Goal: Task Accomplishment & Management: Use online tool/utility

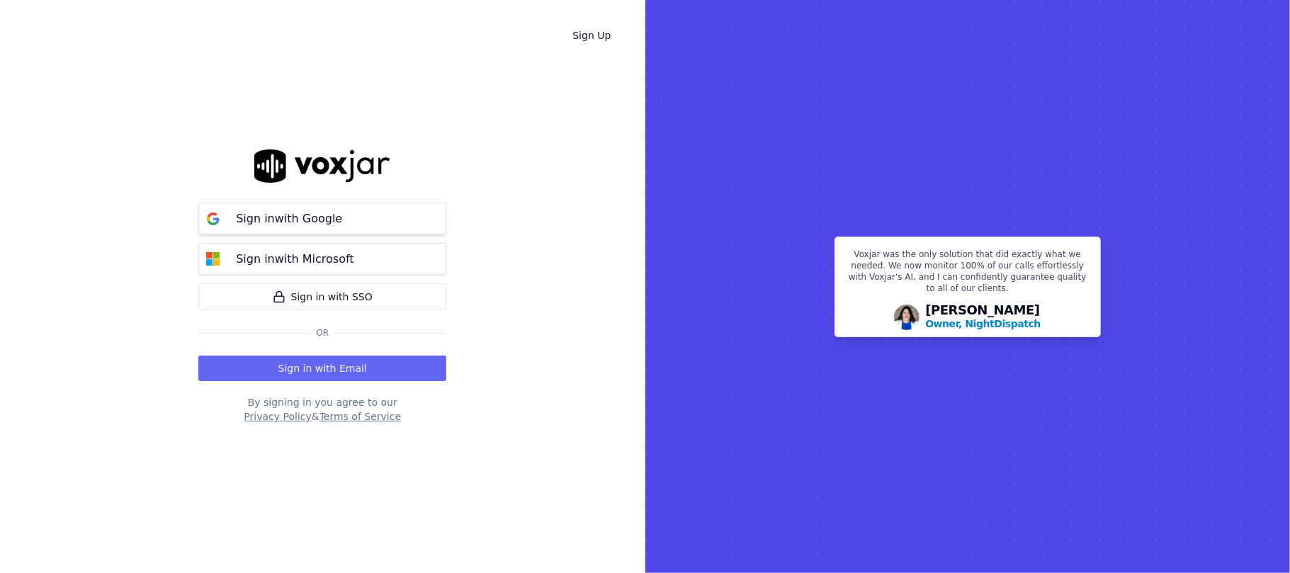
click at [322, 228] on button "Sign in with Google" at bounding box center [322, 219] width 248 height 32
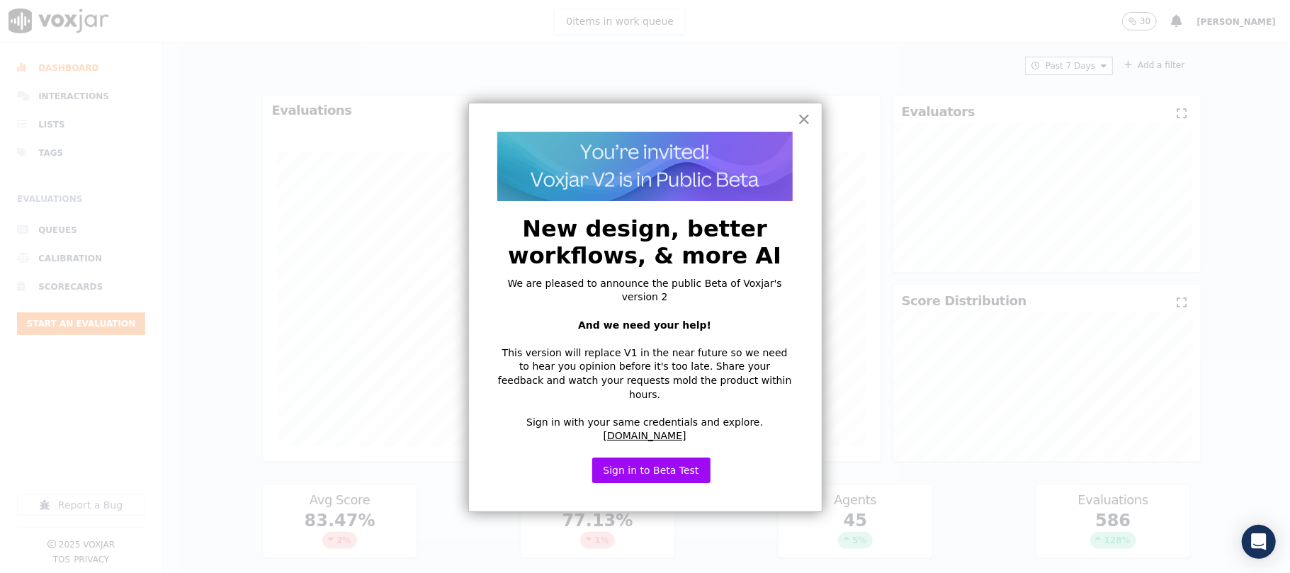
click at [809, 118] on button "×" at bounding box center [804, 119] width 13 height 23
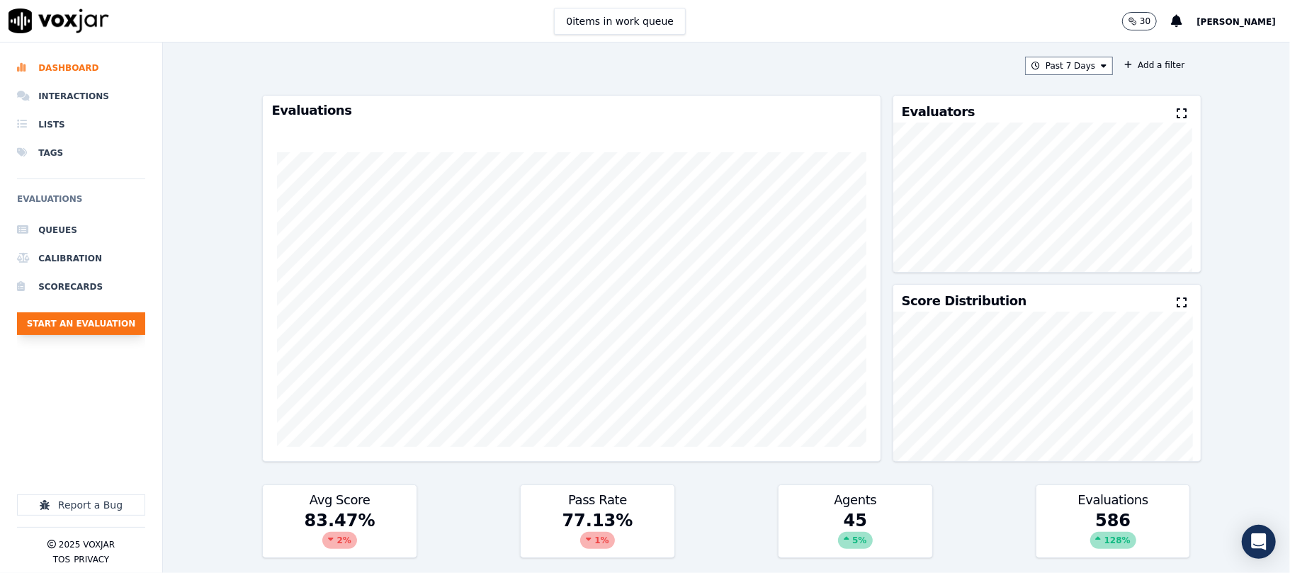
click at [67, 321] on button "Start an Evaluation" at bounding box center [81, 324] width 128 height 23
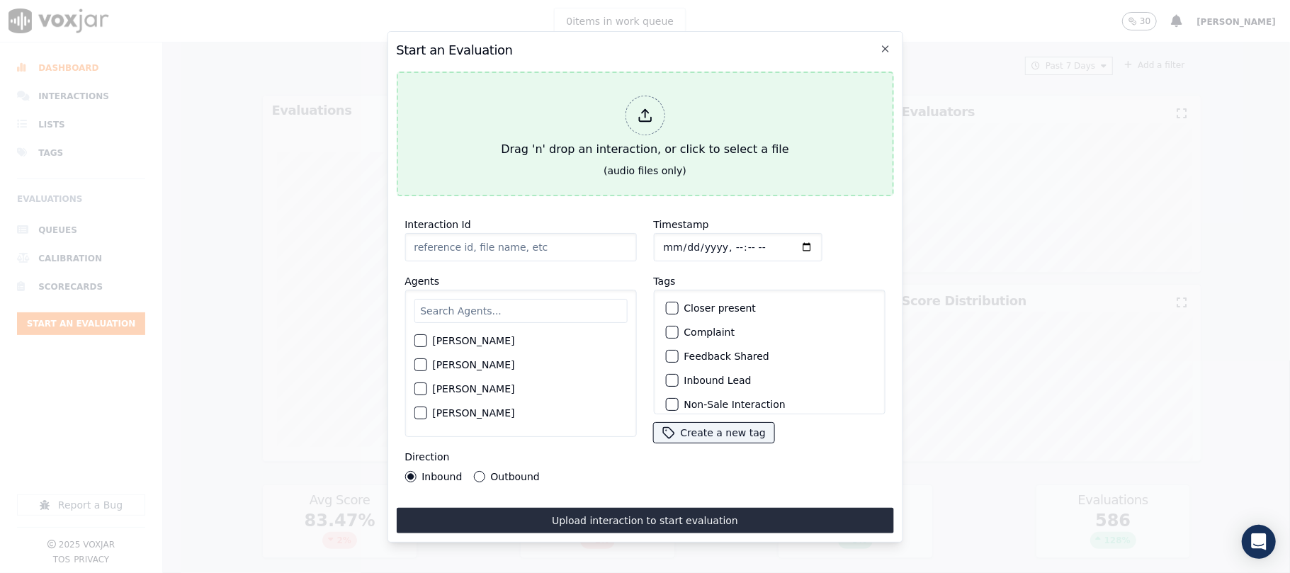
click at [706, 128] on div "Drag 'n' drop an interaction, or click to select a file" at bounding box center [644, 127] width 299 height 74
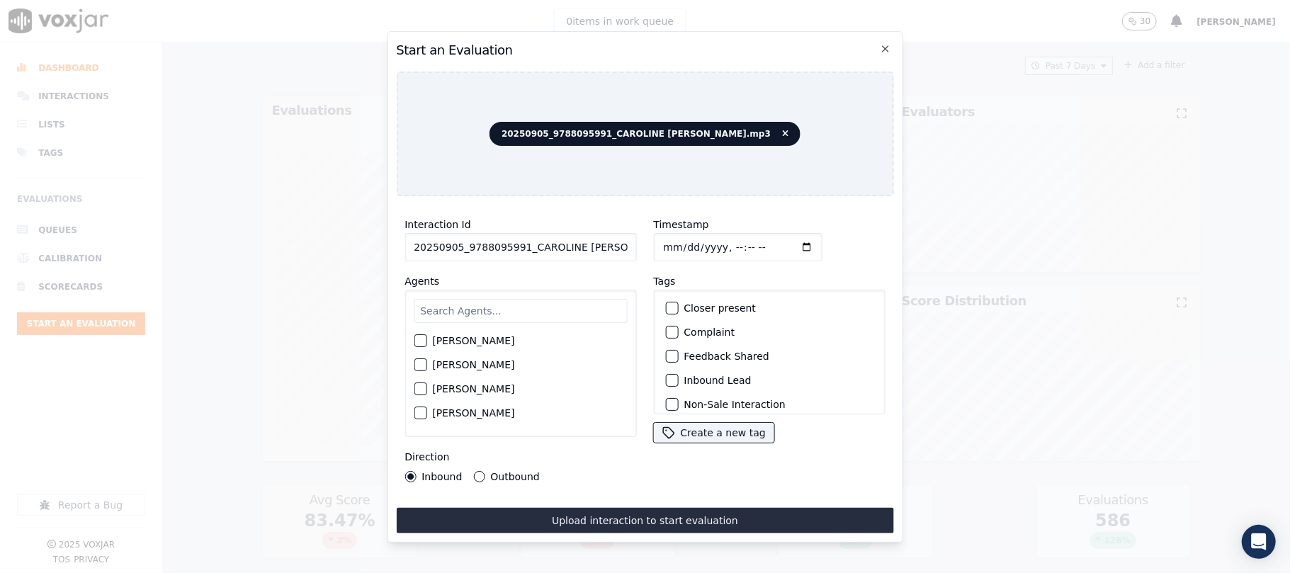
click at [571, 247] on input "20250905_9788095991_CAROLINE [PERSON_NAME].mp3" at bounding box center [521, 247] width 232 height 28
paste input "9788095991"
type input "9788095991"
click at [681, 236] on input "Timestamp" at bounding box center [737, 247] width 169 height 28
type input "[DATE]T21:41"
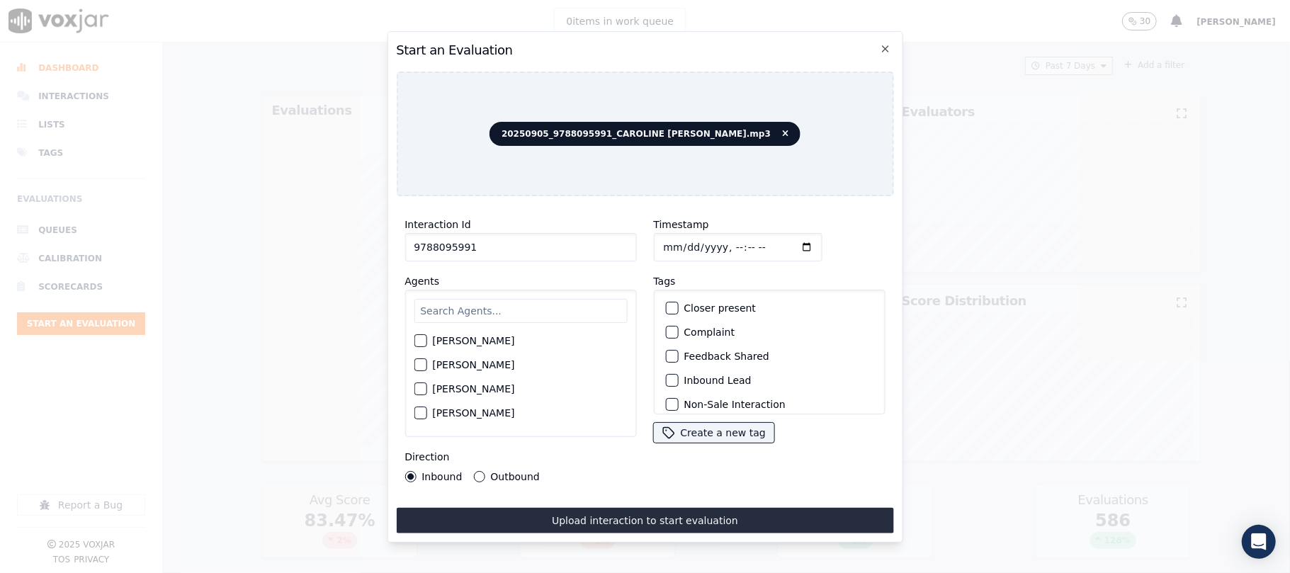
click at [537, 299] on input "text" at bounding box center [520, 311] width 213 height 24
type input "Caro"
click at [547, 339] on div "[PERSON_NAME]" at bounding box center [520, 345] width 213 height 24
click at [454, 340] on label "[PERSON_NAME]" at bounding box center [473, 345] width 82 height 10
click at [427, 339] on button "[PERSON_NAME]" at bounding box center [420, 345] width 13 height 13
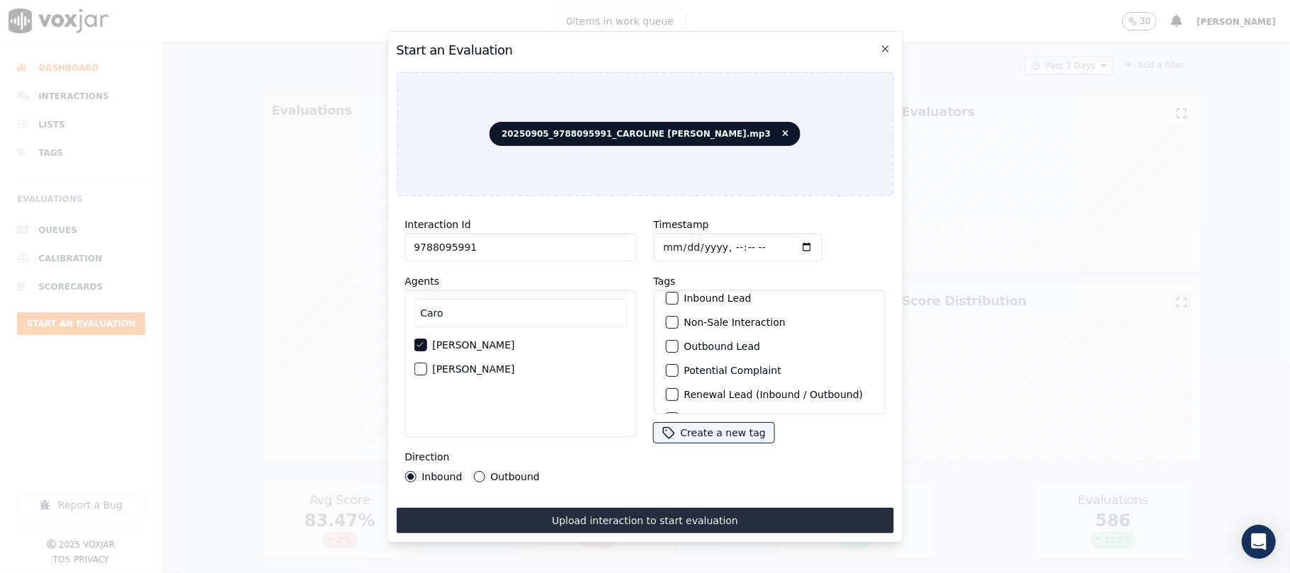
scroll to position [123, 0]
click at [706, 391] on label "Sale Interaction" at bounding box center [723, 396] width 78 height 10
click at [678, 390] on button "Sale Interaction" at bounding box center [671, 396] width 13 height 13
click at [497, 472] on label "Outbound" at bounding box center [514, 477] width 49 height 10
click at [485, 471] on button "Outbound" at bounding box center [478, 476] width 11 height 11
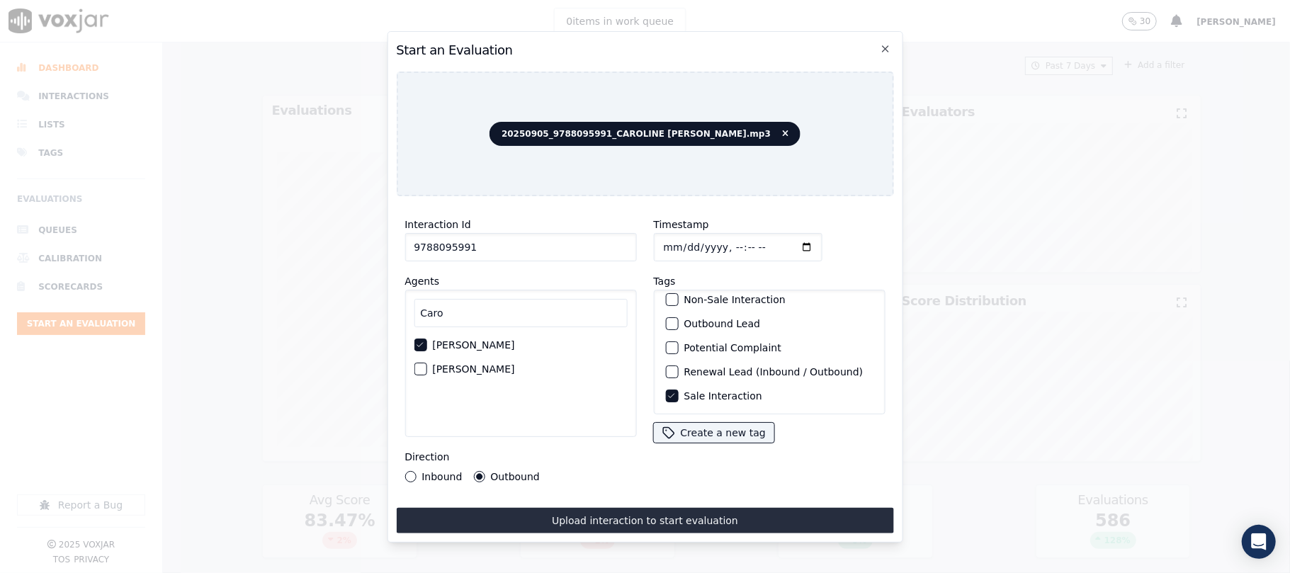
click at [542, 508] on button "Upload interaction to start evaluation" at bounding box center [644, 521] width 497 height 26
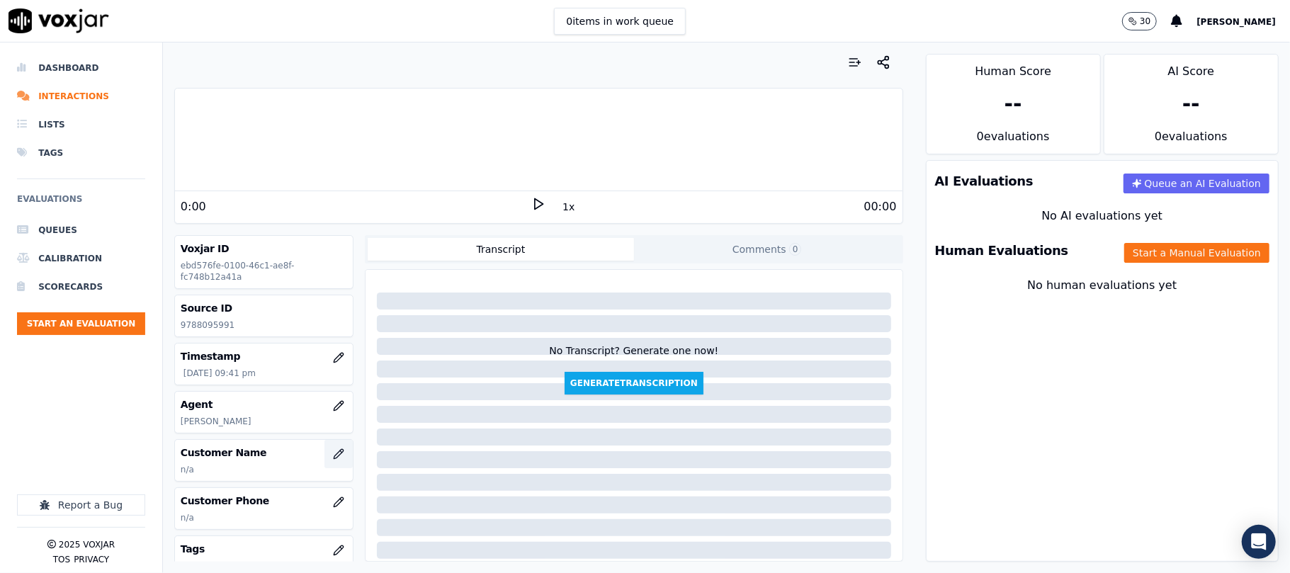
click at [325, 465] on button "button" at bounding box center [339, 454] width 28 height 28
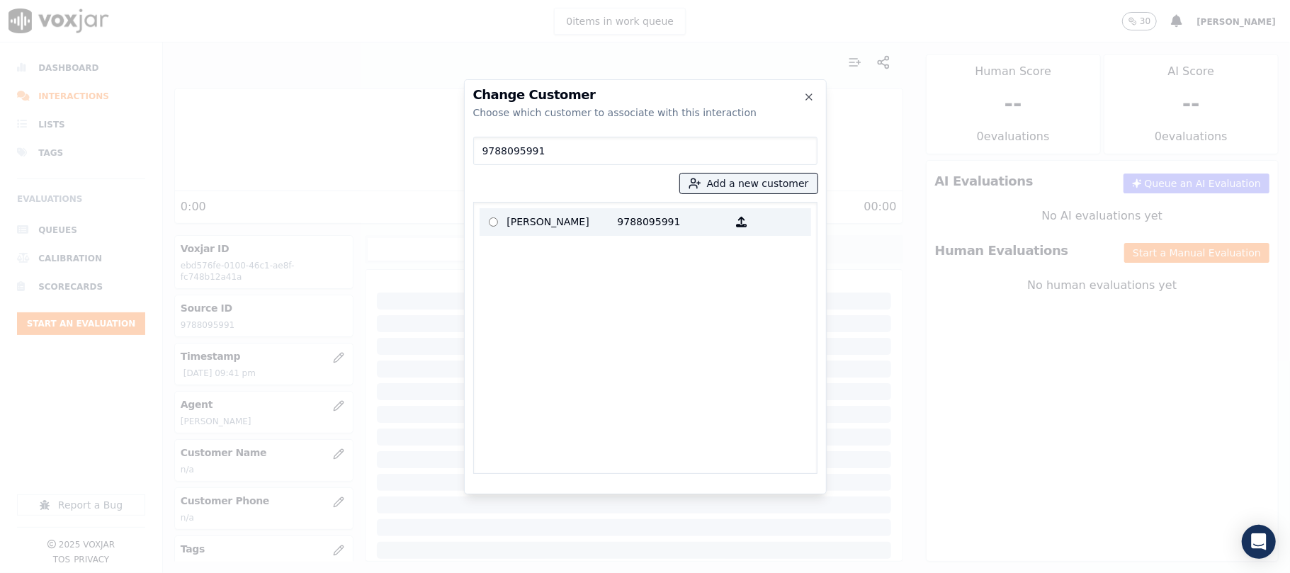
type input "9788095991"
click at [556, 214] on p "[PERSON_NAME]" at bounding box center [562, 222] width 111 height 22
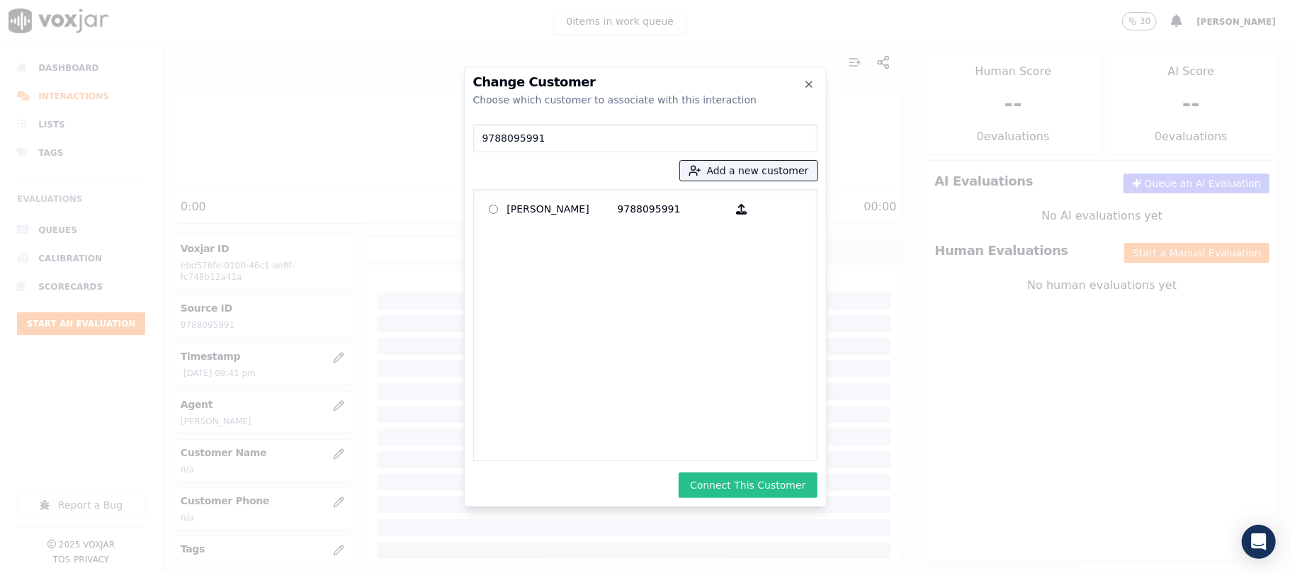
click at [760, 488] on button "Connect This Customer" at bounding box center [748, 486] width 138 height 26
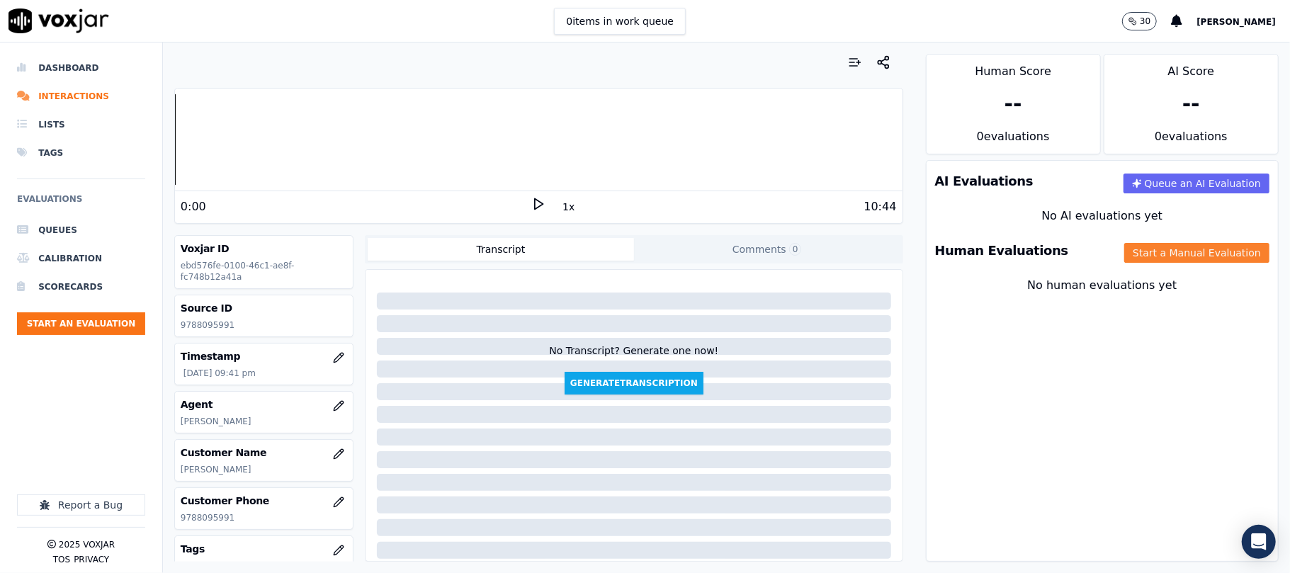
click at [1137, 254] on button "Start a Manual Evaluation" at bounding box center [1197, 253] width 145 height 20
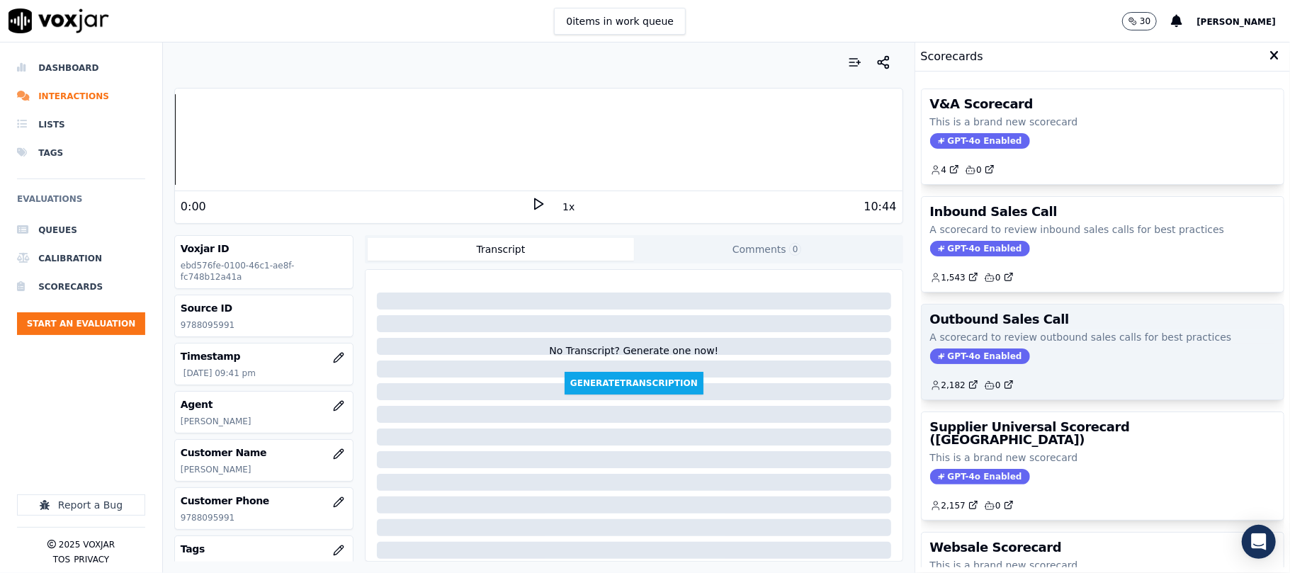
click at [1038, 344] on p "A scorecard to review outbound sales calls for best practices" at bounding box center [1102, 337] width 345 height 14
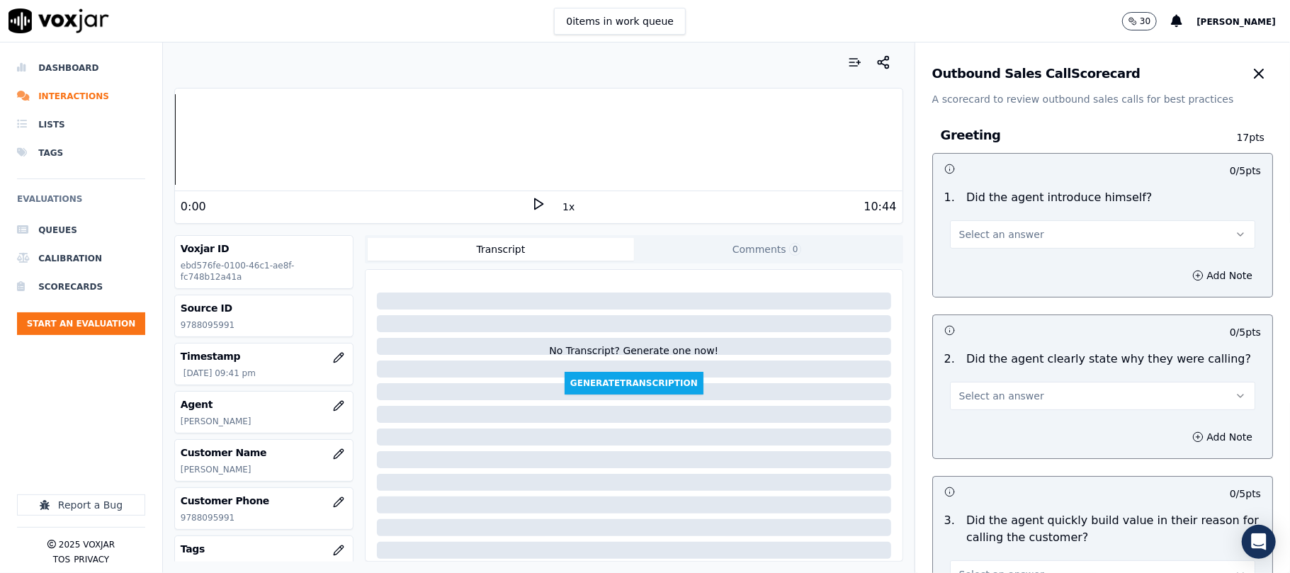
click at [994, 230] on span "Select an answer" at bounding box center [1002, 234] width 85 height 14
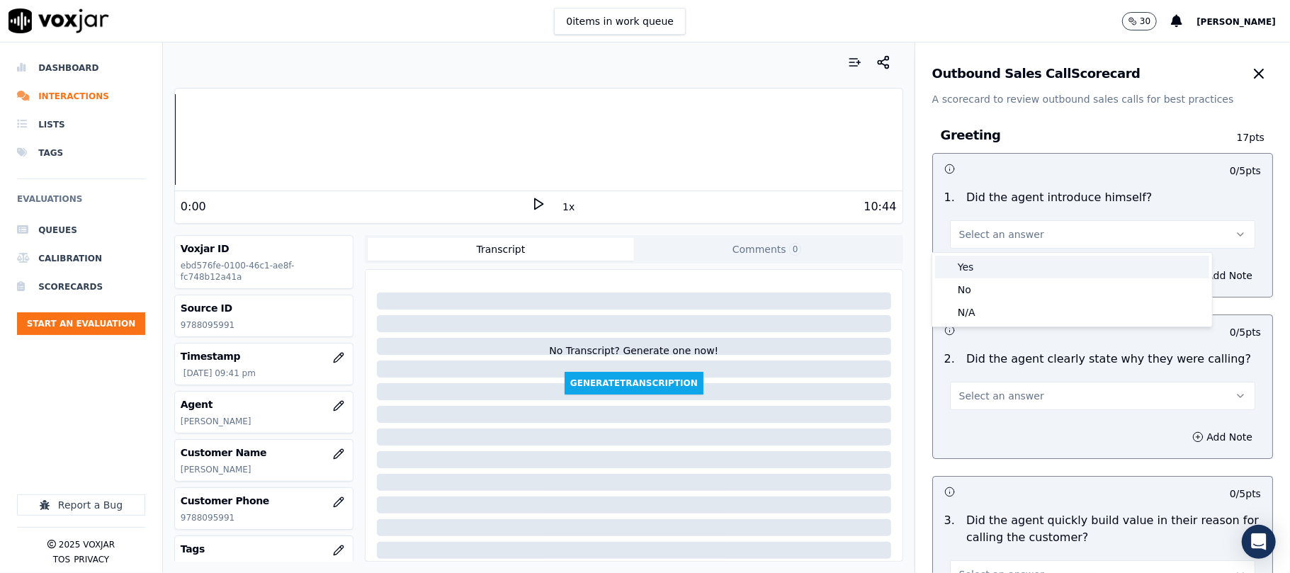
click at [985, 262] on div "Yes" at bounding box center [1072, 267] width 274 height 23
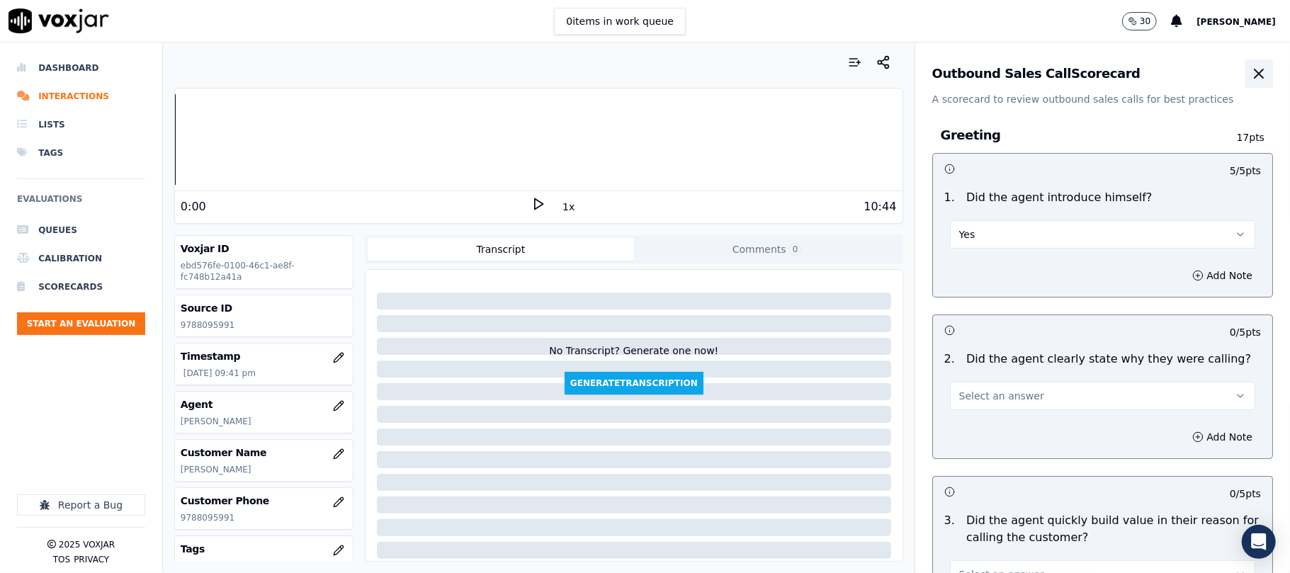
click at [1251, 72] on icon "button" at bounding box center [1259, 73] width 17 height 17
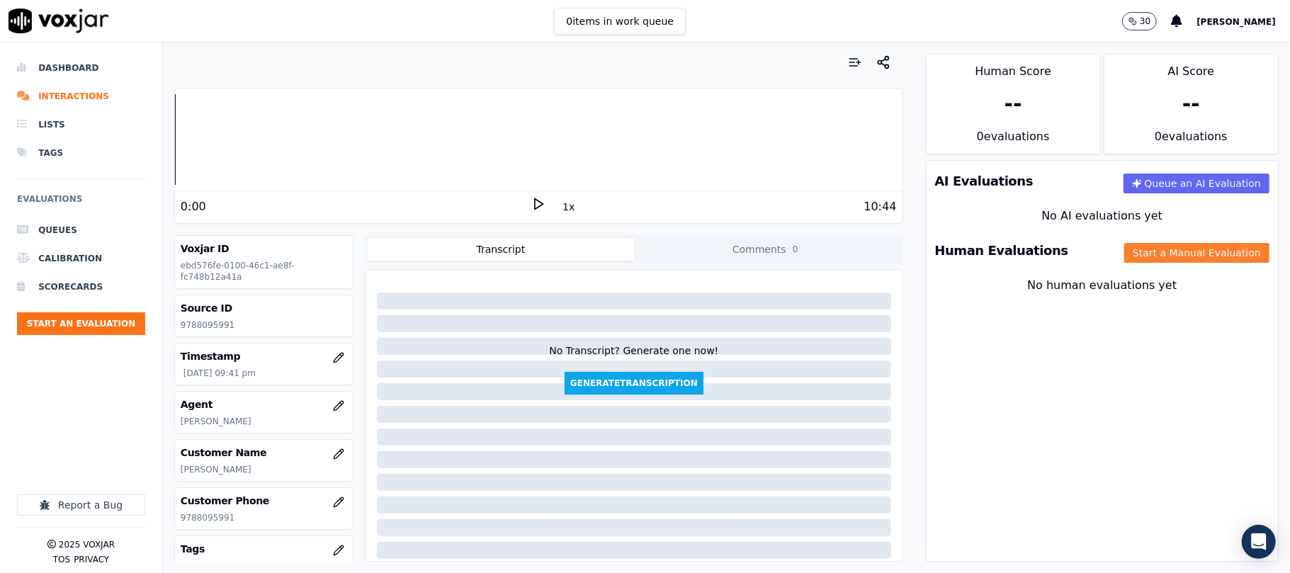
click at [1168, 244] on button "Start a Manual Evaluation" at bounding box center [1197, 253] width 145 height 20
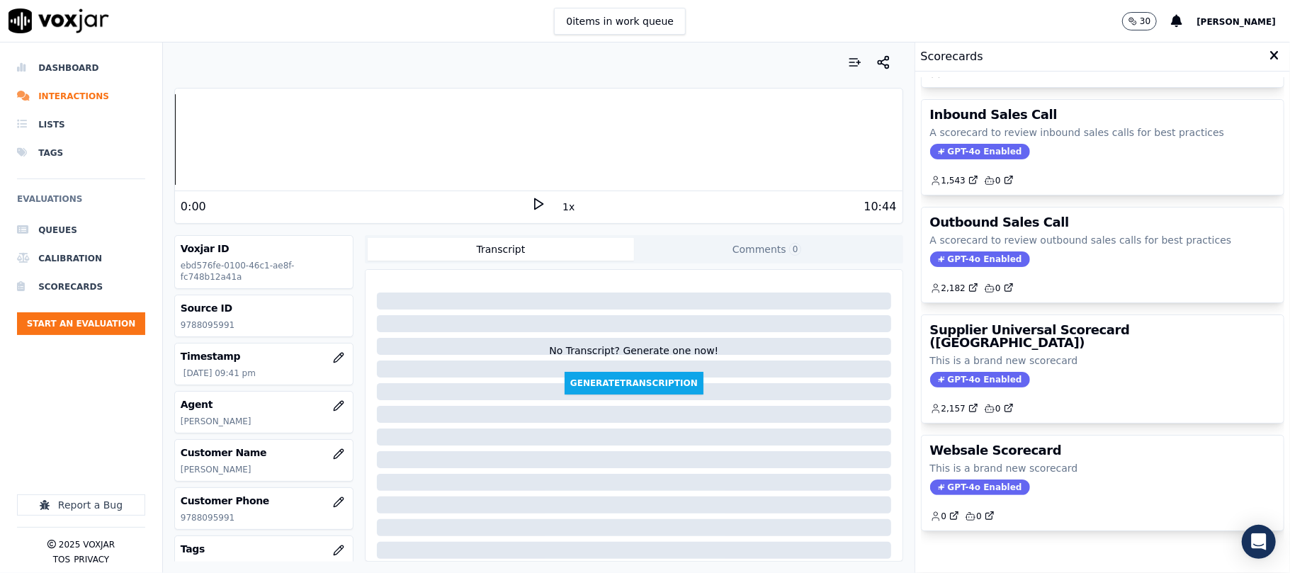
scroll to position [140, 0]
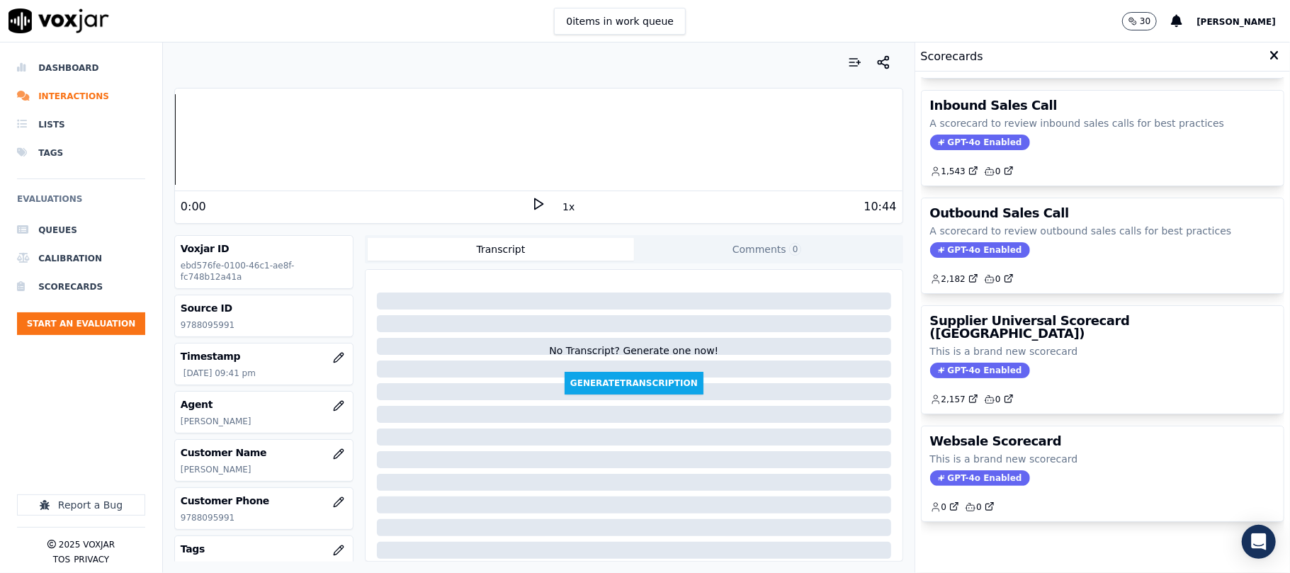
click at [1095, 344] on p "This is a brand new scorecard" at bounding box center [1102, 351] width 345 height 14
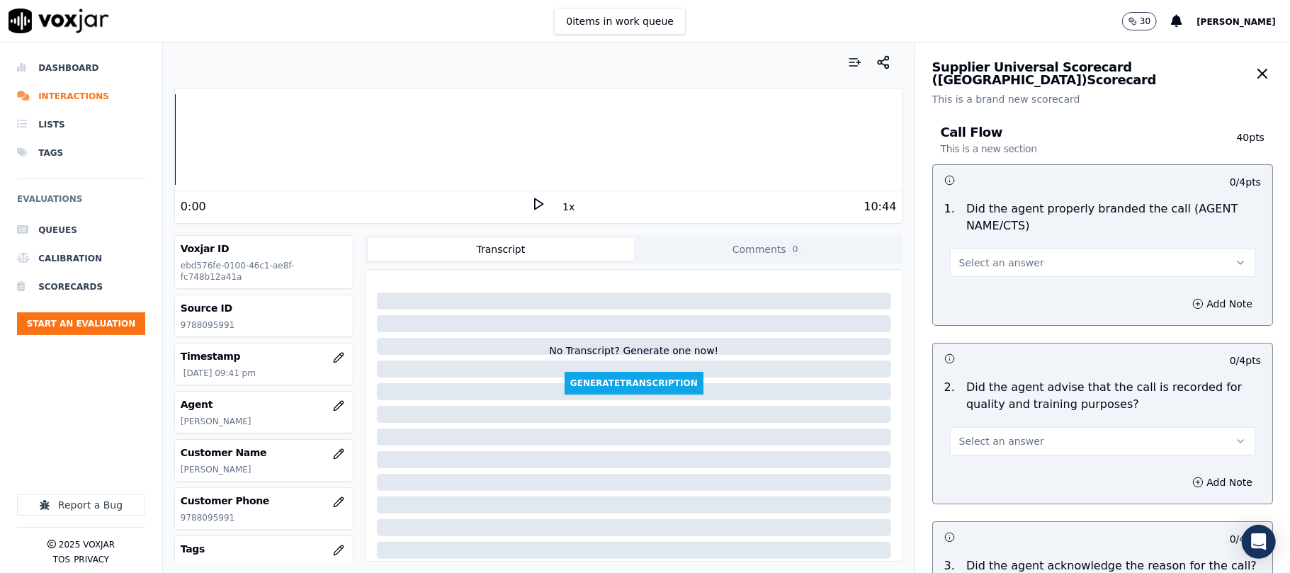
click at [1038, 275] on button "Select an answer" at bounding box center [1102, 263] width 305 height 28
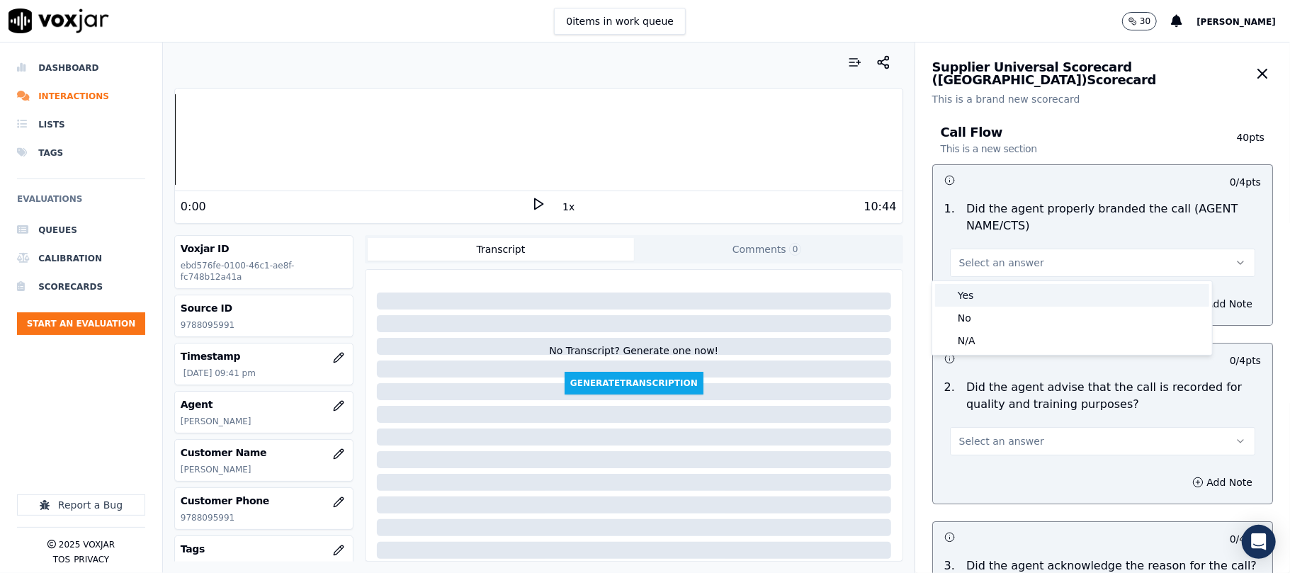
click at [1015, 293] on div "Yes" at bounding box center [1072, 295] width 274 height 23
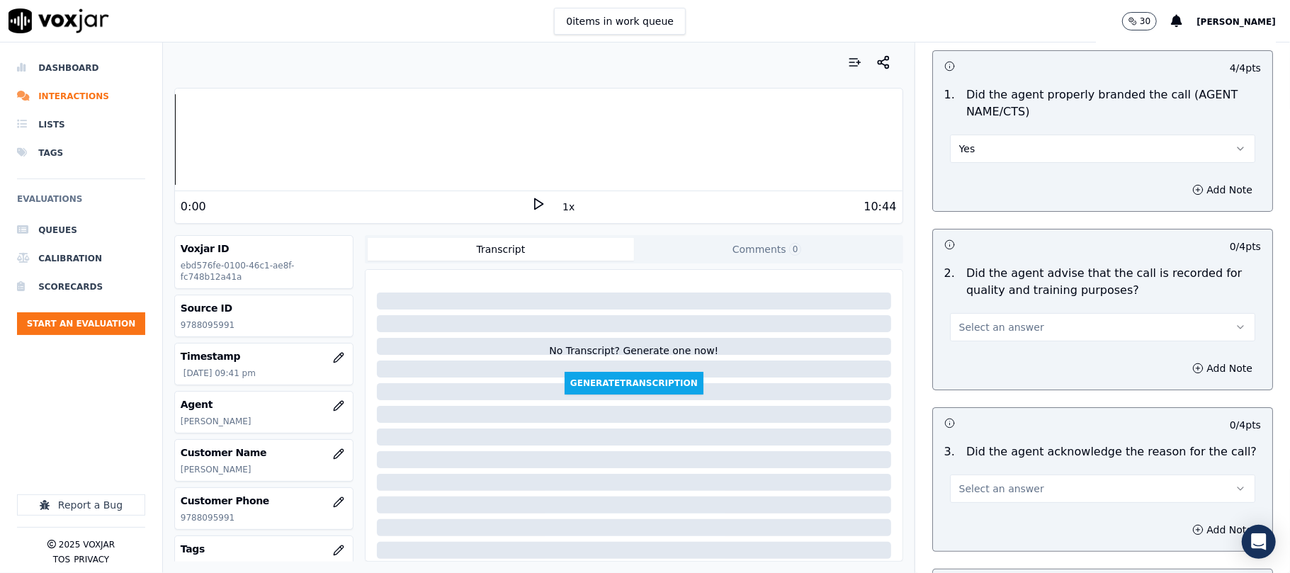
scroll to position [157, 0]
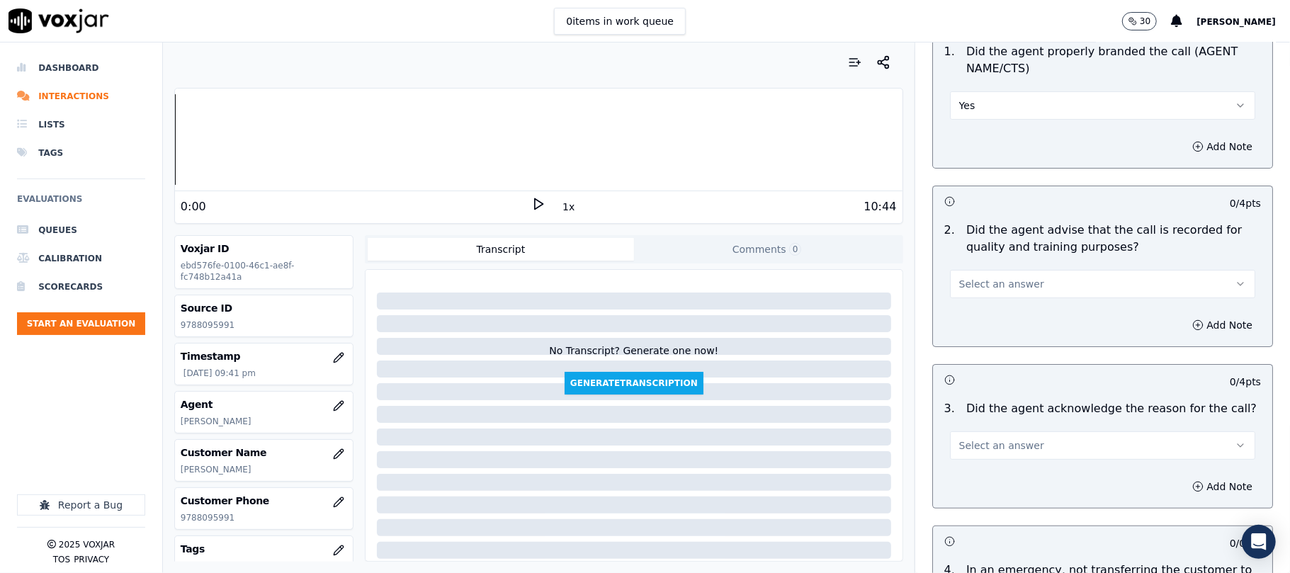
click at [999, 286] on span "Select an answer" at bounding box center [1002, 284] width 85 height 14
click at [984, 324] on div "Yes" at bounding box center [1072, 316] width 274 height 23
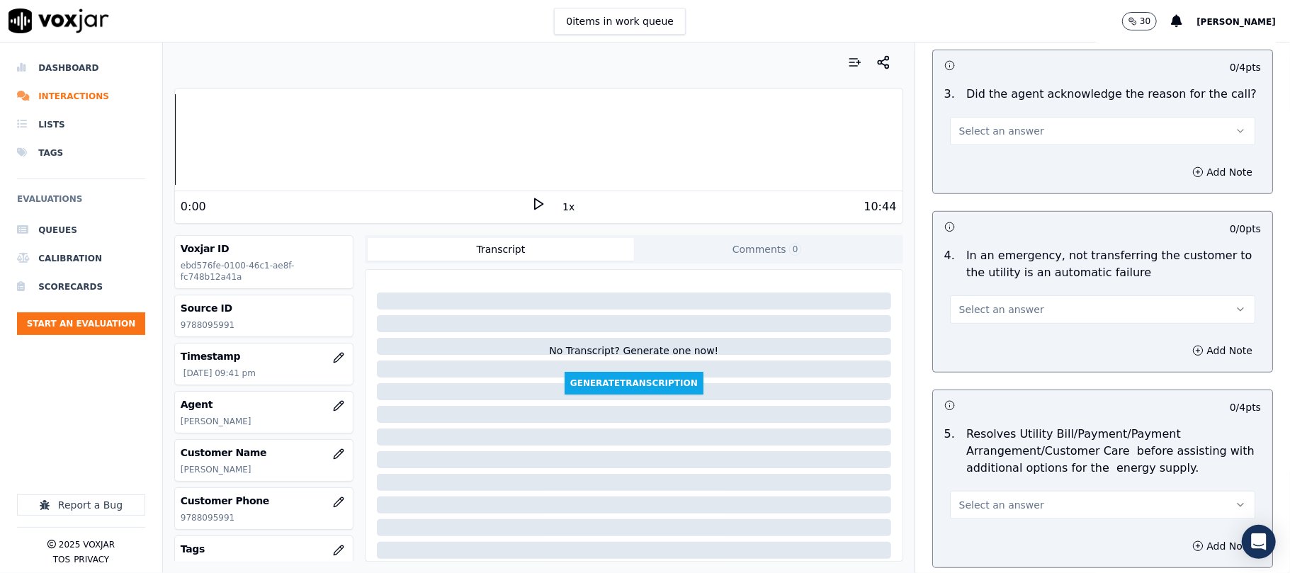
click at [992, 153] on div "Add Note" at bounding box center [1102, 172] width 339 height 43
click at [990, 142] on button "Select an answer" at bounding box center [1102, 131] width 305 height 28
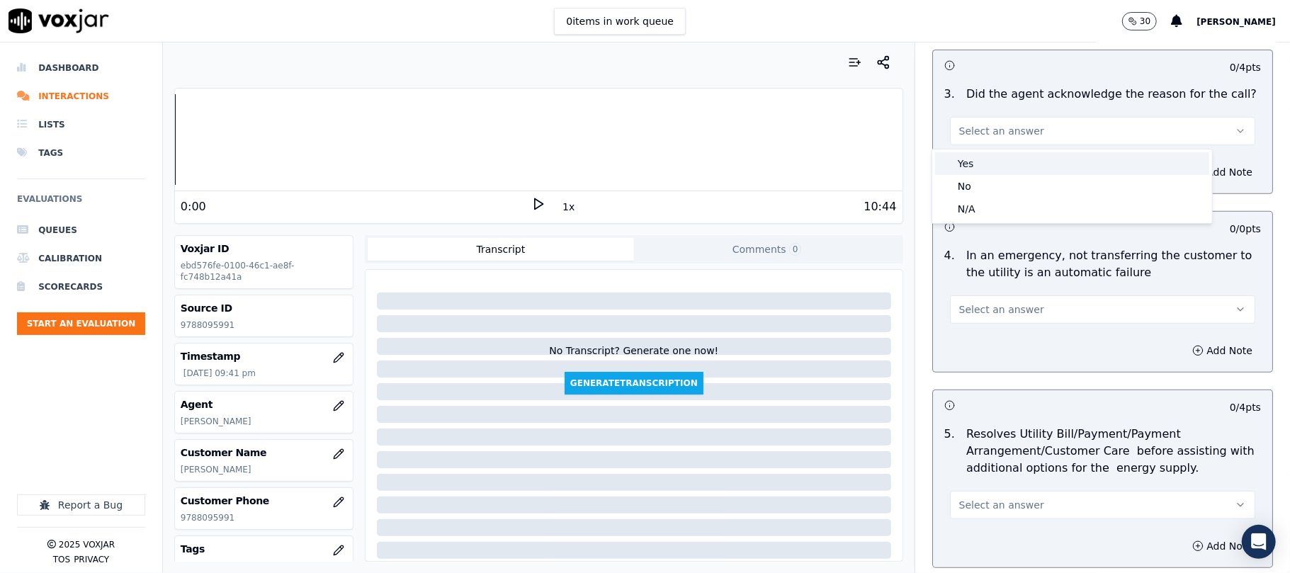
click at [982, 162] on div "Yes" at bounding box center [1072, 163] width 274 height 23
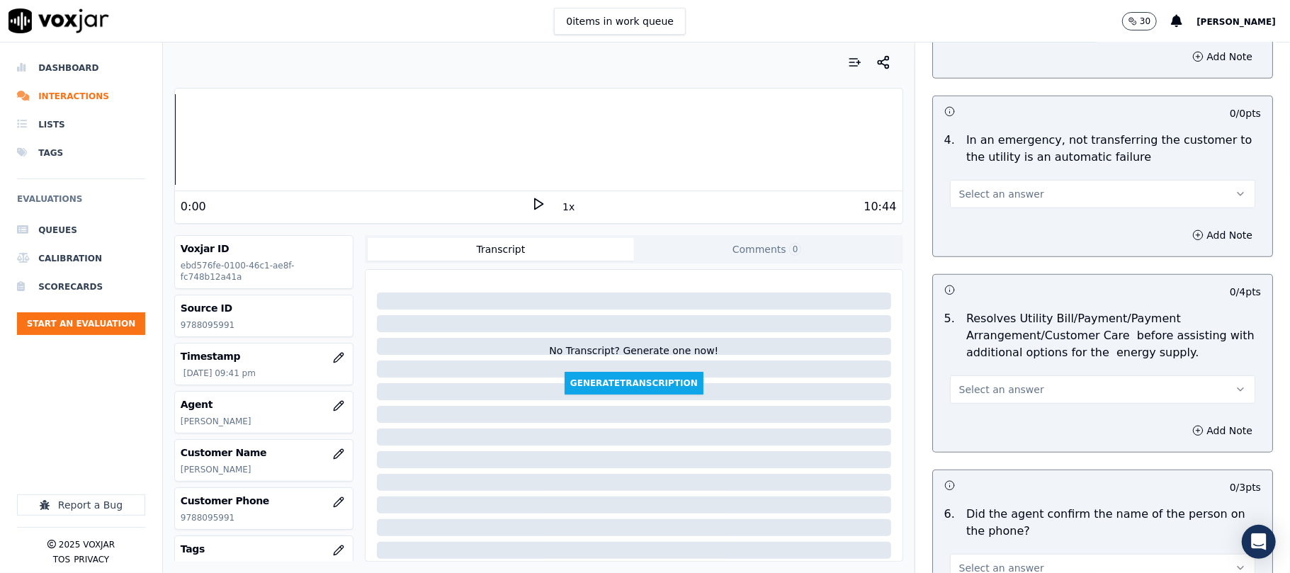
scroll to position [630, 0]
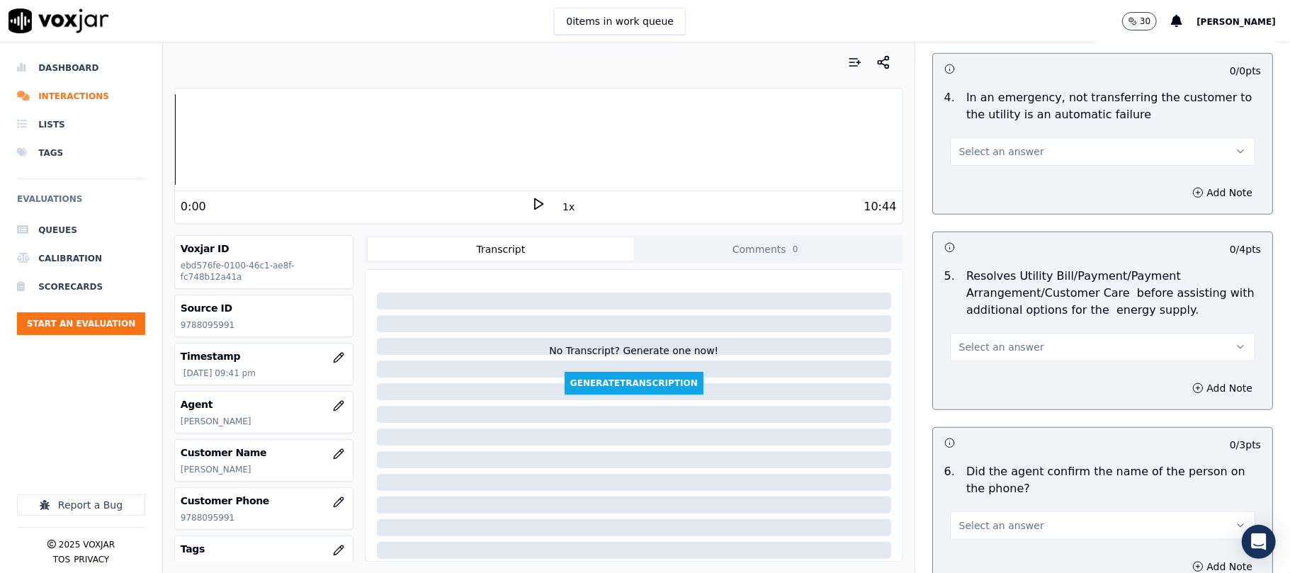
click at [970, 152] on span "Select an answer" at bounding box center [1002, 152] width 85 height 14
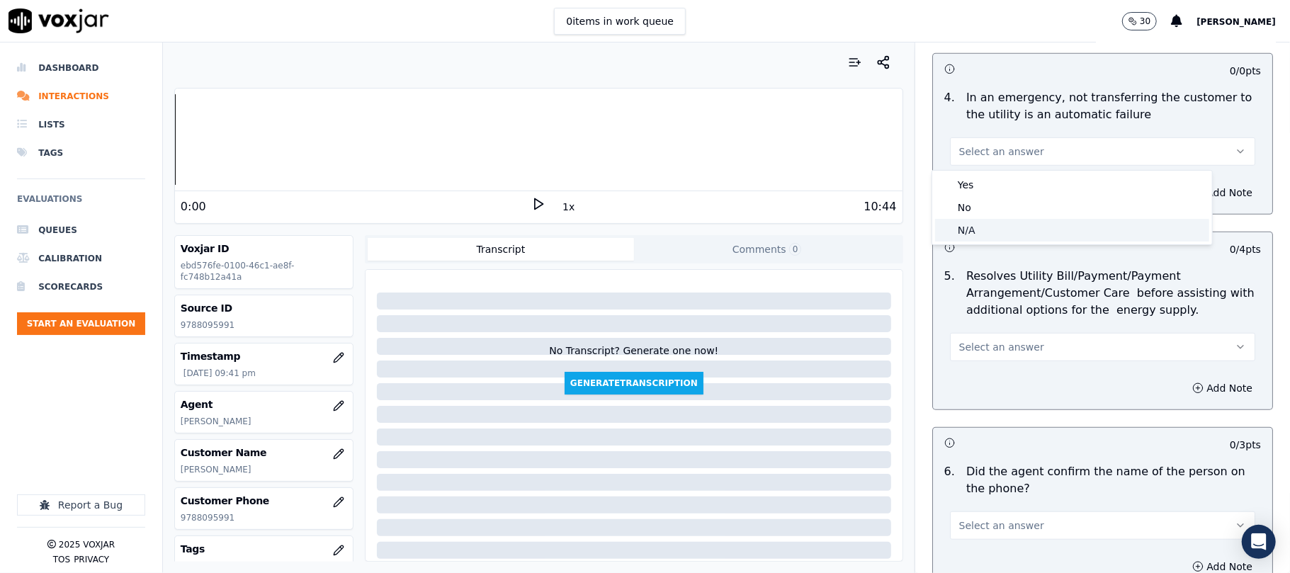
click at [979, 225] on div "N/A" at bounding box center [1072, 230] width 274 height 23
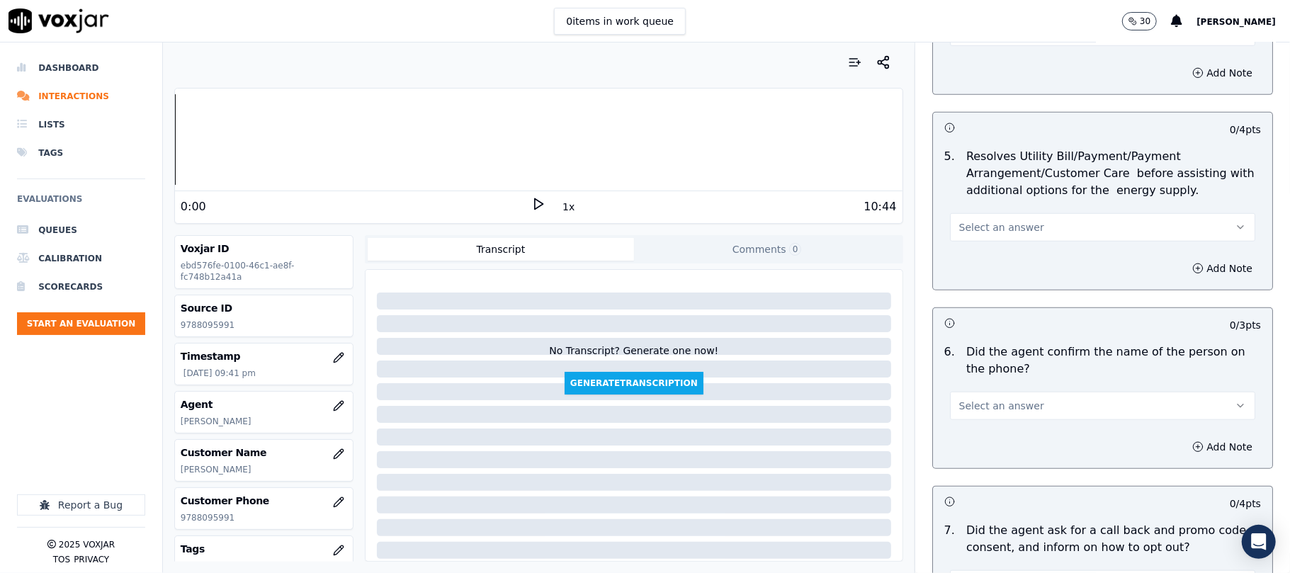
scroll to position [787, 0]
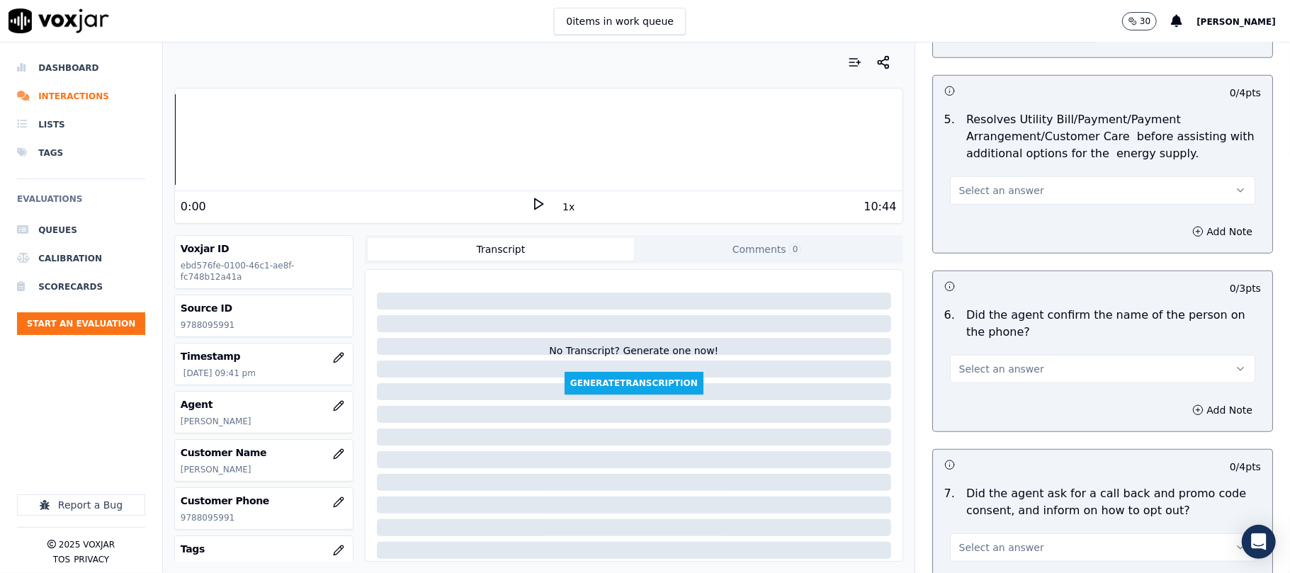
click at [984, 203] on button "Select an answer" at bounding box center [1102, 190] width 305 height 28
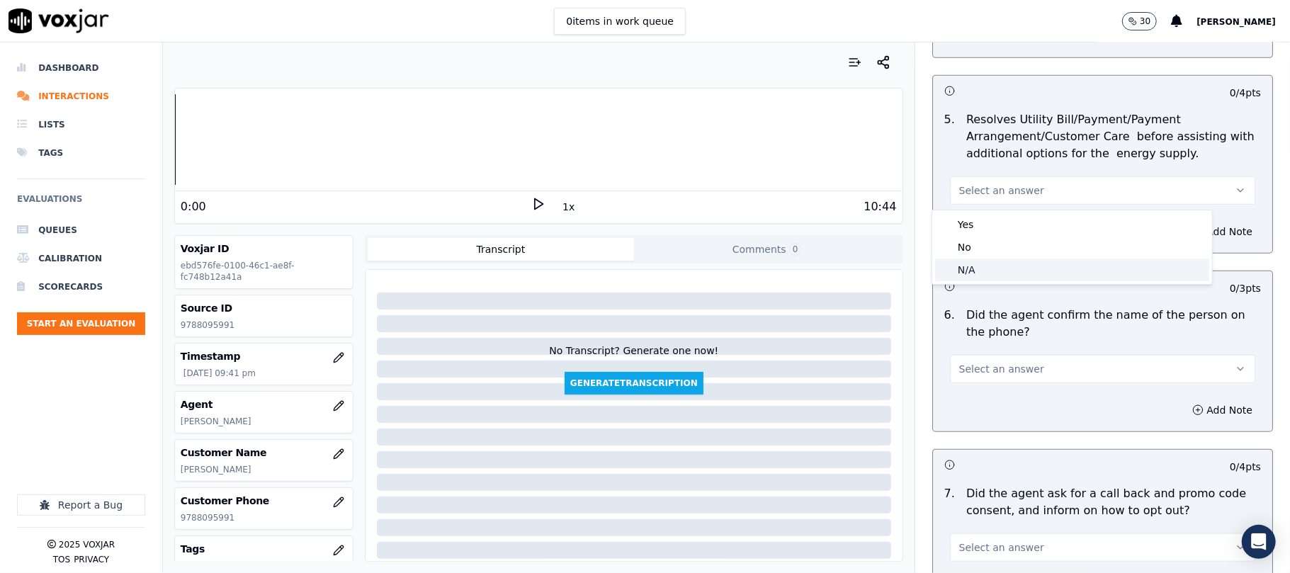
click at [978, 276] on div "N/A" at bounding box center [1072, 270] width 274 height 23
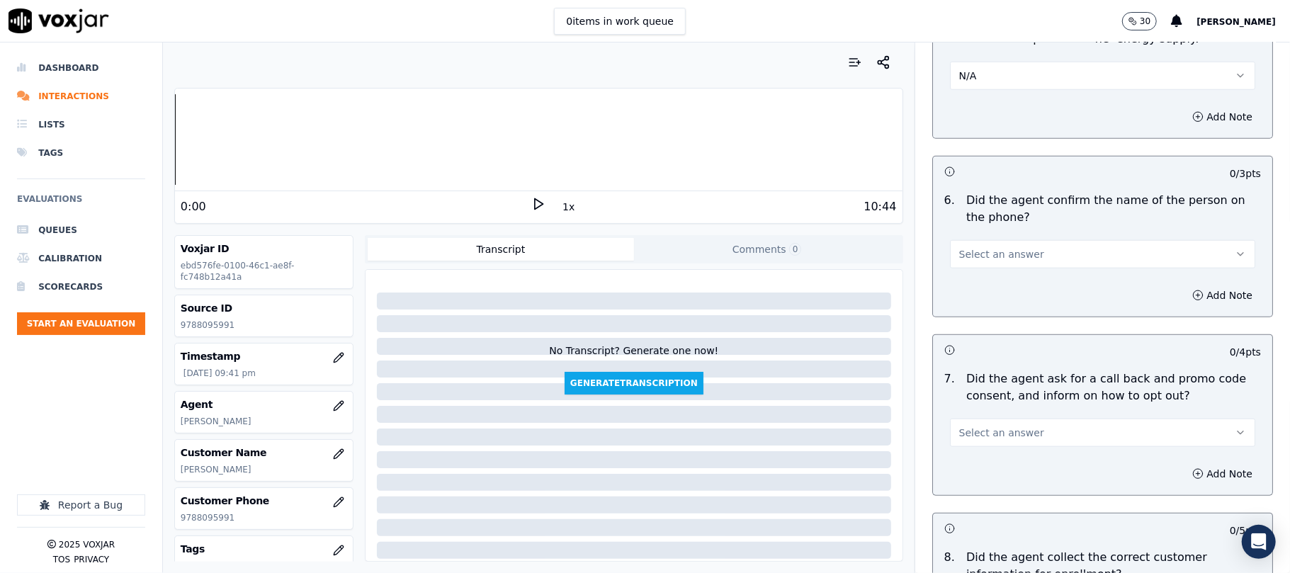
scroll to position [945, 0]
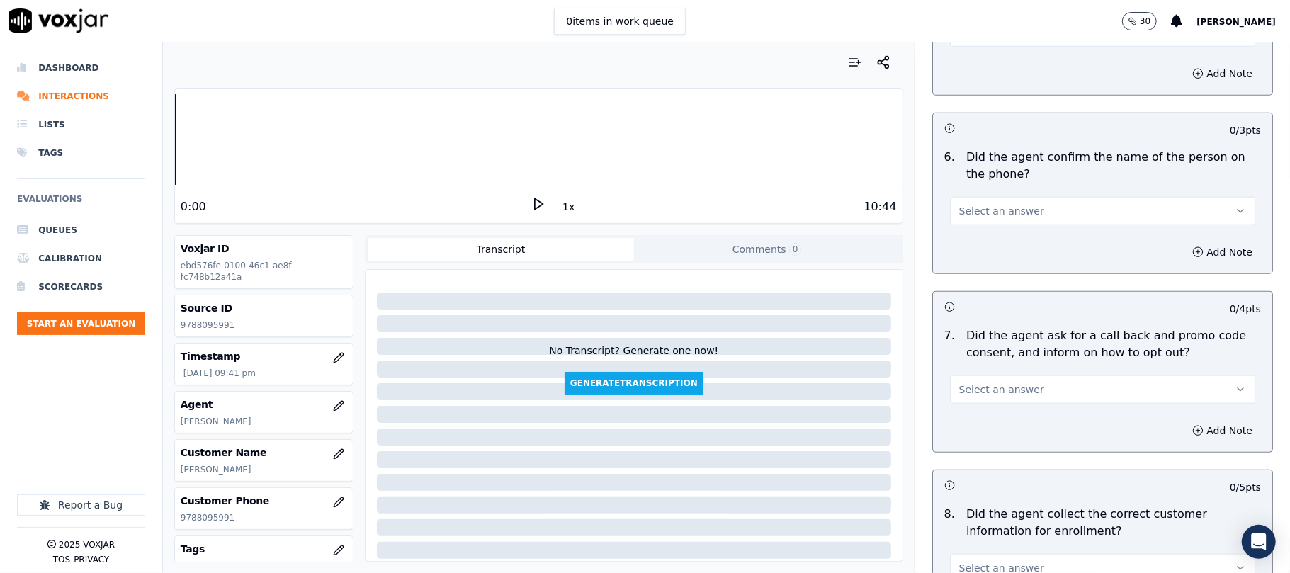
click at [993, 216] on span "Select an answer" at bounding box center [1002, 211] width 85 height 14
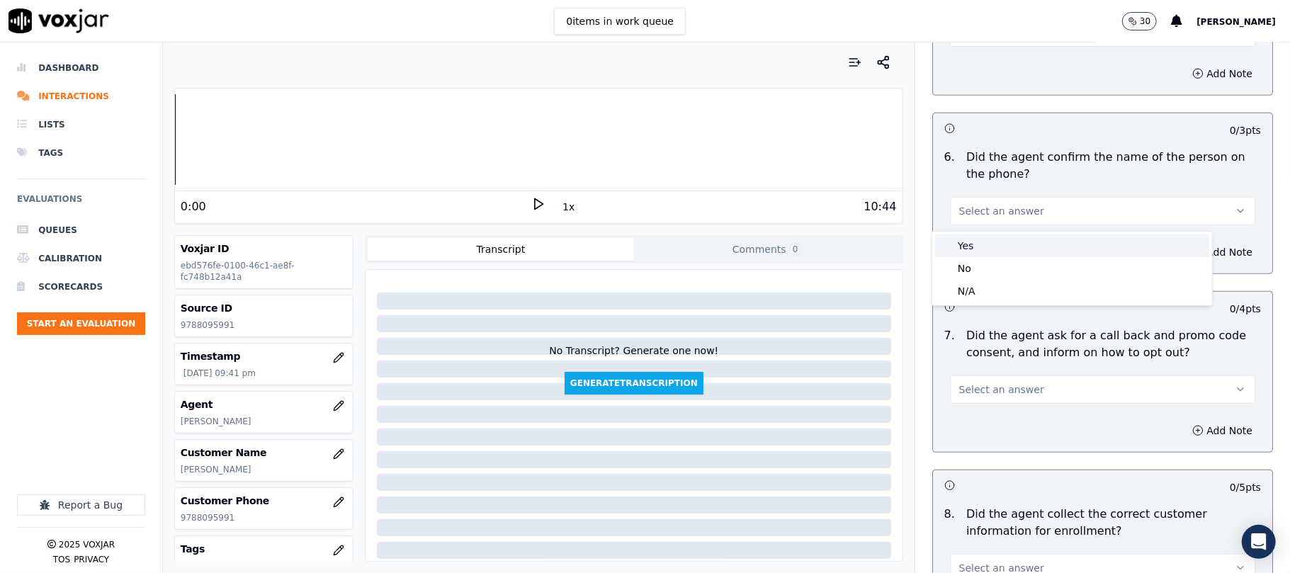
click at [976, 257] on div "No" at bounding box center [1072, 268] width 274 height 23
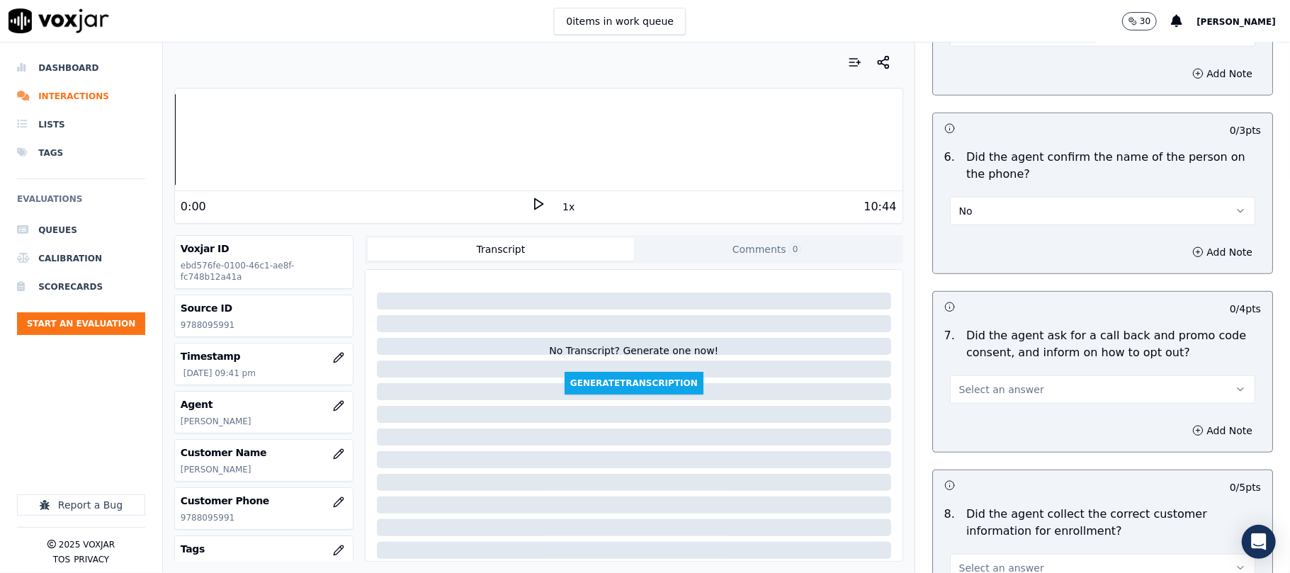
click at [988, 207] on button "No" at bounding box center [1102, 211] width 305 height 28
click at [970, 244] on div "Yes" at bounding box center [1072, 246] width 274 height 23
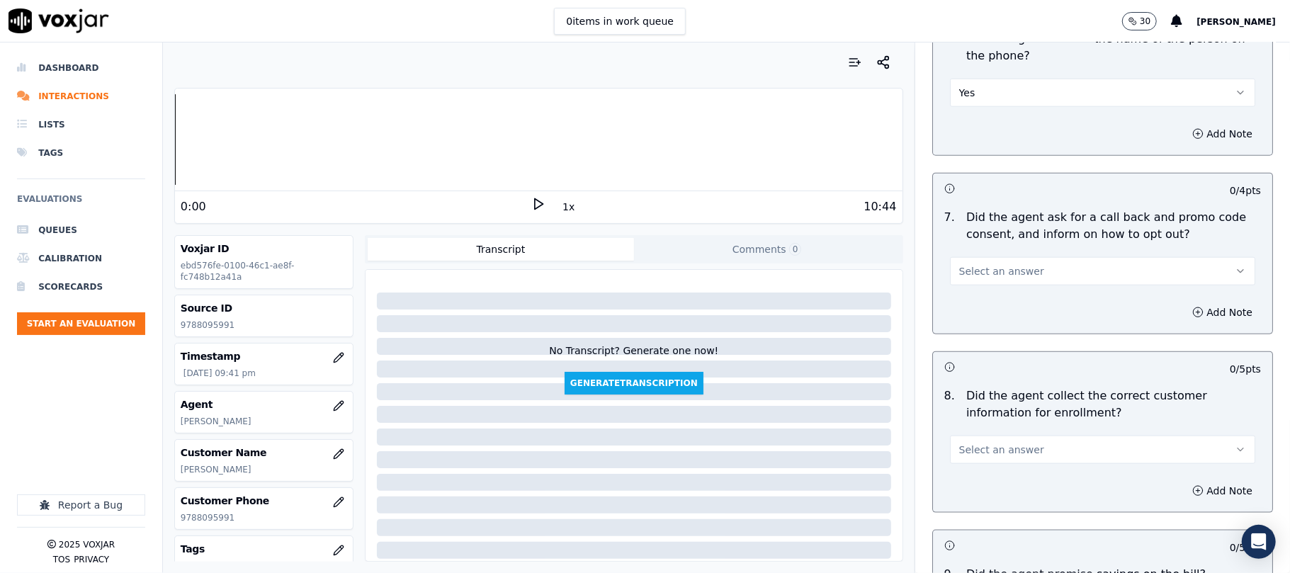
scroll to position [1103, 0]
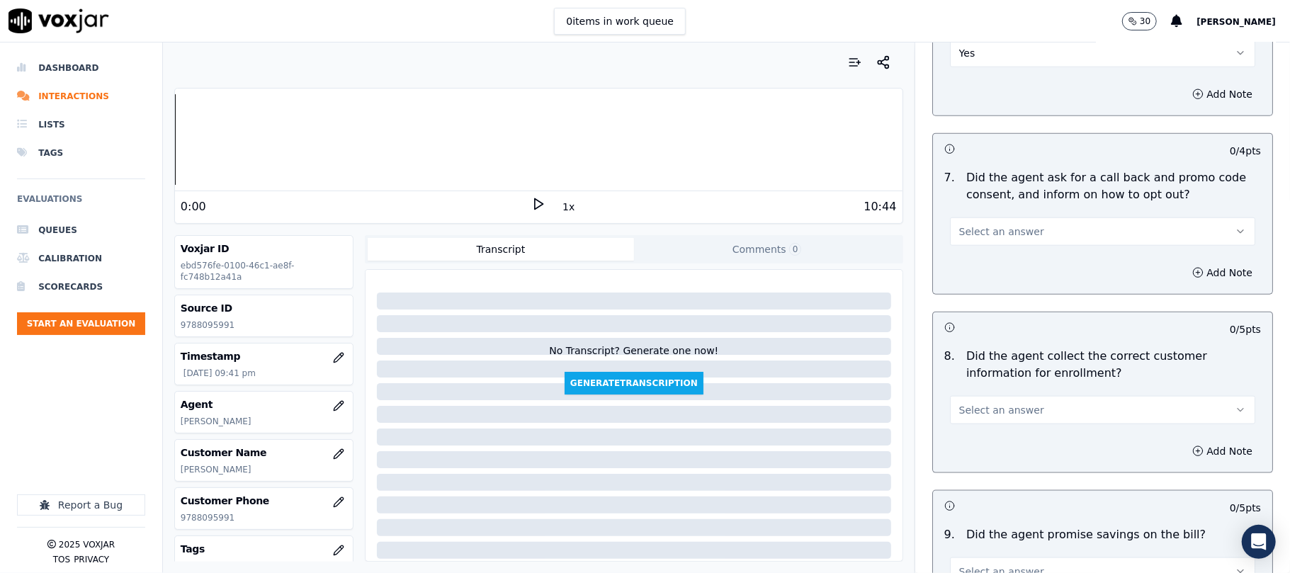
click at [975, 251] on div "7 . Did the agent ask for a call back and promo code consent, and inform on how…" at bounding box center [1102, 208] width 339 height 88
click at [975, 246] on button "Select an answer" at bounding box center [1102, 232] width 305 height 28
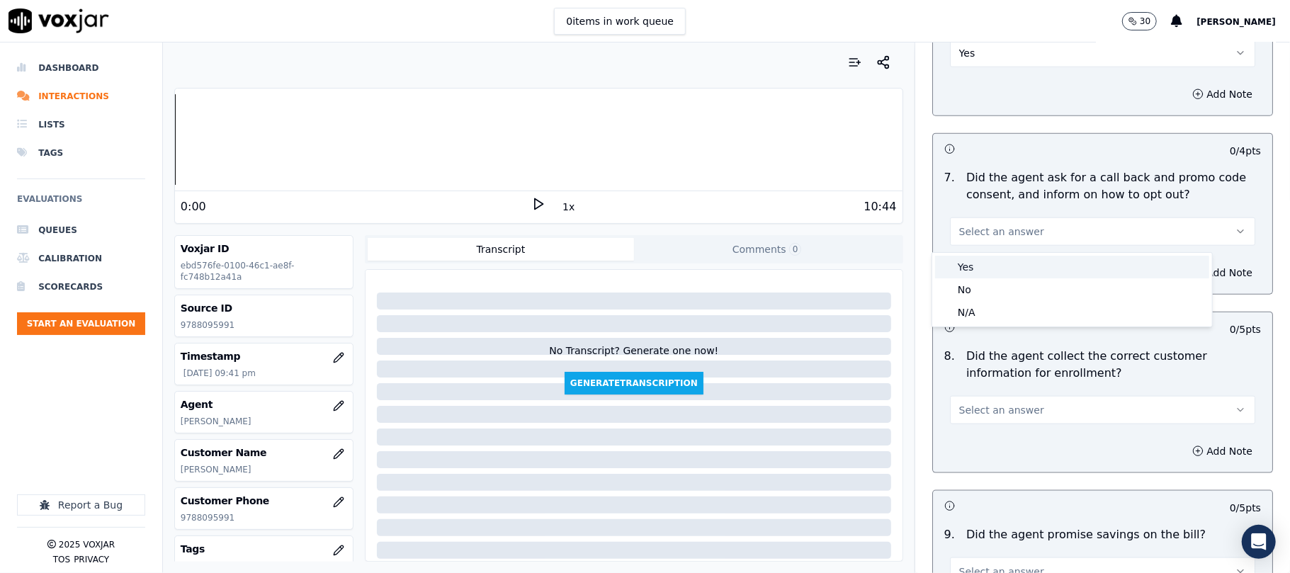
click at [962, 264] on div "Yes" at bounding box center [1072, 267] width 274 height 23
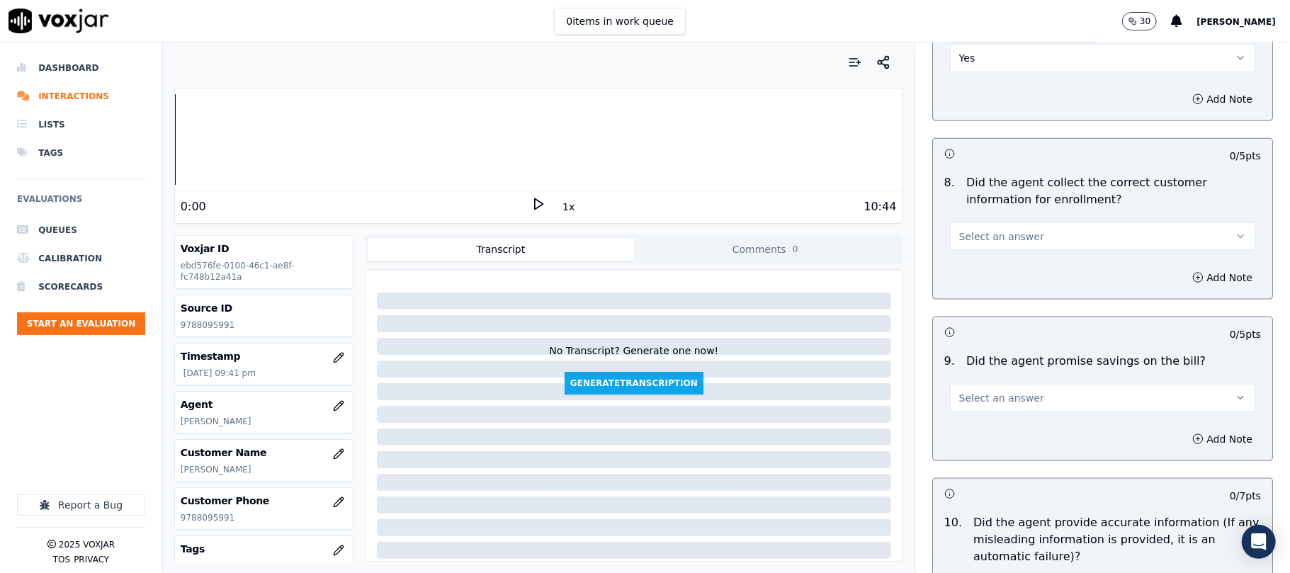
scroll to position [1417, 0]
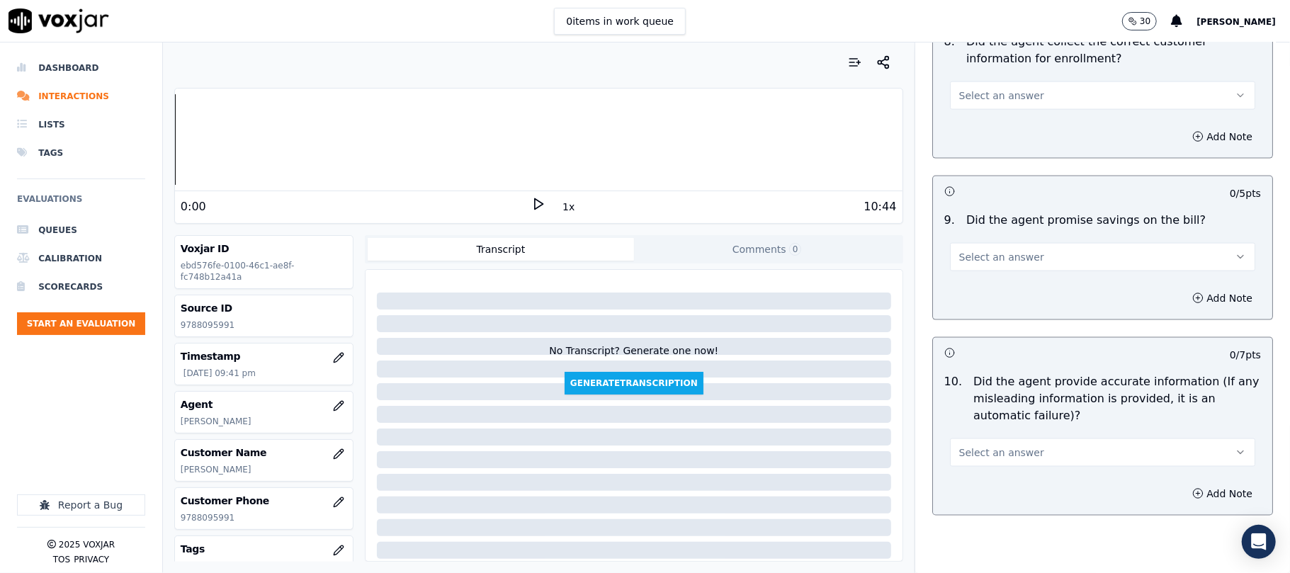
click at [968, 102] on span "Select an answer" at bounding box center [1002, 96] width 85 height 14
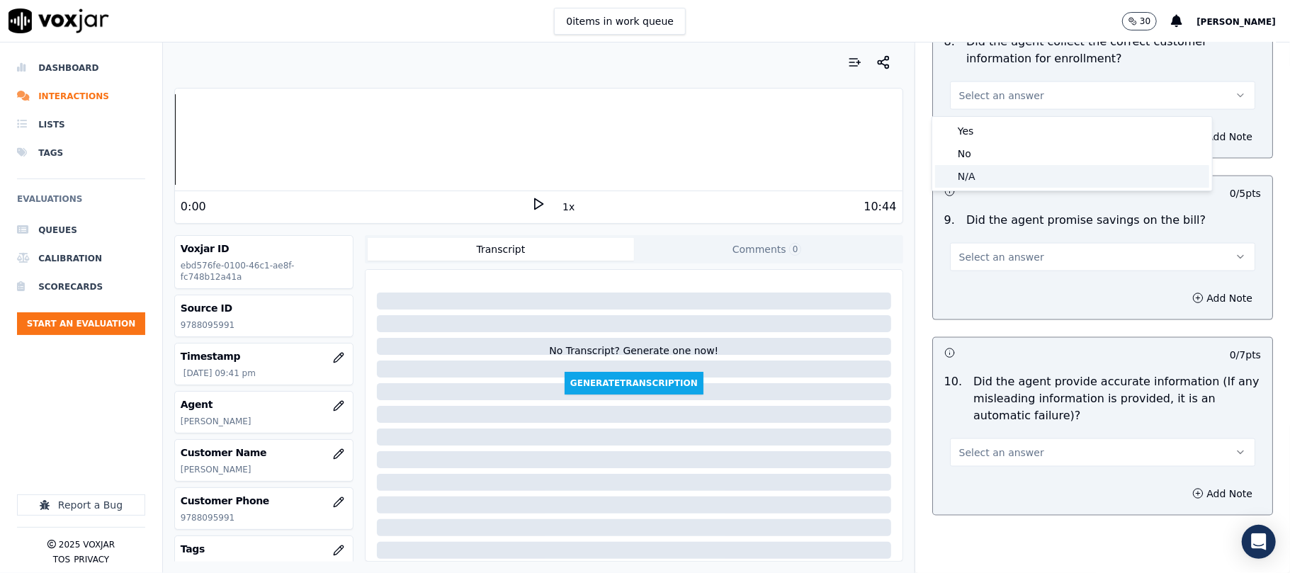
click at [986, 182] on div "N/A" at bounding box center [1072, 176] width 274 height 23
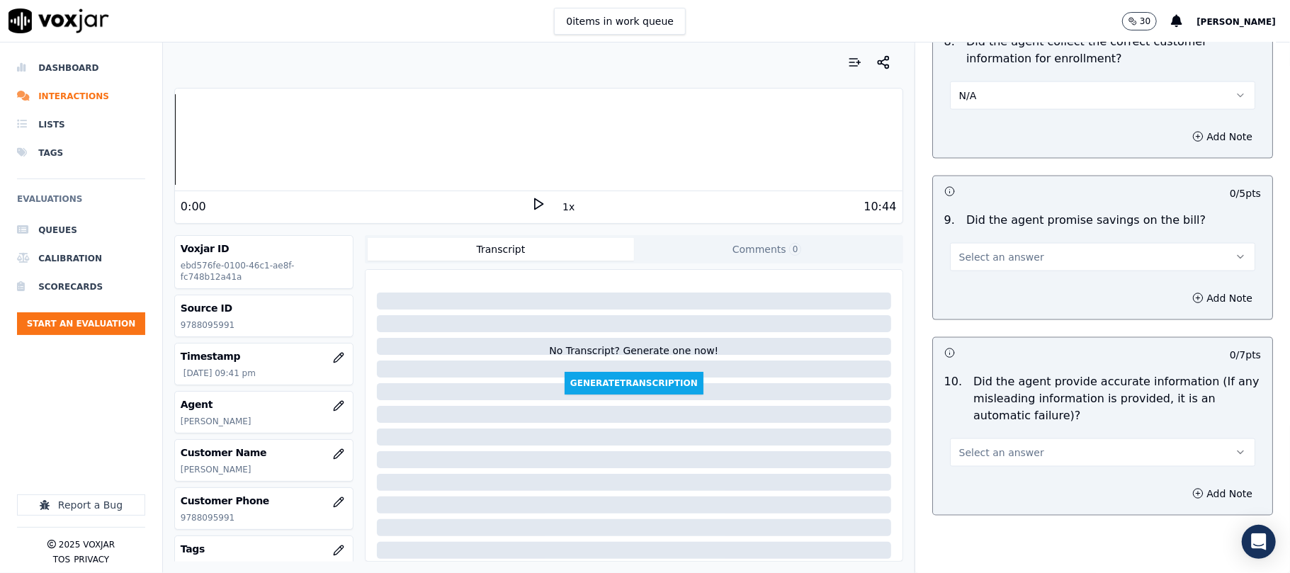
click at [974, 262] on span "Select an answer" at bounding box center [1002, 257] width 85 height 14
click at [985, 335] on div "N/A" at bounding box center [1072, 338] width 274 height 23
click at [990, 108] on button "N/A" at bounding box center [1102, 95] width 305 height 28
click at [987, 140] on div "Yes" at bounding box center [1072, 131] width 274 height 23
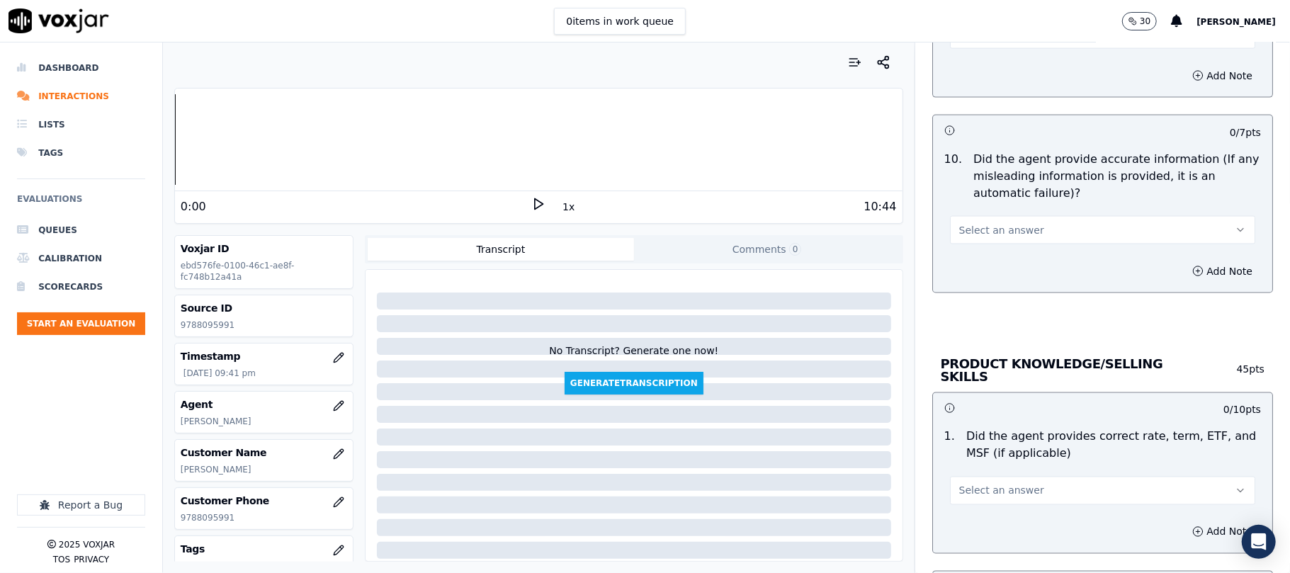
scroll to position [1732, 0]
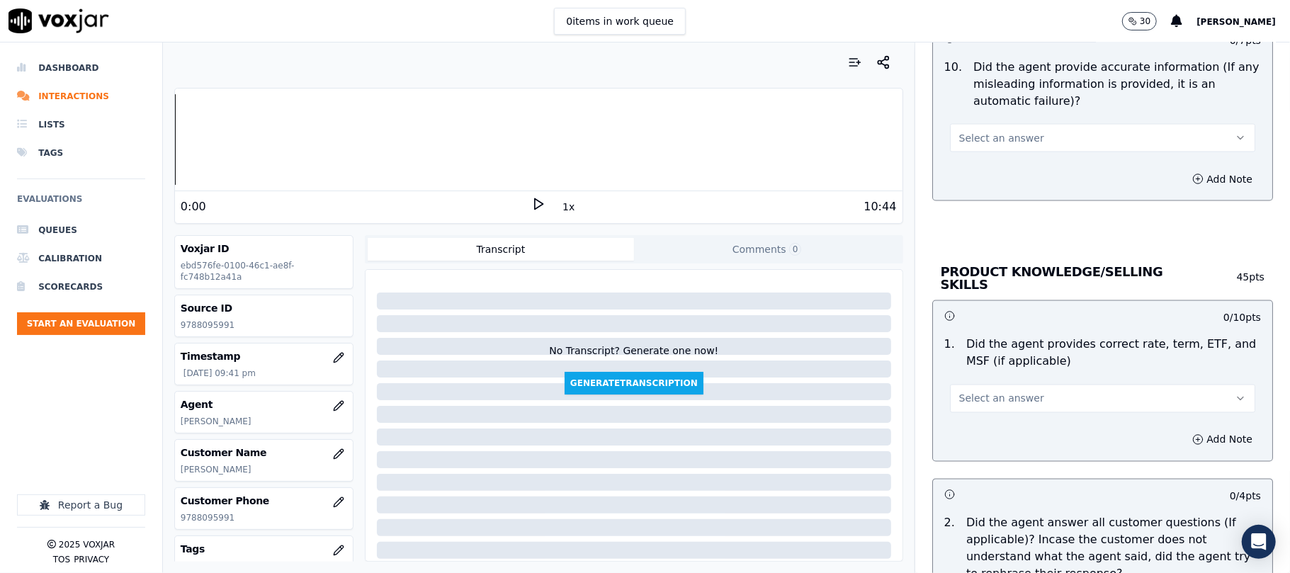
click at [999, 152] on button "Select an answer" at bounding box center [1102, 138] width 305 height 28
click at [977, 169] on div "Yes" at bounding box center [1072, 175] width 274 height 23
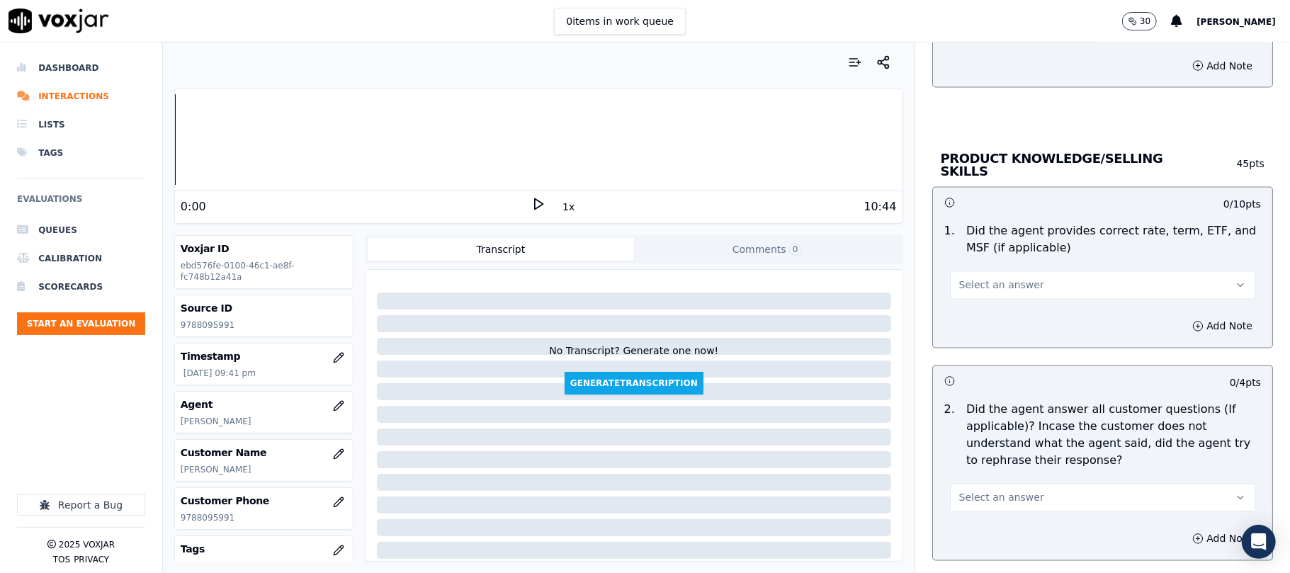
scroll to position [1889, 0]
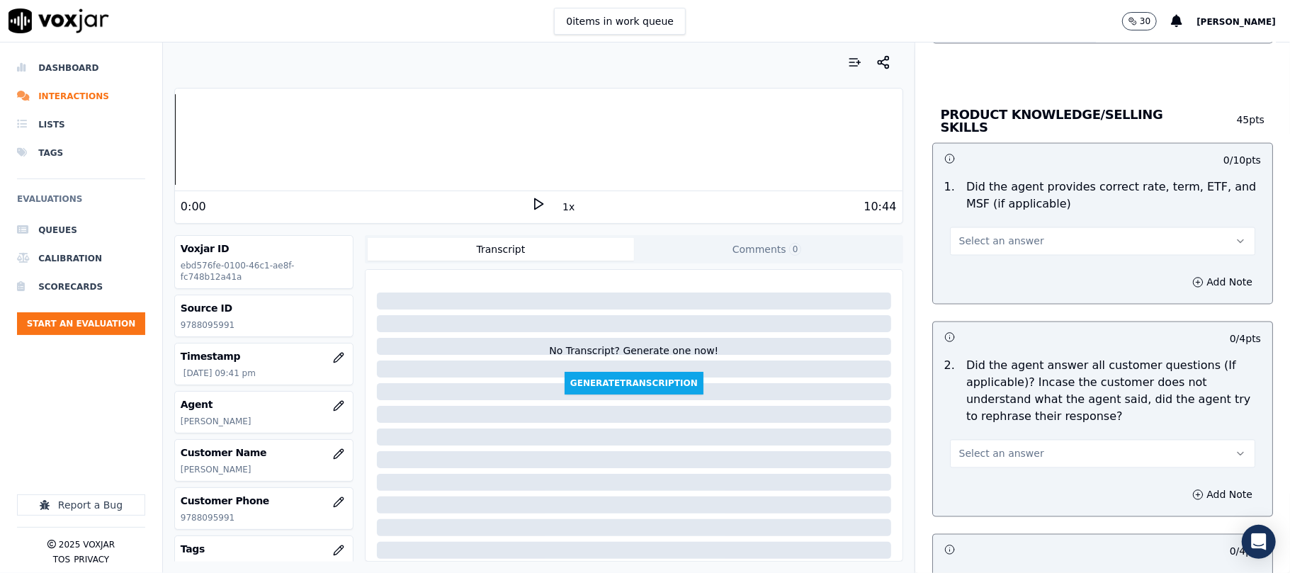
click at [971, 238] on span "Select an answer" at bounding box center [1002, 242] width 85 height 14
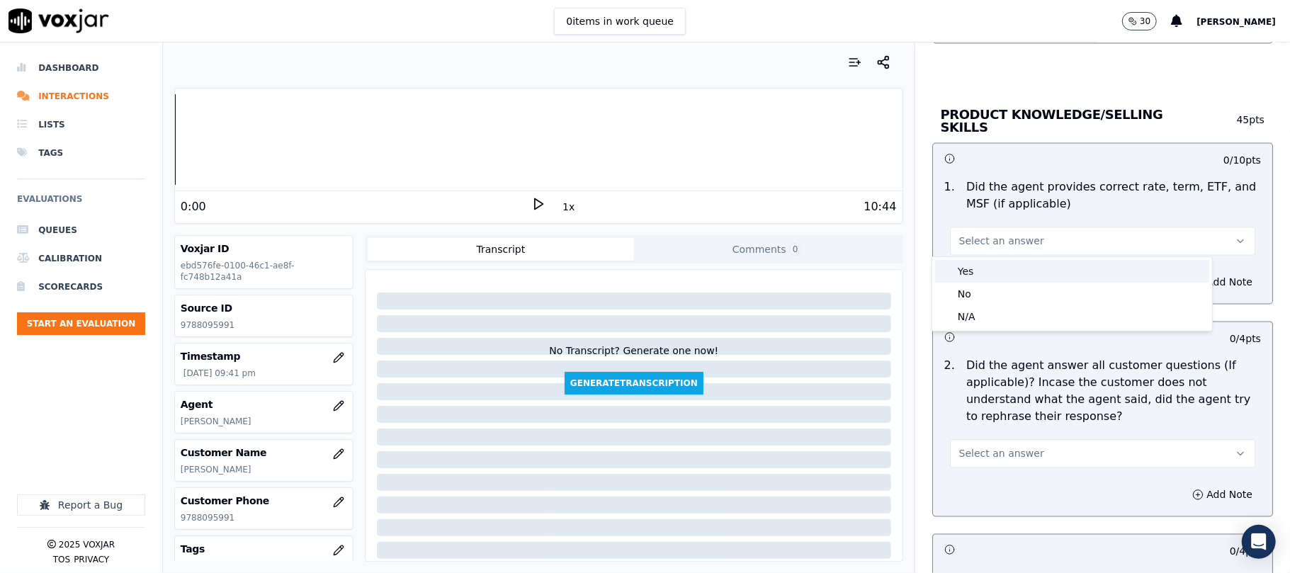
click at [975, 261] on div "Yes" at bounding box center [1072, 271] width 274 height 23
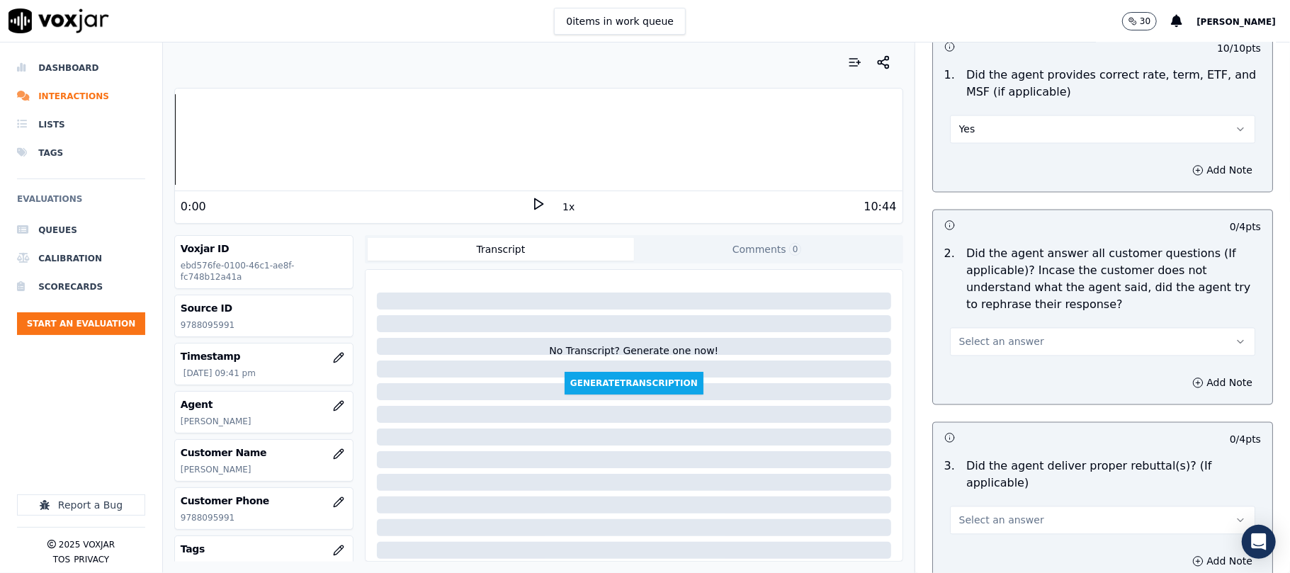
scroll to position [2047, 0]
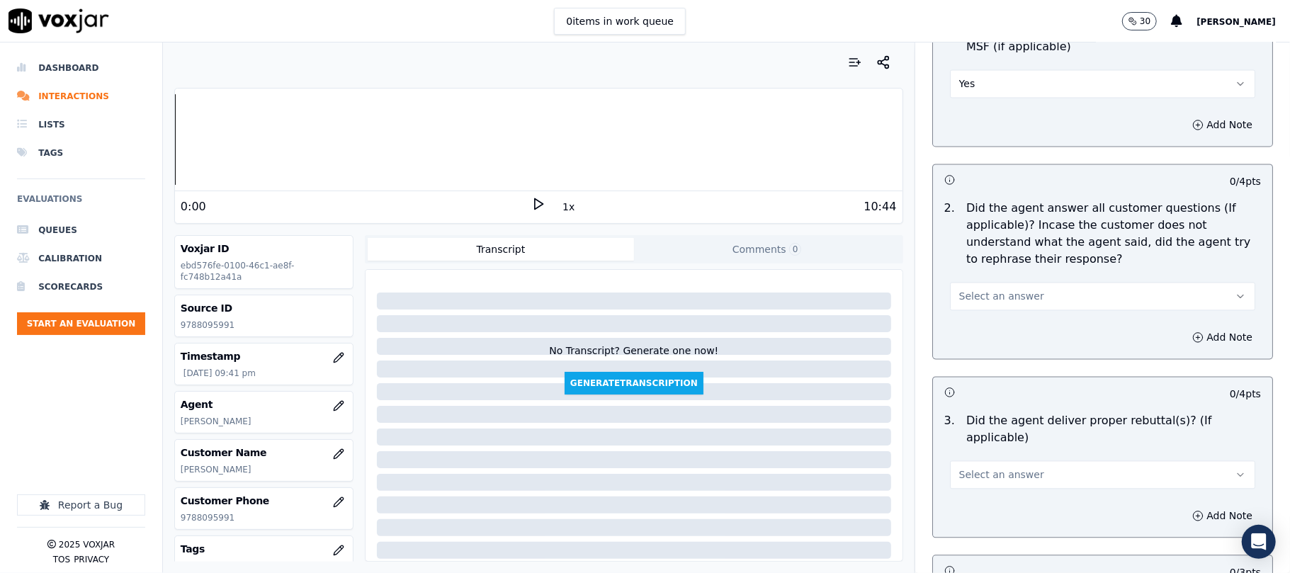
click at [990, 309] on div "2 . Did the agent answer all customer questions (If applicable)? Incase the cus…" at bounding box center [1102, 255] width 339 height 122
click at [989, 309] on div "2 . Did the agent answer all customer questions (If applicable)? Incase the cus…" at bounding box center [1102, 255] width 339 height 122
click at [989, 303] on button "Select an answer" at bounding box center [1102, 296] width 305 height 28
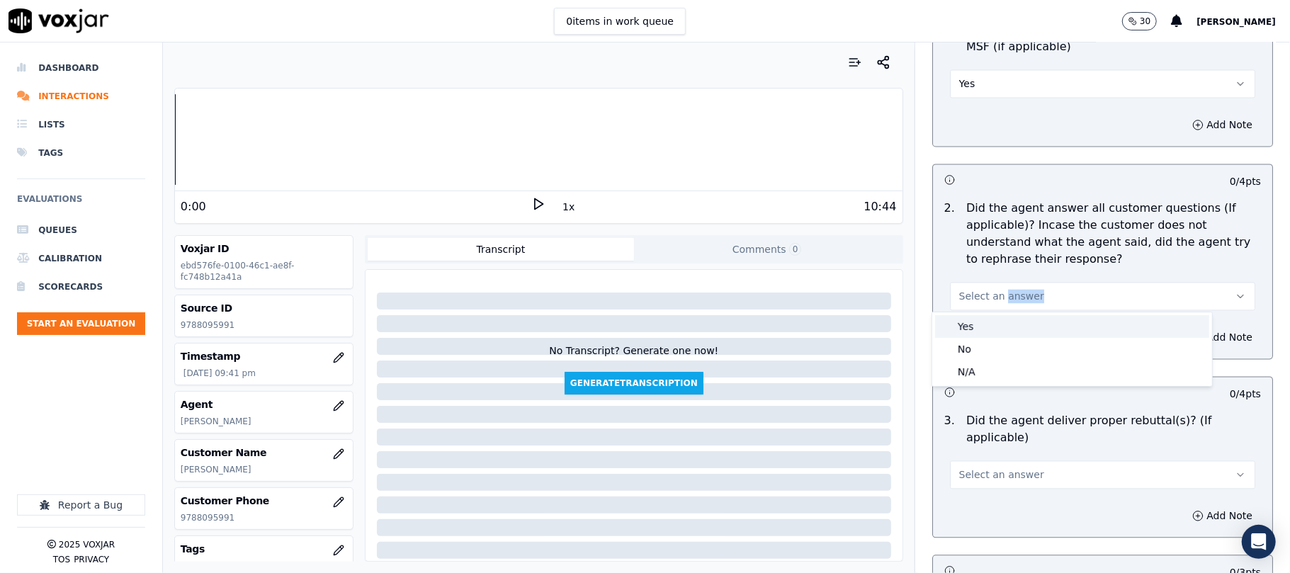
click at [977, 317] on div "Yes" at bounding box center [1072, 326] width 274 height 23
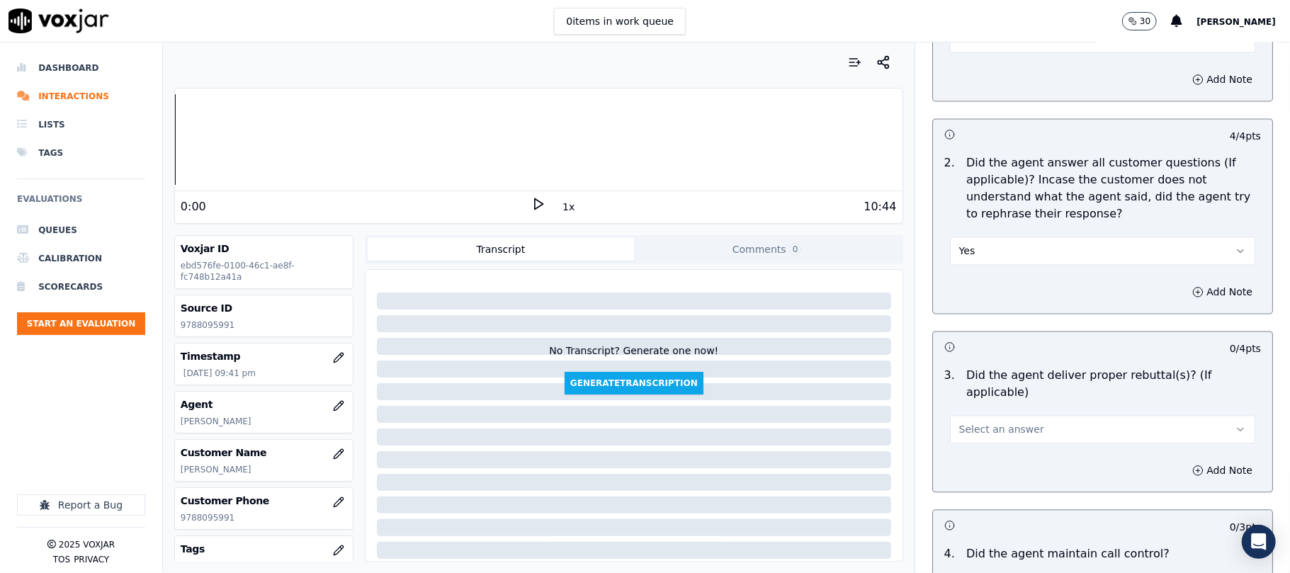
scroll to position [2204, 0]
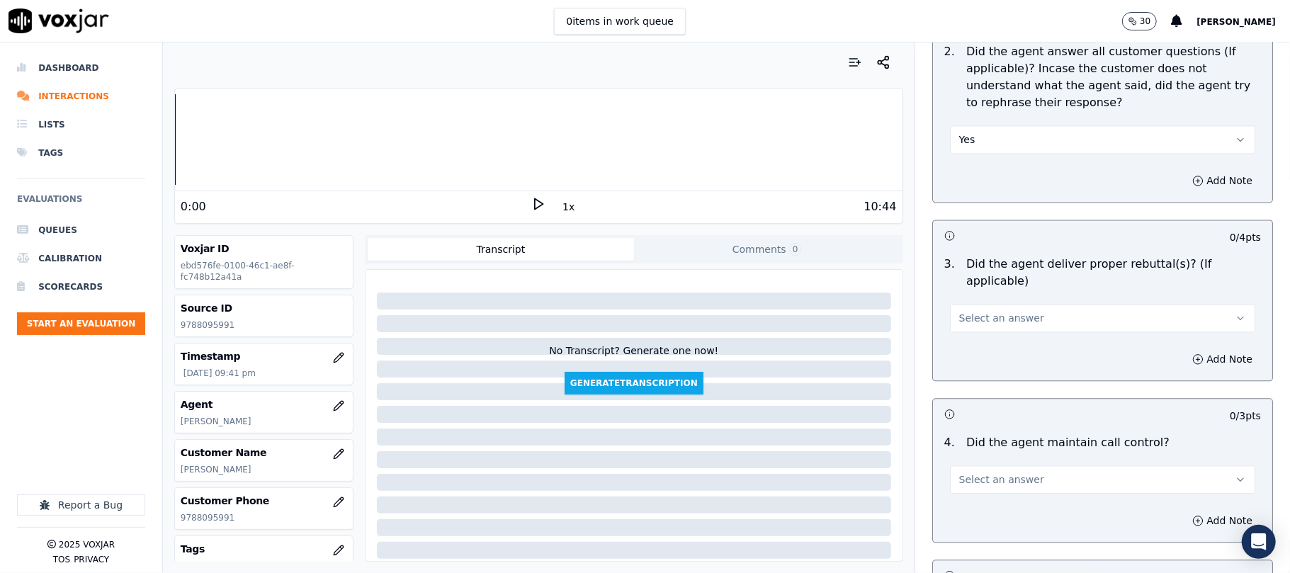
click at [1005, 311] on span "Select an answer" at bounding box center [1002, 318] width 85 height 14
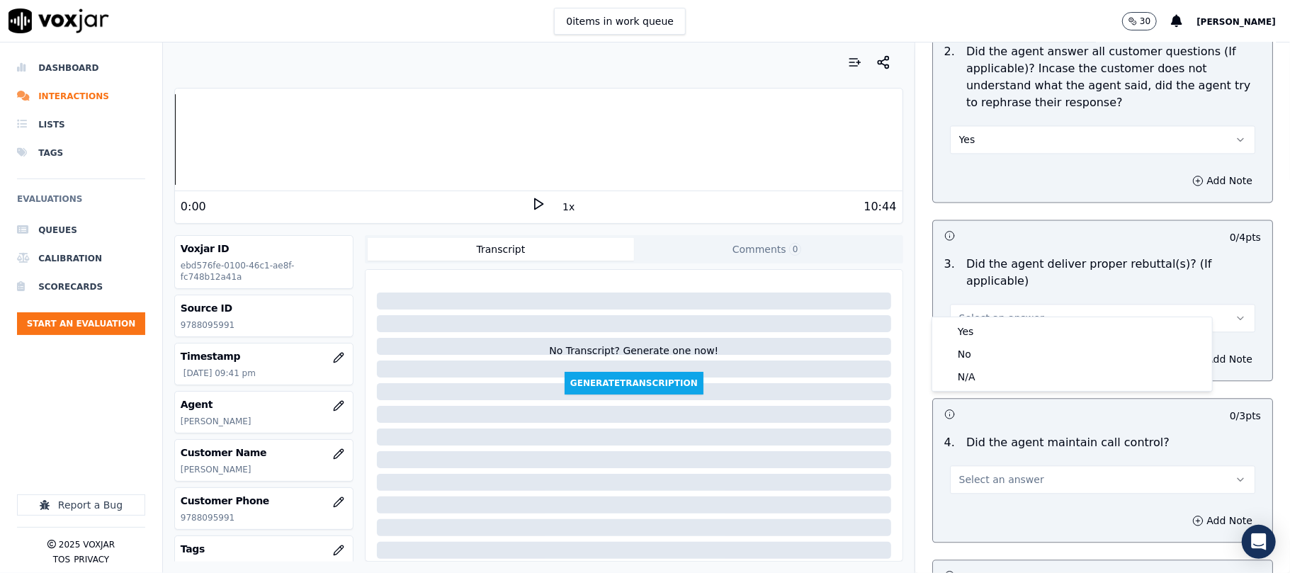
click at [999, 317] on div "Yes No N/A" at bounding box center [1072, 354] width 281 height 75
click at [998, 319] on div "Yes No N/A" at bounding box center [1073, 354] width 280 height 74
click at [994, 325] on div "Yes" at bounding box center [1072, 331] width 274 height 23
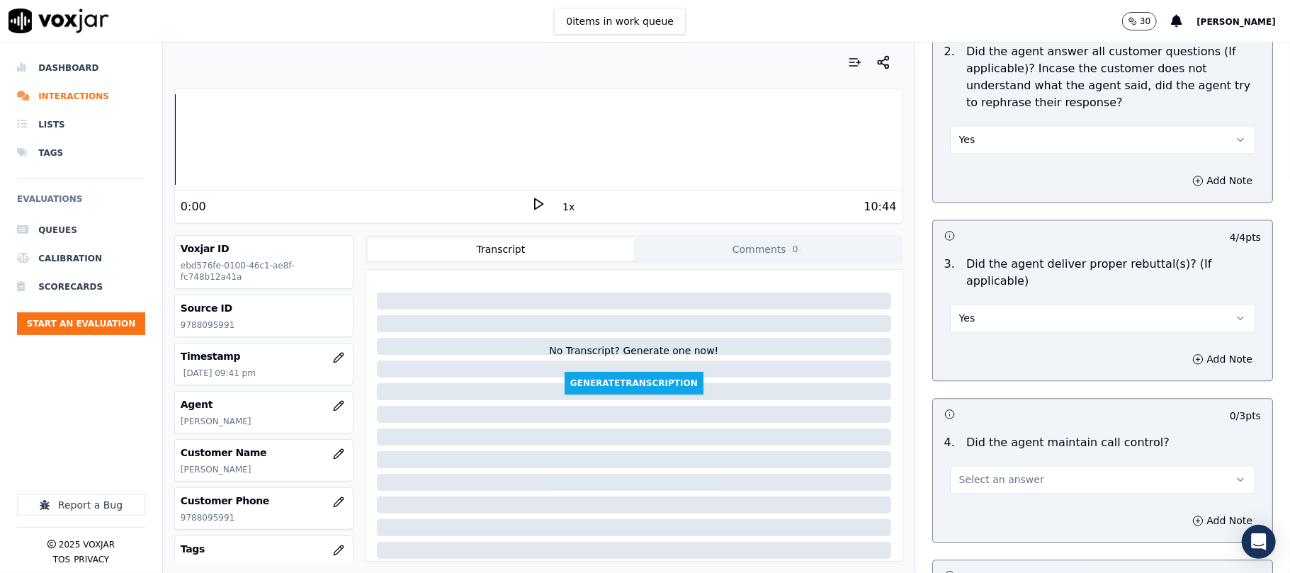
scroll to position [2362, 0]
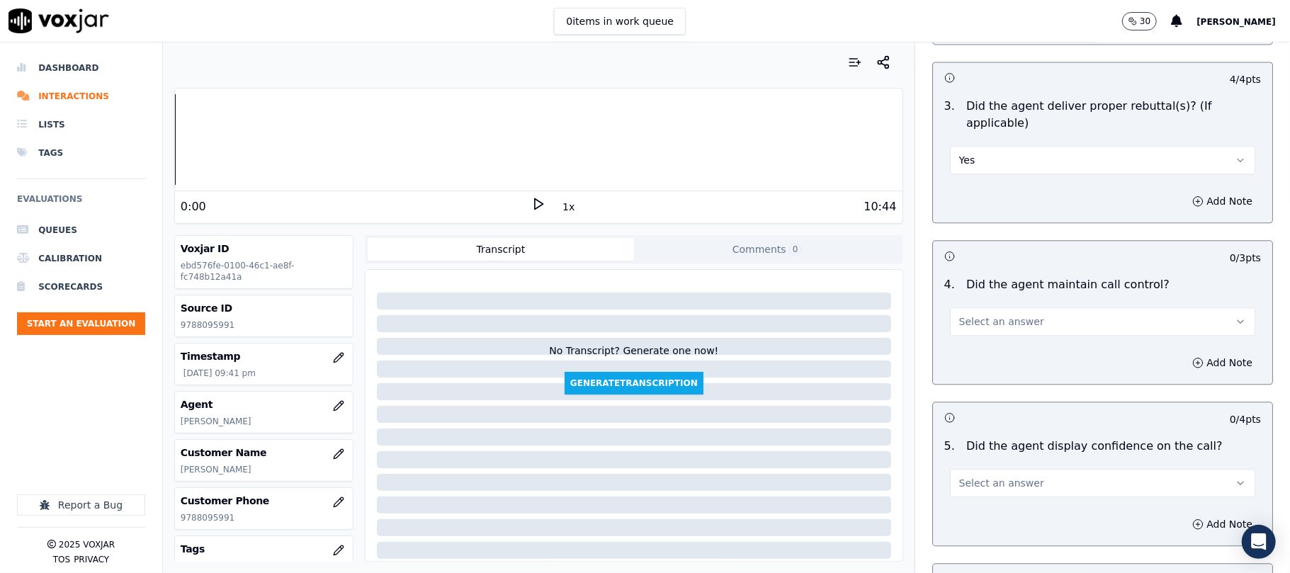
click at [970, 315] on div "4 . Did the agent maintain call control? Select an answer" at bounding box center [1102, 306] width 339 height 71
click at [968, 315] on span "Select an answer" at bounding box center [1002, 322] width 85 height 14
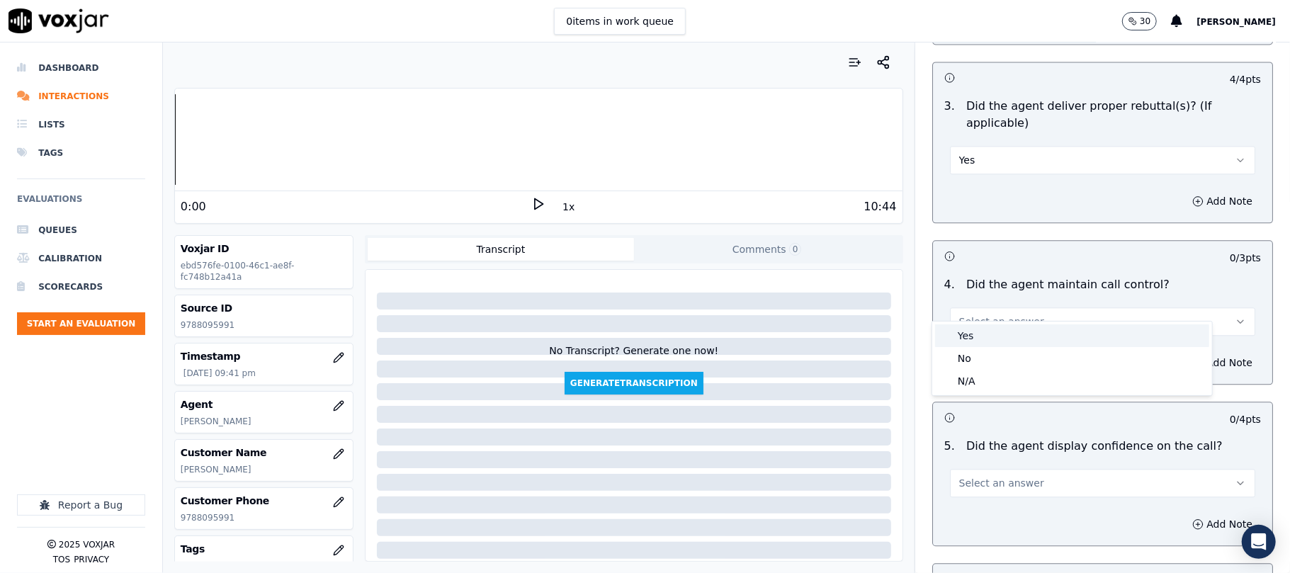
click at [967, 332] on div "Yes" at bounding box center [1072, 336] width 274 height 23
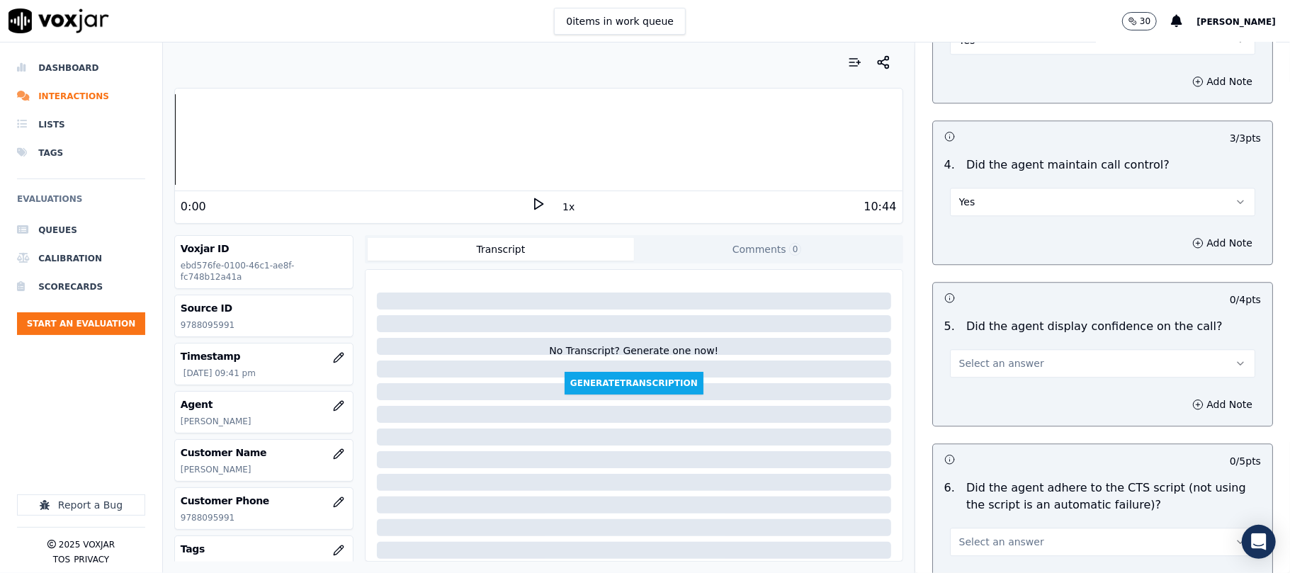
scroll to position [2520, 0]
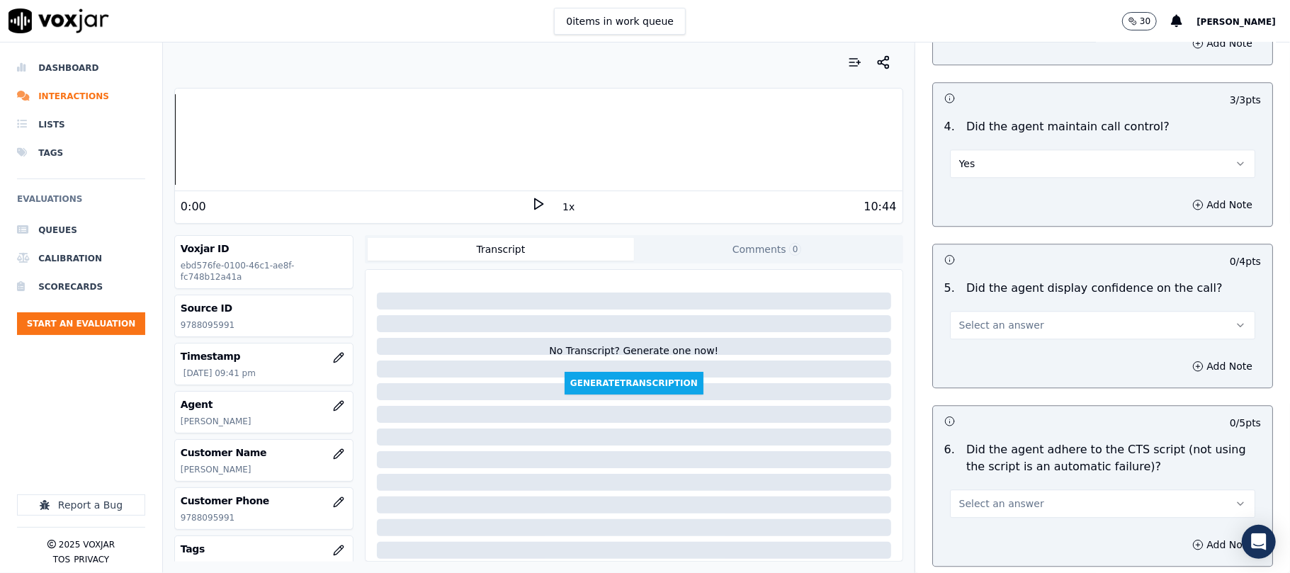
click at [962, 318] on button "Select an answer" at bounding box center [1102, 325] width 305 height 28
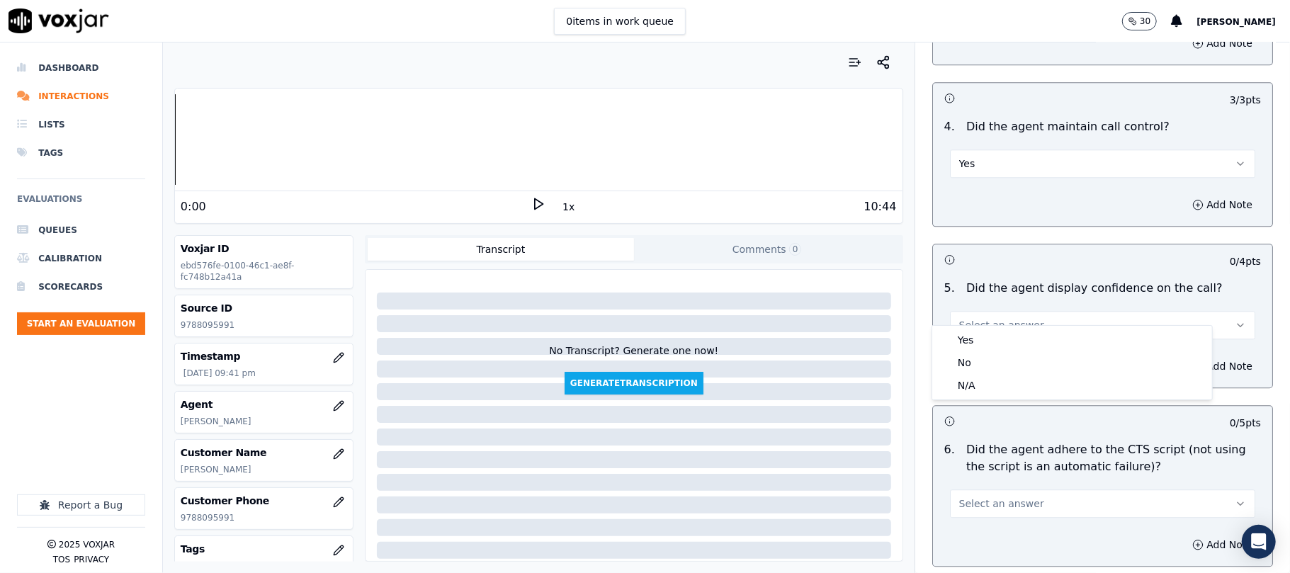
click at [965, 327] on div "Yes No N/A" at bounding box center [1073, 363] width 280 height 74
click at [967, 343] on div "Yes" at bounding box center [1072, 340] width 274 height 23
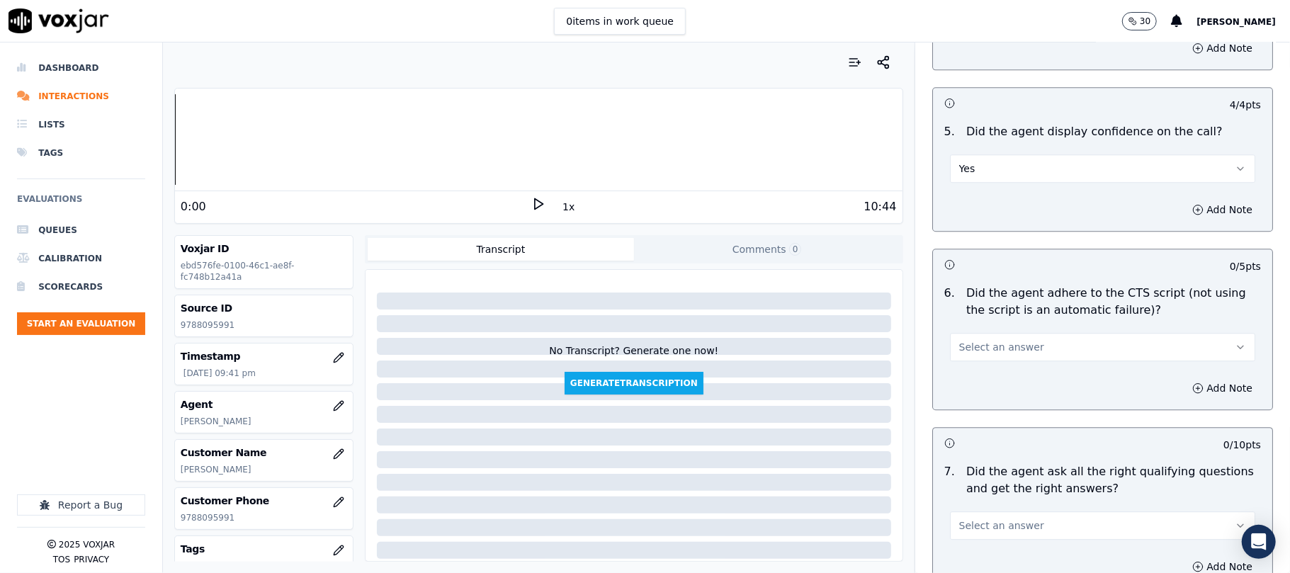
click at [970, 340] on span "Select an answer" at bounding box center [1002, 347] width 85 height 14
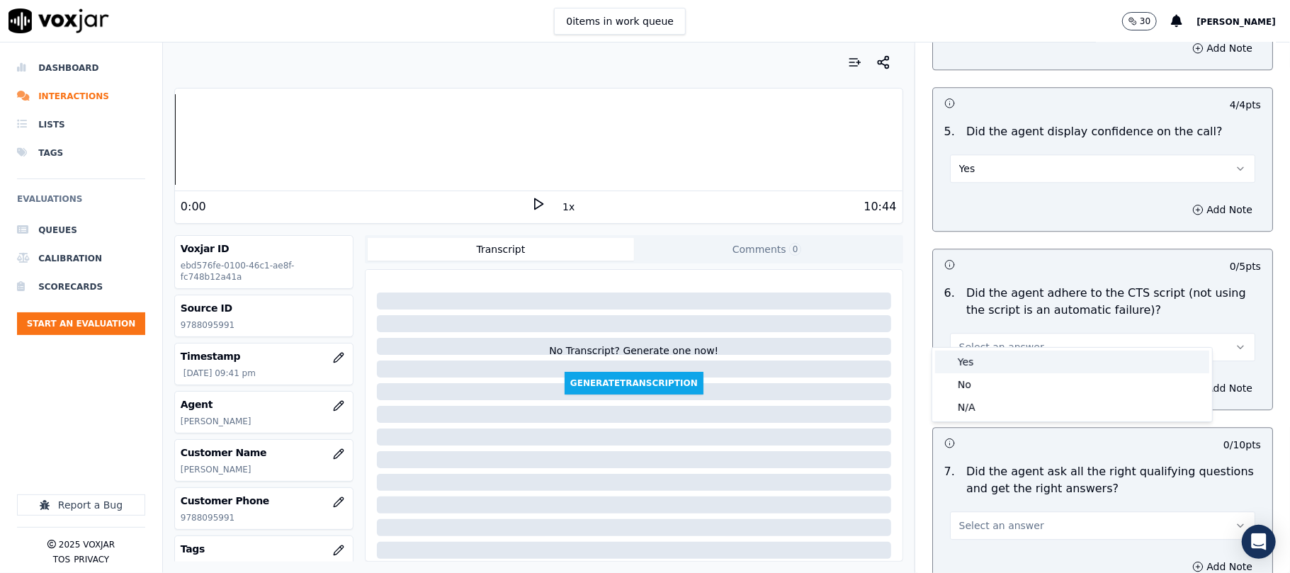
click at [962, 364] on div "Yes" at bounding box center [1072, 362] width 274 height 23
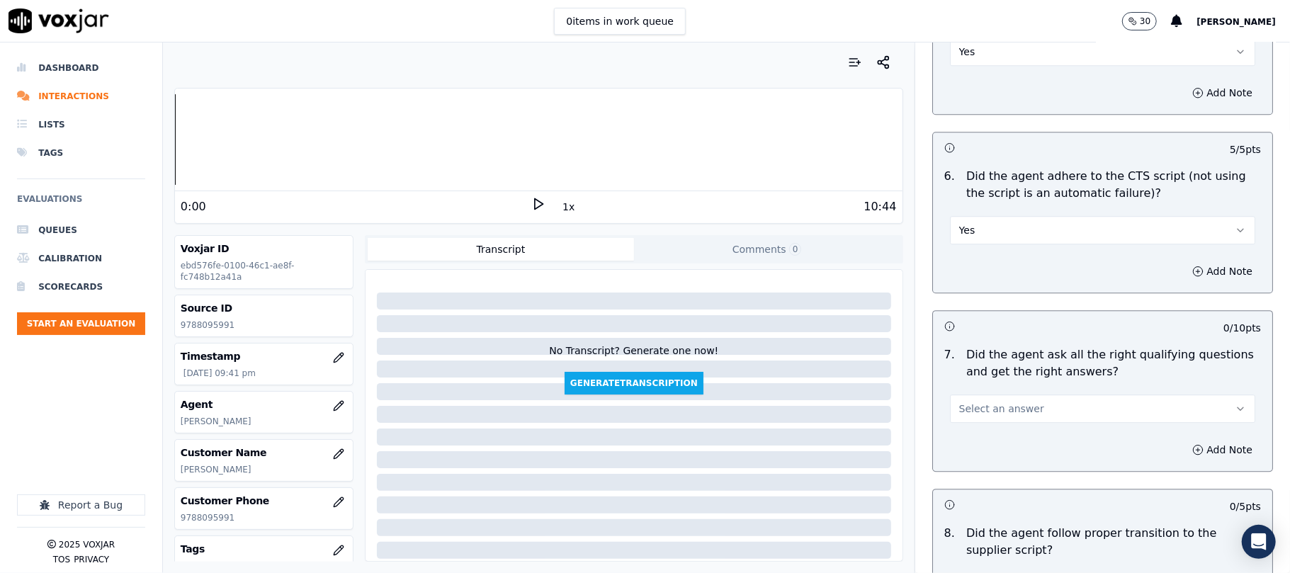
scroll to position [2835, 0]
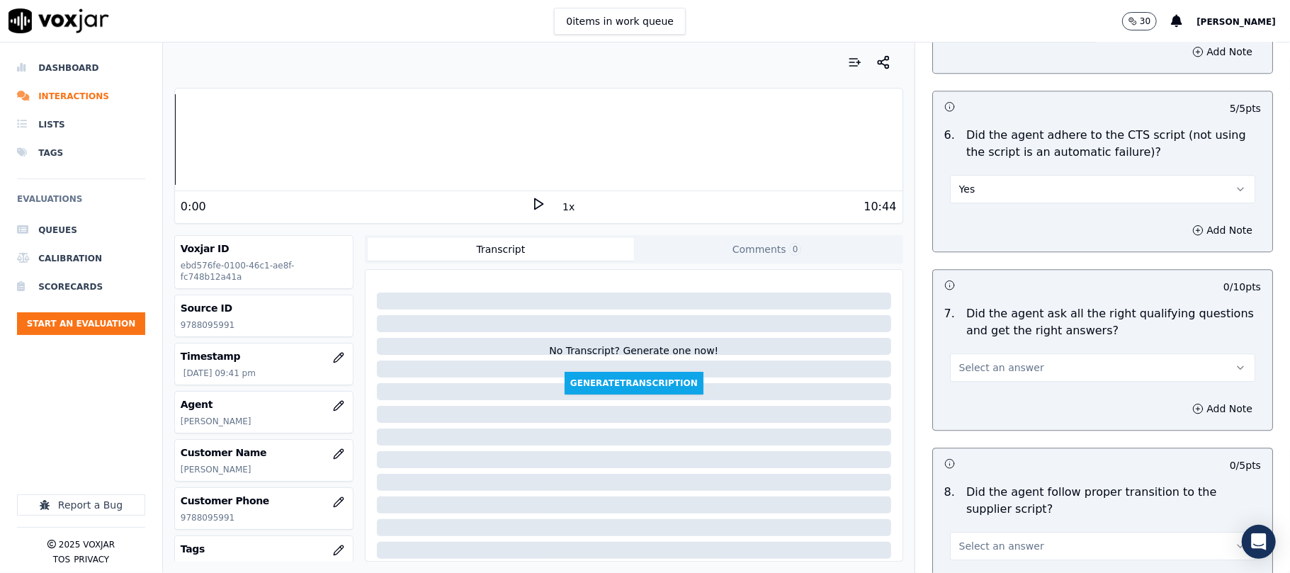
click at [961, 366] on button "Select an answer" at bounding box center [1102, 368] width 305 height 28
click at [957, 392] on div "Yes" at bounding box center [1072, 383] width 274 height 23
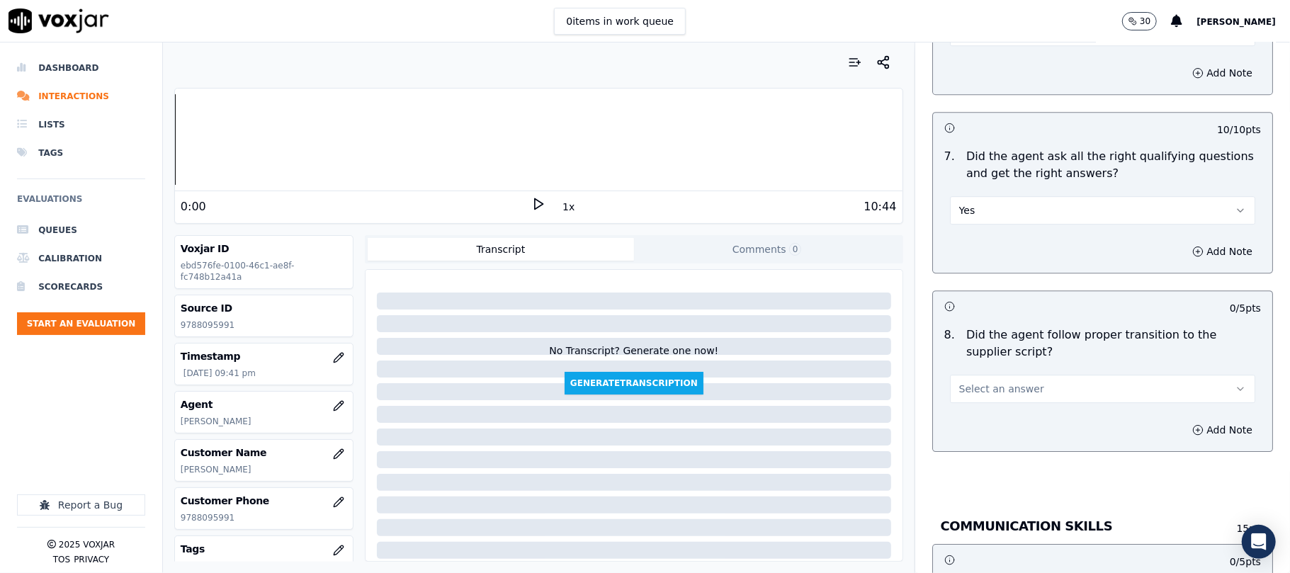
click at [960, 382] on span "Select an answer" at bounding box center [1002, 389] width 85 height 14
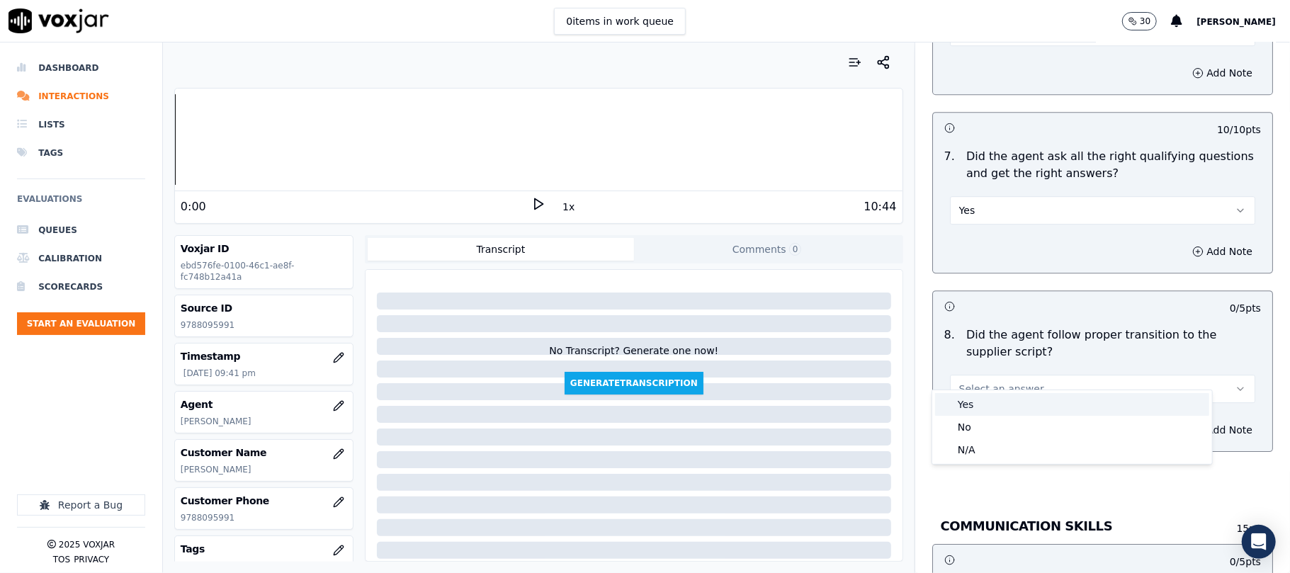
click at [951, 401] on div "Yes" at bounding box center [1072, 404] width 274 height 23
click at [951, 409] on div "Add Note" at bounding box center [1102, 430] width 339 height 43
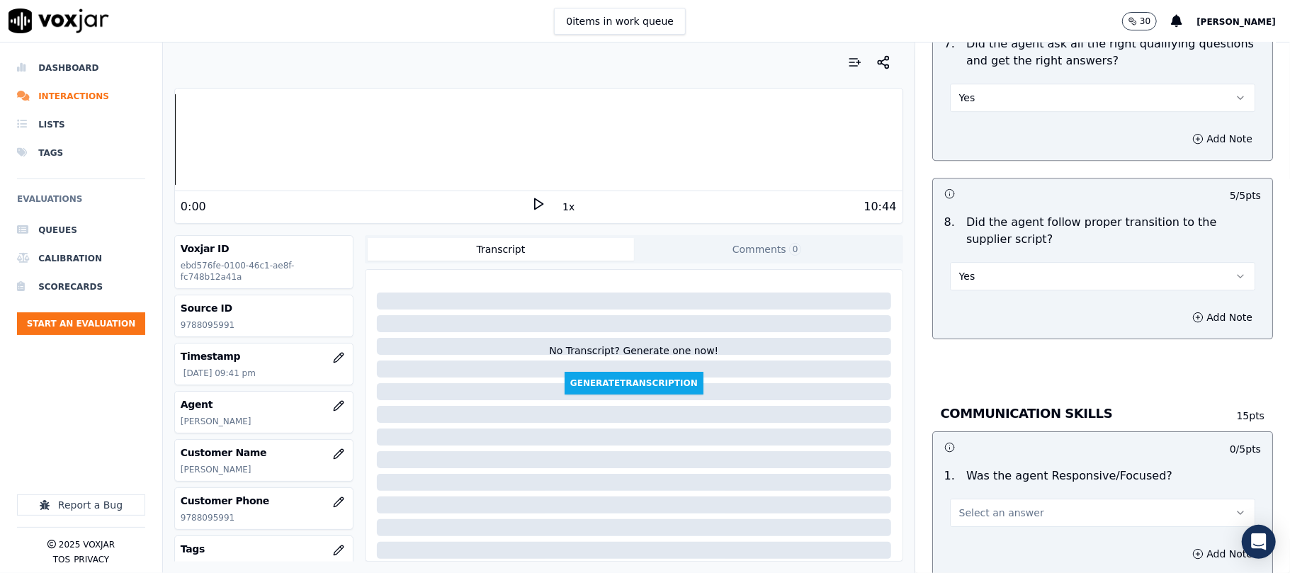
scroll to position [3307, 0]
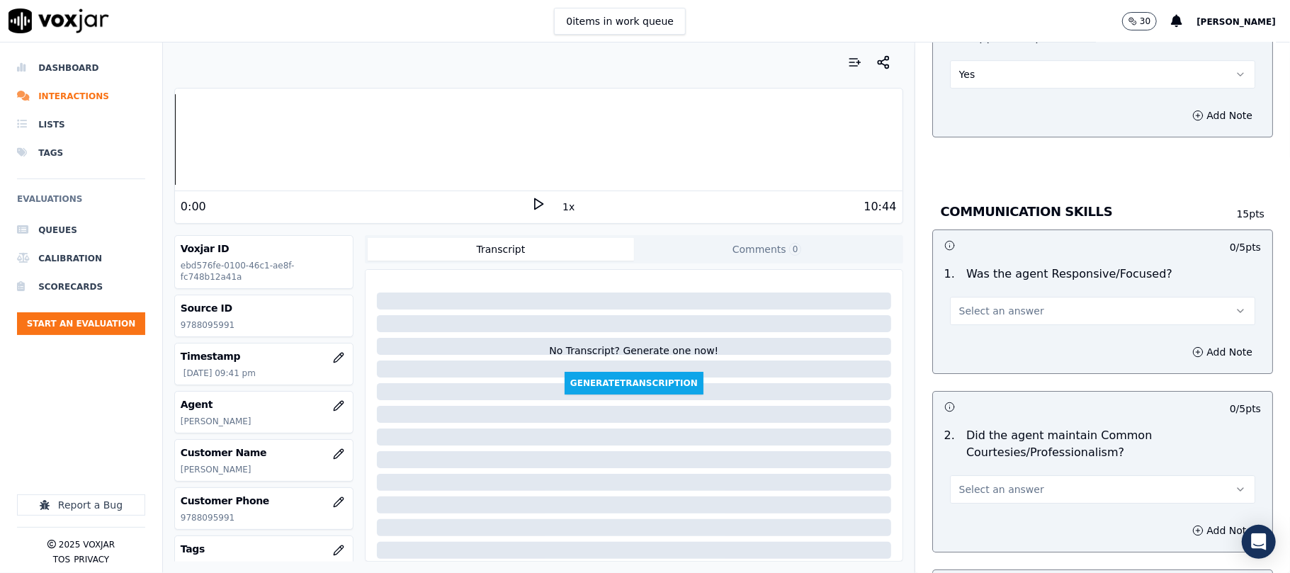
click at [996, 297] on button "Select an answer" at bounding box center [1102, 311] width 305 height 28
click at [982, 327] on div "Yes" at bounding box center [1072, 327] width 274 height 23
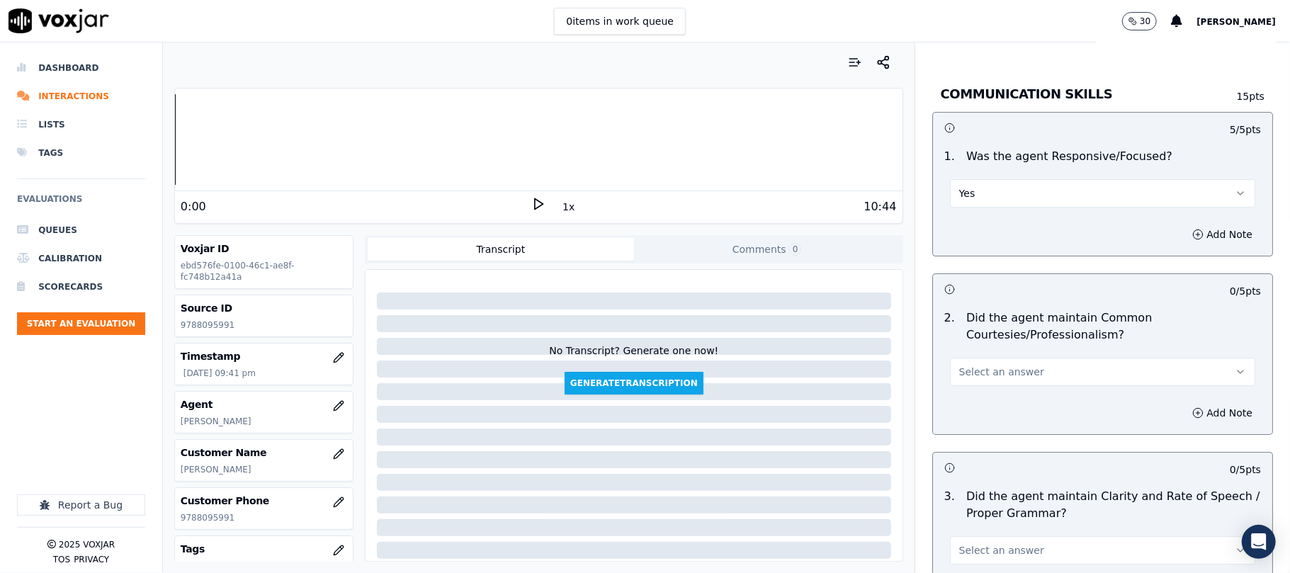
scroll to position [3465, 0]
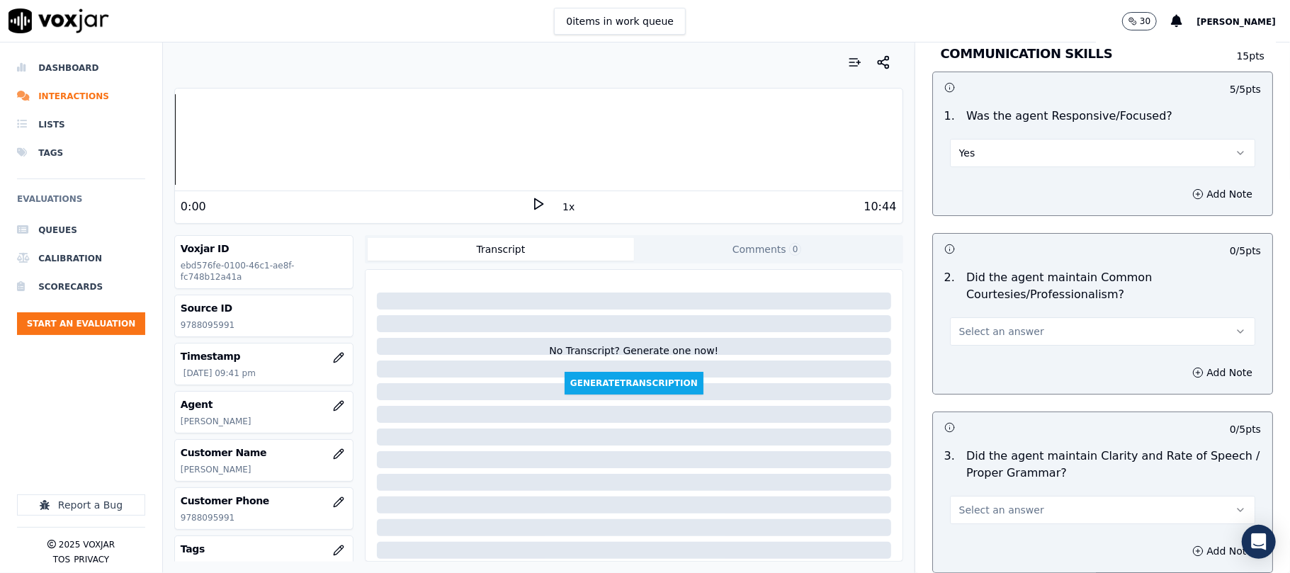
click at [958, 352] on div "Add Note" at bounding box center [1102, 373] width 339 height 43
click at [961, 325] on span "Select an answer" at bounding box center [1002, 332] width 85 height 14
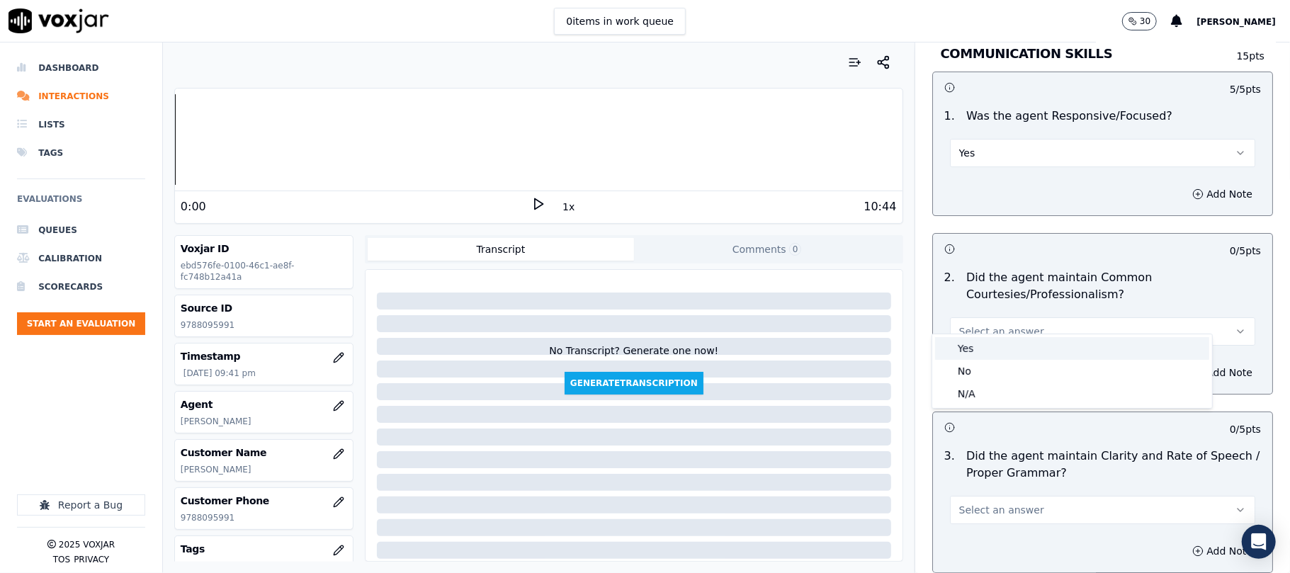
click at [962, 347] on div "Yes" at bounding box center [1072, 348] width 274 height 23
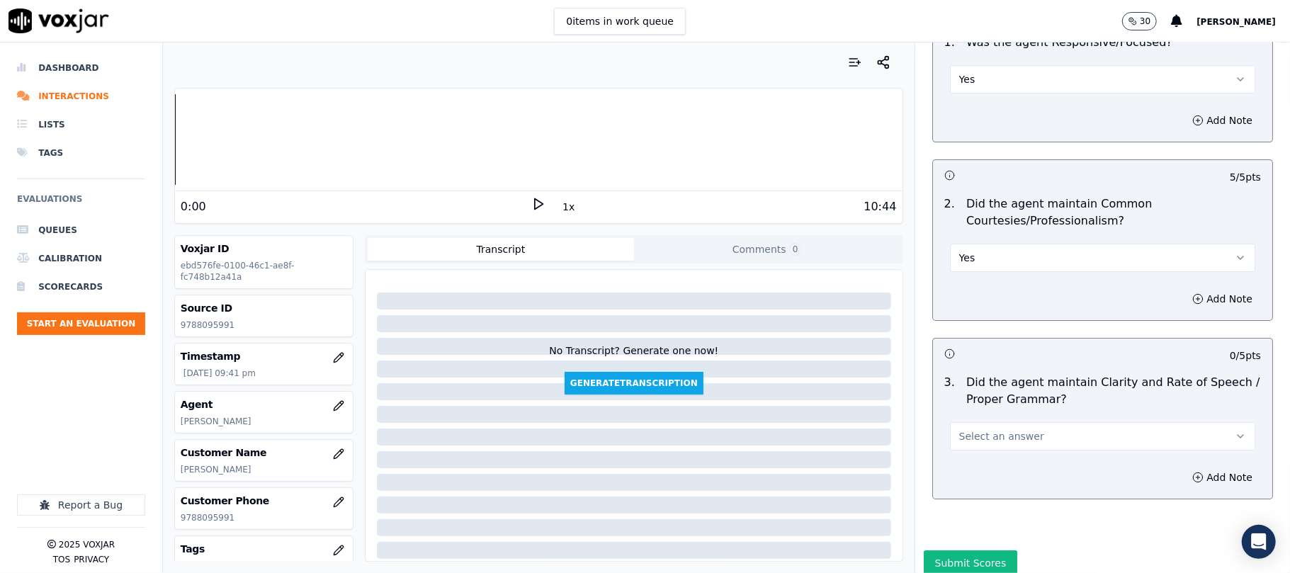
scroll to position [3578, 0]
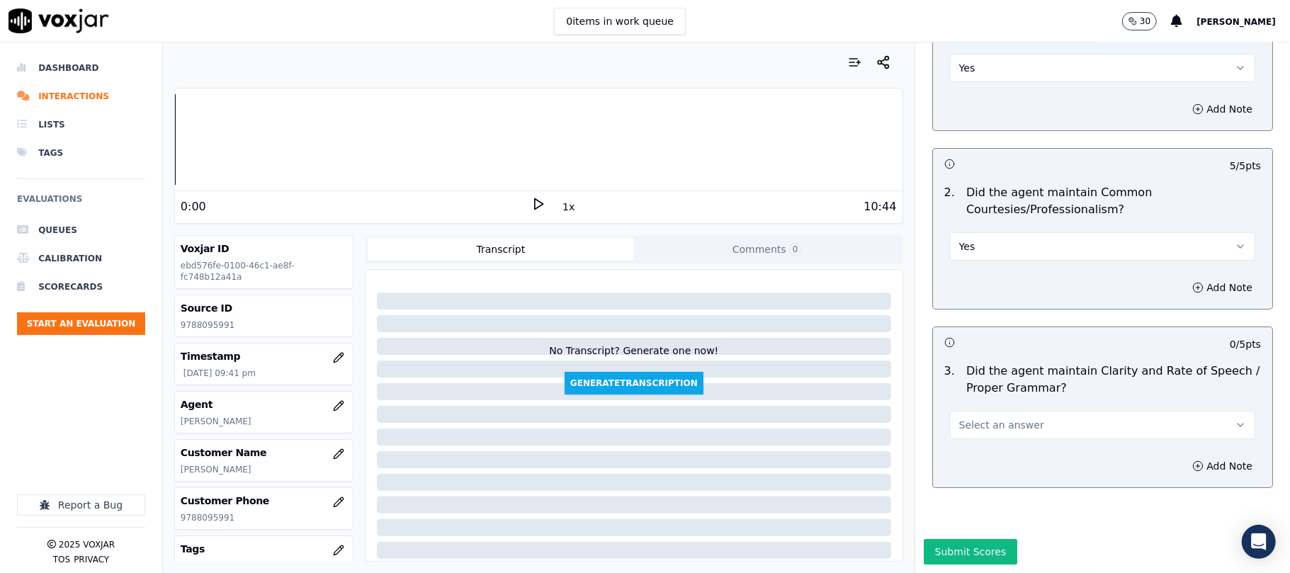
click at [962, 418] on span "Select an answer" at bounding box center [1002, 425] width 85 height 14
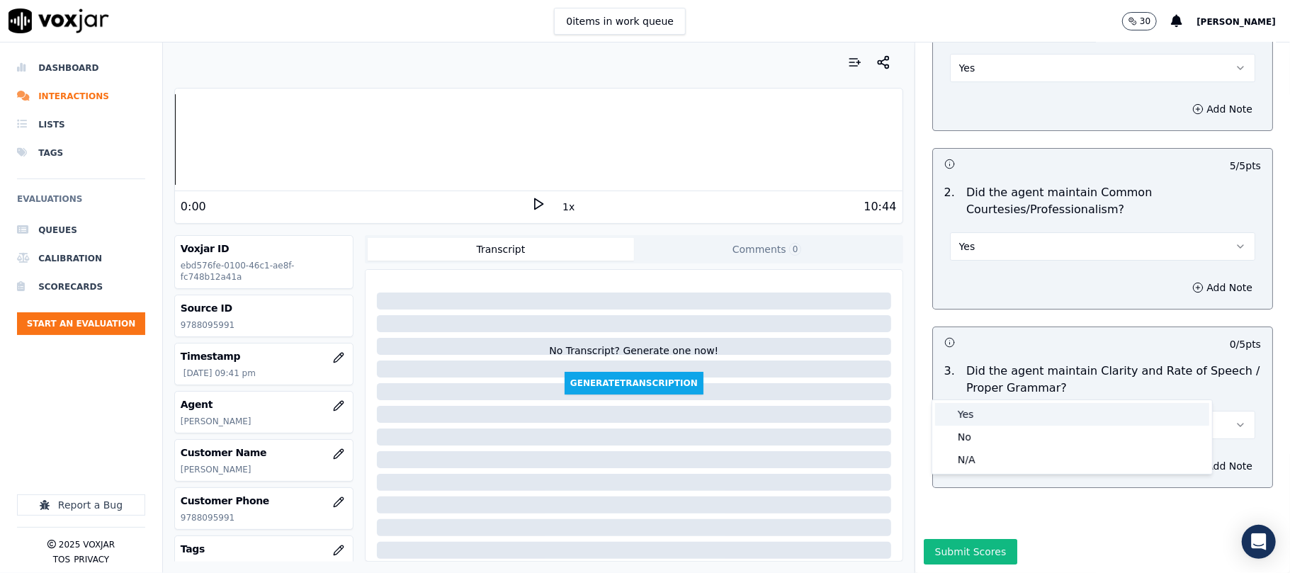
click at [969, 415] on div "Yes" at bounding box center [1072, 414] width 274 height 23
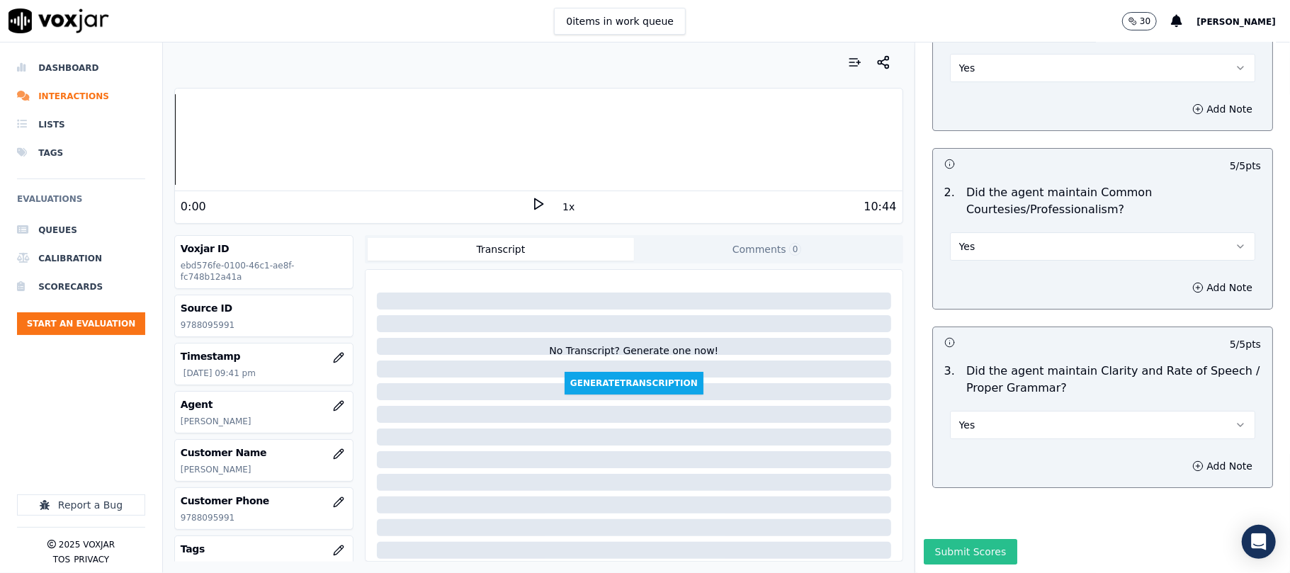
click at [962, 539] on button "Submit Scores" at bounding box center [971, 552] width 94 height 26
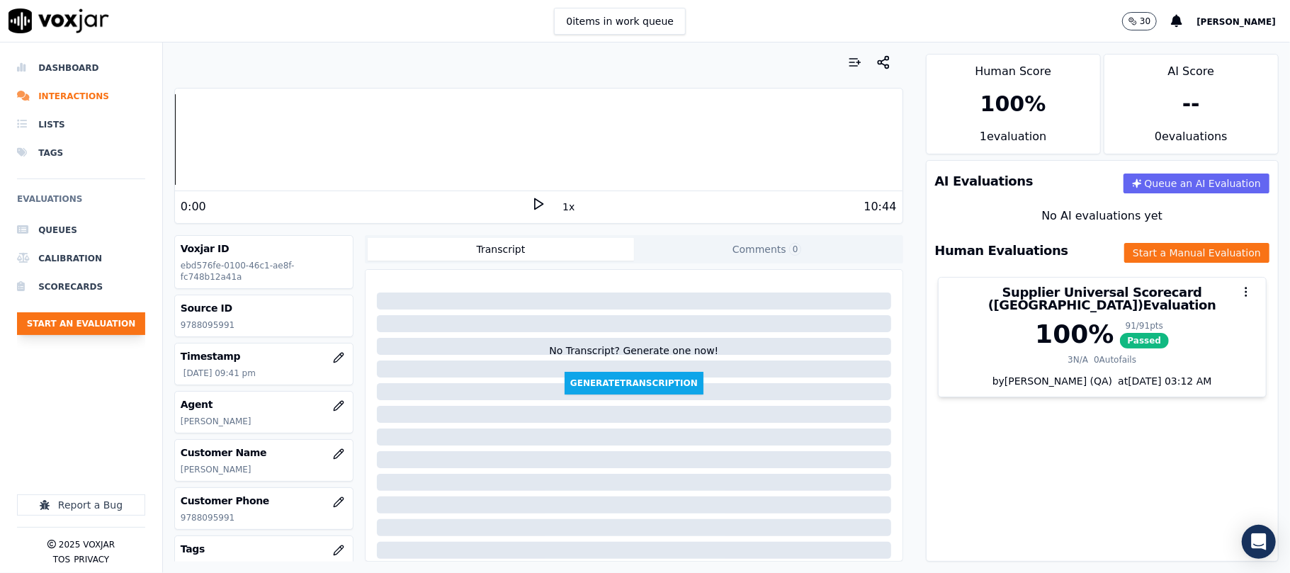
click at [118, 329] on button "Start an Evaluation" at bounding box center [81, 324] width 128 height 23
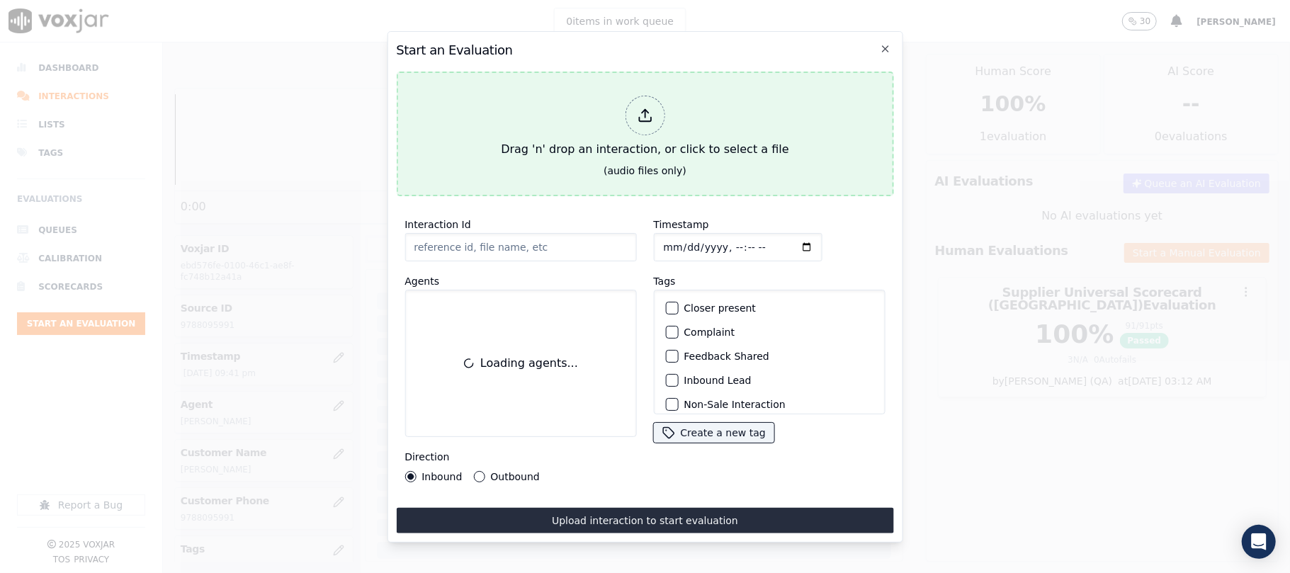
click at [536, 103] on div "Drag 'n' drop an interaction, or click to select a file" at bounding box center [644, 127] width 299 height 74
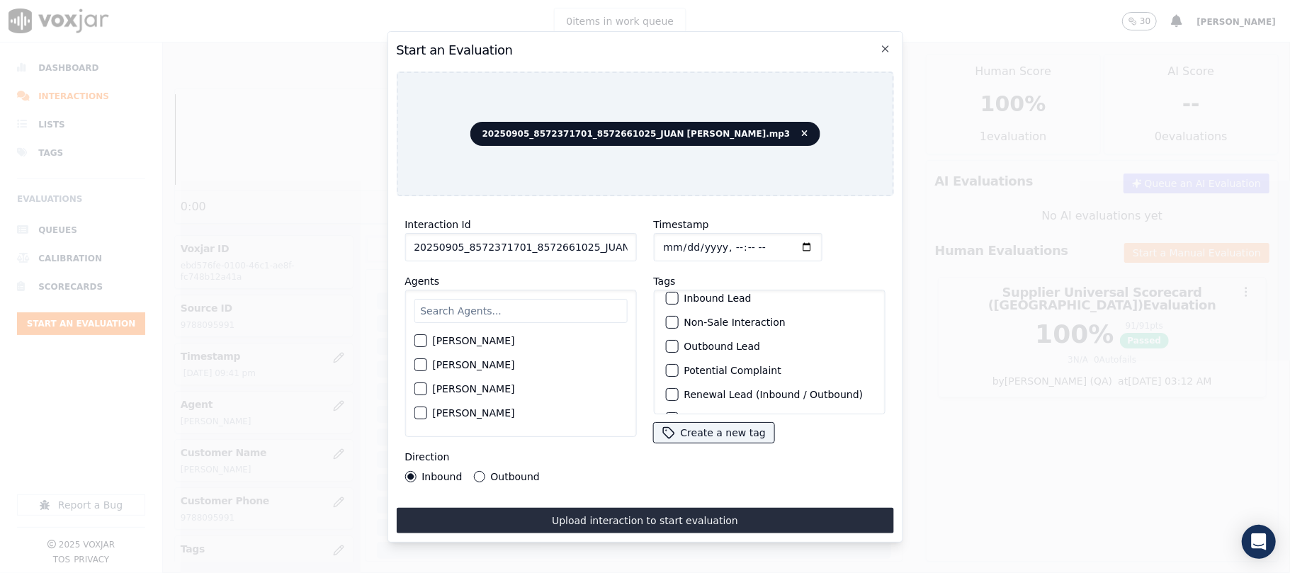
scroll to position [123, 0]
click at [709, 391] on label "Sale Interaction" at bounding box center [723, 396] width 78 height 10
click at [678, 390] on button "Sale Interaction" at bounding box center [671, 396] width 13 height 13
click at [554, 241] on input "20250905_8572371701_8572661025_JUAN [PERSON_NAME].mp3" at bounding box center [521, 247] width 232 height 28
click at [482, 233] on input "20250905_8572371701_8572661025_JUAN [PERSON_NAME].mp3" at bounding box center [521, 247] width 232 height 28
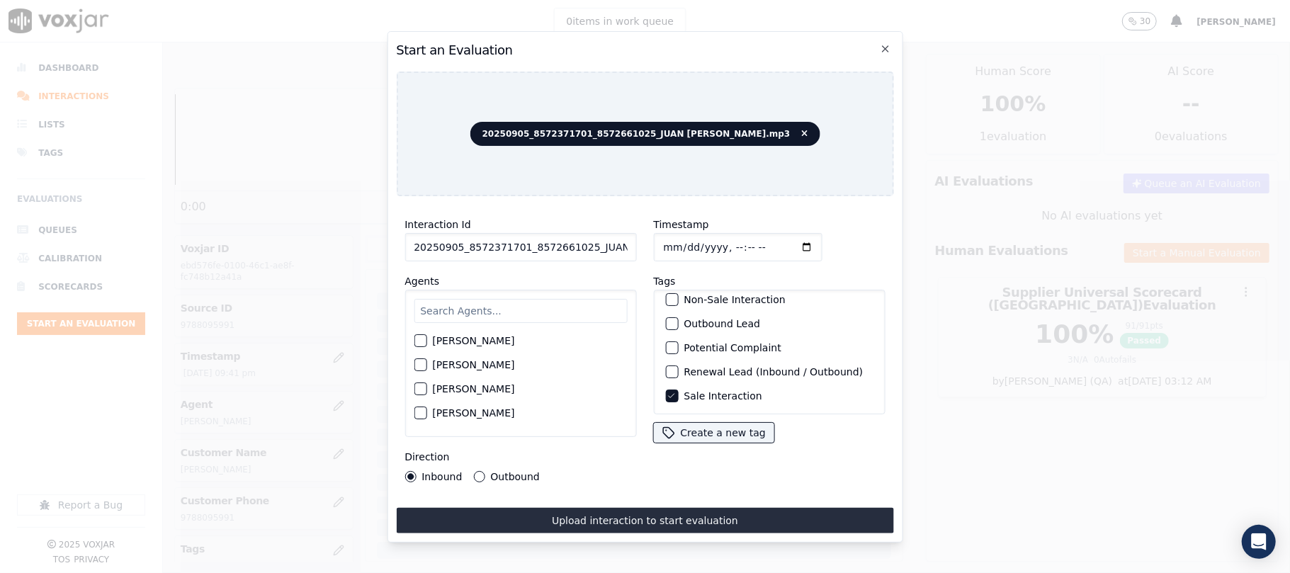
paste input "8572371701"
type input "8572371701"
click at [683, 241] on input "Timestamp" at bounding box center [737, 247] width 169 height 28
type input "[DATE]T22:05"
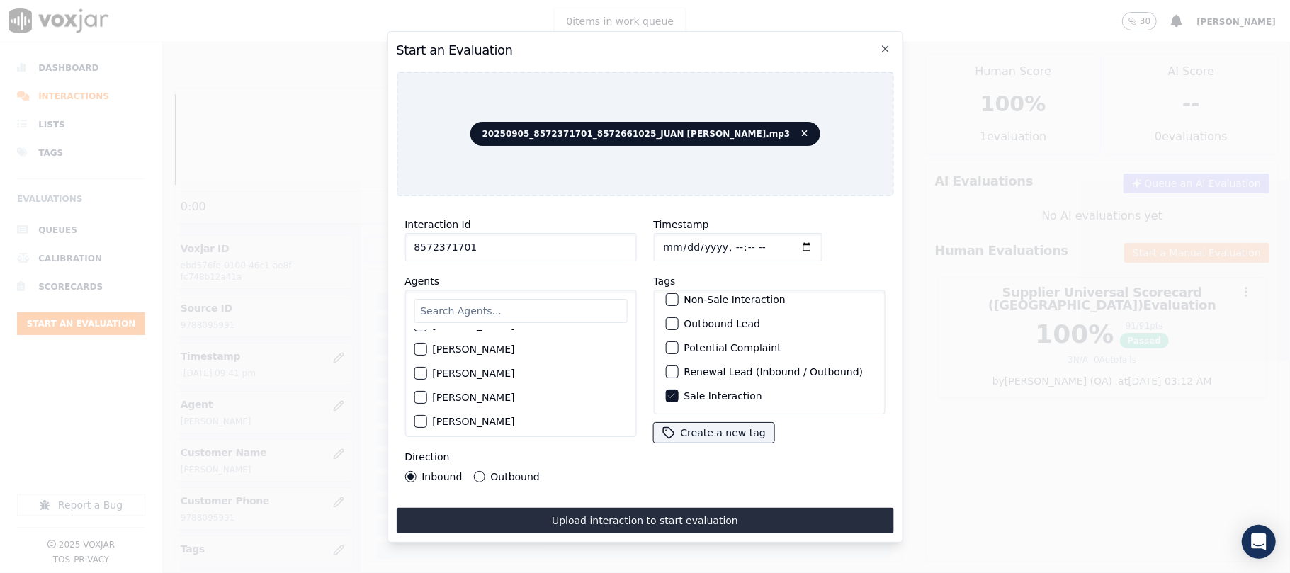
click at [456, 299] on input "text" at bounding box center [520, 311] width 213 height 24
type input "[PERSON_NAME]"
click at [473, 340] on label "[PERSON_NAME]" at bounding box center [473, 345] width 82 height 10
click at [427, 339] on button "[PERSON_NAME]" at bounding box center [420, 345] width 13 height 13
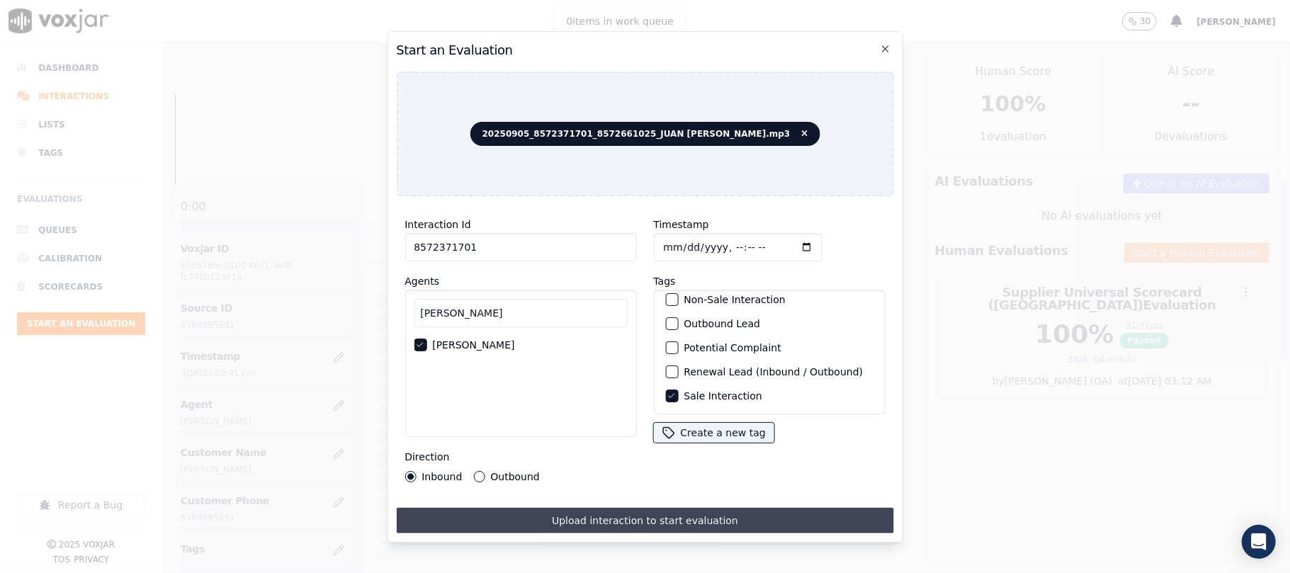
click at [628, 508] on button "Upload interaction to start evaluation" at bounding box center [644, 521] width 497 height 26
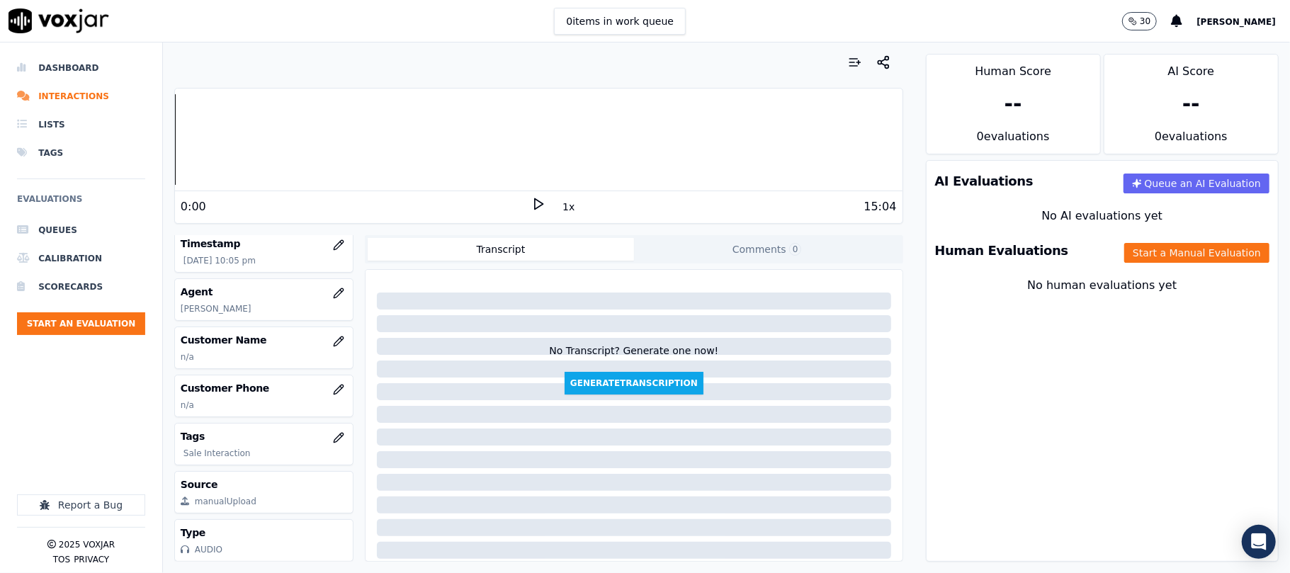
scroll to position [157, 0]
click at [333, 384] on icon "button" at bounding box center [338, 389] width 11 height 11
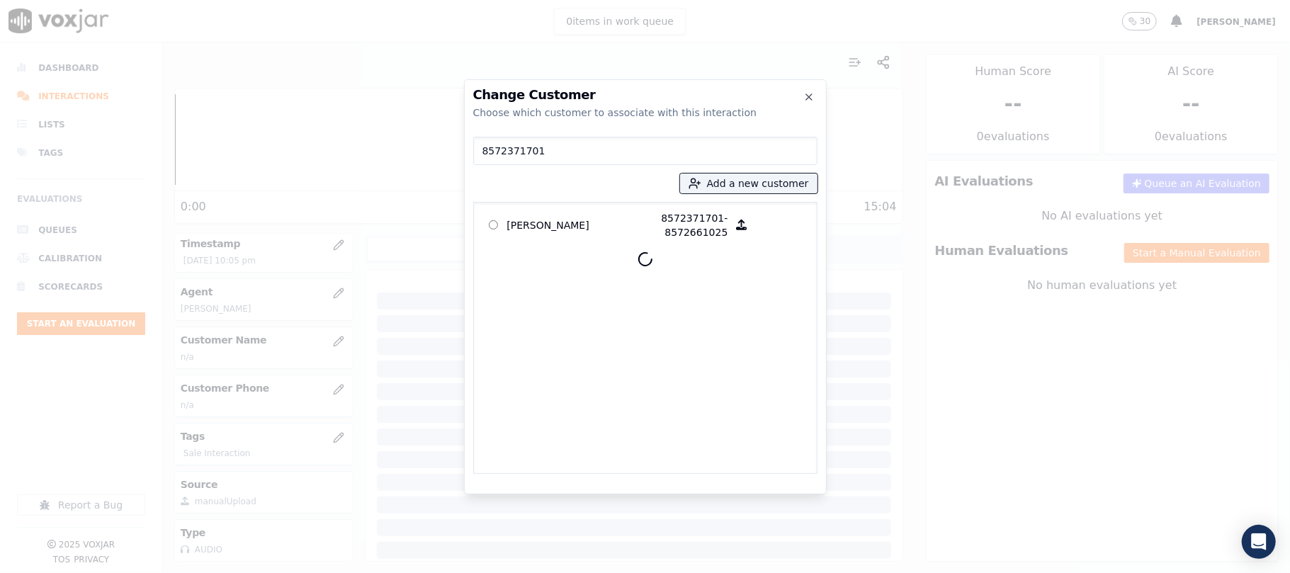
type input "8572371701"
click at [567, 215] on p "[PERSON_NAME]" at bounding box center [562, 225] width 111 height 28
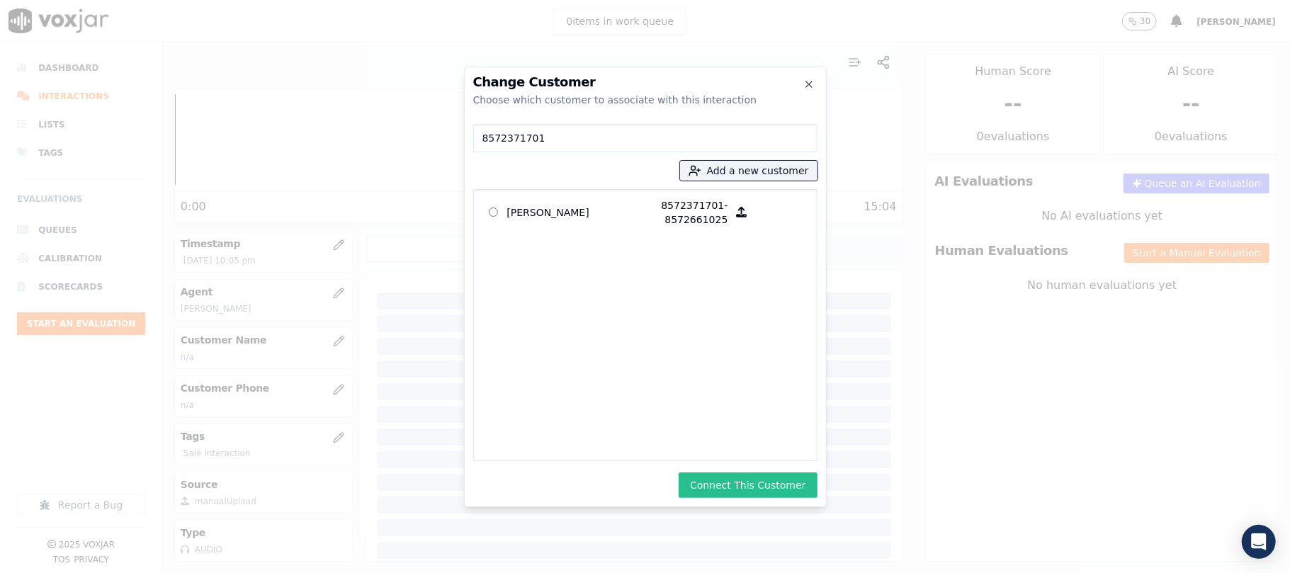
click at [741, 476] on button "Connect This Customer" at bounding box center [748, 486] width 138 height 26
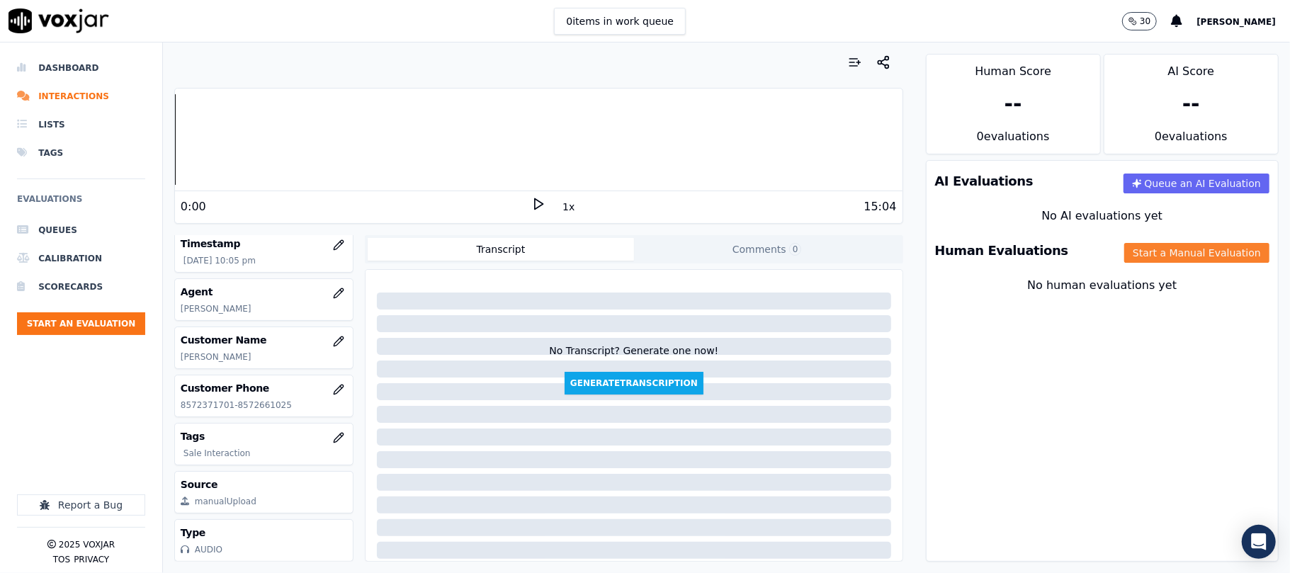
click at [1131, 263] on button "Start a Manual Evaluation" at bounding box center [1197, 253] width 145 height 20
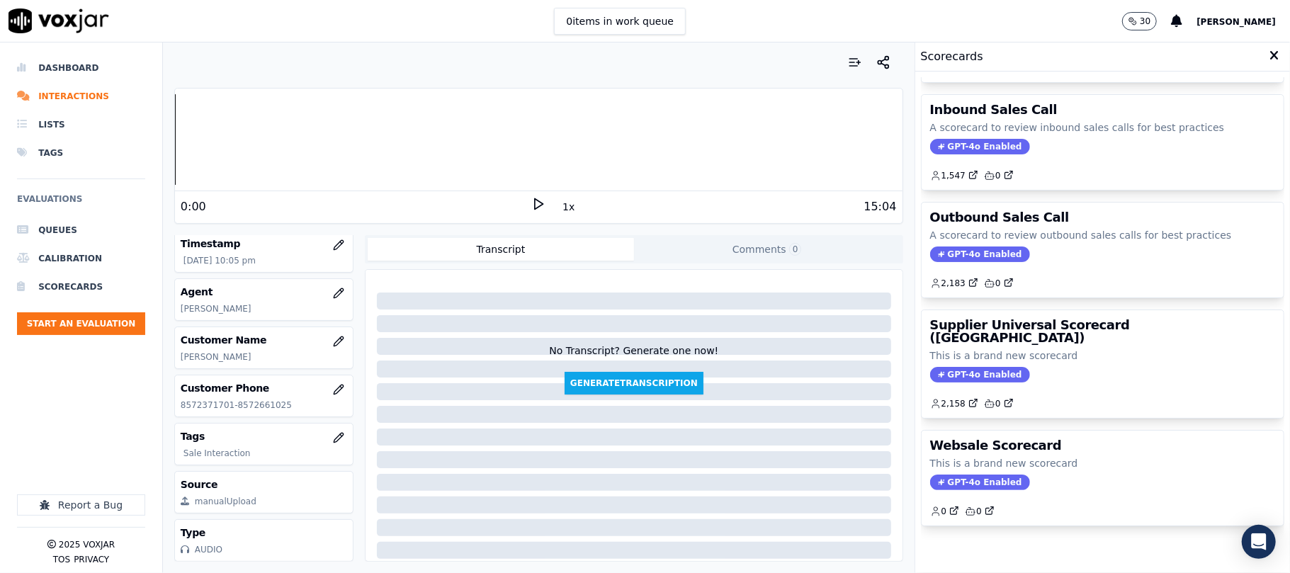
scroll to position [140, 0]
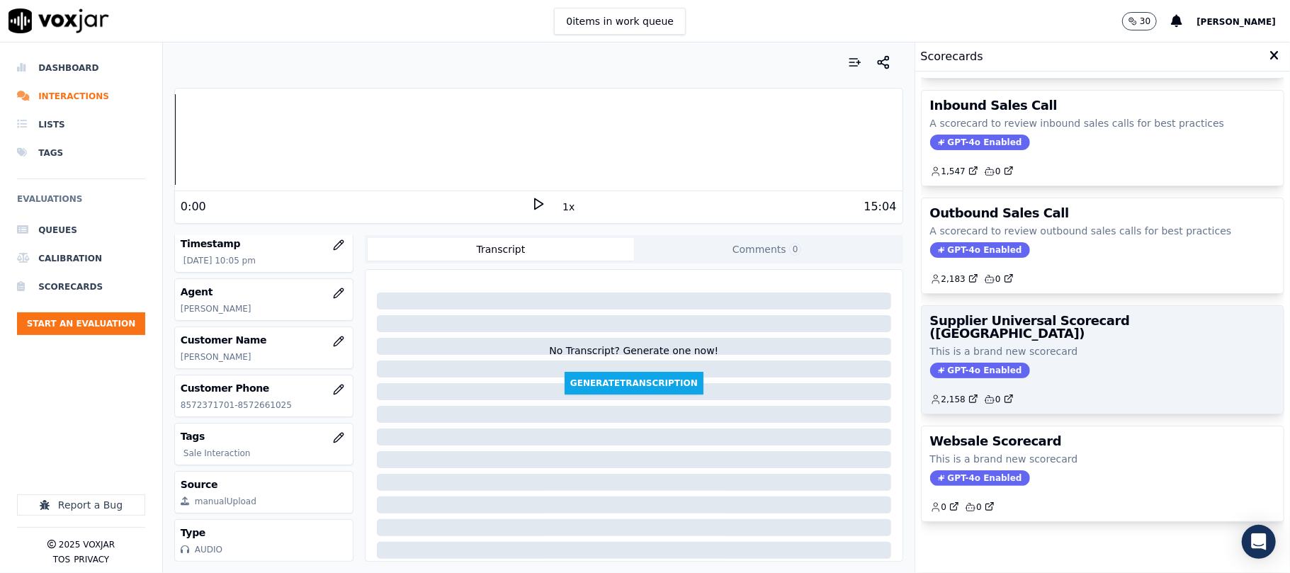
click at [1061, 337] on div "Supplier Universal Scorecard ([GEOGRAPHIC_DATA]) This is a brand new scorecard …" at bounding box center [1103, 360] width 362 height 108
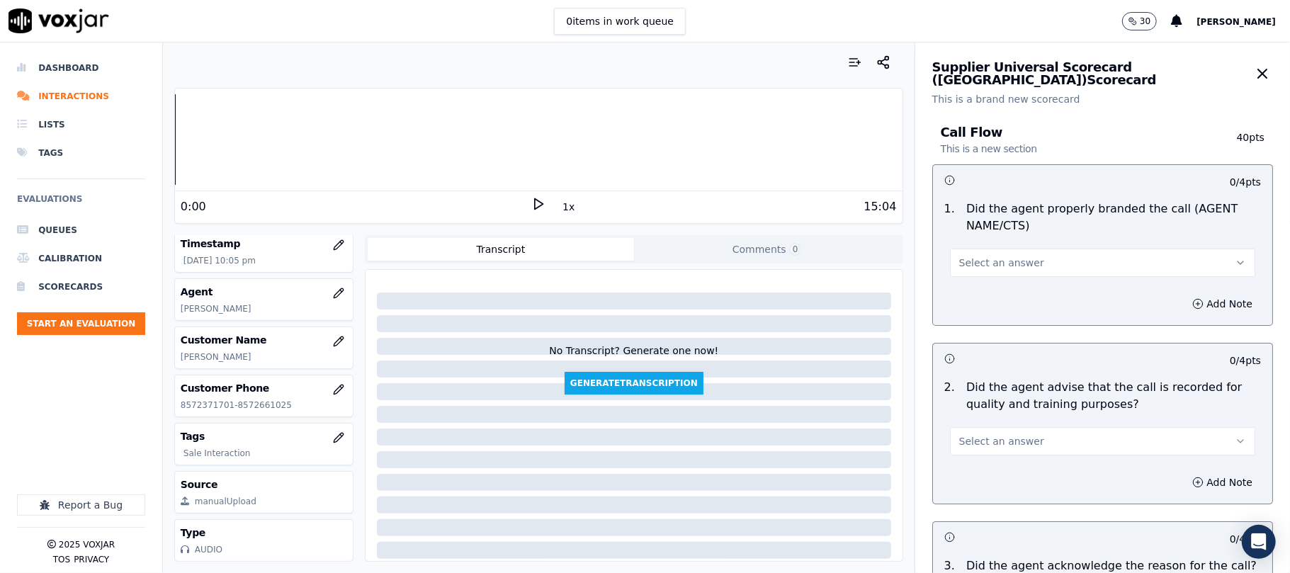
click at [1005, 264] on span "Select an answer" at bounding box center [1002, 263] width 85 height 14
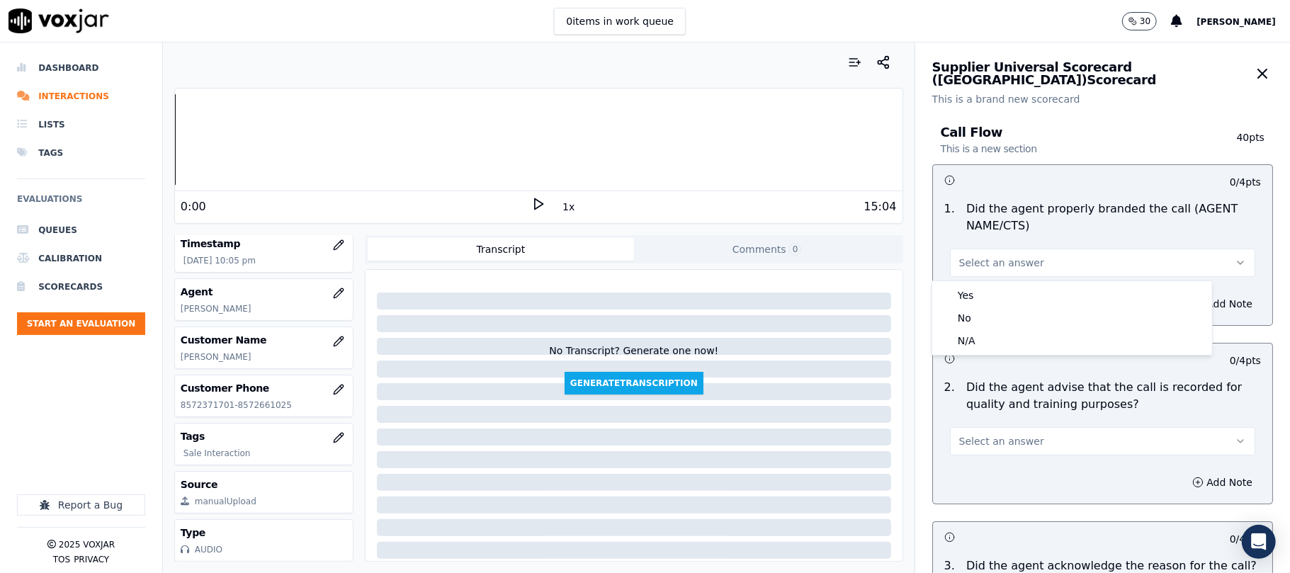
click at [1004, 282] on div "Yes No N/A" at bounding box center [1073, 318] width 280 height 74
click at [1001, 296] on div "Yes" at bounding box center [1072, 295] width 274 height 23
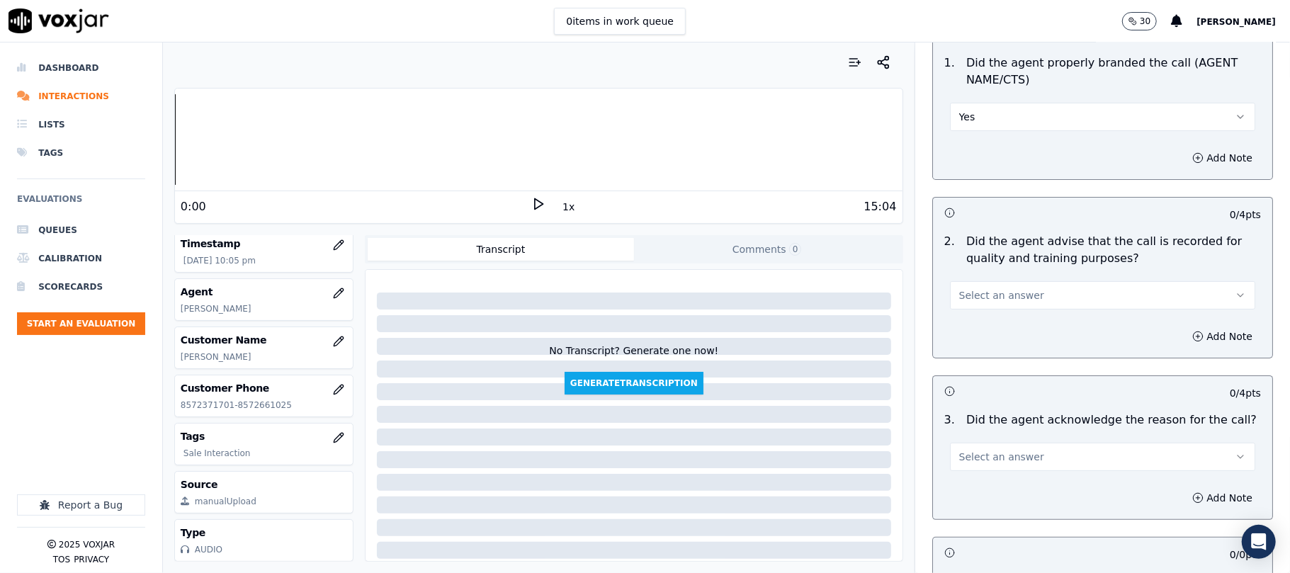
scroll to position [315, 0]
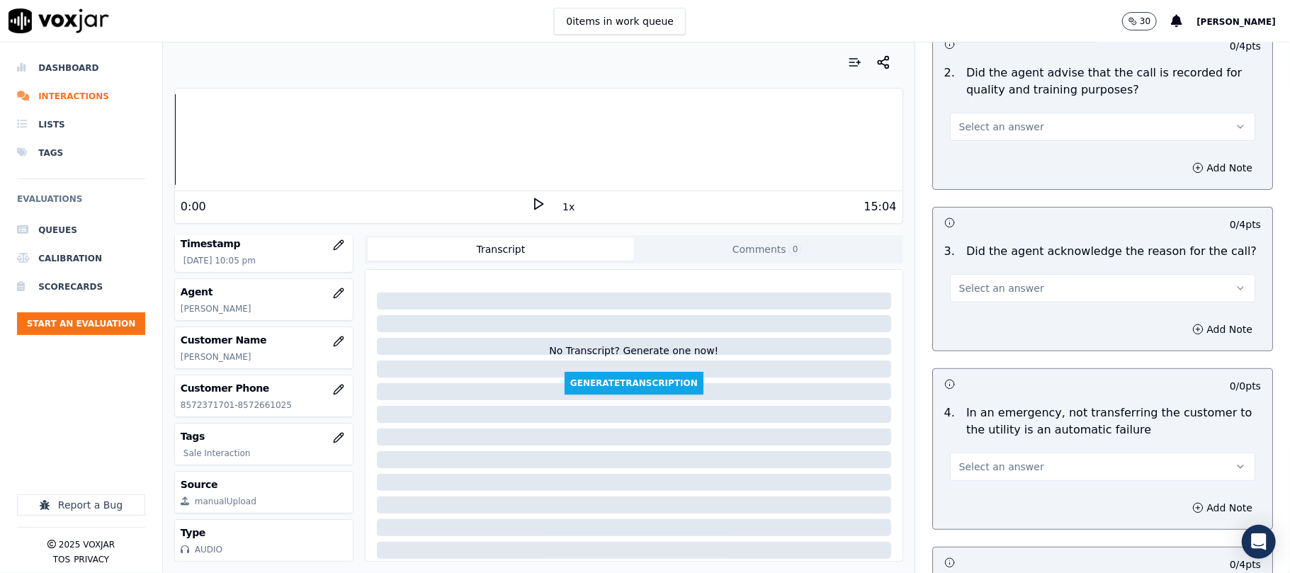
click at [970, 137] on button "Select an answer" at bounding box center [1102, 127] width 305 height 28
click at [975, 157] on div "Yes" at bounding box center [1072, 159] width 274 height 23
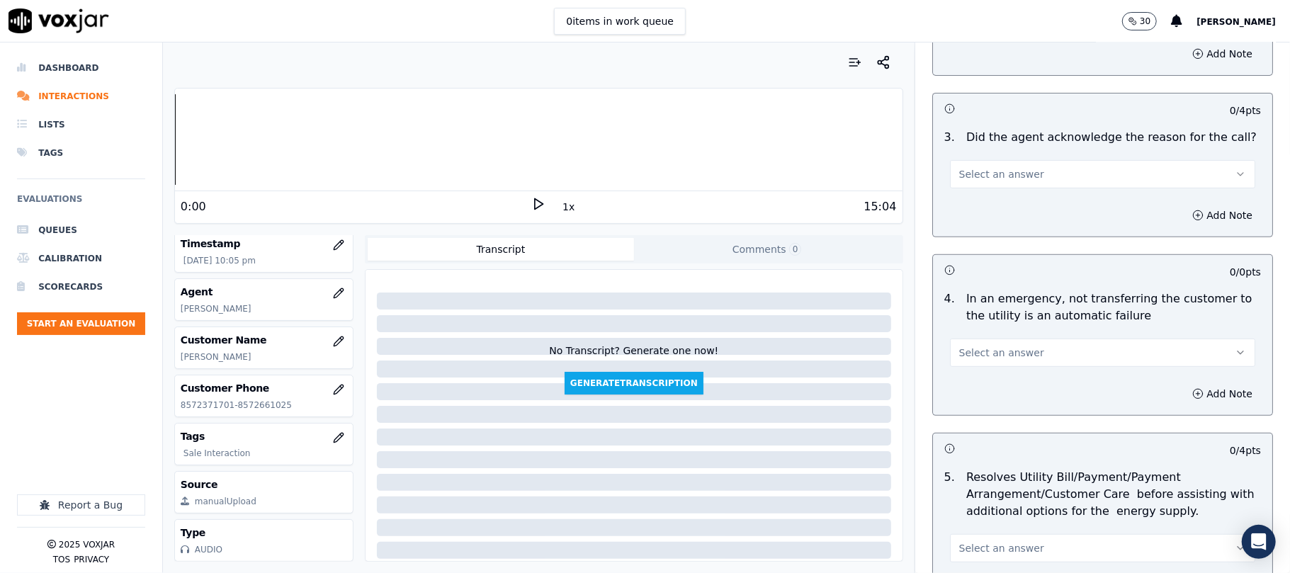
scroll to position [472, 0]
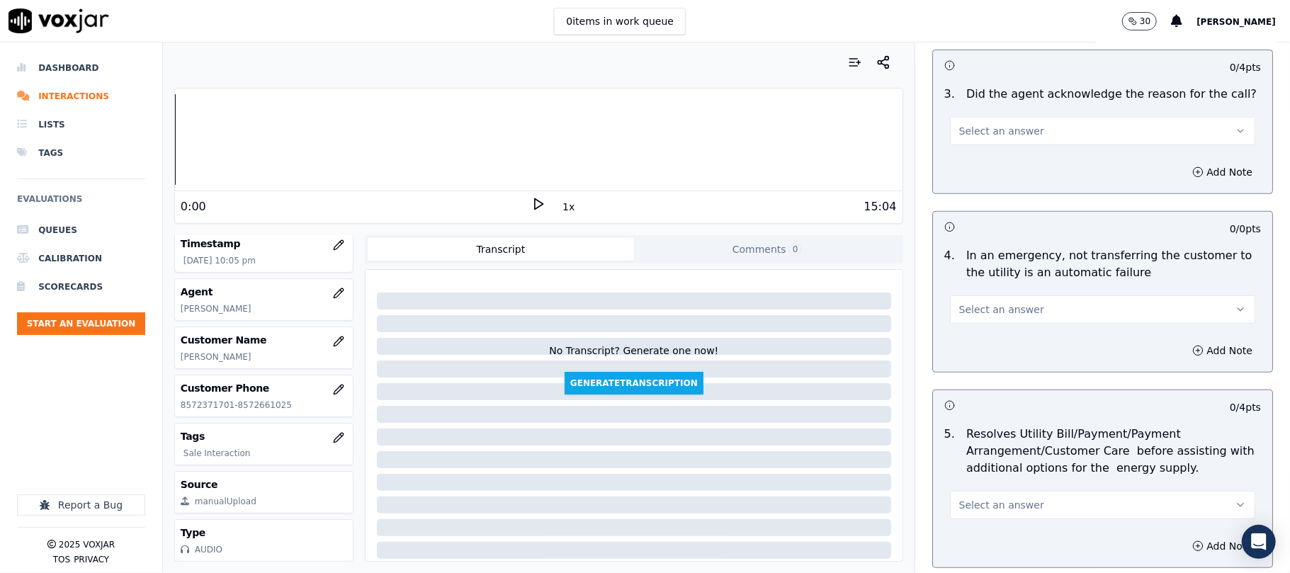
drag, startPoint x: 976, startPoint y: 122, endPoint x: 965, endPoint y: 140, distance: 21.6
click at [977, 123] on button "Select an answer" at bounding box center [1102, 131] width 305 height 28
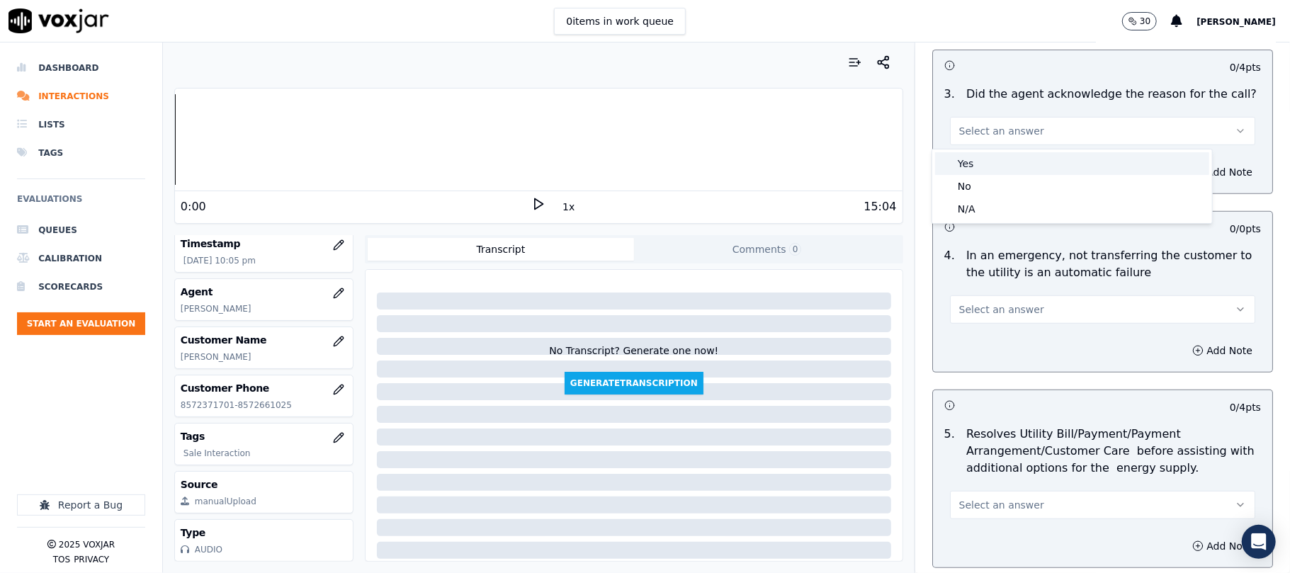
click at [965, 165] on div "Yes" at bounding box center [1072, 163] width 274 height 23
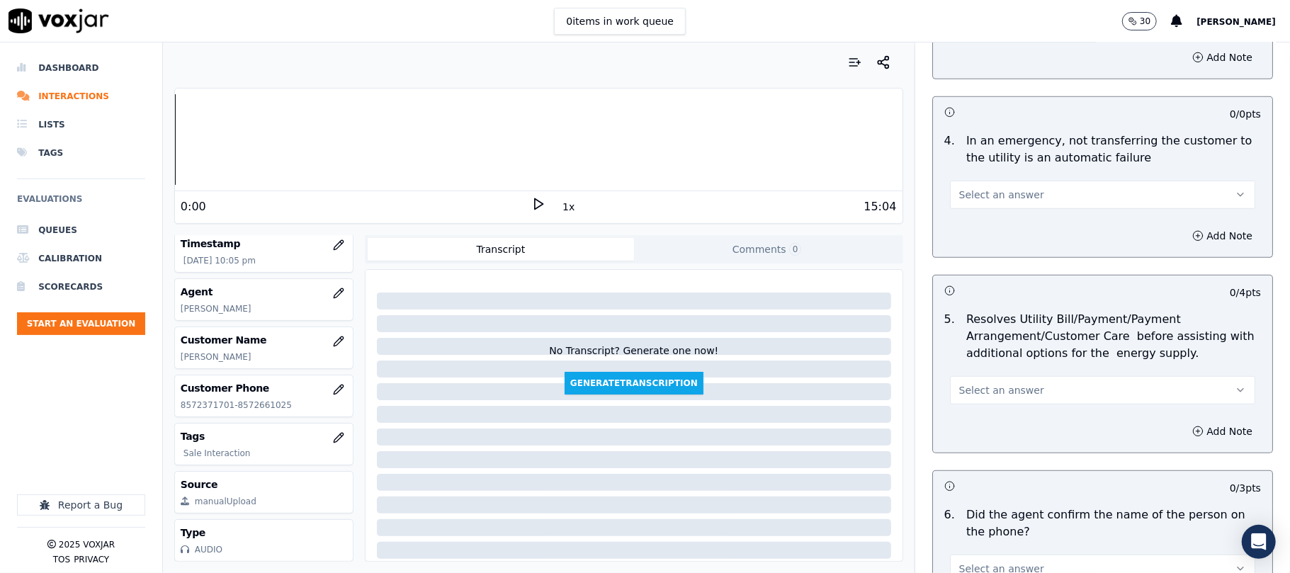
scroll to position [630, 0]
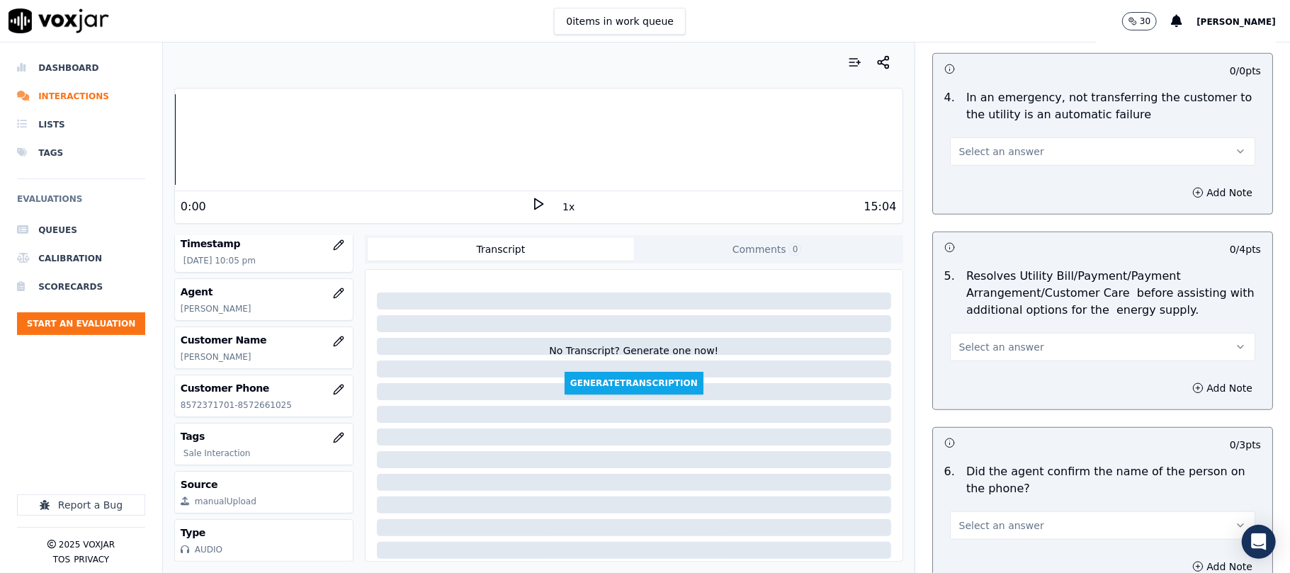
click at [973, 139] on button "Select an answer" at bounding box center [1102, 151] width 305 height 28
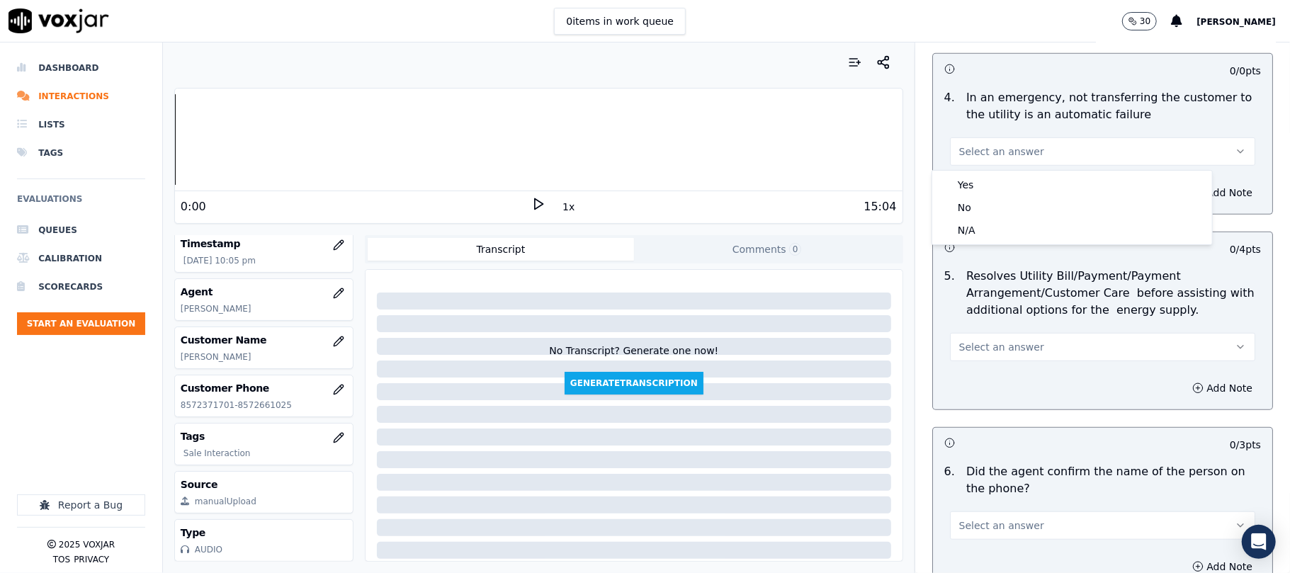
click at [964, 247] on h3 at bounding box center [1024, 247] width 159 height 18
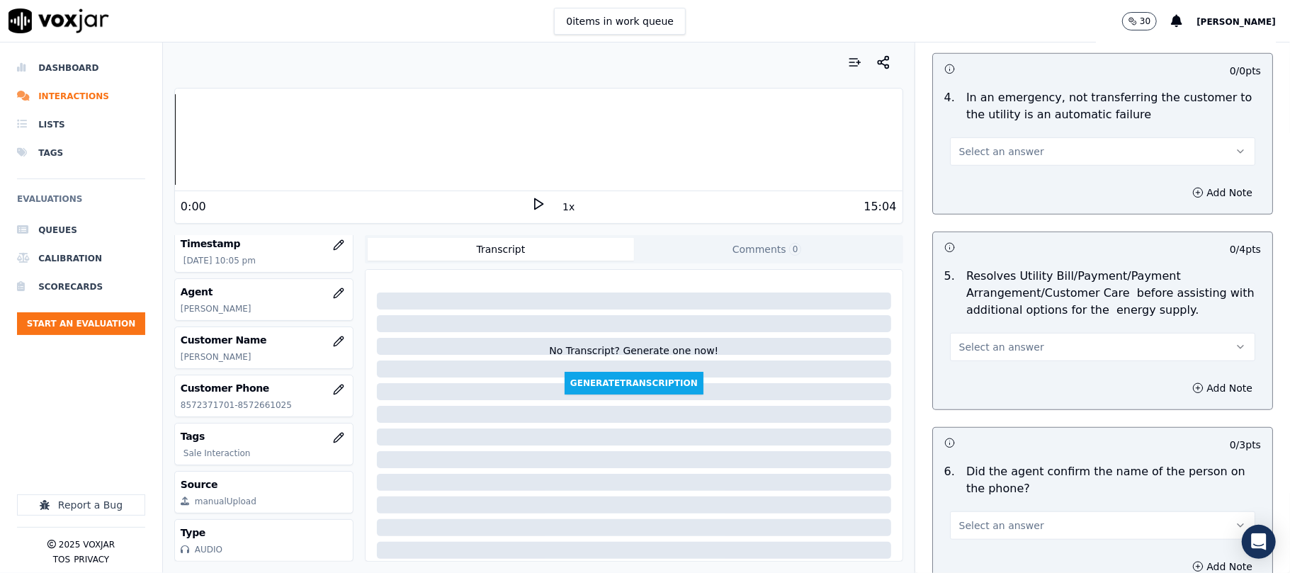
click at [975, 188] on div "Add Note" at bounding box center [1102, 192] width 339 height 43
click at [987, 159] on span "Select an answer" at bounding box center [1002, 152] width 85 height 14
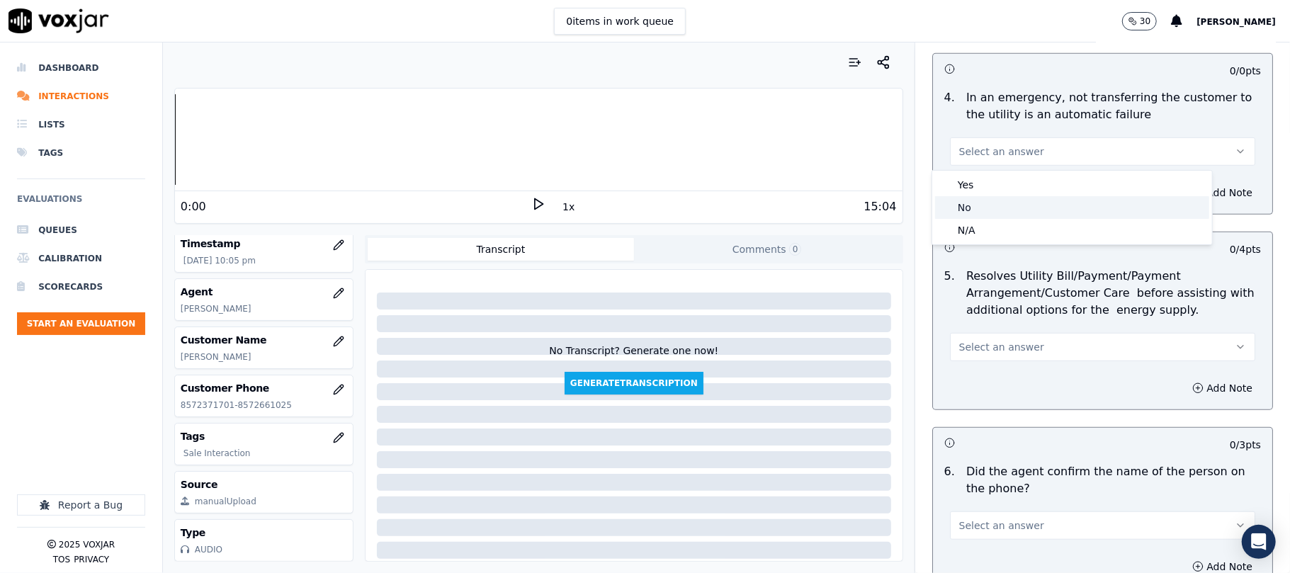
click at [970, 217] on div "No" at bounding box center [1072, 207] width 274 height 23
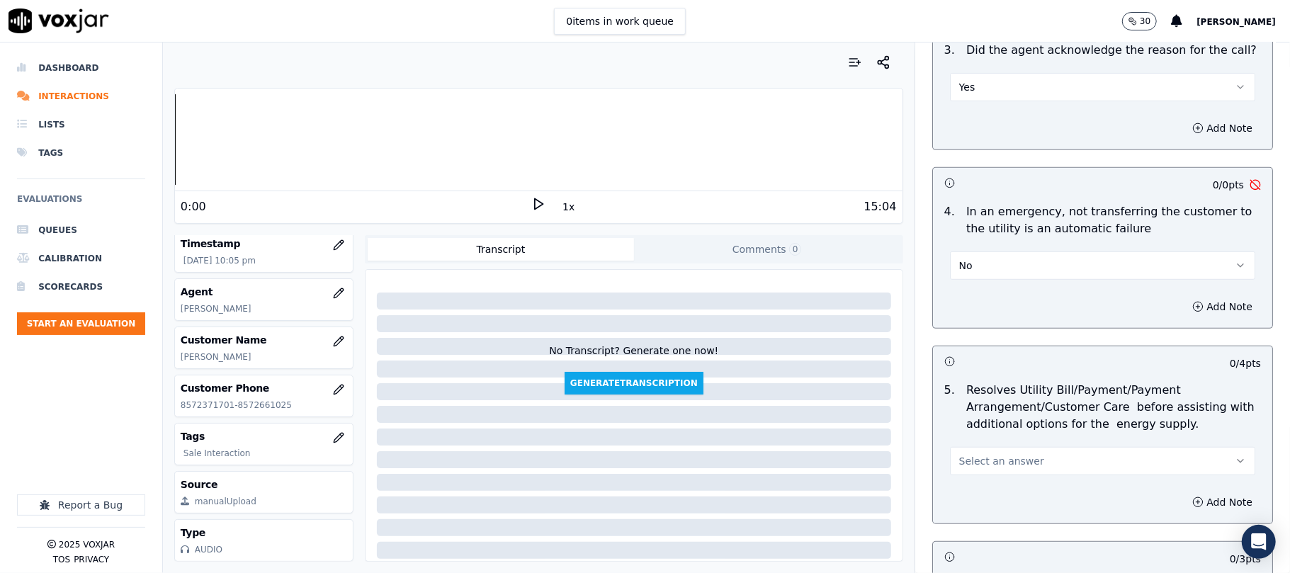
scroll to position [472, 0]
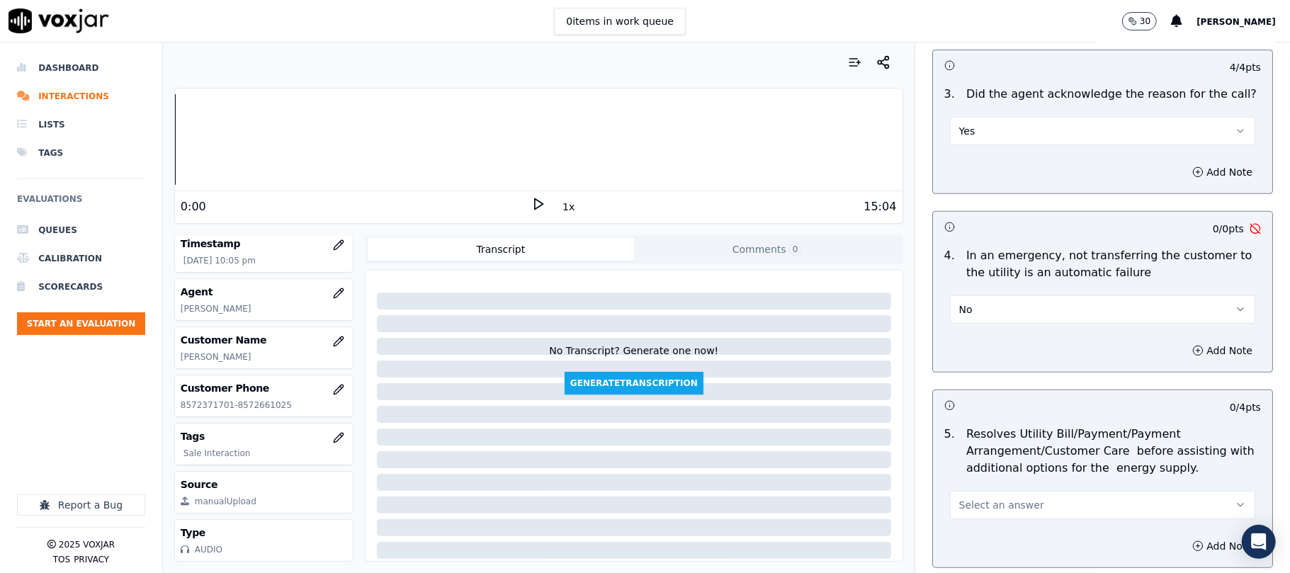
click at [960, 313] on span "No" at bounding box center [966, 310] width 13 height 14
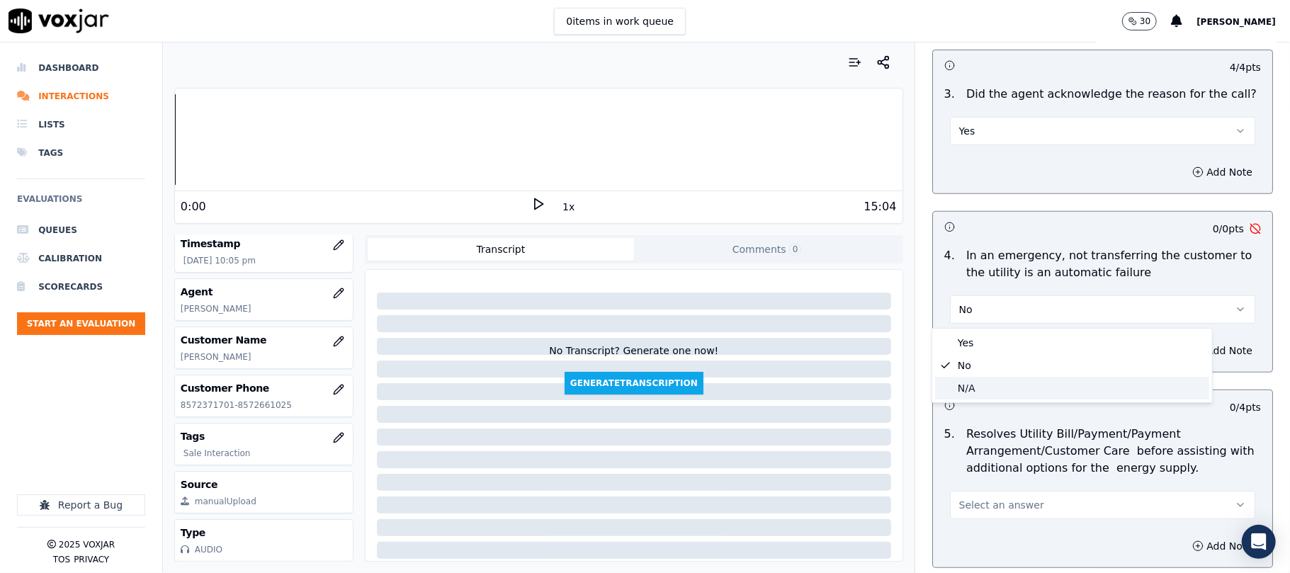
click at [957, 390] on div "N/A" at bounding box center [1072, 388] width 274 height 23
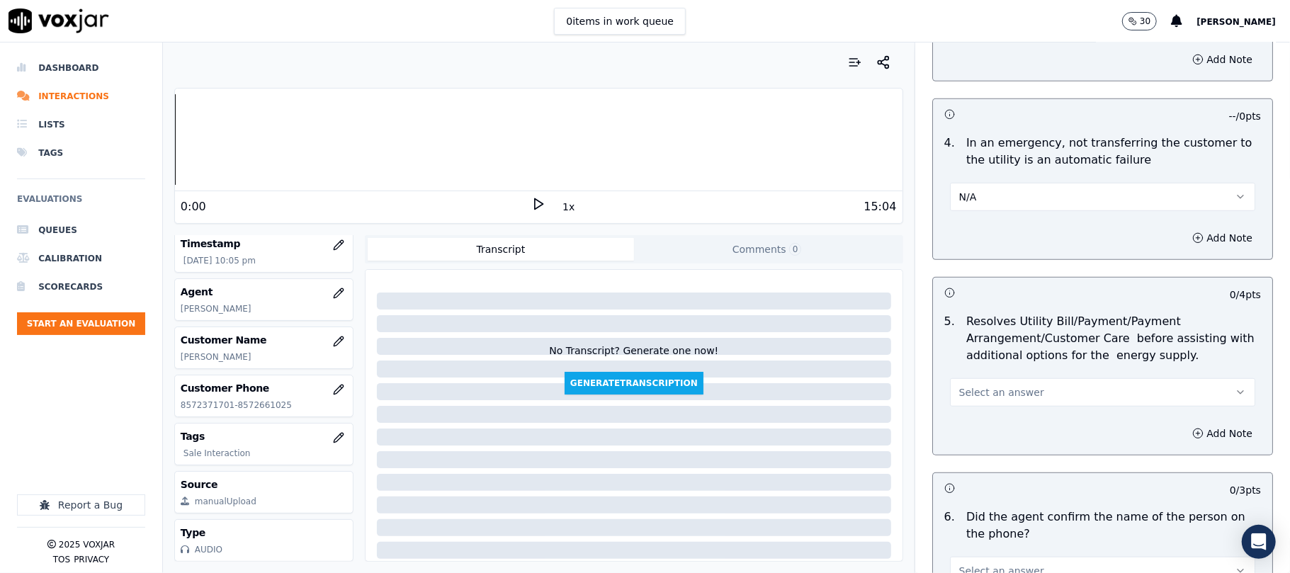
scroll to position [630, 0]
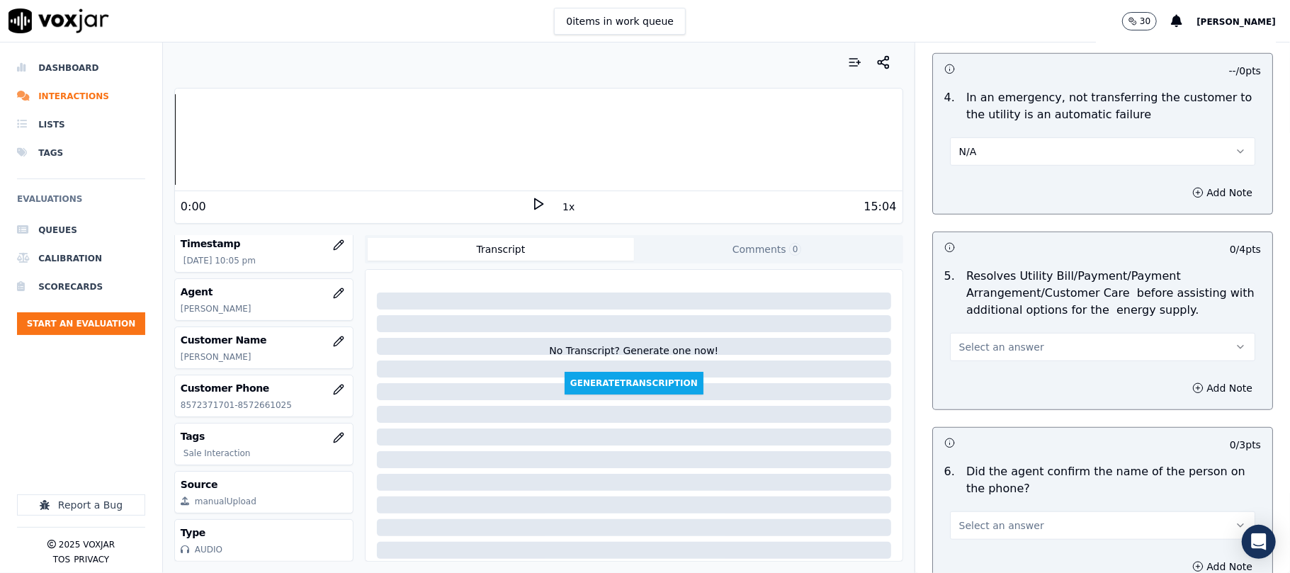
click at [973, 337] on button "Select an answer" at bounding box center [1102, 347] width 305 height 28
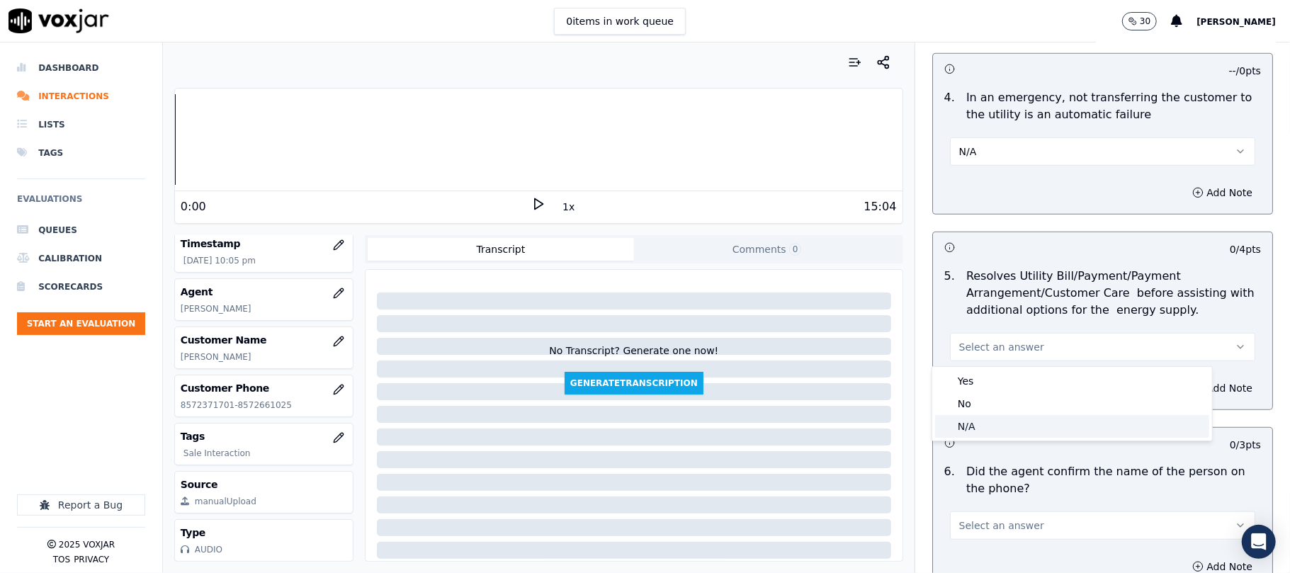
click at [945, 424] on span at bounding box center [946, 427] width 10 height 10
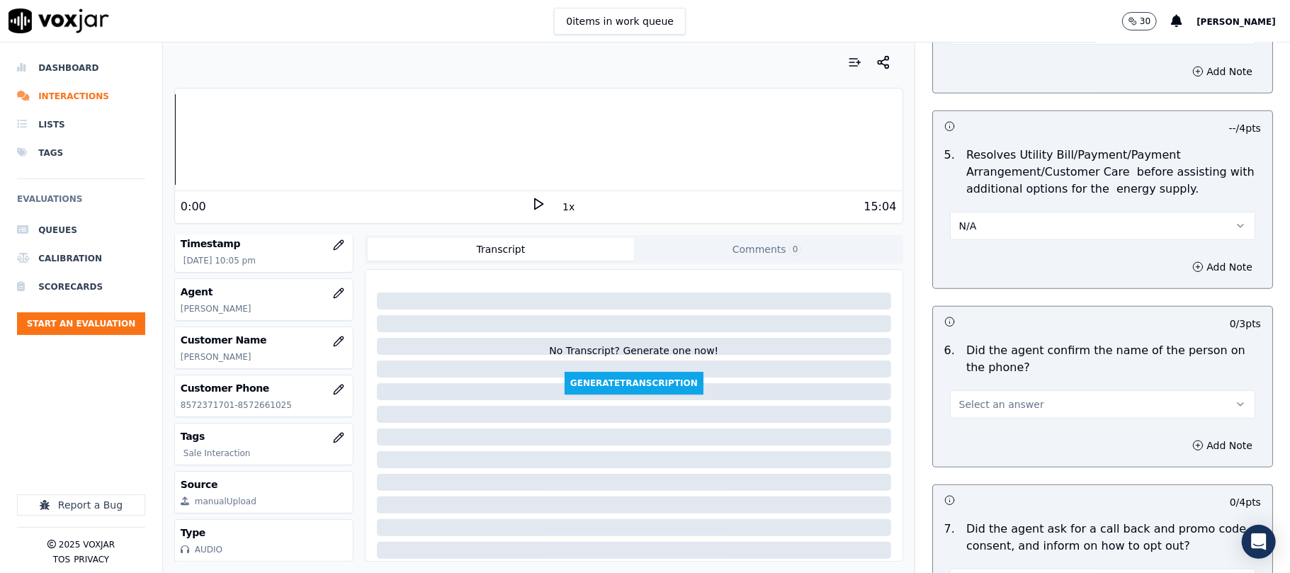
scroll to position [787, 0]
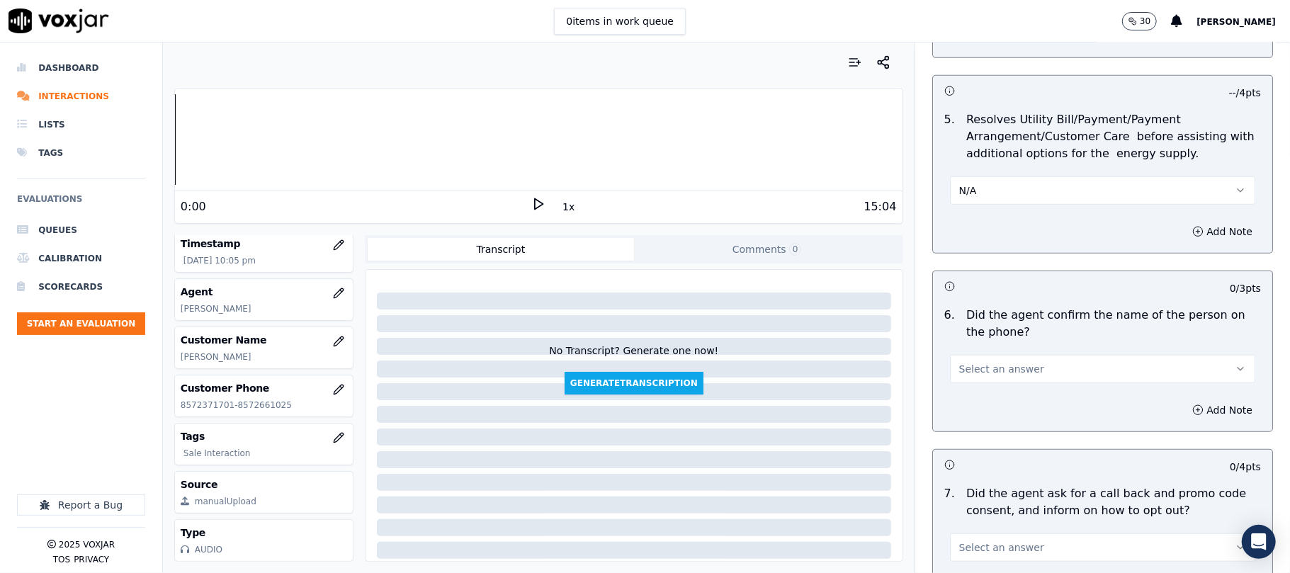
click at [972, 370] on span "Select an answer" at bounding box center [1002, 369] width 85 height 14
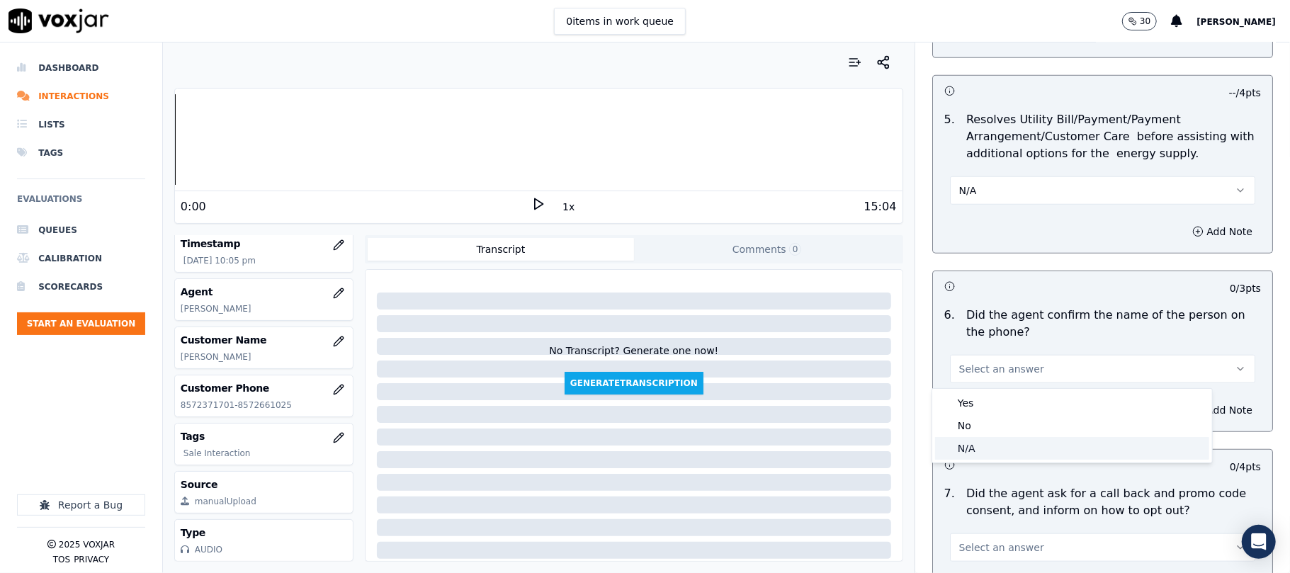
click at [970, 446] on div "N/A" at bounding box center [1072, 448] width 274 height 23
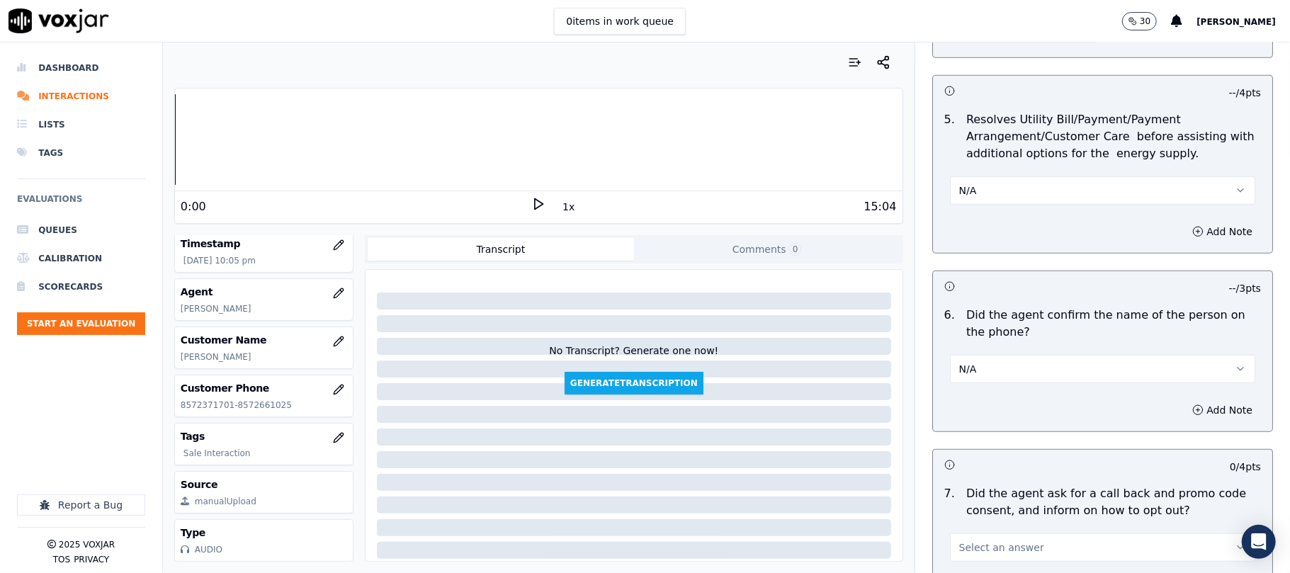
drag, startPoint x: 981, startPoint y: 375, endPoint x: 975, endPoint y: 383, distance: 9.6
click at [979, 376] on button "N/A" at bounding box center [1102, 369] width 305 height 28
click at [970, 400] on div "Yes" at bounding box center [1072, 403] width 274 height 23
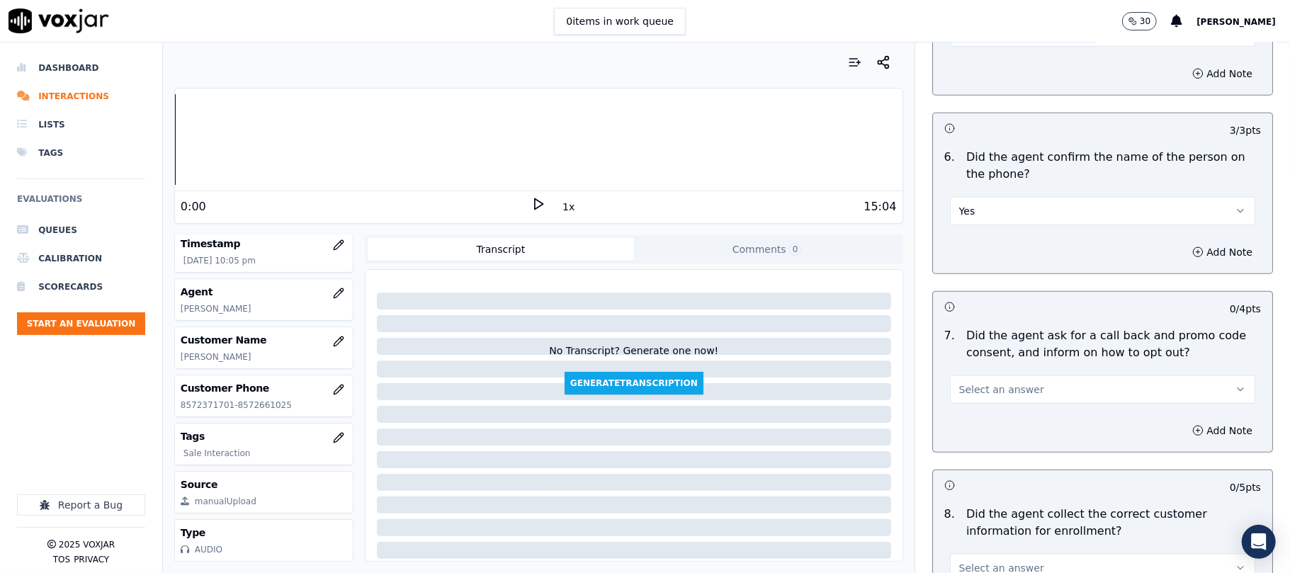
scroll to position [1259, 0]
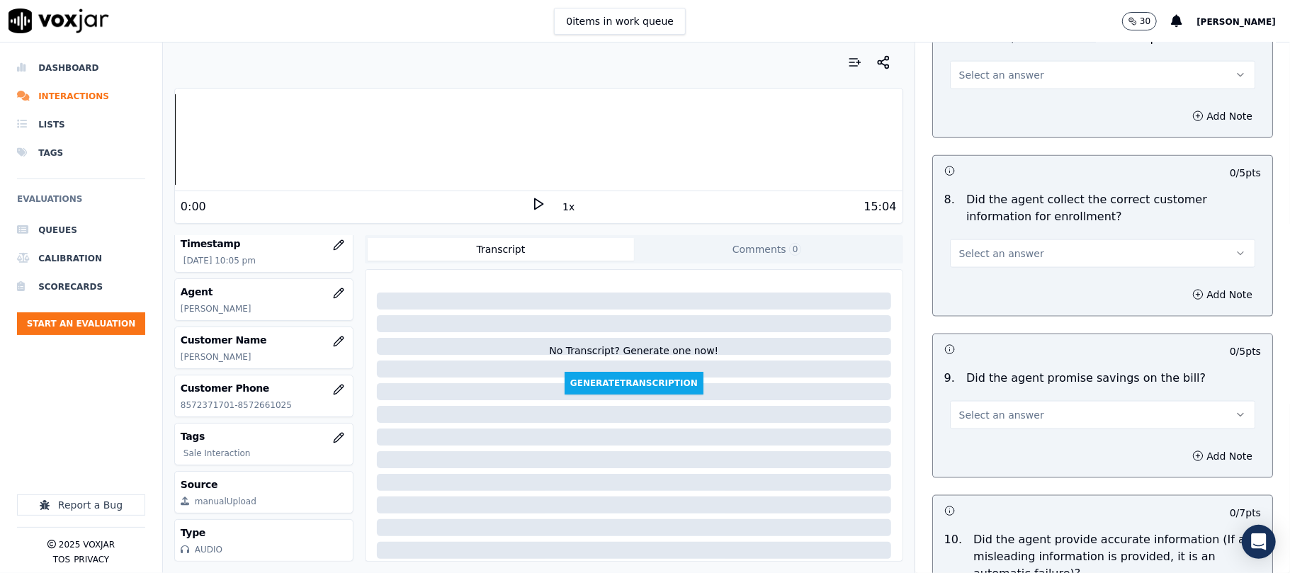
click at [962, 254] on span "Select an answer" at bounding box center [1002, 254] width 85 height 14
click at [971, 293] on div "Yes" at bounding box center [1072, 289] width 274 height 23
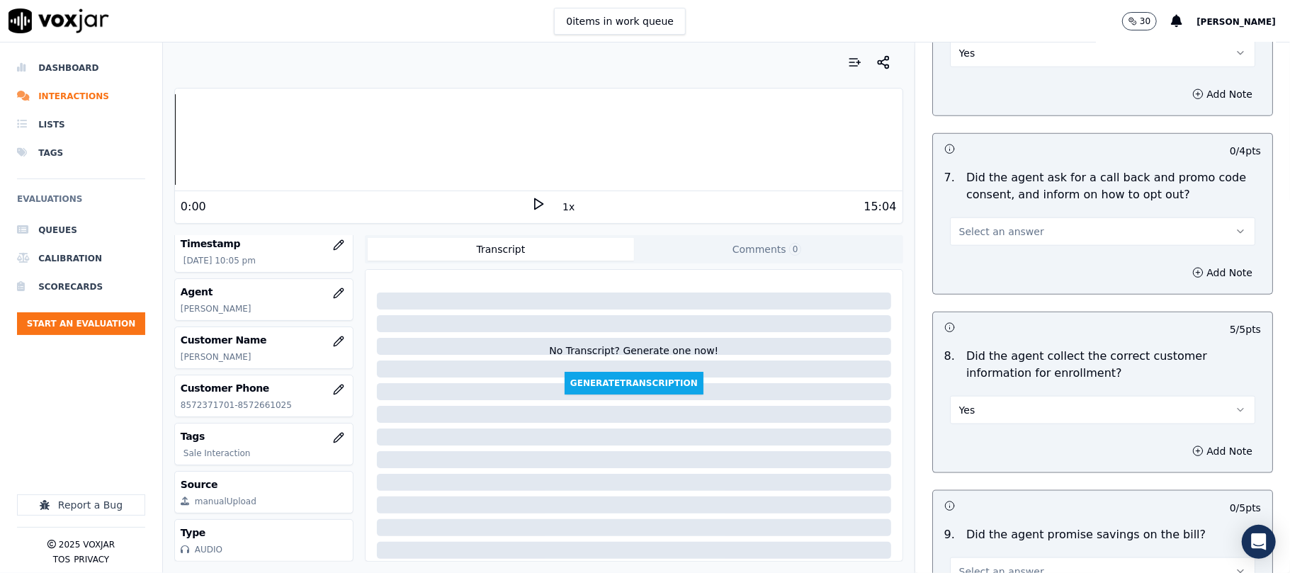
click at [975, 239] on span "Select an answer" at bounding box center [1002, 232] width 85 height 14
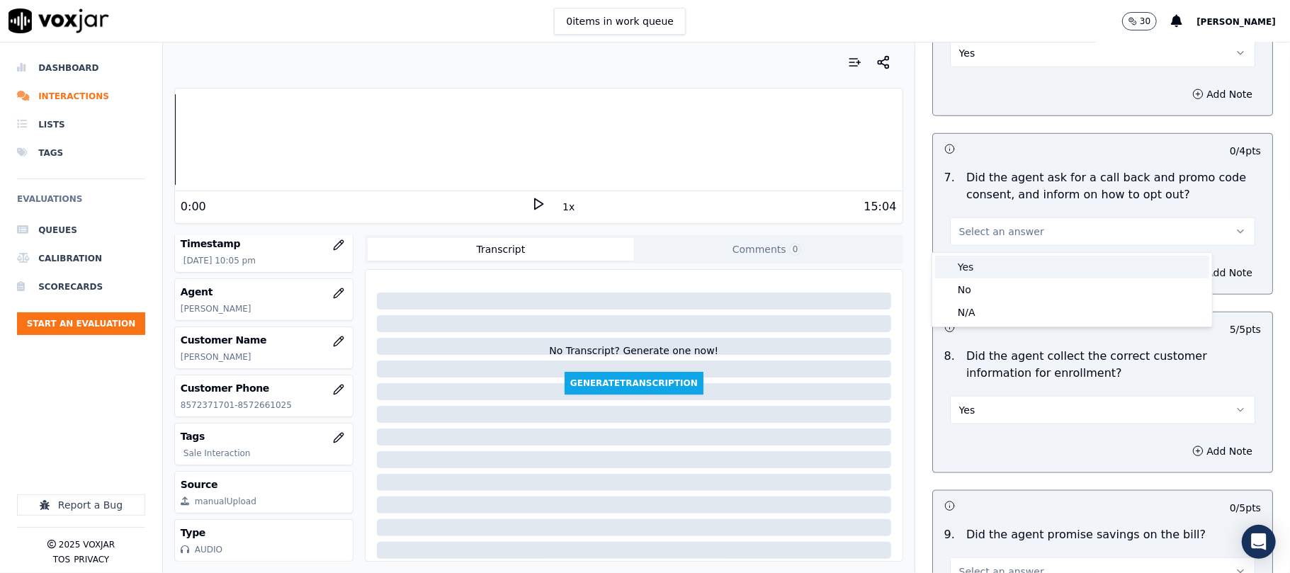
click at [977, 264] on div "Yes" at bounding box center [1072, 267] width 274 height 23
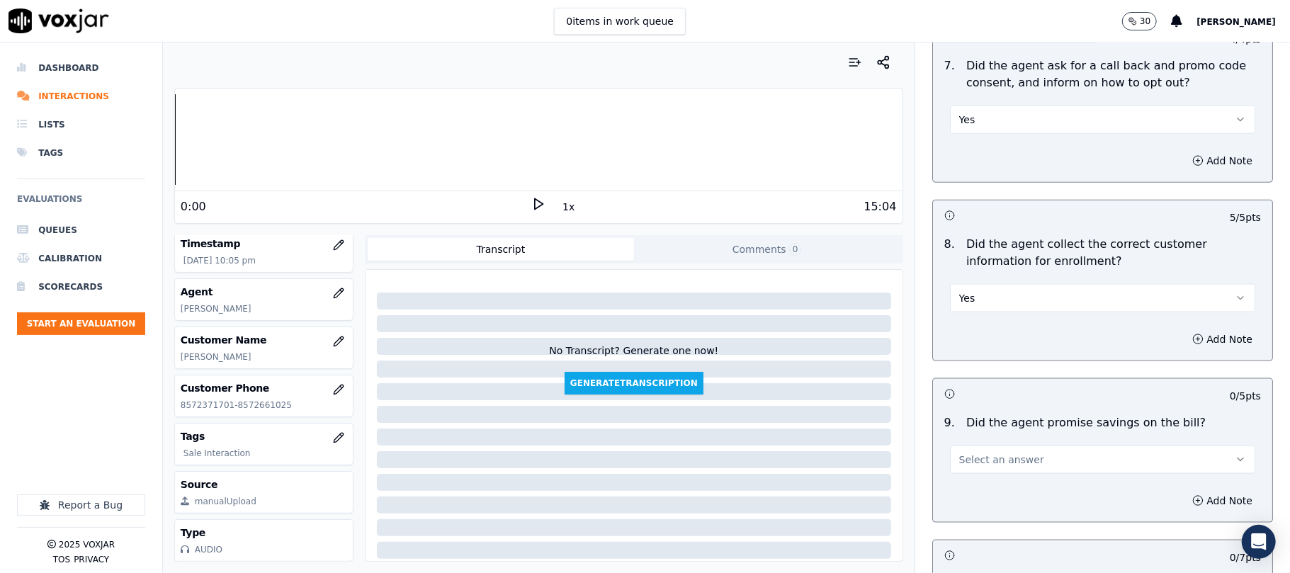
scroll to position [1259, 0]
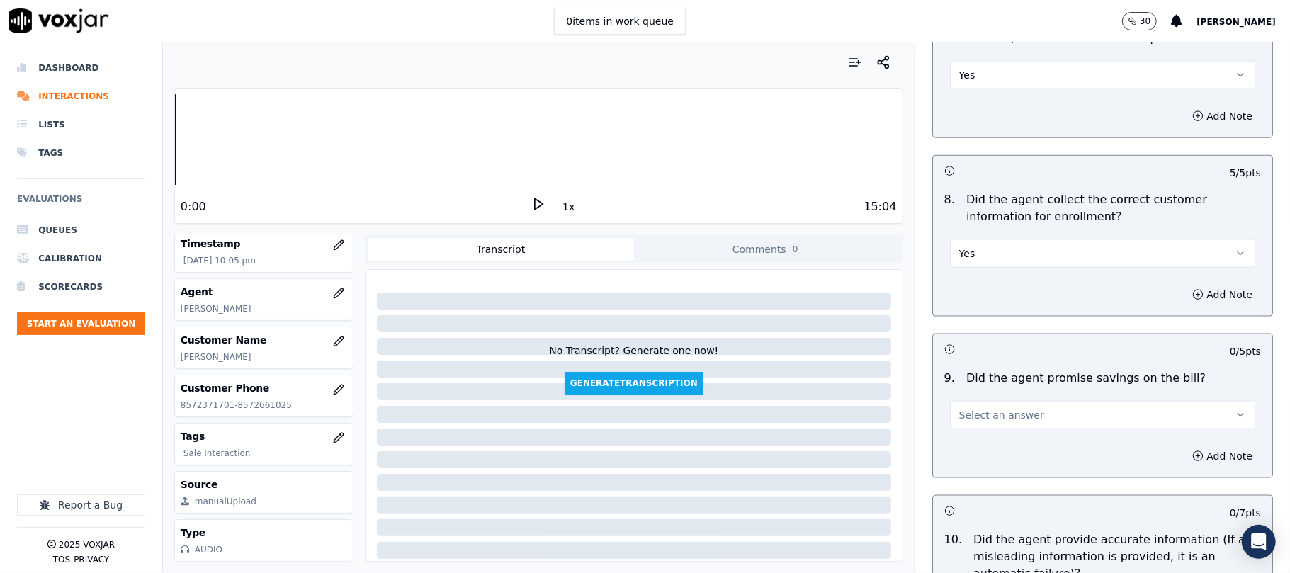
click at [960, 420] on span "Select an answer" at bounding box center [1002, 415] width 85 height 14
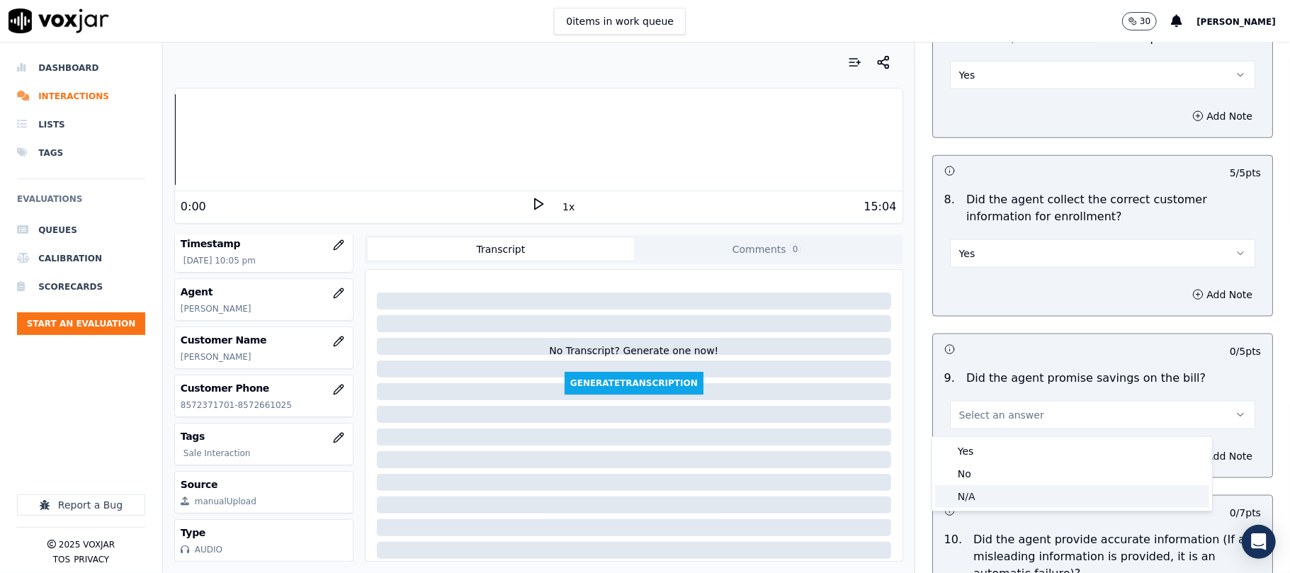
click at [952, 499] on div "N/A" at bounding box center [1072, 496] width 274 height 23
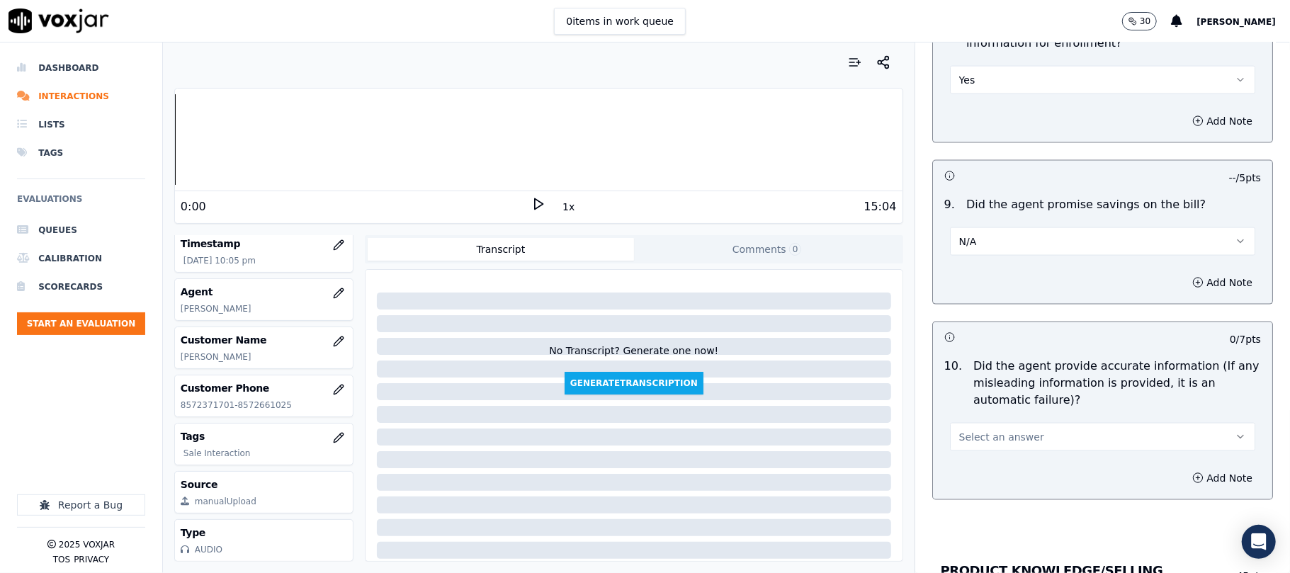
scroll to position [1575, 0]
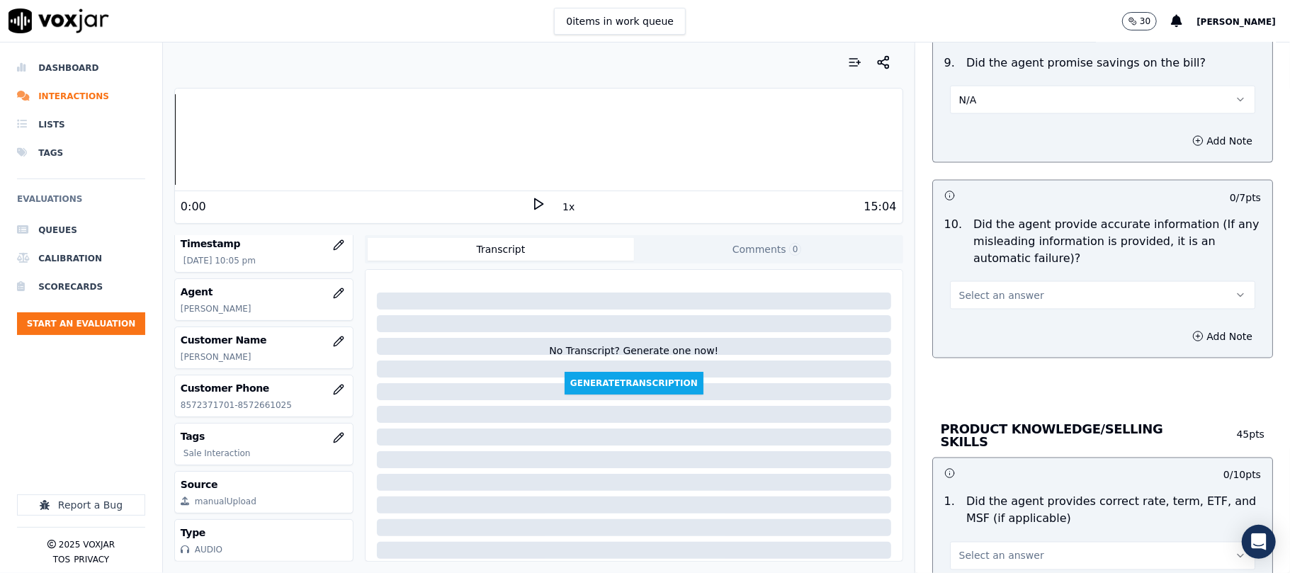
click at [975, 300] on span "Select an answer" at bounding box center [1002, 295] width 85 height 14
click at [978, 326] on div "Yes" at bounding box center [1072, 331] width 274 height 23
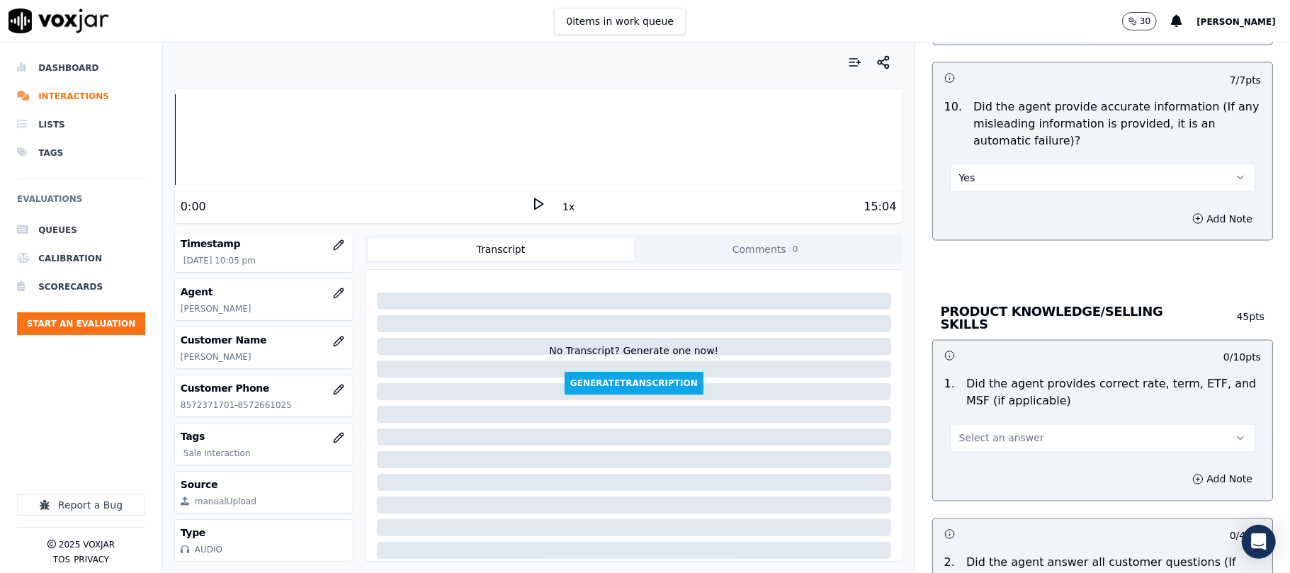
scroll to position [1732, 0]
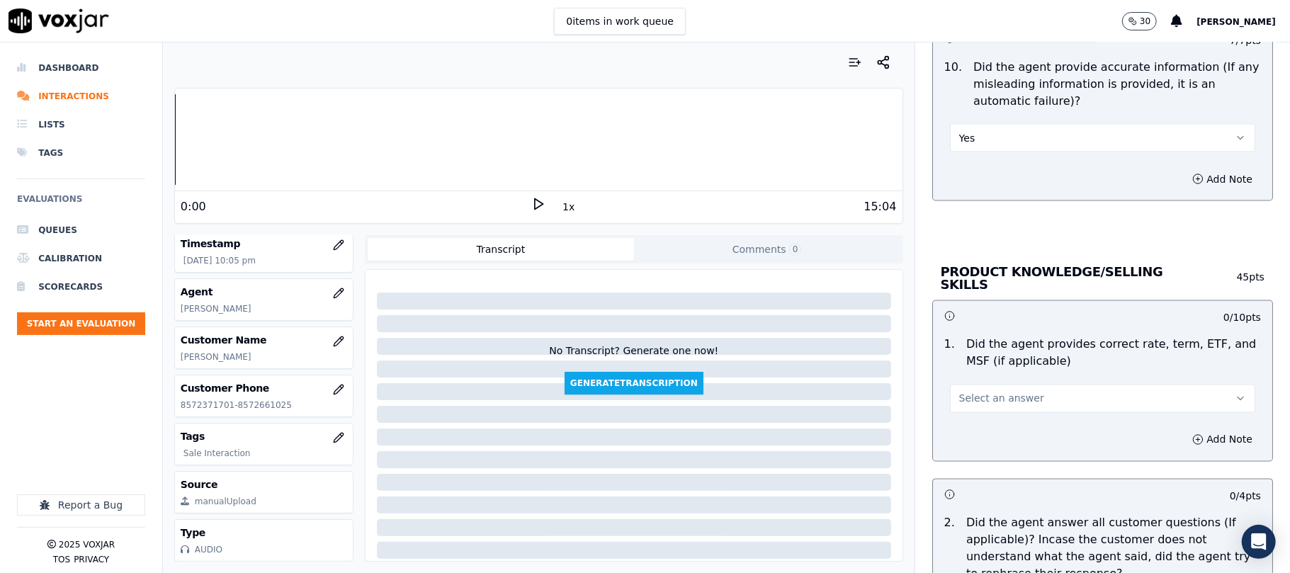
click at [970, 397] on span "Select an answer" at bounding box center [1002, 399] width 85 height 14
click at [976, 428] on div "Yes" at bounding box center [1072, 428] width 274 height 23
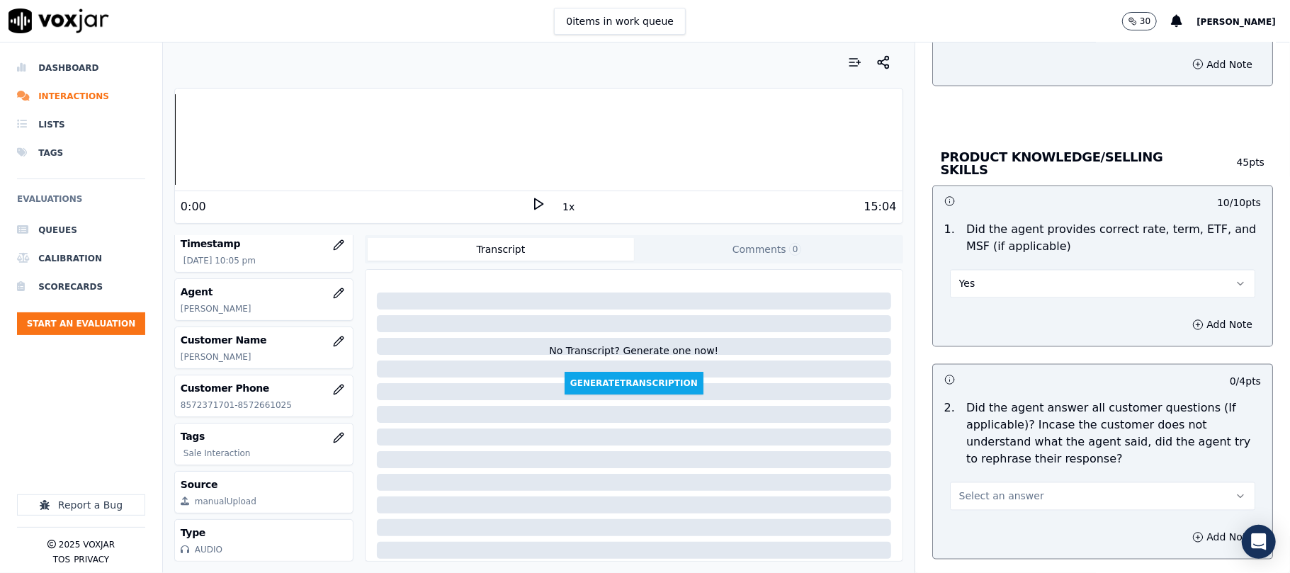
scroll to position [1889, 0]
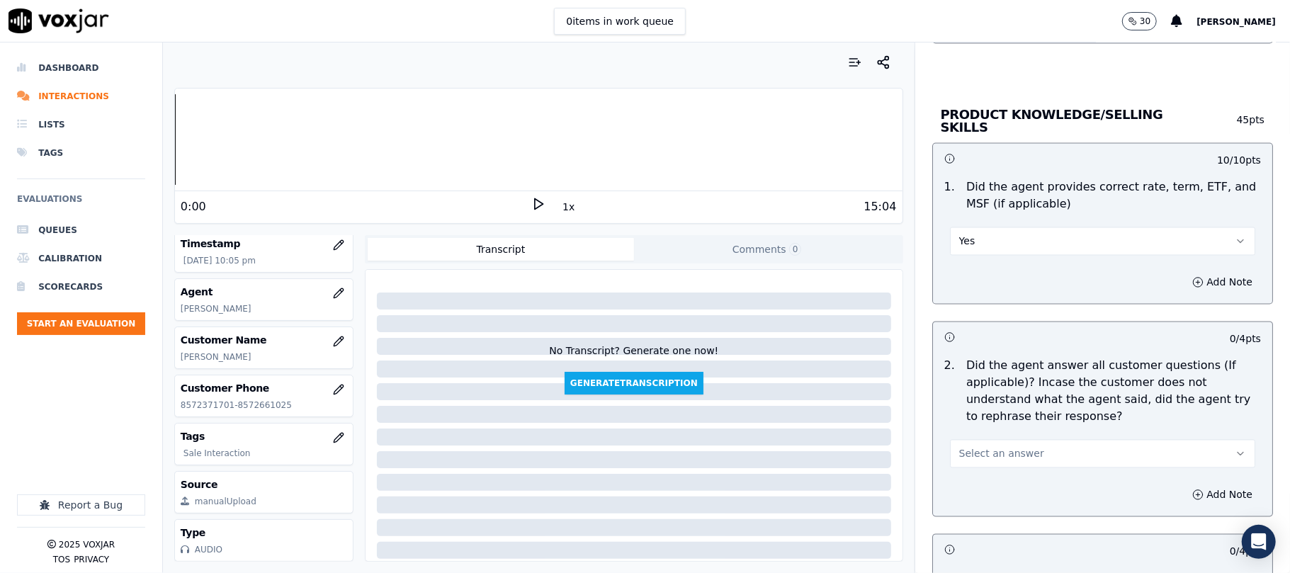
click at [973, 466] on div "2 . Did the agent answer all customer questions (If applicable)? Incase the cus…" at bounding box center [1102, 413] width 339 height 122
click at [964, 462] on button "Select an answer" at bounding box center [1102, 454] width 305 height 28
click at [967, 485] on div "Yes" at bounding box center [1072, 484] width 274 height 23
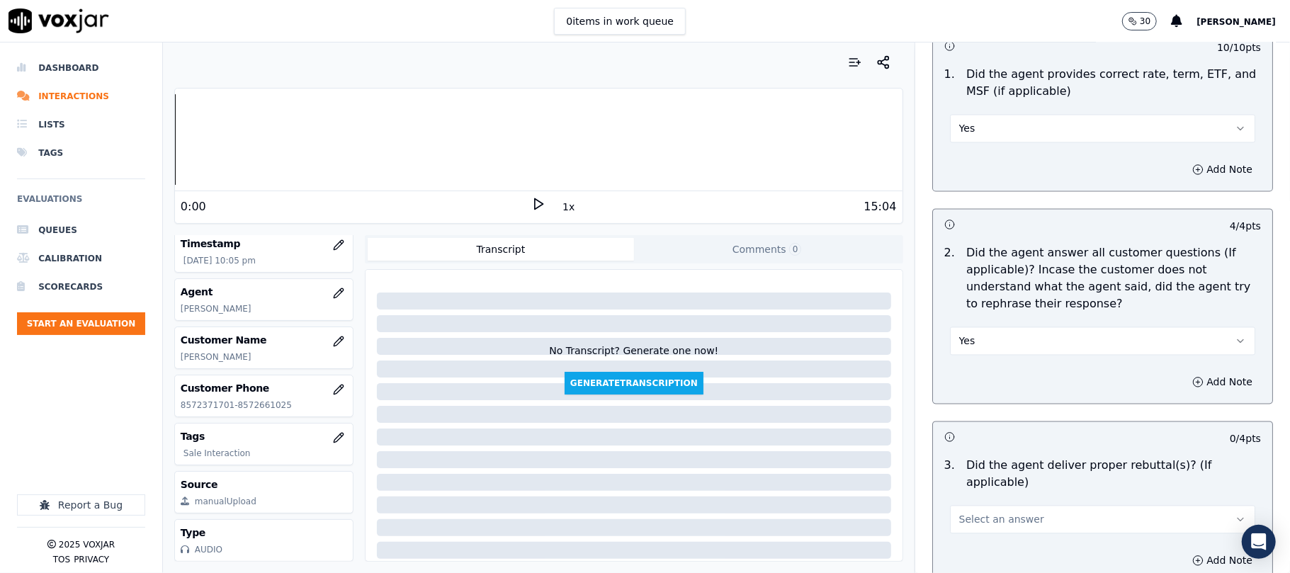
scroll to position [2047, 0]
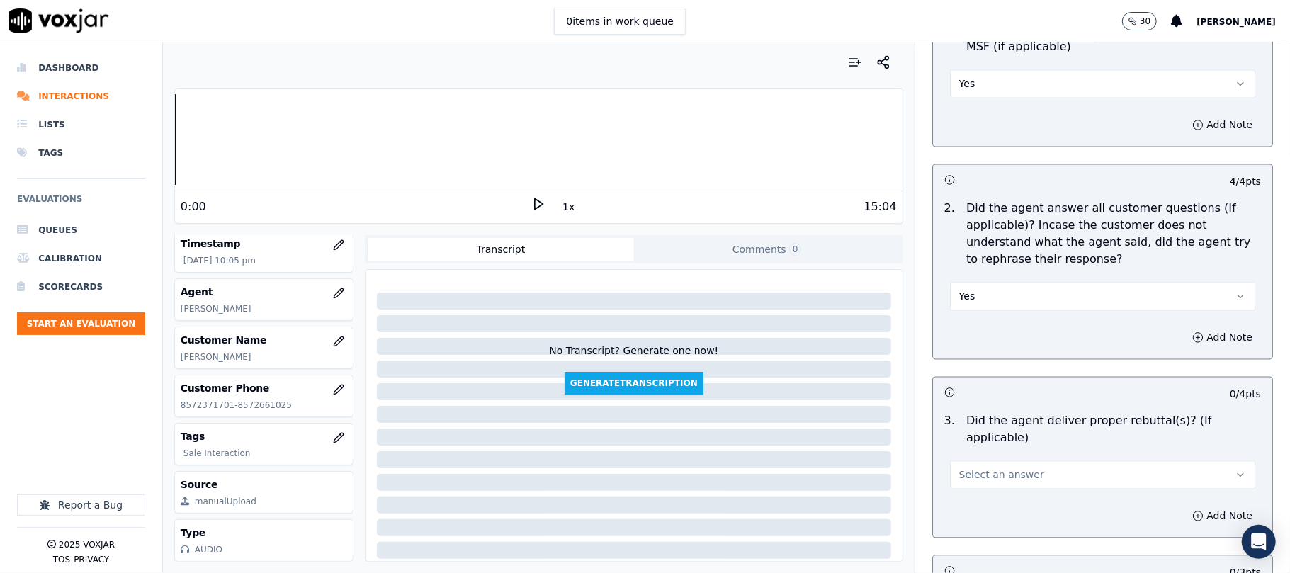
click at [967, 461] on button "Select an answer" at bounding box center [1102, 475] width 305 height 28
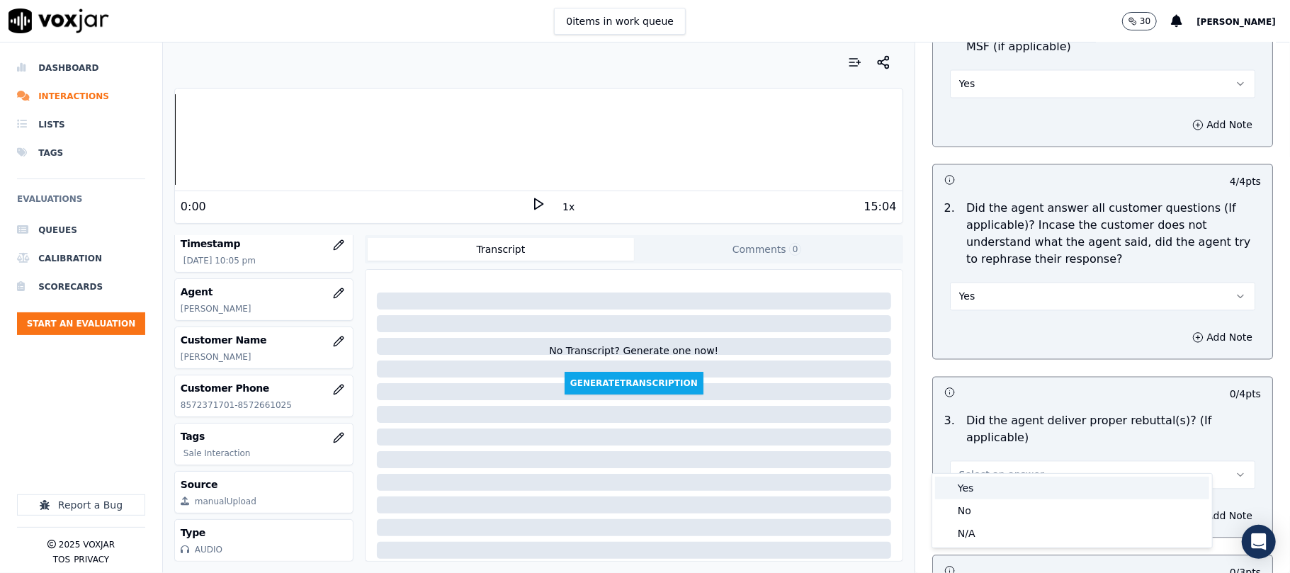
click at [962, 488] on div "Yes" at bounding box center [1072, 488] width 274 height 23
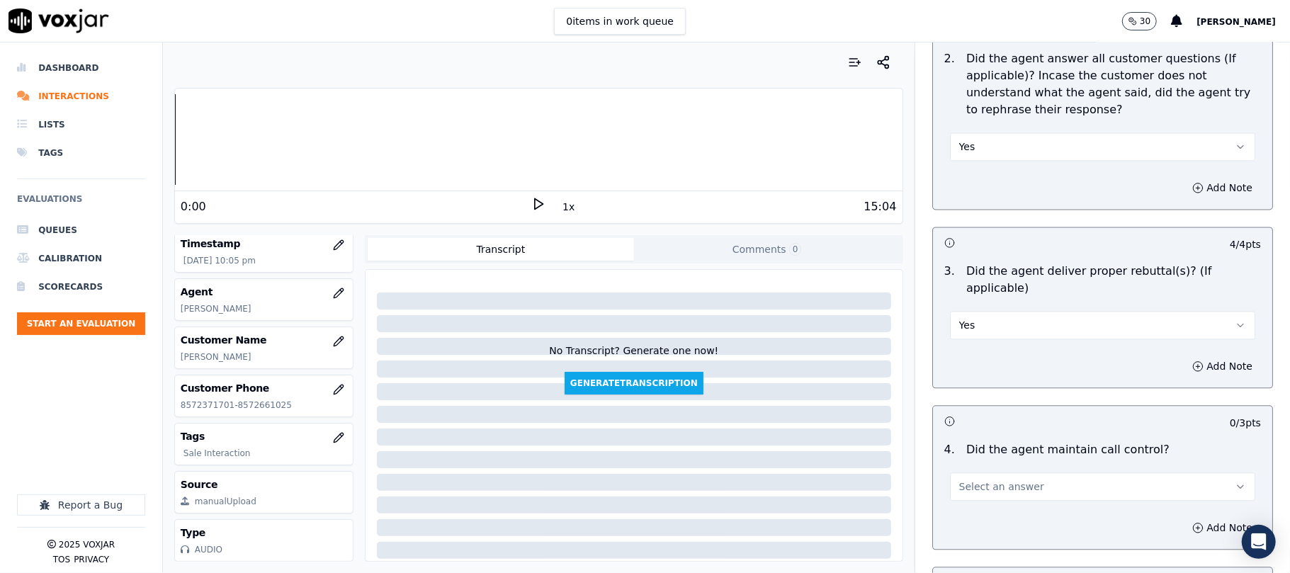
scroll to position [2362, 0]
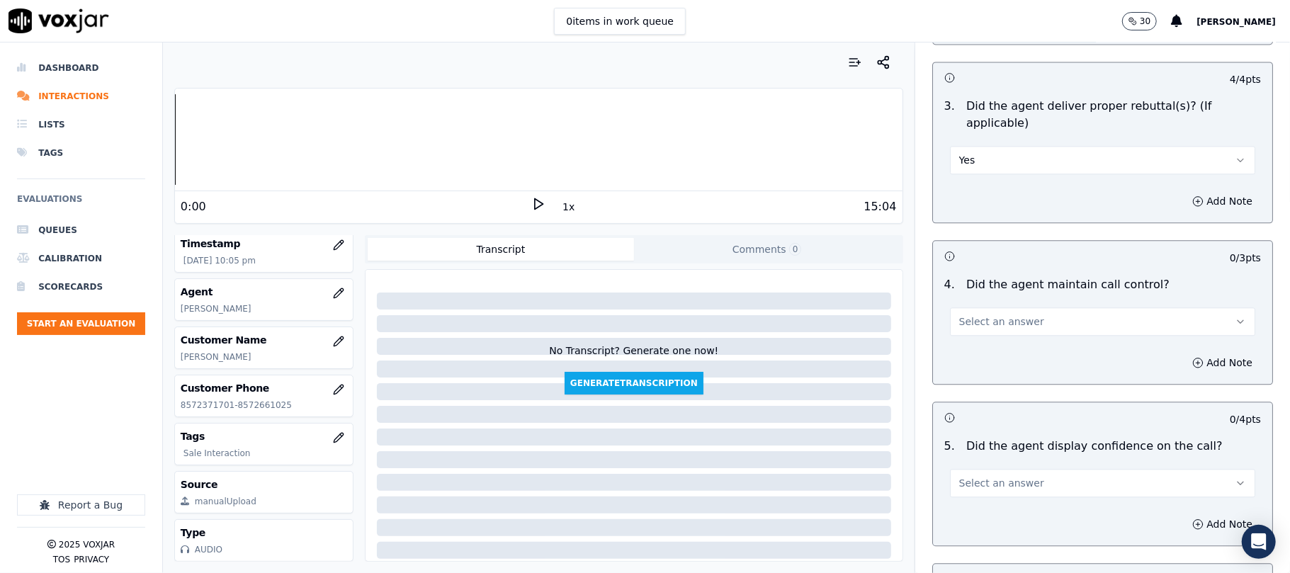
click at [974, 312] on button "Select an answer" at bounding box center [1102, 322] width 305 height 28
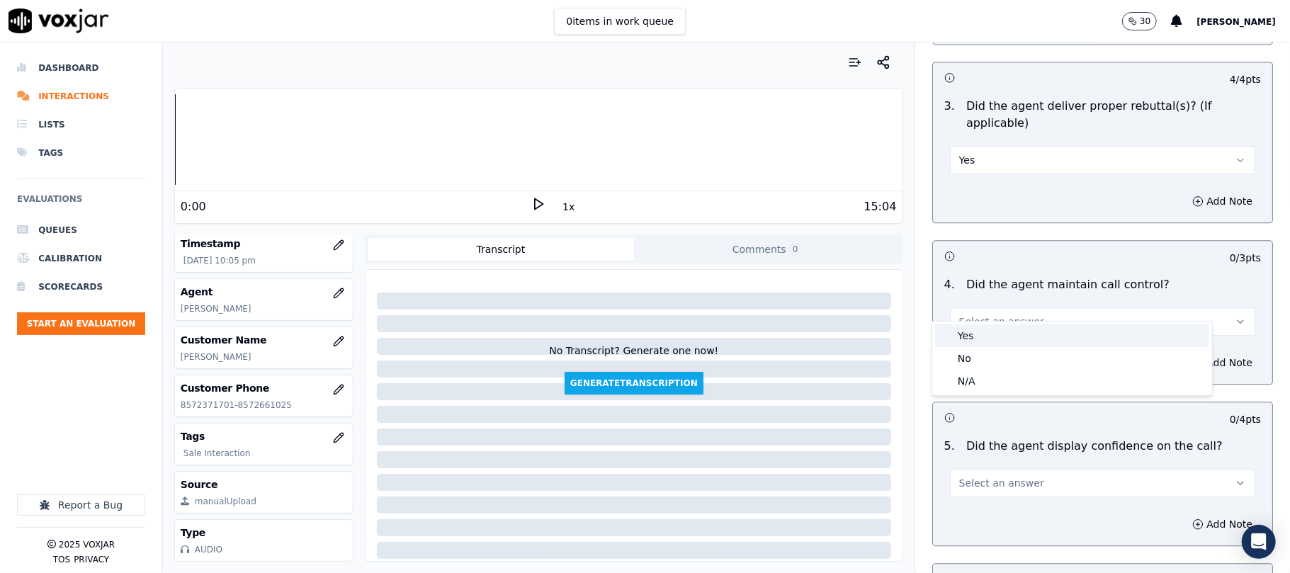
click at [967, 332] on div "Yes" at bounding box center [1072, 336] width 274 height 23
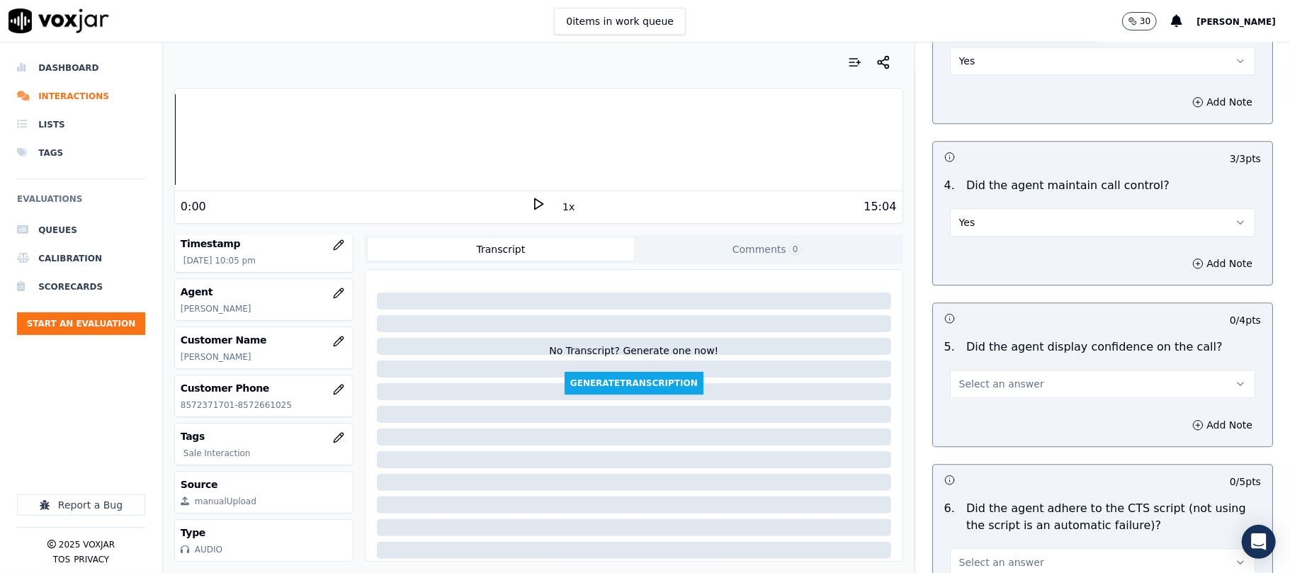
scroll to position [2520, 0]
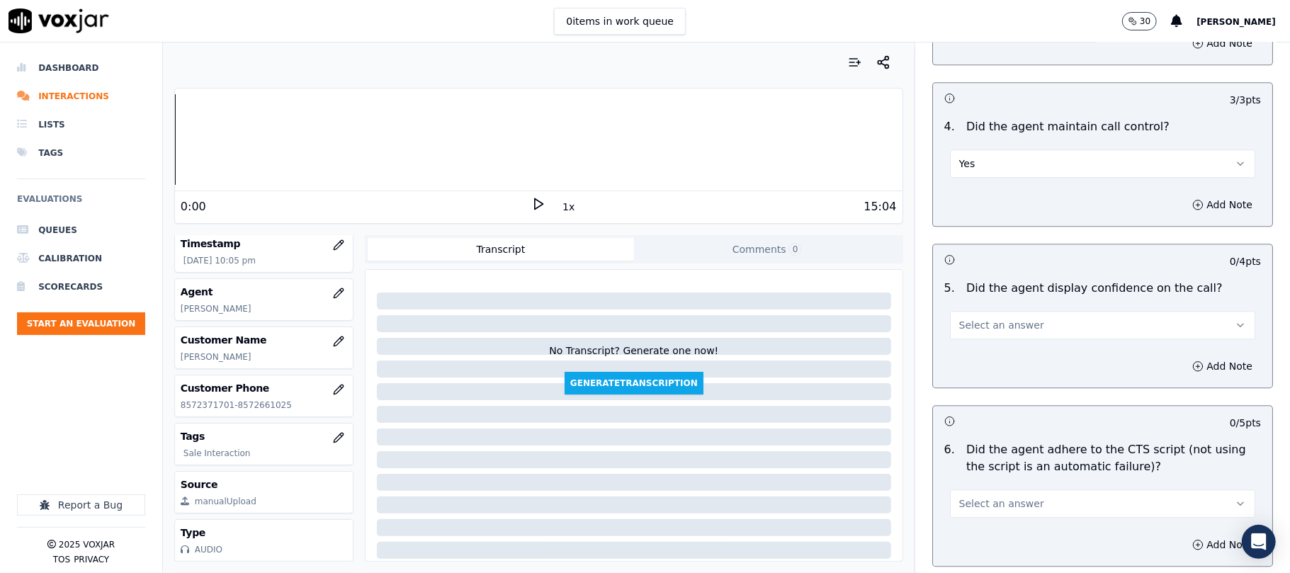
click at [960, 318] on span "Select an answer" at bounding box center [1002, 325] width 85 height 14
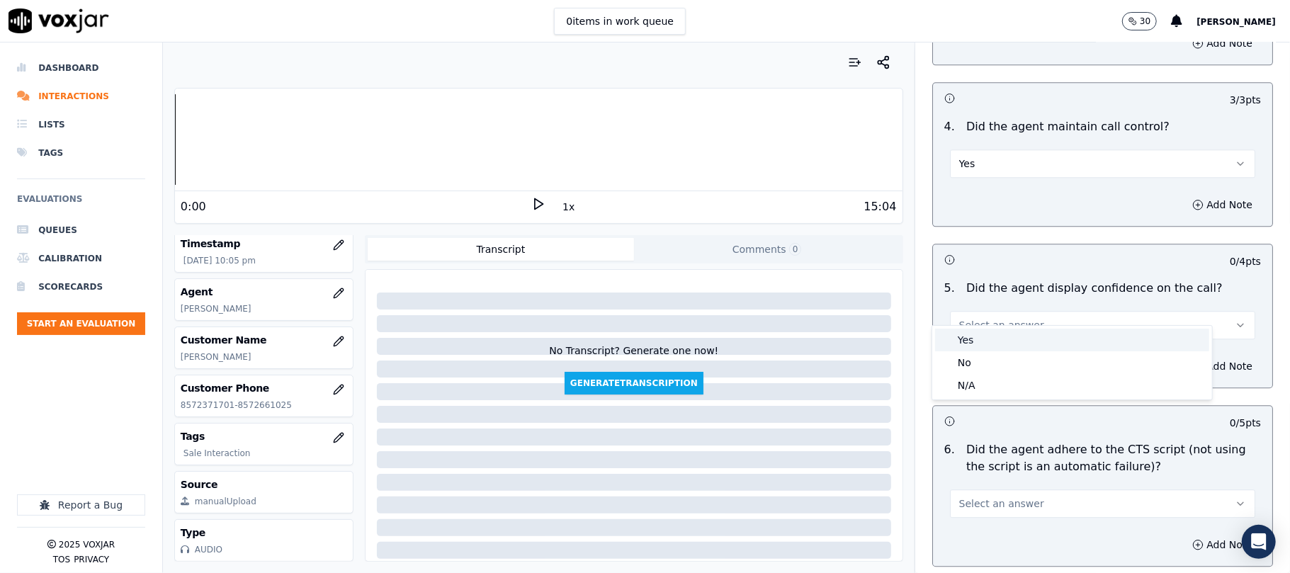
click at [950, 344] on span at bounding box center [946, 340] width 10 height 10
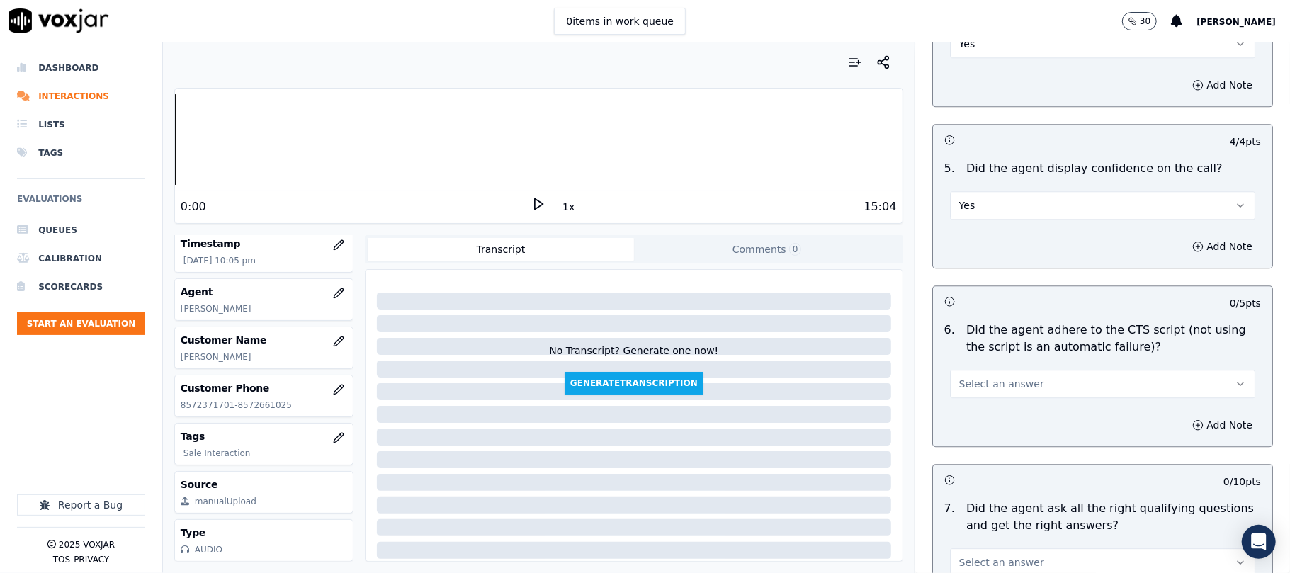
scroll to position [2677, 0]
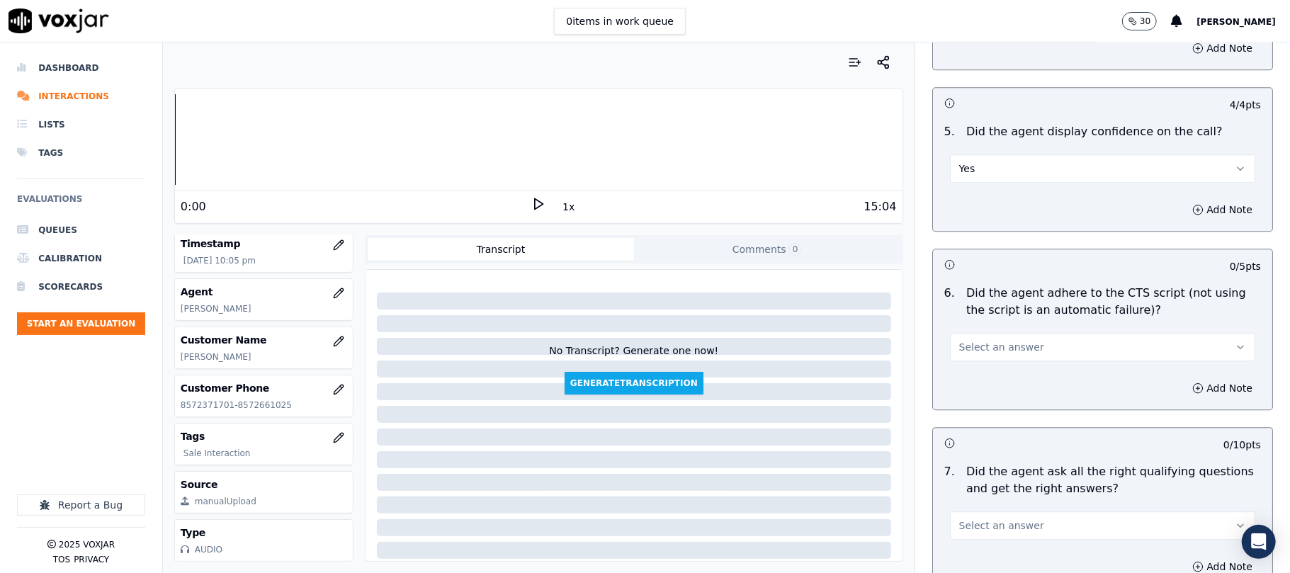
click at [970, 340] on span "Select an answer" at bounding box center [1002, 347] width 85 height 14
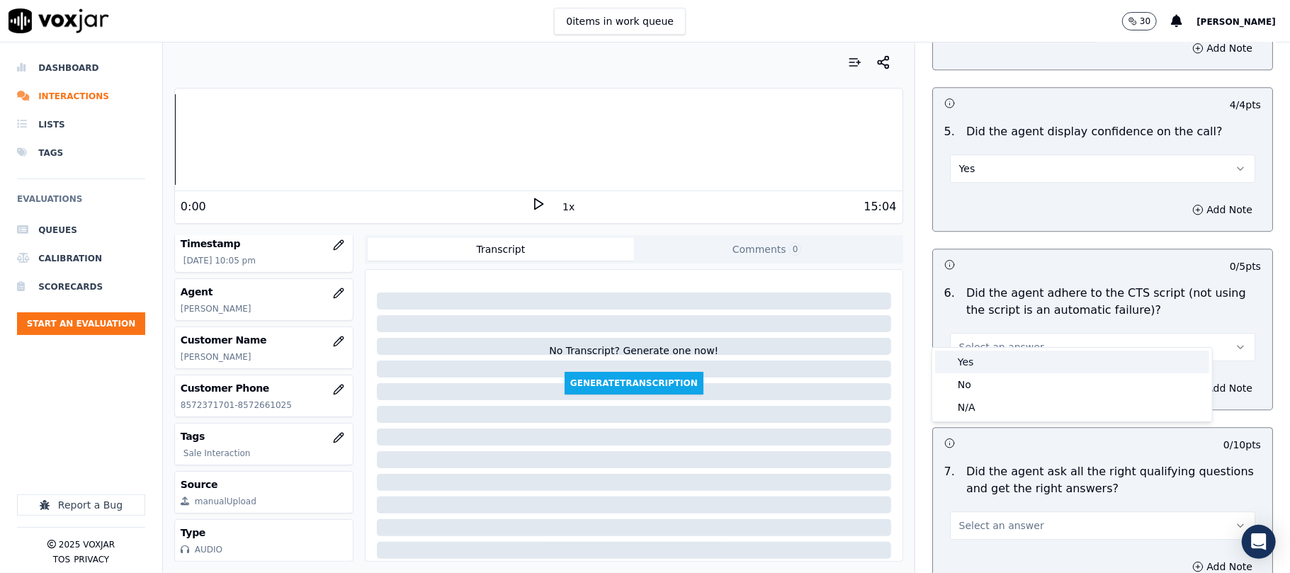
click at [964, 366] on div "Yes" at bounding box center [1072, 362] width 274 height 23
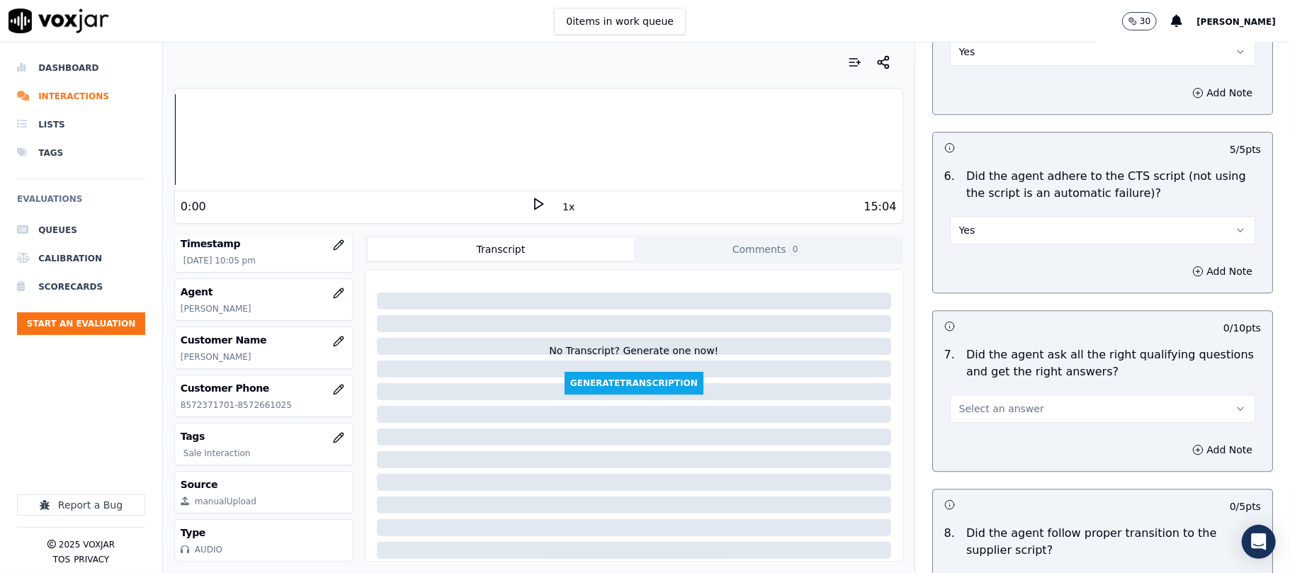
scroll to position [2835, 0]
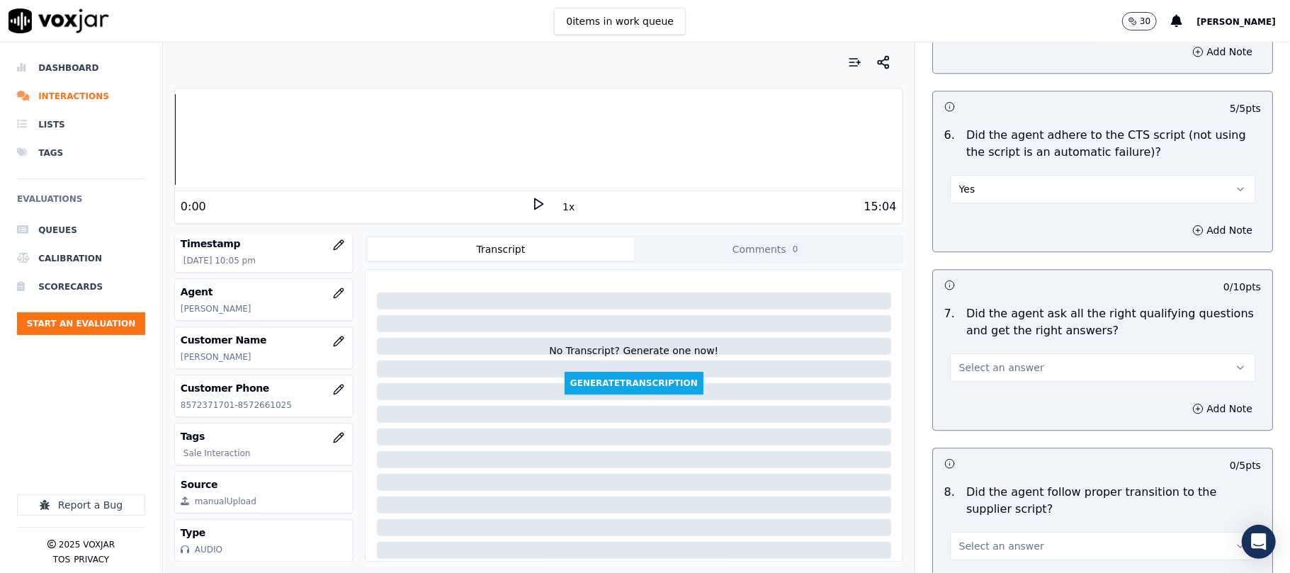
click at [962, 361] on span "Select an answer" at bounding box center [1002, 368] width 85 height 14
click at [965, 386] on div "Yes" at bounding box center [1072, 383] width 274 height 23
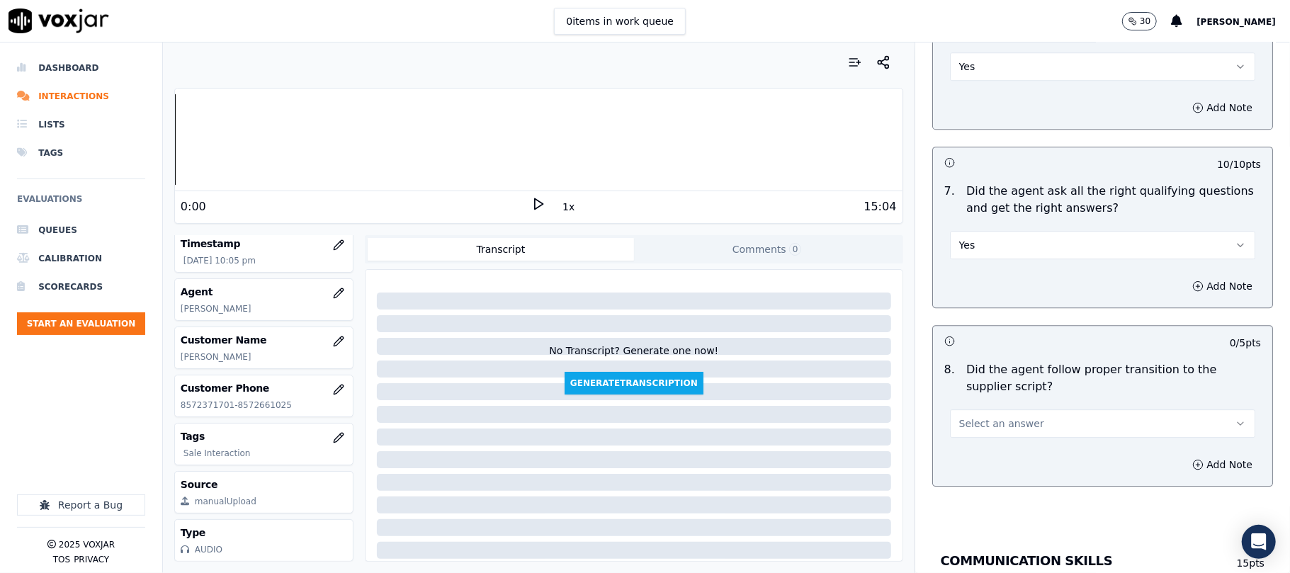
scroll to position [2992, 0]
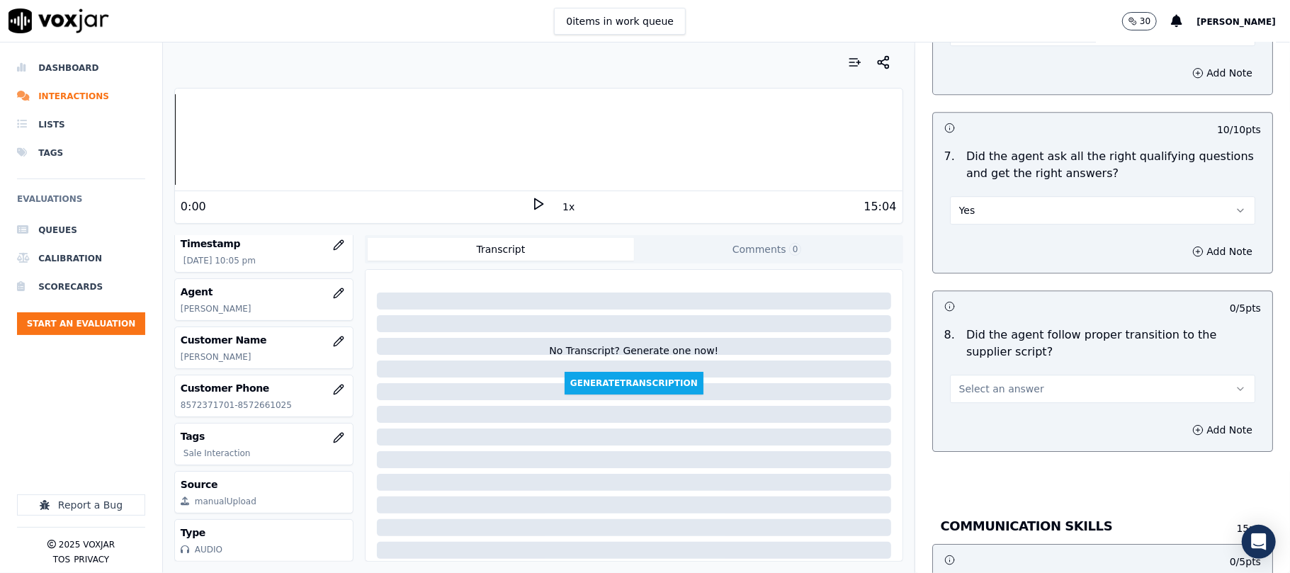
click at [984, 375] on button "Select an answer" at bounding box center [1102, 389] width 305 height 28
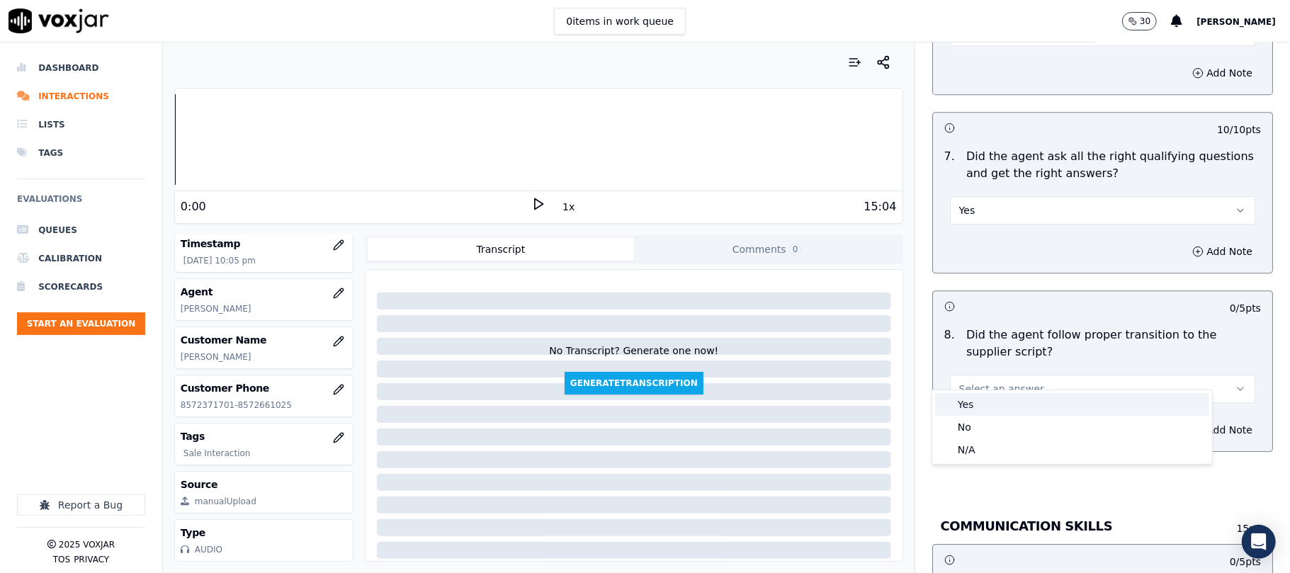
click at [975, 406] on div "Yes" at bounding box center [1072, 404] width 274 height 23
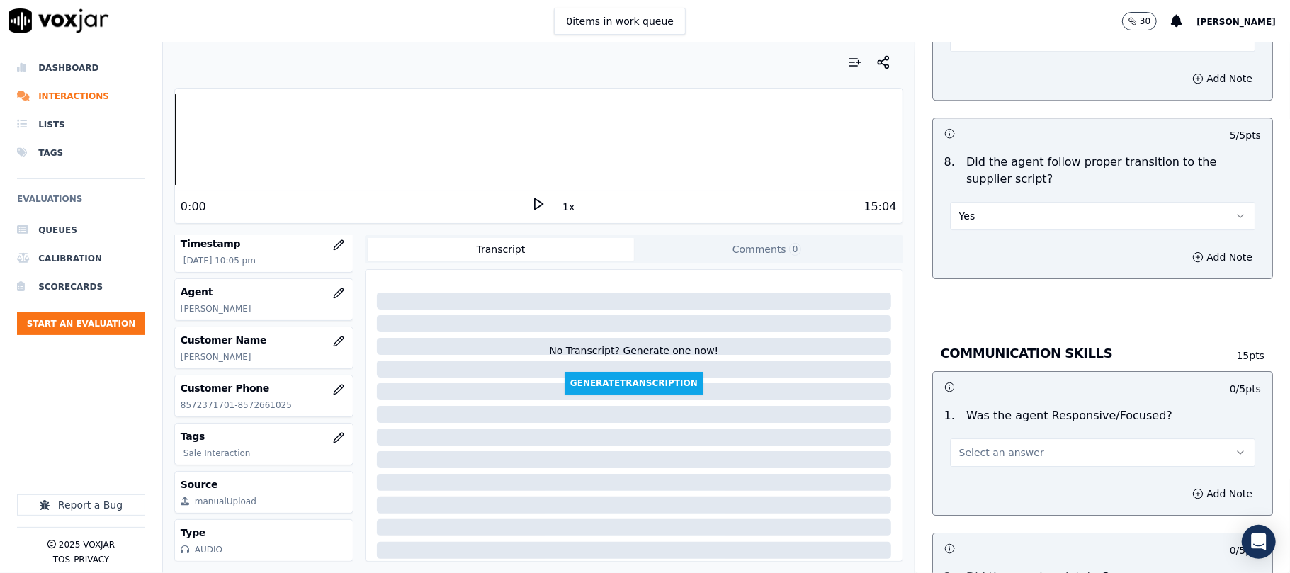
scroll to position [3307, 0]
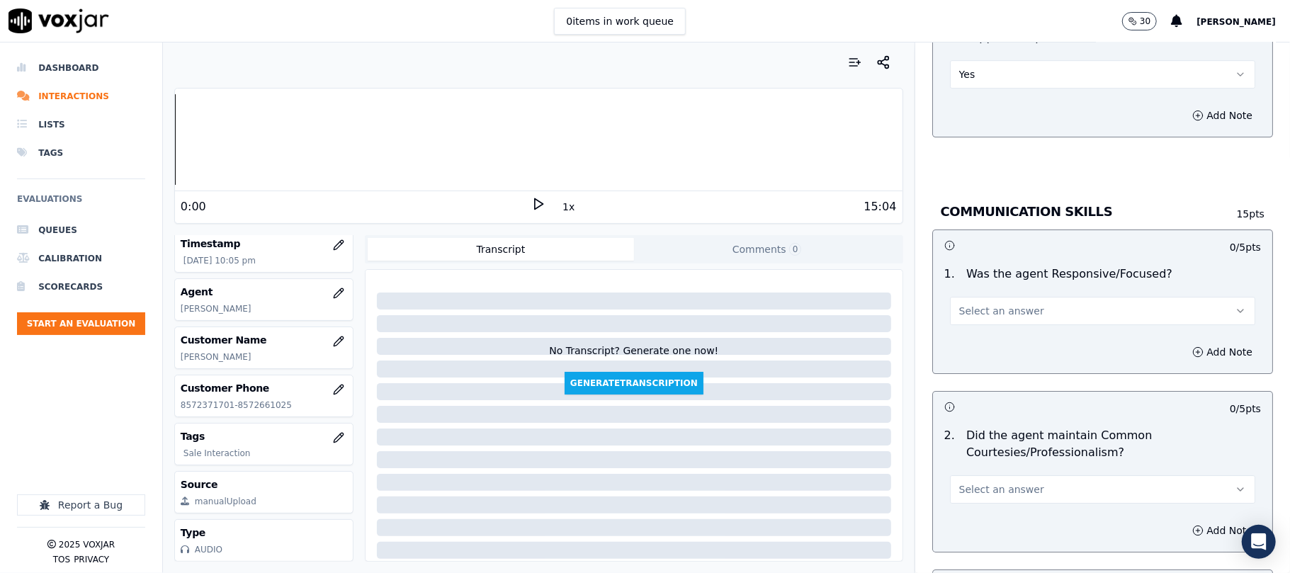
click at [981, 310] on div "1 . Was the agent Responsive/Focused? Select an answer" at bounding box center [1102, 295] width 339 height 71
click at [982, 304] on span "Select an answer" at bounding box center [1002, 311] width 85 height 14
click at [982, 322] on div "Yes" at bounding box center [1072, 327] width 274 height 23
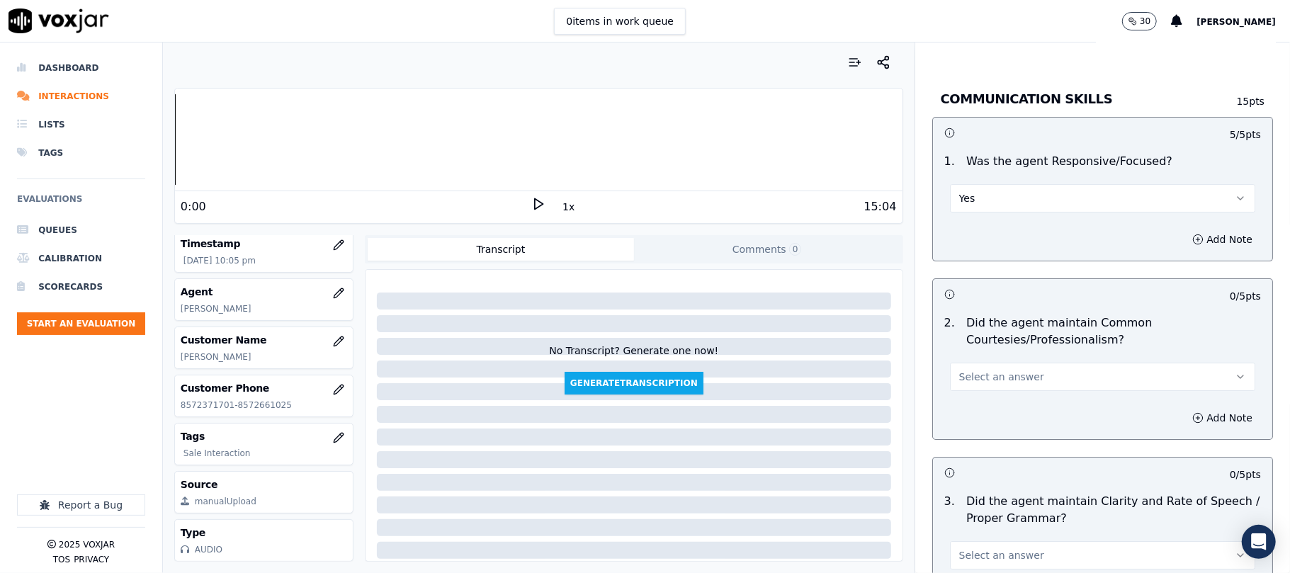
scroll to position [3465, 0]
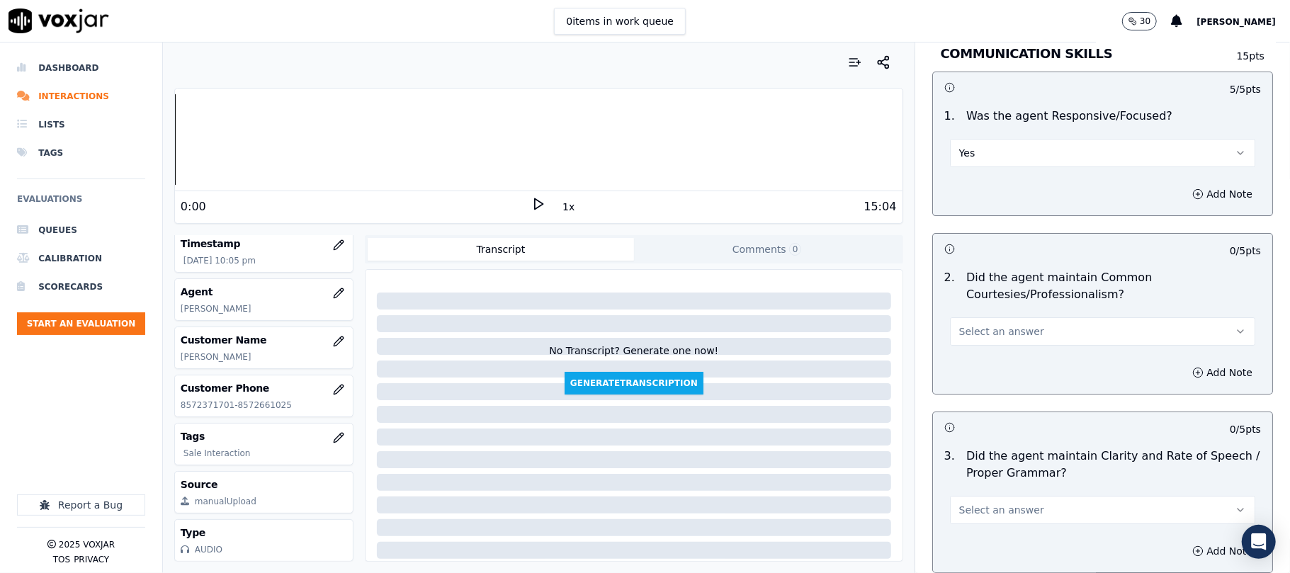
drag, startPoint x: 985, startPoint y: 313, endPoint x: 985, endPoint y: 327, distance: 13.5
click at [985, 325] on span "Select an answer" at bounding box center [1002, 332] width 85 height 14
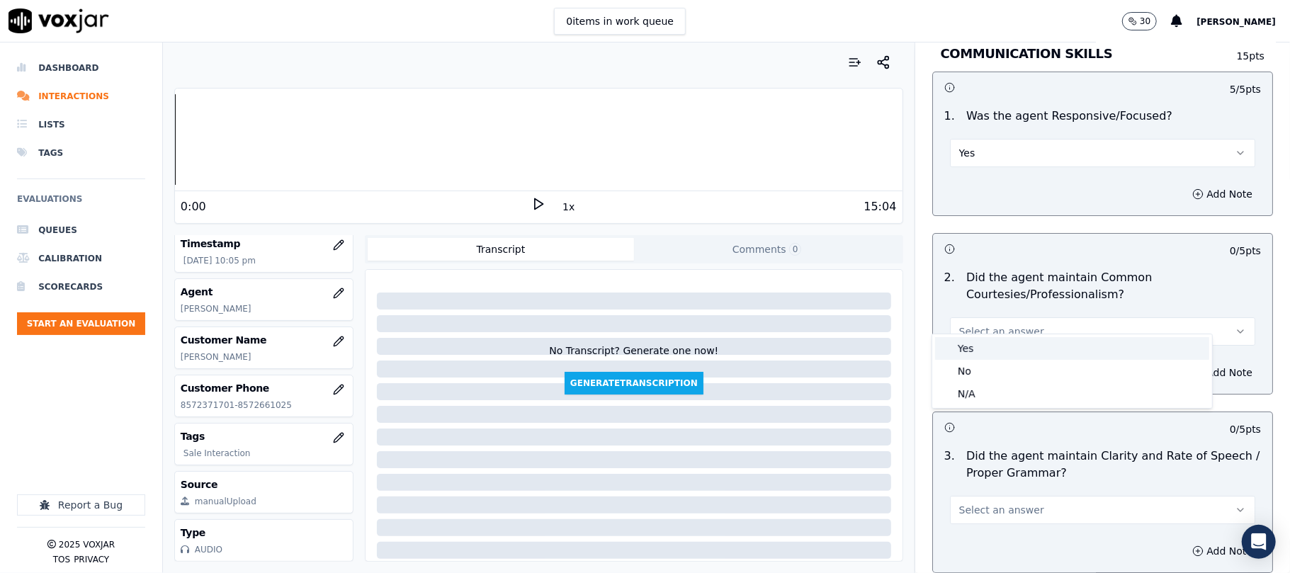
click at [984, 359] on div "Yes" at bounding box center [1072, 348] width 274 height 23
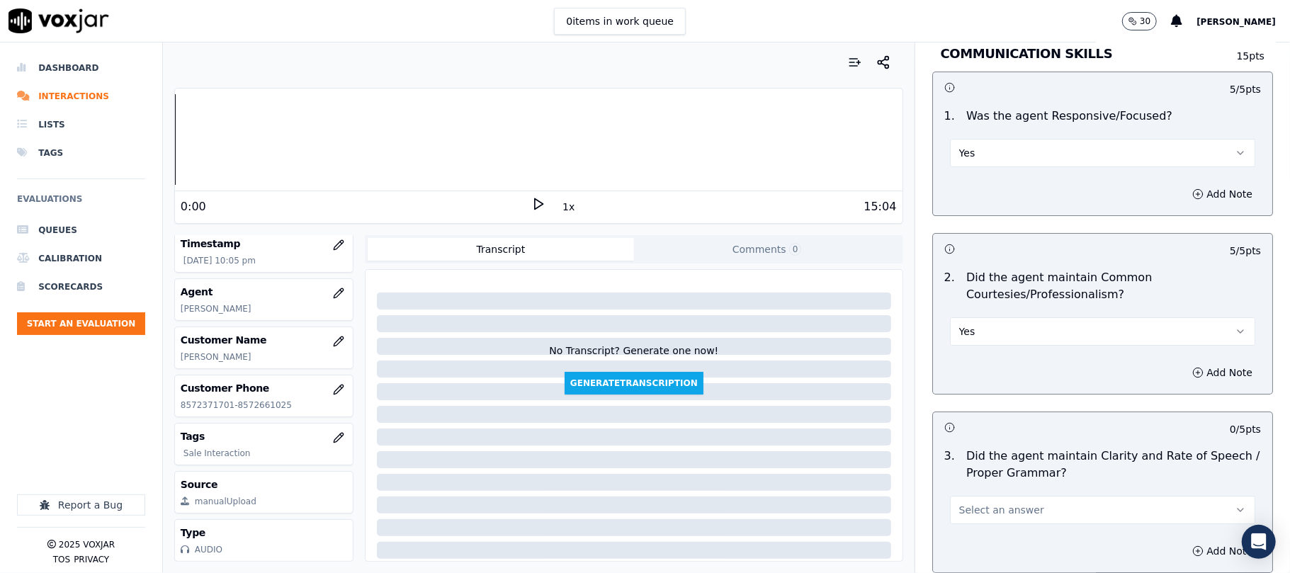
click at [982, 317] on button "Yes" at bounding box center [1102, 331] width 305 height 28
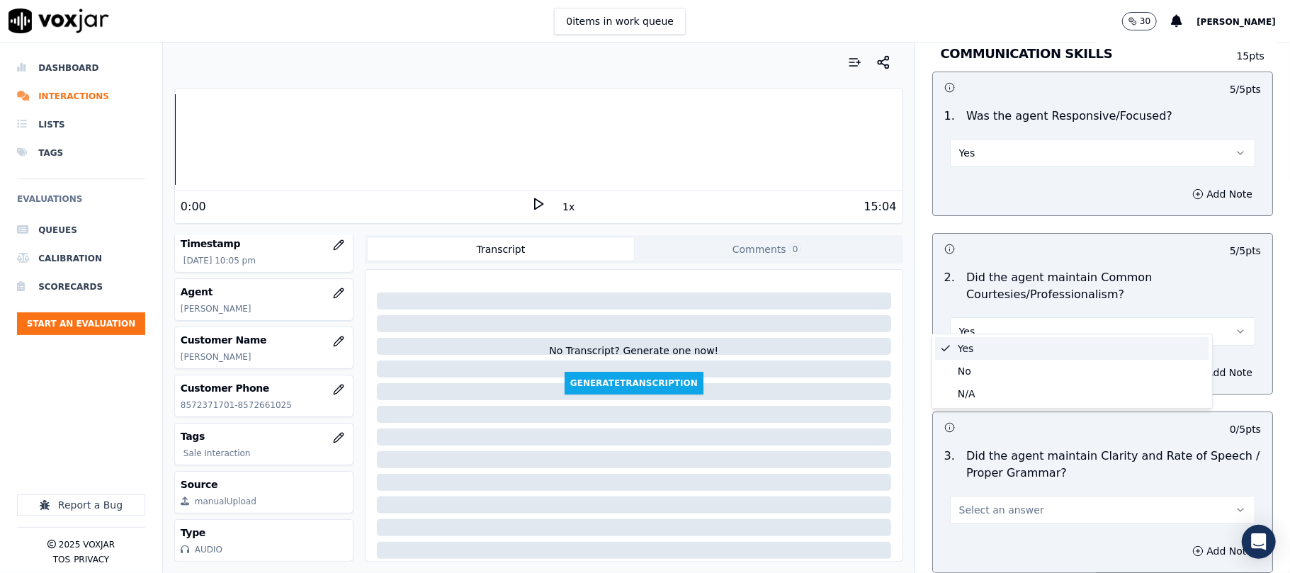
click at [970, 347] on div "Yes" at bounding box center [1072, 348] width 274 height 23
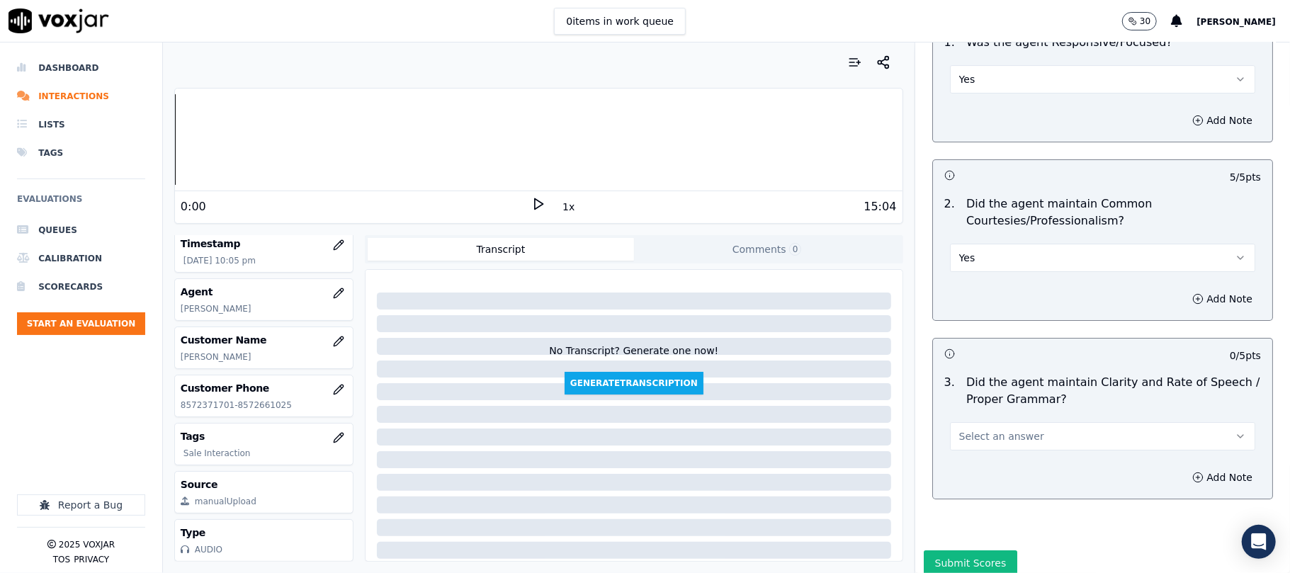
scroll to position [3578, 0]
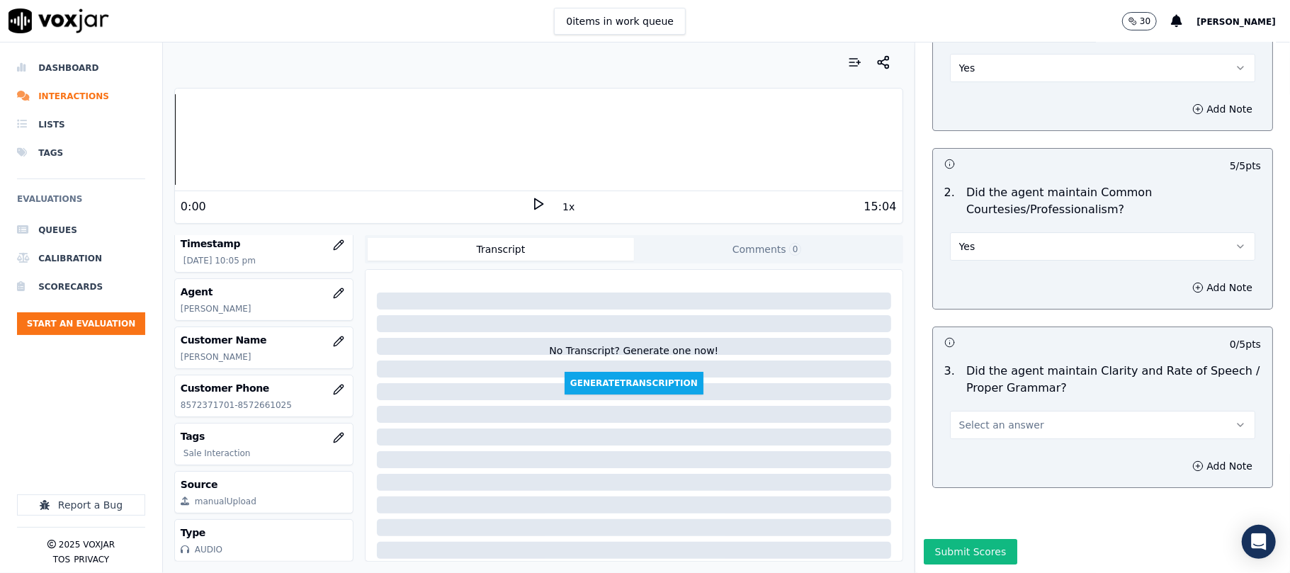
click at [981, 411] on button "Select an answer" at bounding box center [1102, 425] width 305 height 28
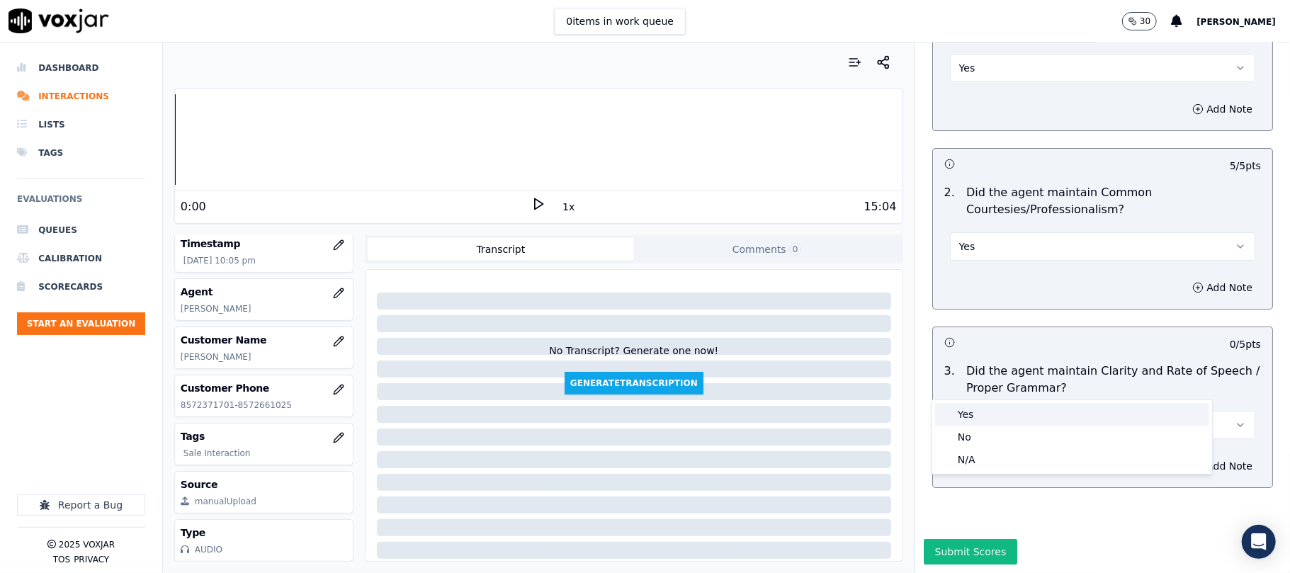
click at [976, 409] on div "Yes" at bounding box center [1072, 414] width 274 height 23
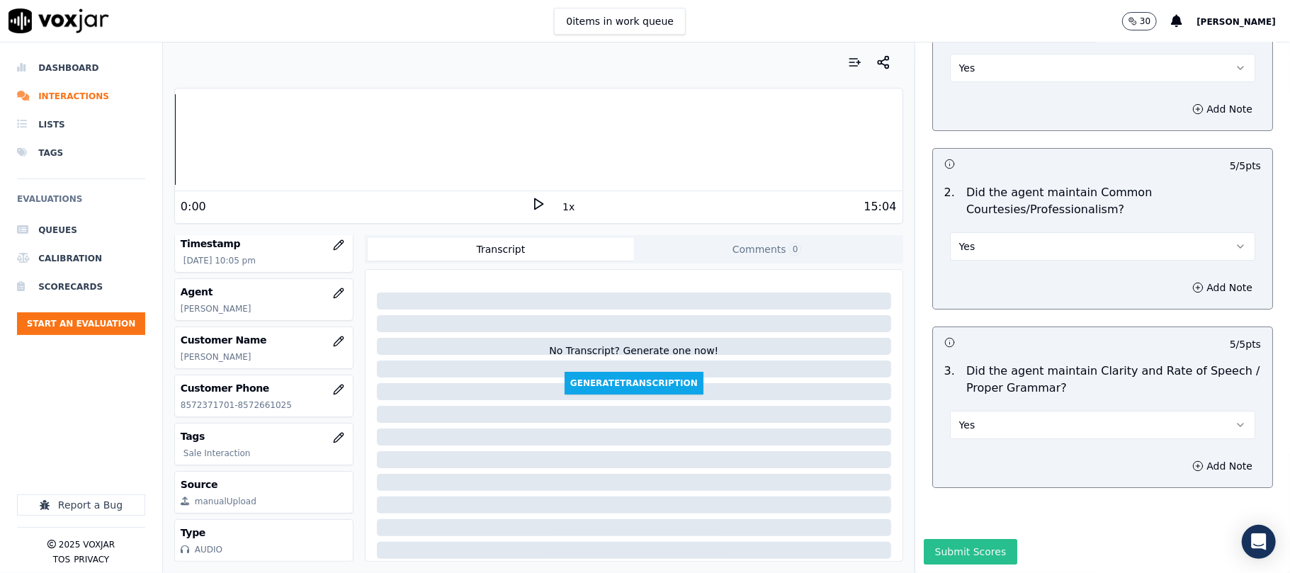
click at [945, 539] on button "Submit Scores" at bounding box center [971, 552] width 94 height 26
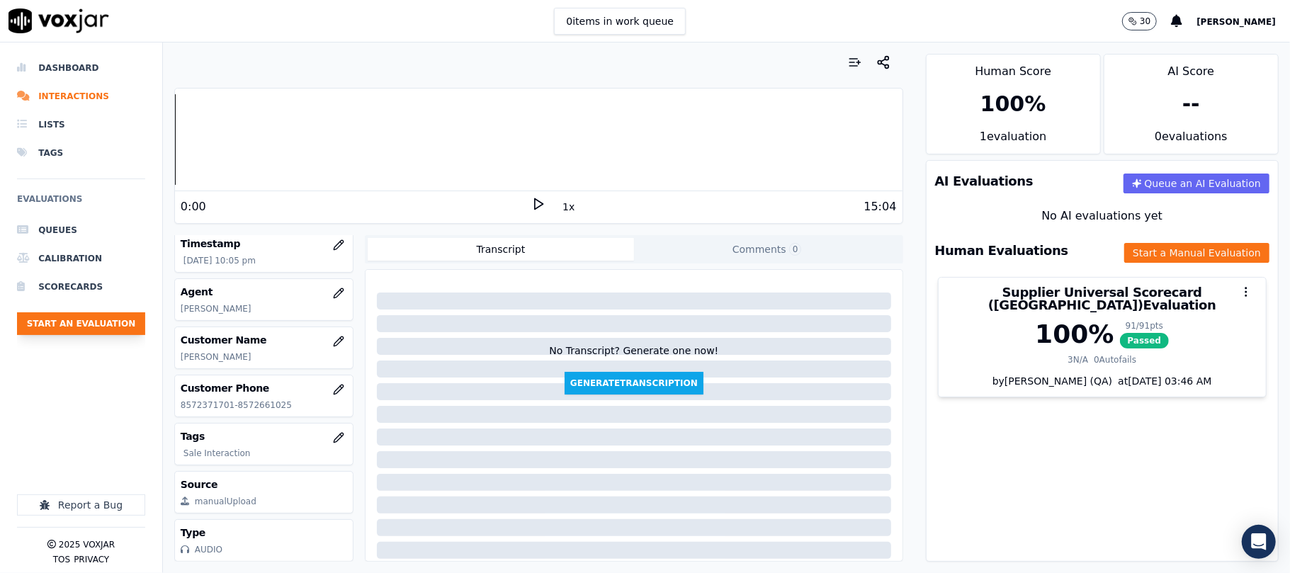
click at [111, 322] on button "Start an Evaluation" at bounding box center [81, 324] width 128 height 23
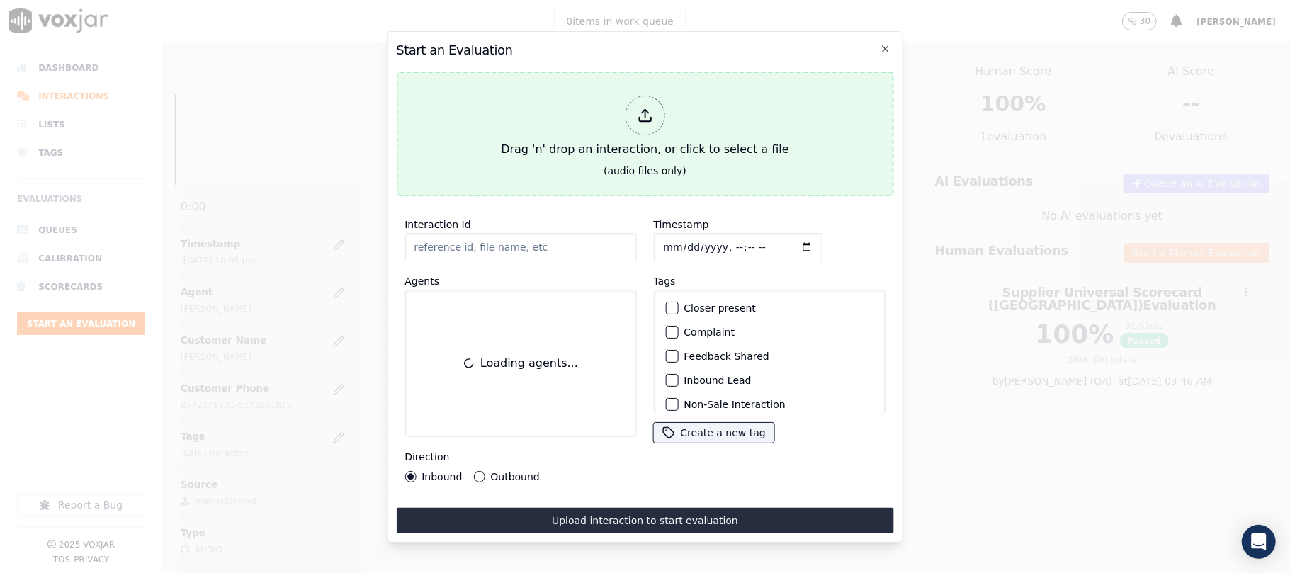
click at [677, 122] on div "Drag 'n' drop an interaction, or click to select a file" at bounding box center [644, 127] width 299 height 74
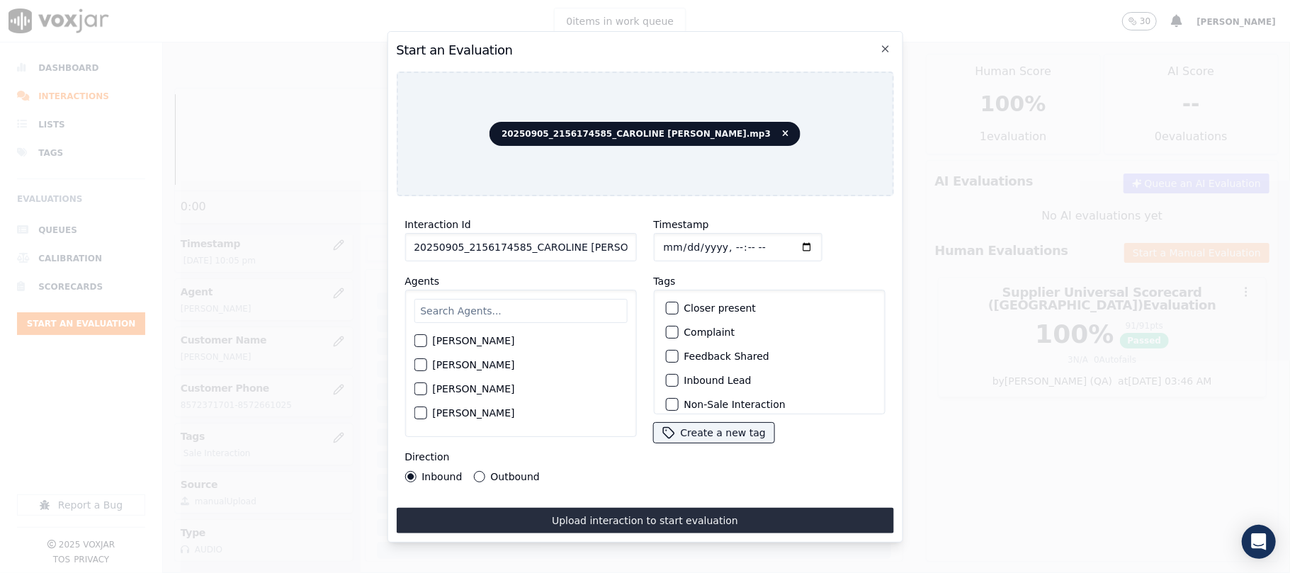
click at [483, 251] on input "20250905_2156174585_CAROLINE [PERSON_NAME].mp3" at bounding box center [521, 247] width 232 height 28
paste input "156174585"
type input "2156174585"
click at [685, 234] on input "Timestamp" at bounding box center [737, 247] width 169 height 28
click at [675, 241] on input "Timestamp" at bounding box center [737, 247] width 169 height 28
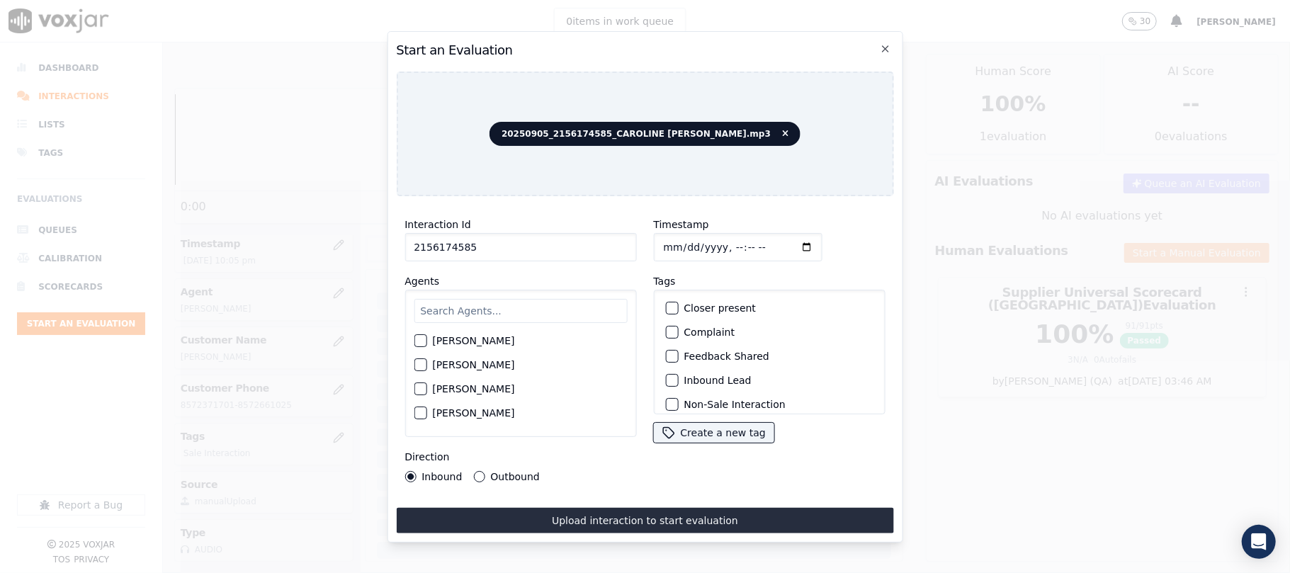
type input "[DATE]T22:16"
click at [529, 299] on input "text" at bounding box center [520, 311] width 213 height 24
type input "[PERSON_NAME]"
click at [539, 344] on div "[PERSON_NAME]" at bounding box center [520, 345] width 213 height 24
click at [514, 340] on label "[PERSON_NAME]" at bounding box center [473, 345] width 82 height 10
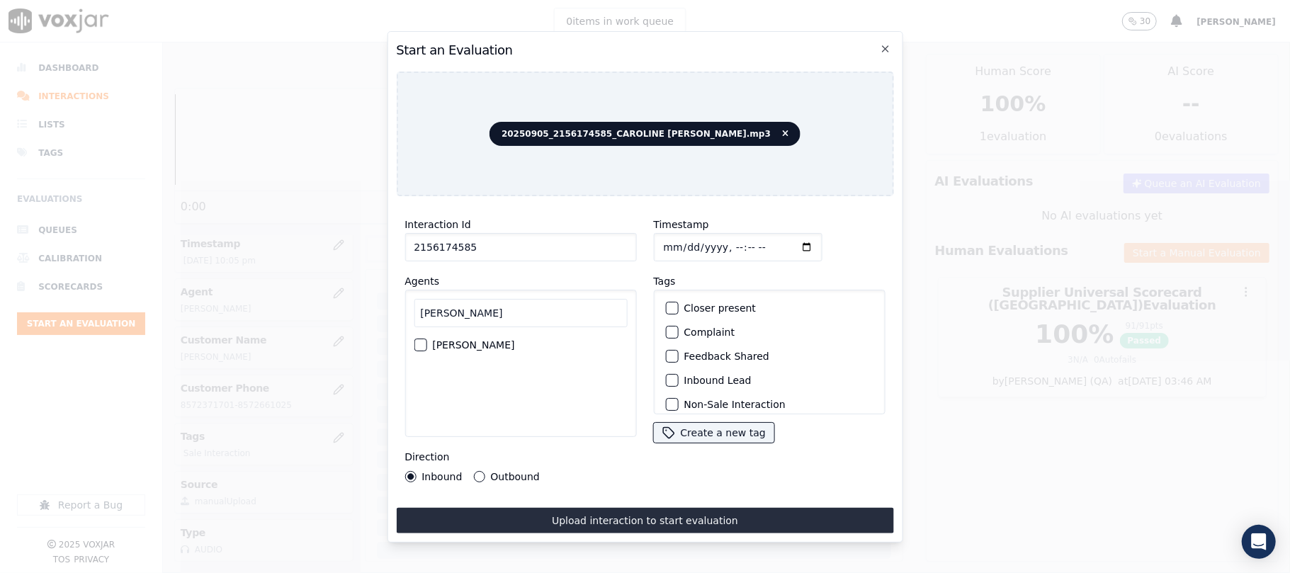
click at [427, 339] on button "[PERSON_NAME]" at bounding box center [420, 345] width 13 height 13
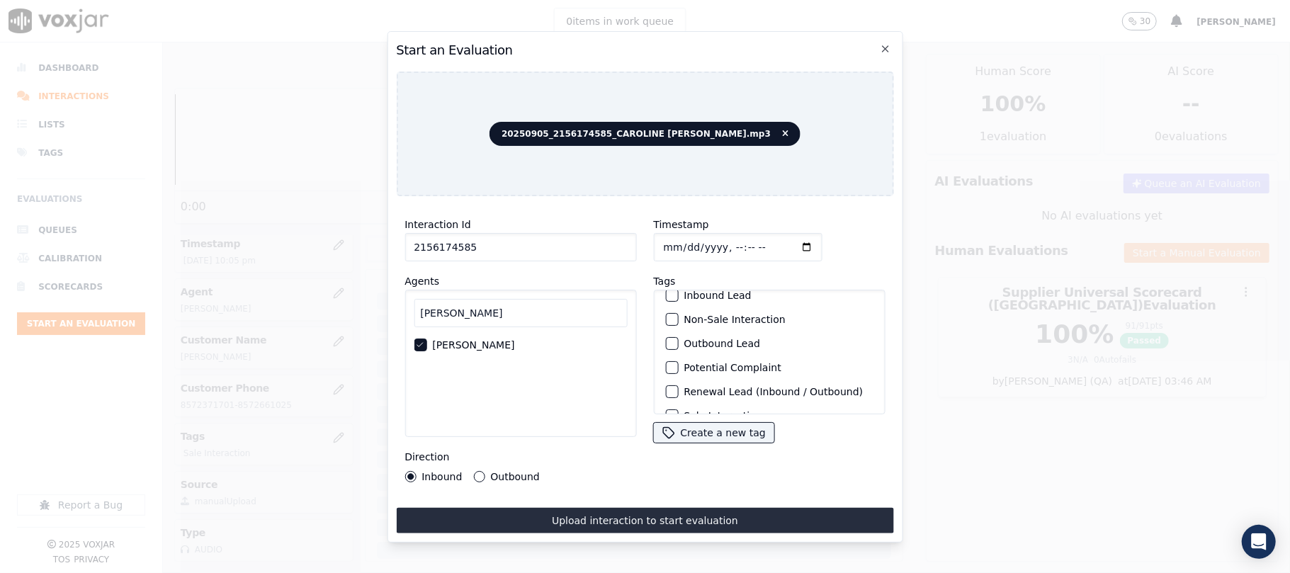
scroll to position [123, 0]
click at [704, 391] on label "Sale Interaction" at bounding box center [723, 396] width 78 height 10
click at [678, 390] on button "Sale Interaction" at bounding box center [671, 396] width 13 height 13
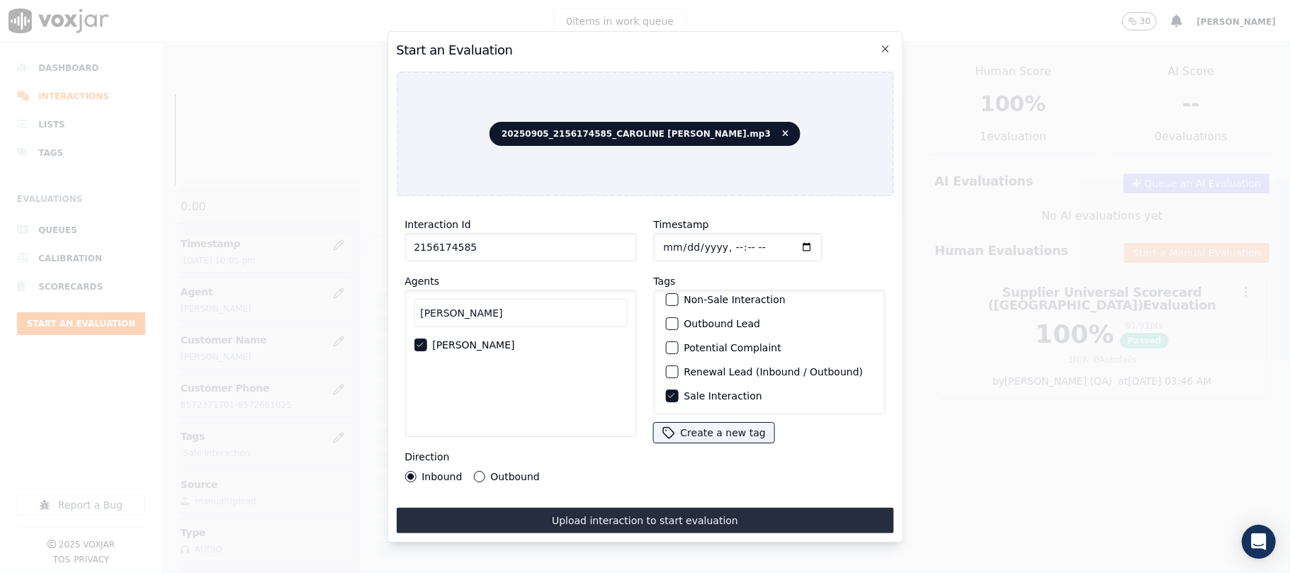
click at [506, 472] on label "Outbound" at bounding box center [514, 477] width 49 height 10
click at [485, 471] on button "Outbound" at bounding box center [478, 476] width 11 height 11
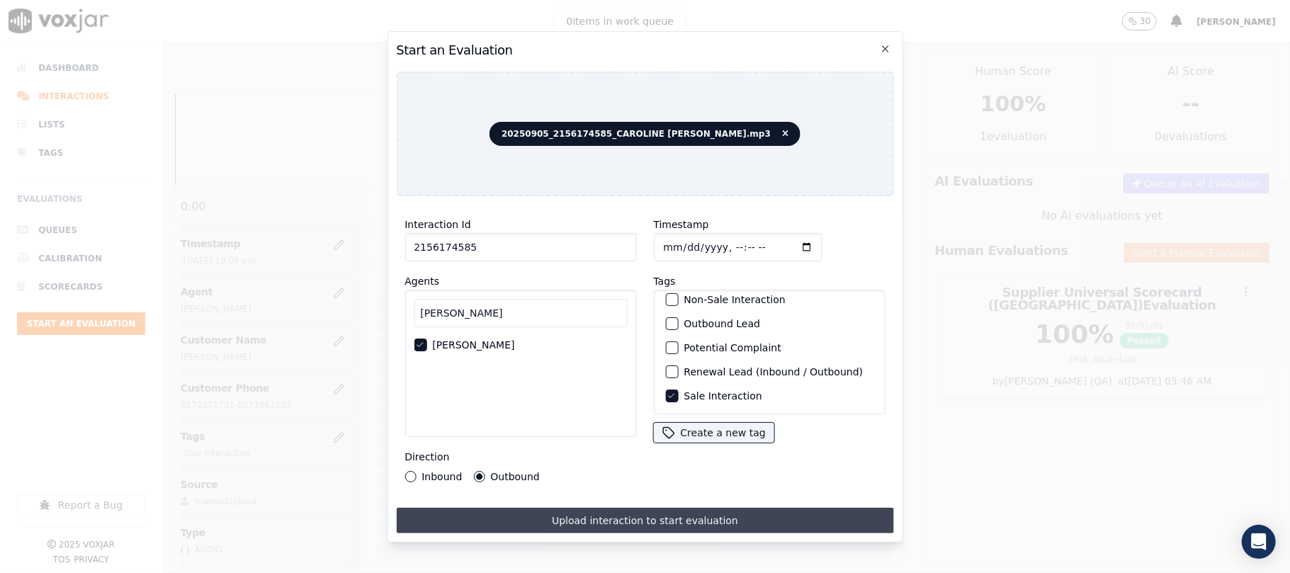
click at [564, 520] on button "Upload interaction to start evaluation" at bounding box center [644, 521] width 497 height 26
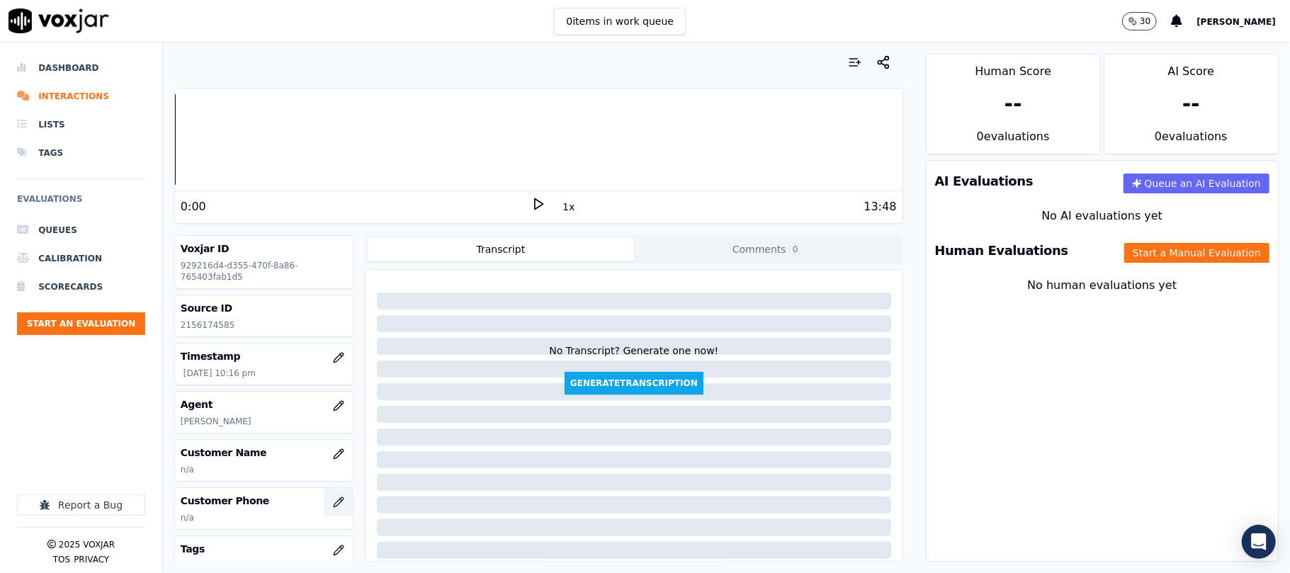
click at [325, 497] on button "button" at bounding box center [339, 502] width 28 height 28
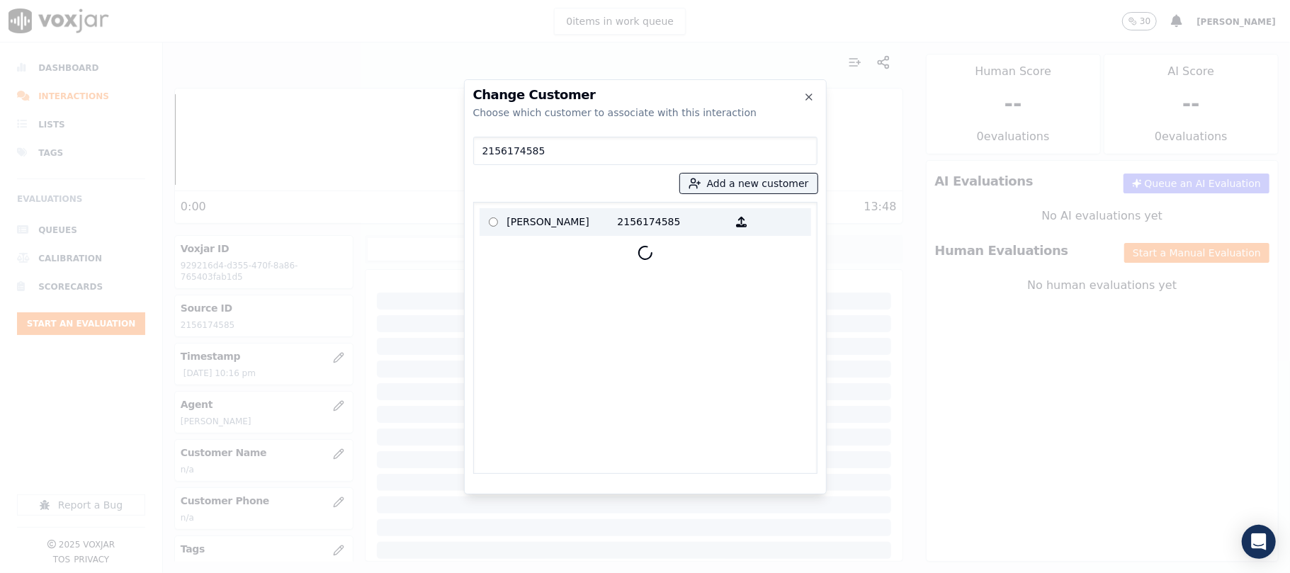
type input "2156174585"
click at [554, 225] on p "[PERSON_NAME]" at bounding box center [562, 222] width 111 height 22
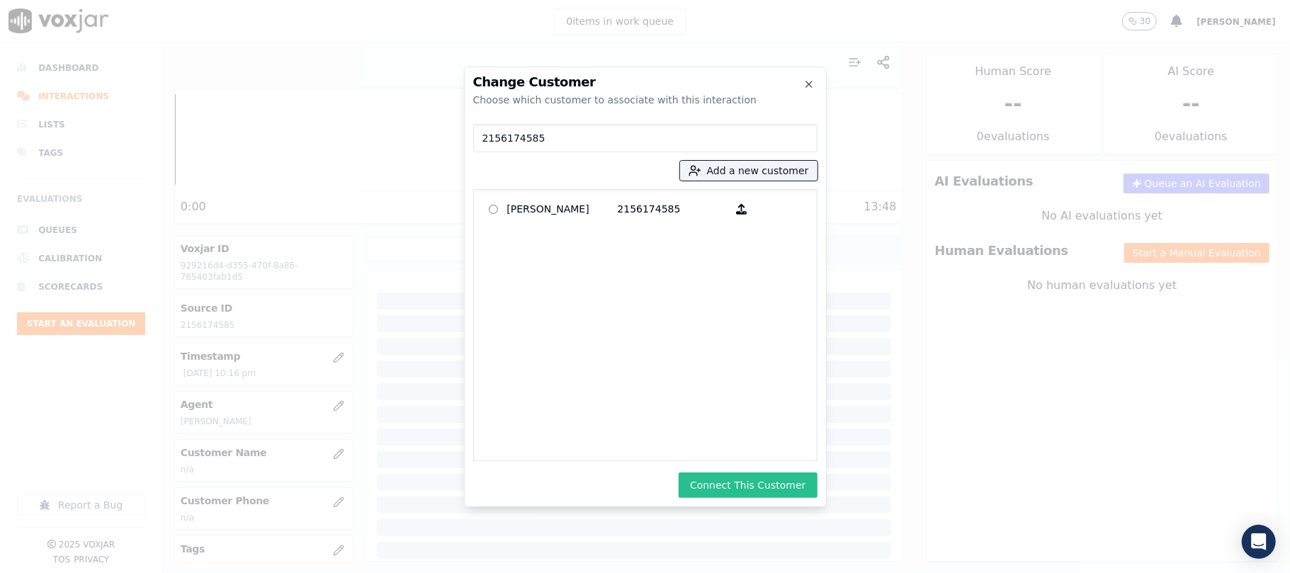
click at [748, 486] on button "Connect This Customer" at bounding box center [748, 486] width 138 height 26
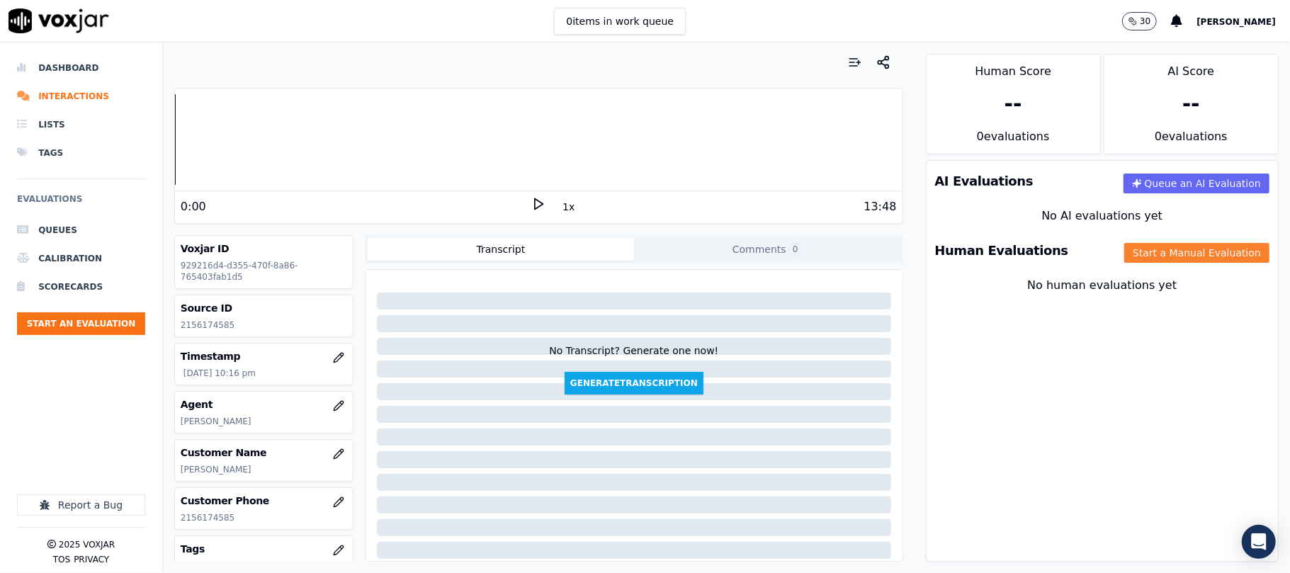
click at [1144, 251] on button "Start a Manual Evaluation" at bounding box center [1197, 253] width 145 height 20
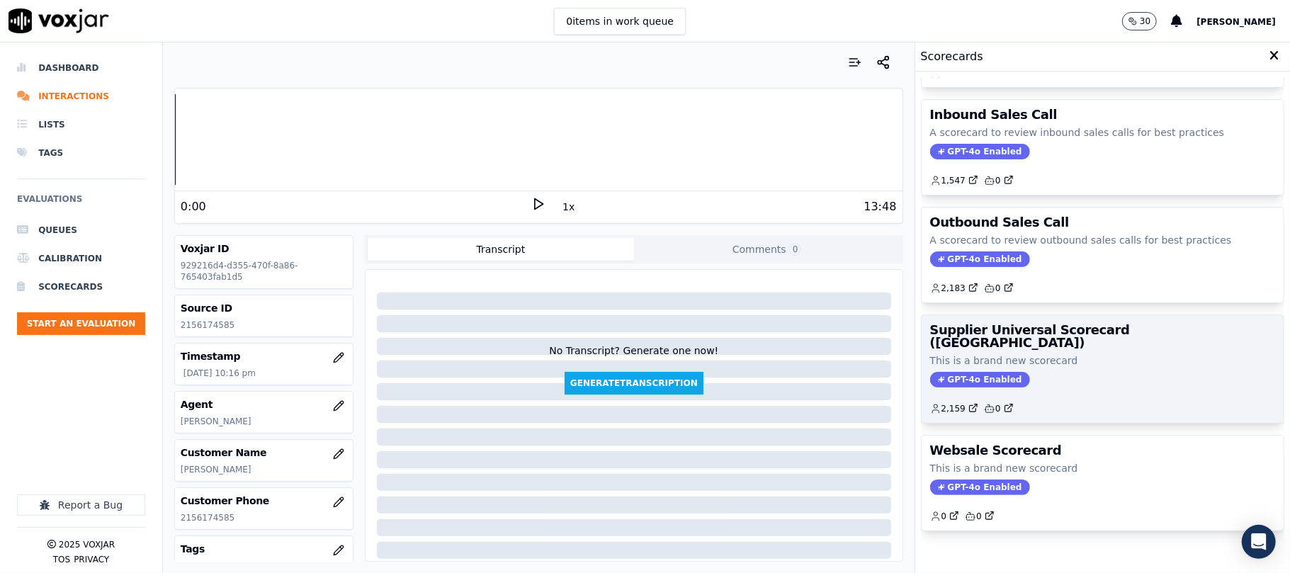
scroll to position [140, 0]
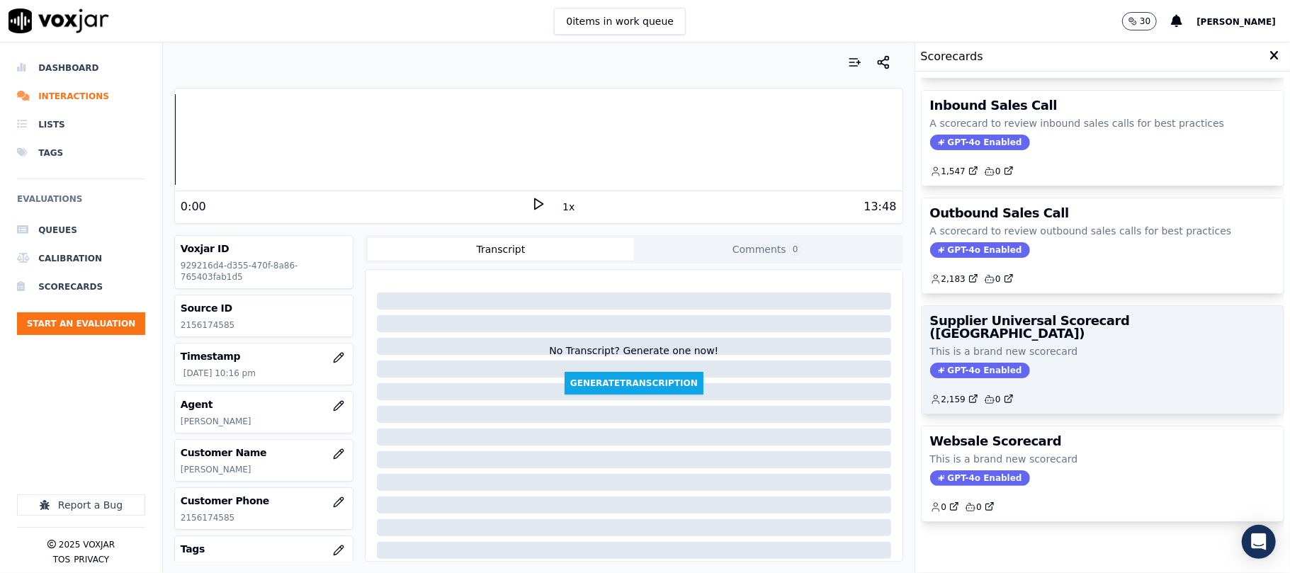
click at [1060, 363] on div "GPT-4o Enabled" at bounding box center [1102, 371] width 345 height 16
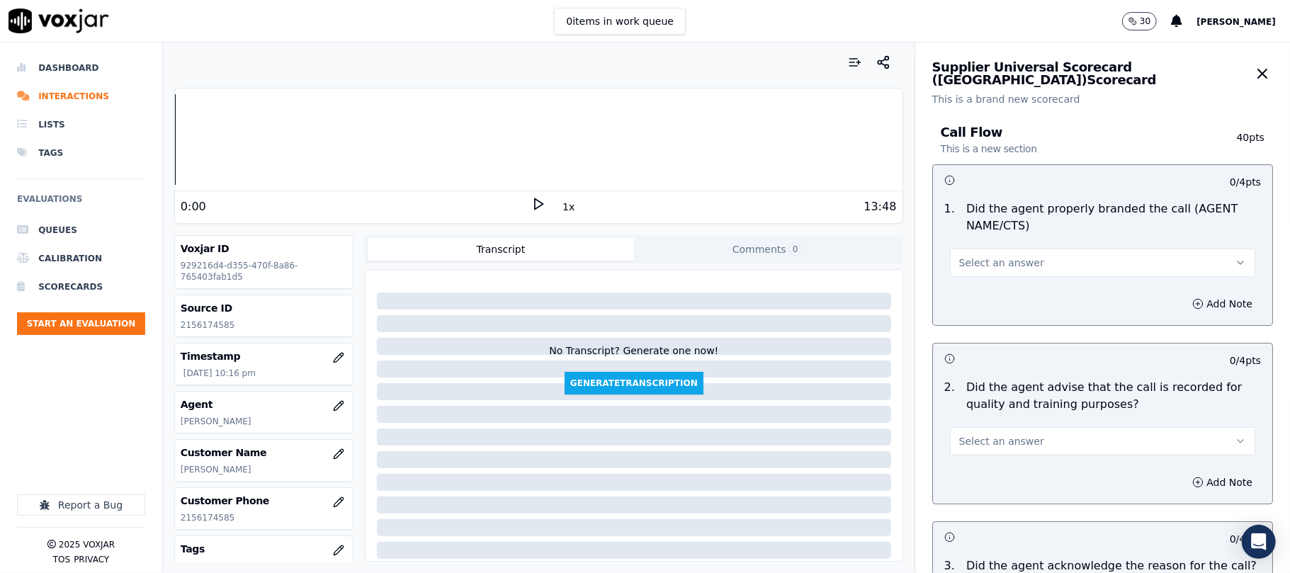
click at [1030, 254] on button "Select an answer" at bounding box center [1102, 263] width 305 height 28
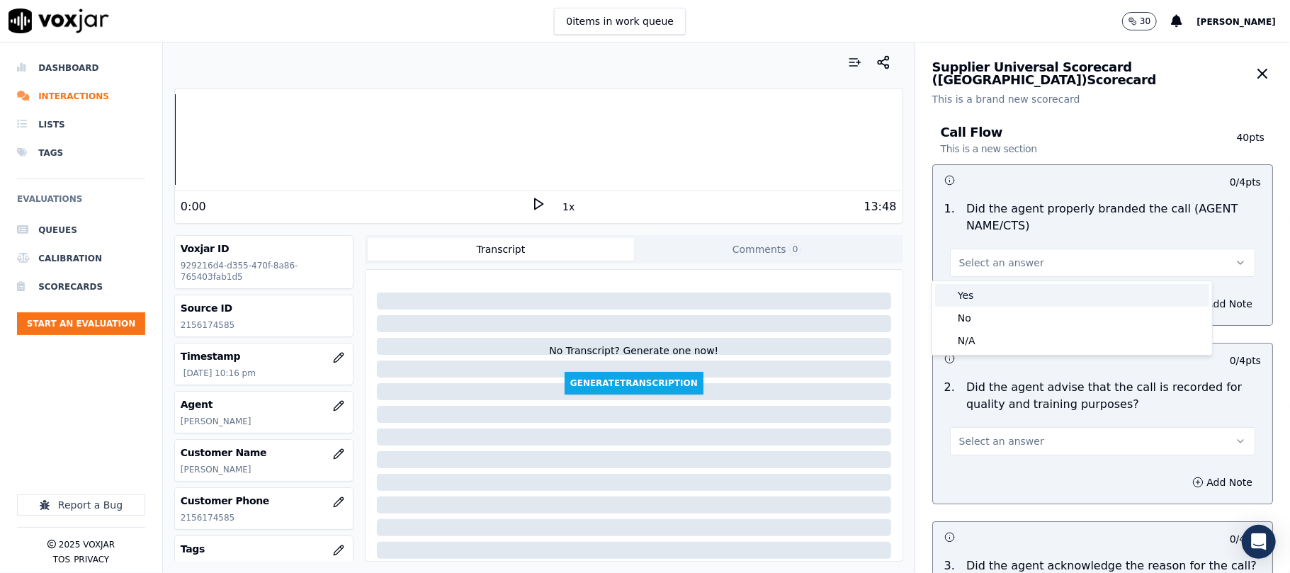
click at [989, 299] on div "Yes" at bounding box center [1072, 295] width 274 height 23
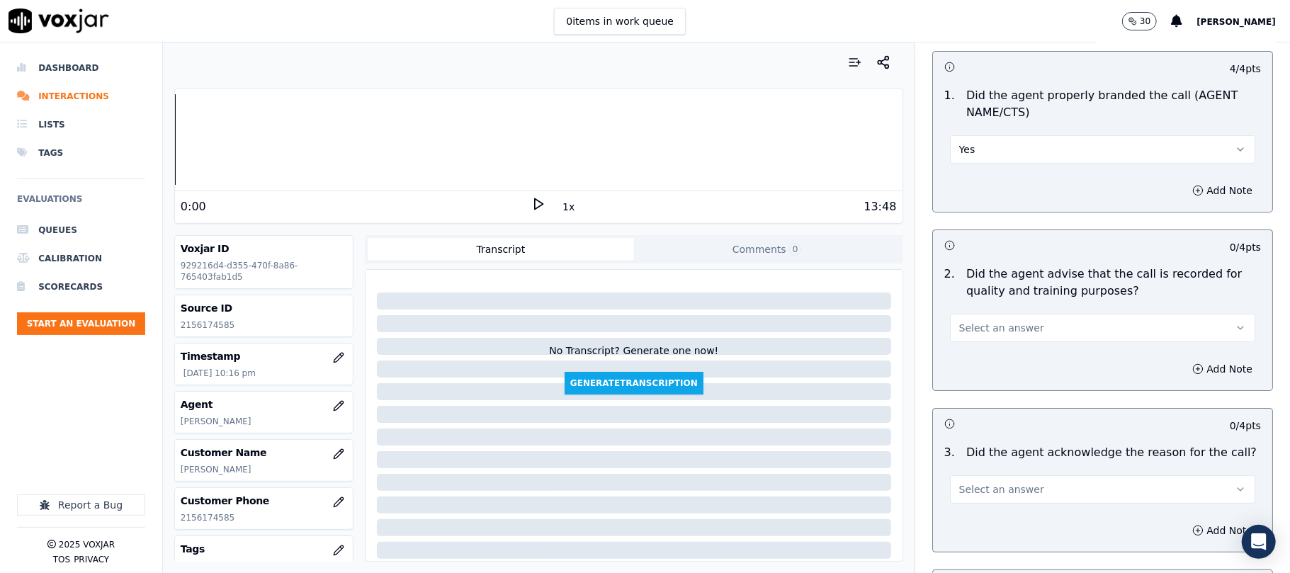
scroll to position [157, 0]
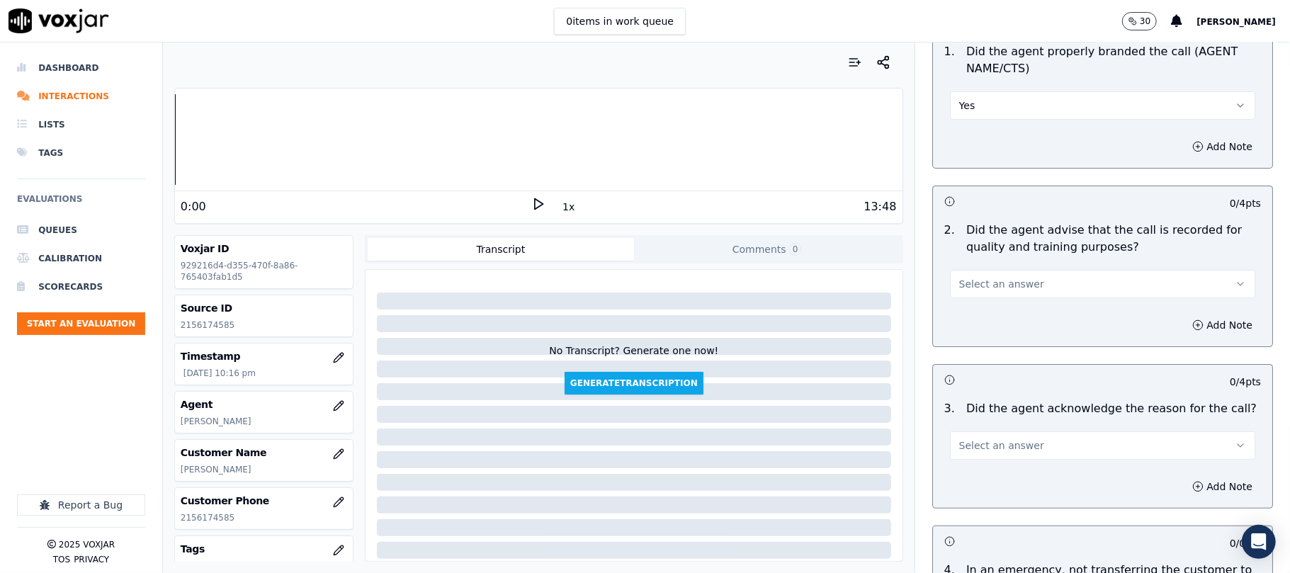
click at [979, 278] on span "Select an answer" at bounding box center [1002, 284] width 85 height 14
click at [975, 315] on div "Yes" at bounding box center [1072, 316] width 274 height 23
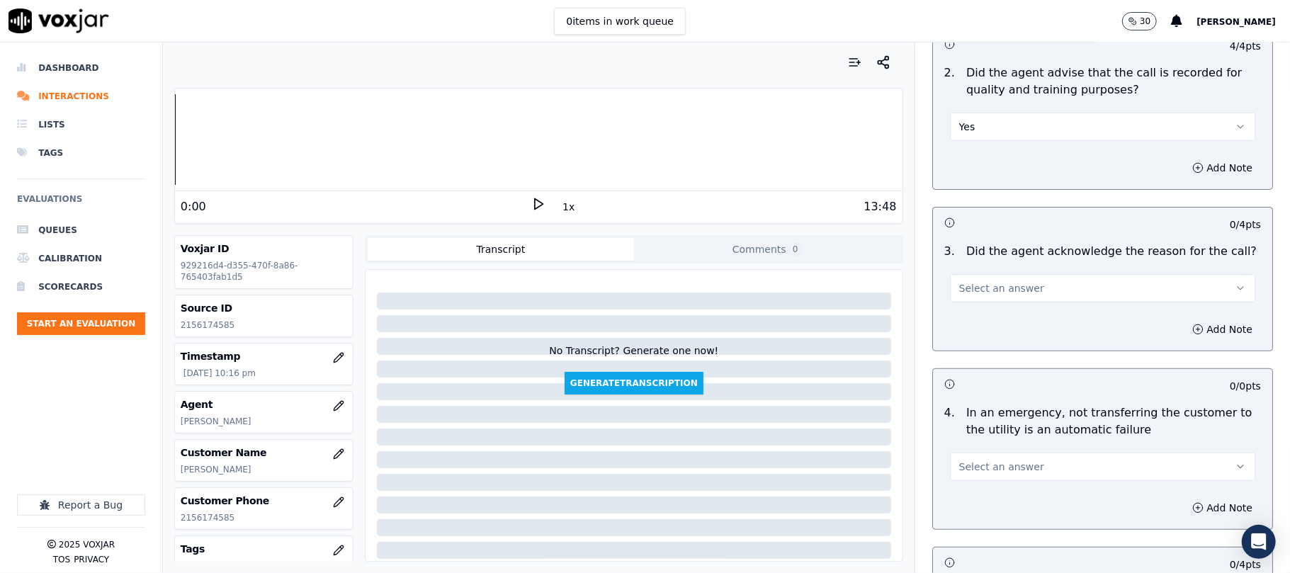
click at [981, 296] on span "Select an answer" at bounding box center [1002, 288] width 85 height 14
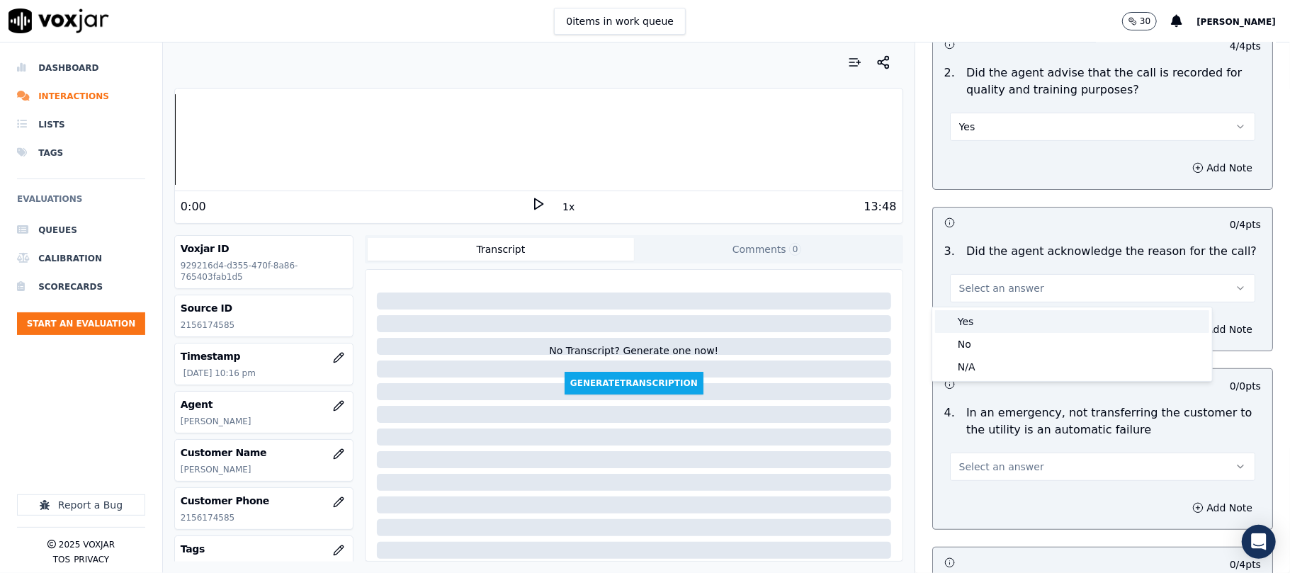
click at [976, 321] on div "Yes" at bounding box center [1072, 321] width 274 height 23
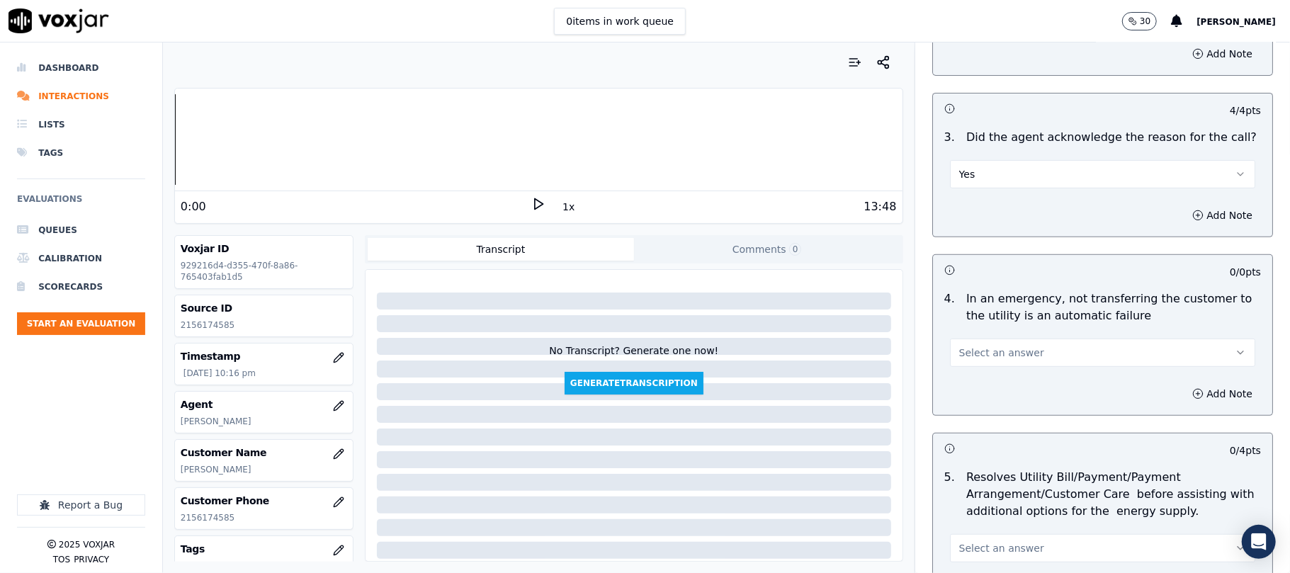
scroll to position [472, 0]
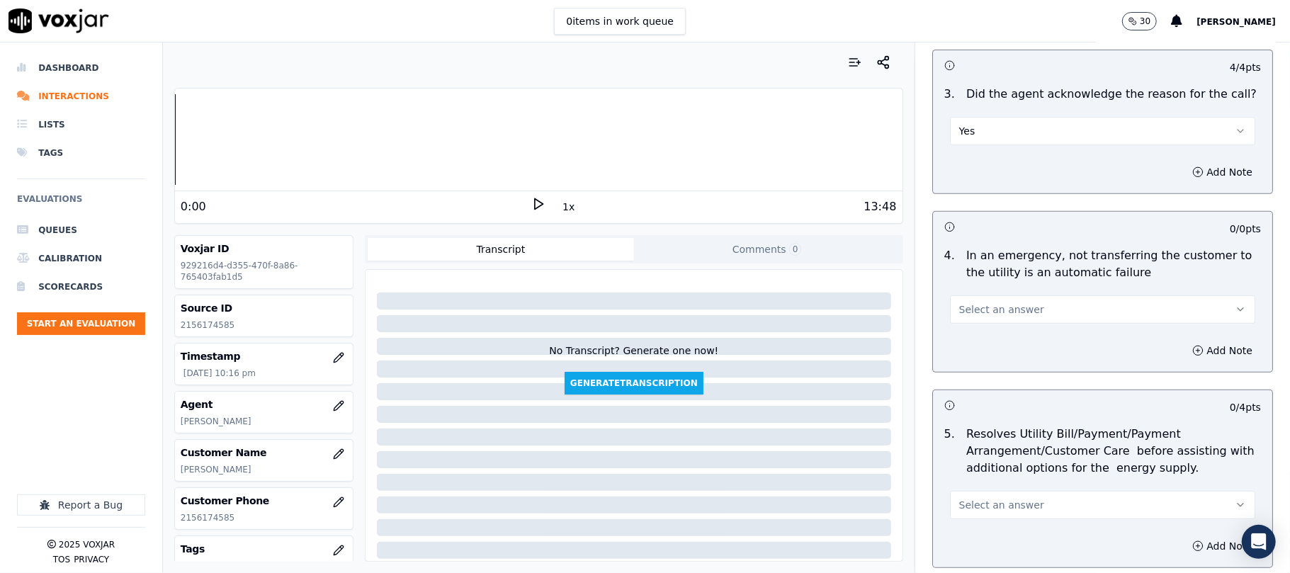
click at [982, 307] on span "Select an answer" at bounding box center [1002, 310] width 85 height 14
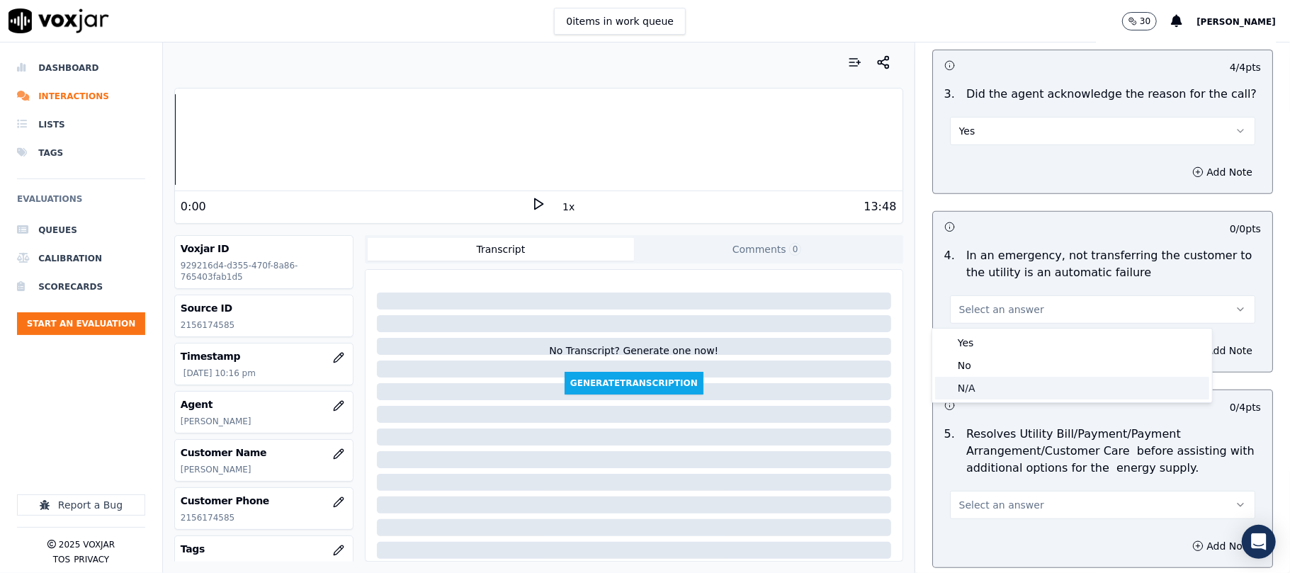
drag, startPoint x: 984, startPoint y: 378, endPoint x: 994, endPoint y: 352, distance: 28.0
click at [984, 378] on div "N/A" at bounding box center [1072, 388] width 274 height 23
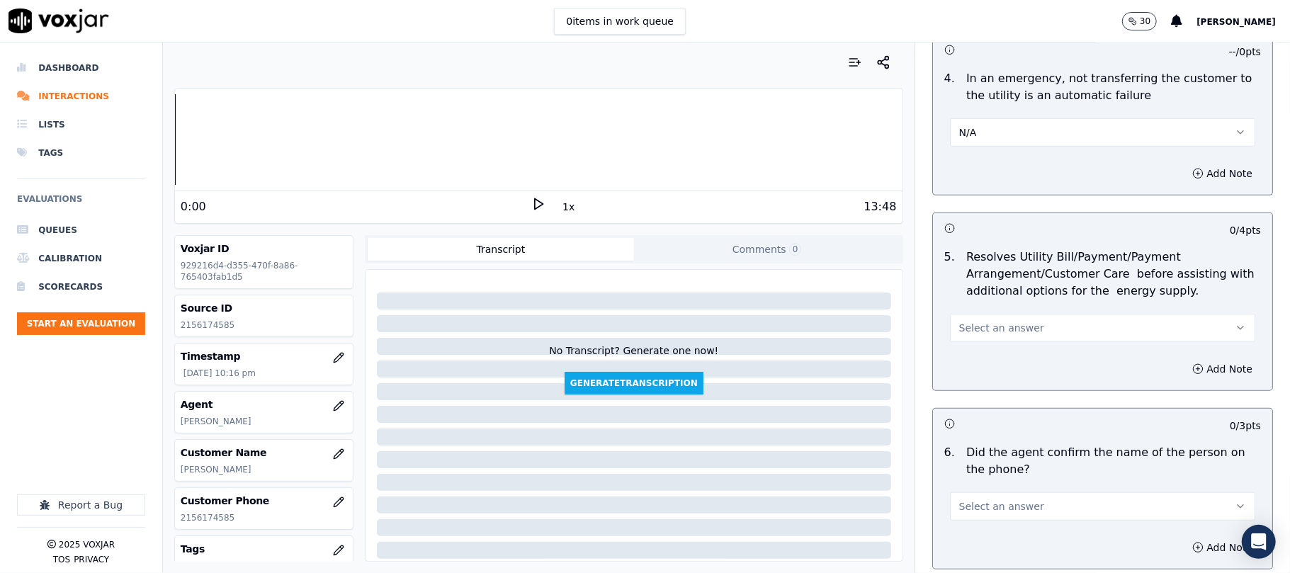
scroll to position [787, 0]
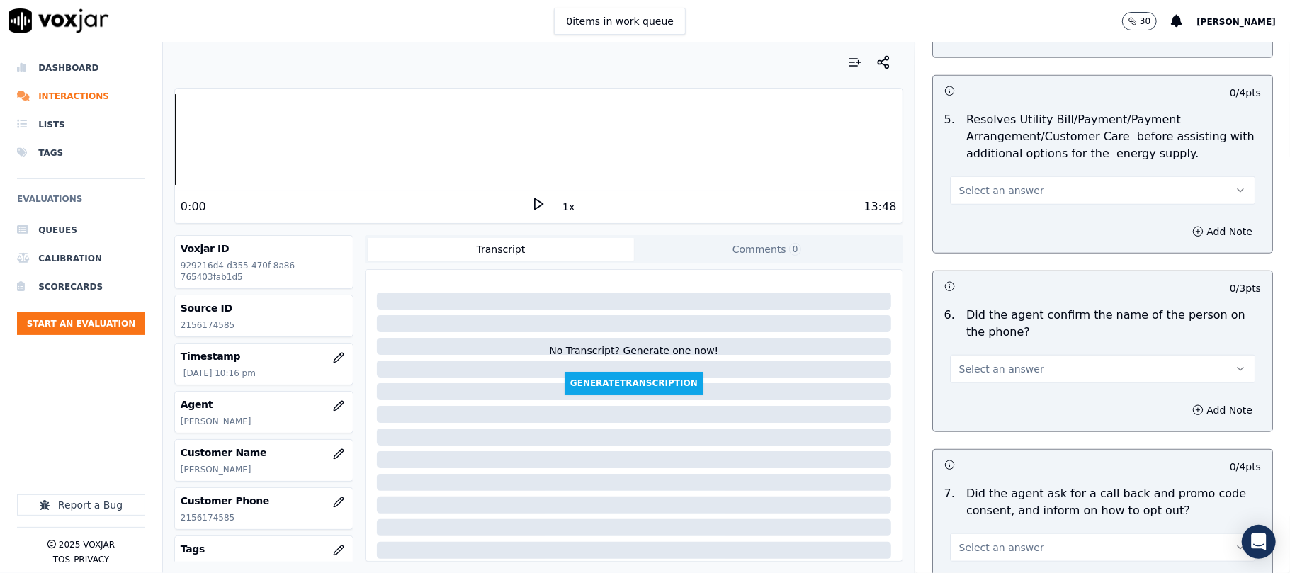
click at [982, 216] on div "Add Note" at bounding box center [1102, 231] width 339 height 43
click at [975, 201] on button "Select an answer" at bounding box center [1102, 190] width 305 height 28
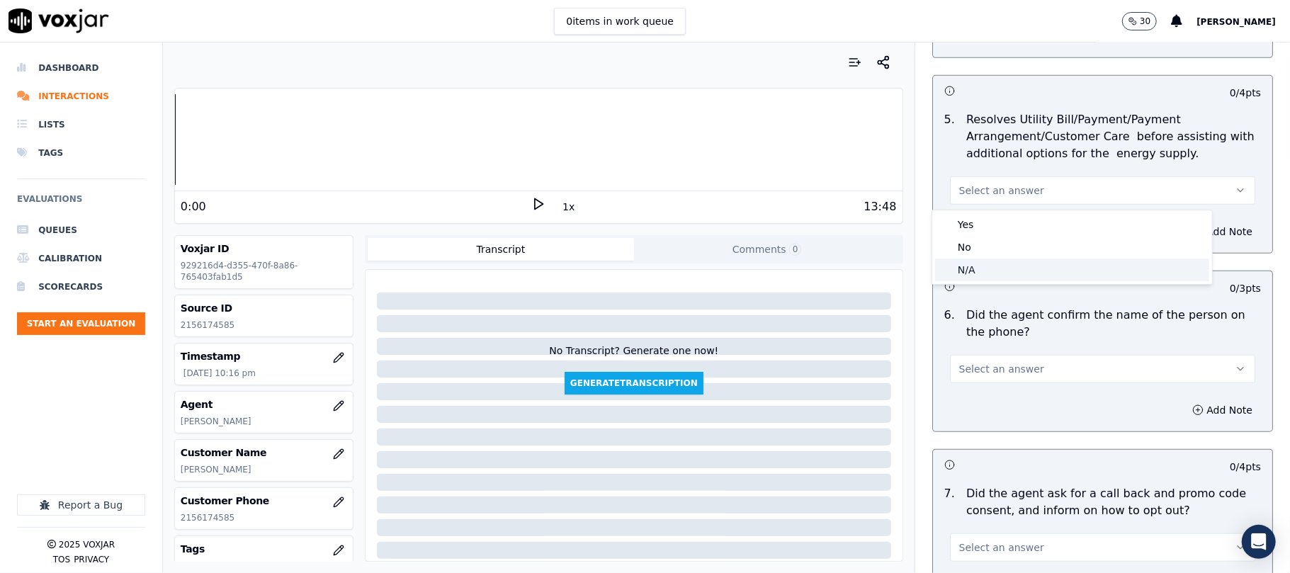
click at [984, 266] on div "N/A" at bounding box center [1072, 270] width 274 height 23
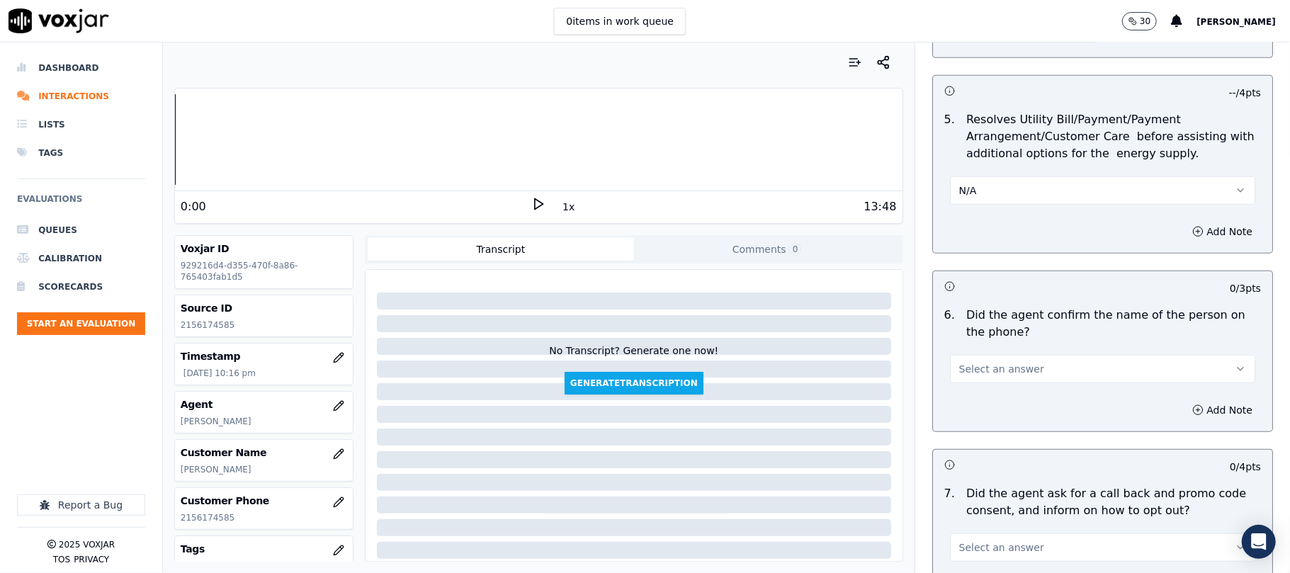
click at [960, 366] on span "Select an answer" at bounding box center [1002, 369] width 85 height 14
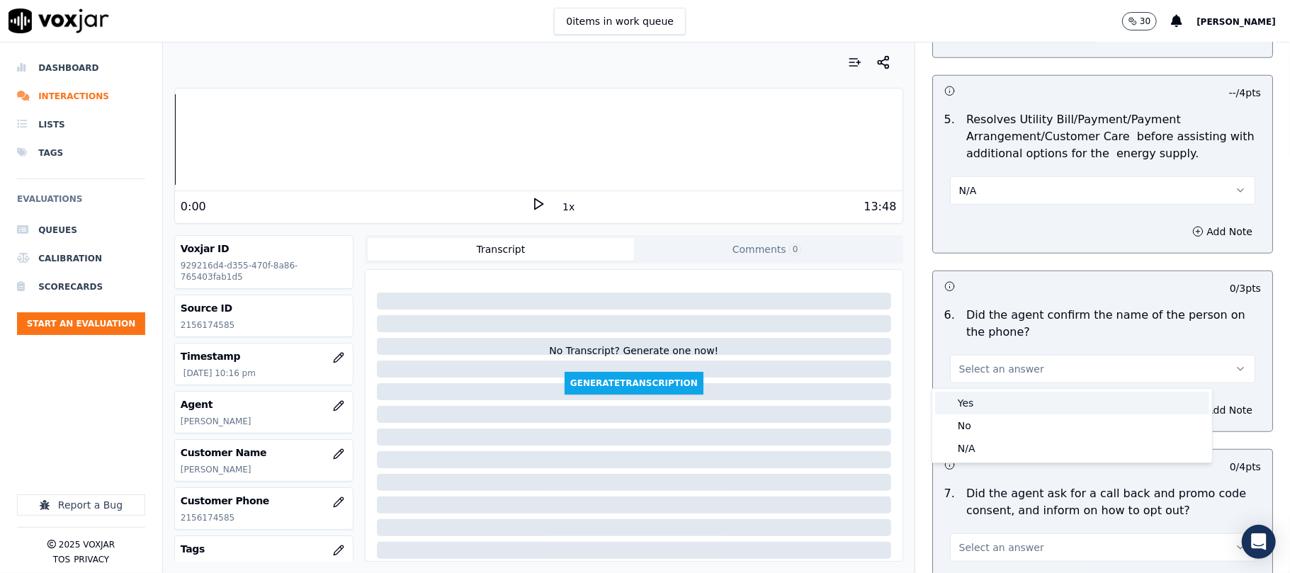
click at [957, 386] on div "6 . Did the agent confirm the name of the person on the phone? Select an answer" at bounding box center [1102, 345] width 339 height 88
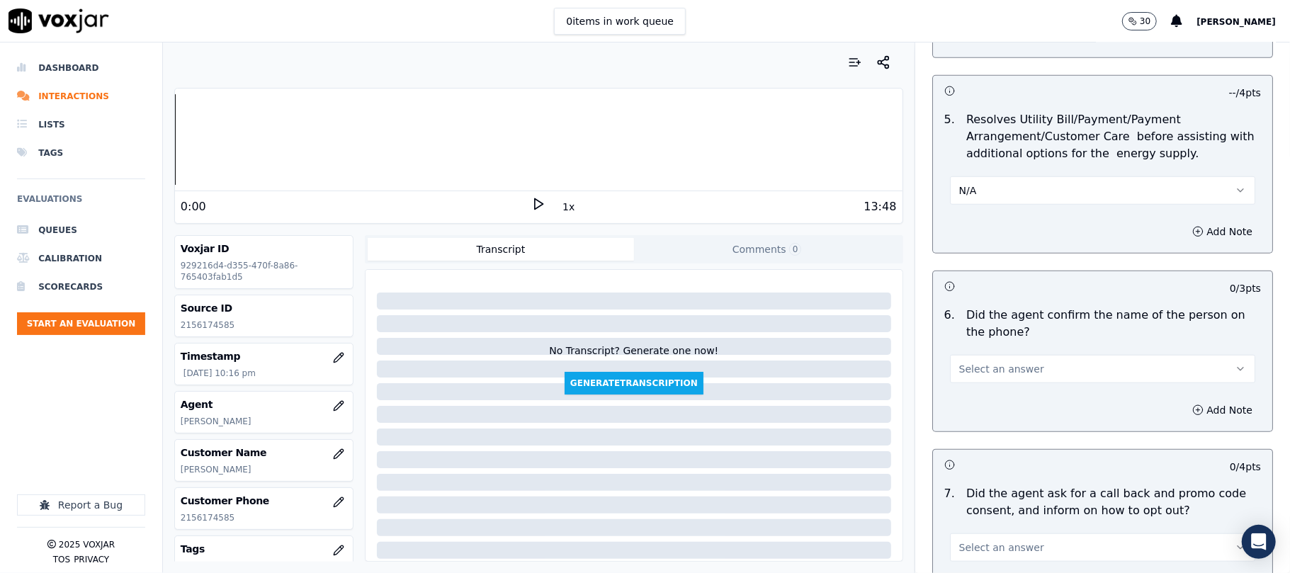
click at [957, 397] on div "Add Note" at bounding box center [1102, 410] width 339 height 43
click at [967, 366] on span "Select an answer" at bounding box center [1002, 369] width 85 height 14
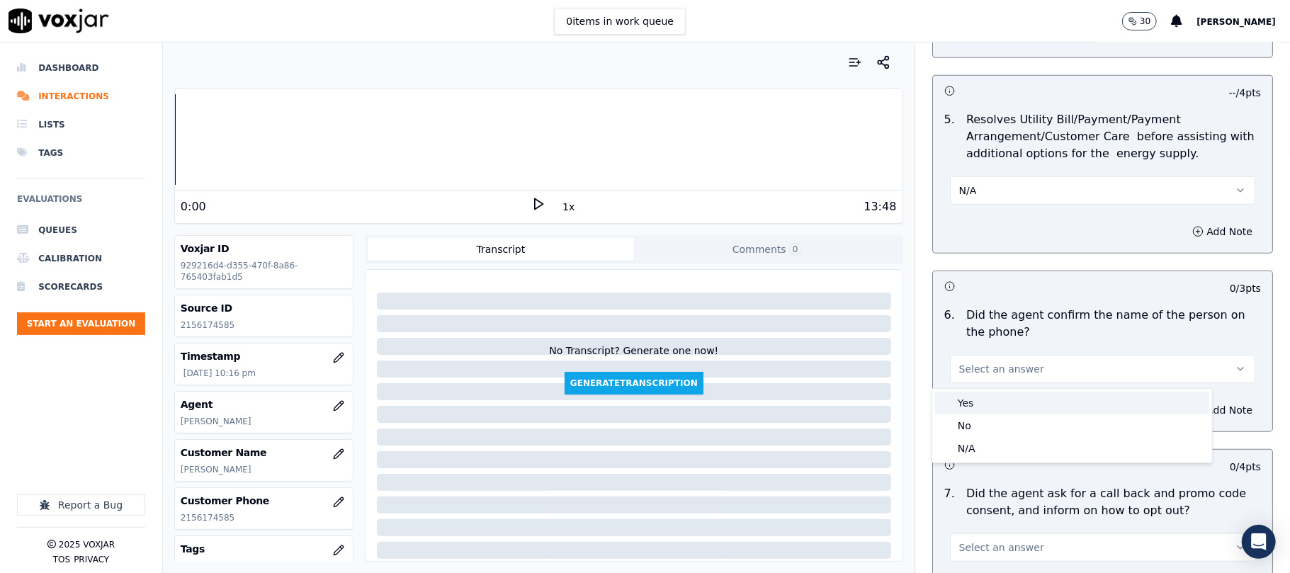
click at [964, 404] on div "Yes" at bounding box center [1072, 403] width 274 height 23
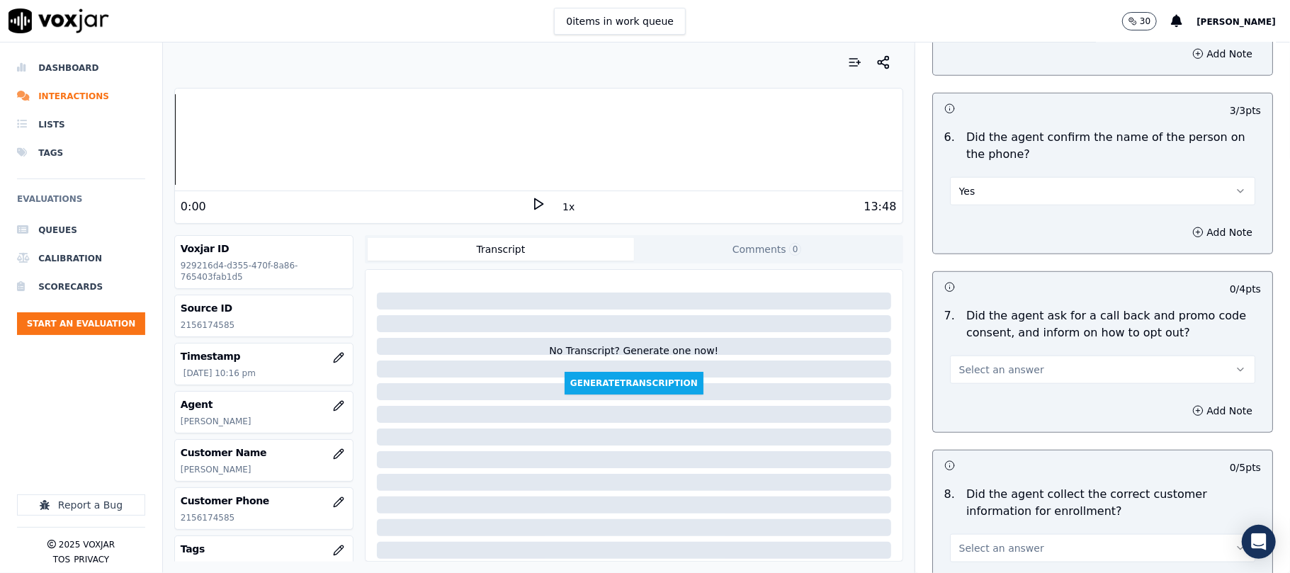
scroll to position [1103, 0]
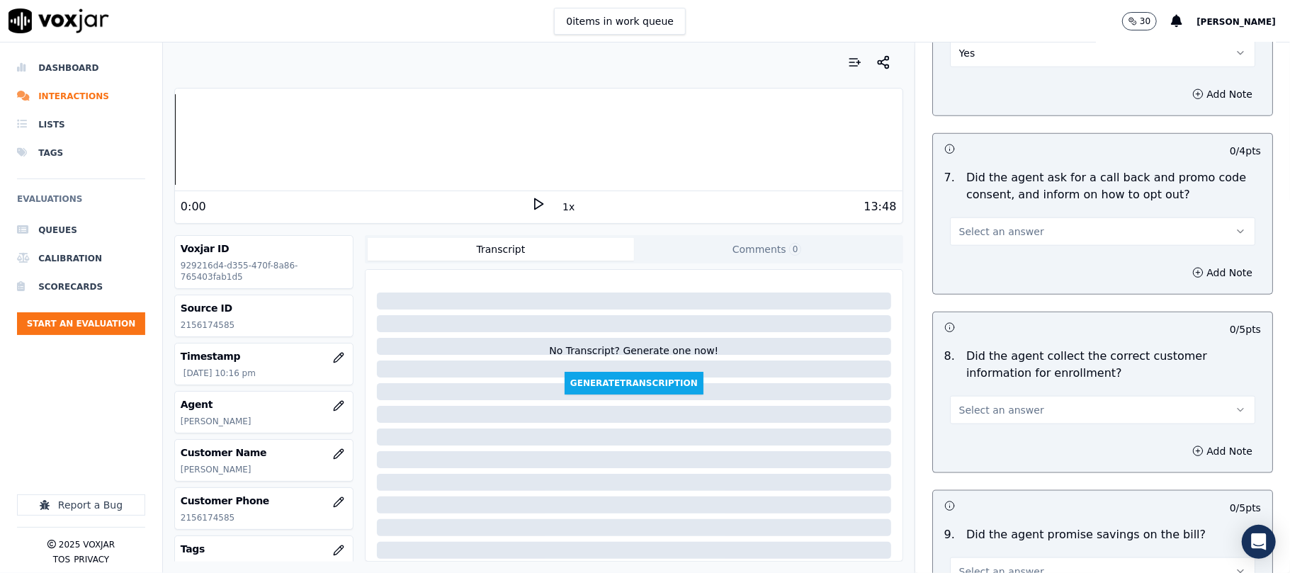
click at [981, 218] on div "Select an answer" at bounding box center [1102, 230] width 305 height 31
click at [969, 244] on button "Select an answer" at bounding box center [1102, 232] width 305 height 28
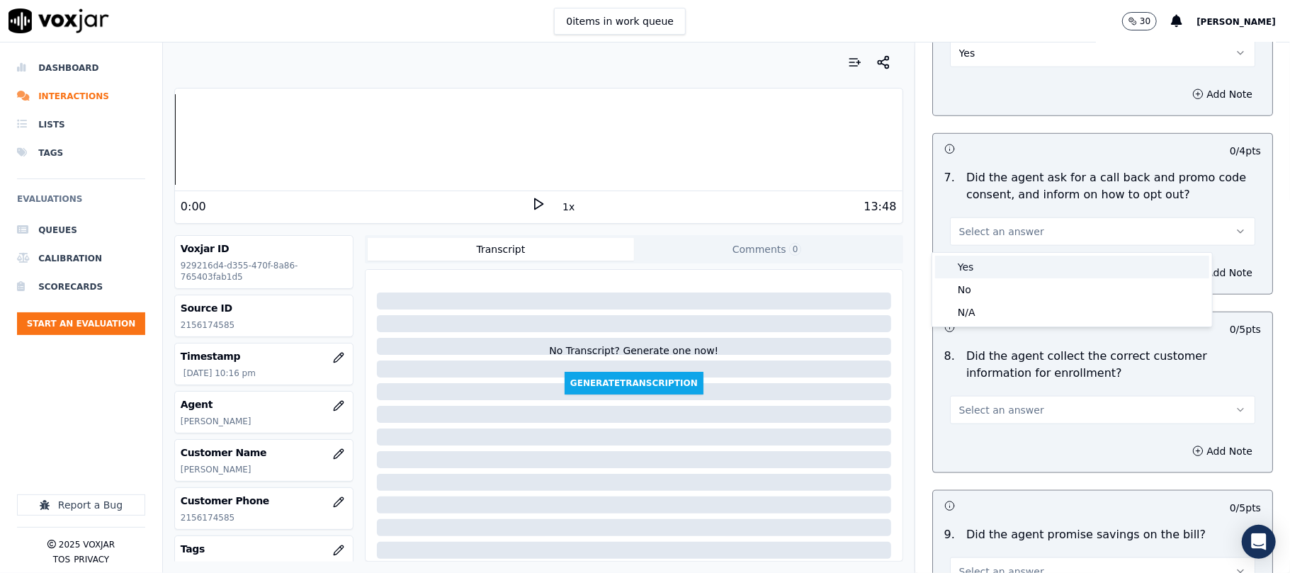
click at [967, 261] on div "Yes" at bounding box center [1072, 267] width 274 height 23
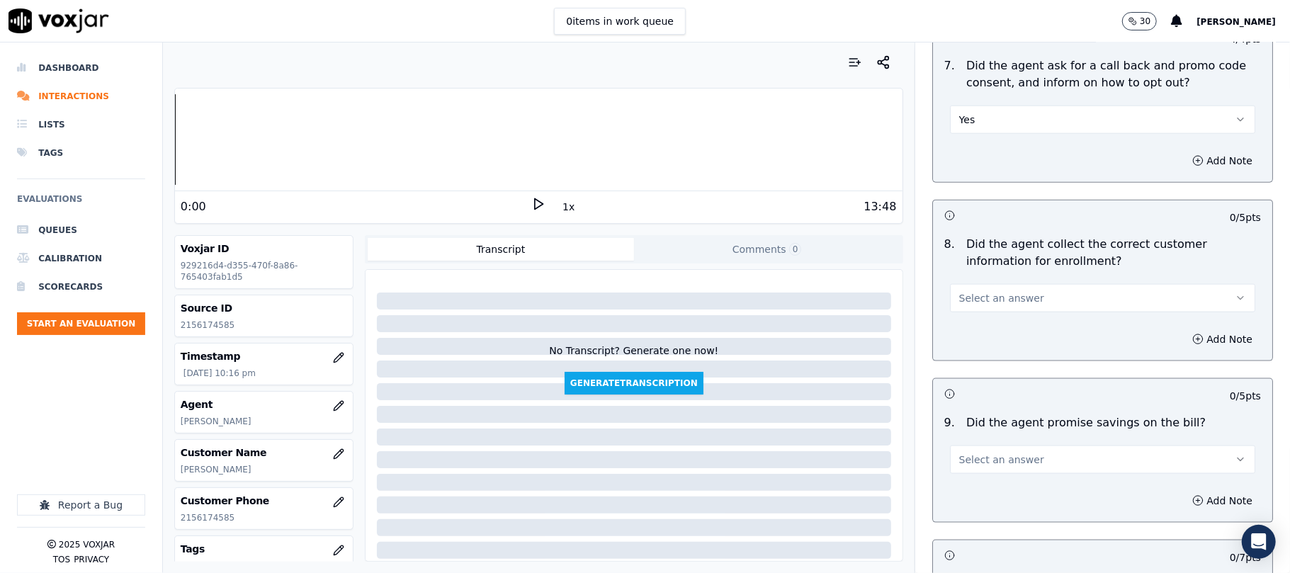
scroll to position [1259, 0]
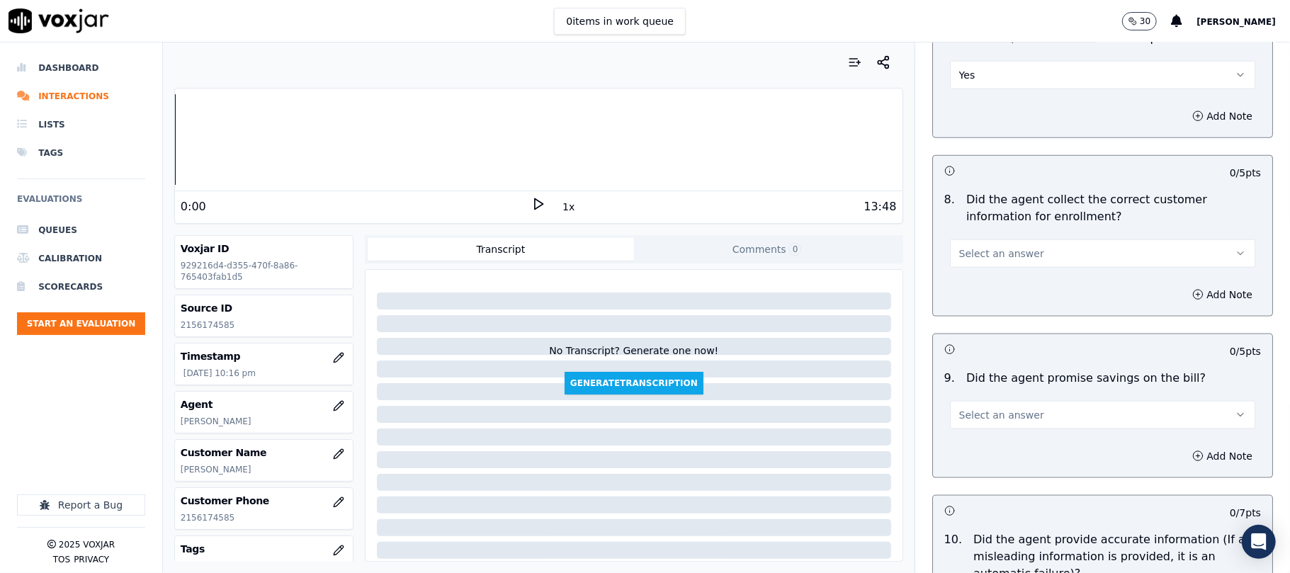
click at [967, 261] on span "Select an answer" at bounding box center [1002, 254] width 85 height 14
click at [988, 287] on div "Yes" at bounding box center [1072, 289] width 274 height 23
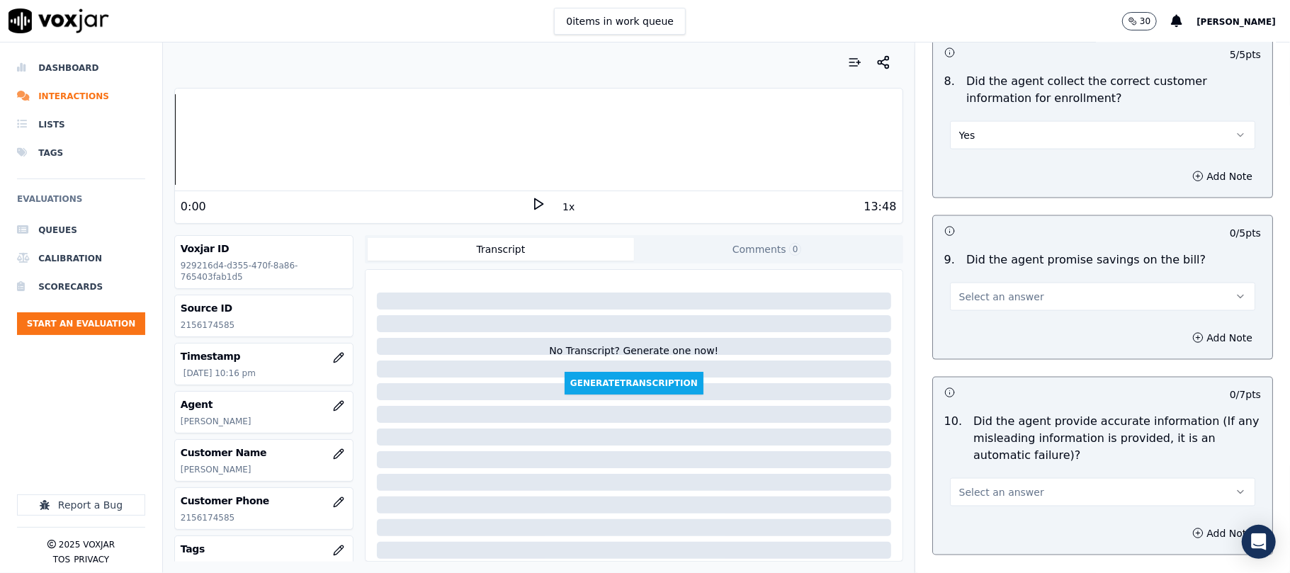
scroll to position [1417, 0]
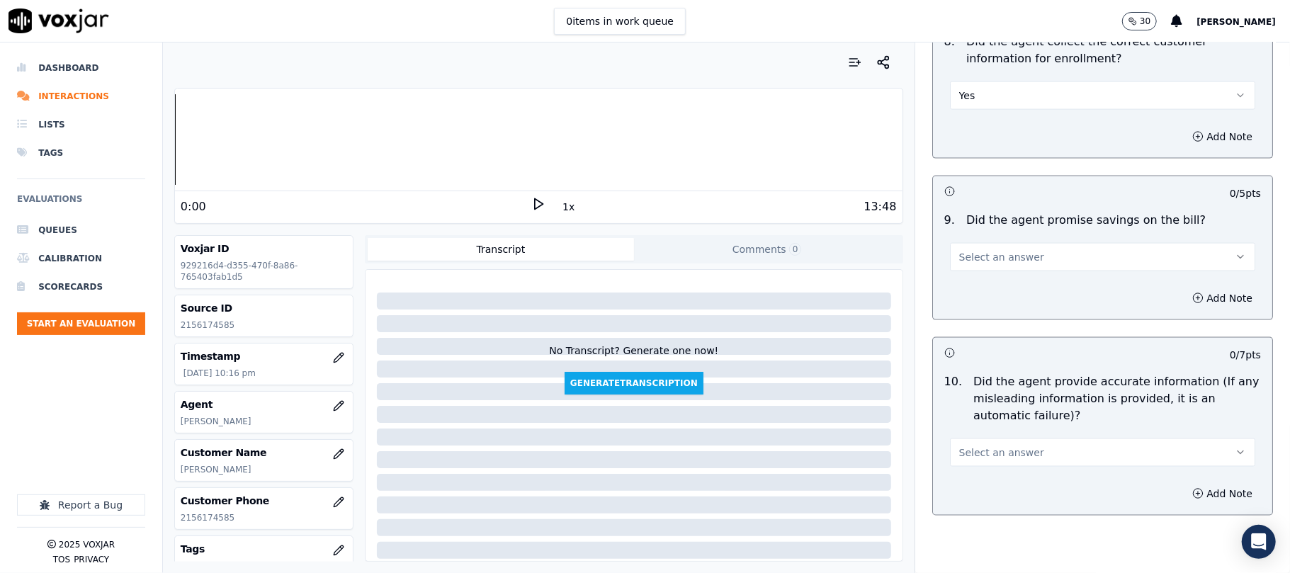
click at [972, 264] on span "Select an answer" at bounding box center [1002, 257] width 85 height 14
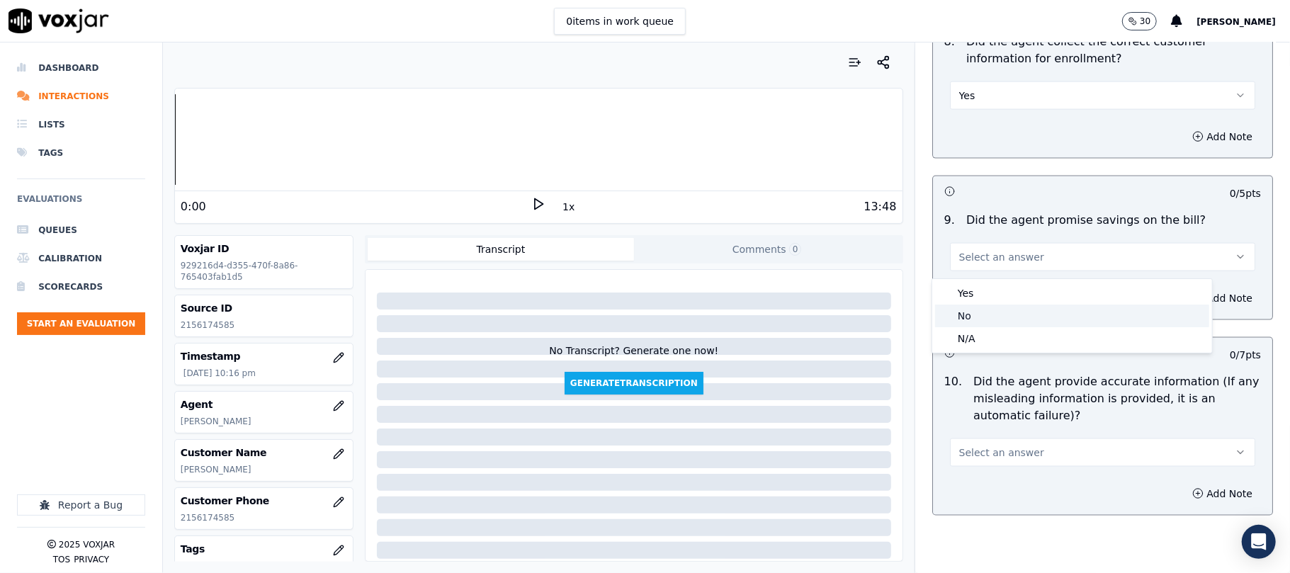
click at [975, 326] on div "No" at bounding box center [1072, 316] width 274 height 23
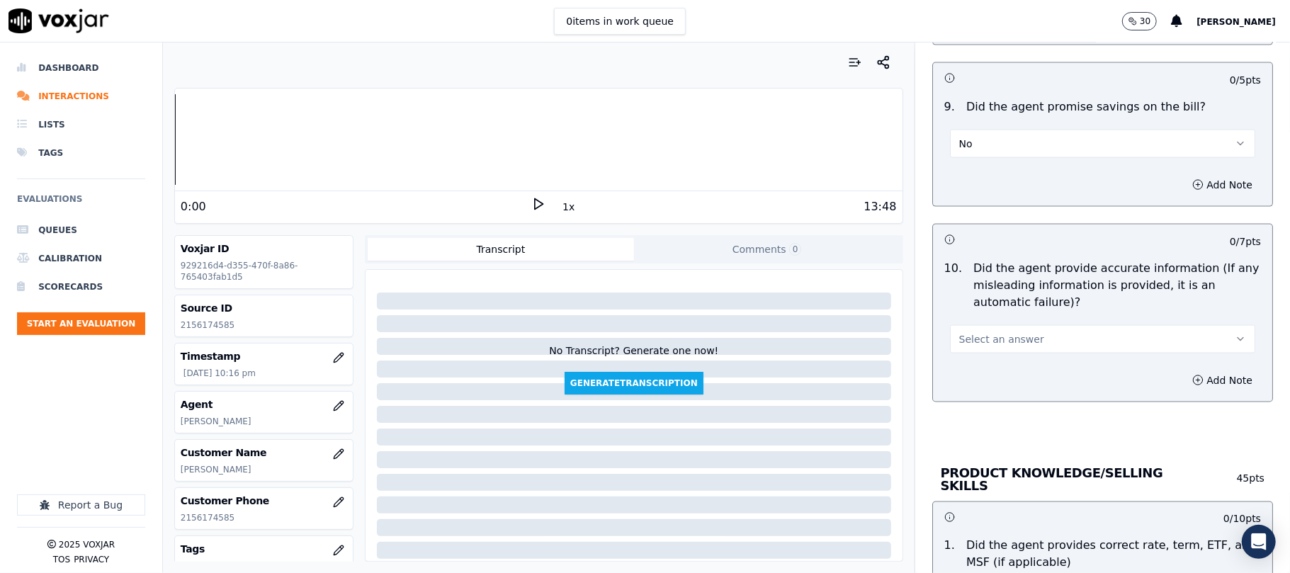
scroll to position [1575, 0]
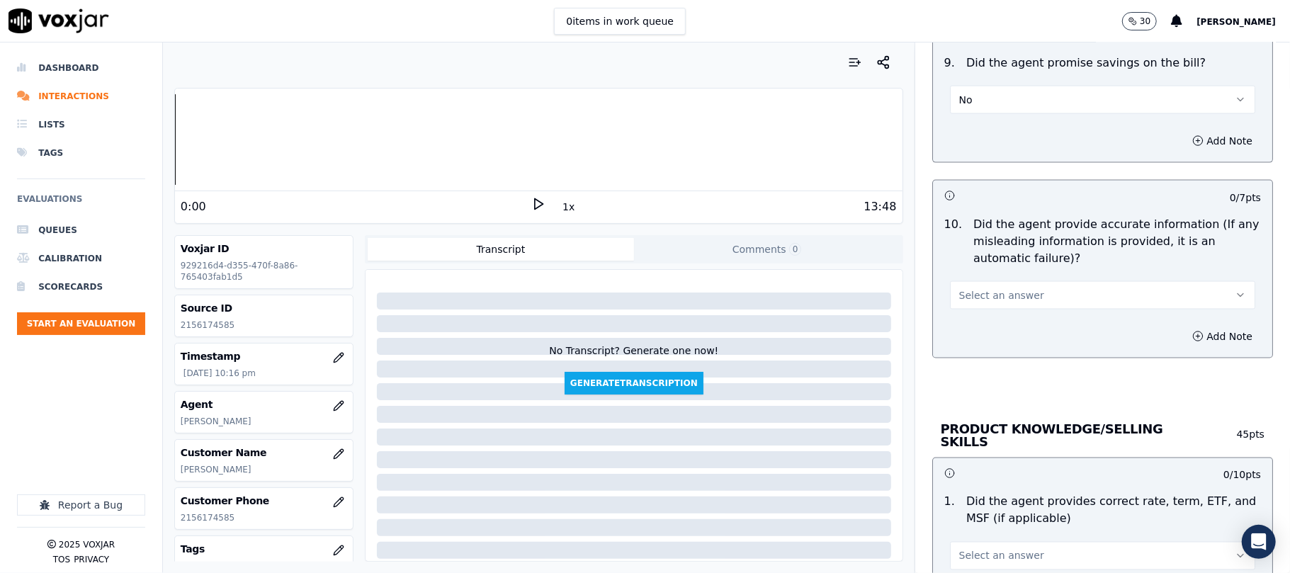
drag, startPoint x: 950, startPoint y: 84, endPoint x: 944, endPoint y: 112, distance: 29.1
click at [950, 94] on div "No" at bounding box center [1103, 93] width 328 height 43
click at [950, 113] on button "No" at bounding box center [1102, 100] width 305 height 28
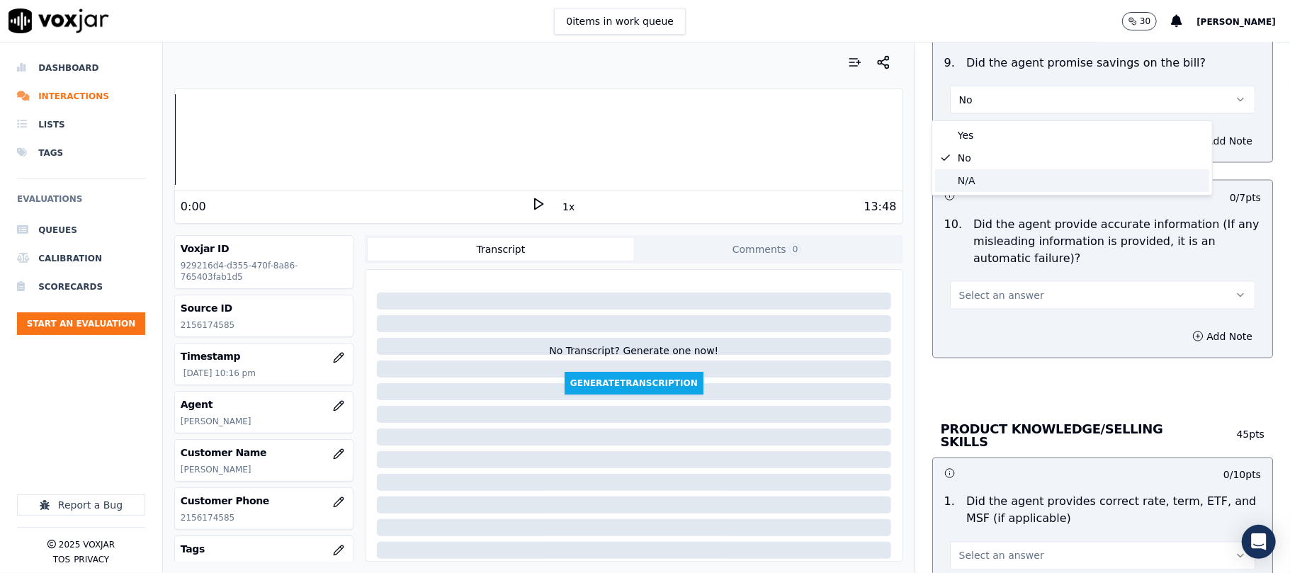
click at [964, 190] on div "N/A" at bounding box center [1072, 180] width 274 height 23
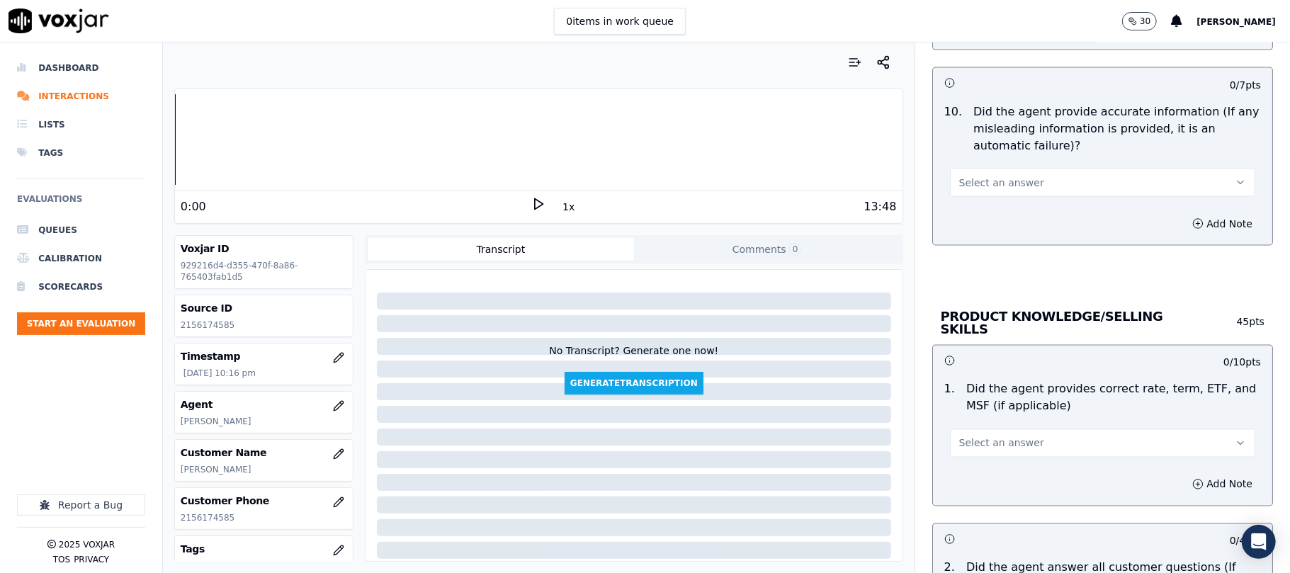
scroll to position [1732, 0]
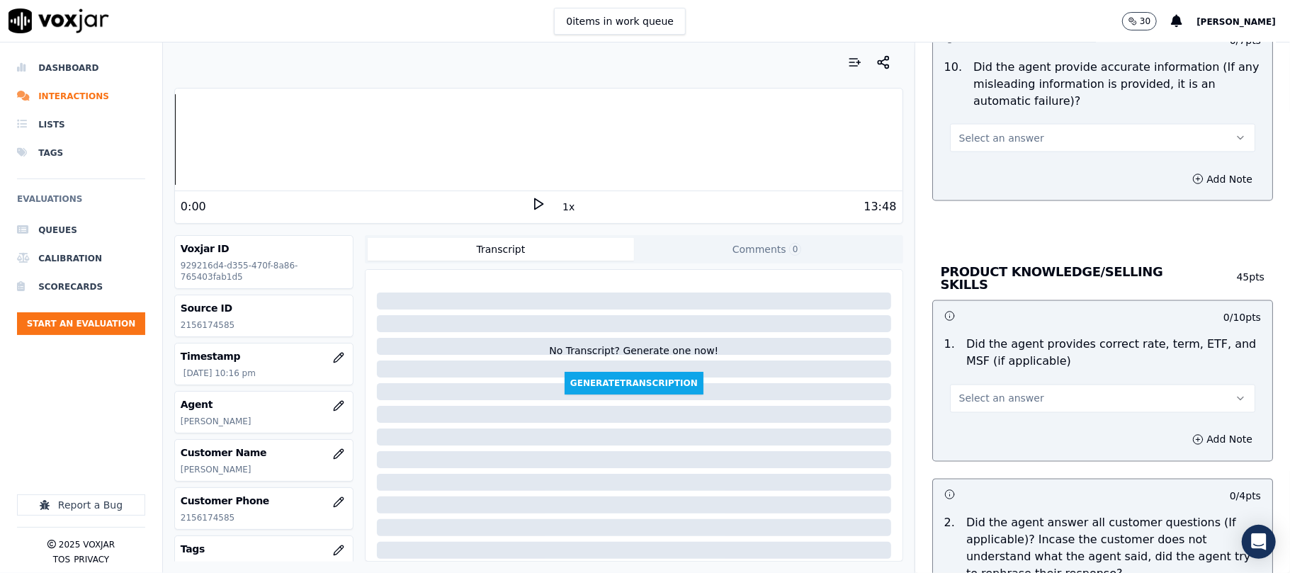
click at [970, 150] on button "Select an answer" at bounding box center [1102, 138] width 305 height 28
click at [973, 176] on div "Yes" at bounding box center [1072, 175] width 274 height 23
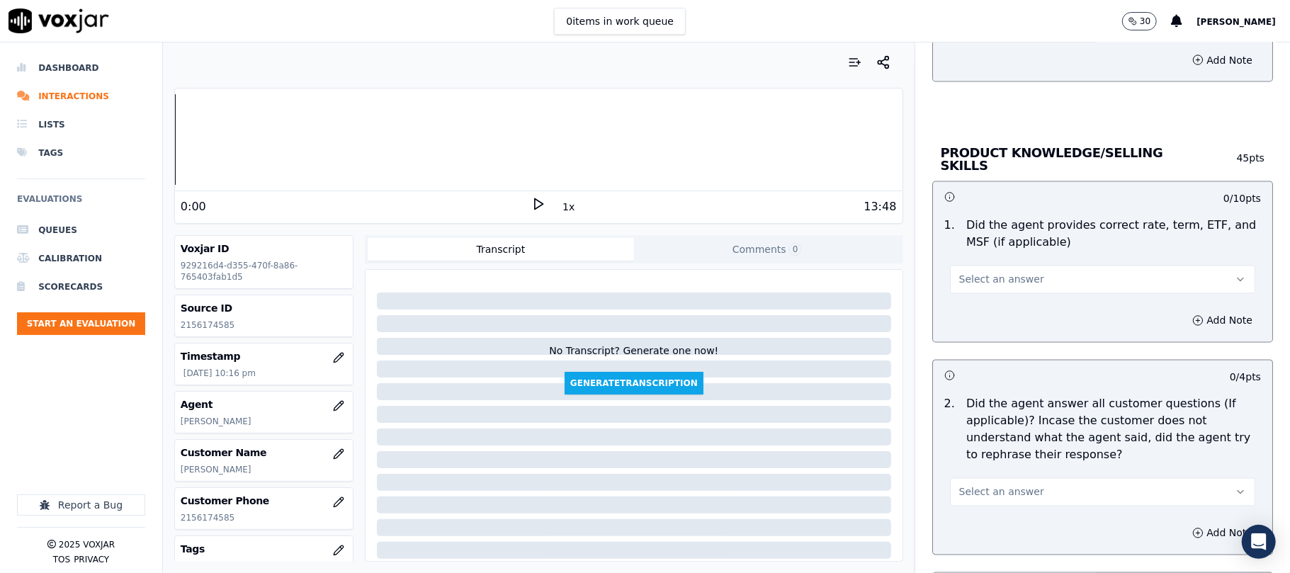
scroll to position [1889, 0]
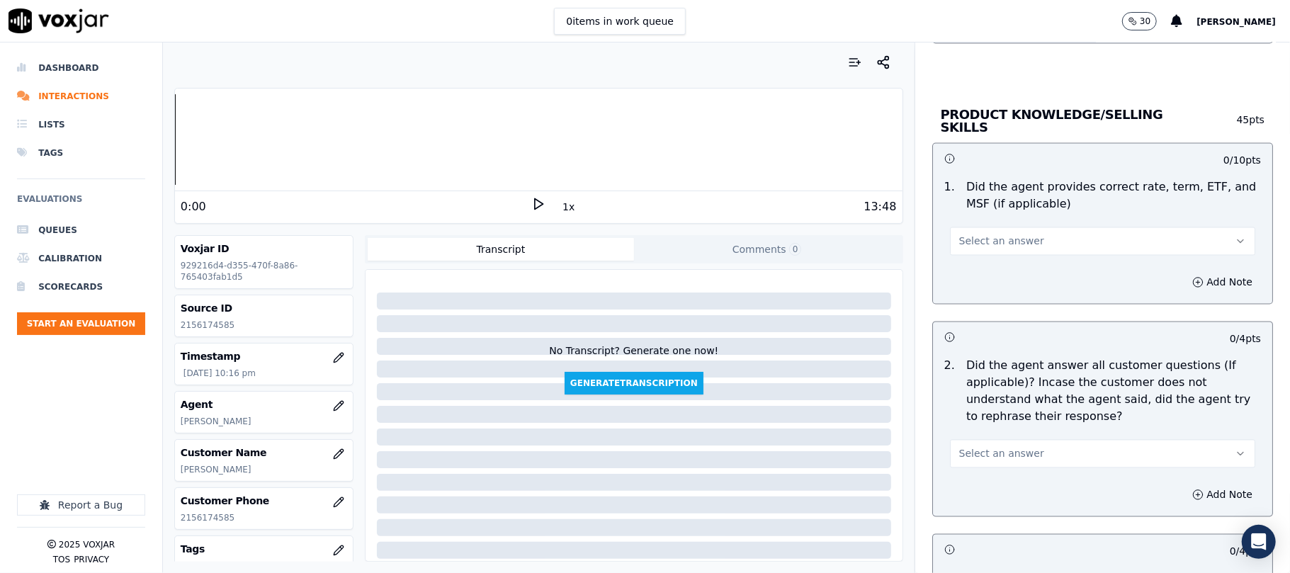
click at [979, 244] on span "Select an answer" at bounding box center [1002, 242] width 85 height 14
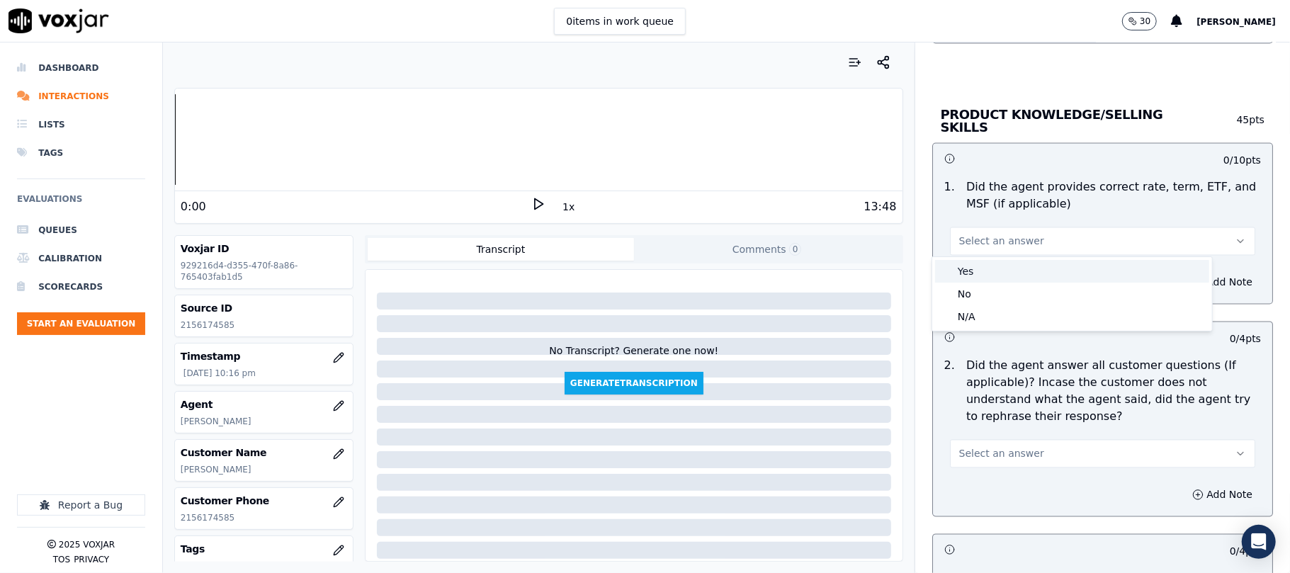
click at [975, 271] on div "Yes" at bounding box center [1072, 271] width 274 height 23
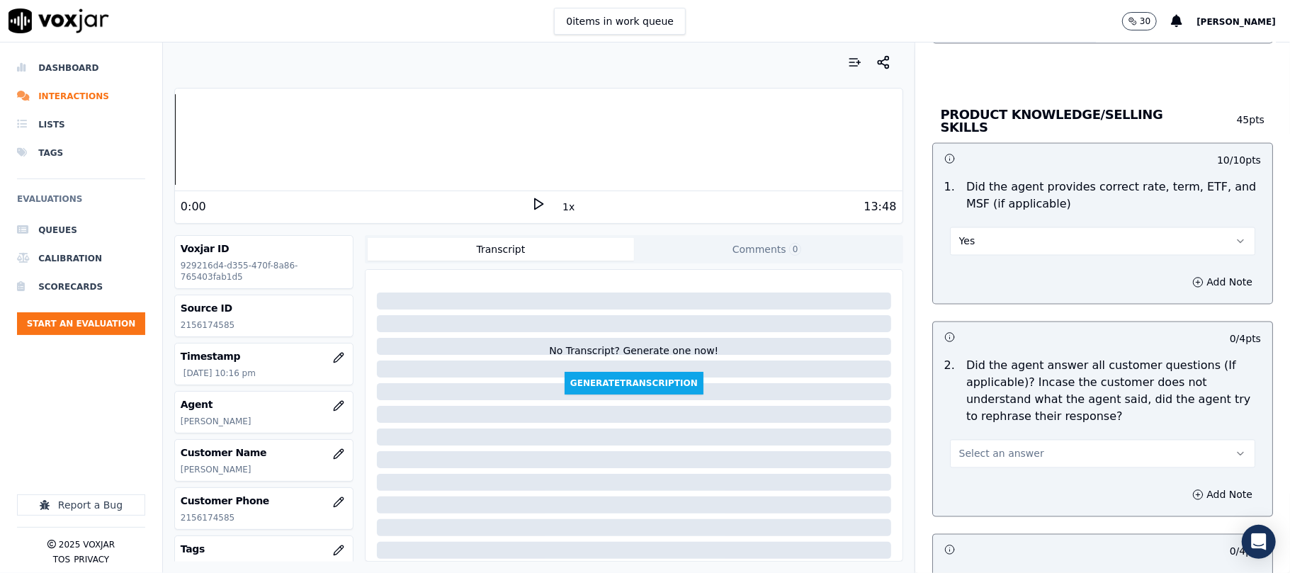
scroll to position [2047, 0]
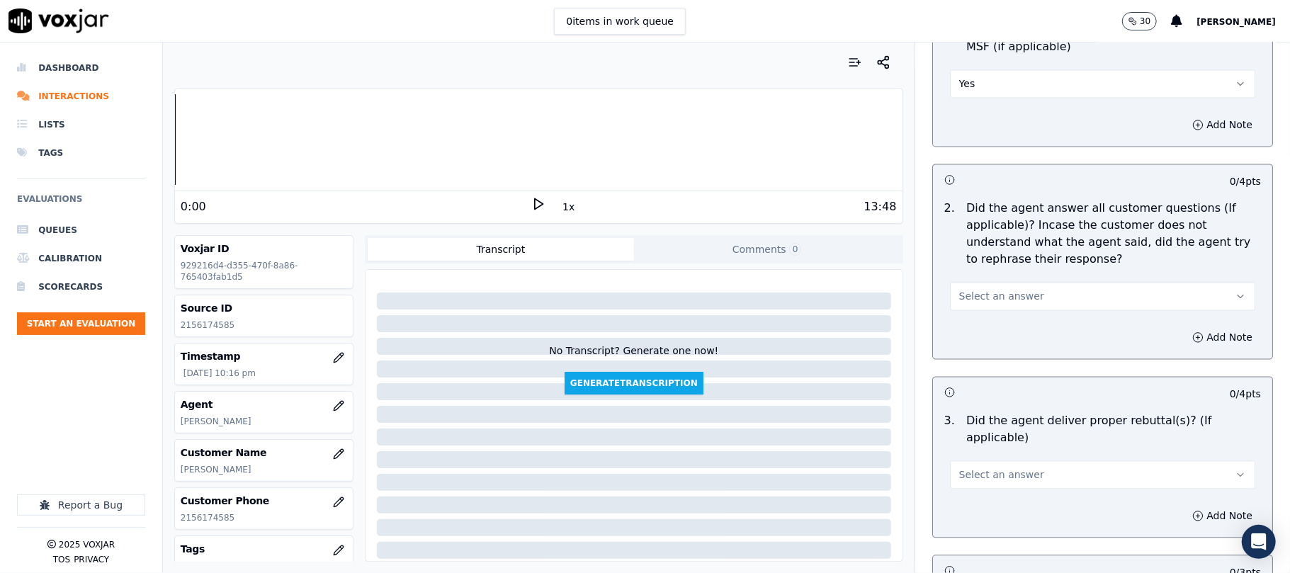
click at [969, 282] on button "Select an answer" at bounding box center [1102, 296] width 305 height 28
click at [972, 332] on div "Yes" at bounding box center [1072, 326] width 274 height 23
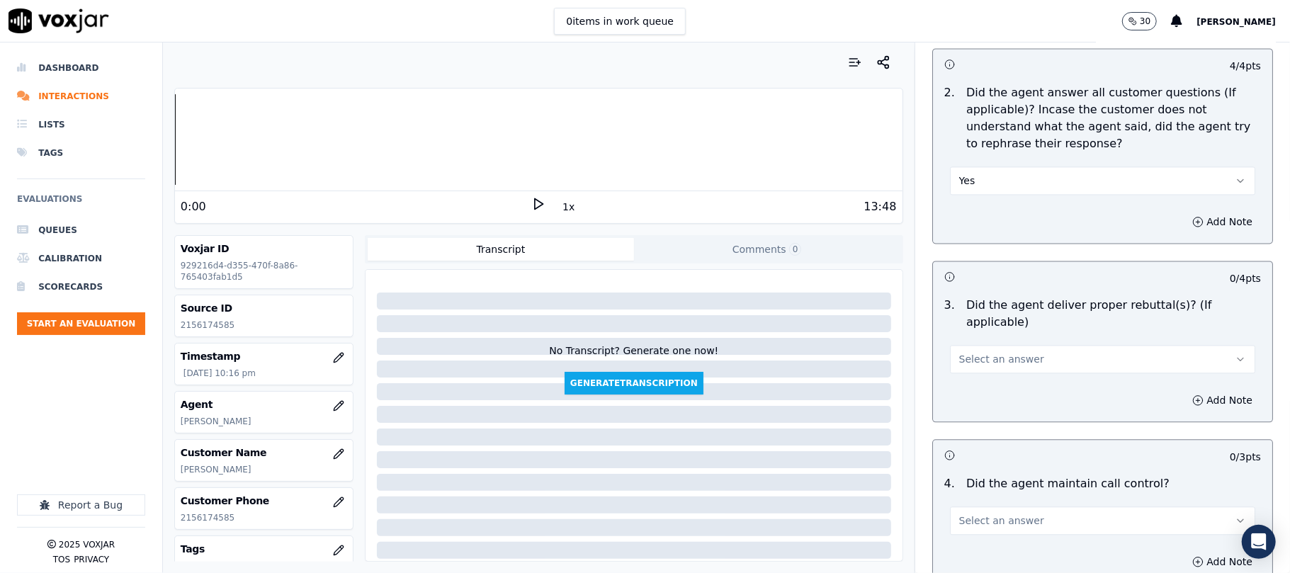
scroll to position [2204, 0]
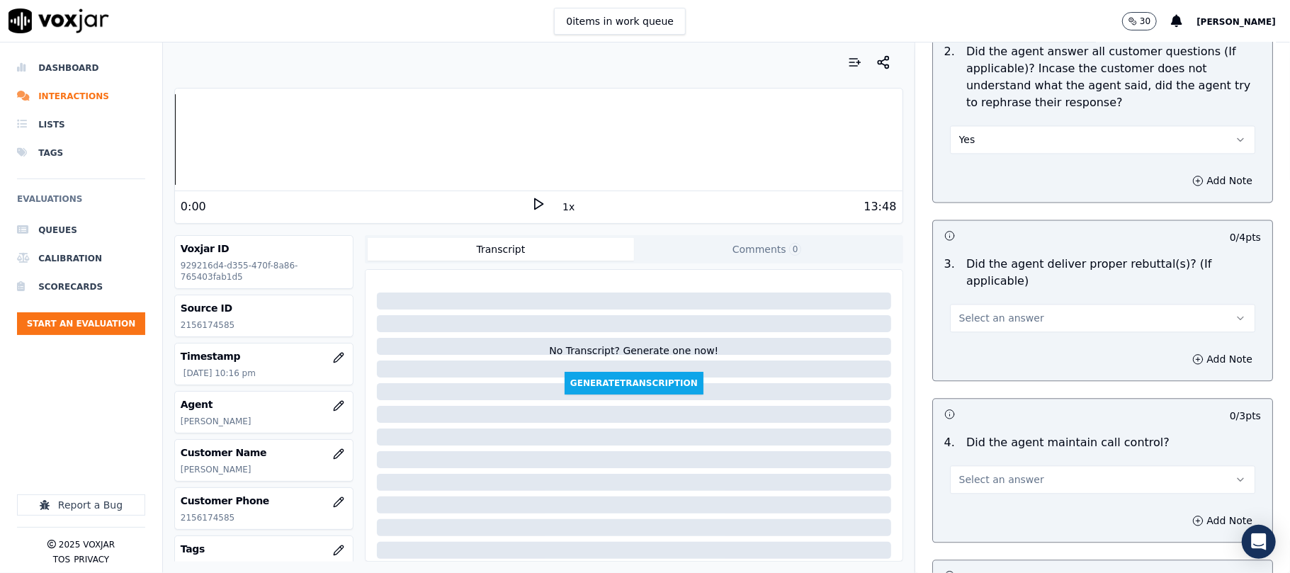
click at [991, 304] on button "Select an answer" at bounding box center [1102, 318] width 305 height 28
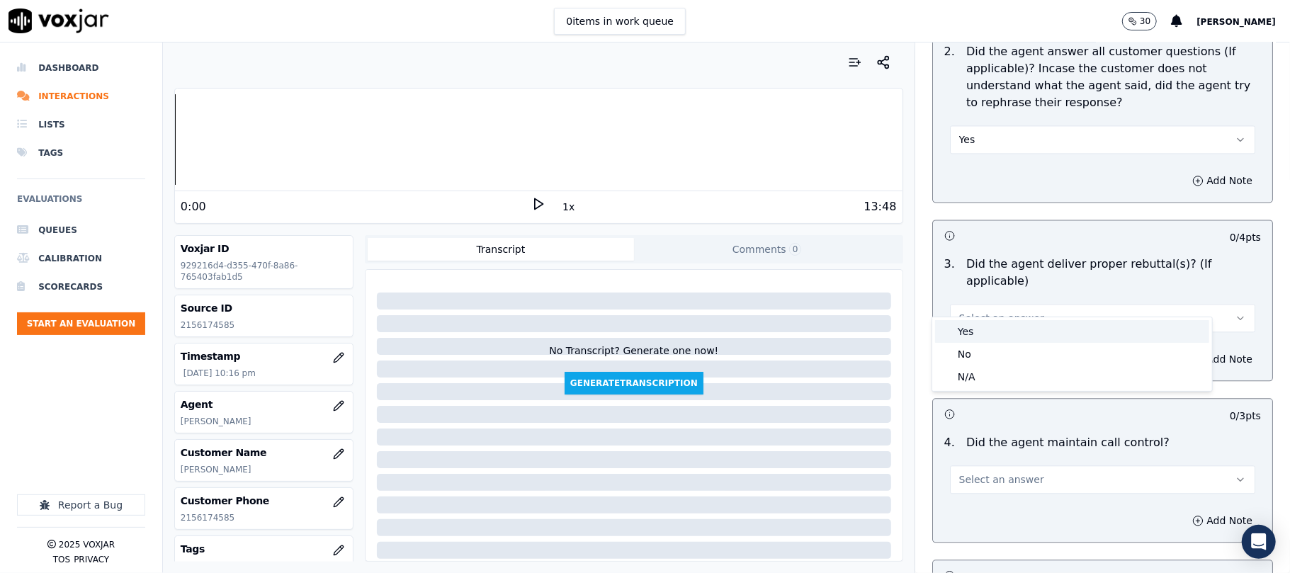
click at [978, 333] on div "Yes" at bounding box center [1072, 331] width 274 height 23
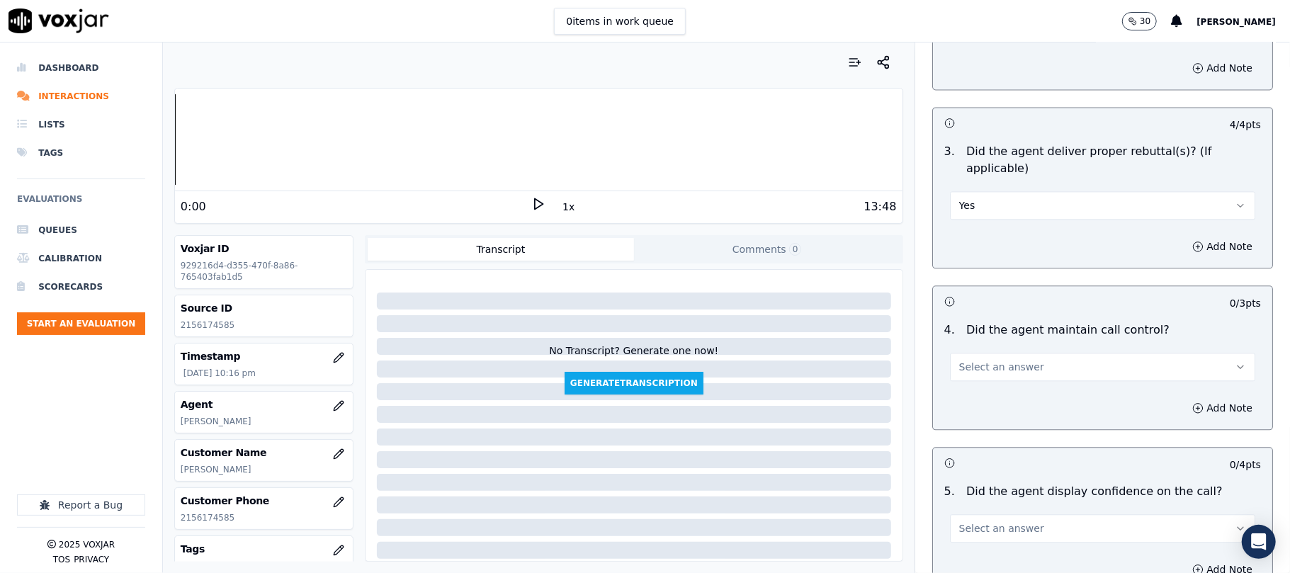
scroll to position [2362, 0]
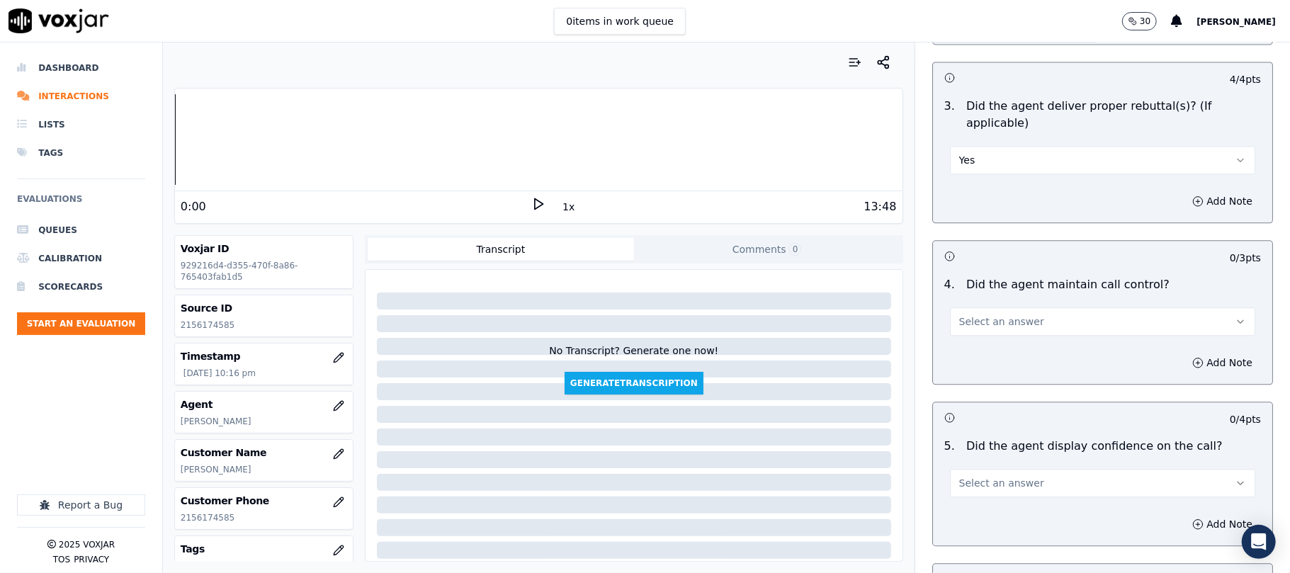
click at [974, 315] on span "Select an answer" at bounding box center [1002, 322] width 85 height 14
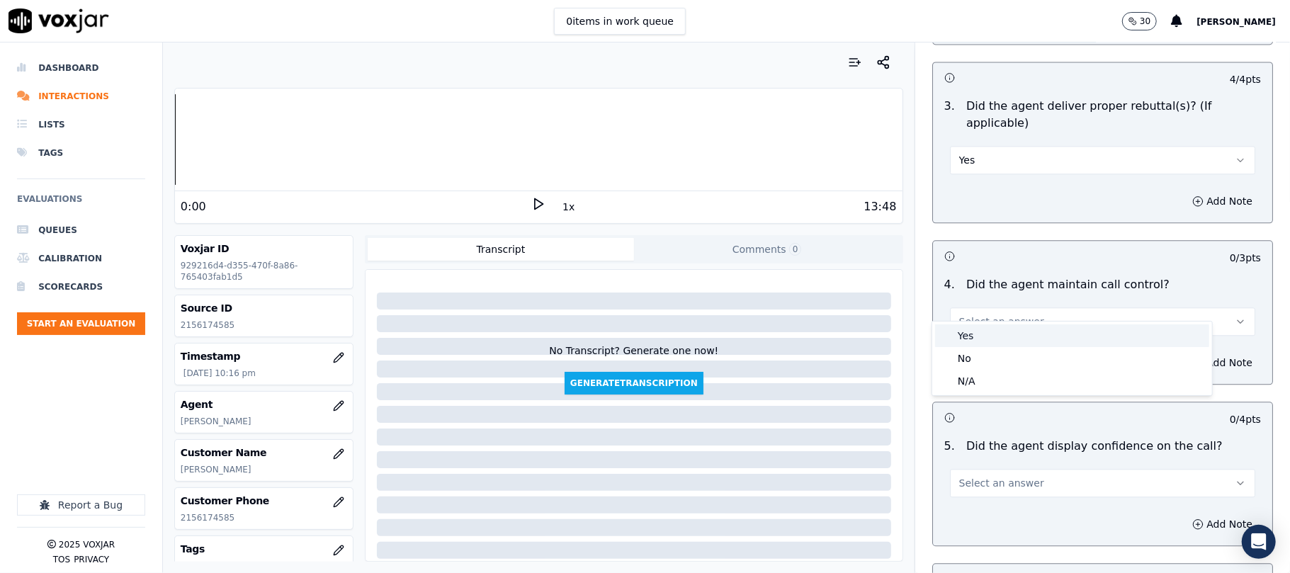
click at [976, 329] on div "Yes" at bounding box center [1072, 336] width 274 height 23
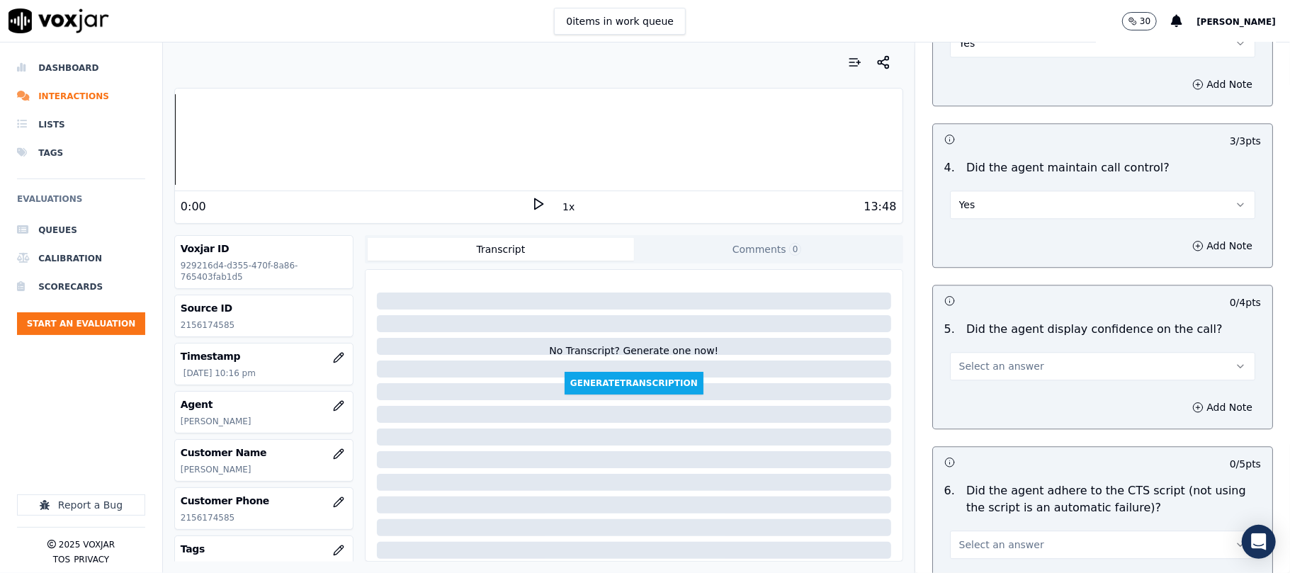
scroll to position [2520, 0]
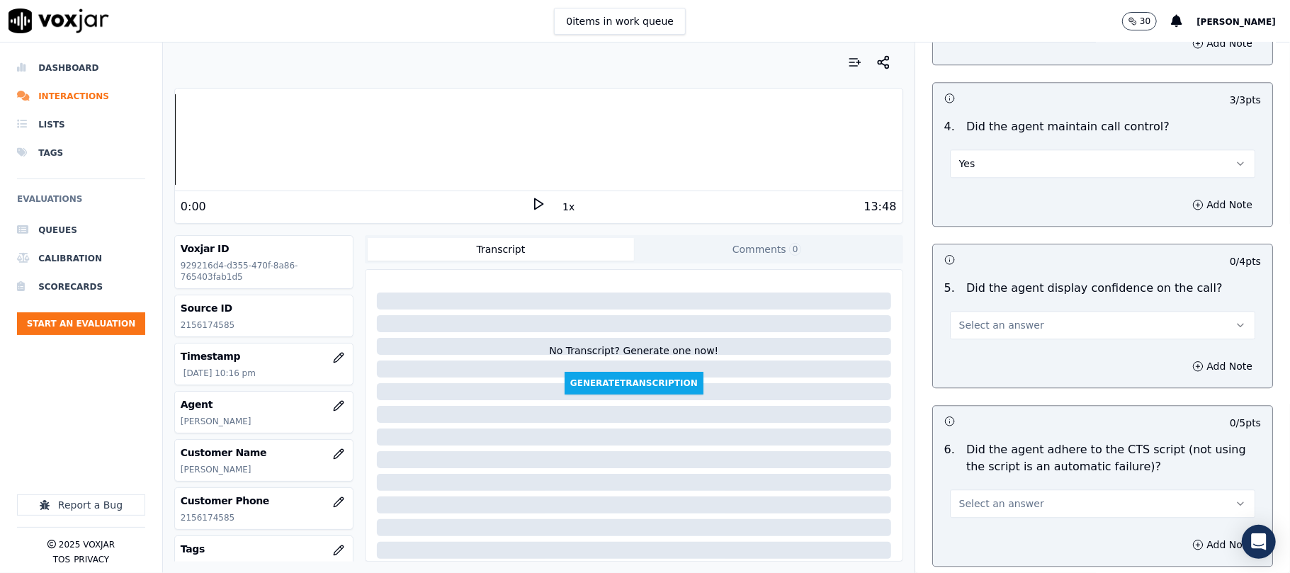
click at [995, 318] on span "Select an answer" at bounding box center [1002, 325] width 85 height 14
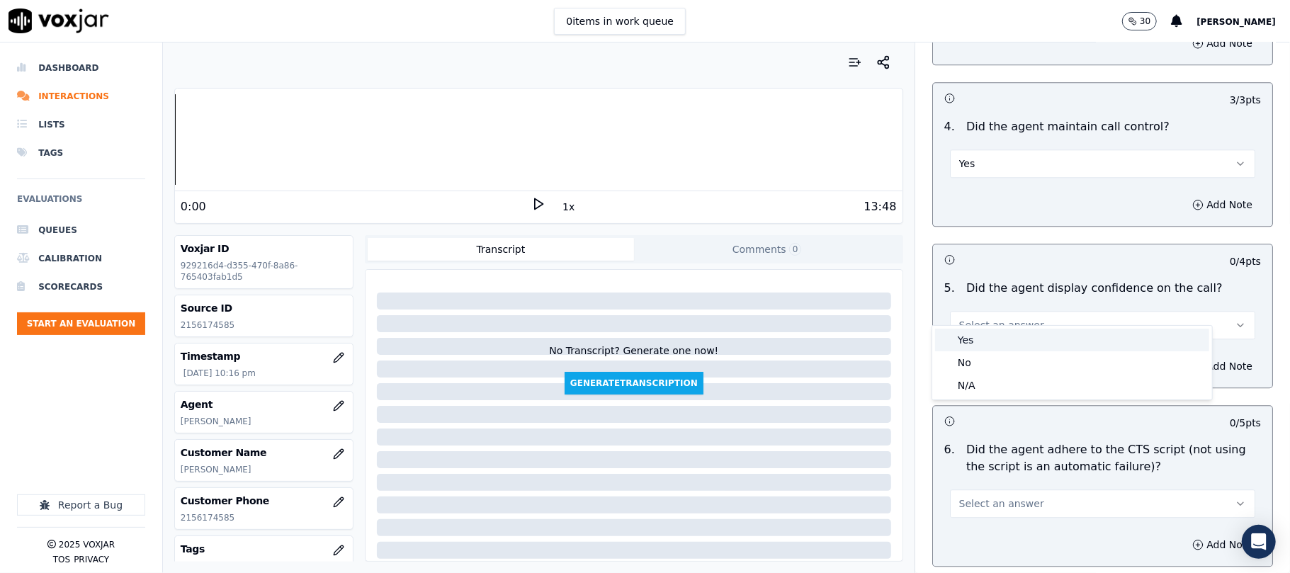
click at [973, 338] on div "Yes" at bounding box center [1072, 340] width 274 height 23
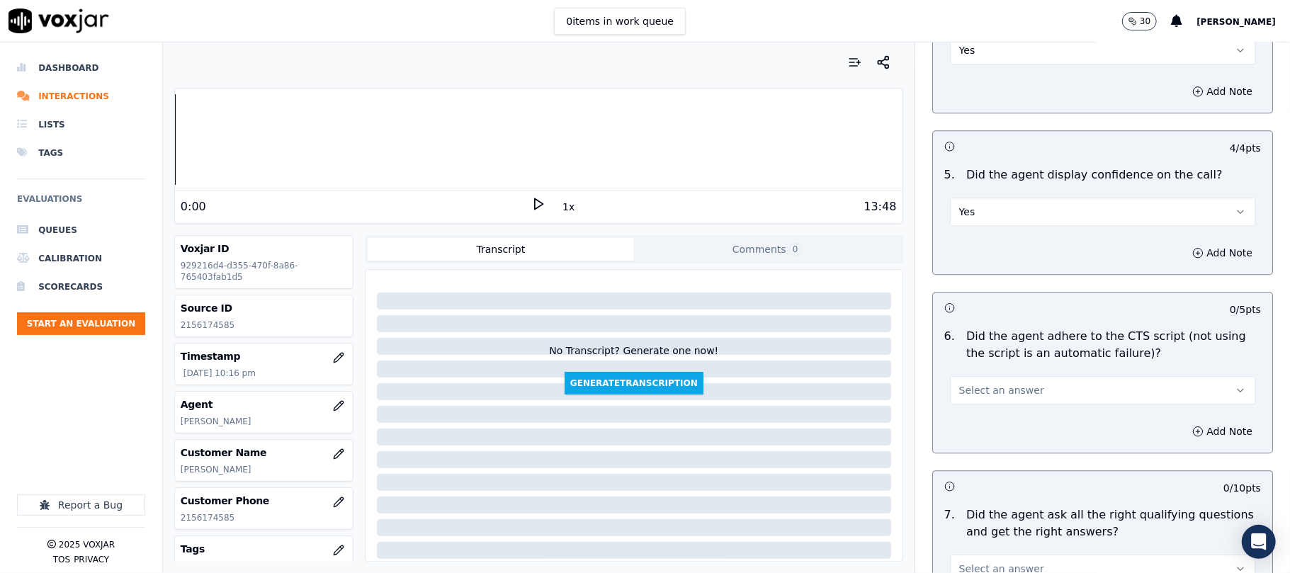
scroll to position [2677, 0]
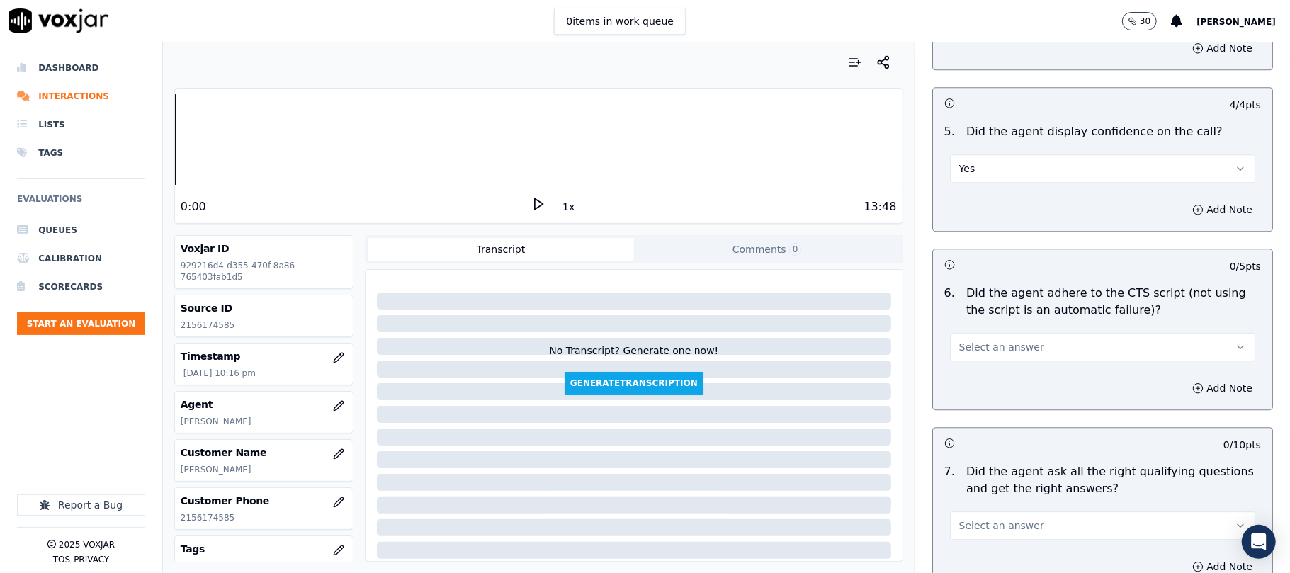
click at [979, 340] on span "Select an answer" at bounding box center [1002, 347] width 85 height 14
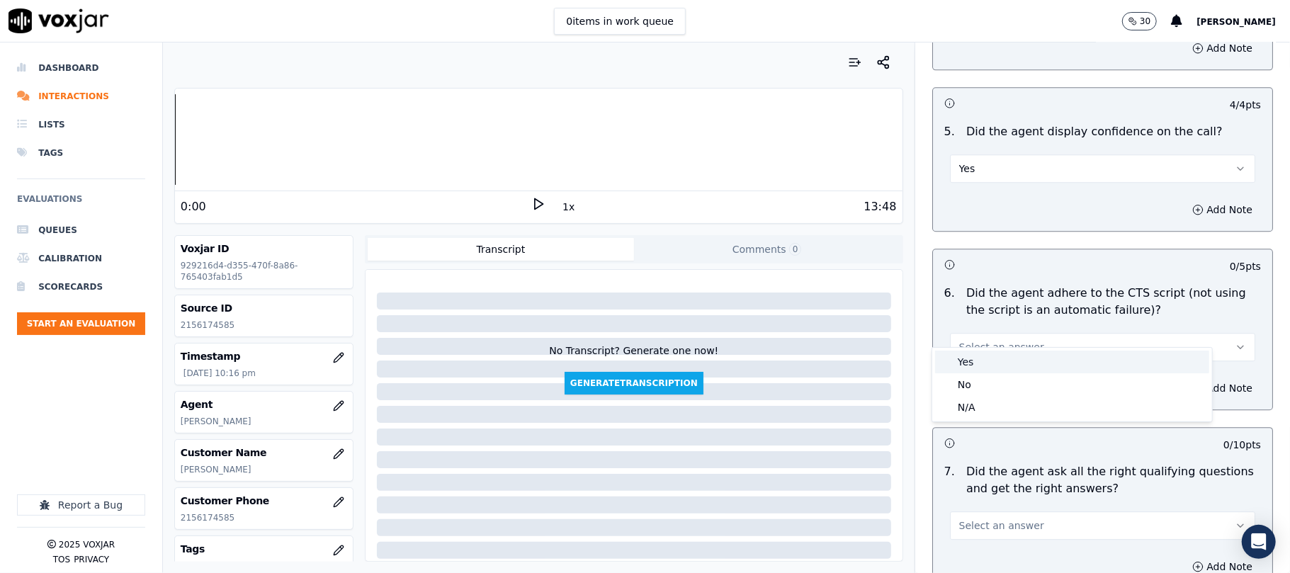
click at [982, 354] on div "Yes" at bounding box center [1072, 362] width 274 height 23
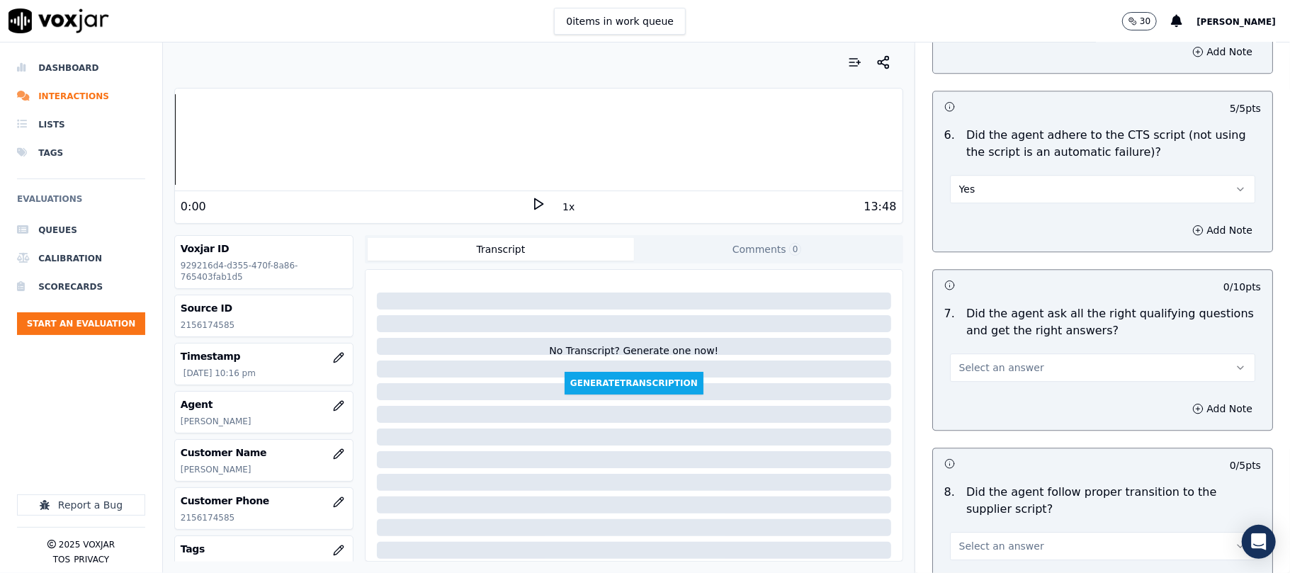
click at [975, 366] on button "Select an answer" at bounding box center [1102, 368] width 305 height 28
click at [961, 381] on div "Yes" at bounding box center [1072, 383] width 274 height 23
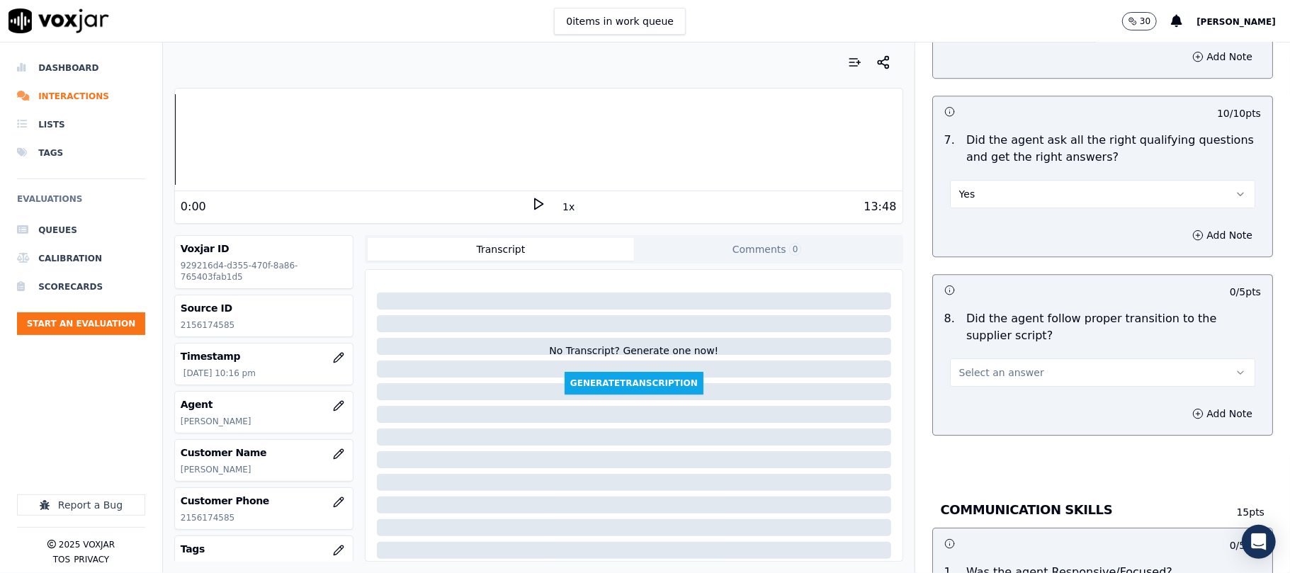
scroll to position [2992, 0]
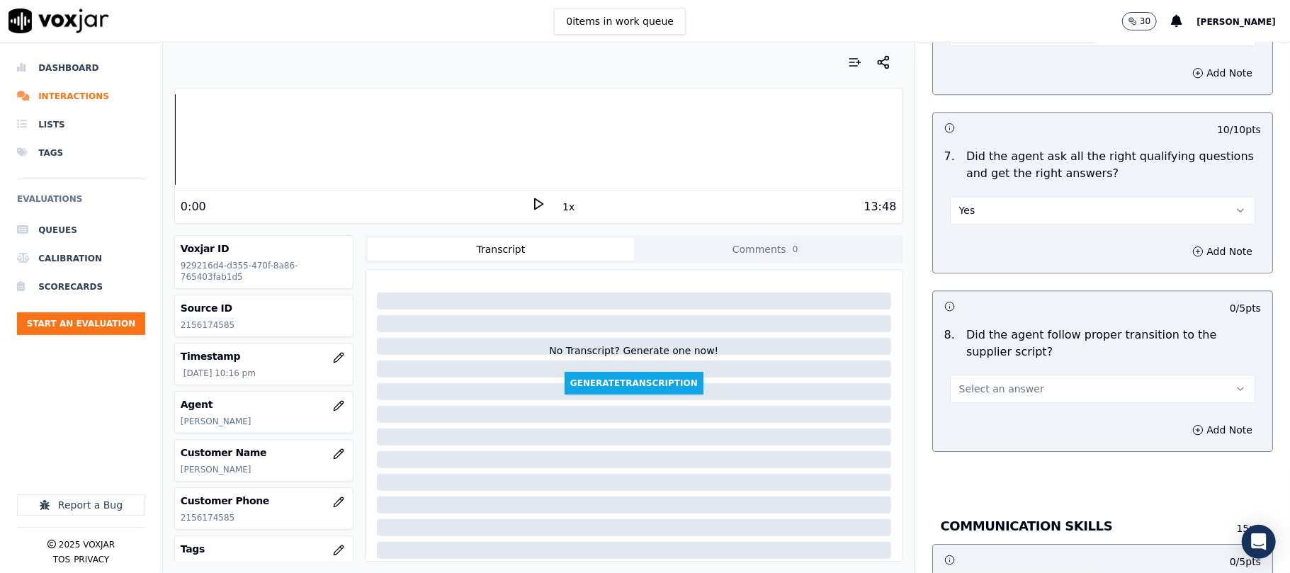
click at [978, 382] on span "Select an answer" at bounding box center [1002, 389] width 85 height 14
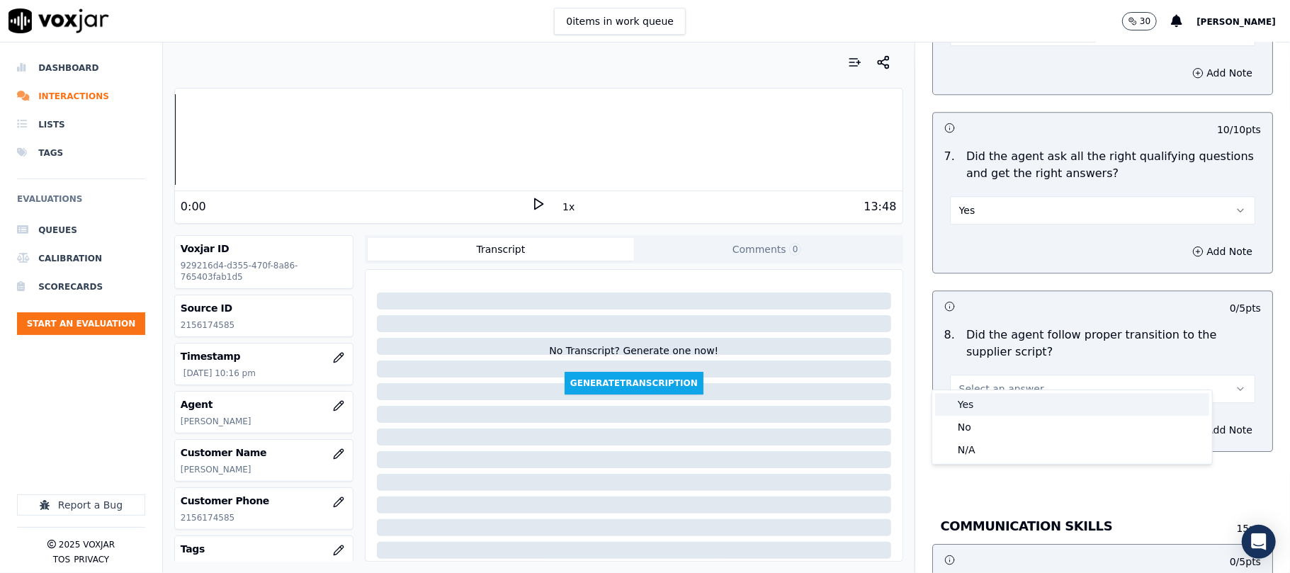
click at [978, 405] on div "Yes" at bounding box center [1072, 404] width 274 height 23
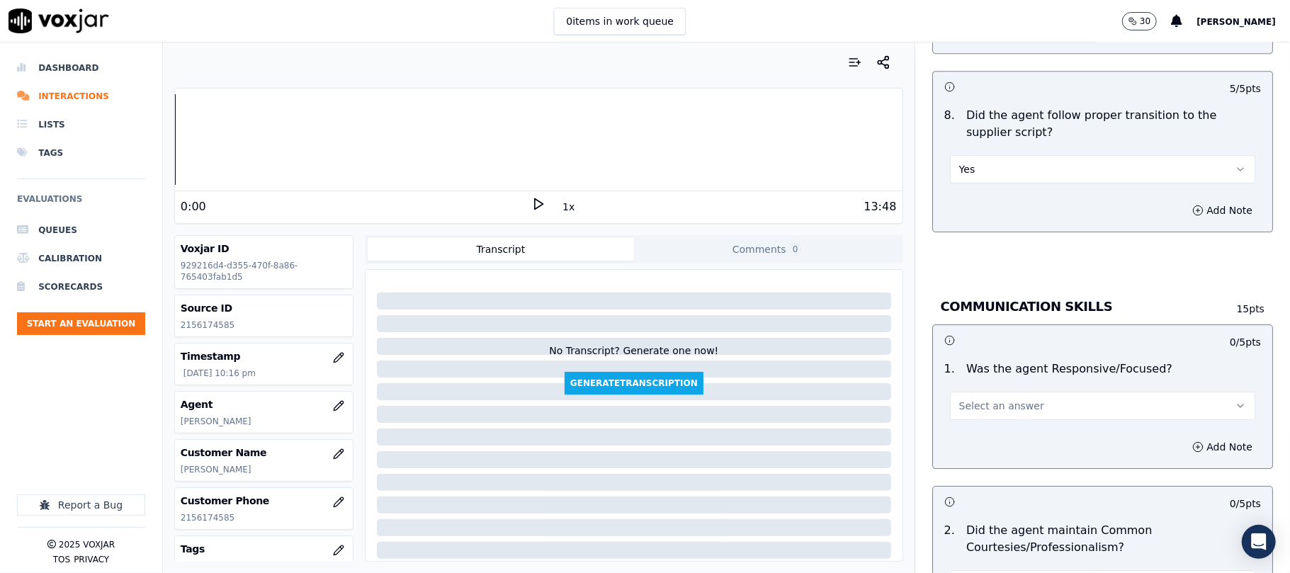
scroll to position [3307, 0]
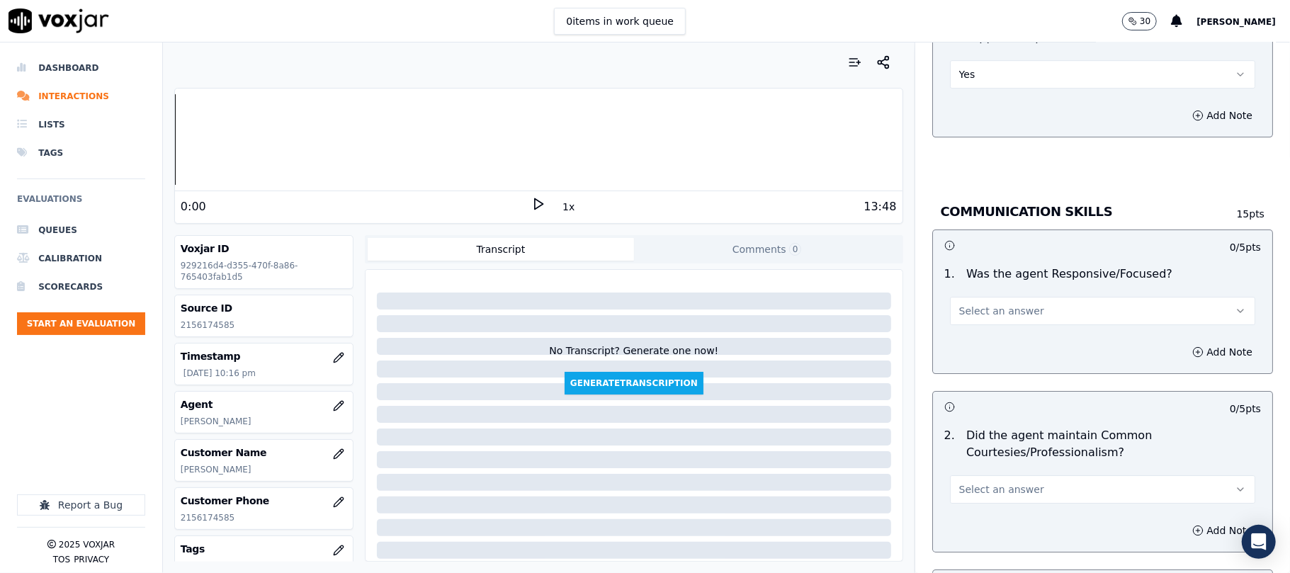
click at [989, 306] on button "Select an answer" at bounding box center [1102, 311] width 305 height 28
click at [981, 325] on div "Yes" at bounding box center [1072, 327] width 274 height 23
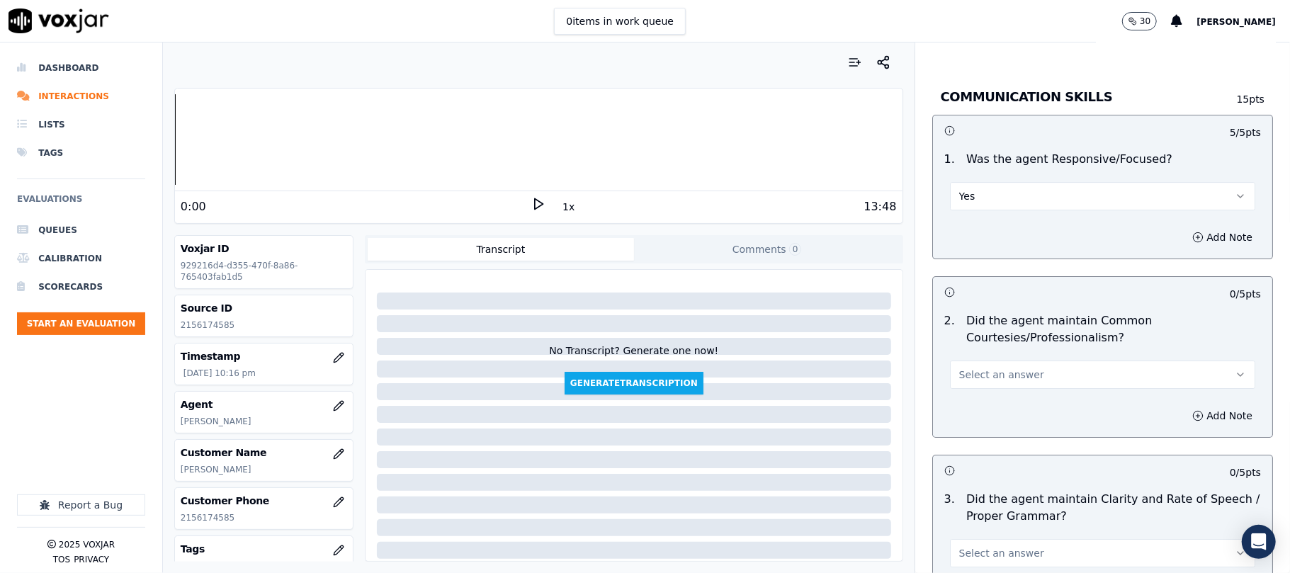
scroll to position [3465, 0]
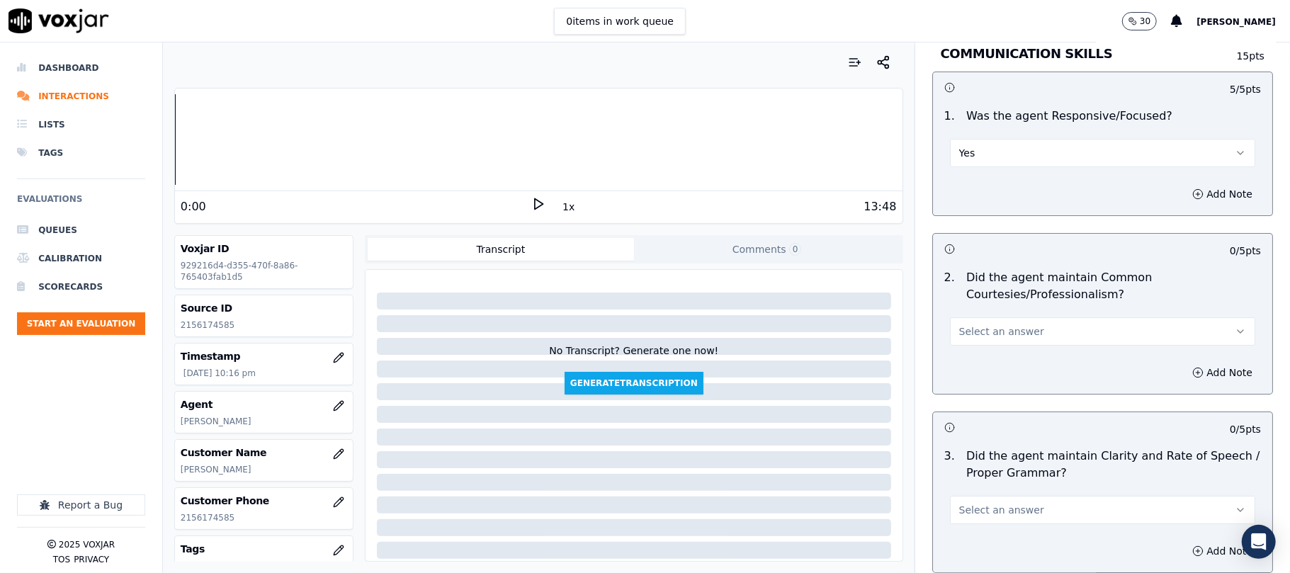
click at [981, 325] on span "Select an answer" at bounding box center [1002, 332] width 85 height 14
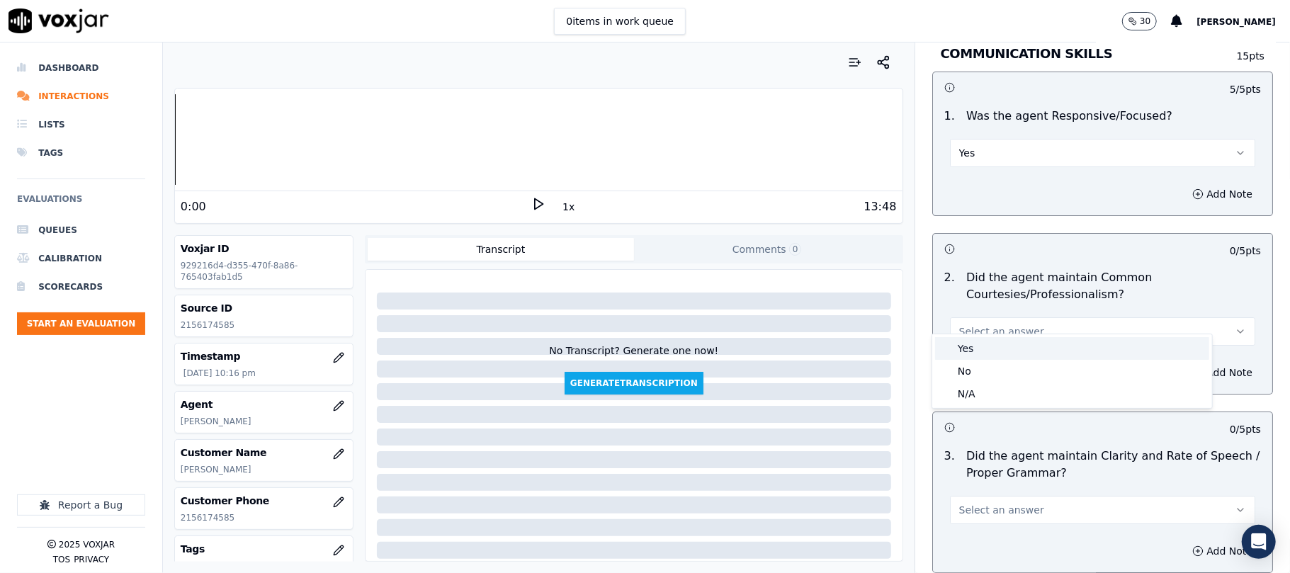
click at [979, 344] on div "Yes" at bounding box center [1072, 348] width 274 height 23
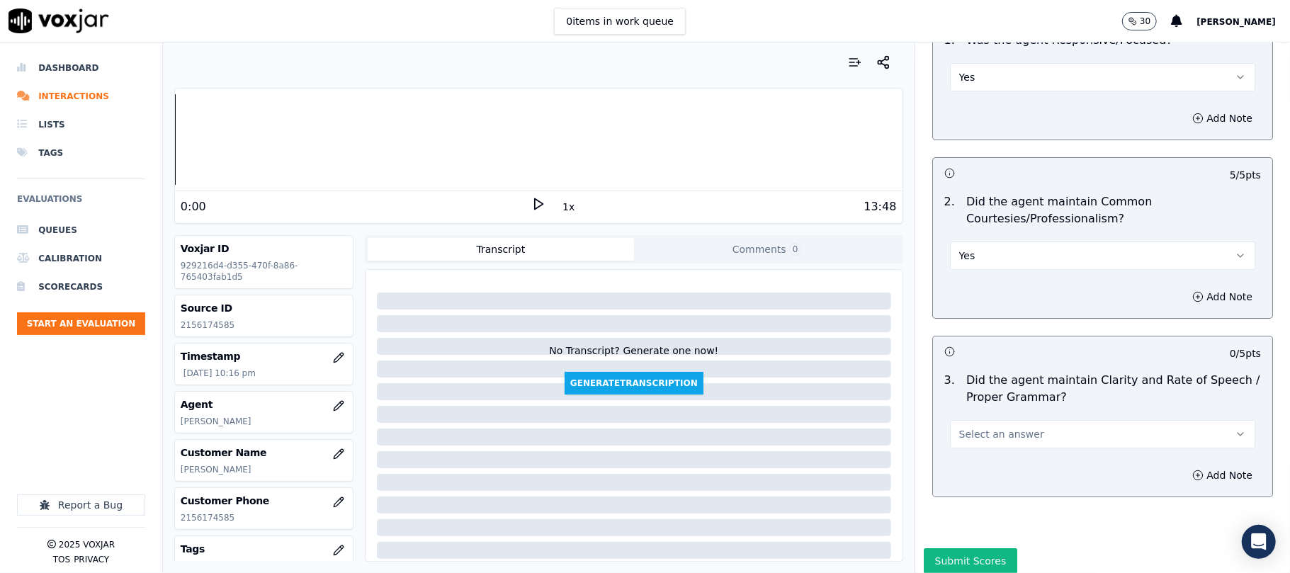
scroll to position [3578, 0]
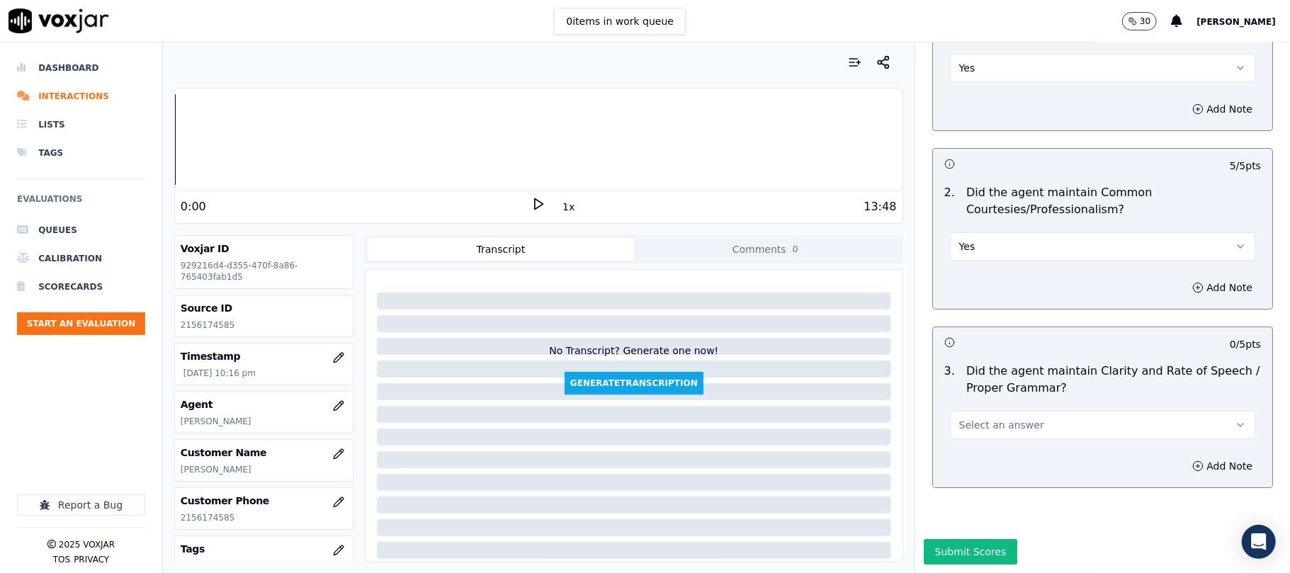
click at [985, 418] on span "Select an answer" at bounding box center [1002, 425] width 85 height 14
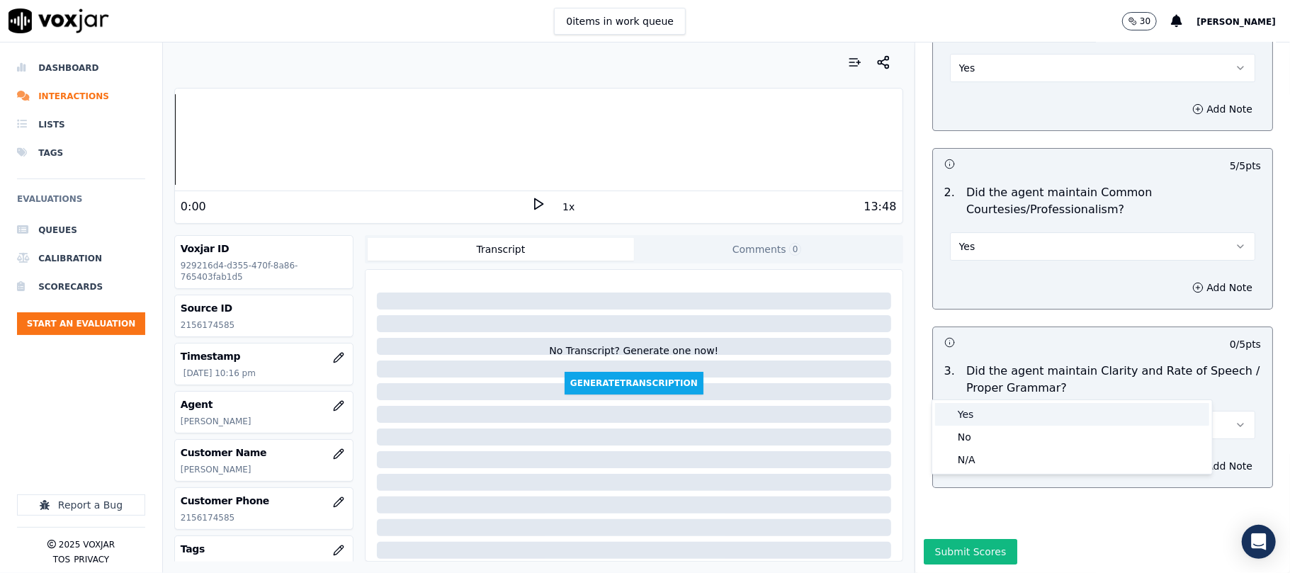
drag, startPoint x: 984, startPoint y: 410, endPoint x: 975, endPoint y: 429, distance: 20.9
click at [982, 411] on div "Yes" at bounding box center [1072, 414] width 274 height 23
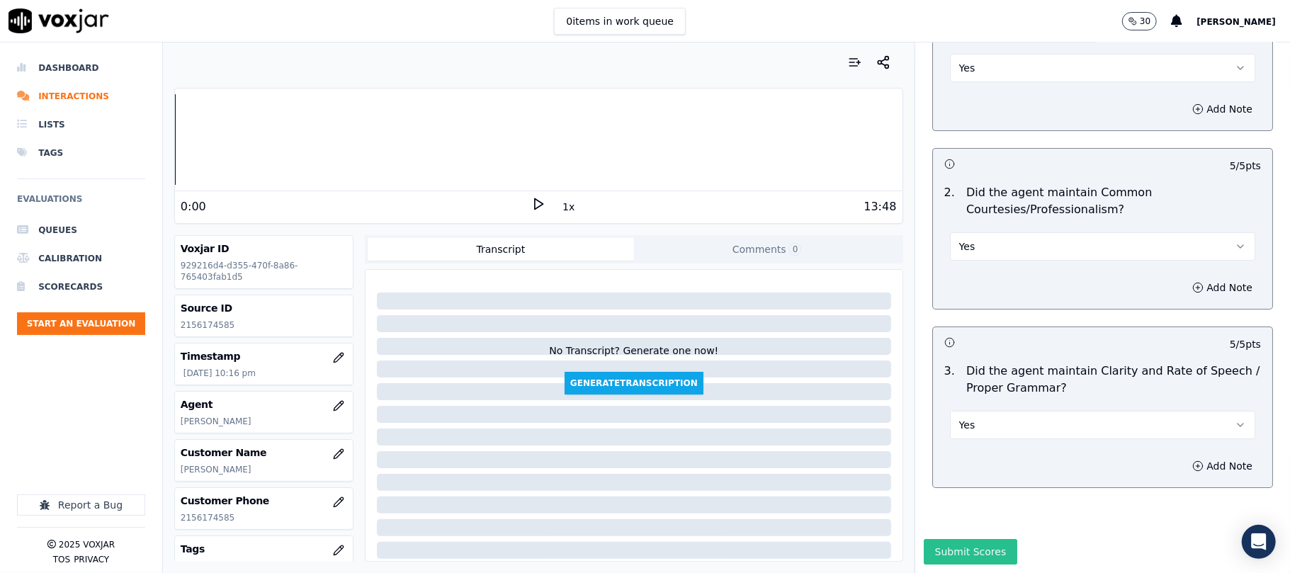
click at [958, 539] on button "Submit Scores" at bounding box center [971, 552] width 94 height 26
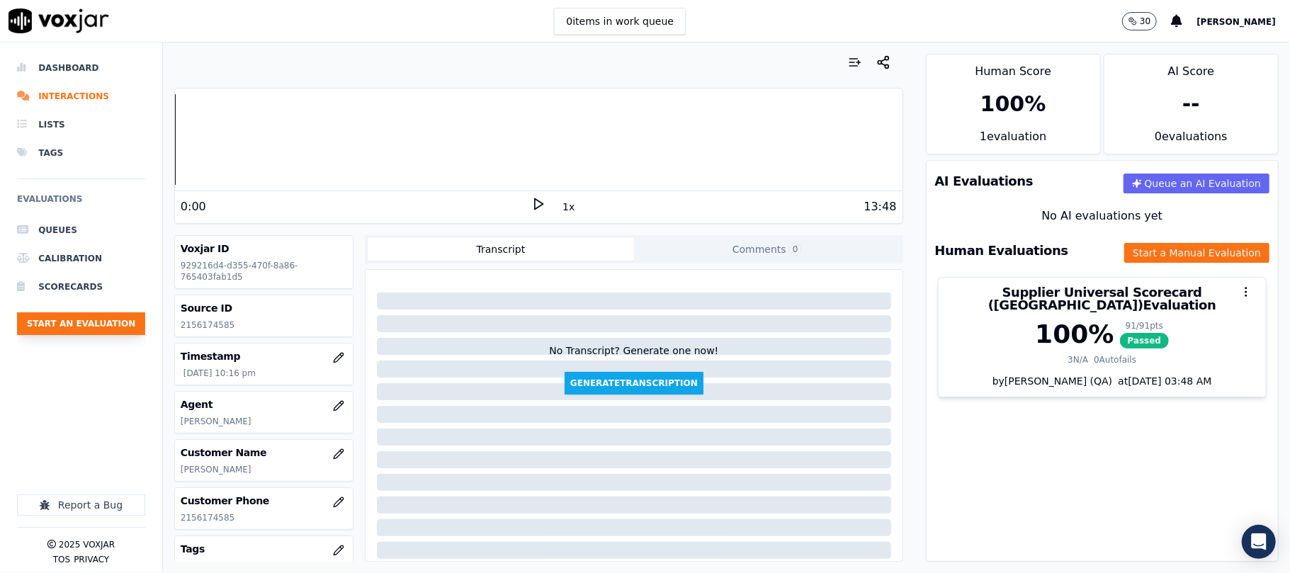
click at [123, 325] on button "Start an Evaluation" at bounding box center [81, 324] width 128 height 23
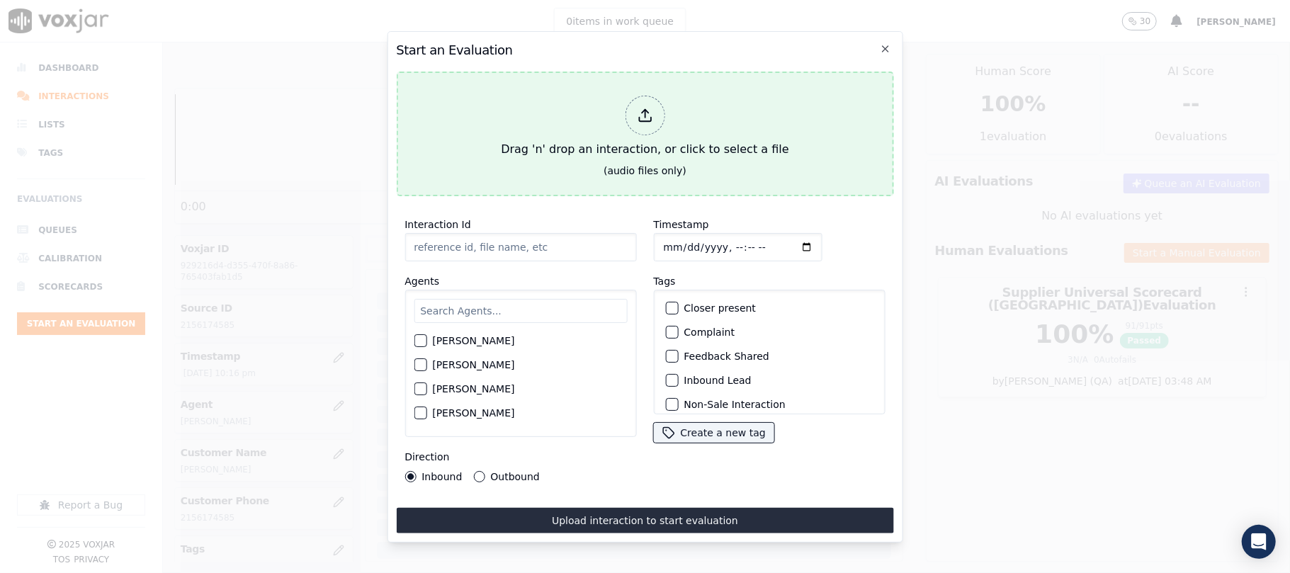
click at [643, 131] on div "Drag 'n' drop an interaction, or click to select a file" at bounding box center [644, 127] width 299 height 74
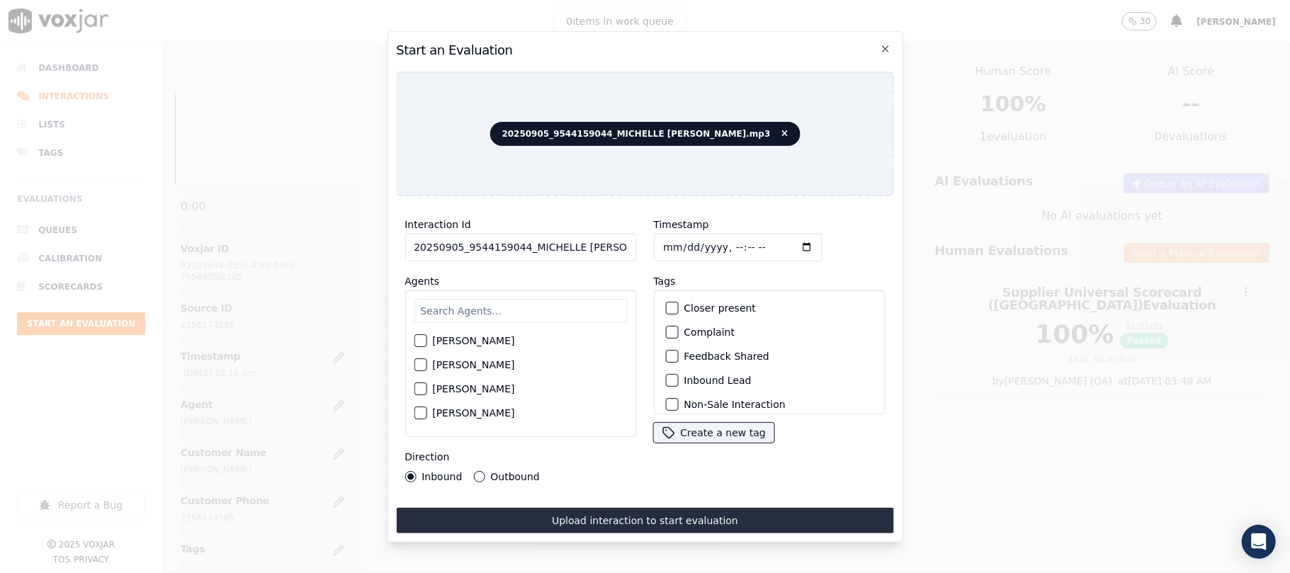
click at [502, 244] on input "20250905_9544159044_MICHELLE [PERSON_NAME].mp3" at bounding box center [521, 247] width 232 height 28
paste input "9544159044"
type input "9544159044"
click at [682, 242] on input "Timestamp" at bounding box center [737, 247] width 169 height 28
type input "[DATE]T22:44"
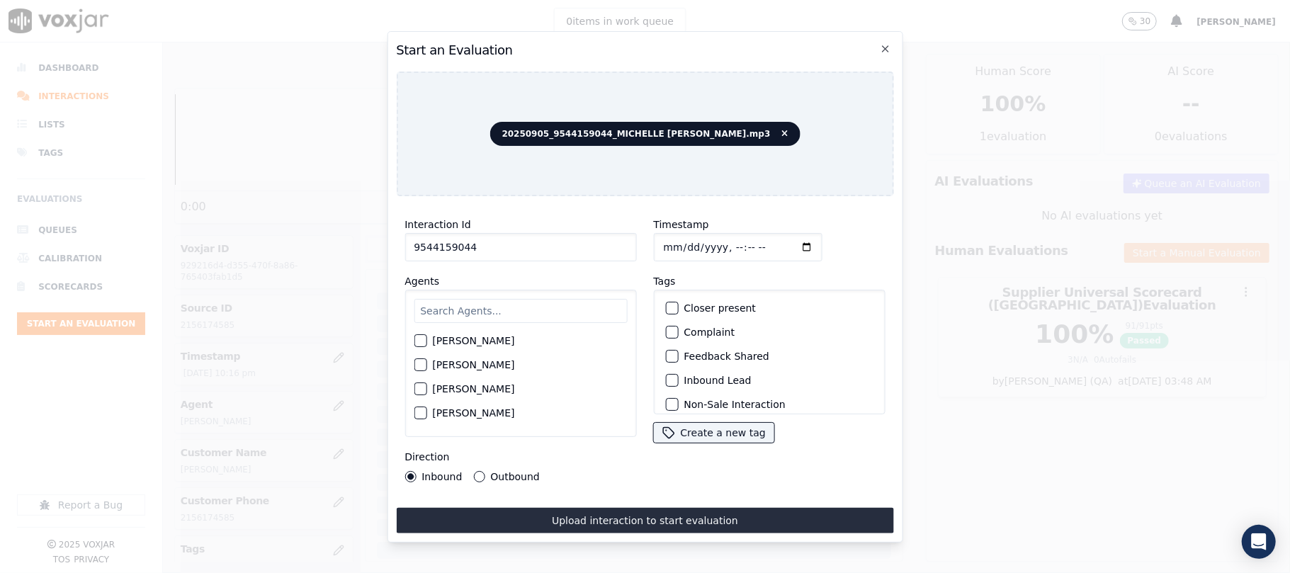
click at [471, 299] on input "text" at bounding box center [520, 311] width 213 height 24
type input "[PERSON_NAME]"
click at [531, 333] on div "[PERSON_NAME]" at bounding box center [520, 345] width 213 height 24
click at [505, 340] on label "[PERSON_NAME]" at bounding box center [473, 345] width 82 height 10
click at [427, 339] on button "[PERSON_NAME]" at bounding box center [420, 345] width 13 height 13
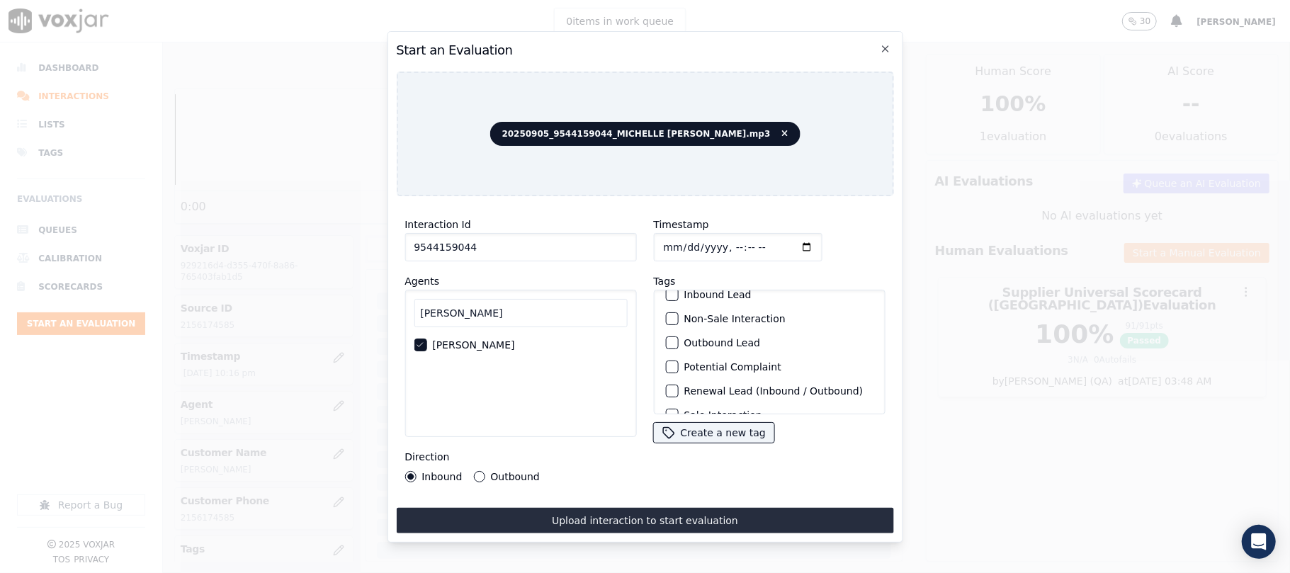
scroll to position [123, 0]
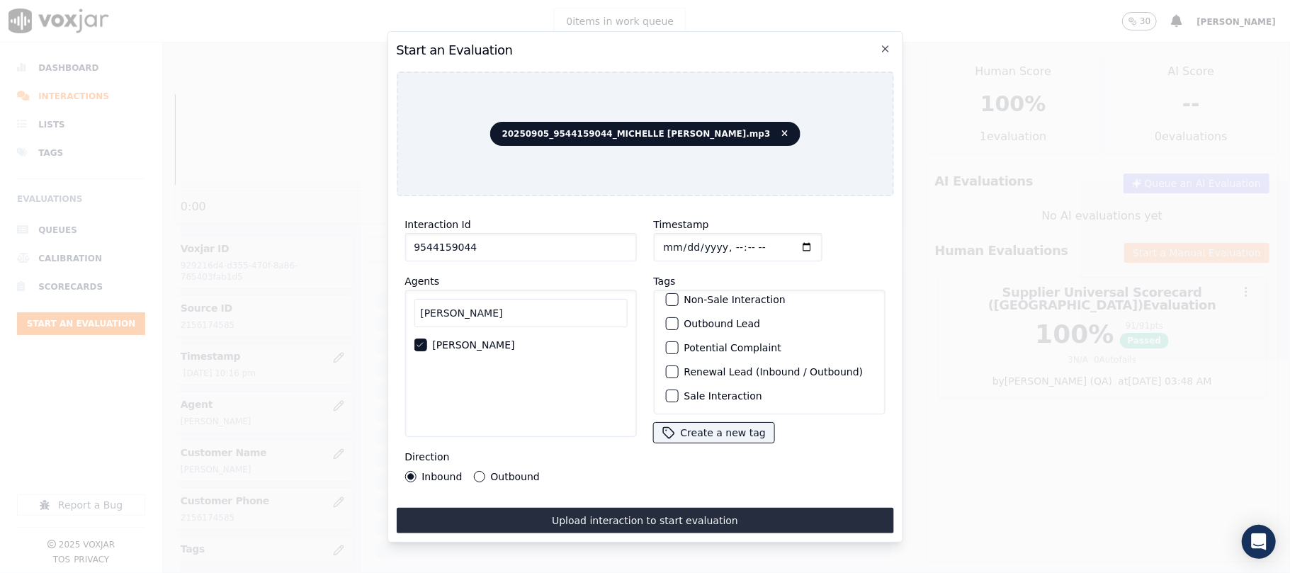
click at [723, 391] on label "Sale Interaction" at bounding box center [723, 396] width 78 height 10
click at [678, 390] on button "Sale Interaction" at bounding box center [671, 396] width 13 height 13
click at [492, 472] on label "Outbound" at bounding box center [514, 477] width 49 height 10
click at [485, 471] on button "Outbound" at bounding box center [478, 476] width 11 height 11
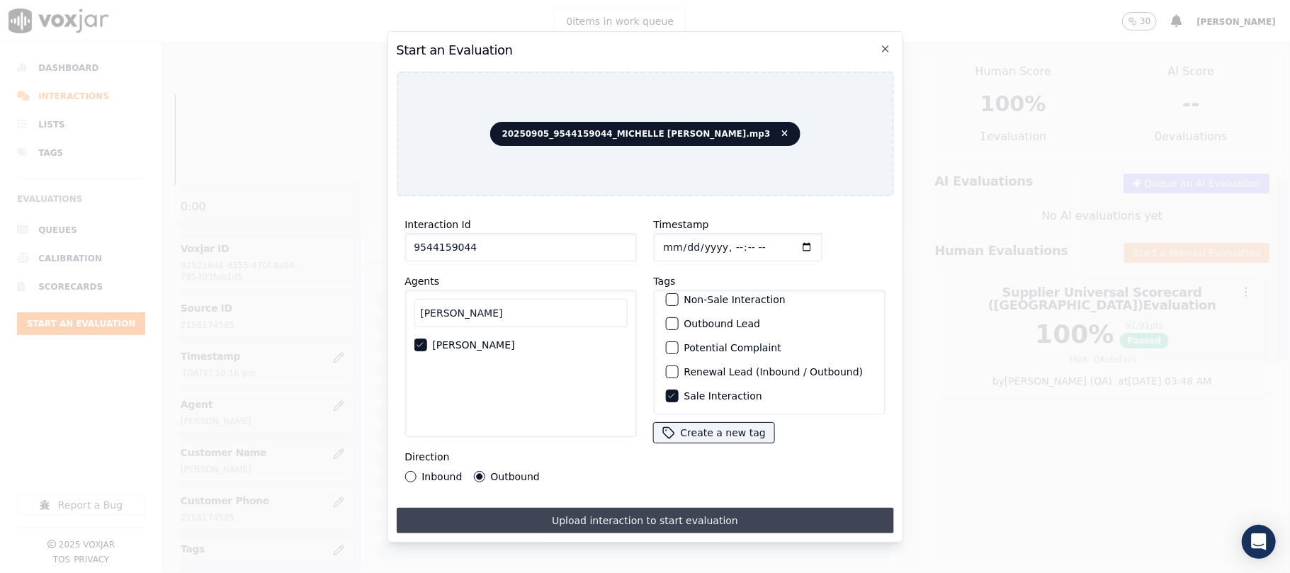
click at [548, 513] on button "Upload interaction to start evaluation" at bounding box center [644, 521] width 497 height 26
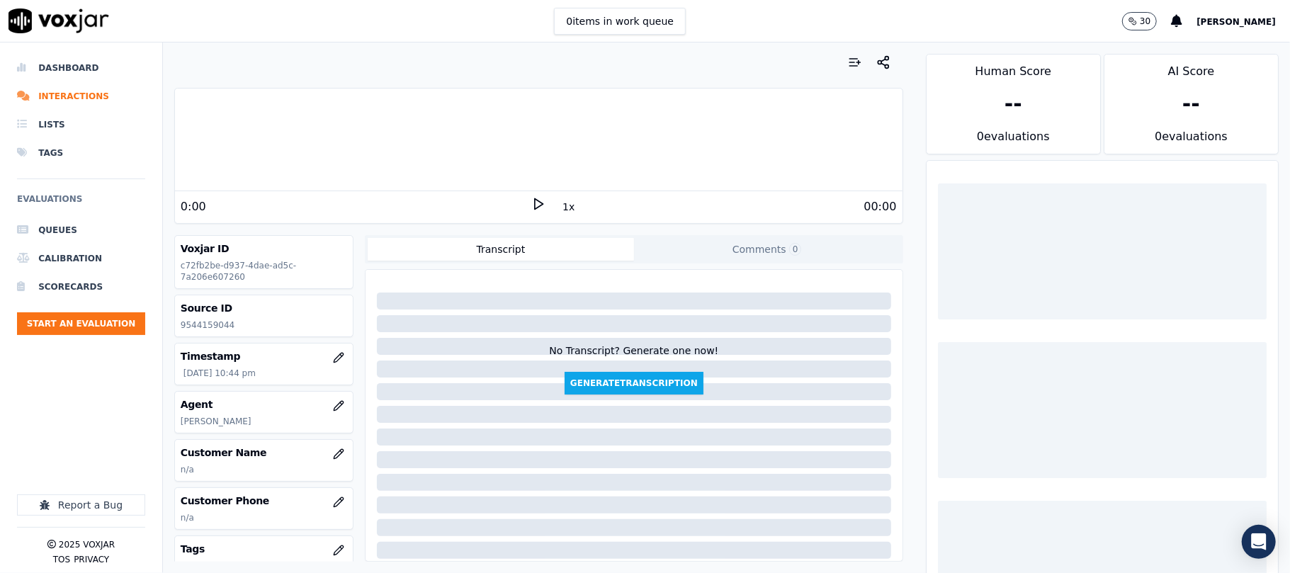
click at [952, 374] on div at bounding box center [1102, 410] width 329 height 136
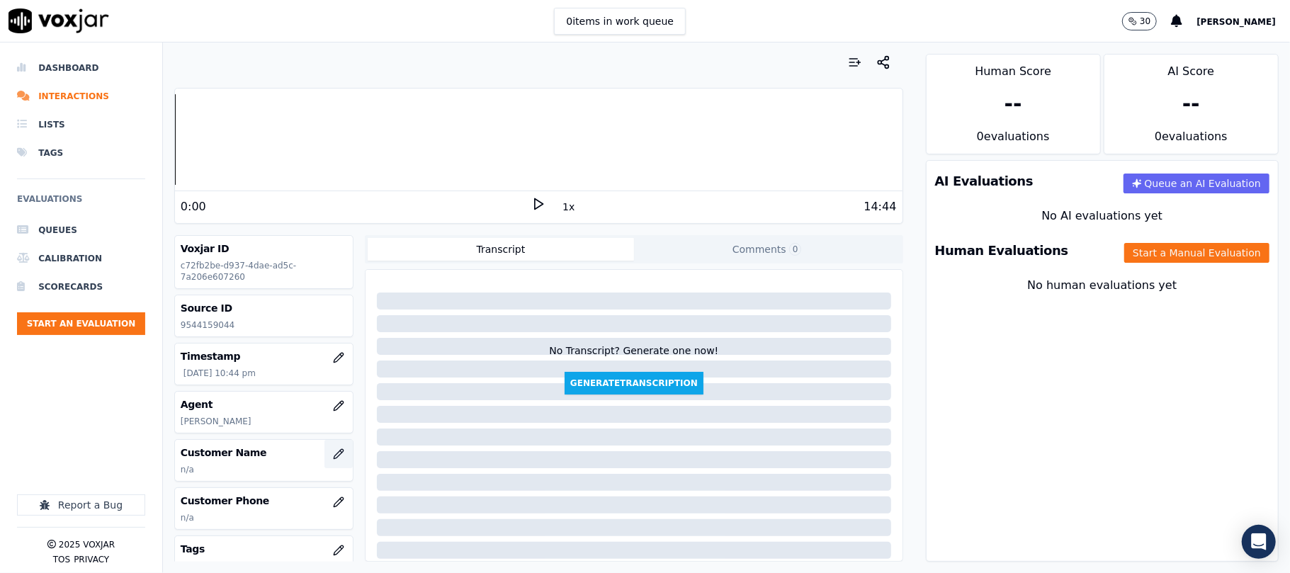
click at [325, 448] on button "button" at bounding box center [339, 454] width 28 height 28
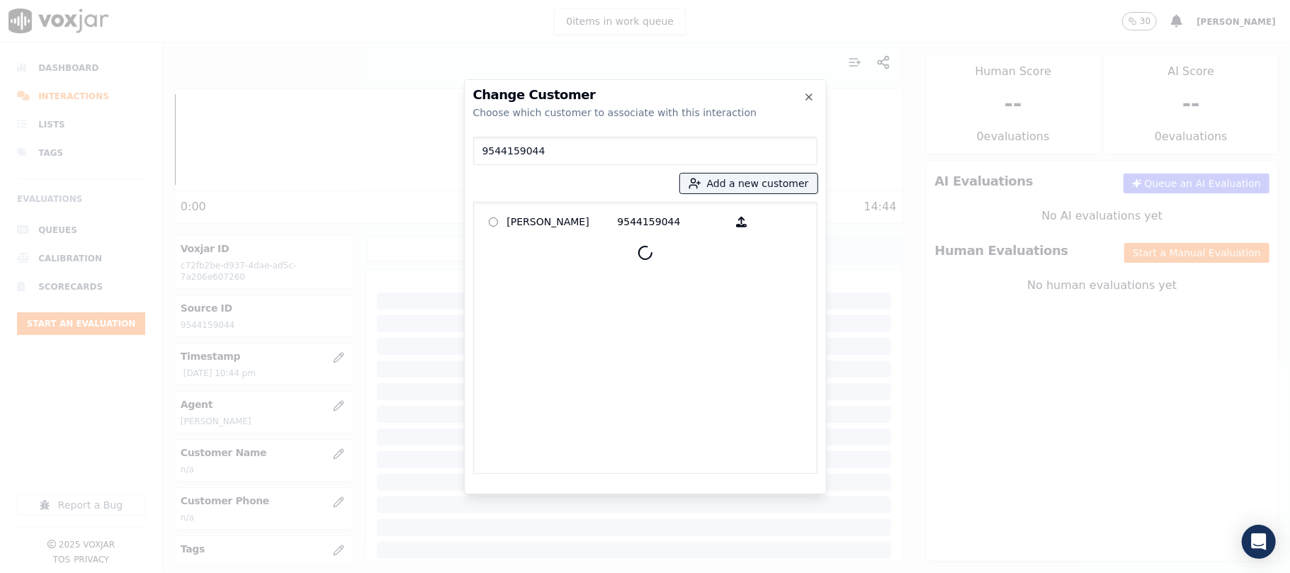
type input "9544159044"
click at [580, 227] on p "[PERSON_NAME]" at bounding box center [562, 222] width 111 height 22
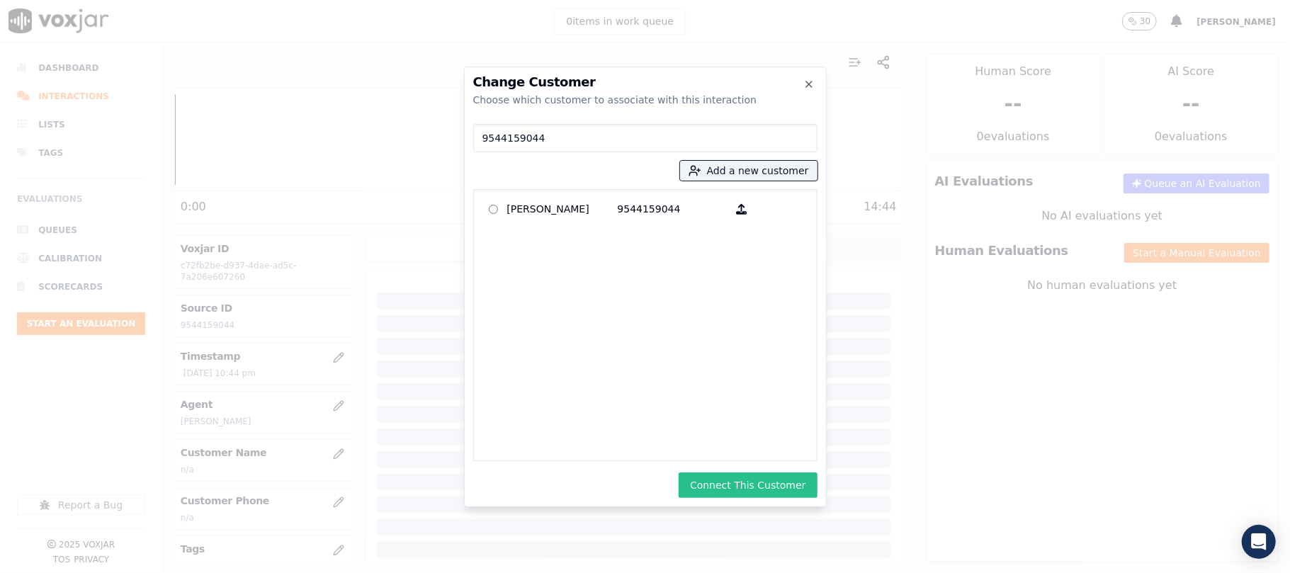
click at [730, 480] on button "Connect This Customer" at bounding box center [748, 486] width 138 height 26
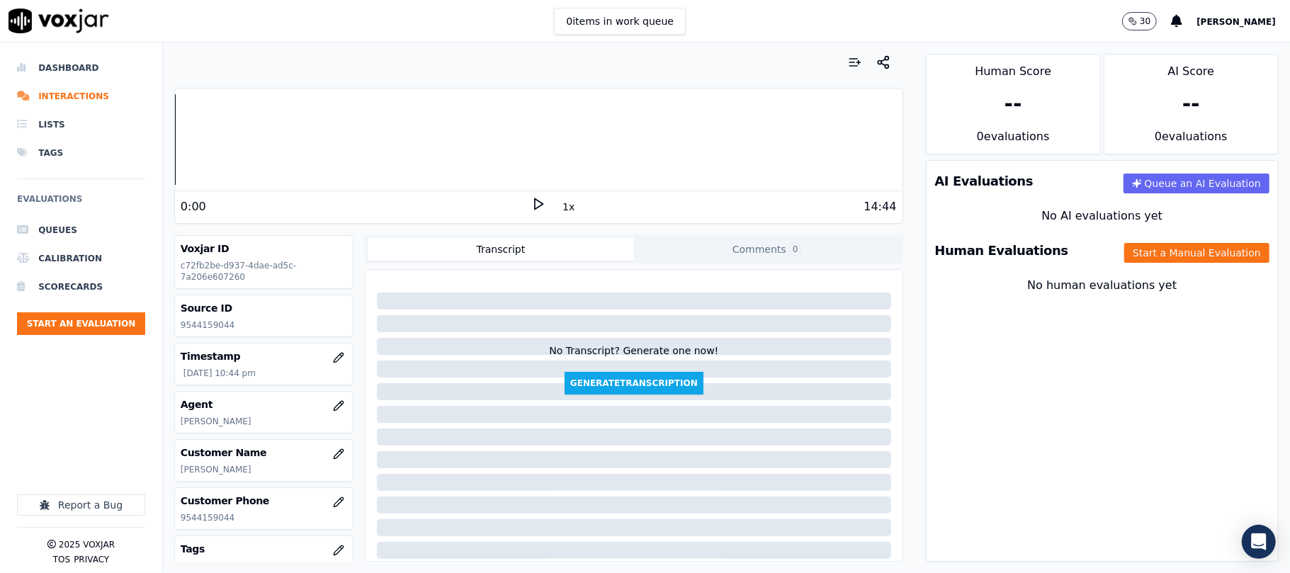
click at [1135, 239] on div "Human Evaluations Start a Manual Evaluation" at bounding box center [1103, 250] width 352 height 41
click at [1135, 247] on button "Start a Manual Evaluation" at bounding box center [1197, 253] width 145 height 20
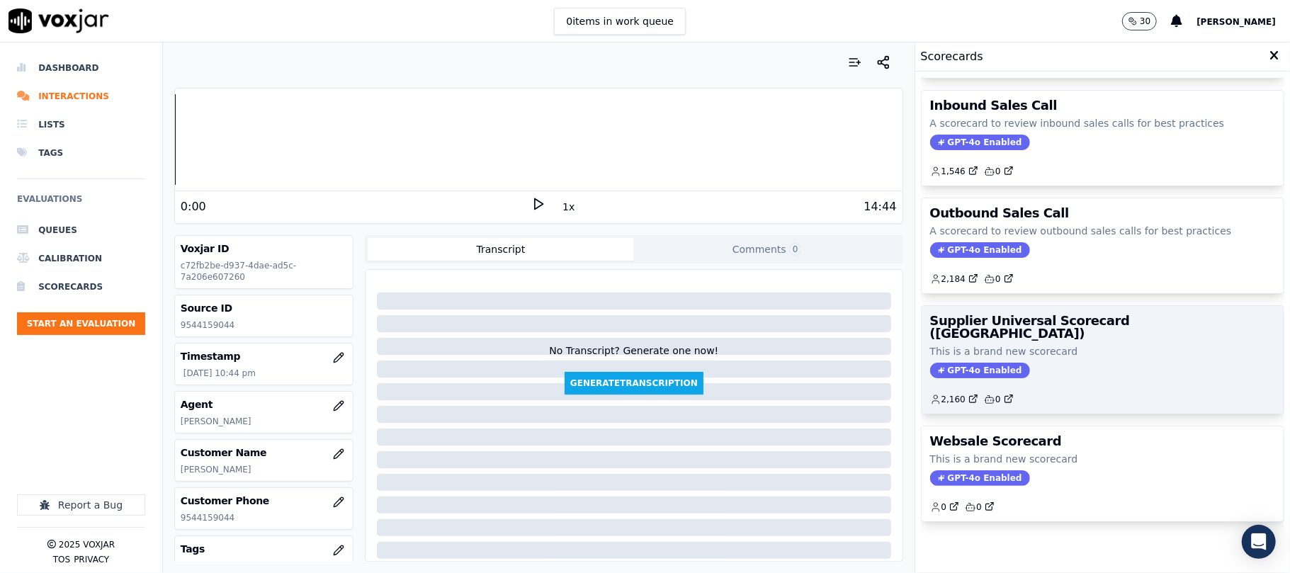
scroll to position [140, 0]
click at [1057, 383] on div "2,160 0" at bounding box center [1102, 394] width 345 height 23
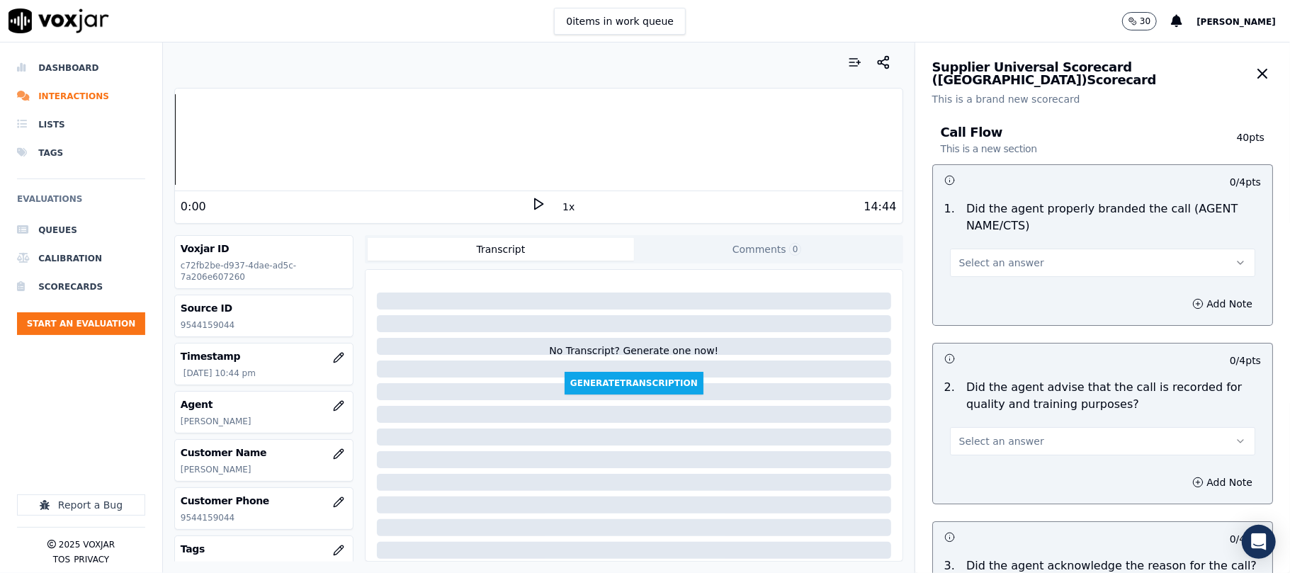
click at [1007, 253] on button "Select an answer" at bounding box center [1102, 263] width 305 height 28
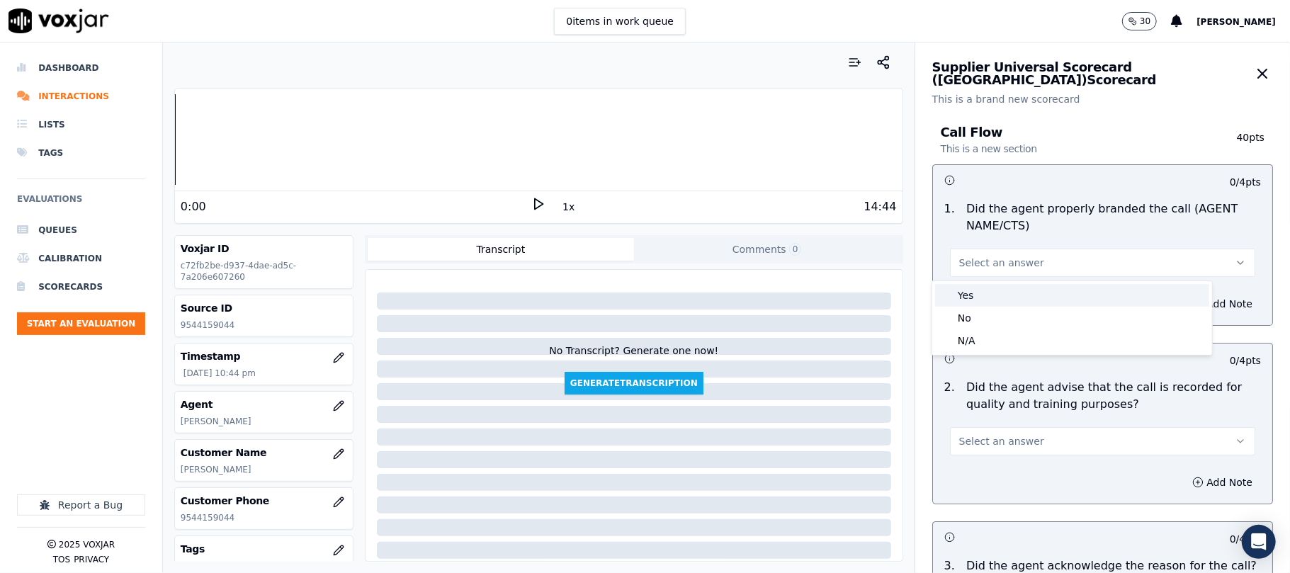
click at [979, 299] on div "Yes" at bounding box center [1072, 295] width 274 height 23
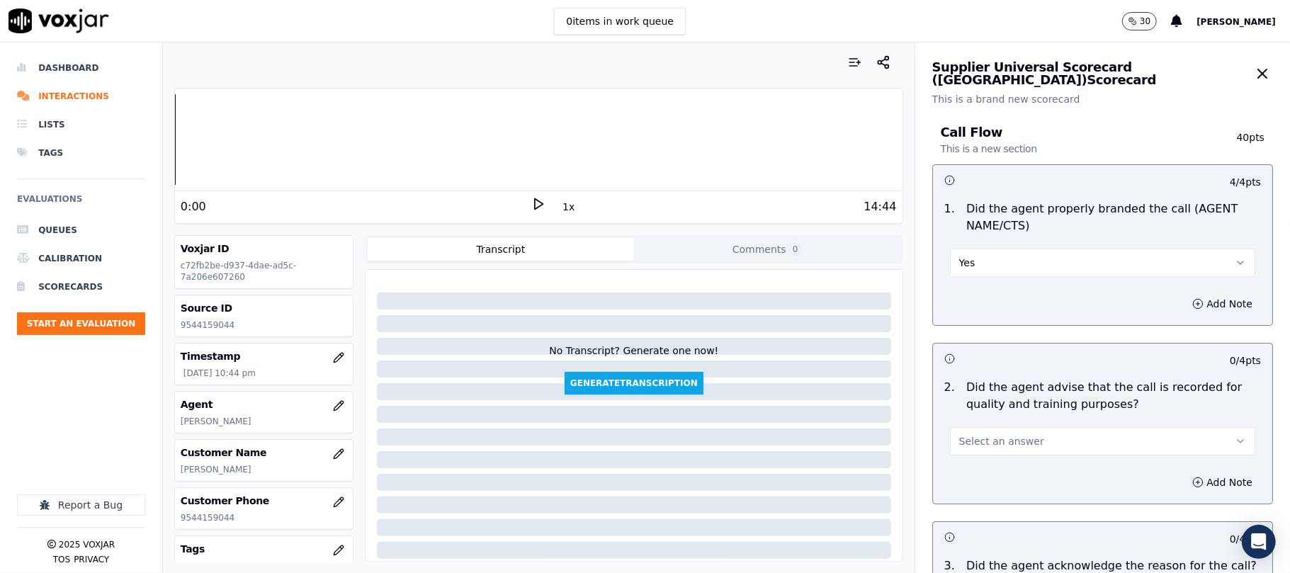
scroll to position [157, 0]
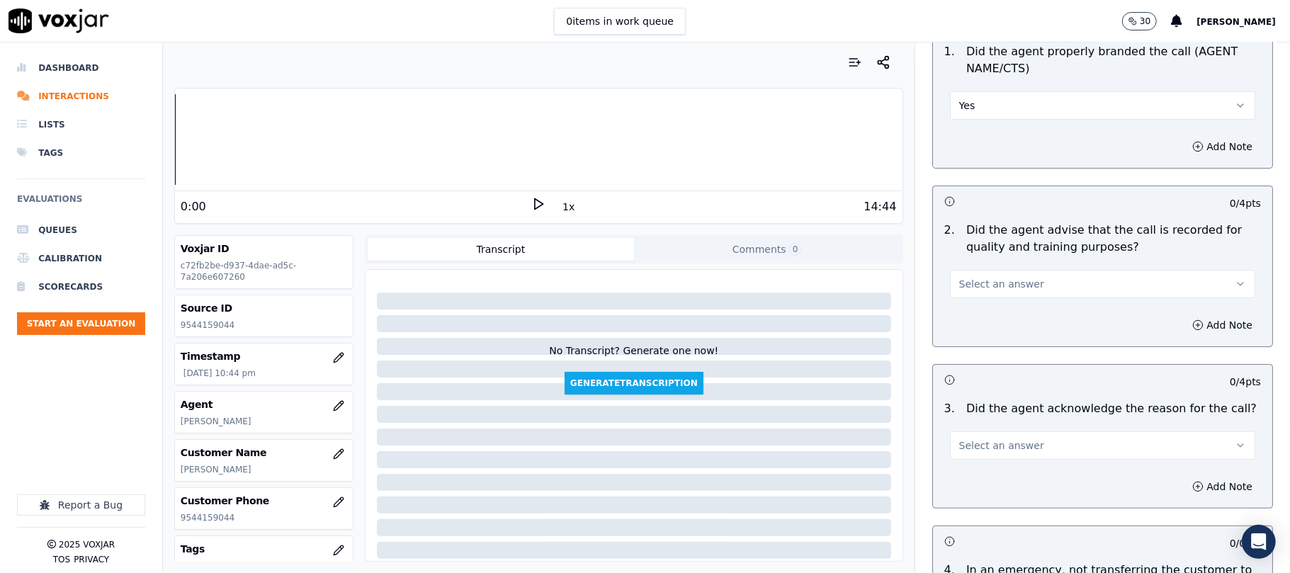
click at [1038, 282] on button "Select an answer" at bounding box center [1102, 284] width 305 height 28
click at [996, 312] on div "Yes" at bounding box center [1072, 316] width 274 height 23
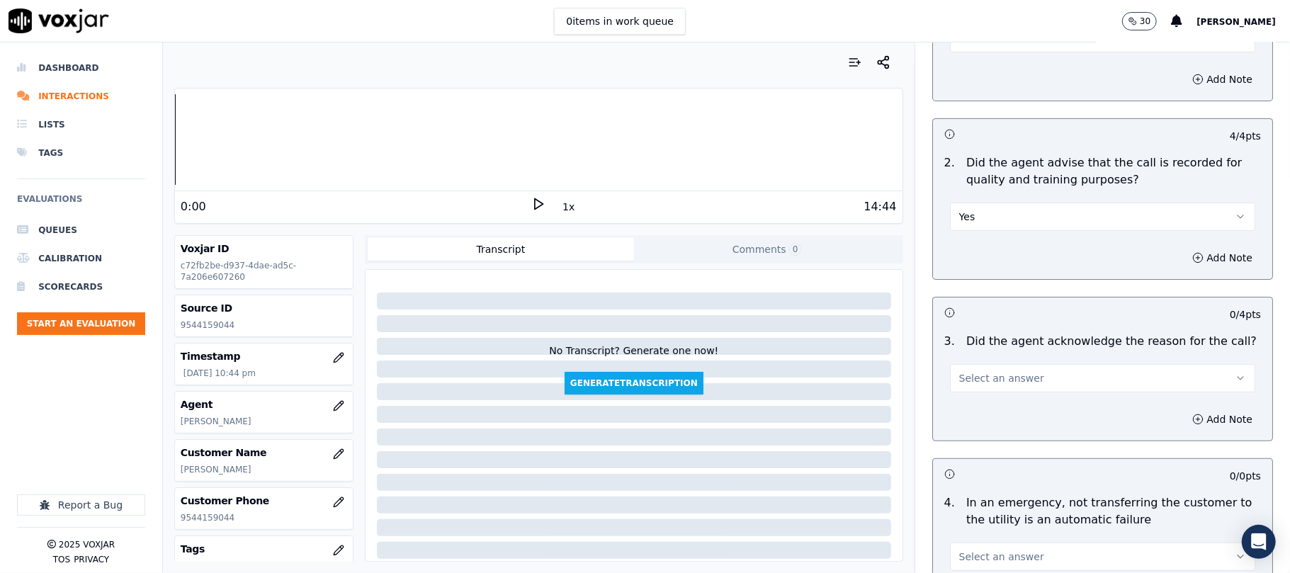
scroll to position [315, 0]
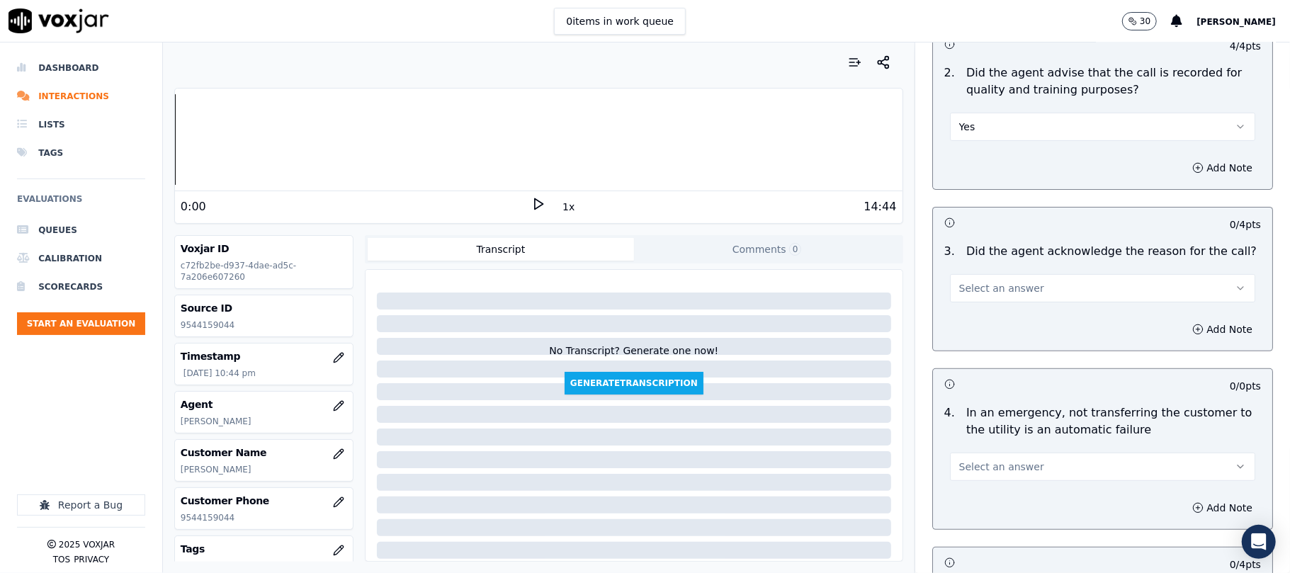
click at [1004, 285] on span "Select an answer" at bounding box center [1002, 288] width 85 height 14
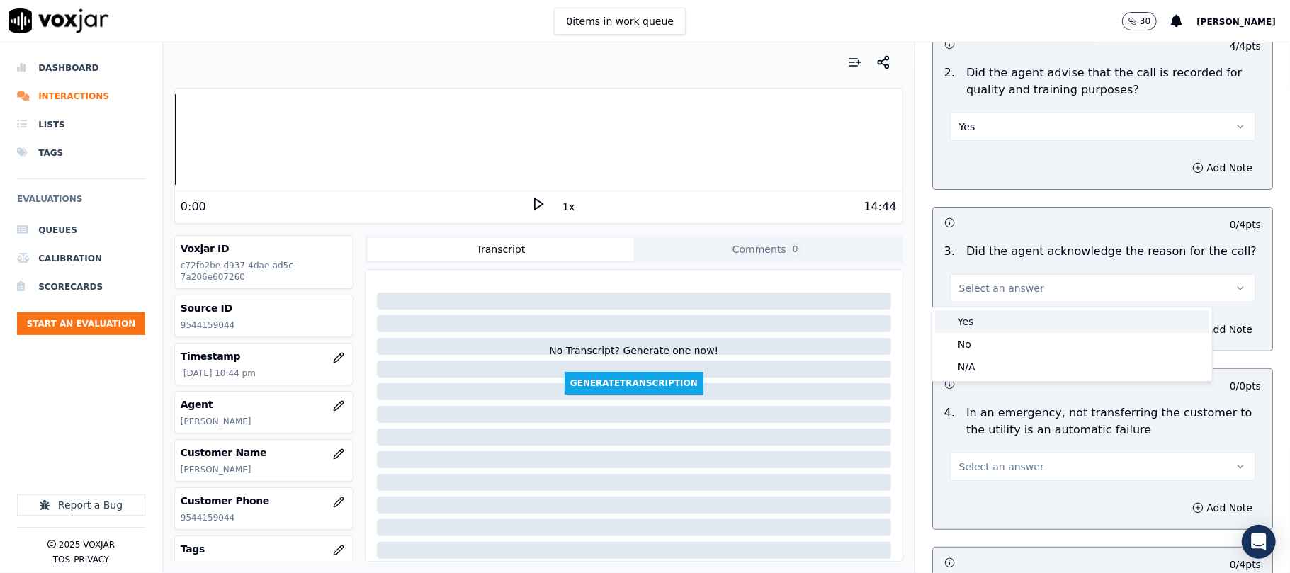
click at [999, 319] on div "Yes" at bounding box center [1072, 321] width 274 height 23
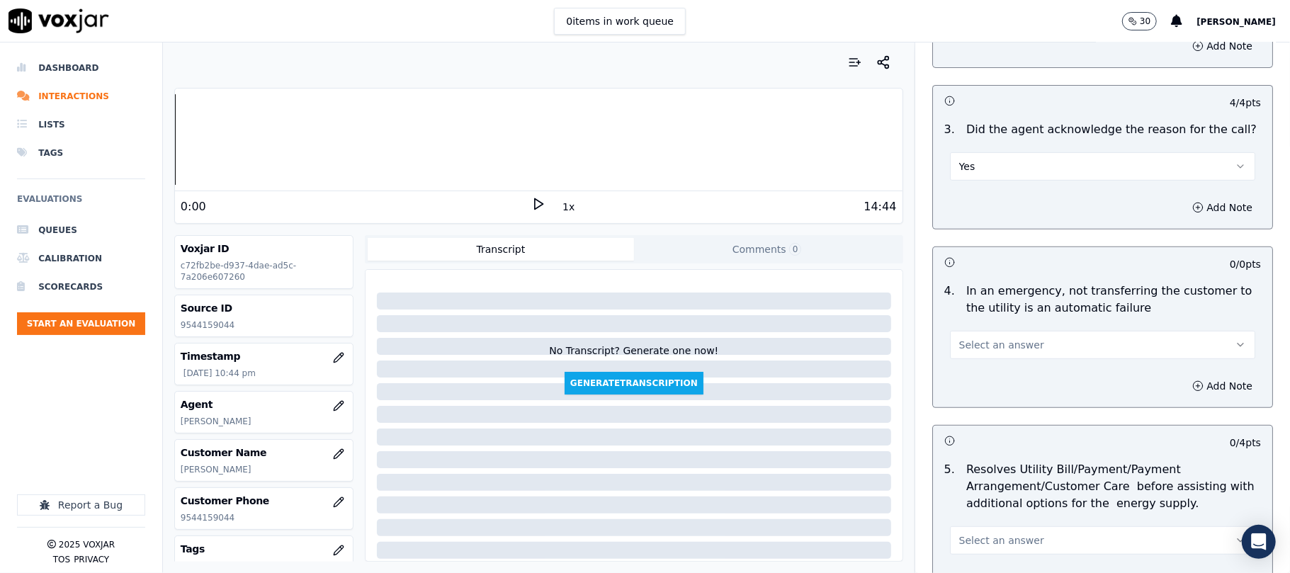
scroll to position [472, 0]
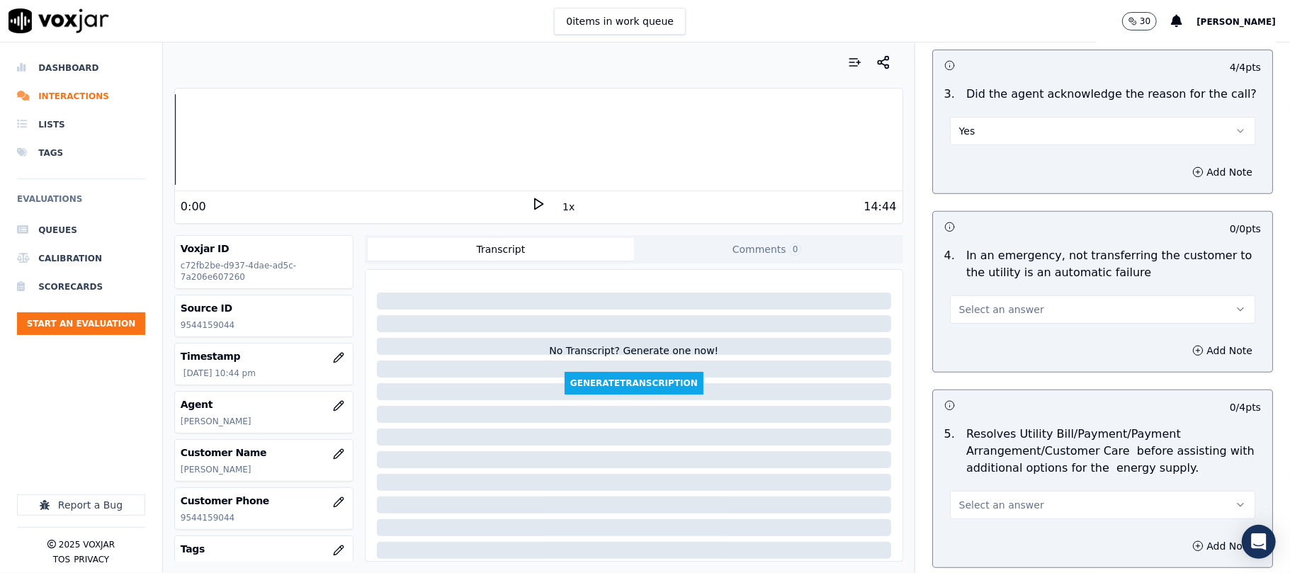
click at [998, 324] on button "Select an answer" at bounding box center [1102, 310] width 305 height 28
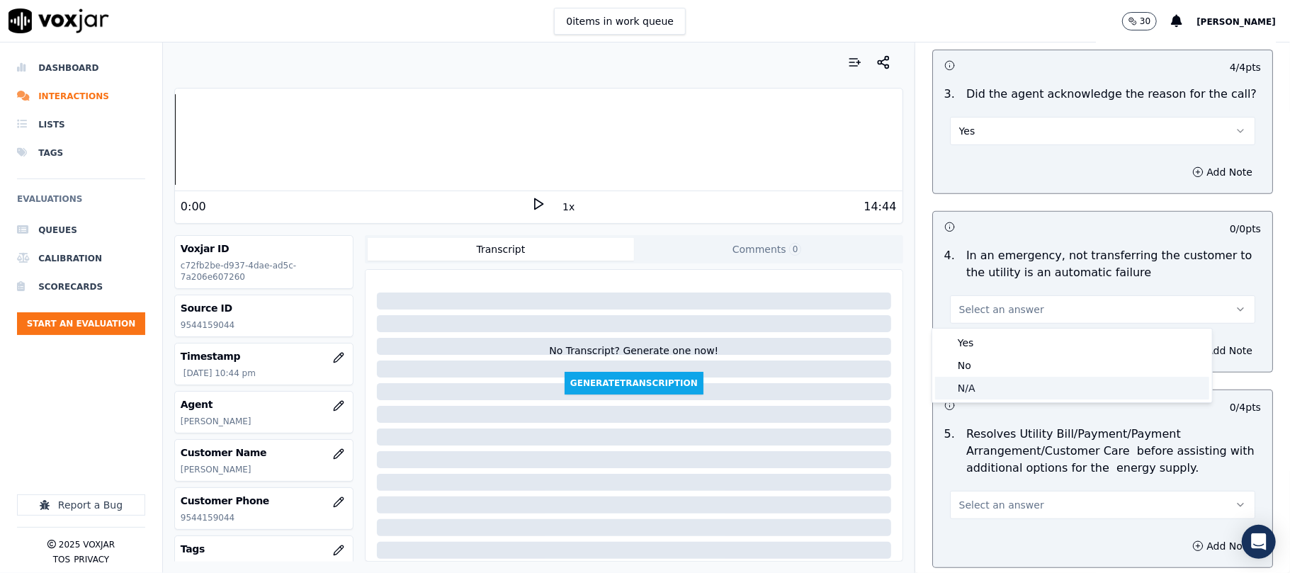
click at [995, 395] on div "N/A" at bounding box center [1072, 388] width 274 height 23
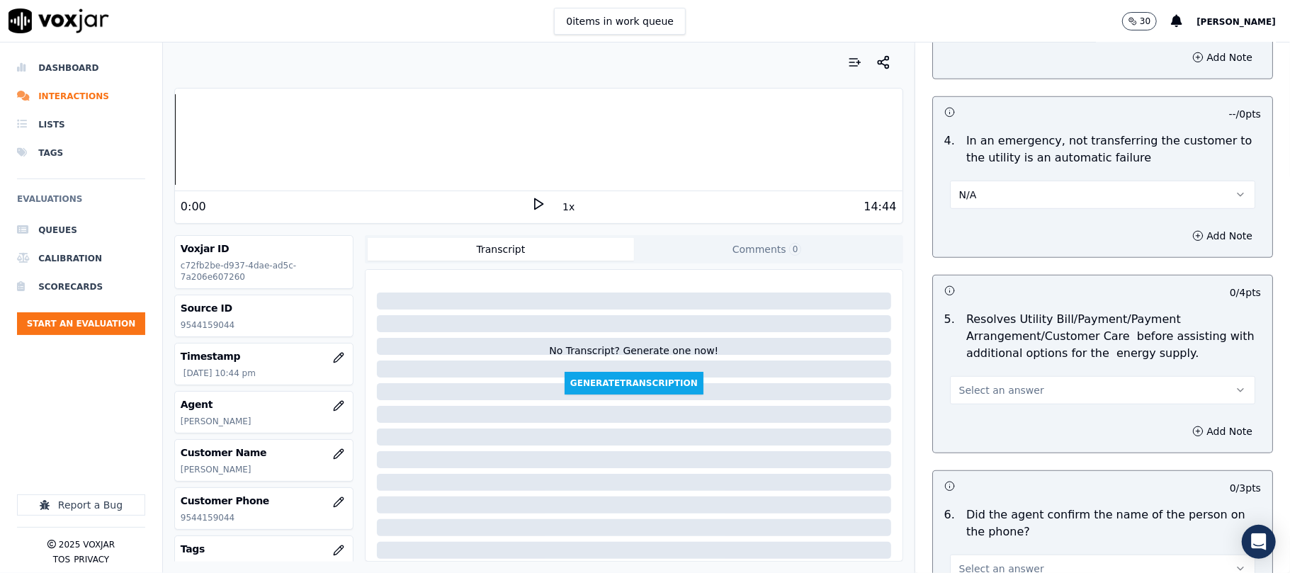
scroll to position [630, 0]
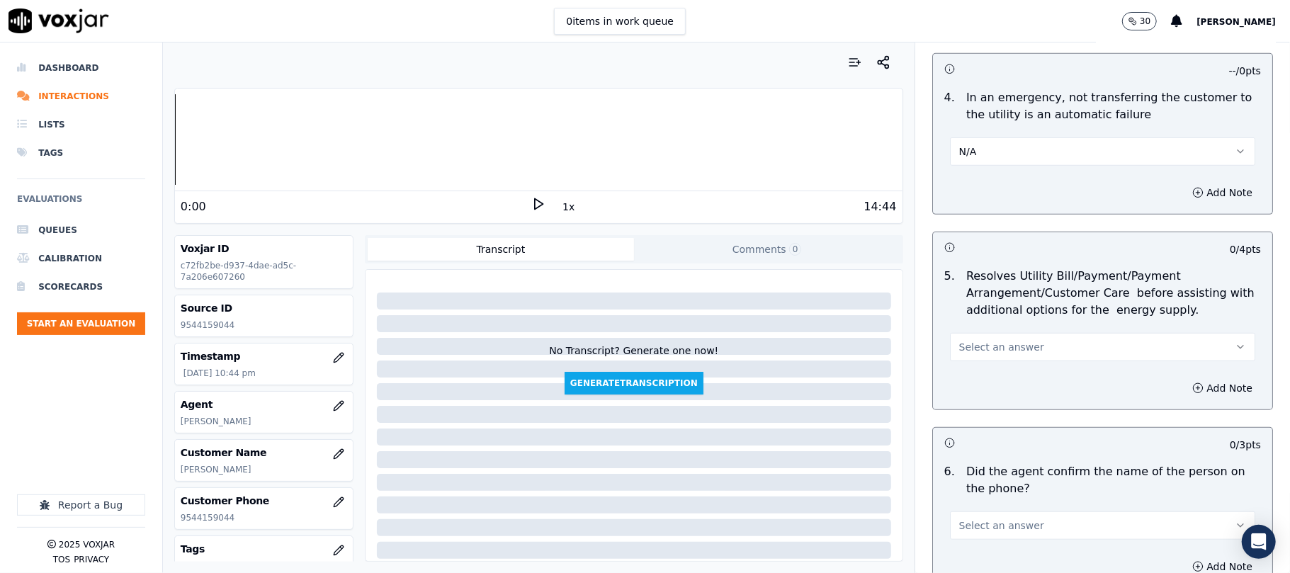
click at [981, 352] on span "Select an answer" at bounding box center [1002, 347] width 85 height 14
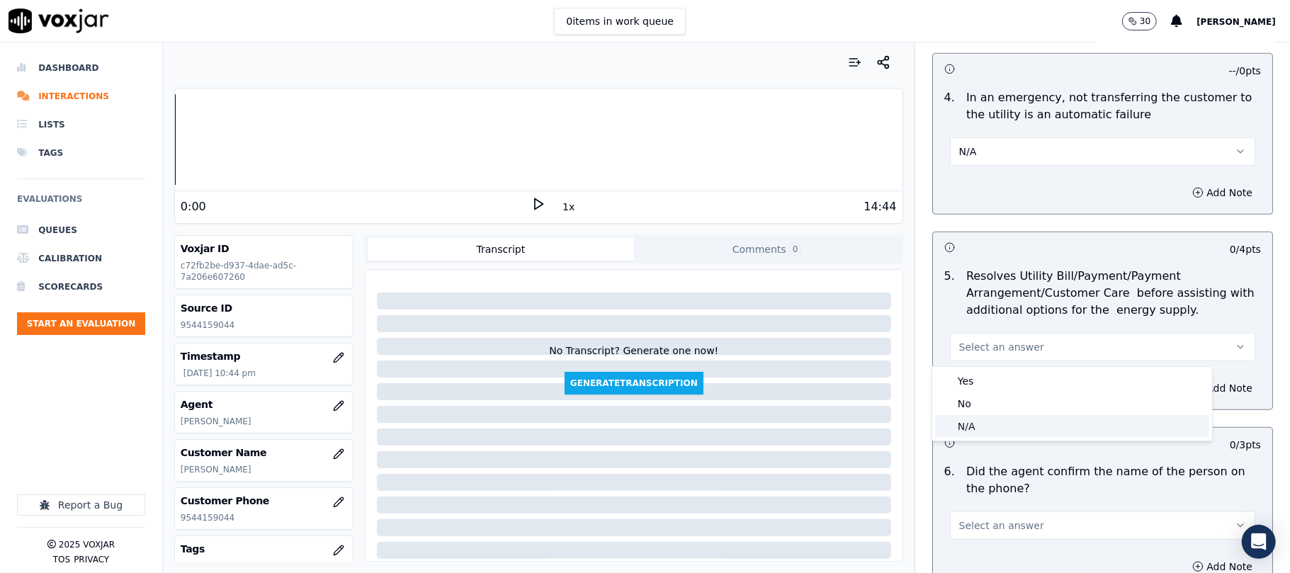
click at [979, 417] on div "N/A" at bounding box center [1072, 426] width 274 height 23
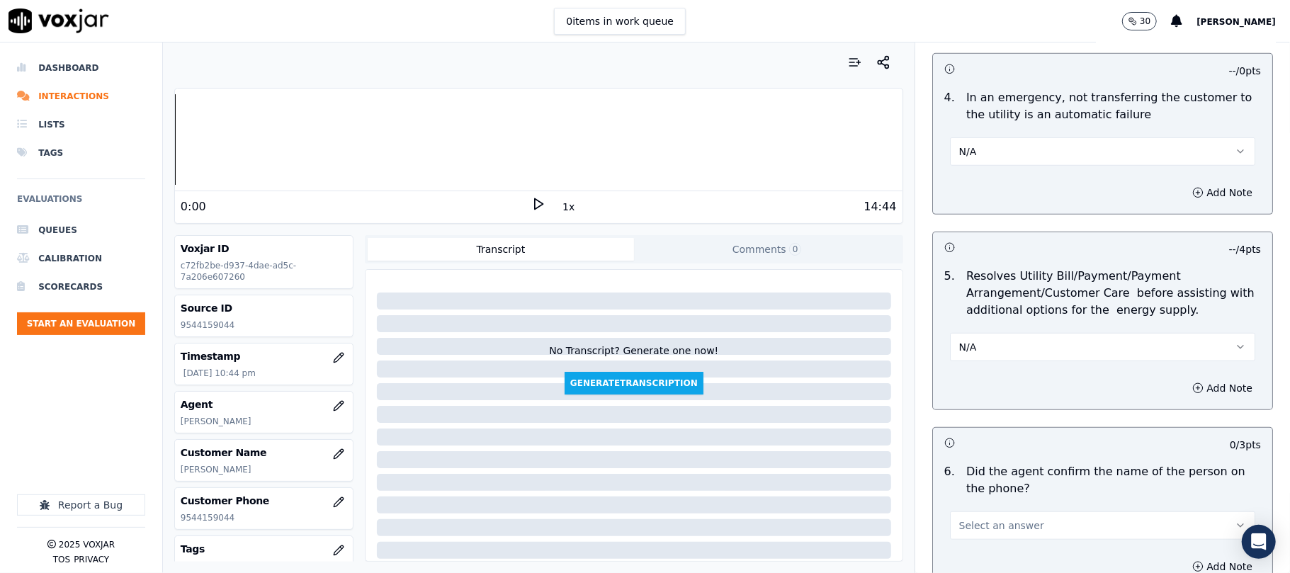
scroll to position [787, 0]
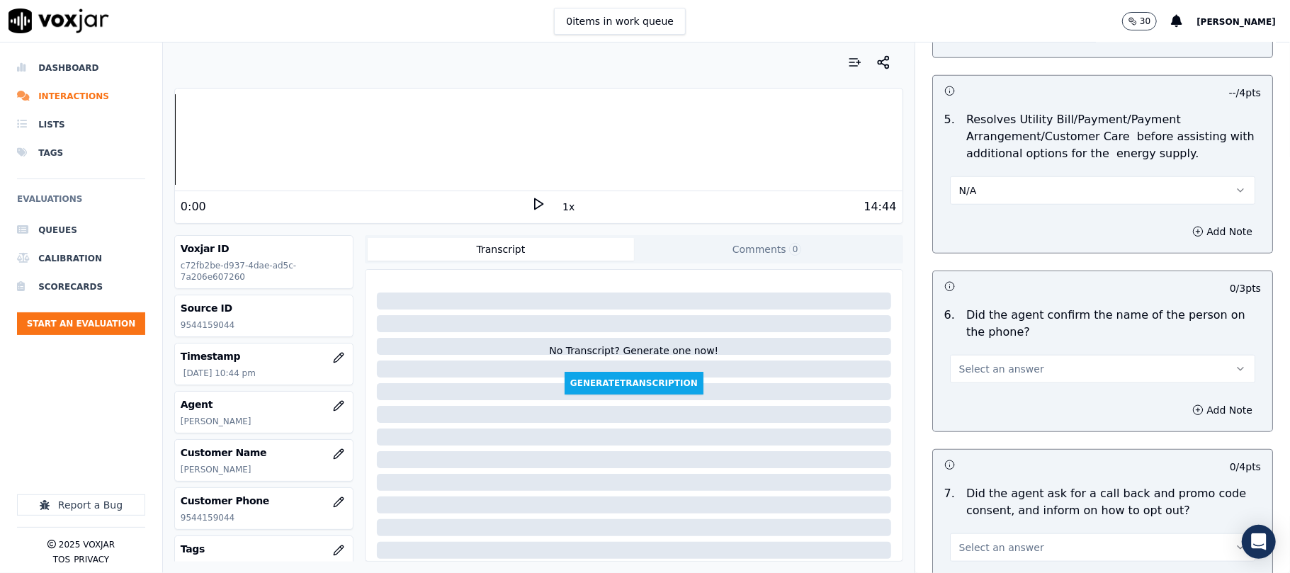
click at [971, 371] on span "Select an answer" at bounding box center [1002, 369] width 85 height 14
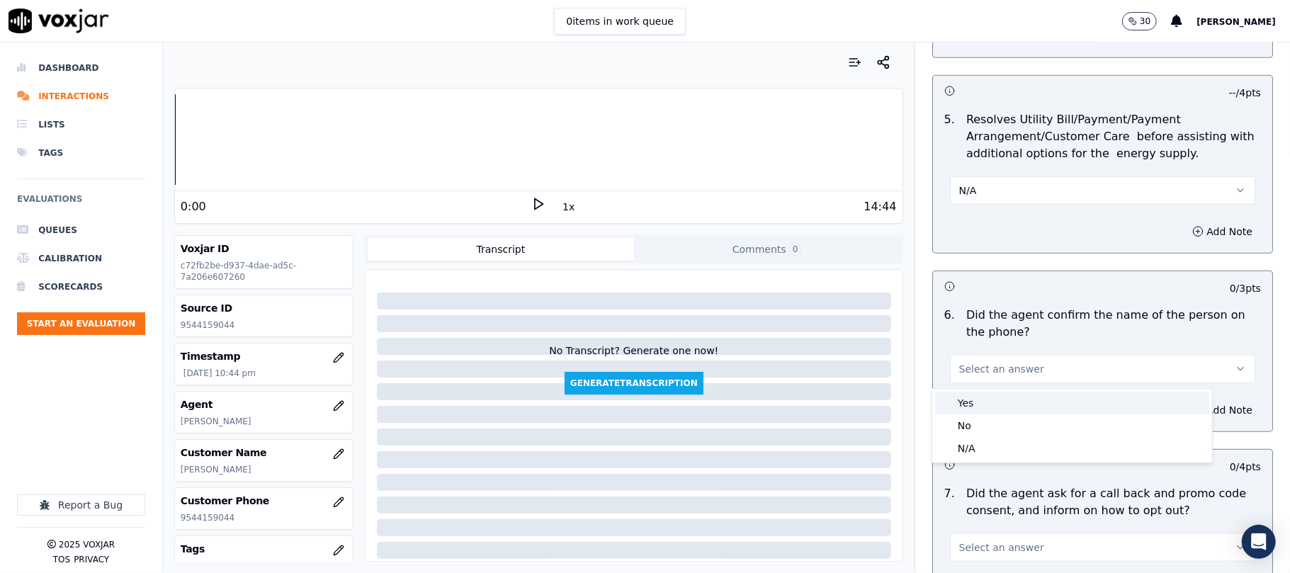
click at [965, 393] on div "Yes" at bounding box center [1072, 403] width 274 height 23
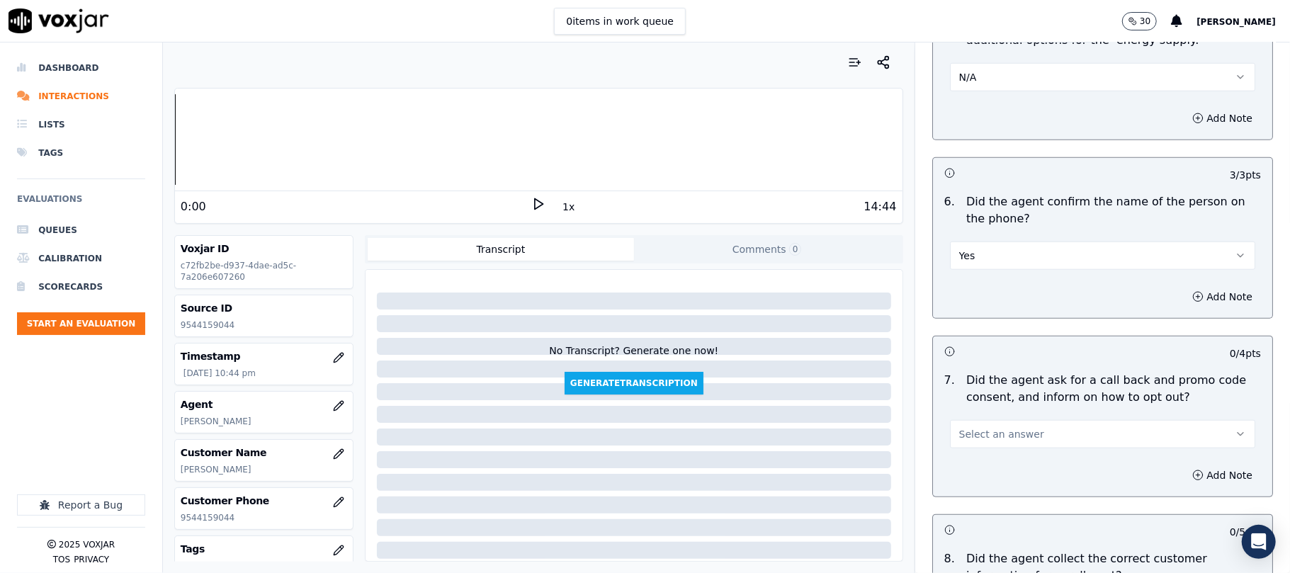
scroll to position [945, 0]
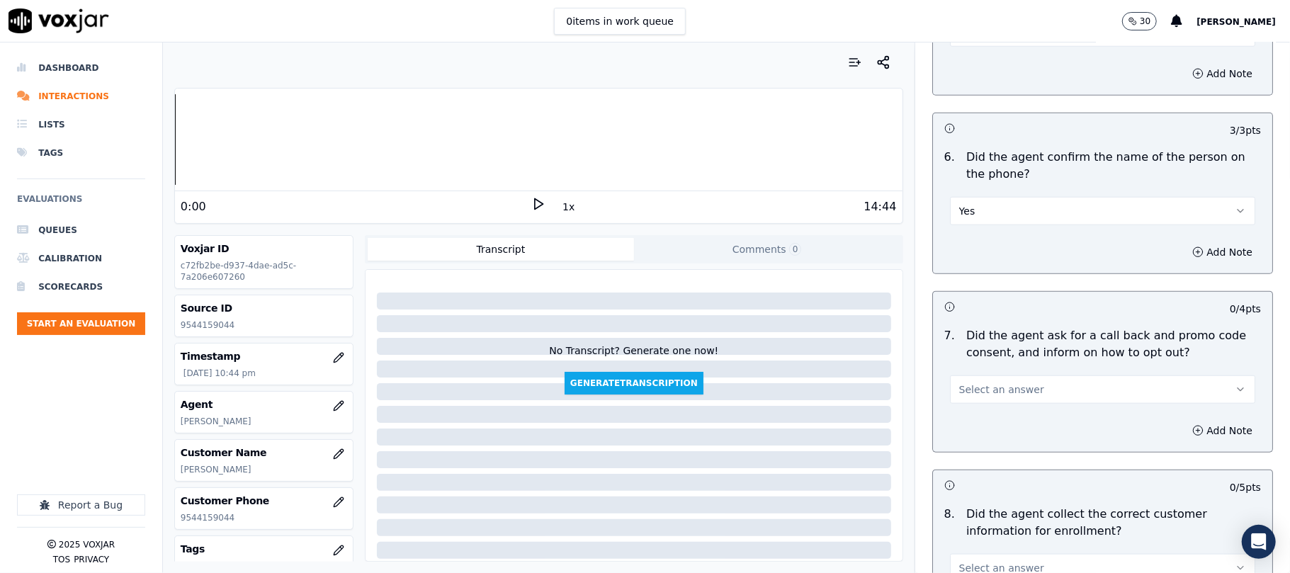
click at [968, 384] on button "Select an answer" at bounding box center [1102, 390] width 305 height 28
click at [968, 420] on div "Yes" at bounding box center [1072, 424] width 274 height 23
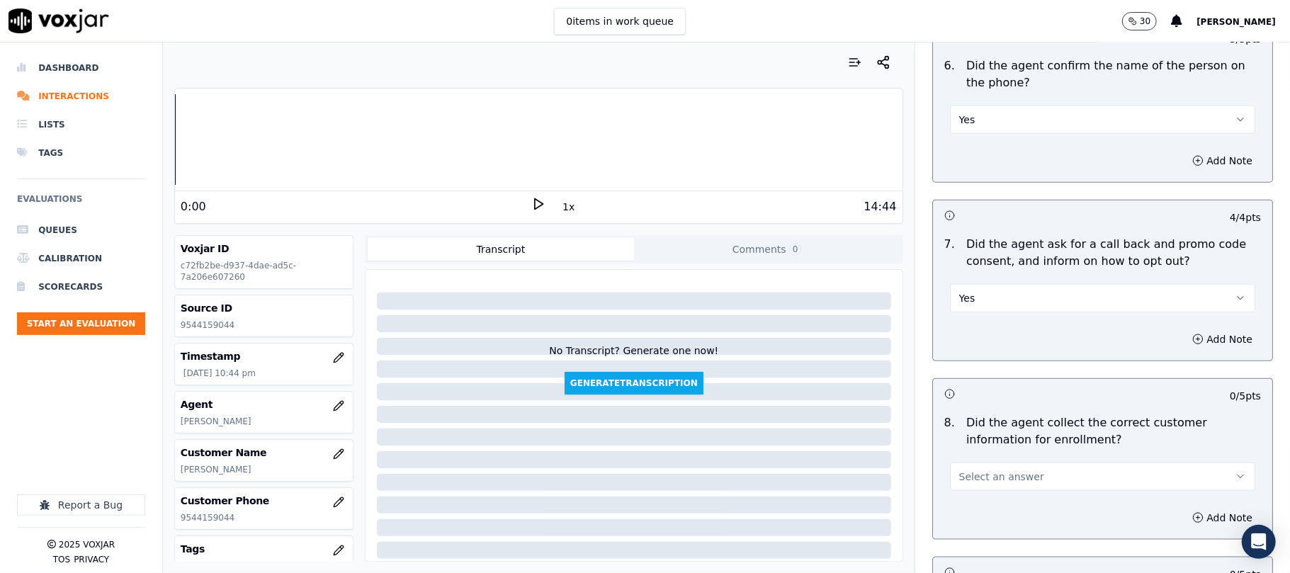
scroll to position [1103, 0]
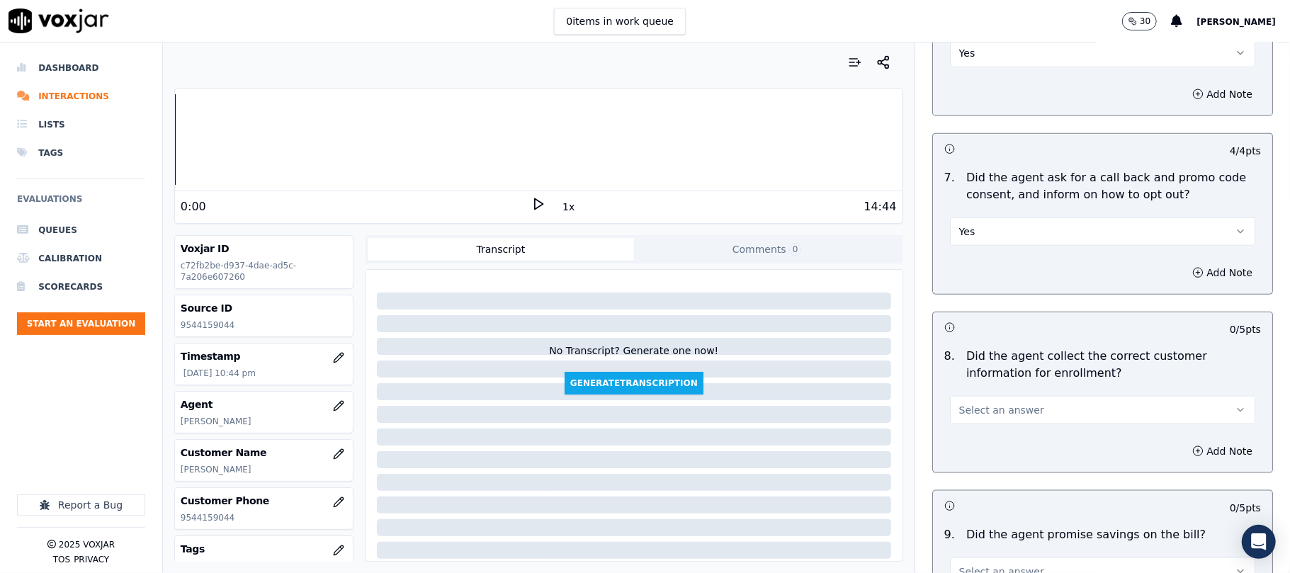
click at [965, 411] on span "Select an answer" at bounding box center [1002, 410] width 85 height 14
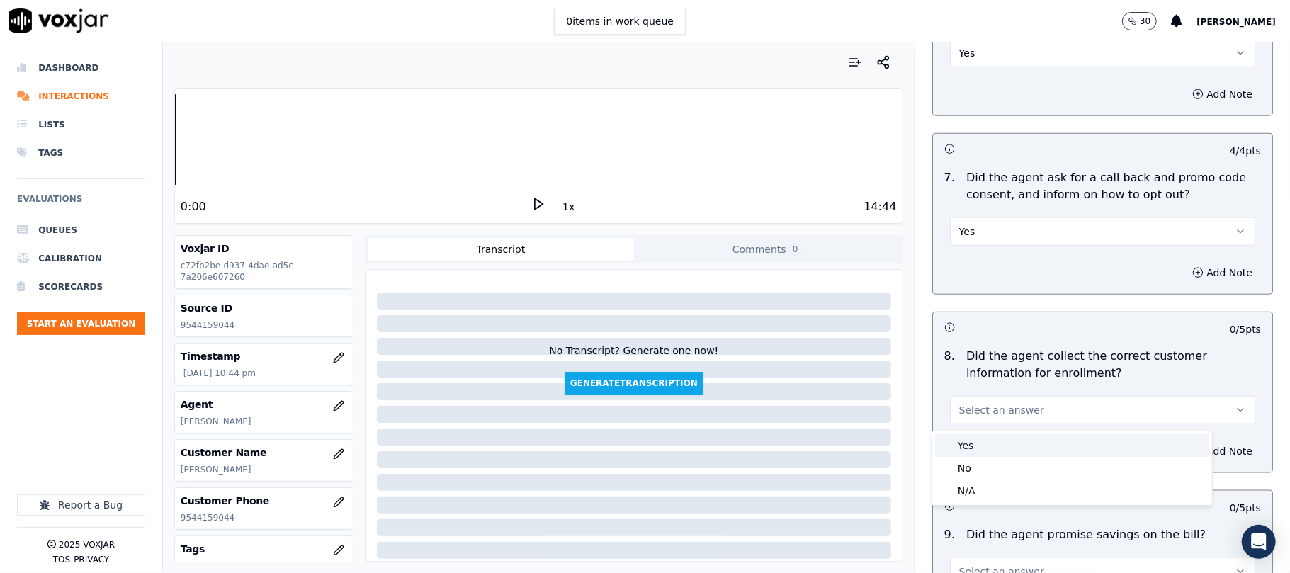
click at [973, 446] on div "Yes" at bounding box center [1072, 445] width 274 height 23
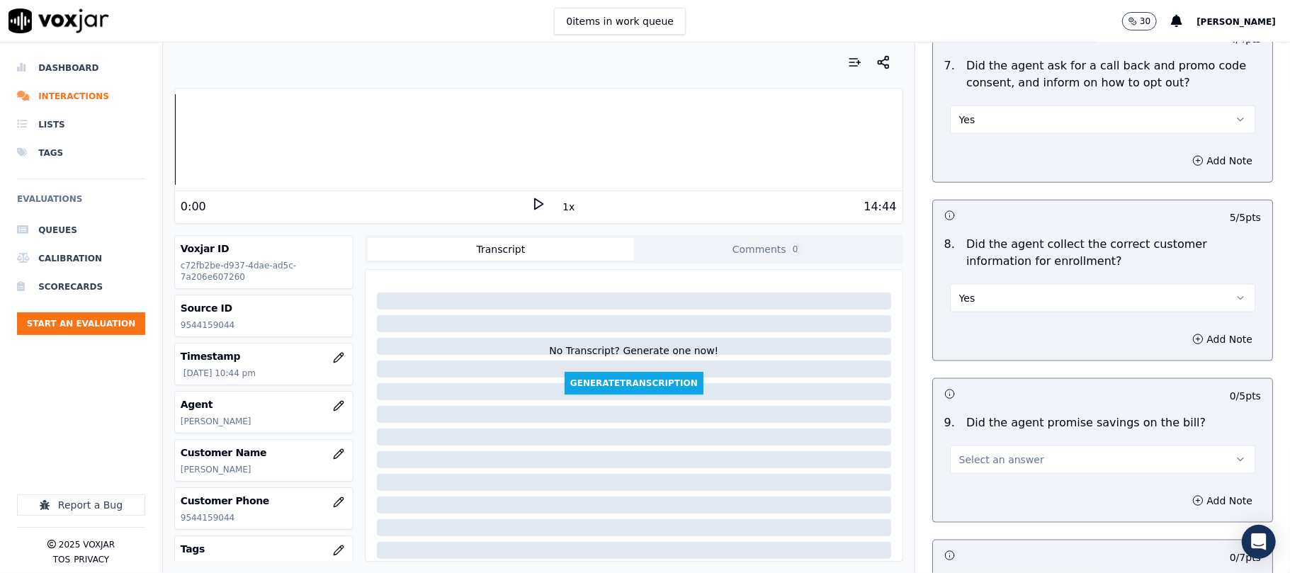
scroll to position [1259, 0]
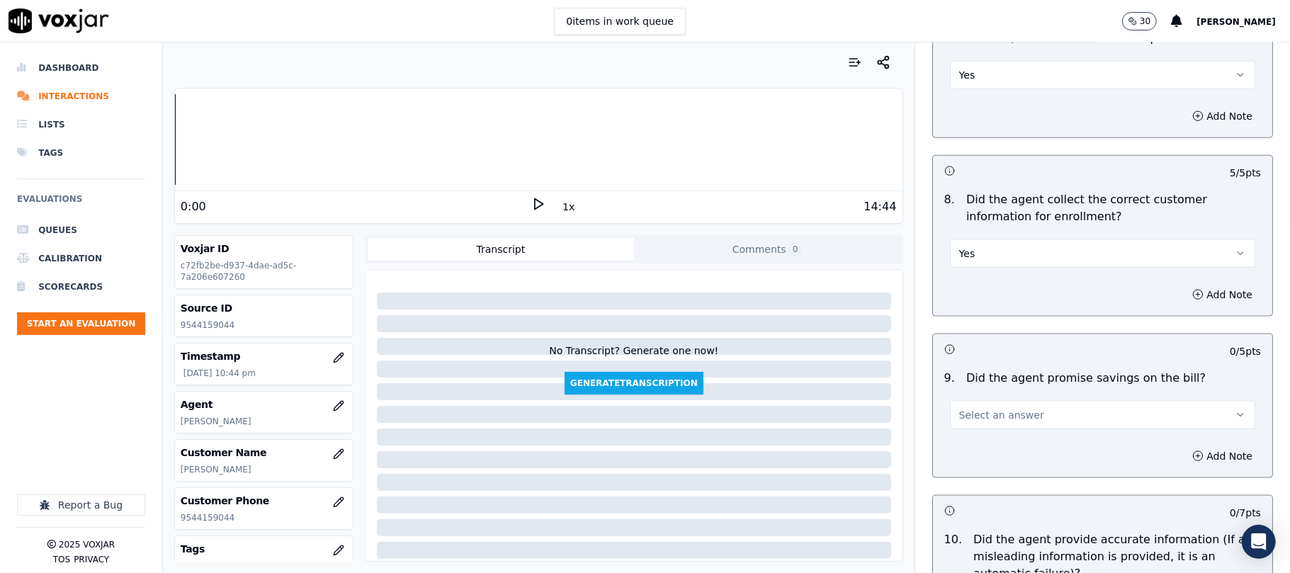
click at [984, 409] on button "Select an answer" at bounding box center [1102, 415] width 305 height 28
click at [984, 442] on div "Yes" at bounding box center [1072, 451] width 274 height 23
click at [984, 425] on button "Yes" at bounding box center [1102, 415] width 305 height 28
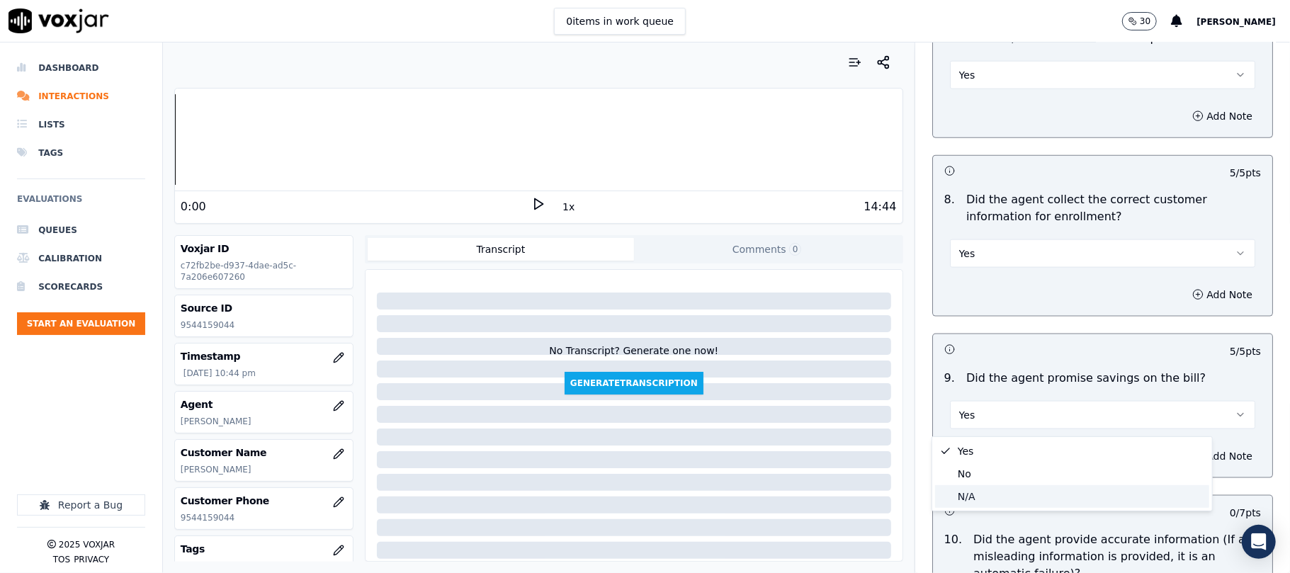
click at [989, 489] on div "N/A" at bounding box center [1072, 496] width 274 height 23
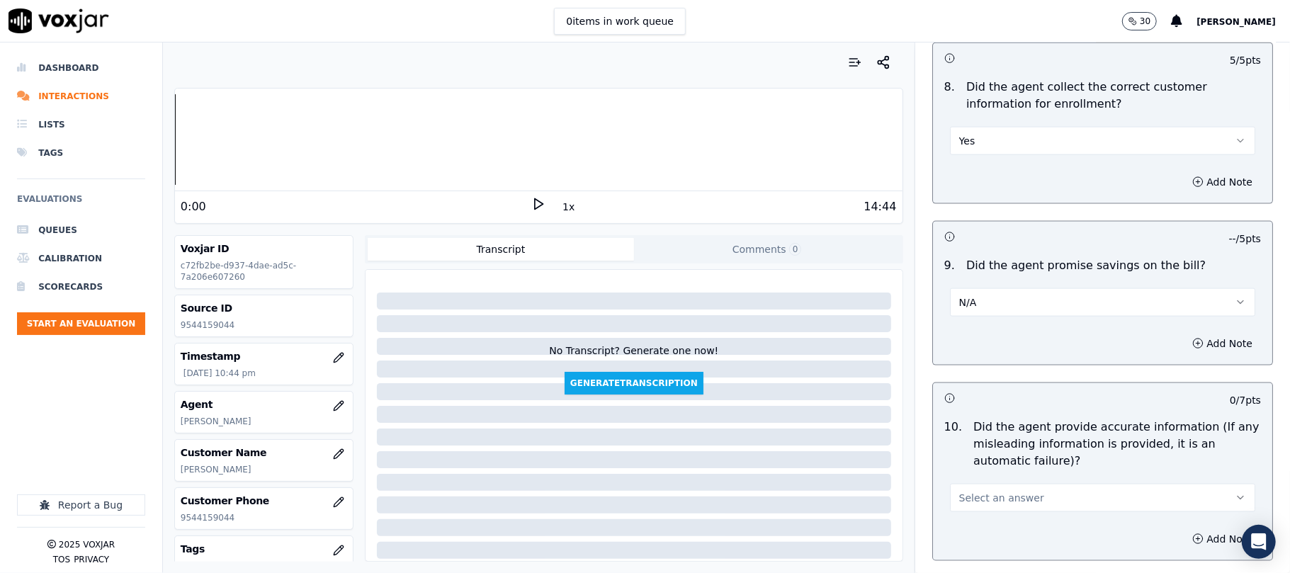
scroll to position [1417, 0]
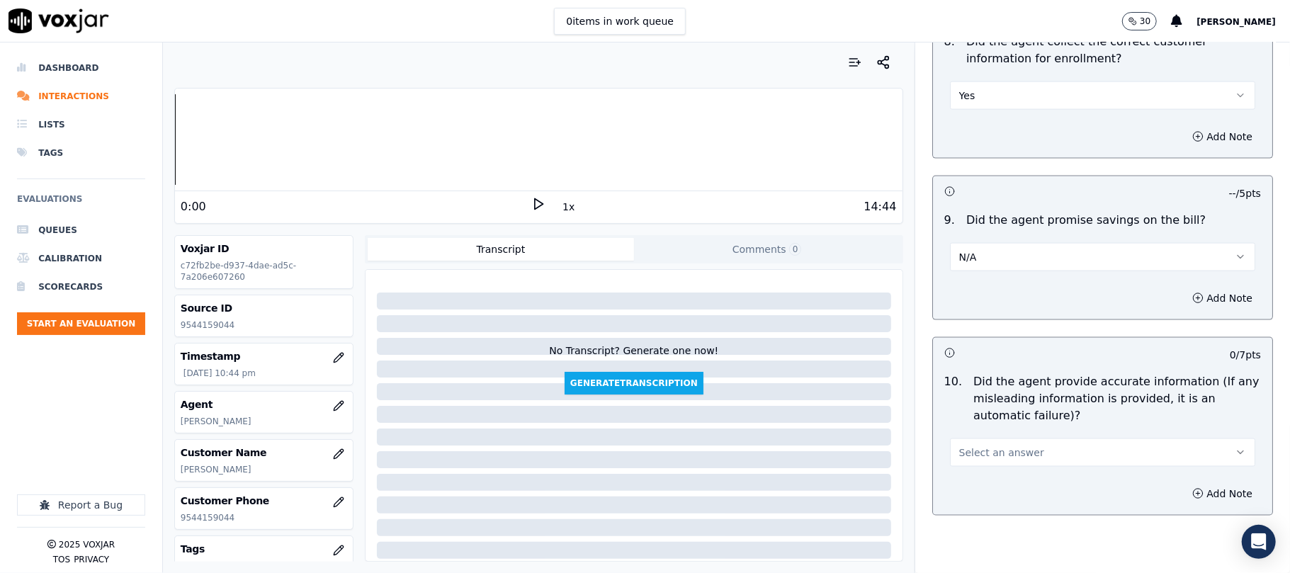
click at [978, 451] on span "Select an answer" at bounding box center [1002, 453] width 85 height 14
click at [979, 483] on div "Yes" at bounding box center [1072, 489] width 274 height 23
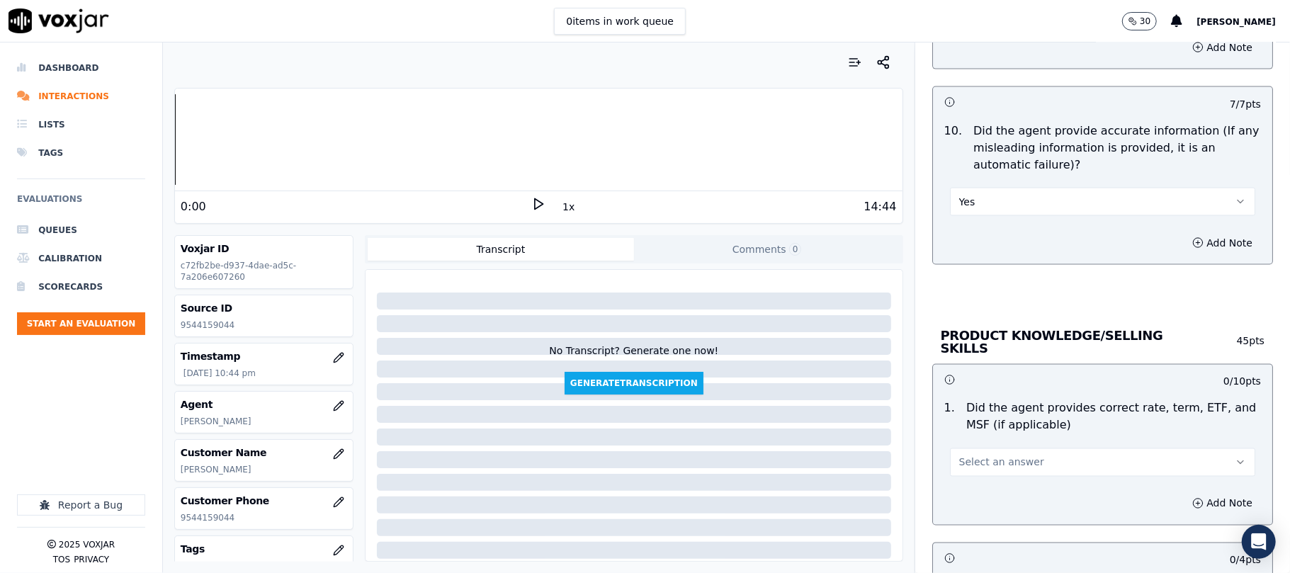
scroll to position [1732, 0]
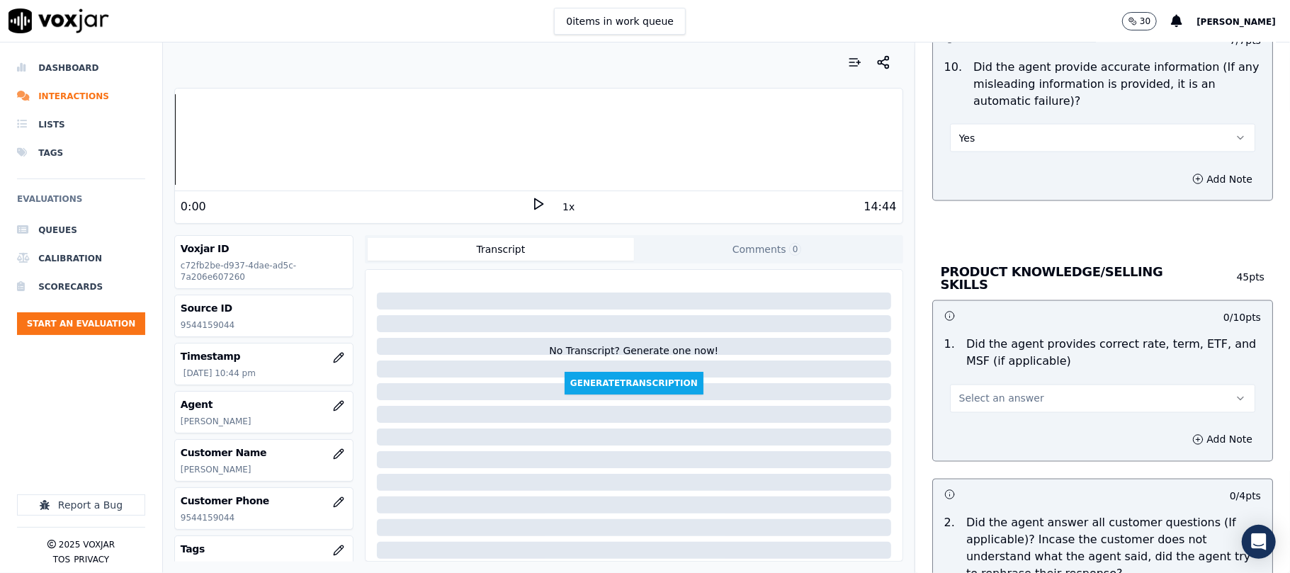
click at [973, 401] on span "Select an answer" at bounding box center [1002, 399] width 85 height 14
click at [965, 435] on div "Yes" at bounding box center [1072, 428] width 274 height 23
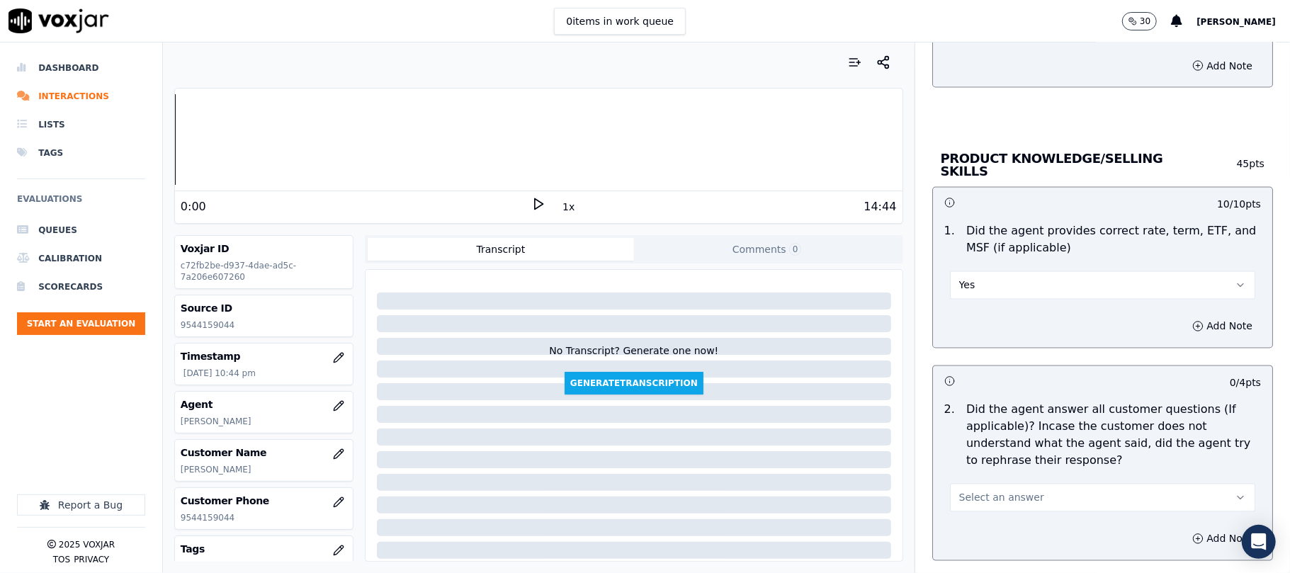
scroll to position [1889, 0]
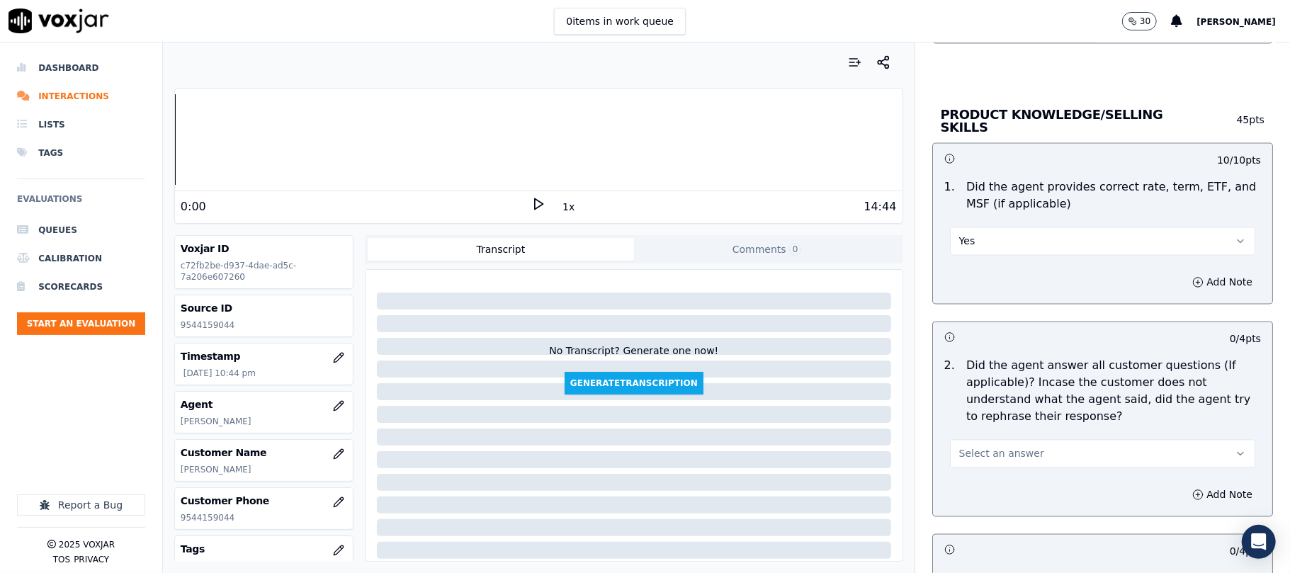
drag, startPoint x: 971, startPoint y: 446, endPoint x: 972, endPoint y: 454, distance: 7.9
click at [972, 448] on span "Select an answer" at bounding box center [1002, 454] width 85 height 14
click at [976, 486] on div "Yes" at bounding box center [1072, 484] width 274 height 23
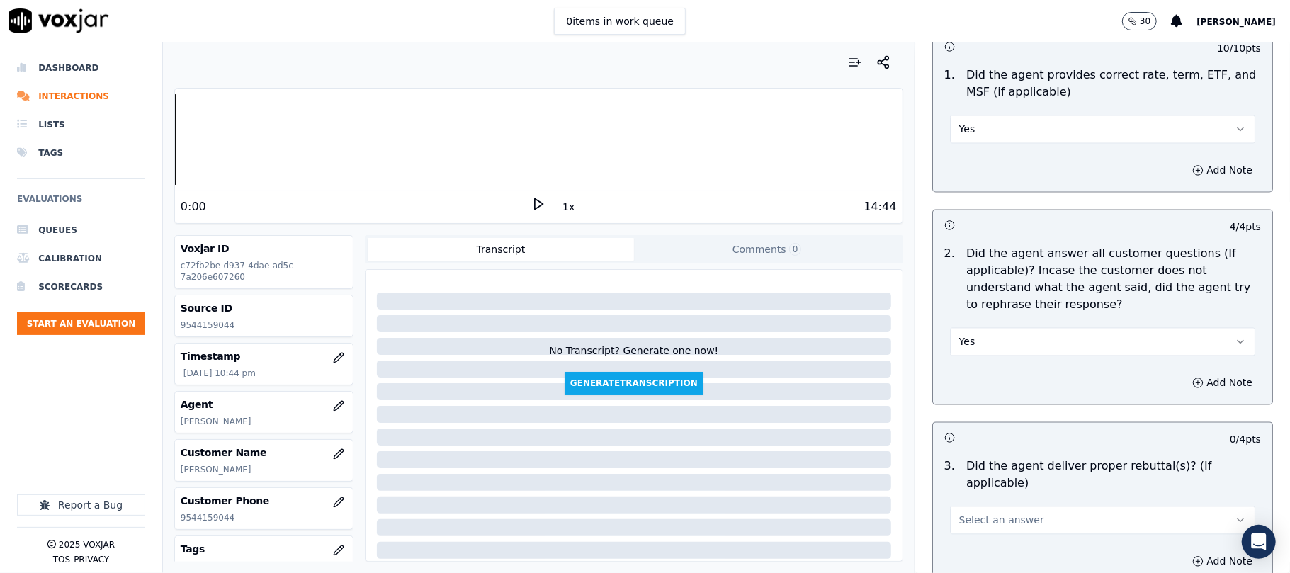
scroll to position [2047, 0]
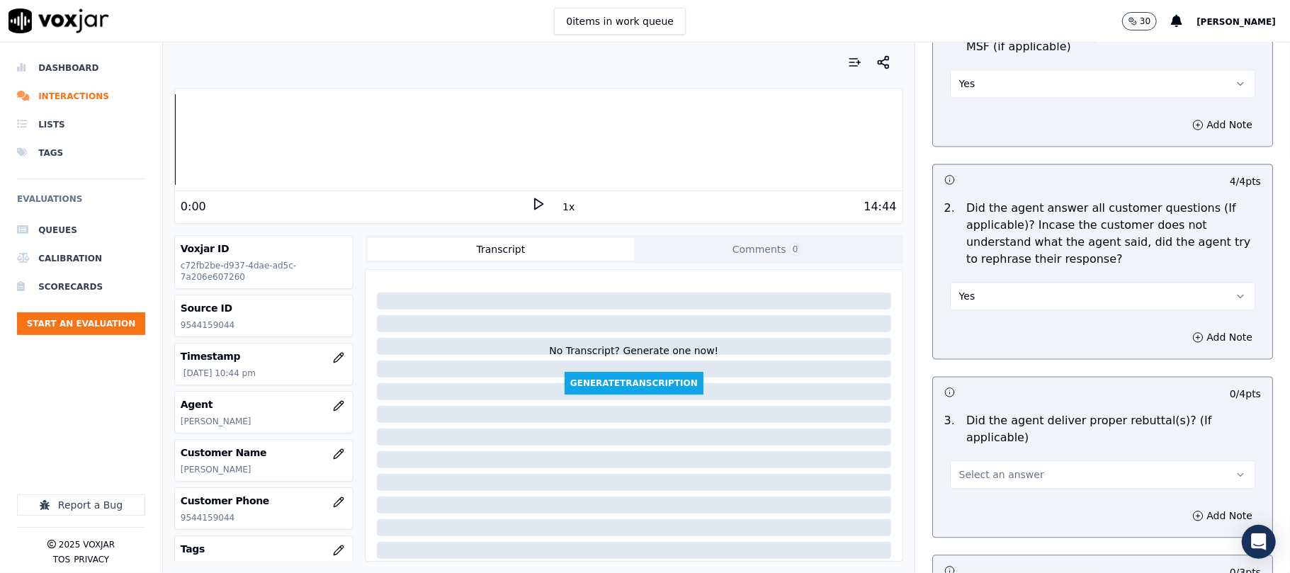
click at [971, 468] on span "Select an answer" at bounding box center [1002, 475] width 85 height 14
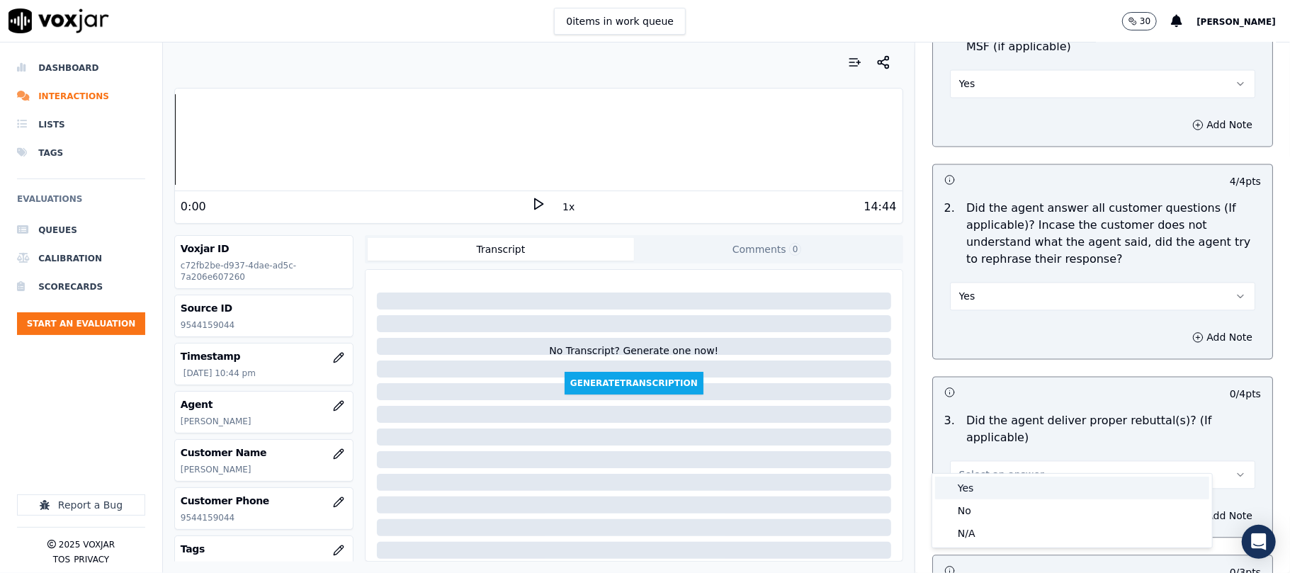
click at [970, 482] on div "Yes" at bounding box center [1072, 488] width 274 height 23
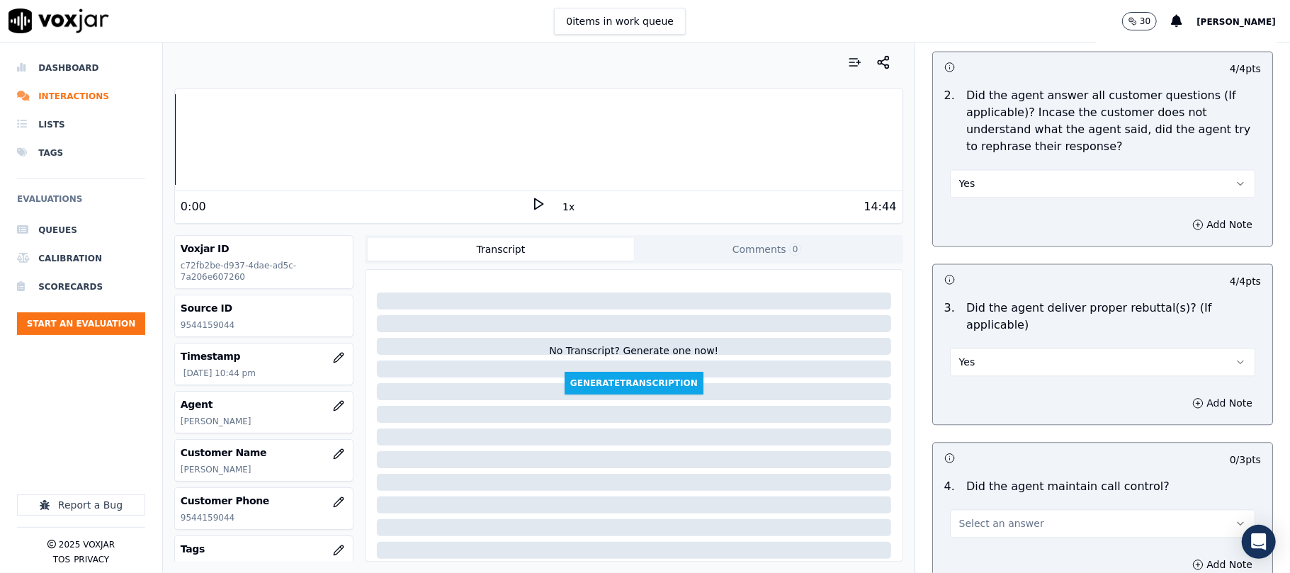
scroll to position [2204, 0]
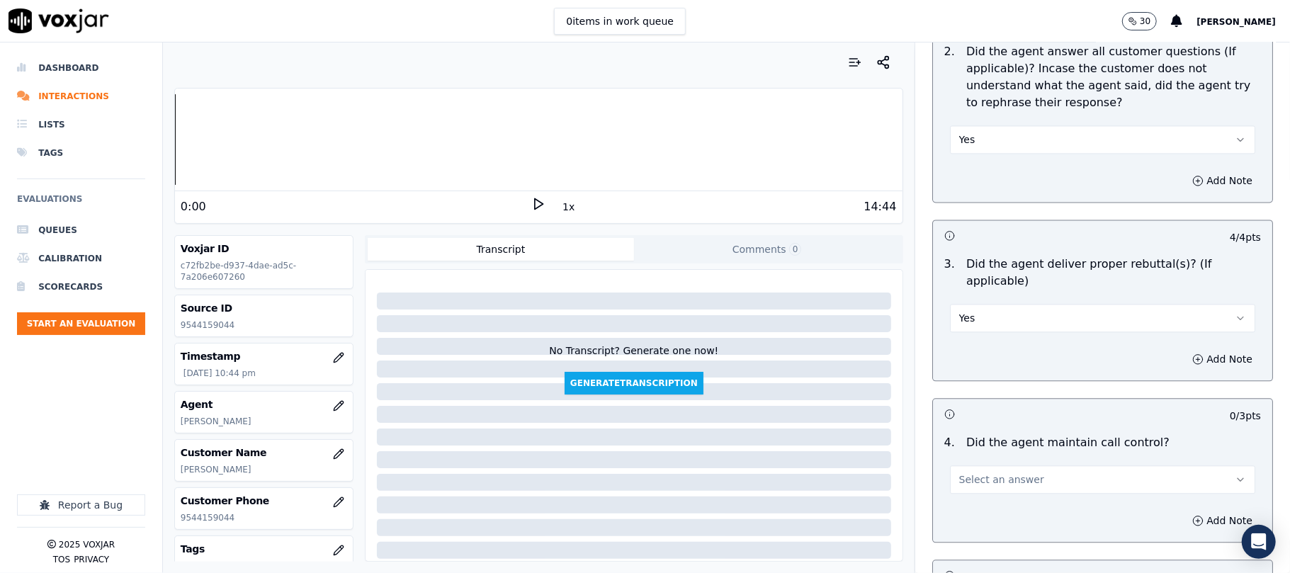
click at [979, 473] on span "Select an answer" at bounding box center [1002, 480] width 85 height 14
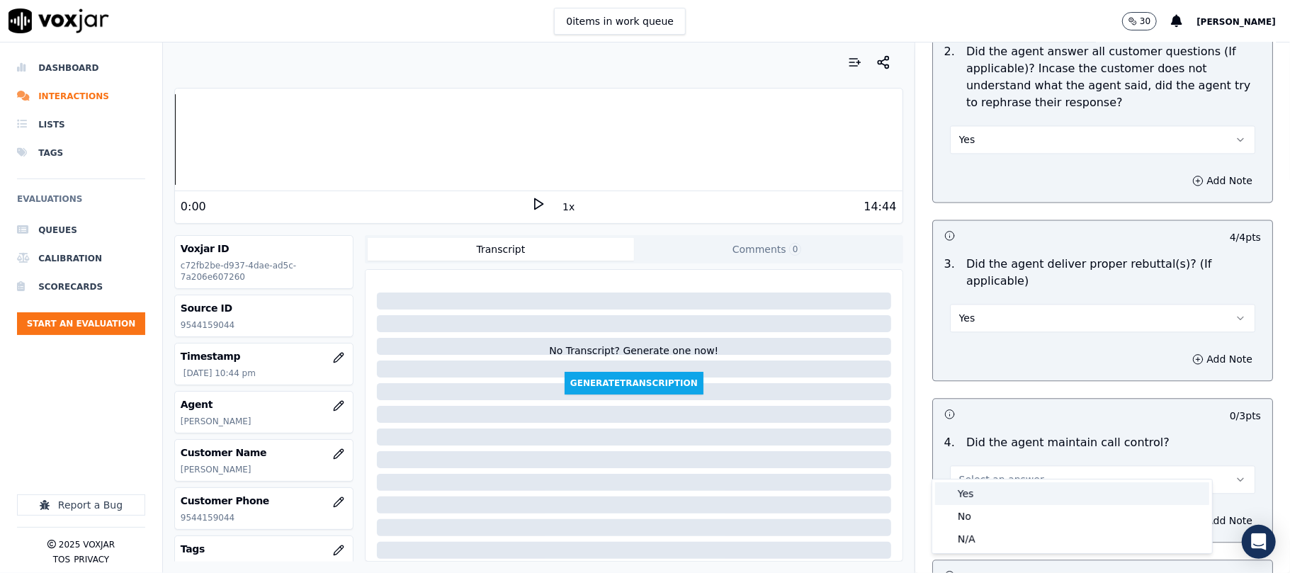
click at [976, 482] on div "Yes No N/A" at bounding box center [1073, 517] width 280 height 74
click at [968, 495] on div "Yes" at bounding box center [1072, 494] width 274 height 23
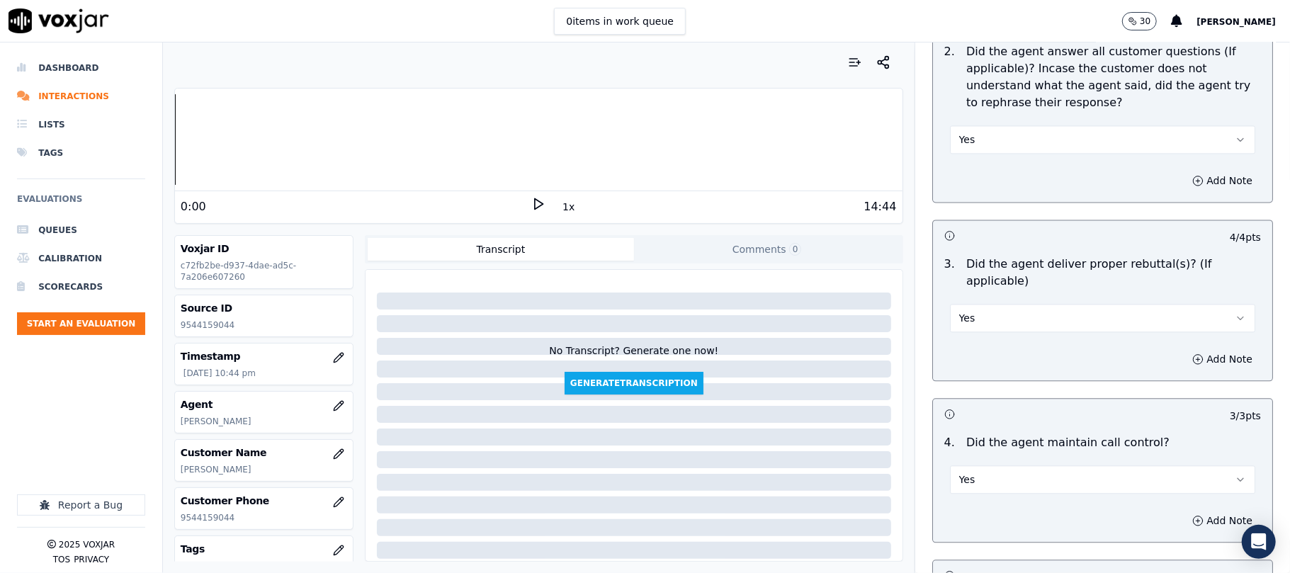
scroll to position [2362, 0]
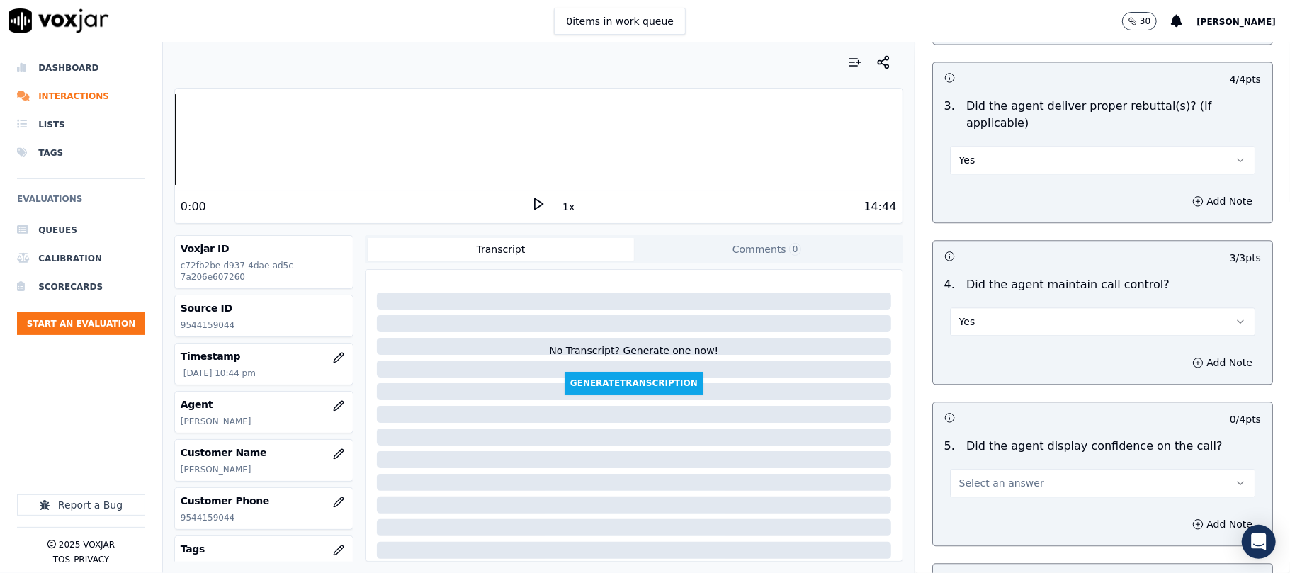
drag, startPoint x: 978, startPoint y: 457, endPoint x: 978, endPoint y: 466, distance: 8.5
click at [978, 469] on button "Select an answer" at bounding box center [1102, 483] width 305 height 28
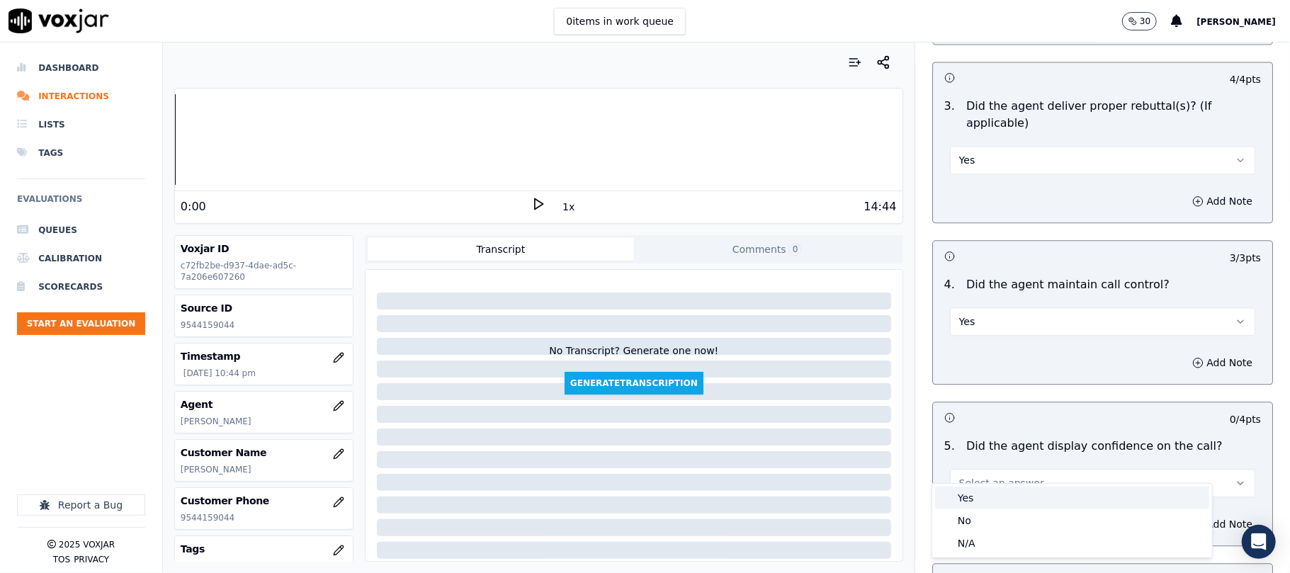
click at [976, 490] on div "Yes" at bounding box center [1072, 498] width 274 height 23
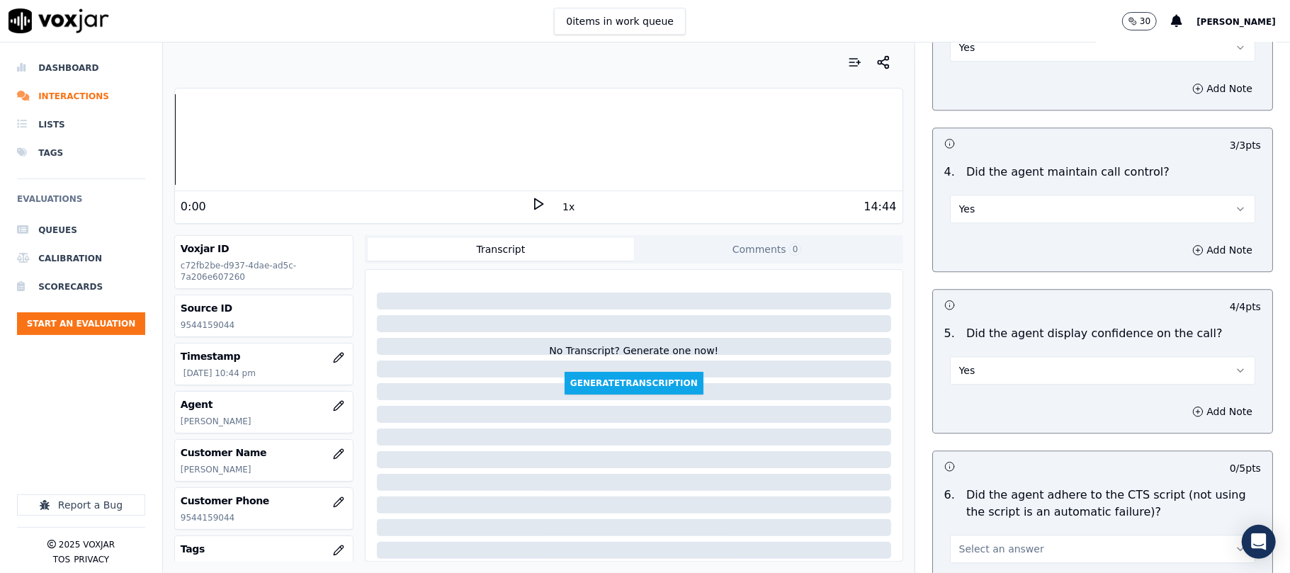
scroll to position [2520, 0]
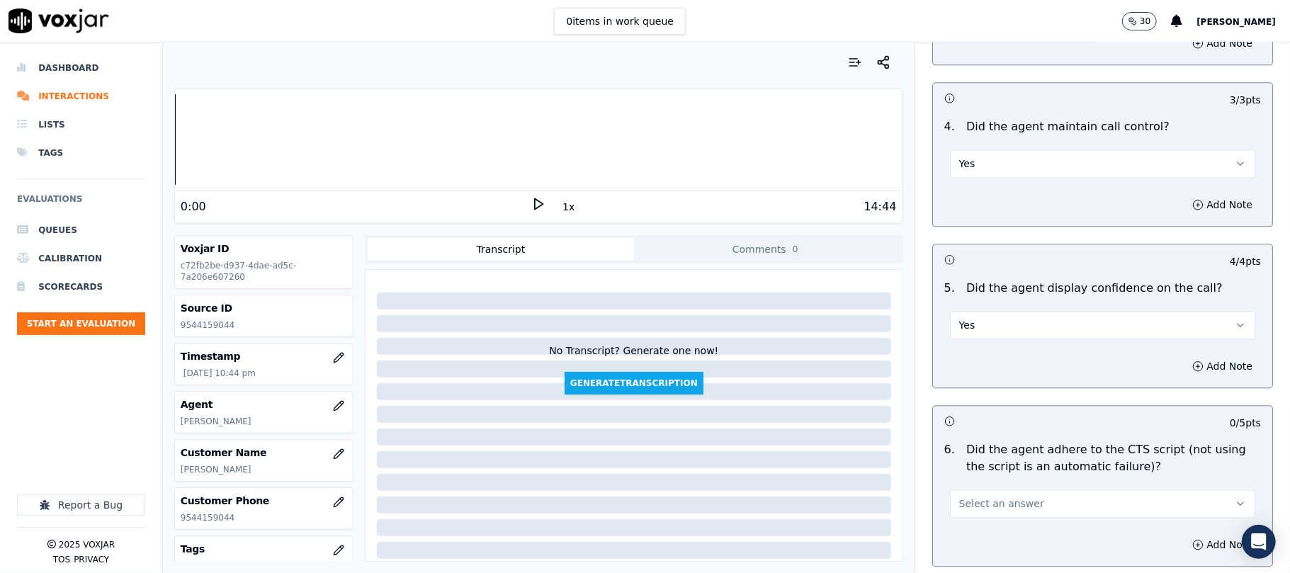
drag, startPoint x: 978, startPoint y: 477, endPoint x: 975, endPoint y: 499, distance: 22.2
click at [978, 490] on button "Select an answer" at bounding box center [1102, 504] width 305 height 28
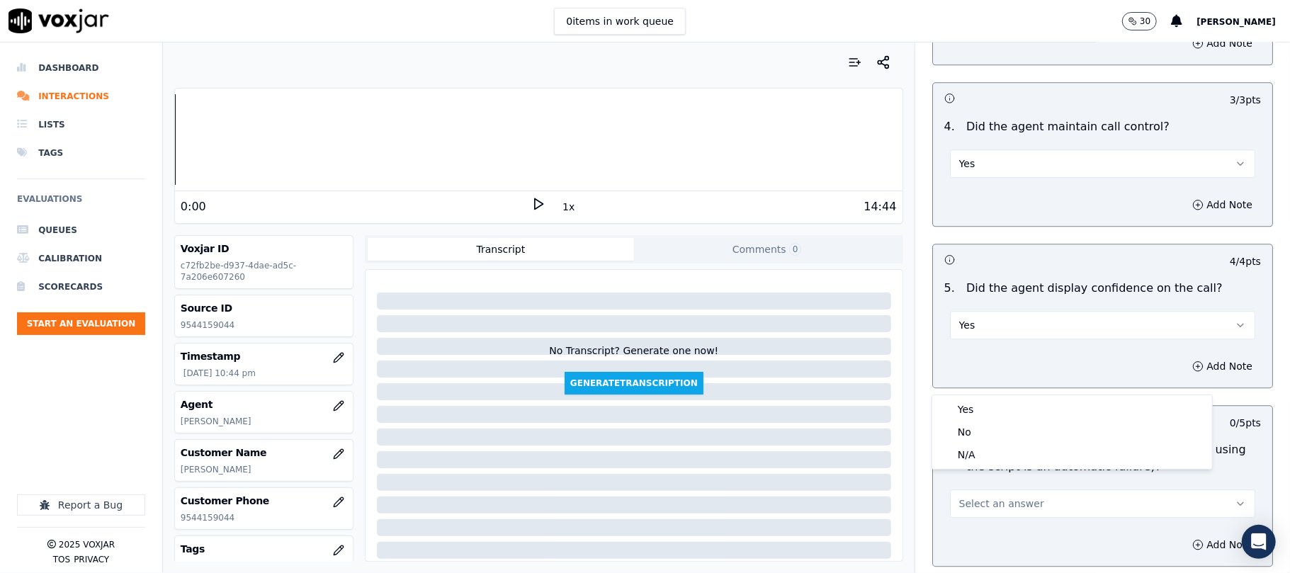
click at [975, 524] on div "Add Note" at bounding box center [1102, 545] width 339 height 43
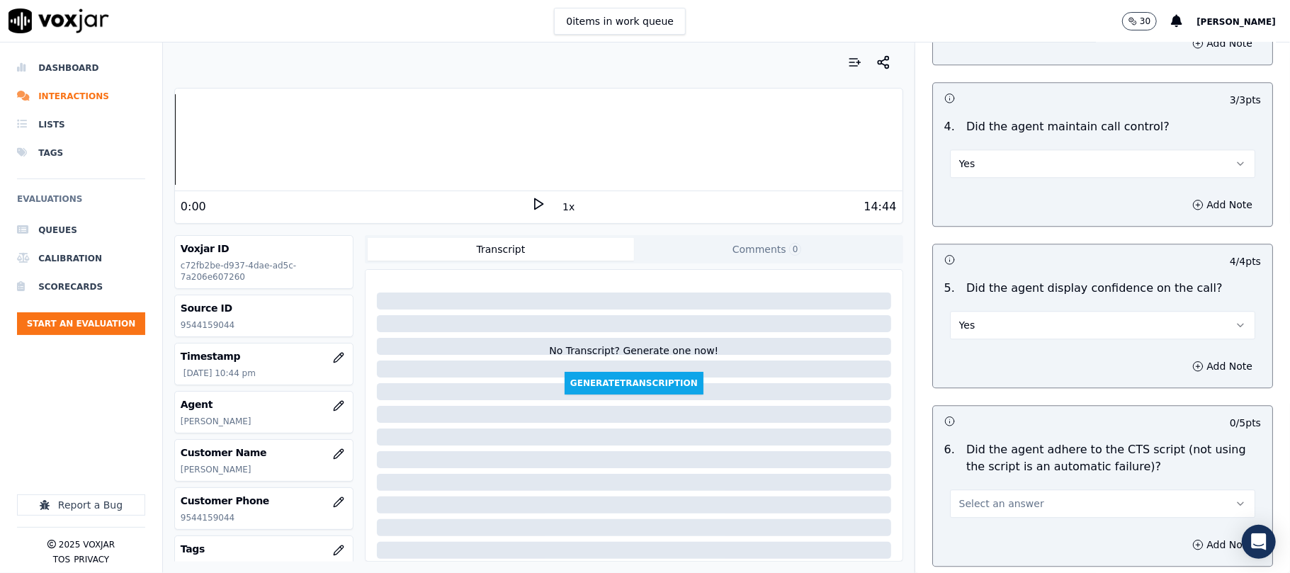
click at [969, 497] on span "Select an answer" at bounding box center [1002, 504] width 85 height 14
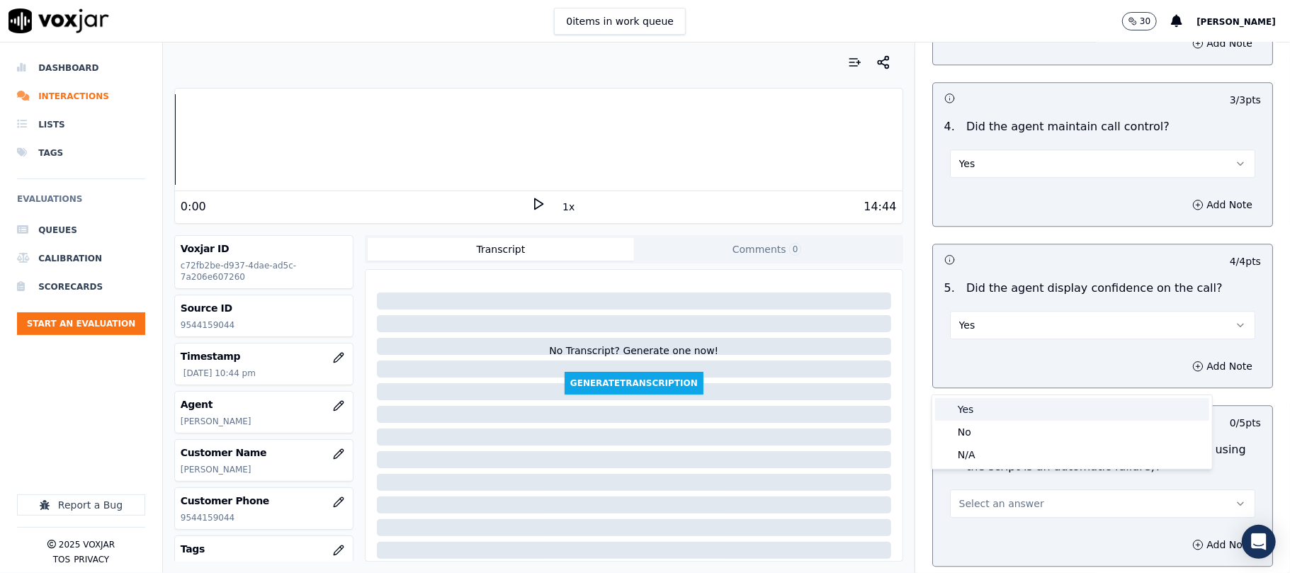
click at [990, 414] on div "Yes" at bounding box center [1072, 409] width 274 height 23
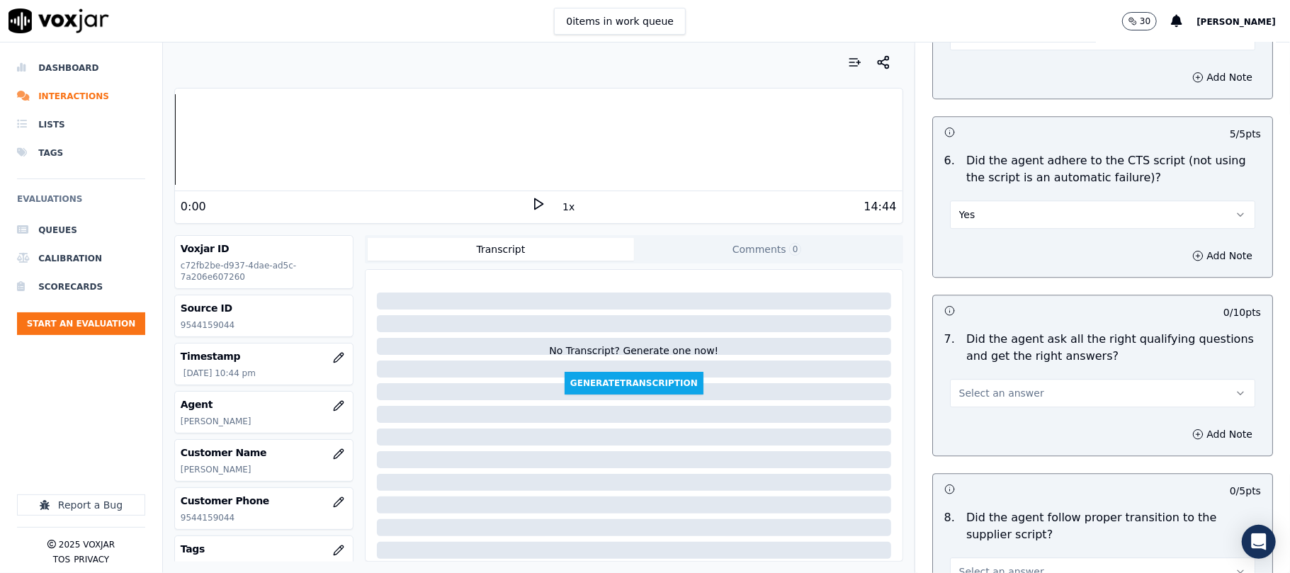
scroll to position [2835, 0]
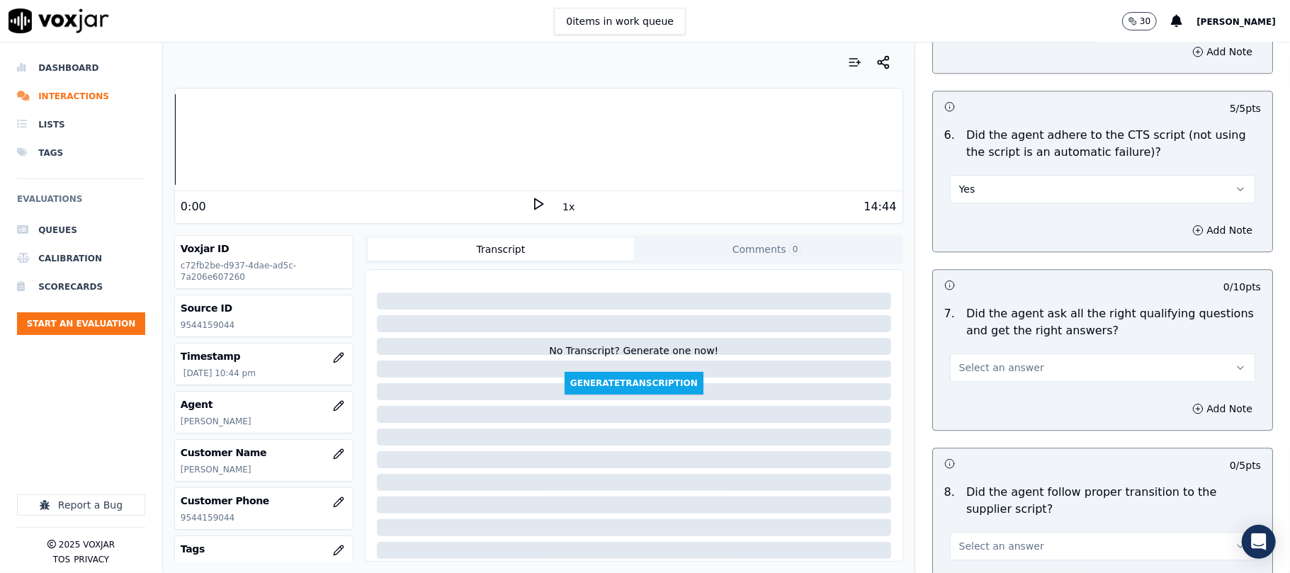
click at [975, 361] on span "Select an answer" at bounding box center [1002, 368] width 85 height 14
click at [967, 381] on div "Yes" at bounding box center [1072, 383] width 274 height 23
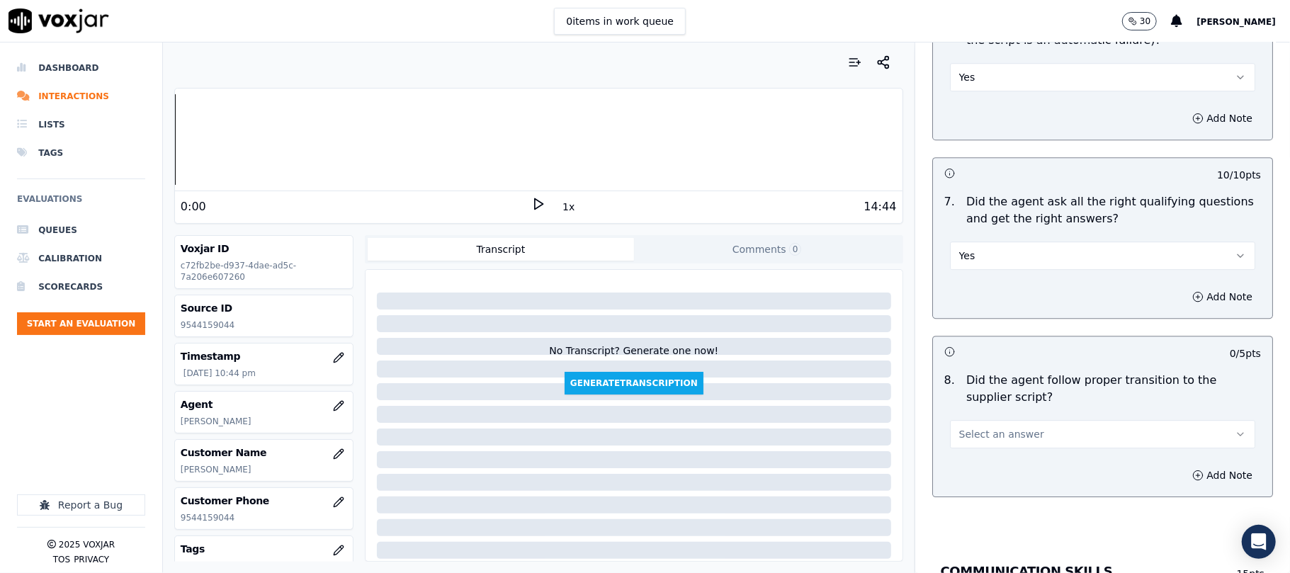
scroll to position [2992, 0]
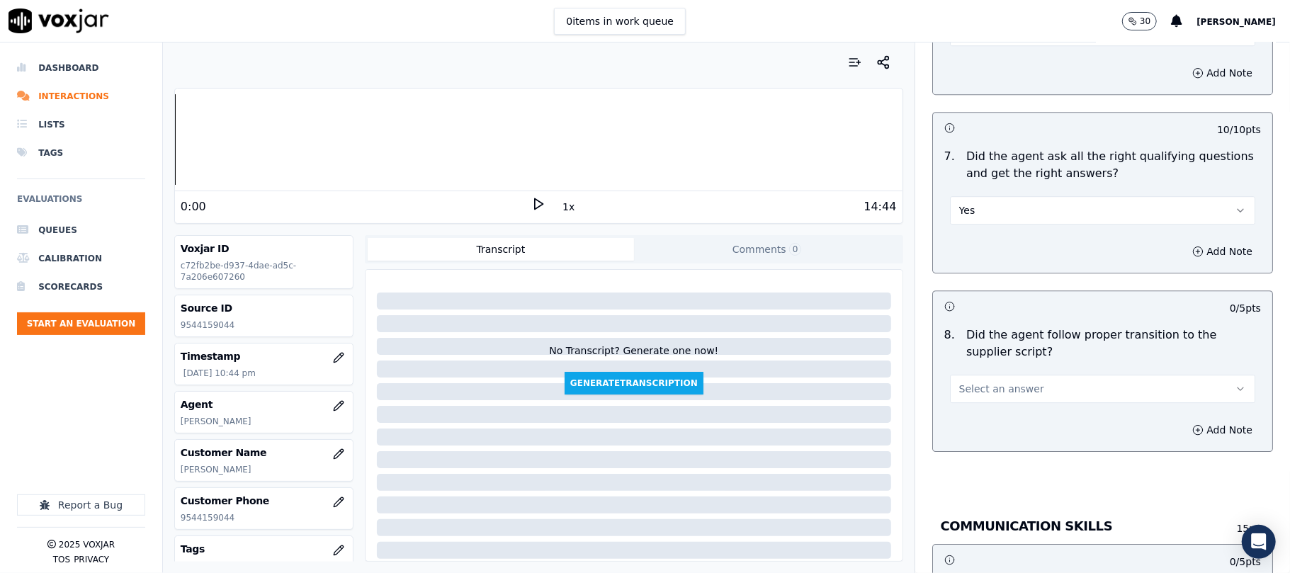
click at [978, 382] on span "Select an answer" at bounding box center [1002, 389] width 85 height 14
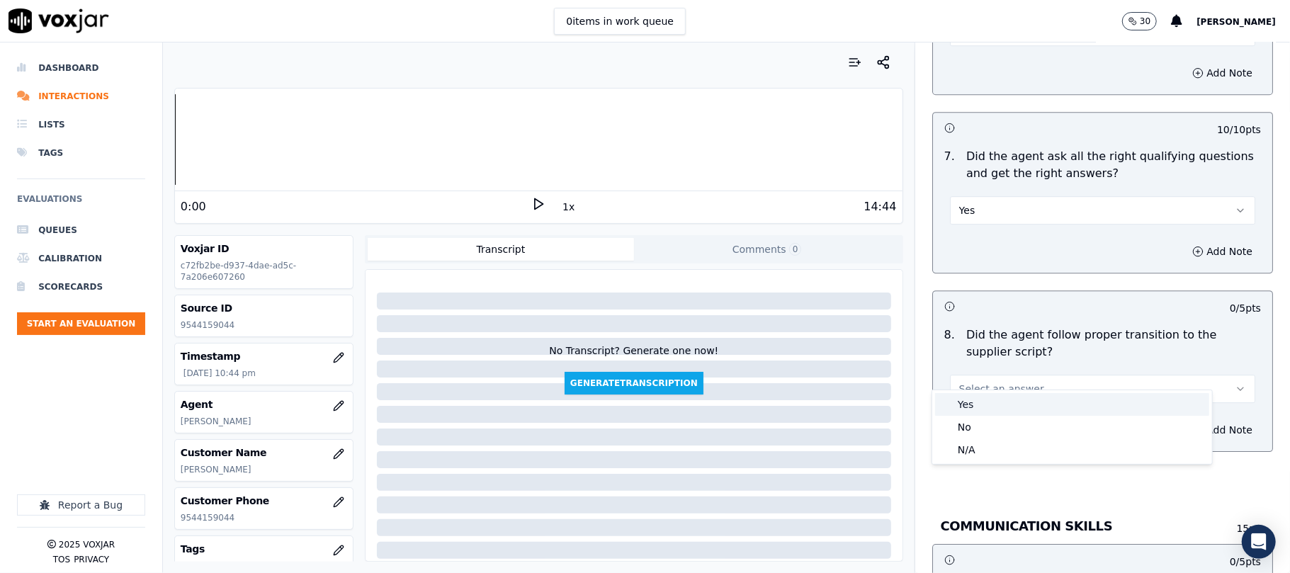
click at [978, 401] on div "Yes" at bounding box center [1072, 404] width 274 height 23
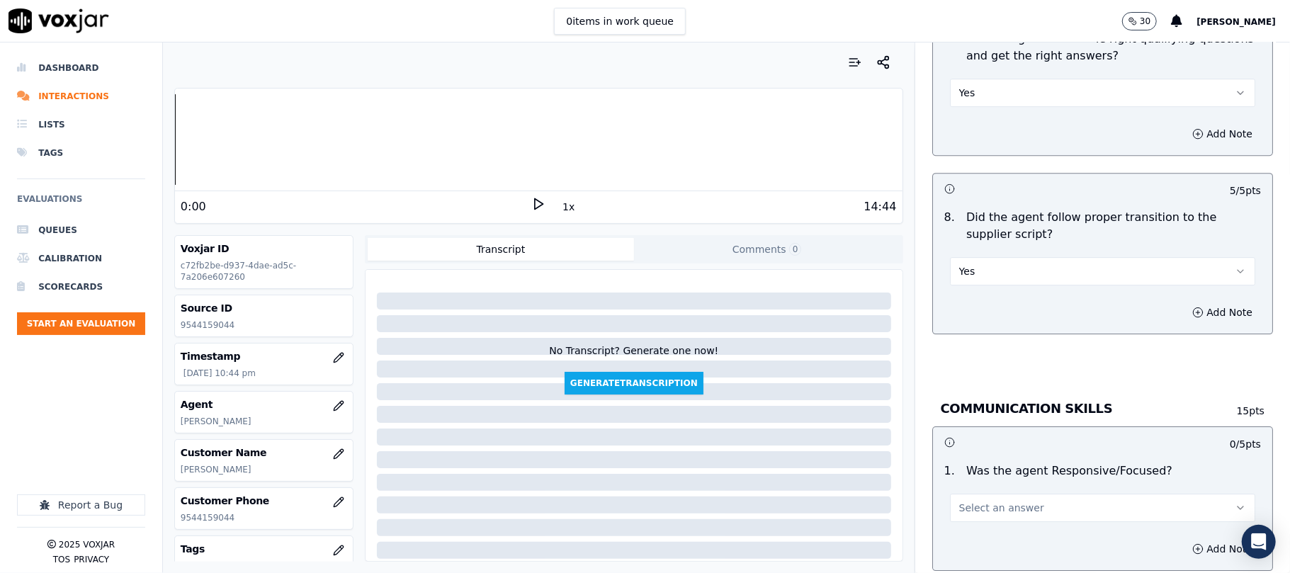
scroll to position [3149, 0]
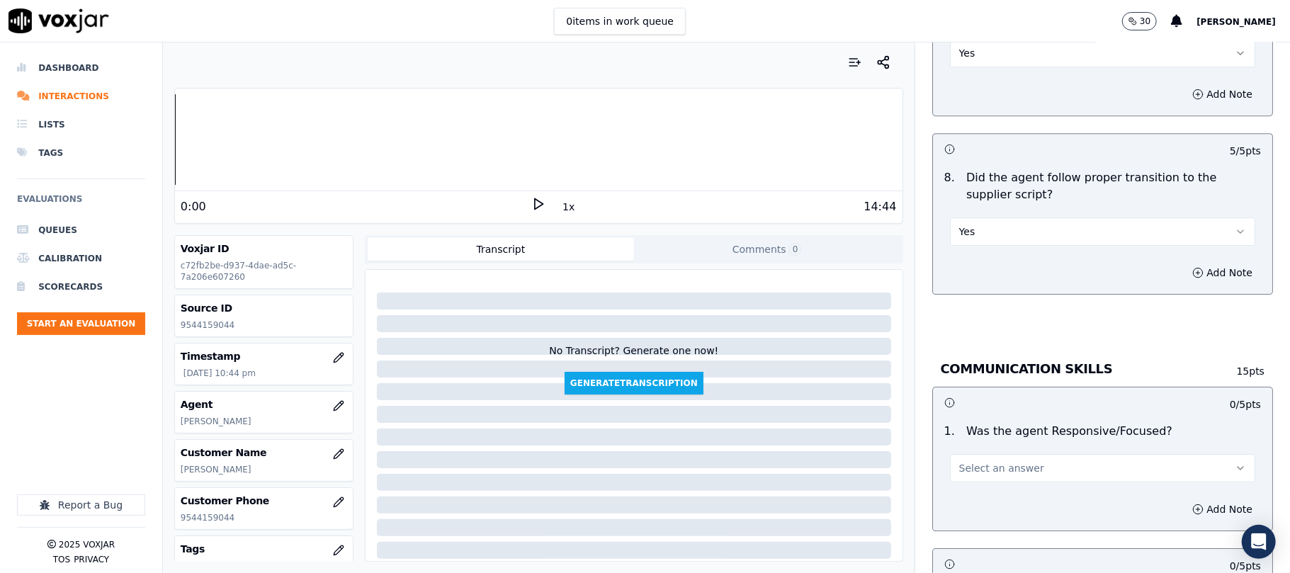
drag, startPoint x: 971, startPoint y: 454, endPoint x: 973, endPoint y: 462, distance: 8.8
click at [971, 461] on span "Select an answer" at bounding box center [1002, 468] width 85 height 14
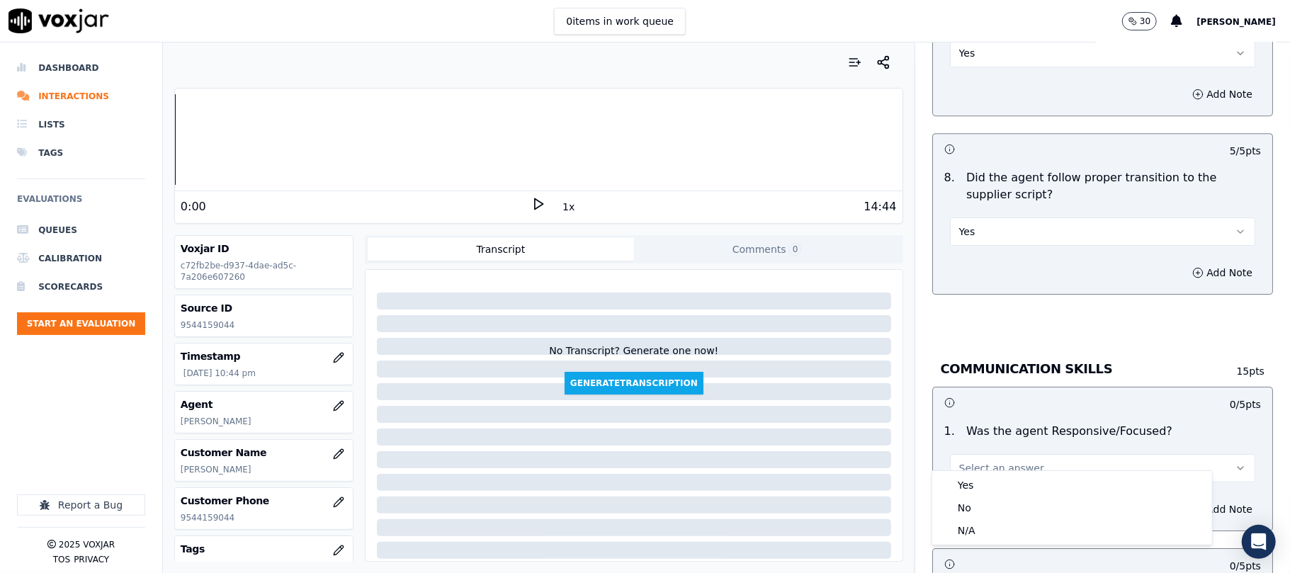
click at [978, 469] on div "1 . Was the agent Responsive/Focused? Select an answer" at bounding box center [1102, 452] width 339 height 71
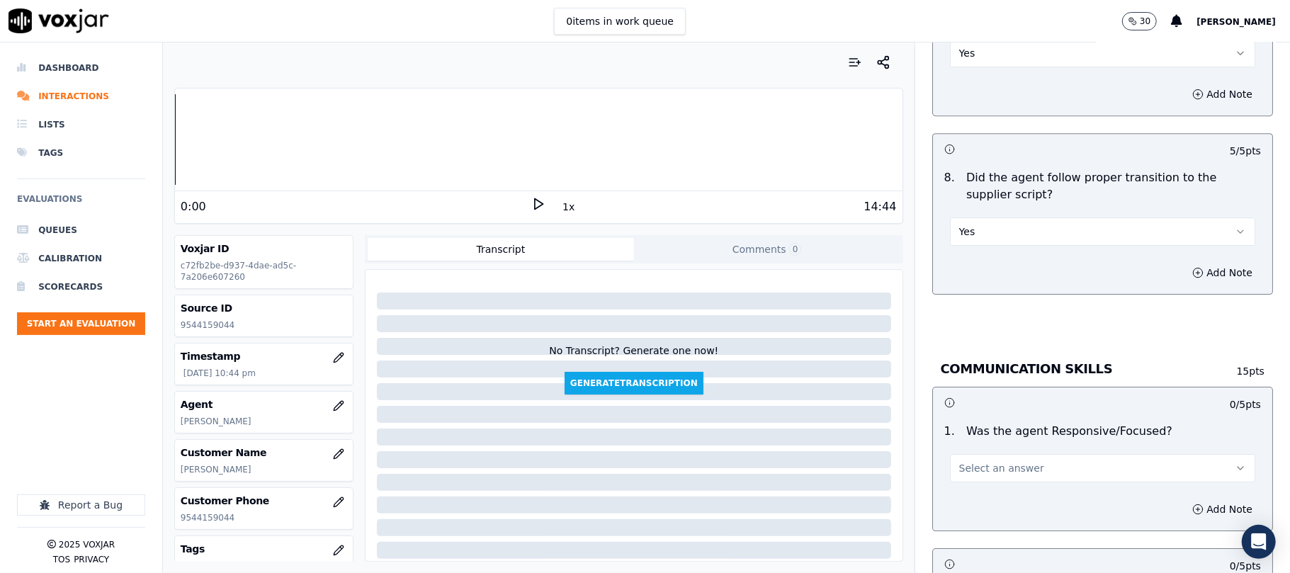
click at [978, 488] on div "Add Note" at bounding box center [1102, 509] width 339 height 43
click at [978, 461] on span "Select an answer" at bounding box center [1002, 468] width 85 height 14
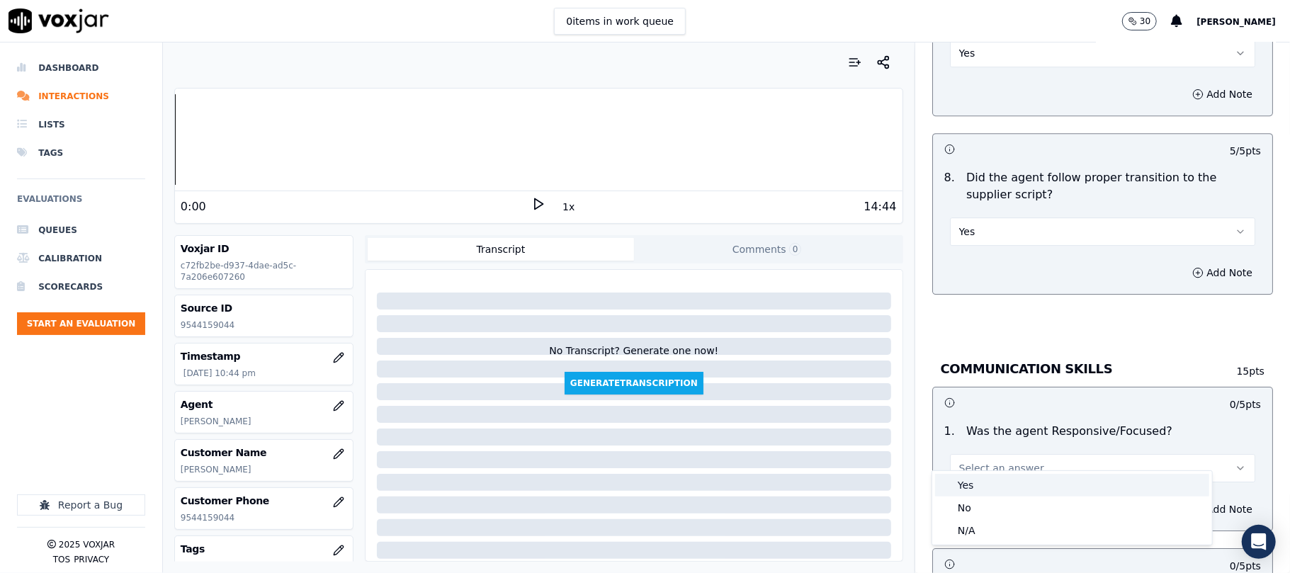
drag, startPoint x: 984, startPoint y: 491, endPoint x: 973, endPoint y: 434, distance: 58.5
click at [984, 492] on div "Yes" at bounding box center [1072, 485] width 274 height 23
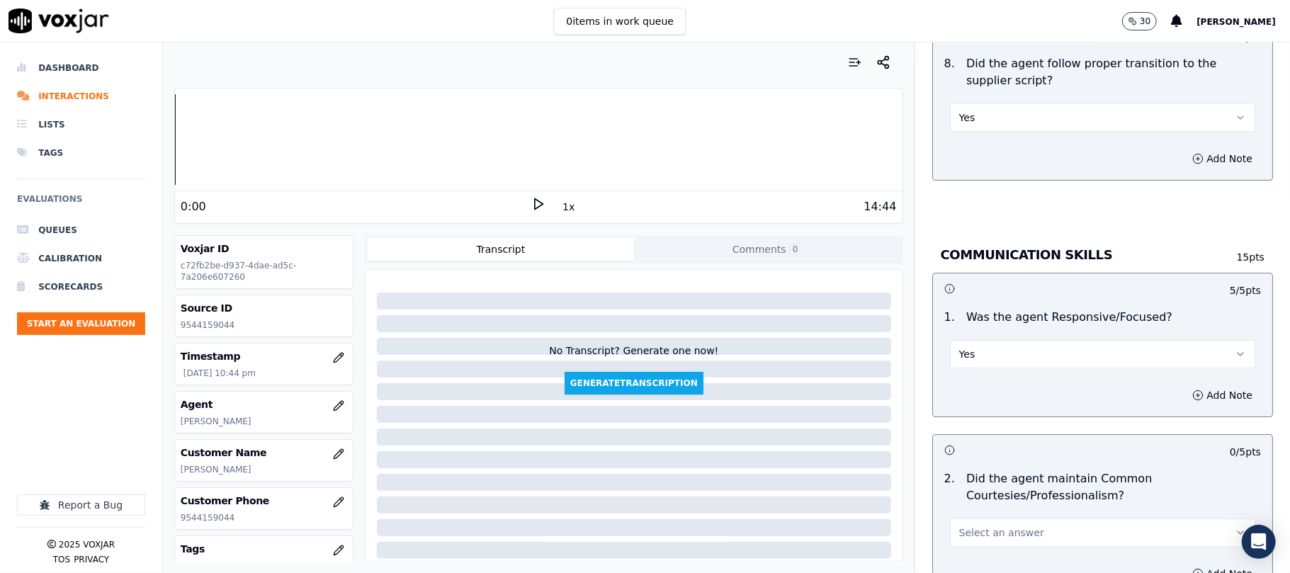
scroll to position [3307, 0]
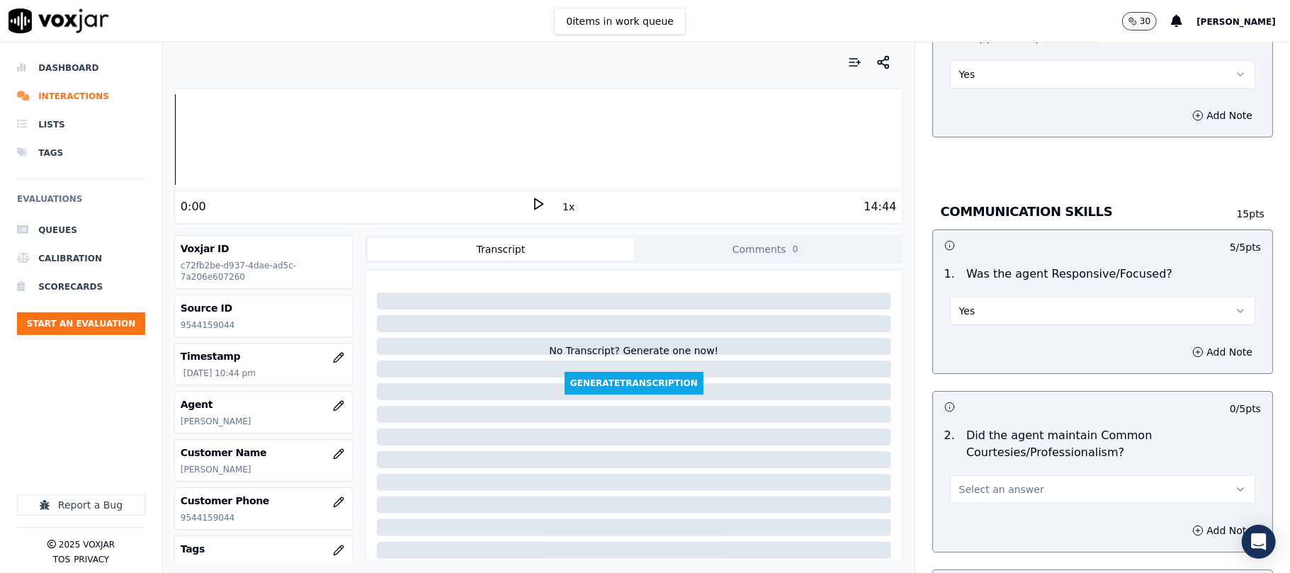
click at [965, 493] on div "2 . Did the agent maintain Common Courtesies/Professionalism? Select an answer" at bounding box center [1102, 466] width 339 height 88
click at [964, 493] on div "2 . Did the agent maintain Common Courtesies/Professionalism? Select an answer" at bounding box center [1102, 466] width 339 height 88
click at [962, 483] on span "Select an answer" at bounding box center [1002, 490] width 85 height 14
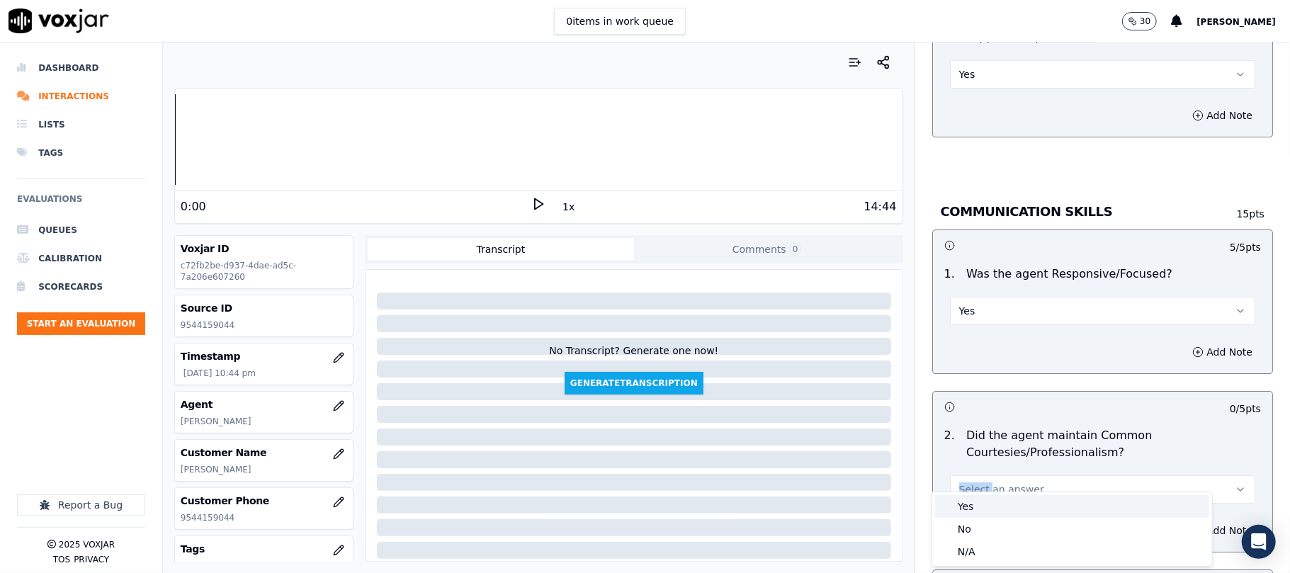
click at [967, 500] on div "Yes" at bounding box center [1072, 506] width 274 height 23
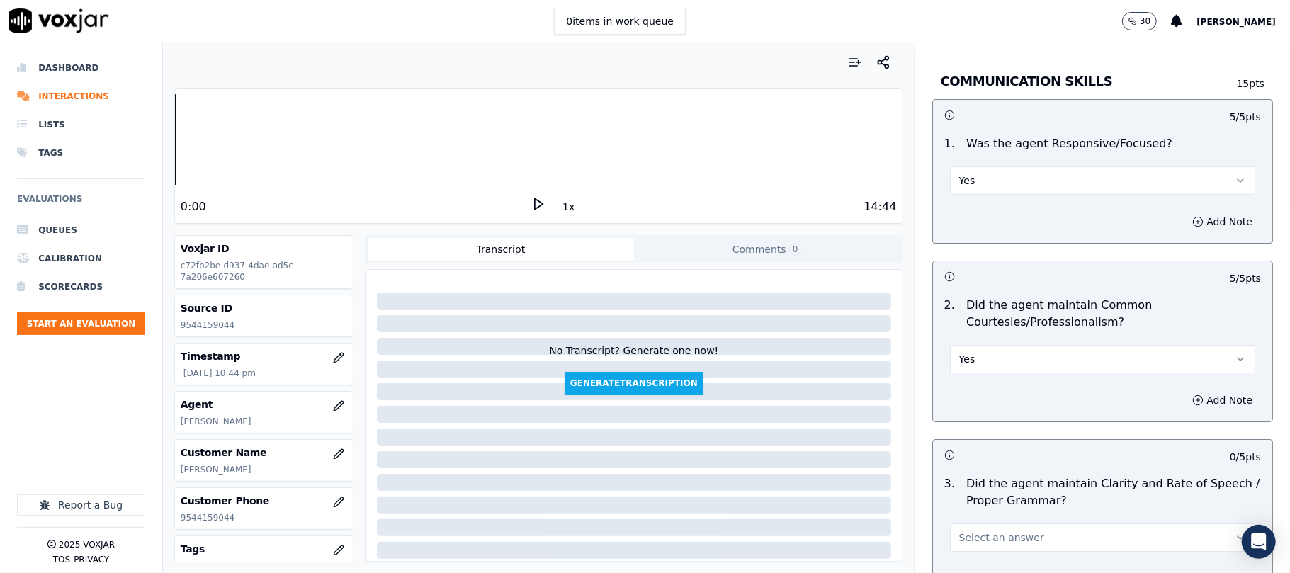
scroll to position [3578, 0]
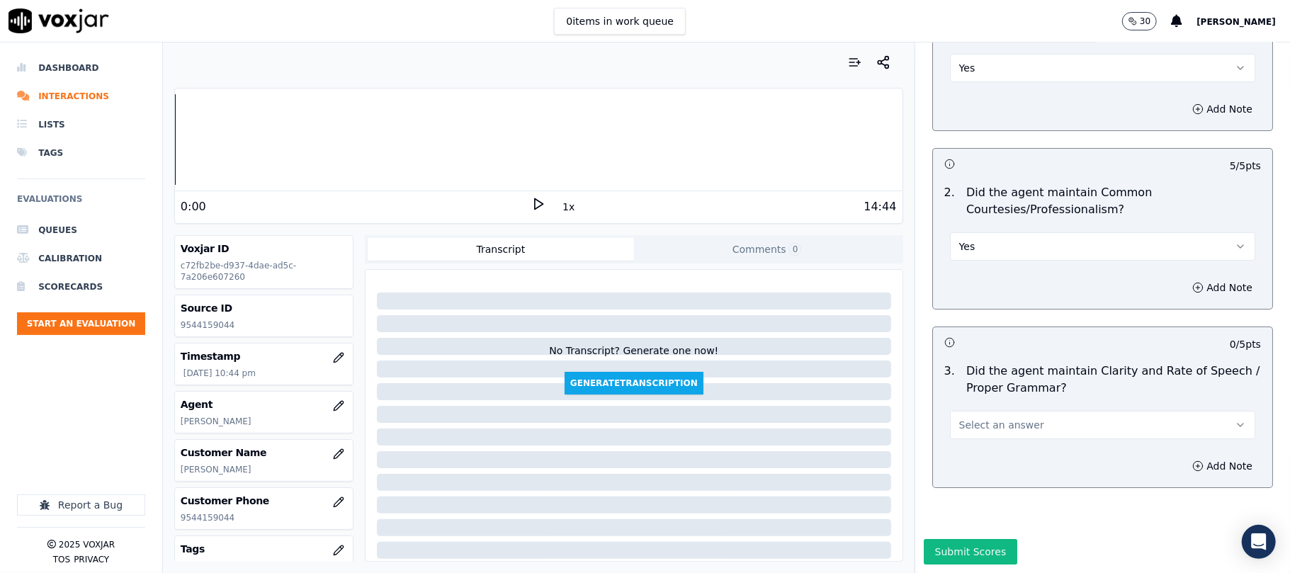
click at [969, 411] on button "Select an answer" at bounding box center [1102, 425] width 305 height 28
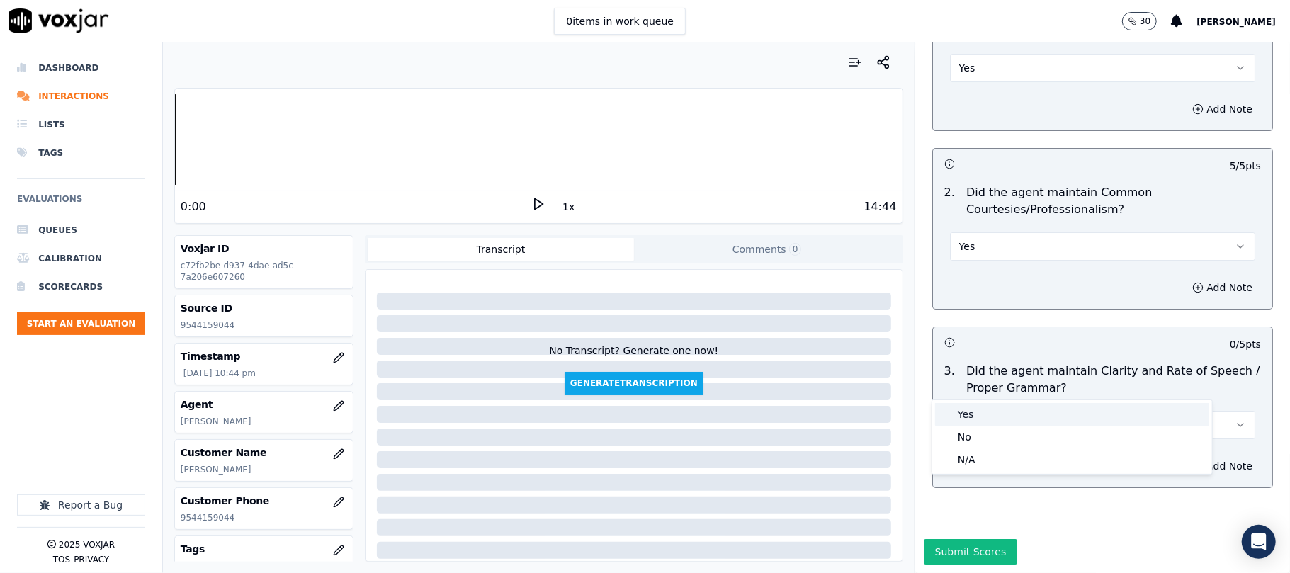
click at [973, 415] on div "Yes" at bounding box center [1072, 414] width 274 height 23
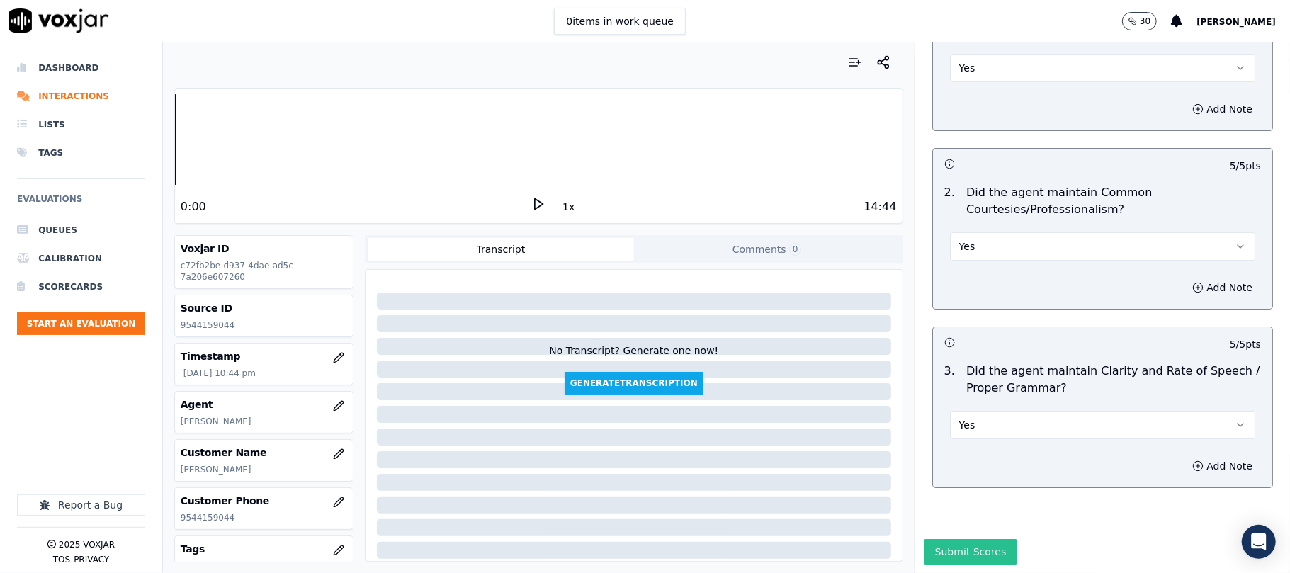
click at [968, 539] on button "Submit Scores" at bounding box center [971, 552] width 94 height 26
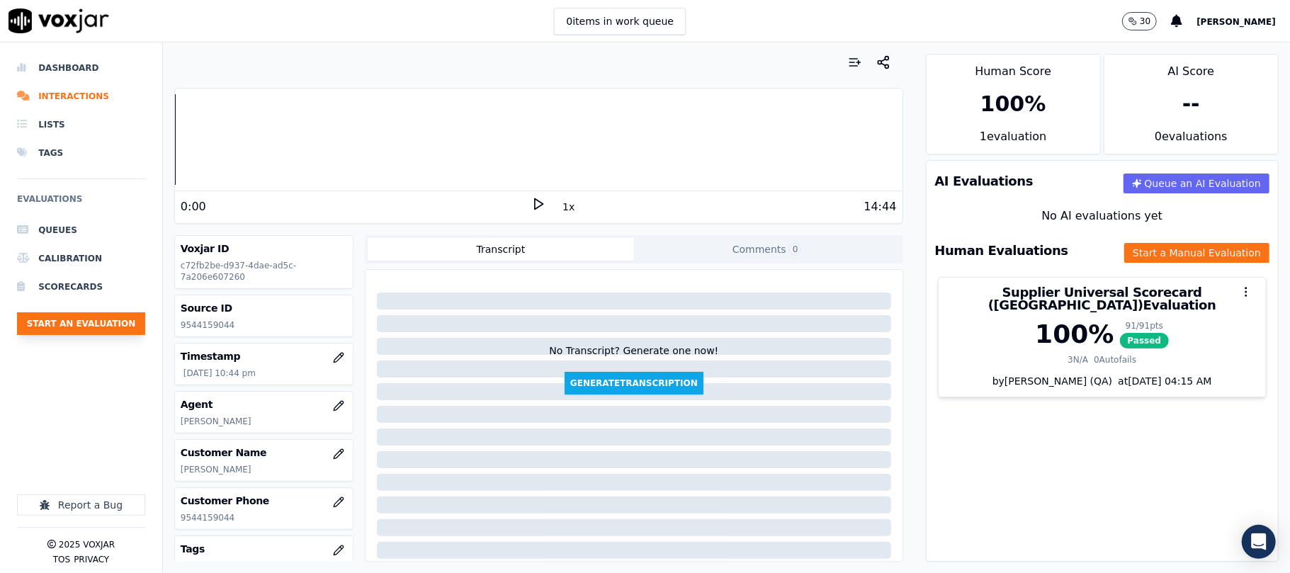
click at [108, 324] on button "Start an Evaluation" at bounding box center [81, 324] width 128 height 23
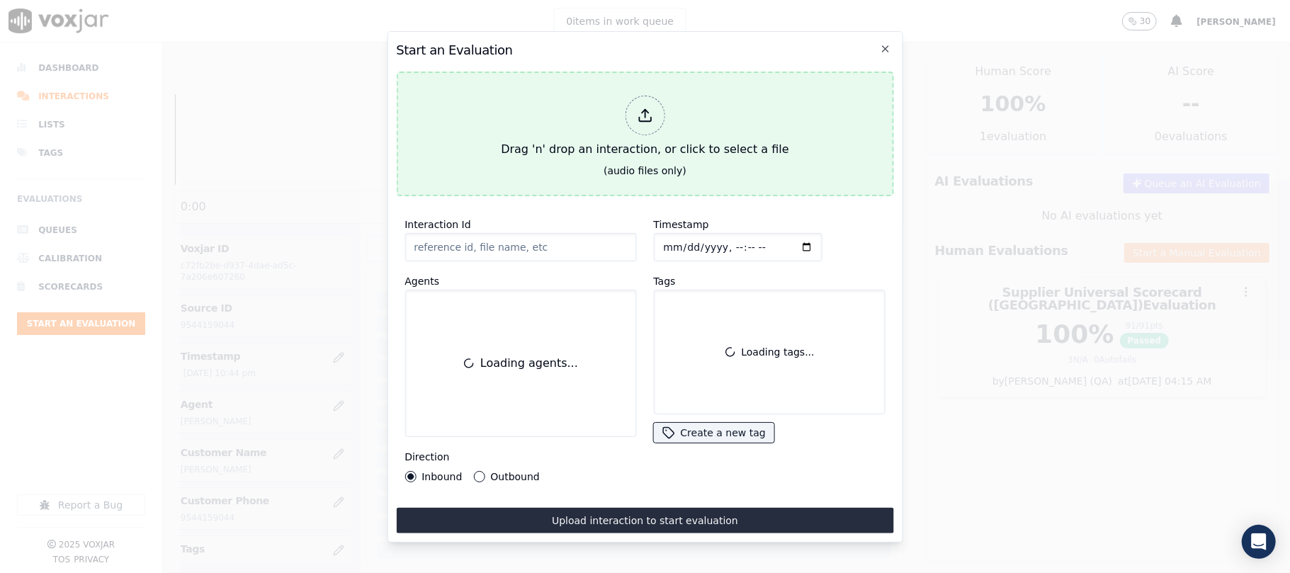
click at [663, 100] on div at bounding box center [645, 116] width 40 height 40
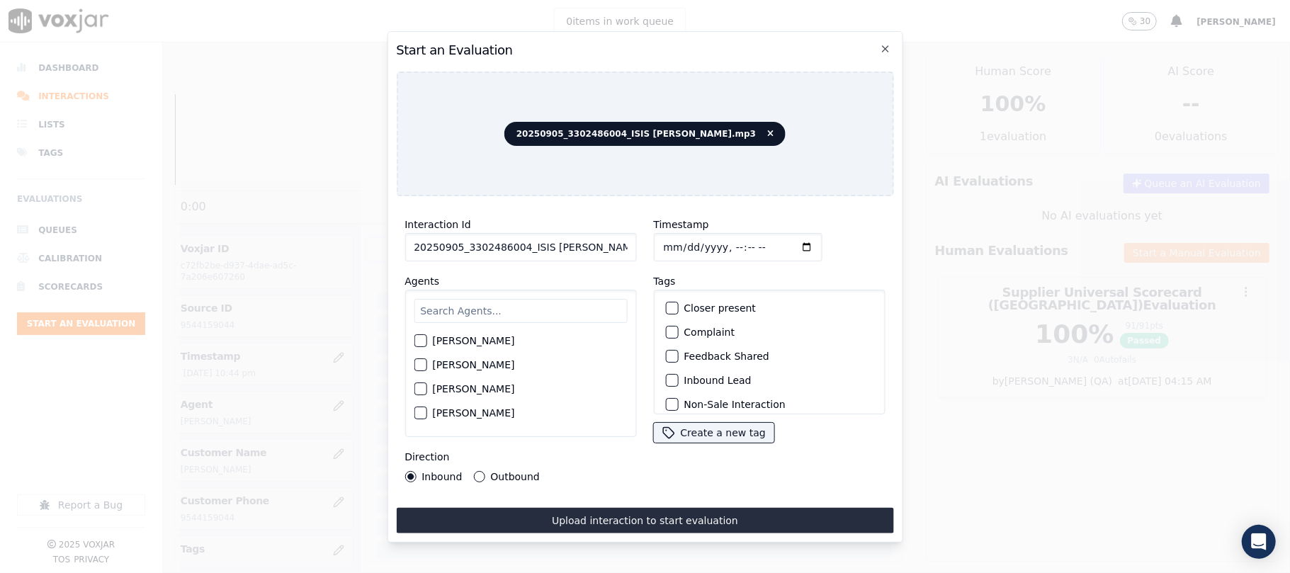
click at [474, 241] on input "20250905_3302486004_ISIS [PERSON_NAME].mp3" at bounding box center [521, 247] width 232 height 28
paste input "3302486004"
type input "3302486004"
click at [680, 238] on input "Timestamp" at bounding box center [737, 247] width 169 height 28
type input "[DATE]T22:46"
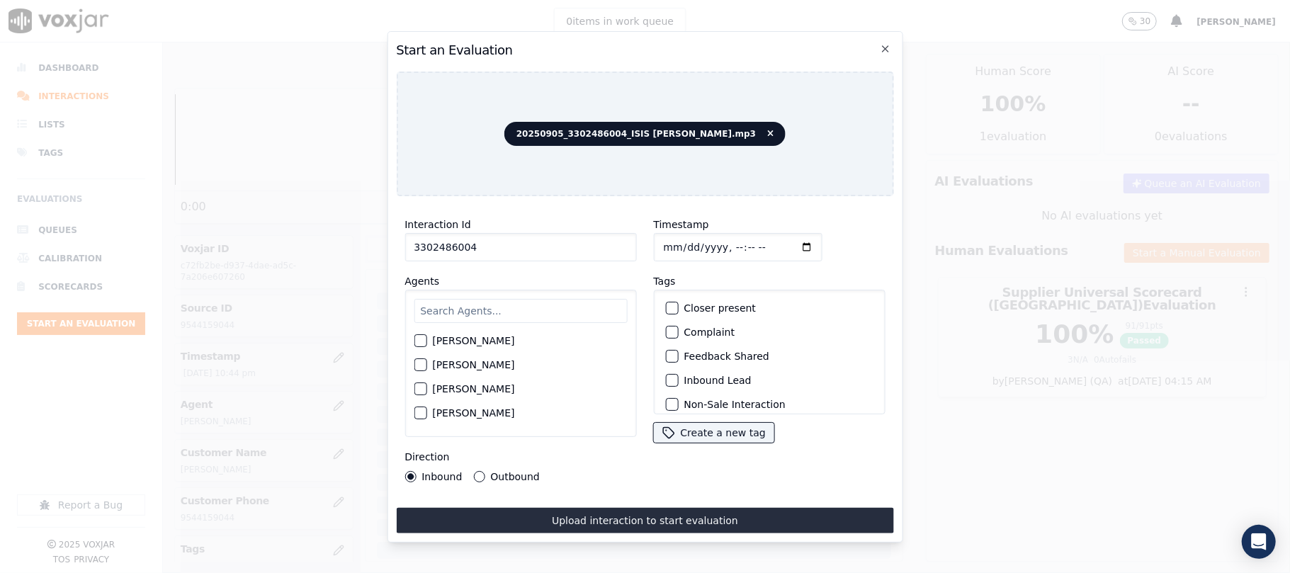
click at [524, 303] on input "text" at bounding box center [520, 311] width 213 height 24
type input "ISIS"
click at [461, 347] on div "[PERSON_NAME]" at bounding box center [520, 345] width 213 height 24
click at [469, 341] on label "[PERSON_NAME]" at bounding box center [473, 345] width 82 height 10
click at [427, 341] on button "[PERSON_NAME]" at bounding box center [420, 345] width 13 height 13
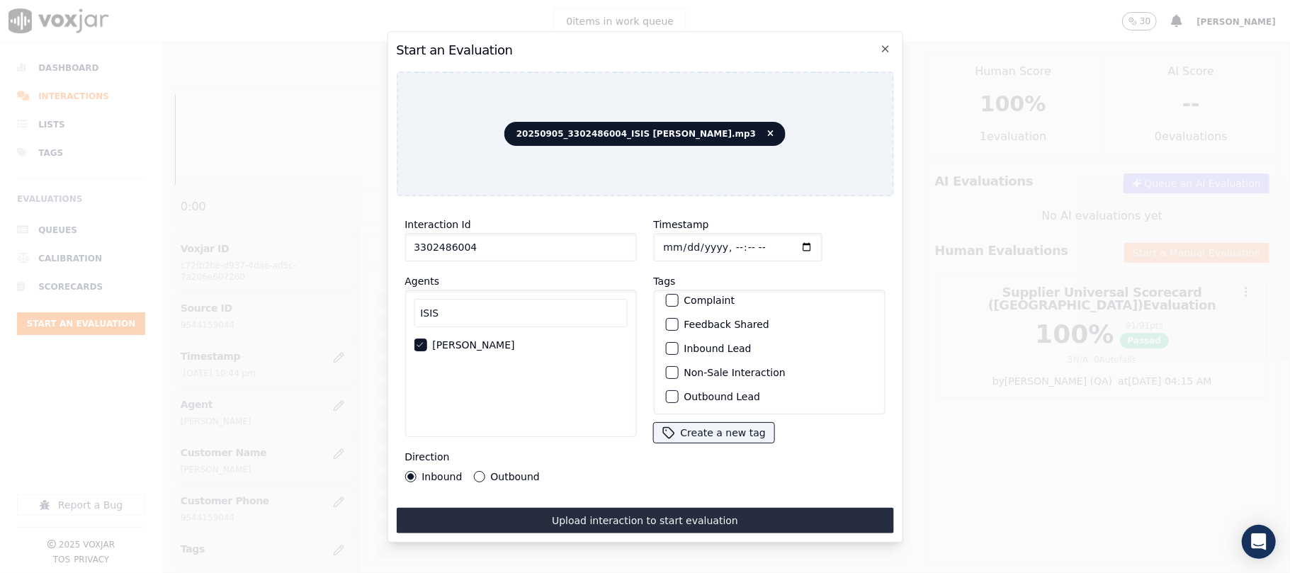
scroll to position [123, 0]
click at [709, 391] on label "Sale Interaction" at bounding box center [723, 396] width 78 height 10
click at [678, 390] on button "Sale Interaction" at bounding box center [671, 396] width 13 height 13
click at [505, 460] on div "Direction Inbound Outbound" at bounding box center [521, 466] width 232 height 34
click at [511, 472] on label "Outbound" at bounding box center [514, 477] width 49 height 10
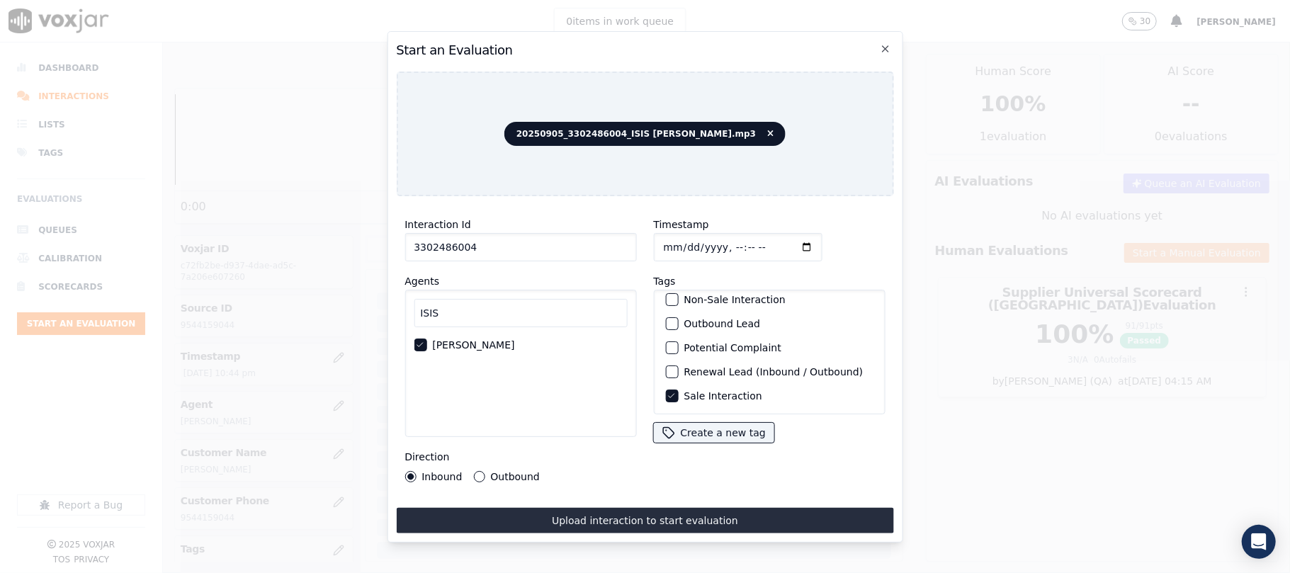
click at [485, 471] on button "Outbound" at bounding box center [478, 476] width 11 height 11
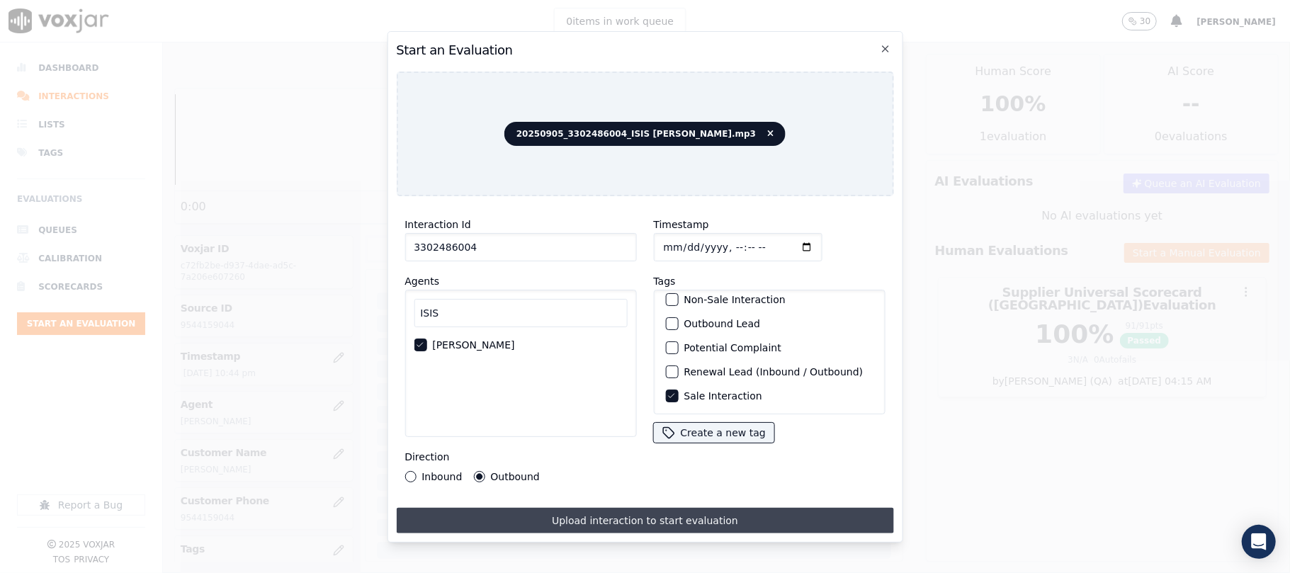
click at [536, 513] on button "Upload interaction to start evaluation" at bounding box center [644, 521] width 497 height 26
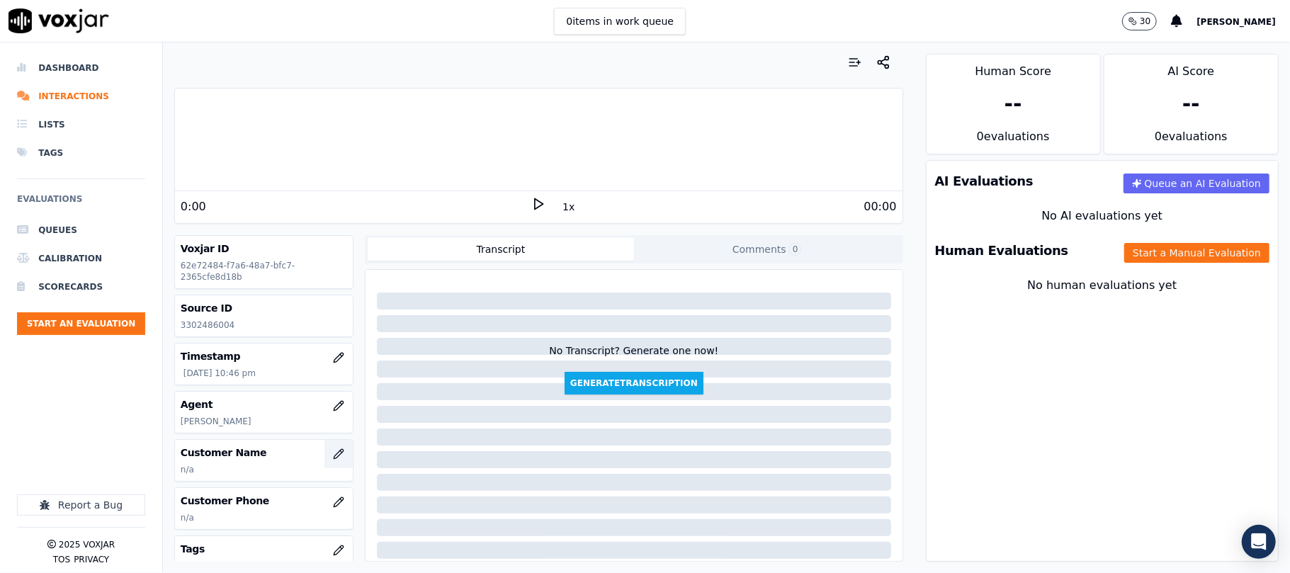
click at [334, 459] on icon "button" at bounding box center [338, 453] width 9 height 9
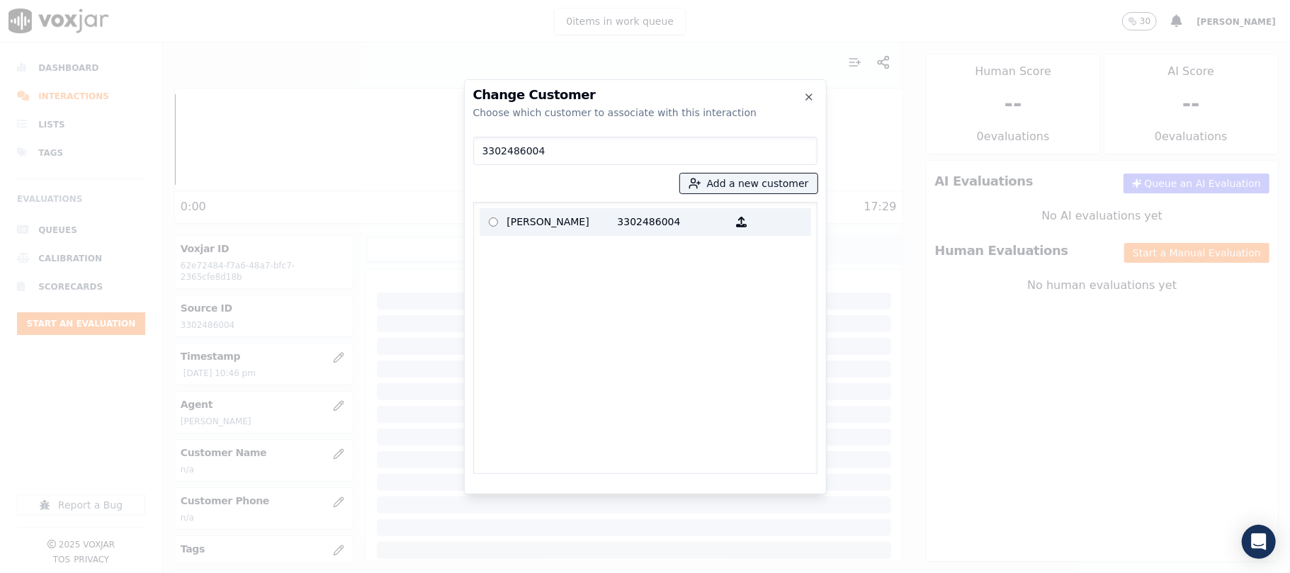
type input "3302486004"
click at [554, 224] on p "[PERSON_NAME]" at bounding box center [562, 222] width 111 height 22
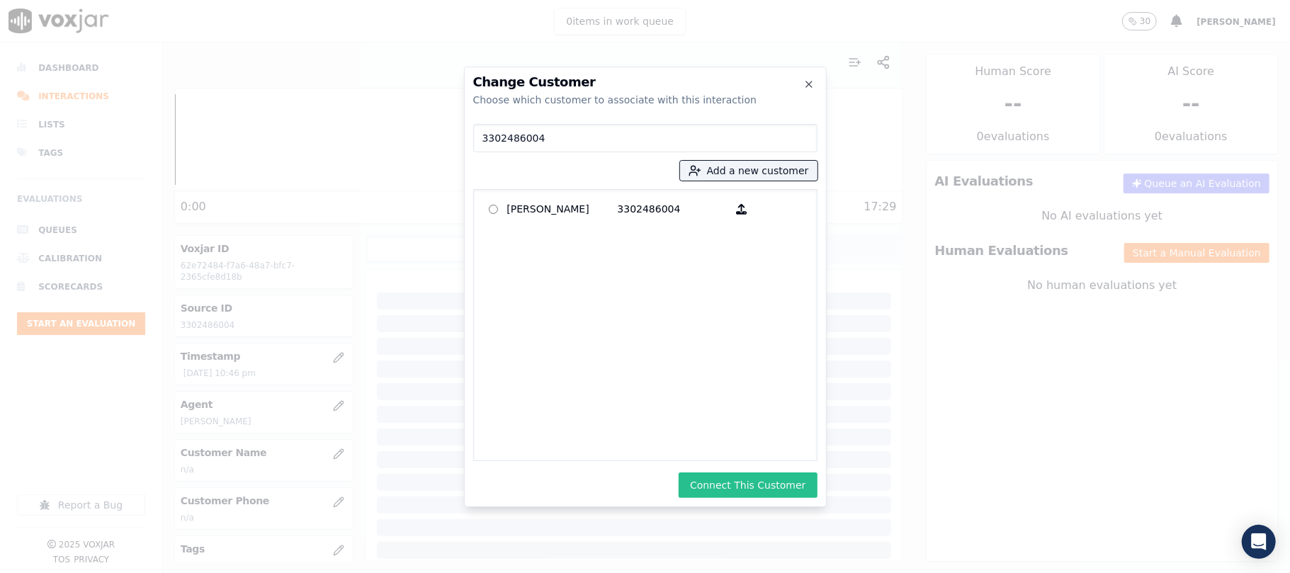
click at [741, 488] on button "Connect This Customer" at bounding box center [748, 486] width 138 height 26
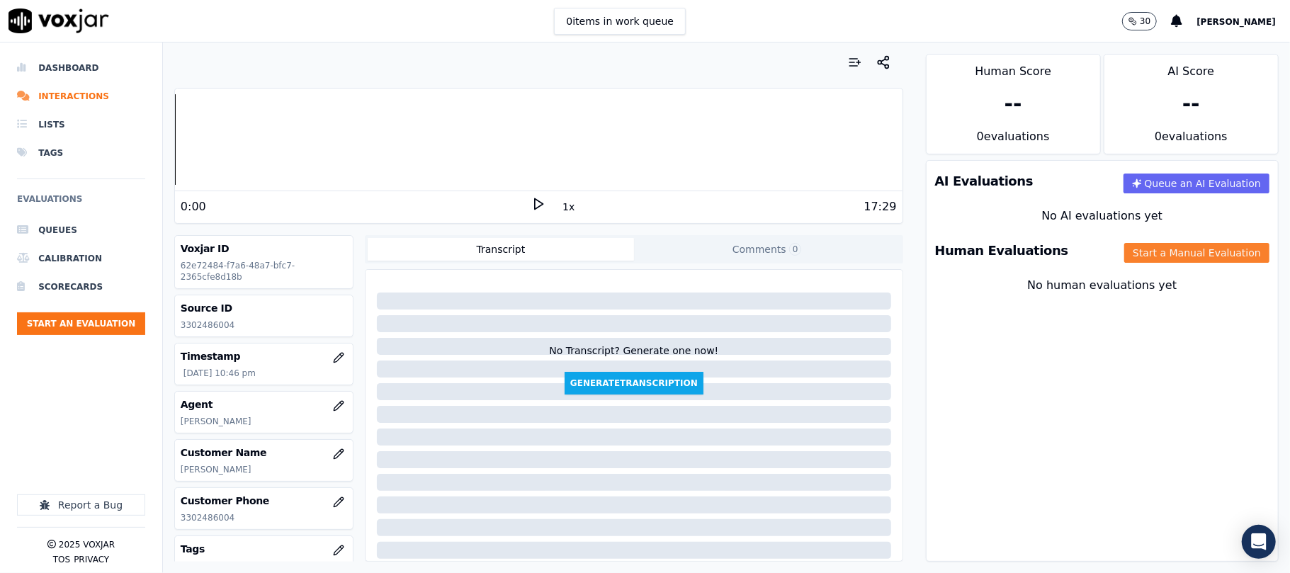
click at [1130, 245] on button "Start a Manual Evaluation" at bounding box center [1197, 253] width 145 height 20
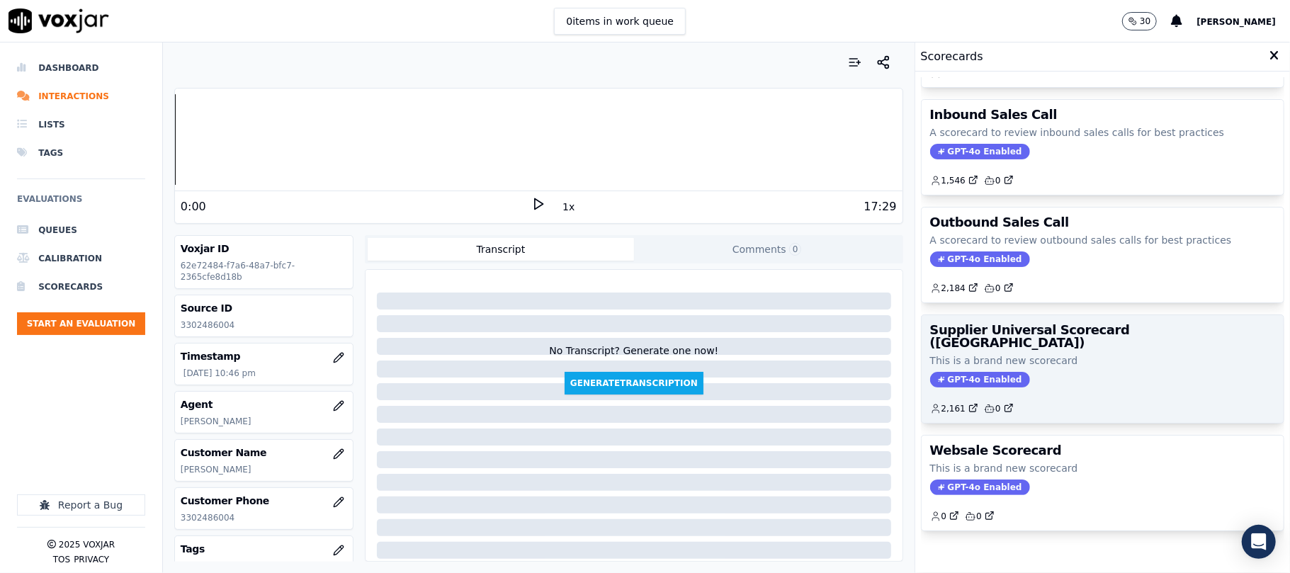
scroll to position [140, 0]
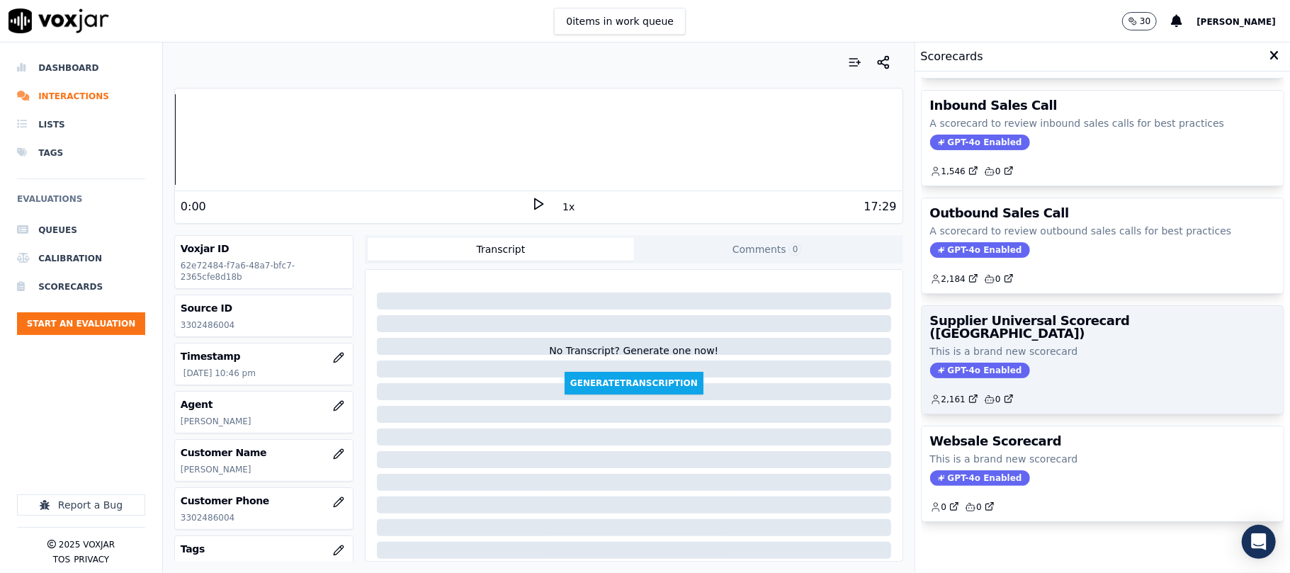
click at [1078, 383] on div "2,161 0" at bounding box center [1102, 394] width 345 height 23
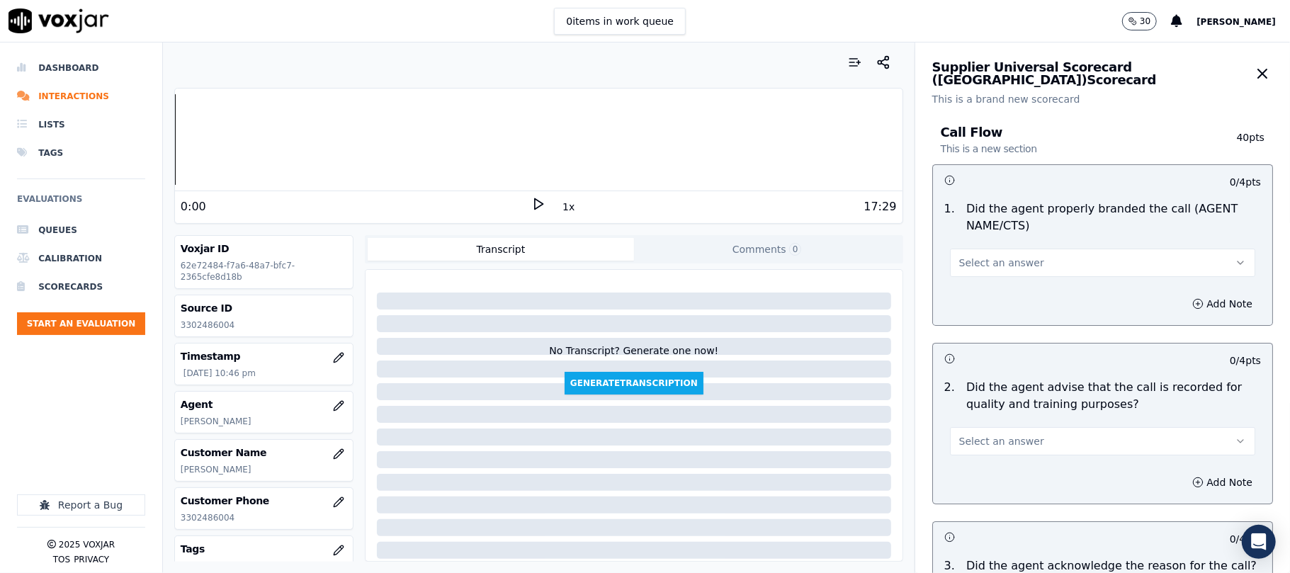
click at [999, 250] on button "Select an answer" at bounding box center [1102, 263] width 305 height 28
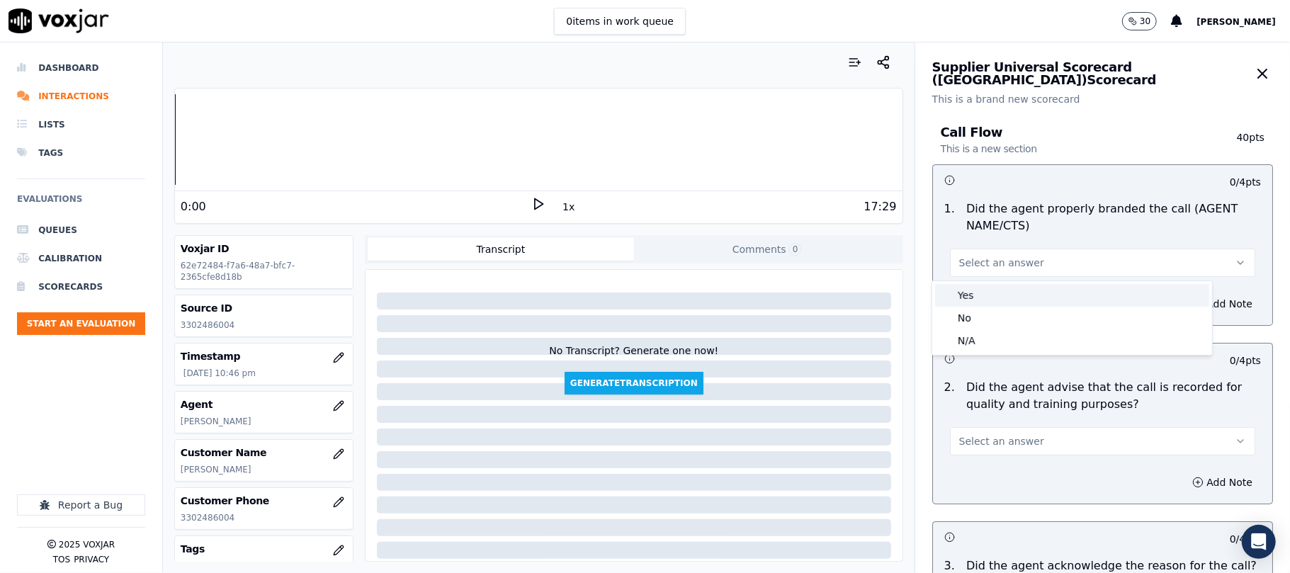
click at [989, 291] on div "Yes" at bounding box center [1072, 295] width 274 height 23
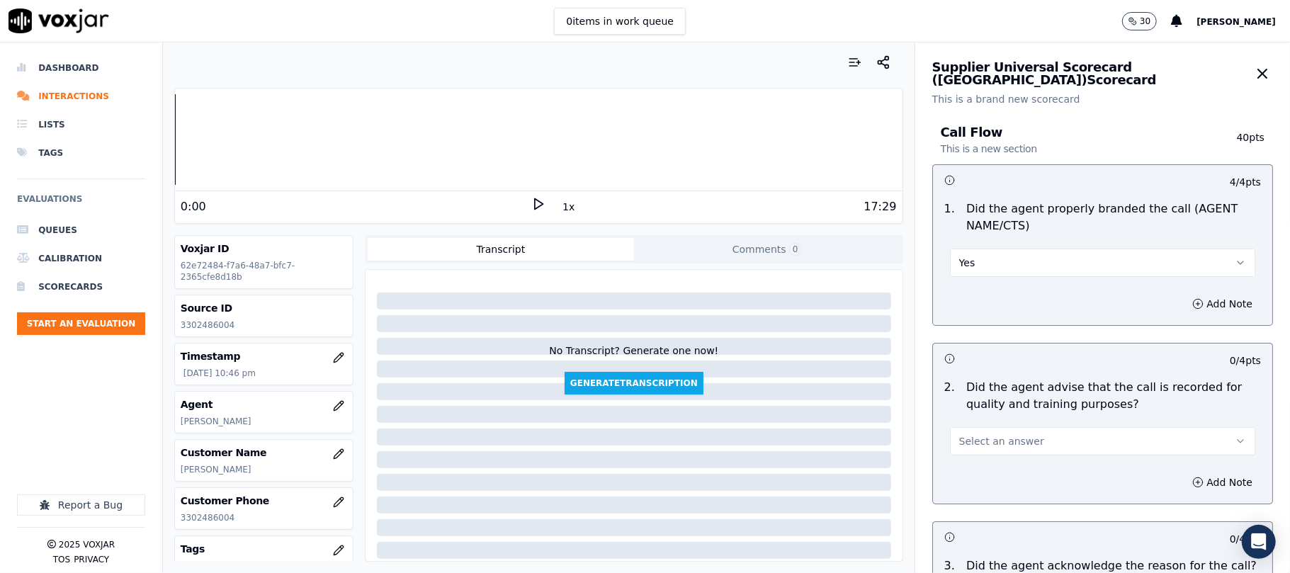
scroll to position [157, 0]
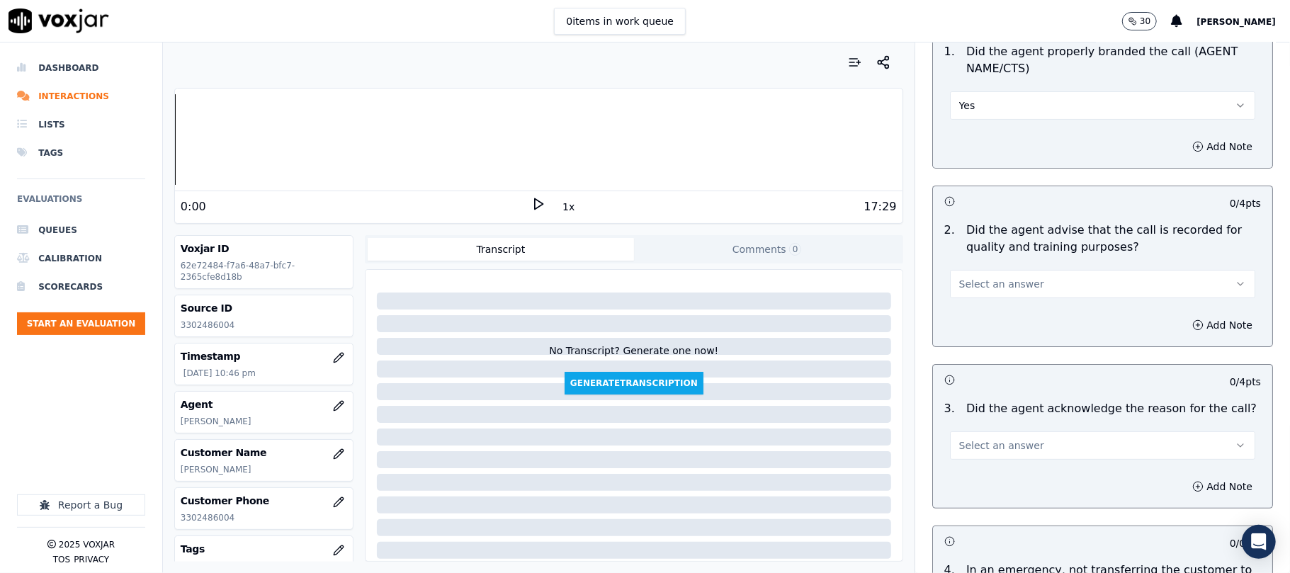
click at [978, 290] on span "Select an answer" at bounding box center [1002, 284] width 85 height 14
click at [978, 319] on div "Yes" at bounding box center [1072, 316] width 274 height 23
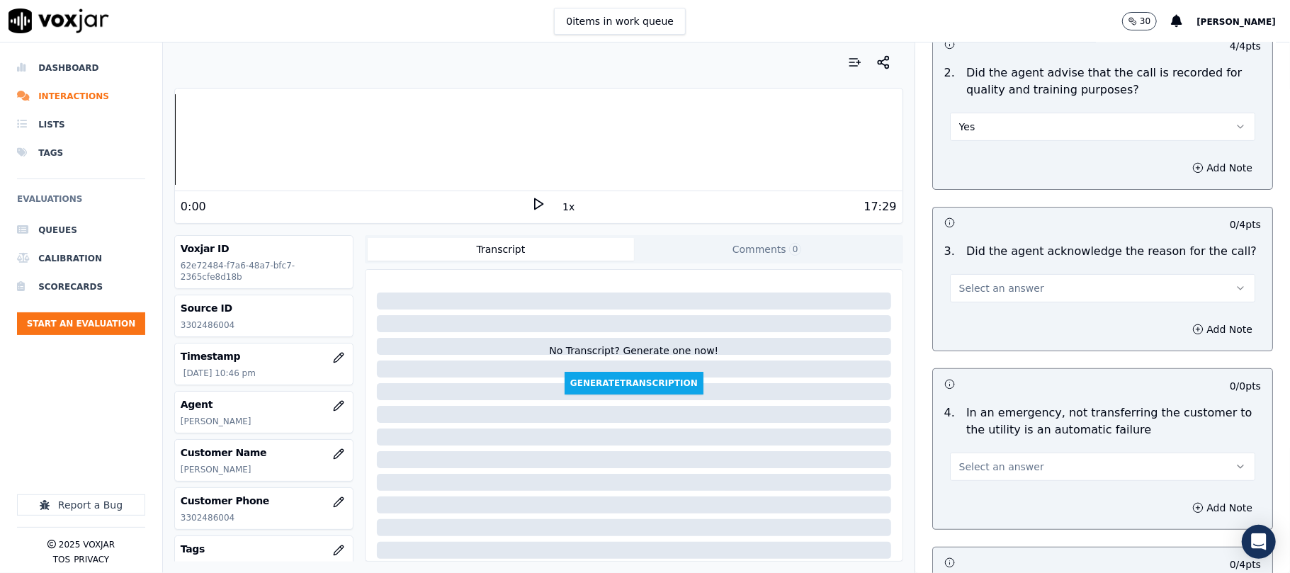
click at [975, 295] on span "Select an answer" at bounding box center [1002, 288] width 85 height 14
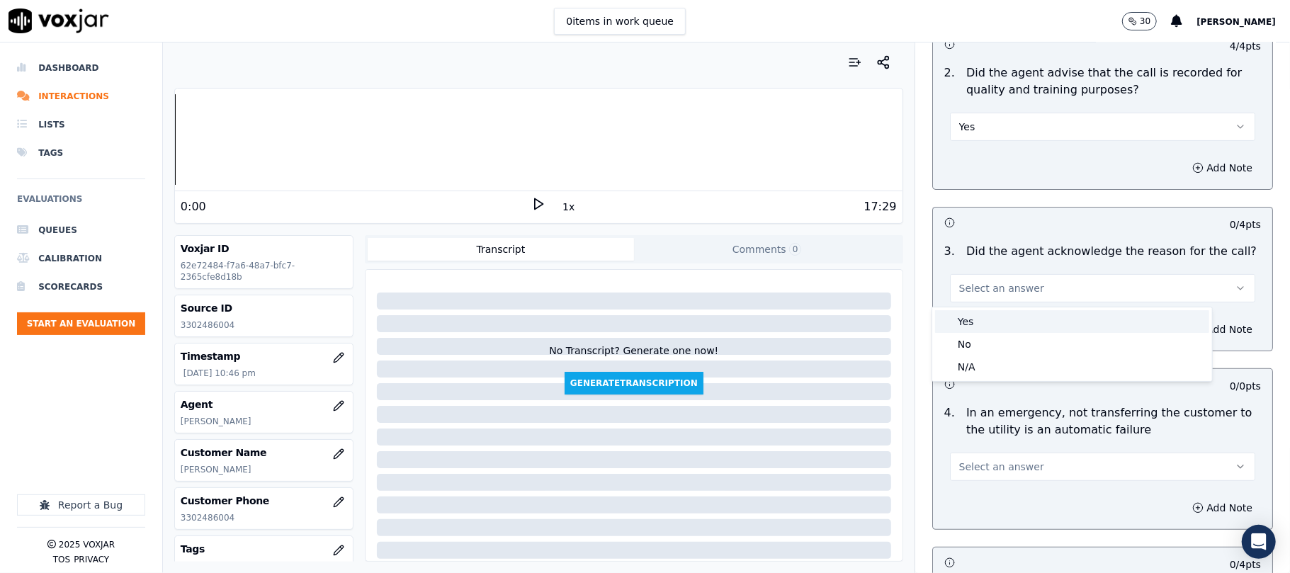
click at [976, 317] on div "Yes" at bounding box center [1072, 321] width 274 height 23
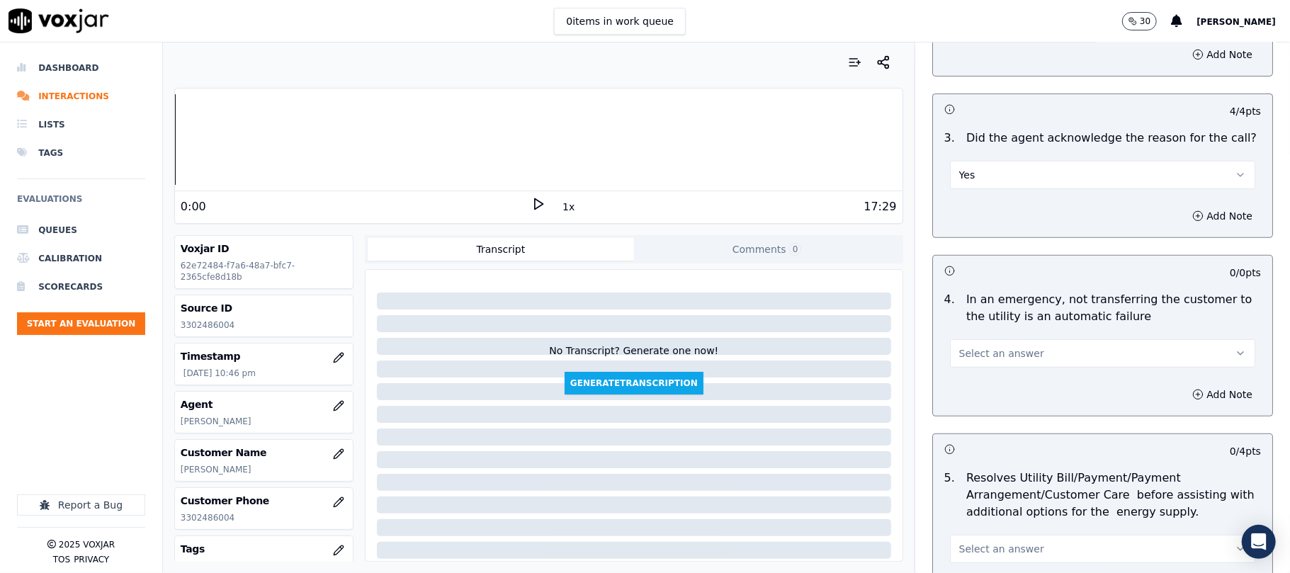
scroll to position [472, 0]
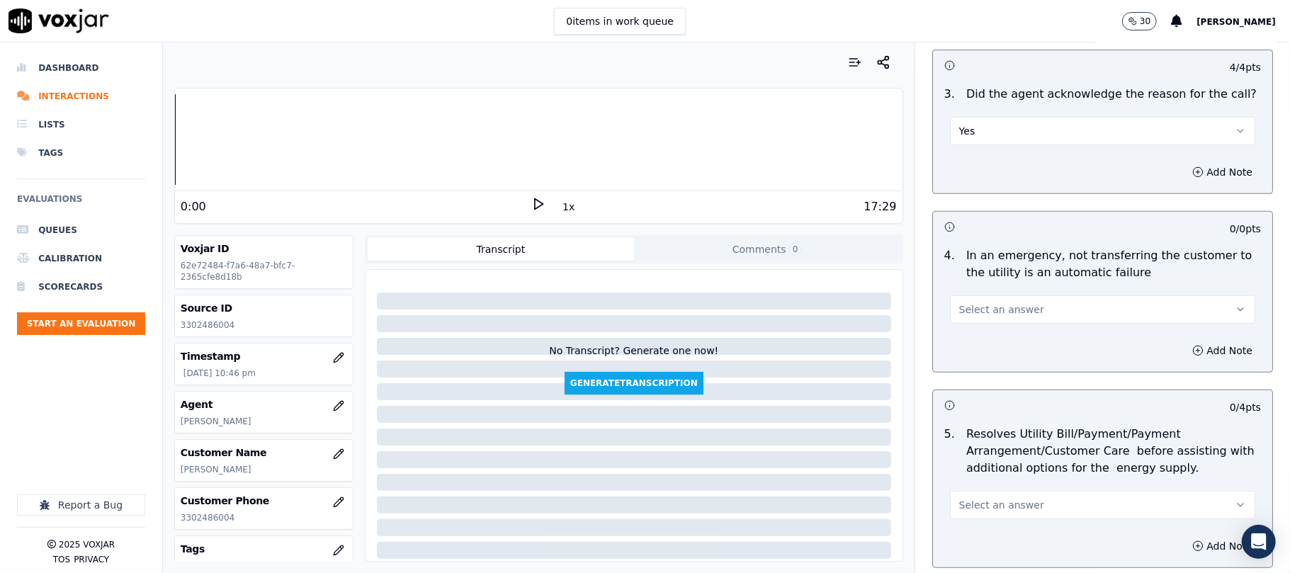
click at [989, 322] on button "Select an answer" at bounding box center [1102, 310] width 305 height 28
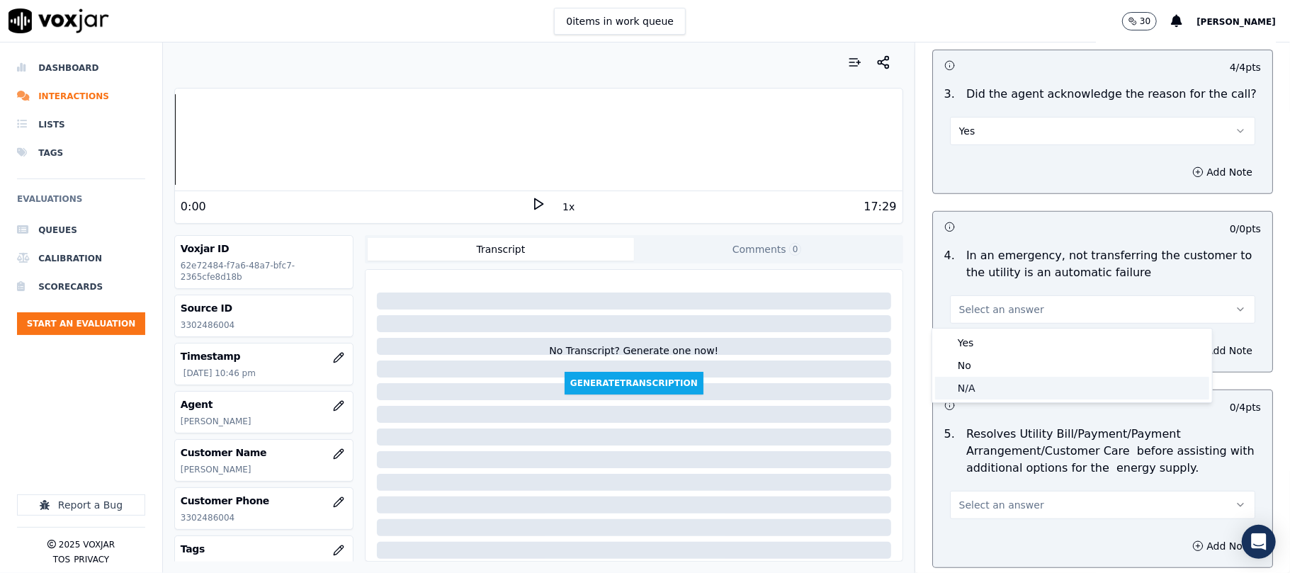
click at [973, 381] on div "N/A" at bounding box center [1072, 388] width 274 height 23
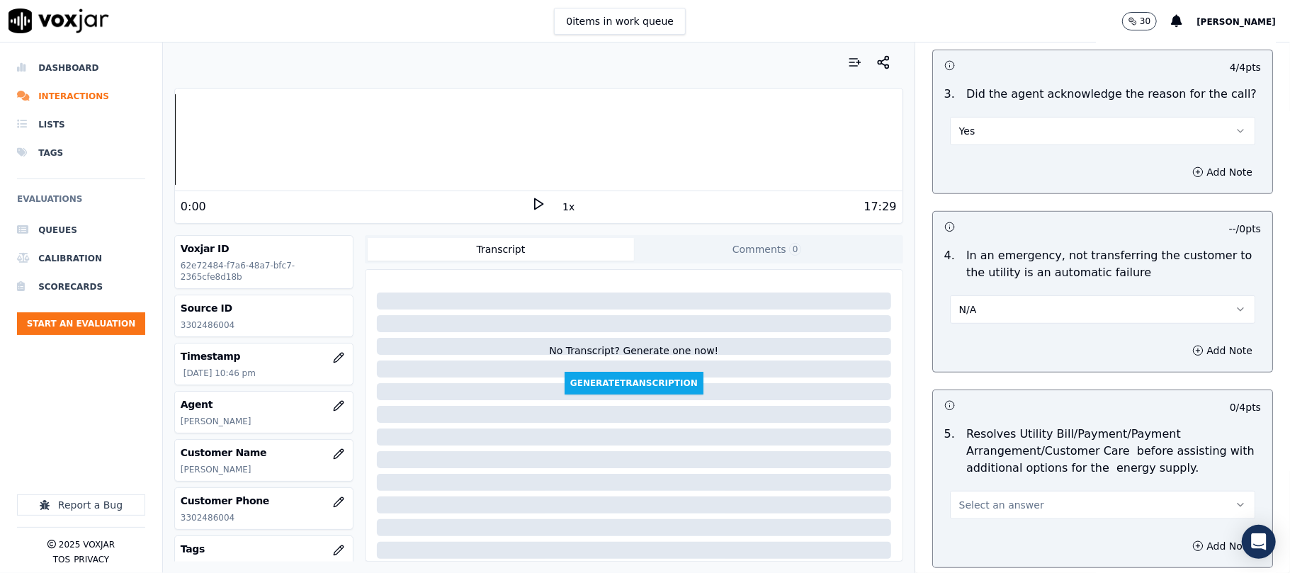
scroll to position [630, 0]
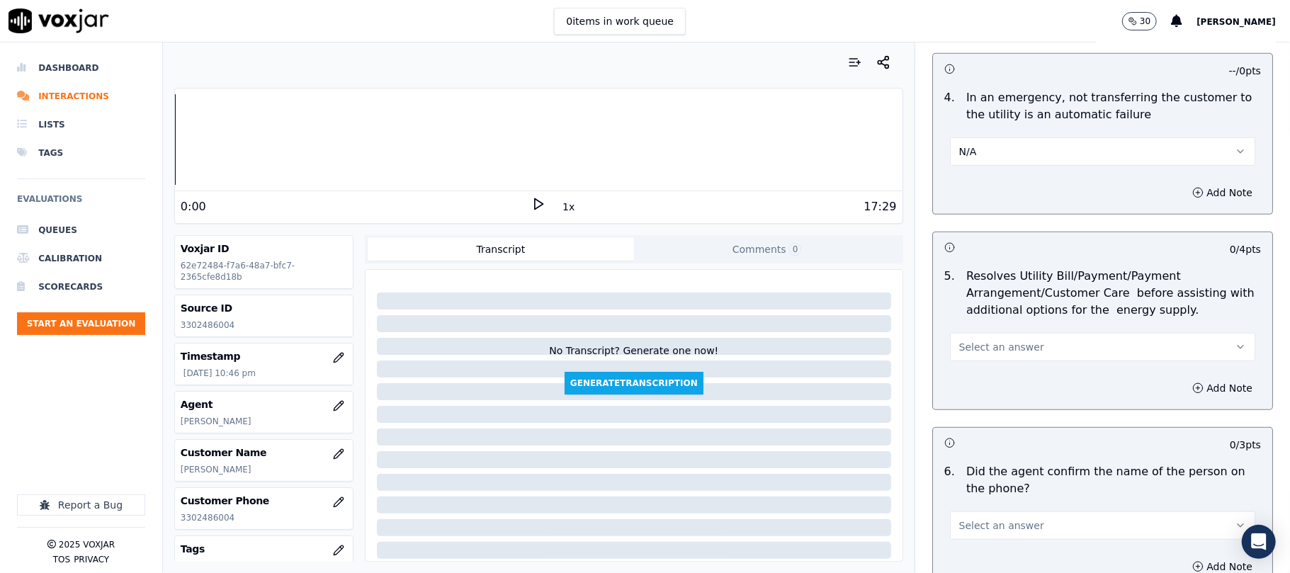
click at [984, 352] on span "Select an answer" at bounding box center [1002, 347] width 85 height 14
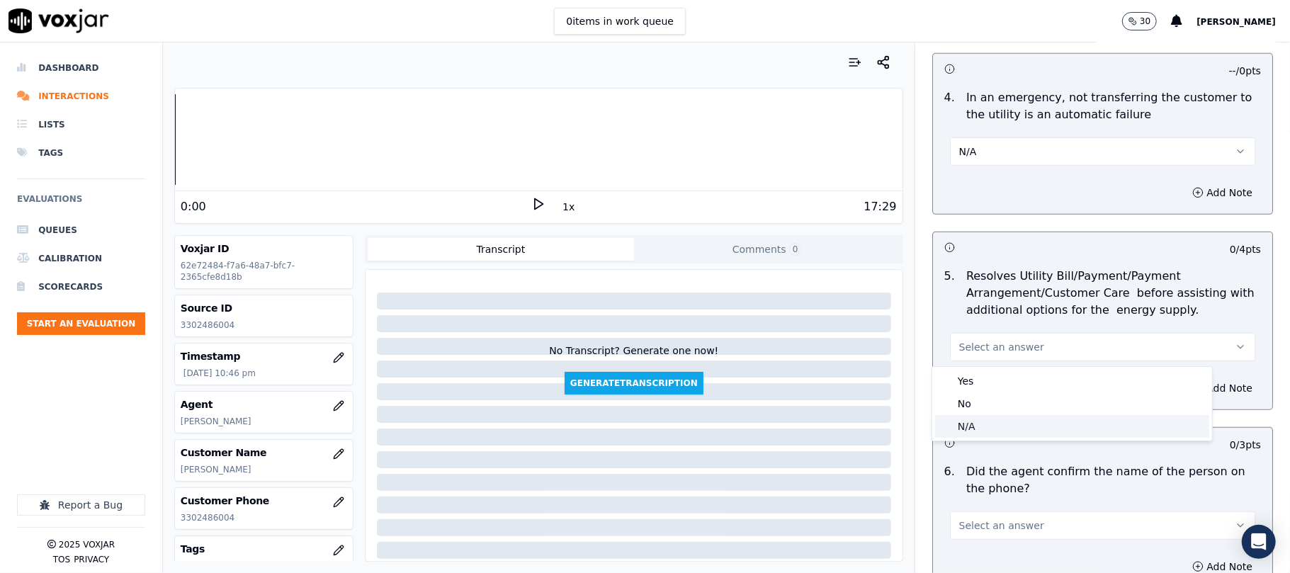
click at [975, 417] on div "N/A" at bounding box center [1072, 426] width 274 height 23
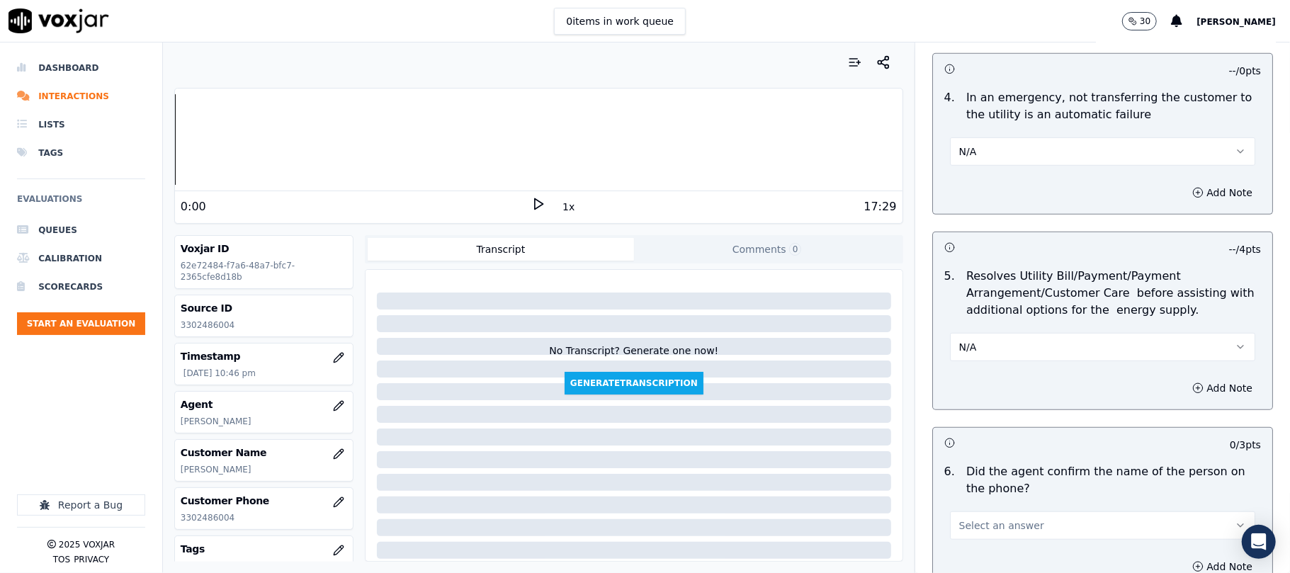
scroll to position [787, 0]
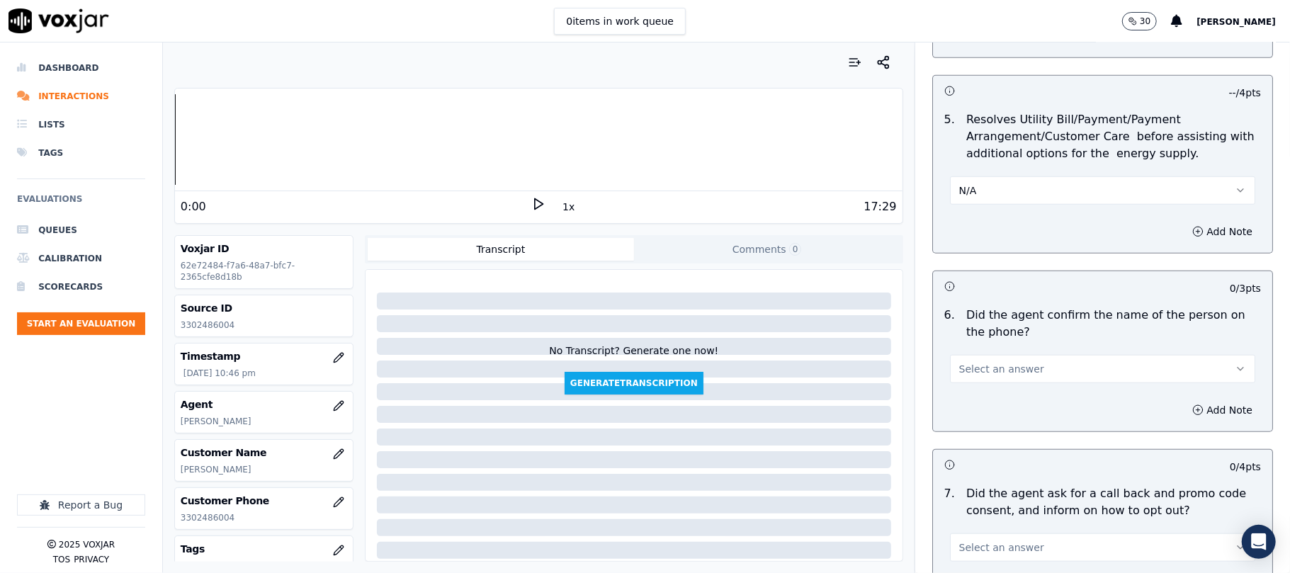
click at [984, 383] on button "Select an answer" at bounding box center [1102, 369] width 305 height 28
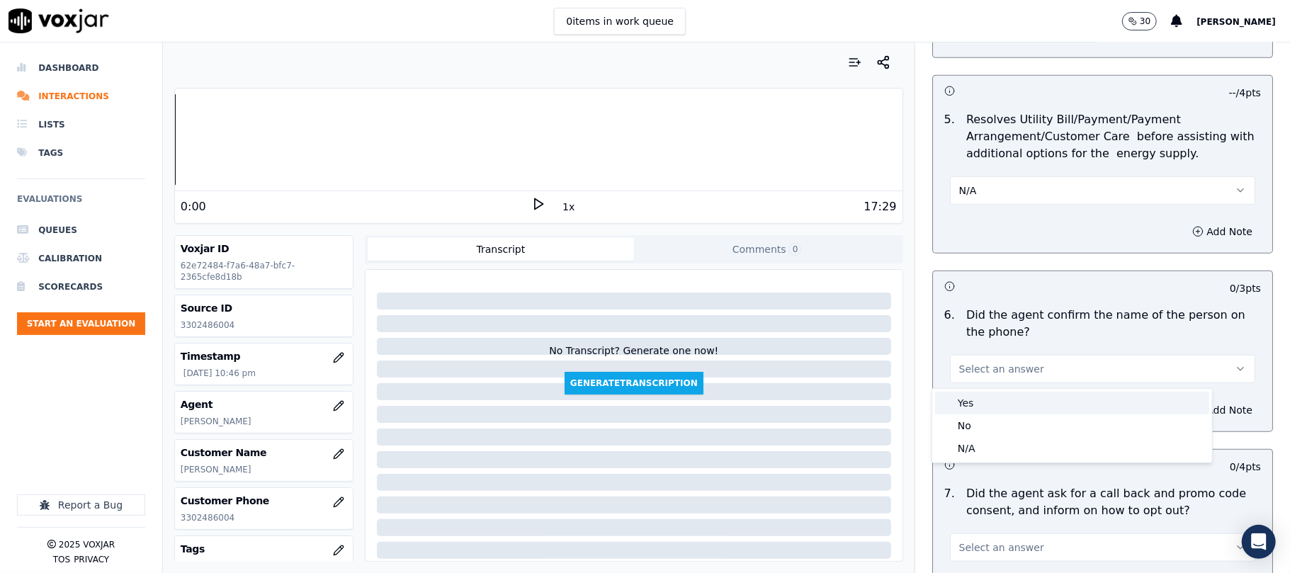
click at [989, 404] on div "Yes" at bounding box center [1072, 403] width 274 height 23
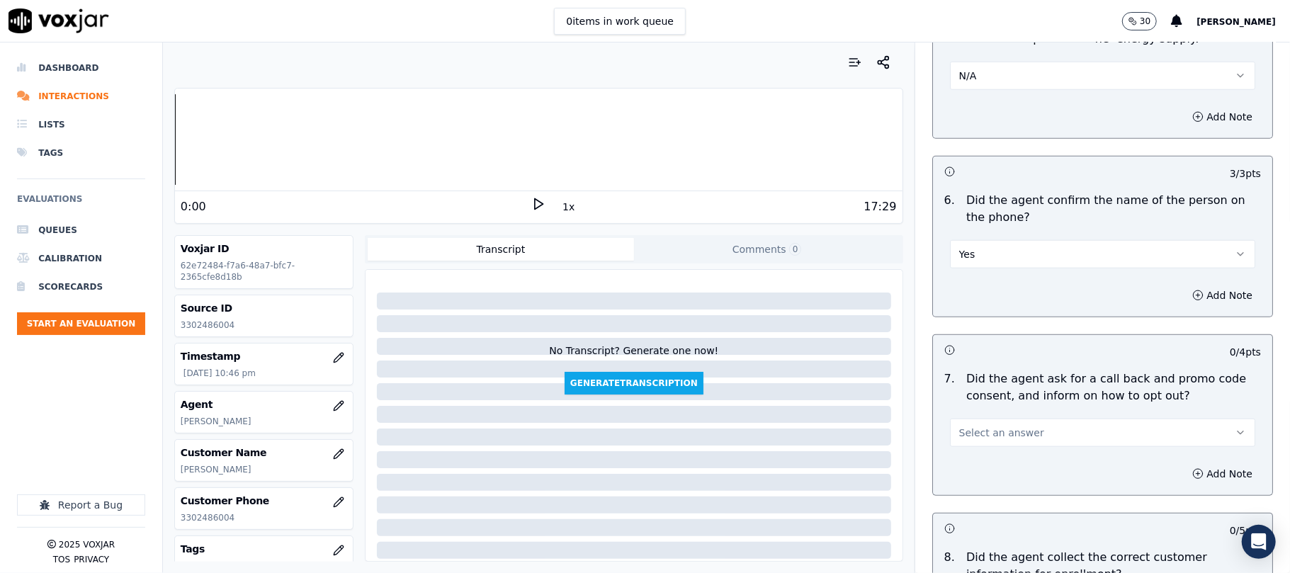
scroll to position [945, 0]
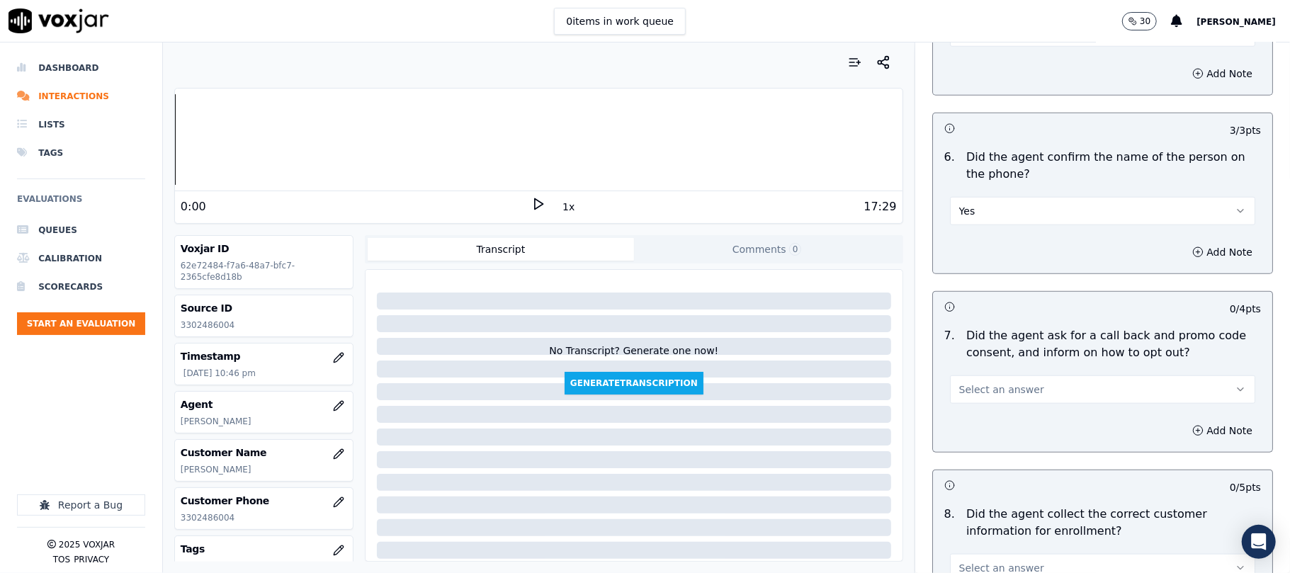
click at [982, 397] on span "Select an answer" at bounding box center [1002, 390] width 85 height 14
click at [982, 422] on div "Yes" at bounding box center [1072, 424] width 274 height 23
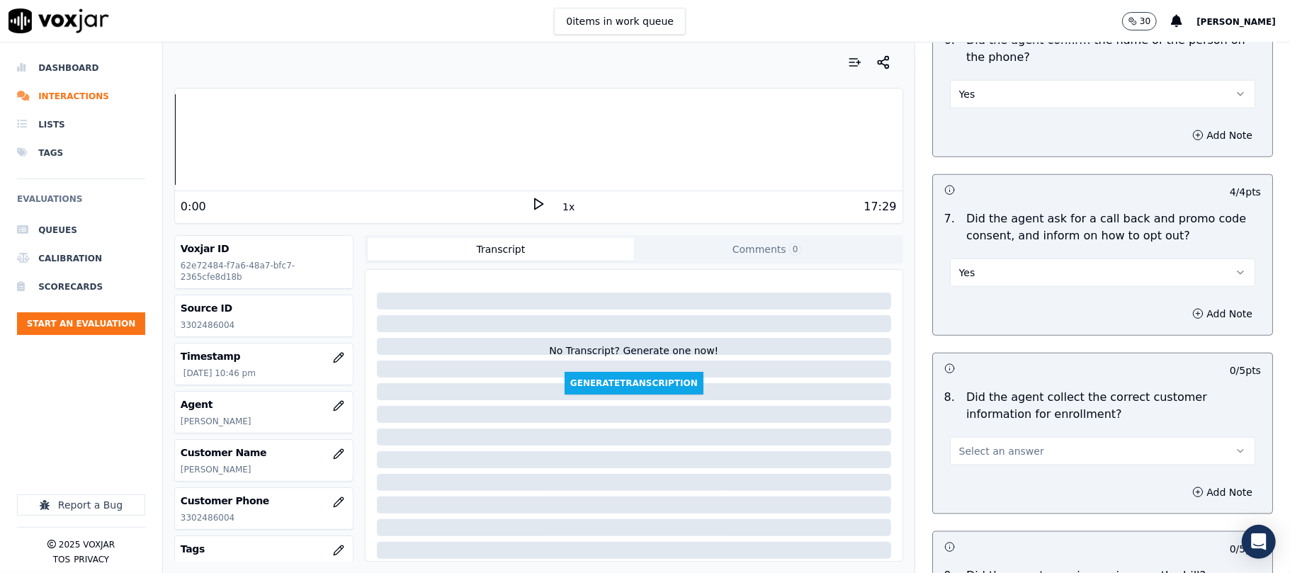
scroll to position [1103, 0]
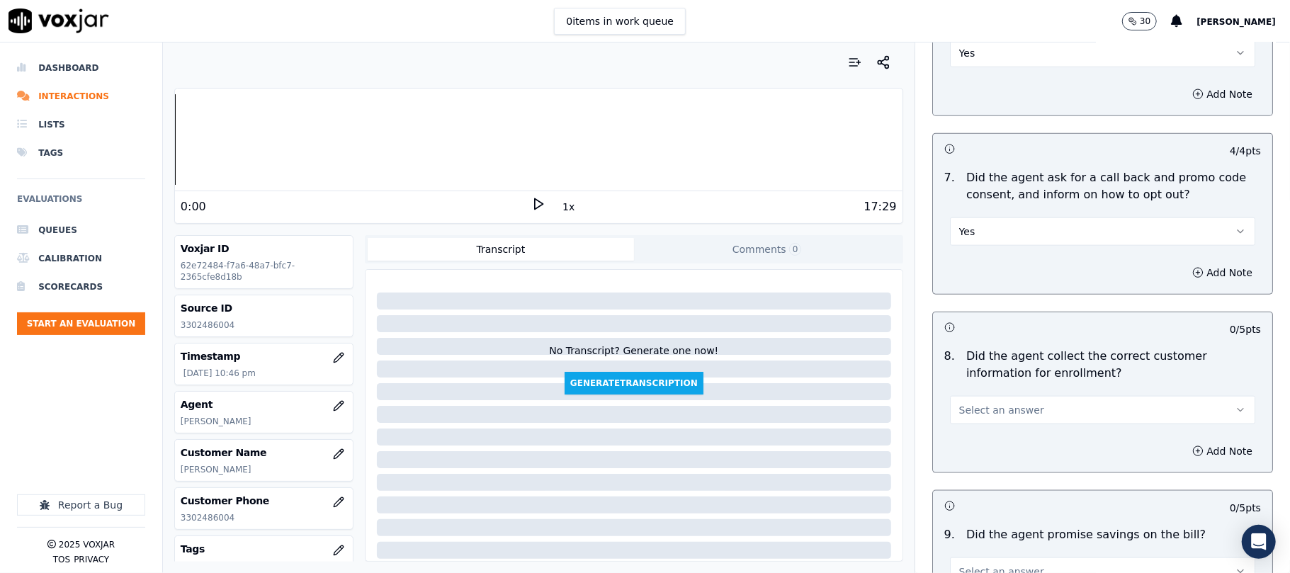
click at [973, 410] on span "Select an answer" at bounding box center [1002, 410] width 85 height 14
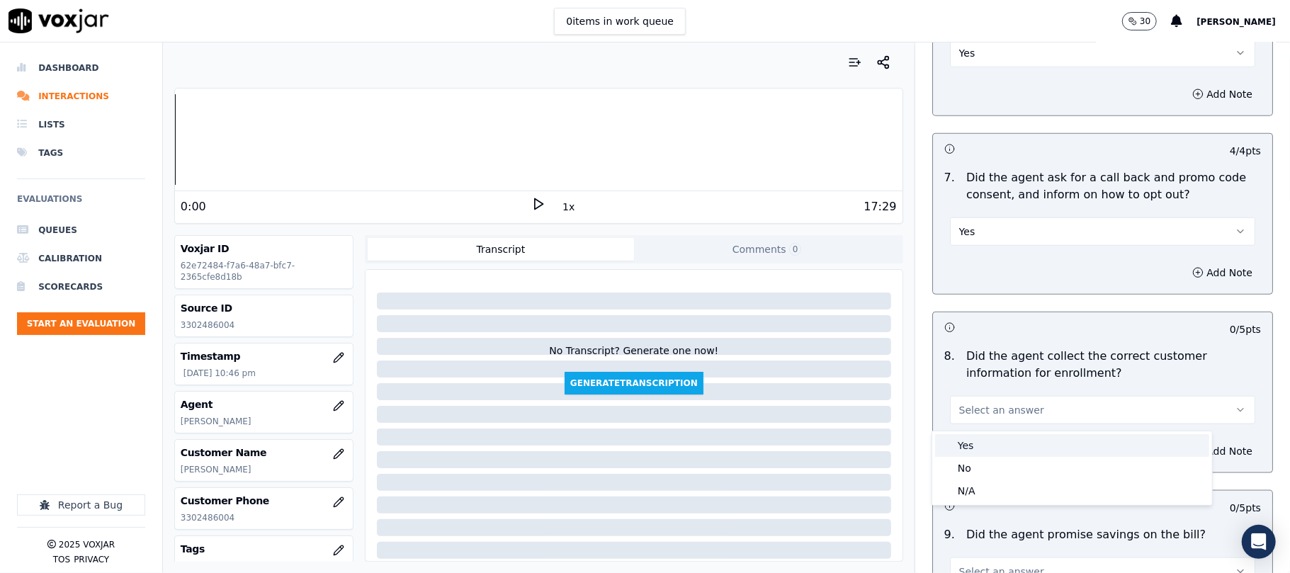
click at [967, 449] on div "Yes" at bounding box center [1072, 445] width 274 height 23
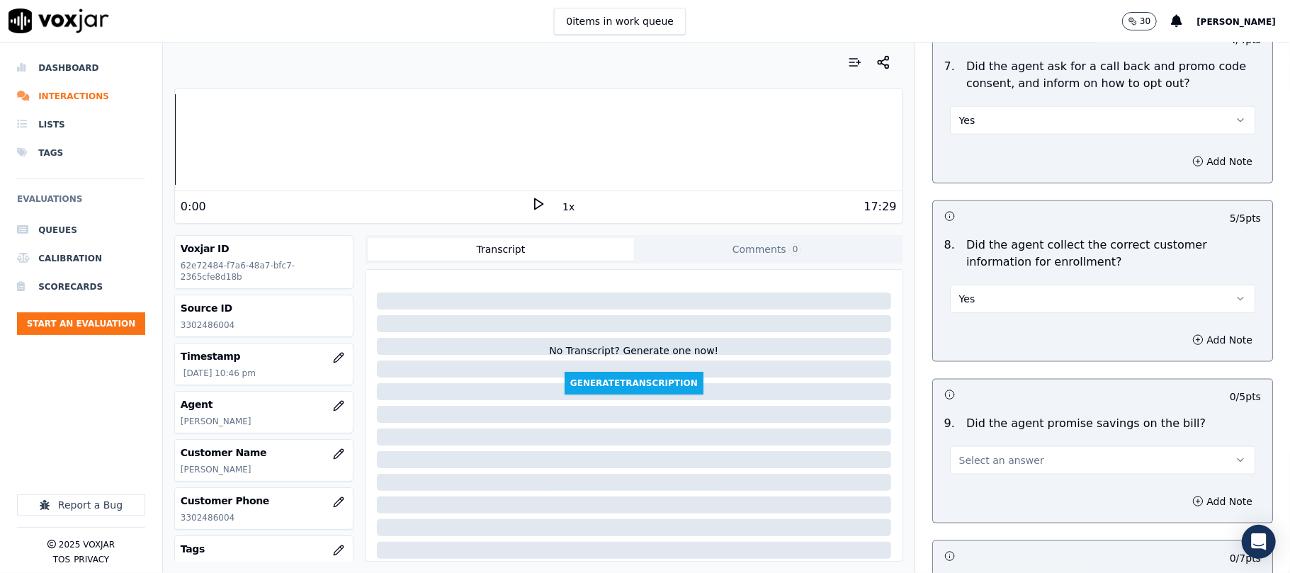
scroll to position [1259, 0]
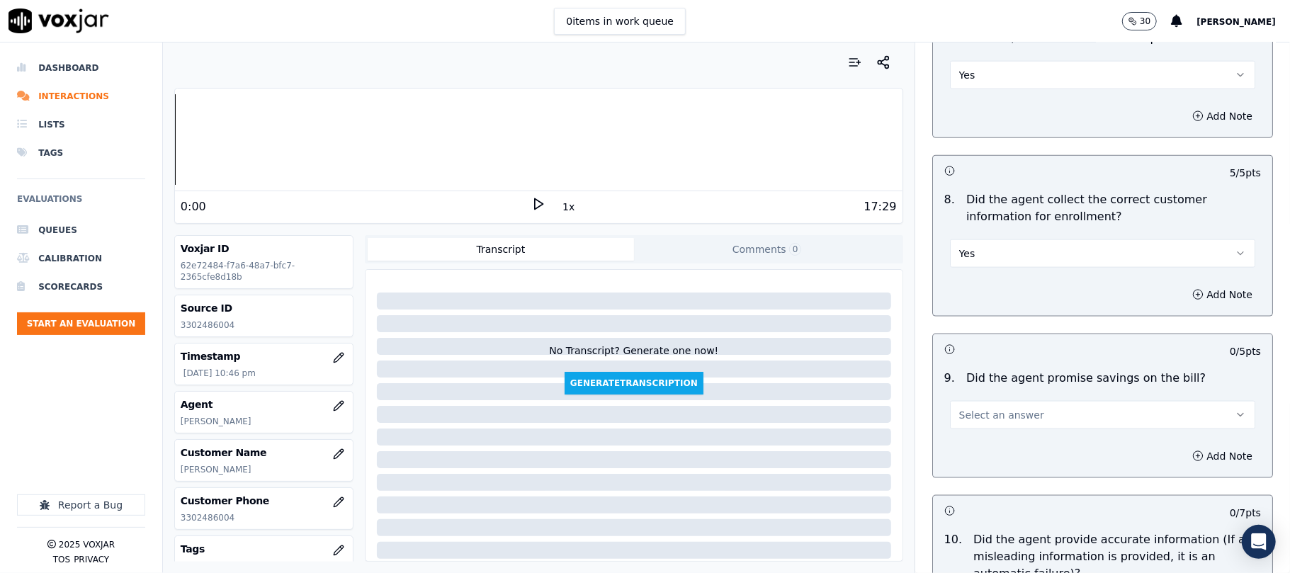
click at [982, 427] on button "Select an answer" at bounding box center [1102, 415] width 305 height 28
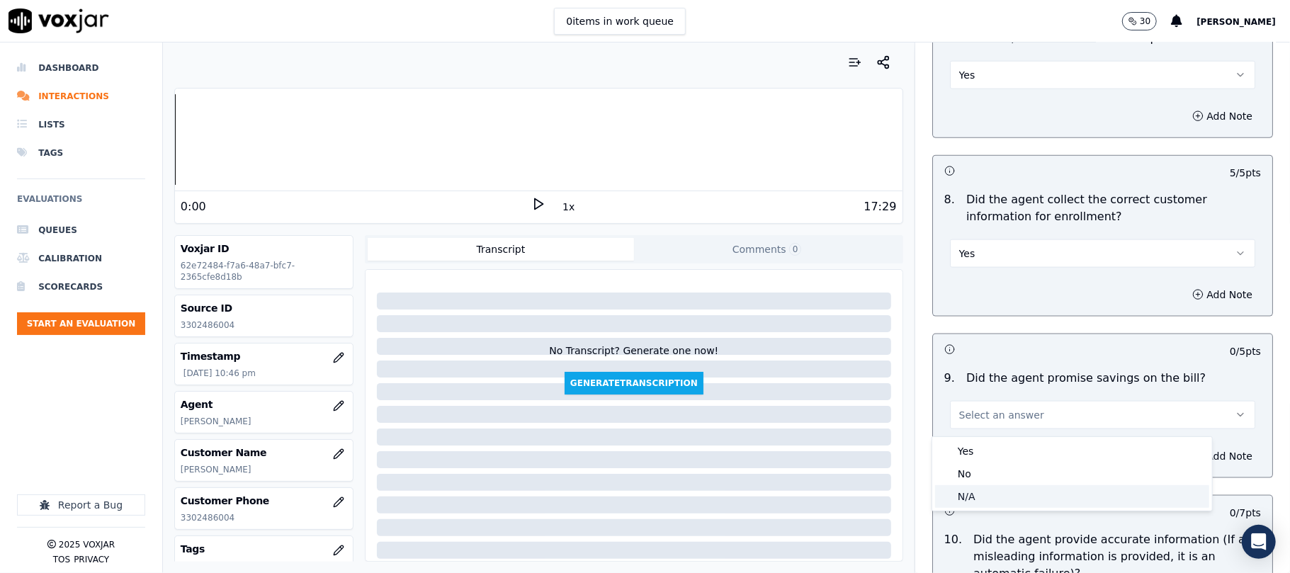
click at [988, 493] on div "N/A" at bounding box center [1072, 496] width 274 height 23
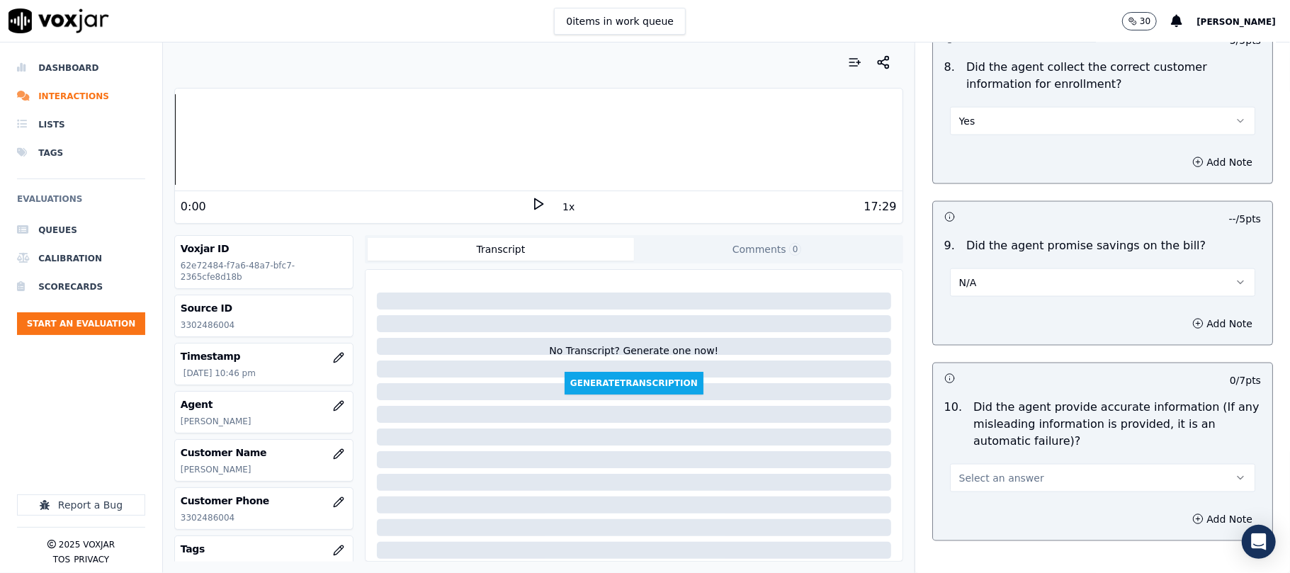
scroll to position [1417, 0]
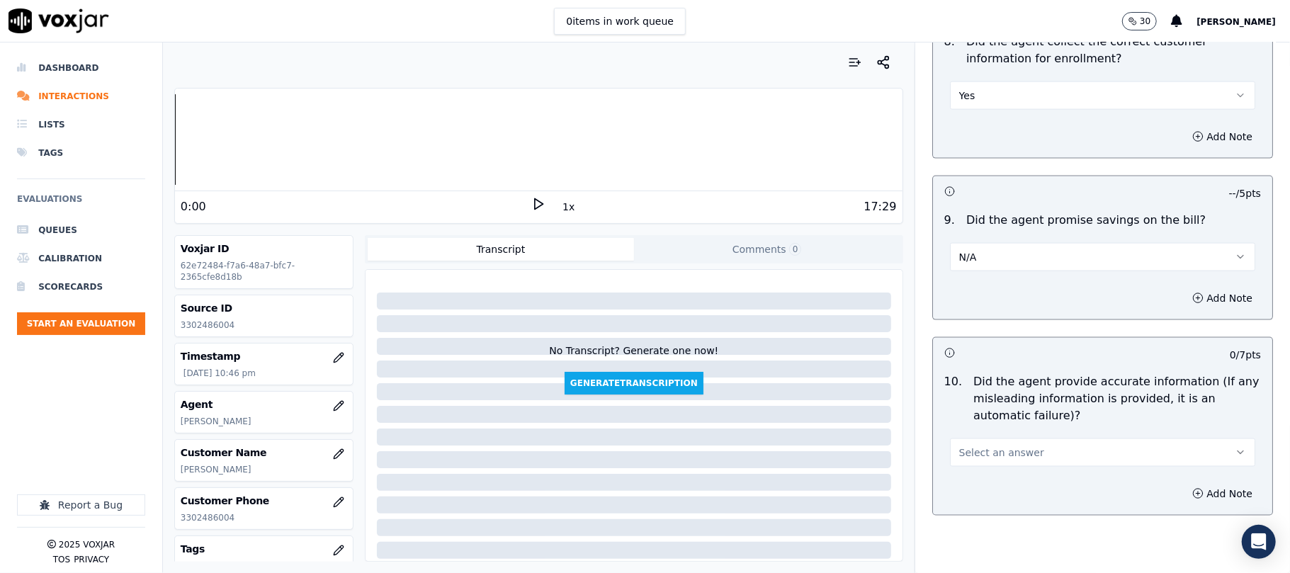
click at [978, 446] on button "Select an answer" at bounding box center [1102, 453] width 305 height 28
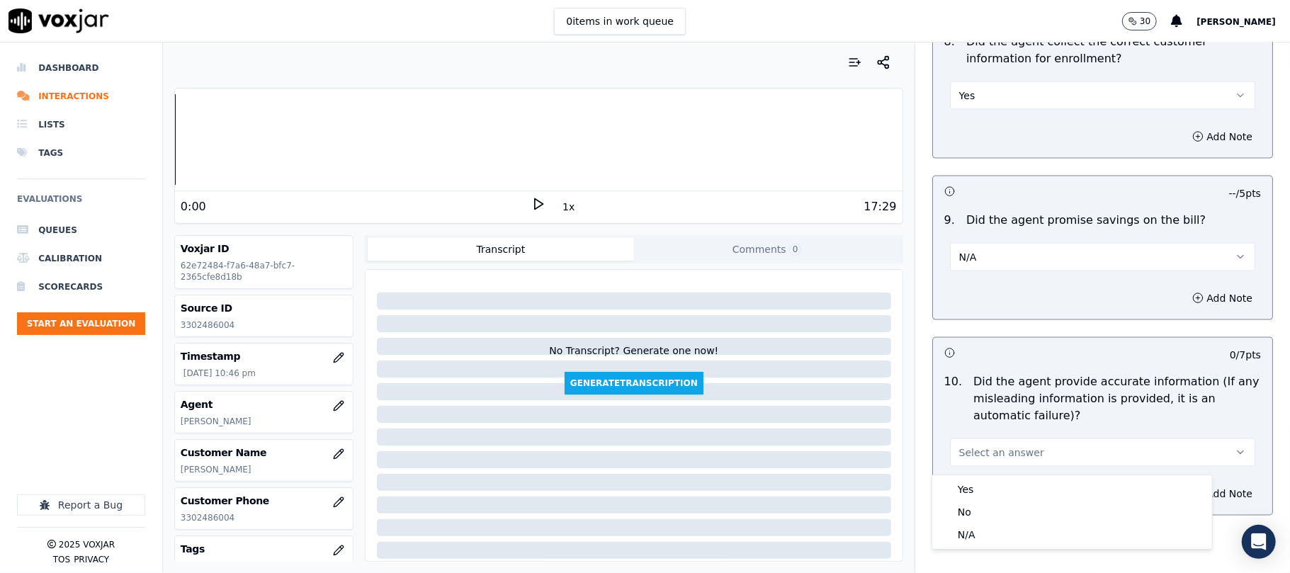
click at [978, 472] on div "10 . Did the agent provide accurate information (If any misleading information …" at bounding box center [1102, 420] width 339 height 105
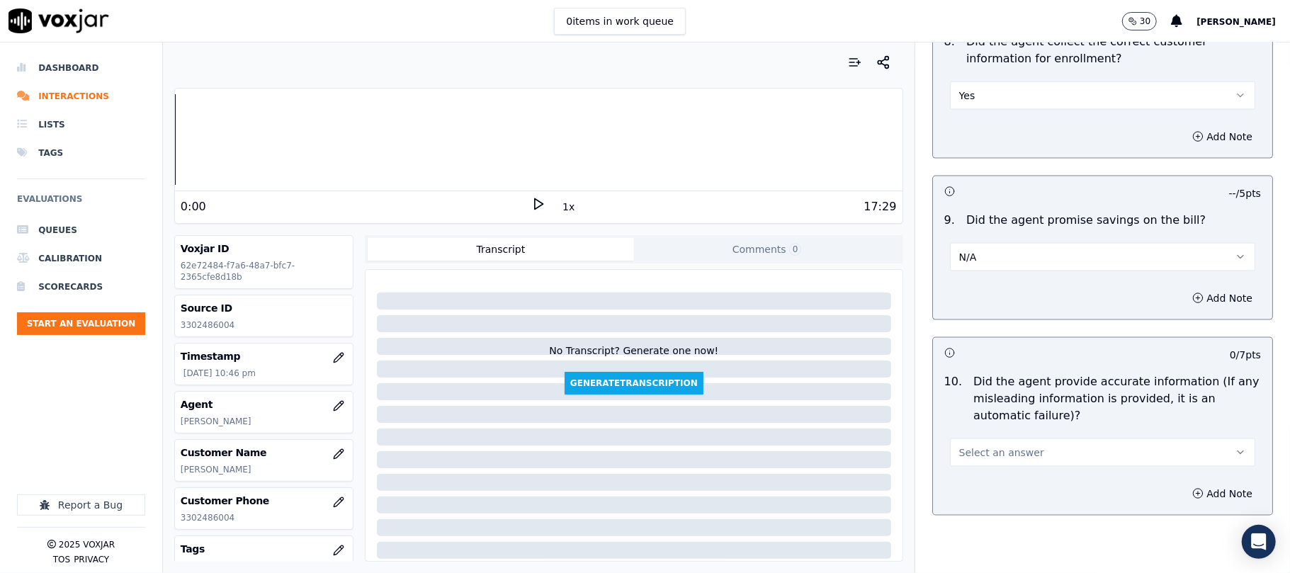
click at [988, 467] on button "Select an answer" at bounding box center [1102, 453] width 305 height 28
click at [981, 496] on div "Yes" at bounding box center [1072, 489] width 274 height 23
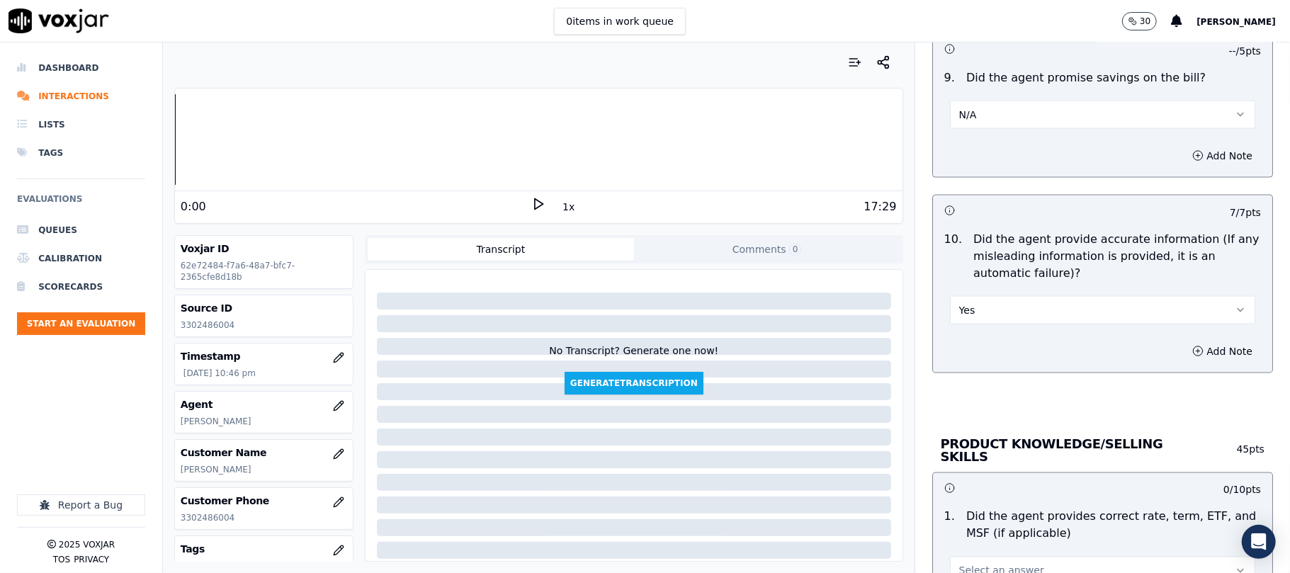
scroll to position [1732, 0]
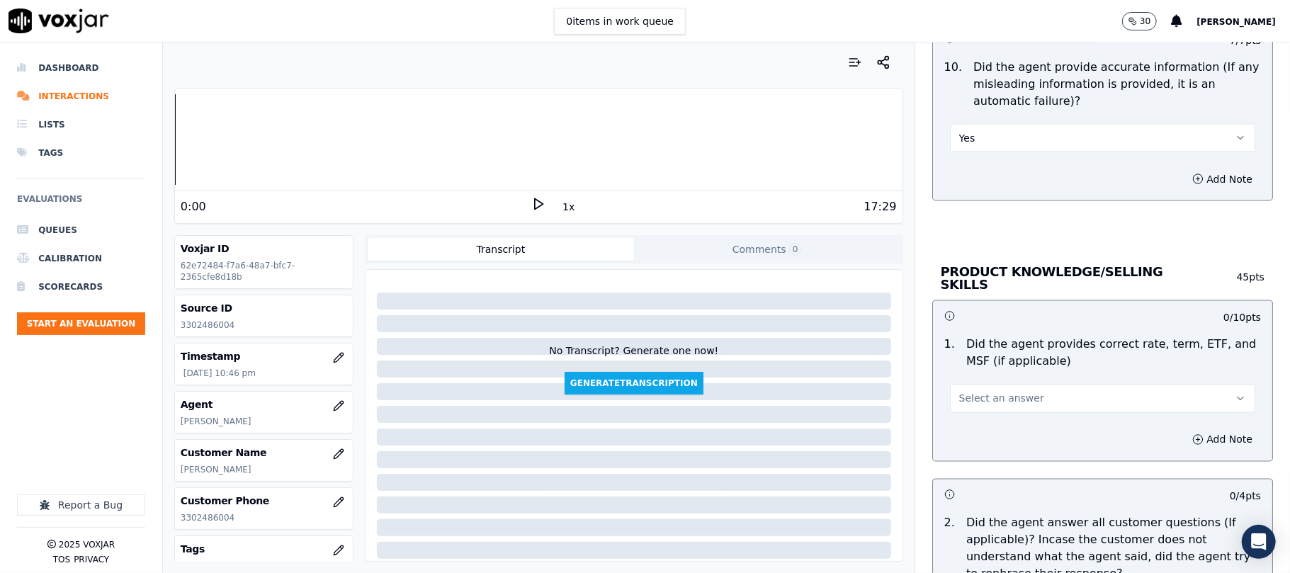
click at [998, 404] on button "Select an answer" at bounding box center [1102, 399] width 305 height 28
click at [988, 435] on div "Yes" at bounding box center [1072, 428] width 274 height 23
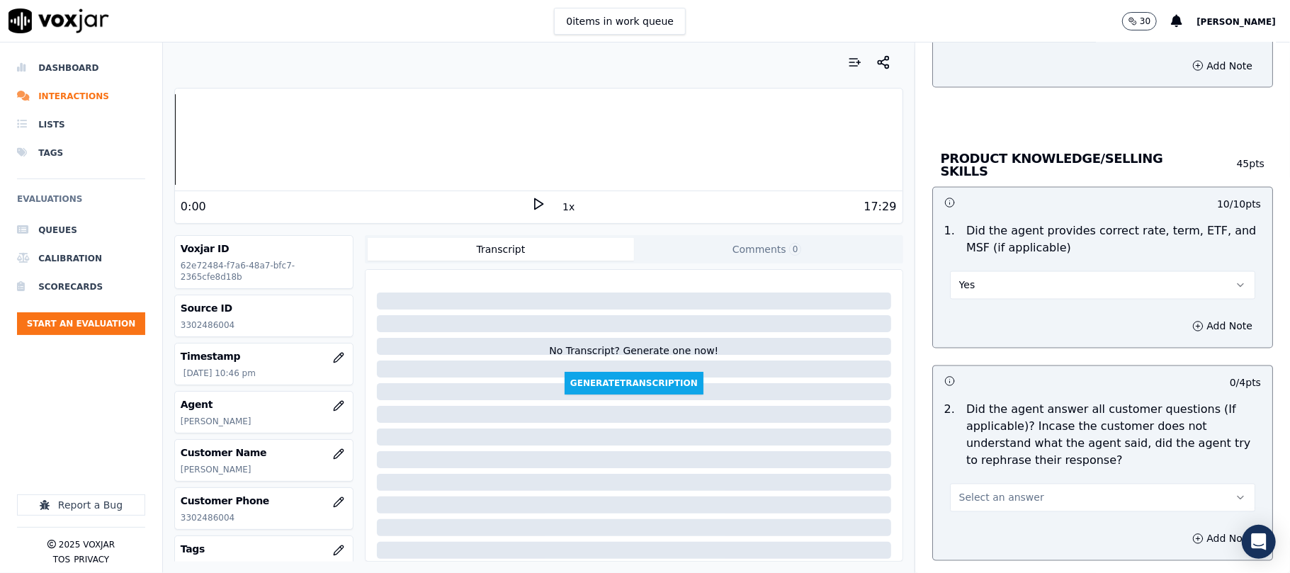
scroll to position [1889, 0]
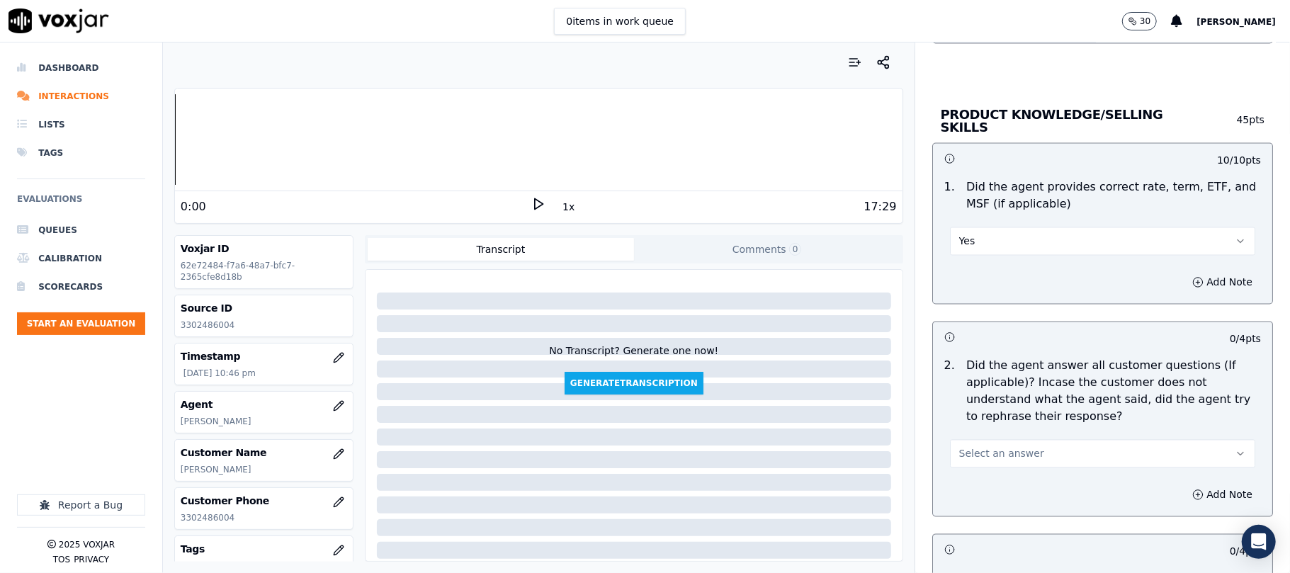
click at [996, 449] on span "Select an answer" at bounding box center [1002, 454] width 85 height 14
click at [995, 483] on div "Yes" at bounding box center [1072, 484] width 274 height 23
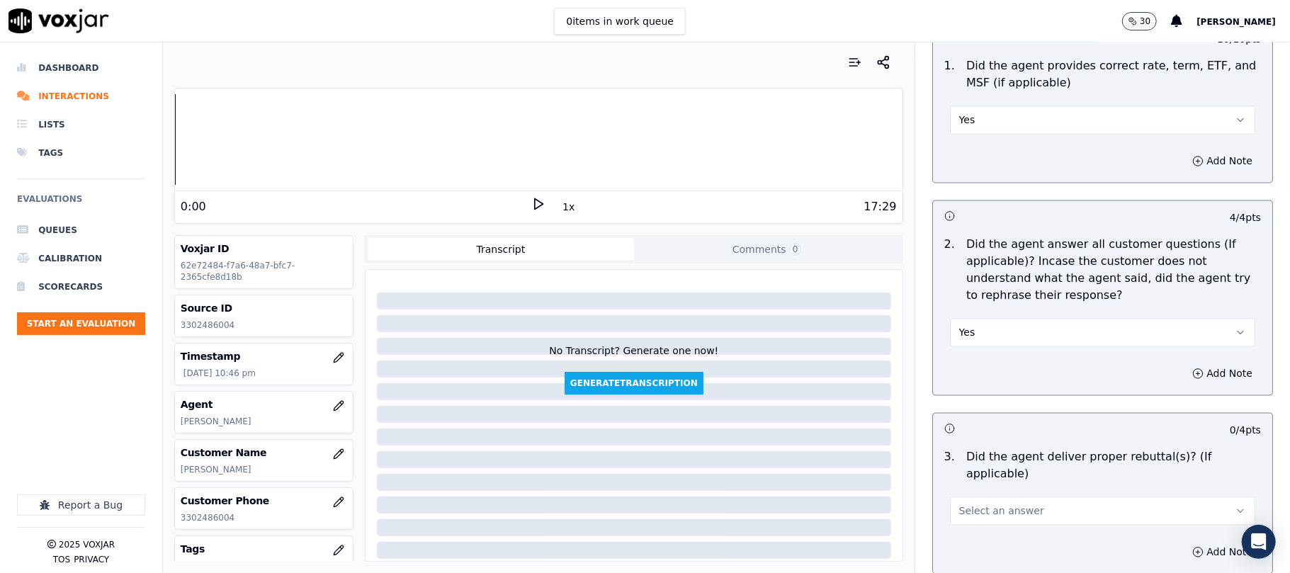
scroll to position [2047, 0]
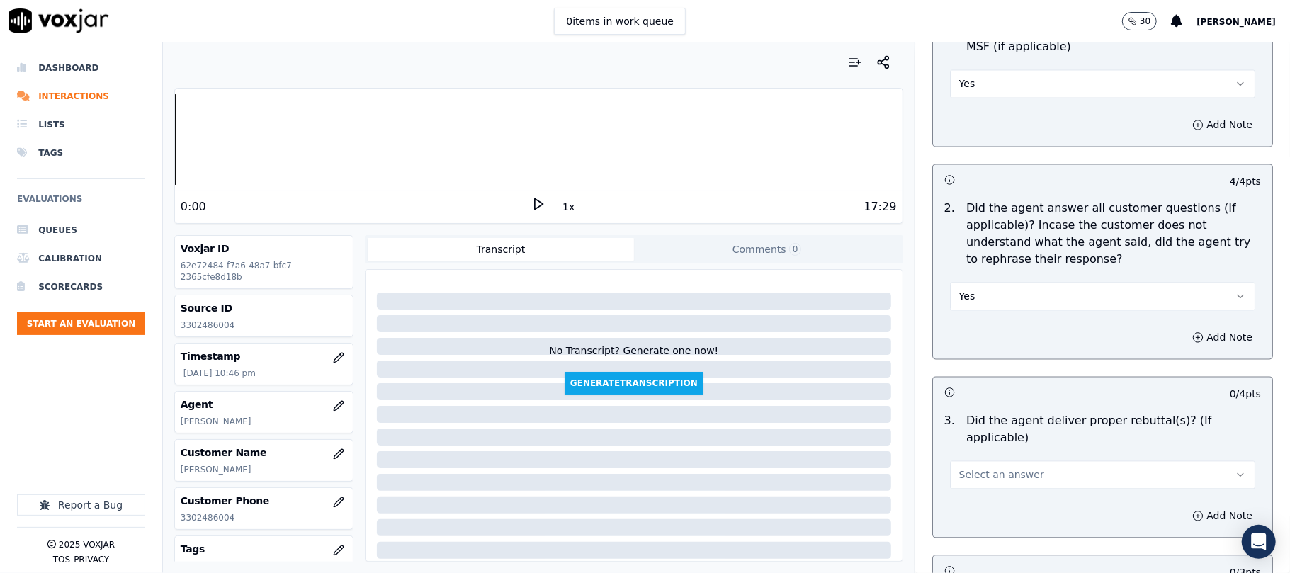
click at [988, 468] on span "Select an answer" at bounding box center [1002, 475] width 85 height 14
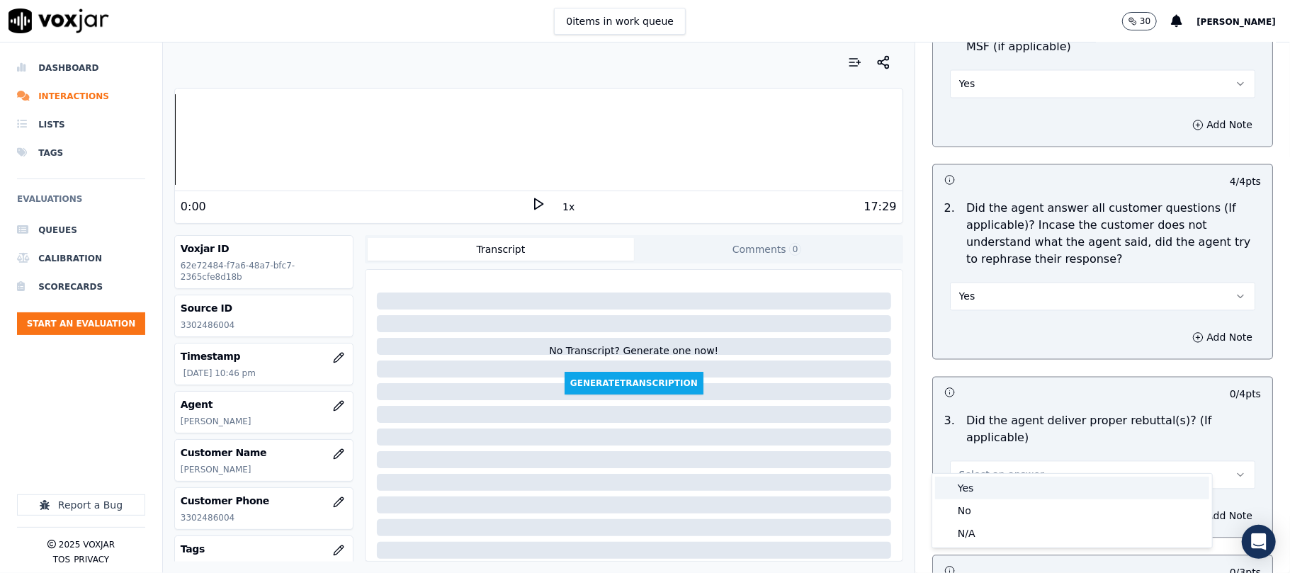
click at [979, 485] on div "Yes" at bounding box center [1072, 488] width 274 height 23
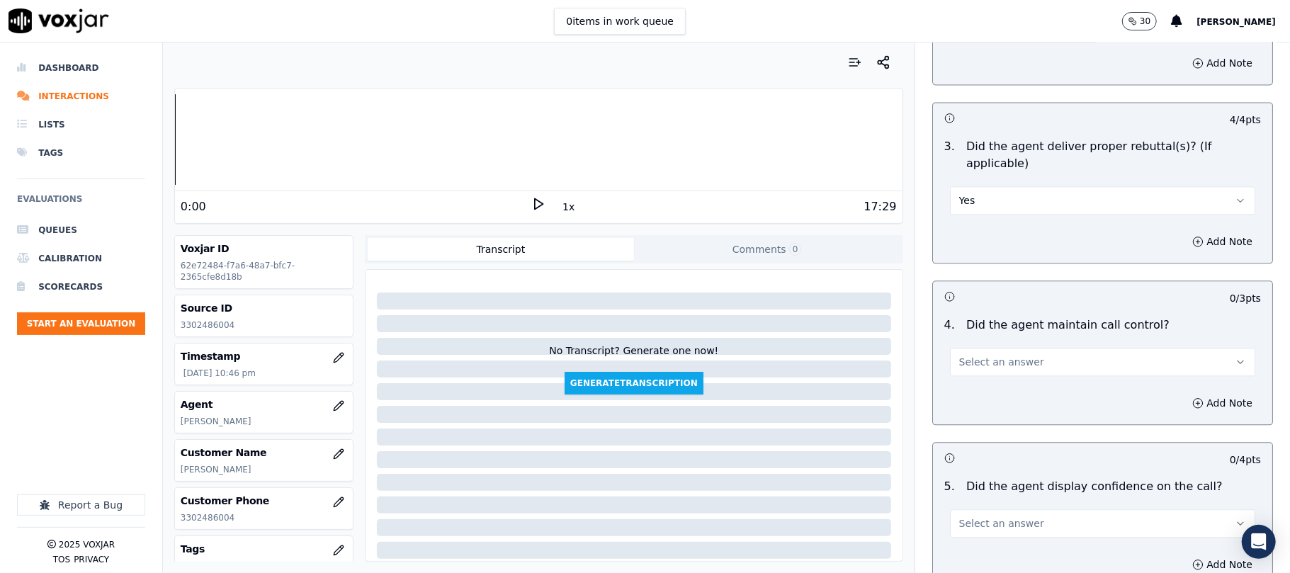
scroll to position [2362, 0]
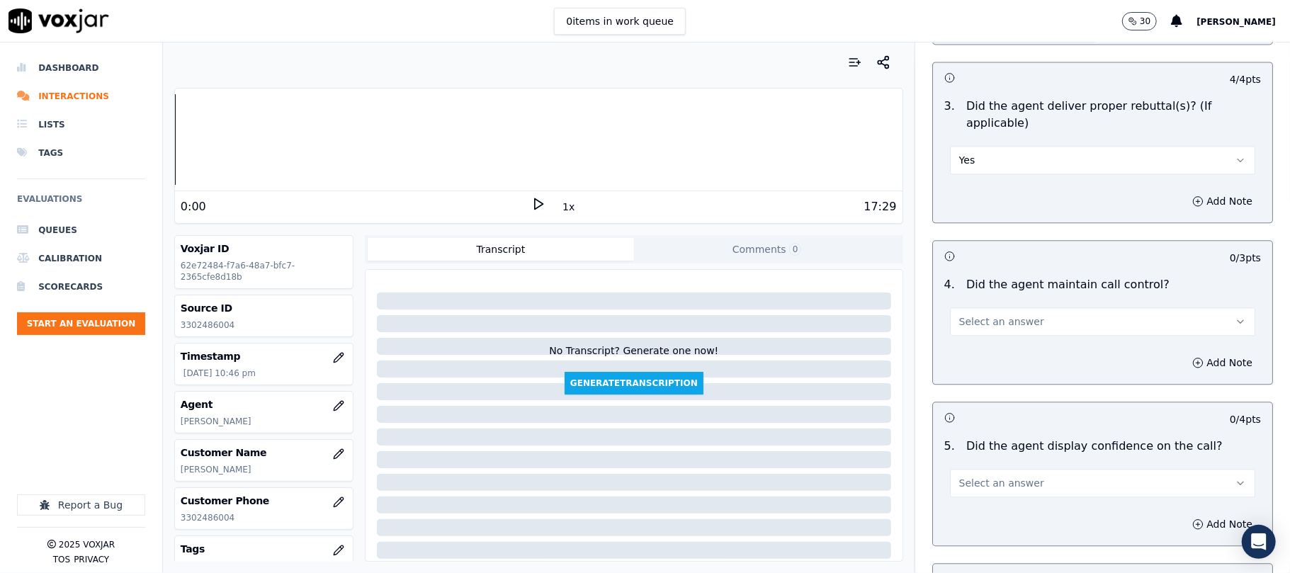
click at [962, 315] on button "Select an answer" at bounding box center [1102, 322] width 305 height 28
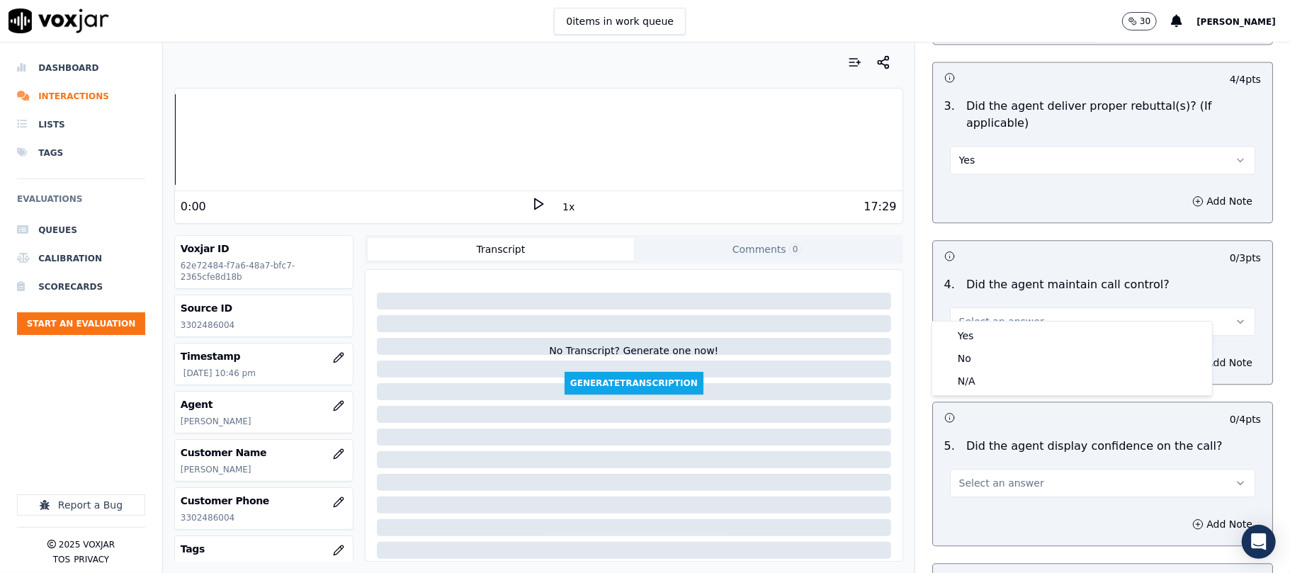
click at [965, 327] on div "Yes" at bounding box center [1072, 336] width 274 height 23
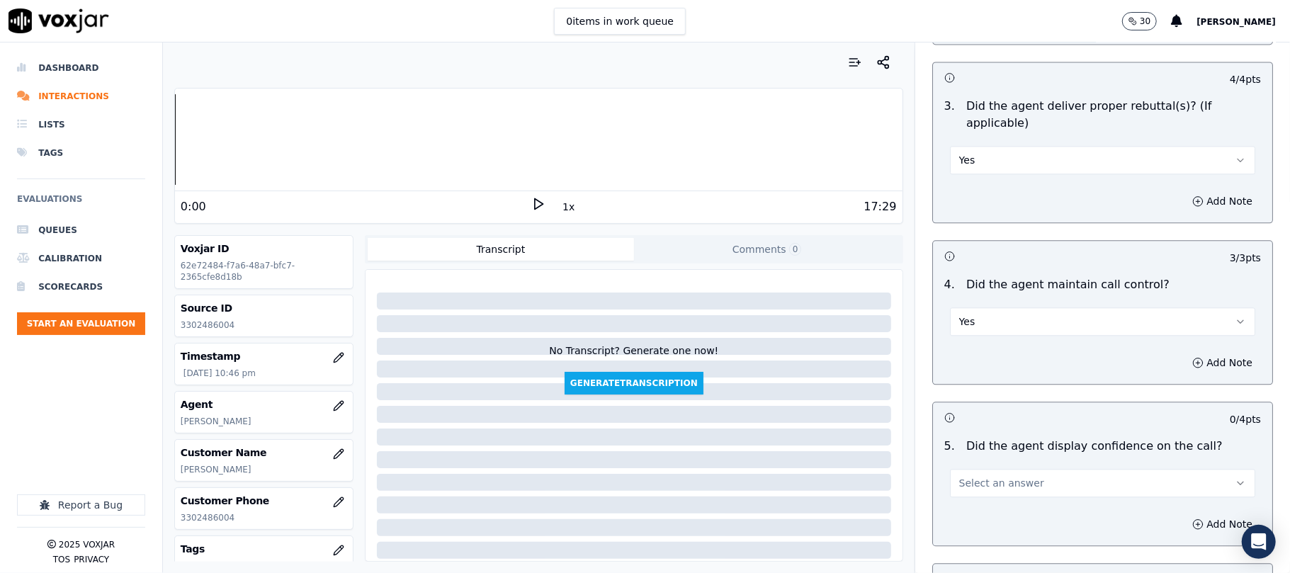
click at [981, 476] on span "Select an answer" at bounding box center [1002, 483] width 85 height 14
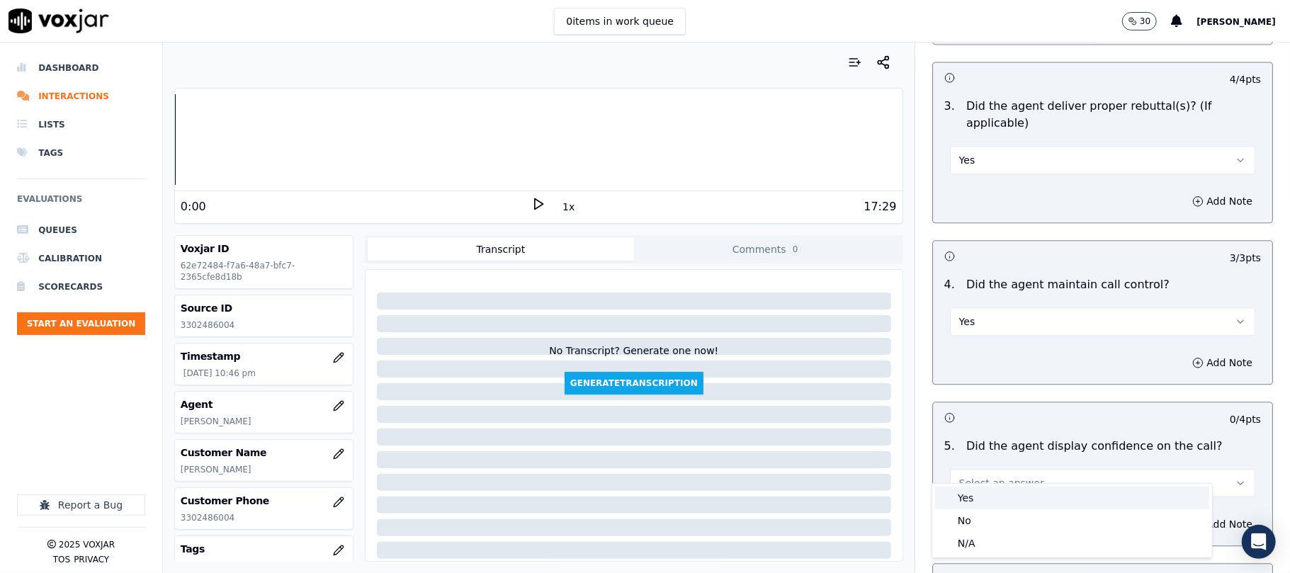
click at [974, 495] on div "Yes" at bounding box center [1072, 498] width 274 height 23
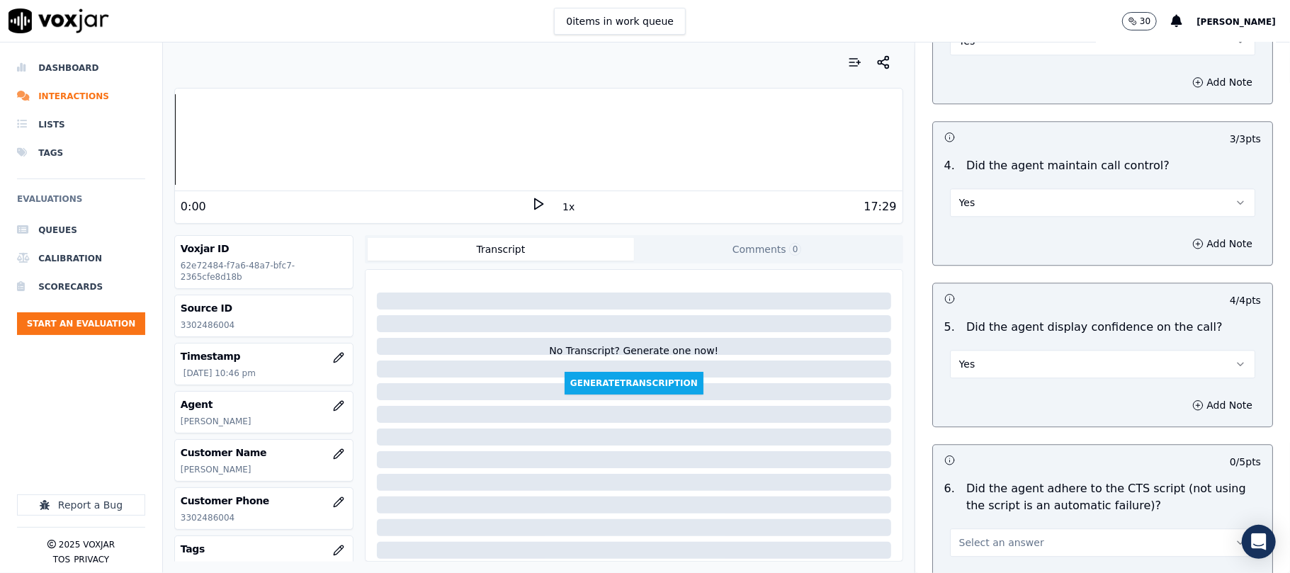
scroll to position [2520, 0]
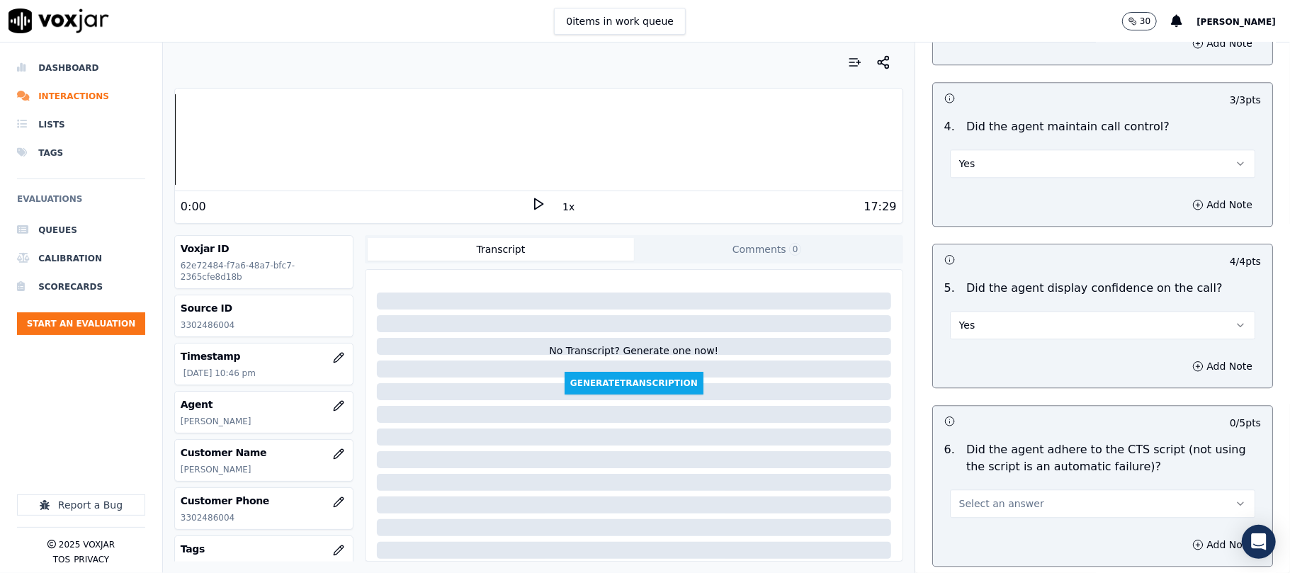
drag, startPoint x: 975, startPoint y: 486, endPoint x: 977, endPoint y: 511, distance: 24.8
click at [976, 497] on span "Select an answer" at bounding box center [1002, 504] width 85 height 14
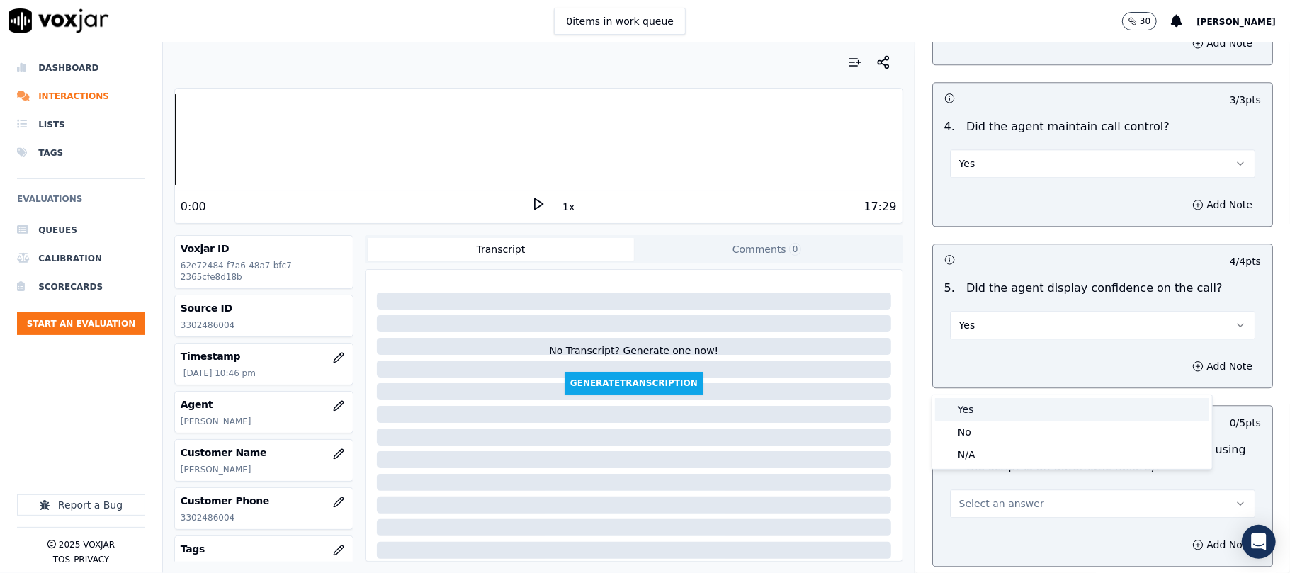
click at [992, 406] on div "Yes" at bounding box center [1072, 409] width 274 height 23
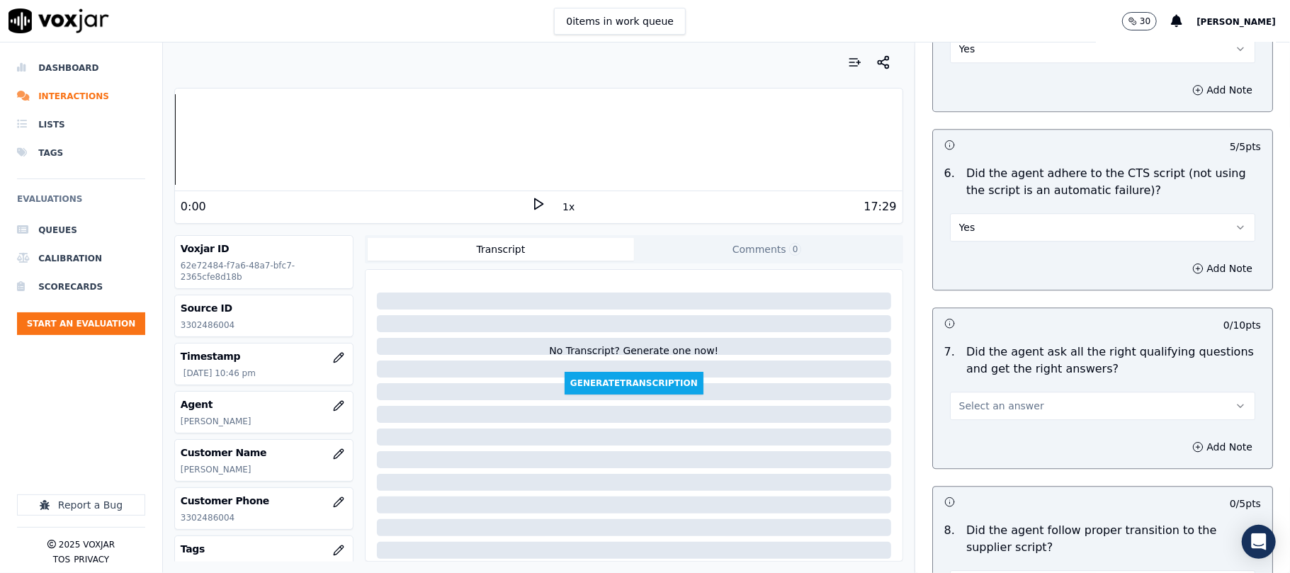
scroll to position [2835, 0]
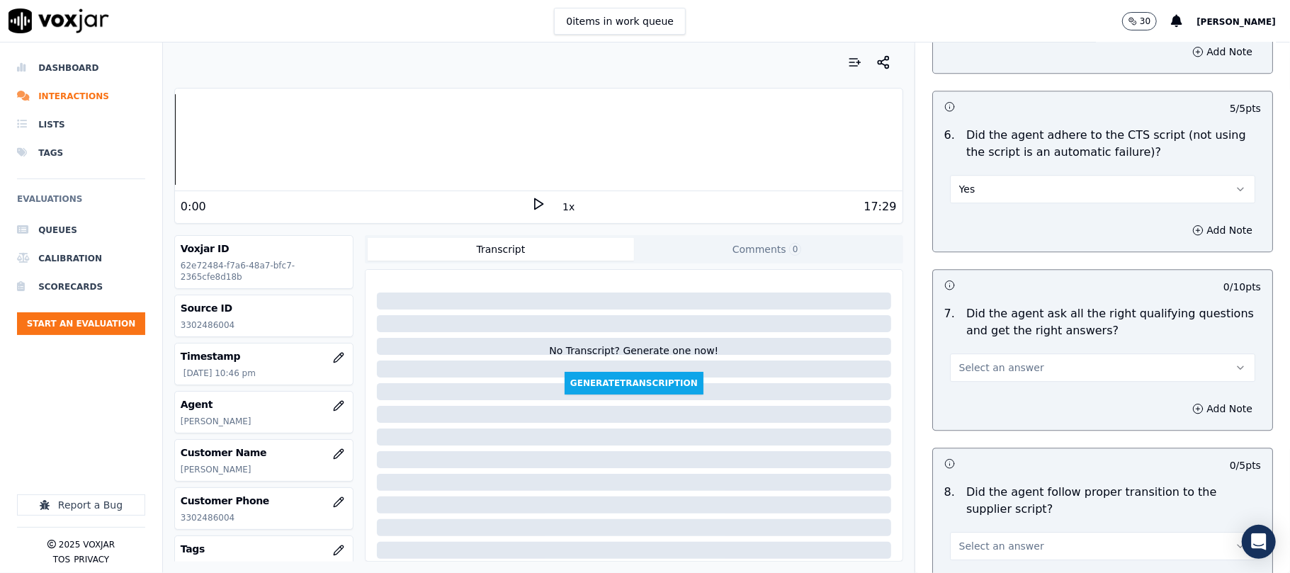
click at [987, 354] on button "Select an answer" at bounding box center [1102, 368] width 305 height 28
click at [971, 373] on div "Yes" at bounding box center [1072, 383] width 274 height 23
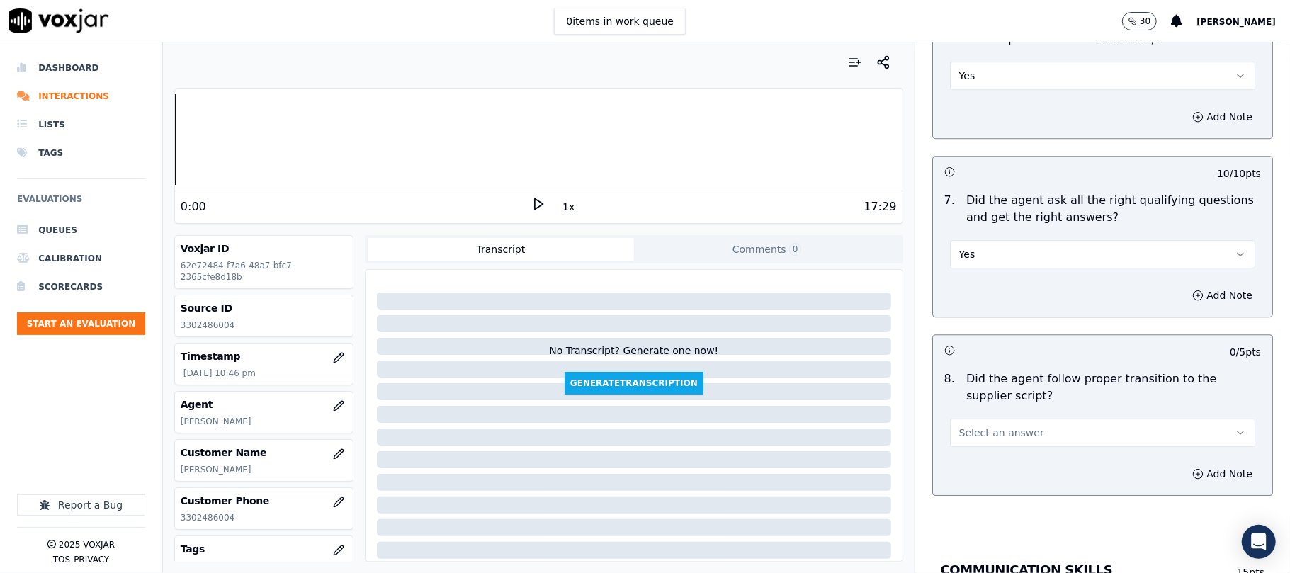
scroll to position [2992, 0]
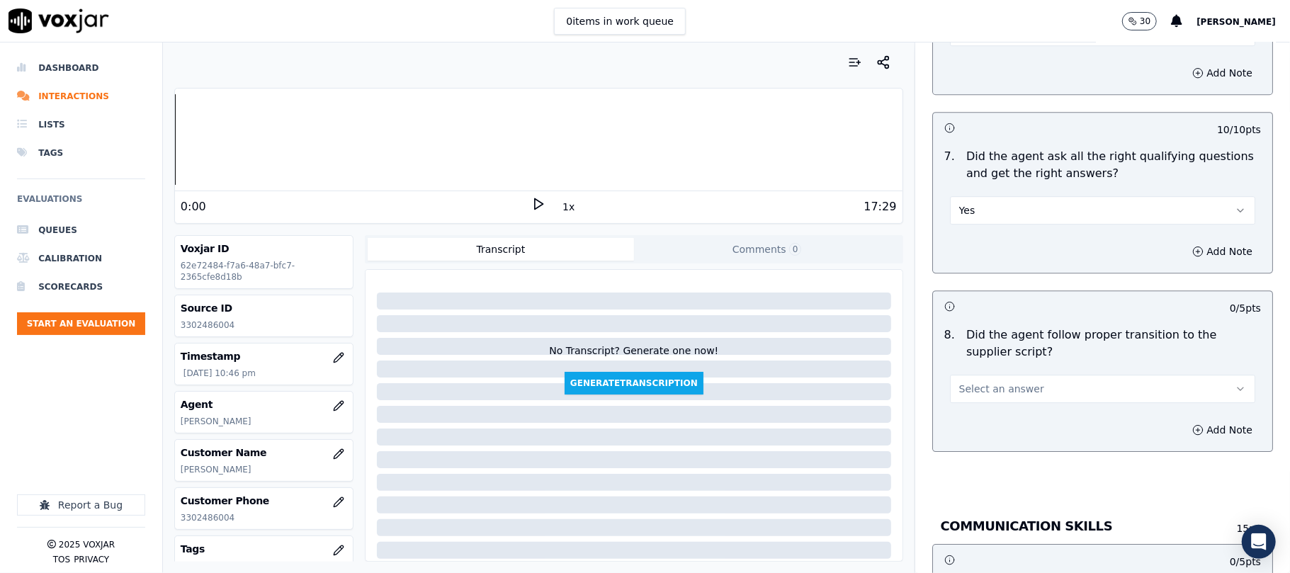
click at [975, 382] on span "Select an answer" at bounding box center [1002, 389] width 85 height 14
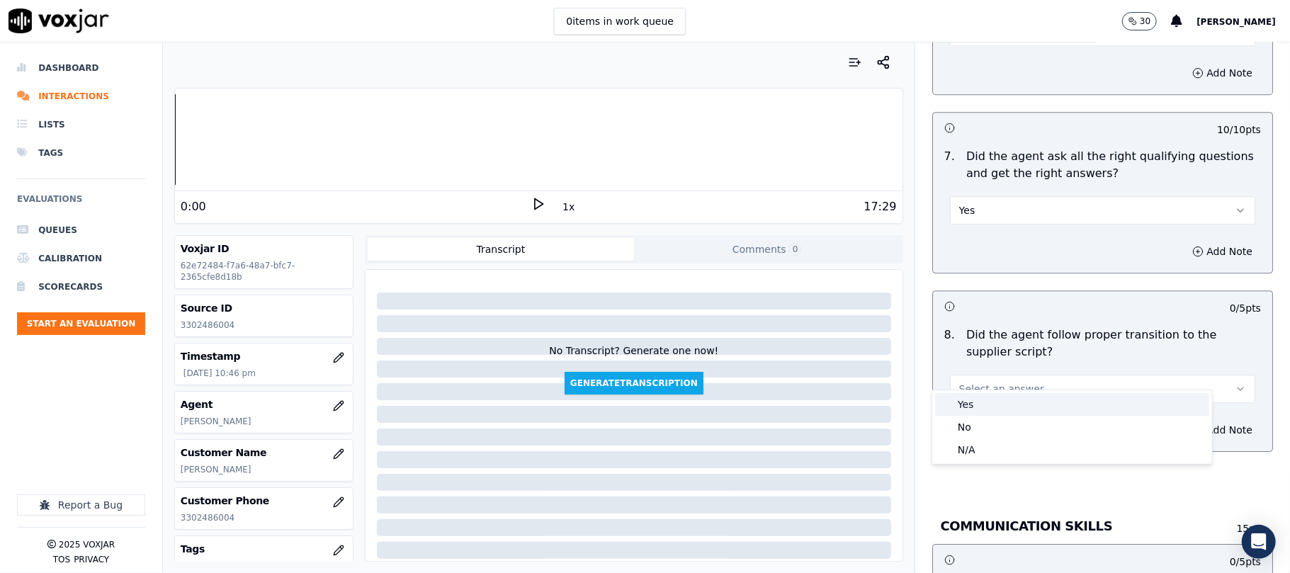
click at [978, 403] on div "Yes" at bounding box center [1072, 404] width 274 height 23
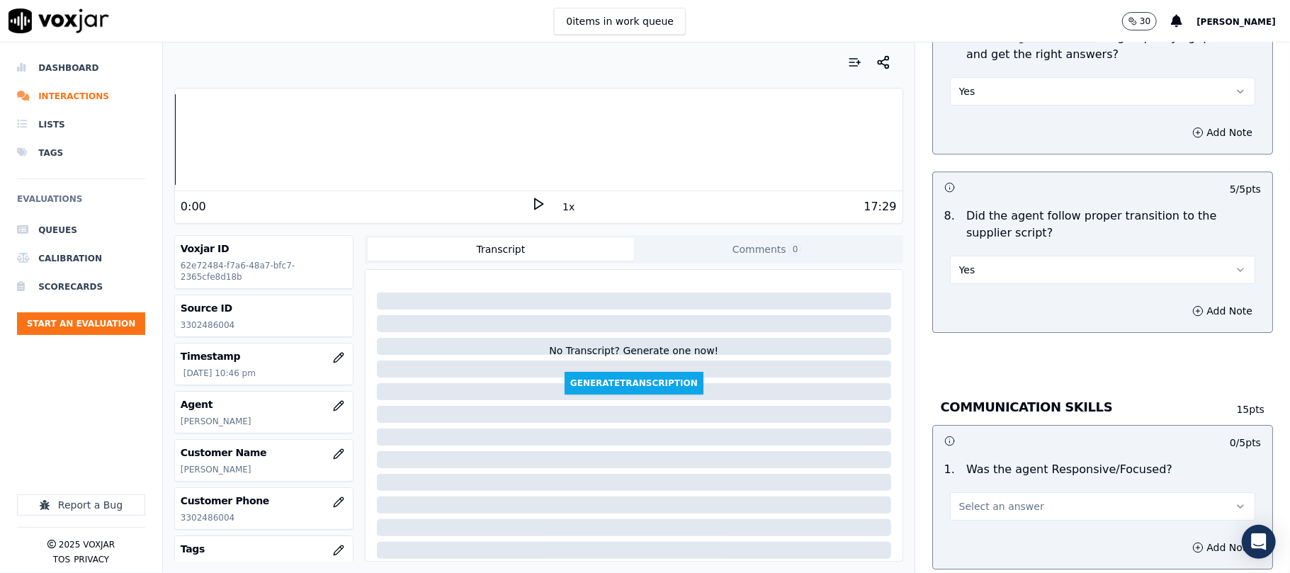
scroll to position [3149, 0]
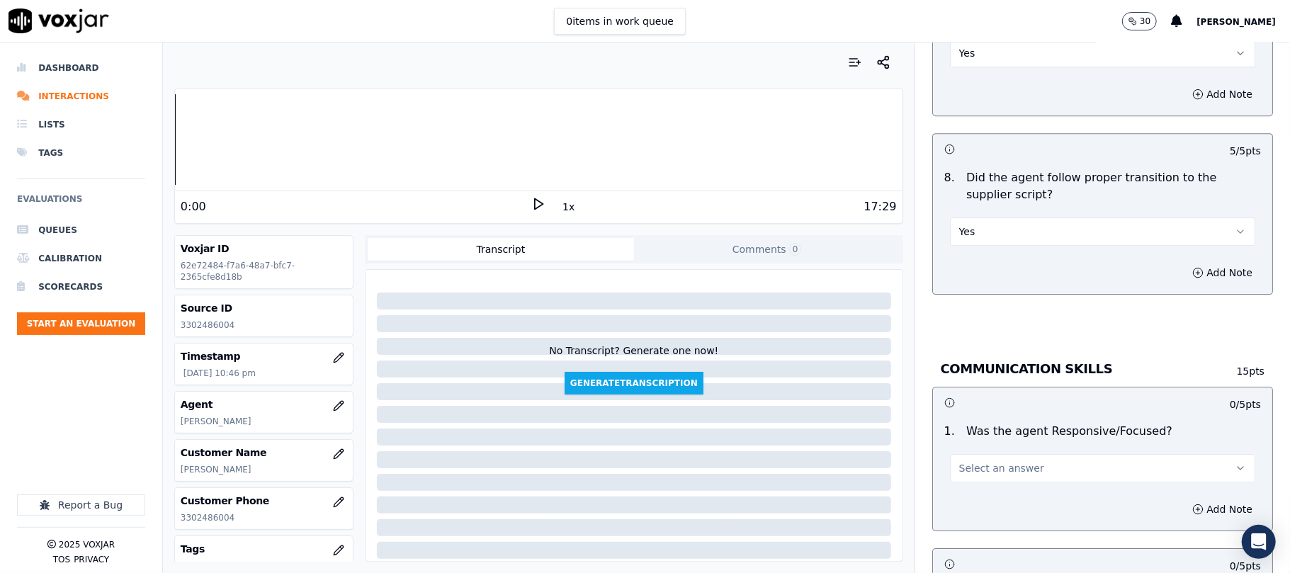
click at [988, 454] on button "Select an answer" at bounding box center [1102, 468] width 305 height 28
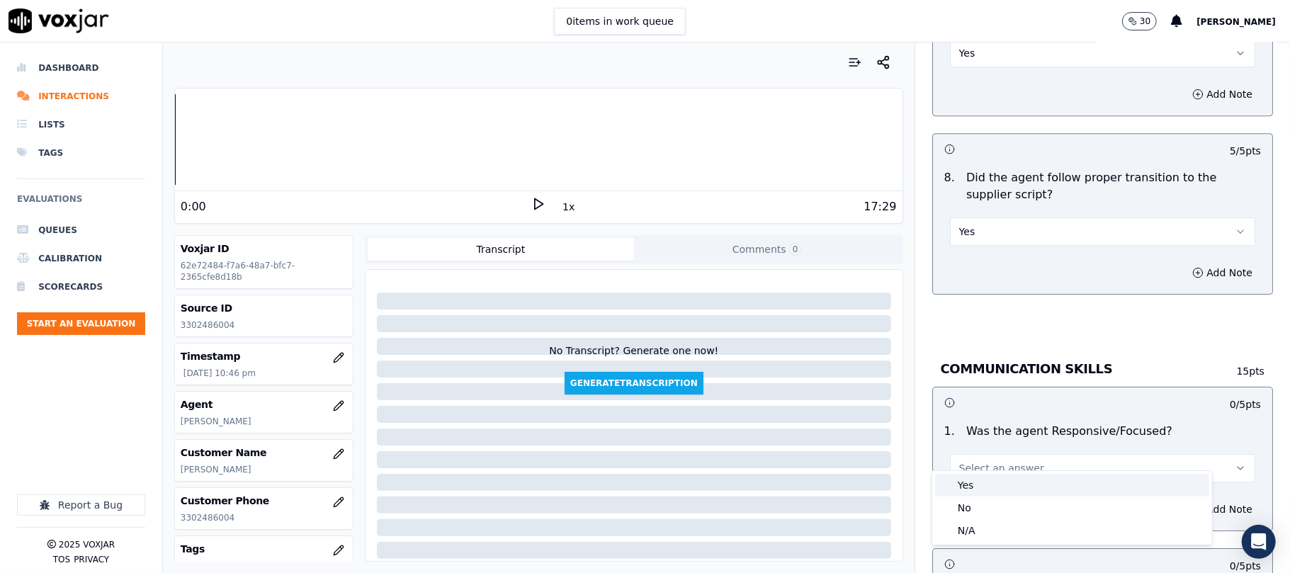
click at [979, 477] on div "Yes" at bounding box center [1072, 485] width 274 height 23
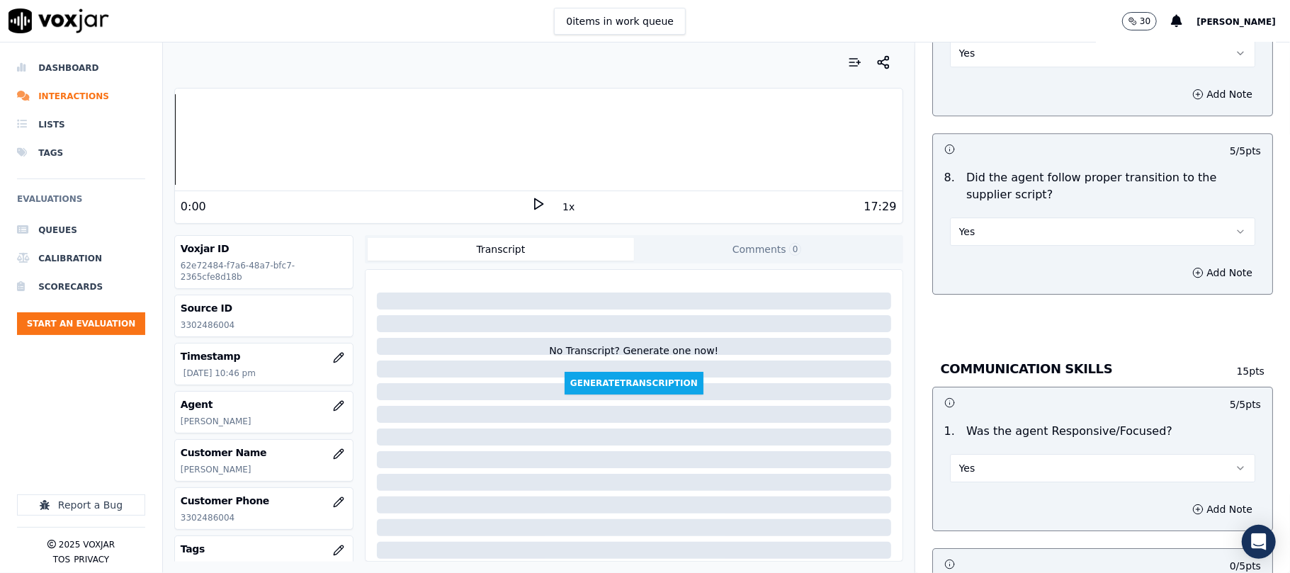
scroll to position [3465, 0]
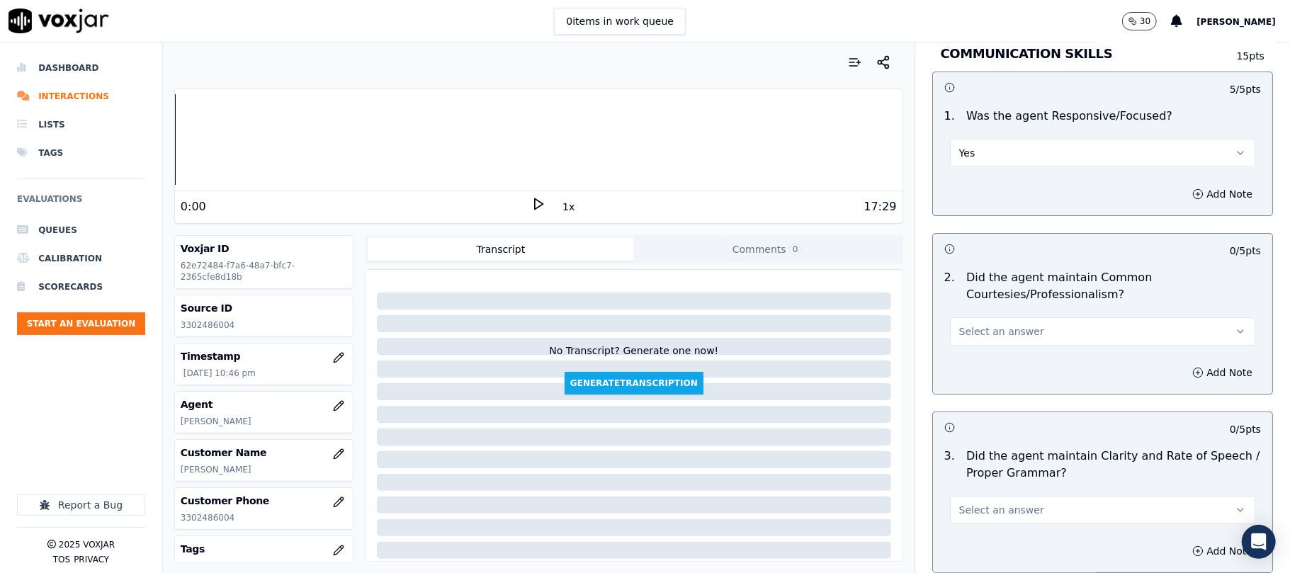
click at [955, 324] on button "Select an answer" at bounding box center [1102, 331] width 305 height 28
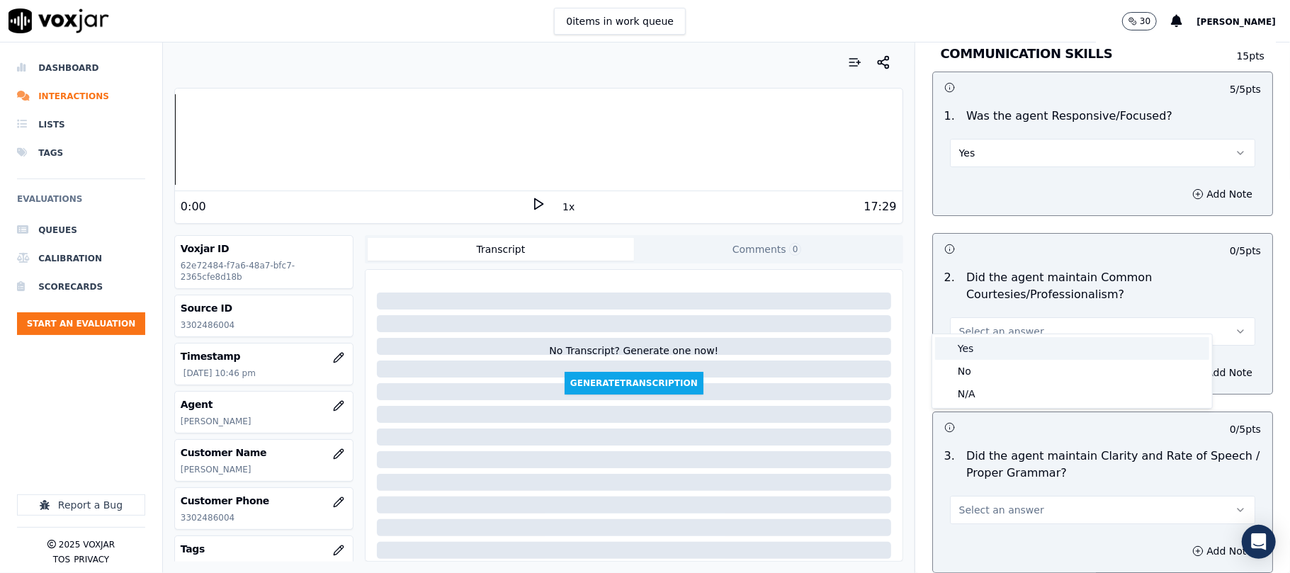
click at [964, 353] on div "Yes" at bounding box center [1072, 348] width 274 height 23
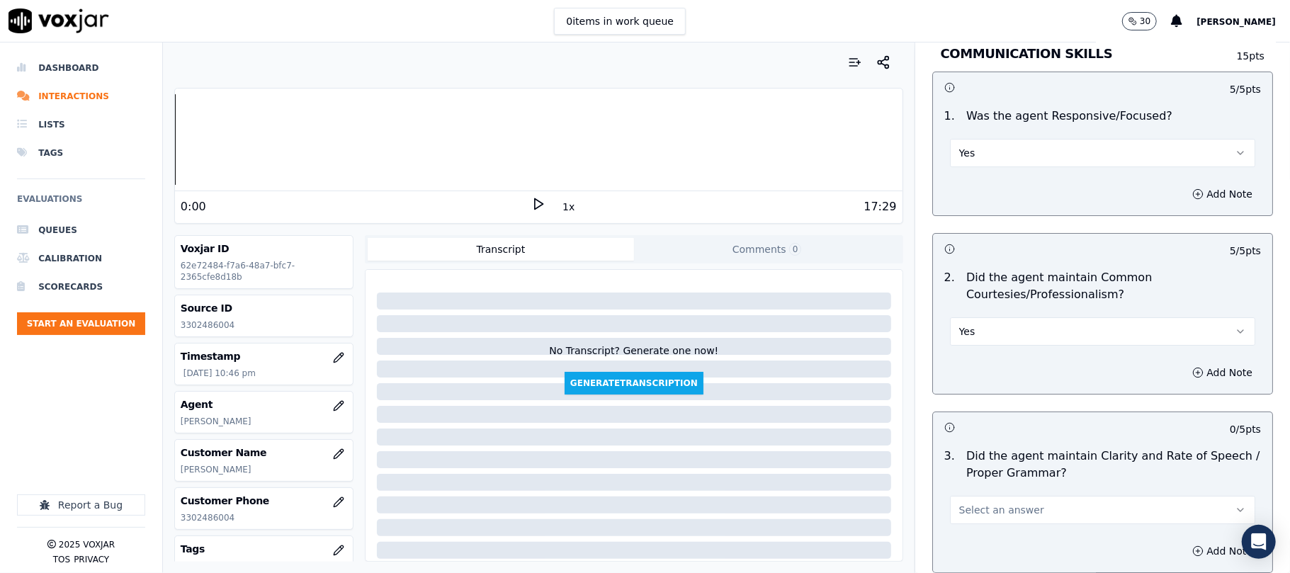
scroll to position [3578, 0]
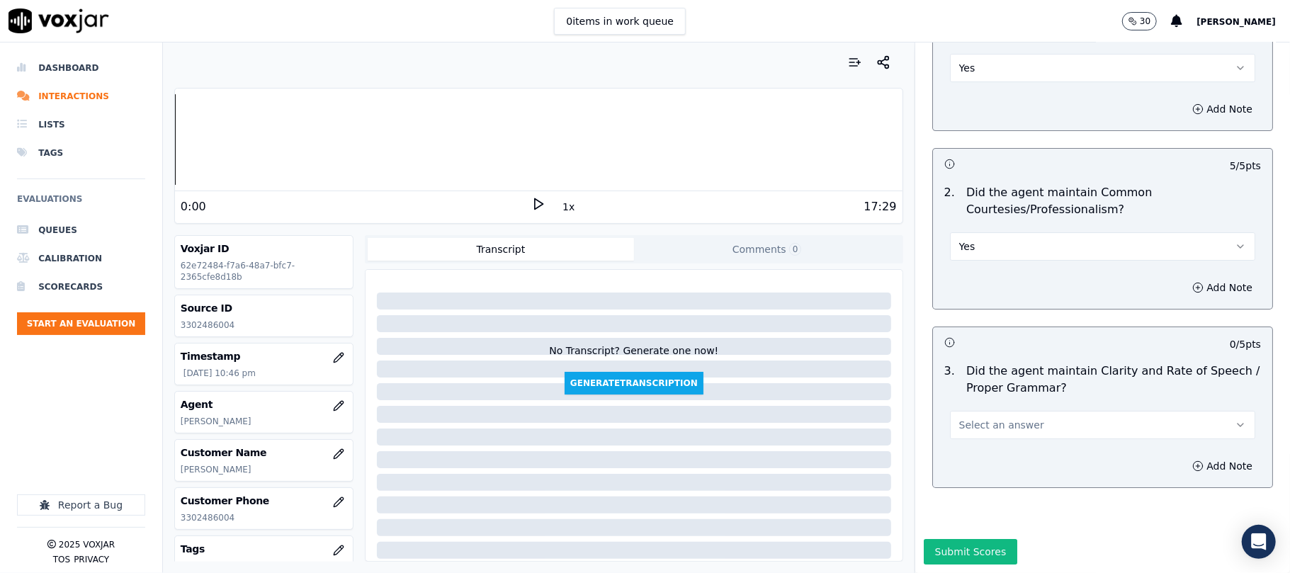
click at [960, 418] on span "Select an answer" at bounding box center [1002, 425] width 85 height 14
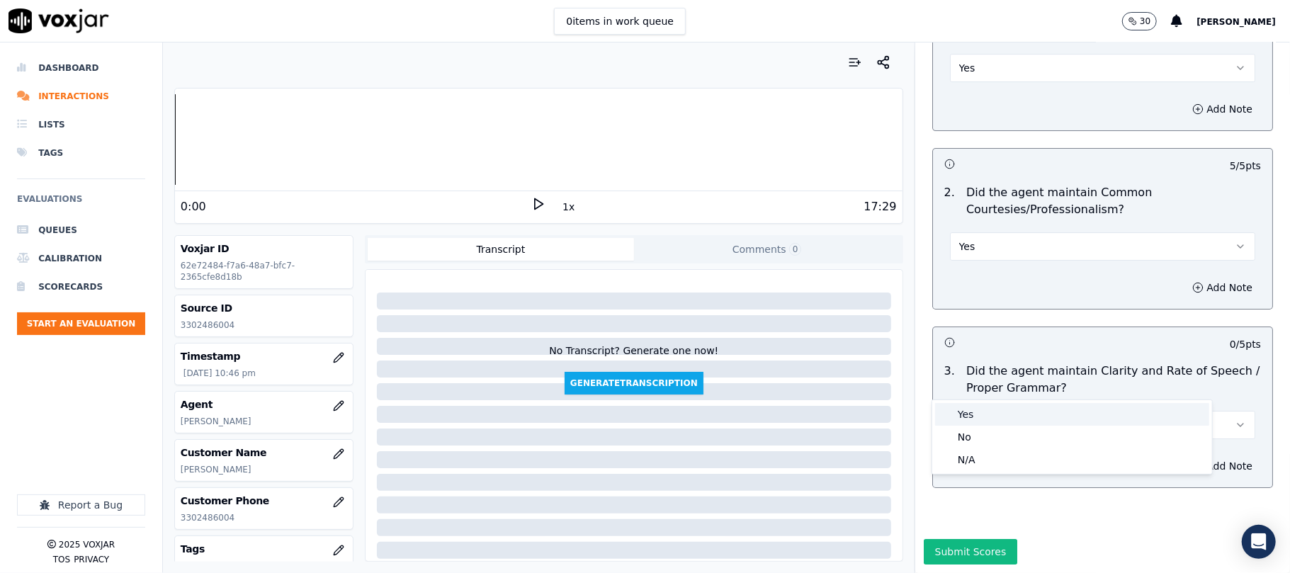
click at [969, 412] on div "Yes" at bounding box center [1072, 414] width 274 height 23
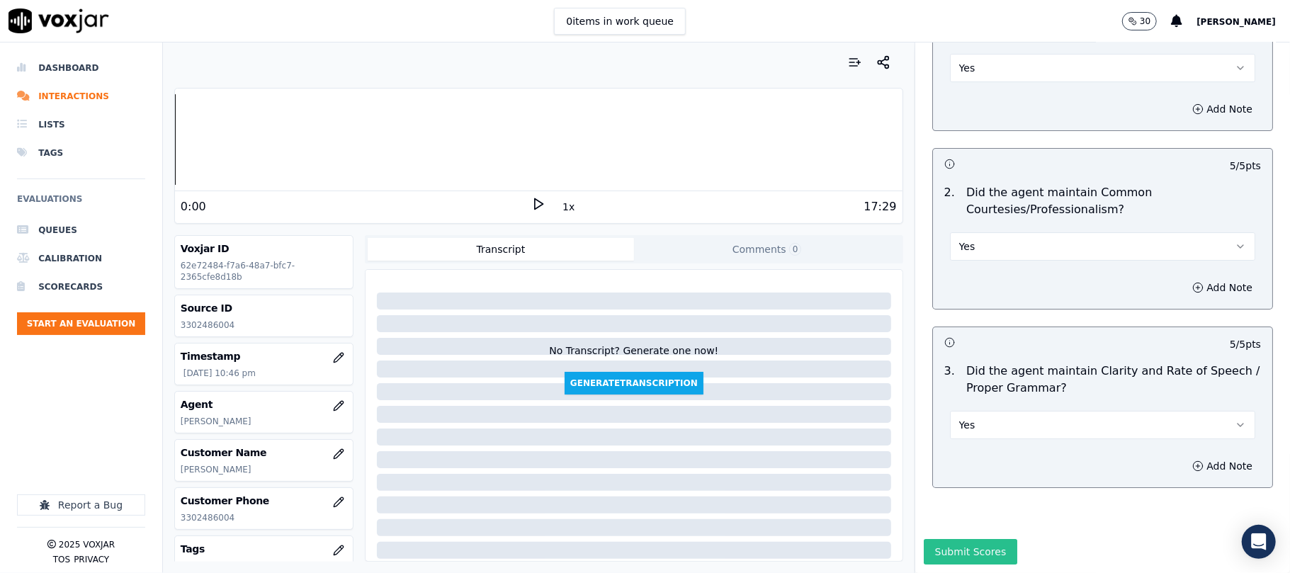
click at [962, 539] on button "Submit Scores" at bounding box center [971, 552] width 94 height 26
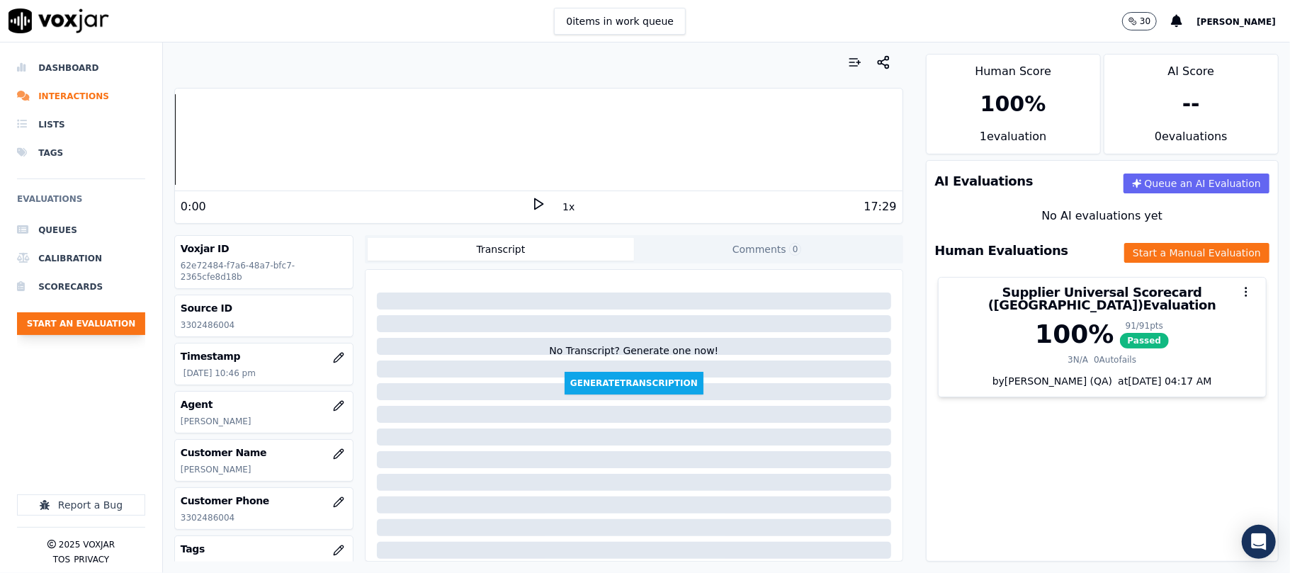
click at [43, 330] on button "Start an Evaluation" at bounding box center [81, 324] width 128 height 23
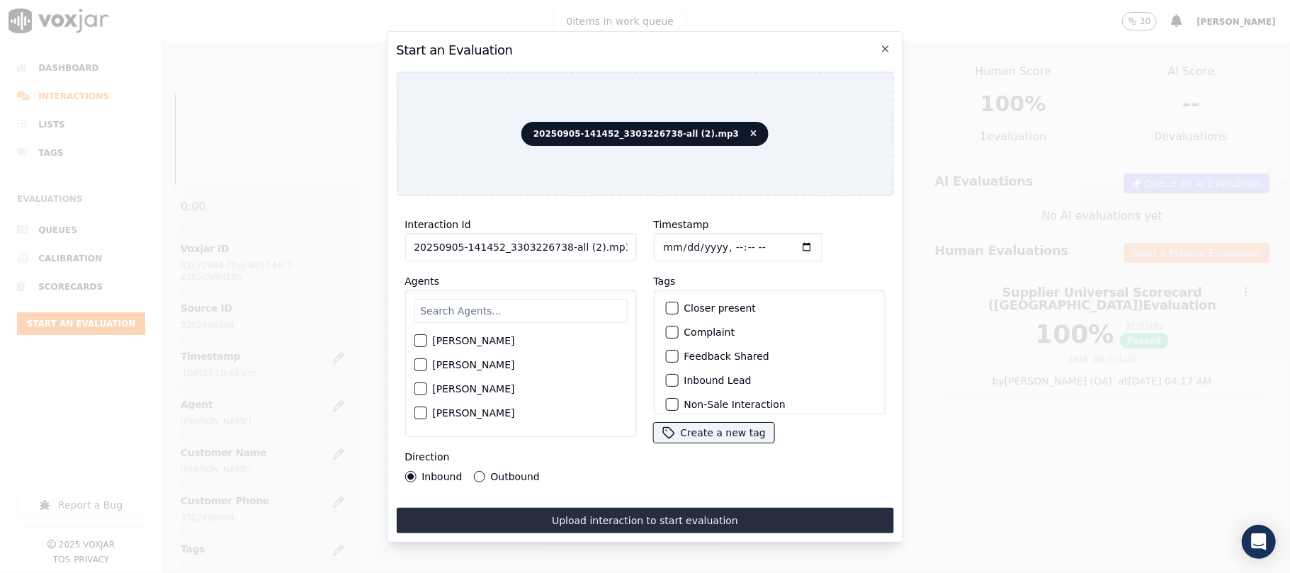
click at [505, 221] on div "Interaction Id 20250905-141452_3303226738-all (2).mp3" at bounding box center [521, 238] width 232 height 45
click at [499, 234] on input "20250905-141452_3303226738-all (2).mp3" at bounding box center [521, 247] width 232 height 28
paste input "3303226738"
type input "3303226738"
click at [678, 238] on input "Timestamp" at bounding box center [737, 247] width 169 height 28
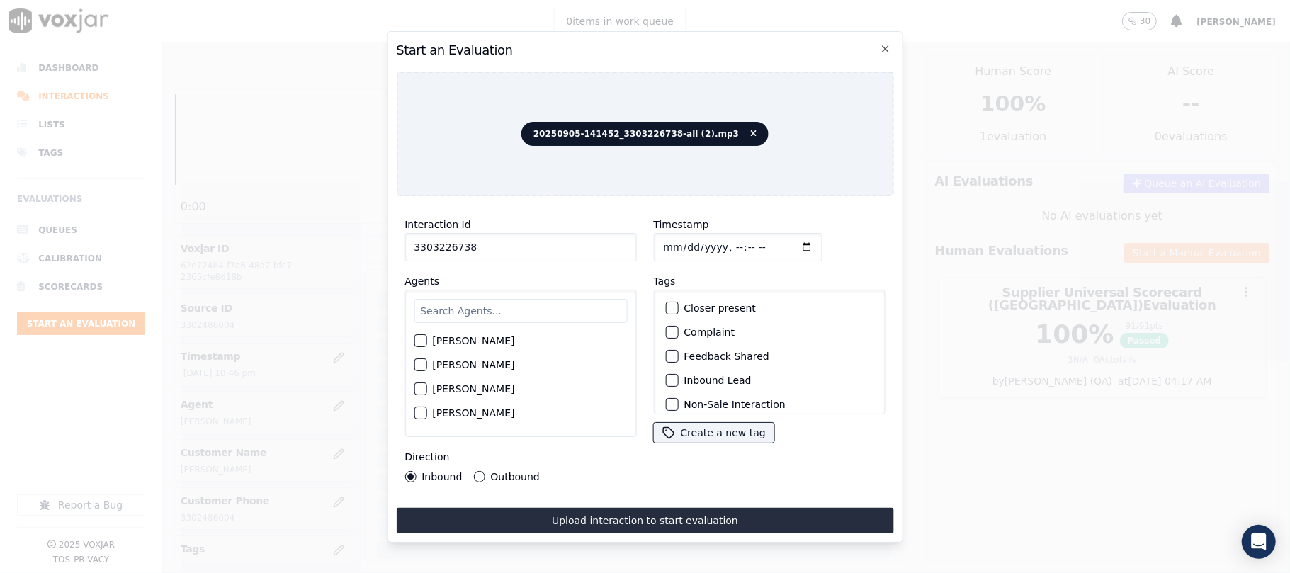
type input "[DATE]T22:47"
click at [465, 299] on input "text" at bounding box center [520, 311] width 213 height 24
click at [476, 316] on input "text" at bounding box center [520, 311] width 213 height 24
type input "LiLI"
click at [489, 340] on label "[PERSON_NAME]" at bounding box center [473, 345] width 82 height 10
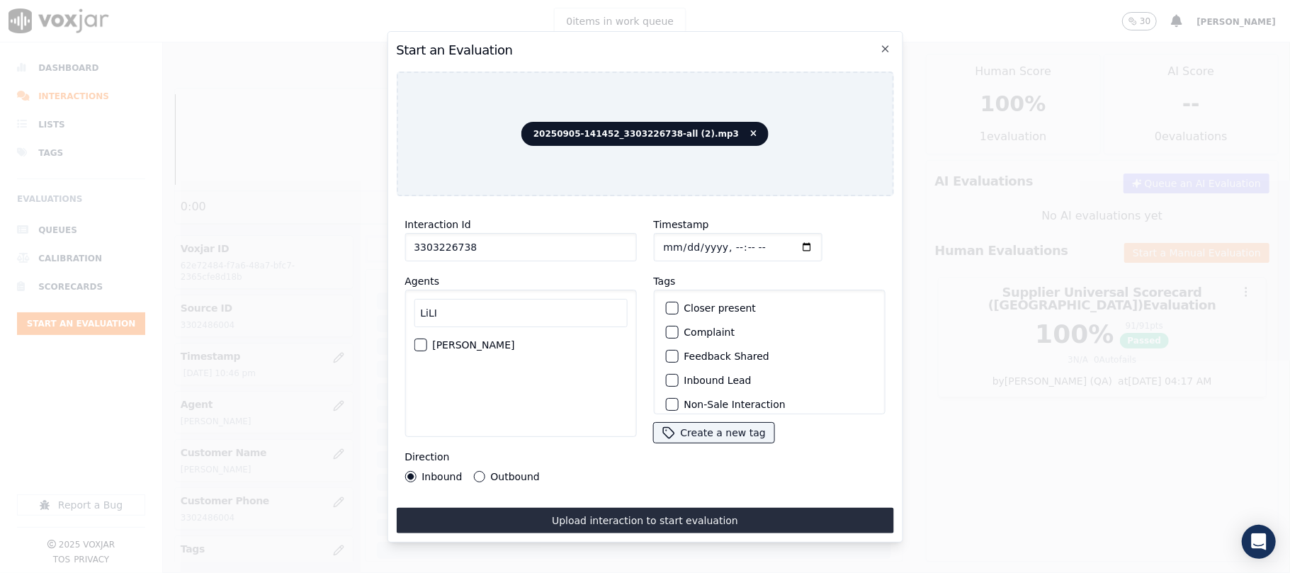
click at [427, 339] on button "[PERSON_NAME]" at bounding box center [420, 345] width 13 height 13
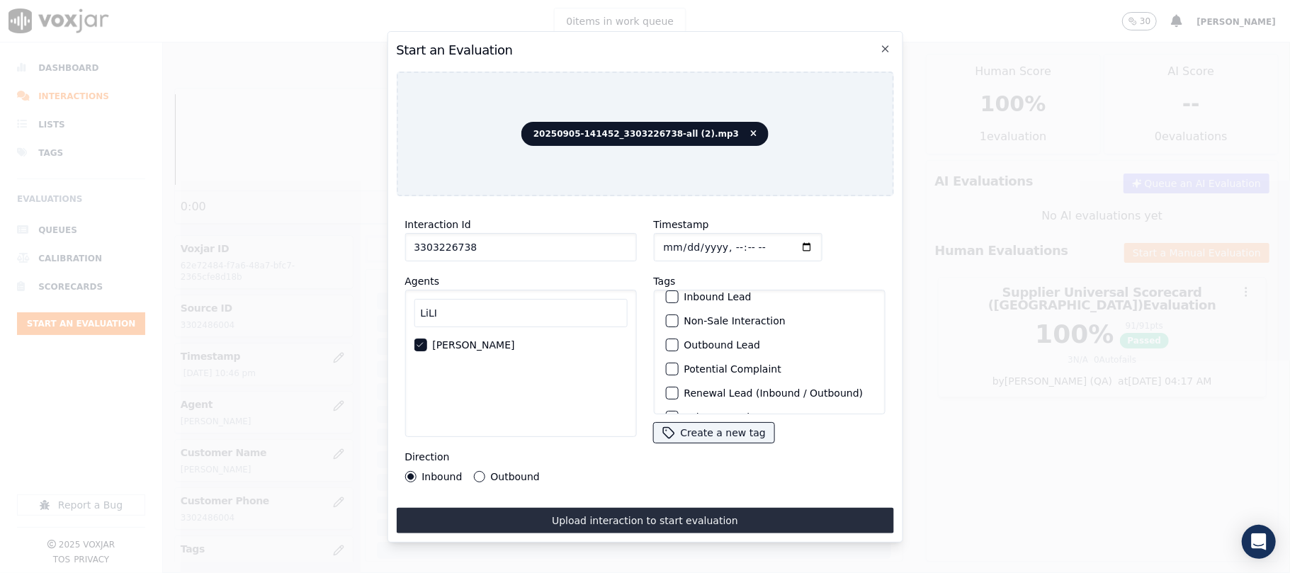
scroll to position [123, 0]
click at [684, 391] on label "Sale Interaction" at bounding box center [723, 396] width 78 height 10
click at [677, 390] on button "Sale Interaction" at bounding box center [671, 396] width 13 height 13
click at [478, 471] on button "Outbound" at bounding box center [478, 476] width 11 height 11
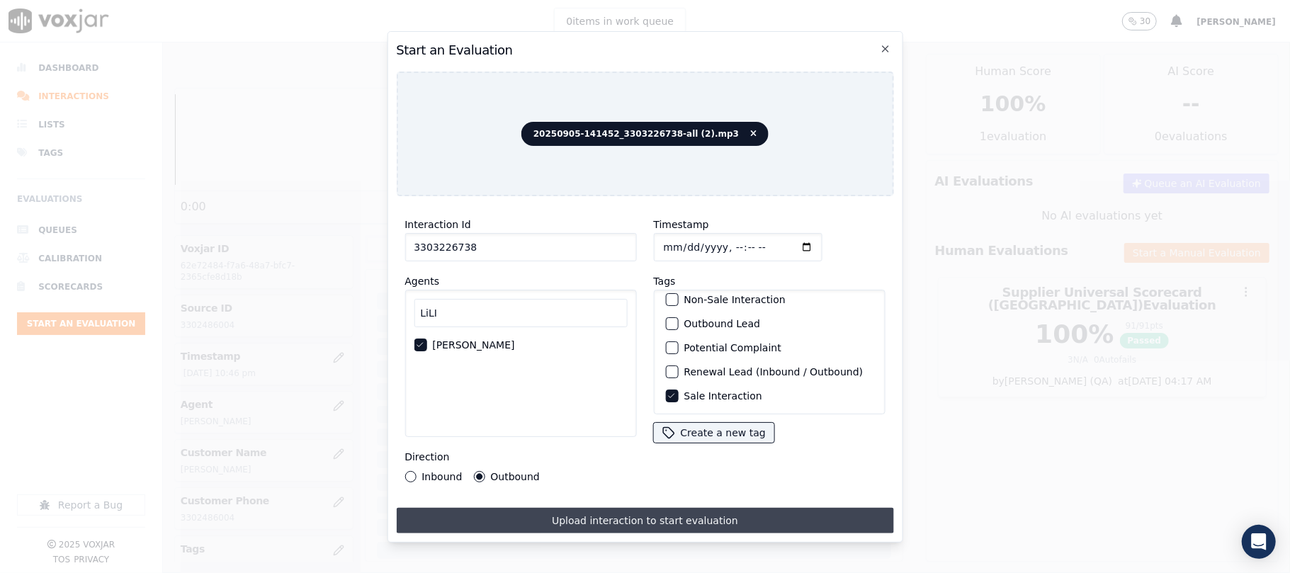
click at [584, 509] on button "Upload interaction to start evaluation" at bounding box center [644, 521] width 497 height 26
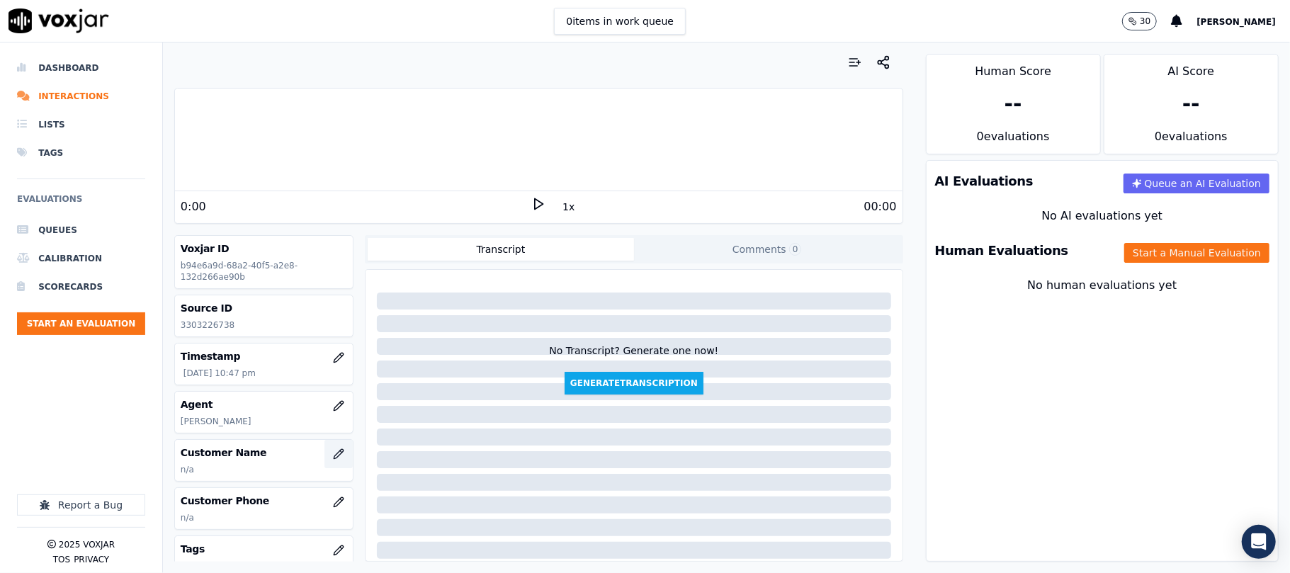
click at [325, 445] on button "button" at bounding box center [339, 454] width 28 height 28
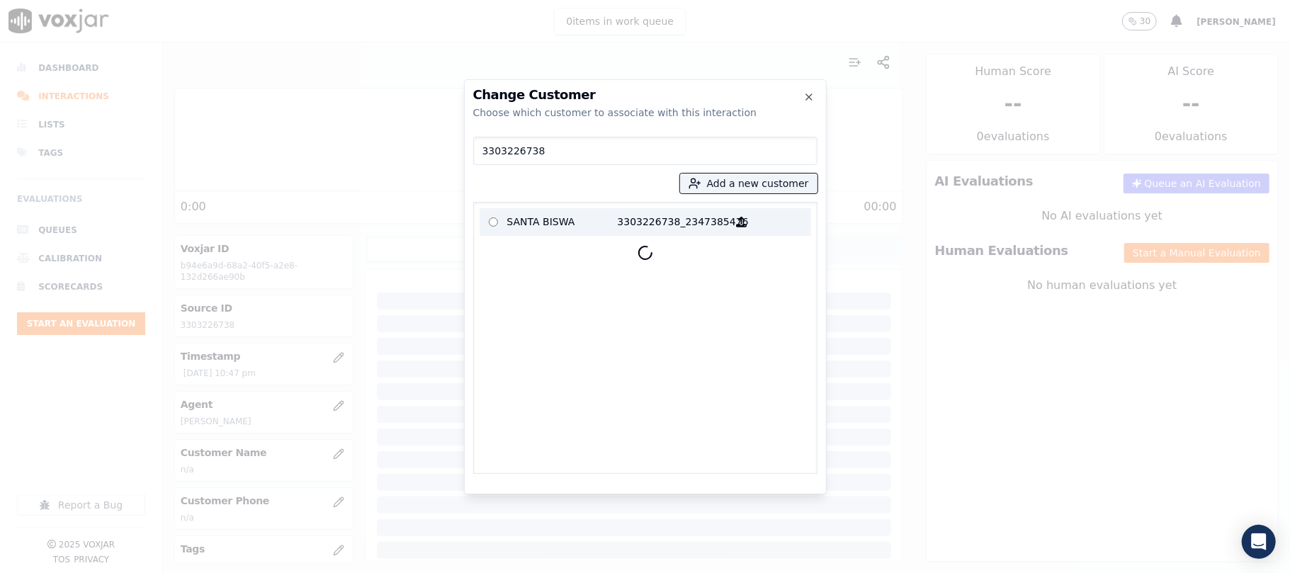
type input "3303226738"
click at [533, 227] on p "SANTA BISWA" at bounding box center [562, 222] width 111 height 22
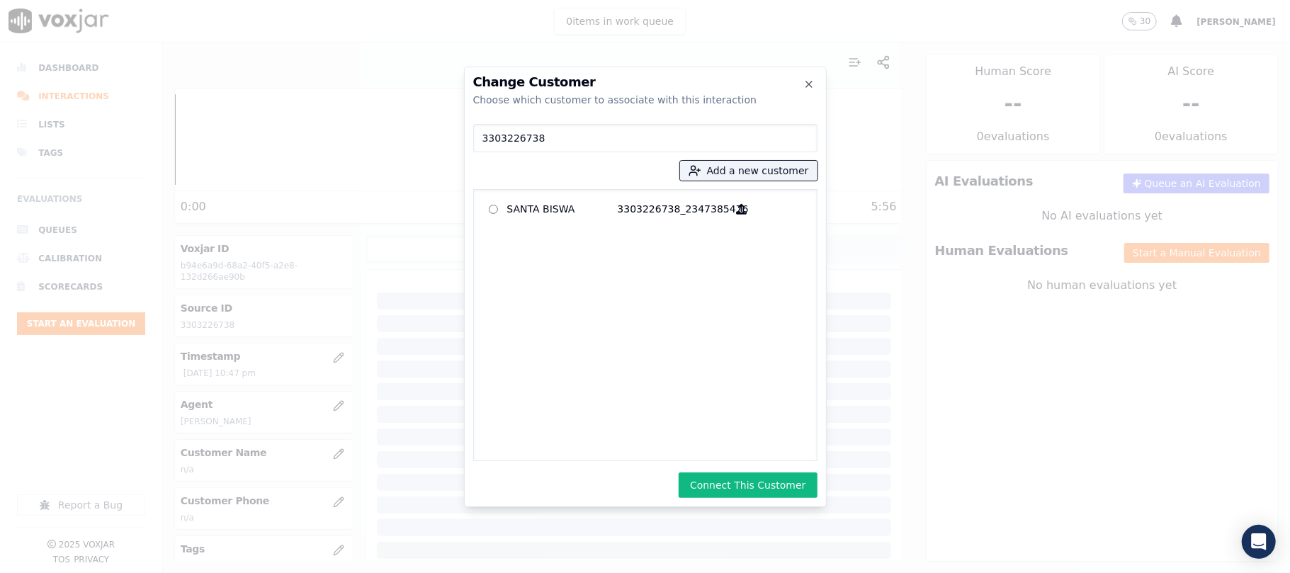
click at [720, 514] on div at bounding box center [645, 286] width 1290 height 573
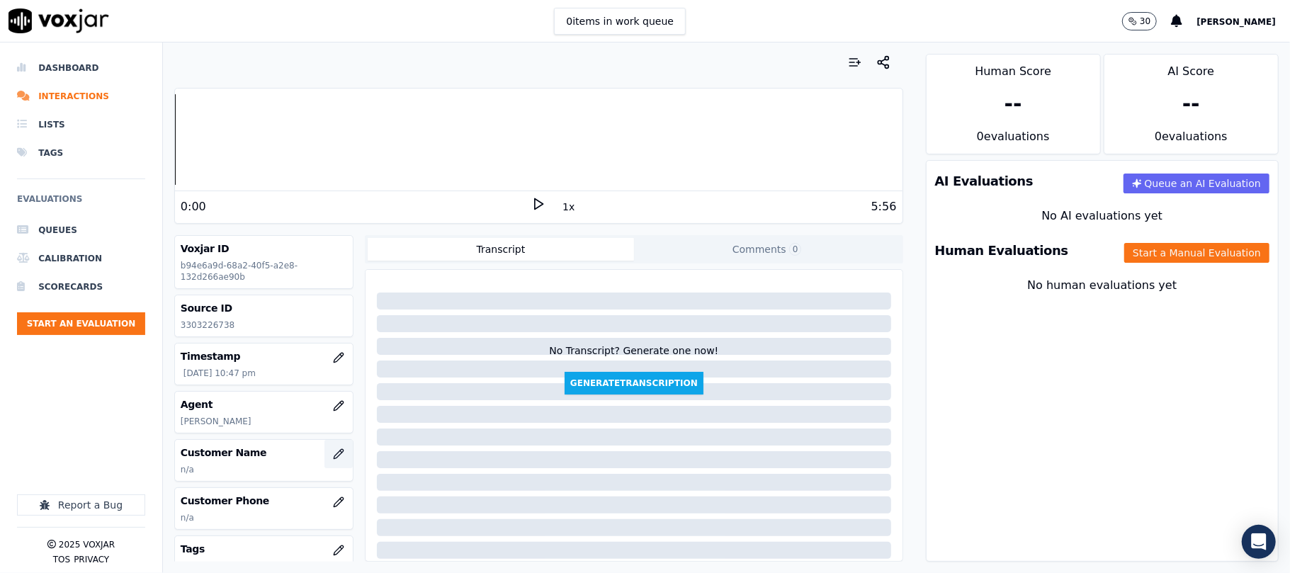
click at [334, 451] on icon "button" at bounding box center [338, 453] width 9 height 9
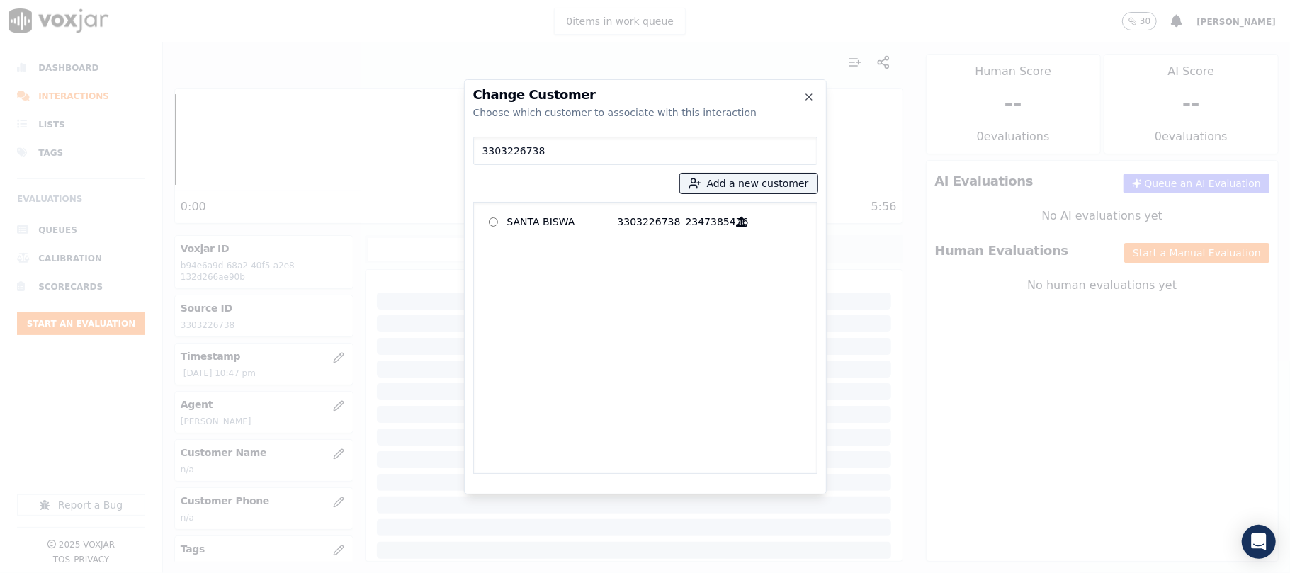
click at [550, 204] on div "SANTA BISWA 3303226738_2347385476" at bounding box center [645, 338] width 344 height 272
click at [551, 223] on p "SANTA BISWA" at bounding box center [562, 222] width 111 height 22
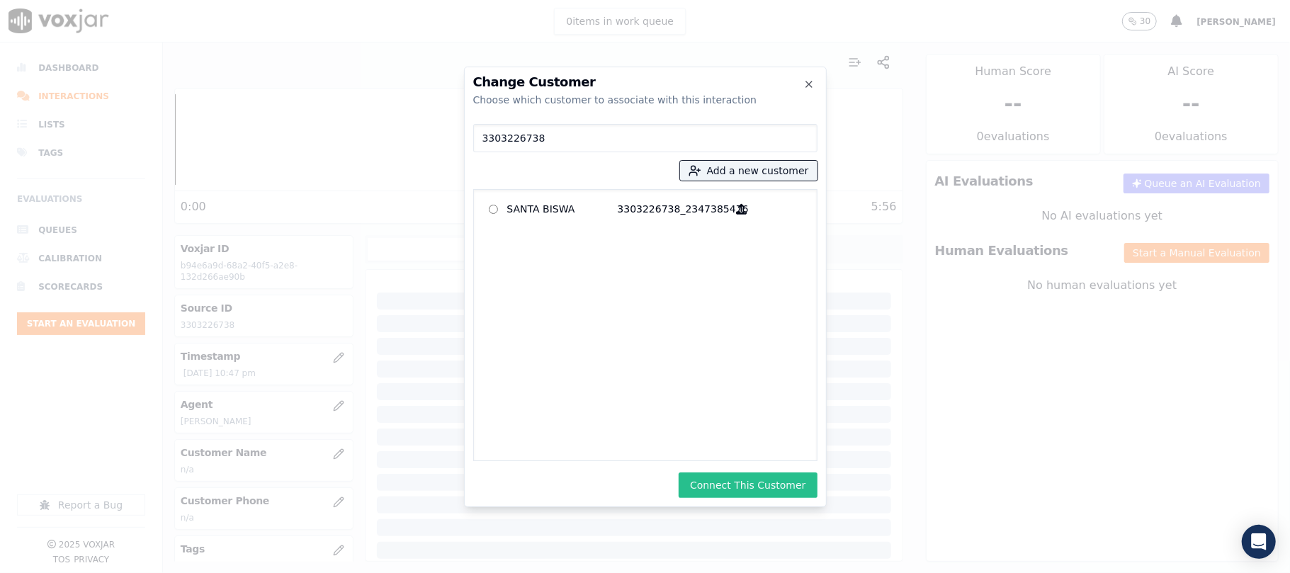
click at [752, 480] on button "Connect This Customer" at bounding box center [748, 486] width 138 height 26
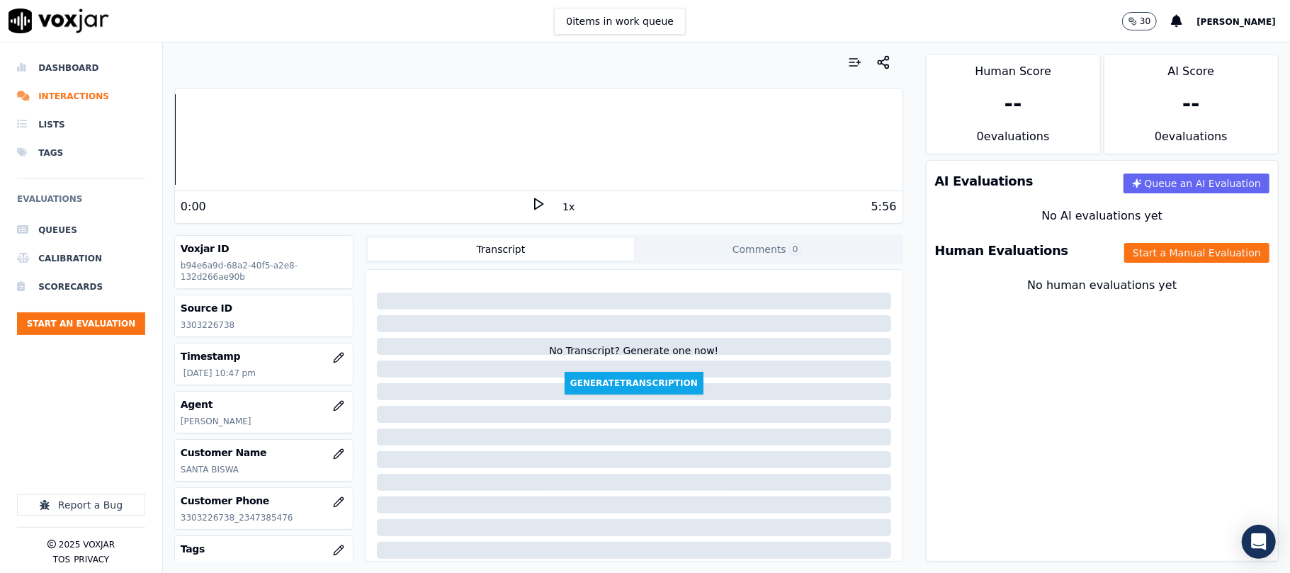
click at [1131, 238] on div "Human Evaluations Start a Manual Evaluation" at bounding box center [1103, 250] width 352 height 41
click at [1125, 258] on button "Start a Manual Evaluation" at bounding box center [1197, 253] width 145 height 20
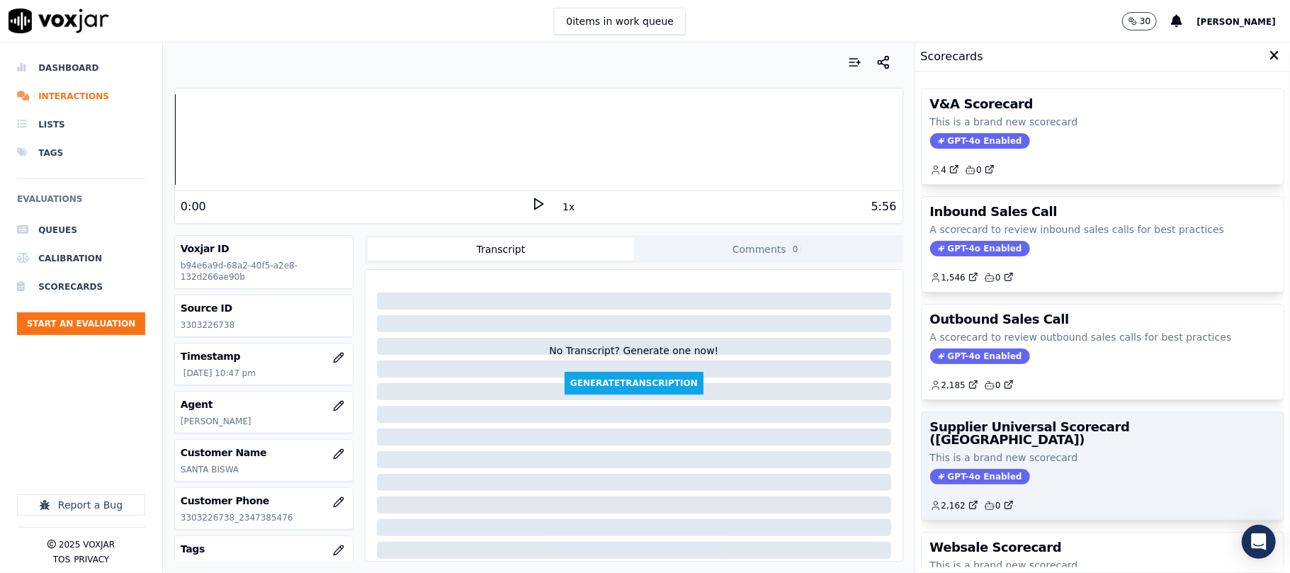
click at [1050, 456] on div "Supplier Universal Scorecard ([GEOGRAPHIC_DATA]) This is a brand new scorecard …" at bounding box center [1103, 466] width 362 height 108
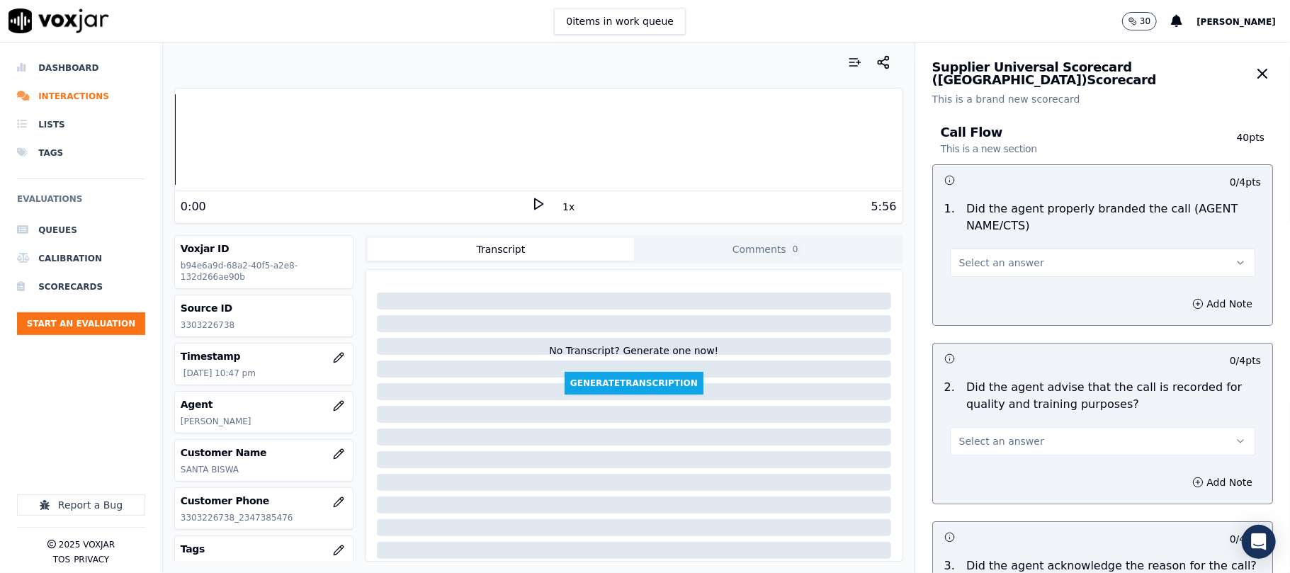
click at [1011, 264] on span "Select an answer" at bounding box center [1002, 263] width 85 height 14
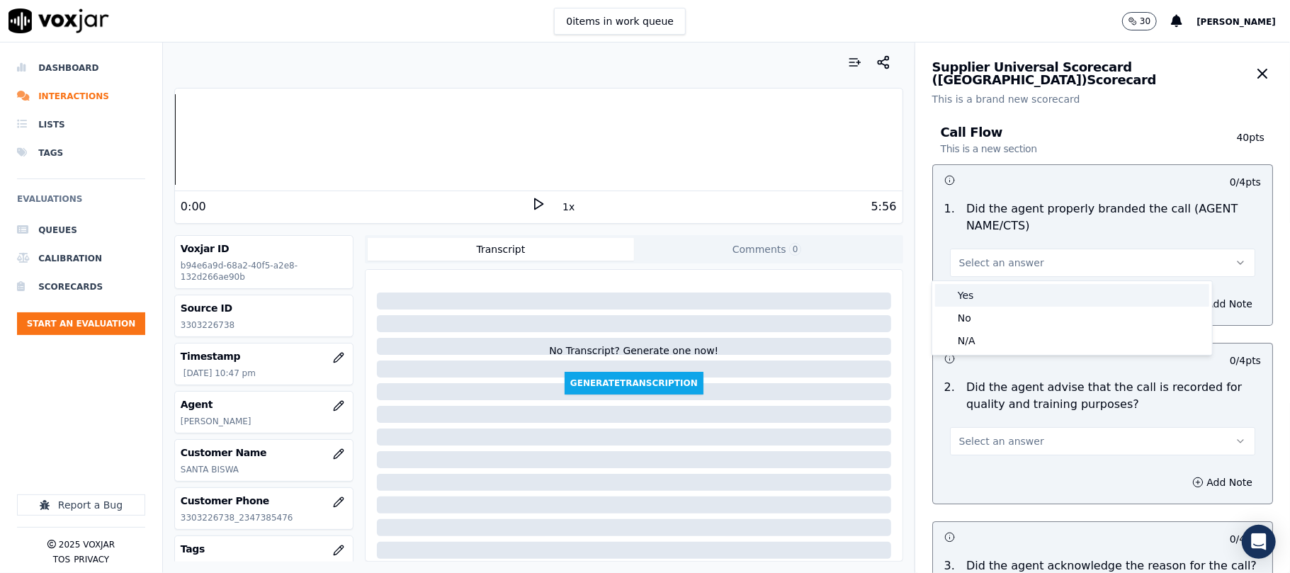
click at [1001, 291] on div "Yes" at bounding box center [1072, 295] width 274 height 23
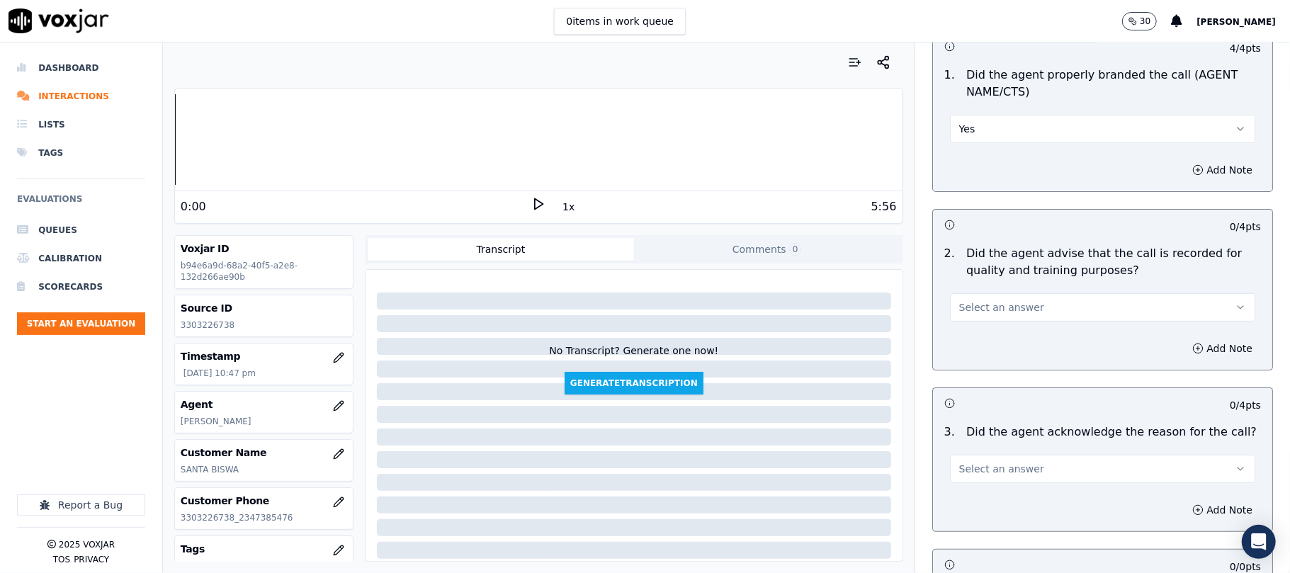
scroll to position [315, 0]
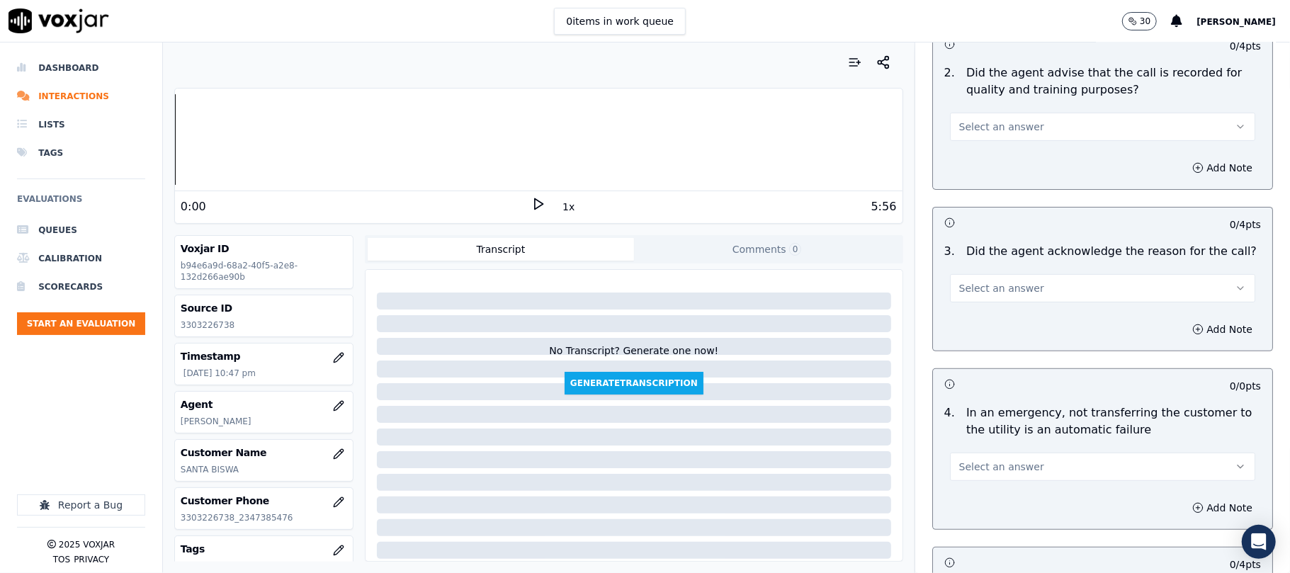
click at [979, 135] on button "Select an answer" at bounding box center [1102, 127] width 305 height 28
click at [981, 154] on div "Yes" at bounding box center [1072, 159] width 274 height 23
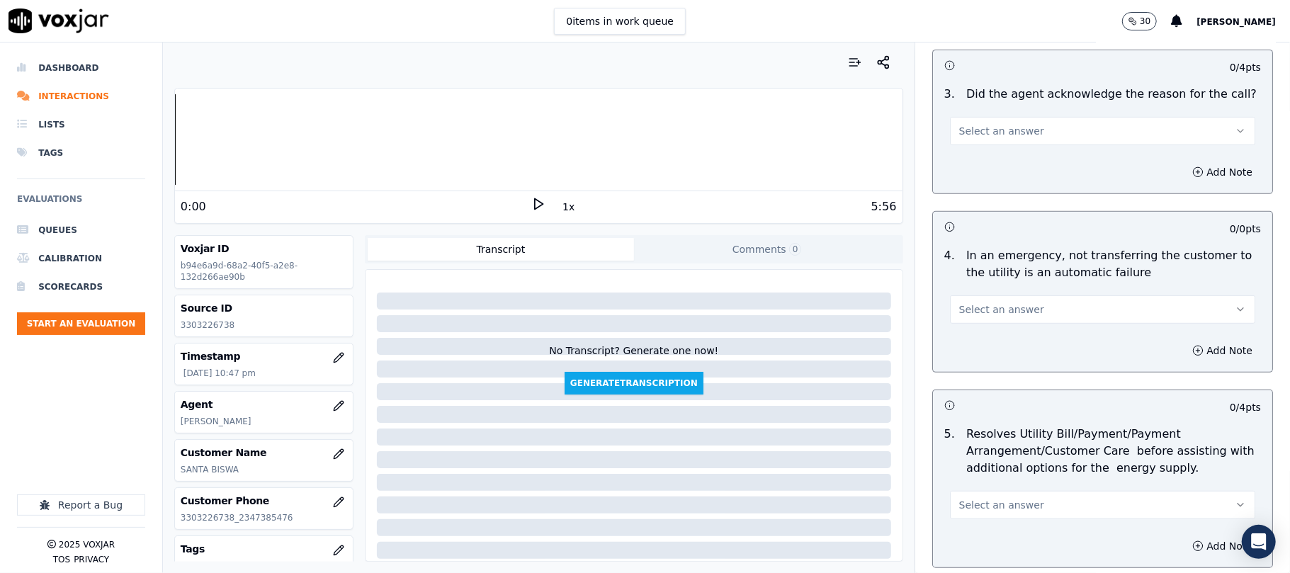
click at [996, 130] on span "Select an answer" at bounding box center [1002, 131] width 85 height 14
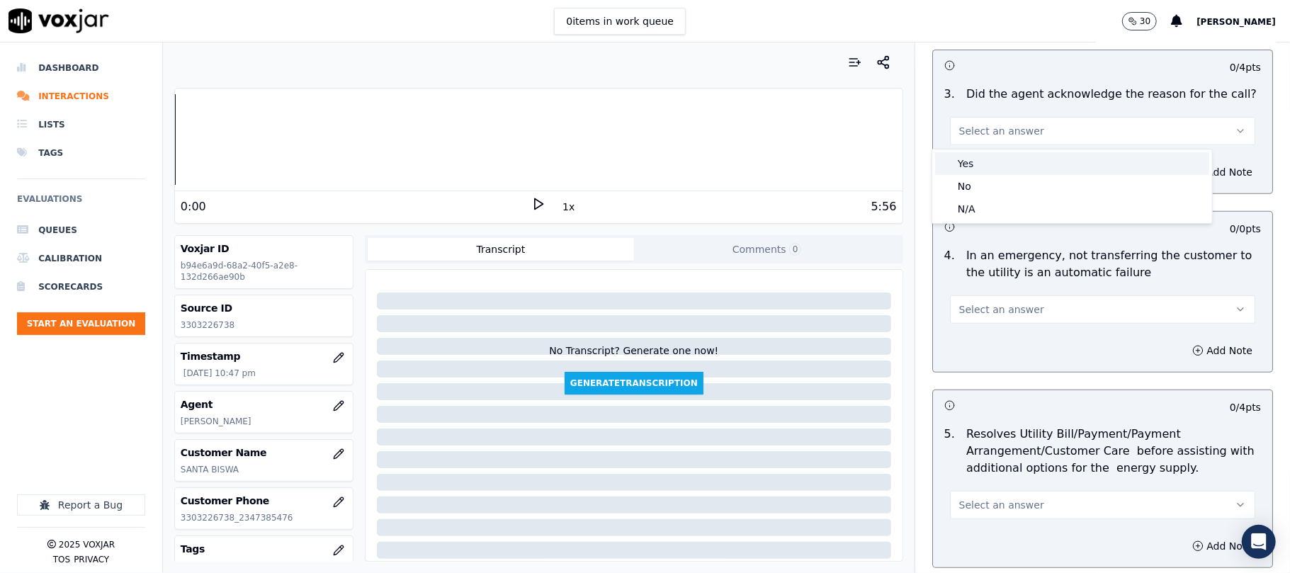
click at [998, 162] on div "Yes" at bounding box center [1072, 163] width 274 height 23
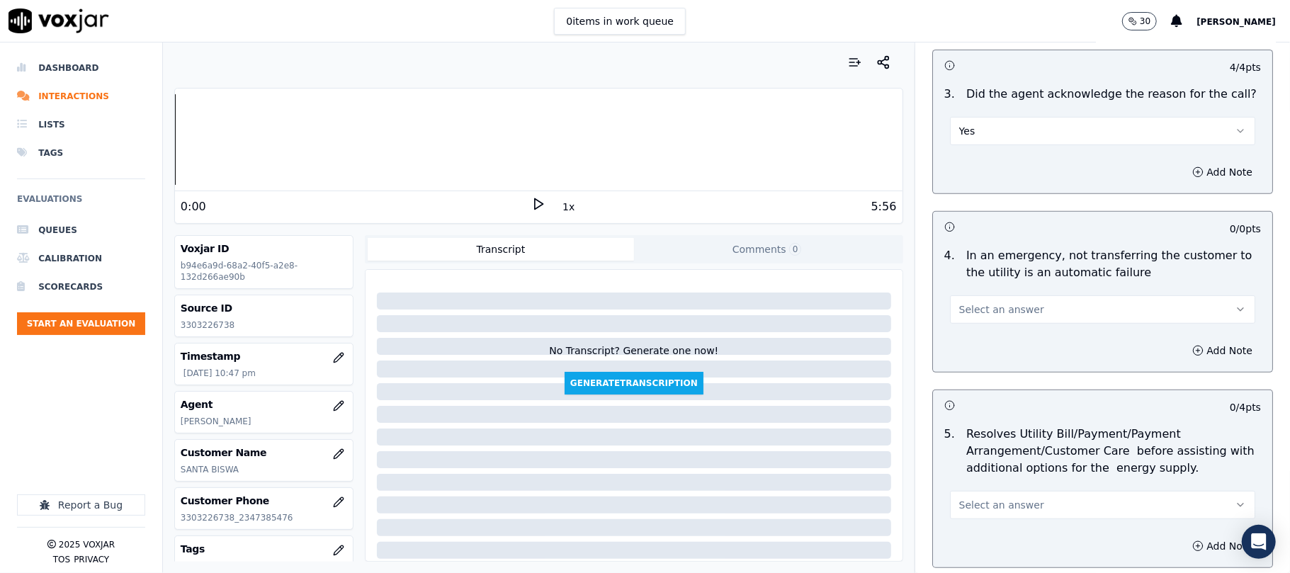
scroll to position [630, 0]
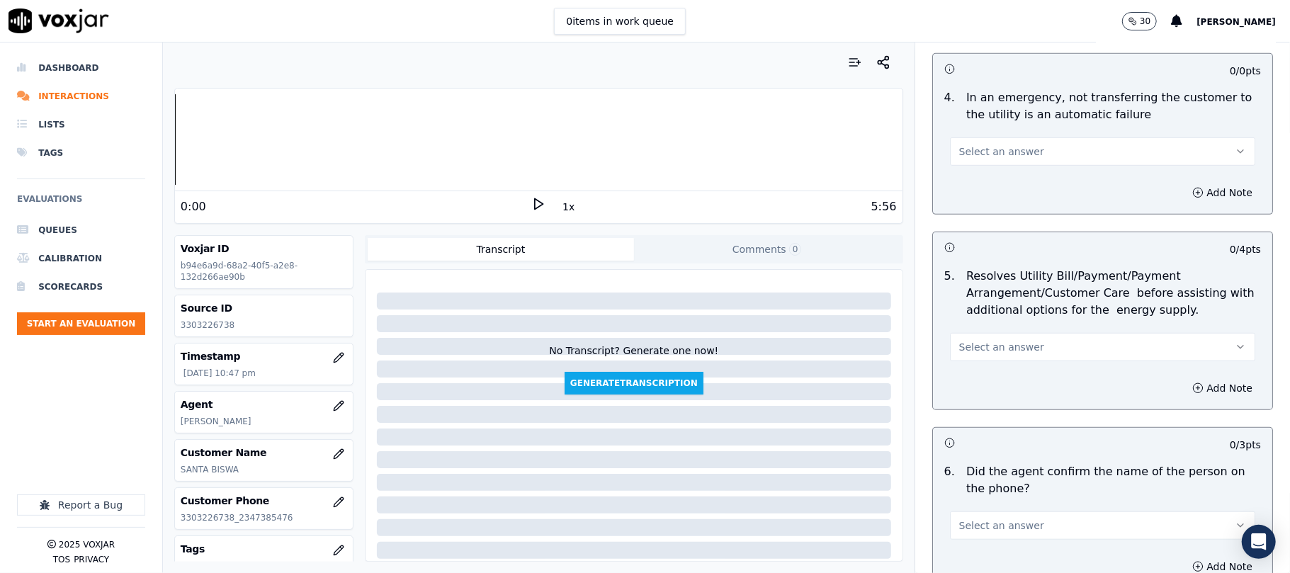
click at [992, 130] on div "Select an answer" at bounding box center [1103, 144] width 328 height 43
click at [985, 157] on span "Select an answer" at bounding box center [1002, 152] width 85 height 14
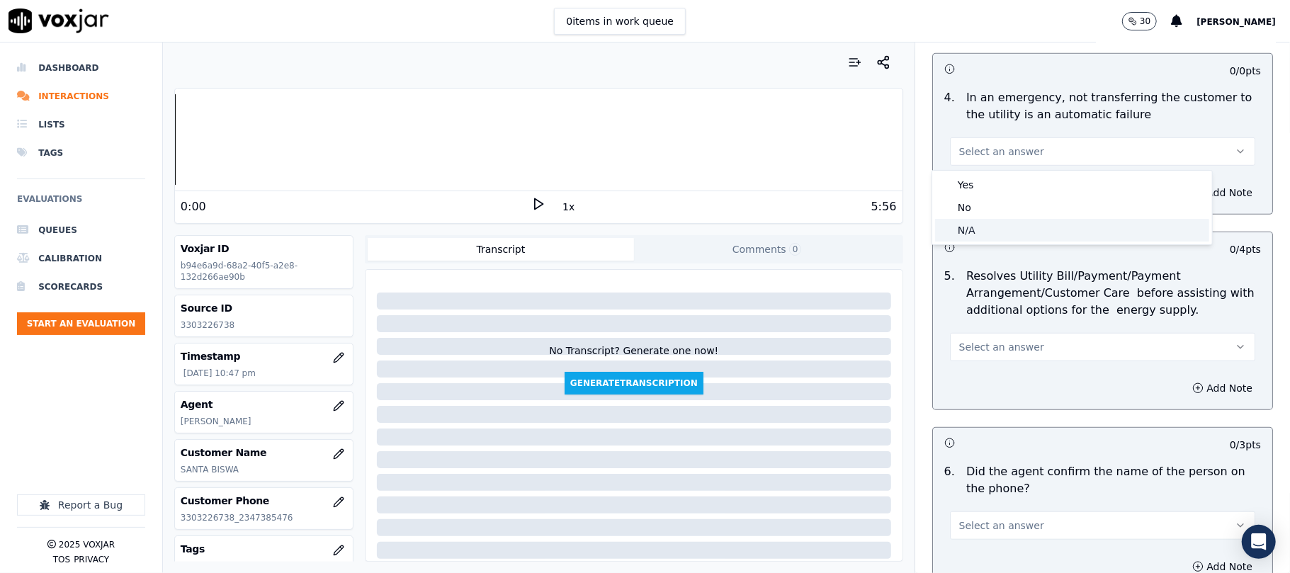
click at [977, 232] on div "N/A" at bounding box center [1072, 230] width 274 height 23
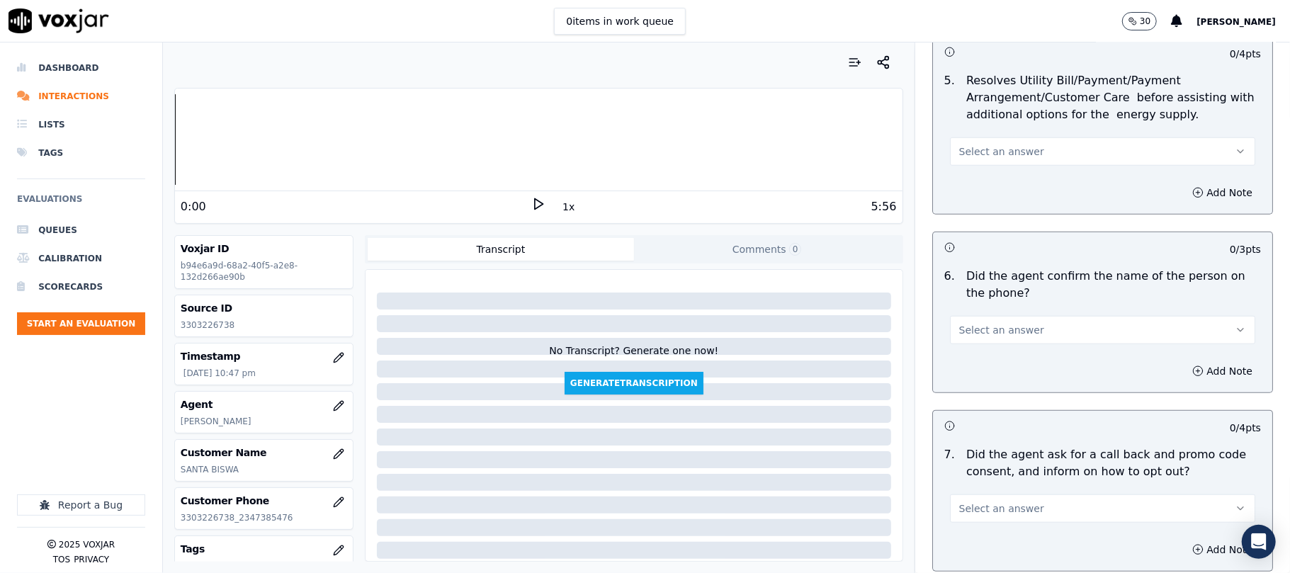
scroll to position [787, 0]
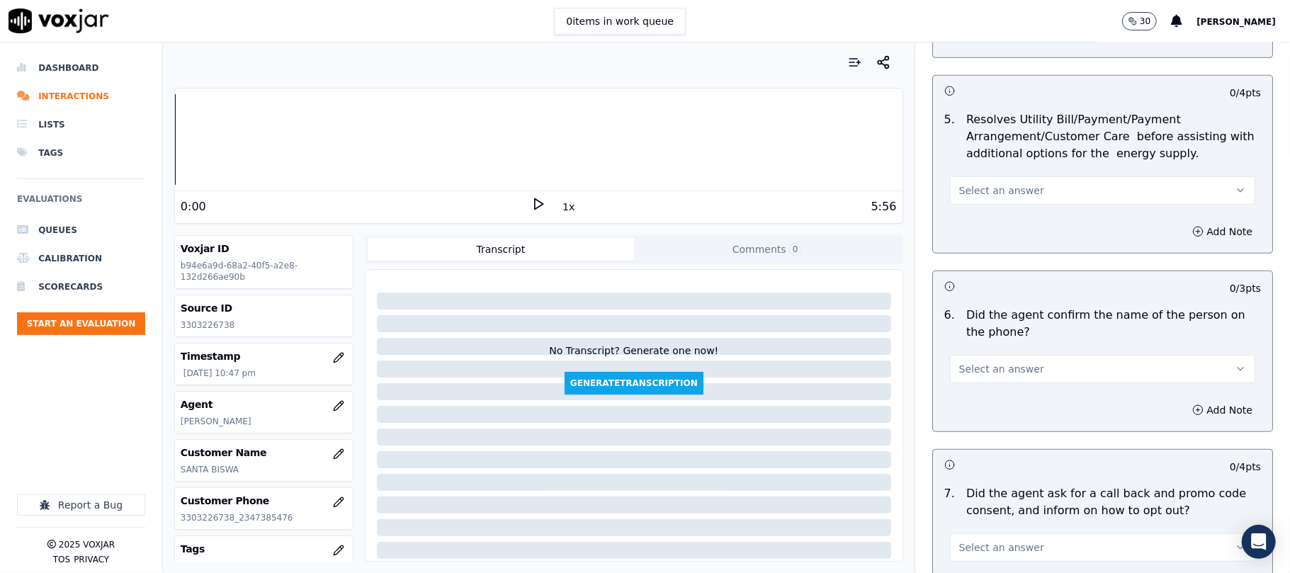
click at [1003, 180] on button "Select an answer" at bounding box center [1102, 190] width 305 height 28
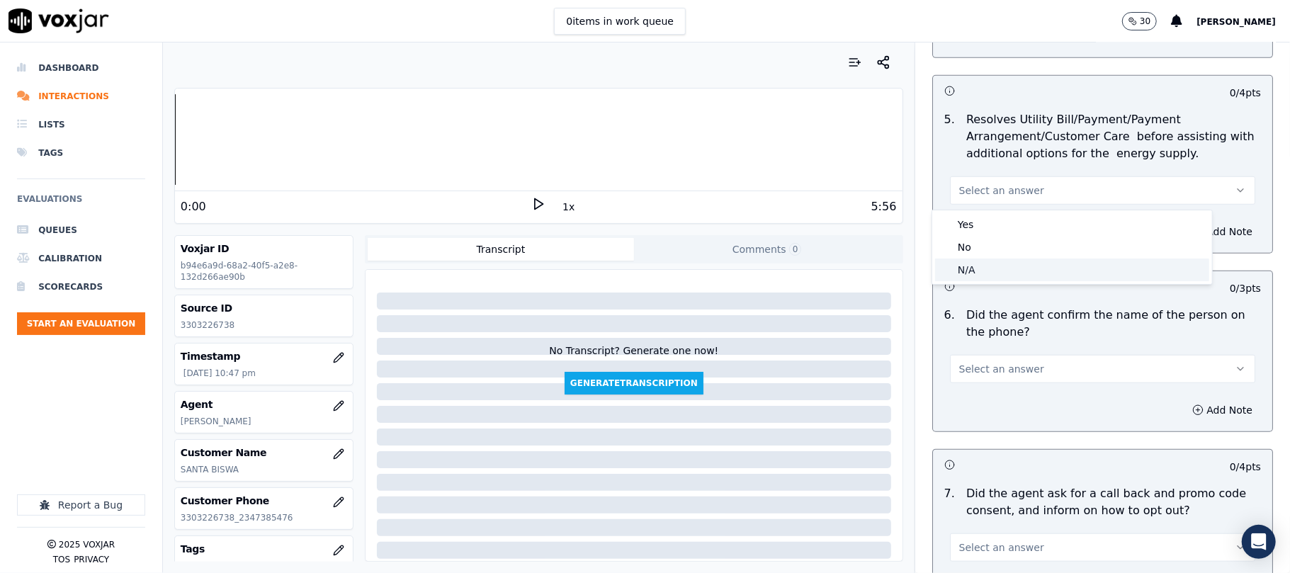
click at [1002, 272] on div "N/A" at bounding box center [1072, 270] width 274 height 23
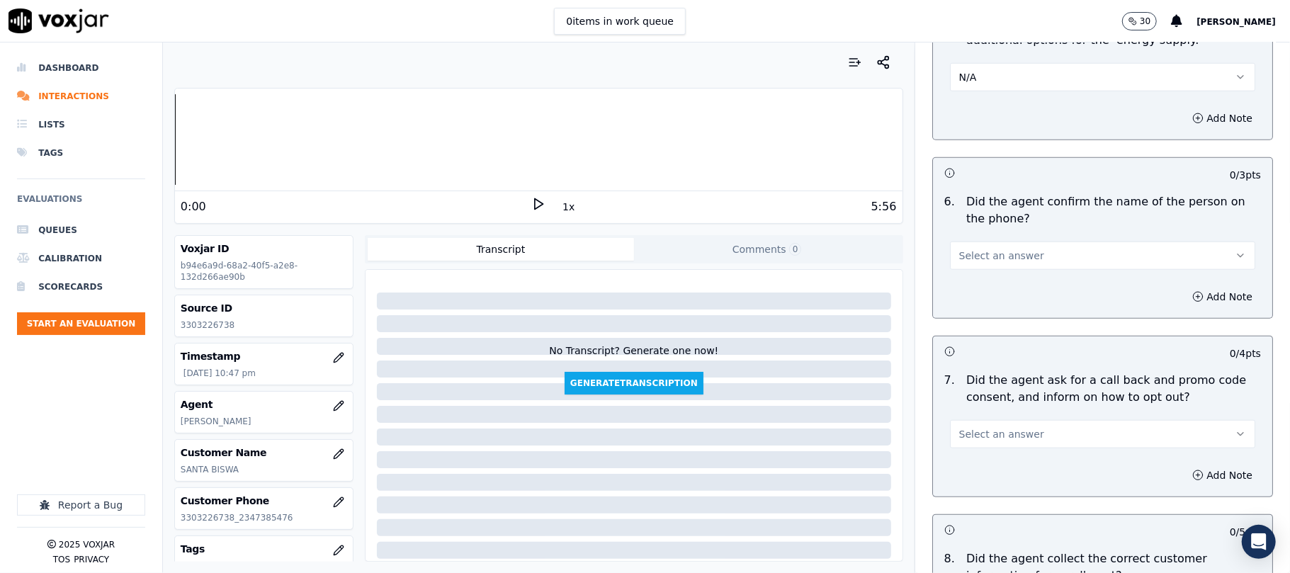
scroll to position [945, 0]
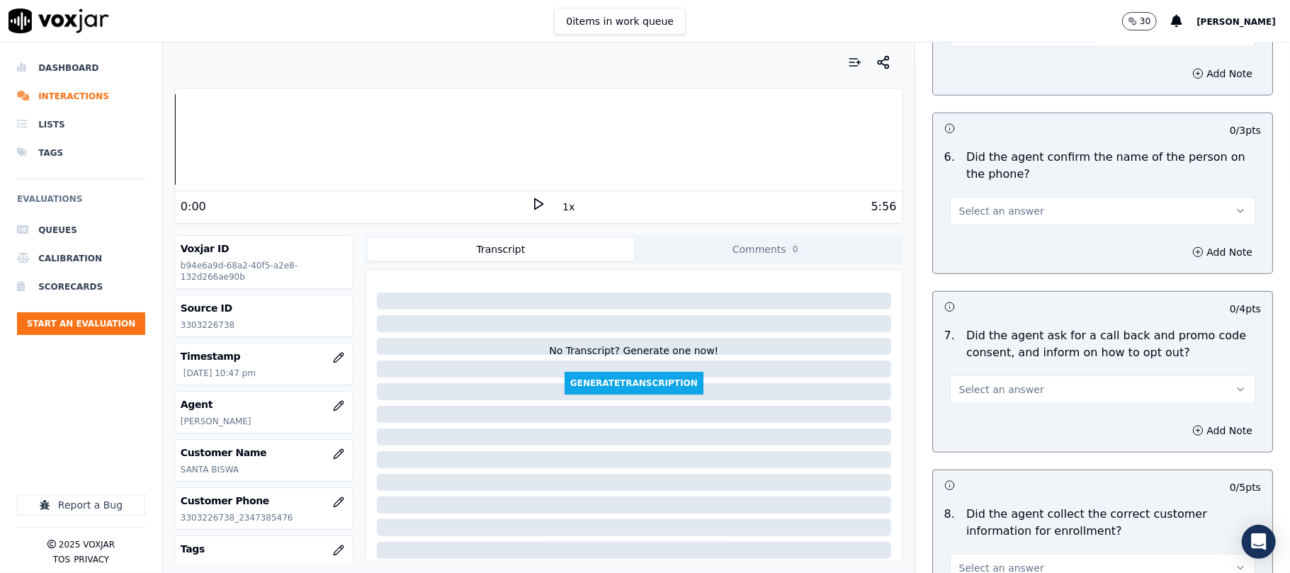
click at [991, 191] on div "Select an answer" at bounding box center [1103, 204] width 328 height 43
click at [979, 225] on button "Select an answer" at bounding box center [1102, 211] width 305 height 28
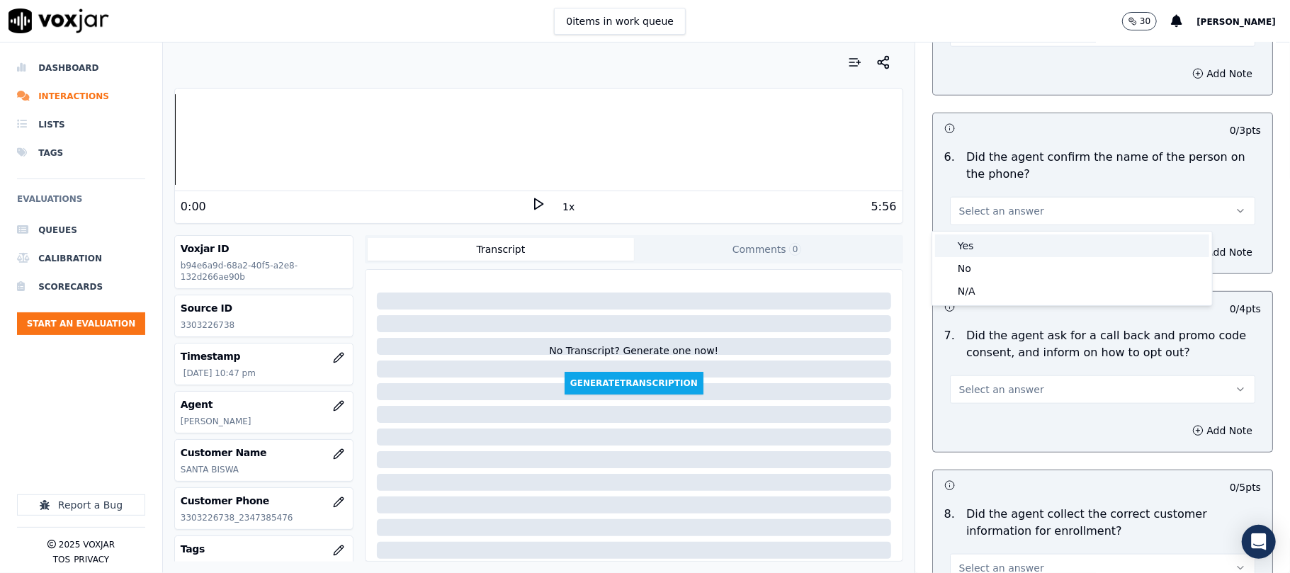
click at [977, 242] on div "Yes" at bounding box center [1072, 246] width 274 height 23
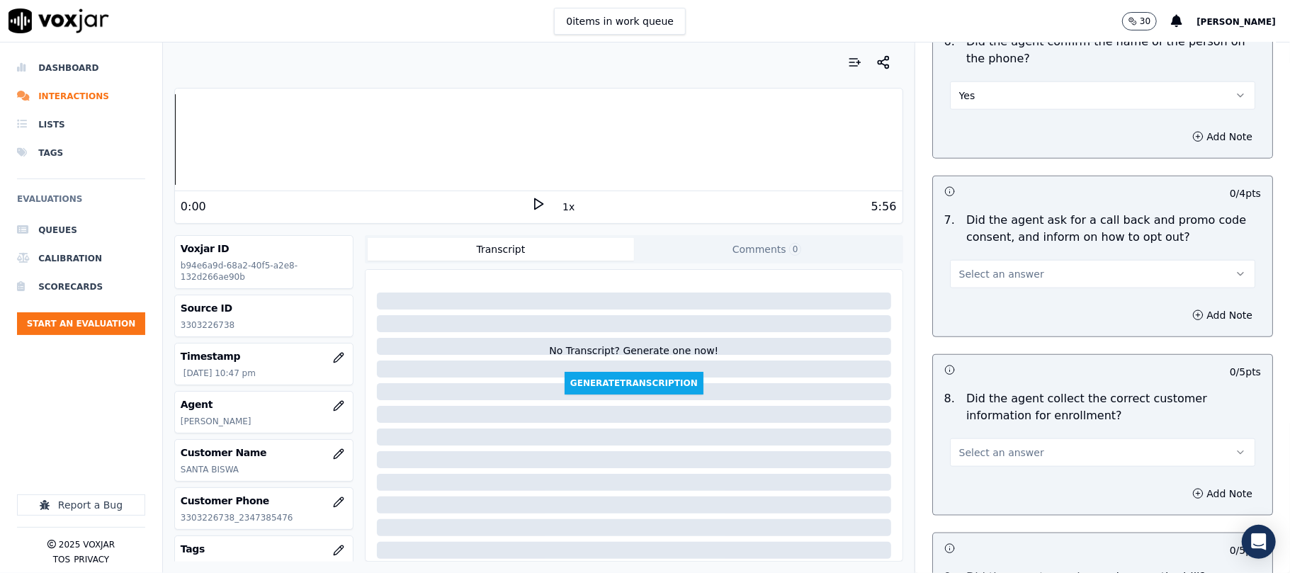
scroll to position [1103, 0]
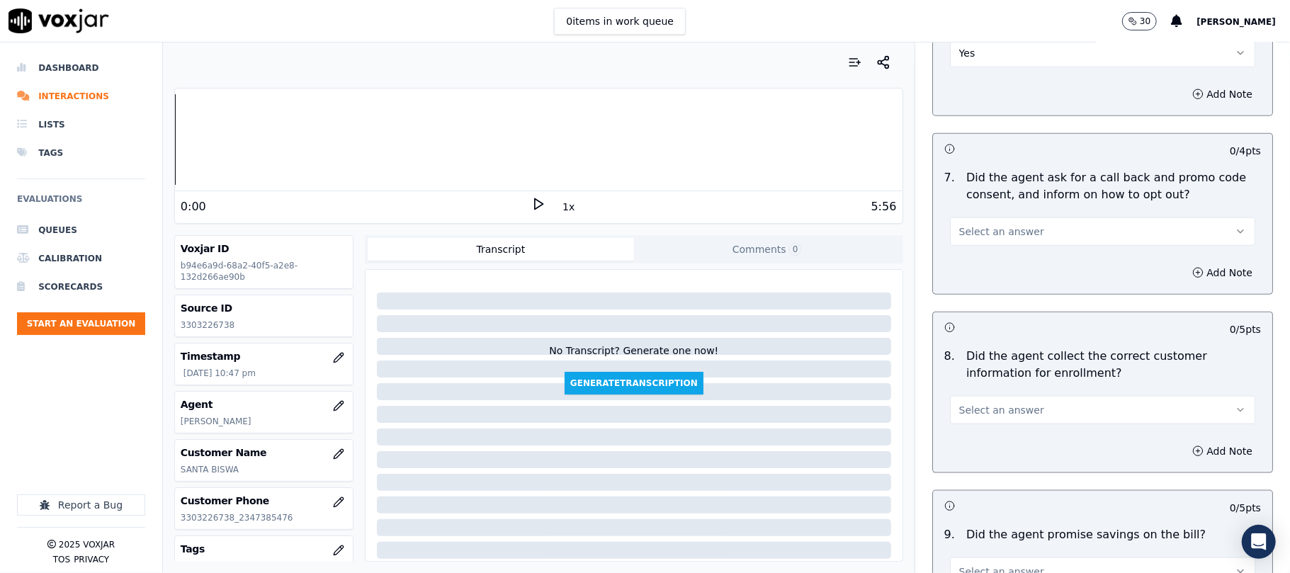
click at [987, 239] on span "Select an answer" at bounding box center [1002, 232] width 85 height 14
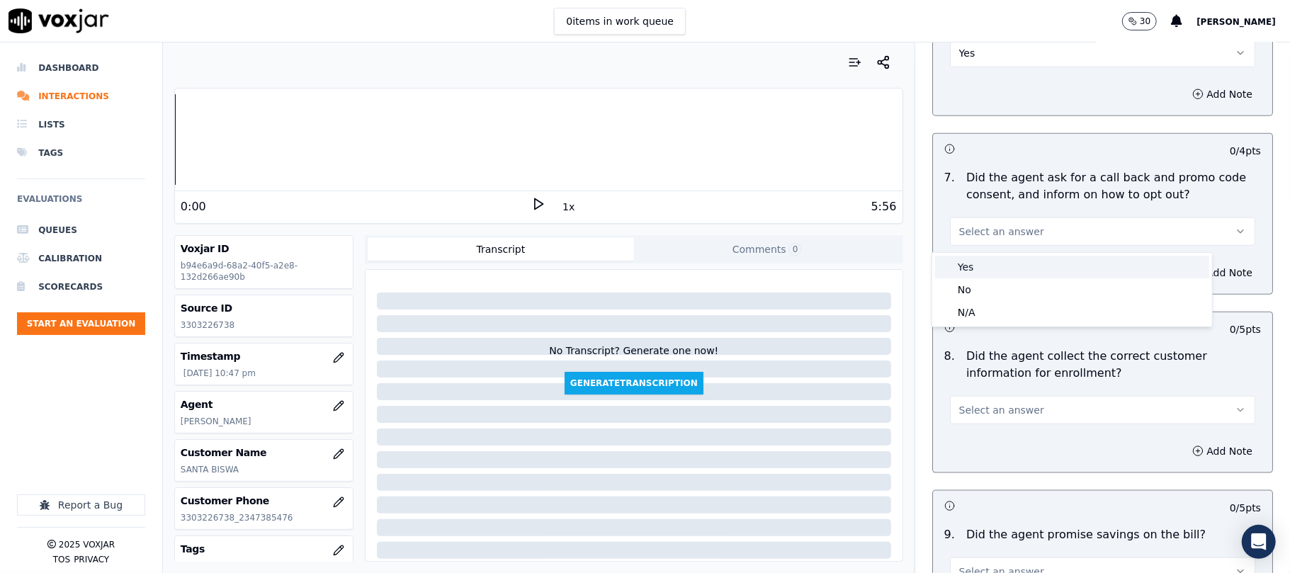
click at [959, 264] on div "Yes" at bounding box center [1072, 267] width 274 height 23
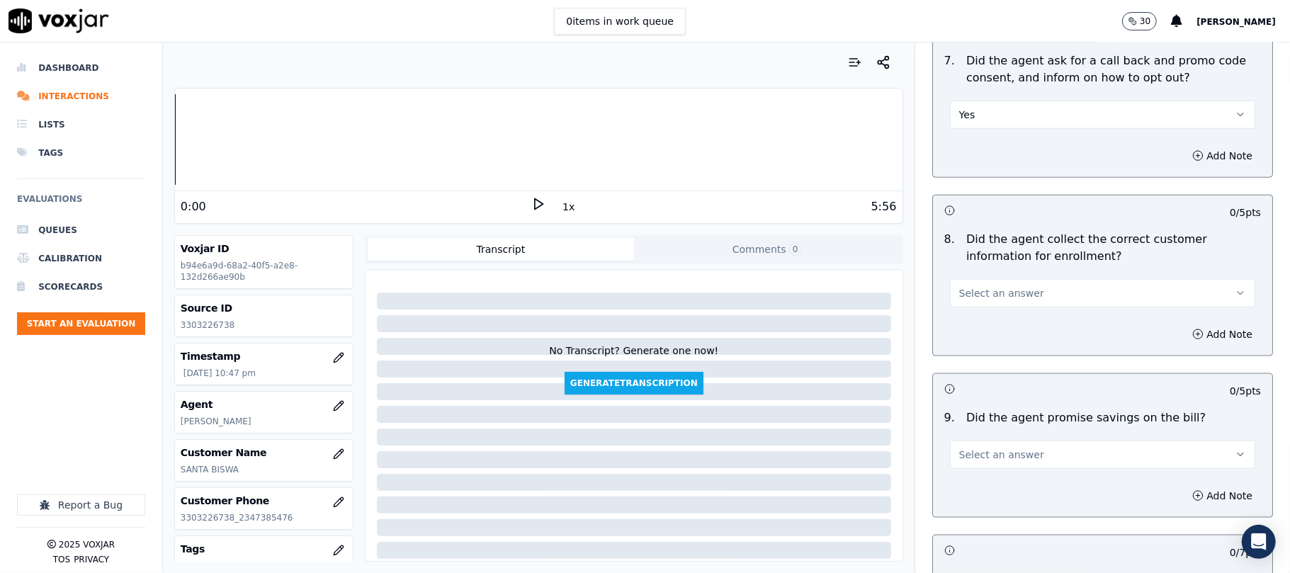
scroll to position [1259, 0]
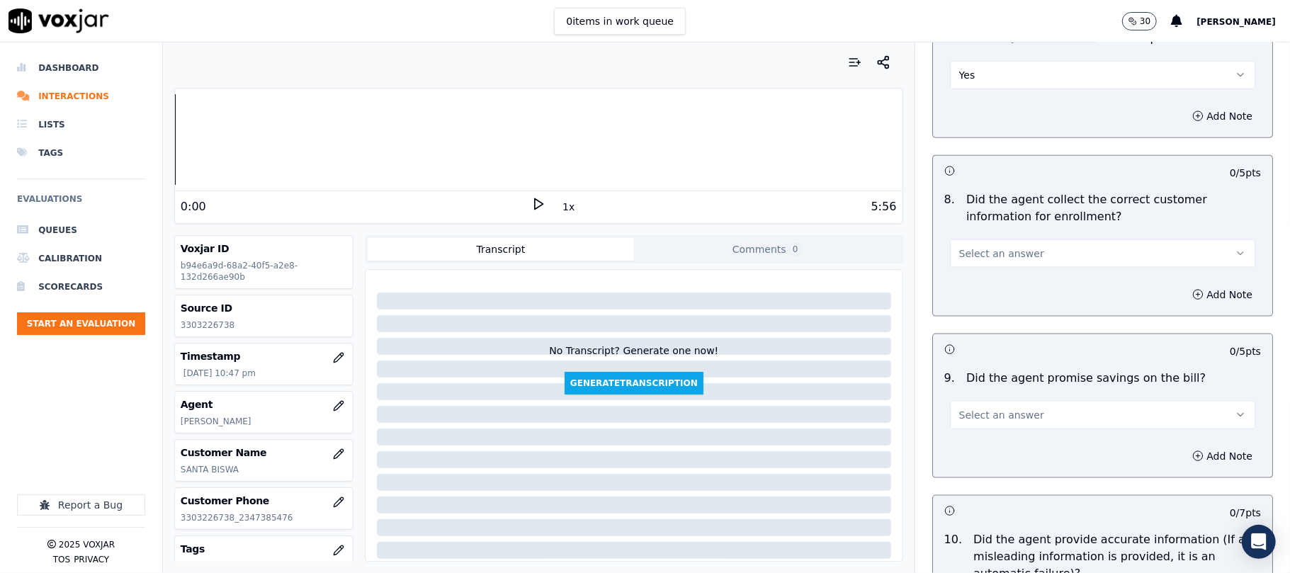
click at [968, 261] on span "Select an answer" at bounding box center [1002, 254] width 85 height 14
click at [968, 296] on div "Yes" at bounding box center [1072, 289] width 274 height 23
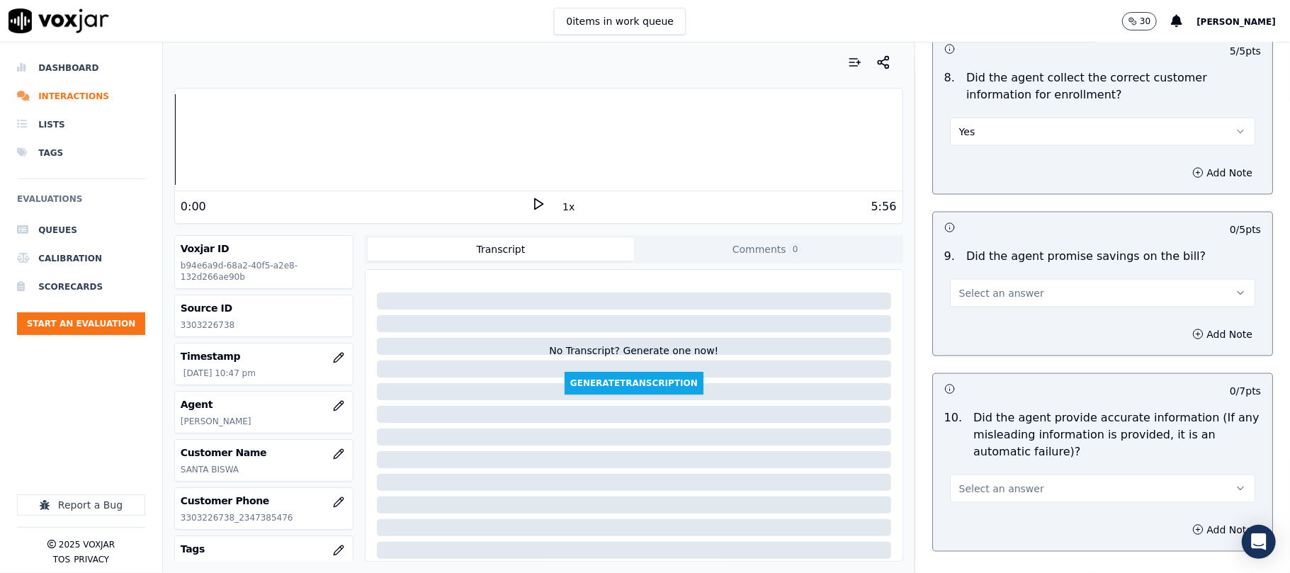
scroll to position [1417, 0]
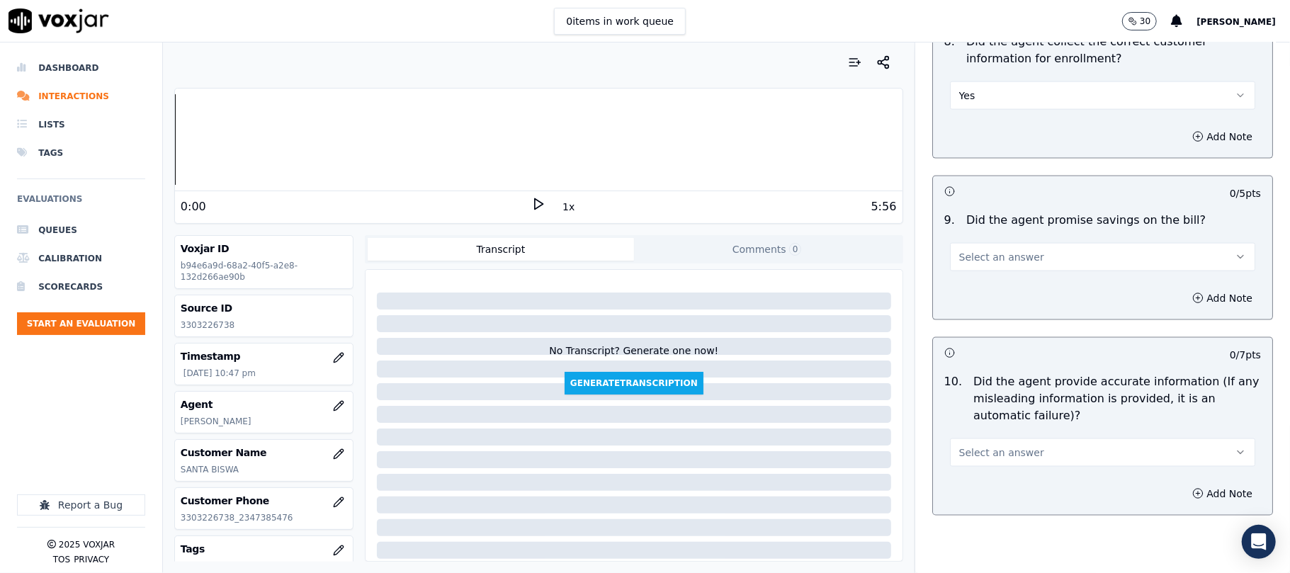
click at [973, 271] on button "Select an answer" at bounding box center [1102, 257] width 305 height 28
click at [968, 347] on div "N/A" at bounding box center [1072, 338] width 274 height 23
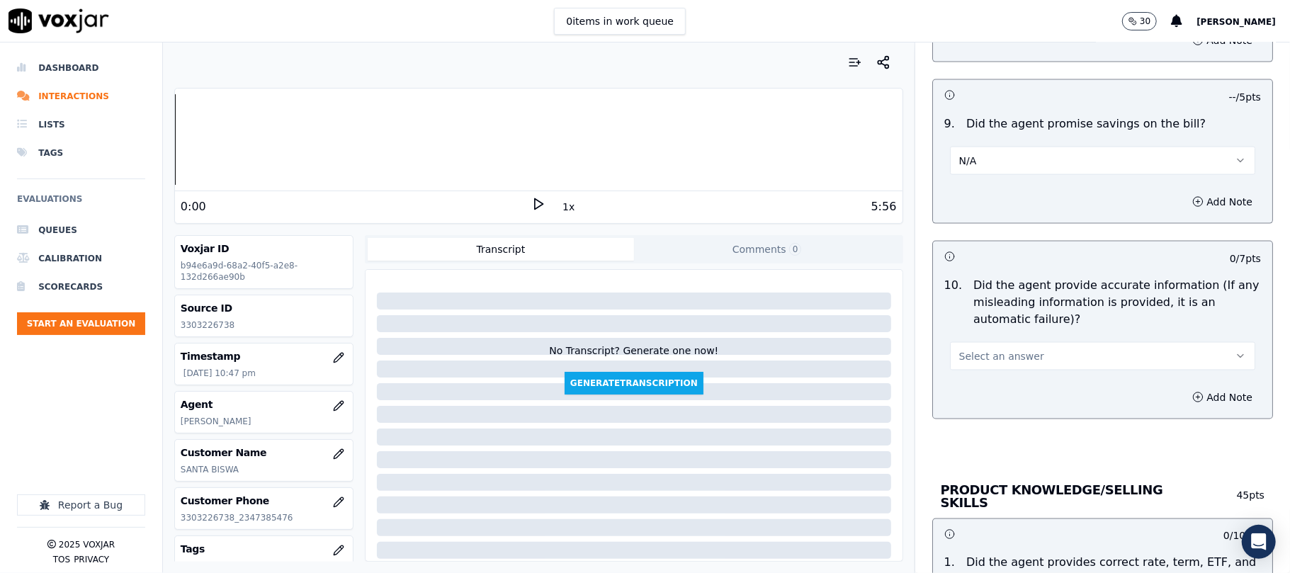
scroll to position [1575, 0]
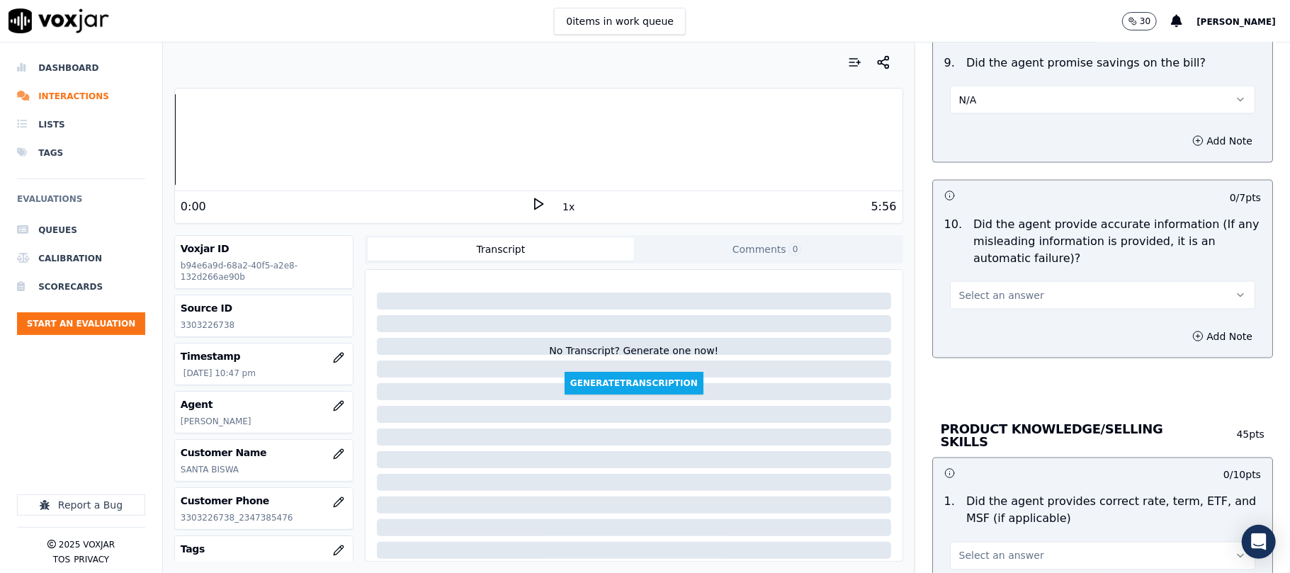
click at [984, 295] on span "Select an answer" at bounding box center [1002, 295] width 85 height 14
click at [973, 330] on div "Yes" at bounding box center [1072, 331] width 274 height 23
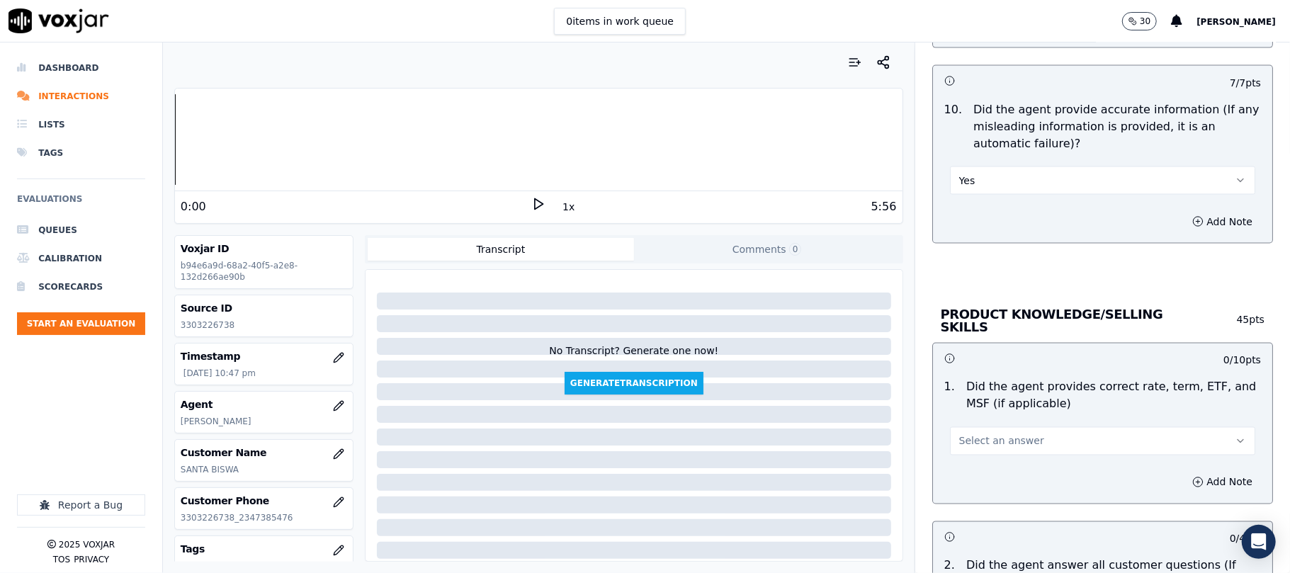
scroll to position [1732, 0]
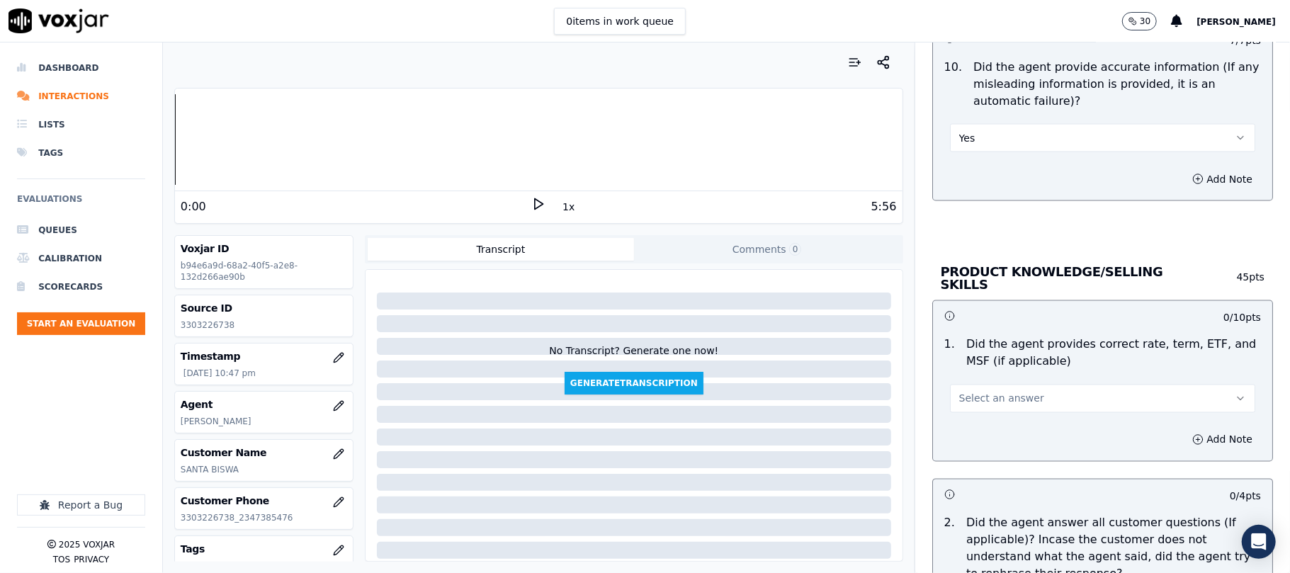
drag, startPoint x: 981, startPoint y: 395, endPoint x: 979, endPoint y: 405, distance: 10.8
click at [981, 398] on span "Select an answer" at bounding box center [1002, 399] width 85 height 14
click at [970, 428] on div "Yes" at bounding box center [1072, 428] width 274 height 23
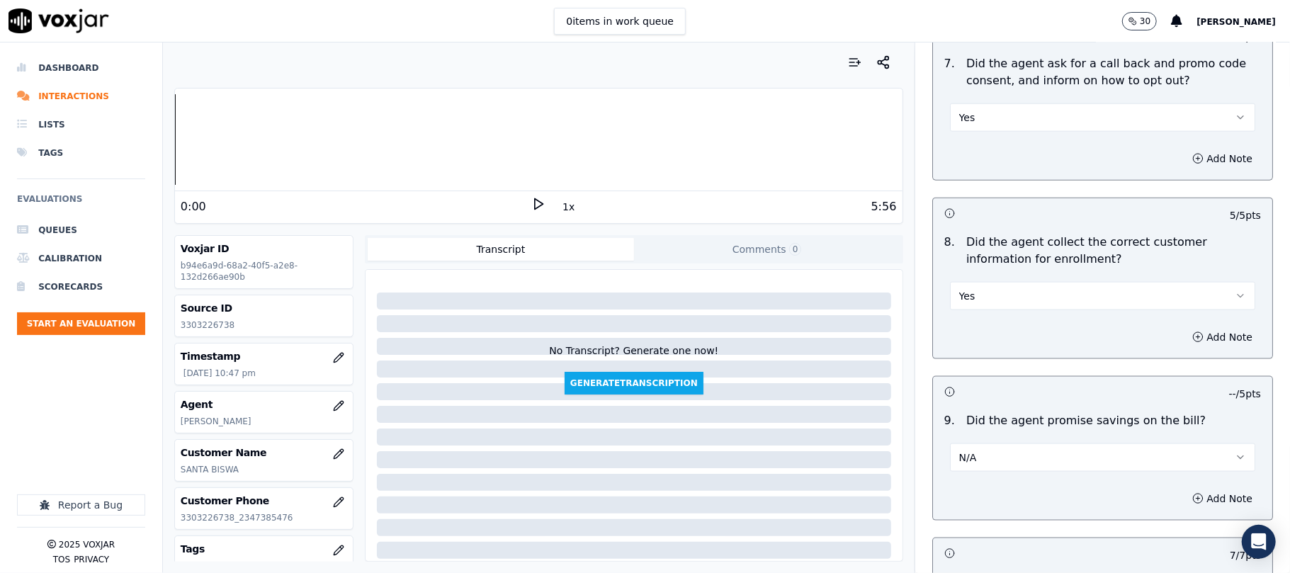
scroll to position [1259, 0]
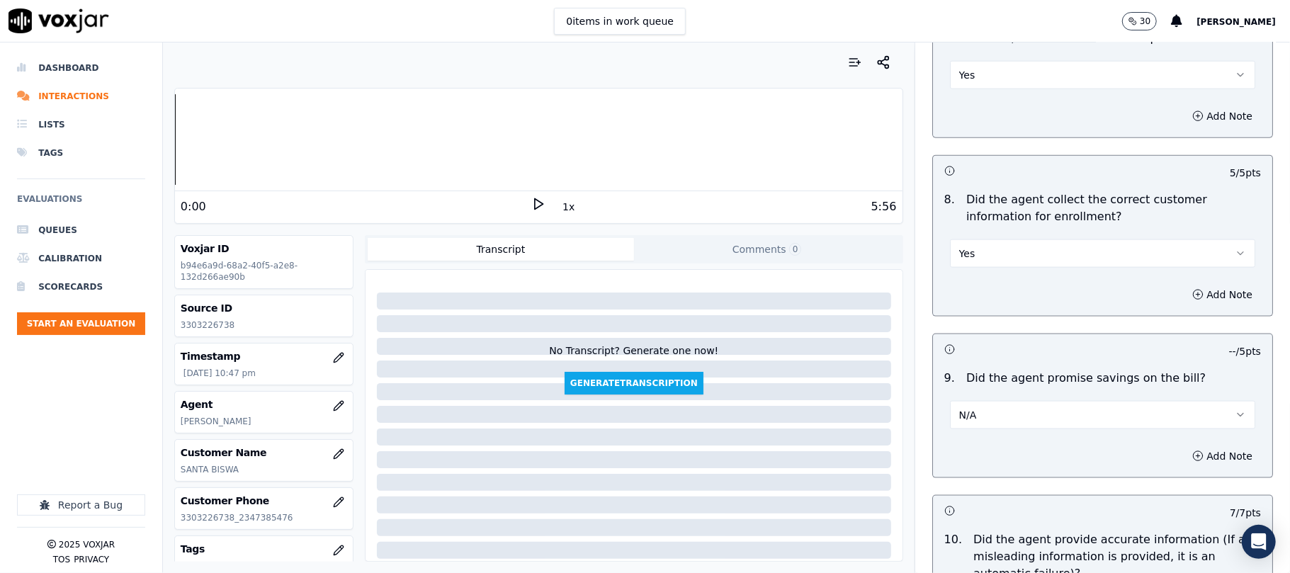
click at [981, 258] on button "Yes" at bounding box center [1102, 254] width 305 height 28
click at [962, 301] on div "No" at bounding box center [1072, 311] width 274 height 23
click at [1184, 298] on button "Add Note" at bounding box center [1222, 295] width 77 height 20
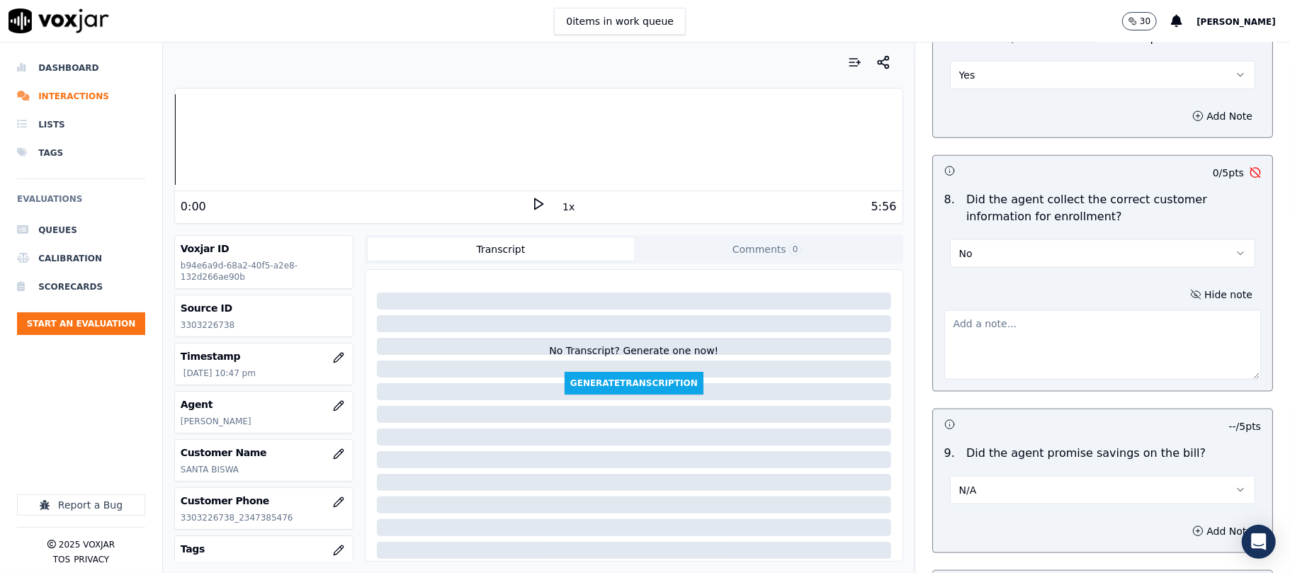
click at [967, 329] on textarea at bounding box center [1103, 344] width 317 height 69
paste textarea "failed to ask if CX can see the name "CSE" on the Bills"
drag, startPoint x: 1115, startPoint y: 327, endPoint x: 1095, endPoint y: 332, distance: 21.1
click at [1095, 332] on textarea "failed to ask if CX can see the name "CSE" on the Bills" at bounding box center [1103, 344] width 317 height 69
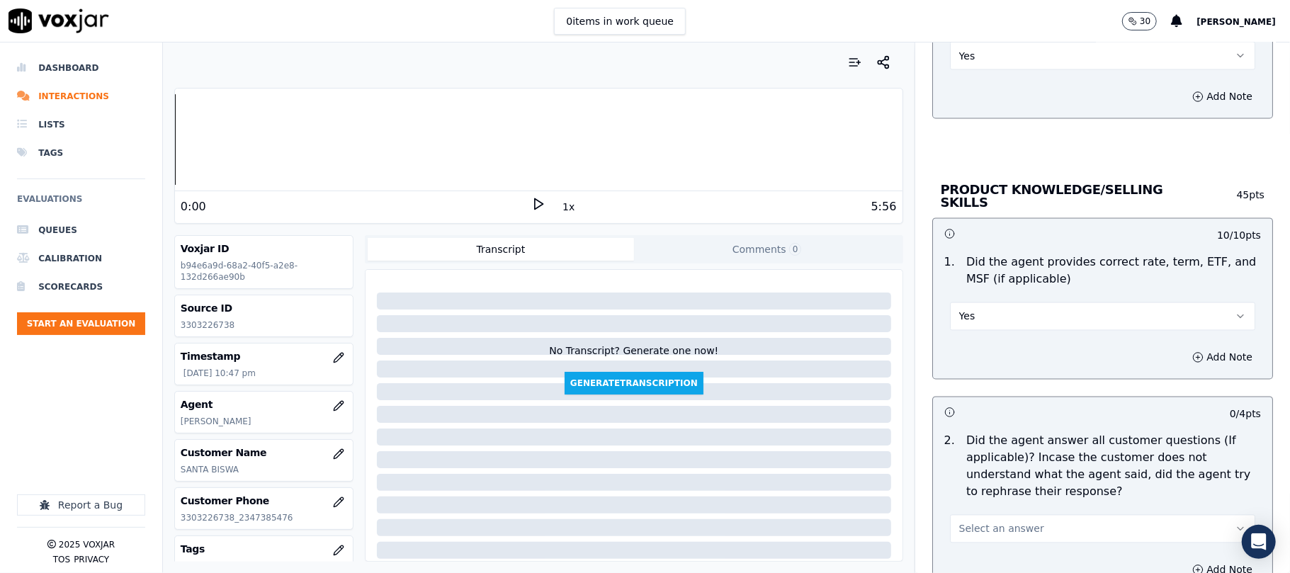
scroll to position [2204, 0]
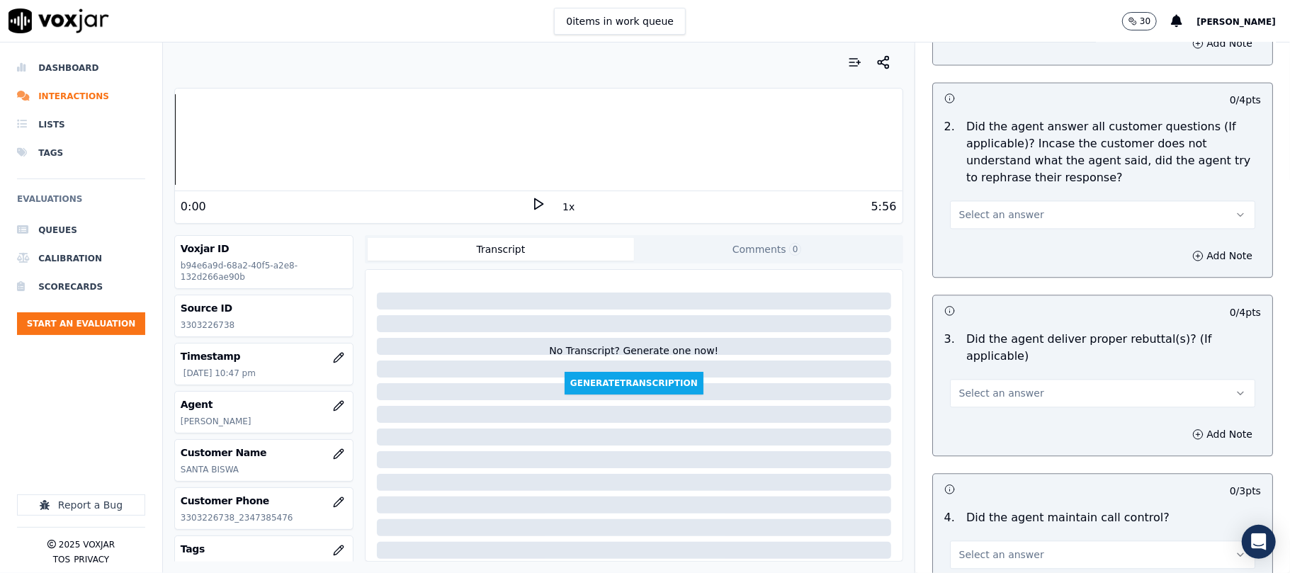
type textarea "failed to ask if CX can see the name "Cleansky" on the Bills"
click at [994, 236] on div "Add Note" at bounding box center [1102, 256] width 339 height 43
click at [995, 214] on span "Select an answer" at bounding box center [1002, 215] width 85 height 14
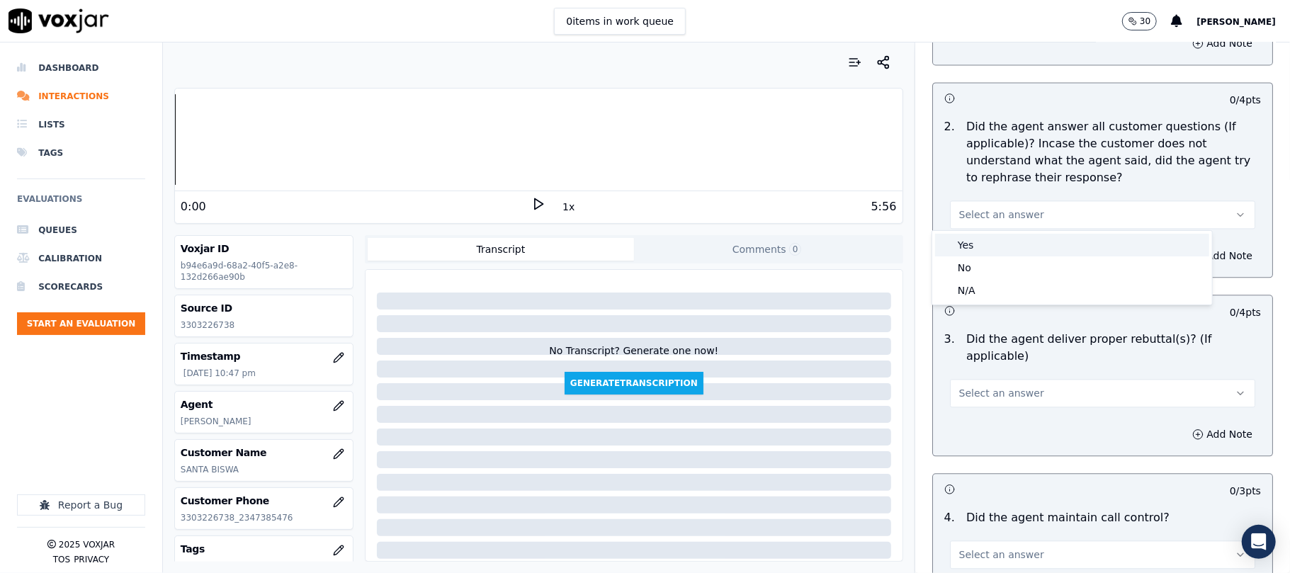
click at [973, 253] on div "Yes" at bounding box center [1072, 245] width 274 height 23
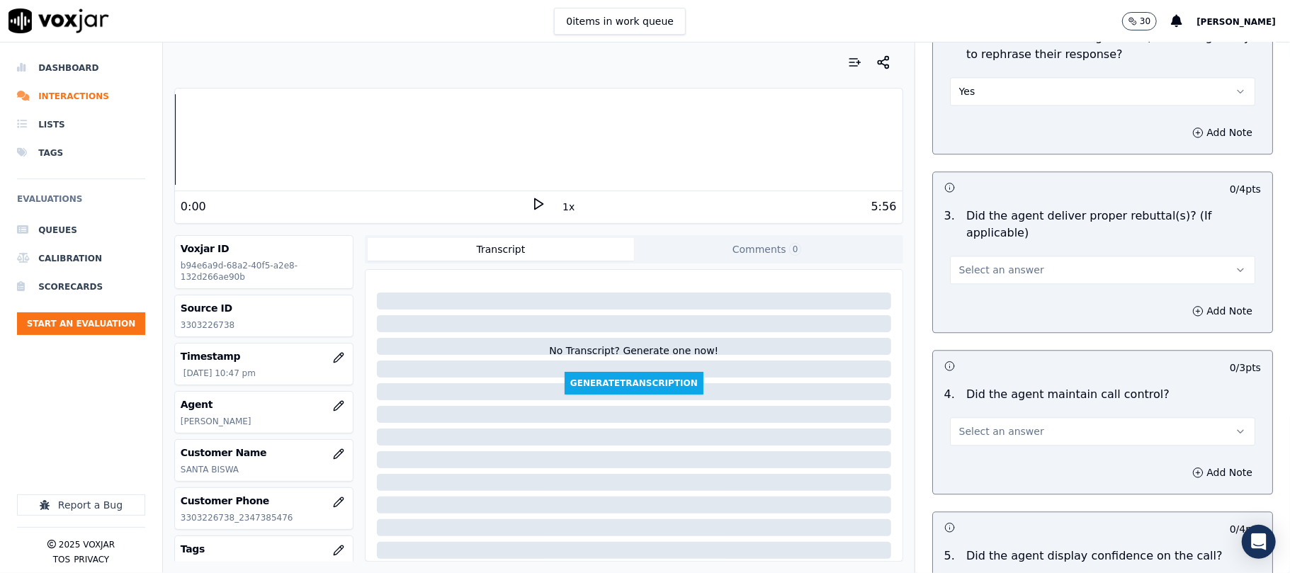
scroll to position [2362, 0]
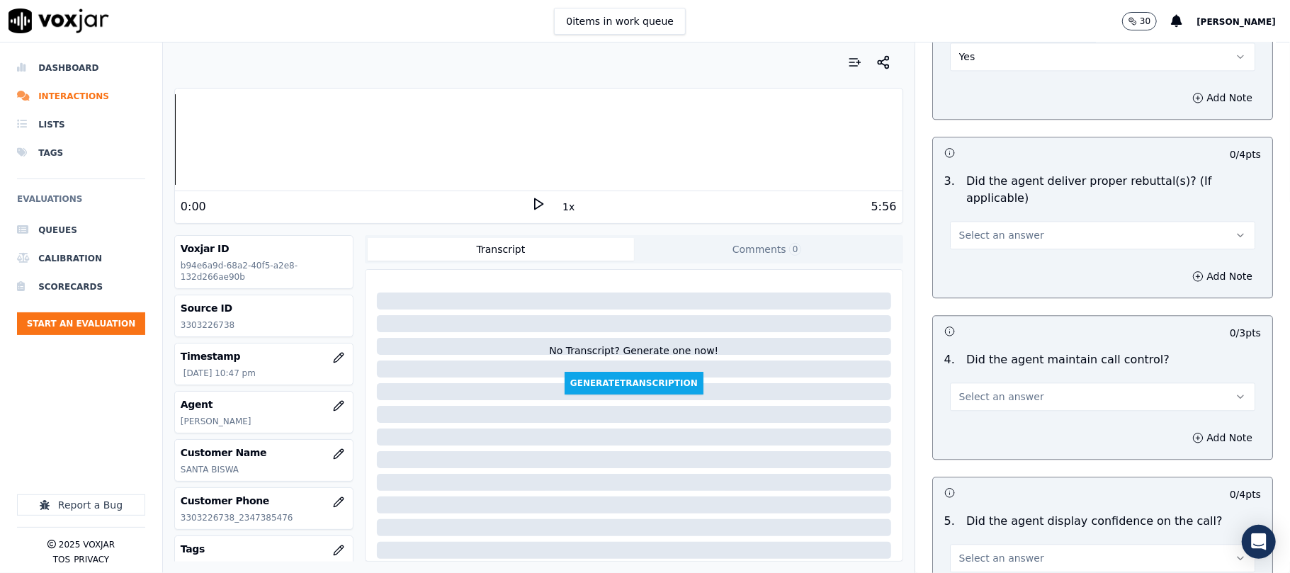
click at [999, 228] on span "Select an answer" at bounding box center [1002, 235] width 85 height 14
click at [969, 247] on div "Yes" at bounding box center [1072, 249] width 274 height 23
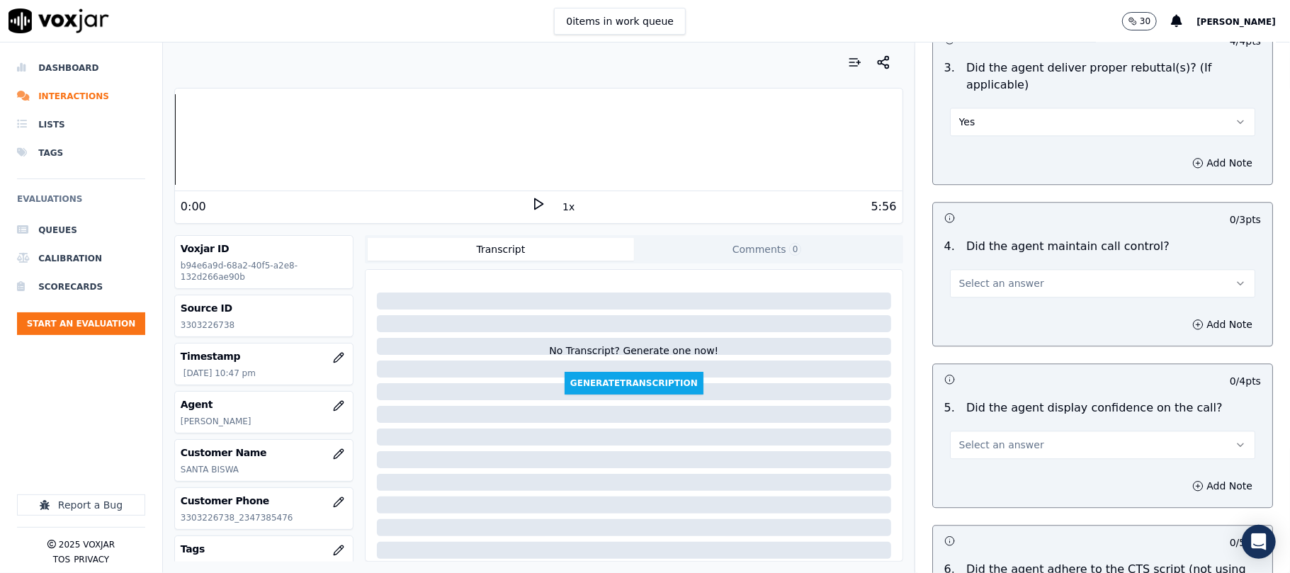
scroll to position [2520, 0]
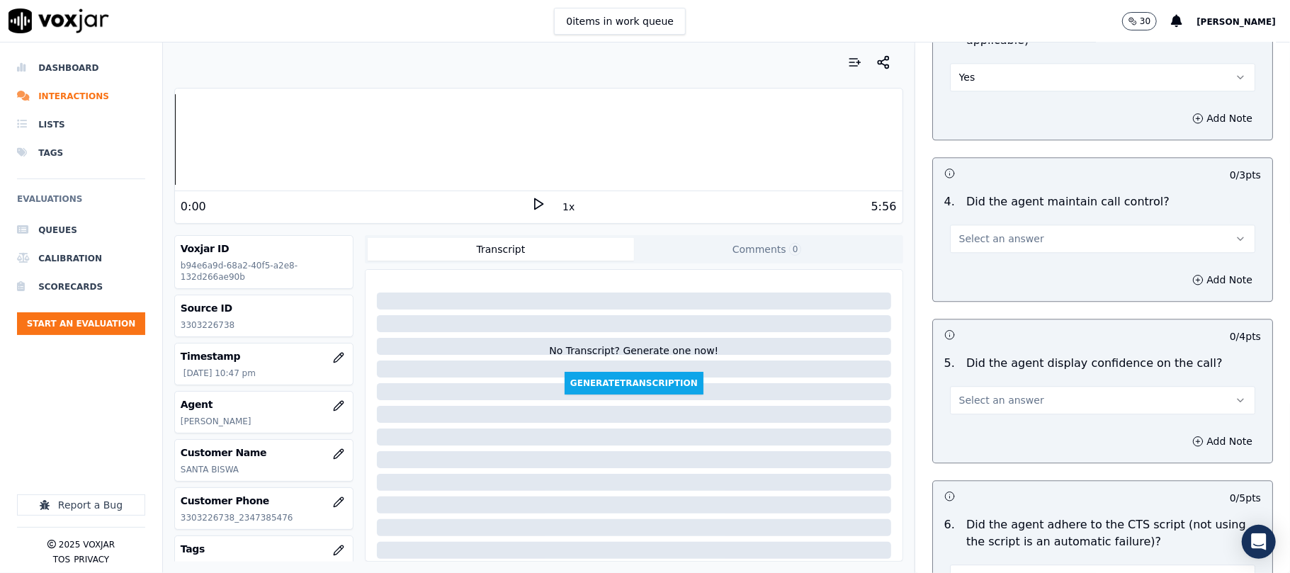
click at [978, 237] on div "4 . Did the agent maintain call control? Select an answer" at bounding box center [1102, 223] width 339 height 71
click at [979, 234] on button "Select an answer" at bounding box center [1102, 239] width 305 height 28
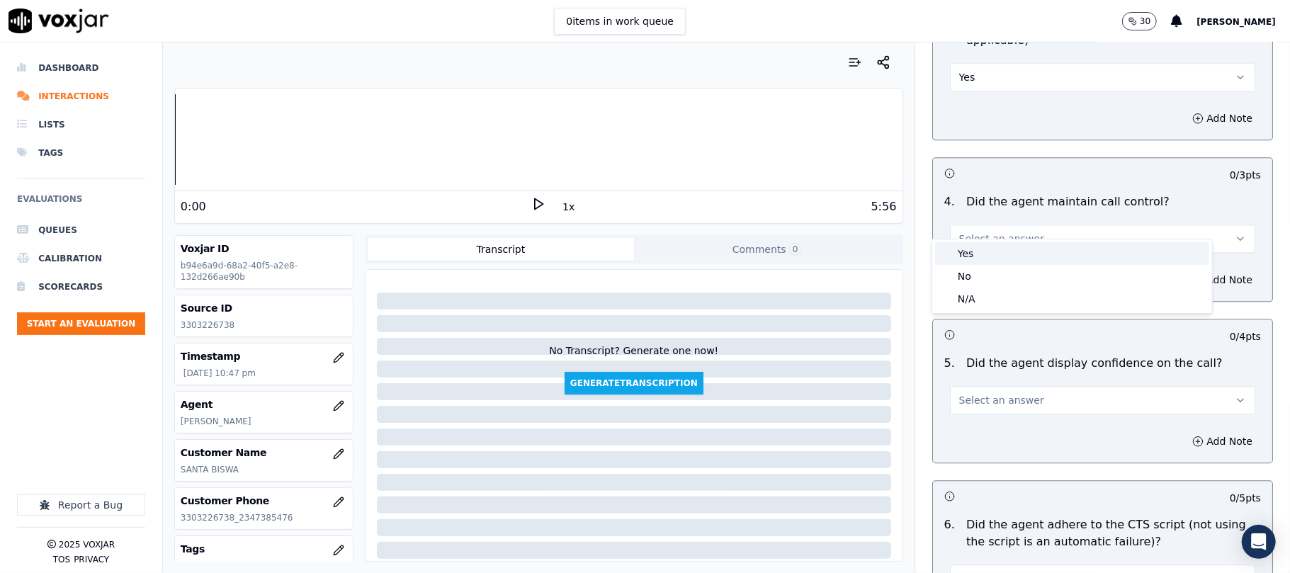
click at [975, 262] on div "Yes" at bounding box center [1072, 253] width 274 height 23
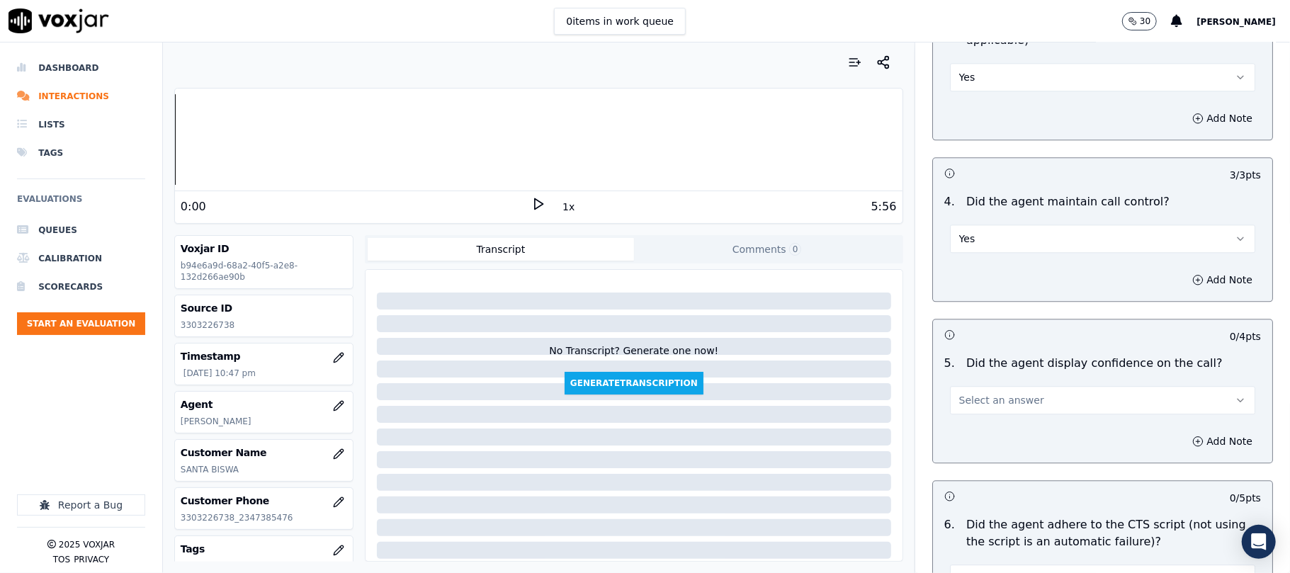
click at [991, 393] on span "Select an answer" at bounding box center [1002, 400] width 85 height 14
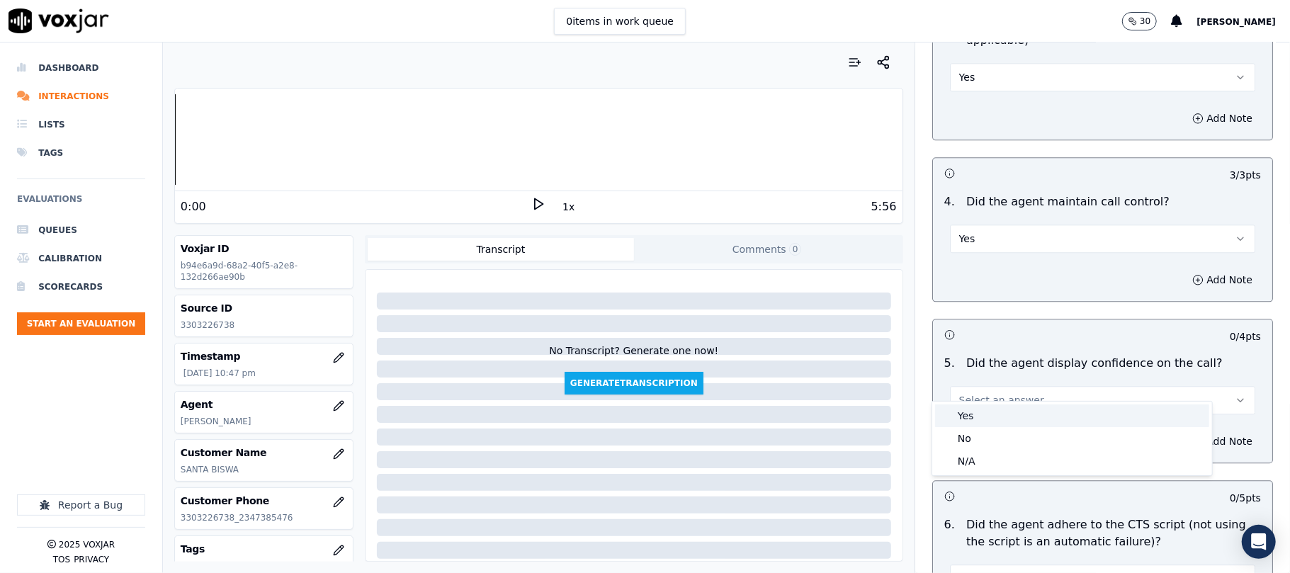
click at [984, 417] on div "Yes" at bounding box center [1072, 416] width 274 height 23
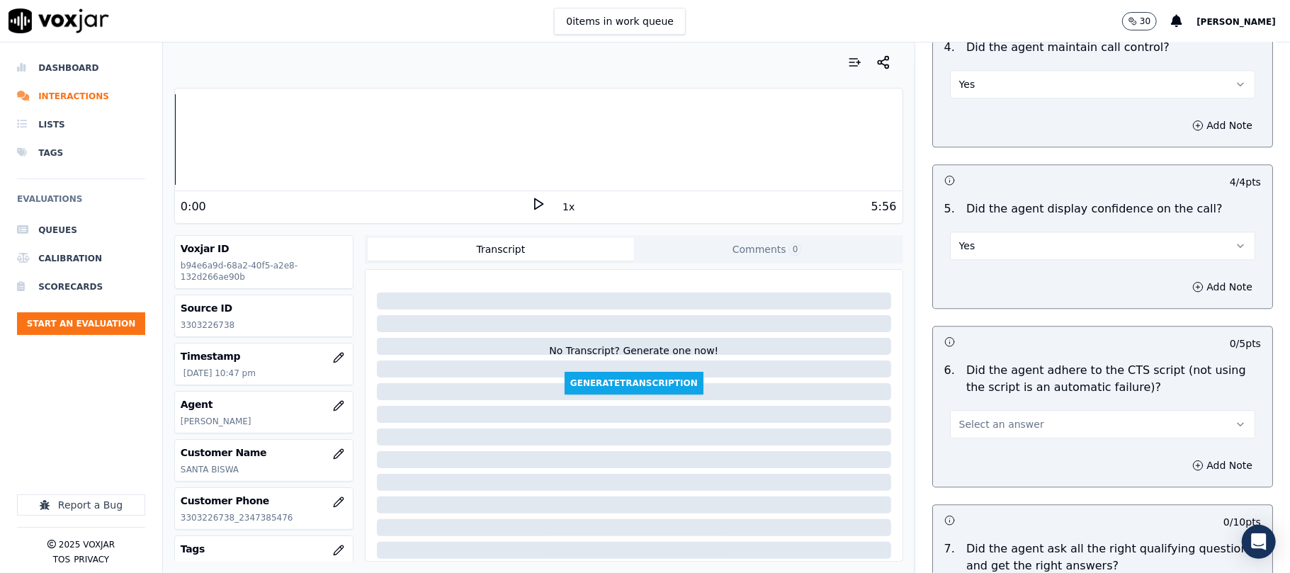
scroll to position [2835, 0]
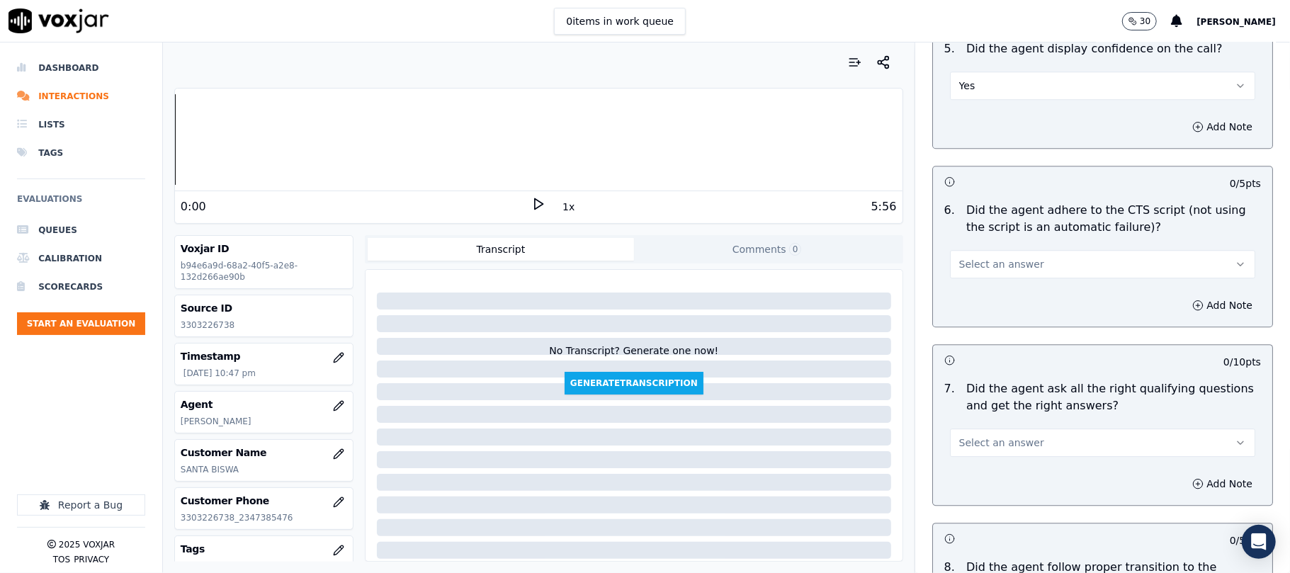
click at [989, 257] on button "Select an answer" at bounding box center [1102, 264] width 305 height 28
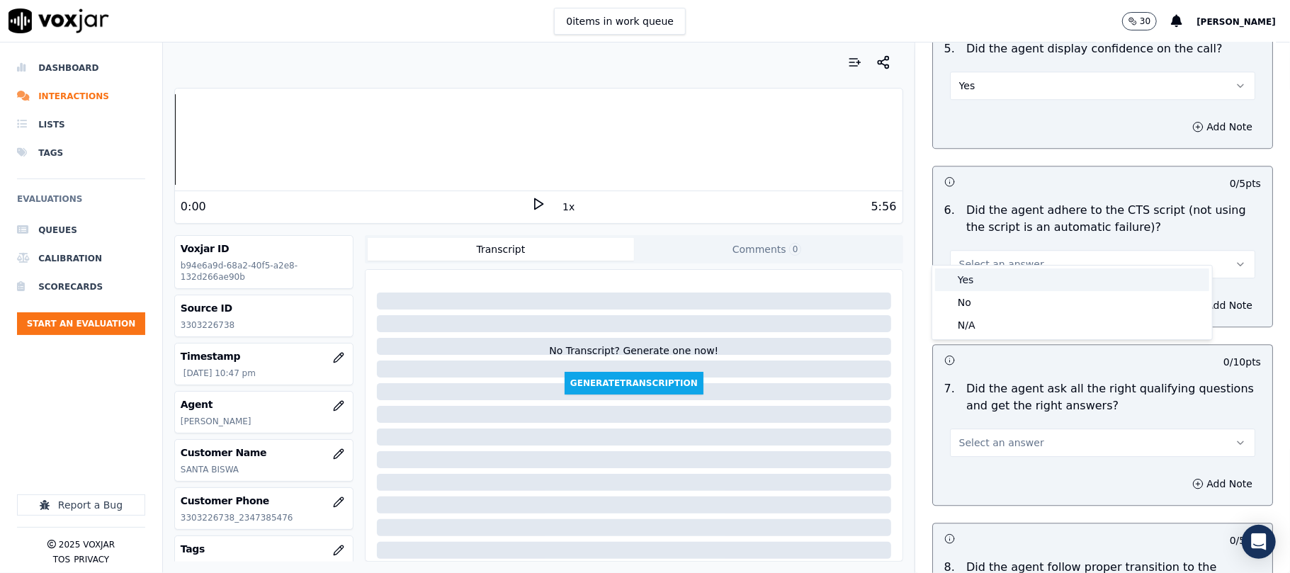
click at [982, 282] on div "Yes" at bounding box center [1072, 280] width 274 height 23
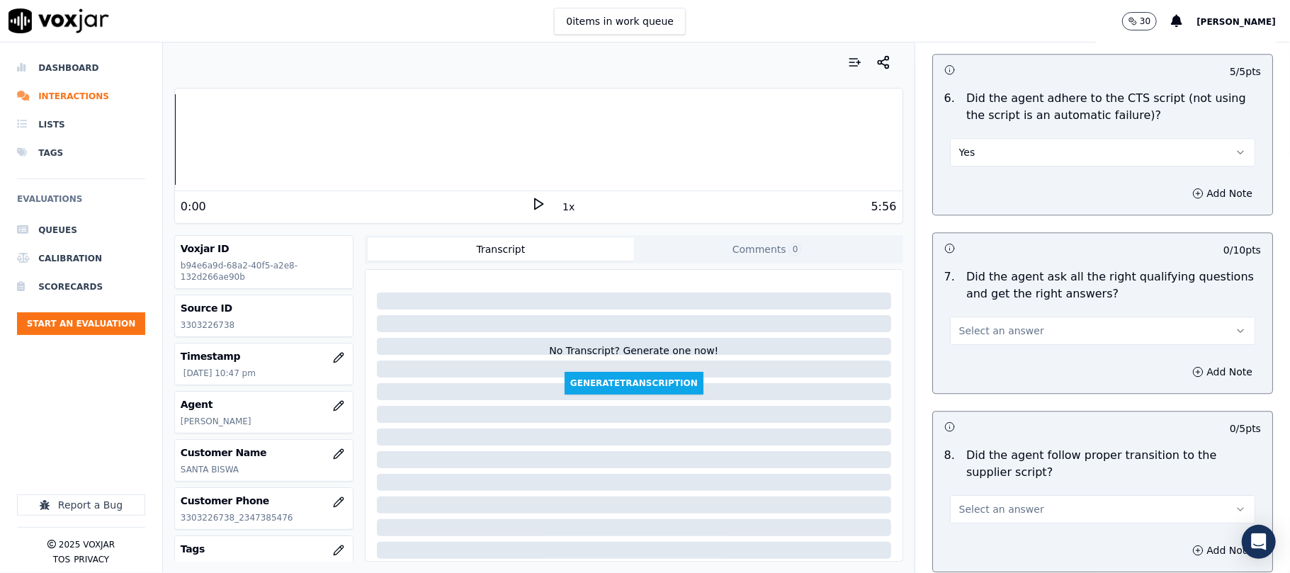
scroll to position [2992, 0]
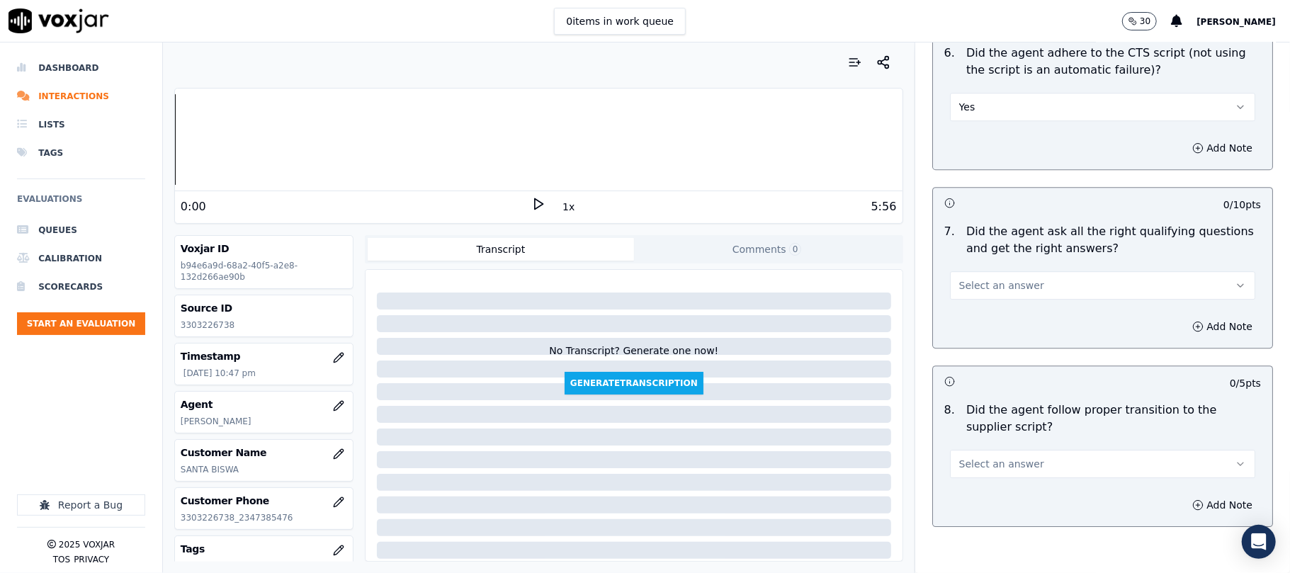
click at [990, 279] on span "Select an answer" at bounding box center [1002, 286] width 85 height 14
click at [994, 323] on div "No" at bounding box center [1072, 324] width 274 height 23
click at [1193, 317] on button "Add Note" at bounding box center [1222, 327] width 77 height 20
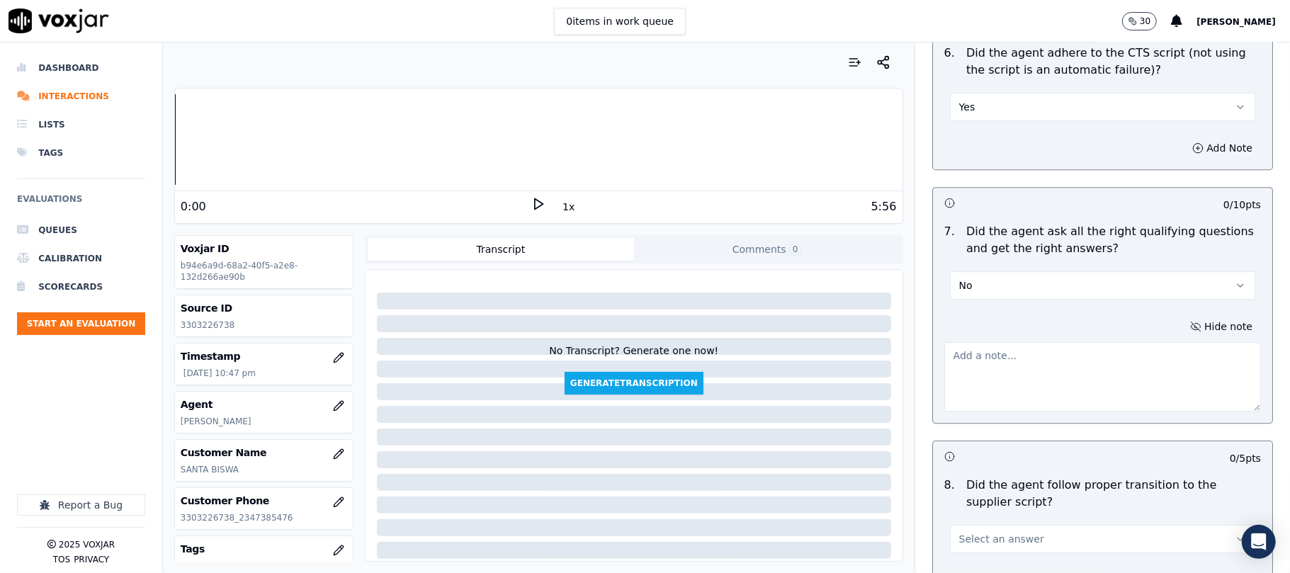
click at [945, 357] on textarea at bounding box center [1103, 376] width 317 height 69
paste textarea "failed to ask if CX is current on the bill"
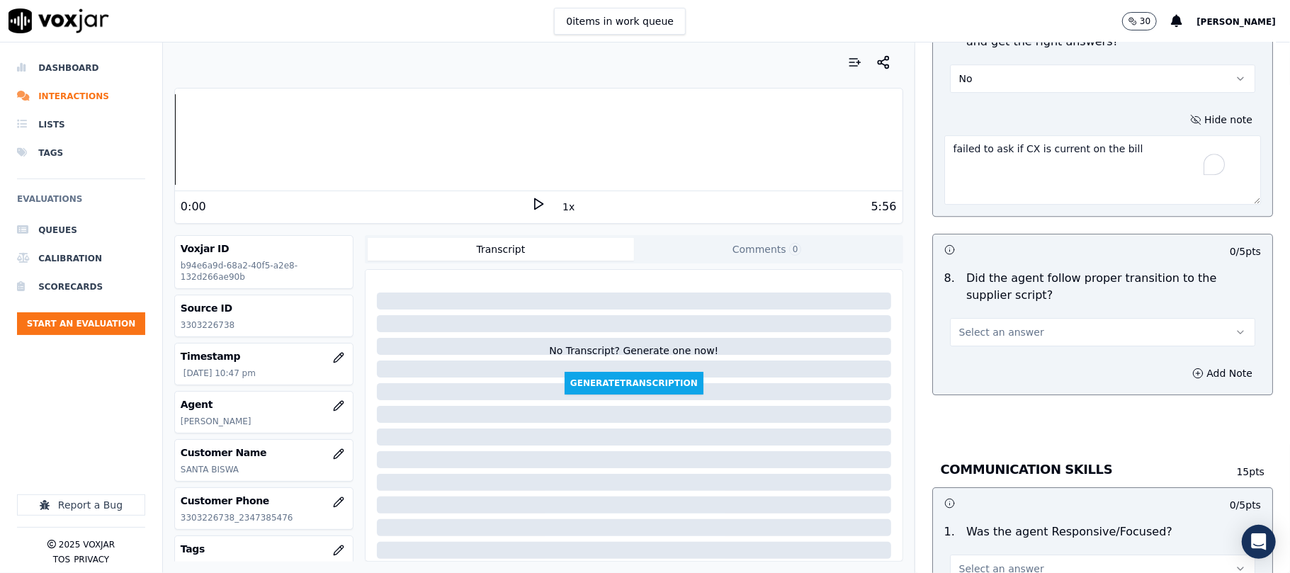
scroll to position [3307, 0]
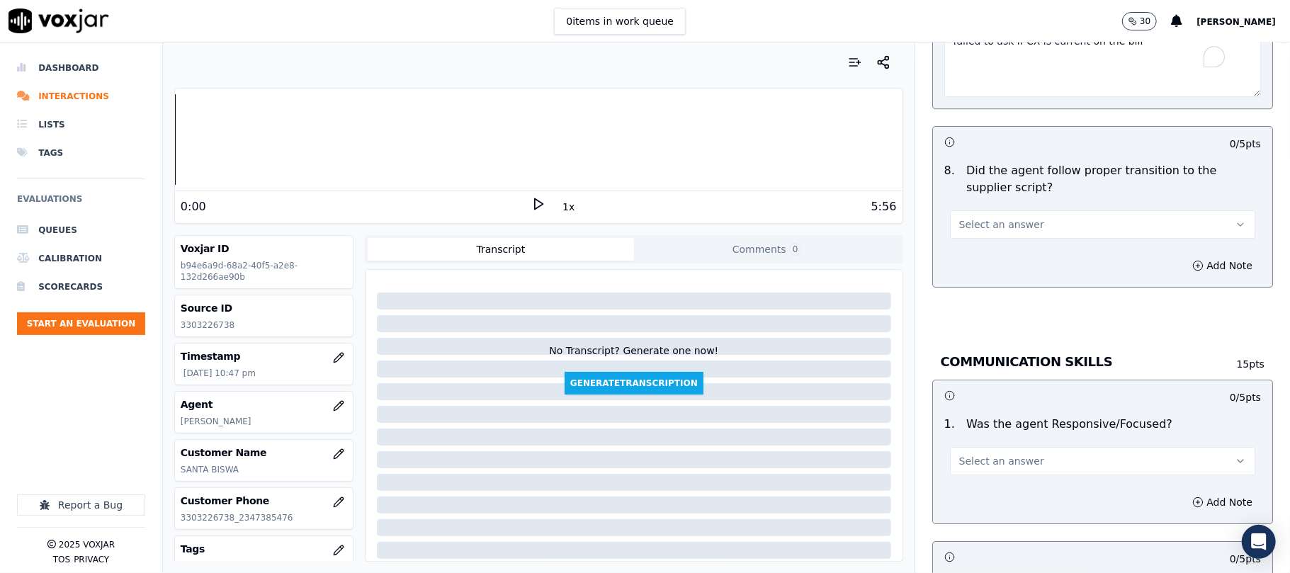
click at [957, 208] on div "Select an answer" at bounding box center [1102, 223] width 305 height 31
click at [967, 217] on button "Select an answer" at bounding box center [1102, 224] width 305 height 28
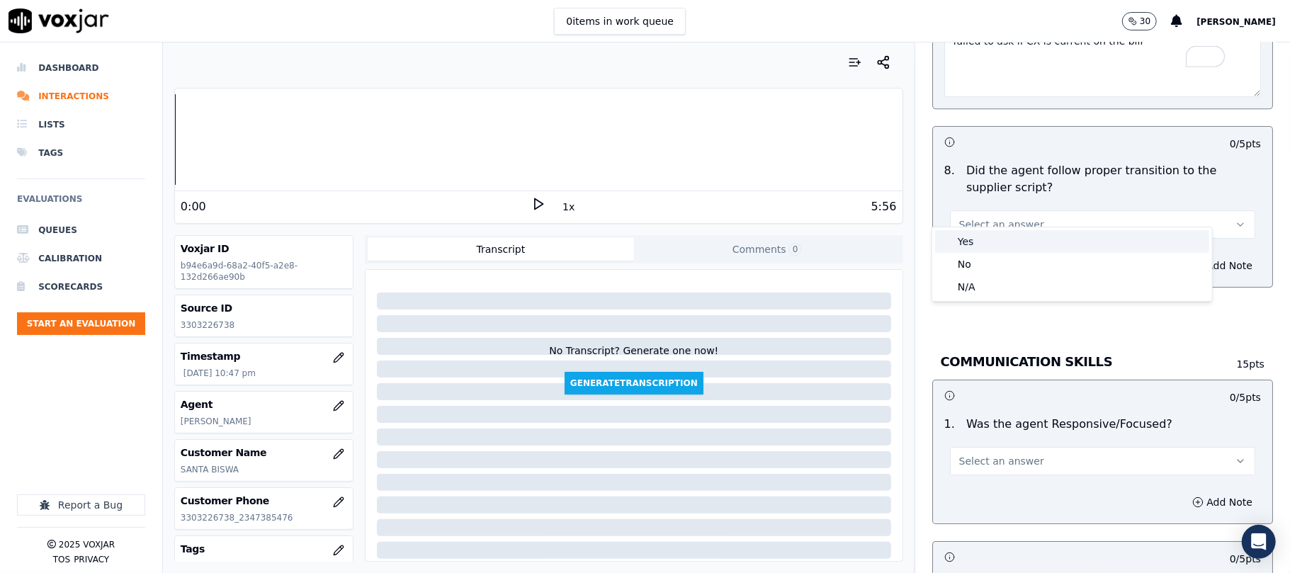
click at [969, 244] on div "Yes" at bounding box center [1072, 241] width 274 height 23
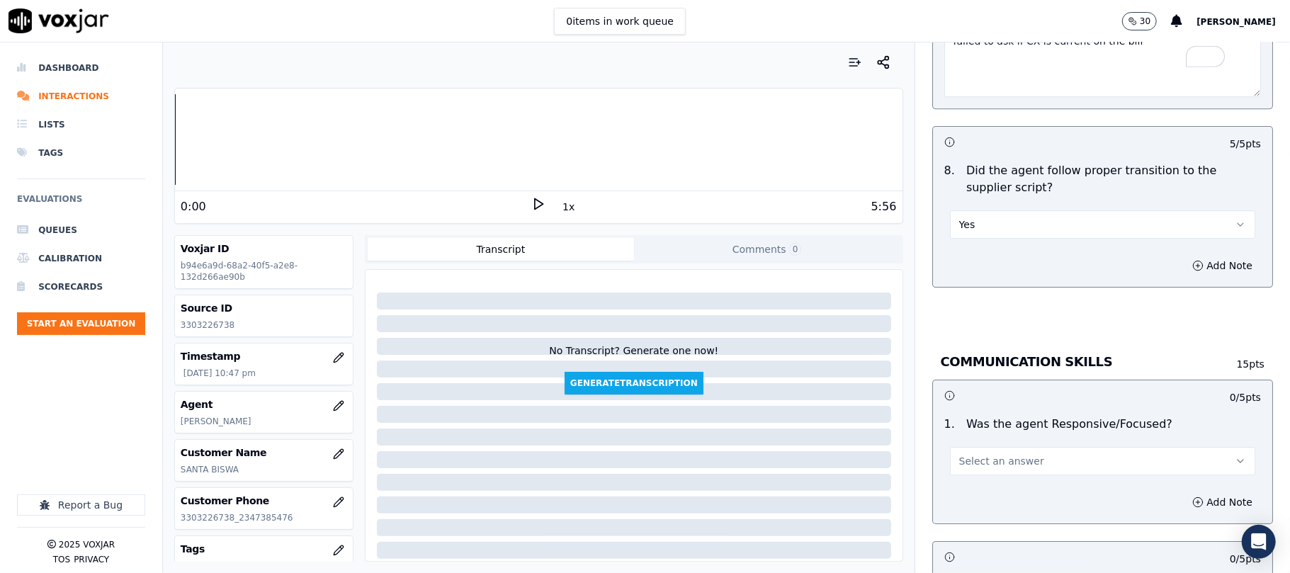
scroll to position [2992, 0]
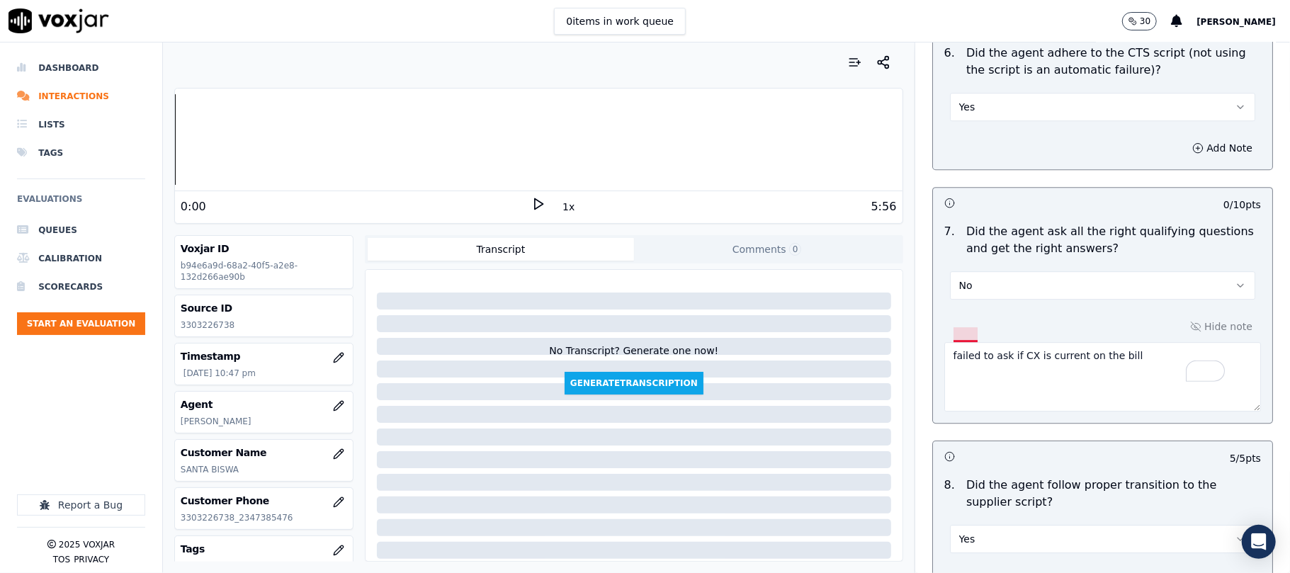
click at [950, 343] on textarea "failed to ask if CX is current on the bill" at bounding box center [1103, 376] width 317 height 69
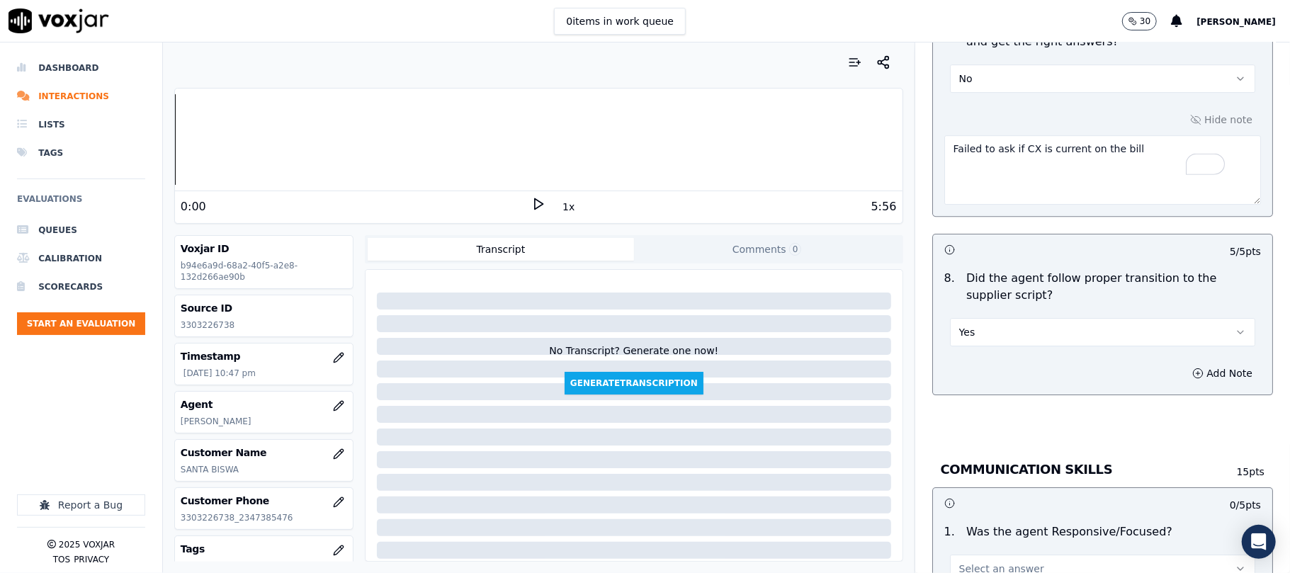
scroll to position [3465, 0]
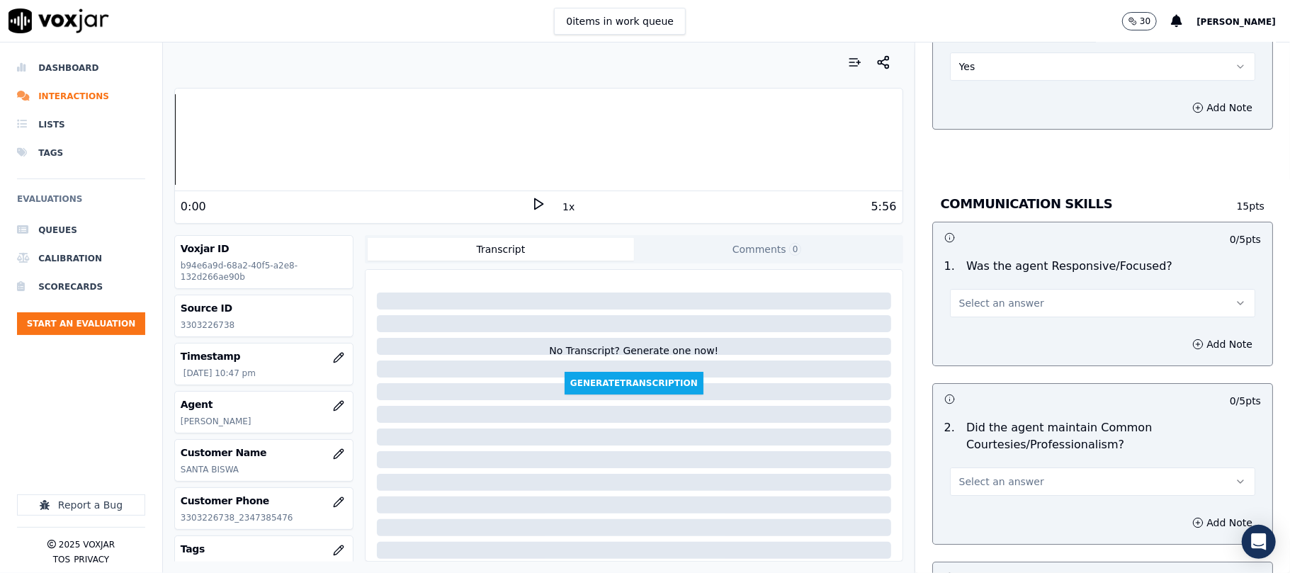
type textarea "Failed to ask if CX is current on the bill"
click at [1011, 289] on button "Select an answer" at bounding box center [1102, 303] width 305 height 28
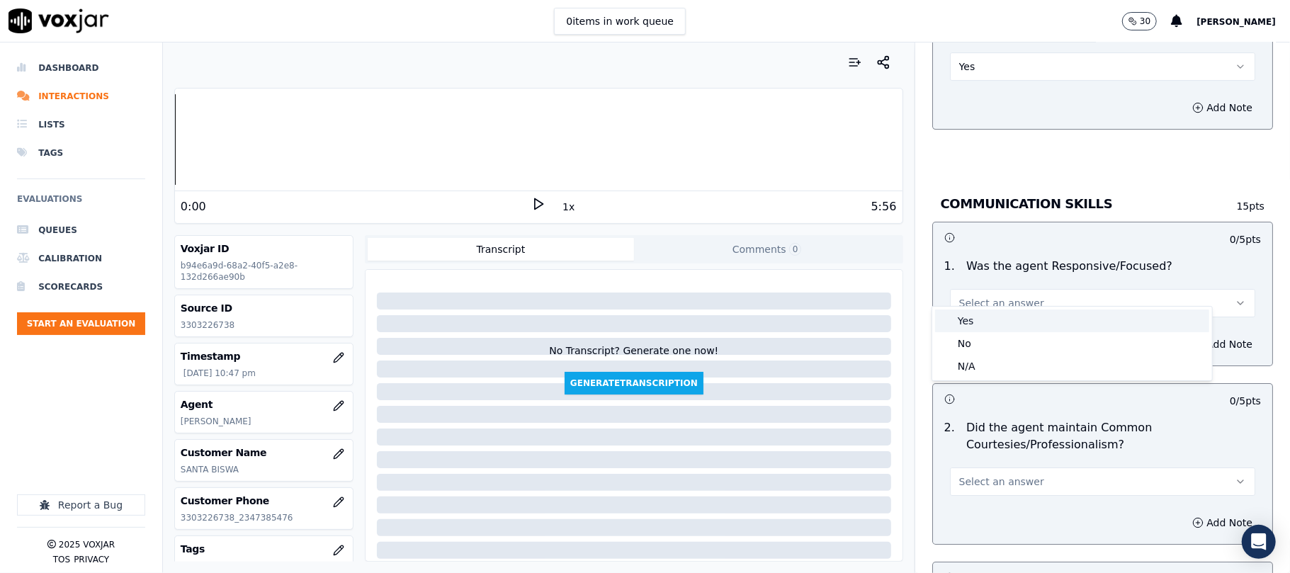
click at [993, 324] on div "Yes" at bounding box center [1072, 321] width 274 height 23
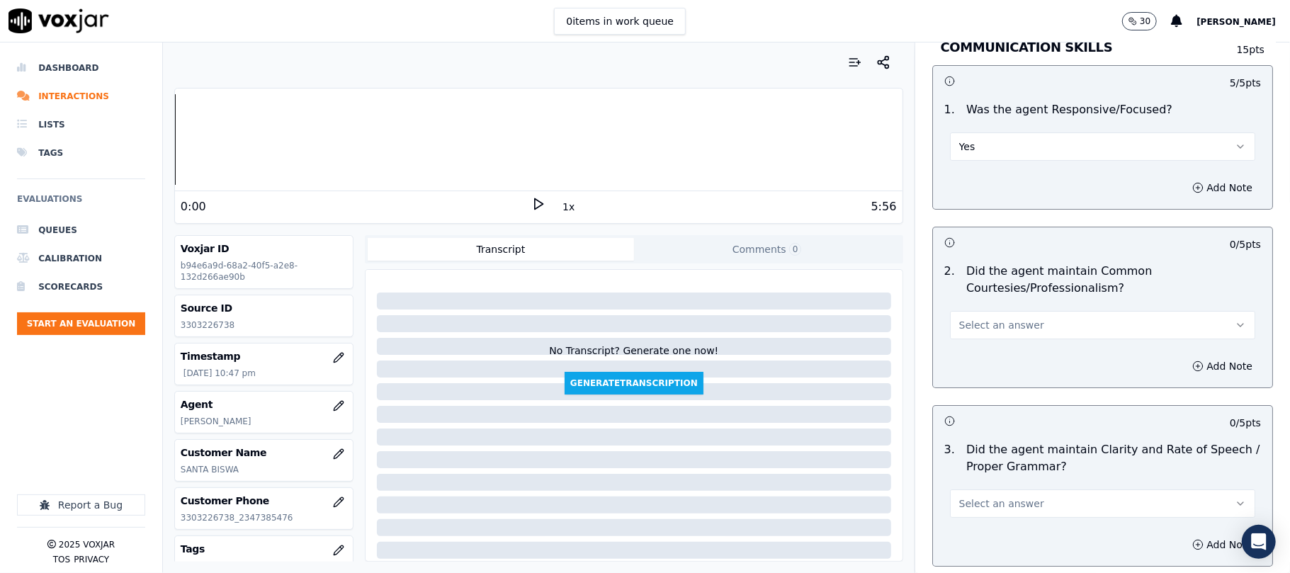
click at [994, 308] on div "Select an answer" at bounding box center [1102, 323] width 305 height 31
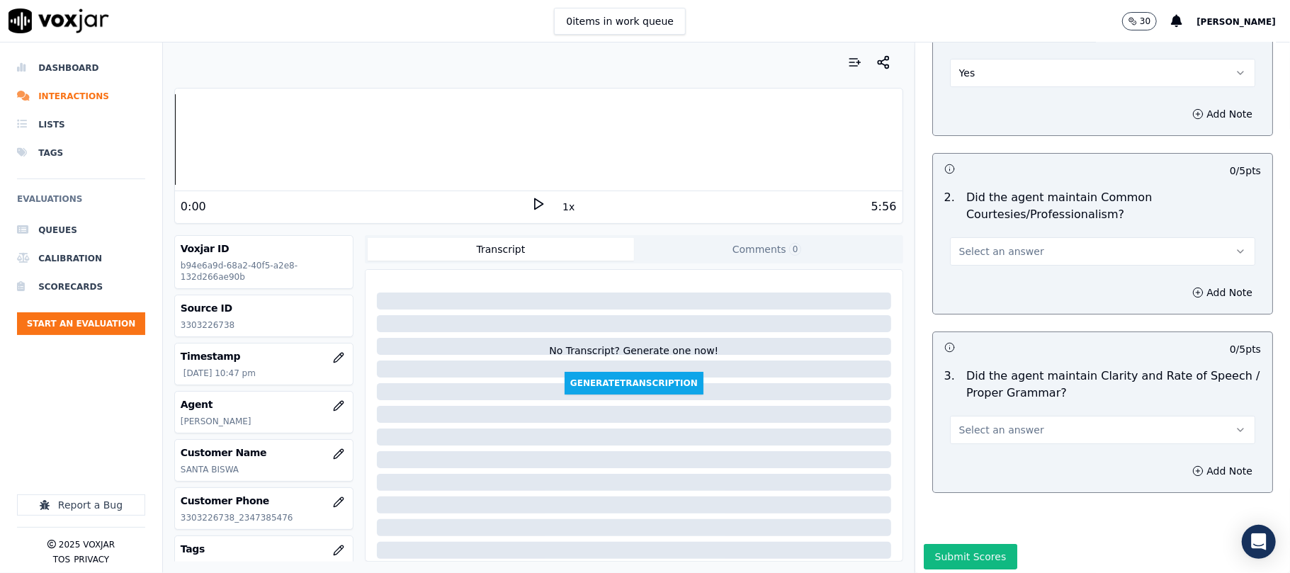
scroll to position [3729, 0]
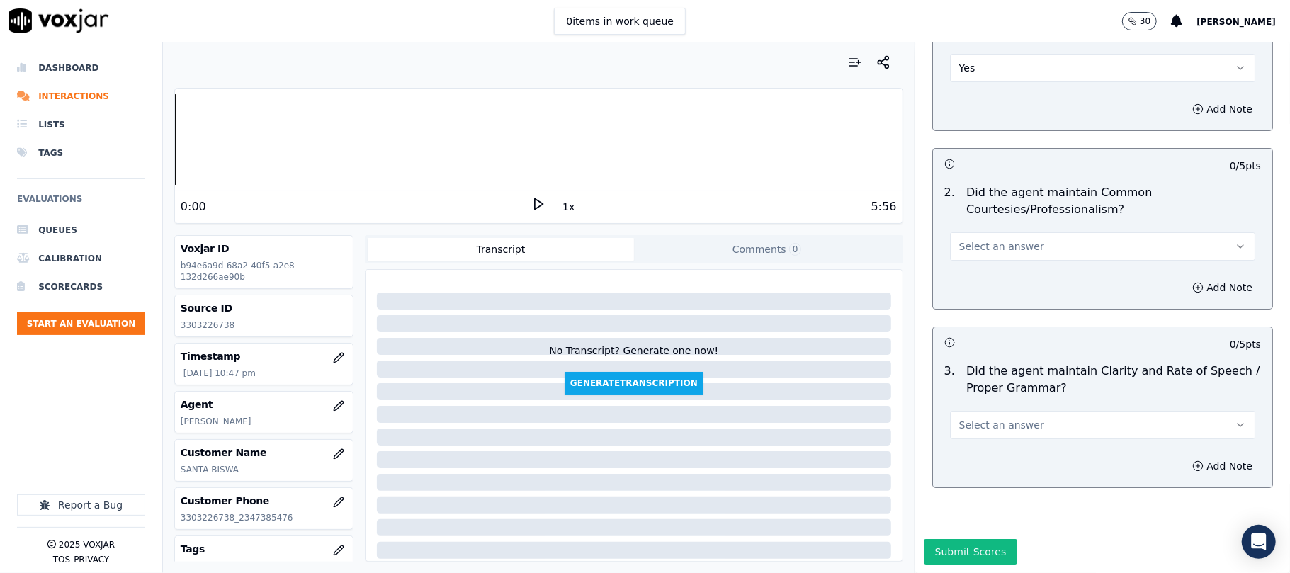
click at [1008, 240] on span "Select an answer" at bounding box center [1002, 247] width 85 height 14
click at [994, 245] on div "Yes" at bounding box center [1072, 235] width 274 height 23
click at [1018, 397] on div "3 . Did the agent maintain Clarity and Rate of Speech / Proper Grammar? Select …" at bounding box center [1102, 401] width 339 height 88
click at [1018, 411] on button "Select an answer" at bounding box center [1102, 425] width 305 height 28
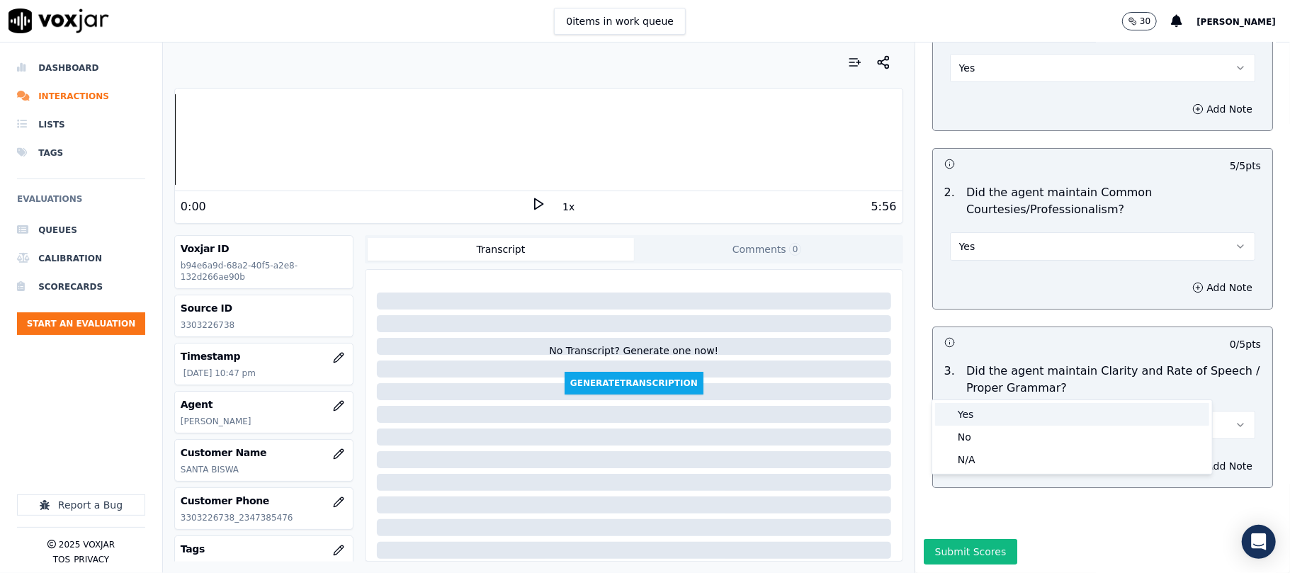
click at [994, 408] on div "Yes" at bounding box center [1072, 414] width 274 height 23
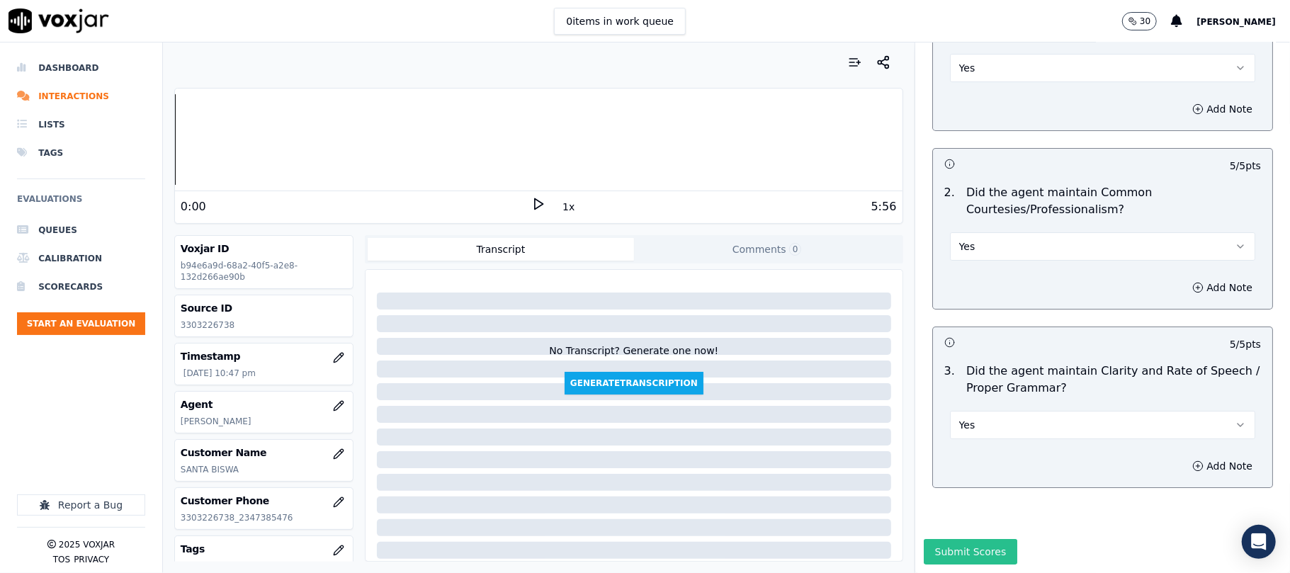
click at [954, 539] on button "Submit Scores" at bounding box center [971, 552] width 94 height 26
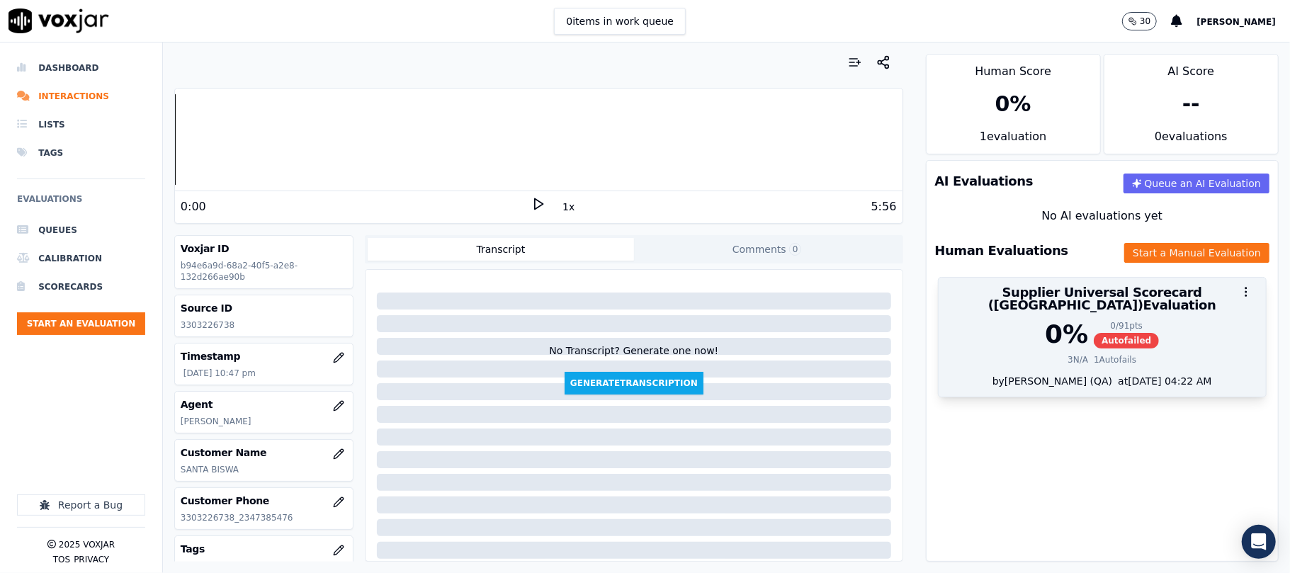
click at [1094, 320] on div "0 / 91 pts" at bounding box center [1126, 325] width 65 height 11
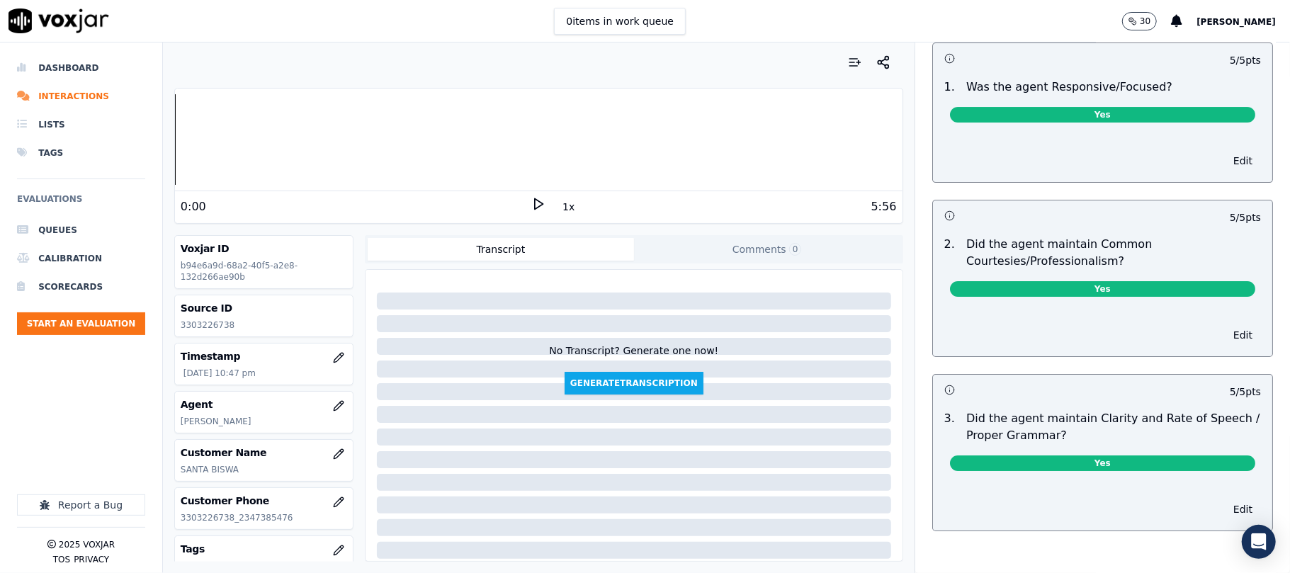
scroll to position [3616, 0]
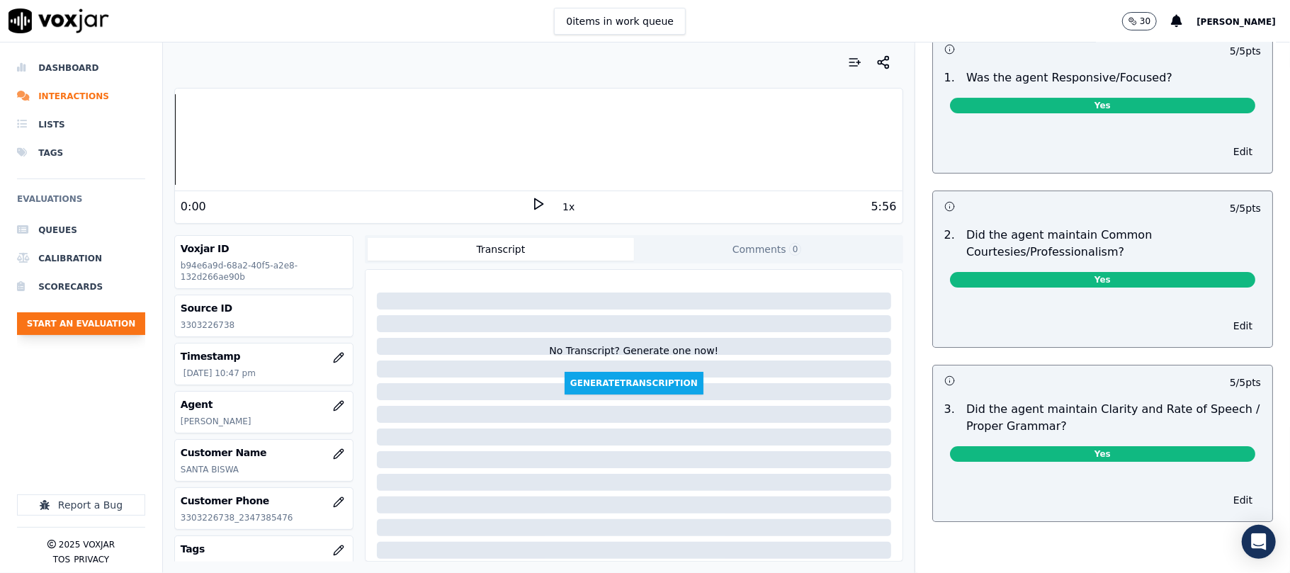
click at [103, 313] on button "Start an Evaluation" at bounding box center [81, 324] width 128 height 23
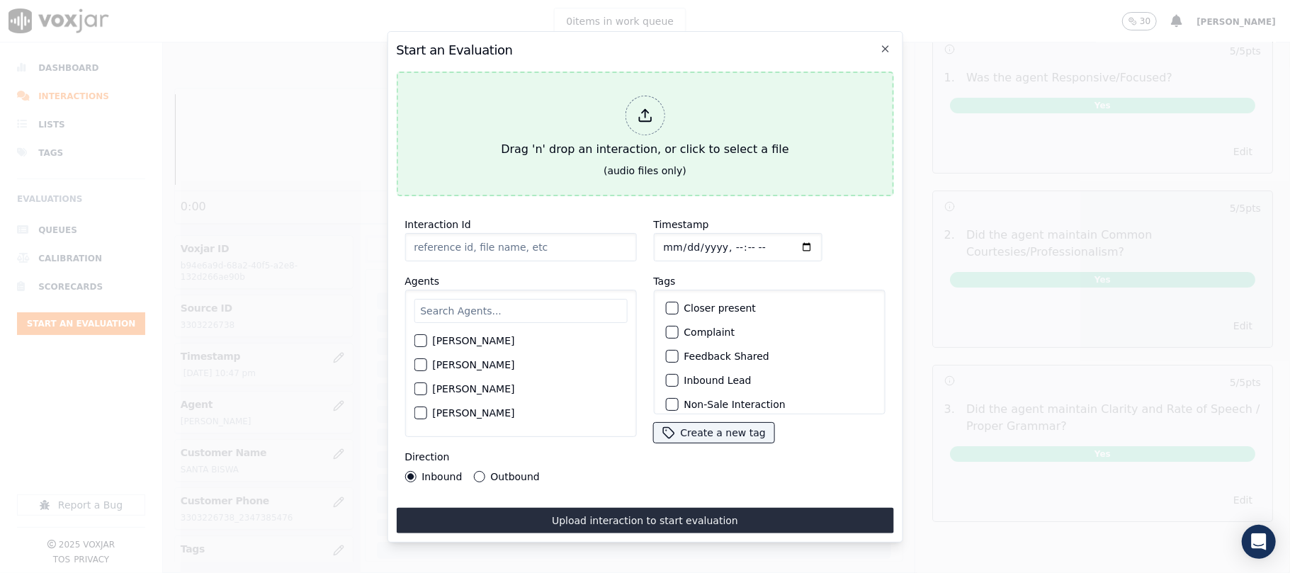
click at [656, 164] on div "(audio files only)" at bounding box center [645, 171] width 83 height 14
click at [587, 120] on div "Drag 'n' drop an interaction, or click to select a file" at bounding box center [644, 127] width 299 height 74
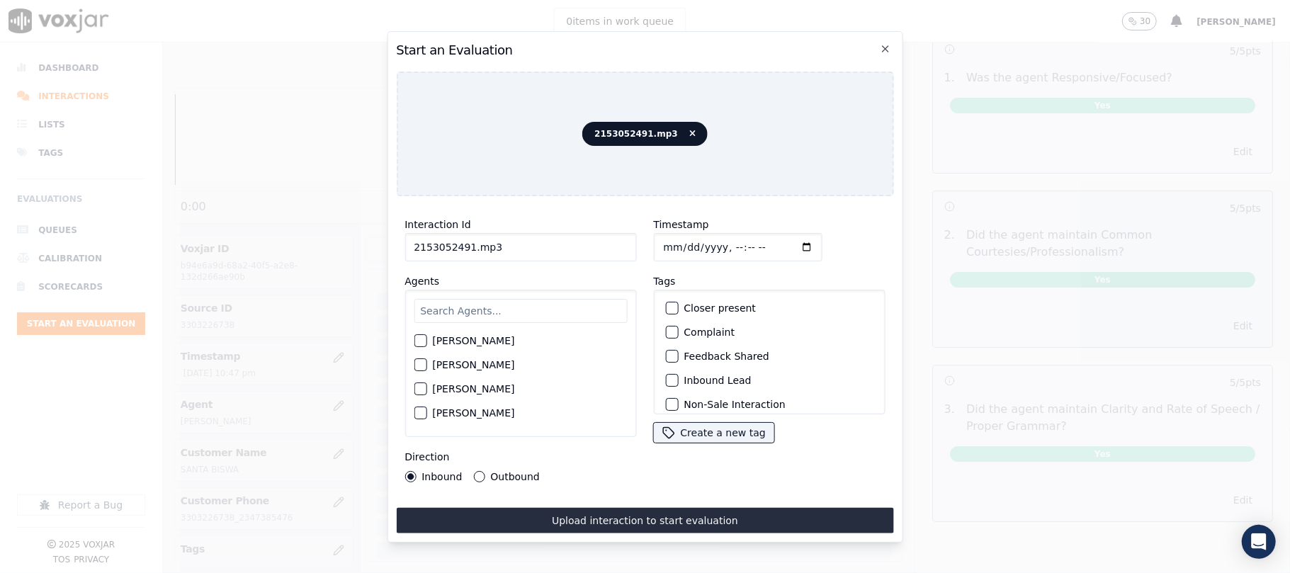
click at [546, 236] on input "2153052491.mp3" at bounding box center [521, 247] width 232 height 28
paste input
type input "2153052491"
click at [676, 242] on input "Timestamp" at bounding box center [737, 247] width 169 height 28
type input "[DATE]T22:54"
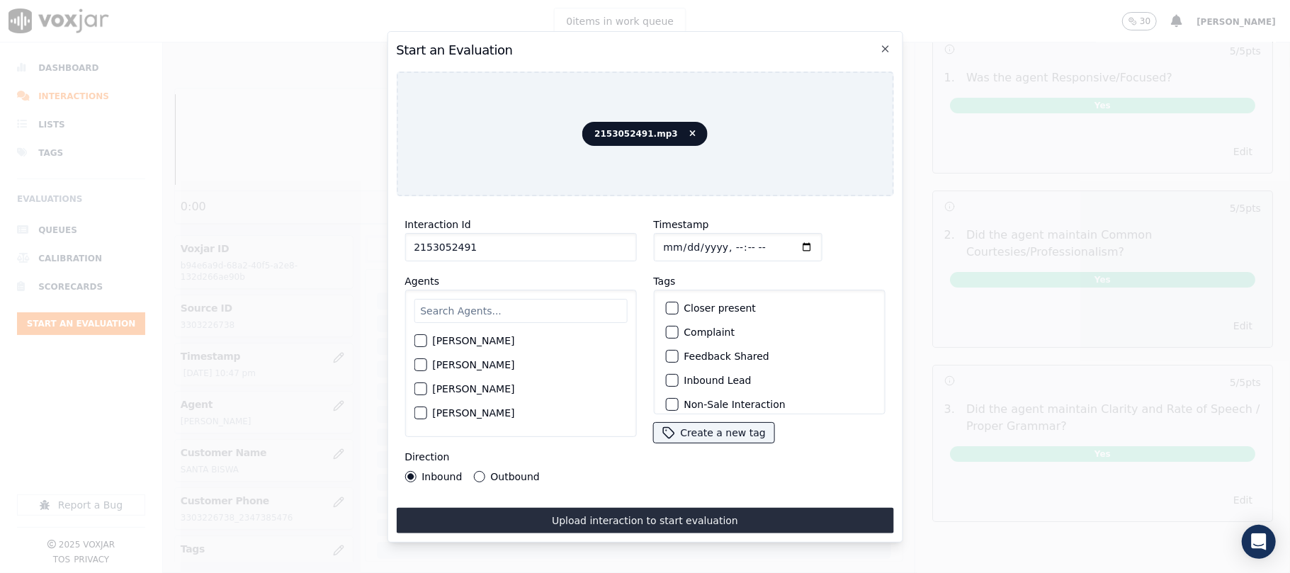
click at [534, 312] on input "text" at bounding box center [520, 311] width 213 height 24
type input "Caro"
click at [496, 343] on label "[PERSON_NAME]" at bounding box center [473, 345] width 82 height 10
click at [427, 343] on button "[PERSON_NAME]" at bounding box center [420, 345] width 13 height 13
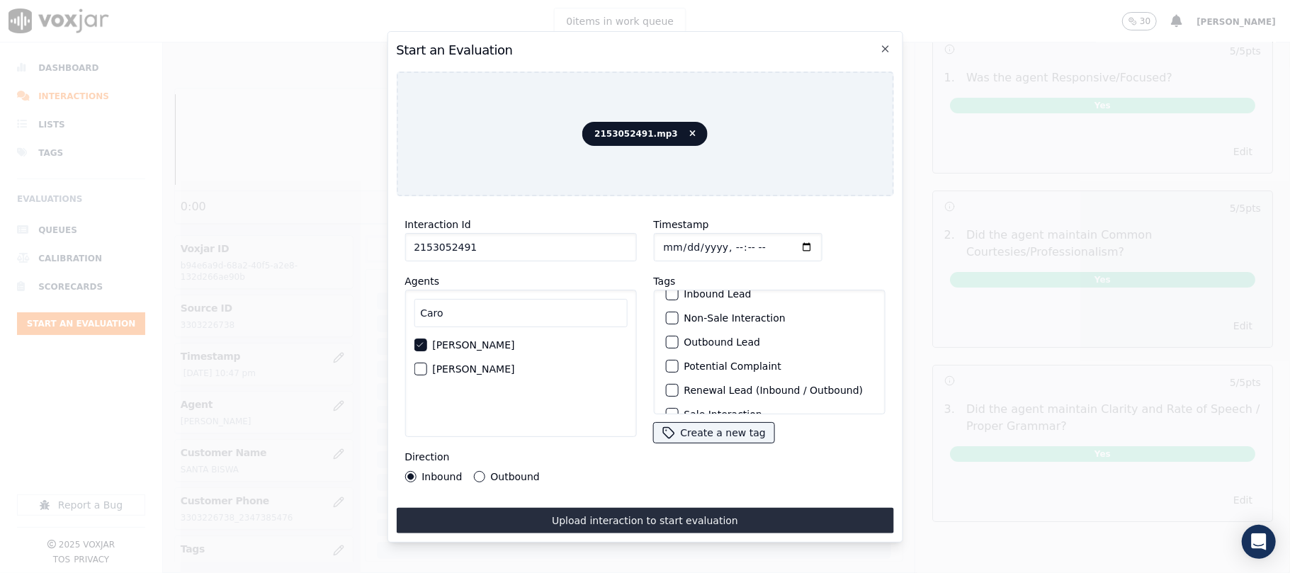
scroll to position [123, 0]
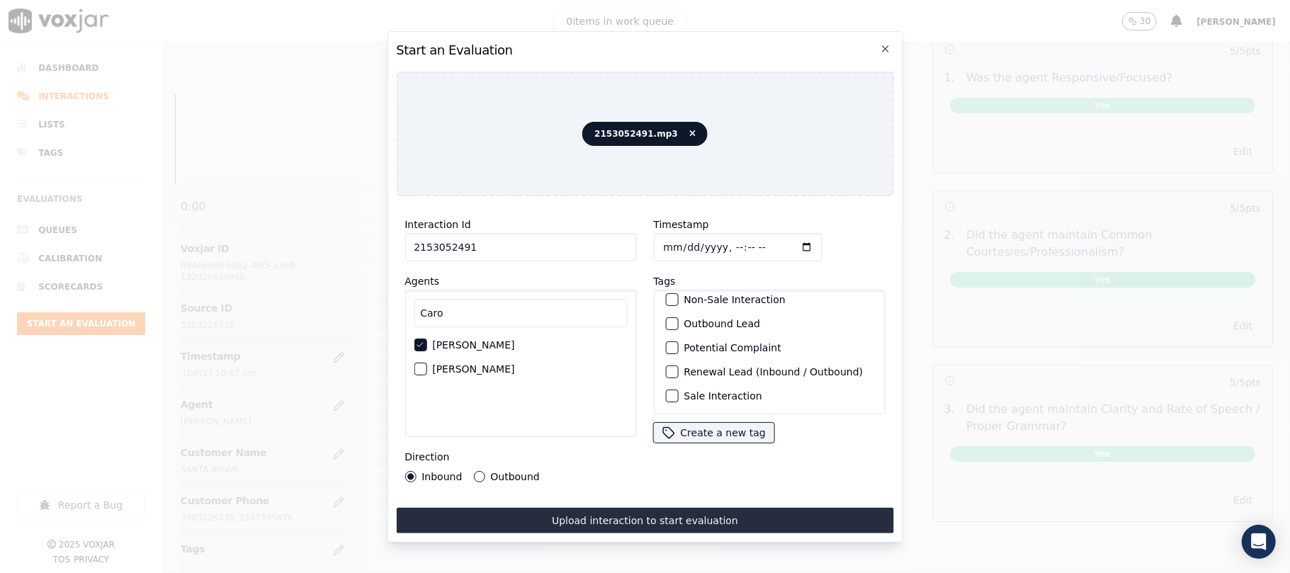
click at [684, 391] on label "Sale Interaction" at bounding box center [723, 396] width 78 height 10
click at [678, 390] on button "Sale Interaction" at bounding box center [671, 396] width 13 height 13
click at [522, 473] on label "Outbound" at bounding box center [514, 477] width 49 height 10
click at [485, 473] on button "Outbound" at bounding box center [478, 476] width 11 height 11
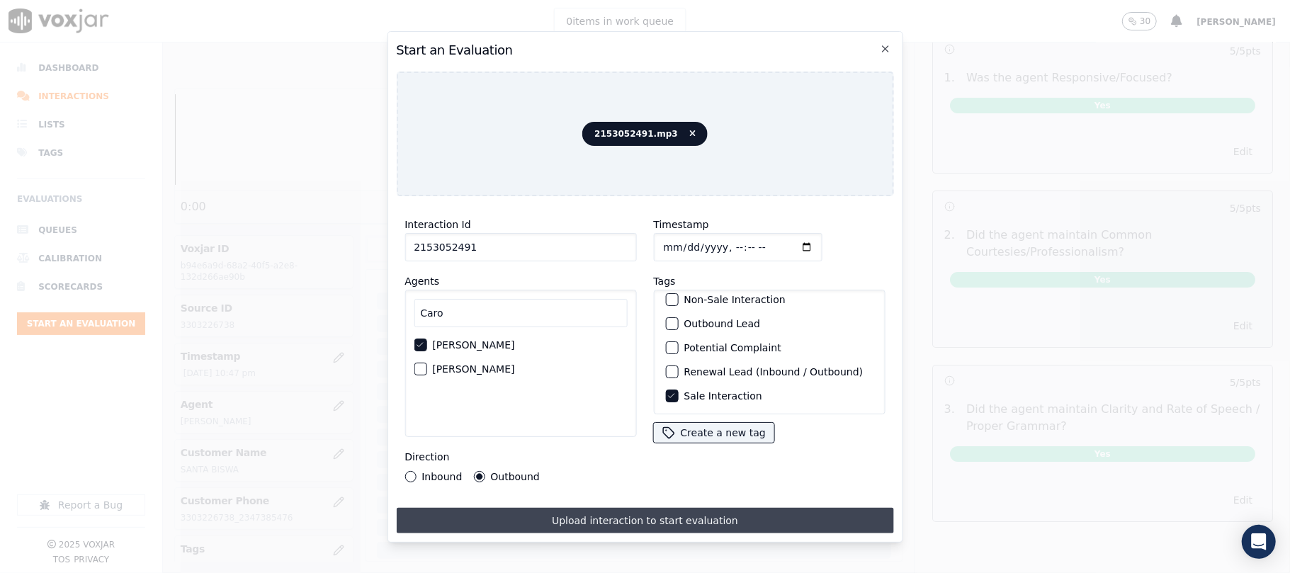
click at [557, 512] on button "Upload interaction to start evaluation" at bounding box center [644, 521] width 497 height 26
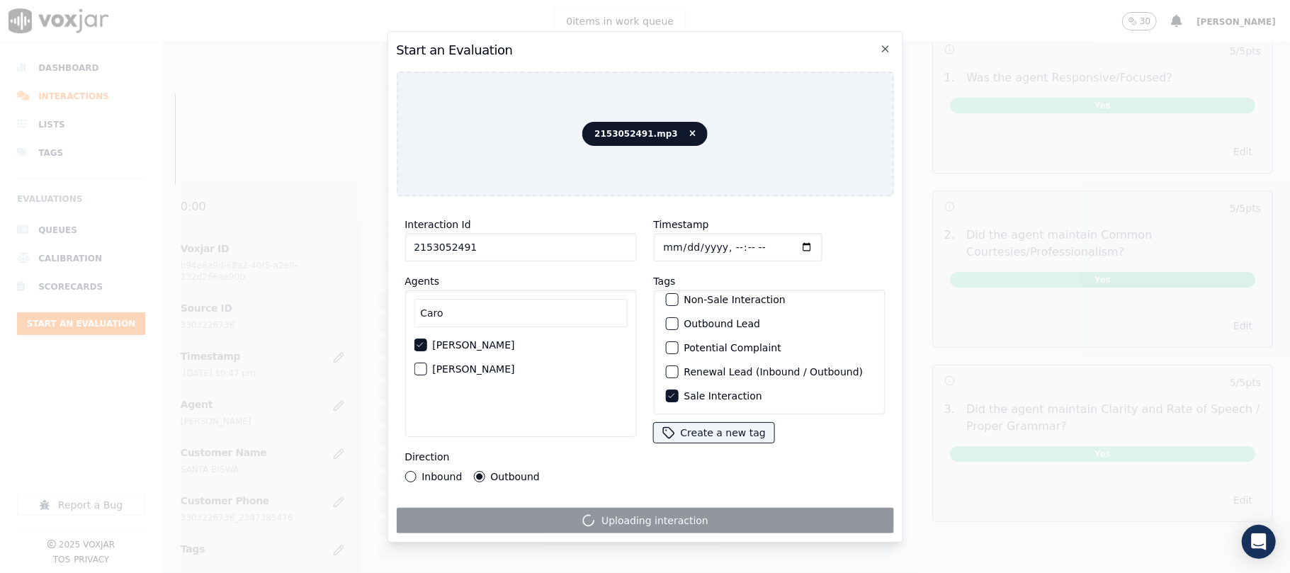
click at [488, 245] on input "2153052491" at bounding box center [521, 247] width 232 height 28
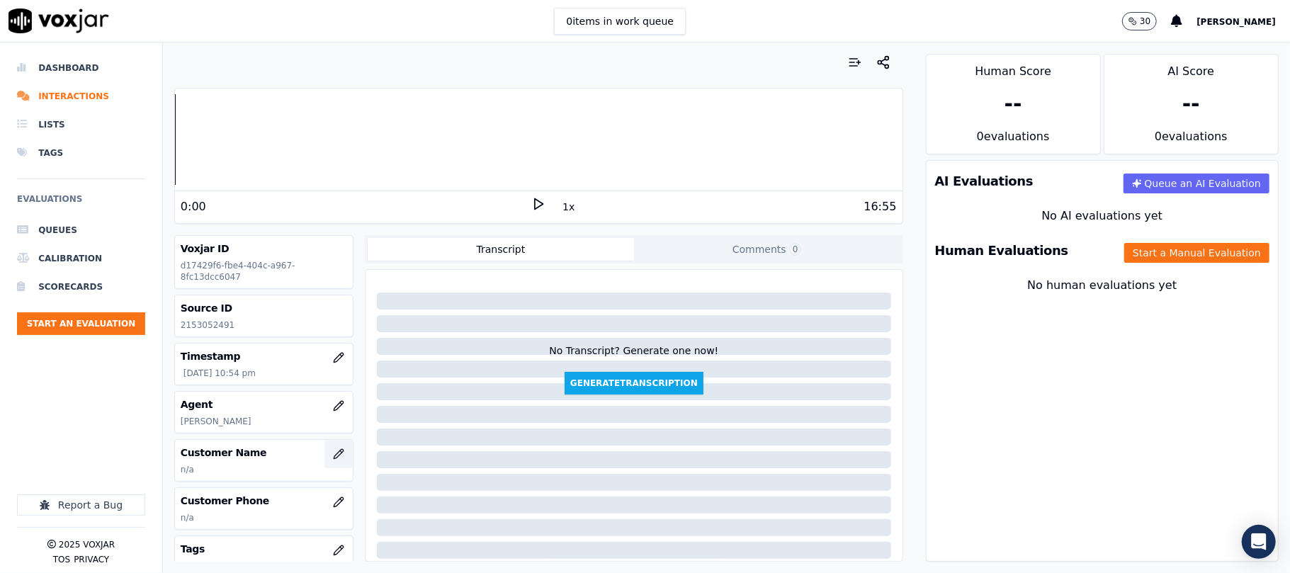
click at [325, 454] on button "button" at bounding box center [339, 454] width 28 height 28
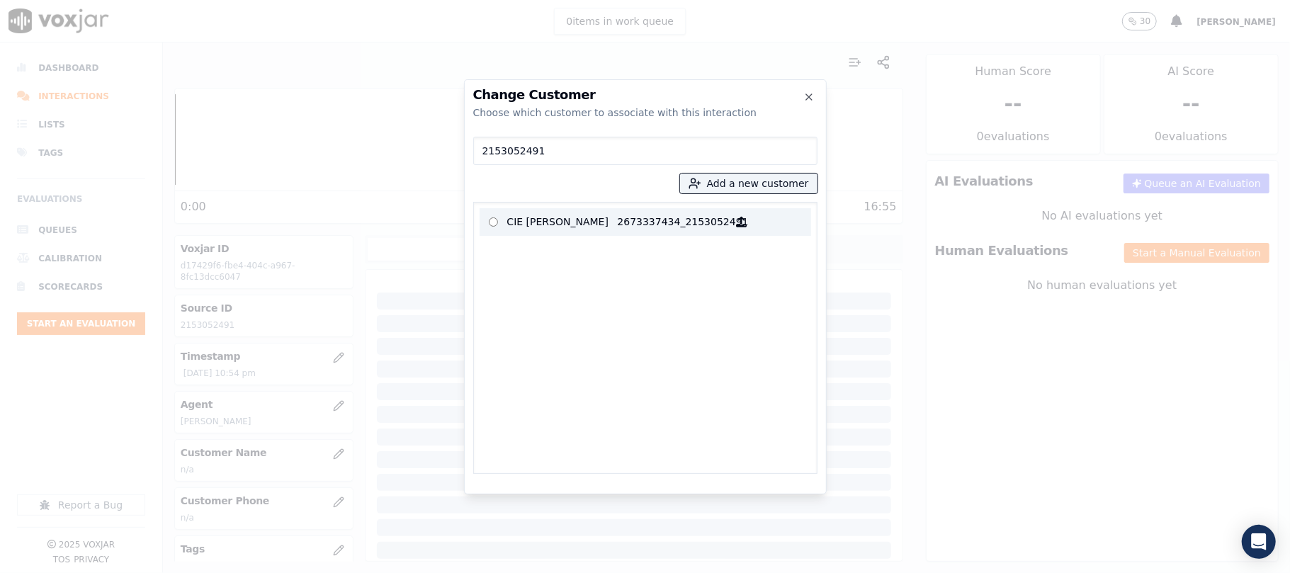
type input "2153052491"
click at [540, 230] on p "CIE [PERSON_NAME]" at bounding box center [562, 222] width 111 height 22
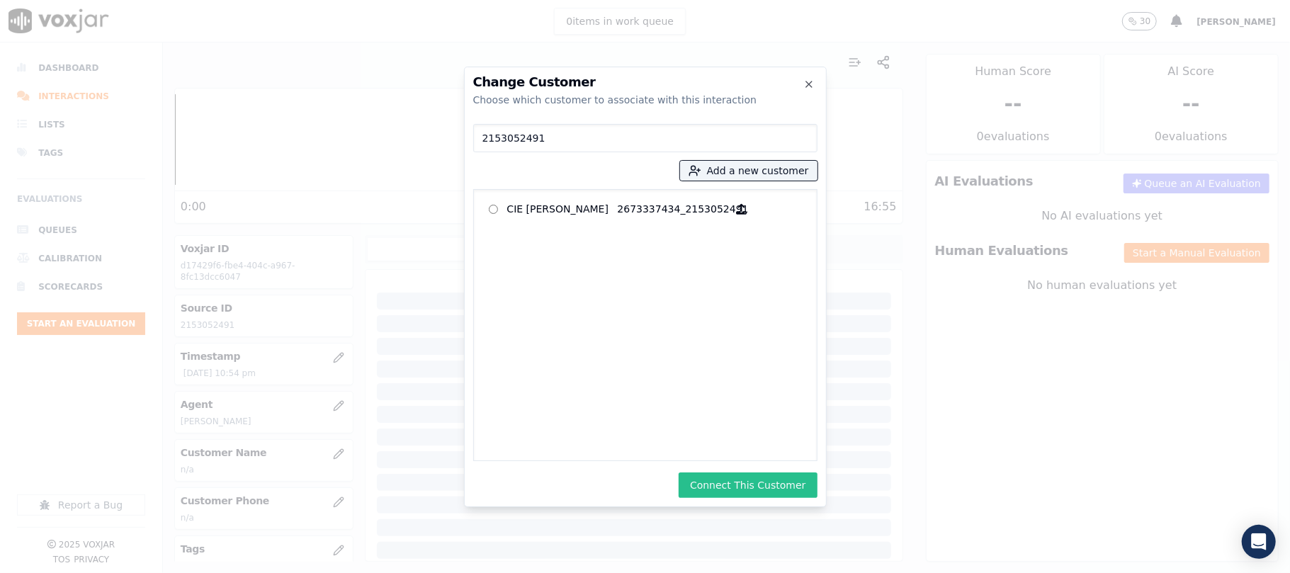
click at [784, 477] on button "Connect This Customer" at bounding box center [748, 486] width 138 height 26
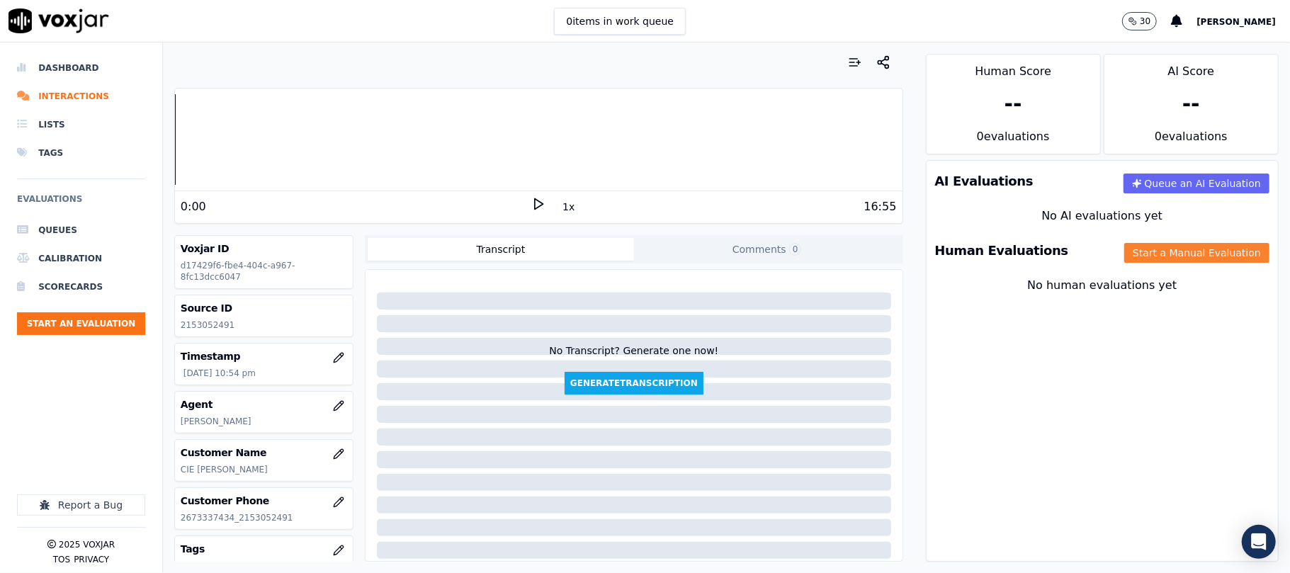
click at [1157, 245] on button "Start a Manual Evaluation" at bounding box center [1197, 253] width 145 height 20
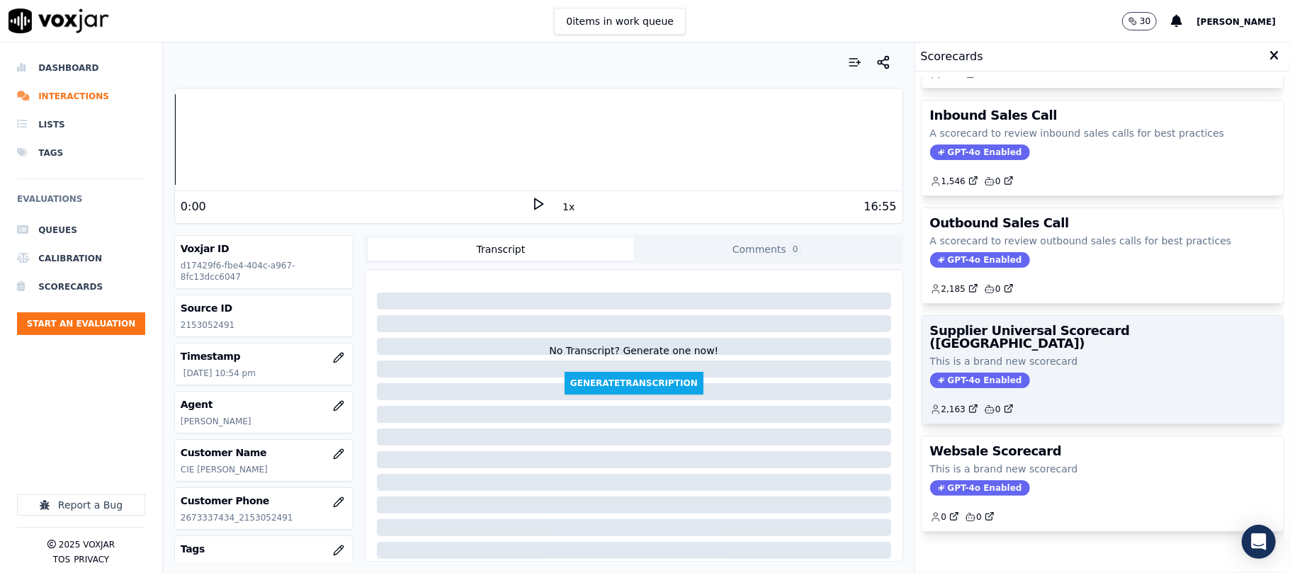
scroll to position [140, 0]
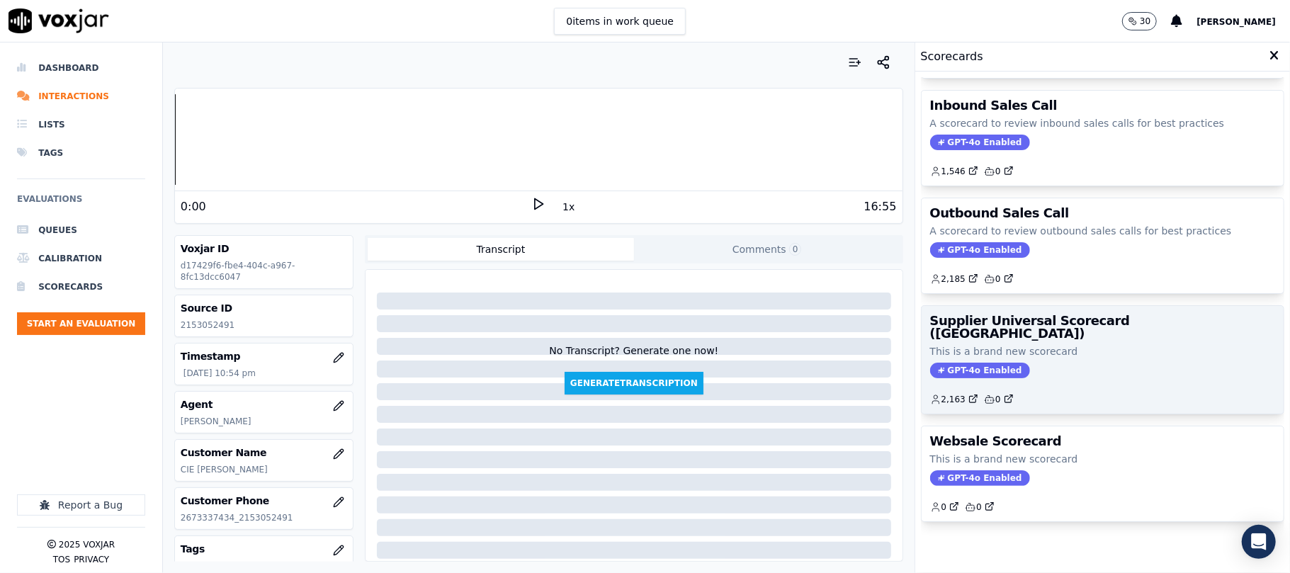
click at [1044, 344] on p "This is a brand new scorecard" at bounding box center [1102, 351] width 345 height 14
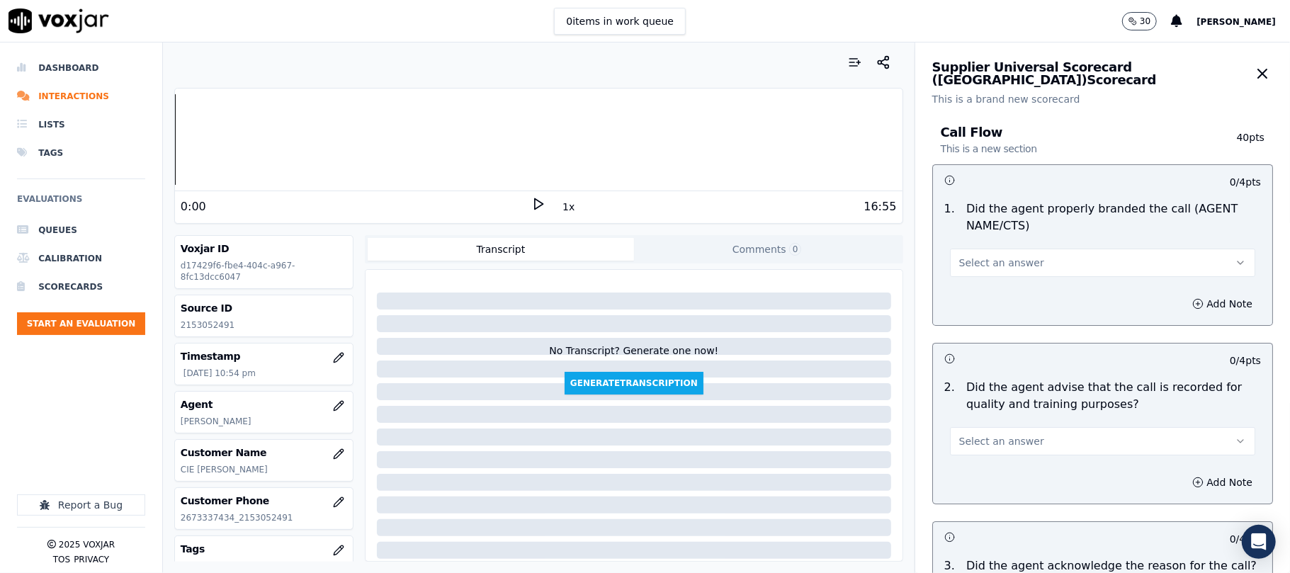
click at [1022, 258] on button "Select an answer" at bounding box center [1102, 263] width 305 height 28
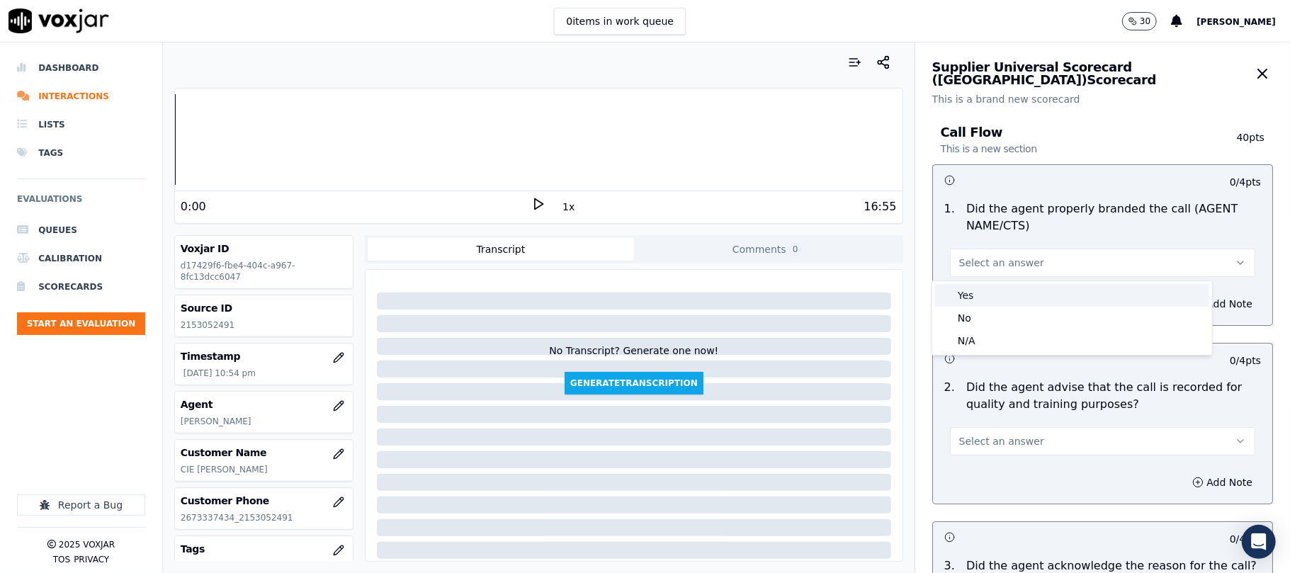
click at [1001, 300] on div "Yes" at bounding box center [1072, 295] width 274 height 23
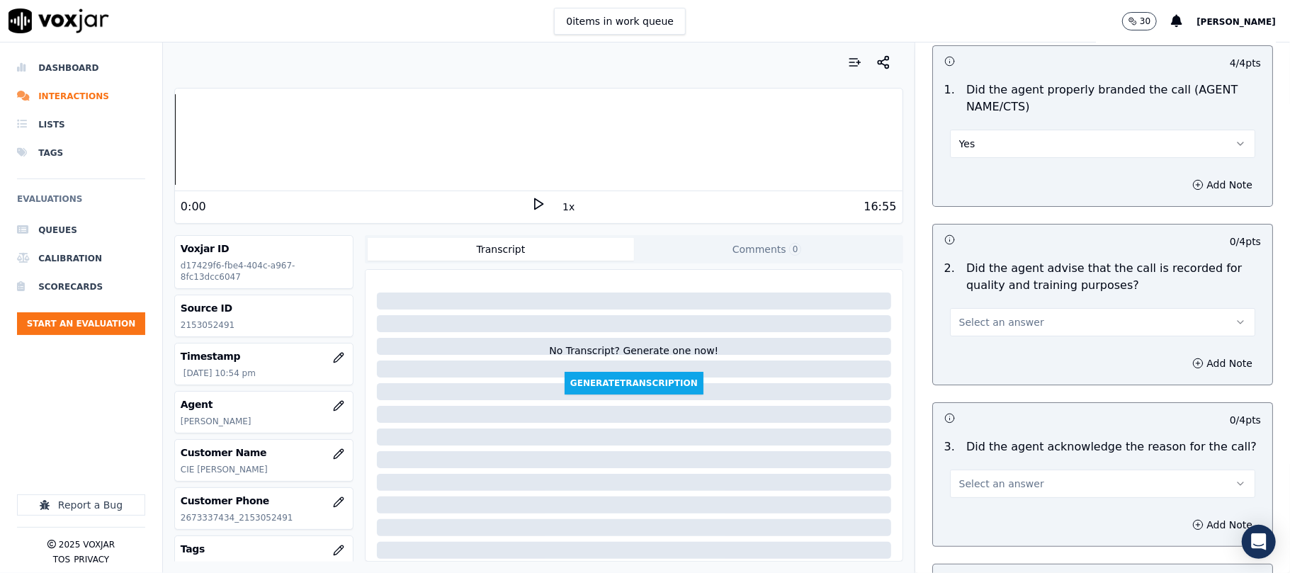
scroll to position [157, 0]
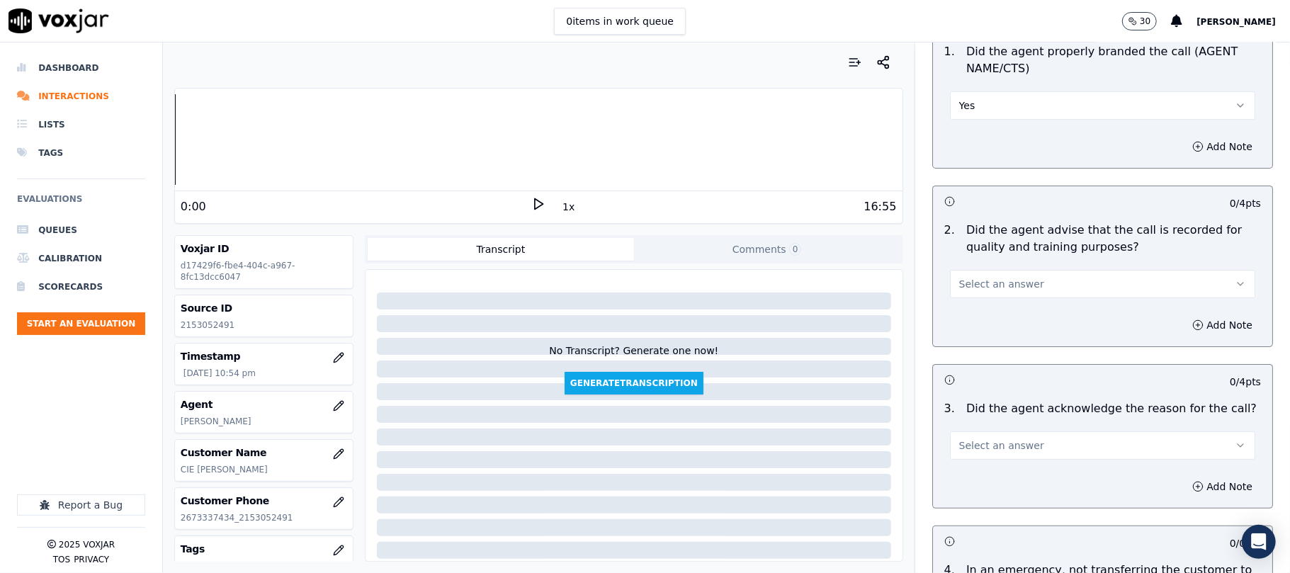
click at [978, 300] on div "2 . Did the agent advise that the call is recorded for quality and training pur…" at bounding box center [1102, 260] width 339 height 88
click at [987, 293] on button "Select an answer" at bounding box center [1102, 284] width 305 height 28
click at [975, 319] on div "Yes" at bounding box center [1072, 316] width 274 height 23
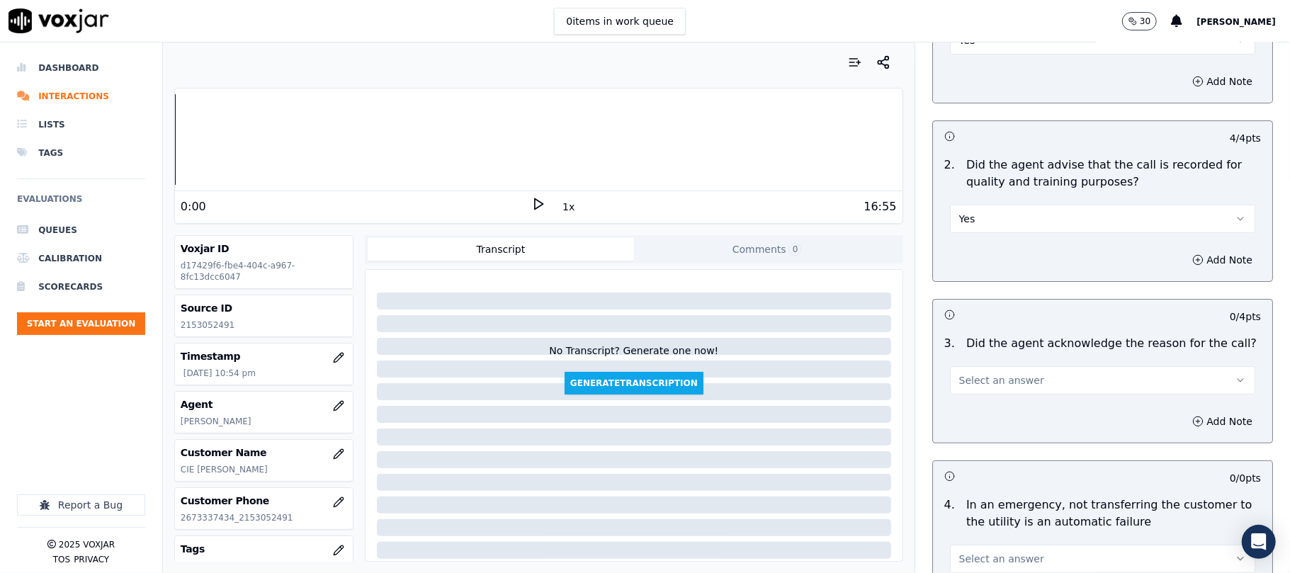
scroll to position [315, 0]
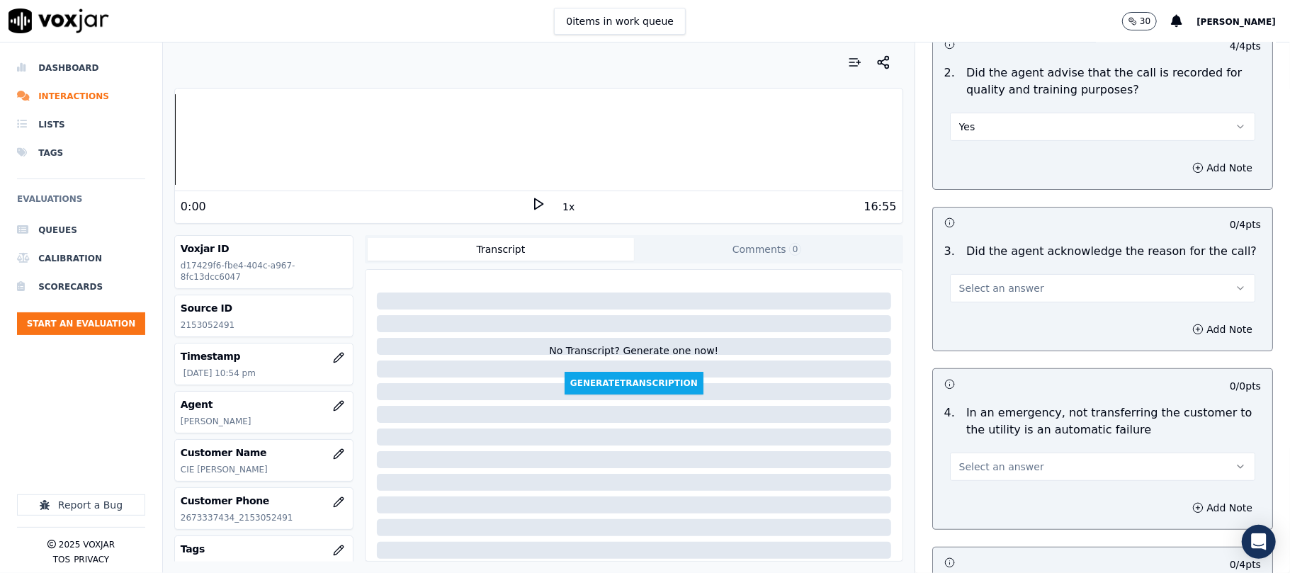
click at [973, 288] on span "Select an answer" at bounding box center [1002, 288] width 85 height 14
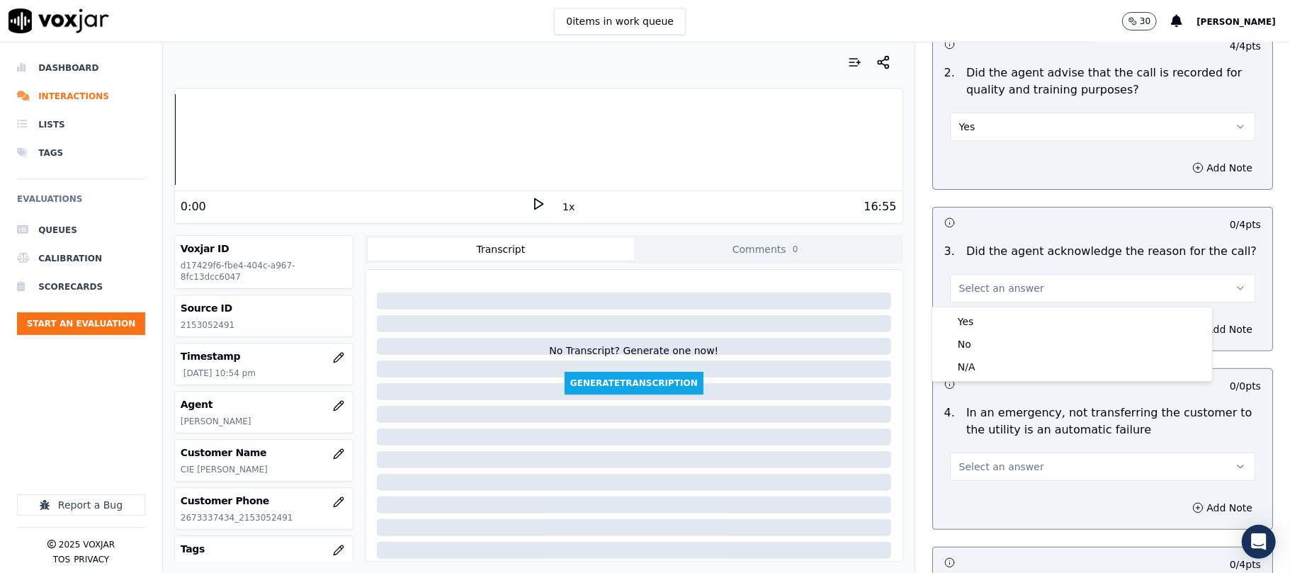
click at [975, 309] on div "Yes No N/A" at bounding box center [1073, 345] width 280 height 74
click at [975, 318] on div "Yes" at bounding box center [1072, 321] width 274 height 23
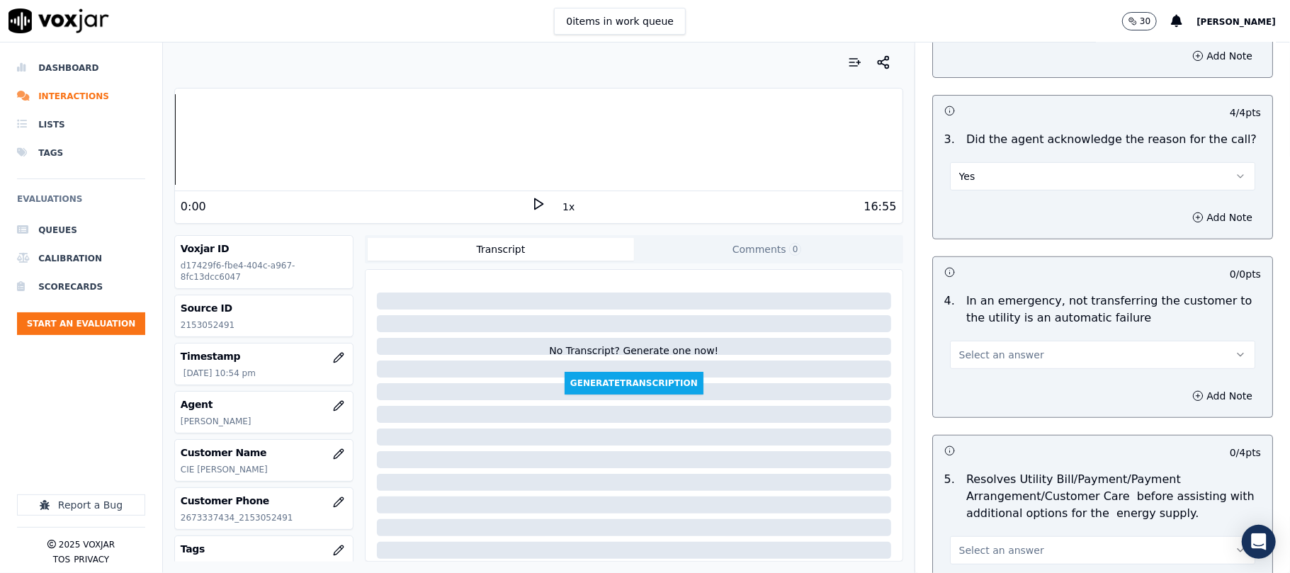
scroll to position [472, 0]
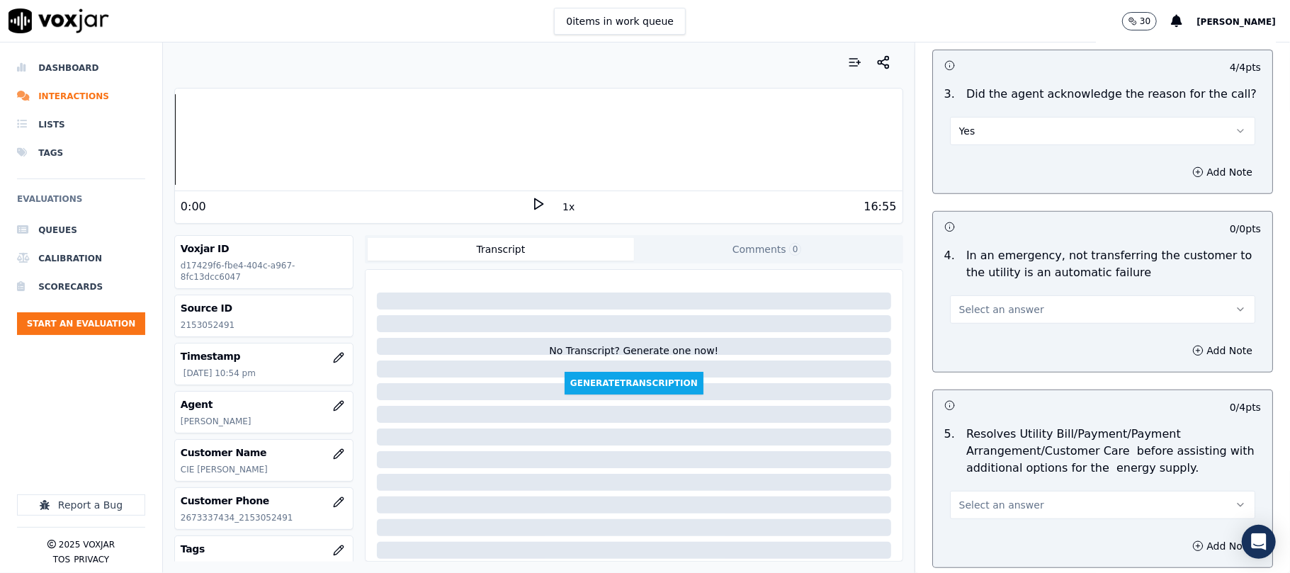
click at [981, 313] on span "Select an answer" at bounding box center [1002, 310] width 85 height 14
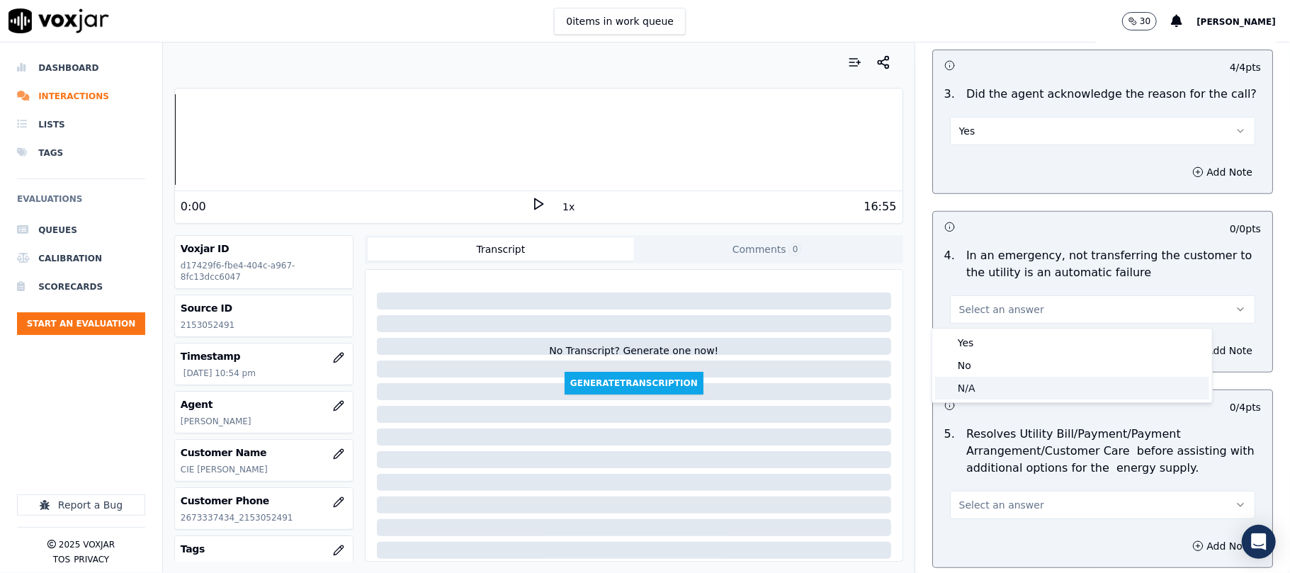
click at [979, 384] on div "N/A" at bounding box center [1072, 388] width 274 height 23
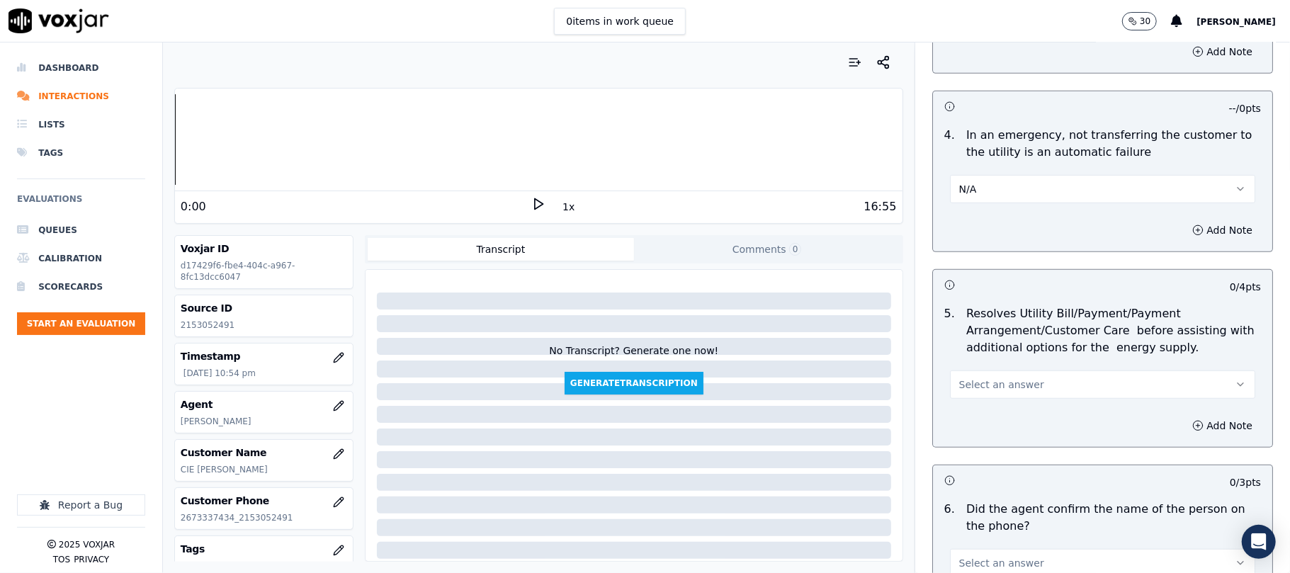
scroll to position [630, 0]
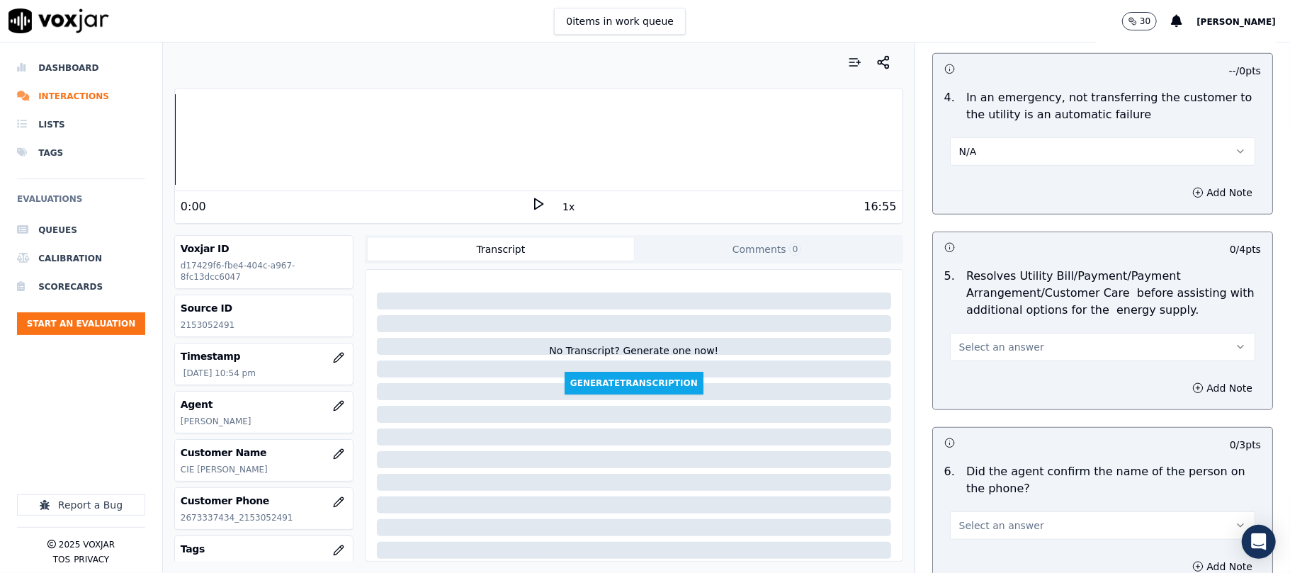
click at [984, 338] on button "Select an answer" at bounding box center [1102, 347] width 305 height 28
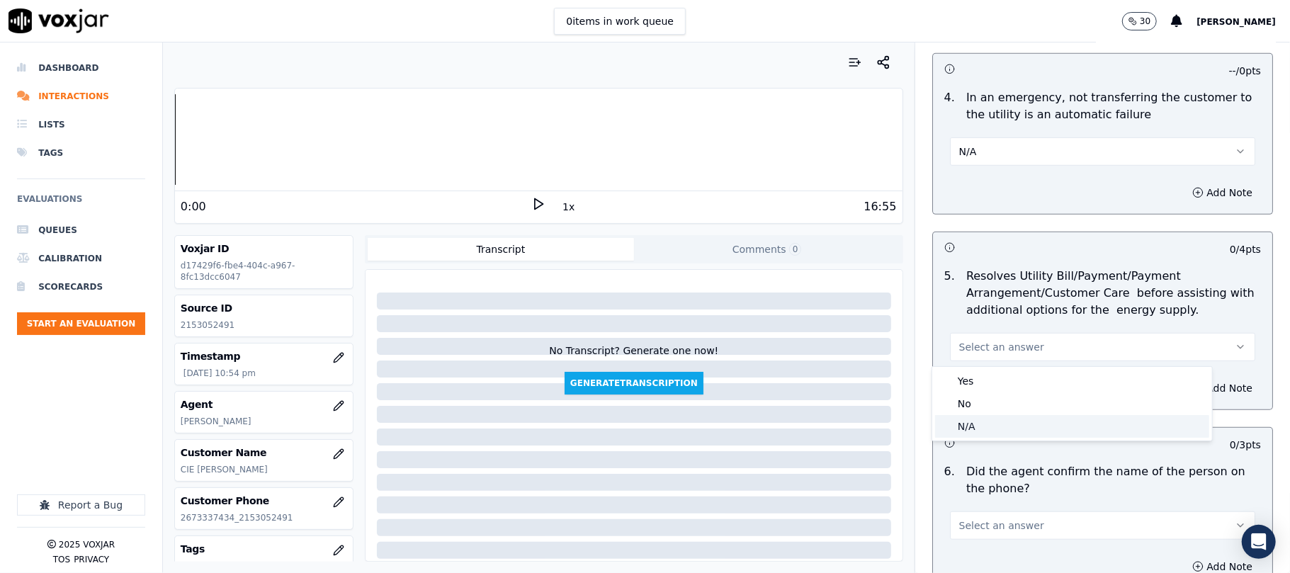
click at [994, 418] on div "N/A" at bounding box center [1072, 426] width 274 height 23
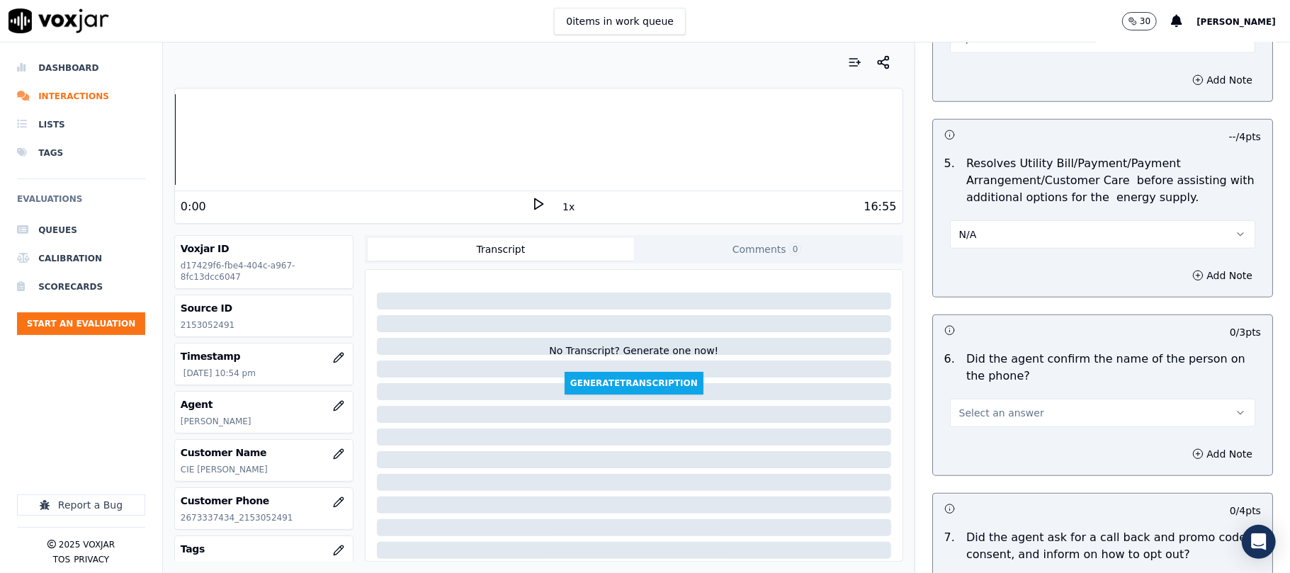
scroll to position [787, 0]
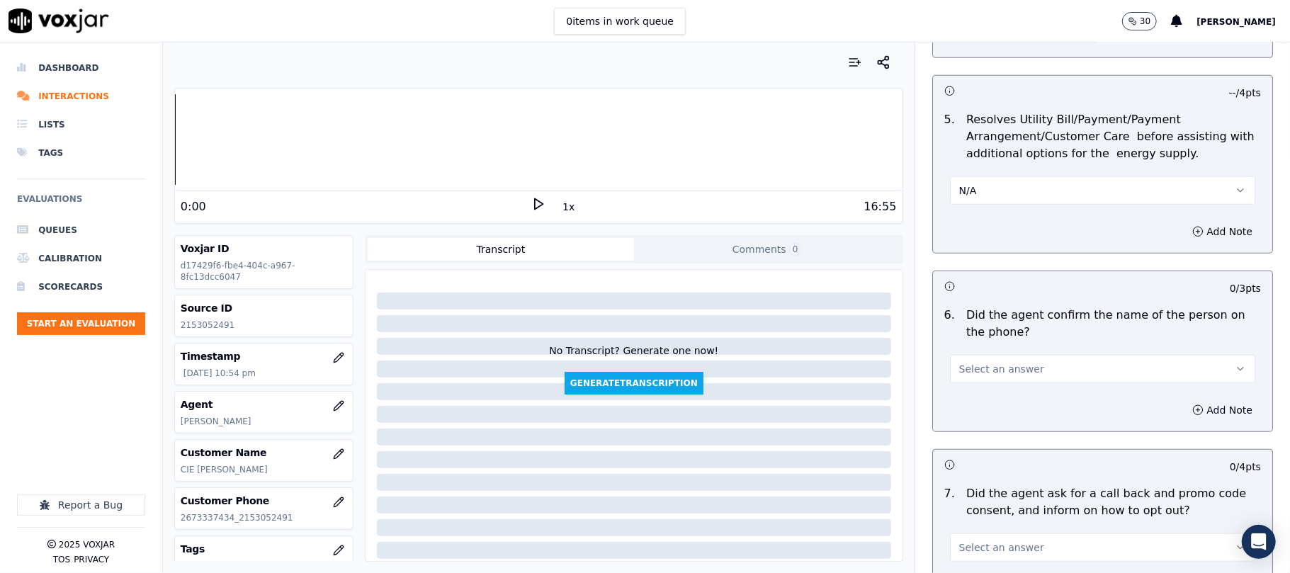
click at [996, 357] on button "Select an answer" at bounding box center [1102, 369] width 305 height 28
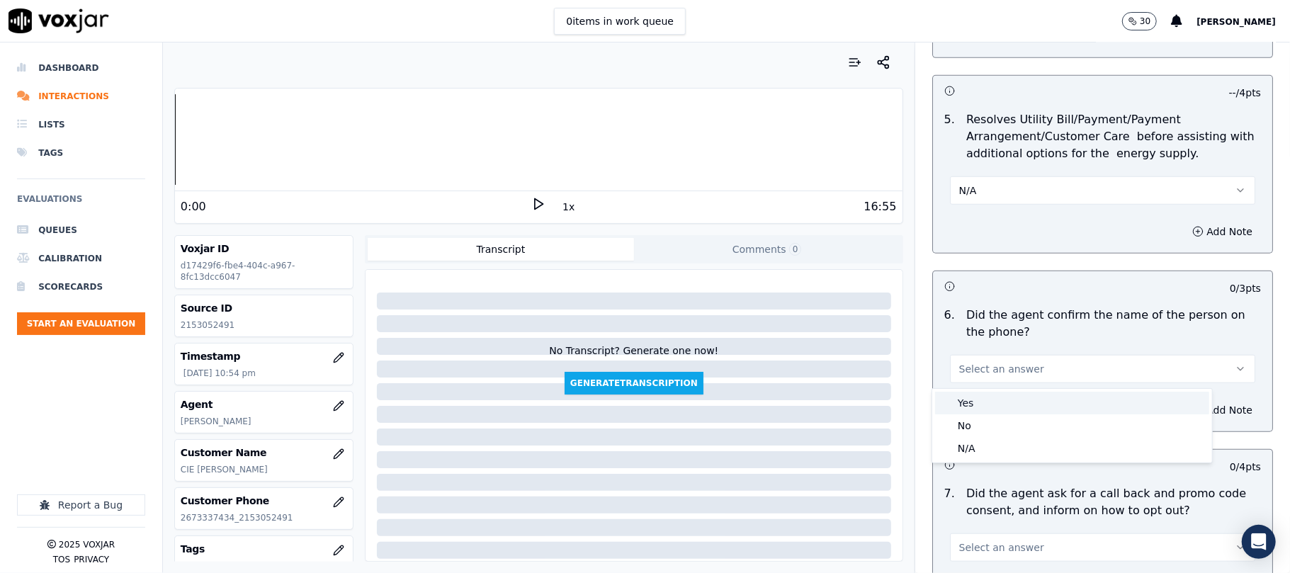
click at [984, 394] on div "Yes" at bounding box center [1072, 403] width 274 height 23
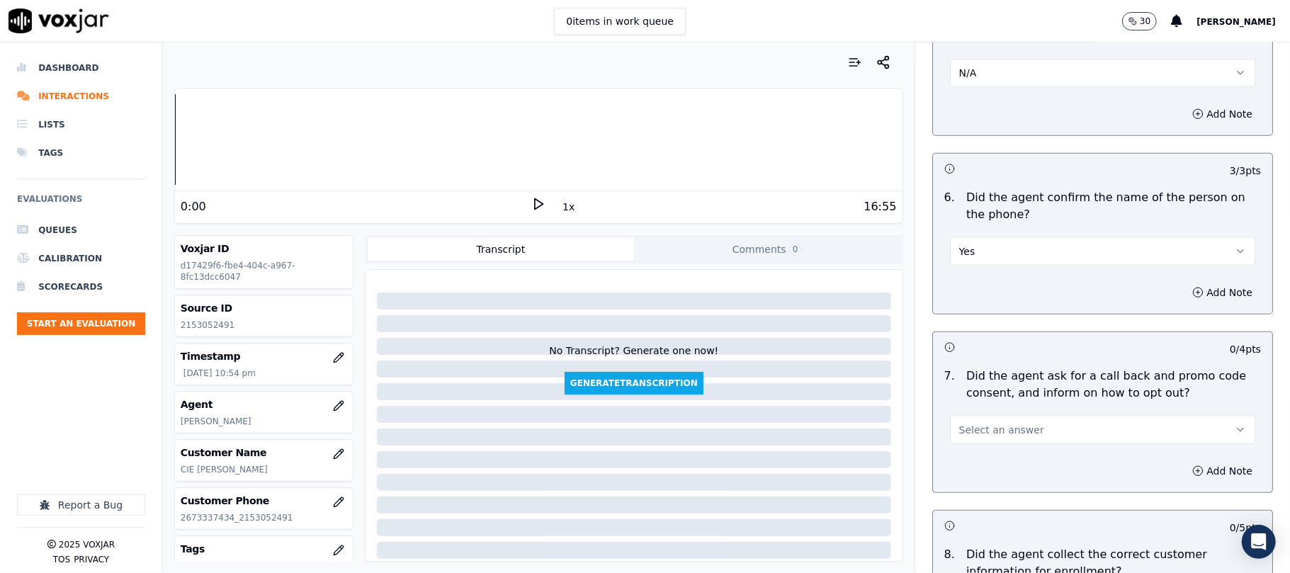
scroll to position [945, 0]
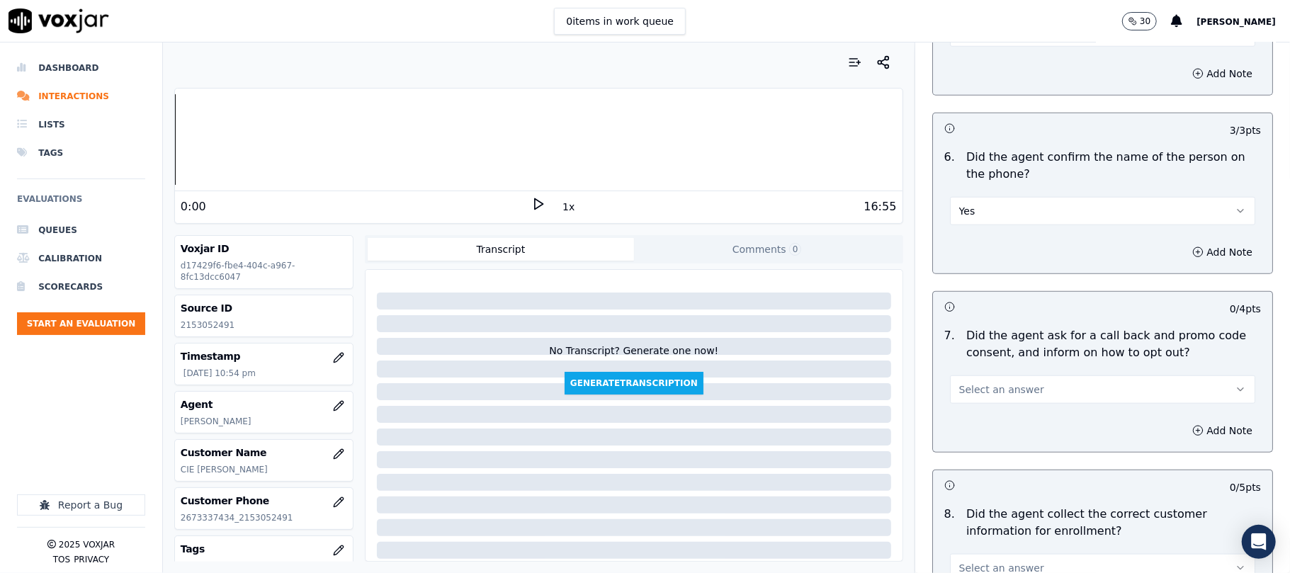
drag, startPoint x: 995, startPoint y: 381, endPoint x: 991, endPoint y: 401, distance: 21.0
click at [995, 386] on button "Select an answer" at bounding box center [1102, 390] width 305 height 28
click at [987, 415] on div "Yes" at bounding box center [1072, 424] width 274 height 23
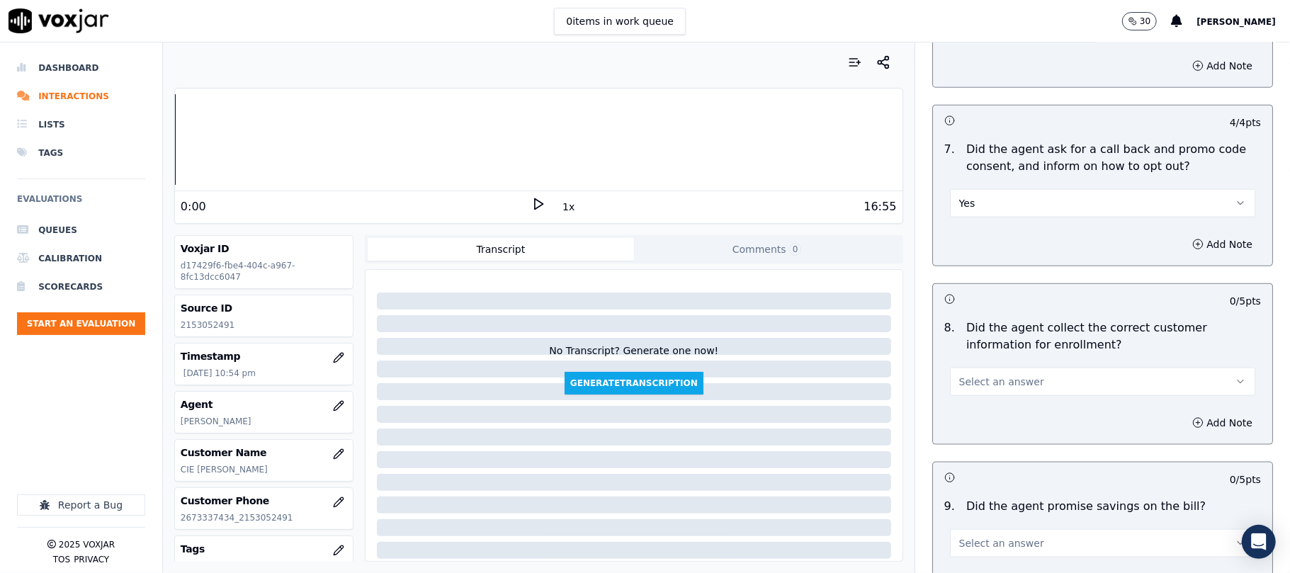
scroll to position [1259, 0]
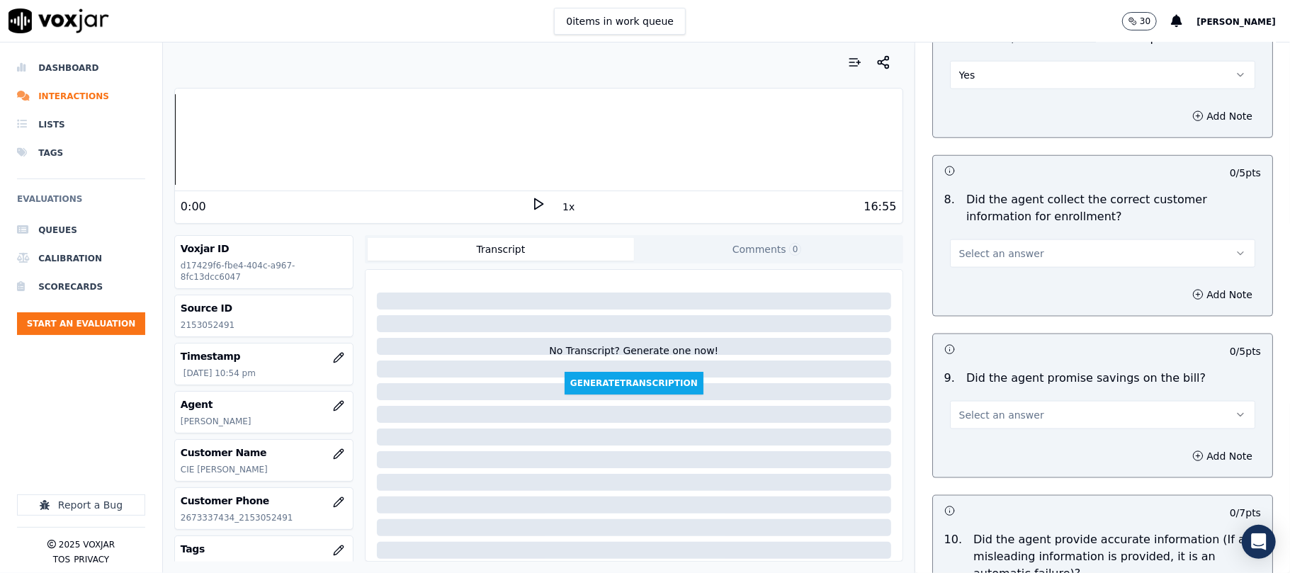
click at [994, 273] on div "8 . Did the agent collect the correct customer information for enrollment? Sele…" at bounding box center [1102, 230] width 339 height 88
drag, startPoint x: 994, startPoint y: 258, endPoint x: 992, endPoint y: 267, distance: 9.3
click at [994, 261] on span "Select an answer" at bounding box center [1002, 254] width 85 height 14
click at [985, 293] on div "Yes" at bounding box center [1072, 289] width 274 height 23
click at [987, 435] on div "9 . Did the agent promise savings on the bill? Select an answer" at bounding box center [1102, 399] width 339 height 71
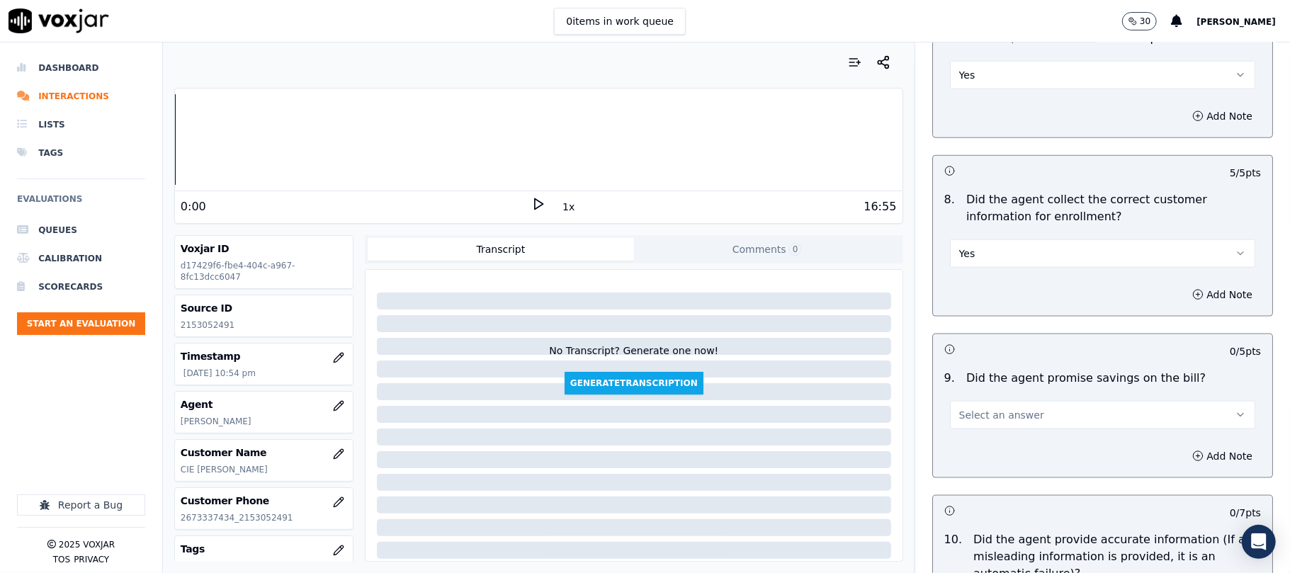
drag, startPoint x: 995, startPoint y: 411, endPoint x: 996, endPoint y: 420, distance: 8.5
click at [996, 420] on button "Select an answer" at bounding box center [1102, 415] width 305 height 28
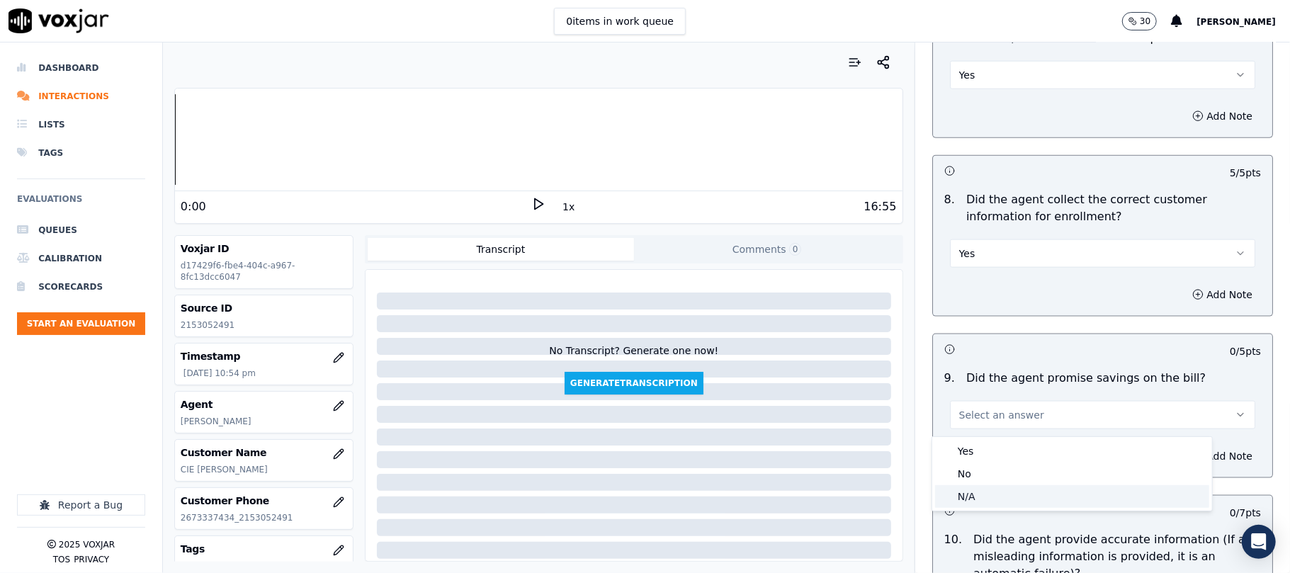
click at [972, 489] on div "N/A" at bounding box center [1072, 496] width 274 height 23
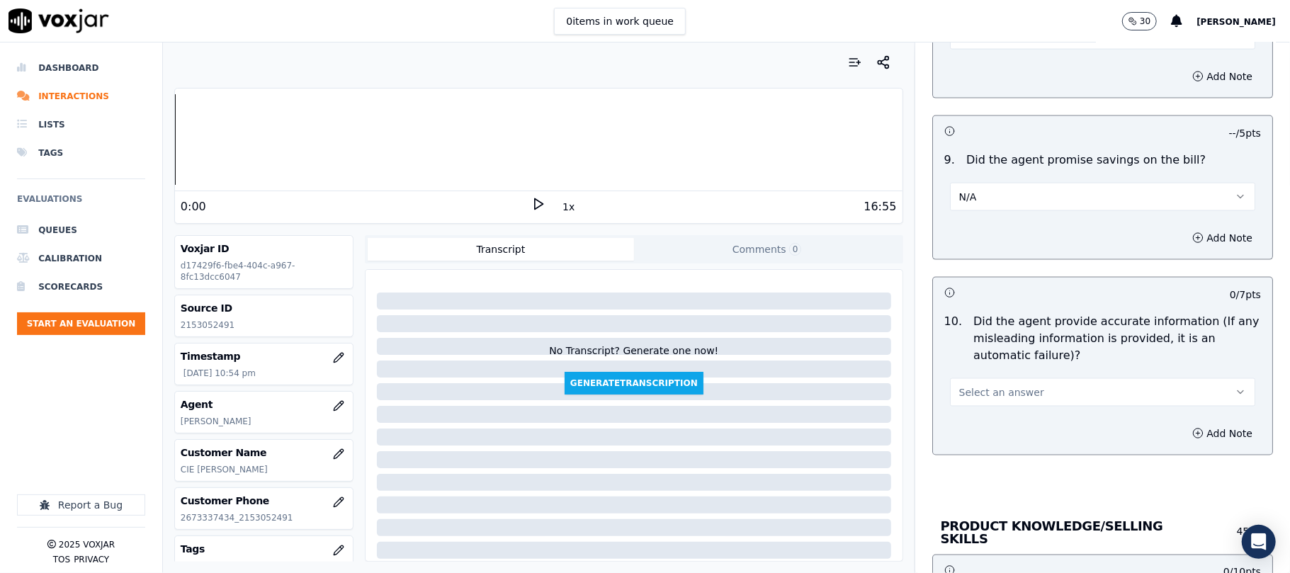
scroll to position [1575, 0]
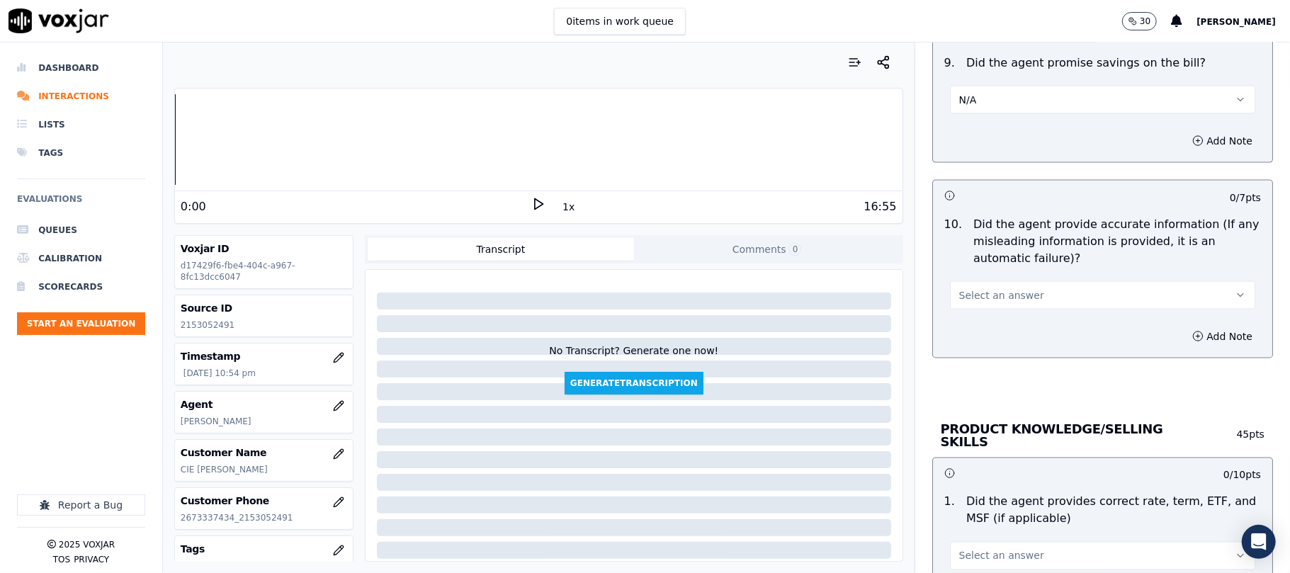
click at [987, 310] on button "Select an answer" at bounding box center [1102, 295] width 305 height 28
click at [988, 334] on div "Yes" at bounding box center [1072, 331] width 274 height 23
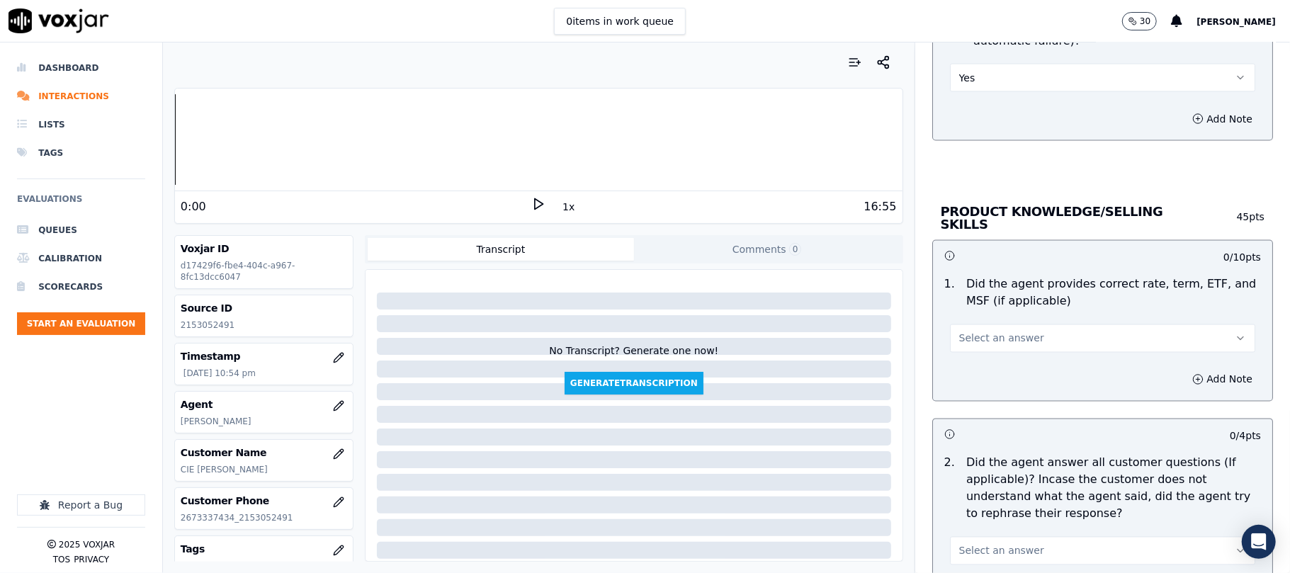
scroll to position [1889, 0]
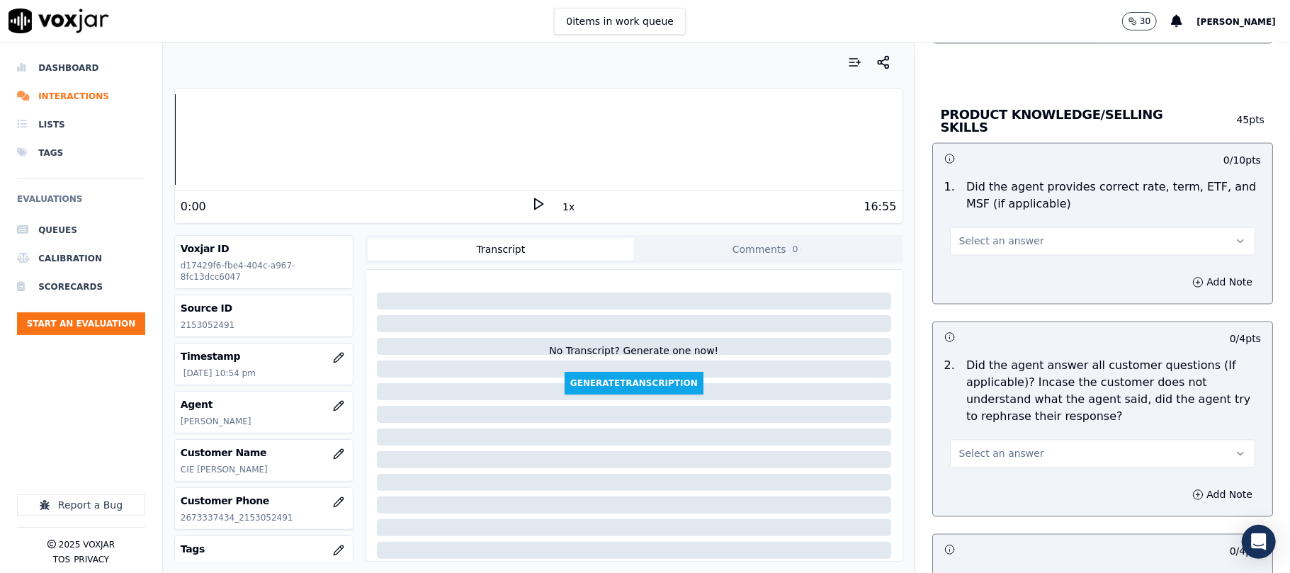
click at [999, 227] on button "Select an answer" at bounding box center [1102, 241] width 305 height 28
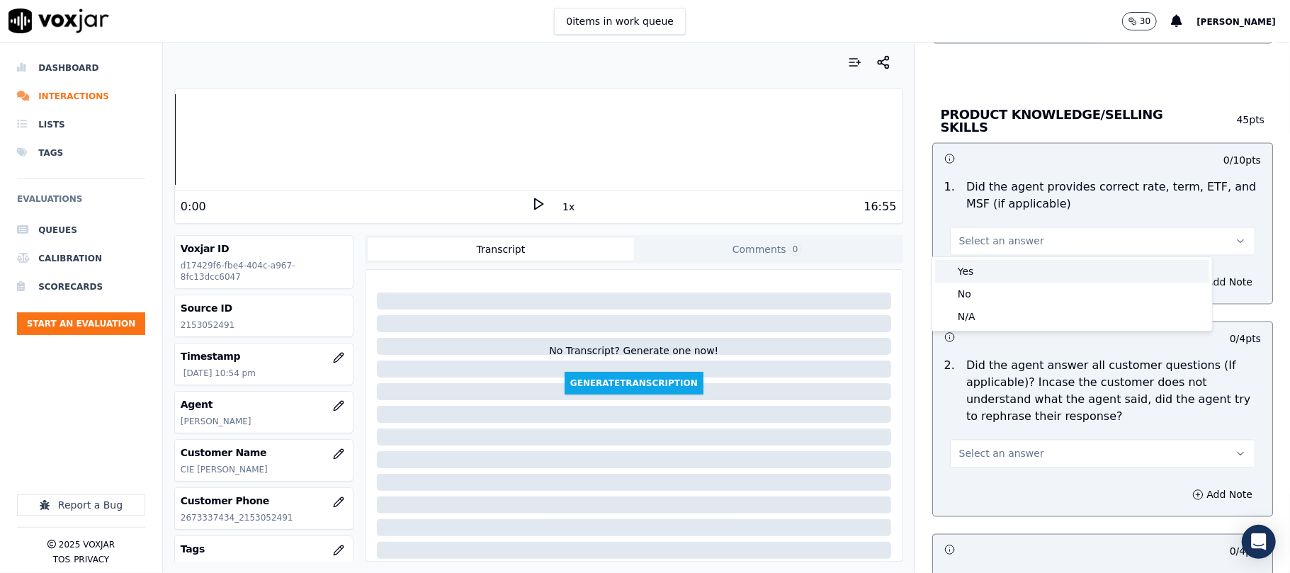
click at [976, 270] on div "Yes" at bounding box center [1072, 271] width 274 height 23
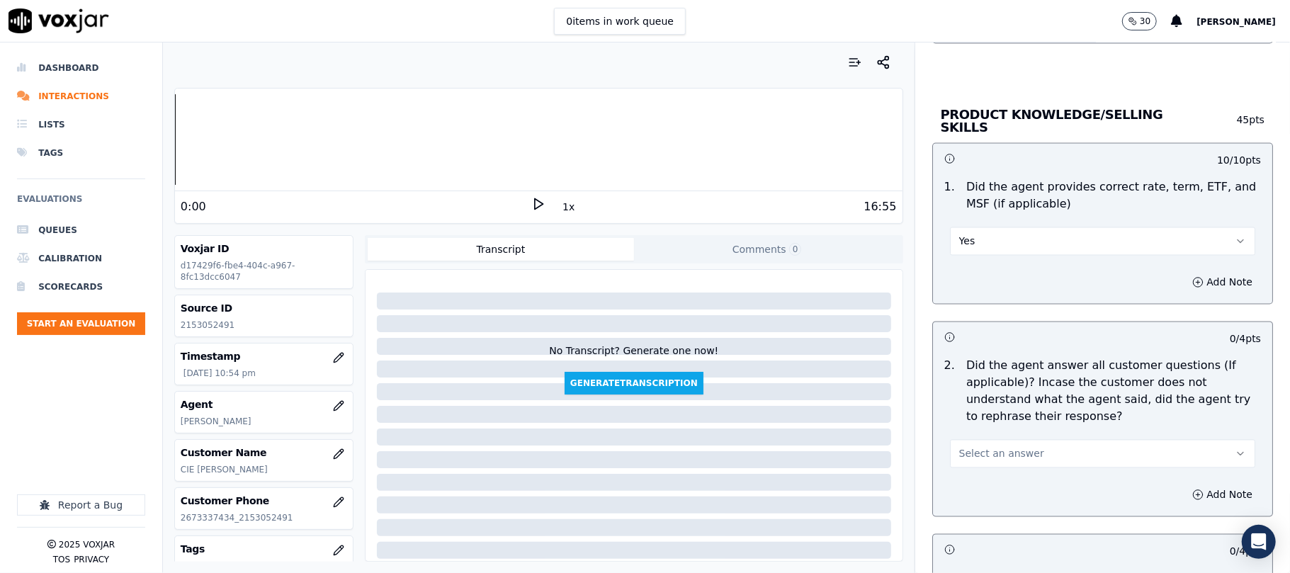
scroll to position [2047, 0]
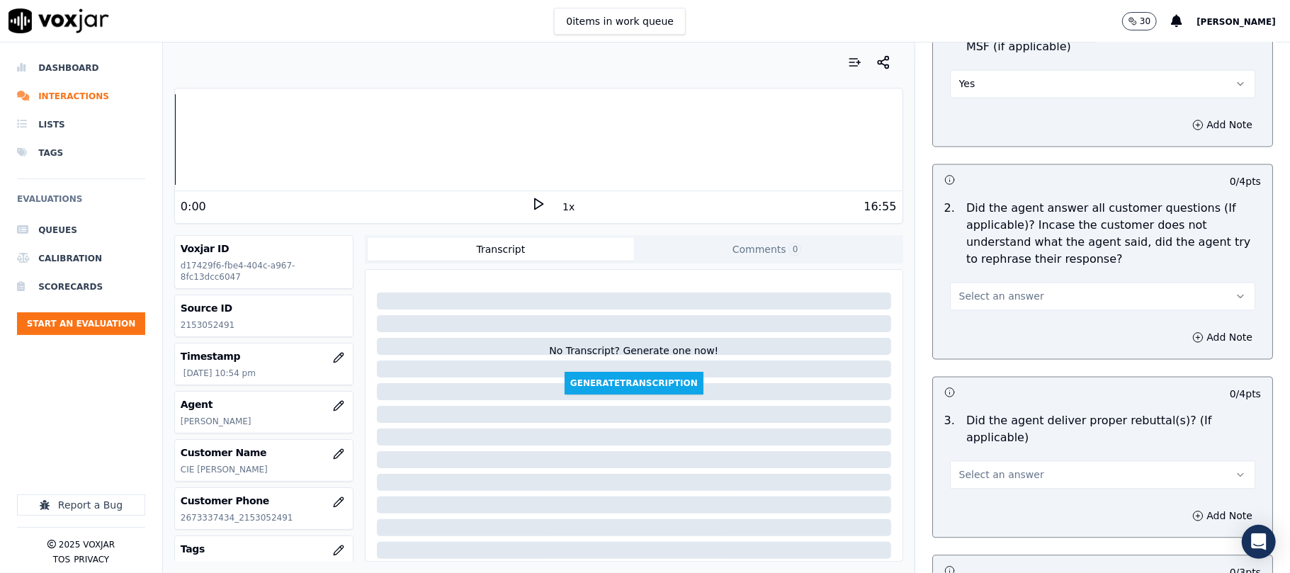
click at [996, 282] on button "Select an answer" at bounding box center [1102, 296] width 305 height 28
click at [987, 320] on div "Yes" at bounding box center [1072, 326] width 274 height 23
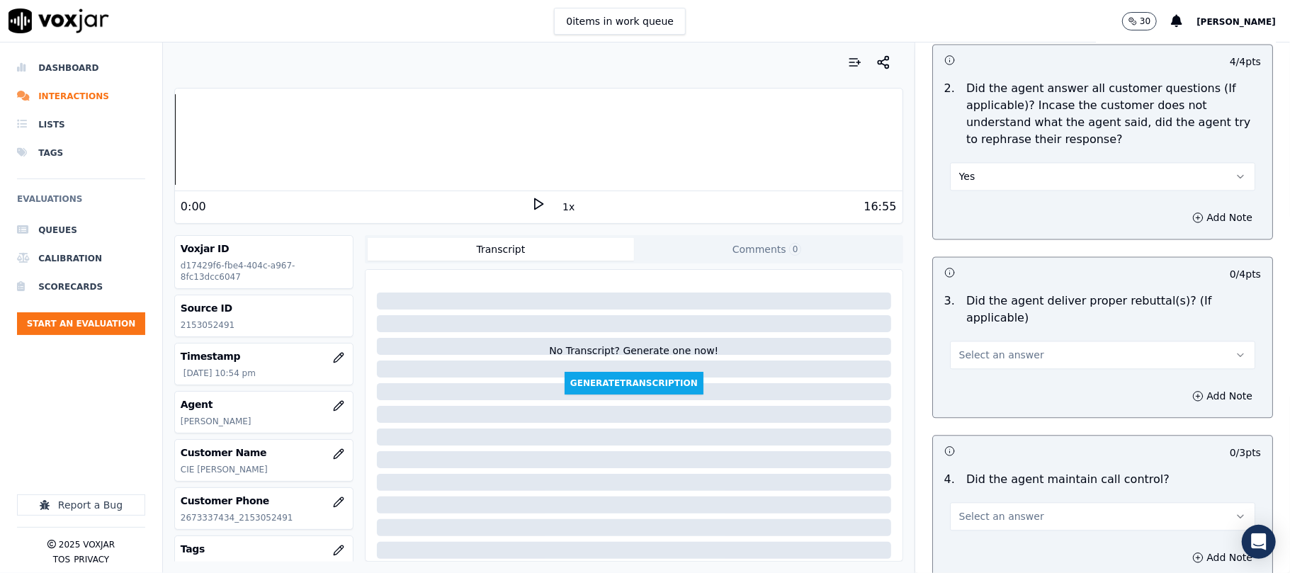
scroll to position [2204, 0]
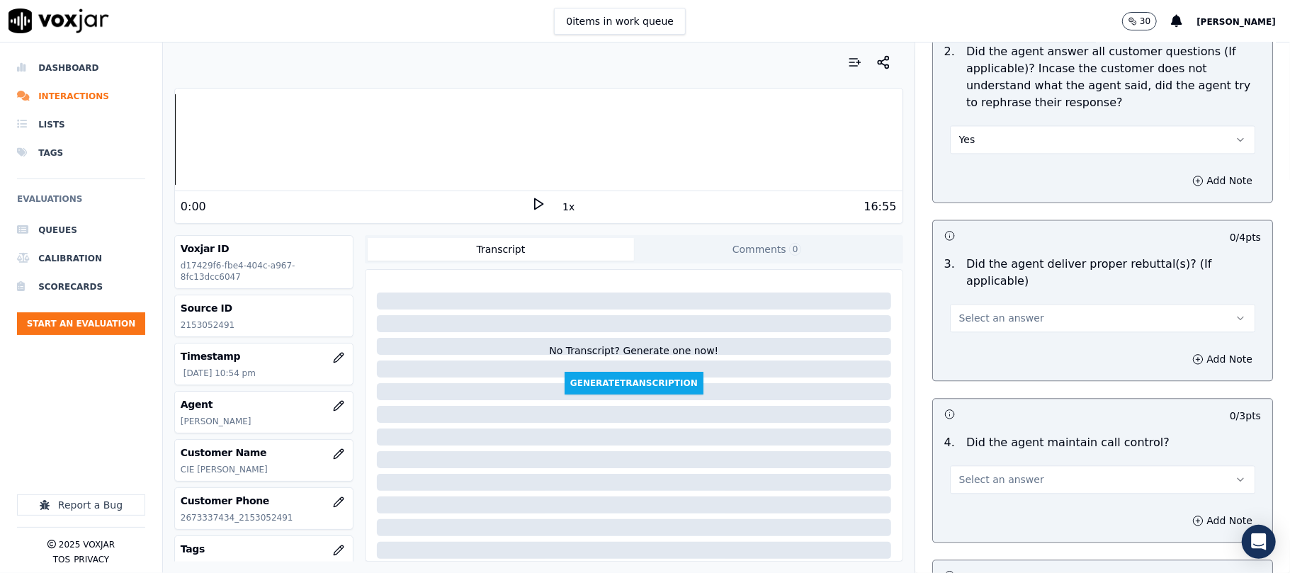
click at [999, 338] on div "Add Note" at bounding box center [1102, 359] width 339 height 43
click at [999, 307] on button "Select an answer" at bounding box center [1102, 318] width 305 height 28
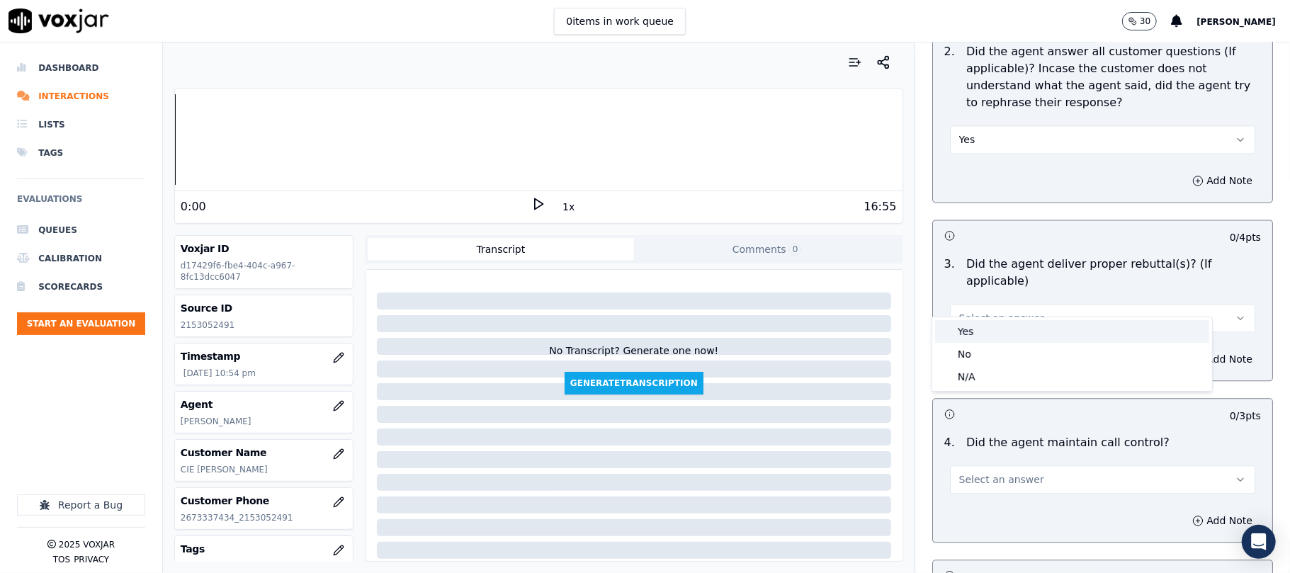
click at [998, 338] on div "Yes" at bounding box center [1072, 331] width 274 height 23
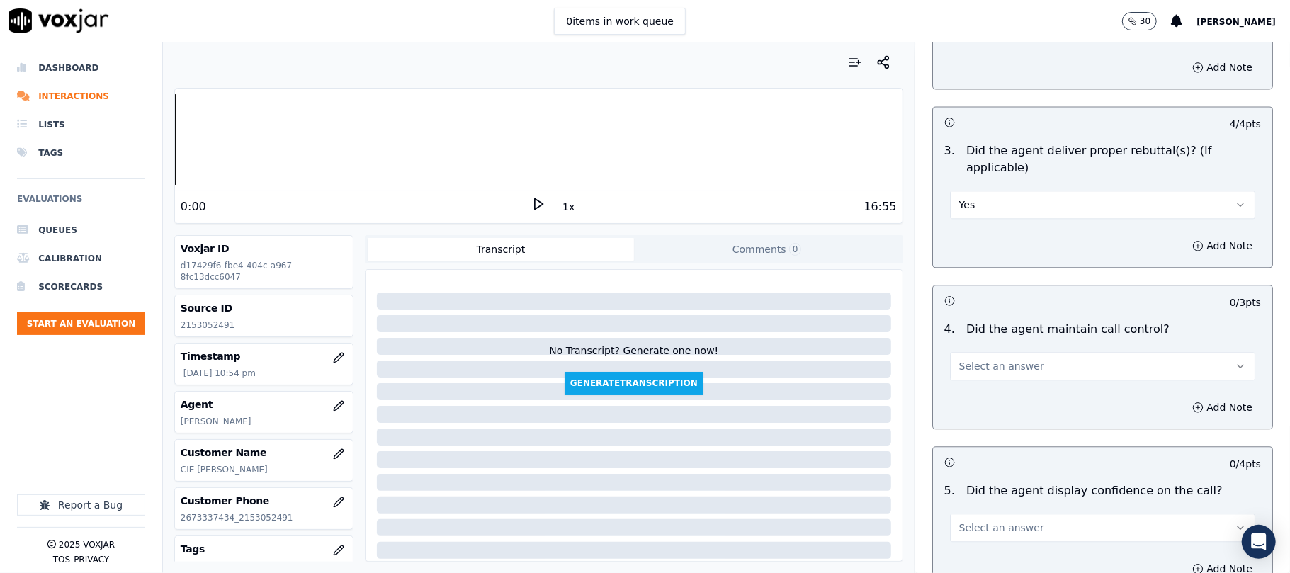
scroll to position [2362, 0]
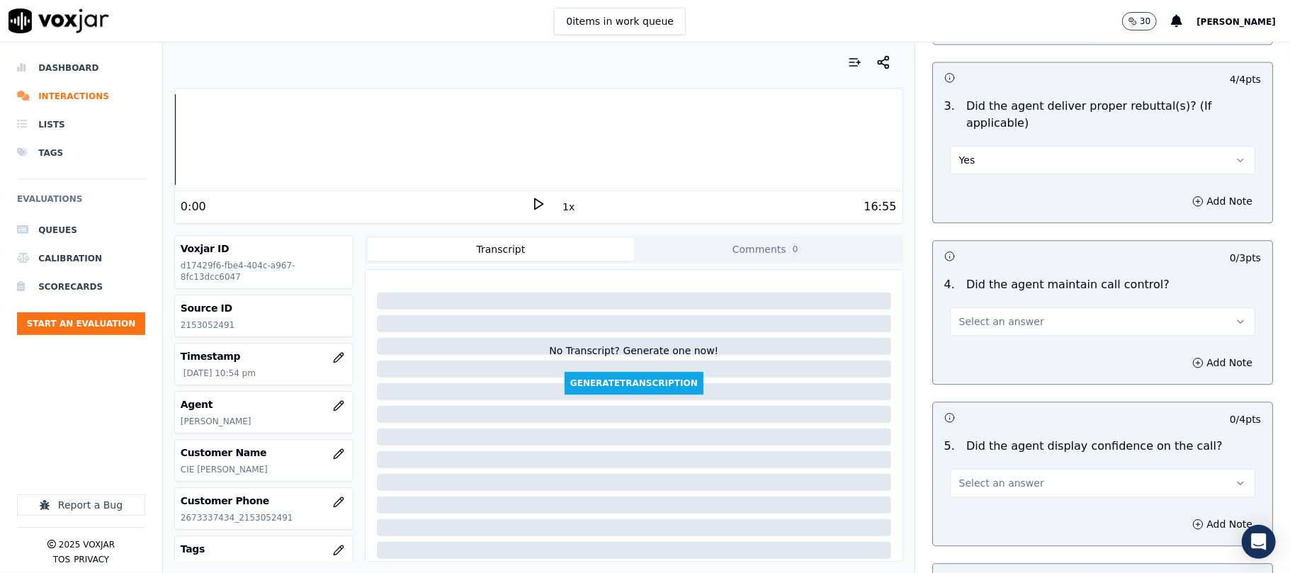
click at [995, 317] on button "Select an answer" at bounding box center [1102, 322] width 305 height 28
click at [970, 361] on div "No" at bounding box center [1072, 358] width 274 height 23
click at [999, 469] on button "Select an answer" at bounding box center [1102, 483] width 305 height 28
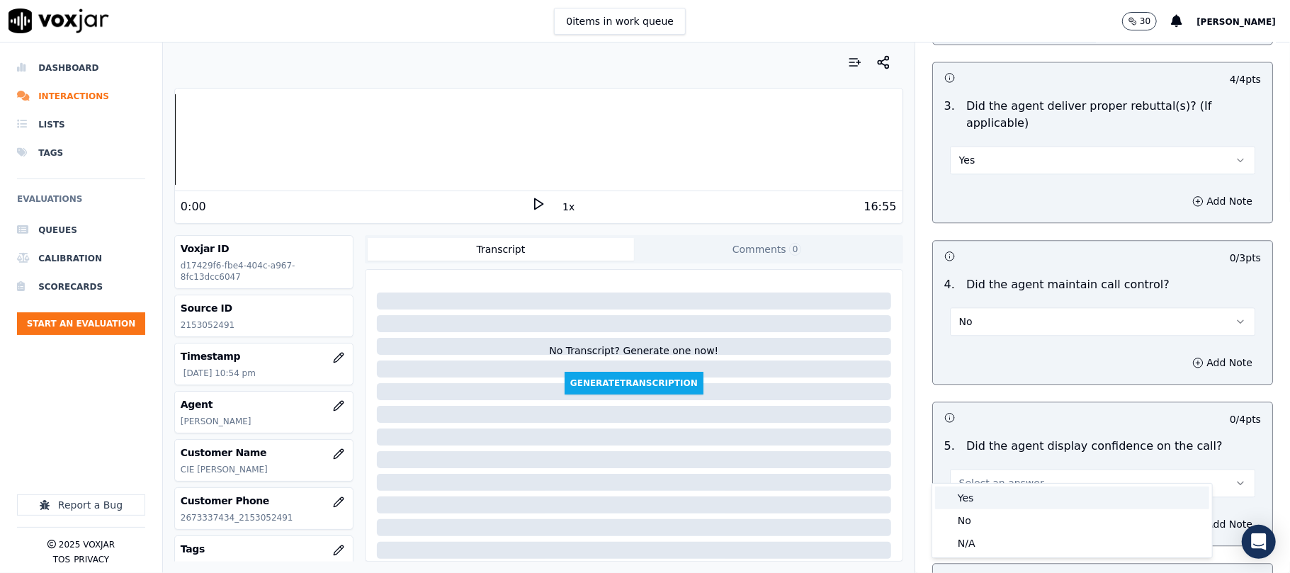
click at [982, 494] on div "Yes" at bounding box center [1072, 498] width 274 height 23
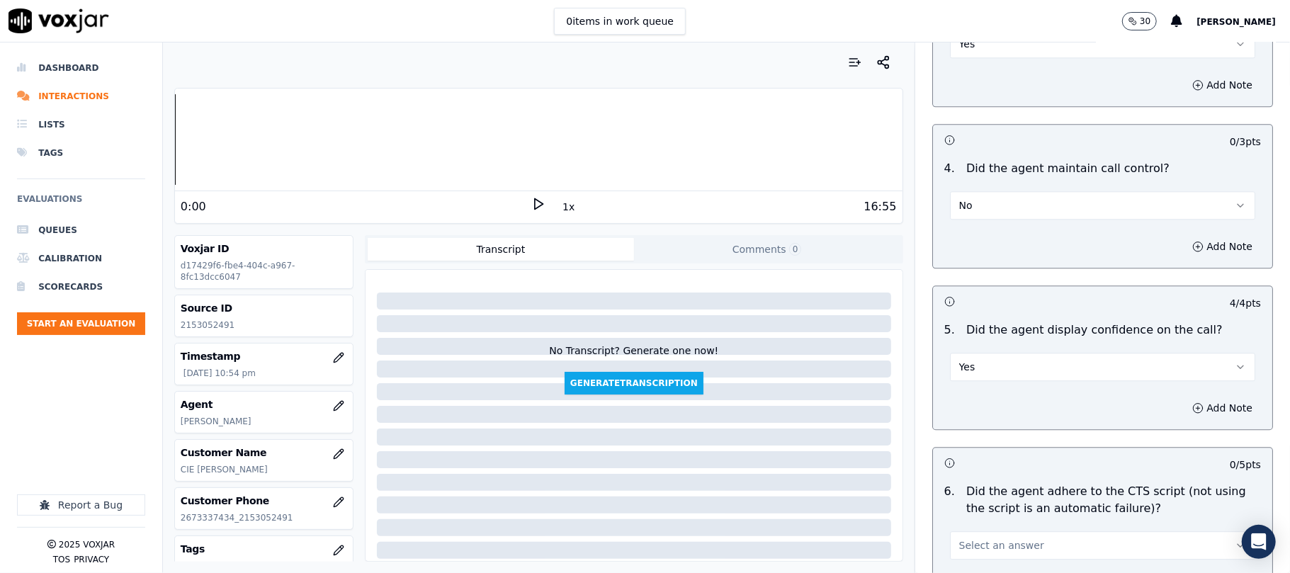
scroll to position [2520, 0]
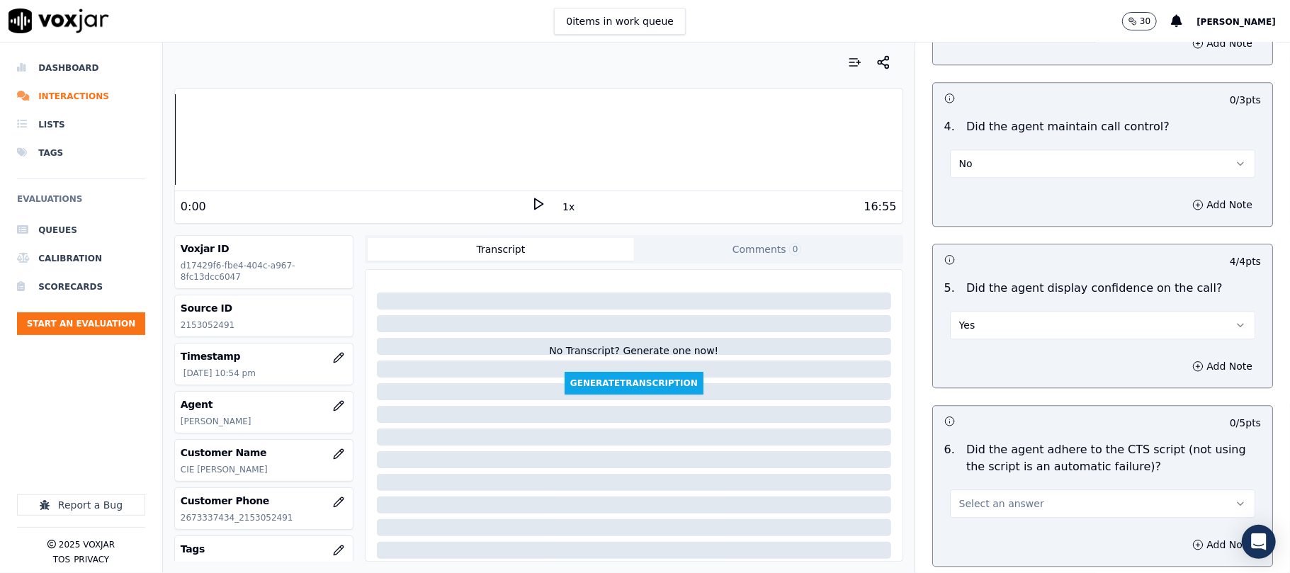
click at [996, 497] on span "Select an answer" at bounding box center [1002, 504] width 85 height 14
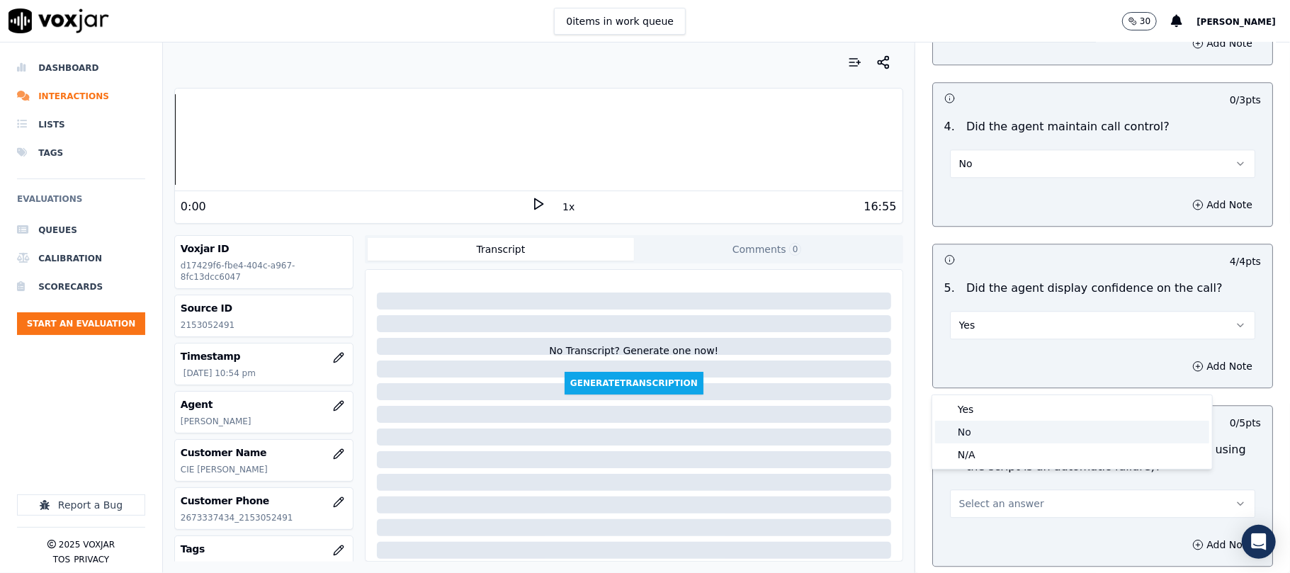
click at [1002, 429] on div "No" at bounding box center [1072, 432] width 274 height 23
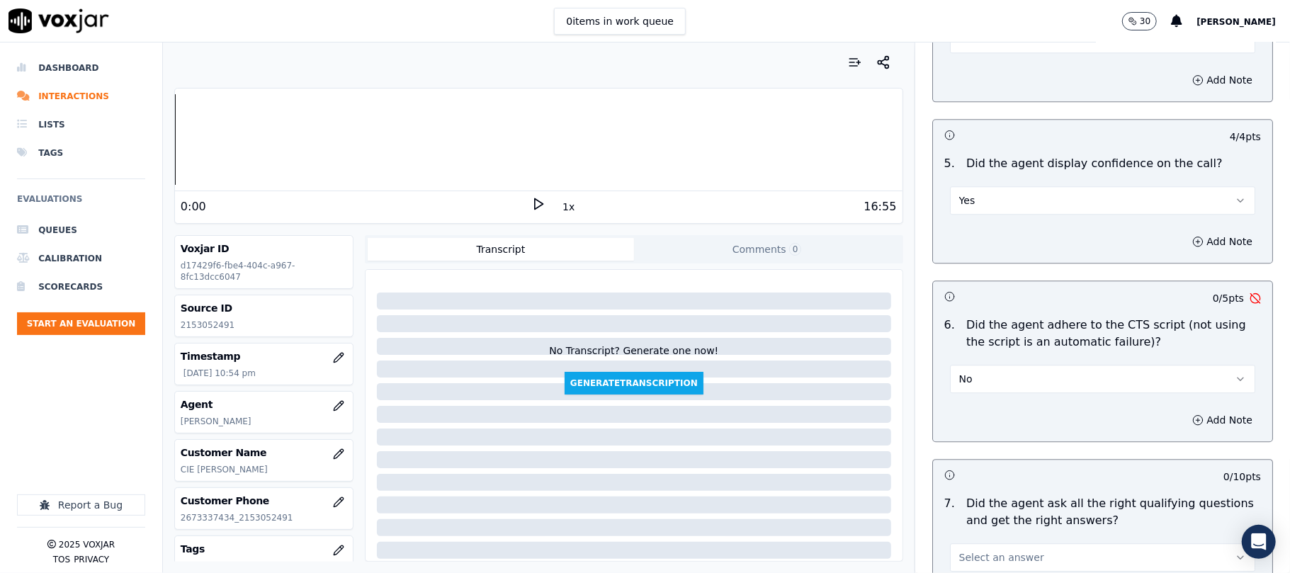
scroll to position [2835, 0]
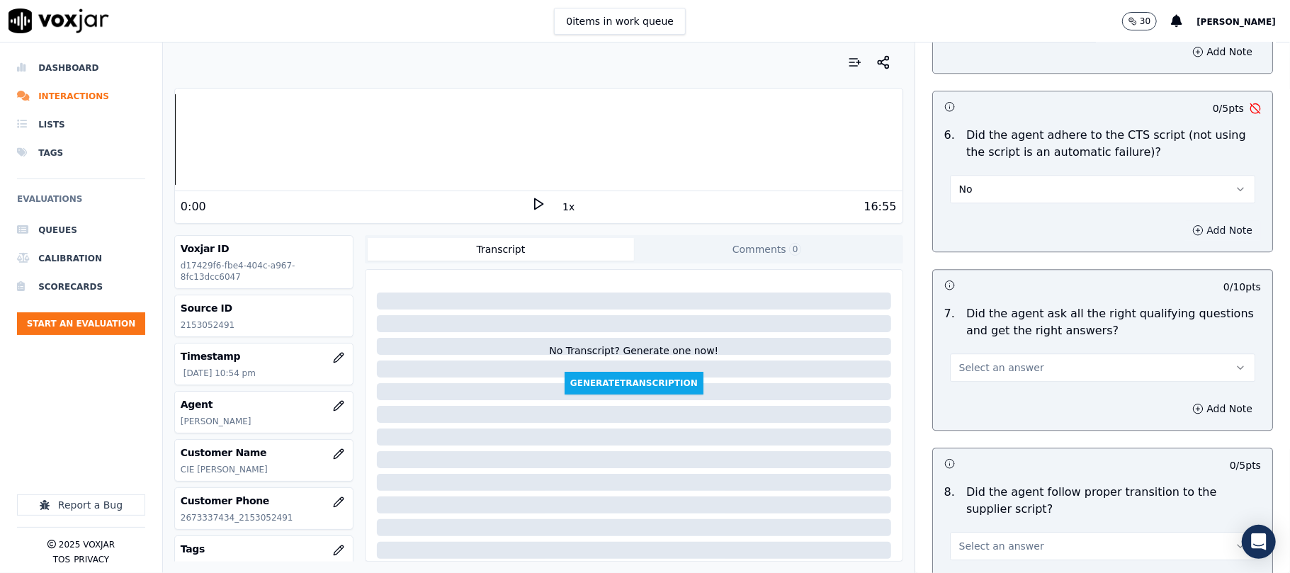
click at [1184, 220] on button "Add Note" at bounding box center [1222, 230] width 77 height 20
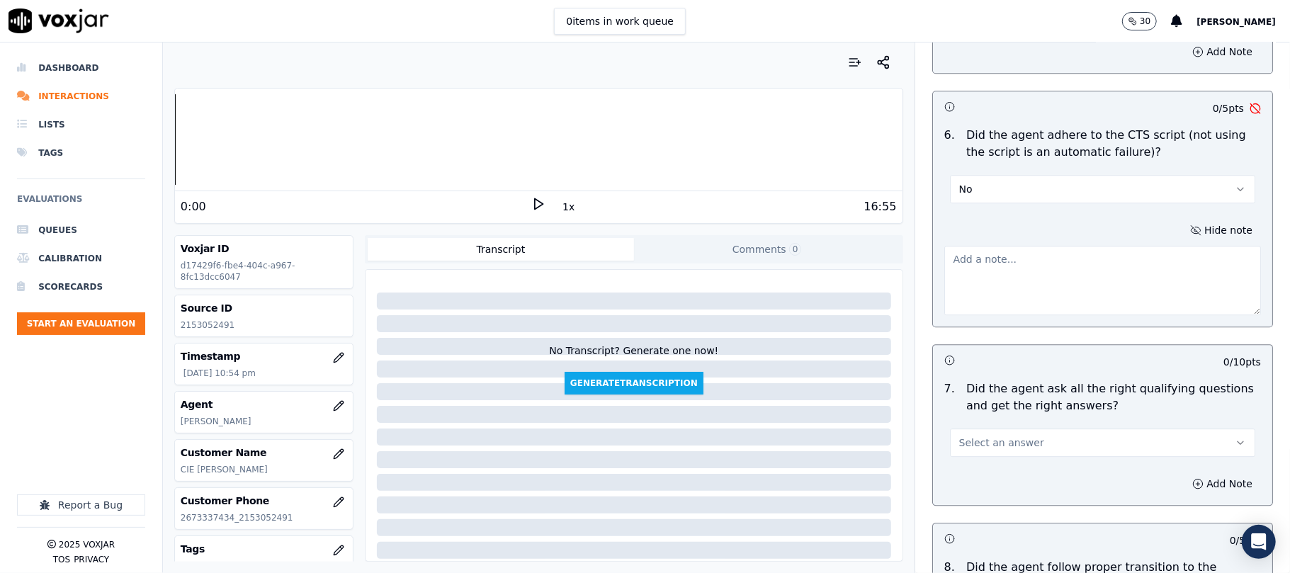
click at [960, 436] on span "Select an answer" at bounding box center [1002, 443] width 85 height 14
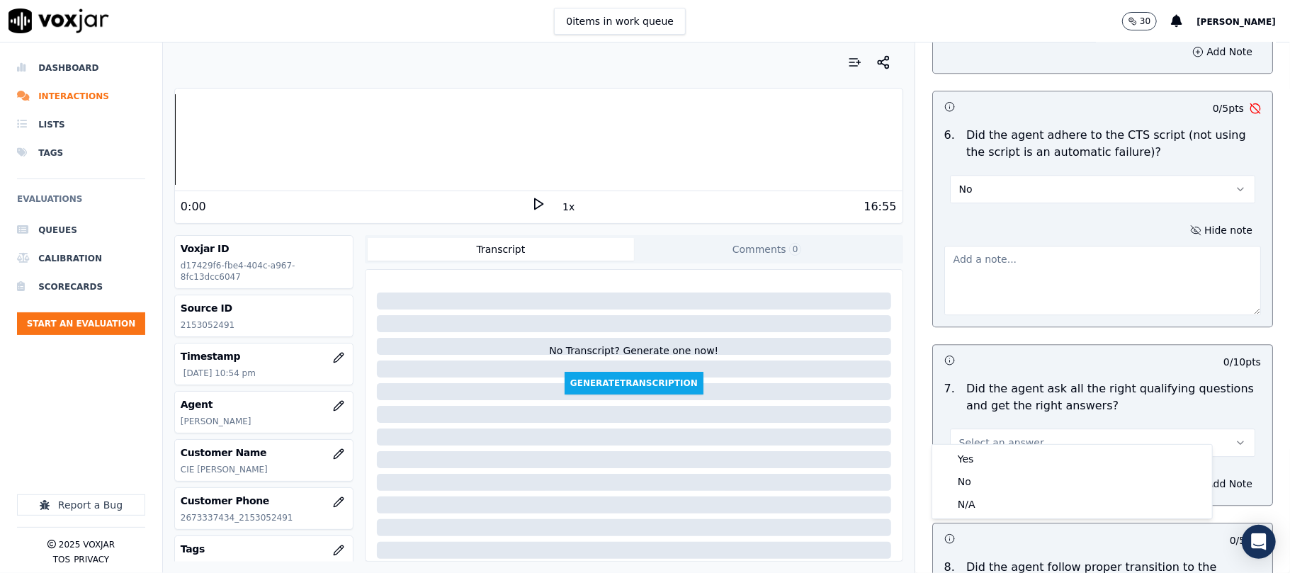
click at [995, 246] on textarea at bounding box center [1103, 280] width 317 height 69
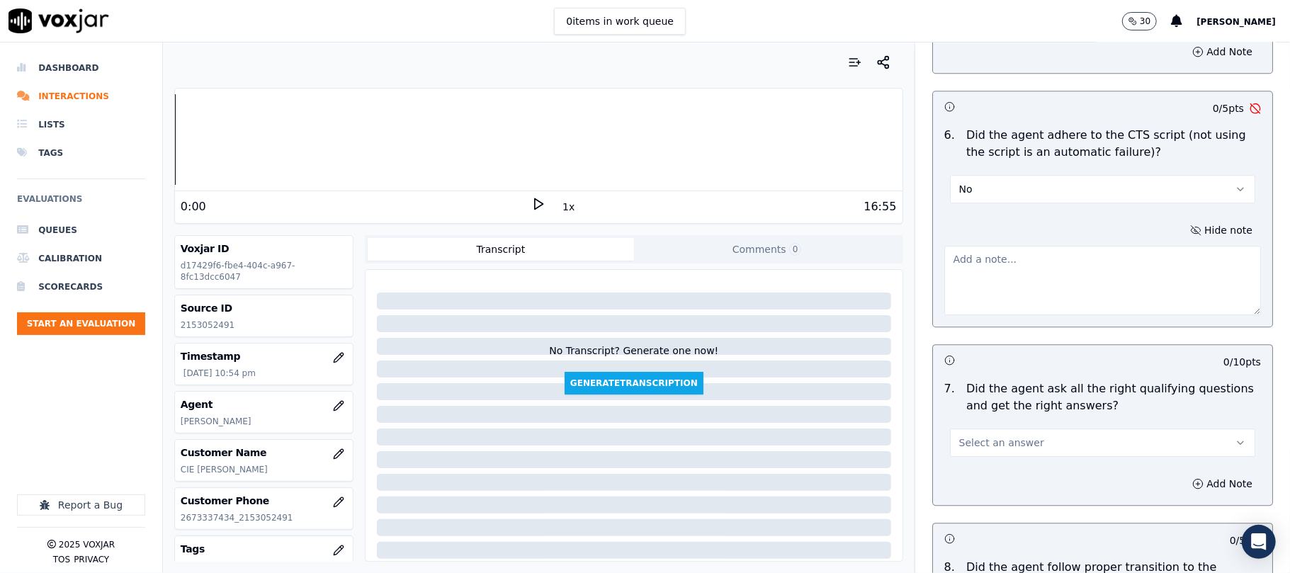
click at [993, 246] on textarea at bounding box center [1103, 280] width 317 height 69
paste textarea "Agent initially started the call for Major, but the call got disconnected. When…"
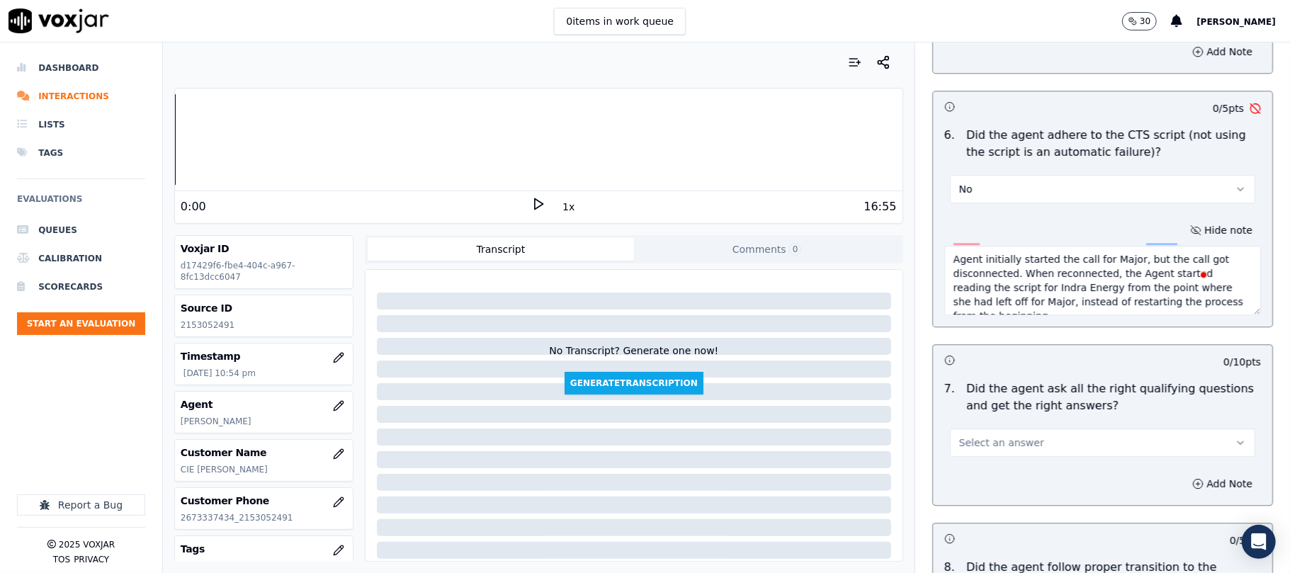
scroll to position [2992, 0]
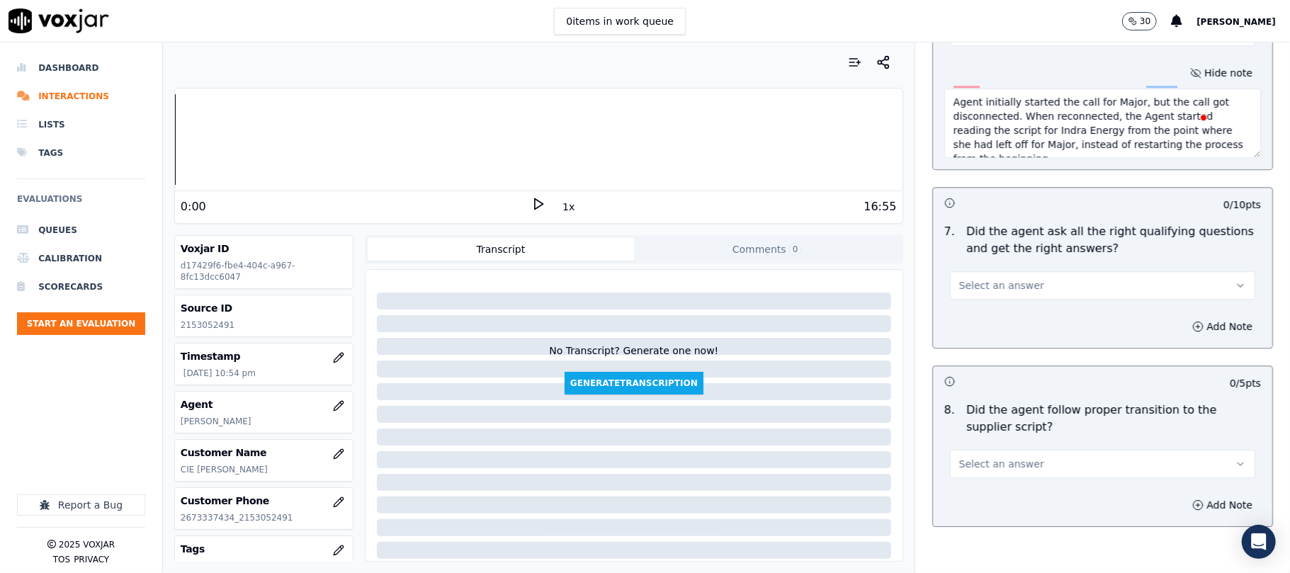
type textarea "Agent initially started the call for Major, but the call got disconnected. When…"
click at [979, 279] on span "Select an answer" at bounding box center [1002, 286] width 85 height 14
click at [959, 296] on div "Yes" at bounding box center [1072, 301] width 274 height 23
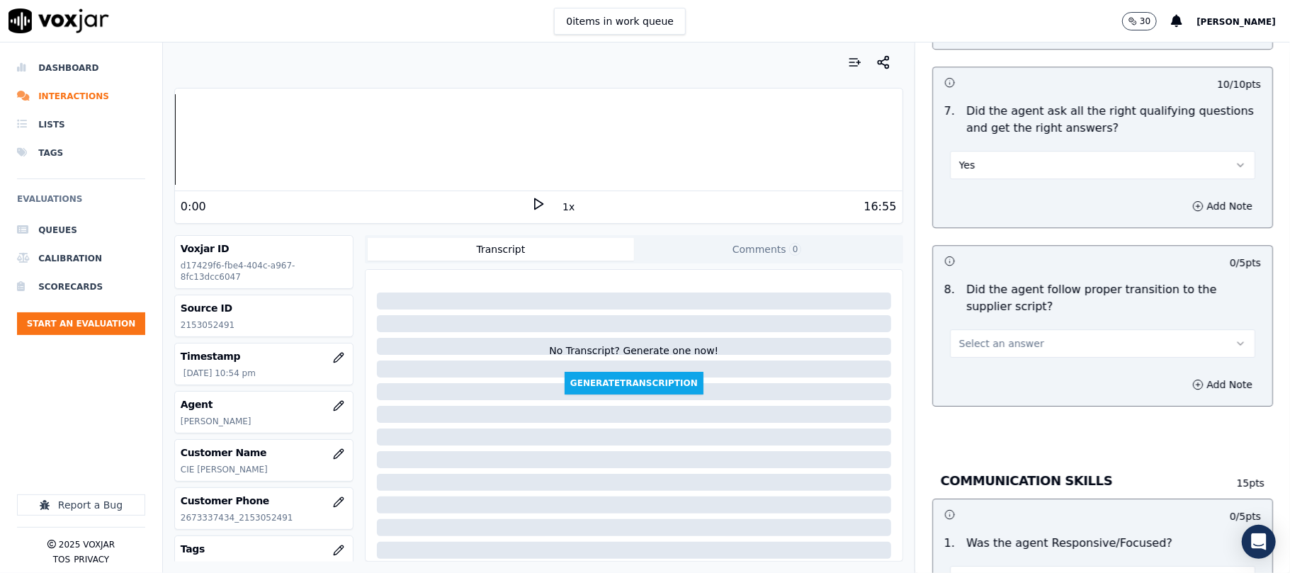
scroll to position [3149, 0]
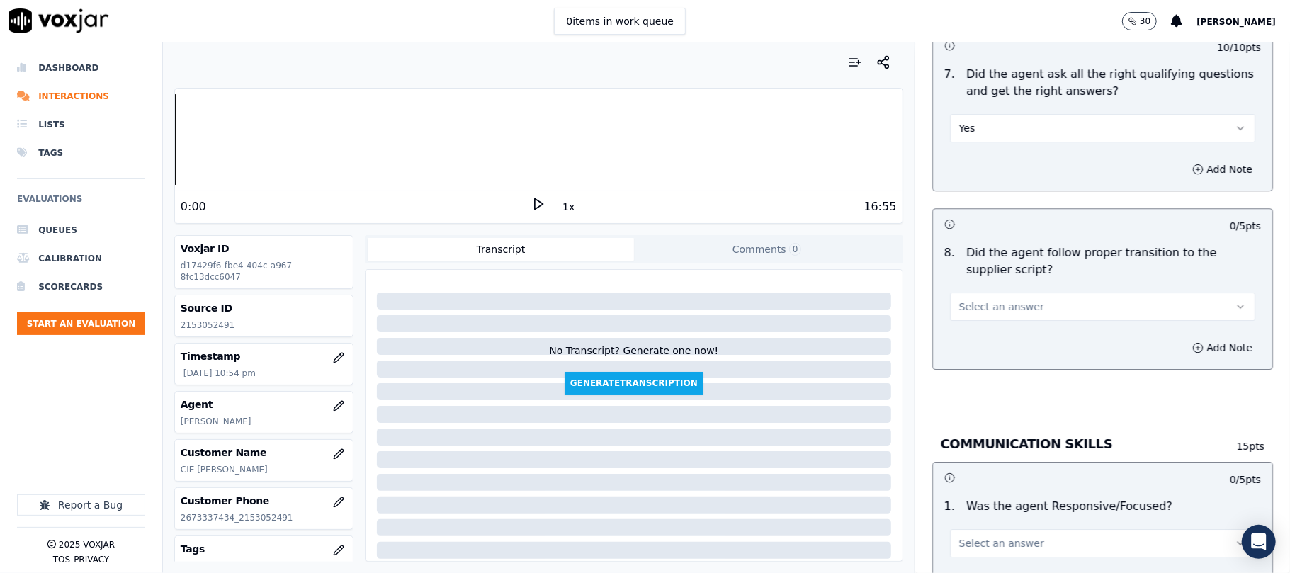
click at [1013, 300] on span "Select an answer" at bounding box center [1002, 307] width 85 height 14
click at [989, 353] on div "No" at bounding box center [1072, 346] width 274 height 23
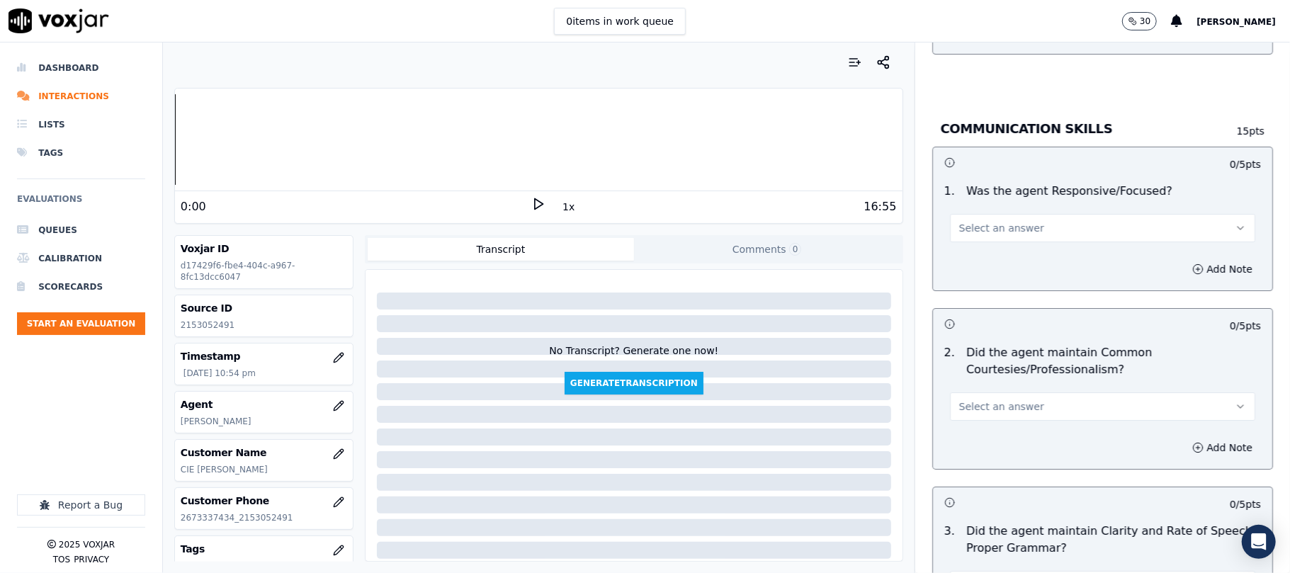
click at [1002, 221] on span "Select an answer" at bounding box center [1002, 228] width 85 height 14
click at [989, 261] on div "No" at bounding box center [1072, 268] width 274 height 23
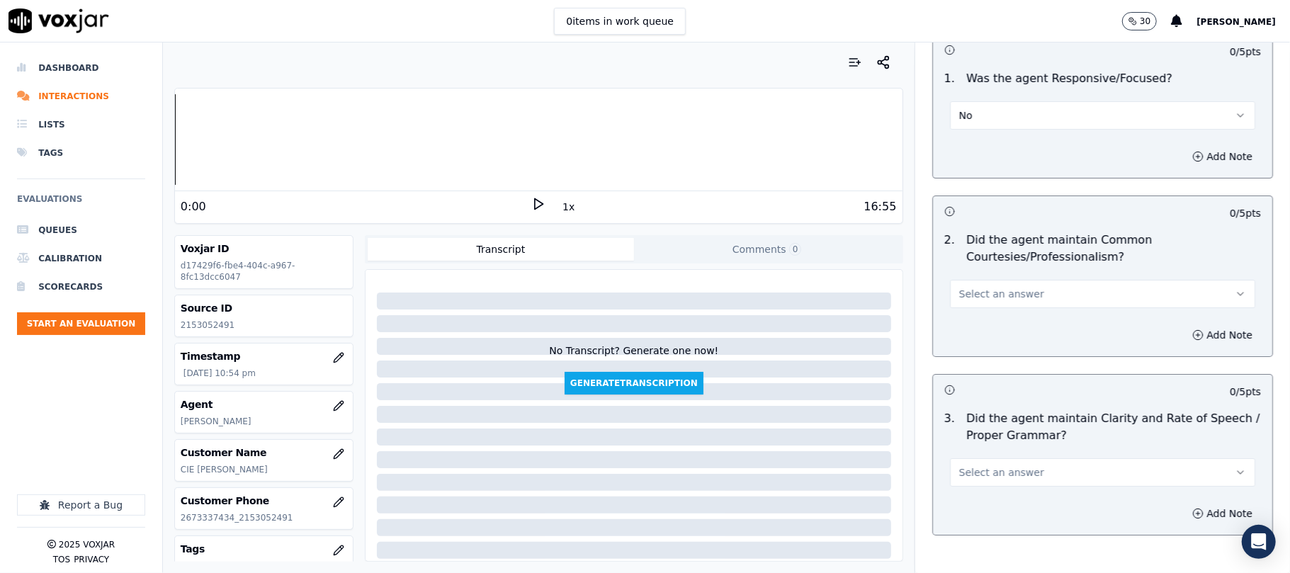
scroll to position [0, 0]
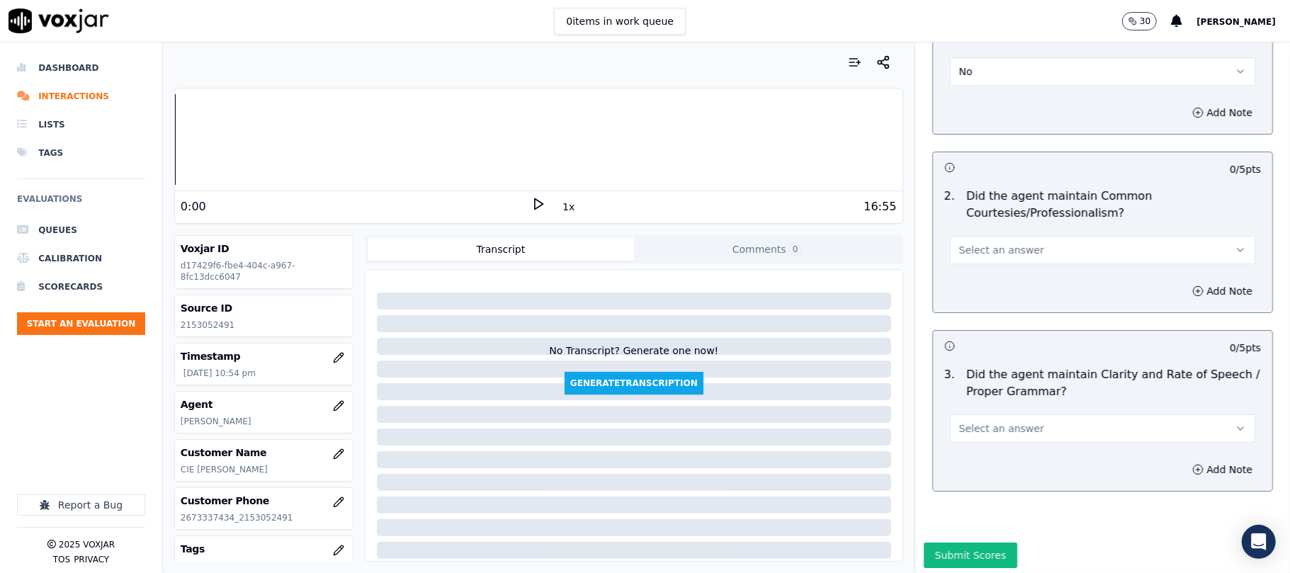
click at [982, 247] on button "Select an answer" at bounding box center [1102, 250] width 305 height 28
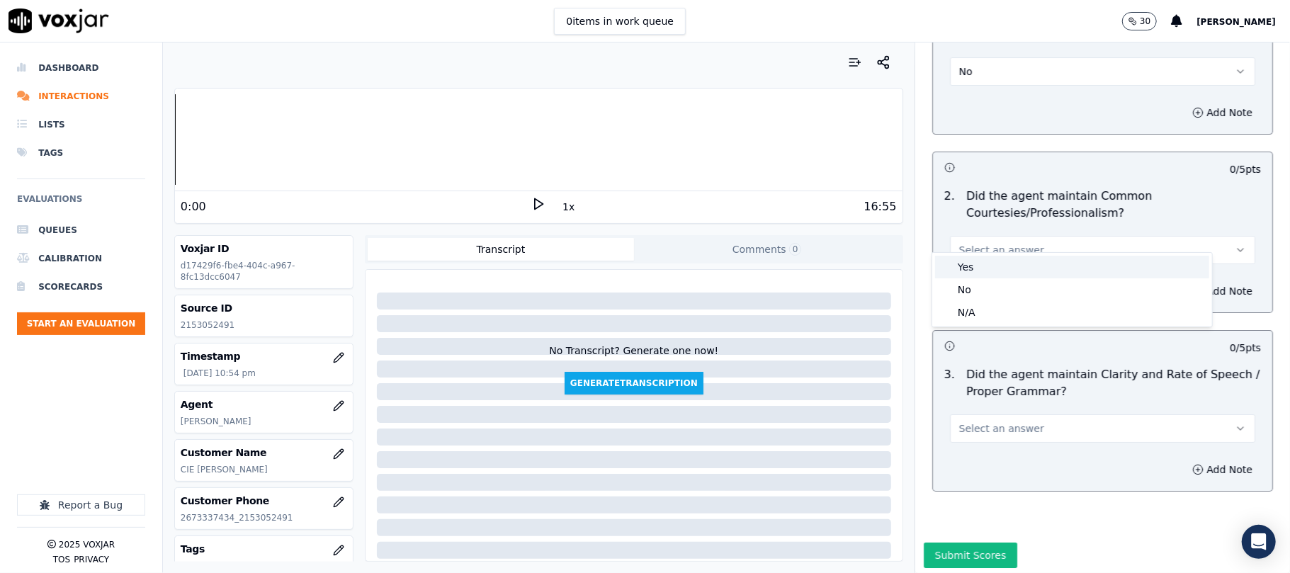
click at [967, 270] on div "Yes" at bounding box center [1072, 267] width 274 height 23
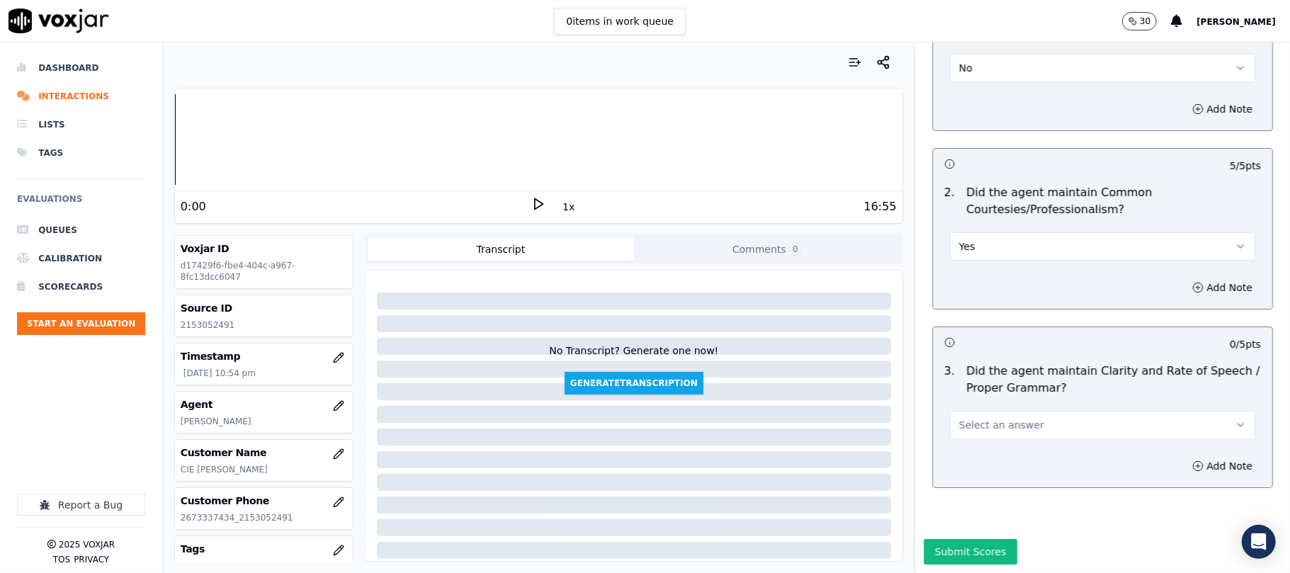
click at [951, 411] on button "Select an answer" at bounding box center [1102, 425] width 305 height 28
click at [965, 410] on div "Yes" at bounding box center [1072, 414] width 274 height 23
click at [961, 539] on div "Submit Scores" at bounding box center [1103, 556] width 375 height 34
click at [958, 539] on button "Submit Scores" at bounding box center [971, 552] width 94 height 26
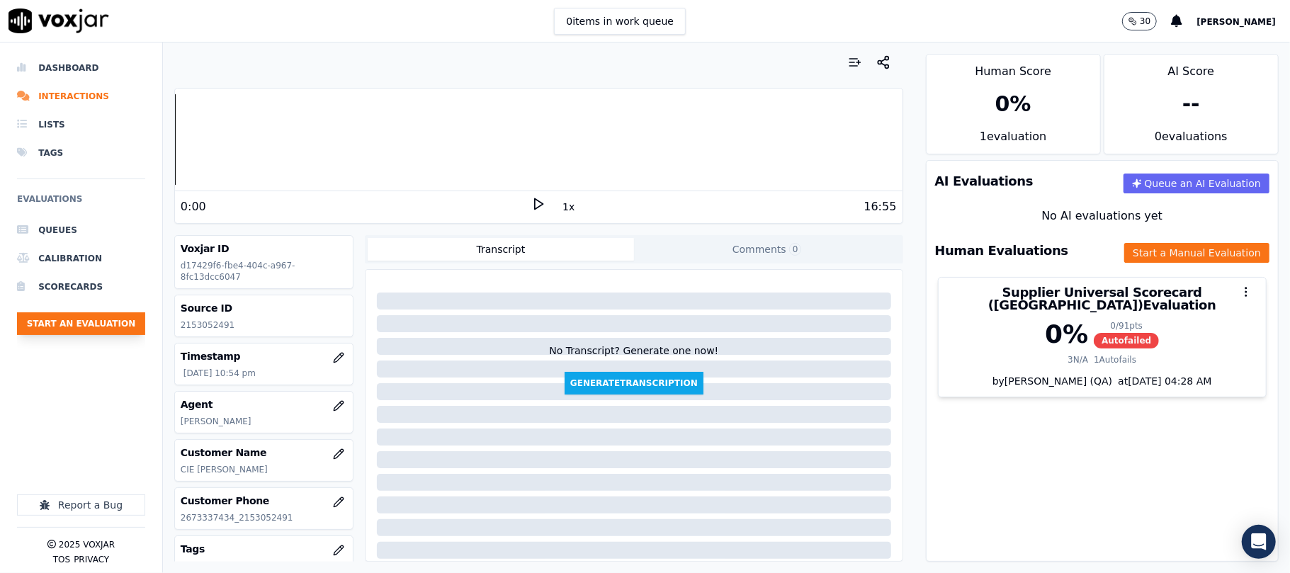
click at [101, 332] on button "Start an Evaluation" at bounding box center [81, 324] width 128 height 23
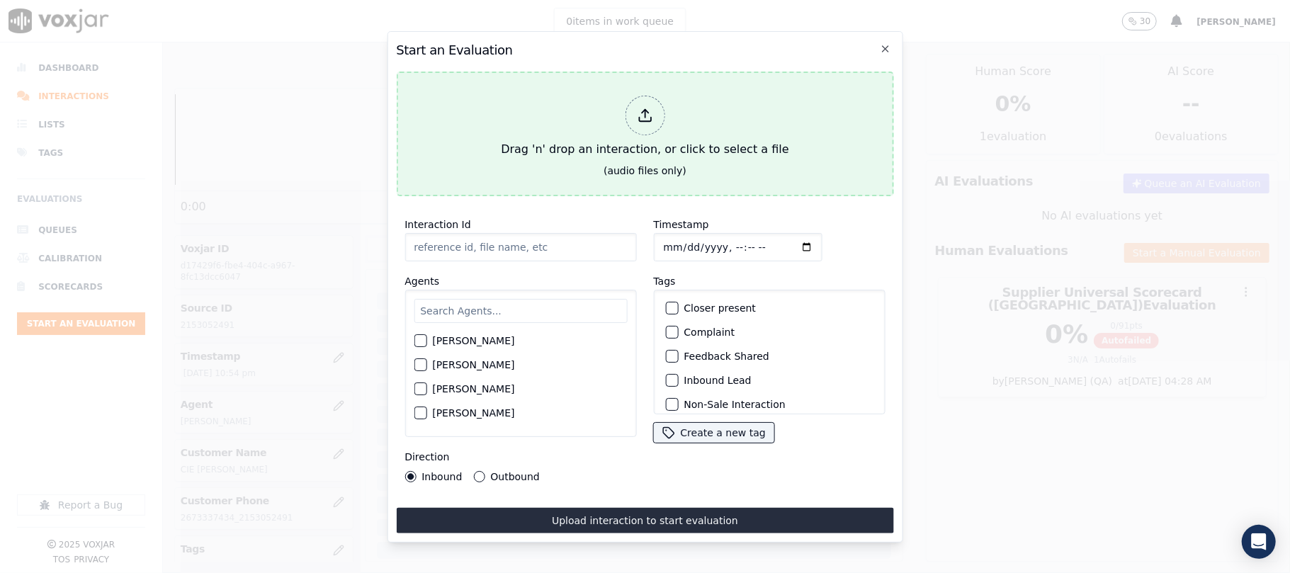
click at [554, 146] on div "Drag 'n' drop an interaction, or click to select a file" at bounding box center [644, 127] width 299 height 74
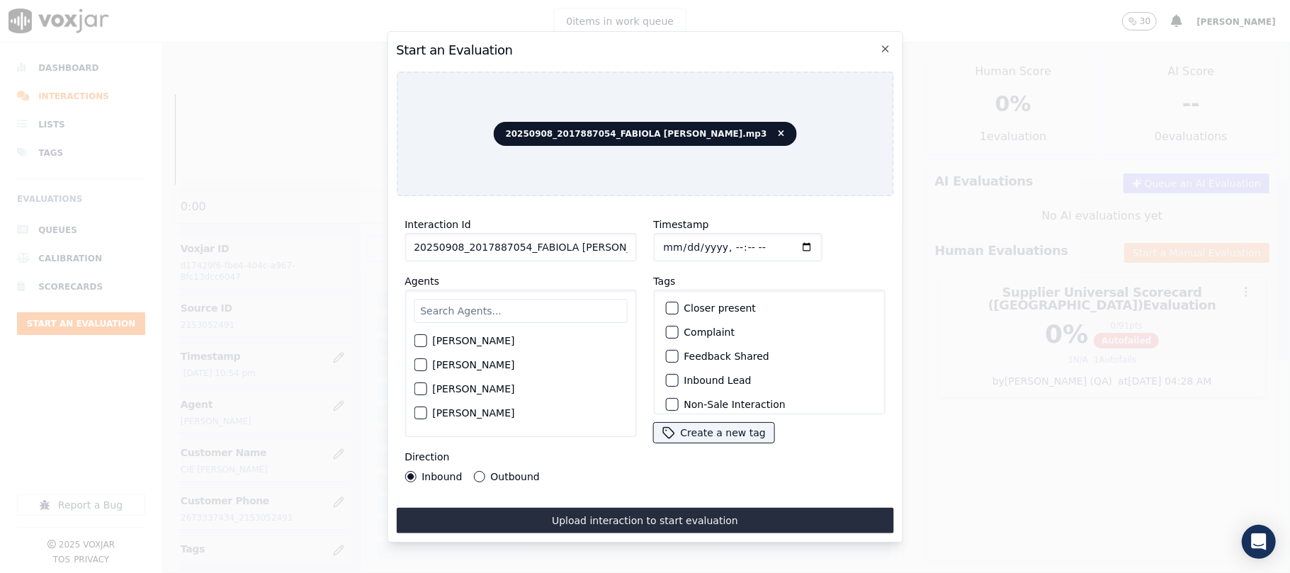
click at [490, 242] on input "20250908_2017887054_FABIOLA [PERSON_NAME].mp3" at bounding box center [521, 247] width 232 height 28
paste input "17887054"
type input "2017887054"
click at [677, 244] on input "Timestamp" at bounding box center [737, 247] width 169 height 28
type input "[DATE]T22:58"
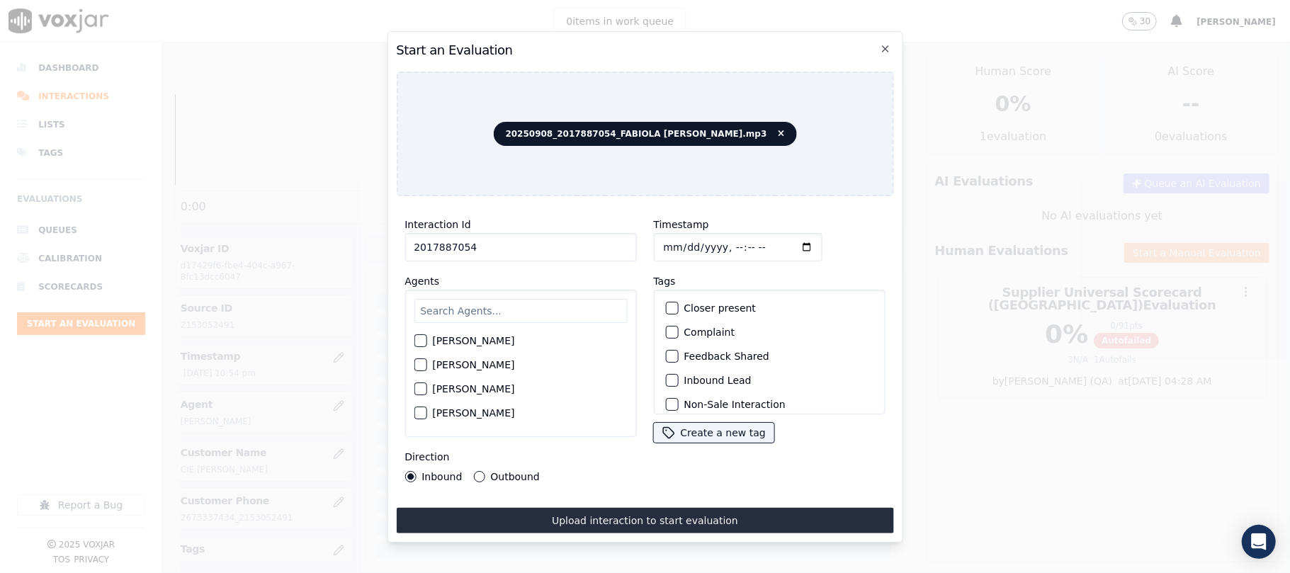
click at [451, 310] on input "text" at bounding box center [520, 311] width 213 height 24
type input "FAbi"
click at [511, 340] on label "[PERSON_NAME]" at bounding box center [473, 345] width 82 height 10
click at [427, 339] on button "[PERSON_NAME]" at bounding box center [420, 345] width 13 height 13
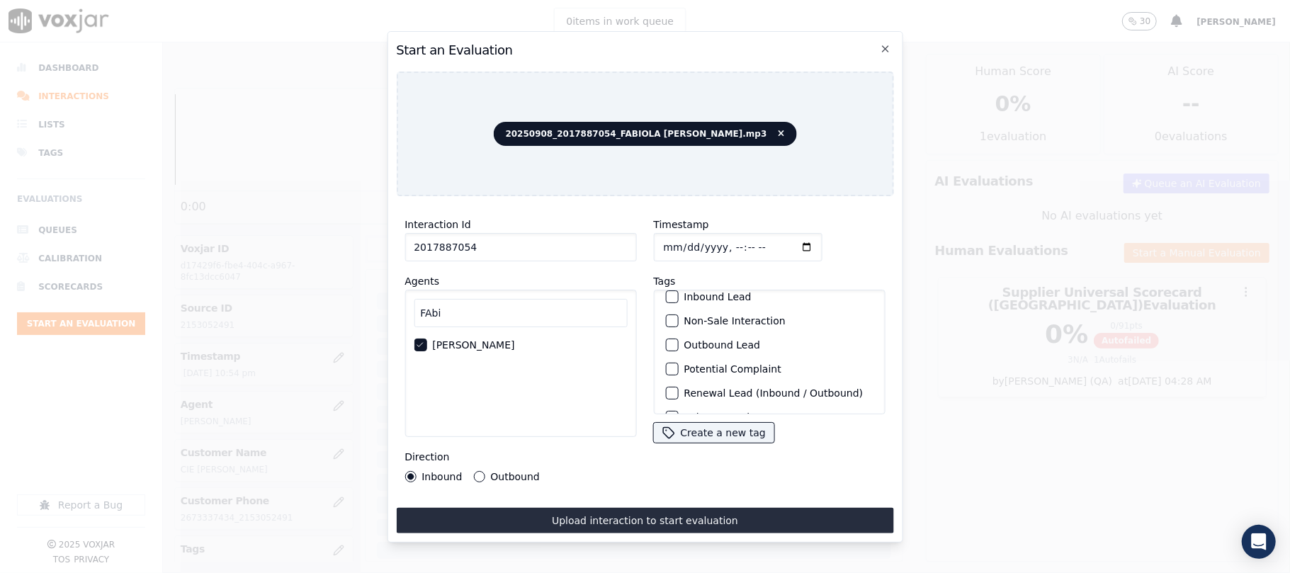
scroll to position [123, 0]
click at [703, 391] on label "Sale Interaction" at bounding box center [723, 396] width 78 height 10
click at [678, 390] on button "Sale Interaction" at bounding box center [671, 396] width 13 height 13
click at [505, 460] on div "Direction Inbound Outbound" at bounding box center [521, 466] width 232 height 34
click at [505, 472] on label "Outbound" at bounding box center [514, 477] width 49 height 10
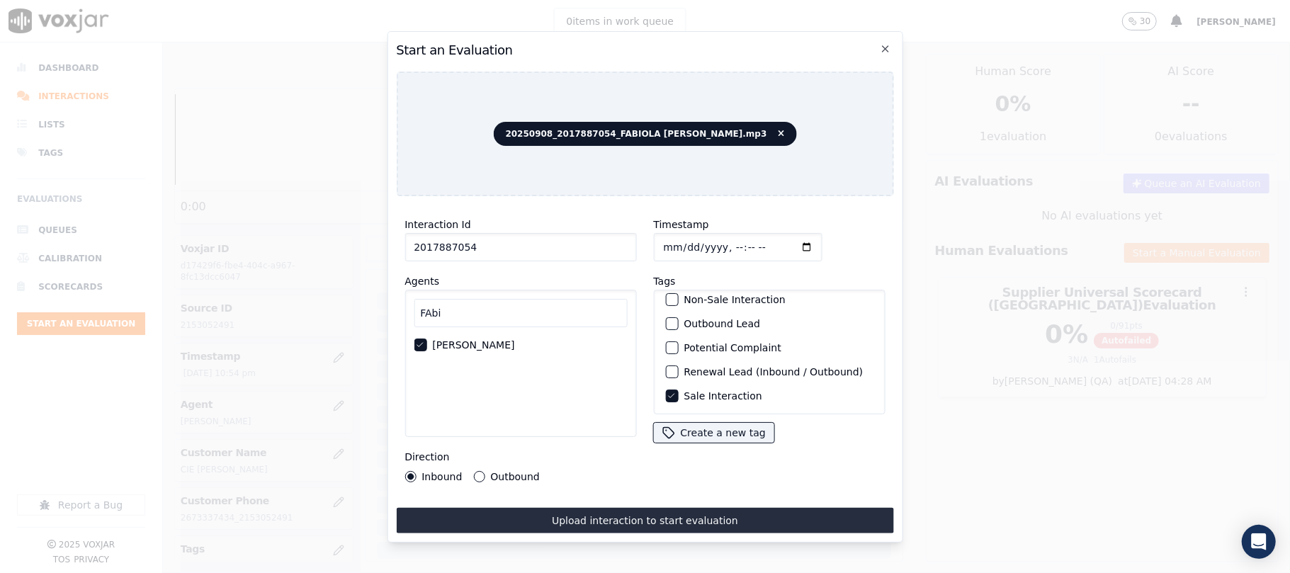
click at [485, 471] on button "Outbound" at bounding box center [478, 476] width 11 height 11
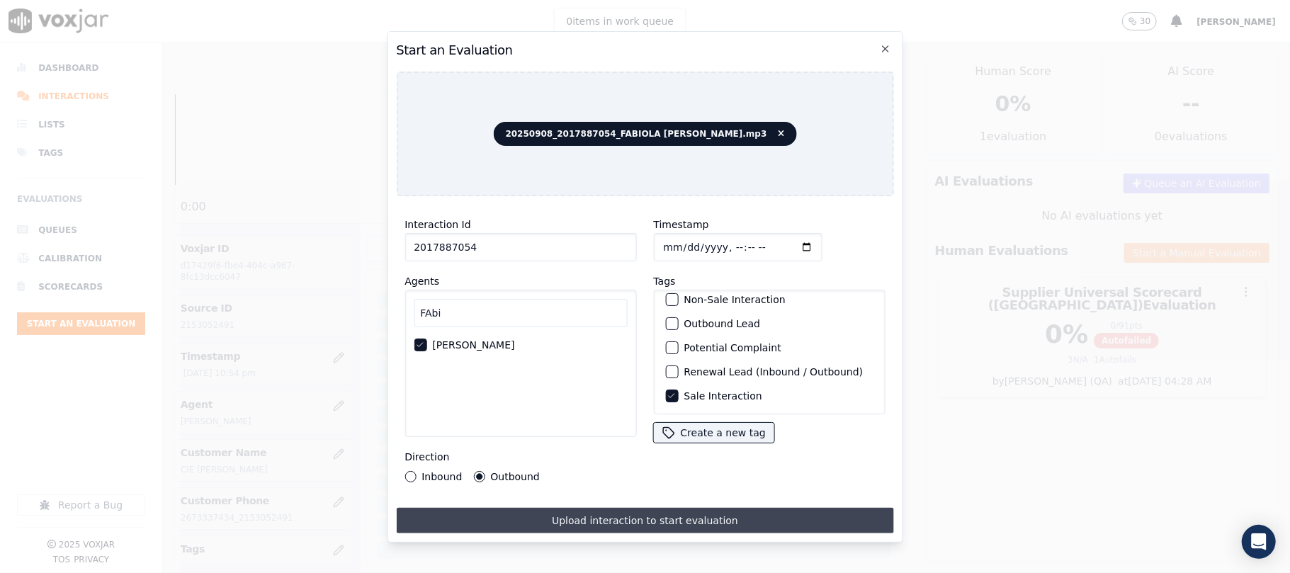
click at [537, 517] on button "Upload interaction to start evaluation" at bounding box center [644, 521] width 497 height 26
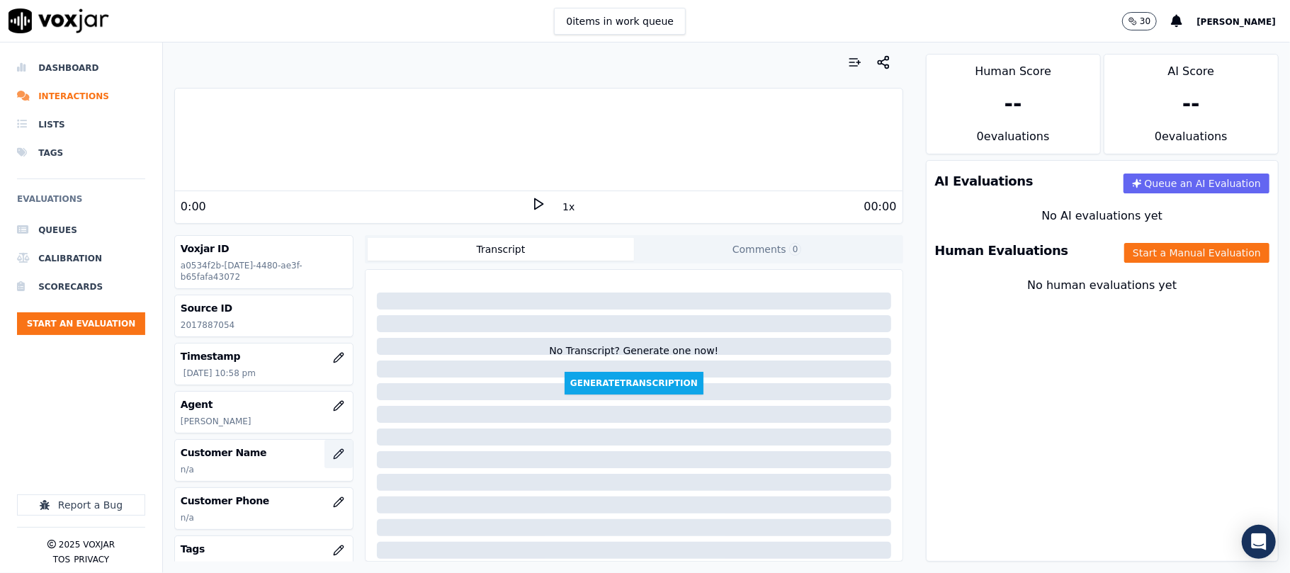
click at [327, 461] on button "button" at bounding box center [339, 454] width 28 height 28
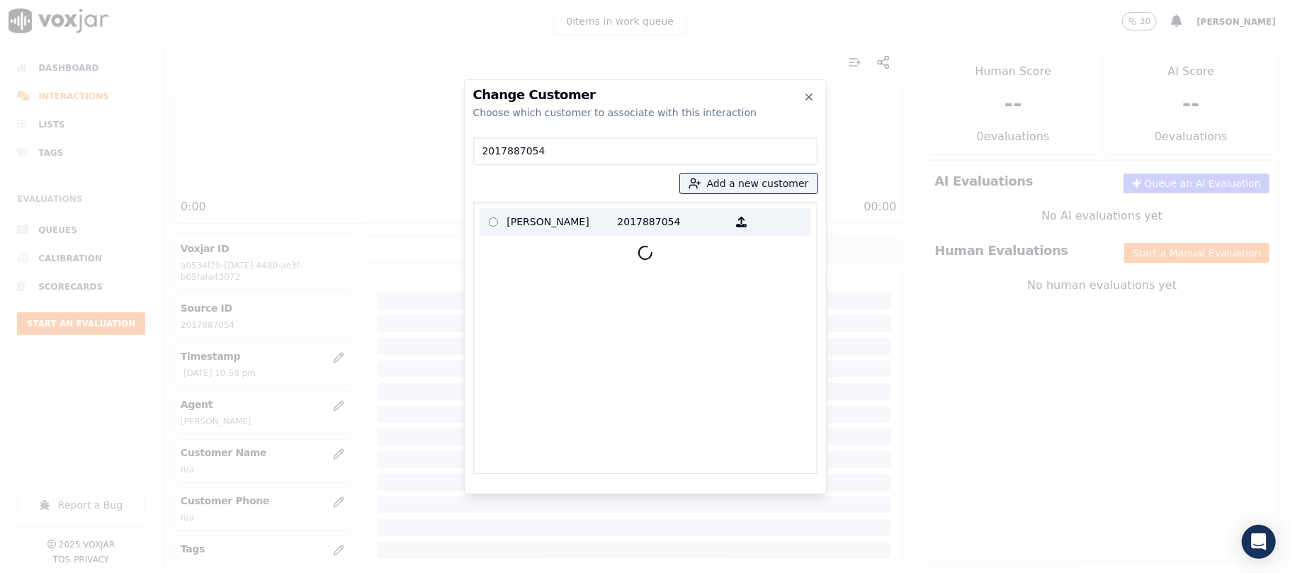
type input "2017887054"
click at [584, 227] on p "[PERSON_NAME]" at bounding box center [562, 222] width 111 height 22
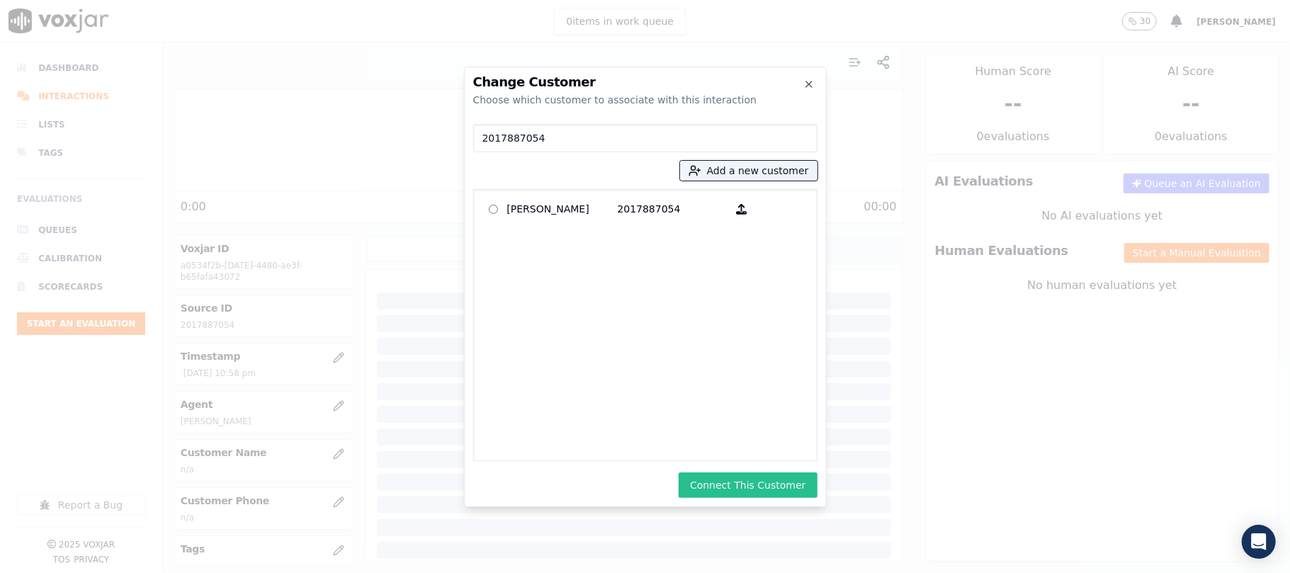
drag, startPoint x: 729, startPoint y: 485, endPoint x: 1112, endPoint y: 344, distance: 407.8
click at [730, 486] on button "Connect This Customer" at bounding box center [748, 486] width 138 height 26
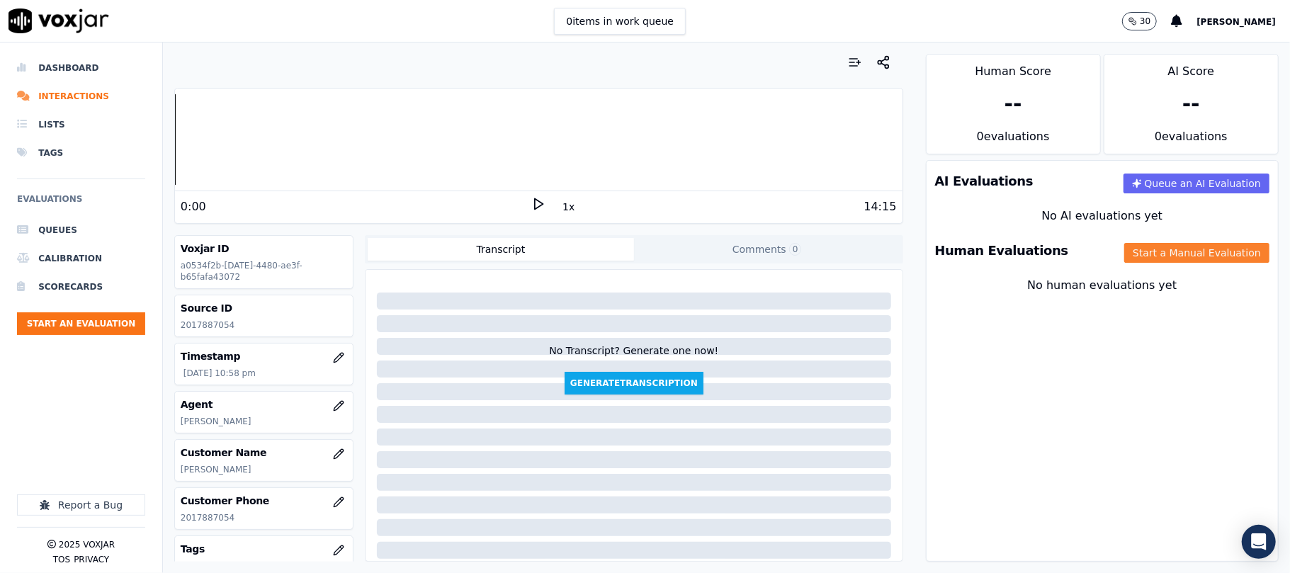
click at [1152, 253] on button "Start a Manual Evaluation" at bounding box center [1197, 253] width 145 height 20
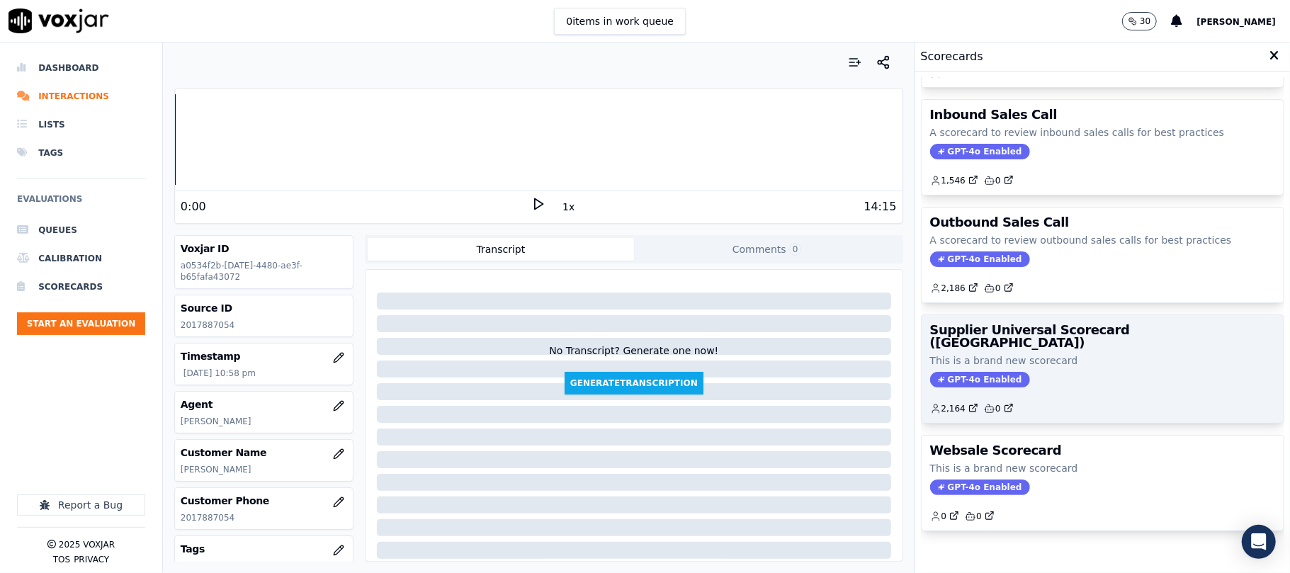
scroll to position [140, 0]
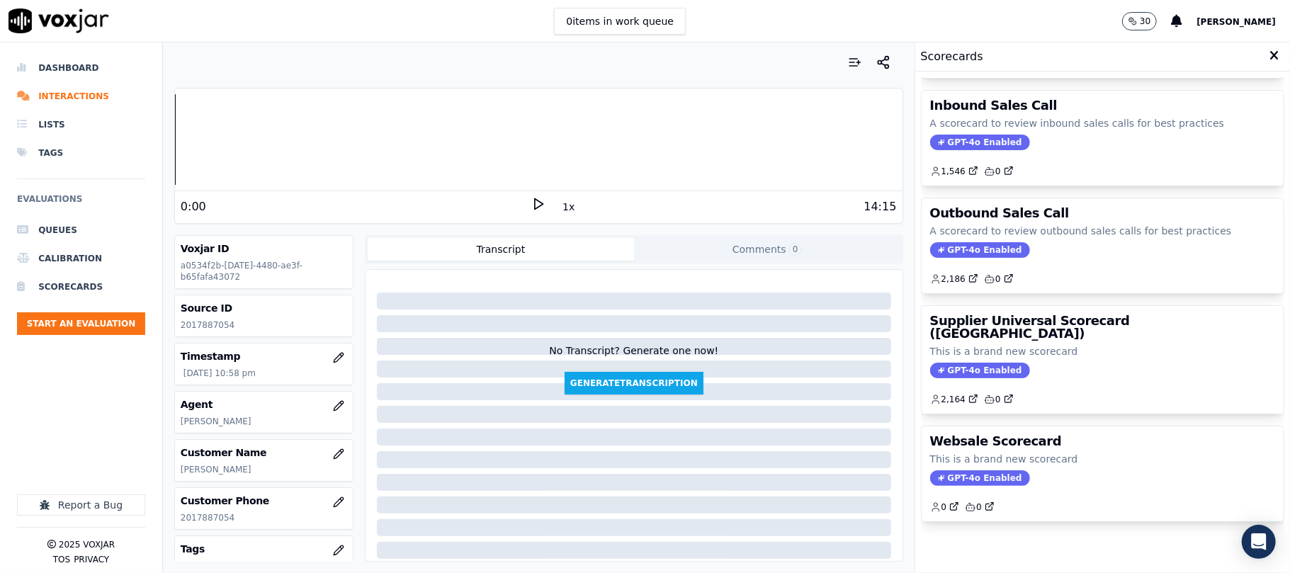
click at [1049, 383] on div "2,164 0" at bounding box center [1102, 394] width 345 height 23
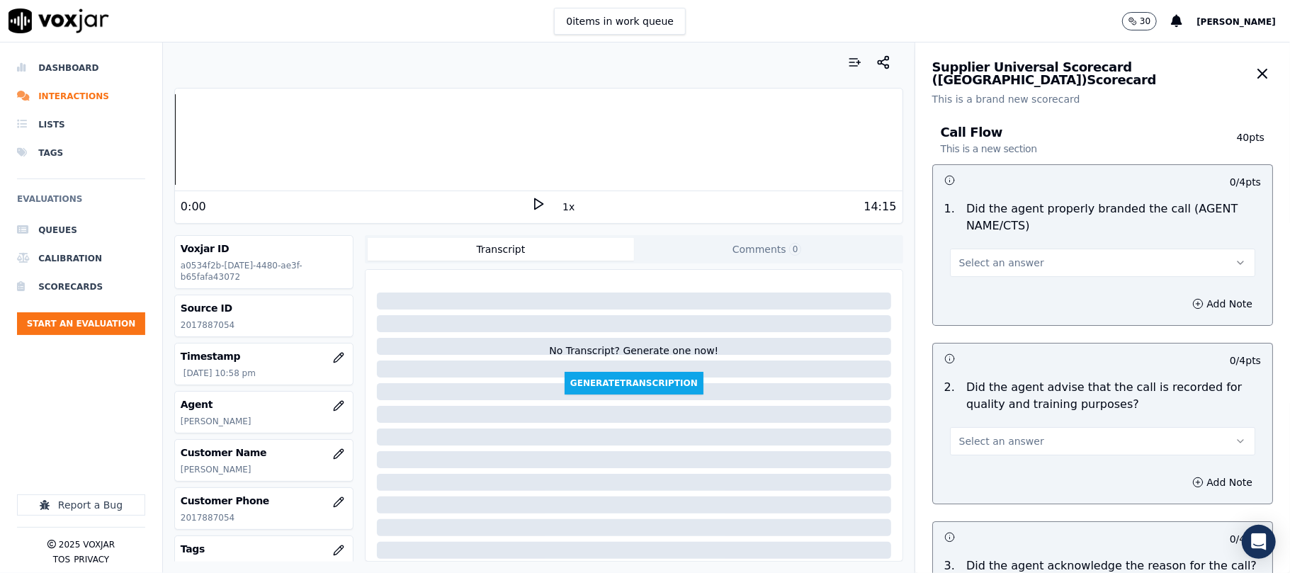
click at [987, 262] on span "Select an answer" at bounding box center [1002, 263] width 85 height 14
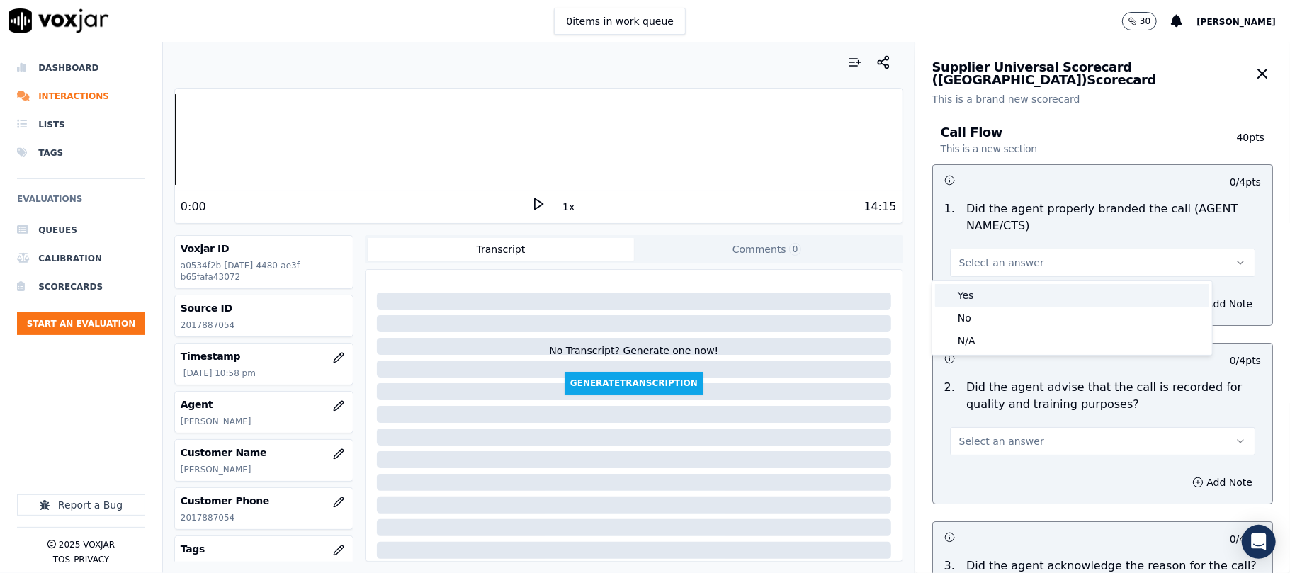
click at [970, 289] on div "Yes" at bounding box center [1072, 295] width 274 height 23
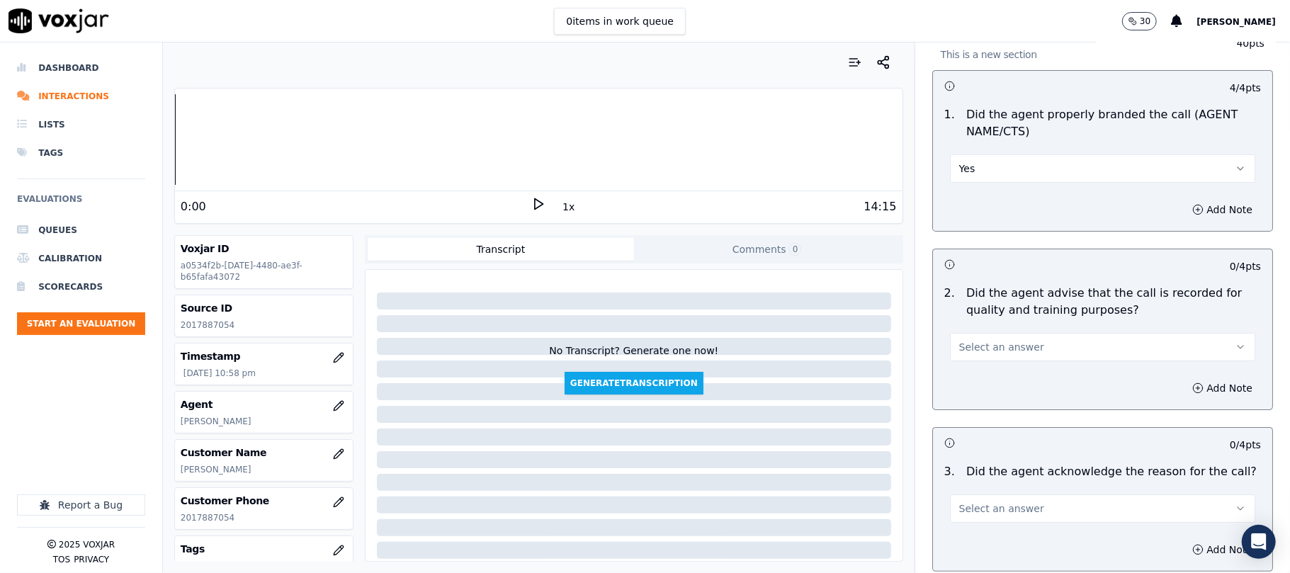
scroll to position [157, 0]
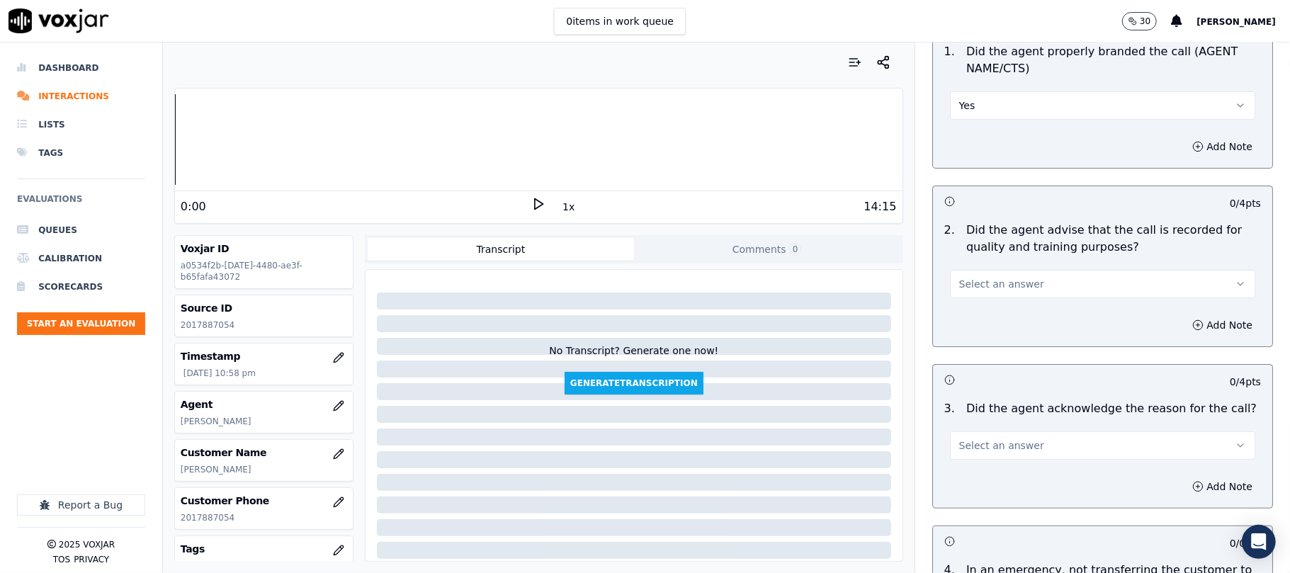
drag, startPoint x: 1004, startPoint y: 286, endPoint x: 999, endPoint y: 293, distance: 8.7
click at [1005, 286] on span "Select an answer" at bounding box center [1002, 284] width 85 height 14
click at [965, 310] on div "Yes" at bounding box center [1072, 316] width 274 height 23
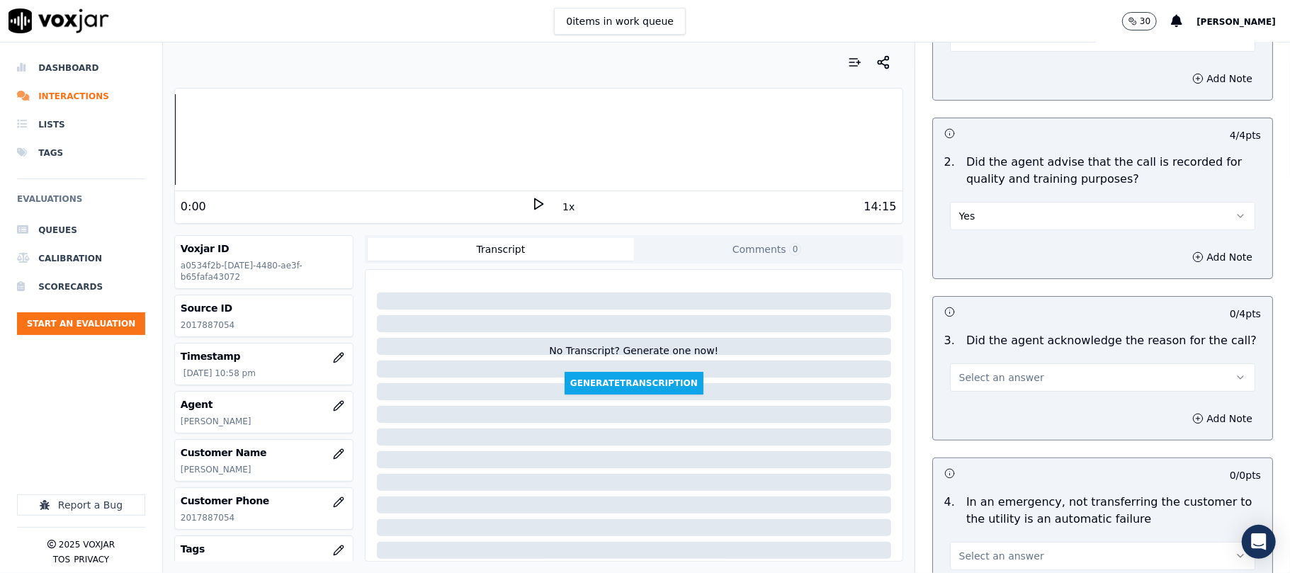
scroll to position [315, 0]
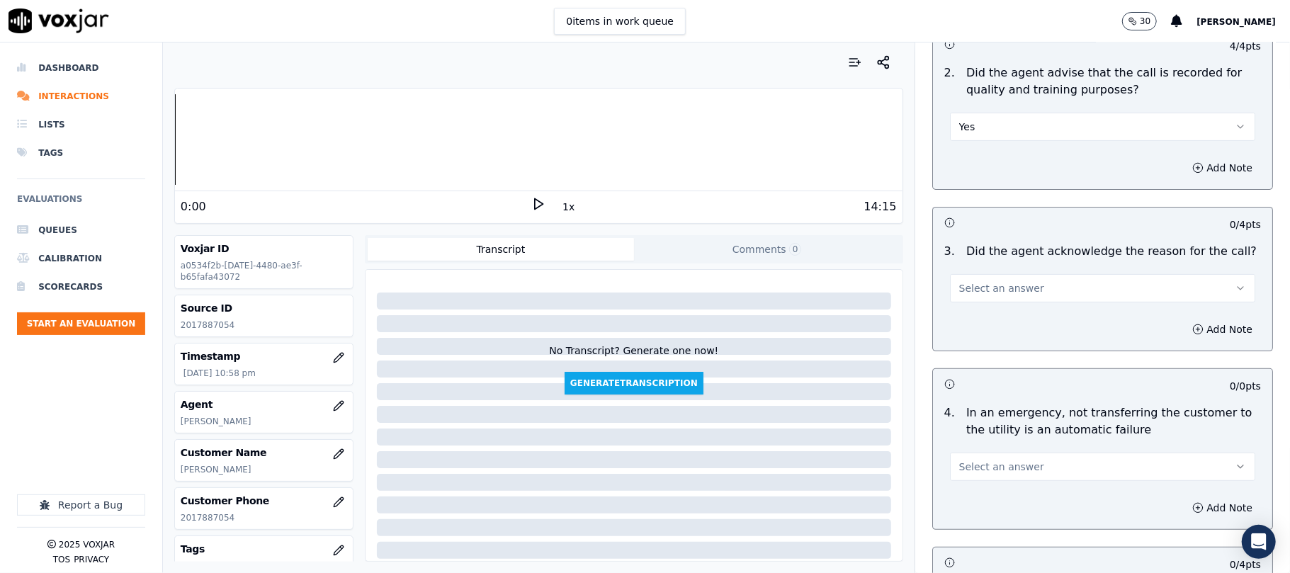
click at [968, 306] on div "3 . Did the agent acknowledge the reason for the call? Select an answer" at bounding box center [1102, 272] width 339 height 71
click at [968, 299] on button "Select an answer" at bounding box center [1102, 288] width 305 height 28
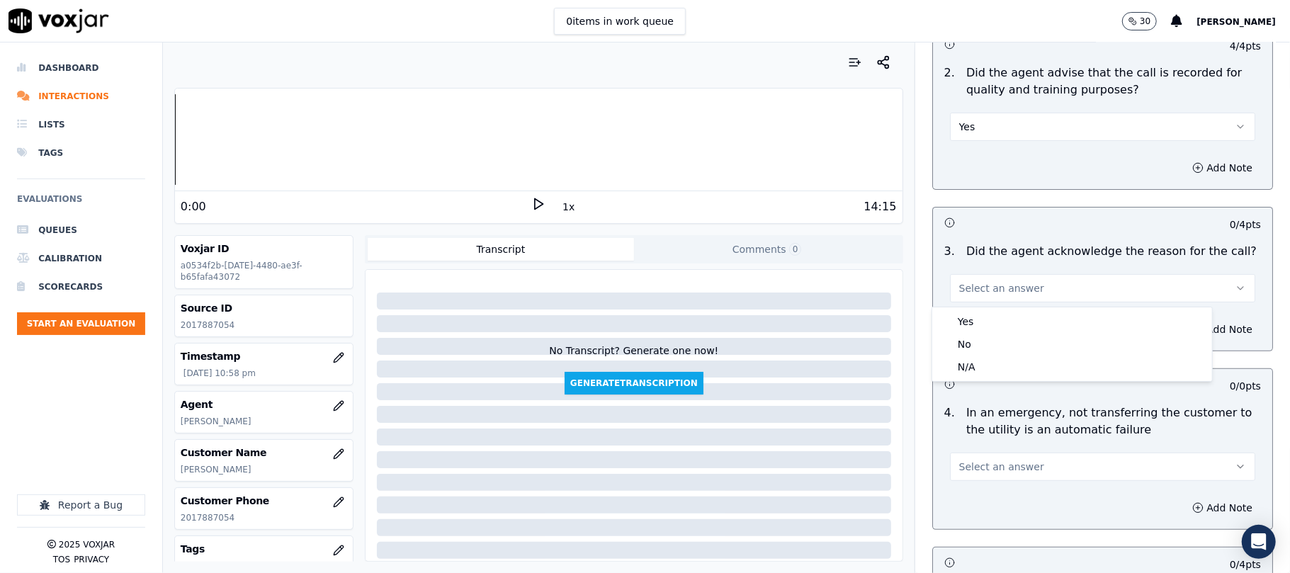
click at [967, 312] on div "Yes" at bounding box center [1072, 321] width 274 height 23
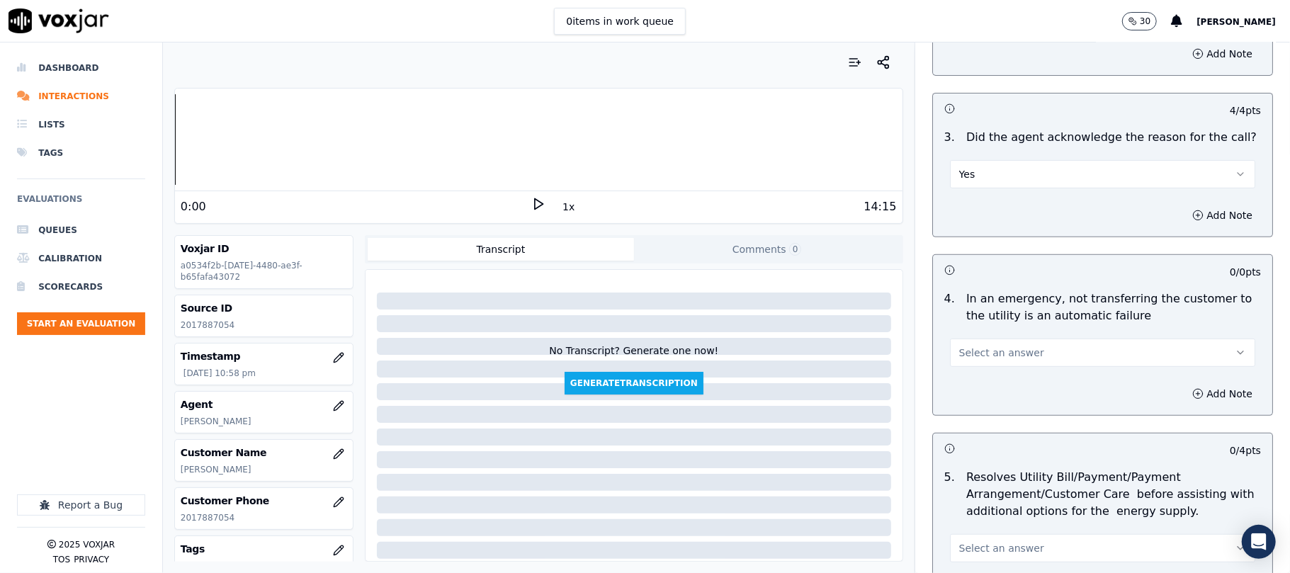
scroll to position [472, 0]
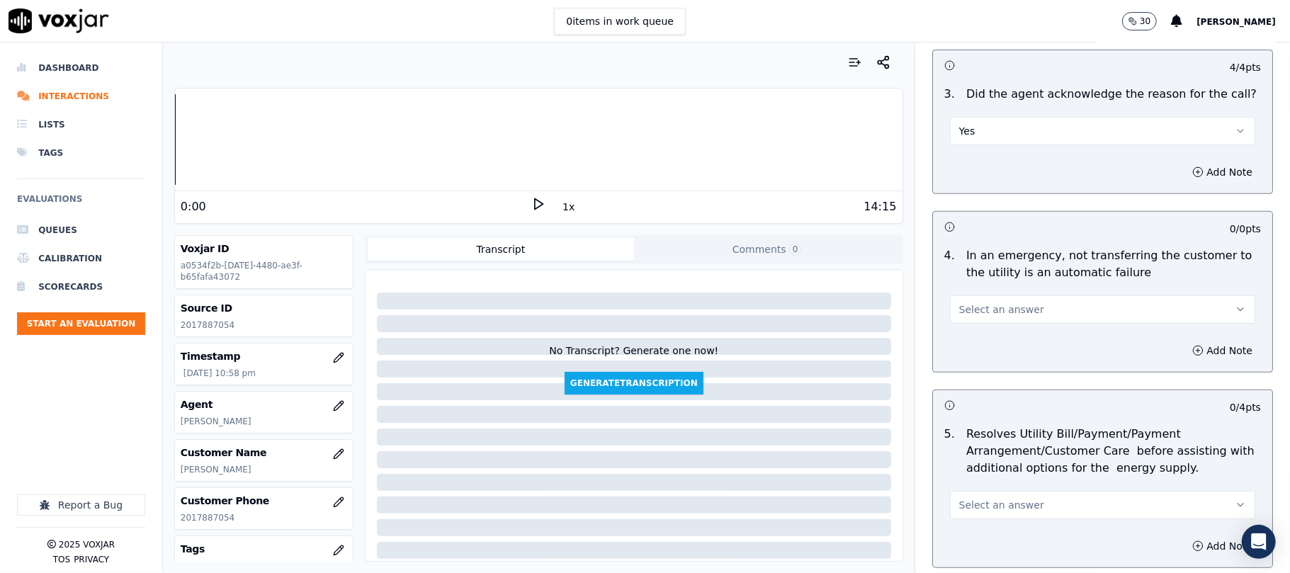
click at [967, 312] on span "Select an answer" at bounding box center [1002, 310] width 85 height 14
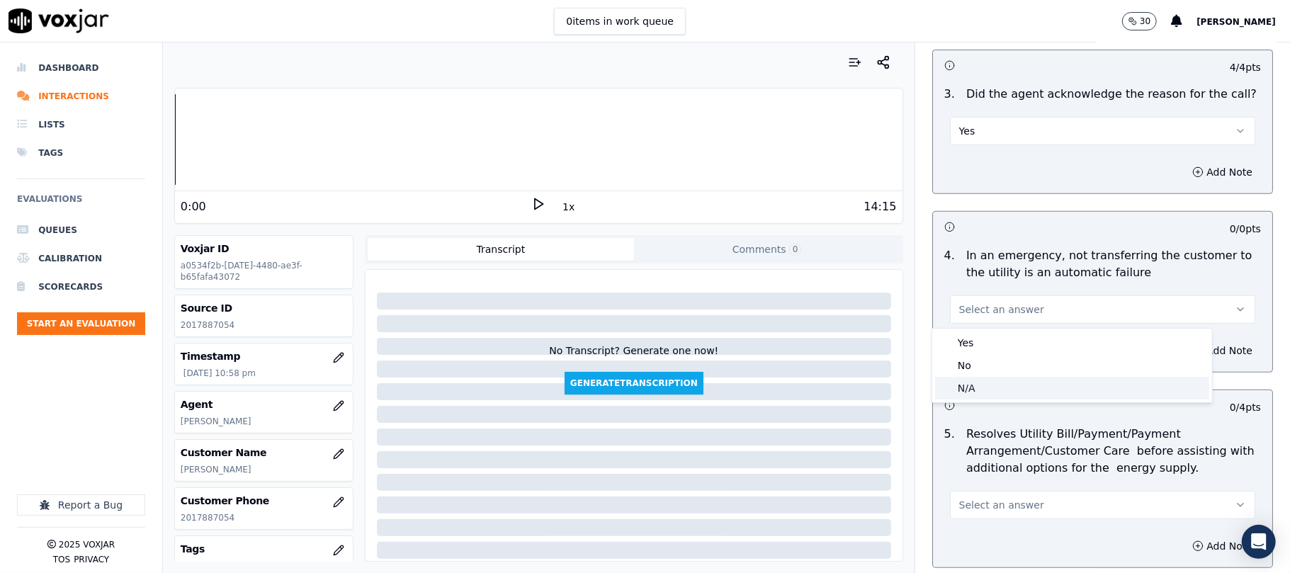
click at [984, 390] on div "N/A" at bounding box center [1072, 388] width 274 height 23
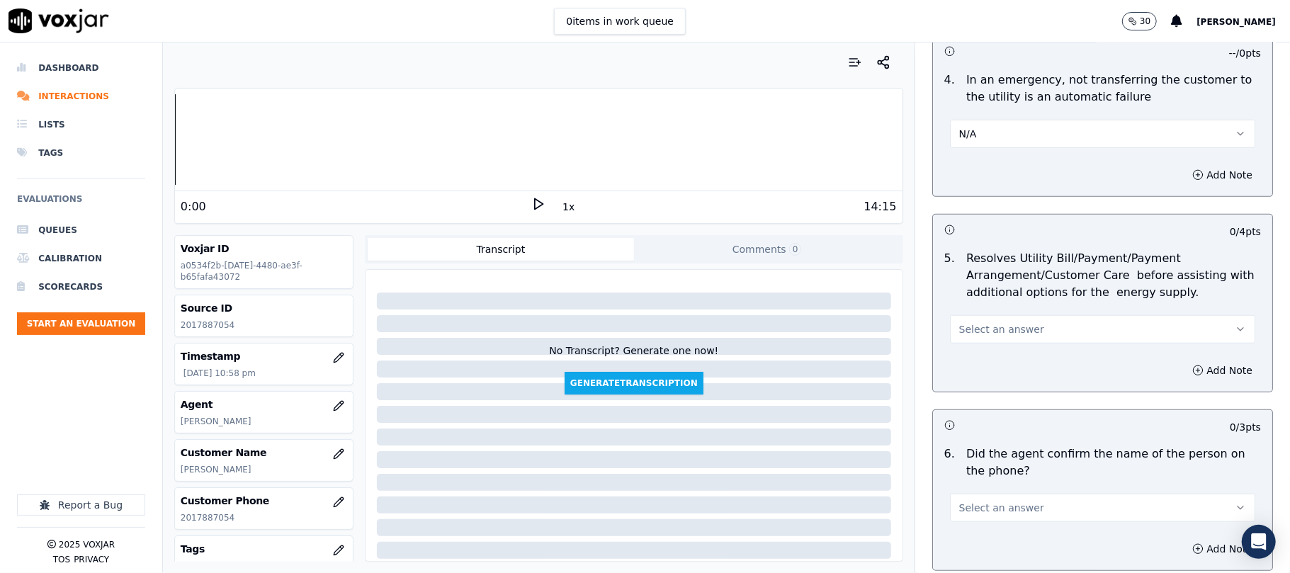
scroll to position [787, 0]
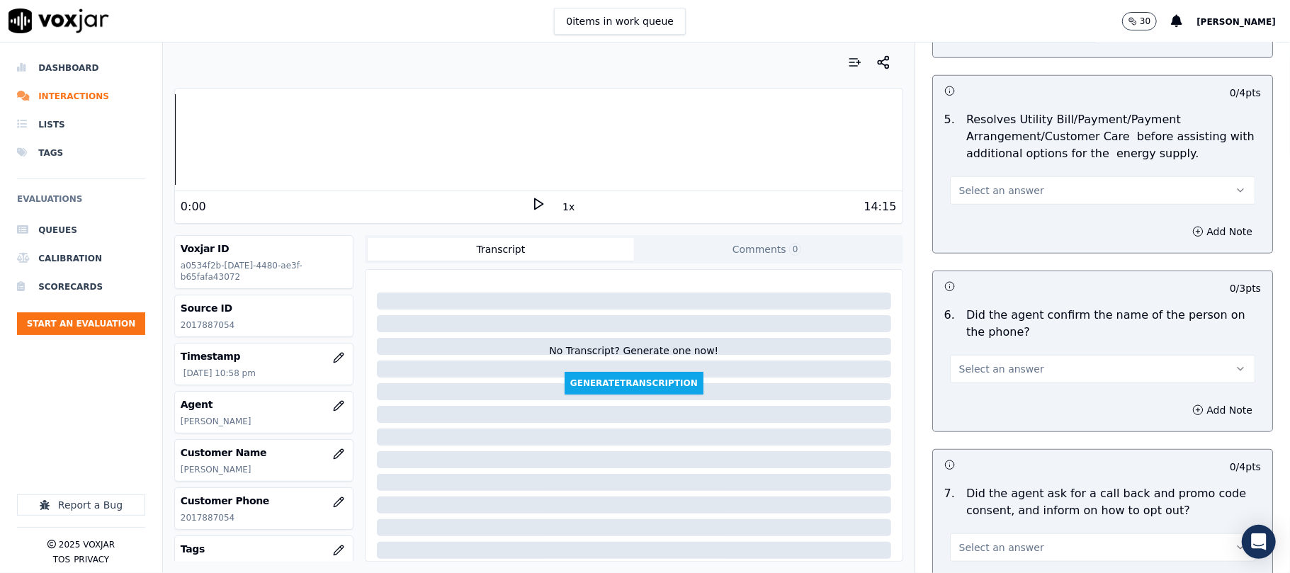
click at [1008, 193] on span "Select an answer" at bounding box center [1002, 191] width 85 height 14
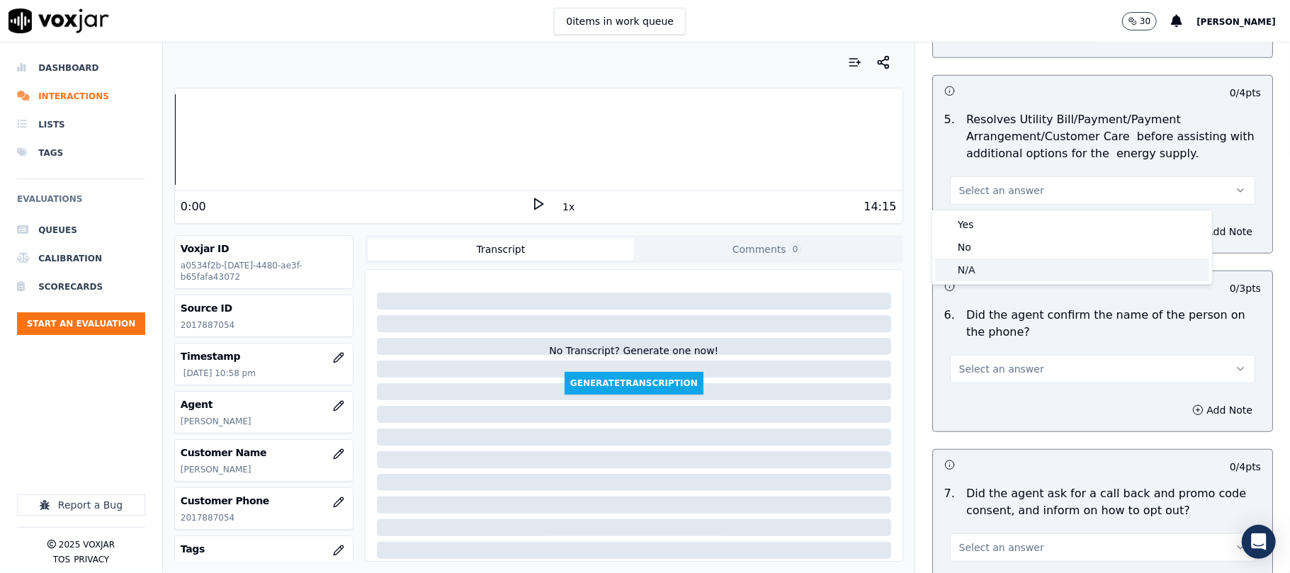
click at [1012, 228] on div "Yes" at bounding box center [1072, 224] width 274 height 23
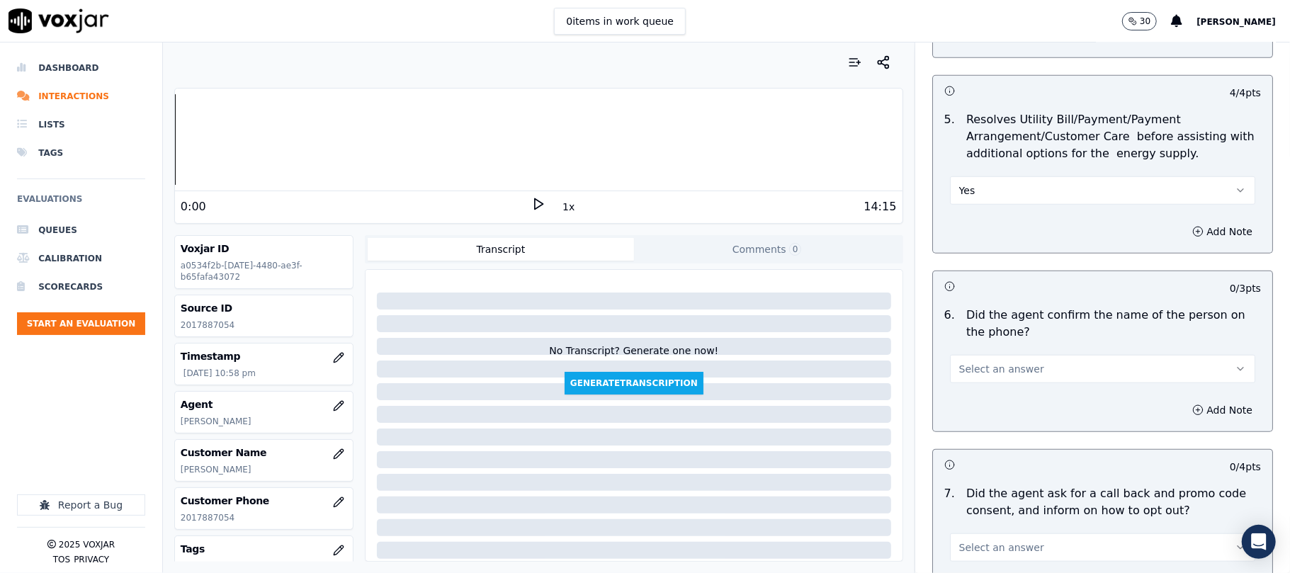
click at [985, 197] on button "Yes" at bounding box center [1102, 190] width 305 height 28
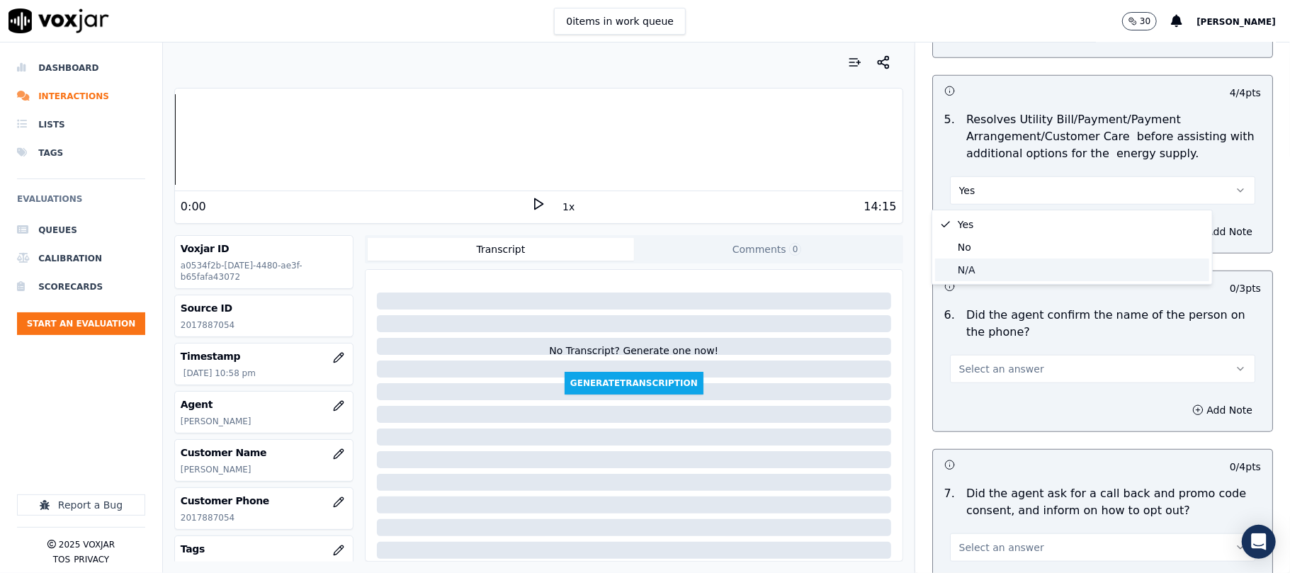
click at [982, 270] on div "N/A" at bounding box center [1072, 270] width 274 height 23
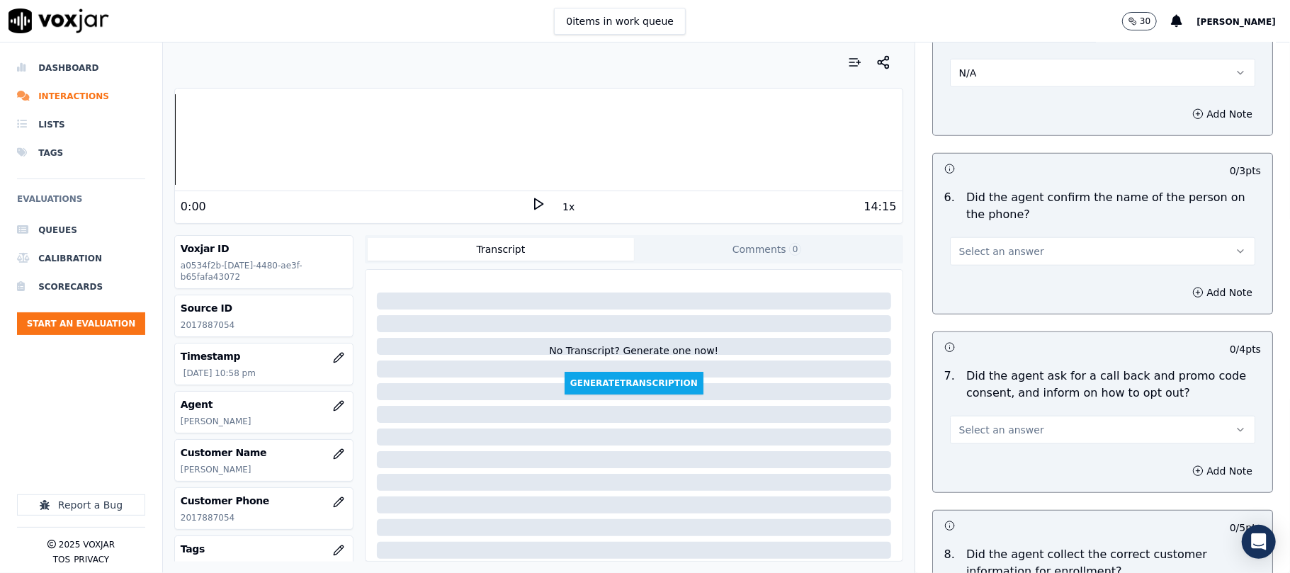
scroll to position [945, 0]
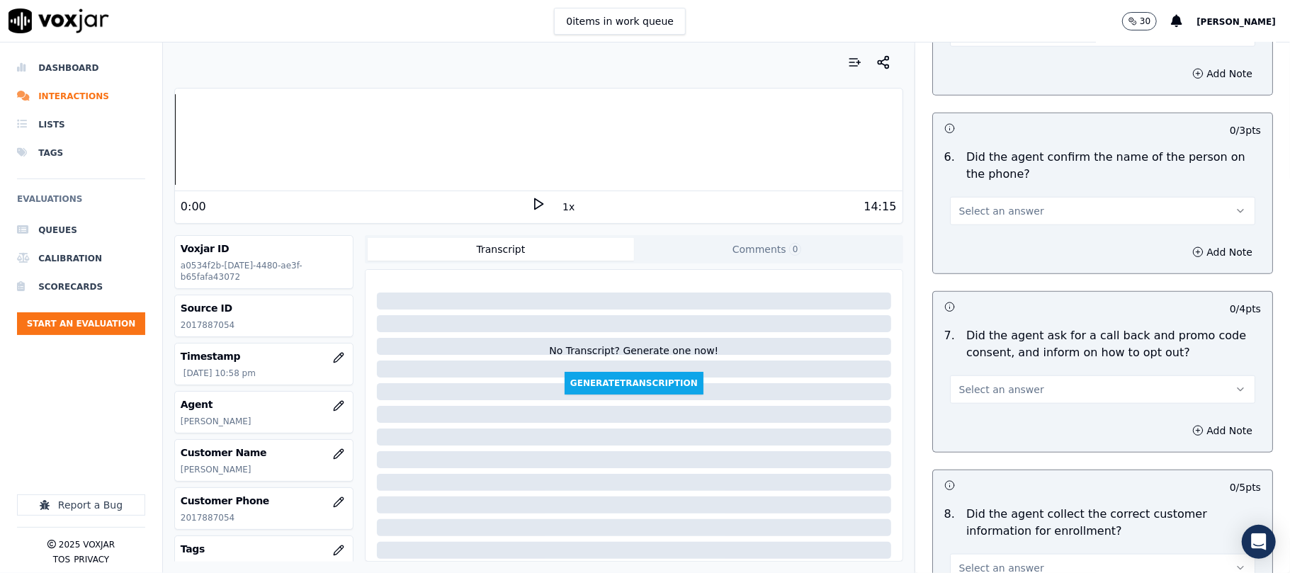
click at [996, 208] on span "Select an answer" at bounding box center [1002, 211] width 85 height 14
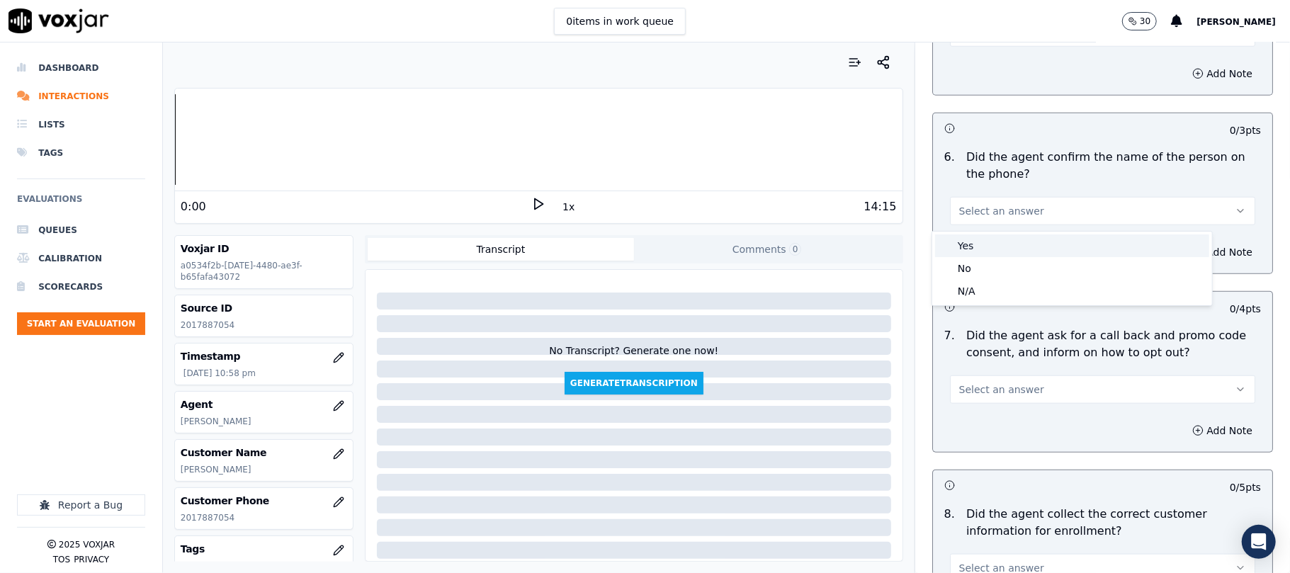
click at [975, 253] on div "Yes" at bounding box center [1072, 246] width 274 height 23
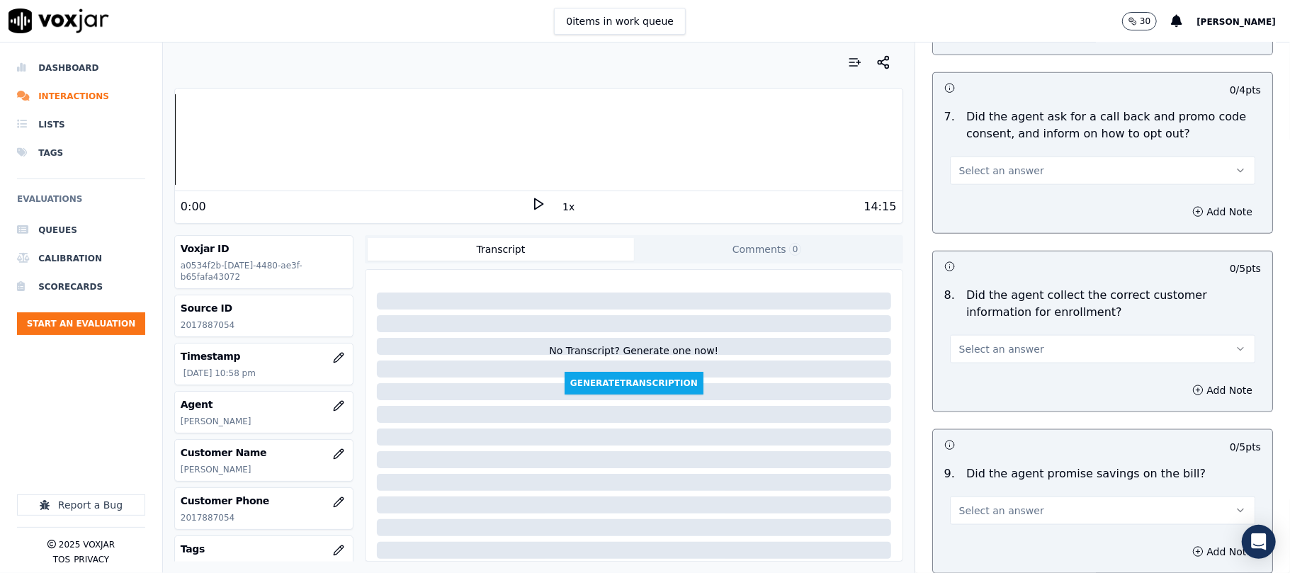
scroll to position [1259, 0]
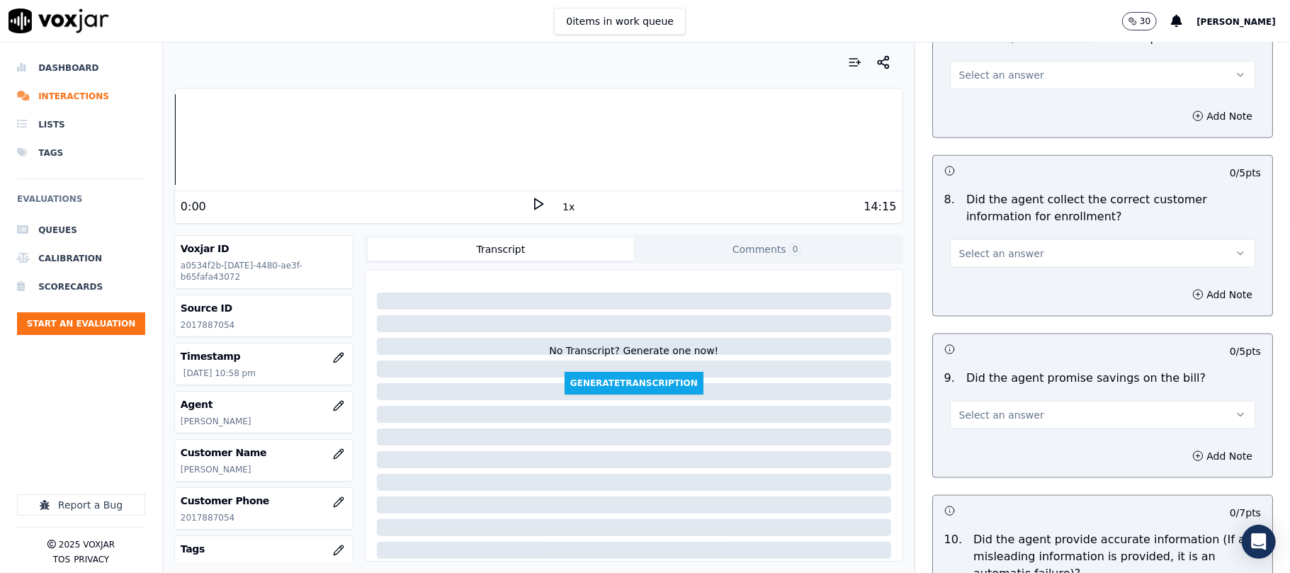
click at [982, 239] on div "Select an answer" at bounding box center [1103, 246] width 328 height 43
click at [977, 254] on span "Select an answer" at bounding box center [1002, 254] width 85 height 14
click at [976, 287] on div "Yes" at bounding box center [1072, 289] width 274 height 23
click at [969, 78] on span "Select an answer" at bounding box center [1002, 75] width 85 height 14
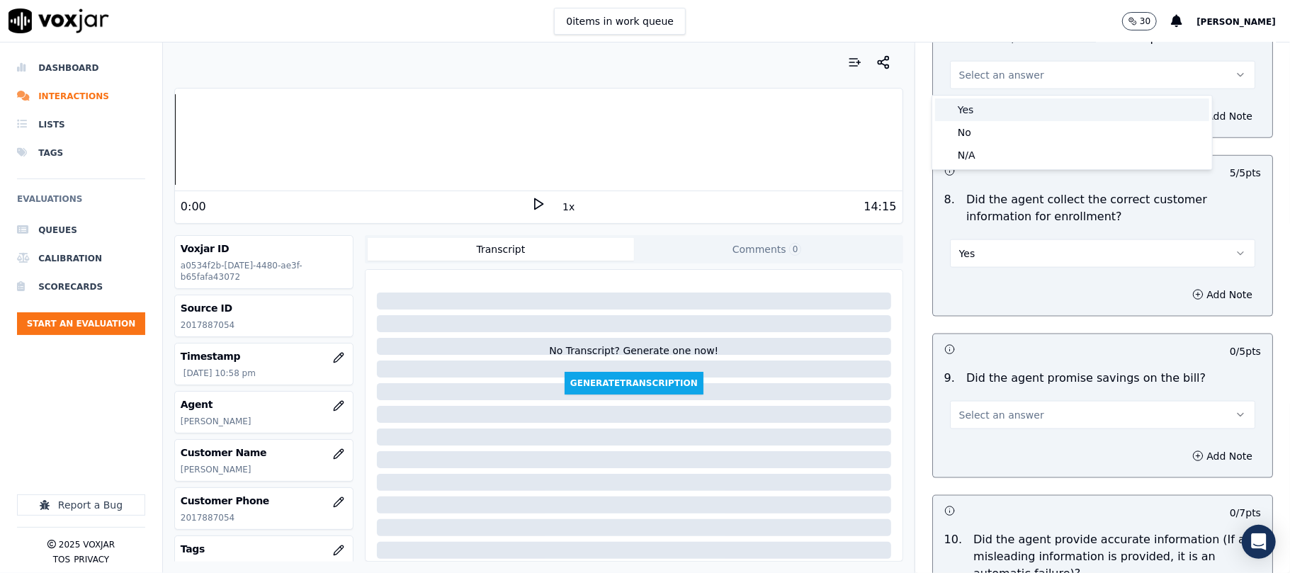
click at [969, 100] on div "Yes" at bounding box center [1072, 110] width 274 height 23
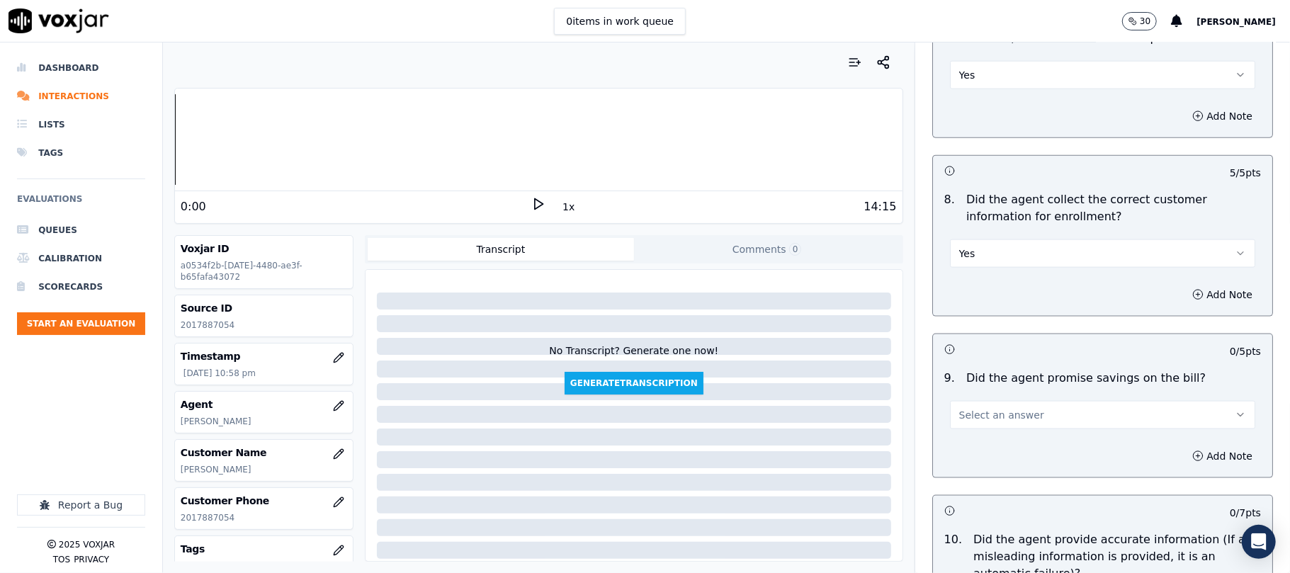
scroll to position [1417, 0]
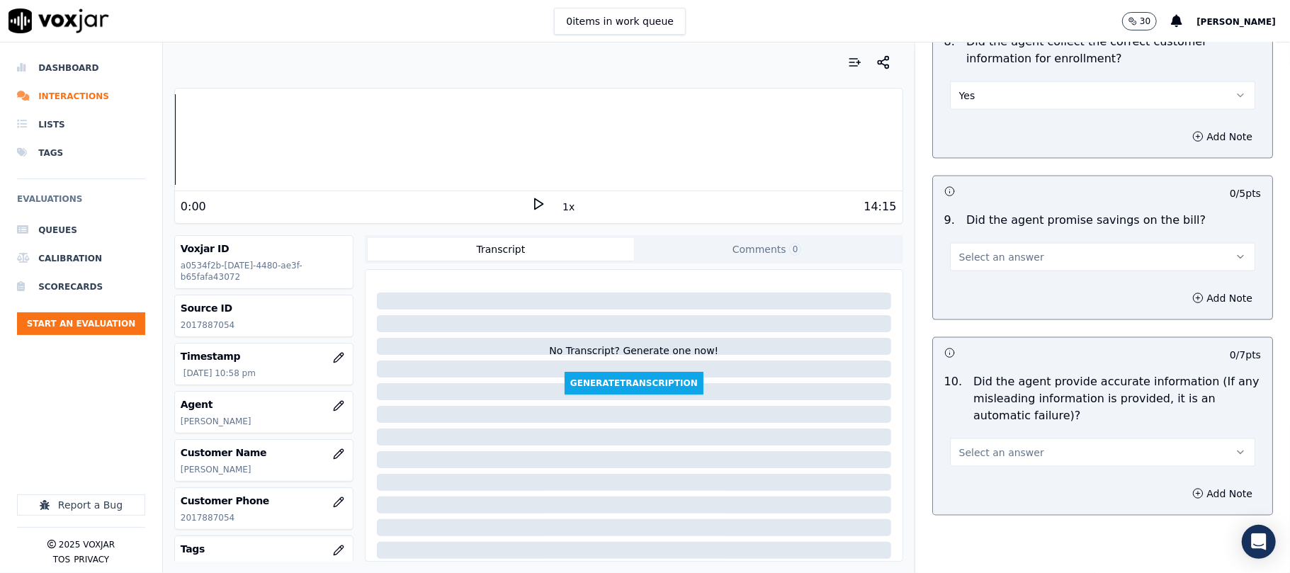
drag, startPoint x: 977, startPoint y: 247, endPoint x: 981, endPoint y: 272, distance: 25.9
click at [981, 256] on button "Select an answer" at bounding box center [1102, 257] width 305 height 28
click at [981, 336] on div "N/A" at bounding box center [1072, 338] width 274 height 23
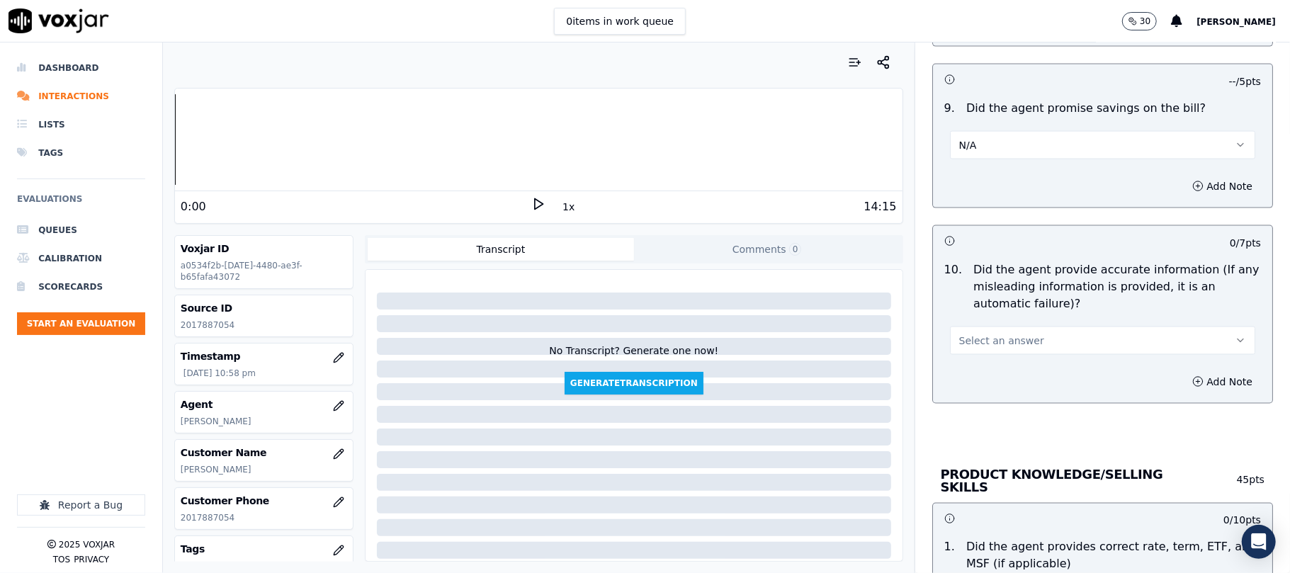
scroll to position [1575, 0]
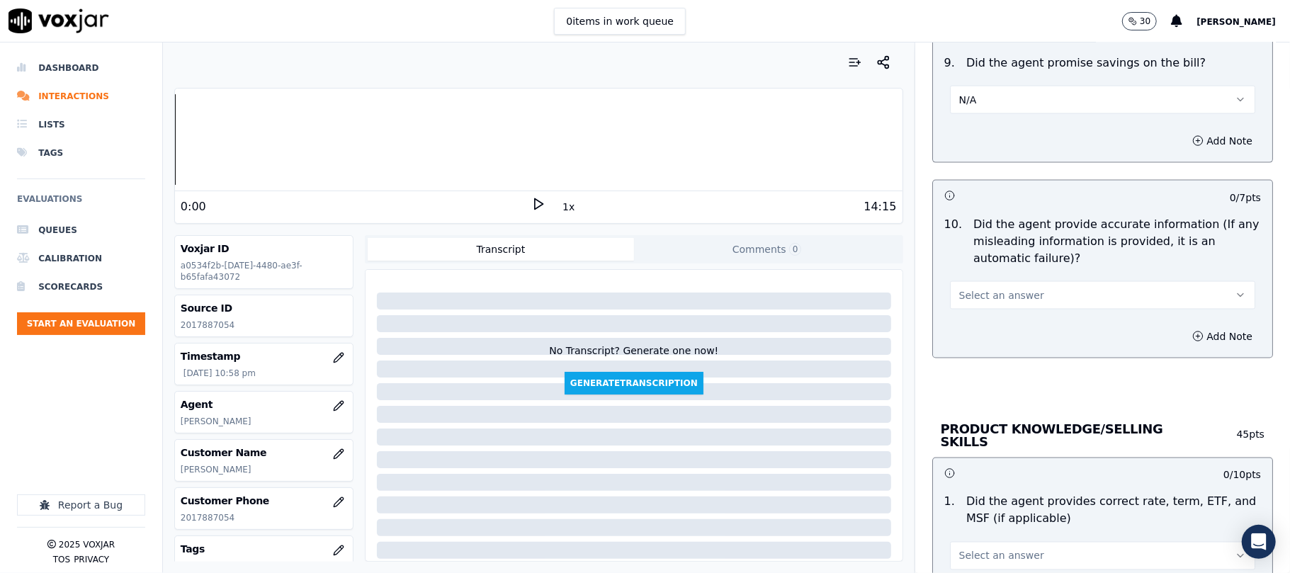
click at [984, 307] on button "Select an answer" at bounding box center [1102, 295] width 305 height 28
click at [977, 332] on div "Yes" at bounding box center [1072, 331] width 274 height 23
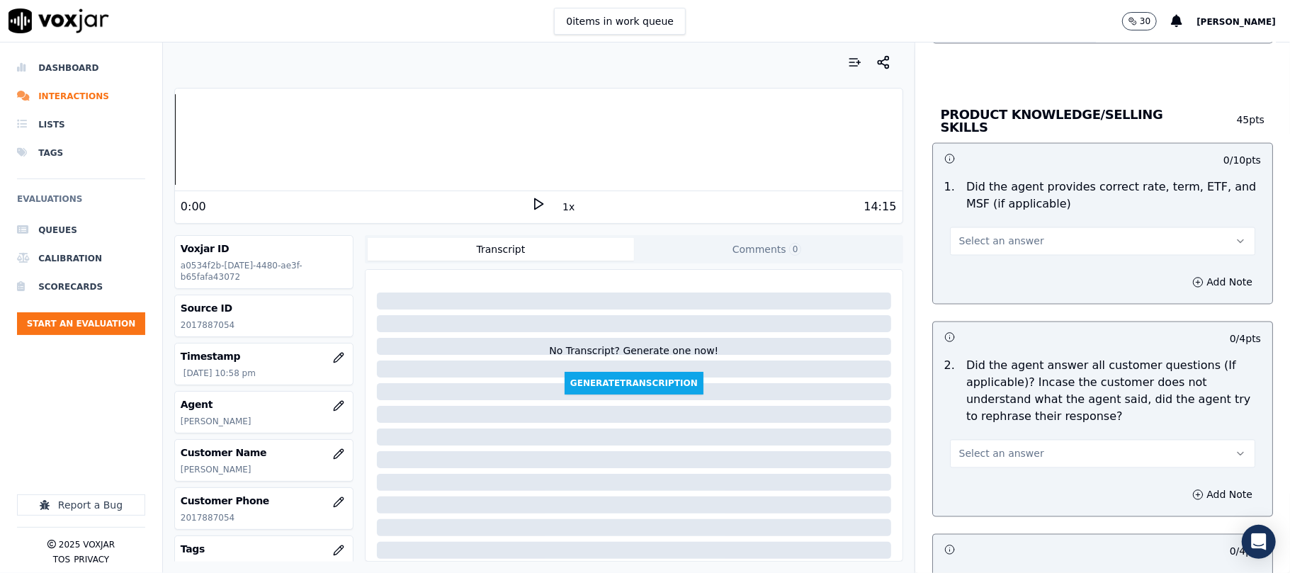
click at [985, 245] on span "Select an answer" at bounding box center [1002, 242] width 85 height 14
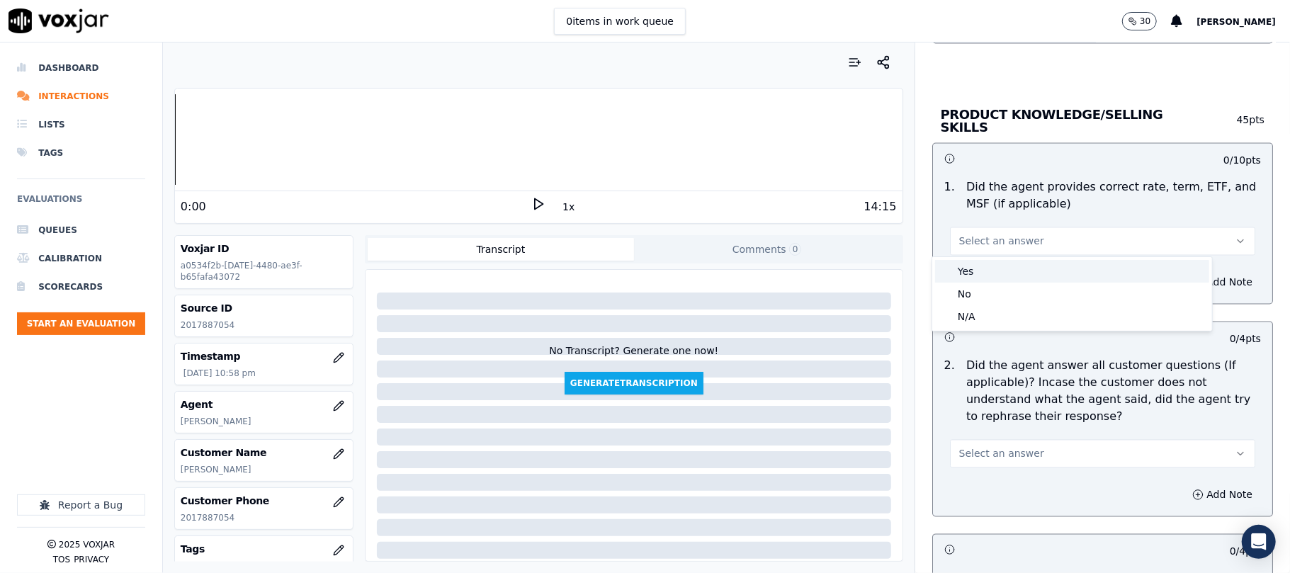
click at [985, 270] on div "Yes" at bounding box center [1072, 271] width 274 height 23
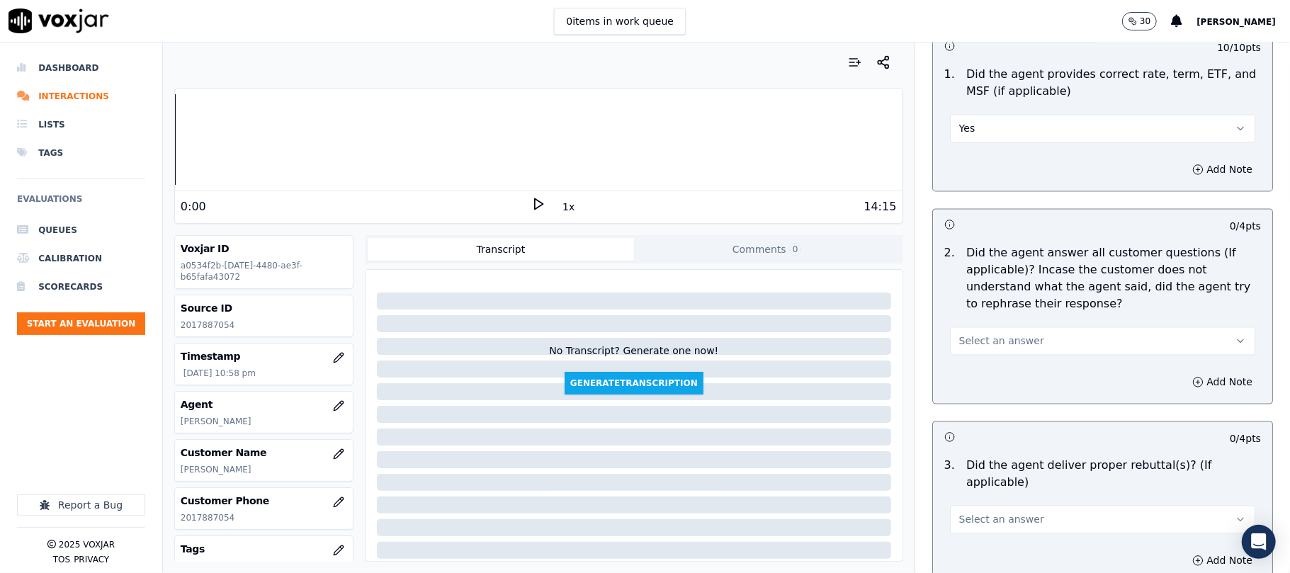
scroll to position [2047, 0]
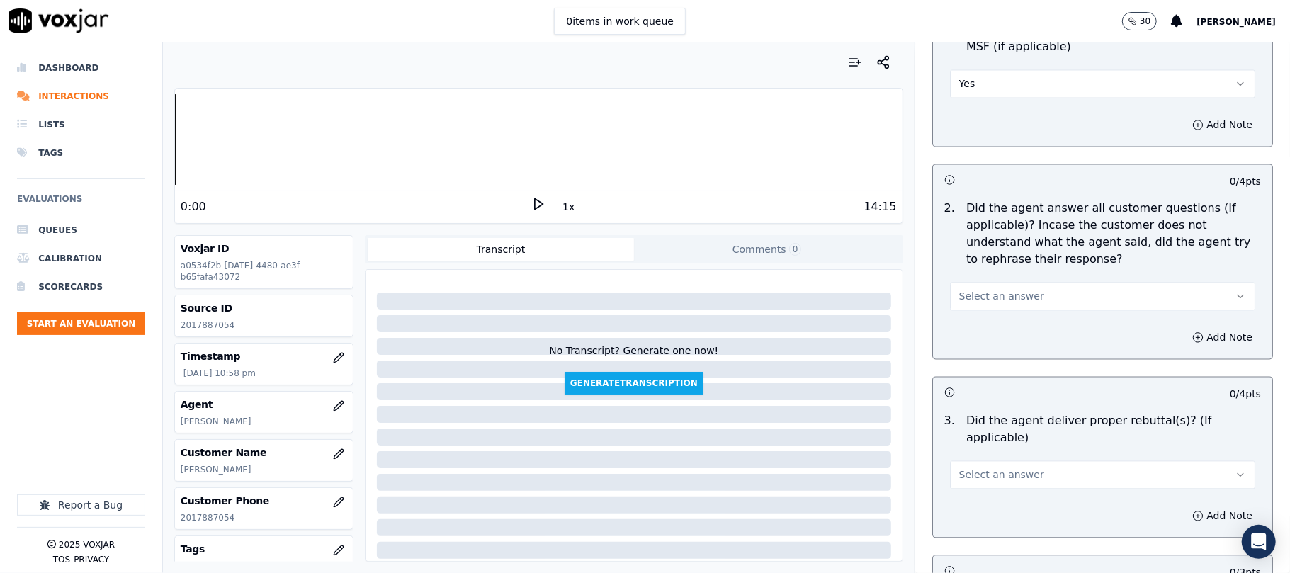
click at [989, 290] on button "Select an answer" at bounding box center [1102, 296] width 305 height 28
click at [989, 330] on div "Yes" at bounding box center [1072, 326] width 274 height 23
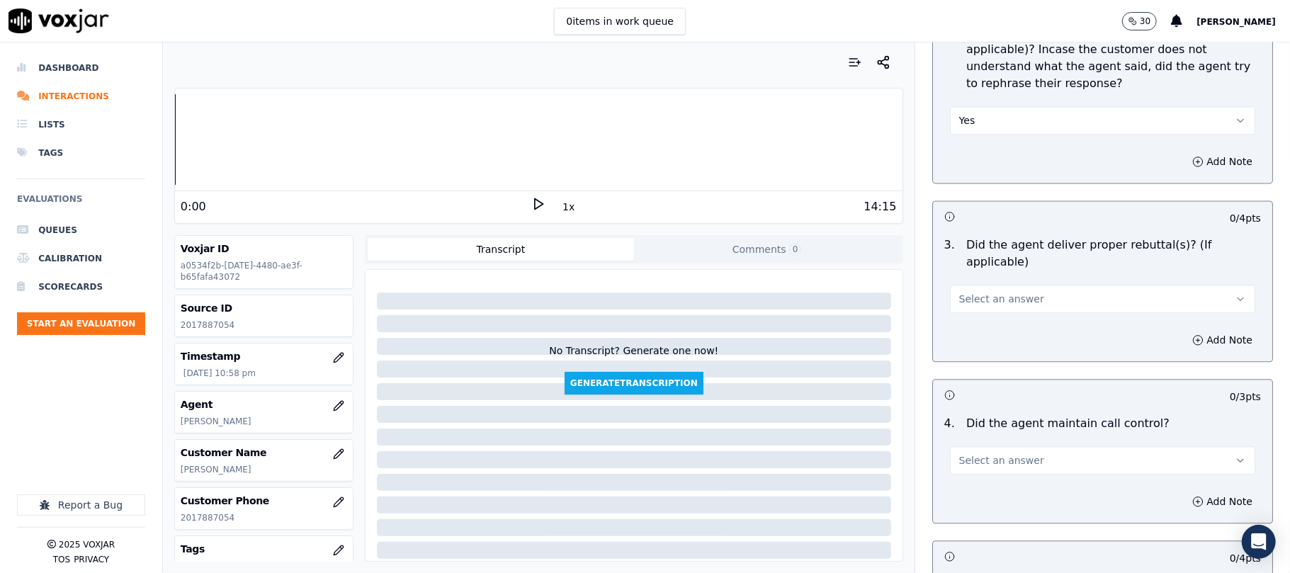
scroll to position [2362, 0]
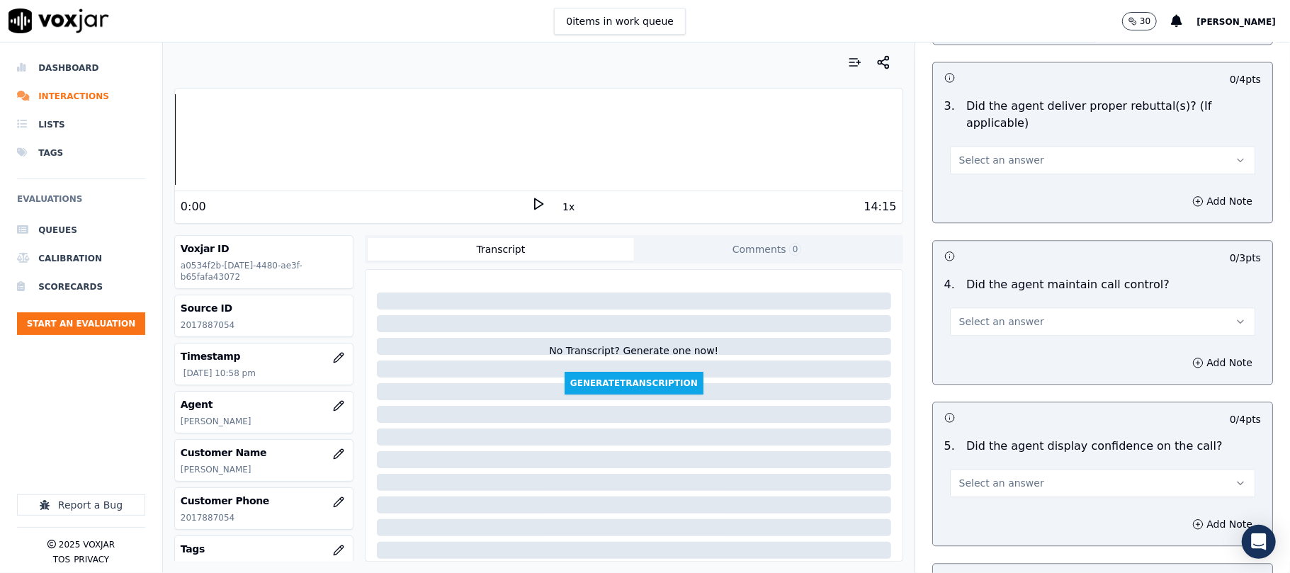
click at [984, 153] on span "Select an answer" at bounding box center [1002, 160] width 85 height 14
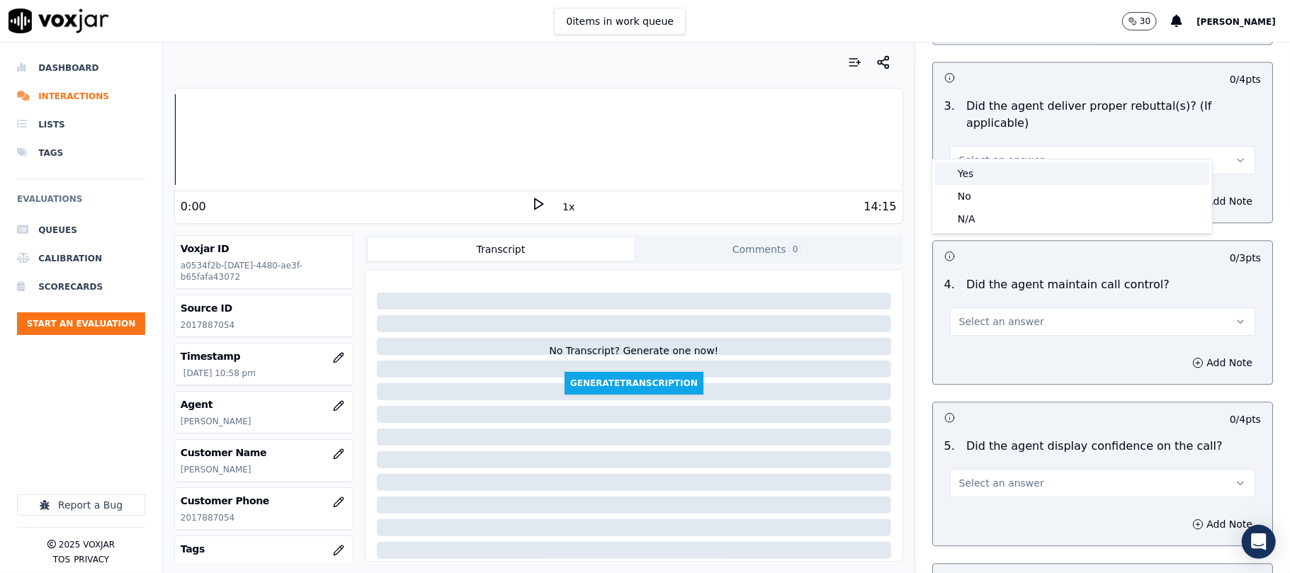
click at [981, 179] on div "Yes" at bounding box center [1072, 173] width 274 height 23
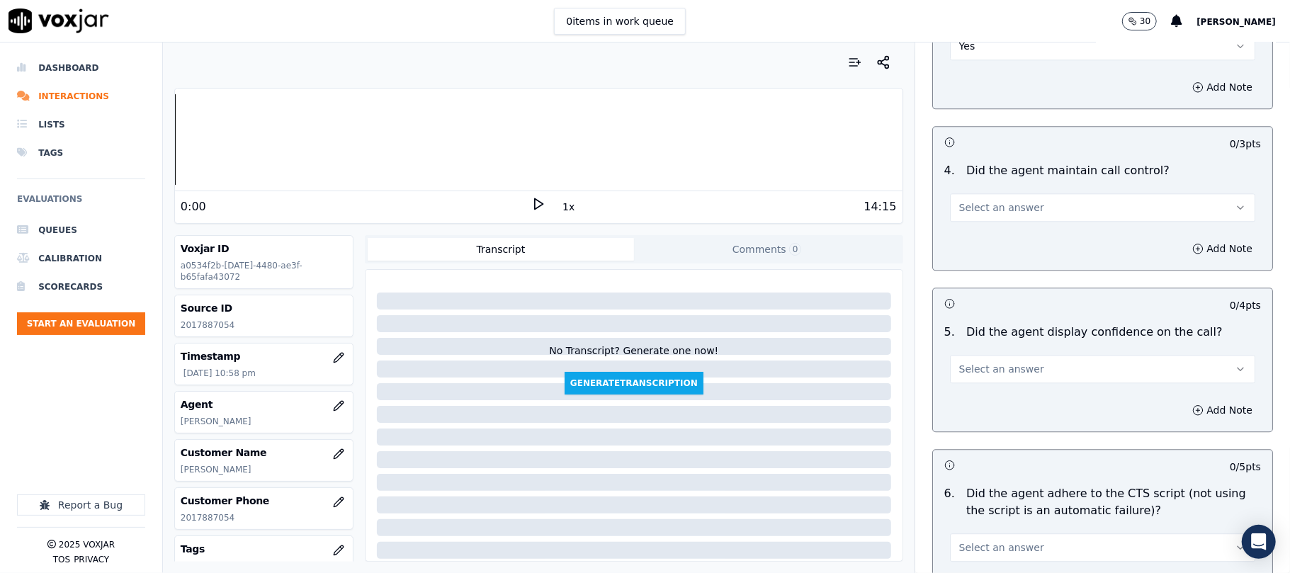
scroll to position [2520, 0]
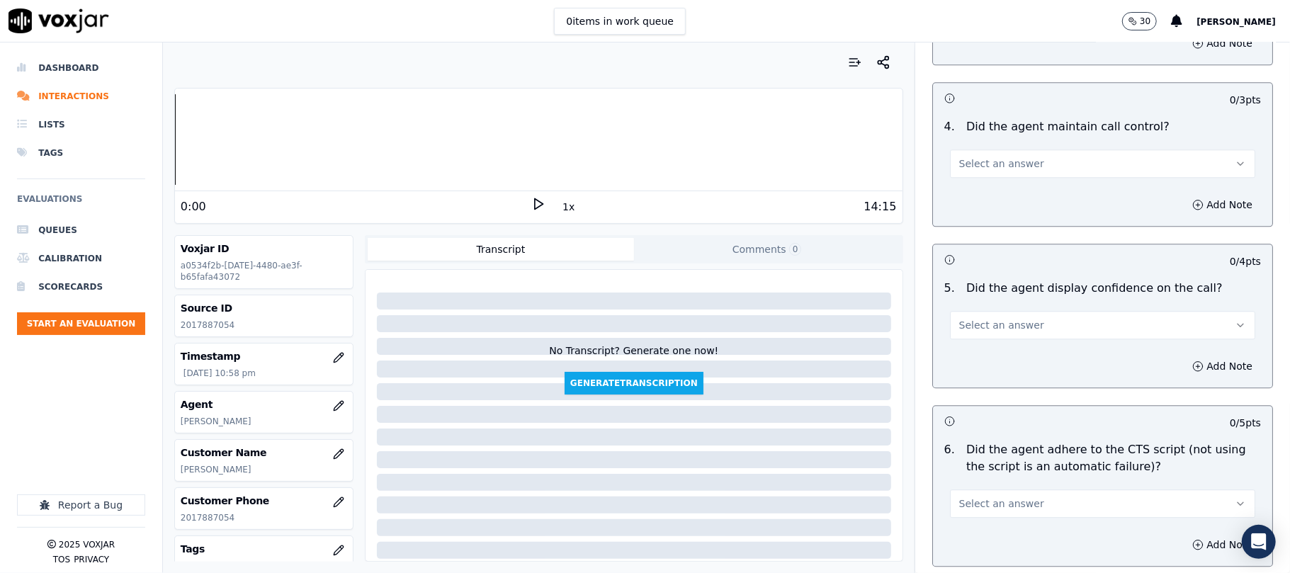
click at [985, 157] on span "Select an answer" at bounding box center [1002, 164] width 85 height 14
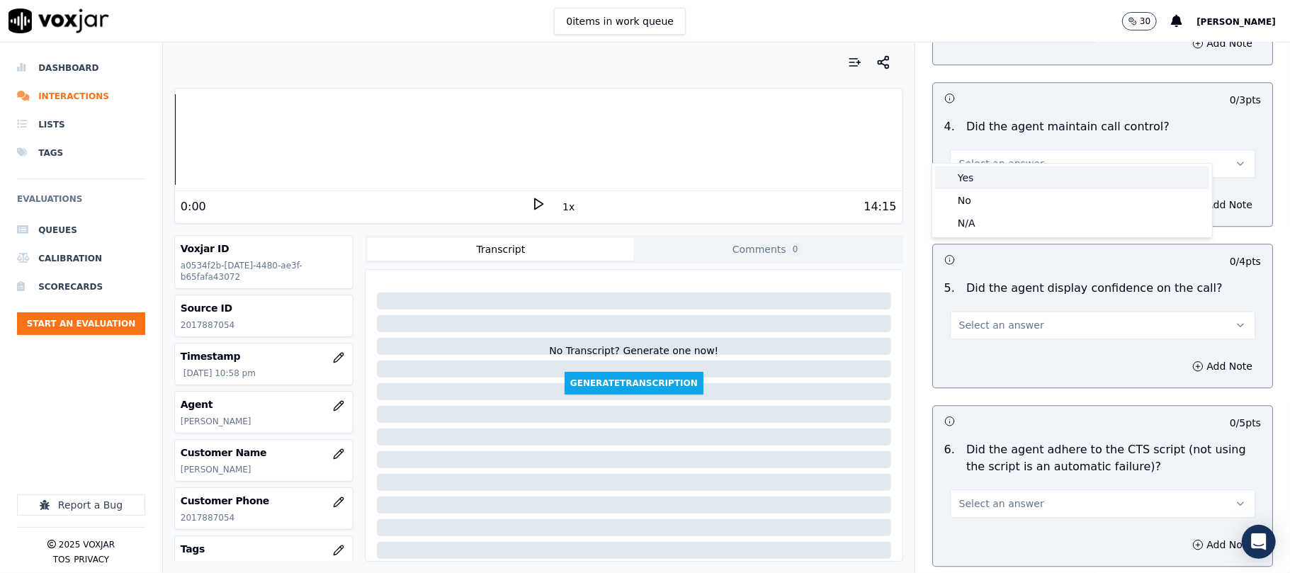
click at [974, 179] on div "Yes" at bounding box center [1072, 178] width 274 height 23
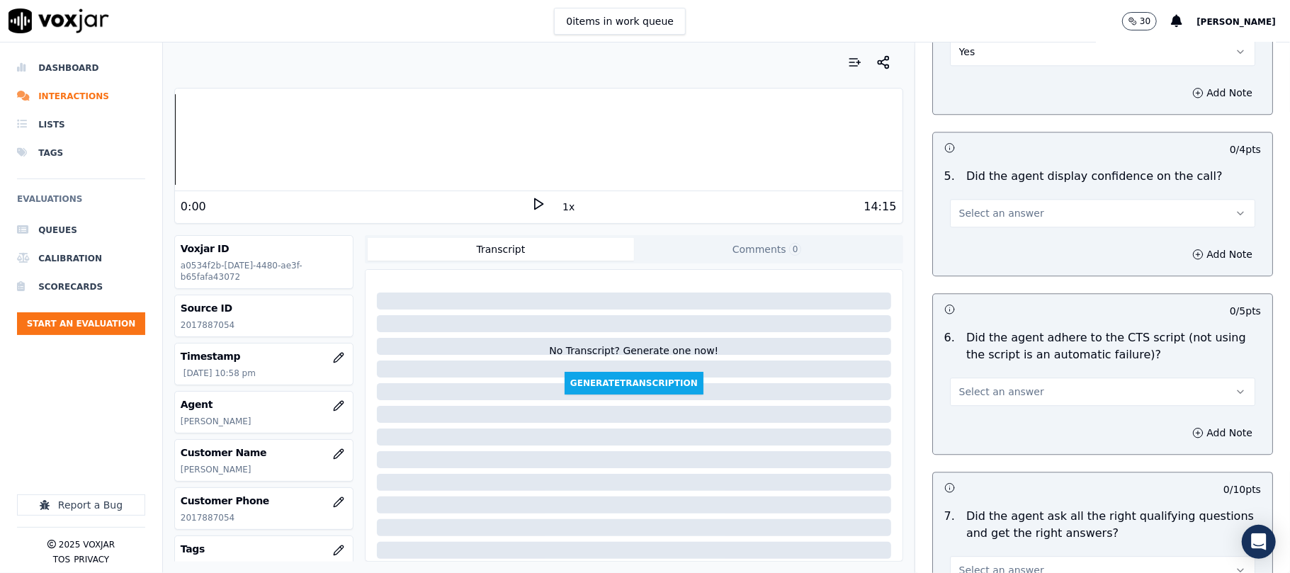
scroll to position [2677, 0]
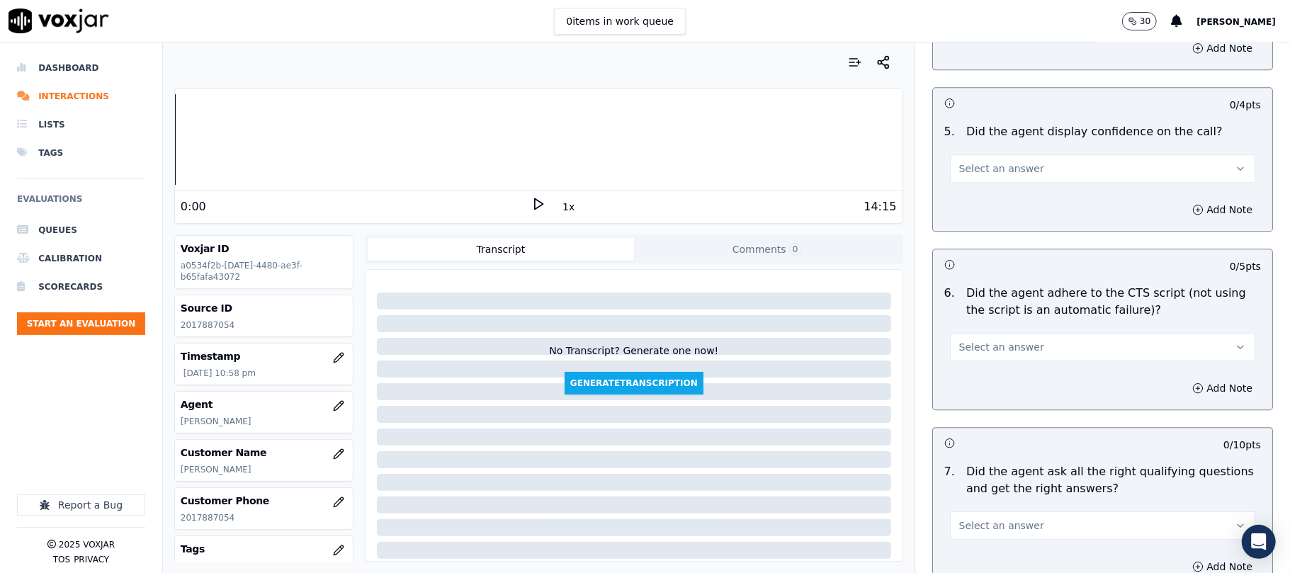
click at [985, 162] on span "Select an answer" at bounding box center [1002, 169] width 85 height 14
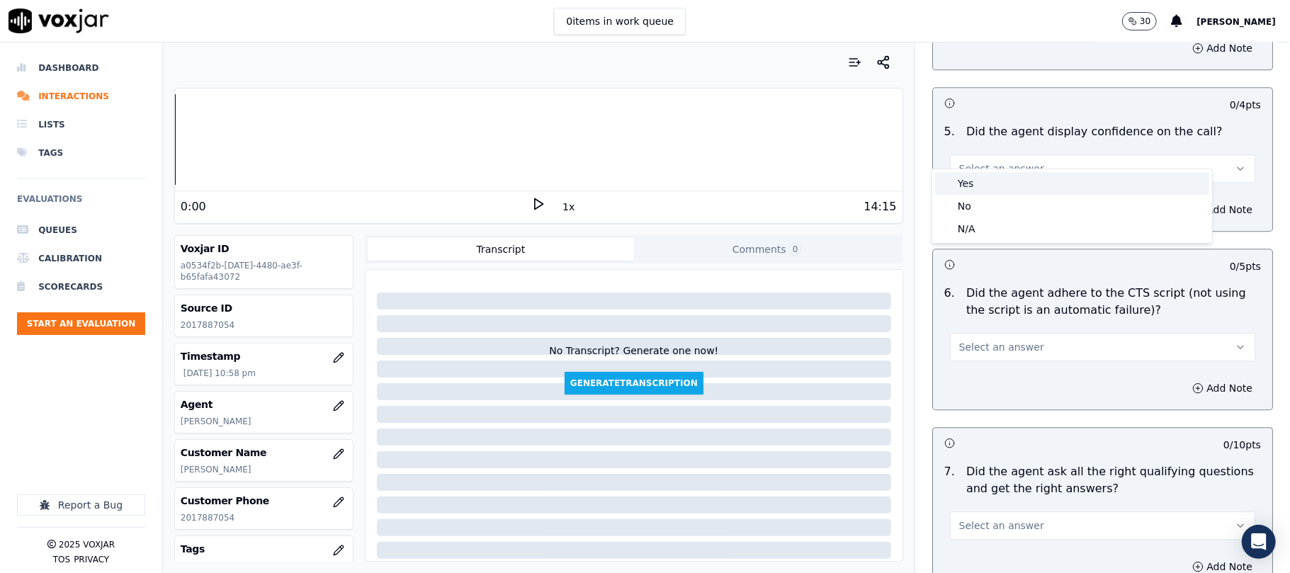
click at [981, 189] on div "Yes" at bounding box center [1072, 183] width 274 height 23
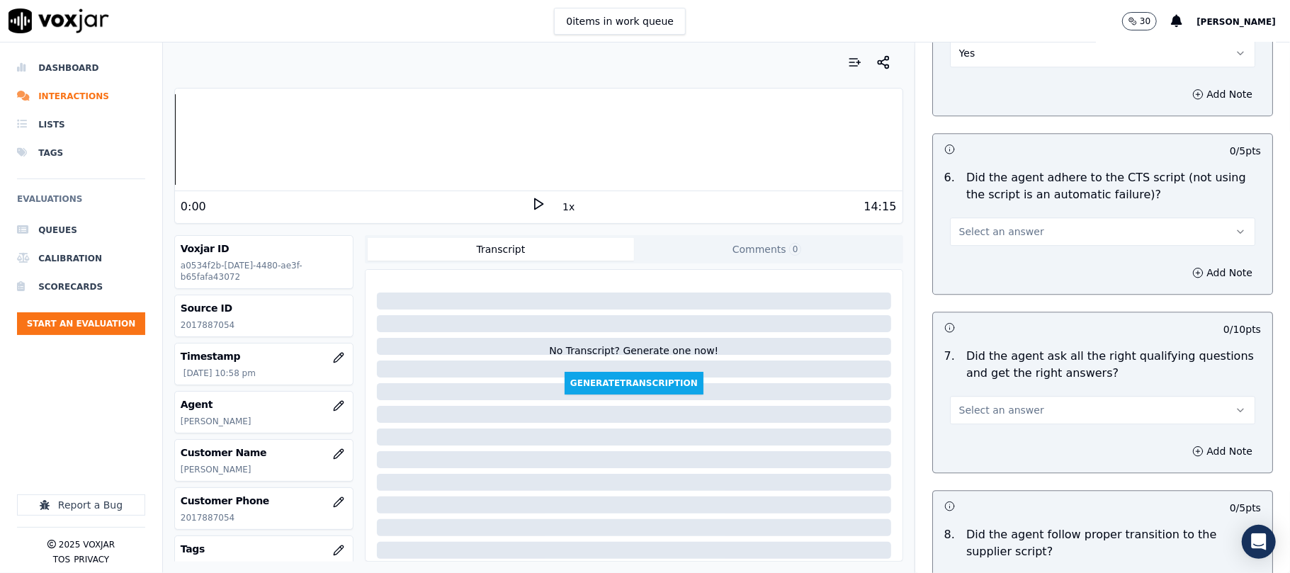
scroll to position [2835, 0]
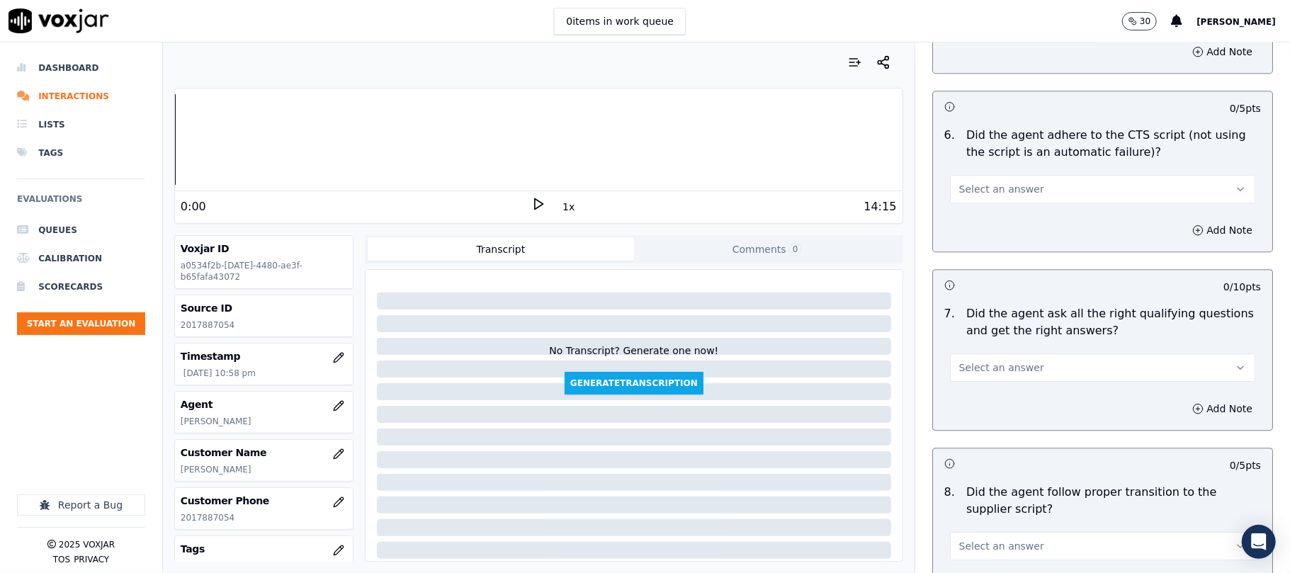
click at [984, 182] on button "Select an answer" at bounding box center [1102, 189] width 305 height 28
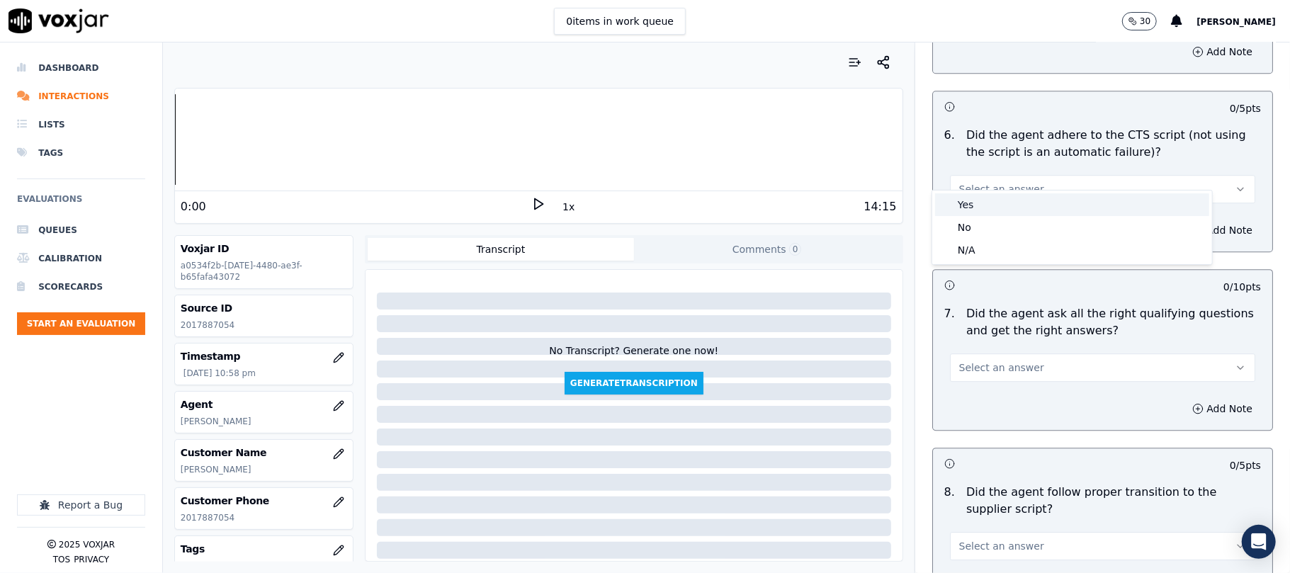
click at [986, 210] on div "Yes" at bounding box center [1072, 204] width 274 height 23
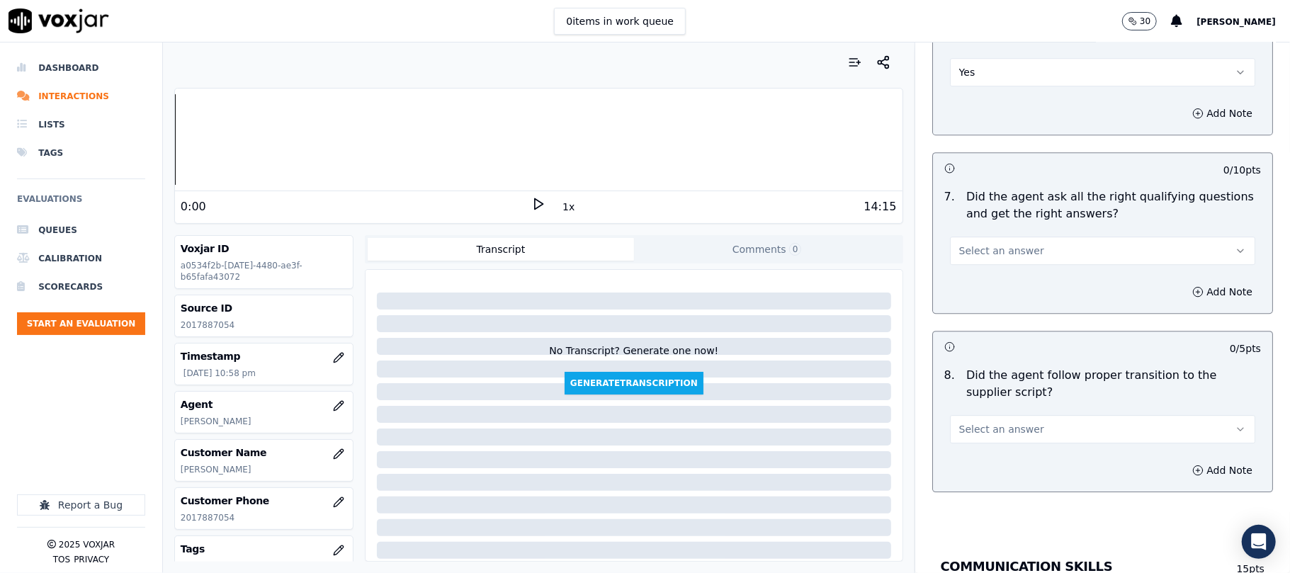
scroll to position [2992, 0]
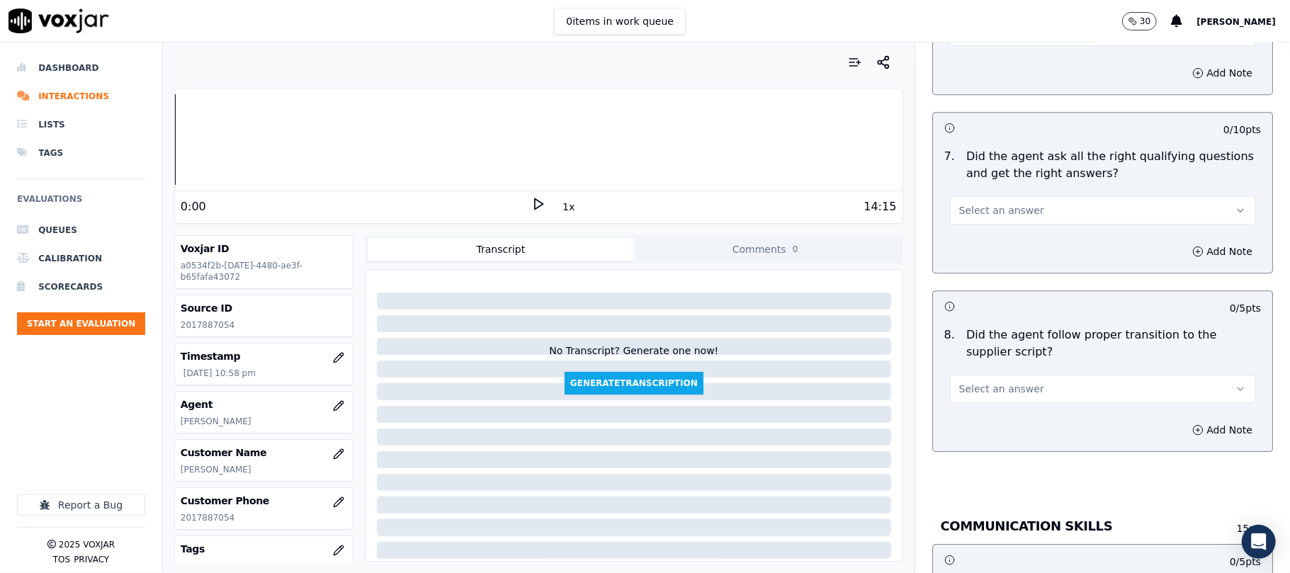
click at [998, 203] on span "Select an answer" at bounding box center [1002, 210] width 85 height 14
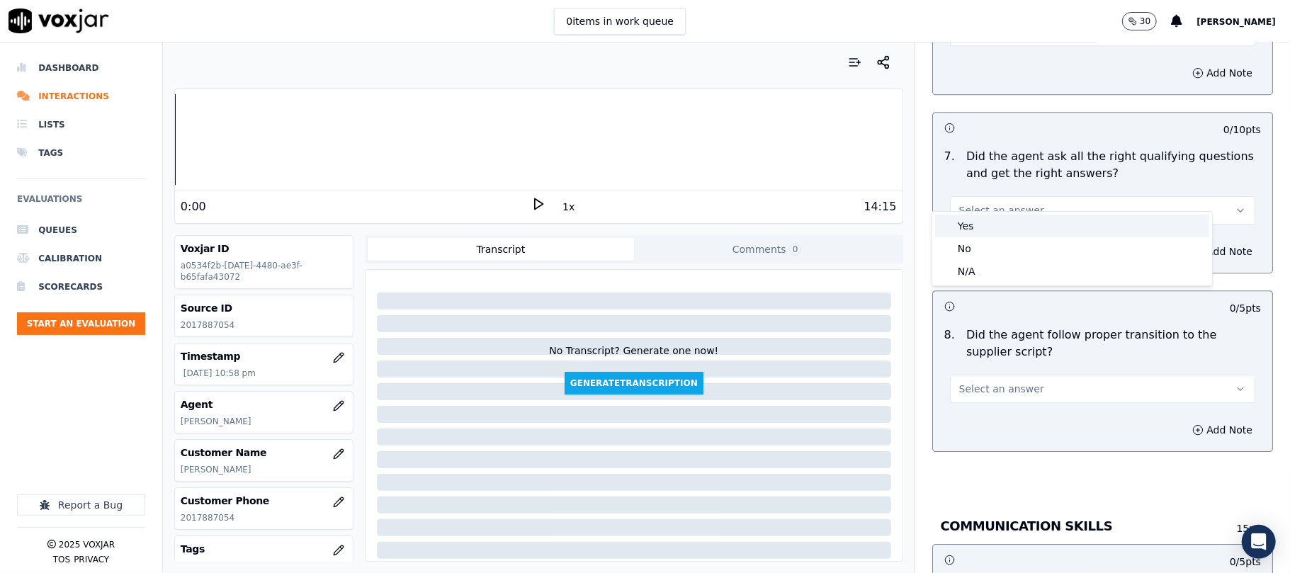
click at [985, 225] on div "Yes" at bounding box center [1072, 226] width 274 height 23
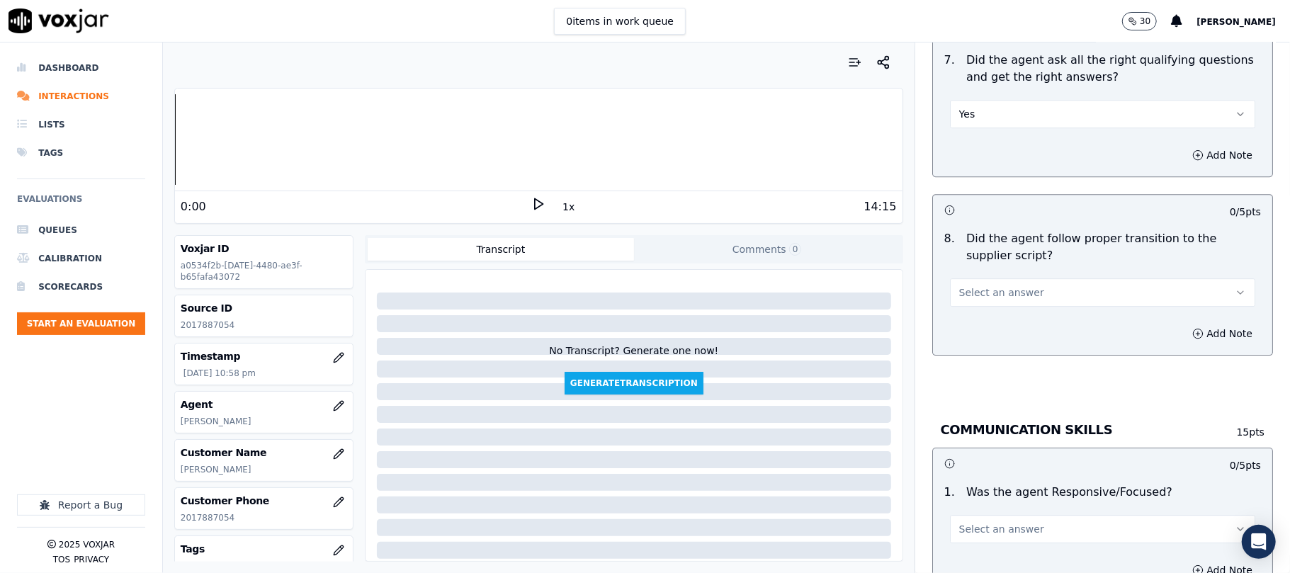
scroll to position [3149, 0]
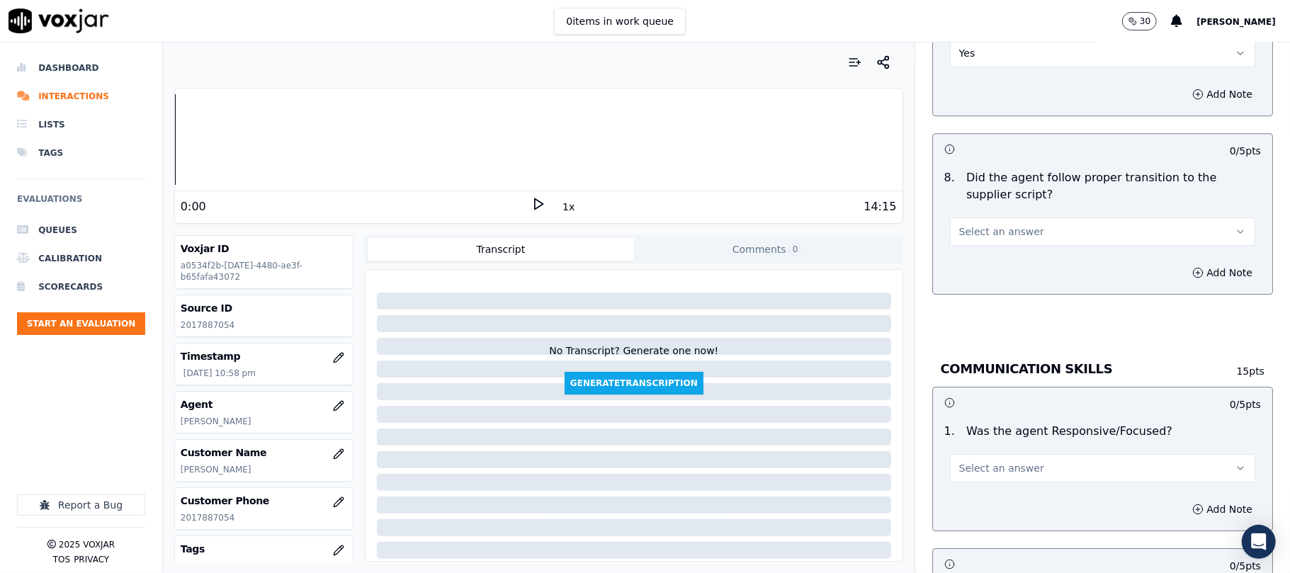
click at [982, 225] on span "Select an answer" at bounding box center [1002, 232] width 85 height 14
click at [984, 244] on div "Yes" at bounding box center [1072, 248] width 274 height 23
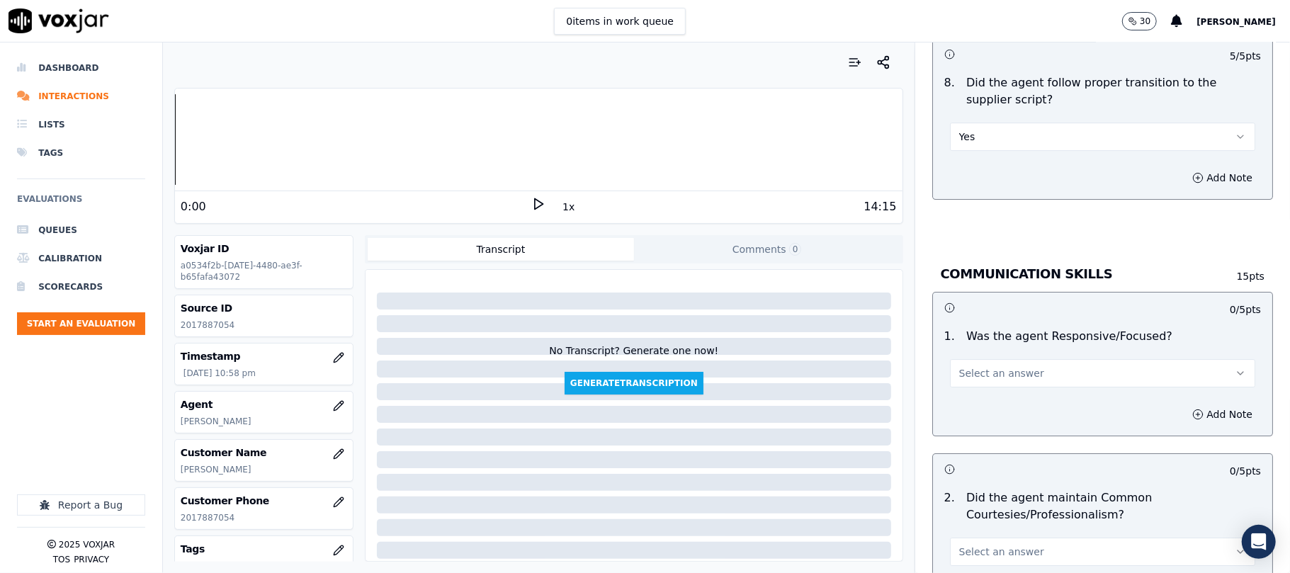
scroll to position [3307, 0]
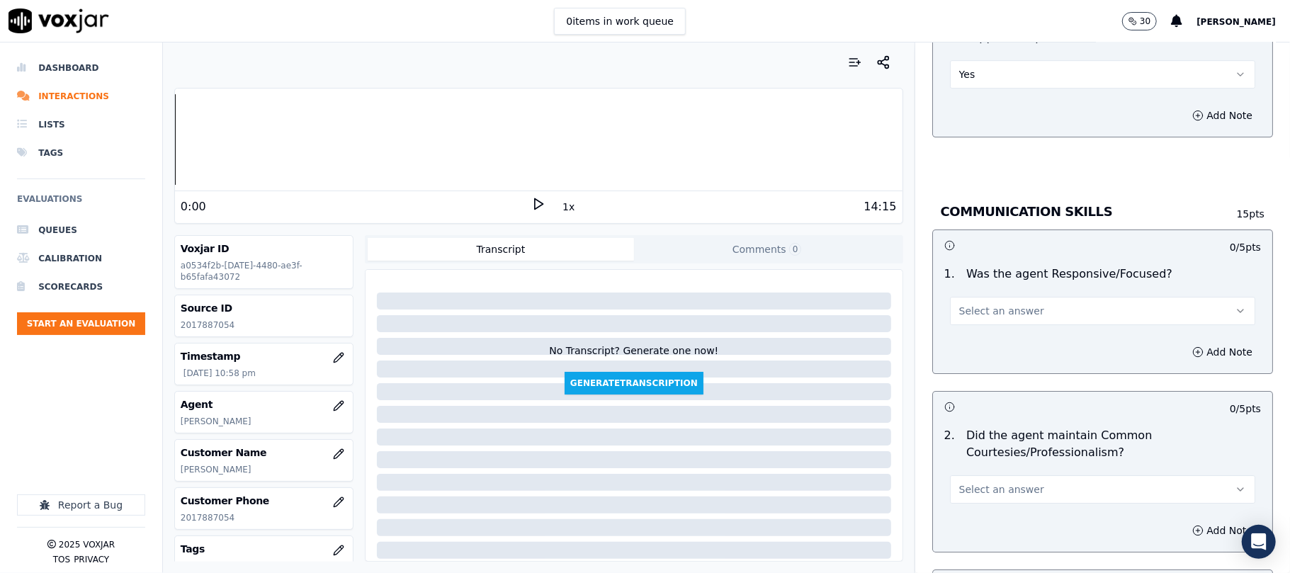
click at [982, 304] on span "Select an answer" at bounding box center [1002, 311] width 85 height 14
click at [985, 323] on div "Yes" at bounding box center [1072, 327] width 274 height 23
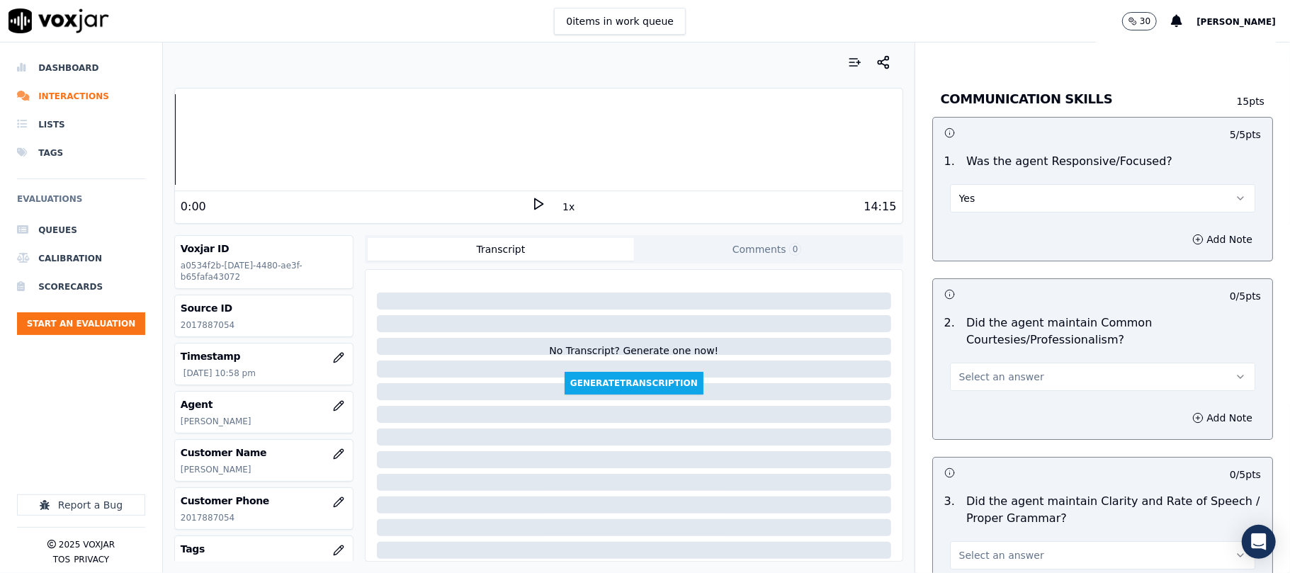
scroll to position [3465, 0]
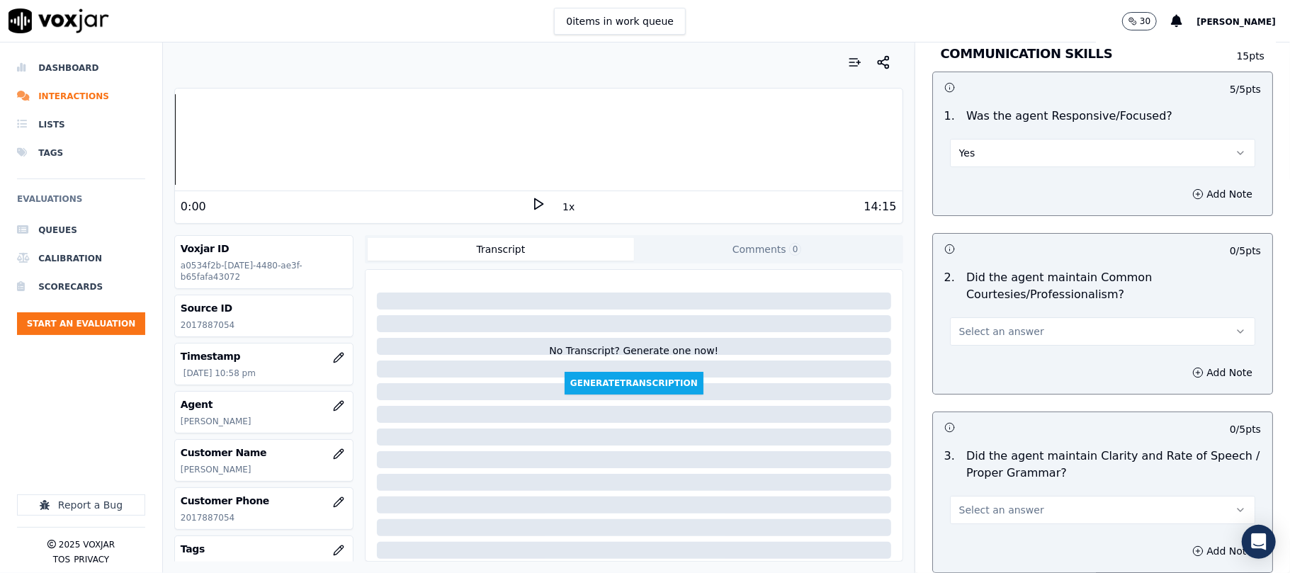
click at [991, 325] on span "Select an answer" at bounding box center [1002, 332] width 85 height 14
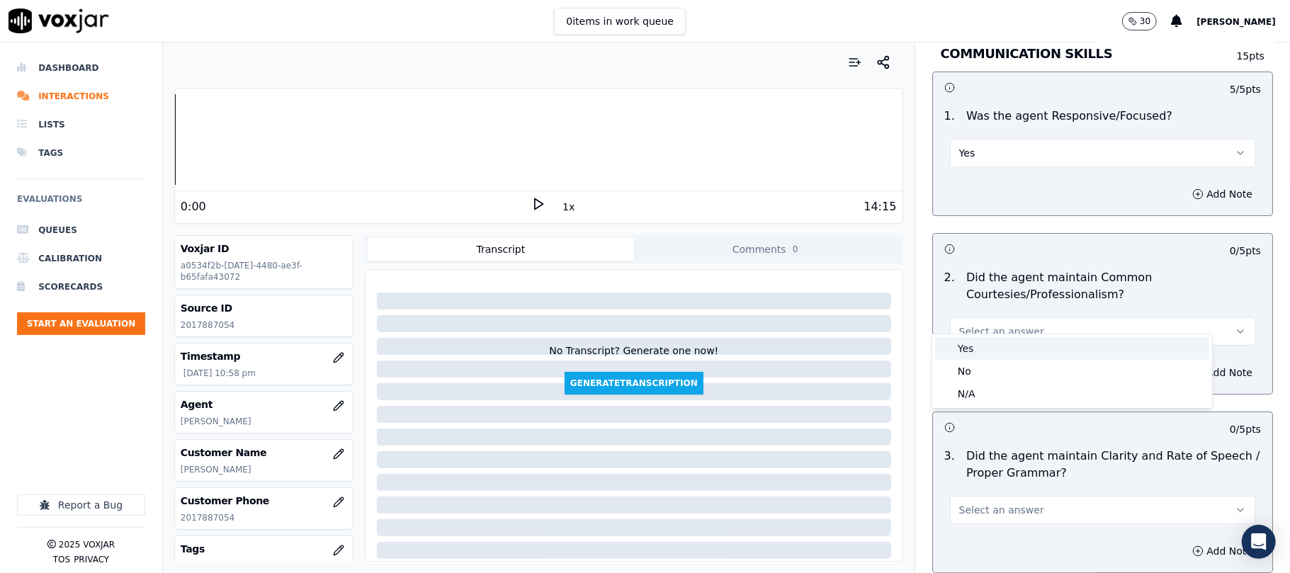
click at [984, 341] on div "Yes" at bounding box center [1072, 348] width 274 height 23
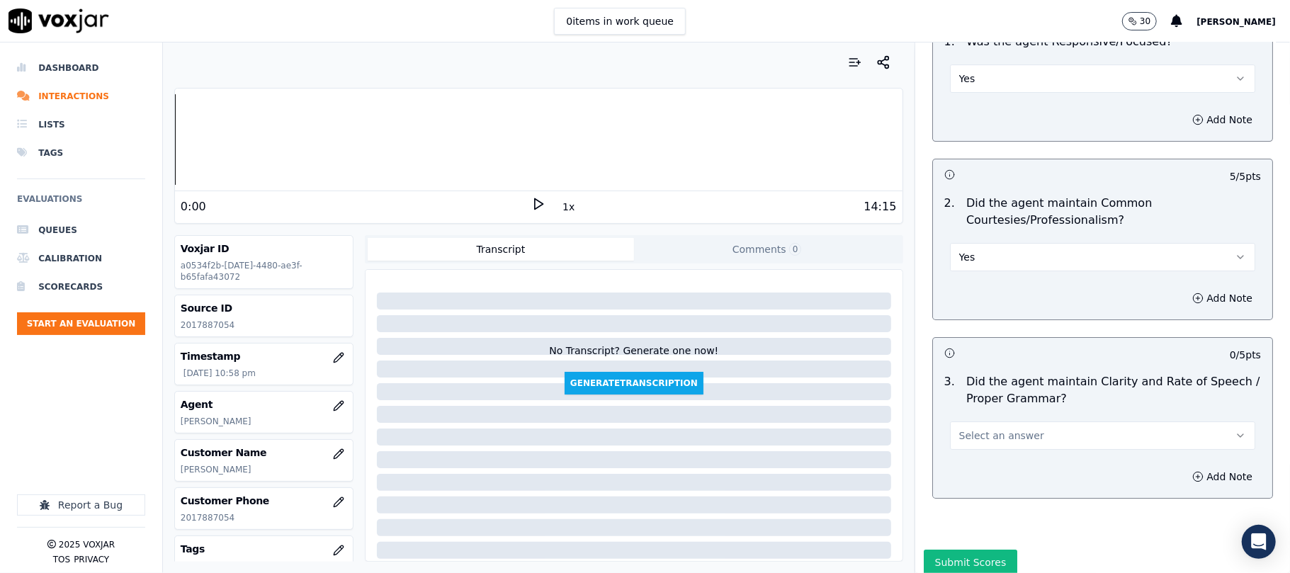
scroll to position [3578, 0]
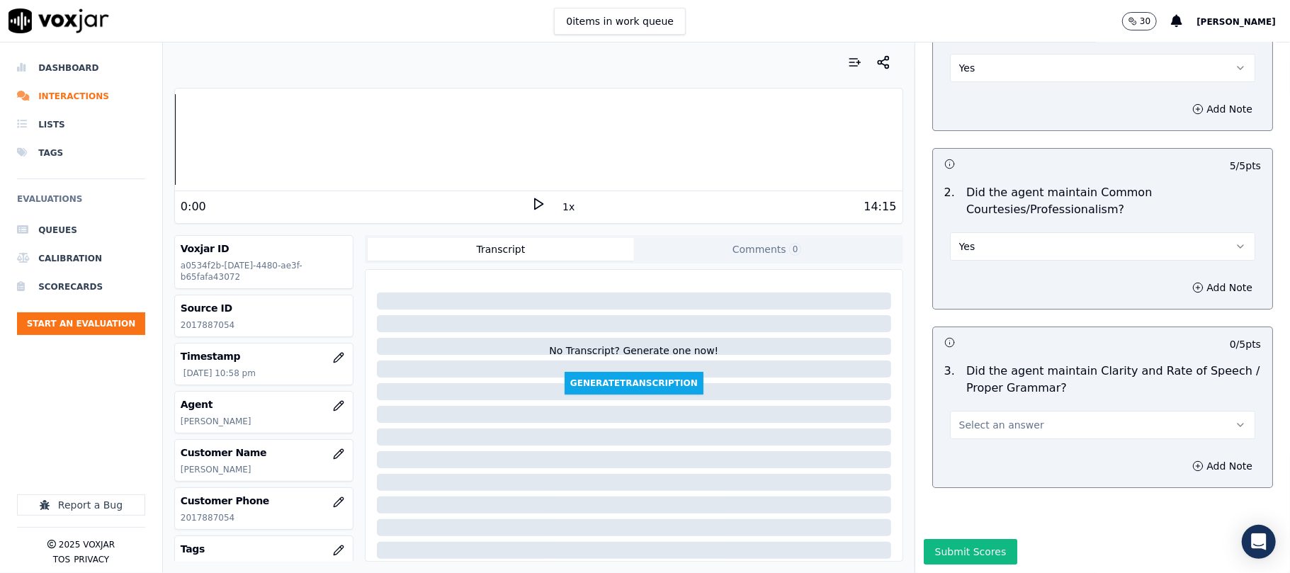
click at [984, 418] on span "Select an answer" at bounding box center [1002, 425] width 85 height 14
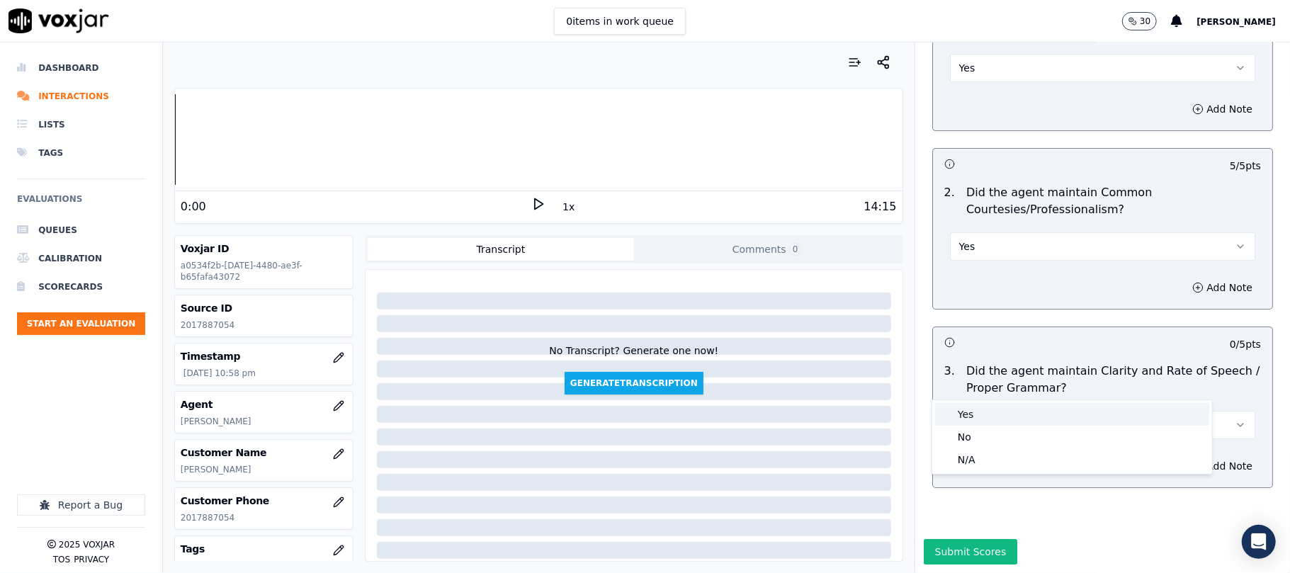
click at [982, 407] on div "Yes" at bounding box center [1072, 414] width 274 height 23
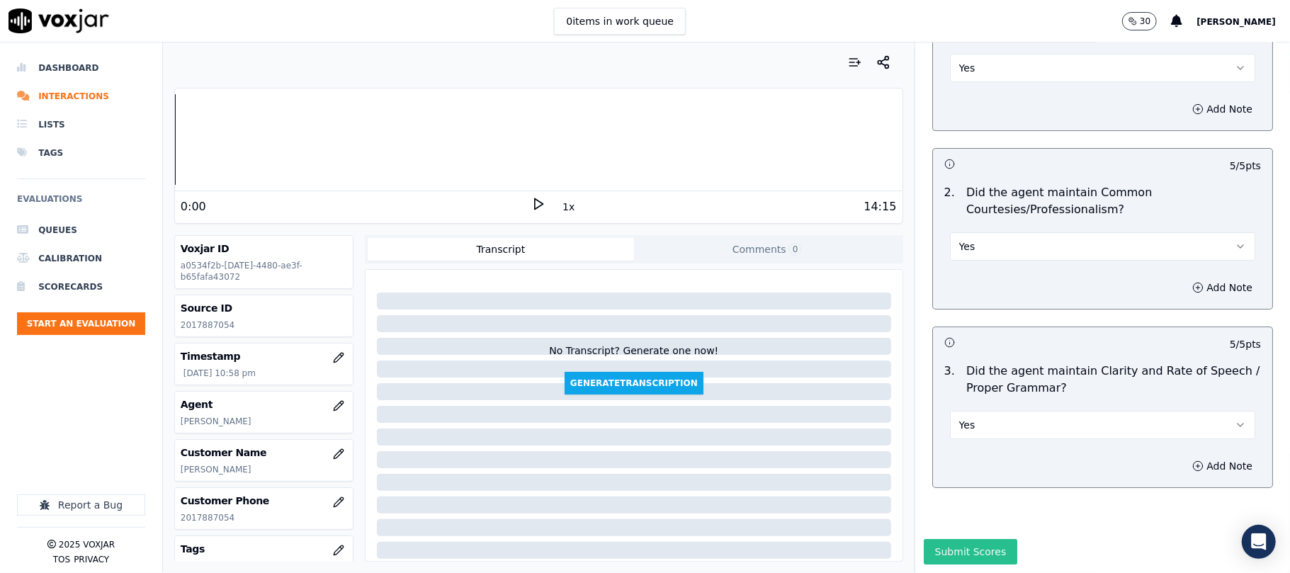
click at [965, 539] on button "Submit Scores" at bounding box center [971, 552] width 94 height 26
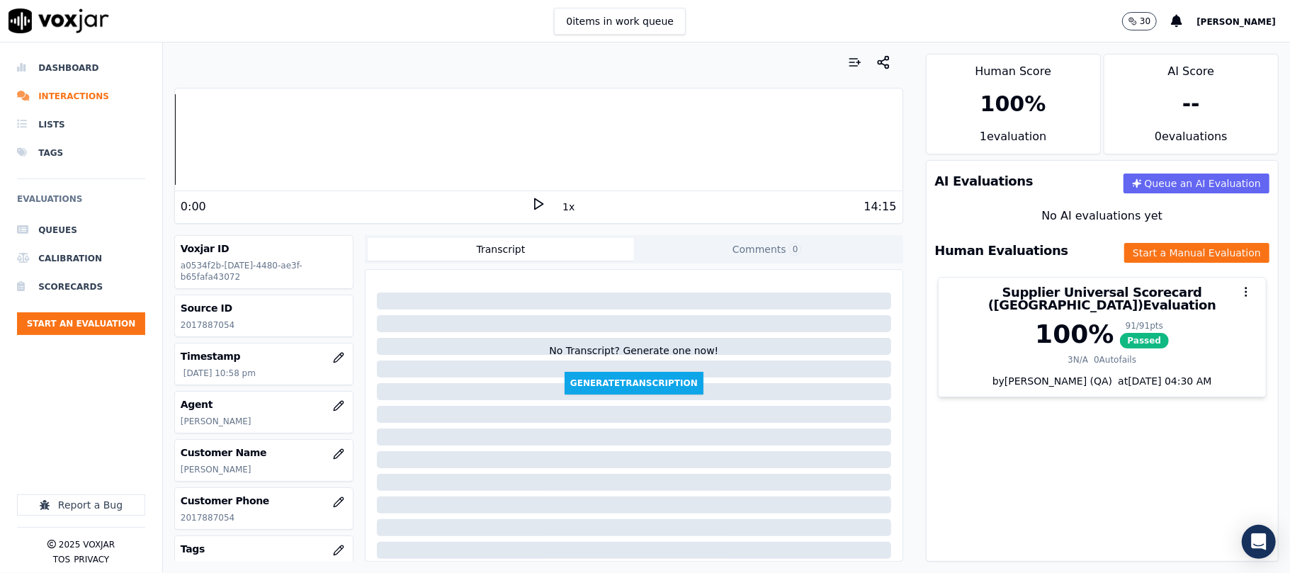
click at [159, 312] on nav "Dashboard Interactions Lists Tags Evaluations Queues Calibration Scorecards Sta…" at bounding box center [81, 308] width 163 height 531
click at [125, 324] on button "Start an Evaluation" at bounding box center [81, 324] width 128 height 23
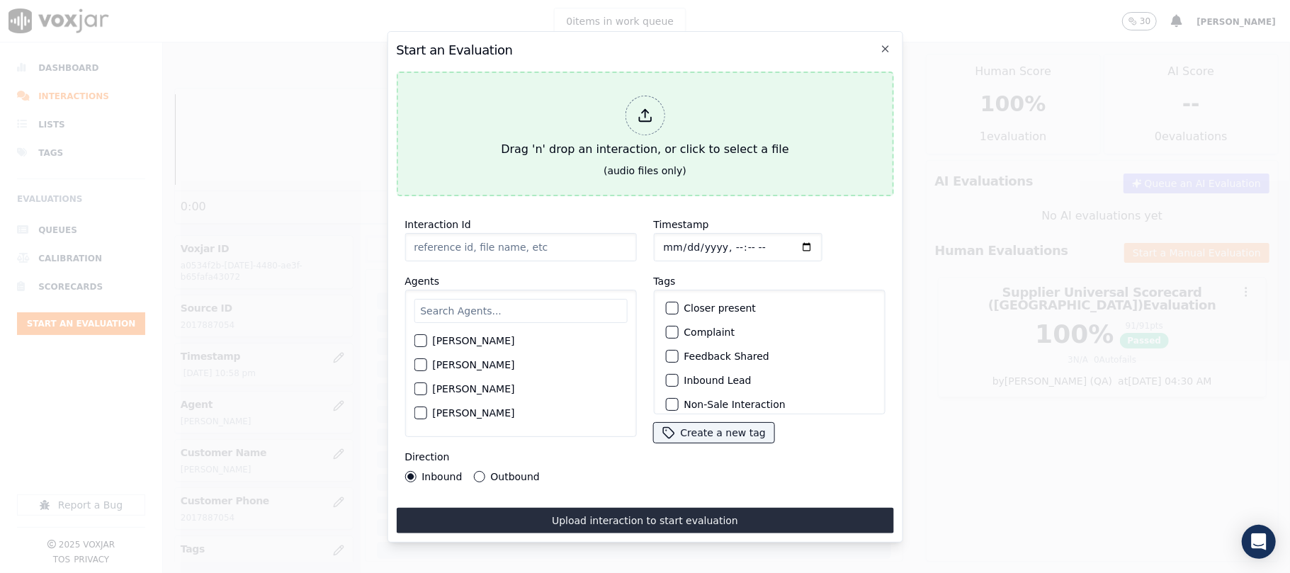
click at [797, 118] on button "Drag 'n' drop an interaction, or click to select a file (audio files only)" at bounding box center [644, 134] width 497 height 125
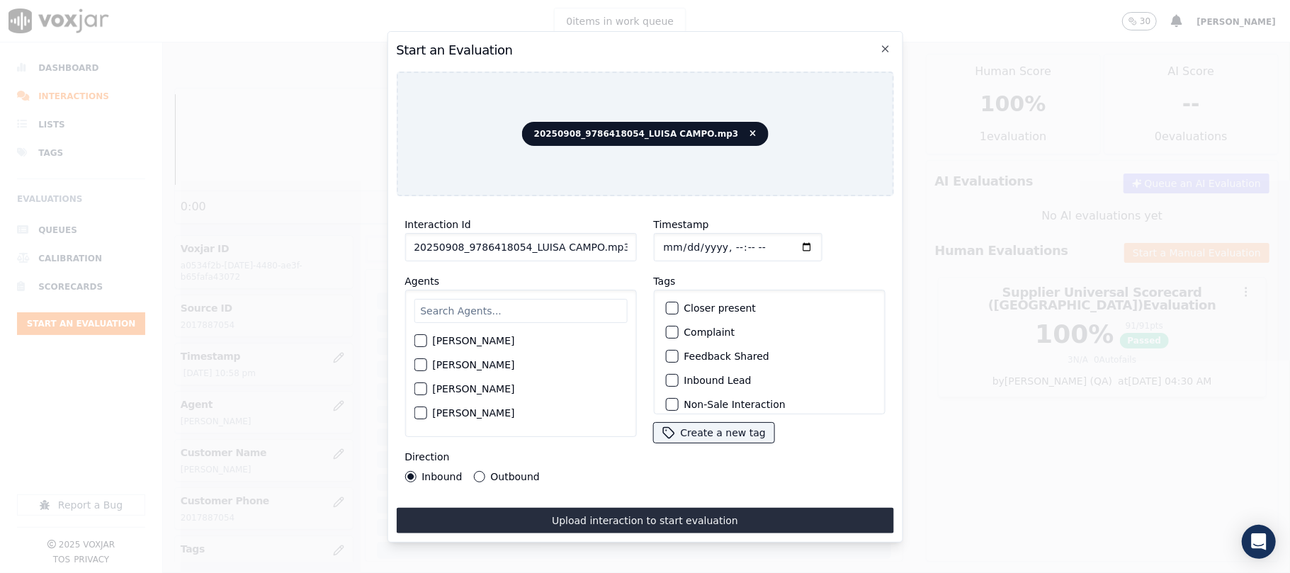
click at [510, 218] on div "Interaction Id 20250908_9786418054_LUISA CAMPO.mp3" at bounding box center [521, 238] width 232 height 45
click at [500, 233] on input "20250908_9786418054_LUISA CAMPO.mp3" at bounding box center [521, 247] width 232 height 28
paste input "9786418054"
type input "9786418054"
click at [673, 241] on input "Timestamp" at bounding box center [737, 247] width 169 height 28
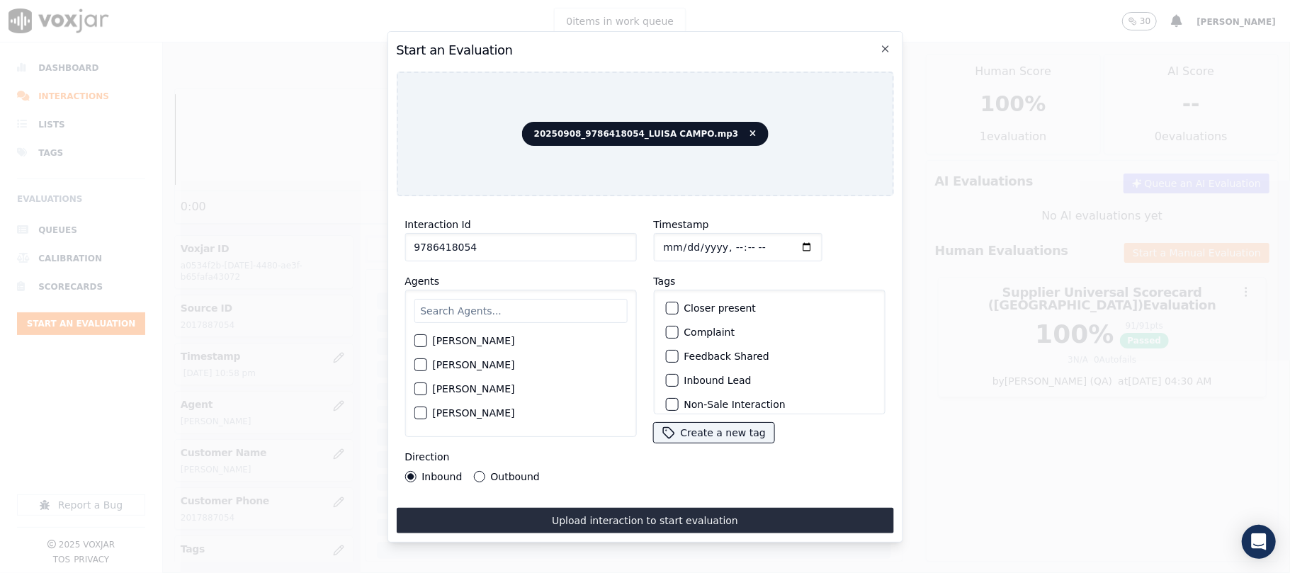
type input "[DATE]T23:08"
click at [488, 303] on input "text" at bounding box center [520, 311] width 213 height 24
type input "[PERSON_NAME]"
click at [492, 340] on label "[PERSON_NAME]" at bounding box center [473, 345] width 82 height 10
click at [427, 339] on button "[PERSON_NAME]" at bounding box center [420, 345] width 13 height 13
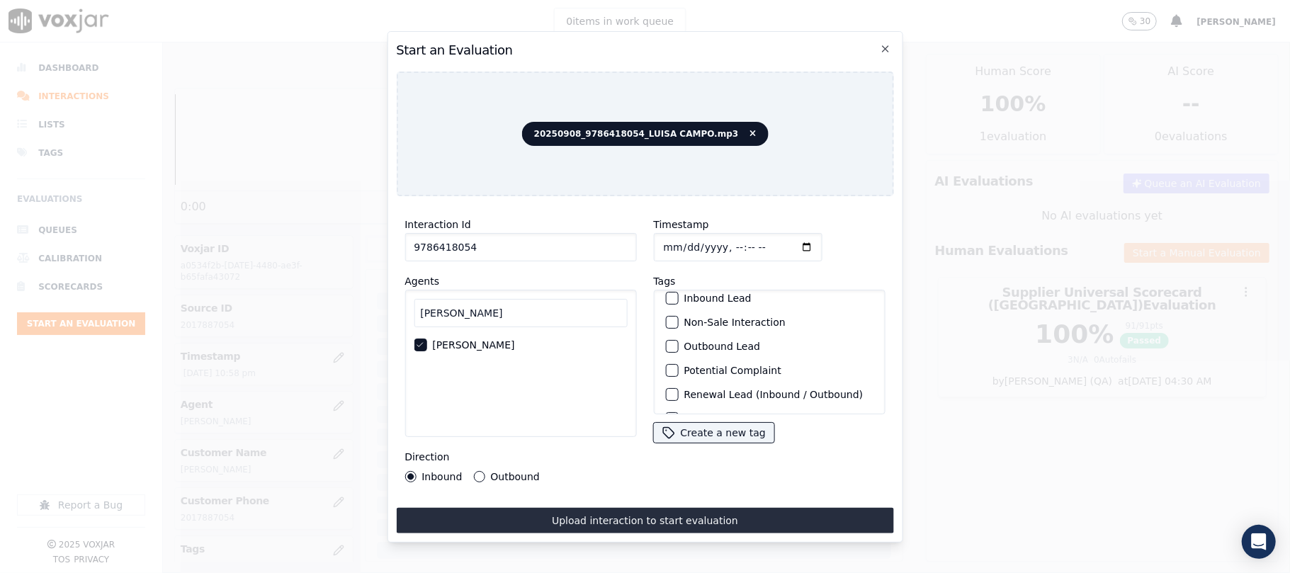
scroll to position [123, 0]
click at [714, 391] on label "Sale Interaction" at bounding box center [723, 396] width 78 height 10
click at [678, 390] on button "Sale Interaction" at bounding box center [671, 396] width 13 height 13
click at [500, 461] on div "Direction Inbound Outbound" at bounding box center [521, 466] width 232 height 34
click at [528, 472] on label "Outbound" at bounding box center [514, 477] width 49 height 10
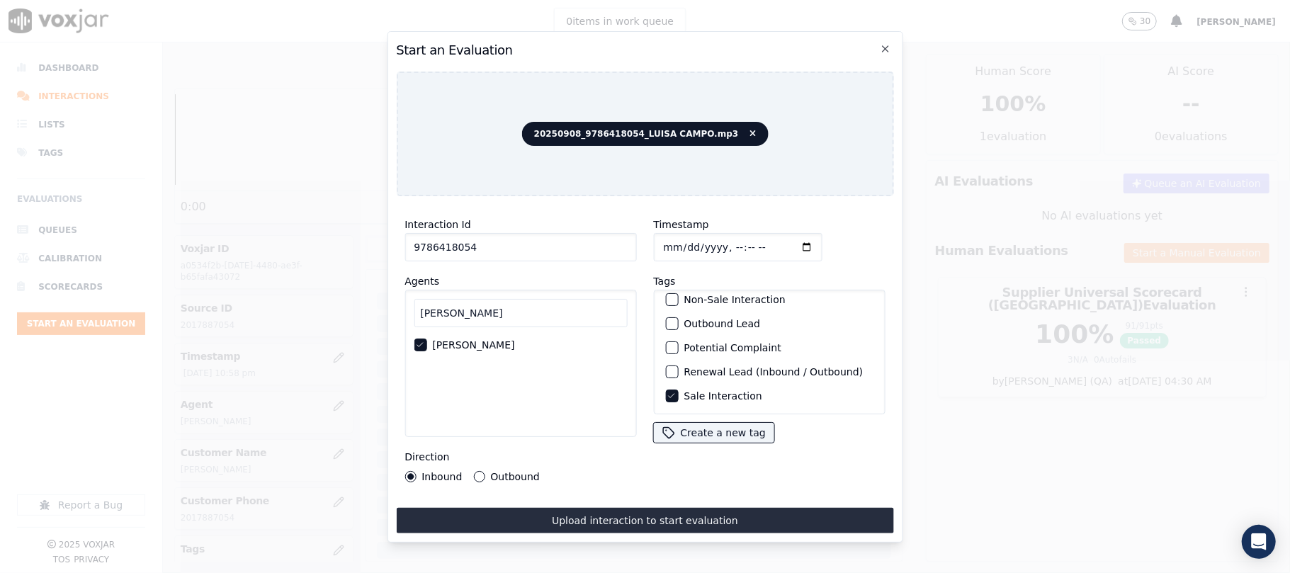
click at [485, 471] on button "Outbound" at bounding box center [478, 476] width 11 height 11
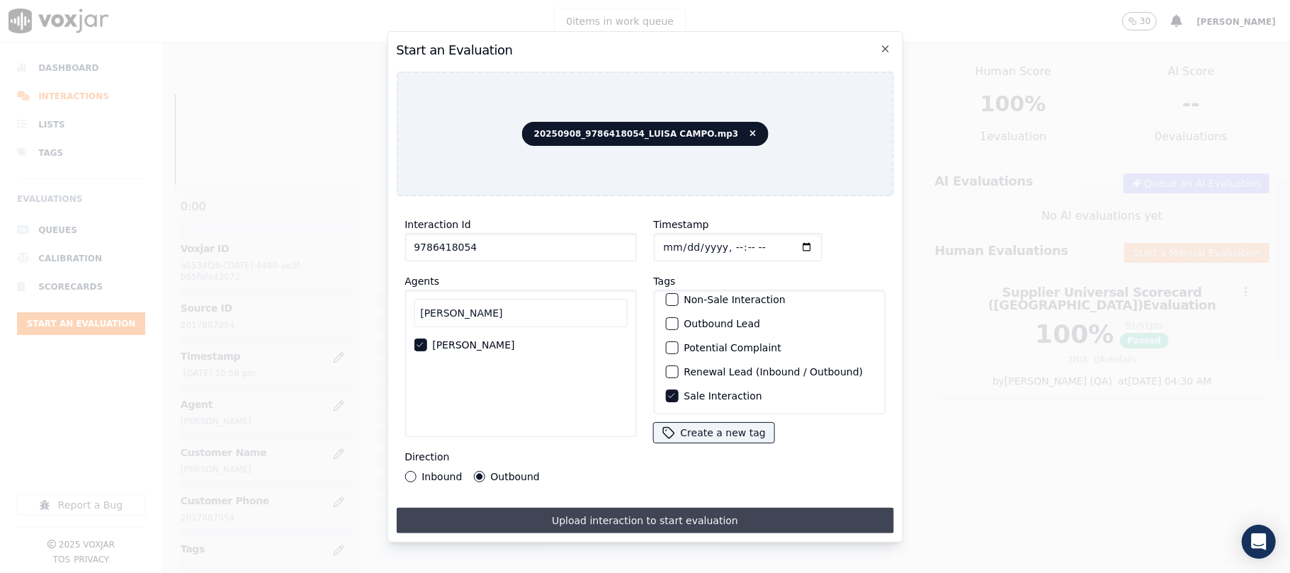
click at [558, 513] on button "Upload interaction to start evaluation" at bounding box center [644, 521] width 497 height 26
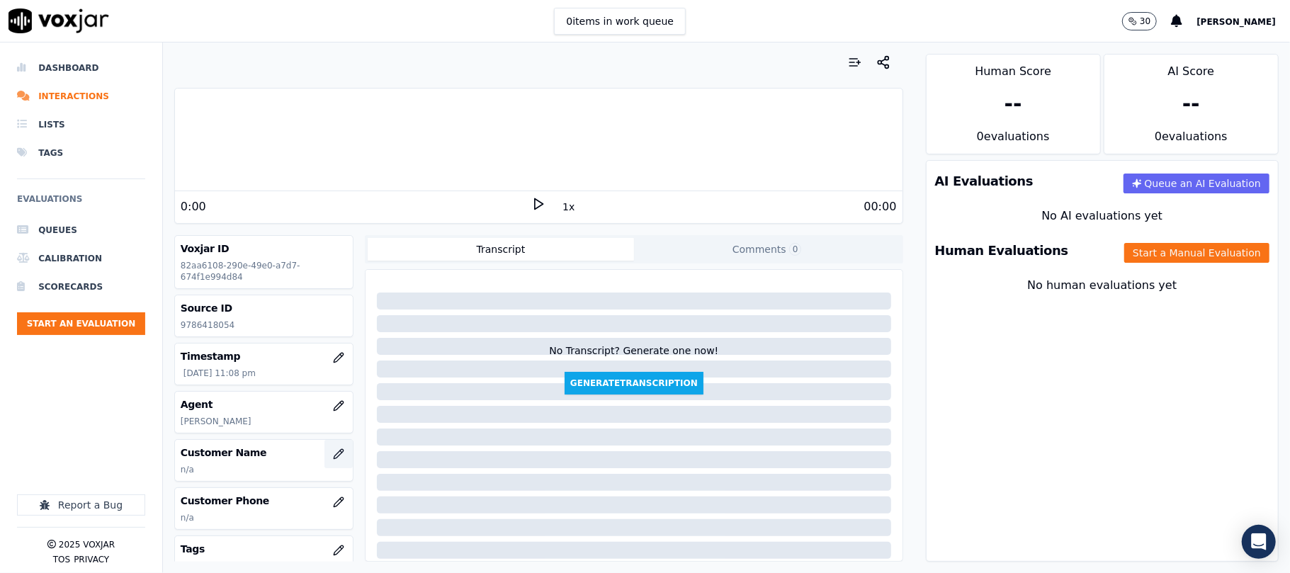
click at [325, 463] on button "button" at bounding box center [339, 454] width 28 height 28
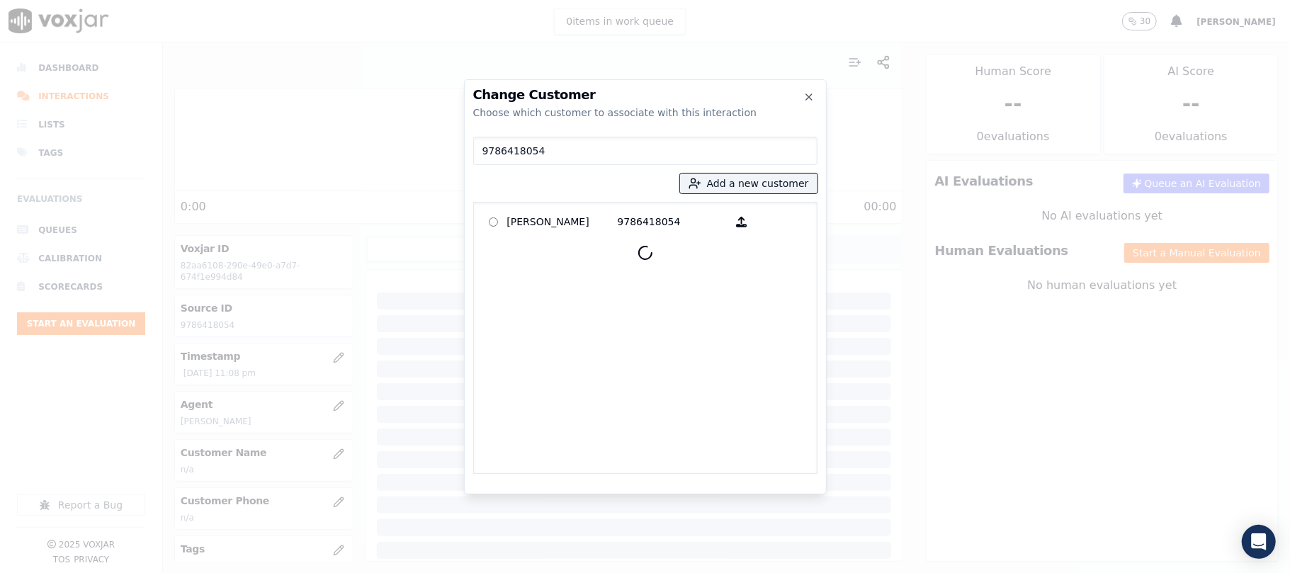
type input "9786418054"
click at [551, 225] on p "[PERSON_NAME]" at bounding box center [562, 222] width 111 height 22
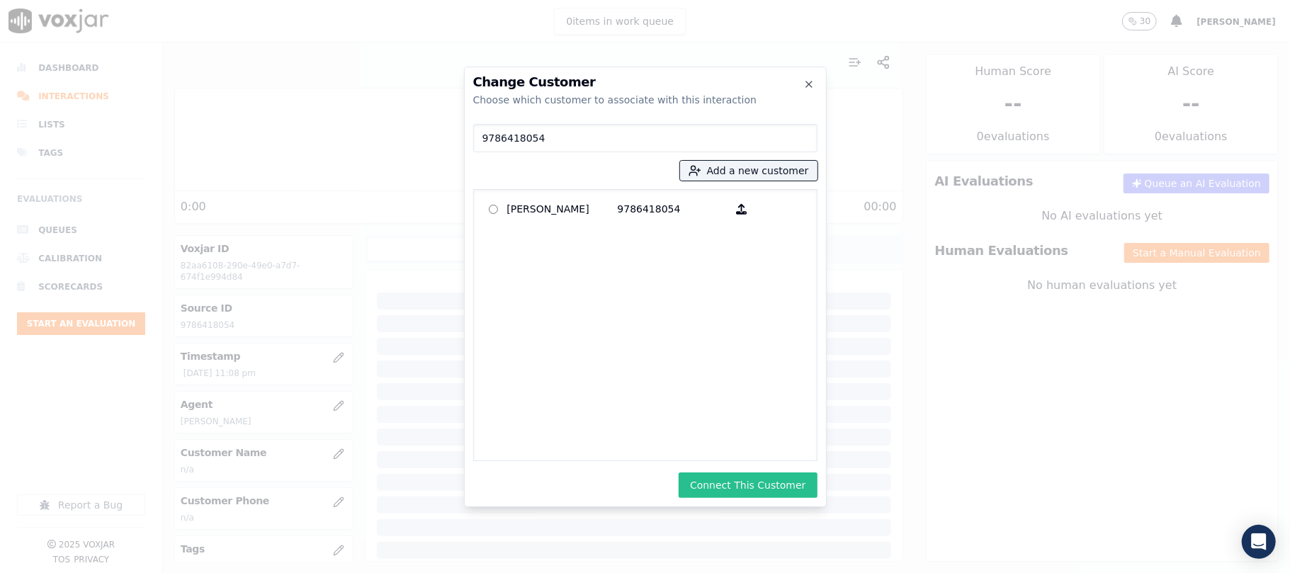
click at [747, 480] on button "Connect This Customer" at bounding box center [748, 486] width 138 height 26
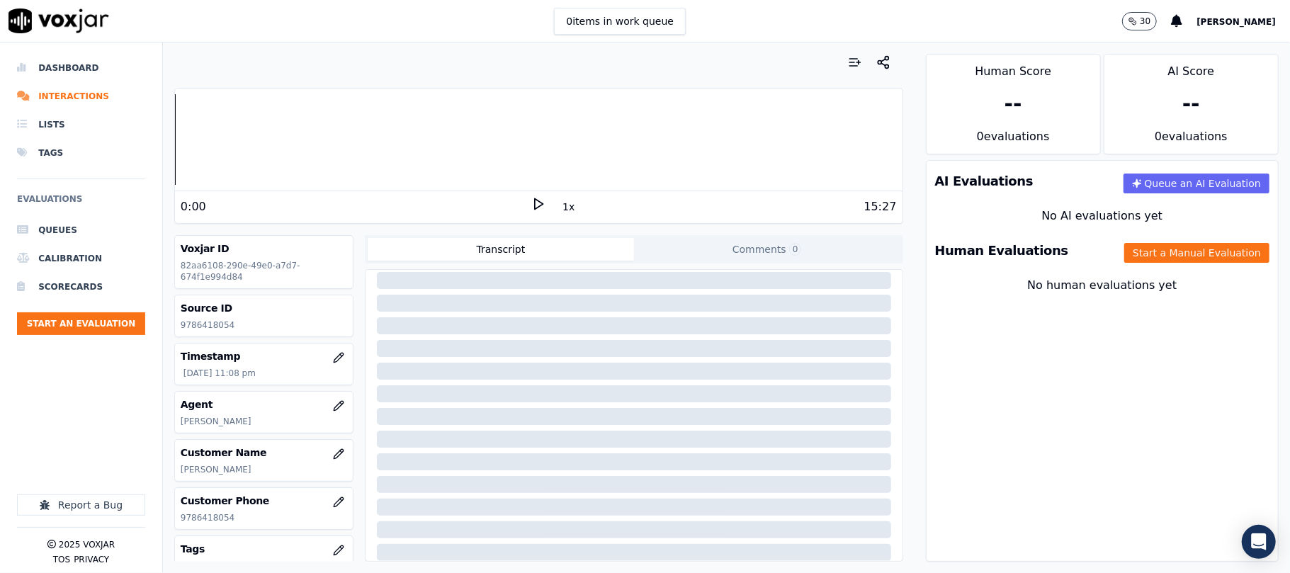
scroll to position [176, 0]
click at [1132, 247] on button "Start a Manual Evaluation" at bounding box center [1197, 253] width 145 height 20
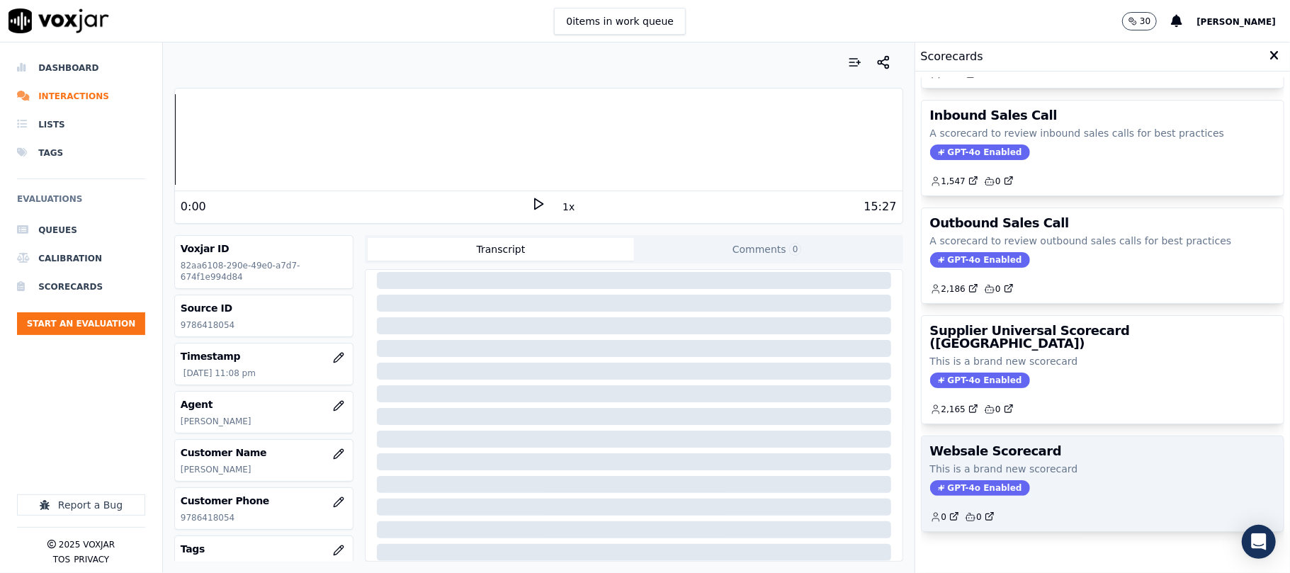
scroll to position [140, 0]
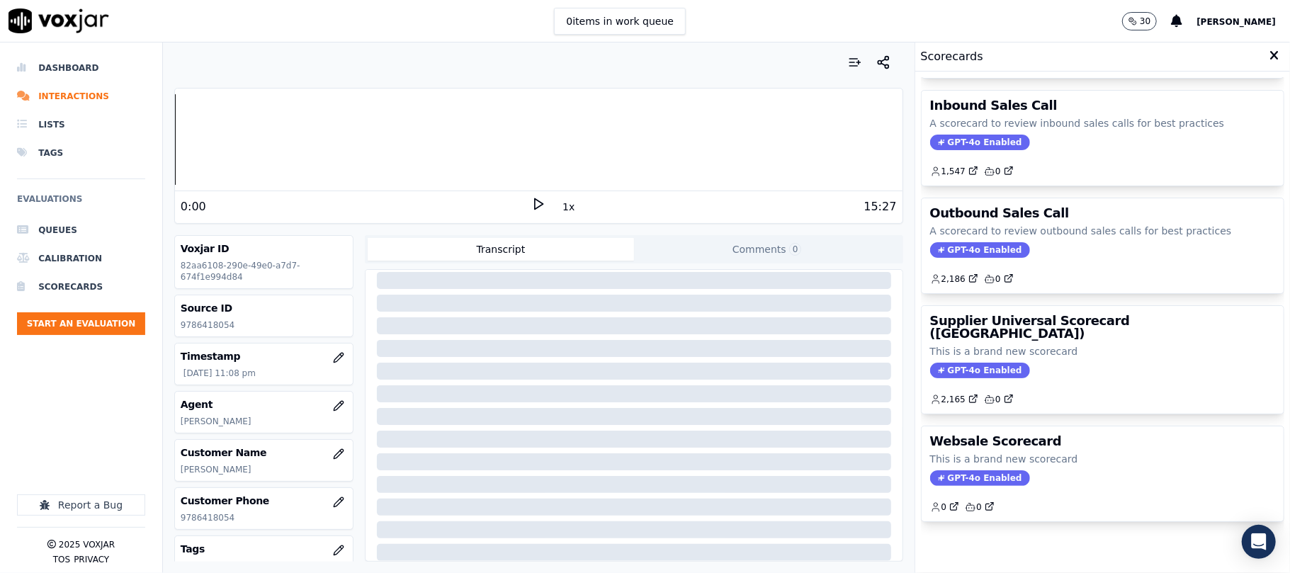
click at [1060, 383] on div "2,165 0" at bounding box center [1102, 394] width 345 height 23
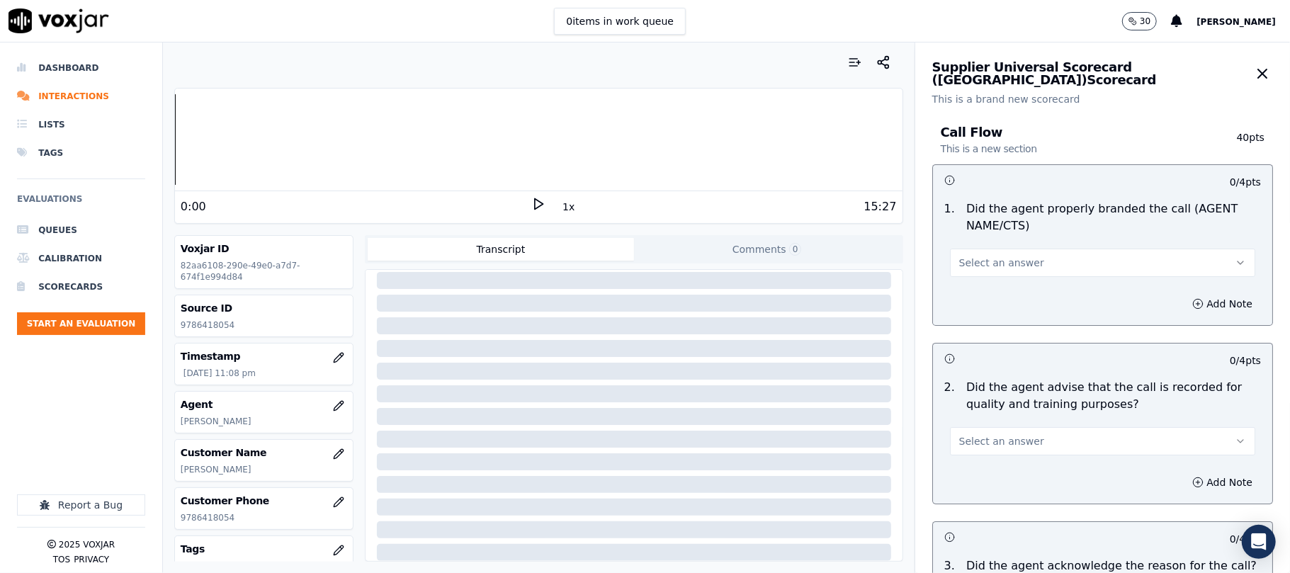
drag, startPoint x: 972, startPoint y: 257, endPoint x: 973, endPoint y: 273, distance: 16.3
click at [975, 256] on span "Select an answer" at bounding box center [1002, 263] width 85 height 14
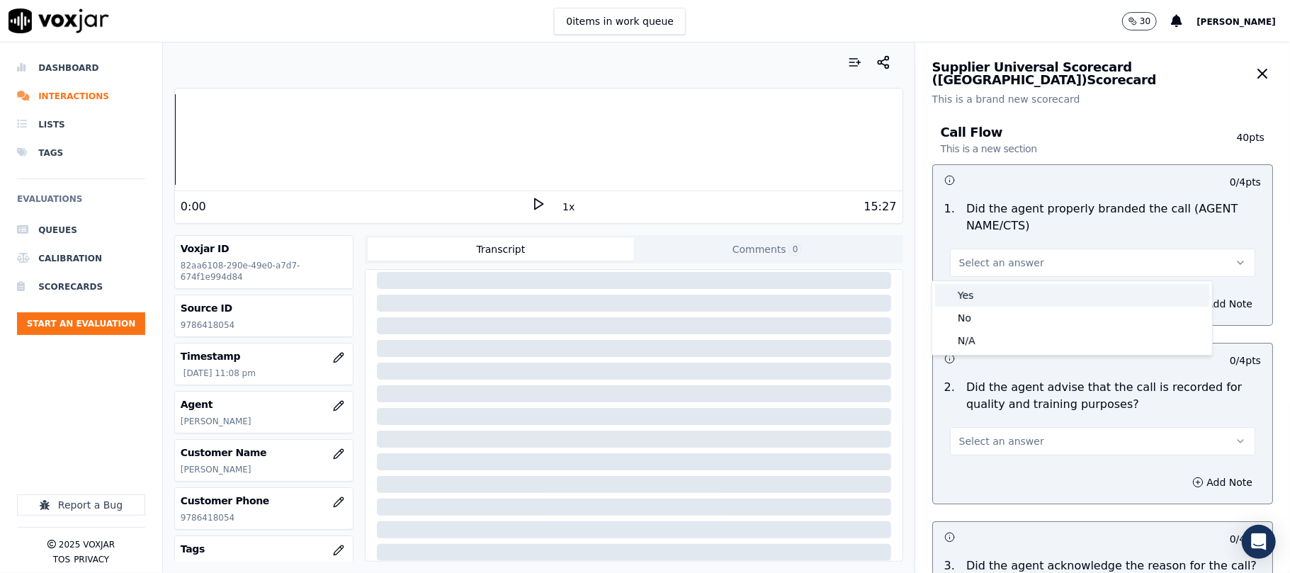
click at [968, 290] on div "Yes" at bounding box center [1072, 295] width 274 height 23
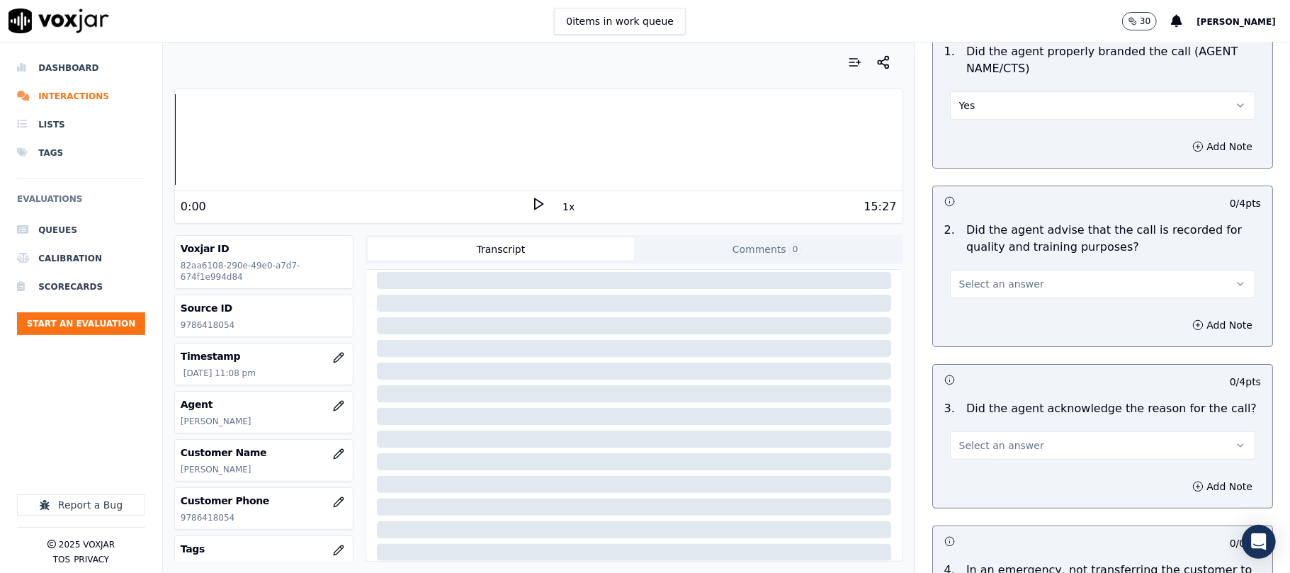
click at [981, 273] on button "Select an answer" at bounding box center [1102, 284] width 305 height 28
click at [981, 317] on div "Yes" at bounding box center [1072, 316] width 274 height 23
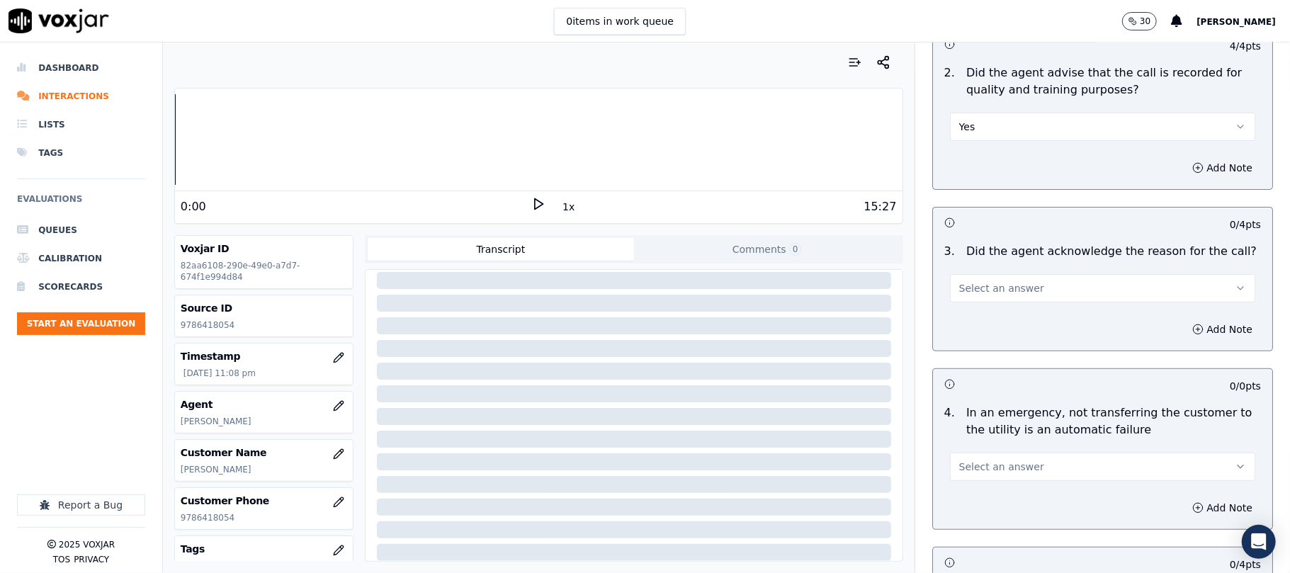
click at [967, 272] on div "Select an answer" at bounding box center [1102, 286] width 305 height 31
click at [964, 298] on button "Select an answer" at bounding box center [1102, 288] width 305 height 28
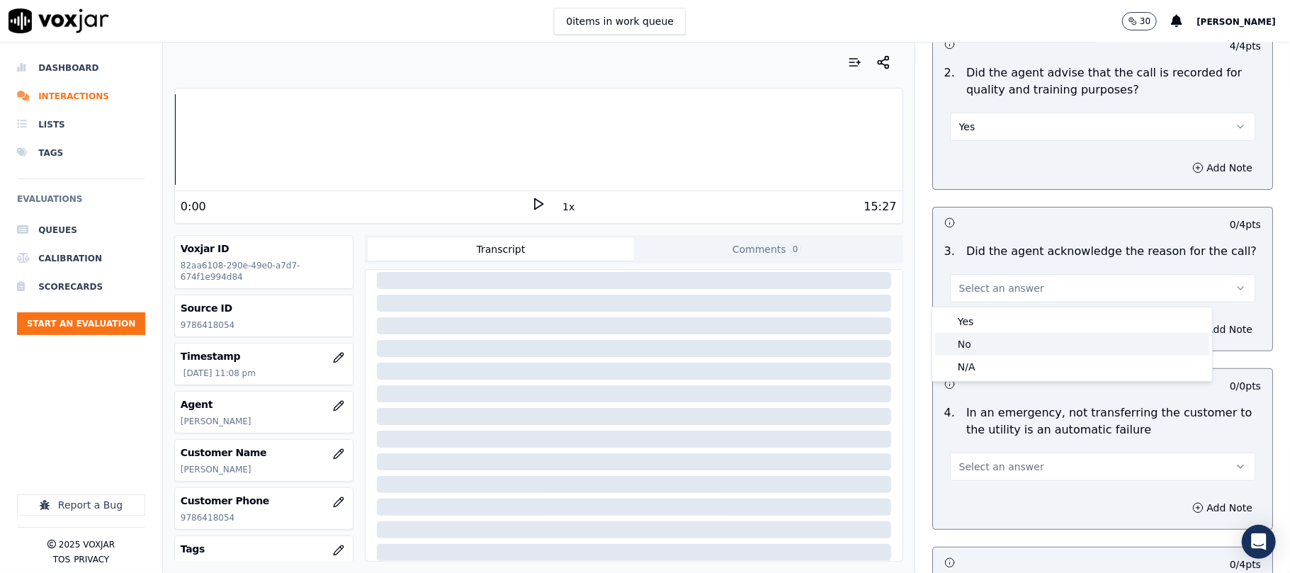
click at [975, 330] on div "Yes" at bounding box center [1072, 321] width 274 height 23
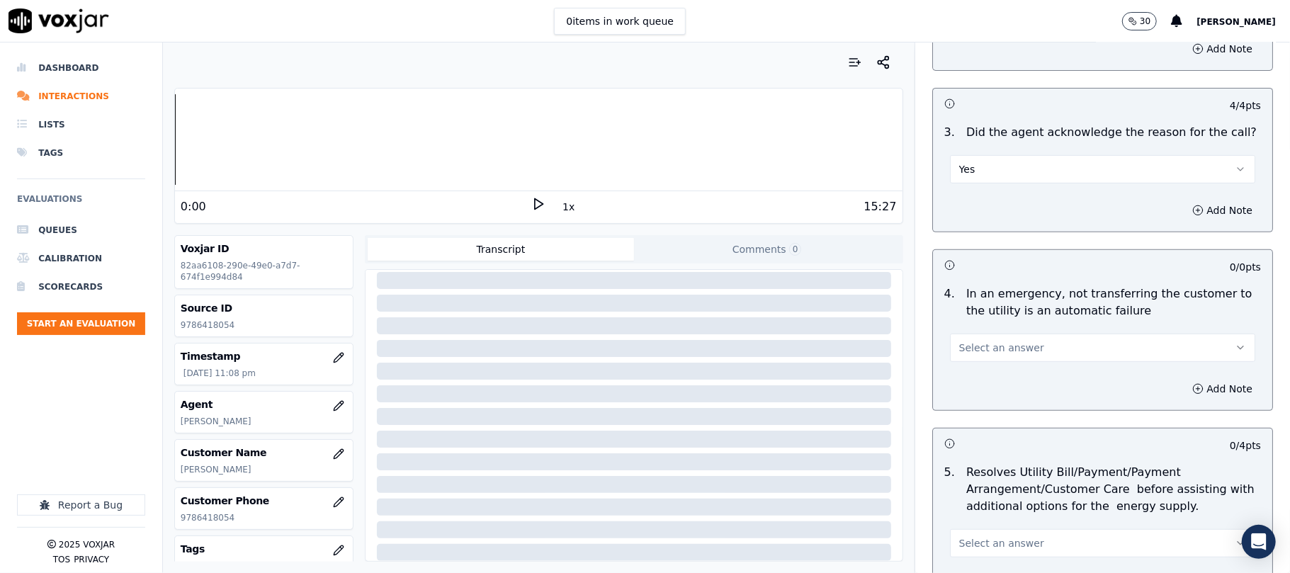
scroll to position [472, 0]
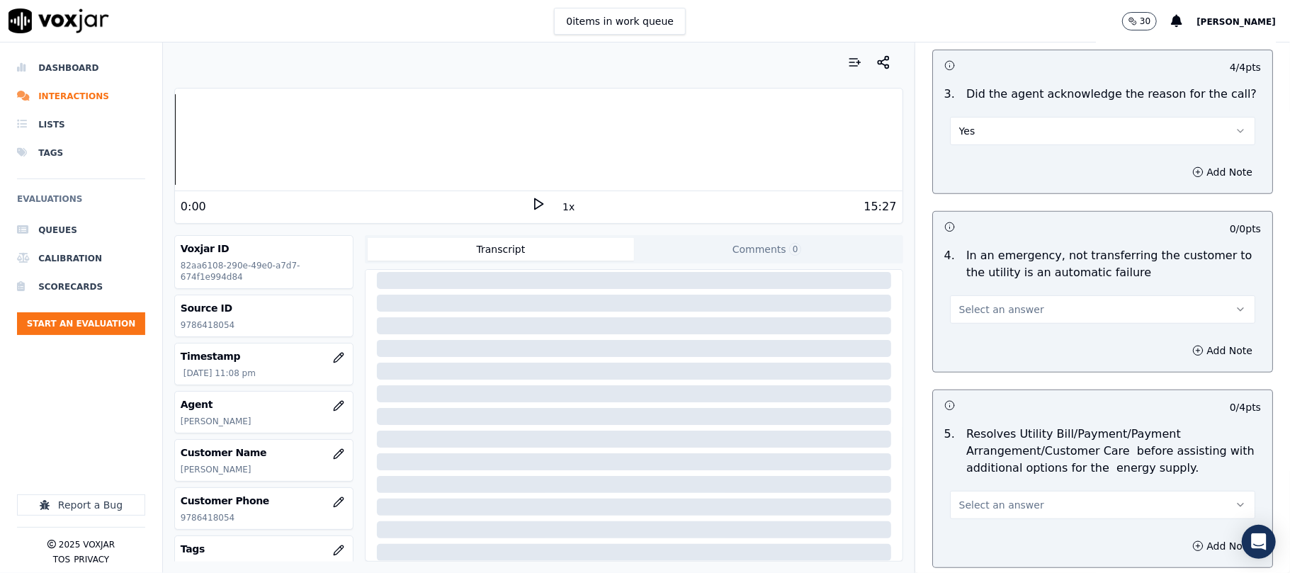
click at [988, 295] on div "Select an answer" at bounding box center [1102, 308] width 305 height 31
click at [985, 315] on span "Select an answer" at bounding box center [1002, 310] width 85 height 14
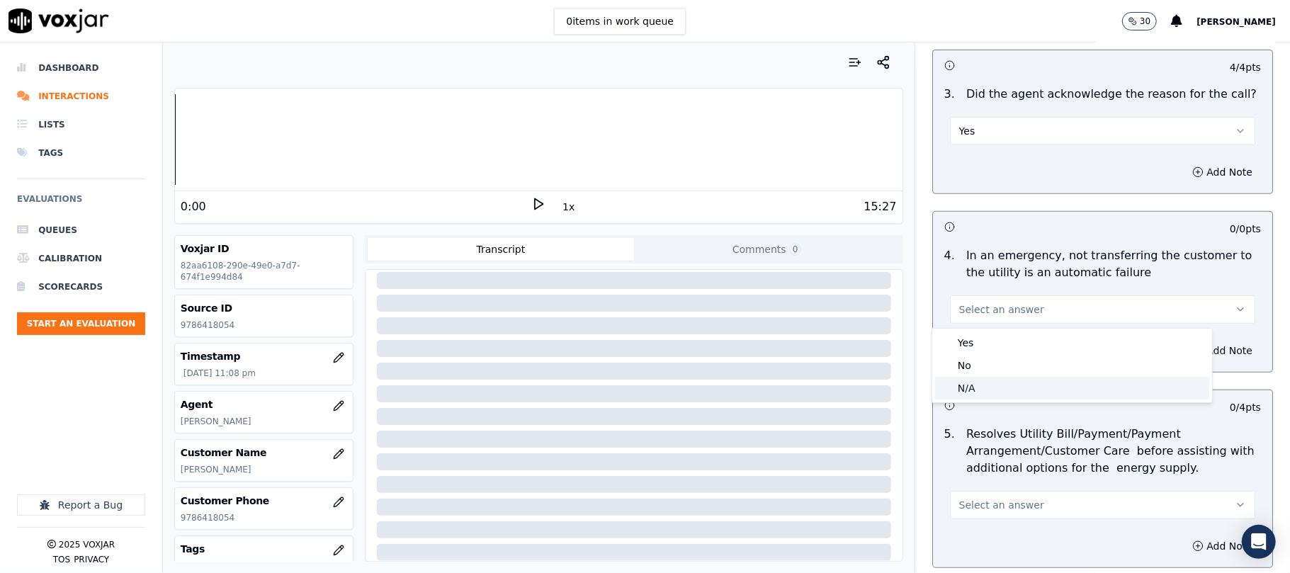
click at [982, 386] on div "N/A" at bounding box center [1072, 388] width 274 height 23
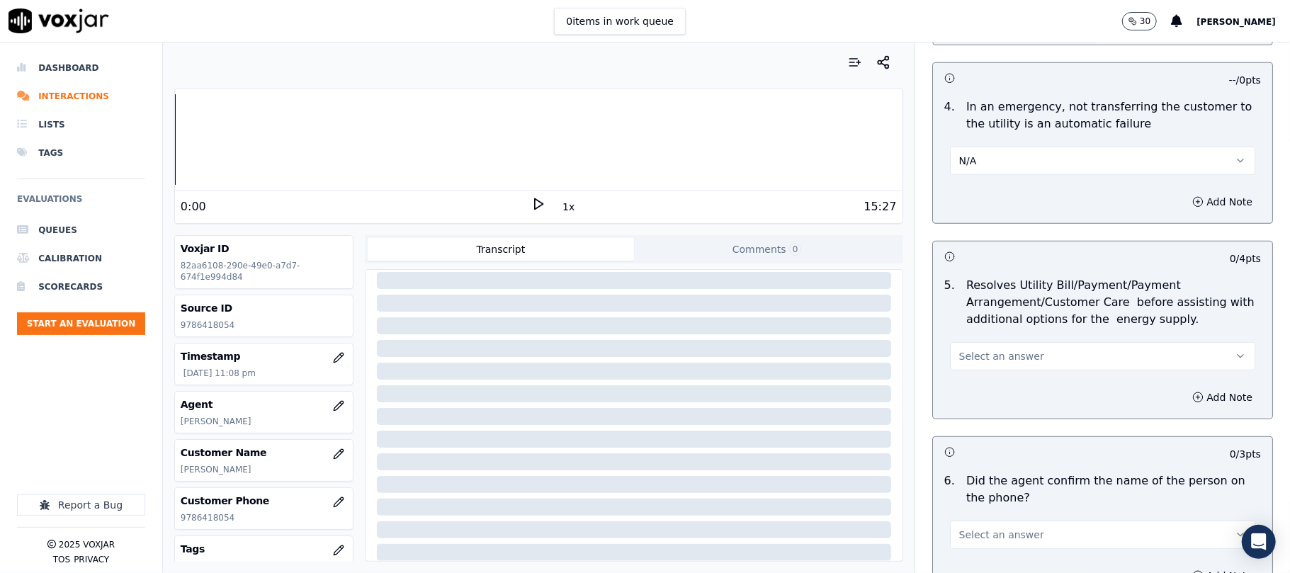
scroll to position [787, 0]
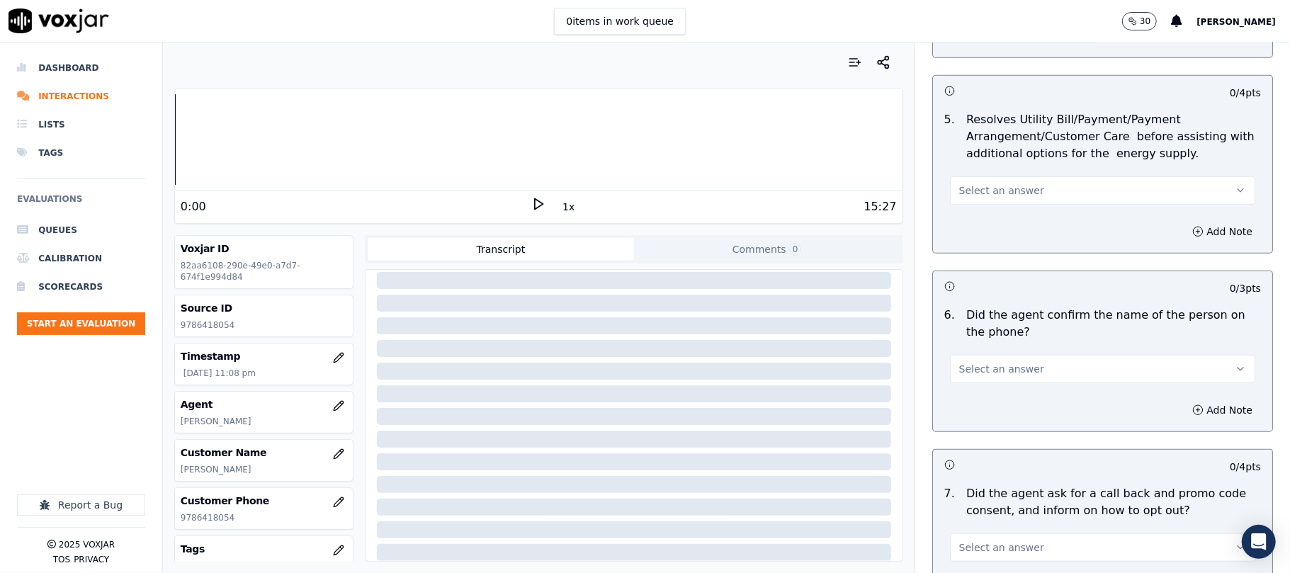
click at [1006, 198] on span "Select an answer" at bounding box center [1002, 191] width 85 height 14
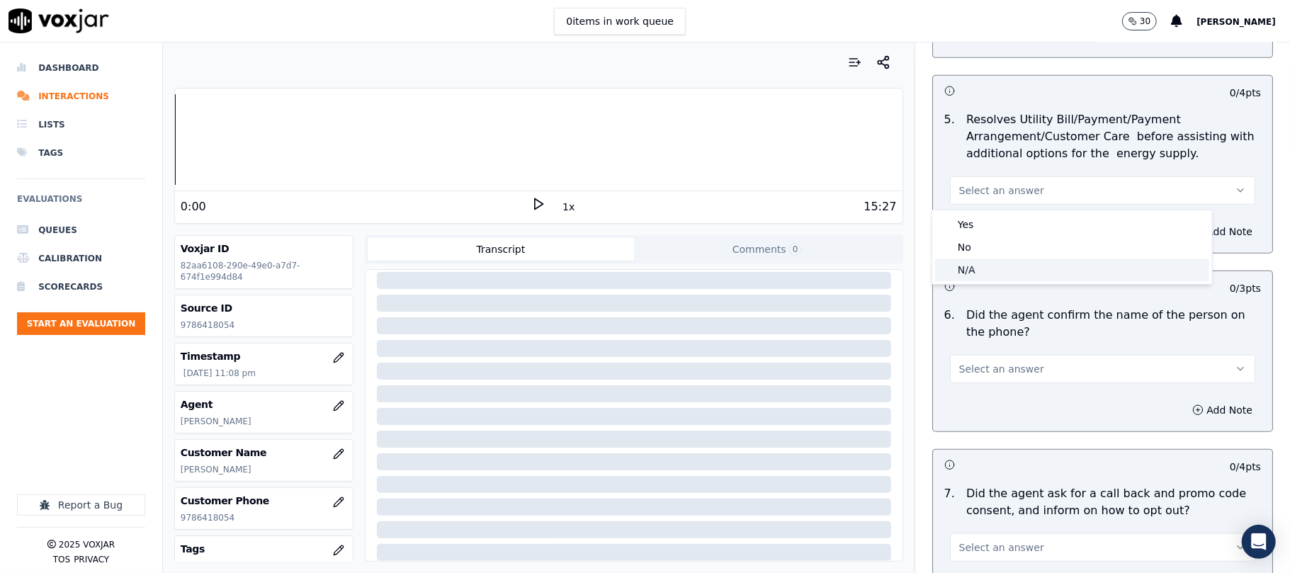
click at [971, 268] on div "N/A" at bounding box center [1072, 270] width 274 height 23
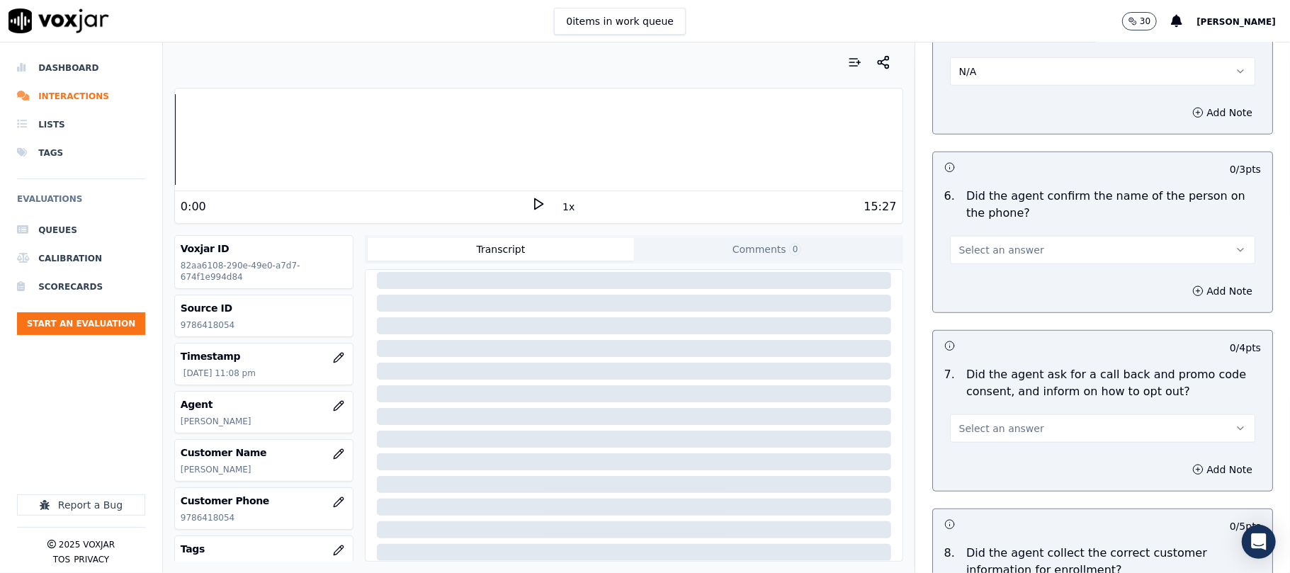
scroll to position [945, 0]
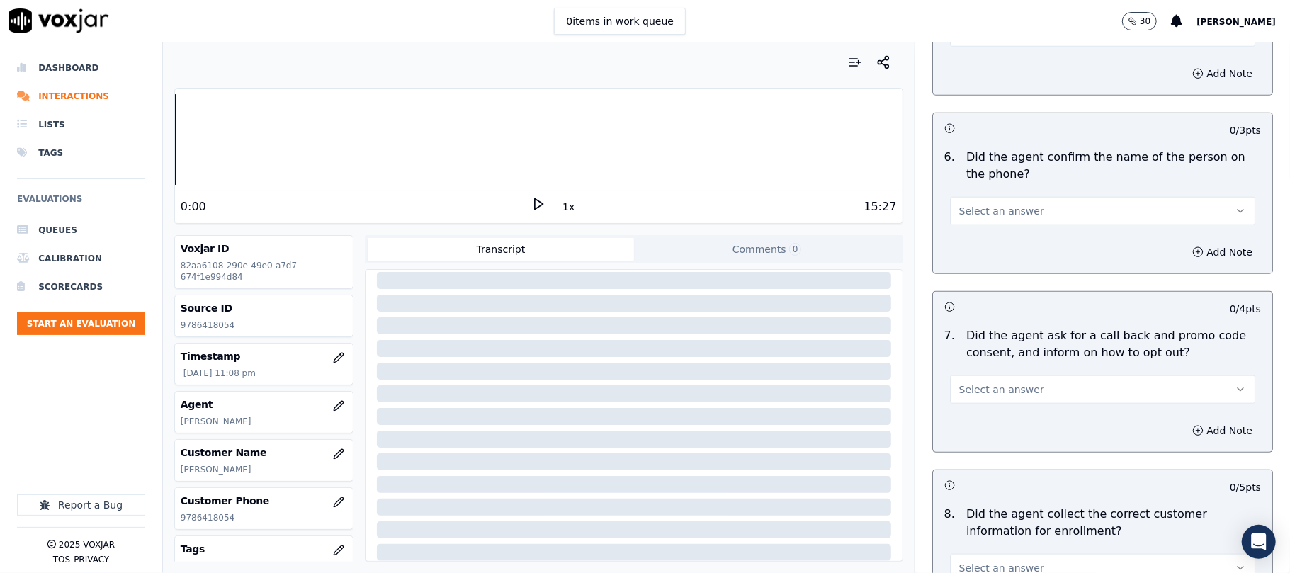
click at [979, 218] on span "Select an answer" at bounding box center [1002, 211] width 85 height 14
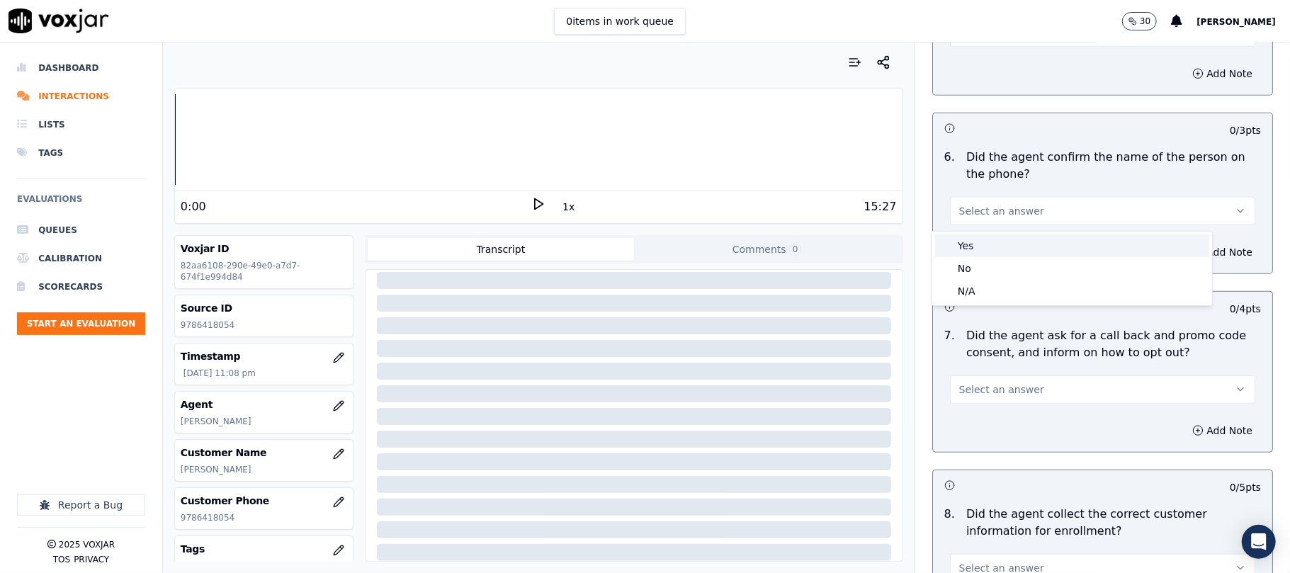
click at [965, 236] on div "Yes" at bounding box center [1072, 246] width 274 height 23
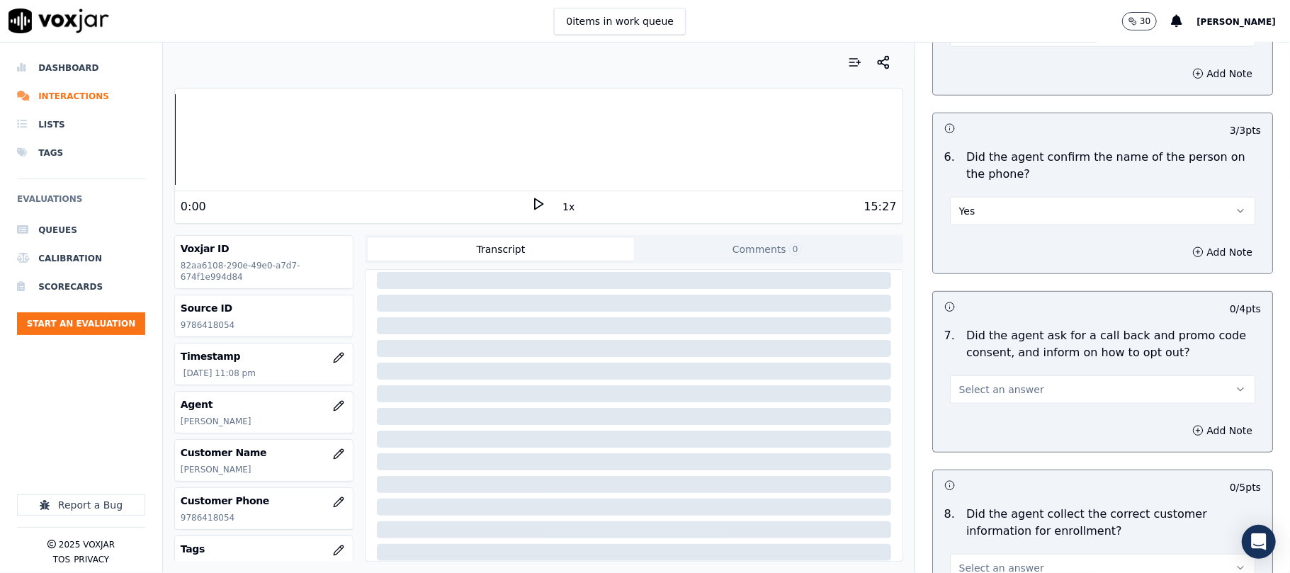
scroll to position [1103, 0]
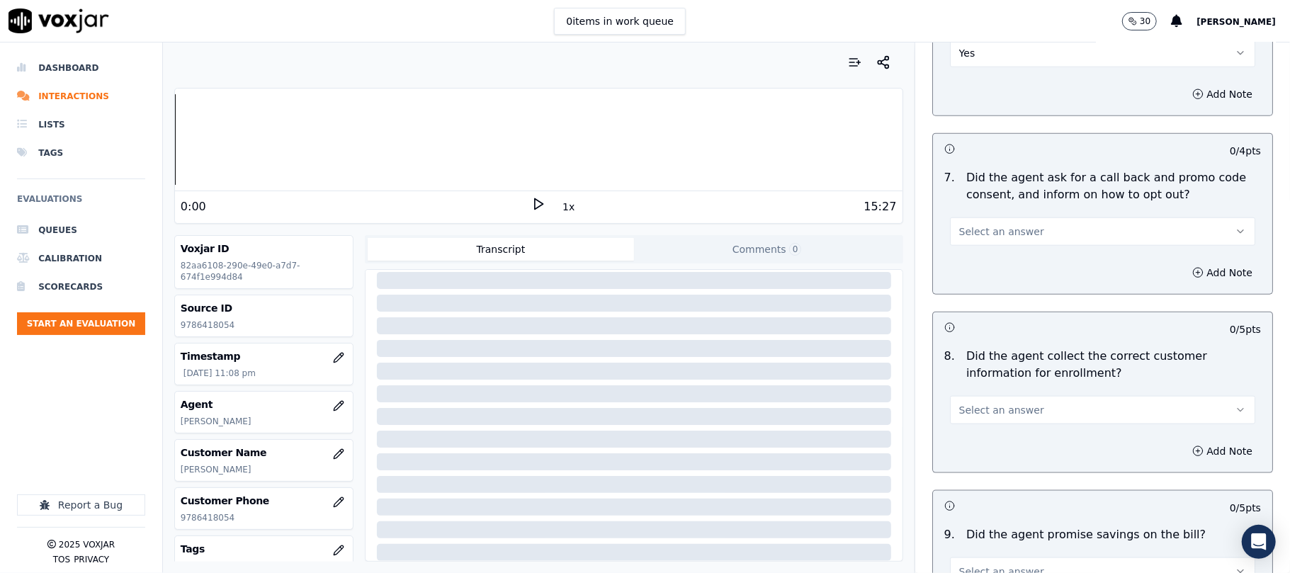
click at [982, 246] on button "Select an answer" at bounding box center [1102, 232] width 305 height 28
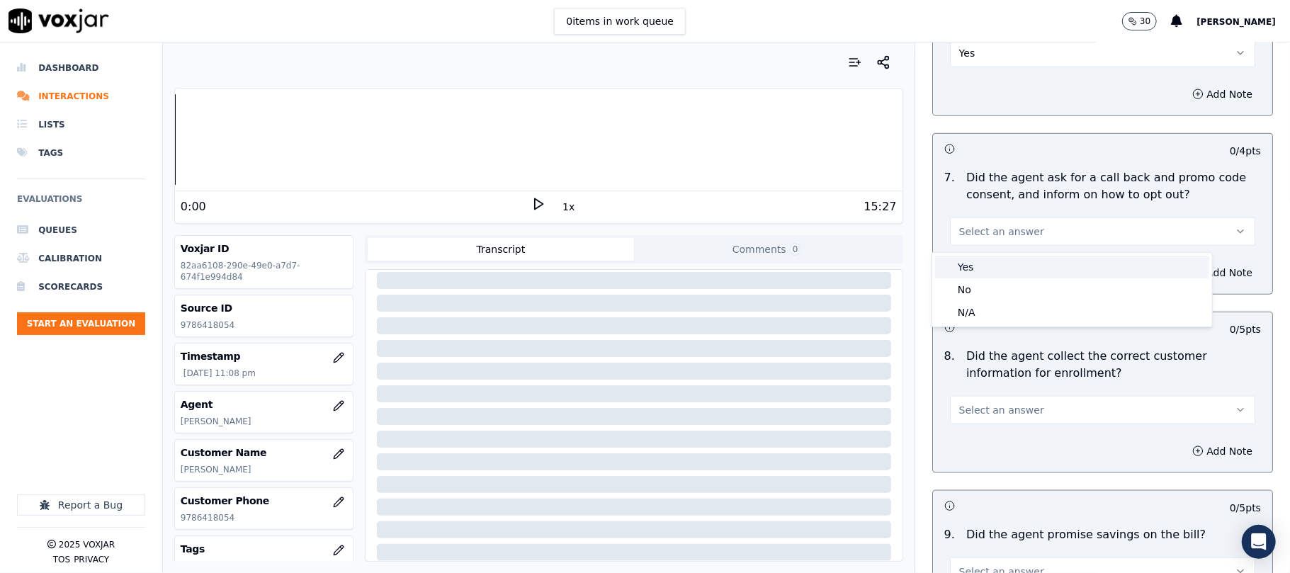
click at [972, 266] on div "Yes" at bounding box center [1072, 267] width 274 height 23
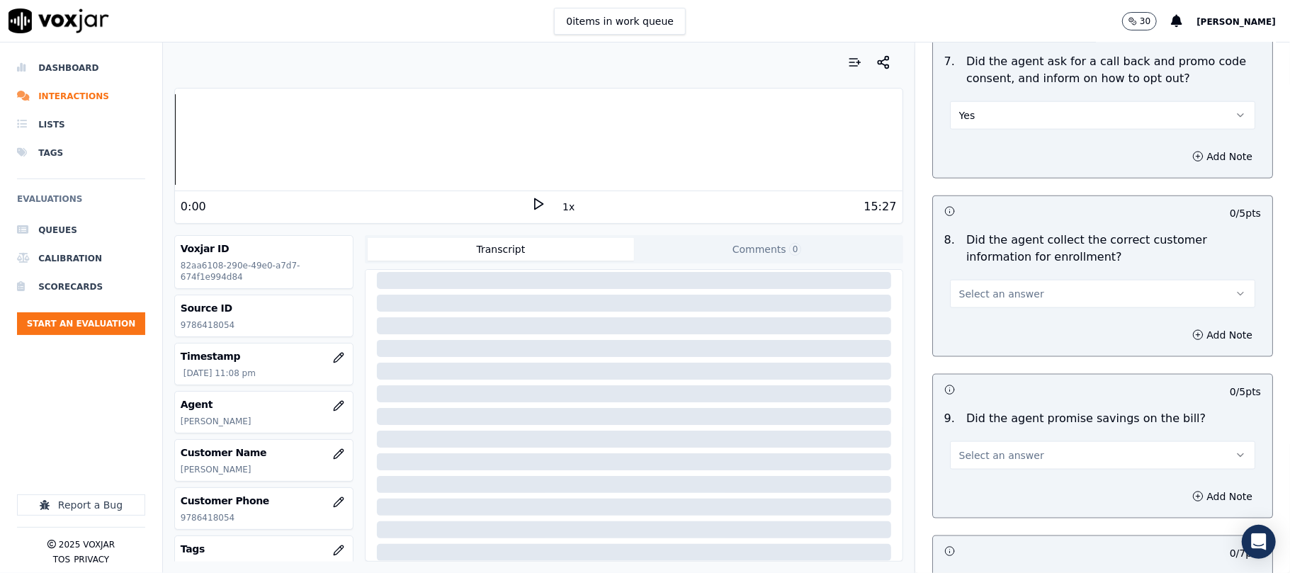
scroll to position [1259, 0]
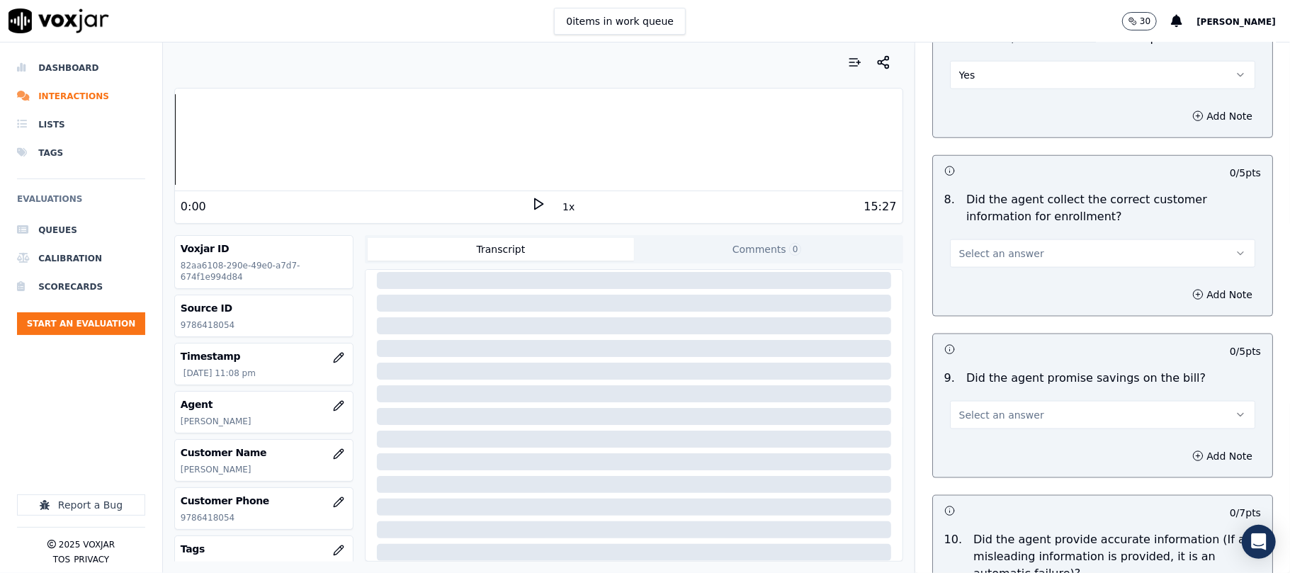
click at [975, 273] on div "8 . Did the agent collect the correct customer information for enrollment? Sele…" at bounding box center [1102, 230] width 339 height 88
click at [977, 259] on span "Select an answer" at bounding box center [1002, 254] width 85 height 14
click at [965, 290] on div "Yes" at bounding box center [1072, 289] width 274 height 23
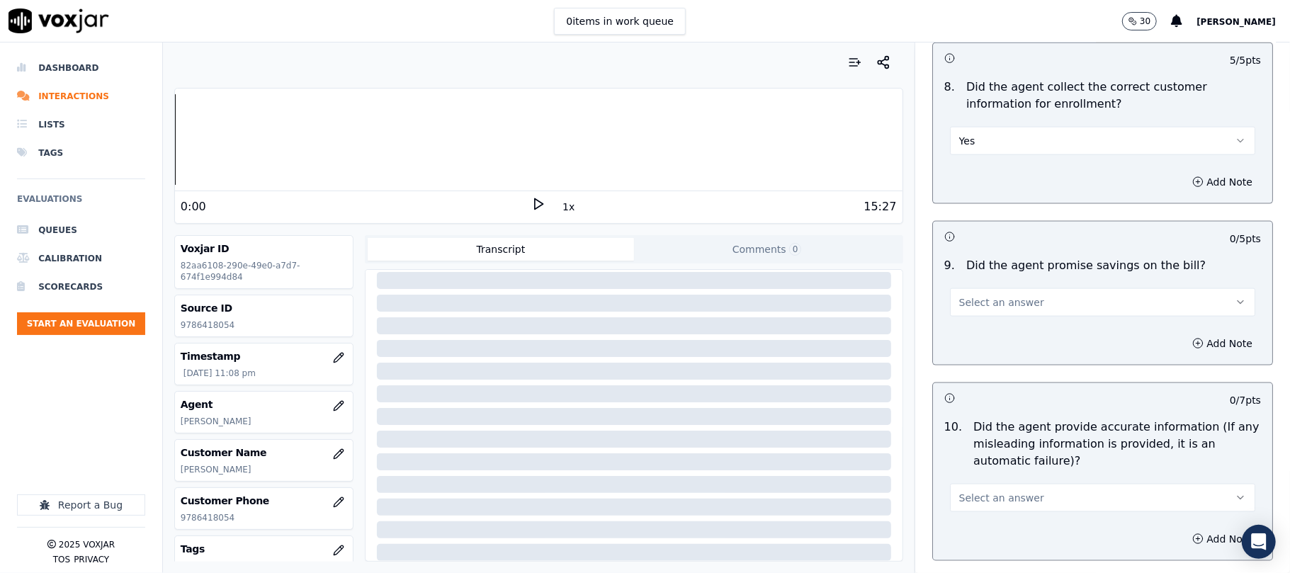
scroll to position [1417, 0]
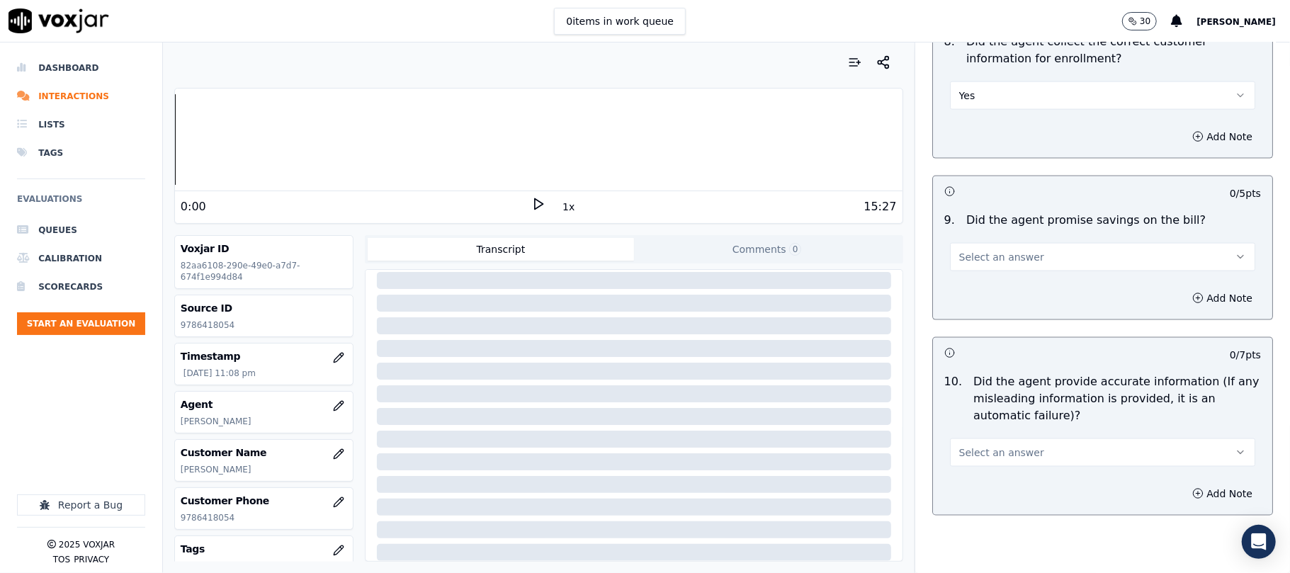
click at [991, 276] on div "9 . Did the agent promise savings on the bill? Select an answer" at bounding box center [1102, 241] width 339 height 71
click at [998, 261] on span "Select an answer" at bounding box center [1002, 257] width 85 height 14
click at [970, 342] on div "N/A" at bounding box center [1072, 338] width 274 height 23
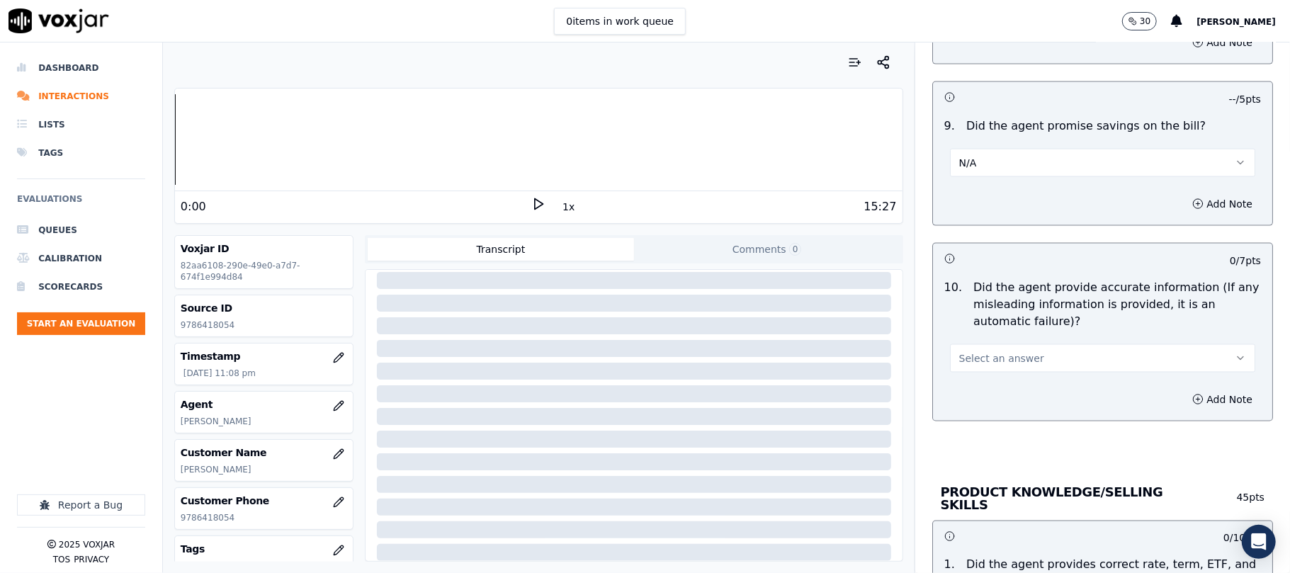
scroll to position [1575, 0]
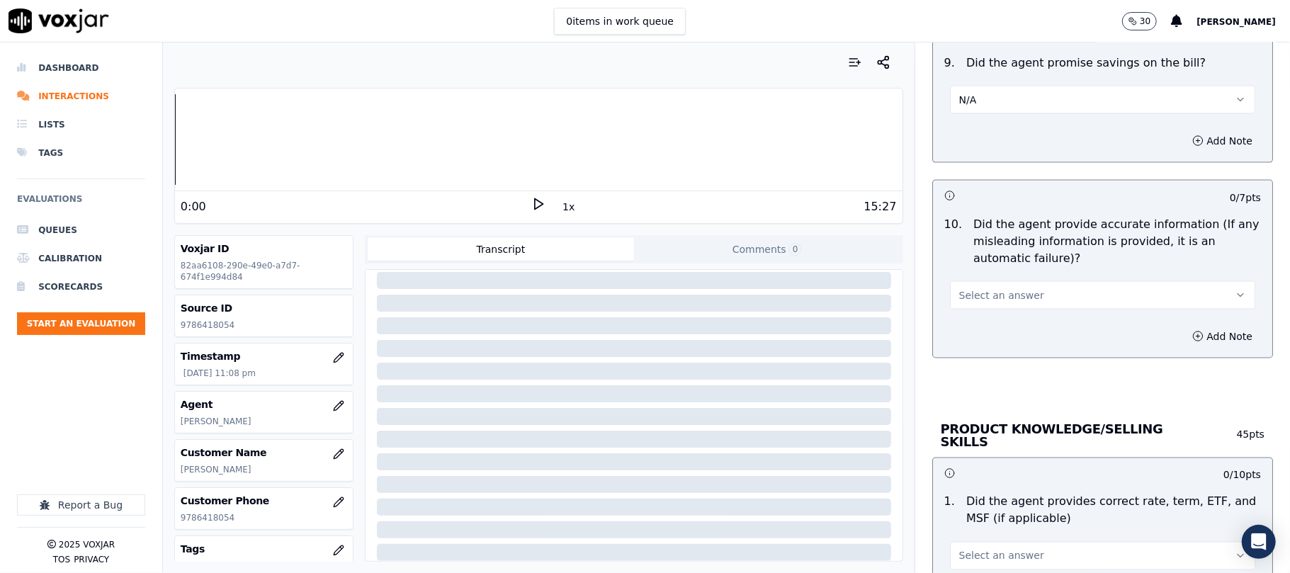
click at [989, 298] on span "Select an answer" at bounding box center [1002, 295] width 85 height 14
click at [970, 329] on div "Yes" at bounding box center [1072, 331] width 274 height 23
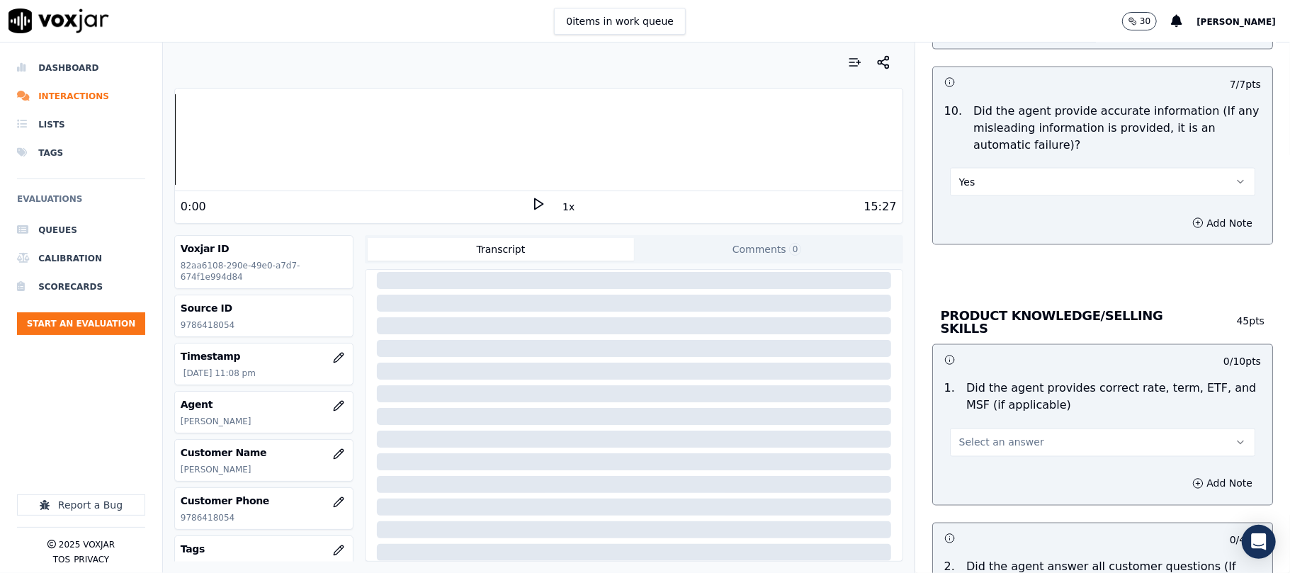
scroll to position [1732, 0]
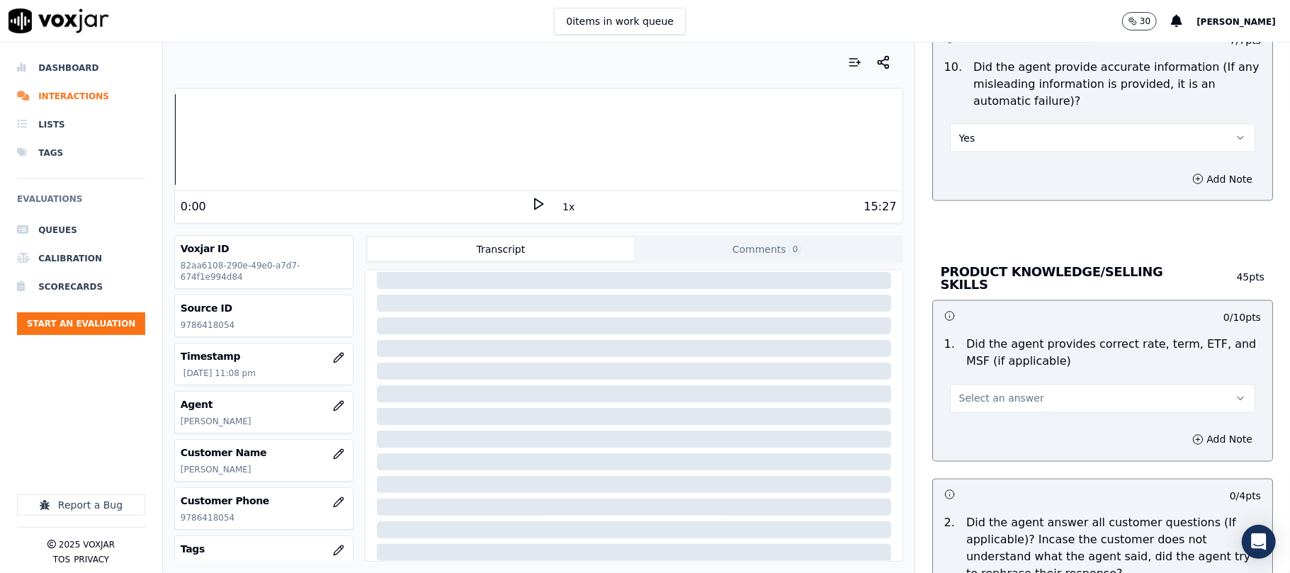
drag, startPoint x: 961, startPoint y: 388, endPoint x: 947, endPoint y: 405, distance: 21.7
click at [960, 391] on button "Select an answer" at bounding box center [1102, 399] width 305 height 28
click at [948, 417] on div "Yes" at bounding box center [1072, 428] width 274 height 23
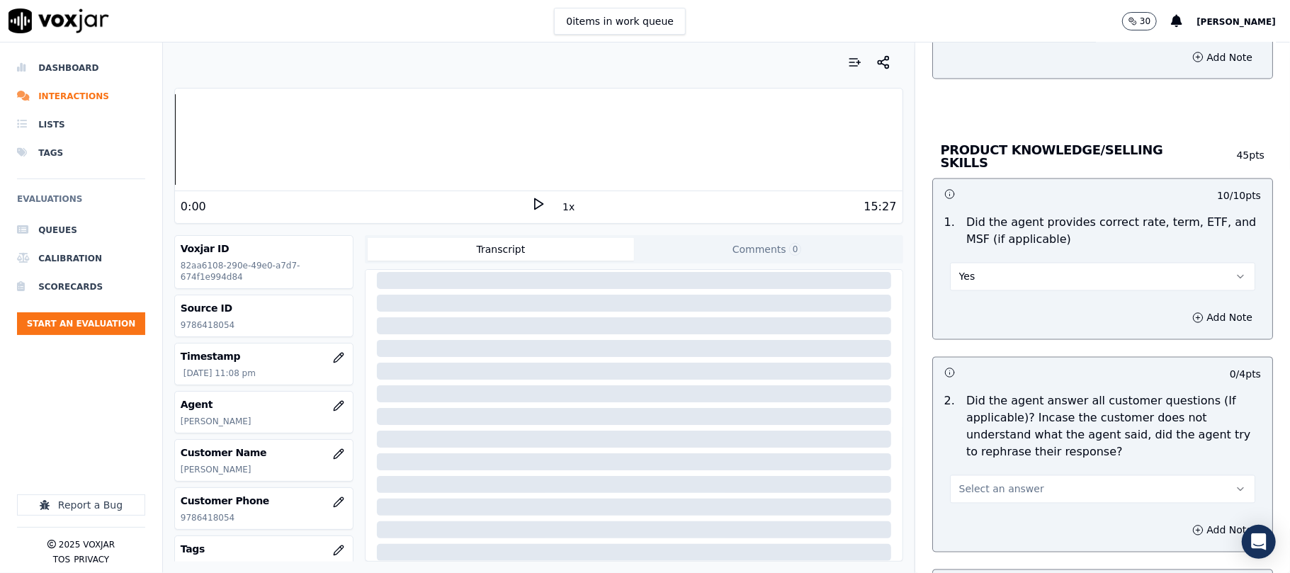
scroll to position [1889, 0]
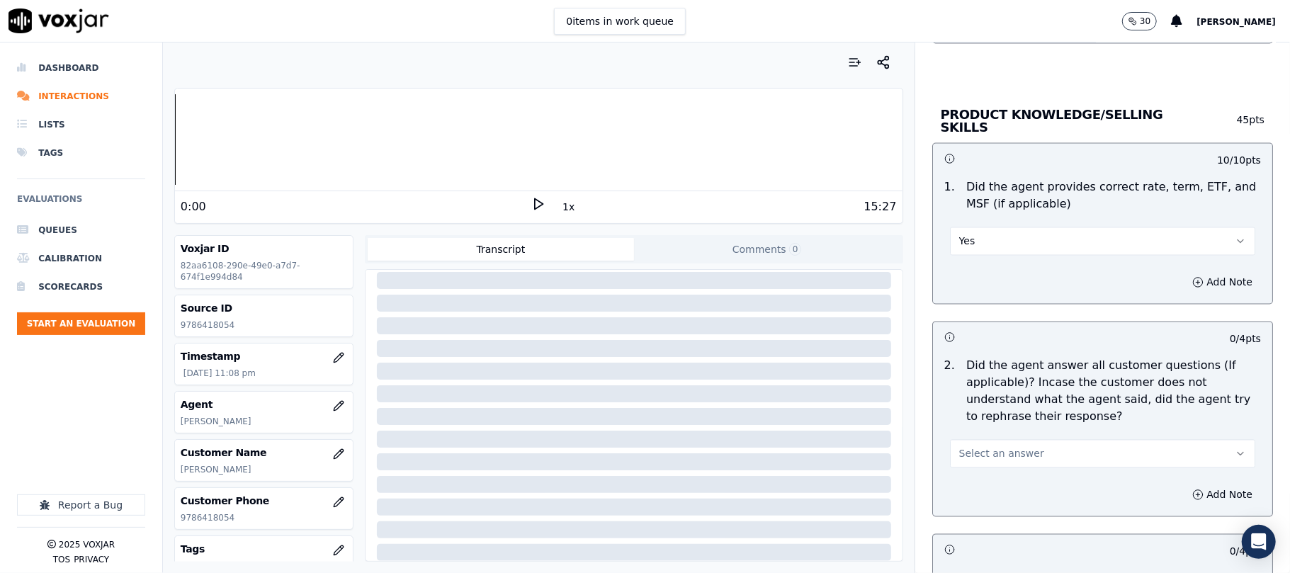
click at [970, 466] on div "2 . Did the agent answer all customer questions (If applicable)? Incase the cus…" at bounding box center [1102, 413] width 339 height 122
click at [979, 463] on button "Select an answer" at bounding box center [1102, 454] width 305 height 28
click at [974, 478] on div "Yes" at bounding box center [1072, 484] width 274 height 23
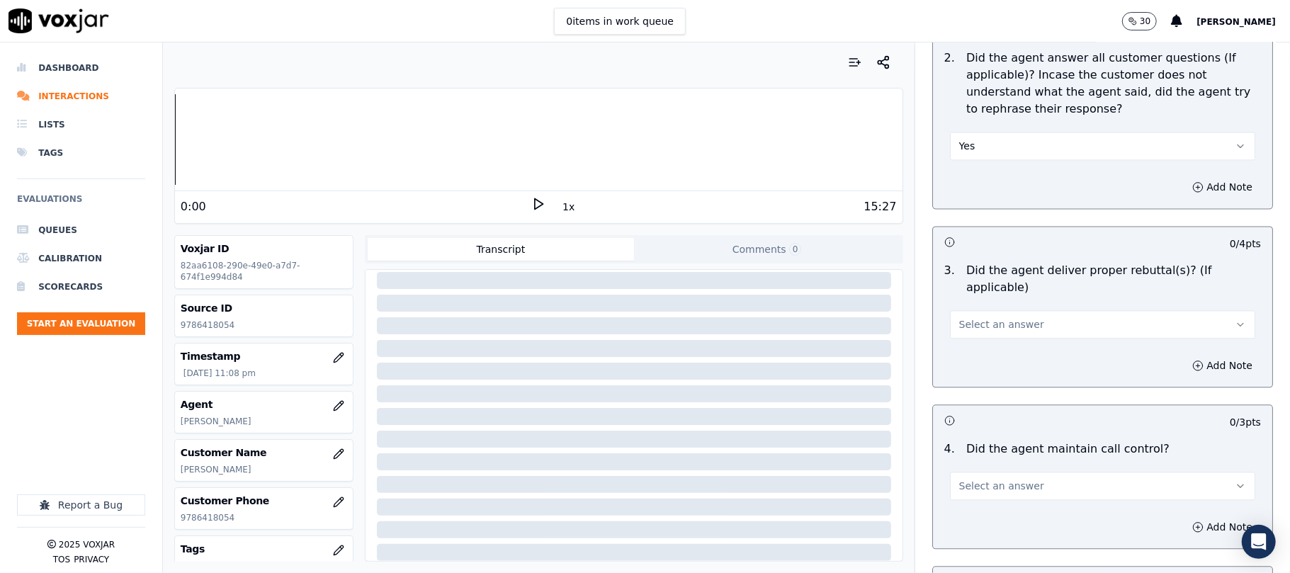
scroll to position [2204, 0]
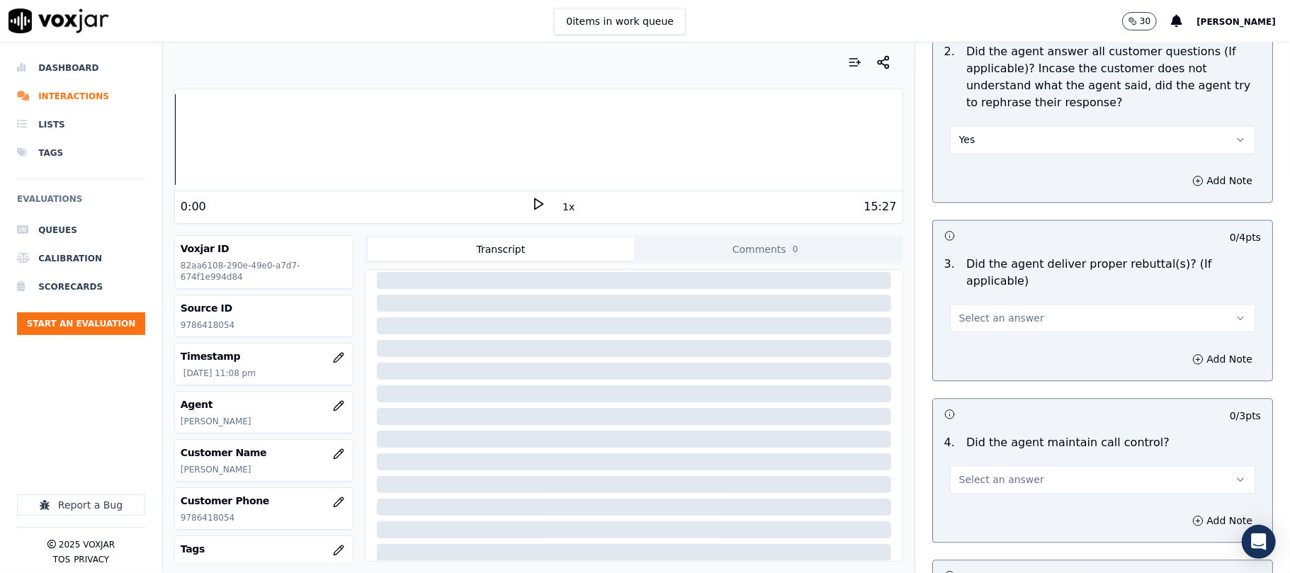
click at [990, 316] on div "3 . Did the agent deliver proper rebuttal(s)? (If applicable) Select an answer" at bounding box center [1102, 294] width 339 height 88
click at [988, 311] on span "Select an answer" at bounding box center [1002, 318] width 85 height 14
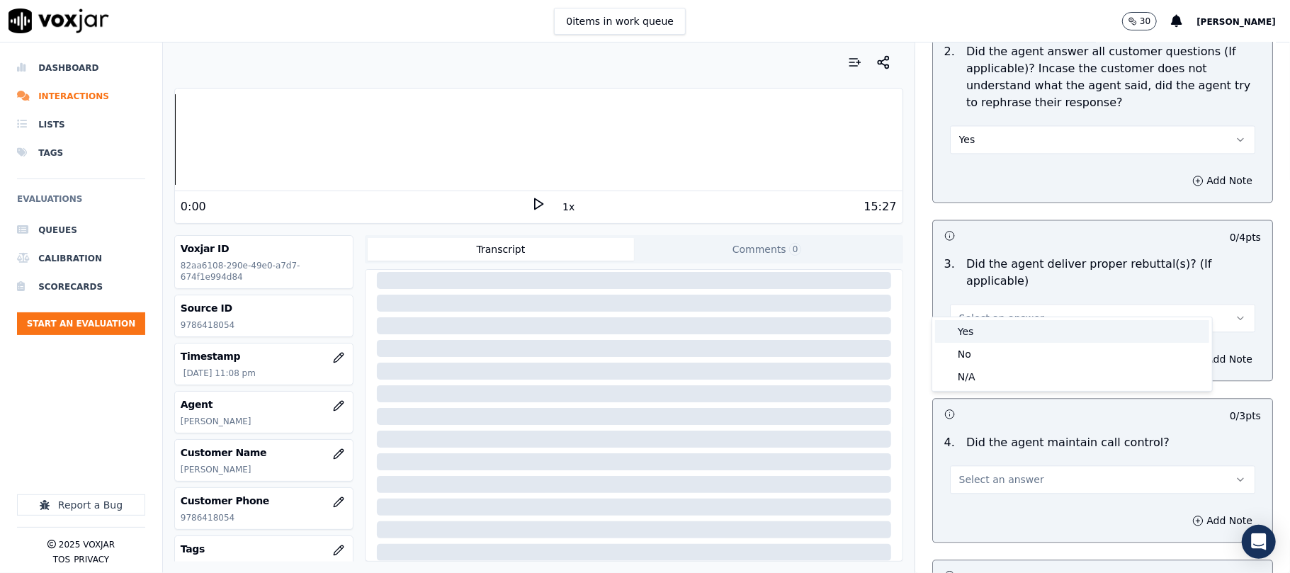
click at [984, 337] on div "Yes" at bounding box center [1072, 331] width 274 height 23
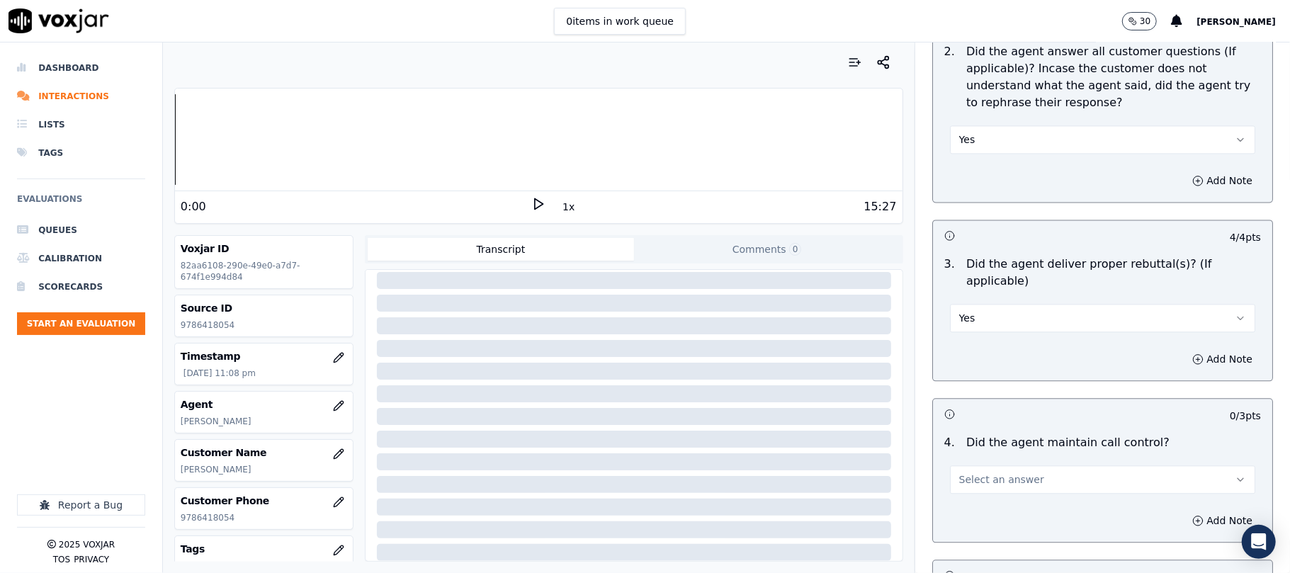
scroll to position [2362, 0]
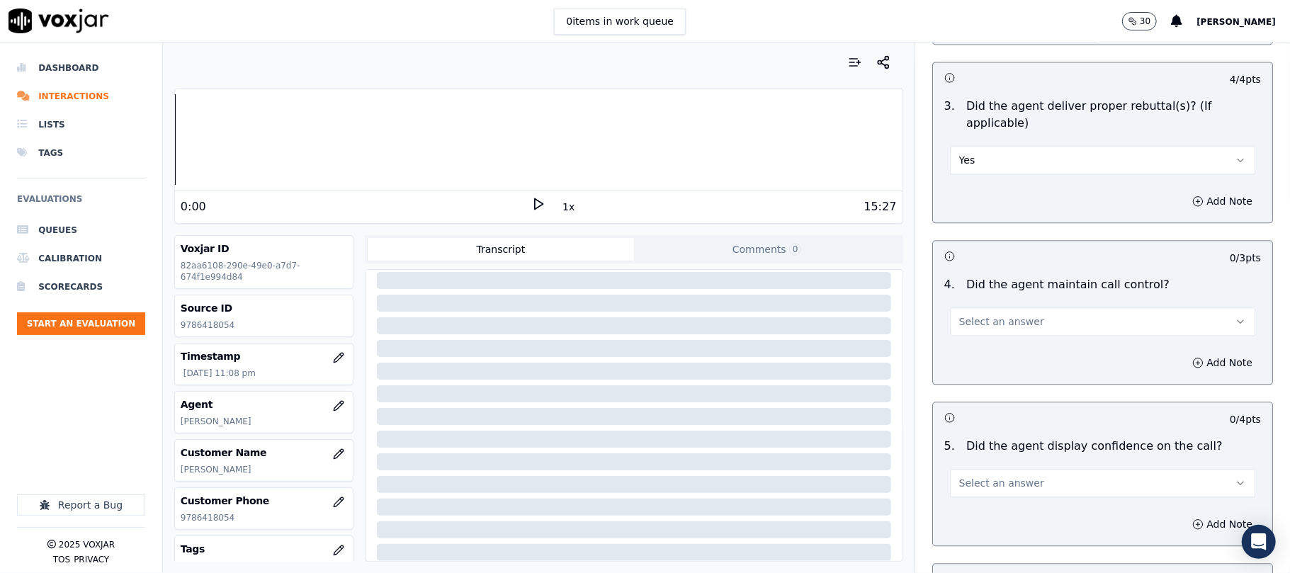
click at [996, 315] on span "Select an answer" at bounding box center [1002, 322] width 85 height 14
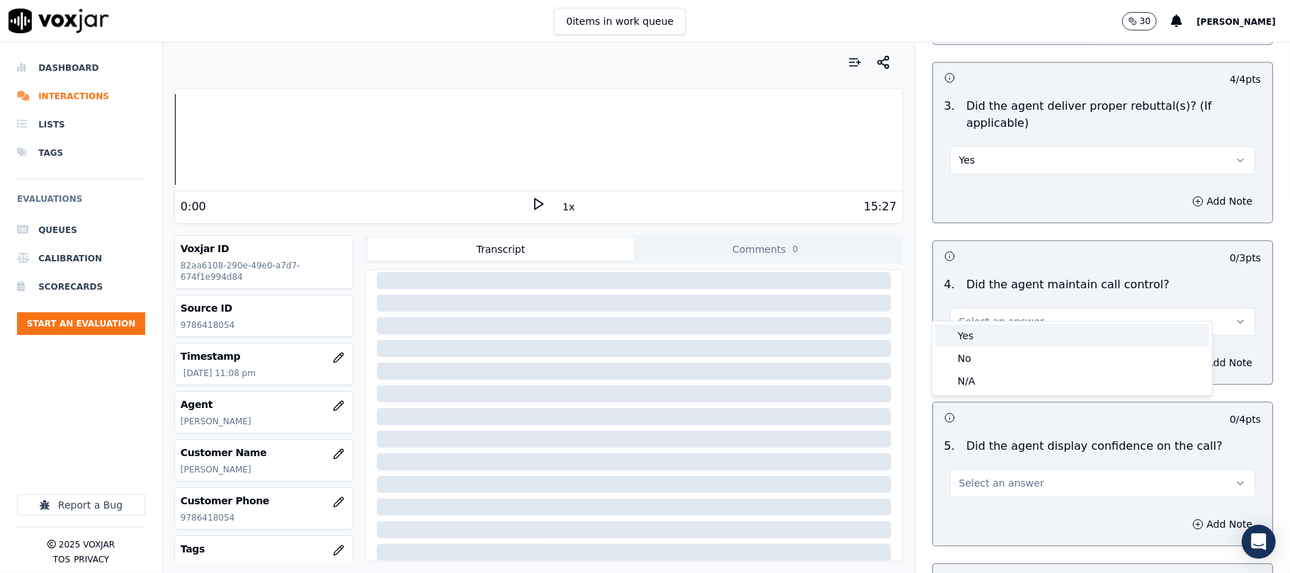
click at [1002, 325] on div "Yes" at bounding box center [1072, 336] width 274 height 23
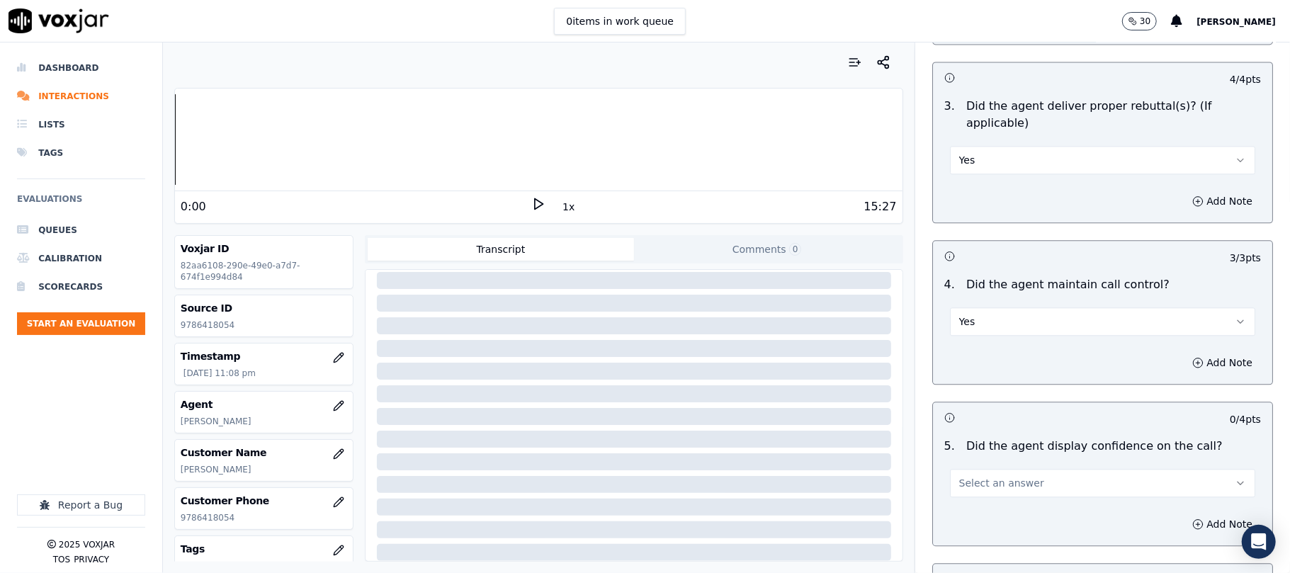
scroll to position [2520, 0]
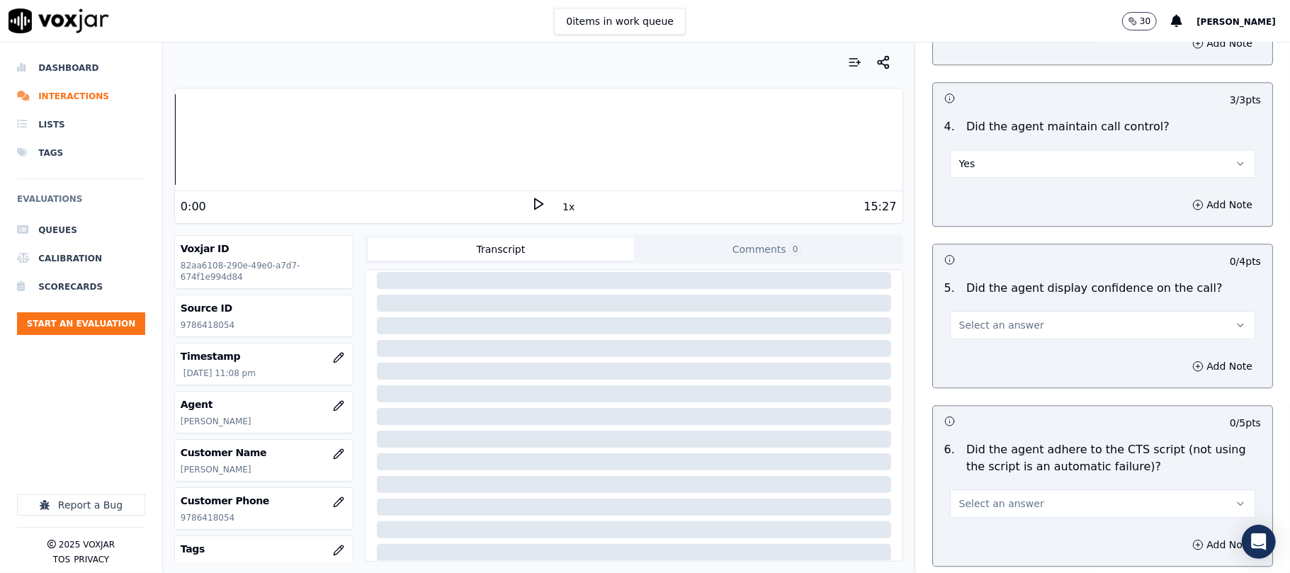
click at [981, 318] on span "Select an answer" at bounding box center [1002, 325] width 85 height 14
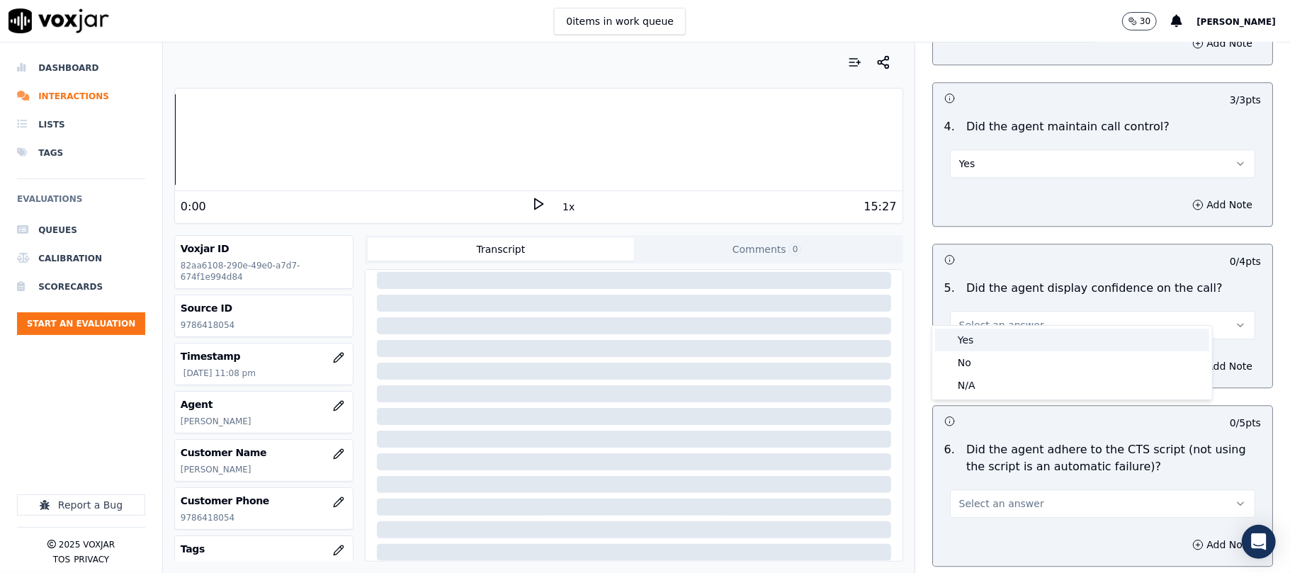
click at [992, 341] on div "Yes" at bounding box center [1072, 340] width 274 height 23
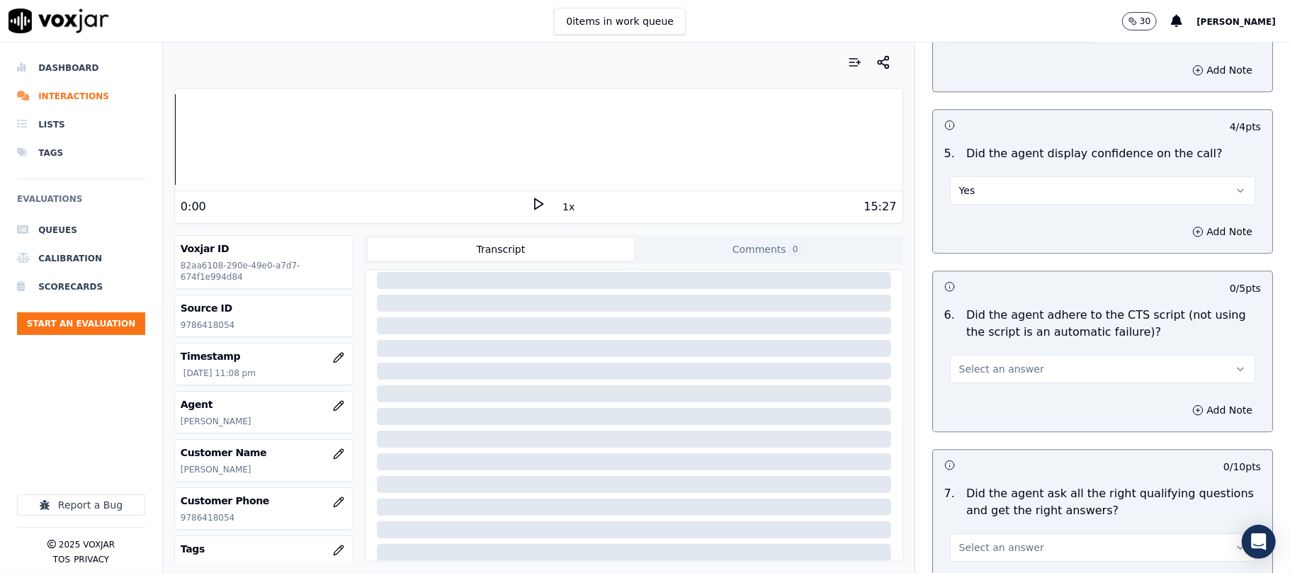
scroll to position [2835, 0]
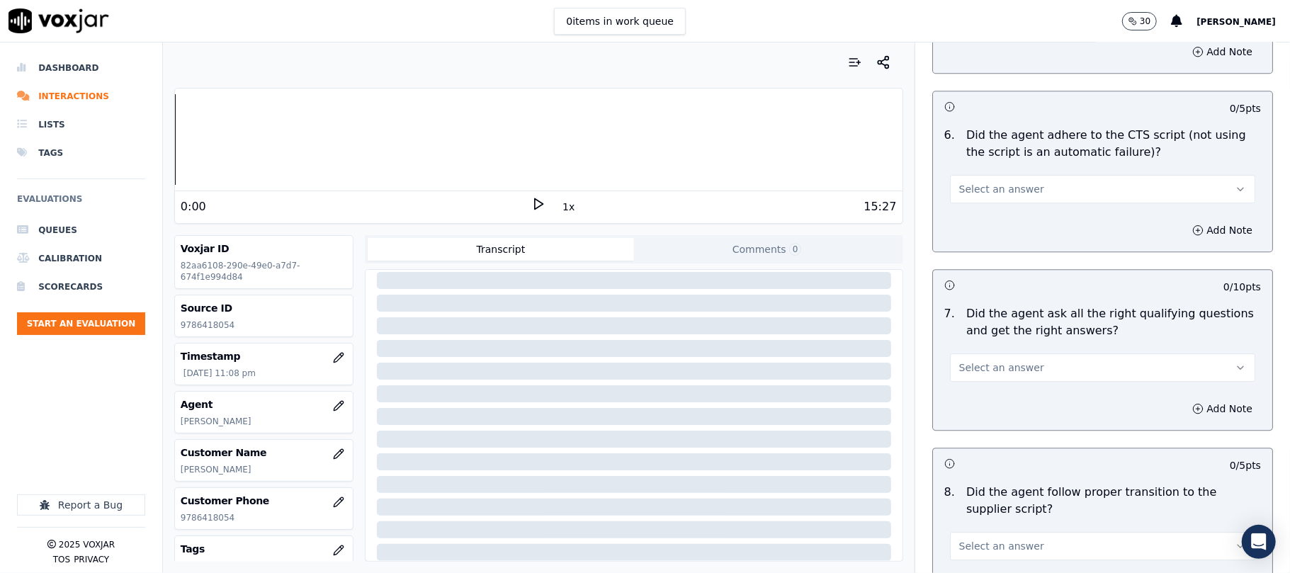
click at [978, 182] on span "Select an answer" at bounding box center [1002, 189] width 85 height 14
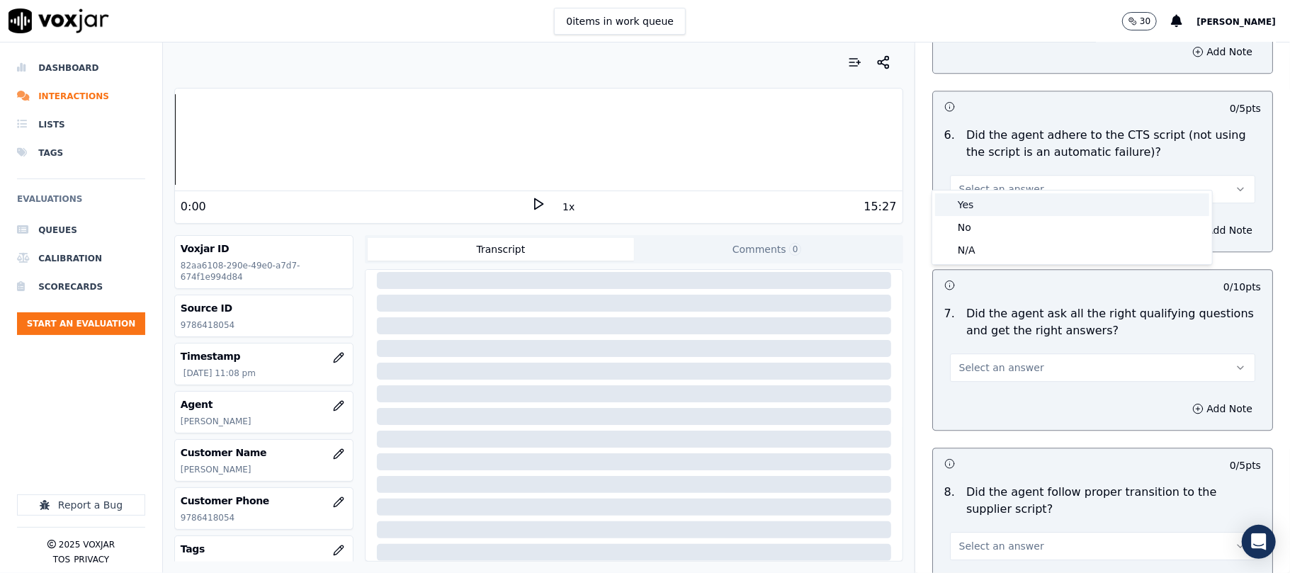
click at [984, 198] on div "Yes" at bounding box center [1072, 204] width 274 height 23
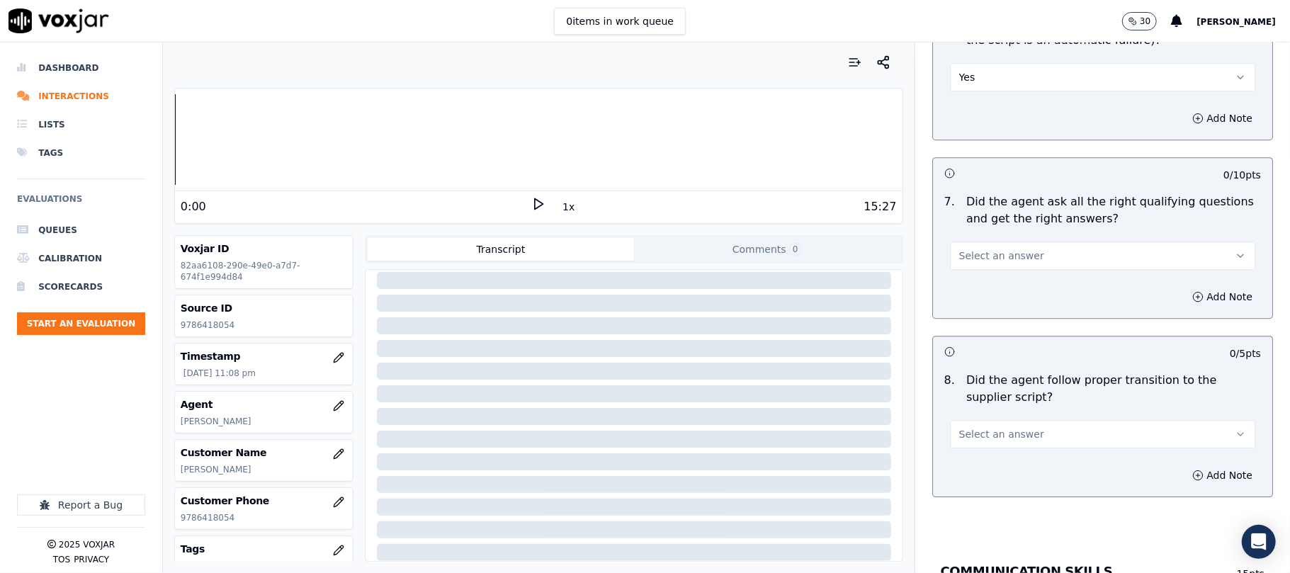
scroll to position [2992, 0]
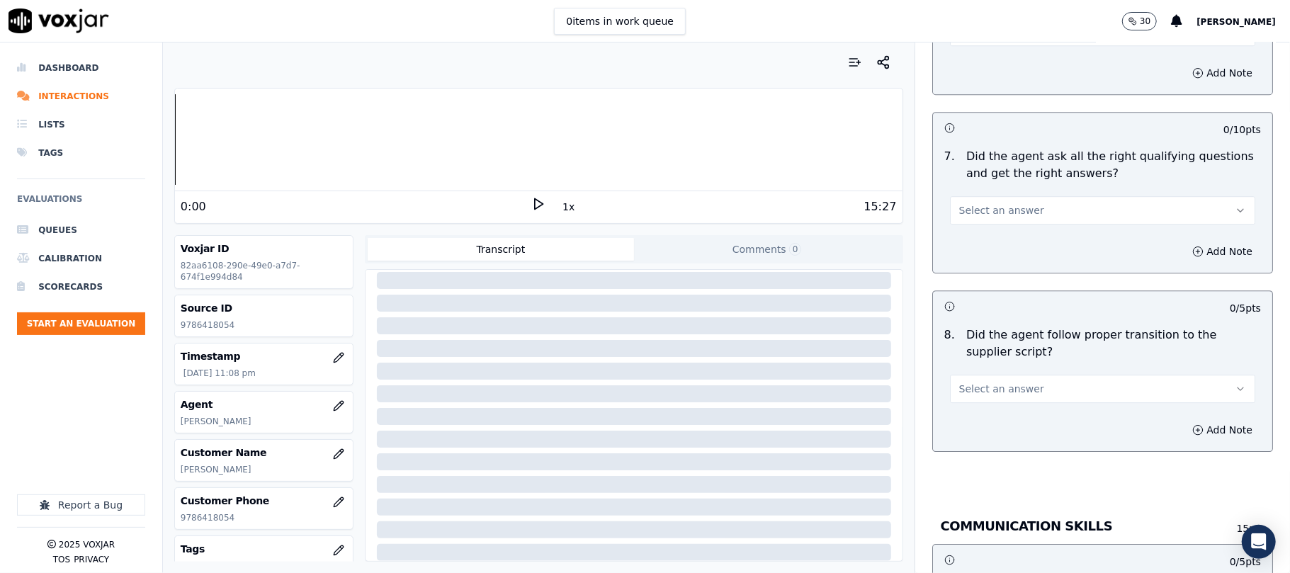
click at [977, 203] on span "Select an answer" at bounding box center [1002, 210] width 85 height 14
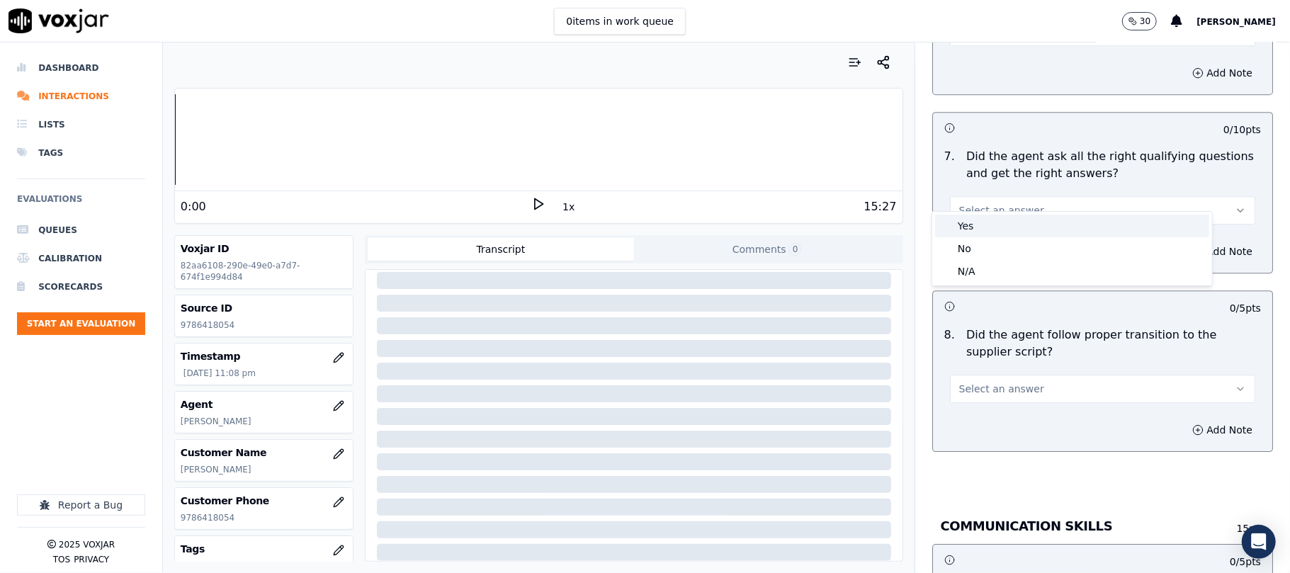
click at [979, 225] on div "Yes" at bounding box center [1072, 226] width 274 height 23
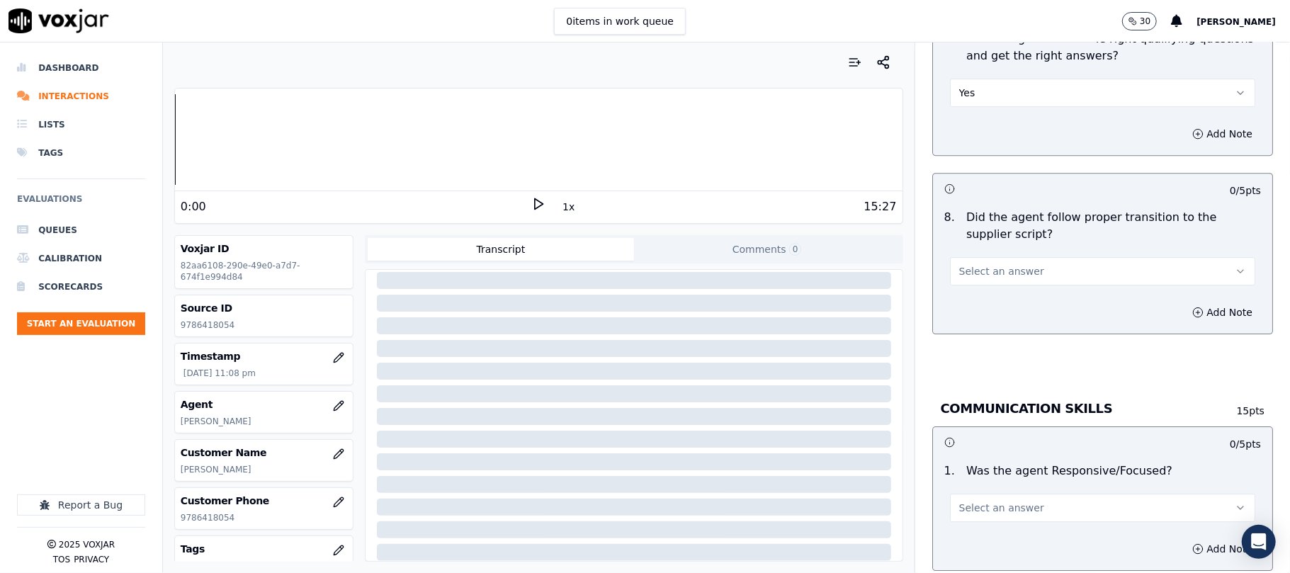
scroll to position [3149, 0]
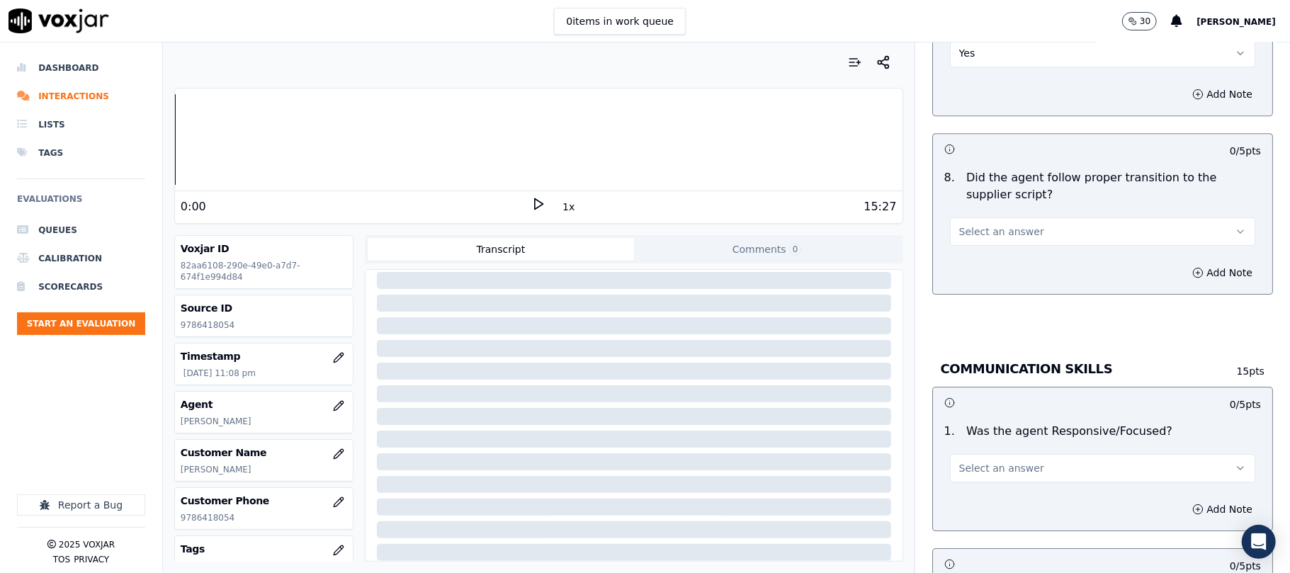
click at [975, 203] on div "Select an answer" at bounding box center [1103, 224] width 328 height 43
click at [979, 231] on div "8 . Did the agent follow proper transition to the supplier script? Select an an…" at bounding box center [1102, 208] width 339 height 88
click at [1003, 225] on span "Select an answer" at bounding box center [1002, 232] width 85 height 14
click at [1002, 256] on div "Yes" at bounding box center [1072, 248] width 274 height 23
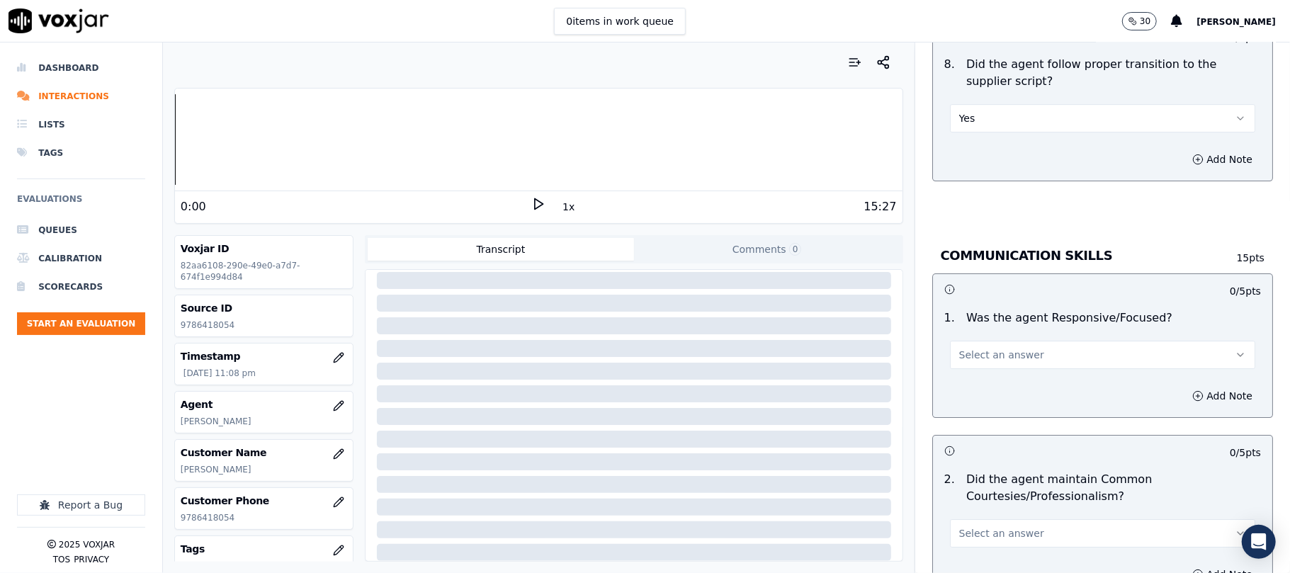
scroll to position [3307, 0]
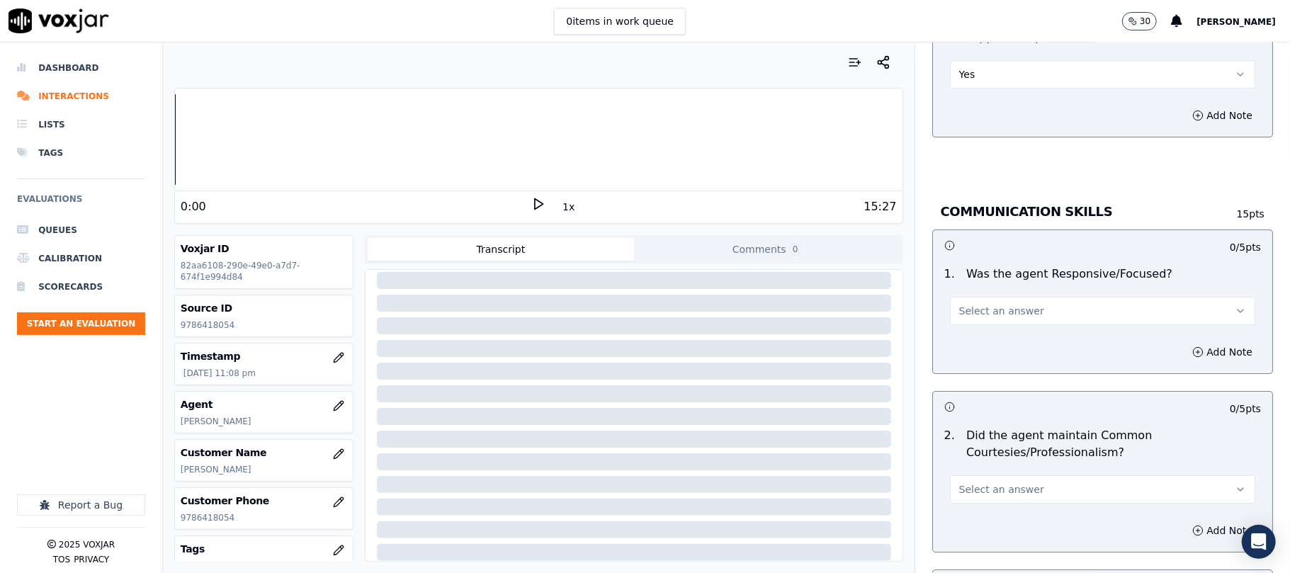
click at [979, 304] on span "Select an answer" at bounding box center [1002, 311] width 85 height 14
click at [962, 340] on div "No" at bounding box center [1072, 350] width 274 height 23
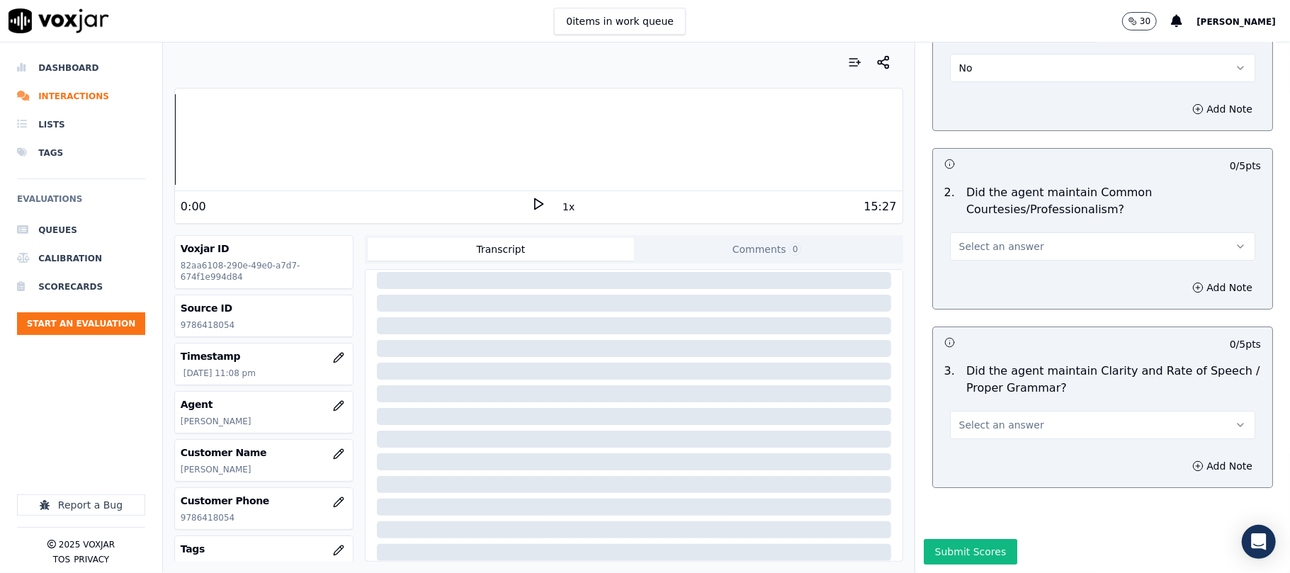
scroll to position [3263, 0]
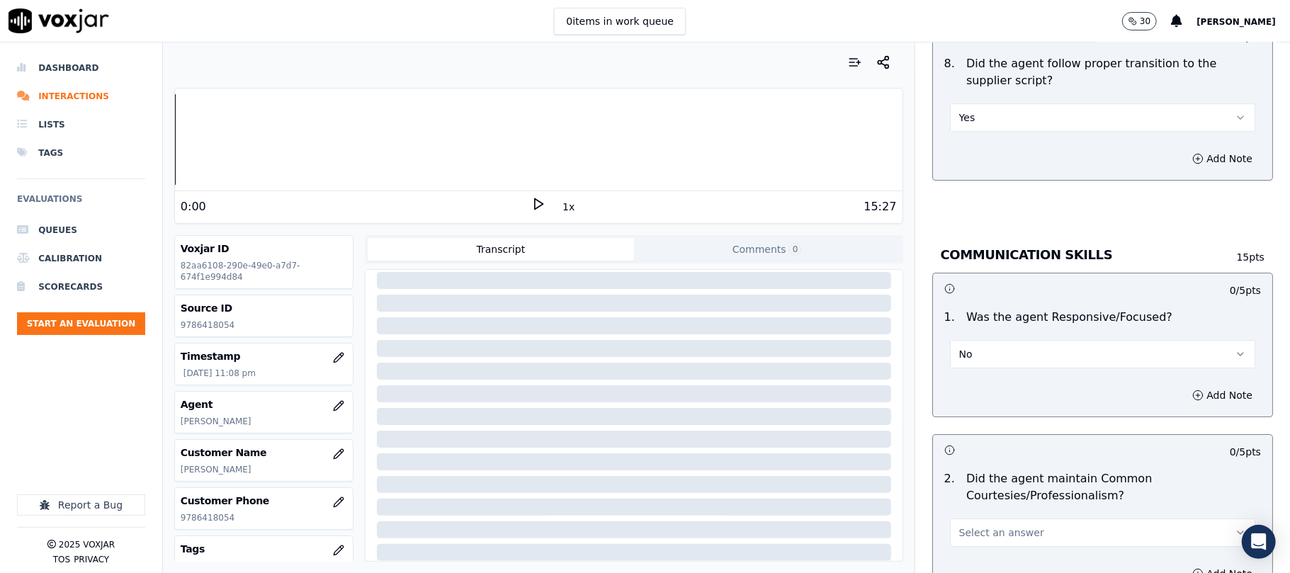
click at [982, 340] on button "No" at bounding box center [1102, 354] width 305 height 28
click at [982, 366] on div "Yes" at bounding box center [1072, 370] width 274 height 23
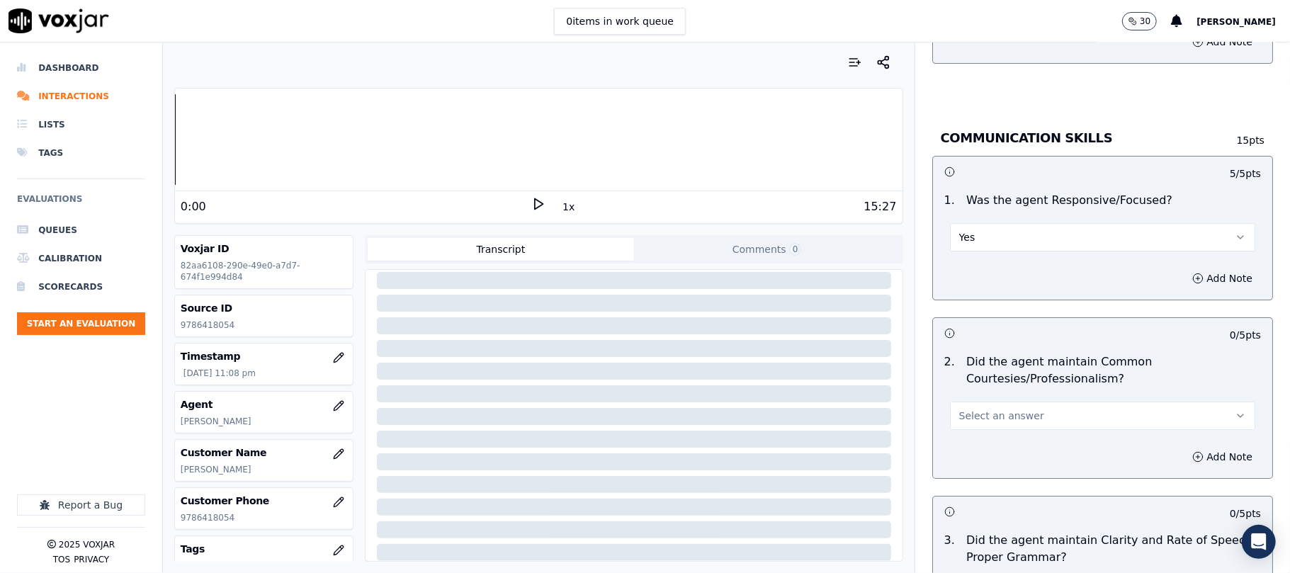
scroll to position [3420, 0]
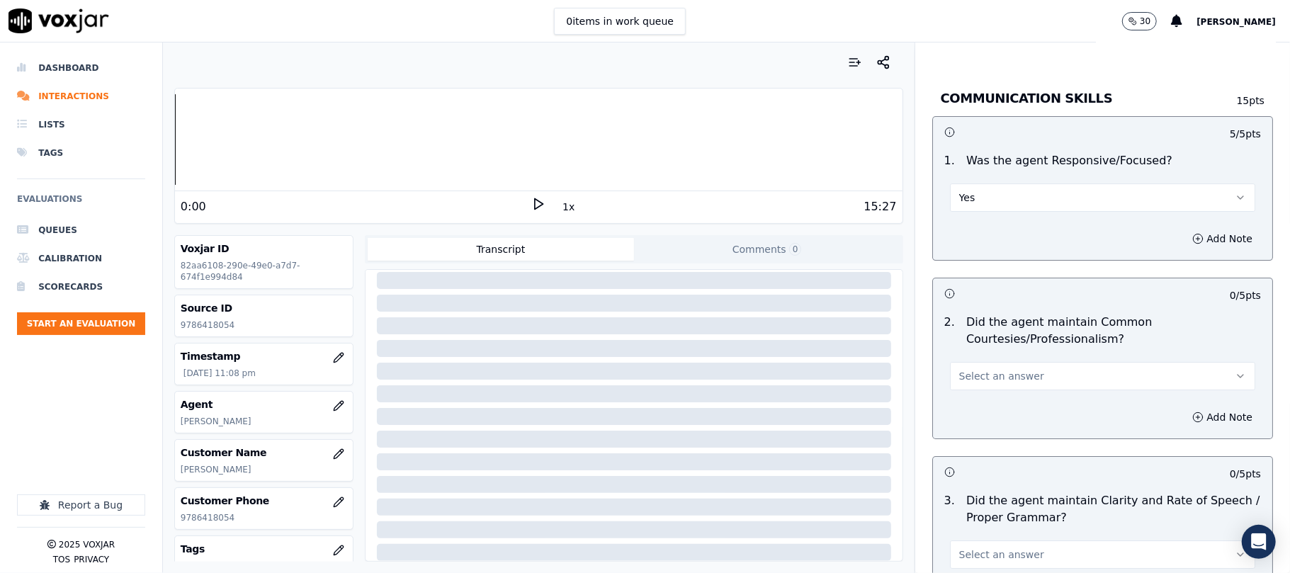
click at [990, 369] on span "Select an answer" at bounding box center [1002, 376] width 85 height 14
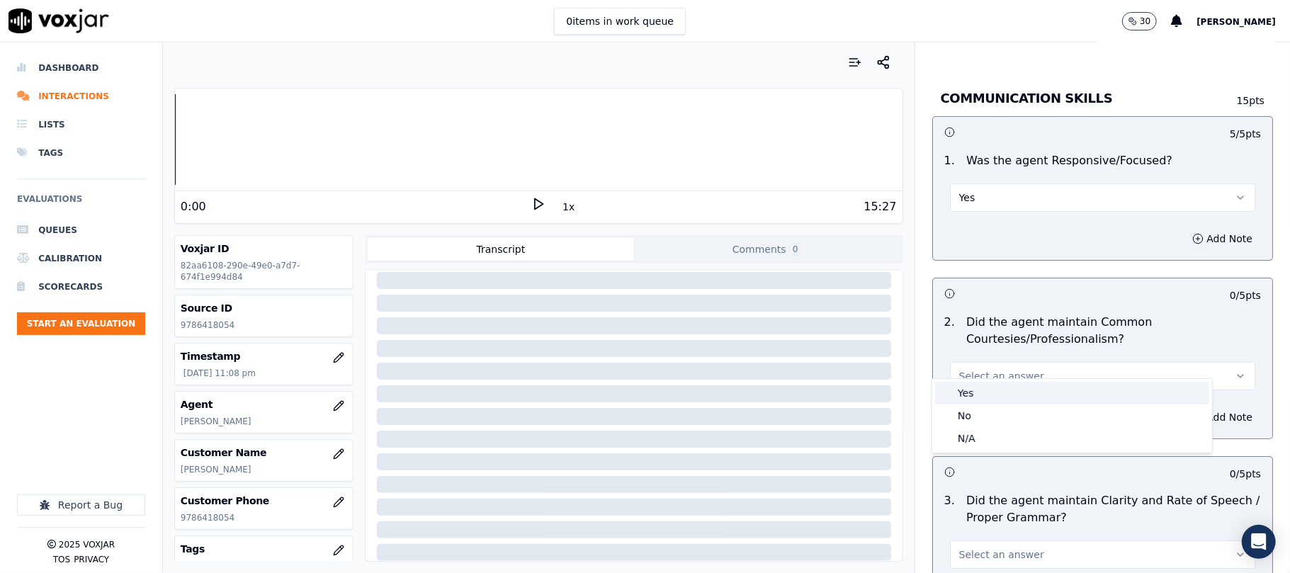
click at [973, 391] on div "Yes" at bounding box center [1072, 393] width 274 height 23
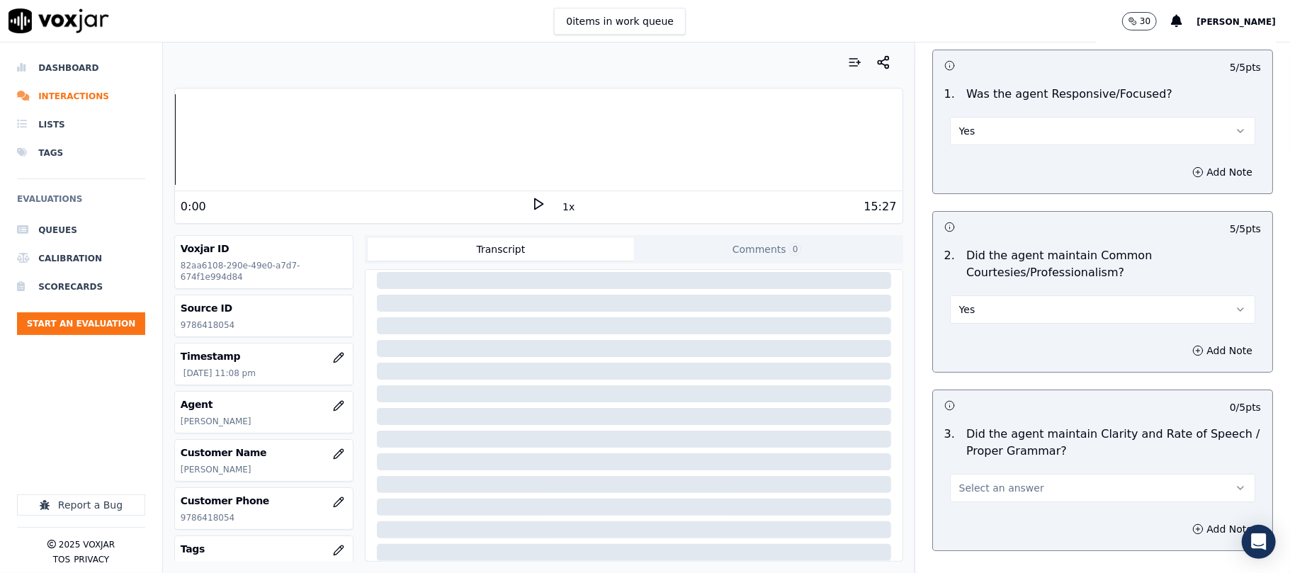
scroll to position [3578, 0]
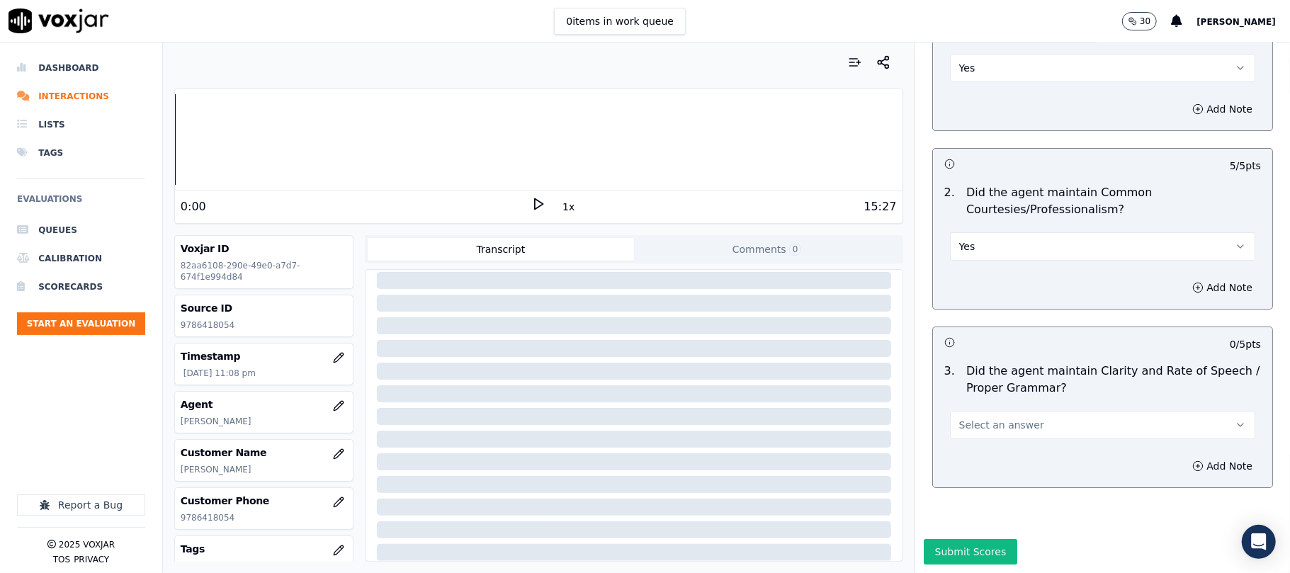
click at [979, 418] on span "Select an answer" at bounding box center [1002, 425] width 85 height 14
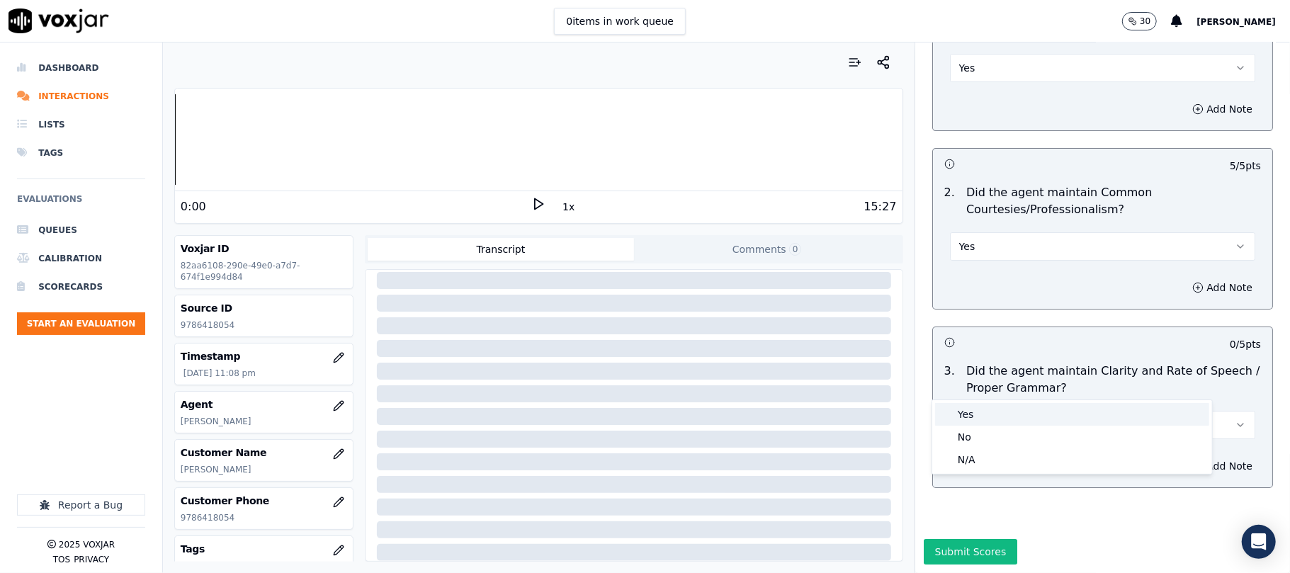
click at [976, 407] on div "Yes" at bounding box center [1072, 414] width 274 height 23
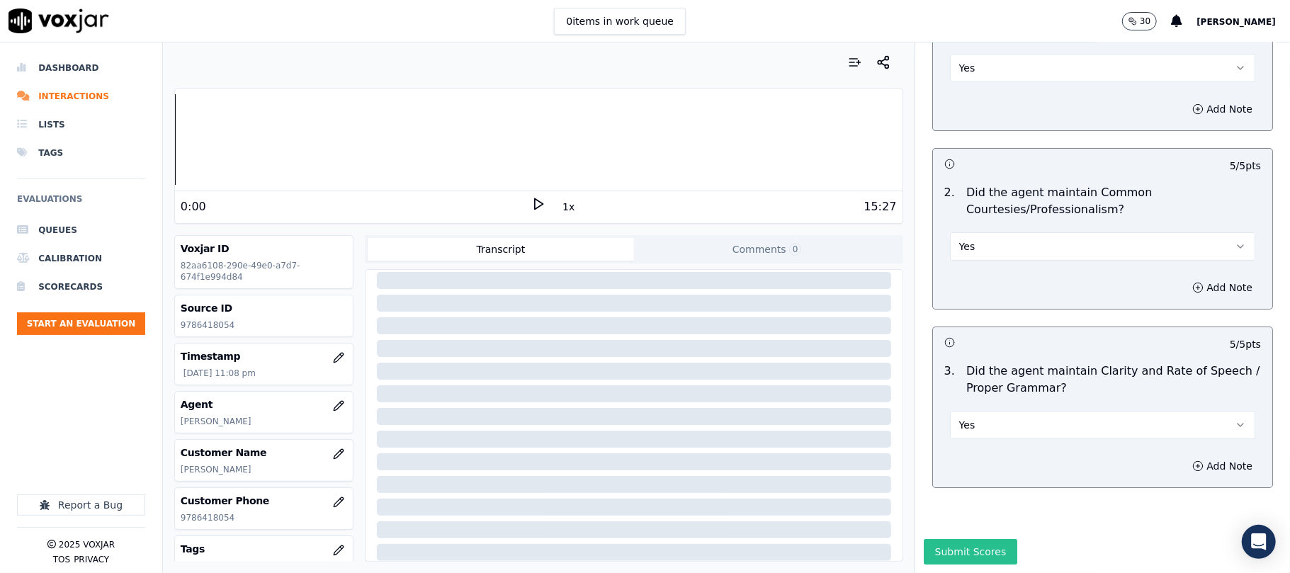
click at [948, 539] on button "Submit Scores" at bounding box center [971, 552] width 94 height 26
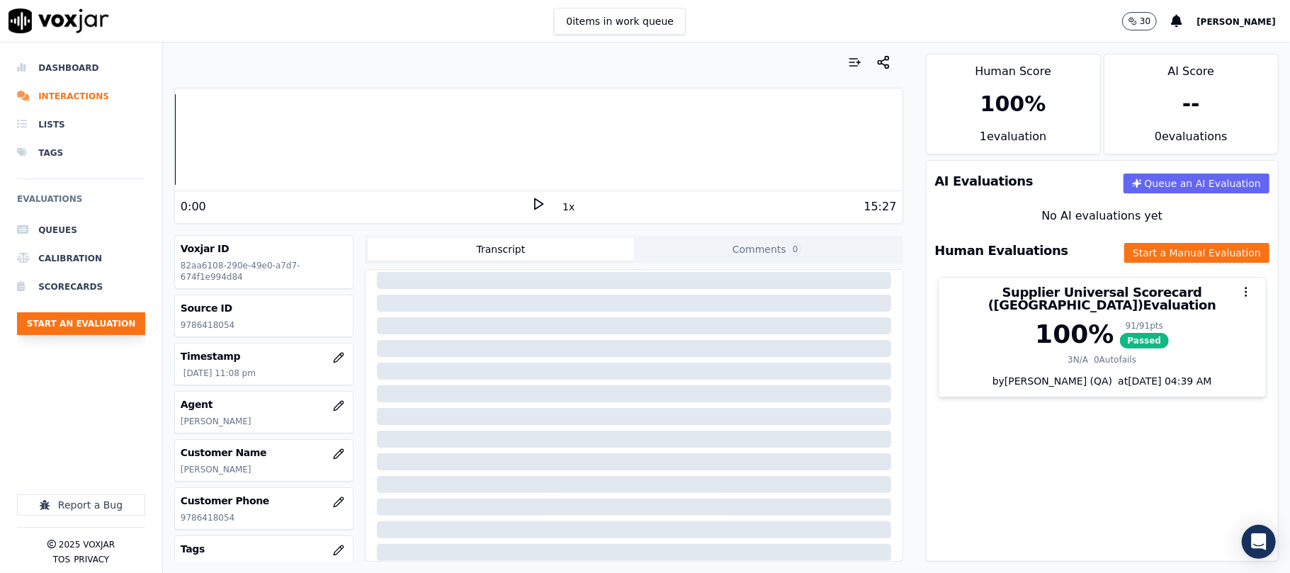
click at [99, 334] on button "Start an Evaluation" at bounding box center [81, 324] width 128 height 23
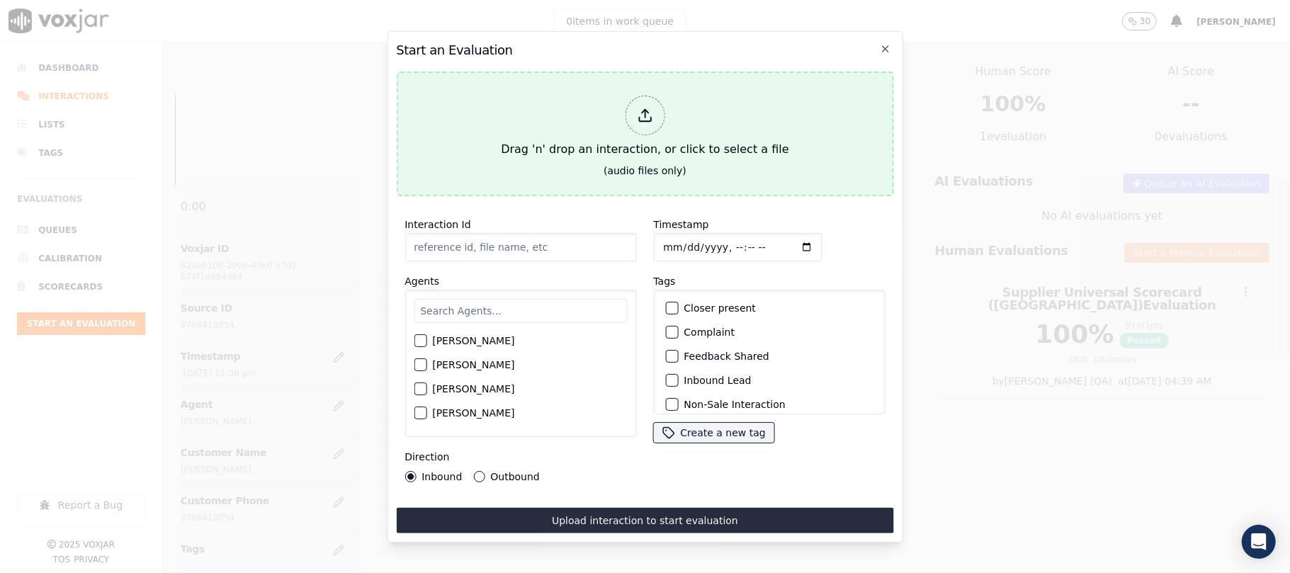
click at [712, 143] on div "Drag 'n' drop an interaction, or click to select a file" at bounding box center [644, 127] width 299 height 74
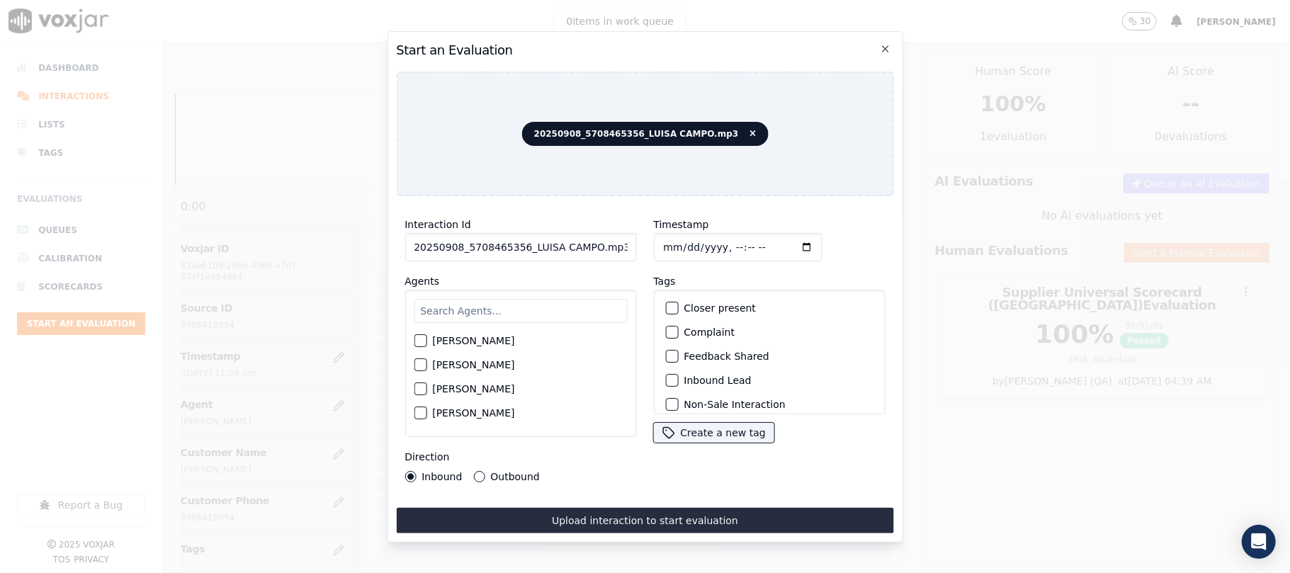
click at [522, 238] on input "20250908_5708465356_LUISA CAMPO.mp3" at bounding box center [521, 247] width 232 height 28
paste input "5708465356"
type input "5708465356"
click at [675, 242] on input "Timestamp" at bounding box center [737, 247] width 169 height 28
type input "[DATE]T23:09"
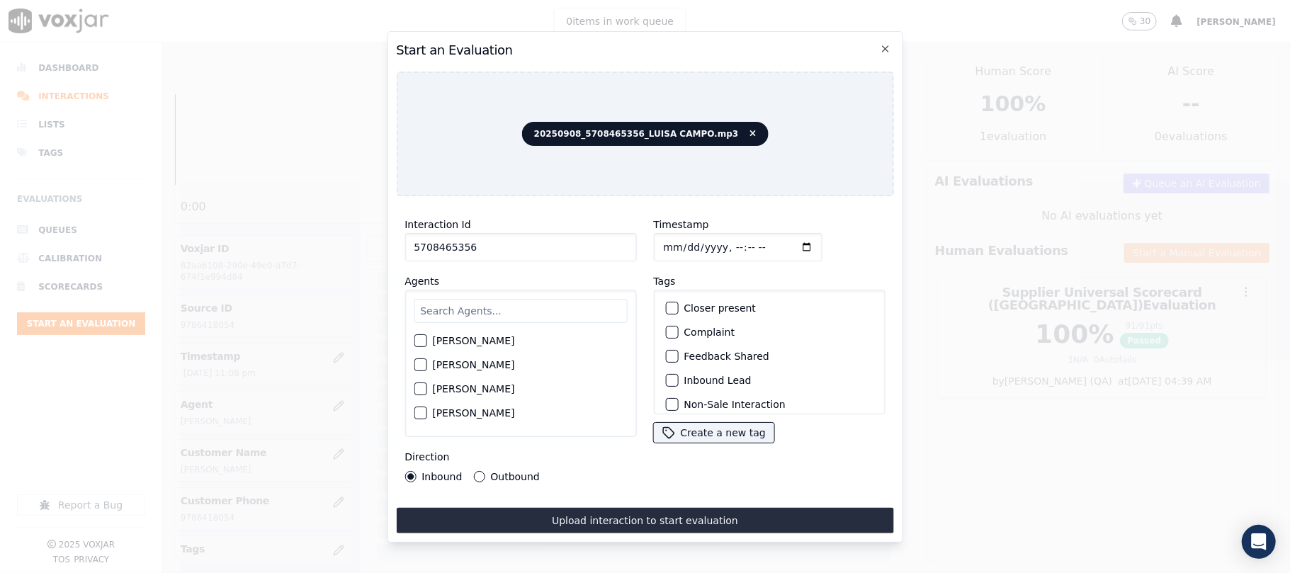
click at [517, 329] on div "[PERSON_NAME]" at bounding box center [520, 341] width 213 height 24
click at [517, 303] on input "text" at bounding box center [520, 311] width 213 height 24
type input "[PERSON_NAME]"
click at [527, 341] on div "[PERSON_NAME]" at bounding box center [520, 345] width 213 height 24
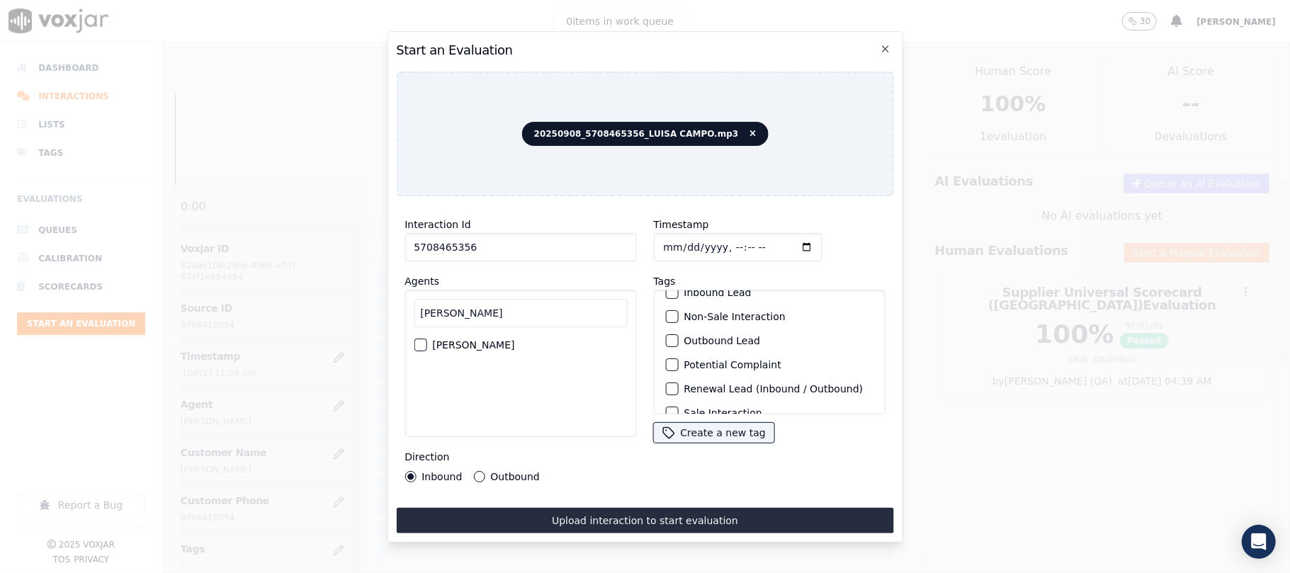
scroll to position [123, 0]
click at [473, 340] on label "[PERSON_NAME]" at bounding box center [473, 345] width 82 height 10
click at [427, 339] on button "[PERSON_NAME]" at bounding box center [420, 345] width 13 height 13
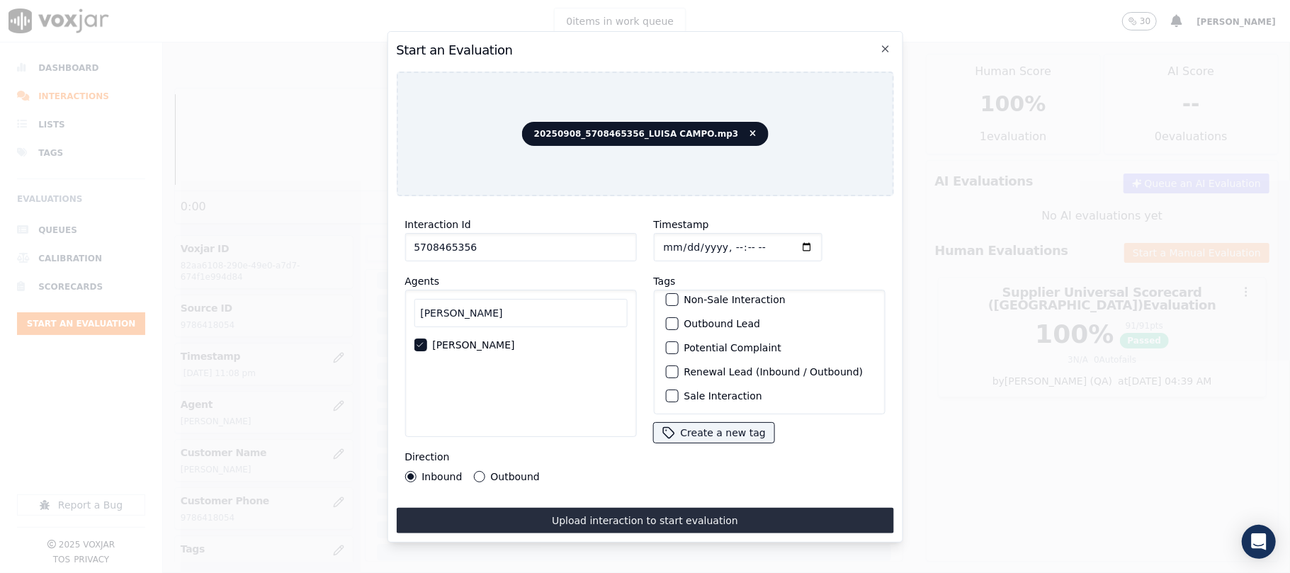
click at [698, 391] on label "Sale Interaction" at bounding box center [723, 396] width 78 height 10
click at [678, 390] on button "Sale Interaction" at bounding box center [671, 396] width 13 height 13
click at [495, 462] on div "Direction Inbound Outbound" at bounding box center [521, 466] width 232 height 34
click at [522, 472] on label "Outbound" at bounding box center [514, 477] width 49 height 10
click at [485, 471] on button "Outbound" at bounding box center [478, 476] width 11 height 11
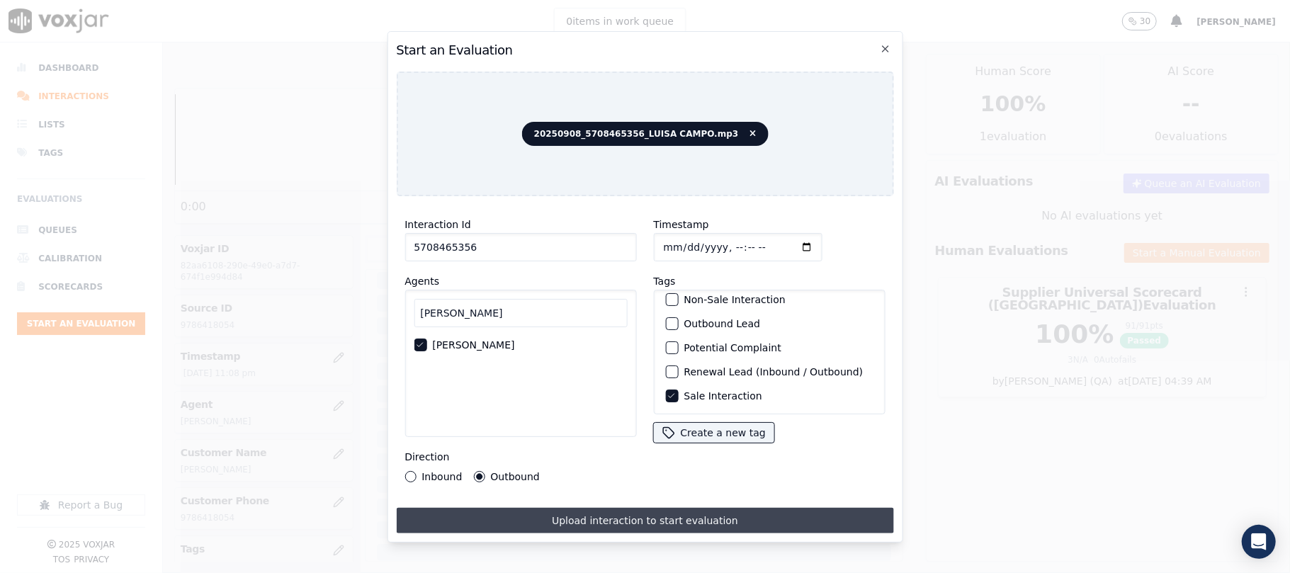
click at [531, 508] on button "Upload interaction to start evaluation" at bounding box center [644, 521] width 497 height 26
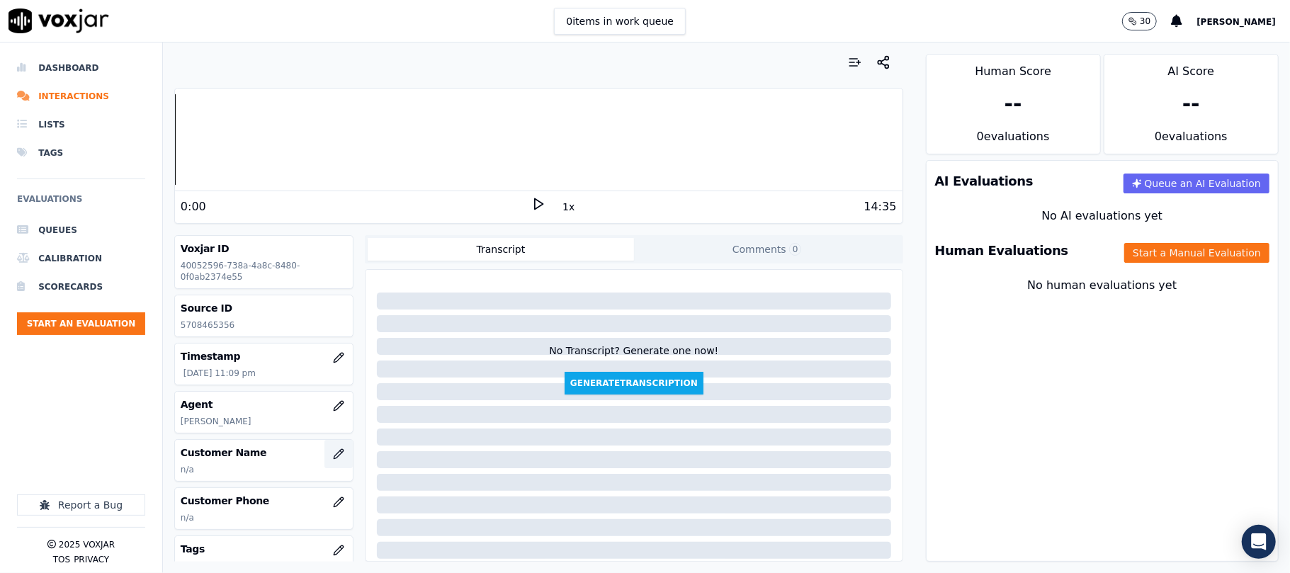
click at [325, 465] on button "button" at bounding box center [339, 454] width 28 height 28
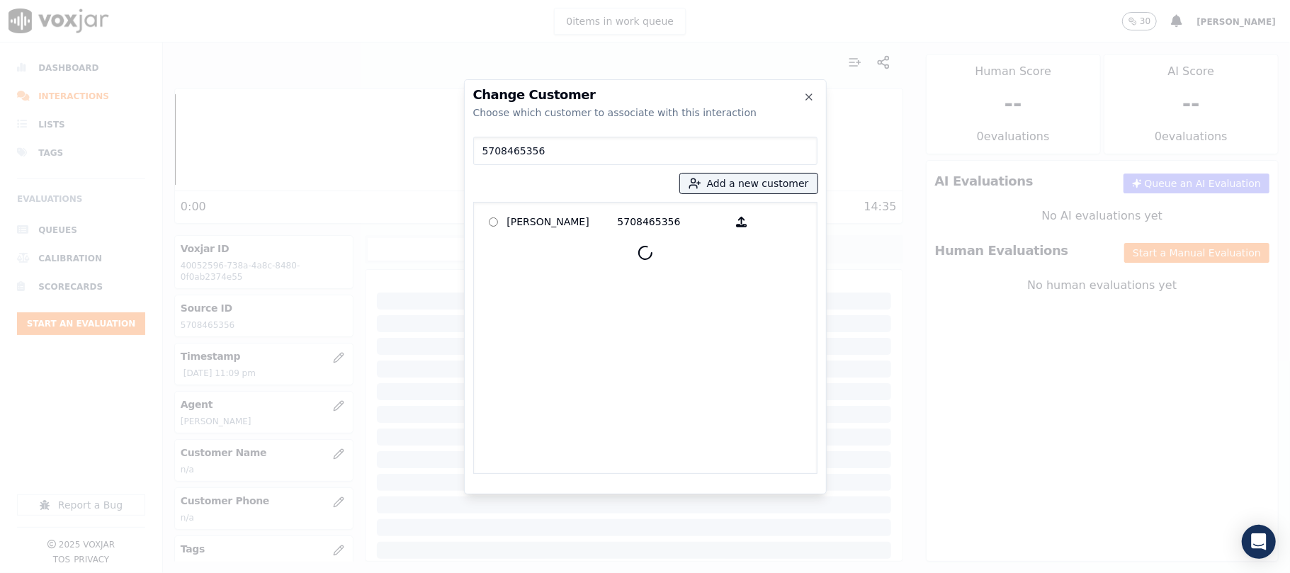
type input "5708465356"
click at [551, 203] on div "[PERSON_NAME] 5708465356" at bounding box center [645, 338] width 344 height 272
click at [549, 220] on p "[PERSON_NAME]" at bounding box center [562, 222] width 111 height 22
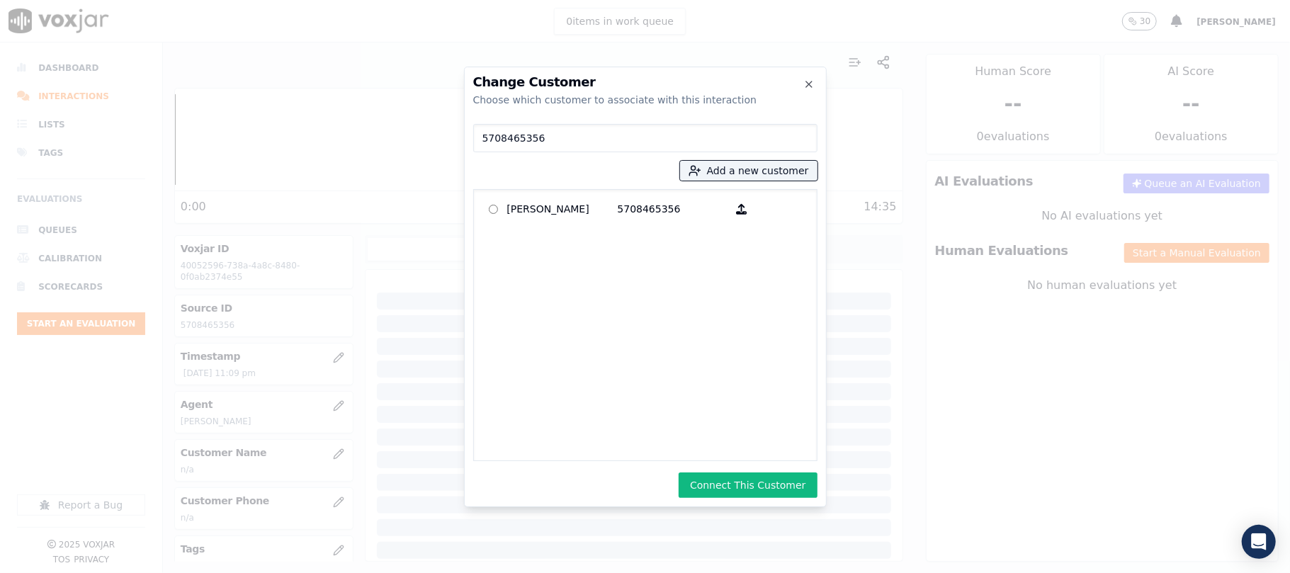
click at [751, 482] on button "Connect This Customer" at bounding box center [748, 486] width 138 height 26
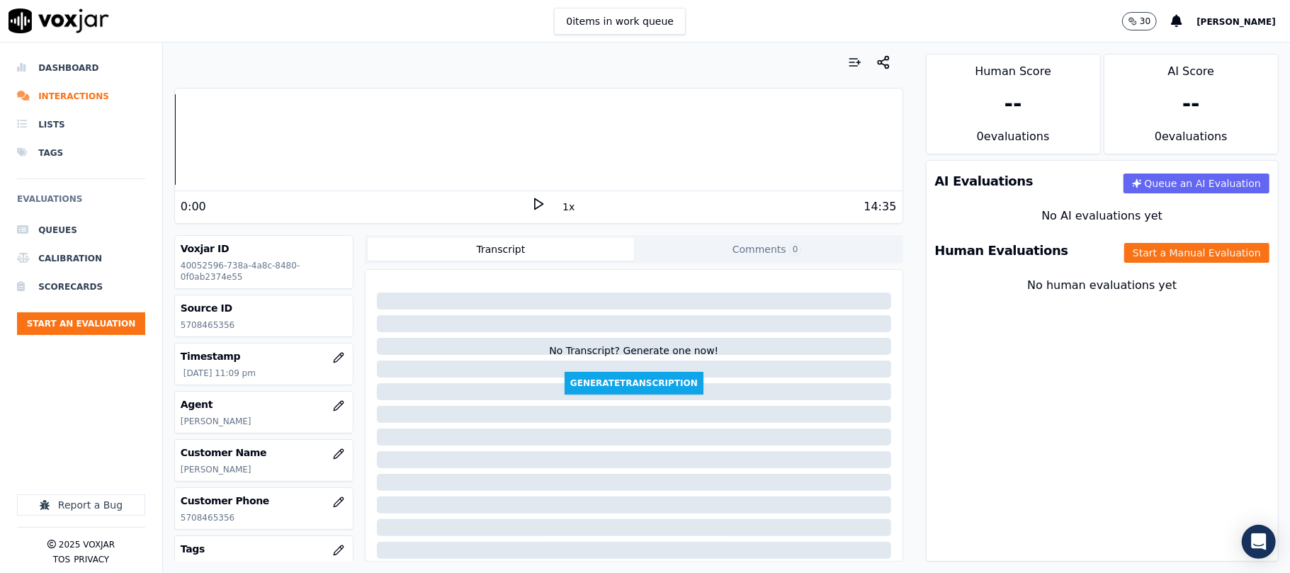
click at [1096, 242] on div "Human Evaluations Start a Manual Evaluation" at bounding box center [1103, 250] width 352 height 41
click at [1125, 255] on button "Start a Manual Evaluation" at bounding box center [1197, 253] width 145 height 20
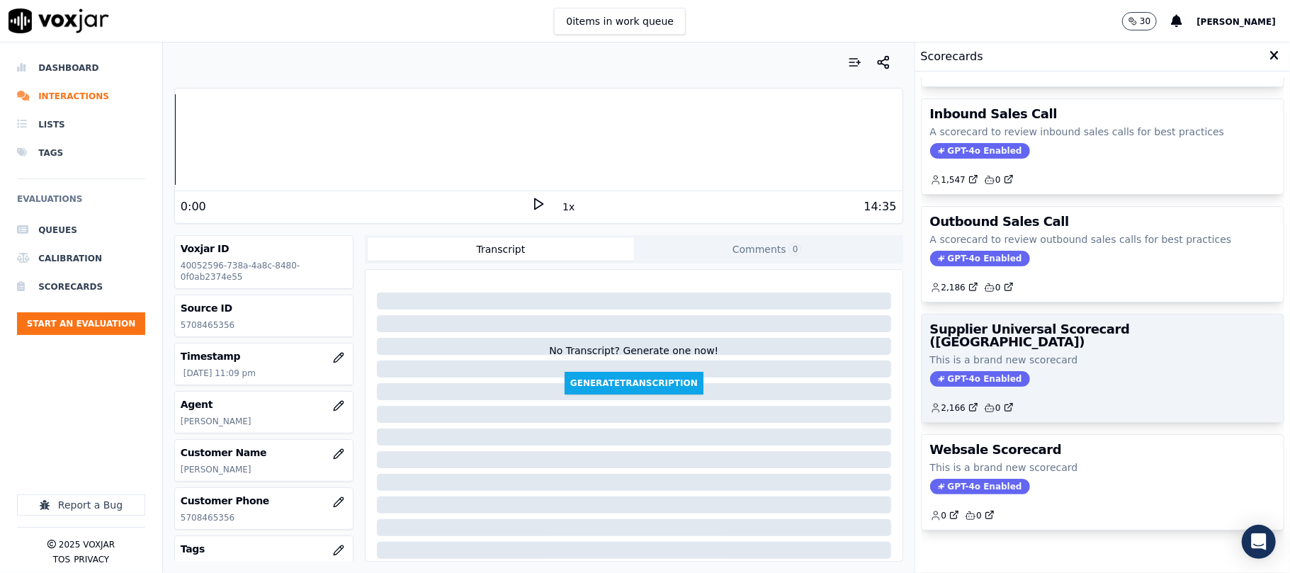
scroll to position [140, 0]
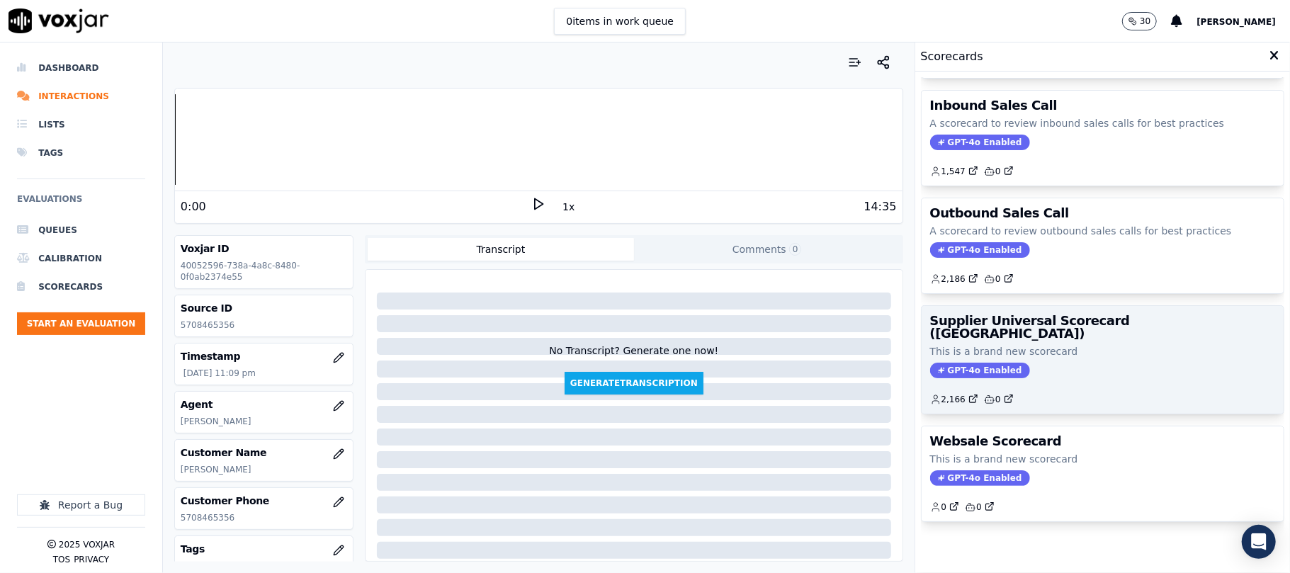
click at [1069, 363] on div "GPT-4o Enabled" at bounding box center [1102, 371] width 345 height 16
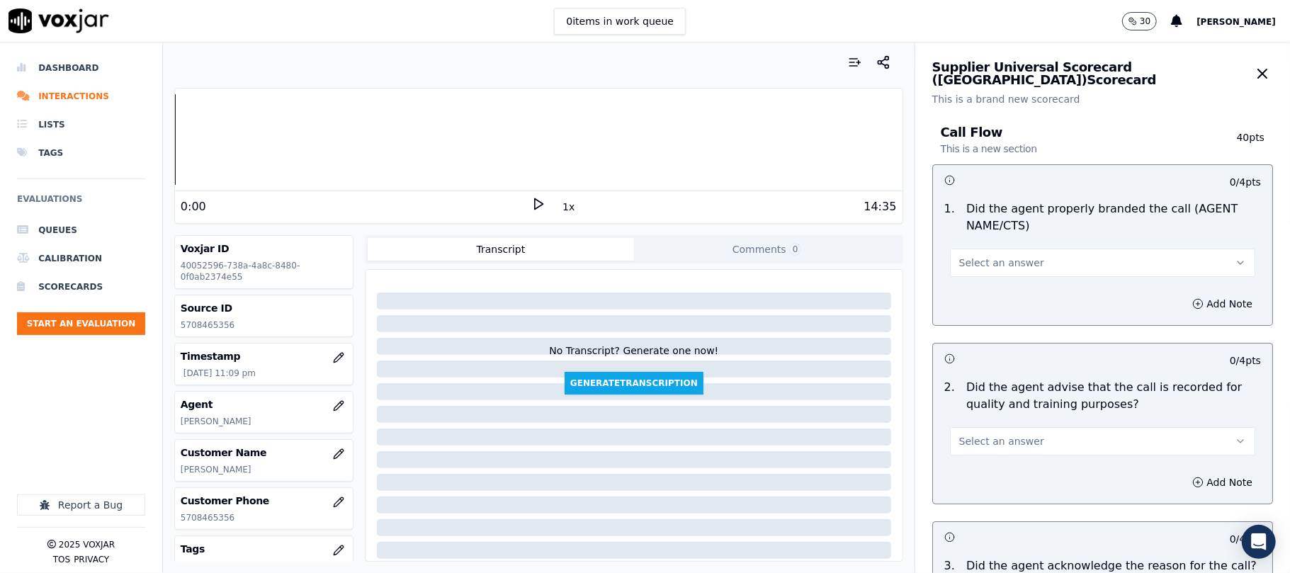
click at [972, 271] on button "Select an answer" at bounding box center [1102, 263] width 305 height 28
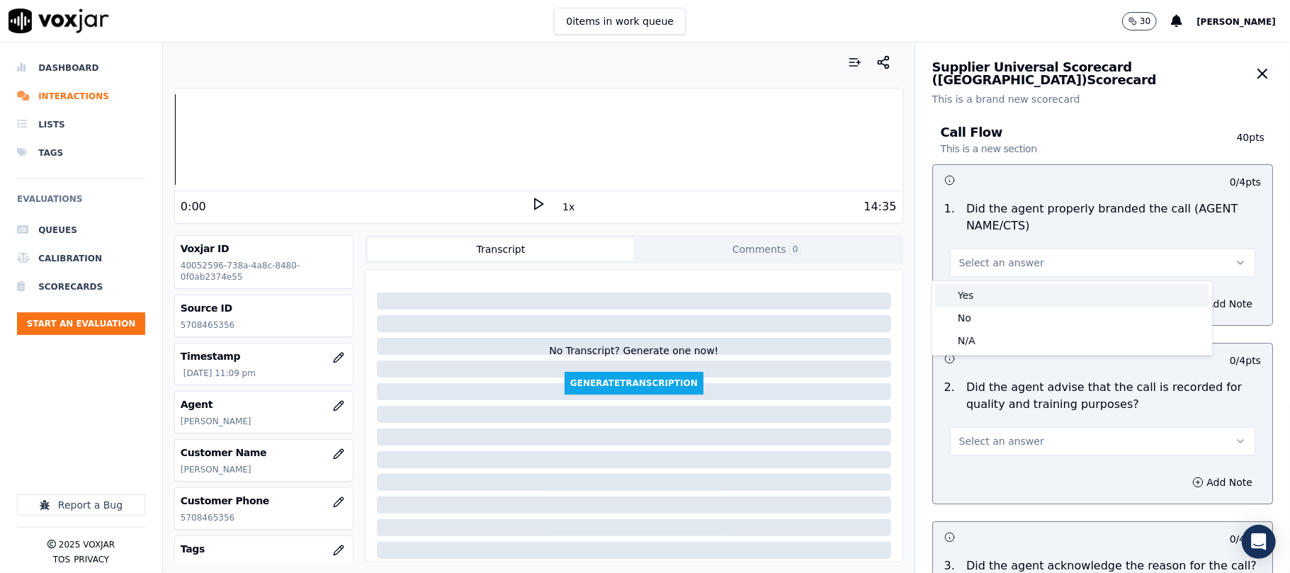
click at [969, 287] on div "Yes" at bounding box center [1072, 295] width 274 height 23
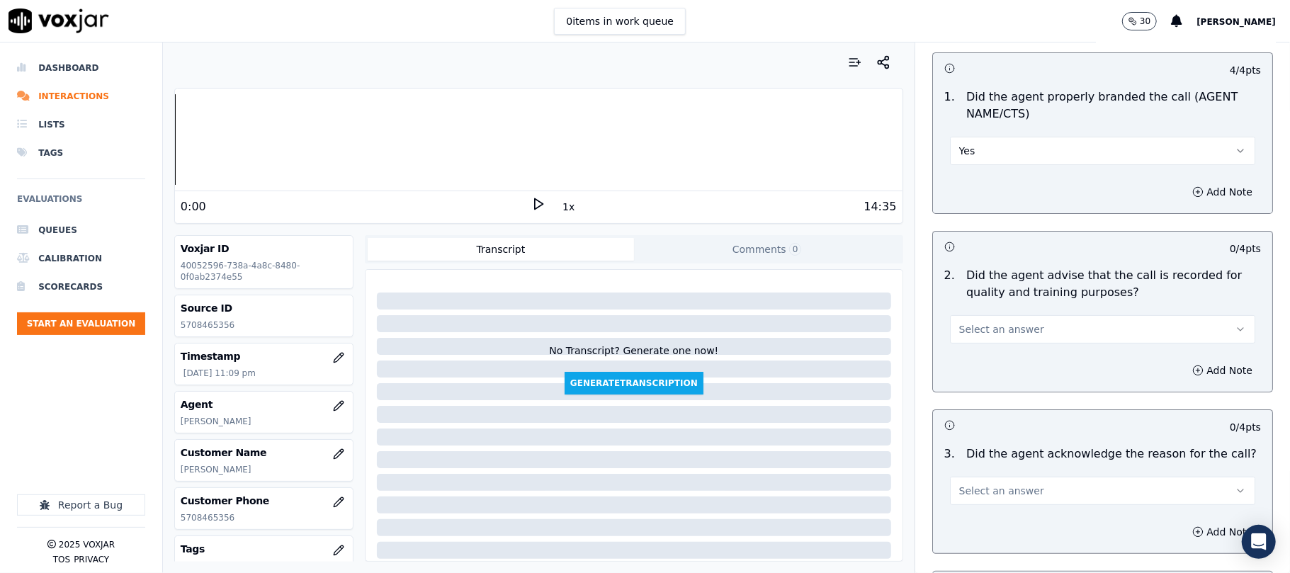
scroll to position [157, 0]
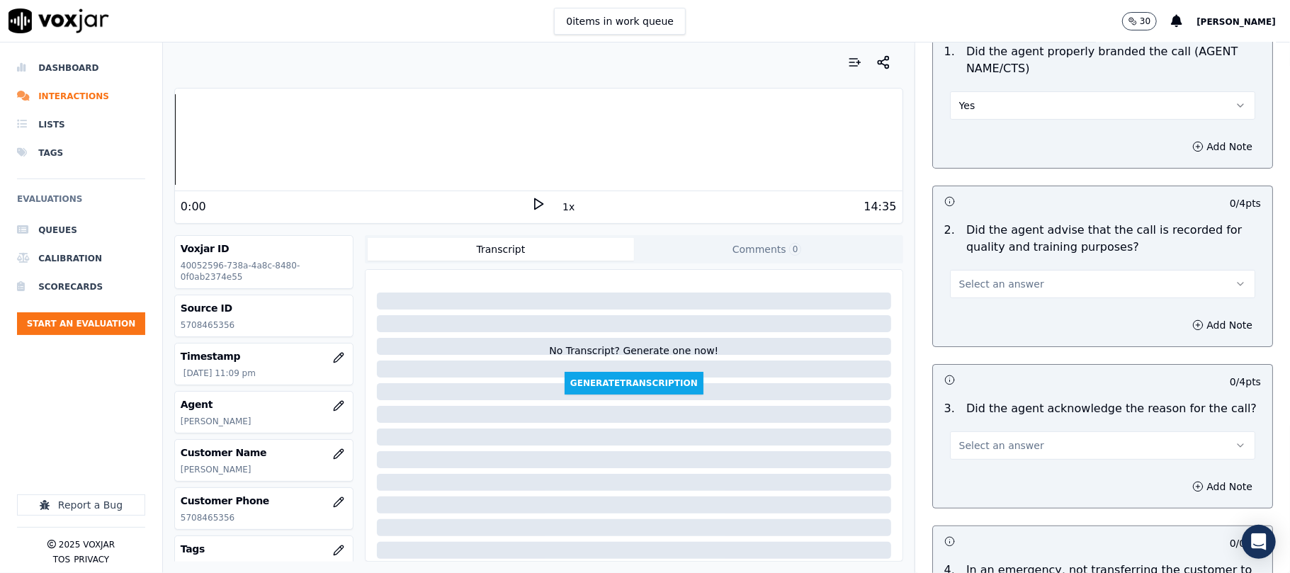
click at [1001, 275] on button "Select an answer" at bounding box center [1102, 284] width 305 height 28
click at [991, 332] on div "No" at bounding box center [1072, 339] width 274 height 23
click at [986, 283] on button "No" at bounding box center [1102, 284] width 305 height 28
click at [981, 328] on div "No" at bounding box center [1072, 339] width 274 height 23
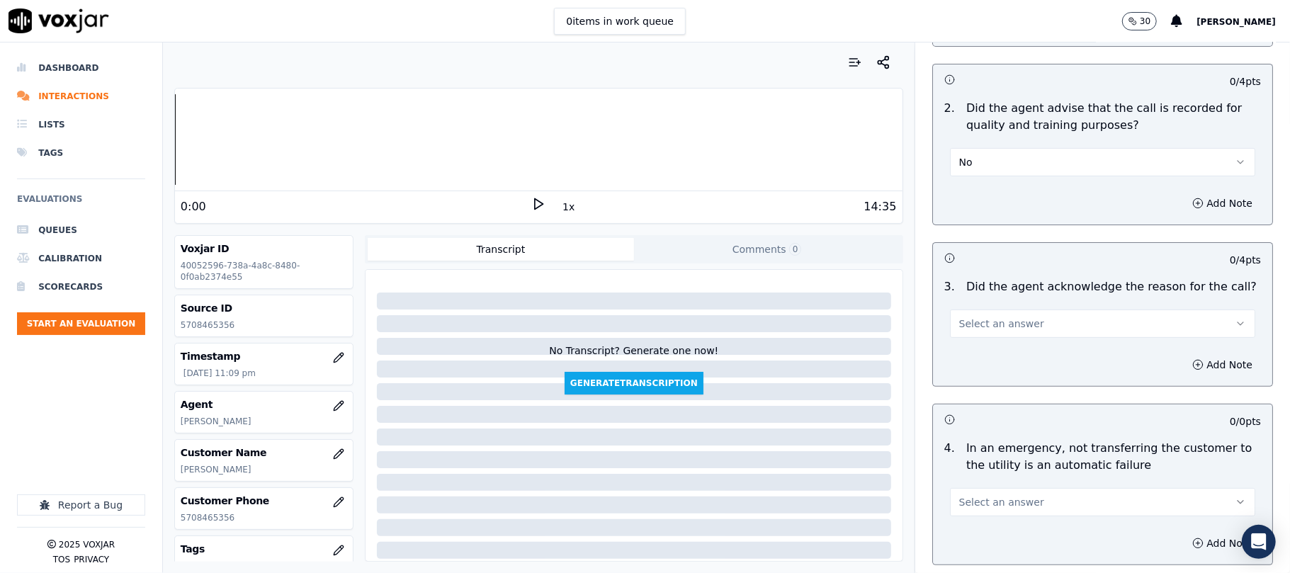
scroll to position [315, 0]
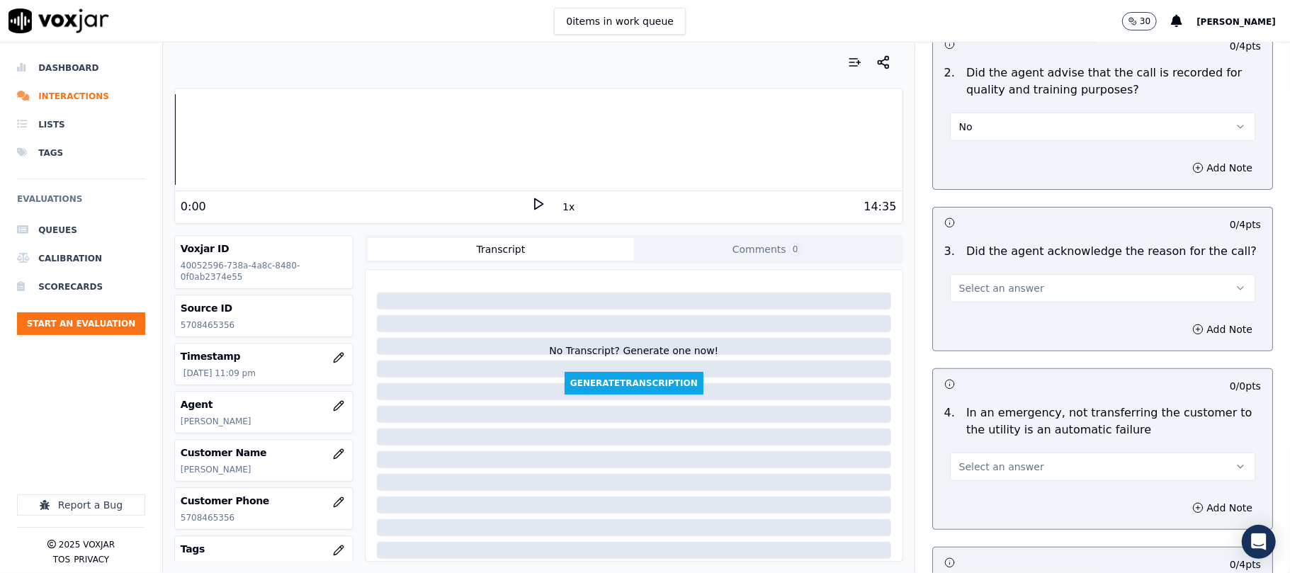
click at [976, 135] on button "No" at bounding box center [1102, 127] width 305 height 28
click at [991, 164] on div "Yes" at bounding box center [1072, 159] width 274 height 23
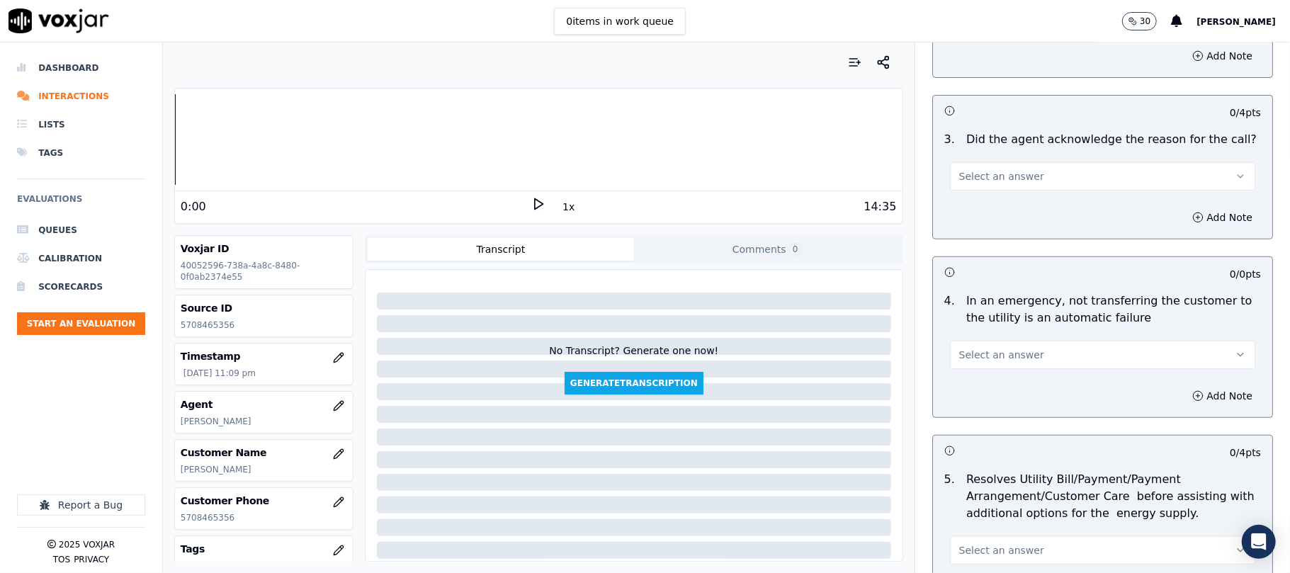
scroll to position [472, 0]
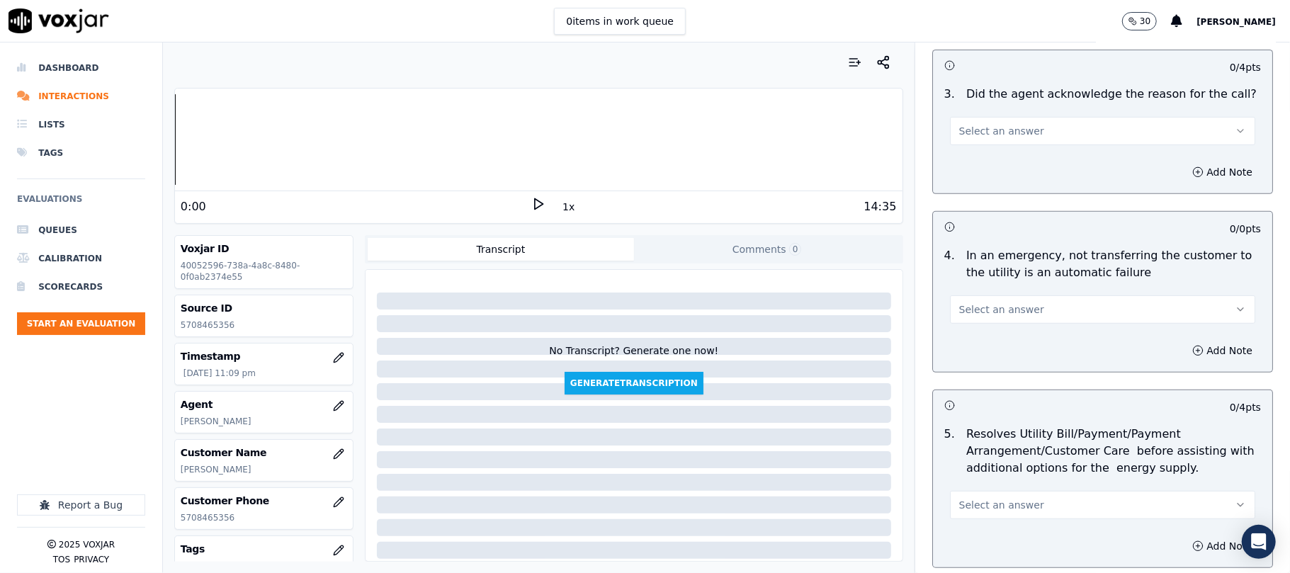
click at [960, 138] on span "Select an answer" at bounding box center [1002, 131] width 85 height 14
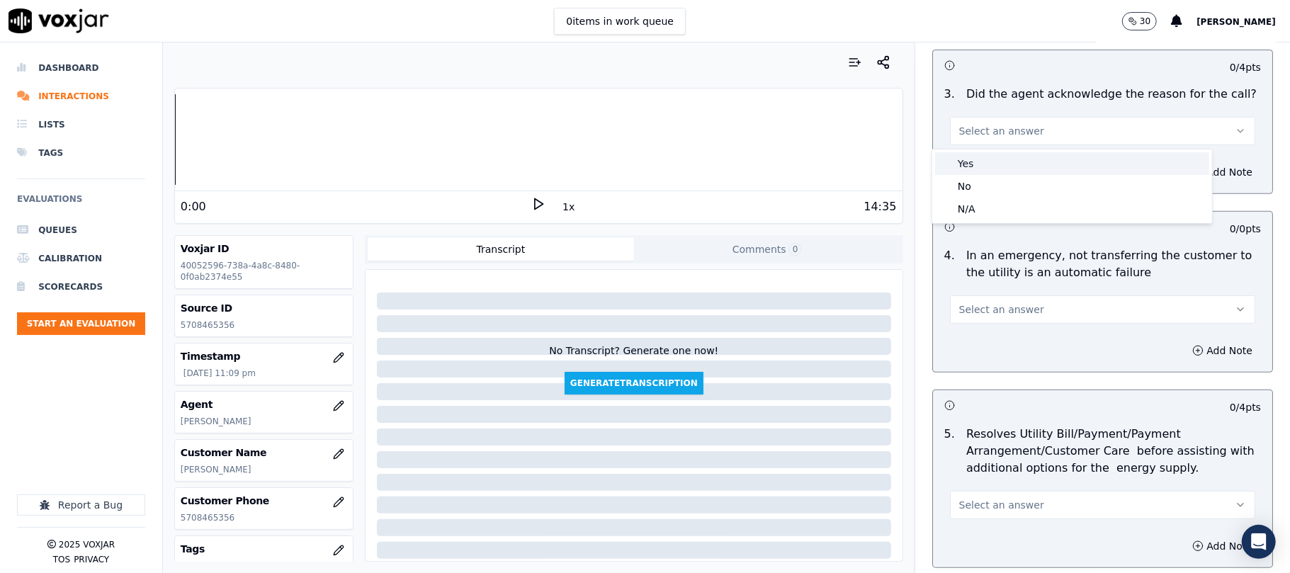
click at [975, 159] on div "Yes" at bounding box center [1072, 163] width 274 height 23
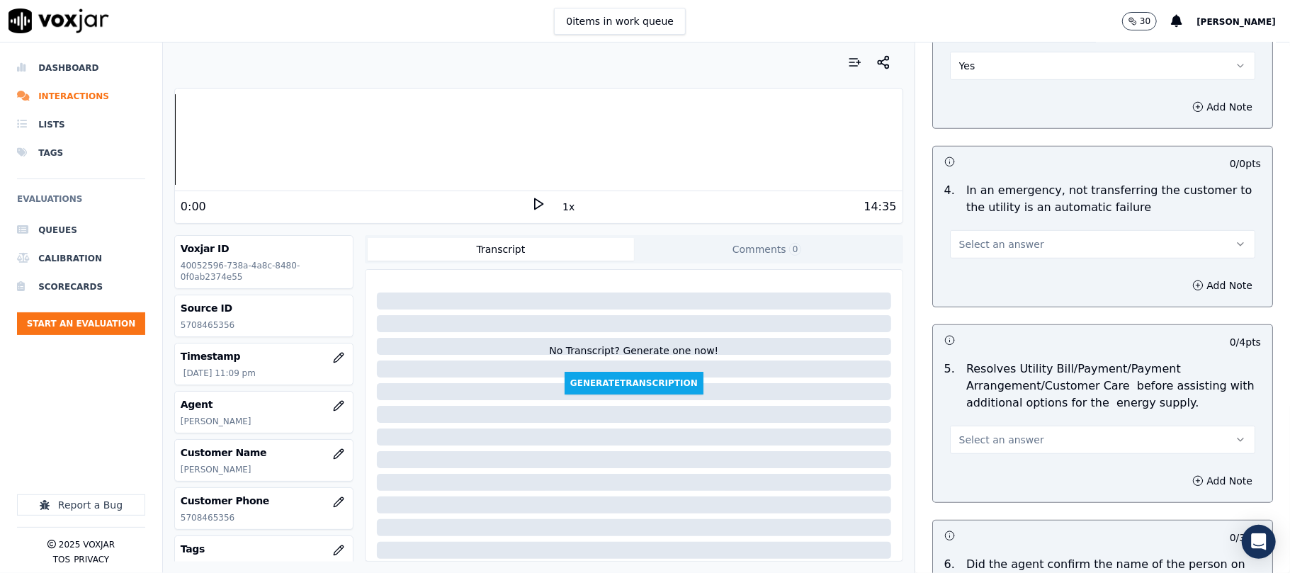
scroll to position [630, 0]
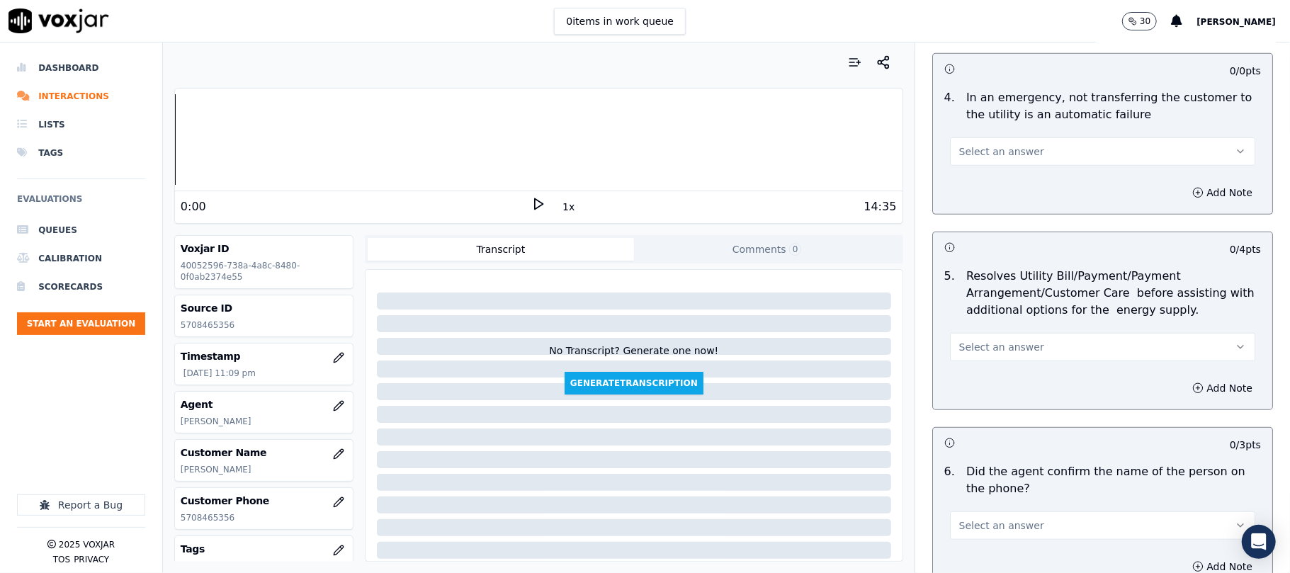
click at [961, 143] on button "Select an answer" at bounding box center [1102, 151] width 305 height 28
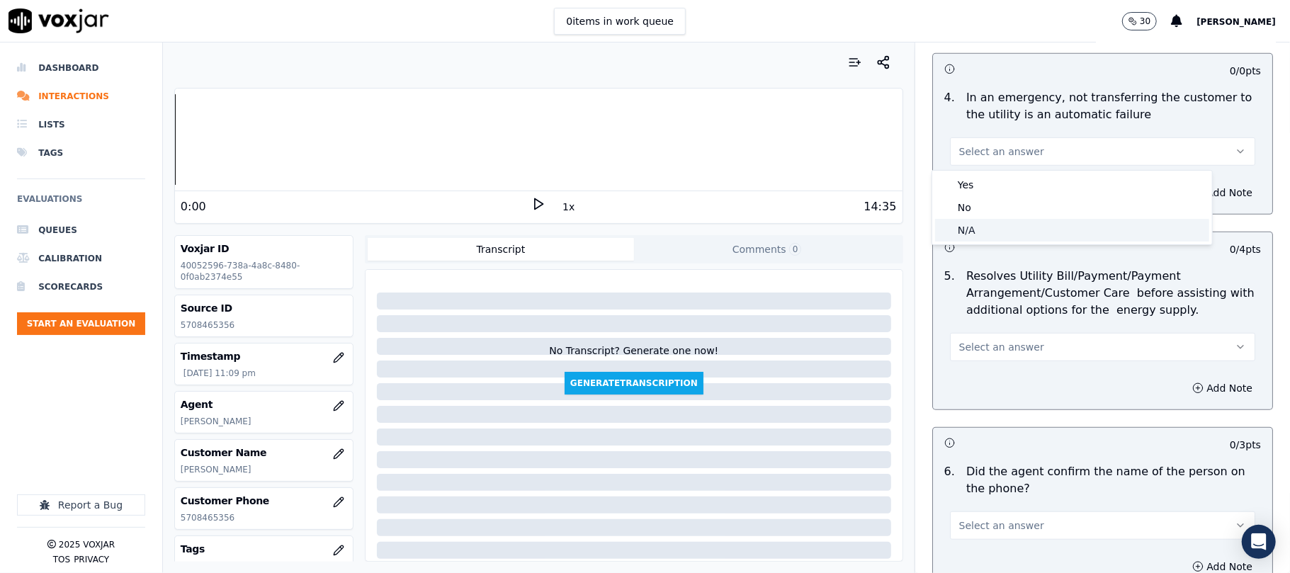
click at [986, 232] on div "N/A" at bounding box center [1072, 230] width 274 height 23
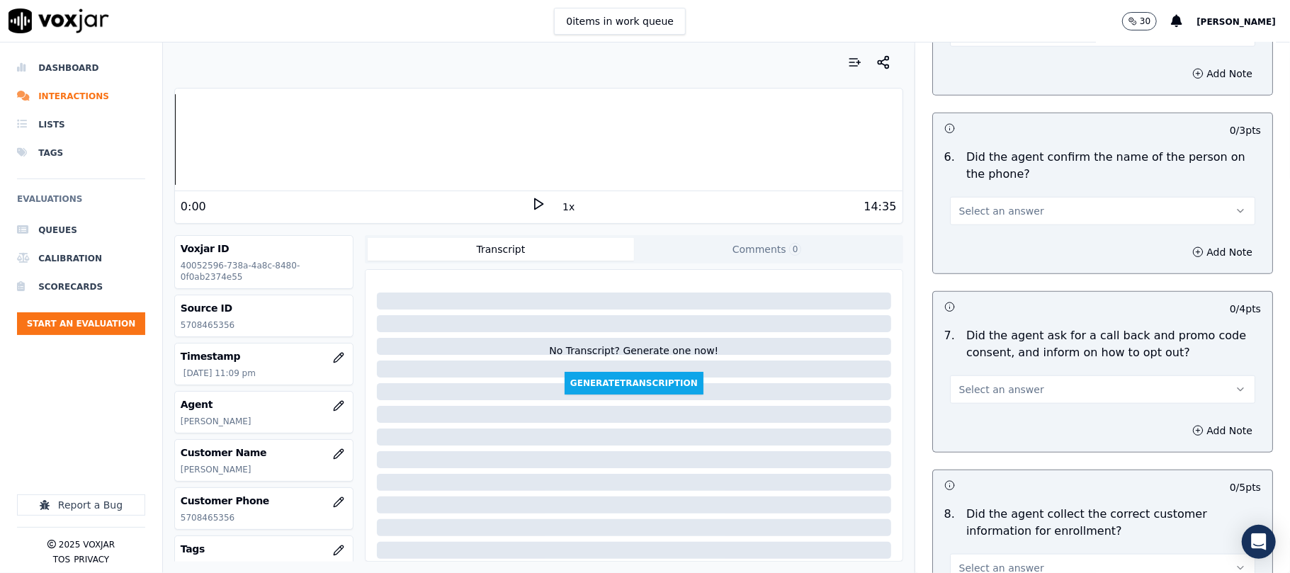
scroll to position [787, 0]
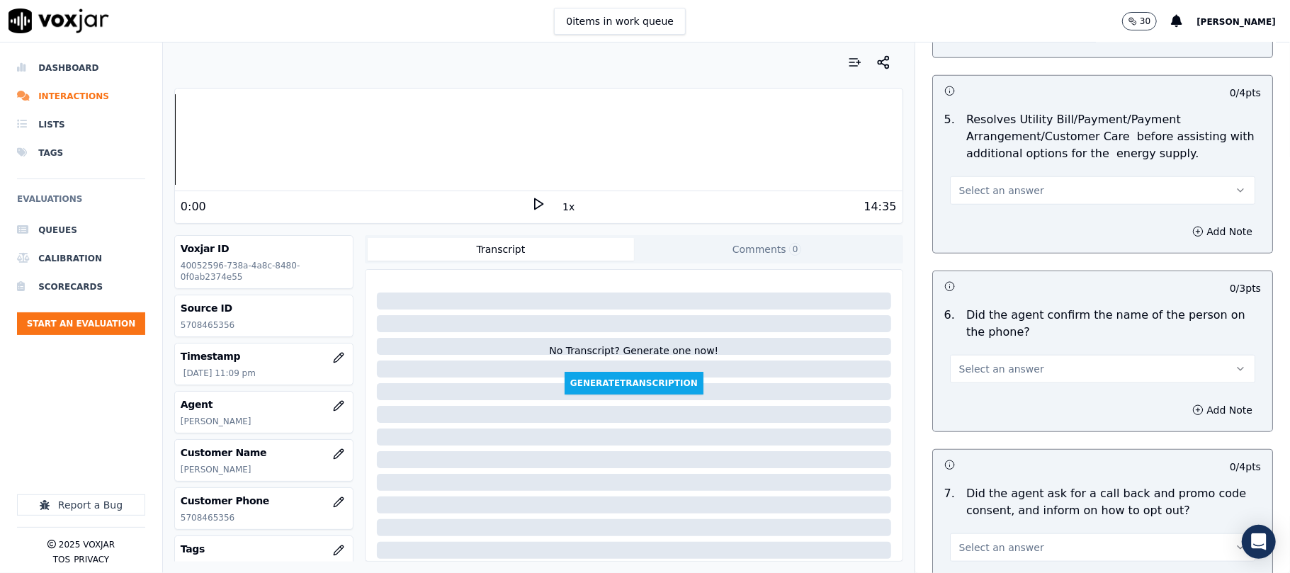
click at [990, 186] on span "Select an answer" at bounding box center [1002, 191] width 85 height 14
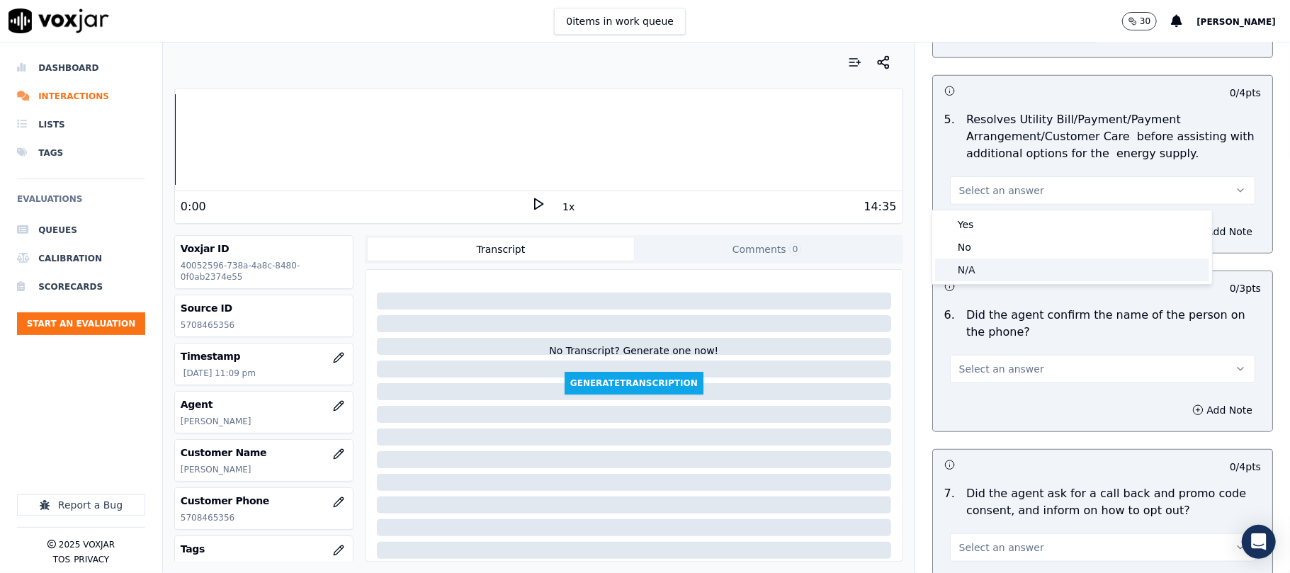
click at [972, 278] on div "N/A" at bounding box center [1072, 270] width 274 height 23
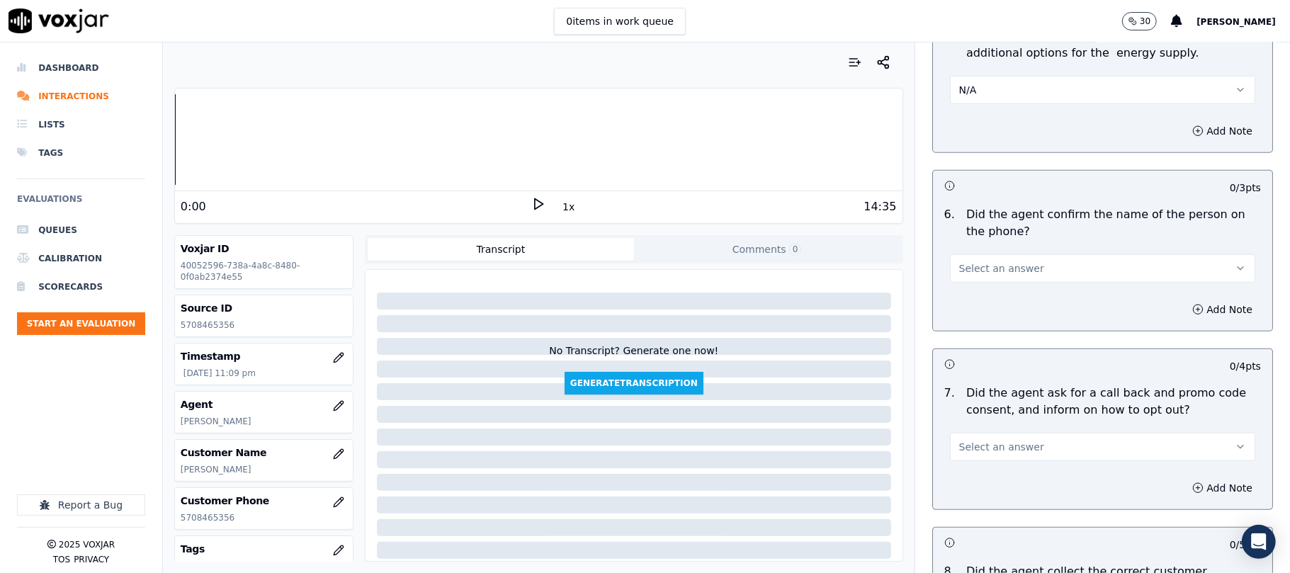
scroll to position [945, 0]
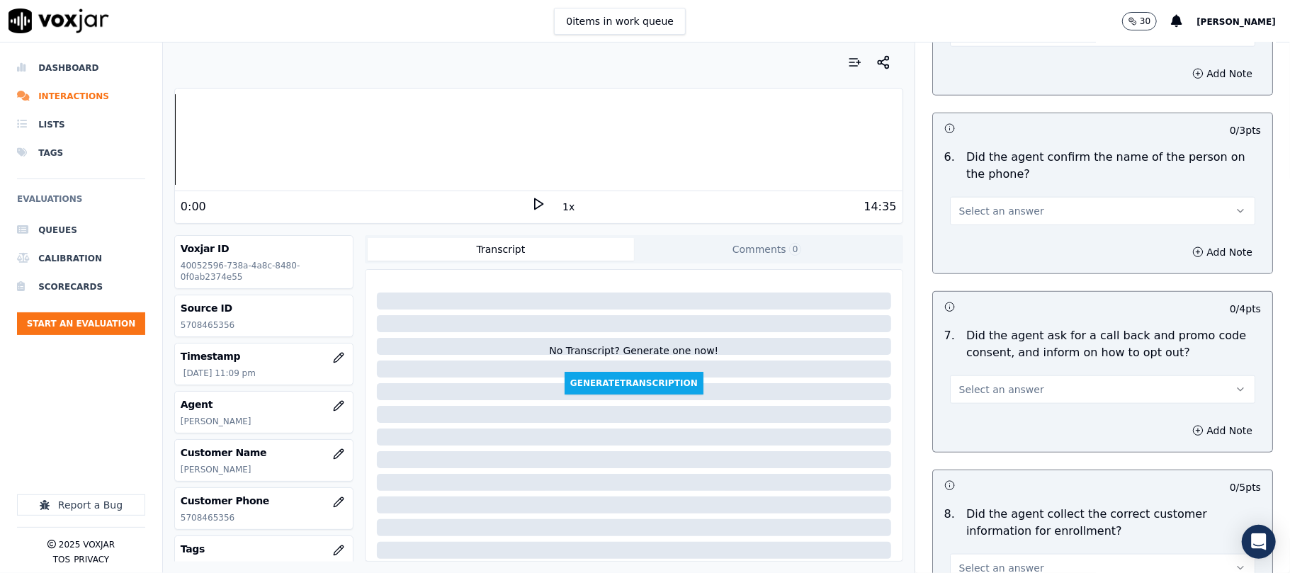
click at [990, 215] on span "Select an answer" at bounding box center [1002, 211] width 85 height 14
click at [969, 242] on div "Yes" at bounding box center [1072, 246] width 274 height 23
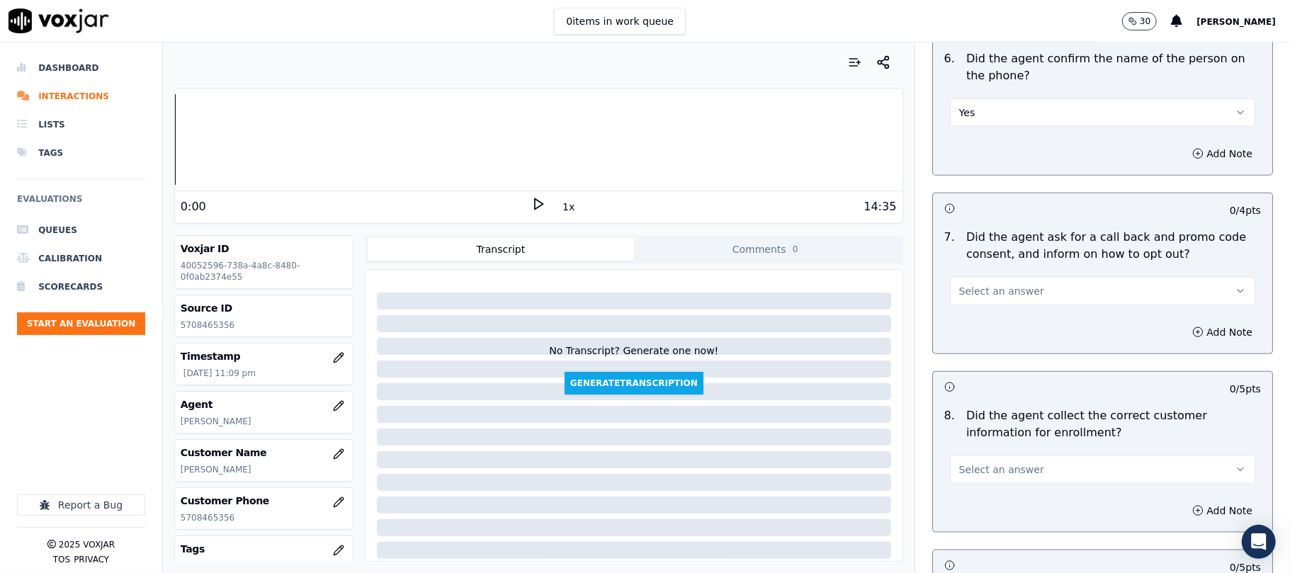
scroll to position [1103, 0]
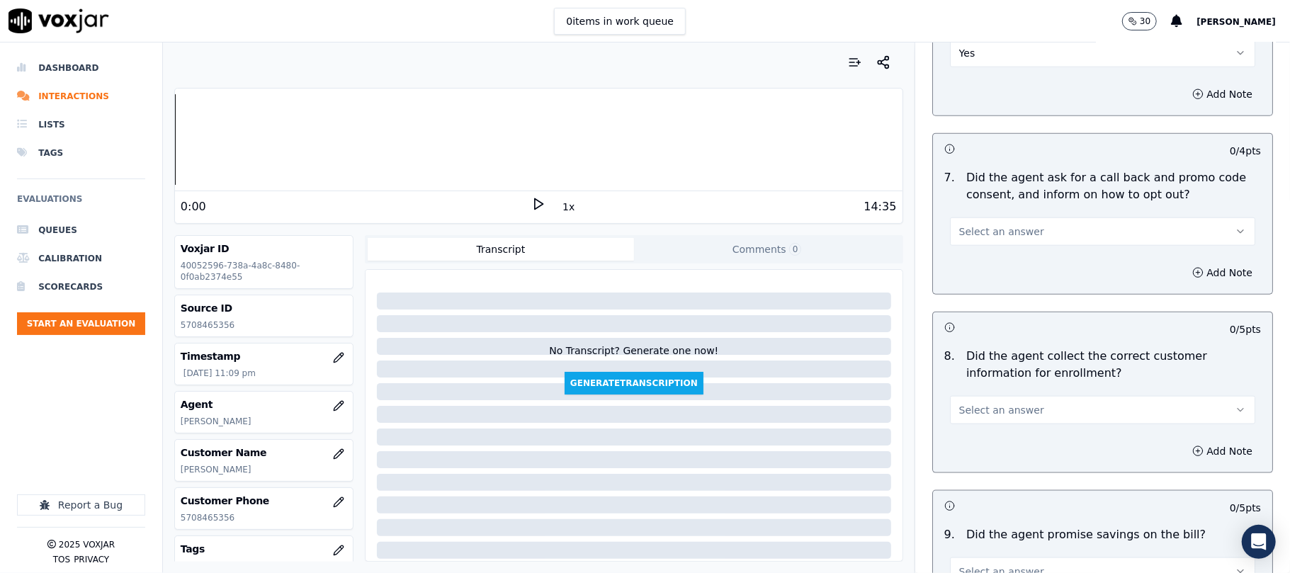
click at [970, 251] on div "7 . Did the agent ask for a call back and promo code consent, and inform on how…" at bounding box center [1102, 208] width 339 height 88
drag, startPoint x: 976, startPoint y: 235, endPoint x: 977, endPoint y: 244, distance: 9.2
click at [977, 237] on span "Select an answer" at bounding box center [1002, 232] width 85 height 14
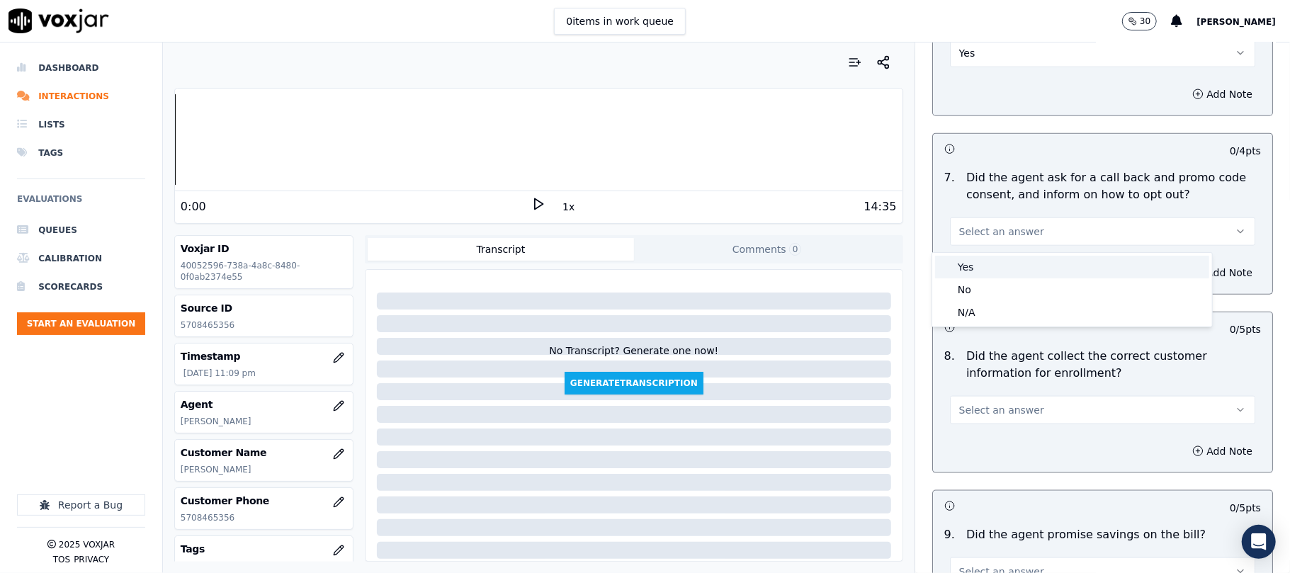
click at [977, 262] on div "Yes" at bounding box center [1072, 267] width 274 height 23
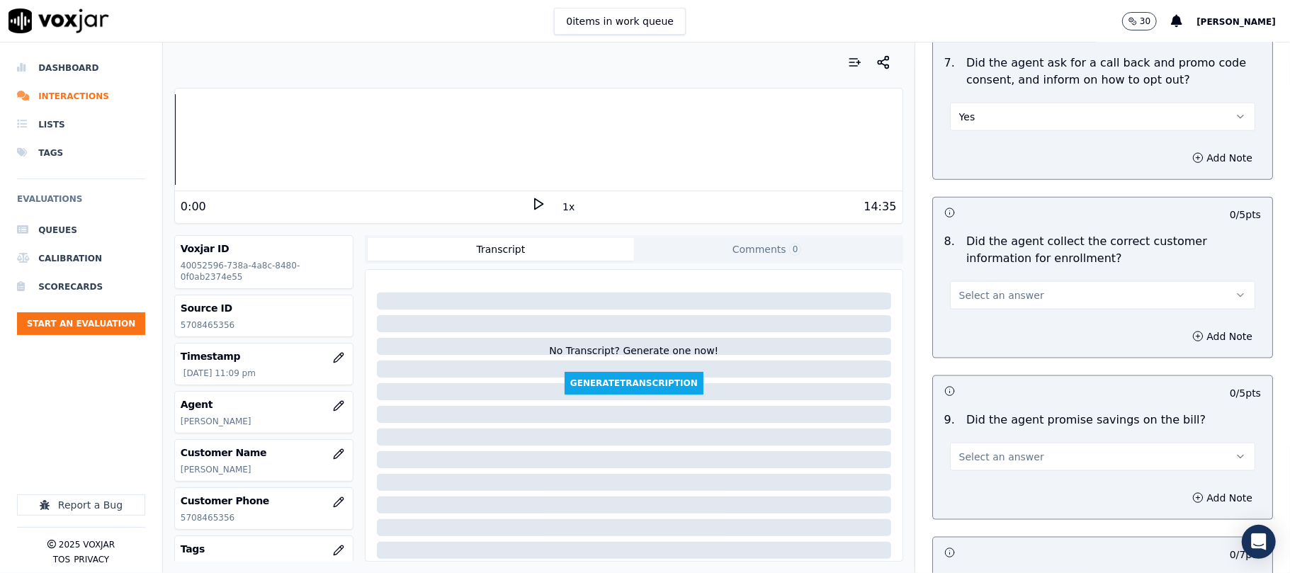
scroll to position [1259, 0]
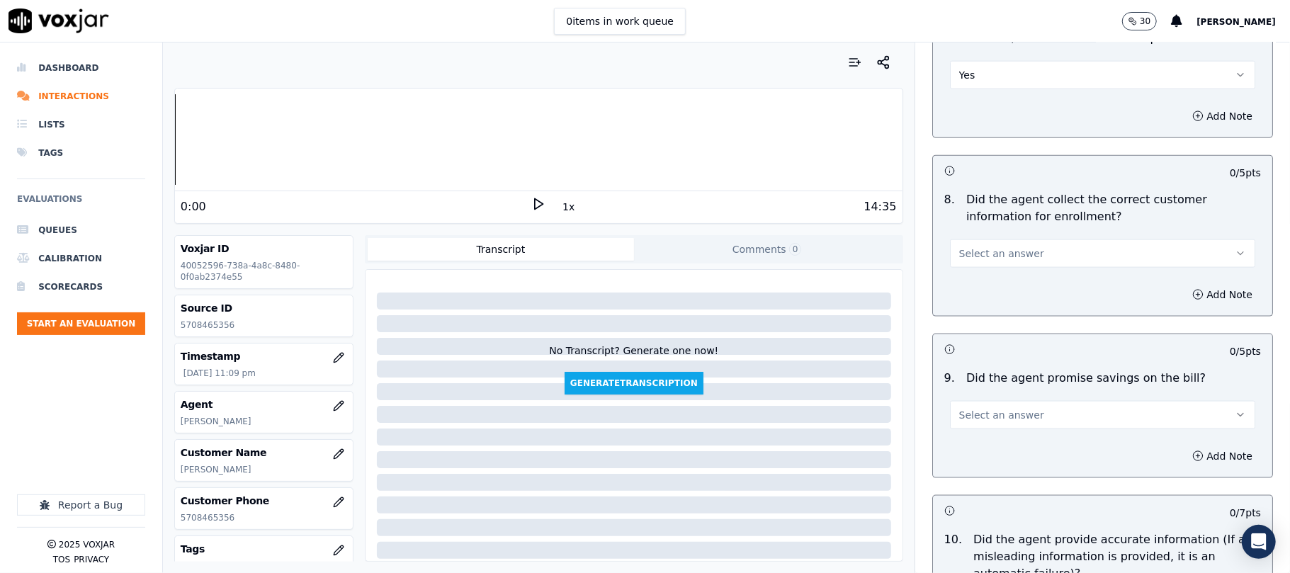
click at [973, 266] on button "Select an answer" at bounding box center [1102, 254] width 305 height 28
click at [970, 290] on div "Yes" at bounding box center [1072, 289] width 274 height 23
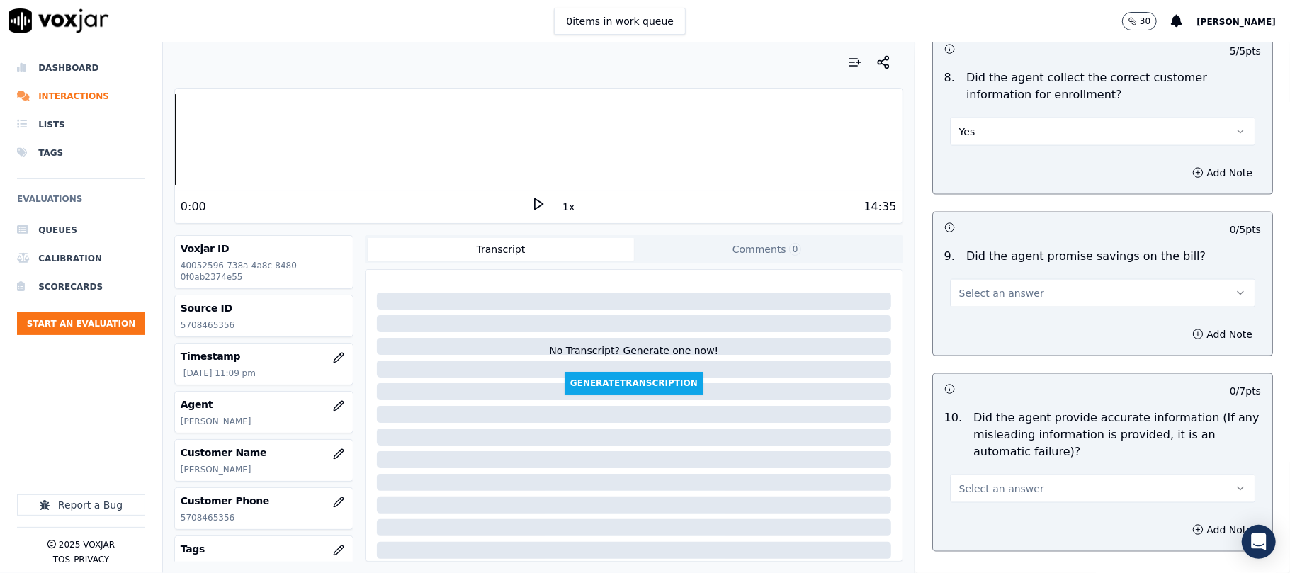
scroll to position [1417, 0]
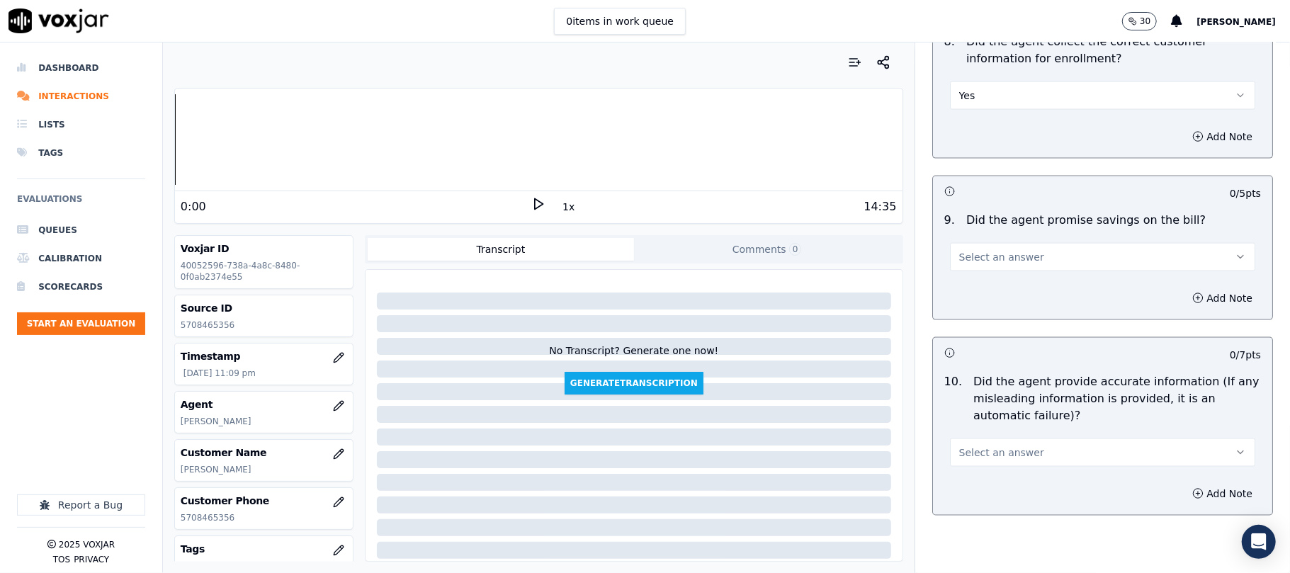
click at [968, 270] on button "Select an answer" at bounding box center [1102, 257] width 305 height 28
click at [965, 327] on div "N/A" at bounding box center [1072, 338] width 274 height 23
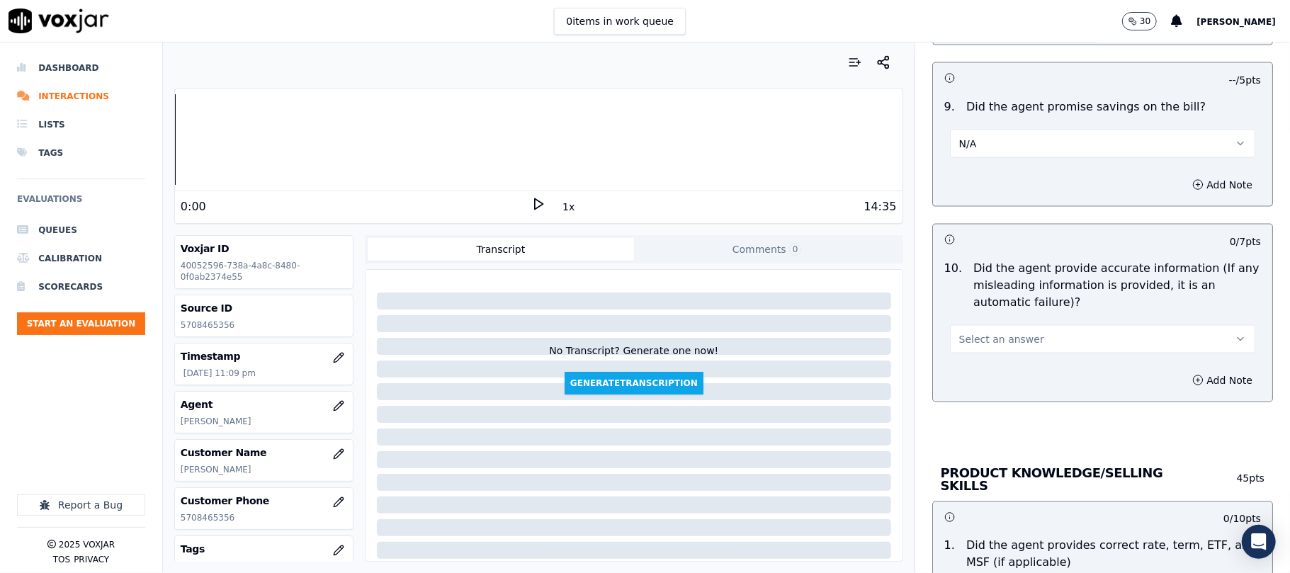
scroll to position [1575, 0]
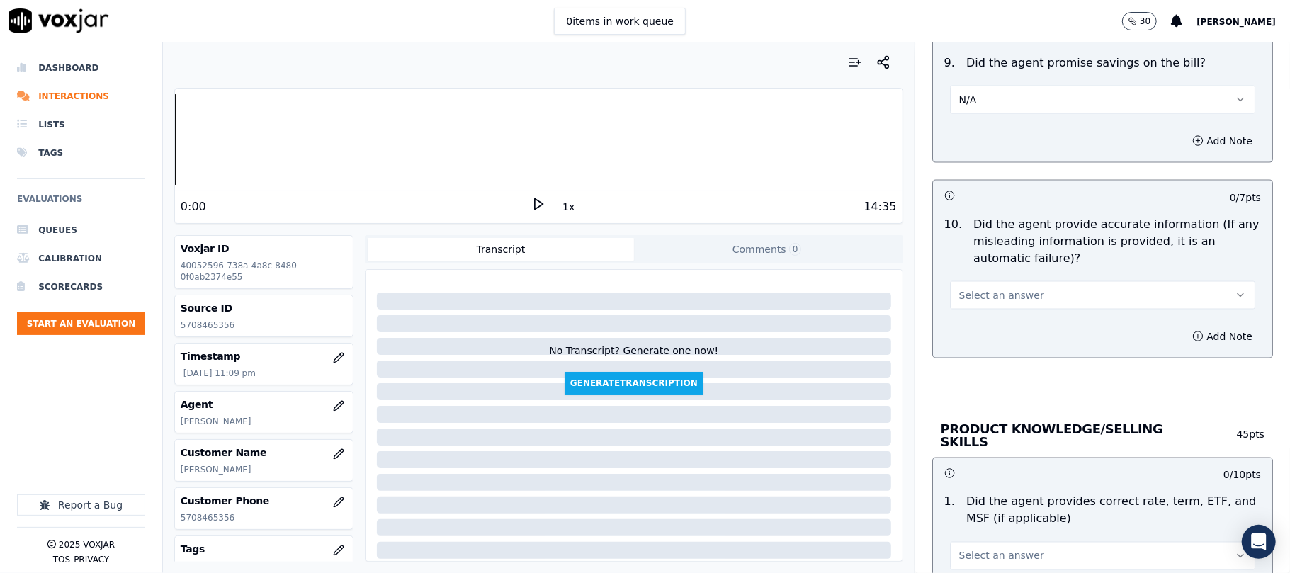
click at [975, 298] on span "Select an answer" at bounding box center [1002, 295] width 85 height 14
click at [971, 325] on div "Yes" at bounding box center [1072, 331] width 274 height 23
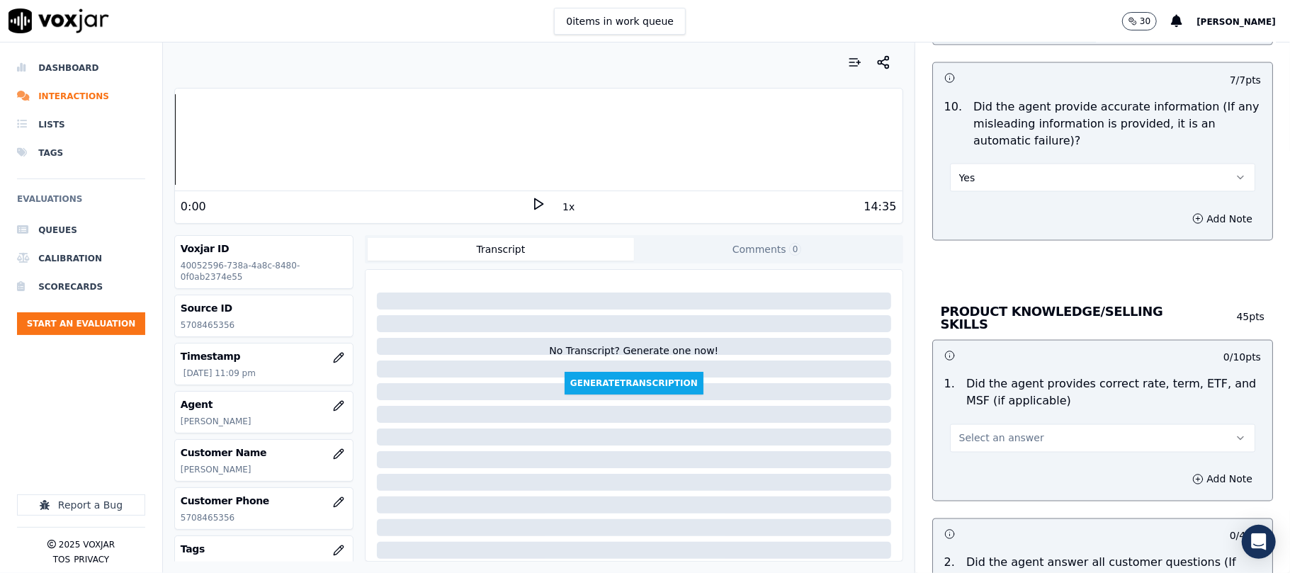
scroll to position [1732, 0]
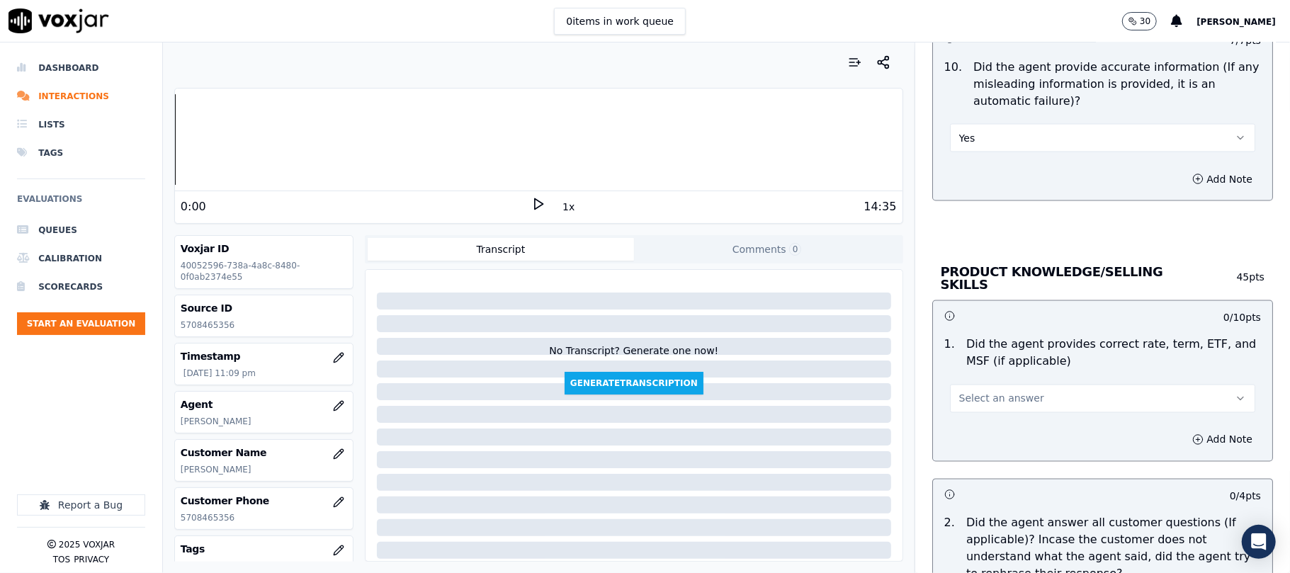
click at [972, 401] on span "Select an answer" at bounding box center [1002, 399] width 85 height 14
click at [972, 428] on div "Yes" at bounding box center [1072, 428] width 274 height 23
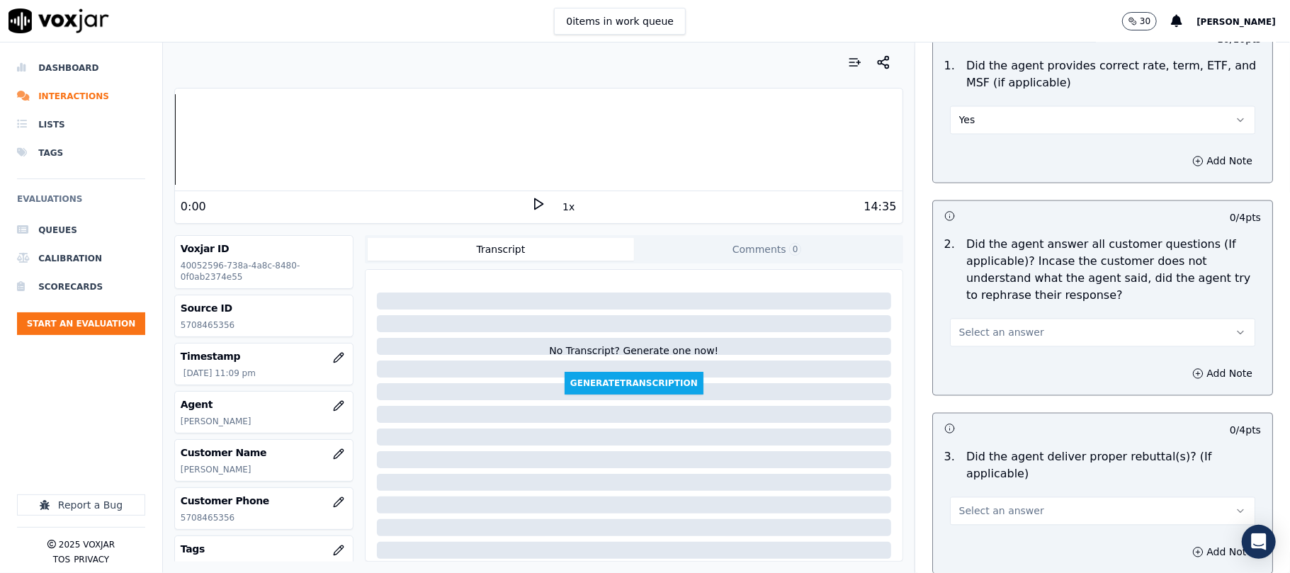
scroll to position [2047, 0]
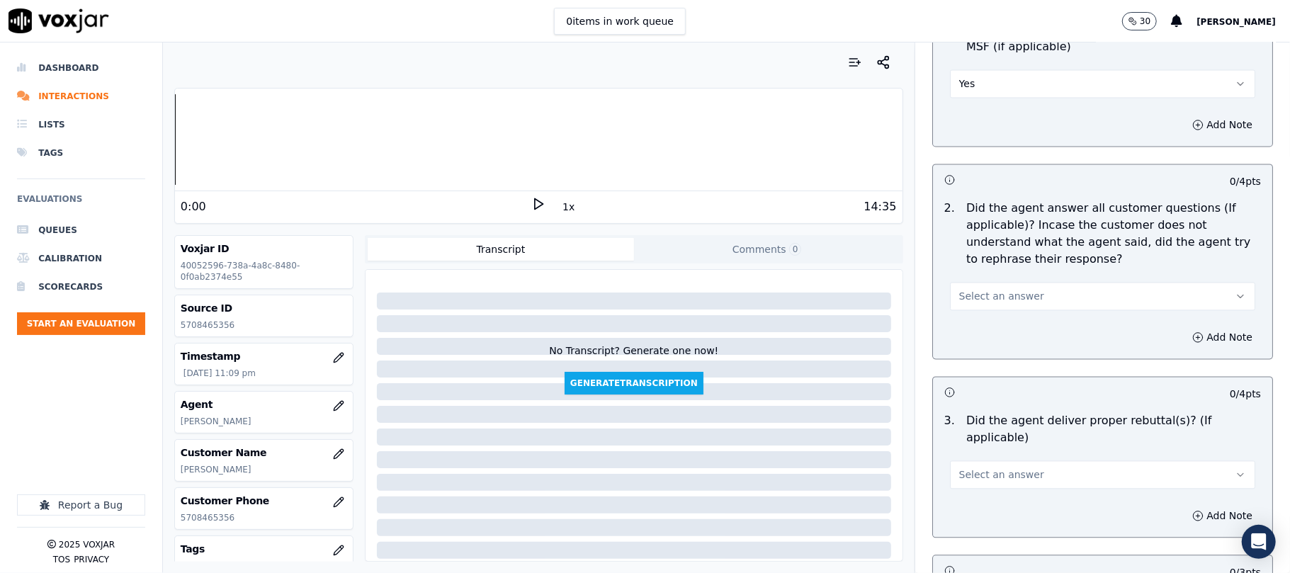
click at [950, 285] on button "Select an answer" at bounding box center [1102, 296] width 305 height 28
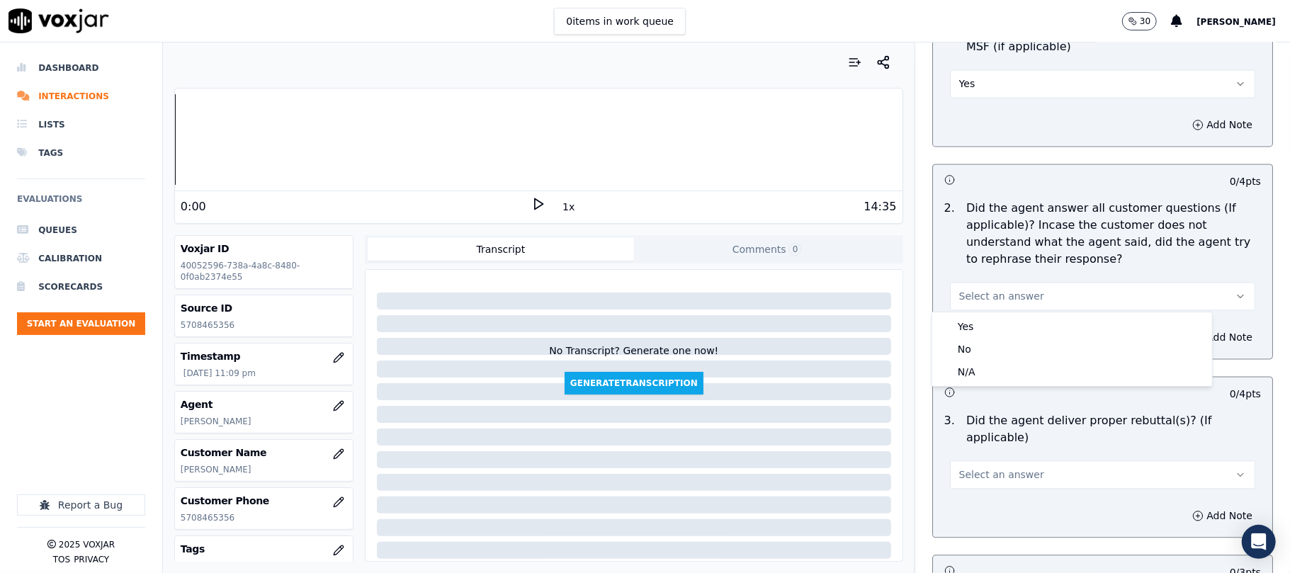
click at [957, 307] on button "Select an answer" at bounding box center [1102, 296] width 305 height 28
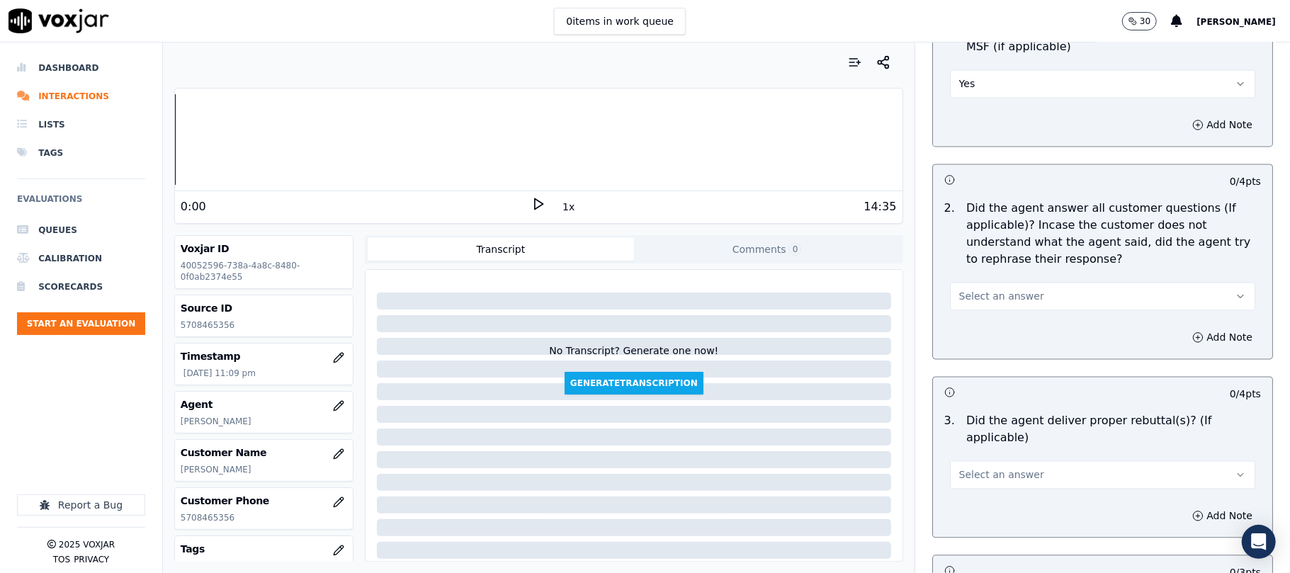
drag, startPoint x: 962, startPoint y: 289, endPoint x: 965, endPoint y: 303, distance: 14.3
click at [965, 296] on span "Select an answer" at bounding box center [1002, 296] width 85 height 14
click at [970, 327] on div "Yes" at bounding box center [1072, 326] width 274 height 23
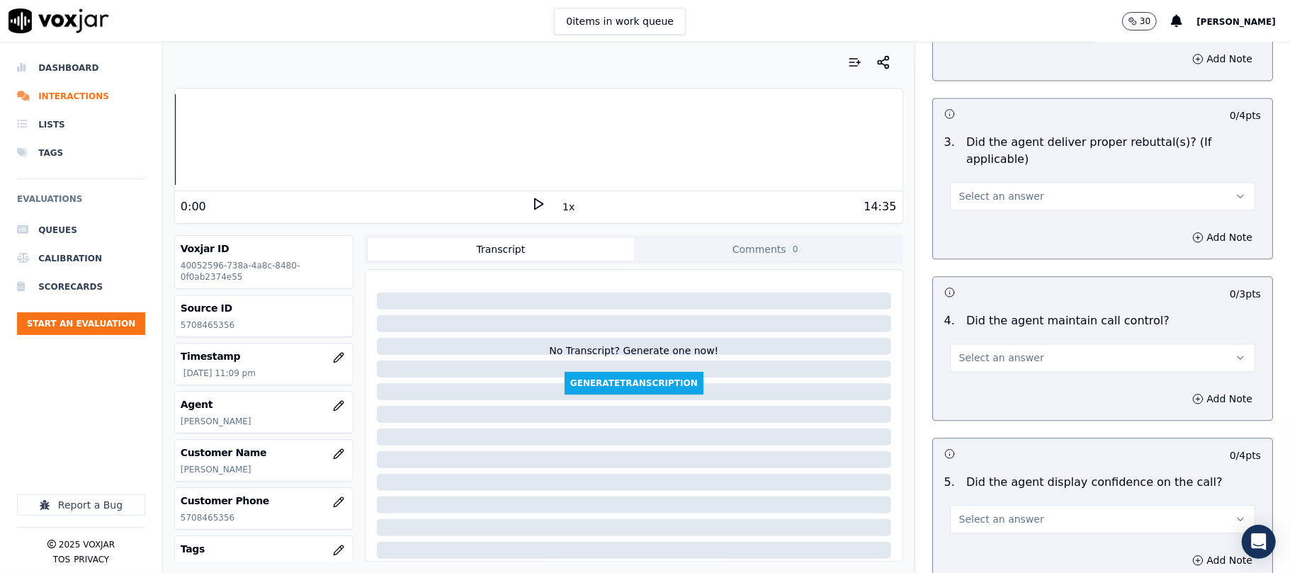
scroll to position [2362, 0]
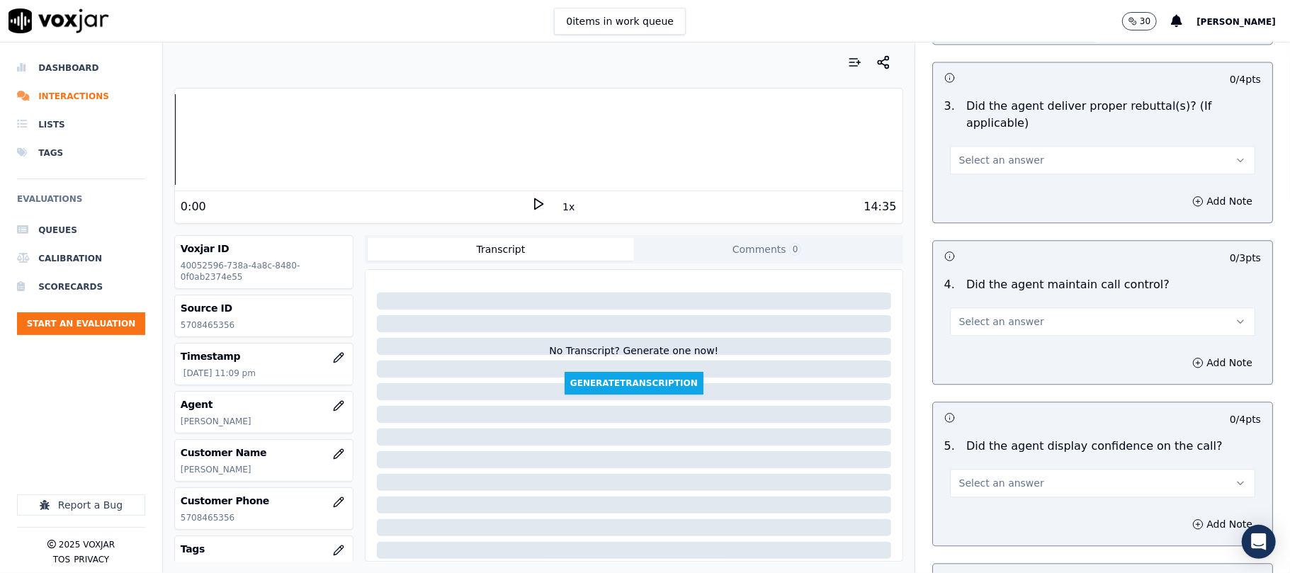
click at [970, 293] on div "Select an answer" at bounding box center [1103, 314] width 328 height 43
drag, startPoint x: 967, startPoint y: 298, endPoint x: 967, endPoint y: 309, distance: 10.6
click at [967, 315] on span "Select an answer" at bounding box center [1002, 322] width 85 height 14
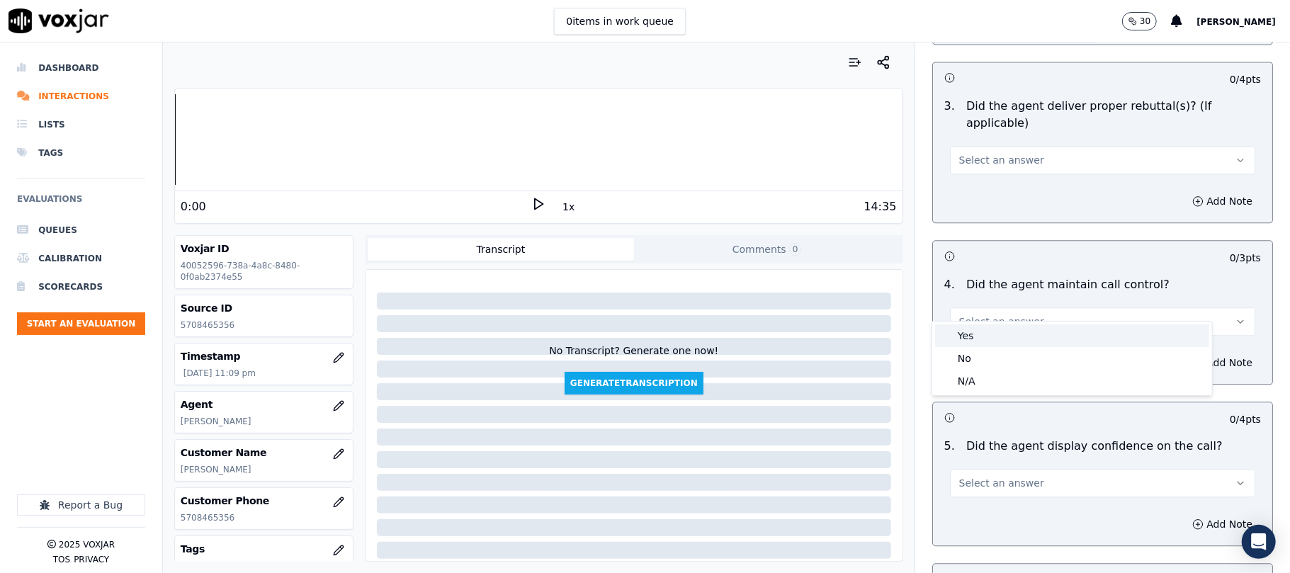
click at [968, 334] on div "Yes" at bounding box center [1072, 336] width 274 height 23
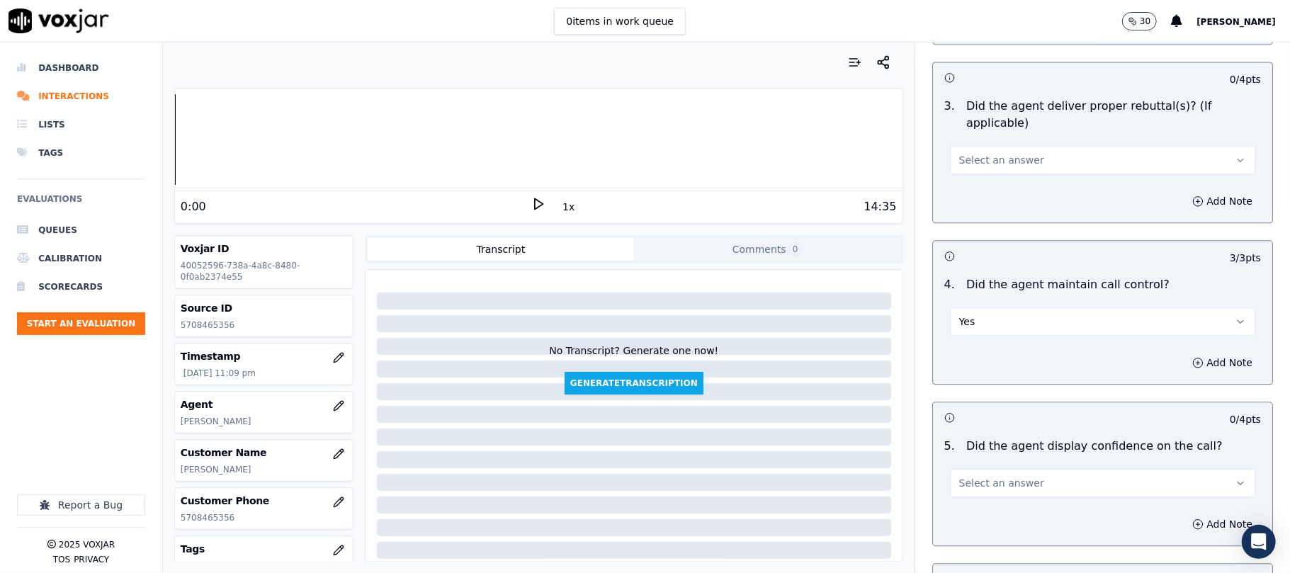
click at [979, 154] on button "Select an answer" at bounding box center [1102, 160] width 305 height 28
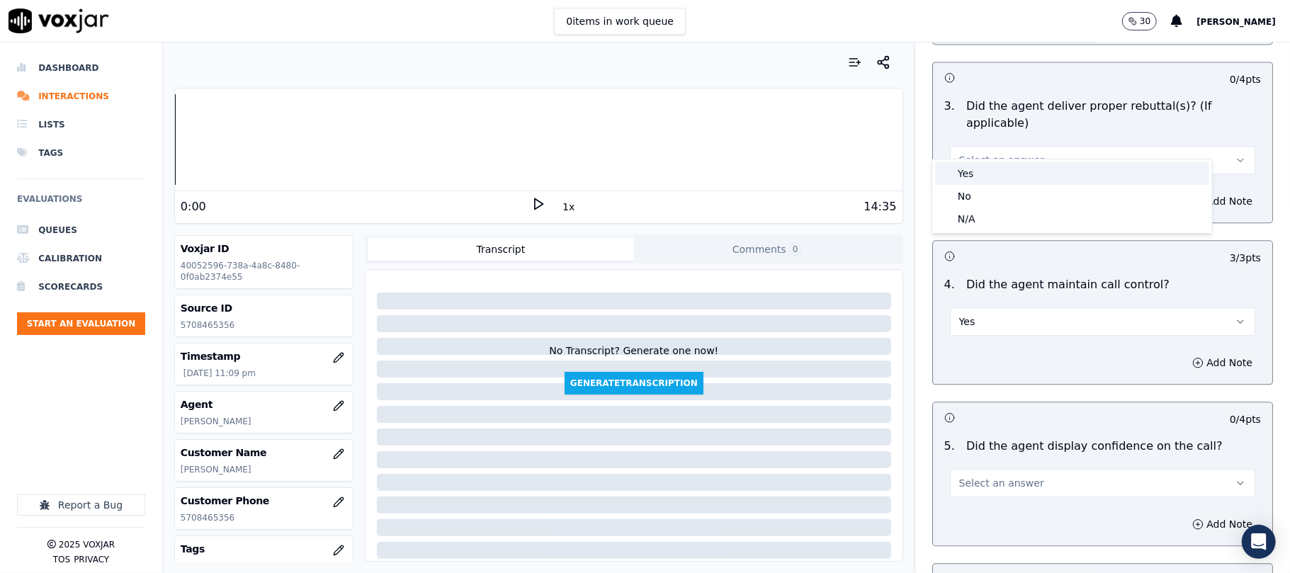
click at [974, 184] on div "Yes" at bounding box center [1072, 173] width 274 height 23
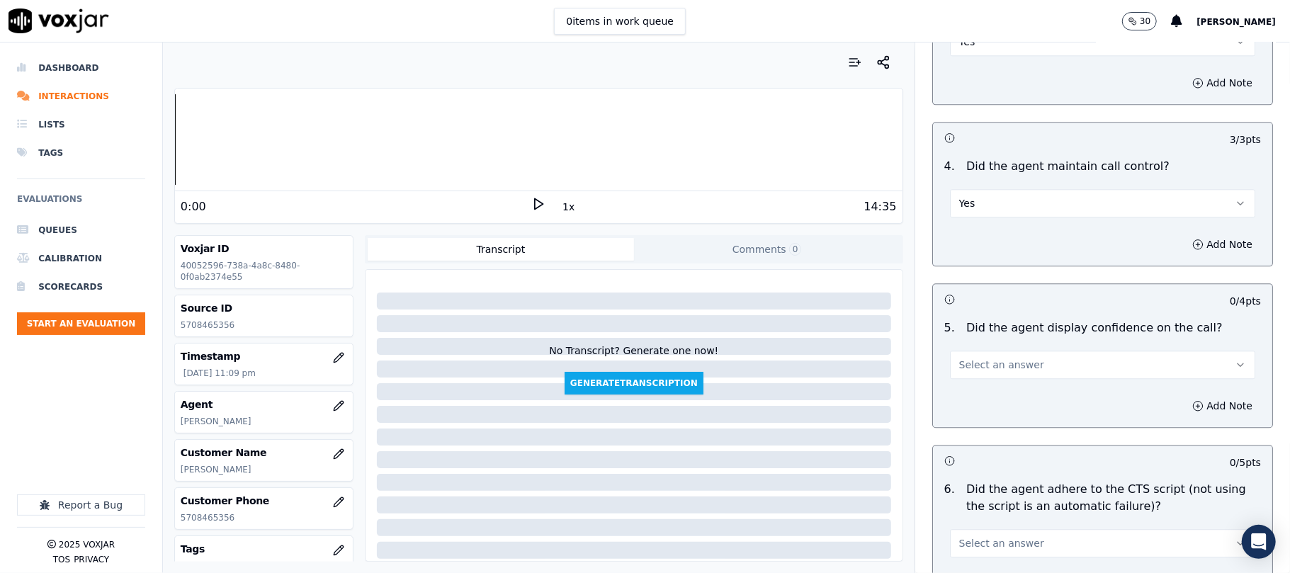
scroll to position [2520, 0]
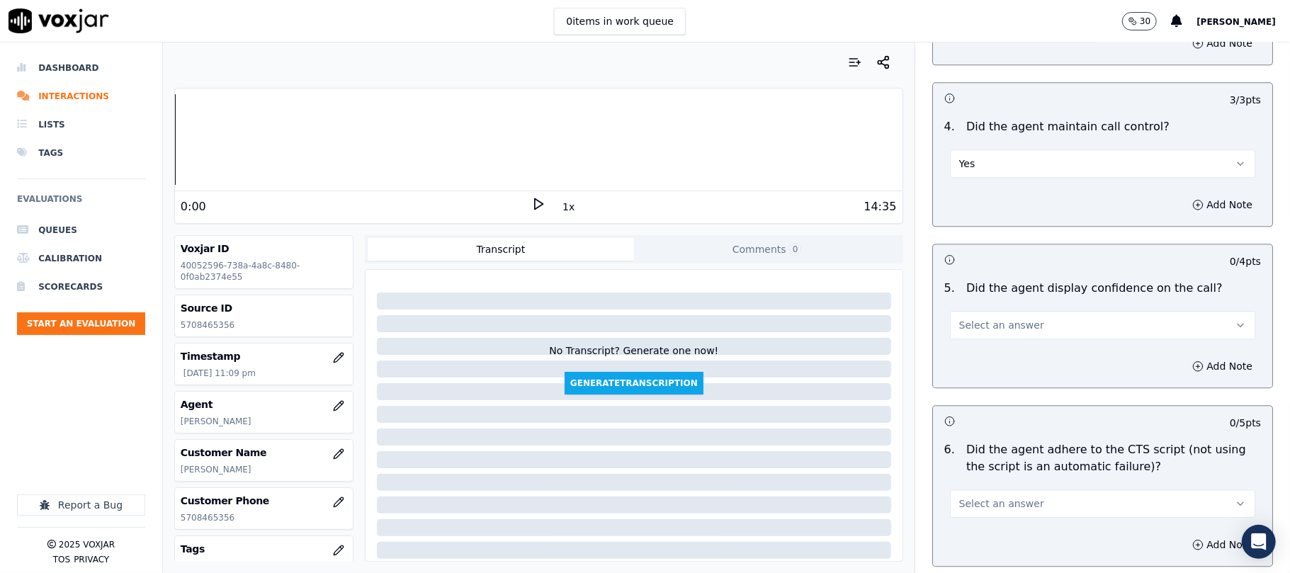
click at [995, 319] on button "Select an answer" at bounding box center [1102, 325] width 305 height 28
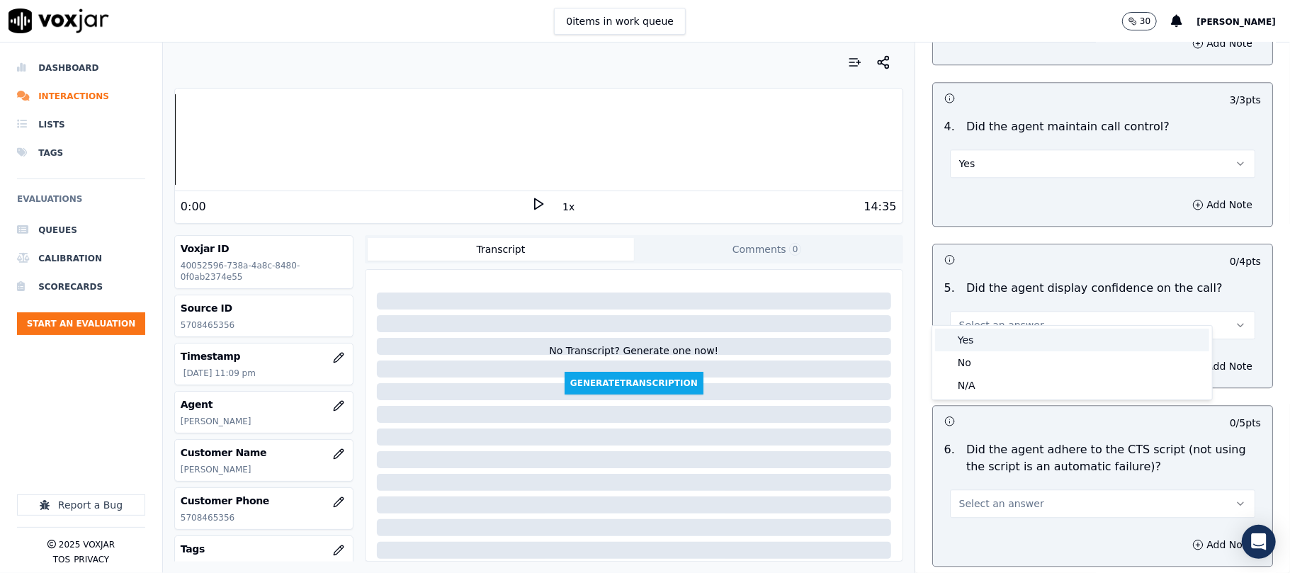
click at [979, 341] on div "Yes" at bounding box center [1072, 340] width 274 height 23
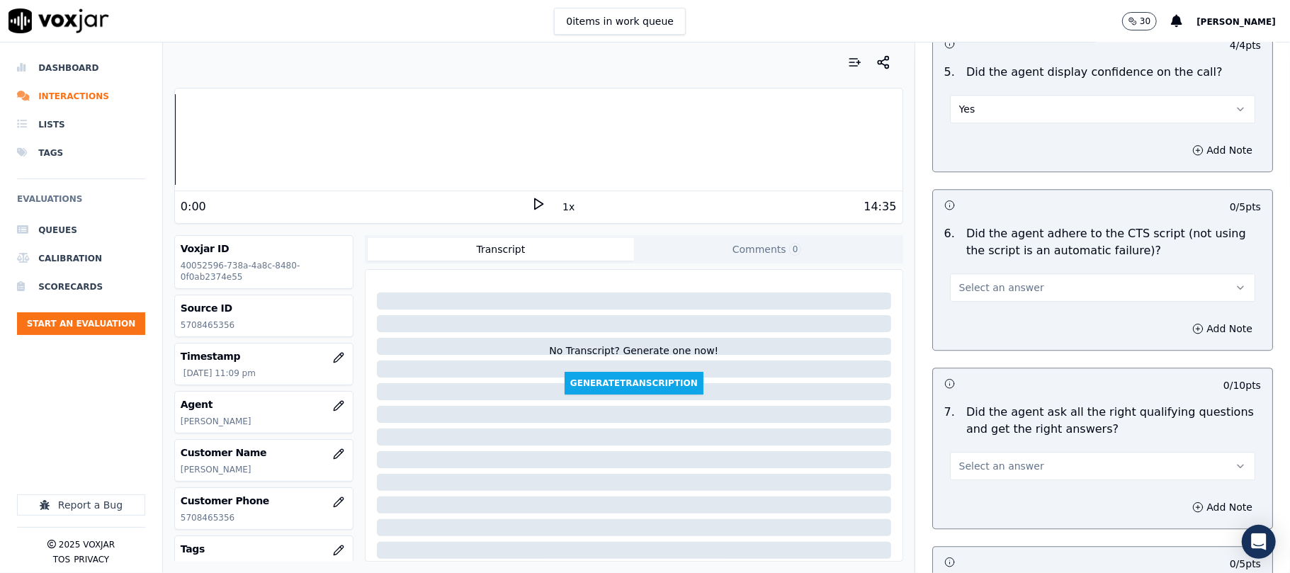
scroll to position [2835, 0]
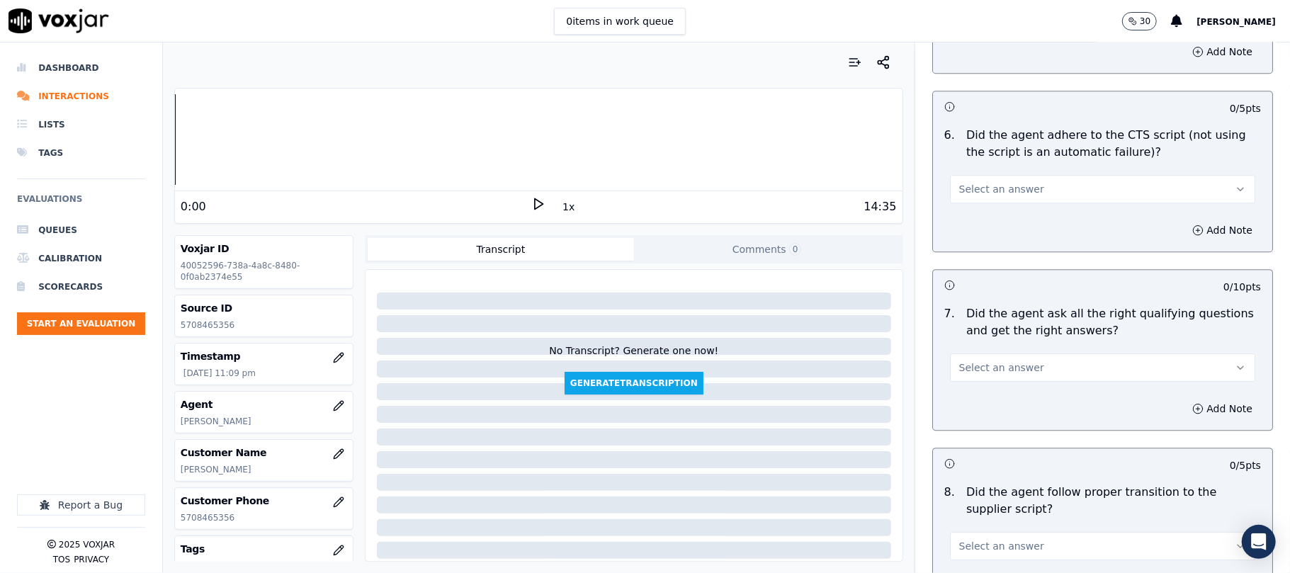
click at [958, 175] on button "Select an answer" at bounding box center [1102, 189] width 305 height 28
click at [971, 224] on div "No" at bounding box center [1072, 227] width 274 height 23
click at [975, 188] on div "6 . Did the agent adhere to the CTS script (not using the script is an automati…" at bounding box center [1102, 165] width 339 height 88
click at [969, 179] on button "No" at bounding box center [1102, 189] width 305 height 28
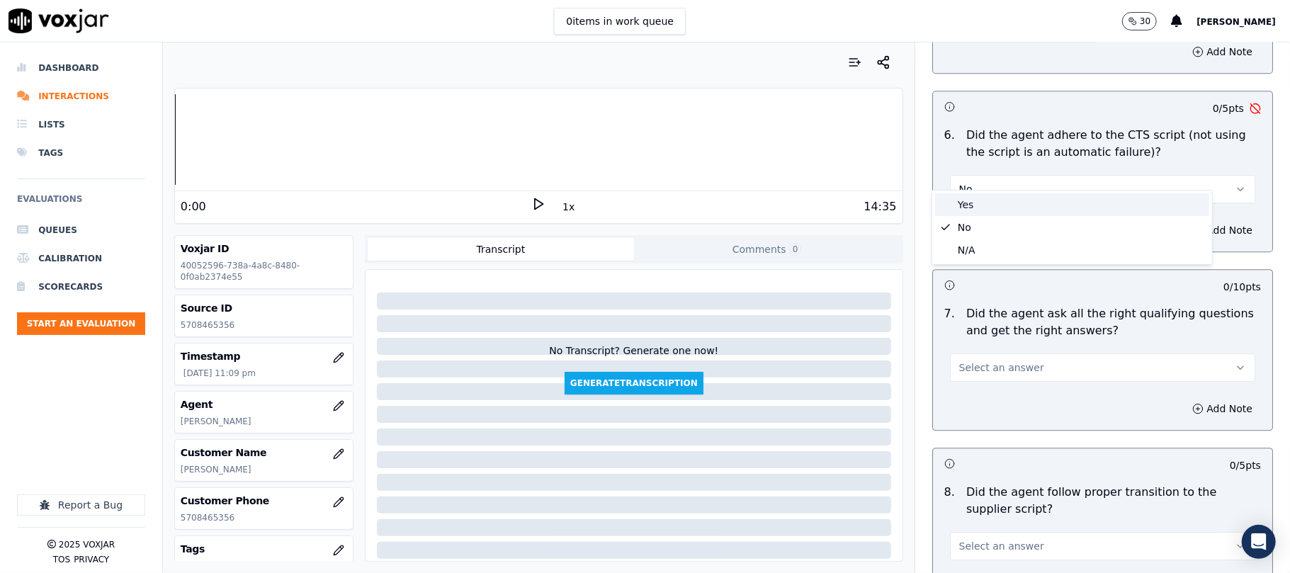
click at [985, 207] on div "Yes" at bounding box center [1072, 204] width 274 height 23
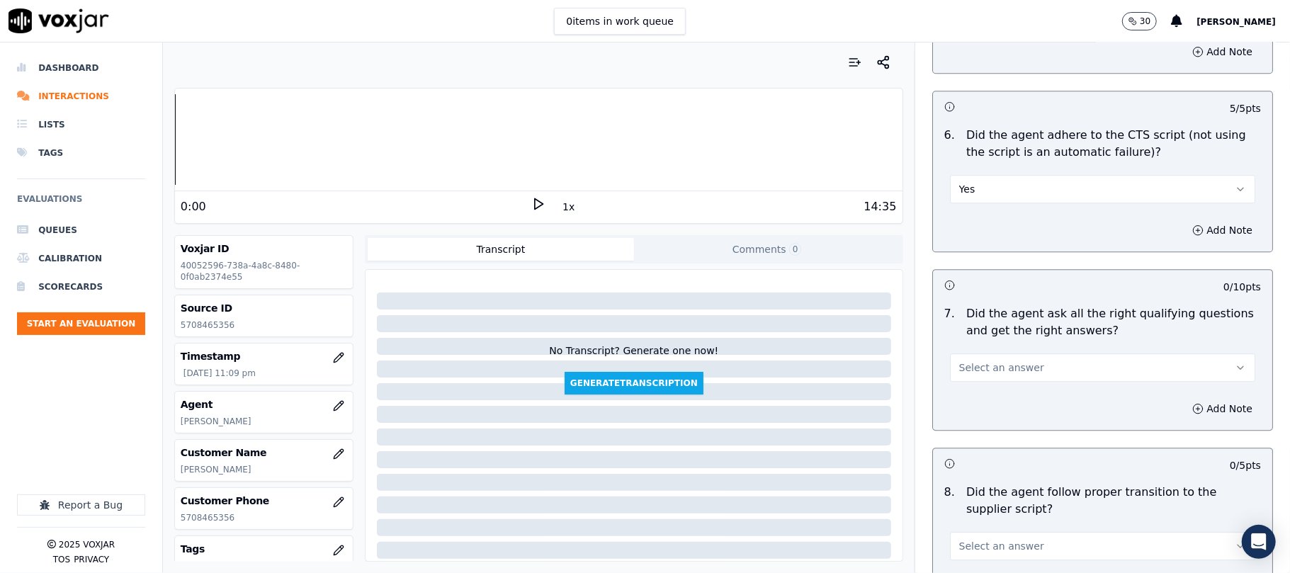
click at [990, 361] on span "Select an answer" at bounding box center [1002, 368] width 85 height 14
click at [988, 383] on div "Yes" at bounding box center [1072, 383] width 274 height 23
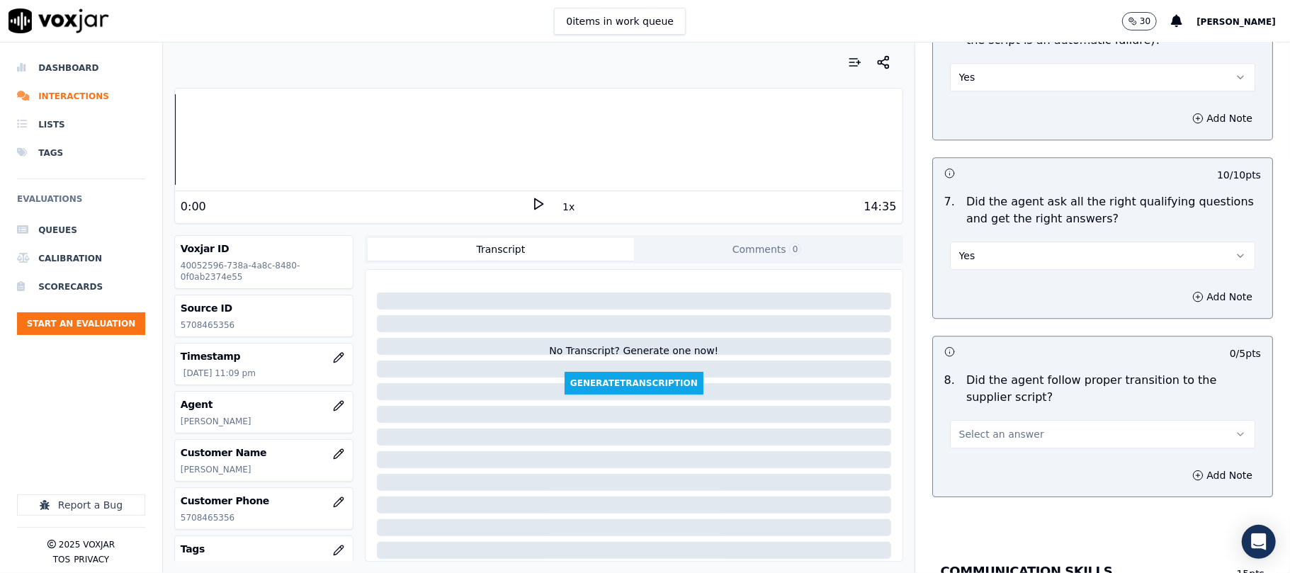
scroll to position [2992, 0]
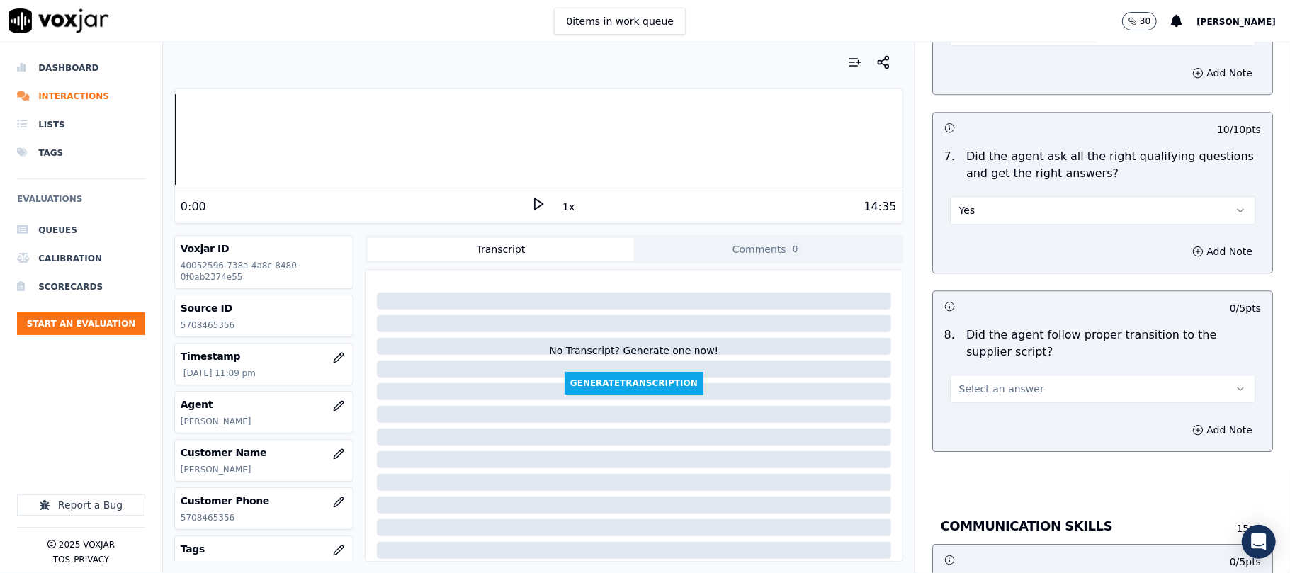
click at [982, 372] on div "Select an answer" at bounding box center [1102, 387] width 305 height 31
click at [981, 382] on span "Select an answer" at bounding box center [1002, 389] width 85 height 14
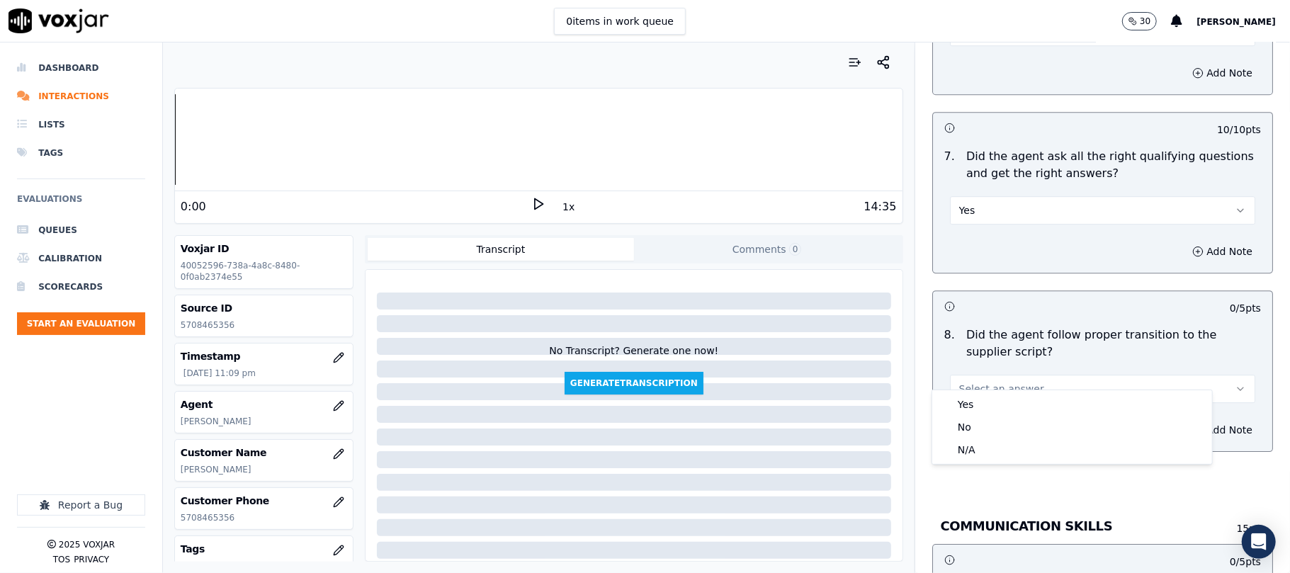
click at [978, 392] on div "Yes No N/A" at bounding box center [1073, 427] width 280 height 74
click at [973, 403] on div "Yes" at bounding box center [1072, 404] width 274 height 23
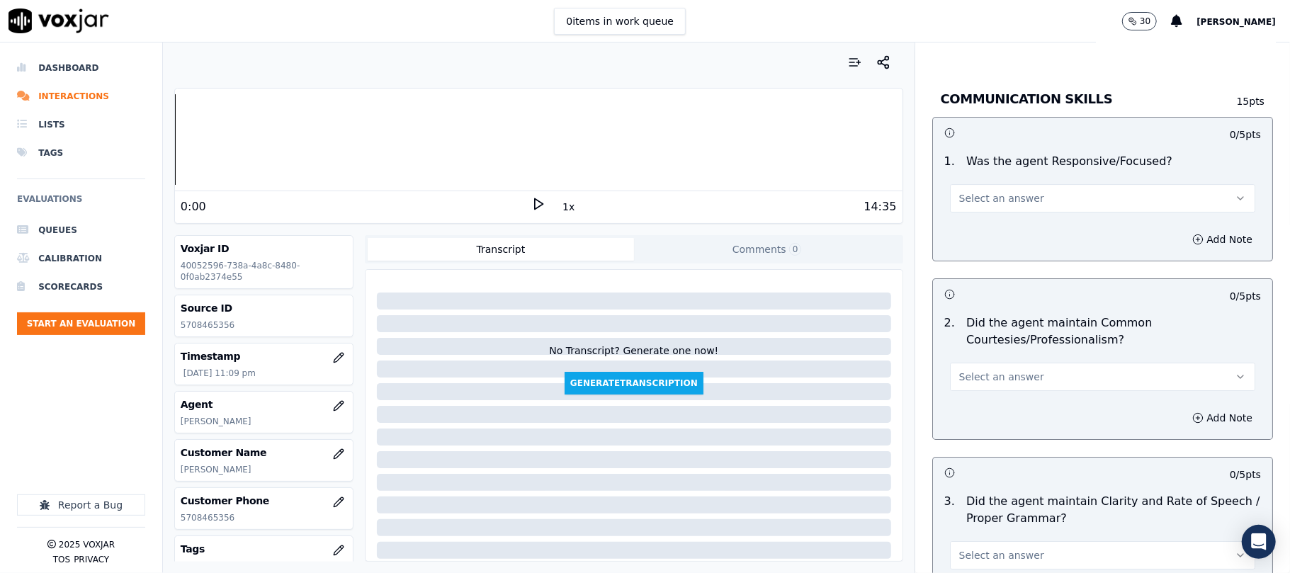
scroll to position [3465, 0]
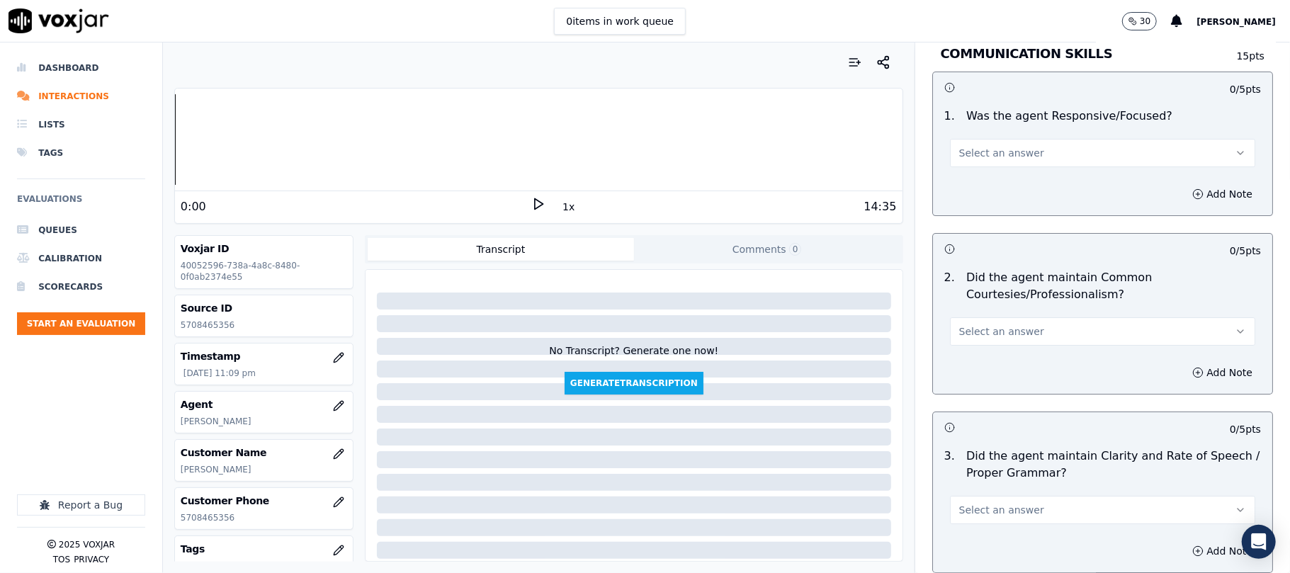
click at [978, 146] on span "Select an answer" at bounding box center [1002, 153] width 85 height 14
click at [971, 162] on div "Yes" at bounding box center [1072, 169] width 274 height 23
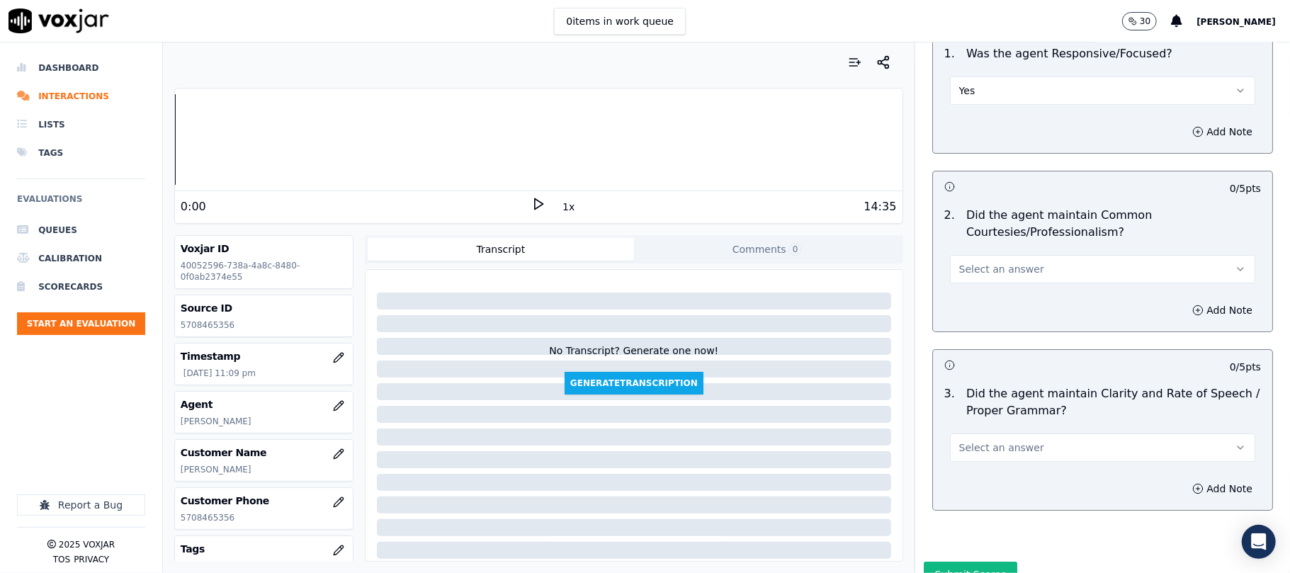
scroll to position [3578, 0]
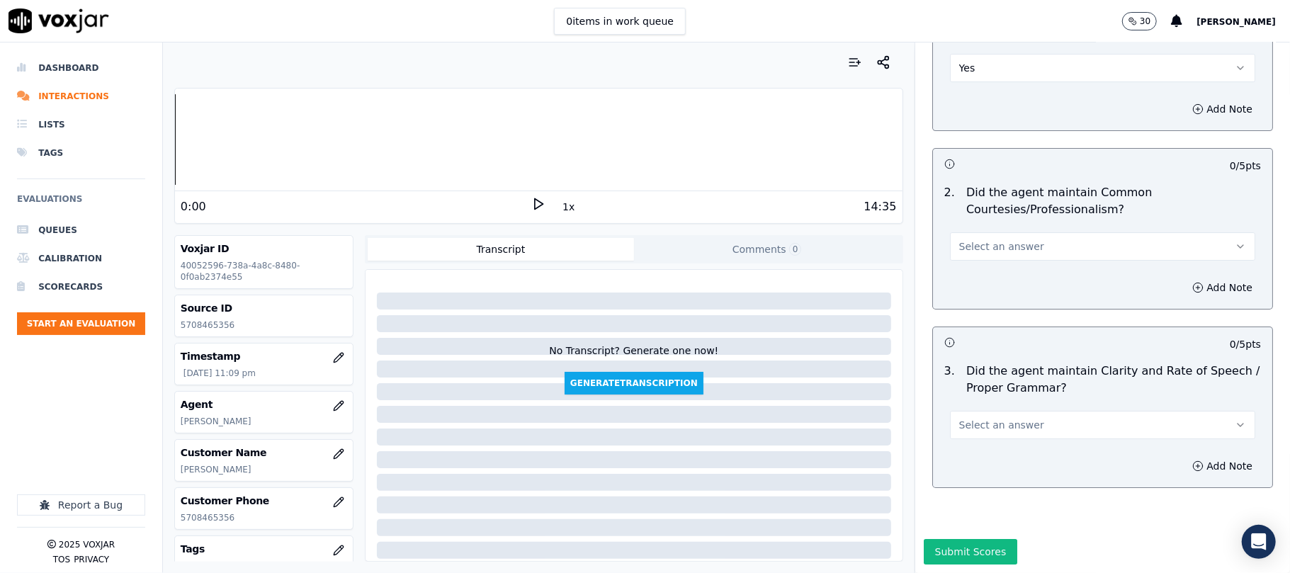
click at [964, 232] on button "Select an answer" at bounding box center [1102, 246] width 305 height 28
click at [959, 241] on div "Yes" at bounding box center [1072, 235] width 274 height 23
click at [990, 418] on span "Select an answer" at bounding box center [1002, 425] width 85 height 14
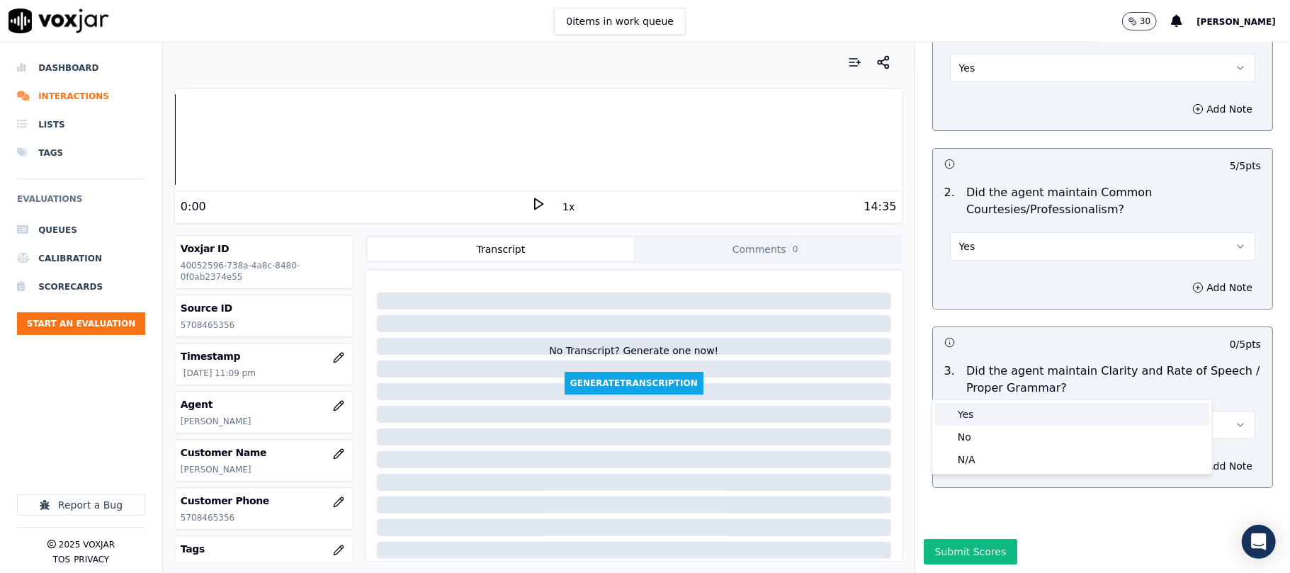
click at [982, 417] on div "Yes" at bounding box center [1072, 414] width 274 height 23
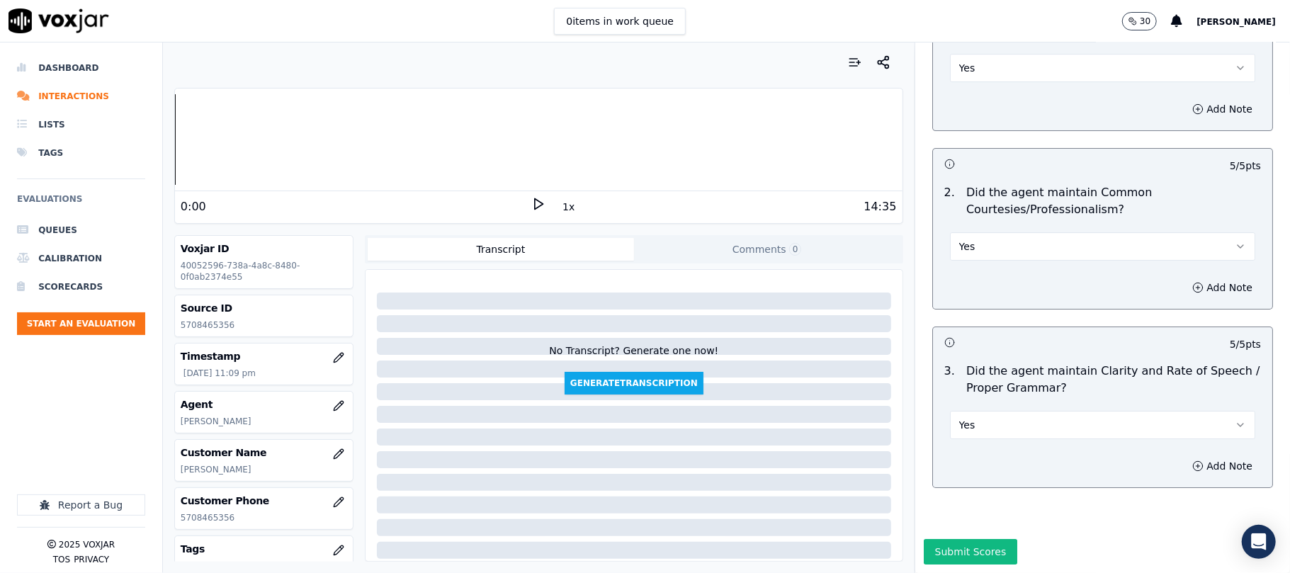
click at [942, 539] on button "Submit Scores" at bounding box center [971, 552] width 94 height 26
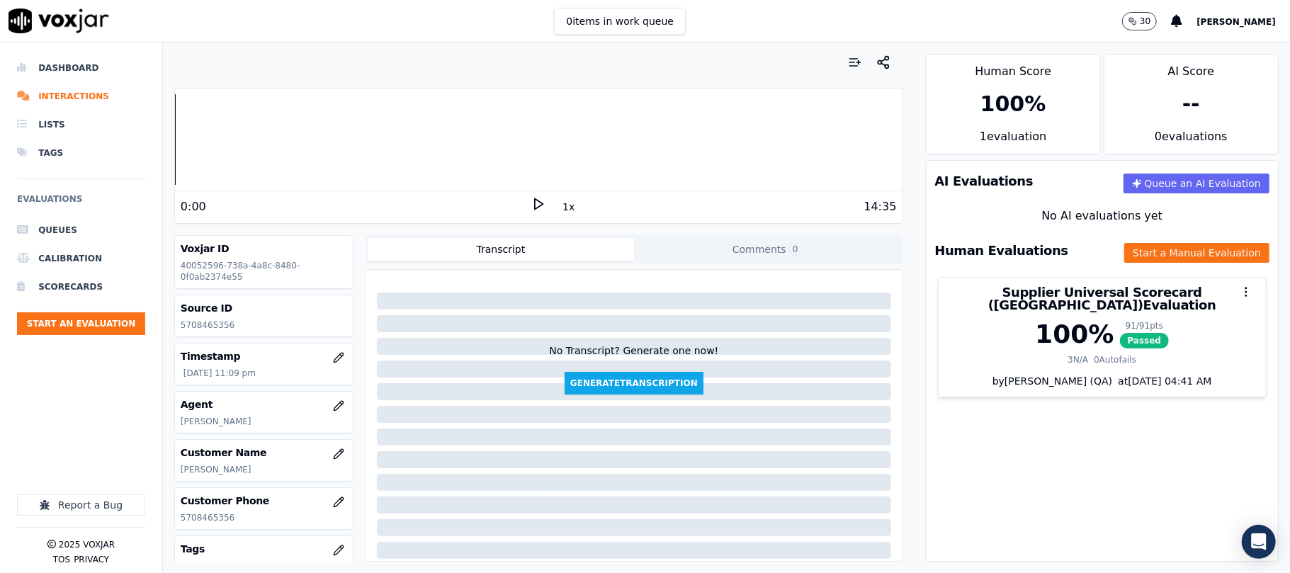
click at [626, 274] on div "No Transcript? Generate one now! Generate Transcription" at bounding box center [634, 415] width 537 height 291
click at [114, 327] on button "Start an Evaluation" at bounding box center [81, 324] width 128 height 23
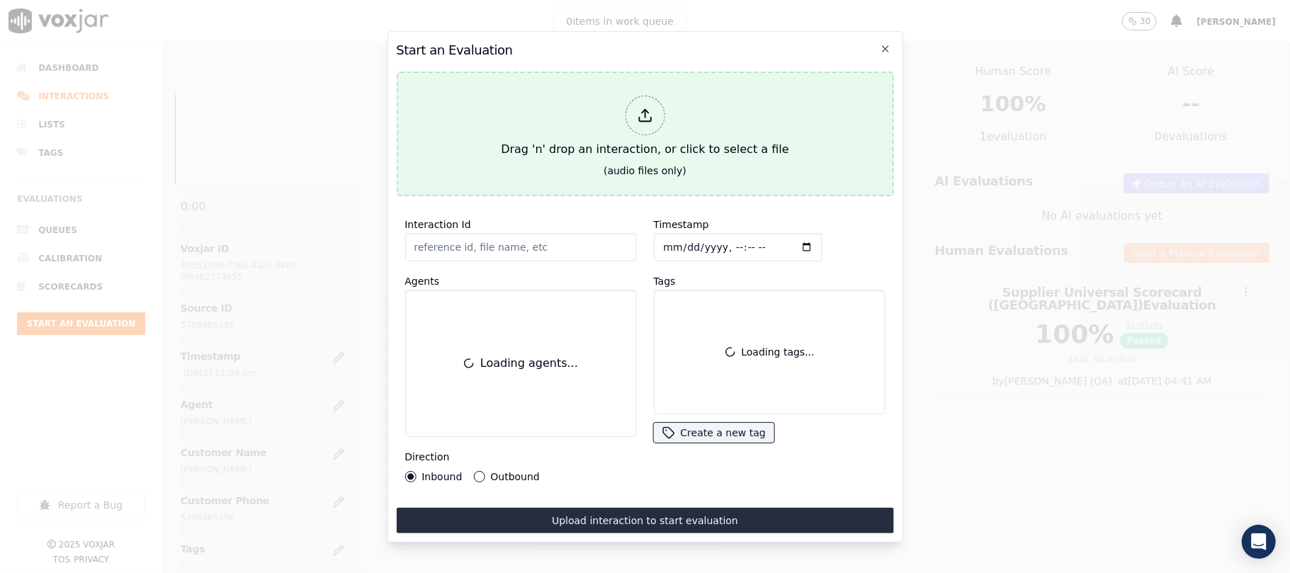
click at [593, 128] on div "Drag 'n' drop an interaction, or click to select a file" at bounding box center [644, 127] width 299 height 74
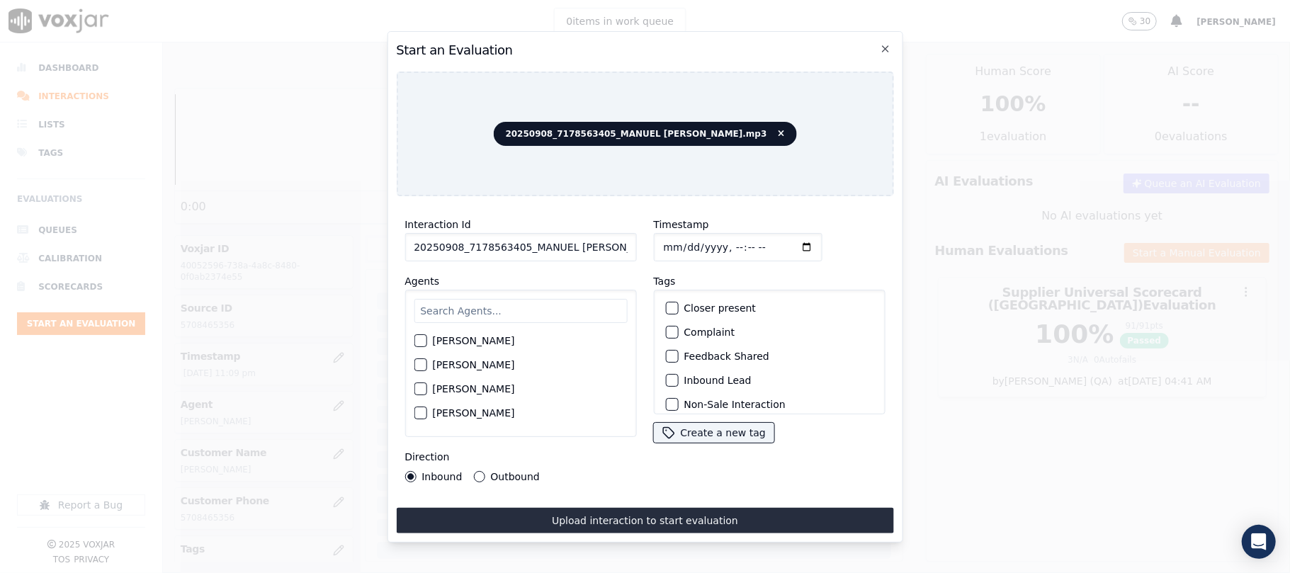
click at [528, 252] on input "20250908_7178563405_MANUEL [PERSON_NAME].mp3" at bounding box center [521, 247] width 232 height 28
paste input "7178563405"
type input "7178563405"
click at [679, 244] on input "Timestamp" at bounding box center [737, 247] width 169 height 28
type input "[DATE]T23:19"
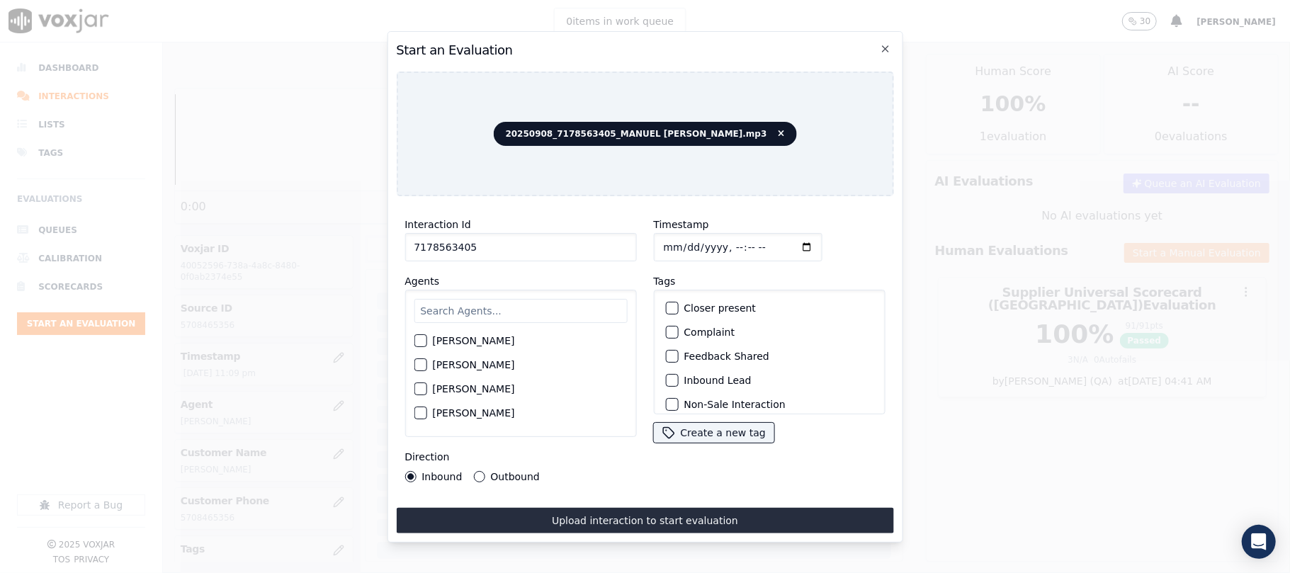
click at [435, 290] on div "[PERSON_NAME] [PERSON_NAME] [PERSON_NAME] [PERSON_NAME] [PERSON_NAME] [PERSON_N…" at bounding box center [521, 363] width 232 height 147
click at [449, 300] on input "text" at bounding box center [520, 311] width 213 height 24
type input "[PERSON_NAME]"
click at [505, 333] on div "[PERSON_NAME]" at bounding box center [520, 345] width 213 height 24
click at [506, 340] on label "[PERSON_NAME]" at bounding box center [473, 345] width 82 height 10
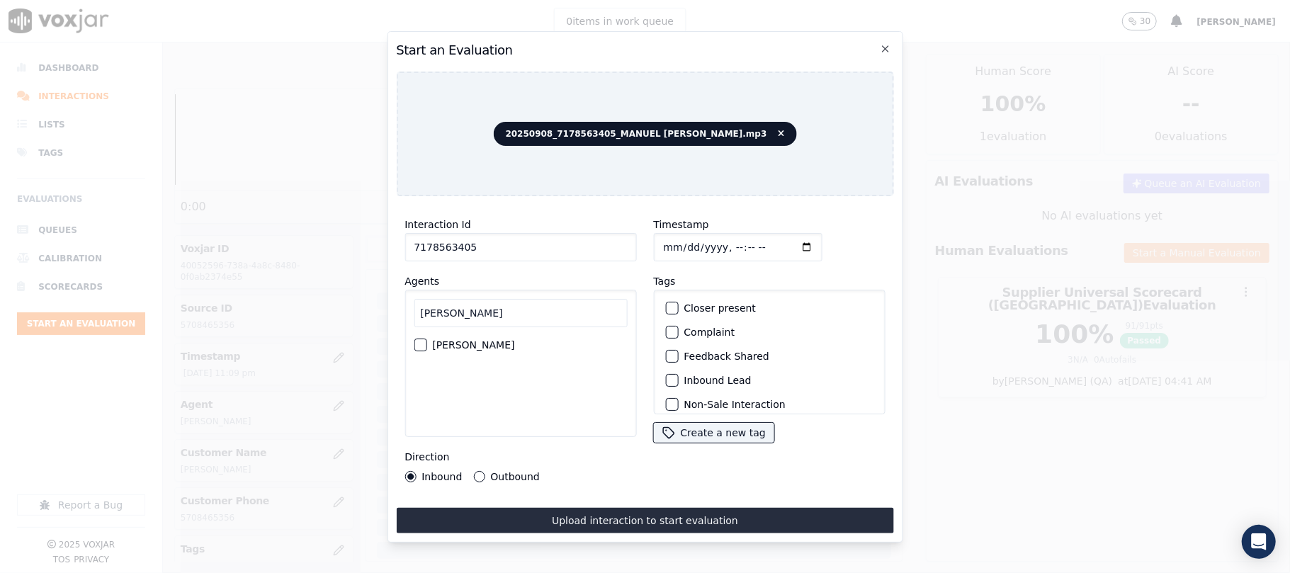
click at [427, 339] on button "[PERSON_NAME]" at bounding box center [420, 345] width 13 height 13
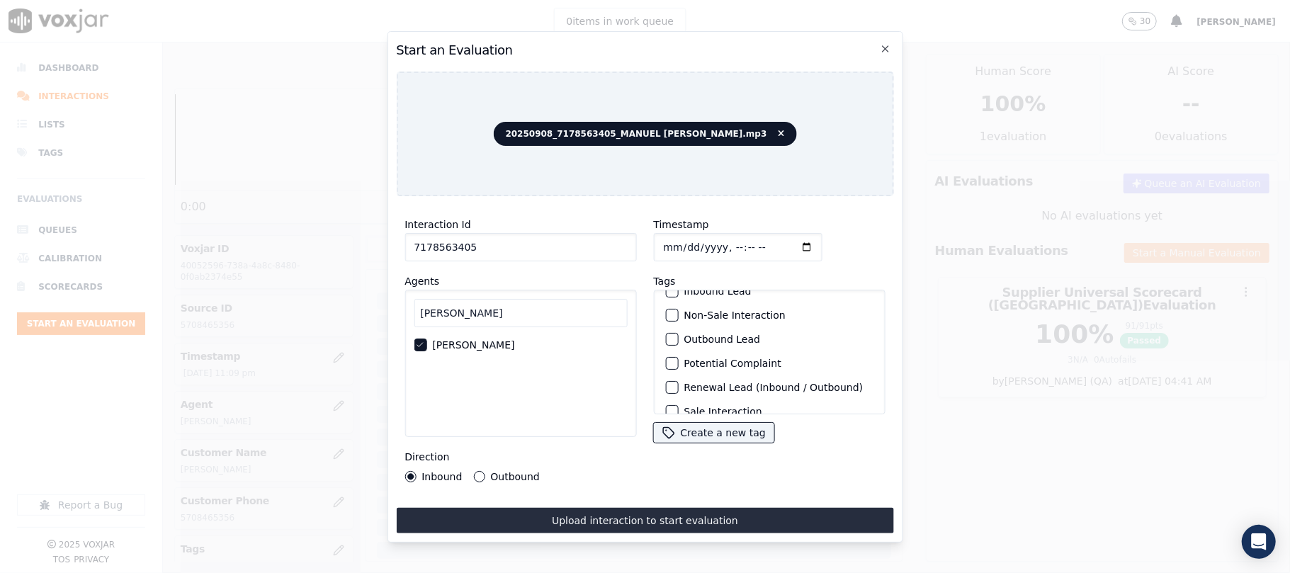
scroll to position [123, 0]
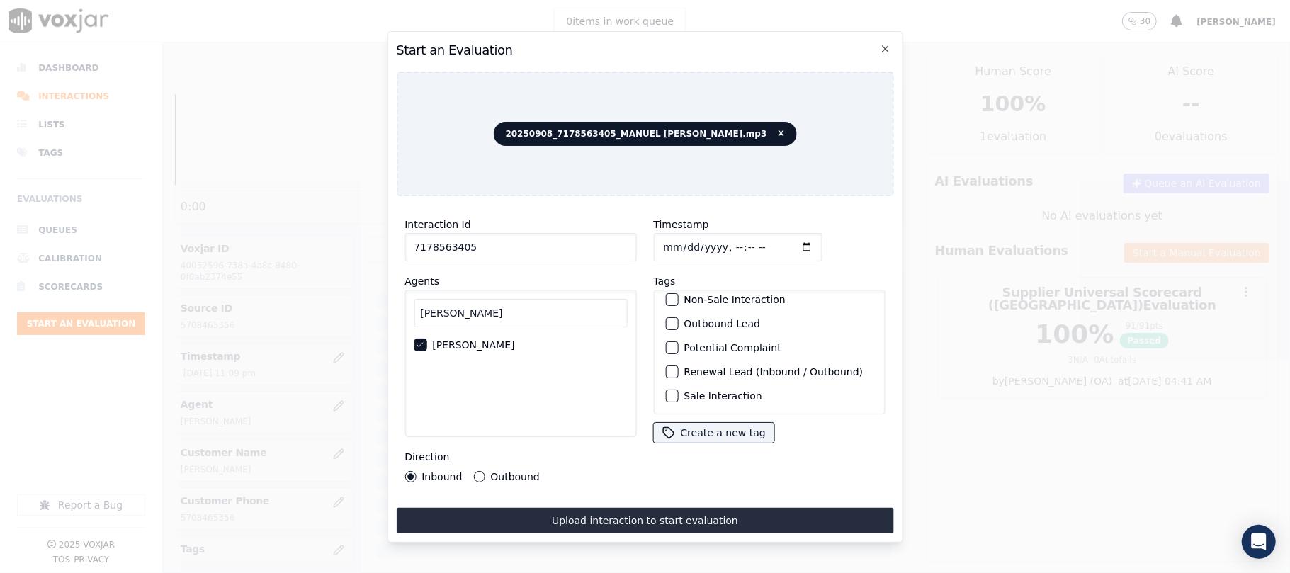
click at [729, 391] on label "Sale Interaction" at bounding box center [723, 396] width 78 height 10
click at [678, 390] on button "Sale Interaction" at bounding box center [671, 396] width 13 height 13
click at [502, 462] on div "Direction Inbound Outbound" at bounding box center [521, 466] width 232 height 34
click at [507, 475] on label "Outbound" at bounding box center [514, 477] width 49 height 10
click at [485, 475] on button "Outbound" at bounding box center [478, 476] width 11 height 11
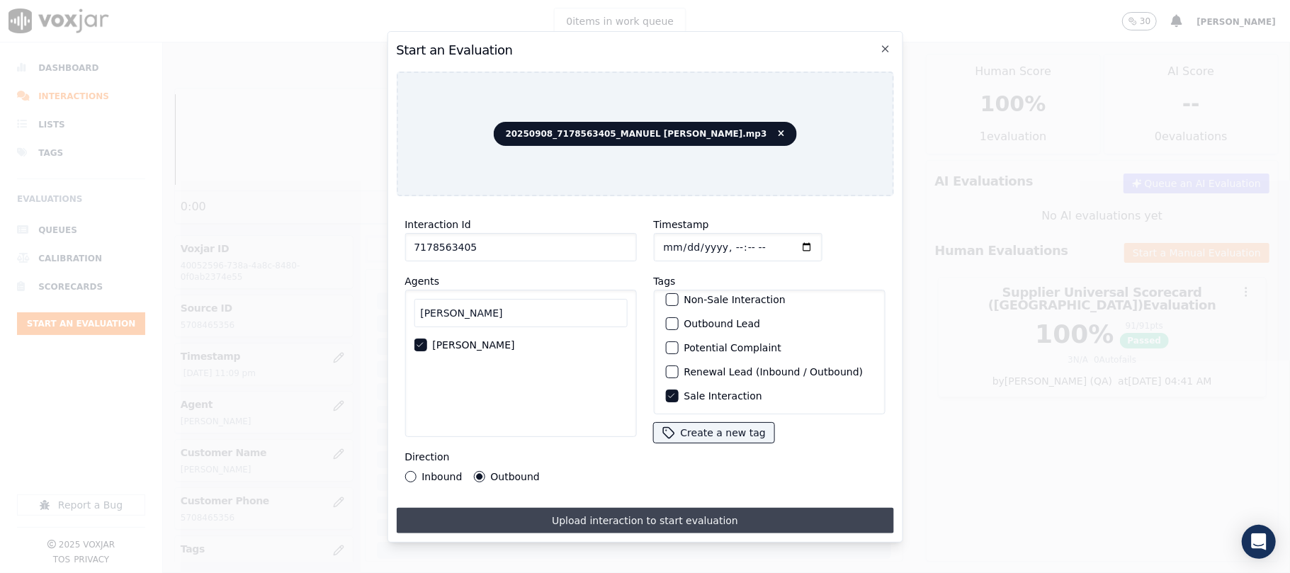
click at [519, 508] on button "Upload interaction to start evaluation" at bounding box center [644, 521] width 497 height 26
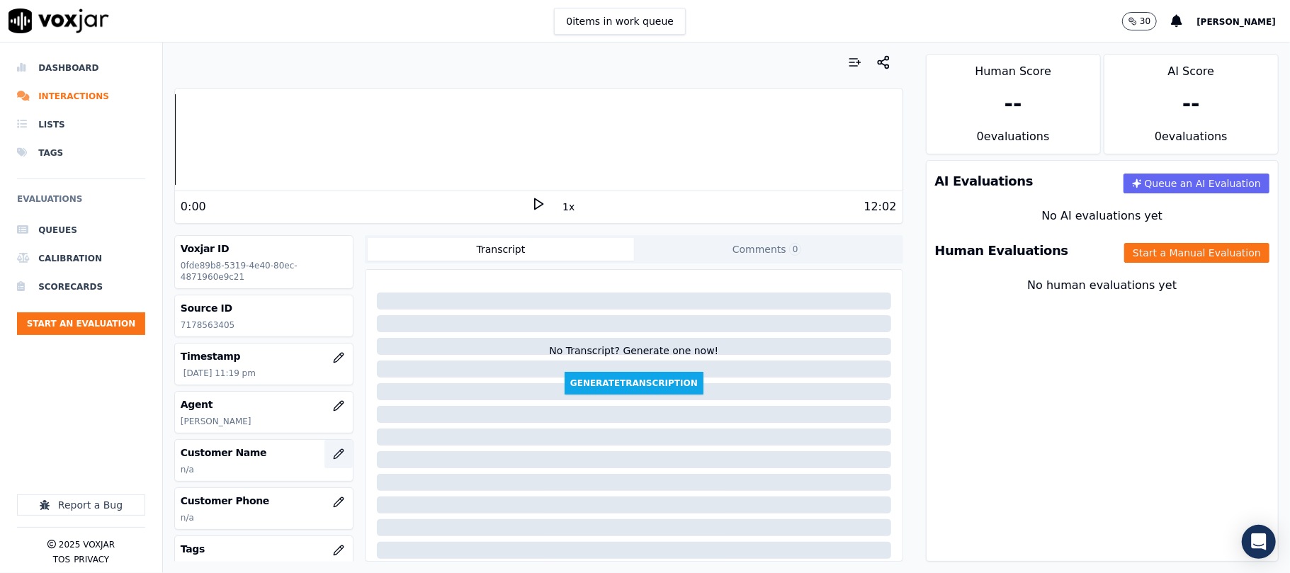
click at [330, 451] on button "button" at bounding box center [339, 454] width 28 height 28
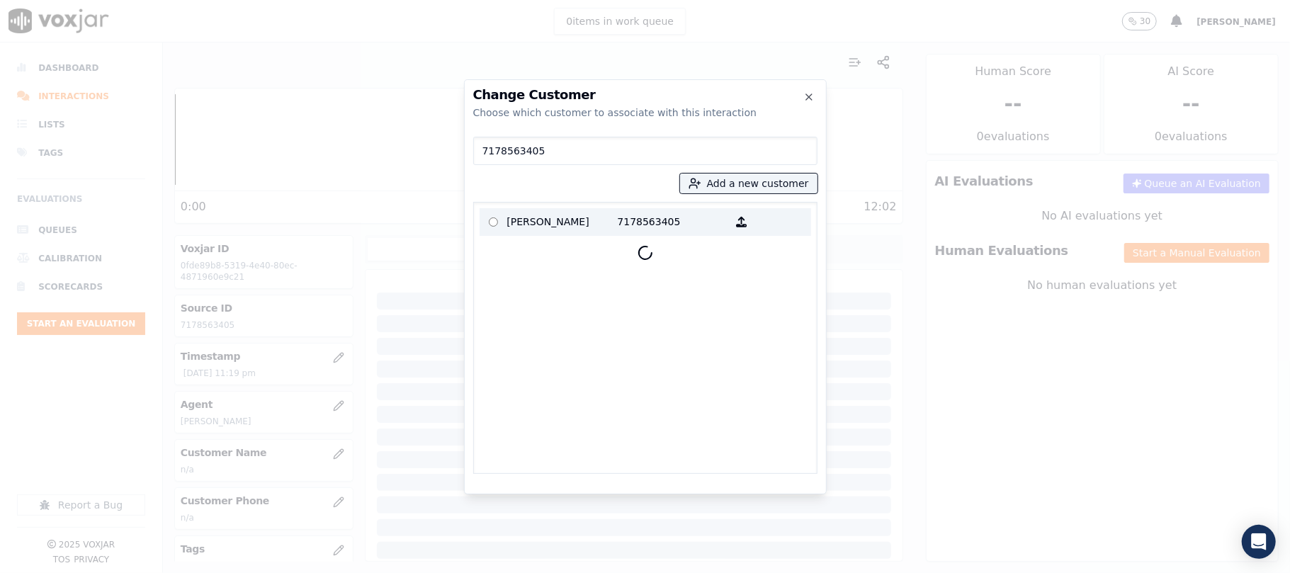
type input "7178563405"
click at [568, 217] on p "[PERSON_NAME]" at bounding box center [562, 222] width 111 height 22
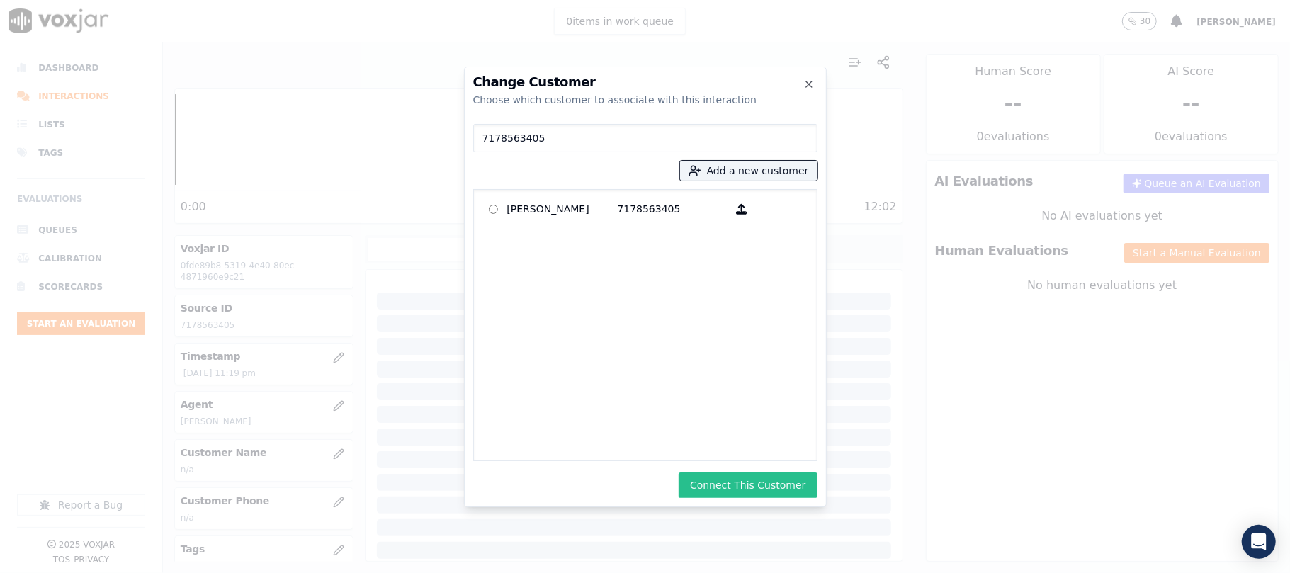
click at [720, 483] on button "Connect This Customer" at bounding box center [748, 486] width 138 height 26
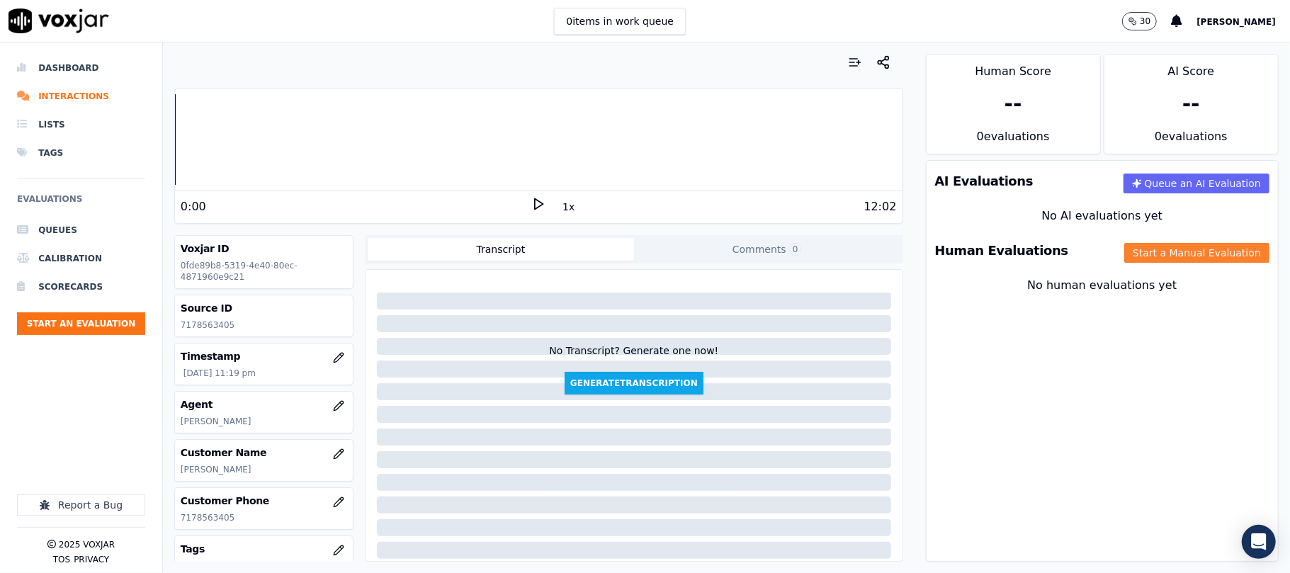
click at [1142, 257] on button "Start a Manual Evaluation" at bounding box center [1197, 253] width 145 height 20
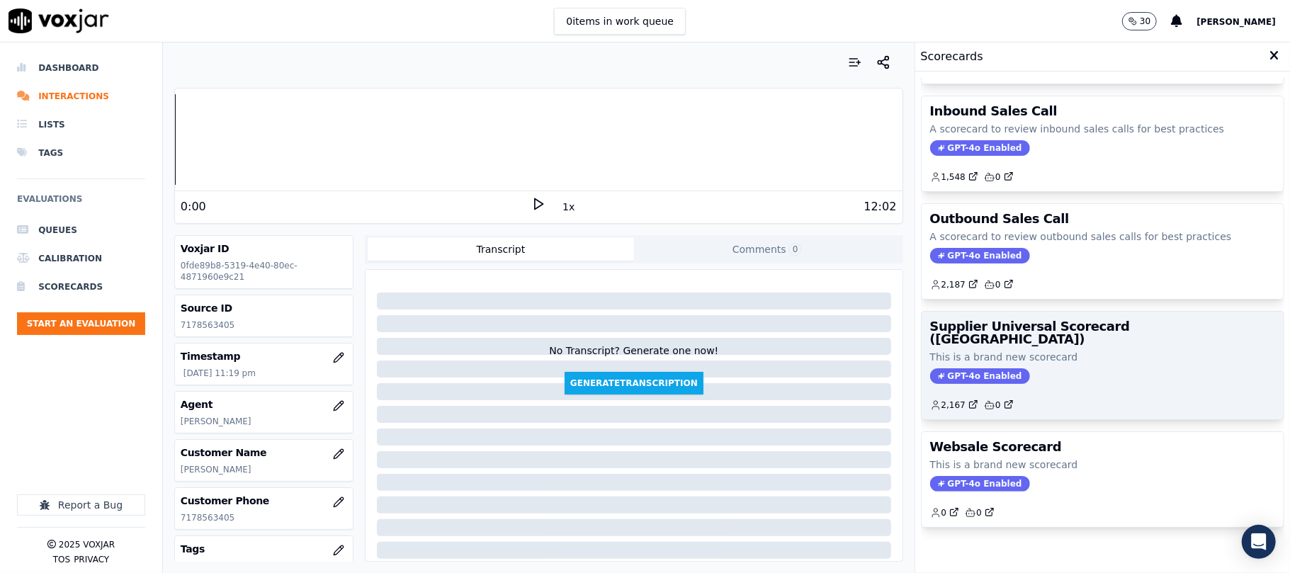
scroll to position [140, 0]
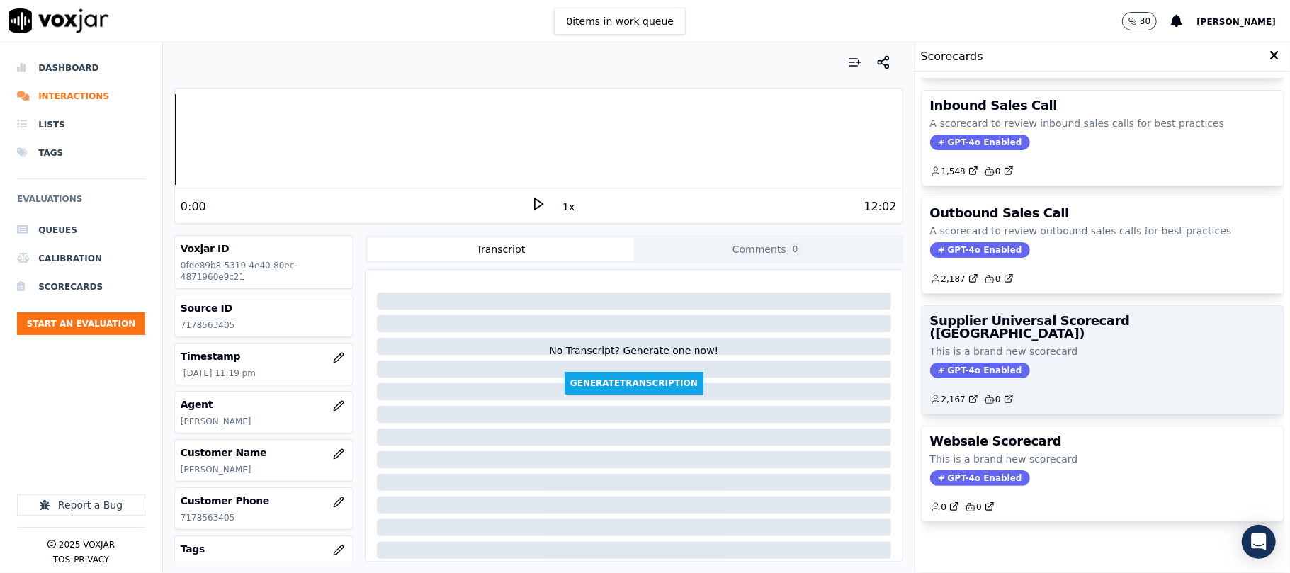
click at [1064, 363] on div "GPT-4o Enabled" at bounding box center [1102, 371] width 345 height 16
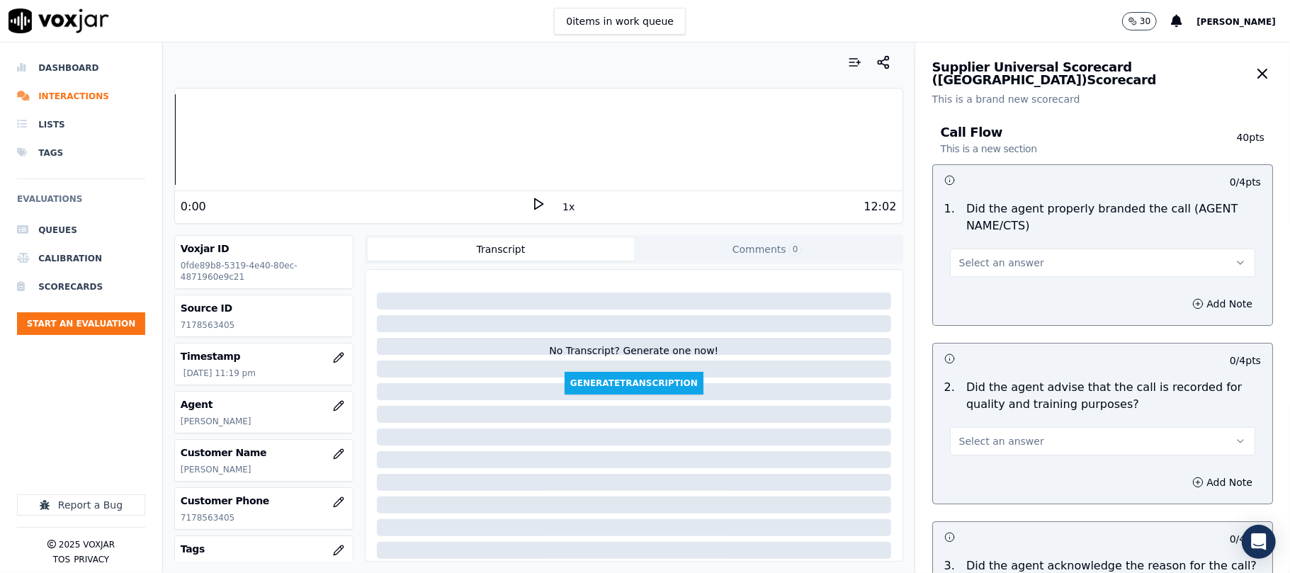
click at [1012, 273] on button "Select an answer" at bounding box center [1102, 263] width 305 height 28
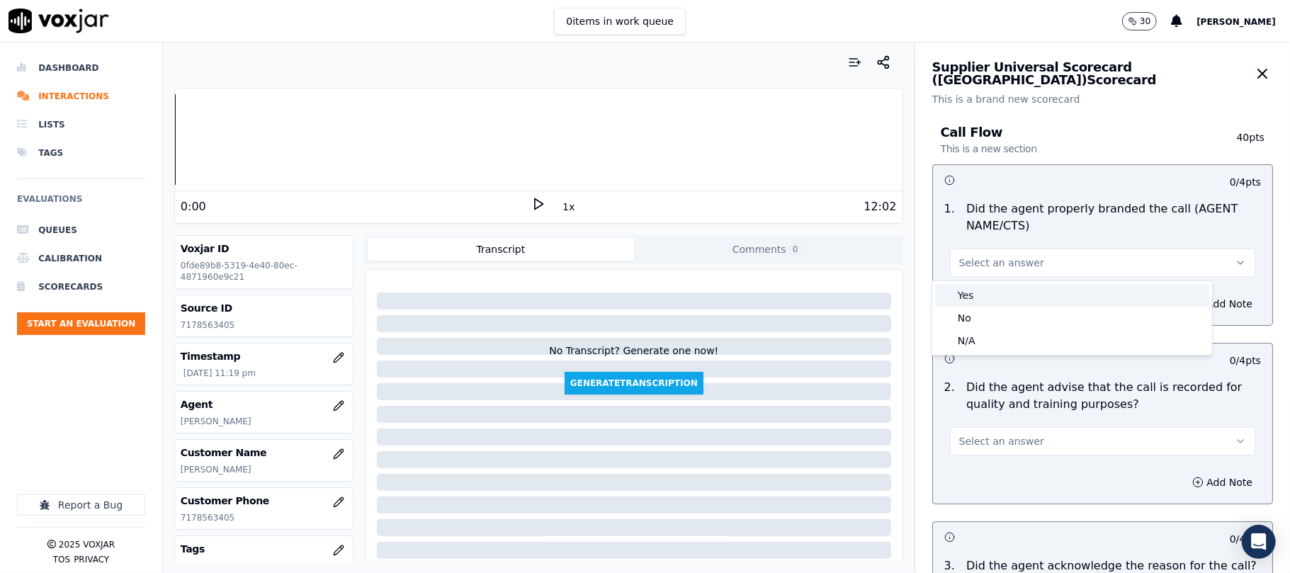
click at [965, 285] on div "Yes" at bounding box center [1072, 295] width 274 height 23
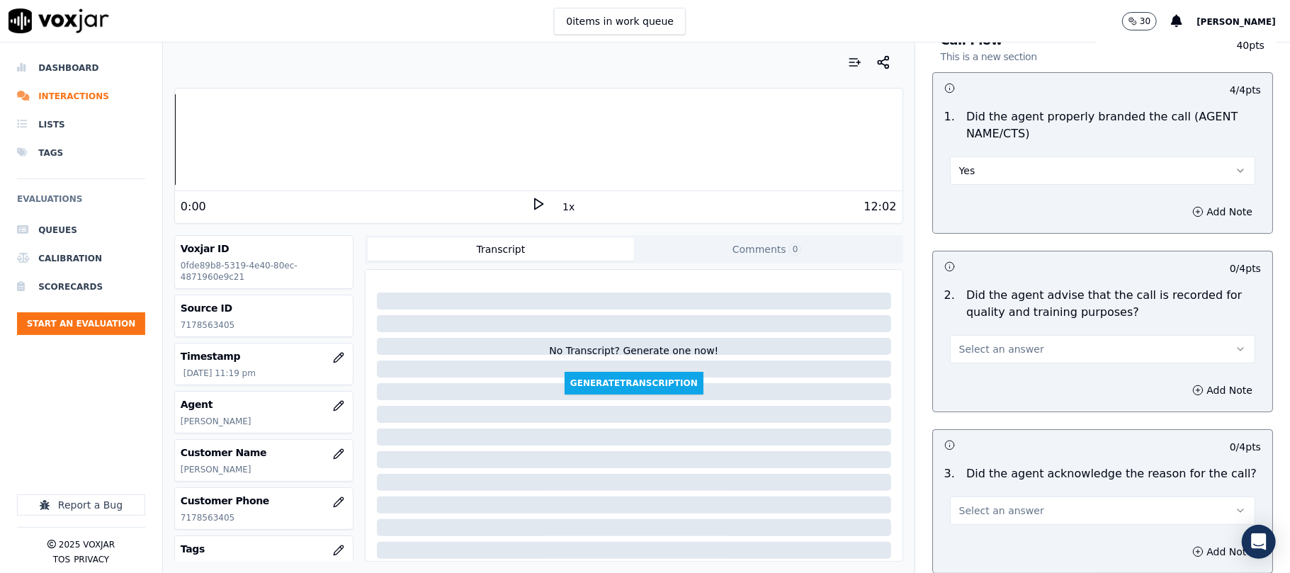
scroll to position [157, 0]
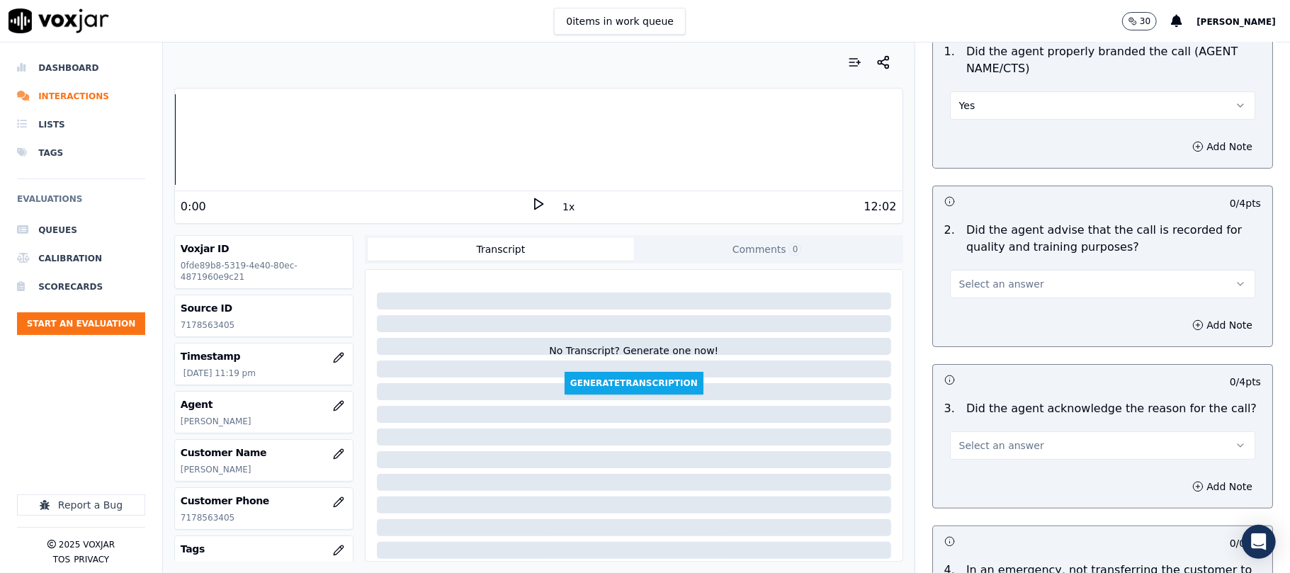
click at [978, 288] on span "Select an answer" at bounding box center [1002, 284] width 85 height 14
click at [968, 313] on div "Yes" at bounding box center [1072, 316] width 274 height 23
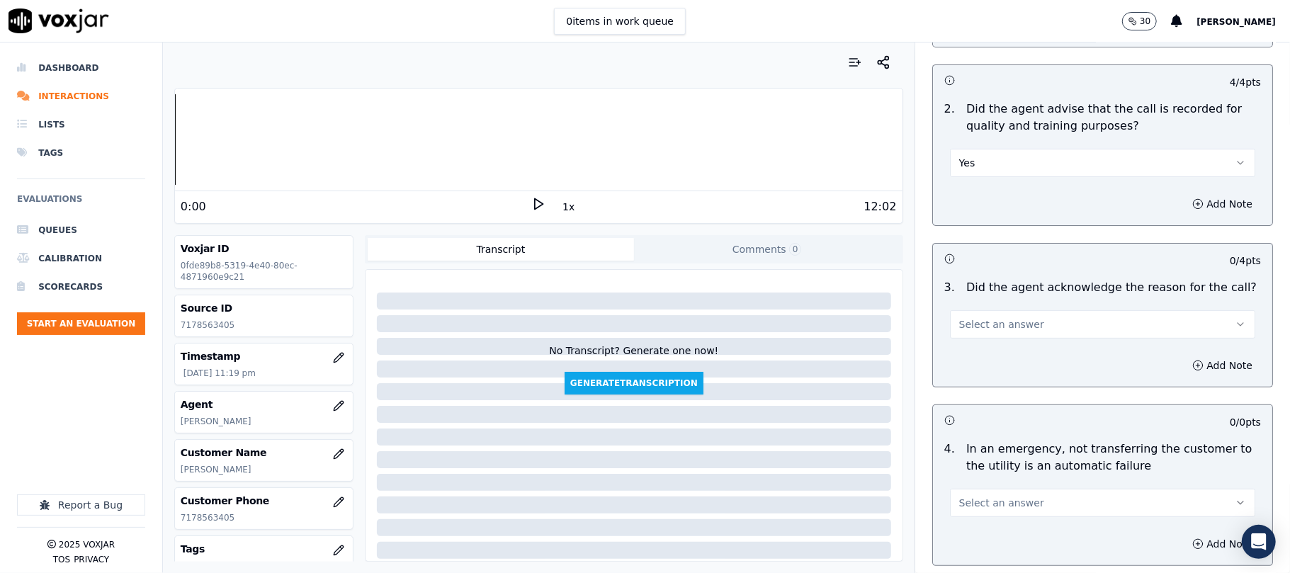
scroll to position [315, 0]
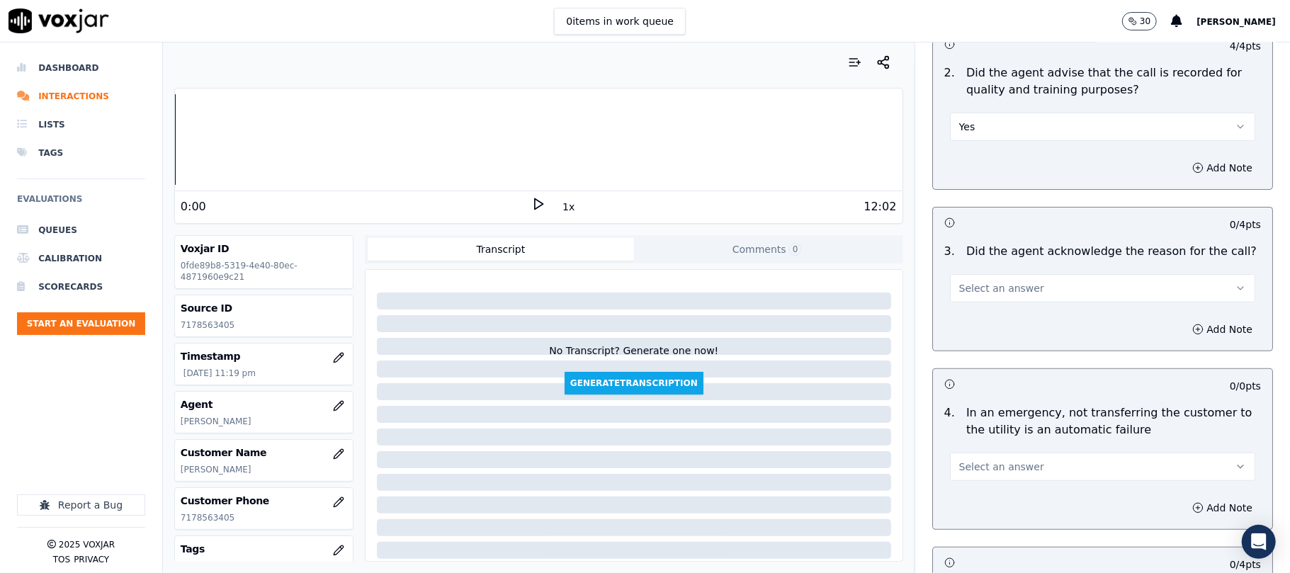
click at [971, 293] on span "Select an answer" at bounding box center [1002, 288] width 85 height 14
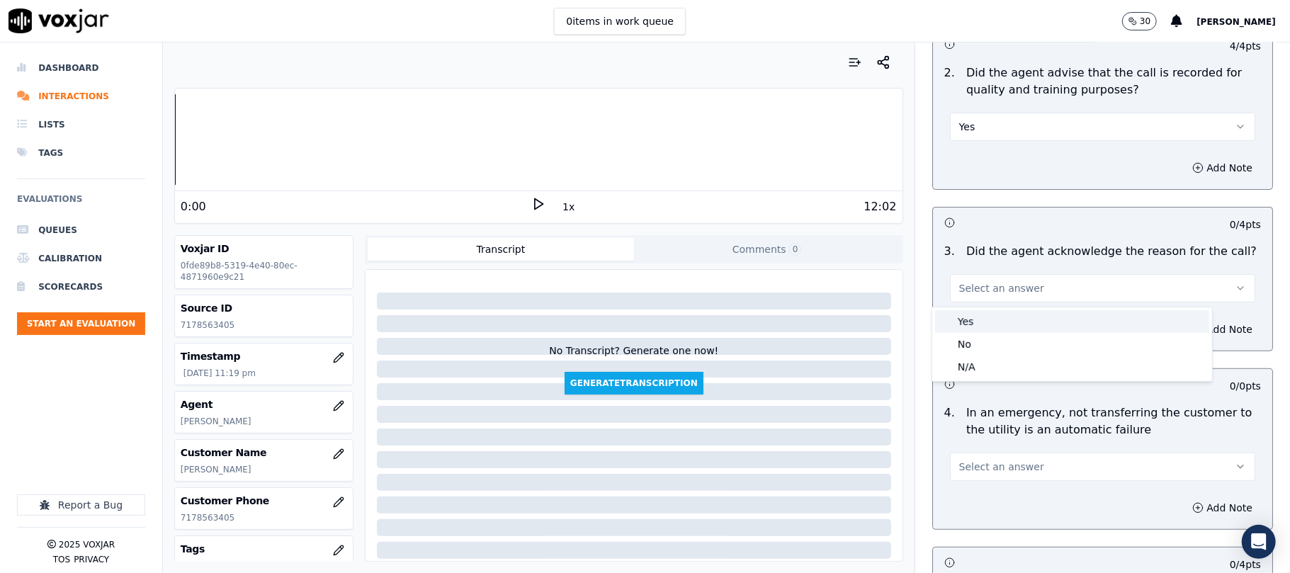
click at [970, 319] on div "Yes" at bounding box center [1072, 321] width 274 height 23
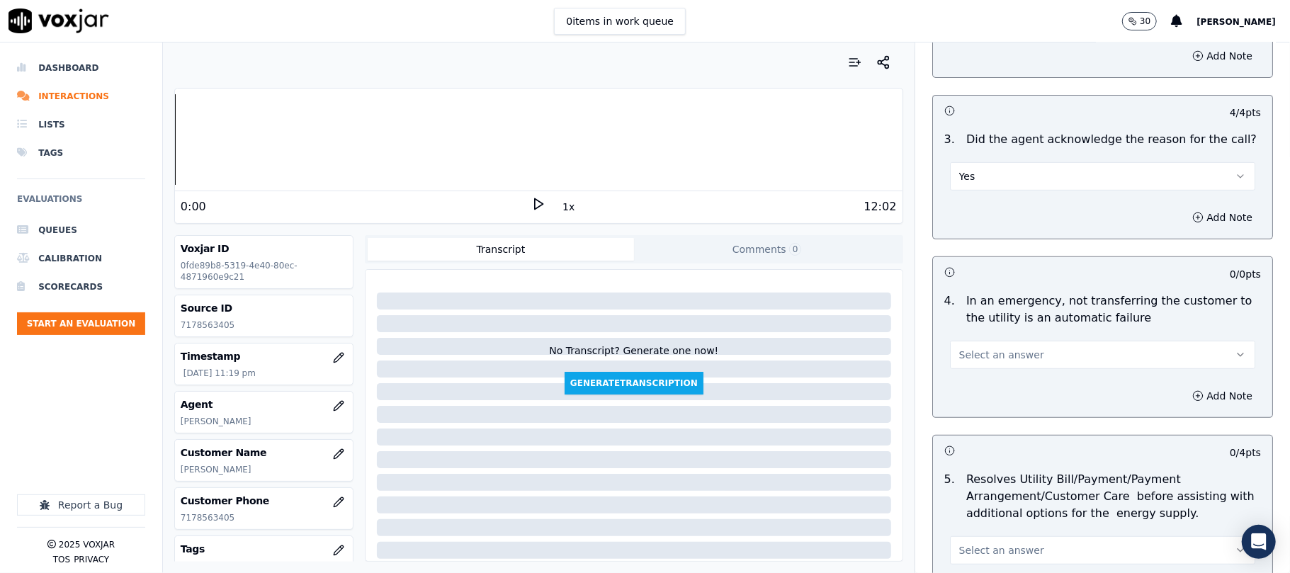
scroll to position [472, 0]
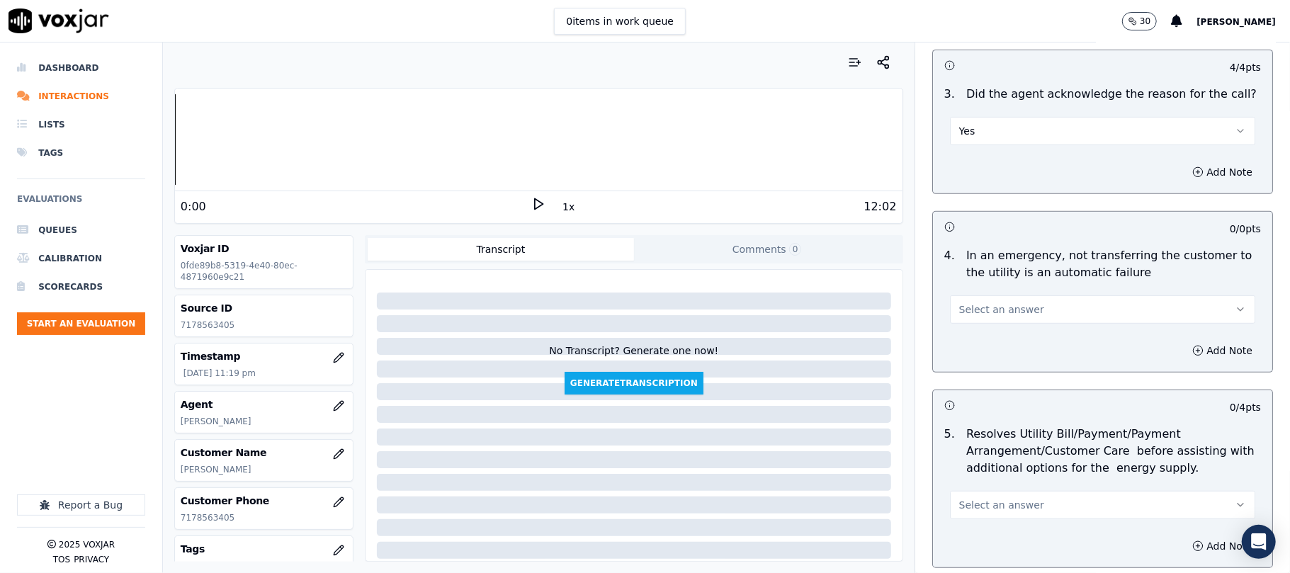
click at [991, 313] on span "Select an answer" at bounding box center [1002, 310] width 85 height 14
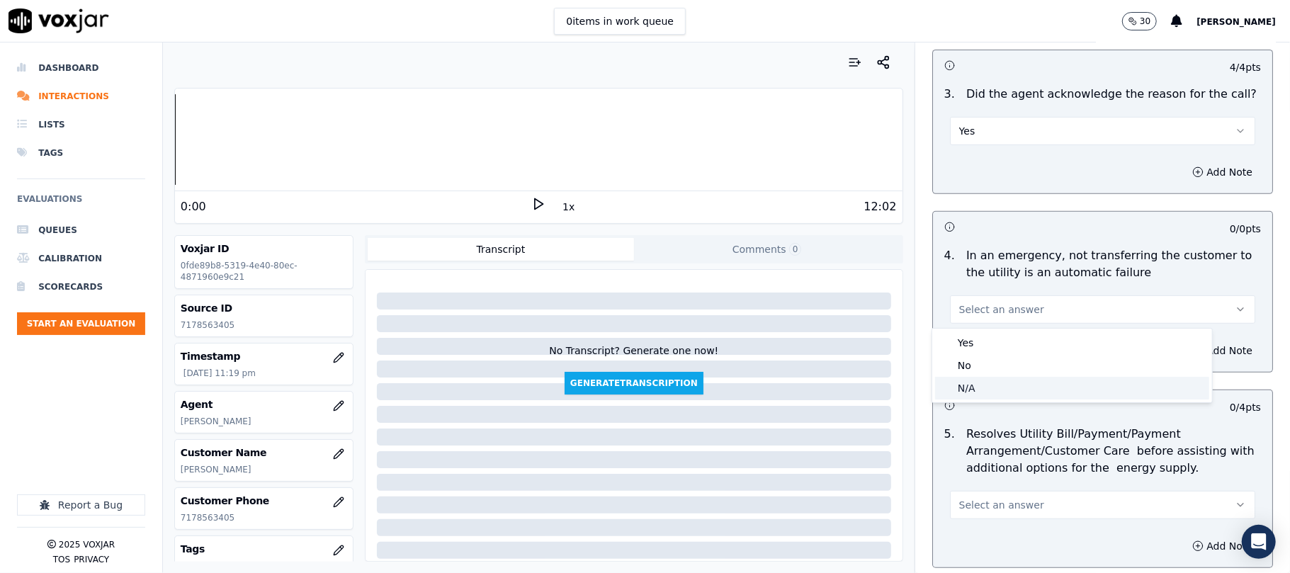
click at [999, 386] on div "N/A" at bounding box center [1072, 388] width 274 height 23
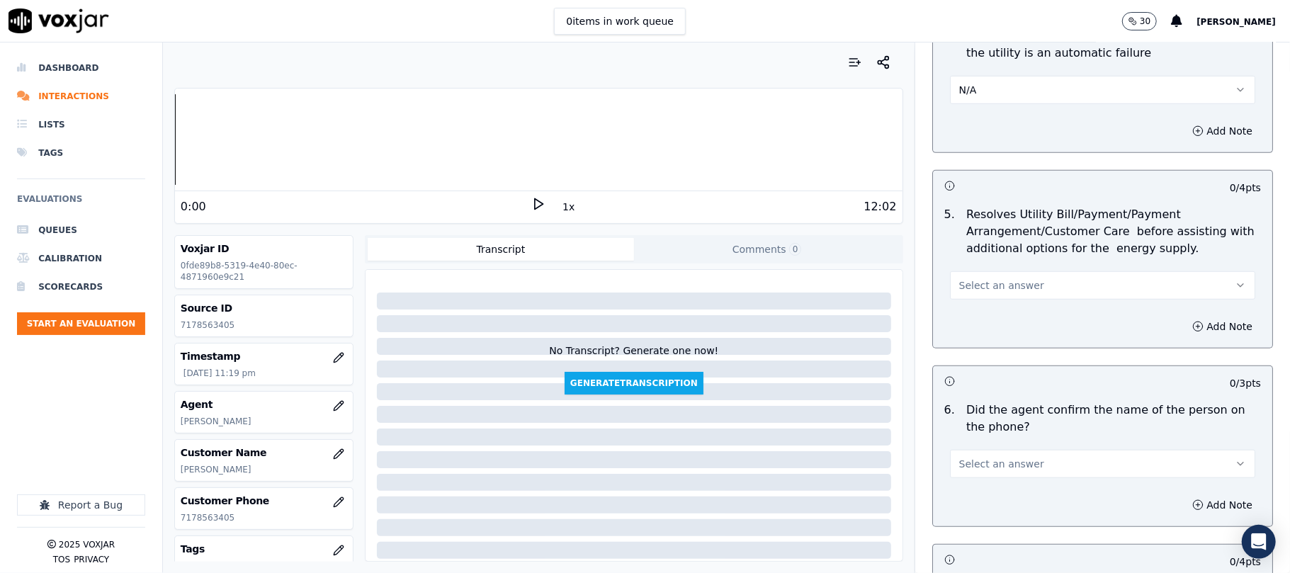
scroll to position [787, 0]
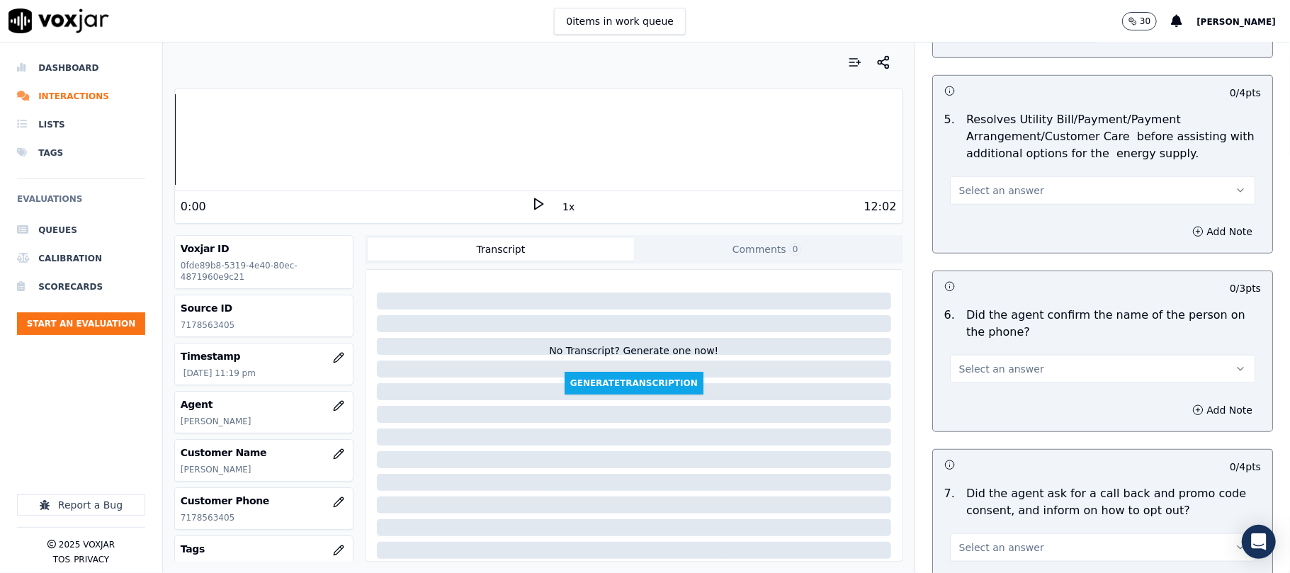
click at [982, 174] on div "Select an answer" at bounding box center [1102, 189] width 305 height 31
click at [984, 193] on span "Select an answer" at bounding box center [1002, 191] width 85 height 14
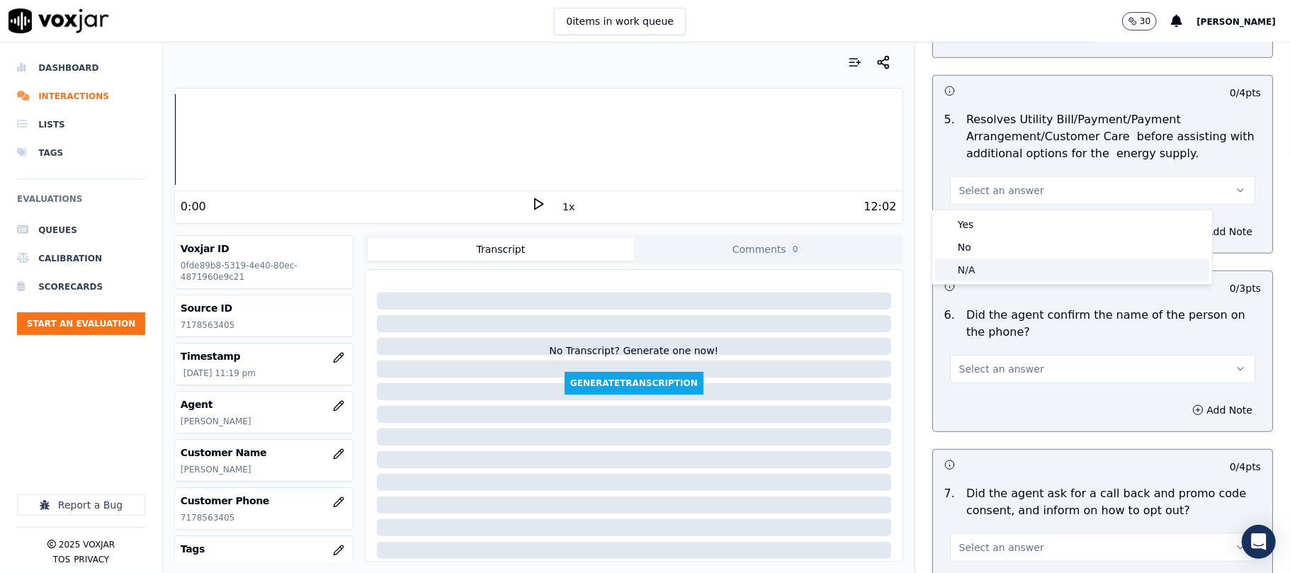
click at [996, 273] on div "N/A" at bounding box center [1072, 270] width 274 height 23
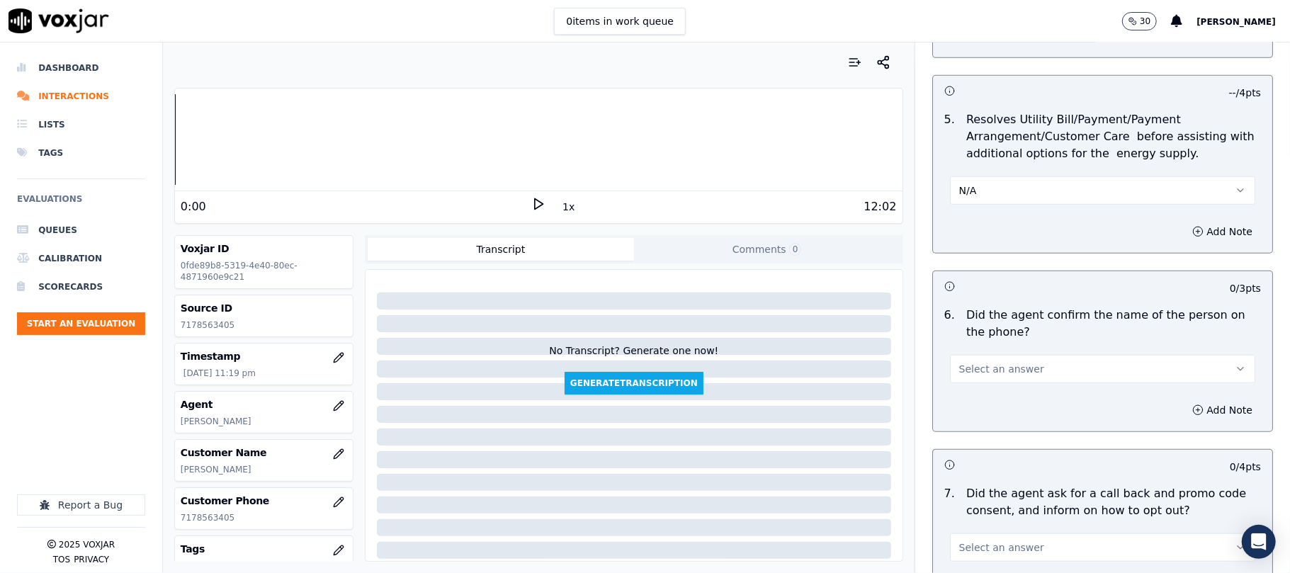
scroll to position [945, 0]
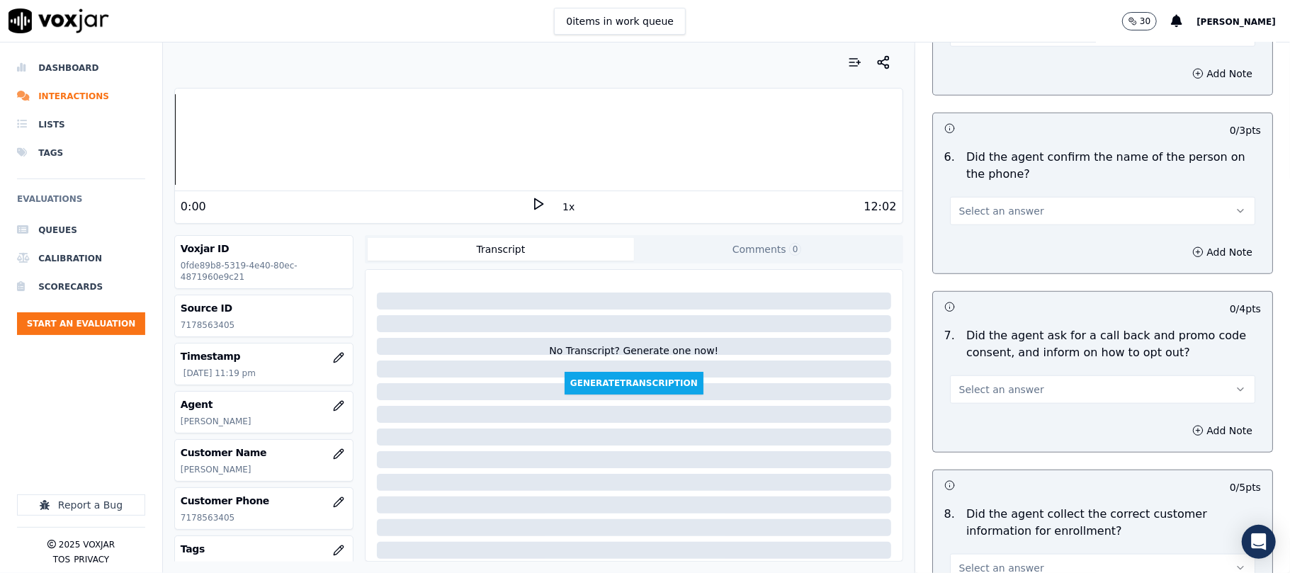
click at [984, 225] on button "Select an answer" at bounding box center [1102, 211] width 305 height 28
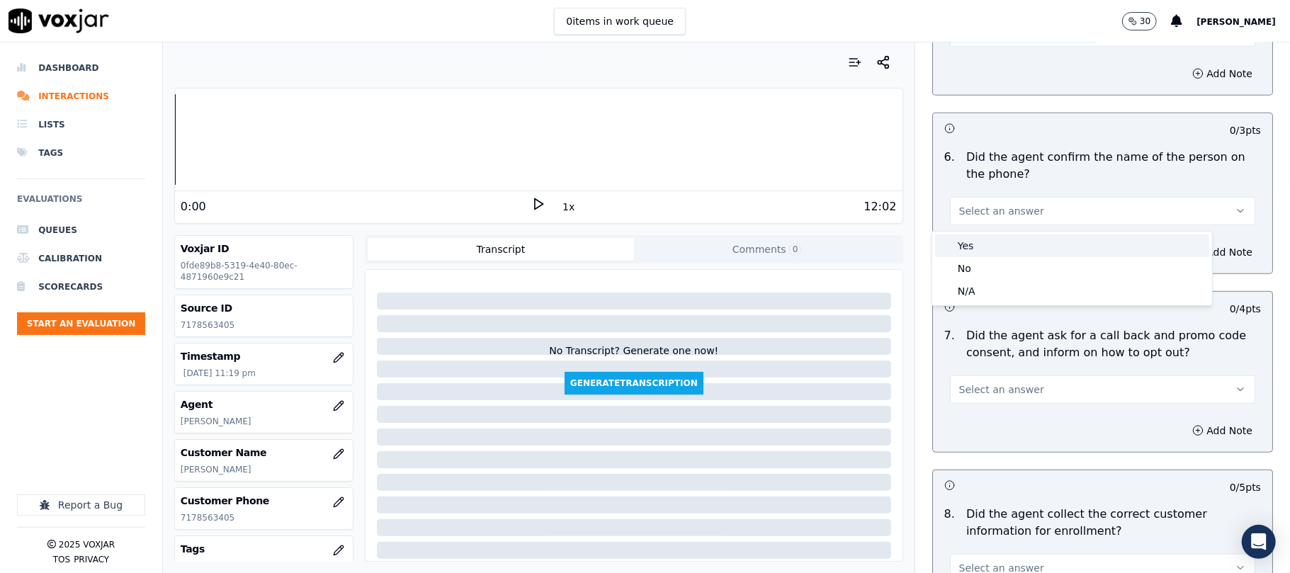
click at [984, 245] on div "Yes" at bounding box center [1072, 246] width 274 height 23
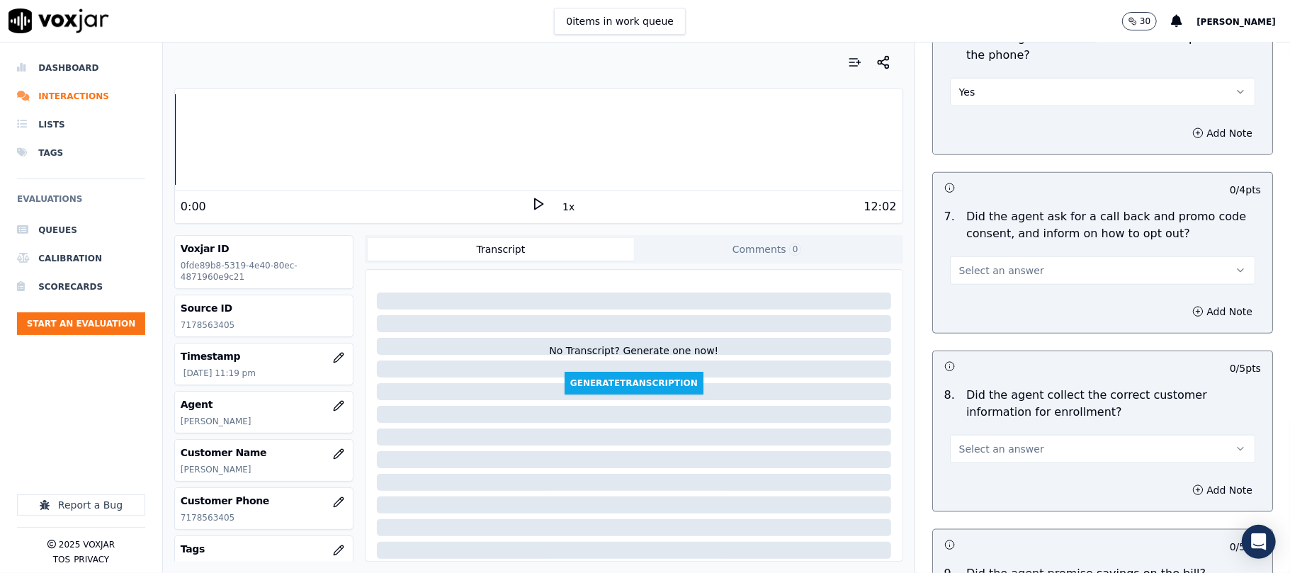
scroll to position [1103, 0]
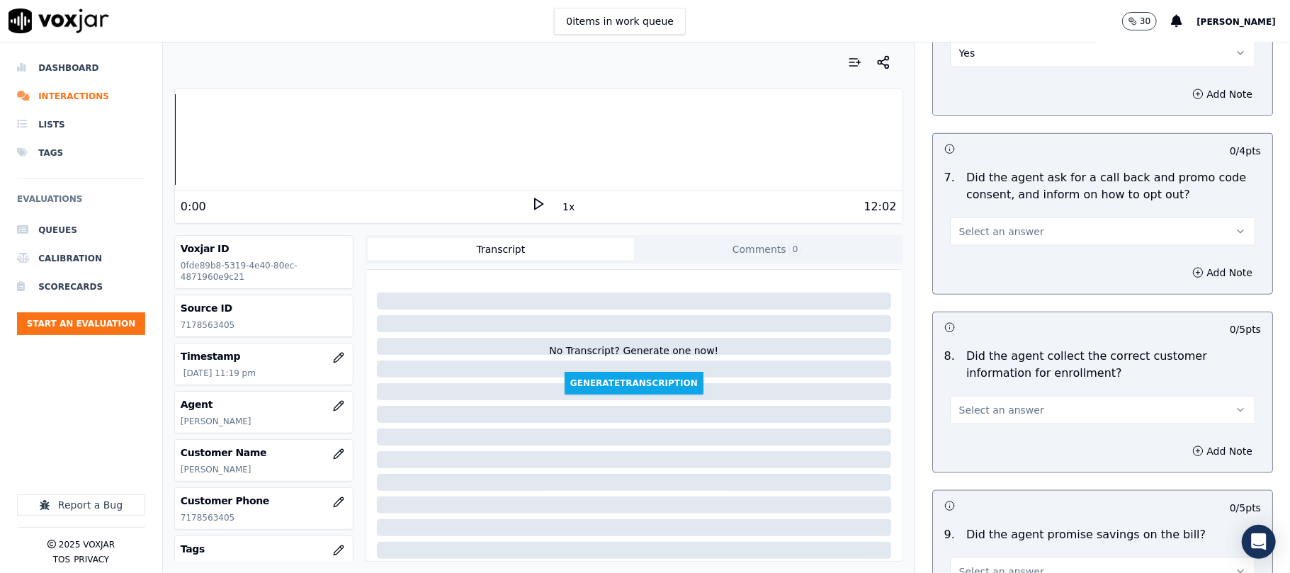
click at [990, 239] on span "Select an answer" at bounding box center [1002, 232] width 85 height 14
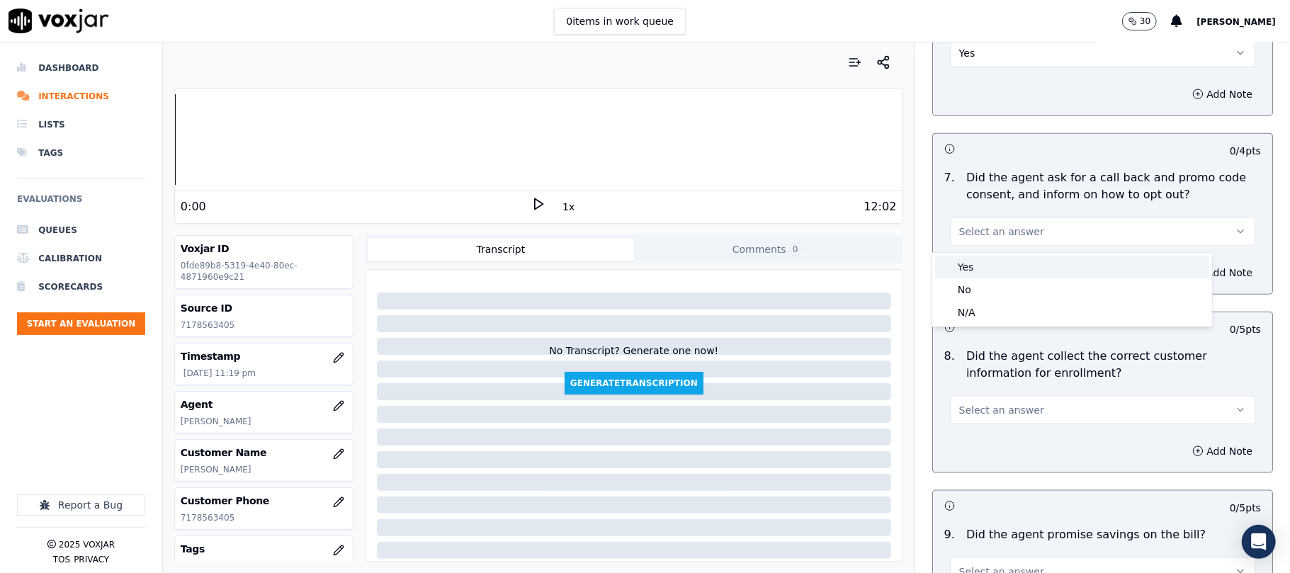
click at [985, 266] on div "Yes" at bounding box center [1072, 267] width 274 height 23
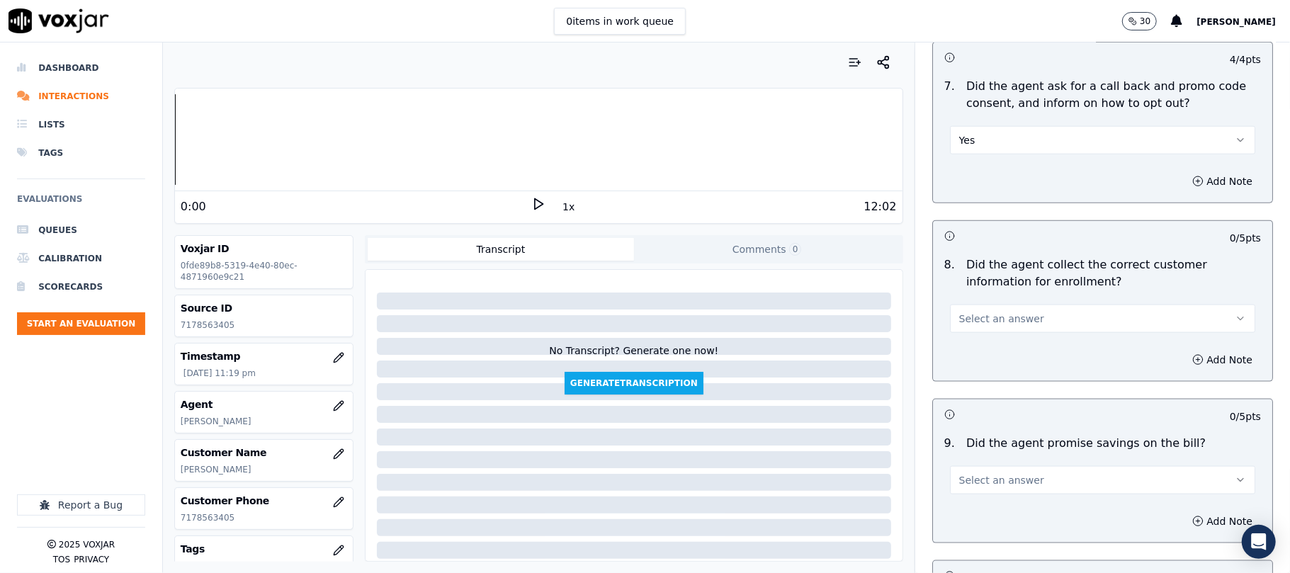
scroll to position [1259, 0]
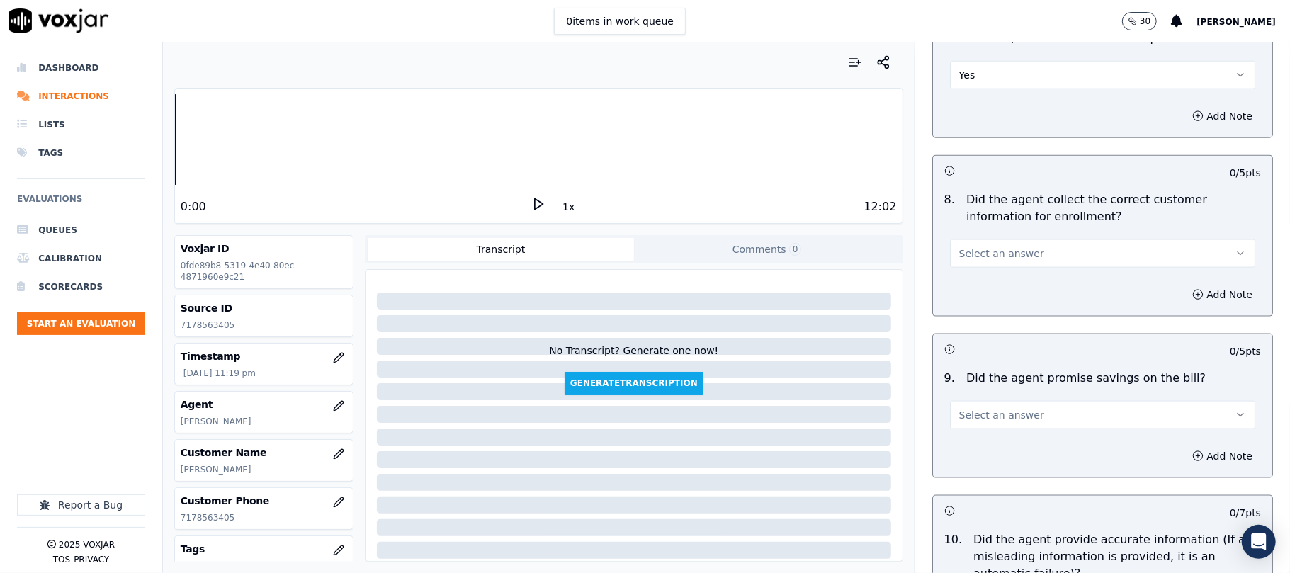
click at [970, 264] on button "Select an answer" at bounding box center [1102, 254] width 305 height 28
click at [973, 287] on div "Yes" at bounding box center [1072, 289] width 274 height 23
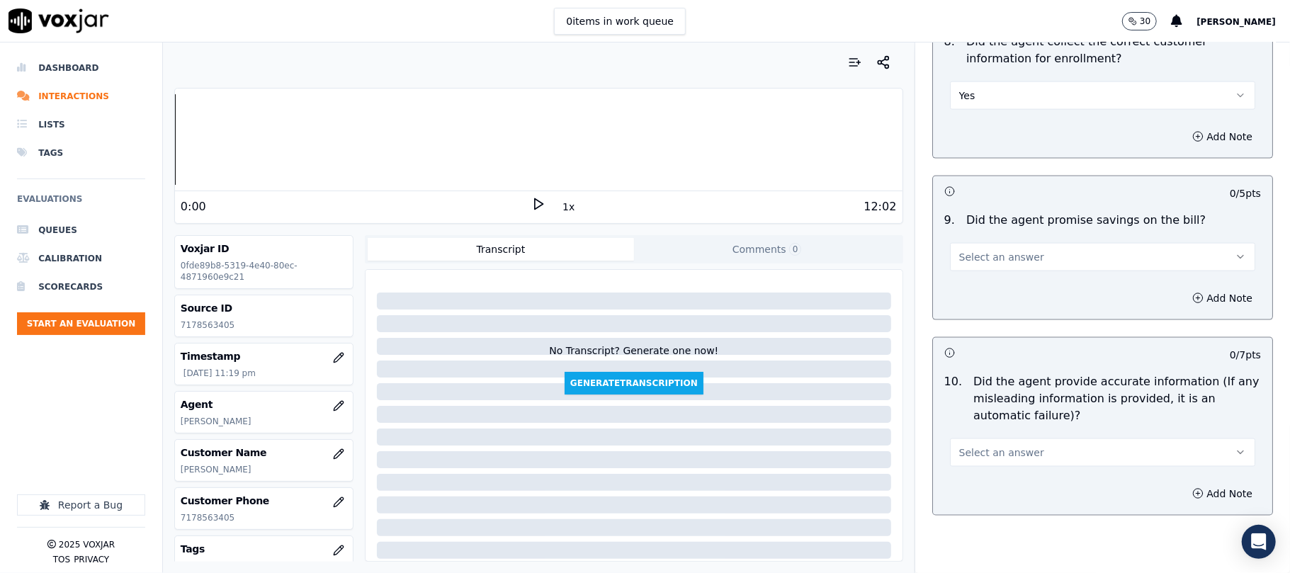
click at [970, 264] on span "Select an answer" at bounding box center [1002, 257] width 85 height 14
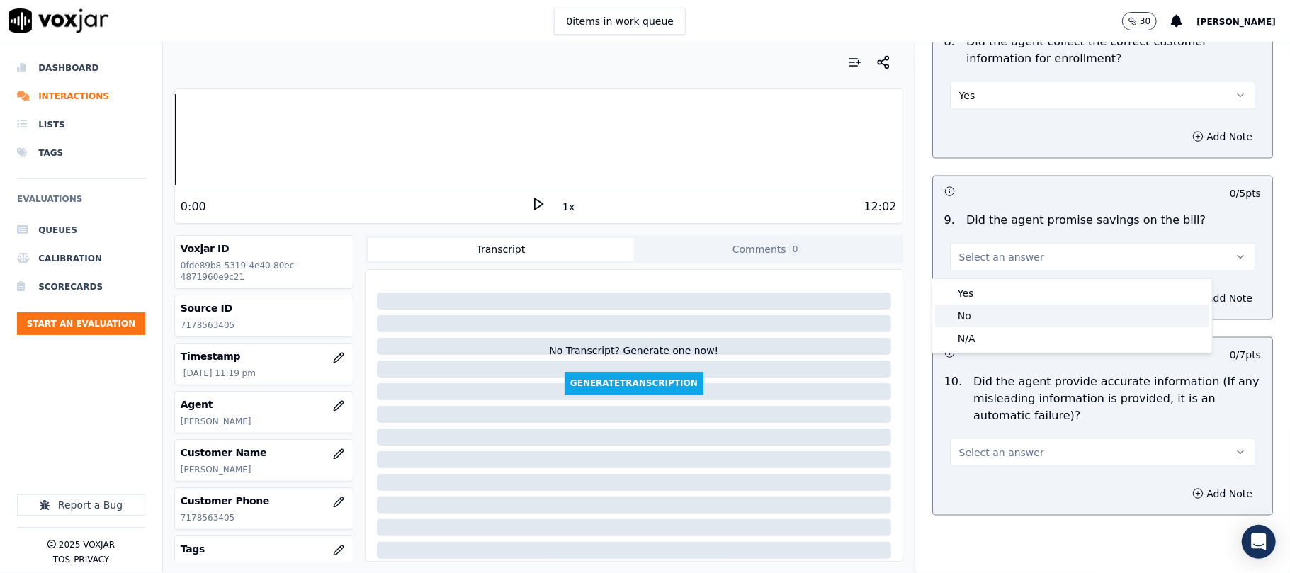
click at [982, 340] on div "N/A" at bounding box center [1072, 338] width 274 height 23
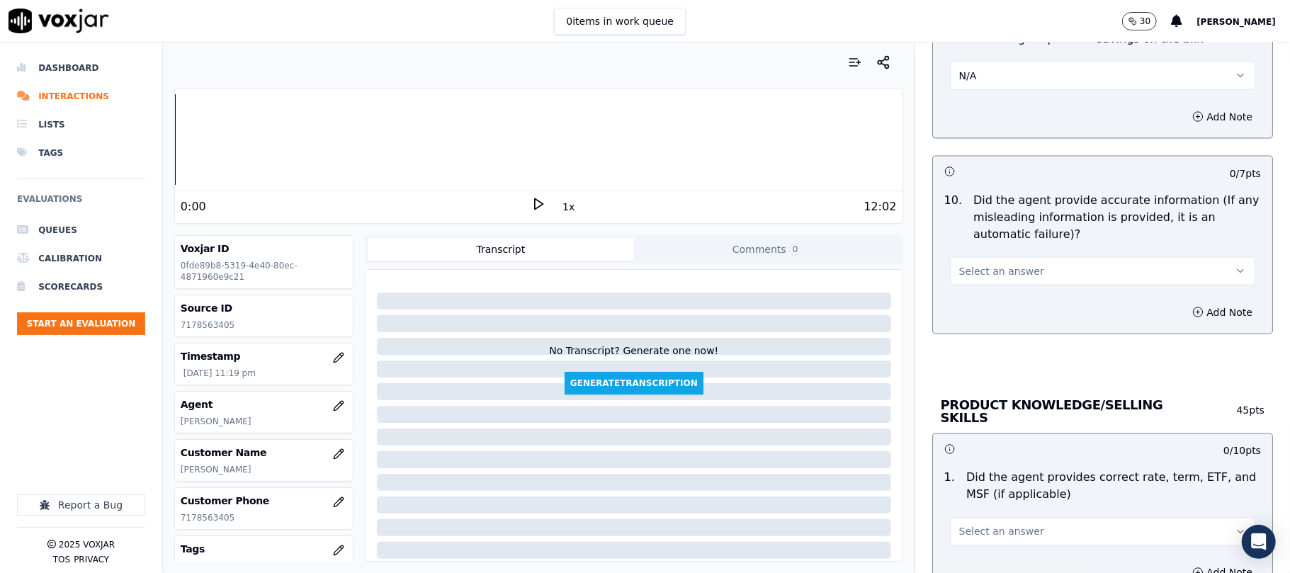
scroll to position [1732, 0]
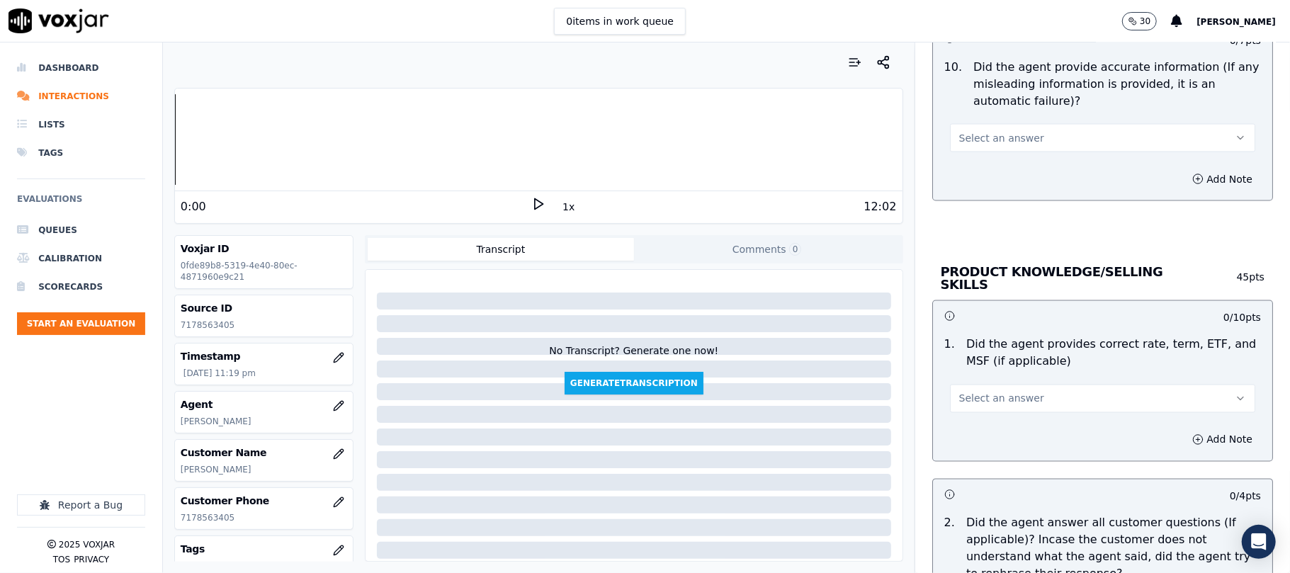
click at [988, 145] on span "Select an answer" at bounding box center [1002, 138] width 85 height 14
click at [991, 174] on div "Yes" at bounding box center [1072, 175] width 274 height 23
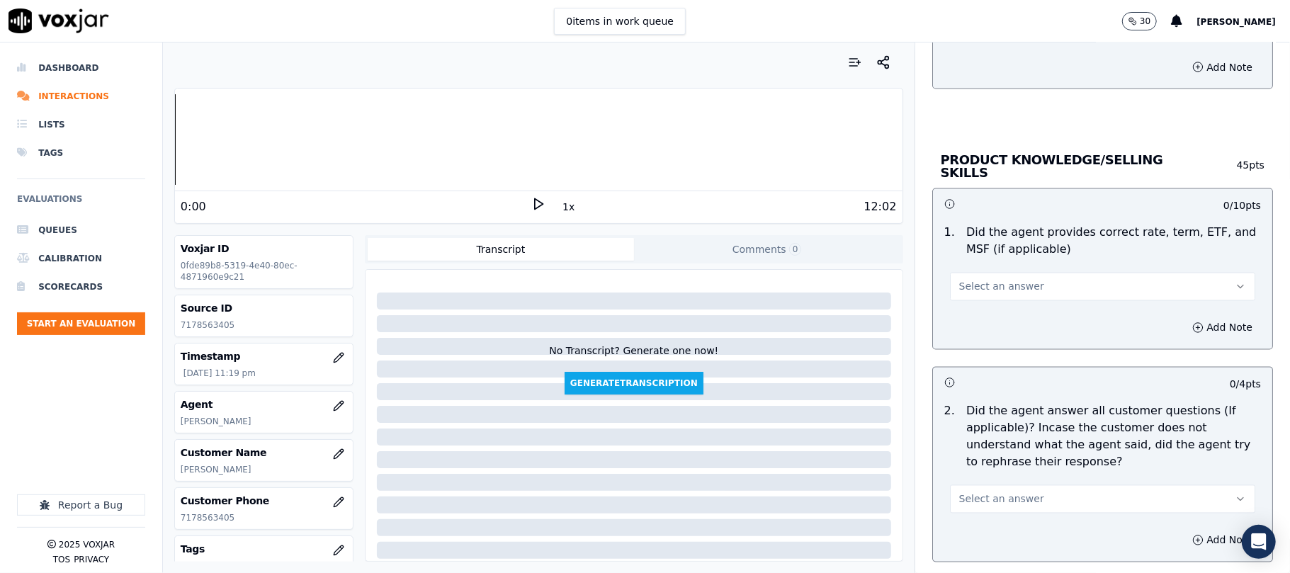
scroll to position [1889, 0]
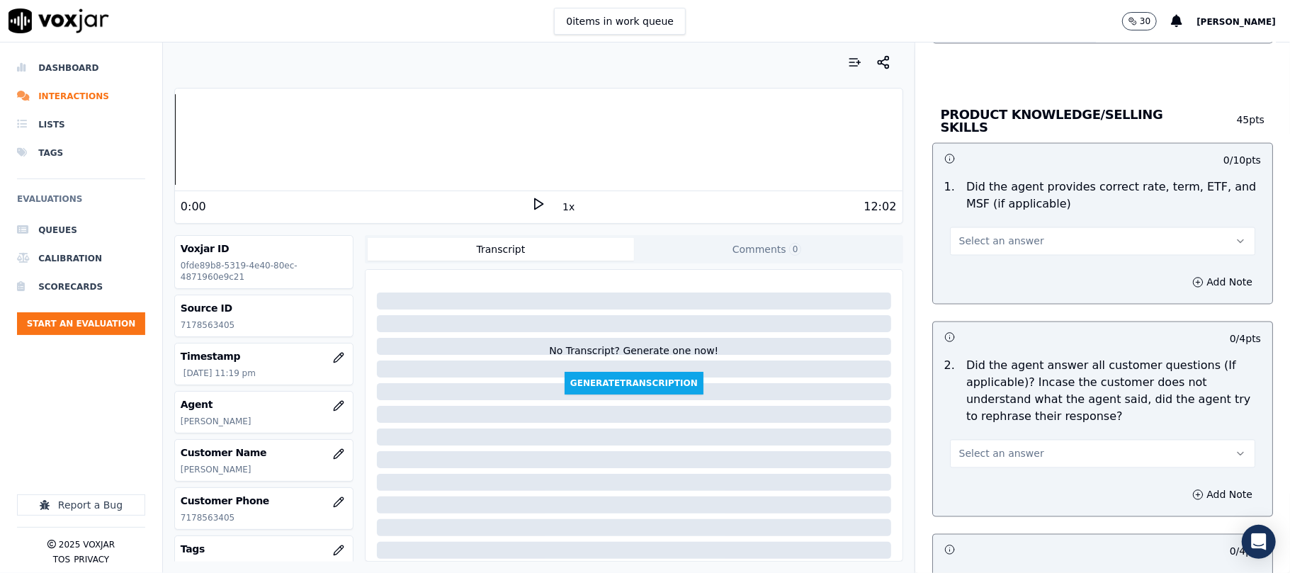
click at [1001, 238] on span "Select an answer" at bounding box center [1002, 242] width 85 height 14
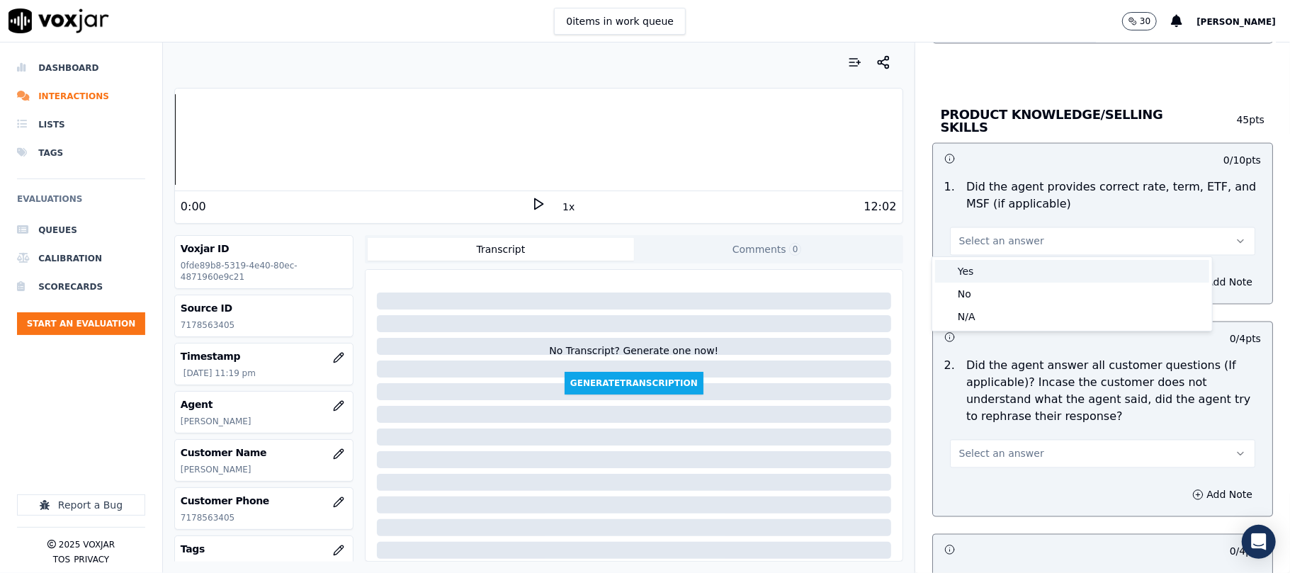
click at [982, 269] on div "Yes" at bounding box center [1072, 271] width 274 height 23
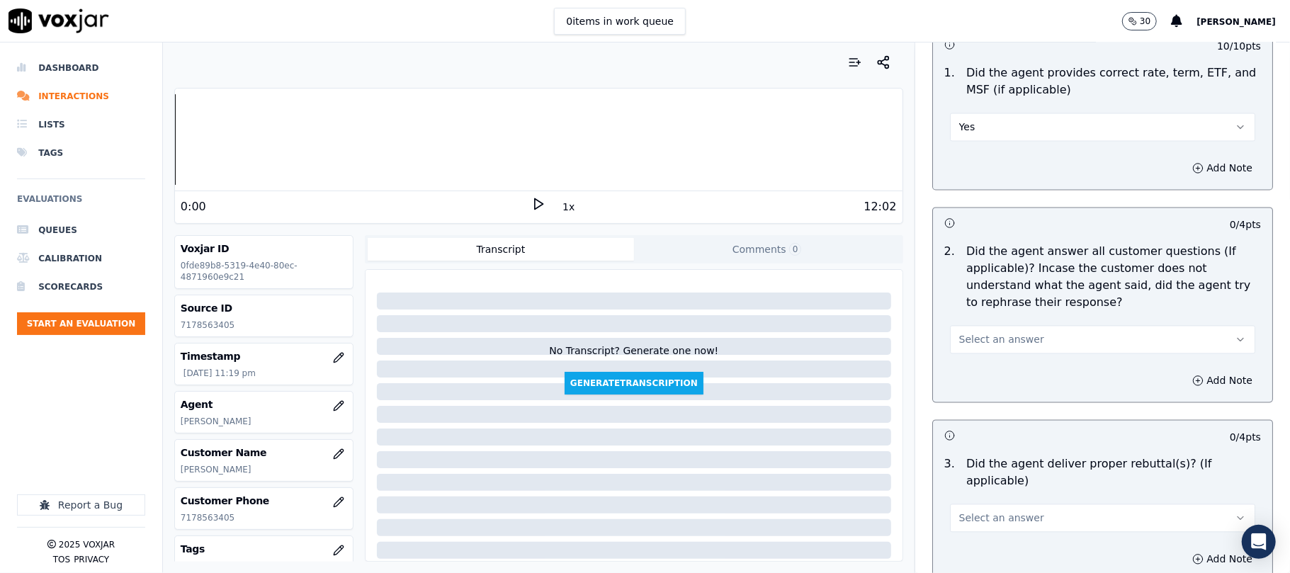
scroll to position [2047, 0]
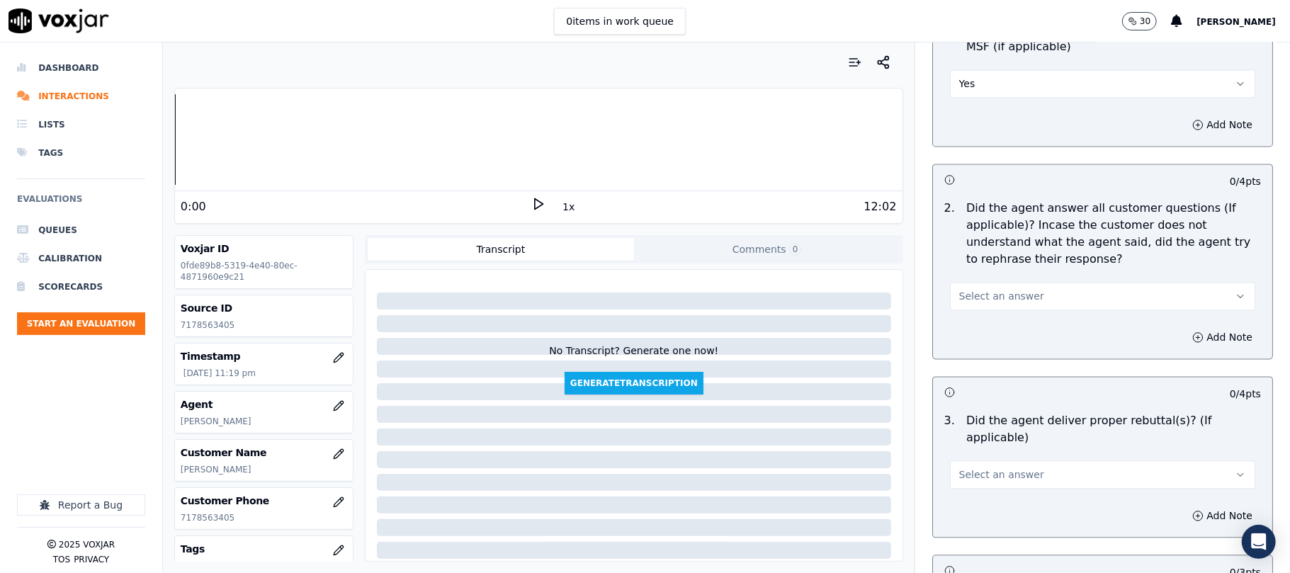
click at [1006, 299] on span "Select an answer" at bounding box center [1002, 296] width 85 height 14
click at [982, 332] on div "Yes" at bounding box center [1072, 326] width 274 height 23
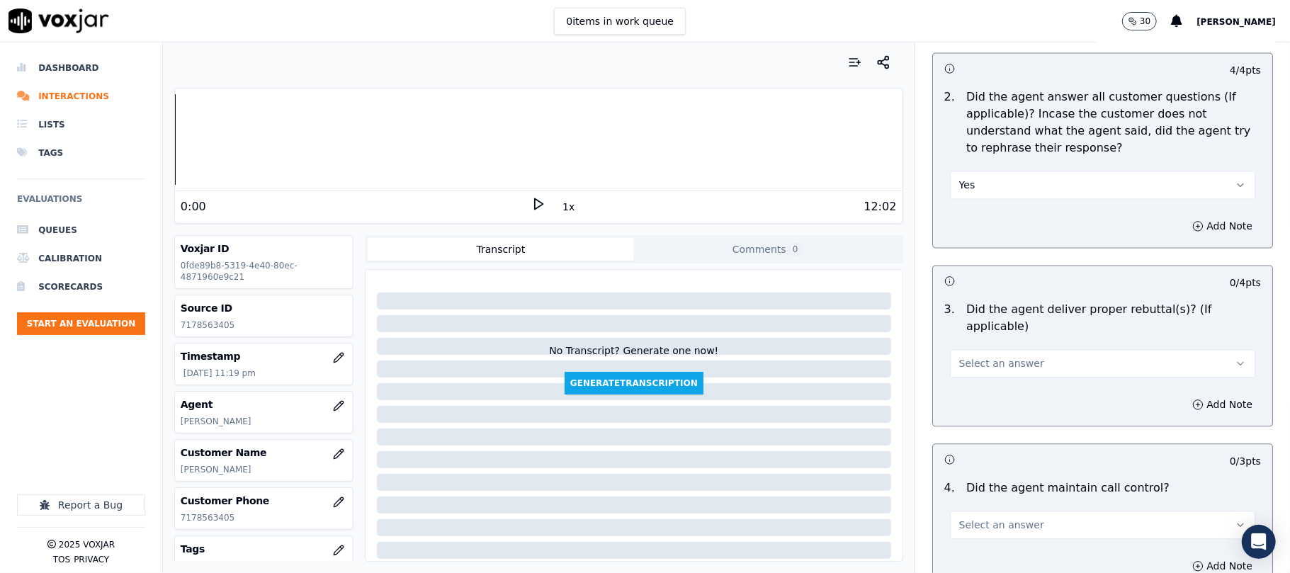
scroll to position [2204, 0]
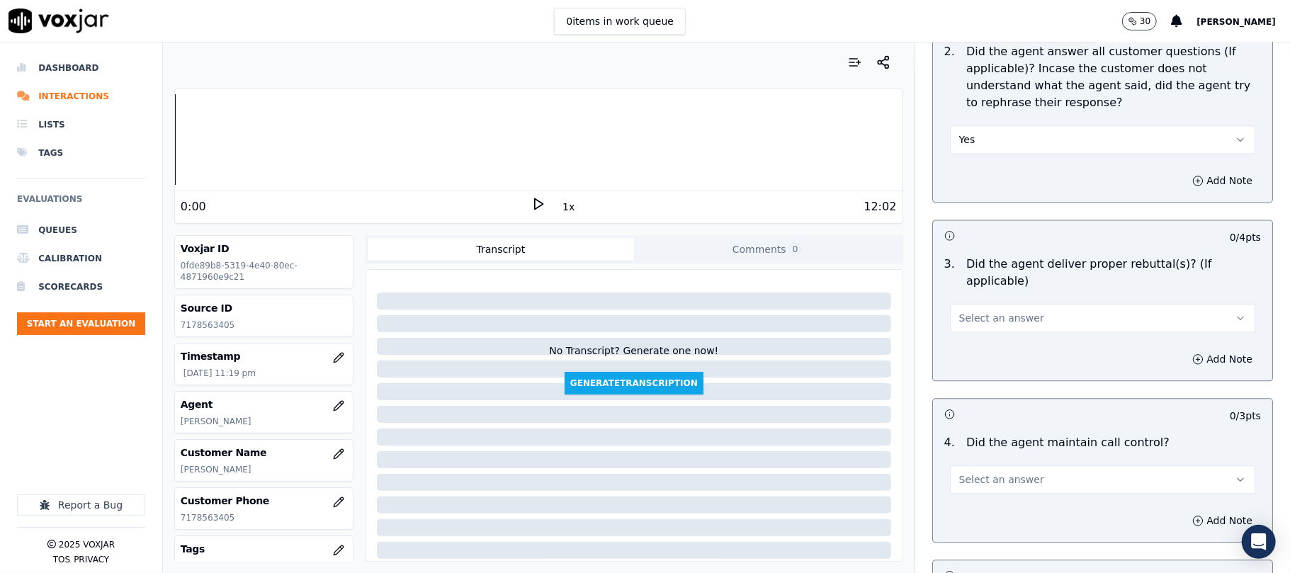
click at [979, 313] on button "Select an answer" at bounding box center [1102, 318] width 305 height 28
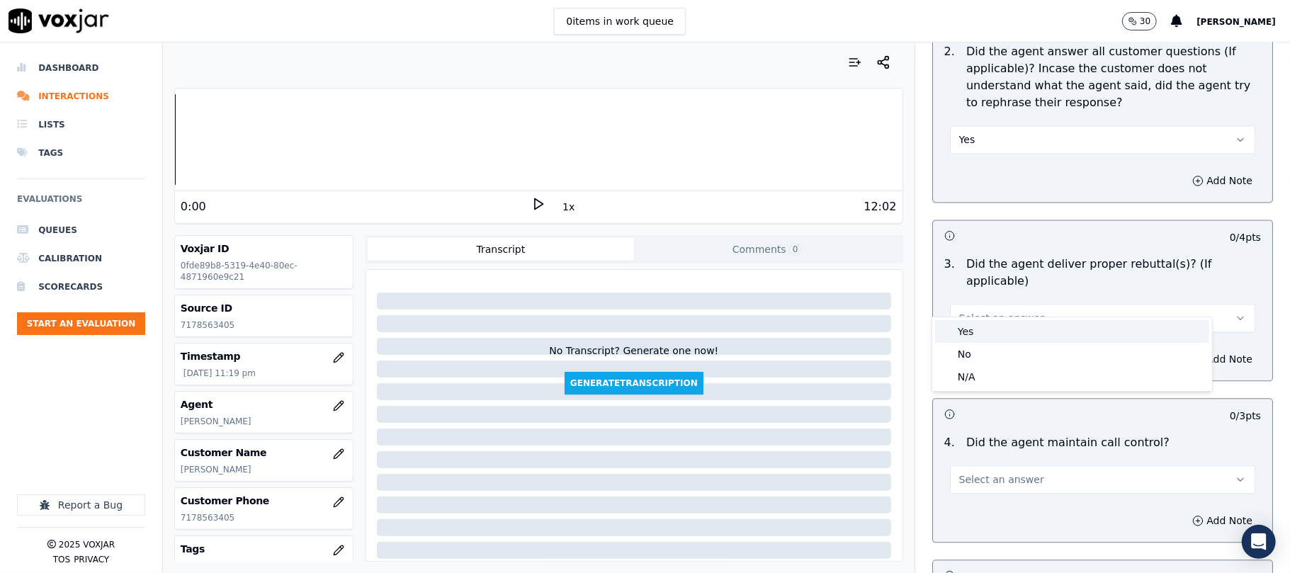
click at [968, 333] on div "Yes" at bounding box center [1072, 331] width 274 height 23
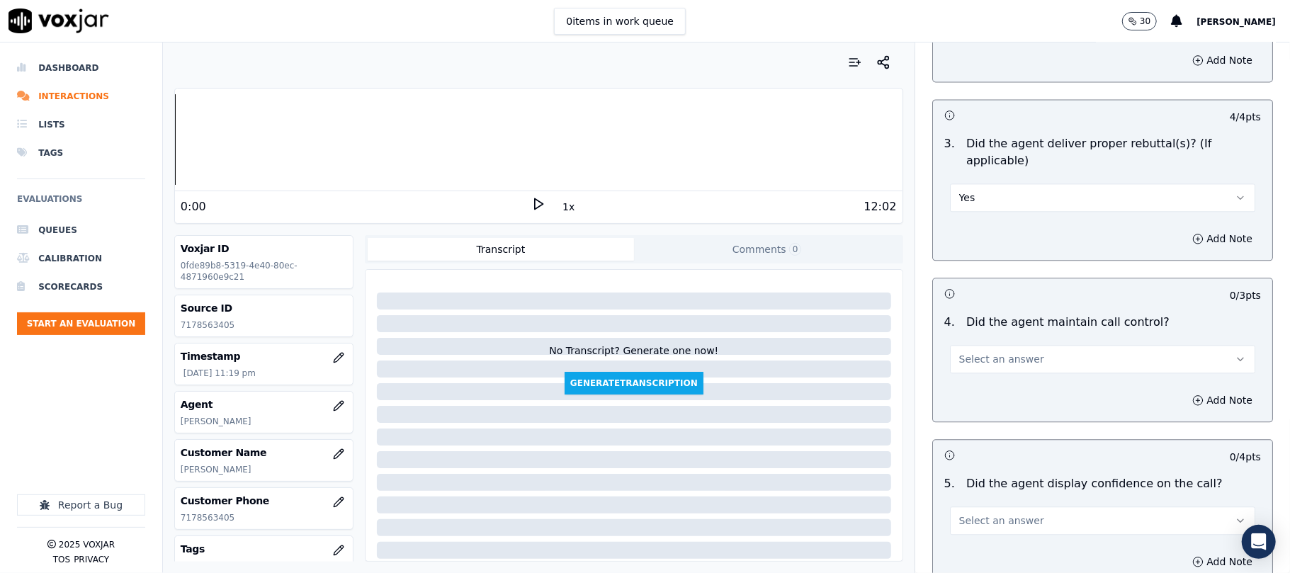
scroll to position [2520, 0]
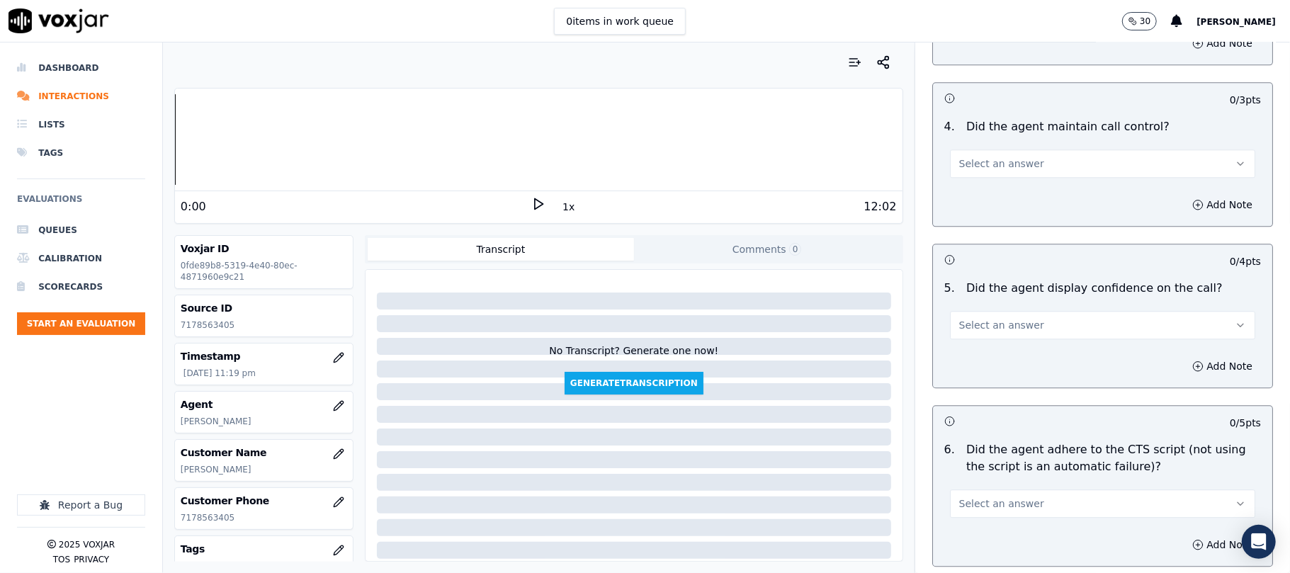
click at [993, 157] on span "Select an answer" at bounding box center [1002, 164] width 85 height 14
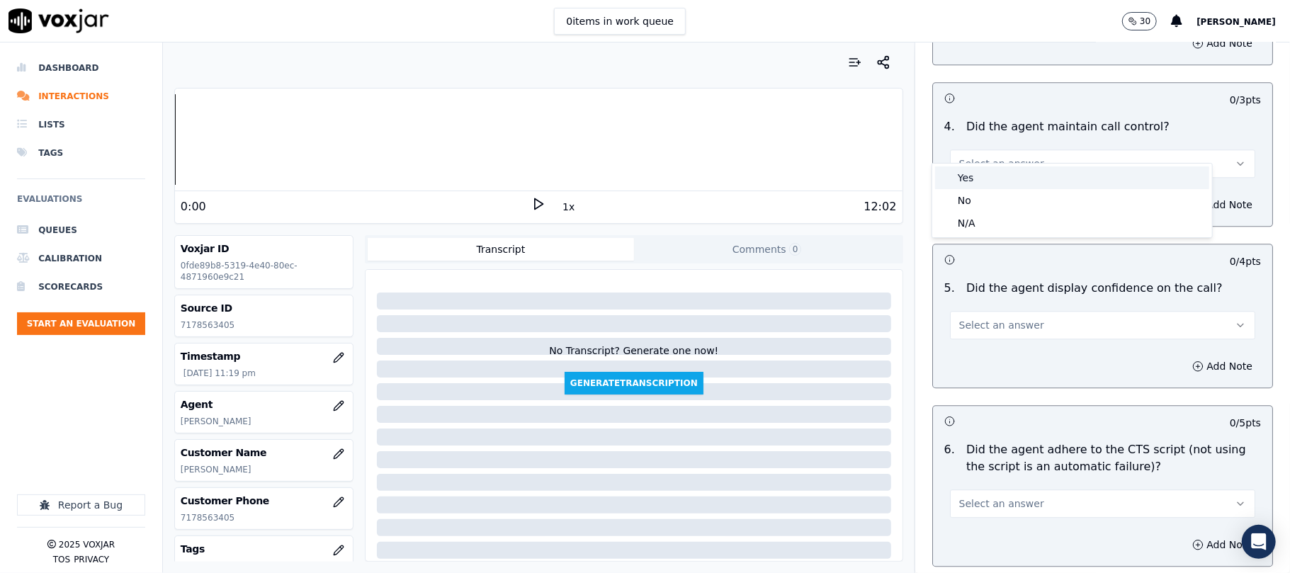
click at [985, 179] on div "Yes" at bounding box center [1072, 178] width 274 height 23
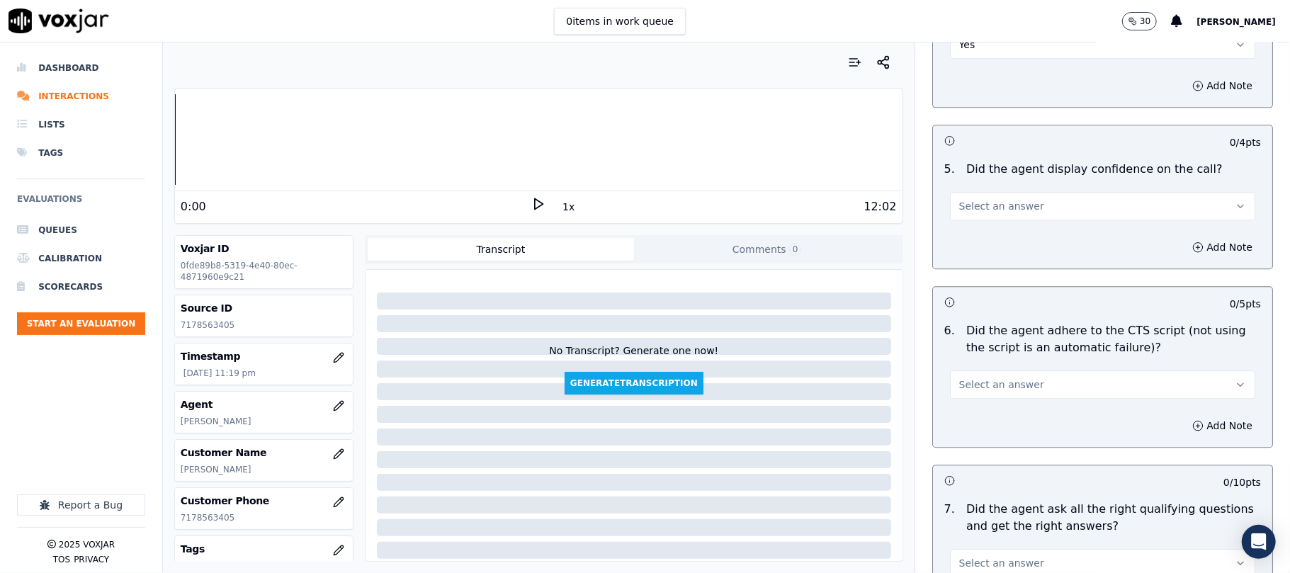
scroll to position [2677, 0]
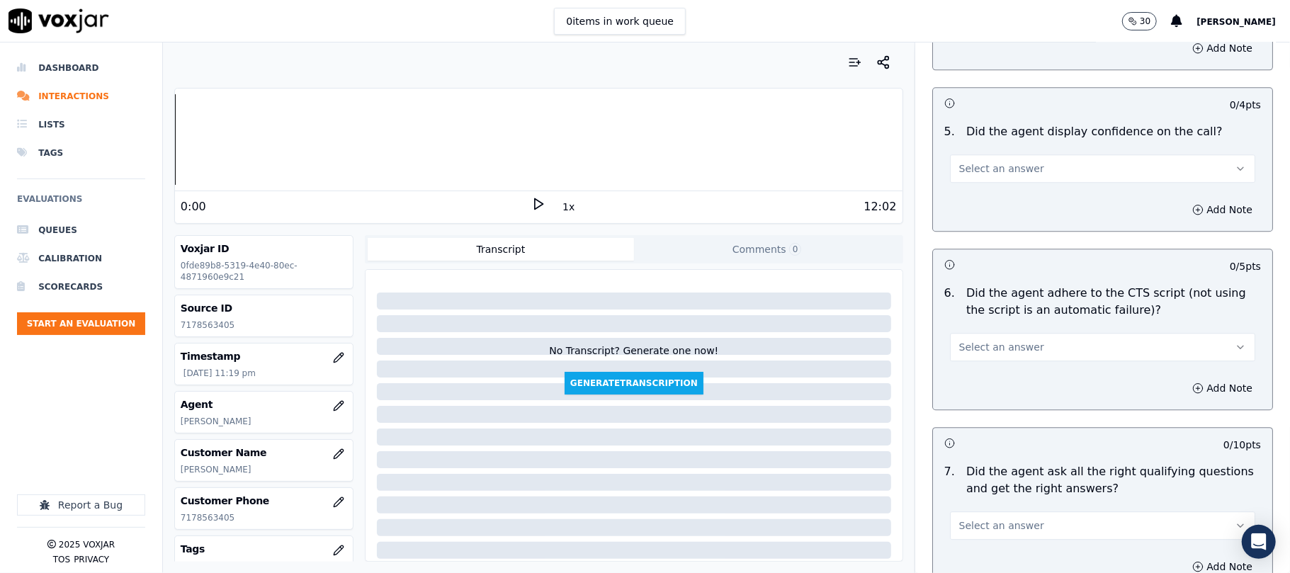
click at [972, 162] on span "Select an answer" at bounding box center [1002, 169] width 85 height 14
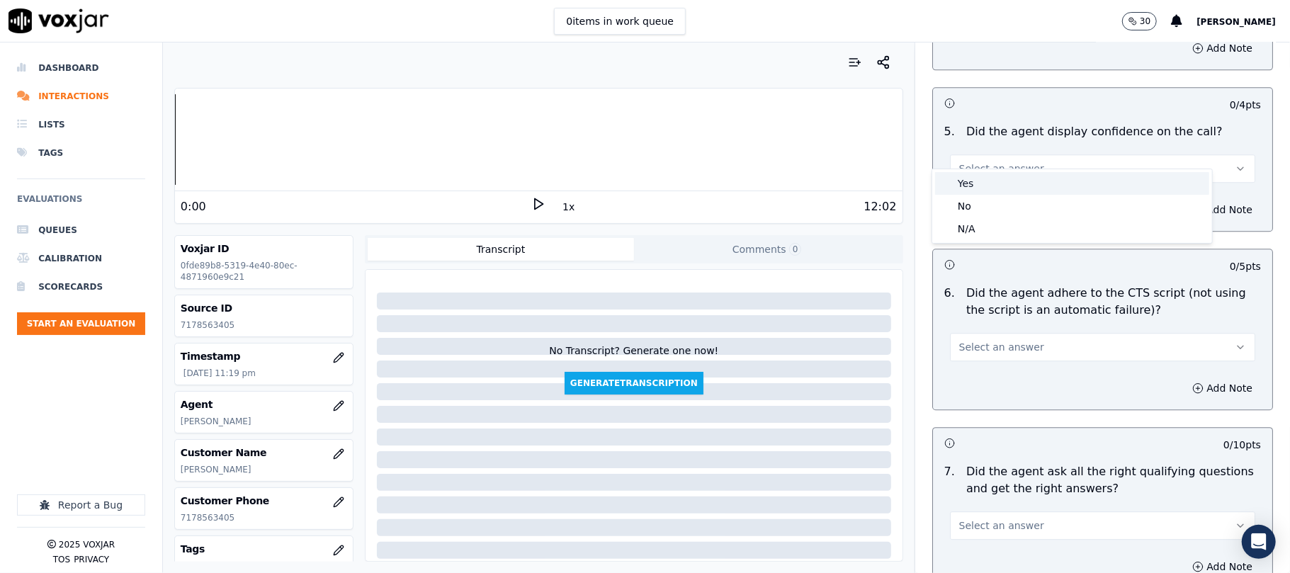
click at [971, 185] on div "Yes" at bounding box center [1072, 183] width 274 height 23
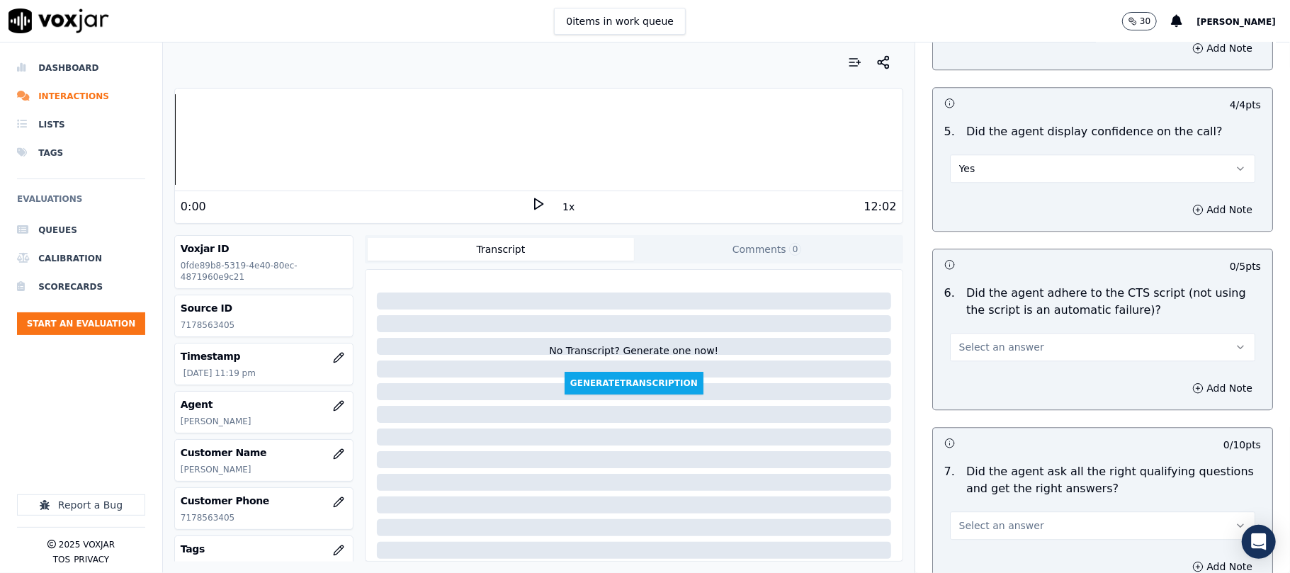
scroll to position [2835, 0]
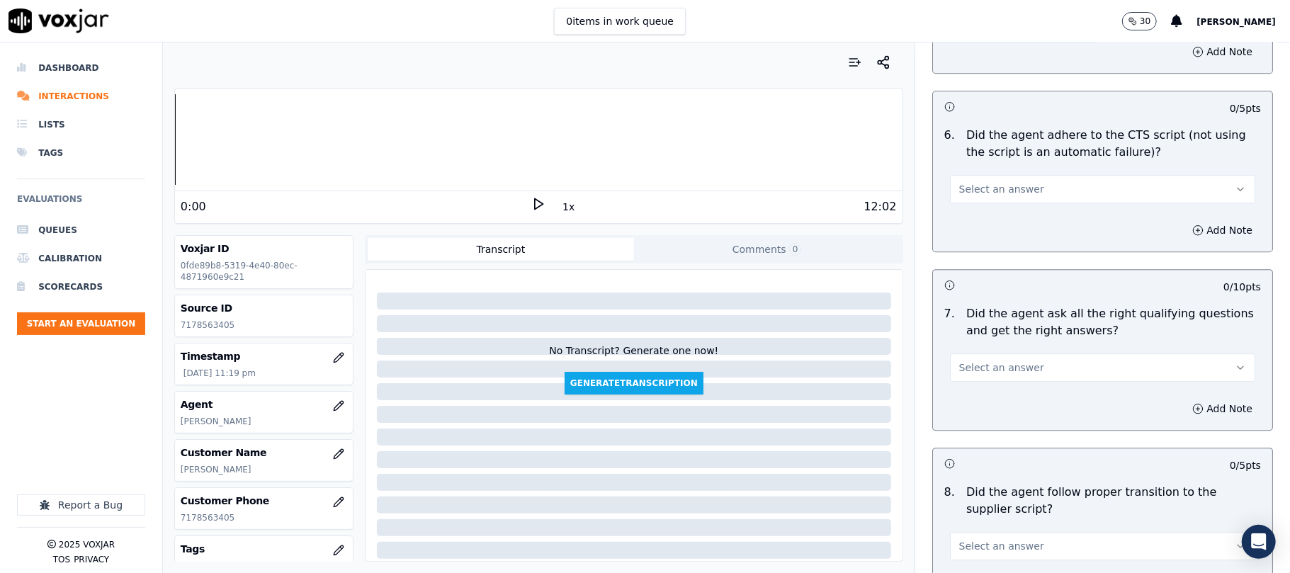
click at [970, 182] on span "Select an answer" at bounding box center [1002, 189] width 85 height 14
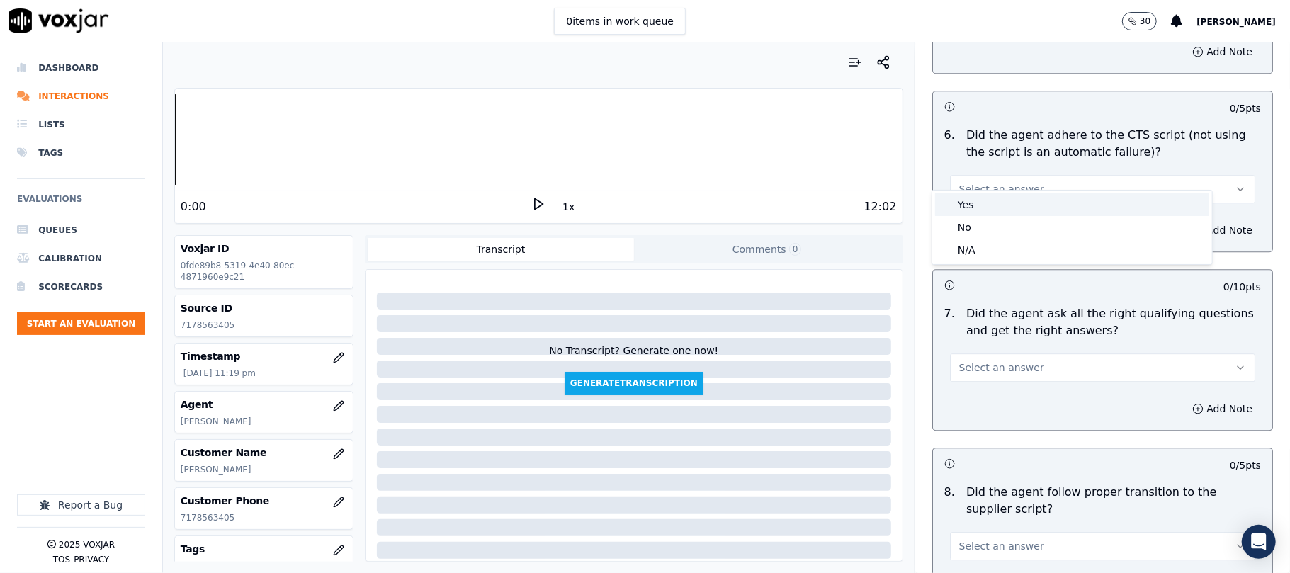
click at [970, 199] on div "Yes" at bounding box center [1072, 204] width 274 height 23
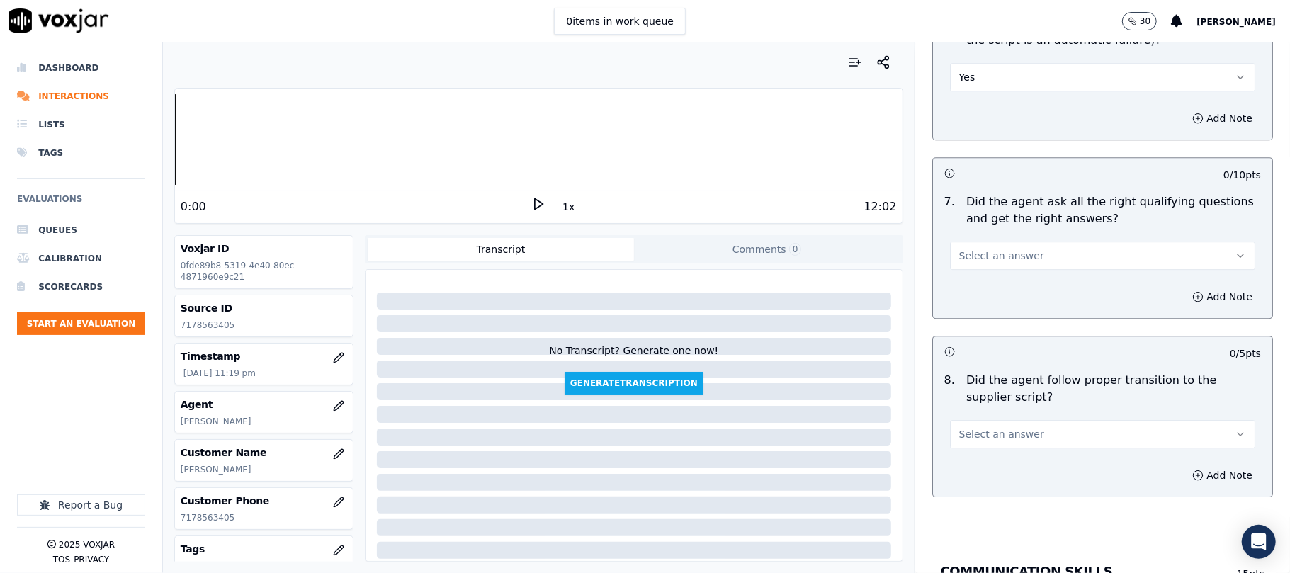
scroll to position [2992, 0]
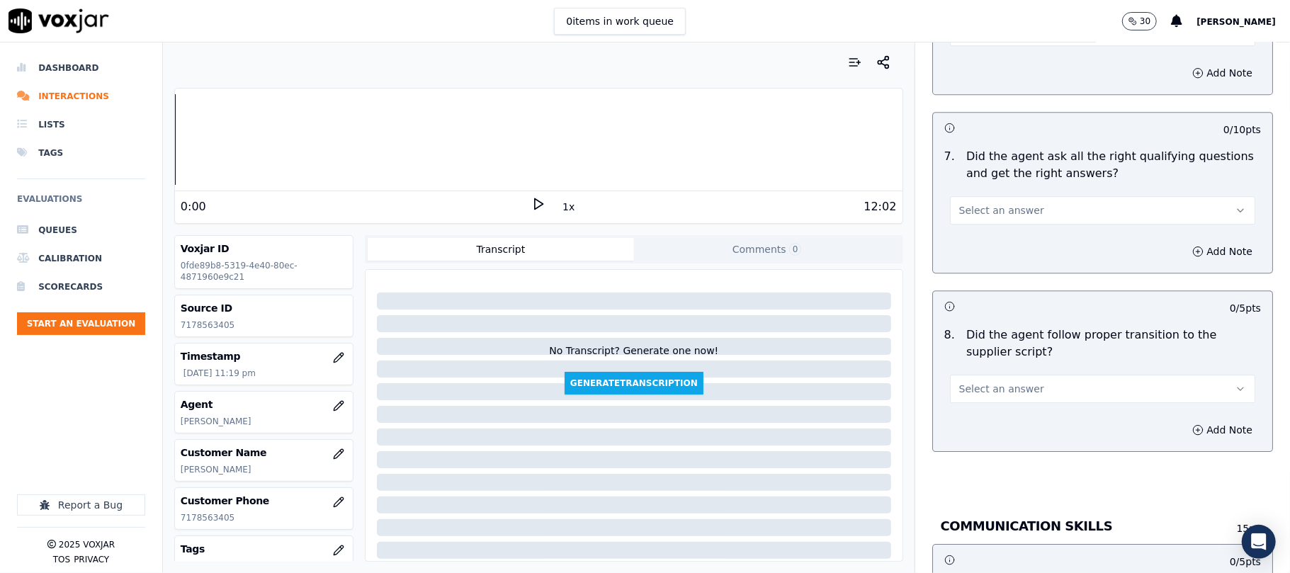
click at [974, 210] on div "7 . Did the agent ask all the right qualifying questions and get the right answ…" at bounding box center [1102, 186] width 339 height 88
click at [972, 204] on button "Select an answer" at bounding box center [1102, 210] width 305 height 28
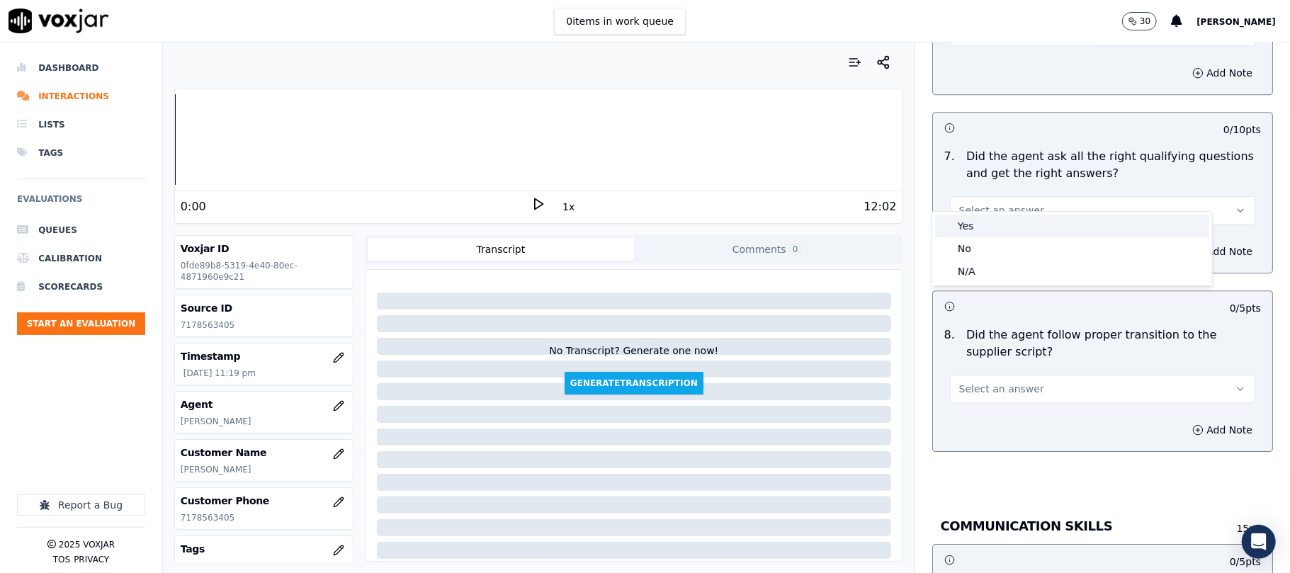
click at [971, 218] on div "Yes" at bounding box center [1072, 226] width 274 height 23
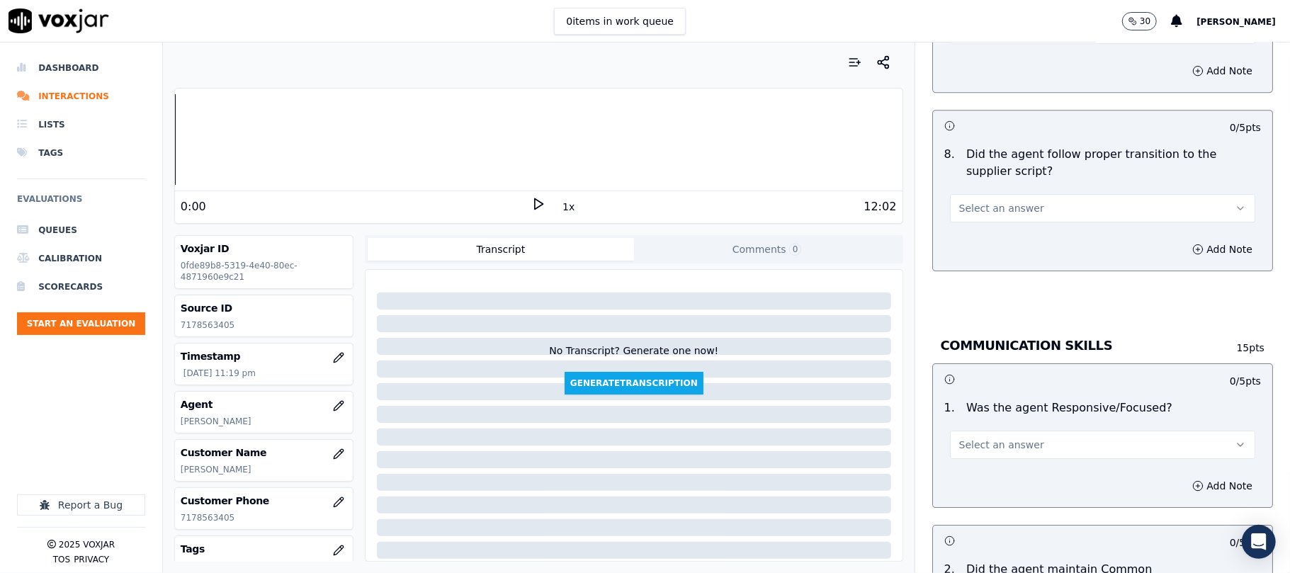
scroll to position [3307, 0]
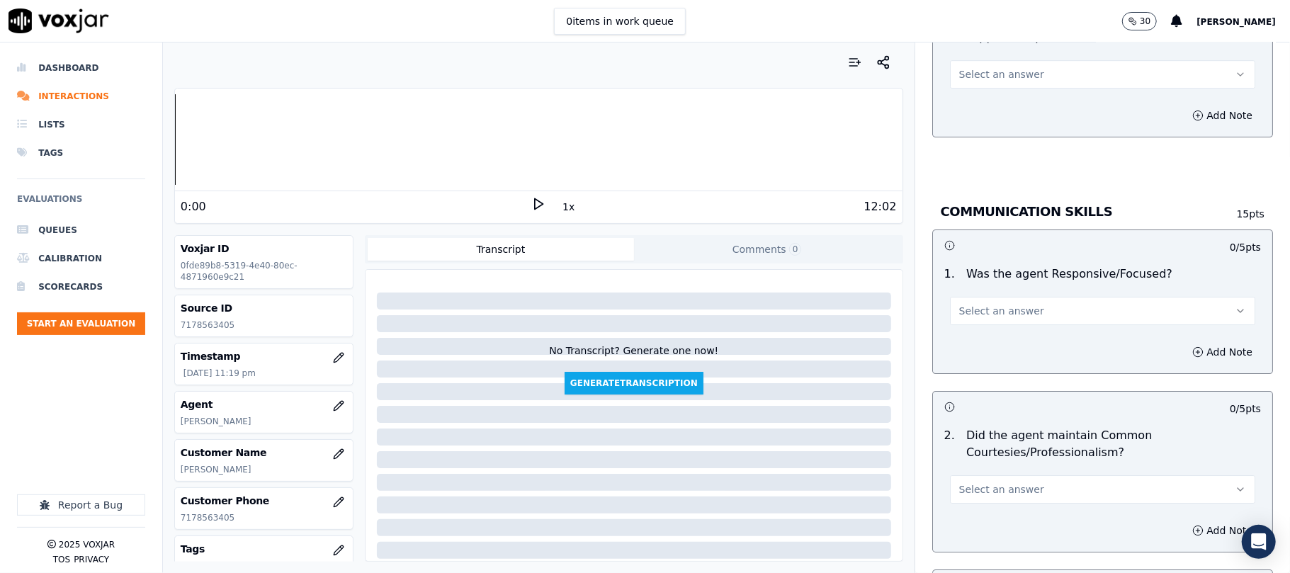
click at [972, 67] on span "Select an answer" at bounding box center [1002, 74] width 85 height 14
click at [971, 79] on div "Yes" at bounding box center [1072, 90] width 274 height 23
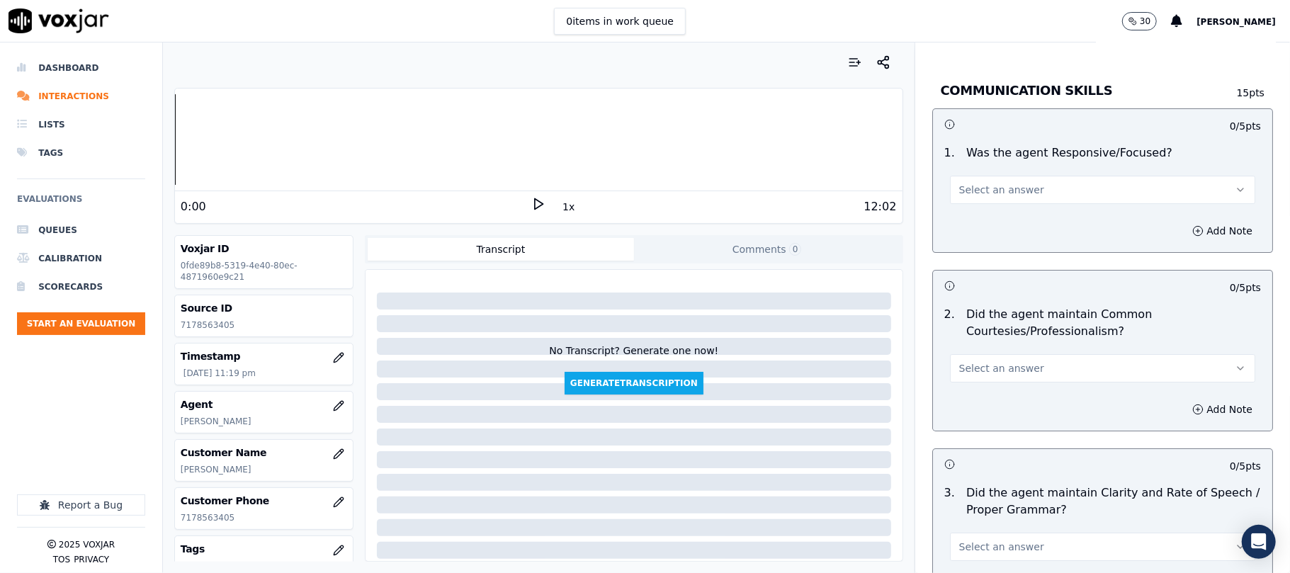
scroll to position [3465, 0]
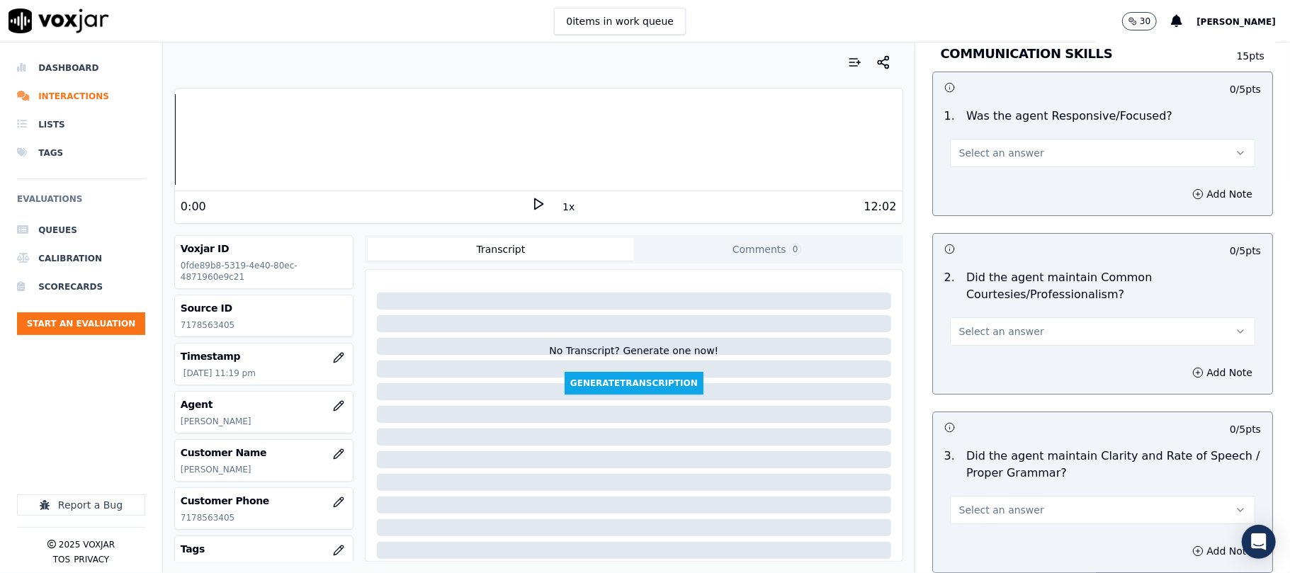
click at [982, 139] on button "Select an answer" at bounding box center [1102, 153] width 305 height 28
click at [979, 167] on div "Yes" at bounding box center [1072, 169] width 274 height 23
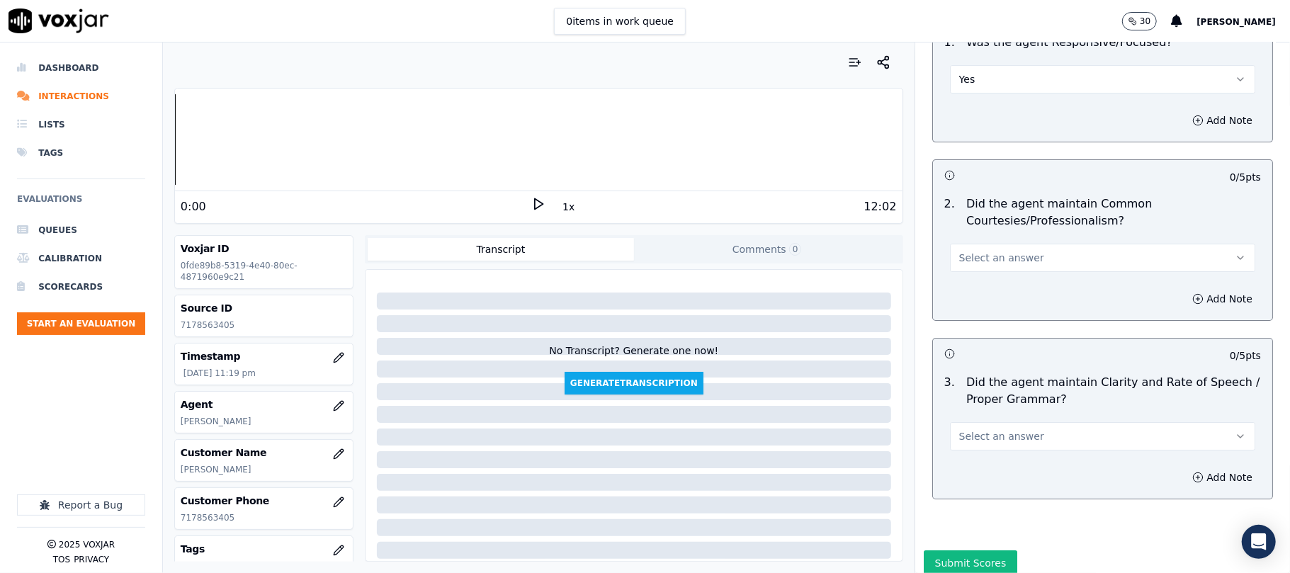
scroll to position [3578, 0]
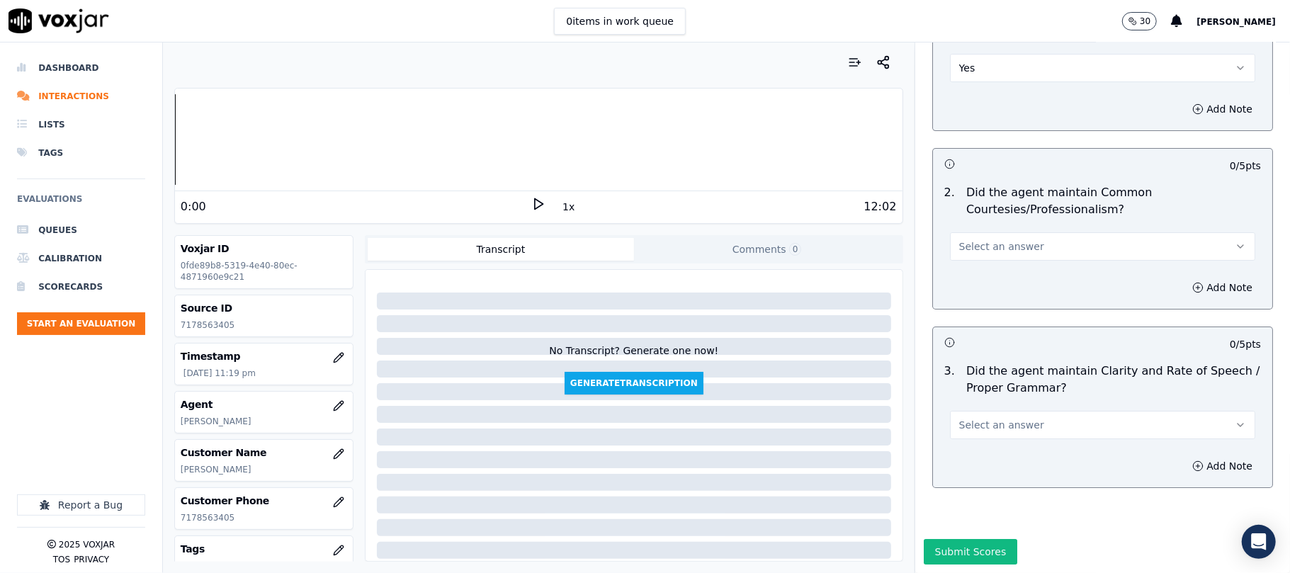
click at [970, 232] on button "Select an answer" at bounding box center [1102, 246] width 305 height 28
click at [969, 227] on div "Yes" at bounding box center [1072, 235] width 274 height 23
click at [961, 418] on span "Select an answer" at bounding box center [1002, 425] width 85 height 14
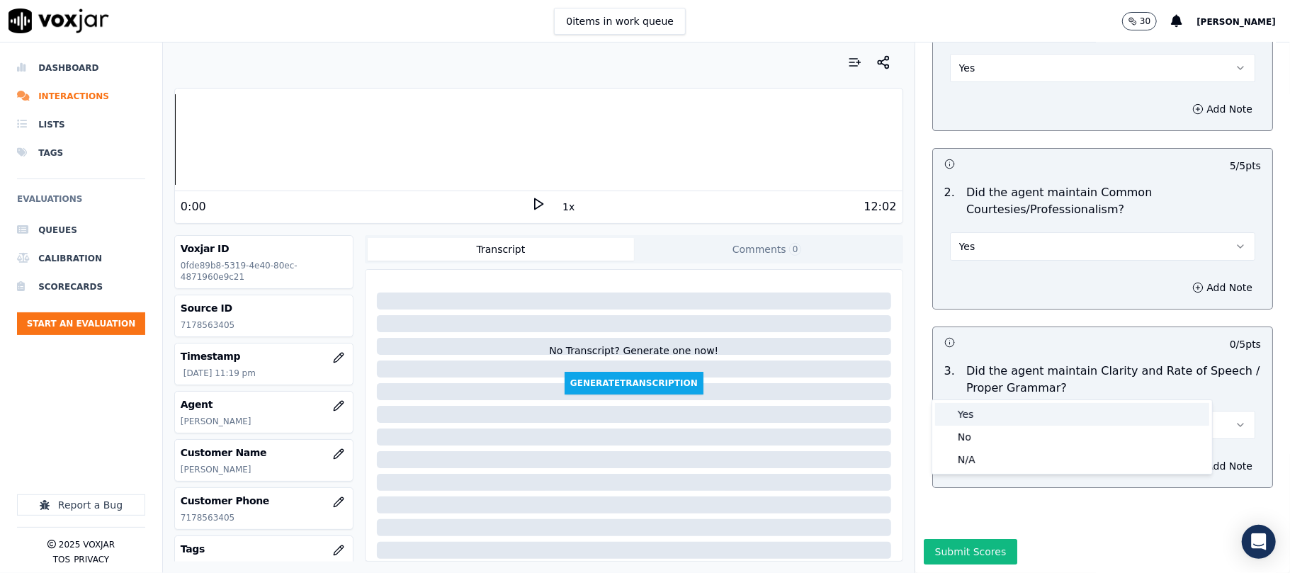
click at [960, 415] on div "Yes" at bounding box center [1072, 414] width 274 height 23
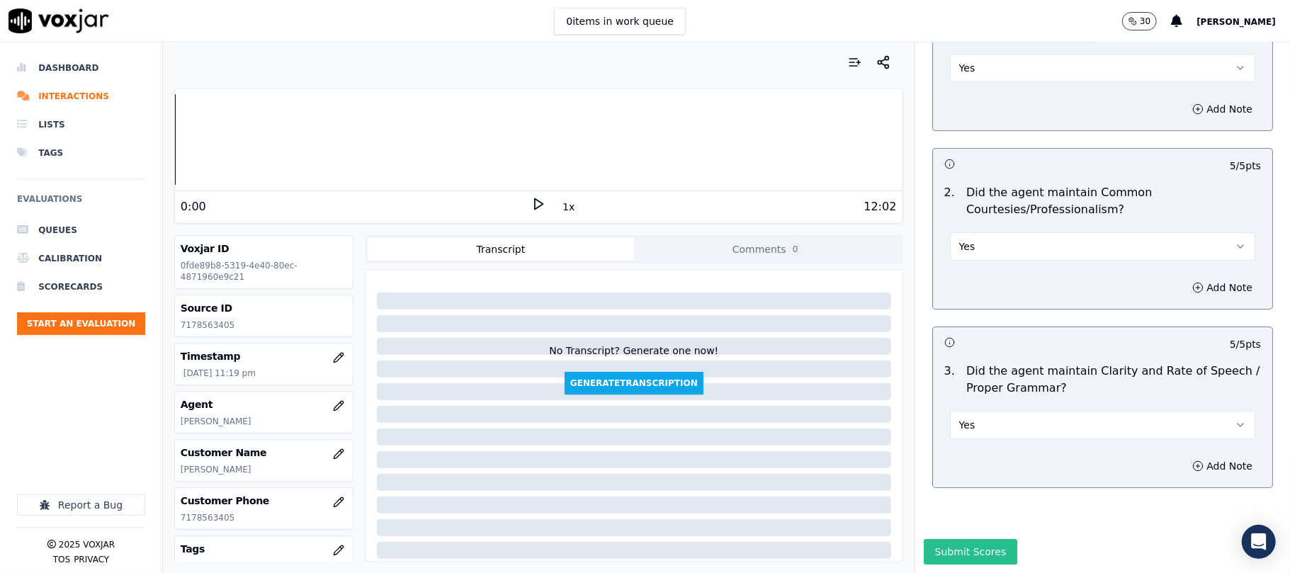
click at [953, 539] on button "Submit Scores" at bounding box center [971, 552] width 94 height 26
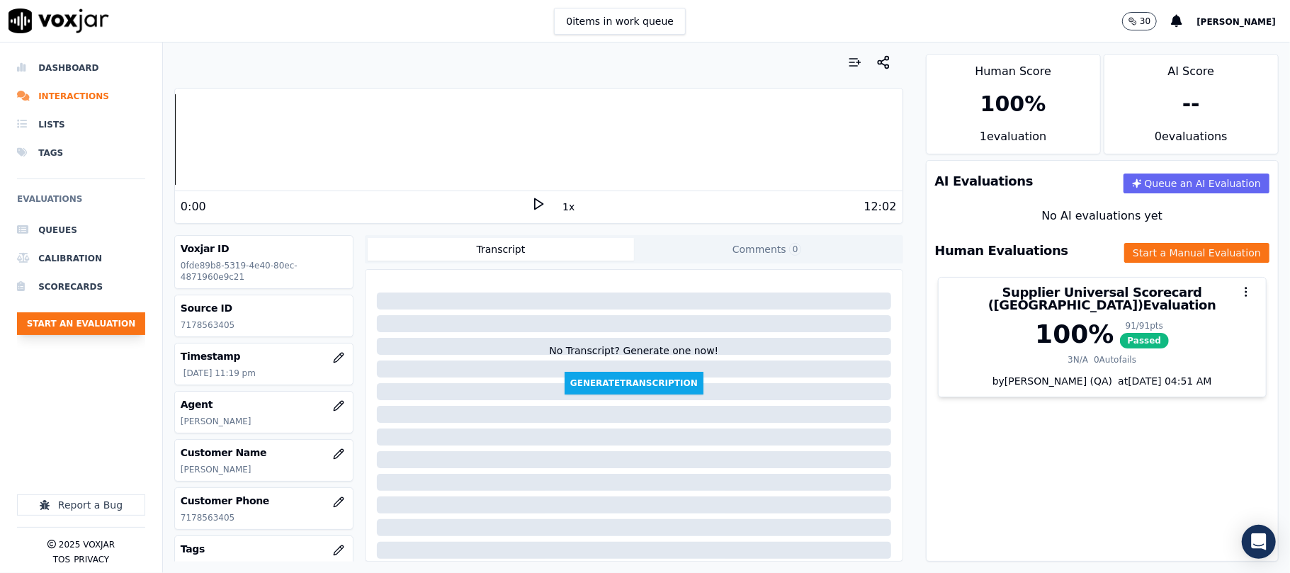
click at [96, 319] on button "Start an Evaluation" at bounding box center [81, 324] width 128 height 23
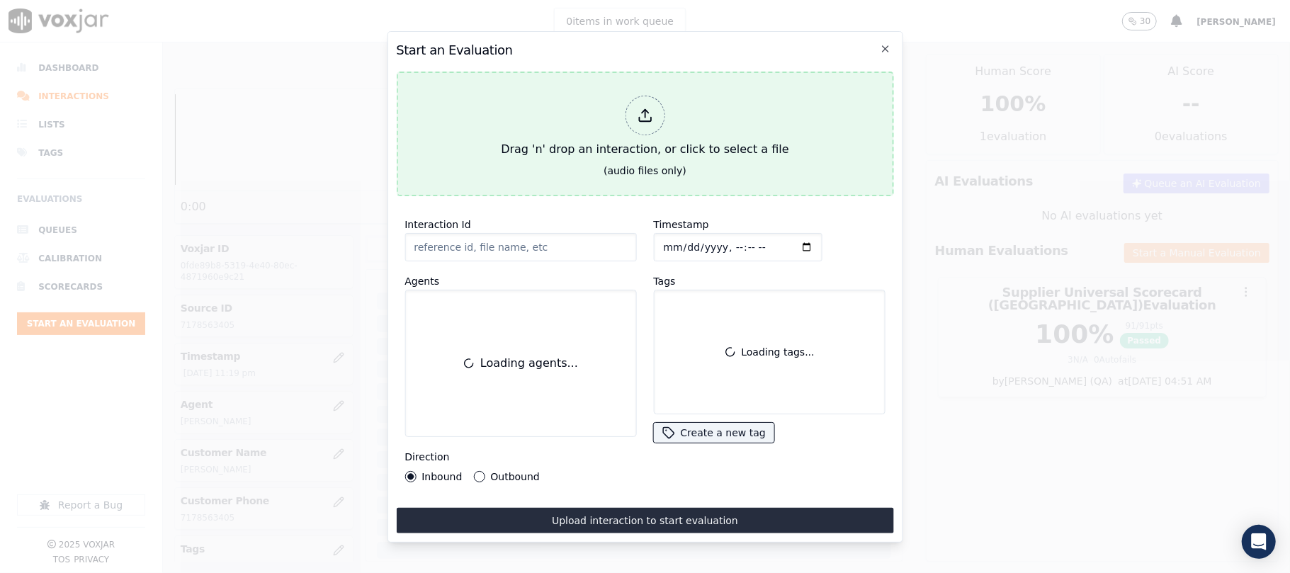
click at [611, 142] on div "Drag 'n' drop an interaction, or click to select a file" at bounding box center [644, 127] width 299 height 74
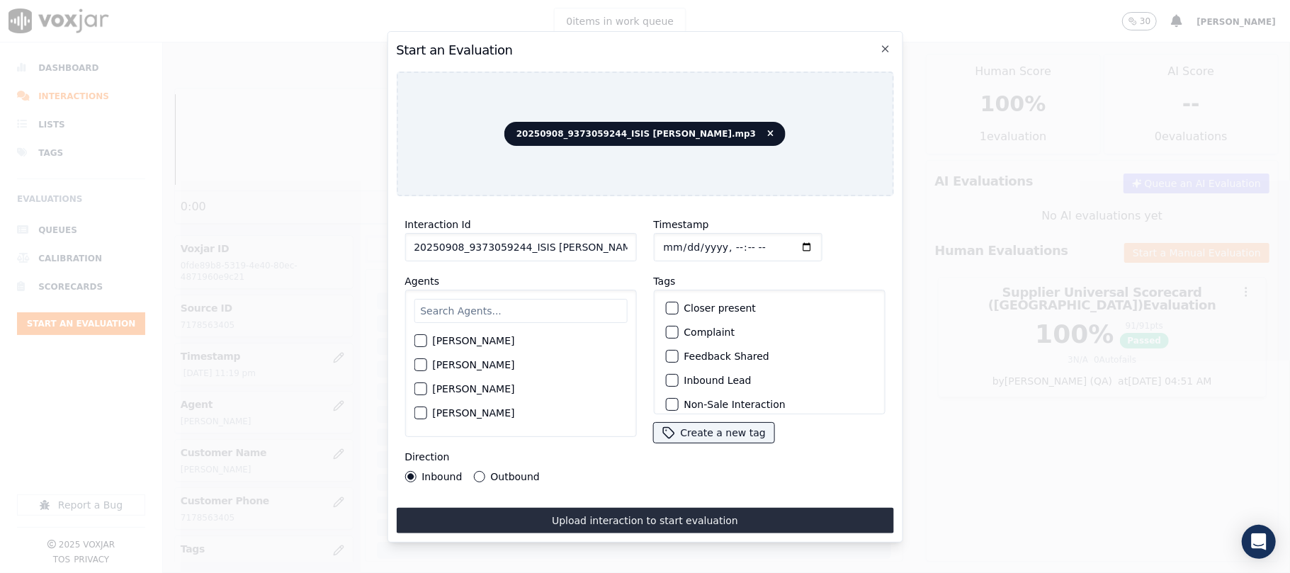
click at [530, 248] on input "20250908_9373059244_ISIS [PERSON_NAME].mp3" at bounding box center [521, 247] width 232 height 28
paste input "9373059244"
type input "9373059244"
click at [680, 244] on input "Timestamp" at bounding box center [737, 247] width 169 height 28
type input "[DATE]T23:22"
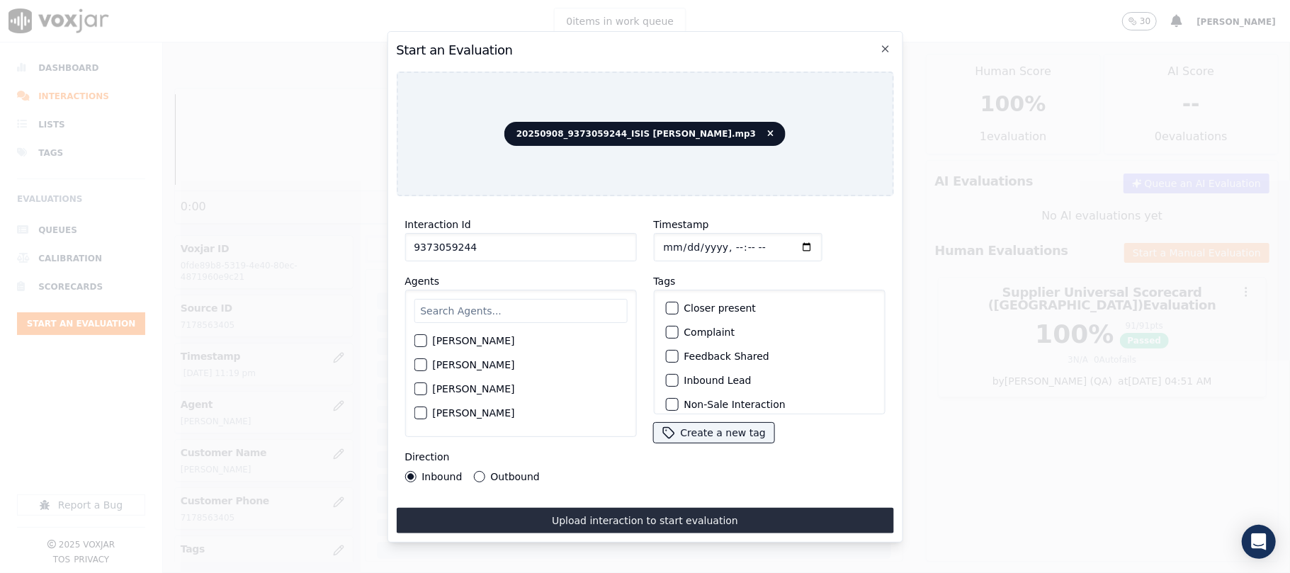
click at [500, 306] on input "text" at bounding box center [520, 311] width 213 height 24
type input "ISIS"
click at [438, 333] on div "[PERSON_NAME]" at bounding box center [520, 345] width 213 height 24
click at [443, 341] on label "[PERSON_NAME]" at bounding box center [473, 345] width 82 height 10
click at [427, 341] on button "[PERSON_NAME]" at bounding box center [420, 345] width 13 height 13
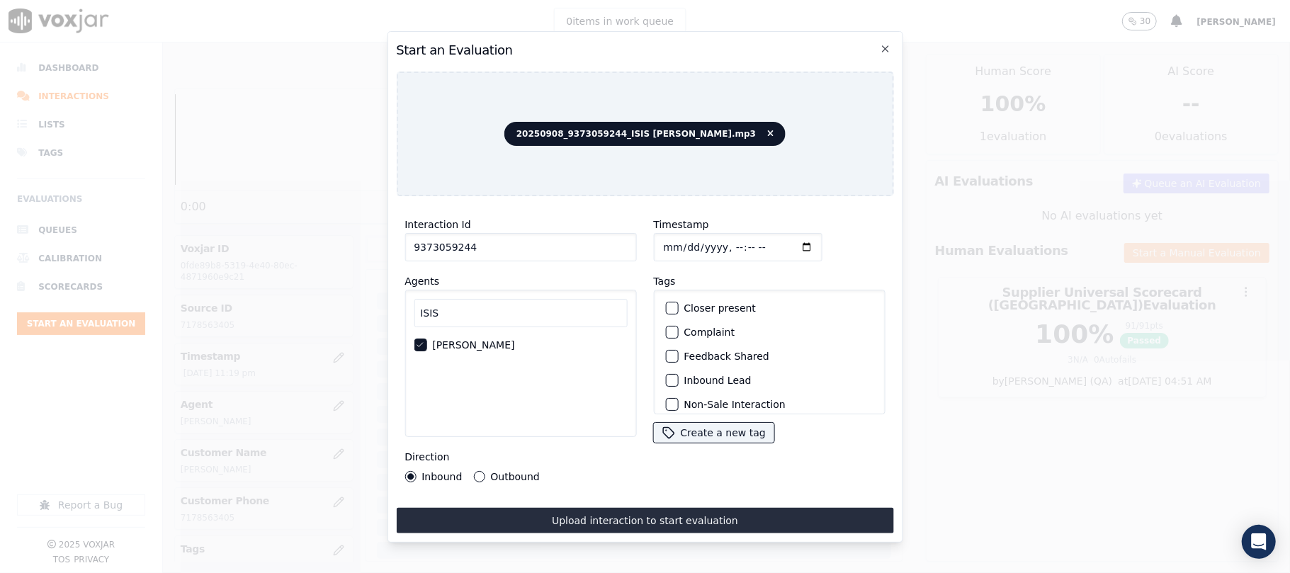
click at [693, 378] on label "Inbound Lead" at bounding box center [717, 381] width 67 height 10
click at [678, 378] on button "Inbound Lead" at bounding box center [671, 380] width 13 height 13
click at [687, 376] on label "Inbound Lead" at bounding box center [717, 381] width 67 height 10
click at [678, 374] on button "Inbound Lead" at bounding box center [671, 380] width 13 height 13
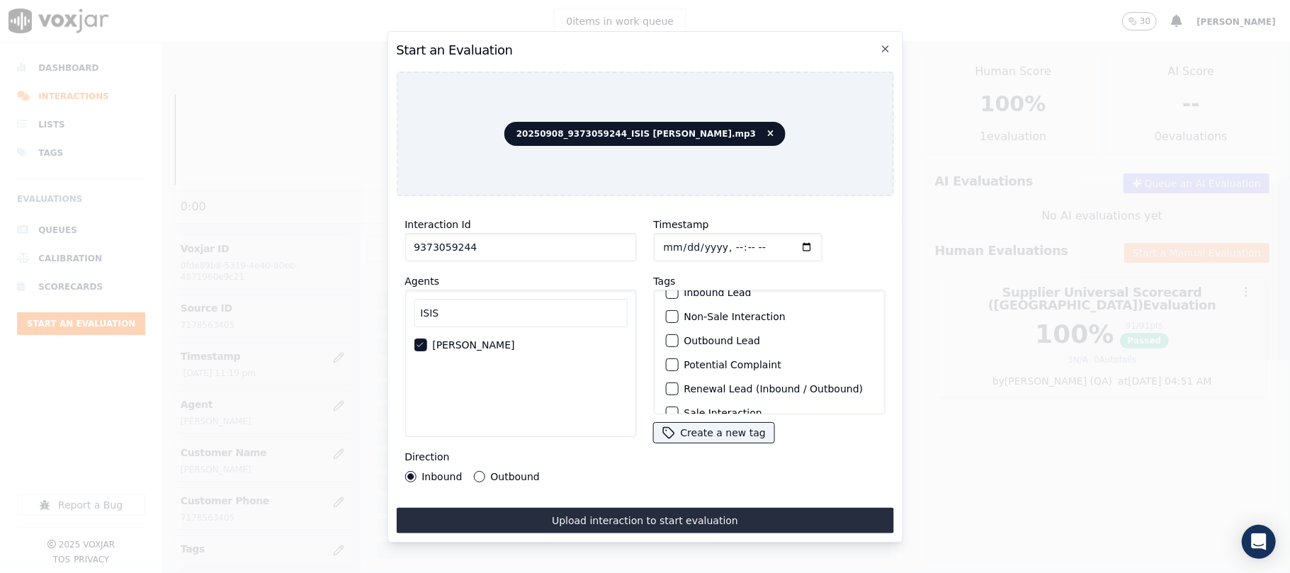
scroll to position [123, 0]
click at [696, 391] on label "Sale Interaction" at bounding box center [723, 396] width 78 height 10
click at [678, 390] on button "Sale Interaction" at bounding box center [671, 396] width 13 height 13
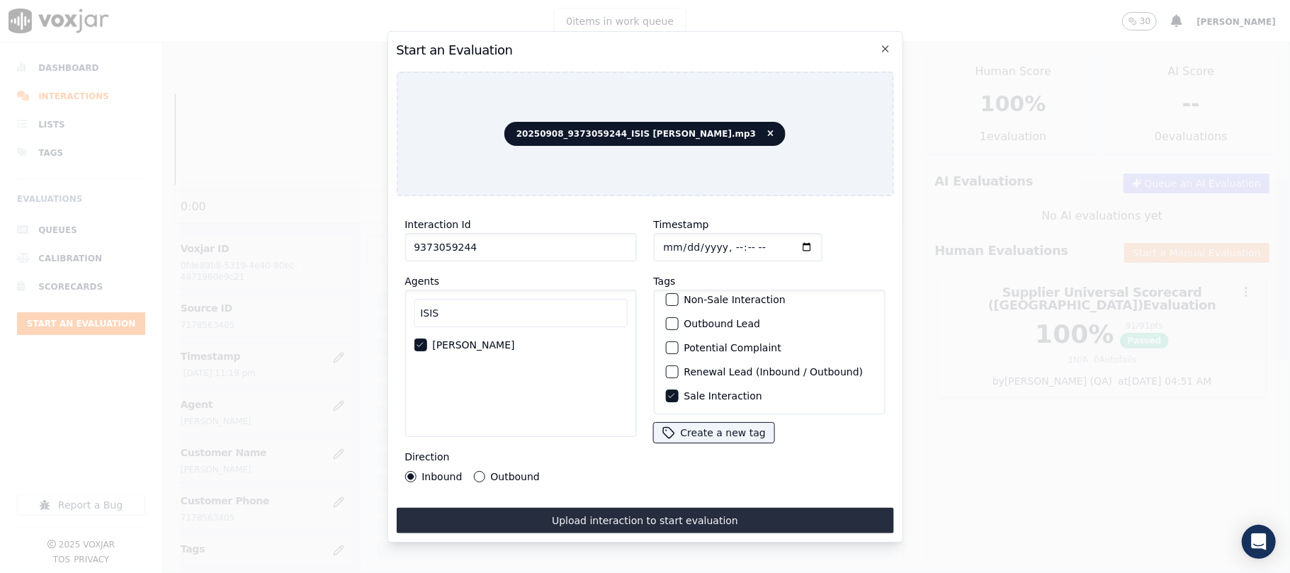
click at [514, 472] on label "Outbound" at bounding box center [514, 477] width 49 height 10
click at [485, 471] on button "Outbound" at bounding box center [478, 476] width 11 height 11
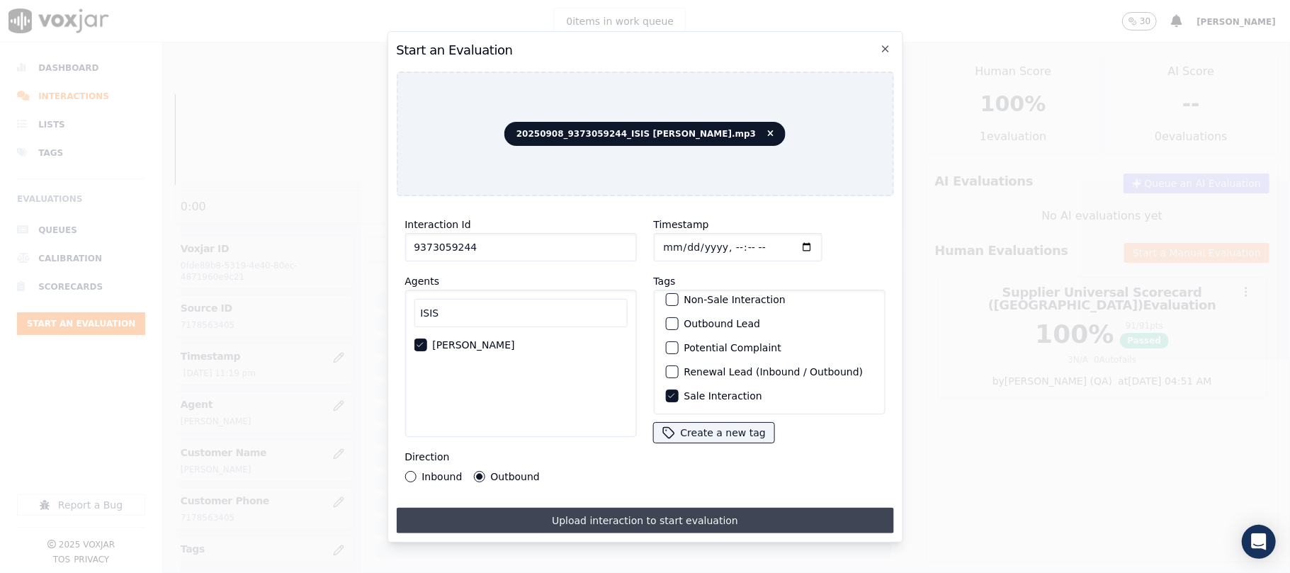
click at [540, 508] on button "Upload interaction to start evaluation" at bounding box center [644, 521] width 497 height 26
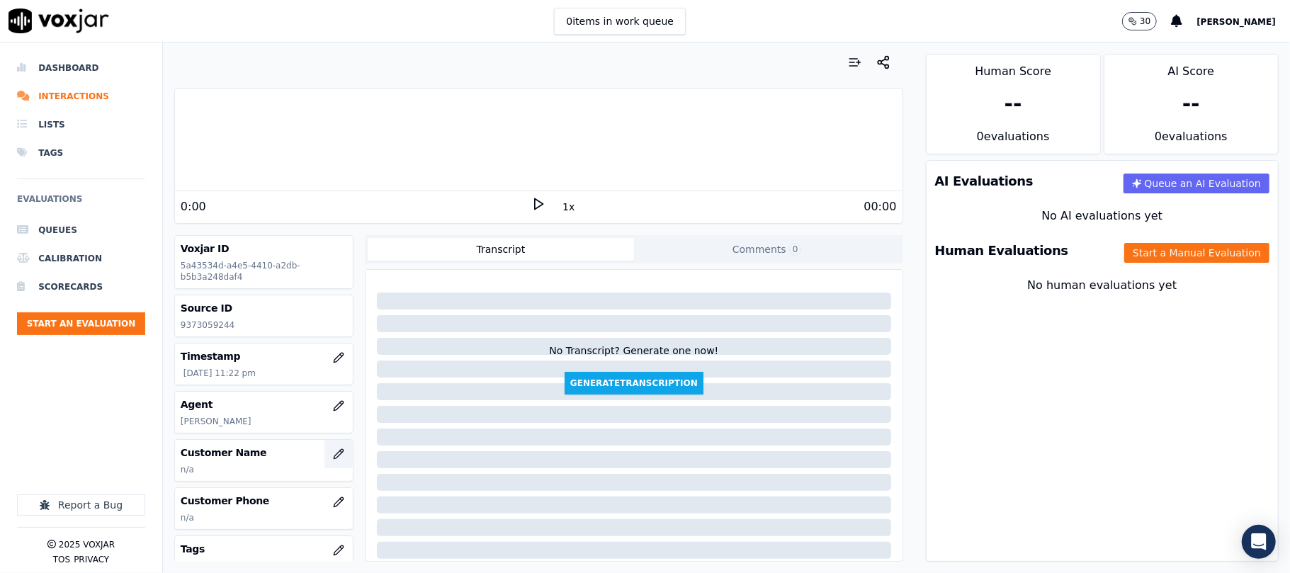
click at [334, 459] on icon "button" at bounding box center [338, 453] width 9 height 9
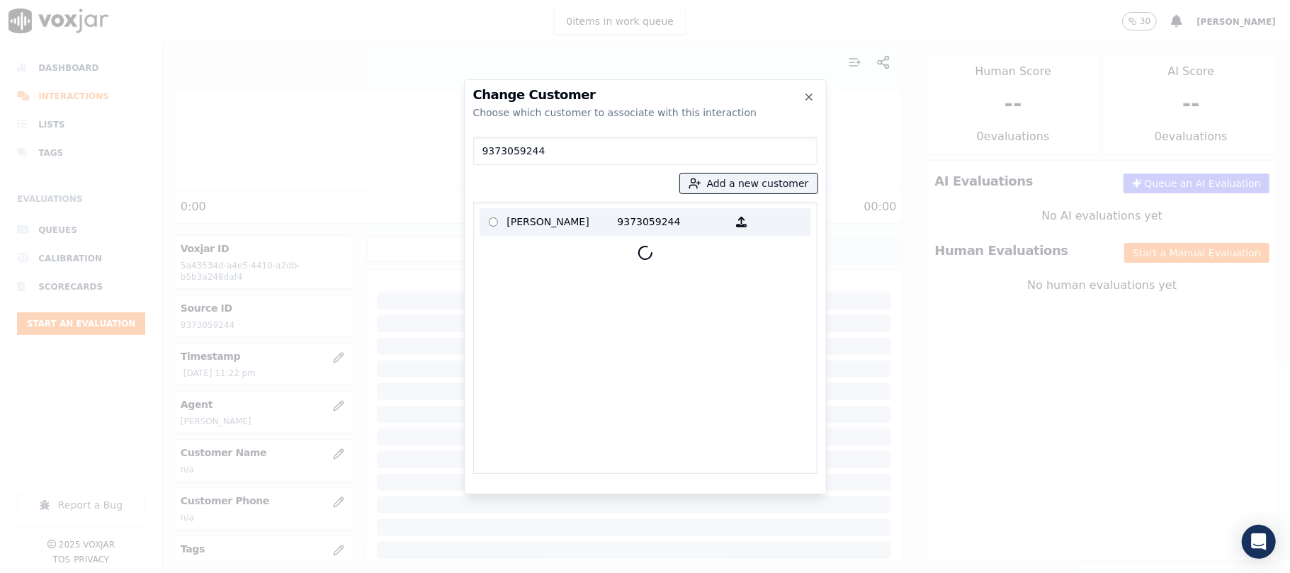
type input "9373059244"
click at [534, 218] on p "[PERSON_NAME]" at bounding box center [562, 222] width 111 height 22
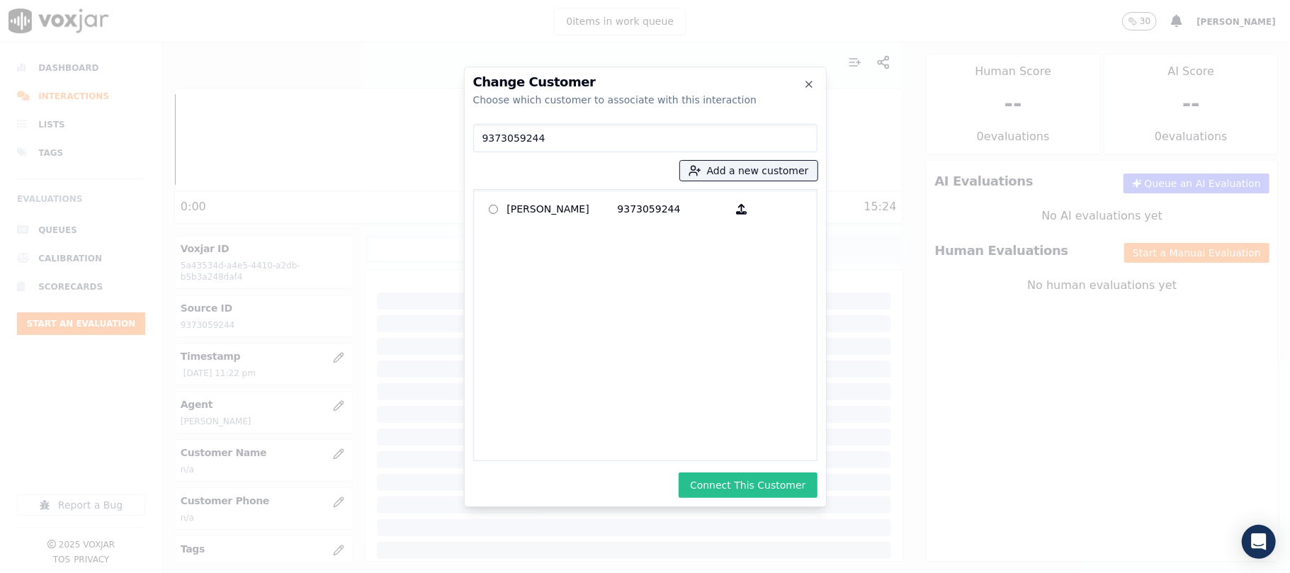
click at [715, 478] on button "Connect This Customer" at bounding box center [748, 486] width 138 height 26
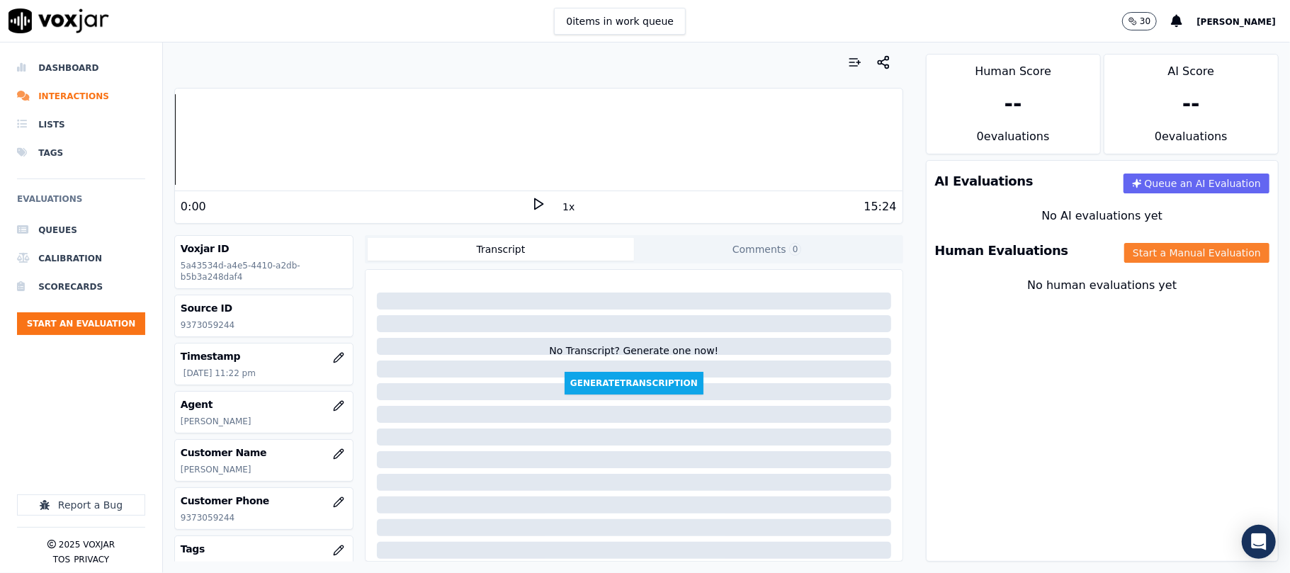
click at [1180, 251] on button "Start a Manual Evaluation" at bounding box center [1197, 253] width 145 height 20
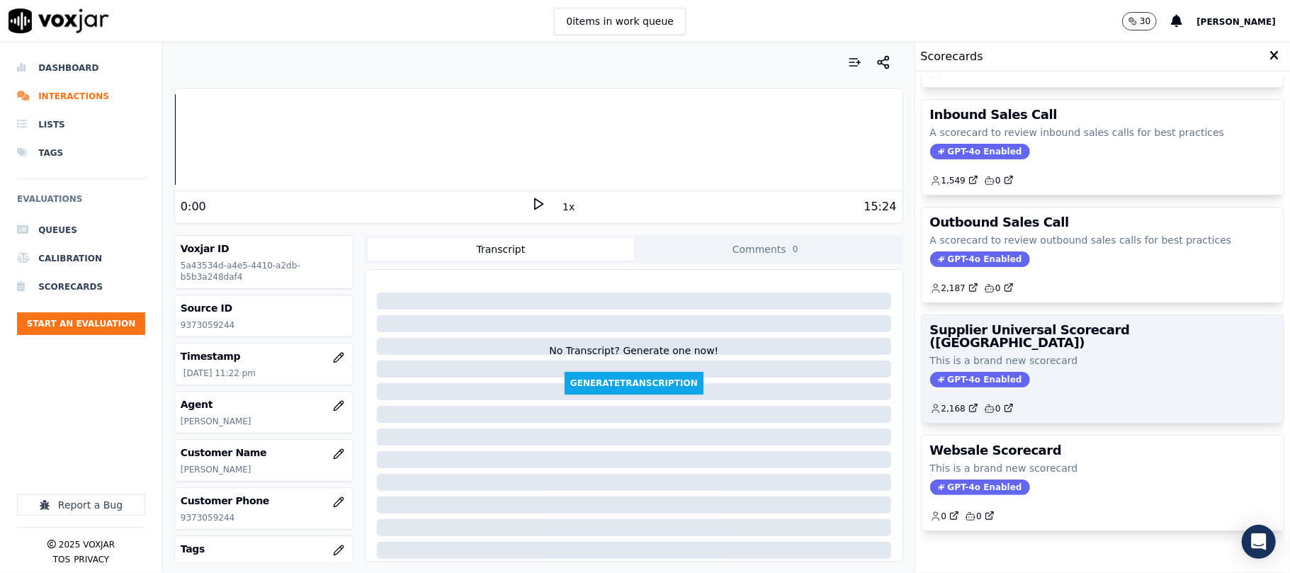
scroll to position [140, 0]
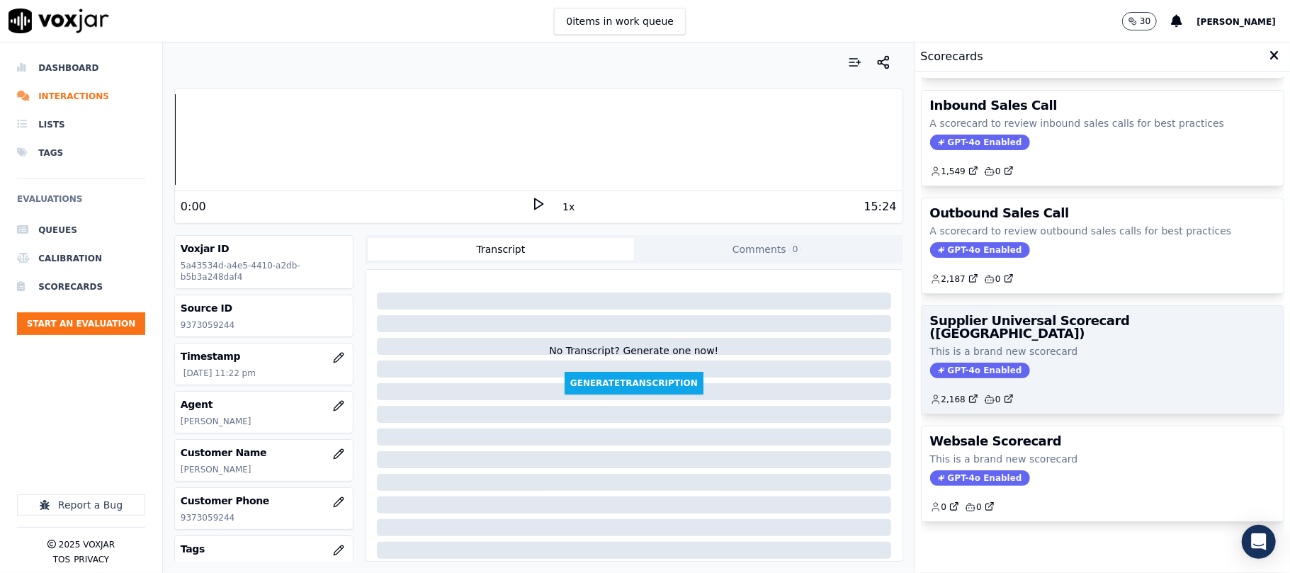
click at [1106, 344] on p "This is a brand new scorecard" at bounding box center [1102, 351] width 345 height 14
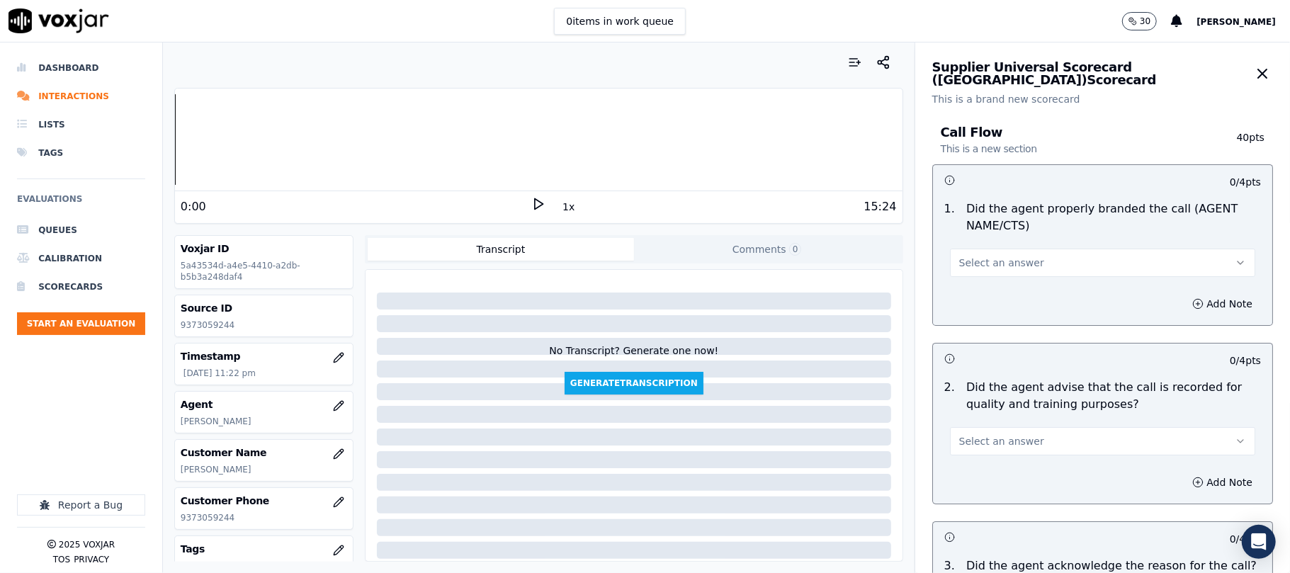
click at [1021, 264] on button "Select an answer" at bounding box center [1102, 263] width 305 height 28
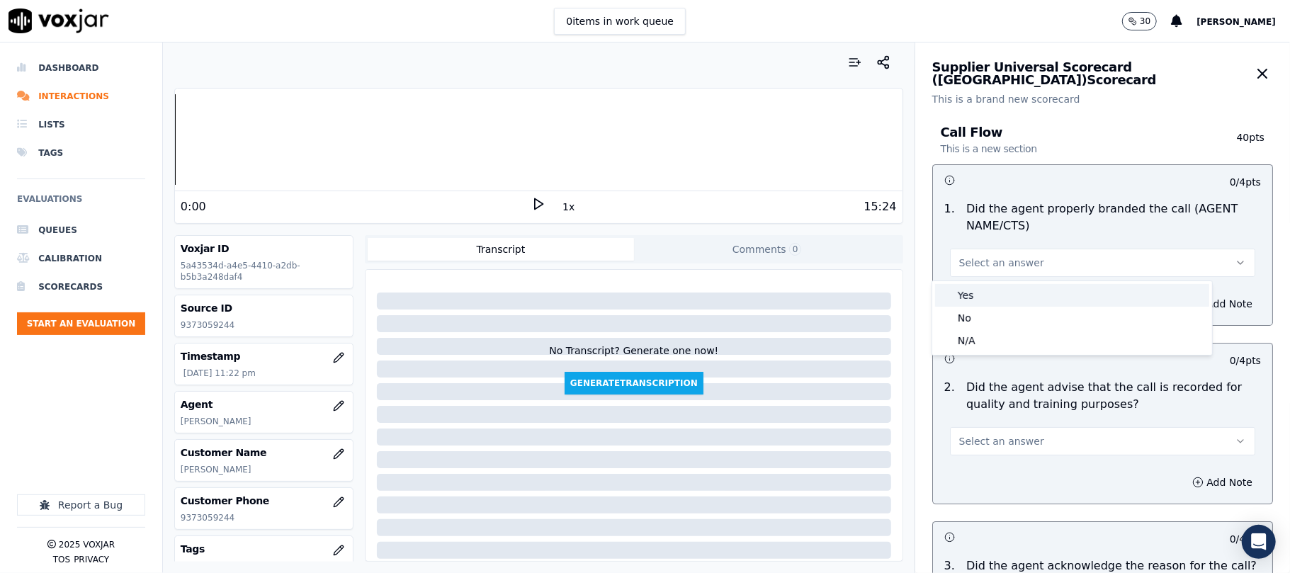
click at [999, 290] on div "Yes" at bounding box center [1072, 295] width 274 height 23
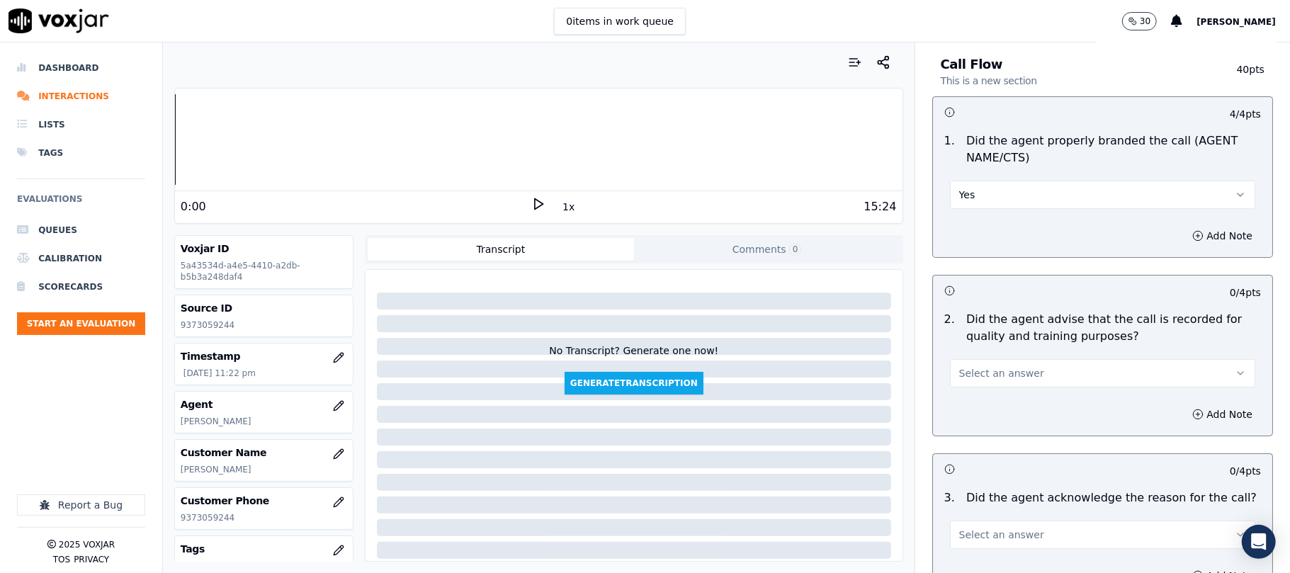
scroll to position [157, 0]
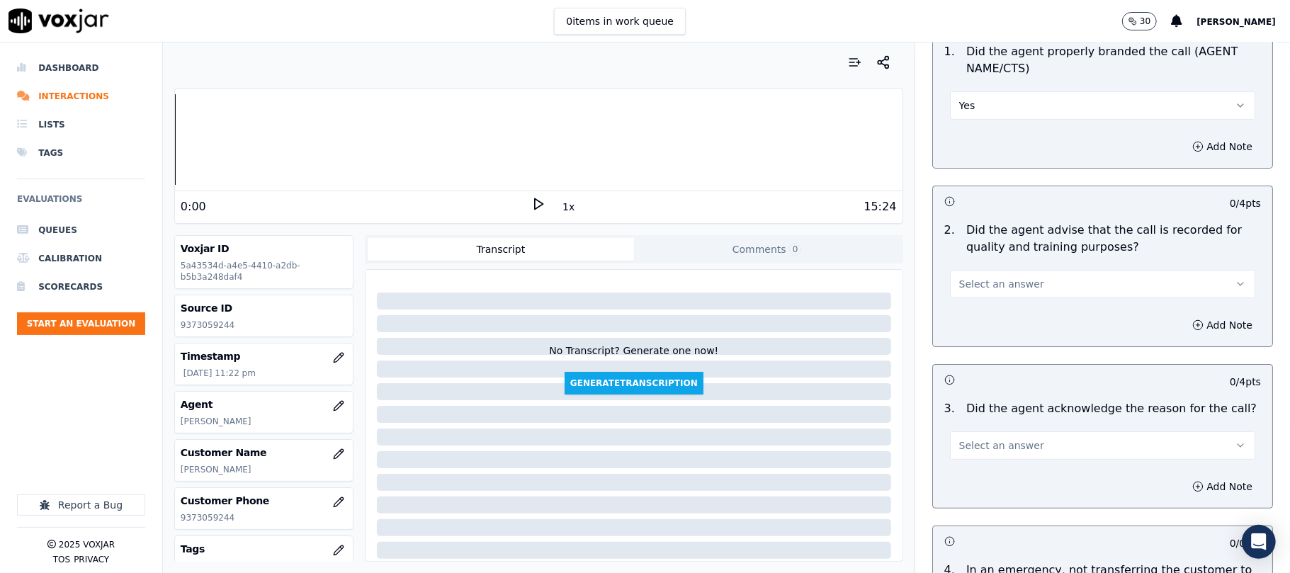
click at [996, 276] on button "Select an answer" at bounding box center [1102, 284] width 305 height 28
click at [992, 315] on div "Yes" at bounding box center [1072, 316] width 274 height 23
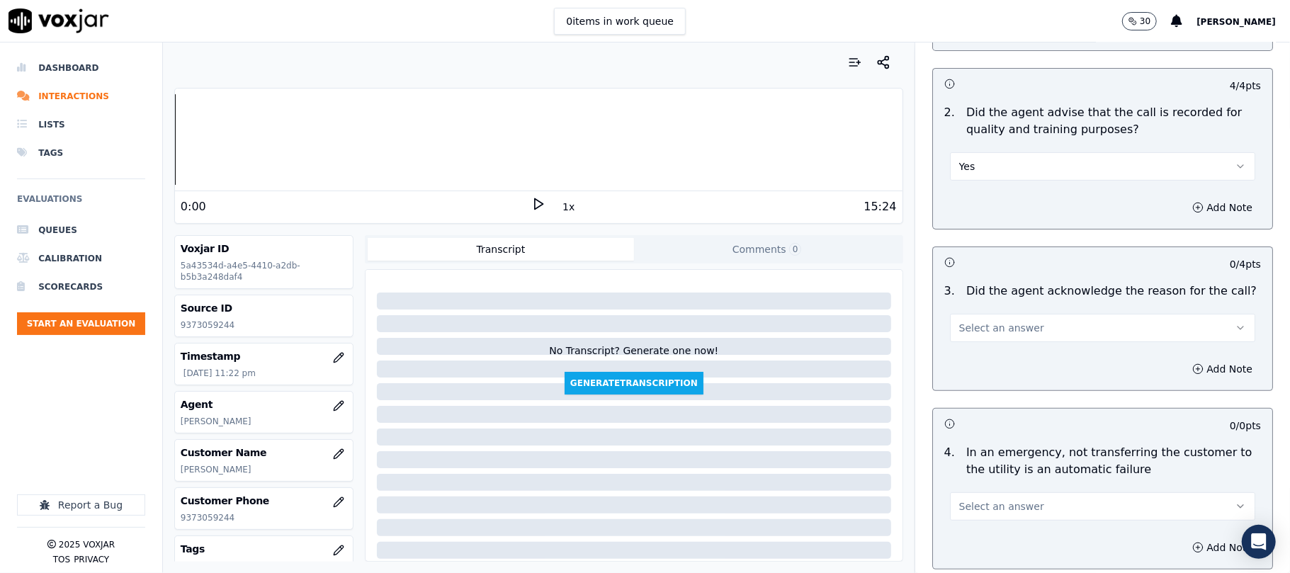
scroll to position [315, 0]
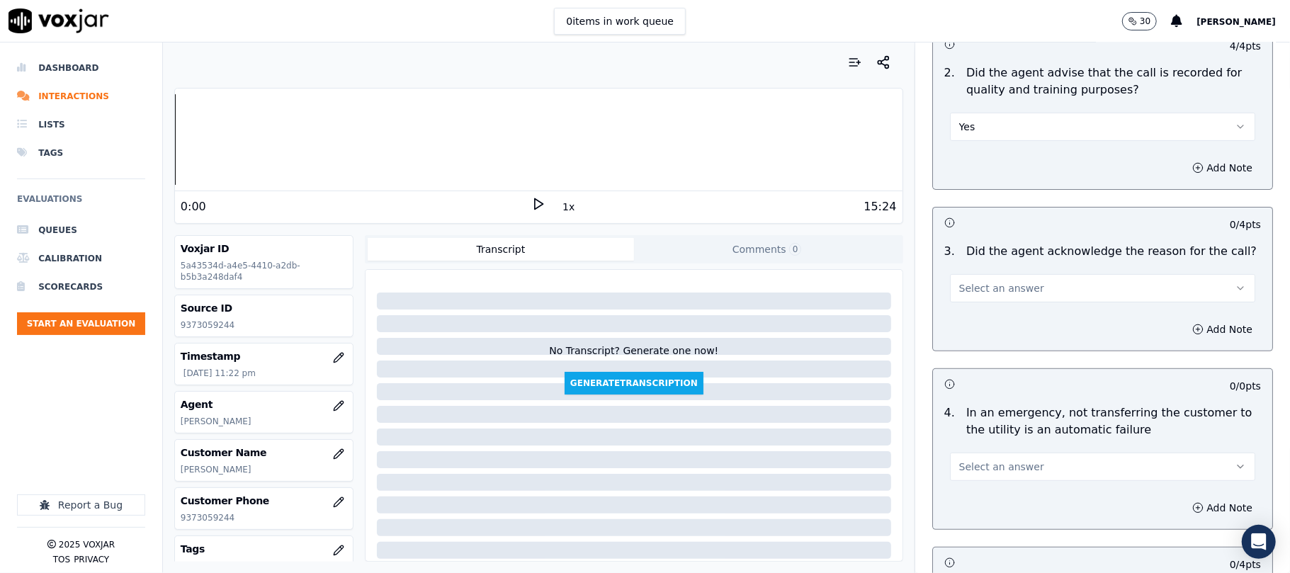
click at [994, 298] on button "Select an answer" at bounding box center [1102, 288] width 305 height 28
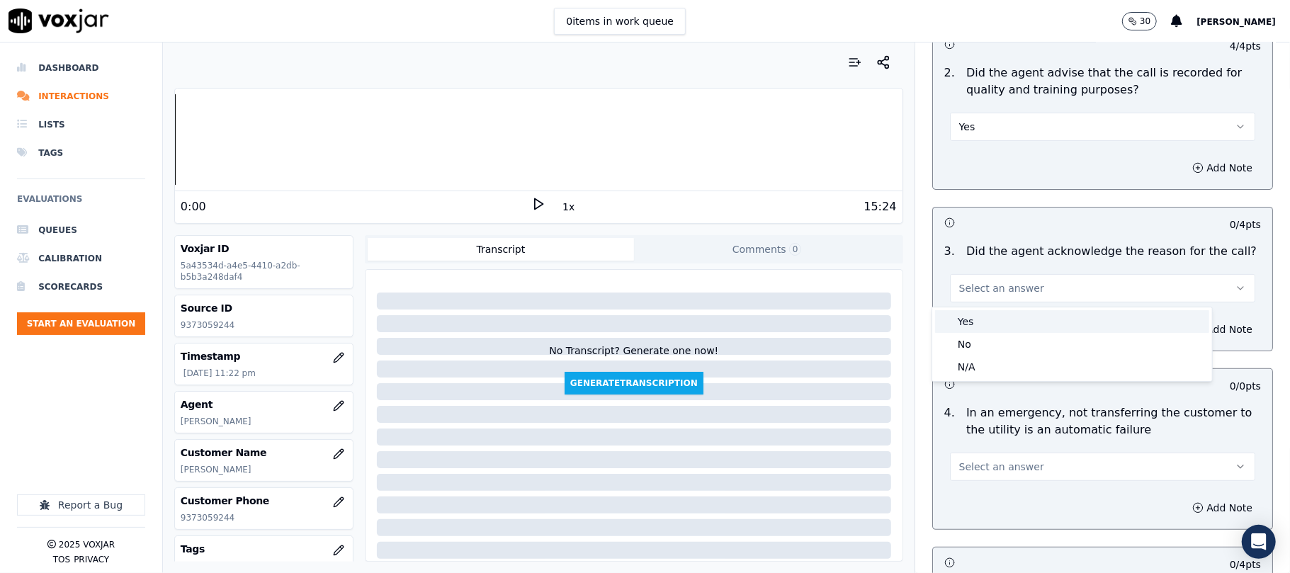
click at [984, 316] on div "Yes" at bounding box center [1072, 321] width 274 height 23
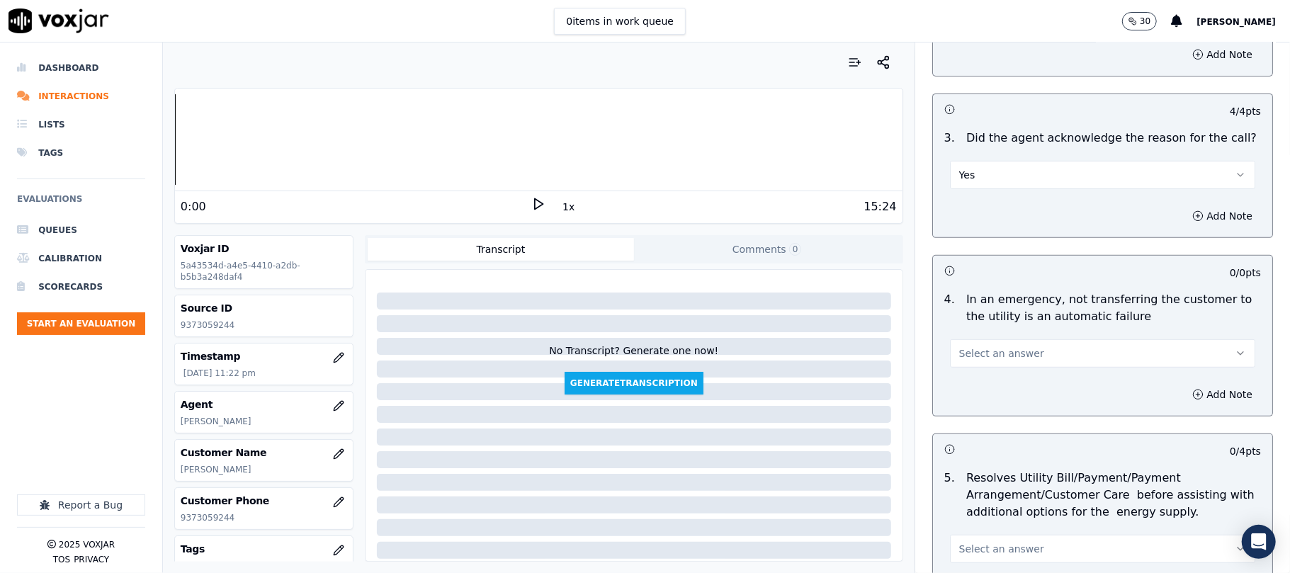
scroll to position [472, 0]
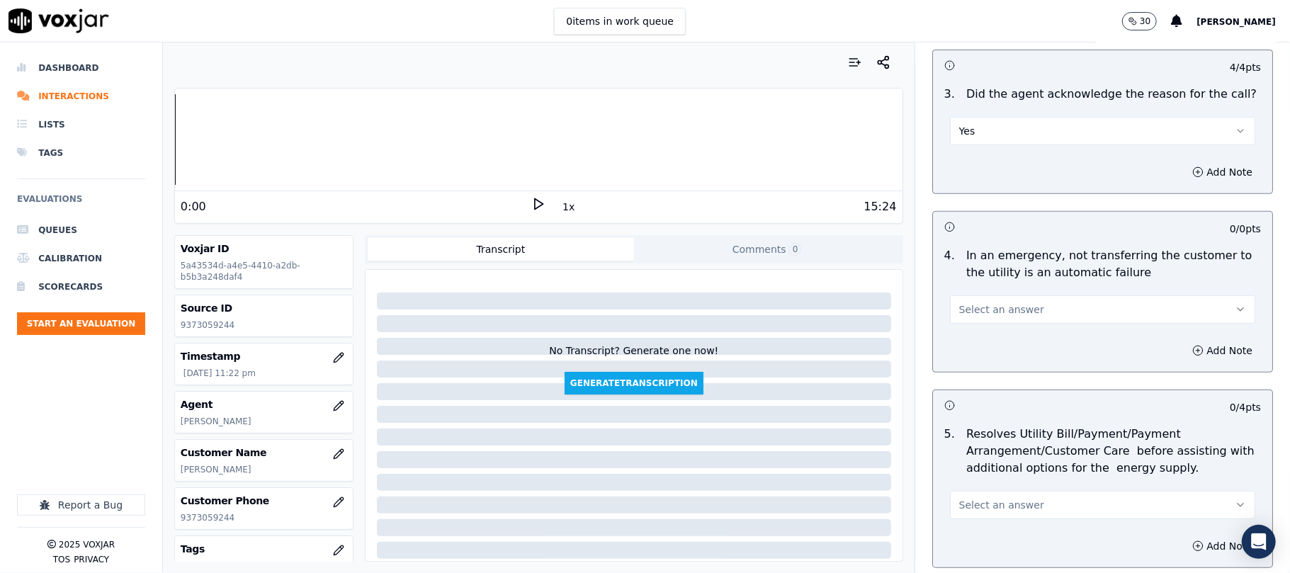
click at [984, 309] on span "Select an answer" at bounding box center [1002, 310] width 85 height 14
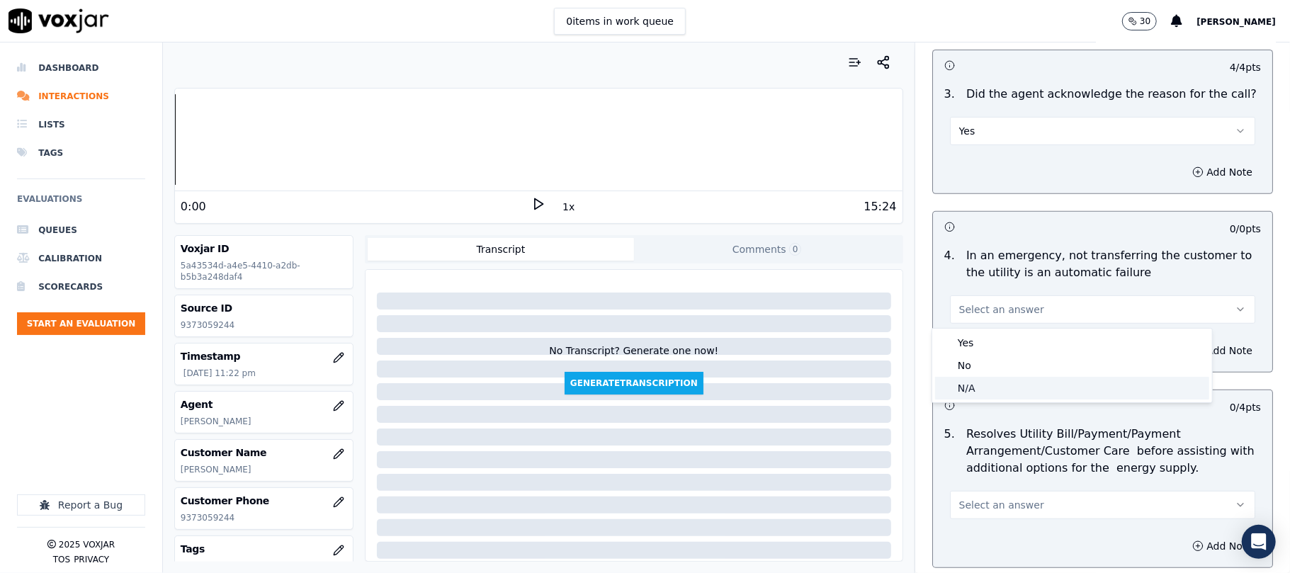
click at [973, 395] on div "N/A" at bounding box center [1072, 388] width 274 height 23
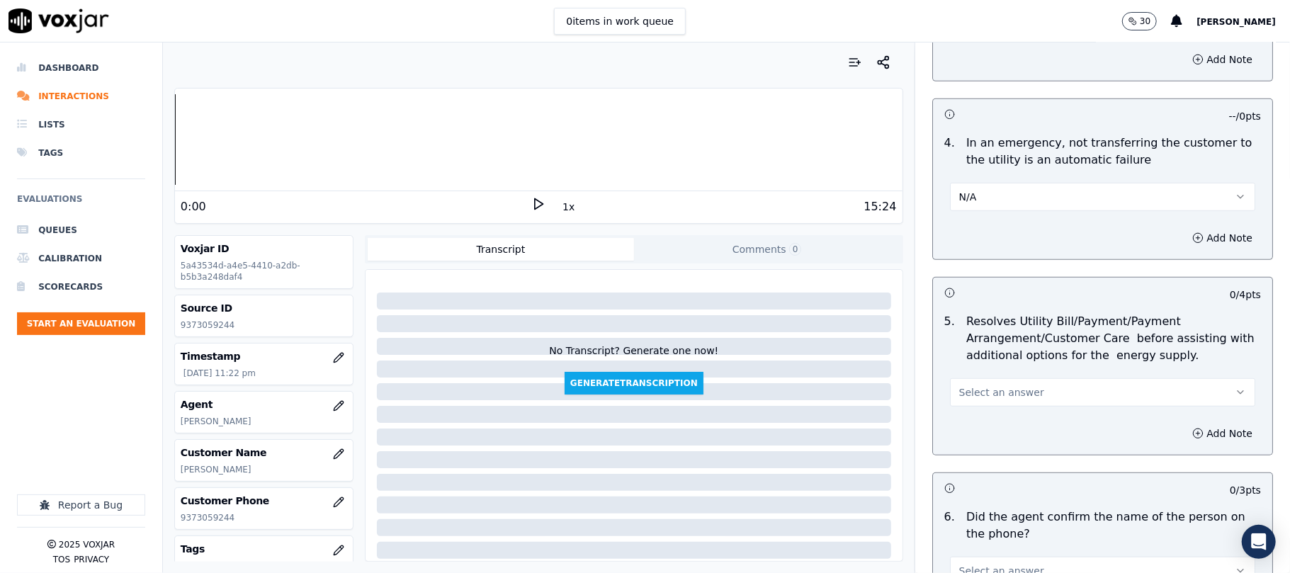
scroll to position [630, 0]
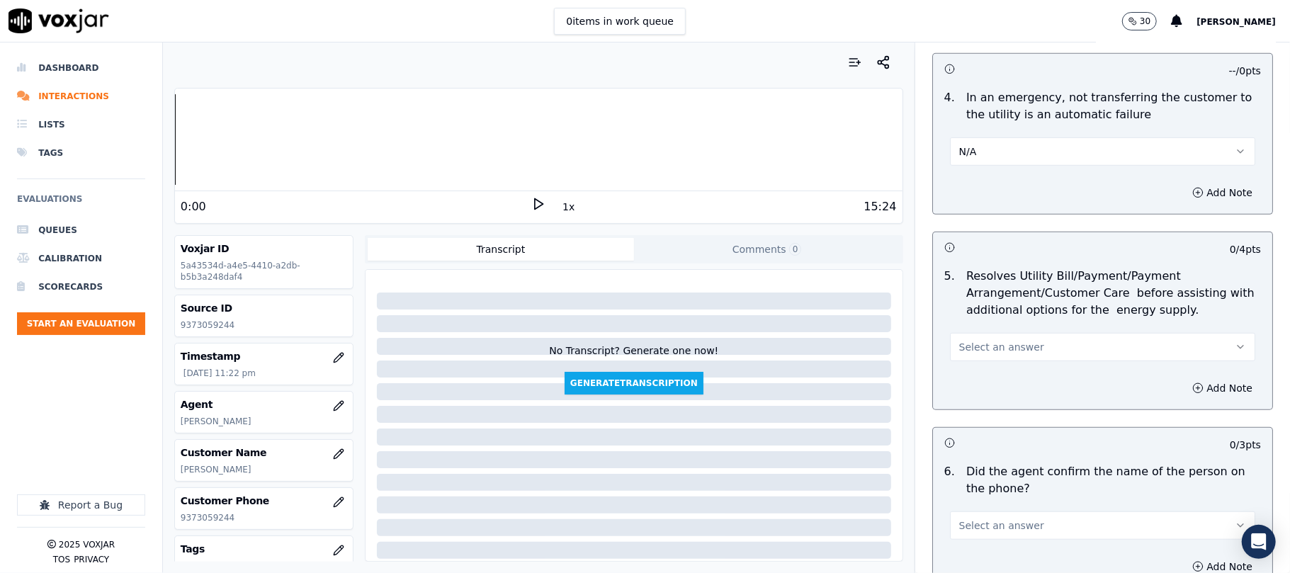
click at [979, 340] on button "Select an answer" at bounding box center [1102, 347] width 305 height 28
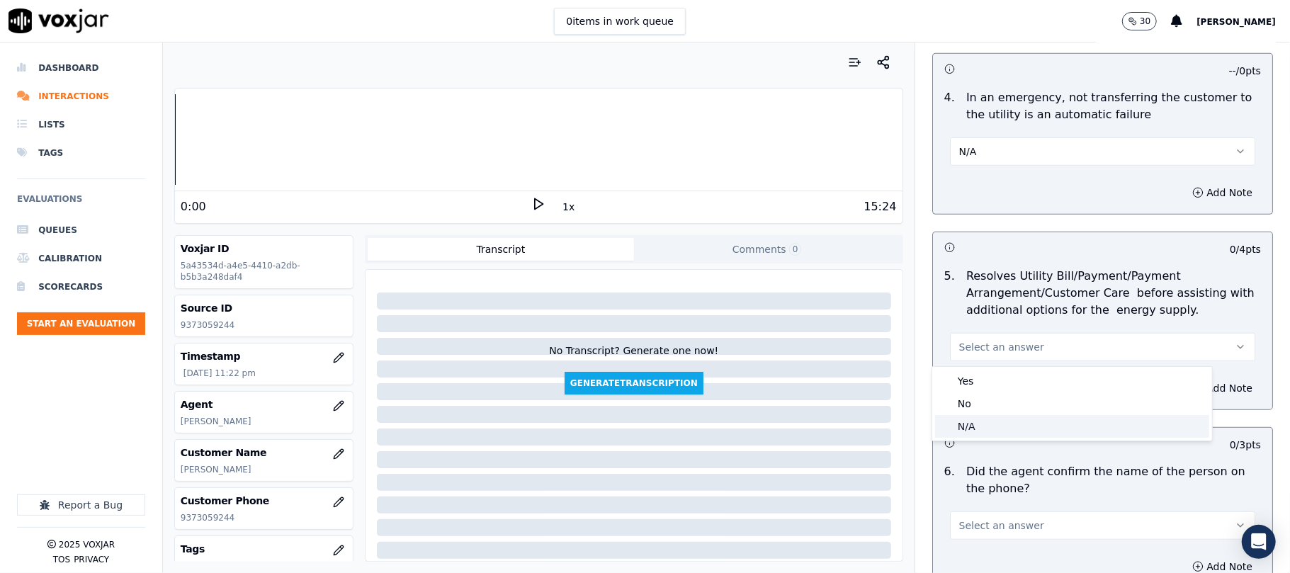
click at [977, 417] on div "N/A" at bounding box center [1072, 426] width 274 height 23
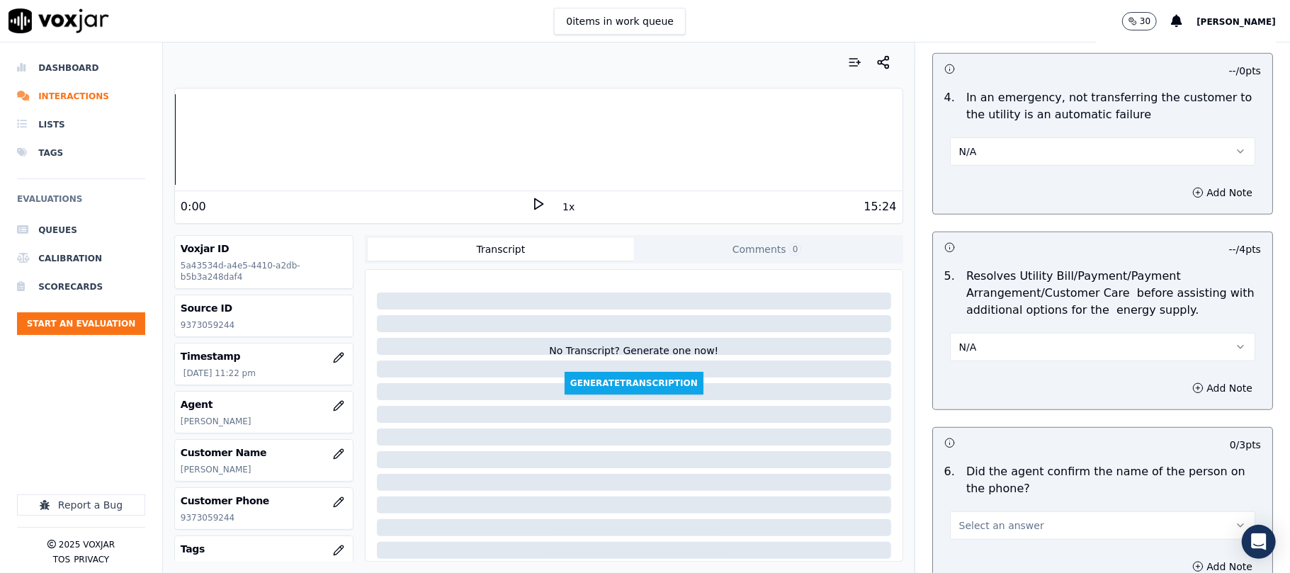
scroll to position [787, 0]
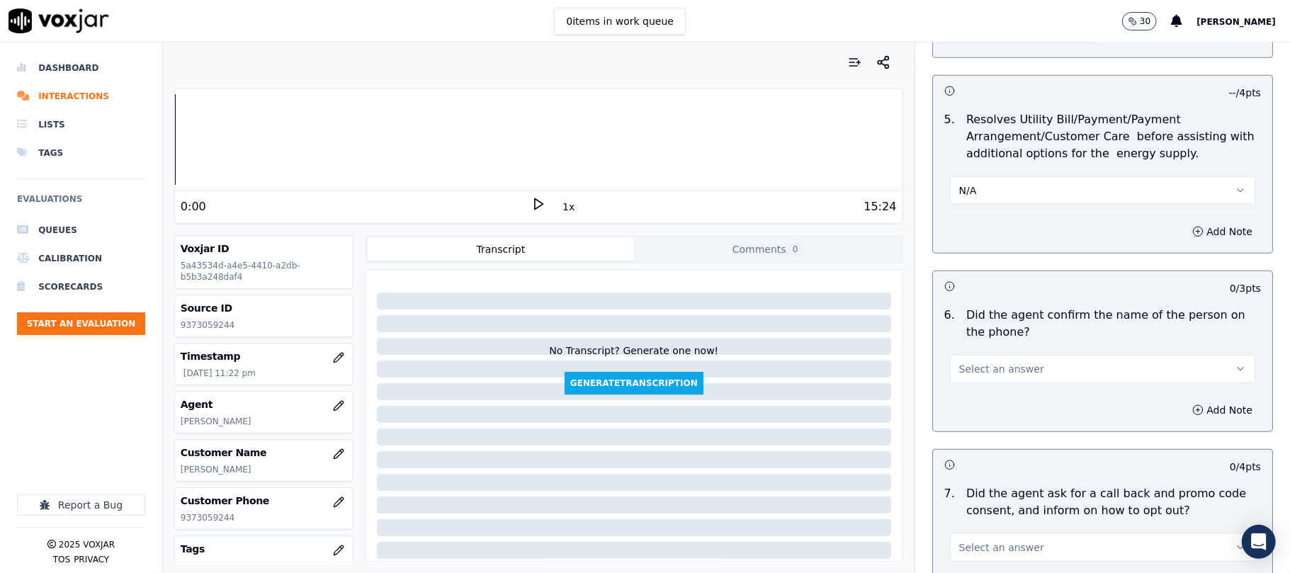
click at [979, 353] on div "Select an answer" at bounding box center [1103, 362] width 328 height 43
click at [982, 375] on span "Select an answer" at bounding box center [1002, 369] width 85 height 14
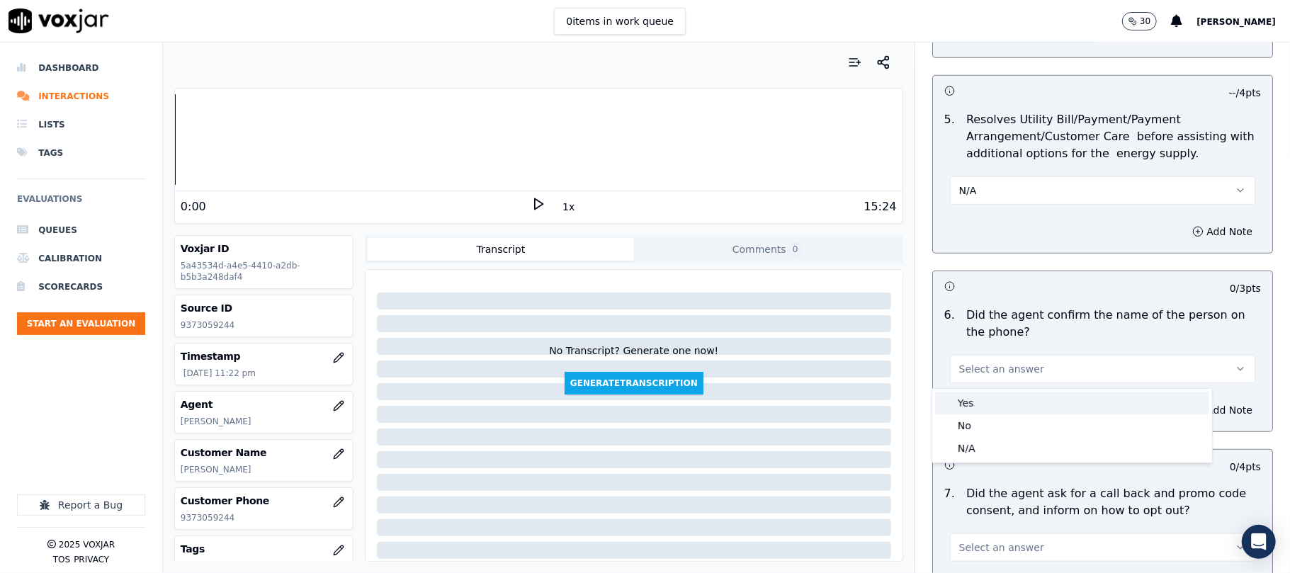
click at [976, 398] on div "Yes" at bounding box center [1072, 403] width 274 height 23
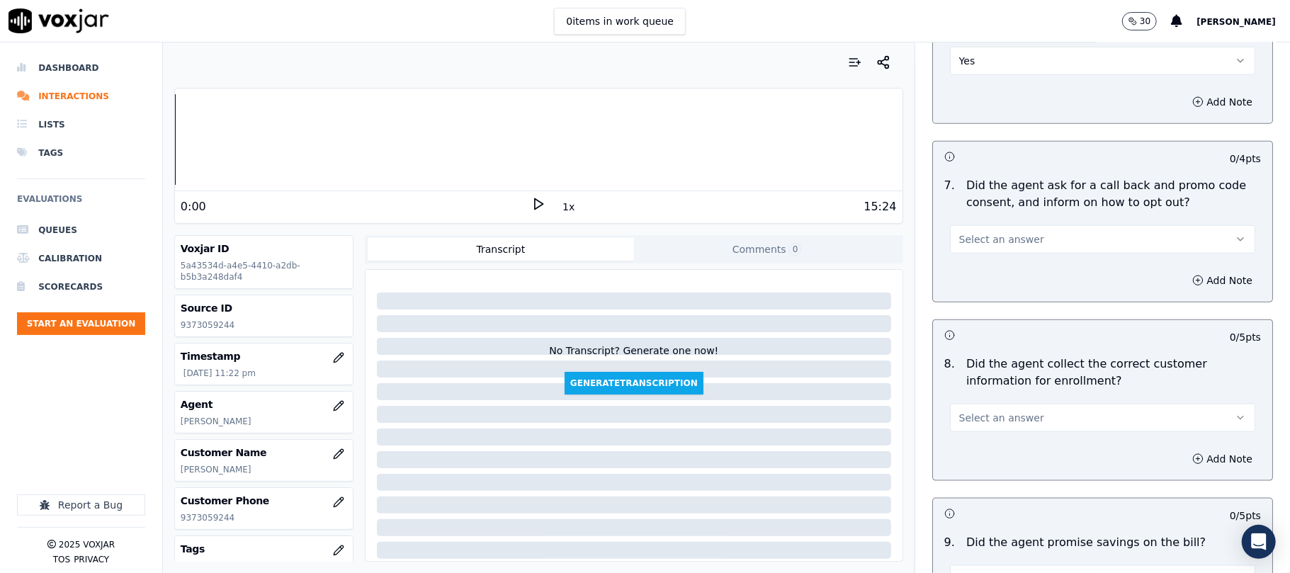
scroll to position [1103, 0]
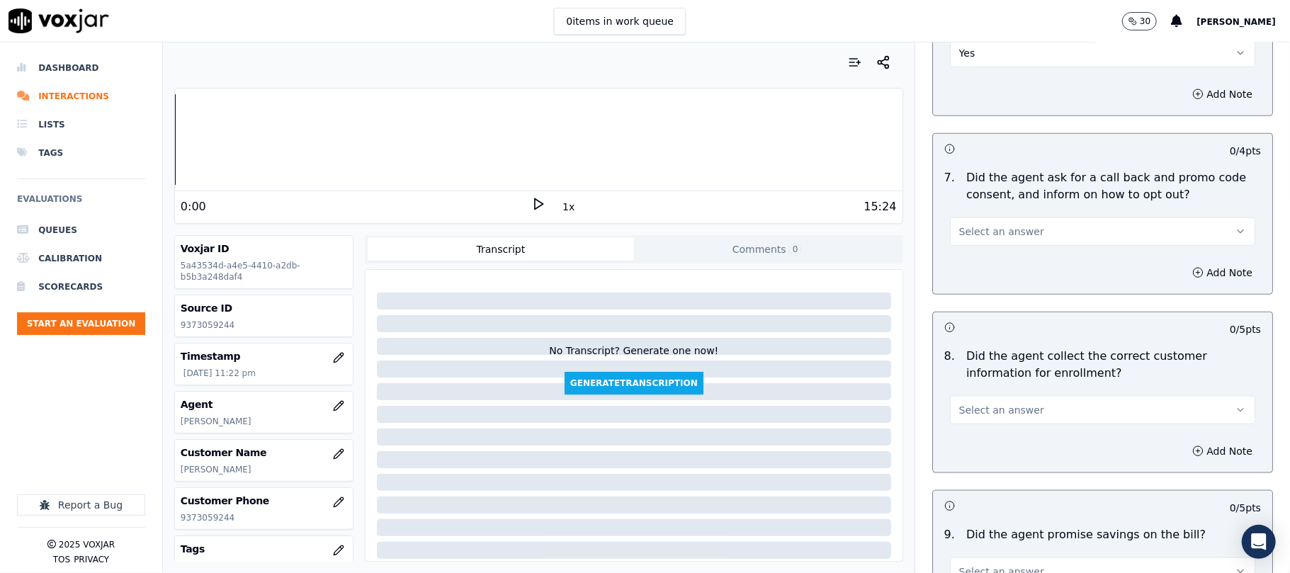
click at [1001, 233] on span "Select an answer" at bounding box center [1002, 232] width 85 height 14
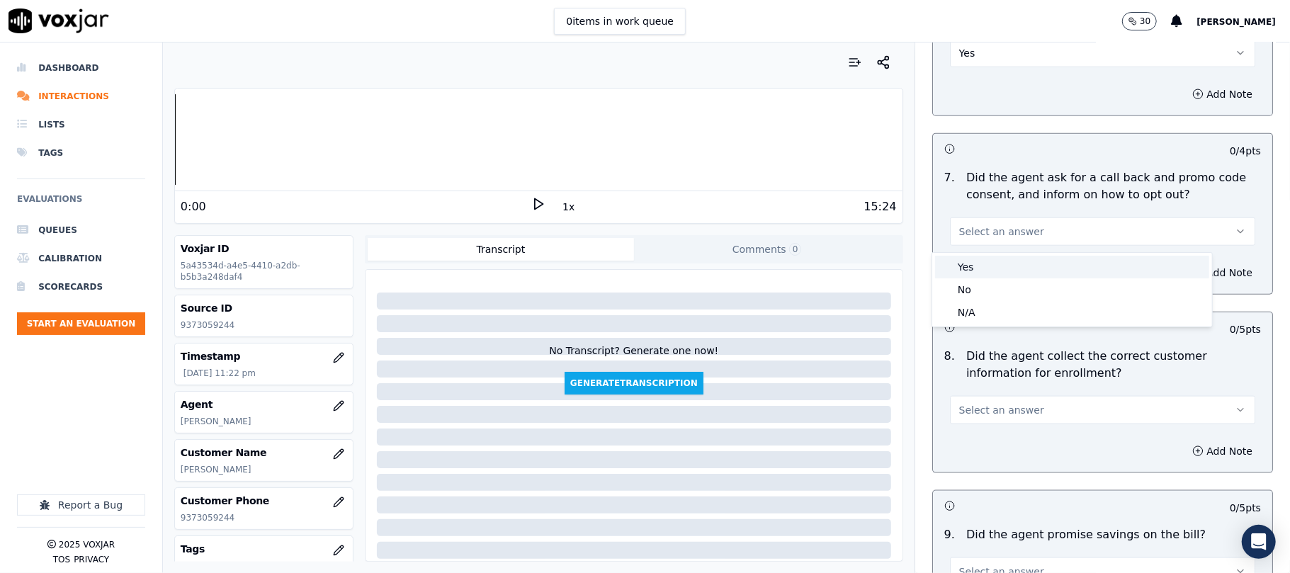
click at [984, 268] on div "Yes" at bounding box center [1072, 267] width 274 height 23
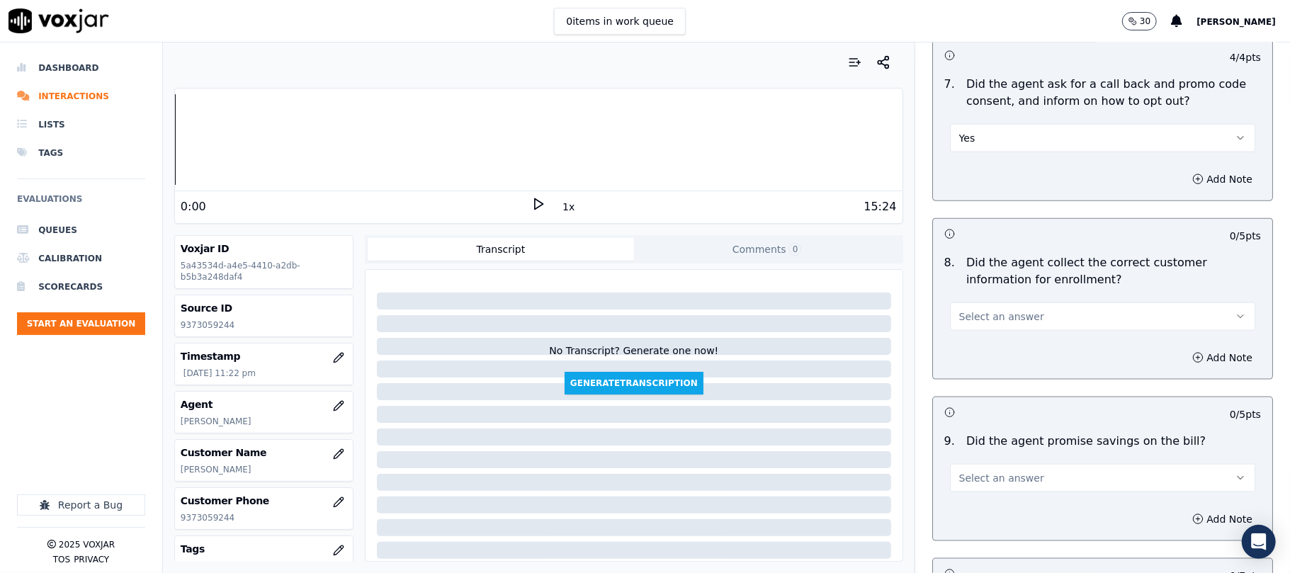
scroll to position [1259, 0]
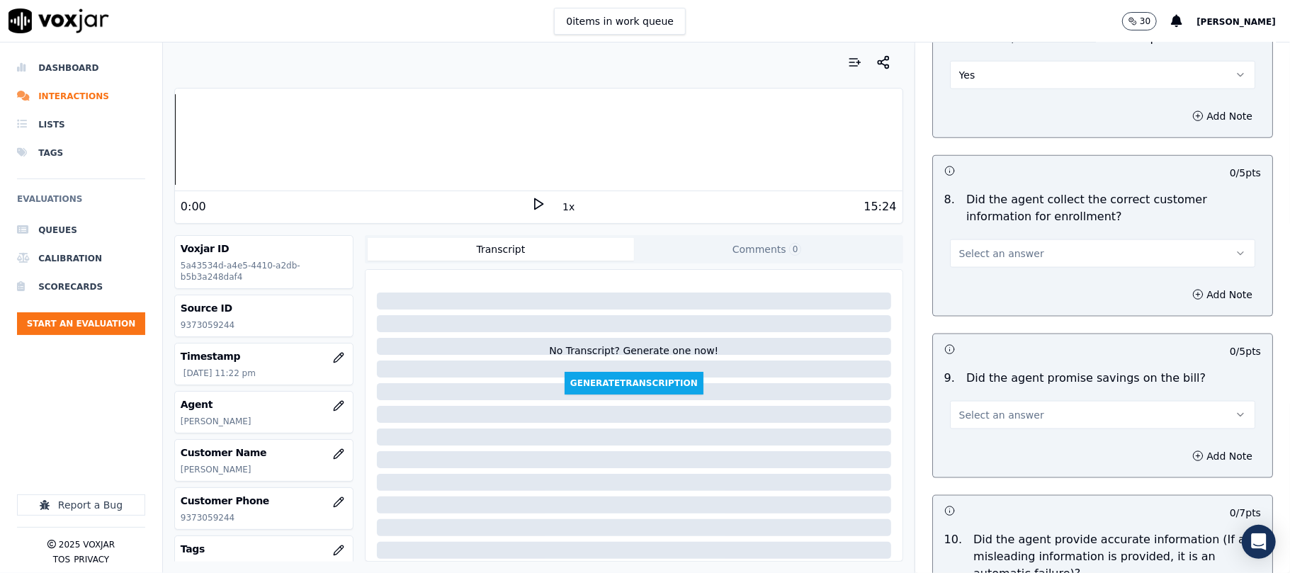
click at [986, 268] on button "Select an answer" at bounding box center [1102, 254] width 305 height 28
click at [985, 286] on div "Yes" at bounding box center [1072, 289] width 274 height 23
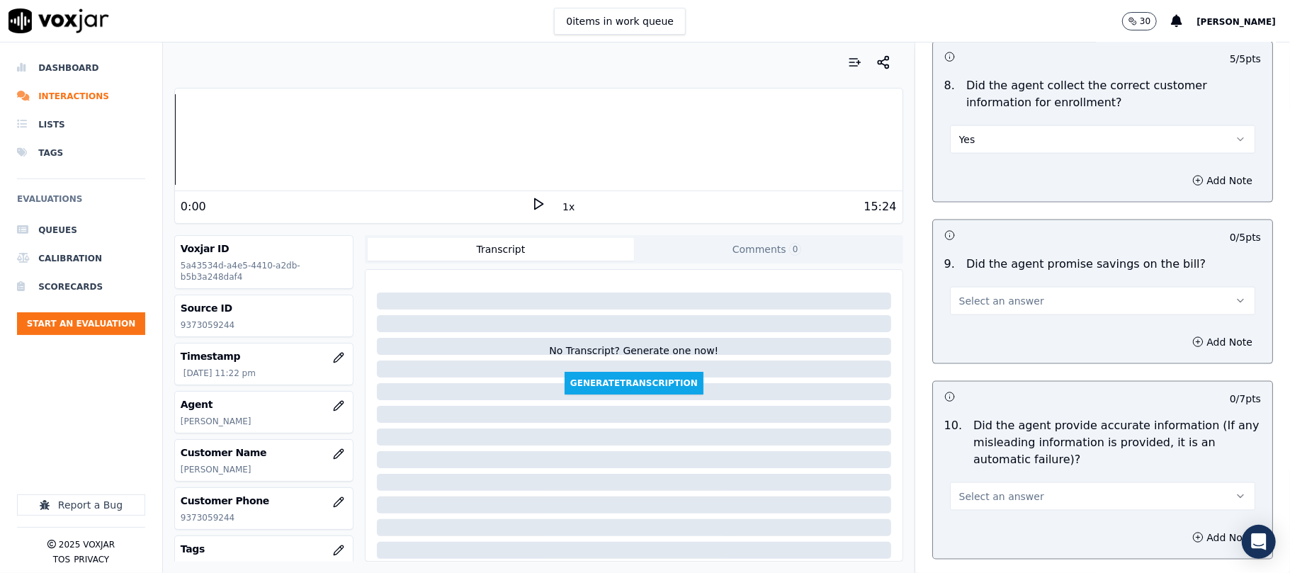
scroll to position [1417, 0]
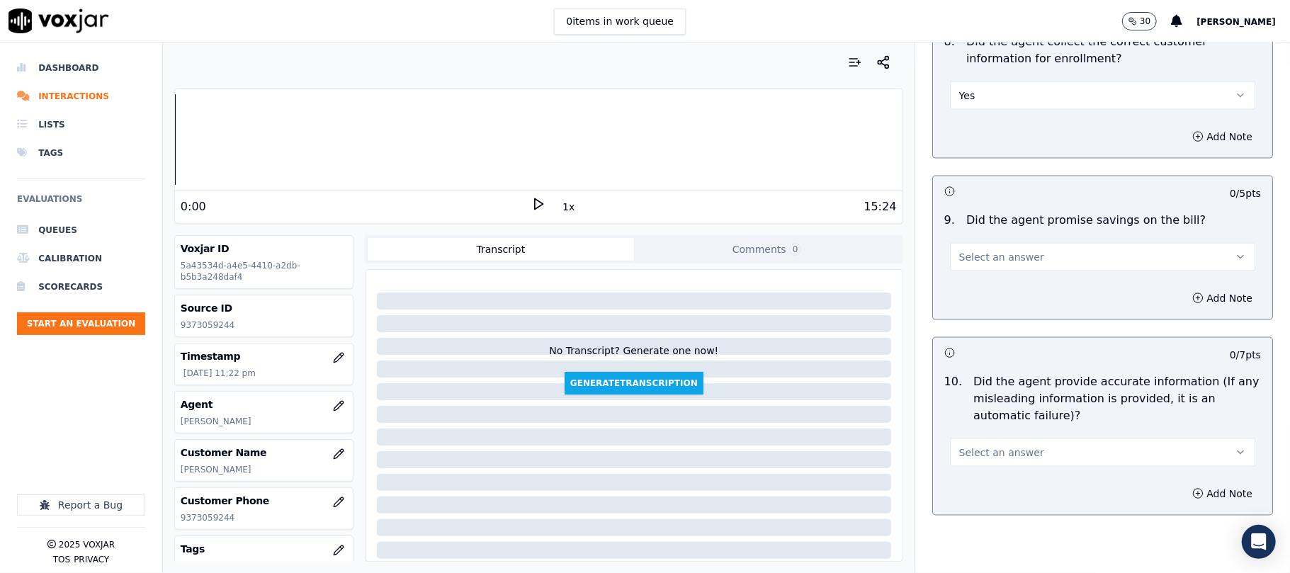
click at [996, 271] on button "Select an answer" at bounding box center [1102, 257] width 305 height 28
click at [988, 340] on div "N/A" at bounding box center [1072, 338] width 274 height 23
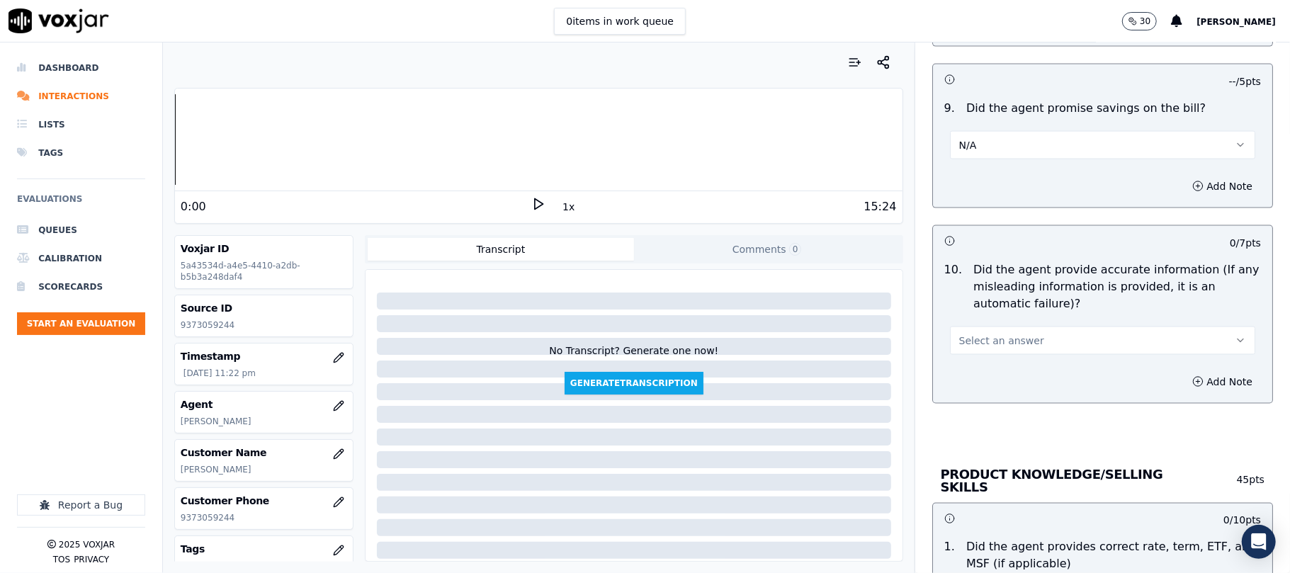
scroll to position [1575, 0]
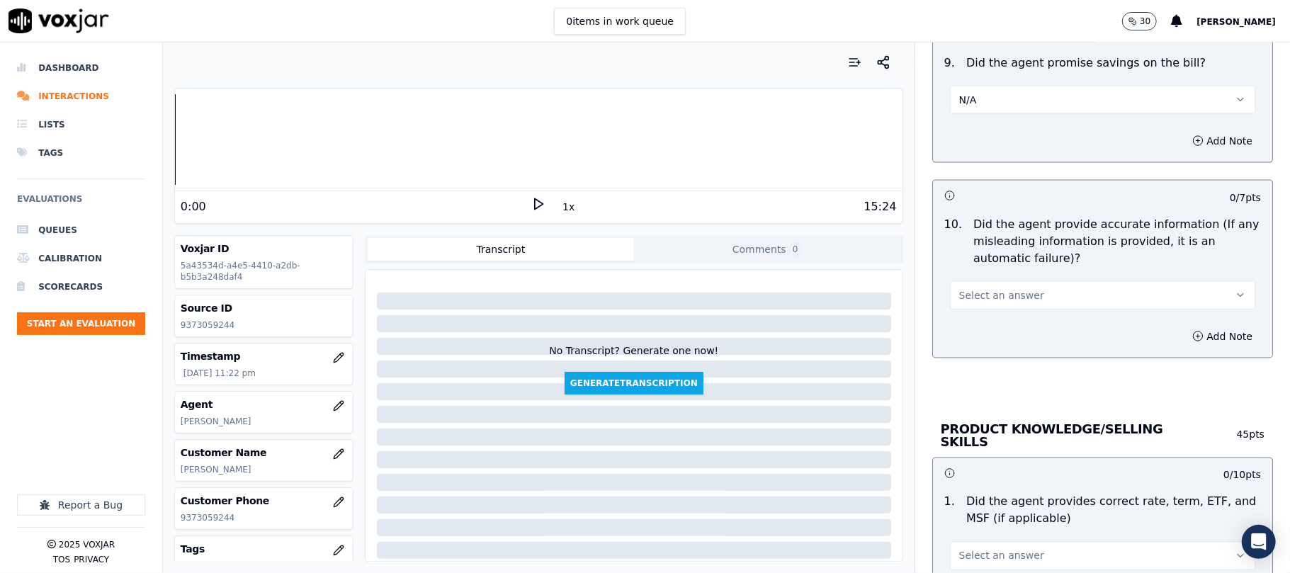
click at [984, 299] on span "Select an answer" at bounding box center [1002, 295] width 85 height 14
click at [976, 323] on div "Yes" at bounding box center [1072, 331] width 274 height 23
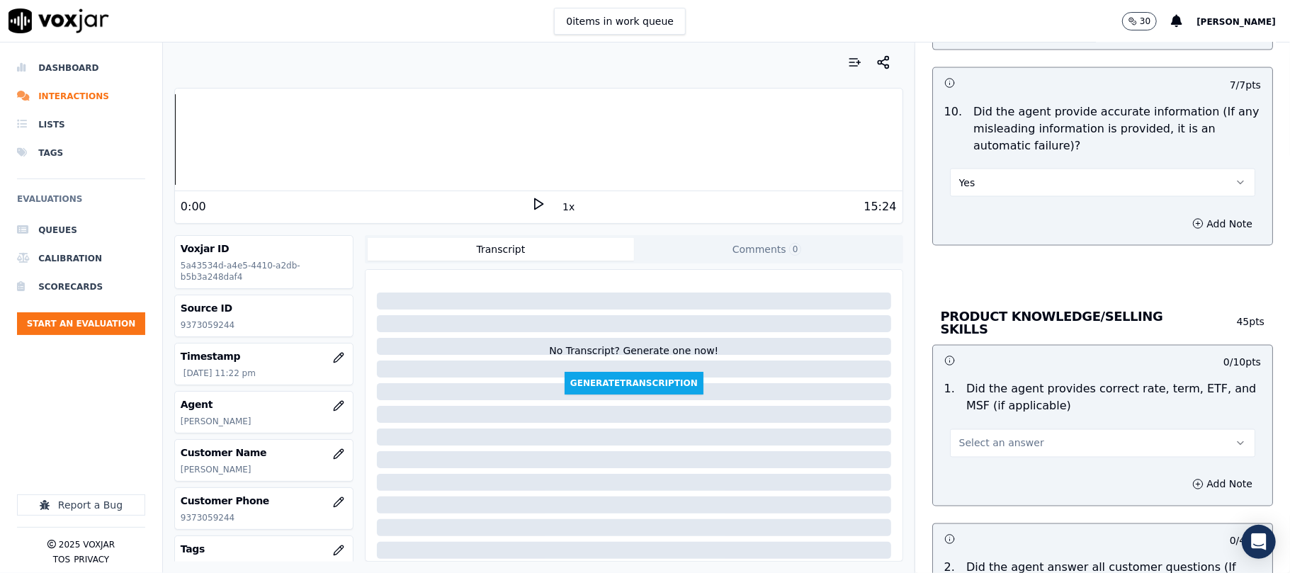
scroll to position [1732, 0]
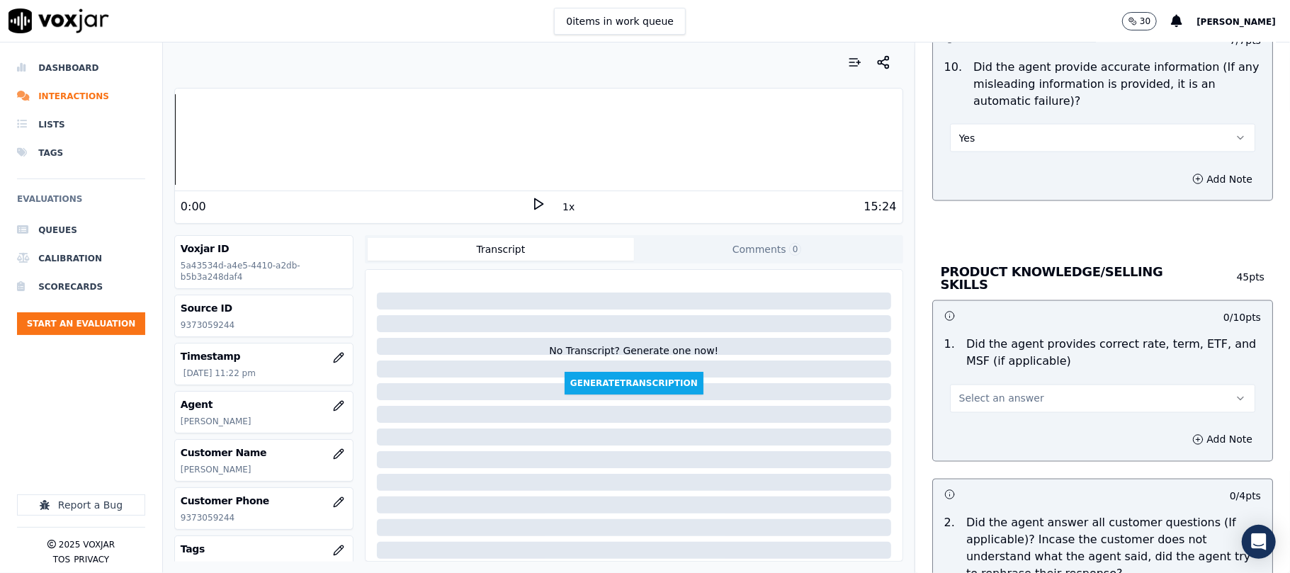
click at [979, 387] on button "Select an answer" at bounding box center [1102, 399] width 305 height 28
click at [977, 426] on div "Yes" at bounding box center [1072, 428] width 274 height 23
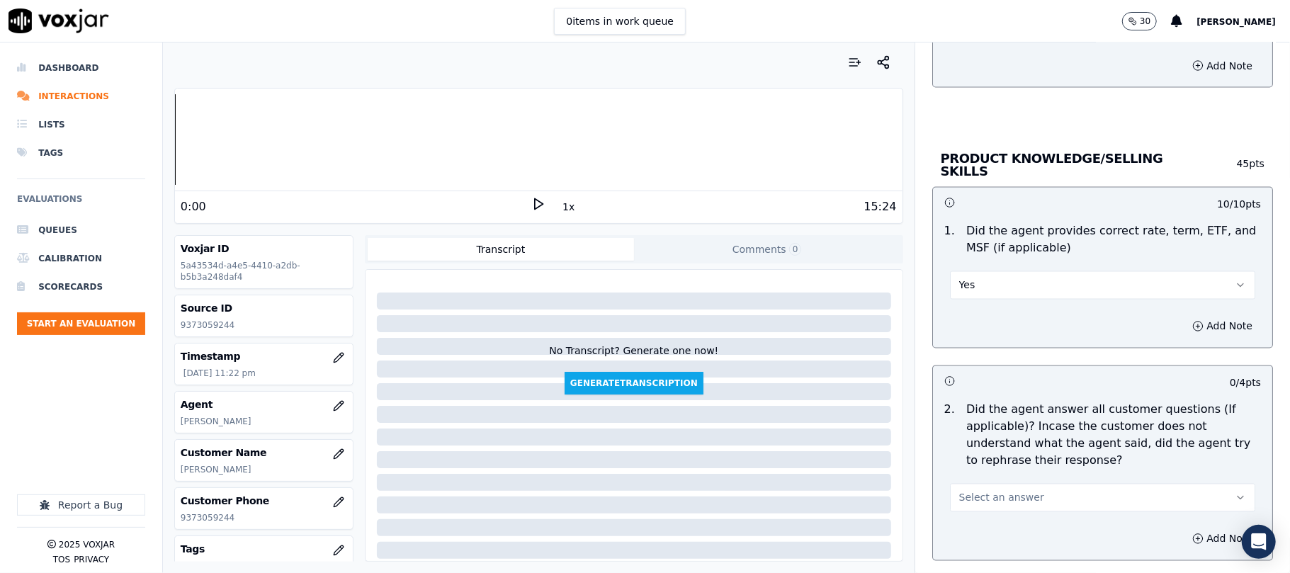
scroll to position [1889, 0]
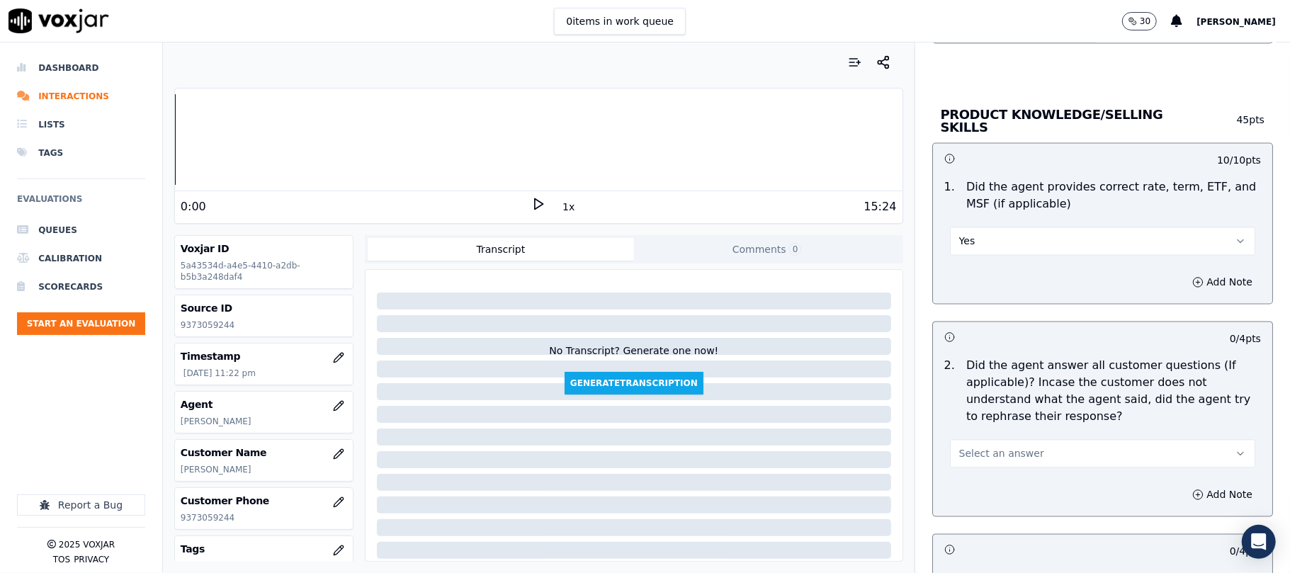
click at [996, 447] on span "Select an answer" at bounding box center [1002, 454] width 85 height 14
click at [975, 480] on div "Yes" at bounding box center [1072, 484] width 274 height 23
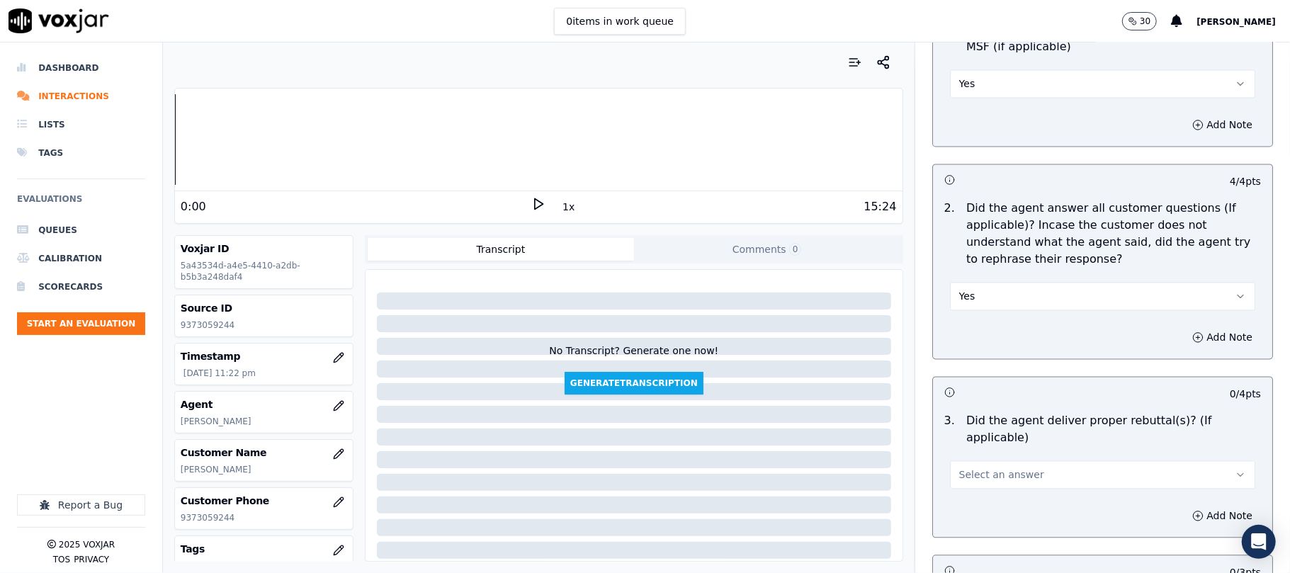
click at [987, 468] on span "Select an answer" at bounding box center [1002, 475] width 85 height 14
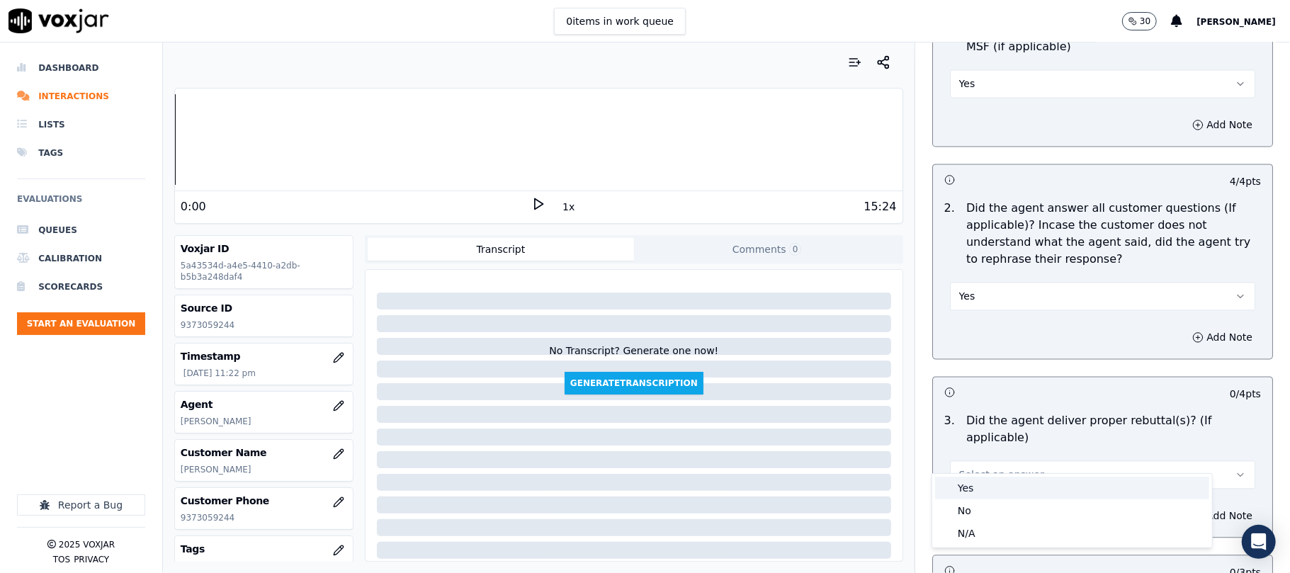
click at [986, 486] on div "Yes" at bounding box center [1072, 488] width 274 height 23
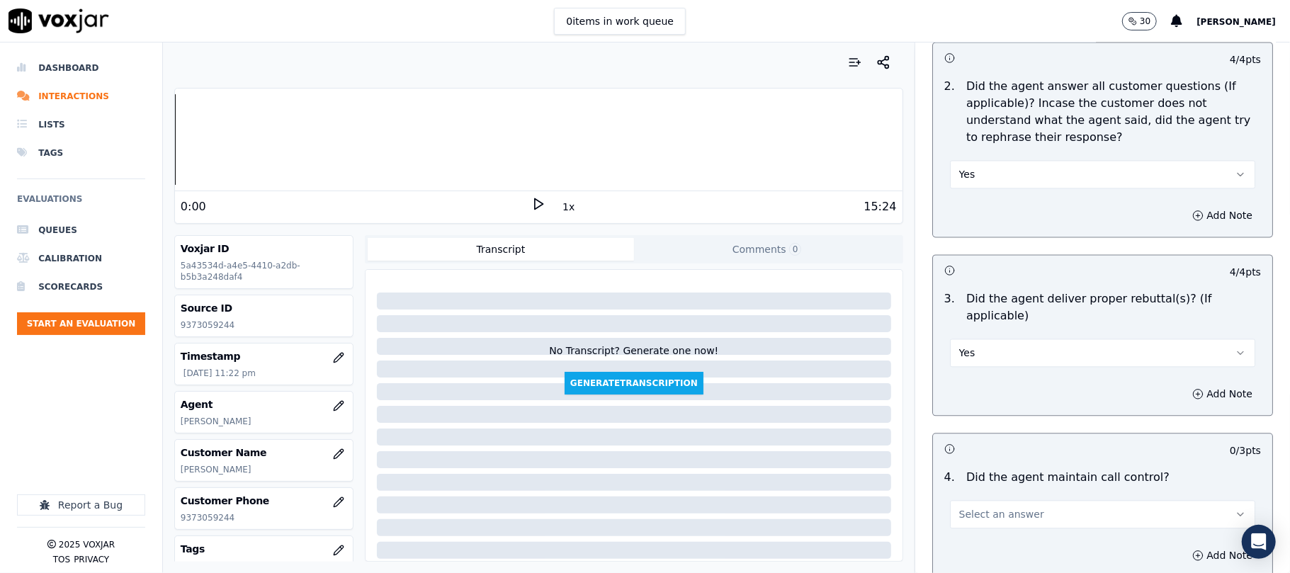
scroll to position [2204, 0]
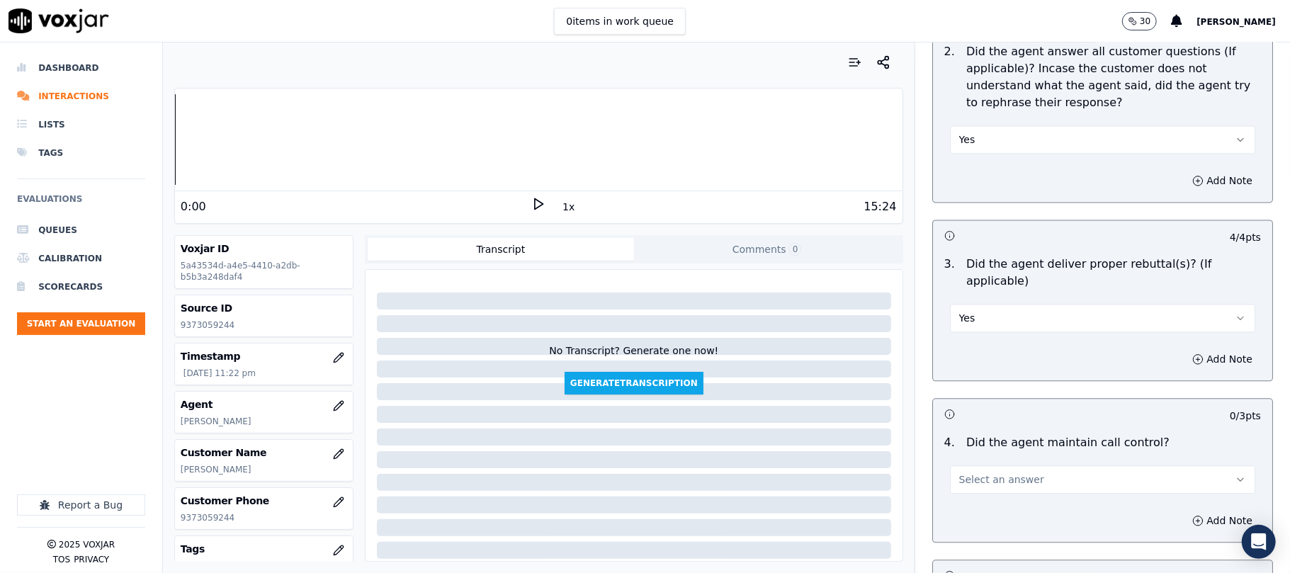
drag, startPoint x: 992, startPoint y: 442, endPoint x: 992, endPoint y: 483, distance: 40.4
click at [992, 451] on div "Select an answer" at bounding box center [1103, 472] width 328 height 43
click at [989, 473] on span "Select an answer" at bounding box center [1002, 480] width 85 height 14
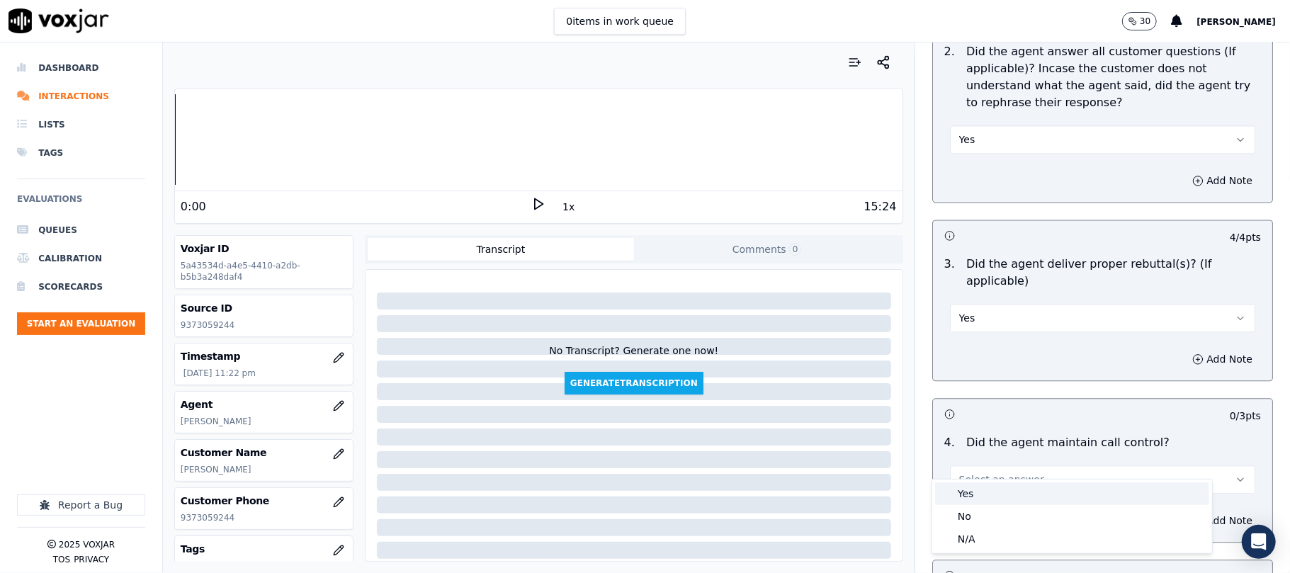
click at [988, 485] on div "Yes" at bounding box center [1072, 494] width 274 height 23
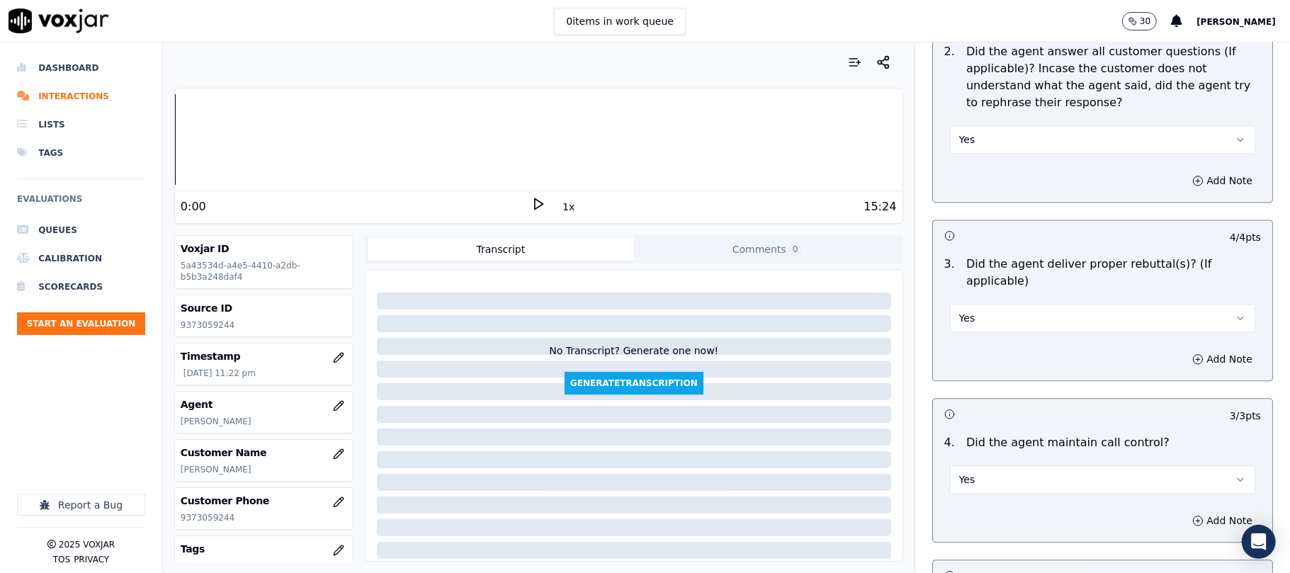
scroll to position [2520, 0]
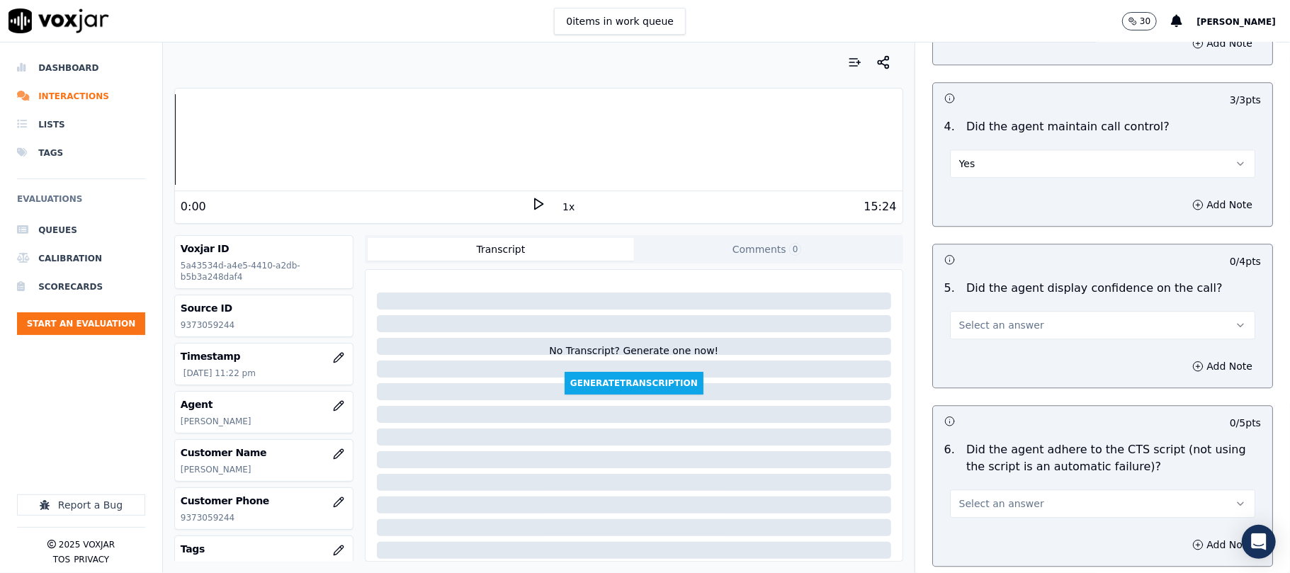
click at [987, 316] on button "Select an answer" at bounding box center [1102, 325] width 305 height 28
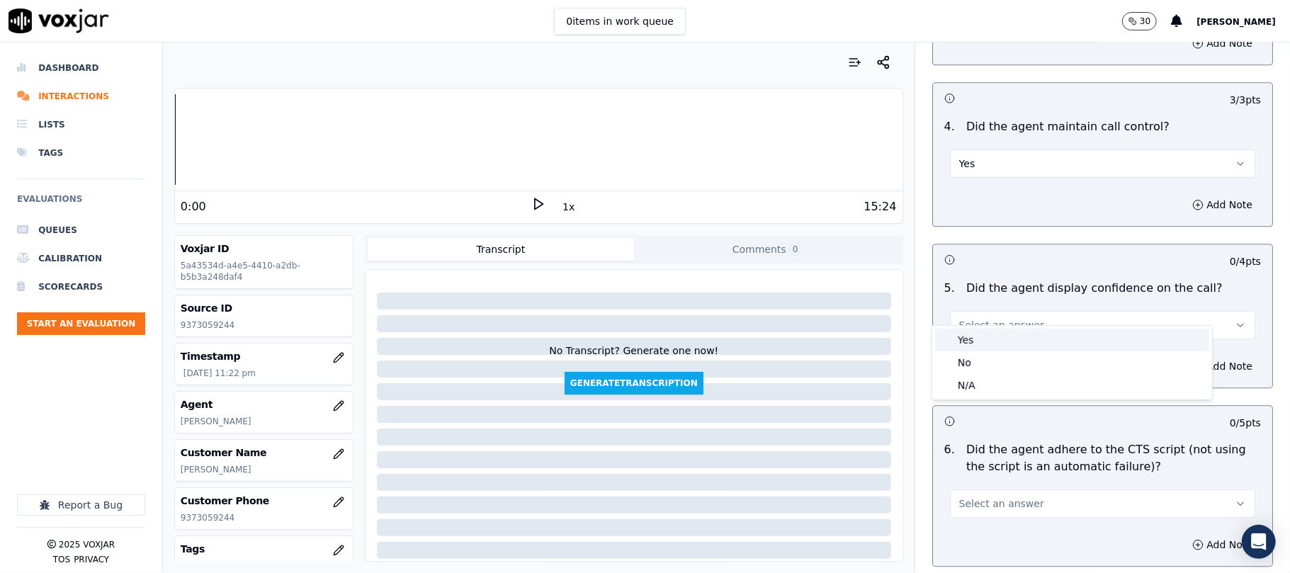
click at [985, 330] on div "Yes" at bounding box center [1072, 340] width 274 height 23
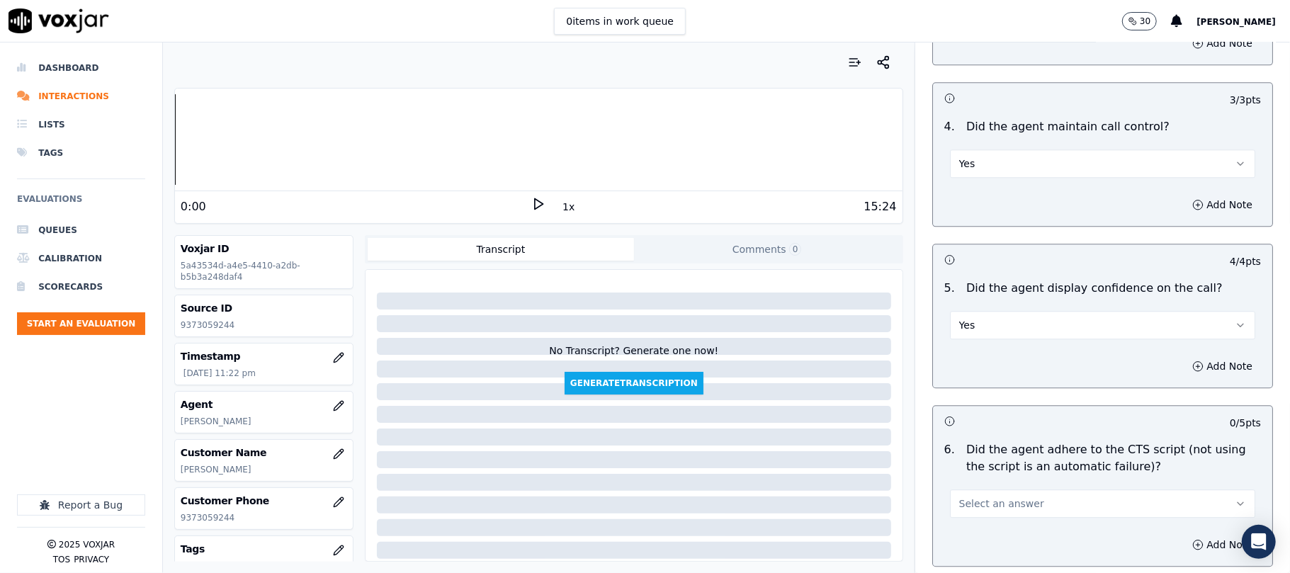
scroll to position [2677, 0]
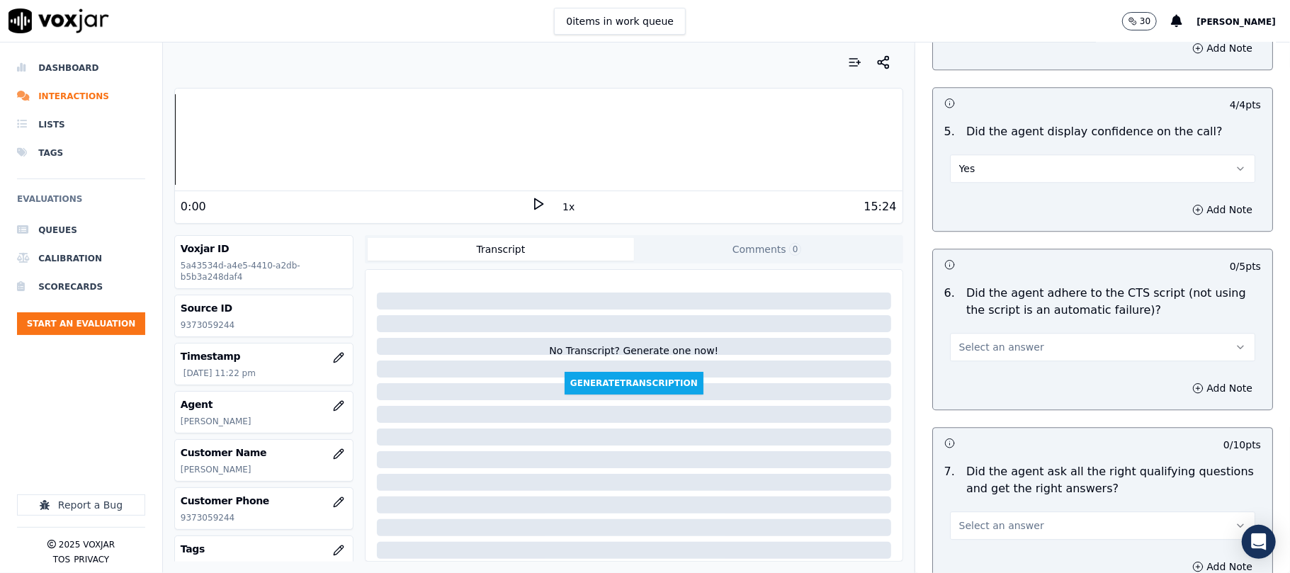
drag, startPoint x: 969, startPoint y: 330, endPoint x: 967, endPoint y: 344, distance: 14.5
click at [967, 340] on span "Select an answer" at bounding box center [1002, 347] width 85 height 14
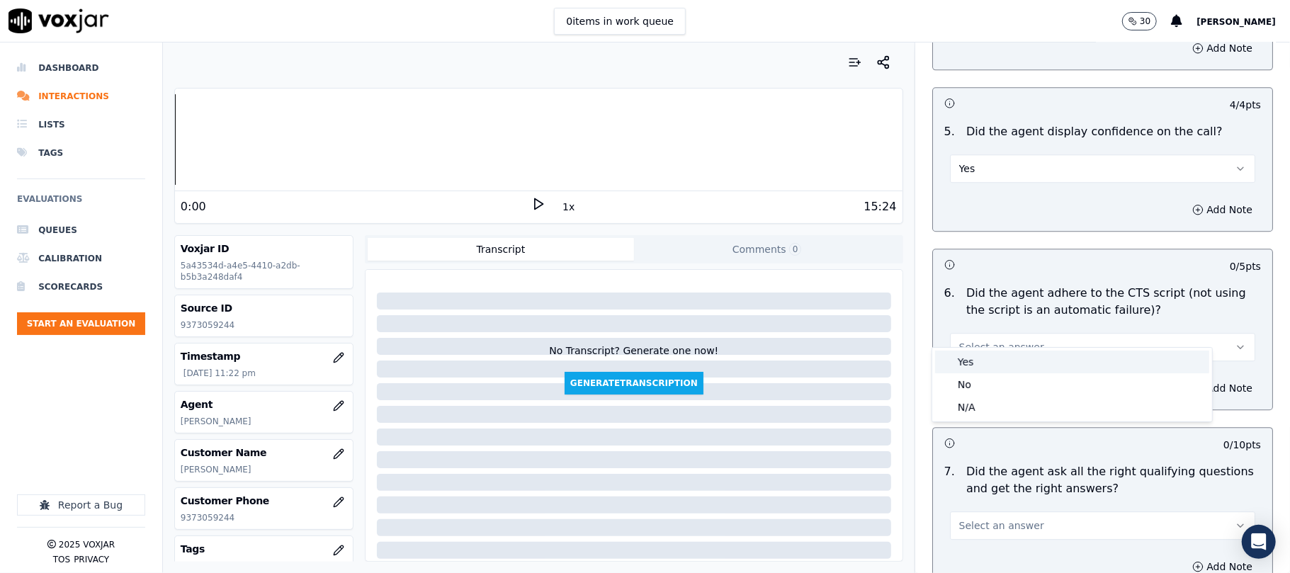
click at [967, 357] on div "Yes" at bounding box center [1072, 362] width 274 height 23
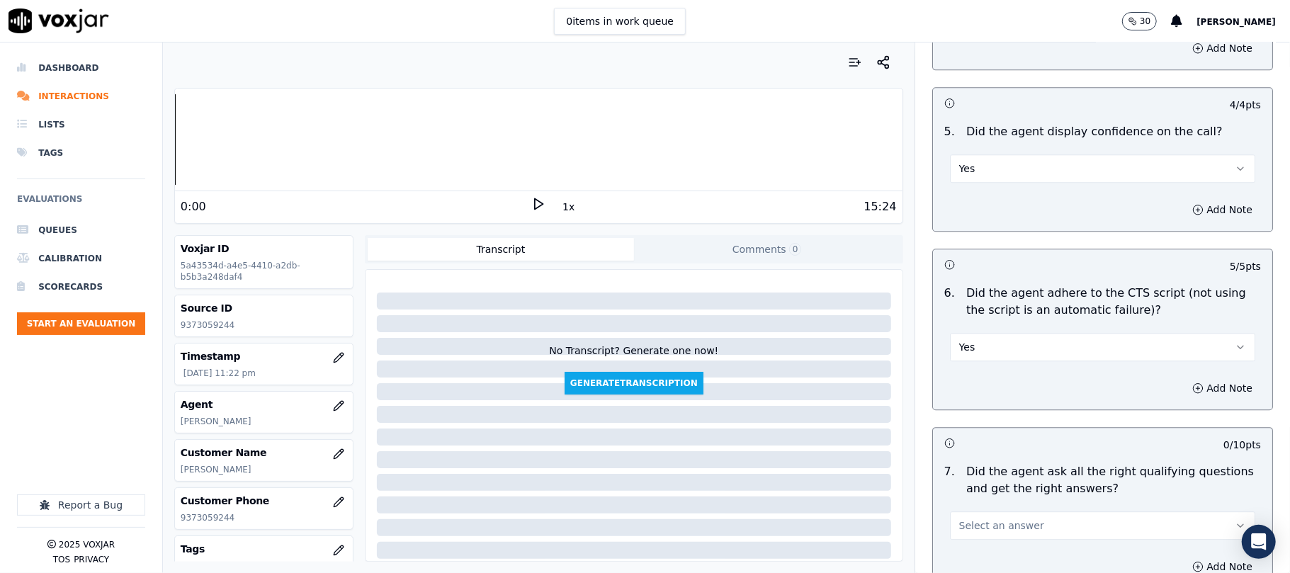
scroll to position [2835, 0]
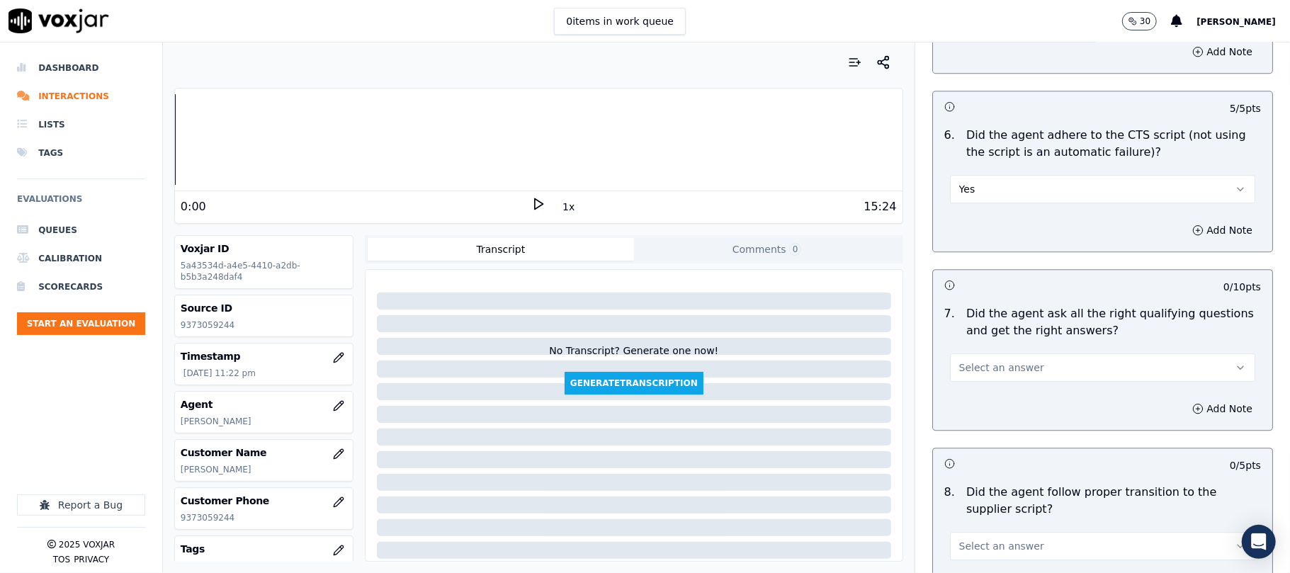
click at [965, 361] on span "Select an answer" at bounding box center [1002, 368] width 85 height 14
click at [977, 380] on div "Yes" at bounding box center [1072, 383] width 274 height 23
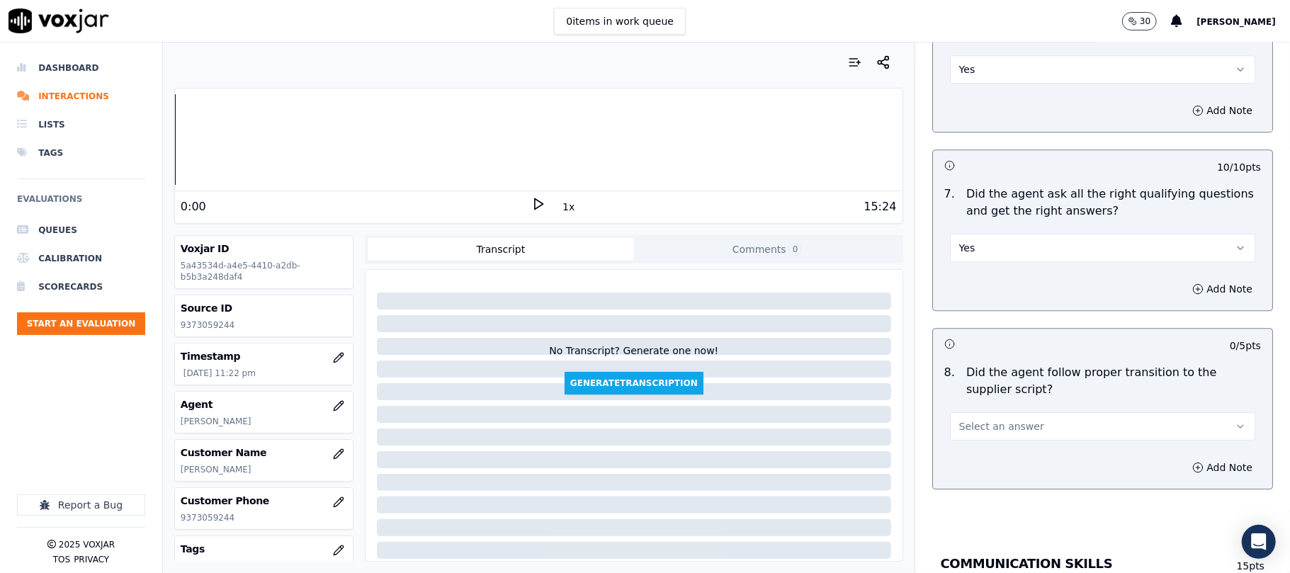
scroll to position [2992, 0]
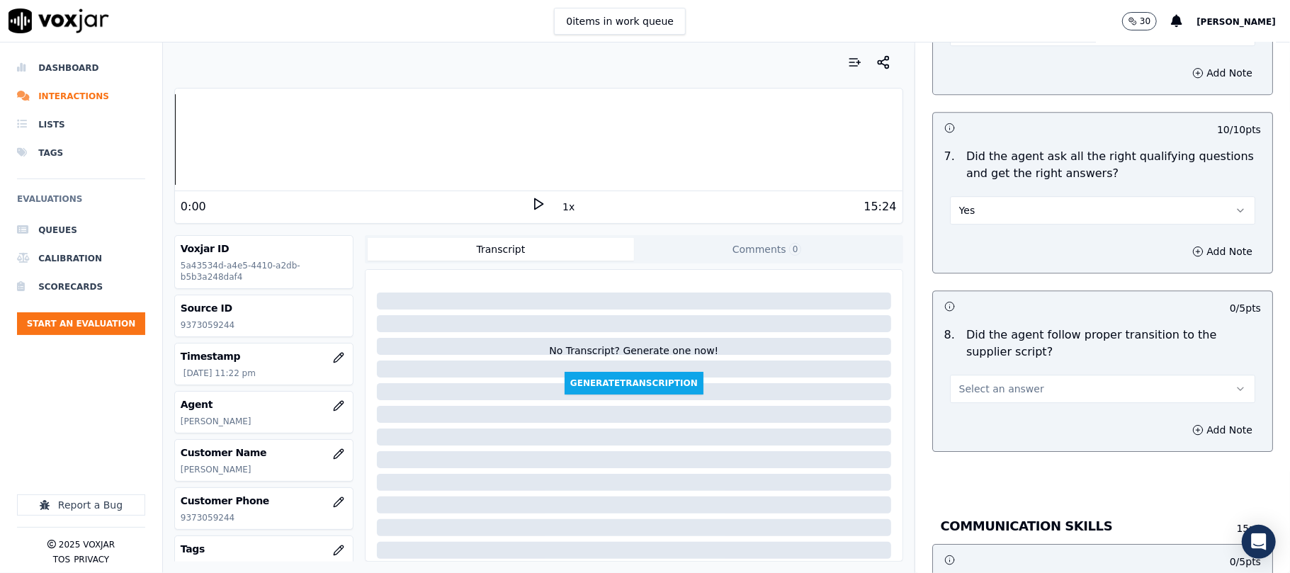
click at [979, 375] on button "Select an answer" at bounding box center [1102, 389] width 305 height 28
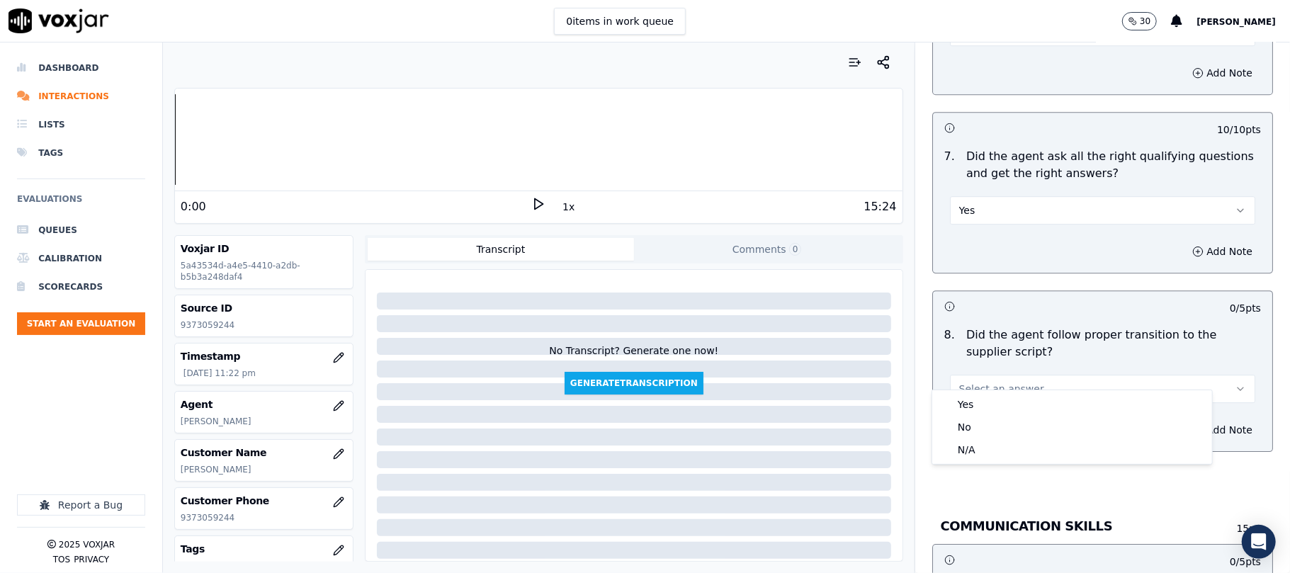
click at [990, 407] on div "Yes" at bounding box center [1072, 404] width 274 height 23
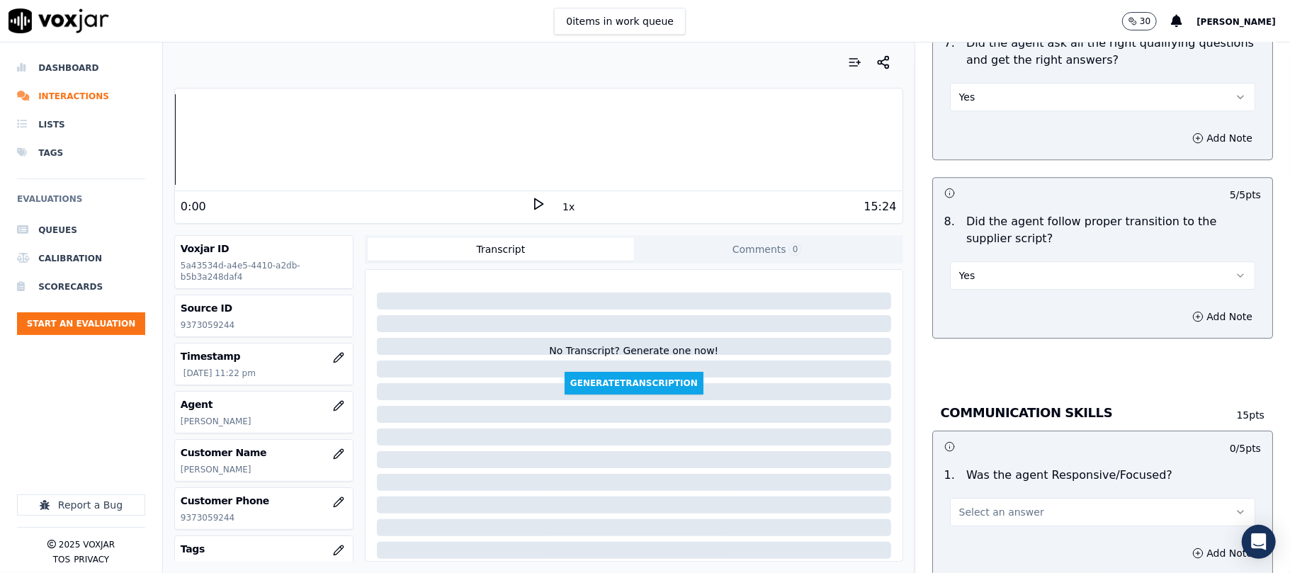
scroll to position [3149, 0]
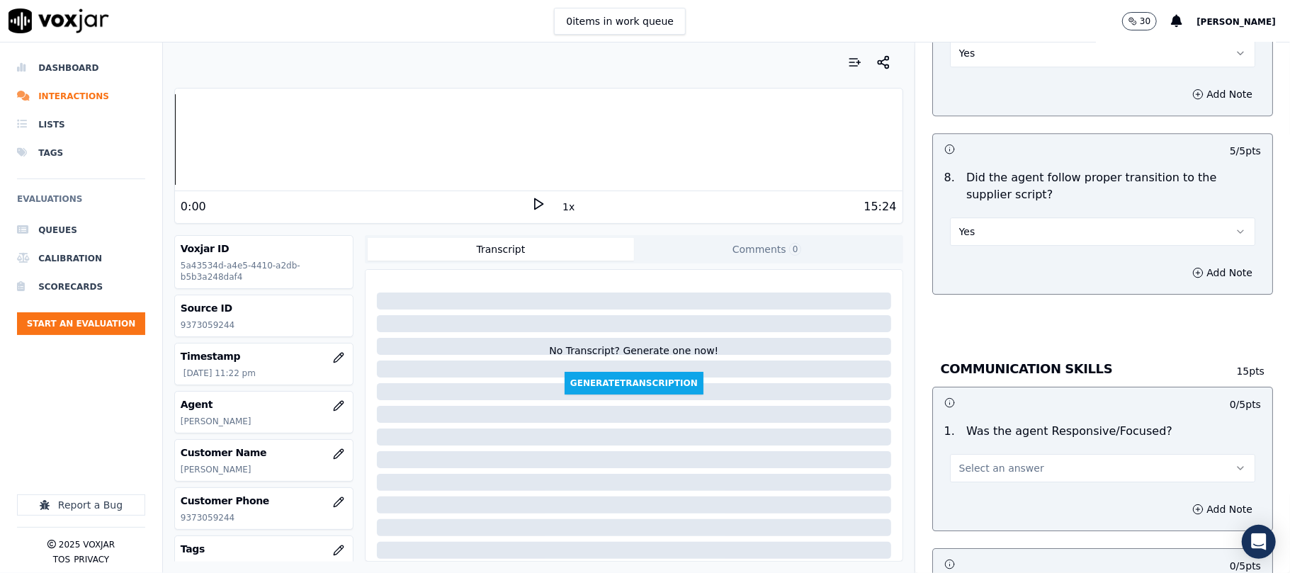
click at [999, 461] on span "Select an answer" at bounding box center [1002, 468] width 85 height 14
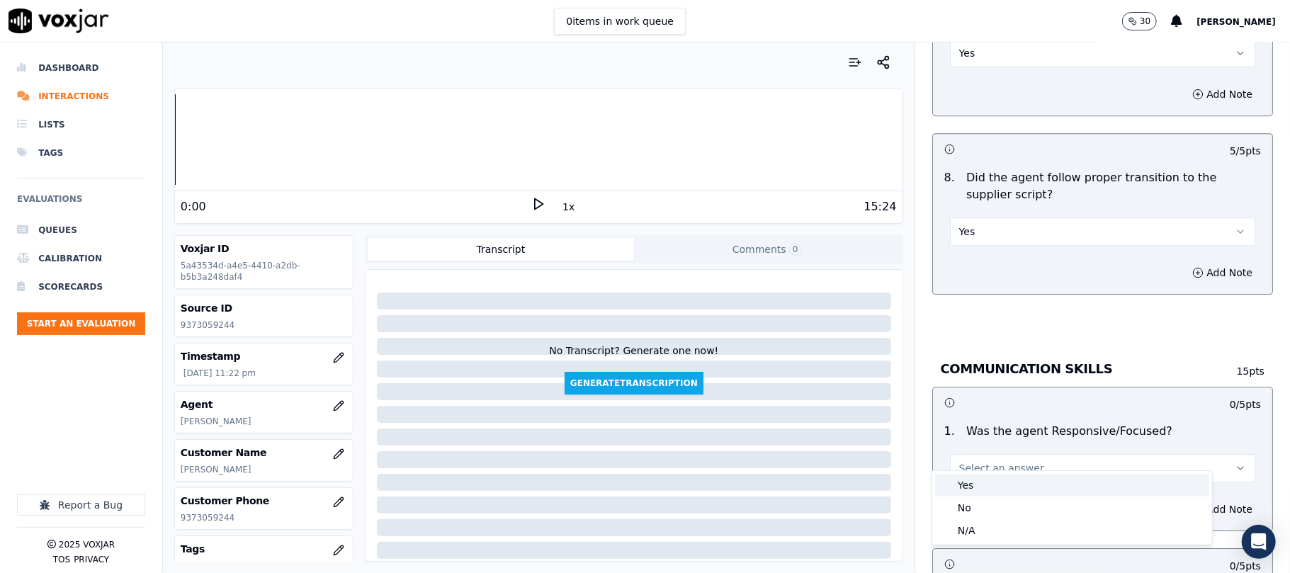
click at [996, 483] on div "Yes" at bounding box center [1072, 485] width 274 height 23
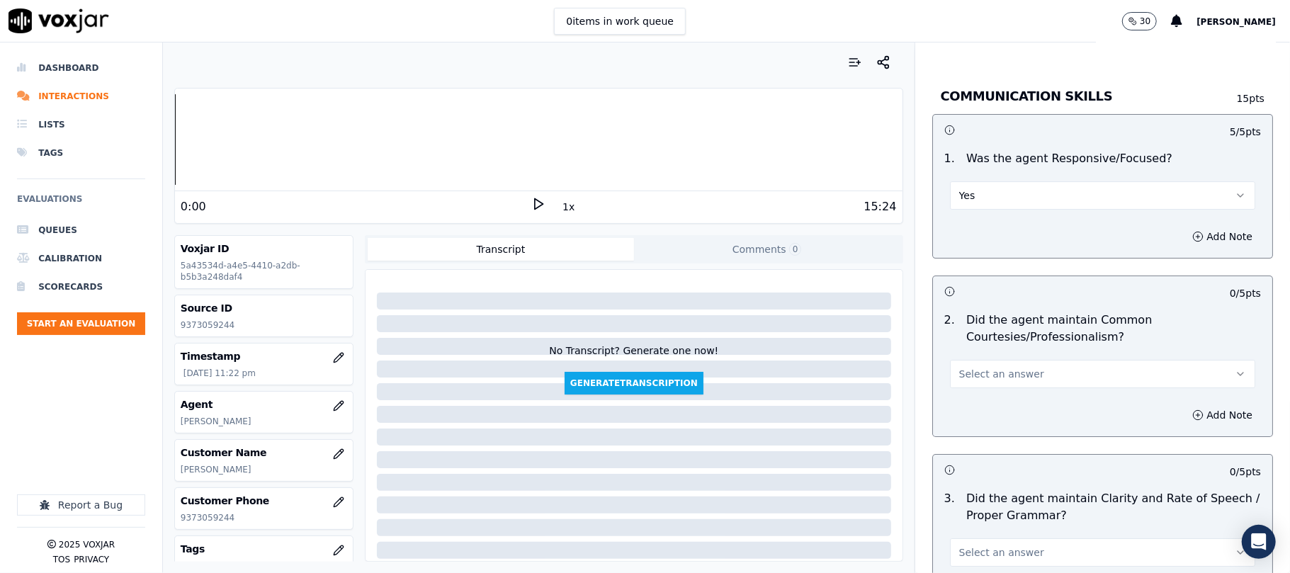
scroll to position [3465, 0]
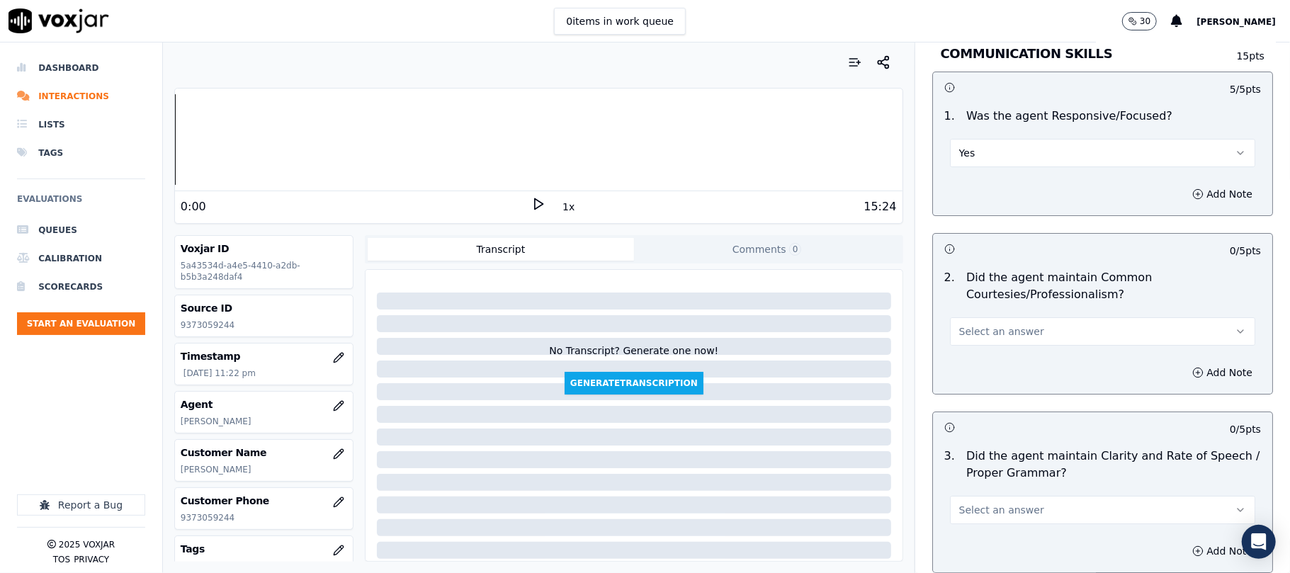
click at [996, 325] on span "Select an answer" at bounding box center [1002, 332] width 85 height 14
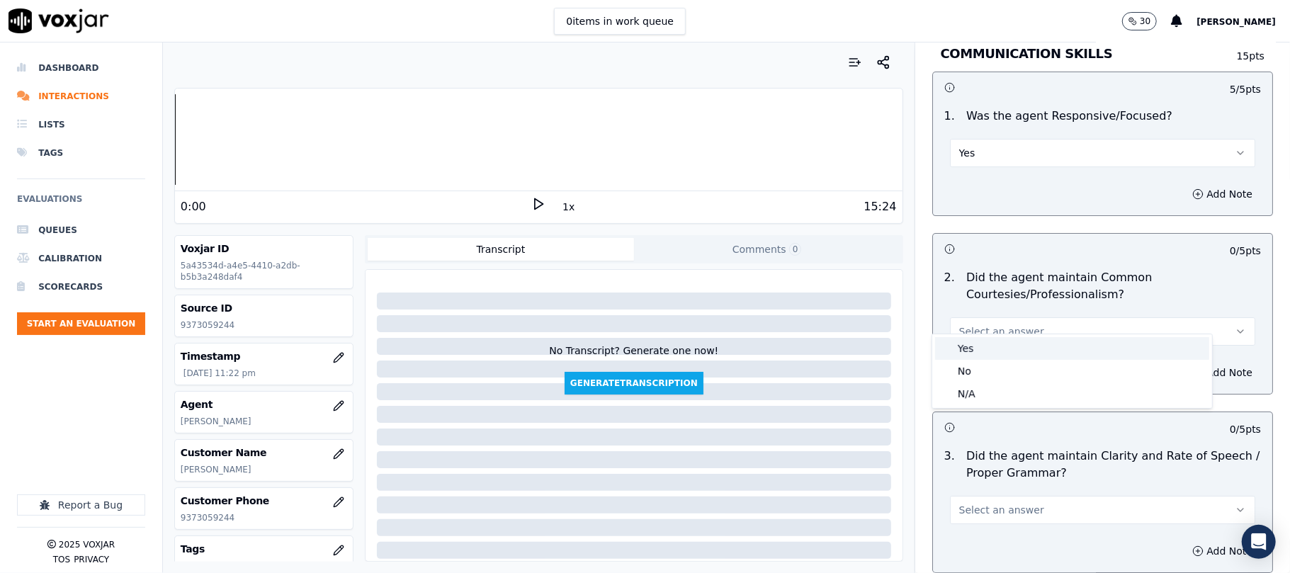
click at [994, 347] on div "Yes" at bounding box center [1072, 348] width 274 height 23
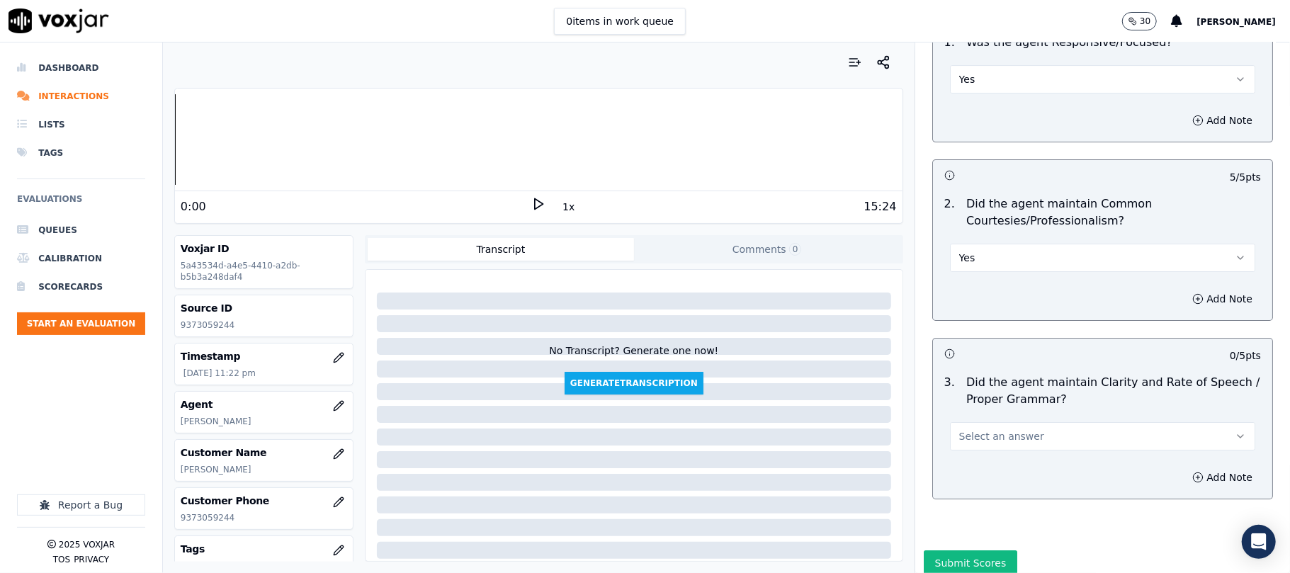
scroll to position [3578, 0]
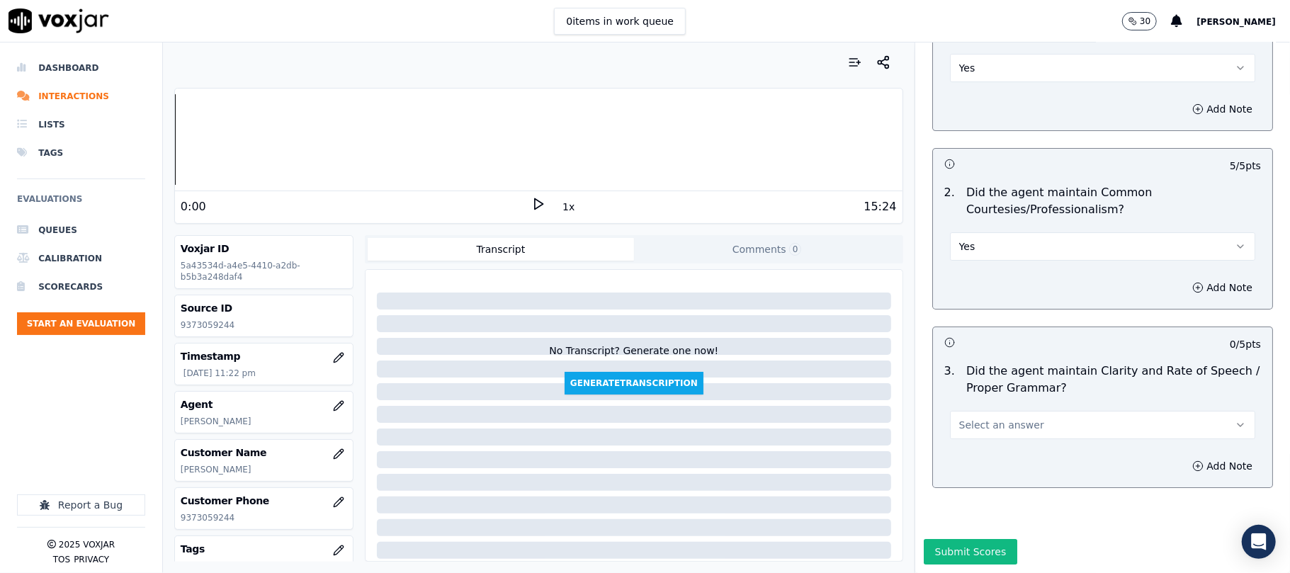
click at [978, 418] on span "Select an answer" at bounding box center [1002, 425] width 85 height 14
click at [979, 422] on div "Yes" at bounding box center [1072, 414] width 274 height 23
click at [967, 539] on button "Submit Scores" at bounding box center [971, 552] width 94 height 26
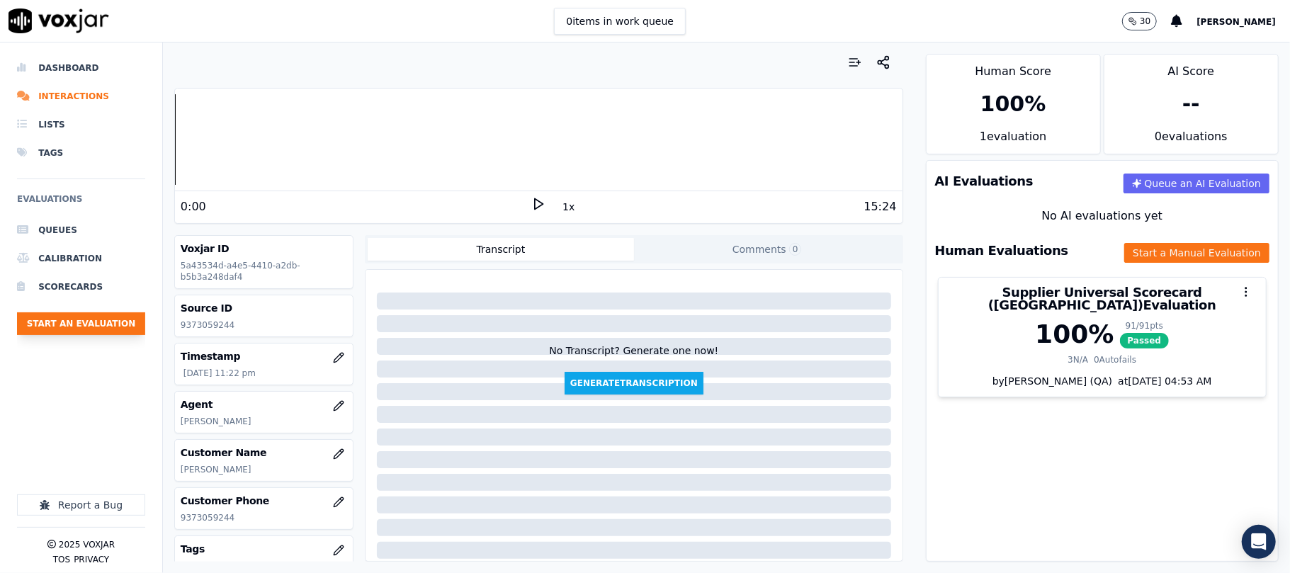
click at [66, 330] on button "Start an Evaluation" at bounding box center [81, 324] width 128 height 23
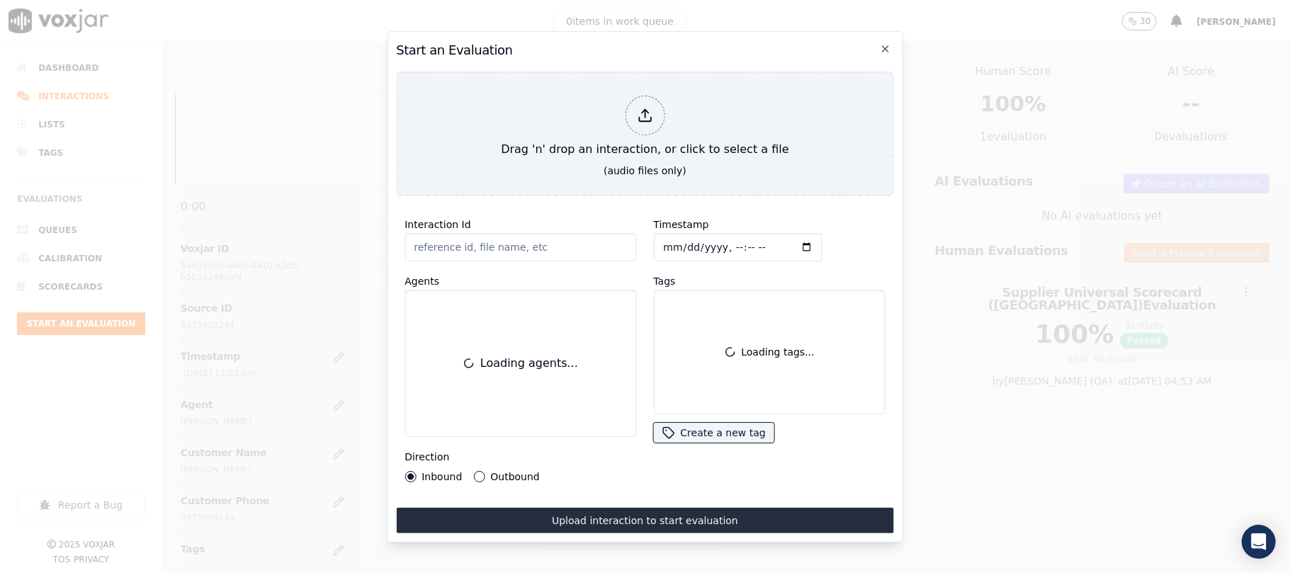
click at [490, 208] on div "Interaction Id Agents Loading agents... Direction Inbound Outbound" at bounding box center [520, 349] width 249 height 283
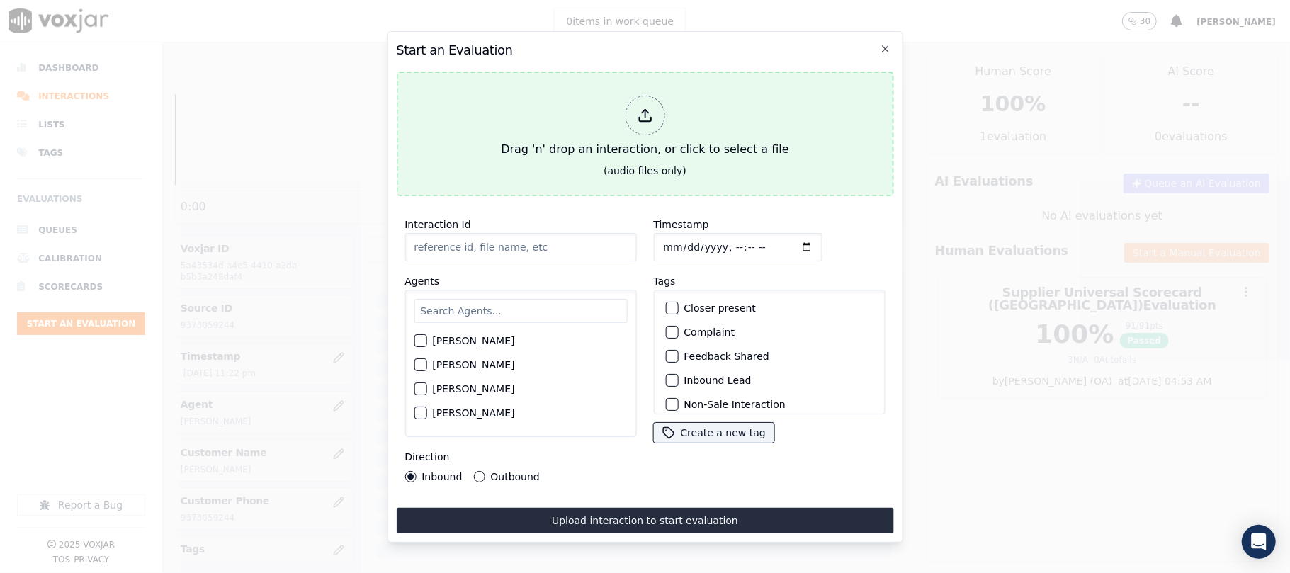
click at [523, 135] on div "Drag 'n' drop an interaction, or click to select a file" at bounding box center [644, 127] width 299 height 74
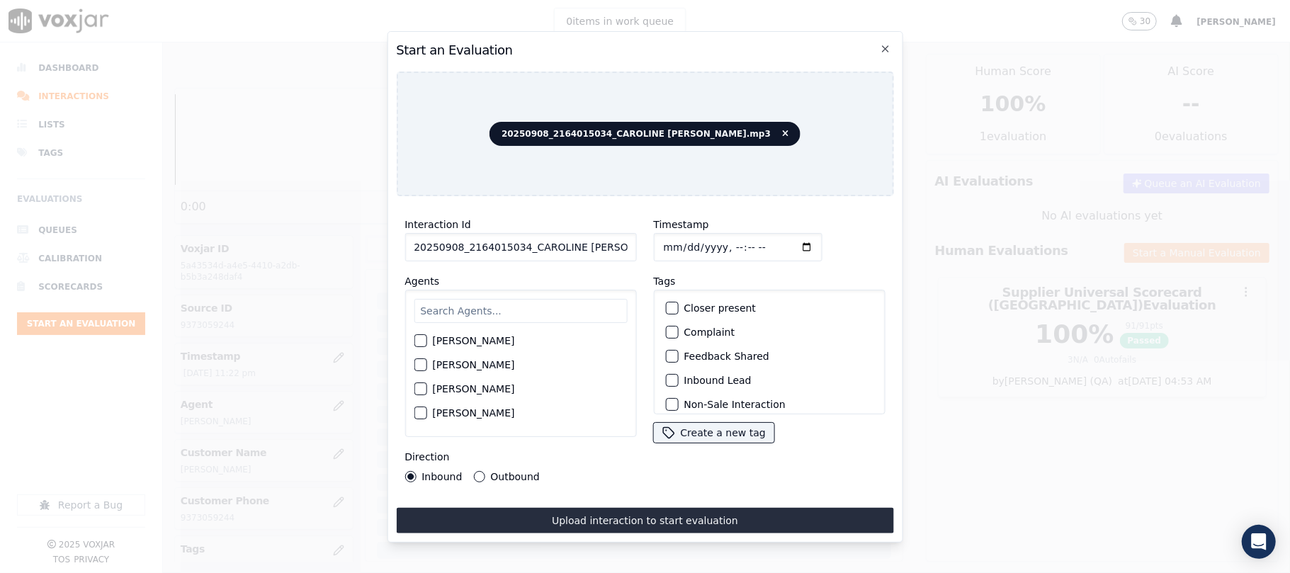
click at [513, 234] on input "20250908_2164015034_CAROLINE [PERSON_NAME].mp3" at bounding box center [521, 247] width 232 height 28
paste input "164015034"
type input "2164015034"
click at [676, 237] on input "Timestamp" at bounding box center [737, 247] width 169 height 28
type input "[DATE]T23:23"
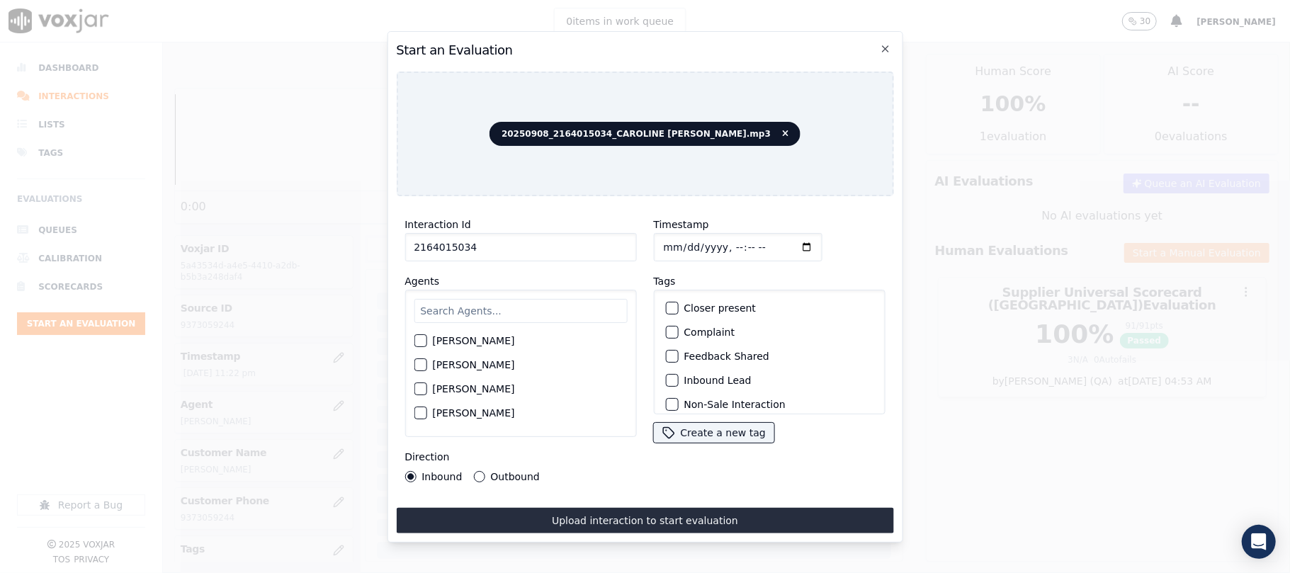
click at [497, 299] on input "text" at bounding box center [520, 311] width 213 height 24
type input "Ca"
click at [479, 337] on label "[PERSON_NAME]" at bounding box center [473, 342] width 82 height 10
click at [427, 335] on button "[PERSON_NAME]" at bounding box center [420, 341] width 13 height 13
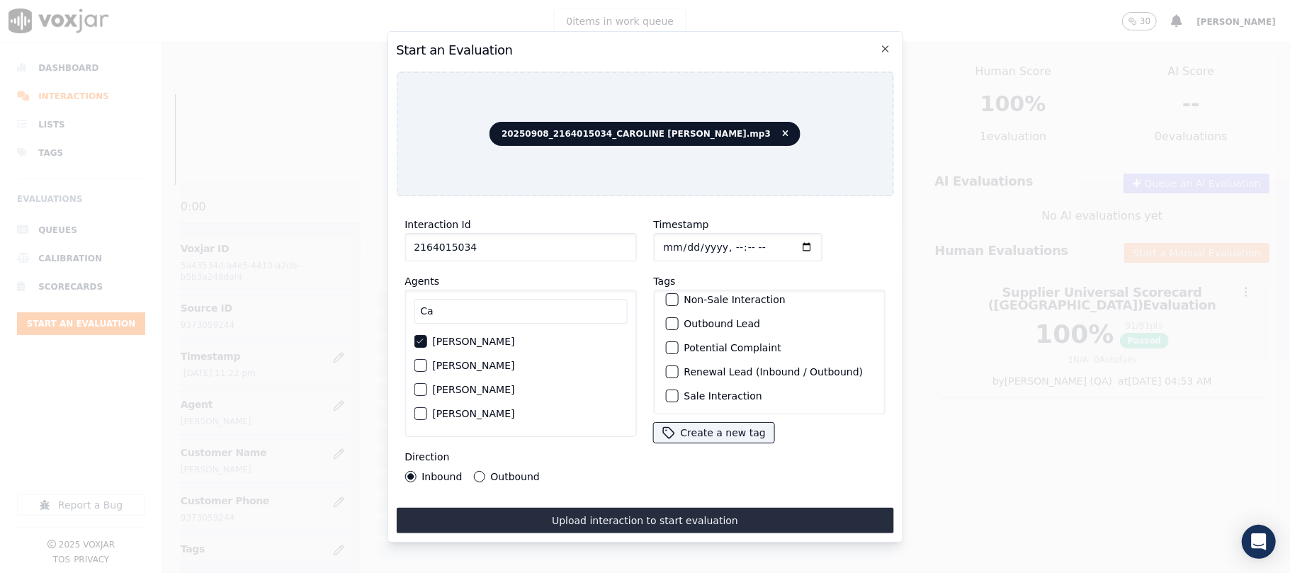
click at [709, 384] on div "Sale Interaction" at bounding box center [769, 396] width 219 height 24
click at [700, 391] on label "Sale Interaction" at bounding box center [723, 396] width 78 height 10
click at [678, 390] on button "Sale Interaction" at bounding box center [671, 396] width 13 height 13
click at [525, 472] on label "Outbound" at bounding box center [514, 477] width 49 height 10
click at [485, 472] on button "Outbound" at bounding box center [478, 476] width 11 height 11
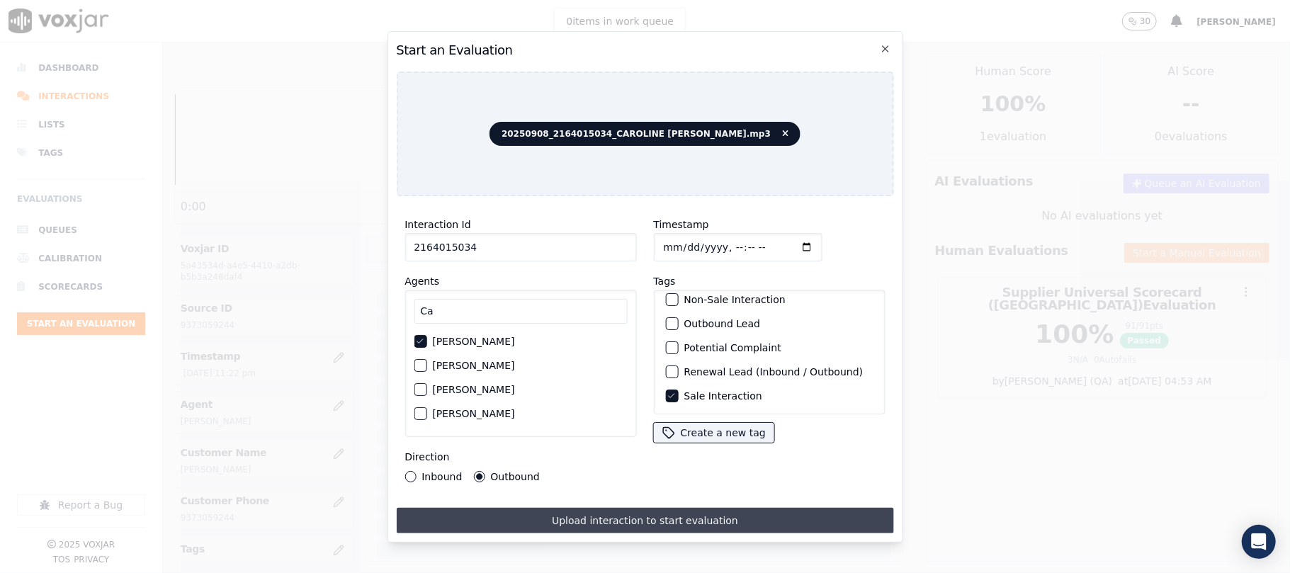
click at [573, 511] on button "Upload interaction to start evaluation" at bounding box center [644, 521] width 497 height 26
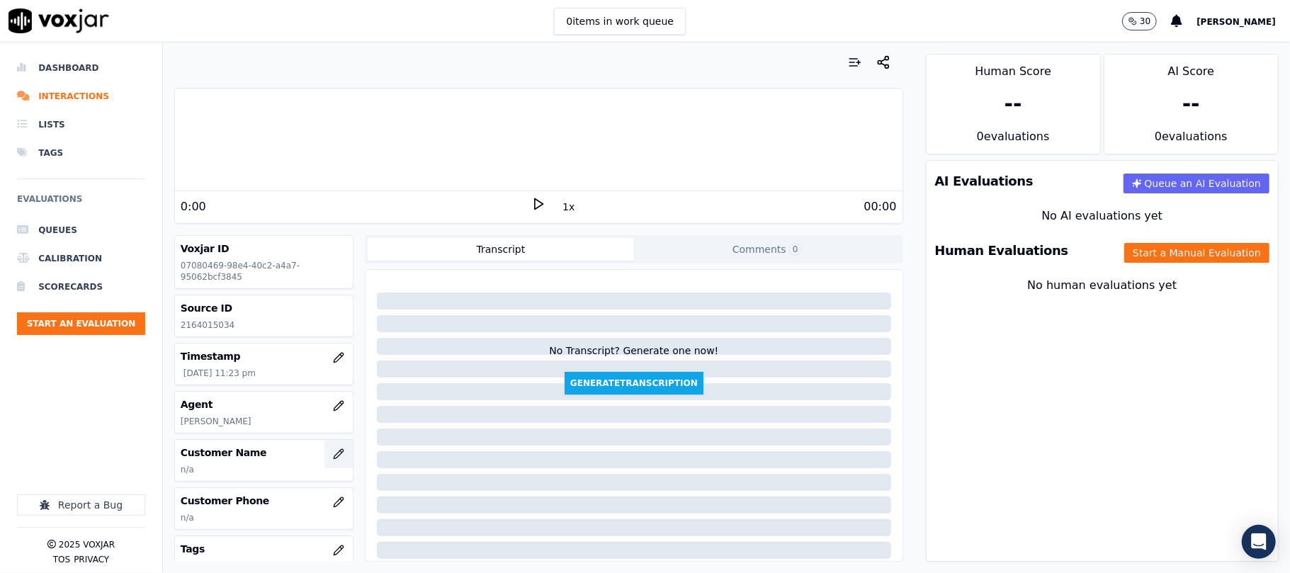
click at [333, 451] on icon "button" at bounding box center [338, 454] width 11 height 11
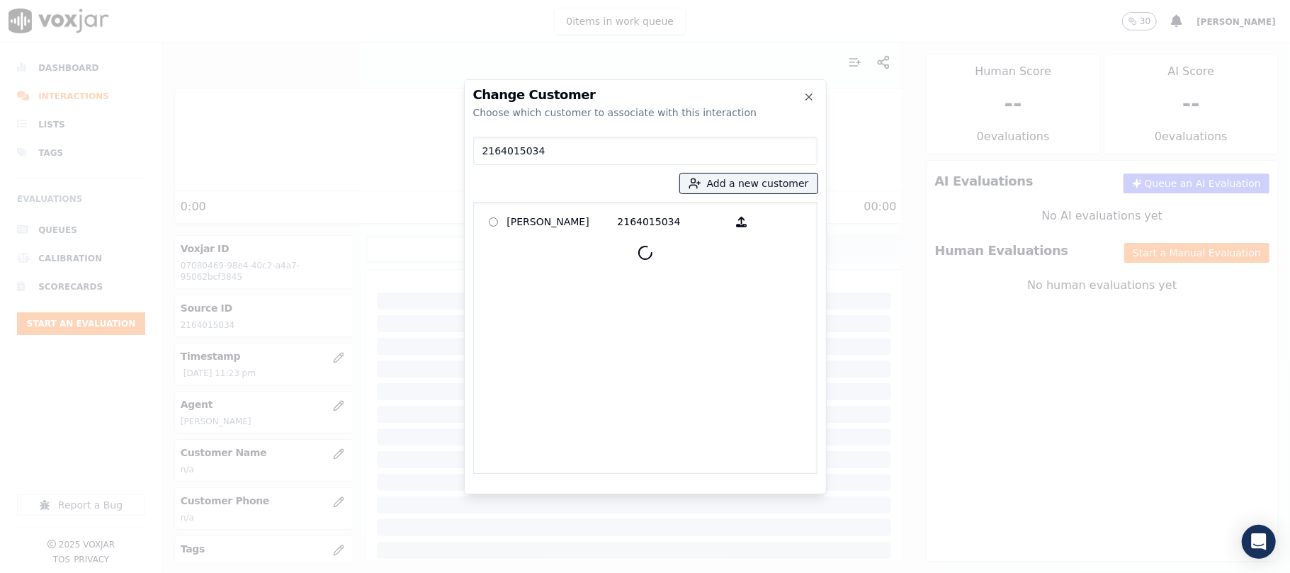
type input "2164015034"
click at [558, 220] on p "[PERSON_NAME]" at bounding box center [562, 222] width 111 height 22
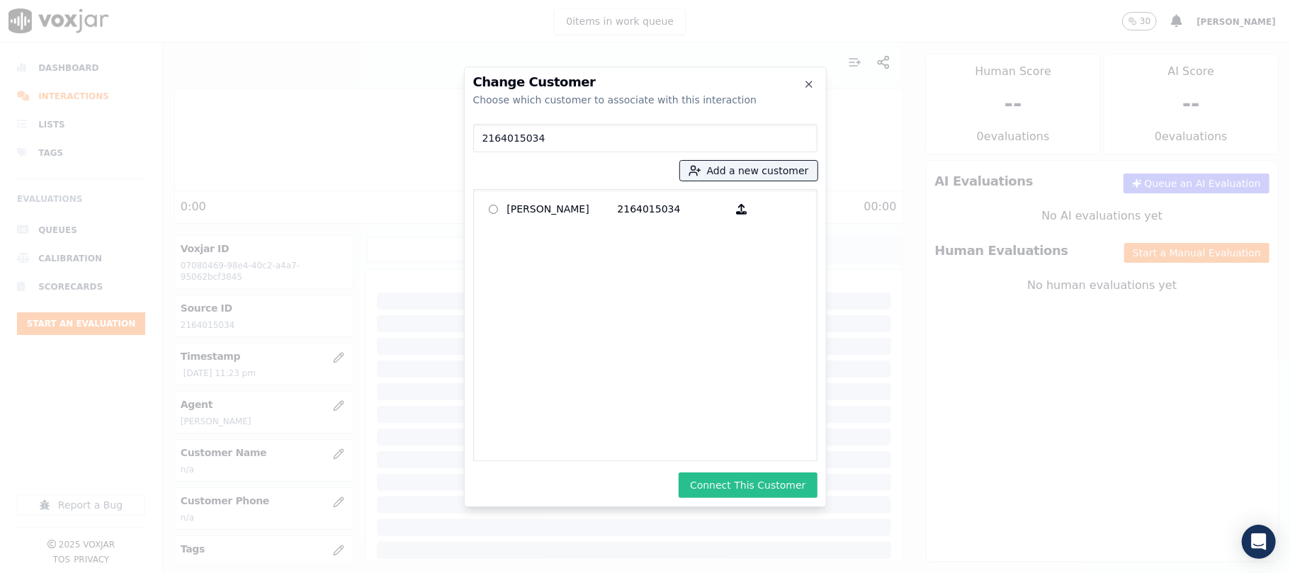
click at [738, 473] on button "Connect This Customer" at bounding box center [748, 486] width 138 height 26
click at [1124, 248] on div at bounding box center [645, 286] width 1290 height 573
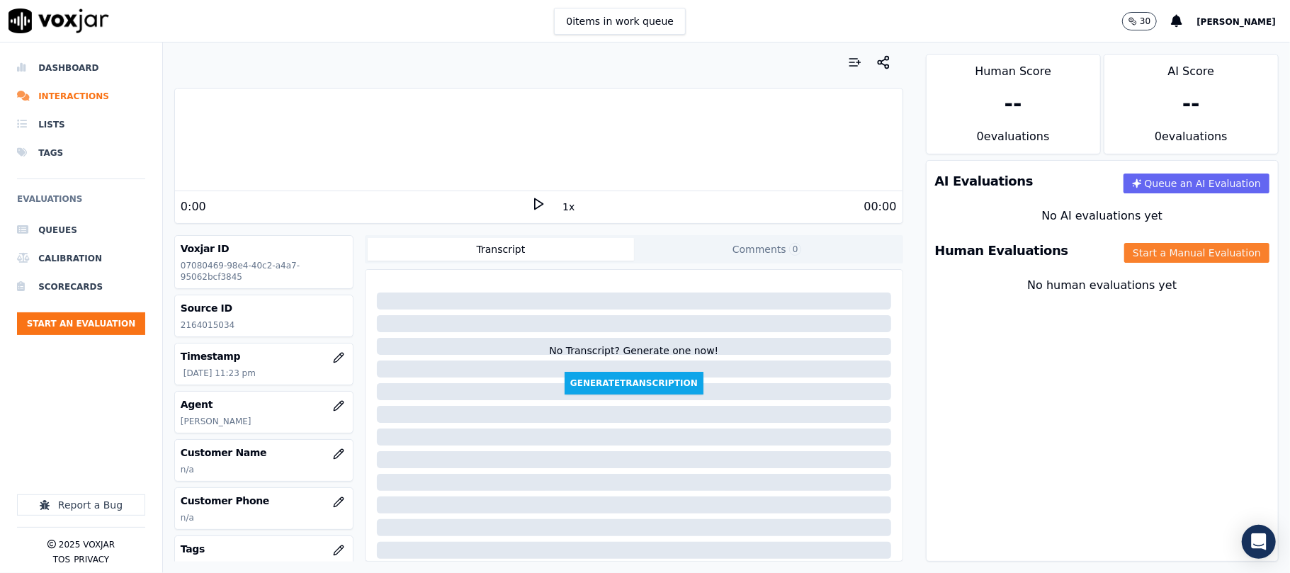
click at [1125, 255] on button "Start a Manual Evaluation" at bounding box center [1197, 253] width 145 height 20
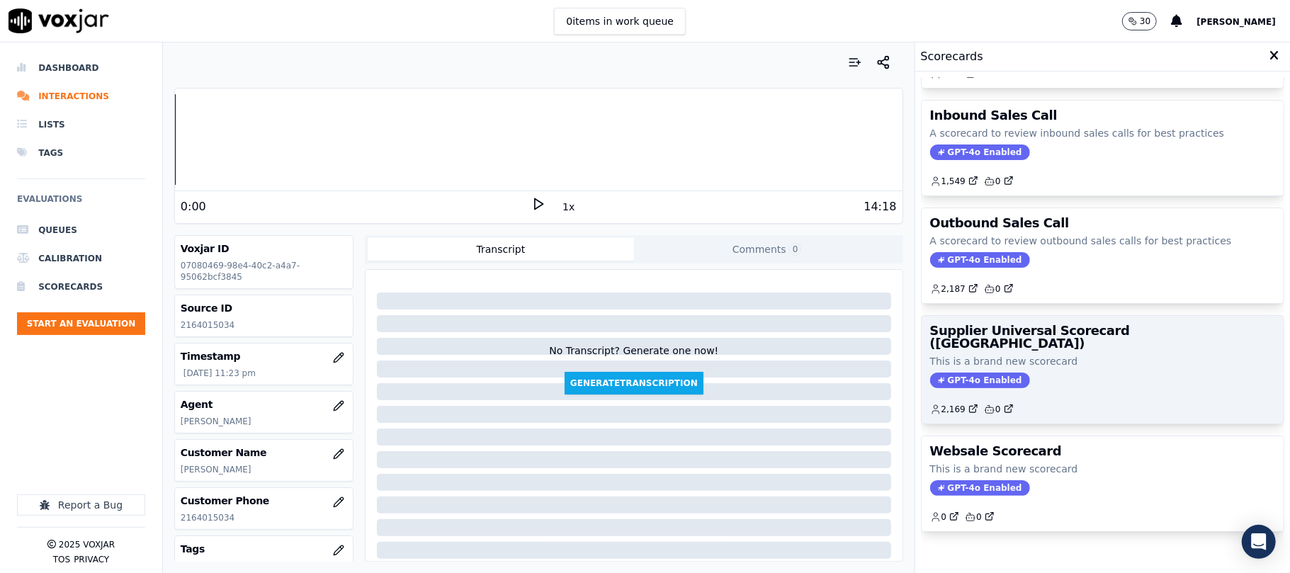
scroll to position [140, 0]
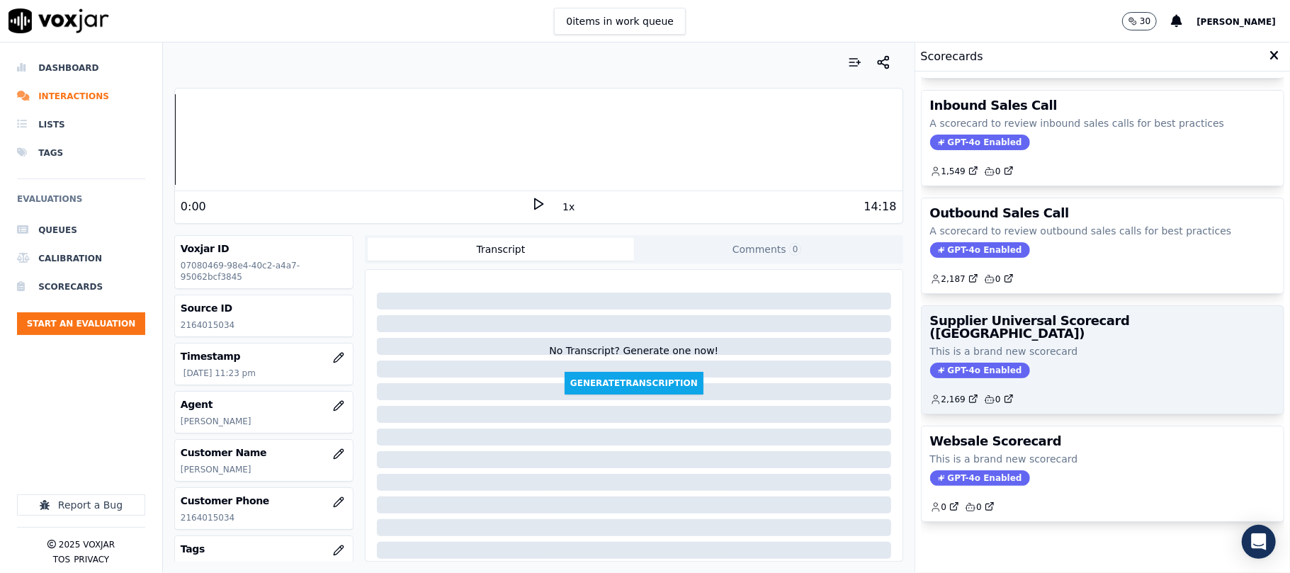
click at [1063, 344] on p "This is a brand new scorecard" at bounding box center [1102, 351] width 345 height 14
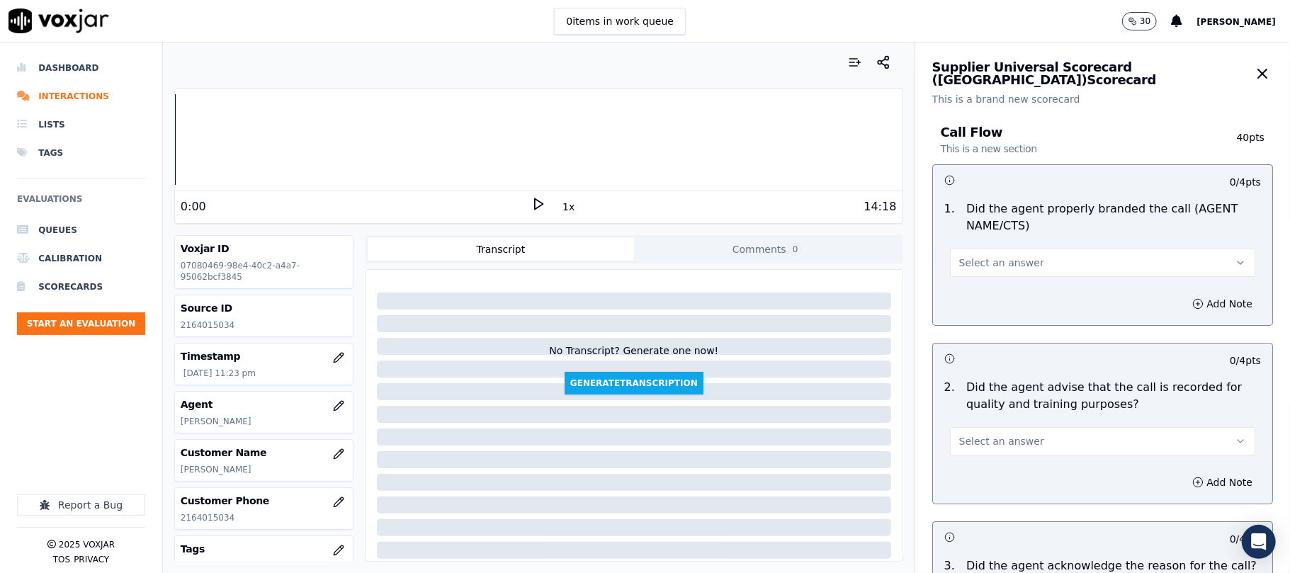
click at [1035, 242] on div "Select an answer" at bounding box center [1103, 256] width 328 height 43
click at [1036, 253] on button "Select an answer" at bounding box center [1102, 263] width 305 height 28
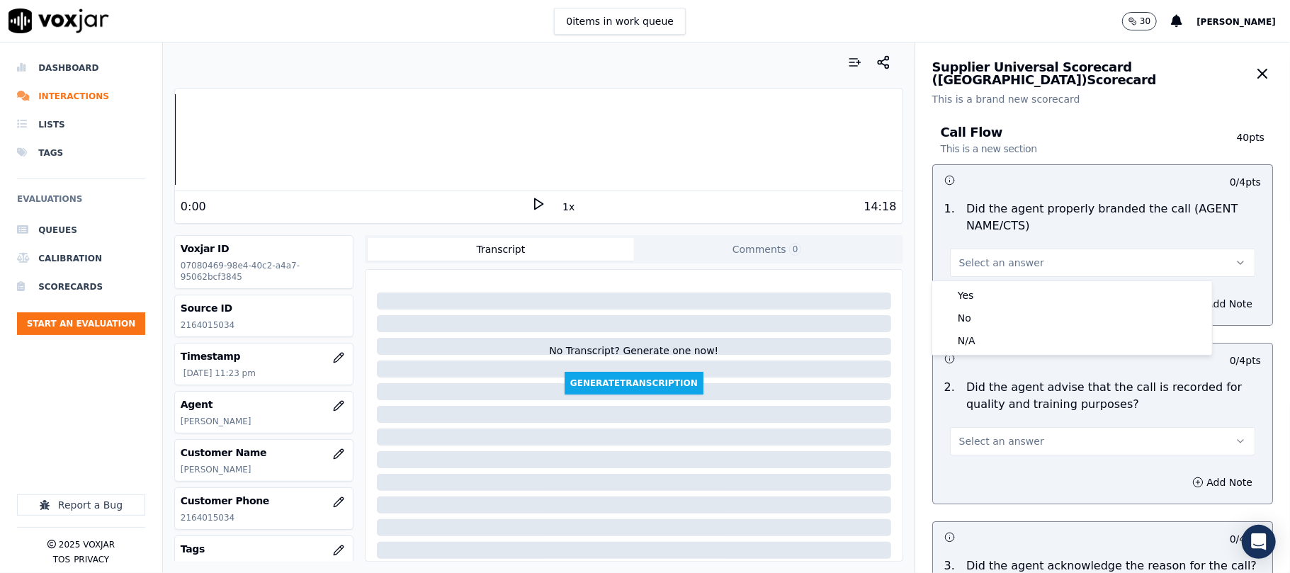
click at [1033, 282] on div "Yes No N/A" at bounding box center [1073, 318] width 280 height 74
click at [1026, 290] on div "Yes" at bounding box center [1072, 295] width 274 height 23
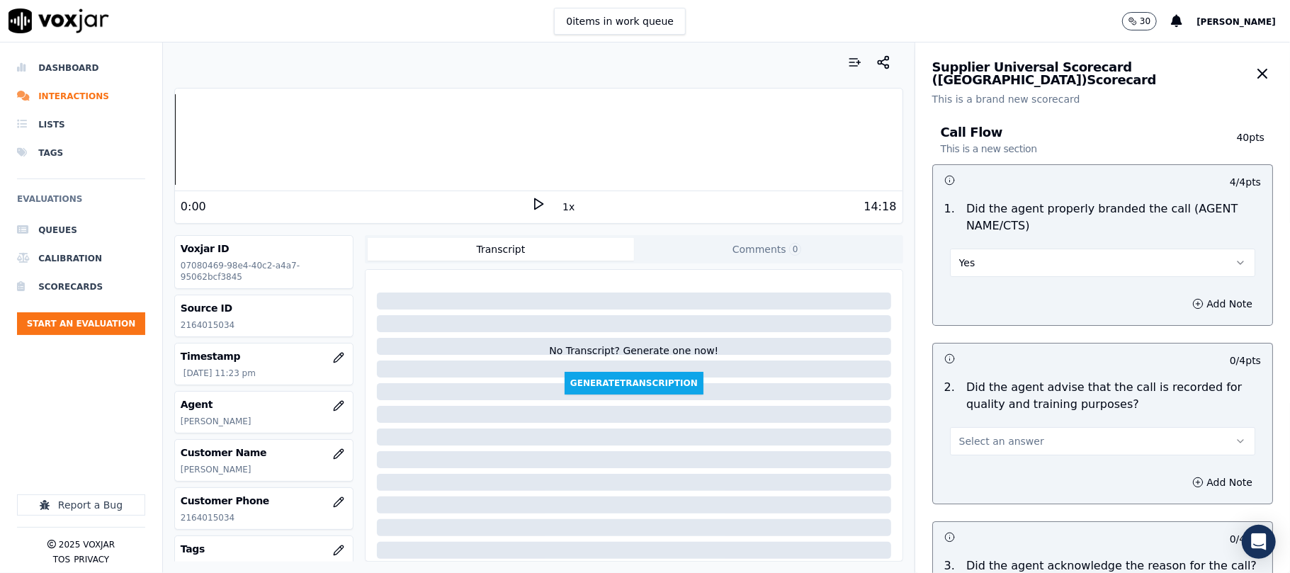
click at [988, 440] on span "Select an answer" at bounding box center [1002, 441] width 85 height 14
click at [979, 472] on div "Yes" at bounding box center [1072, 474] width 274 height 23
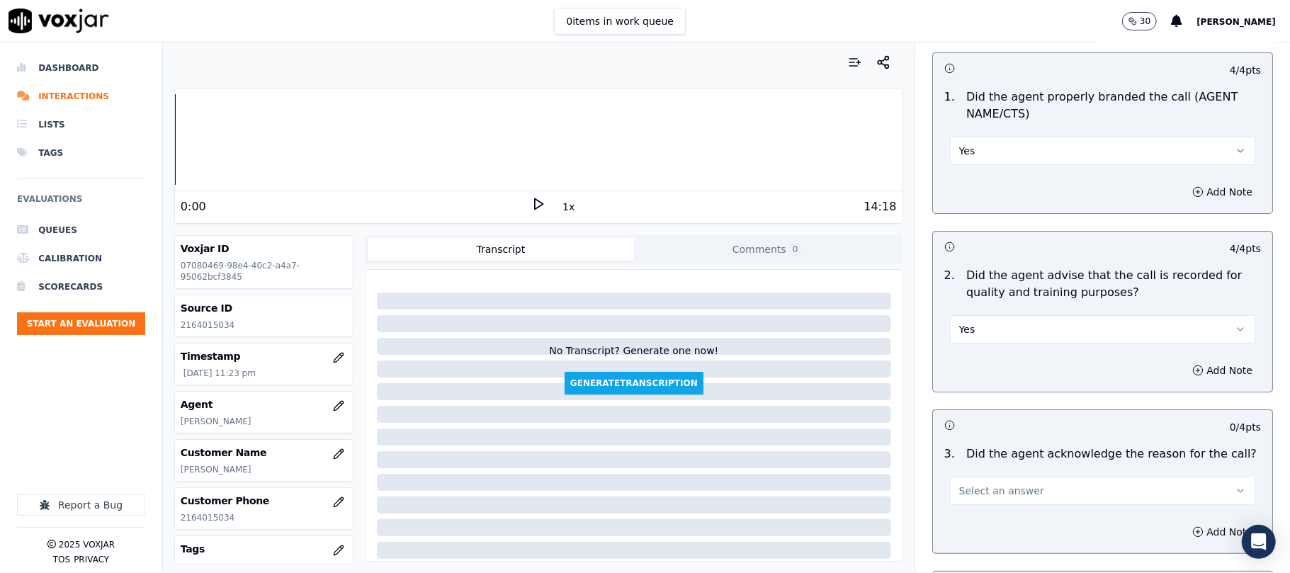
scroll to position [157, 0]
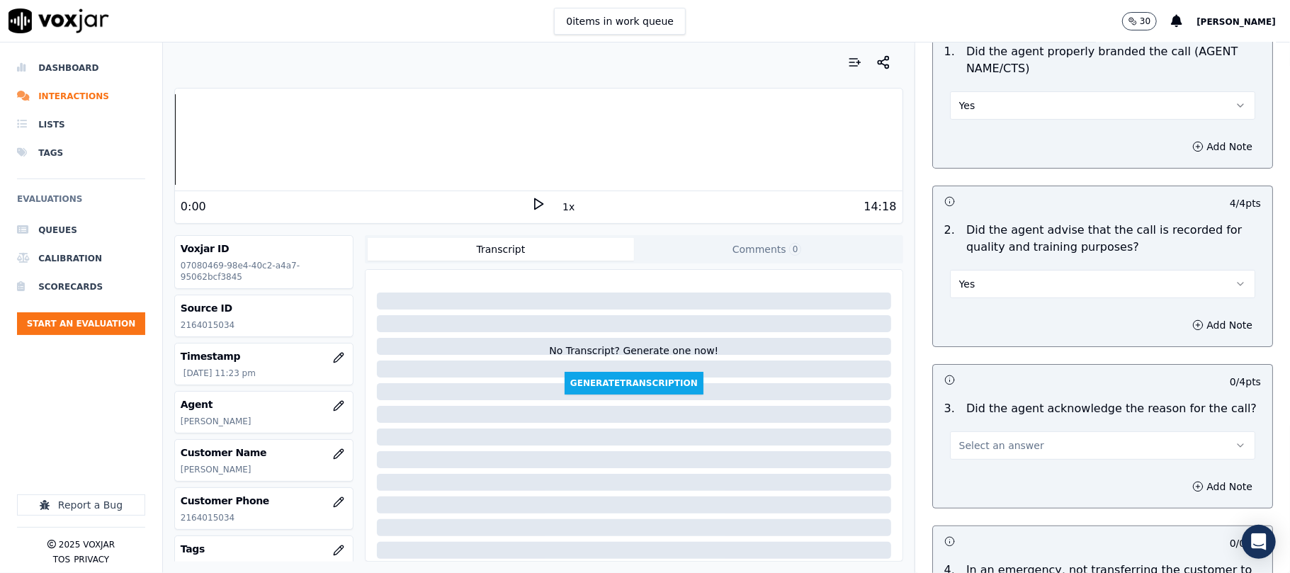
click at [995, 453] on span "Select an answer" at bounding box center [1002, 446] width 85 height 14
click at [959, 472] on div "Yes" at bounding box center [1072, 478] width 274 height 23
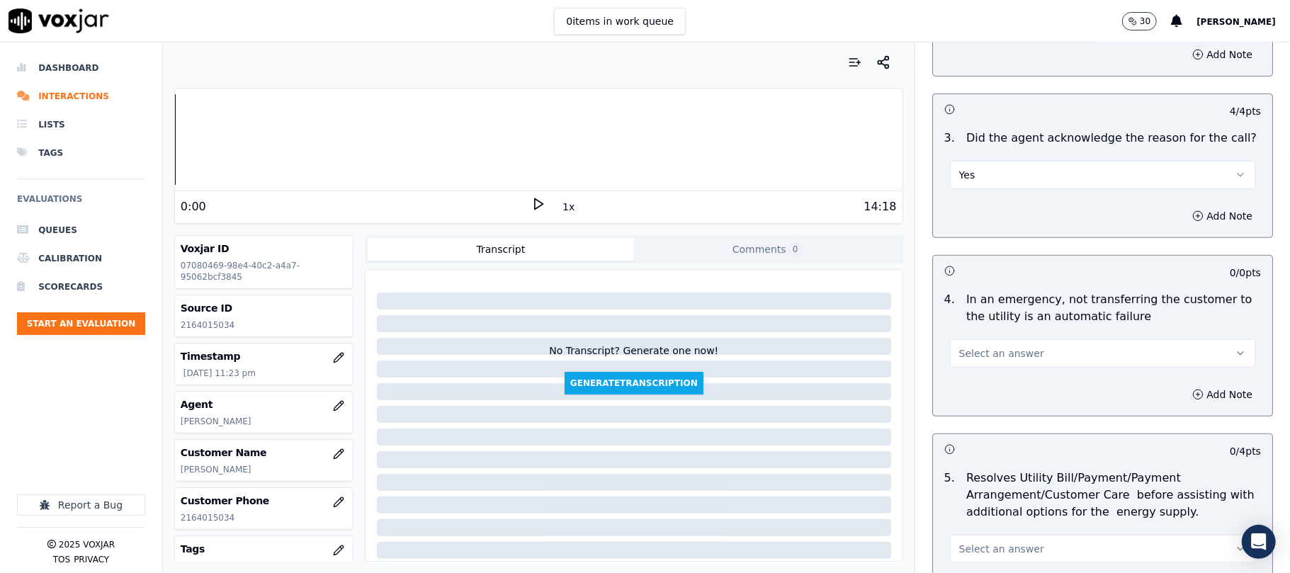
scroll to position [472, 0]
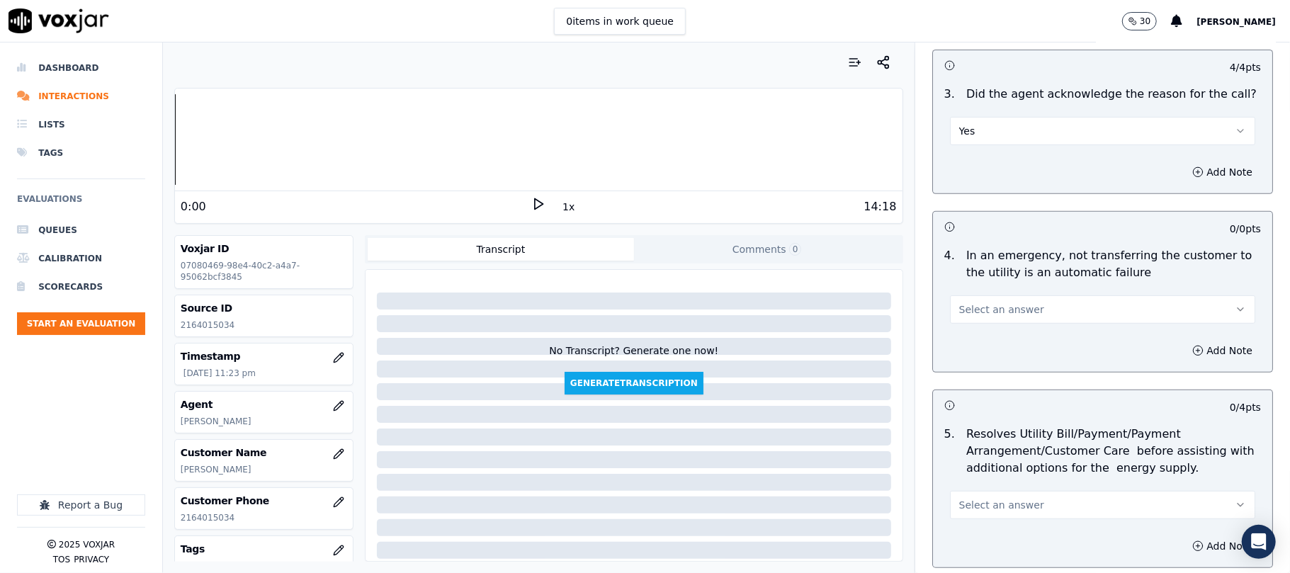
click at [1018, 319] on button "Select an answer" at bounding box center [1102, 310] width 305 height 28
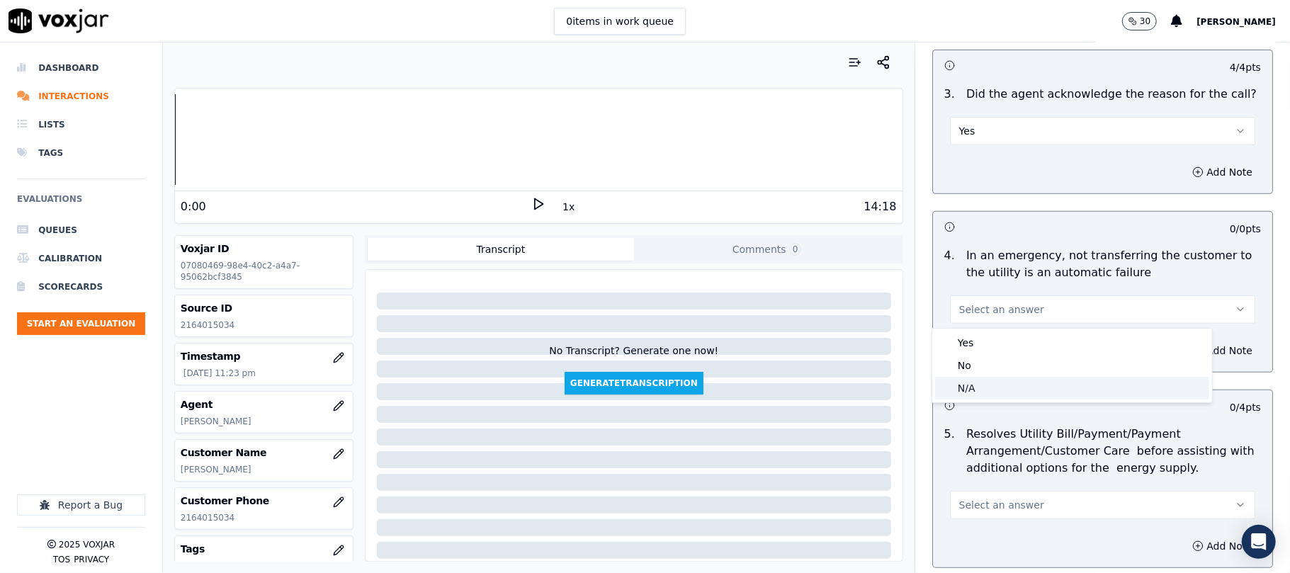
click at [1010, 383] on div "N/A" at bounding box center [1072, 388] width 274 height 23
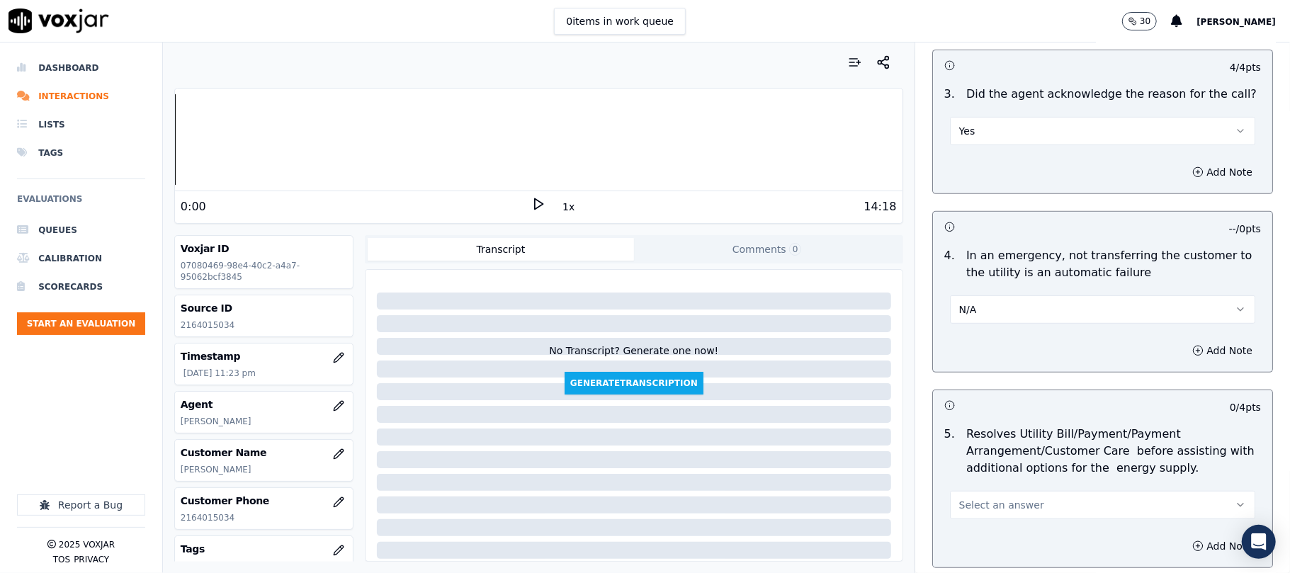
scroll to position [630, 0]
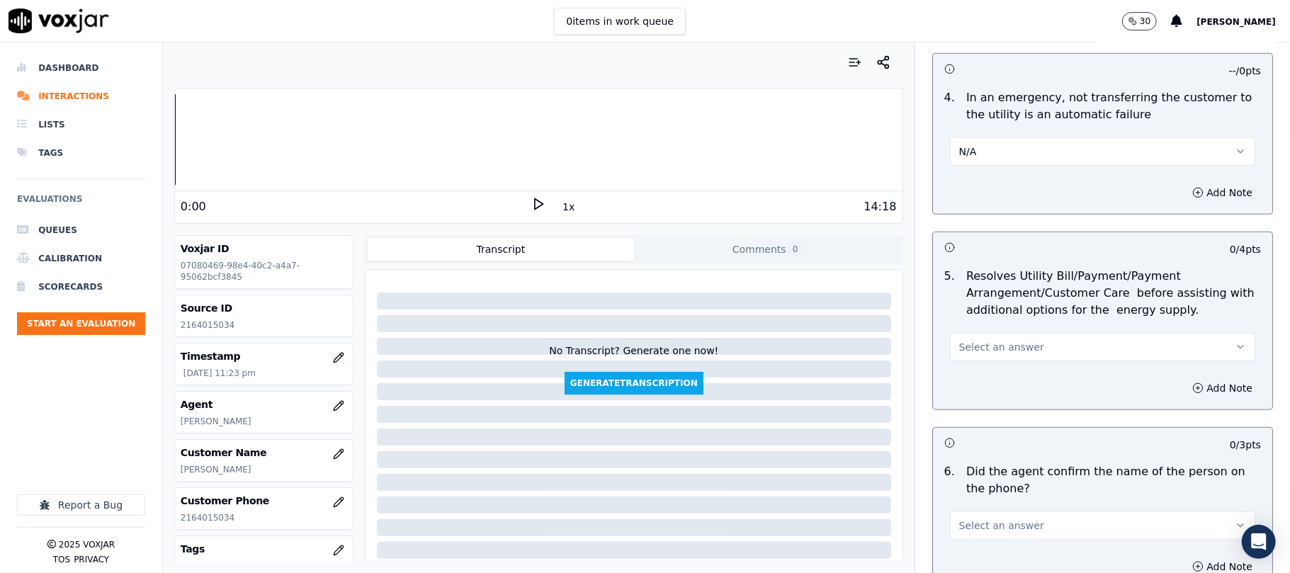
drag, startPoint x: 1024, startPoint y: 357, endPoint x: 1030, endPoint y: 361, distance: 7.7
click at [1027, 357] on button "Select an answer" at bounding box center [1102, 347] width 305 height 28
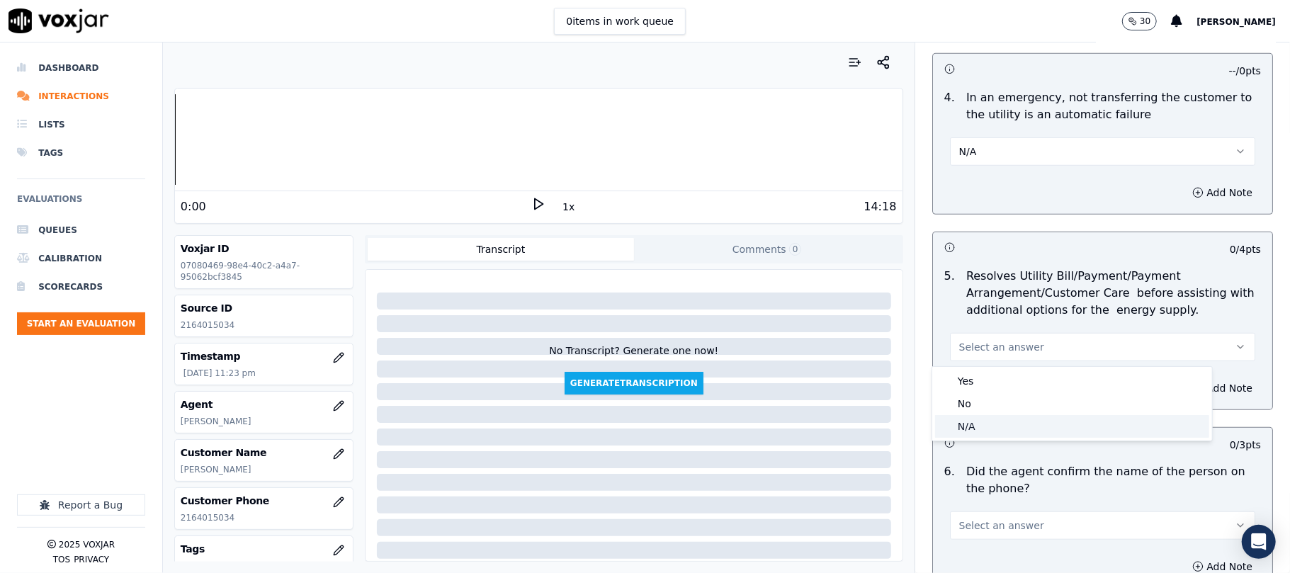
click at [1004, 426] on div "N/A" at bounding box center [1072, 426] width 274 height 23
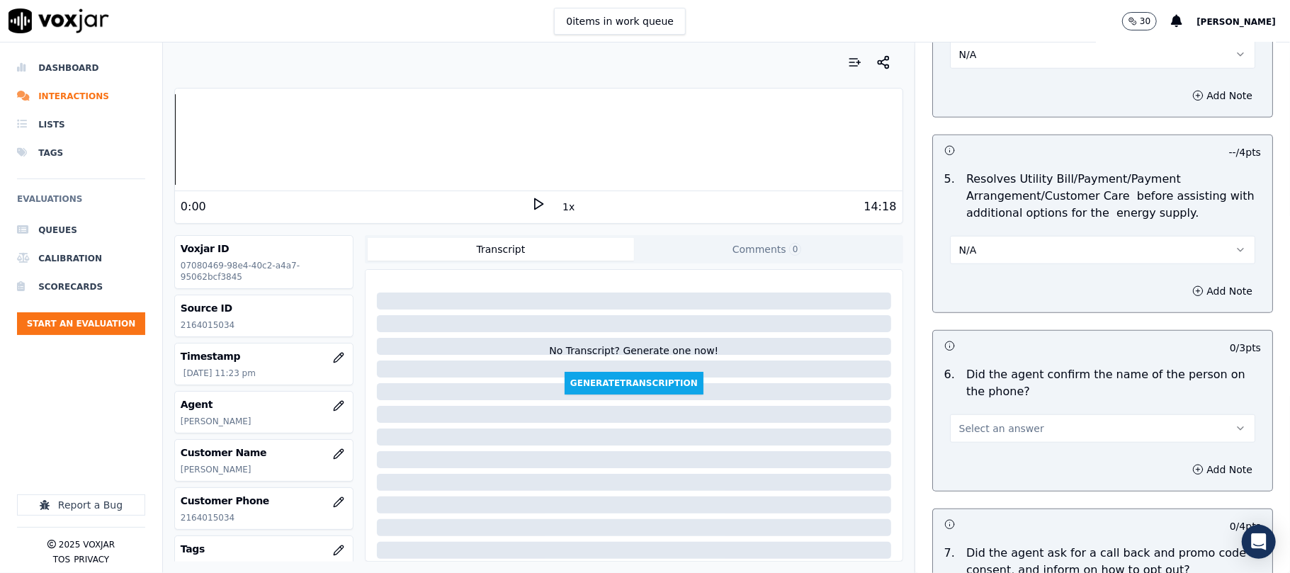
scroll to position [787, 0]
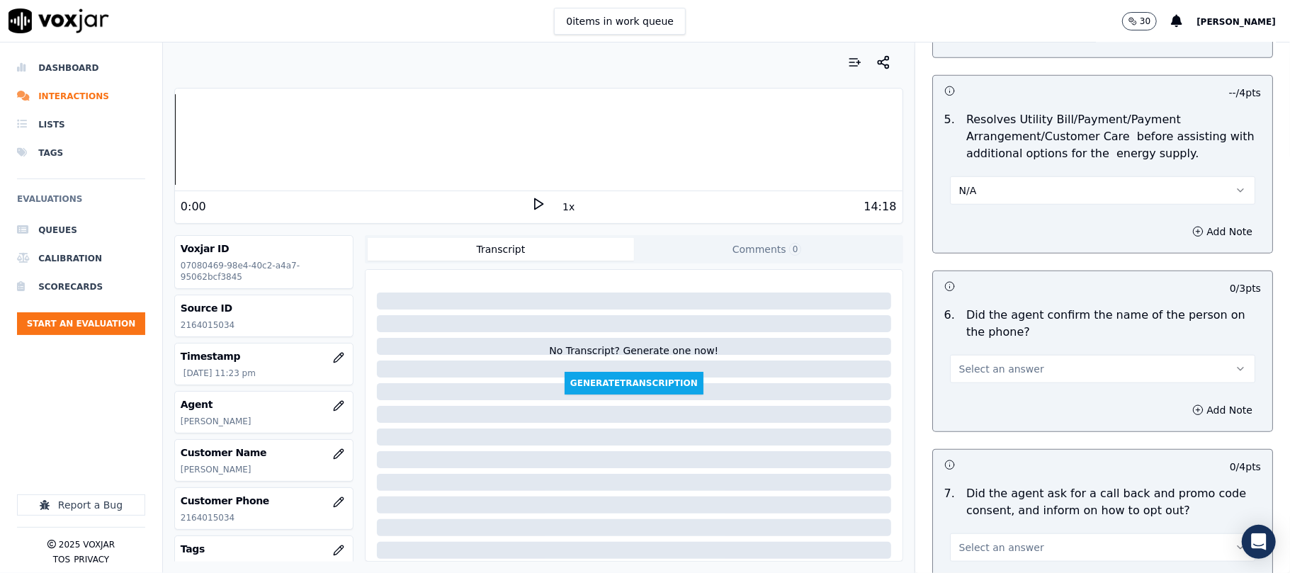
click at [1001, 366] on span "Select an answer" at bounding box center [1002, 369] width 85 height 14
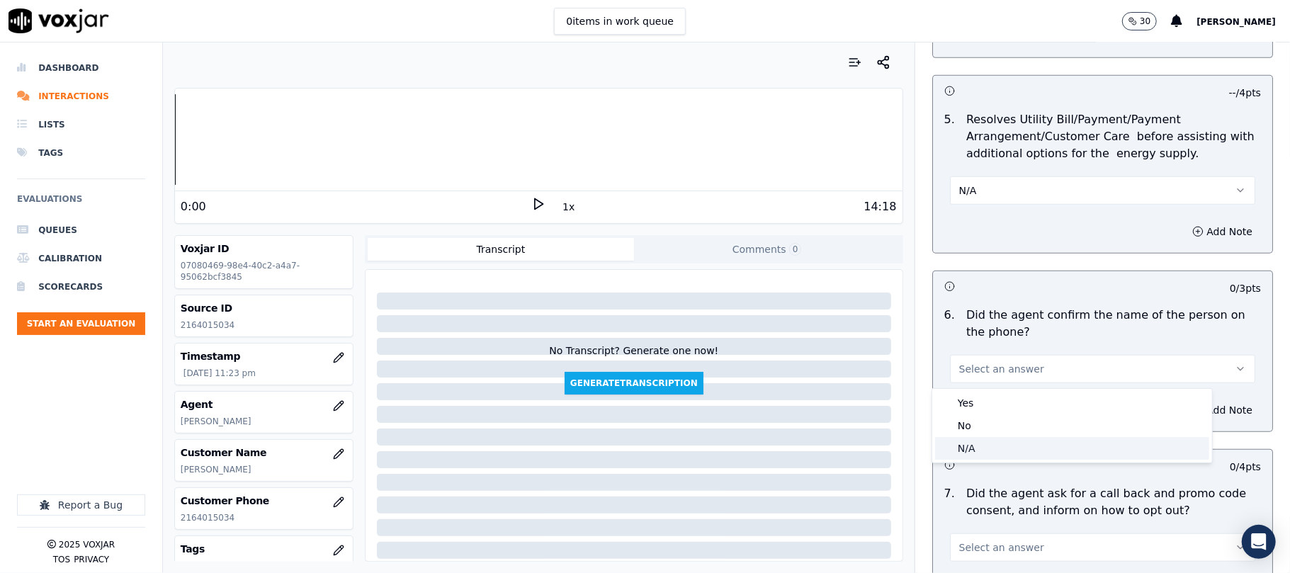
click at [972, 444] on div "N/A" at bounding box center [1072, 448] width 274 height 23
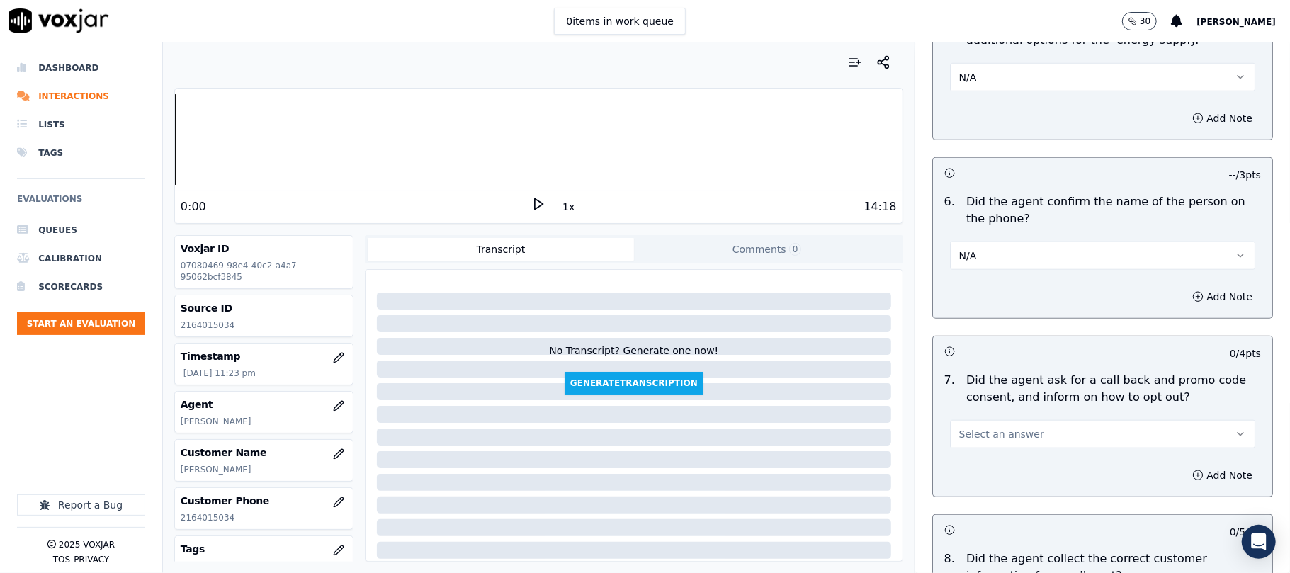
scroll to position [945, 0]
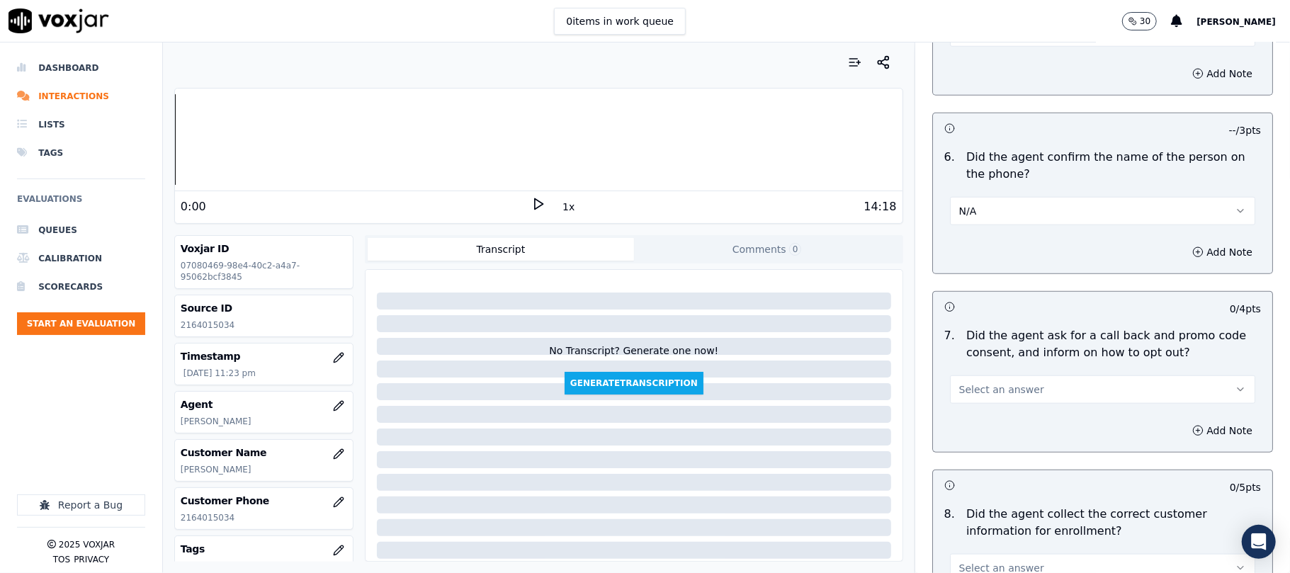
click at [994, 216] on button "N/A" at bounding box center [1102, 211] width 305 height 28
click at [990, 245] on div "Yes" at bounding box center [1072, 246] width 274 height 23
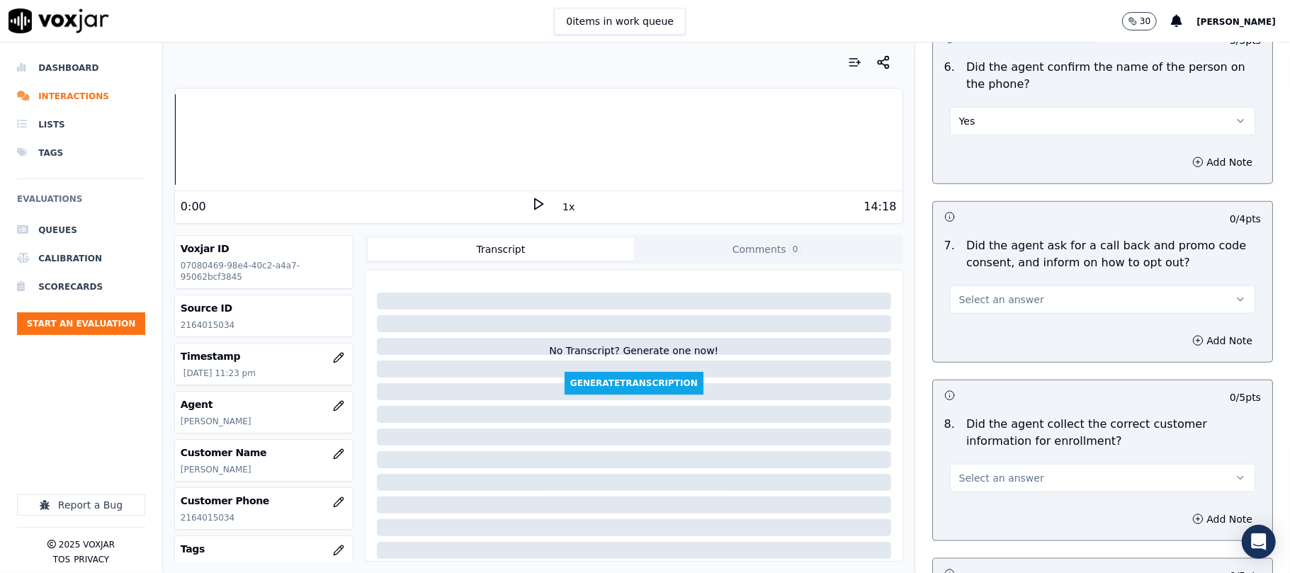
scroll to position [1103, 0]
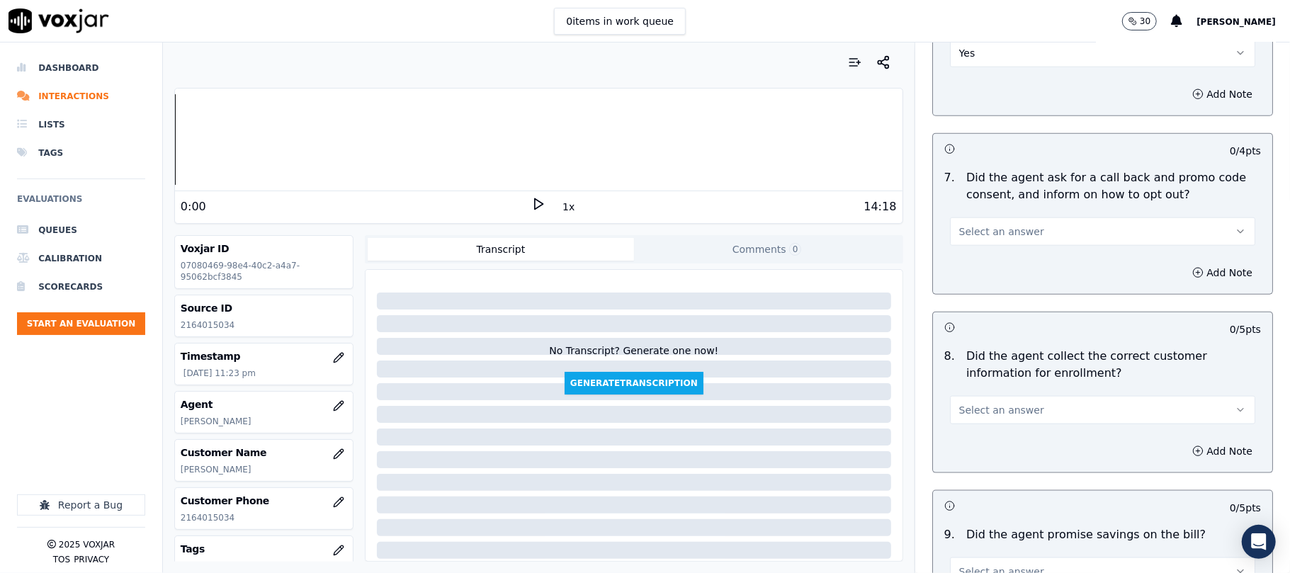
click at [985, 239] on span "Select an answer" at bounding box center [1002, 232] width 85 height 14
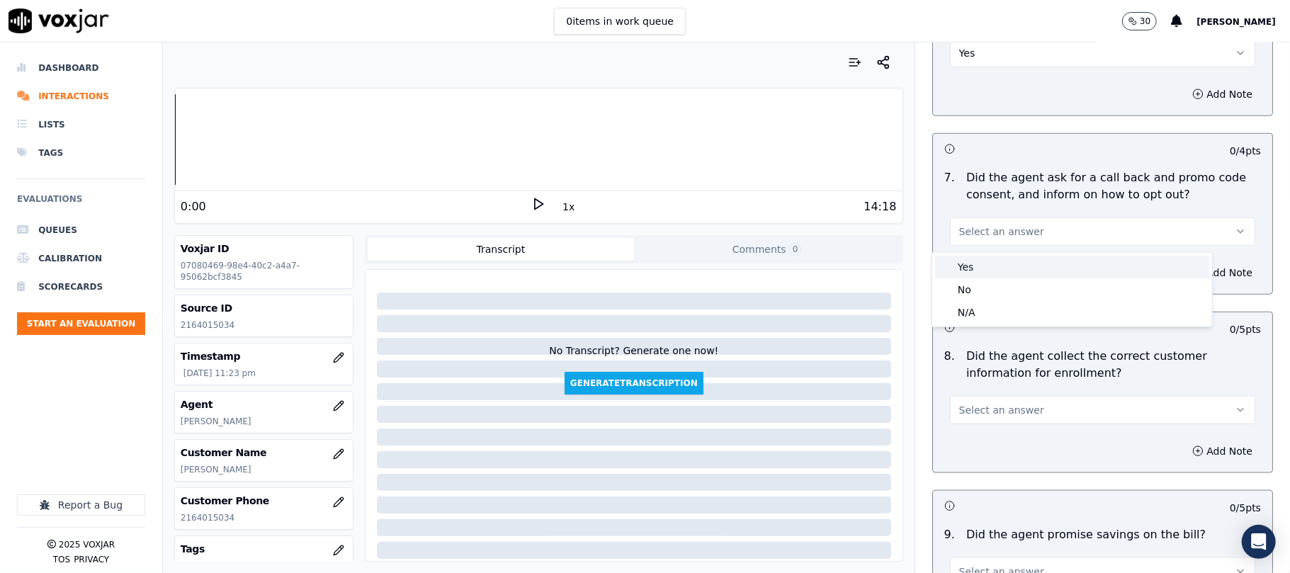
click at [979, 261] on div "Yes" at bounding box center [1072, 267] width 274 height 23
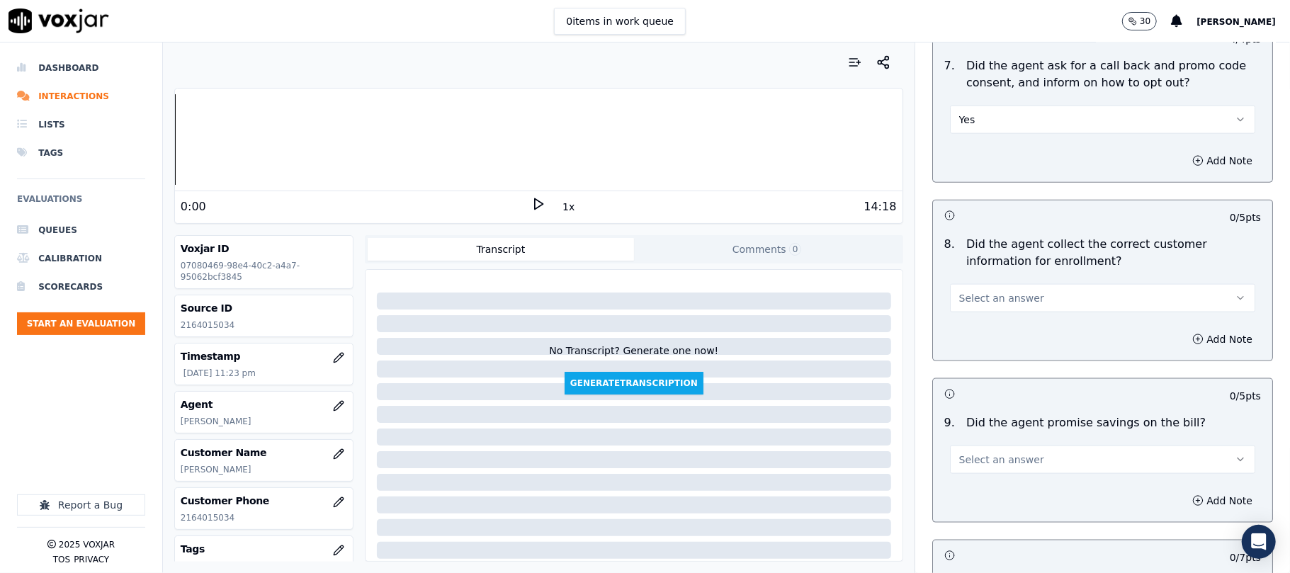
scroll to position [1259, 0]
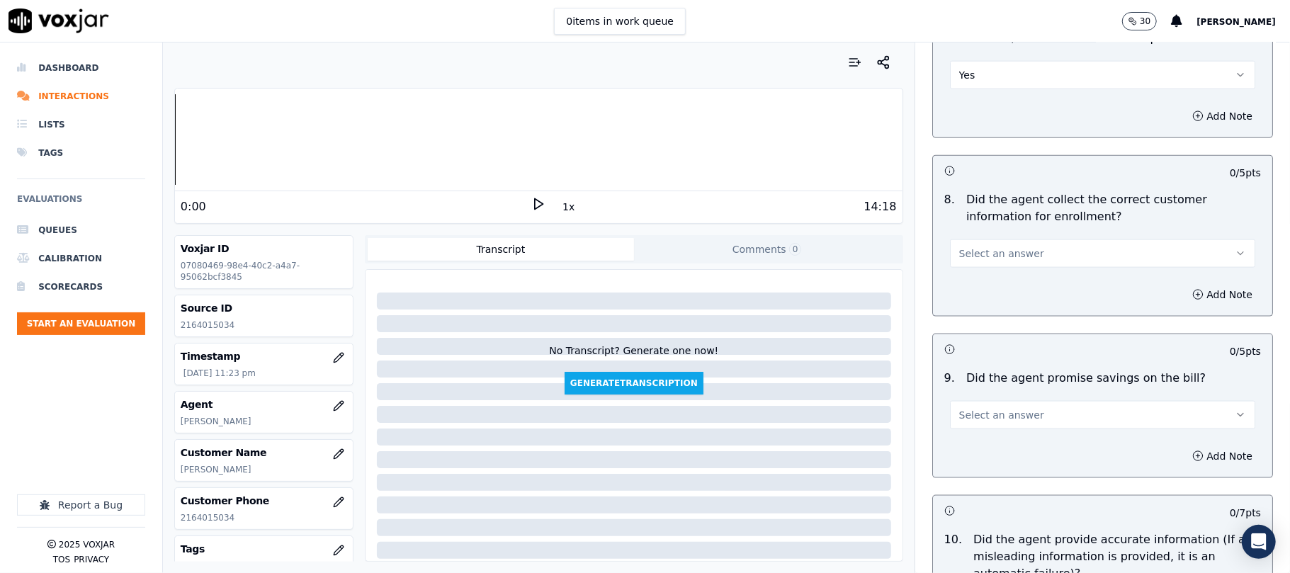
click at [986, 256] on span "Select an answer" at bounding box center [1002, 254] width 85 height 14
drag, startPoint x: 988, startPoint y: 269, endPoint x: 989, endPoint y: 284, distance: 14.9
click at [989, 283] on div "Yes" at bounding box center [1072, 289] width 274 height 23
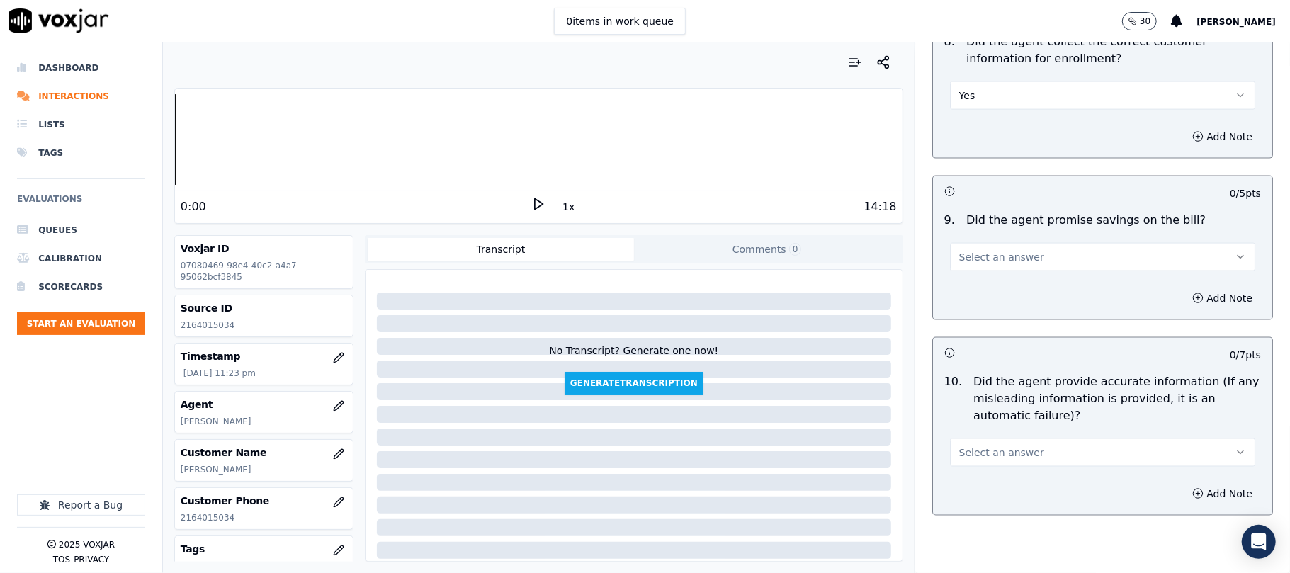
click at [984, 271] on button "Select an answer" at bounding box center [1102, 257] width 305 height 28
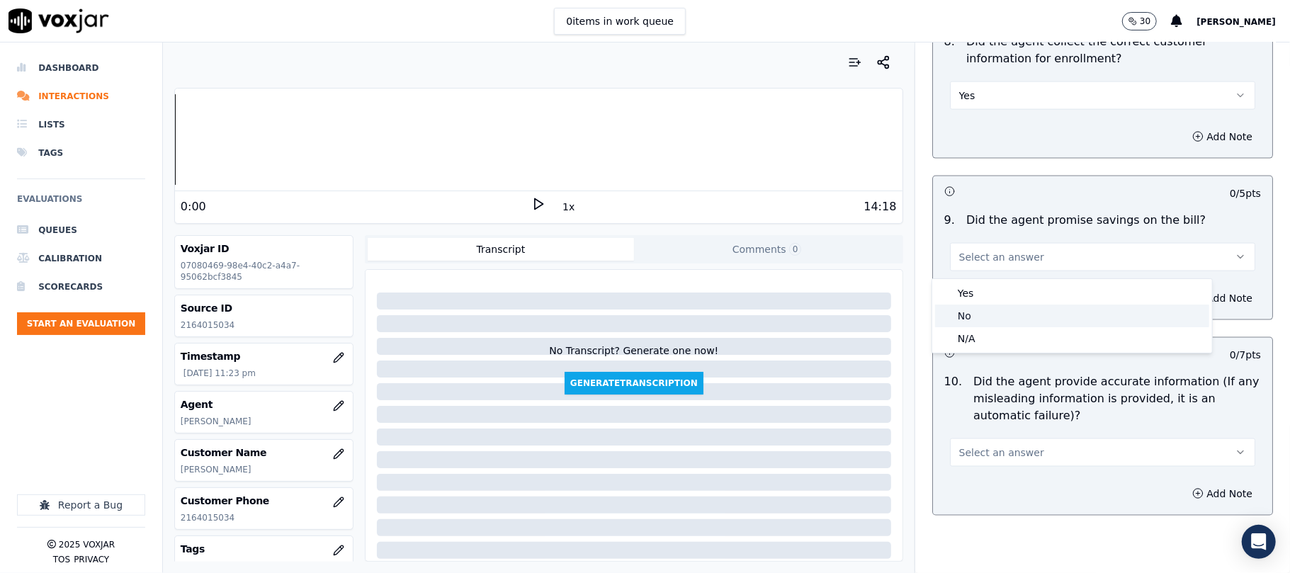
drag, startPoint x: 989, startPoint y: 322, endPoint x: 987, endPoint y: 333, distance: 11.5
click at [989, 323] on div "No" at bounding box center [1072, 316] width 274 height 23
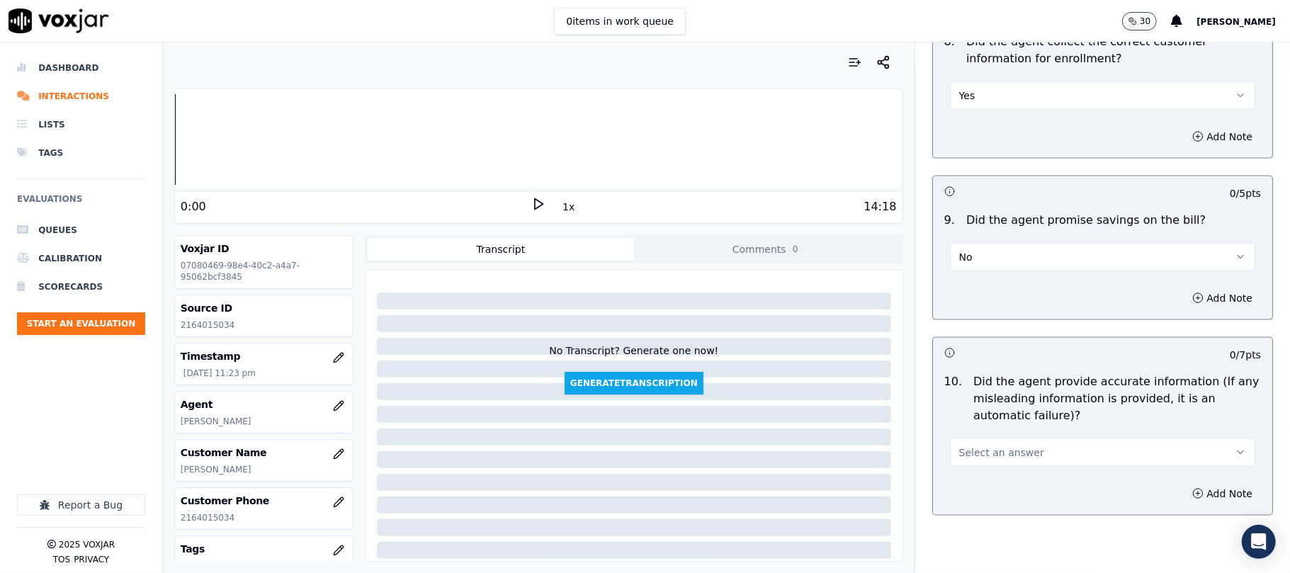
click at [973, 258] on button "No" at bounding box center [1102, 257] width 305 height 28
click at [976, 330] on div "N/A" at bounding box center [1072, 338] width 274 height 23
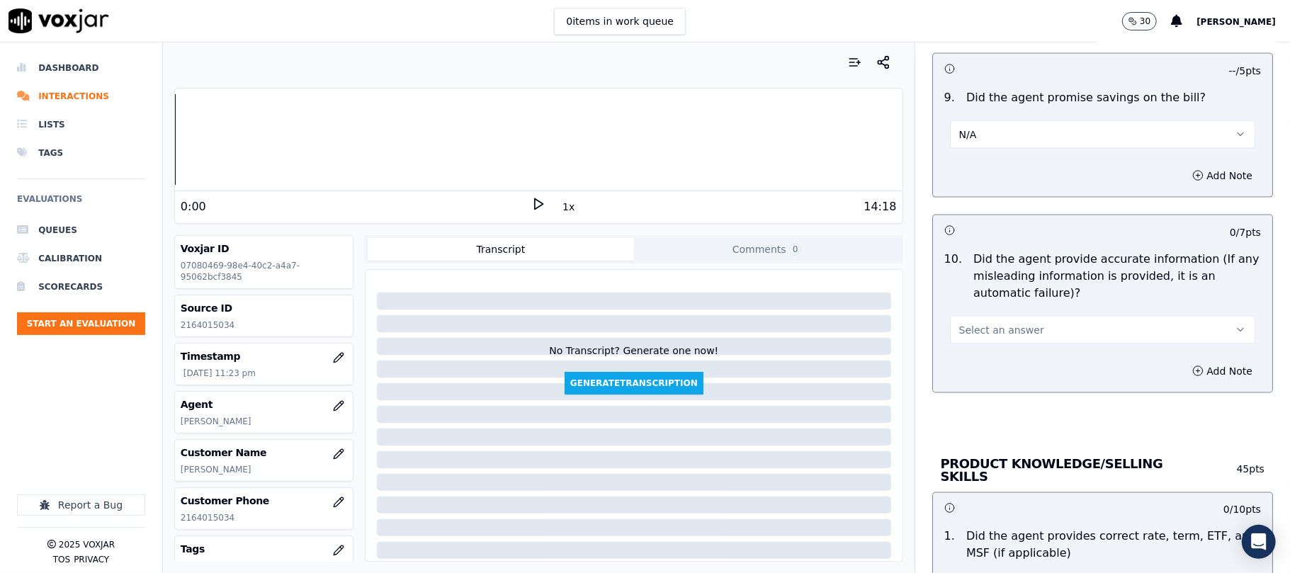
scroll to position [1575, 0]
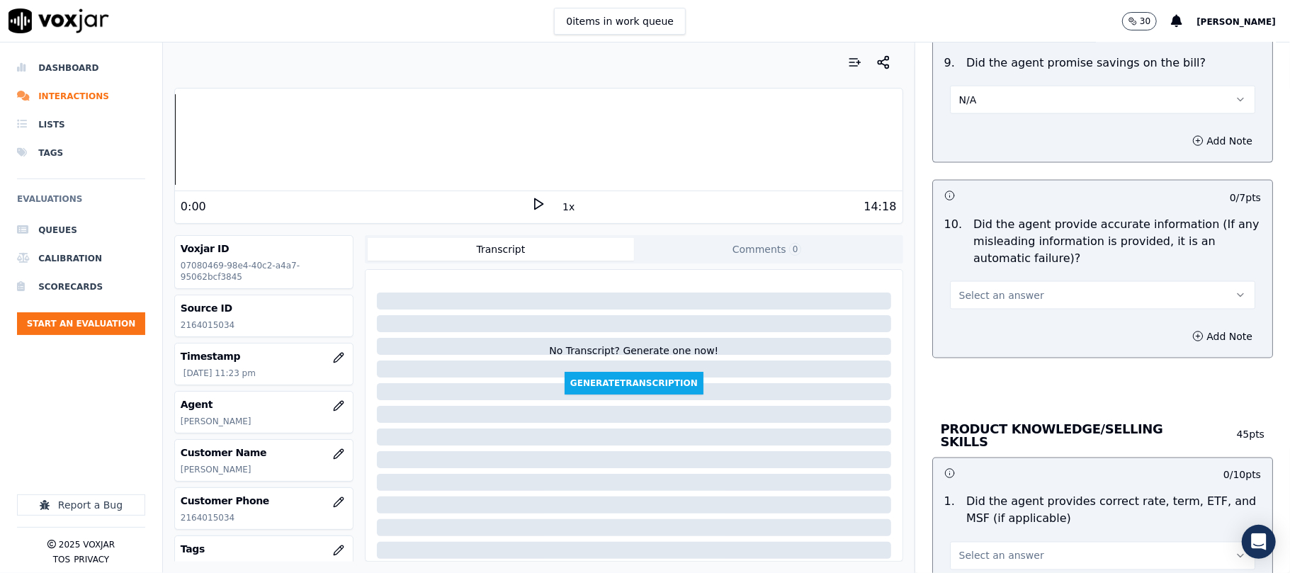
click at [979, 296] on span "Select an answer" at bounding box center [1002, 295] width 85 height 14
click at [982, 327] on div "Yes" at bounding box center [1072, 331] width 274 height 23
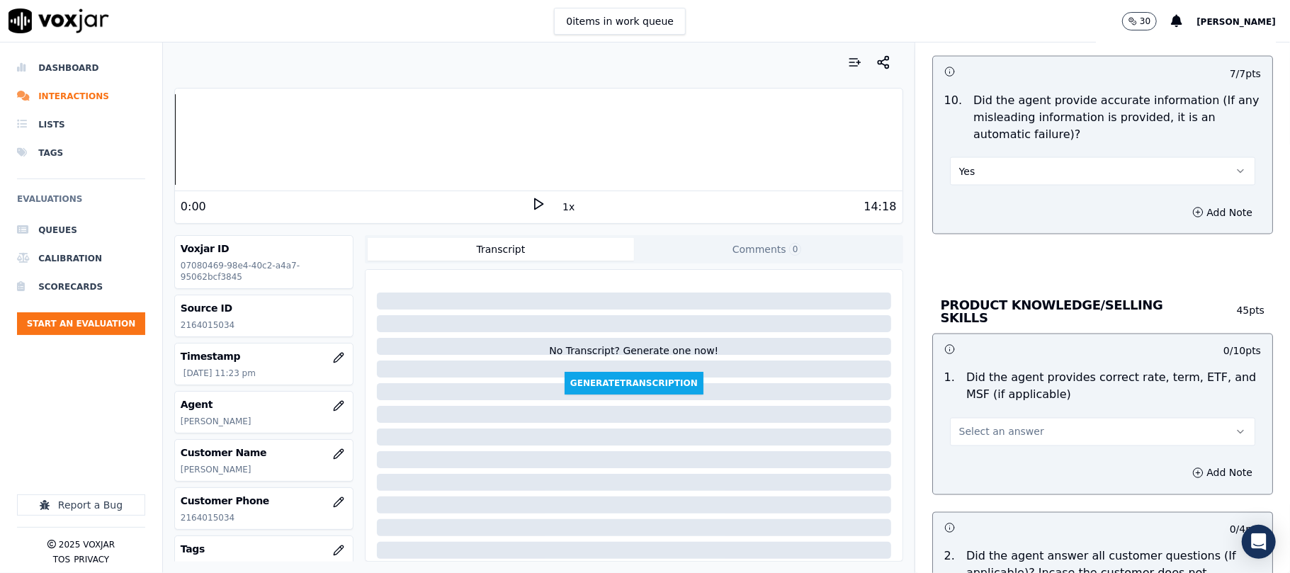
scroll to position [1732, 0]
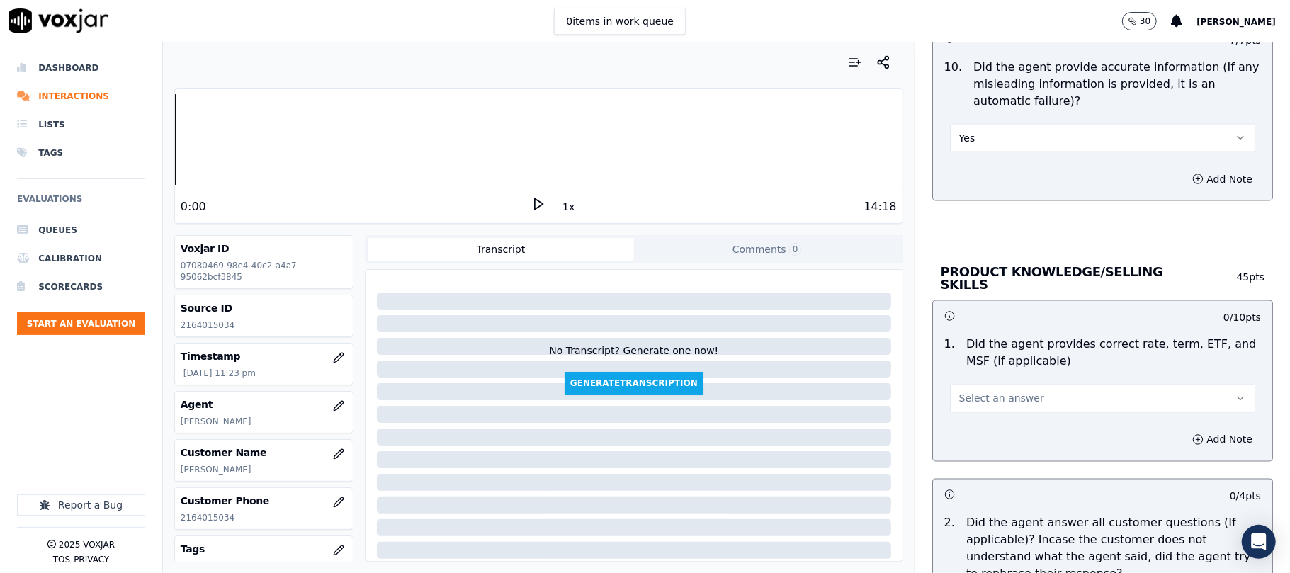
click at [976, 397] on span "Select an answer" at bounding box center [1002, 399] width 85 height 14
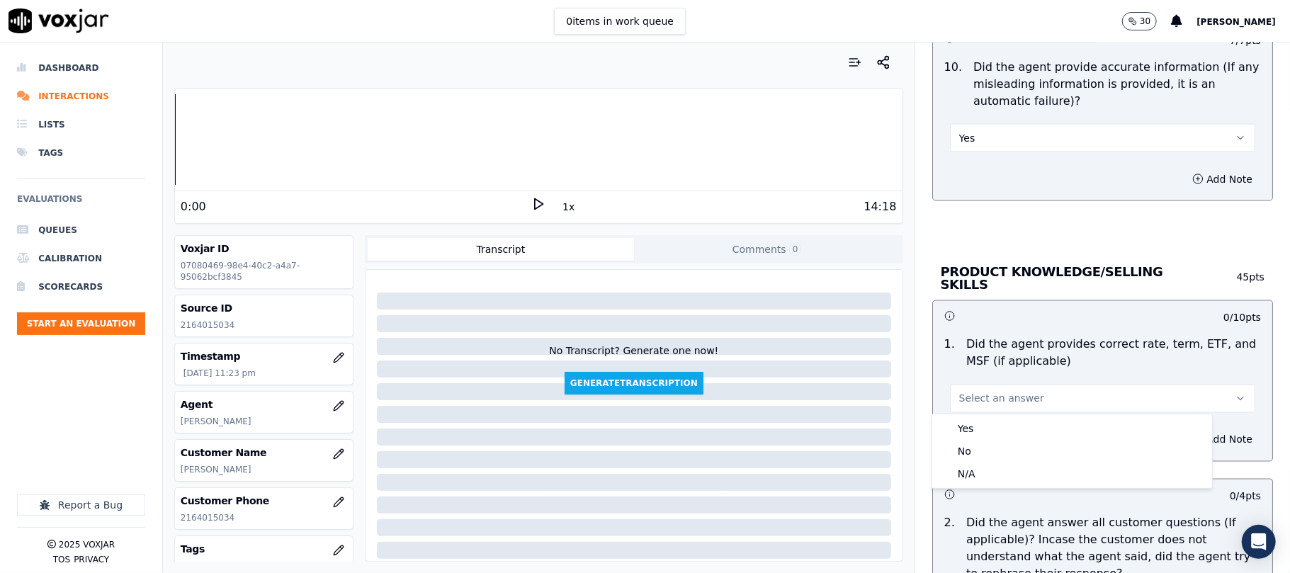
click at [978, 426] on div "Yes" at bounding box center [1072, 428] width 274 height 23
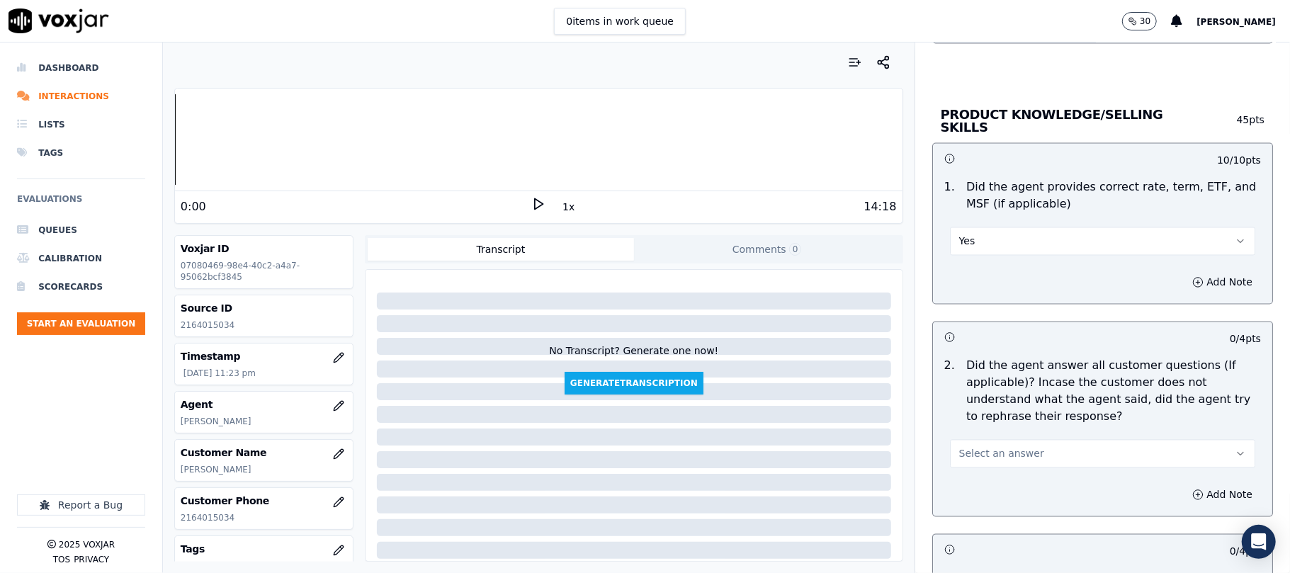
scroll to position [2204, 0]
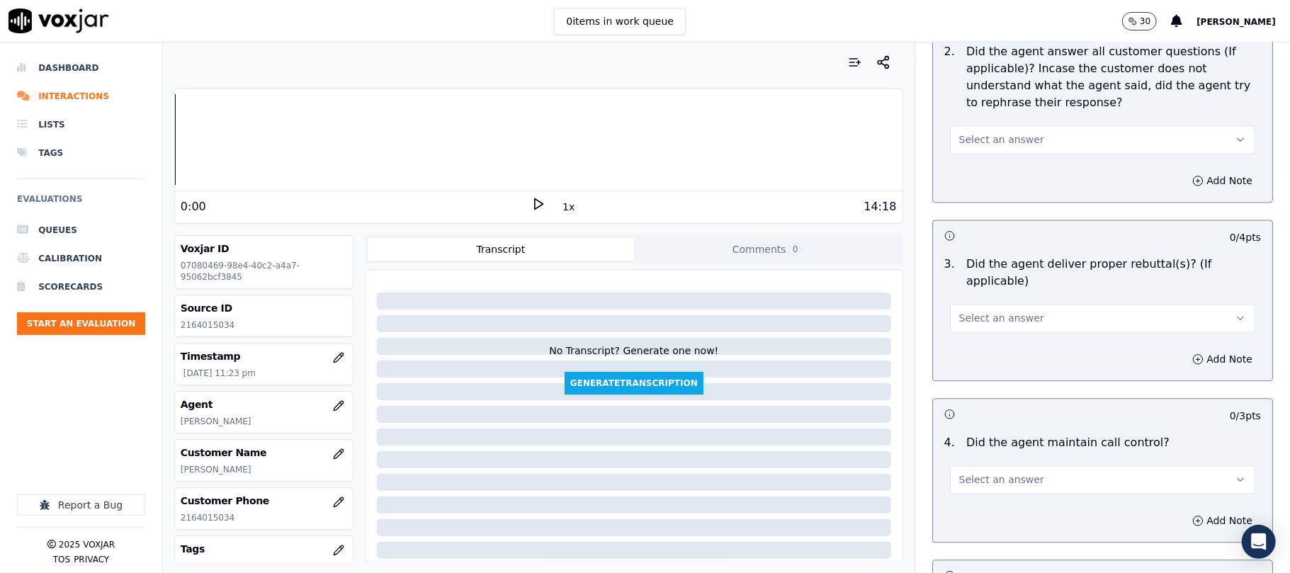
click at [982, 137] on span "Select an answer" at bounding box center [1002, 140] width 85 height 14
click at [976, 171] on div "Yes" at bounding box center [1072, 169] width 274 height 23
click at [1059, 304] on button "Select an answer" at bounding box center [1102, 318] width 305 height 28
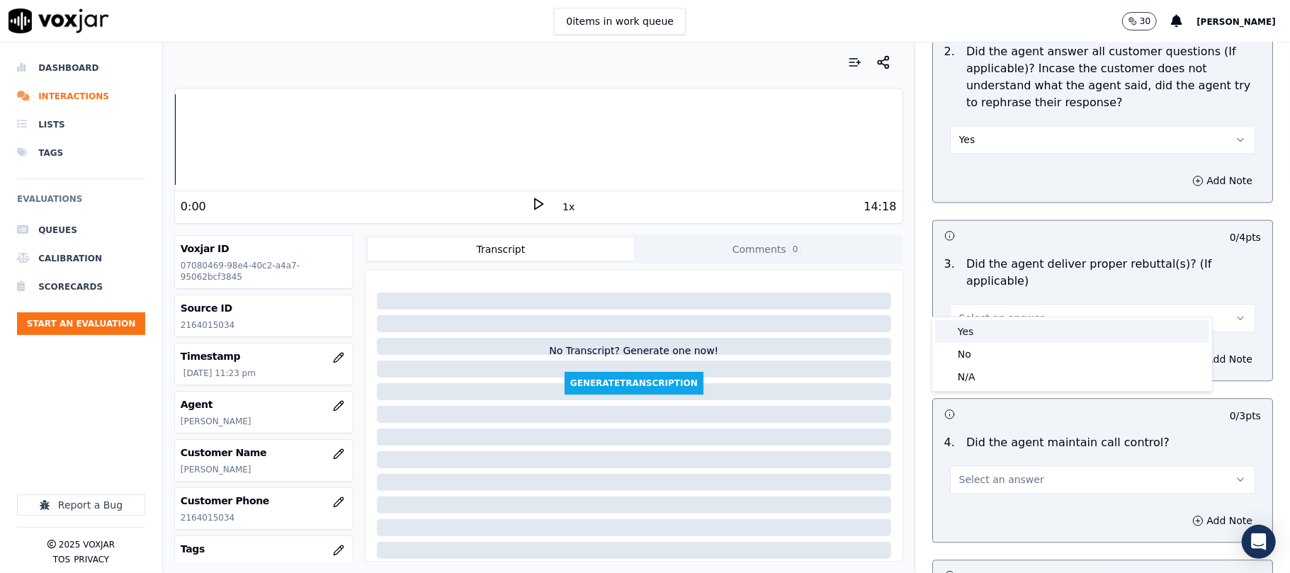
click at [1015, 326] on div "Yes" at bounding box center [1072, 331] width 274 height 23
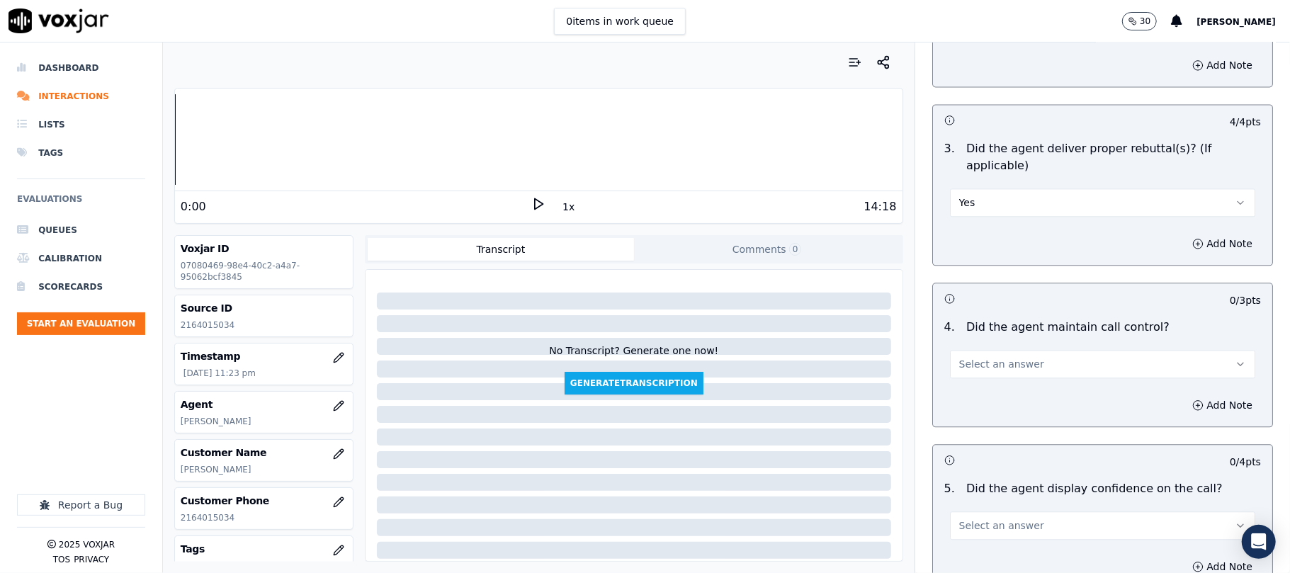
scroll to position [2362, 0]
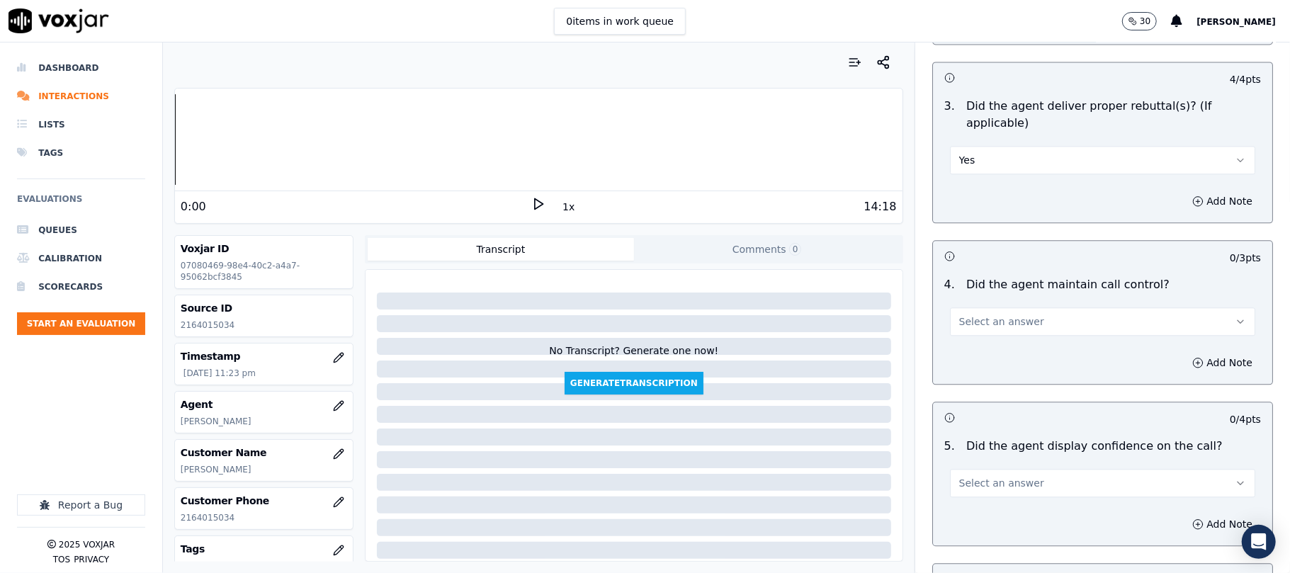
click at [975, 315] on span "Select an answer" at bounding box center [1002, 322] width 85 height 14
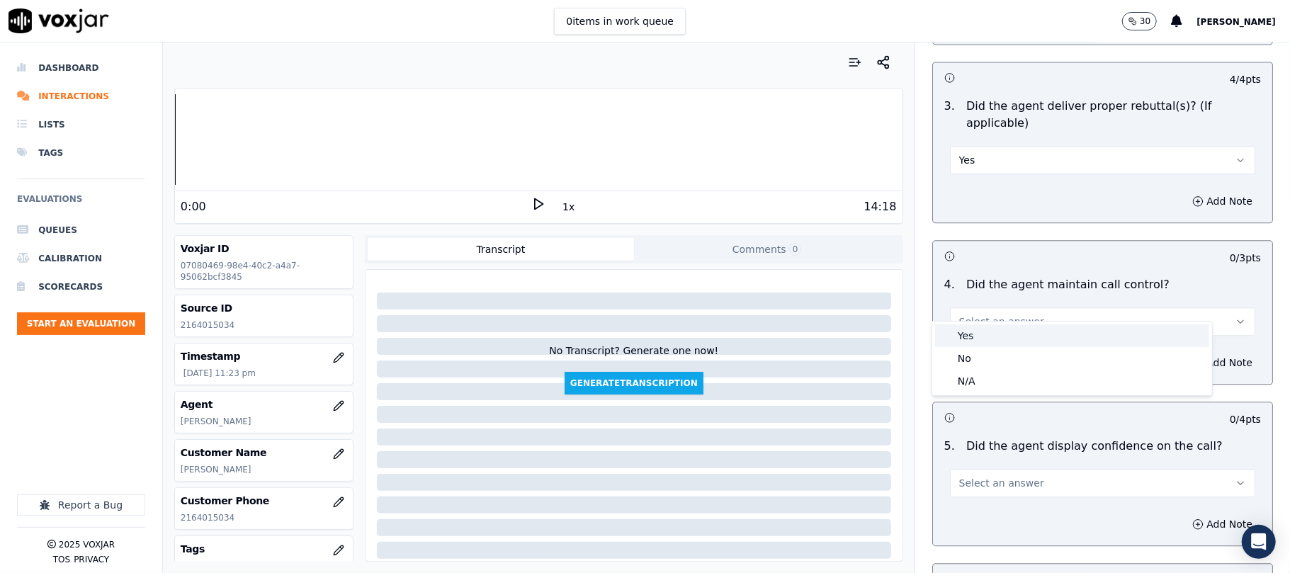
click at [972, 329] on div "Yes" at bounding box center [1072, 336] width 274 height 23
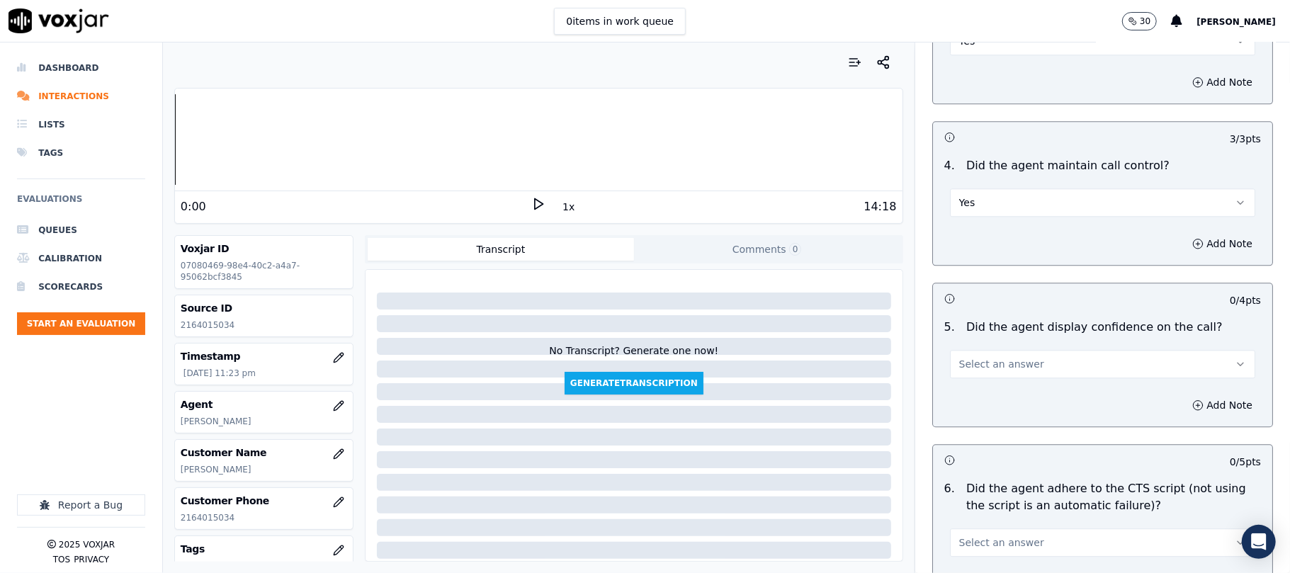
scroll to position [2520, 0]
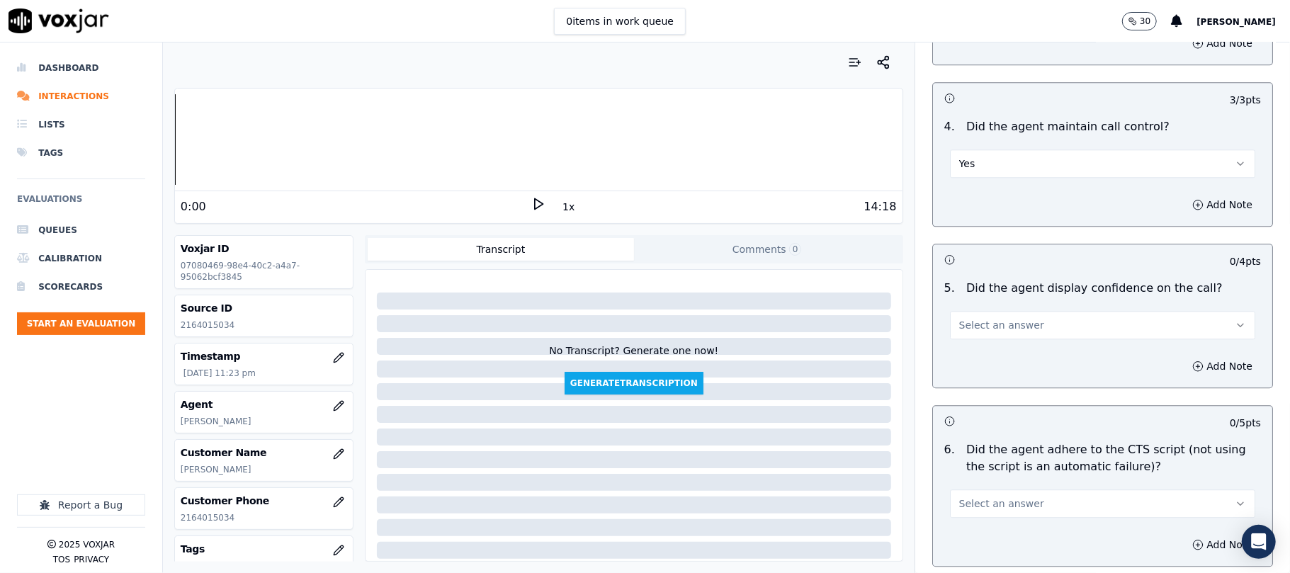
click at [1016, 312] on button "Select an answer" at bounding box center [1102, 325] width 305 height 28
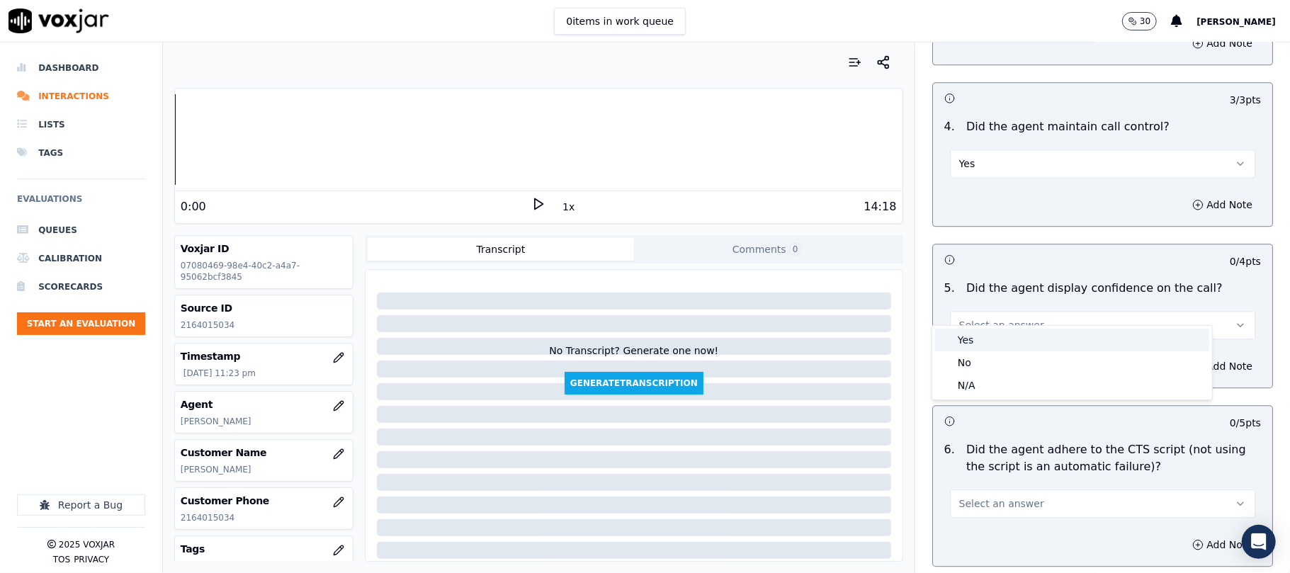
click at [1003, 332] on div "Yes" at bounding box center [1072, 340] width 274 height 23
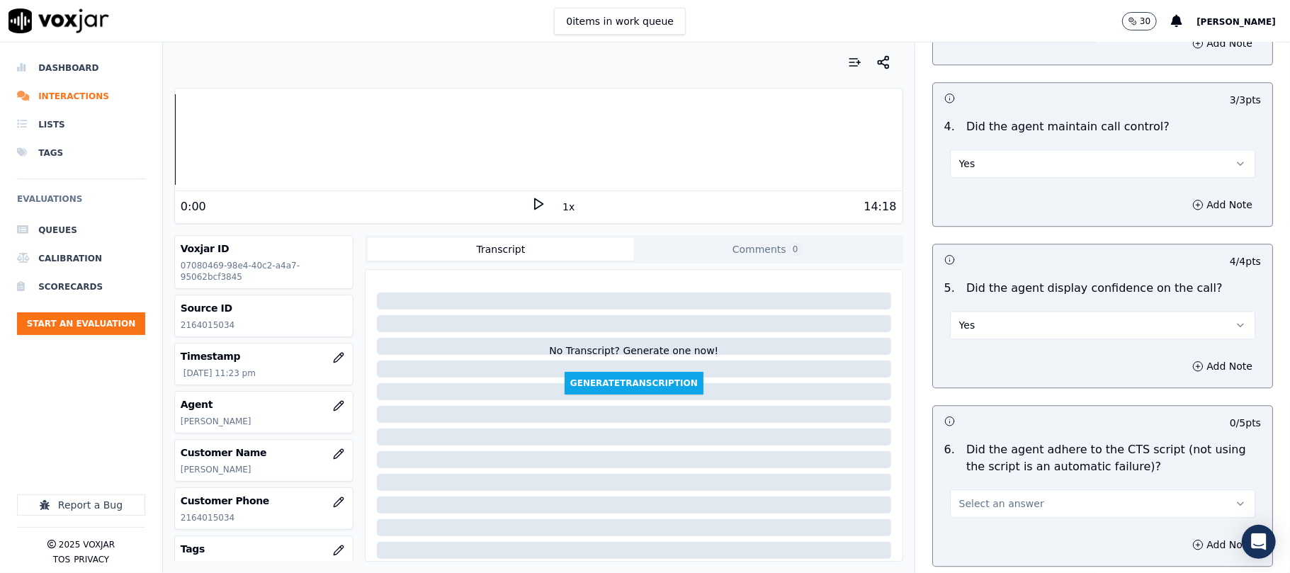
scroll to position [2677, 0]
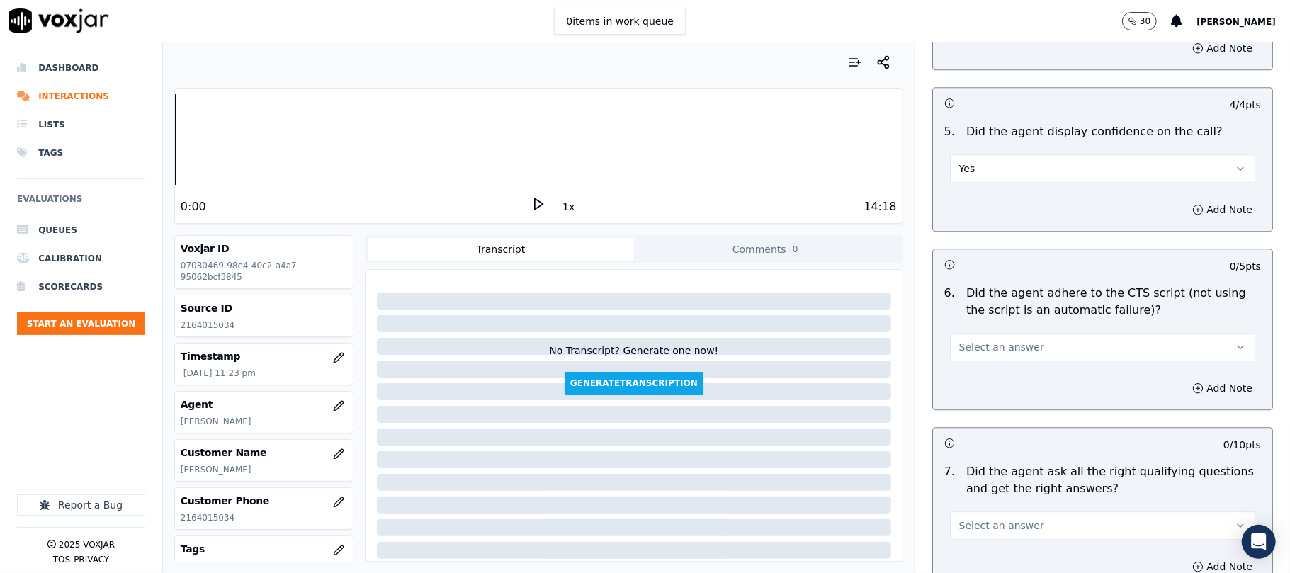
click at [989, 340] on span "Select an answer" at bounding box center [1002, 347] width 85 height 14
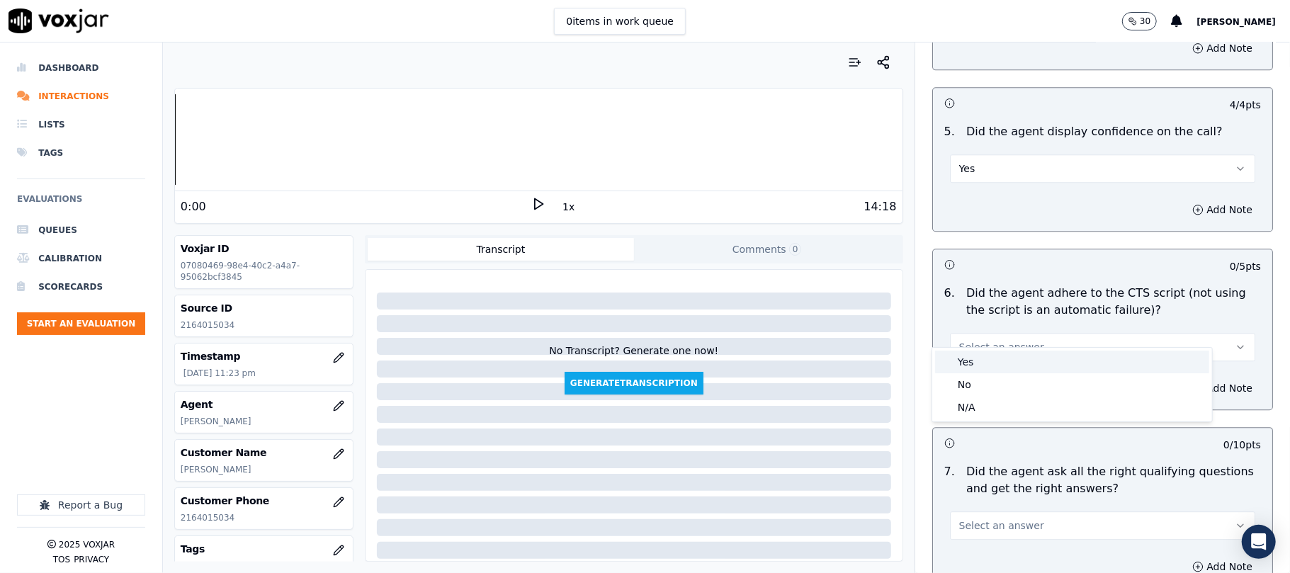
click at [970, 361] on div "Yes" at bounding box center [1072, 362] width 274 height 23
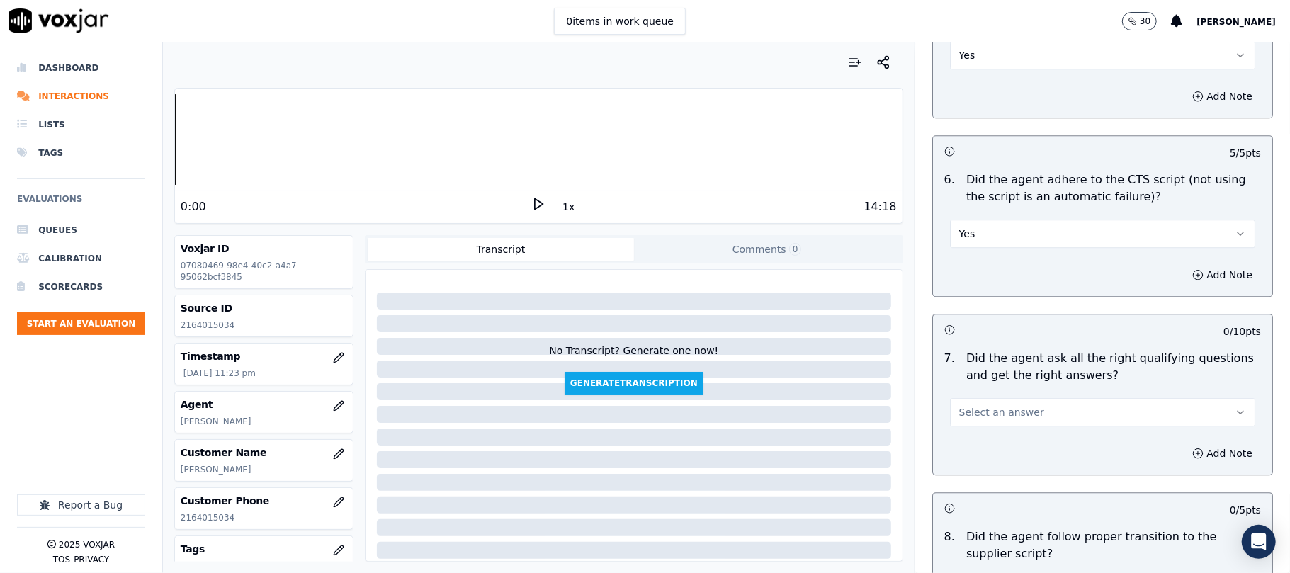
scroll to position [2835, 0]
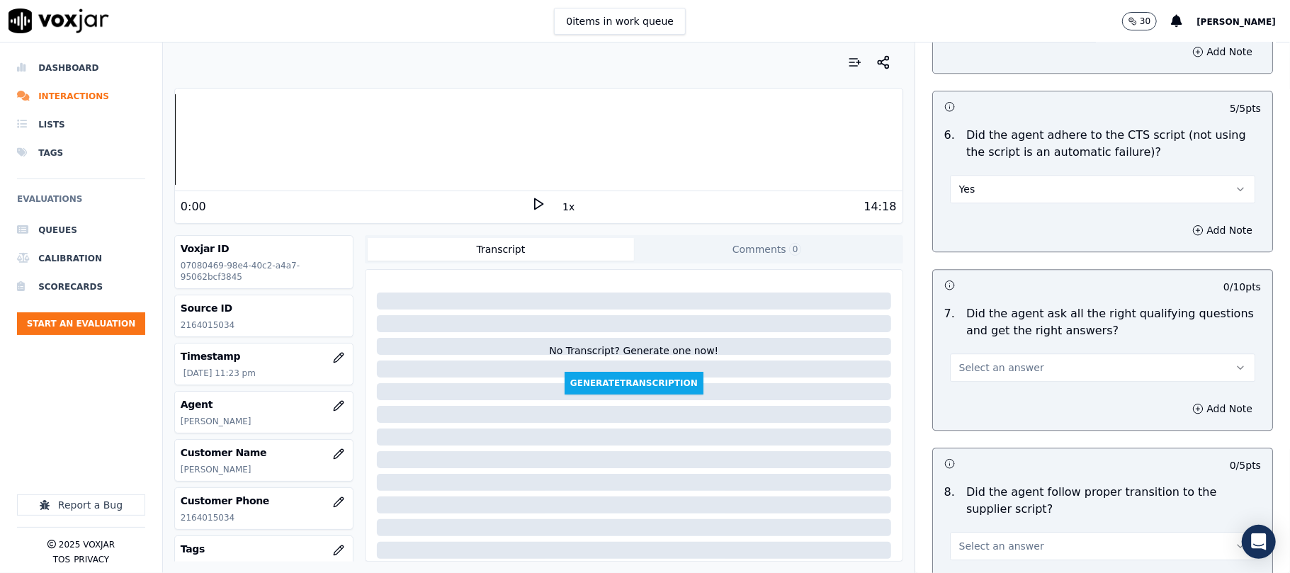
click at [990, 354] on button "Select an answer" at bounding box center [1102, 368] width 305 height 28
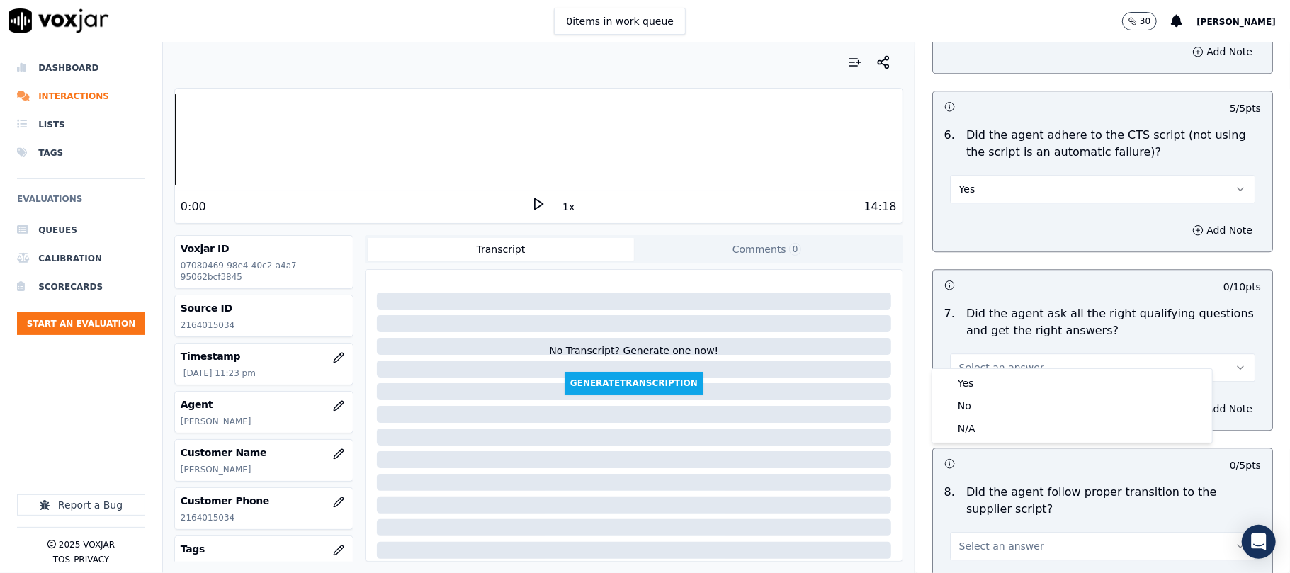
click at [982, 369] on div "Yes No N/A" at bounding box center [1073, 406] width 280 height 74
click at [977, 378] on div "Yes" at bounding box center [1072, 383] width 274 height 23
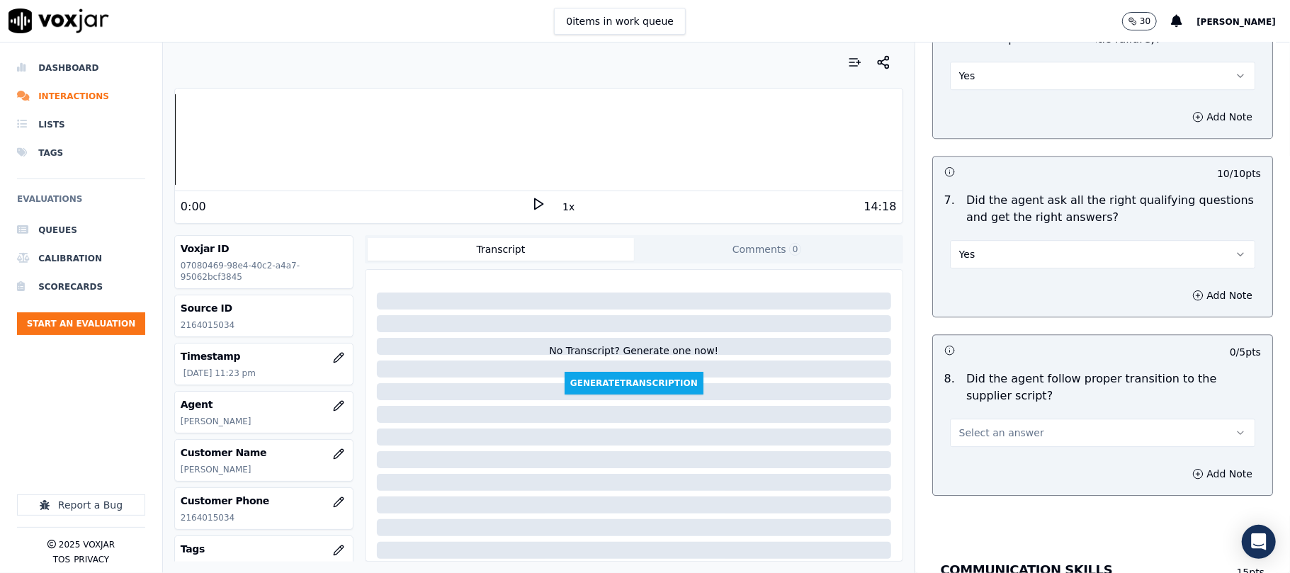
scroll to position [2992, 0]
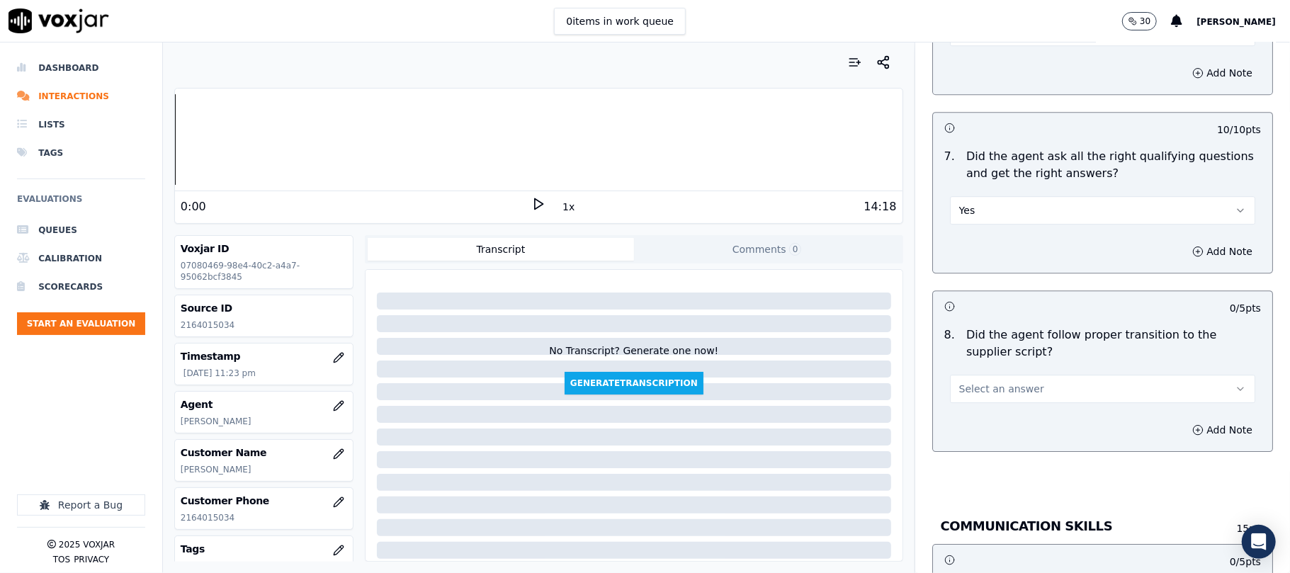
click at [1003, 375] on button "Select an answer" at bounding box center [1102, 389] width 305 height 28
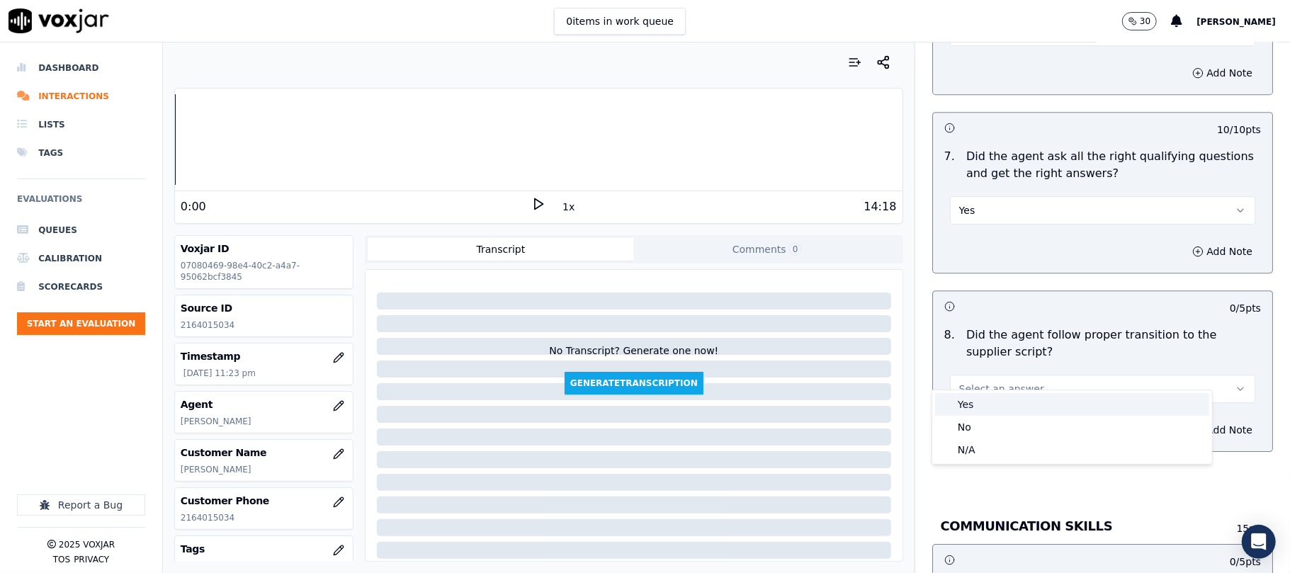
click at [993, 403] on div "Yes" at bounding box center [1072, 404] width 274 height 23
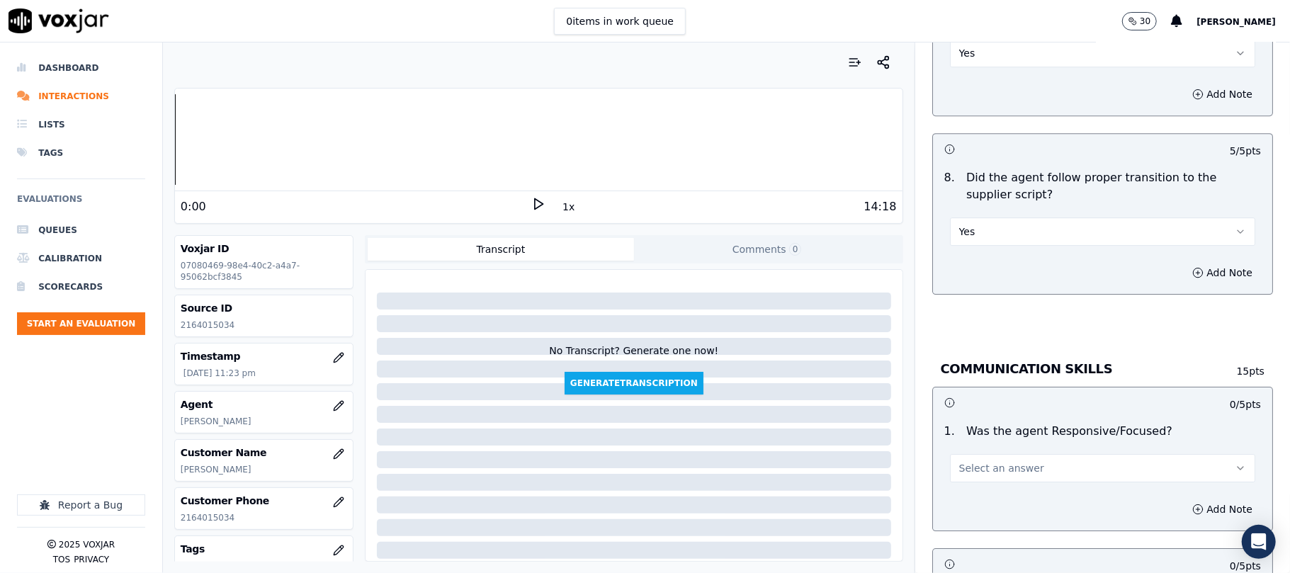
scroll to position [3307, 0]
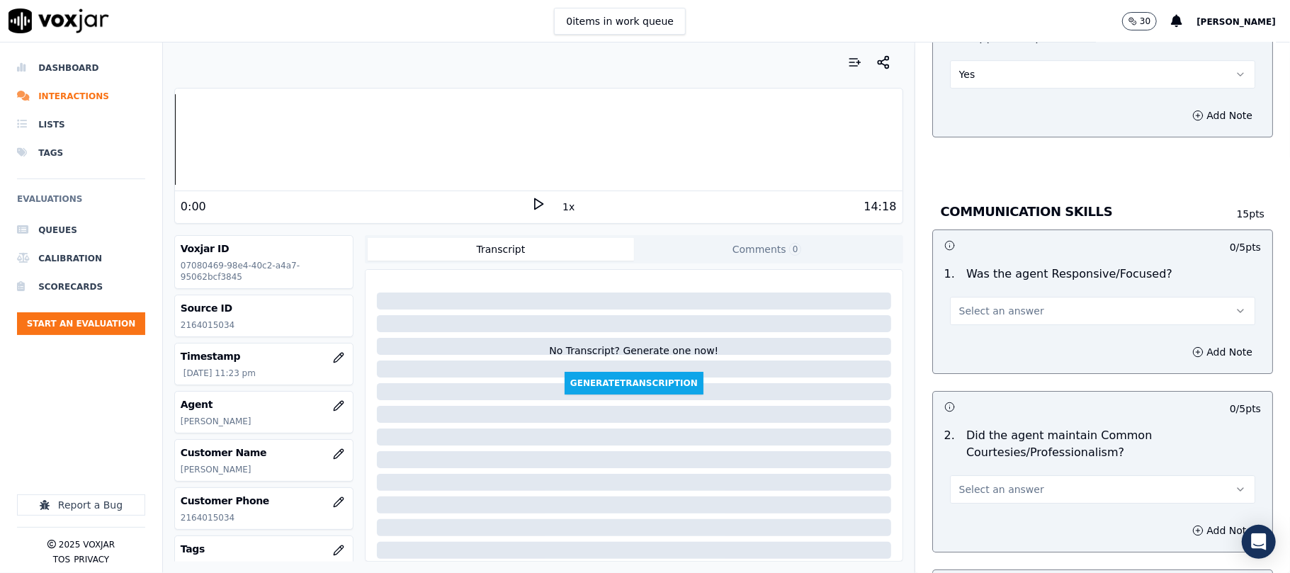
click at [1012, 304] on span "Select an answer" at bounding box center [1002, 311] width 85 height 14
click at [992, 326] on div "Yes" at bounding box center [1072, 327] width 274 height 23
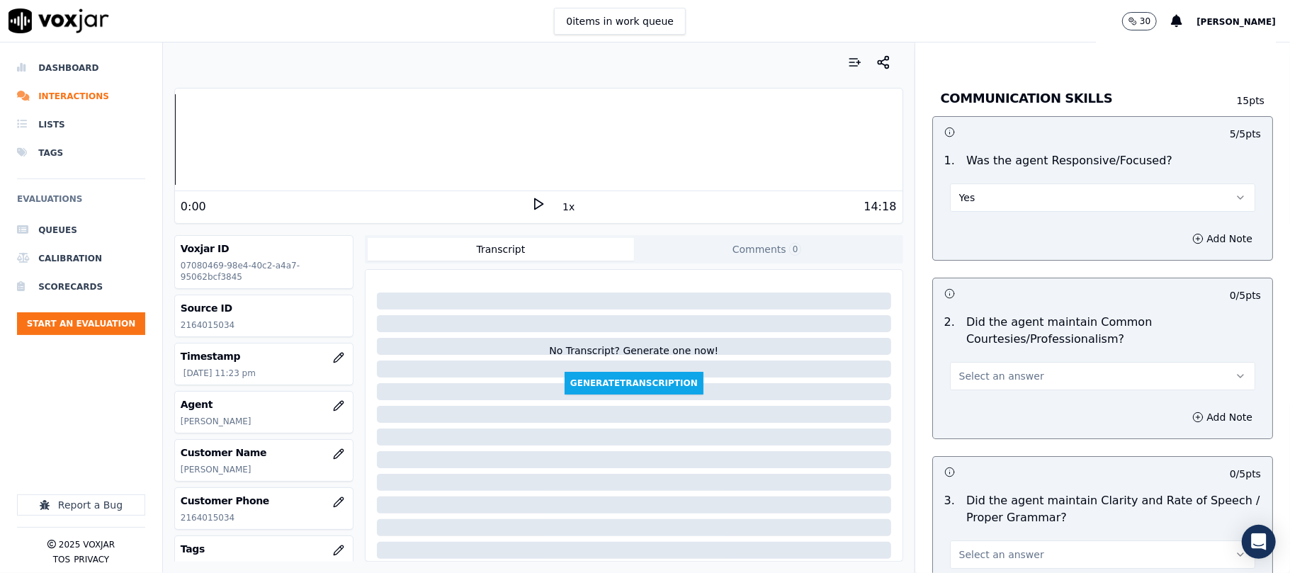
scroll to position [3465, 0]
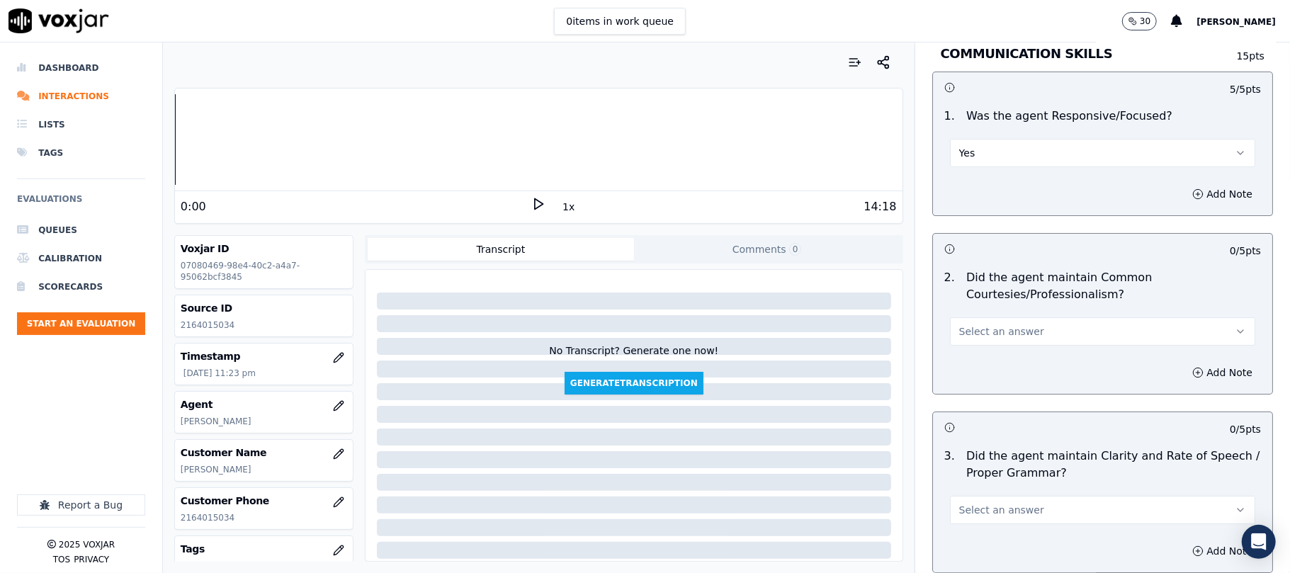
click at [994, 325] on span "Select an answer" at bounding box center [1002, 332] width 85 height 14
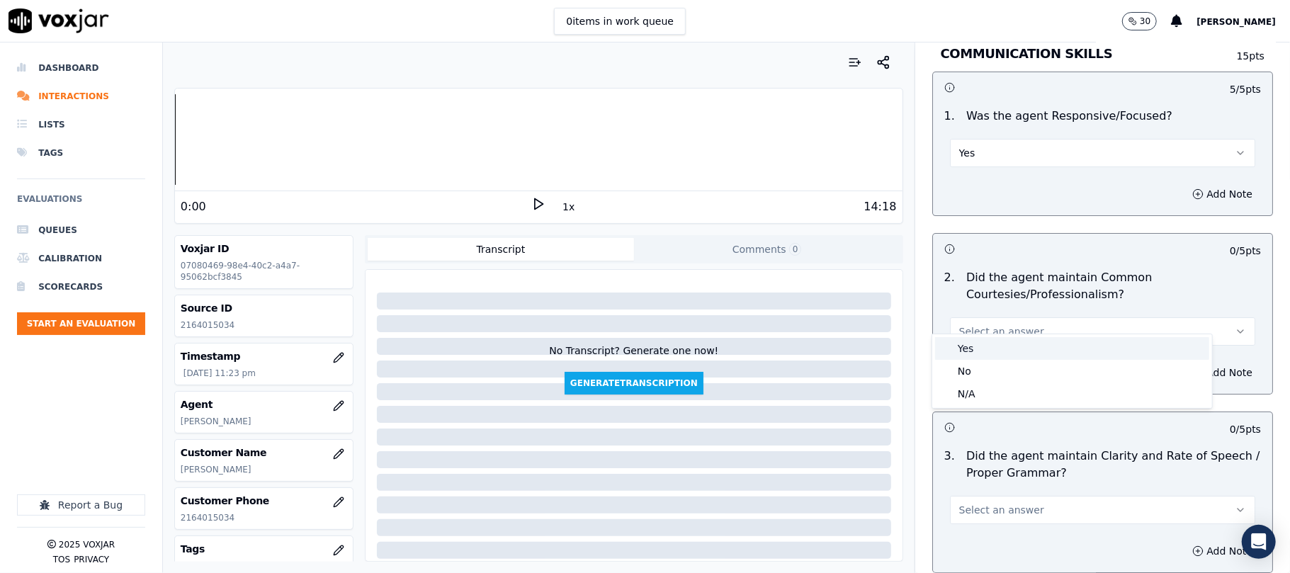
click at [991, 343] on div "Yes" at bounding box center [1072, 348] width 274 height 23
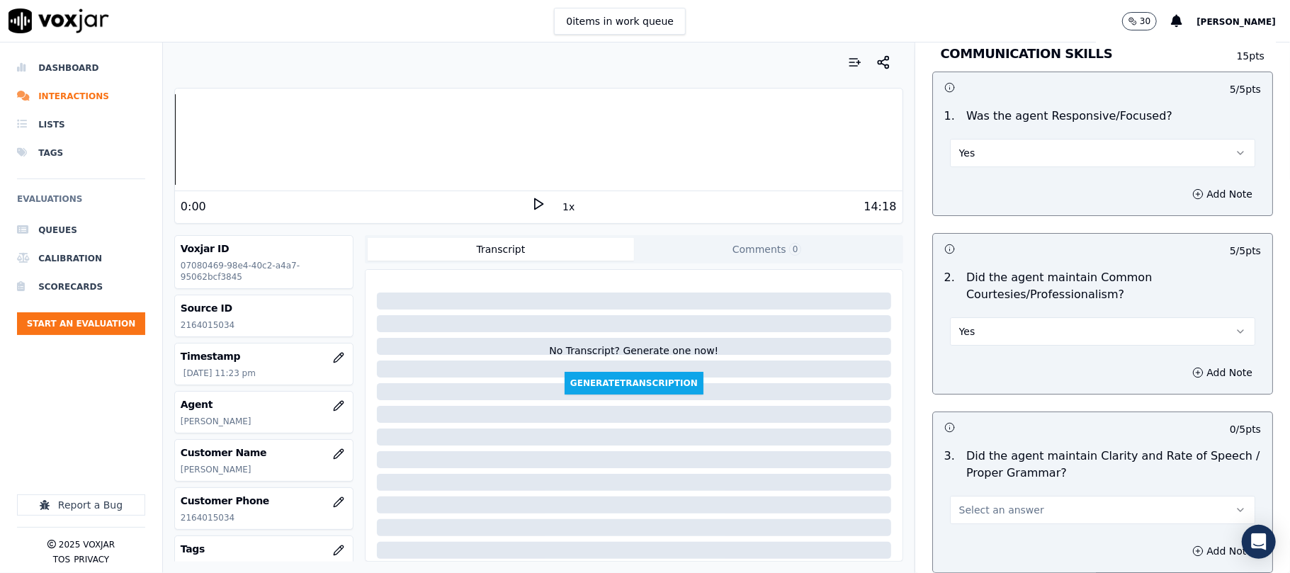
scroll to position [3578, 0]
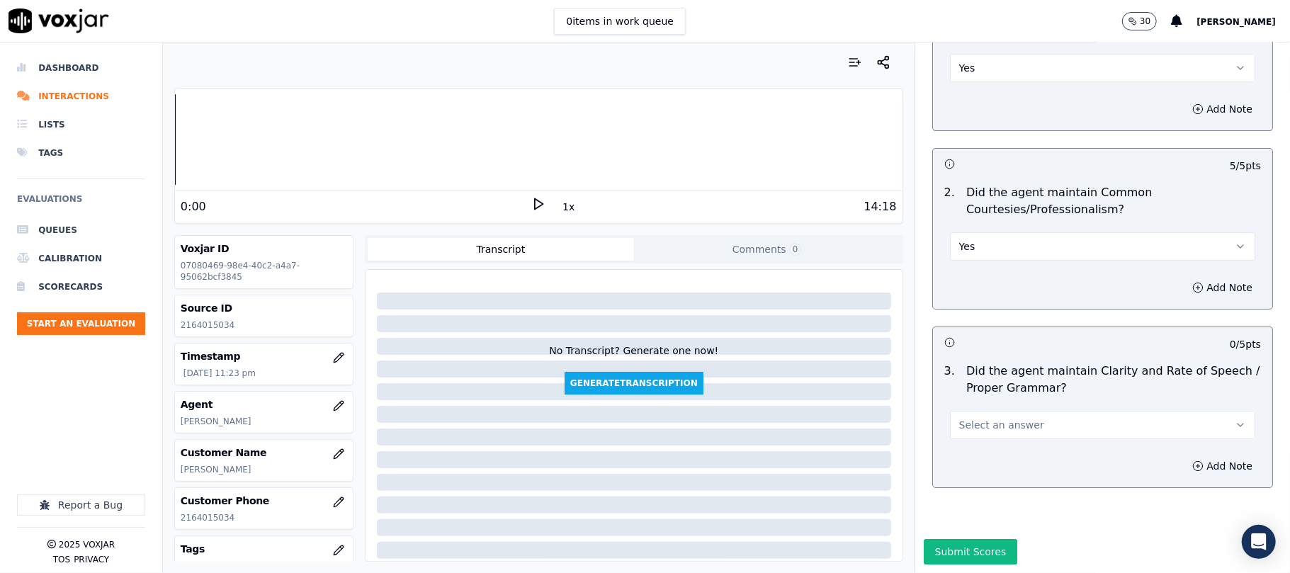
click at [972, 411] on button "Select an answer" at bounding box center [1102, 425] width 305 height 28
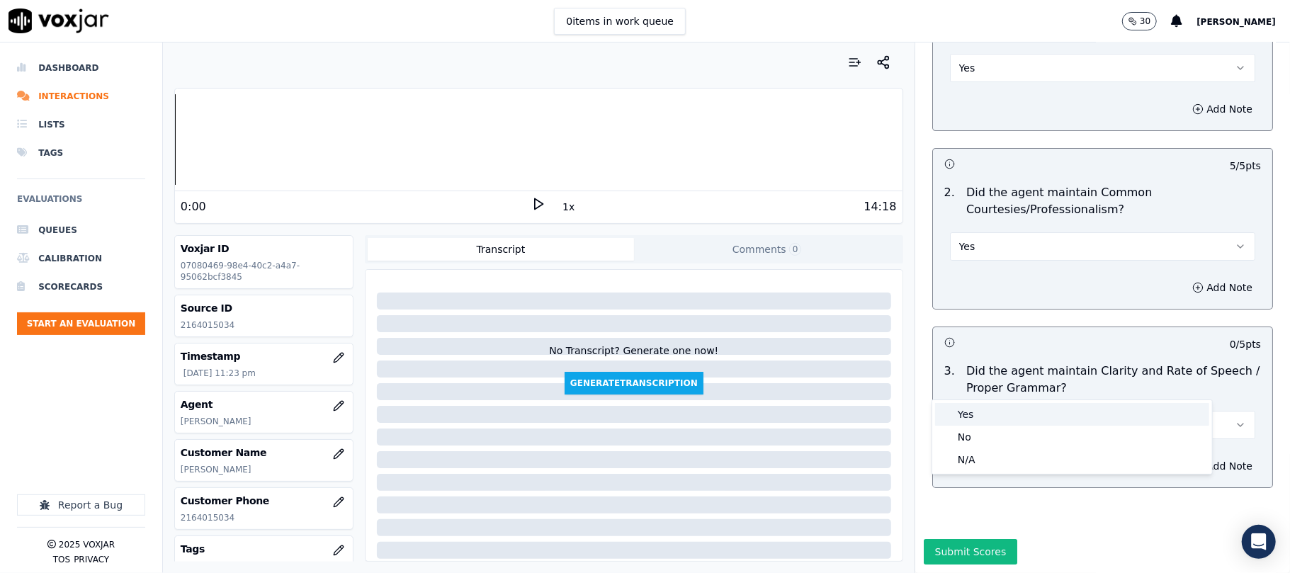
click at [965, 406] on div "Yes" at bounding box center [1072, 414] width 274 height 23
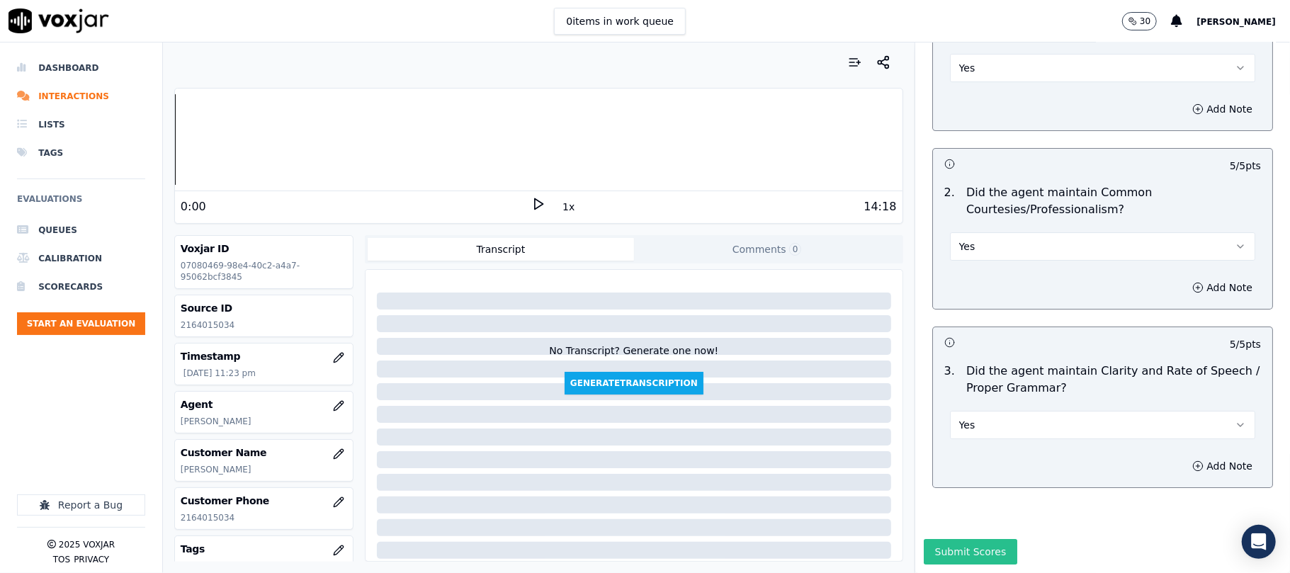
click at [954, 539] on button "Submit Scores" at bounding box center [971, 552] width 94 height 26
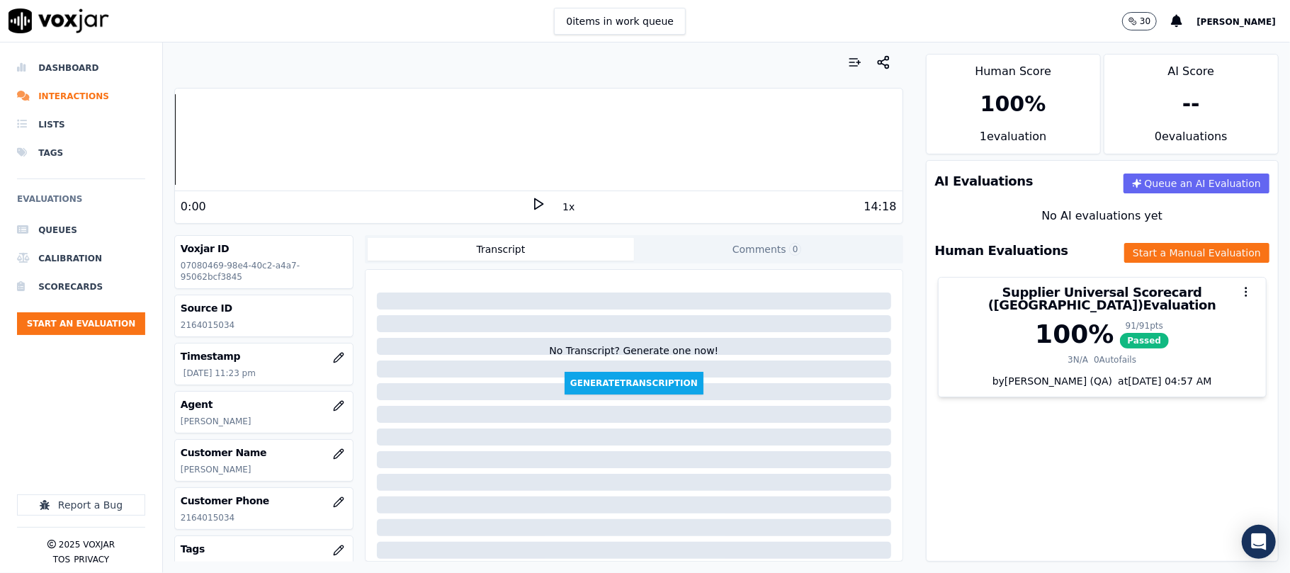
scroll to position [157, 0]
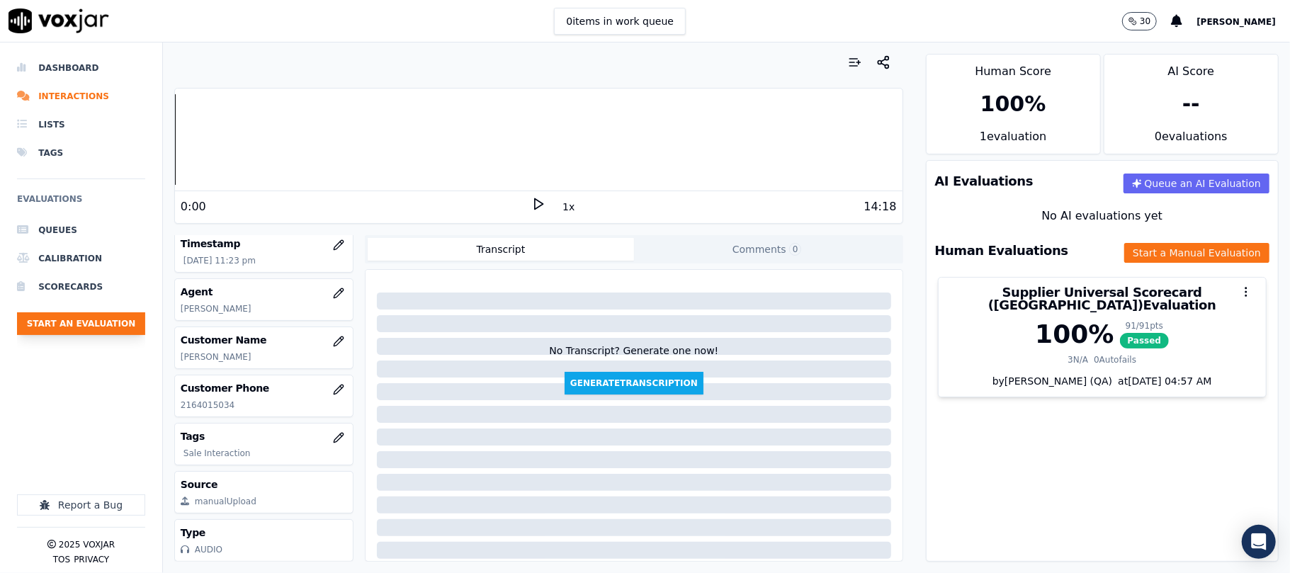
click at [75, 330] on button "Start an Evaluation" at bounding box center [81, 324] width 128 height 23
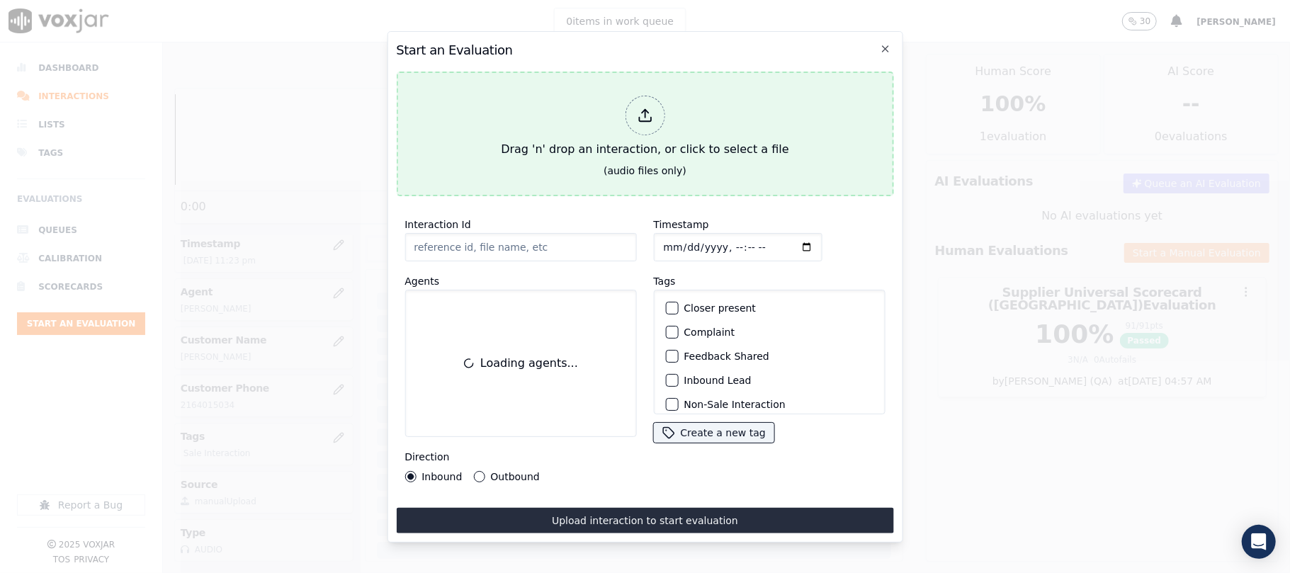
click at [576, 184] on button "Drag 'n' drop an interaction, or click to select a file (audio files only)" at bounding box center [644, 134] width 497 height 125
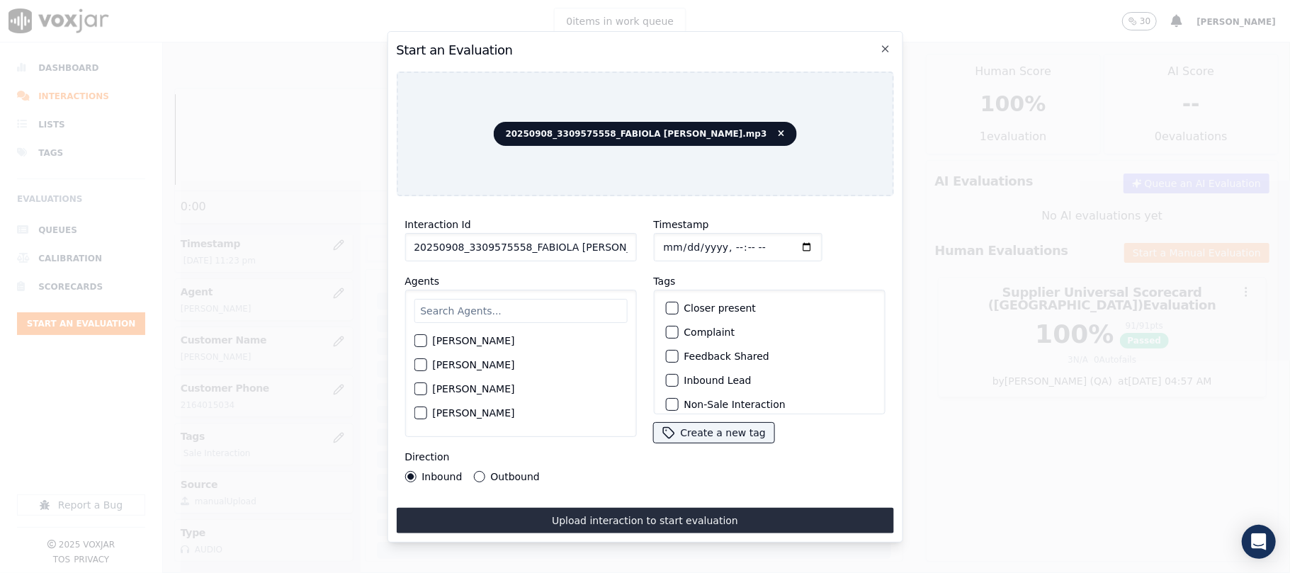
click at [577, 235] on input "20250908_3309575558_FABIOLA [PERSON_NAME].mp3" at bounding box center [521, 247] width 232 height 28
paste input "3309575558"
type input "3309575558"
click at [676, 235] on input "Timestamp" at bounding box center [737, 247] width 169 height 28
type input "[DATE]T23:31"
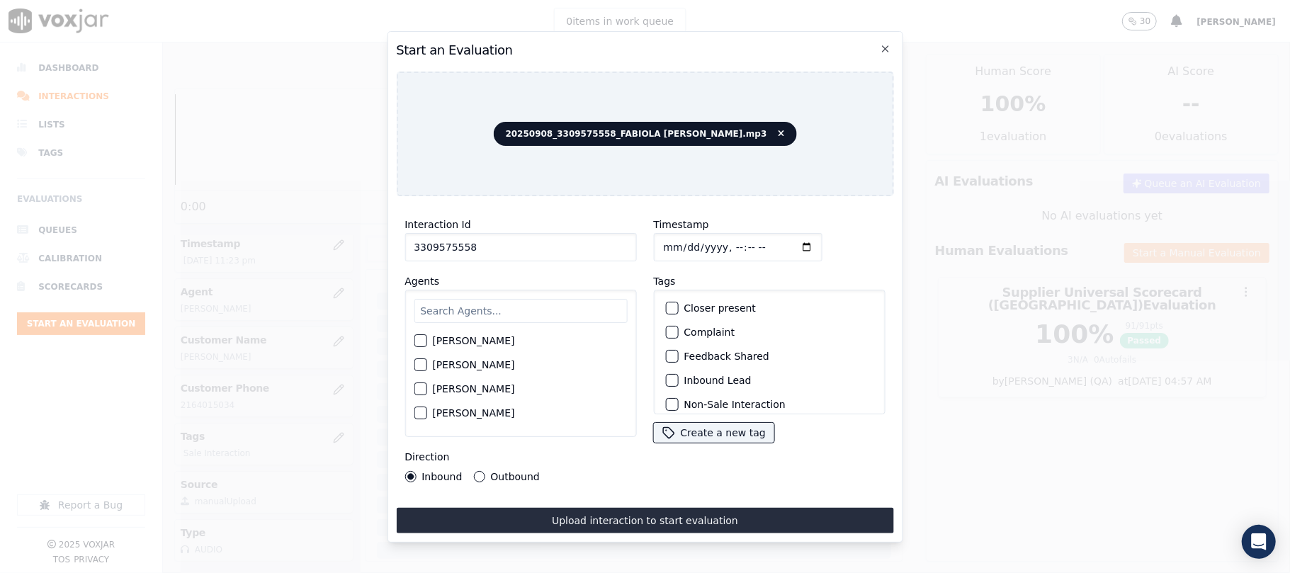
click at [502, 299] on input "text" at bounding box center [520, 311] width 213 height 24
type input "Fab"
click at [492, 340] on label "[PERSON_NAME]" at bounding box center [473, 345] width 82 height 10
click at [427, 339] on button "[PERSON_NAME]" at bounding box center [420, 345] width 13 height 13
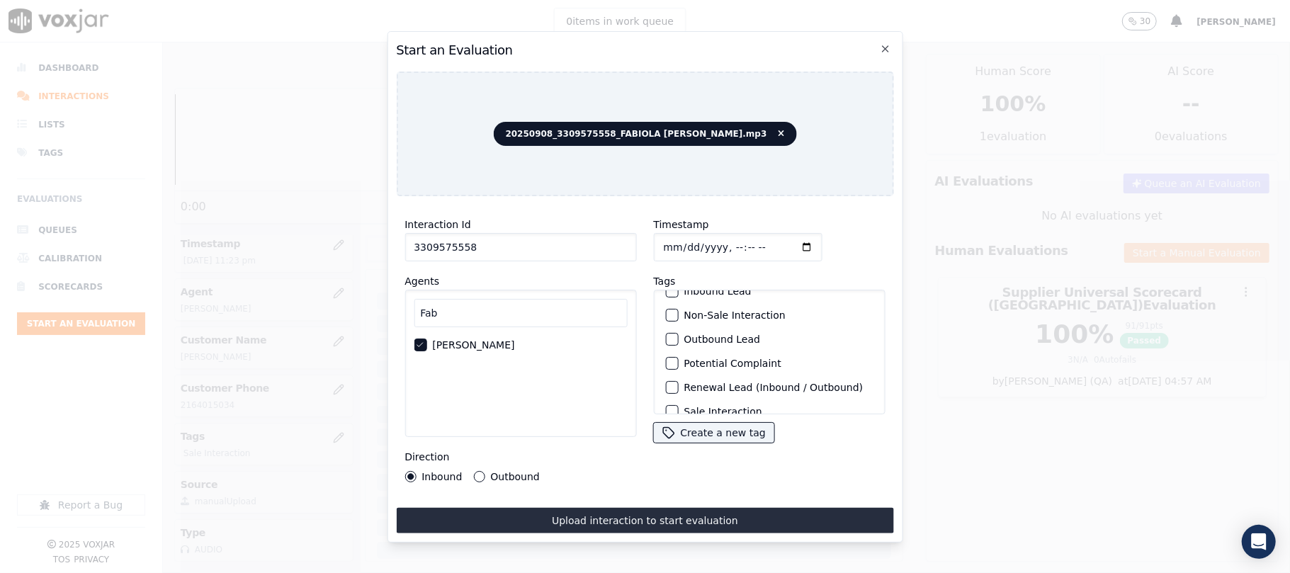
scroll to position [123, 0]
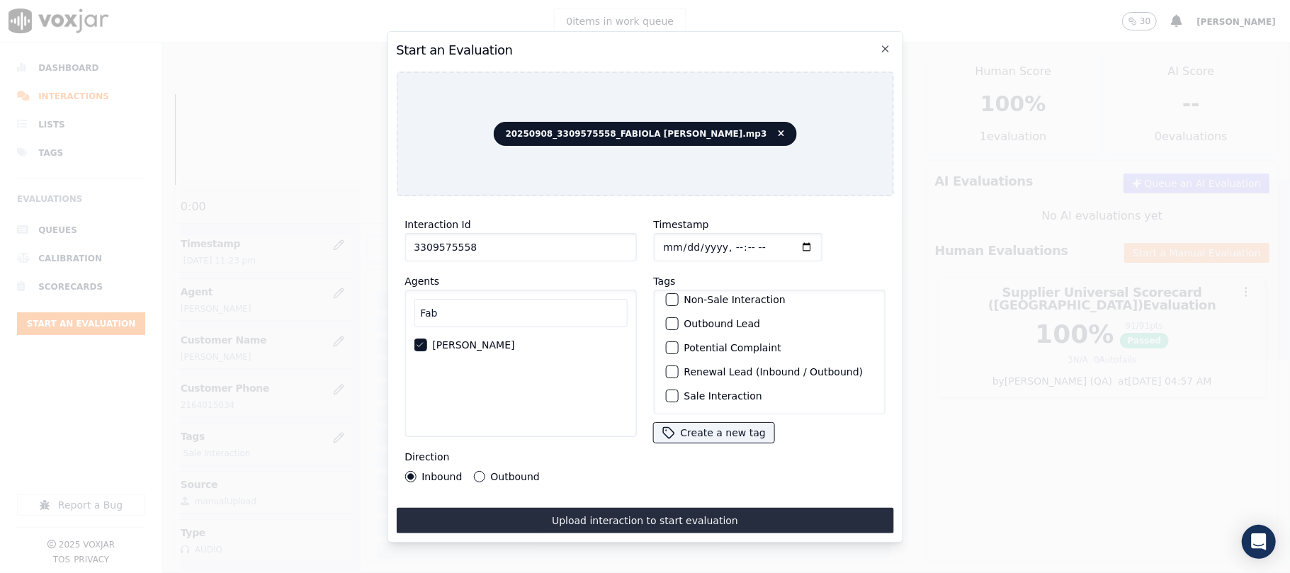
click at [703, 391] on label "Sale Interaction" at bounding box center [723, 396] width 78 height 10
click at [678, 390] on button "Sale Interaction" at bounding box center [671, 396] width 13 height 13
click at [505, 472] on label "Outbound" at bounding box center [514, 477] width 49 height 10
click at [485, 471] on button "Outbound" at bounding box center [478, 476] width 11 height 11
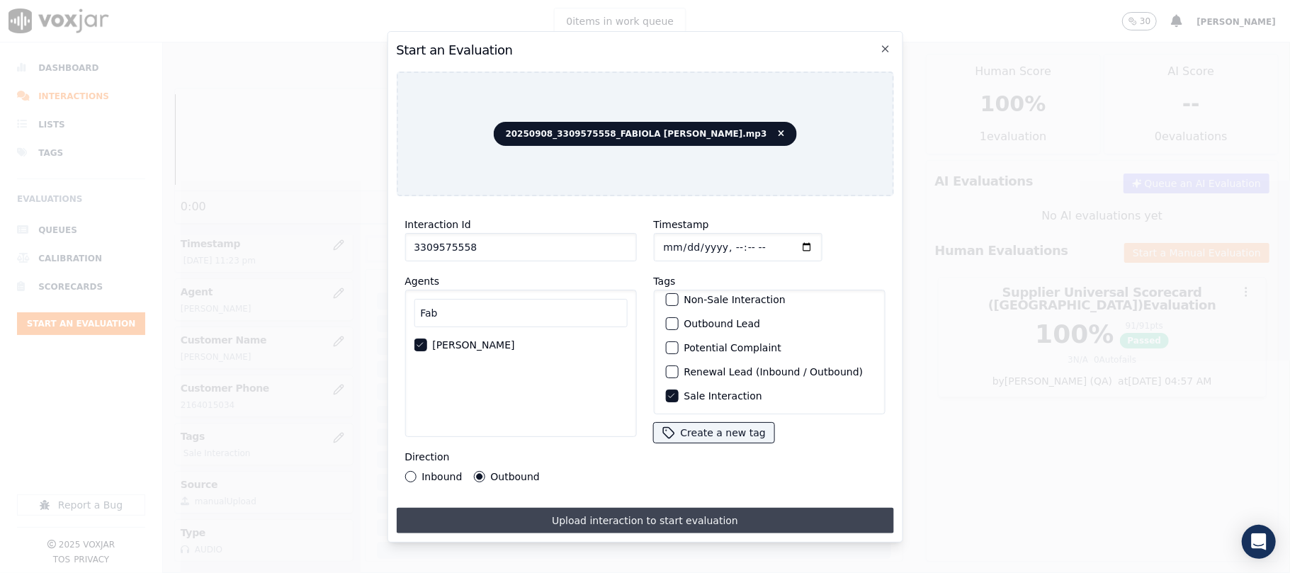
click at [549, 516] on button "Upload interaction to start evaluation" at bounding box center [644, 521] width 497 height 26
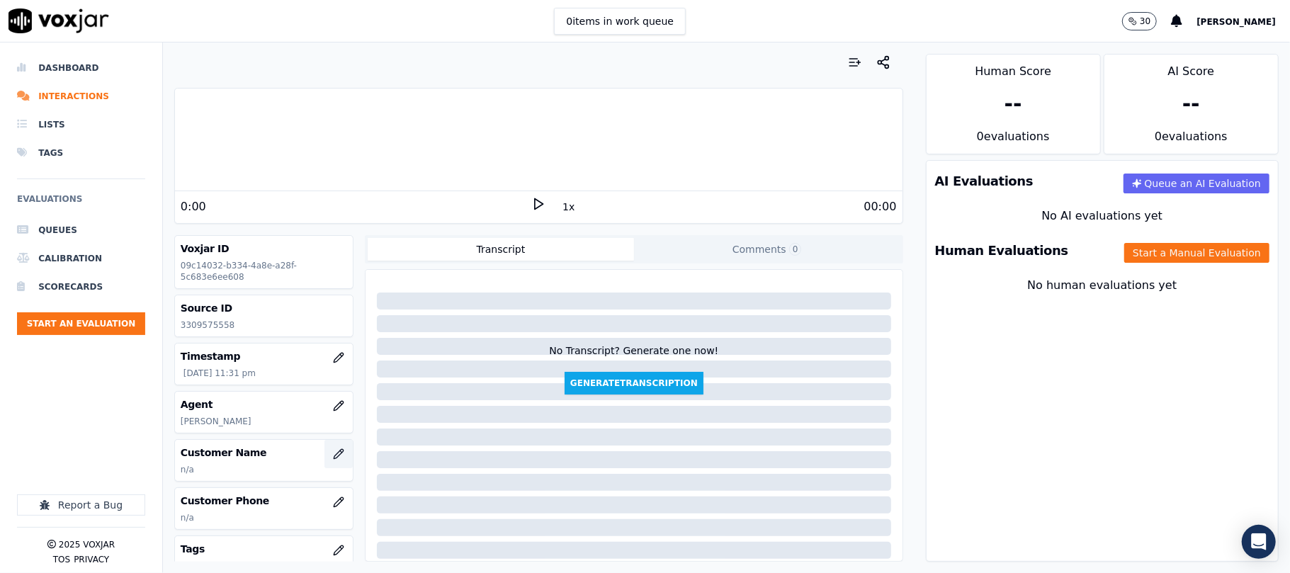
click at [333, 452] on icon "button" at bounding box center [338, 454] width 11 height 11
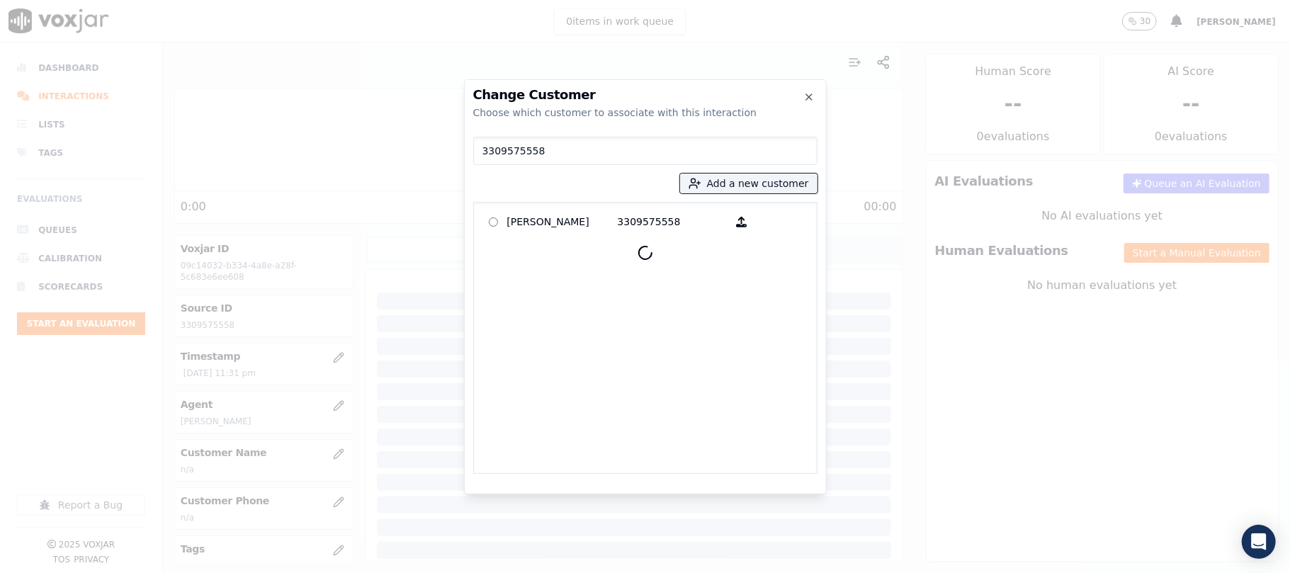
type input "3309575558"
click at [545, 211] on p "[PERSON_NAME]" at bounding box center [562, 222] width 111 height 22
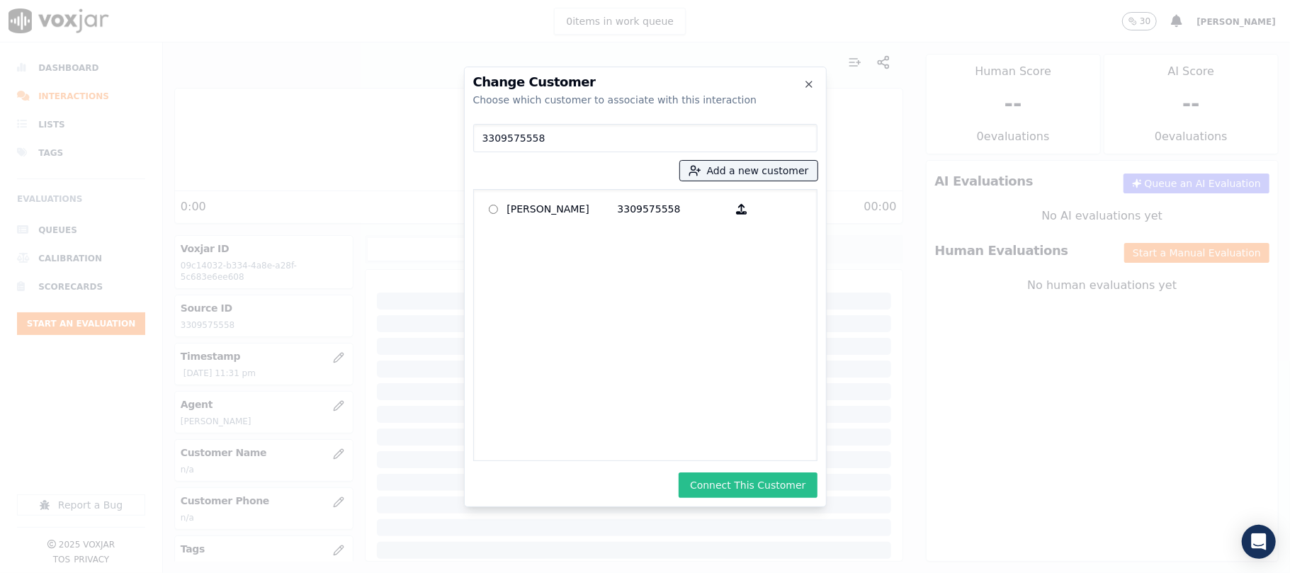
click at [755, 483] on button "Connect This Customer" at bounding box center [748, 486] width 138 height 26
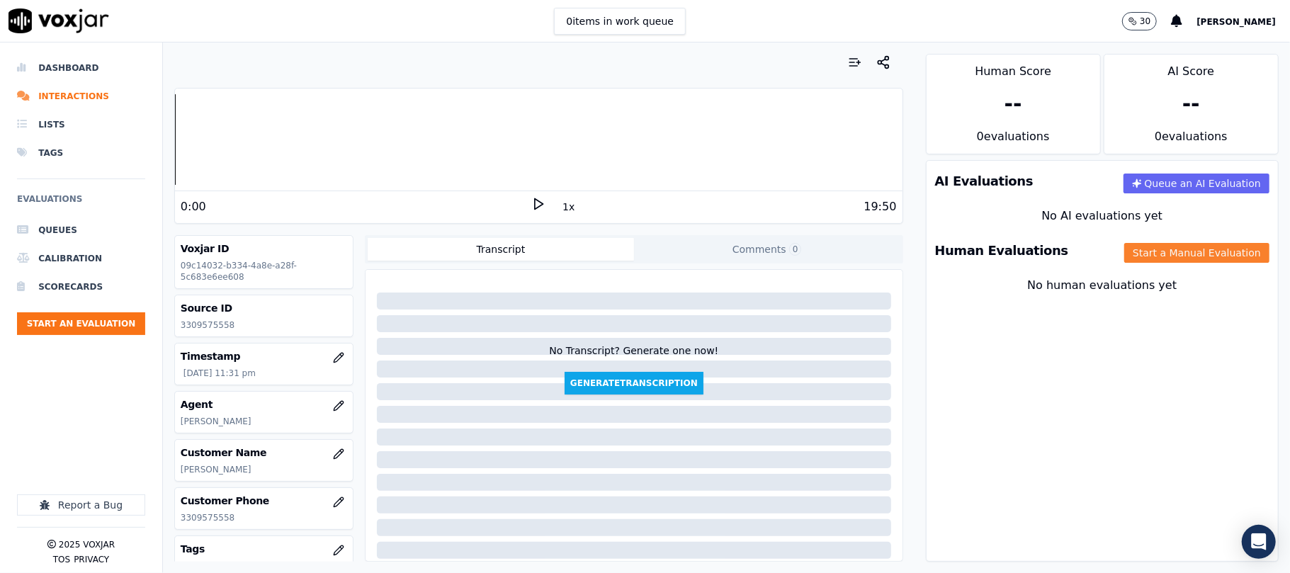
click at [1152, 257] on button "Start a Manual Evaluation" at bounding box center [1197, 253] width 145 height 20
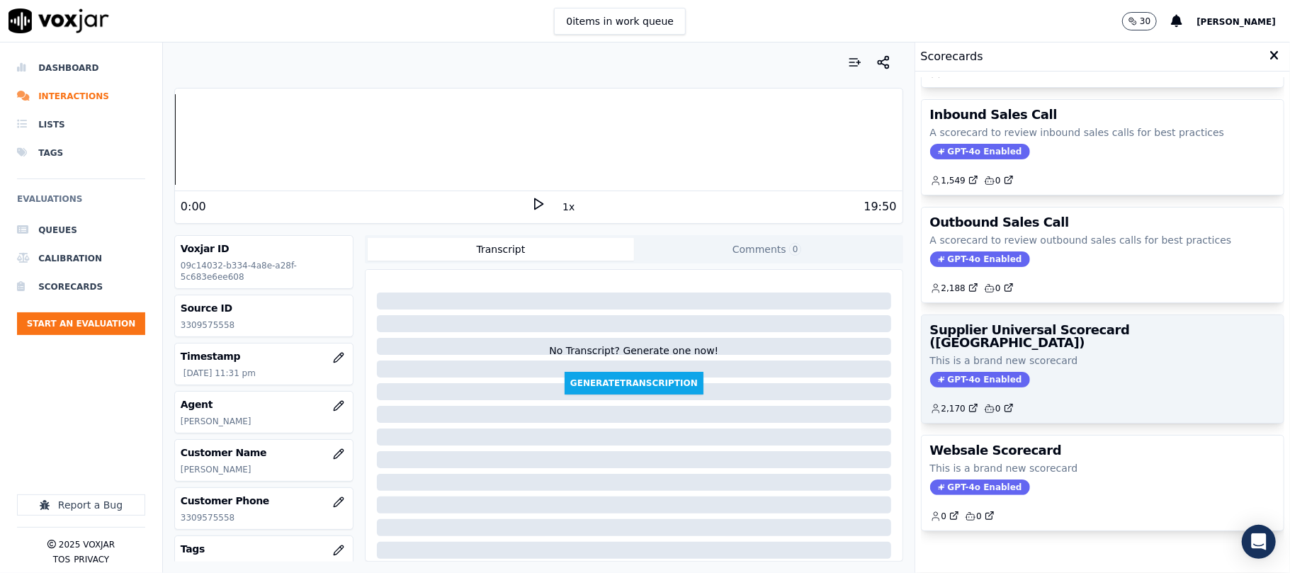
scroll to position [140, 0]
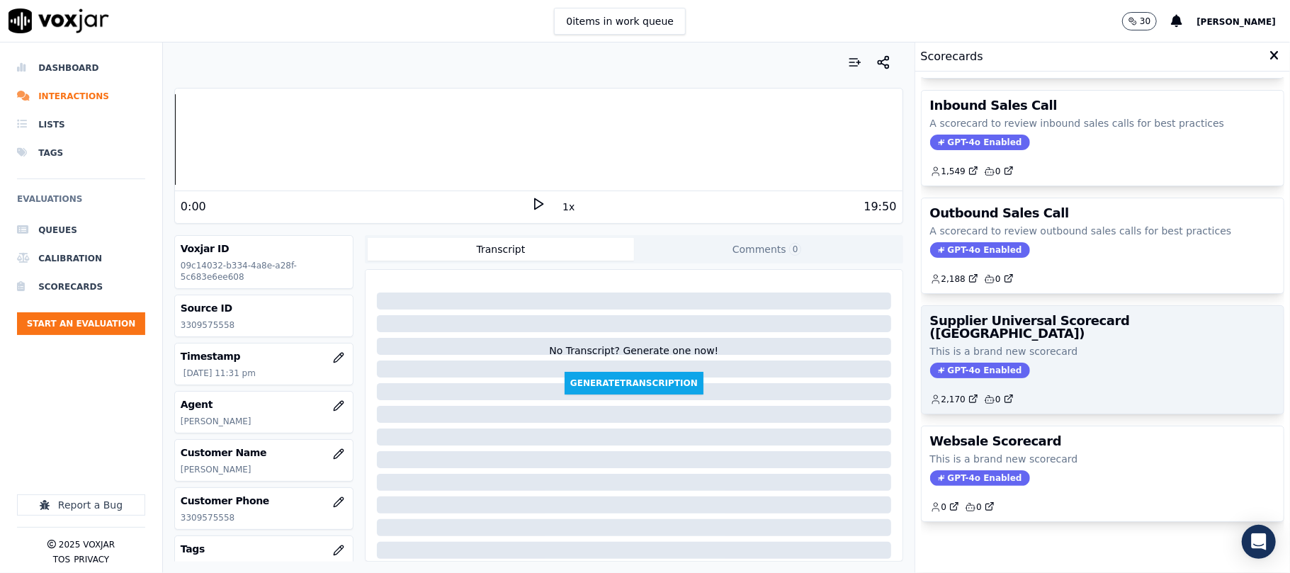
click at [1081, 363] on div "GPT-4o Enabled" at bounding box center [1102, 371] width 345 height 16
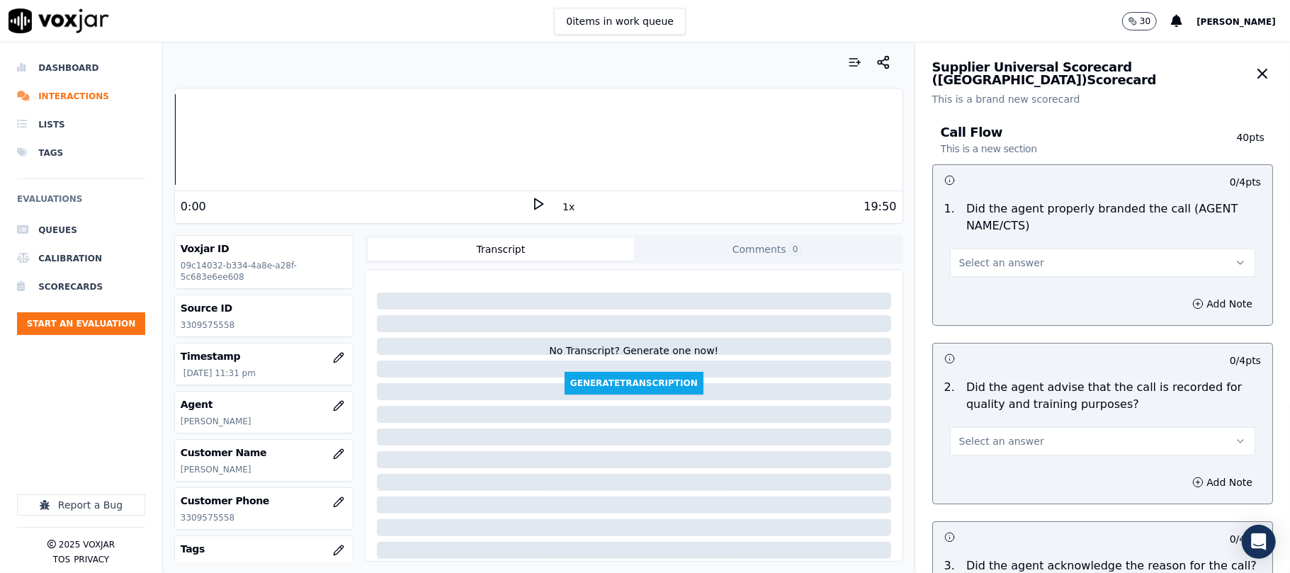
click at [960, 262] on span "Select an answer" at bounding box center [1002, 263] width 85 height 14
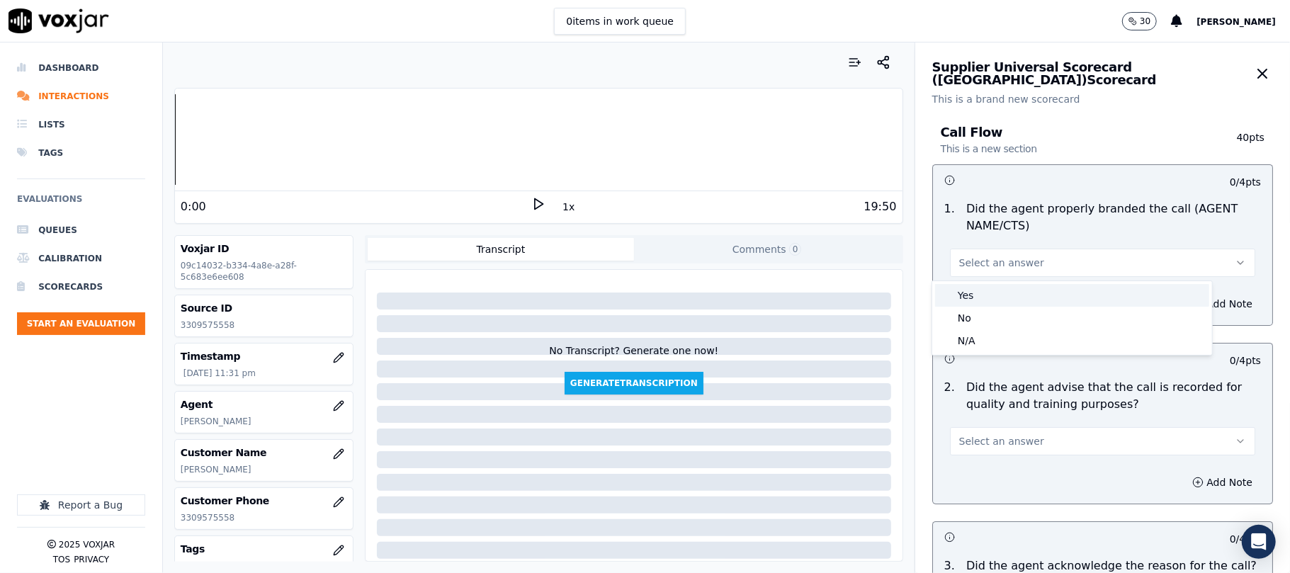
click at [979, 293] on div "Yes" at bounding box center [1072, 295] width 274 height 23
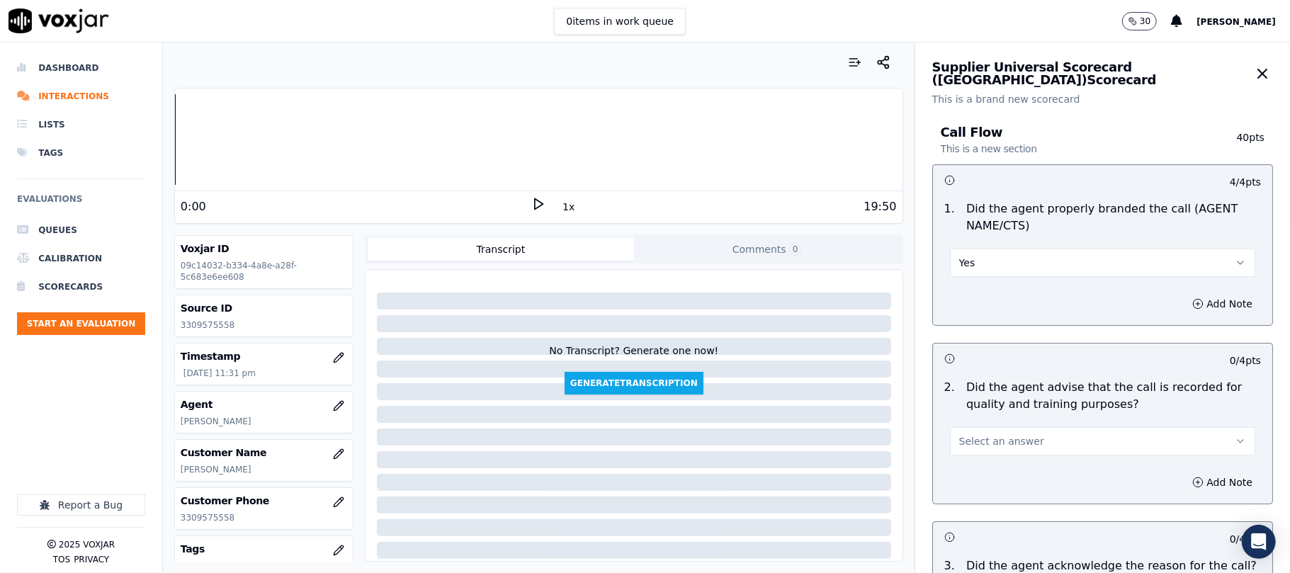
scroll to position [157, 0]
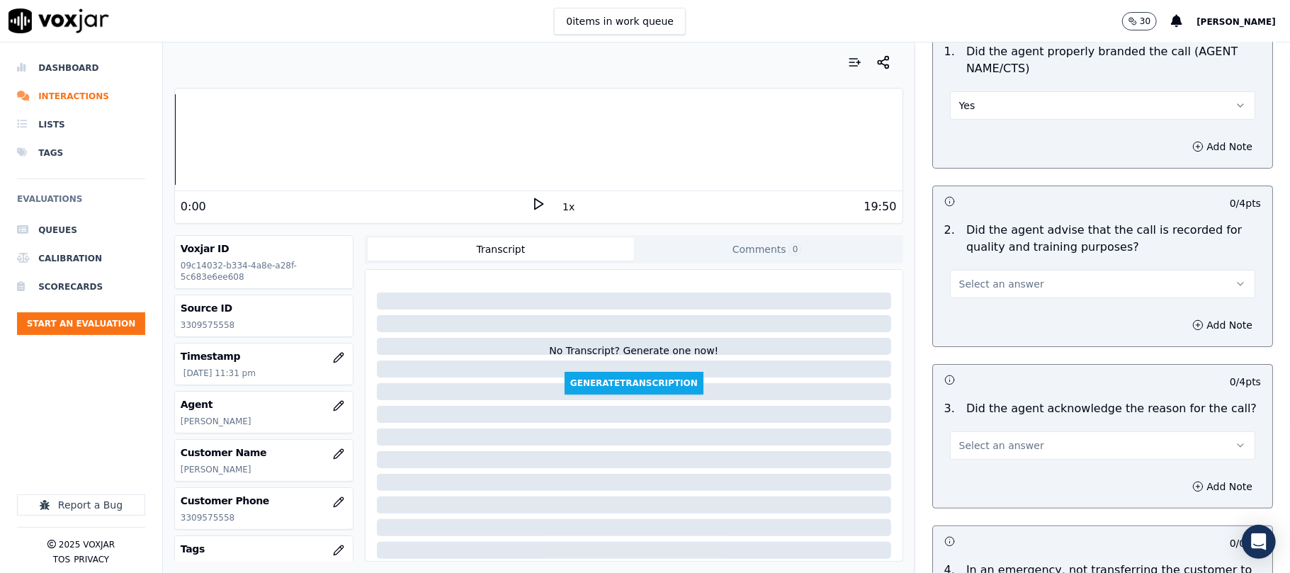
click at [972, 272] on button "Select an answer" at bounding box center [1102, 284] width 305 height 28
click at [970, 308] on div "Yes" at bounding box center [1072, 316] width 274 height 23
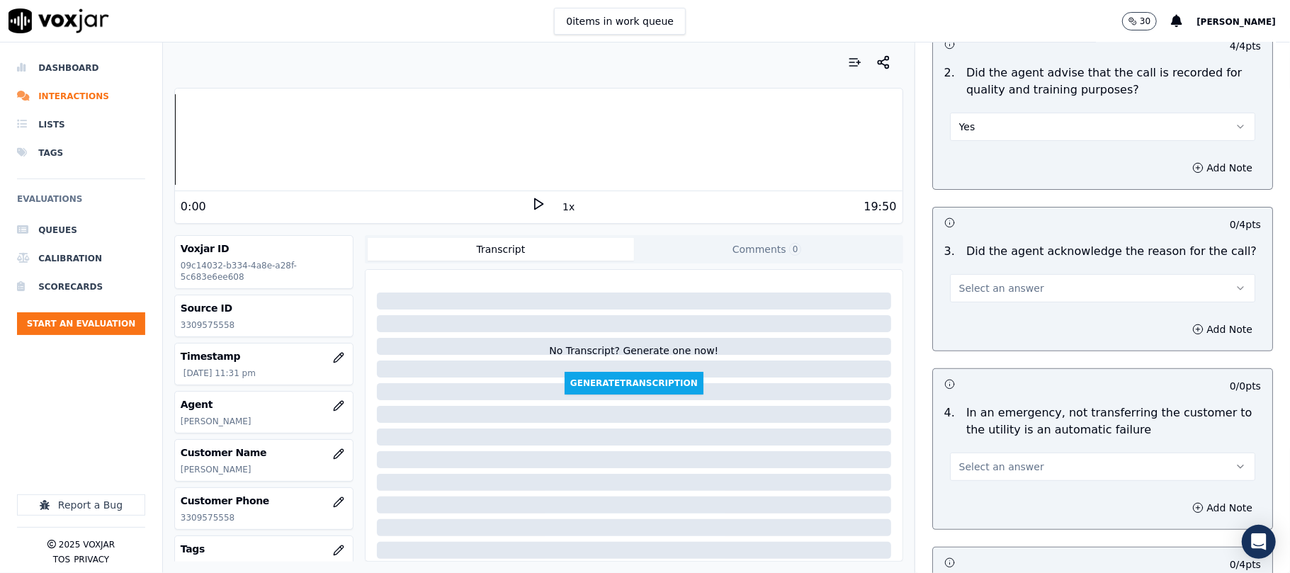
click at [967, 281] on button "Select an answer" at bounding box center [1102, 288] width 305 height 28
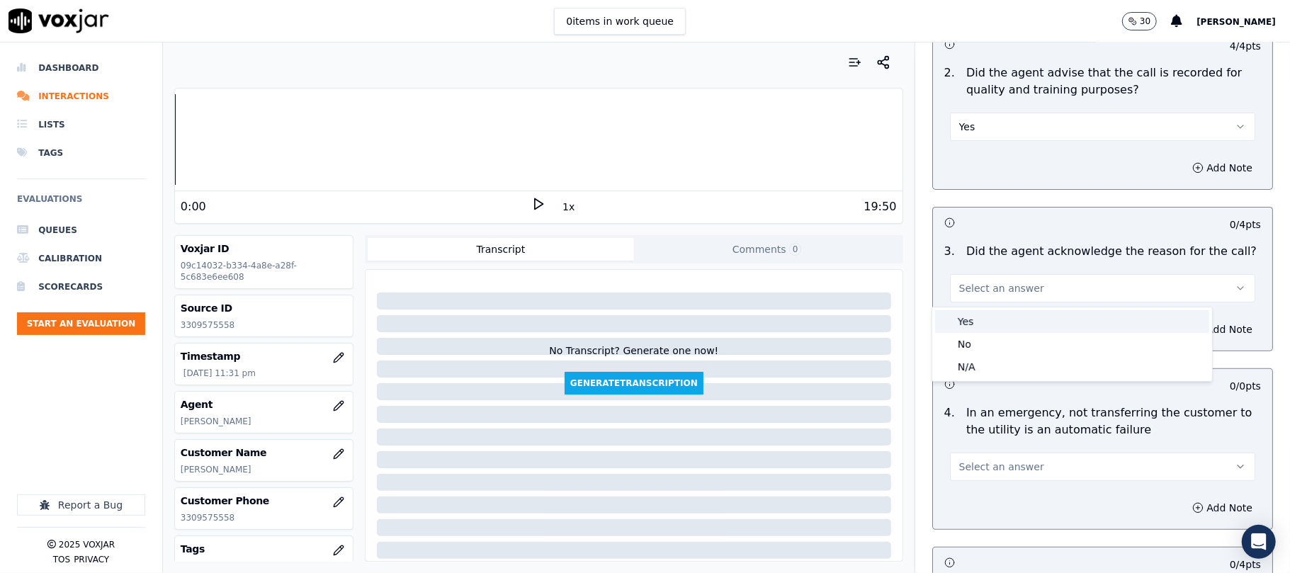
click at [965, 322] on div "Yes" at bounding box center [1072, 321] width 274 height 23
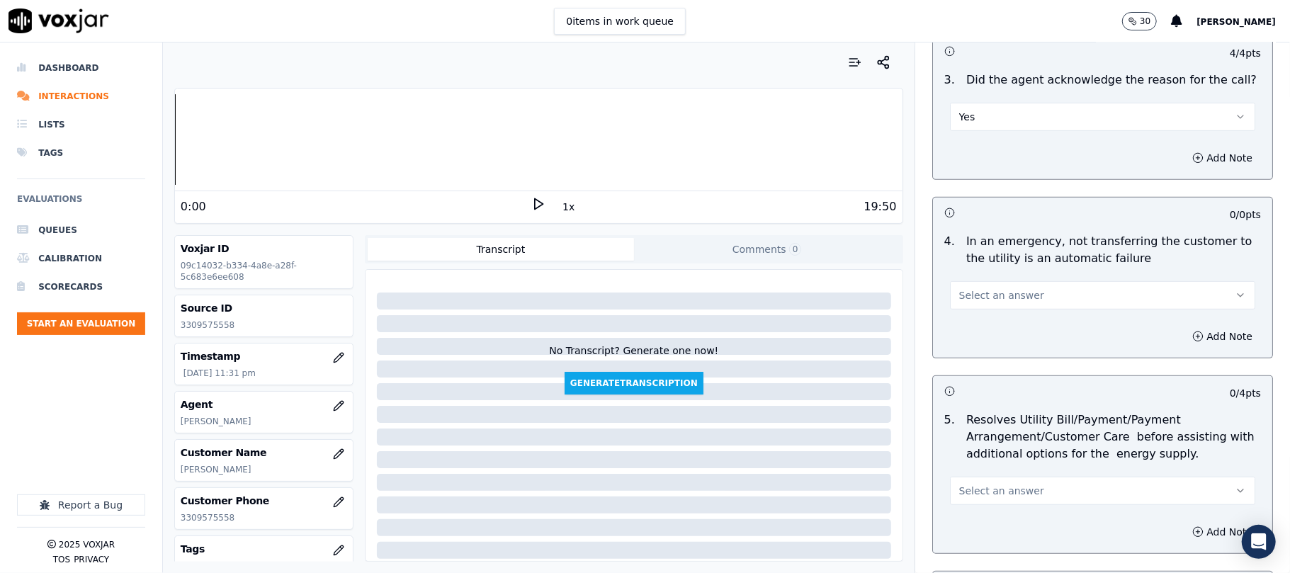
scroll to position [630, 0]
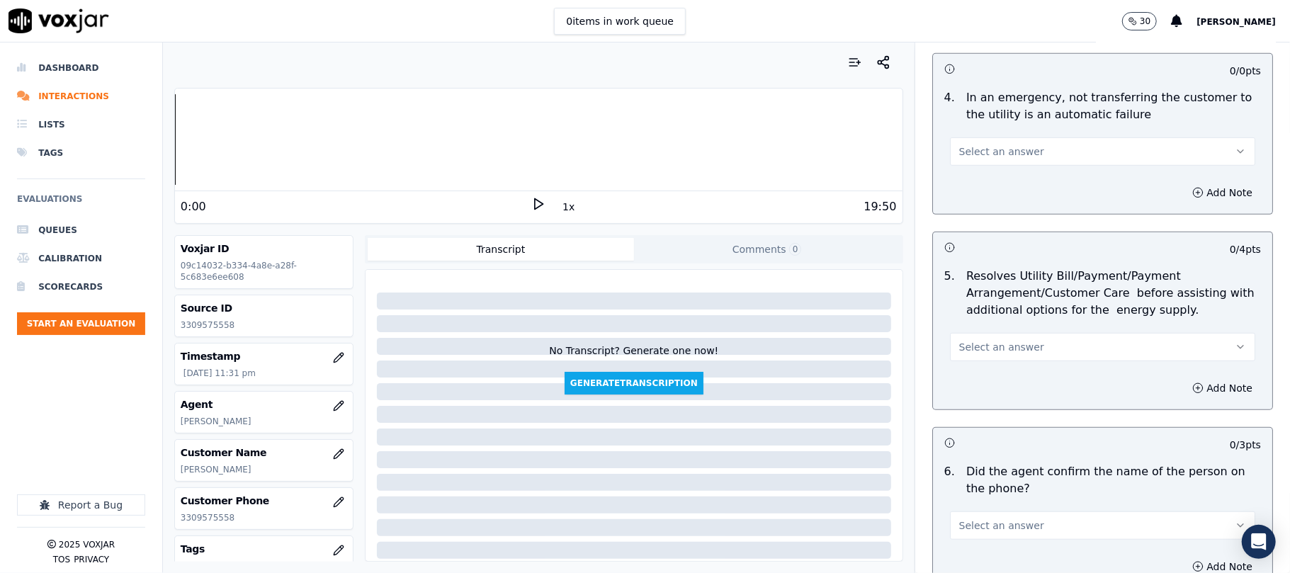
drag, startPoint x: 967, startPoint y: 145, endPoint x: 965, endPoint y: 165, distance: 19.9
click at [967, 153] on span "Select an answer" at bounding box center [1002, 152] width 85 height 14
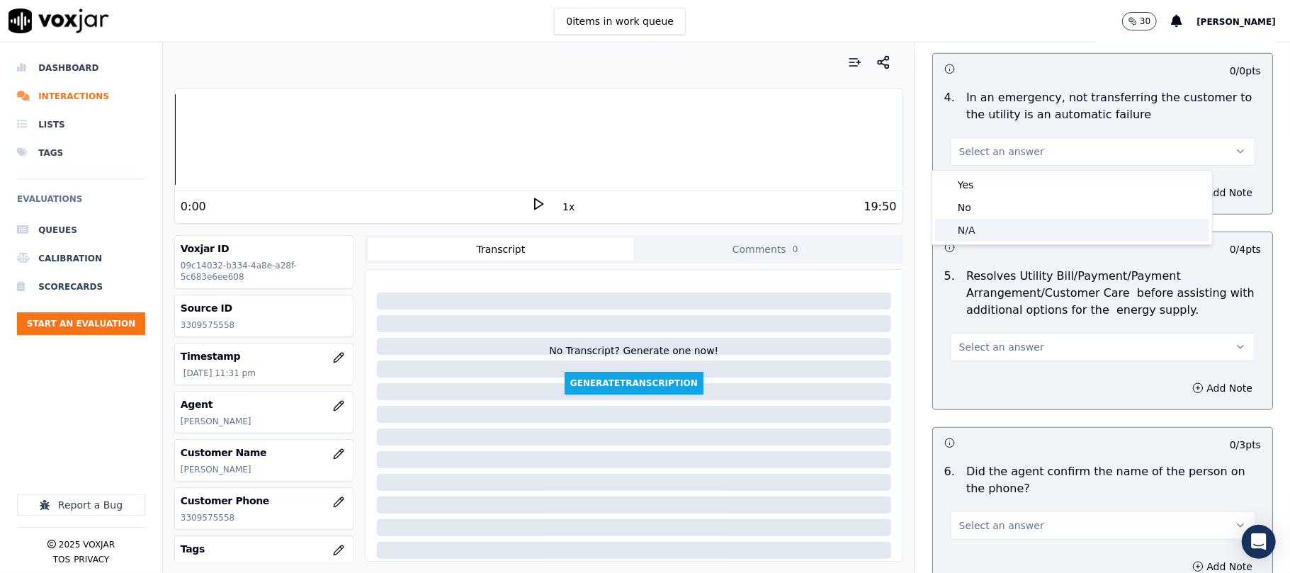
click at [978, 230] on div "N/A" at bounding box center [1072, 230] width 274 height 23
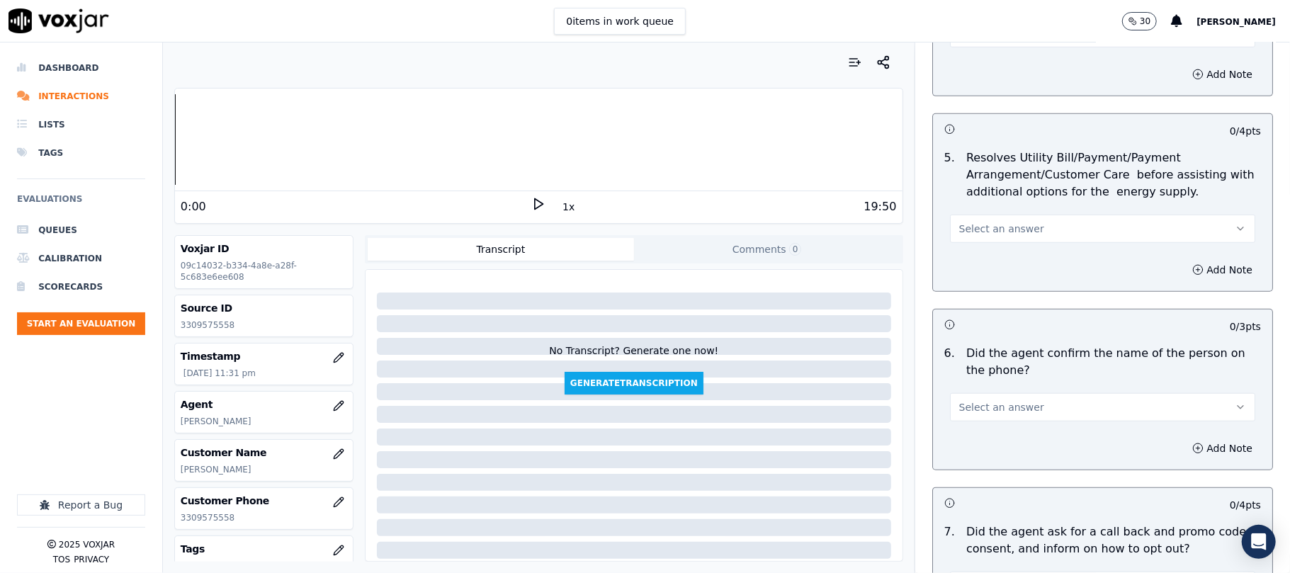
scroll to position [787, 0]
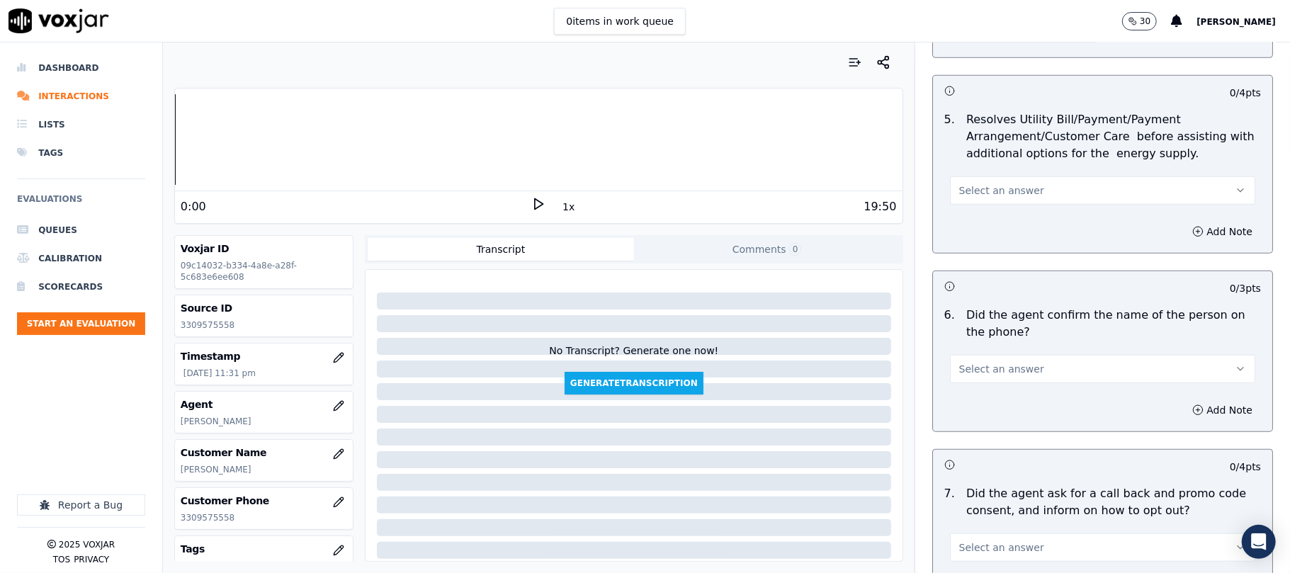
click at [969, 189] on span "Select an answer" at bounding box center [1002, 191] width 85 height 14
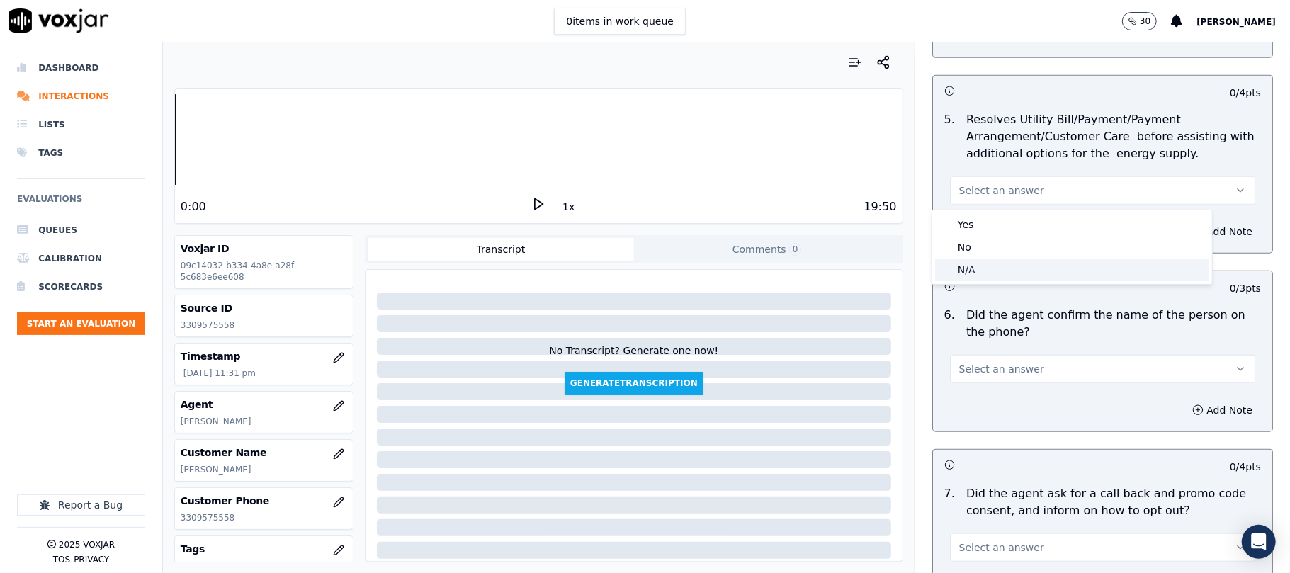
click at [978, 266] on div "N/A" at bounding box center [1072, 270] width 274 height 23
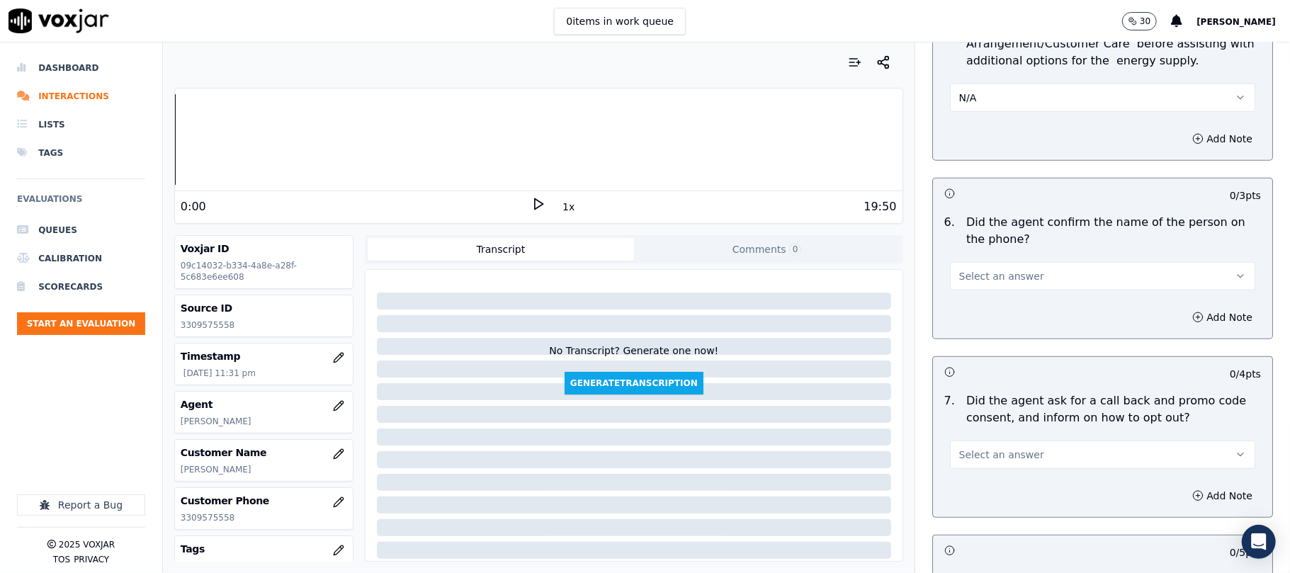
scroll to position [945, 0]
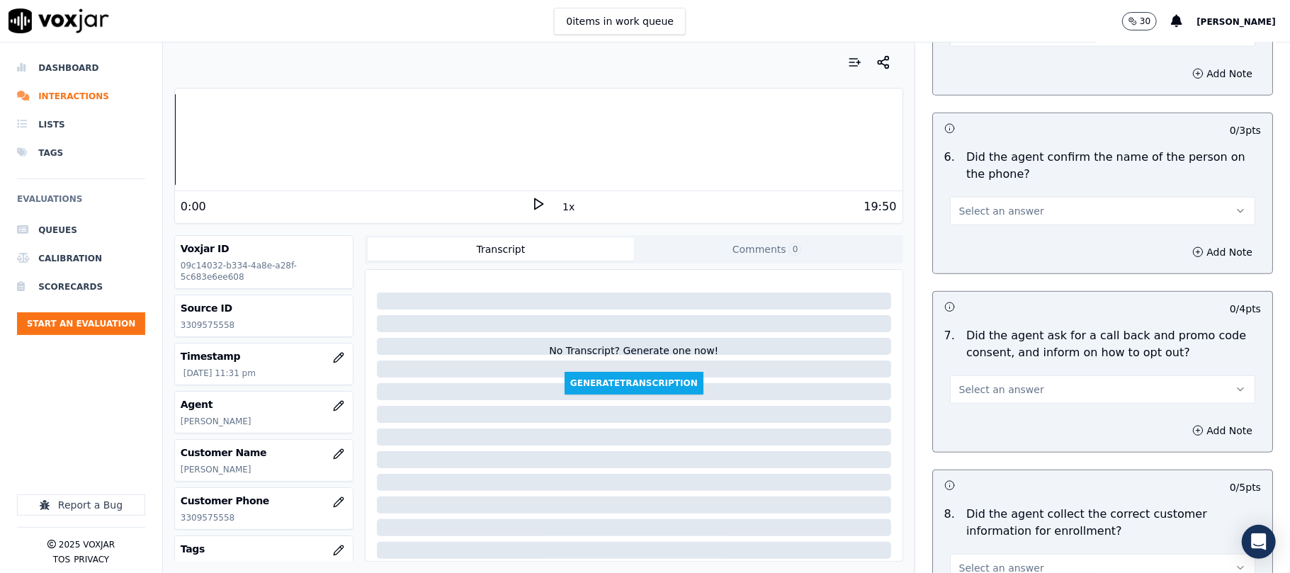
click at [958, 224] on button "Select an answer" at bounding box center [1102, 211] width 305 height 28
click at [962, 253] on div "Yes" at bounding box center [1072, 246] width 274 height 23
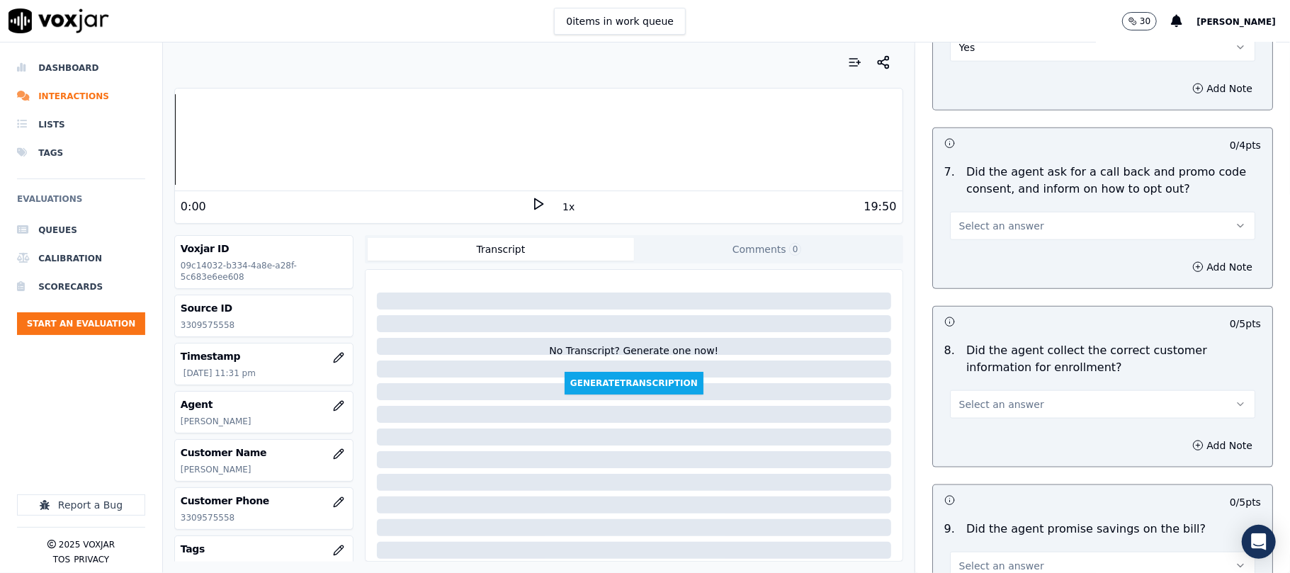
scroll to position [1259, 0]
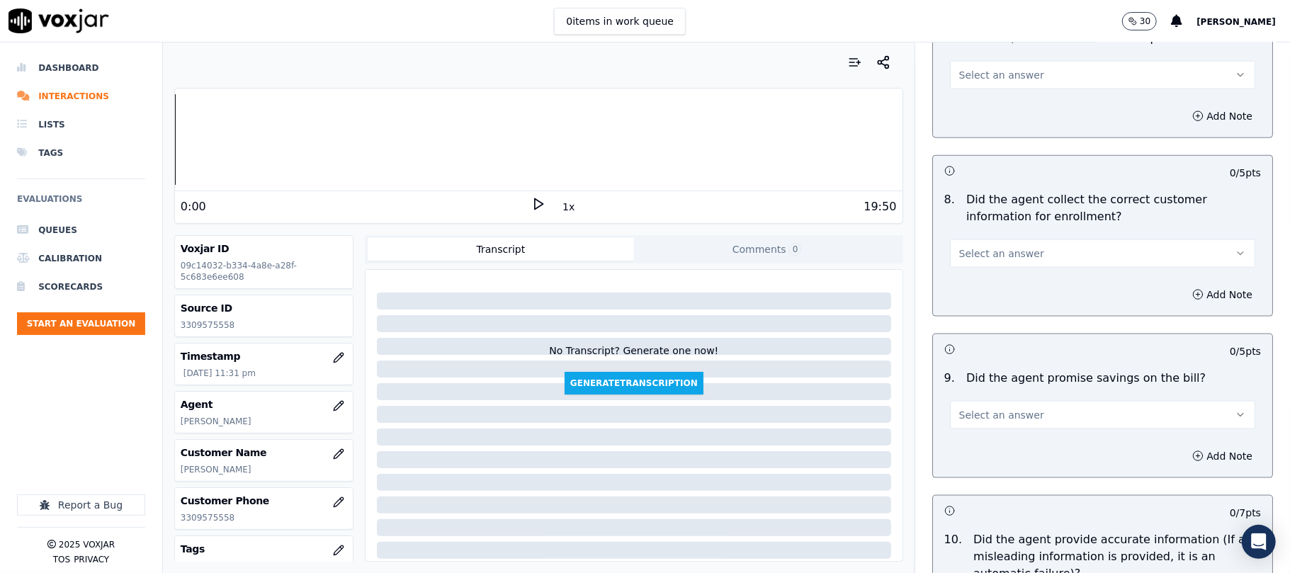
click at [972, 89] on button "Select an answer" at bounding box center [1102, 75] width 305 height 28
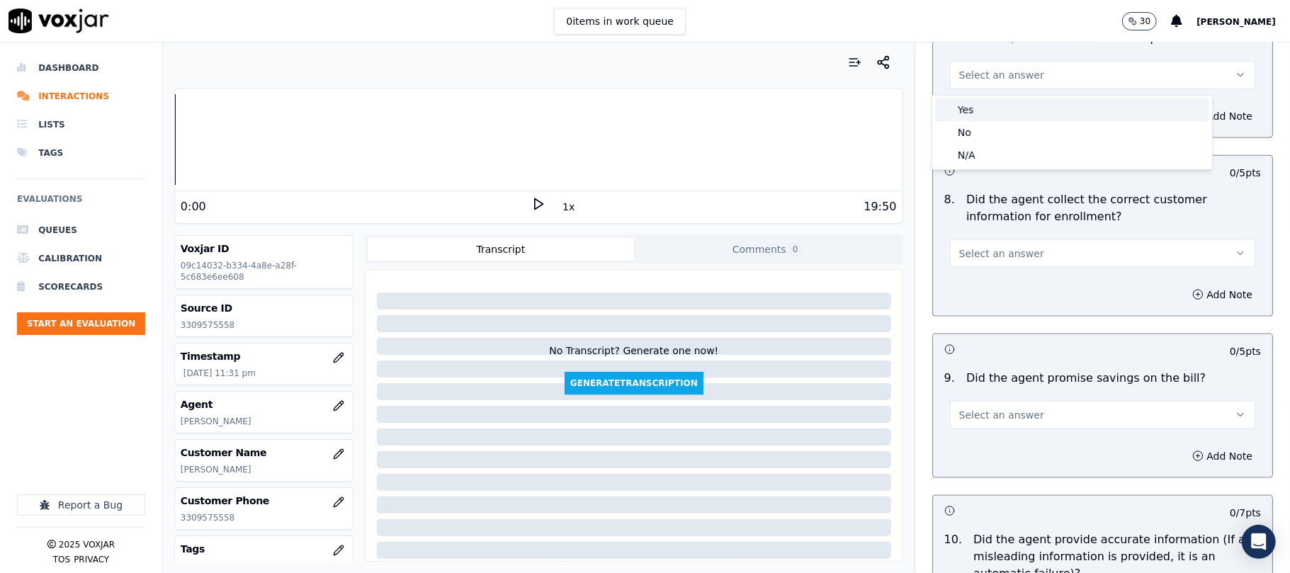
click at [979, 109] on div "Yes" at bounding box center [1072, 110] width 274 height 23
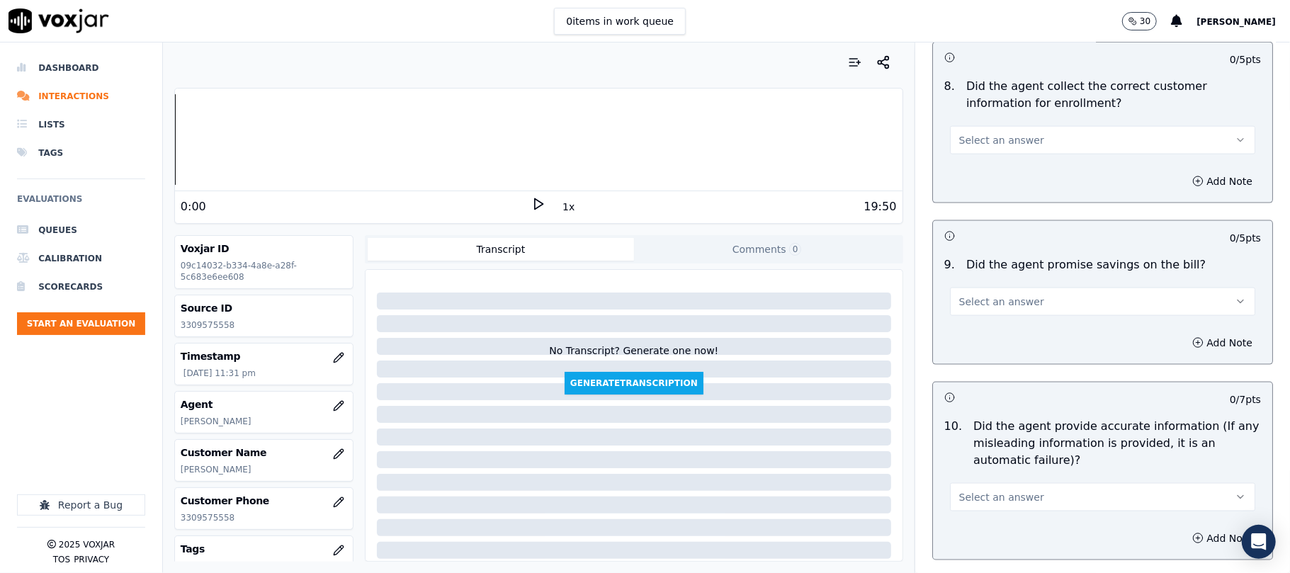
scroll to position [1417, 0]
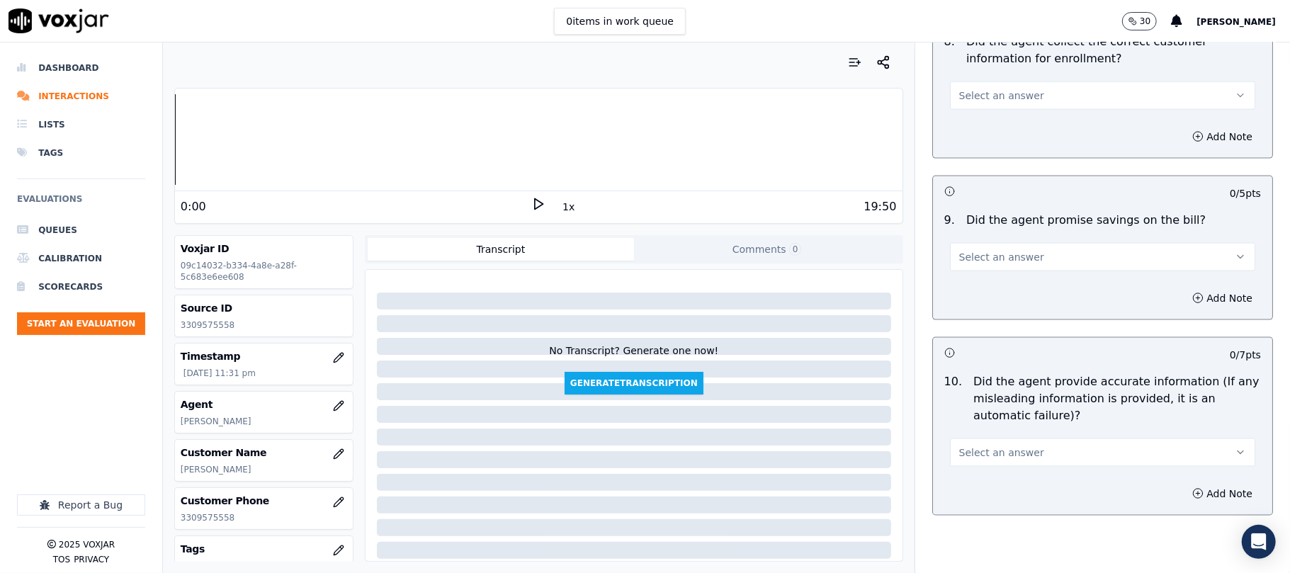
click at [977, 110] on button "Select an answer" at bounding box center [1102, 95] width 305 height 28
click at [974, 125] on div "Yes" at bounding box center [1072, 131] width 274 height 23
click at [1009, 264] on span "Select an answer" at bounding box center [1002, 257] width 85 height 14
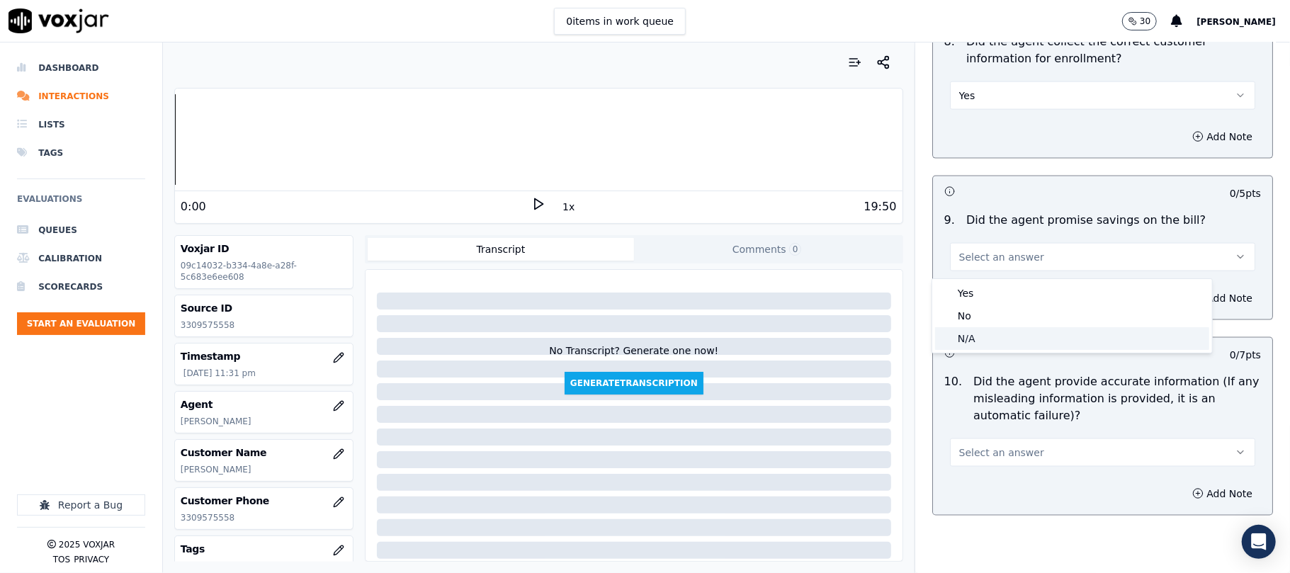
drag, startPoint x: 986, startPoint y: 349, endPoint x: 984, endPoint y: 309, distance: 40.5
click at [984, 346] on div "N/A" at bounding box center [1072, 338] width 274 height 23
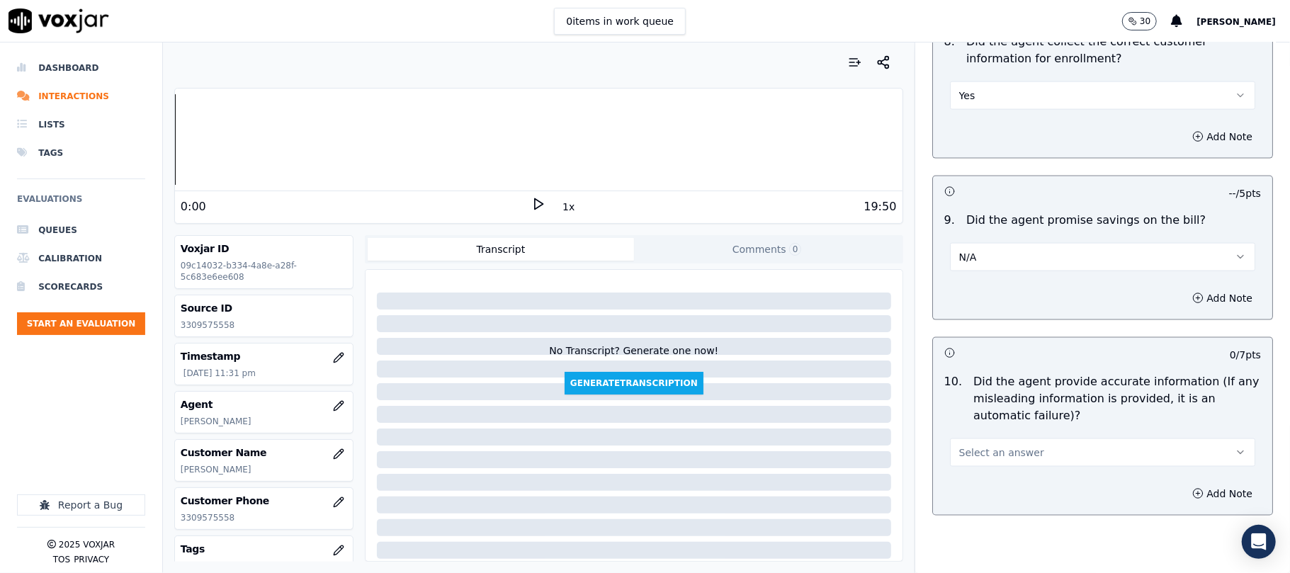
scroll to position [1575, 0]
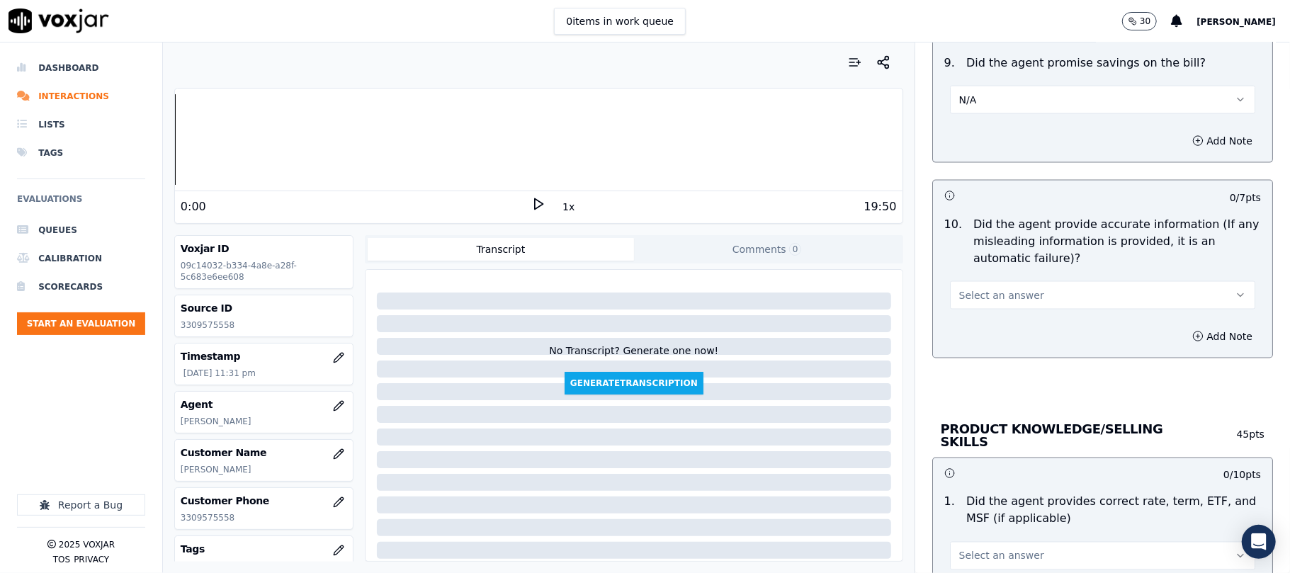
click at [982, 281] on div "Select an answer" at bounding box center [1103, 288] width 328 height 43
click at [965, 299] on span "Select an answer" at bounding box center [1002, 295] width 85 height 14
click at [962, 332] on div "Yes" at bounding box center [1072, 331] width 274 height 23
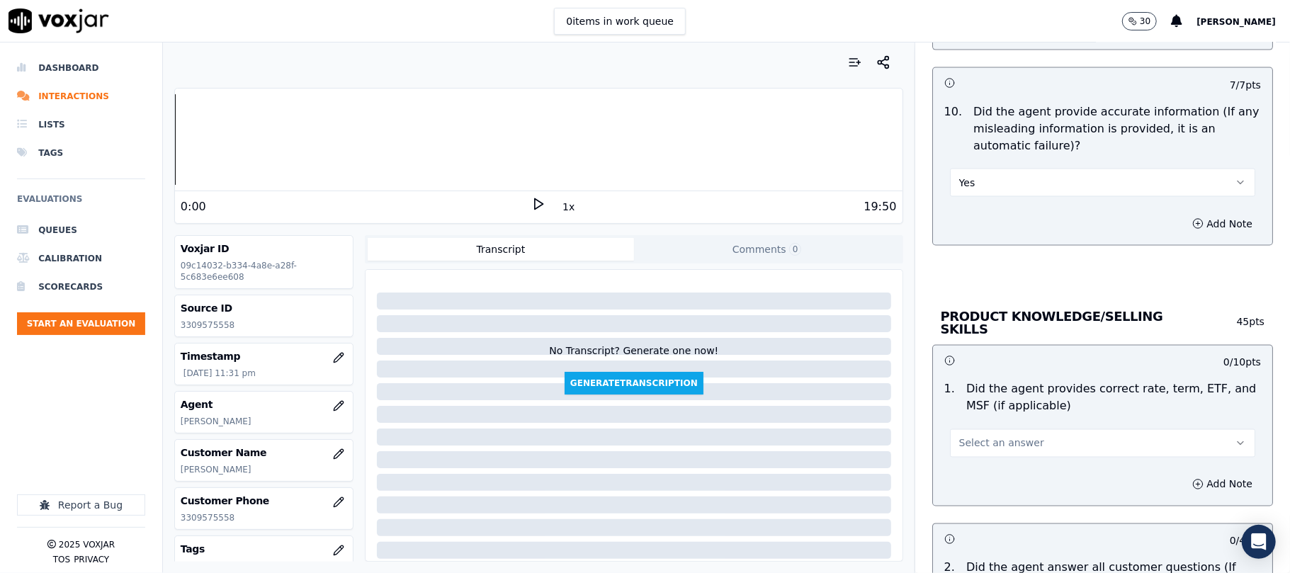
scroll to position [1732, 0]
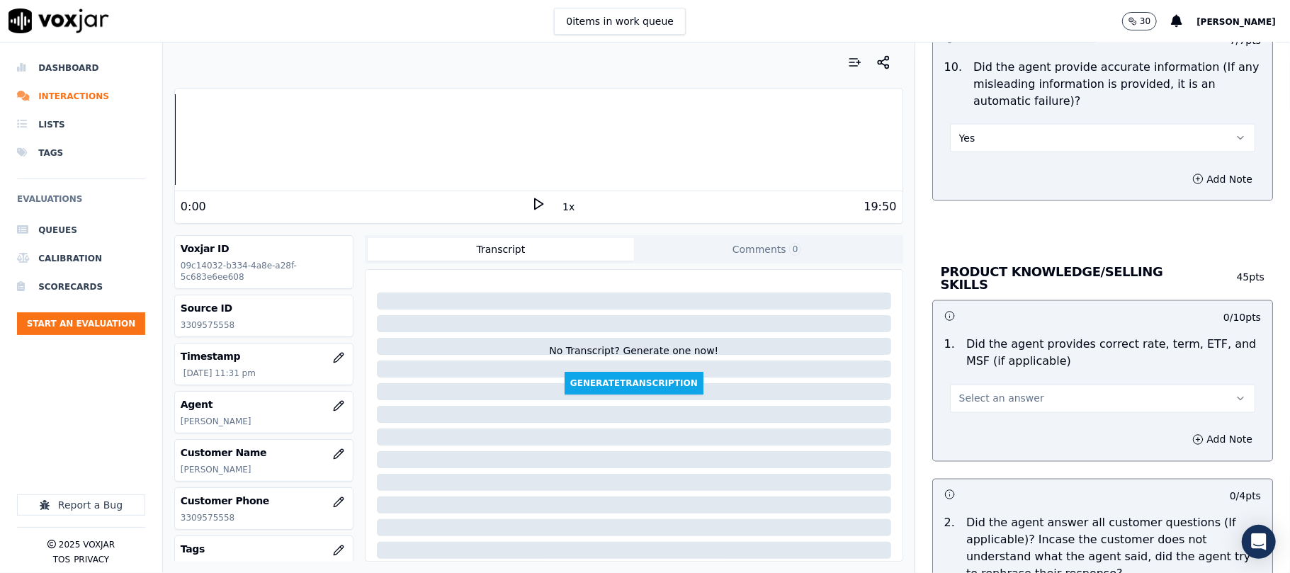
click at [971, 397] on span "Select an answer" at bounding box center [1002, 399] width 85 height 14
click at [965, 425] on div "Yes" at bounding box center [1072, 428] width 274 height 23
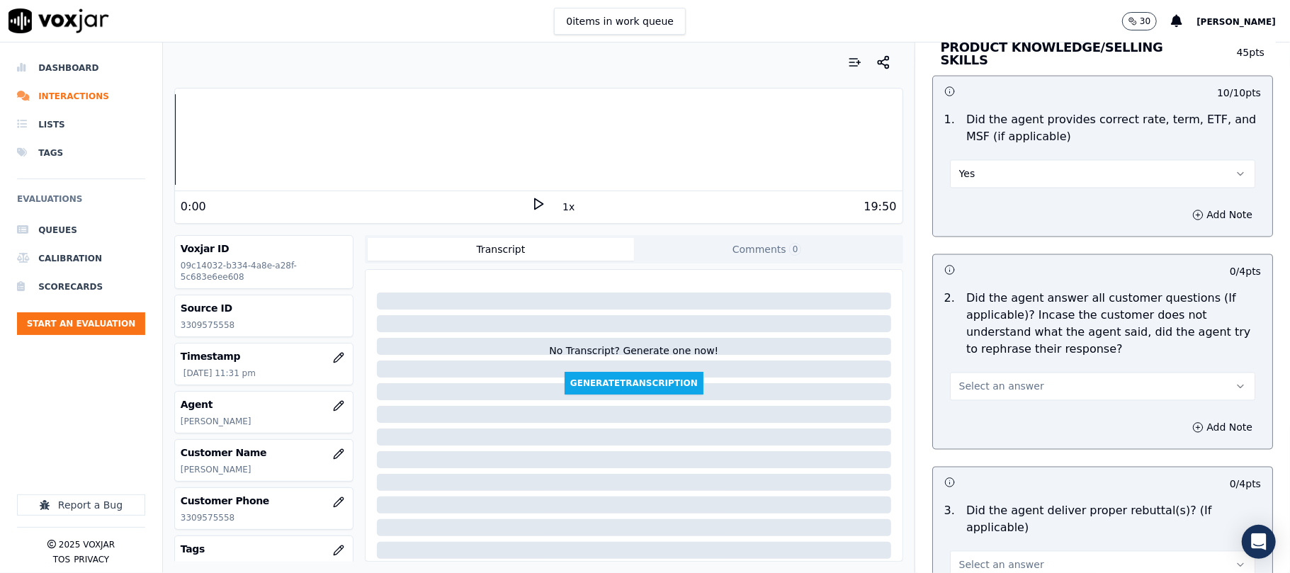
scroll to position [2047, 0]
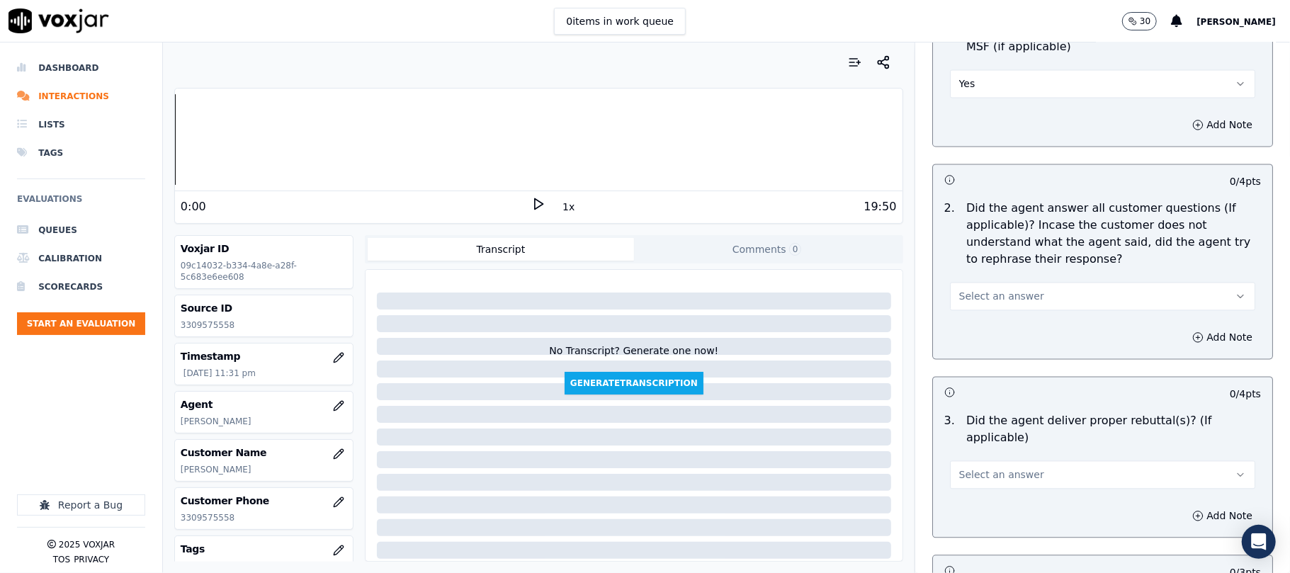
click at [984, 298] on span "Select an answer" at bounding box center [1002, 296] width 85 height 14
click at [956, 324] on div "Yes" at bounding box center [1072, 326] width 274 height 23
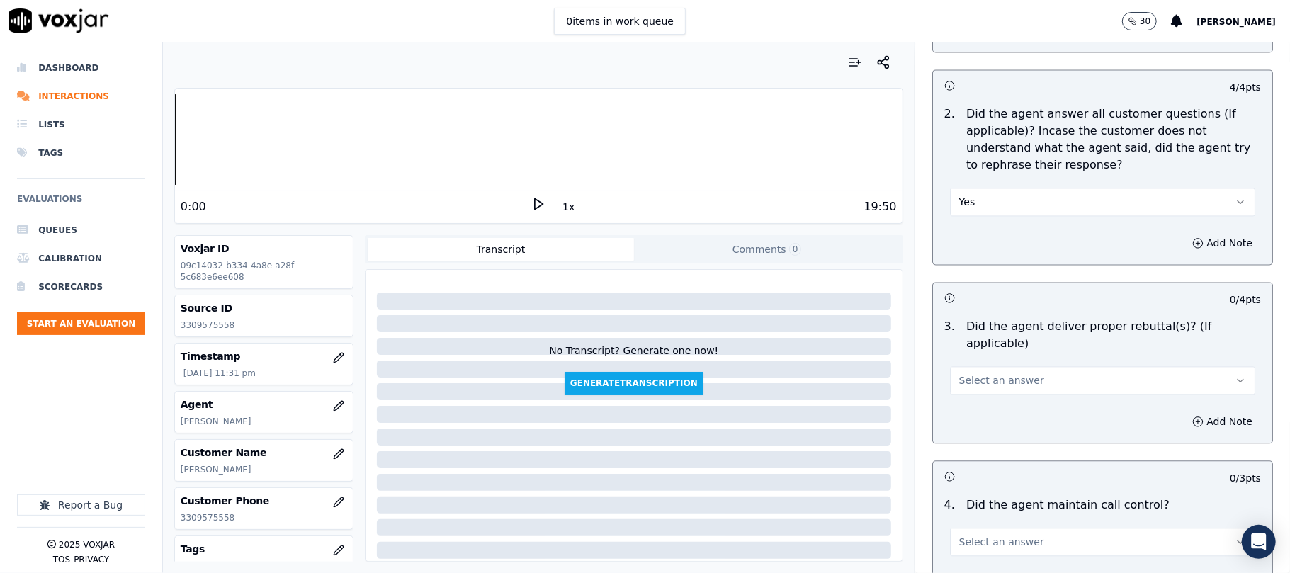
scroll to position [2204, 0]
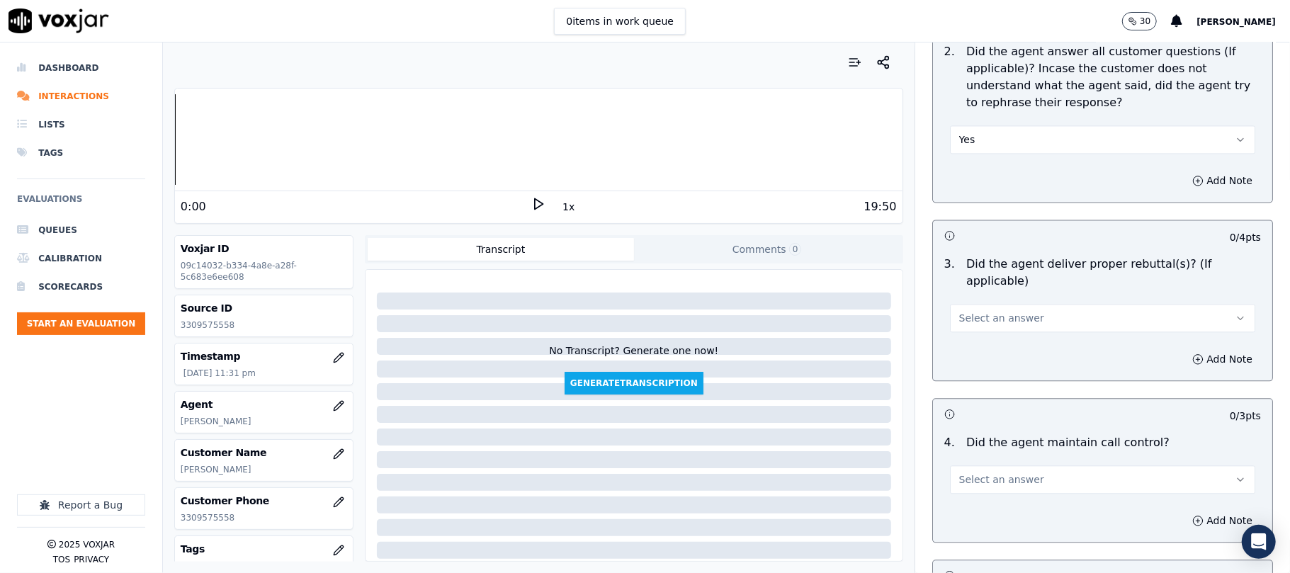
click at [973, 310] on button "Select an answer" at bounding box center [1102, 318] width 305 height 28
click at [975, 332] on div "Yes" at bounding box center [1072, 331] width 274 height 23
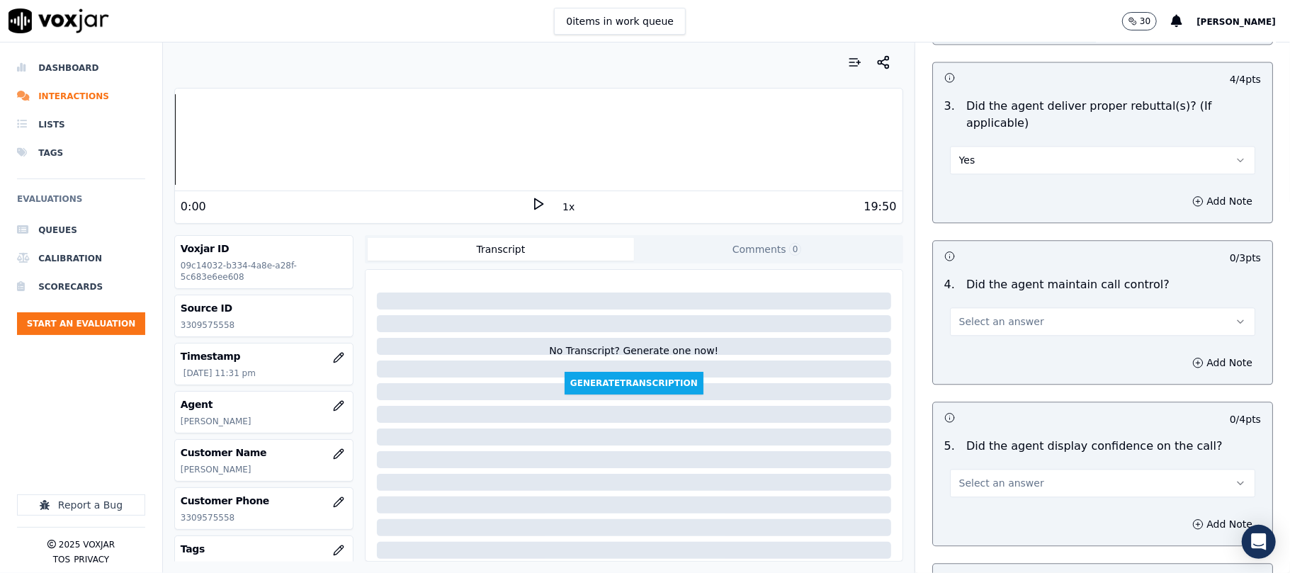
click at [962, 315] on span "Select an answer" at bounding box center [1002, 322] width 85 height 14
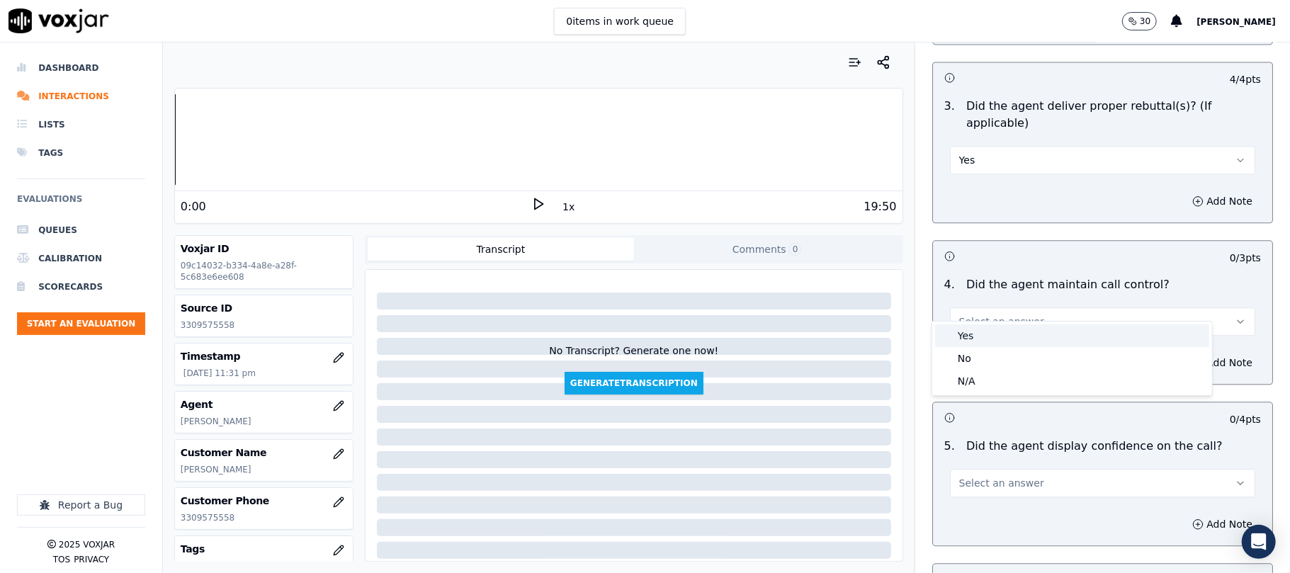
click at [959, 325] on div "Yes" at bounding box center [1072, 336] width 274 height 23
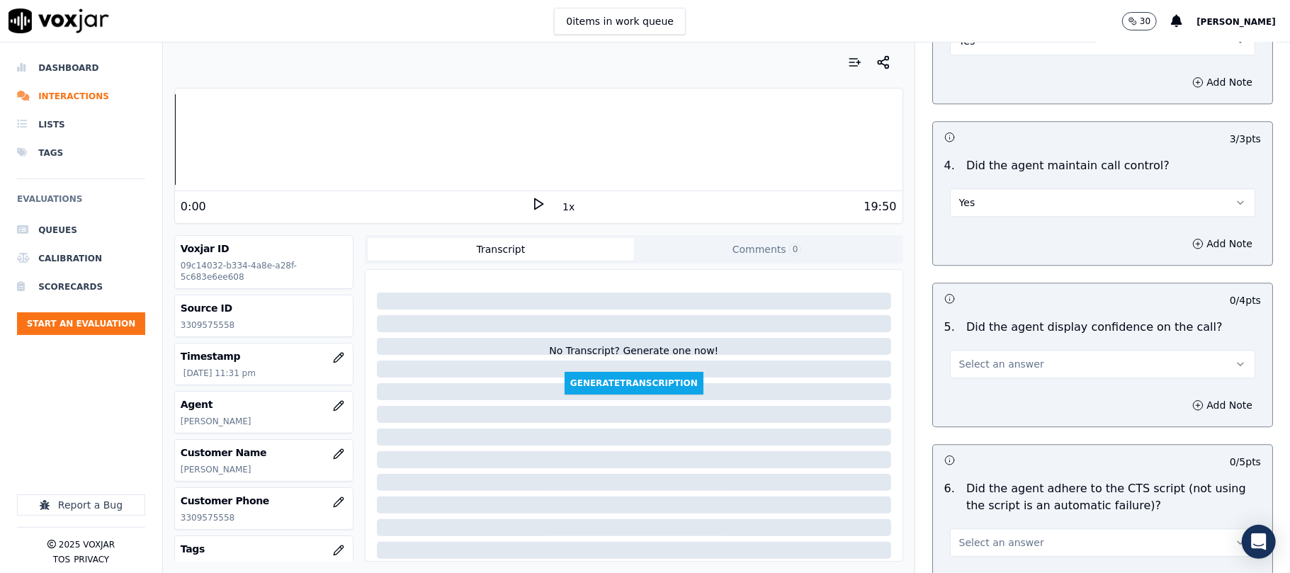
scroll to position [2520, 0]
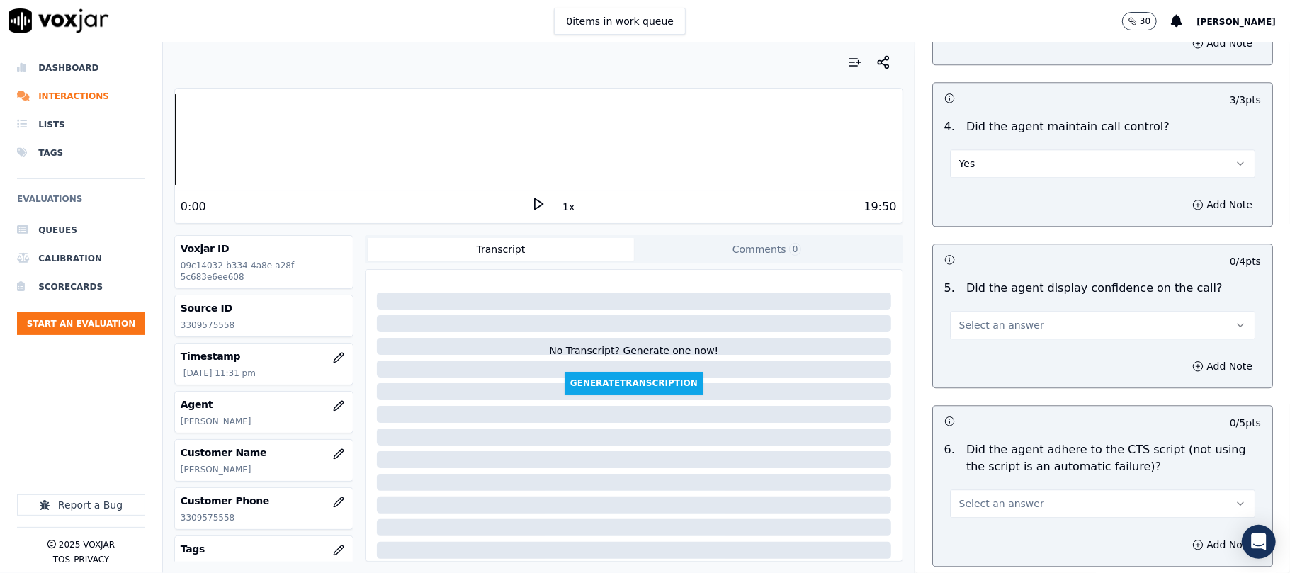
click at [962, 317] on button "Select an answer" at bounding box center [1102, 325] width 305 height 28
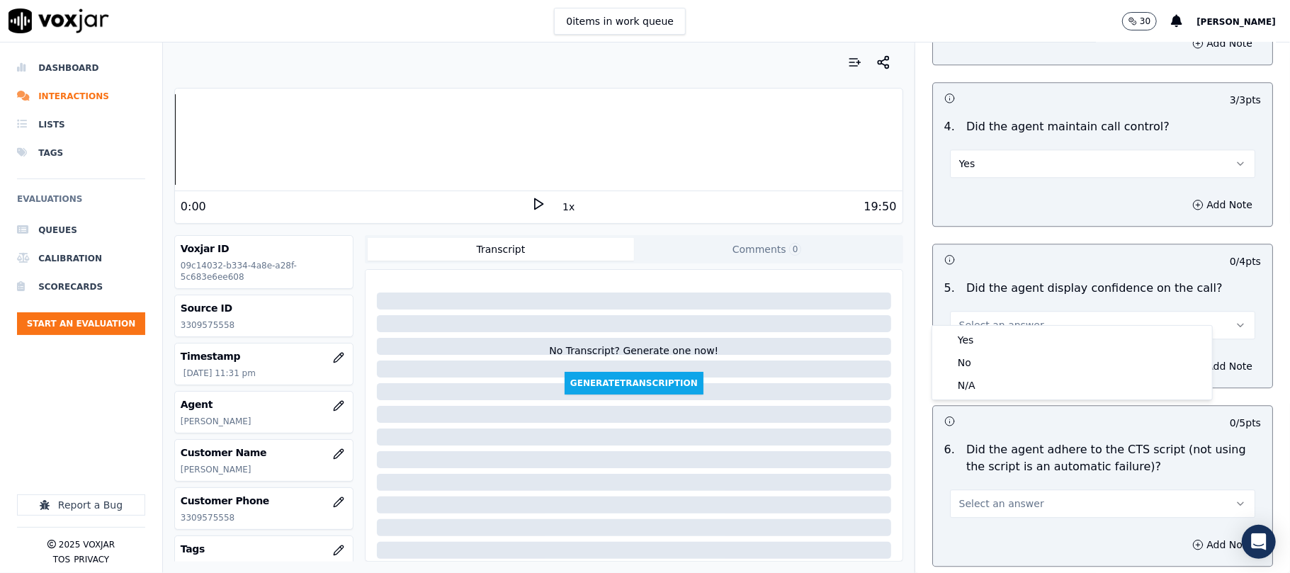
click at [962, 324] on div "5 . Did the agent display confidence on the call? Select an answer" at bounding box center [1102, 309] width 339 height 71
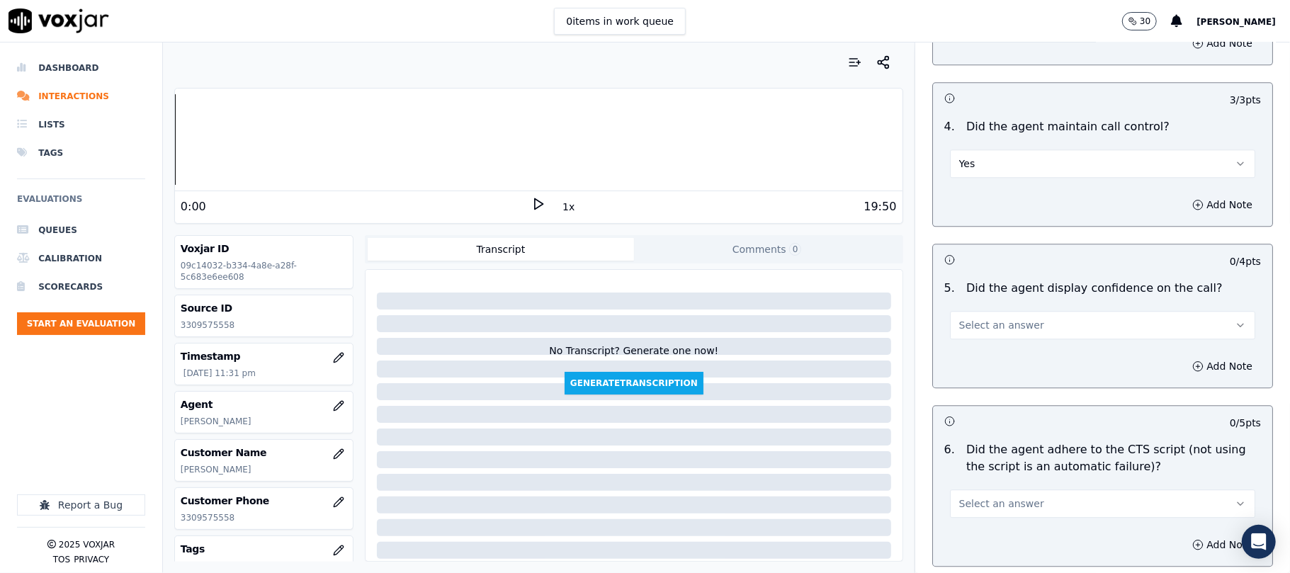
click at [965, 318] on span "Select an answer" at bounding box center [1002, 325] width 85 height 14
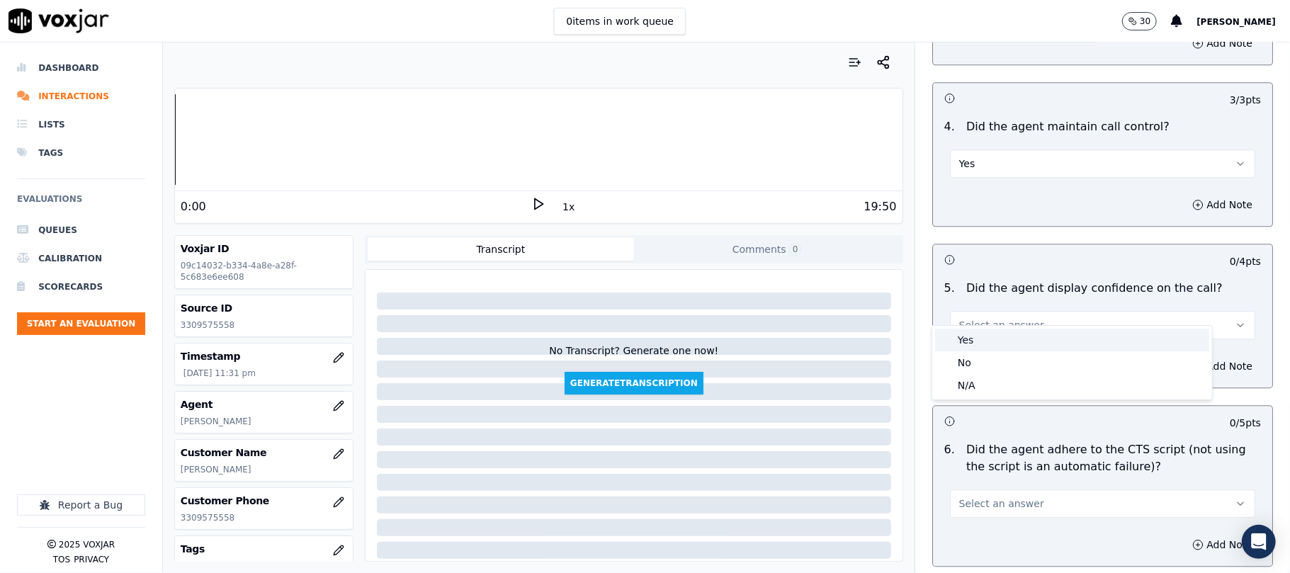
click at [970, 342] on div "Yes" at bounding box center [1072, 340] width 274 height 23
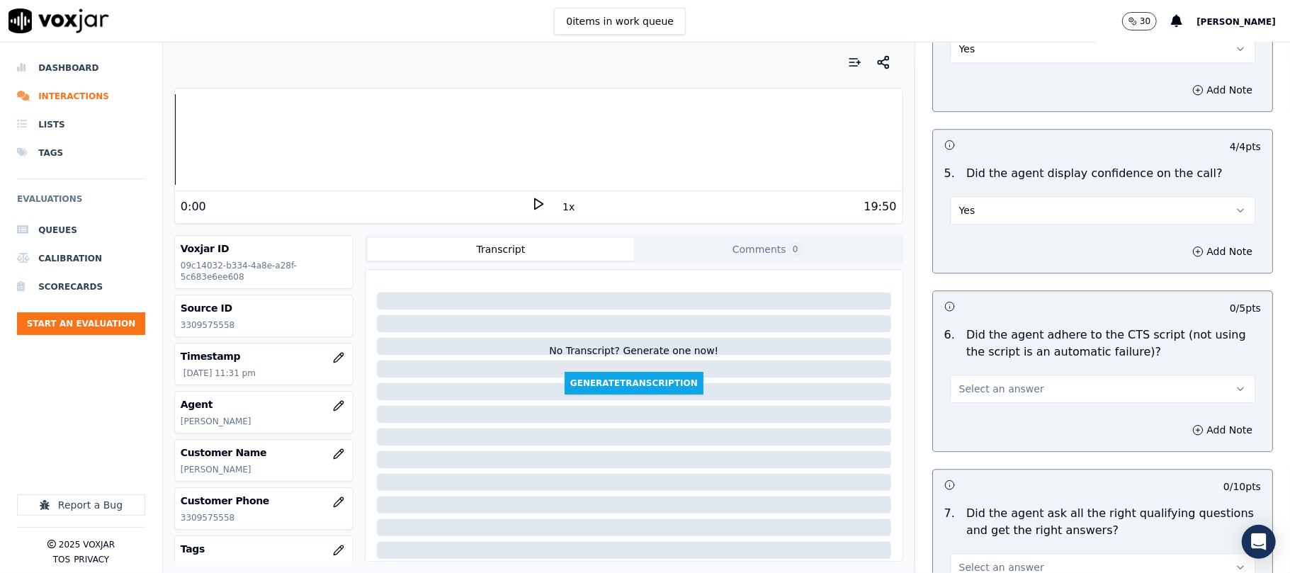
scroll to position [2677, 0]
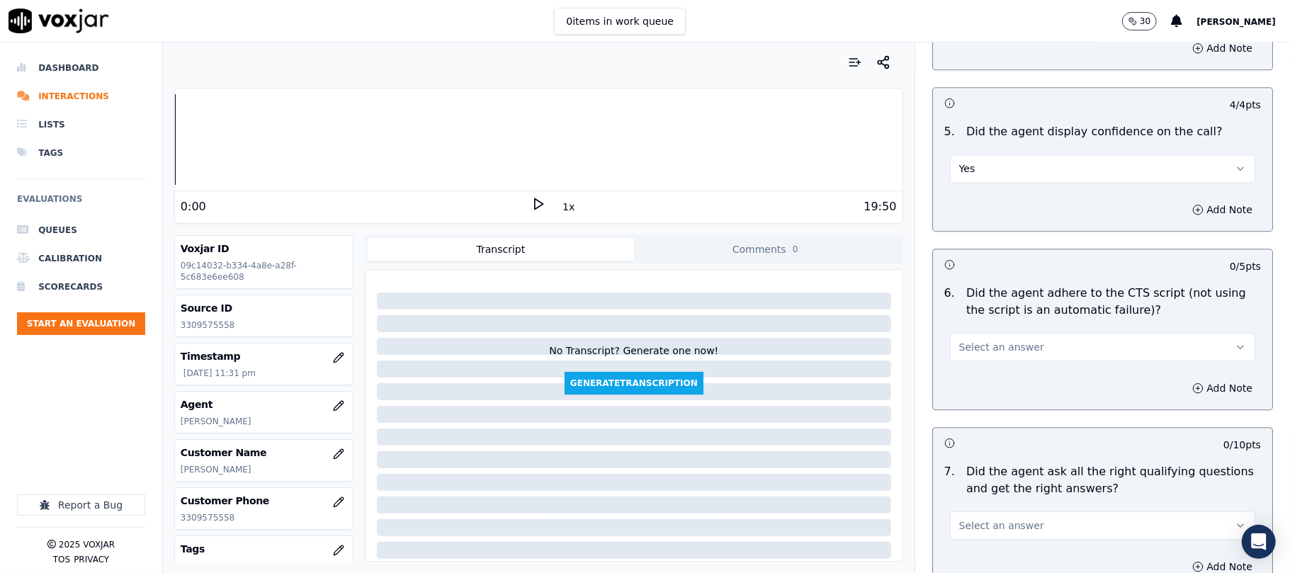
click at [995, 340] on span "Select an answer" at bounding box center [1002, 347] width 85 height 14
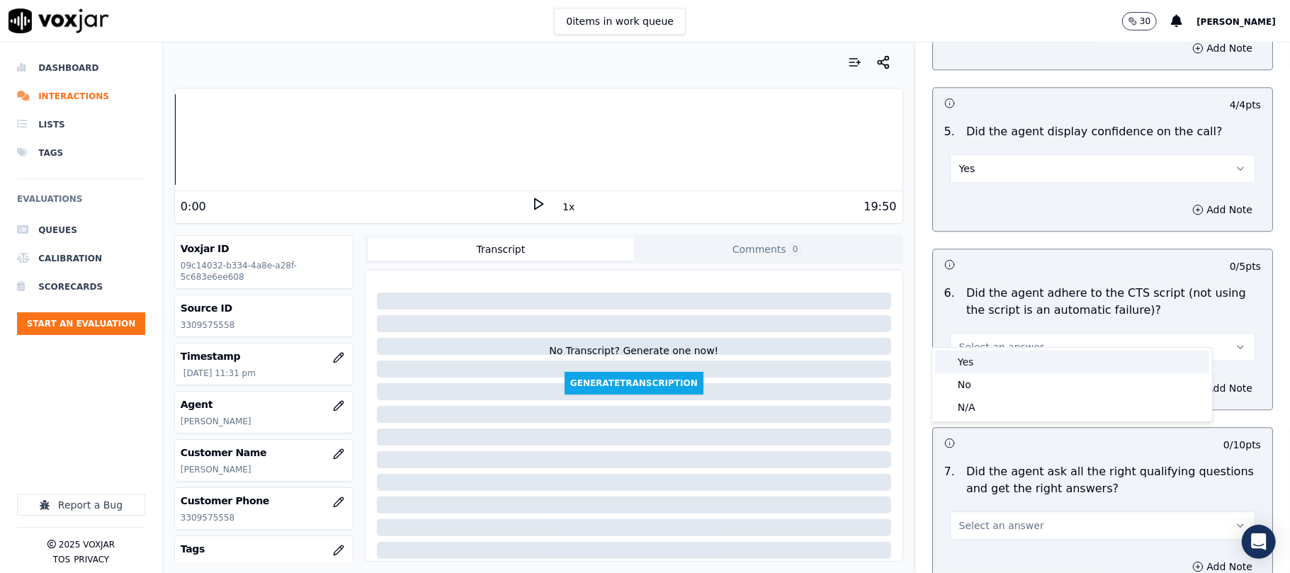
drag, startPoint x: 981, startPoint y: 360, endPoint x: 984, endPoint y: 337, distance: 23.0
click at [981, 359] on div "Yes" at bounding box center [1072, 362] width 274 height 23
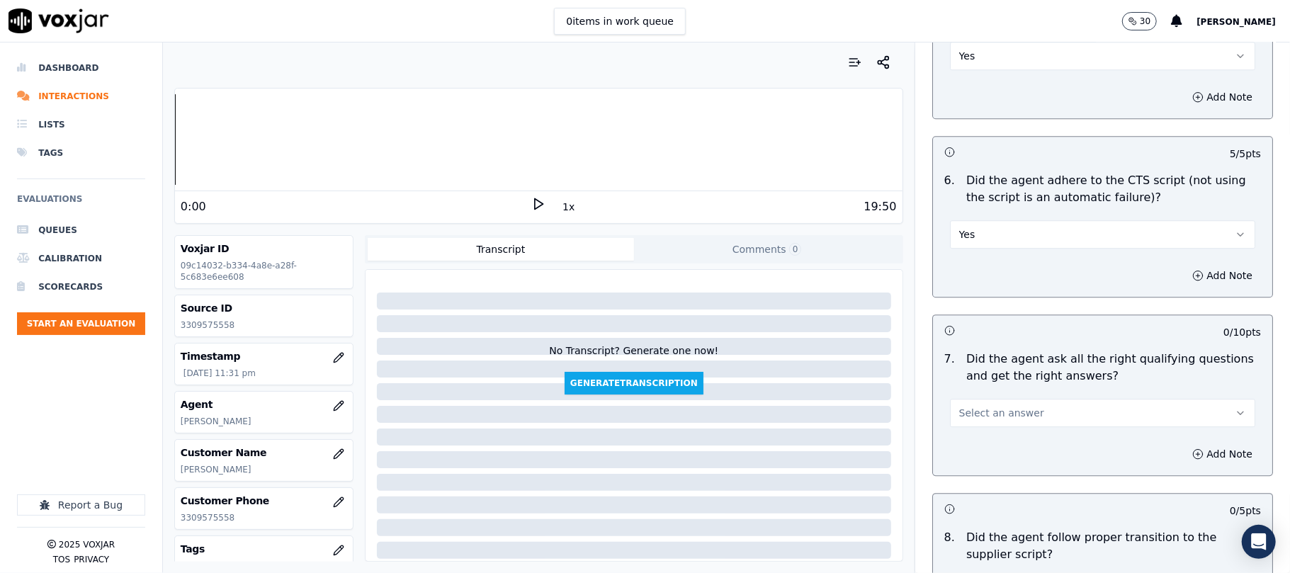
scroll to position [2835, 0]
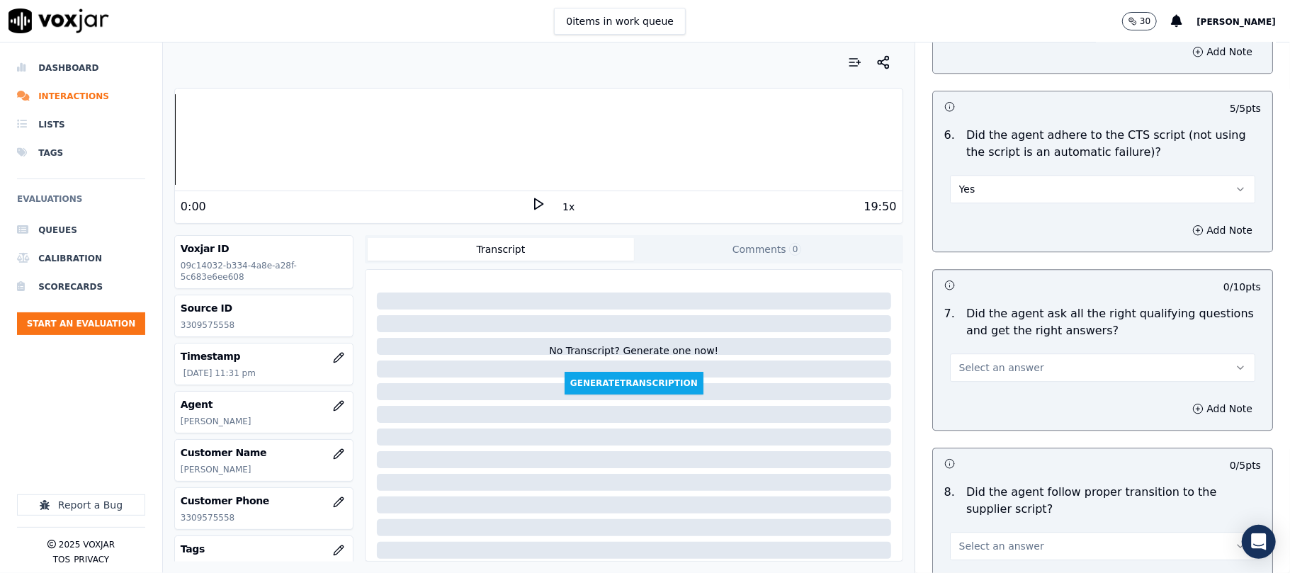
click at [982, 361] on span "Select an answer" at bounding box center [1002, 368] width 85 height 14
click at [960, 390] on div "Yes" at bounding box center [1072, 383] width 274 height 23
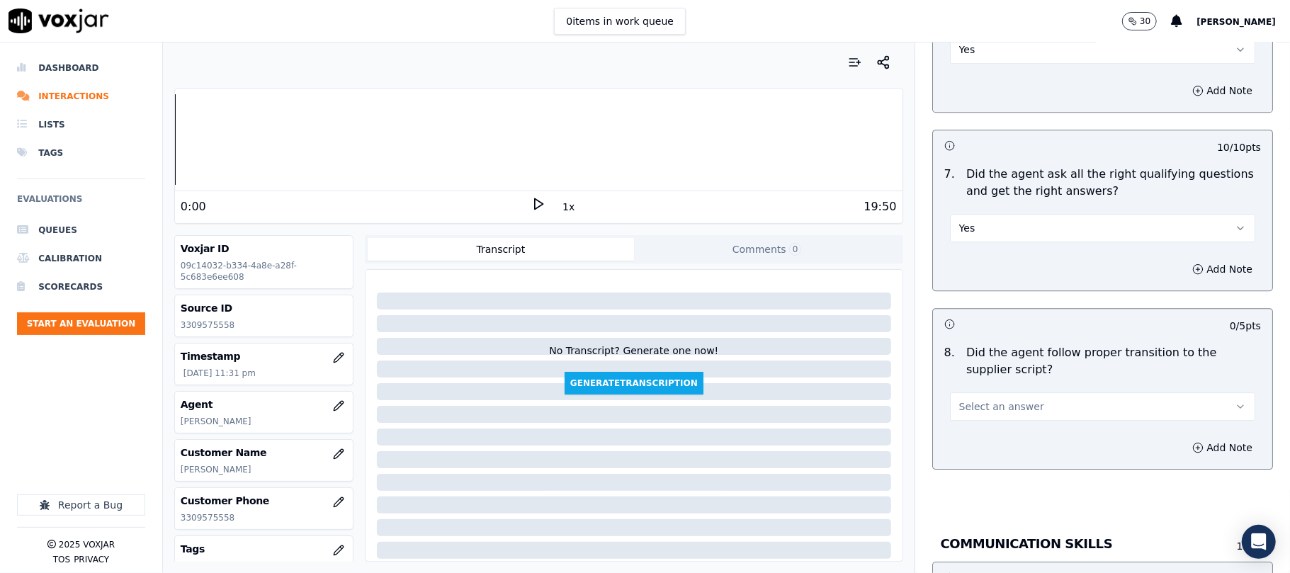
scroll to position [3149, 0]
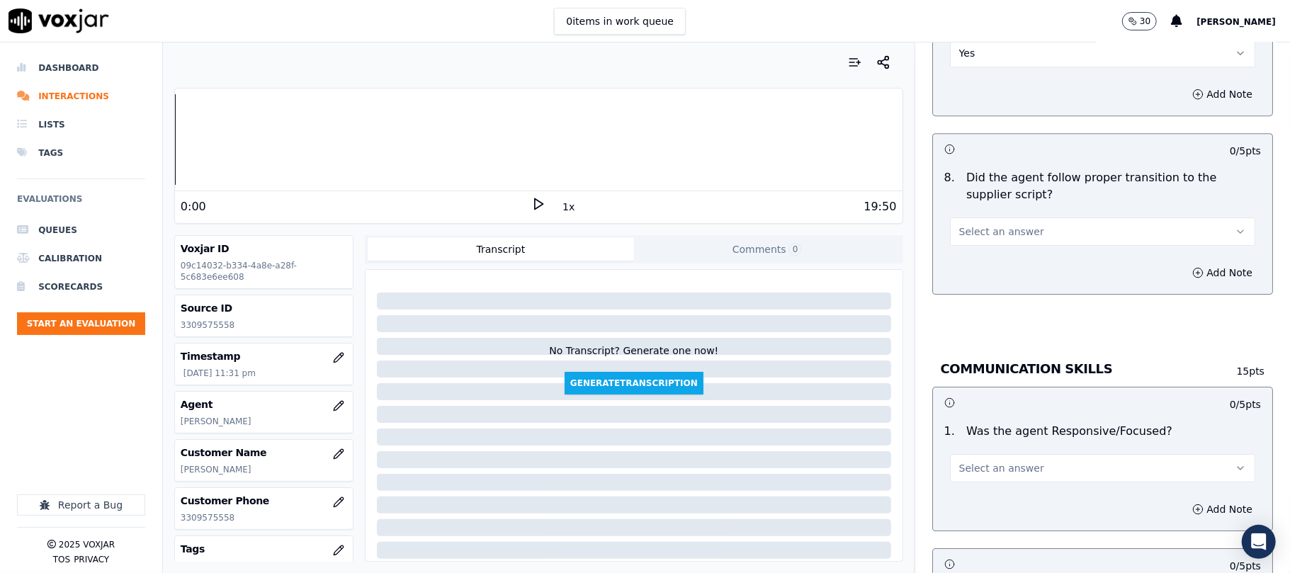
click at [969, 225] on span "Select an answer" at bounding box center [1002, 232] width 85 height 14
click at [972, 245] on div "Yes" at bounding box center [1072, 248] width 274 height 23
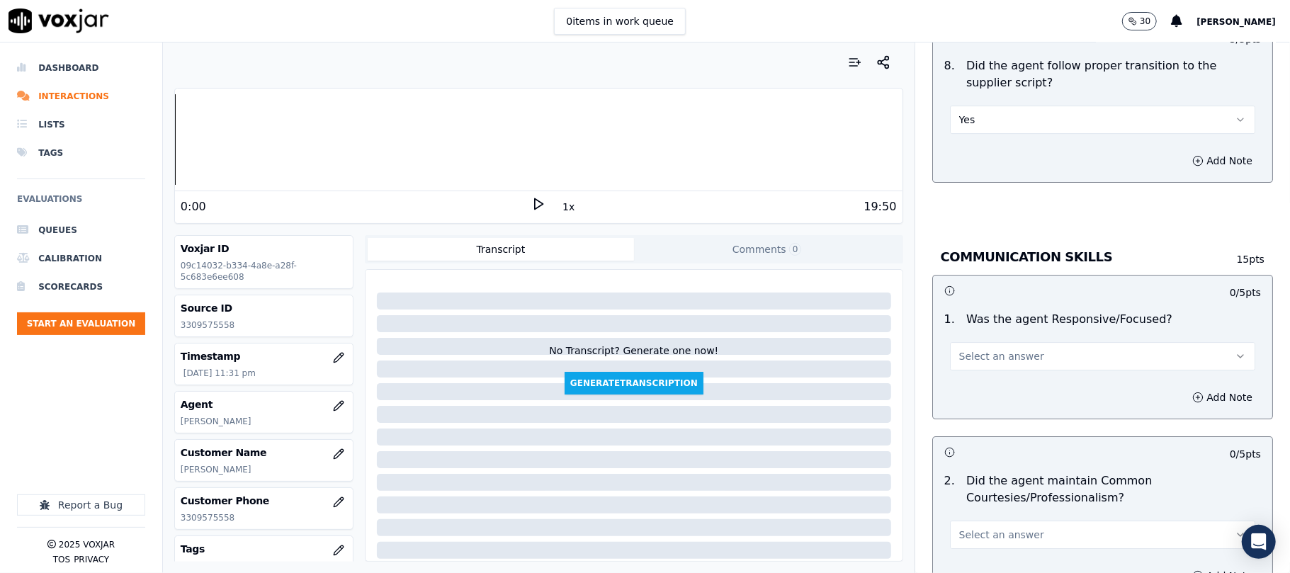
scroll to position [3307, 0]
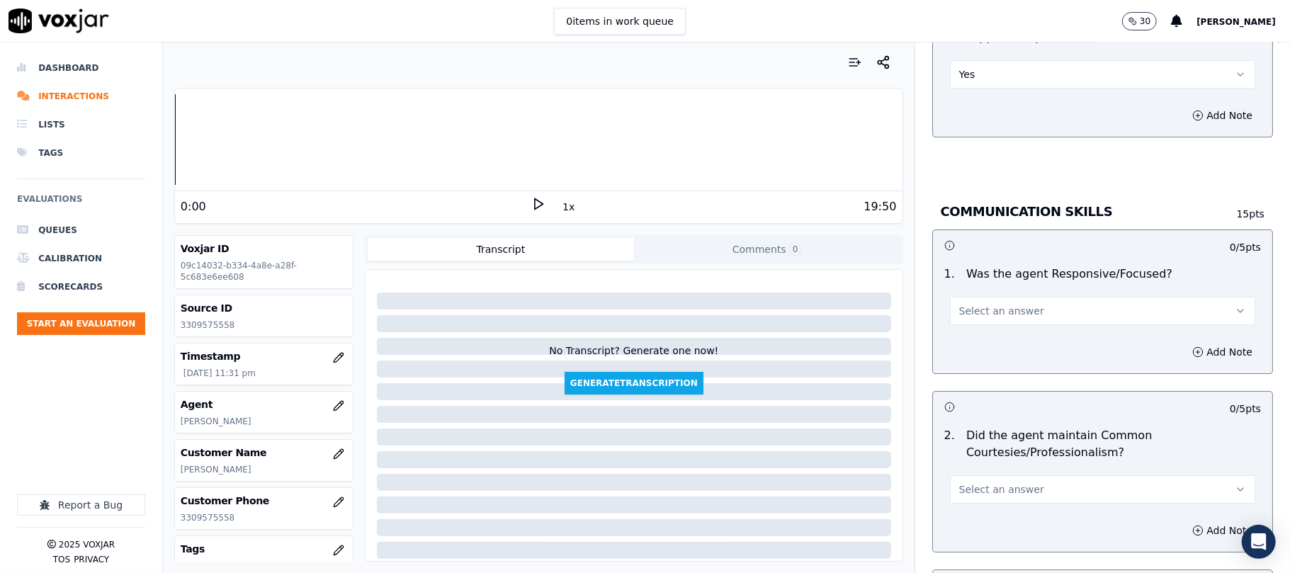
click at [970, 304] on span "Select an answer" at bounding box center [1002, 311] width 85 height 14
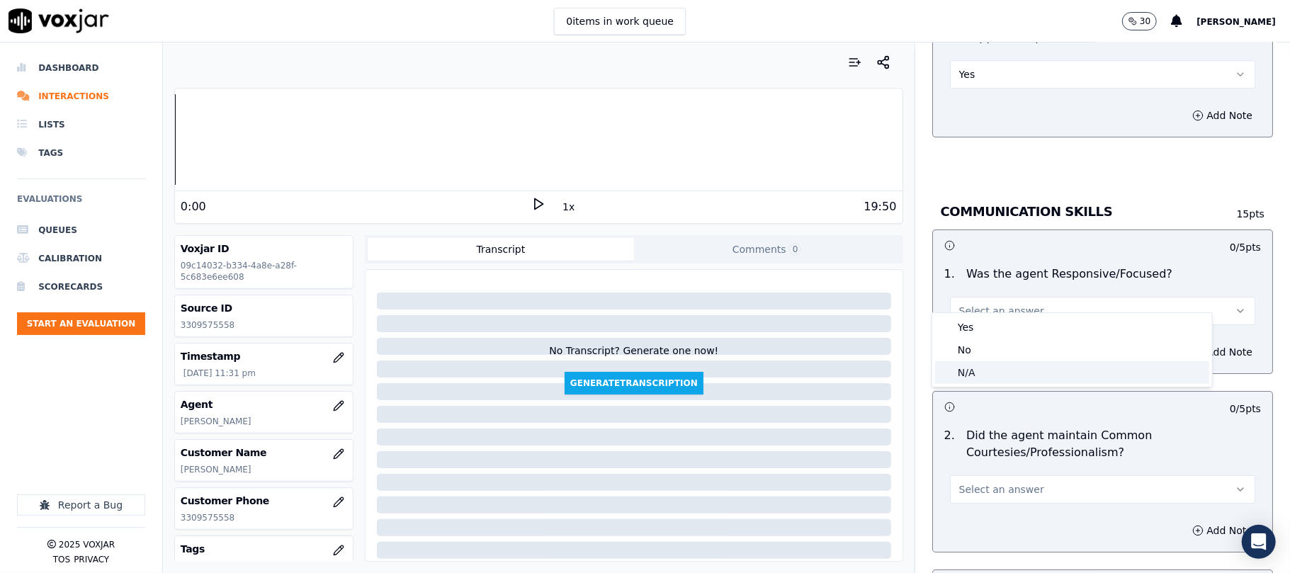
click at [956, 377] on div "N/A" at bounding box center [1072, 372] width 274 height 23
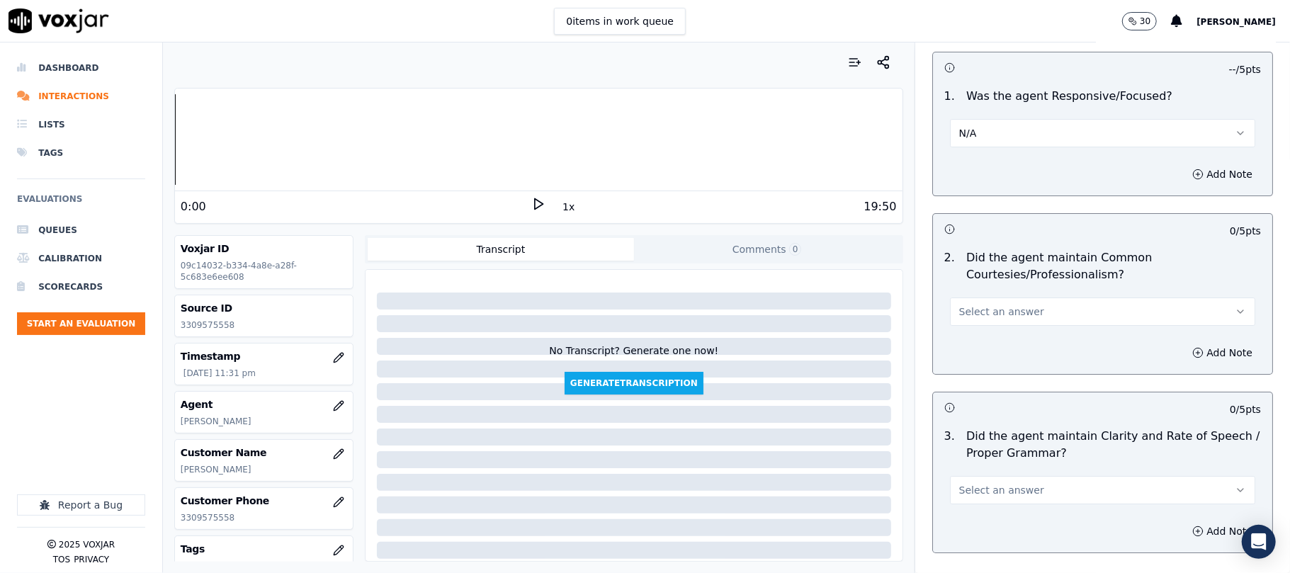
scroll to position [3578, 0]
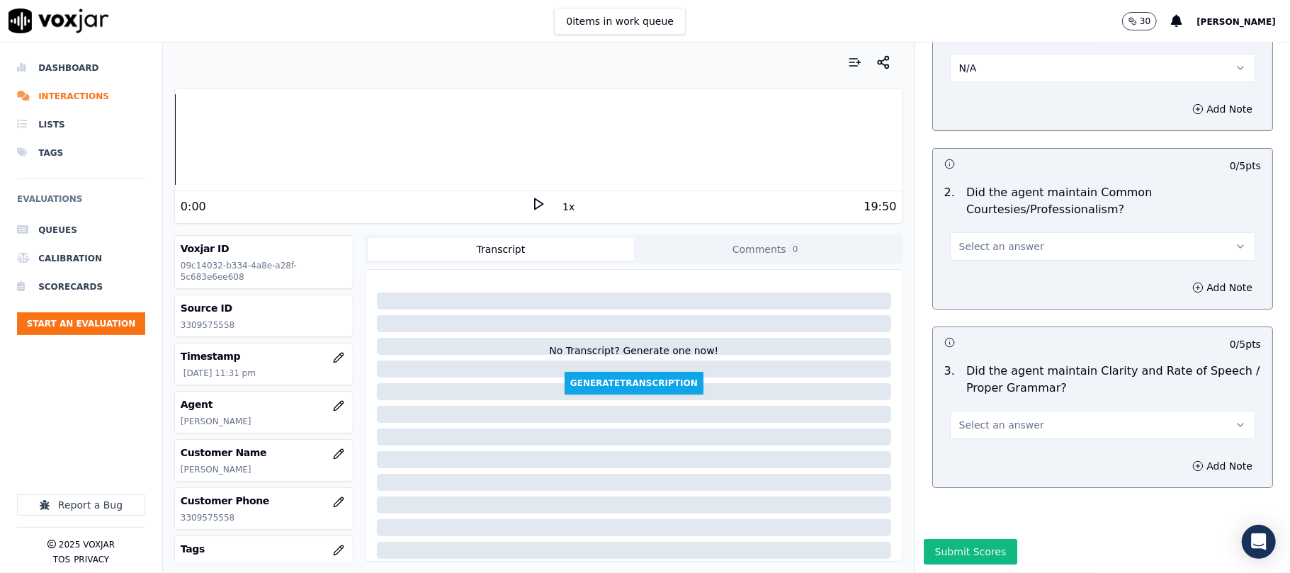
click at [975, 232] on button "Select an answer" at bounding box center [1102, 246] width 305 height 28
click at [973, 273] on div "N/A" at bounding box center [1072, 280] width 274 height 23
drag, startPoint x: 971, startPoint y: 370, endPoint x: 974, endPoint y: 389, distance: 19.3
click at [973, 411] on button "Select an answer" at bounding box center [1102, 425] width 305 height 28
click at [962, 457] on div "N/A" at bounding box center [1072, 460] width 274 height 23
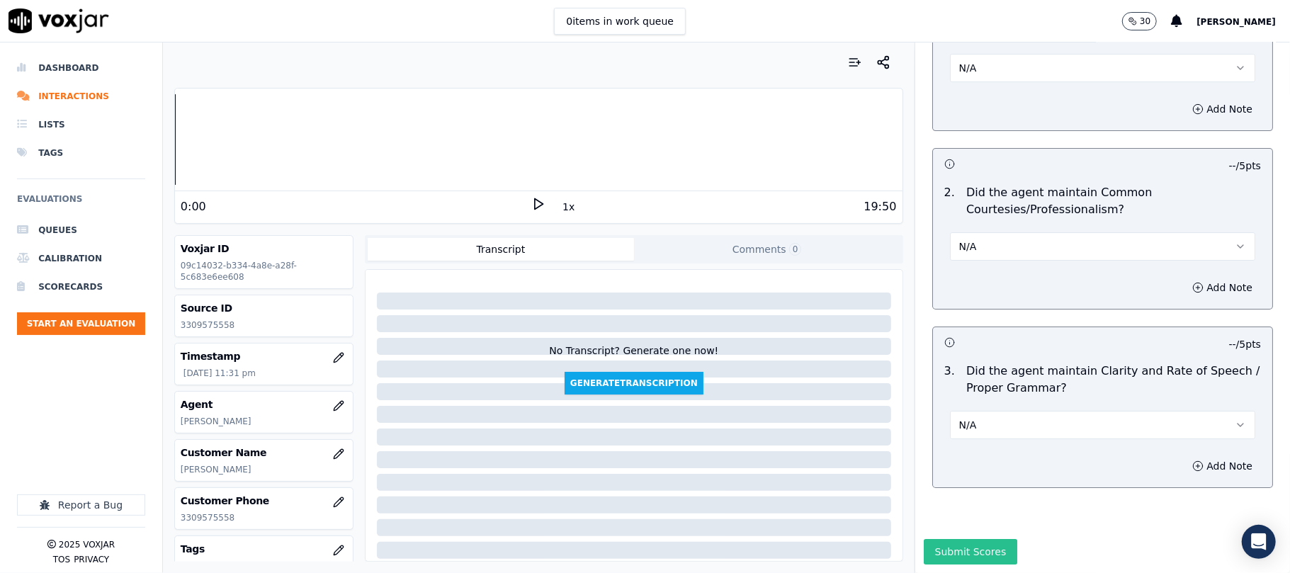
click at [959, 539] on button "Submit Scores" at bounding box center [971, 552] width 94 height 26
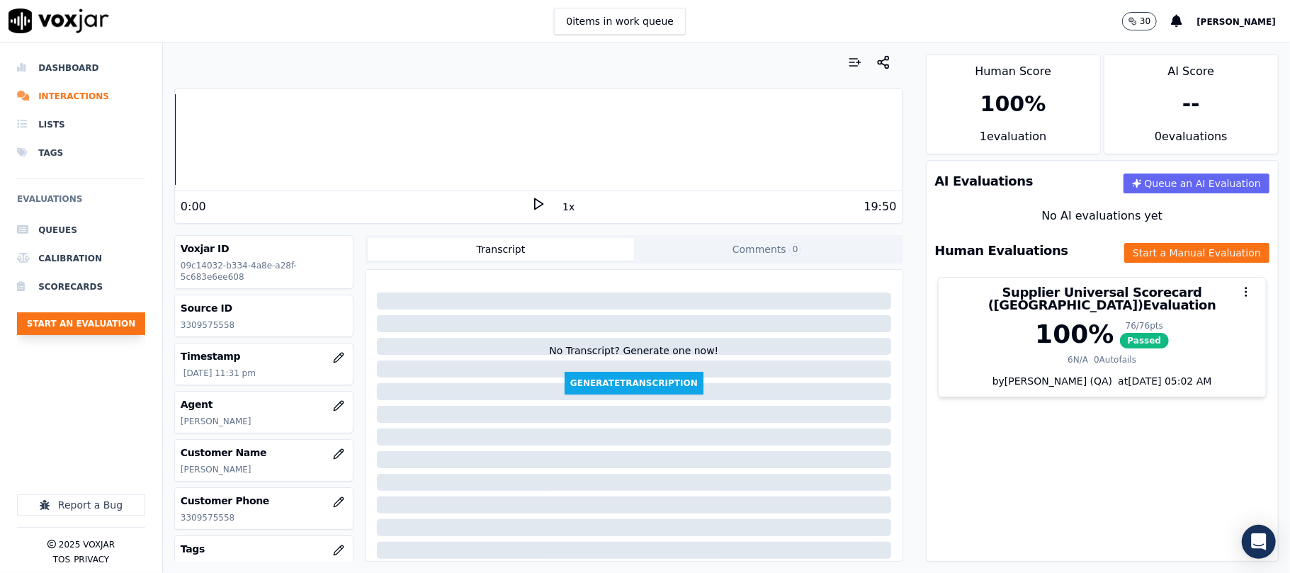
click at [86, 330] on button "Start an Evaluation" at bounding box center [81, 324] width 128 height 23
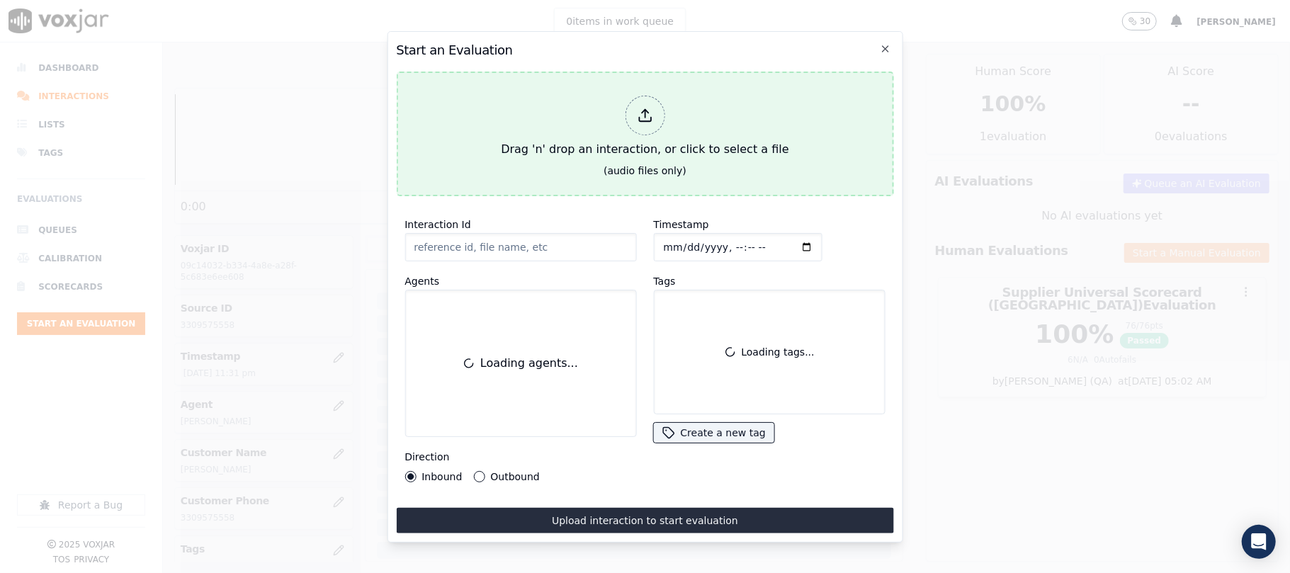
click at [661, 113] on div at bounding box center [645, 116] width 40 height 40
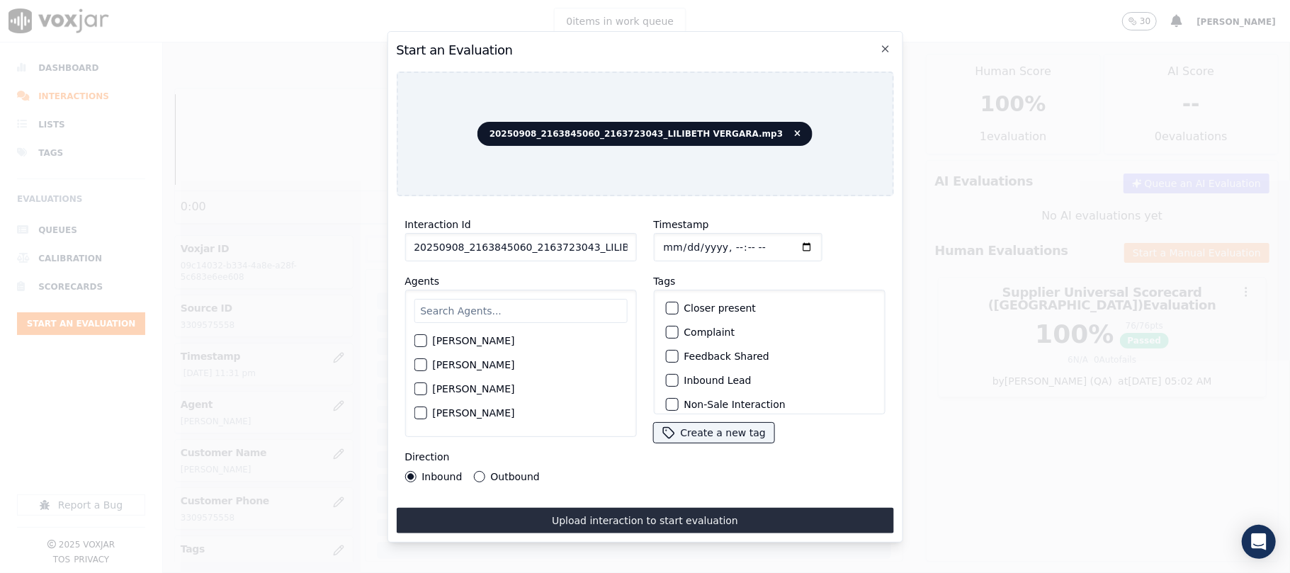
click at [482, 238] on input "20250908_2163845060_2163723043_LILIBETH VERGARA.mp3" at bounding box center [521, 247] width 232 height 28
paste input "163845060"
type input "2163845060"
click at [684, 240] on input "Timestamp" at bounding box center [737, 247] width 169 height 28
type input "[DATE]T23:32"
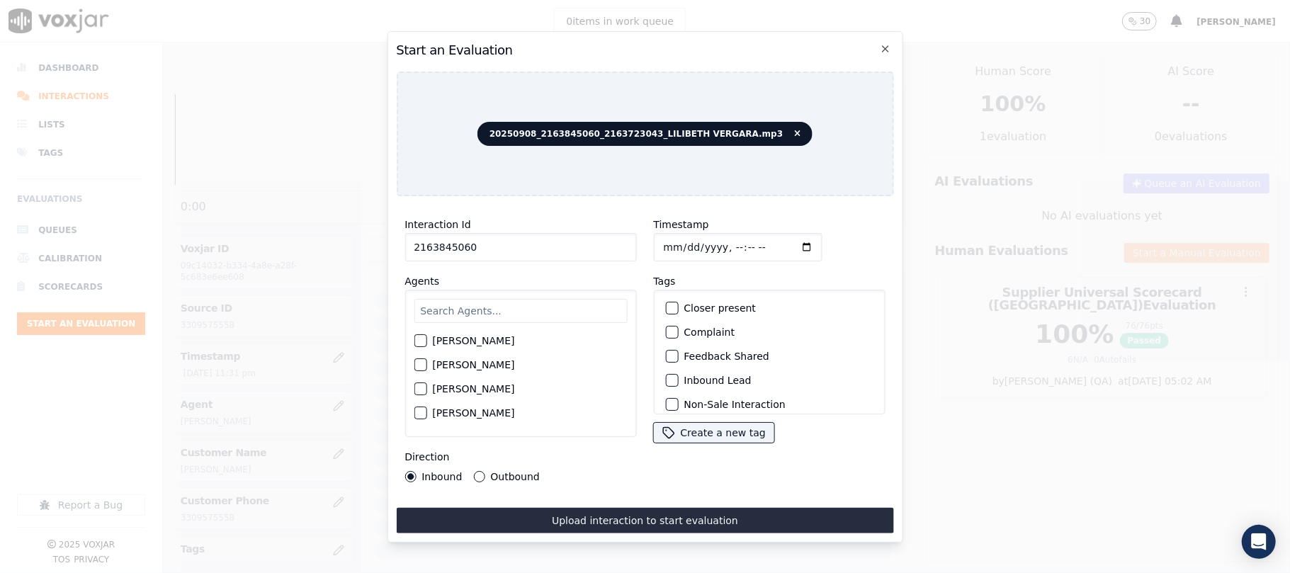
click at [543, 310] on input "text" at bounding box center [520, 311] width 213 height 24
type input "LILI"
click at [500, 340] on label "[PERSON_NAME]" at bounding box center [473, 345] width 82 height 10
click at [427, 339] on button "[PERSON_NAME]" at bounding box center [420, 345] width 13 height 13
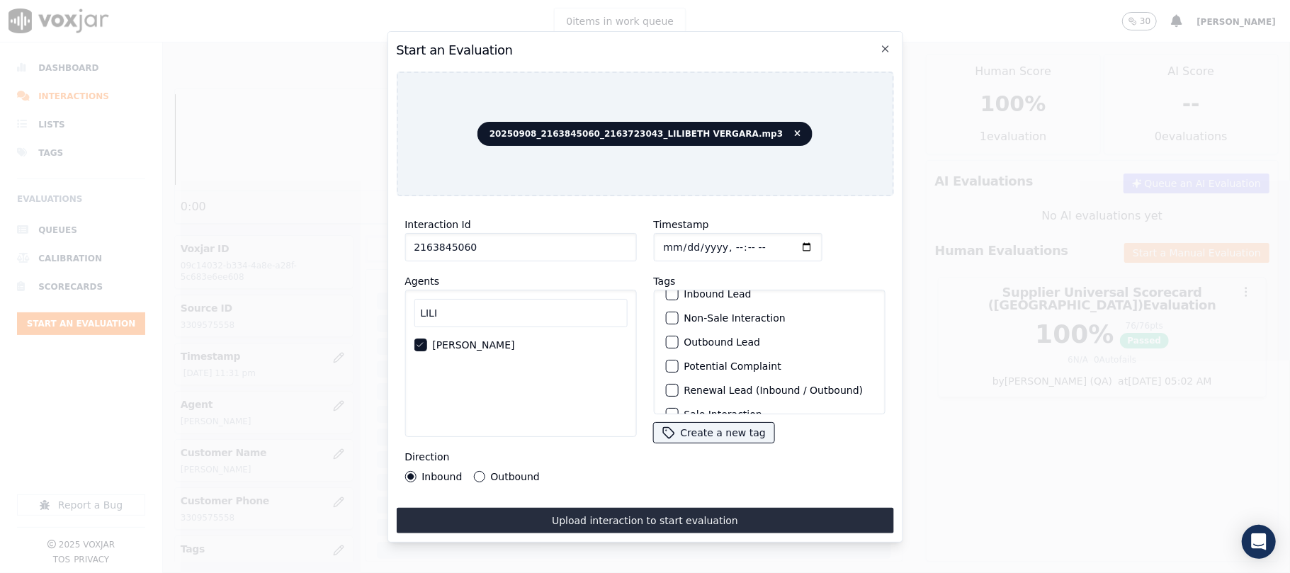
scroll to position [123, 0]
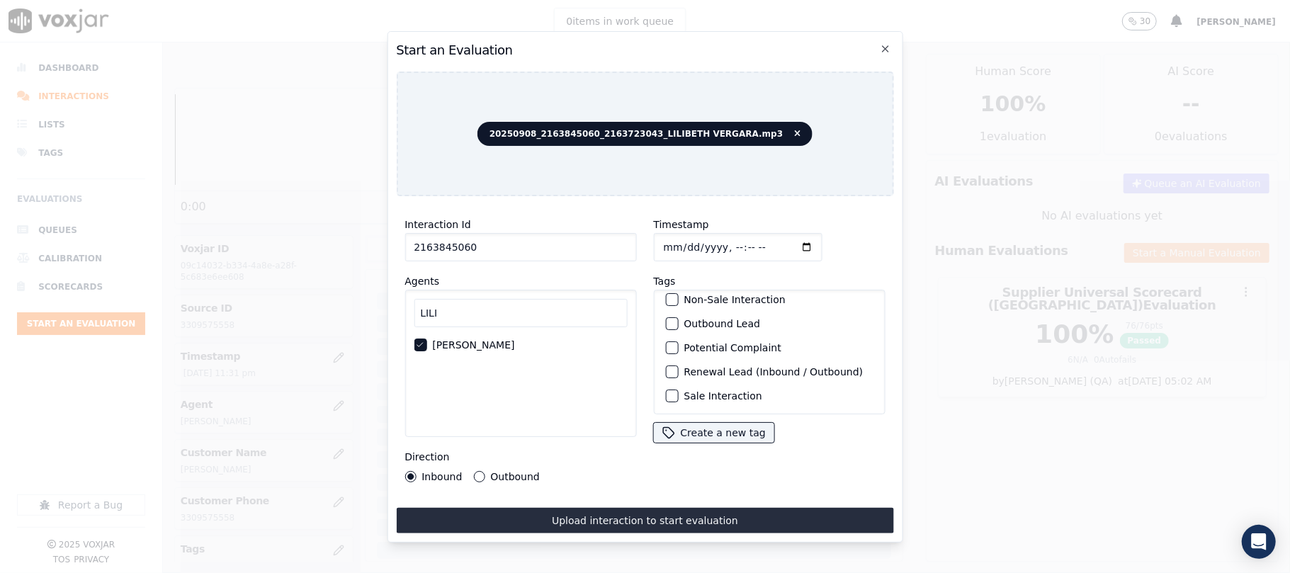
click at [696, 391] on label "Sale Interaction" at bounding box center [723, 396] width 78 height 10
click at [678, 390] on button "Sale Interaction" at bounding box center [671, 396] width 13 height 13
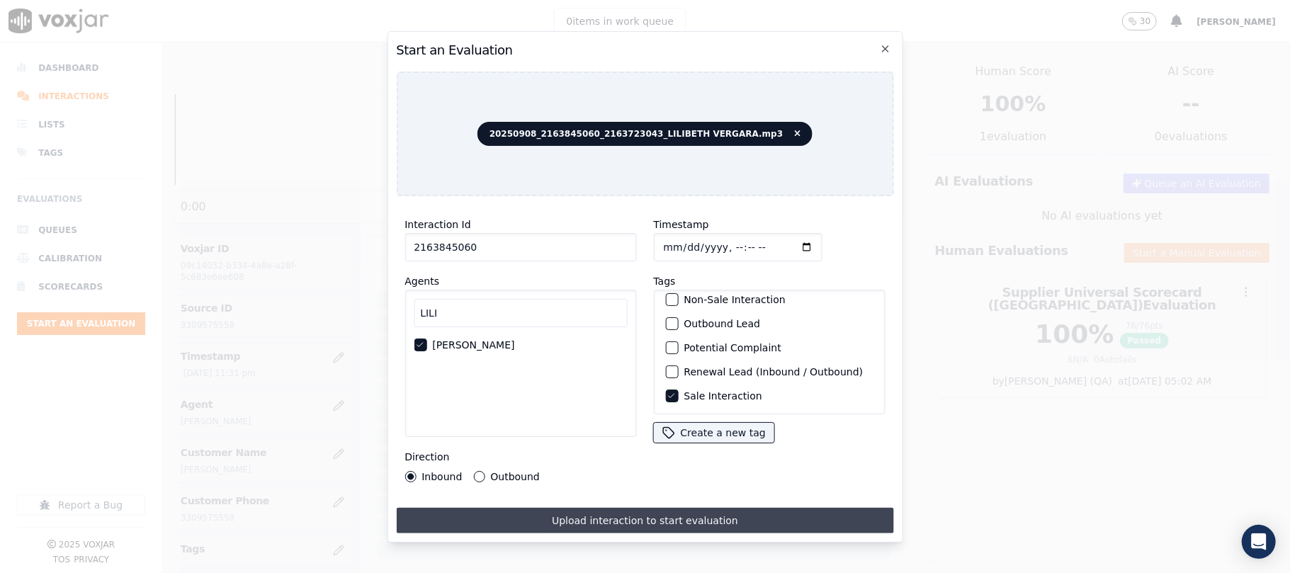
click at [563, 517] on button "Upload interaction to start evaluation" at bounding box center [644, 521] width 497 height 26
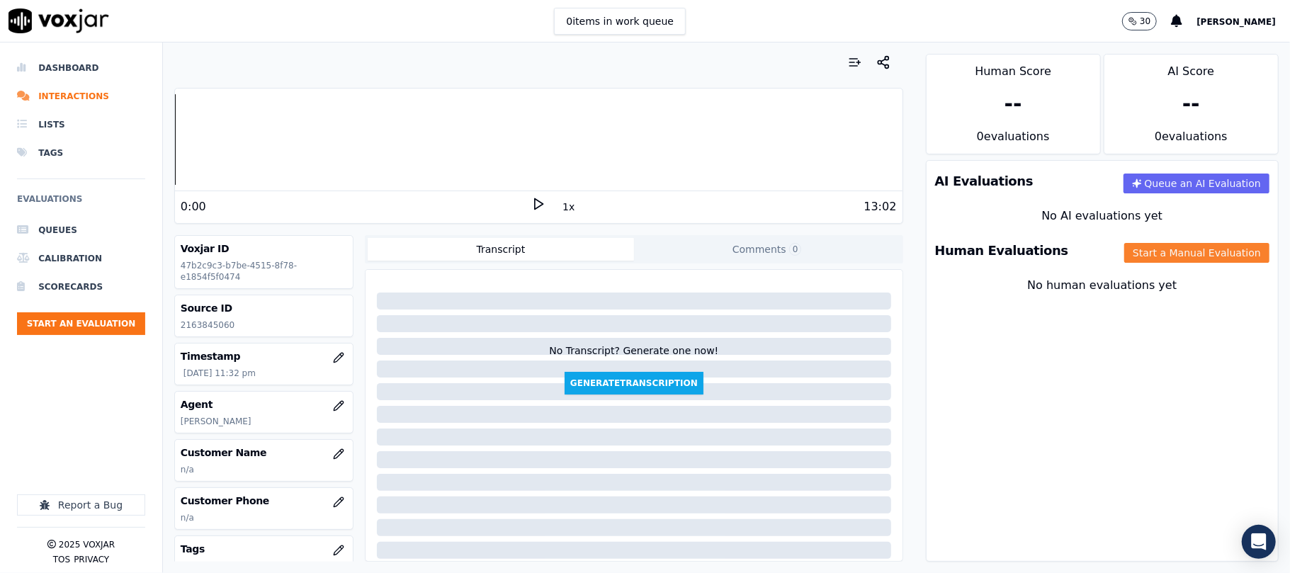
click at [1171, 245] on button "Start a Manual Evaluation" at bounding box center [1197, 253] width 145 height 20
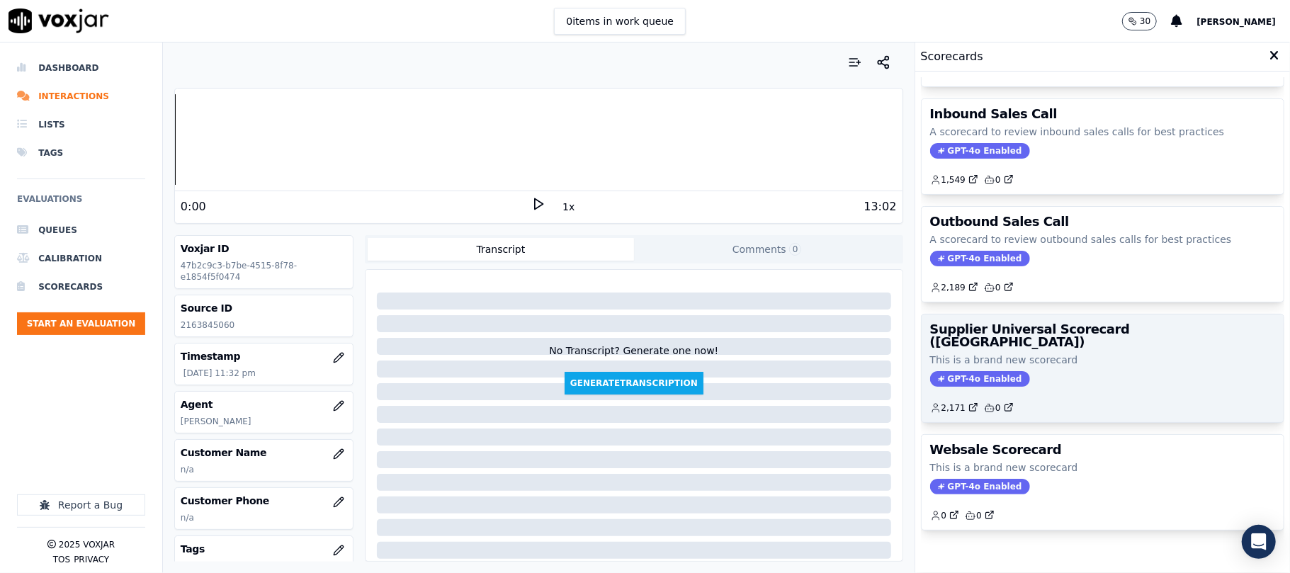
scroll to position [140, 0]
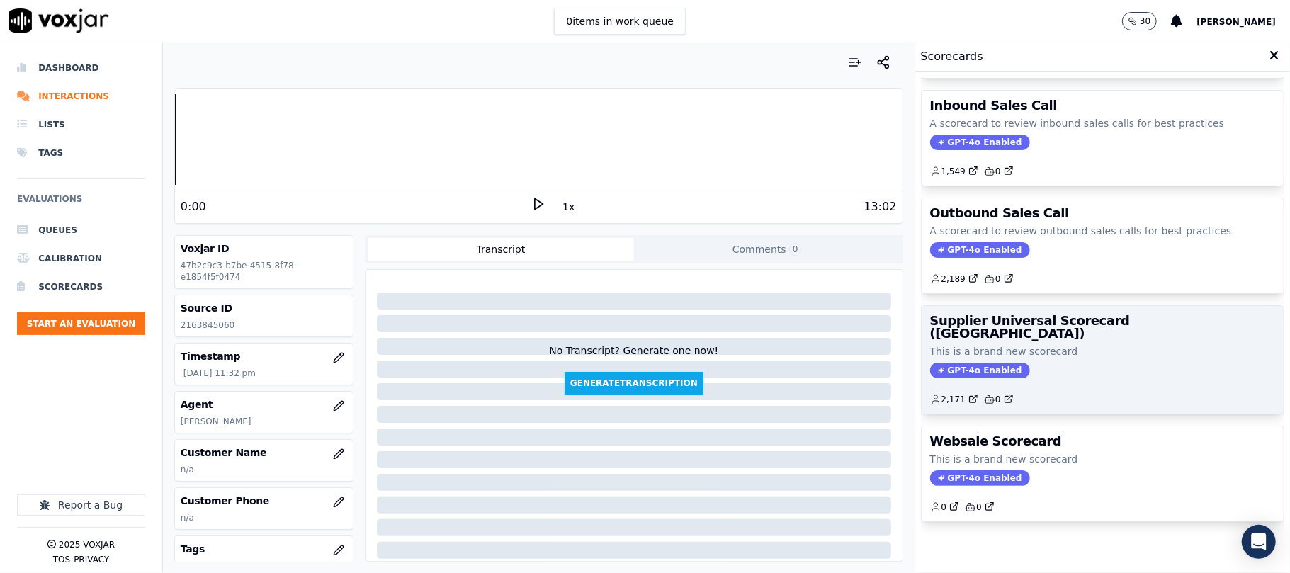
click at [1030, 383] on div "2,171 0" at bounding box center [1102, 394] width 345 height 23
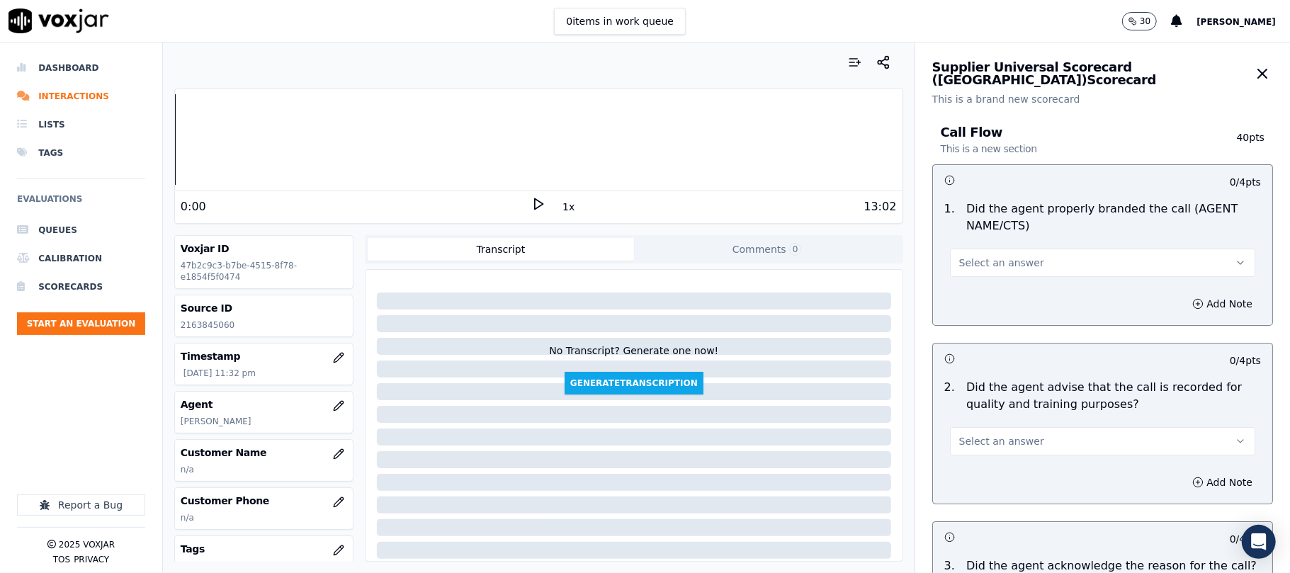
click at [999, 276] on button "Select an answer" at bounding box center [1102, 263] width 305 height 28
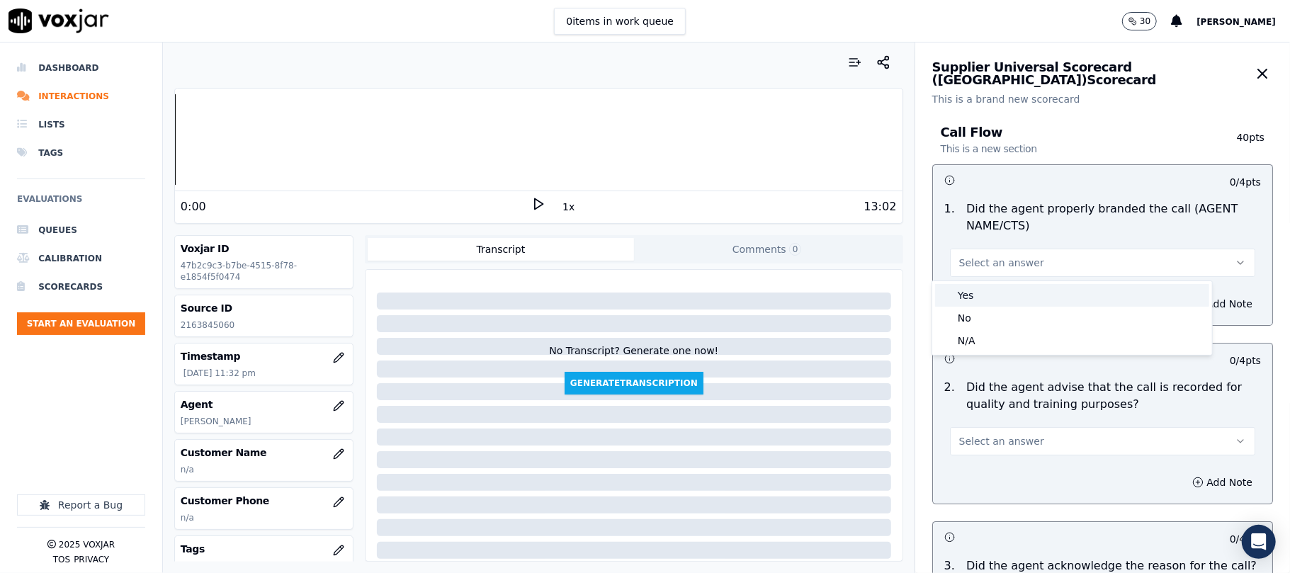
click at [962, 305] on div "Yes" at bounding box center [1072, 295] width 274 height 23
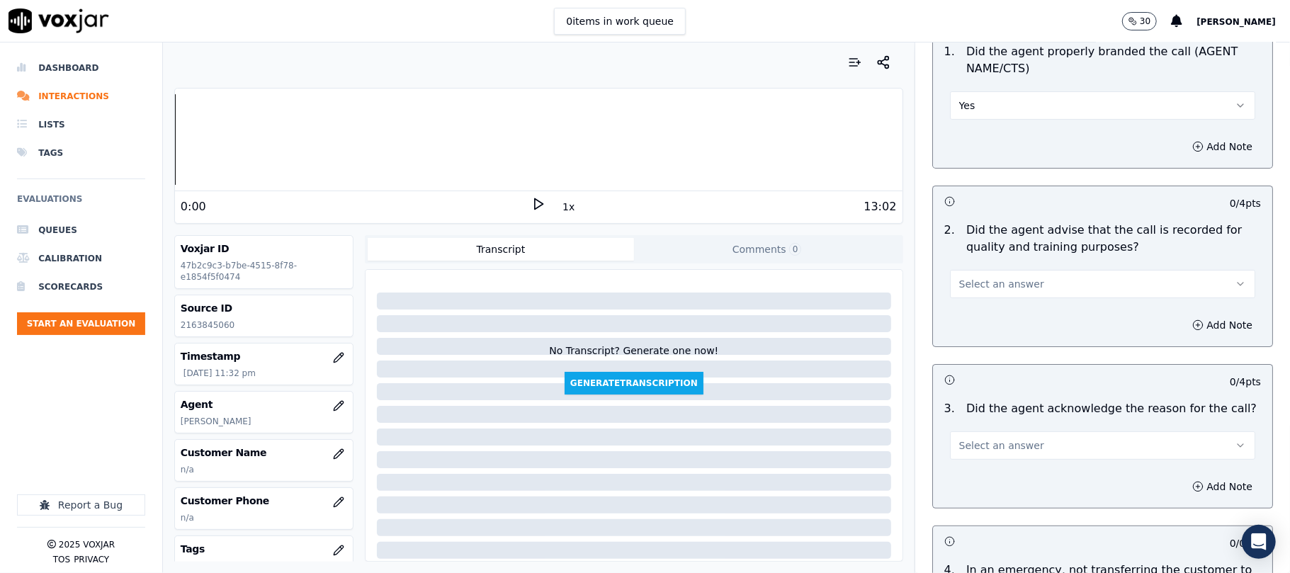
click at [961, 279] on span "Select an answer" at bounding box center [1002, 284] width 85 height 14
click at [962, 323] on div "Yes" at bounding box center [1072, 316] width 274 height 23
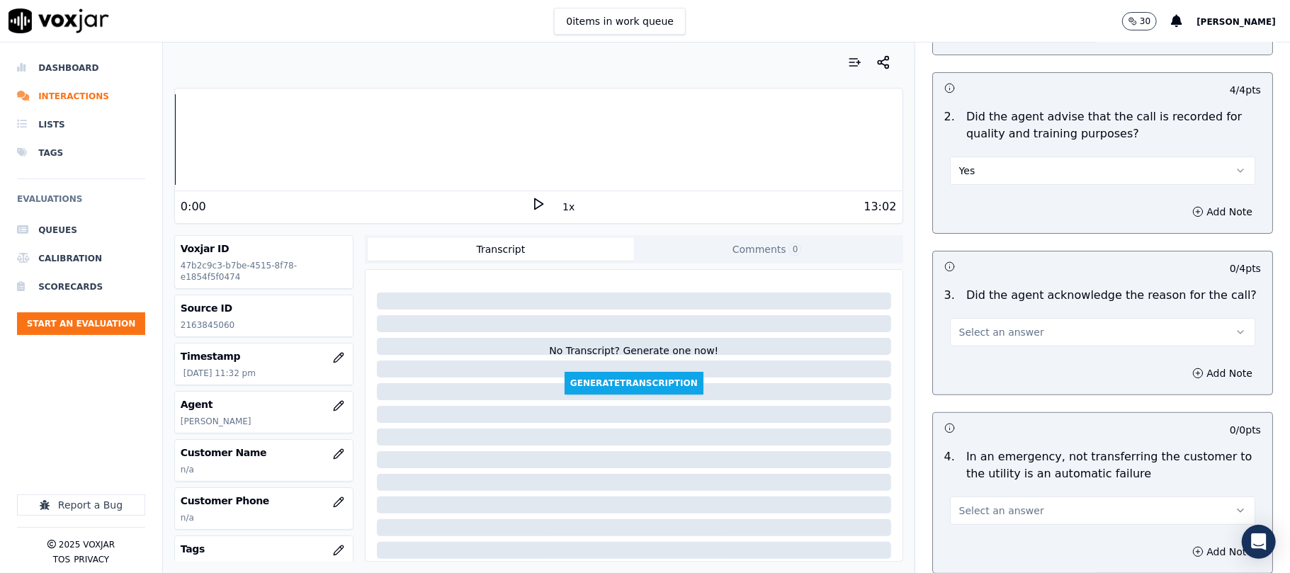
scroll to position [315, 0]
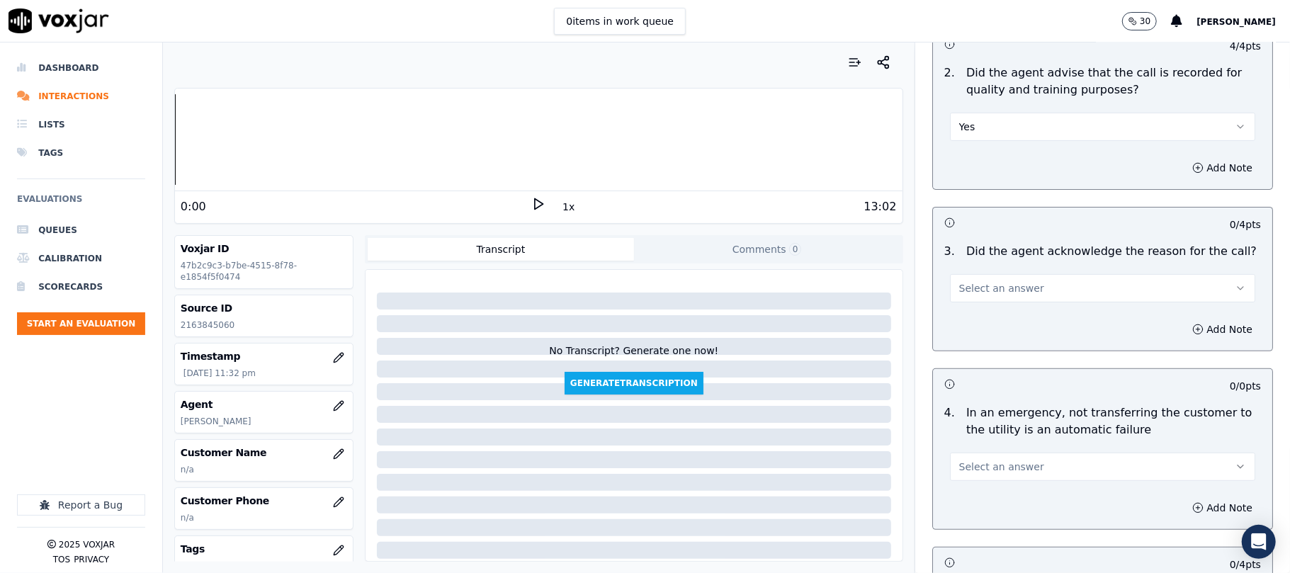
click at [964, 303] on button "Select an answer" at bounding box center [1102, 288] width 305 height 28
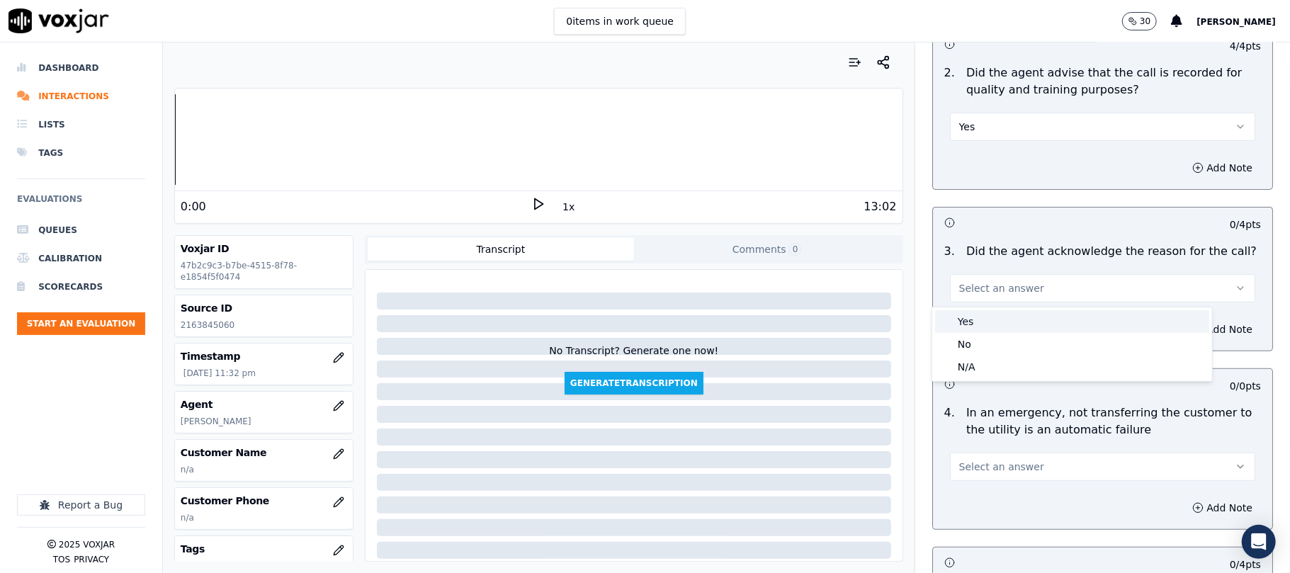
click at [964, 320] on div "Yes" at bounding box center [1072, 321] width 274 height 23
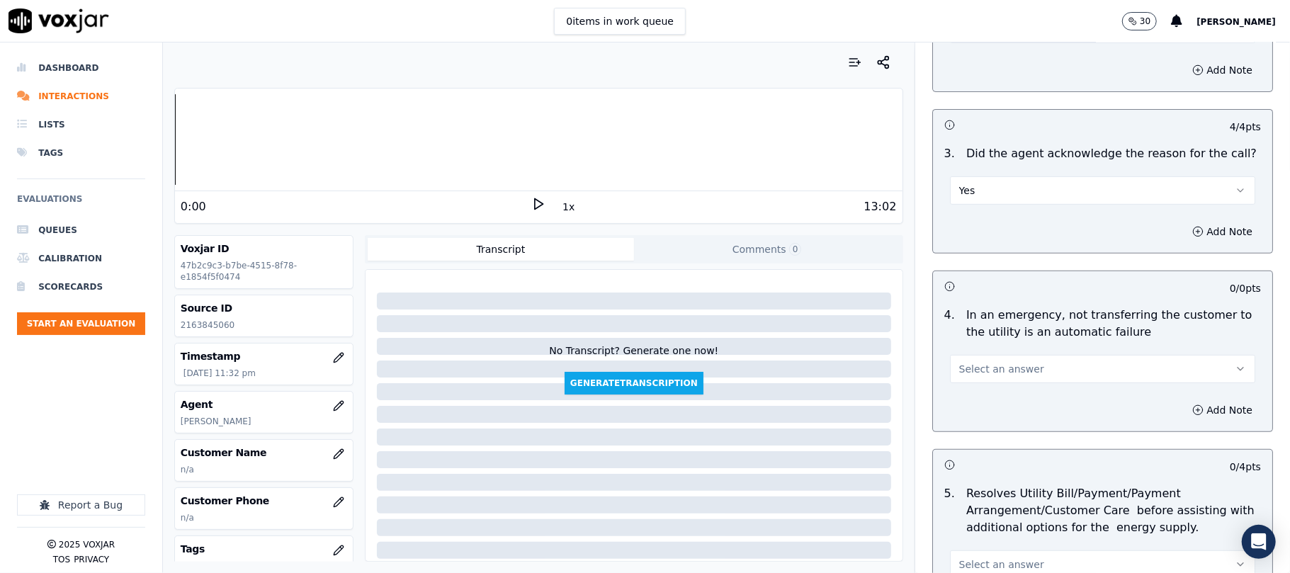
scroll to position [472, 0]
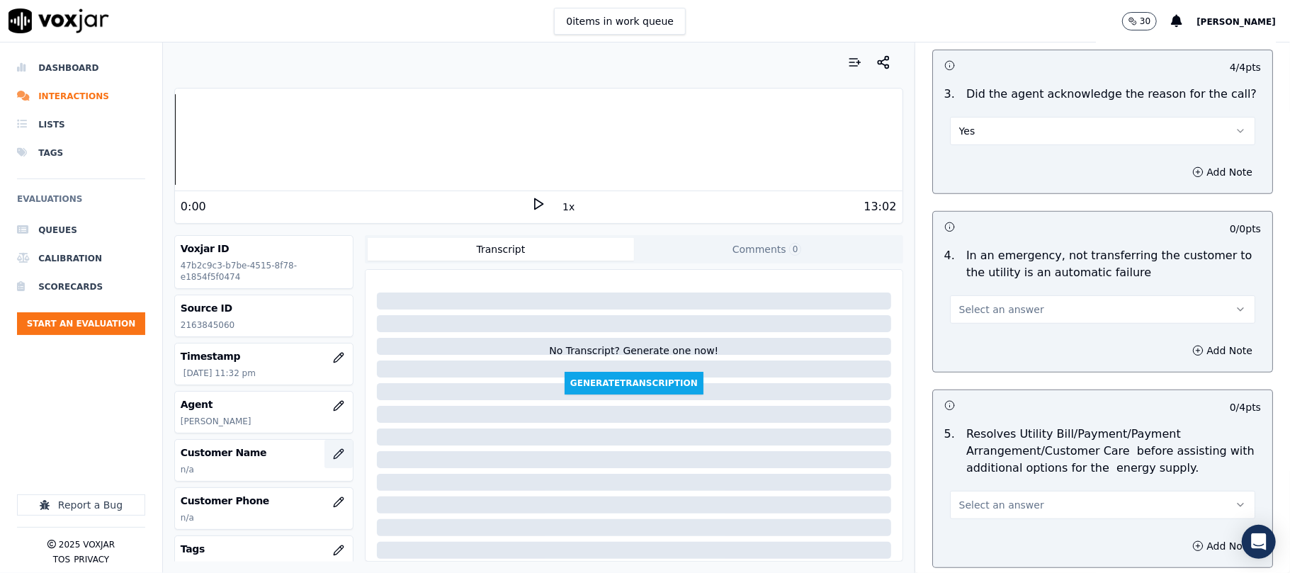
click at [325, 463] on button "button" at bounding box center [339, 454] width 28 height 28
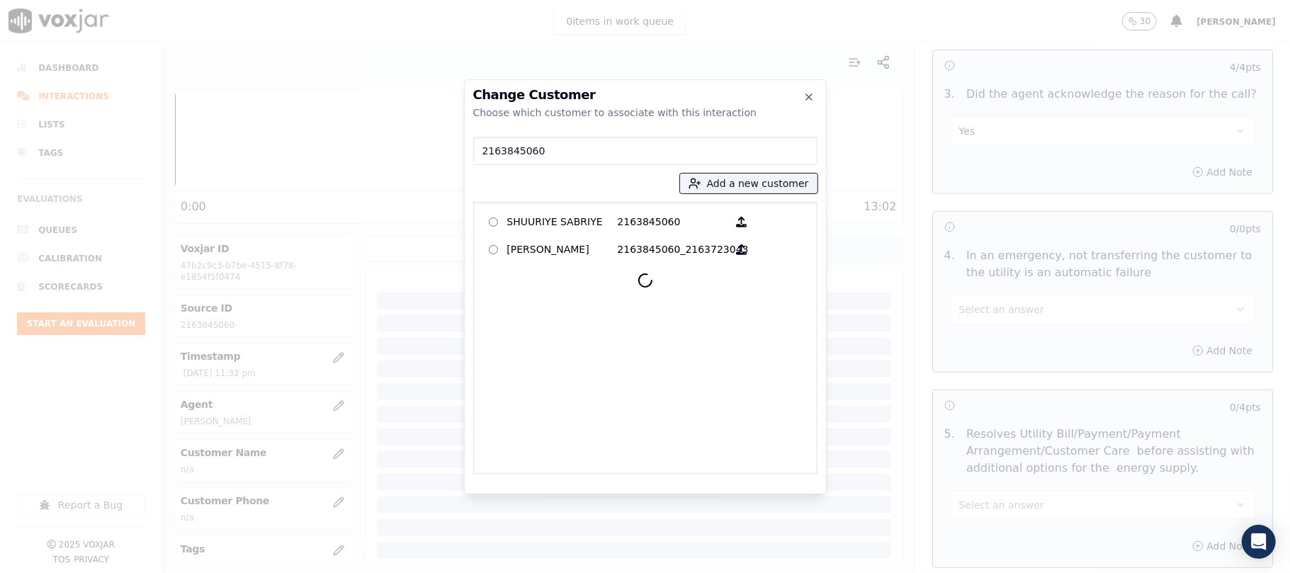
type input "2163845060"
click at [554, 217] on p "SHUURIYE SABRIYE" at bounding box center [562, 222] width 111 height 22
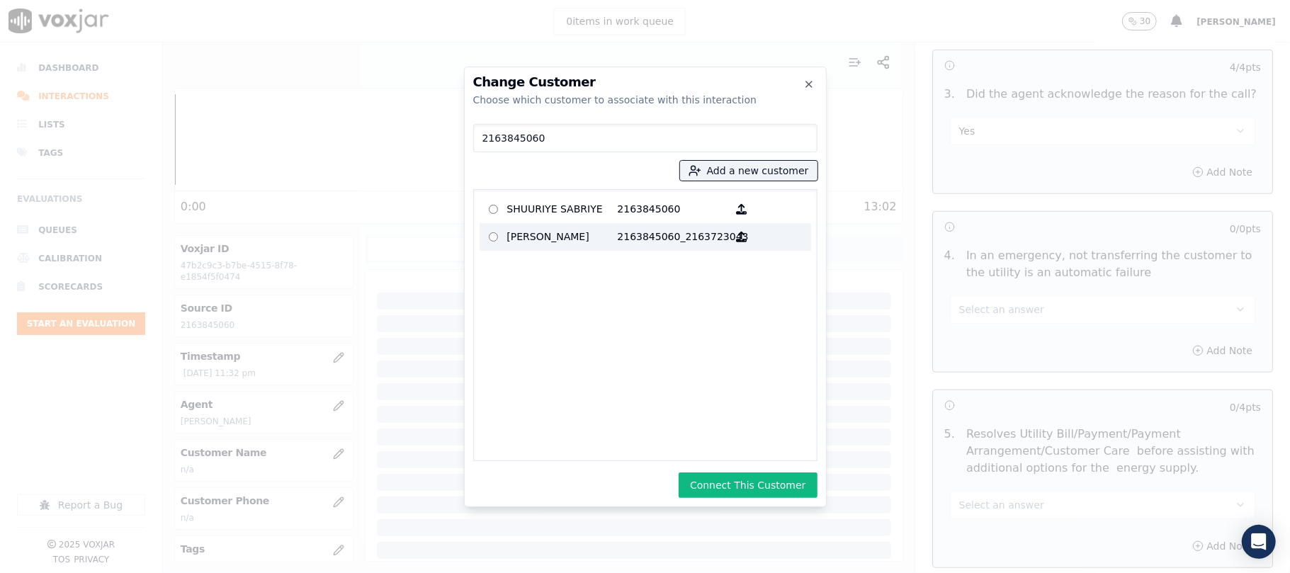
click at [647, 242] on p "2163845060_2163723043" at bounding box center [673, 237] width 111 height 22
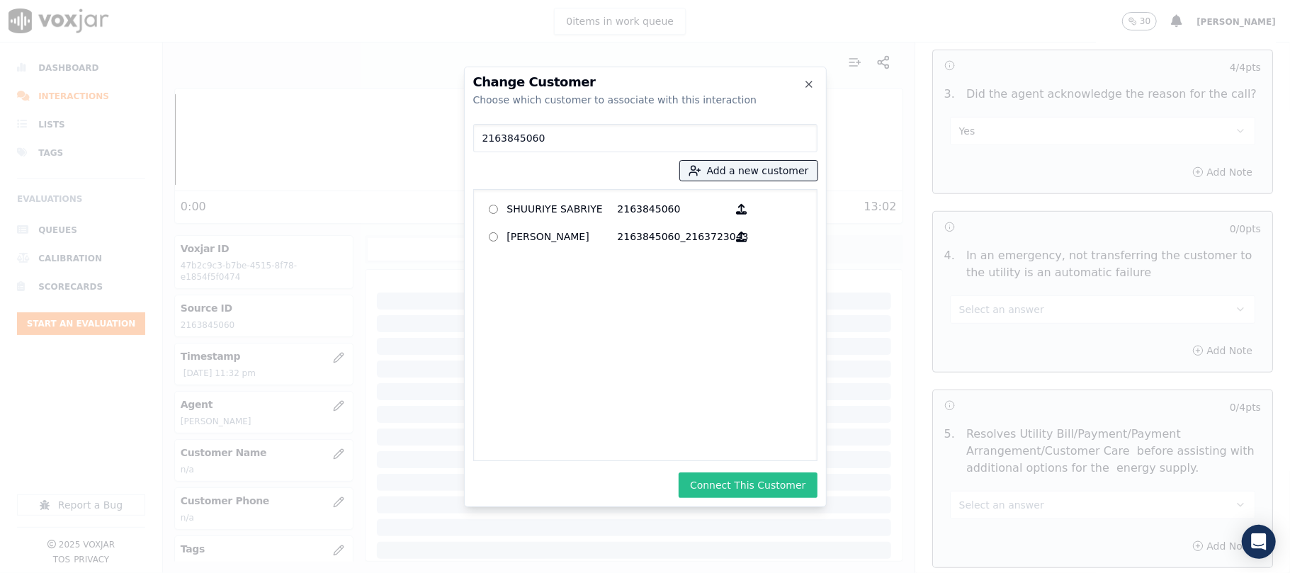
click at [738, 480] on button "Connect This Customer" at bounding box center [748, 486] width 138 height 26
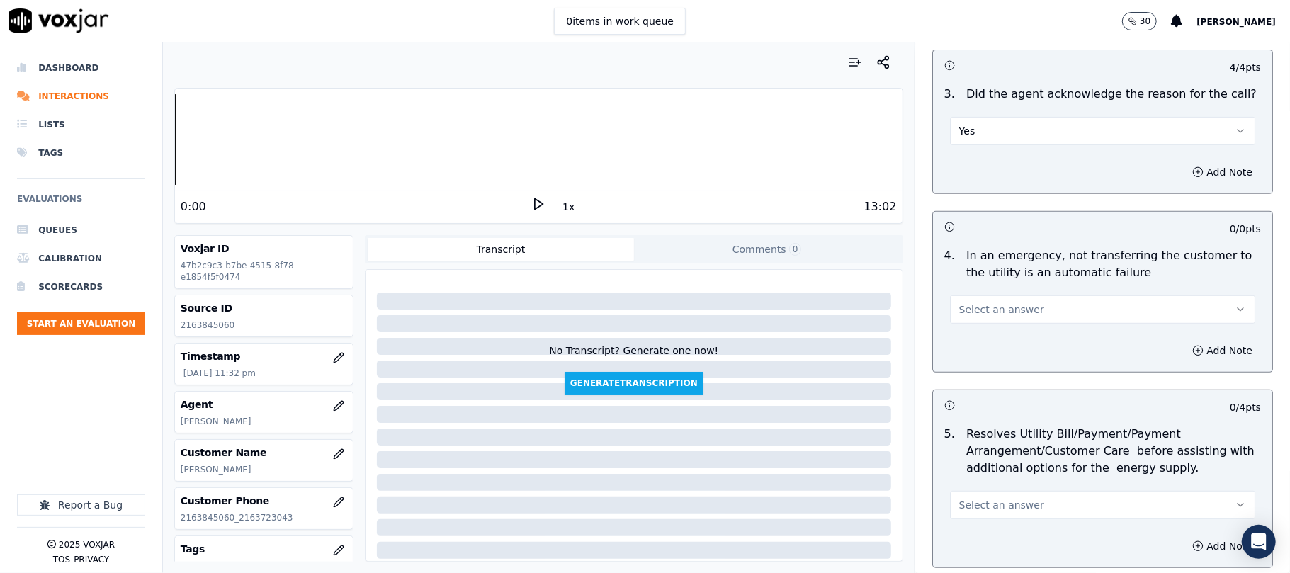
click at [1001, 318] on button "Select an answer" at bounding box center [1102, 310] width 305 height 28
click at [955, 352] on div "Yes" at bounding box center [1072, 343] width 274 height 23
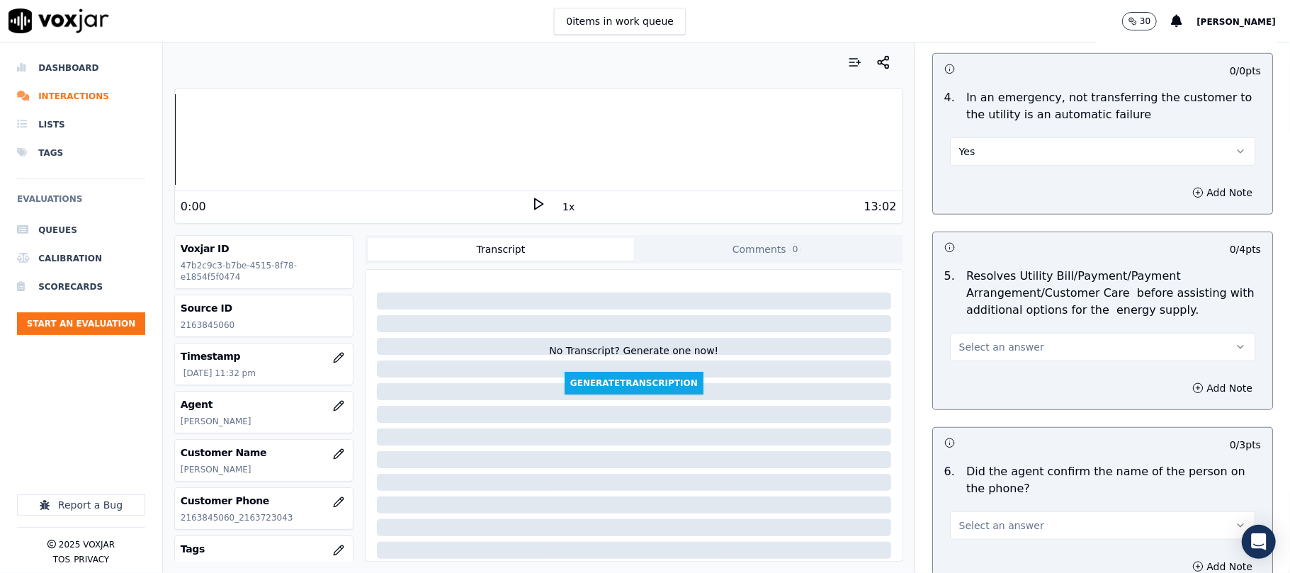
click at [1001, 159] on button "Yes" at bounding box center [1102, 151] width 305 height 28
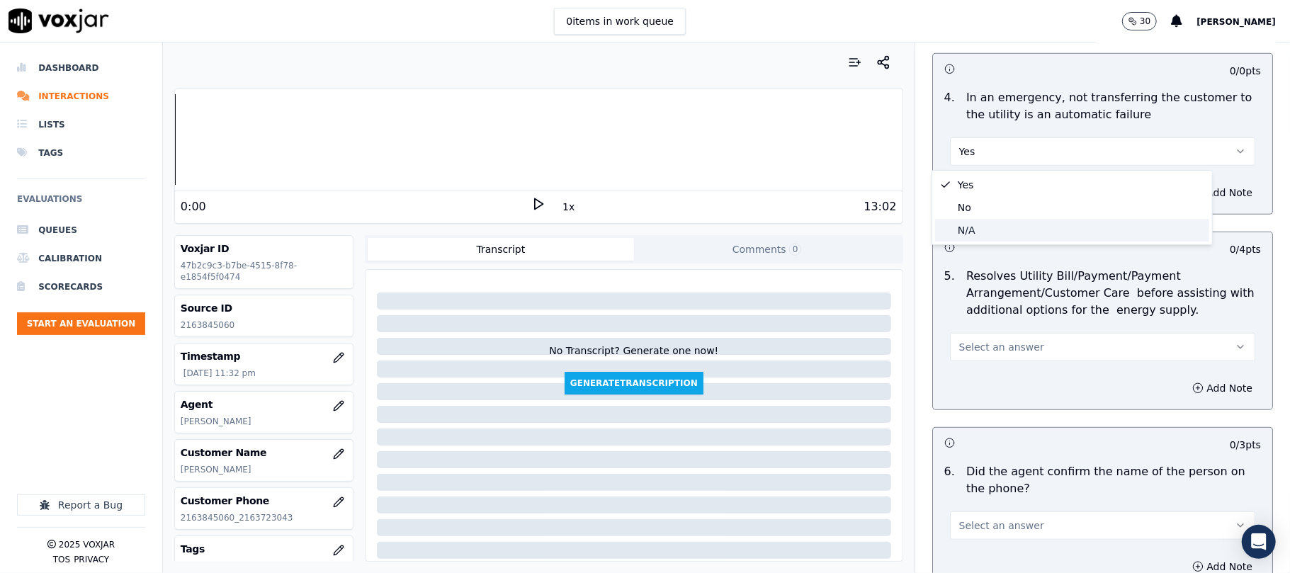
click at [990, 222] on div "N/A" at bounding box center [1072, 230] width 274 height 23
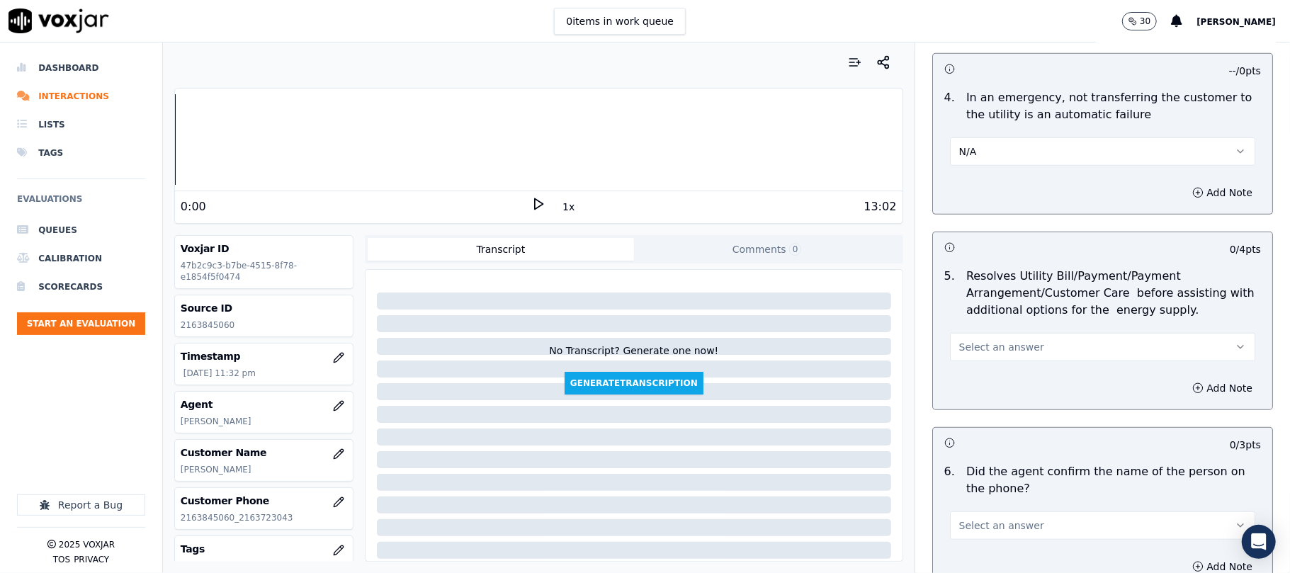
drag, startPoint x: 959, startPoint y: 366, endPoint x: 974, endPoint y: 342, distance: 28.3
click at [959, 366] on div "5 . Resolves Utility Bill/Payment/Payment Arrangement/Customer Care before assi…" at bounding box center [1102, 314] width 339 height 105
click at [974, 342] on span "Select an answer" at bounding box center [1002, 347] width 85 height 14
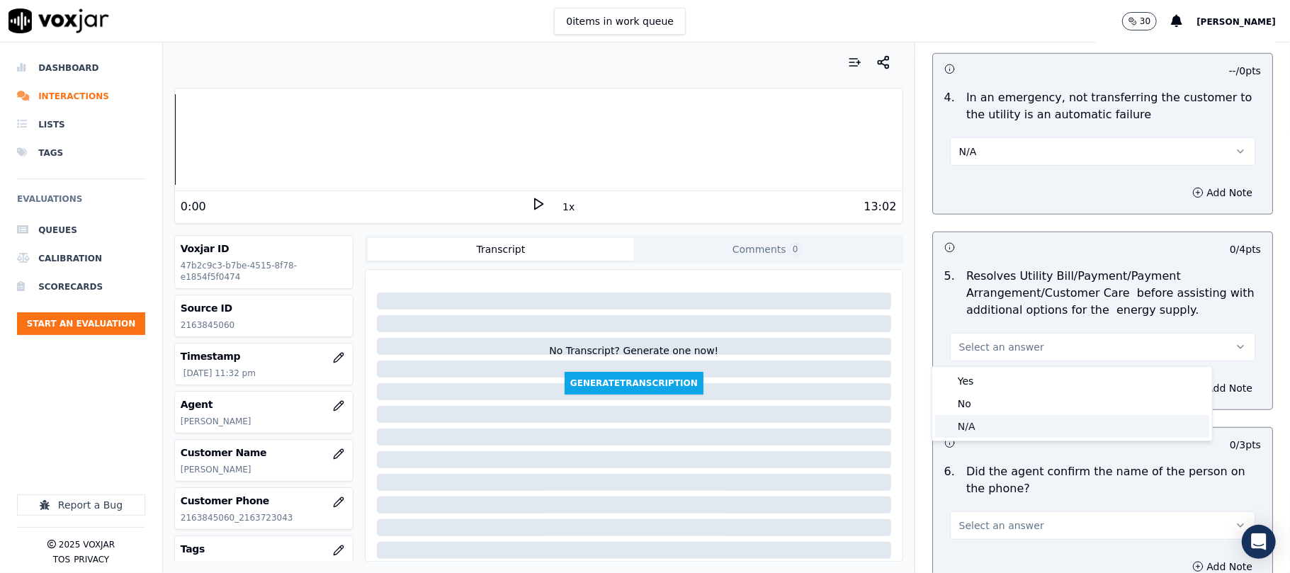
click at [972, 423] on div "N/A" at bounding box center [1072, 426] width 274 height 23
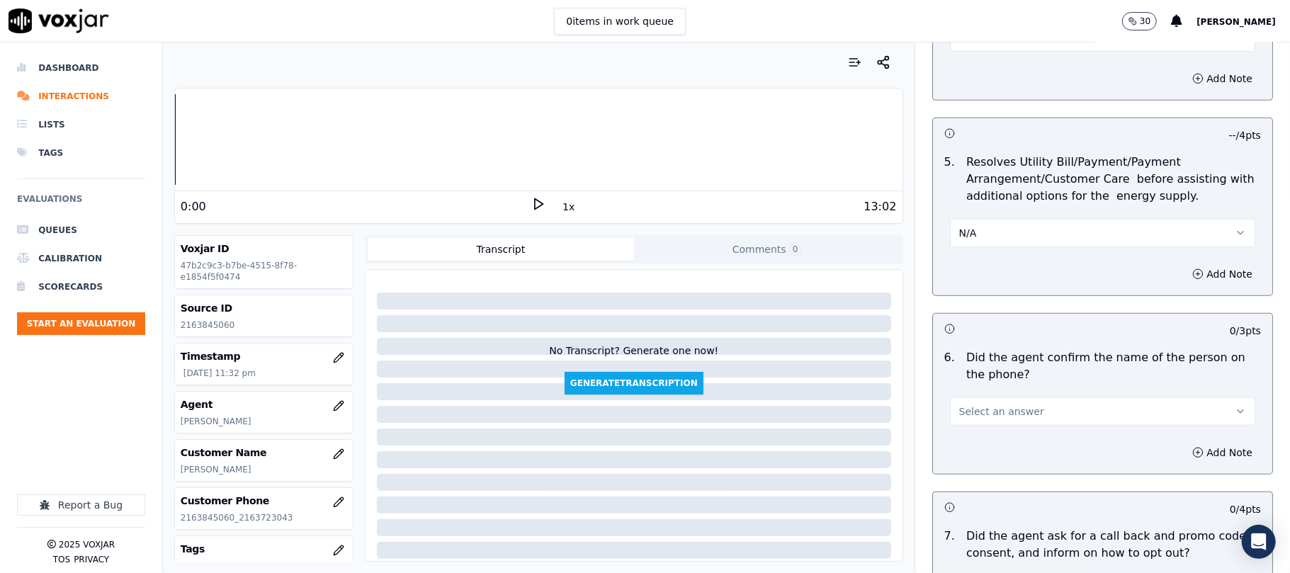
scroll to position [787, 0]
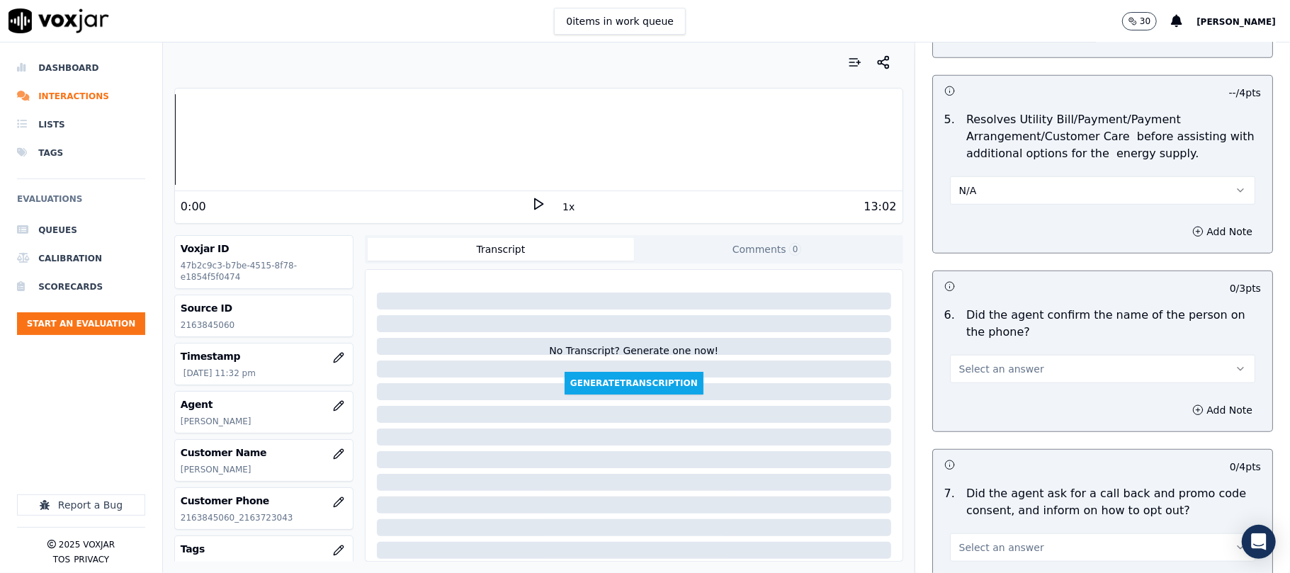
click at [972, 364] on span "Select an answer" at bounding box center [1002, 369] width 85 height 14
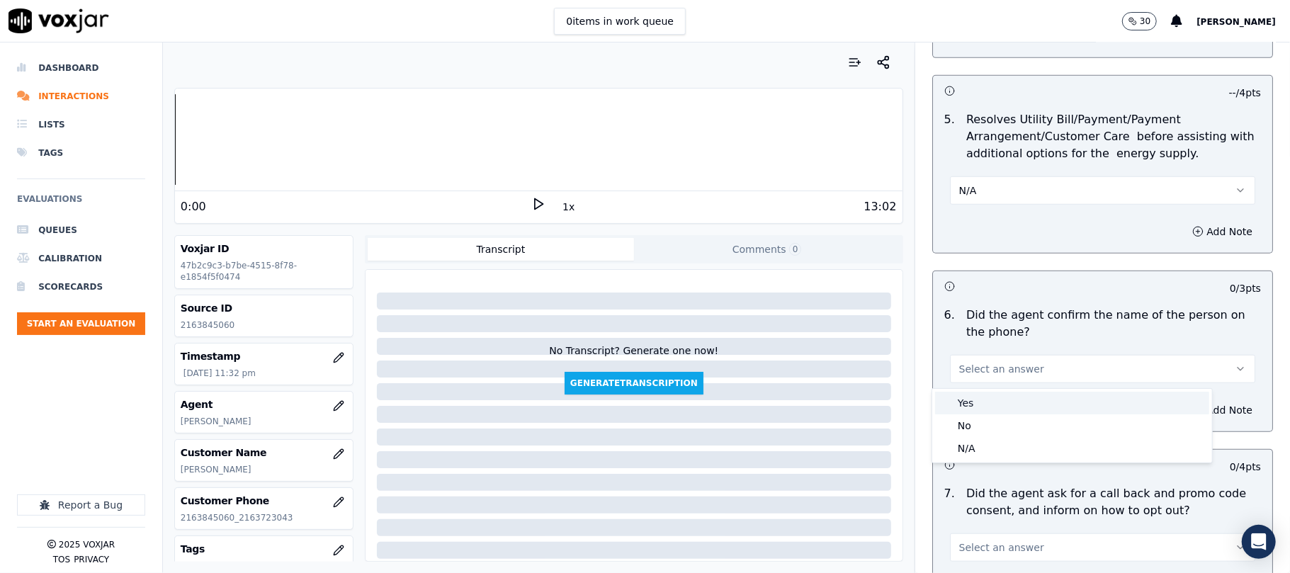
click at [970, 393] on div "Yes" at bounding box center [1072, 403] width 274 height 23
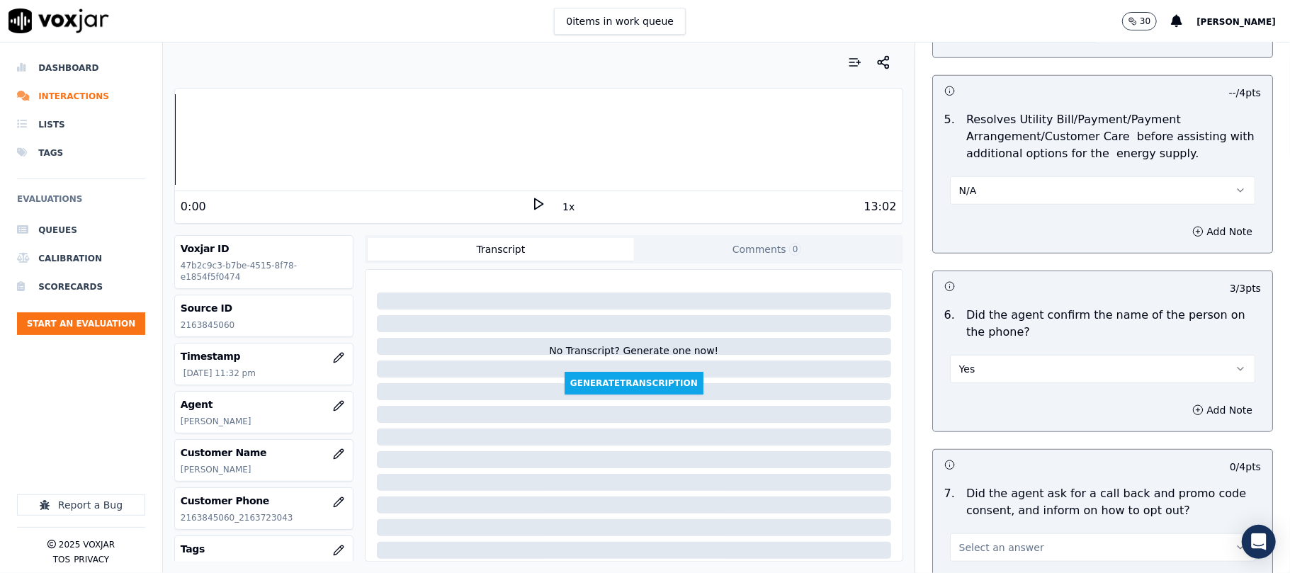
scroll to position [945, 0]
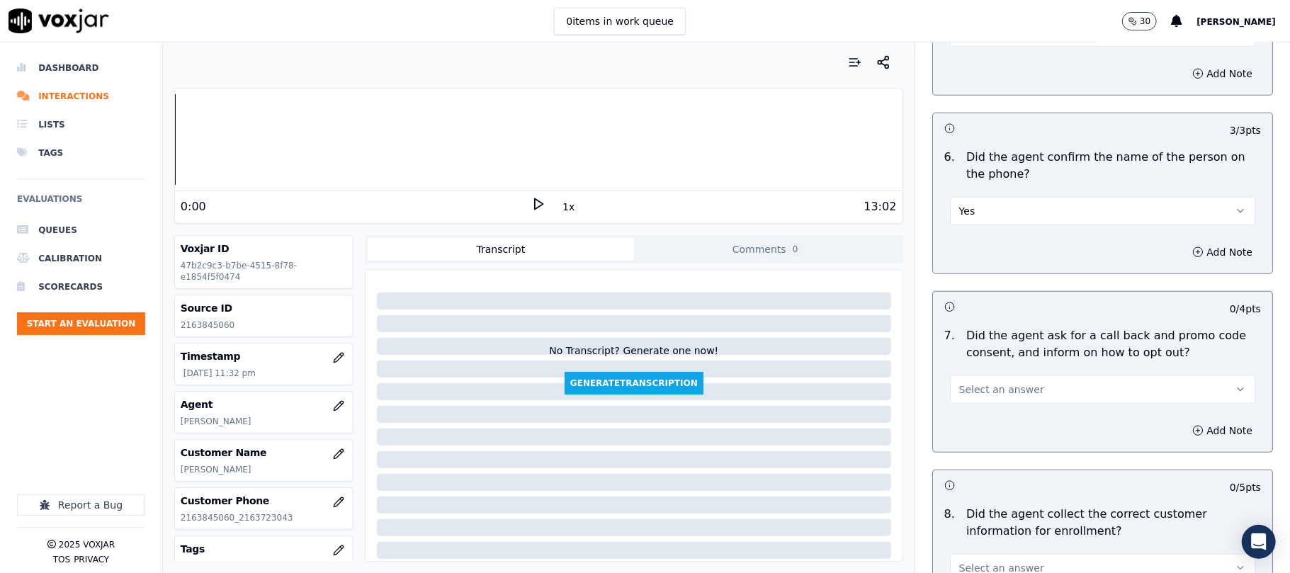
click at [967, 388] on span "Select an answer" at bounding box center [1002, 390] width 85 height 14
click at [964, 415] on div "Yes" at bounding box center [1072, 424] width 274 height 23
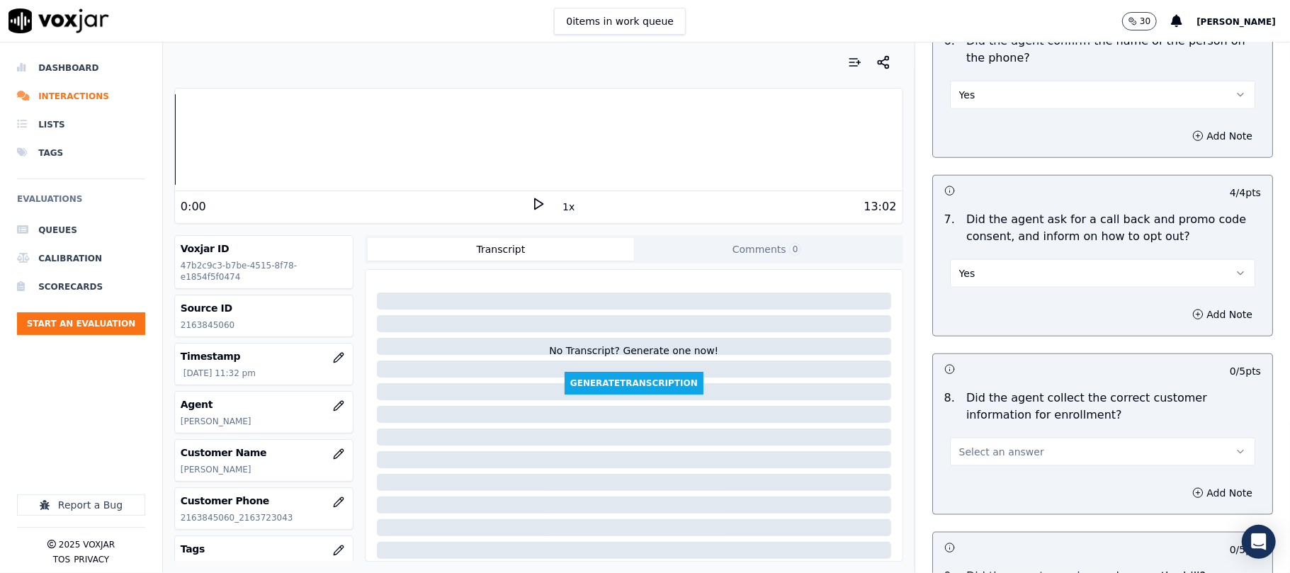
scroll to position [1103, 0]
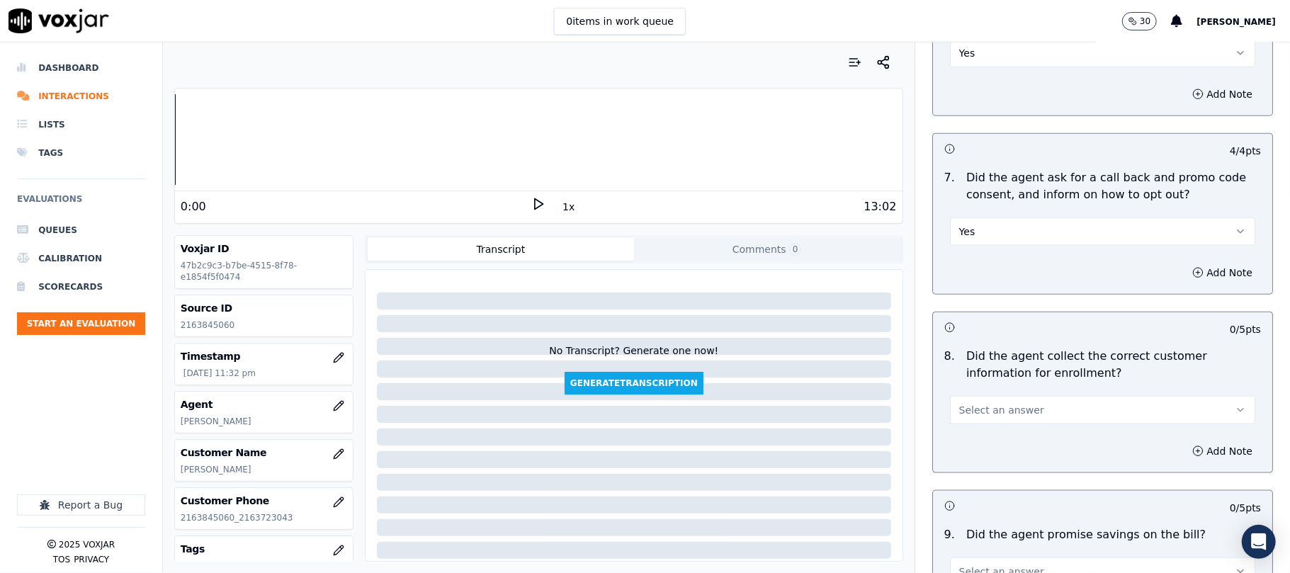
click at [971, 403] on button "Select an answer" at bounding box center [1102, 410] width 305 height 28
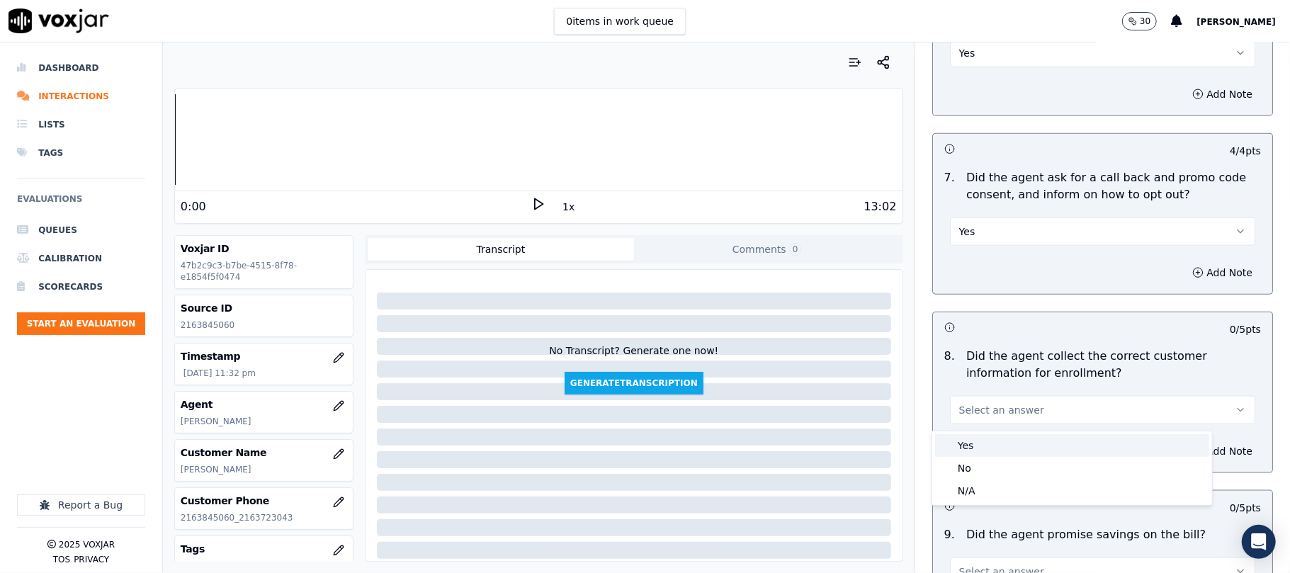
click at [969, 439] on div "Yes" at bounding box center [1072, 445] width 274 height 23
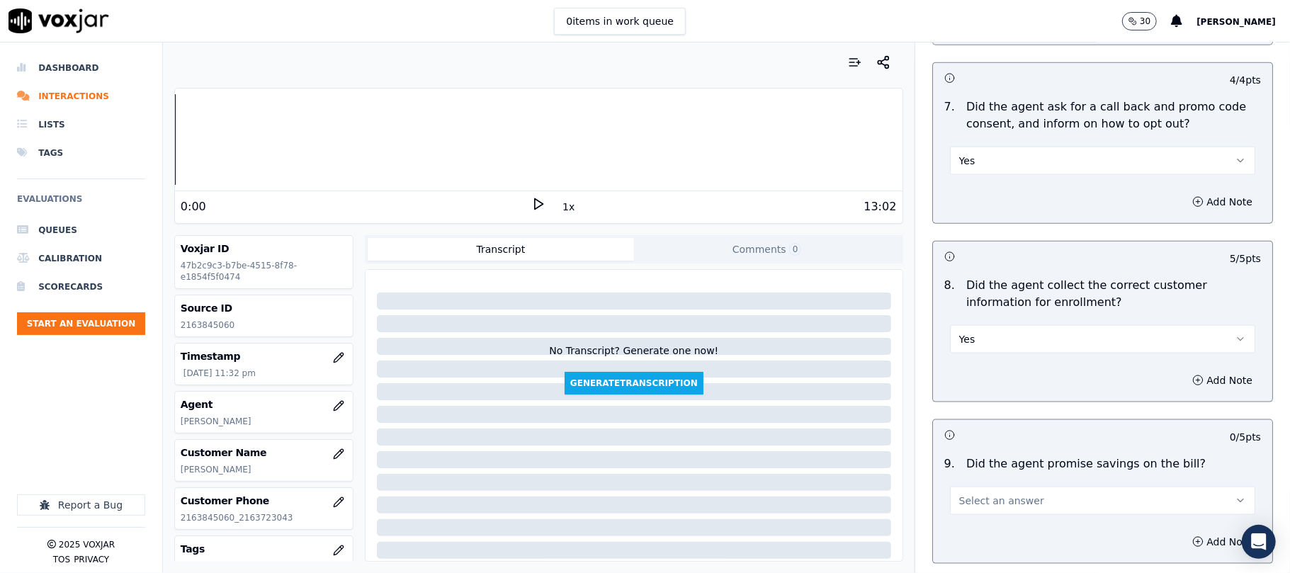
scroll to position [1259, 0]
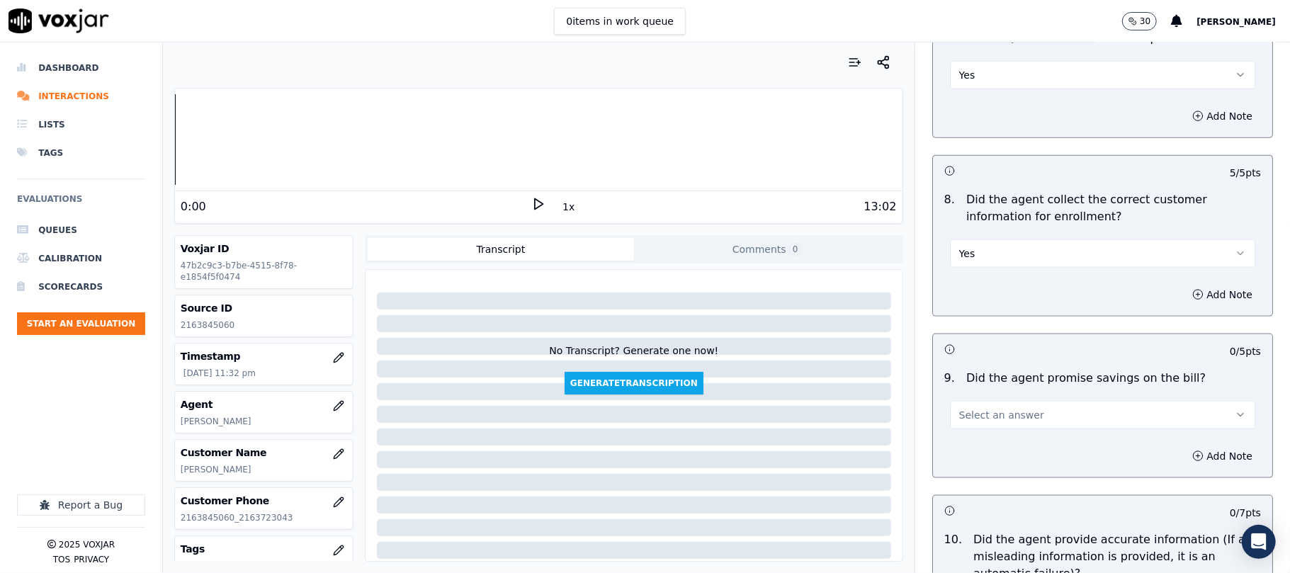
click at [979, 422] on span "Select an answer" at bounding box center [1002, 415] width 85 height 14
click at [981, 452] on div "Yes" at bounding box center [1072, 451] width 274 height 23
click at [992, 415] on button "Yes" at bounding box center [1102, 415] width 305 height 28
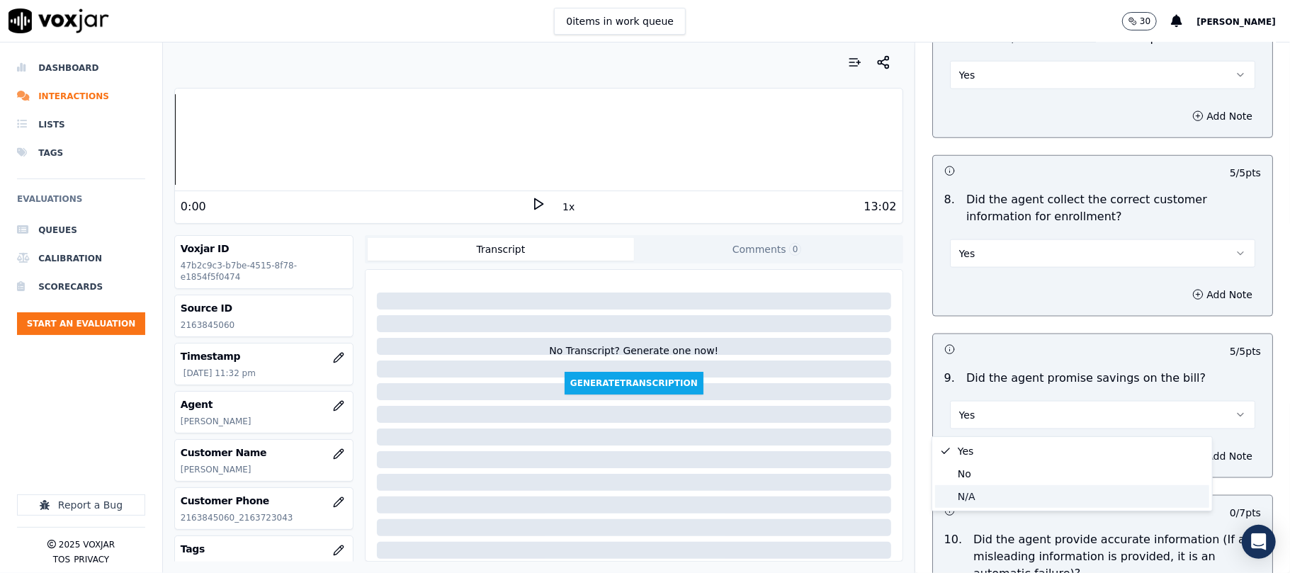
click at [975, 488] on div "N/A" at bounding box center [1072, 496] width 274 height 23
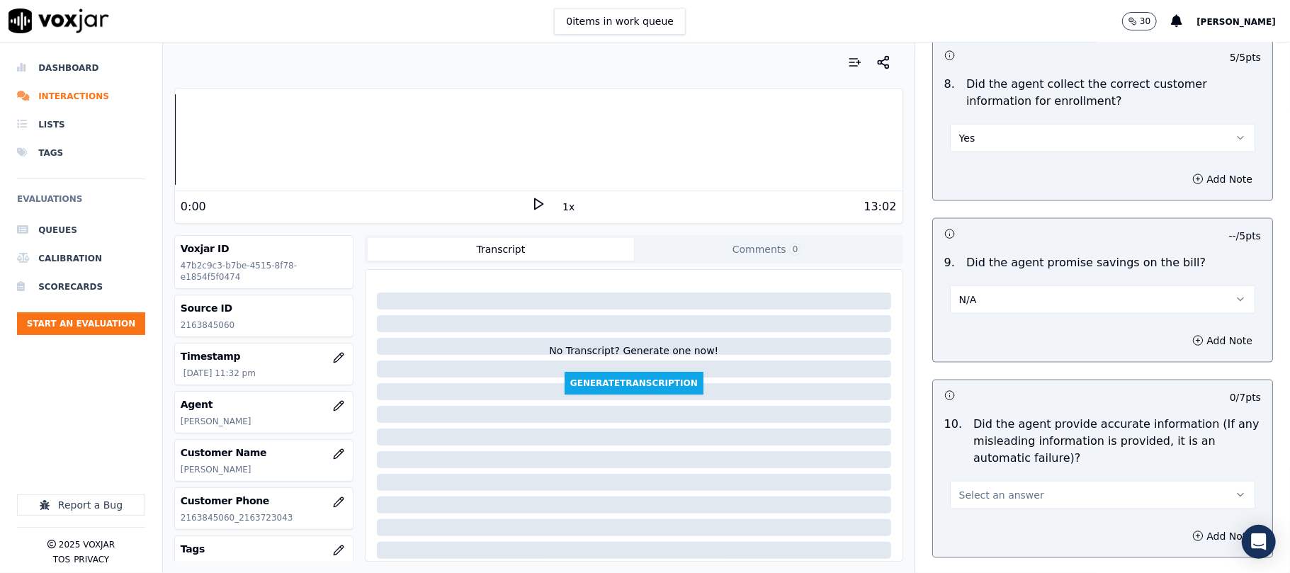
scroll to position [1417, 0]
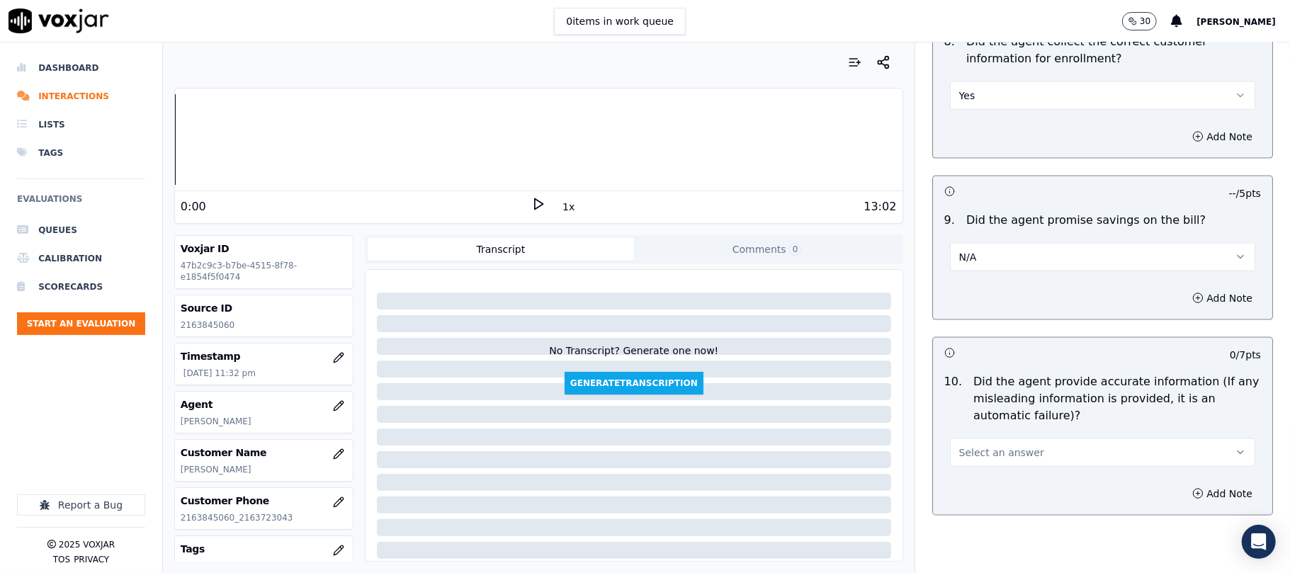
click at [970, 456] on span "Select an answer" at bounding box center [1002, 453] width 85 height 14
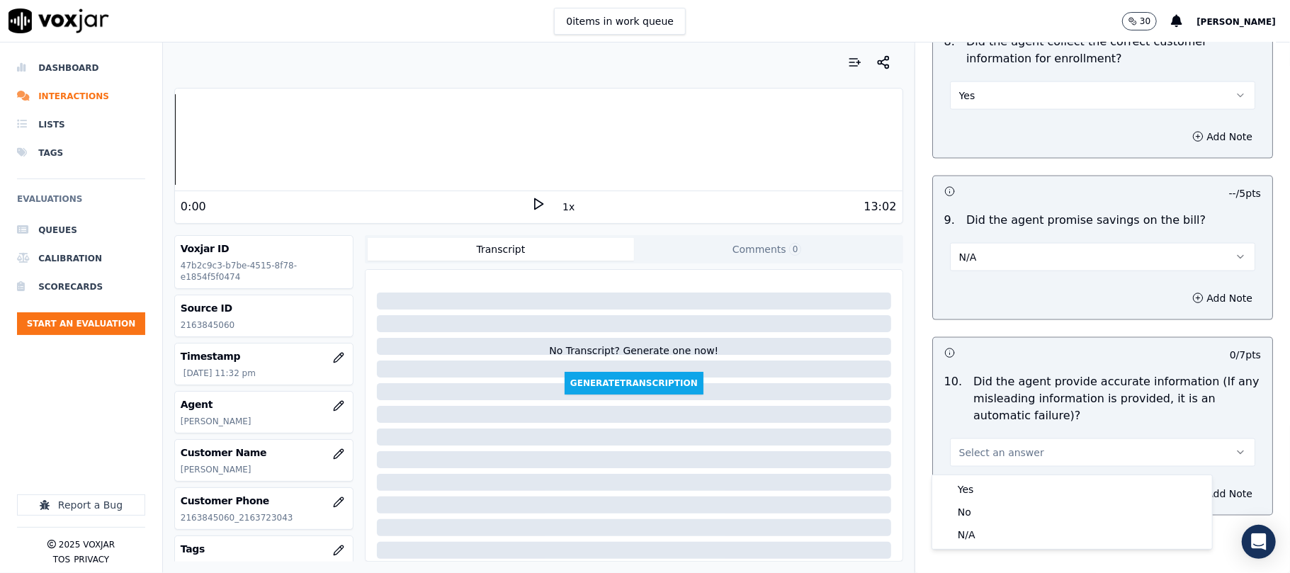
click at [977, 467] on button "Select an answer" at bounding box center [1102, 453] width 305 height 28
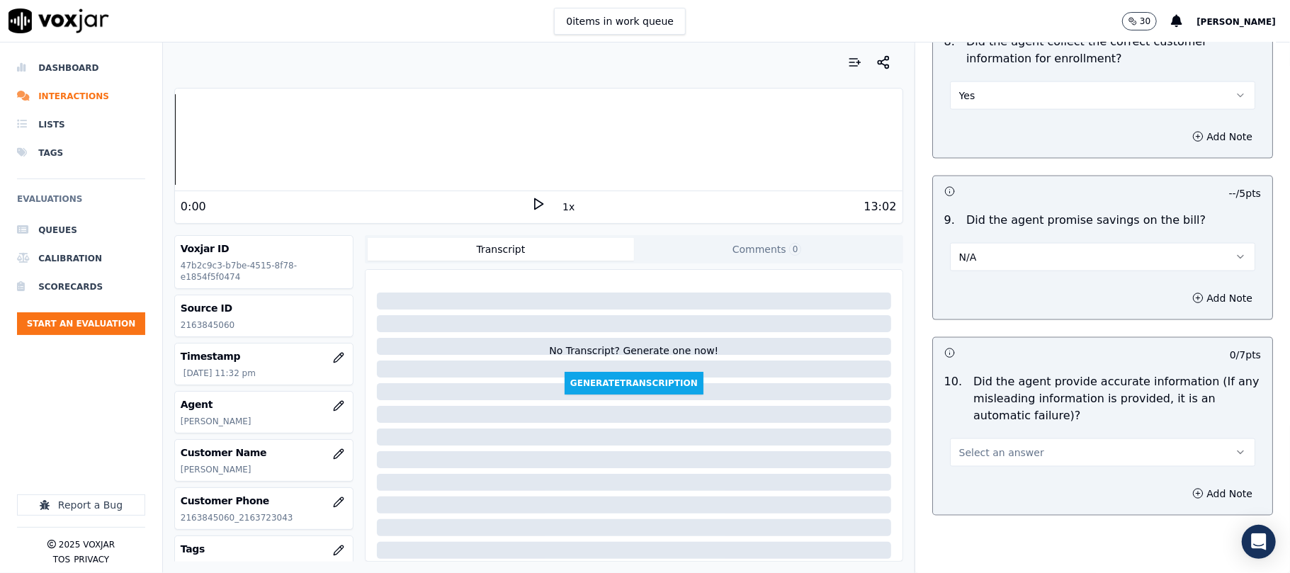
click at [979, 446] on button "Select an answer" at bounding box center [1102, 453] width 305 height 28
click at [974, 476] on div "Yes No N/A" at bounding box center [1073, 513] width 280 height 74
click at [967, 490] on div "Yes" at bounding box center [1072, 489] width 274 height 23
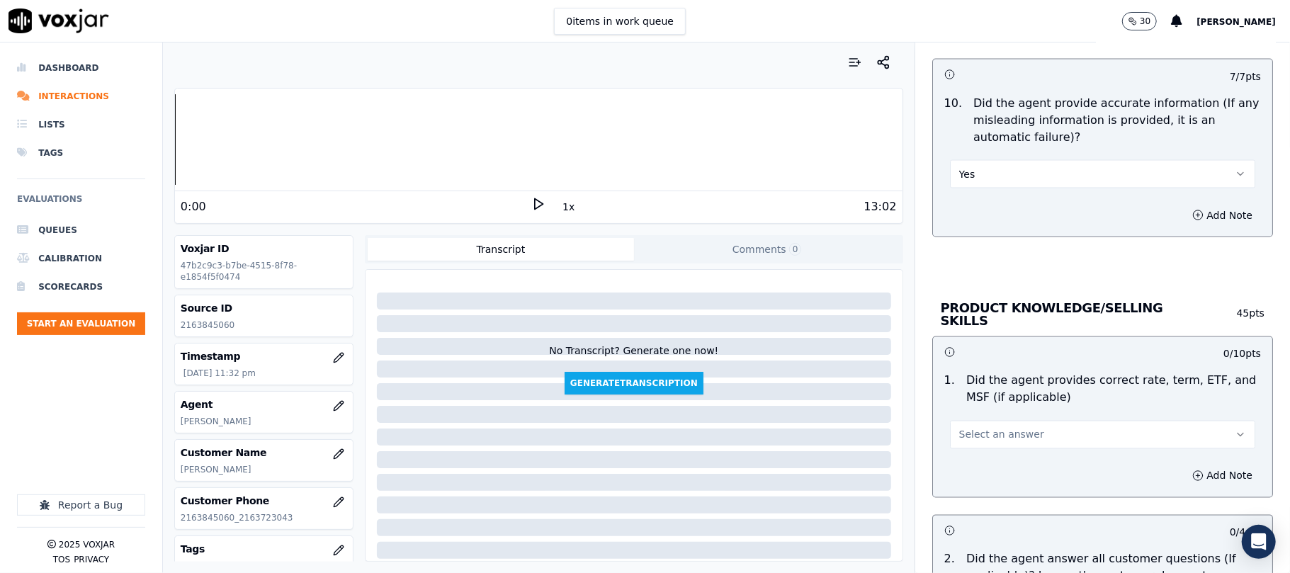
scroll to position [1732, 0]
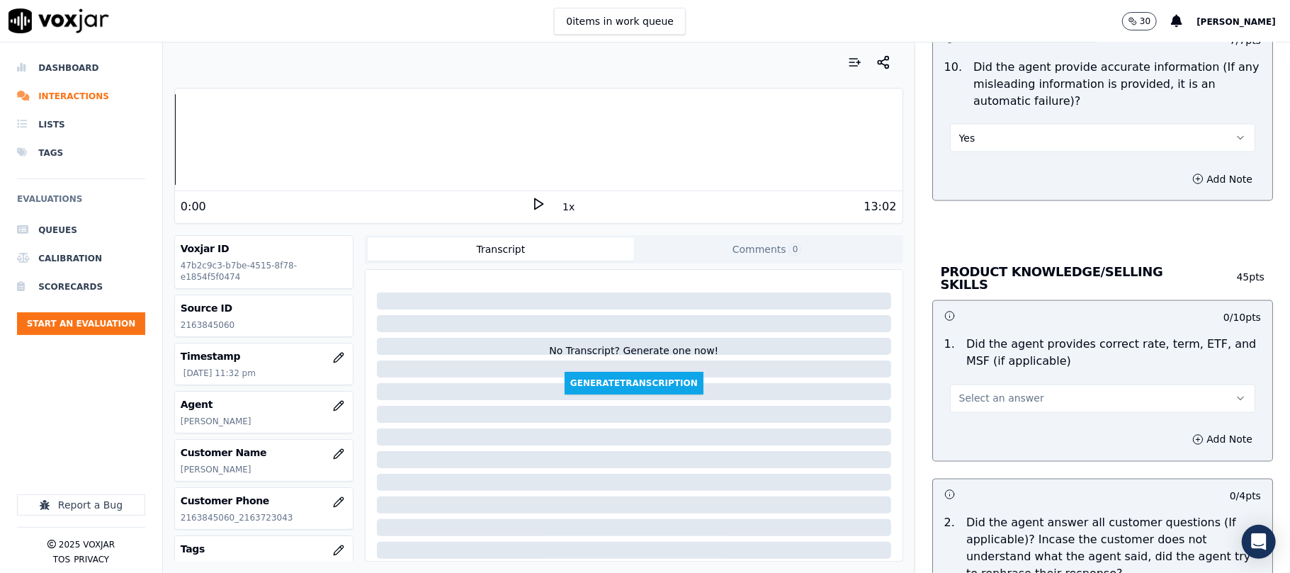
click at [991, 395] on span "Select an answer" at bounding box center [1002, 399] width 85 height 14
click at [994, 435] on div "Yes" at bounding box center [1072, 428] width 274 height 23
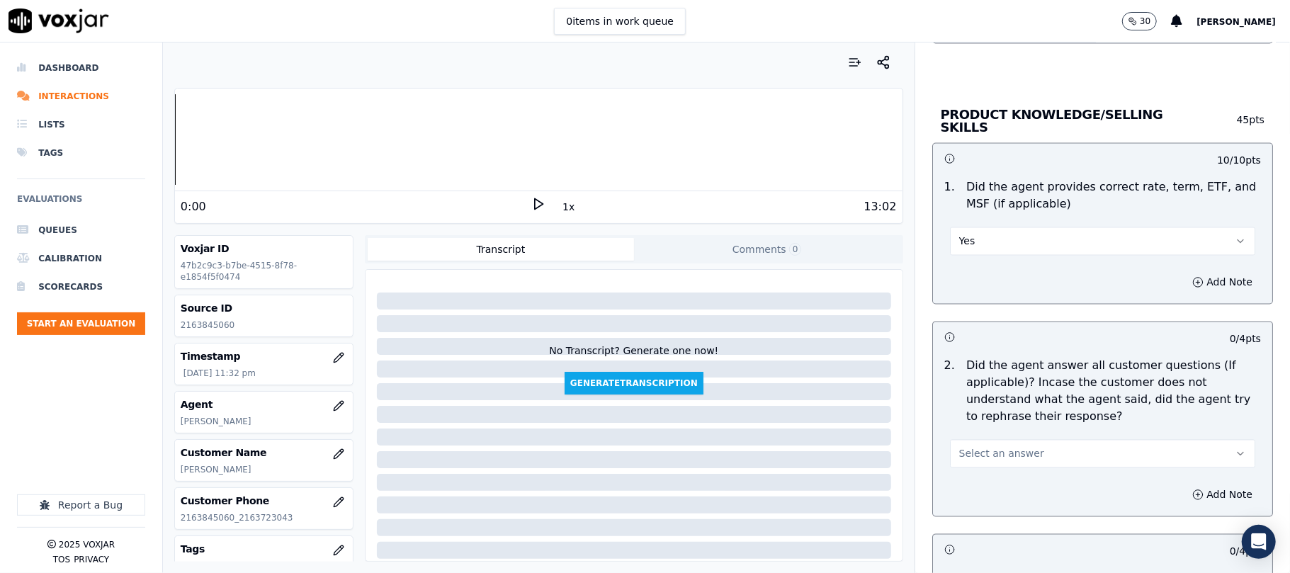
click at [972, 447] on span "Select an answer" at bounding box center [1002, 454] width 85 height 14
click at [986, 480] on div "Yes" at bounding box center [1072, 484] width 274 height 23
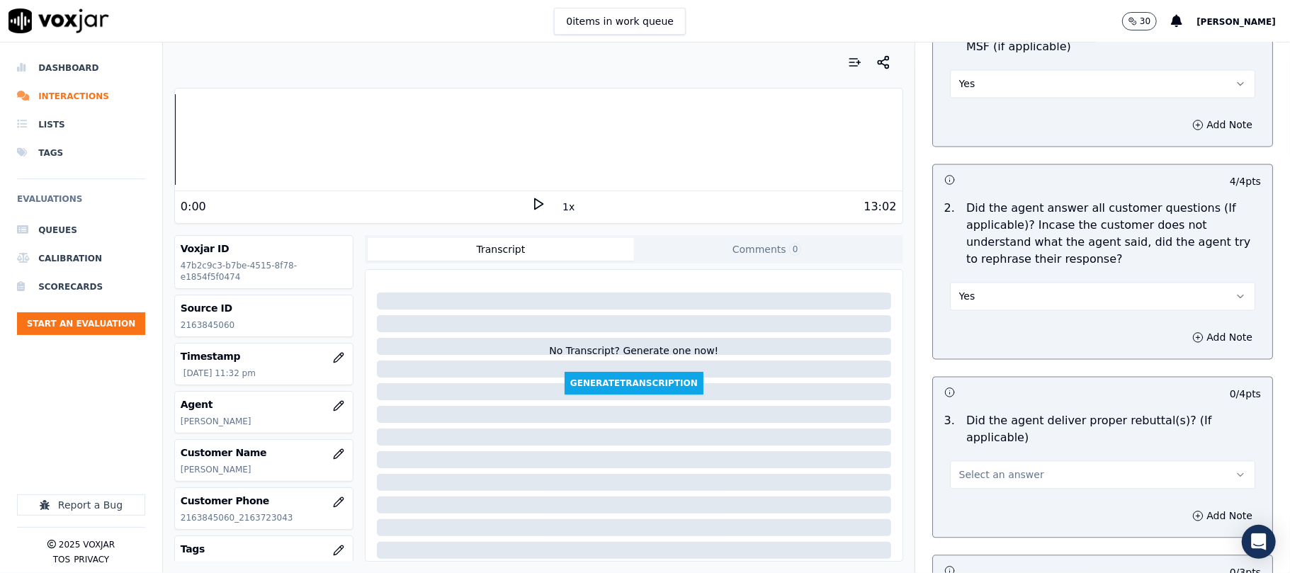
click at [996, 461] on button "Select an answer" at bounding box center [1102, 475] width 305 height 28
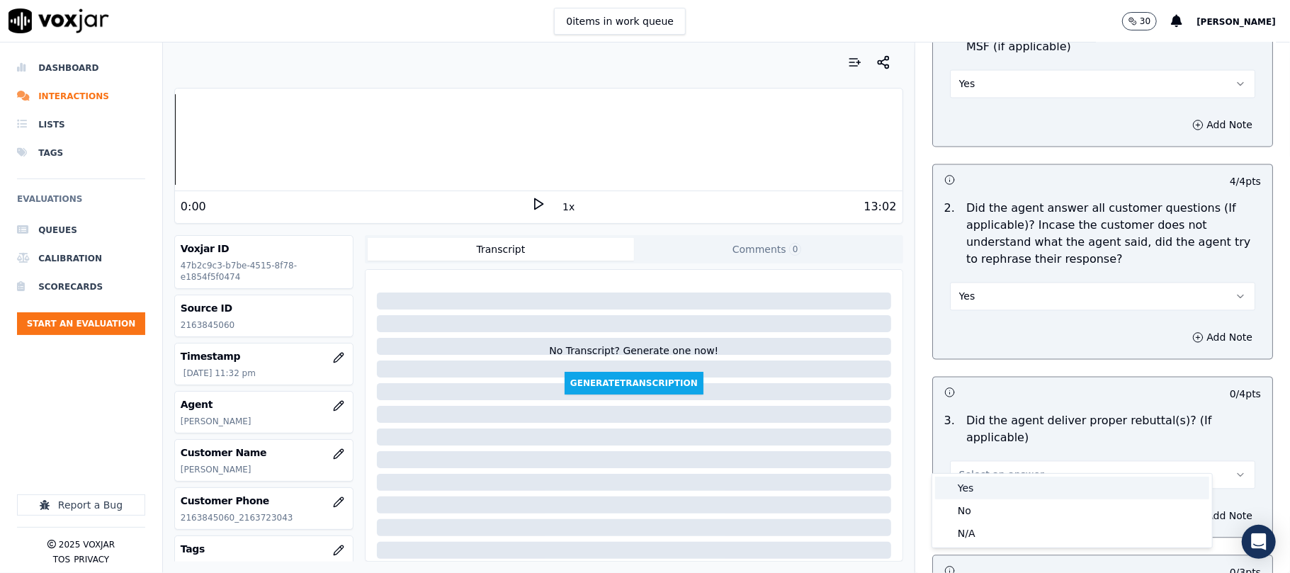
click at [984, 483] on div "Yes" at bounding box center [1072, 488] width 274 height 23
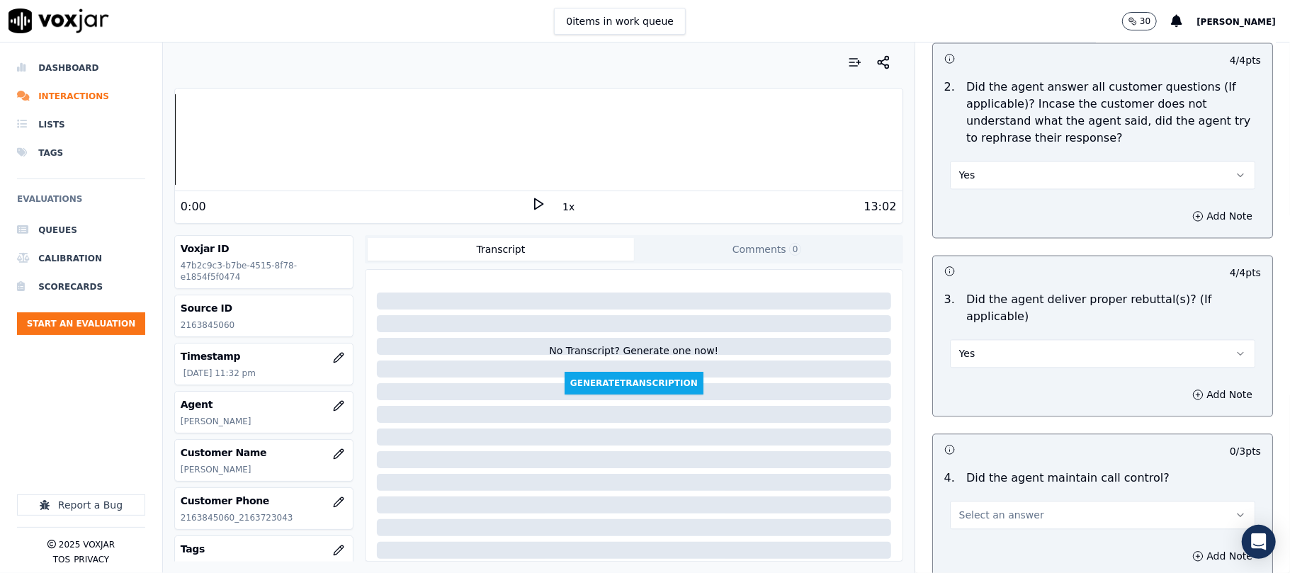
scroll to position [2204, 0]
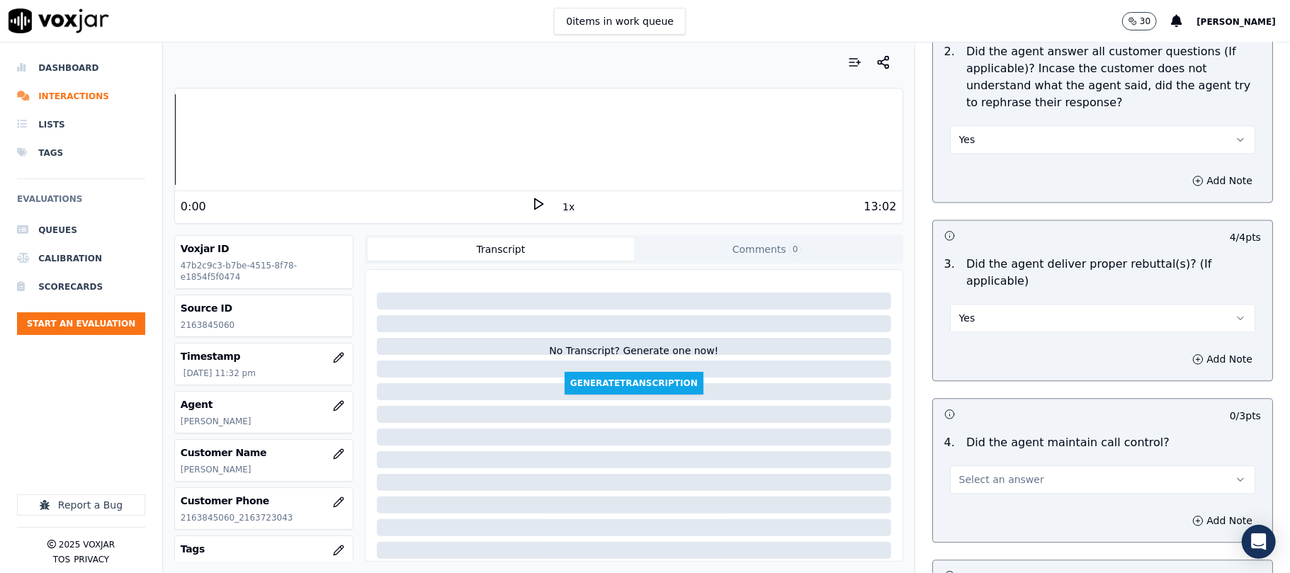
click at [979, 473] on span "Select an answer" at bounding box center [1002, 480] width 85 height 14
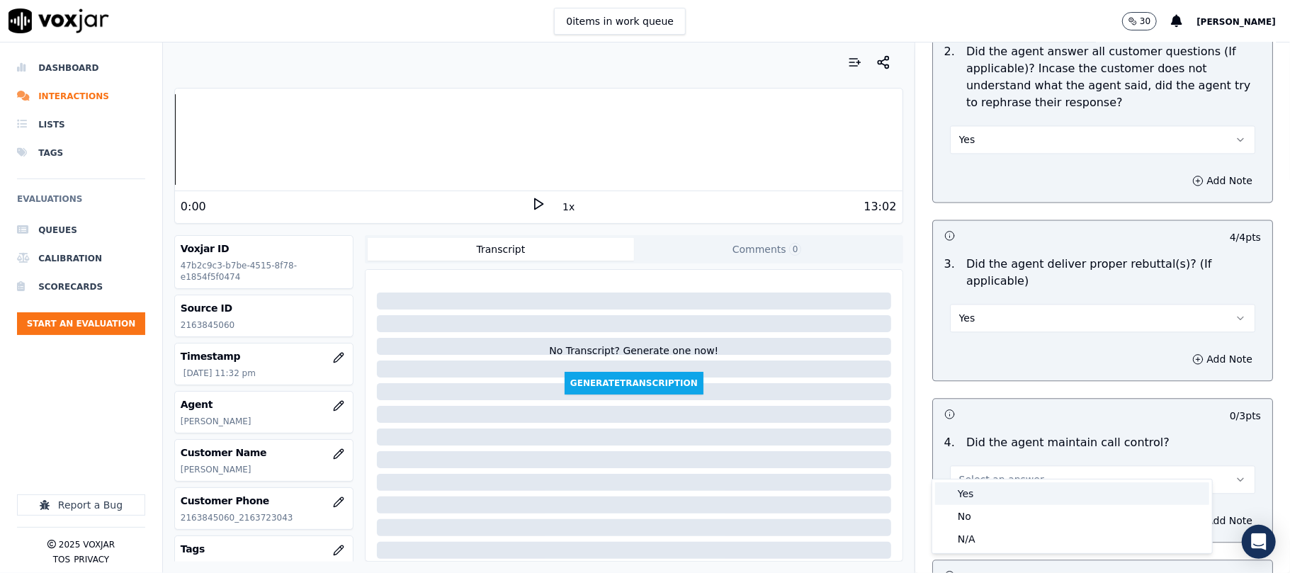
click at [986, 500] on div "Yes" at bounding box center [1072, 494] width 274 height 23
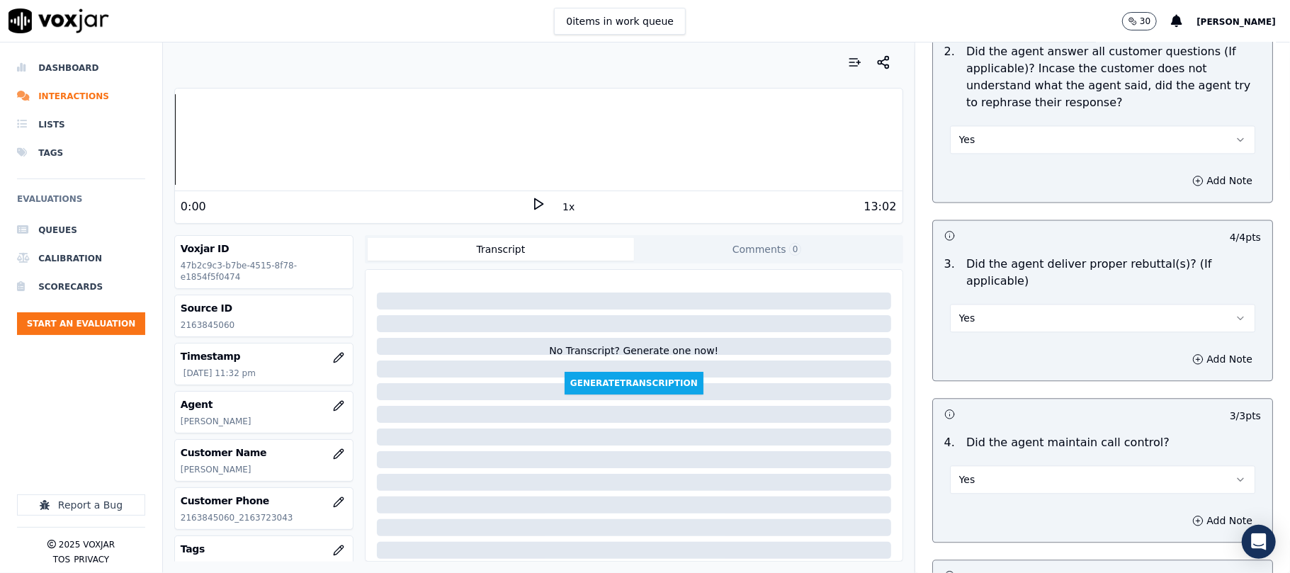
scroll to position [2520, 0]
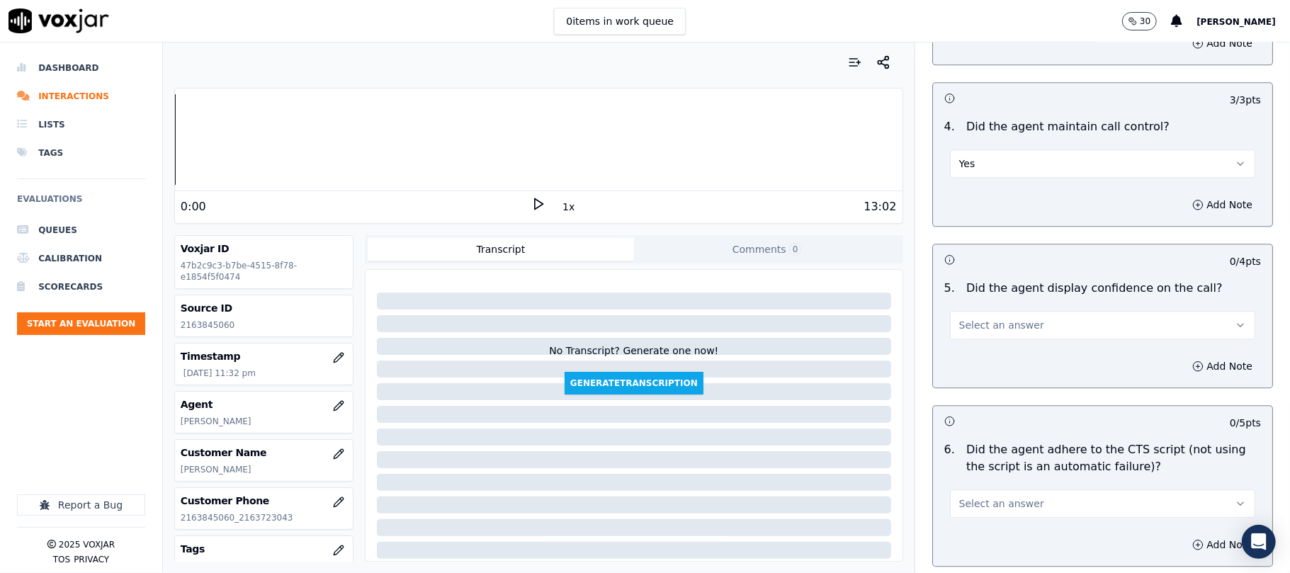
click at [986, 318] on span "Select an answer" at bounding box center [1002, 325] width 85 height 14
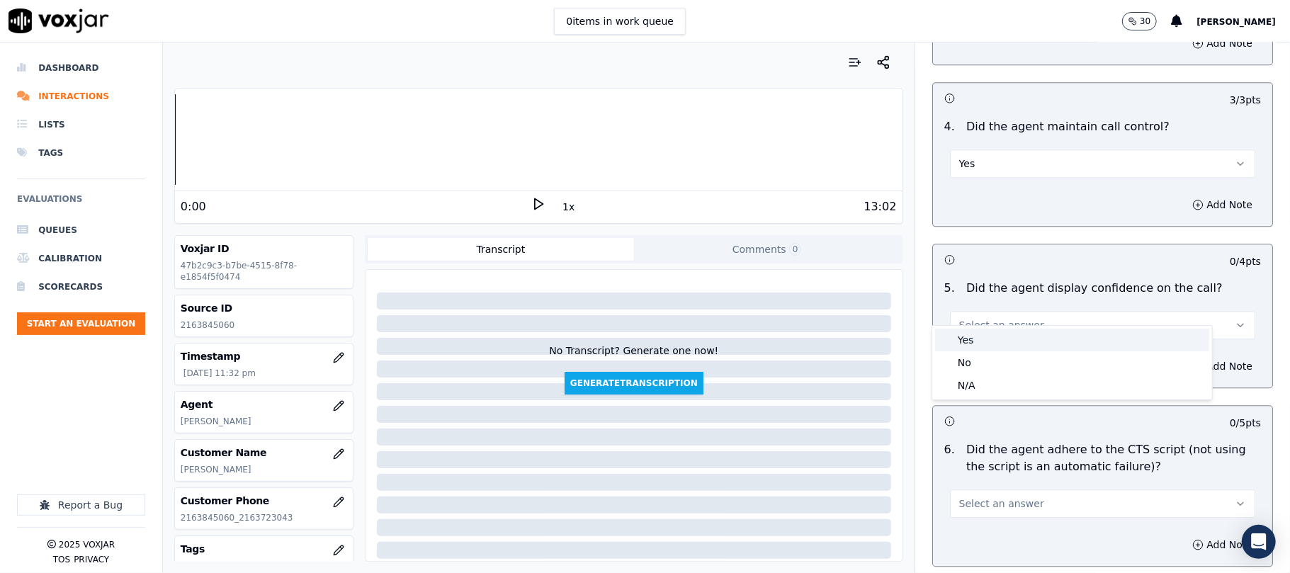
click at [989, 340] on div "Yes" at bounding box center [1072, 340] width 274 height 23
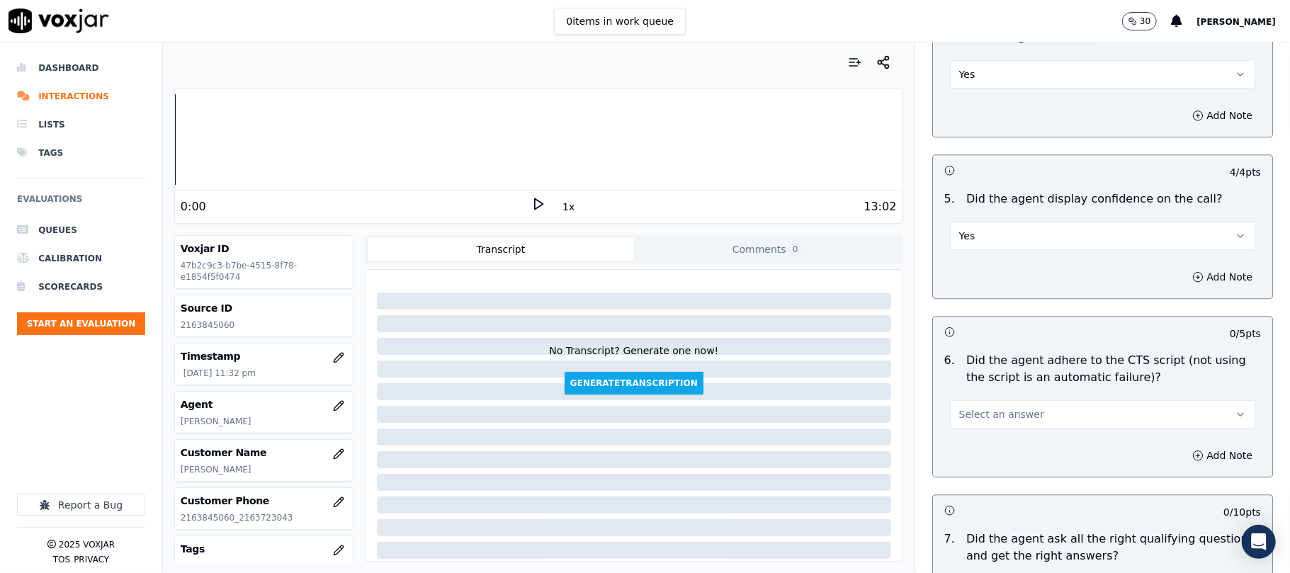
scroll to position [2677, 0]
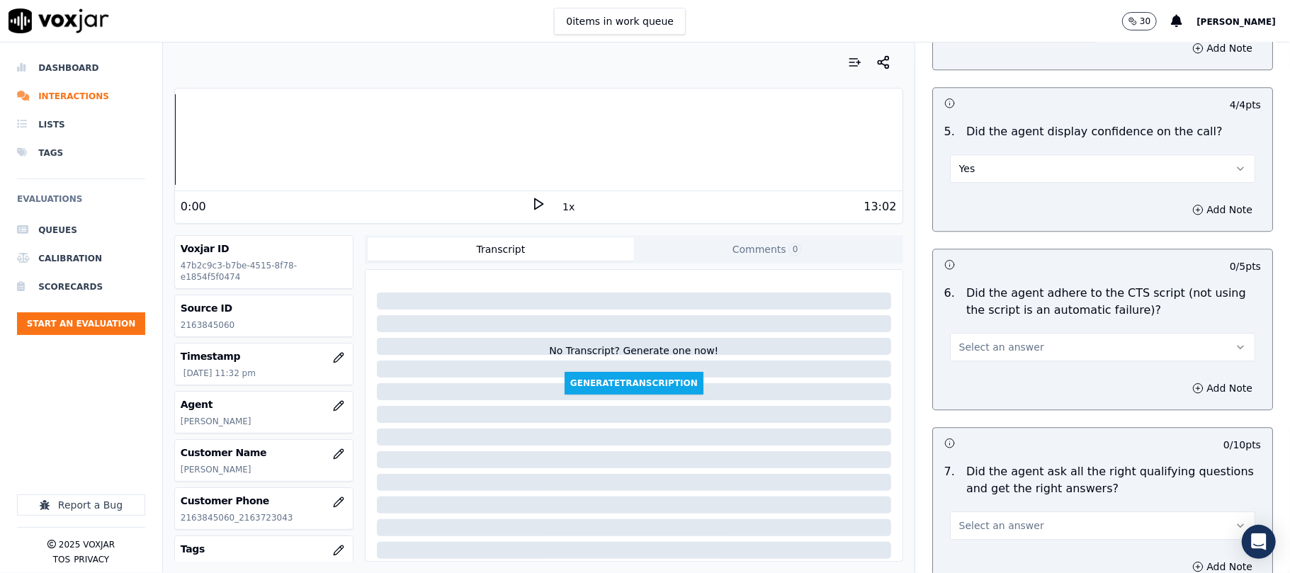
click at [989, 340] on span "Select an answer" at bounding box center [1002, 347] width 85 height 14
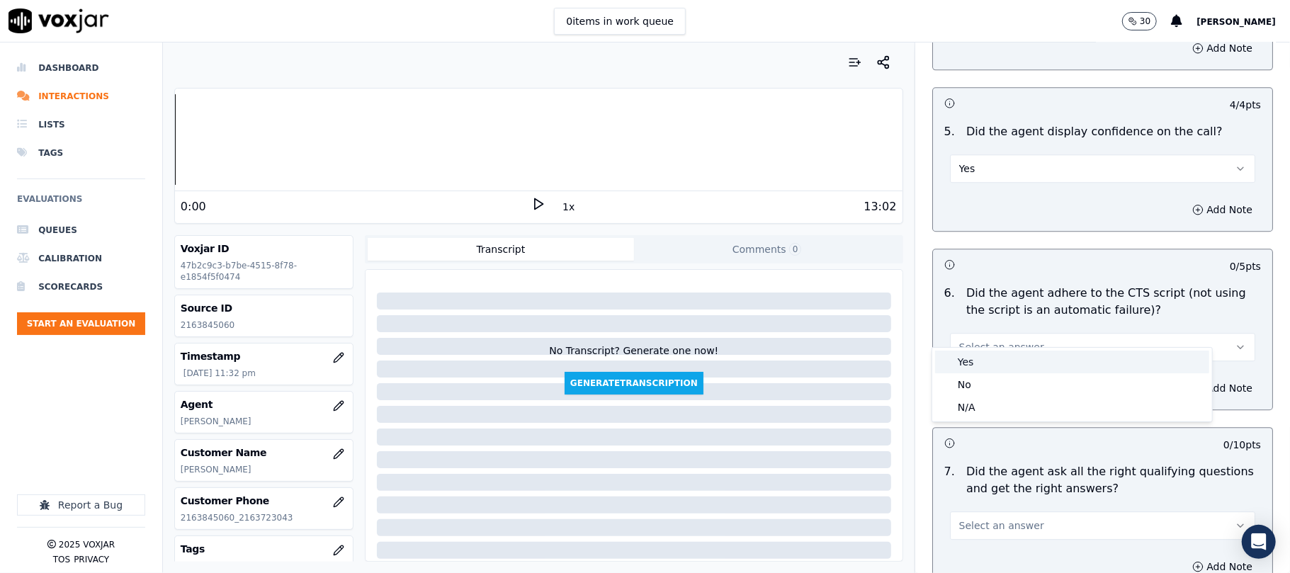
click at [987, 367] on div "Yes" at bounding box center [1072, 362] width 274 height 23
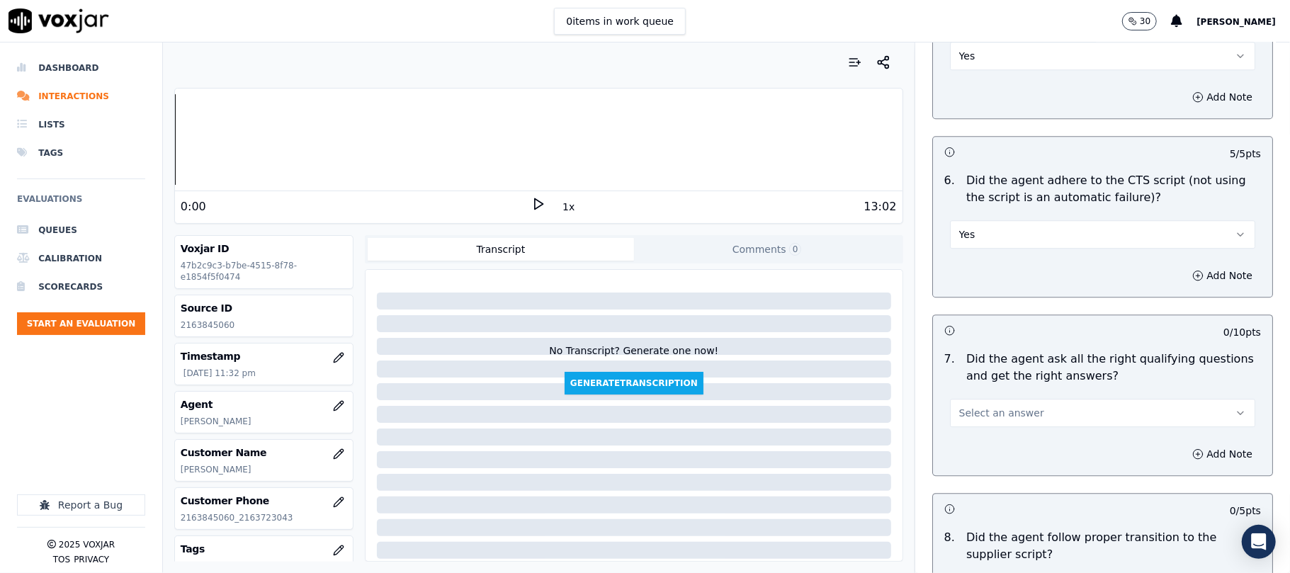
scroll to position [2835, 0]
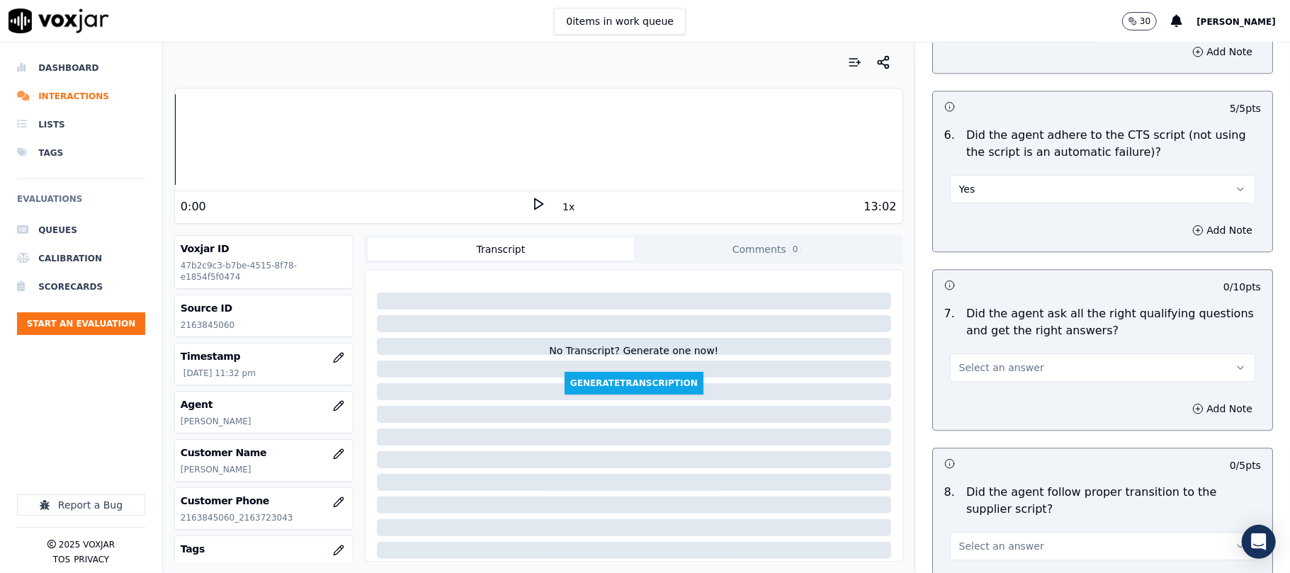
click at [1015, 363] on button "Select an answer" at bounding box center [1102, 368] width 305 height 28
click at [1005, 378] on div "Yes" at bounding box center [1072, 383] width 274 height 23
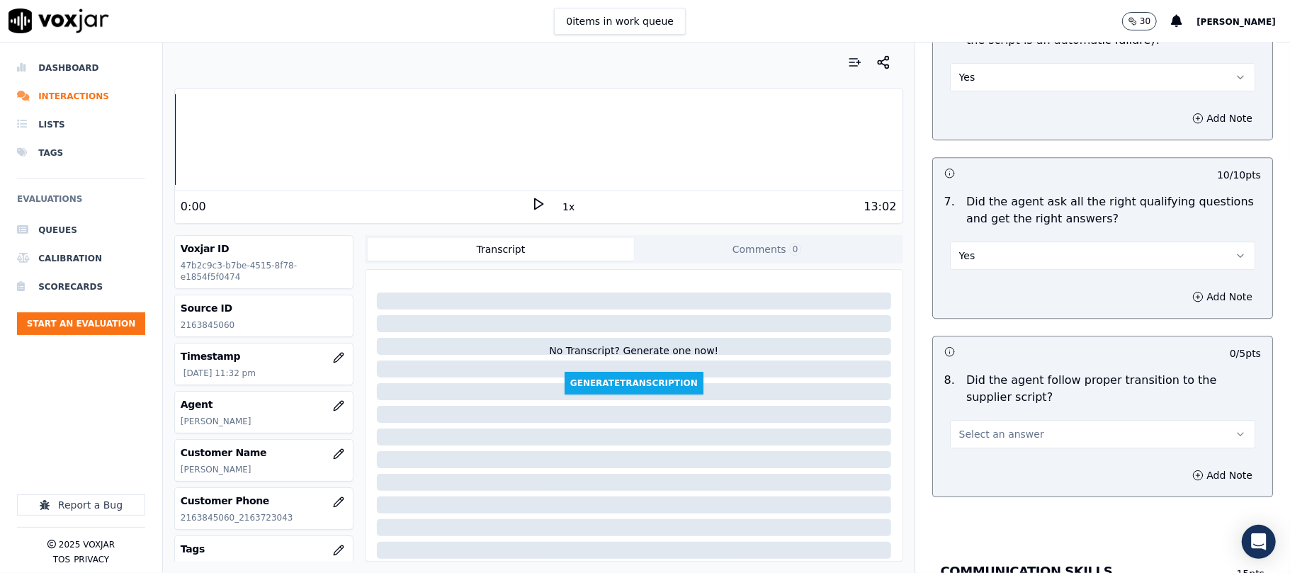
scroll to position [2992, 0]
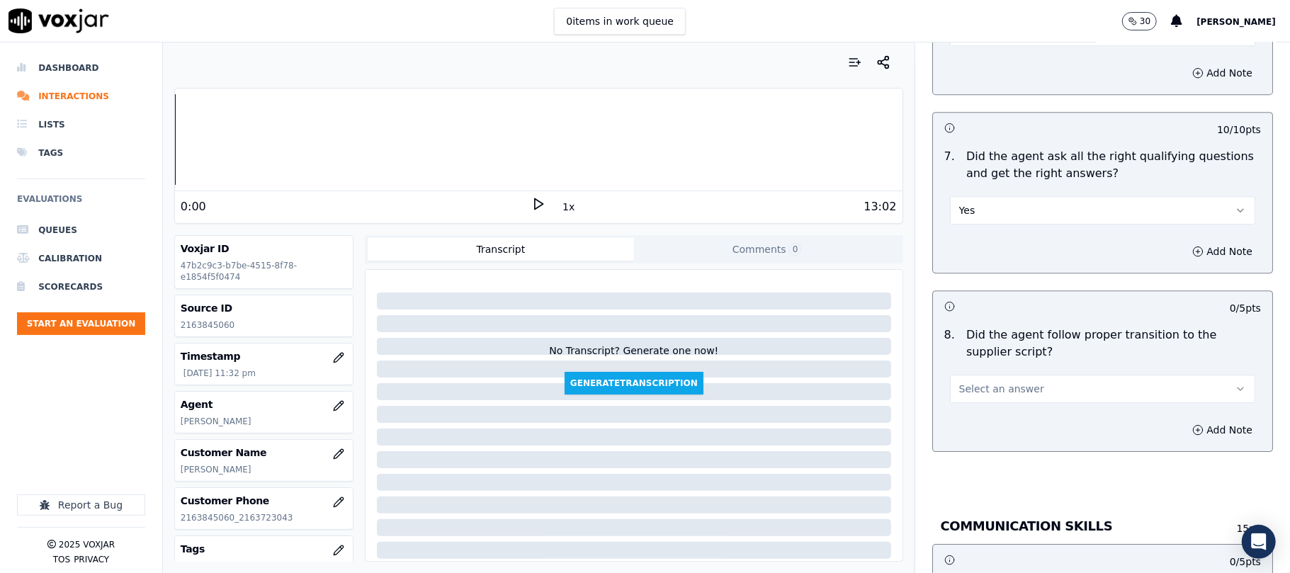
click at [979, 382] on span "Select an answer" at bounding box center [1002, 389] width 85 height 14
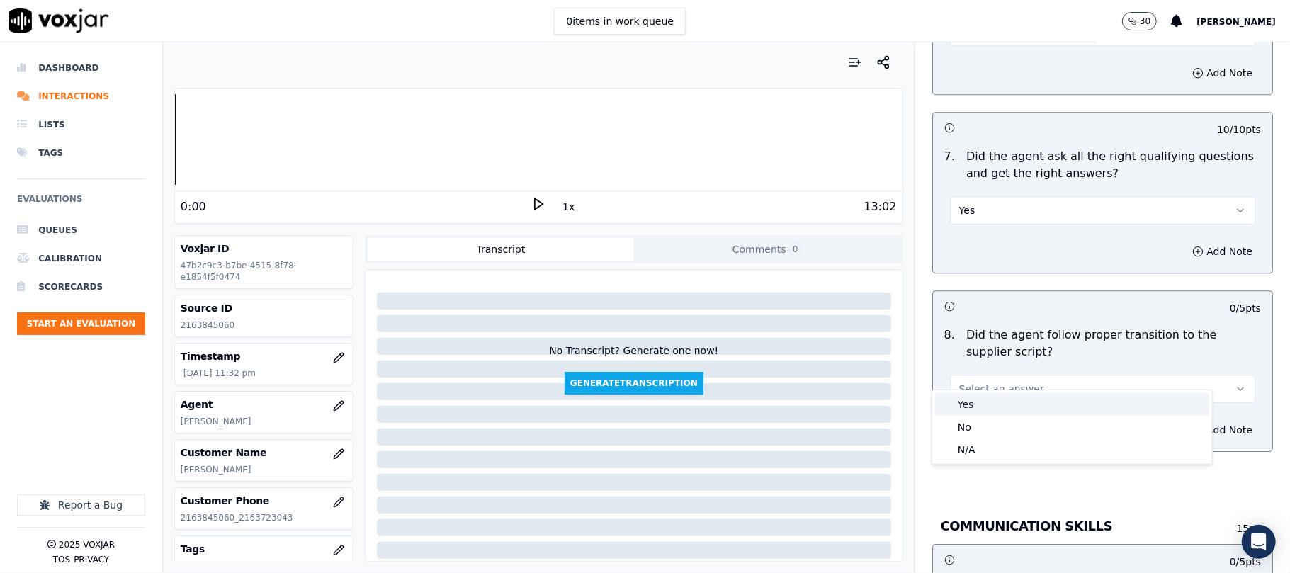
click at [962, 411] on div "Yes" at bounding box center [1072, 404] width 274 height 23
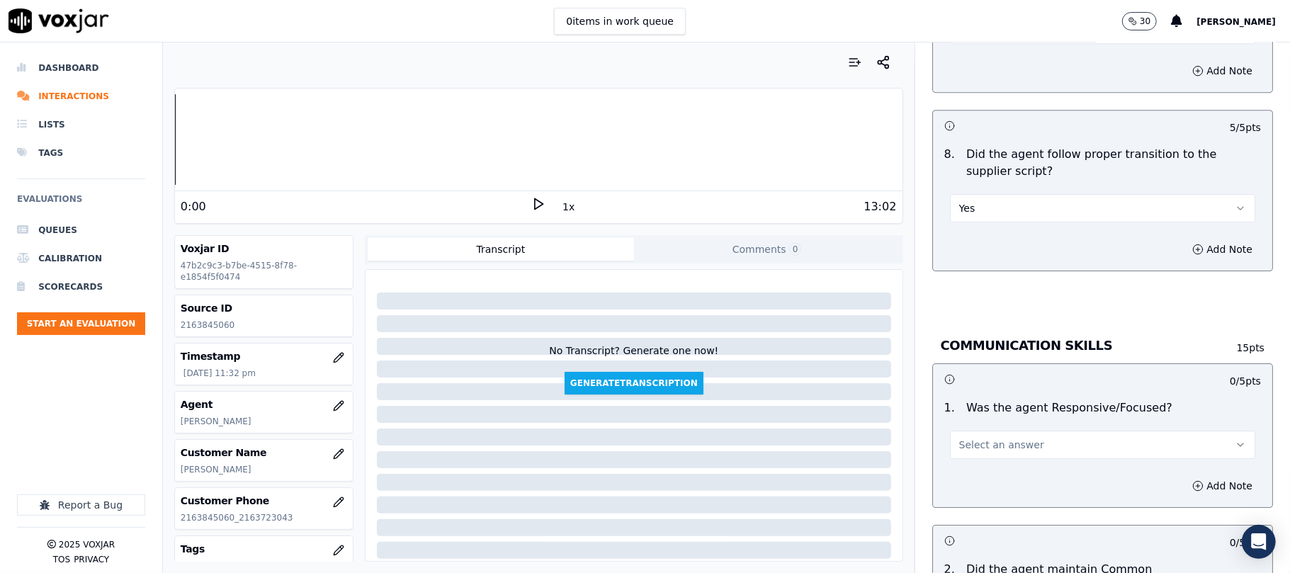
scroll to position [3307, 0]
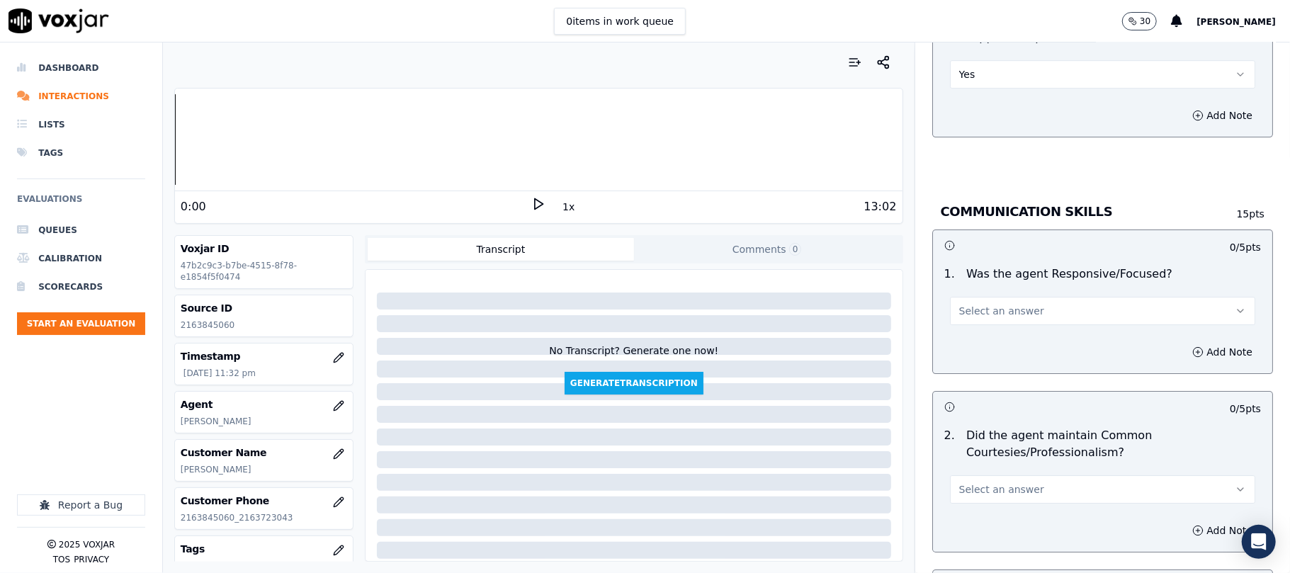
click at [996, 304] on span "Select an answer" at bounding box center [1002, 311] width 85 height 14
click at [984, 316] on div "Yes" at bounding box center [1072, 327] width 274 height 23
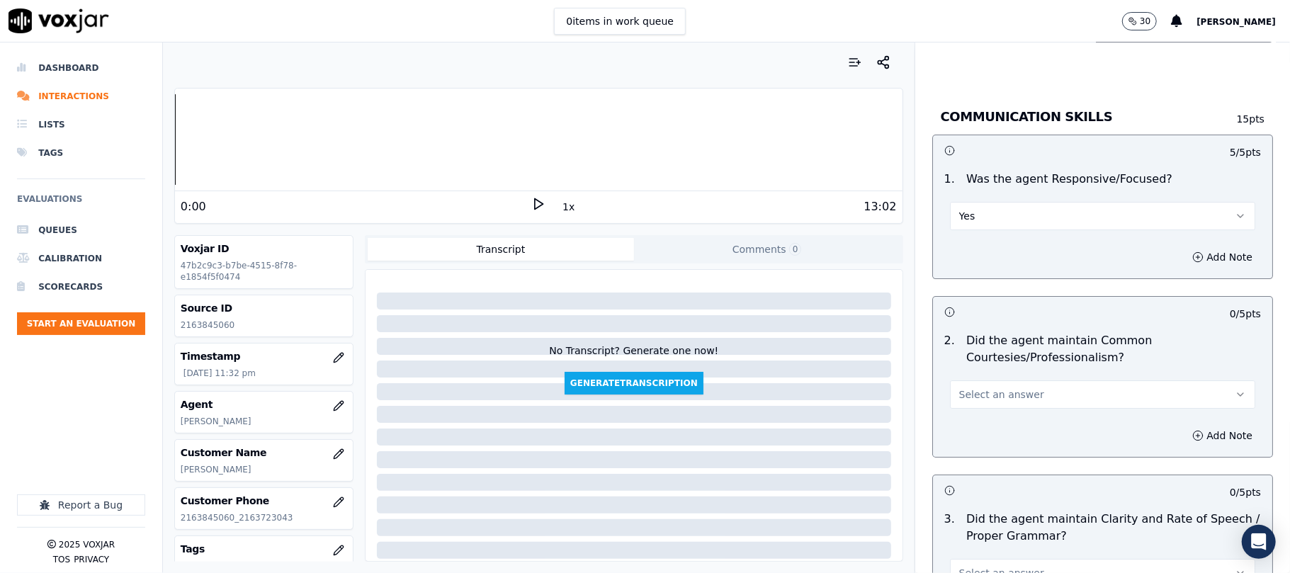
scroll to position [3465, 0]
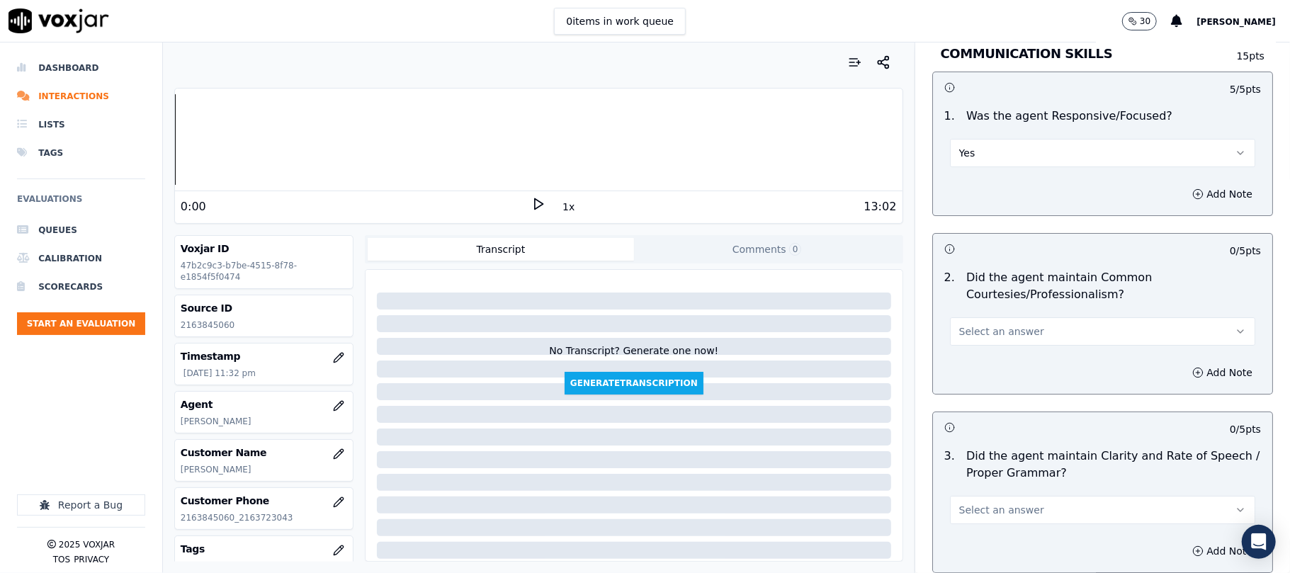
click at [978, 325] on span "Select an answer" at bounding box center [1002, 332] width 85 height 14
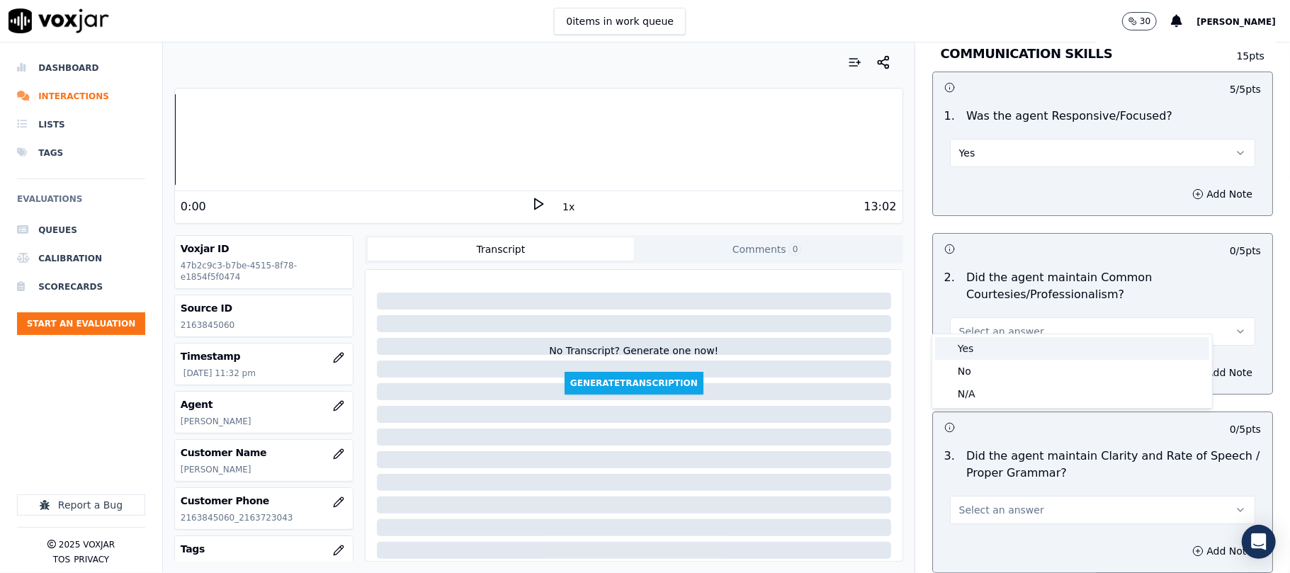
click at [965, 350] on div "Yes" at bounding box center [1072, 348] width 274 height 23
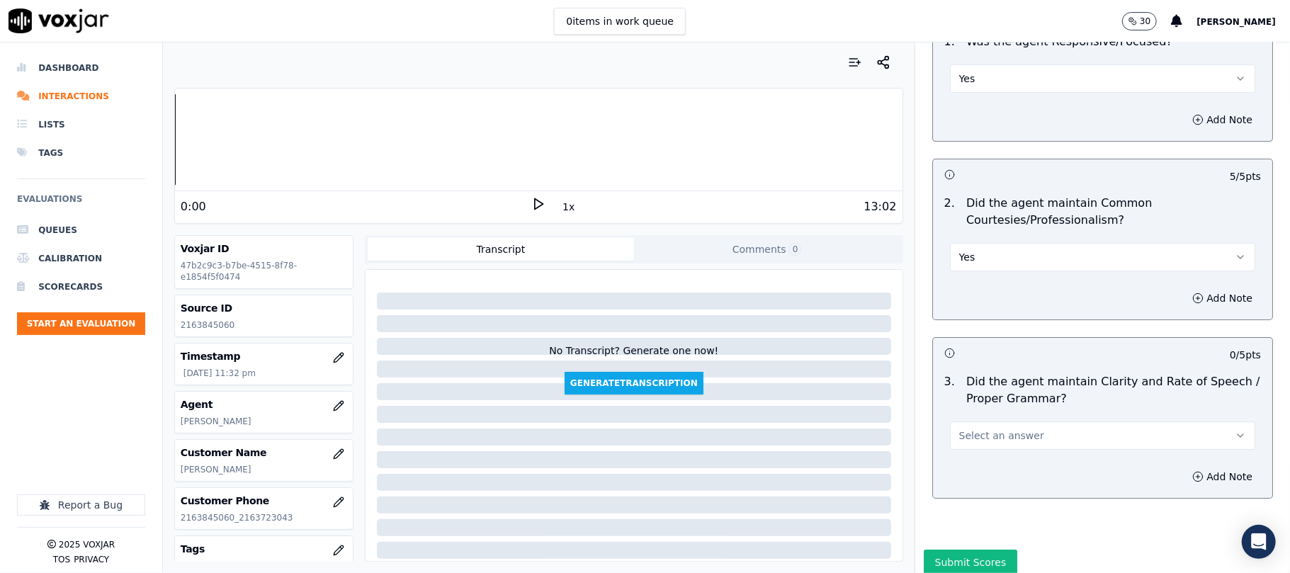
scroll to position [3578, 0]
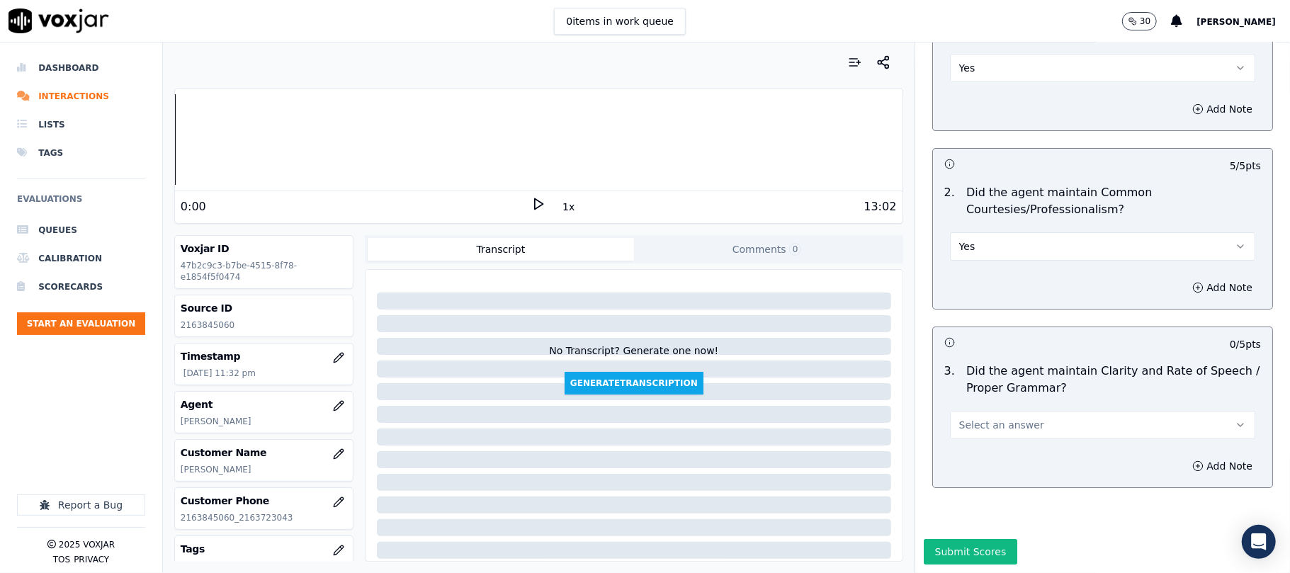
click at [1008, 418] on span "Select an answer" at bounding box center [1002, 425] width 85 height 14
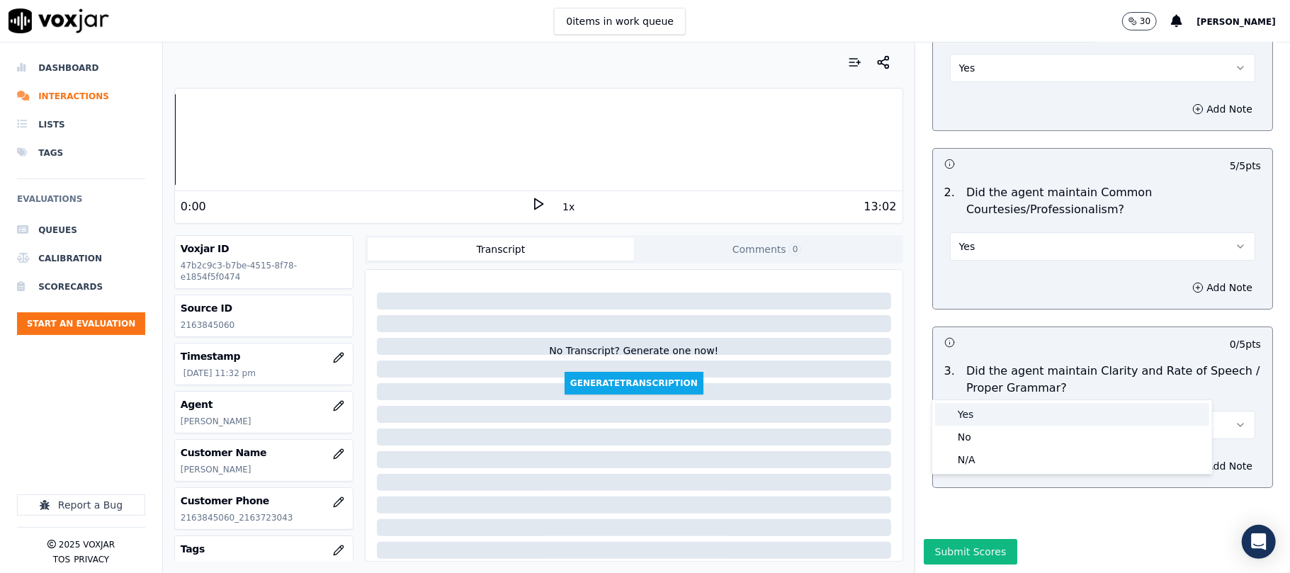
click at [984, 415] on div "Yes" at bounding box center [1072, 414] width 274 height 23
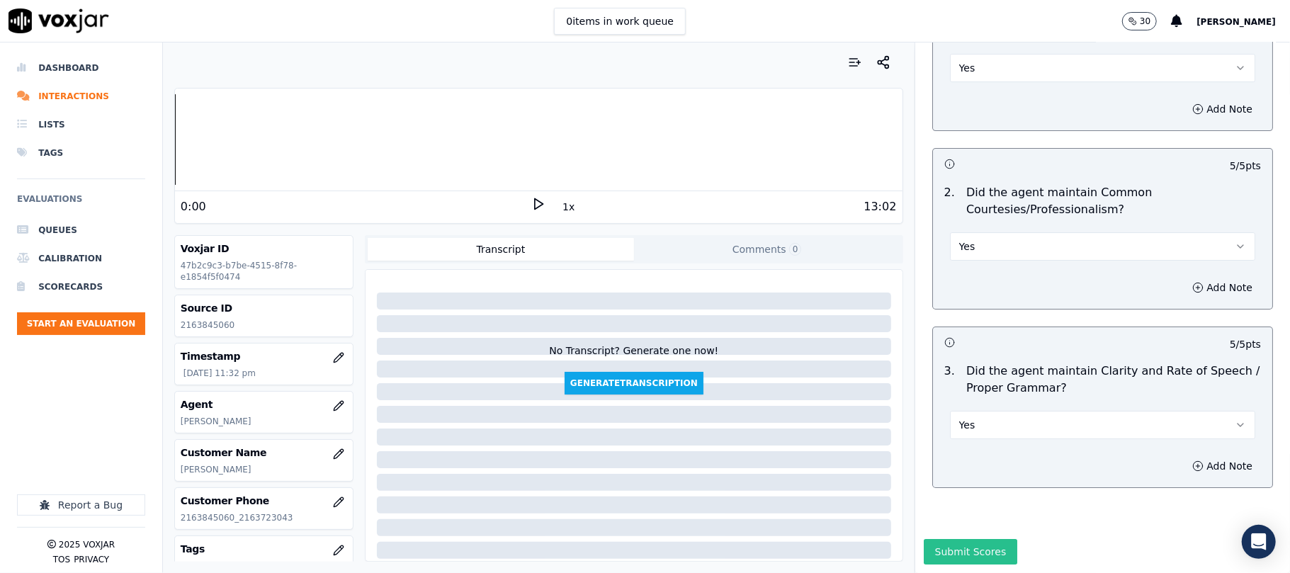
click at [945, 539] on button "Submit Scores" at bounding box center [971, 552] width 94 height 26
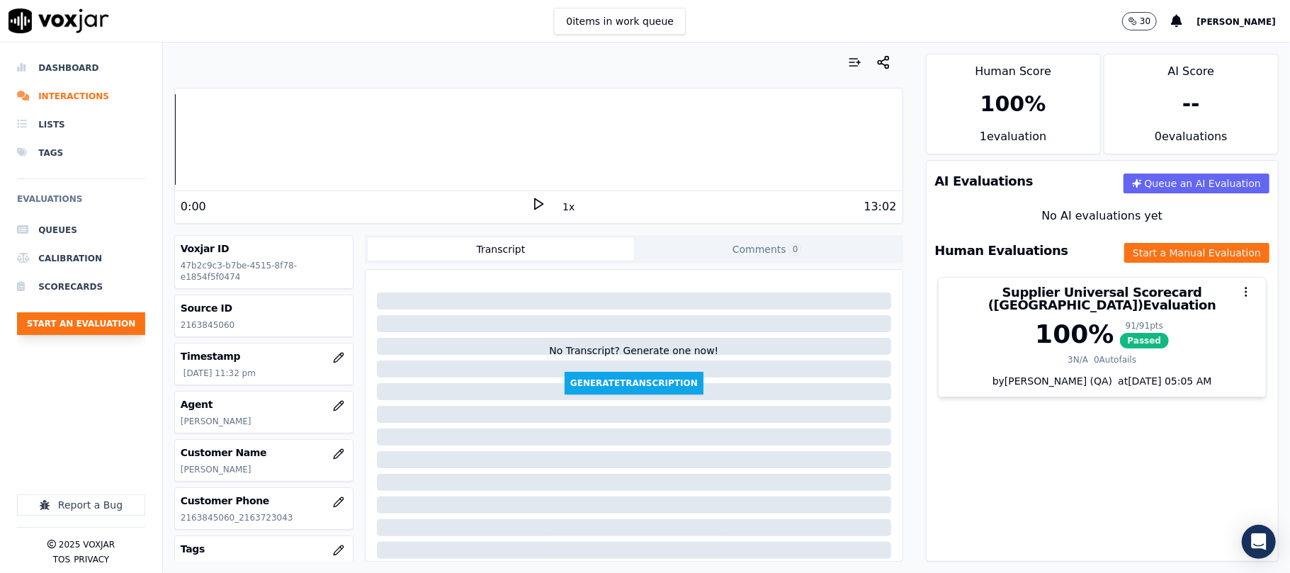
click at [106, 322] on button "Start an Evaluation" at bounding box center [81, 324] width 128 height 23
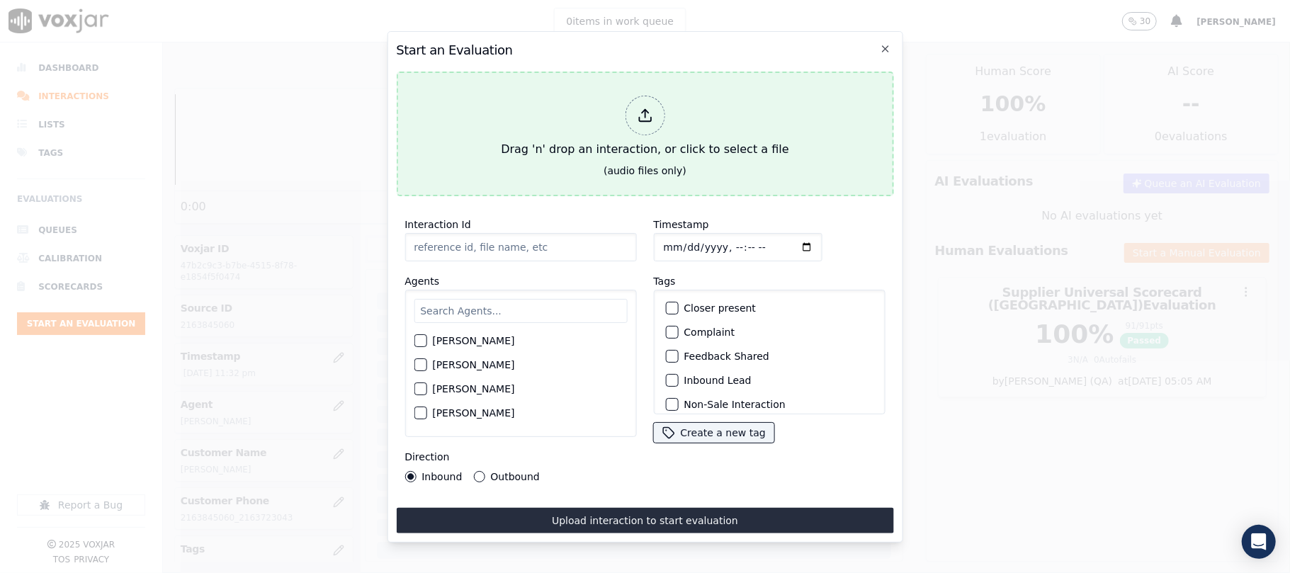
click at [641, 108] on icon at bounding box center [645, 116] width 16 height 16
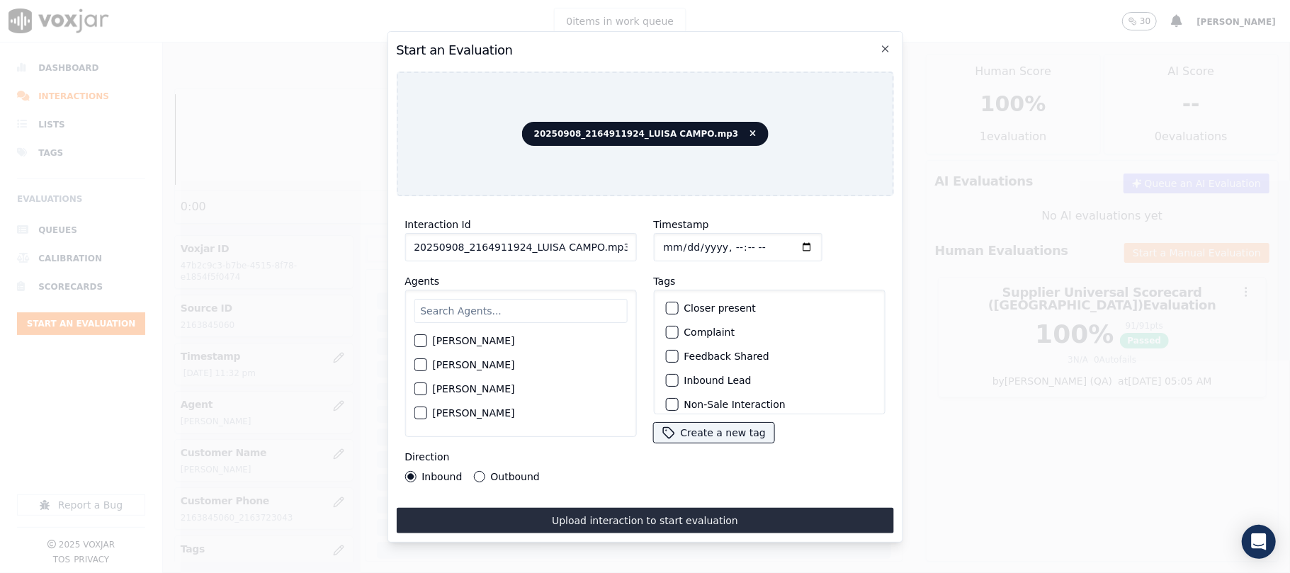
click at [541, 253] on input "20250908_2164911924_LUISA CAMPO.mp3" at bounding box center [521, 247] width 232 height 28
paste input "164911924"
type input "2164911924"
click at [678, 233] on input "Timestamp" at bounding box center [737, 247] width 169 height 28
click at [675, 242] on input "Timestamp" at bounding box center [737, 247] width 169 height 28
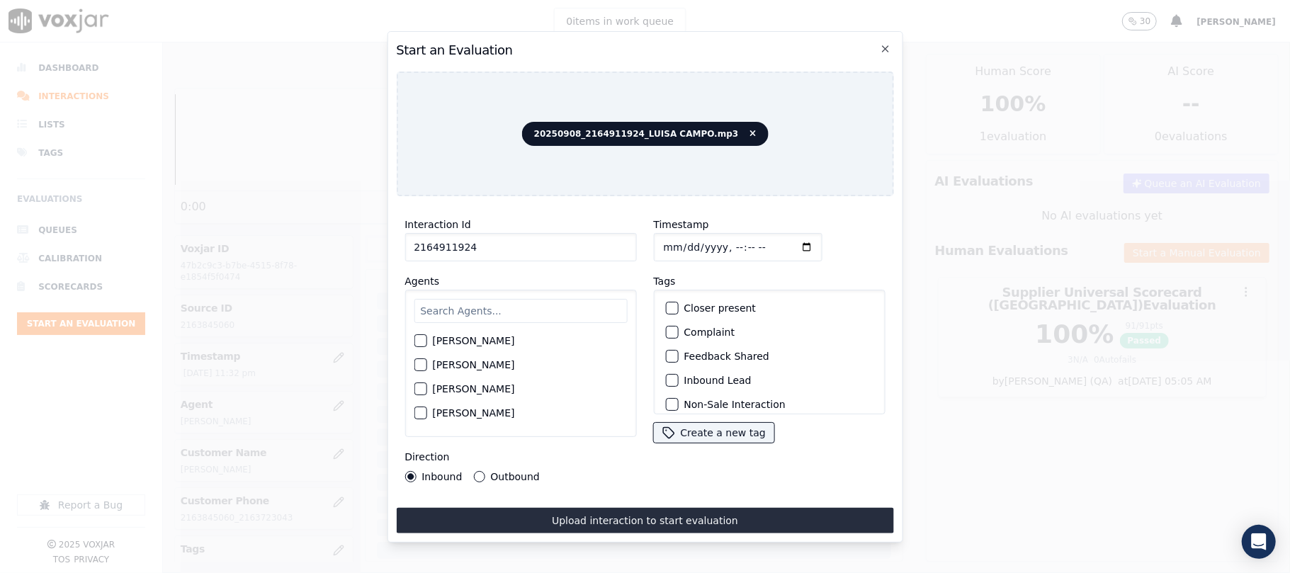
type input "[DATE]T23:36"
click at [466, 301] on input "text" at bounding box center [520, 311] width 213 height 24
type input "[PERSON_NAME]"
click at [476, 340] on label "[PERSON_NAME]" at bounding box center [473, 345] width 82 height 10
click at [427, 339] on button "[PERSON_NAME]" at bounding box center [420, 345] width 13 height 13
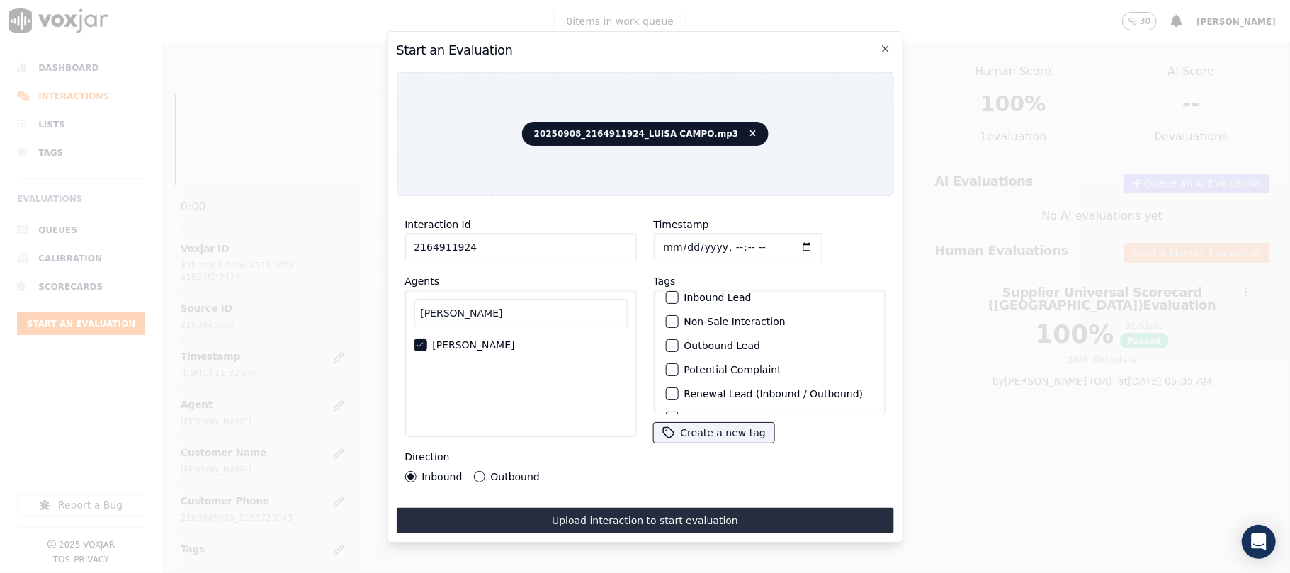
scroll to position [123, 0]
click at [692, 391] on label "Sale Interaction" at bounding box center [723, 396] width 78 height 10
click at [678, 390] on button "Sale Interaction" at bounding box center [671, 396] width 13 height 13
click at [517, 472] on label "Outbound" at bounding box center [514, 477] width 49 height 10
click at [485, 471] on button "Outbound" at bounding box center [478, 476] width 11 height 11
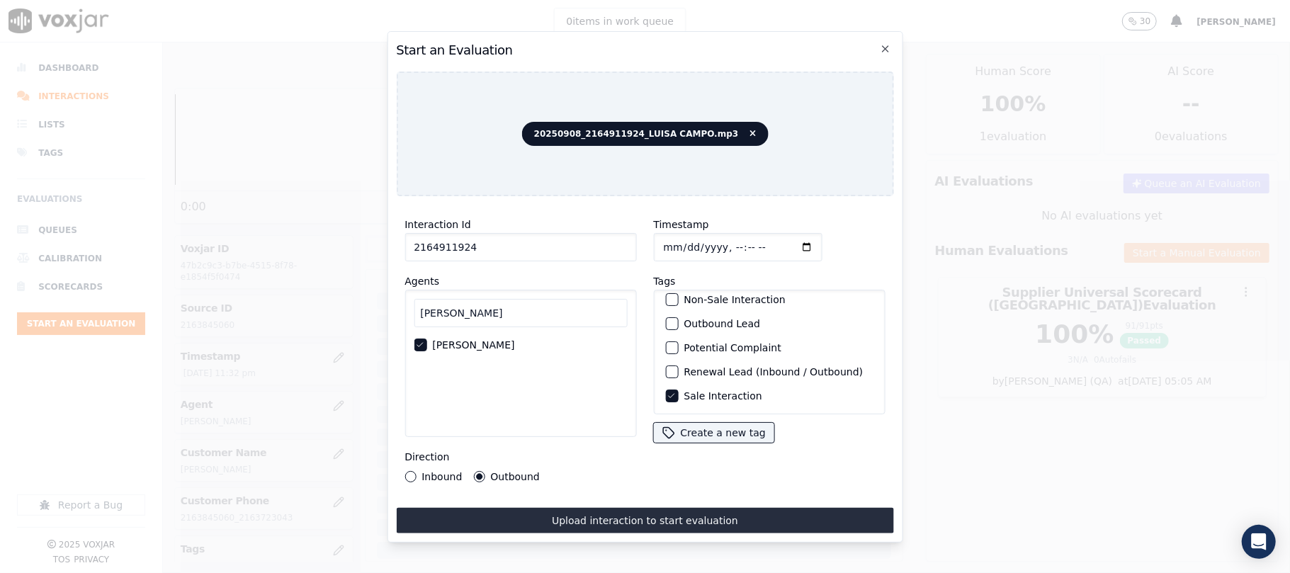
click at [546, 495] on div "Interaction Id 2164911924 Agents [PERSON_NAME] Direction Inbound Outbound Times…" at bounding box center [644, 371] width 497 height 326
click at [546, 500] on div "Interaction Id 2164911924 Agents [PERSON_NAME] Direction Inbound Outbound Times…" at bounding box center [644, 371] width 497 height 326
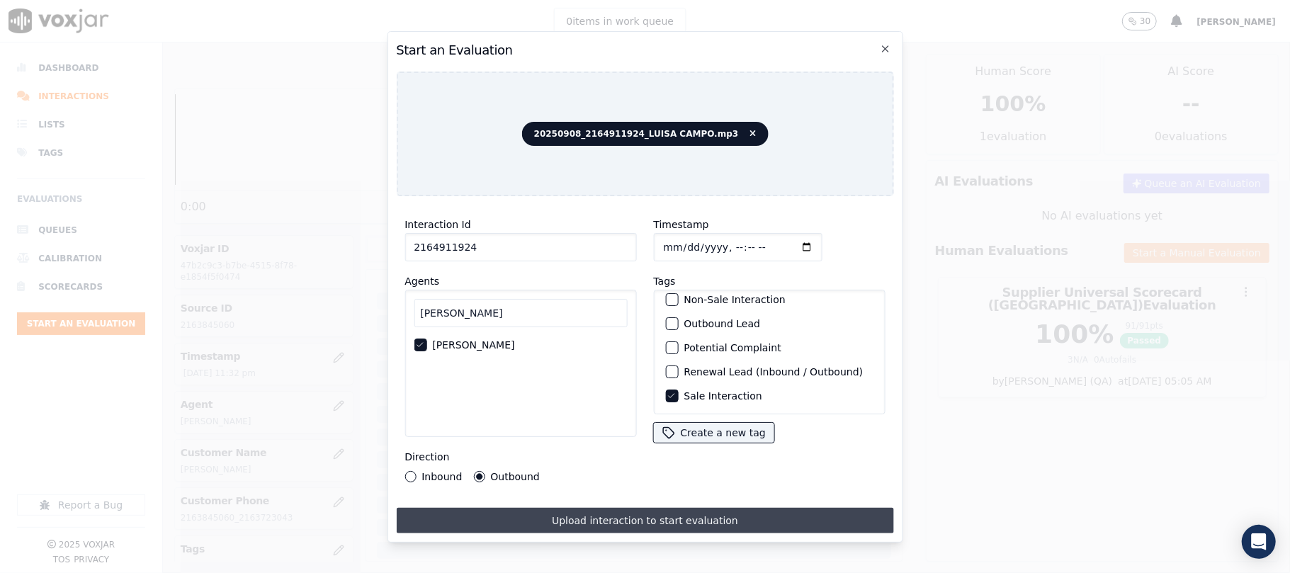
click at [548, 508] on button "Upload interaction to start evaluation" at bounding box center [644, 521] width 497 height 26
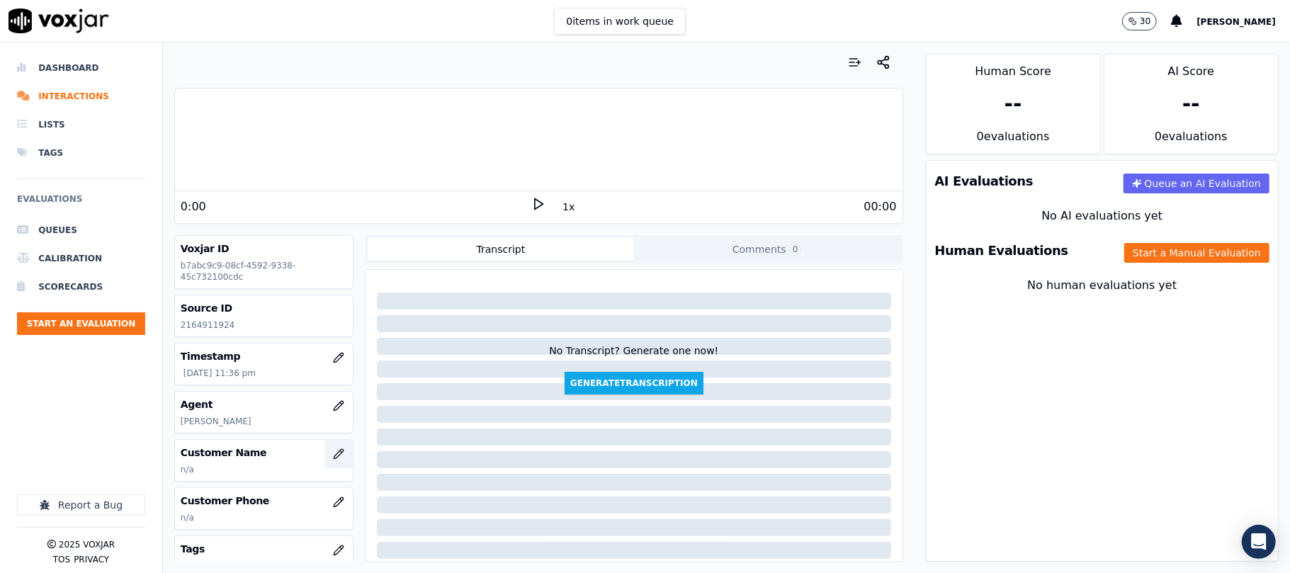
click at [325, 458] on button "button" at bounding box center [339, 454] width 28 height 28
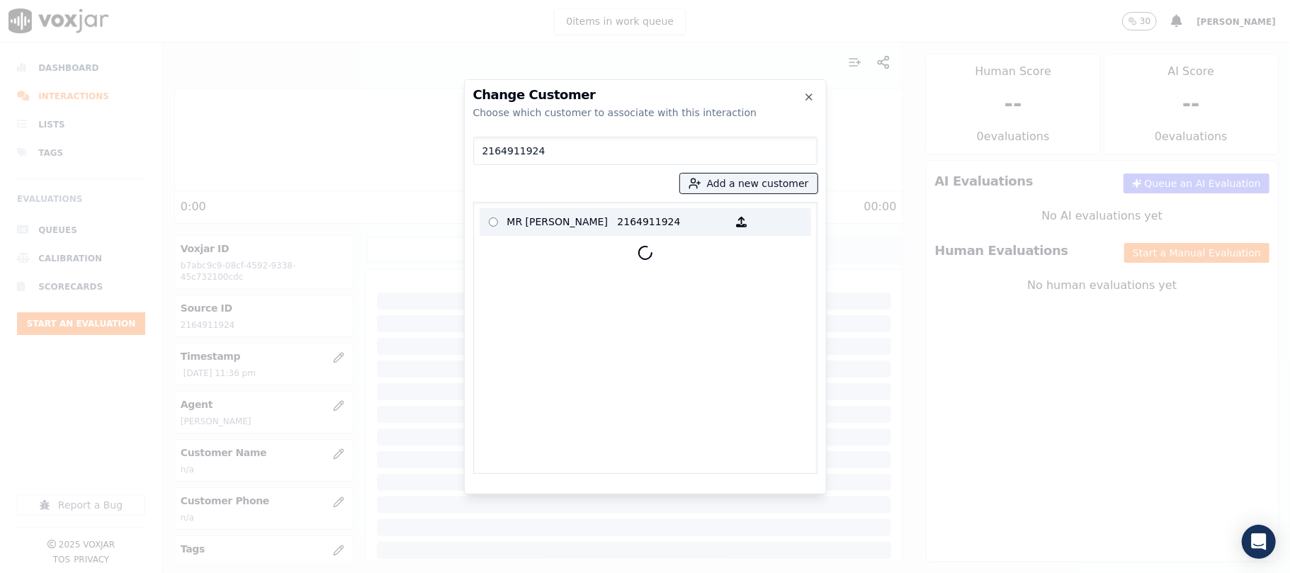
type input "2164911924"
click at [573, 220] on p "MR [PERSON_NAME]" at bounding box center [562, 222] width 111 height 22
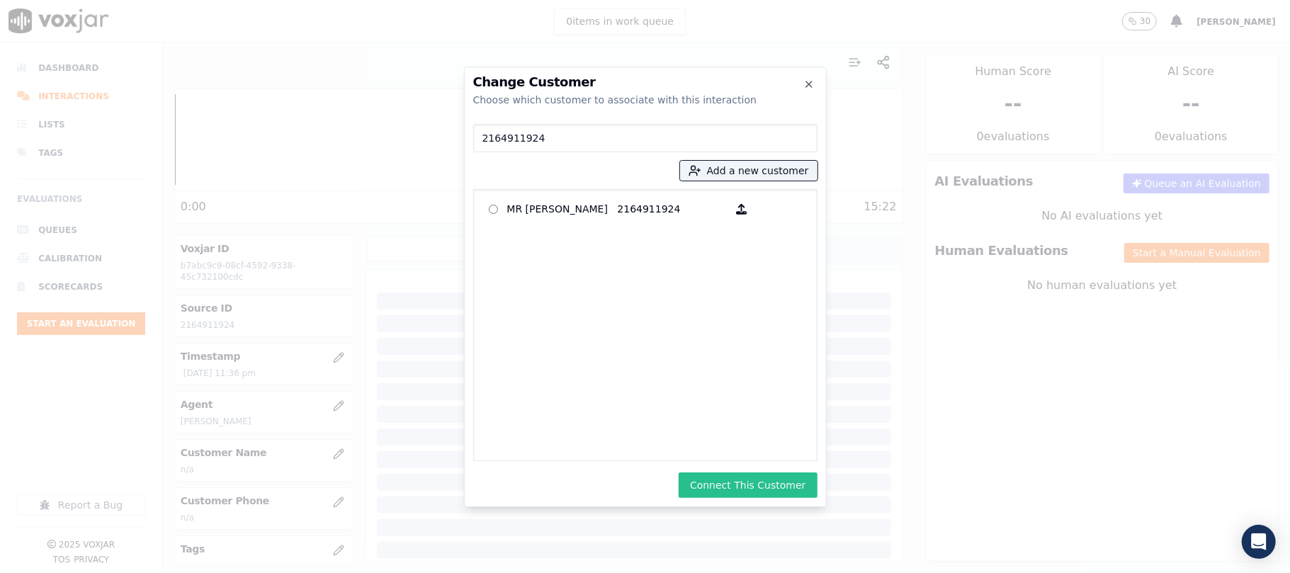
click at [727, 478] on button "Connect This Customer" at bounding box center [748, 486] width 138 height 26
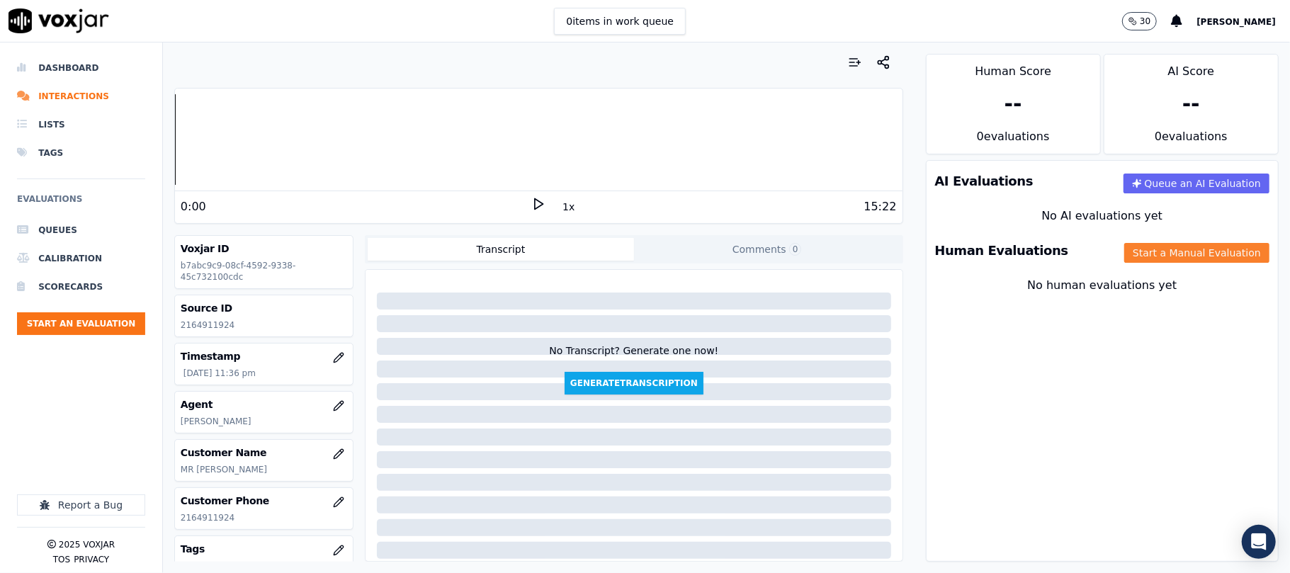
click at [1168, 262] on button "Start a Manual Evaluation" at bounding box center [1197, 253] width 145 height 20
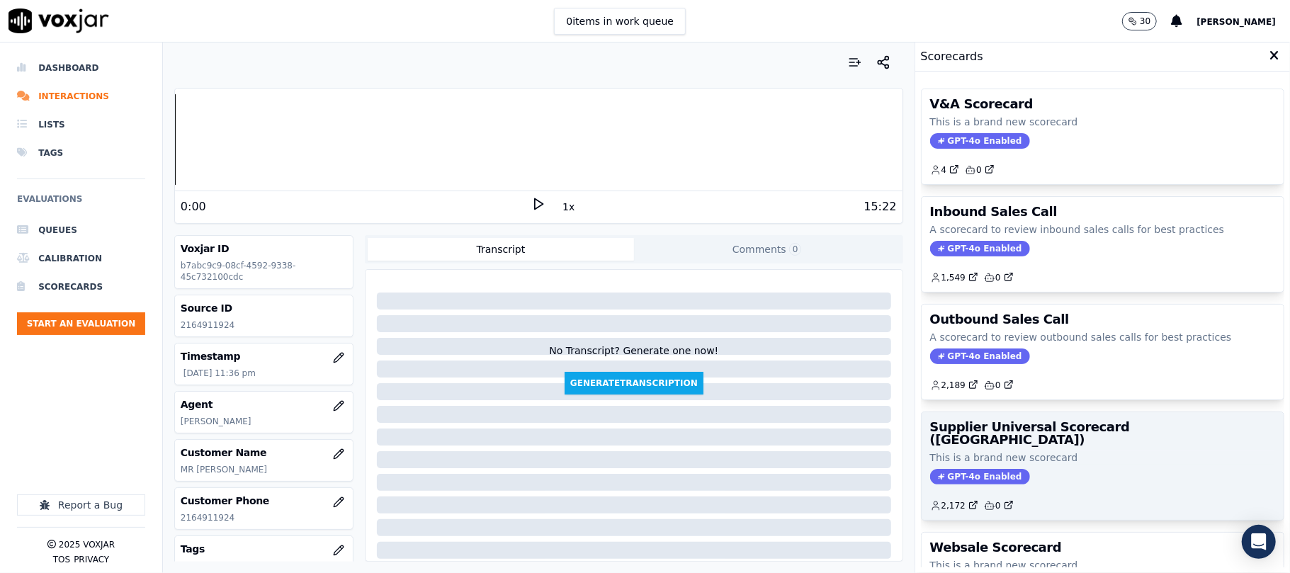
click at [1064, 451] on p "This is a brand new scorecard" at bounding box center [1102, 458] width 345 height 14
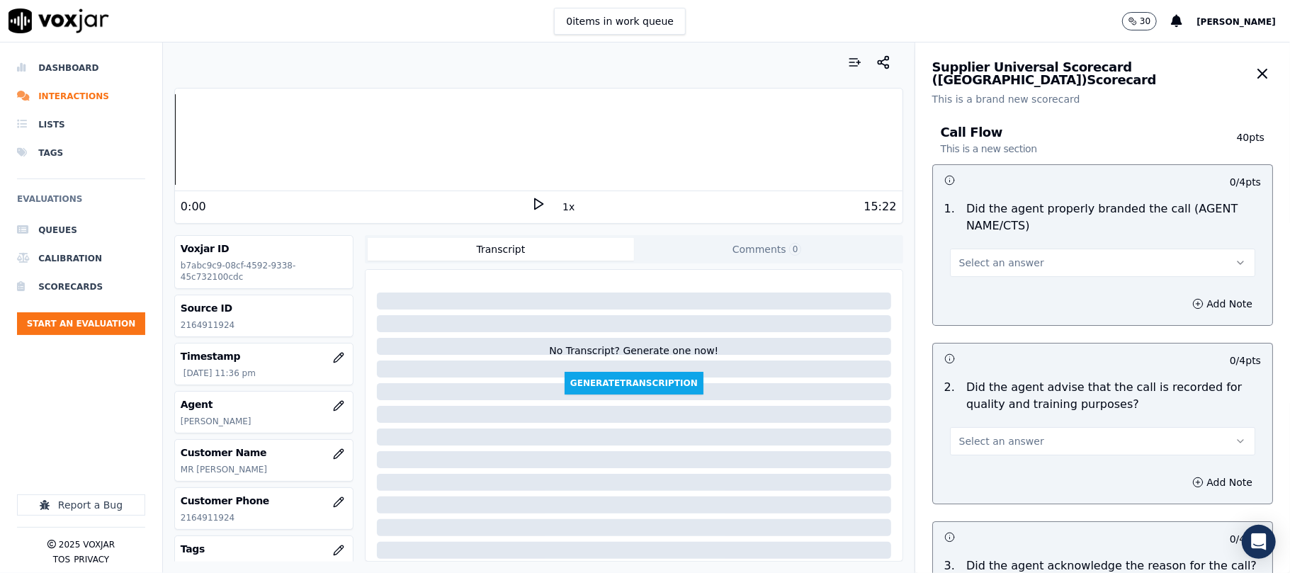
click at [1030, 268] on button "Select an answer" at bounding box center [1102, 263] width 305 height 28
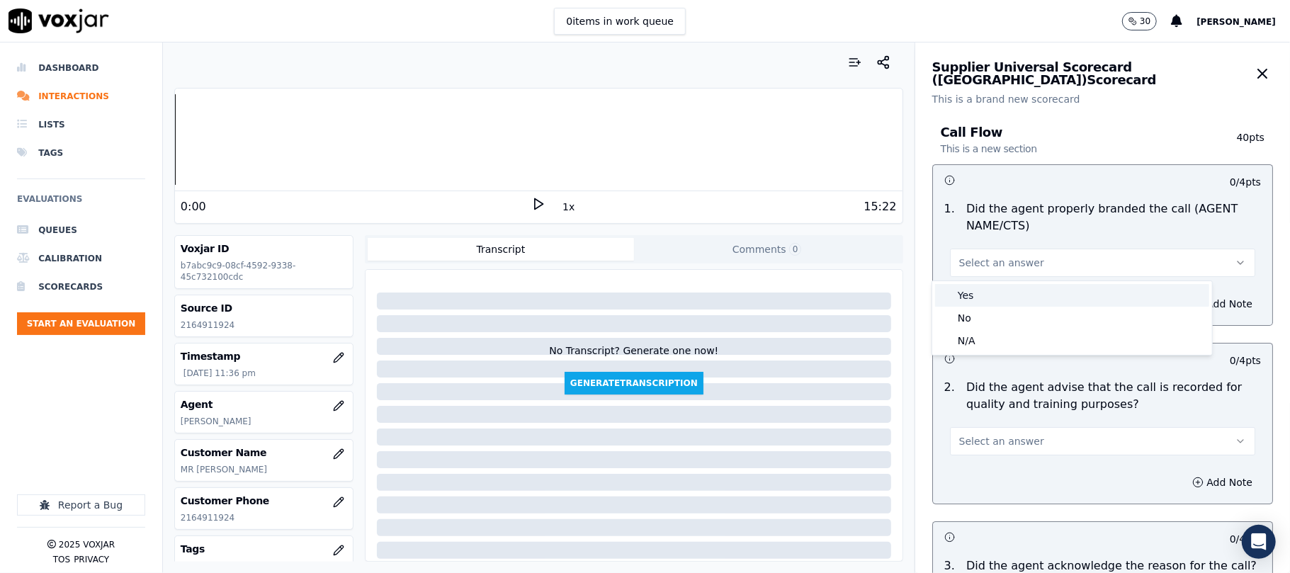
click at [1016, 293] on div "Yes" at bounding box center [1072, 295] width 274 height 23
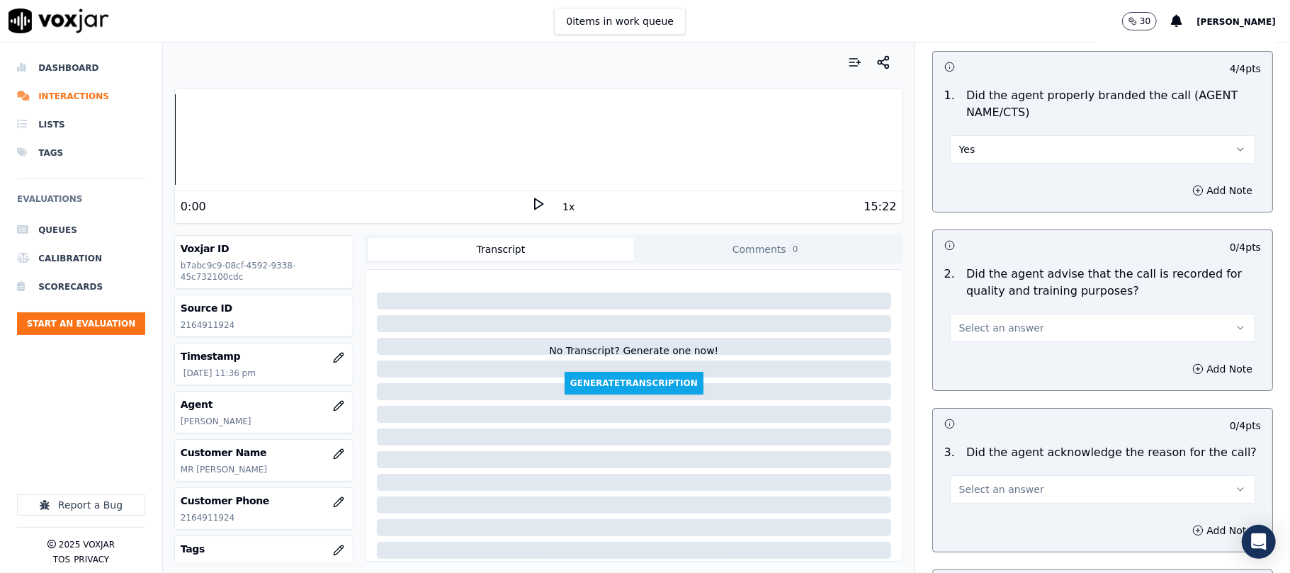
scroll to position [157, 0]
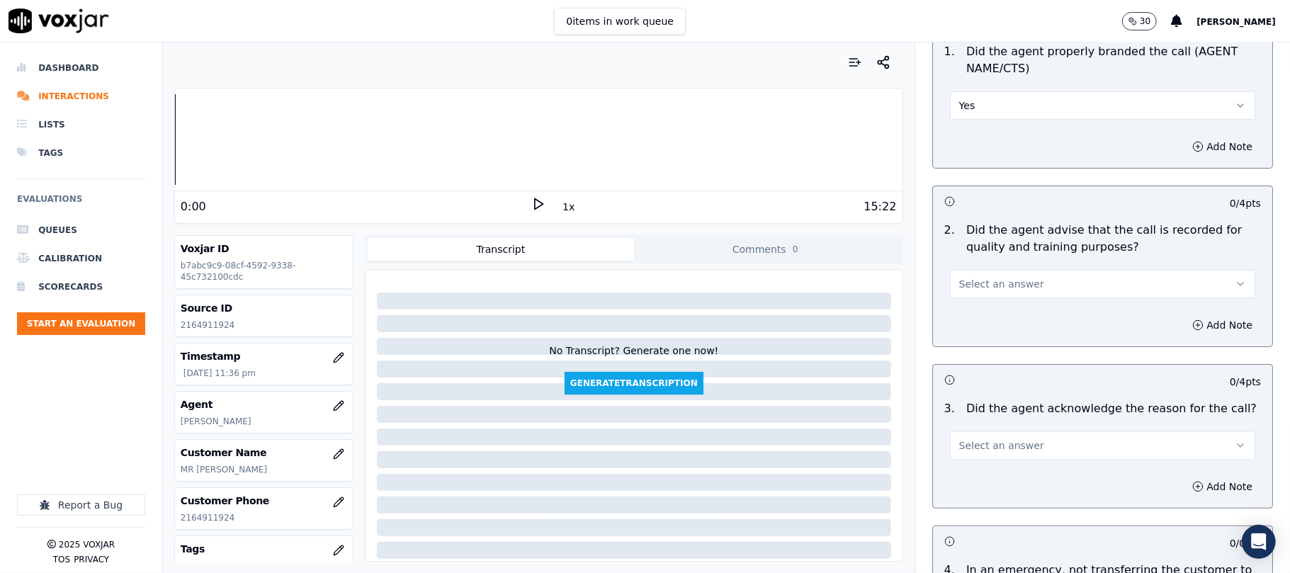
click at [965, 267] on div "Select an answer" at bounding box center [1102, 282] width 305 height 31
click at [979, 293] on button "Select an answer" at bounding box center [1102, 284] width 305 height 28
click at [986, 308] on div "Yes" at bounding box center [1072, 316] width 274 height 23
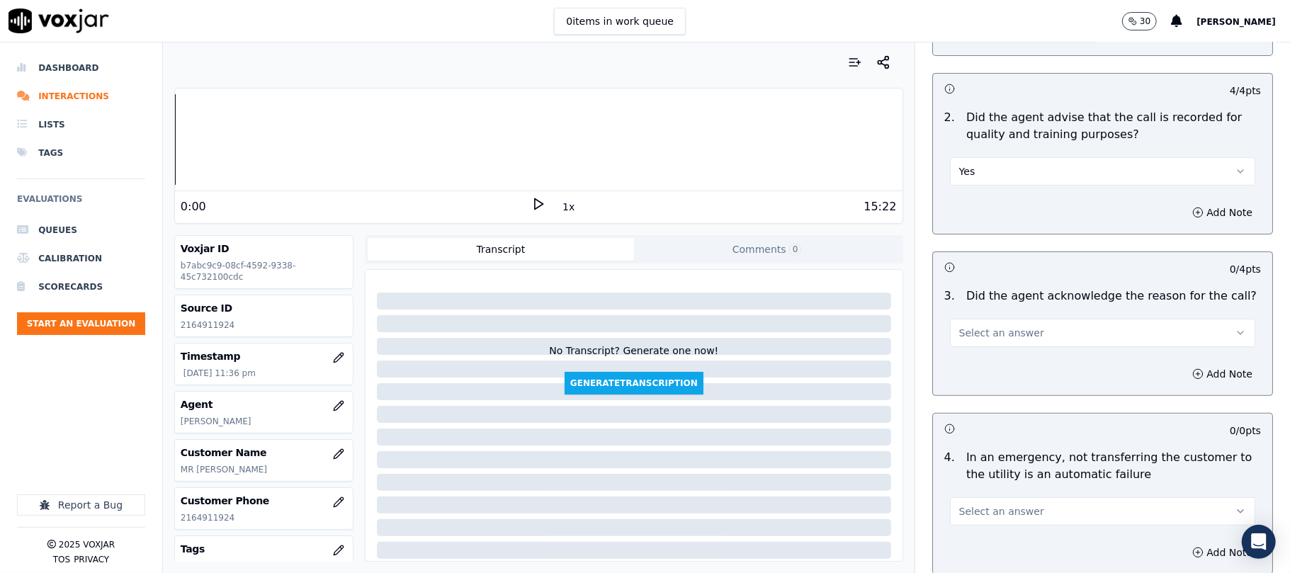
scroll to position [315, 0]
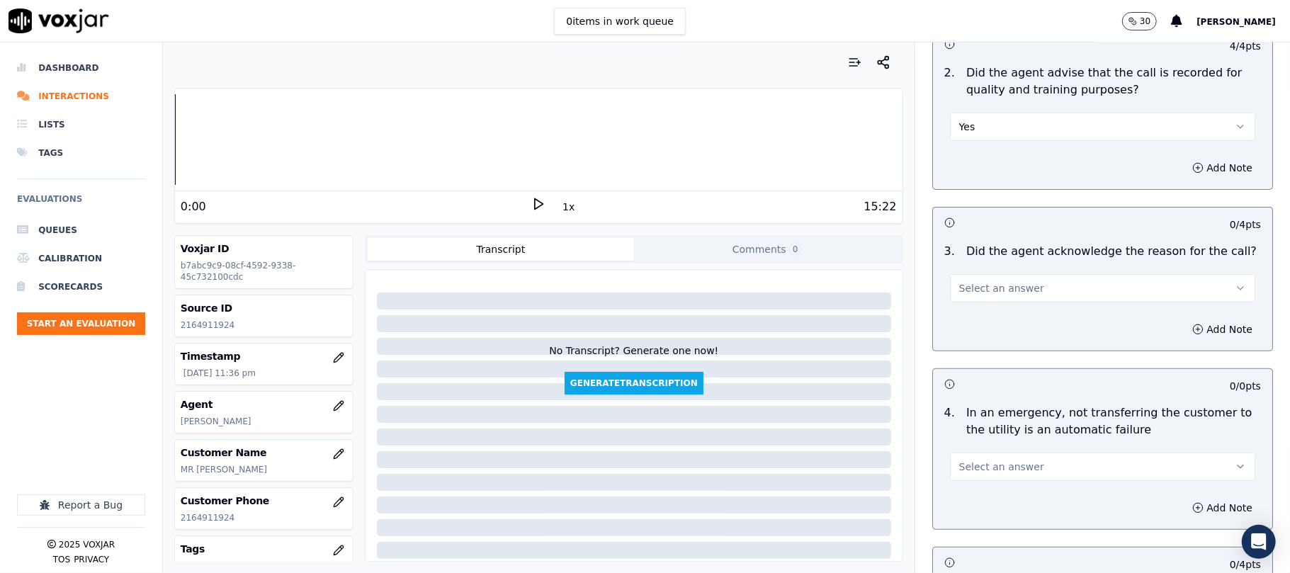
click at [989, 286] on span "Select an answer" at bounding box center [1002, 288] width 85 height 14
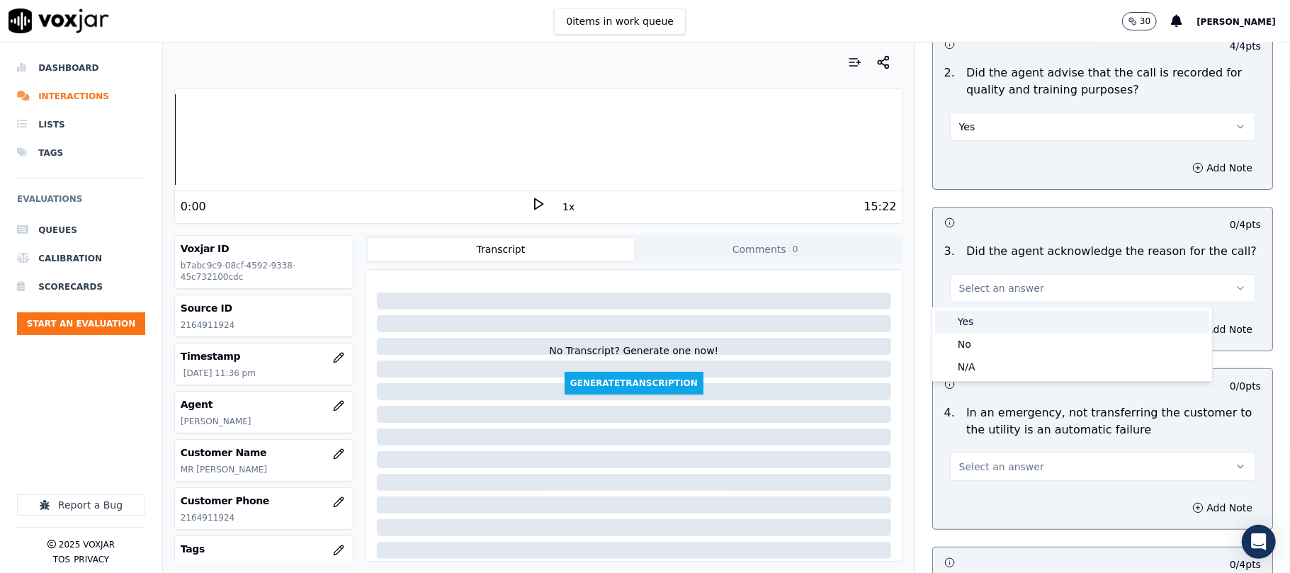
click at [992, 324] on div "Yes" at bounding box center [1072, 321] width 274 height 23
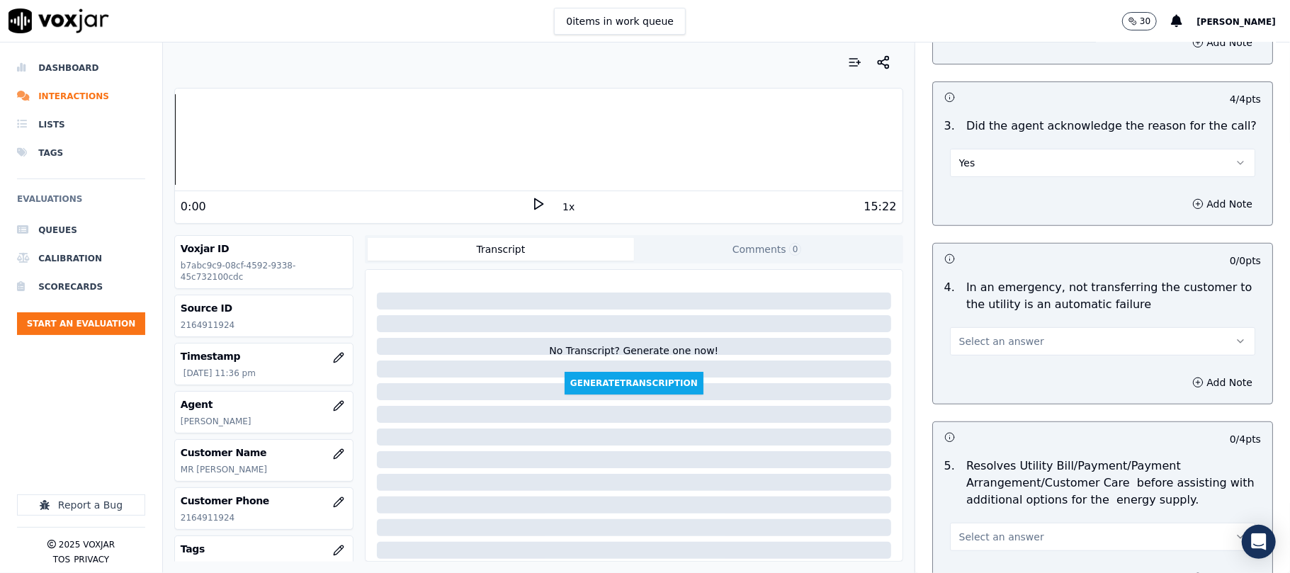
scroll to position [630, 0]
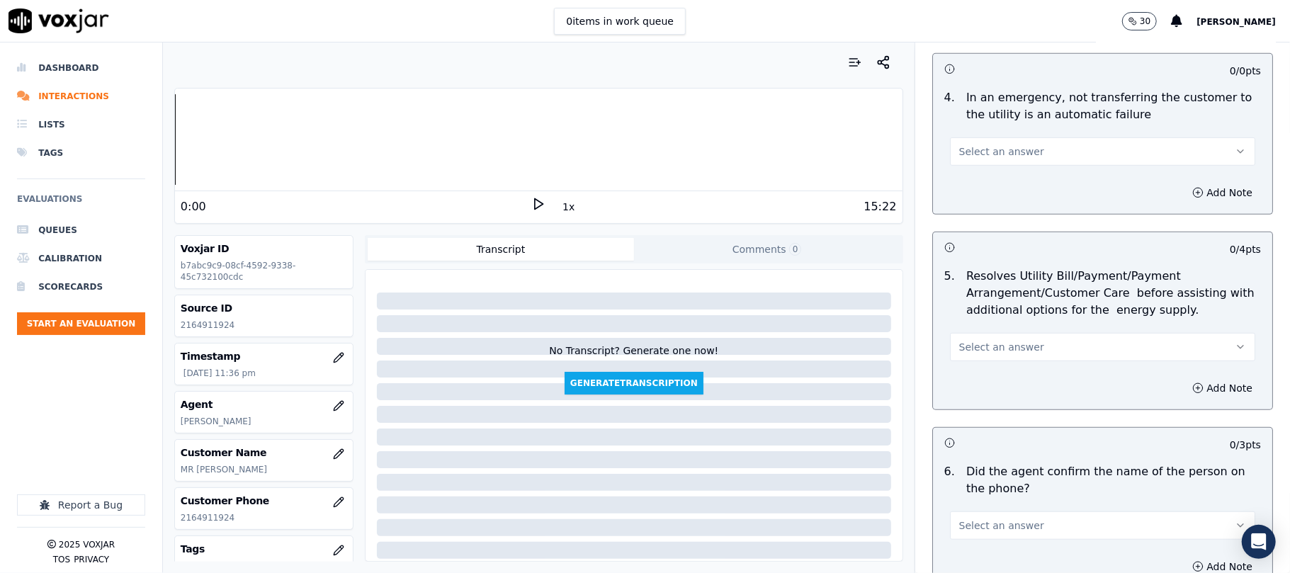
click at [975, 148] on span "Select an answer" at bounding box center [1002, 152] width 85 height 14
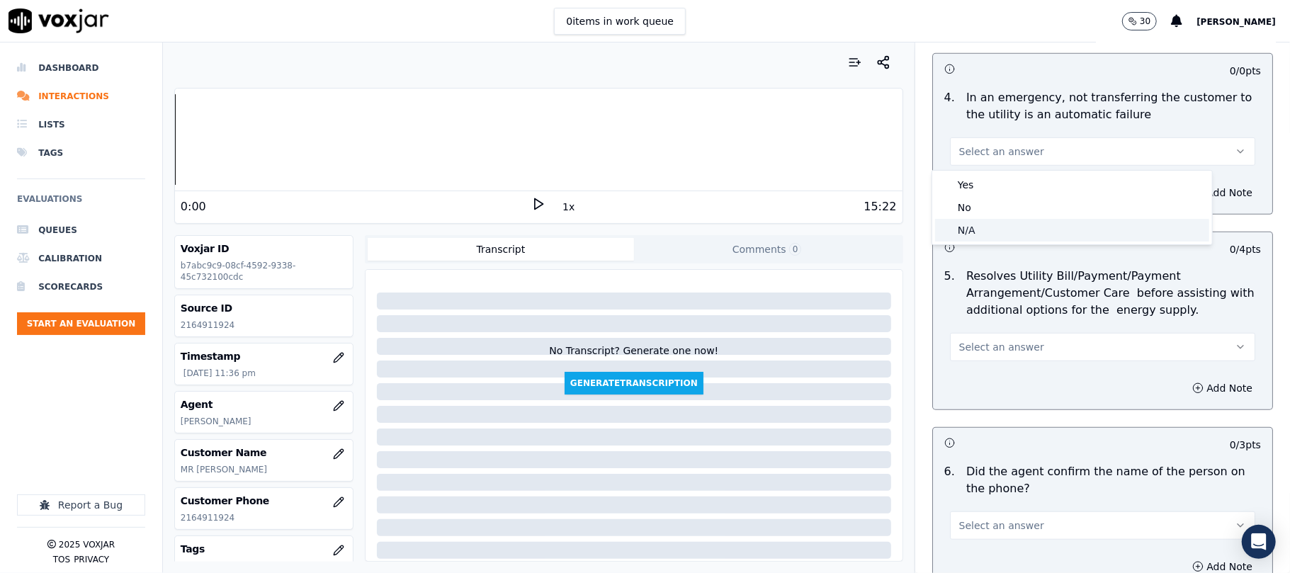
click at [1015, 240] on div "N/A" at bounding box center [1072, 230] width 274 height 23
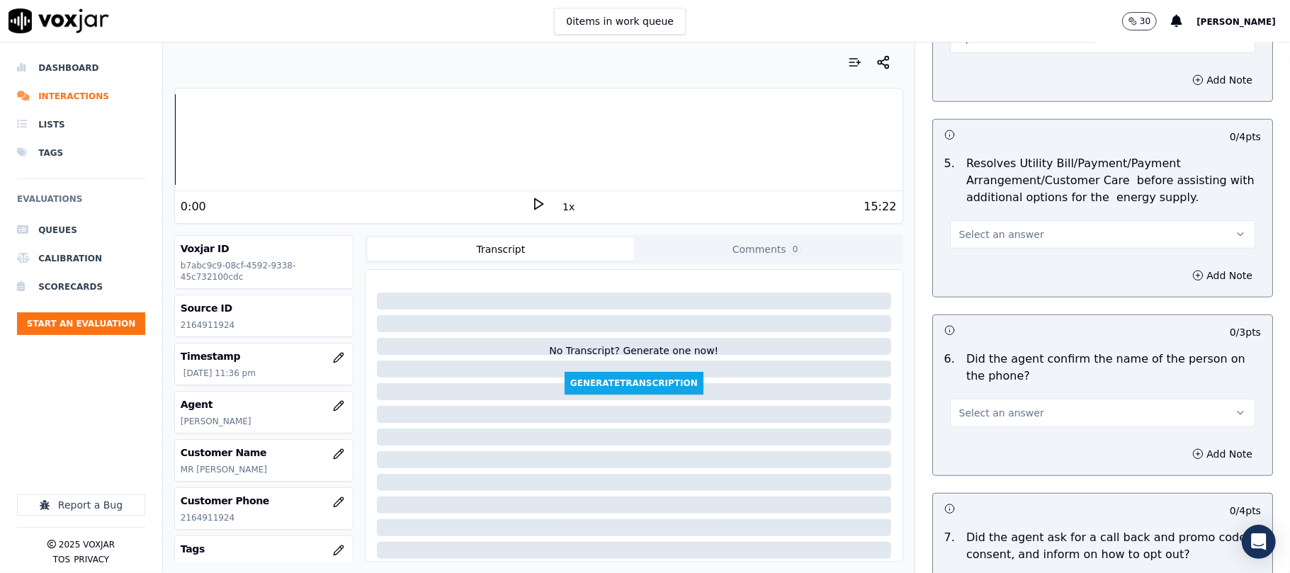
scroll to position [787, 0]
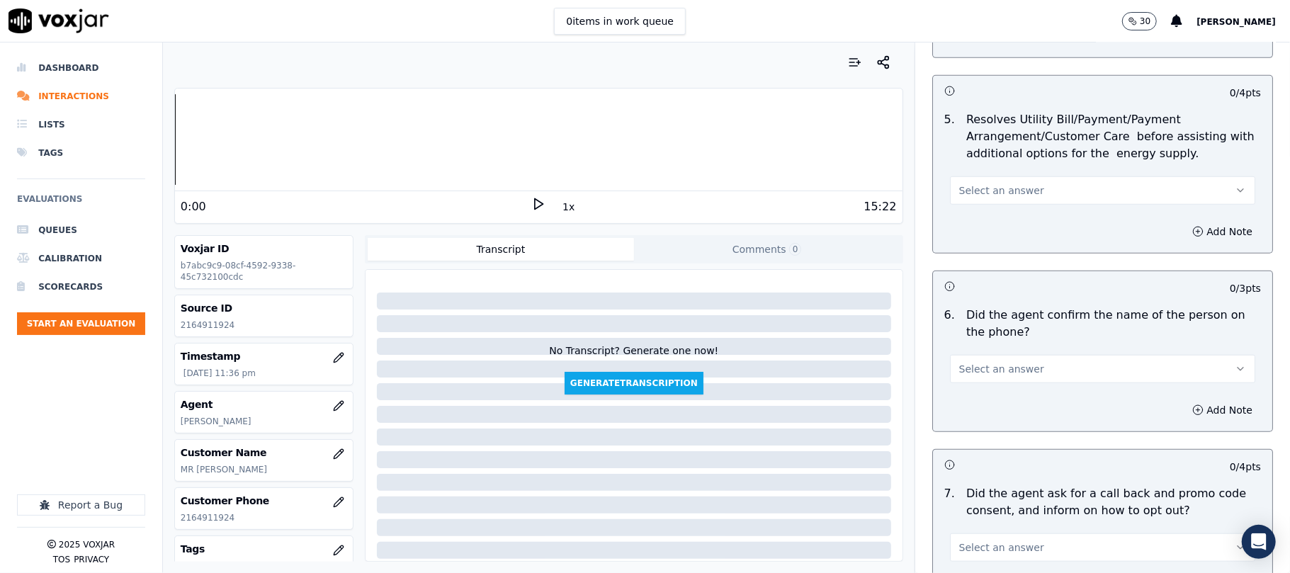
click at [984, 184] on button "Select an answer" at bounding box center [1102, 190] width 305 height 28
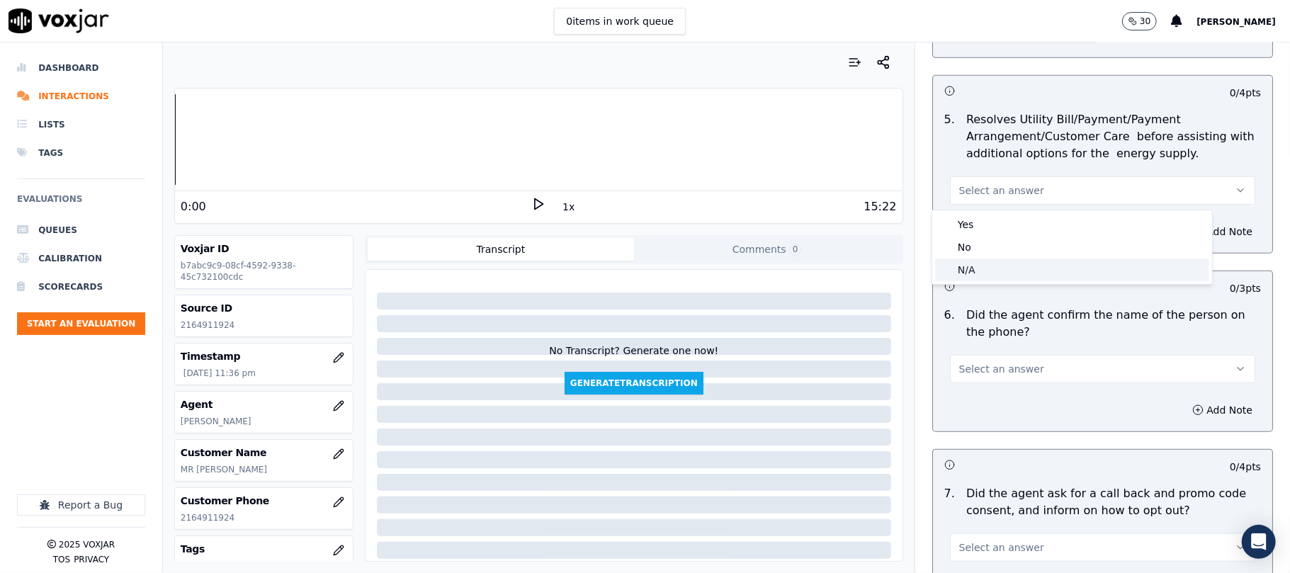
click at [1006, 261] on div "N/A" at bounding box center [1072, 270] width 274 height 23
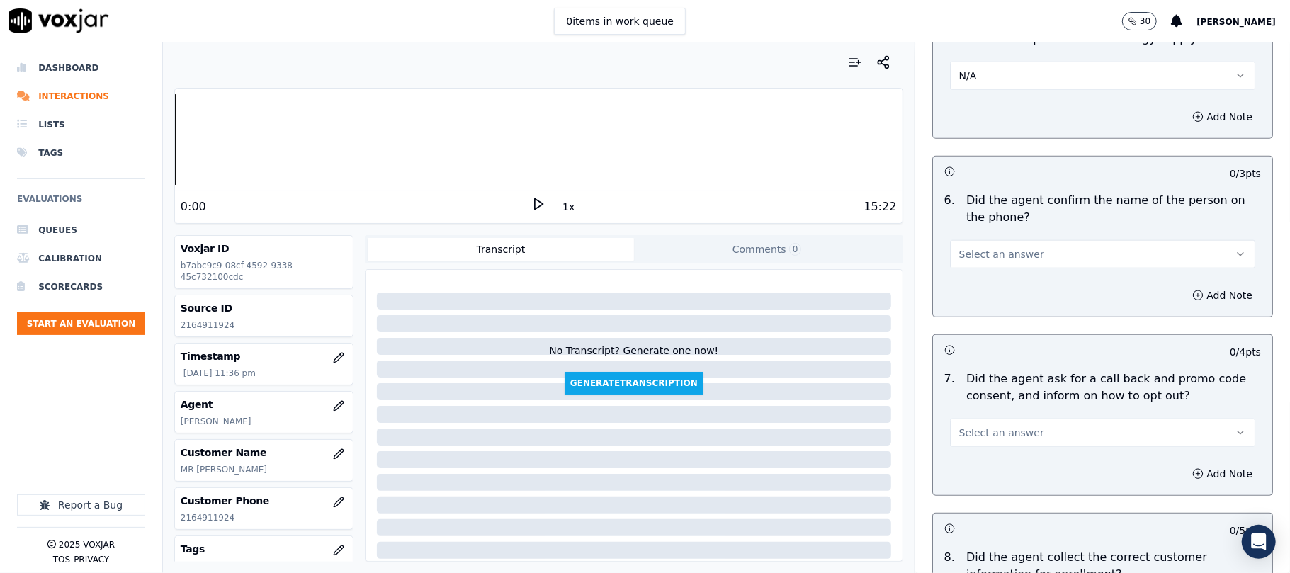
scroll to position [945, 0]
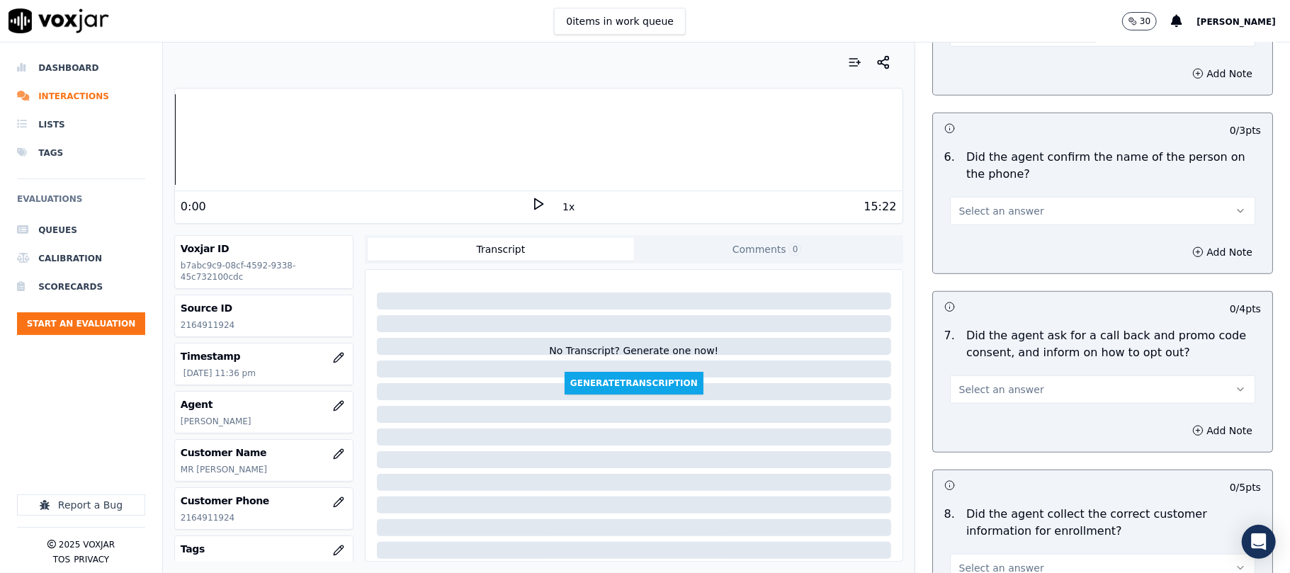
click at [967, 217] on span "Select an answer" at bounding box center [1002, 211] width 85 height 14
click at [989, 258] on div "No" at bounding box center [1072, 268] width 274 height 23
click at [984, 213] on button "No" at bounding box center [1102, 211] width 305 height 28
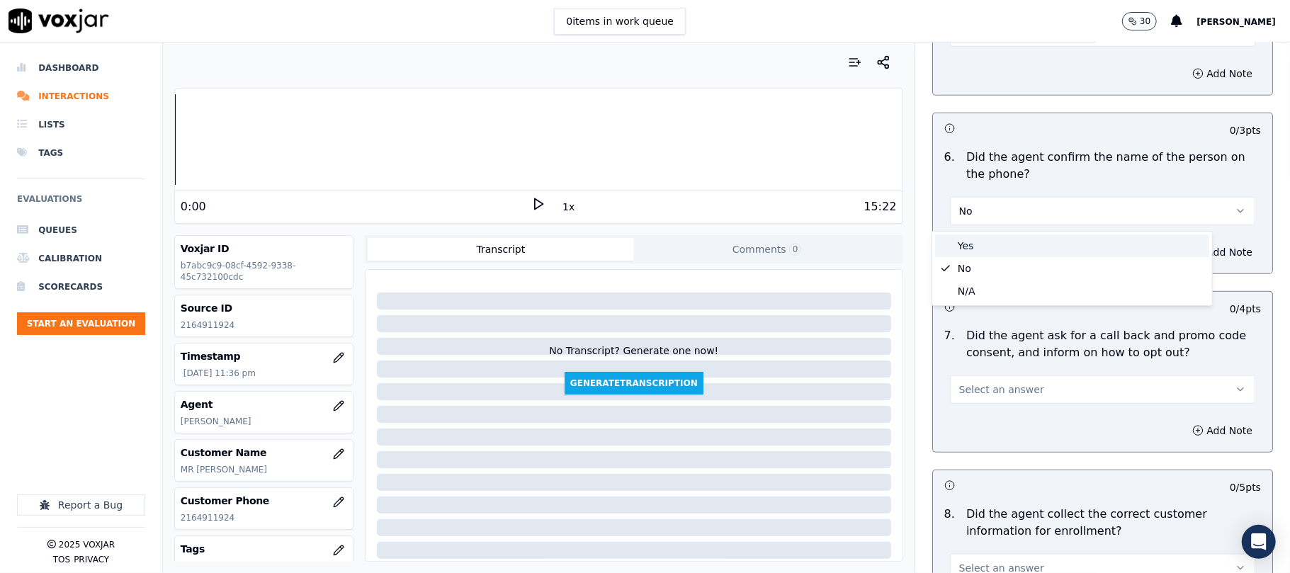
click at [987, 241] on div "Yes" at bounding box center [1072, 246] width 274 height 23
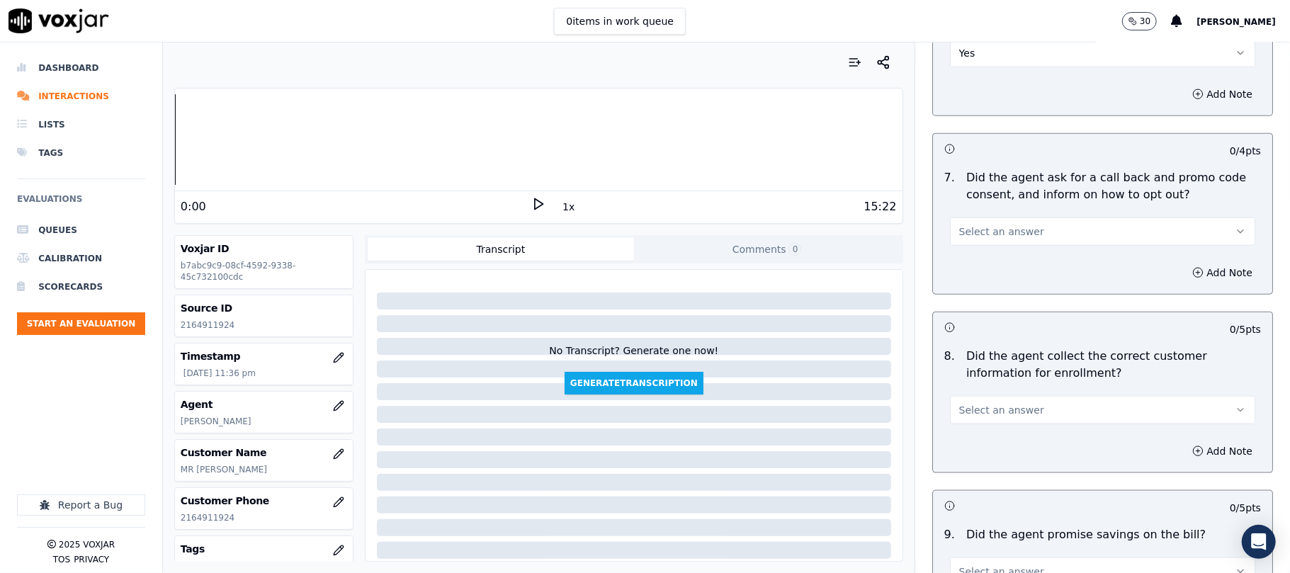
click at [972, 236] on span "Select an answer" at bounding box center [1002, 232] width 85 height 14
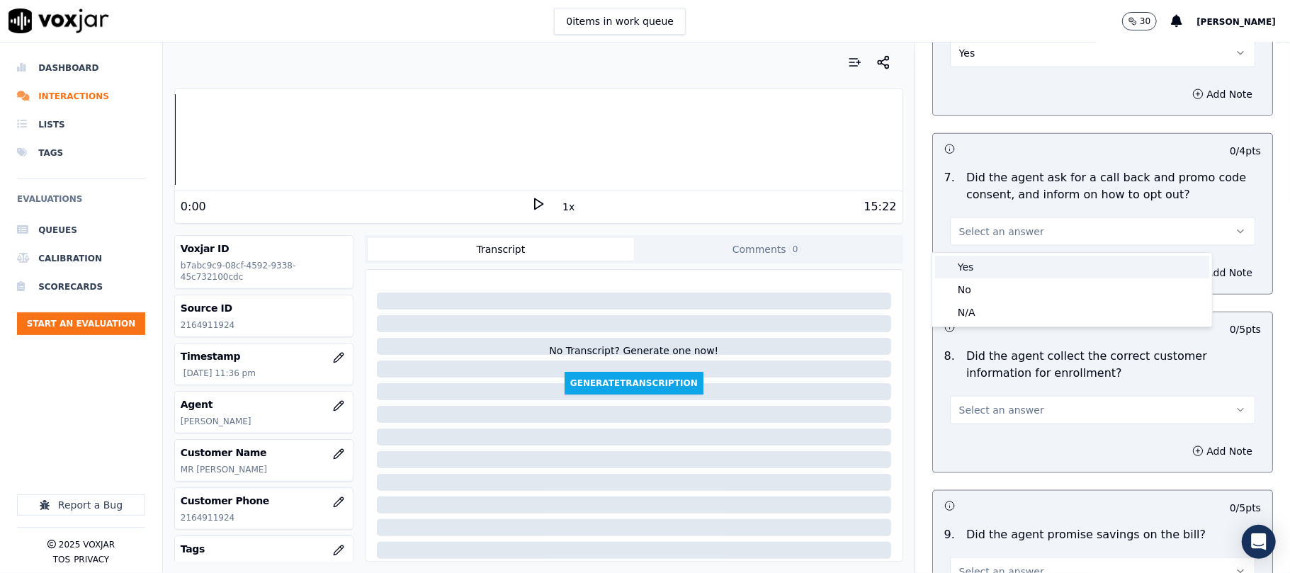
click at [986, 265] on div "Yes" at bounding box center [1072, 267] width 274 height 23
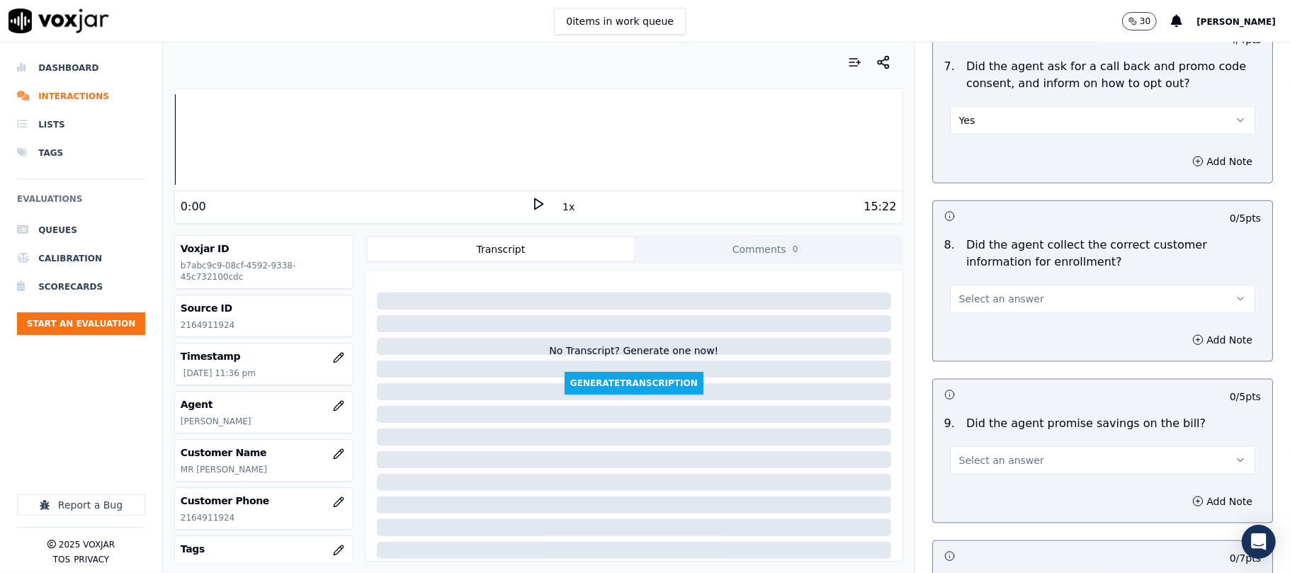
scroll to position [1259, 0]
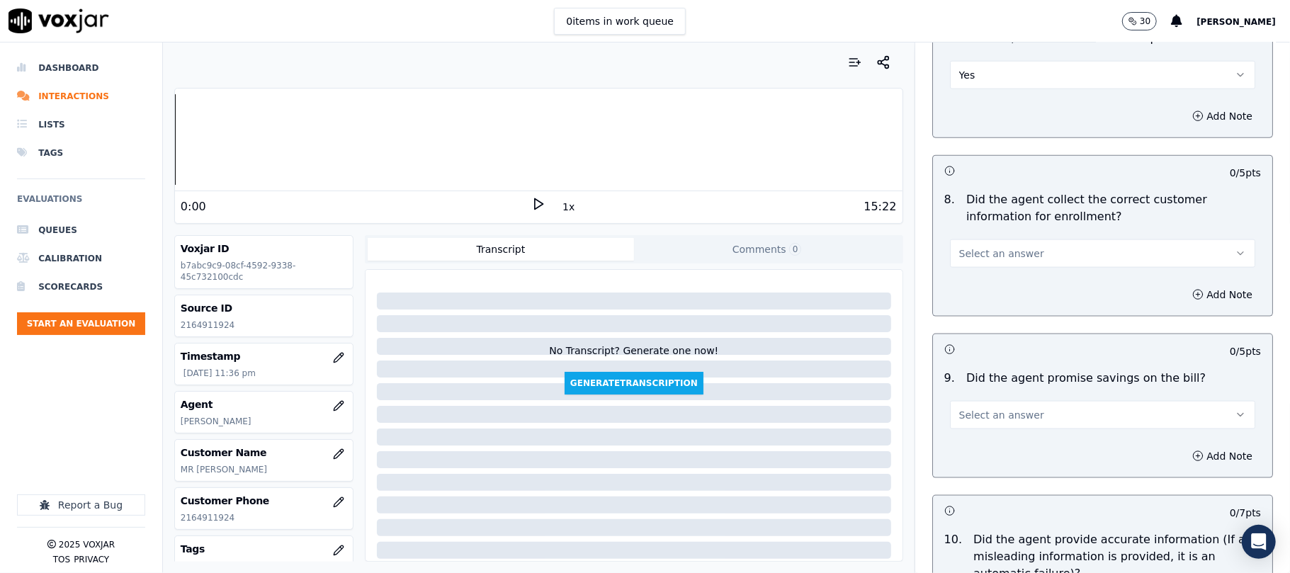
click at [967, 242] on button "Select an answer" at bounding box center [1102, 254] width 305 height 28
click at [967, 279] on div "Yes" at bounding box center [1072, 289] width 274 height 23
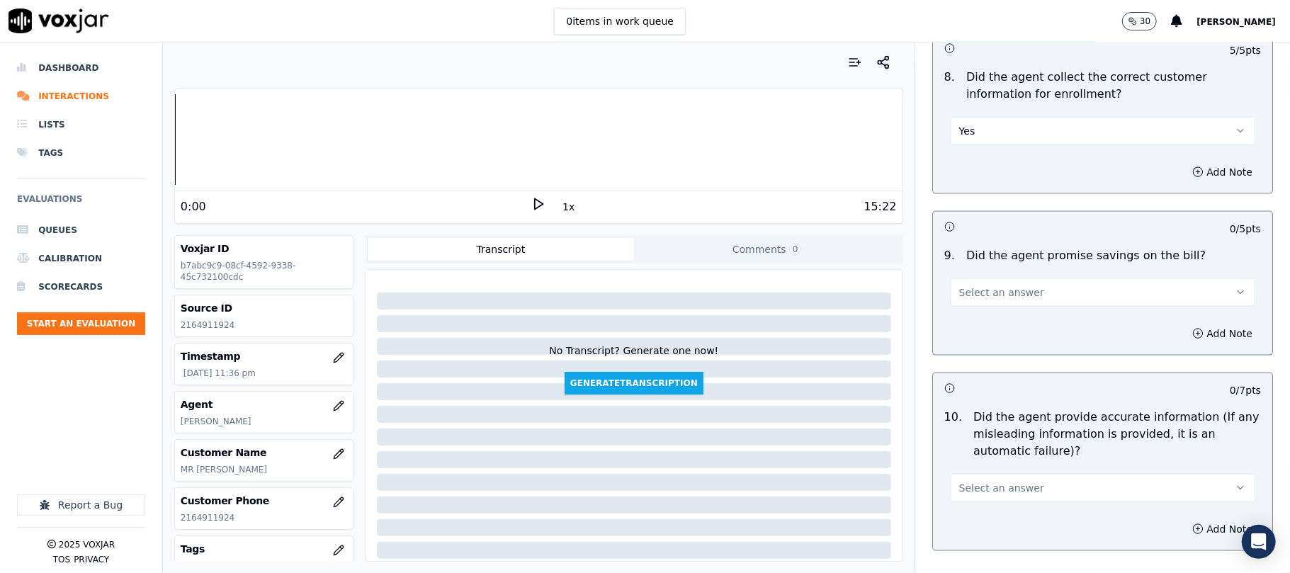
scroll to position [1417, 0]
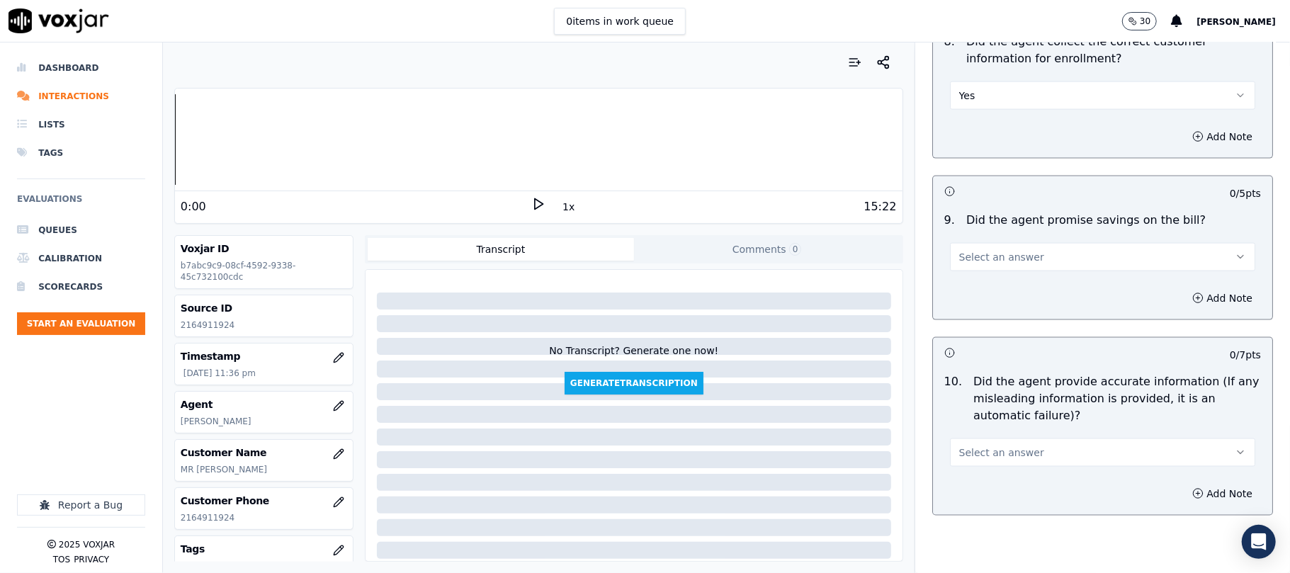
click at [970, 264] on span "Select an answer" at bounding box center [1002, 257] width 85 height 14
click at [970, 340] on div "N/A" at bounding box center [1072, 338] width 274 height 23
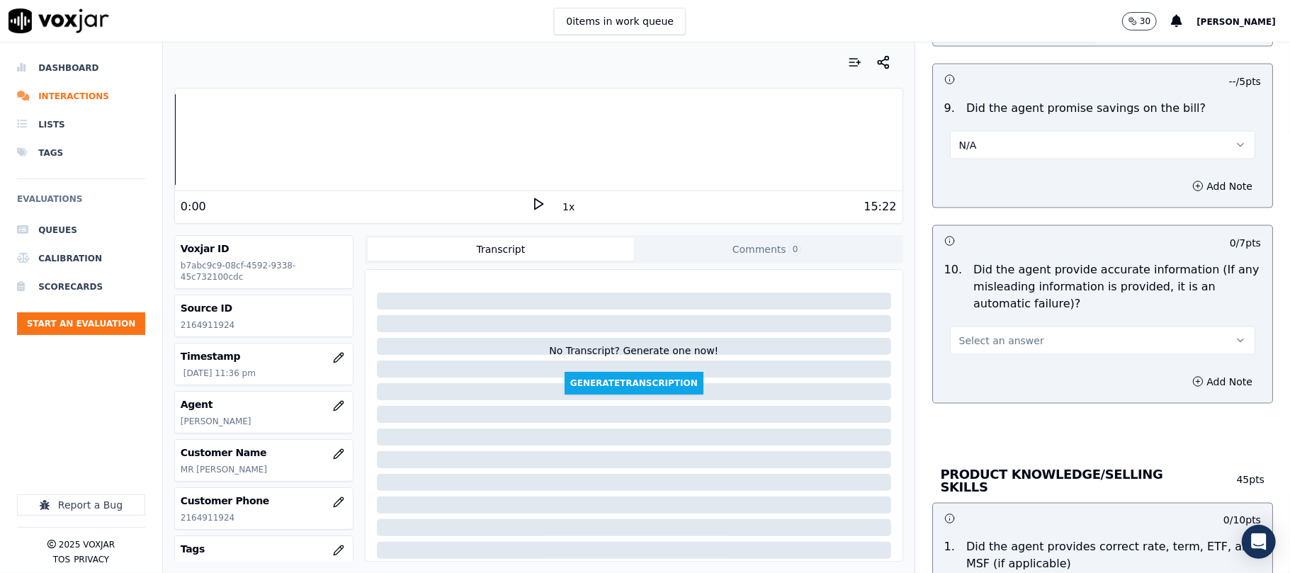
scroll to position [1575, 0]
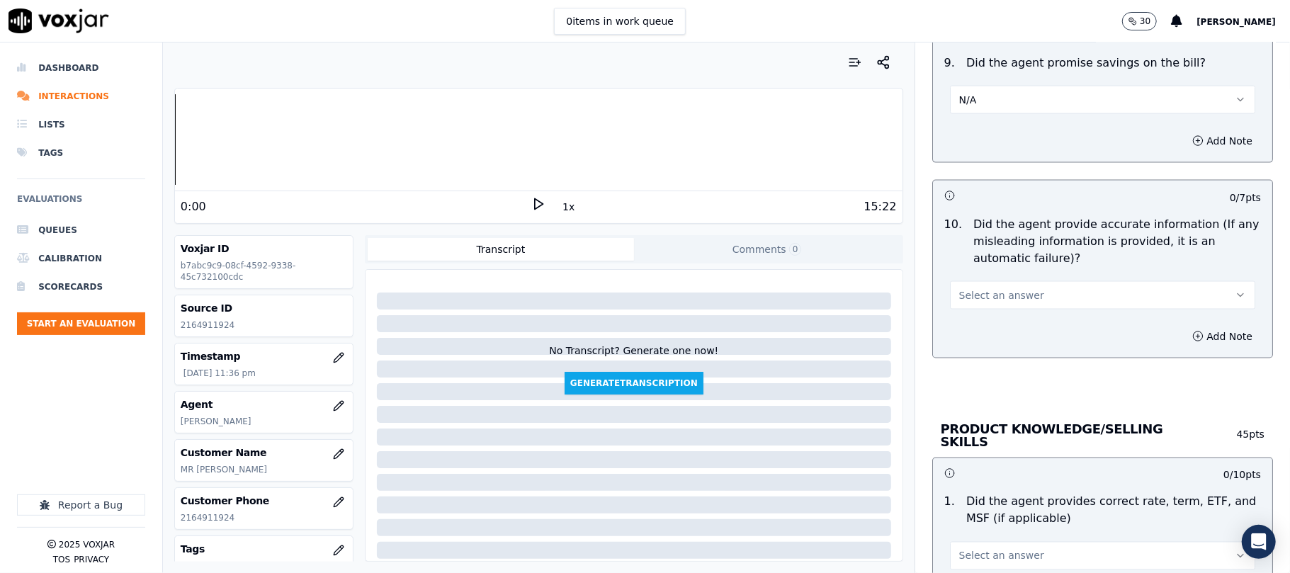
click at [979, 303] on span "Select an answer" at bounding box center [1002, 295] width 85 height 14
click at [981, 327] on div "Yes" at bounding box center [1072, 331] width 274 height 23
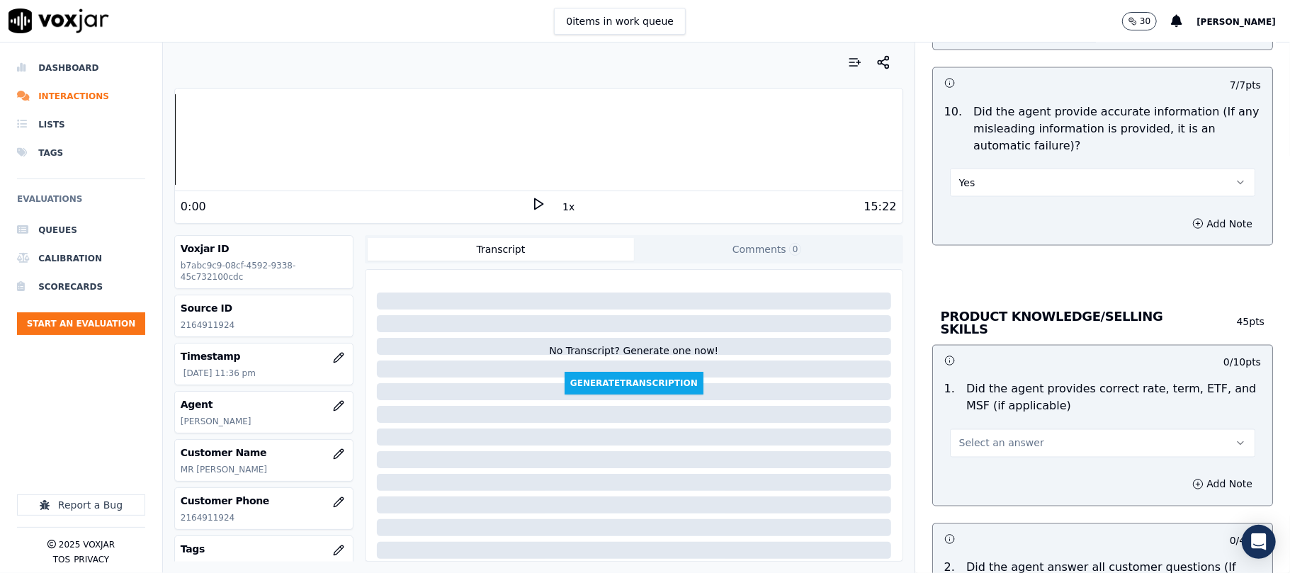
scroll to position [1732, 0]
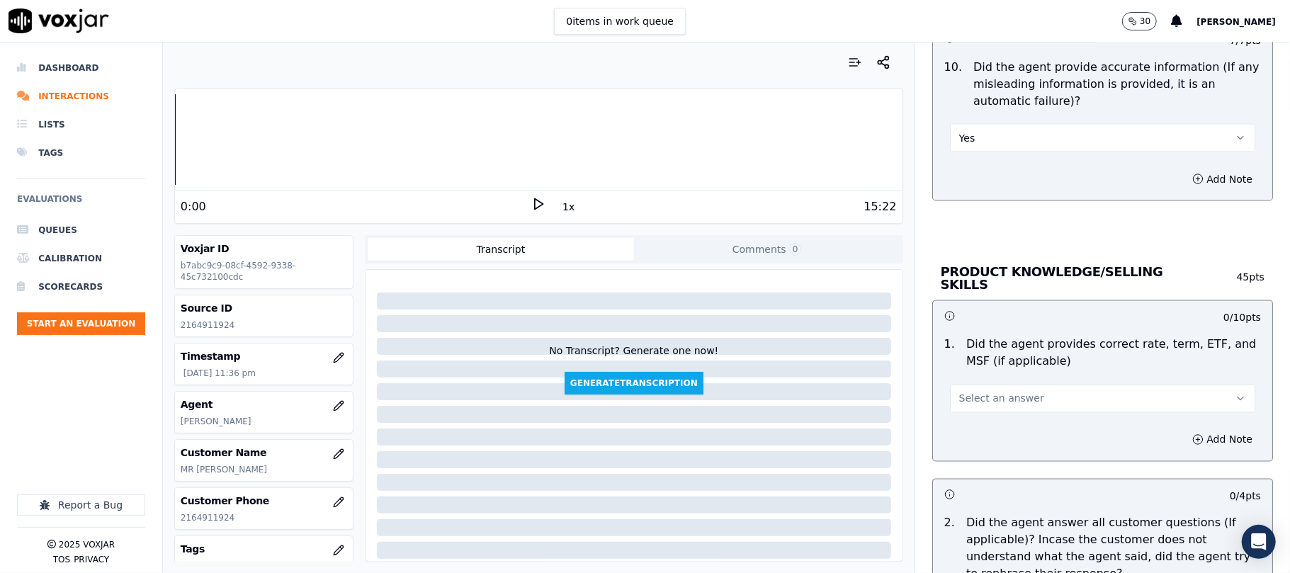
click at [990, 395] on span "Select an answer" at bounding box center [1002, 399] width 85 height 14
click at [988, 427] on div "Yes" at bounding box center [1072, 428] width 274 height 23
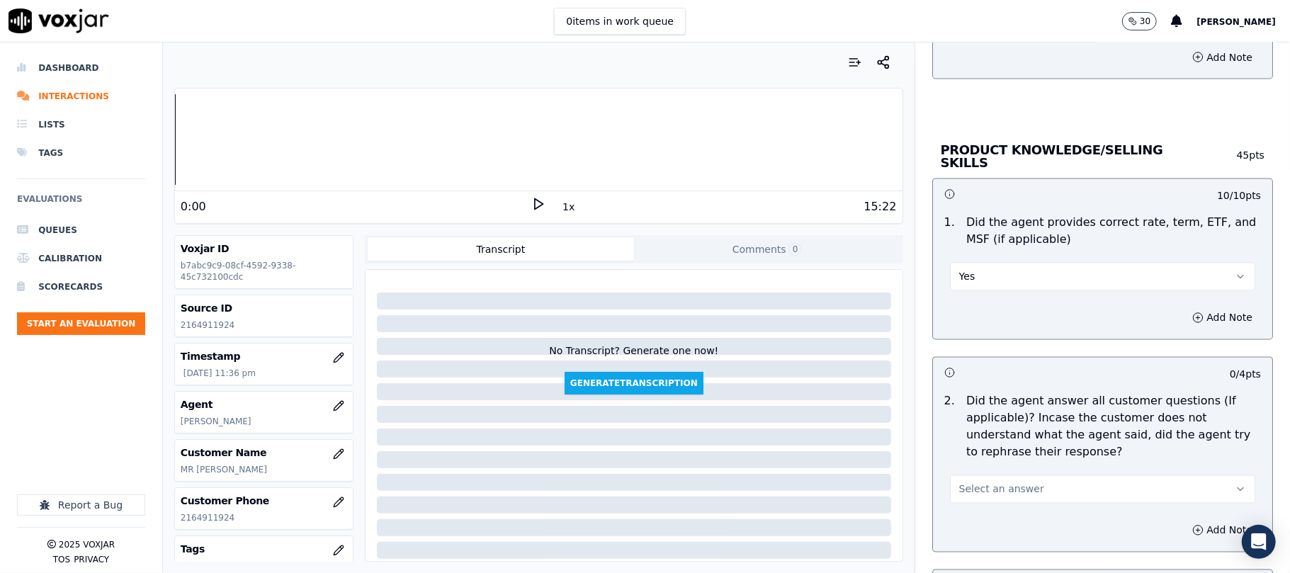
scroll to position [2047, 0]
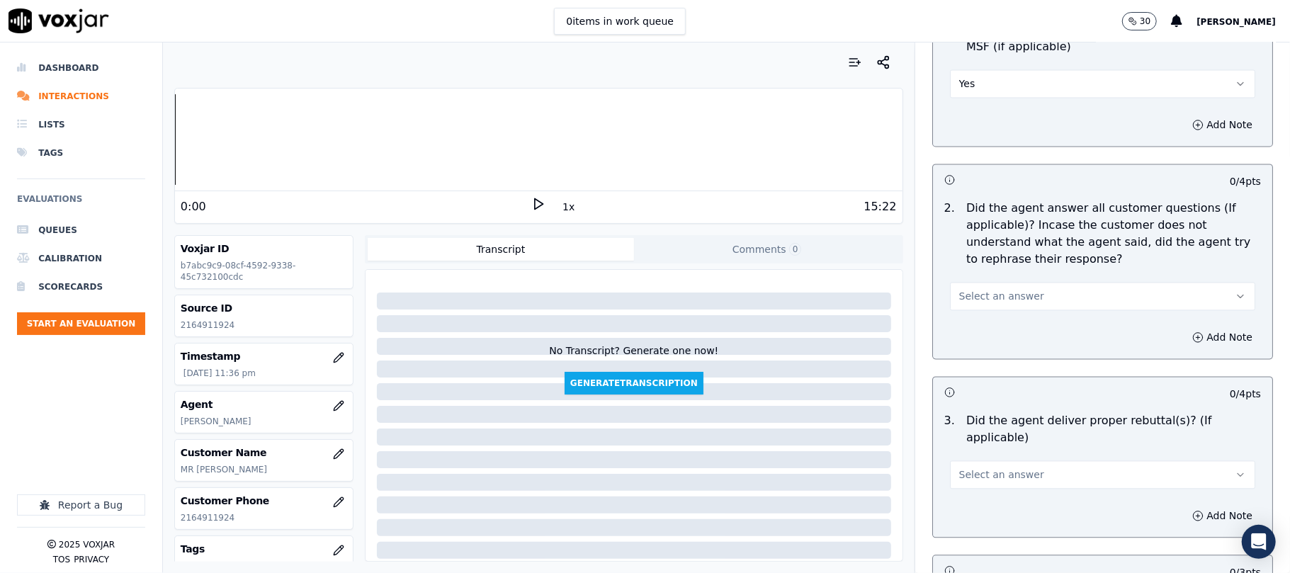
click at [990, 275] on div "Select an answer" at bounding box center [1103, 289] width 328 height 43
click at [975, 299] on span "Select an answer" at bounding box center [1002, 296] width 85 height 14
click at [975, 323] on div "Yes" at bounding box center [1072, 326] width 274 height 23
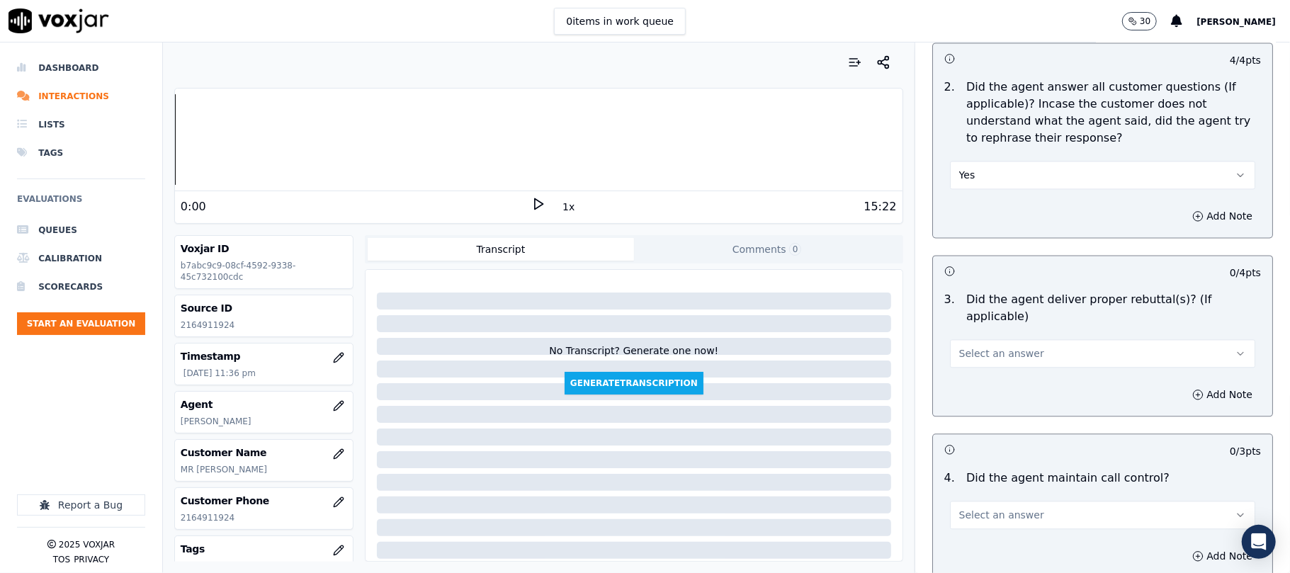
scroll to position [2204, 0]
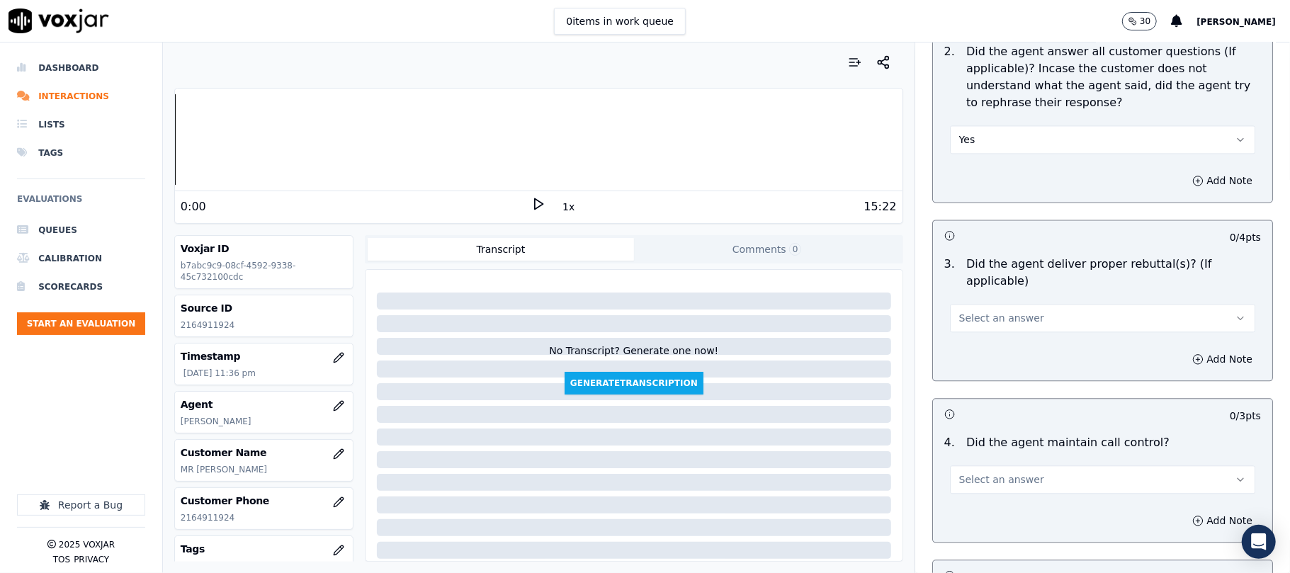
click at [981, 304] on button "Select an answer" at bounding box center [1102, 318] width 305 height 28
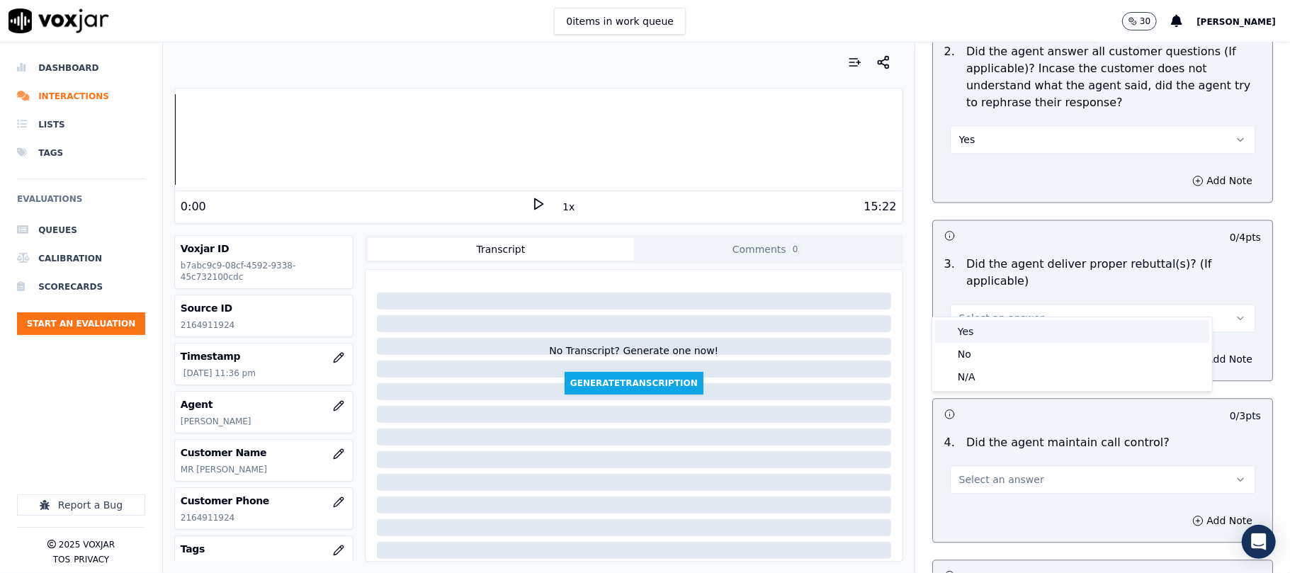
click at [977, 325] on div "Yes" at bounding box center [1072, 331] width 274 height 23
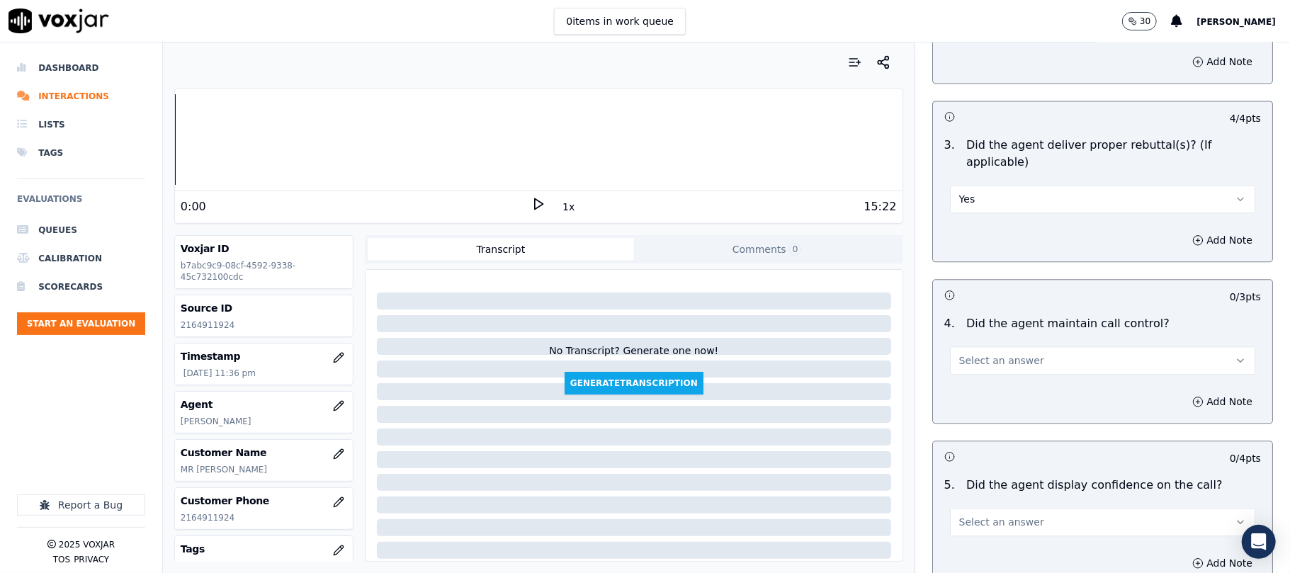
scroll to position [2362, 0]
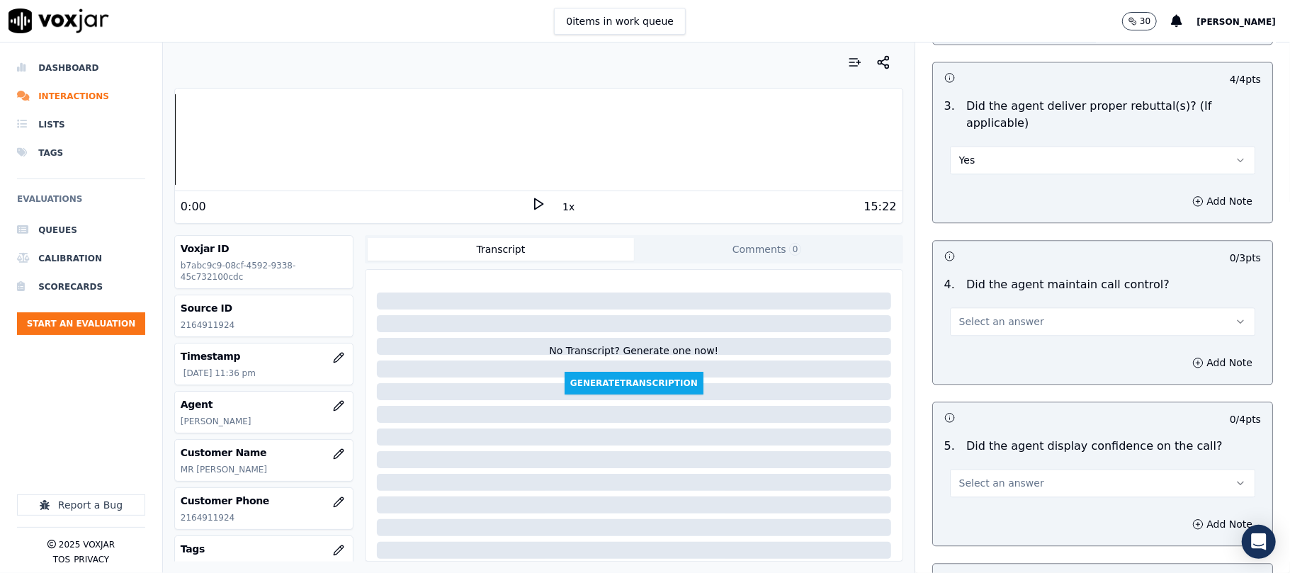
click at [977, 315] on span "Select an answer" at bounding box center [1002, 322] width 85 height 14
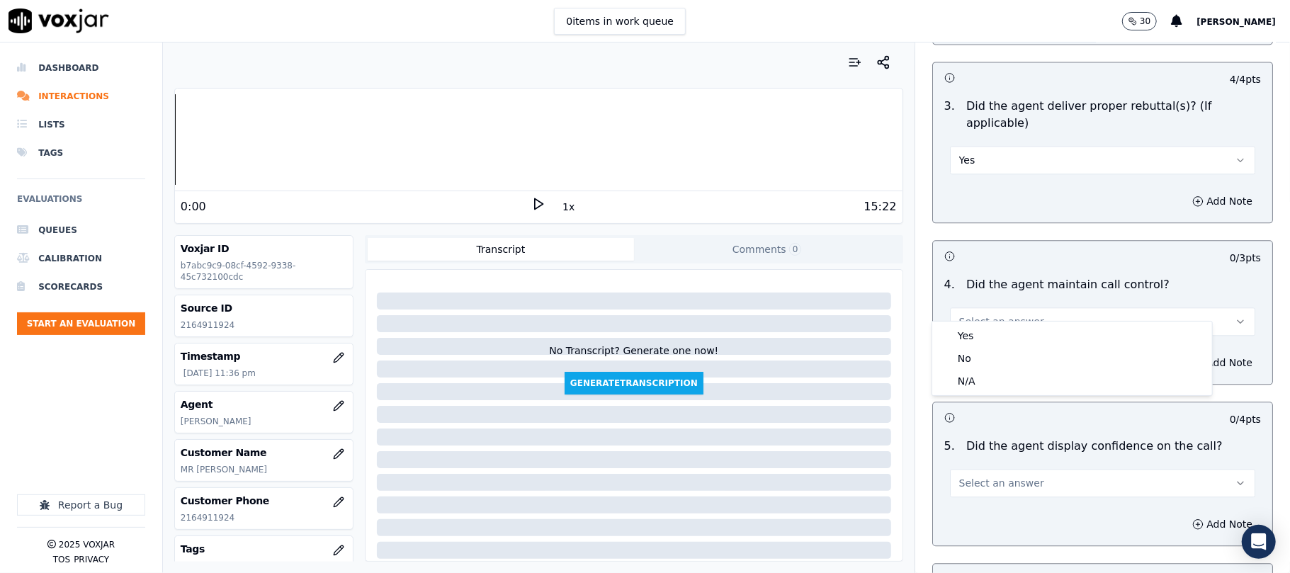
click at [977, 313] on button "Select an answer" at bounding box center [1102, 322] width 305 height 28
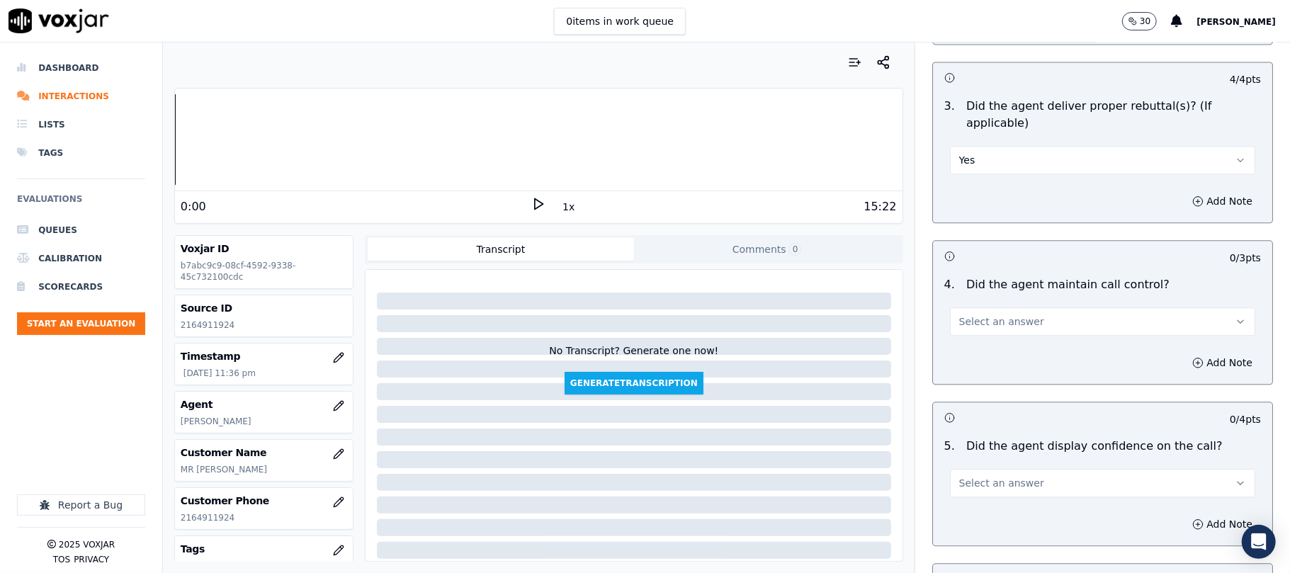
click at [972, 315] on button "Select an answer" at bounding box center [1102, 322] width 305 height 28
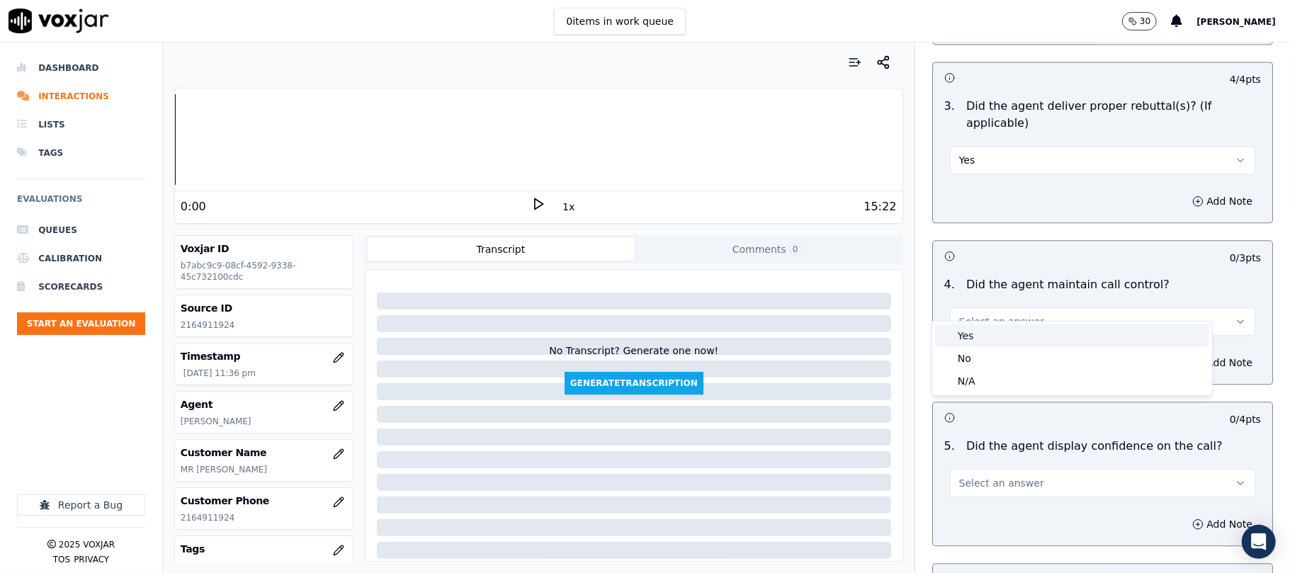
click at [970, 334] on div "Yes" at bounding box center [1072, 336] width 274 height 23
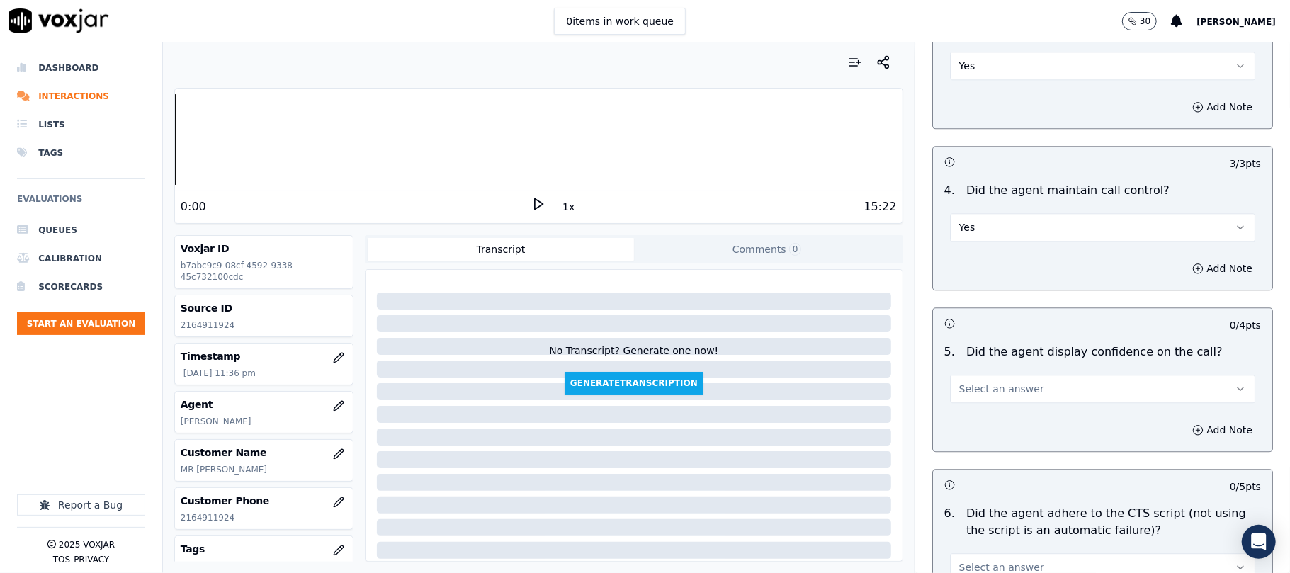
scroll to position [2520, 0]
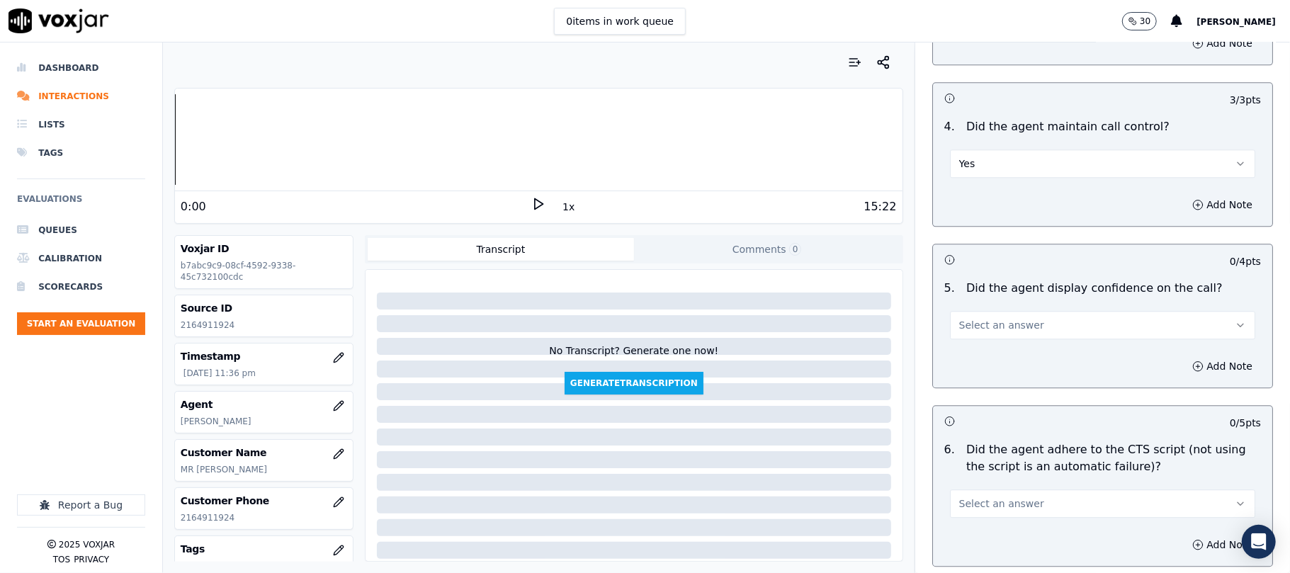
click at [993, 318] on span "Select an answer" at bounding box center [1002, 325] width 85 height 14
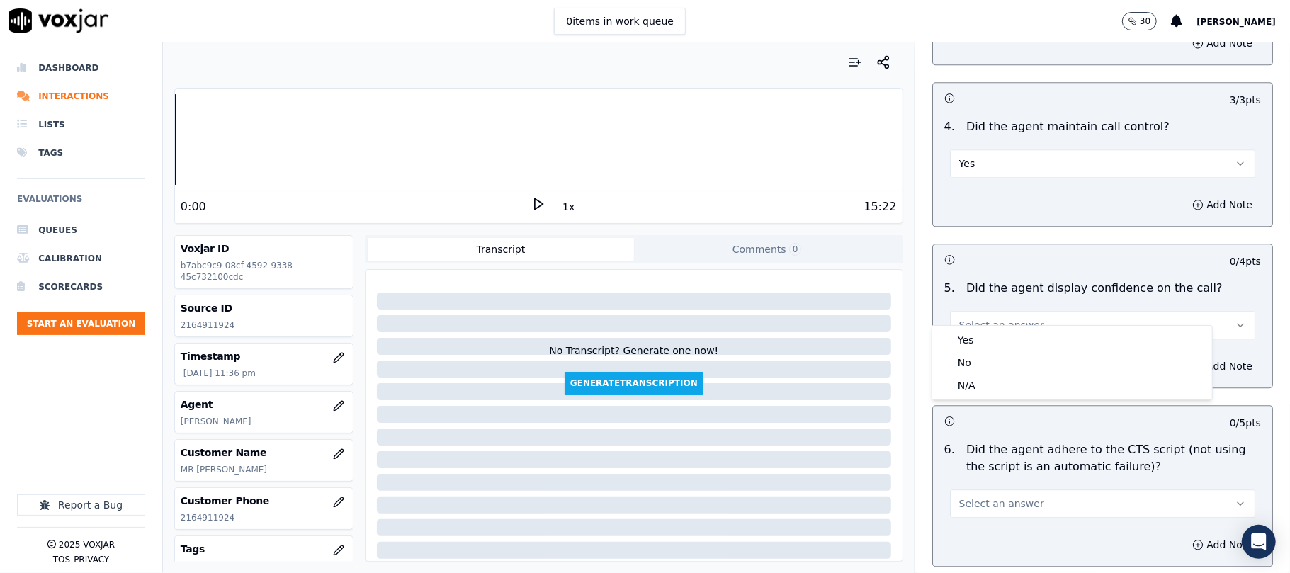
click at [982, 322] on button "Select an answer" at bounding box center [1102, 325] width 305 height 28
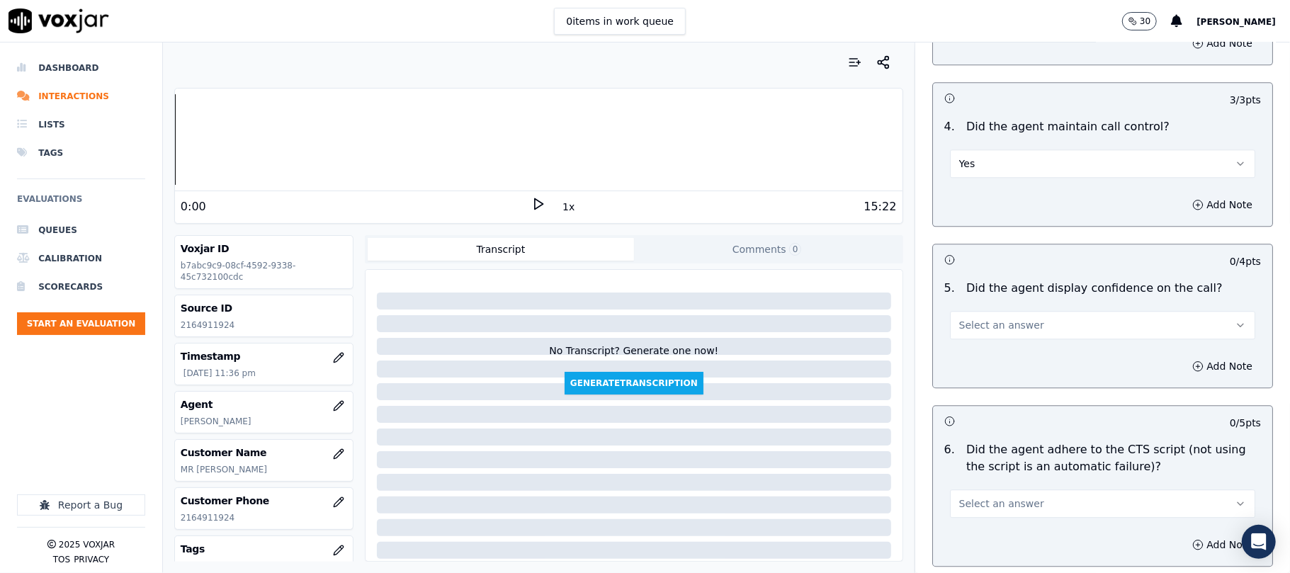
click at [985, 317] on button "Select an answer" at bounding box center [1102, 325] width 305 height 28
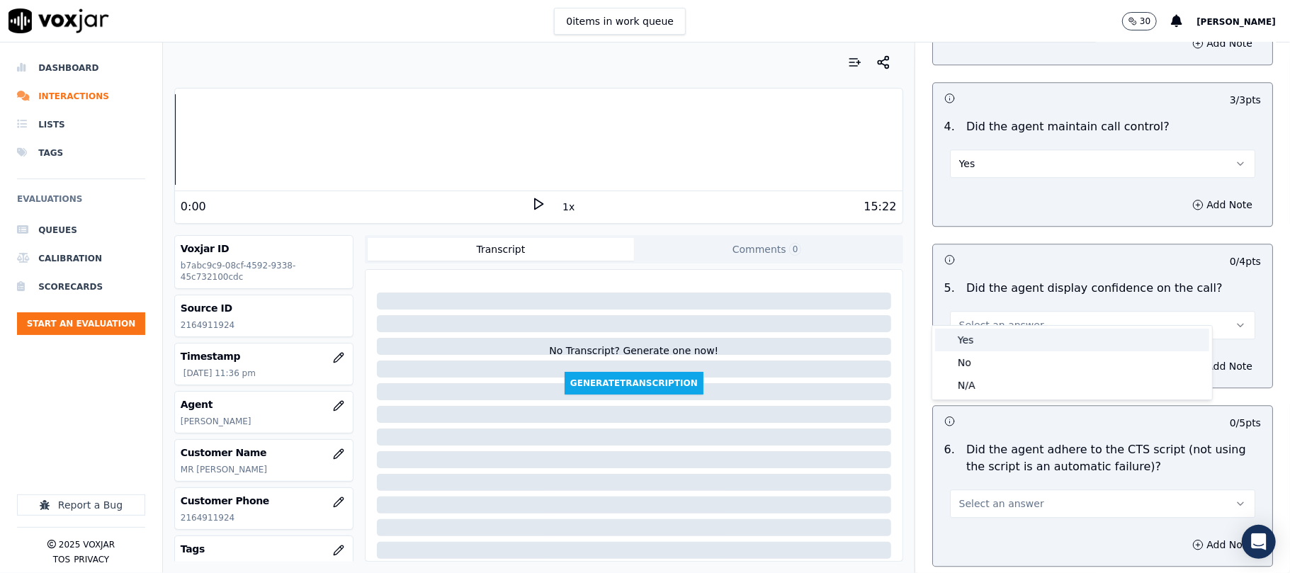
click at [988, 339] on div "Yes" at bounding box center [1072, 340] width 274 height 23
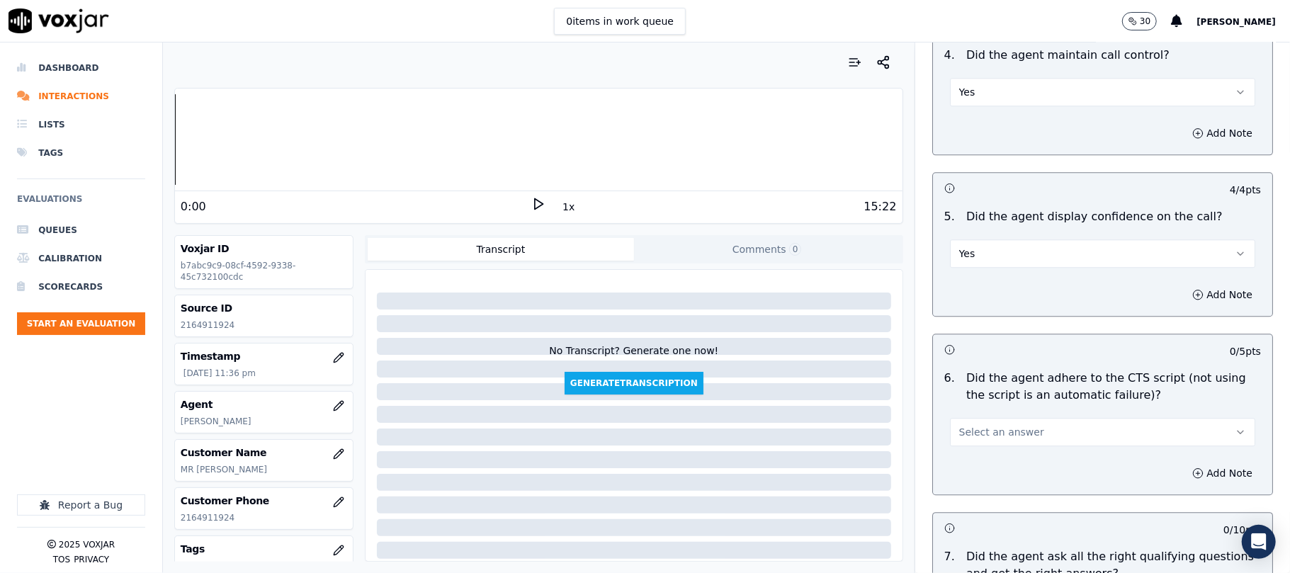
scroll to position [2677, 0]
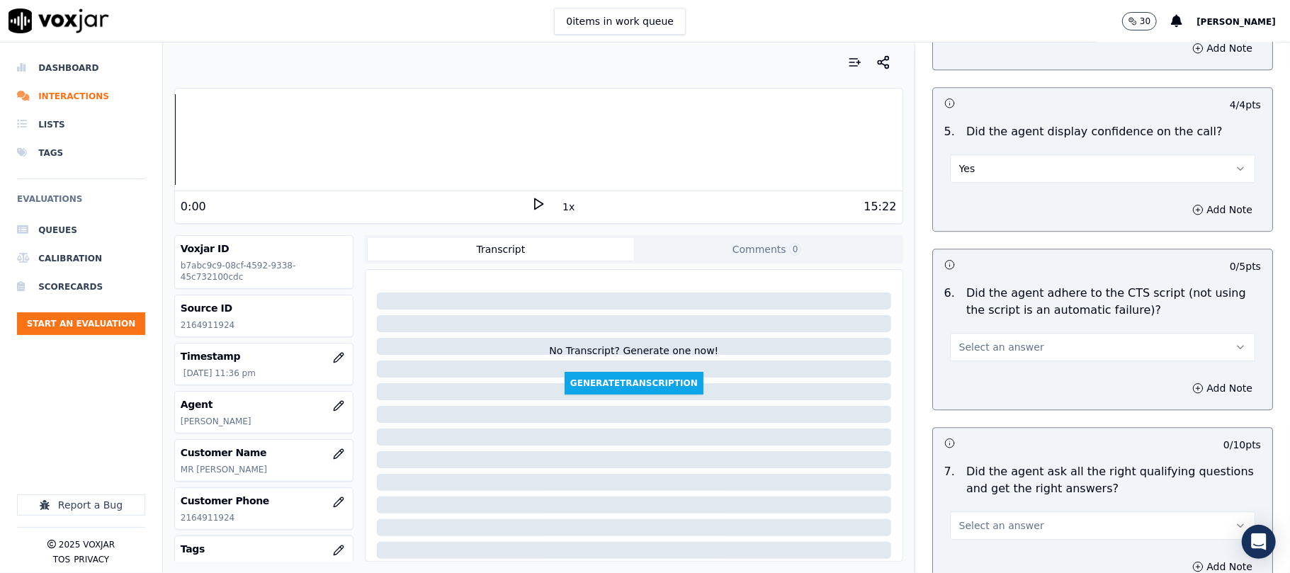
click at [995, 340] on span "Select an answer" at bounding box center [1002, 347] width 85 height 14
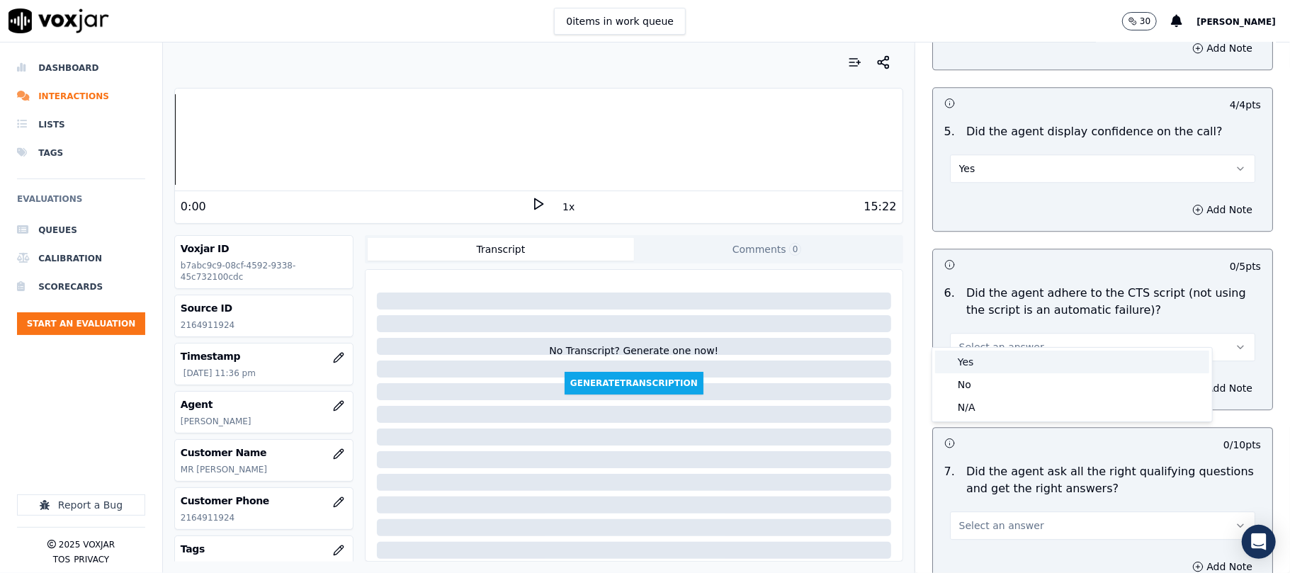
click at [987, 369] on div "Yes" at bounding box center [1072, 362] width 274 height 23
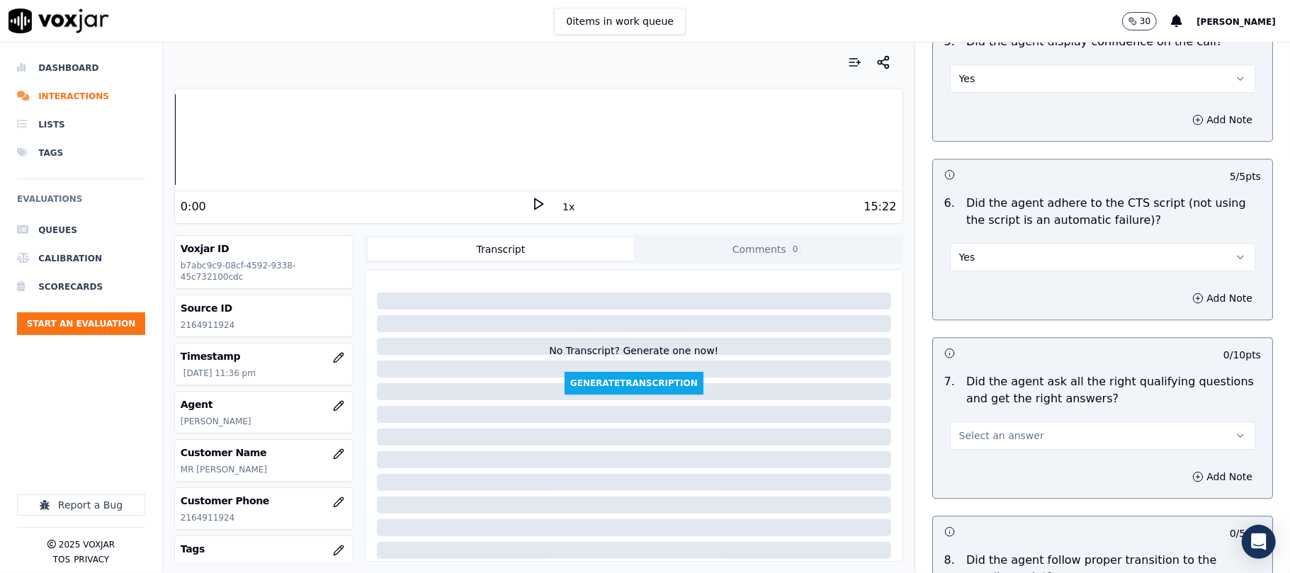
scroll to position [2835, 0]
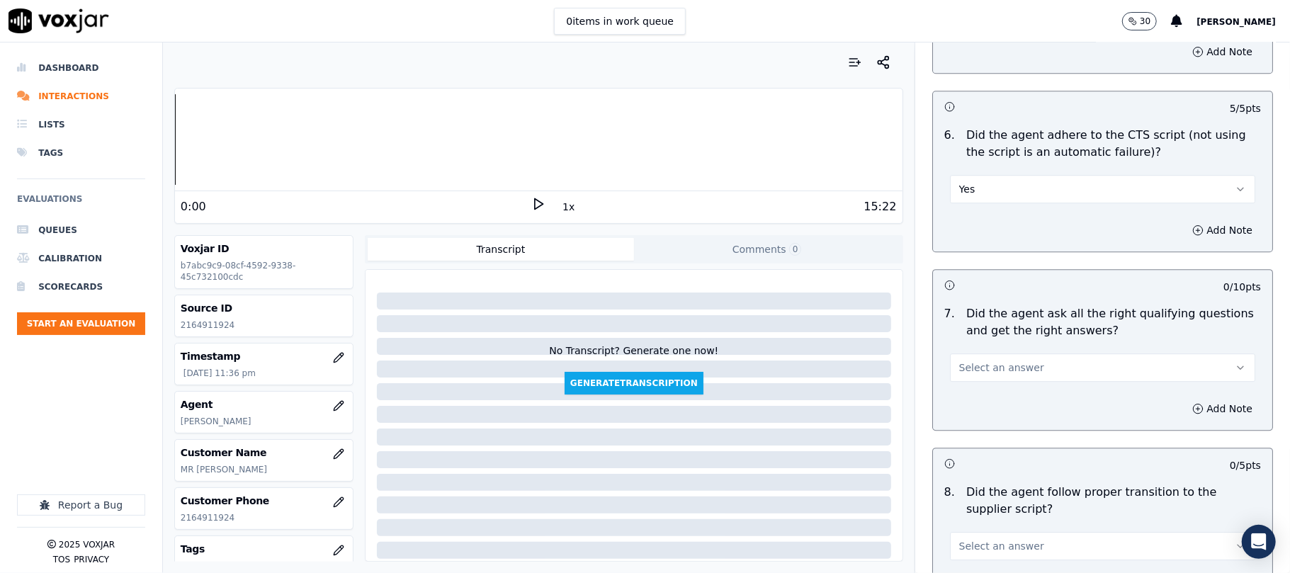
click at [992, 361] on span "Select an answer" at bounding box center [1002, 368] width 85 height 14
click at [994, 381] on div "Yes" at bounding box center [1072, 383] width 274 height 23
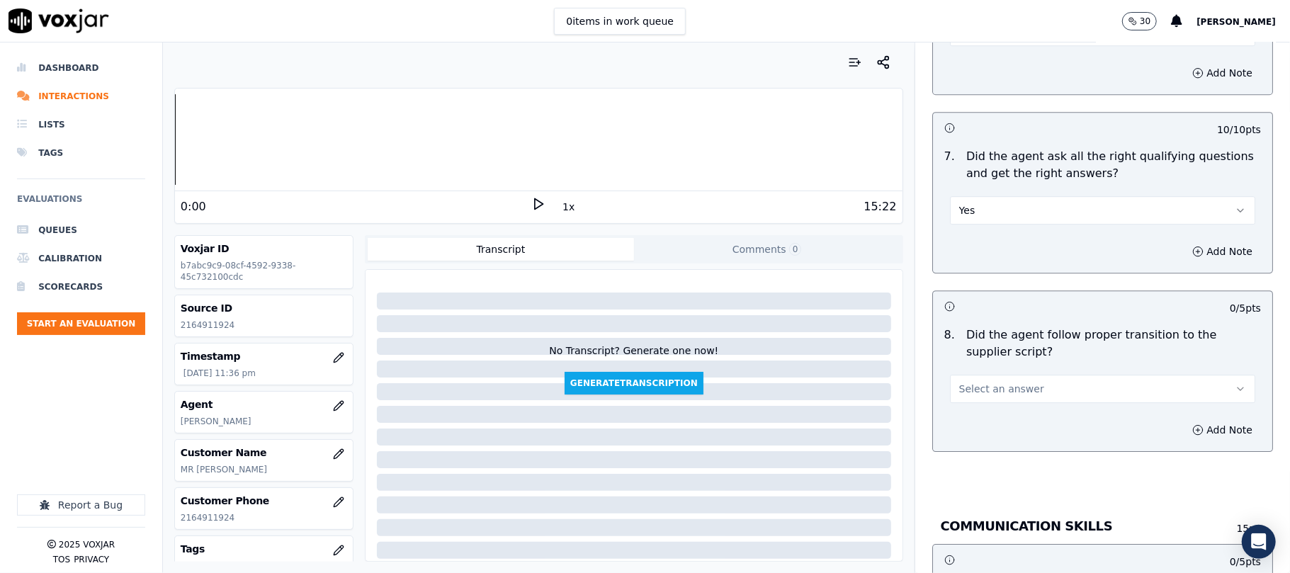
click at [990, 382] on span "Select an answer" at bounding box center [1002, 389] width 85 height 14
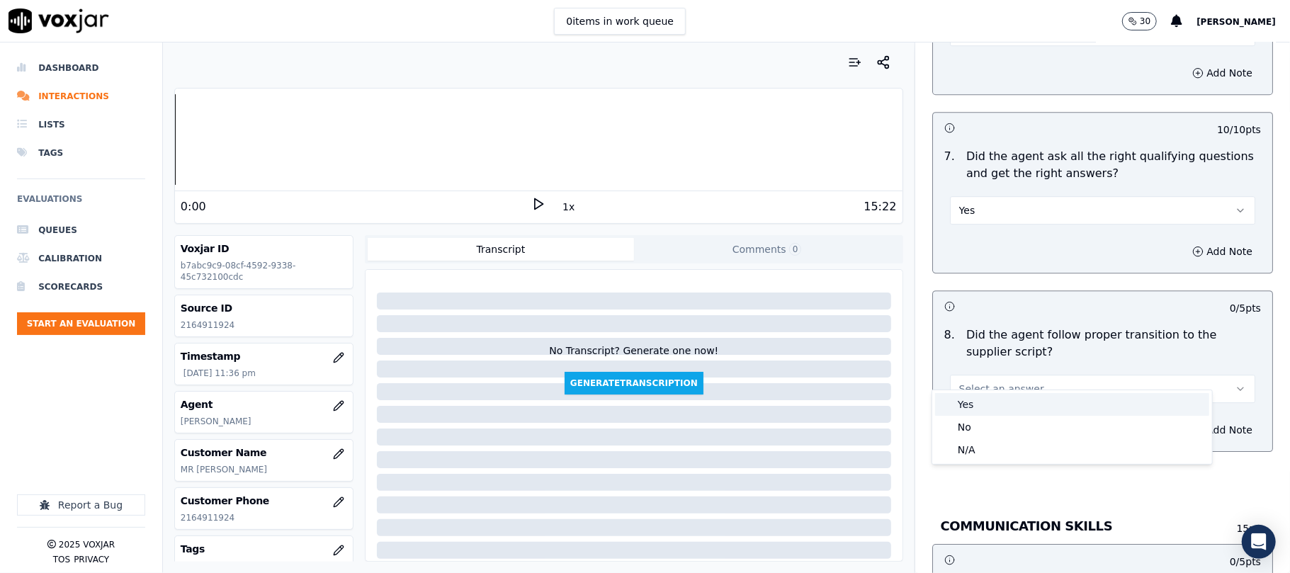
click at [984, 398] on div "Yes" at bounding box center [1072, 404] width 274 height 23
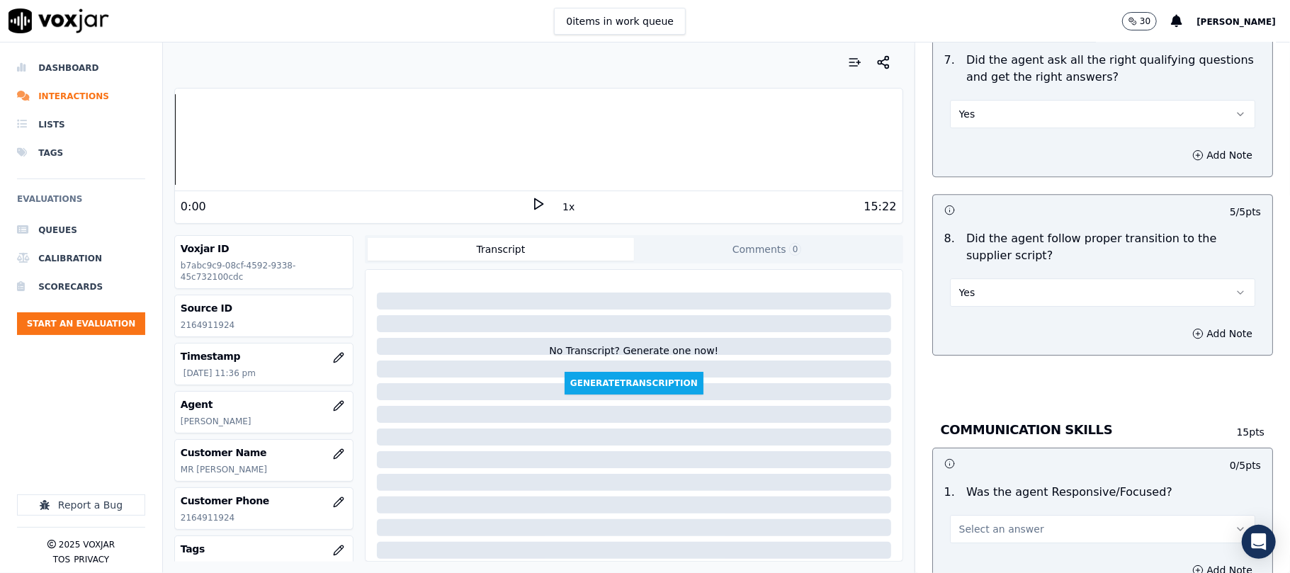
scroll to position [3149, 0]
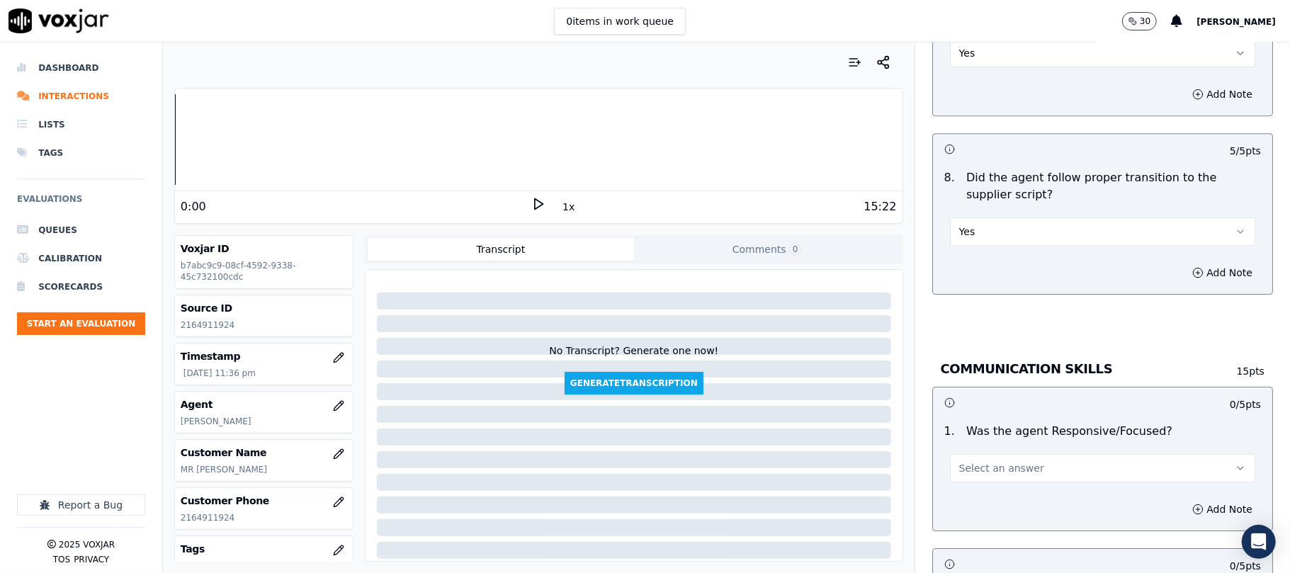
click at [987, 461] on span "Select an answer" at bounding box center [1002, 468] width 85 height 14
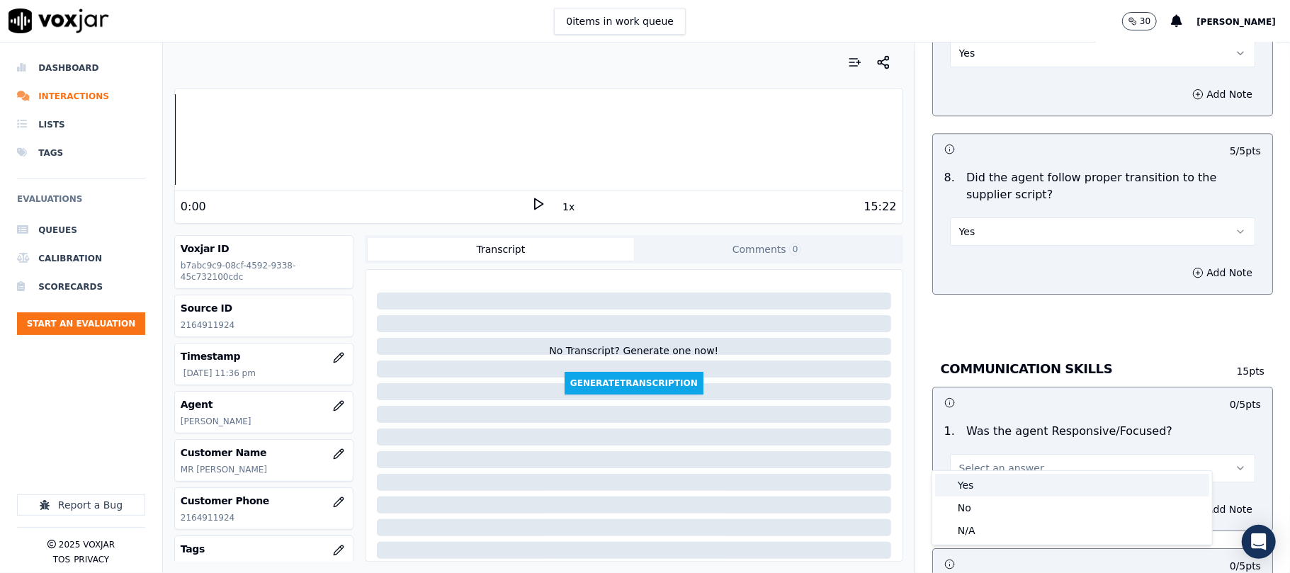
click at [985, 479] on div "Yes" at bounding box center [1072, 485] width 274 height 23
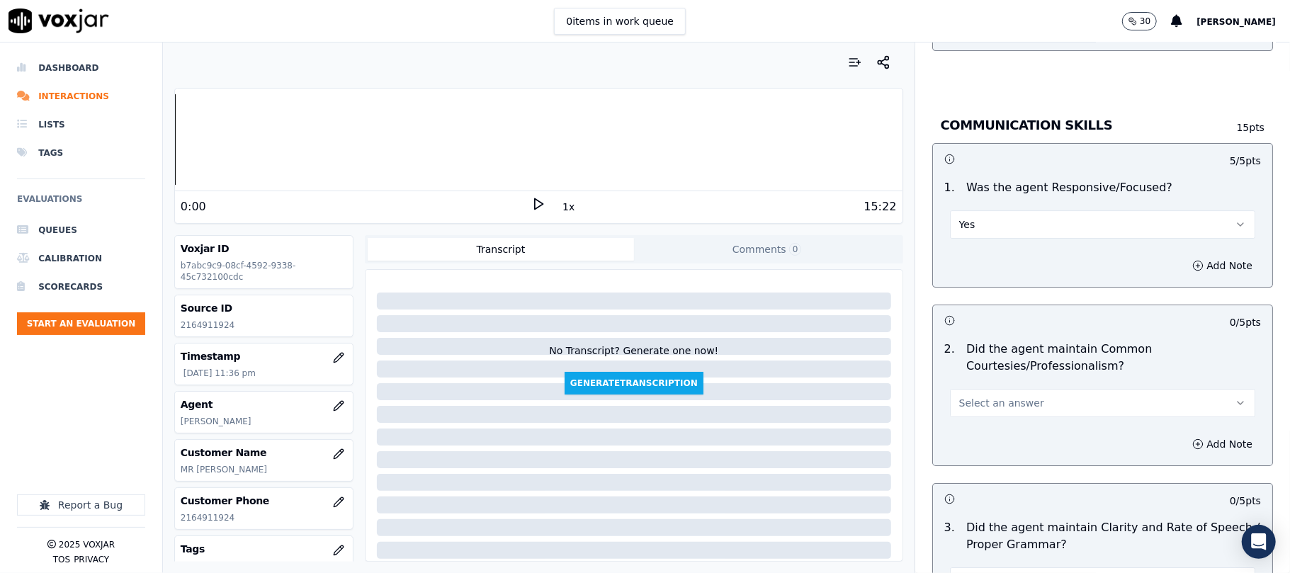
scroll to position [3578, 0]
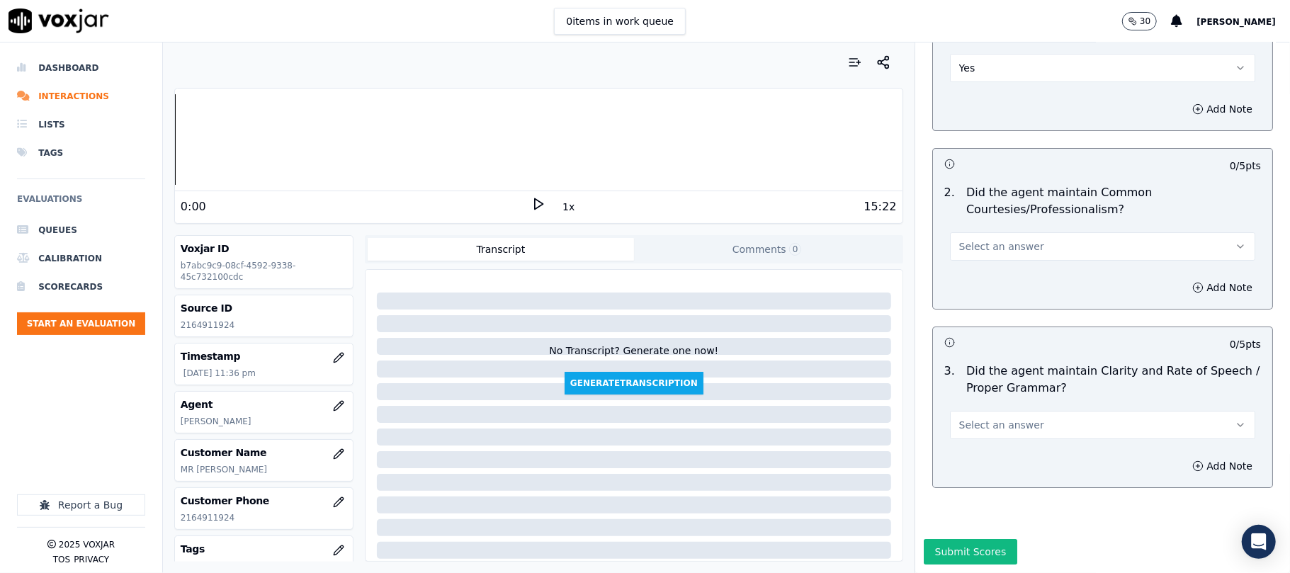
click at [974, 232] on button "Select an answer" at bounding box center [1102, 246] width 305 height 28
click at [984, 237] on div "Yes" at bounding box center [1072, 235] width 274 height 23
click at [995, 418] on span "Select an answer" at bounding box center [1002, 425] width 85 height 14
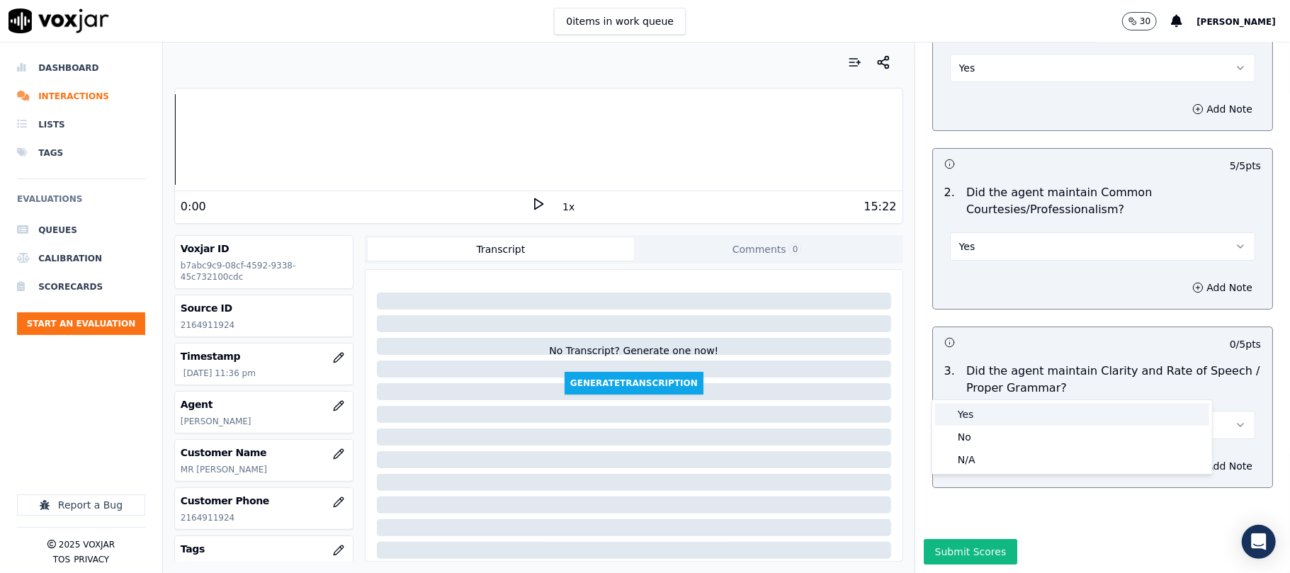
click at [991, 414] on div "Yes" at bounding box center [1072, 414] width 274 height 23
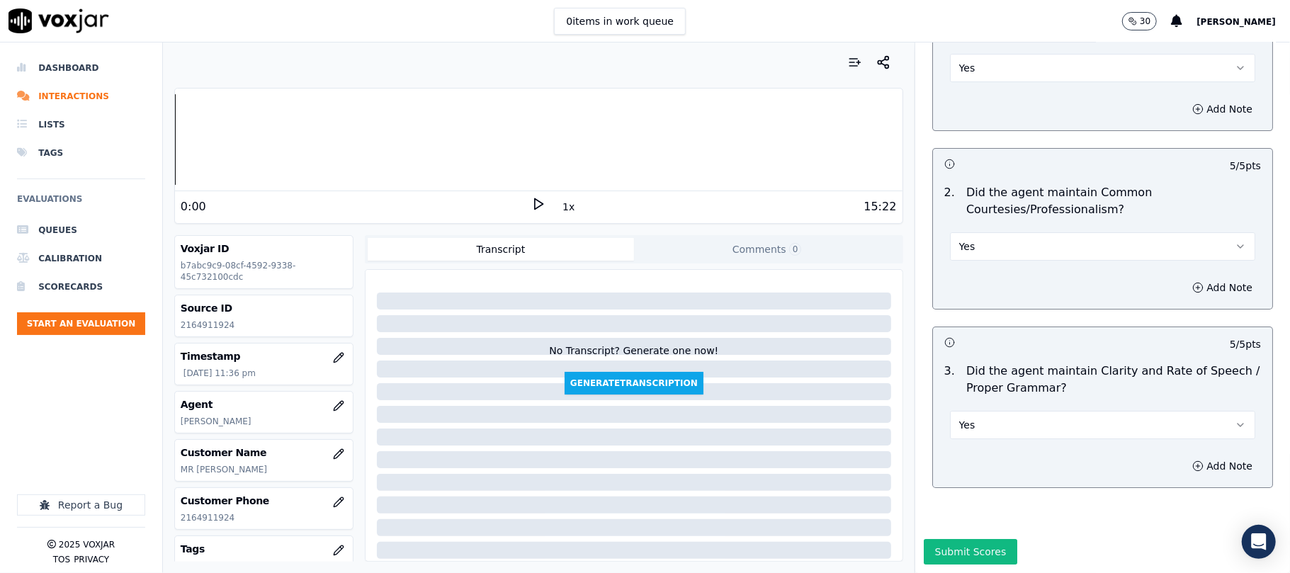
click at [958, 539] on button "Submit Scores" at bounding box center [971, 552] width 94 height 26
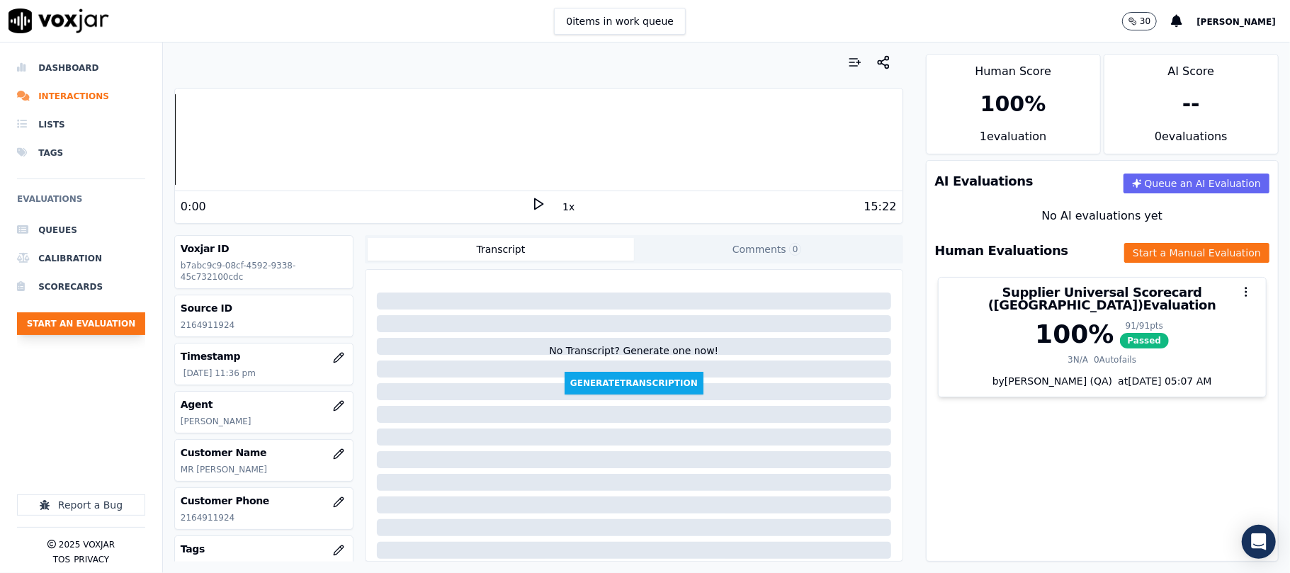
click at [103, 321] on button "Start an Evaluation" at bounding box center [81, 324] width 128 height 23
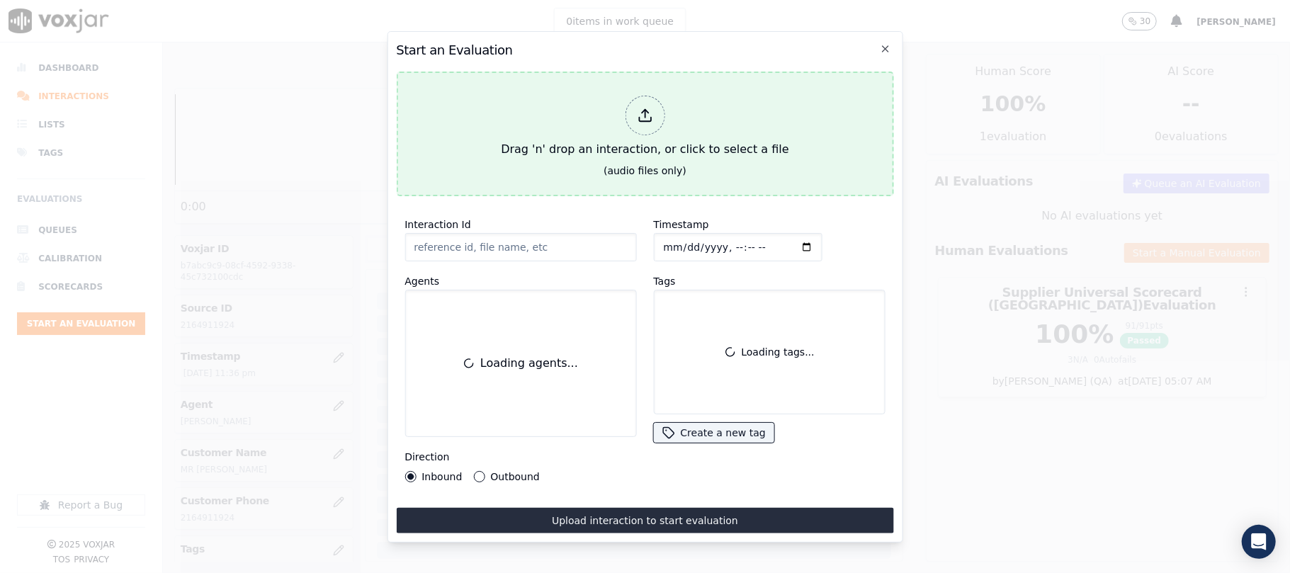
click at [519, 173] on button "Drag 'n' drop an interaction, or click to select a file (audio files only)" at bounding box center [644, 134] width 497 height 125
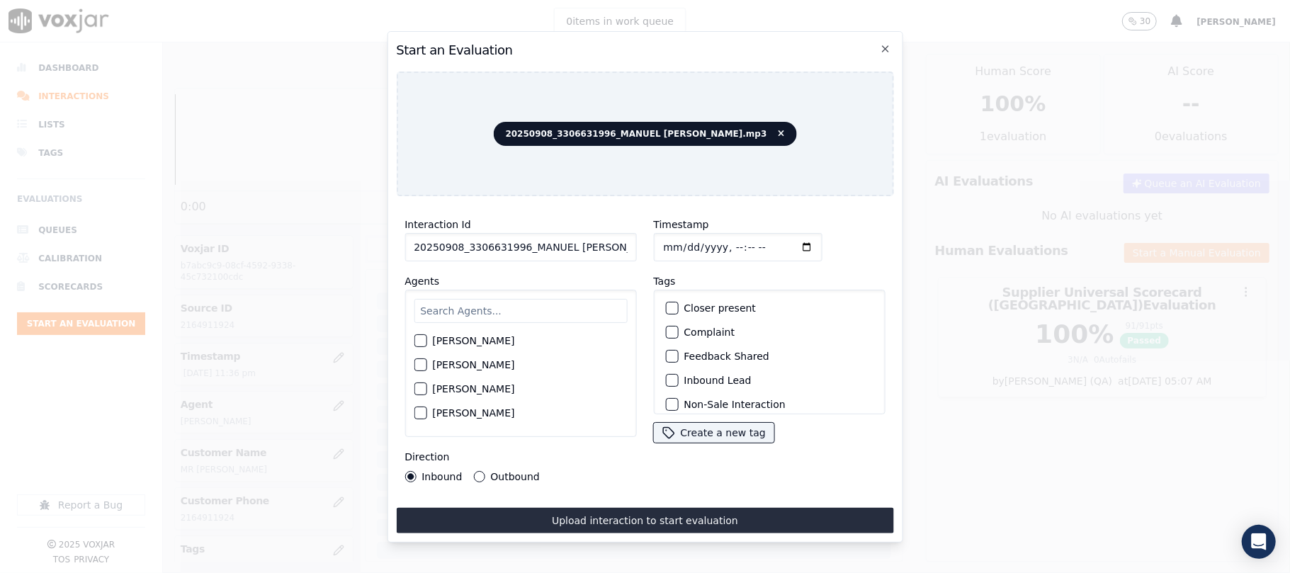
click at [536, 242] on input "20250908_3306631996_MANUEL [PERSON_NAME].mp3" at bounding box center [521, 247] width 232 height 28
paste input "3306631996"
type input "3306631996"
click at [680, 241] on input "Timestamp" at bounding box center [737, 247] width 169 height 28
type input "[DATE]T23:37"
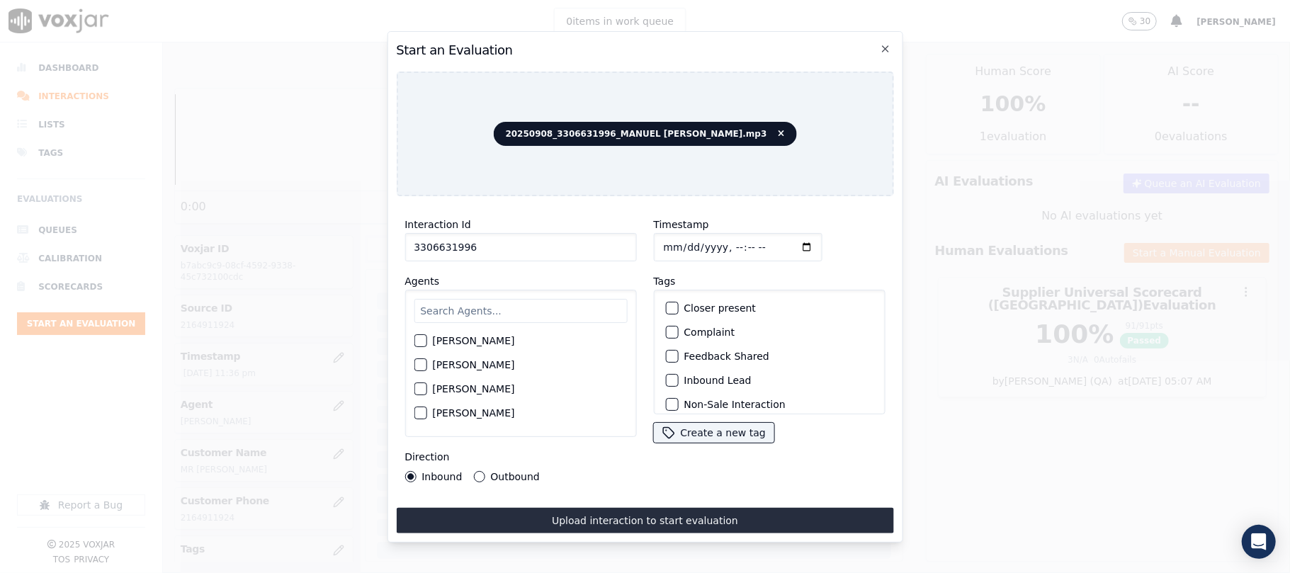
click at [514, 300] on input "text" at bounding box center [520, 311] width 213 height 24
type input "[PERSON_NAME]"
click at [494, 341] on label "[PERSON_NAME]" at bounding box center [473, 345] width 82 height 10
click at [427, 341] on button "[PERSON_NAME]" at bounding box center [420, 345] width 13 height 13
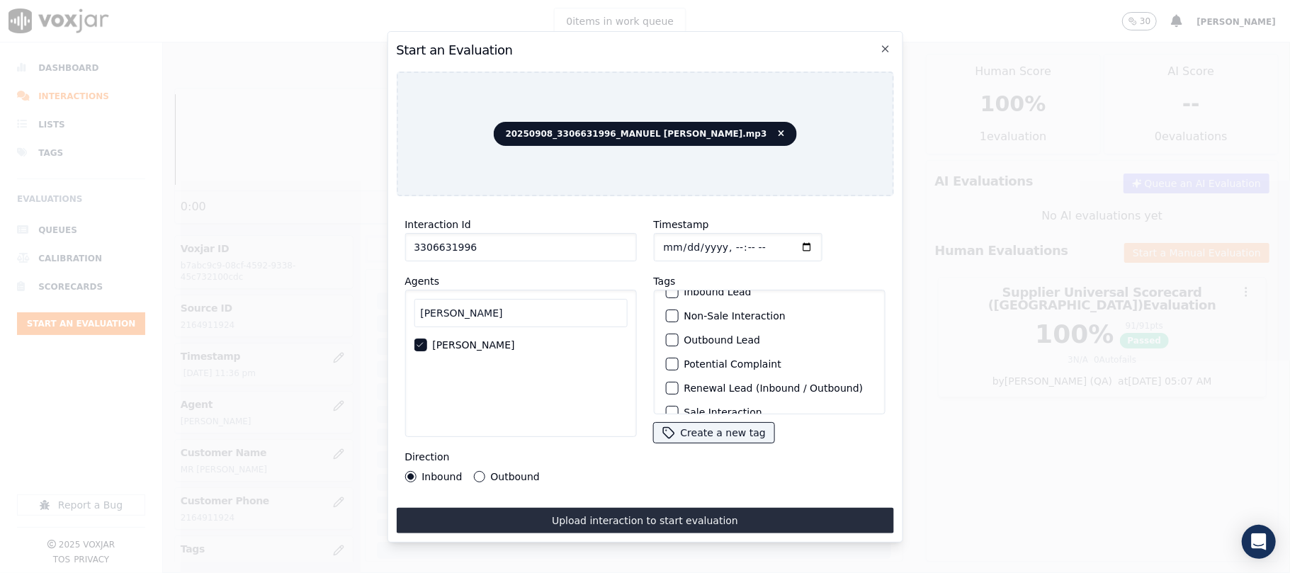
scroll to position [123, 0]
click at [697, 391] on label "Sale Interaction" at bounding box center [723, 396] width 78 height 10
click at [678, 390] on button "Sale Interaction" at bounding box center [671, 396] width 13 height 13
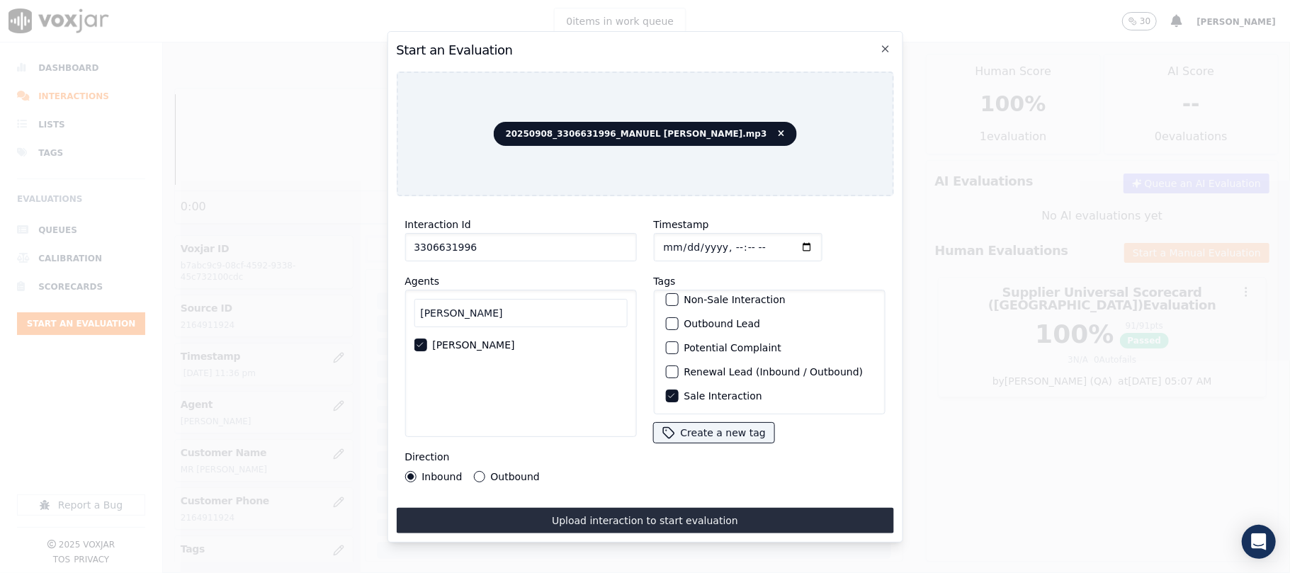
click at [485, 463] on div "Direction Inbound Outbound" at bounding box center [521, 466] width 232 height 34
click at [516, 472] on label "Outbound" at bounding box center [514, 477] width 49 height 10
click at [485, 471] on button "Outbound" at bounding box center [478, 476] width 11 height 11
click at [584, 508] on button "Upload interaction to start evaluation" at bounding box center [644, 521] width 497 height 26
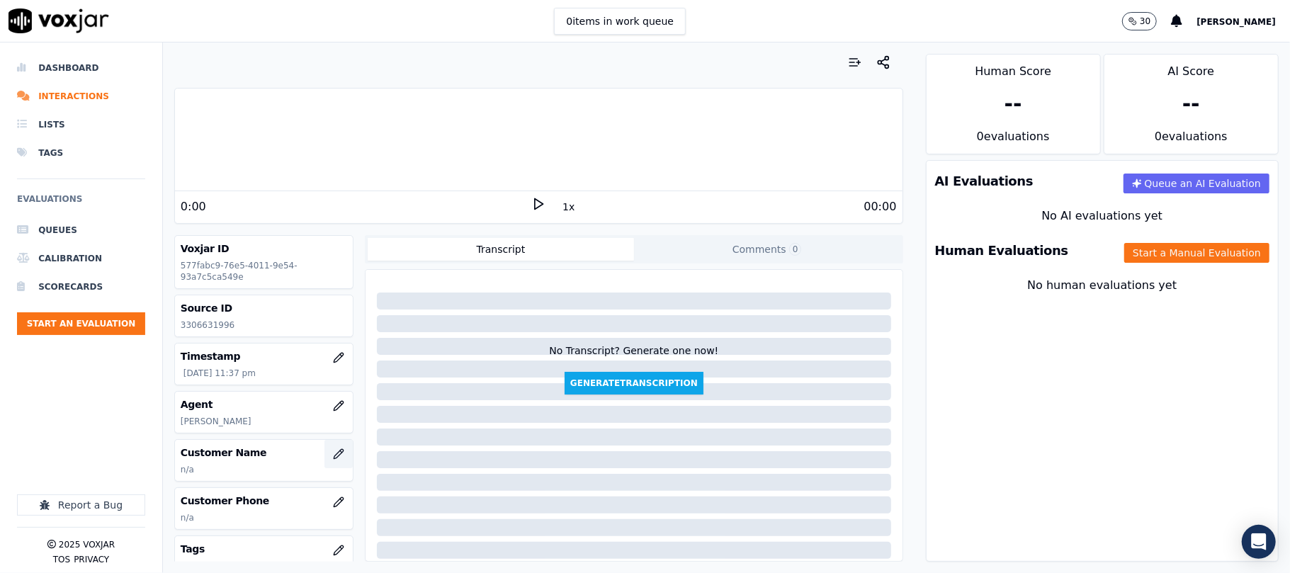
click at [334, 459] on icon "button" at bounding box center [338, 453] width 9 height 9
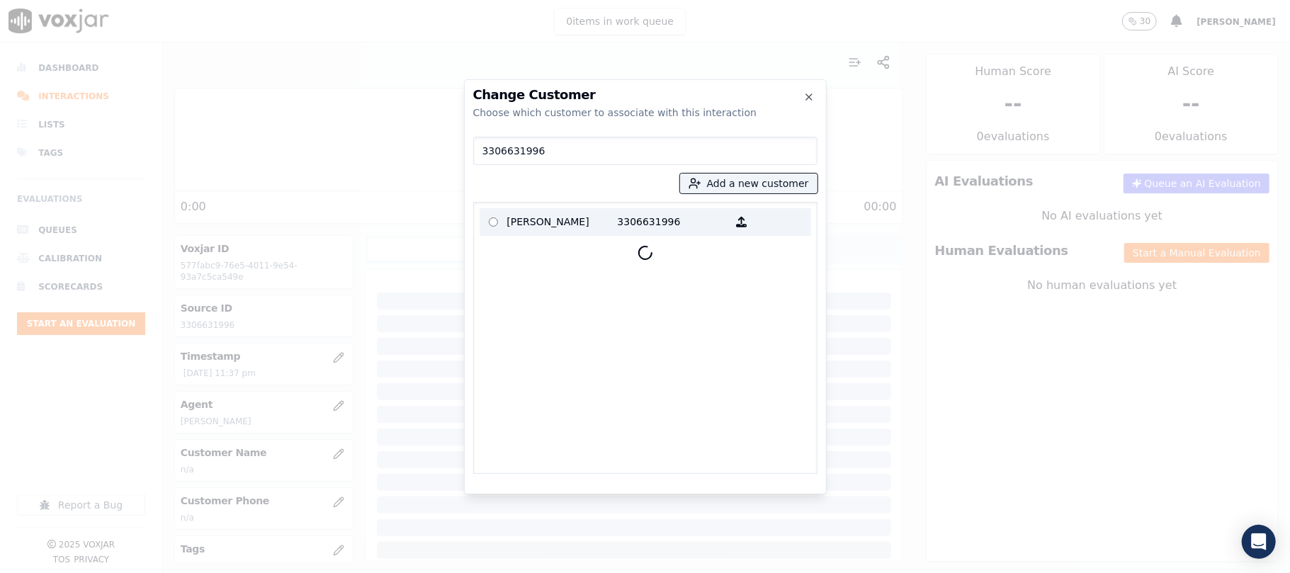
type input "3306631996"
click at [593, 221] on p "[PERSON_NAME]" at bounding box center [562, 222] width 111 height 22
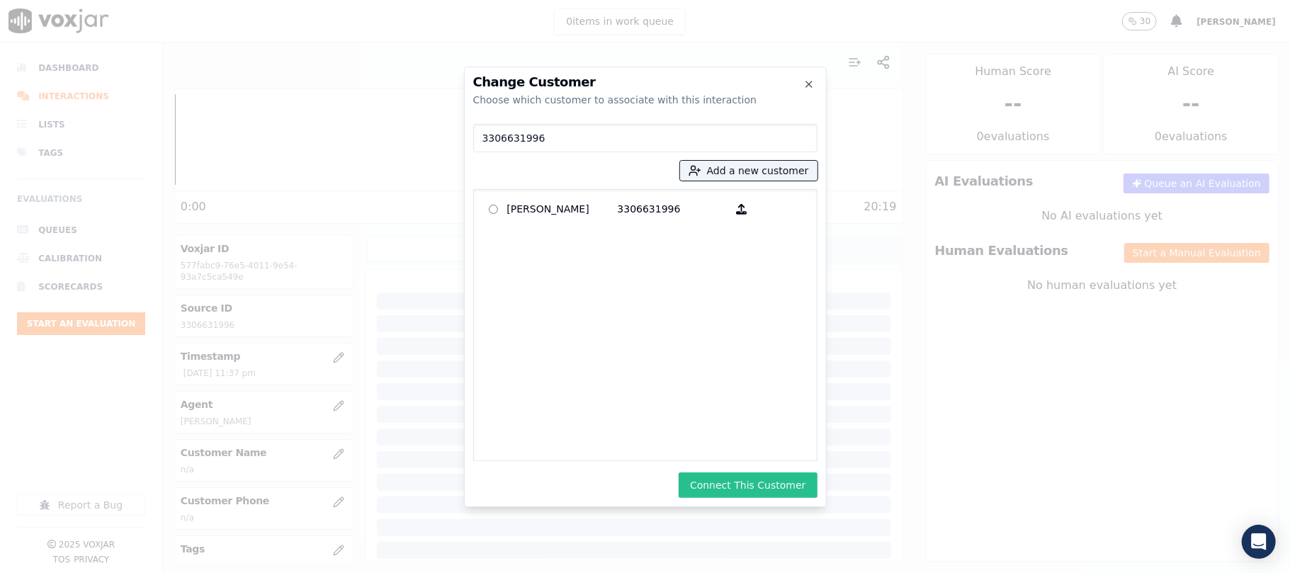
click at [746, 488] on button "Connect This Customer" at bounding box center [748, 486] width 138 height 26
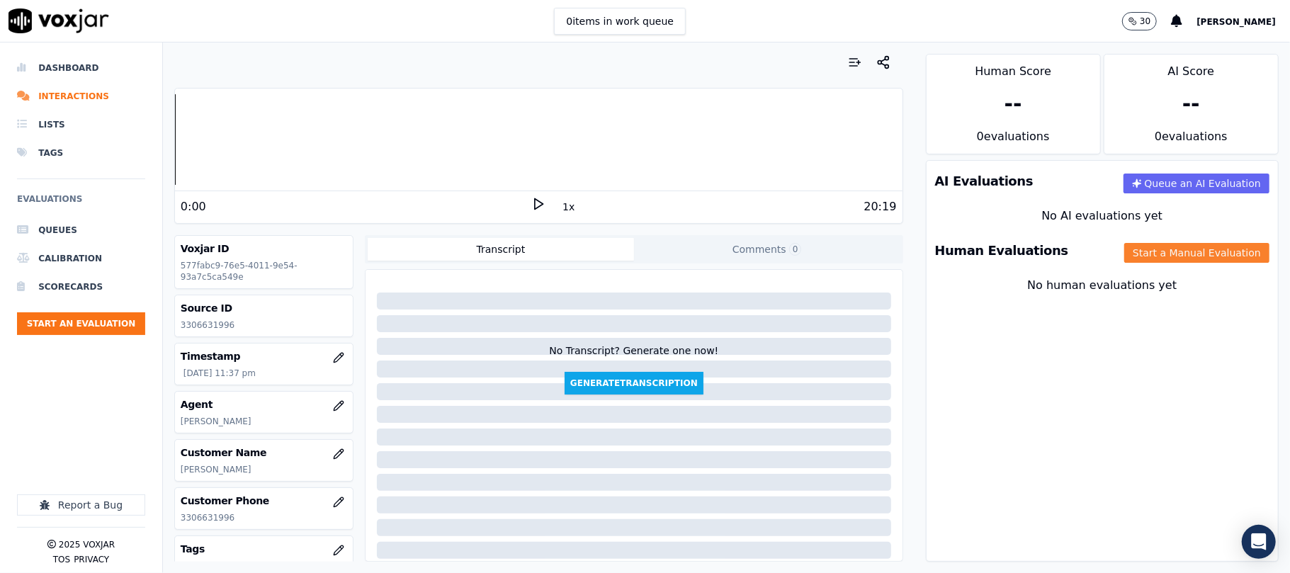
click at [1193, 259] on button "Start a Manual Evaluation" at bounding box center [1197, 253] width 145 height 20
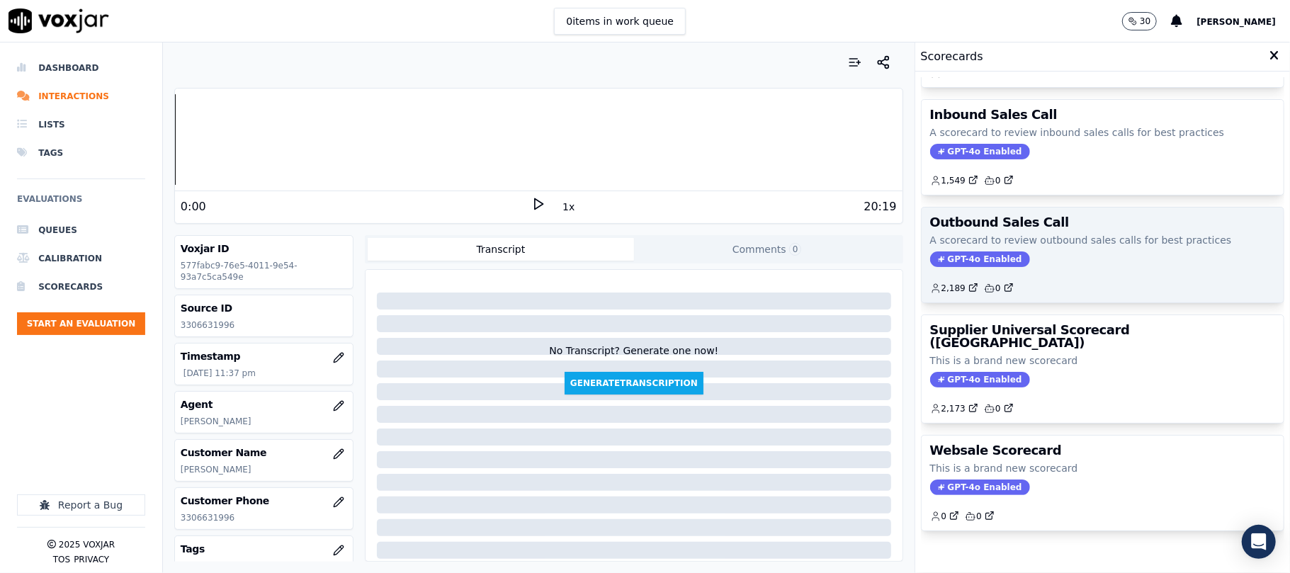
scroll to position [140, 0]
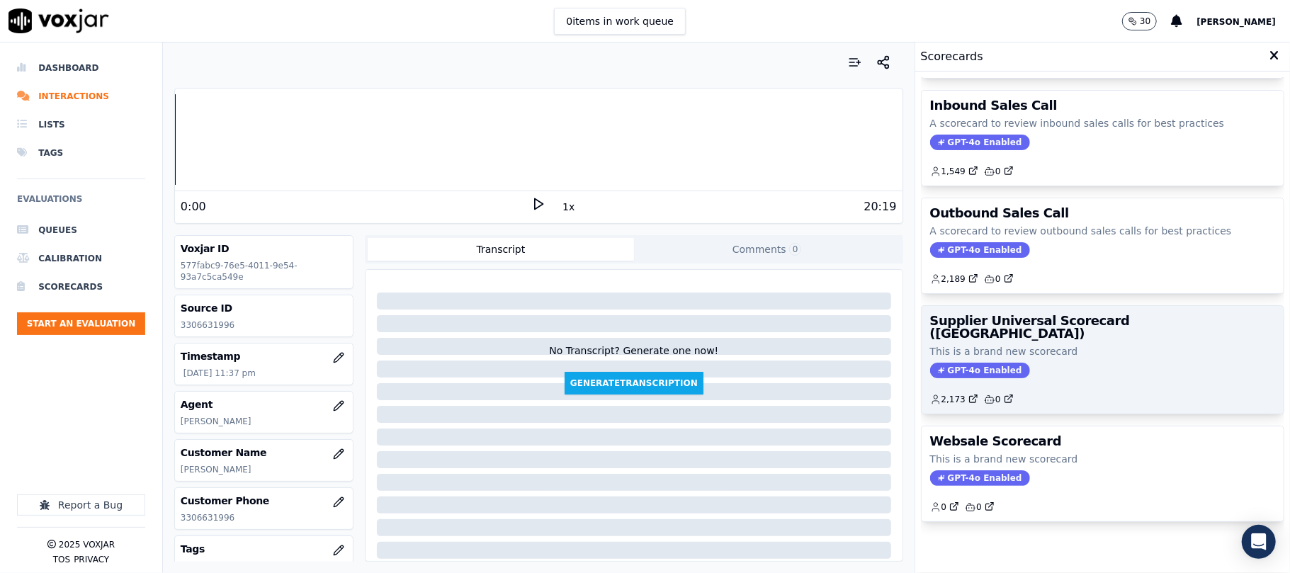
click at [1050, 363] on div "GPT-4o Enabled" at bounding box center [1102, 371] width 345 height 16
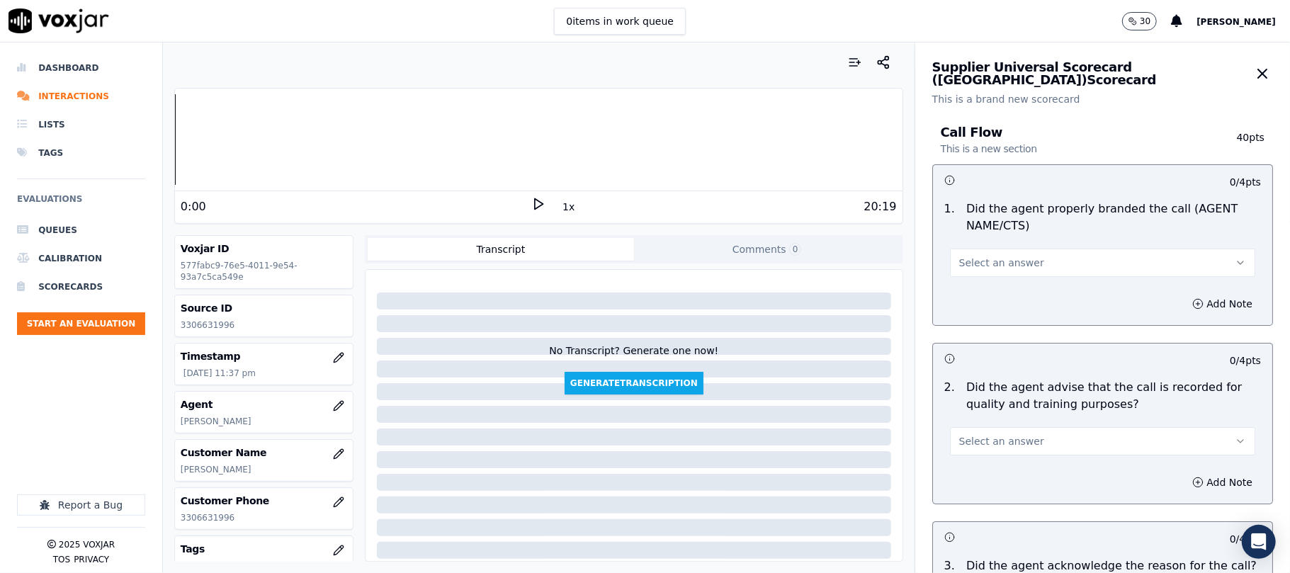
click at [999, 253] on button "Select an answer" at bounding box center [1102, 263] width 305 height 28
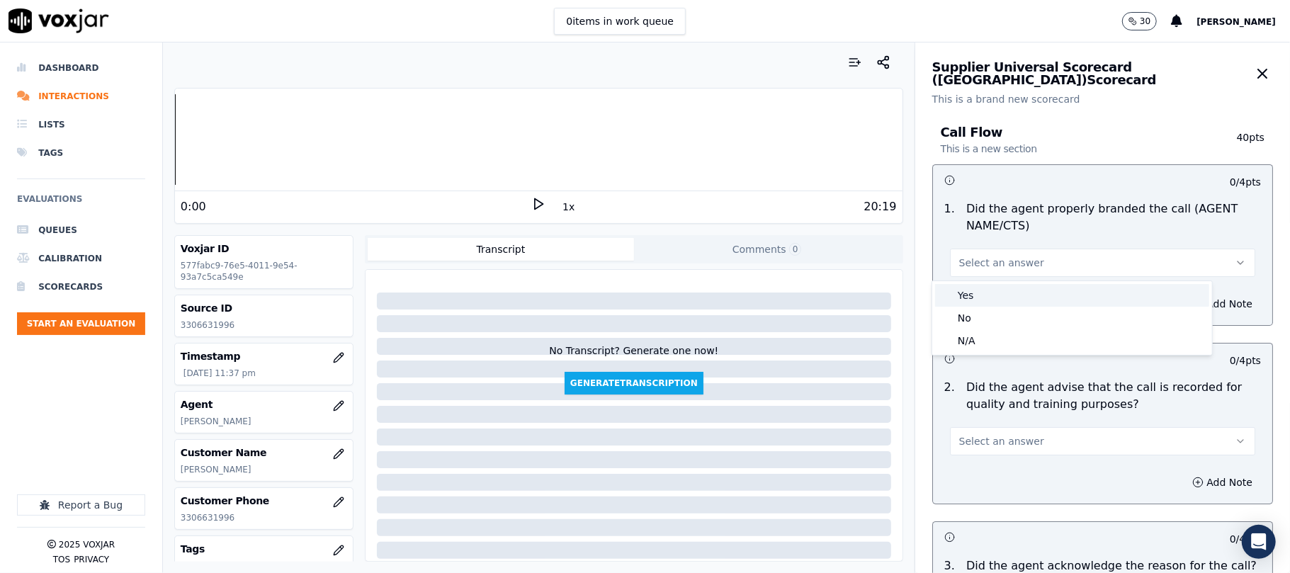
click at [995, 286] on div "Yes" at bounding box center [1072, 295] width 274 height 23
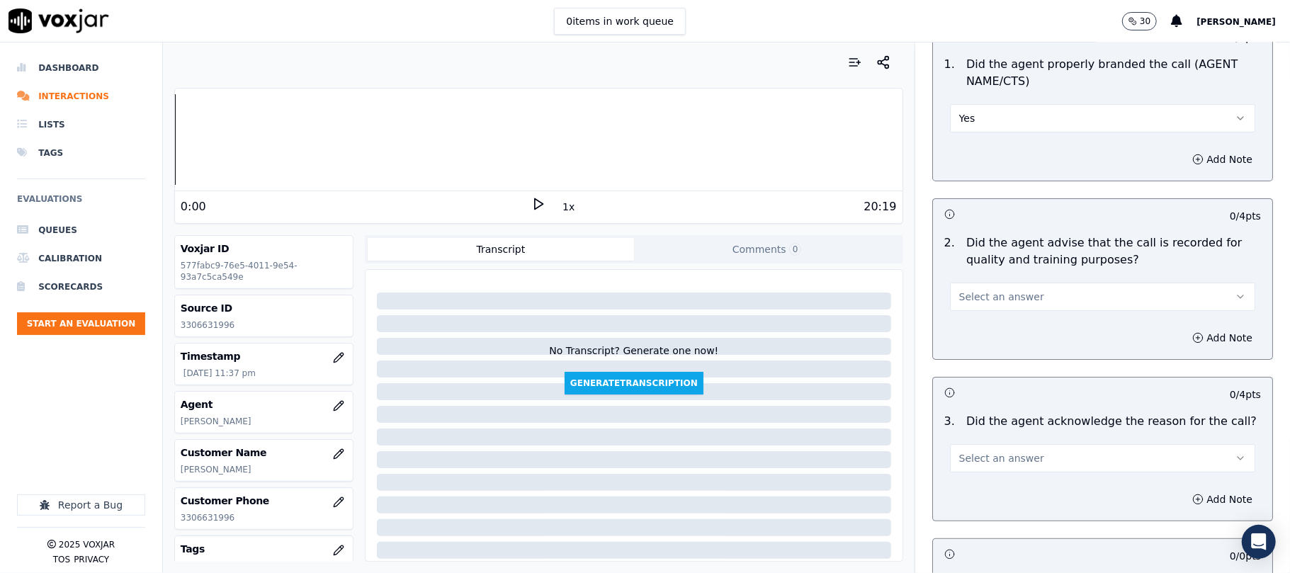
scroll to position [315, 0]
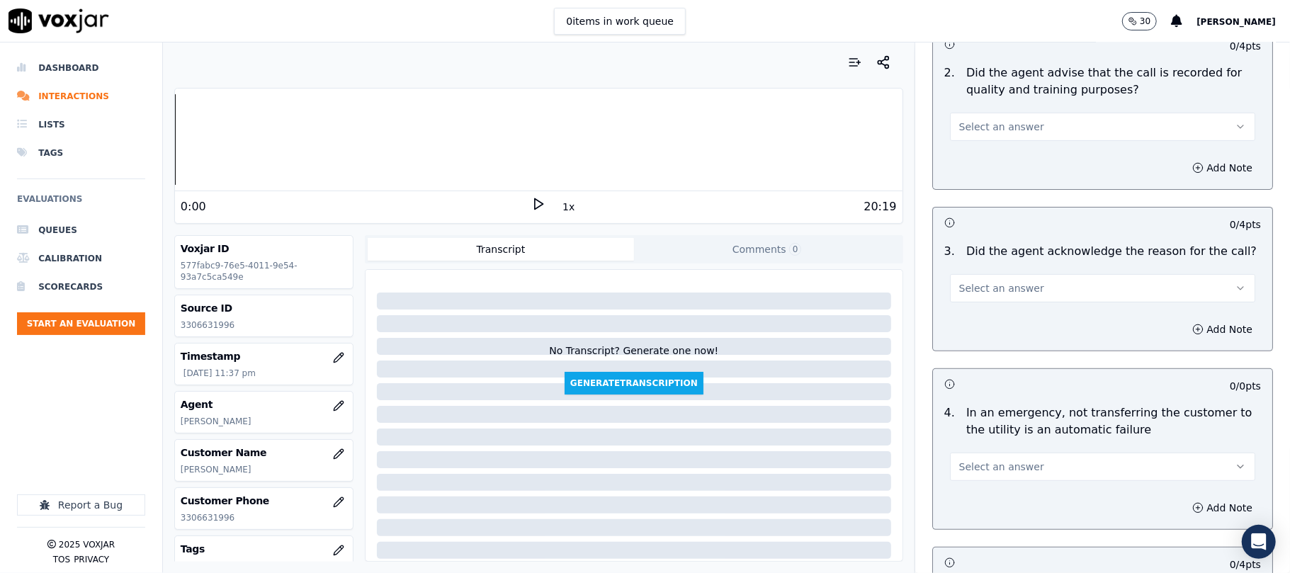
click at [986, 128] on span "Select an answer" at bounding box center [1002, 127] width 85 height 14
click at [987, 154] on div "Yes" at bounding box center [1072, 159] width 274 height 23
click at [1003, 287] on span "Select an answer" at bounding box center [1002, 288] width 85 height 14
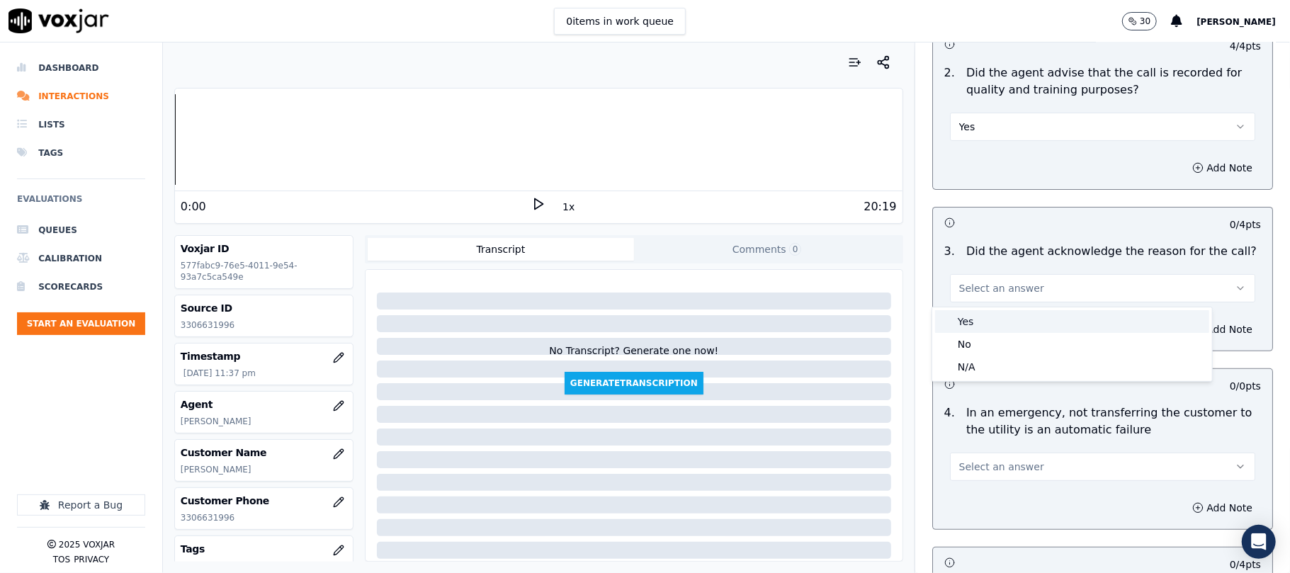
click at [993, 316] on div "Yes" at bounding box center [1072, 321] width 274 height 23
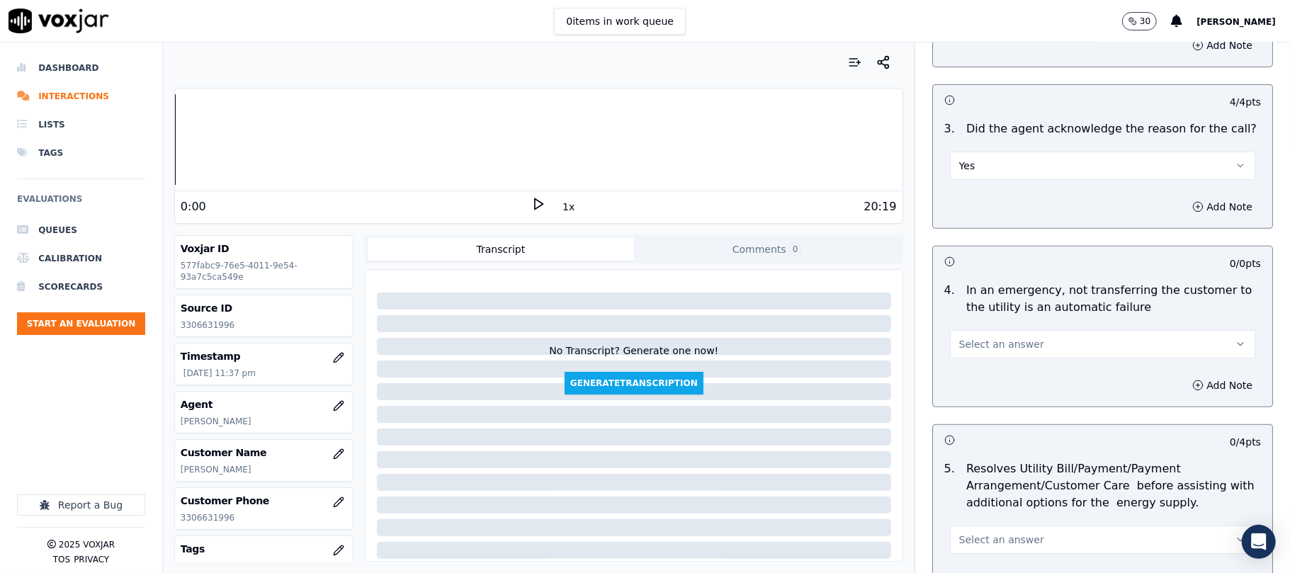
scroll to position [472, 0]
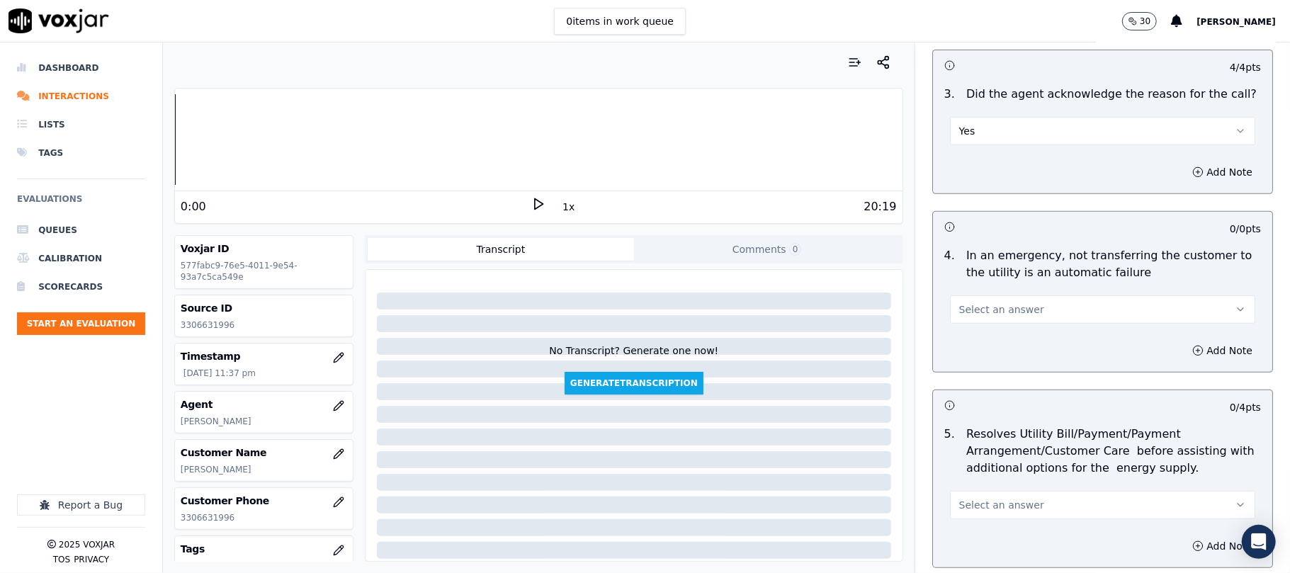
click at [990, 313] on span "Select an answer" at bounding box center [1002, 310] width 85 height 14
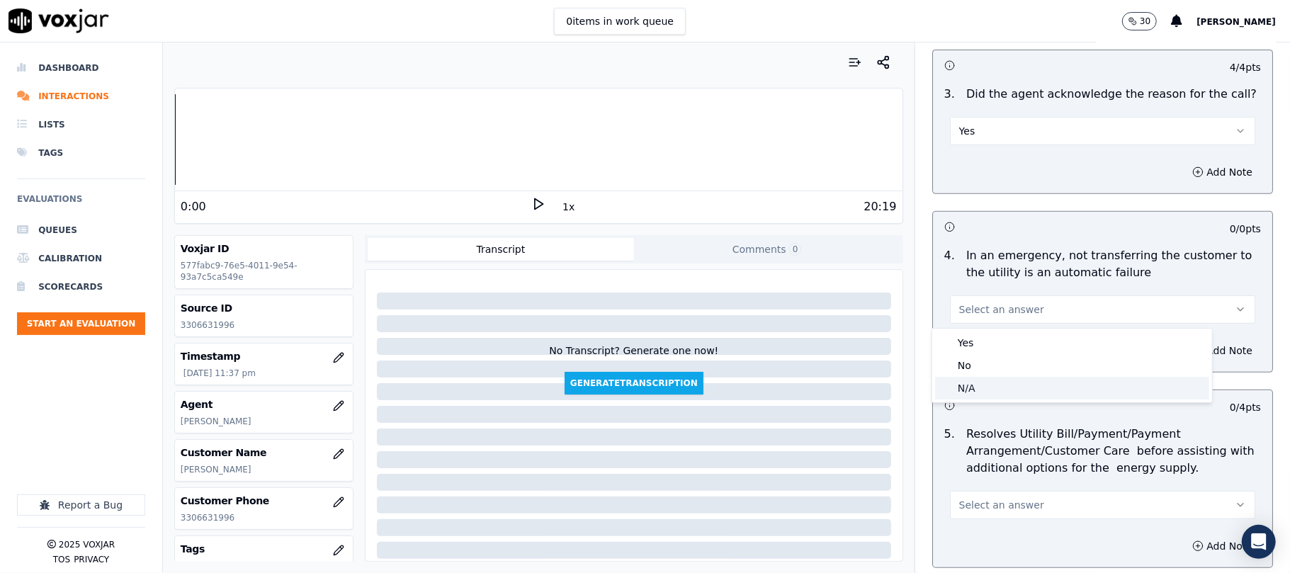
click at [982, 386] on div "N/A" at bounding box center [1072, 388] width 274 height 23
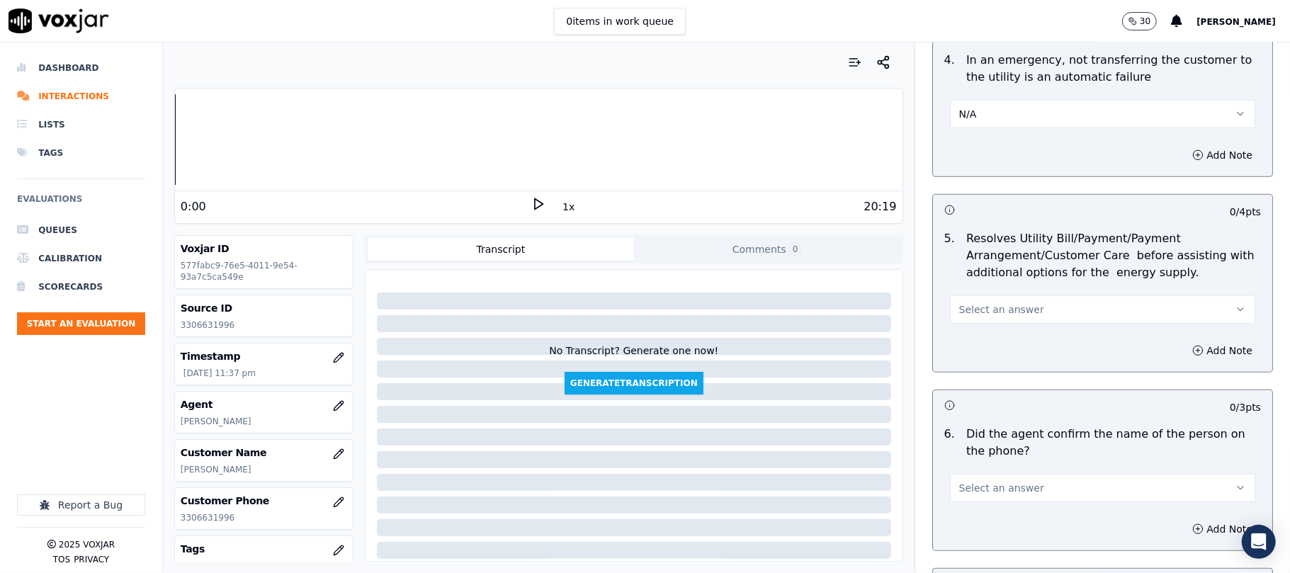
scroll to position [787, 0]
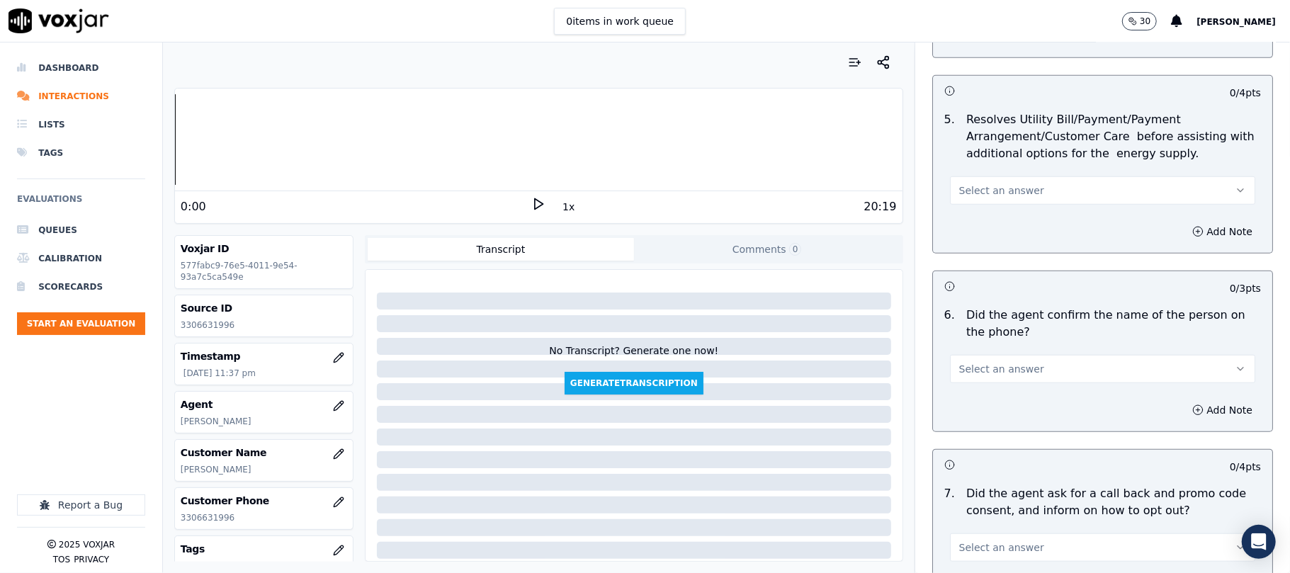
click at [962, 194] on span "Select an answer" at bounding box center [1002, 191] width 85 height 14
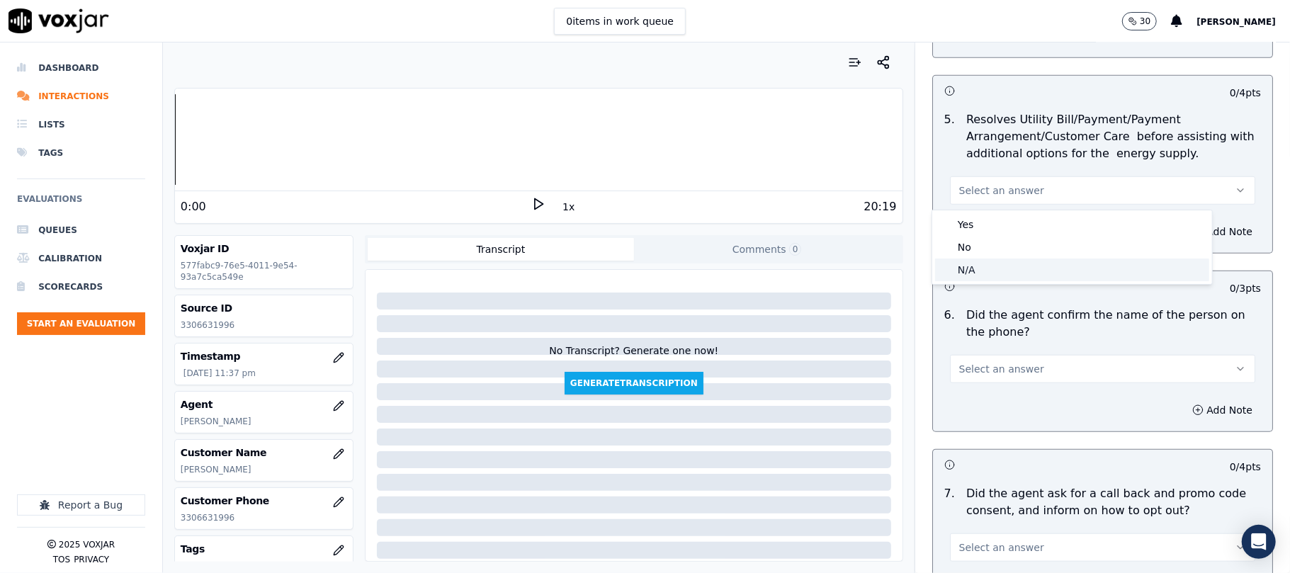
click at [968, 262] on div "N/A" at bounding box center [1072, 270] width 274 height 23
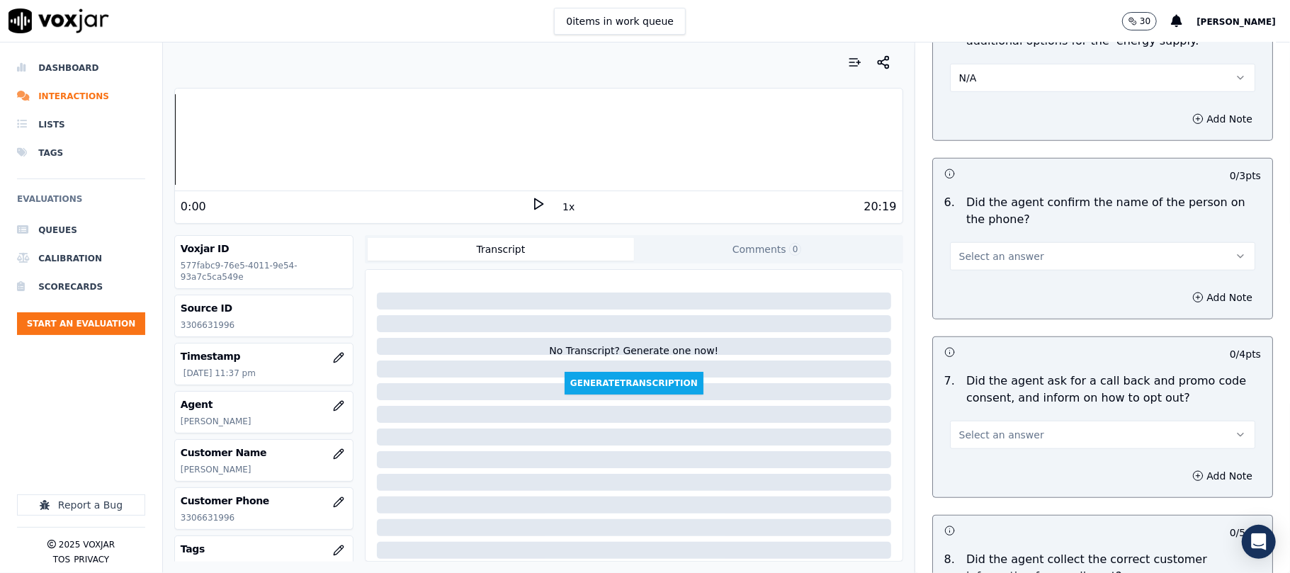
scroll to position [945, 0]
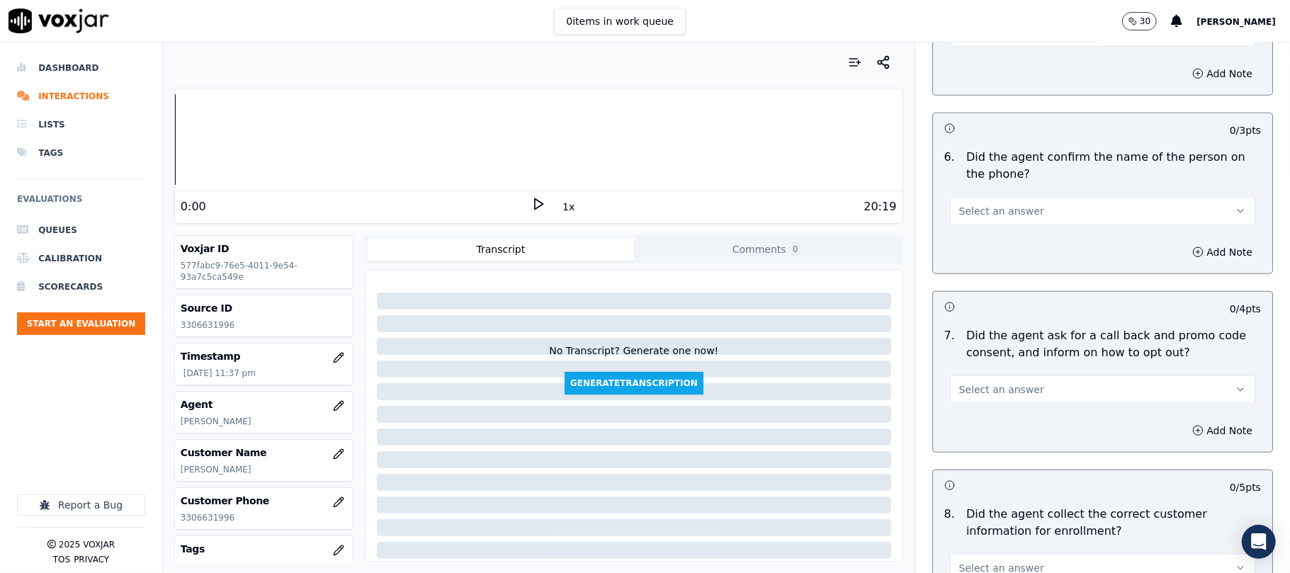
click at [984, 218] on span "Select an answer" at bounding box center [1002, 211] width 85 height 14
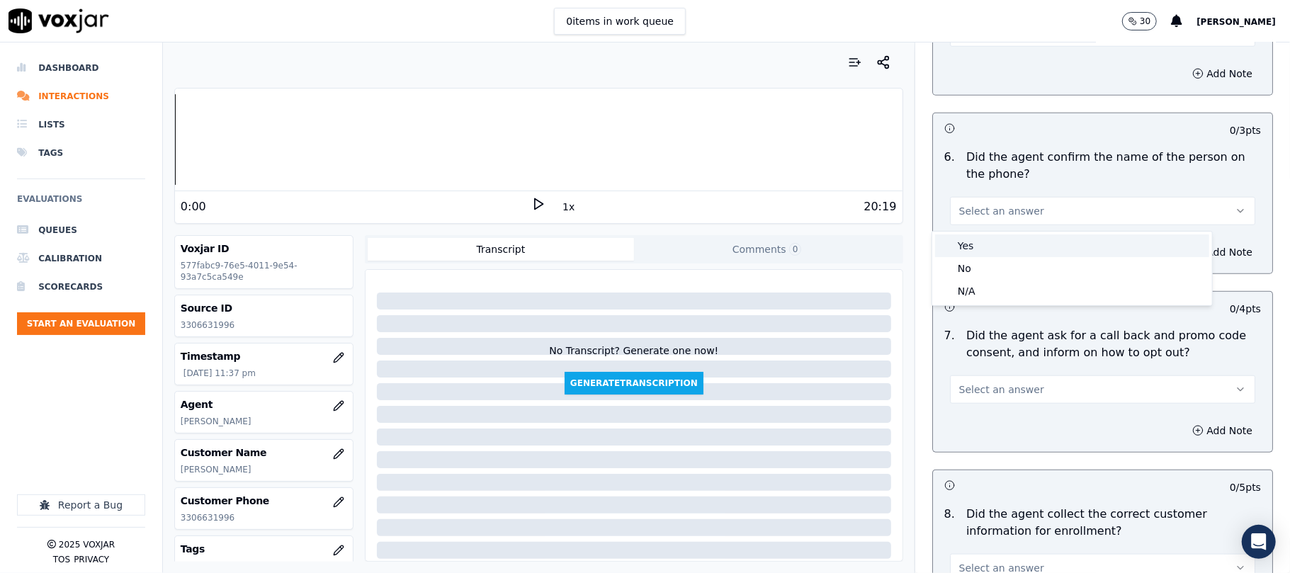
click at [982, 239] on div "Yes" at bounding box center [1072, 246] width 274 height 23
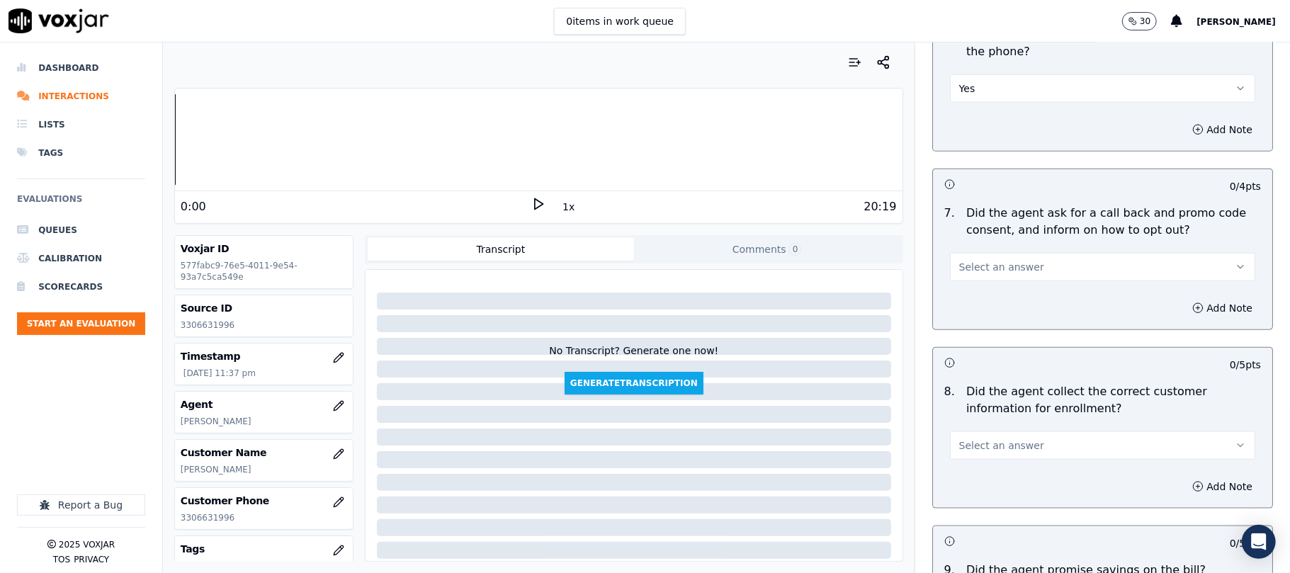
scroll to position [1103, 0]
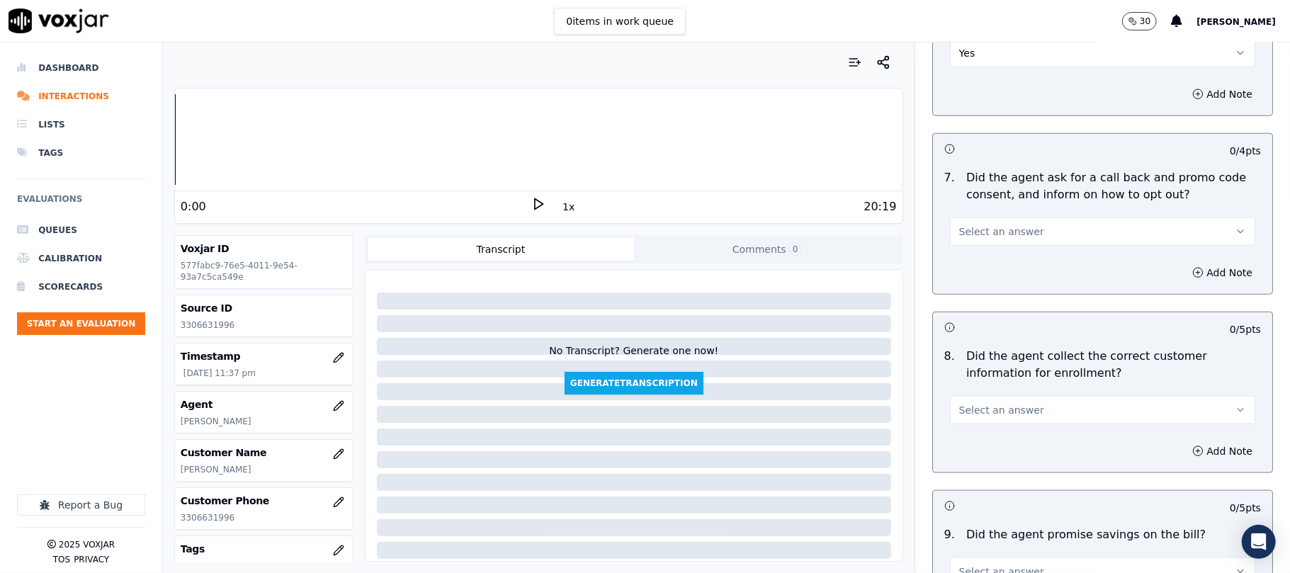
click at [968, 239] on span "Select an answer" at bounding box center [1002, 232] width 85 height 14
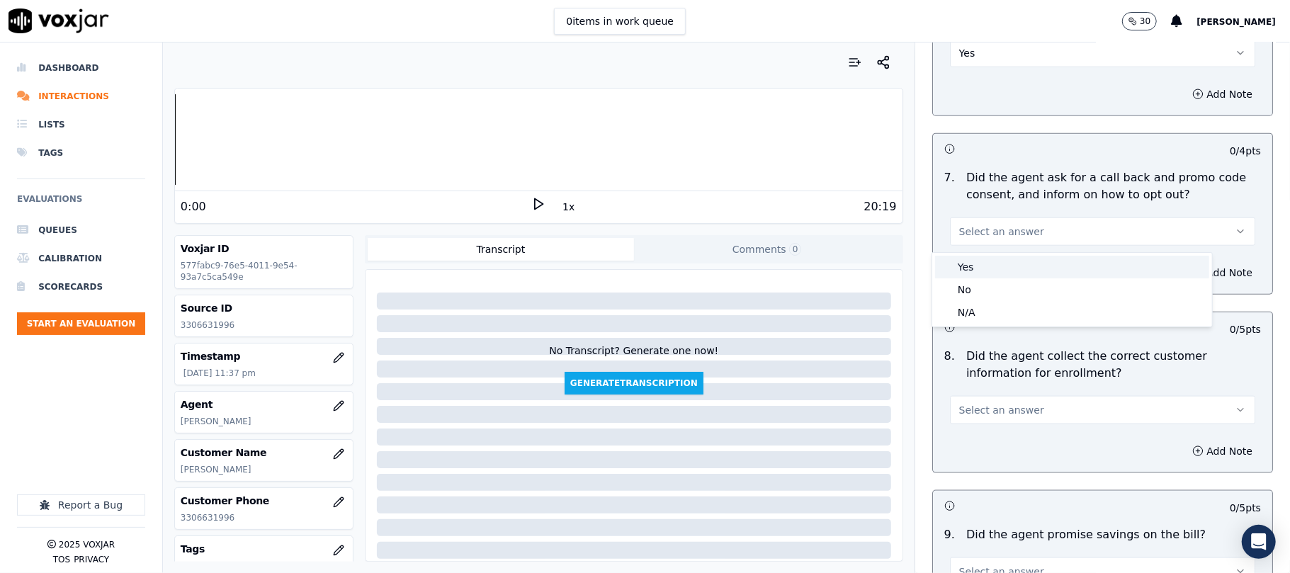
click at [979, 264] on div "Yes" at bounding box center [1072, 267] width 274 height 23
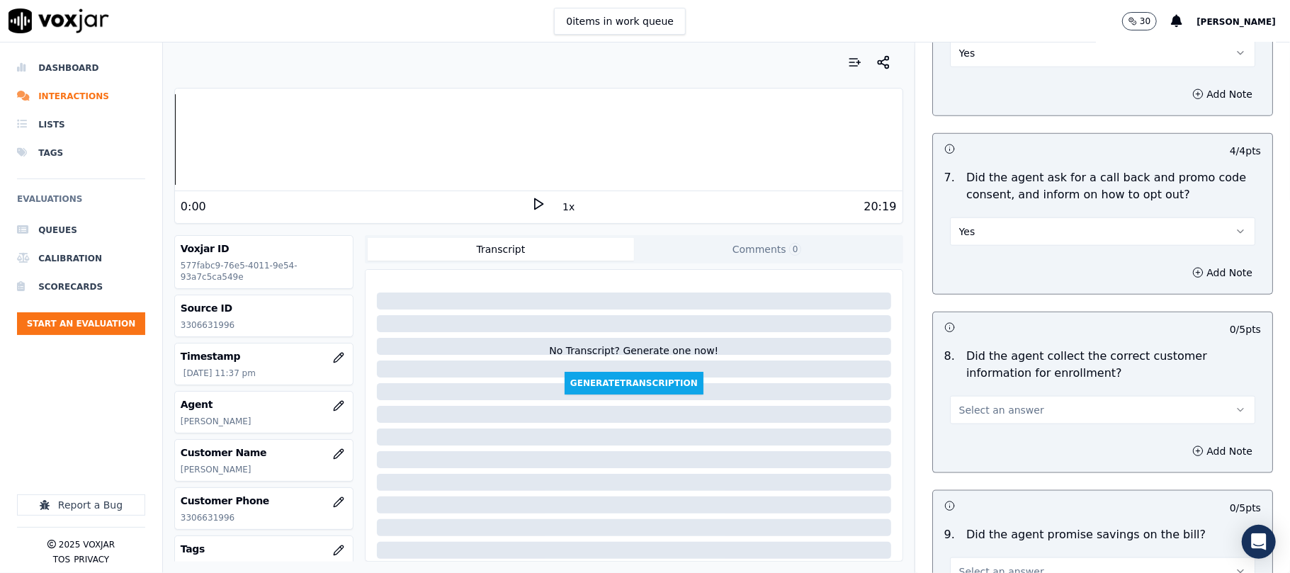
scroll to position [1259, 0]
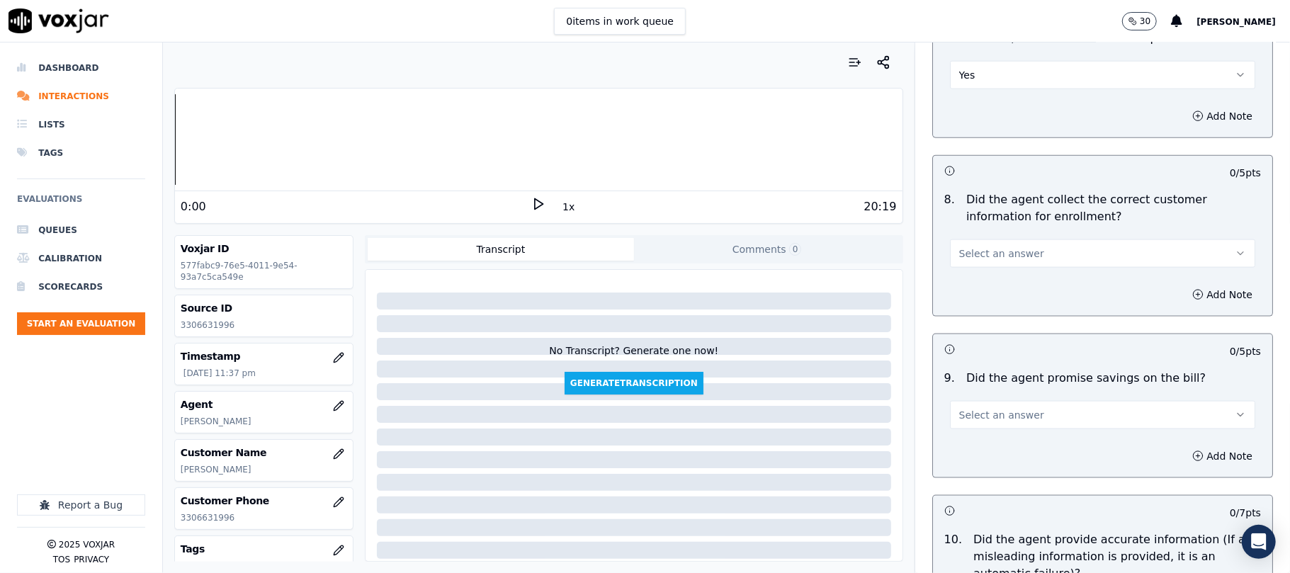
click at [976, 261] on span "Select an answer" at bounding box center [1002, 254] width 85 height 14
click at [981, 286] on div "Yes" at bounding box center [1072, 289] width 274 height 23
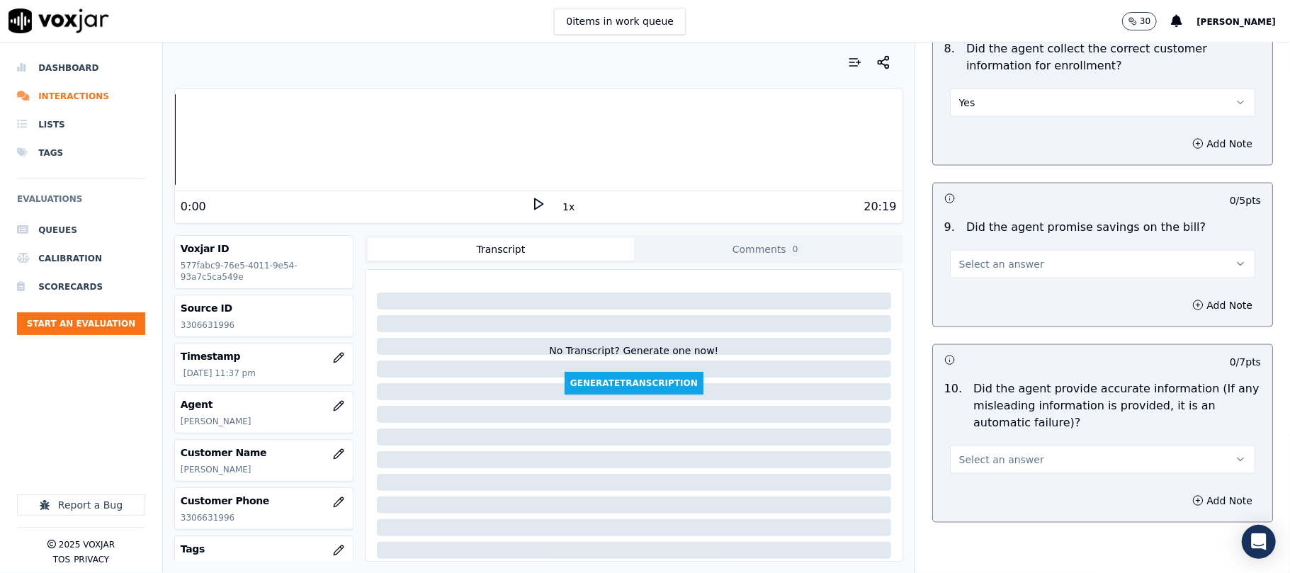
scroll to position [1575, 0]
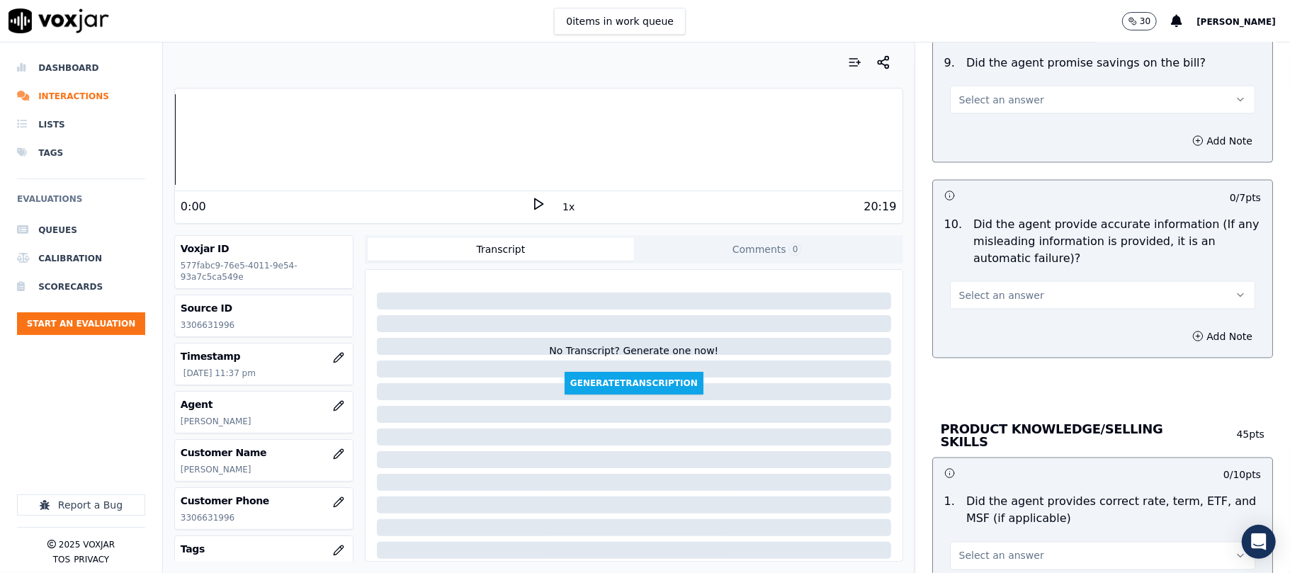
click at [962, 106] on span "Select an answer" at bounding box center [1002, 100] width 85 height 14
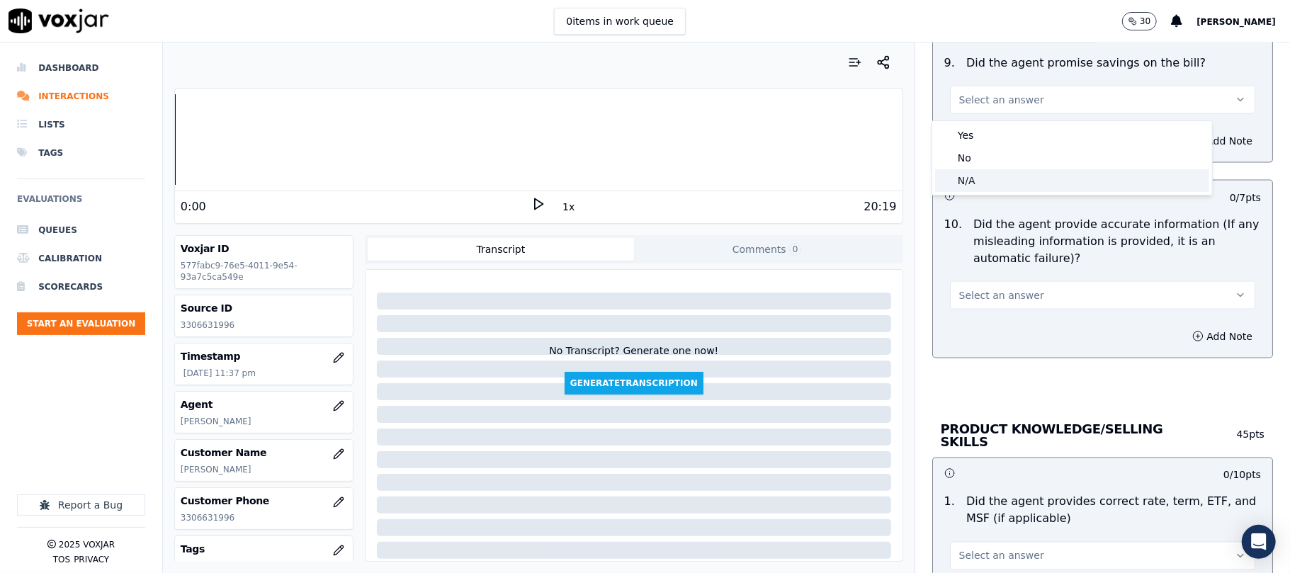
click at [982, 180] on div "N/A" at bounding box center [1072, 180] width 274 height 23
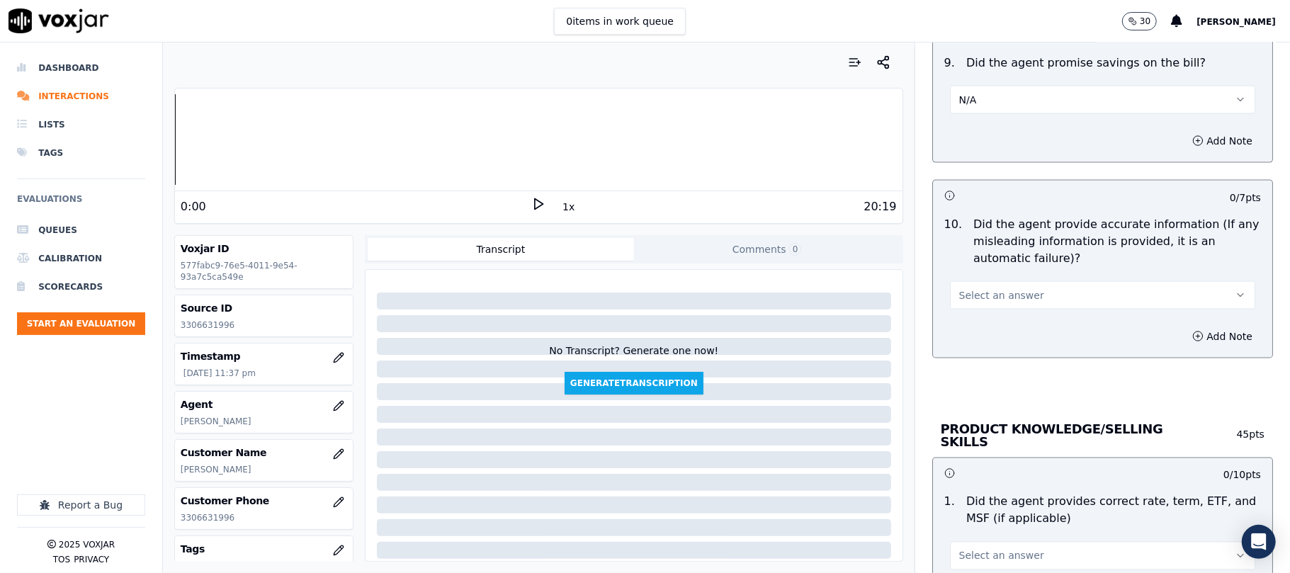
click at [990, 296] on span "Select an answer" at bounding box center [1002, 295] width 85 height 14
click at [979, 333] on div "Yes" at bounding box center [1072, 331] width 274 height 23
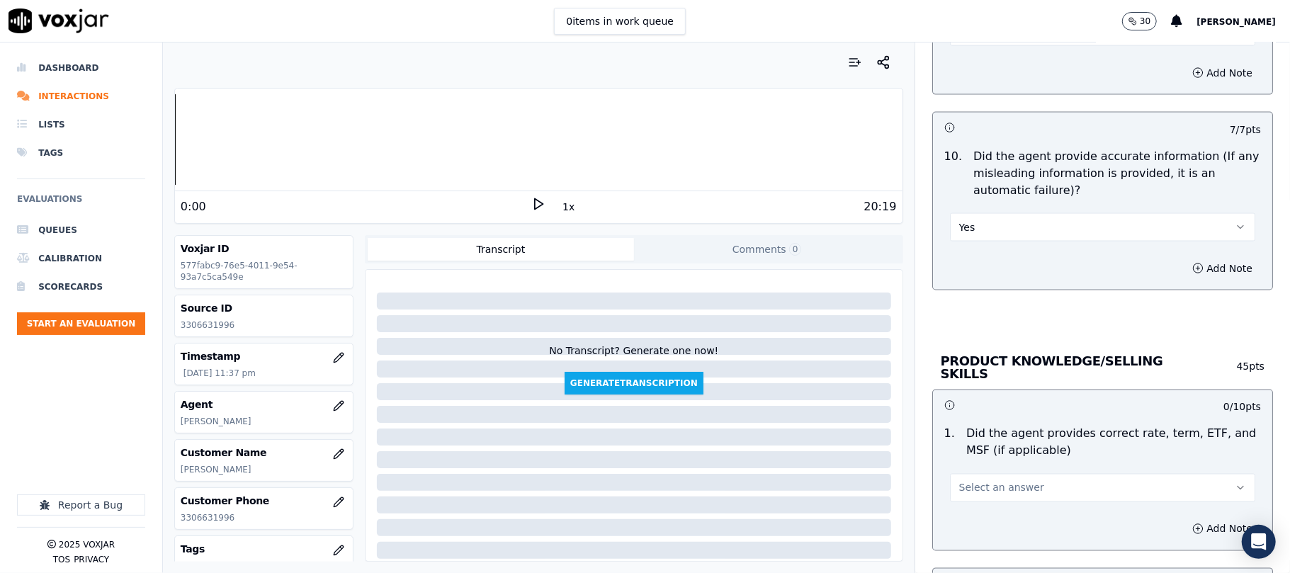
scroll to position [1732, 0]
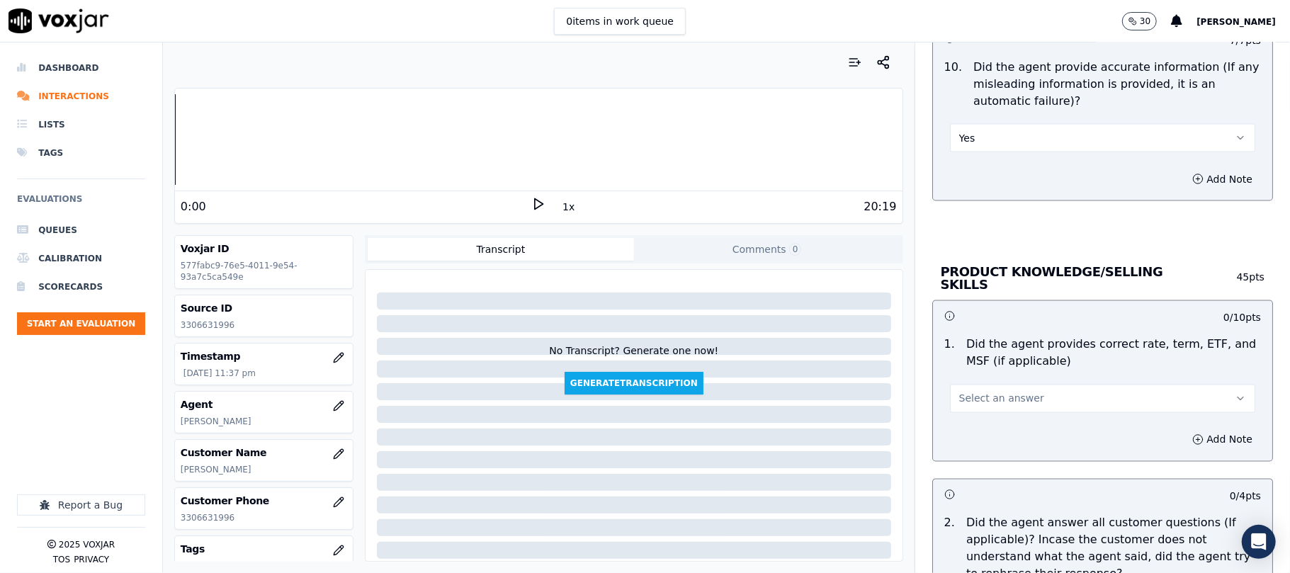
click at [979, 395] on span "Select an answer" at bounding box center [1002, 399] width 85 height 14
click at [972, 424] on div "Yes" at bounding box center [1072, 428] width 274 height 23
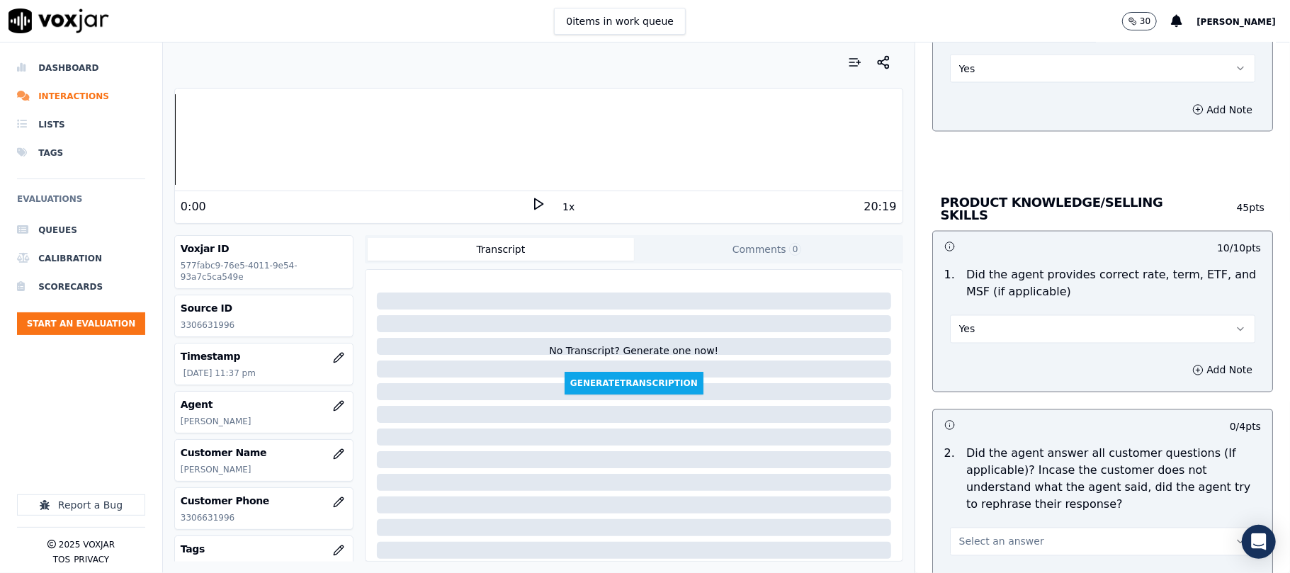
scroll to position [1889, 0]
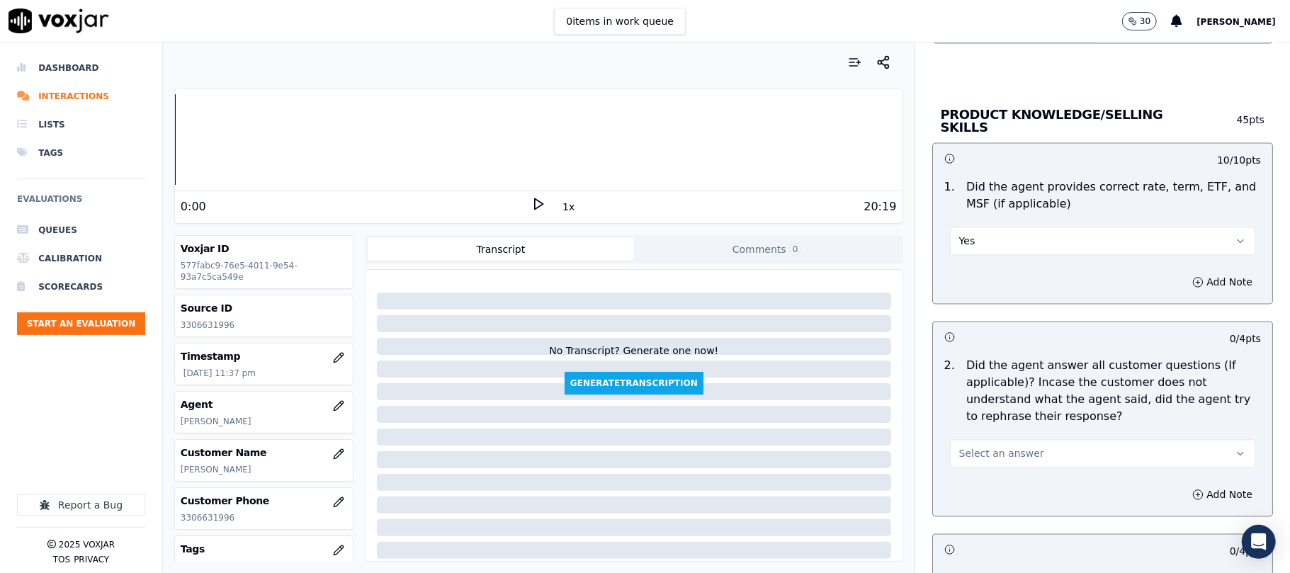
drag, startPoint x: 976, startPoint y: 435, endPoint x: 979, endPoint y: 451, distance: 16.5
click at [977, 443] on div "Select an answer" at bounding box center [1102, 452] width 305 height 31
click at [979, 458] on span "Select an answer" at bounding box center [1002, 454] width 85 height 14
click at [984, 485] on div "Yes" at bounding box center [1072, 484] width 274 height 23
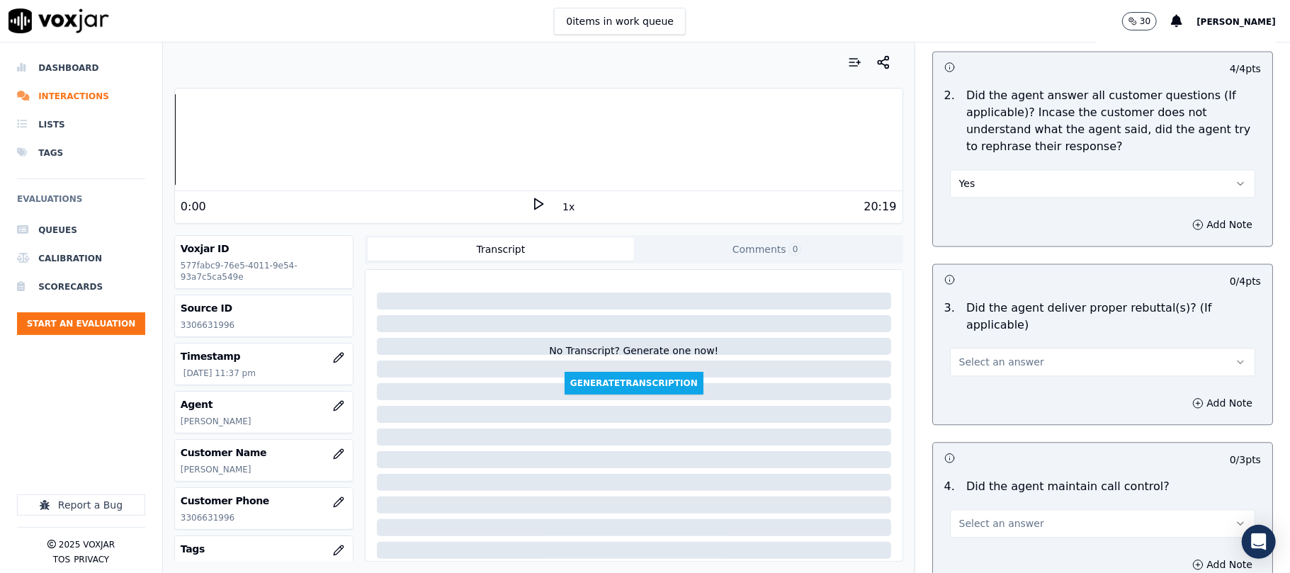
scroll to position [2204, 0]
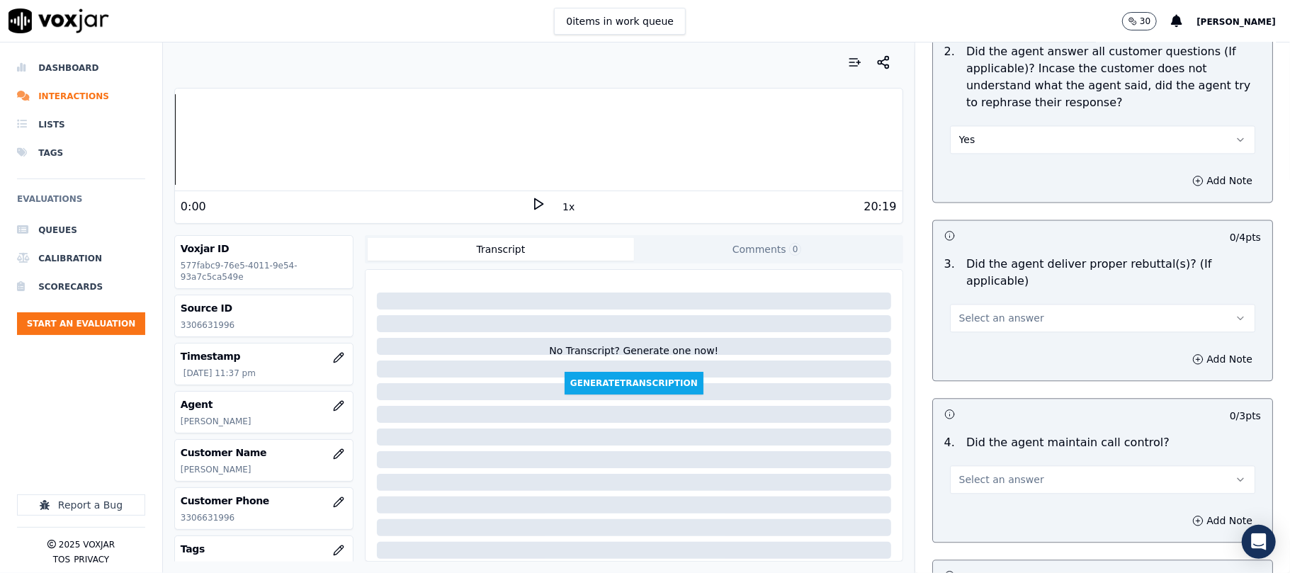
click at [979, 311] on span "Select an answer" at bounding box center [1002, 318] width 85 height 14
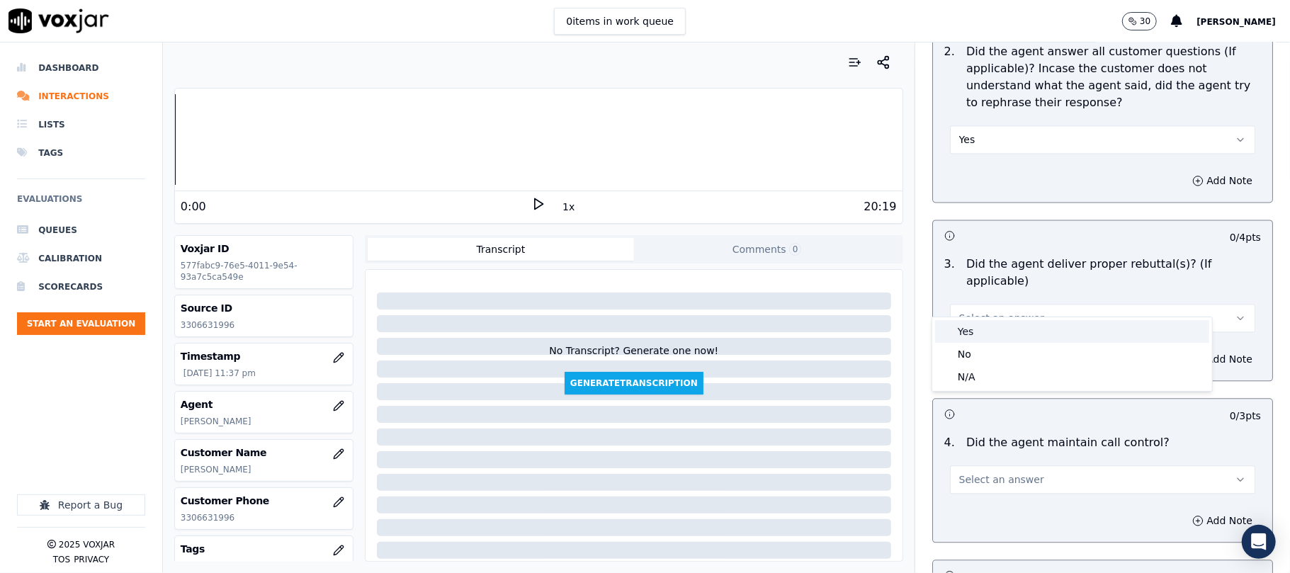
click at [977, 327] on div "Yes" at bounding box center [1072, 331] width 274 height 23
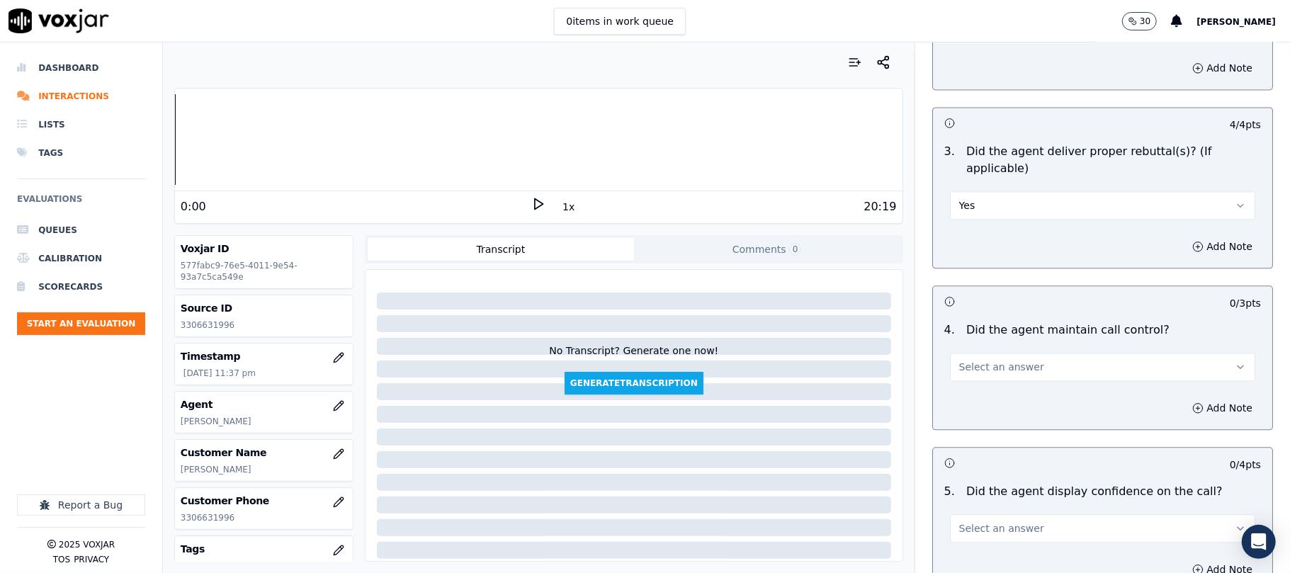
scroll to position [2362, 0]
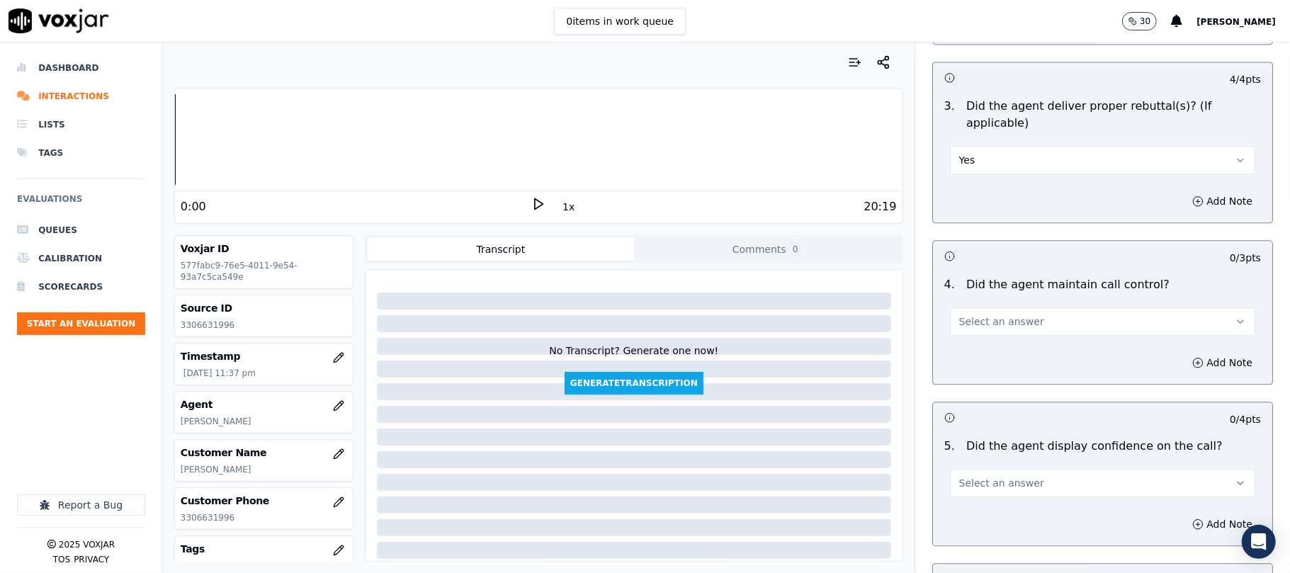
click at [989, 315] on span "Select an answer" at bounding box center [1002, 322] width 85 height 14
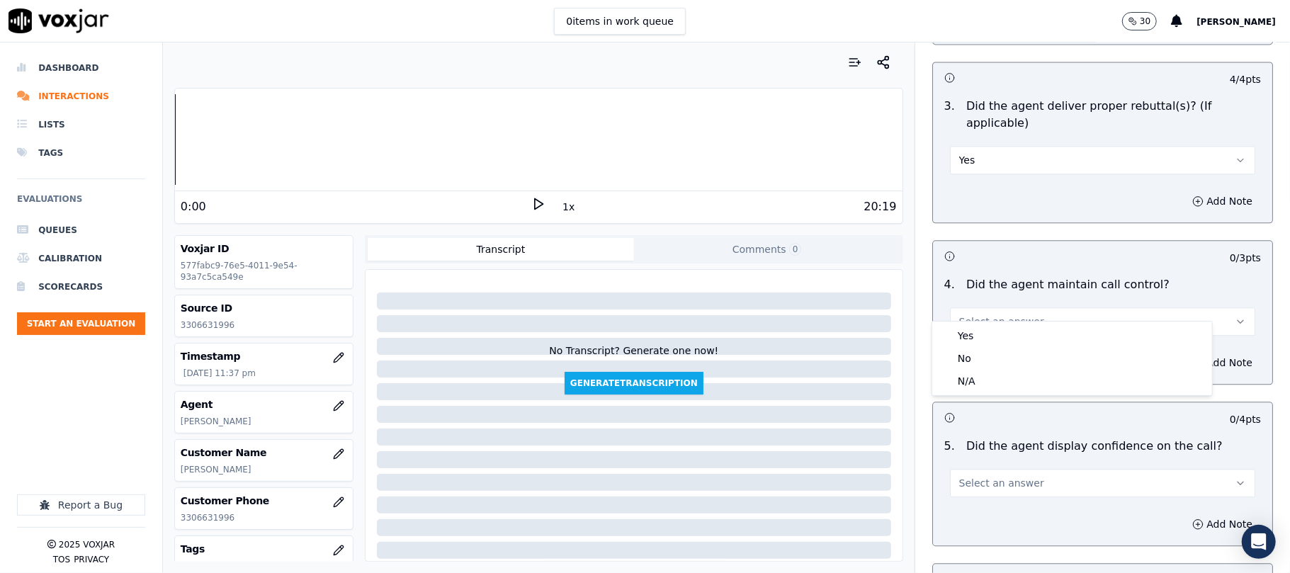
click at [985, 321] on div "Yes No N/A" at bounding box center [1072, 358] width 281 height 75
click at [985, 335] on div "Yes" at bounding box center [1072, 336] width 274 height 23
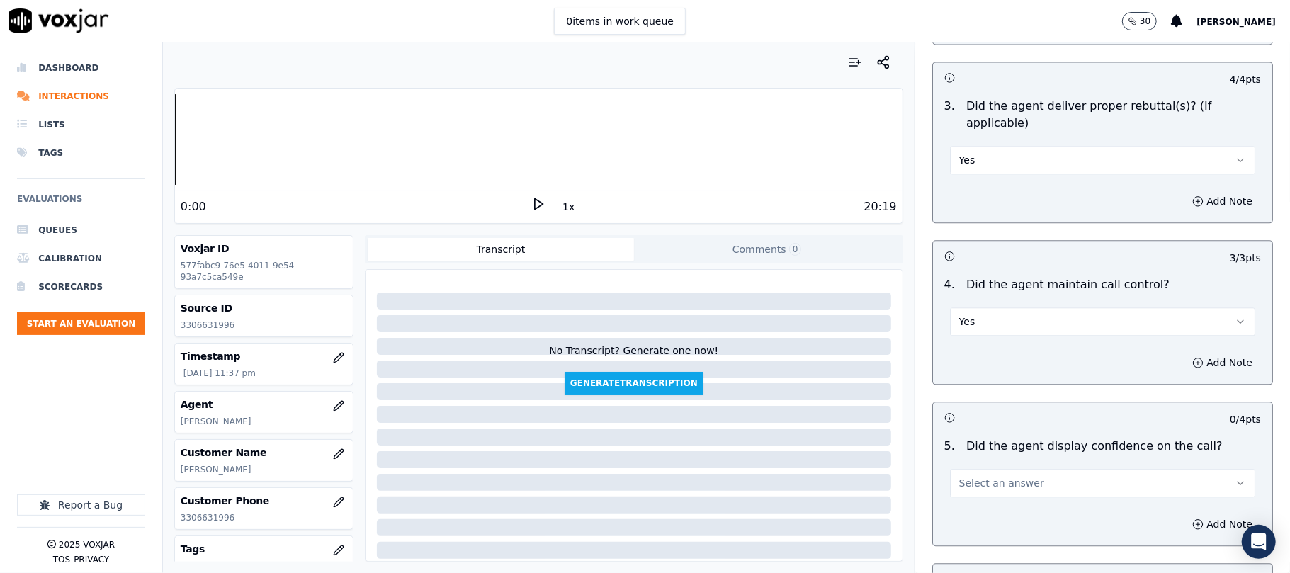
scroll to position [2520, 0]
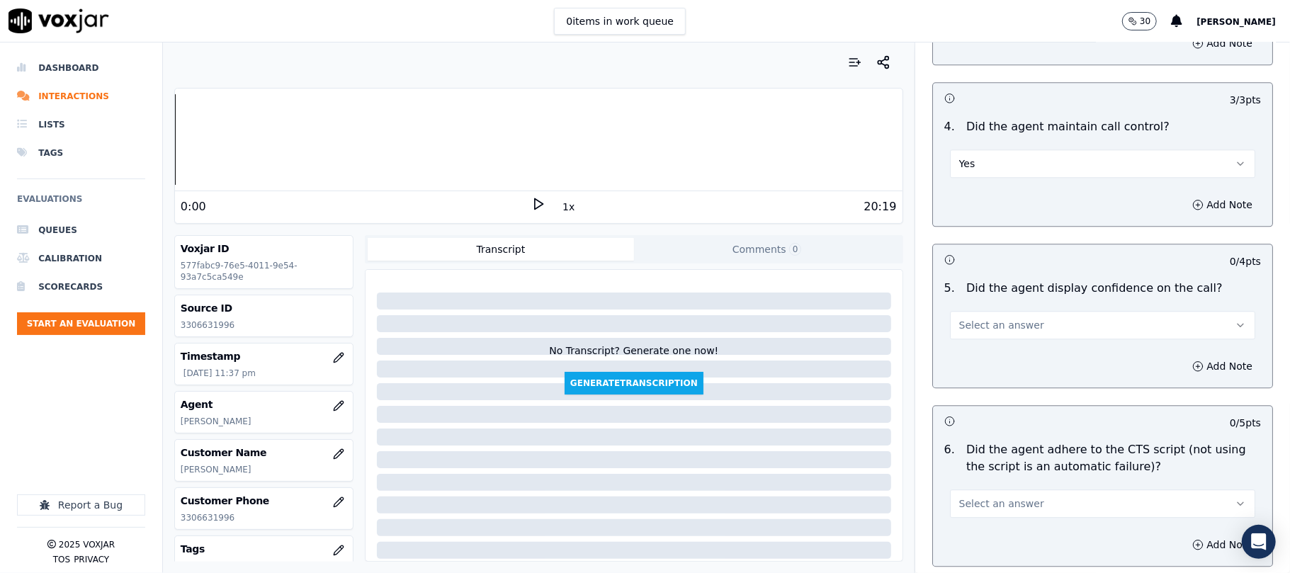
click at [981, 318] on span "Select an answer" at bounding box center [1002, 325] width 85 height 14
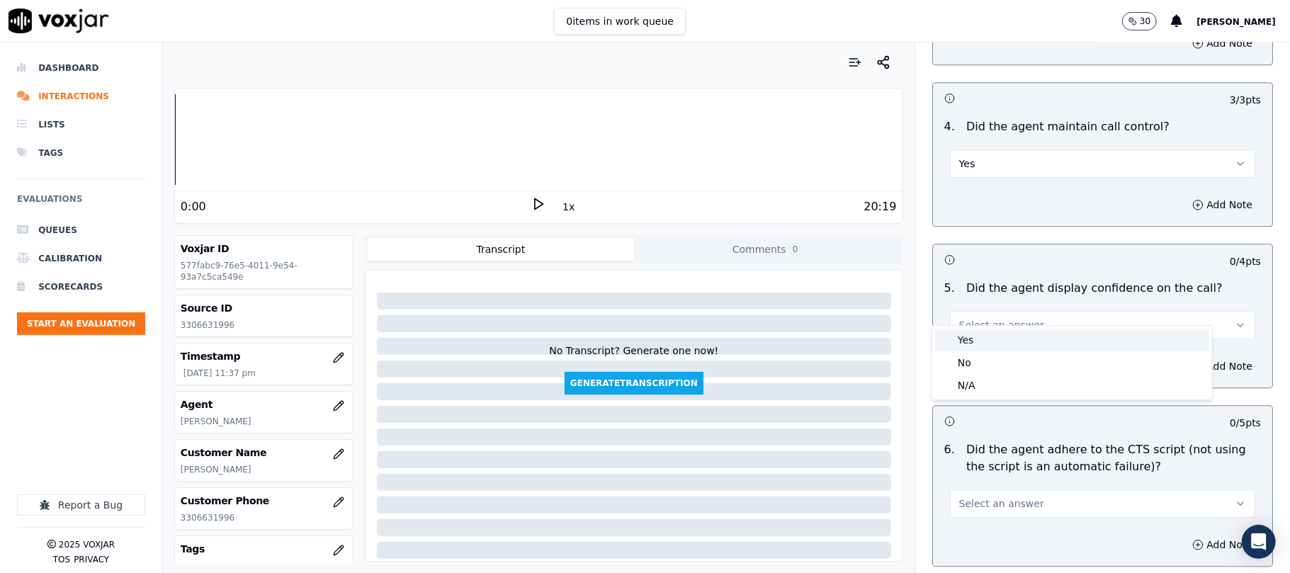
click at [985, 342] on div "Yes" at bounding box center [1072, 340] width 274 height 23
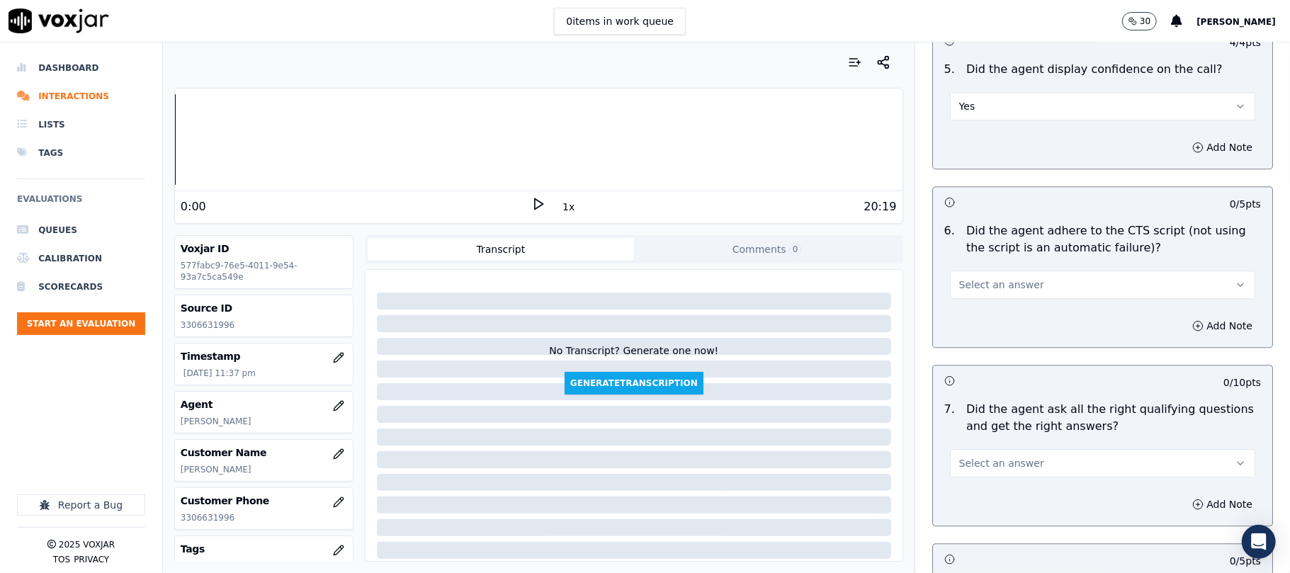
scroll to position [2835, 0]
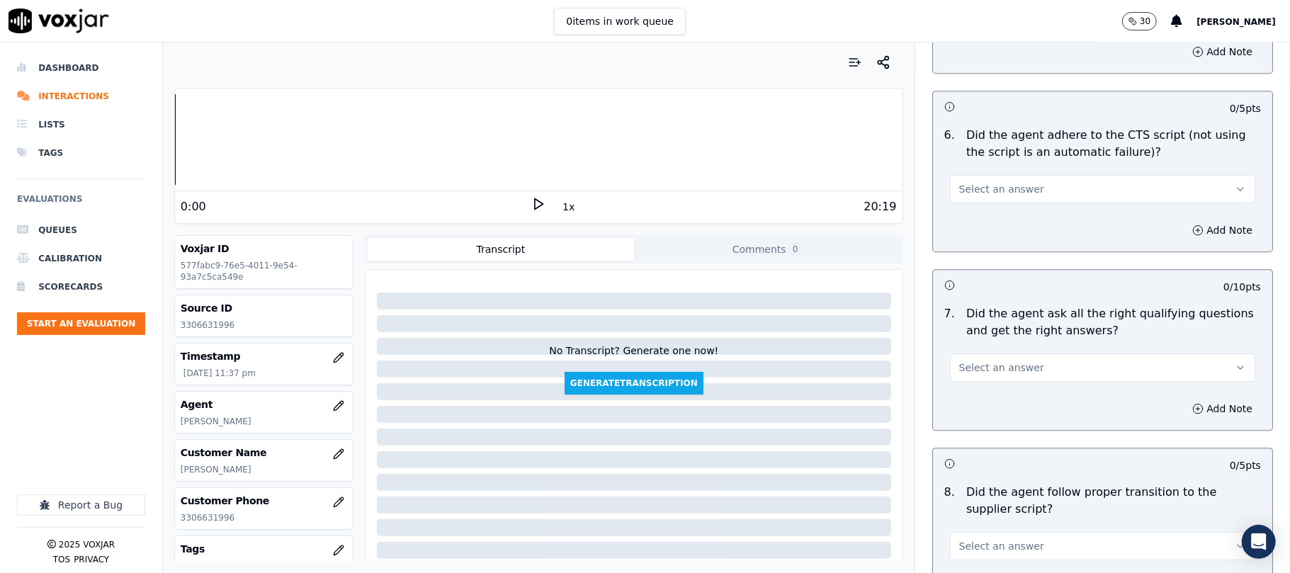
click at [1007, 182] on span "Select an answer" at bounding box center [1002, 189] width 85 height 14
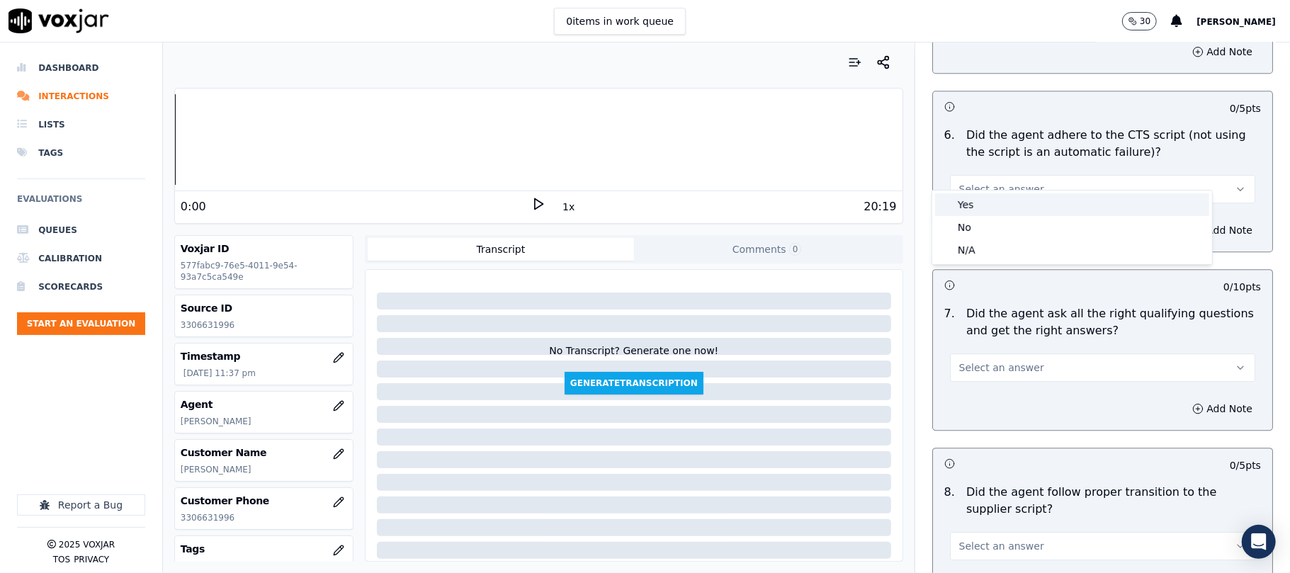
click at [993, 202] on div "Yes" at bounding box center [1072, 204] width 274 height 23
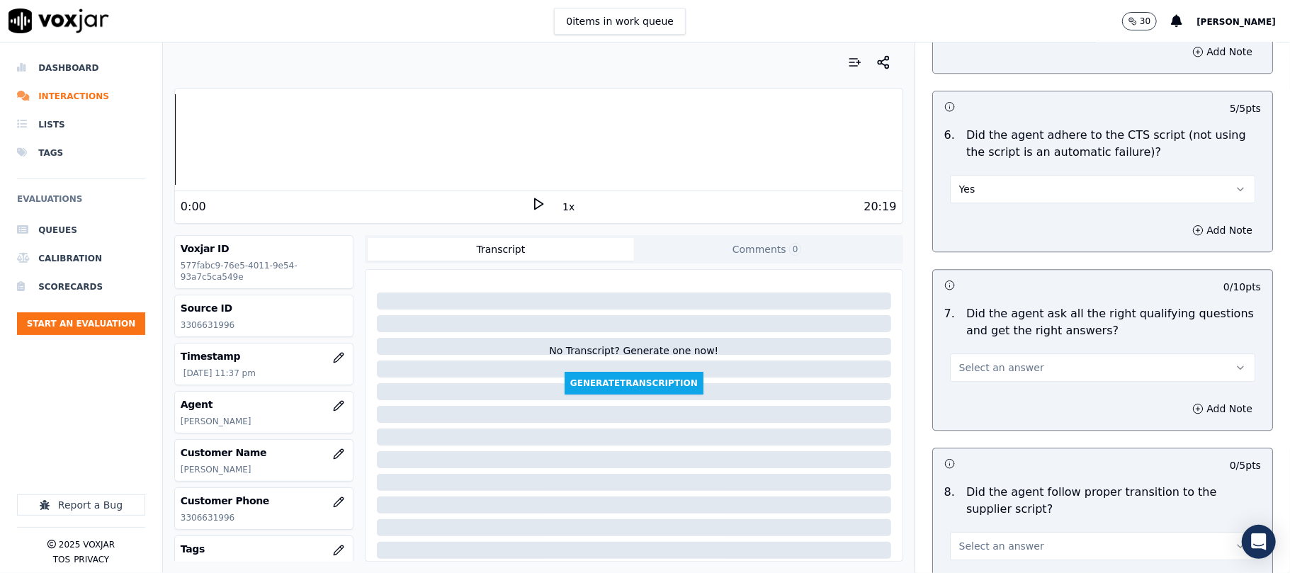
click at [959, 366] on button "Select an answer" at bounding box center [1102, 368] width 305 height 28
click at [956, 389] on div "Yes" at bounding box center [1072, 383] width 274 height 23
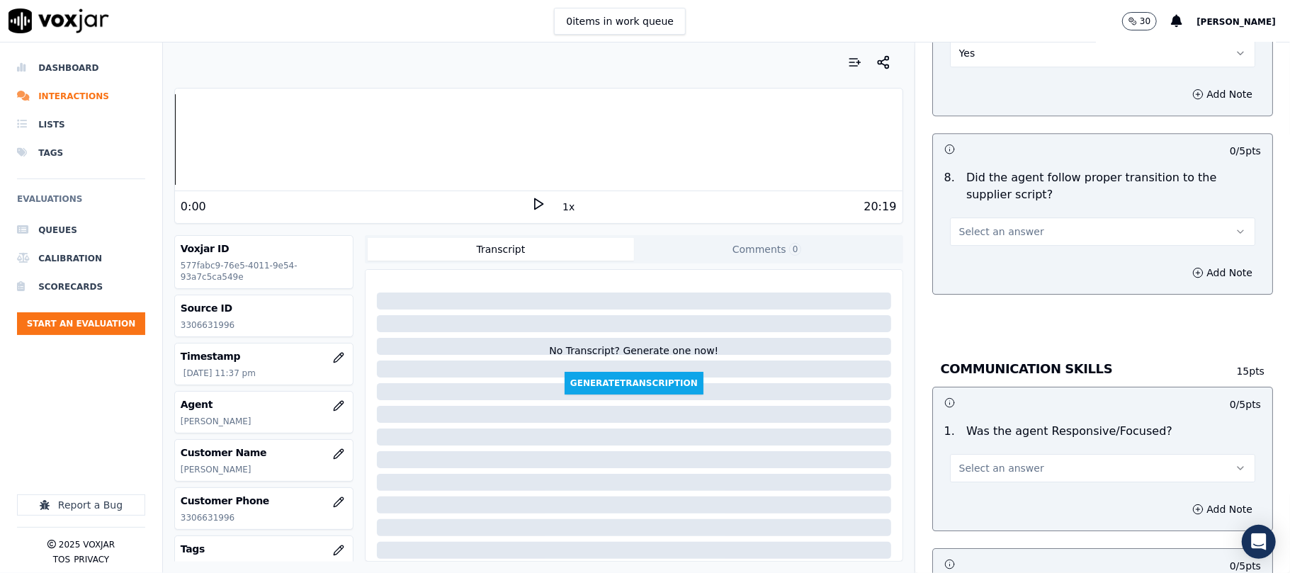
click at [970, 225] on span "Select an answer" at bounding box center [1002, 232] width 85 height 14
click at [977, 255] on div "Yes" at bounding box center [1072, 248] width 274 height 23
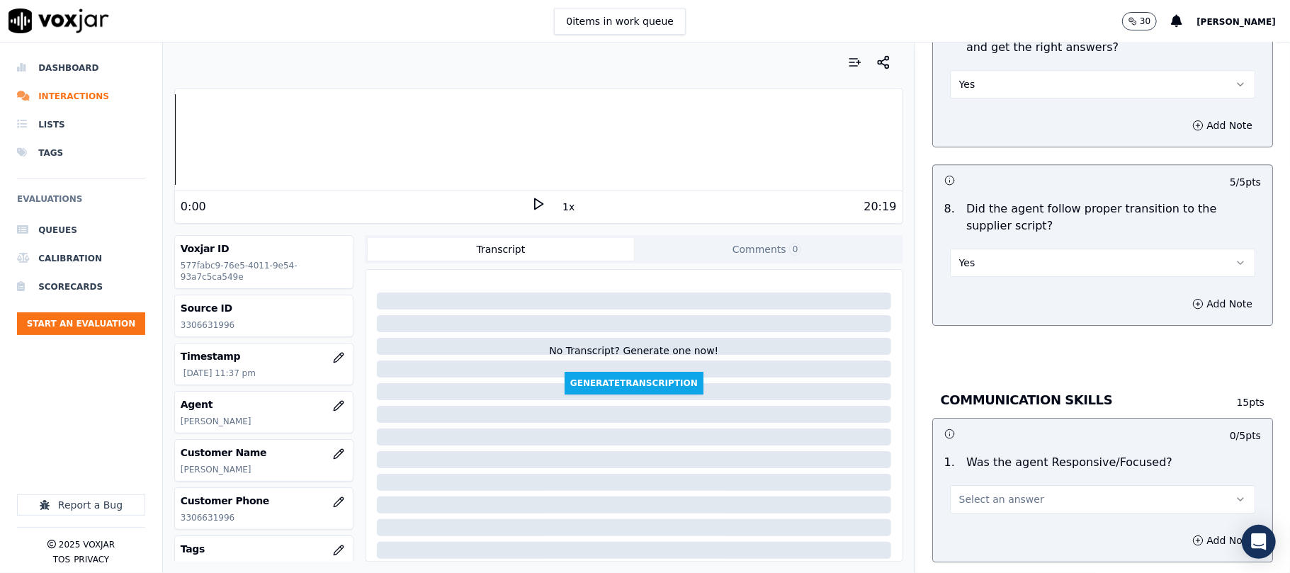
scroll to position [3307, 0]
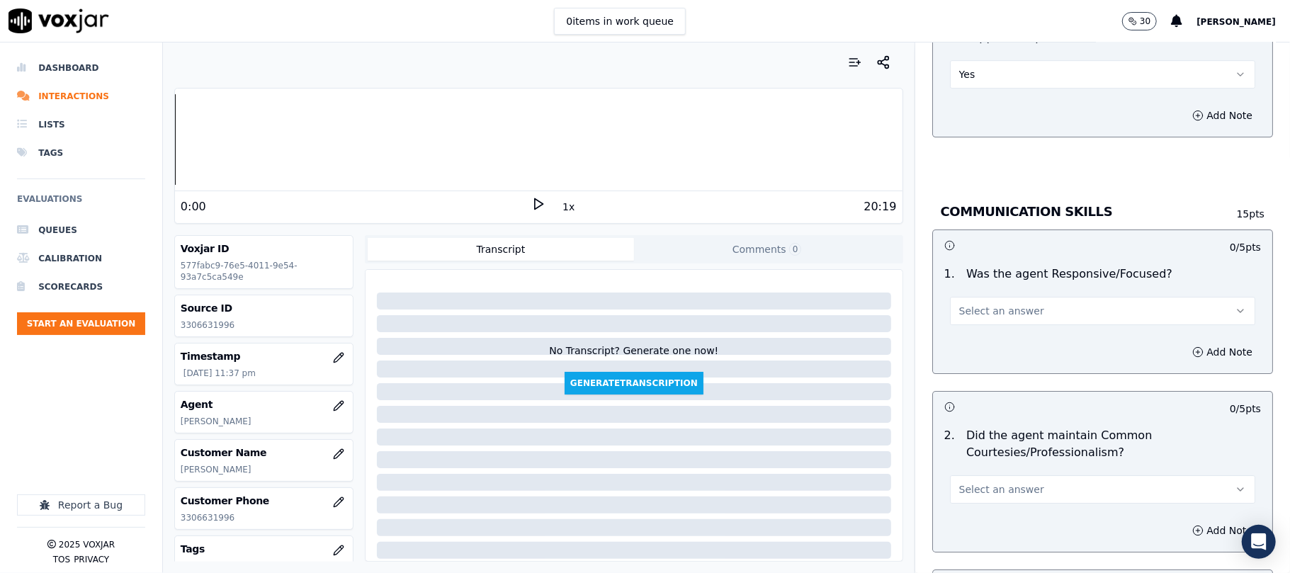
click at [992, 304] on span "Select an answer" at bounding box center [1002, 311] width 85 height 14
click at [988, 321] on div "Yes" at bounding box center [1072, 327] width 274 height 23
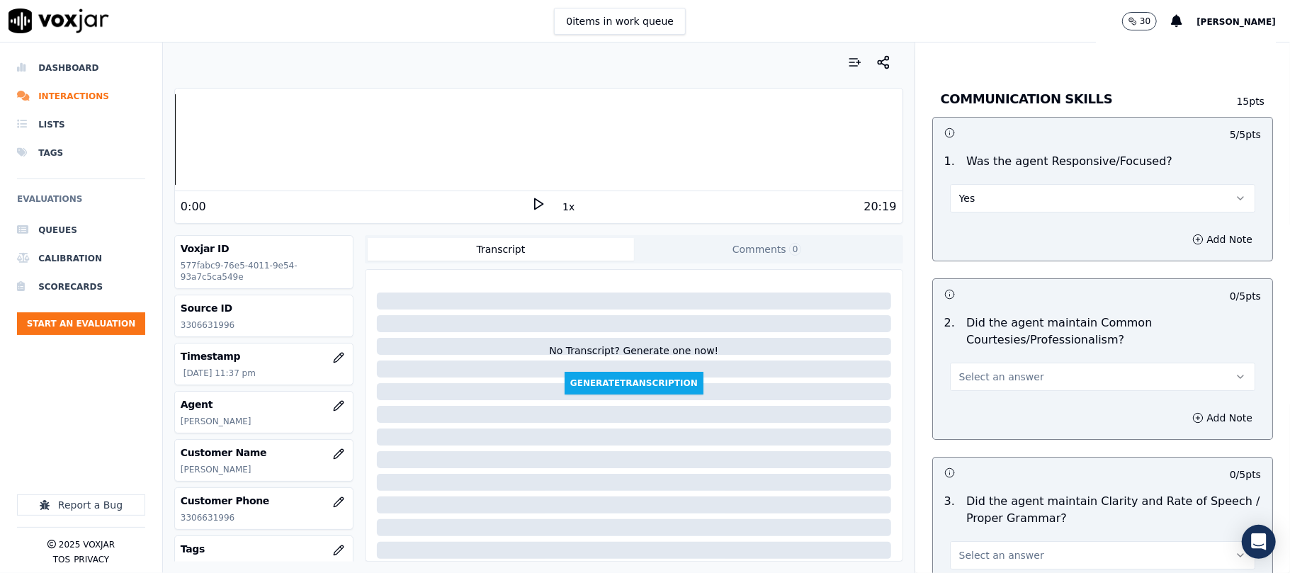
scroll to position [3465, 0]
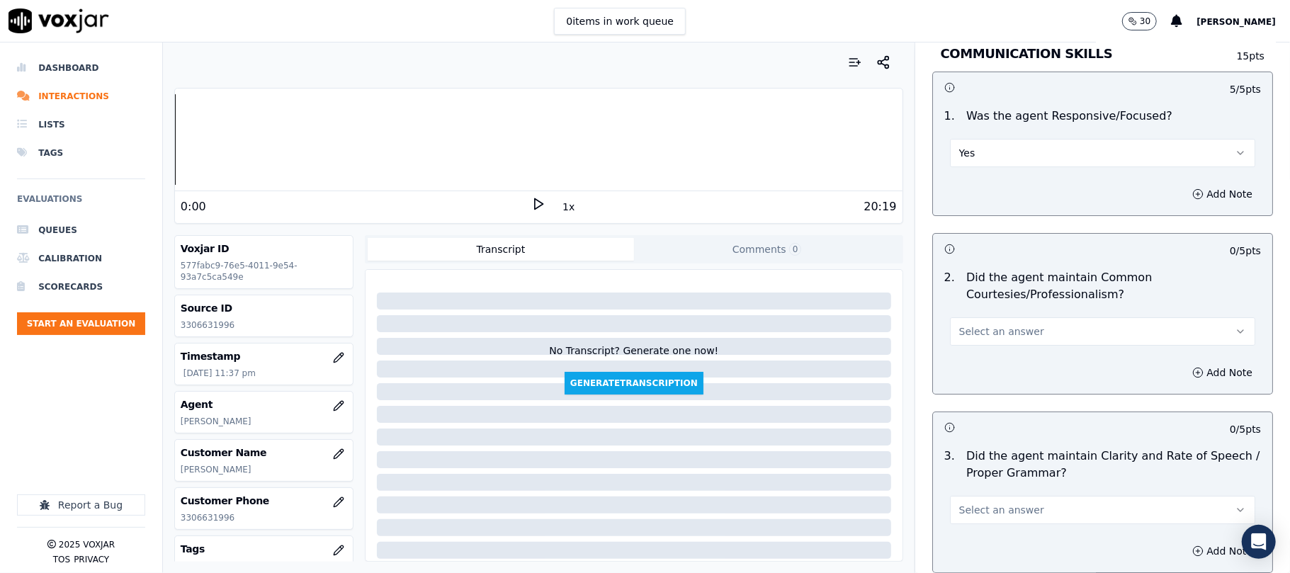
click at [985, 317] on button "Select an answer" at bounding box center [1102, 331] width 305 height 28
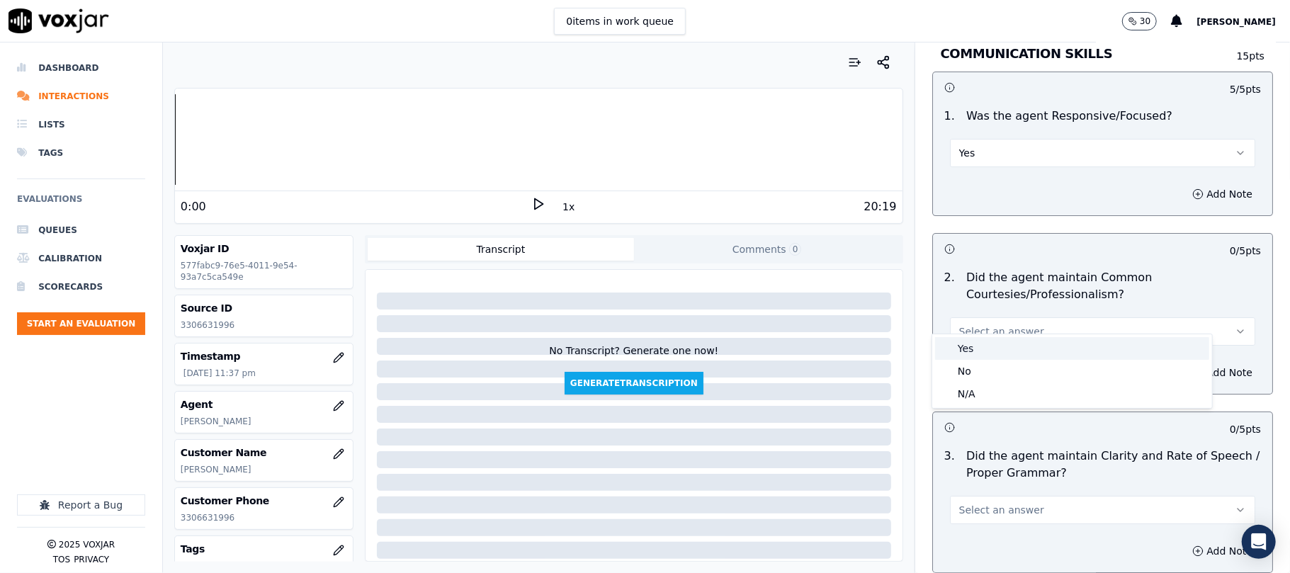
click at [973, 349] on div "Yes" at bounding box center [1072, 348] width 274 height 23
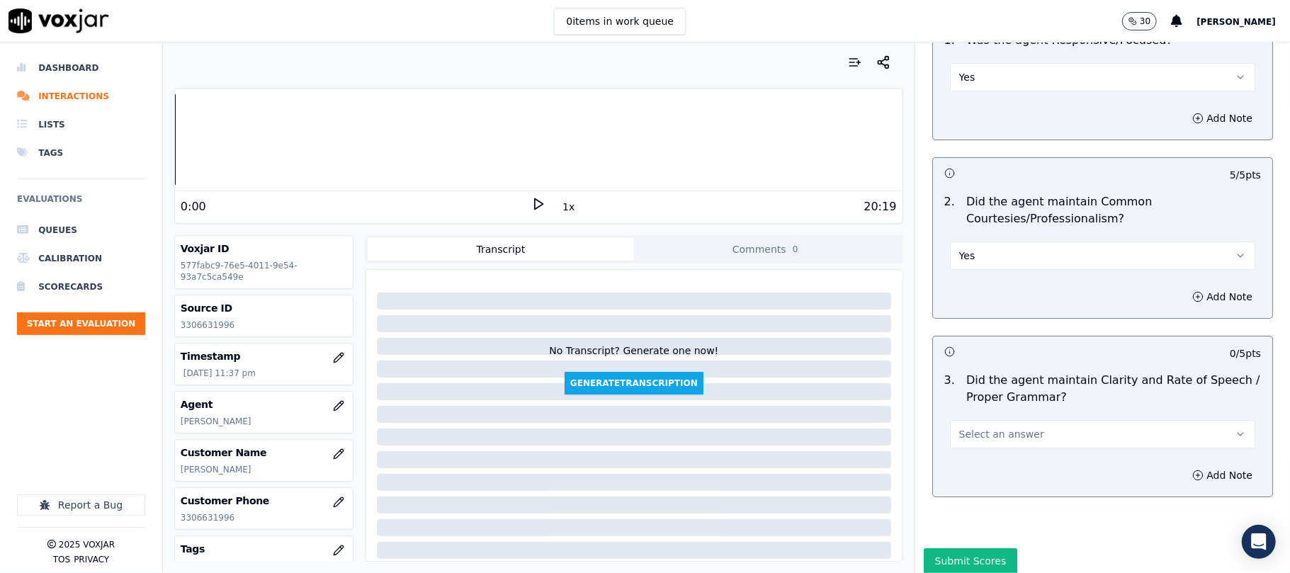
scroll to position [3578, 0]
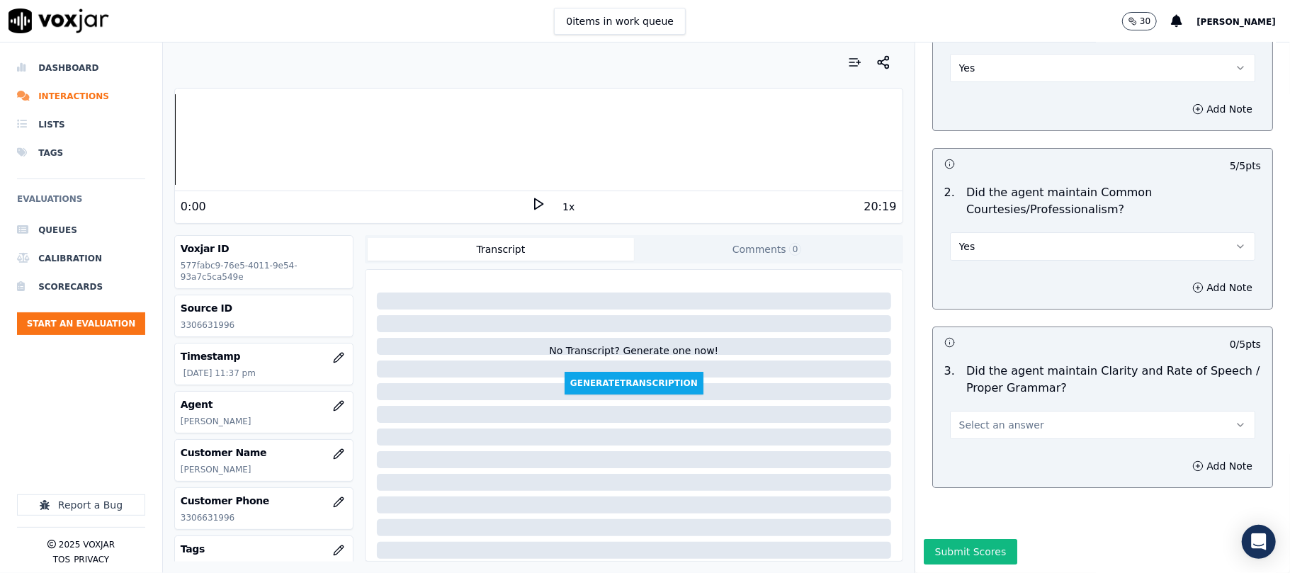
click at [968, 418] on span "Select an answer" at bounding box center [1002, 425] width 85 height 14
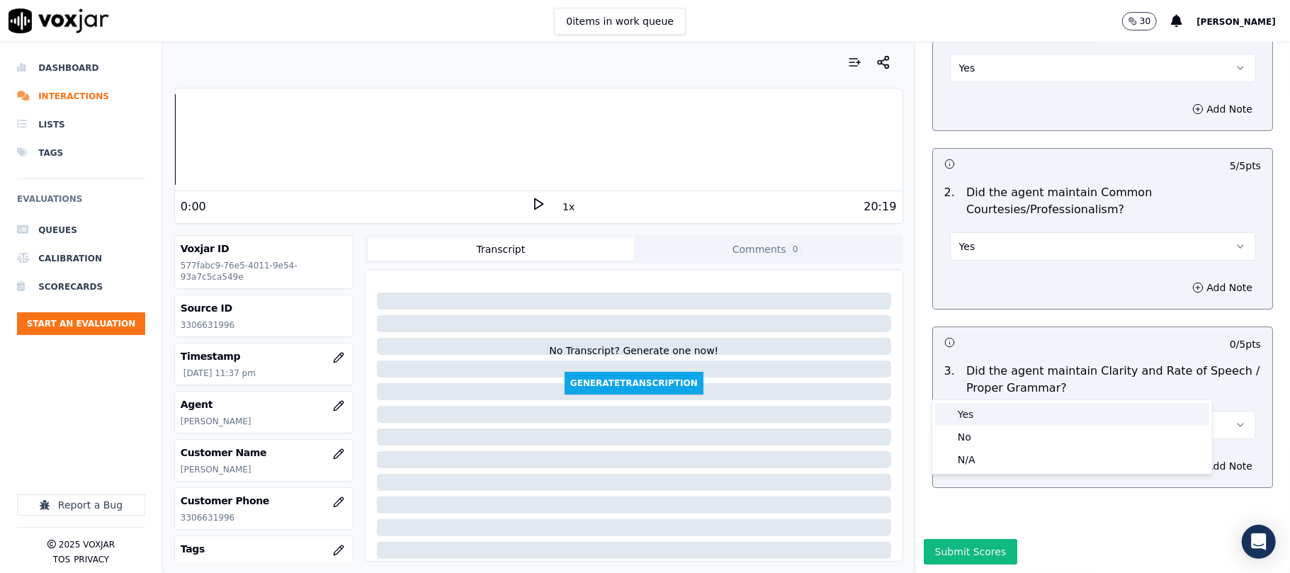
click at [969, 410] on div "Yes" at bounding box center [1072, 414] width 274 height 23
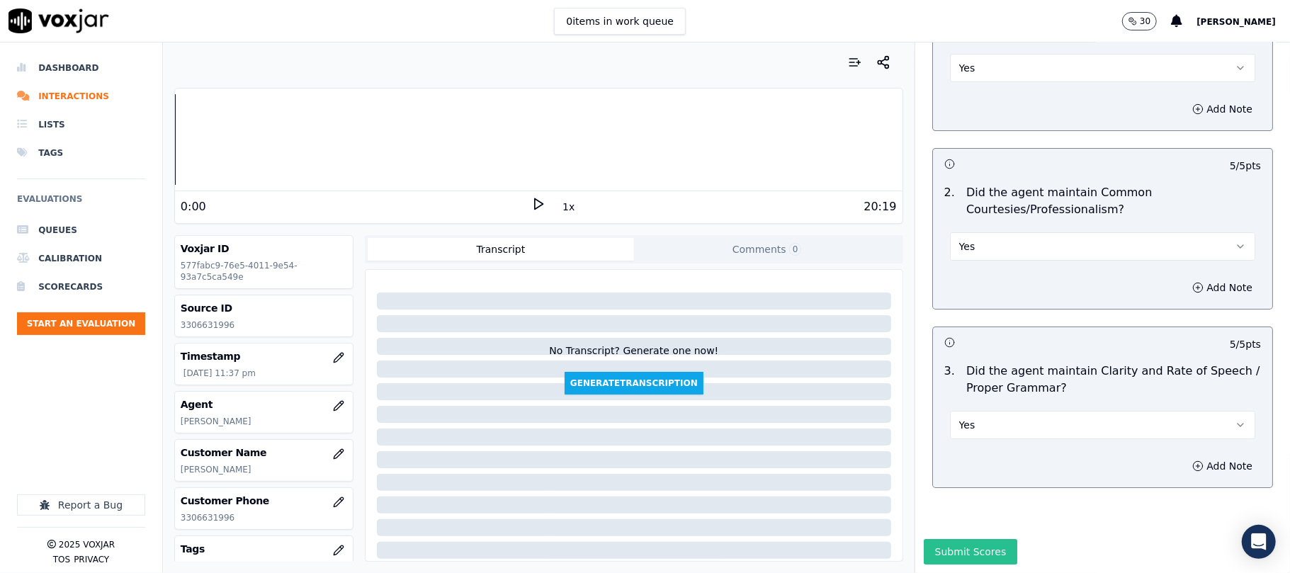
click at [977, 539] on button "Submit Scores" at bounding box center [971, 552] width 94 height 26
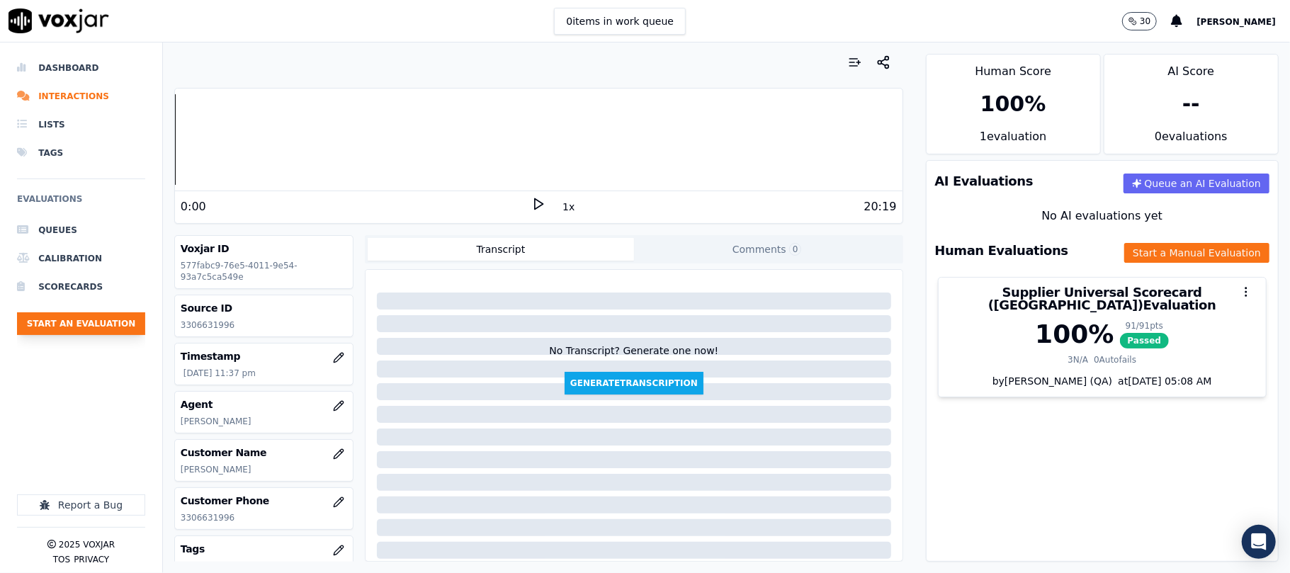
click at [99, 327] on button "Start an Evaluation" at bounding box center [81, 324] width 128 height 23
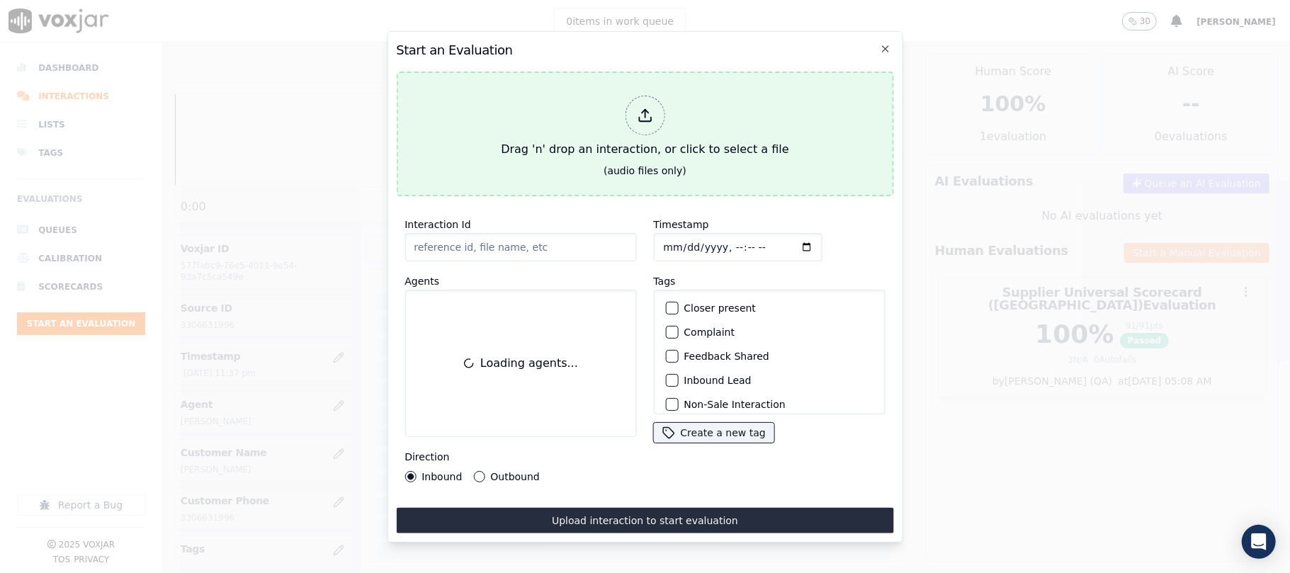
click at [565, 139] on div "Drag 'n' drop an interaction, or click to select a file" at bounding box center [644, 127] width 299 height 74
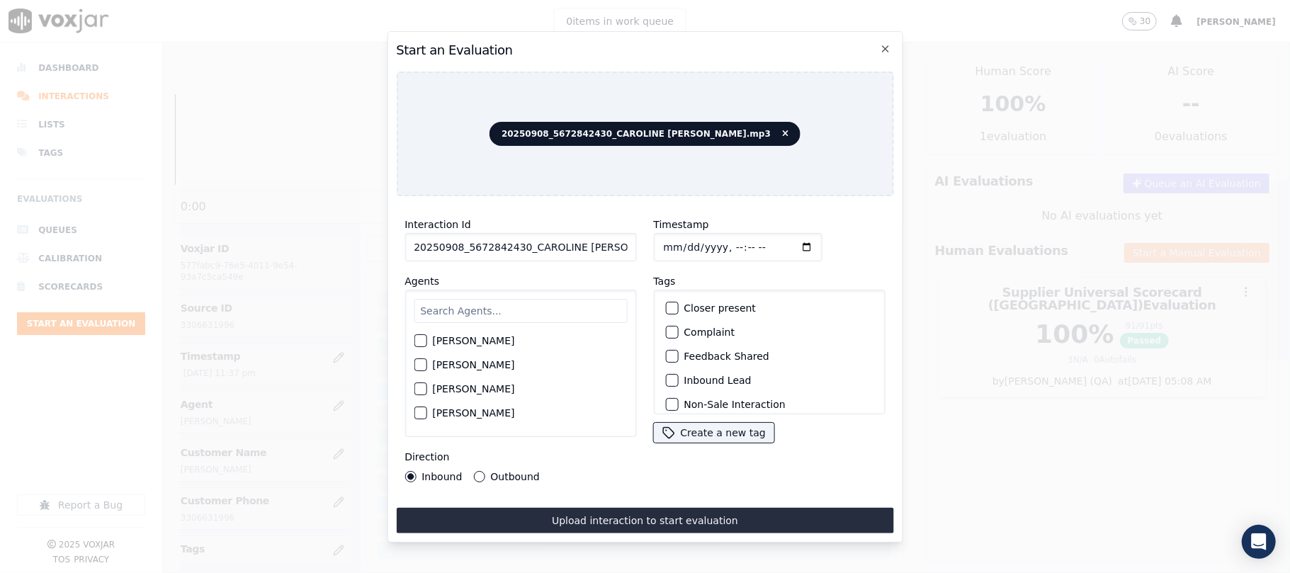
click at [530, 233] on input "20250908_5672842430_CAROLINE [PERSON_NAME].mp3" at bounding box center [521, 247] width 232 height 28
paste input "5672842430"
type input "5672842430"
click at [679, 238] on input "Timestamp" at bounding box center [737, 247] width 169 height 28
type input "[DATE]T23:38"
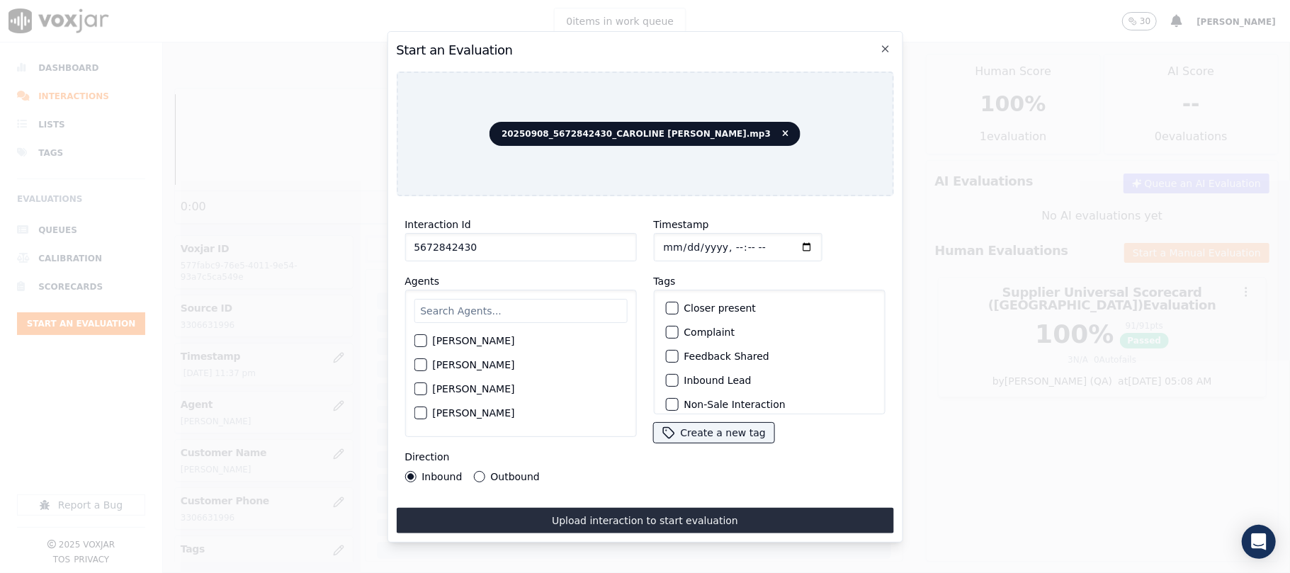
click at [543, 308] on input "text" at bounding box center [520, 311] width 213 height 24
type input "[PERSON_NAME]"
click at [506, 340] on label "[PERSON_NAME]" at bounding box center [473, 345] width 82 height 10
click at [427, 339] on button "[PERSON_NAME]" at bounding box center [420, 345] width 13 height 13
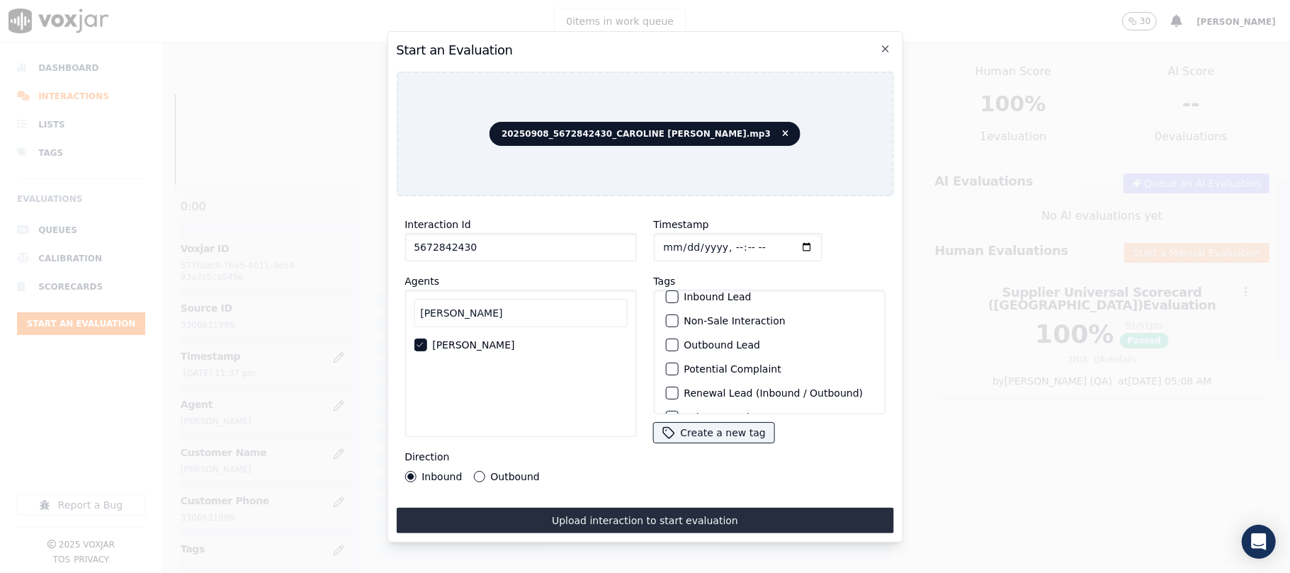
scroll to position [123, 0]
click at [690, 391] on label "Sale Interaction" at bounding box center [723, 396] width 78 height 10
click at [678, 390] on button "Sale Interaction" at bounding box center [671, 396] width 13 height 13
drag, startPoint x: 505, startPoint y: 473, endPoint x: 509, endPoint y: 465, distance: 9.2
click at [505, 473] on label "Outbound" at bounding box center [514, 477] width 49 height 10
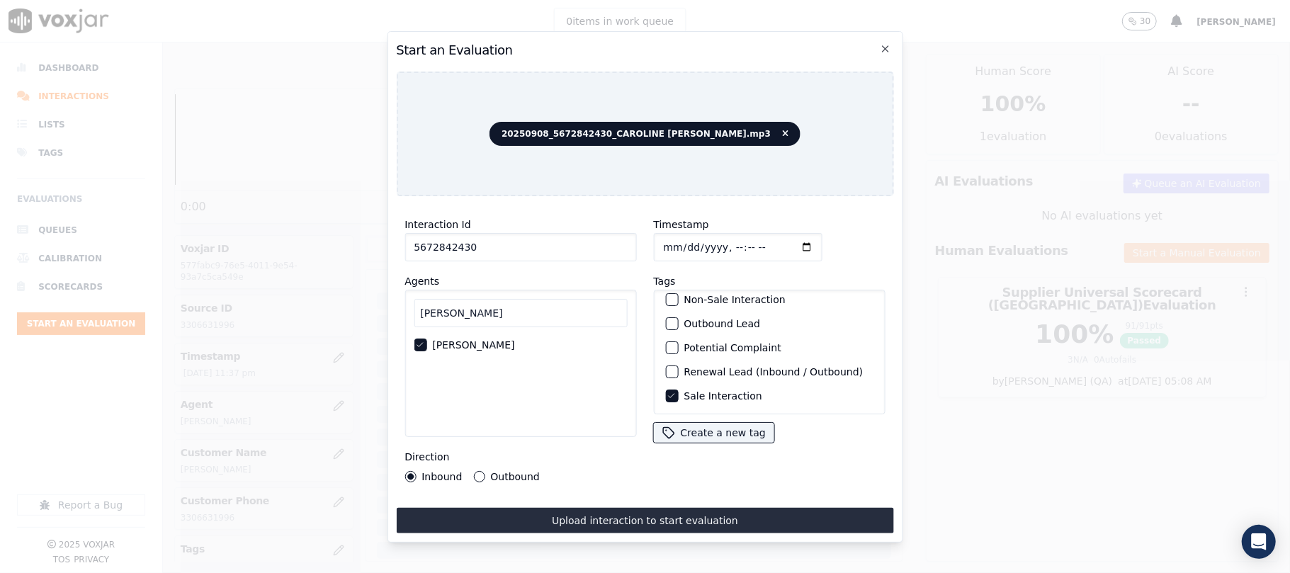
click at [485, 473] on button "Outbound" at bounding box center [478, 476] width 11 height 11
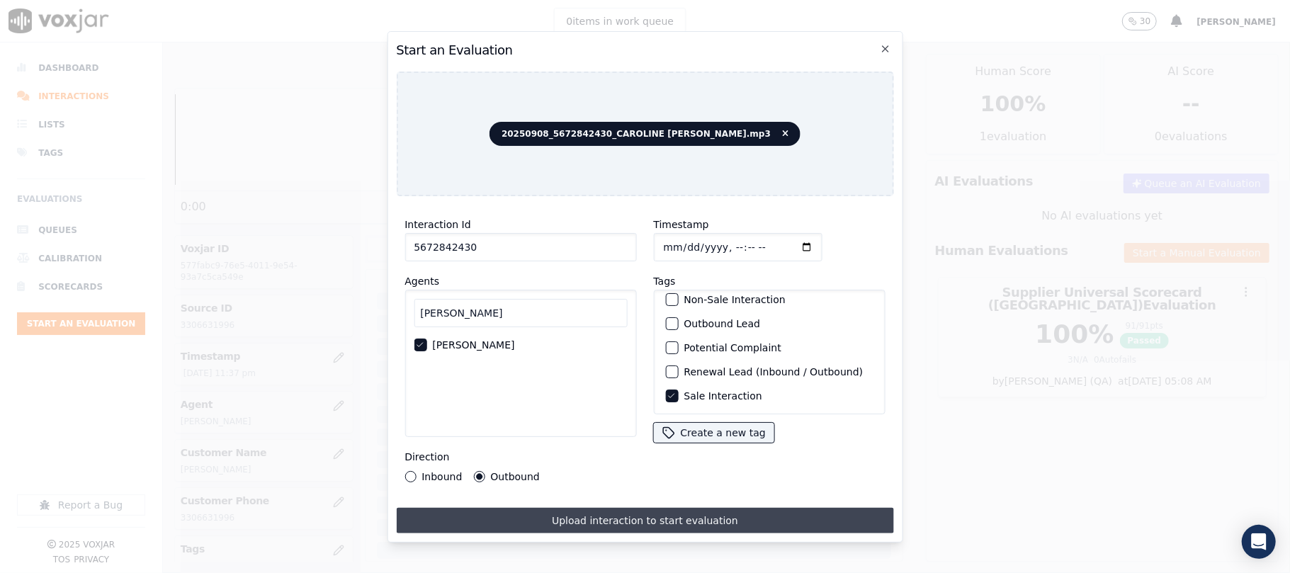
click at [595, 514] on button "Upload interaction to start evaluation" at bounding box center [644, 521] width 497 height 26
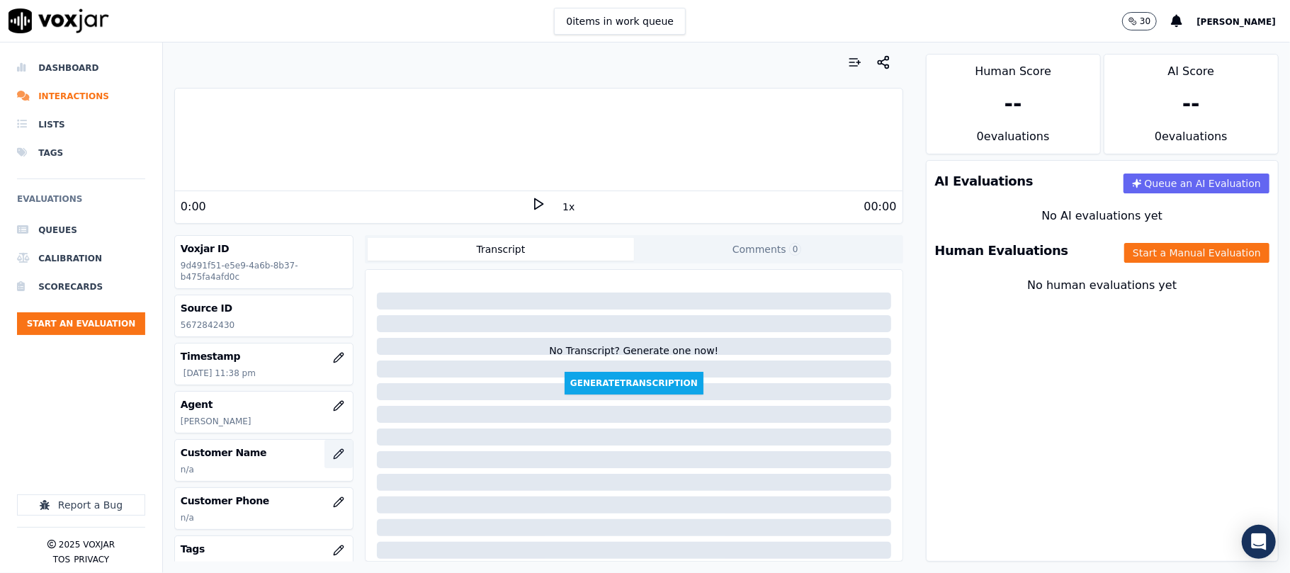
click at [333, 455] on icon "button" at bounding box center [338, 454] width 11 height 11
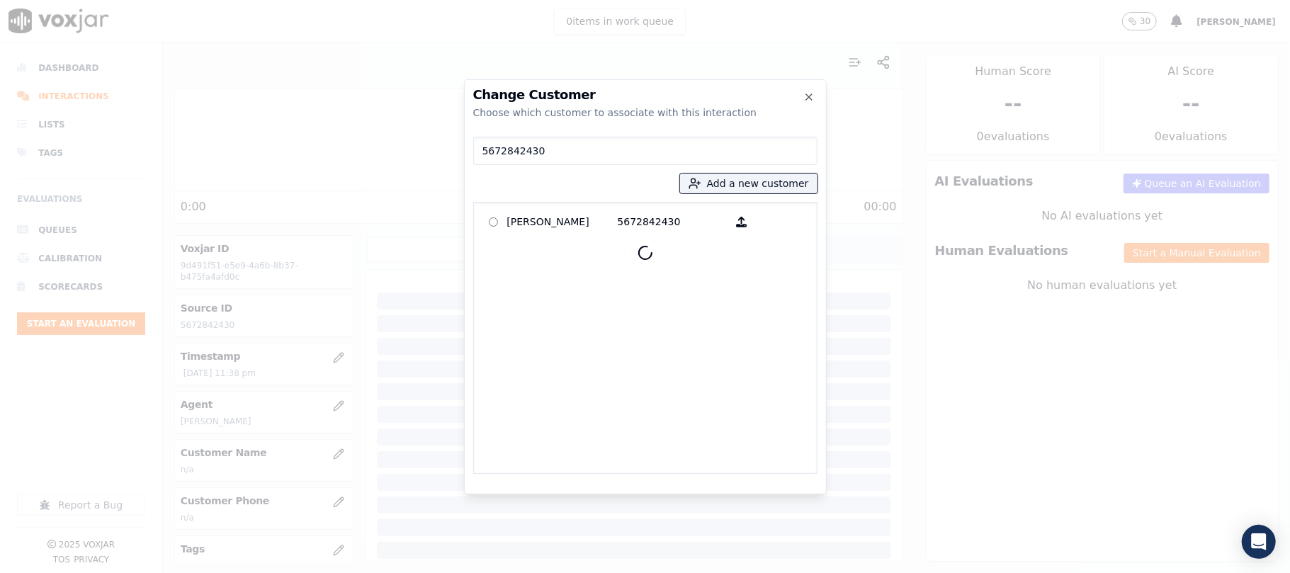
type input "5672842430"
click at [561, 220] on p "[PERSON_NAME]" at bounding box center [562, 222] width 111 height 22
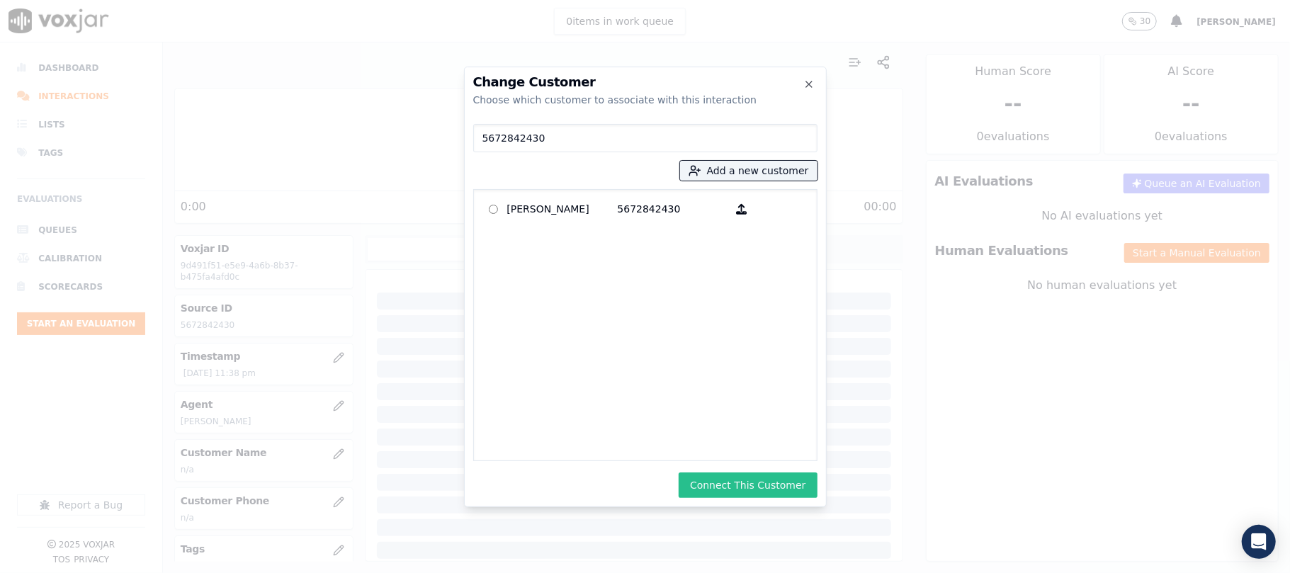
click at [755, 482] on button "Connect This Customer" at bounding box center [748, 486] width 138 height 26
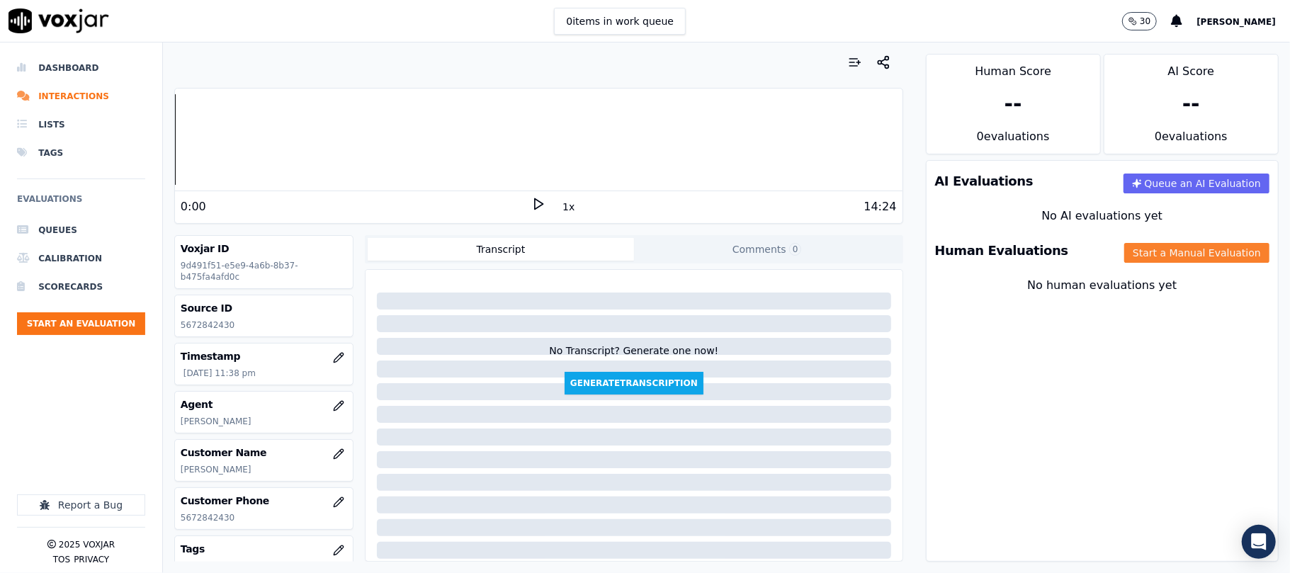
click at [1157, 254] on button "Start a Manual Evaluation" at bounding box center [1197, 253] width 145 height 20
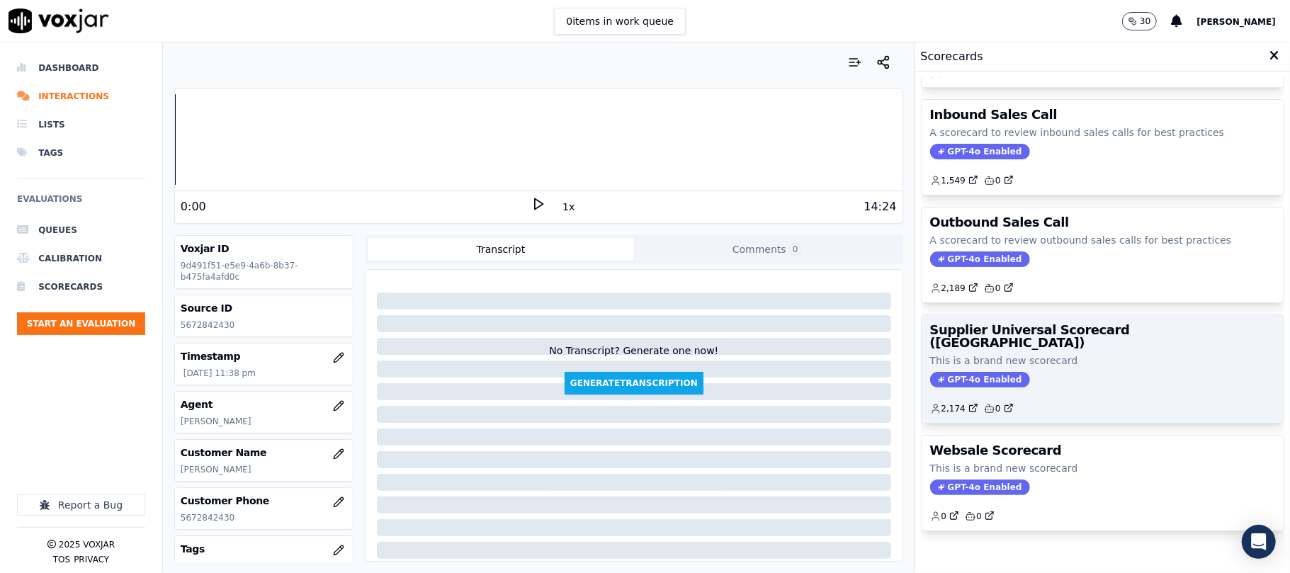
scroll to position [140, 0]
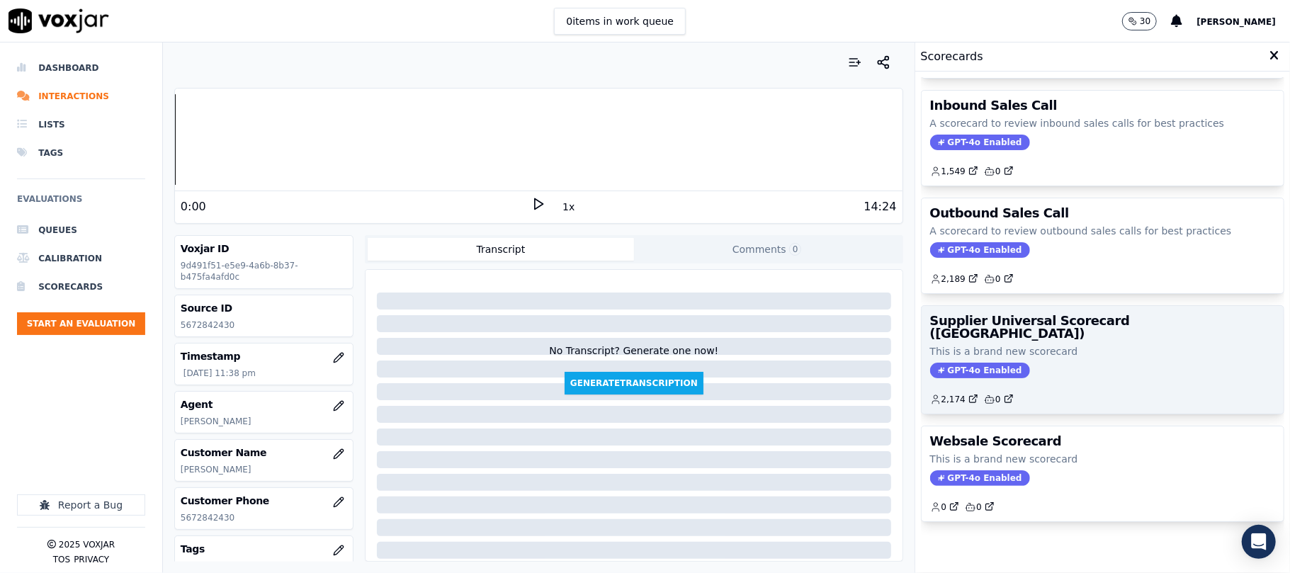
click at [1081, 315] on div "Supplier Universal Scorecard ([GEOGRAPHIC_DATA]) This is a brand new scorecard …" at bounding box center [1103, 360] width 362 height 108
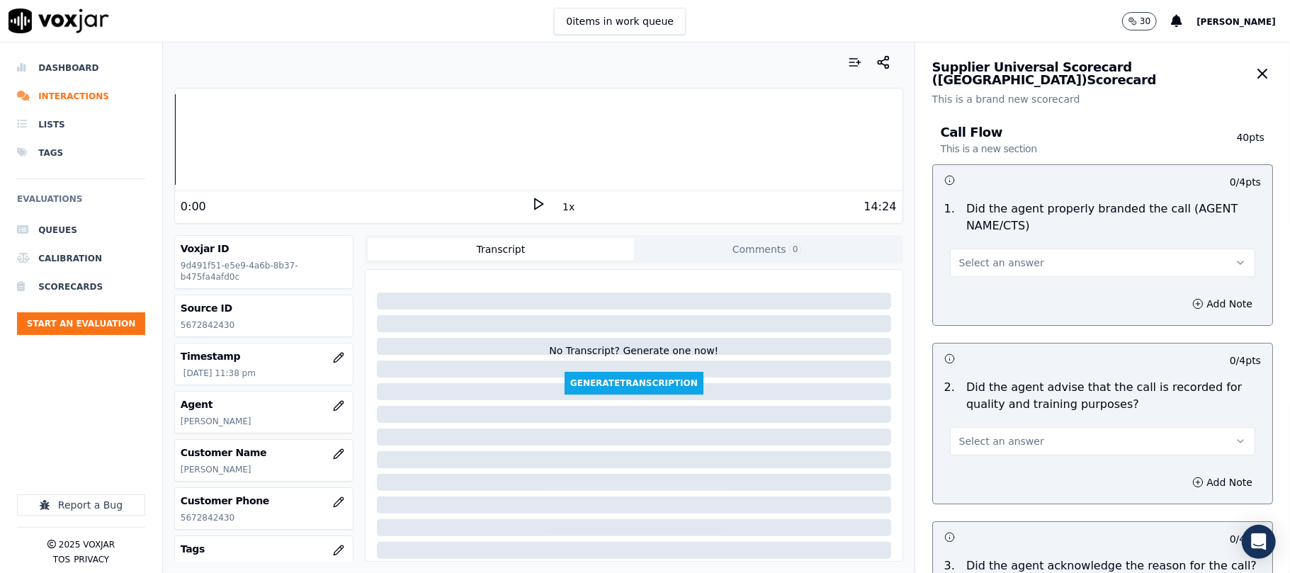
click at [1047, 259] on button "Select an answer" at bounding box center [1102, 263] width 305 height 28
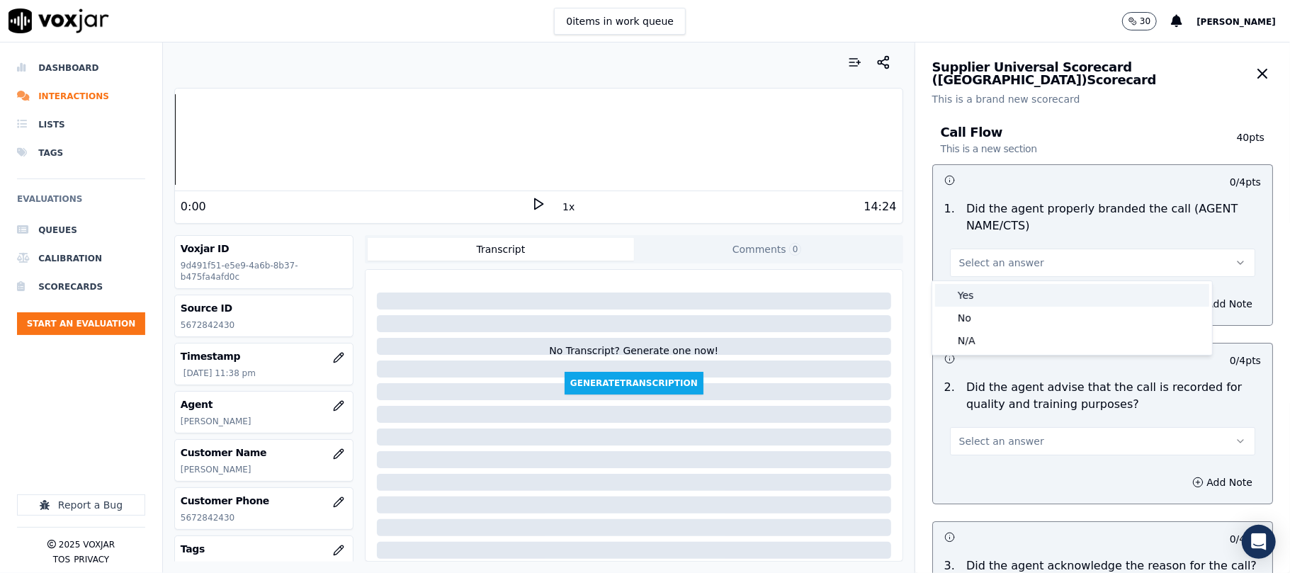
click at [1027, 291] on div "Yes" at bounding box center [1072, 295] width 274 height 23
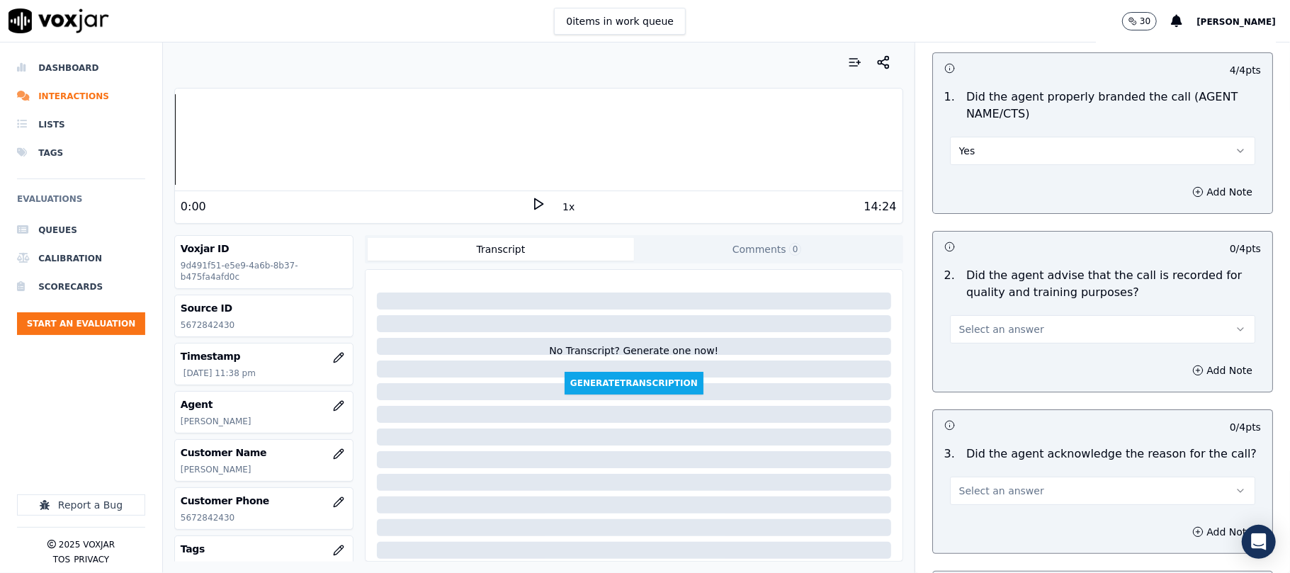
scroll to position [157, 0]
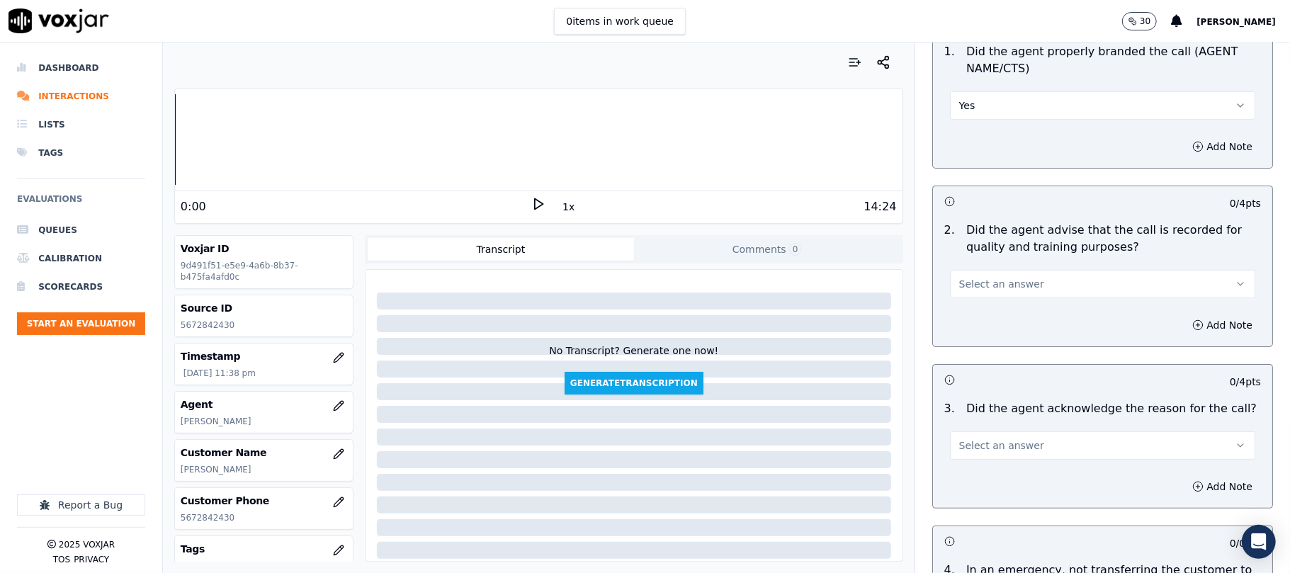
click at [1004, 269] on div "Select an answer" at bounding box center [1102, 282] width 305 height 31
click at [999, 262] on div "Select an answer" at bounding box center [1103, 277] width 328 height 43
click at [996, 282] on span "Select an answer" at bounding box center [1002, 284] width 85 height 14
click at [996, 310] on div "Yes" at bounding box center [1072, 316] width 274 height 23
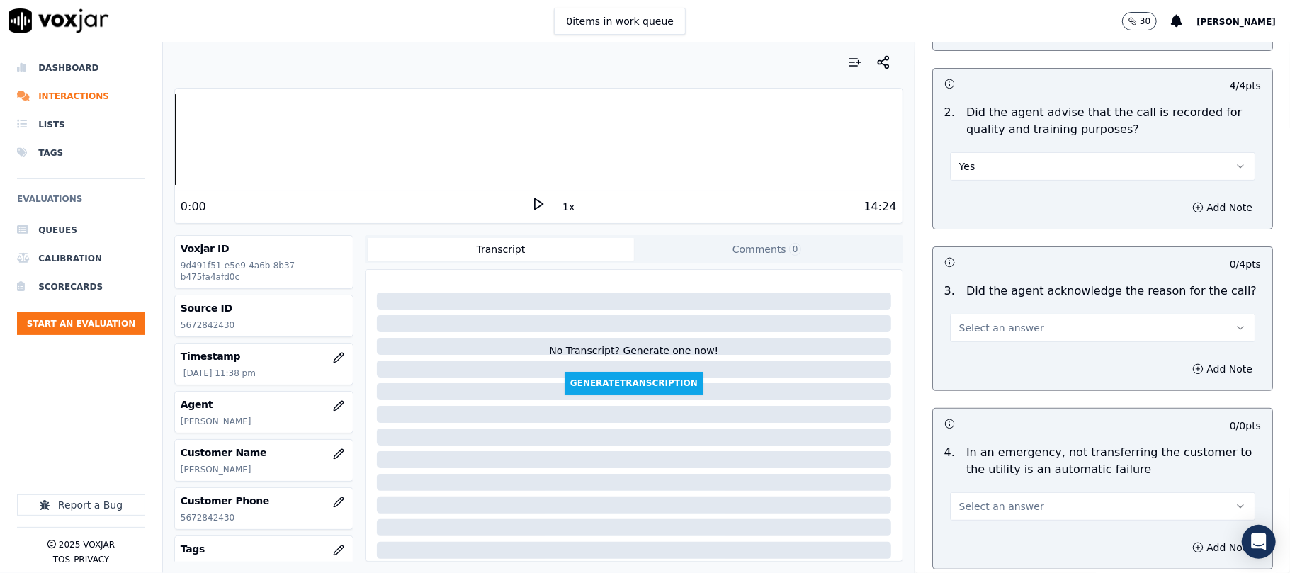
scroll to position [315, 0]
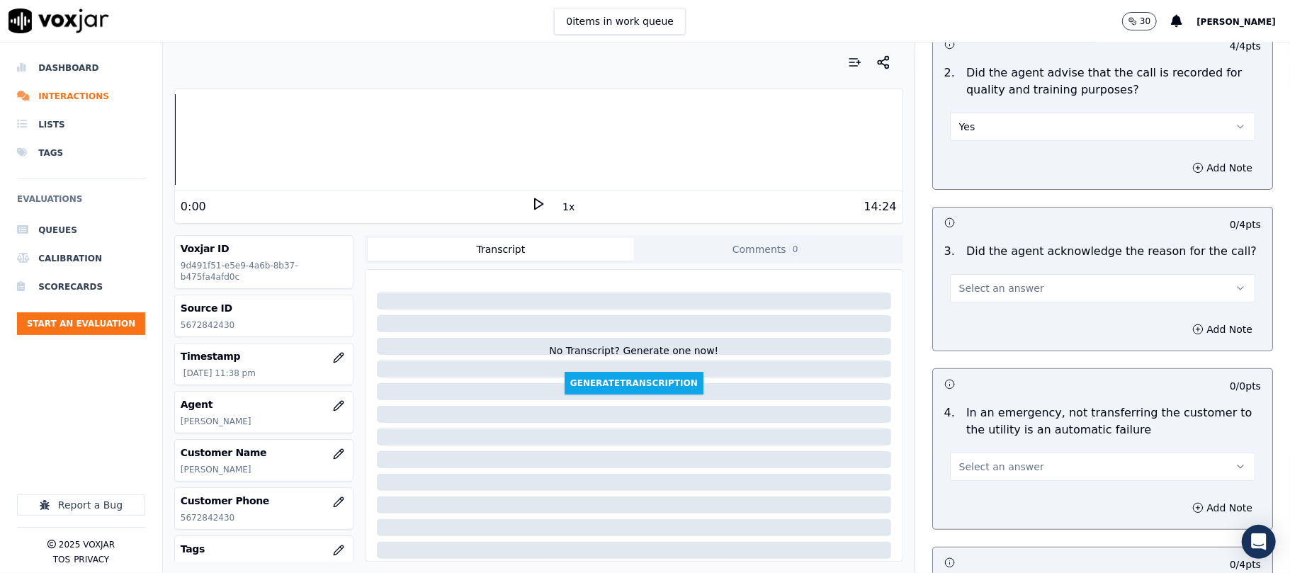
click at [998, 295] on span "Select an answer" at bounding box center [1002, 288] width 85 height 14
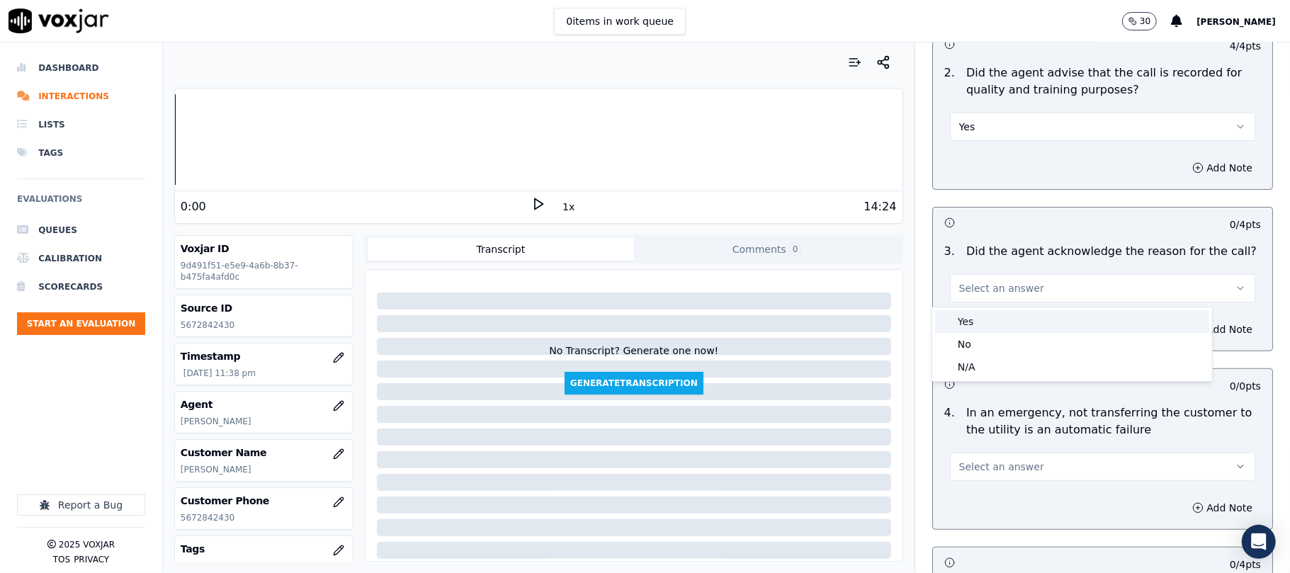
click at [999, 316] on div "Yes" at bounding box center [1072, 321] width 274 height 23
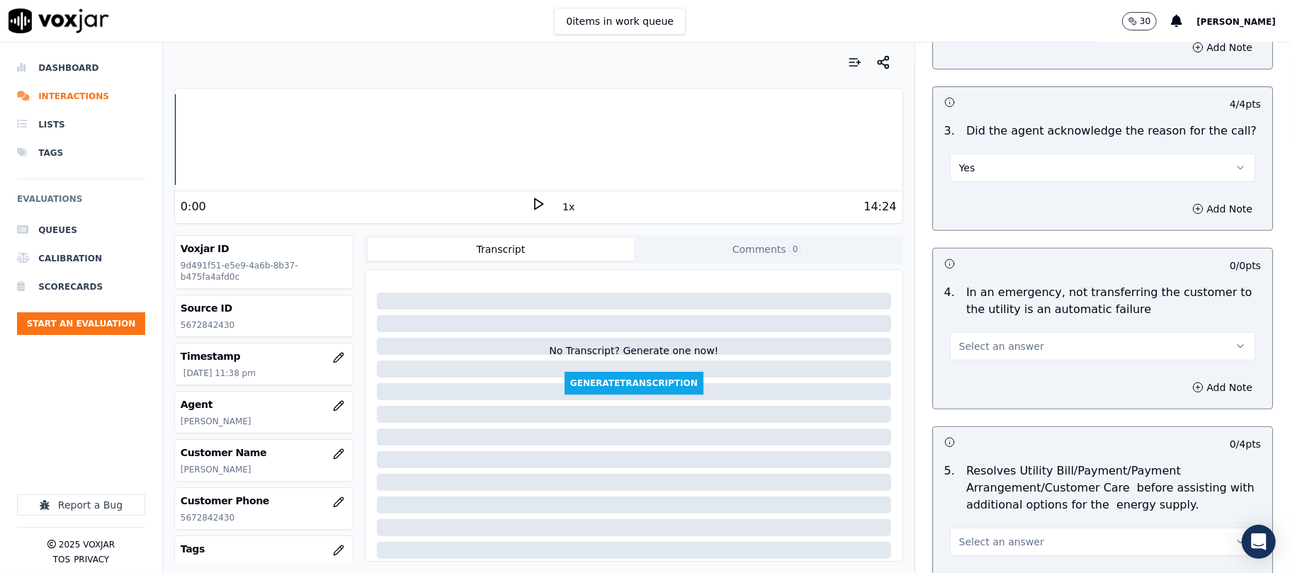
scroll to position [472, 0]
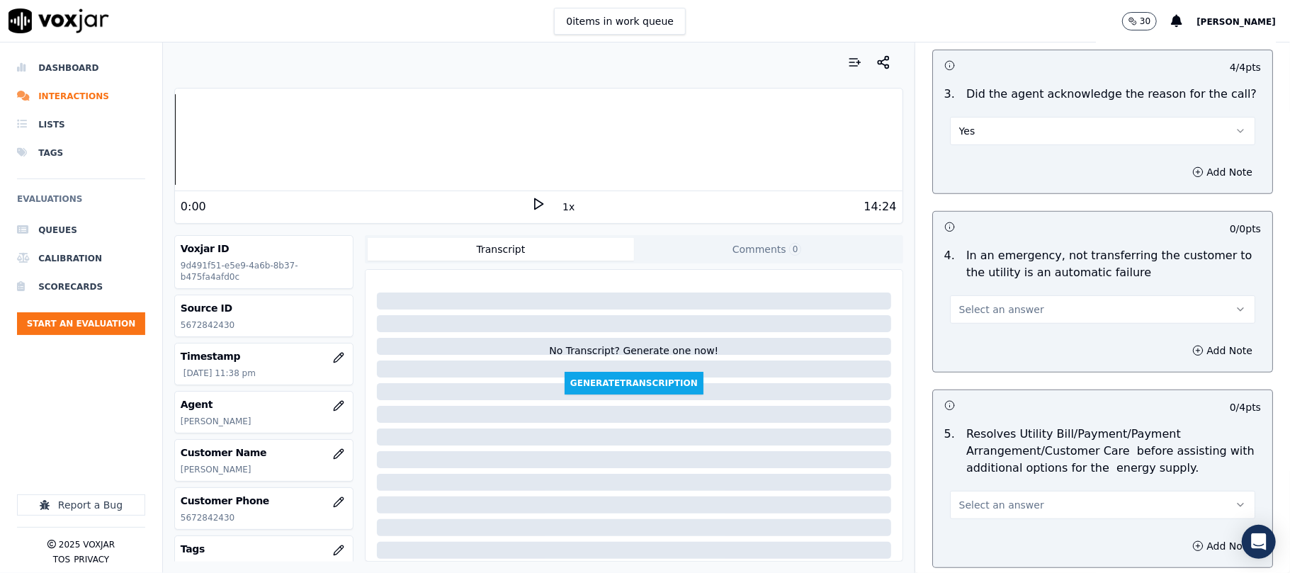
click at [1015, 308] on button "Select an answer" at bounding box center [1102, 310] width 305 height 28
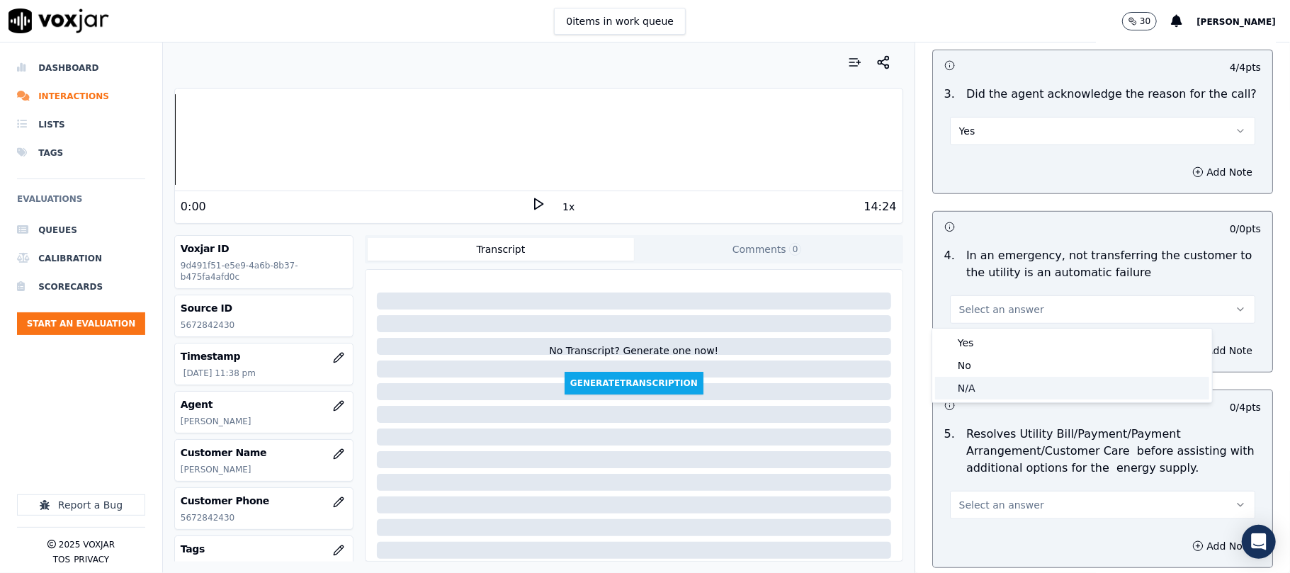
click at [1001, 388] on div "N/A" at bounding box center [1072, 388] width 274 height 23
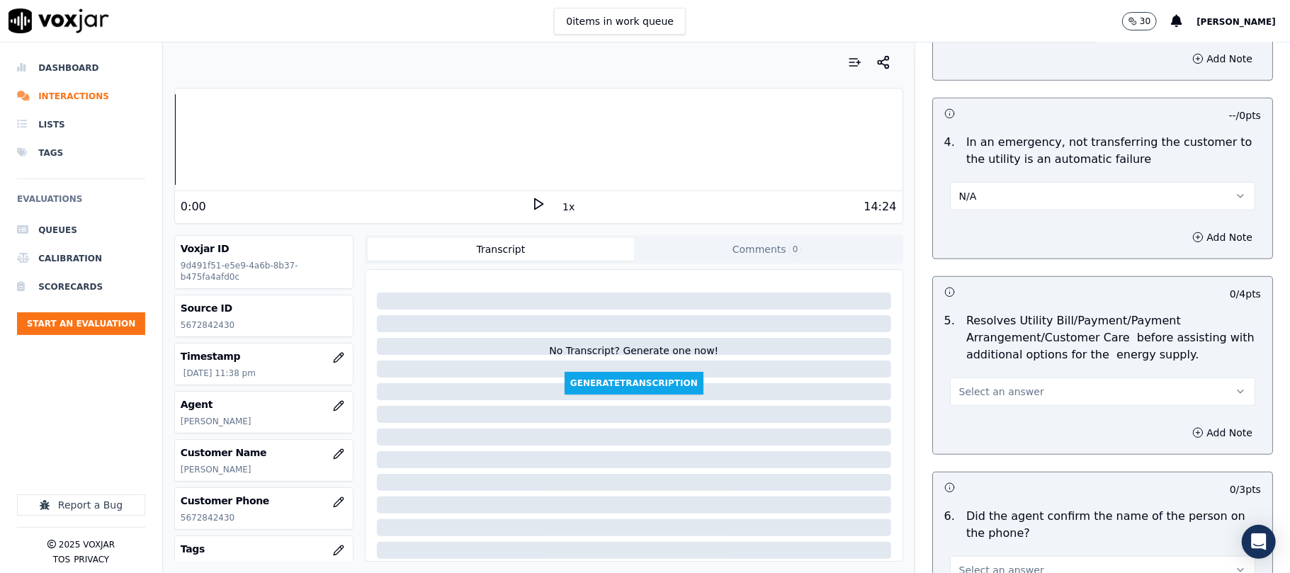
scroll to position [630, 0]
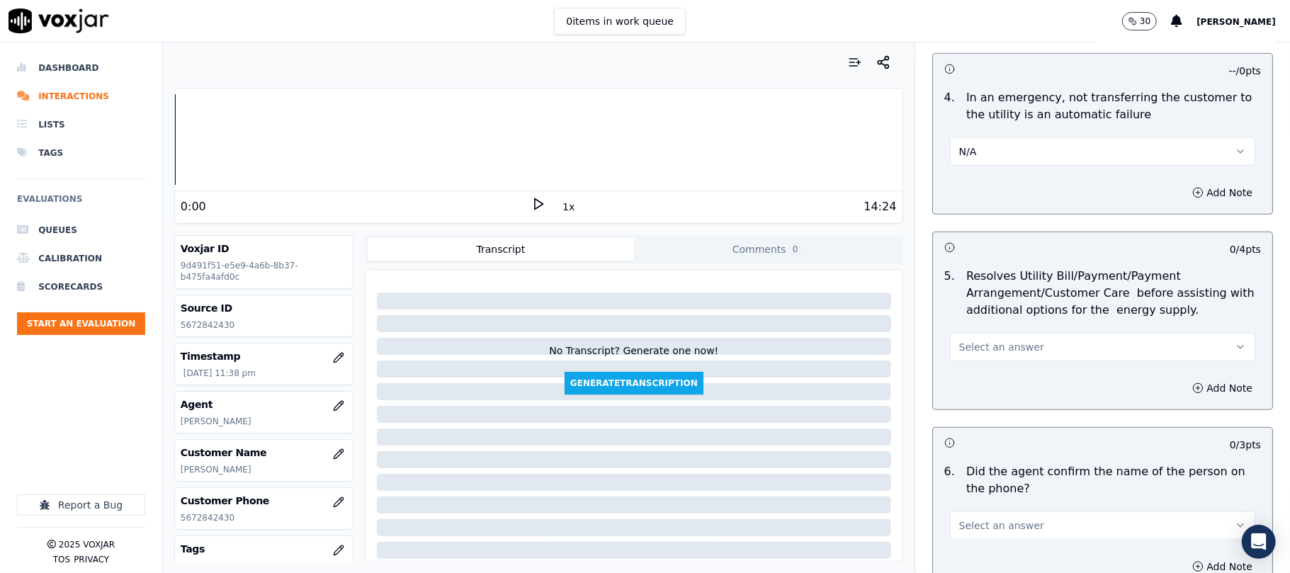
click at [1009, 346] on span "Select an answer" at bounding box center [1002, 347] width 85 height 14
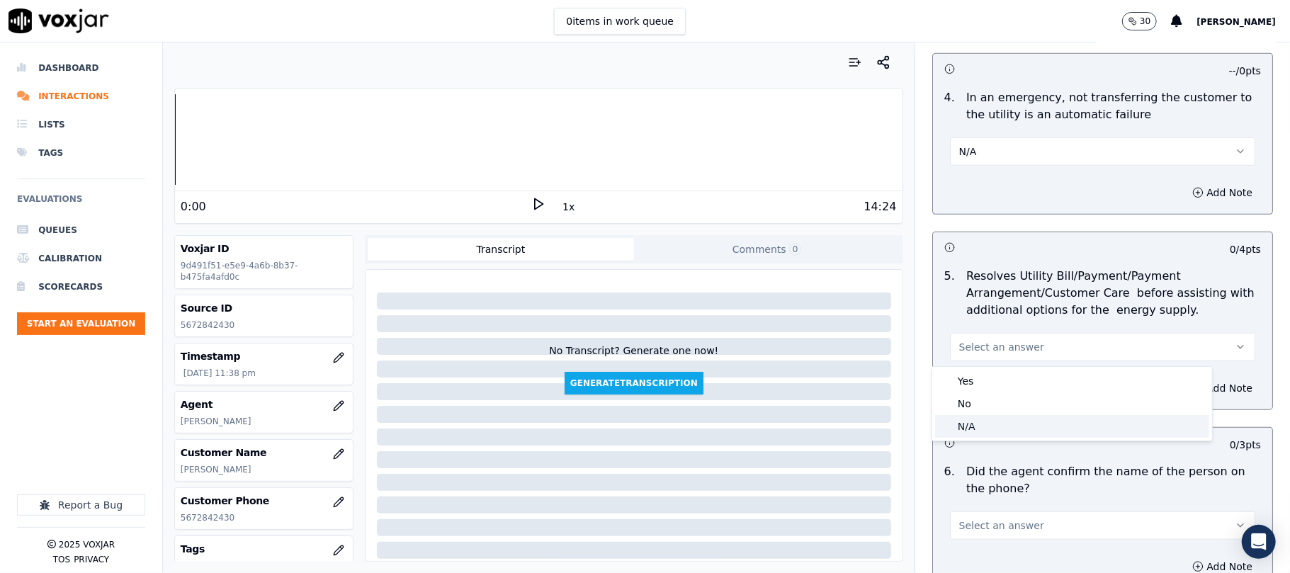
click at [993, 425] on div "N/A" at bounding box center [1072, 426] width 274 height 23
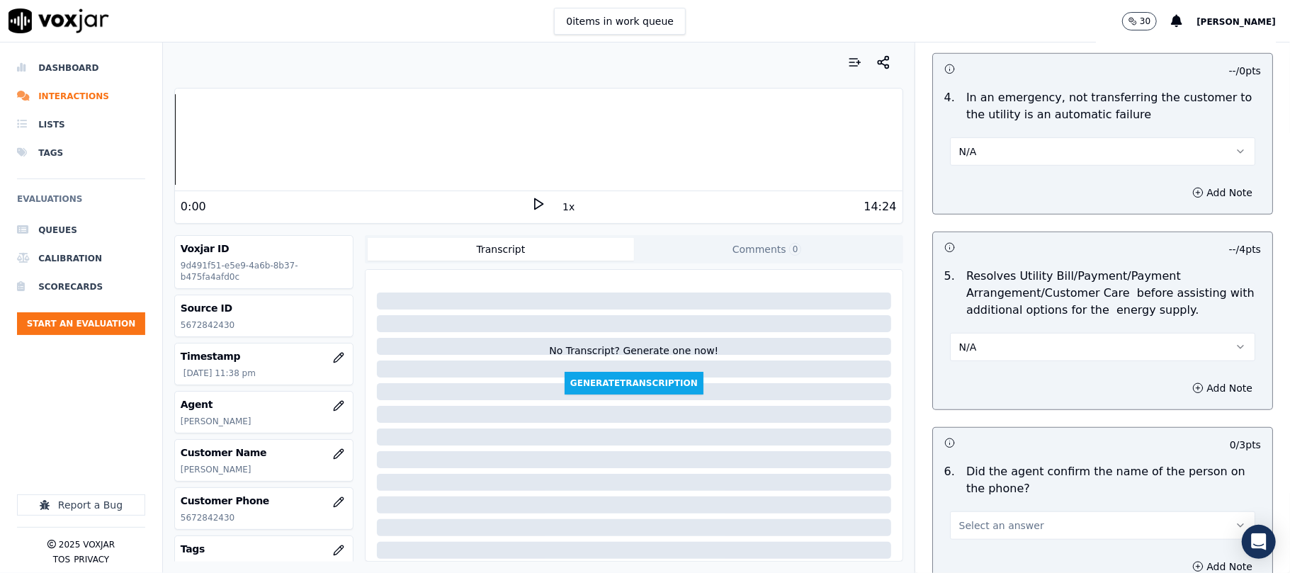
scroll to position [945, 0]
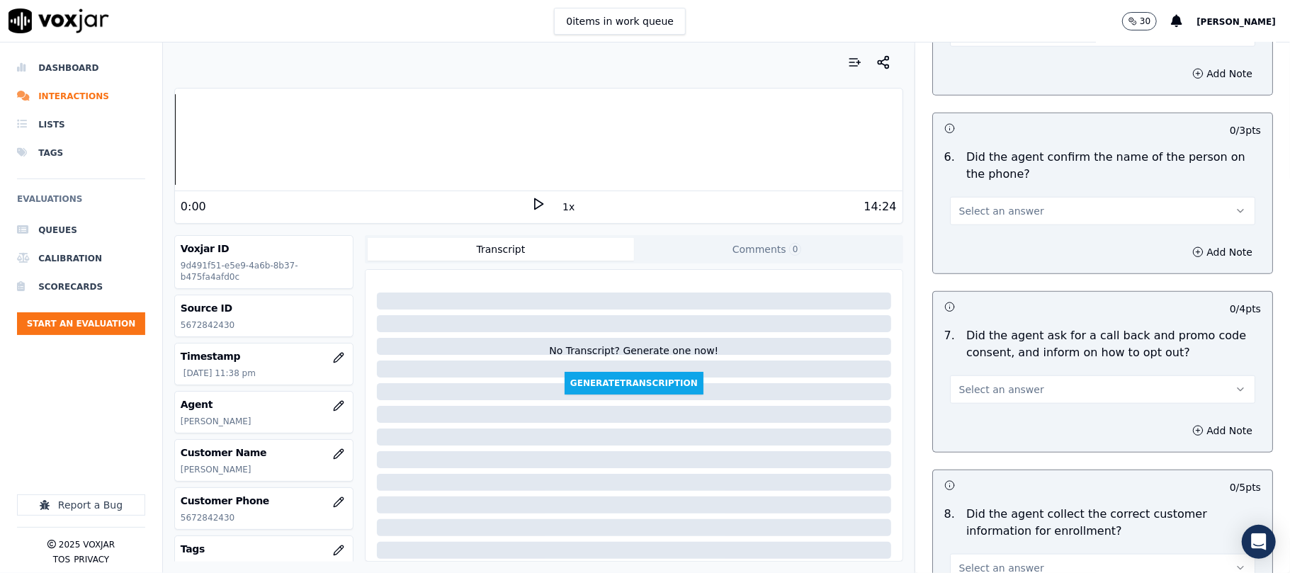
click at [964, 203] on button "Select an answer" at bounding box center [1102, 211] width 305 height 28
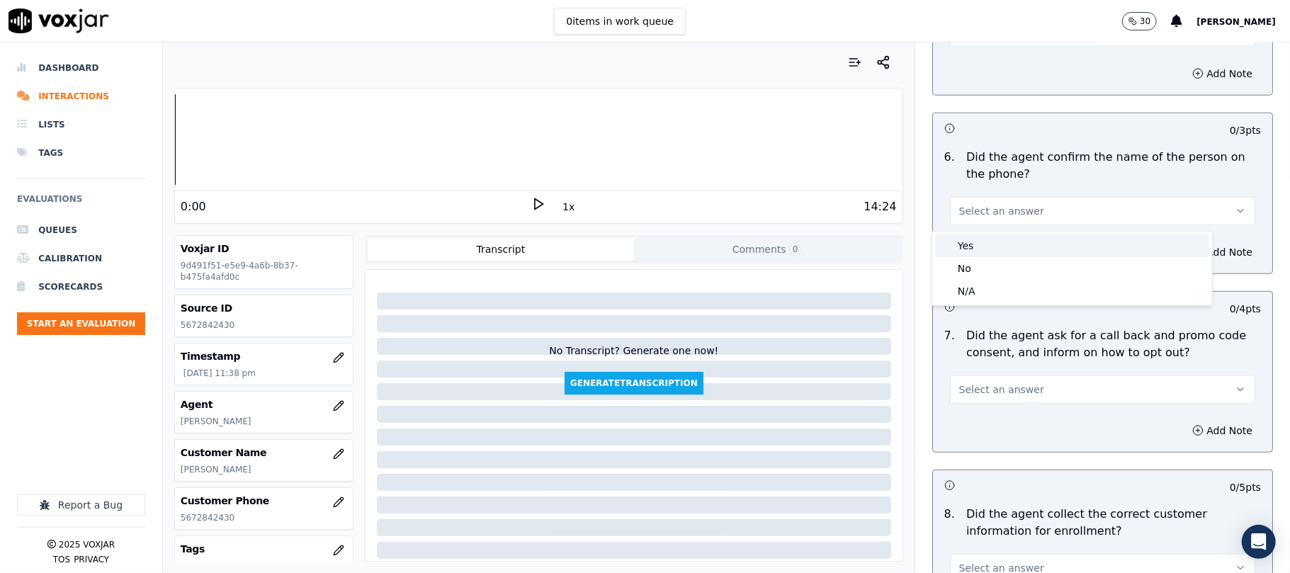
click at [969, 244] on div "Yes" at bounding box center [1072, 246] width 274 height 23
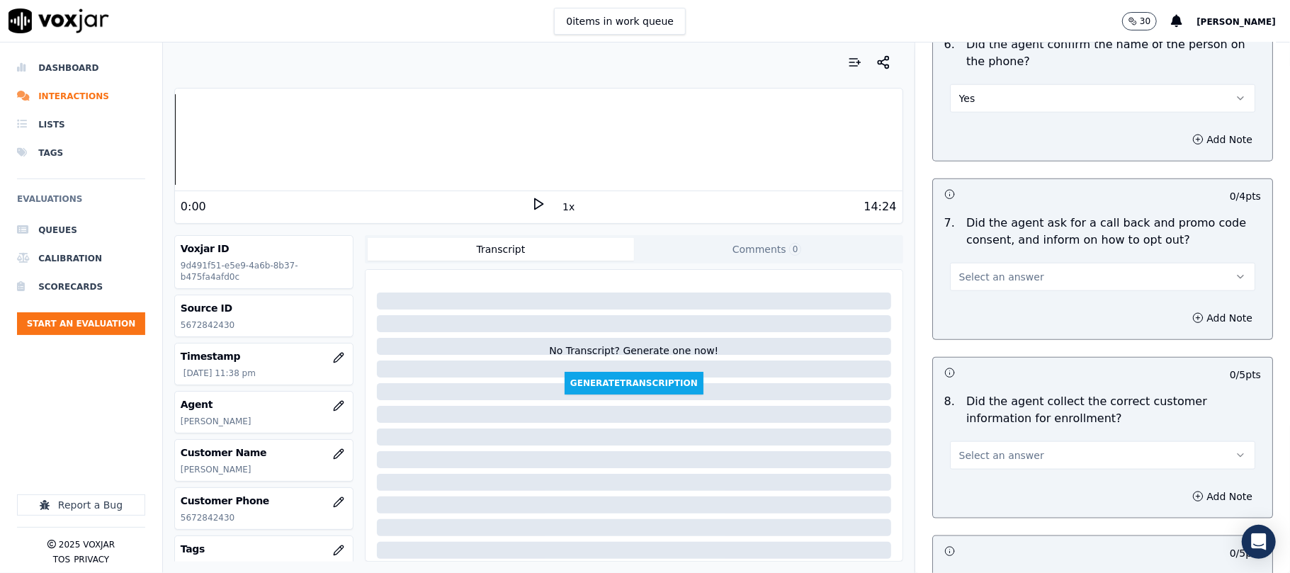
scroll to position [1103, 0]
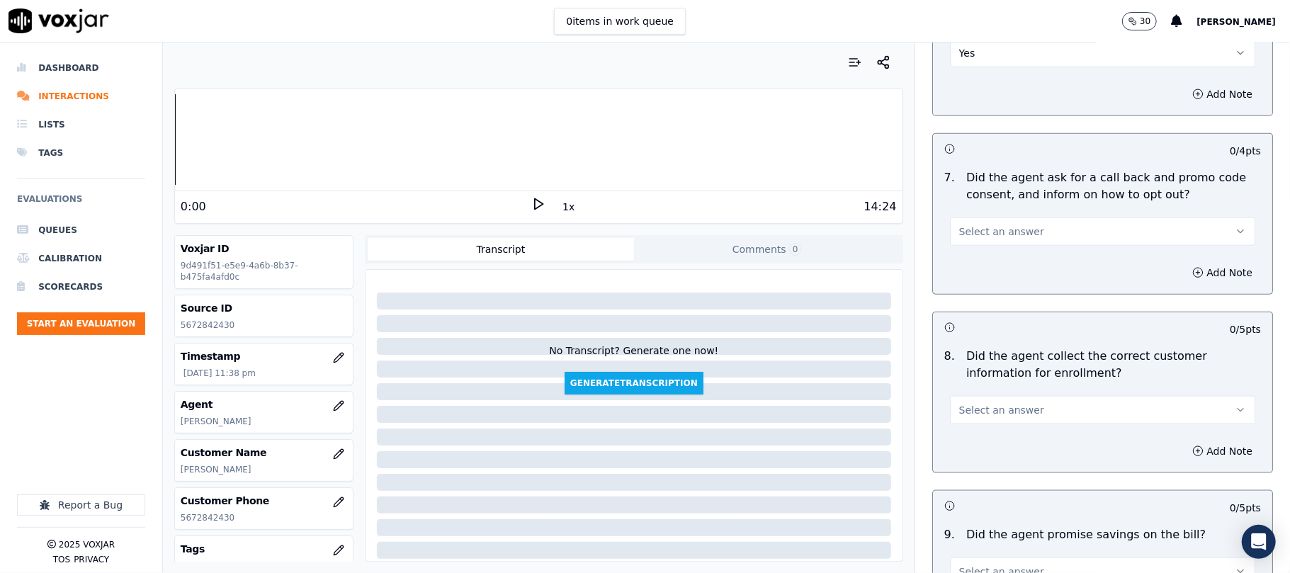
click at [975, 239] on span "Select an answer" at bounding box center [1002, 232] width 85 height 14
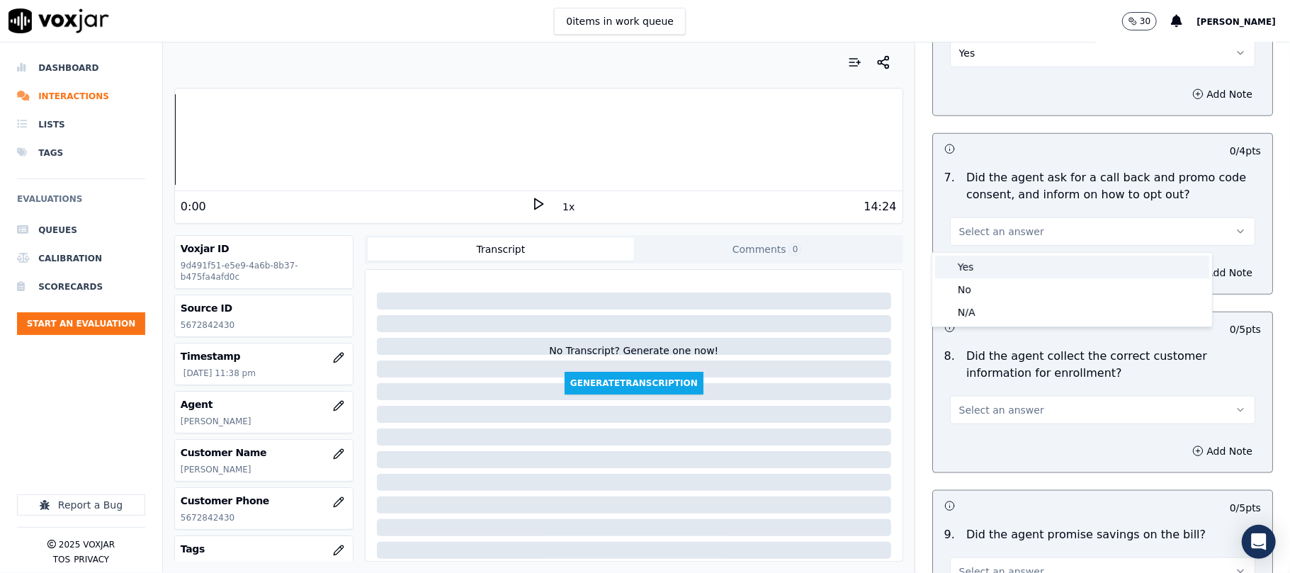
click at [981, 266] on div "Yes" at bounding box center [1072, 267] width 274 height 23
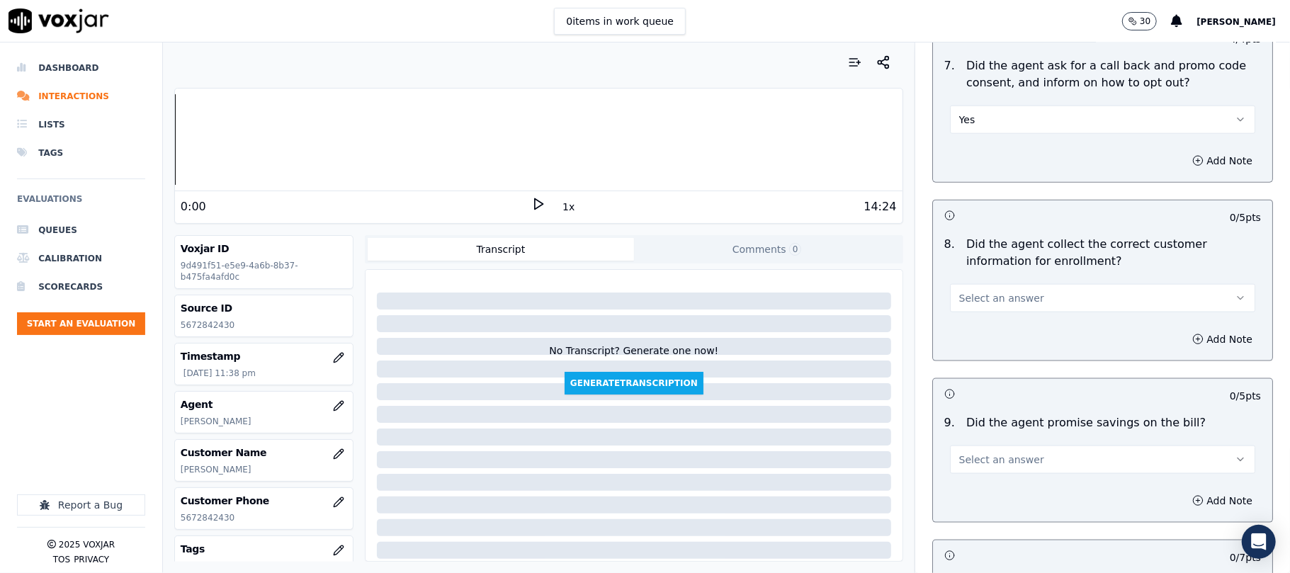
scroll to position [1259, 0]
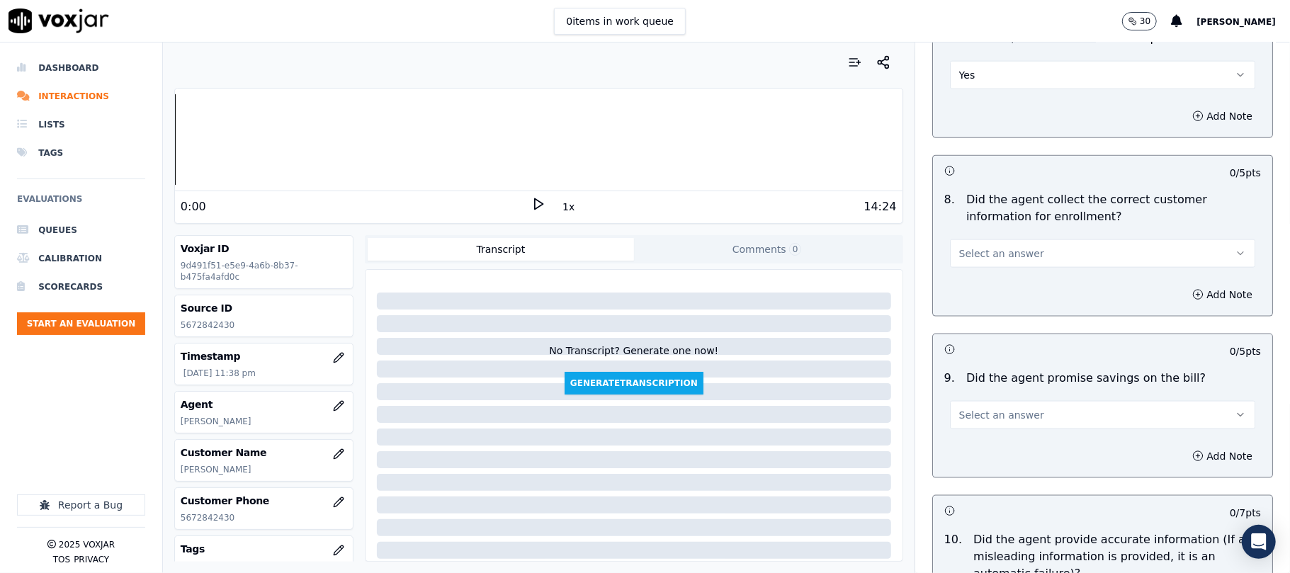
click at [972, 265] on button "Select an answer" at bounding box center [1102, 254] width 305 height 28
click at [974, 298] on div "Yes" at bounding box center [1072, 289] width 274 height 23
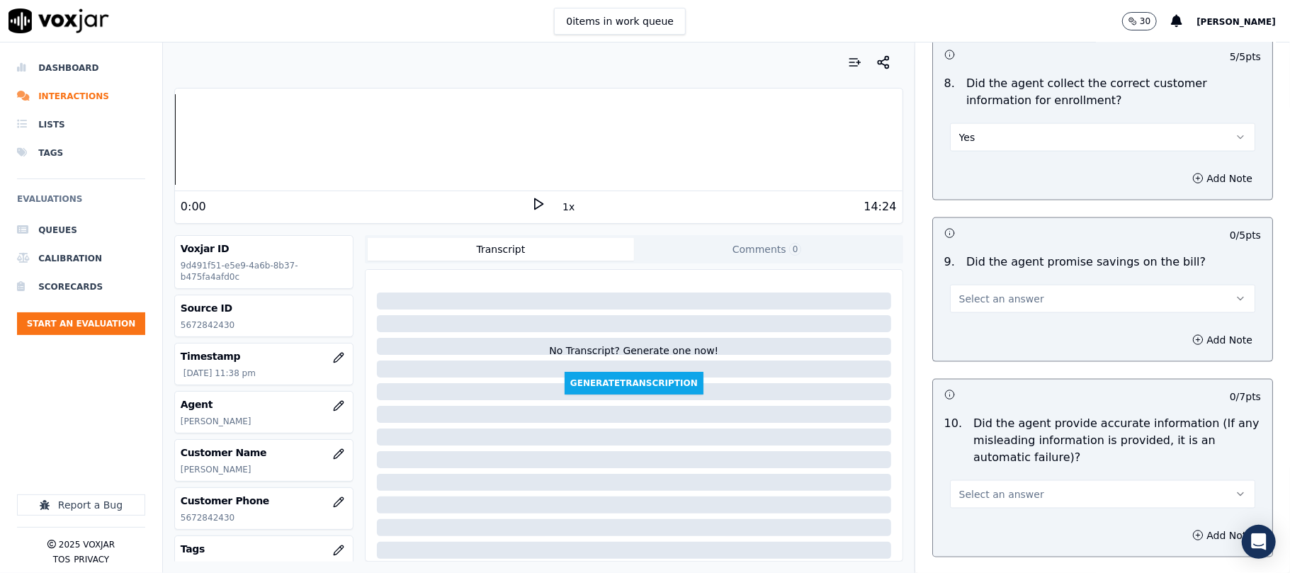
scroll to position [1417, 0]
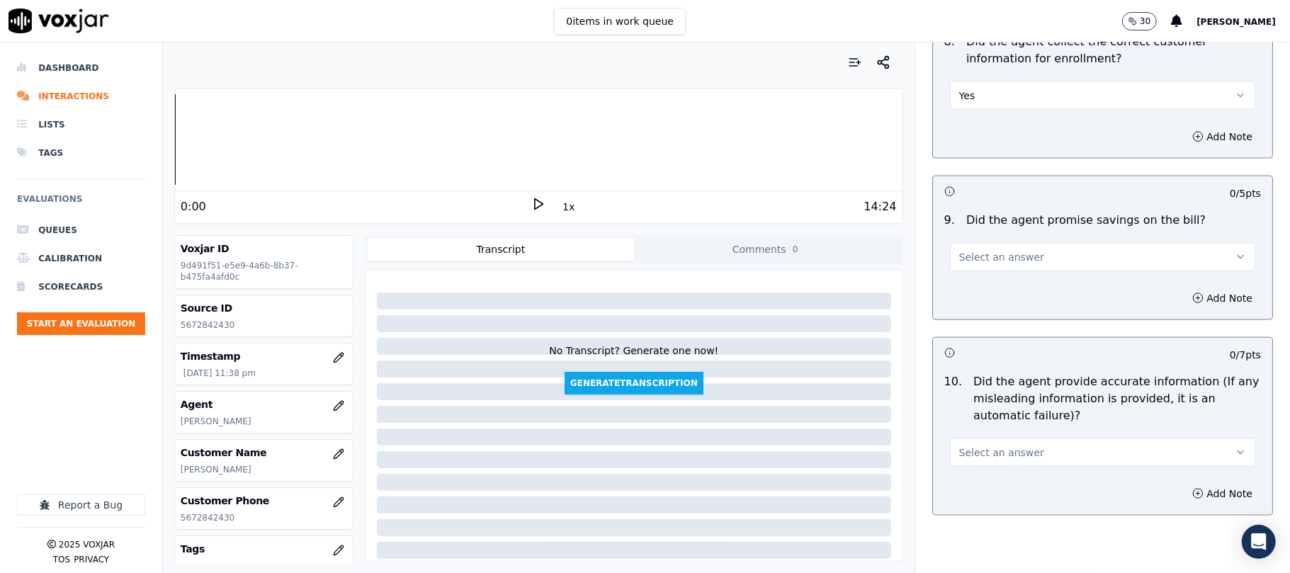
click at [1007, 262] on span "Select an answer" at bounding box center [1002, 257] width 85 height 14
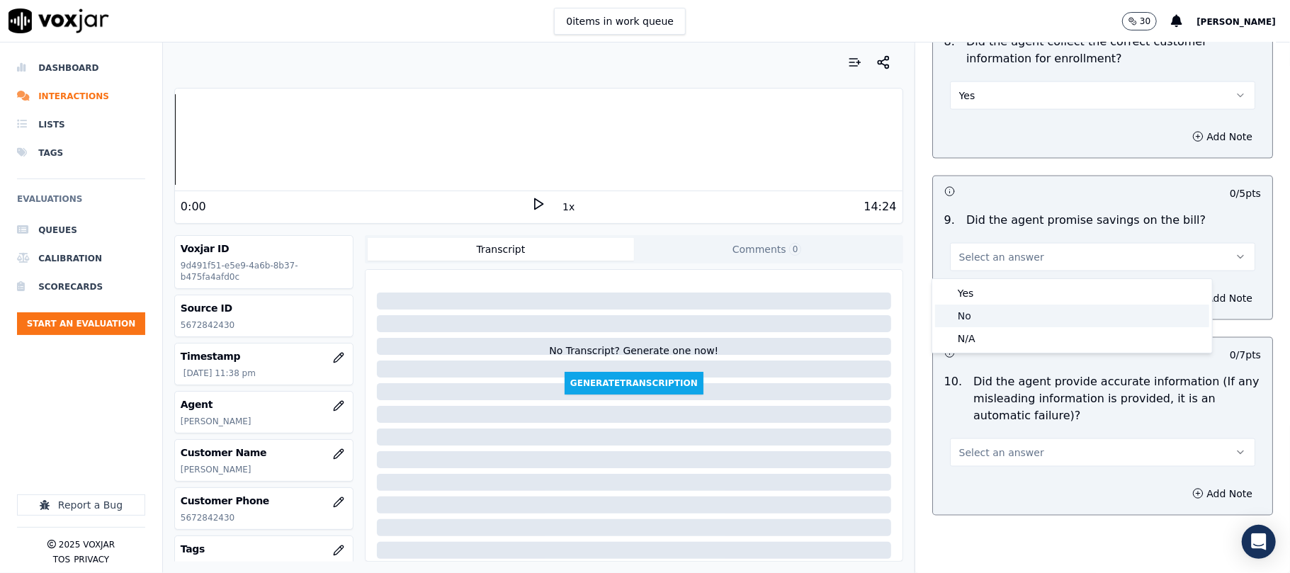
click at [1008, 322] on div "No" at bounding box center [1072, 316] width 274 height 23
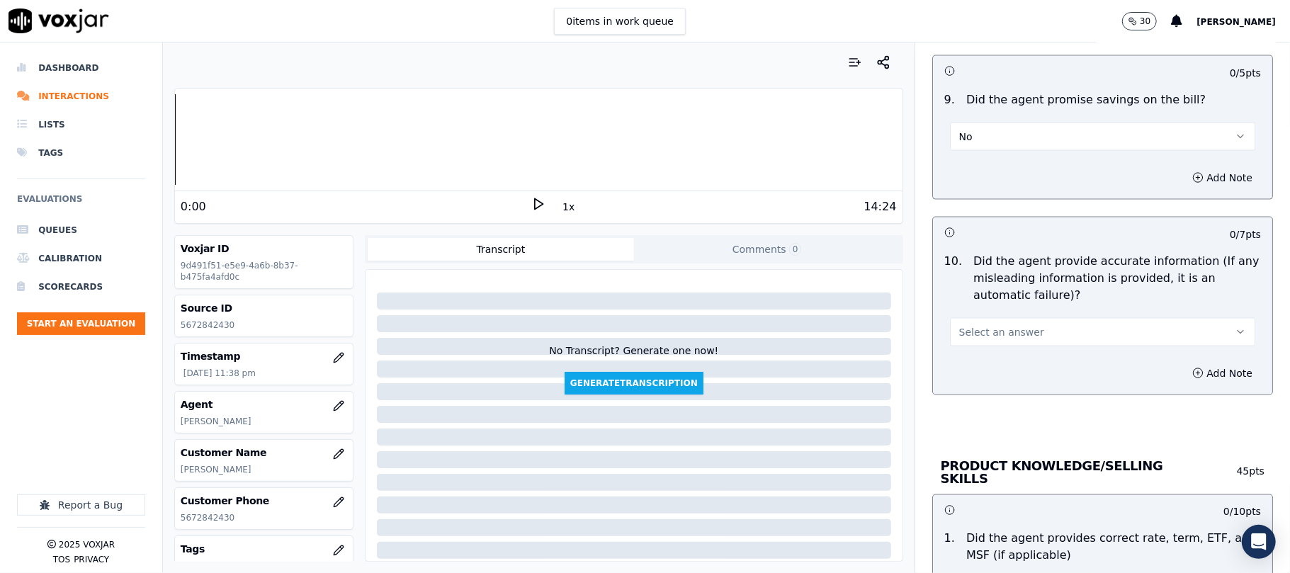
scroll to position [1575, 0]
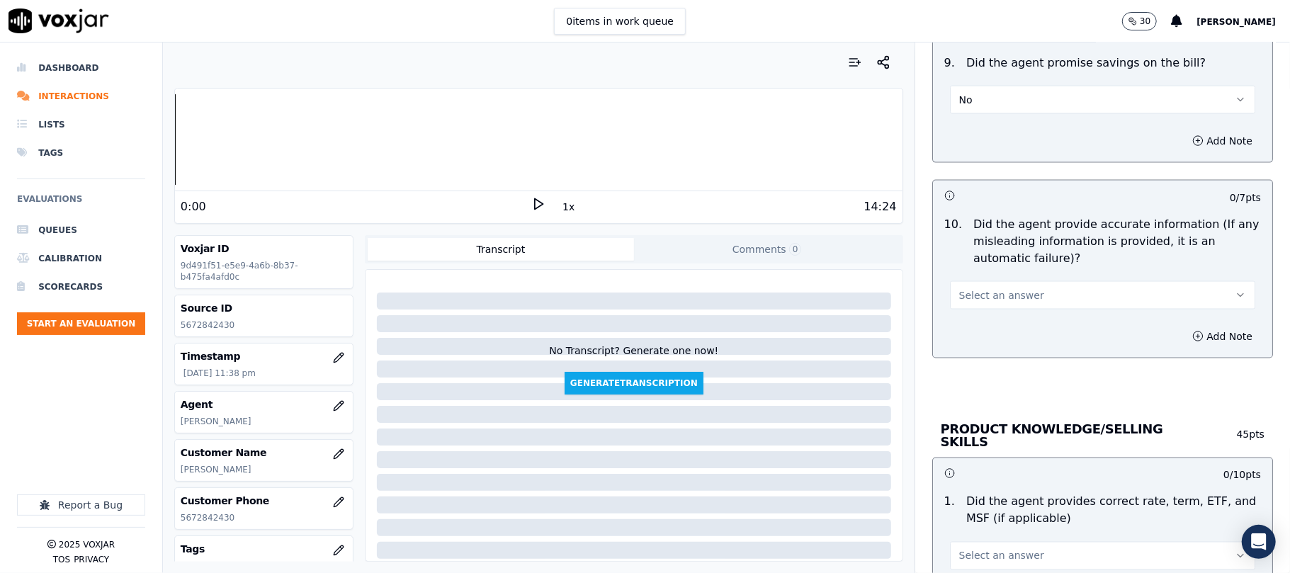
click at [1013, 94] on button "No" at bounding box center [1102, 100] width 305 height 28
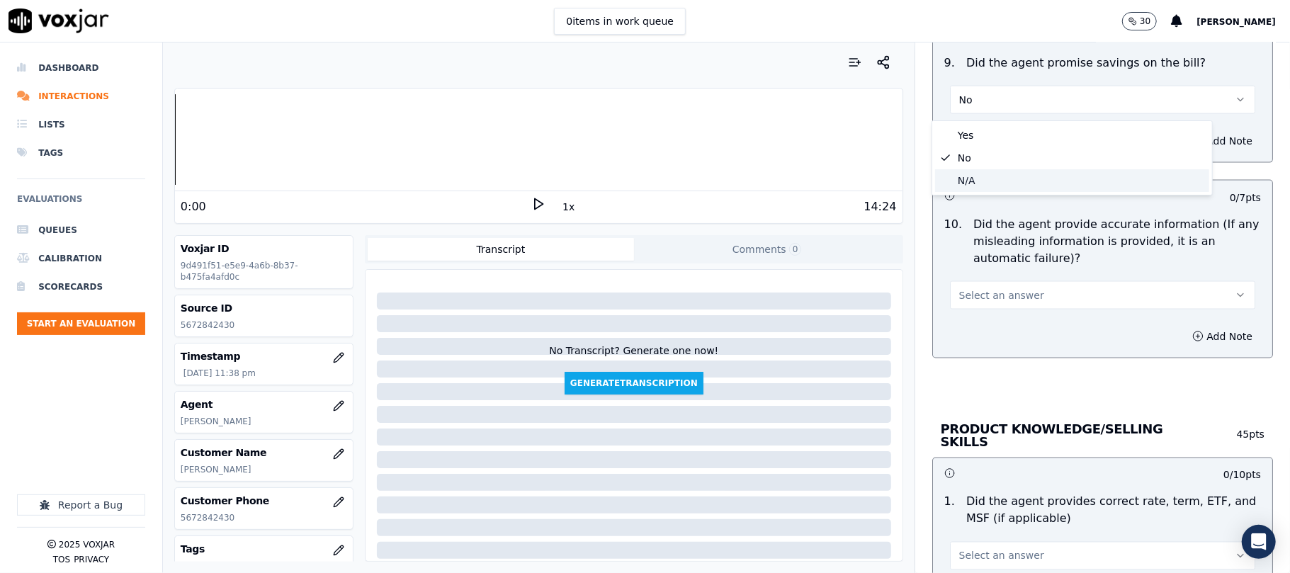
click at [1004, 180] on div "N/A" at bounding box center [1072, 180] width 274 height 23
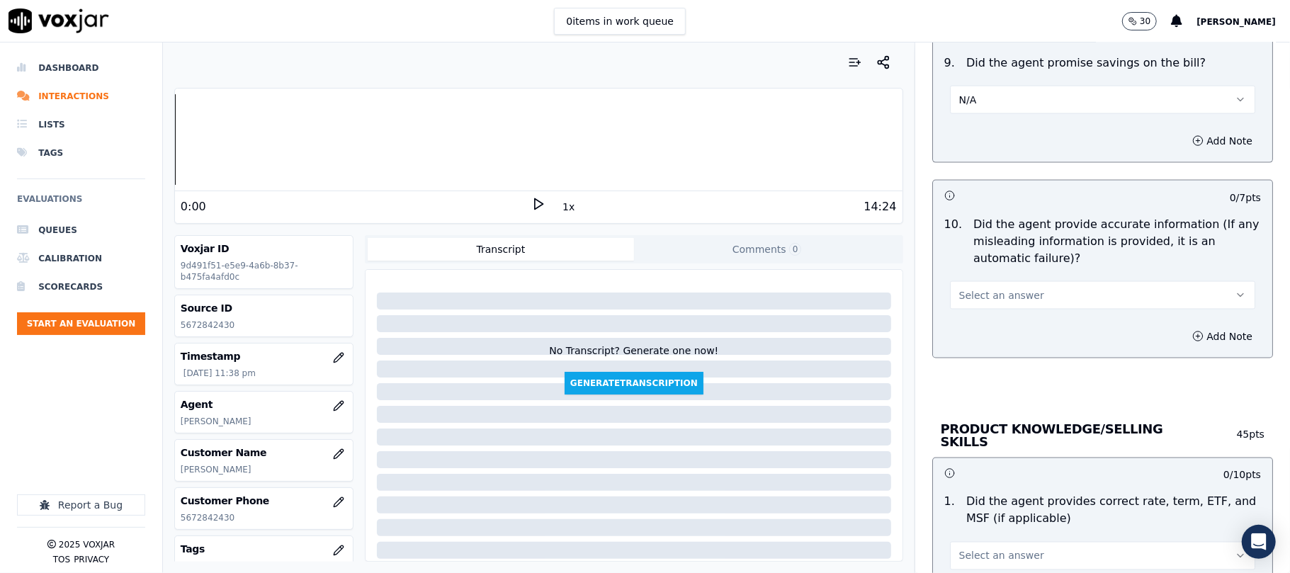
click at [999, 299] on span "Select an answer" at bounding box center [1002, 295] width 85 height 14
click at [974, 340] on div "Yes" at bounding box center [1072, 331] width 274 height 23
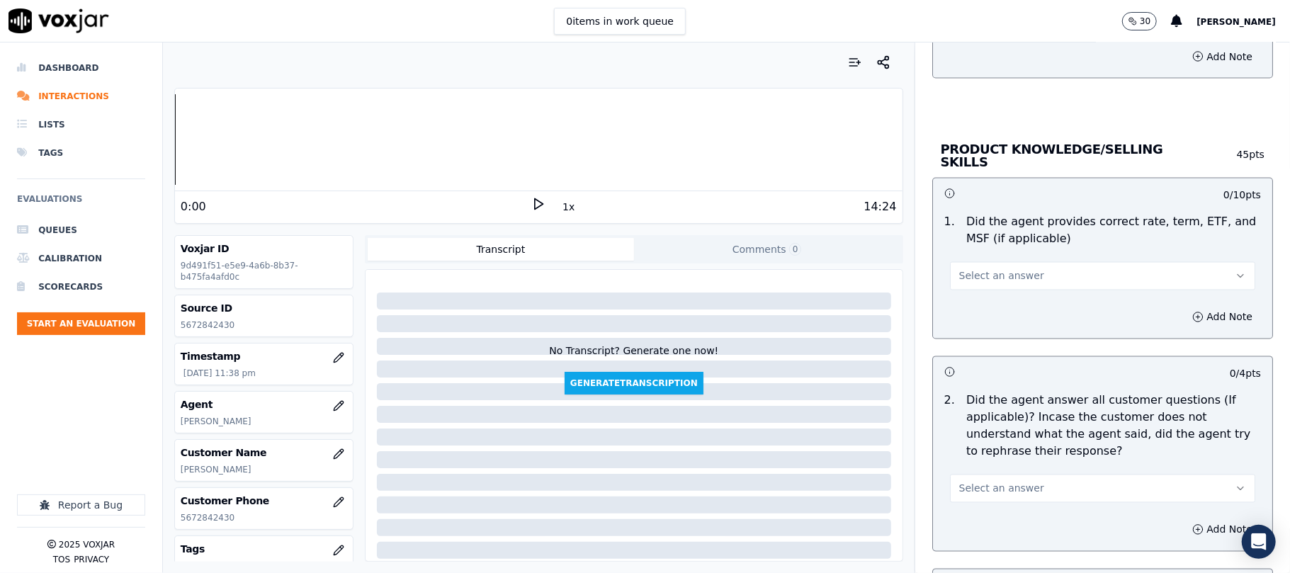
scroll to position [1889, 0]
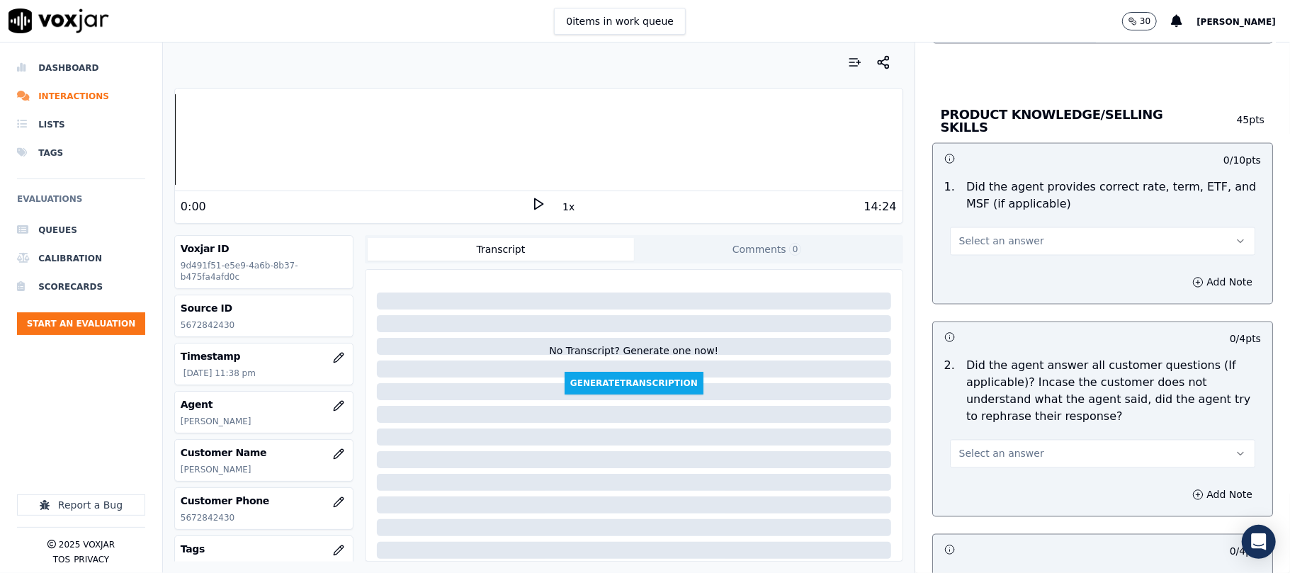
click at [973, 238] on span "Select an answer" at bounding box center [1002, 242] width 85 height 14
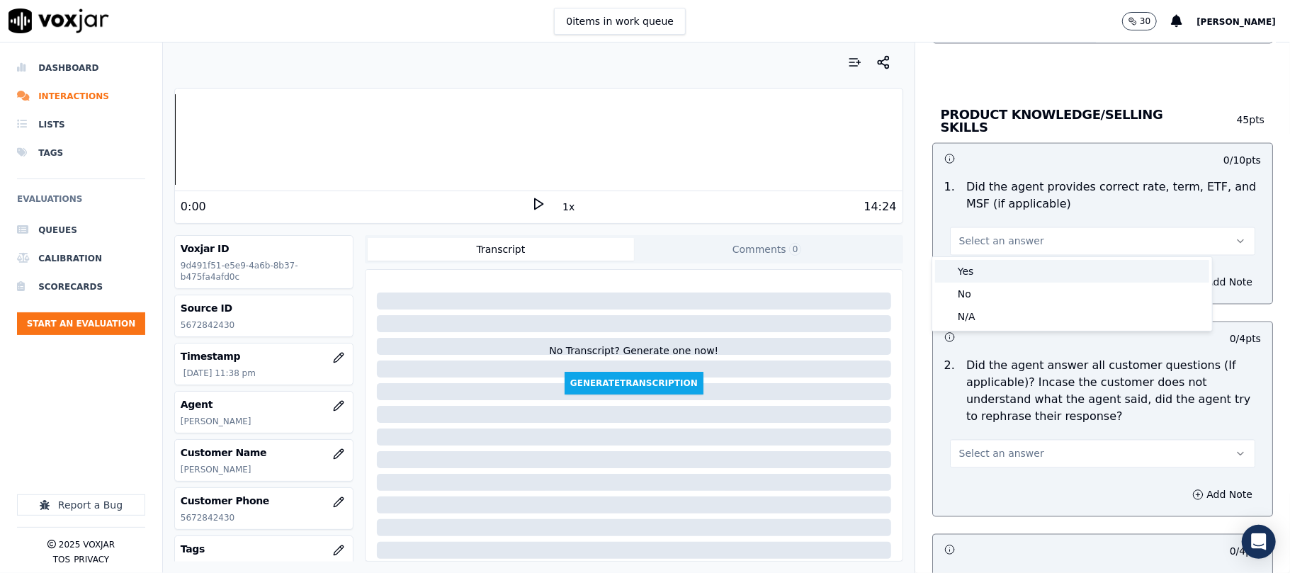
click at [977, 278] on div "Yes" at bounding box center [1072, 271] width 274 height 23
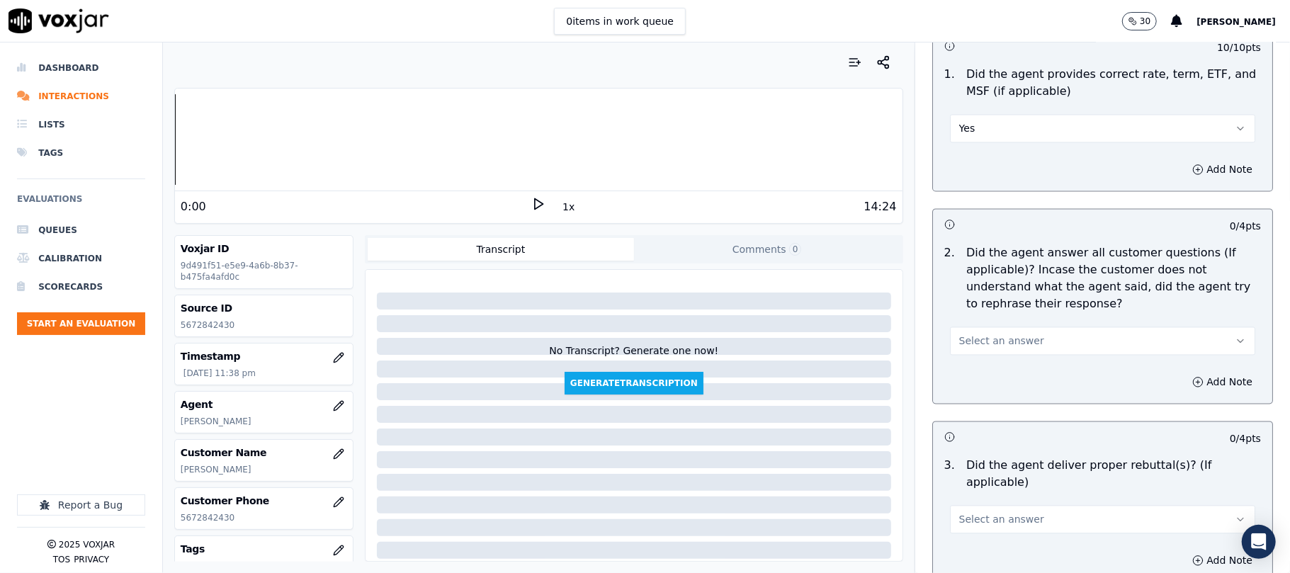
scroll to position [2047, 0]
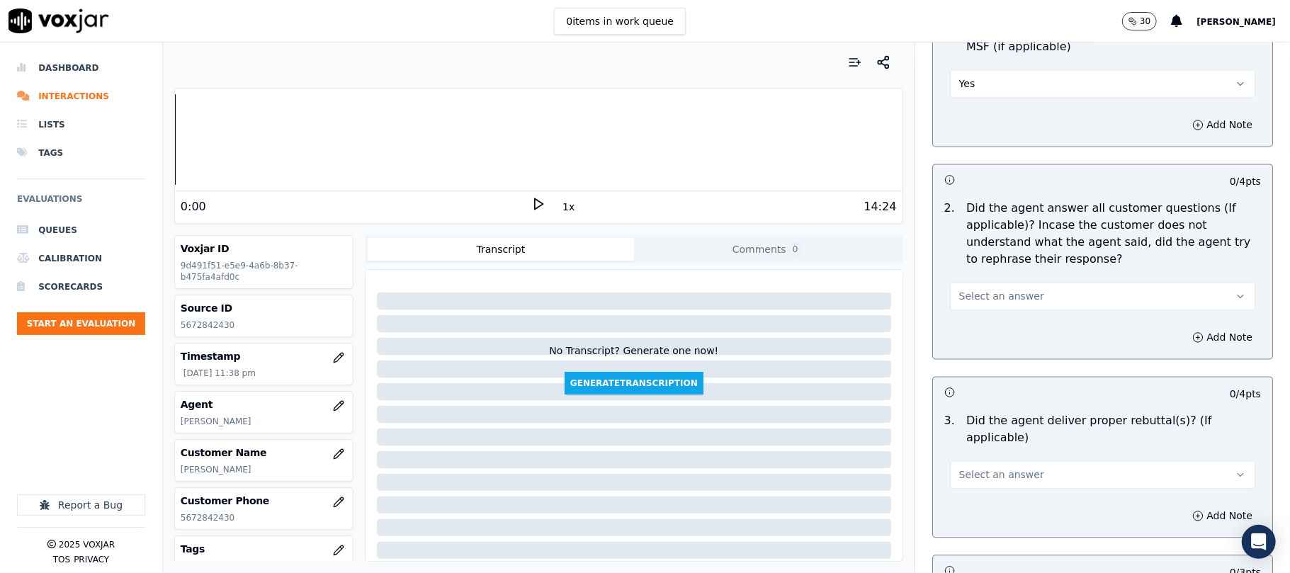
click at [991, 284] on button "Select an answer" at bounding box center [1102, 296] width 305 height 28
click at [985, 325] on div "Yes" at bounding box center [1072, 326] width 274 height 23
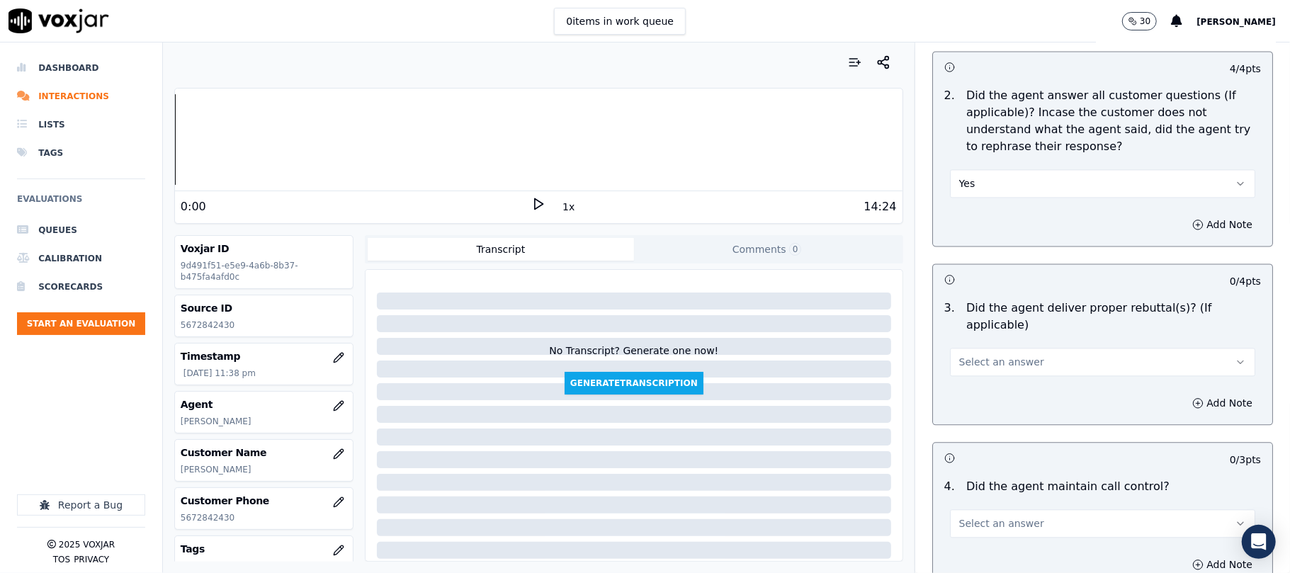
scroll to position [2204, 0]
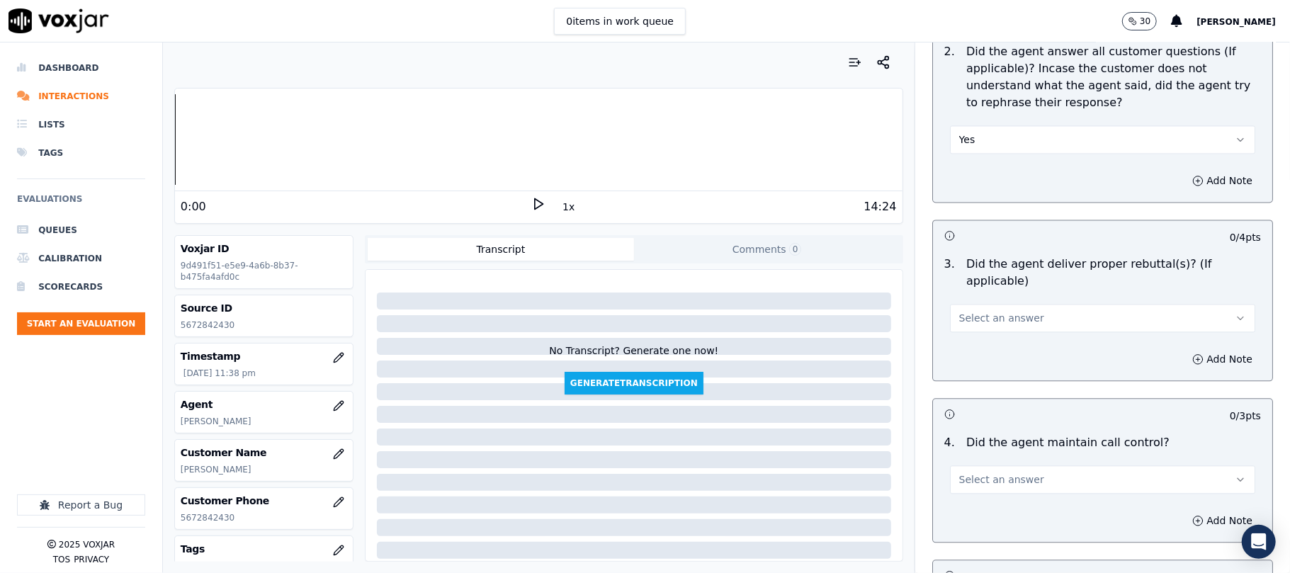
click at [979, 310] on button "Select an answer" at bounding box center [1102, 318] width 305 height 28
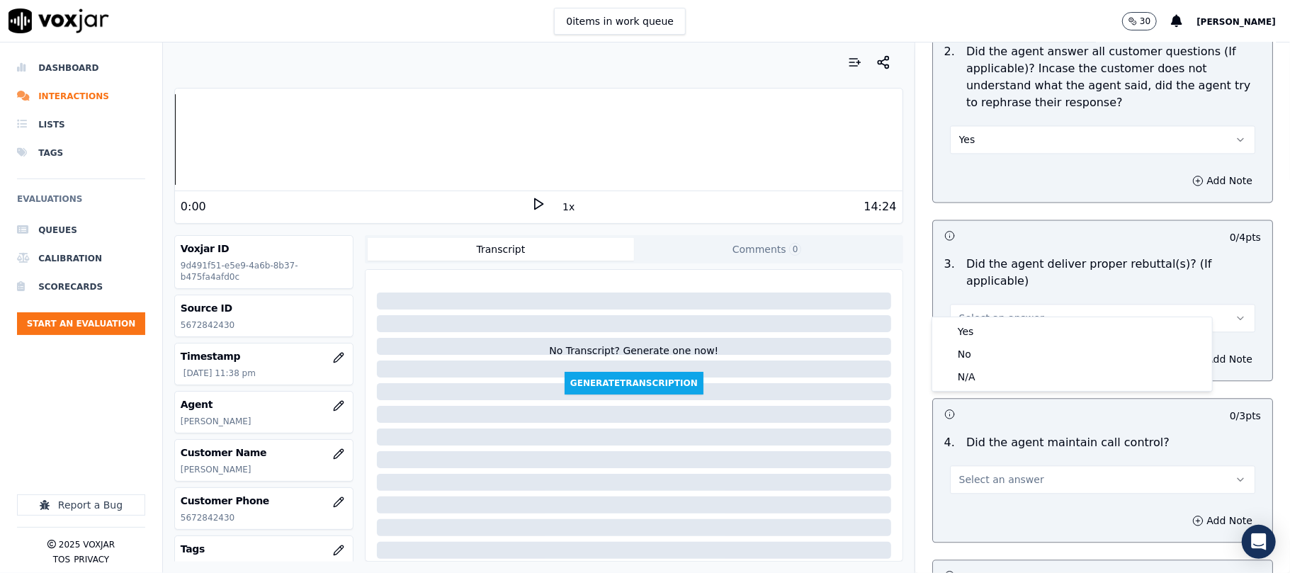
click at [974, 327] on div "Yes" at bounding box center [1072, 331] width 274 height 23
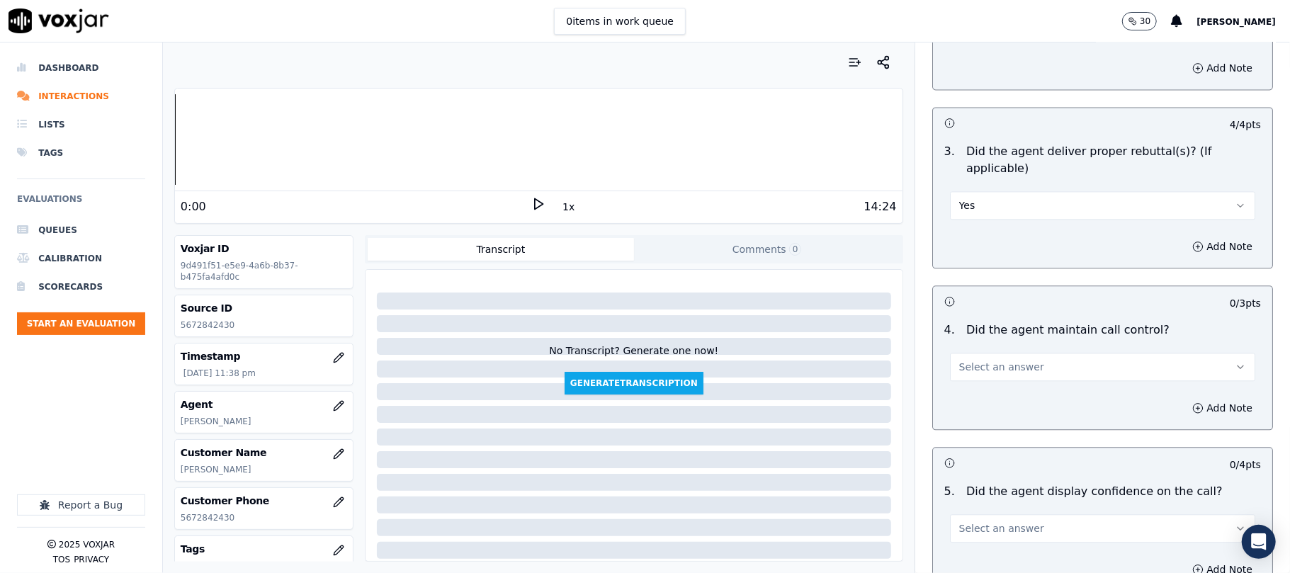
scroll to position [2362, 0]
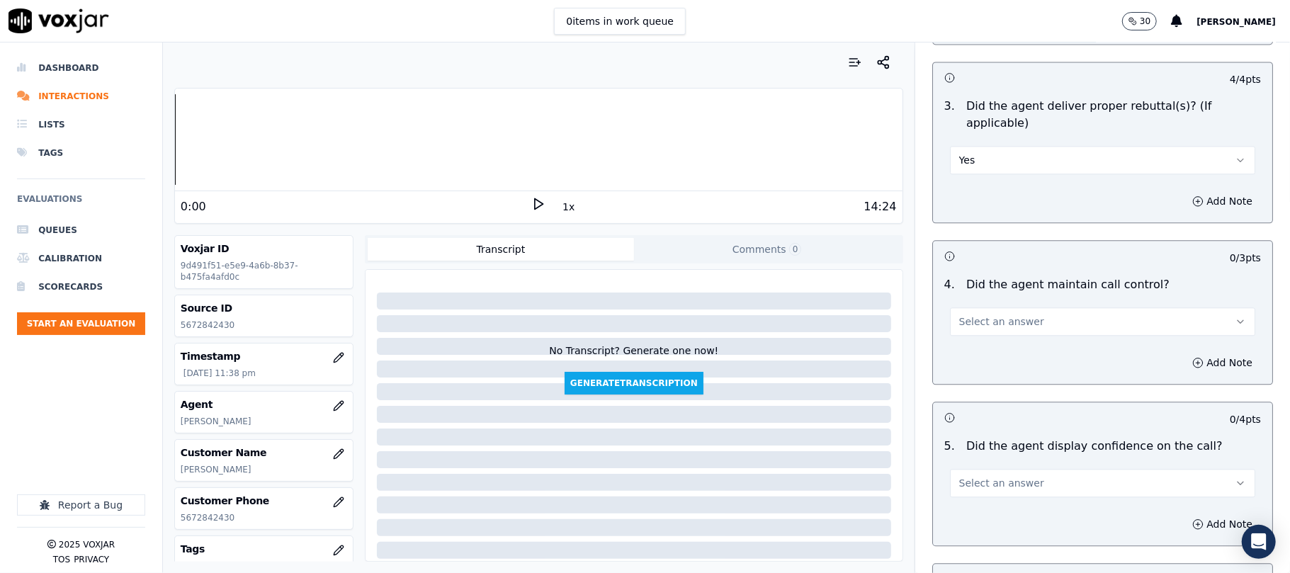
click at [982, 315] on button "Select an answer" at bounding box center [1102, 322] width 305 height 28
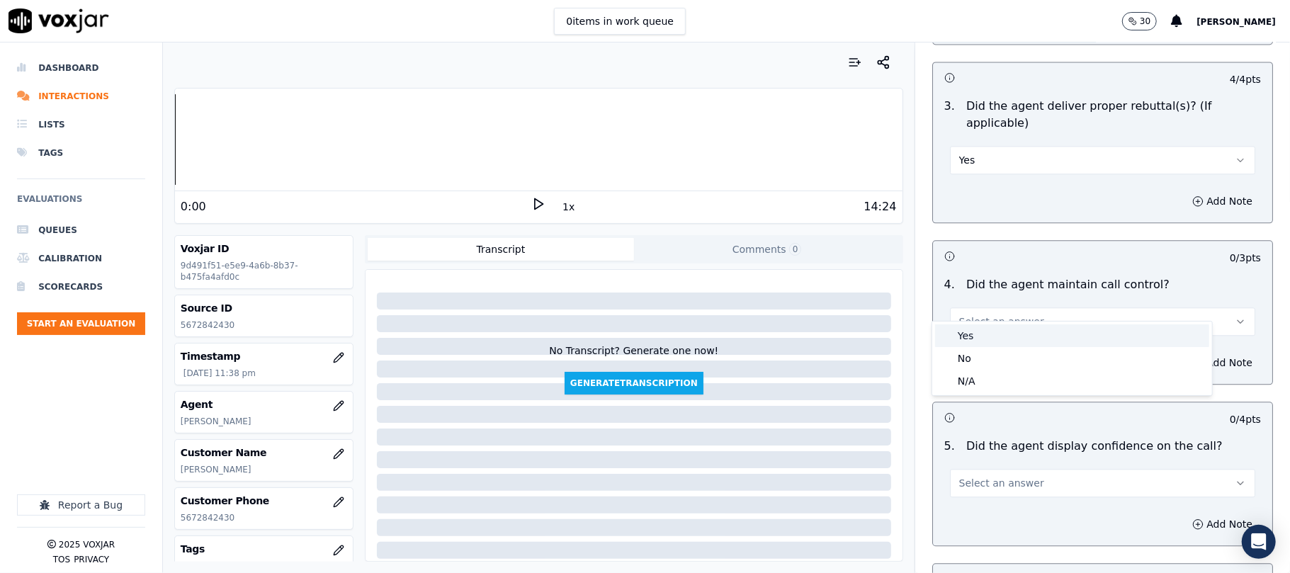
click at [982, 339] on div "Yes" at bounding box center [1072, 336] width 274 height 23
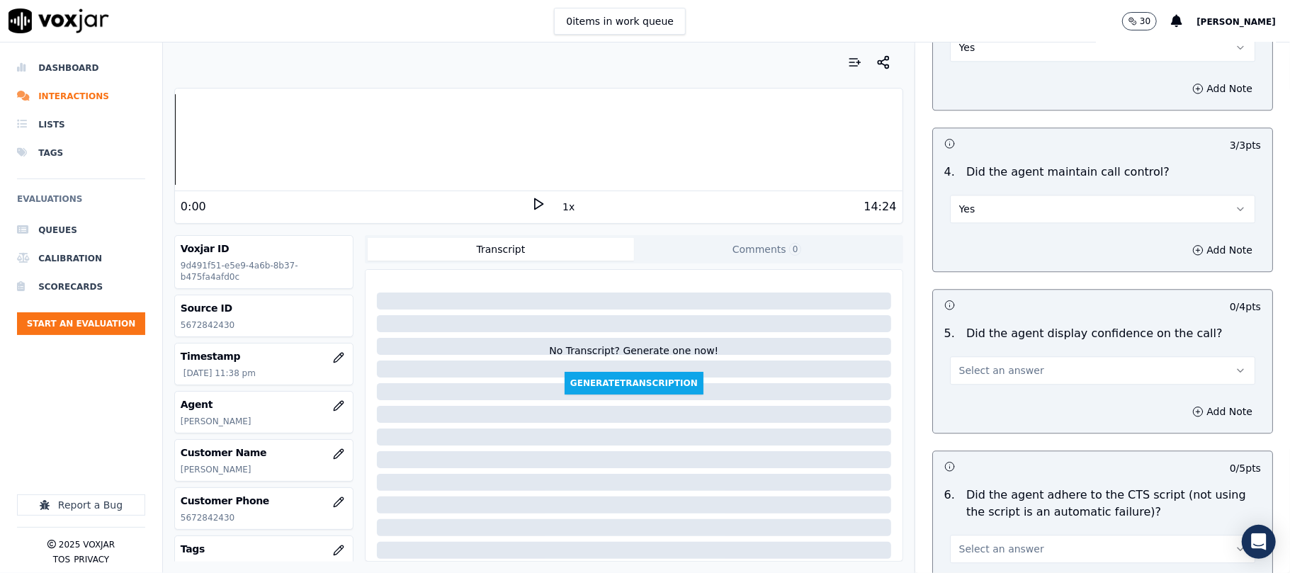
scroll to position [2520, 0]
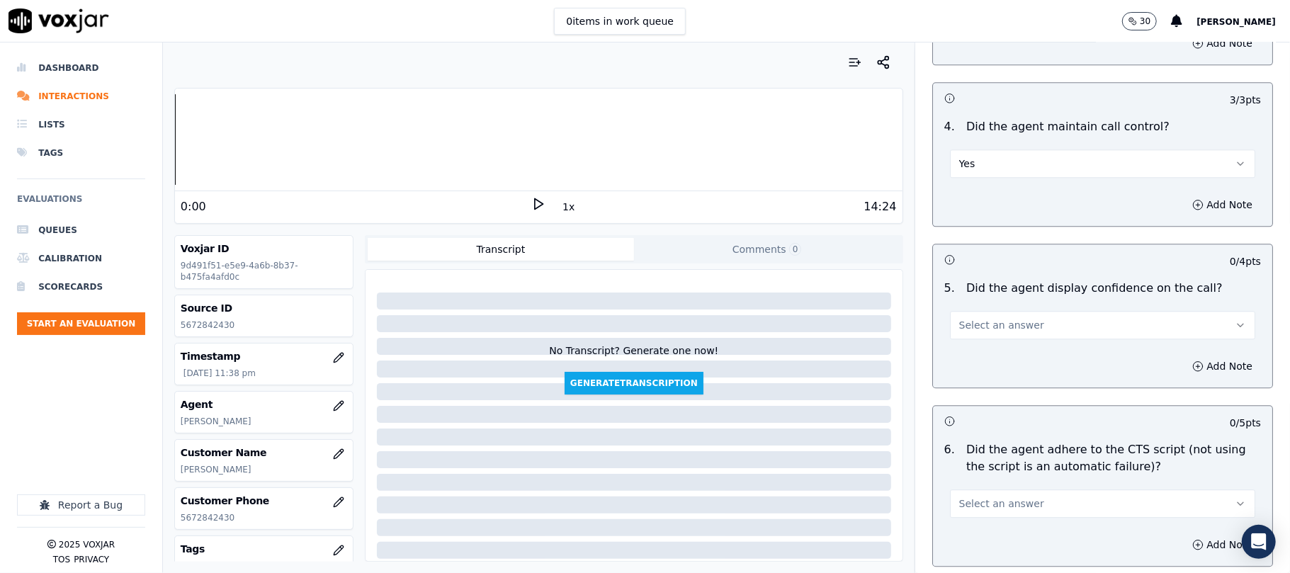
click at [987, 327] on div "5 . Did the agent display confidence on the call? Select an answer" at bounding box center [1102, 309] width 339 height 71
click at [990, 321] on button "Select an answer" at bounding box center [1102, 325] width 305 height 28
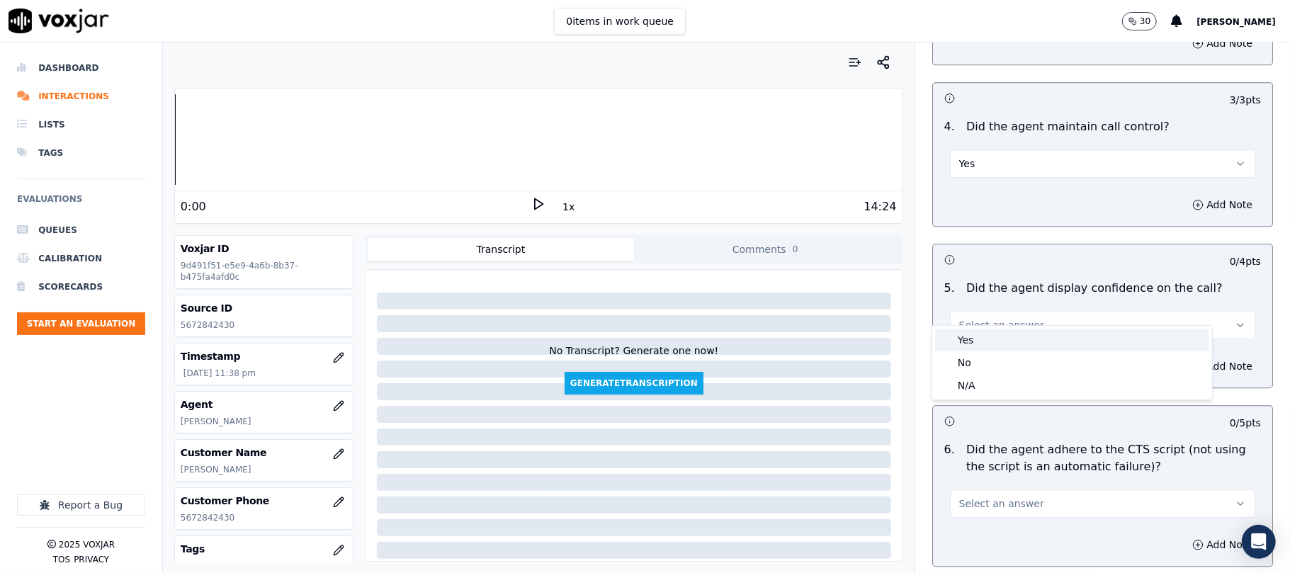
click at [999, 332] on div "Yes" at bounding box center [1072, 340] width 274 height 23
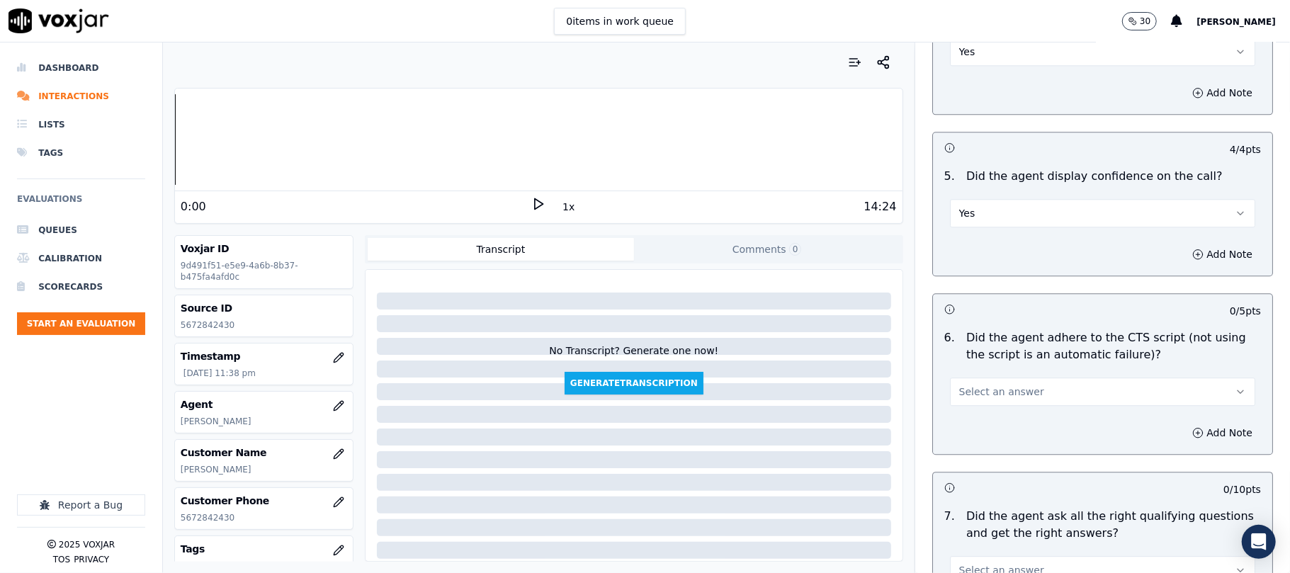
scroll to position [2677, 0]
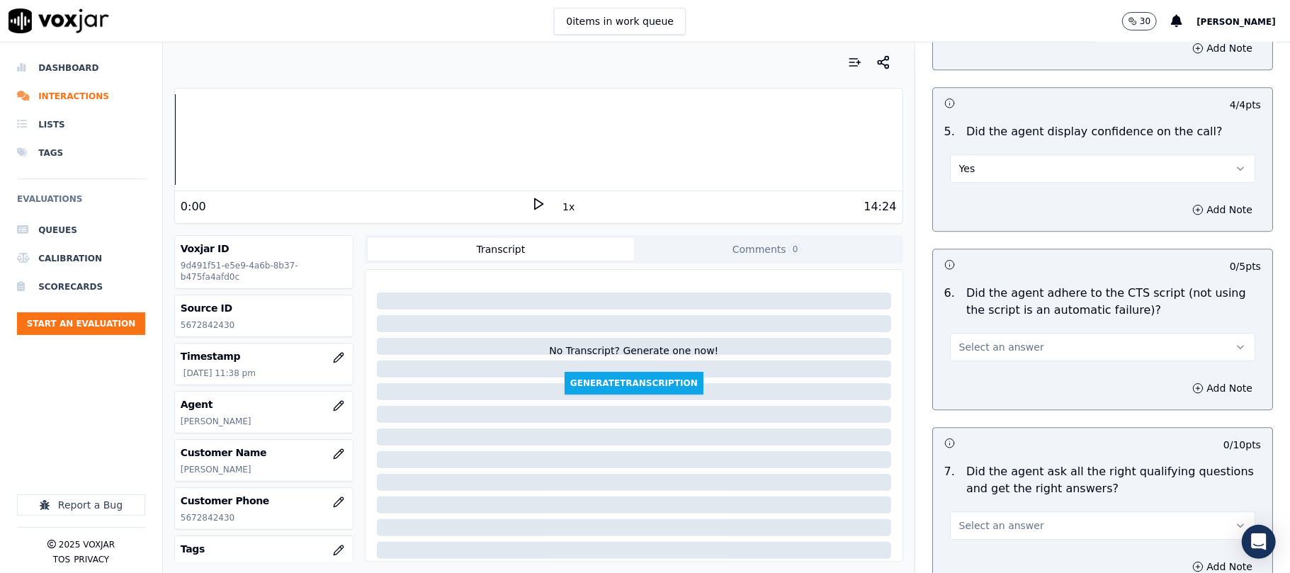
click at [1001, 339] on button "Select an answer" at bounding box center [1102, 347] width 305 height 28
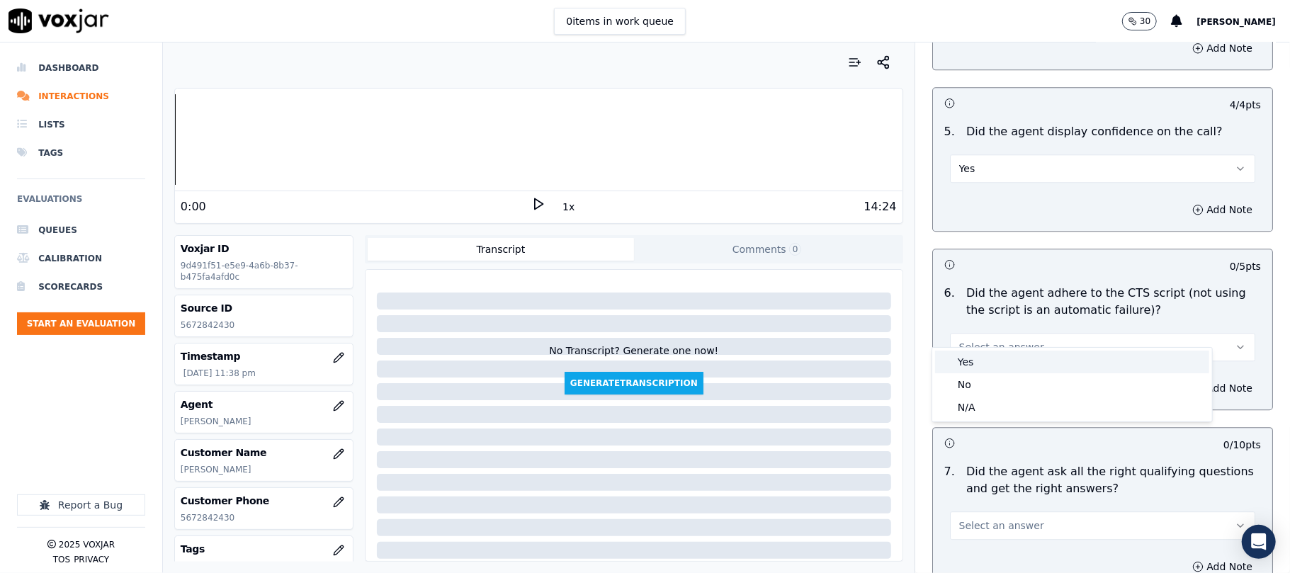
click at [988, 355] on div "Yes" at bounding box center [1072, 362] width 274 height 23
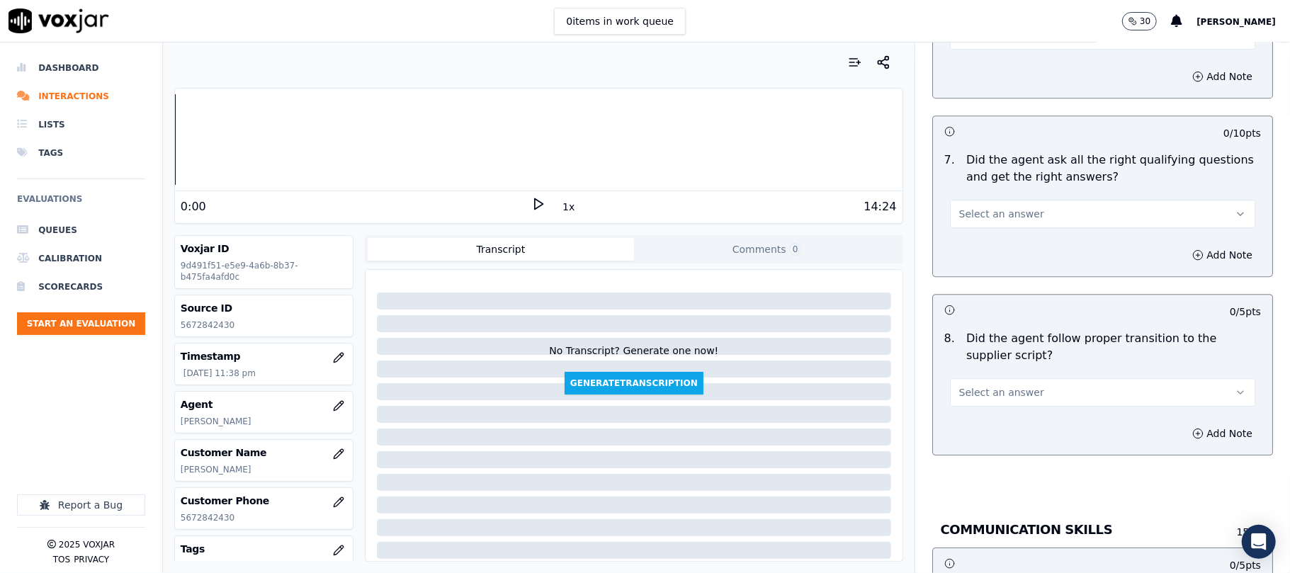
scroll to position [2992, 0]
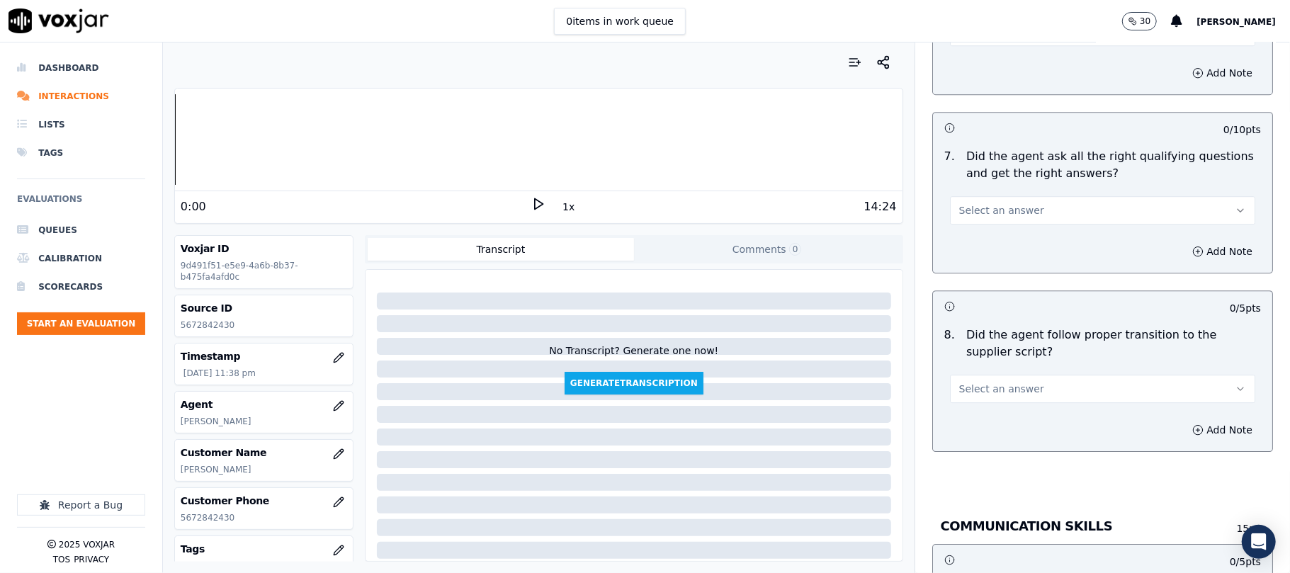
click at [979, 203] on span "Select an answer" at bounding box center [1002, 210] width 85 height 14
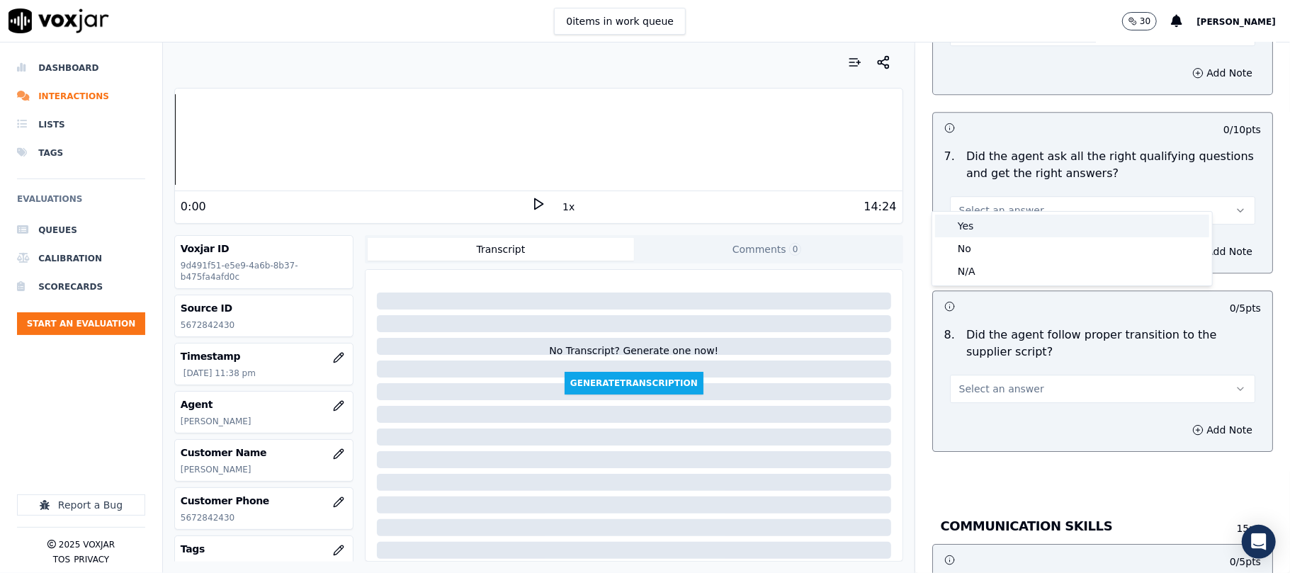
click at [979, 225] on div "Yes" at bounding box center [1072, 226] width 274 height 23
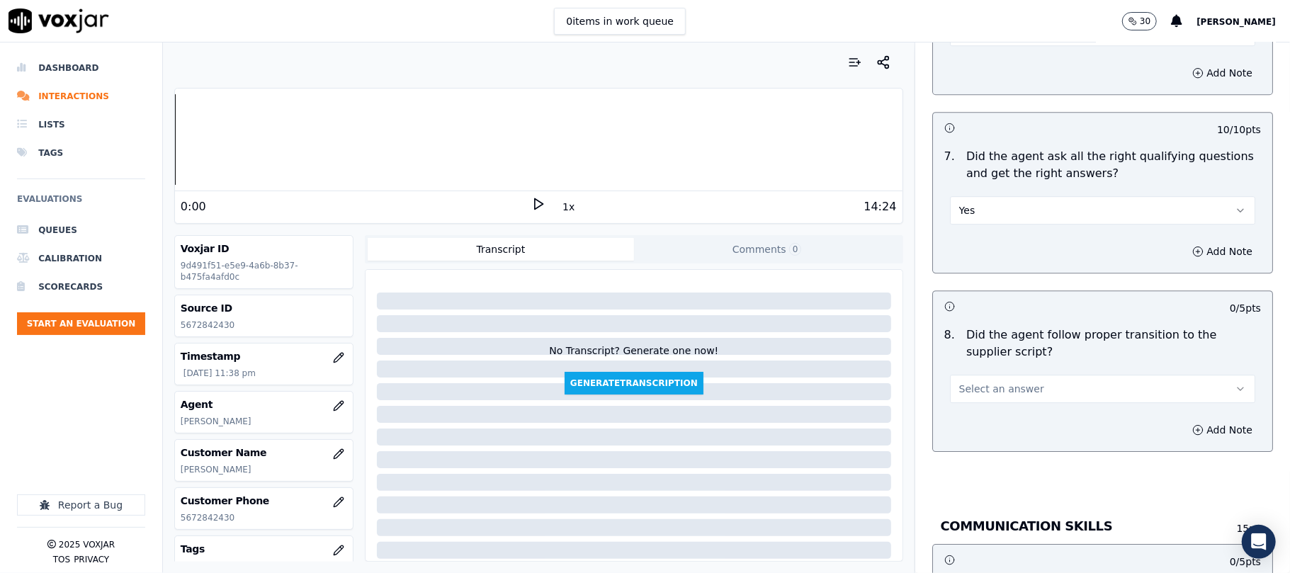
click at [979, 381] on button "Select an answer" at bounding box center [1102, 389] width 305 height 28
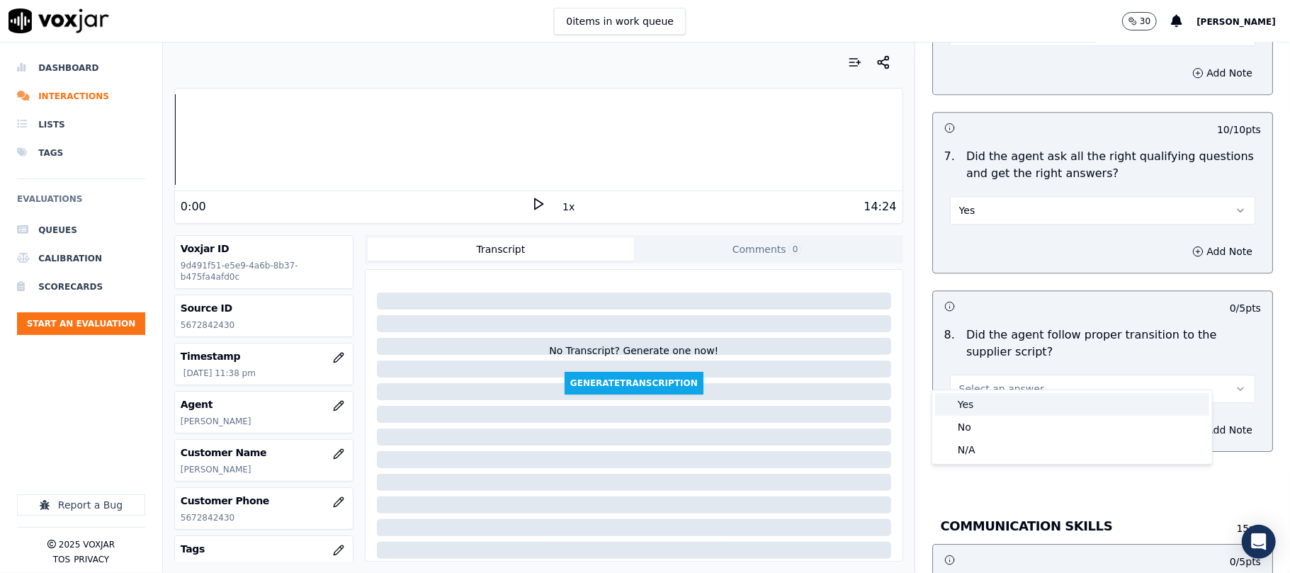
click at [973, 400] on div "Yes" at bounding box center [1072, 404] width 274 height 23
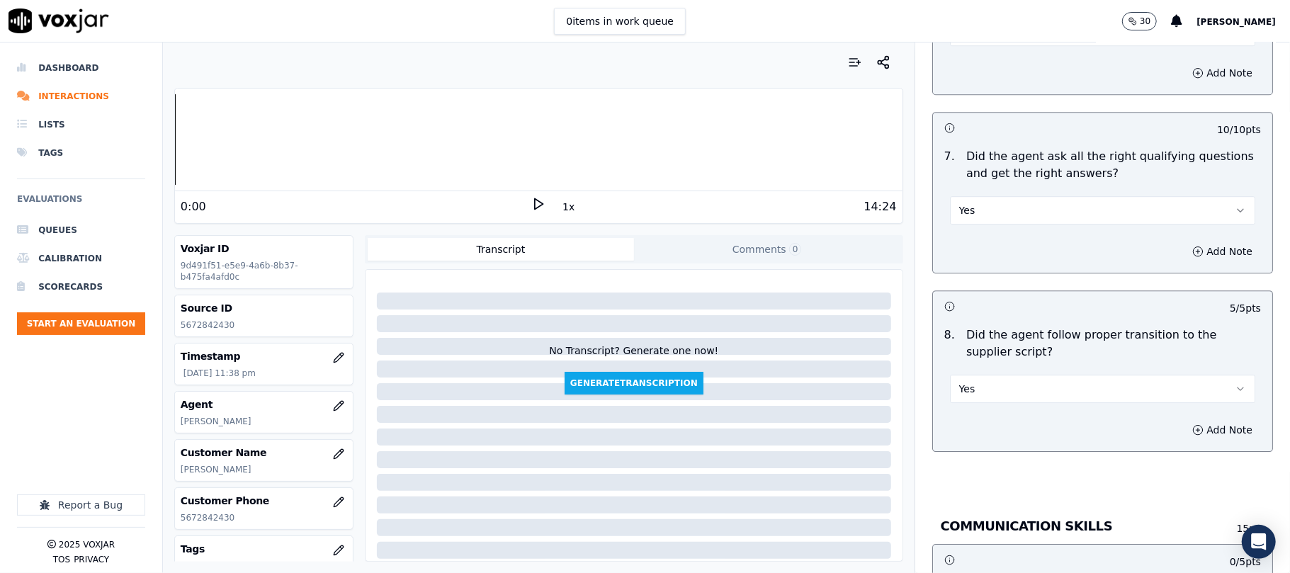
scroll to position [3465, 0]
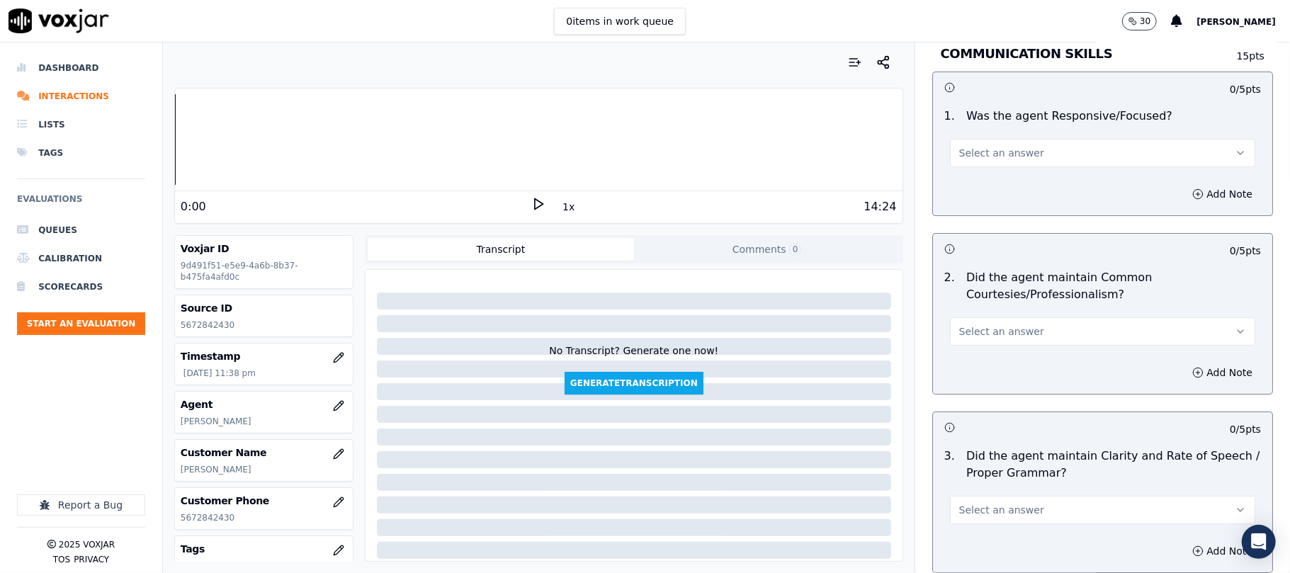
click at [969, 325] on span "Select an answer" at bounding box center [1002, 332] width 85 height 14
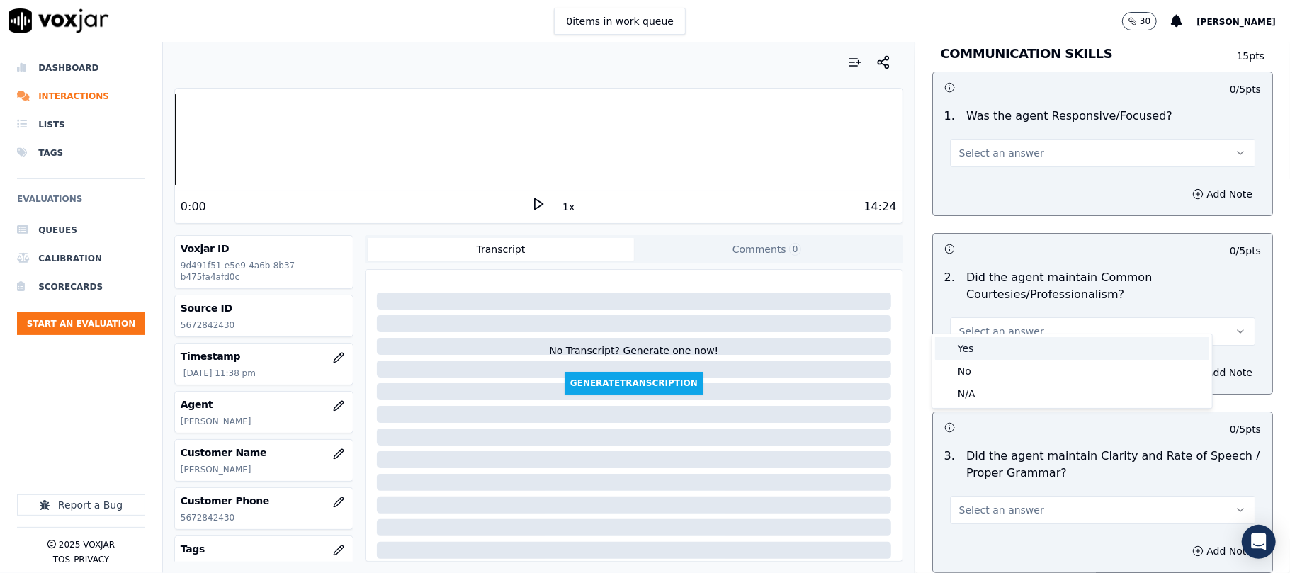
click at [967, 347] on div "Yes" at bounding box center [1072, 348] width 274 height 23
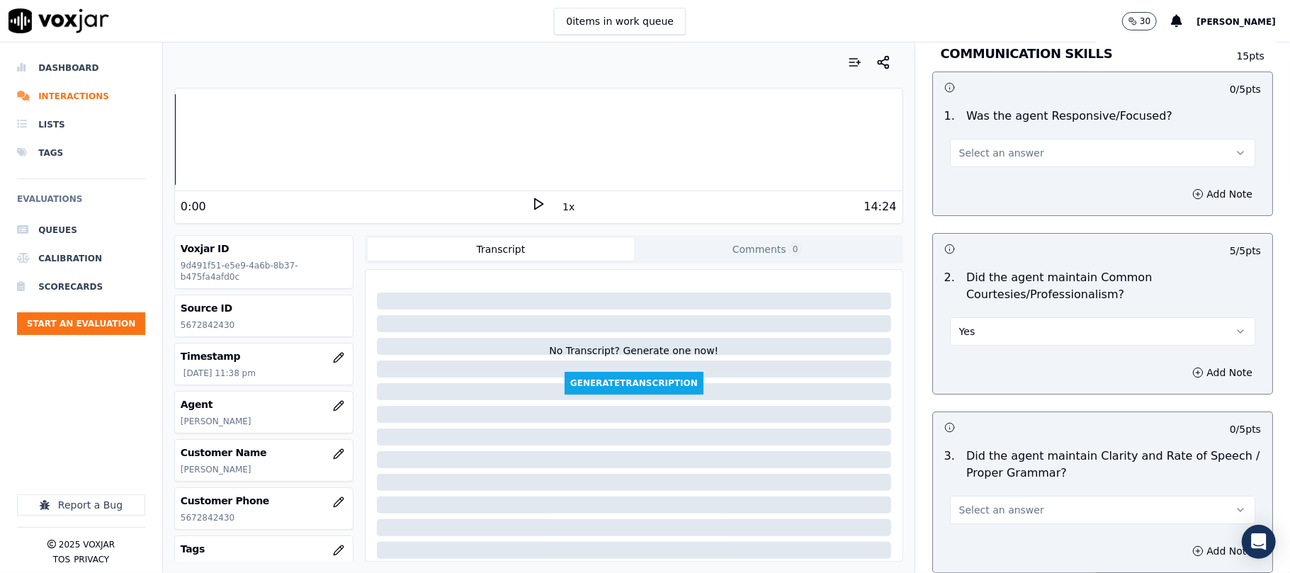
click at [975, 146] on span "Select an answer" at bounding box center [1002, 153] width 85 height 14
click at [976, 162] on div "Yes" at bounding box center [1072, 169] width 274 height 23
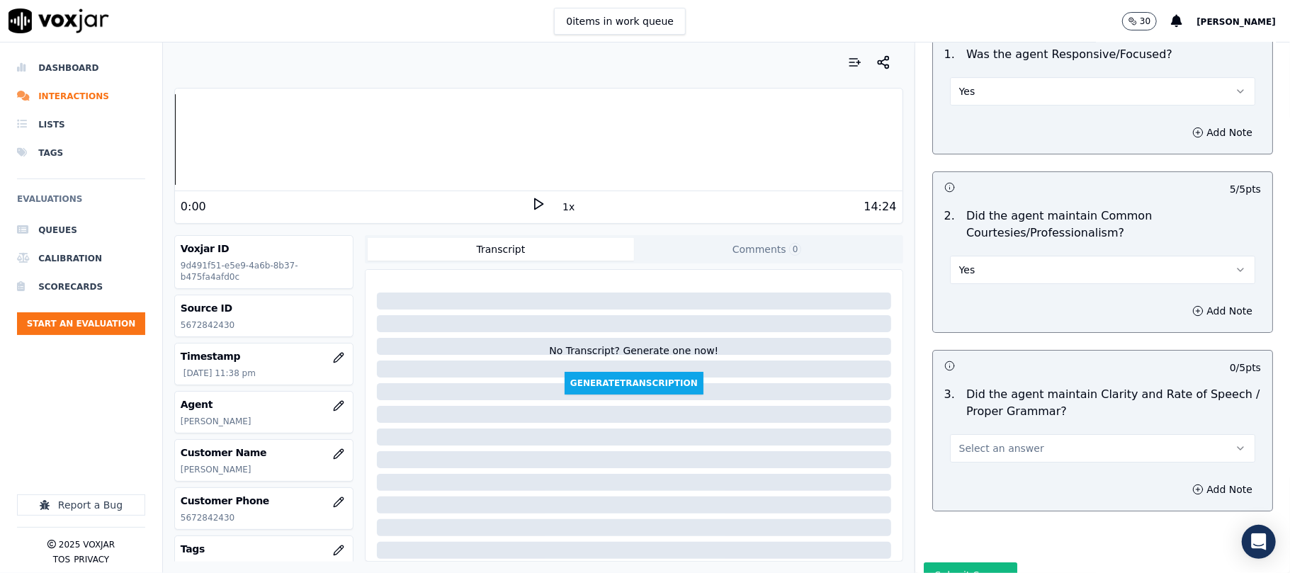
scroll to position [3578, 0]
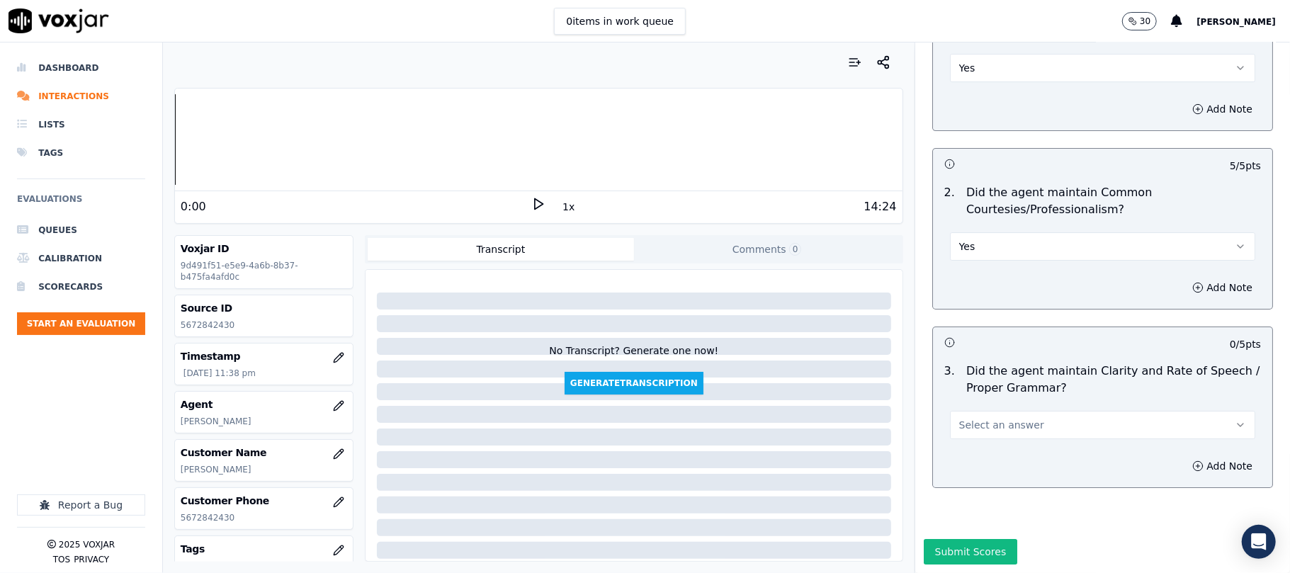
drag, startPoint x: 982, startPoint y: 369, endPoint x: 984, endPoint y: 397, distance: 27.7
click at [982, 411] on button "Select an answer" at bounding box center [1102, 425] width 305 height 28
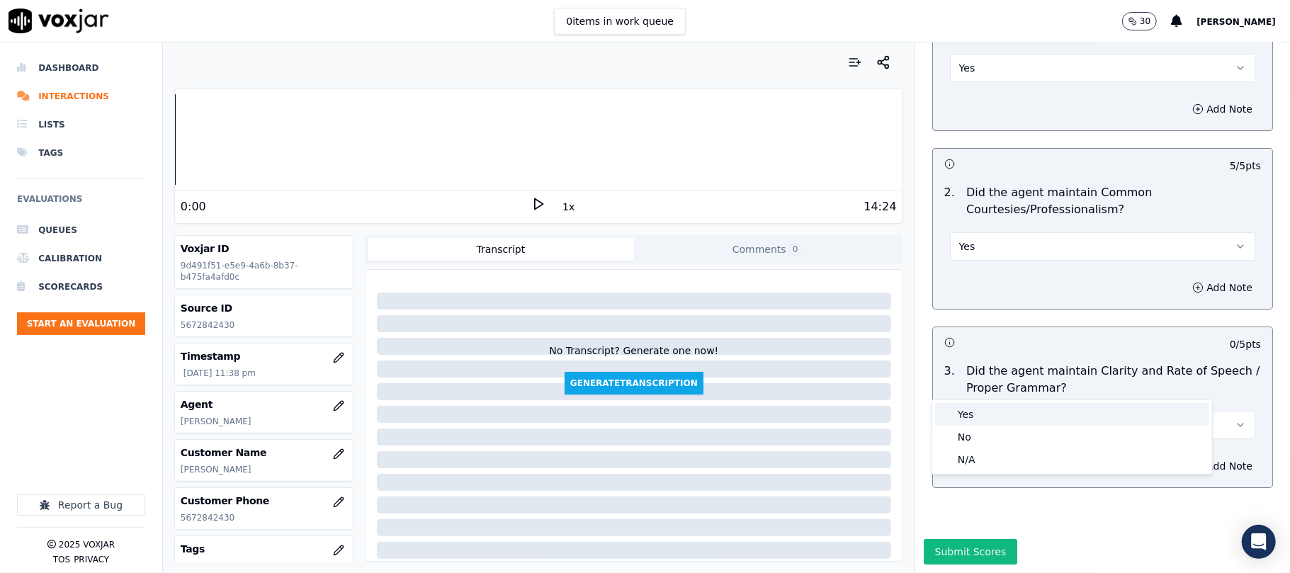
click at [985, 411] on div "Yes" at bounding box center [1072, 414] width 274 height 23
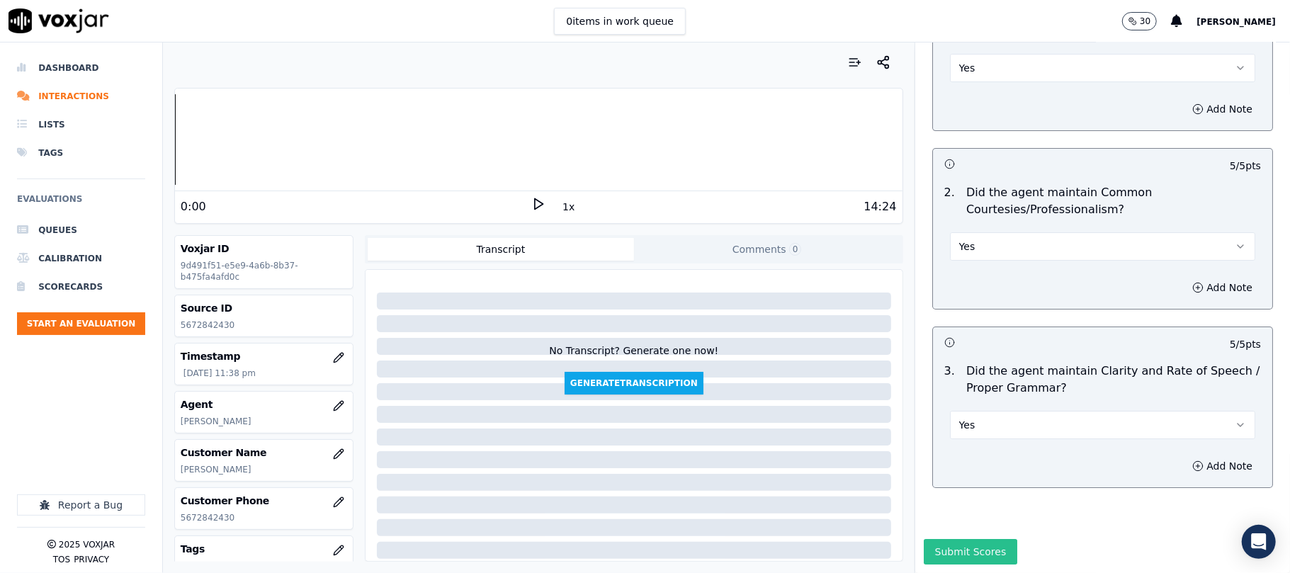
click at [962, 539] on button "Submit Scores" at bounding box center [971, 552] width 94 height 26
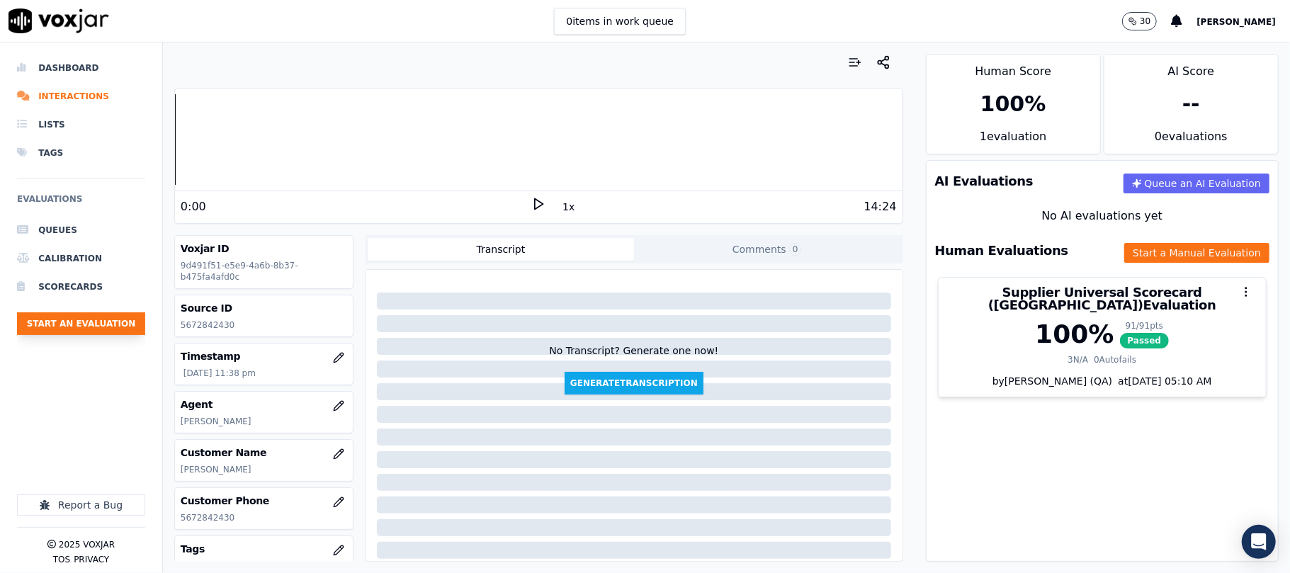
click at [125, 316] on button "Start an Evaluation" at bounding box center [81, 324] width 128 height 23
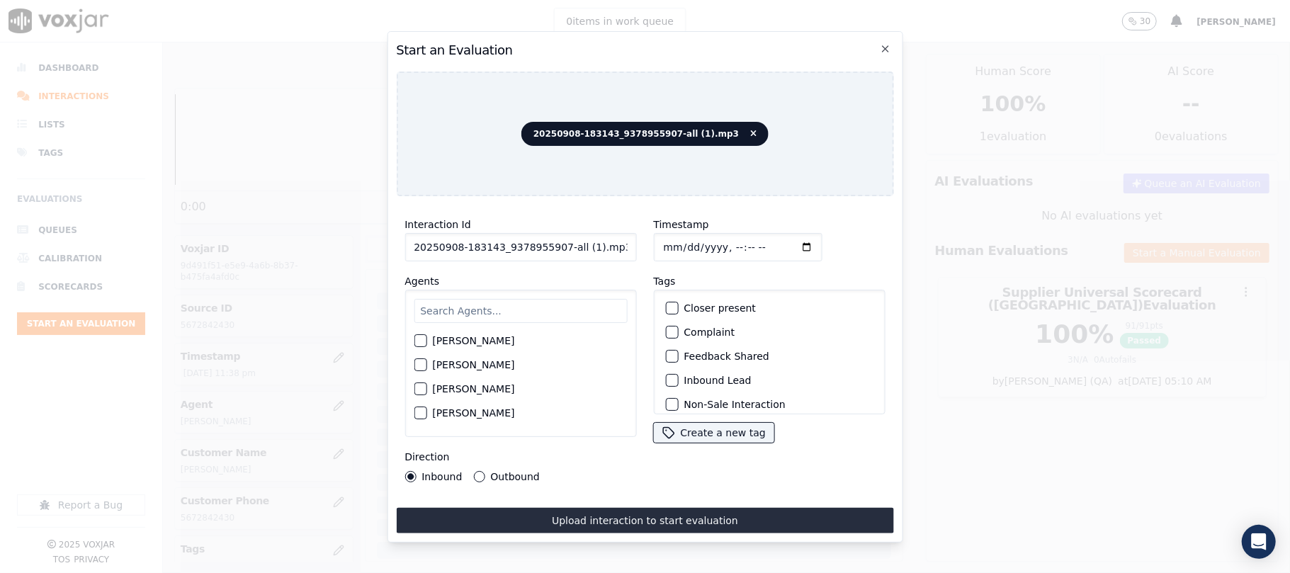
click at [512, 233] on input "20250908-183143_9378955907-all (1).mp3" at bounding box center [521, 247] width 232 height 28
paste input "9378955907"
type input "9378955907"
click at [677, 241] on input "Timestamp" at bounding box center [737, 247] width 169 height 28
type input "[DATE]T23:40"
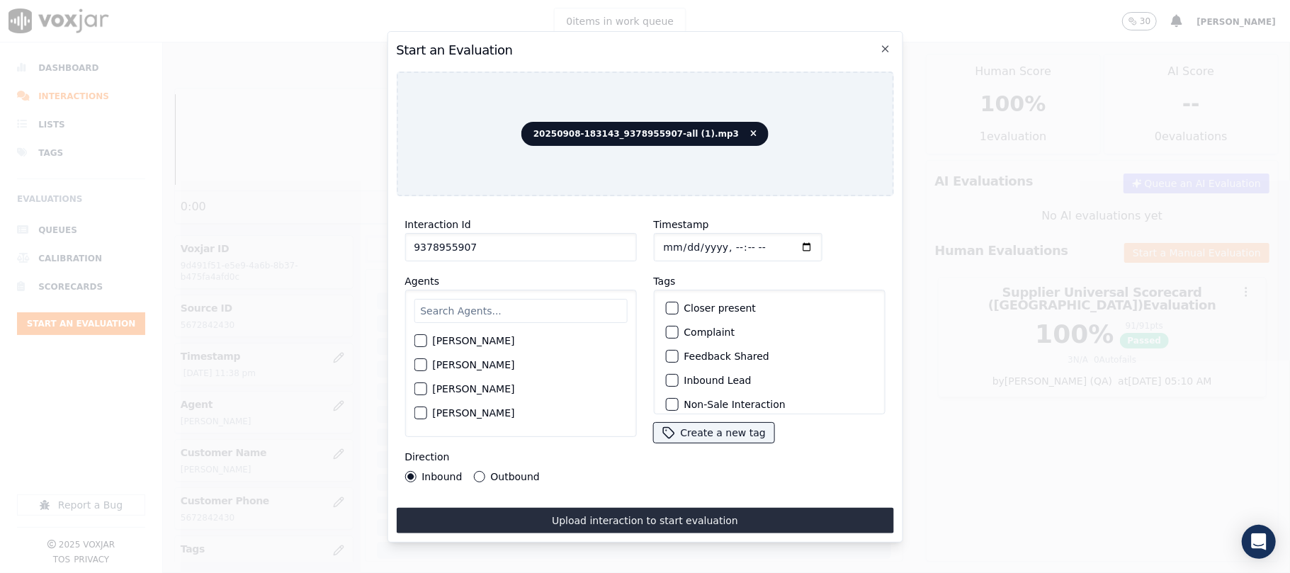
click at [508, 303] on input "text" at bounding box center [520, 311] width 213 height 24
type input "ISIS"
click at [462, 340] on label "[PERSON_NAME]" at bounding box center [473, 345] width 82 height 10
click at [427, 339] on button "[PERSON_NAME]" at bounding box center [420, 345] width 13 height 13
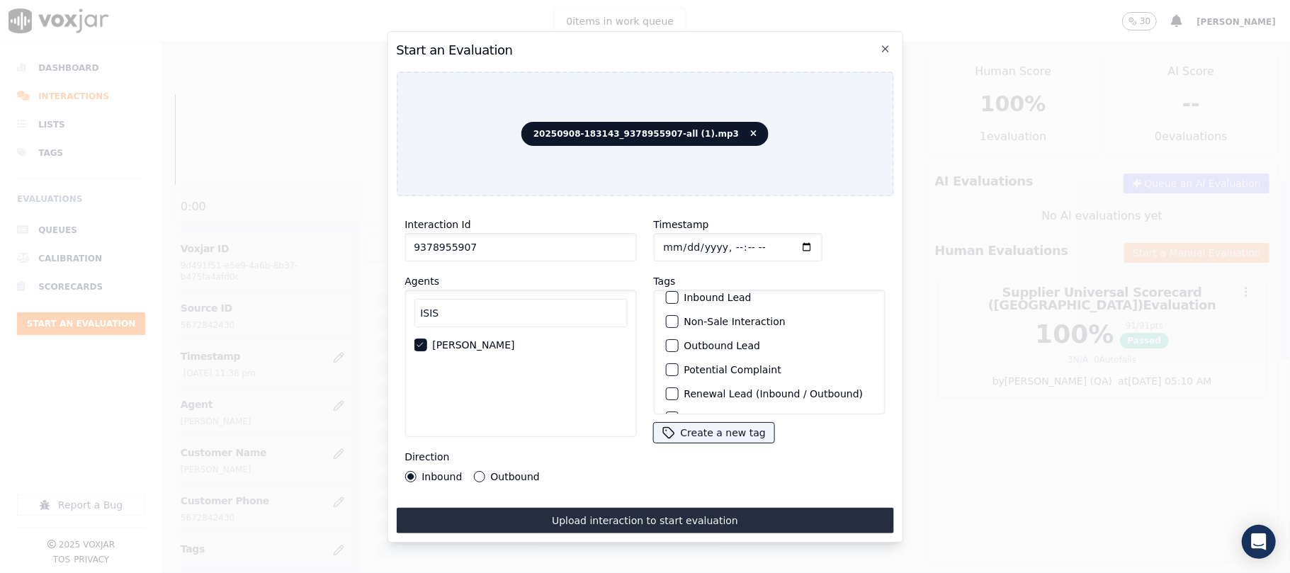
scroll to position [123, 0]
click at [726, 391] on label "Sale Interaction" at bounding box center [723, 396] width 78 height 10
click at [678, 390] on button "Sale Interaction" at bounding box center [671, 396] width 13 height 13
click at [506, 472] on label "Outbound" at bounding box center [514, 477] width 49 height 10
click at [485, 471] on button "Outbound" at bounding box center [478, 476] width 11 height 11
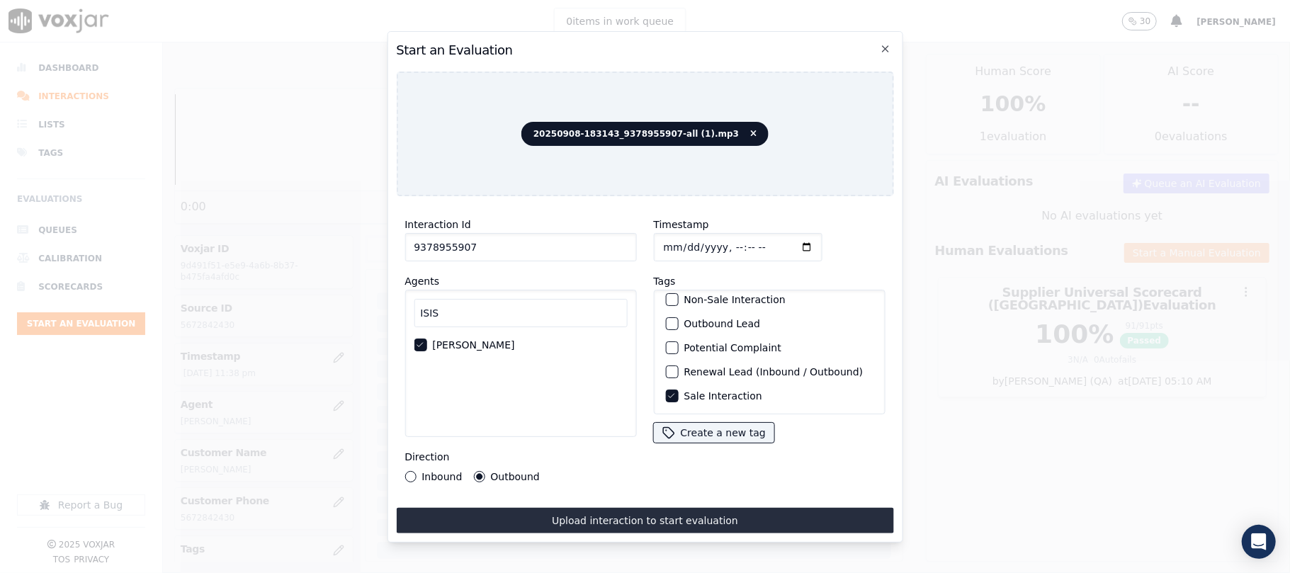
click at [549, 494] on div "Interaction Id 9378955907 Agents ISIS [PERSON_NAME] Direction Inbound Outbound …" at bounding box center [644, 371] width 497 height 326
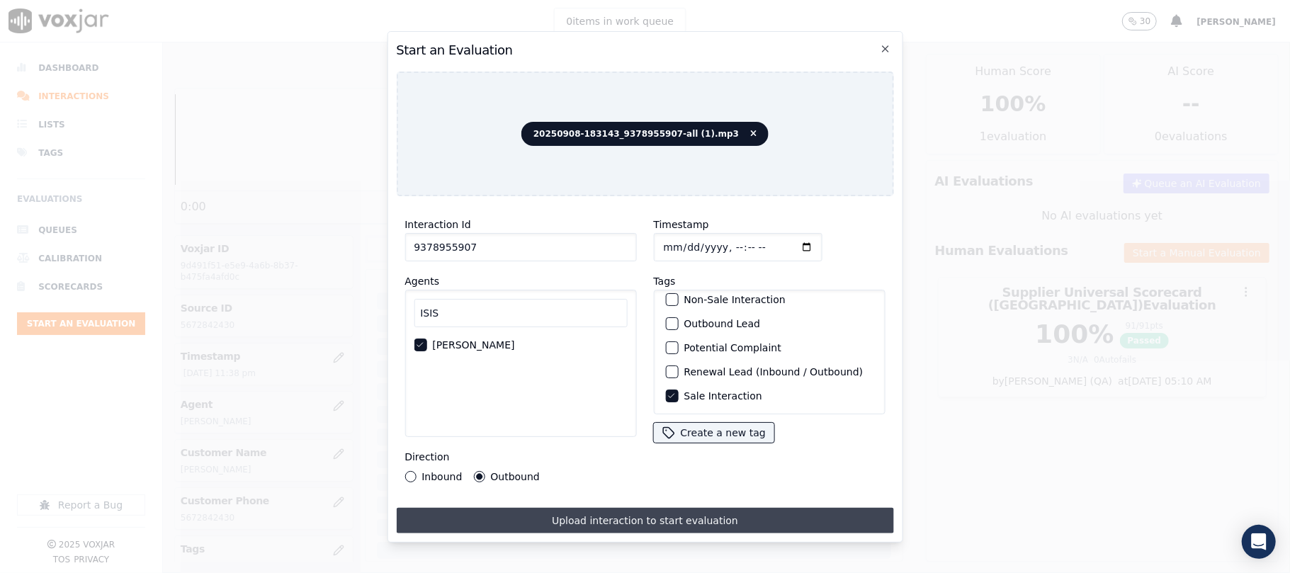
click at [556, 508] on button "Upload interaction to start evaluation" at bounding box center [644, 521] width 497 height 26
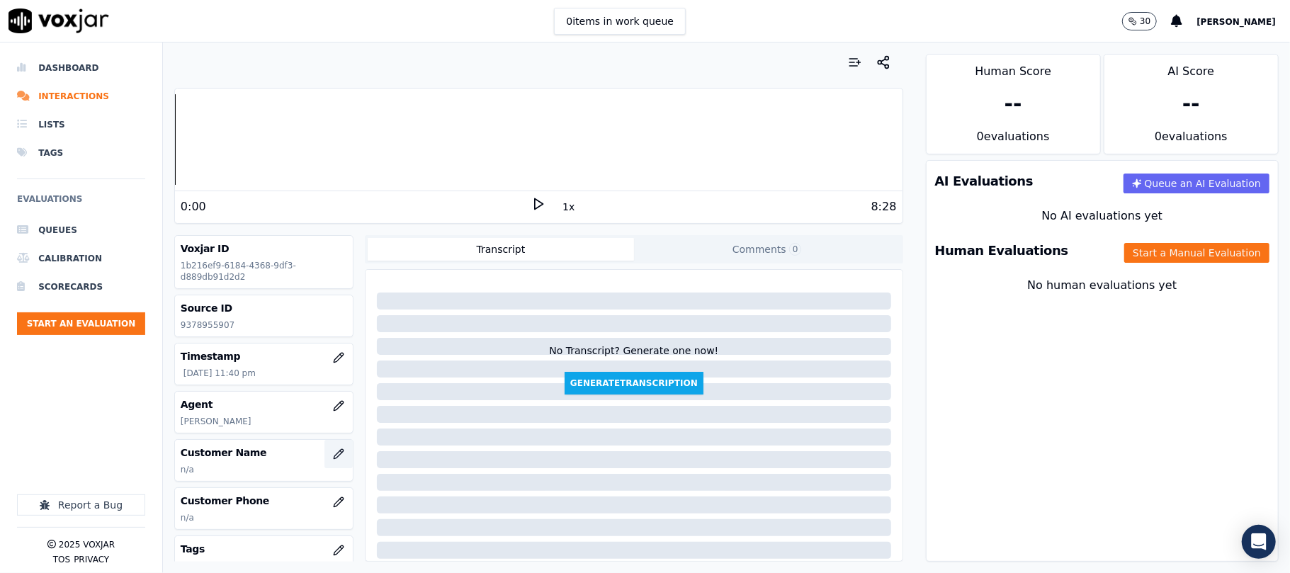
click at [326, 463] on button "button" at bounding box center [339, 454] width 28 height 28
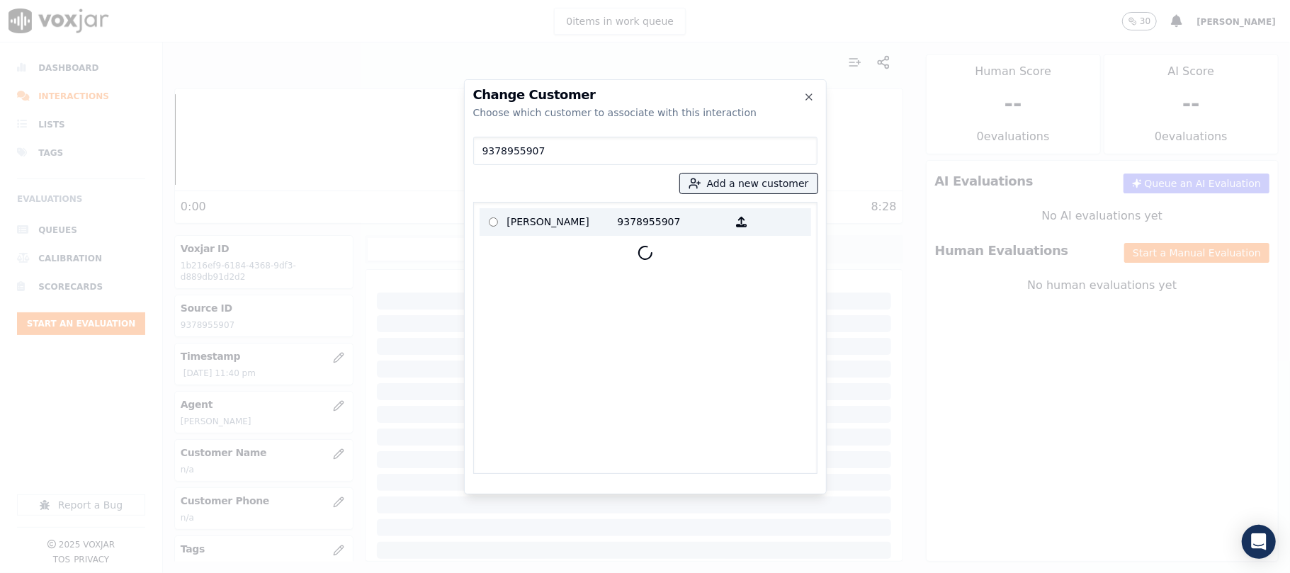
type input "9378955907"
click at [576, 221] on p "[PERSON_NAME]" at bounding box center [562, 222] width 111 height 22
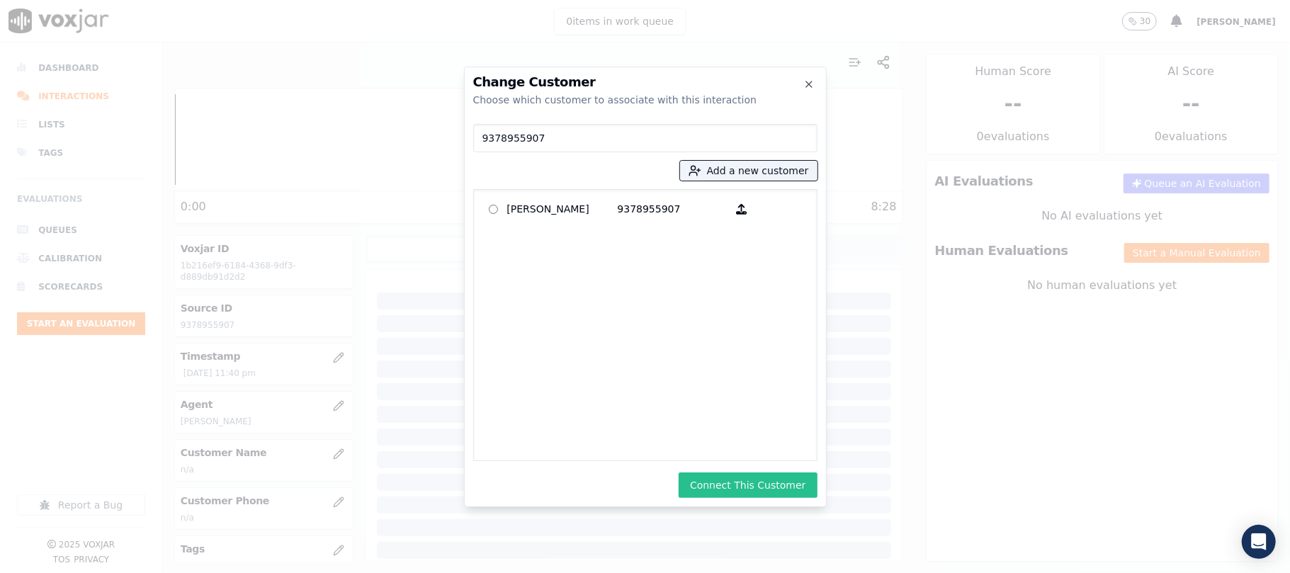
click at [758, 488] on button "Connect This Customer" at bounding box center [748, 486] width 138 height 26
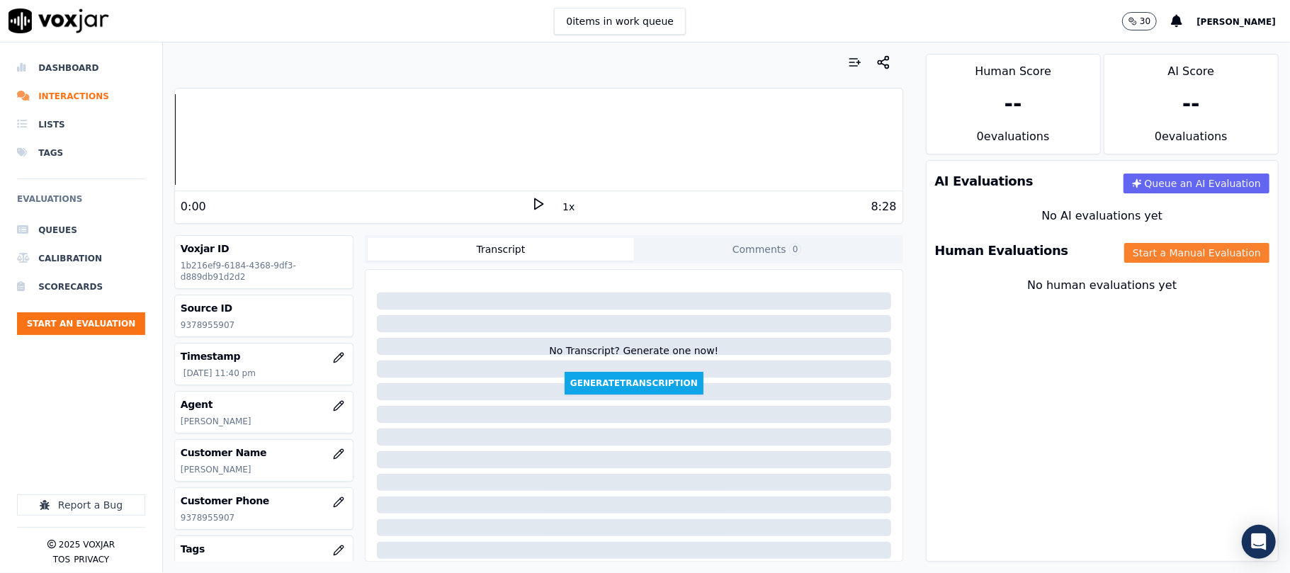
click at [1181, 255] on button "Start a Manual Evaluation" at bounding box center [1197, 253] width 145 height 20
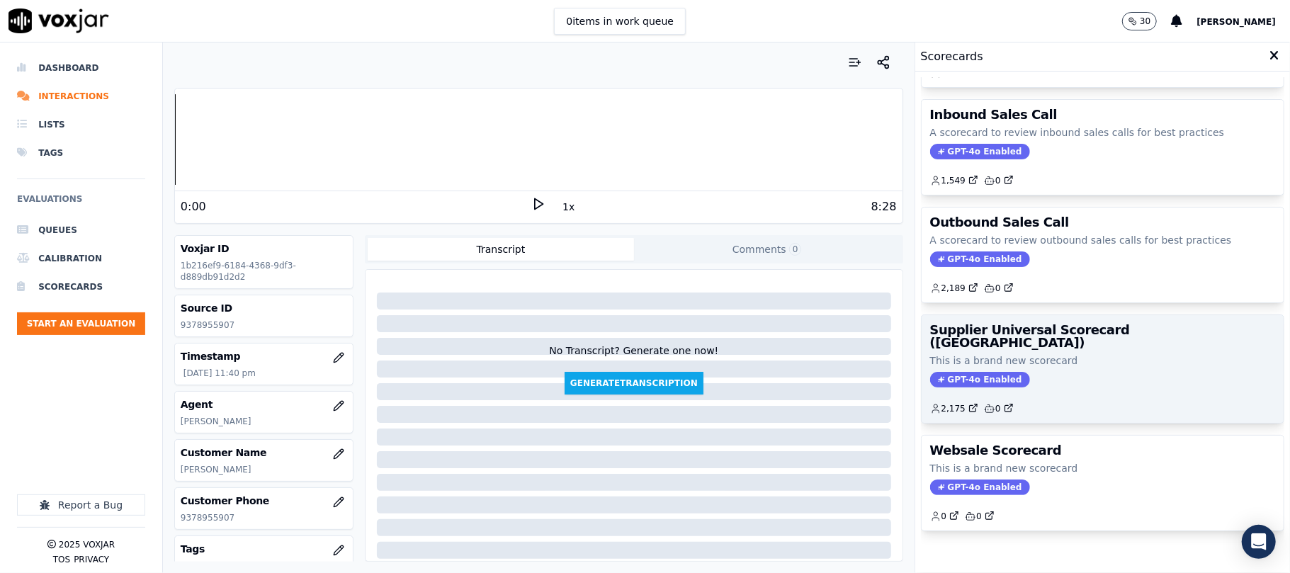
scroll to position [140, 0]
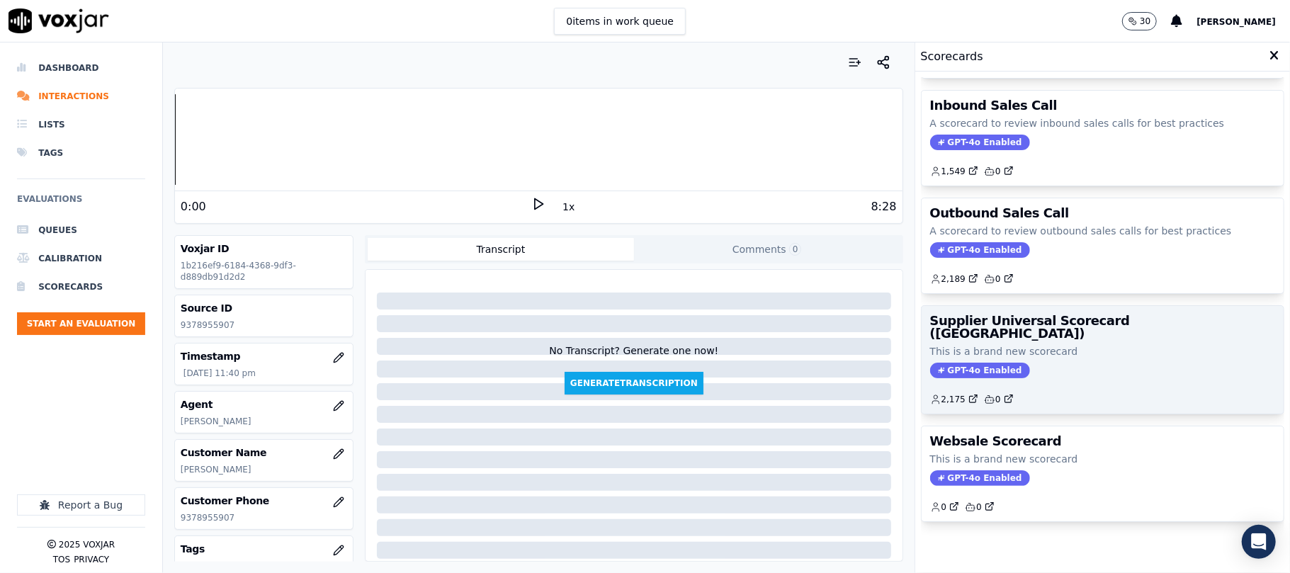
click at [1077, 363] on div "GPT-4o Enabled" at bounding box center [1102, 371] width 345 height 16
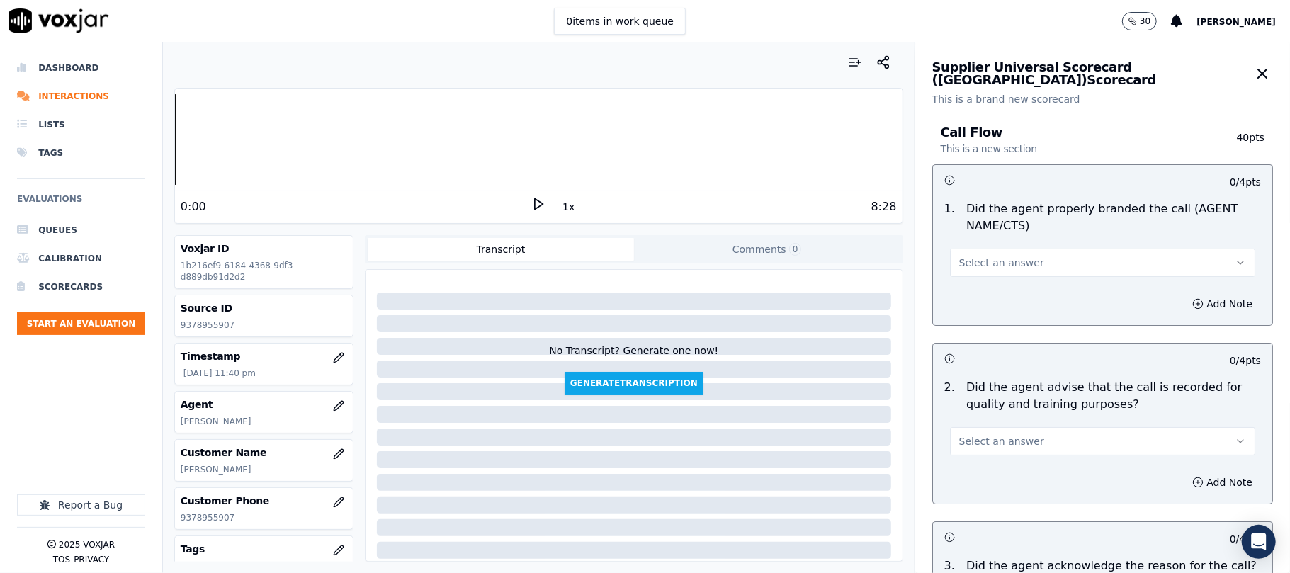
click at [979, 252] on button "Select an answer" at bounding box center [1102, 263] width 305 height 28
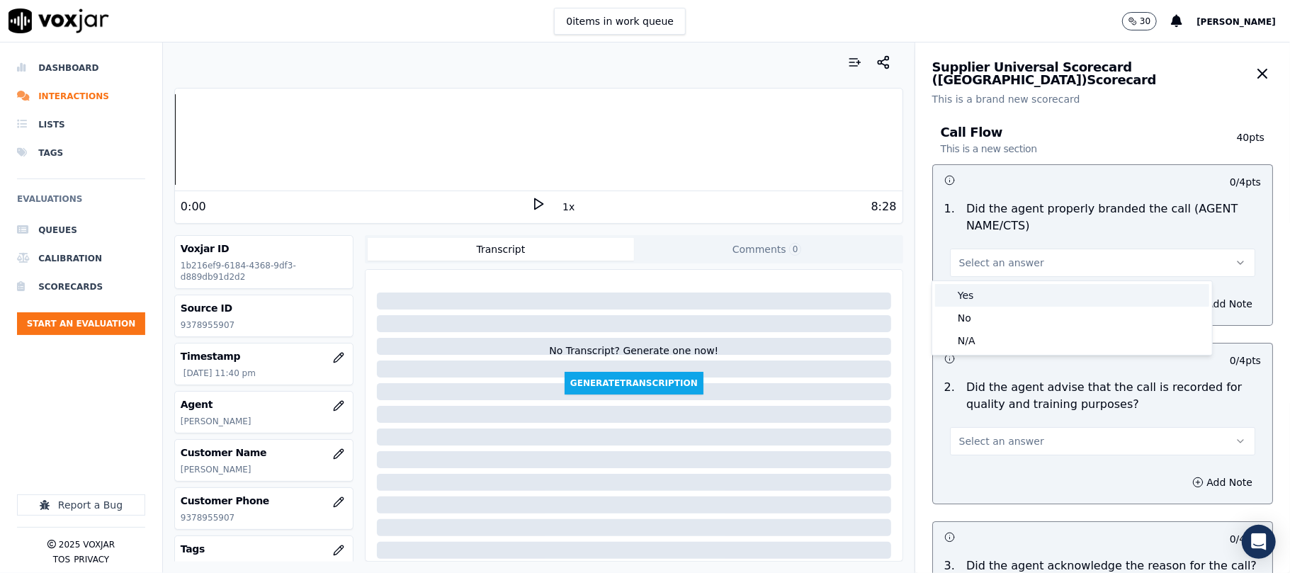
click at [977, 288] on div "Yes" at bounding box center [1072, 295] width 274 height 23
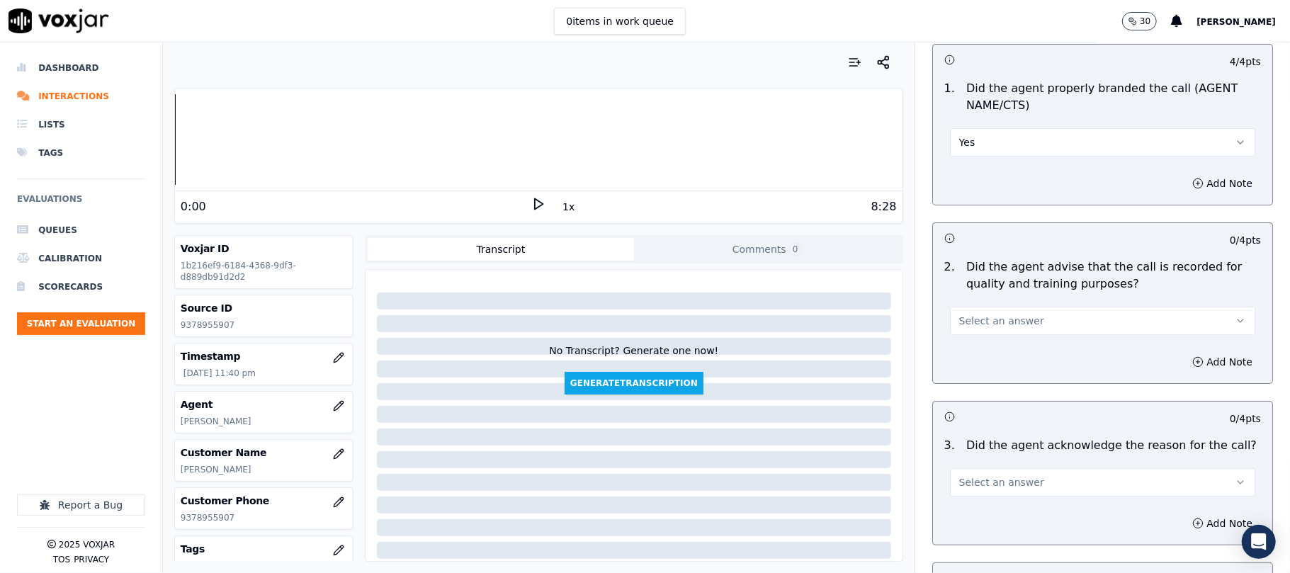
scroll to position [157, 0]
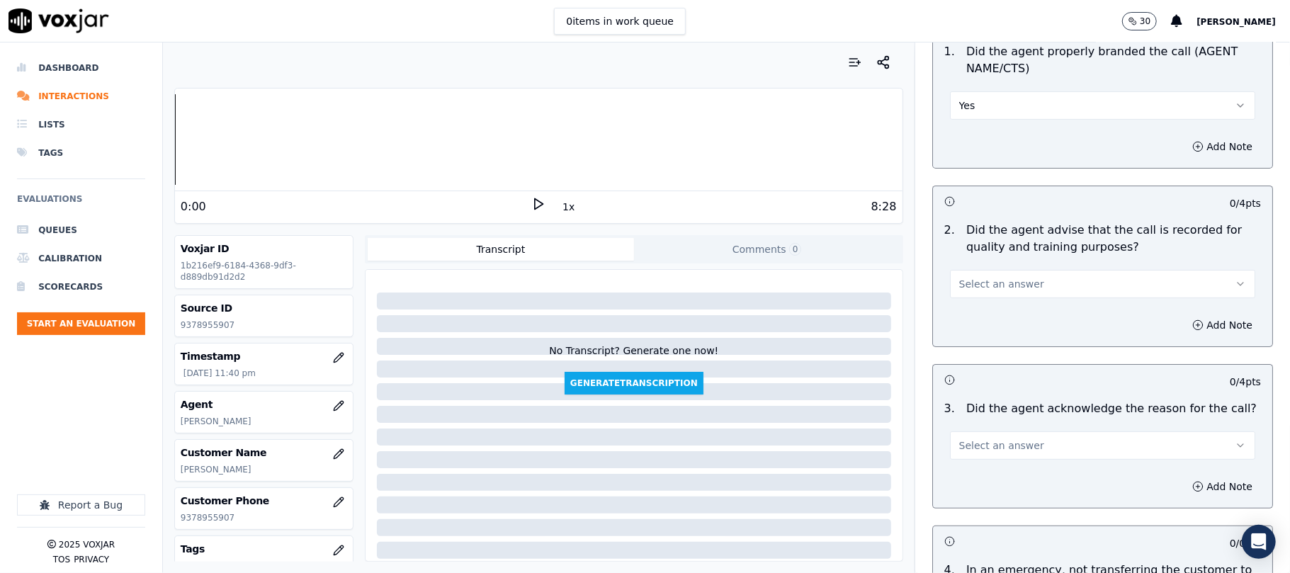
click at [967, 295] on button "Select an answer" at bounding box center [1102, 284] width 305 height 28
click at [947, 321] on span at bounding box center [946, 317] width 10 height 10
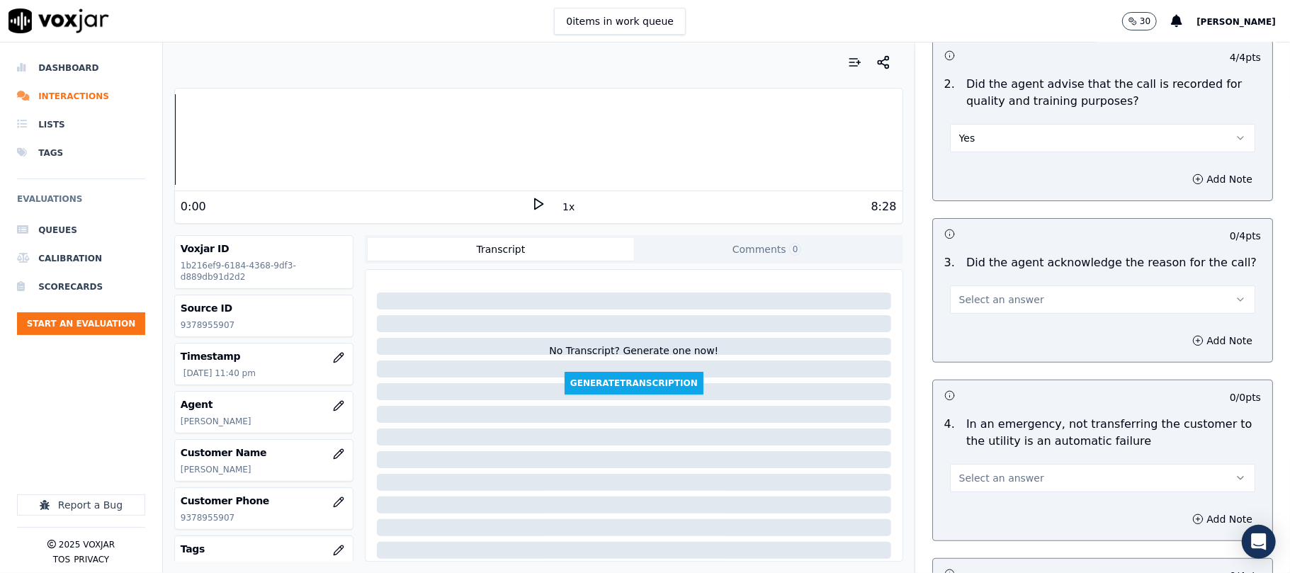
scroll to position [472, 0]
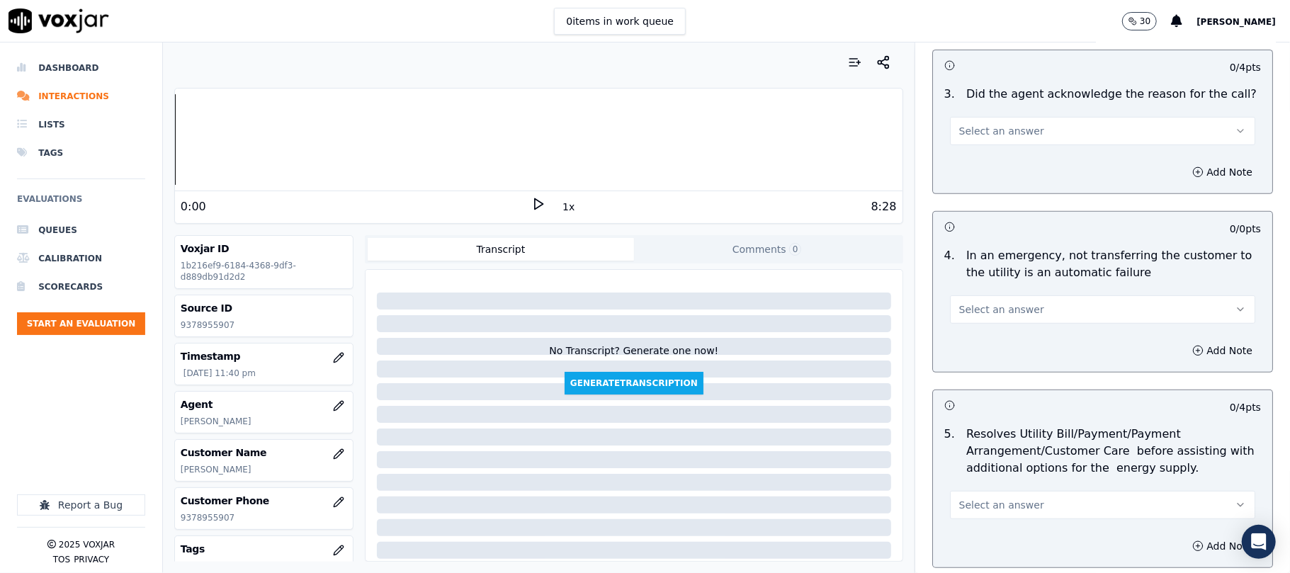
click at [969, 137] on span "Select an answer" at bounding box center [1002, 131] width 85 height 14
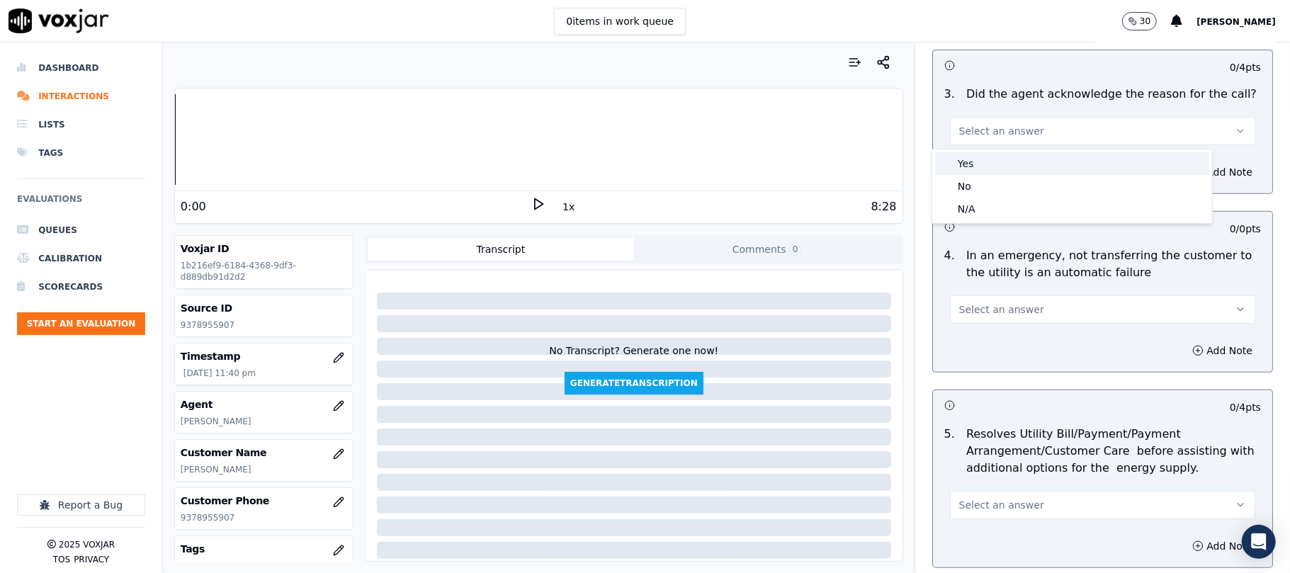
click at [969, 159] on div "Yes" at bounding box center [1072, 163] width 274 height 23
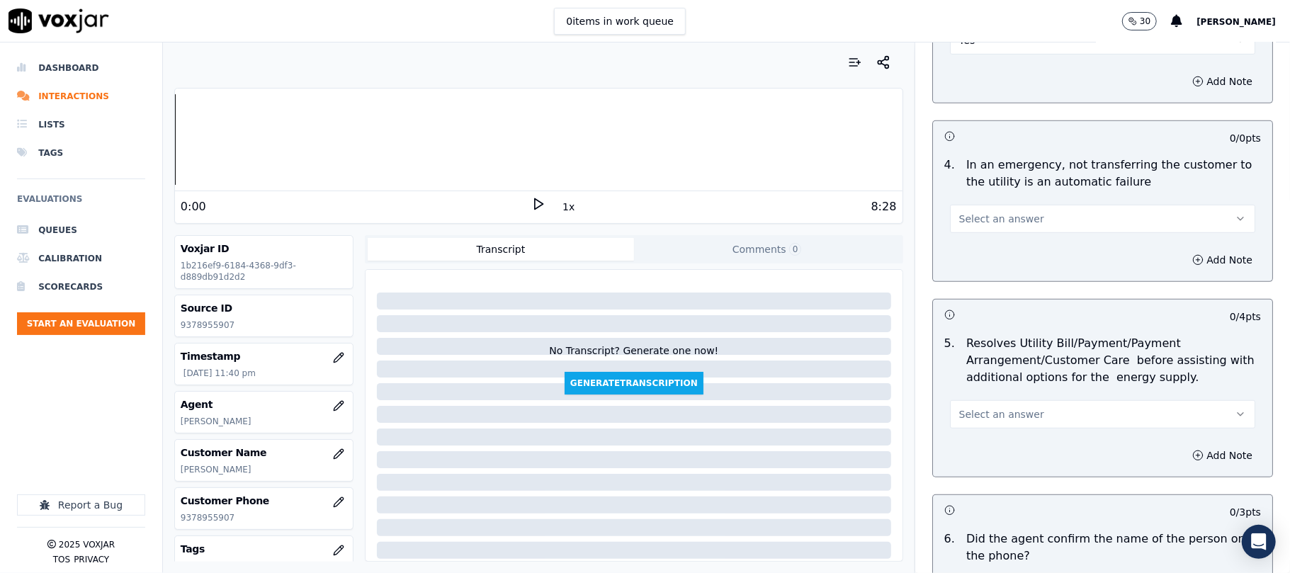
scroll to position [630, 0]
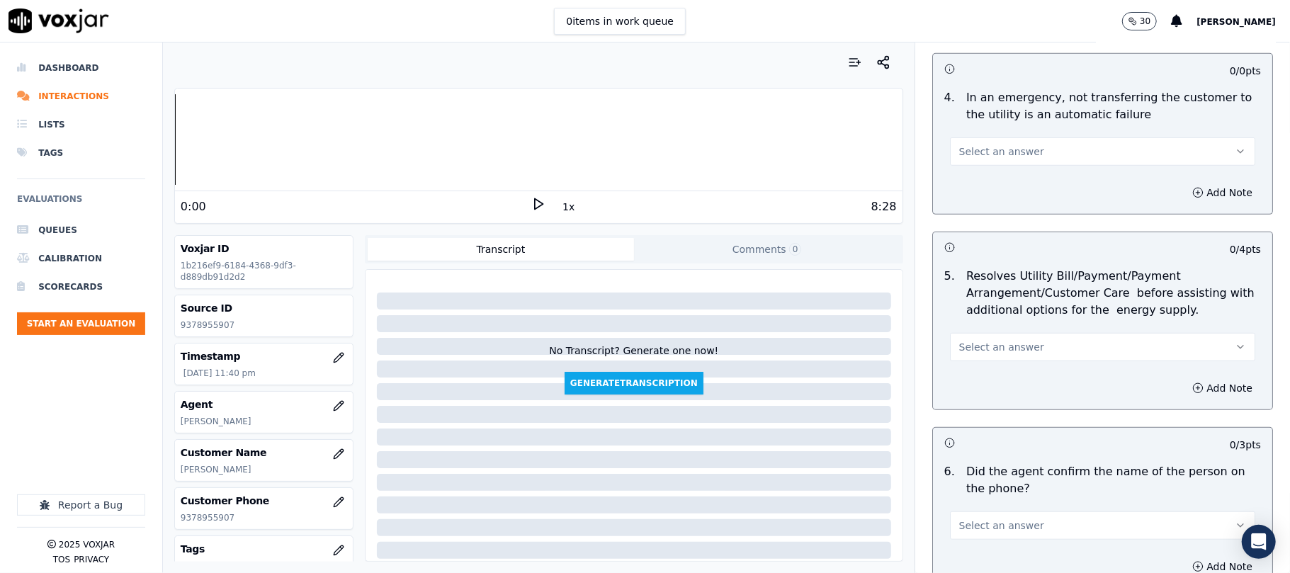
click at [979, 139] on button "Select an answer" at bounding box center [1102, 151] width 305 height 28
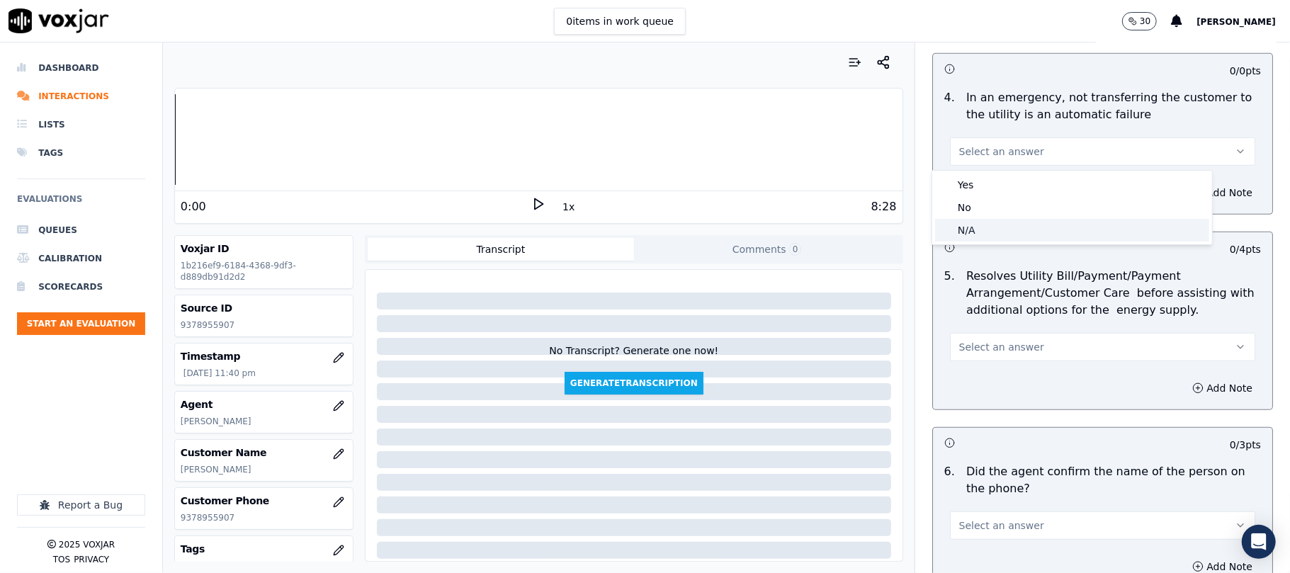
click at [978, 232] on div "N/A" at bounding box center [1072, 230] width 274 height 23
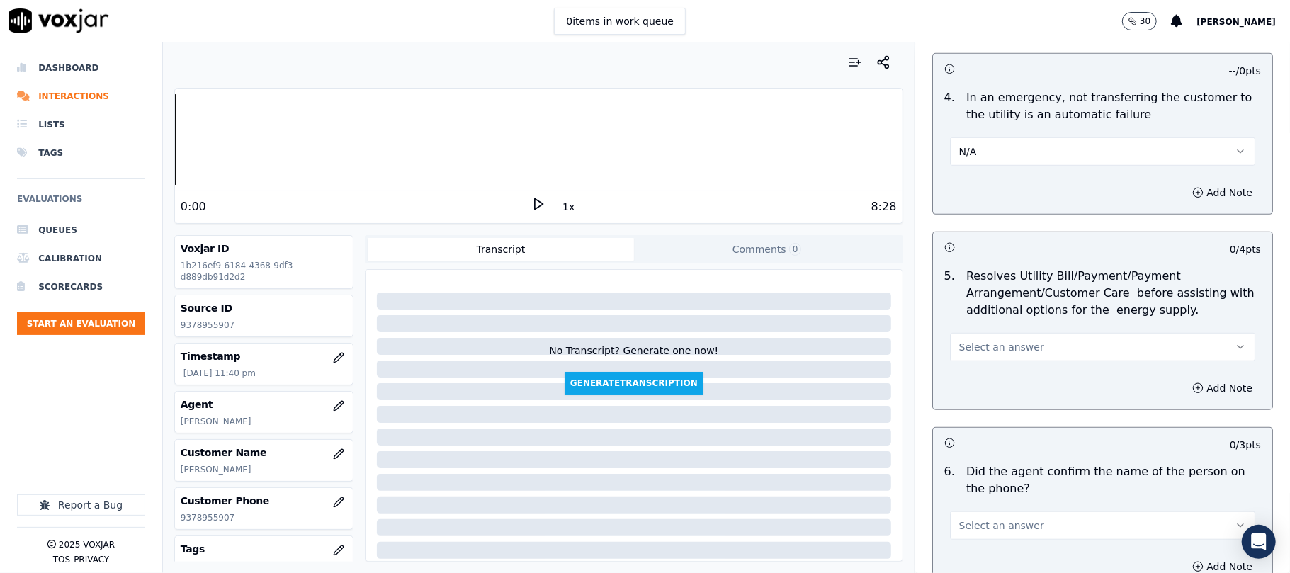
click at [976, 344] on span "Select an answer" at bounding box center [1002, 347] width 85 height 14
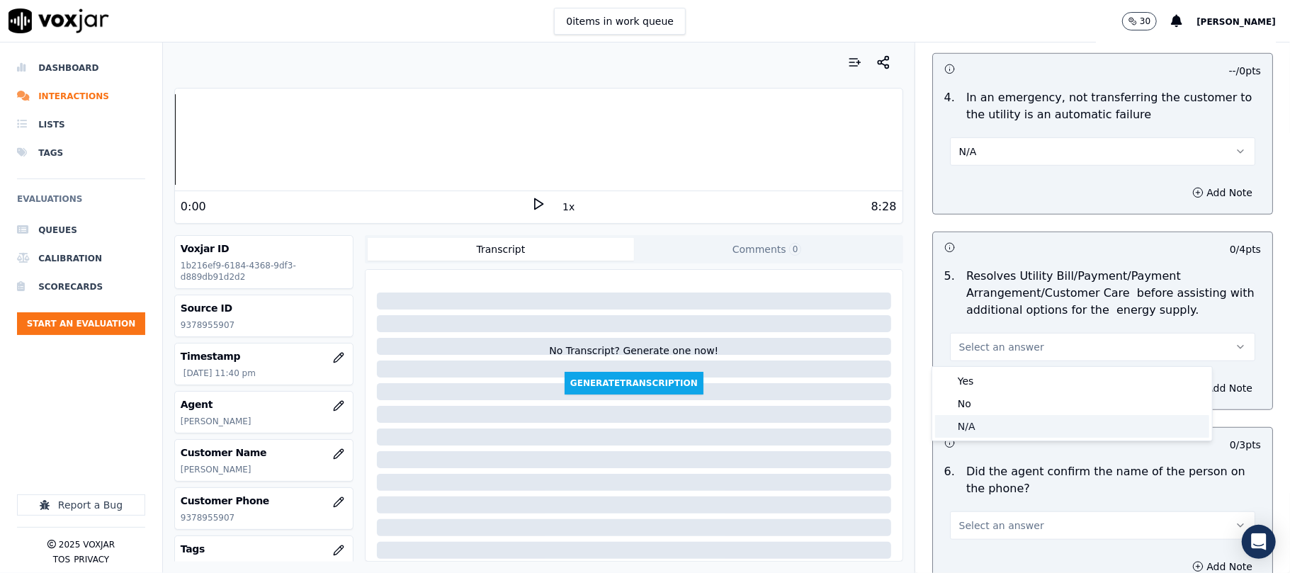
click at [961, 431] on div "N/A" at bounding box center [1072, 426] width 274 height 23
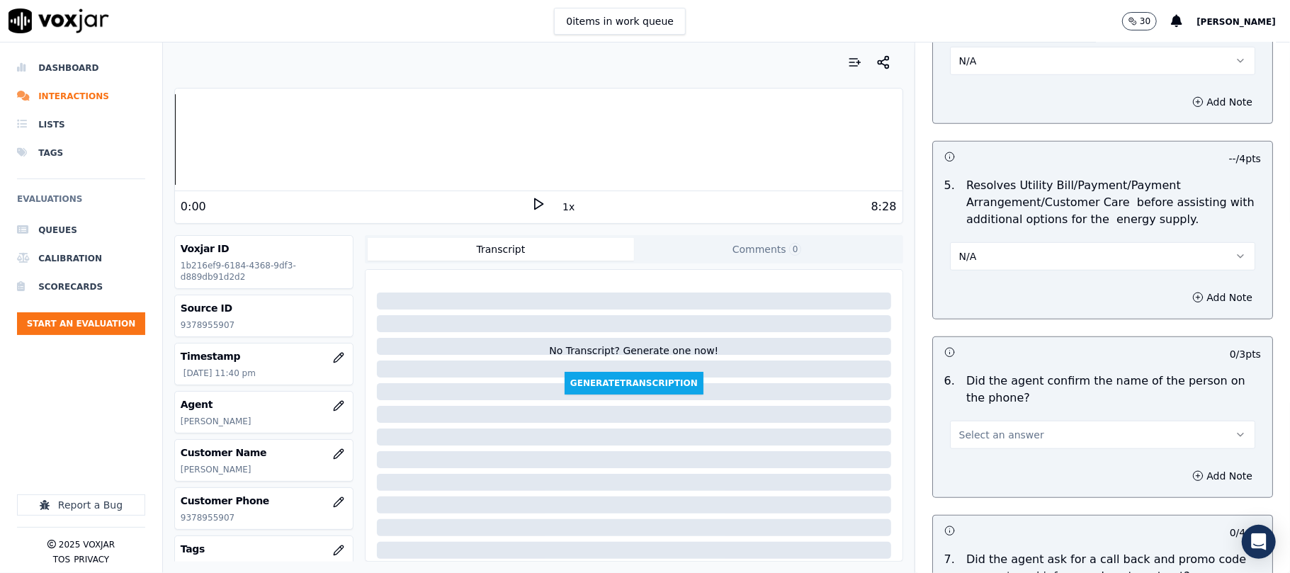
scroll to position [787, 0]
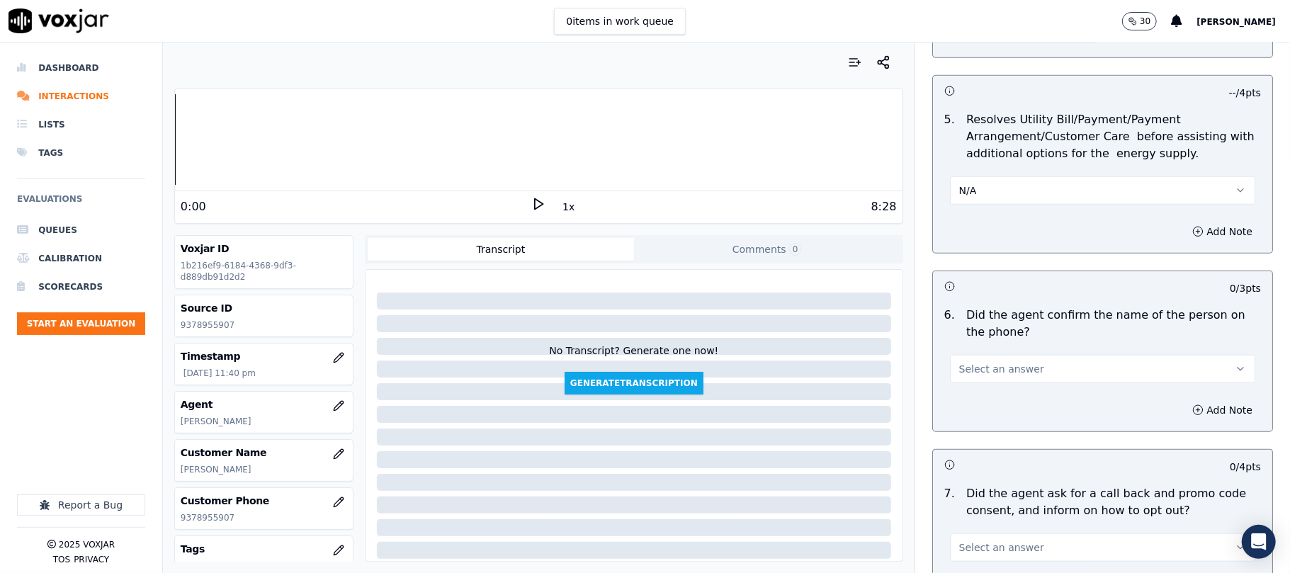
click at [972, 378] on button "Select an answer" at bounding box center [1102, 369] width 305 height 28
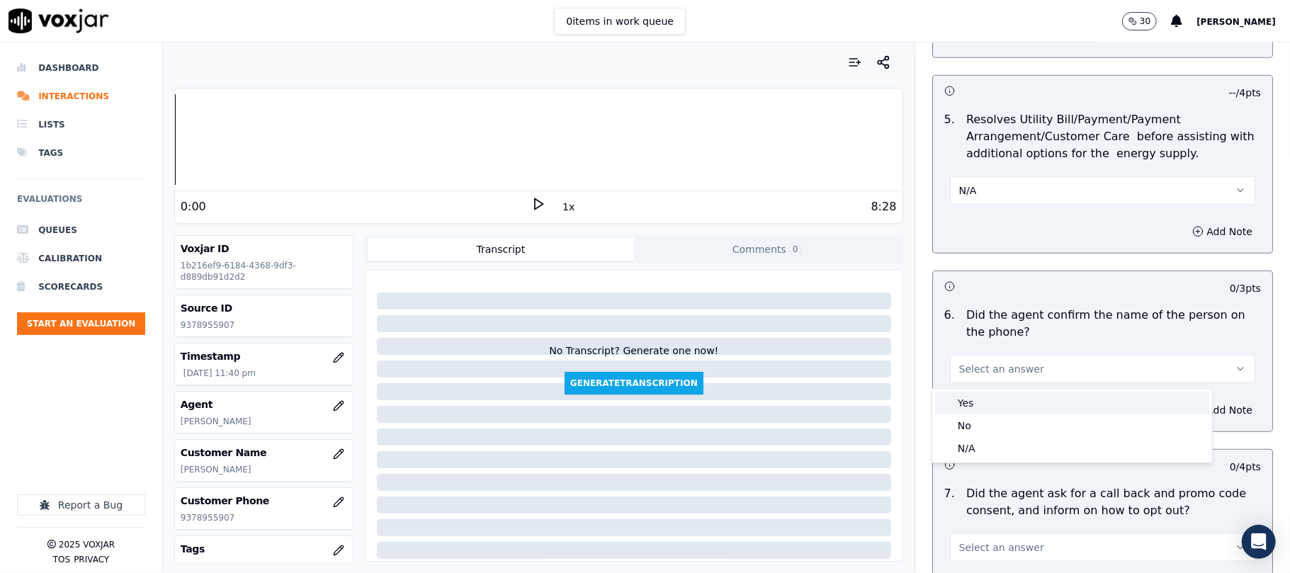
click at [967, 407] on div "Yes" at bounding box center [1072, 403] width 274 height 23
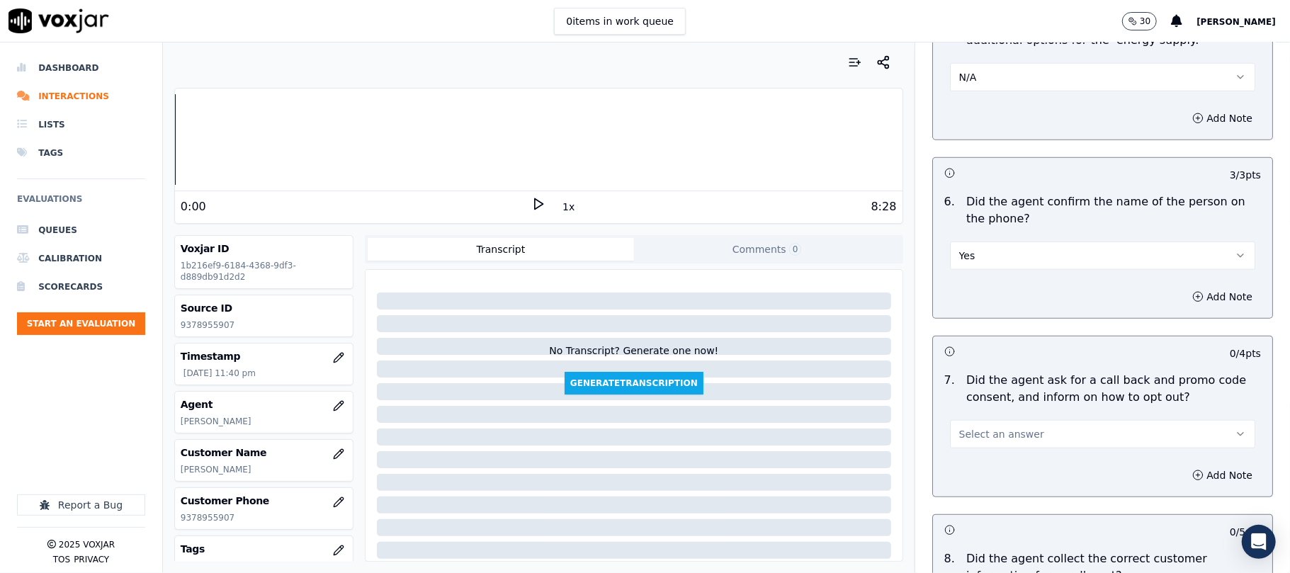
scroll to position [945, 0]
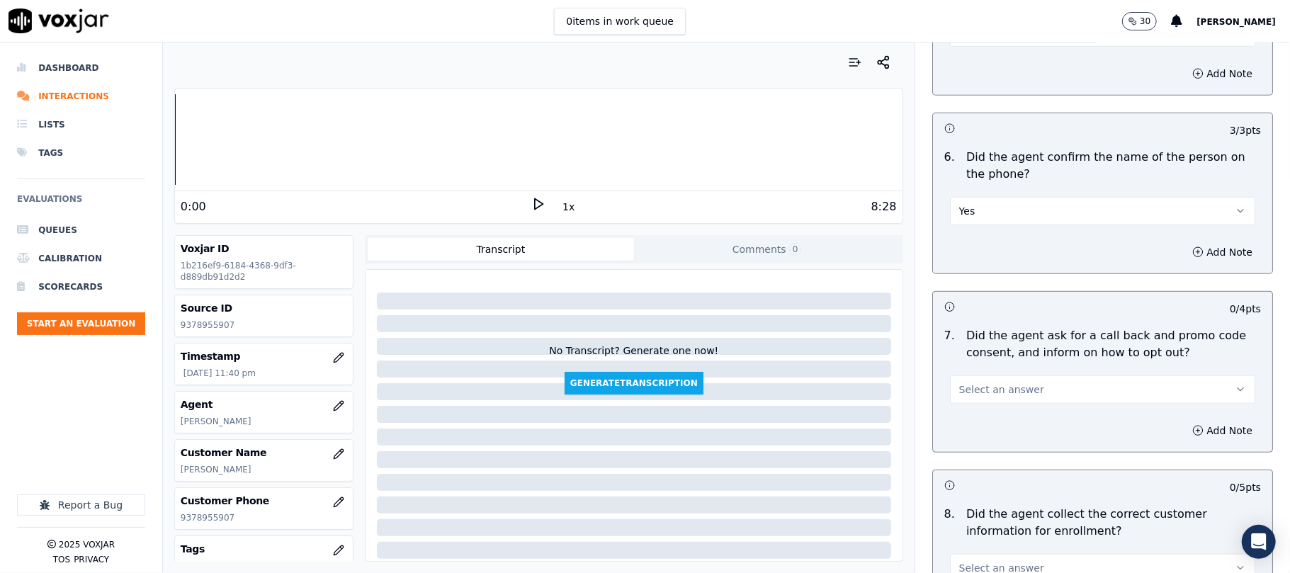
click at [975, 380] on button "Select an answer" at bounding box center [1102, 390] width 305 height 28
click at [964, 415] on div "Yes" at bounding box center [1072, 424] width 274 height 23
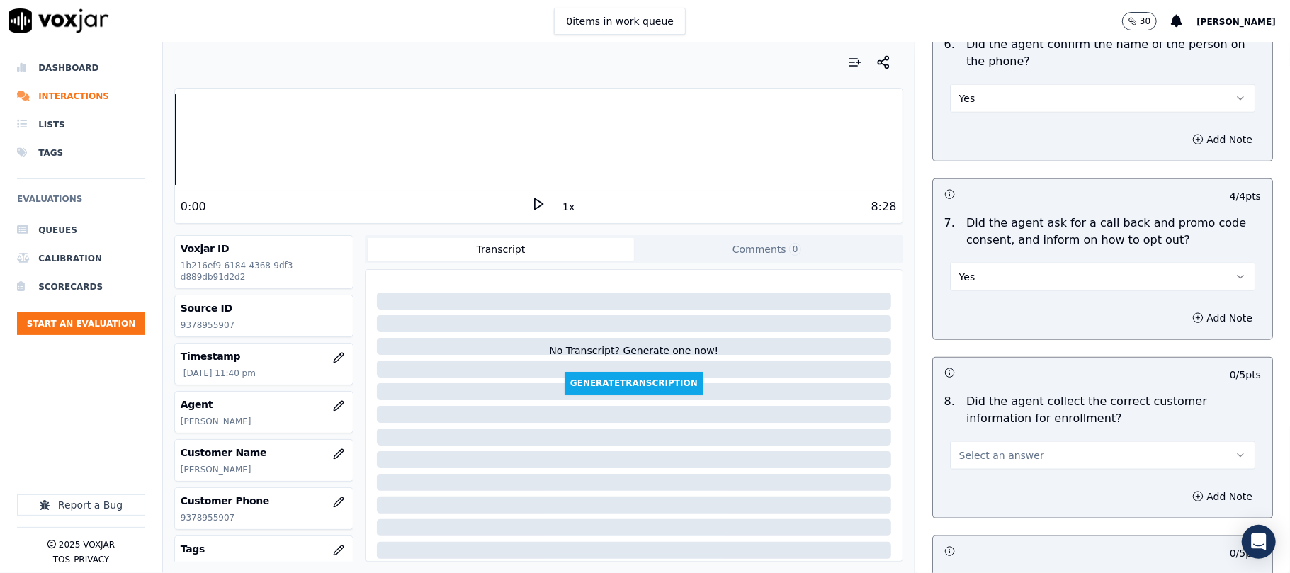
scroll to position [1103, 0]
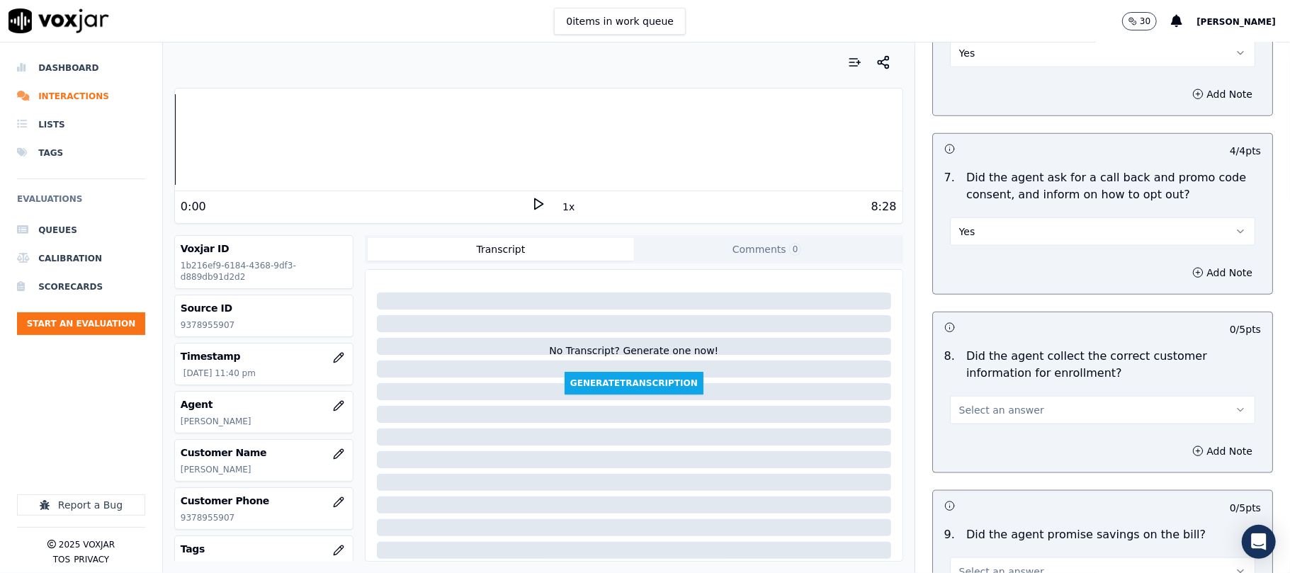
click at [975, 415] on span "Select an answer" at bounding box center [1002, 410] width 85 height 14
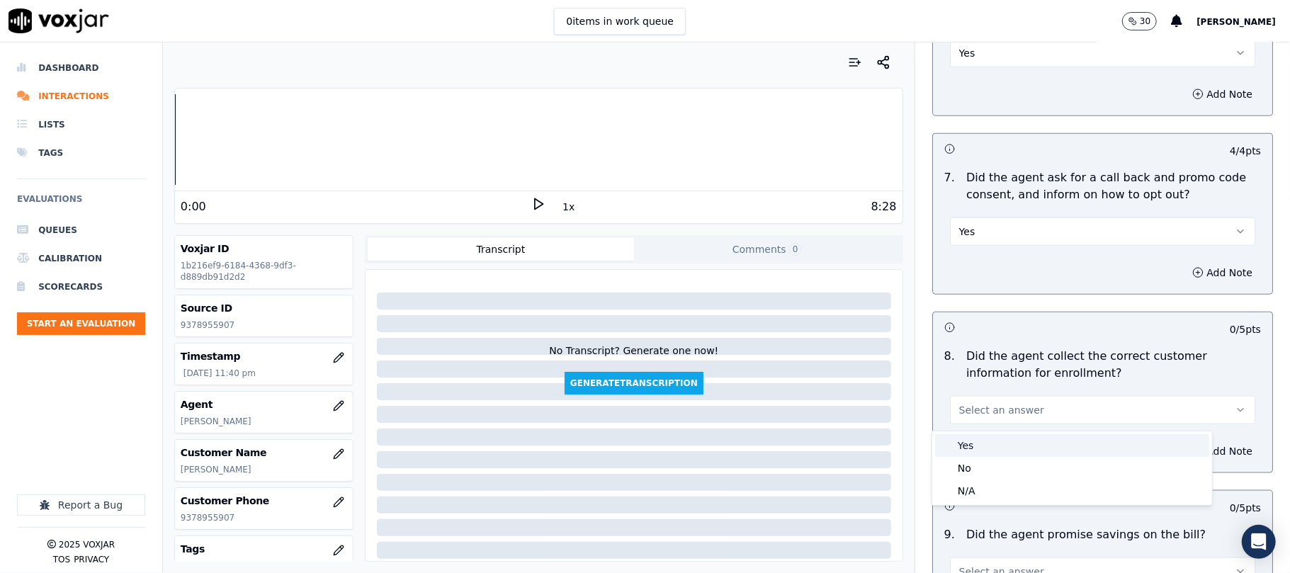
click at [971, 448] on div "Yes" at bounding box center [1072, 445] width 274 height 23
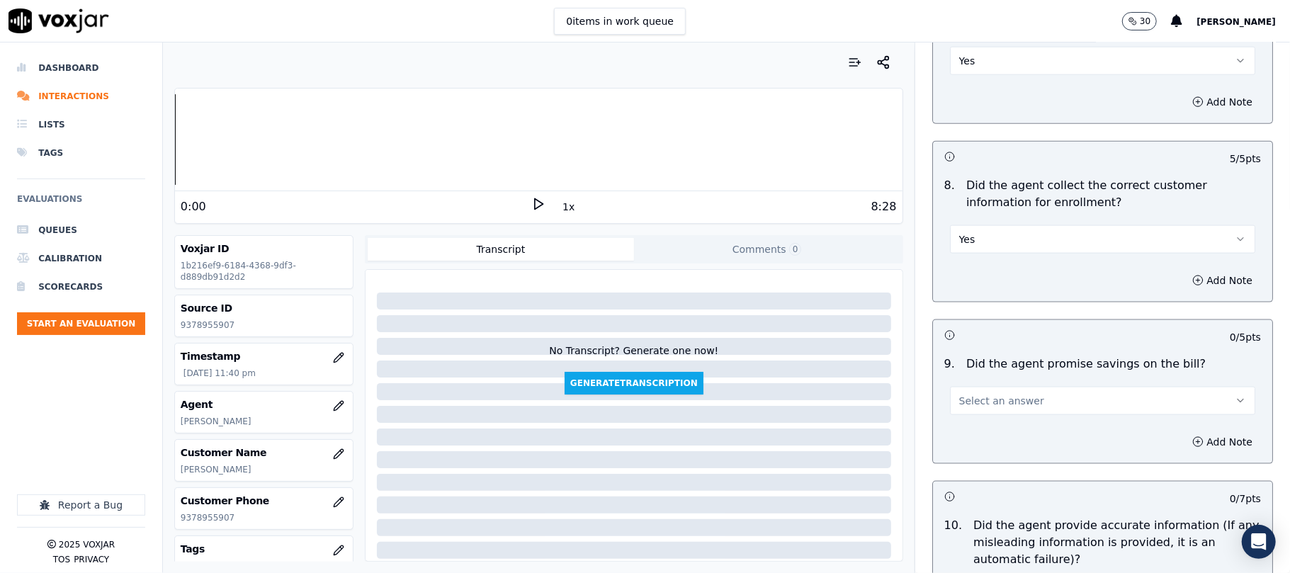
scroll to position [1417, 0]
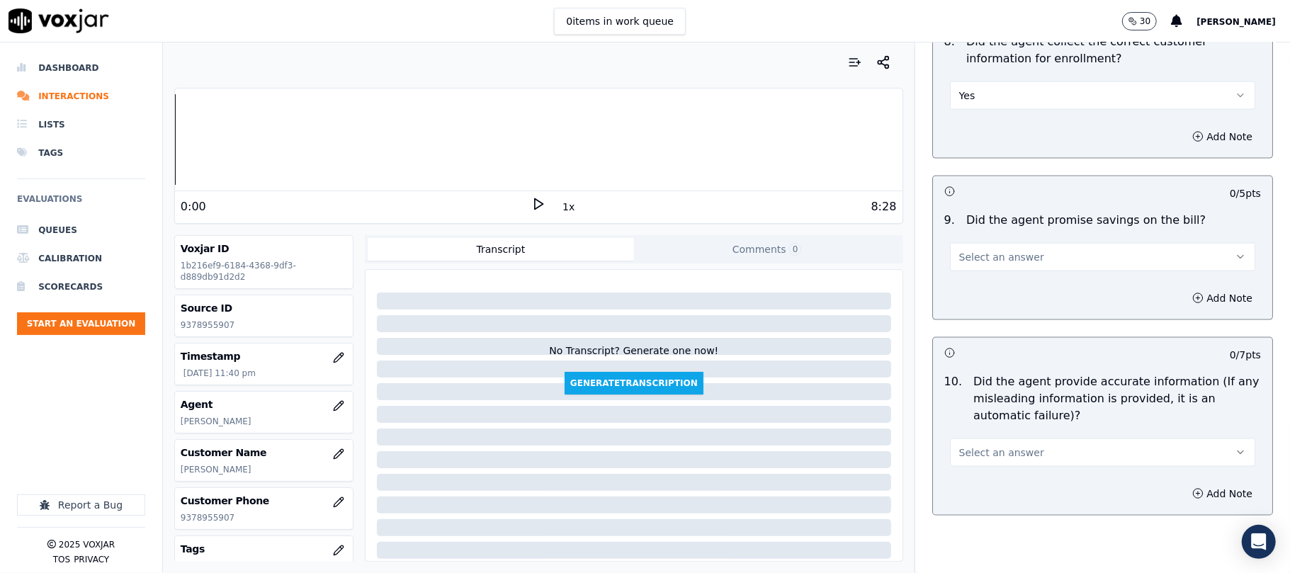
click at [1001, 271] on button "Select an answer" at bounding box center [1102, 257] width 305 height 28
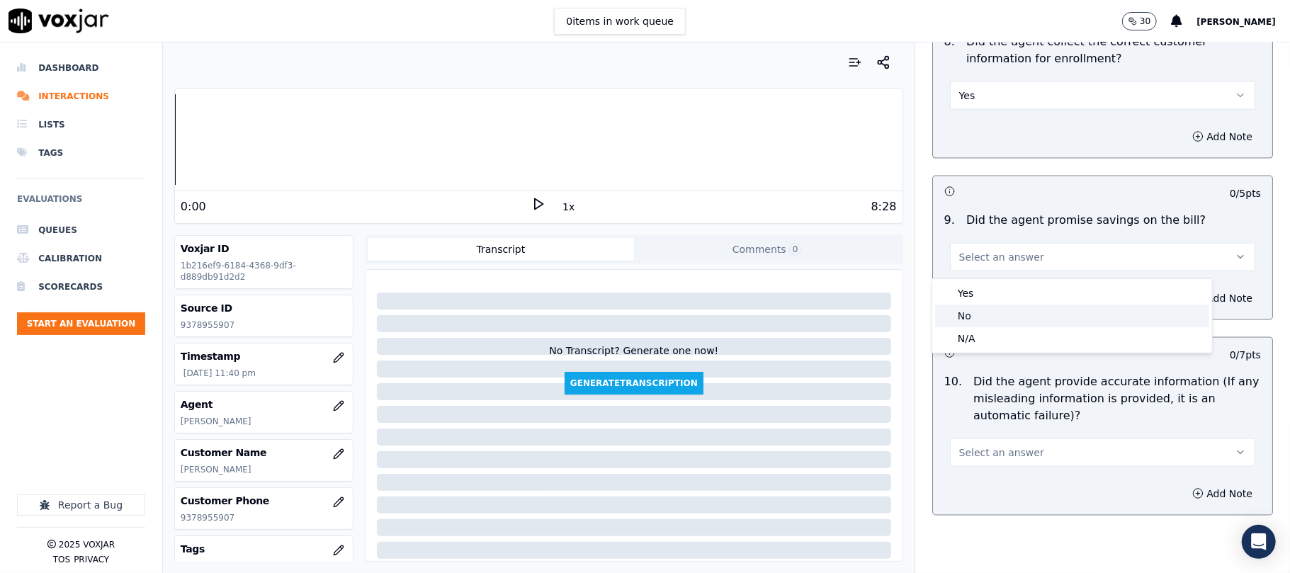
click at [991, 326] on div "No" at bounding box center [1072, 316] width 274 height 23
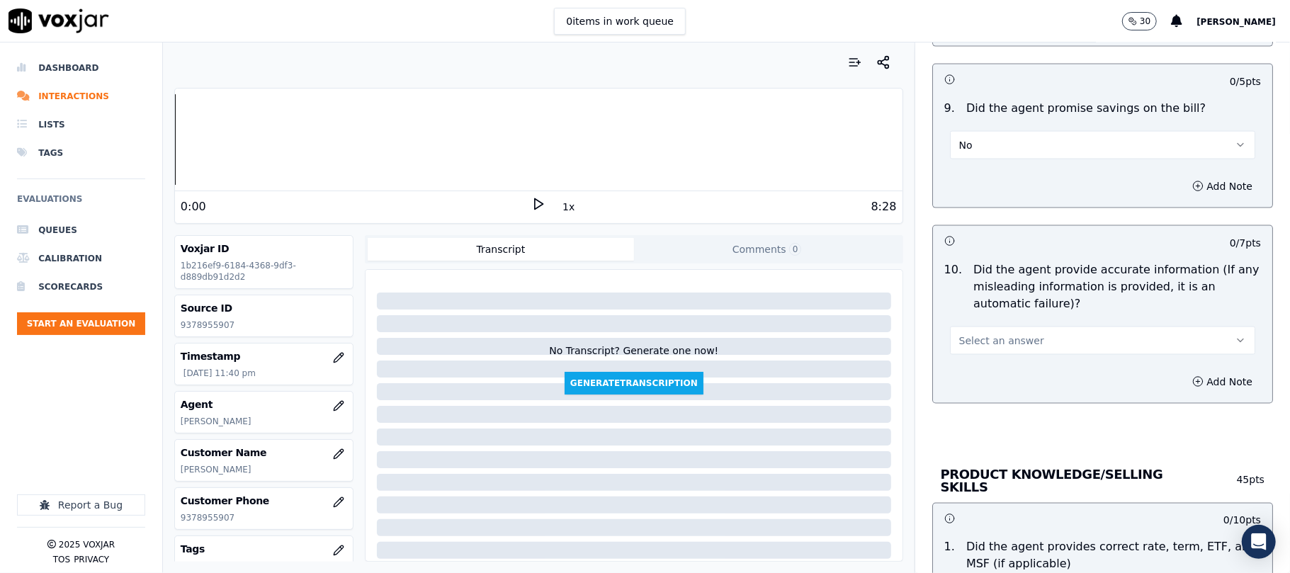
scroll to position [1575, 0]
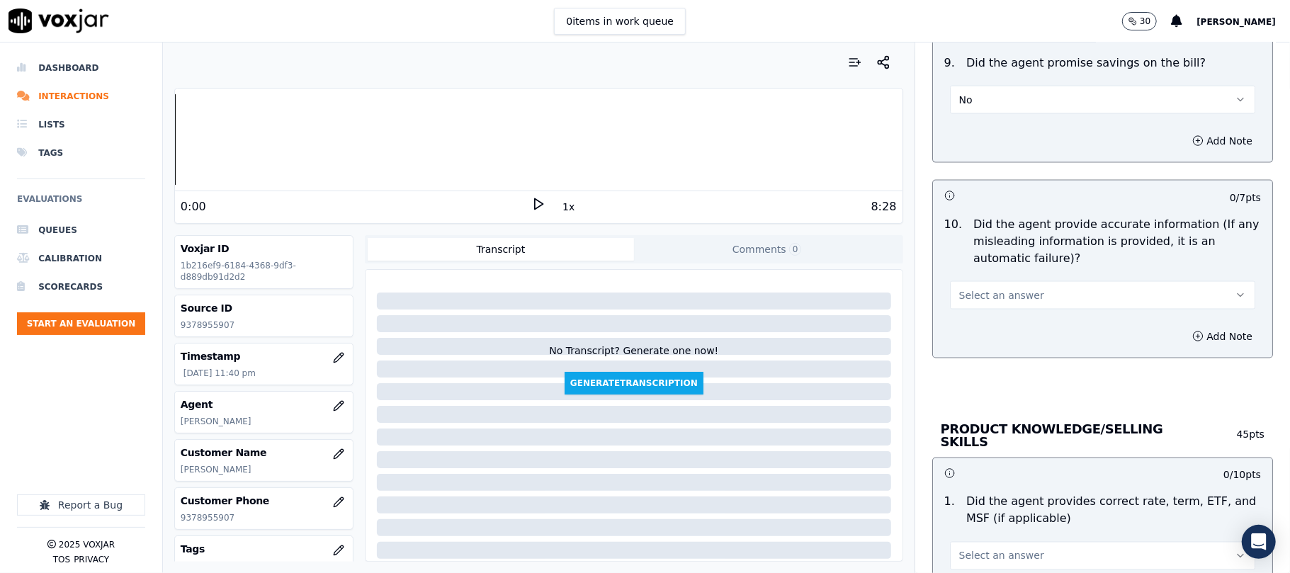
click at [974, 106] on button "No" at bounding box center [1102, 100] width 305 height 28
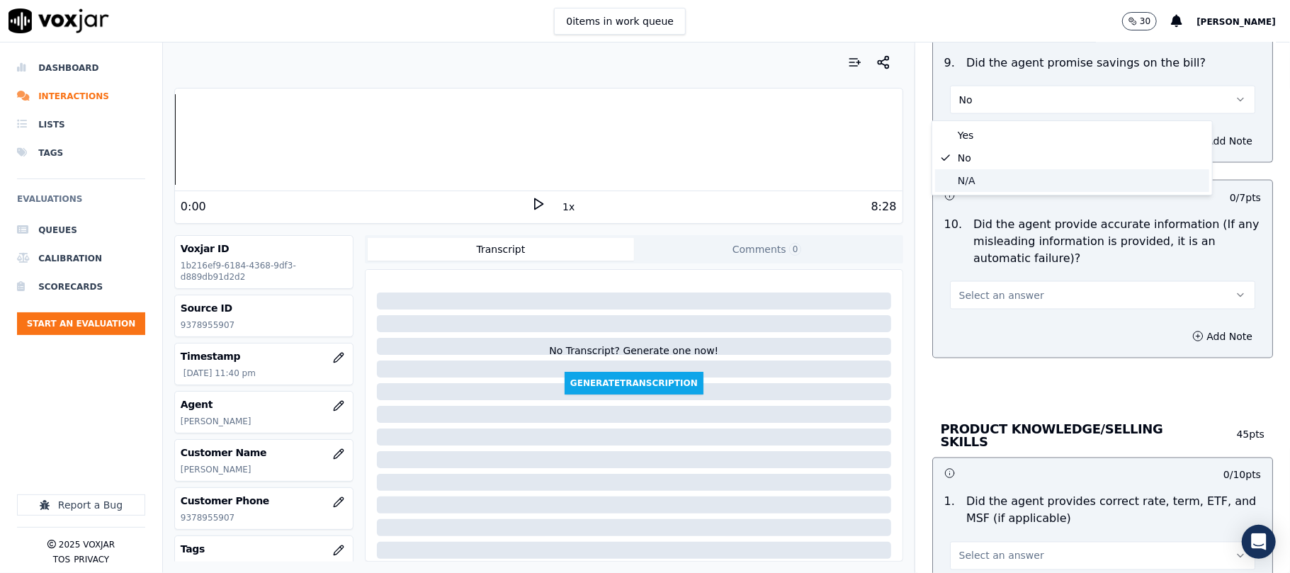
click at [976, 174] on div "N/A" at bounding box center [1072, 180] width 274 height 23
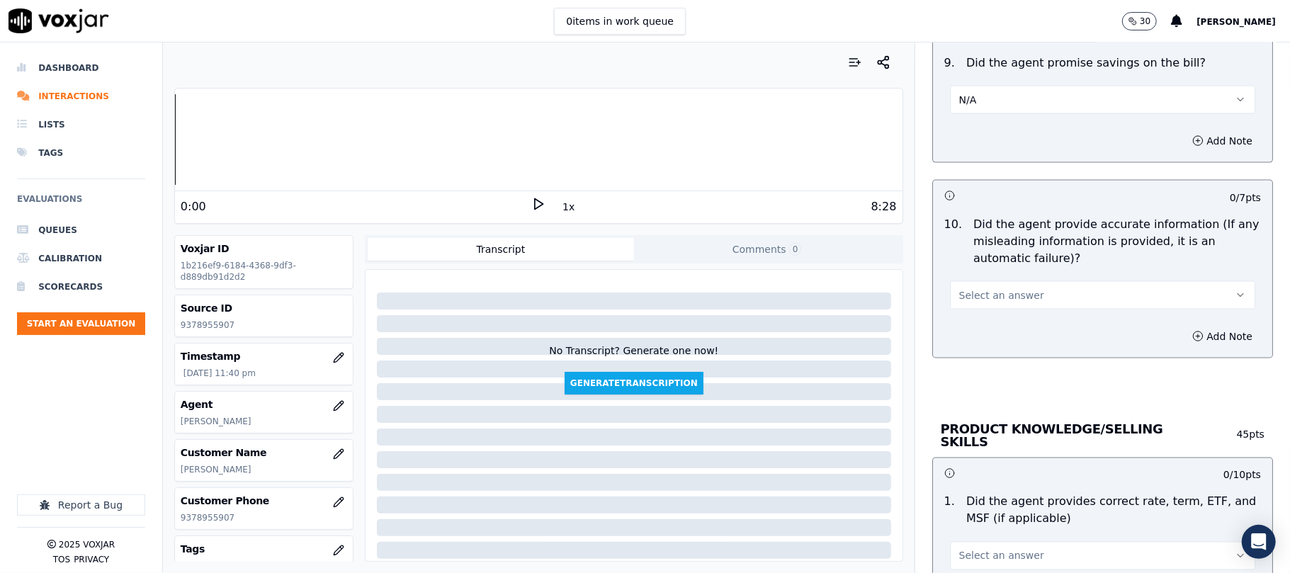
click at [992, 303] on span "Select an answer" at bounding box center [1002, 295] width 85 height 14
click at [964, 323] on div "Yes" at bounding box center [1072, 331] width 274 height 23
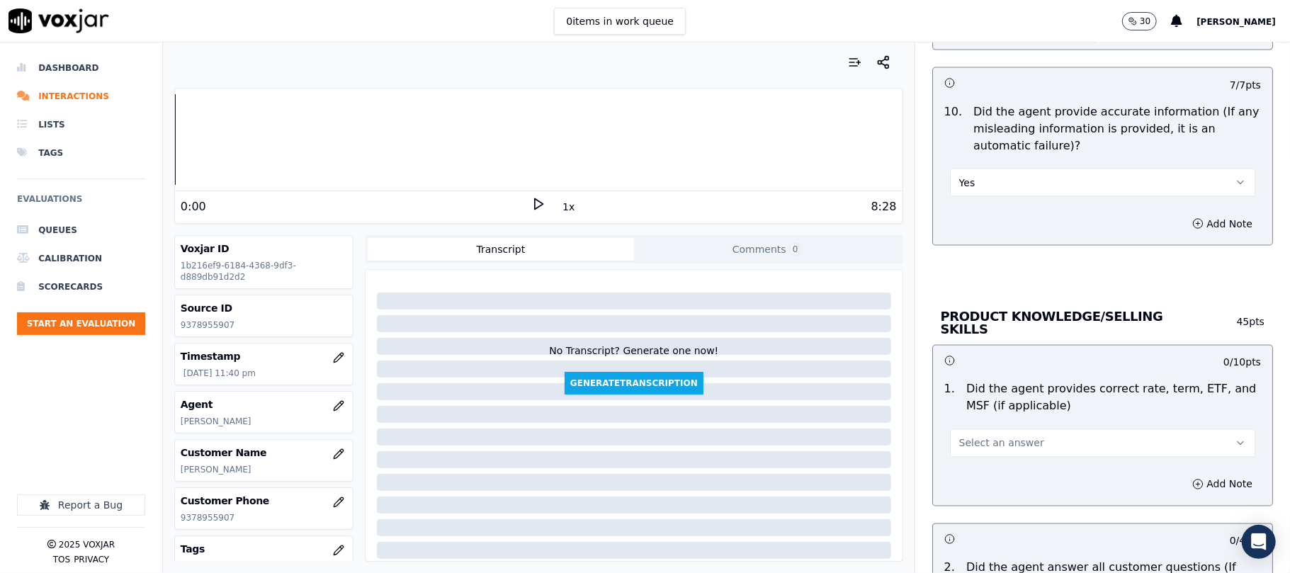
scroll to position [1732, 0]
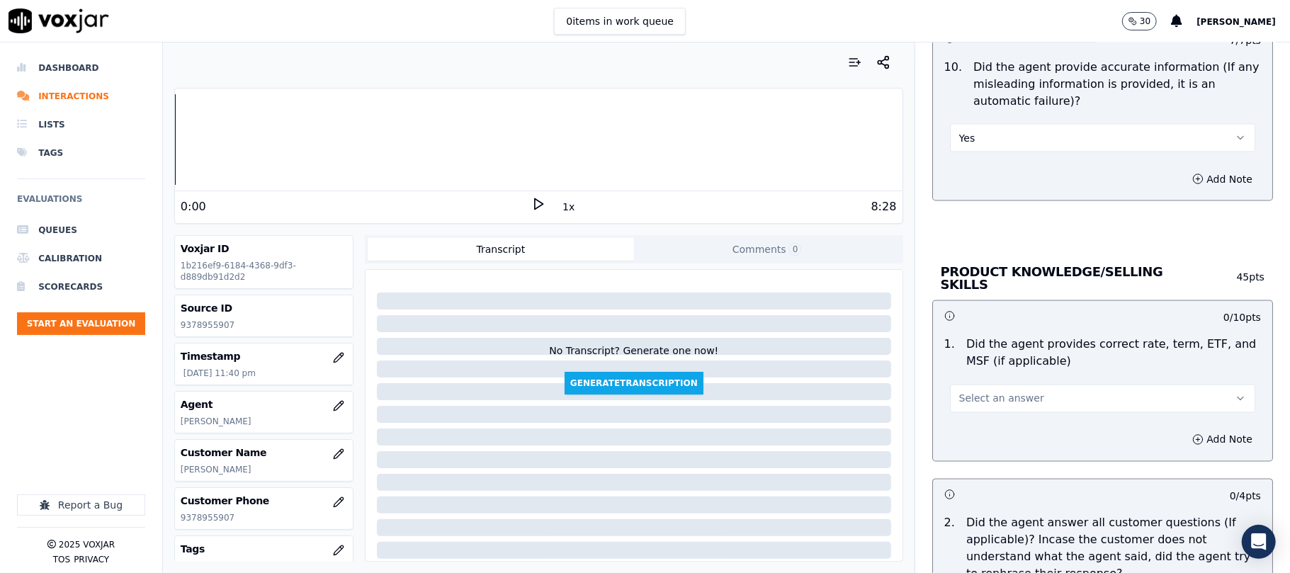
click at [965, 395] on span "Select an answer" at bounding box center [1002, 399] width 85 height 14
click at [957, 426] on div "Yes" at bounding box center [1072, 428] width 274 height 23
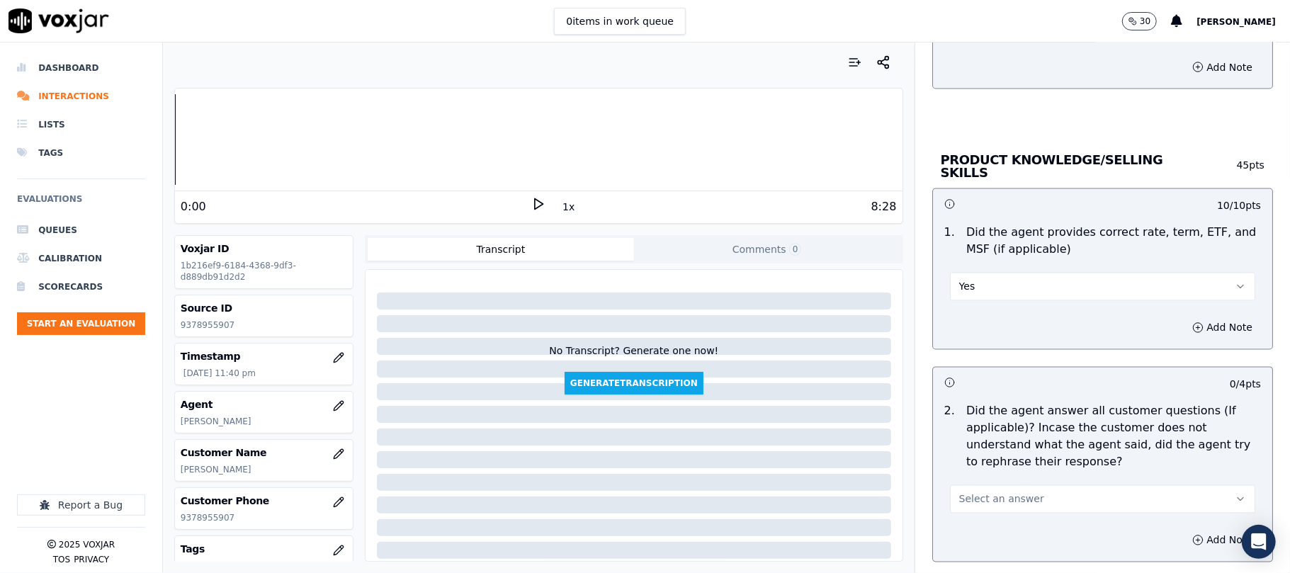
scroll to position [1889, 0]
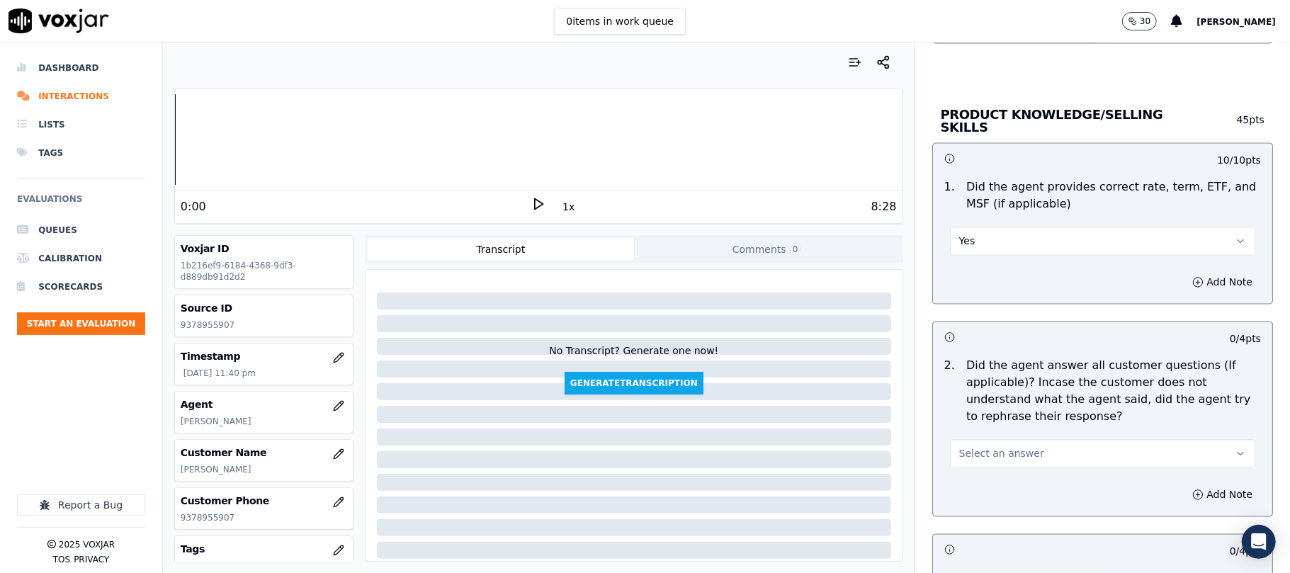
click at [984, 437] on div "Select an answer" at bounding box center [1102, 452] width 305 height 31
click at [976, 448] on span "Select an answer" at bounding box center [1002, 454] width 85 height 14
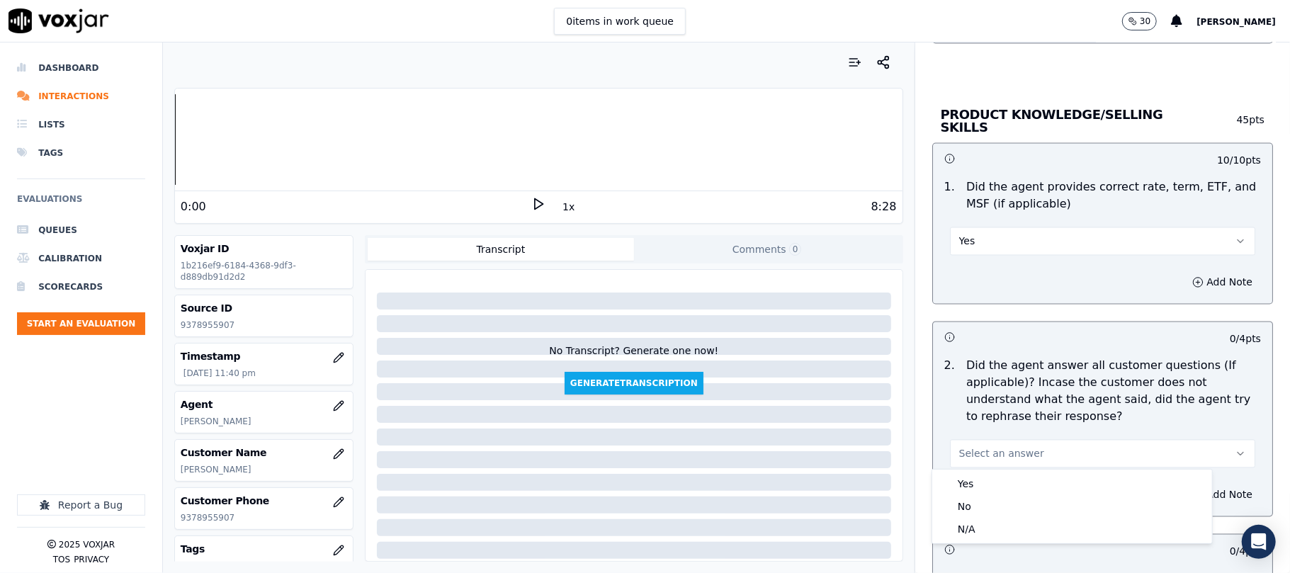
click at [970, 463] on button "Select an answer" at bounding box center [1102, 454] width 305 height 28
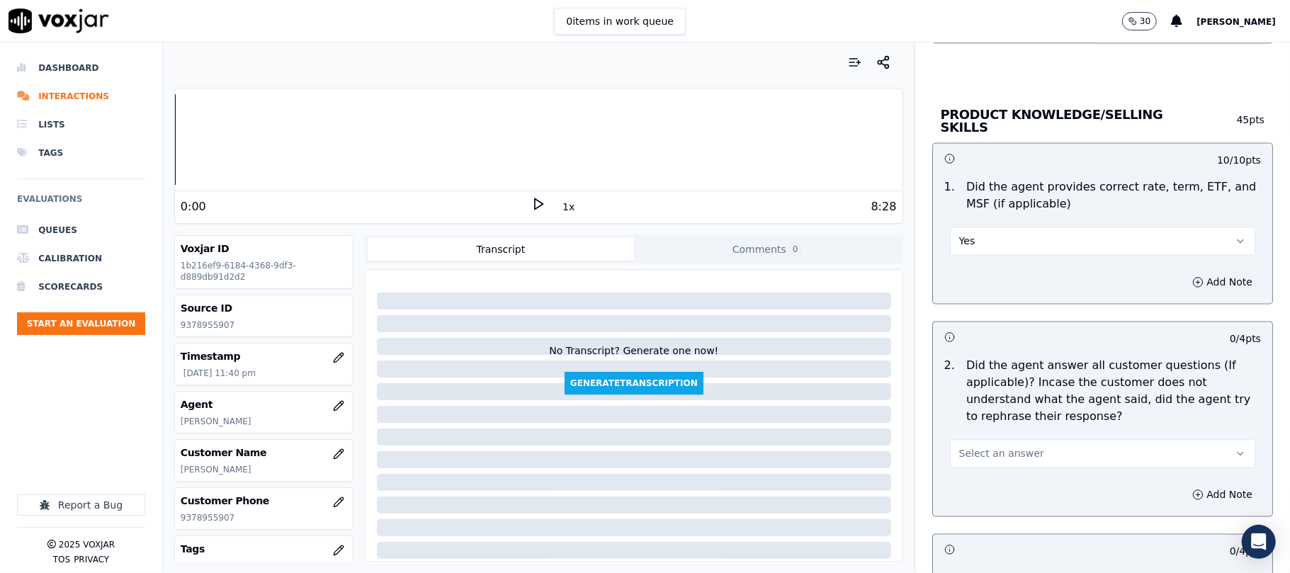
click at [972, 451] on span "Select an answer" at bounding box center [1002, 454] width 85 height 14
click at [978, 477] on div "Yes" at bounding box center [1072, 484] width 274 height 23
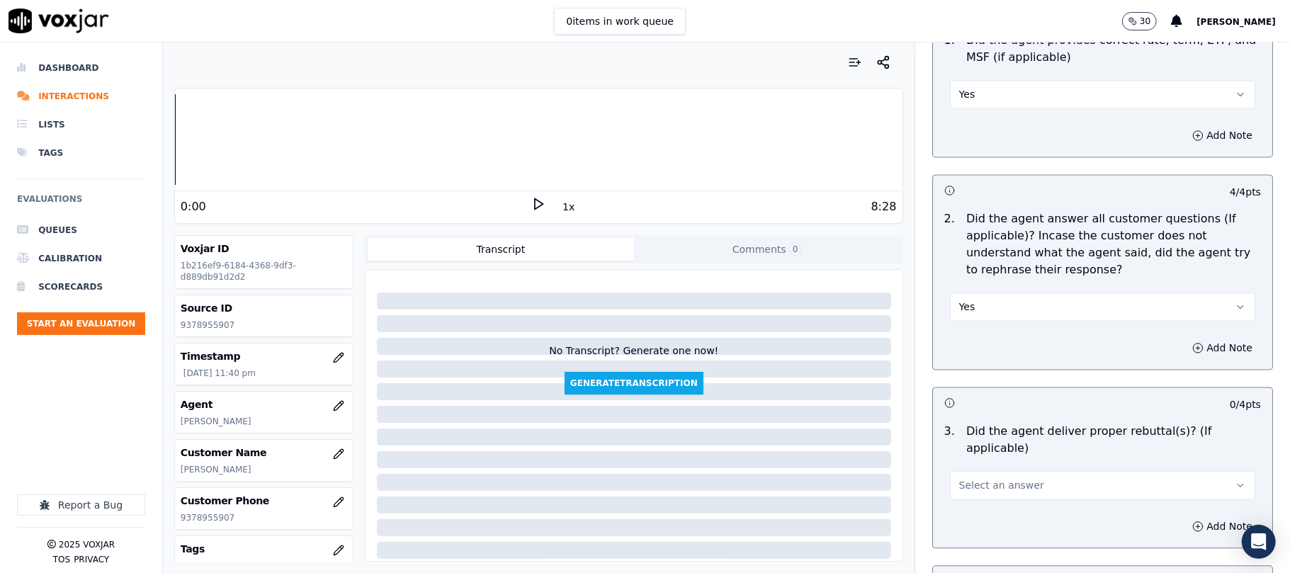
scroll to position [2204, 0]
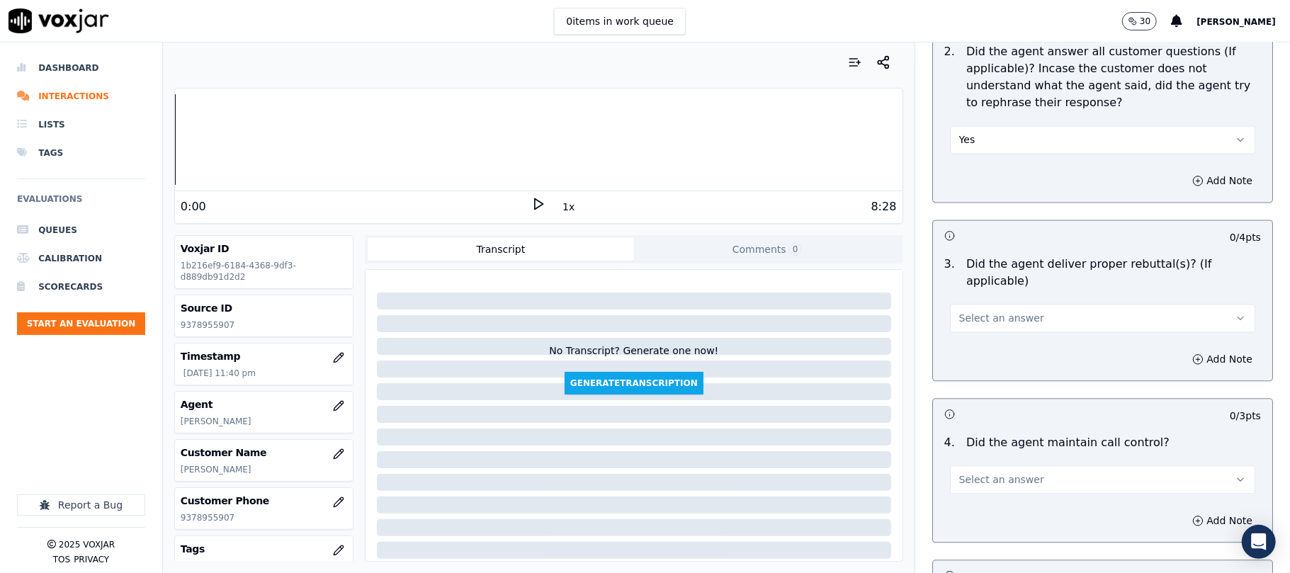
click at [975, 311] on span "Select an answer" at bounding box center [1002, 318] width 85 height 14
click at [968, 342] on div "Yes" at bounding box center [1072, 331] width 274 height 23
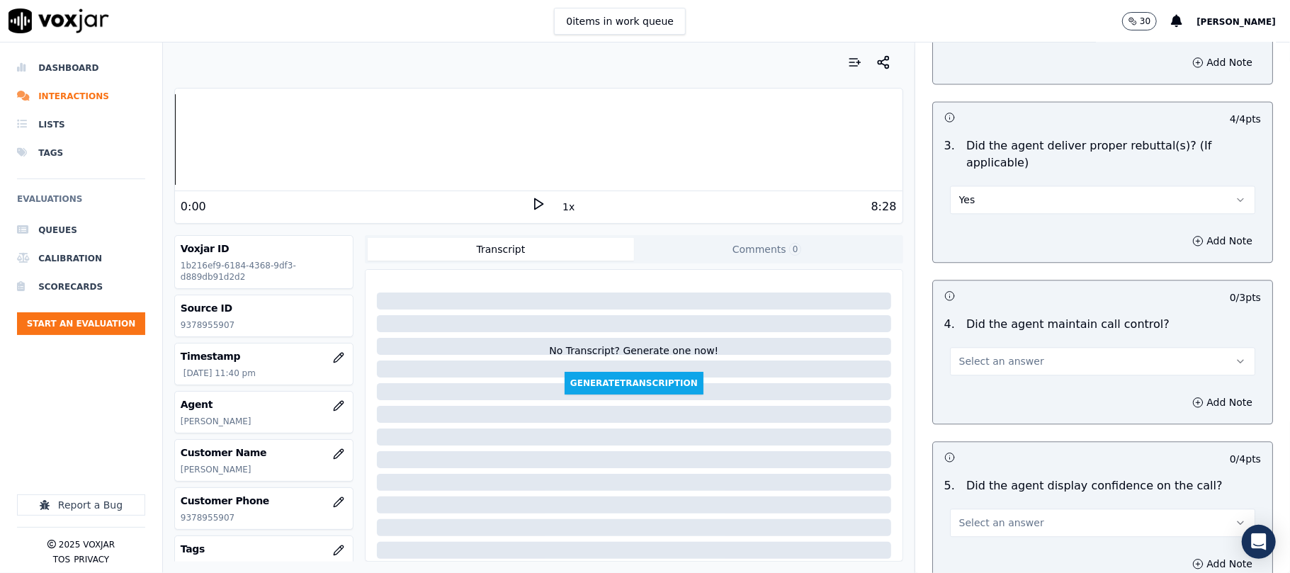
scroll to position [2362, 0]
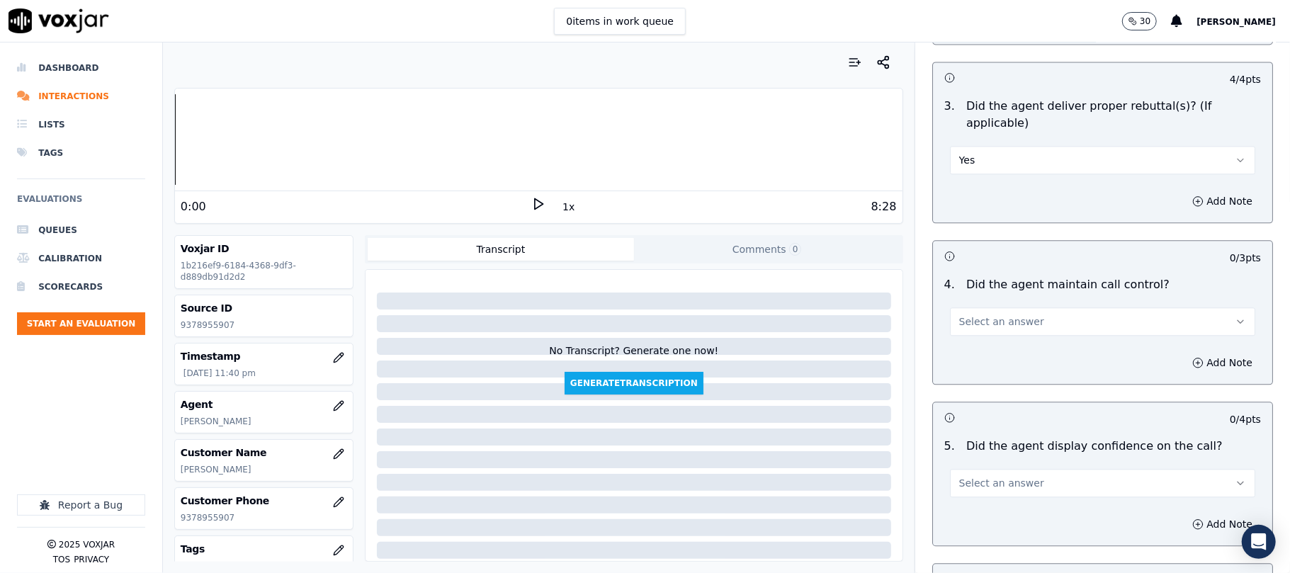
click at [985, 308] on button "Select an answer" at bounding box center [1102, 322] width 305 height 28
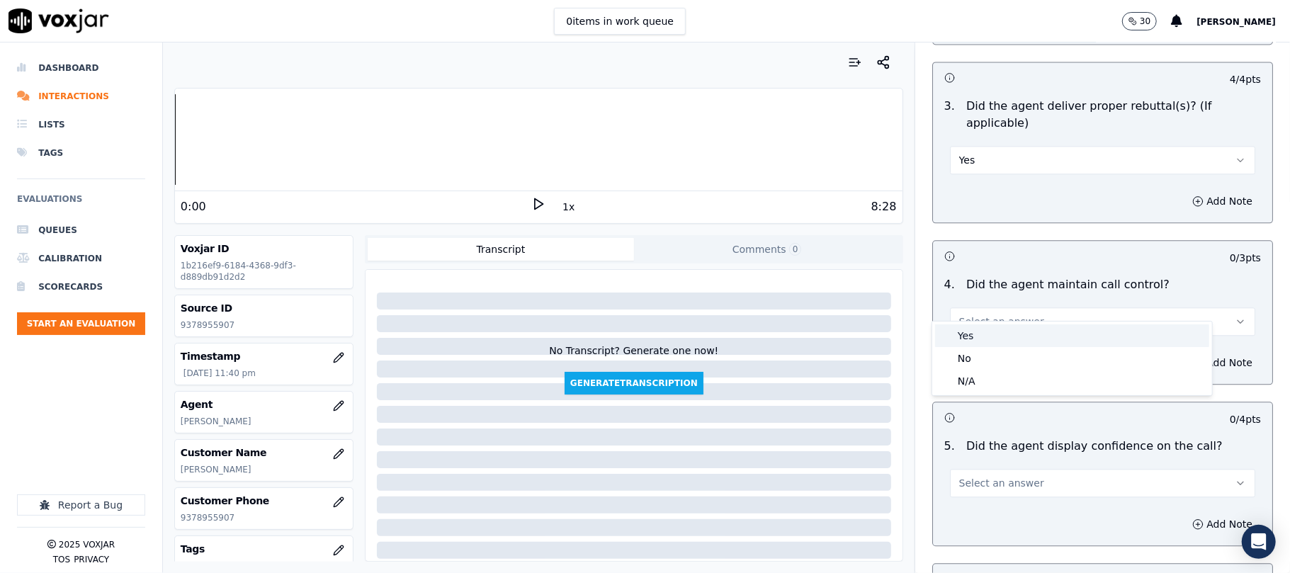
click at [979, 335] on div "Yes" at bounding box center [1072, 336] width 274 height 23
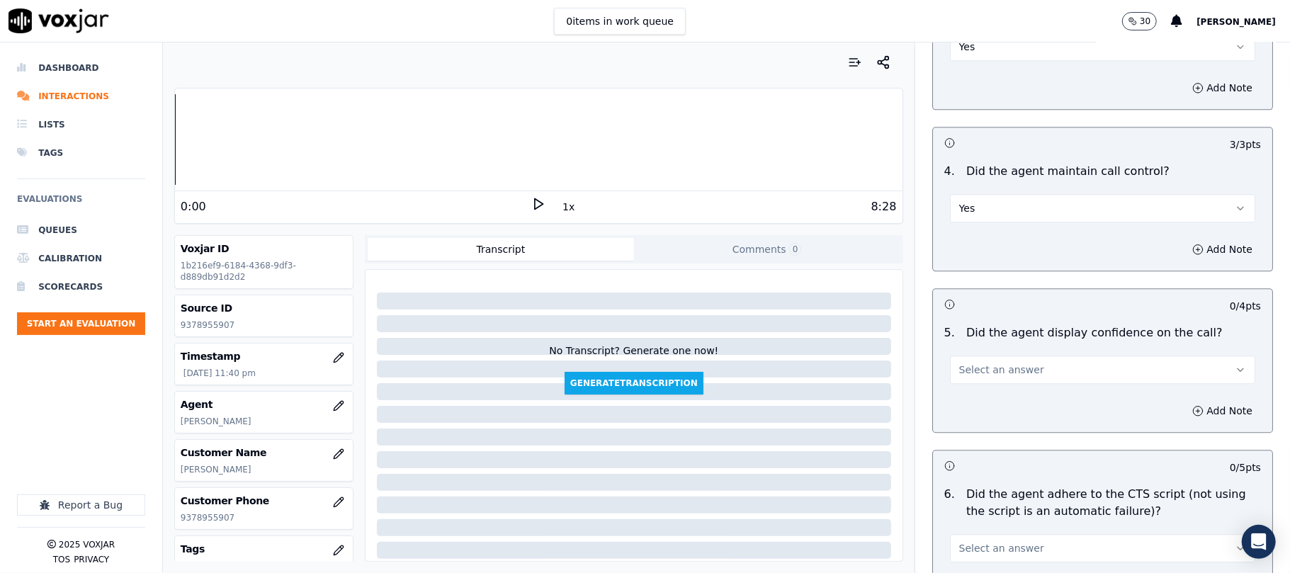
scroll to position [2520, 0]
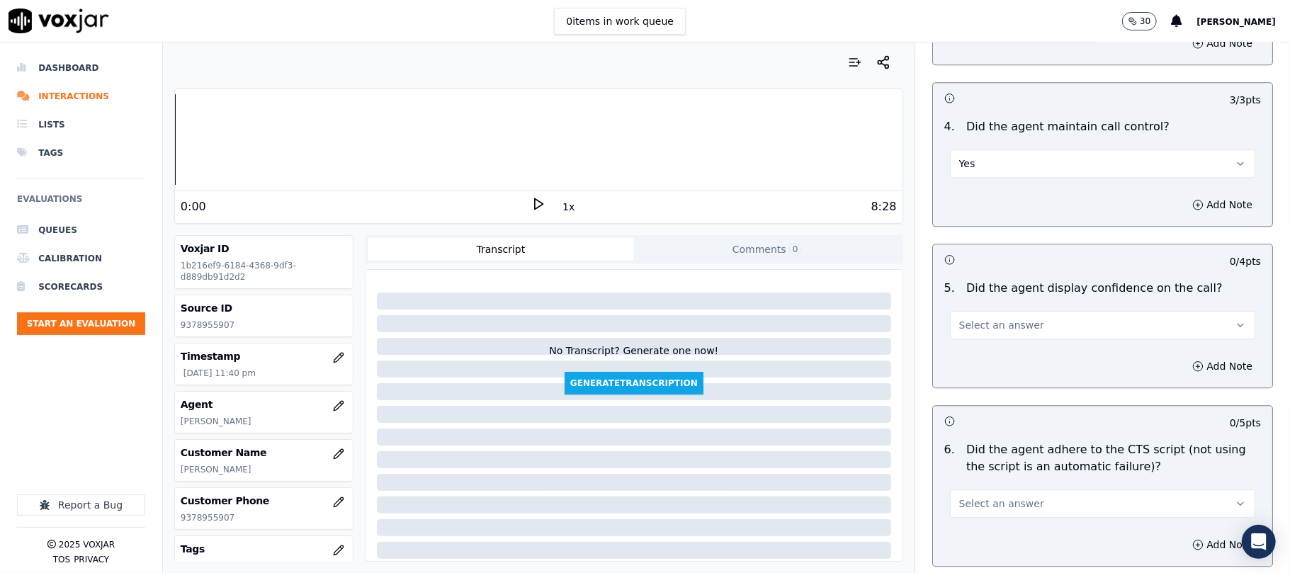
click at [967, 318] on span "Select an answer" at bounding box center [1002, 325] width 85 height 14
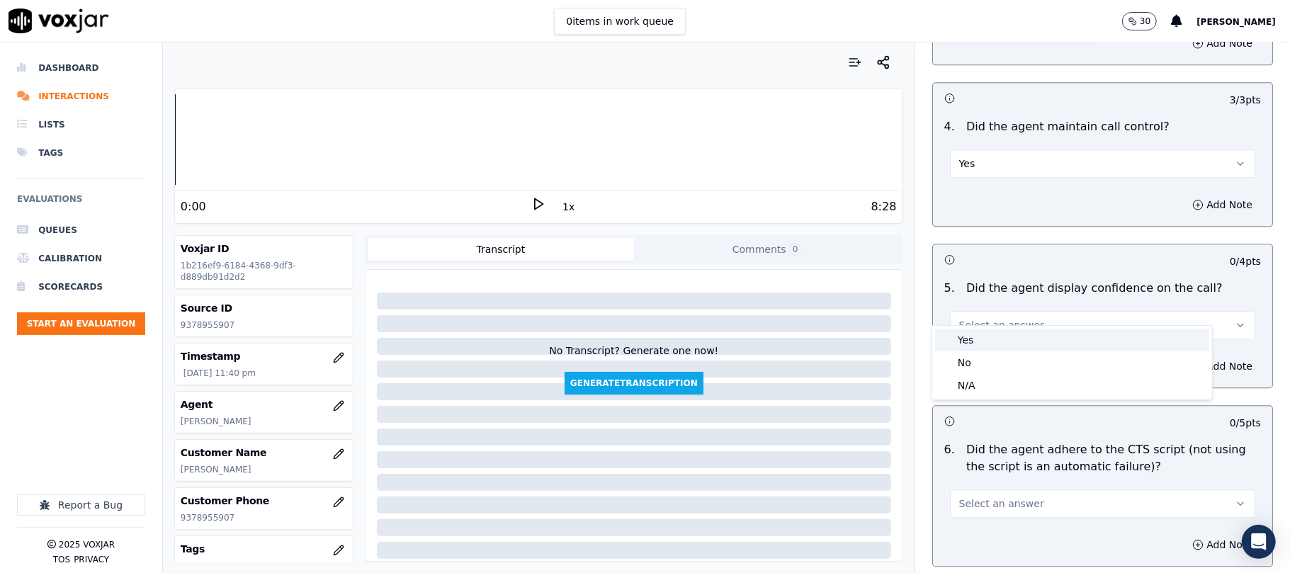
click at [973, 340] on div "Yes" at bounding box center [1072, 340] width 274 height 23
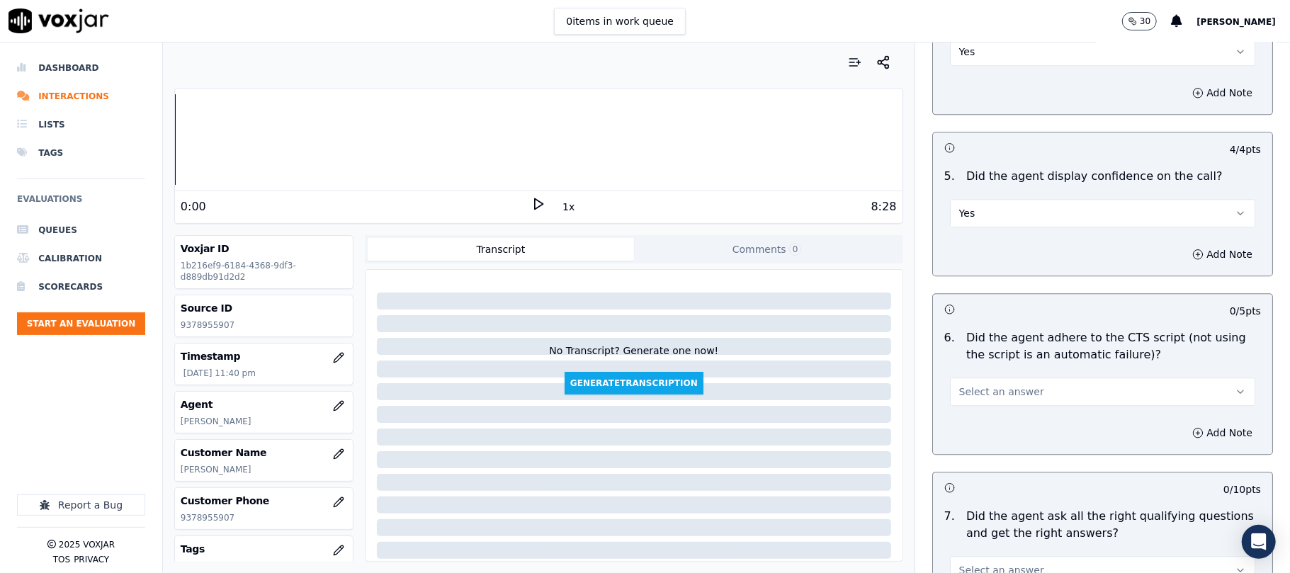
scroll to position [2677, 0]
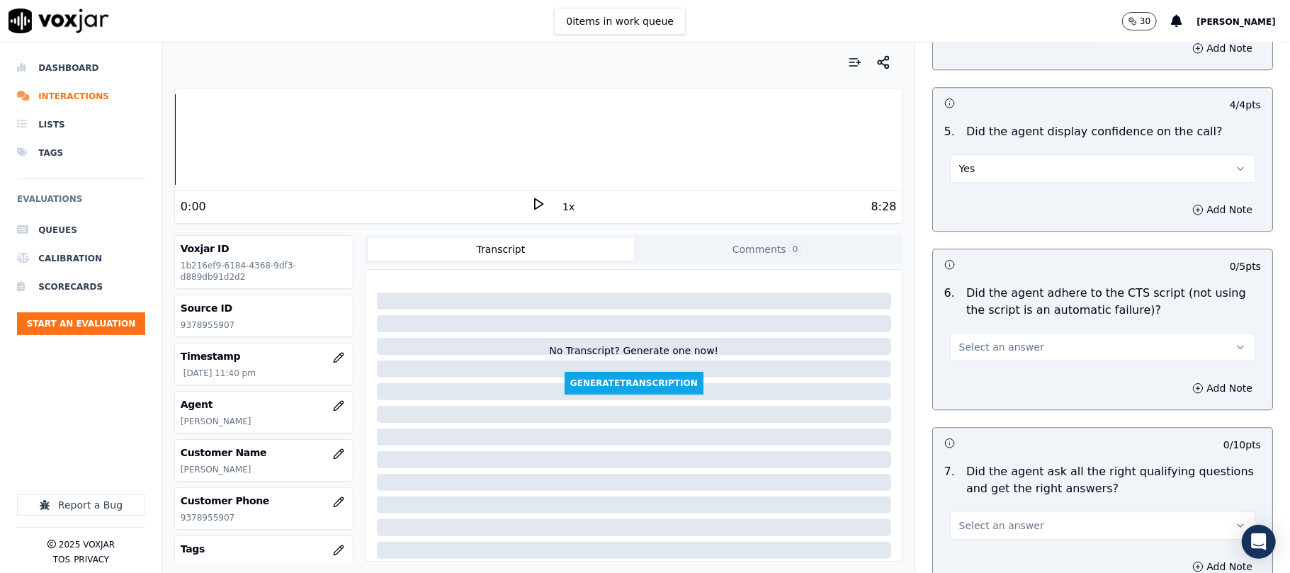
click at [984, 340] on span "Select an answer" at bounding box center [1002, 347] width 85 height 14
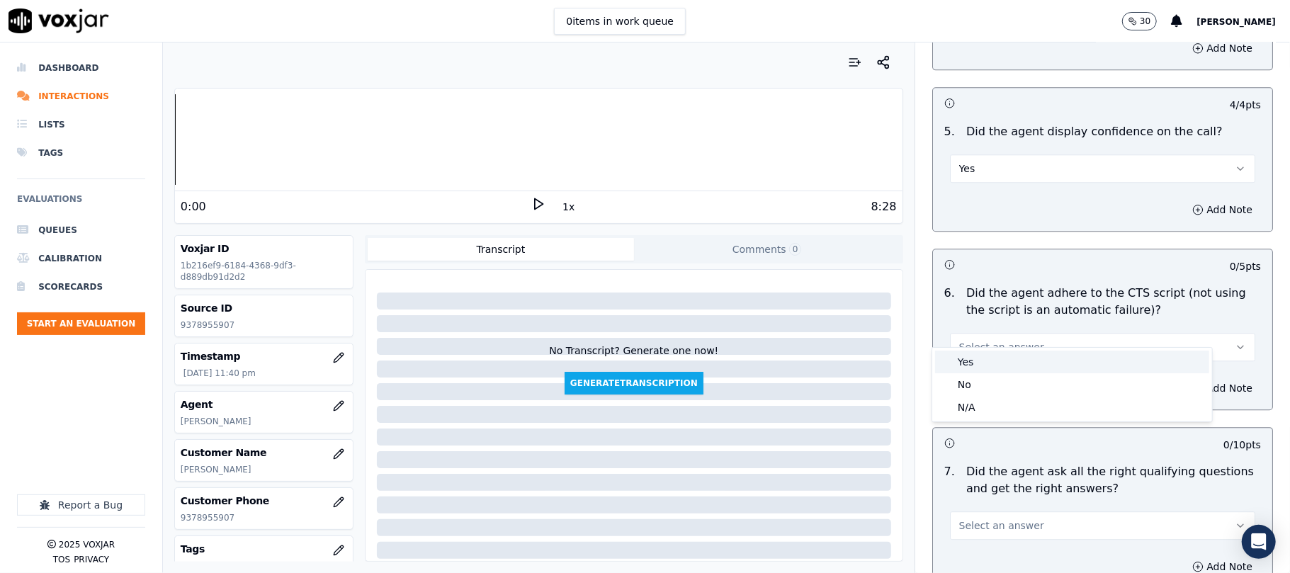
click at [985, 361] on div "Yes" at bounding box center [1072, 362] width 274 height 23
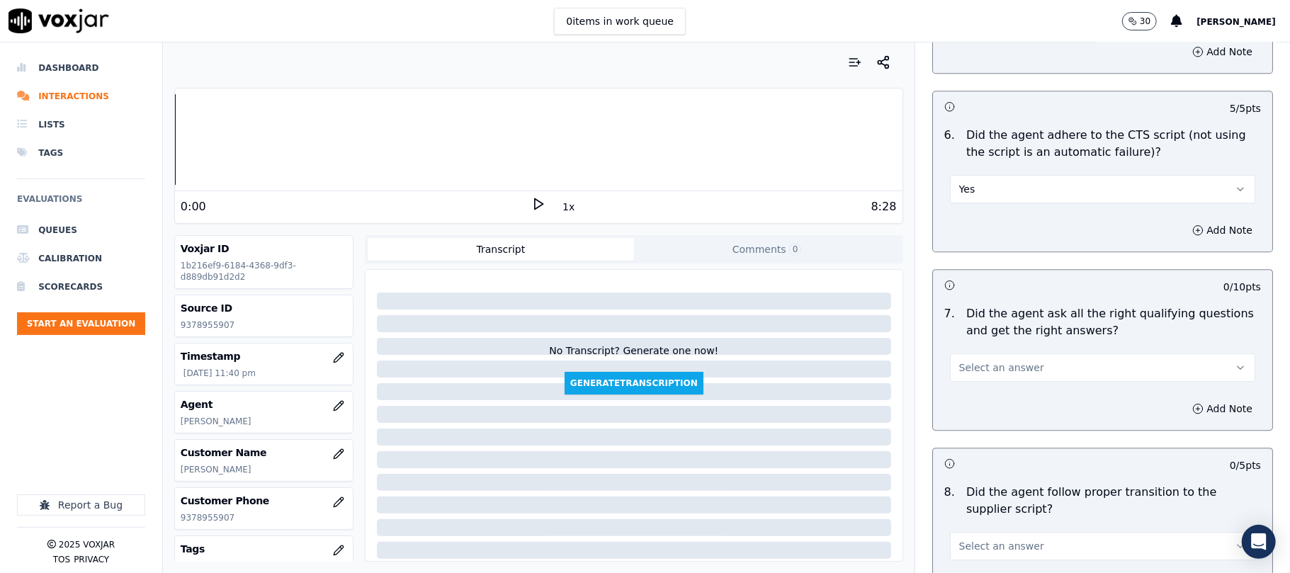
click at [984, 361] on span "Select an answer" at bounding box center [1002, 368] width 85 height 14
click at [979, 386] on div "Yes" at bounding box center [1072, 383] width 274 height 23
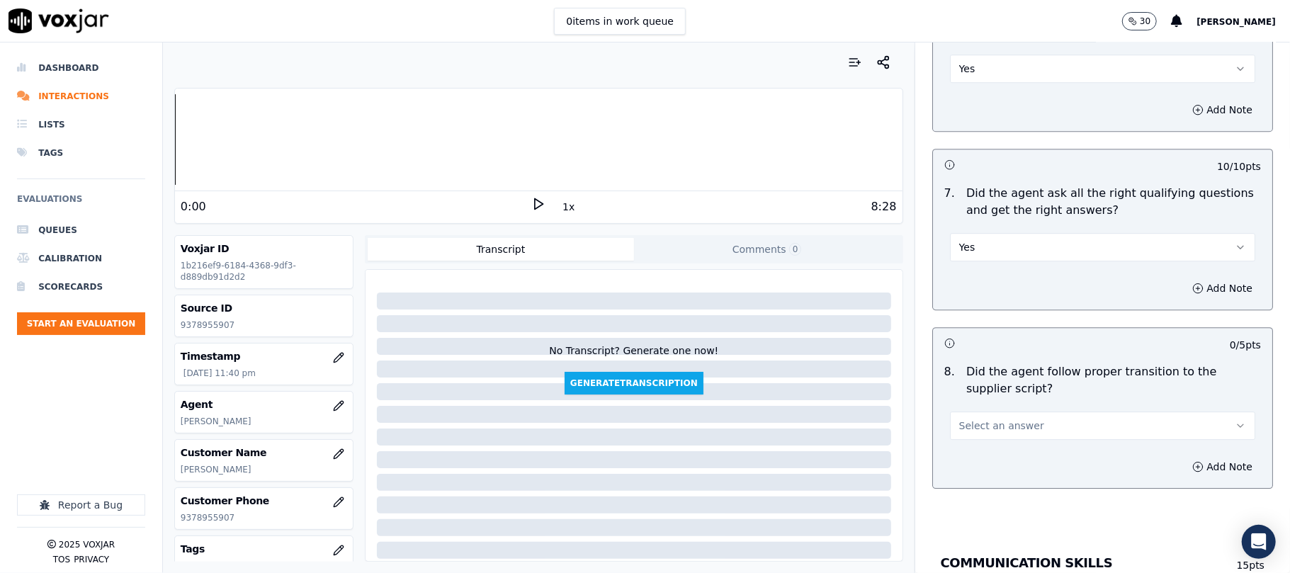
scroll to position [2992, 0]
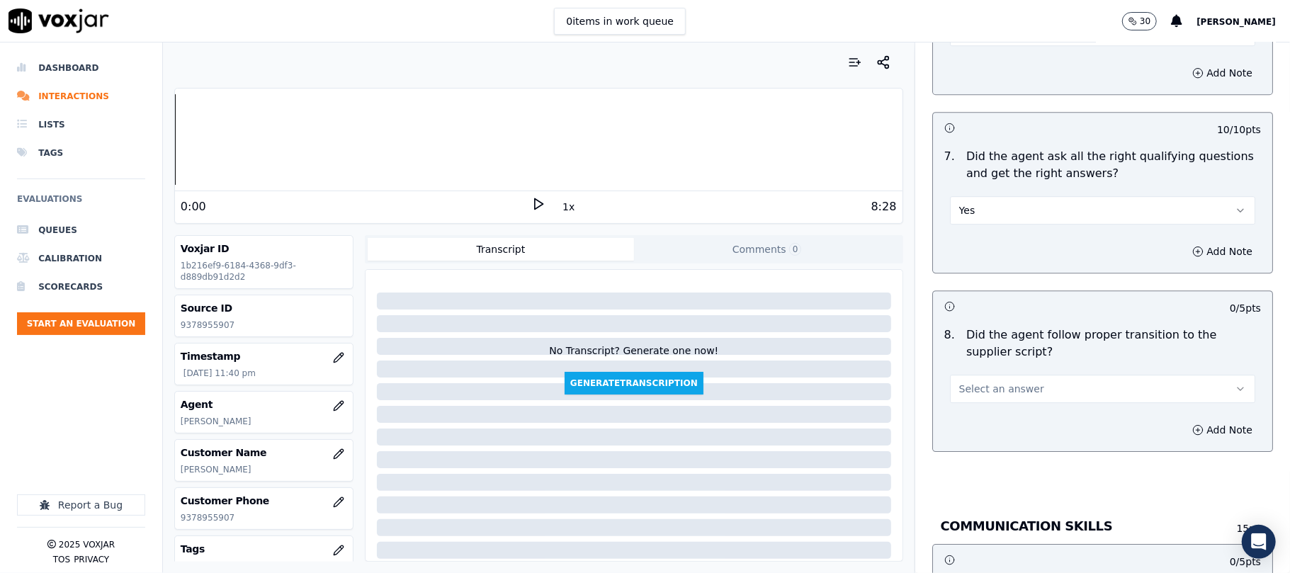
click at [977, 382] on span "Select an answer" at bounding box center [1002, 389] width 85 height 14
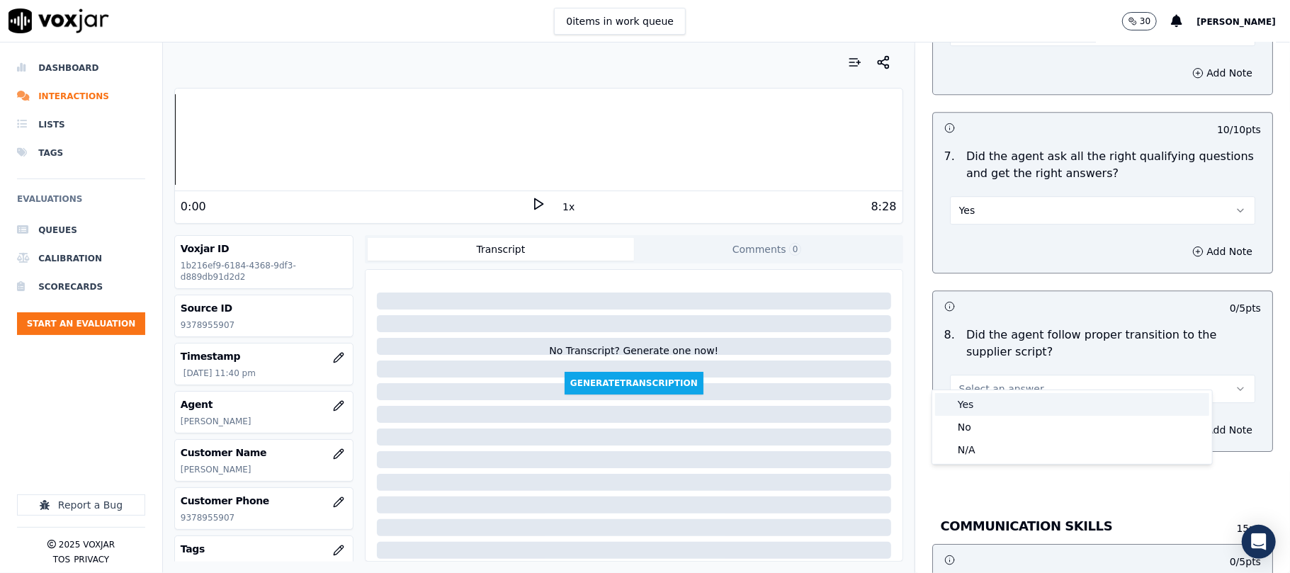
click at [979, 409] on div "Yes" at bounding box center [1072, 404] width 274 height 23
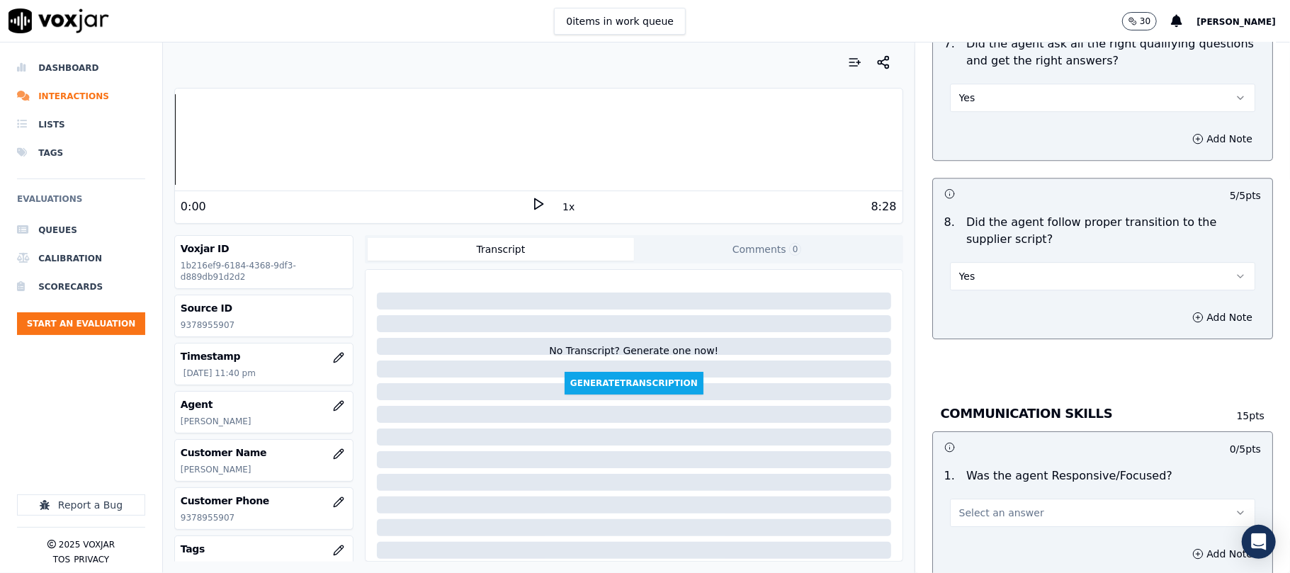
scroll to position [3149, 0]
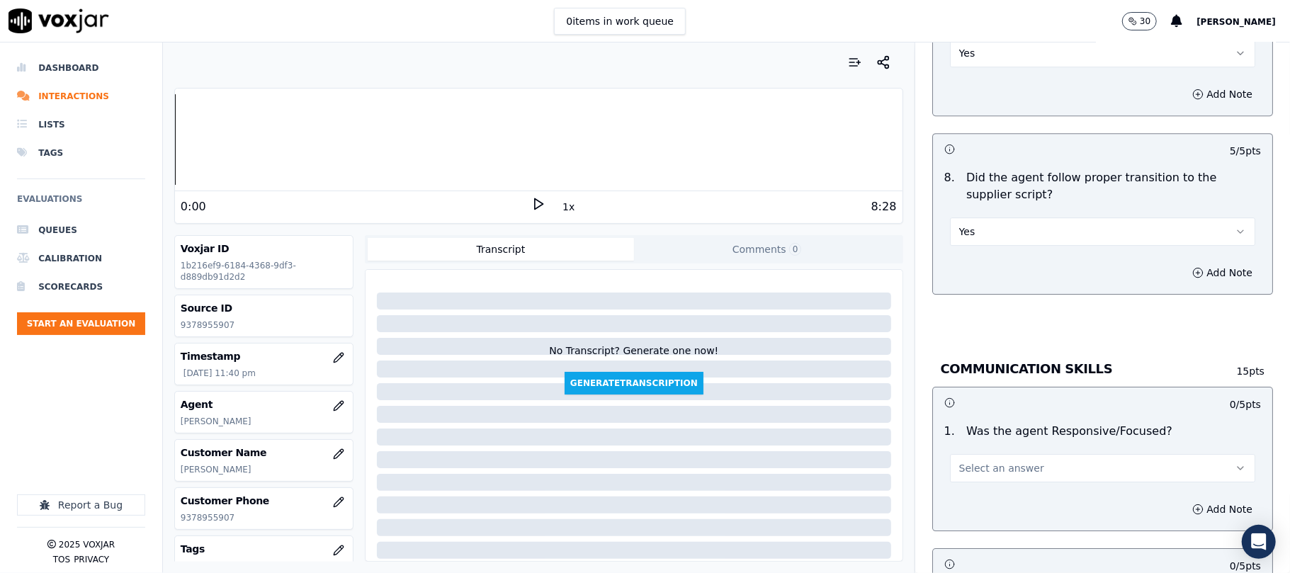
click at [985, 461] on span "Select an answer" at bounding box center [1002, 468] width 85 height 14
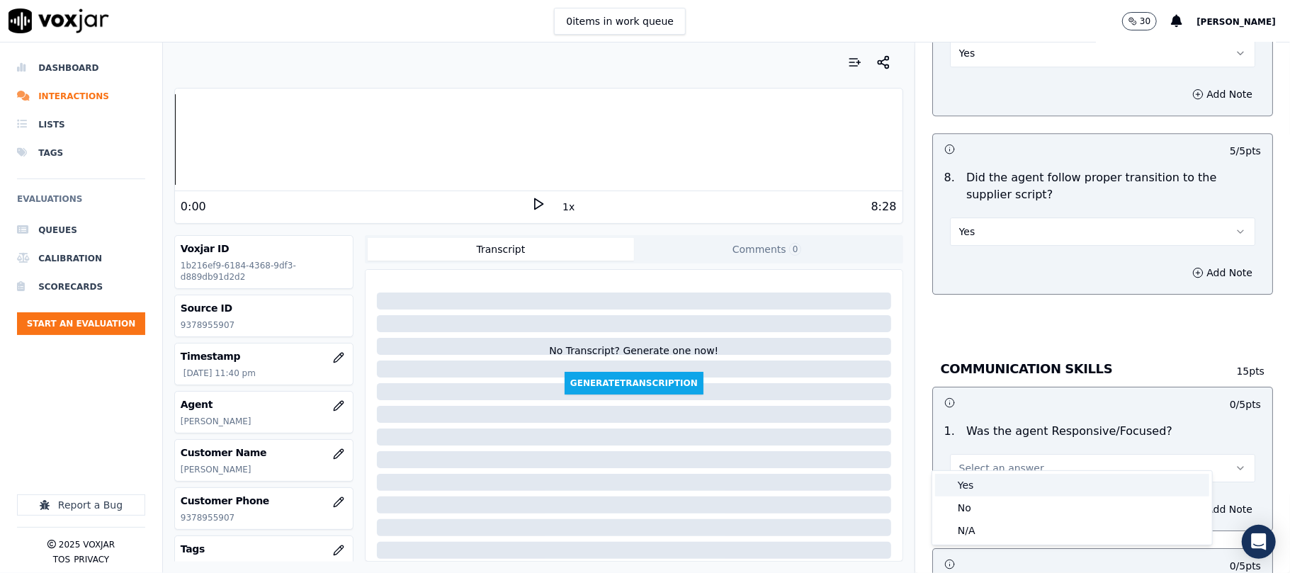
click at [971, 482] on div "Yes" at bounding box center [1072, 485] width 274 height 23
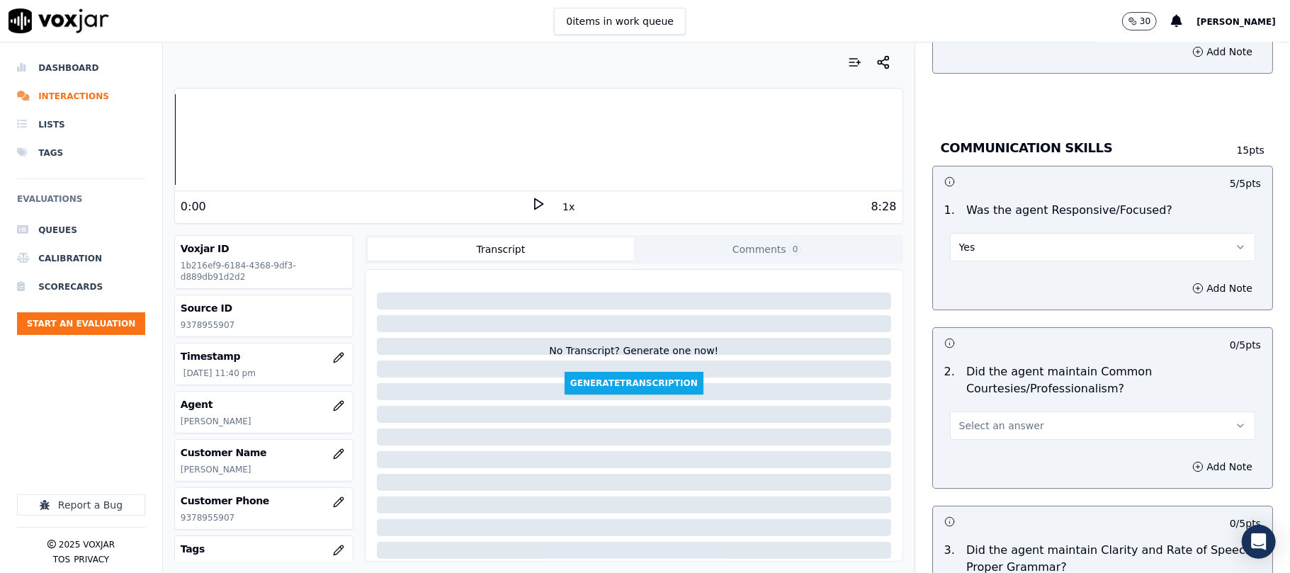
scroll to position [3465, 0]
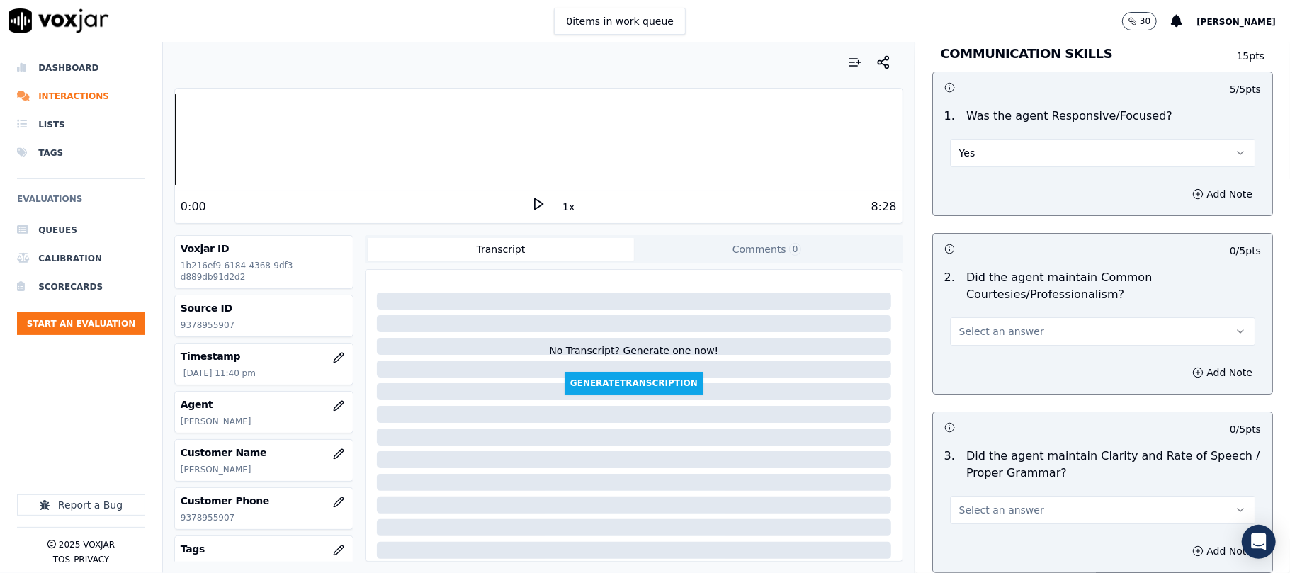
click at [967, 317] on button "Select an answer" at bounding box center [1102, 331] width 305 height 28
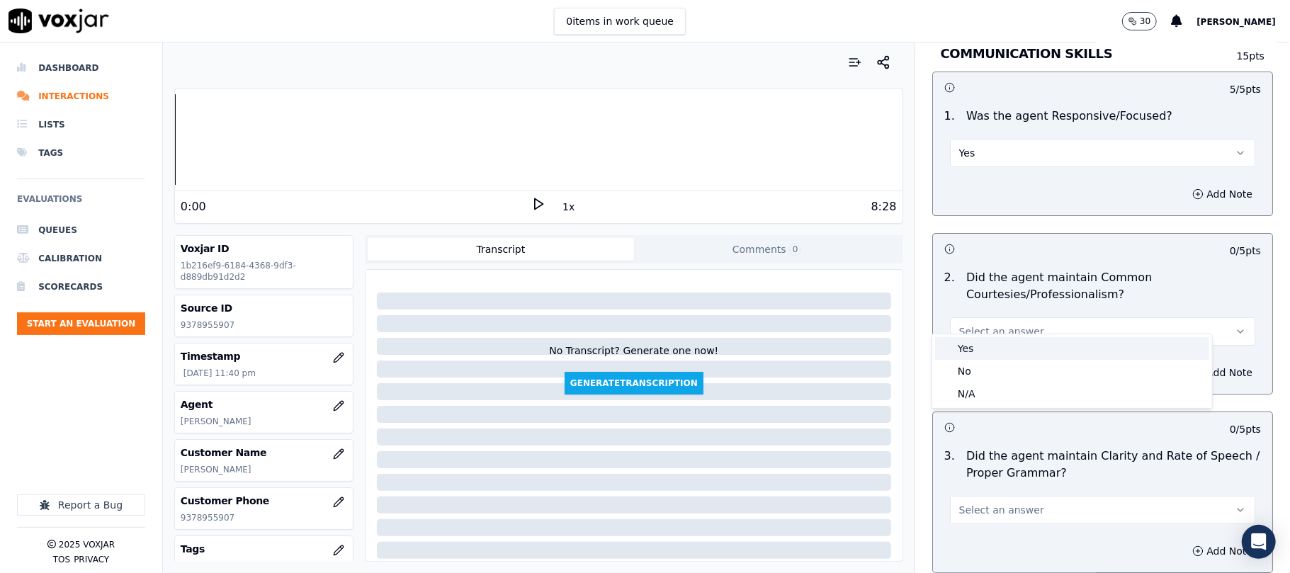
click at [965, 350] on div "Yes" at bounding box center [1072, 348] width 274 height 23
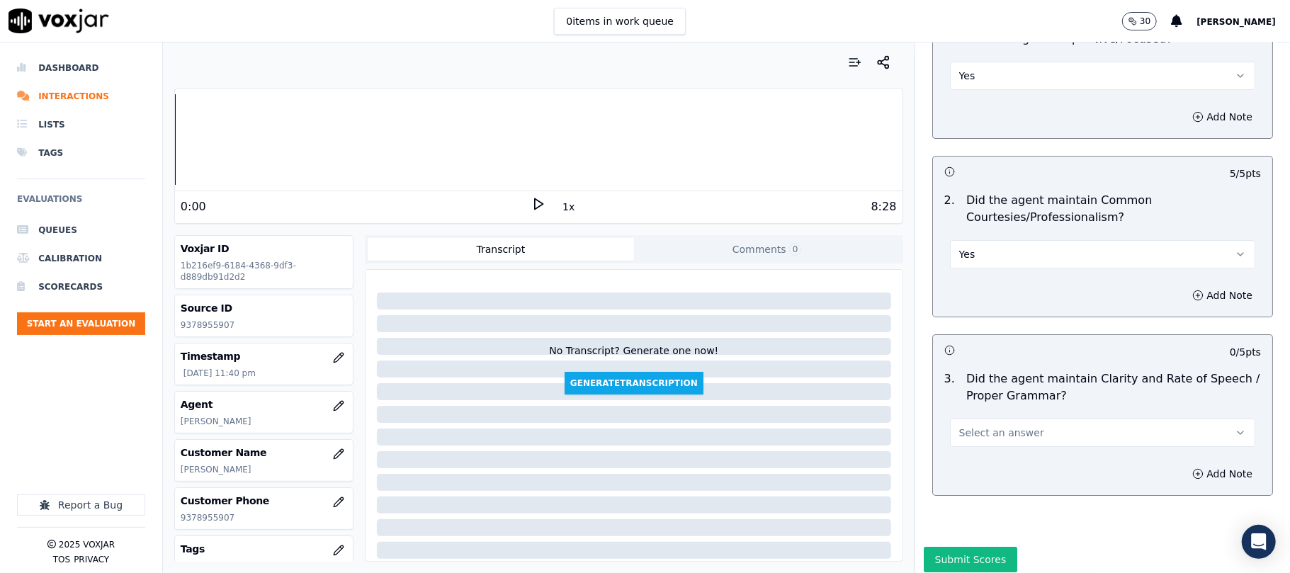
scroll to position [3578, 0]
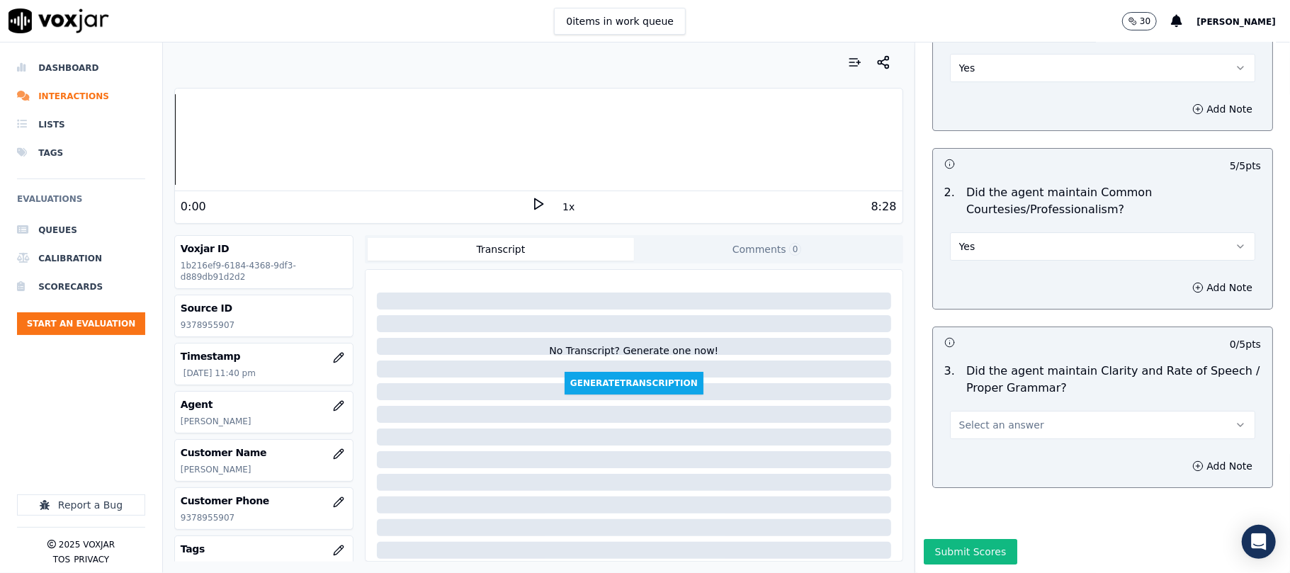
click at [960, 418] on span "Select an answer" at bounding box center [1002, 425] width 85 height 14
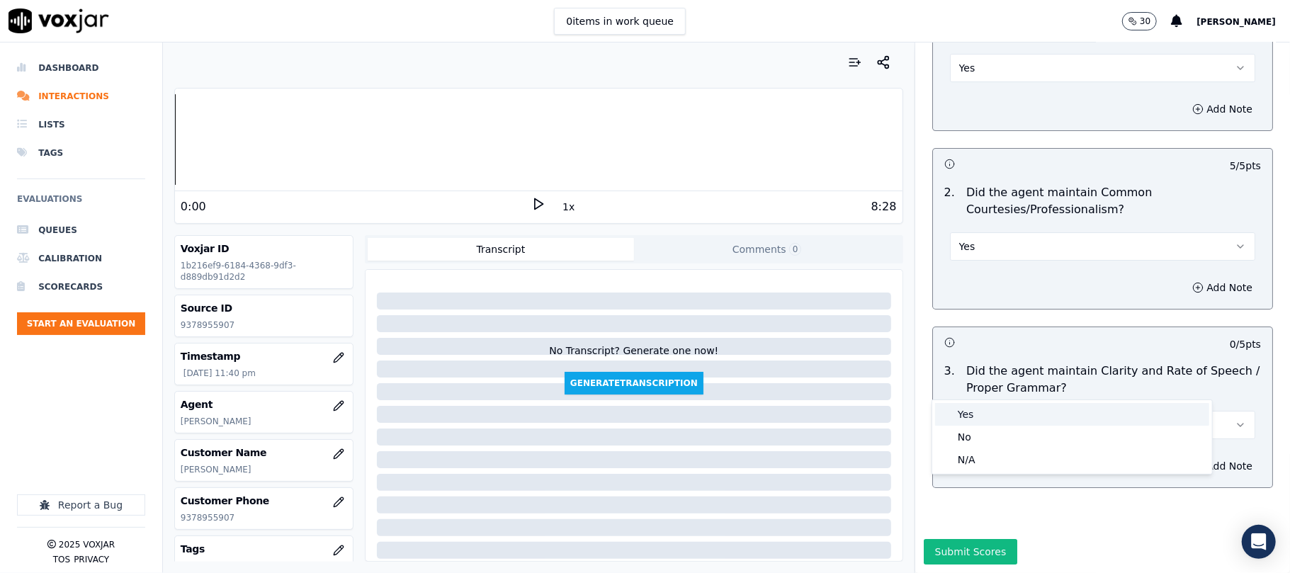
click at [956, 411] on div "Yes" at bounding box center [1072, 414] width 274 height 23
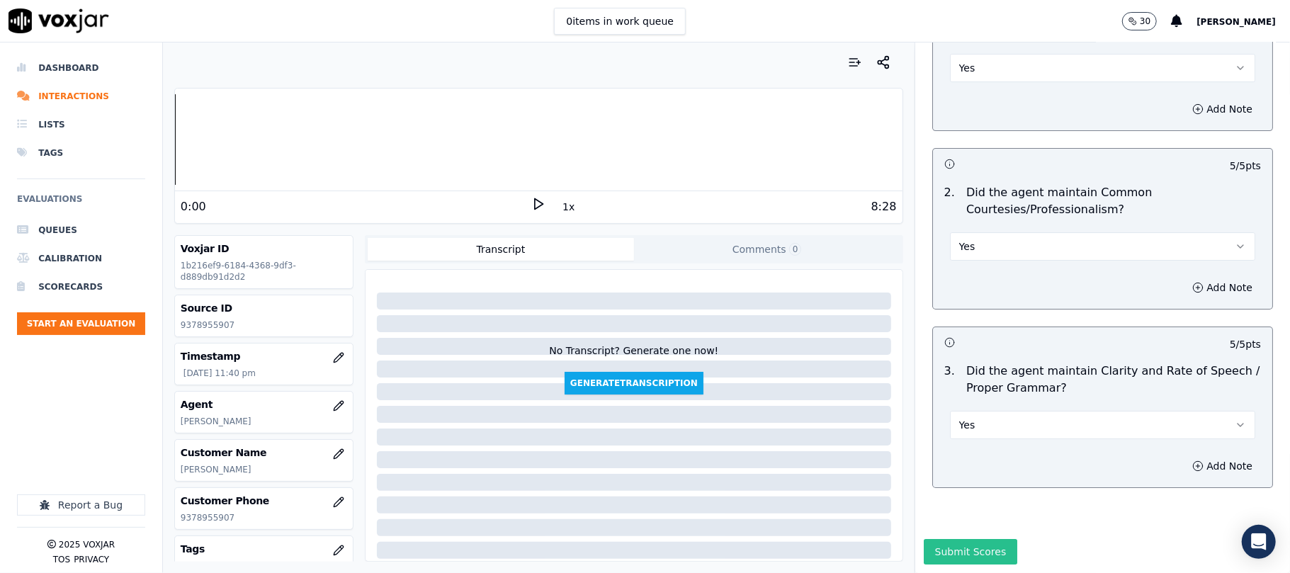
click at [937, 539] on button "Submit Scores" at bounding box center [971, 552] width 94 height 26
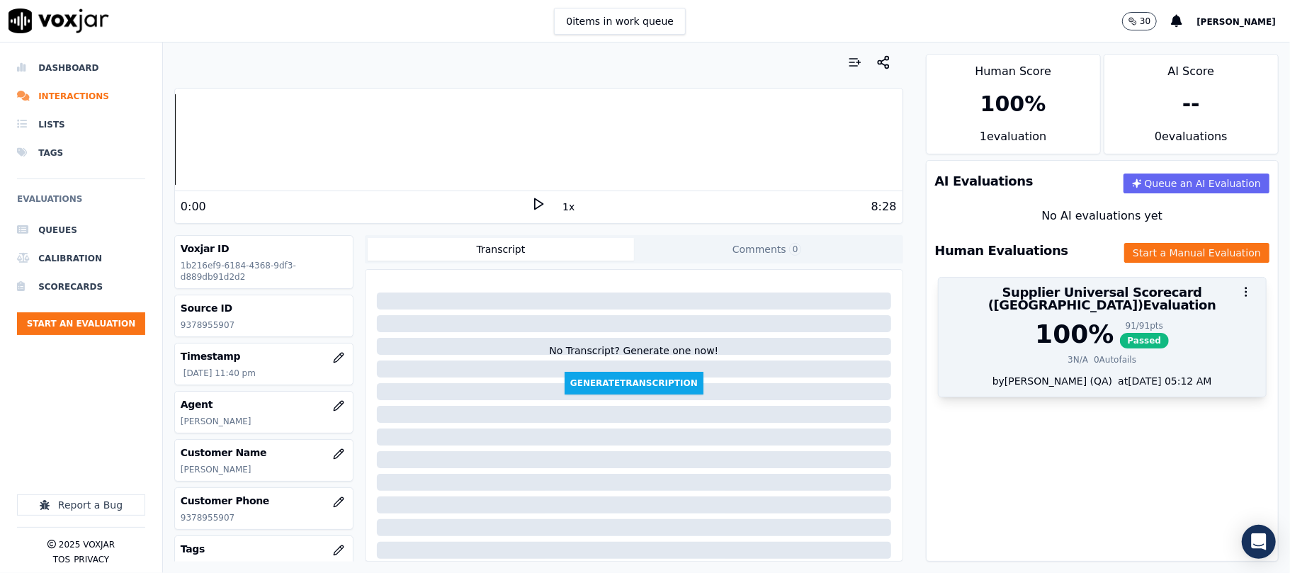
click at [1089, 361] on div "100 % 91 / 91 pts Passed 3 N/A 0 Autofails" at bounding box center [1102, 347] width 327 height 54
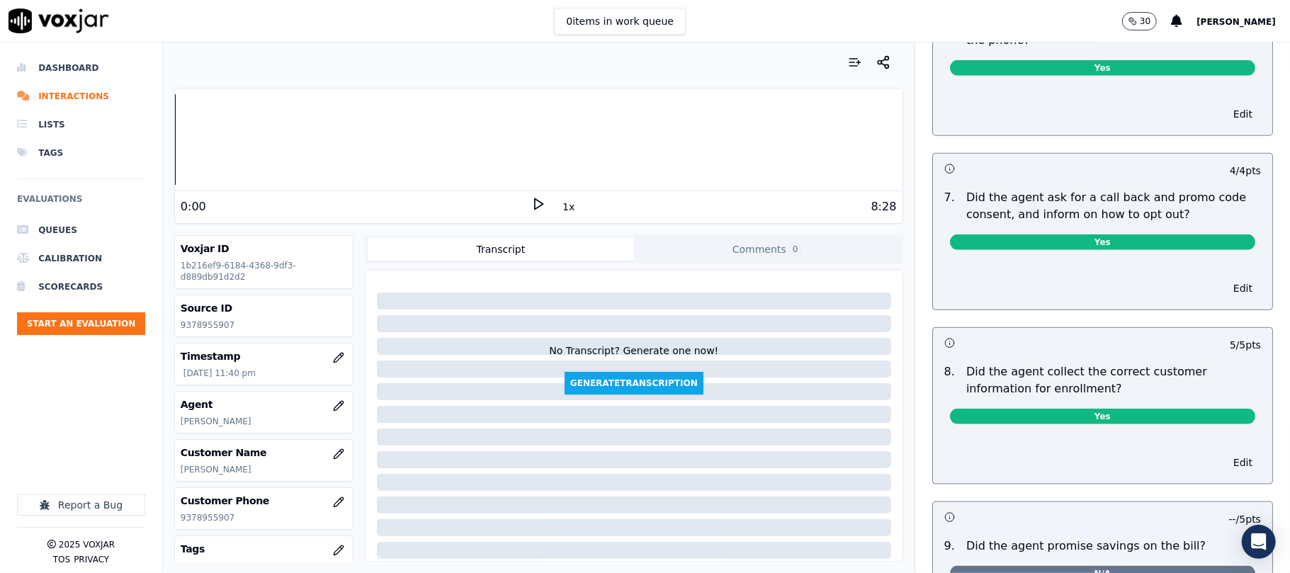
scroll to position [1103, 0]
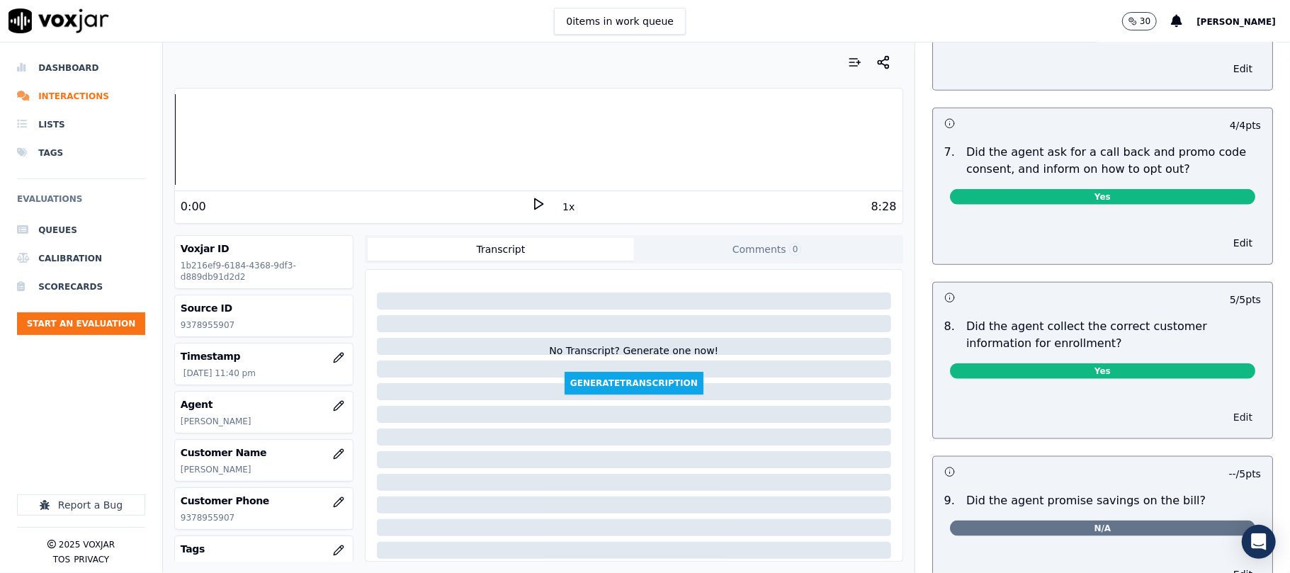
click at [1225, 421] on button "Edit" at bounding box center [1243, 417] width 36 height 20
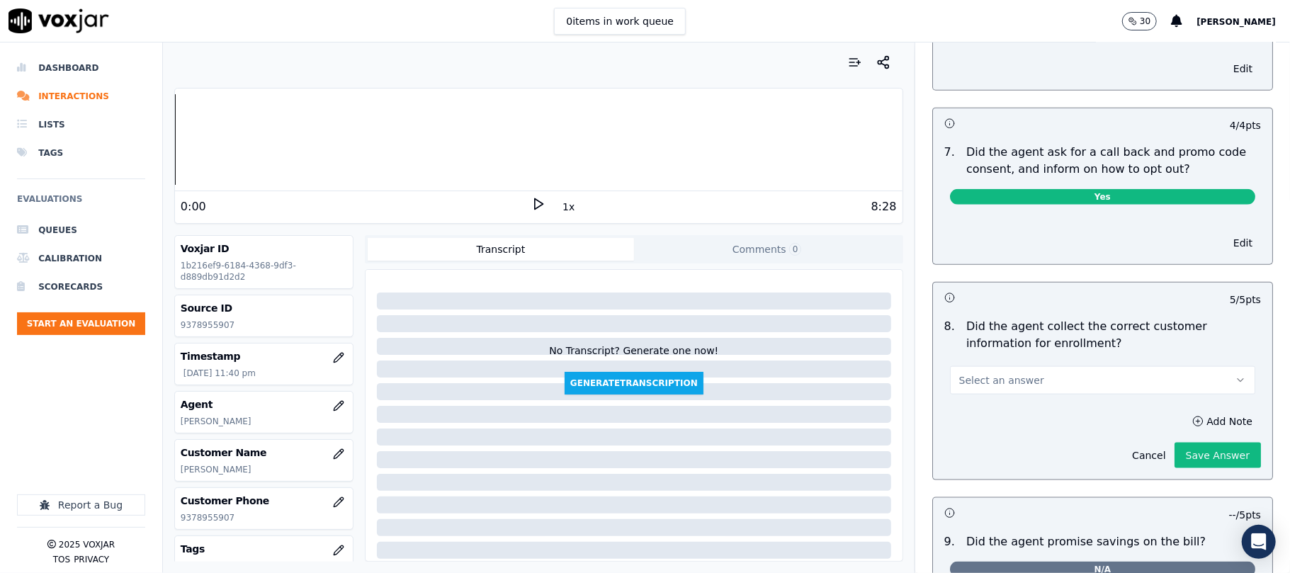
click at [1035, 386] on button "Select an answer" at bounding box center [1102, 380] width 305 height 28
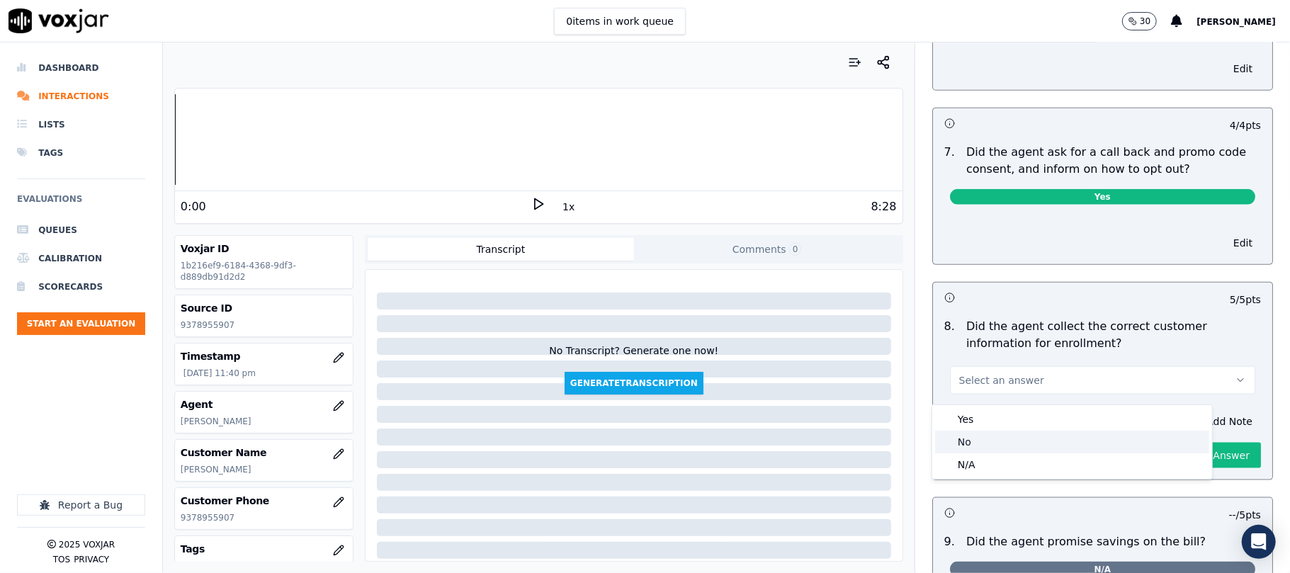
click at [990, 432] on div "No" at bounding box center [1072, 442] width 274 height 23
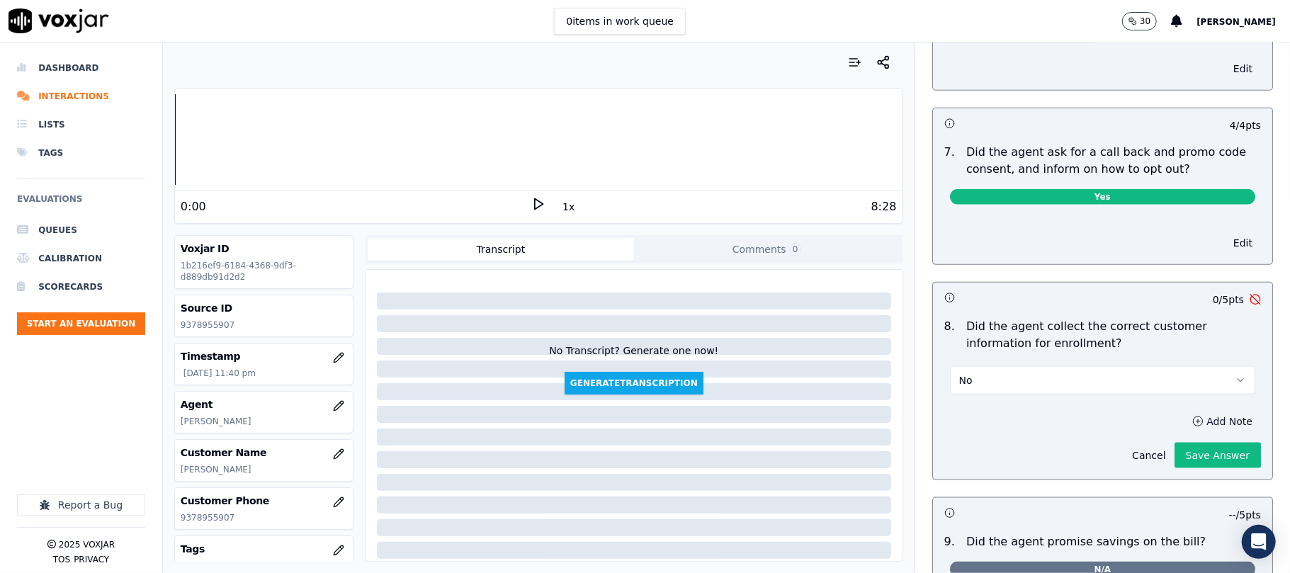
click at [1184, 426] on button "Add Note" at bounding box center [1222, 422] width 77 height 20
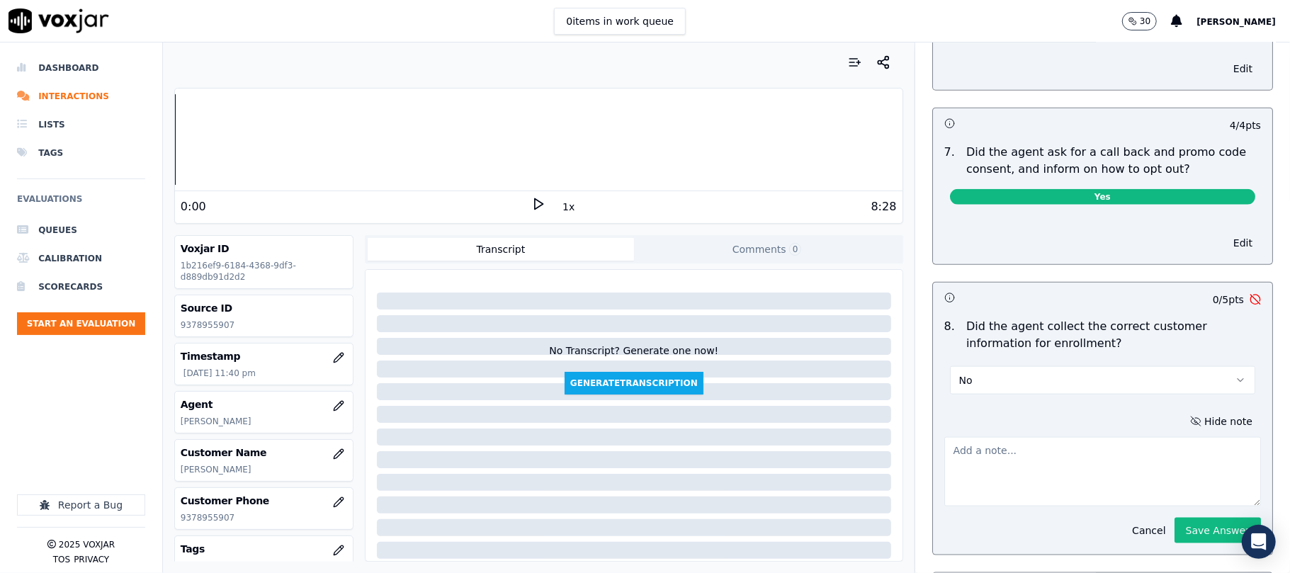
click at [945, 461] on textarea at bounding box center [1103, 471] width 317 height 69
paste textarea "Wrong Elec Choice ID No. : 200000904933Z8000018533"
type textarea "Cx gave Wrong Elec Choice ID No. : 200000904933Z8000018533, Agent failed to pro…"
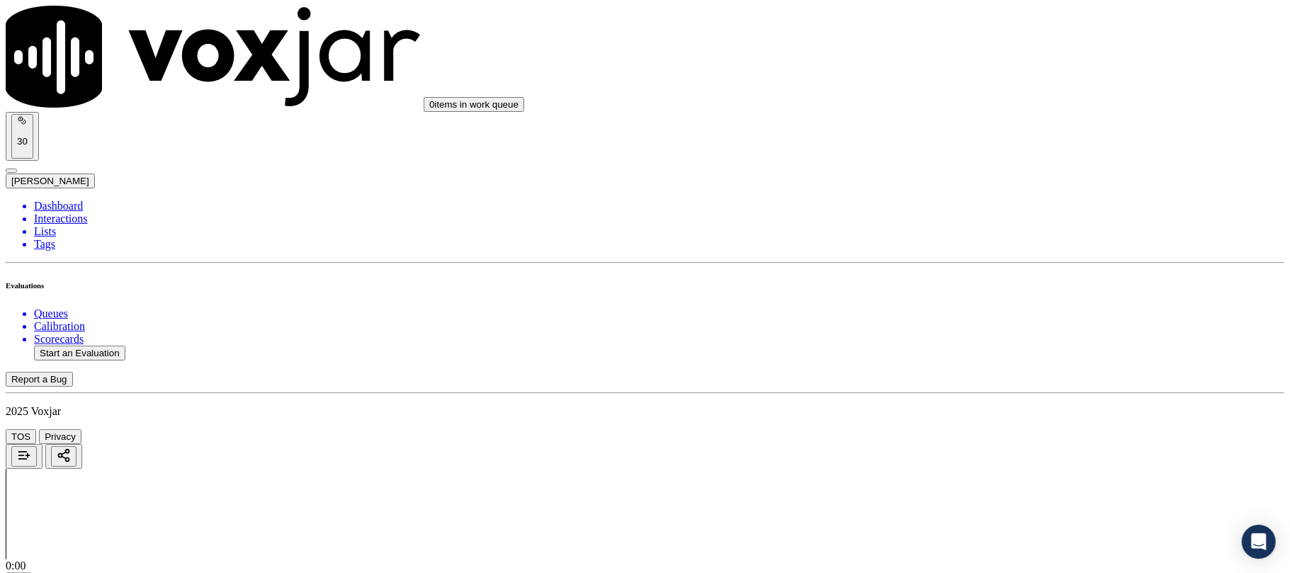
scroll to position [1103, 0]
type textarea "Cx gave Wrong Elec Choice ID No. : 200000904933Z8000018533, Agent failed to pro…"
paste textarea "Customer provided an incorrect Electricity Choice ID No. 200000904933Z800001853…"
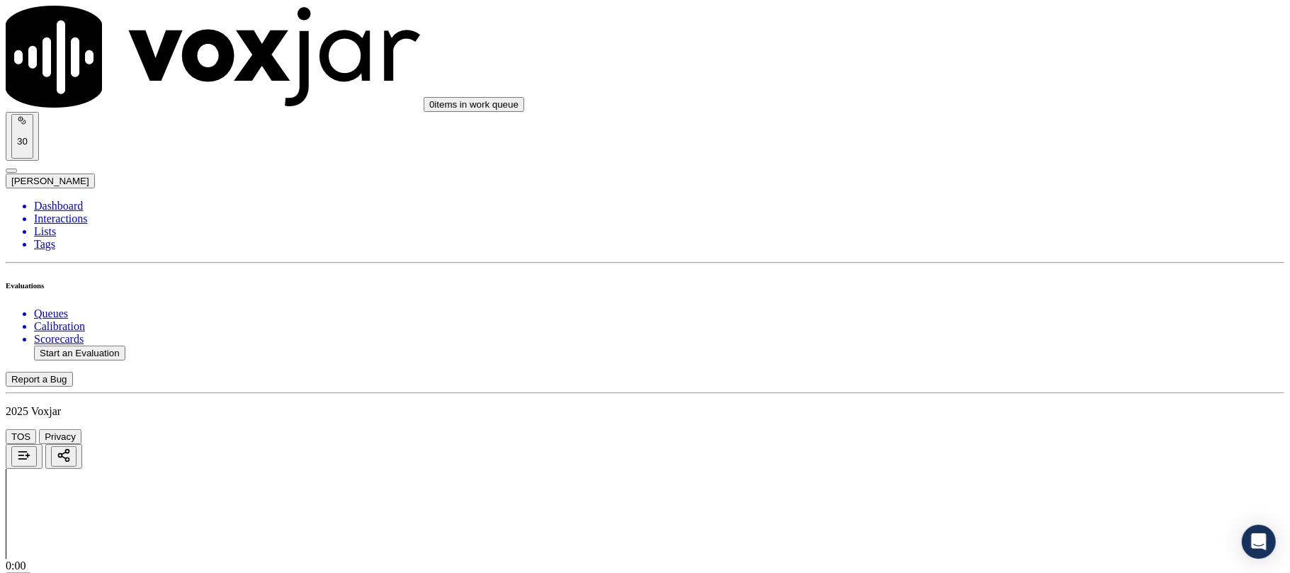
type textarea "Customer provided an incorrect Electricity Choice ID No. 200000904933Z800001853…"
click at [89, 346] on button "Start an Evaluation" at bounding box center [79, 353] width 91 height 15
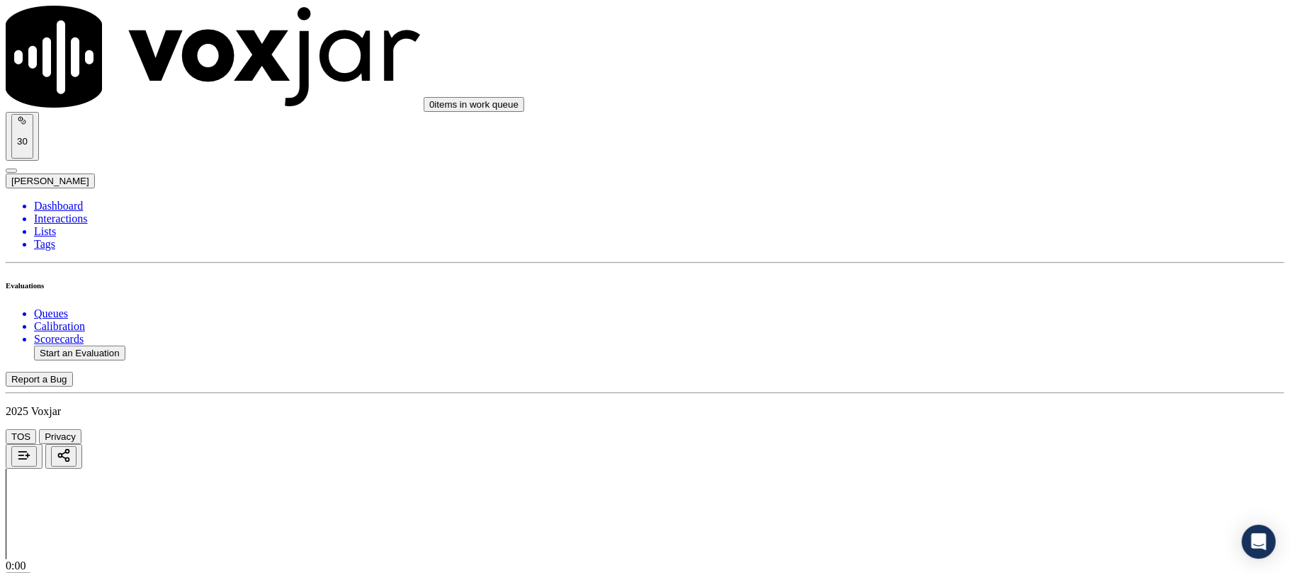
paste input "678248621"
type input "2678248621"
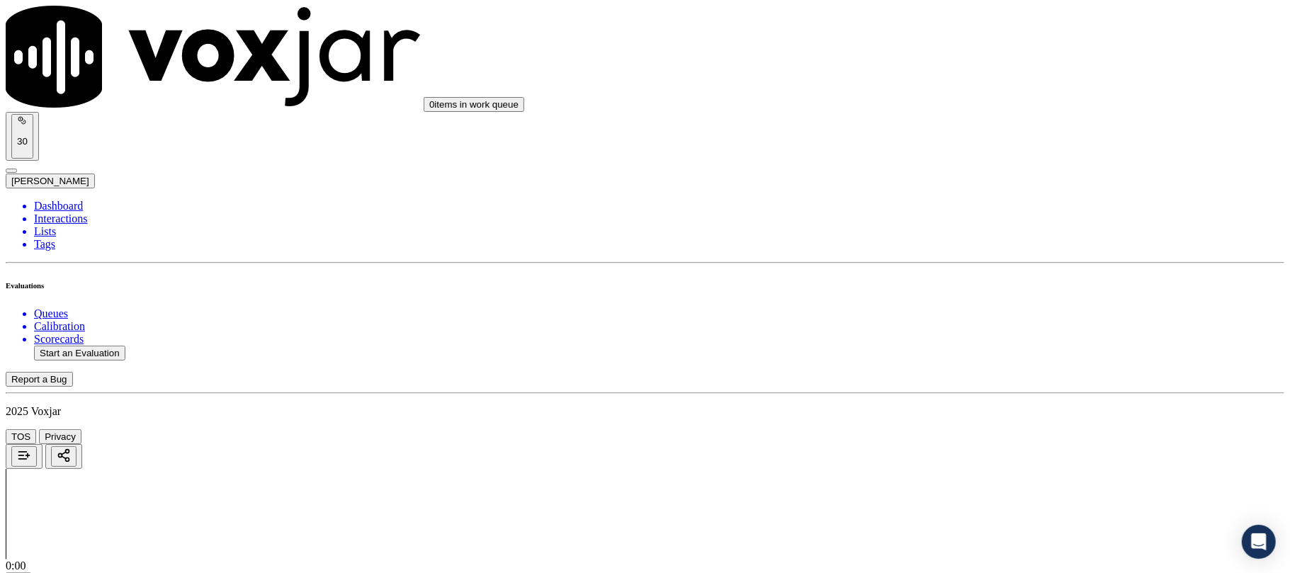
type input "2025-09-08T23:43"
type input "LILI"
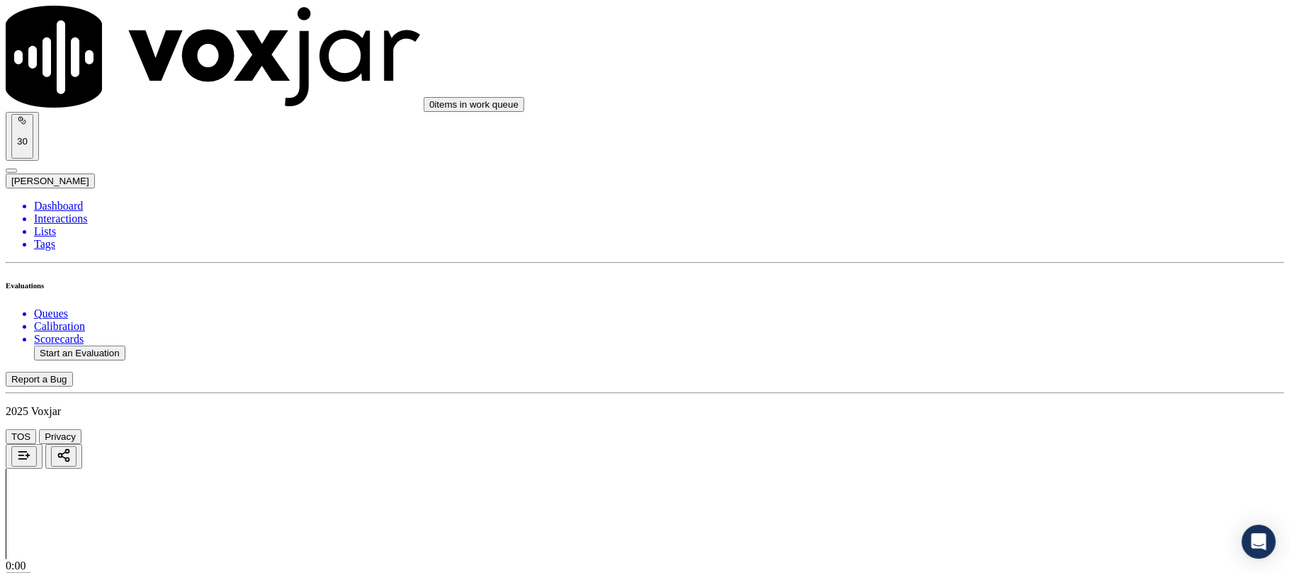
type input "2678248621"
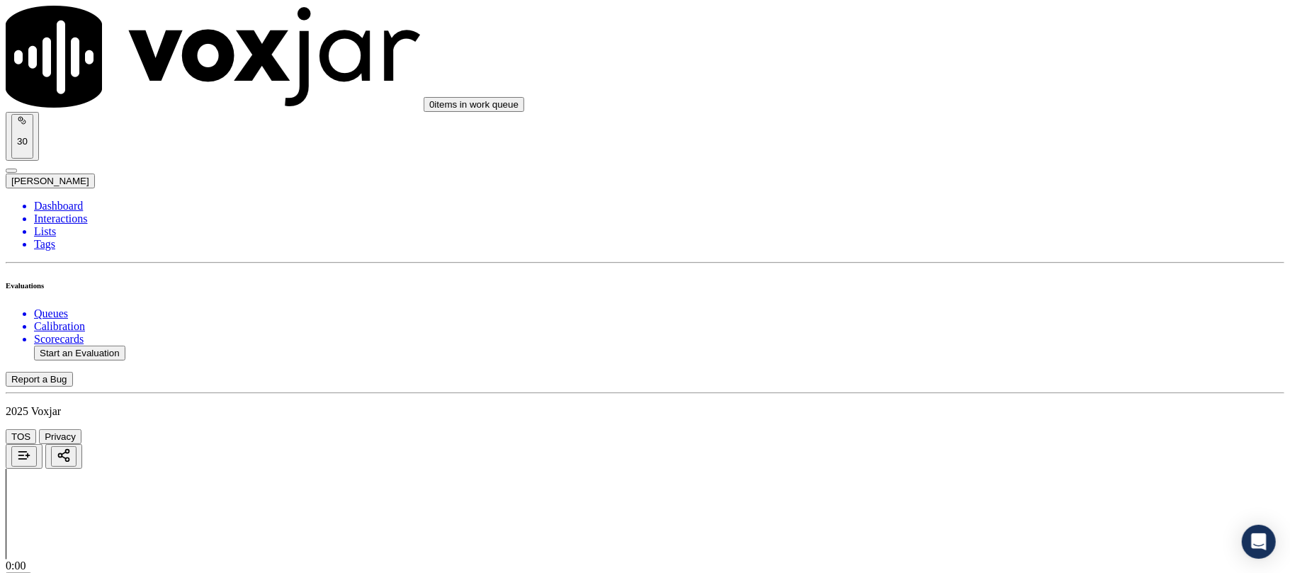
click at [998, 293] on div "Yes" at bounding box center [1072, 287] width 281 height 13
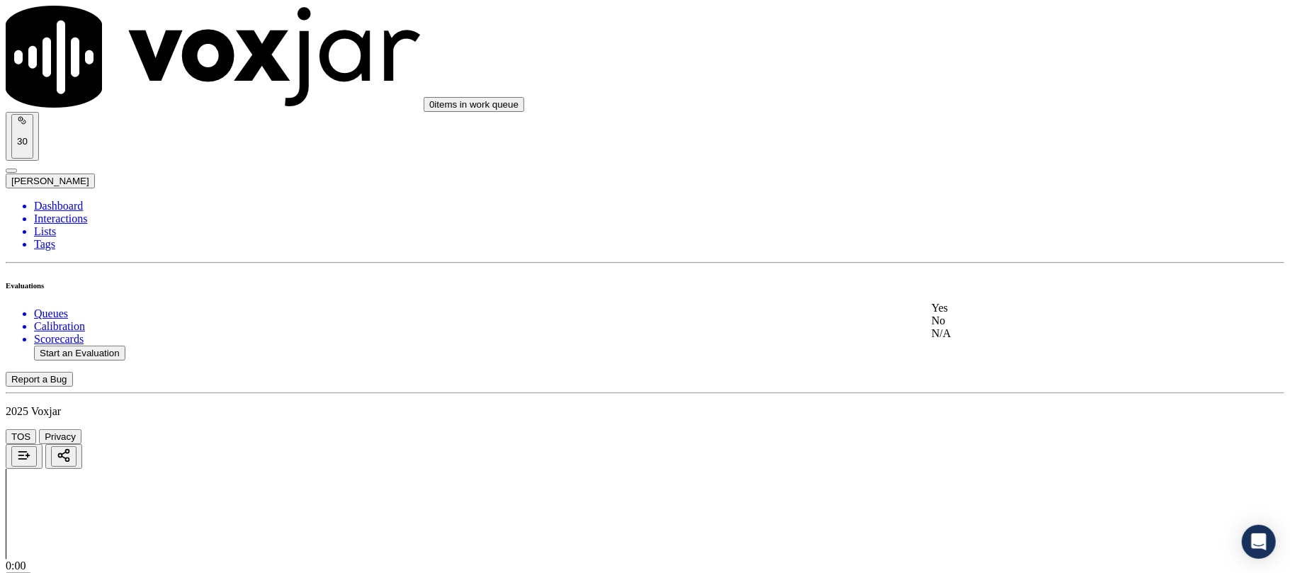
click at [992, 315] on div "Yes" at bounding box center [1072, 308] width 281 height 13
click at [987, 159] on div "Yes" at bounding box center [1072, 155] width 281 height 13
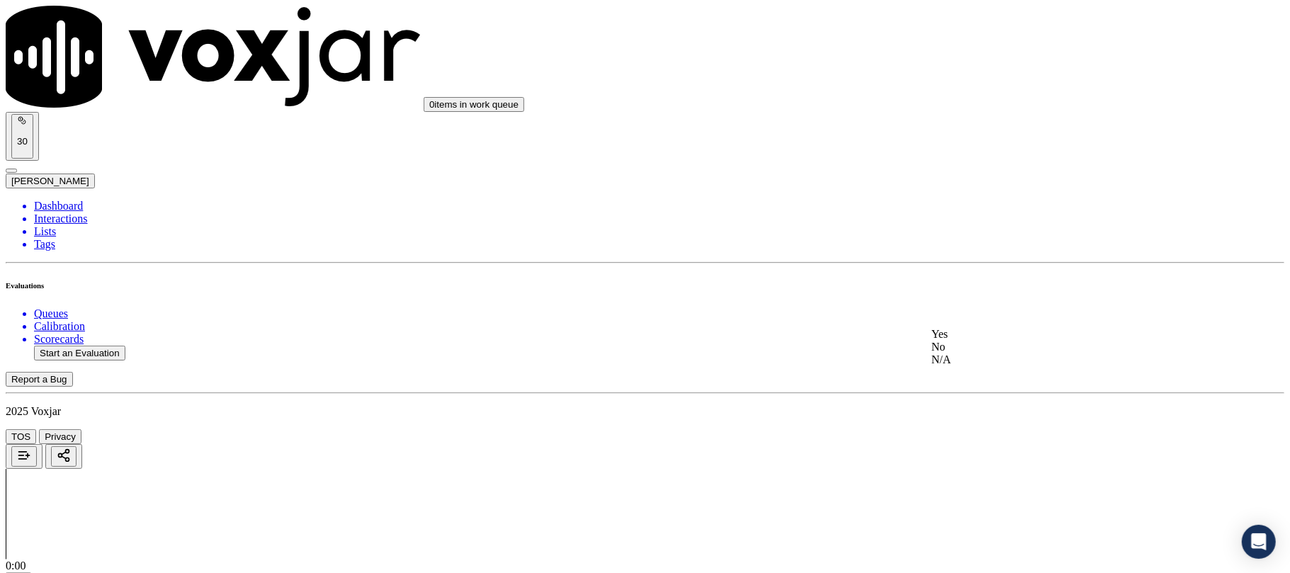
click at [965, 366] on div "N/A" at bounding box center [1072, 360] width 281 height 13
click at [960, 405] on div "N/A" at bounding box center [1072, 398] width 281 height 13
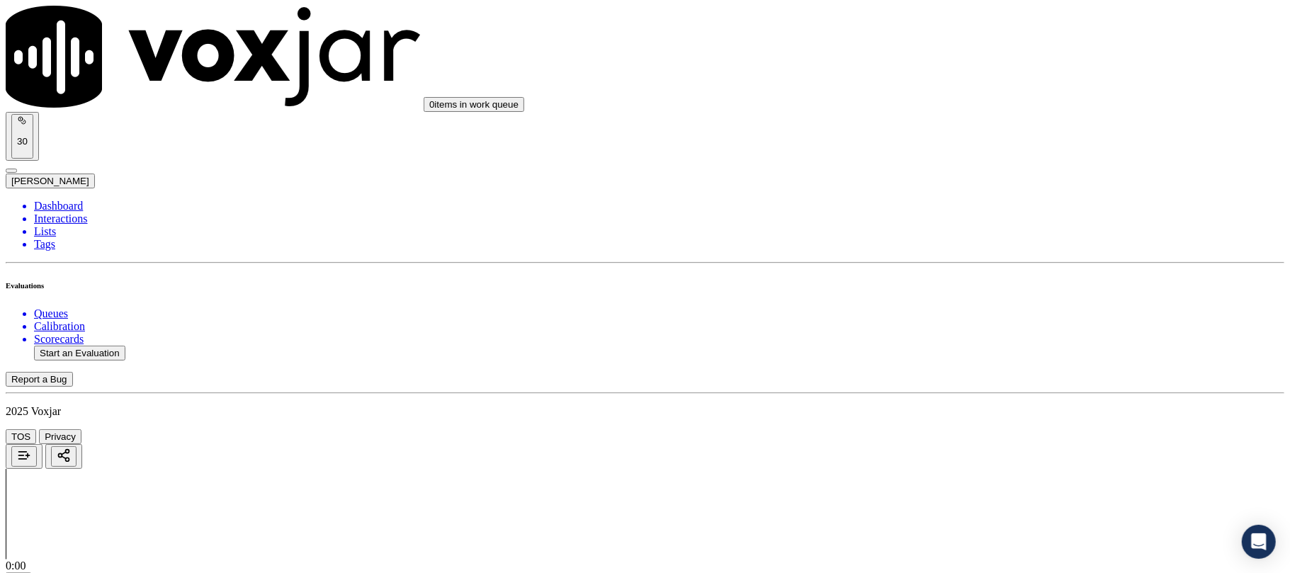
click at [979, 397] on div "Yes" at bounding box center [1072, 394] width 281 height 13
click at [977, 422] on div "Yes" at bounding box center [1072, 416] width 281 height 13
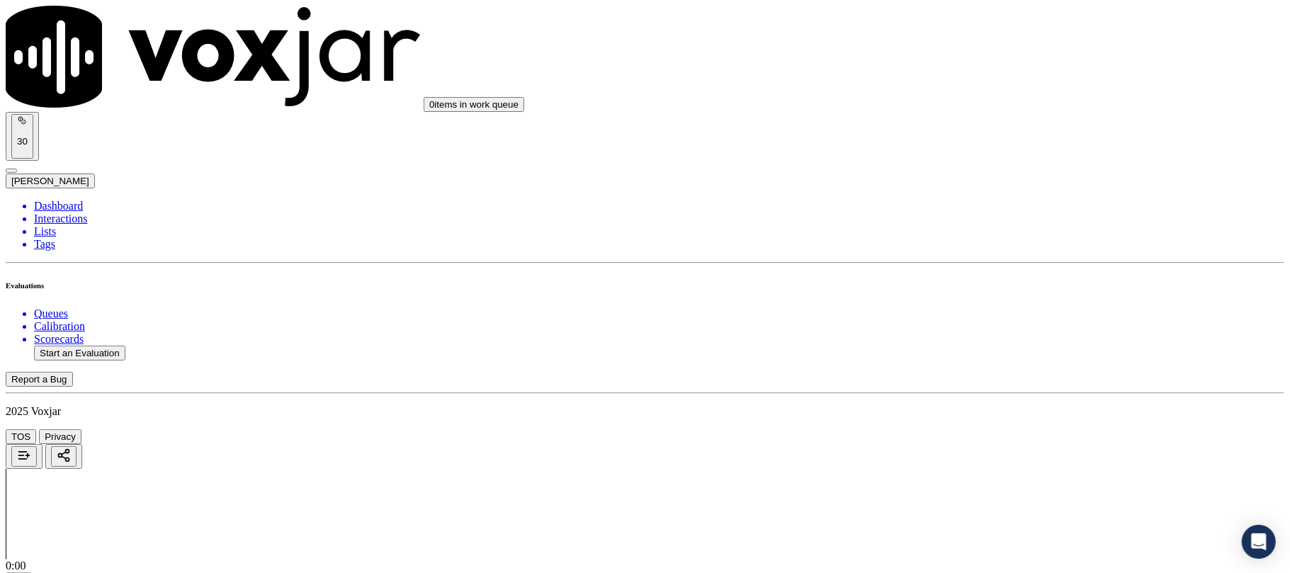
scroll to position [1103, 0]
click at [971, 444] on div "Yes" at bounding box center [1072, 437] width 281 height 13
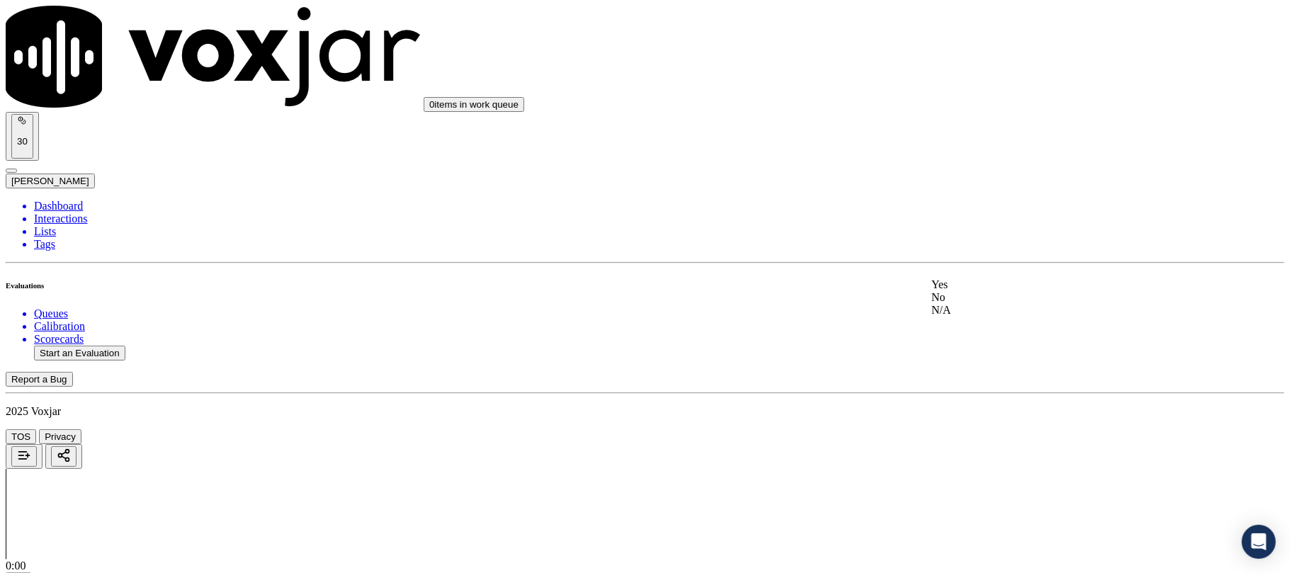
click at [974, 317] on div "N/A" at bounding box center [1072, 310] width 281 height 13
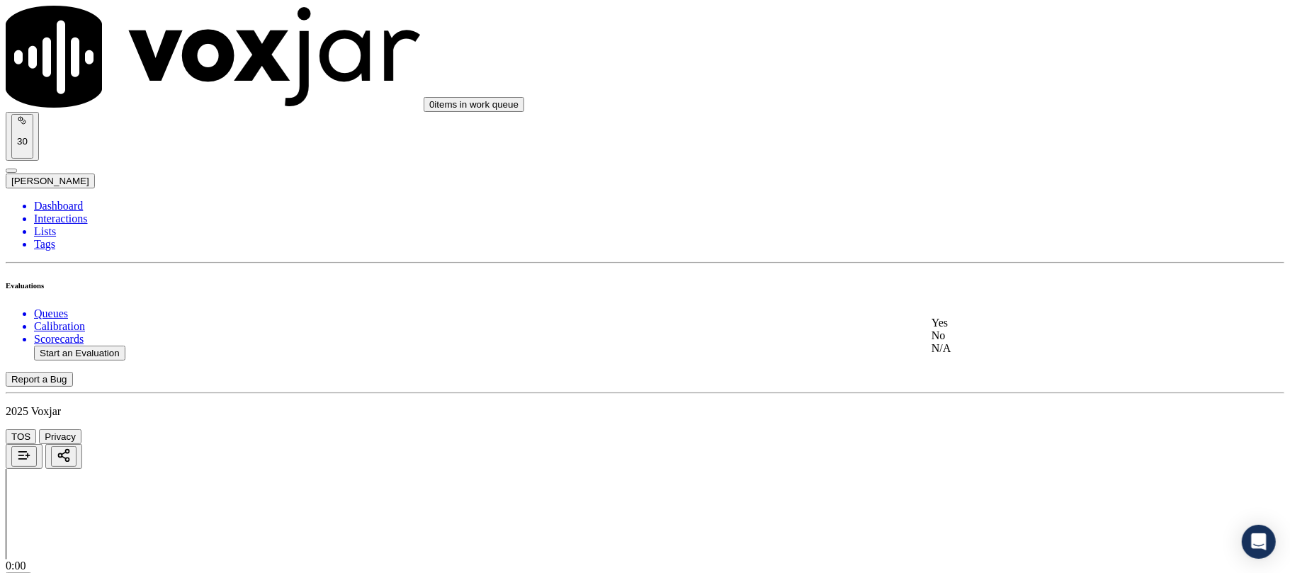
click at [979, 326] on div "Yes" at bounding box center [1072, 323] width 281 height 13
drag, startPoint x: 978, startPoint y: 372, endPoint x: 965, endPoint y: 412, distance: 41.9
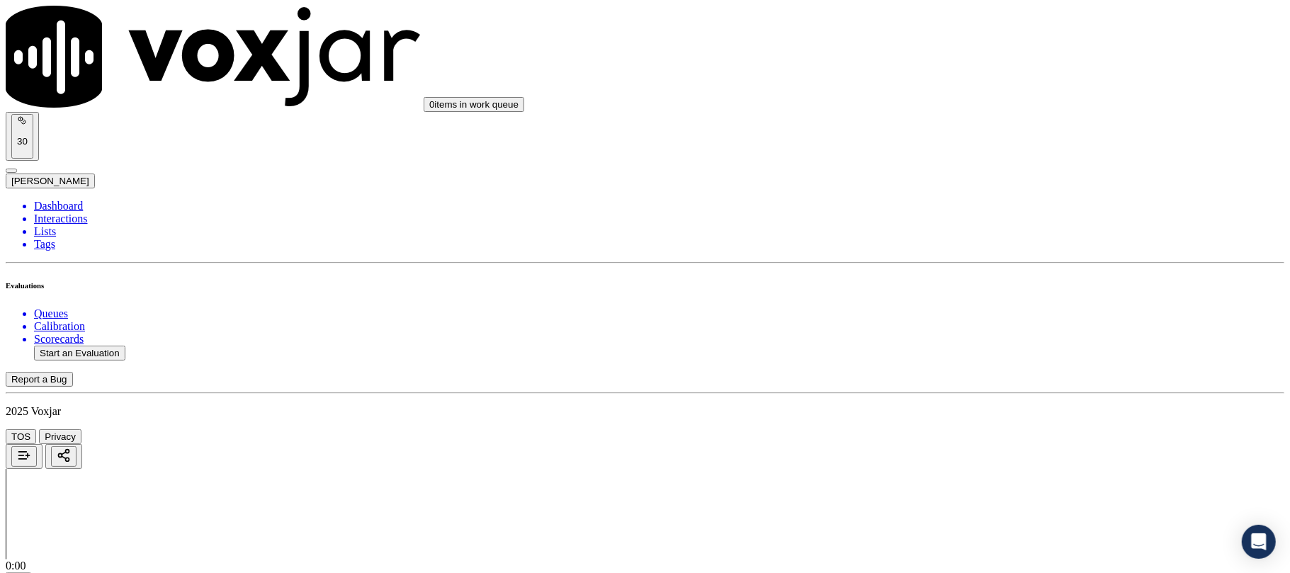
click at [968, 427] on div "Yes" at bounding box center [1072, 420] width 281 height 13
click at [956, 477] on div "Yes" at bounding box center [1072, 475] width 281 height 13
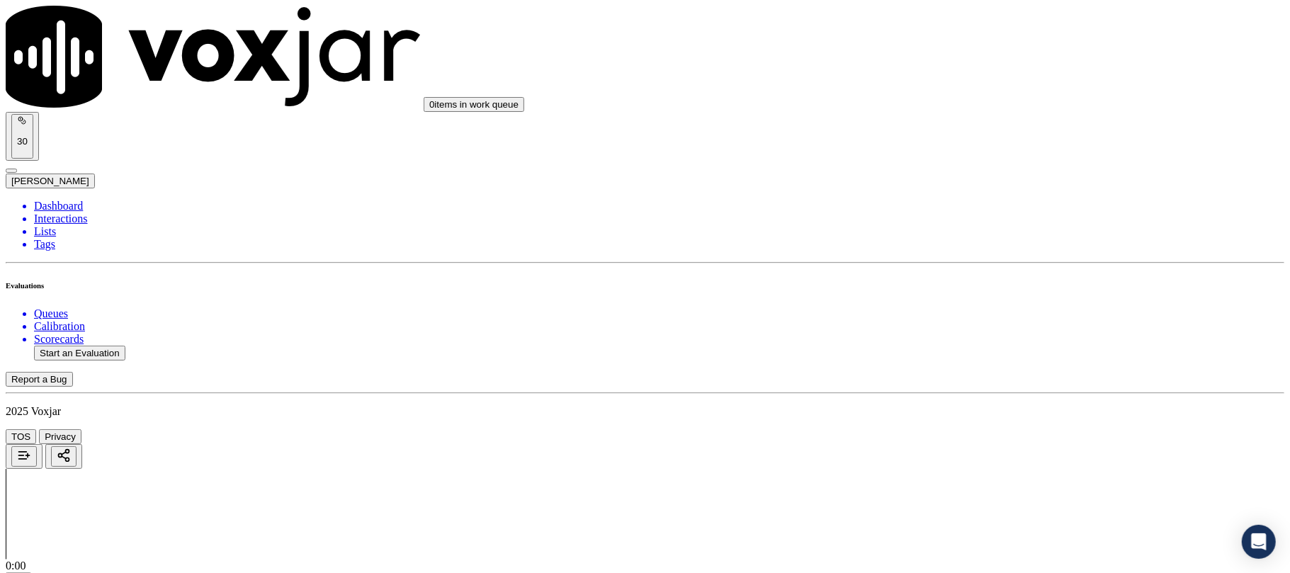
scroll to position [2204, 0]
click at [965, 330] on div "Yes" at bounding box center [1072, 323] width 281 height 13
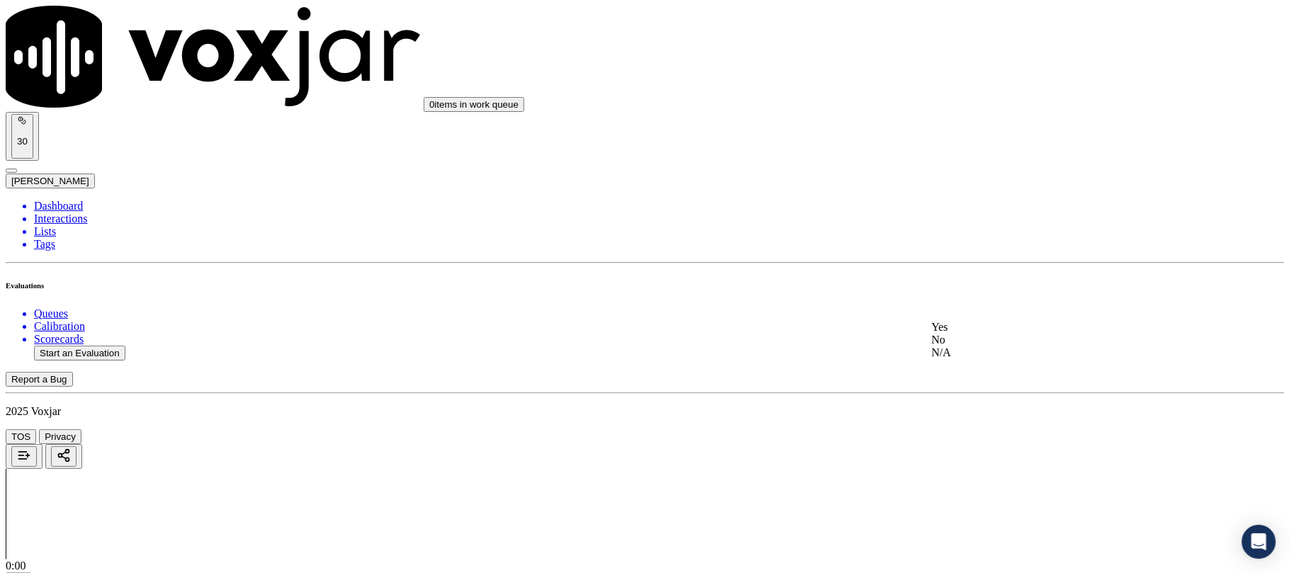
click at [974, 334] on div "Yes" at bounding box center [1072, 327] width 281 height 13
click at [971, 326] on div "Yes No N/A" at bounding box center [1072, 344] width 281 height 38
click at [952, 332] on div "Yes" at bounding box center [1072, 331] width 281 height 13
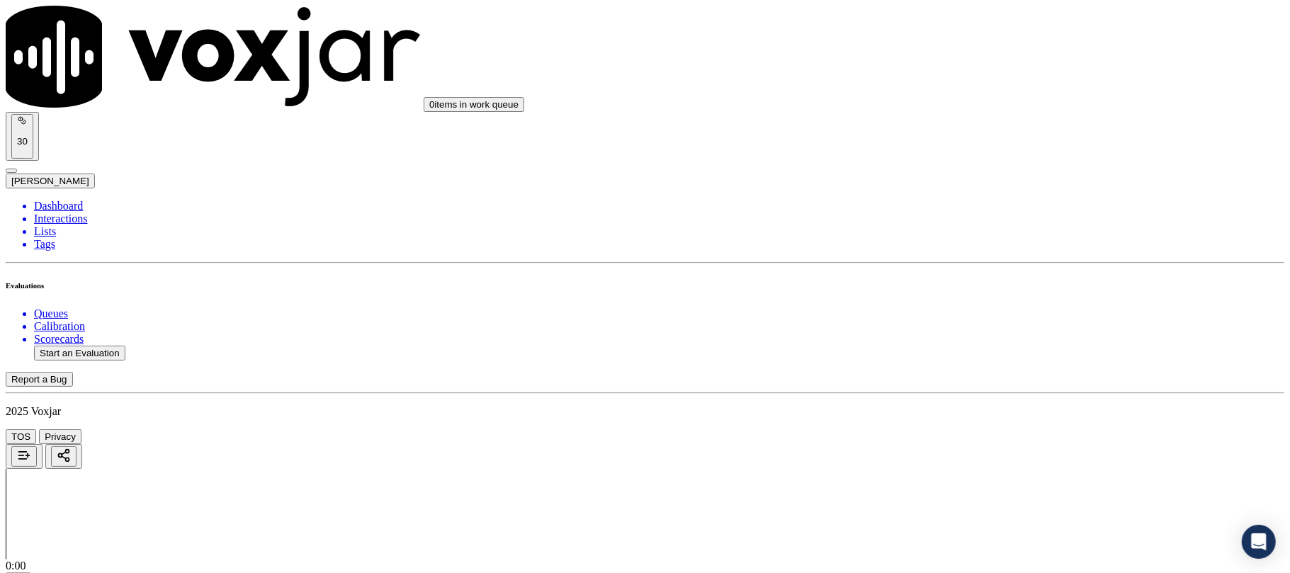
scroll to position [2677, 0]
click at [969, 360] on div "Yes" at bounding box center [1072, 353] width 281 height 13
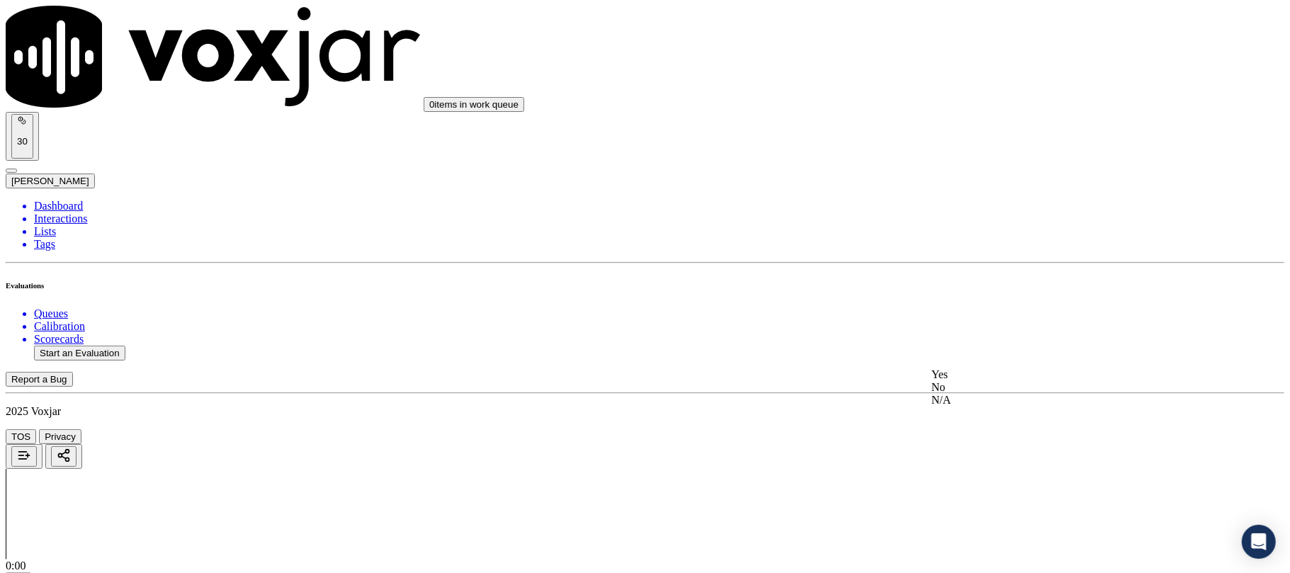
click at [985, 374] on div "Yes" at bounding box center [1072, 375] width 281 height 13
click at [957, 403] on div "Yes" at bounding box center [1072, 396] width 281 height 13
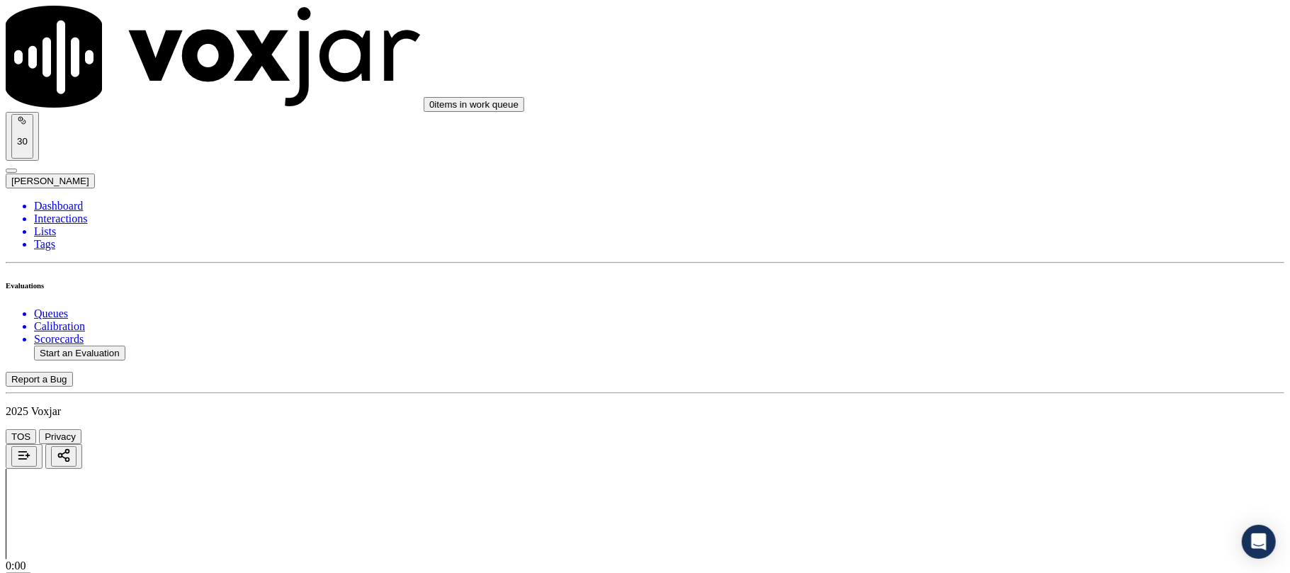
scroll to position [3149, 0]
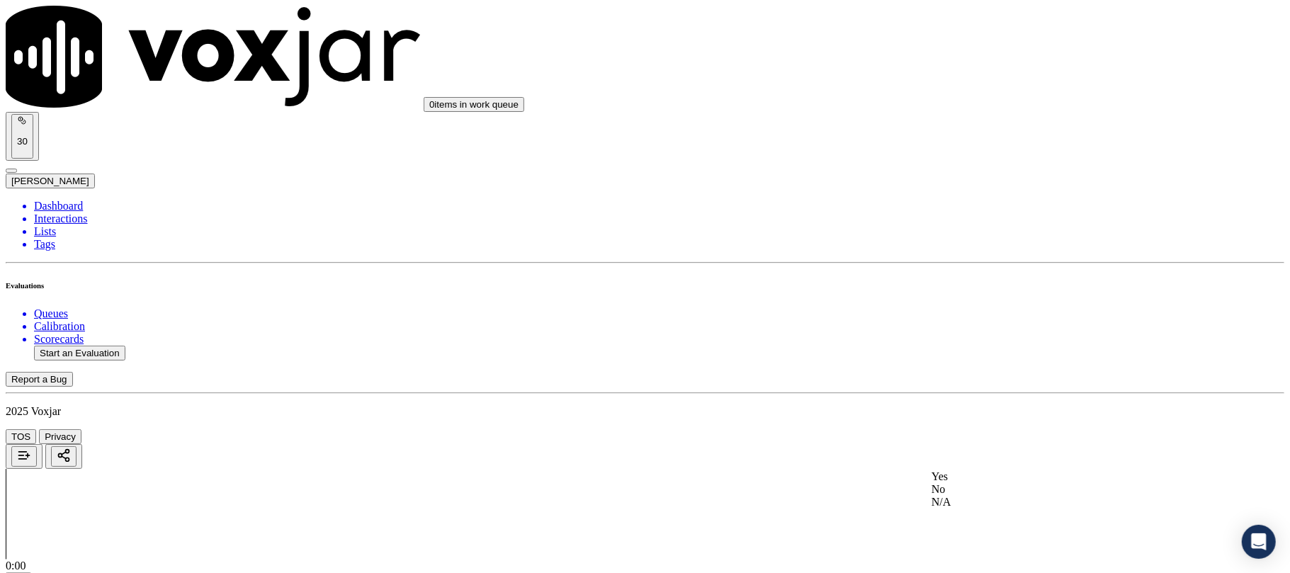
click at [964, 483] on div "Yes" at bounding box center [1072, 477] width 281 height 13
click at [972, 347] on div "Yes" at bounding box center [1072, 340] width 281 height 13
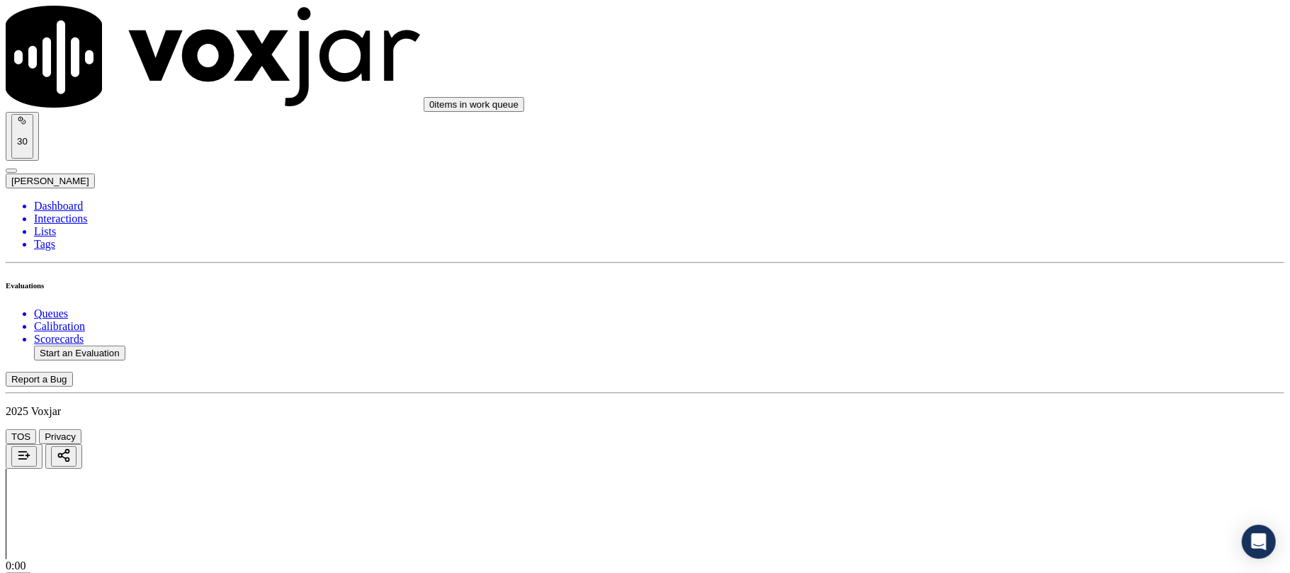
click at [981, 412] on div "Yes" at bounding box center [1072, 406] width 281 height 13
click at [120, 346] on button "Start an Evaluation" at bounding box center [79, 353] width 91 height 15
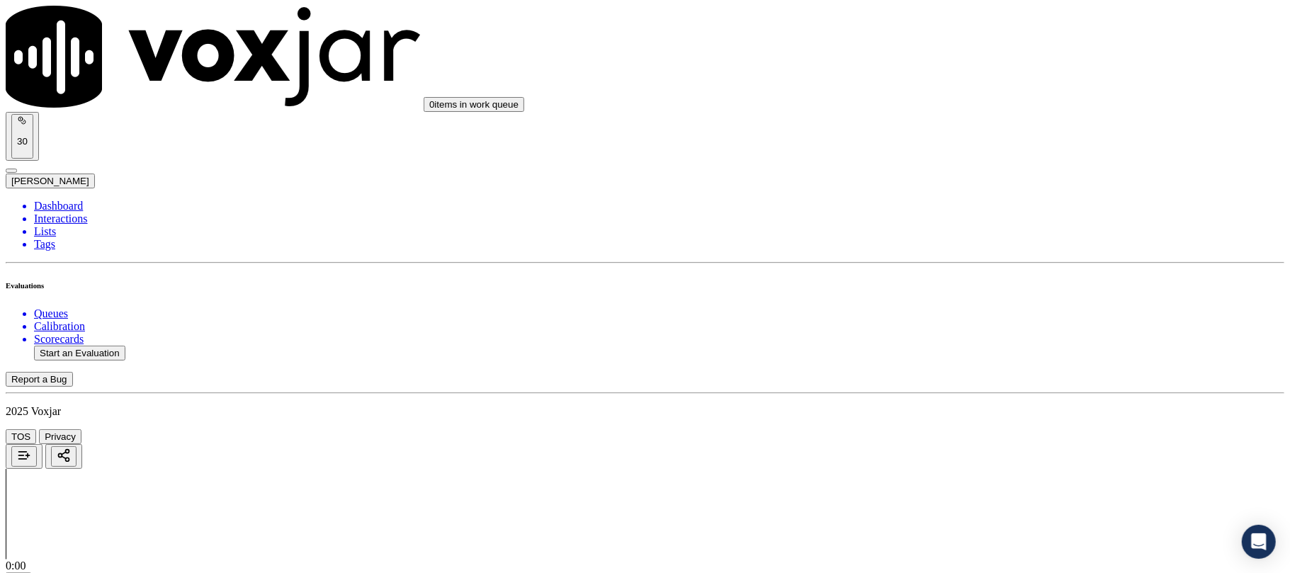
paste input "5188597772"
type input "5188597772"
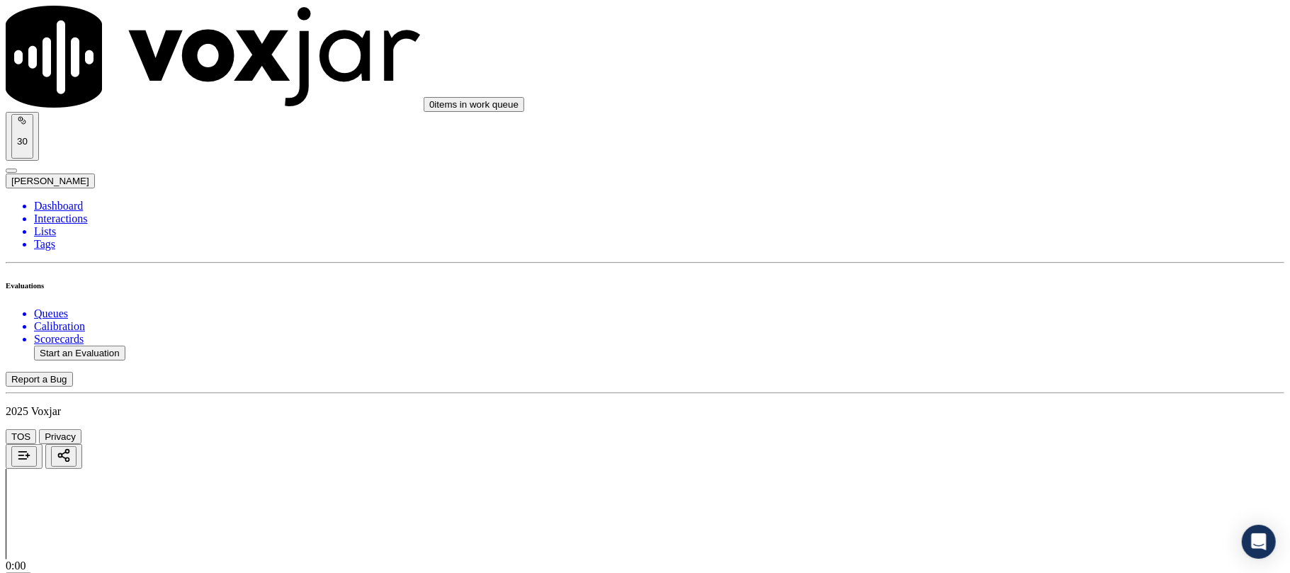
type input "2025-09-08T23:44"
type input "Fabiola"
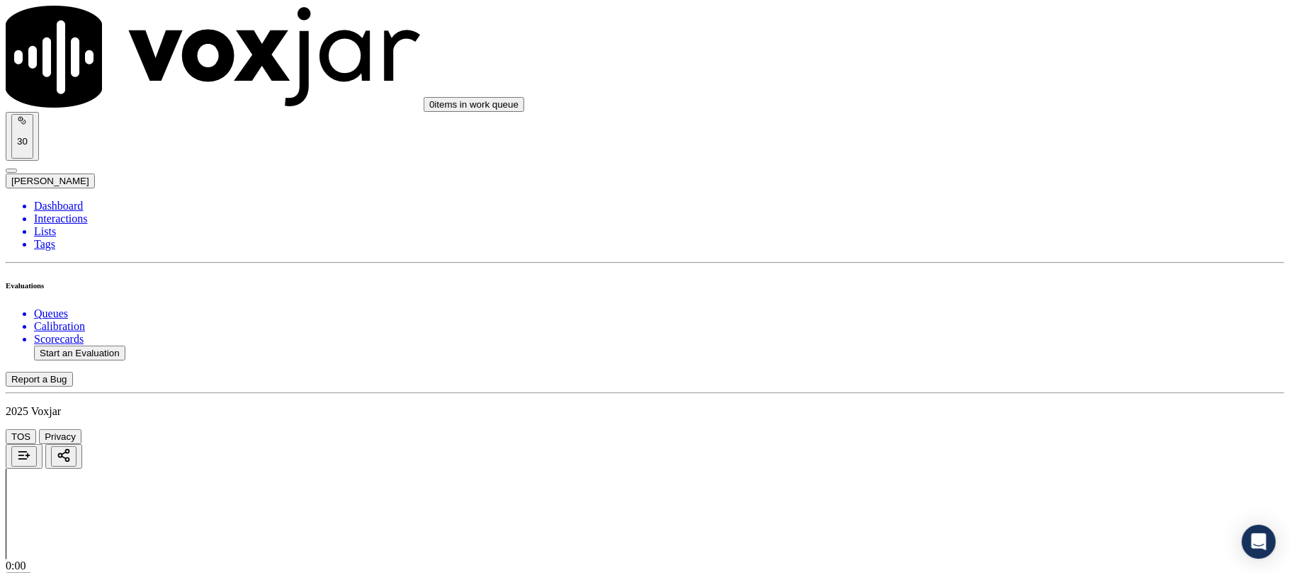
scroll to position [123, 0]
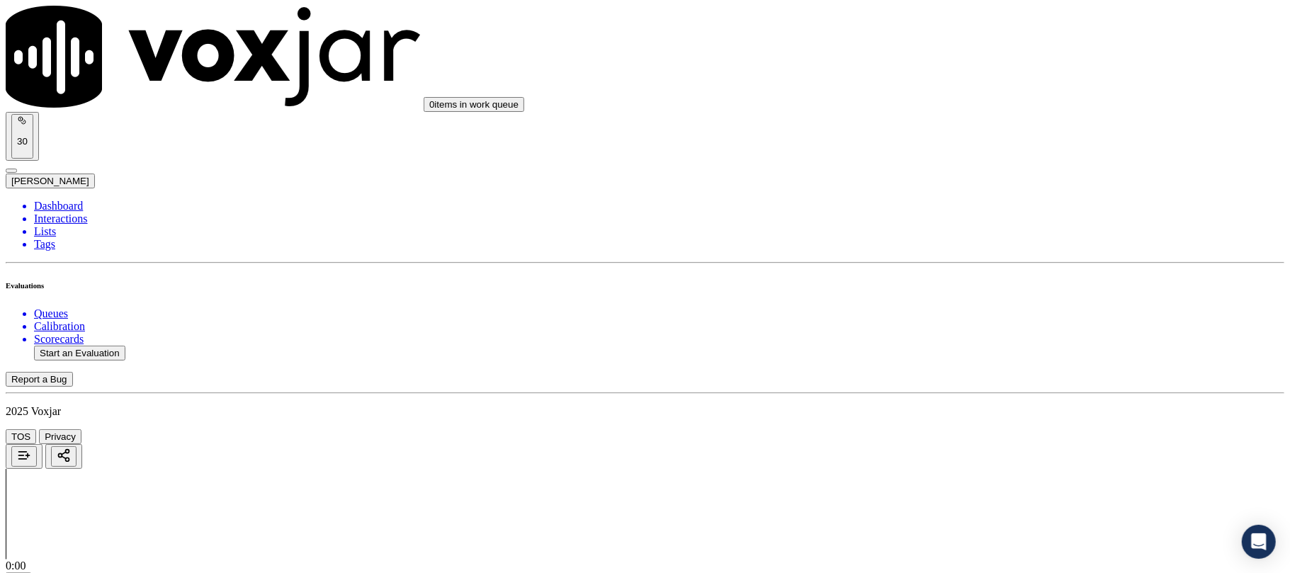
type input "5188597772"
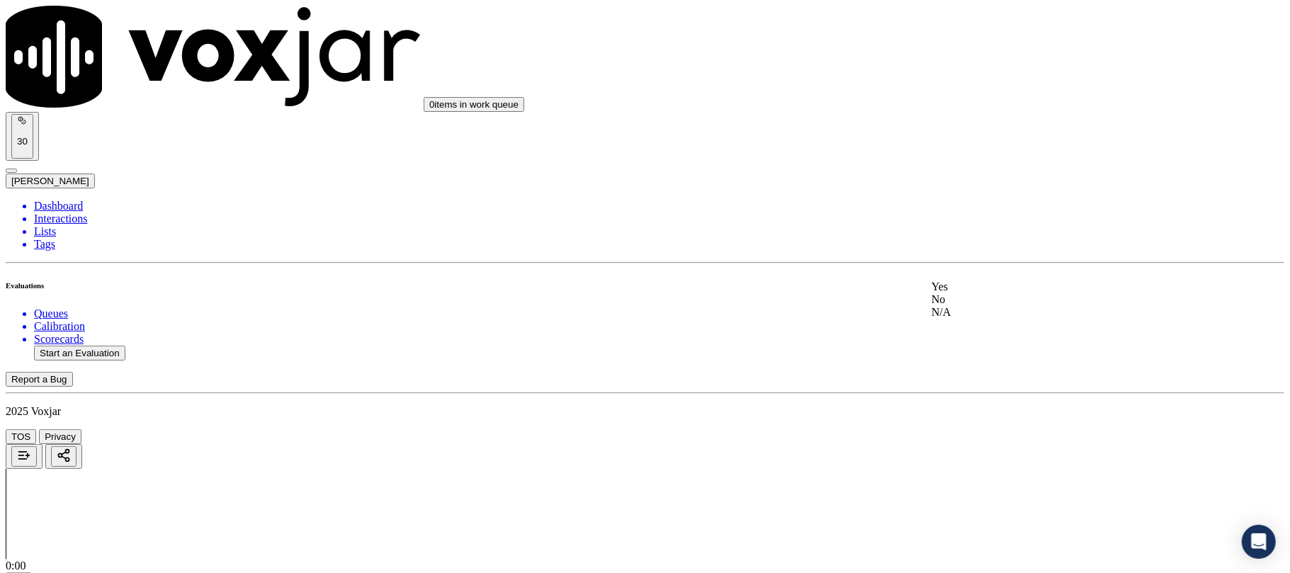
click at [988, 282] on div "Yes No N/A" at bounding box center [1072, 300] width 281 height 38
click at [995, 293] on div "Yes" at bounding box center [1072, 287] width 281 height 13
click at [989, 315] on div "Yes" at bounding box center [1072, 308] width 281 height 13
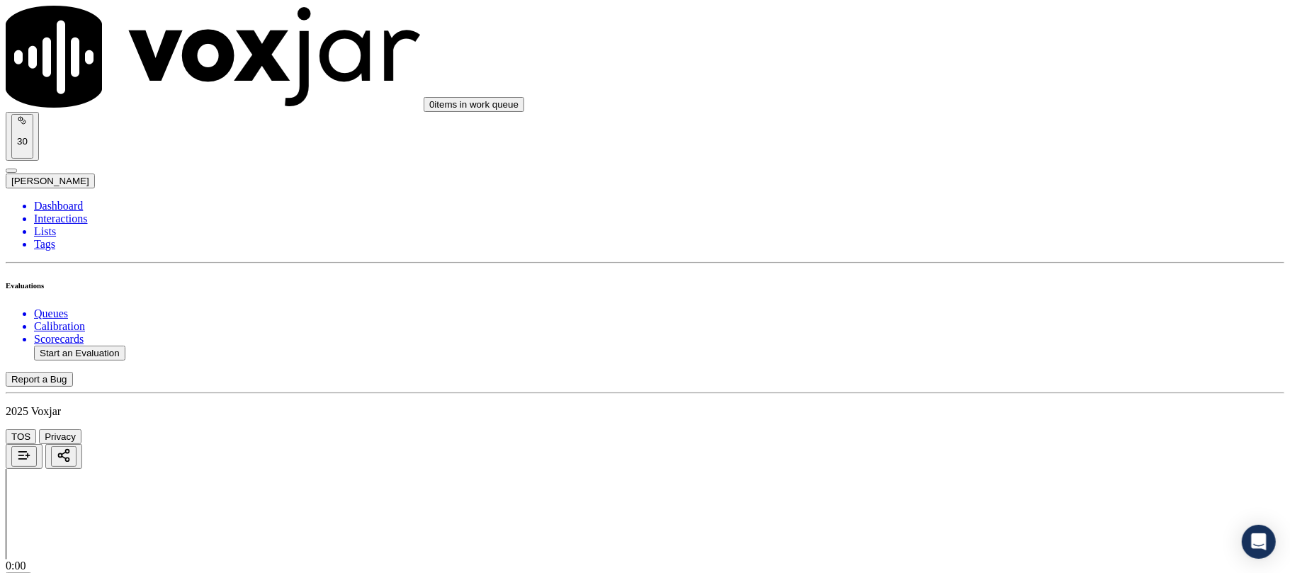
scroll to position [472, 0]
click at [974, 159] on div "Yes" at bounding box center [1072, 155] width 281 height 13
click at [979, 366] on div "N/A" at bounding box center [1072, 360] width 281 height 13
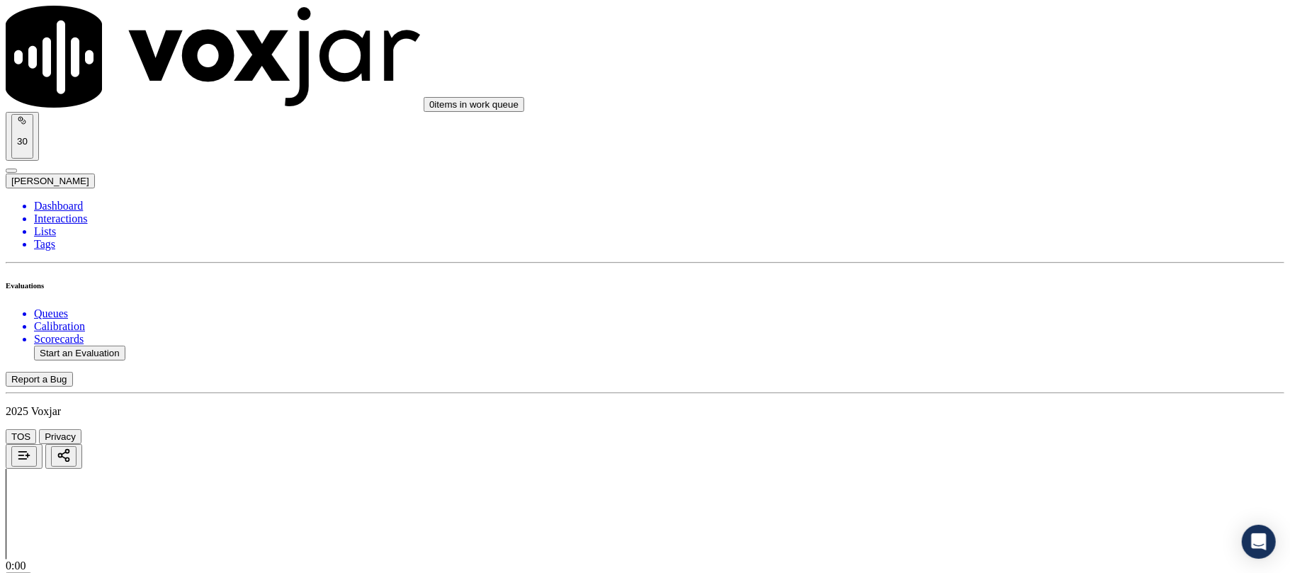
scroll to position [787, 0]
click at [993, 248] on div "N/A" at bounding box center [1072, 241] width 281 height 13
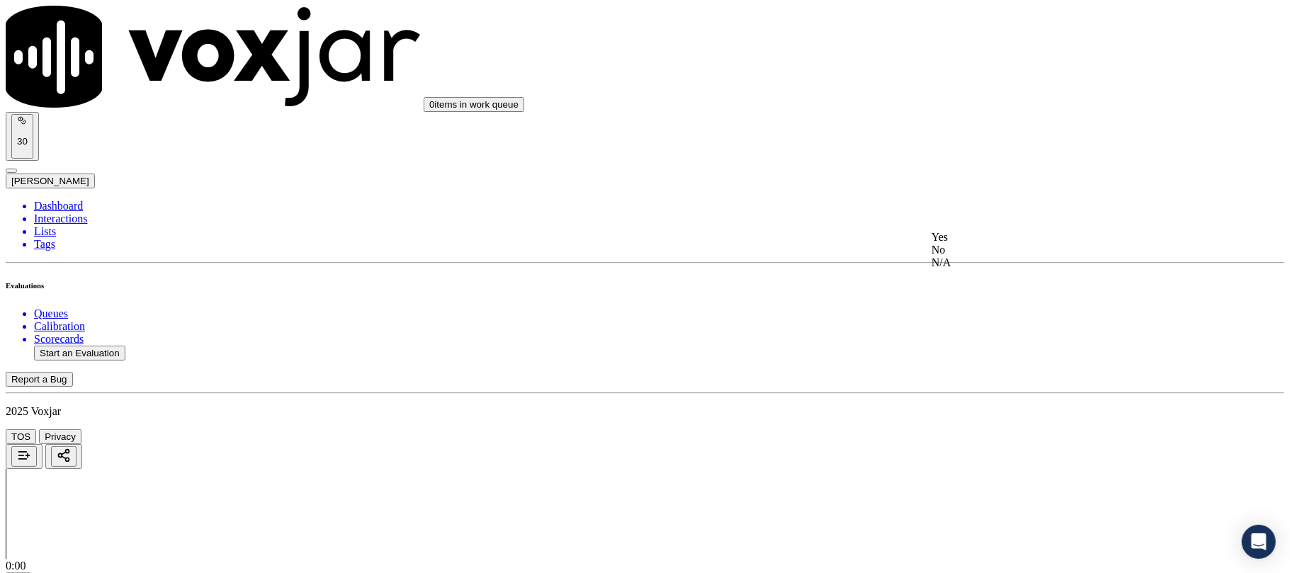
click at [968, 244] on div "Yes" at bounding box center [1072, 237] width 281 height 13
click at [953, 264] on div "Yes" at bounding box center [1072, 258] width 281 height 13
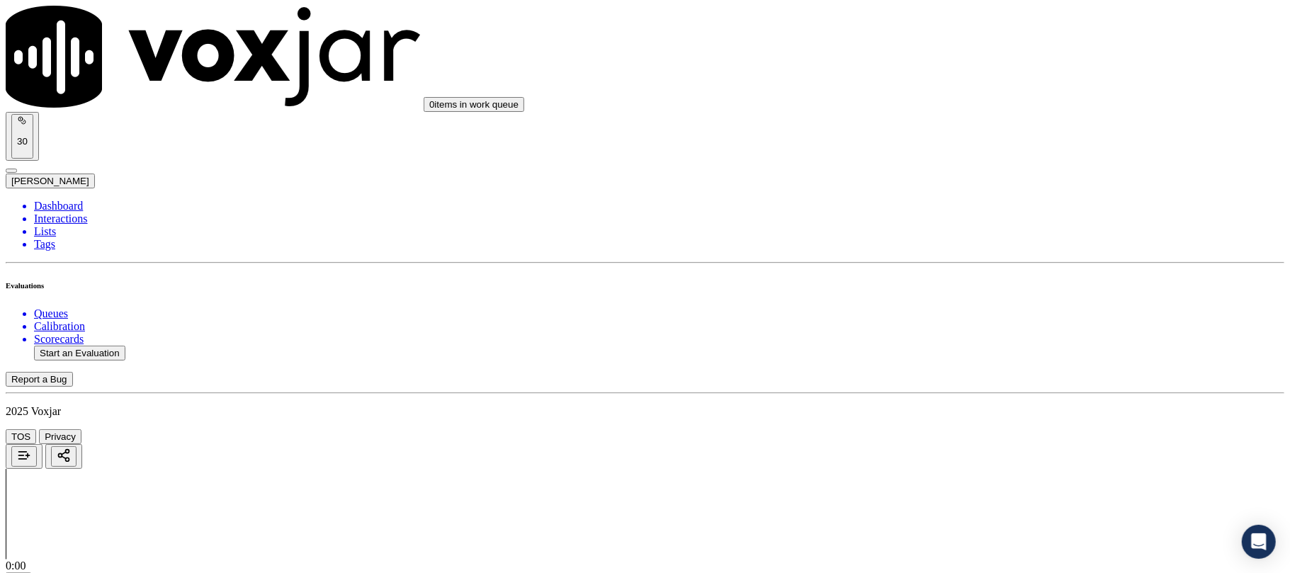
click at [955, 287] on div "Yes" at bounding box center [1072, 280] width 281 height 13
drag, startPoint x: 951, startPoint y: 412, endPoint x: 953, endPoint y: 424, distance: 12.2
click at [970, 475] on div "N/A" at bounding box center [1072, 468] width 281 height 13
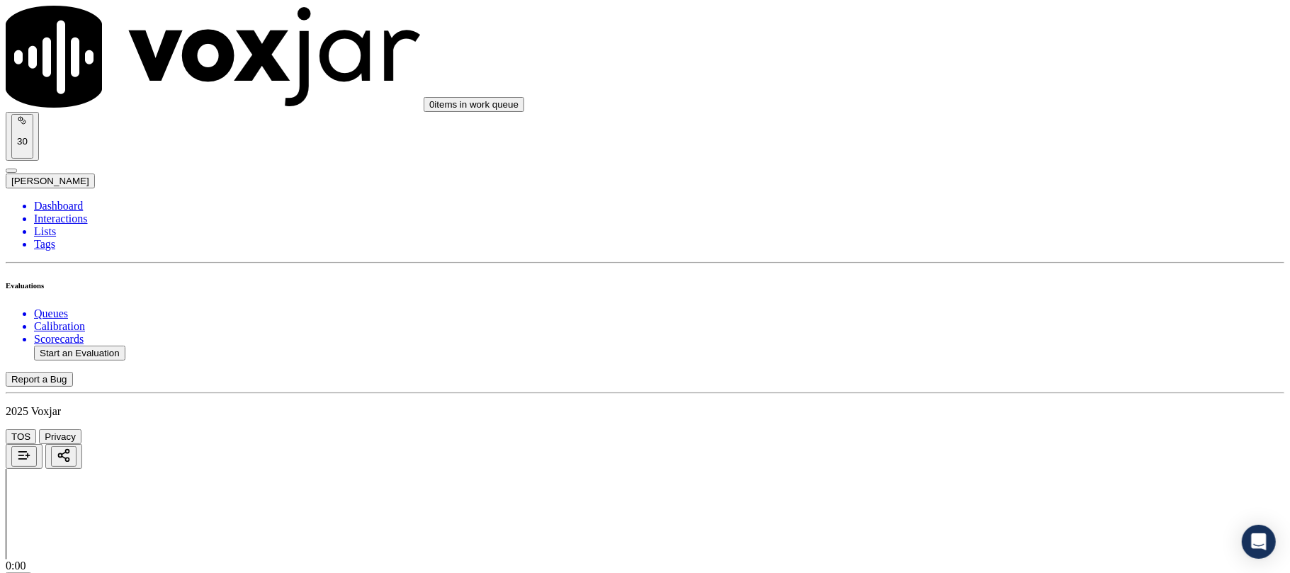
scroll to position [1575, 0]
click at [955, 318] on div "Yes No N/A" at bounding box center [1072, 336] width 281 height 38
click at [956, 330] on div "Yes" at bounding box center [1072, 323] width 281 height 13
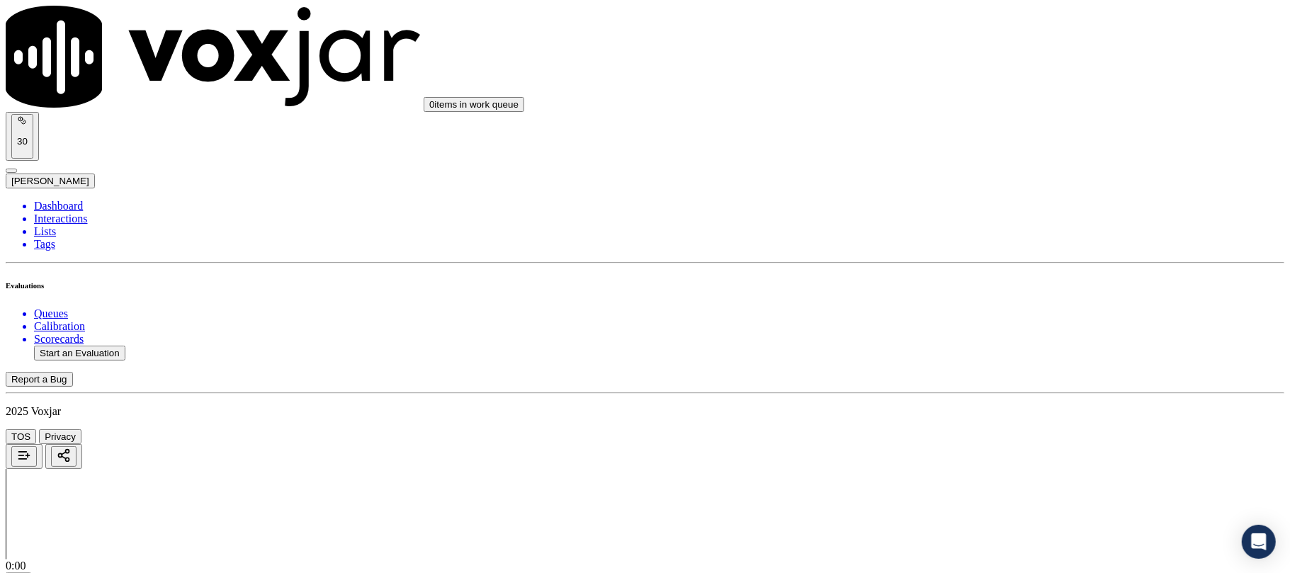
click at [981, 269] on div "Yes" at bounding box center [1072, 263] width 281 height 13
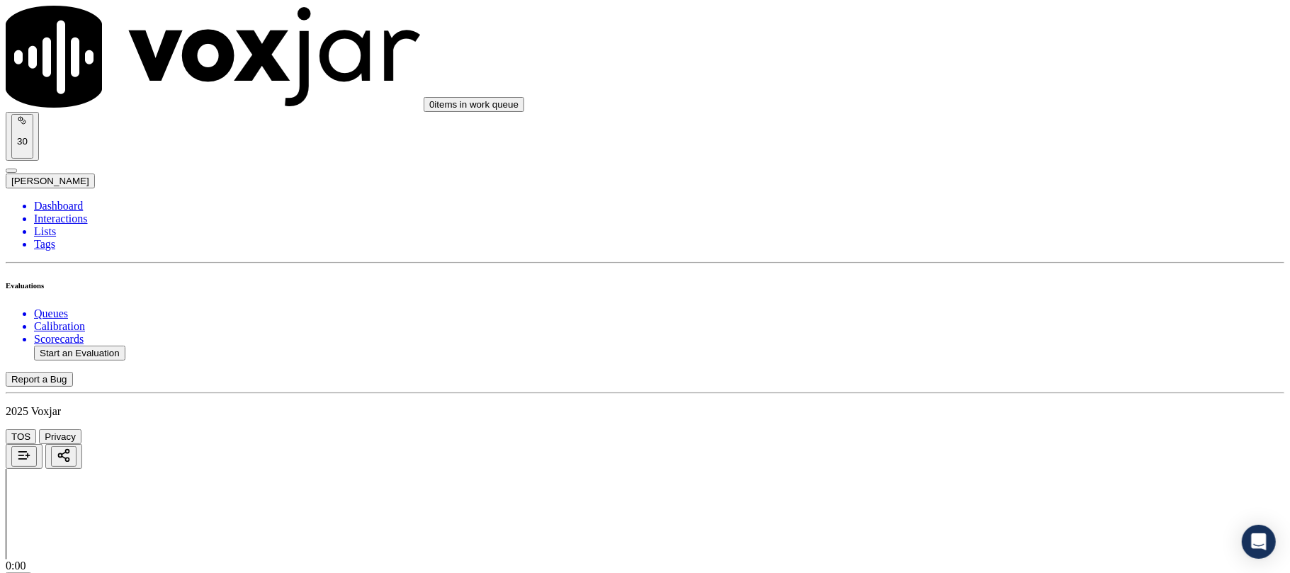
click at [985, 325] on div "Yes" at bounding box center [1072, 318] width 281 height 13
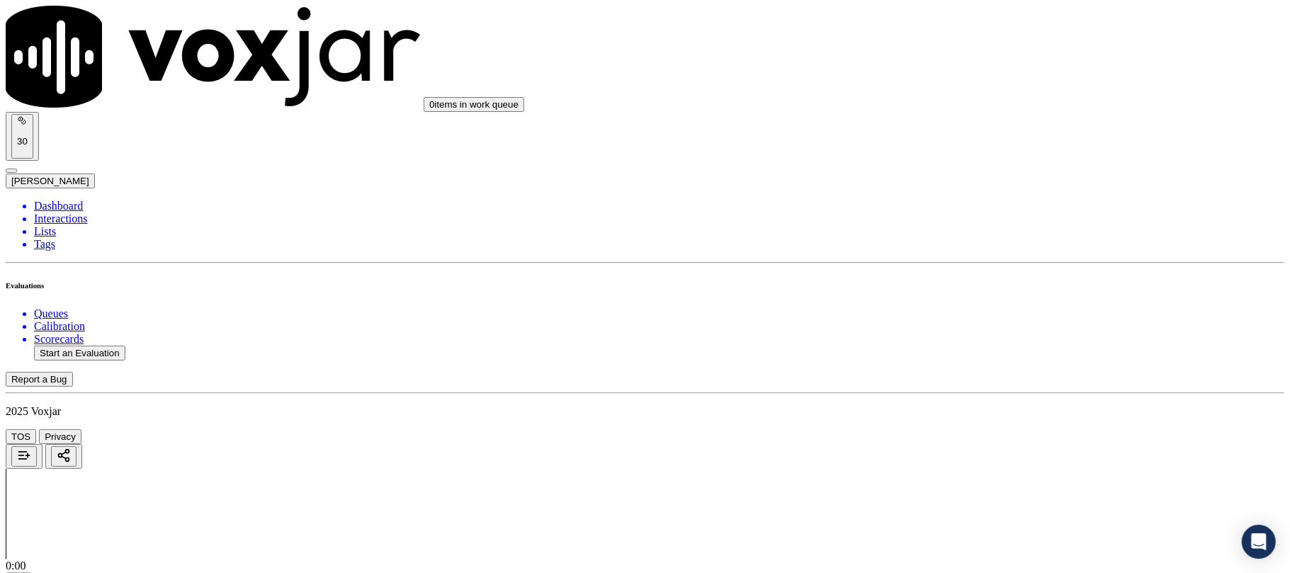
click at [967, 330] on div "Yes" at bounding box center [1072, 323] width 281 height 13
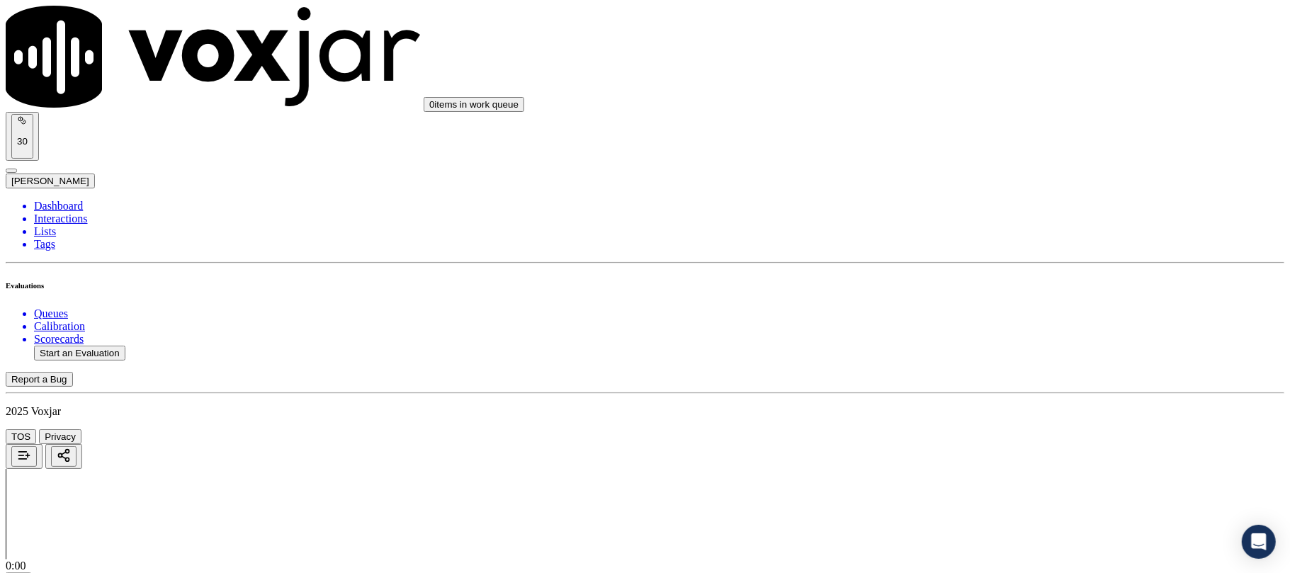
click at [932, 332] on span at bounding box center [932, 327] width 0 height 12
click at [970, 181] on div "Yes" at bounding box center [1072, 175] width 281 height 13
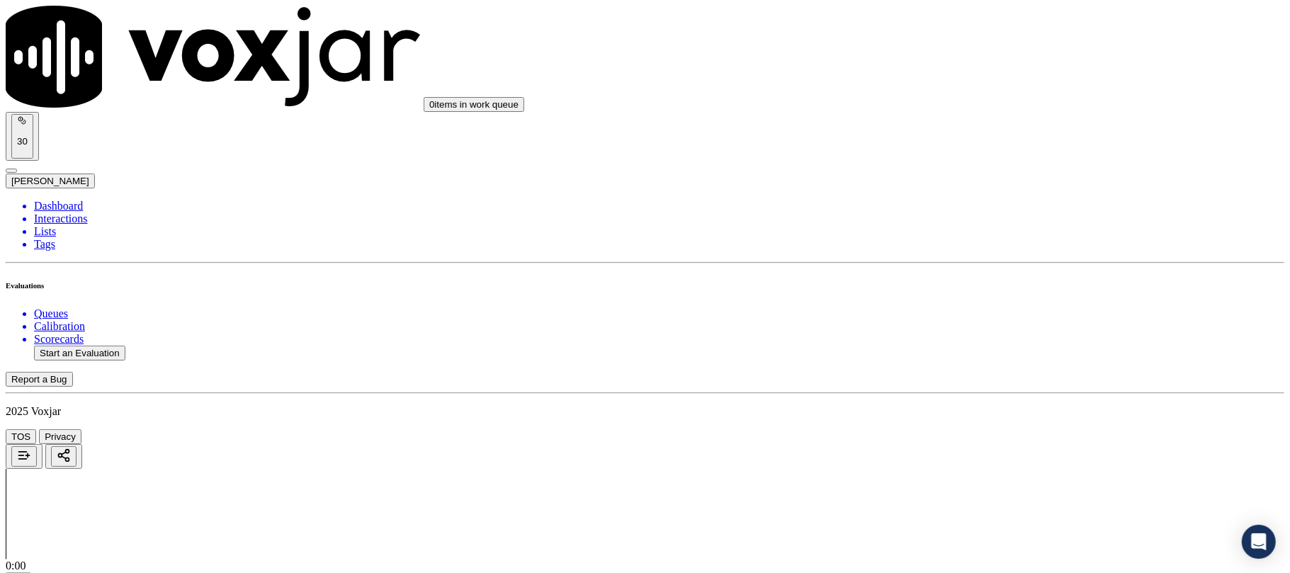
scroll to position [2835, 0]
click at [984, 203] on div "Yes" at bounding box center [1072, 196] width 281 height 13
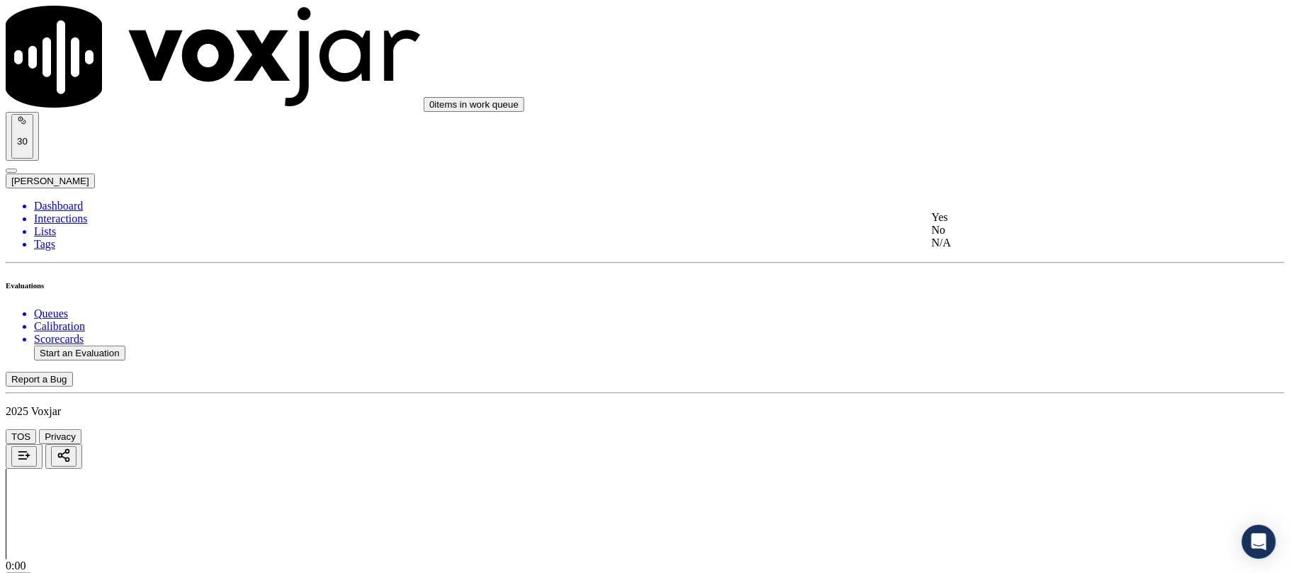
click at [968, 224] on div "Yes" at bounding box center [1072, 217] width 281 height 13
click at [978, 244] on div "Yes" at bounding box center [1072, 239] width 281 height 13
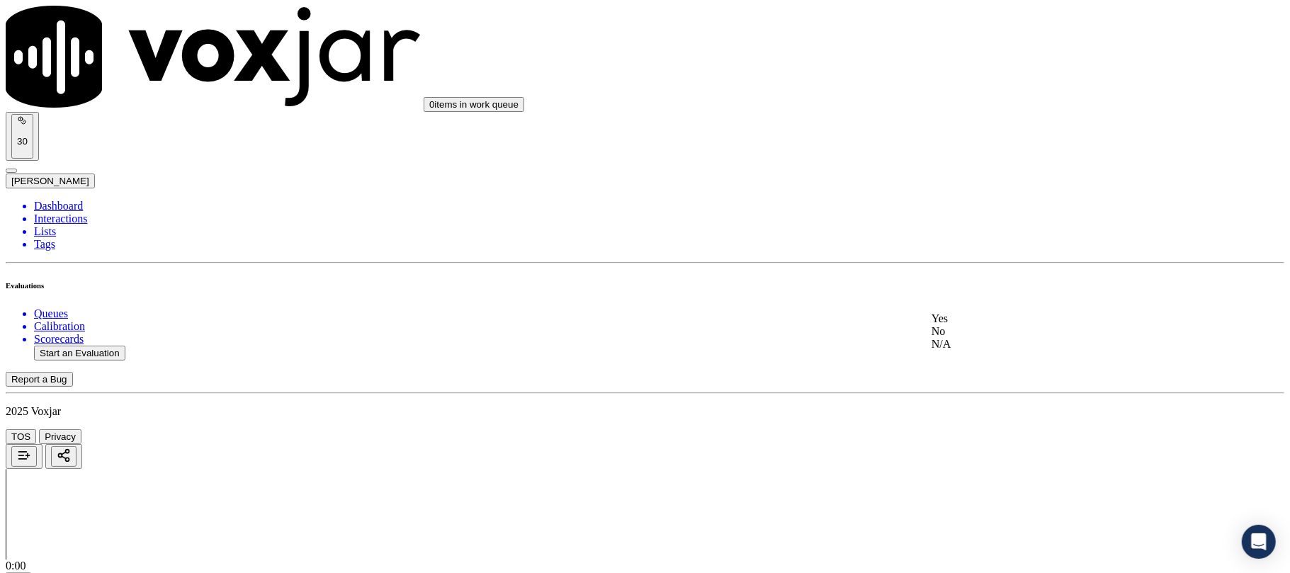
click at [970, 323] on div "Yes" at bounding box center [1072, 319] width 281 height 13
drag, startPoint x: 990, startPoint y: 199, endPoint x: 990, endPoint y: 210, distance: 11.3
click at [982, 233] on div "Yes" at bounding box center [1072, 226] width 281 height 13
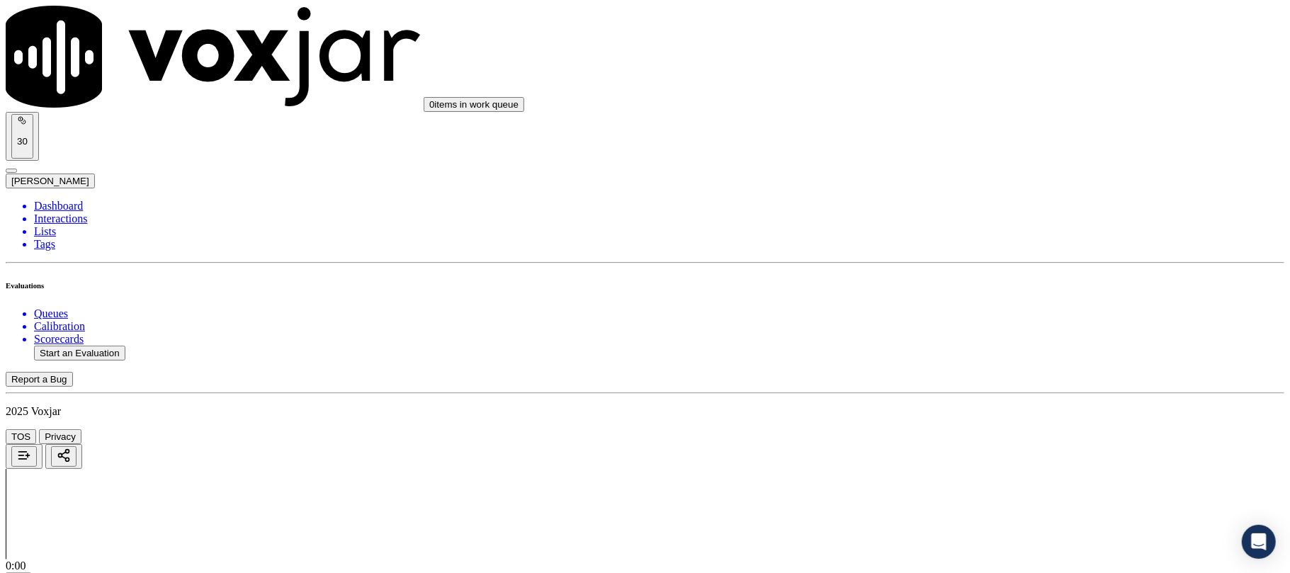
click at [960, 406] on div "Yes" at bounding box center [1072, 406] width 281 height 13
click at [74, 346] on button "Start an Evaluation" at bounding box center [79, 353] width 91 height 15
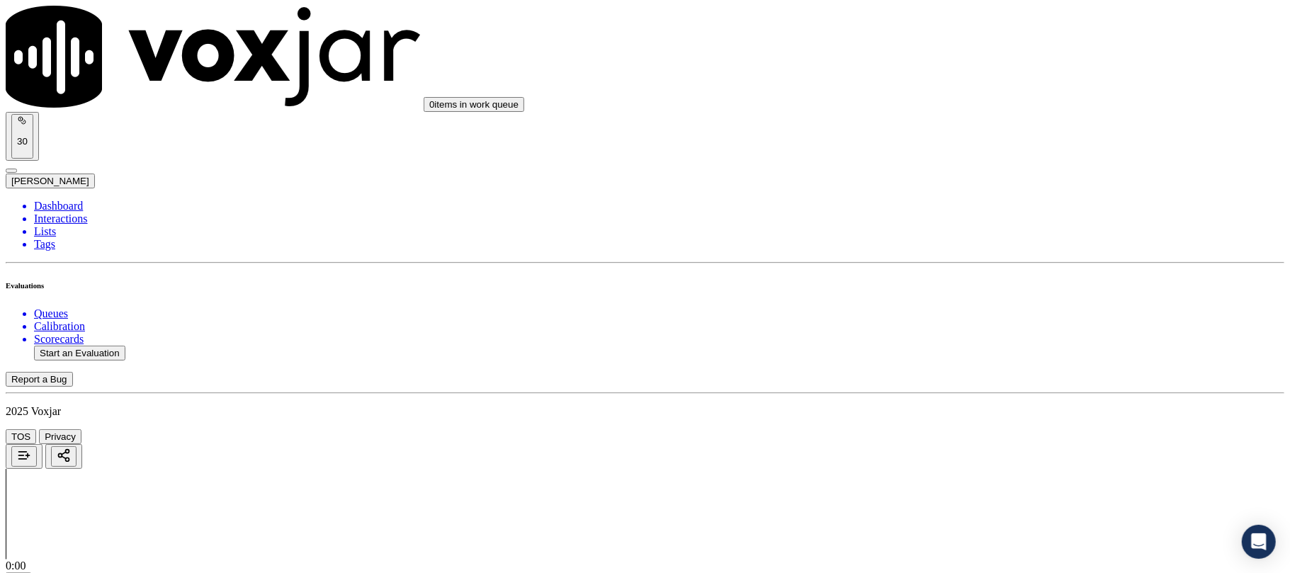
paste input "5083449461"
type input "5083449461"
type input "2025-09-08T23:46"
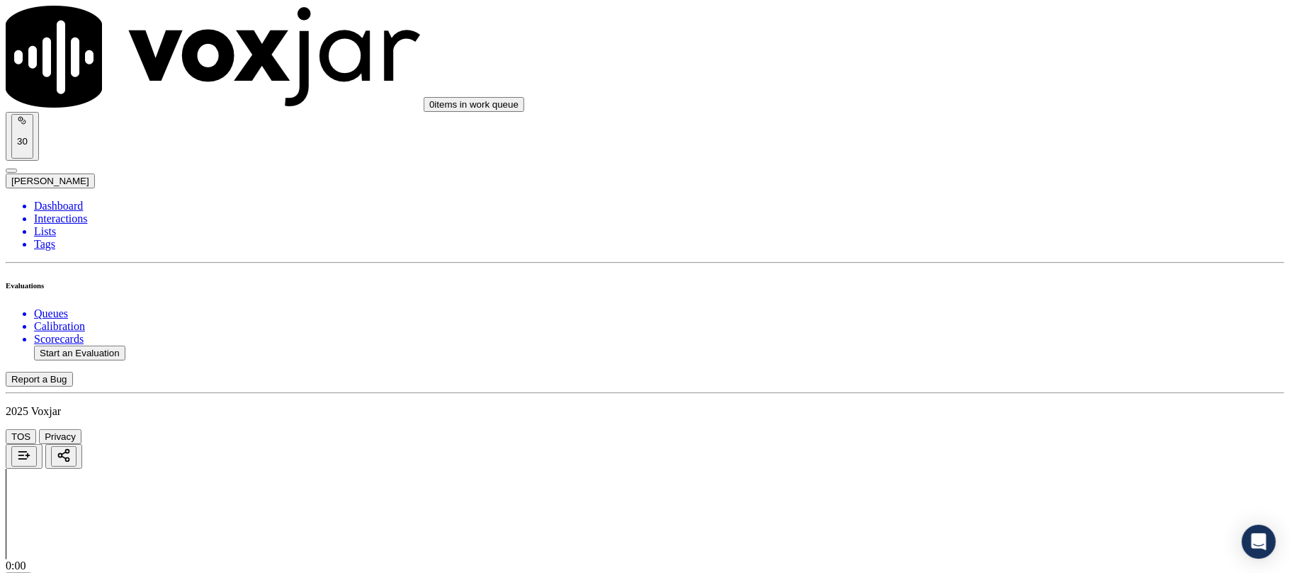
type input "LUISA"
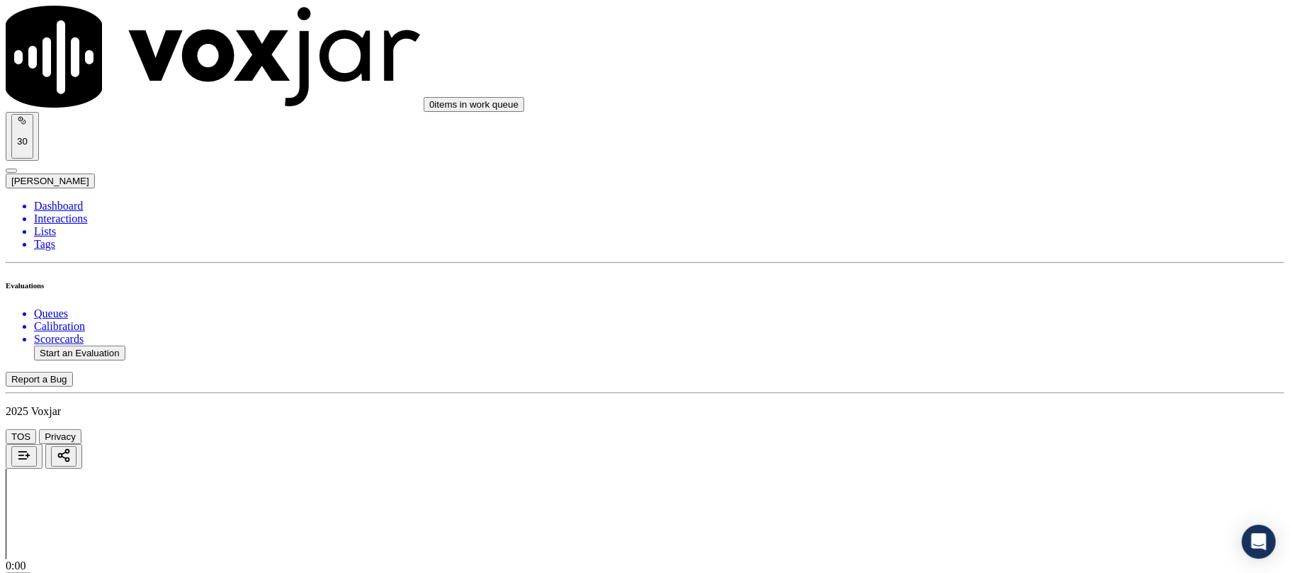
type input "5083449461"
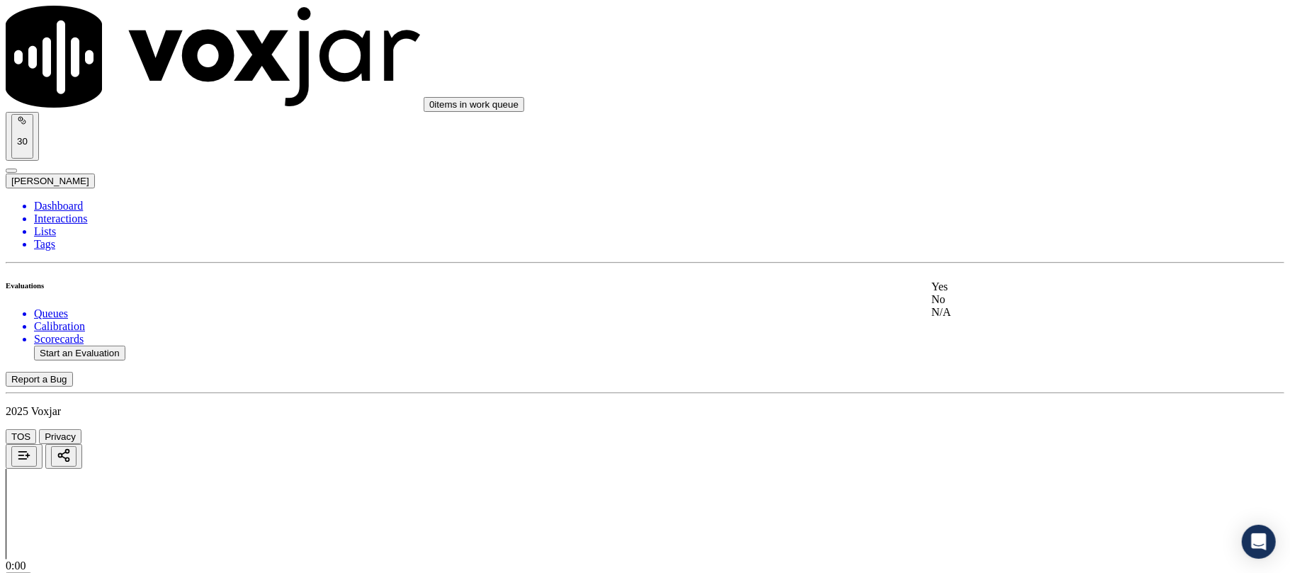
click at [979, 293] on div "Yes" at bounding box center [1072, 287] width 281 height 13
click at [974, 312] on div "Yes" at bounding box center [1072, 308] width 281 height 13
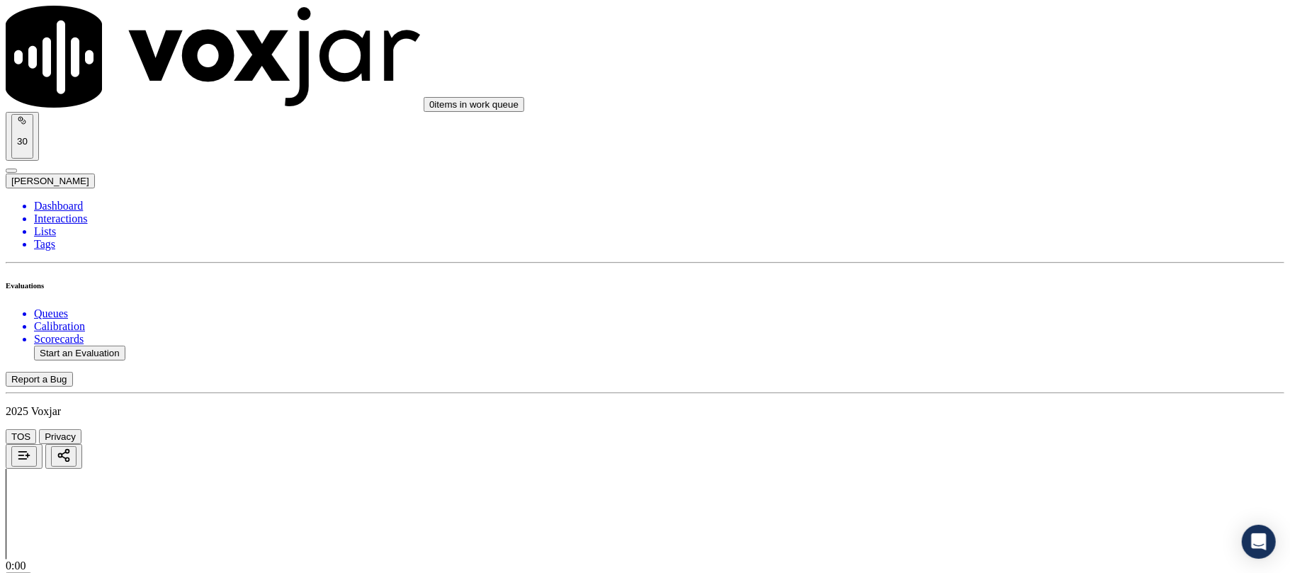
click at [982, 320] on div "Yes" at bounding box center [1072, 313] width 281 height 13
drag, startPoint x: 989, startPoint y: 307, endPoint x: 988, endPoint y: 321, distance: 14.2
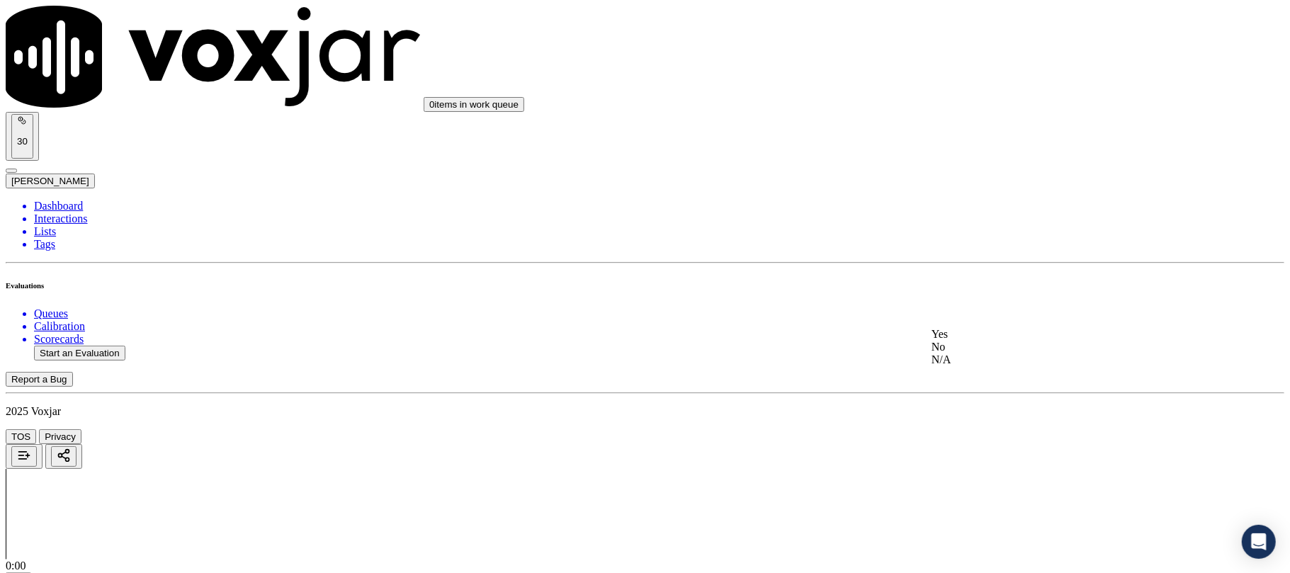
click at [993, 366] on div "N/A" at bounding box center [1072, 360] width 281 height 13
click at [976, 405] on div "N/A" at bounding box center [1072, 398] width 281 height 13
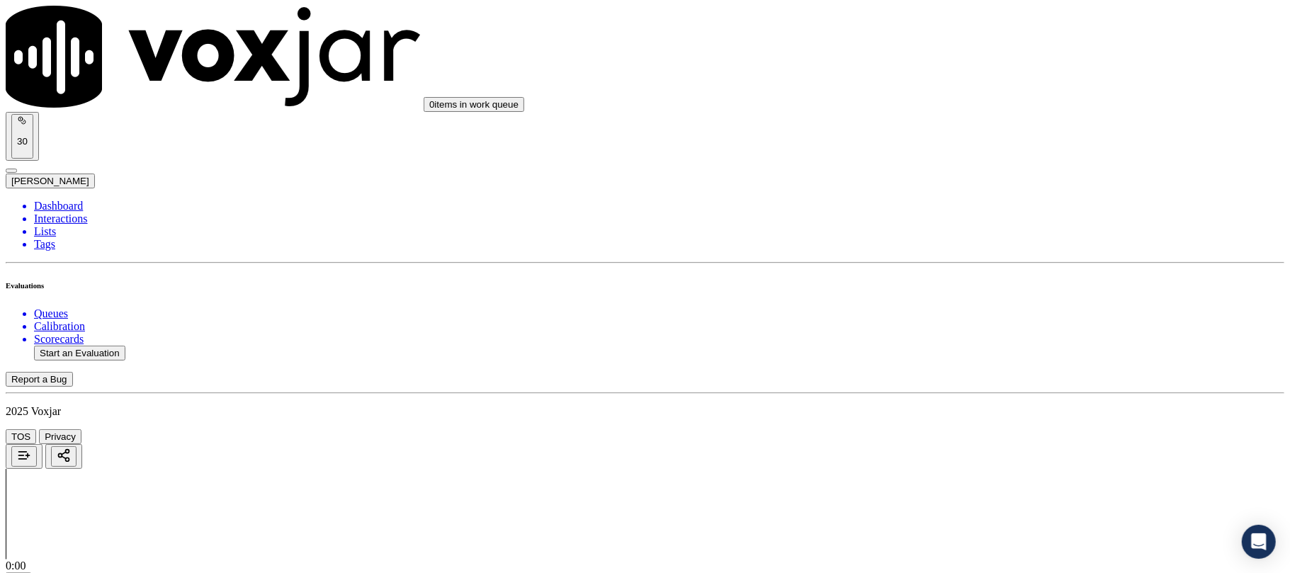
click at [970, 398] on div "Yes" at bounding box center [1072, 394] width 281 height 13
click at [987, 417] on div "Yes" at bounding box center [1072, 416] width 281 height 13
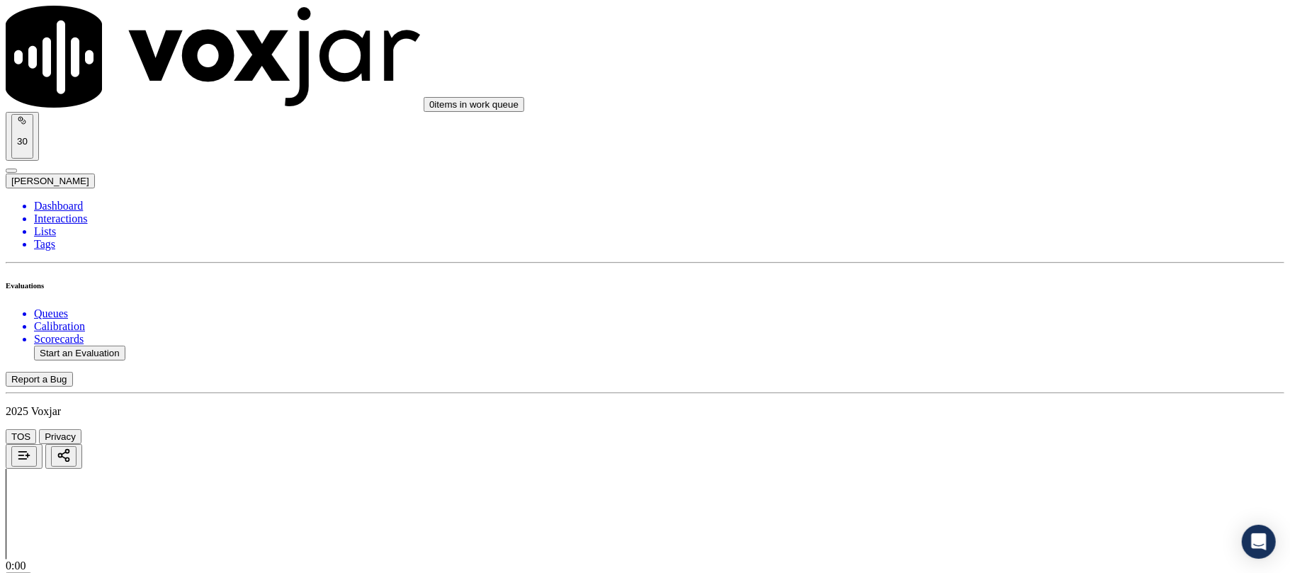
scroll to position [1103, 0]
click at [975, 444] on div "Yes" at bounding box center [1072, 437] width 281 height 13
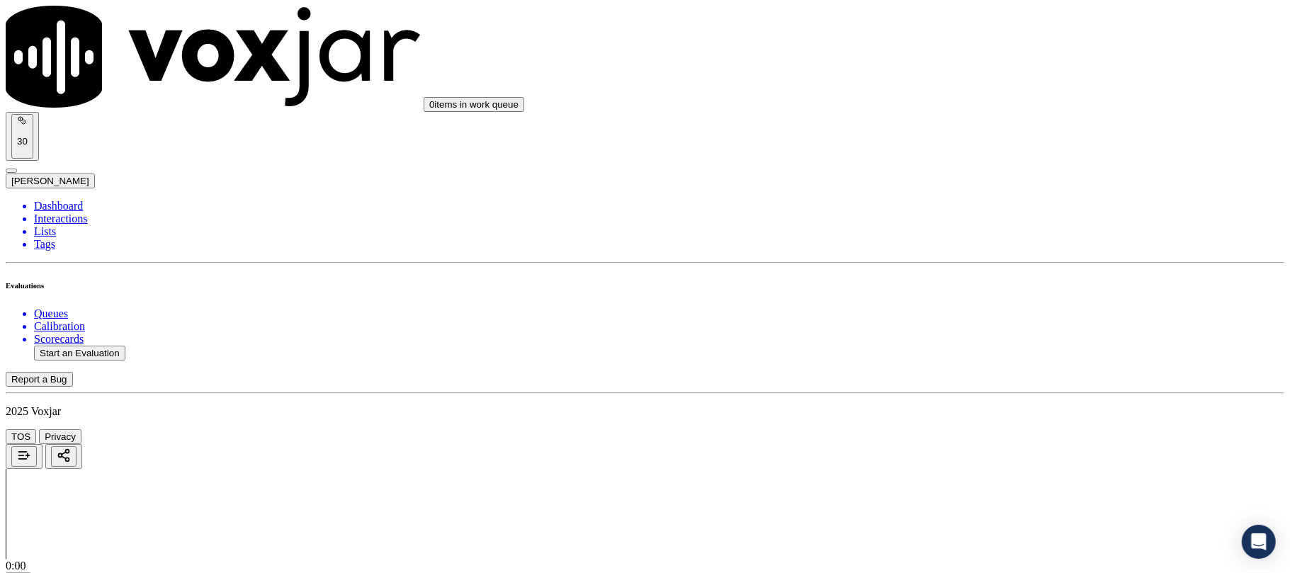
scroll to position [1417, 0]
click at [992, 317] on div "N/A" at bounding box center [1072, 310] width 281 height 13
drag, startPoint x: 1012, startPoint y: 459, endPoint x: 1005, endPoint y: 466, distance: 10.0
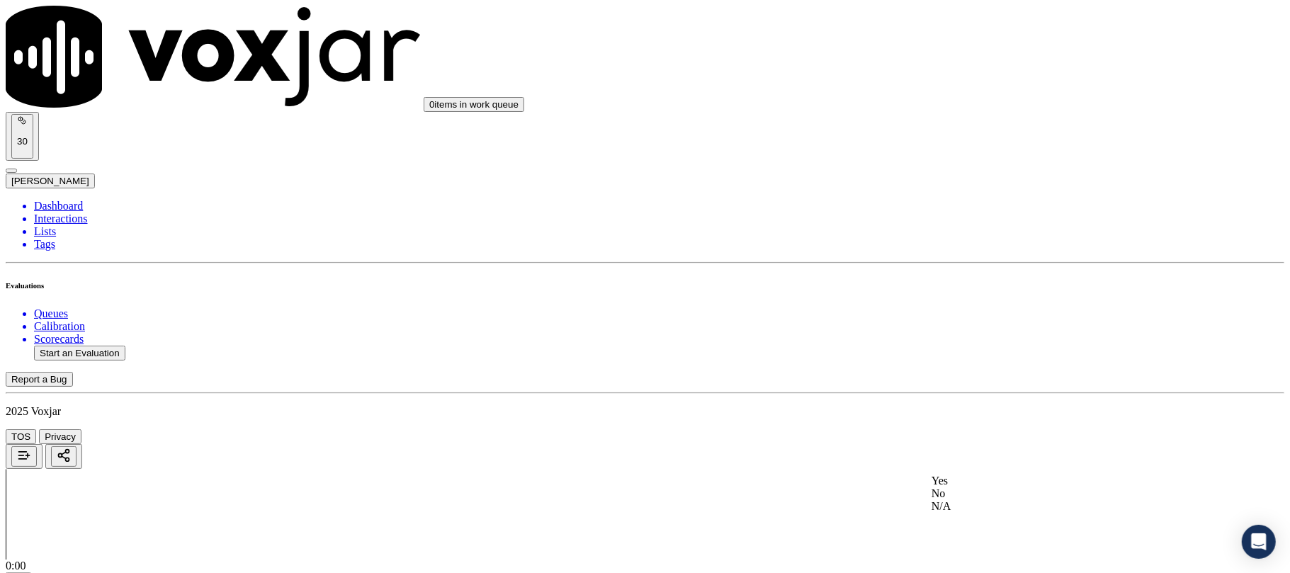
click at [982, 480] on div "Yes" at bounding box center [1072, 481] width 281 height 13
click at [991, 426] on div "Yes" at bounding box center [1072, 420] width 281 height 13
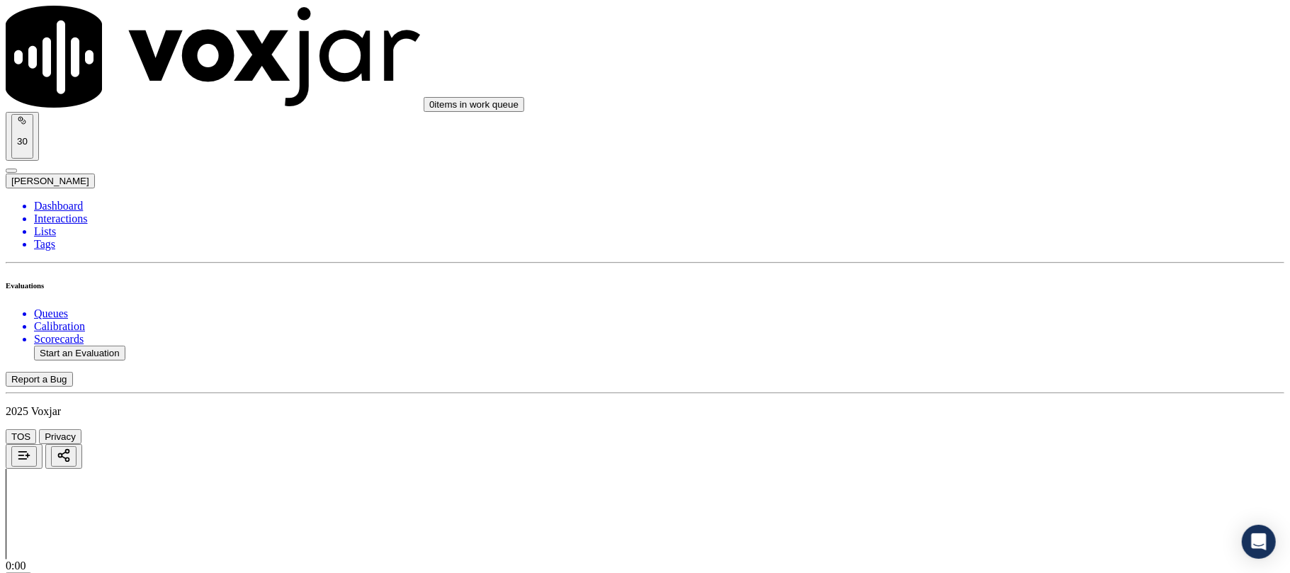
click at [973, 482] on div "Yes" at bounding box center [1072, 475] width 281 height 13
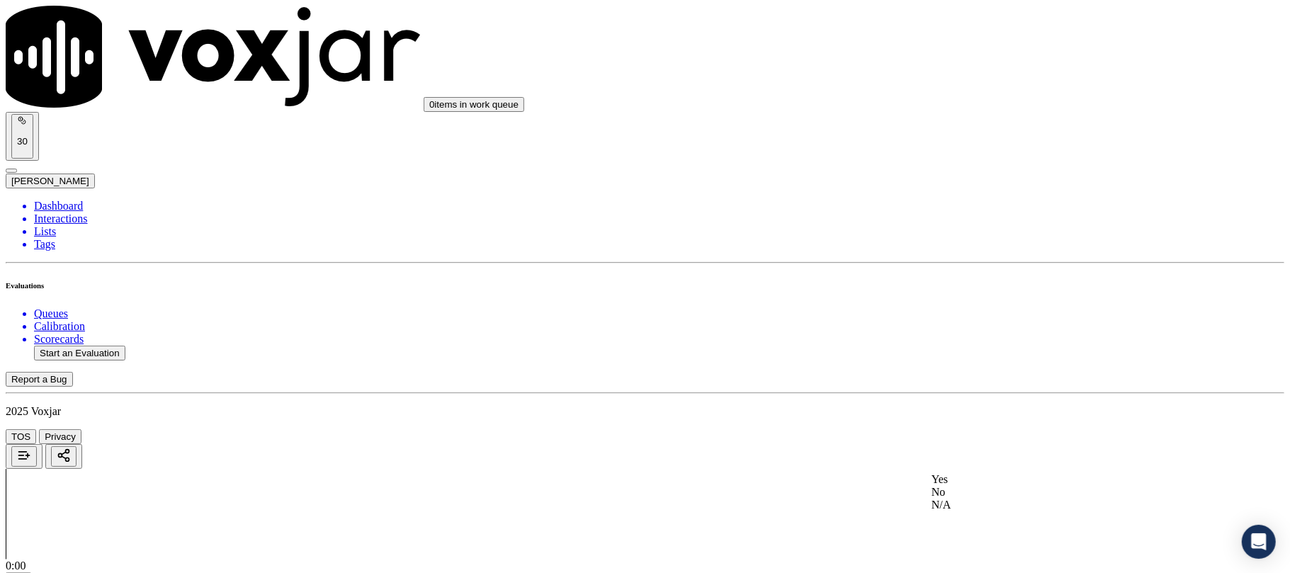
click at [984, 483] on div "Yes" at bounding box center [1072, 479] width 281 height 13
click at [978, 492] on div "Yes" at bounding box center [1072, 485] width 281 height 13
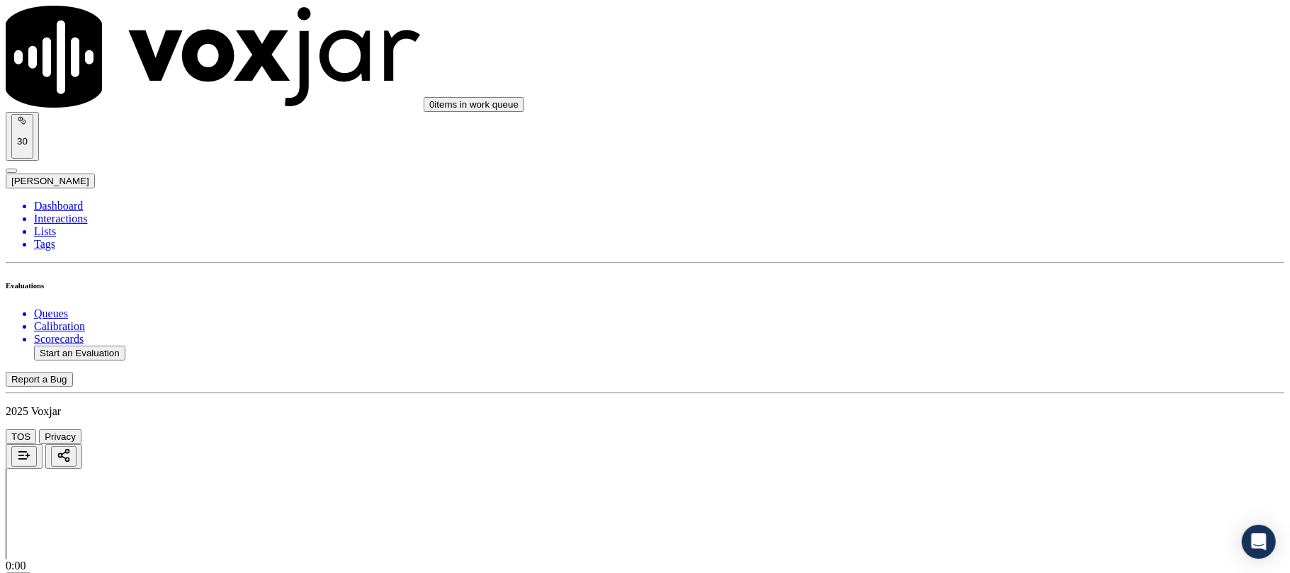
click at [982, 494] on div "Yes" at bounding box center [1072, 489] width 281 height 13
click at [984, 407] on div "Yes" at bounding box center [1072, 401] width 281 height 13
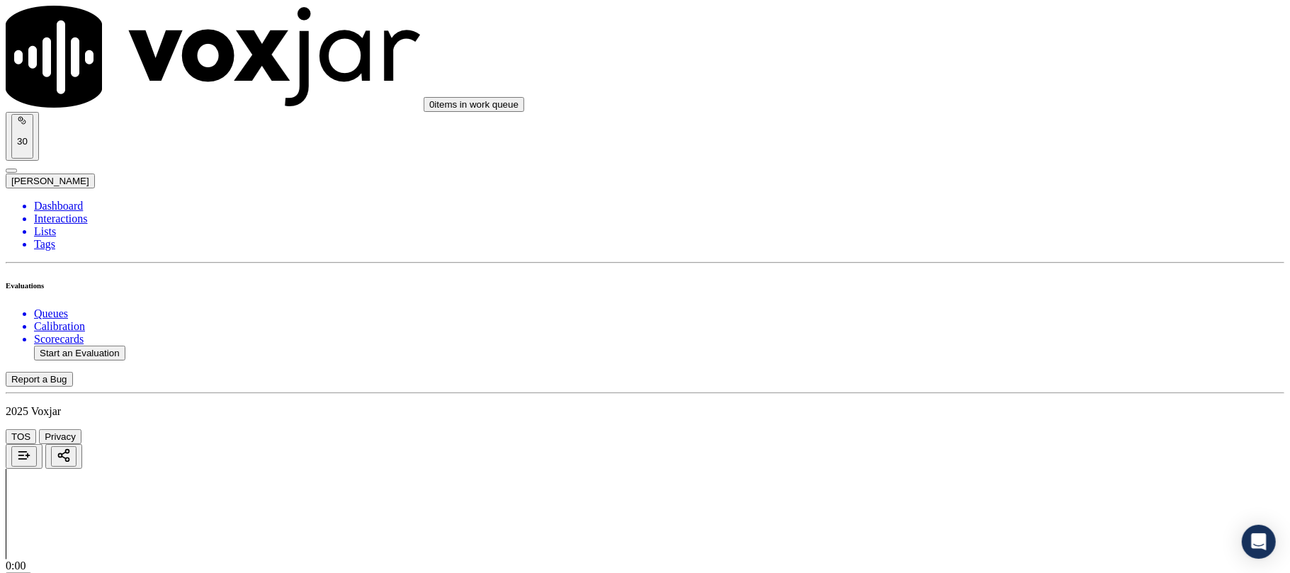
scroll to position [2835, 0]
click at [967, 381] on div "Yes" at bounding box center [1072, 375] width 281 height 13
click at [973, 401] on div "Yes" at bounding box center [1072, 396] width 281 height 13
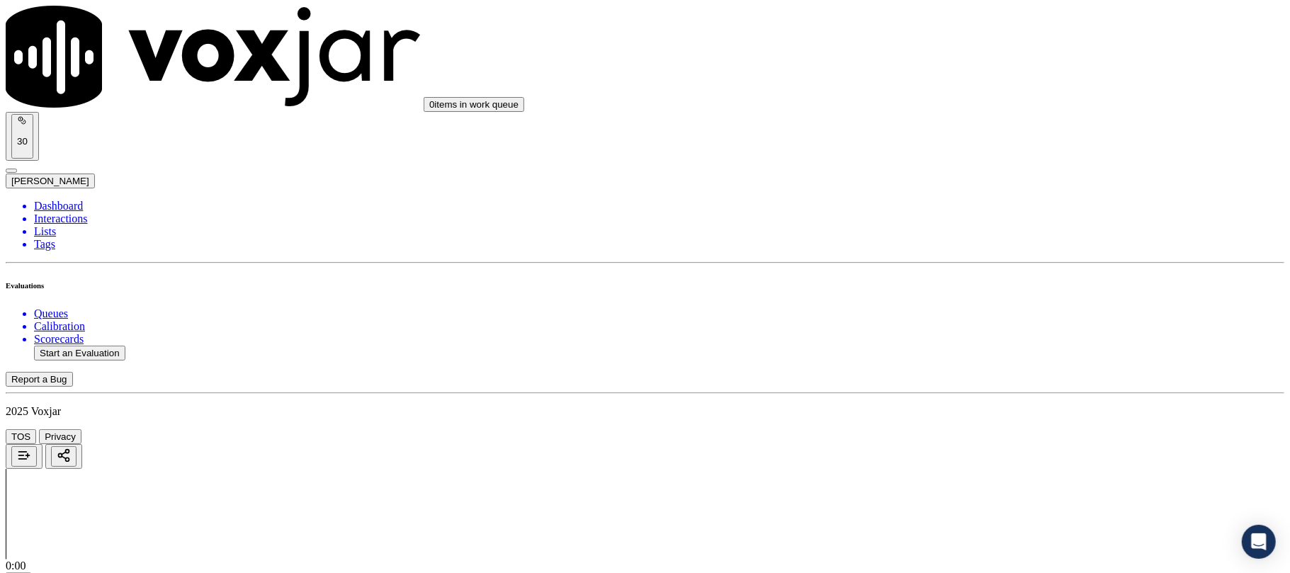
scroll to position [3149, 0]
click at [975, 480] on div "Yes" at bounding box center [1072, 477] width 281 height 13
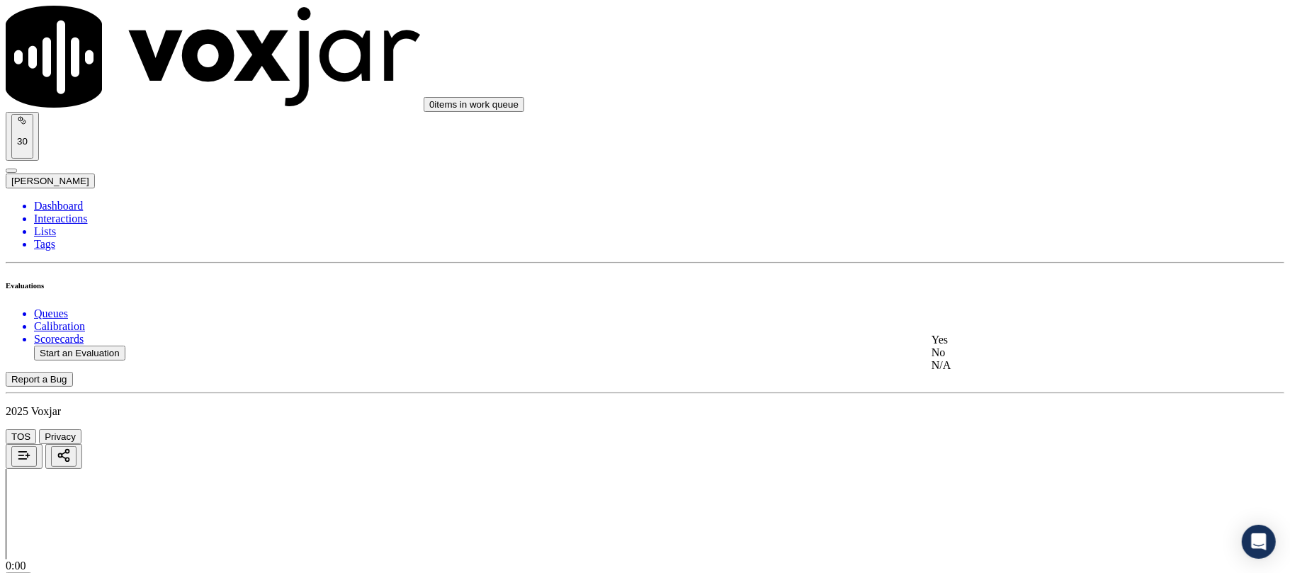
click at [984, 347] on div "Yes" at bounding box center [1072, 340] width 281 height 13
click at [979, 412] on div "Yes" at bounding box center [1072, 406] width 281 height 13
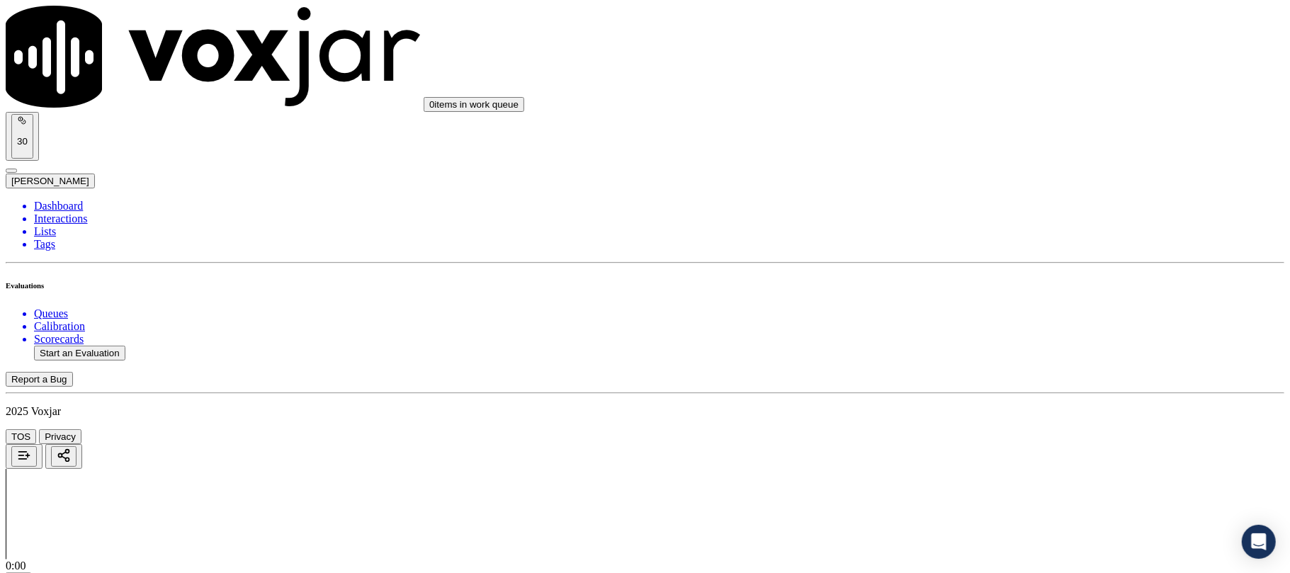
click at [108, 346] on button "Start an Evaluation" at bounding box center [79, 353] width 91 height 15
paste input "5082154130"
type input "5082154130"
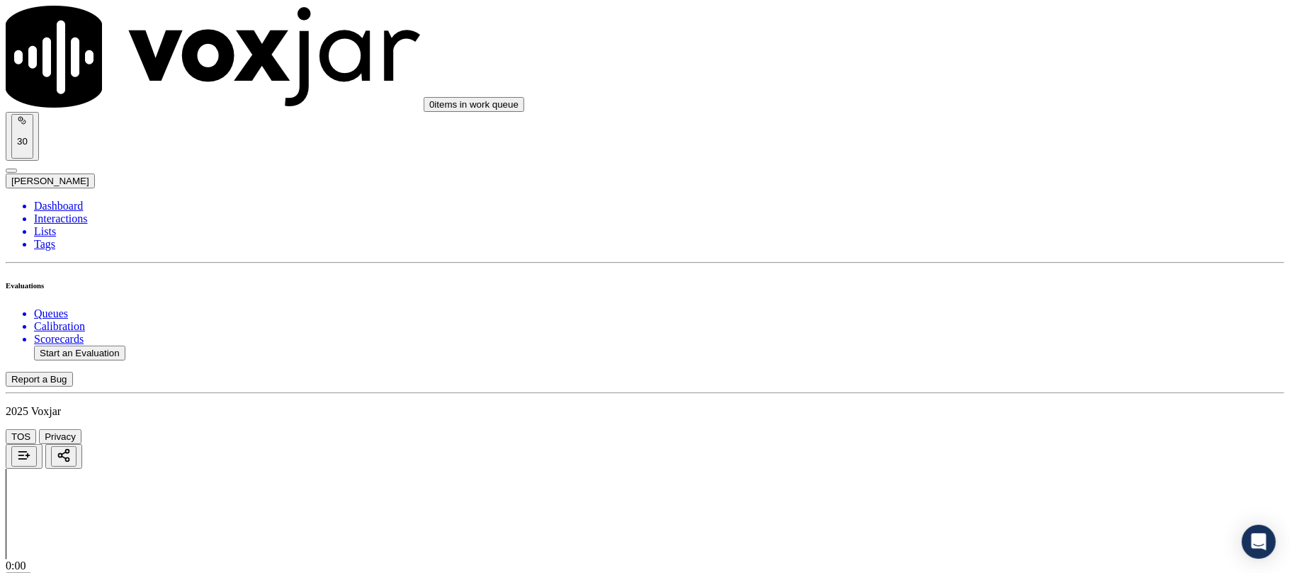
type input "2025-09-08T23:49"
type input "Miche"
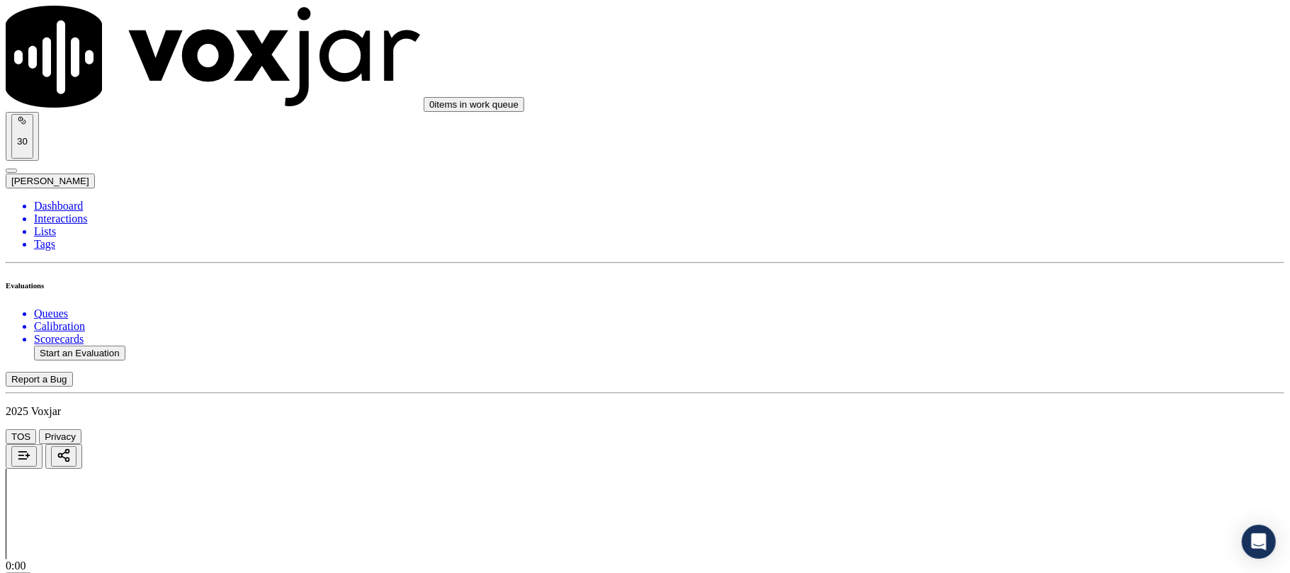
type input "5082154130"
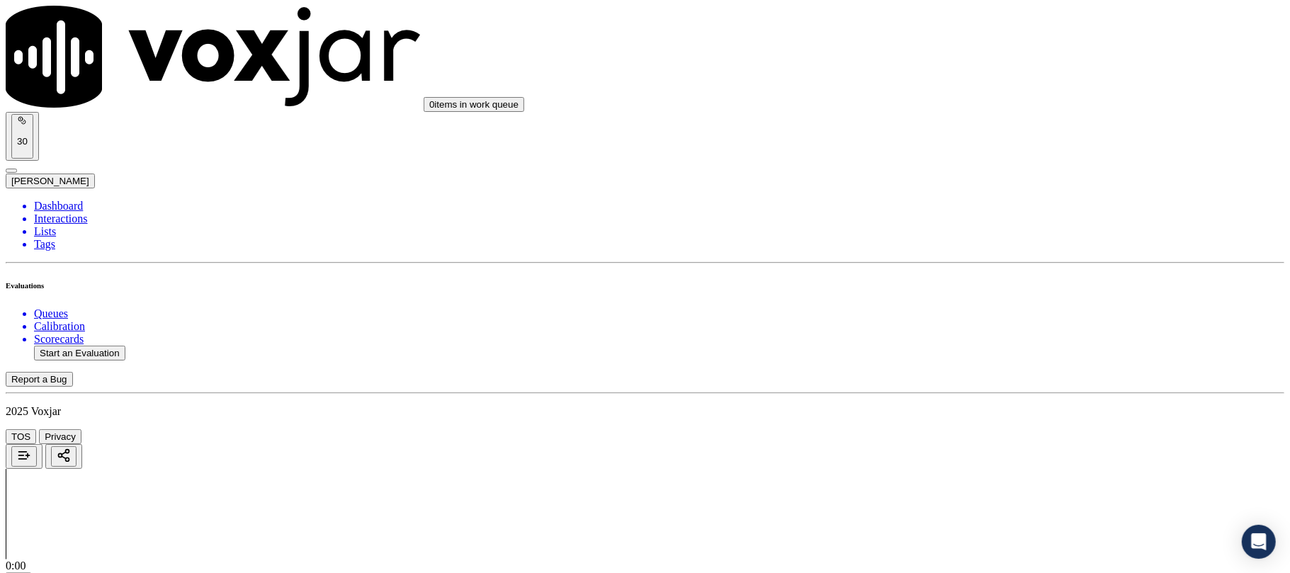
click at [979, 289] on div "Yes" at bounding box center [1072, 287] width 281 height 13
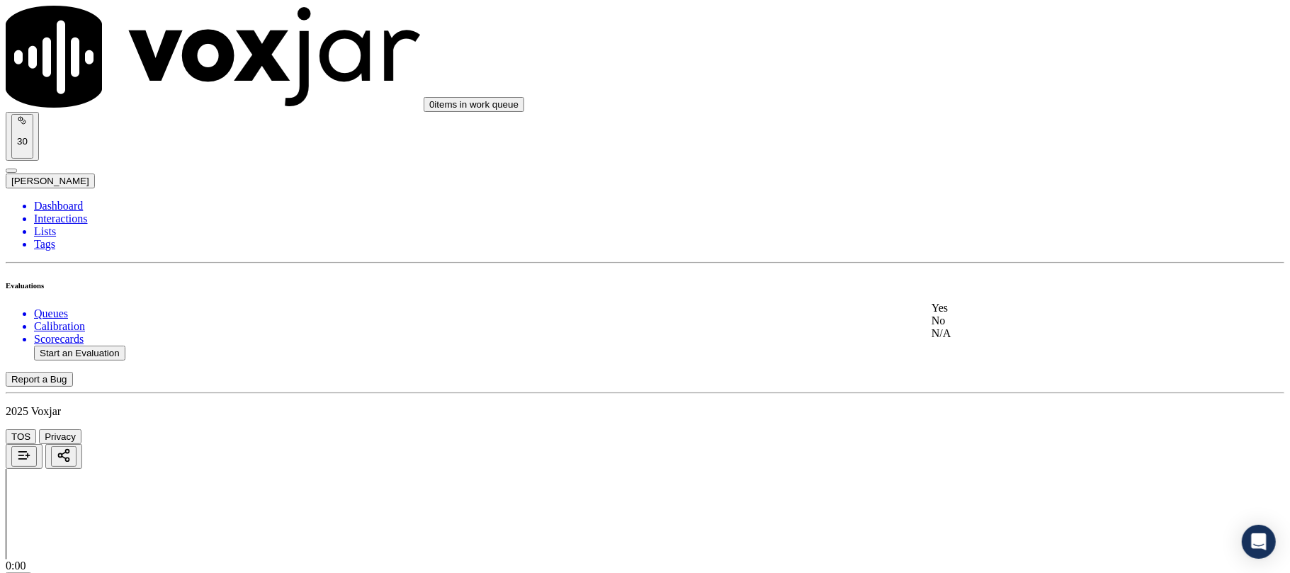
click at [972, 315] on div "Yes" at bounding box center [1072, 308] width 281 height 13
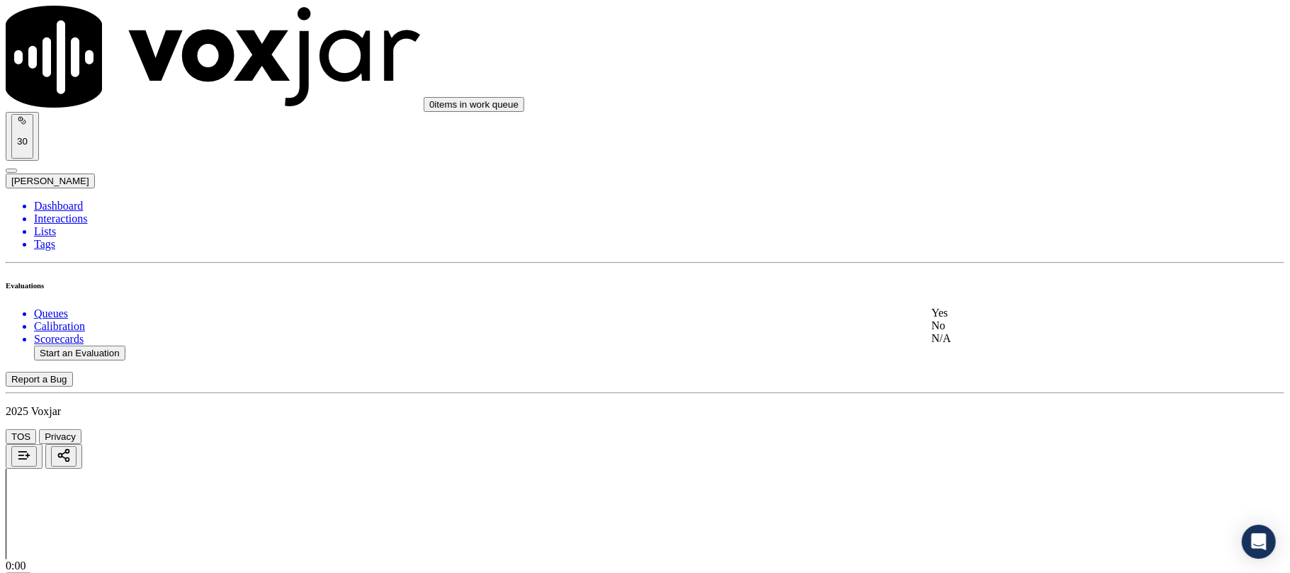
click at [982, 320] on div "Yes" at bounding box center [1072, 313] width 281 height 13
click at [978, 366] on div "N/A" at bounding box center [1072, 360] width 281 height 13
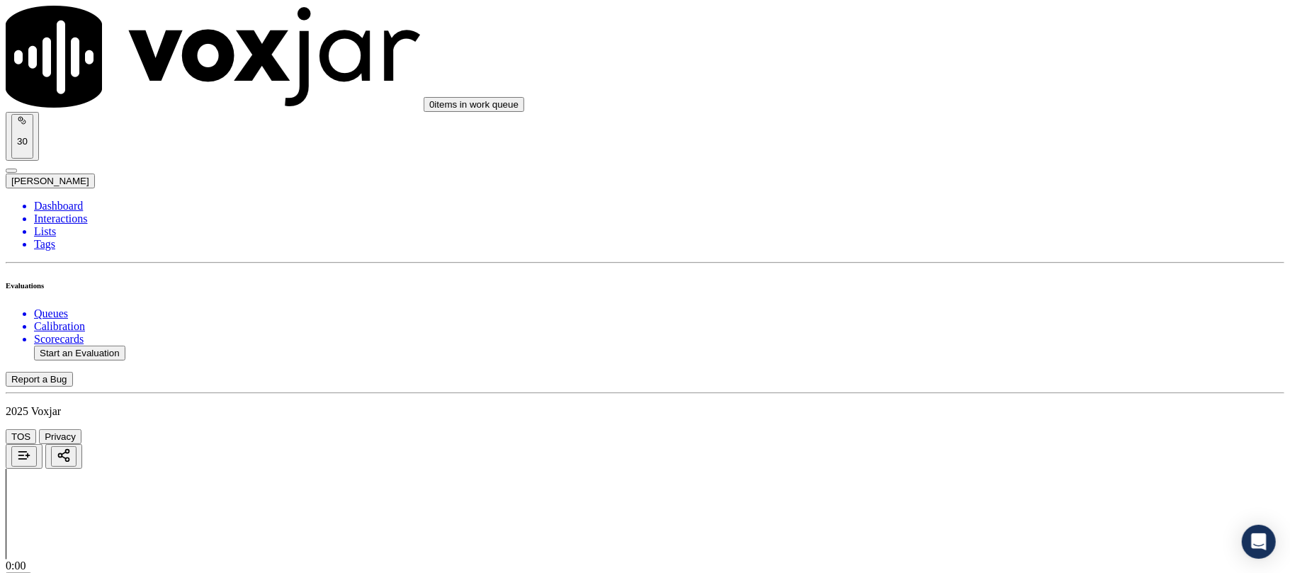
click at [984, 405] on div "N/A" at bounding box center [1072, 398] width 281 height 13
click at [975, 401] on div "Yes" at bounding box center [1072, 394] width 281 height 13
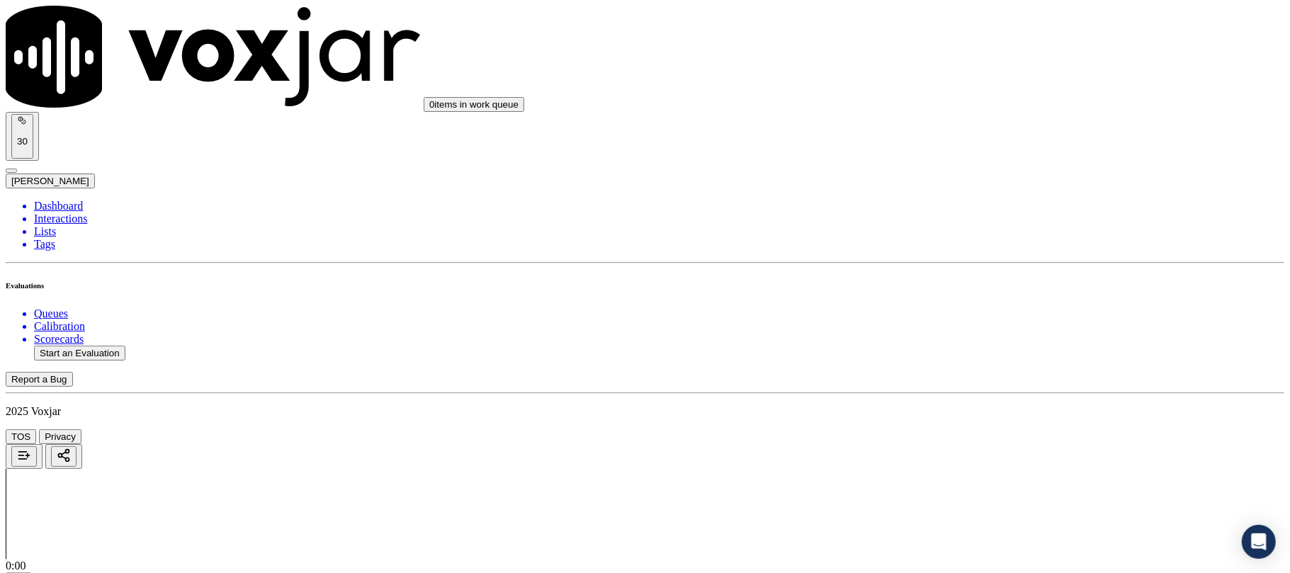
scroll to position [945, 0]
drag, startPoint x: 992, startPoint y: 390, endPoint x: 991, endPoint y: 404, distance: 14.2
click at [988, 422] on div "Yes" at bounding box center [1072, 416] width 281 height 13
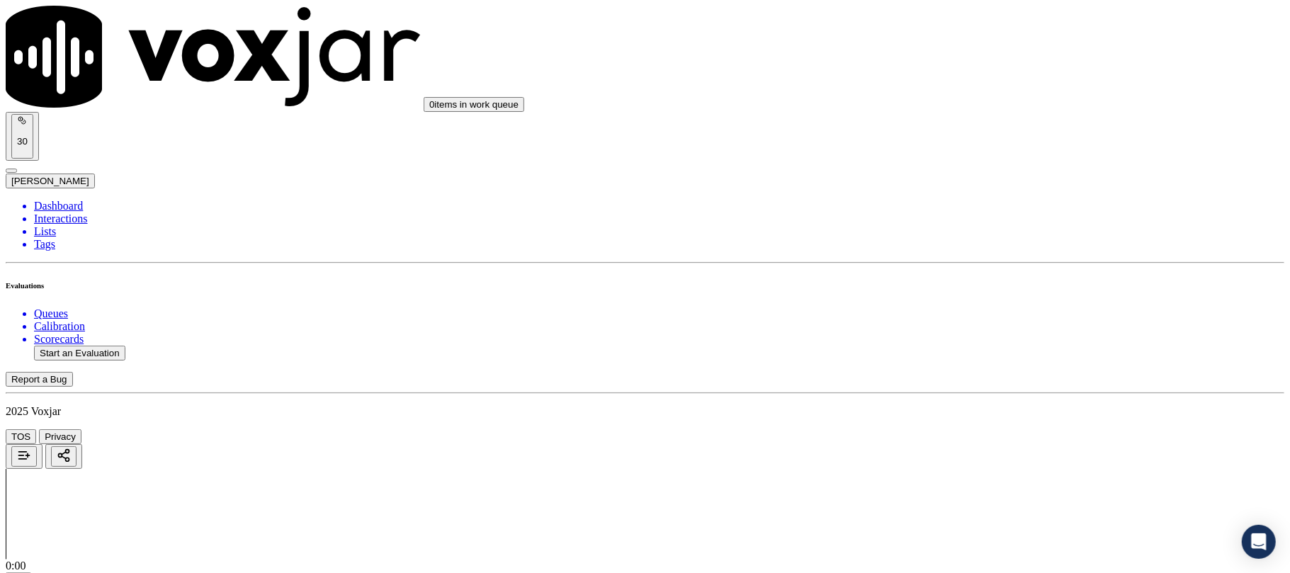
click at [973, 444] on div "Yes" at bounding box center [1072, 437] width 281 height 13
click at [977, 449] on div "Yes" at bounding box center [1072, 443] width 281 height 13
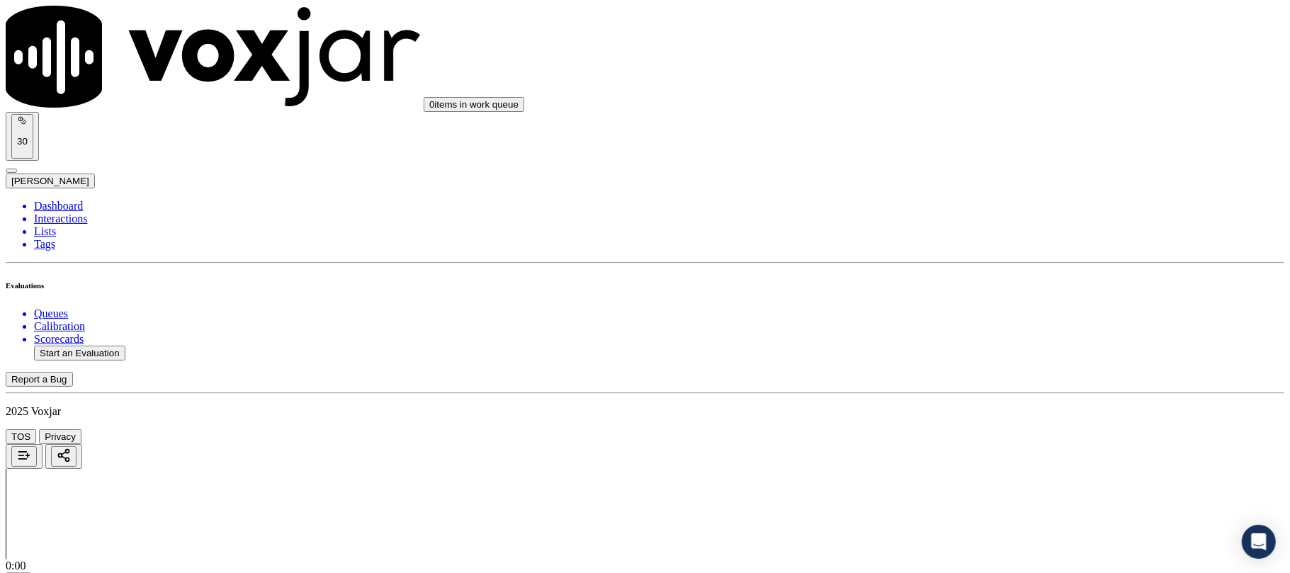
click at [984, 495] on div "N/A" at bounding box center [1072, 488] width 281 height 13
click at [974, 480] on div "Yes" at bounding box center [1072, 481] width 281 height 13
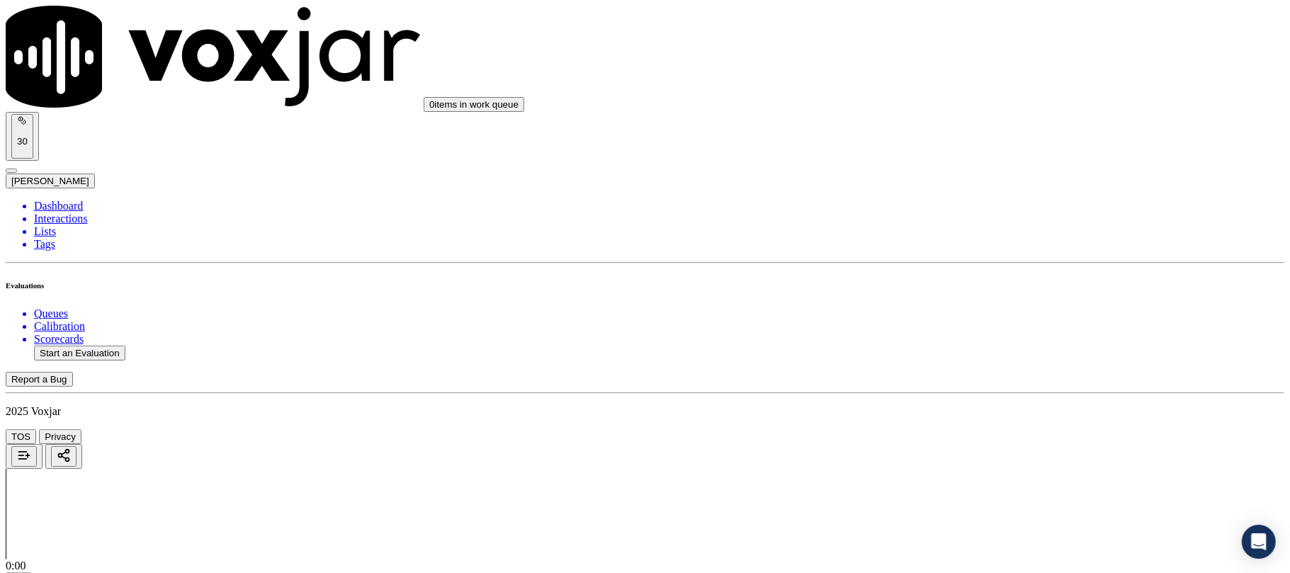
scroll to position [1889, 0]
click at [965, 268] on div "Yes" at bounding box center [1072, 263] width 281 height 13
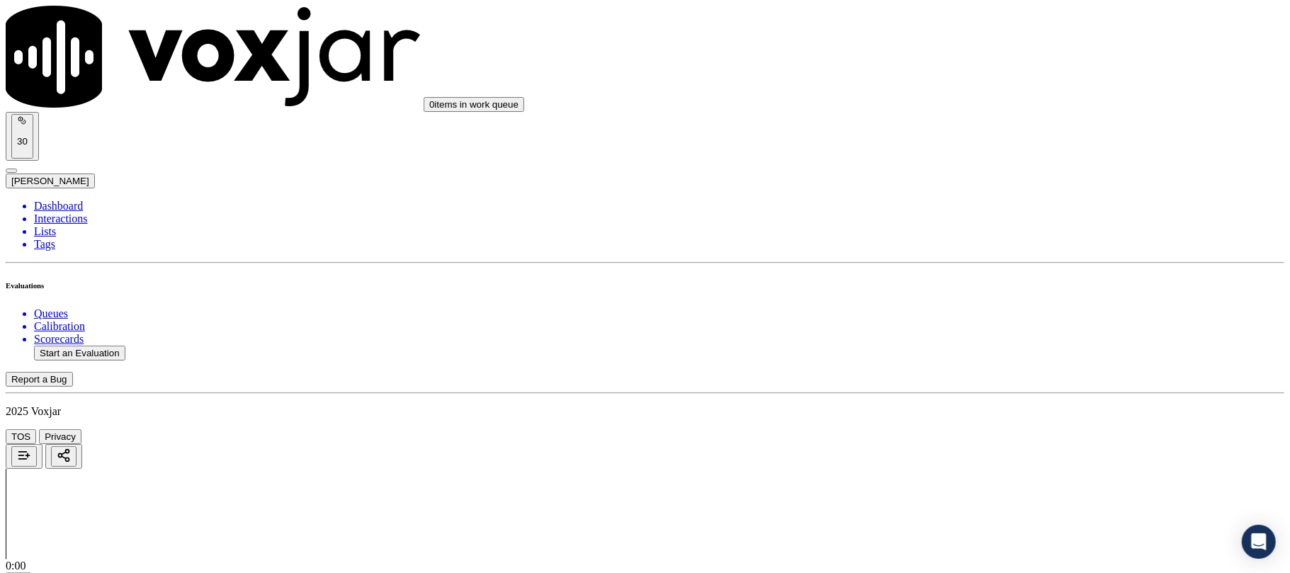
click at [978, 322] on div "Yes" at bounding box center [1072, 318] width 281 height 13
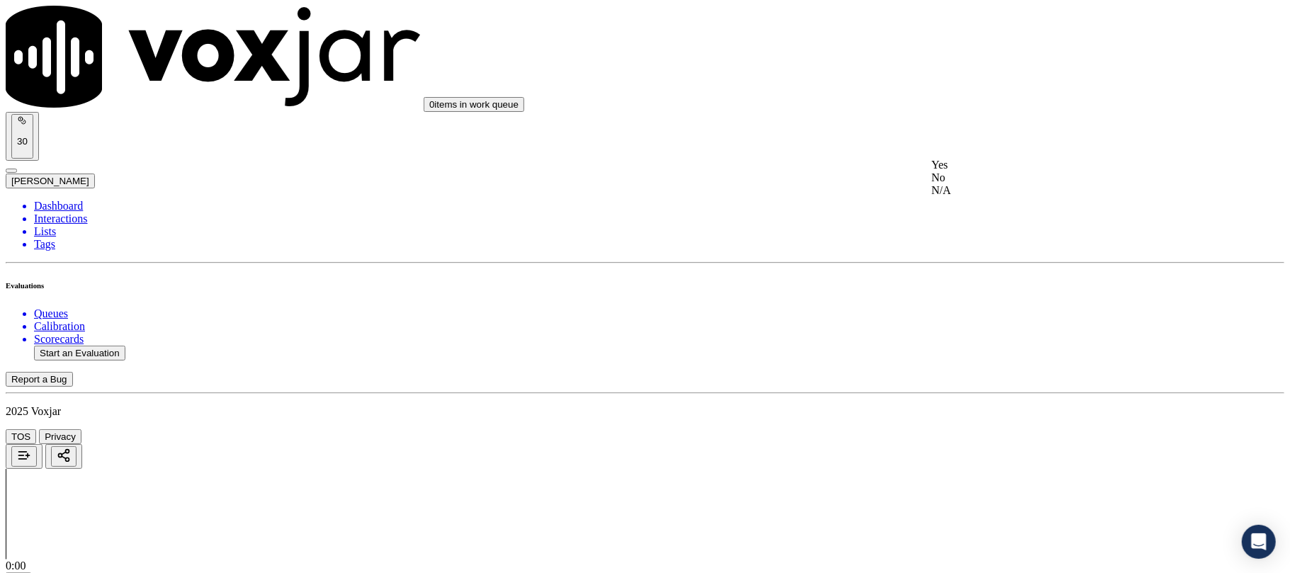
click at [972, 169] on div "Yes" at bounding box center [1072, 165] width 281 height 13
click at [986, 163] on div "Yes No N/A" at bounding box center [1072, 182] width 281 height 38
click at [992, 171] on div "Yes" at bounding box center [1072, 169] width 281 height 13
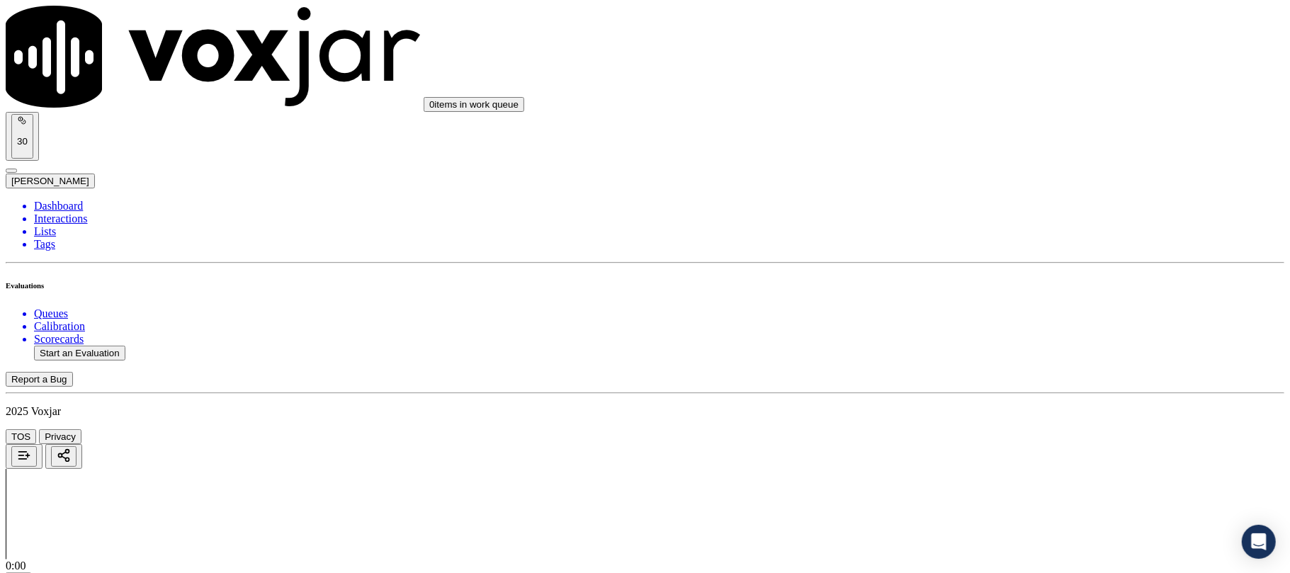
scroll to position [2677, 0]
click at [990, 181] on div "Yes" at bounding box center [1072, 175] width 281 height 13
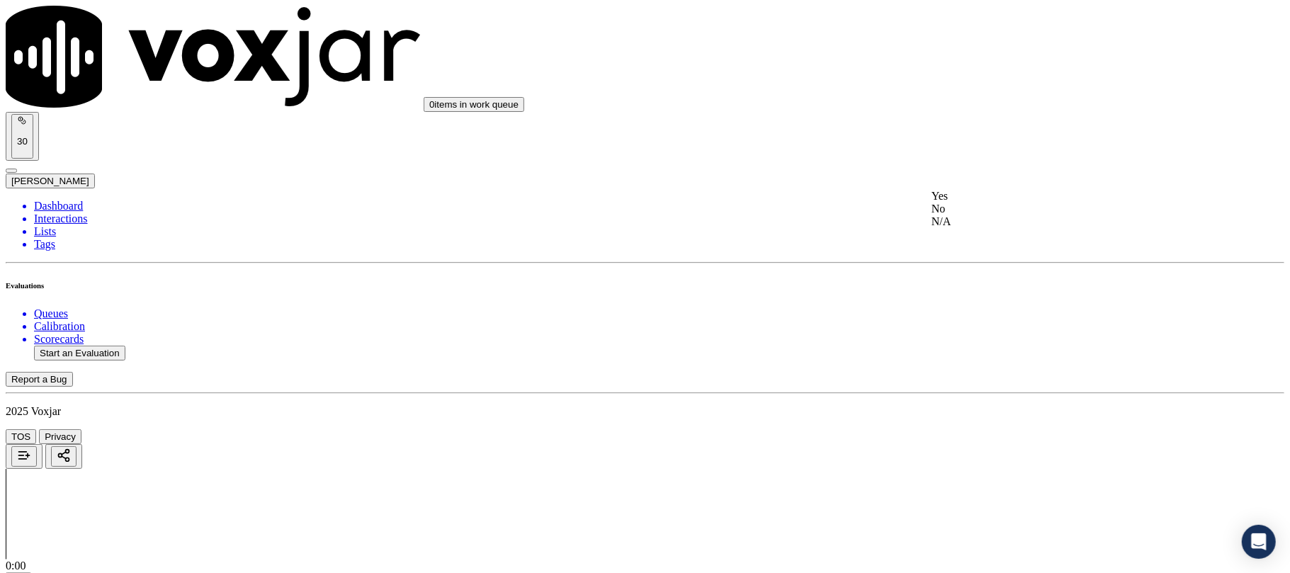
click at [961, 200] on div "Yes" at bounding box center [1072, 196] width 281 height 13
click at [962, 378] on div "Yes" at bounding box center [1072, 375] width 281 height 13
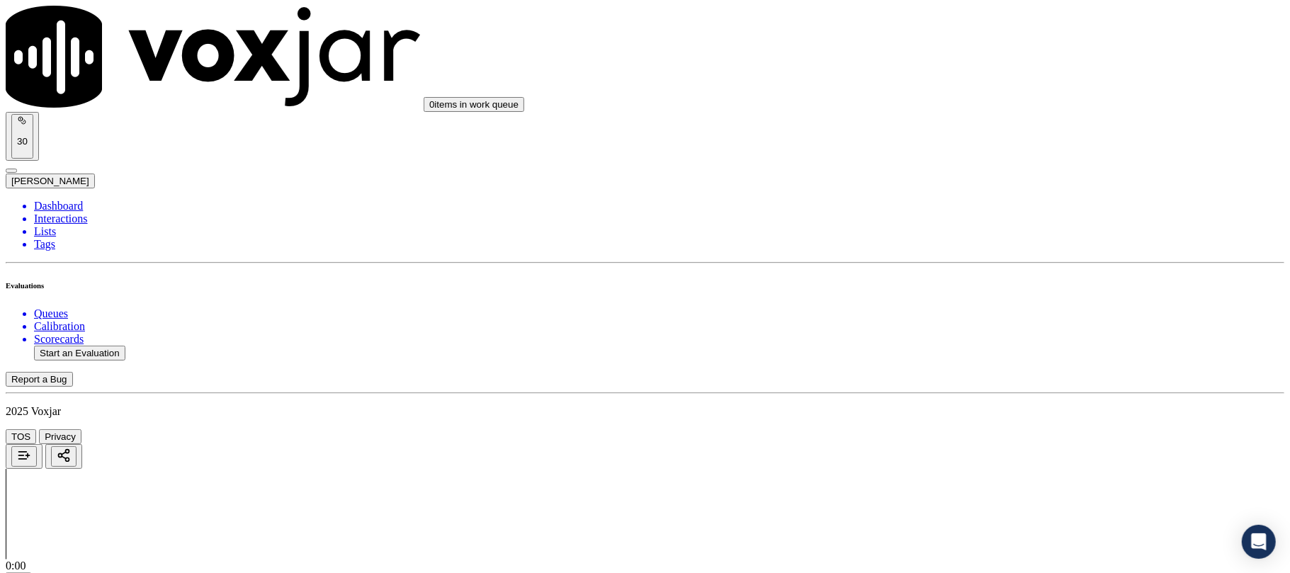
click at [964, 403] on div "Yes" at bounding box center [1072, 396] width 281 height 13
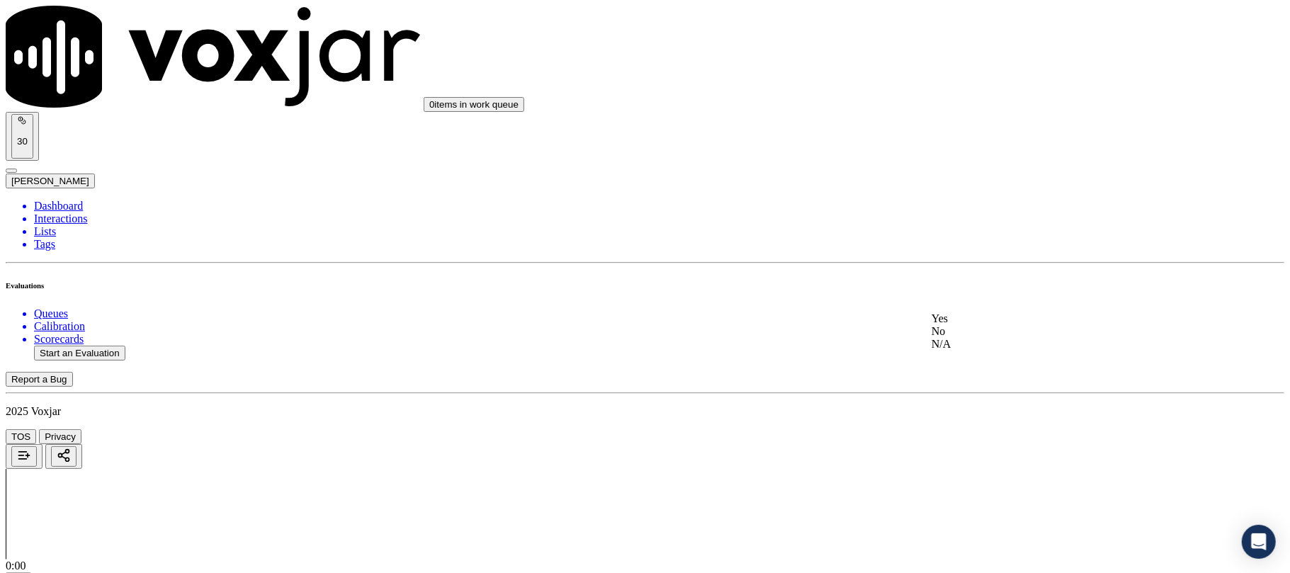
click at [985, 321] on div "Yes" at bounding box center [1072, 319] width 281 height 13
click at [981, 344] on div "Yes" at bounding box center [1072, 340] width 281 height 13
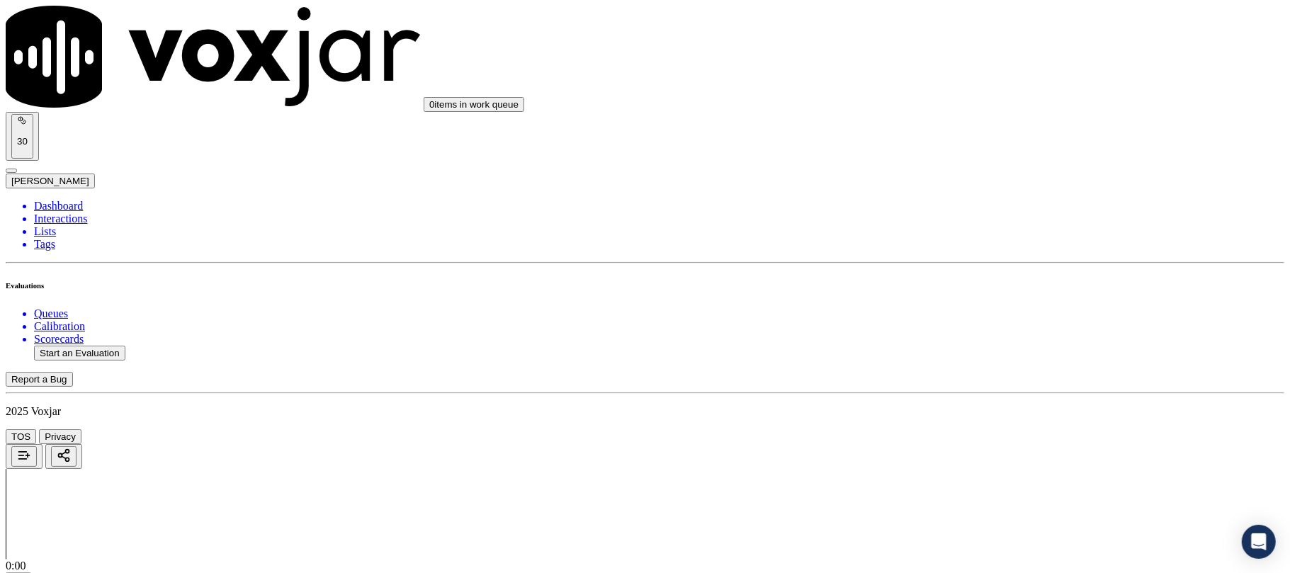
click at [978, 412] on div "Yes" at bounding box center [1072, 406] width 281 height 13
click at [65, 346] on button "Start an Evaluation" at bounding box center [79, 353] width 91 height 15
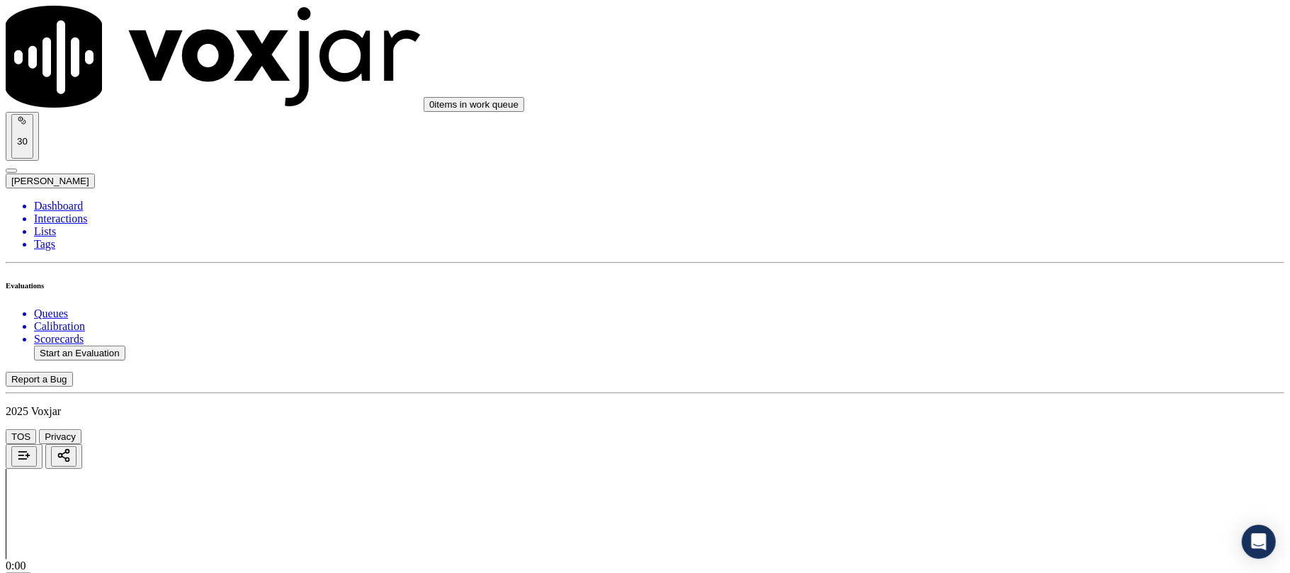
paste input "7322622279"
type input "7322622279"
type input "2025-09-08T23:50"
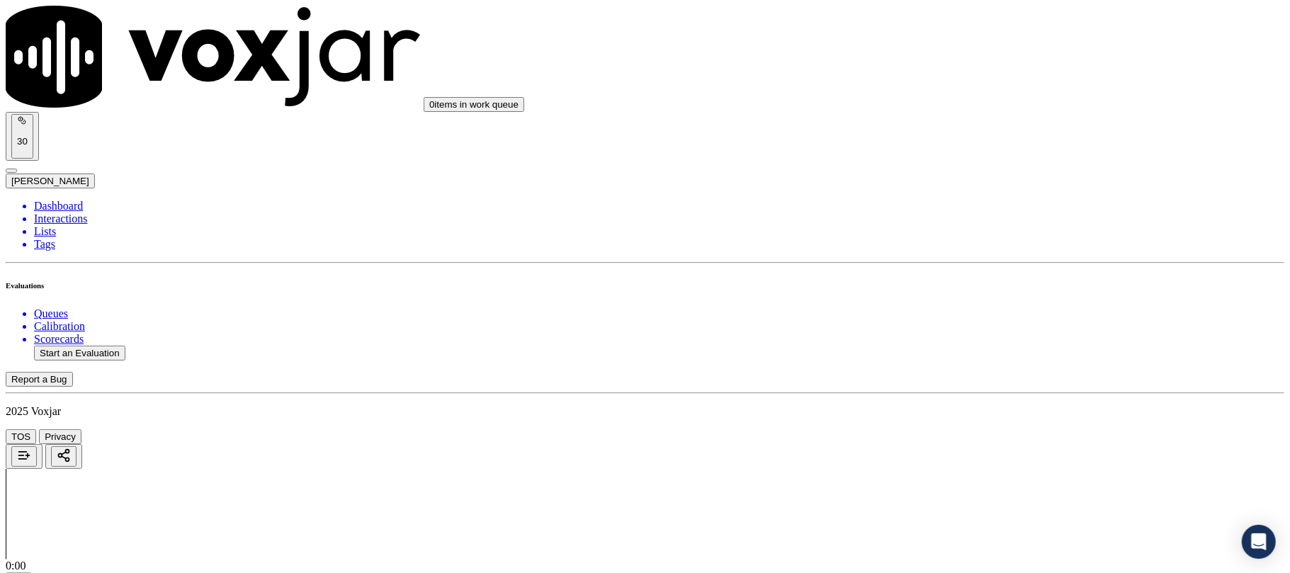
type input "[PERSON_NAME]"
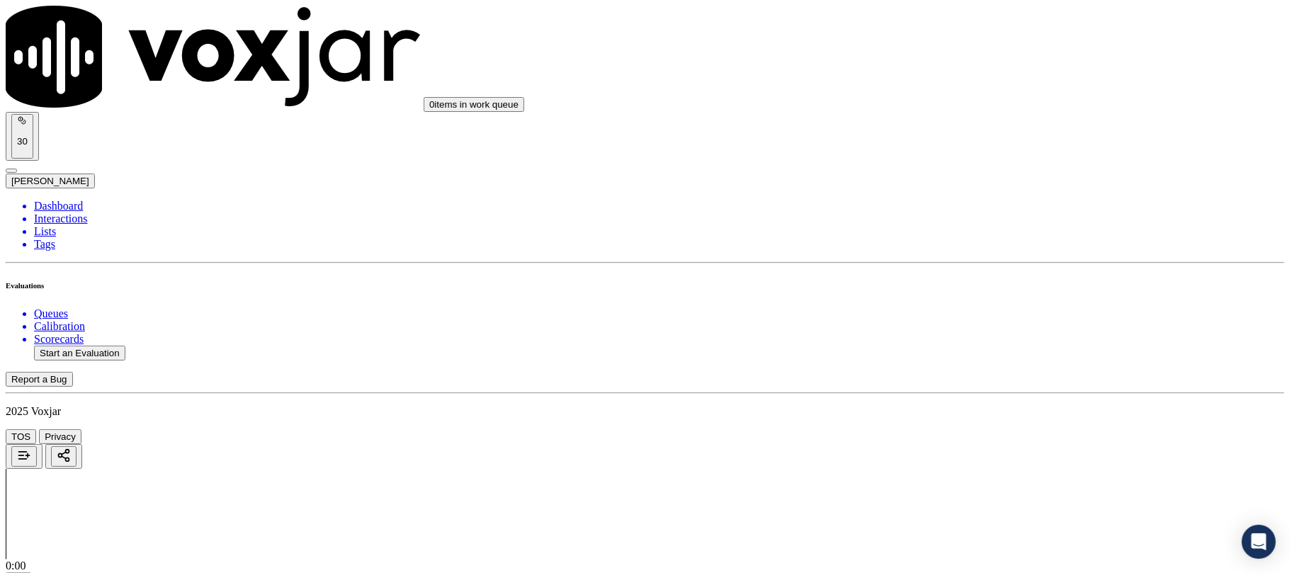
type input "7322622279"
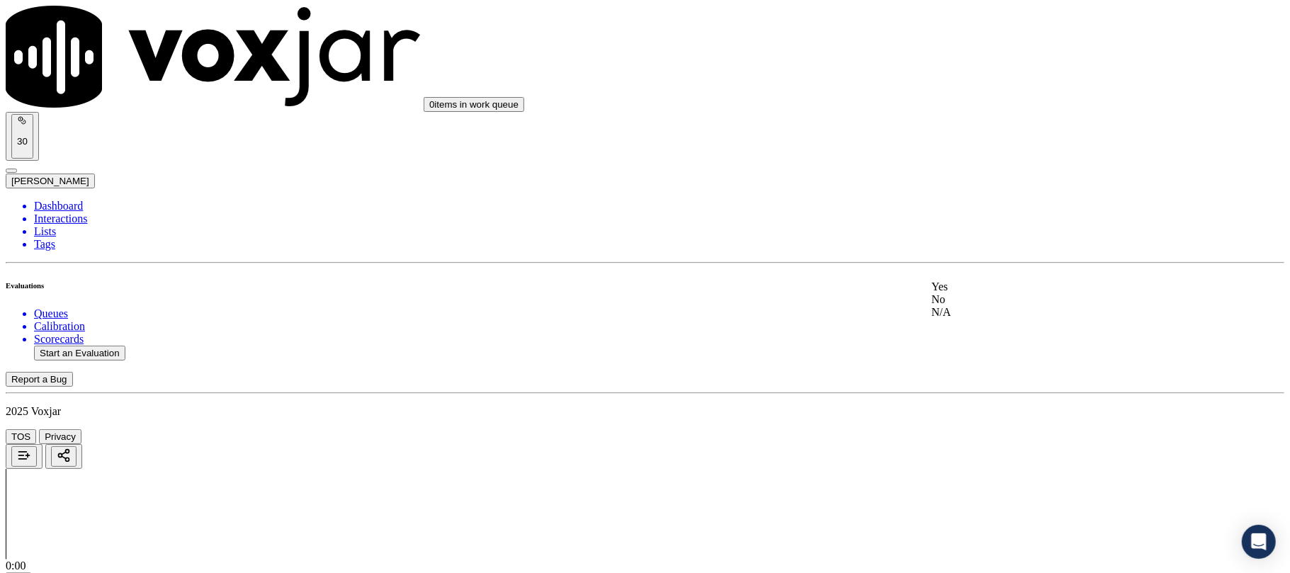
click at [968, 293] on div "Yes" at bounding box center [1072, 287] width 281 height 13
click at [984, 306] on div "Yes" at bounding box center [1072, 308] width 281 height 13
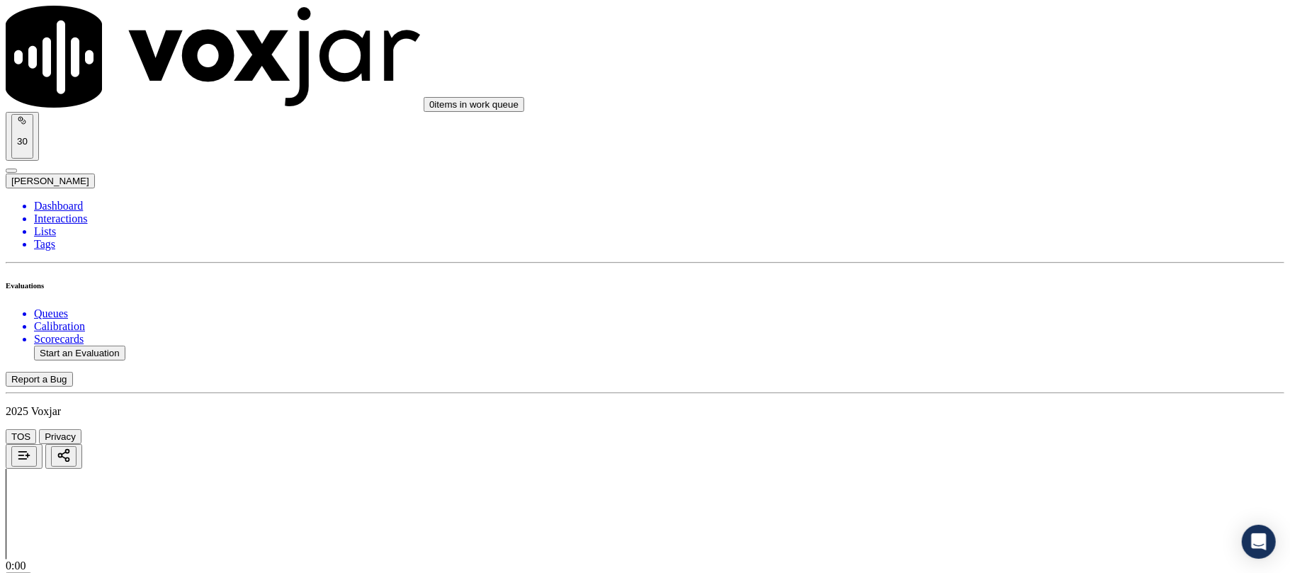
click at [976, 315] on div "Yes" at bounding box center [1072, 313] width 281 height 13
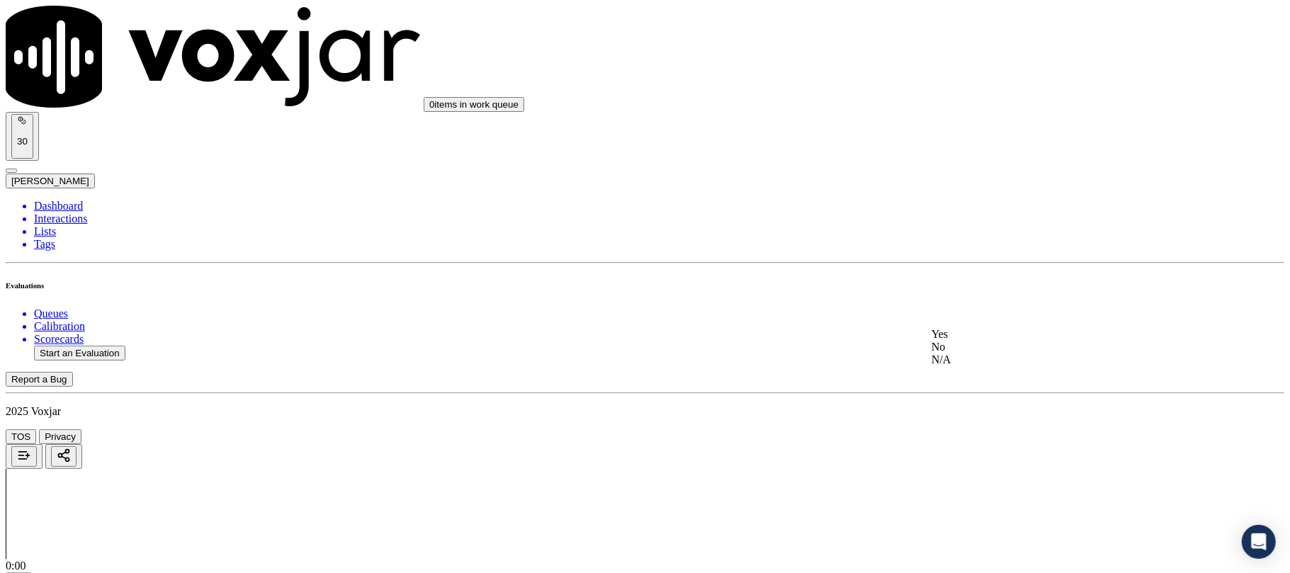
click at [982, 354] on div "No" at bounding box center [1072, 347] width 281 height 13
click at [973, 405] on div "N/A" at bounding box center [1072, 398] width 281 height 13
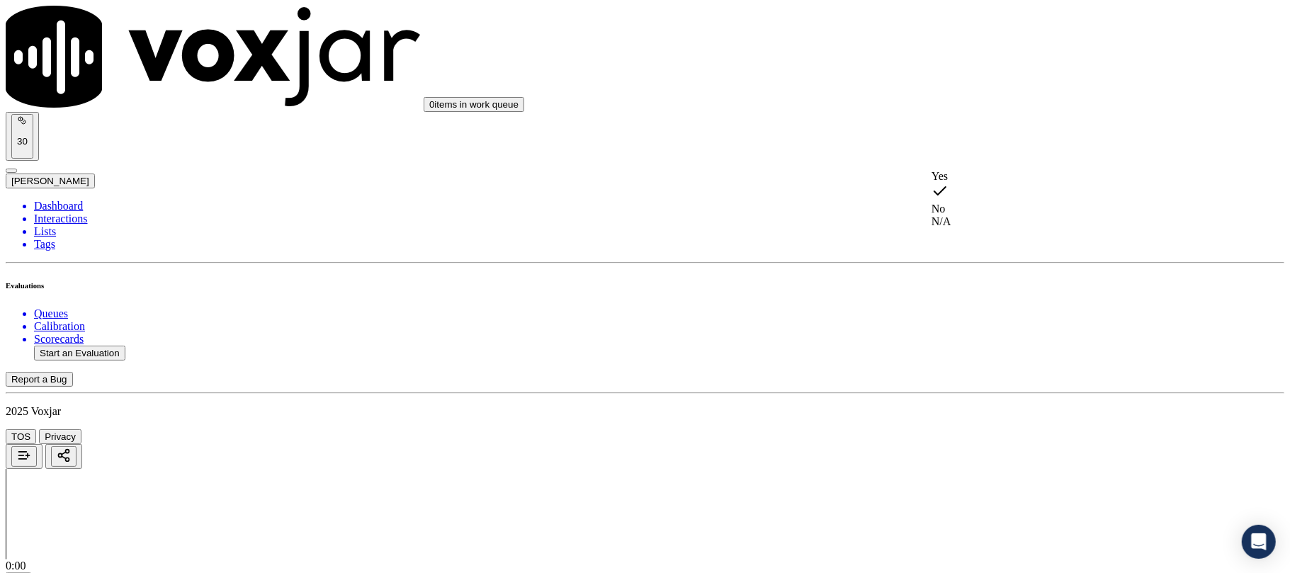
click at [965, 225] on div "N/A" at bounding box center [1072, 221] width 281 height 13
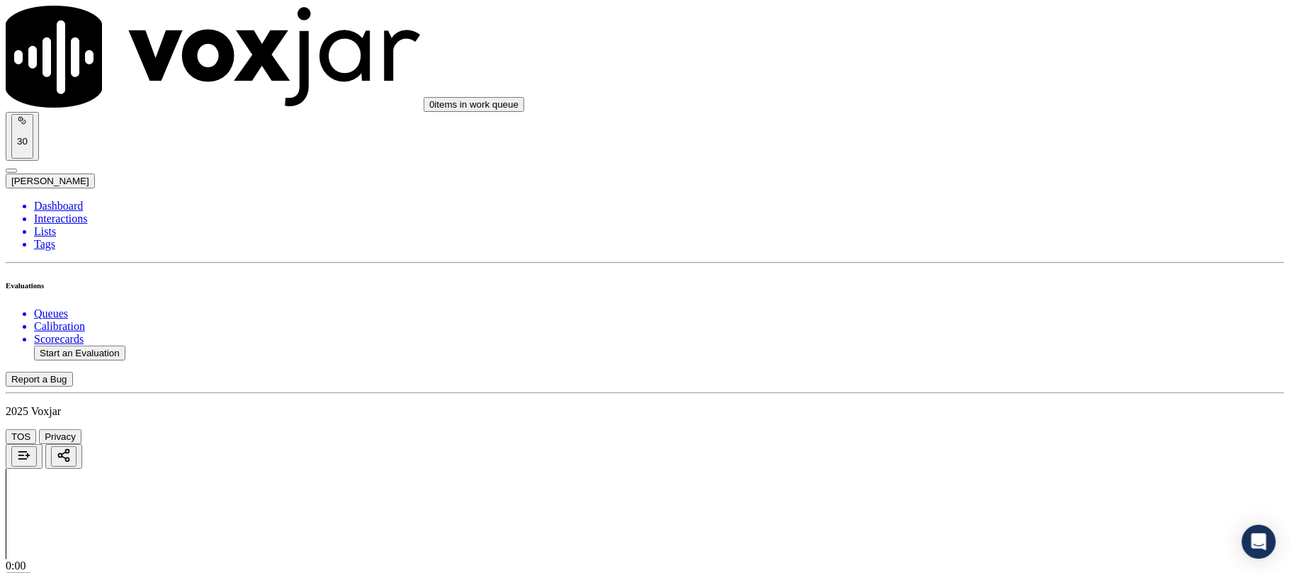
click at [971, 244] on div "Yes" at bounding box center [1072, 237] width 281 height 13
click at [978, 265] on div "Yes" at bounding box center [1072, 258] width 281 height 13
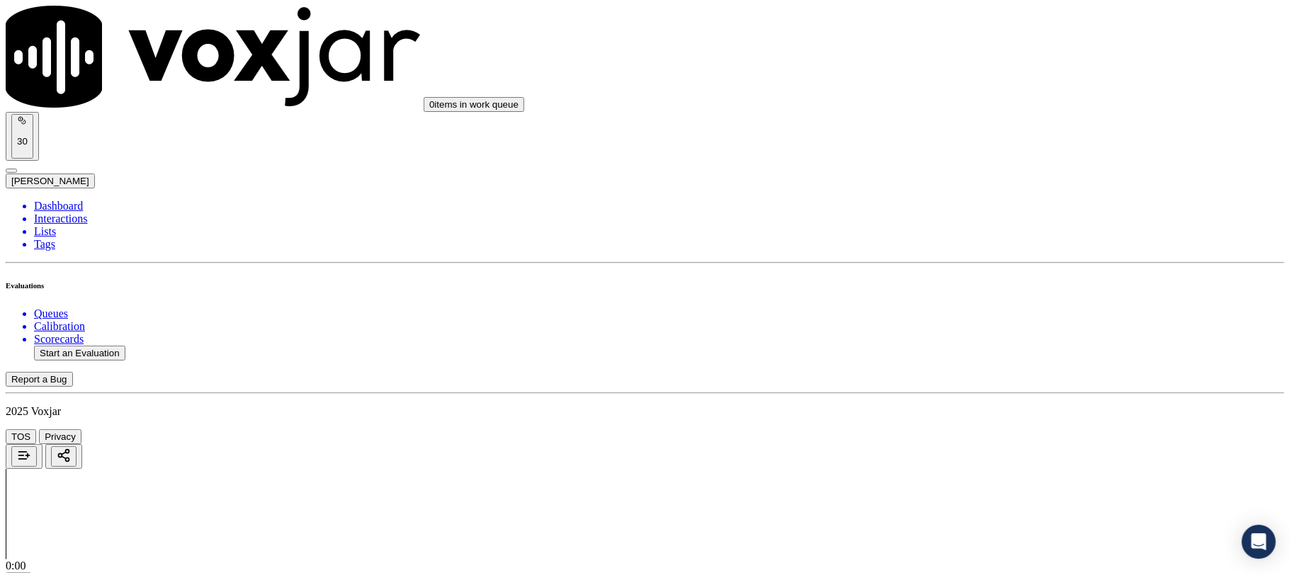
scroll to position [1417, 0]
click at [964, 129] on div "Yes" at bounding box center [1072, 122] width 281 height 13
drag, startPoint x: 974, startPoint y: 252, endPoint x: 970, endPoint y: 273, distance: 20.9
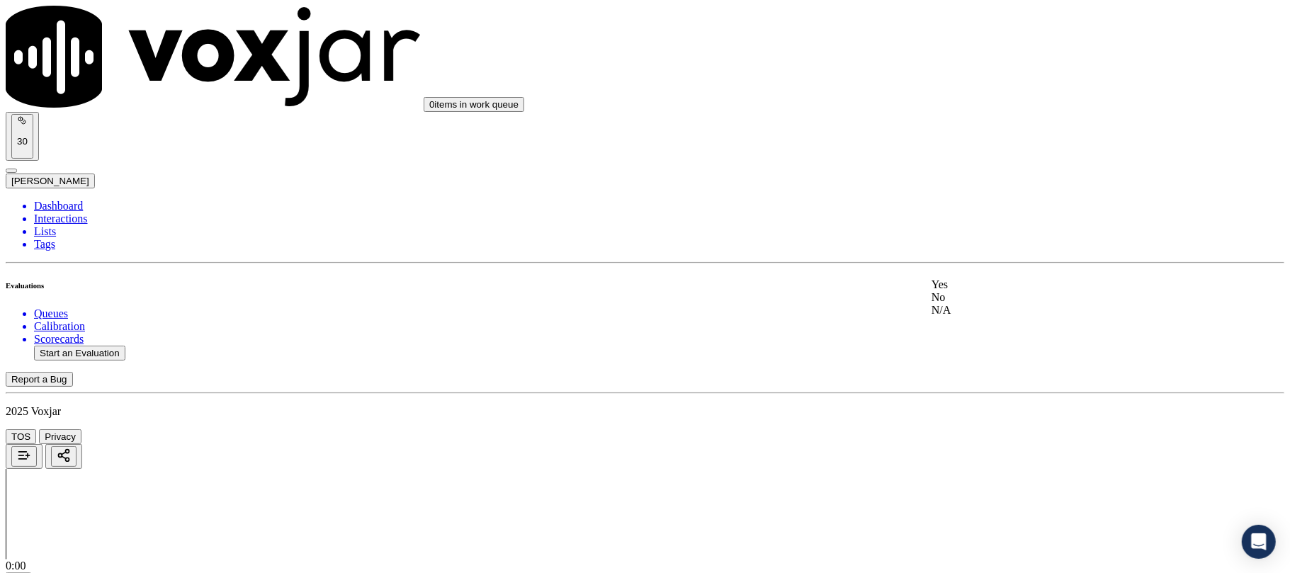
click at [972, 317] on div "N/A" at bounding box center [1072, 310] width 281 height 13
click at [987, 355] on div "N/A" at bounding box center [1072, 348] width 281 height 13
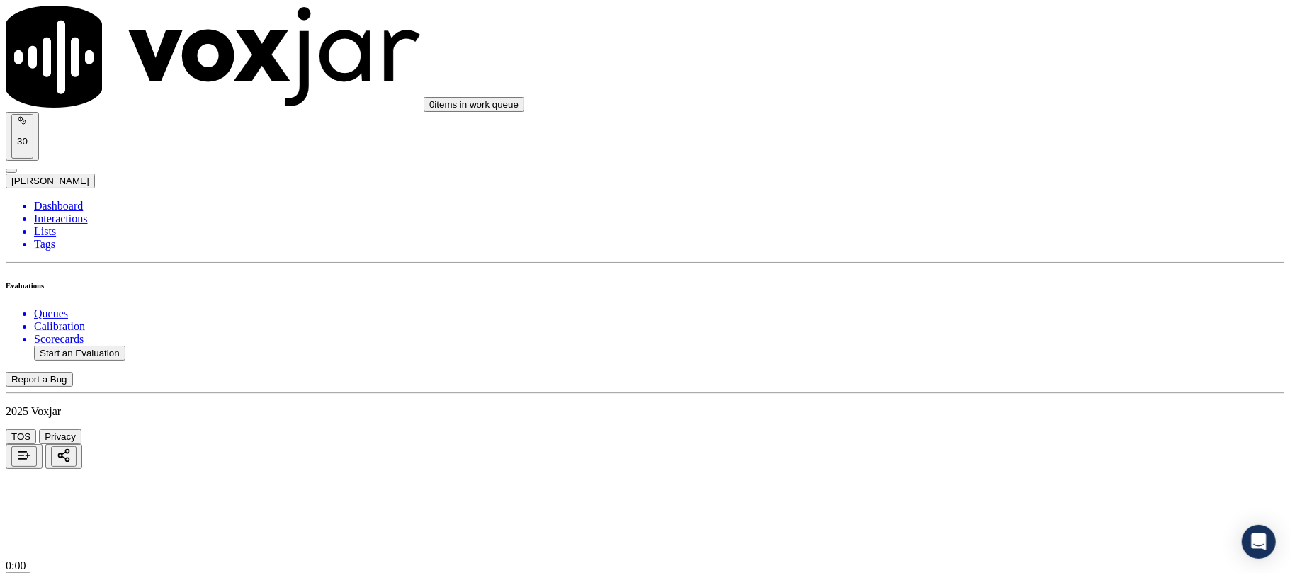
click at [964, 168] on div "Yes" at bounding box center [1072, 166] width 281 height 13
click at [962, 267] on div "Yes" at bounding box center [1072, 263] width 281 height 13
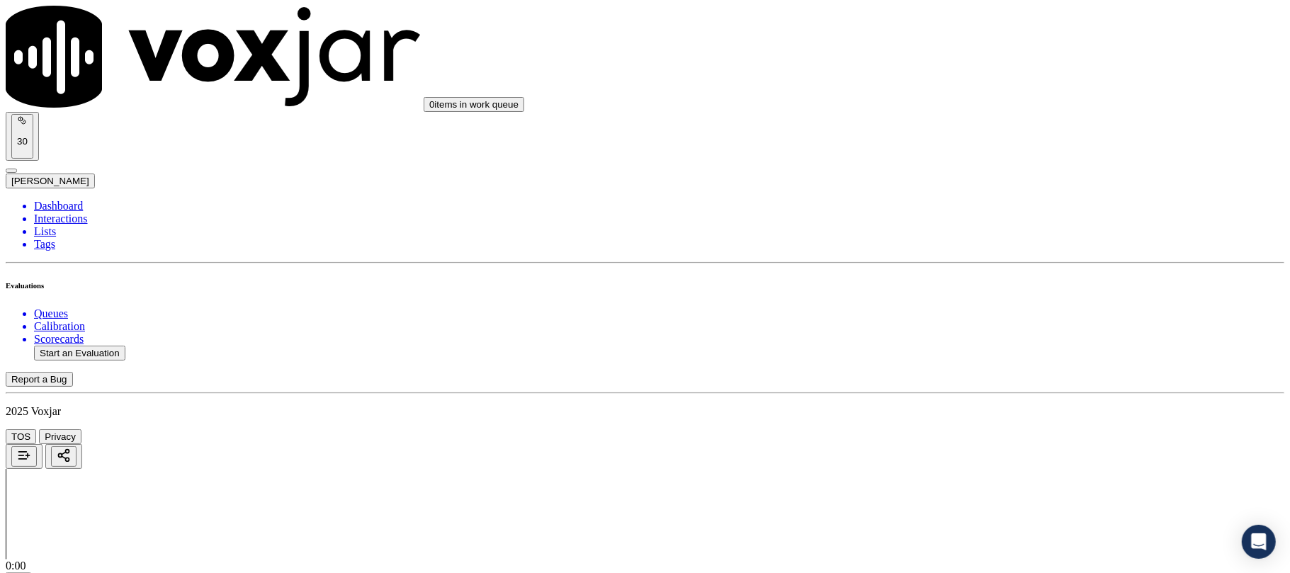
scroll to position [2047, 0]
click at [982, 325] on div "Yes" at bounding box center [1072, 318] width 281 height 13
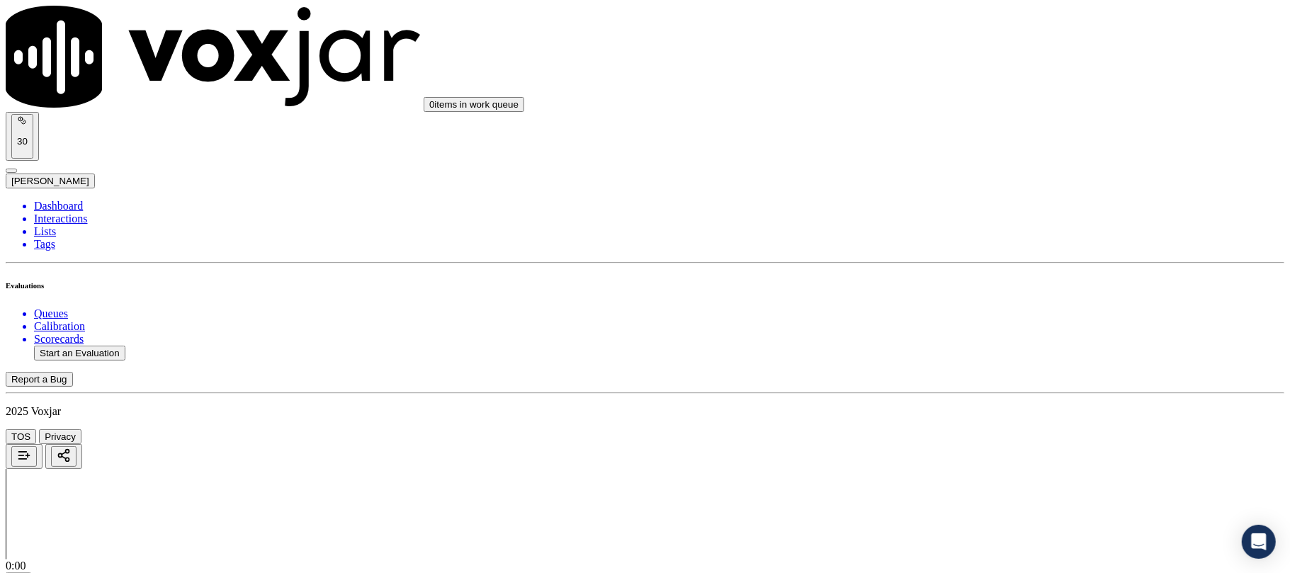
click at [992, 323] on div "Yes" at bounding box center [1072, 323] width 281 height 13
drag, startPoint x: 1002, startPoint y: 170, endPoint x: 1004, endPoint y: 181, distance: 11.5
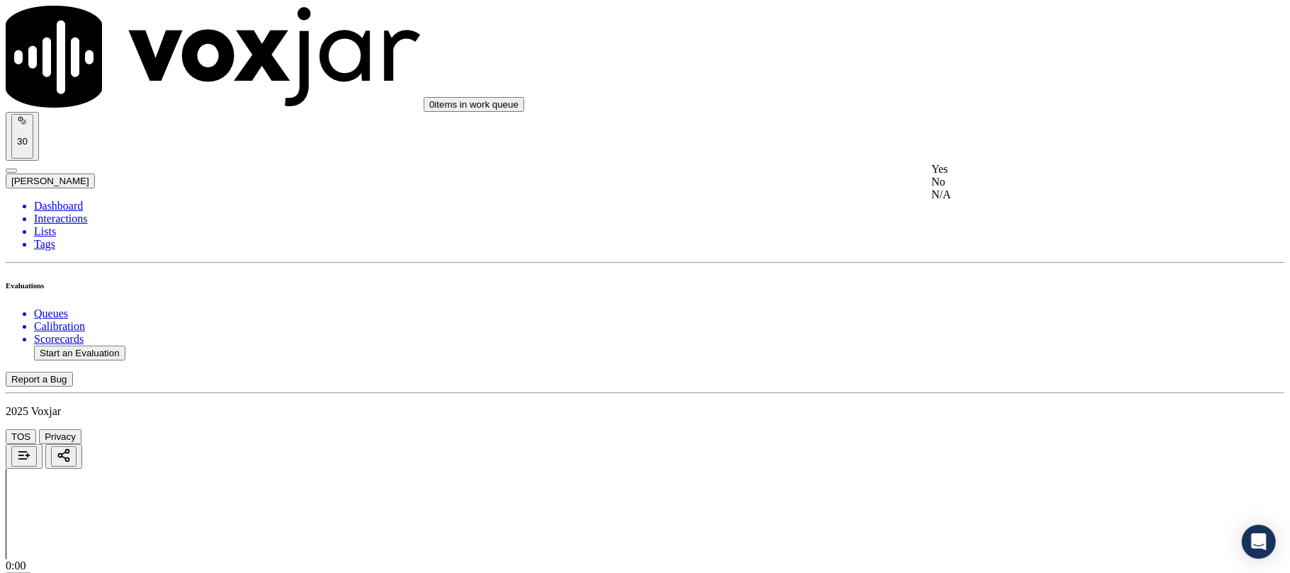
click at [1002, 169] on div "Yes" at bounding box center [1072, 169] width 281 height 13
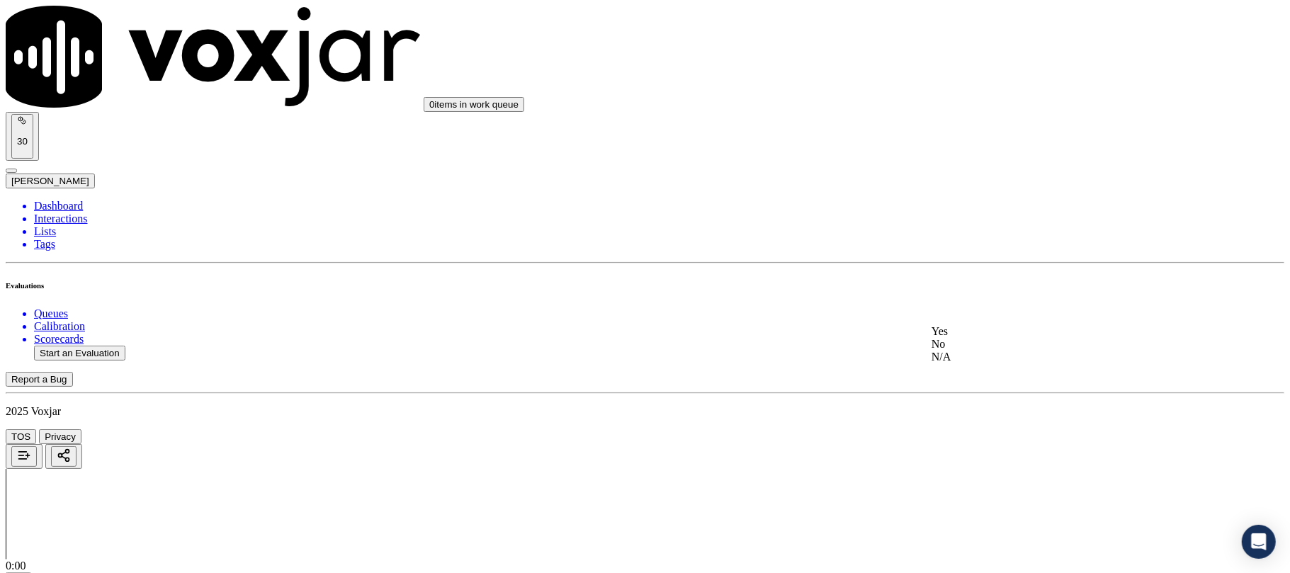
click at [982, 333] on div "Yes" at bounding box center [1072, 331] width 281 height 13
click at [996, 354] on div "Yes" at bounding box center [1072, 353] width 281 height 13
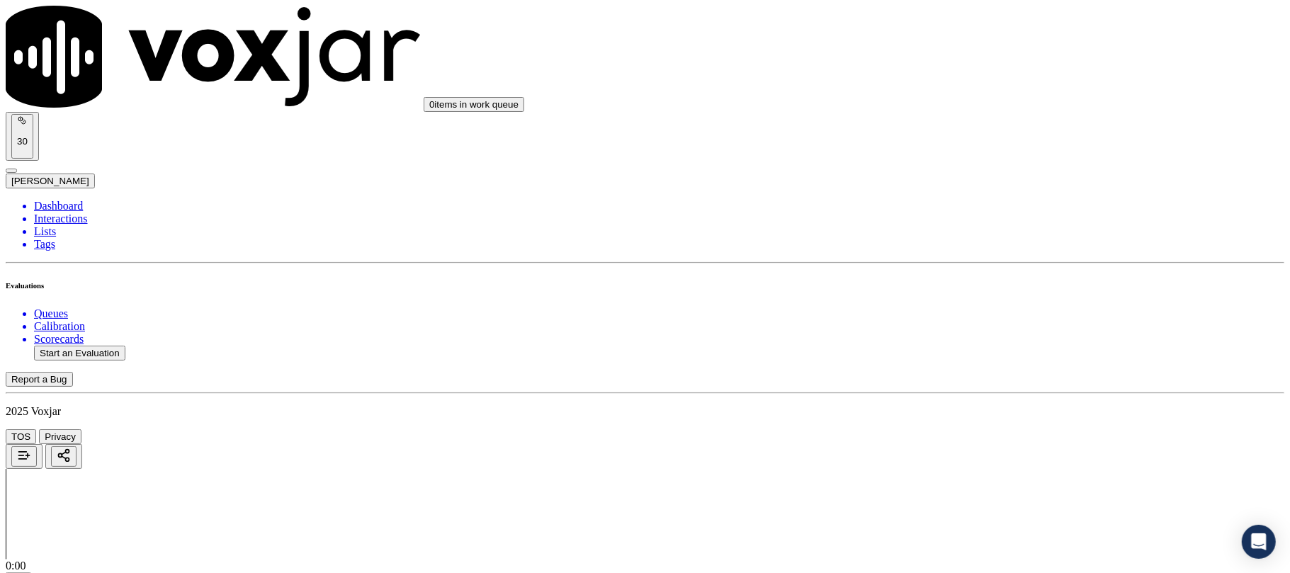
drag, startPoint x: 998, startPoint y: 347, endPoint x: 999, endPoint y: 366, distance: 19.9
click at [999, 375] on div "Yes" at bounding box center [1072, 375] width 281 height 13
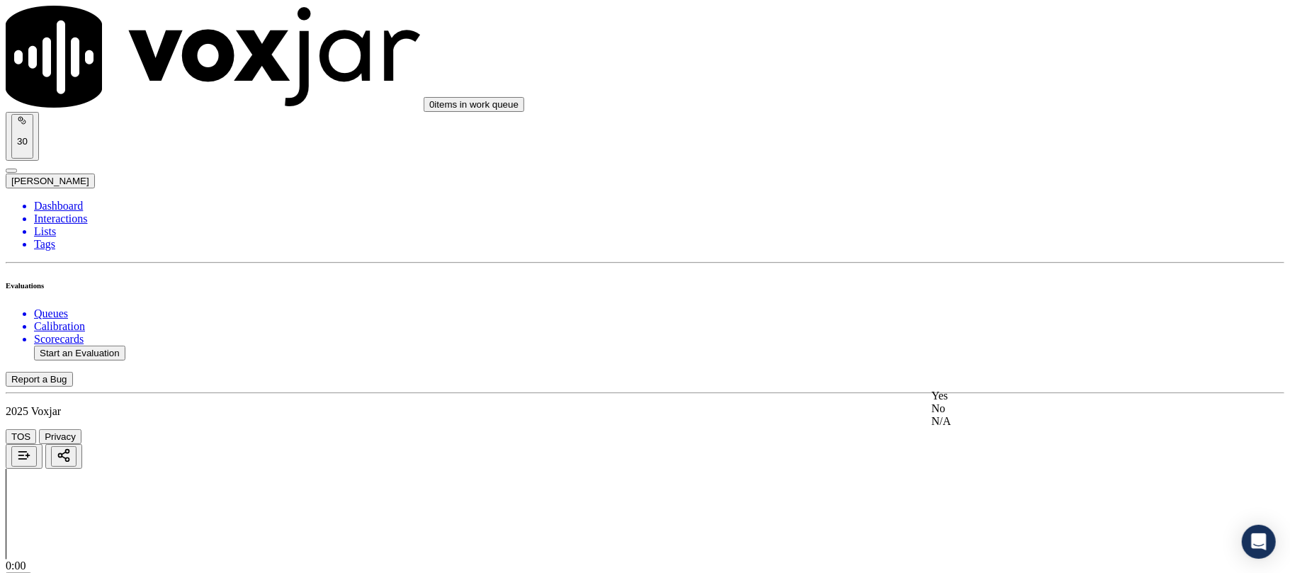
click at [1001, 395] on div "Yes" at bounding box center [1072, 396] width 281 height 13
click at [1001, 325] on div "Yes" at bounding box center [1072, 319] width 281 height 13
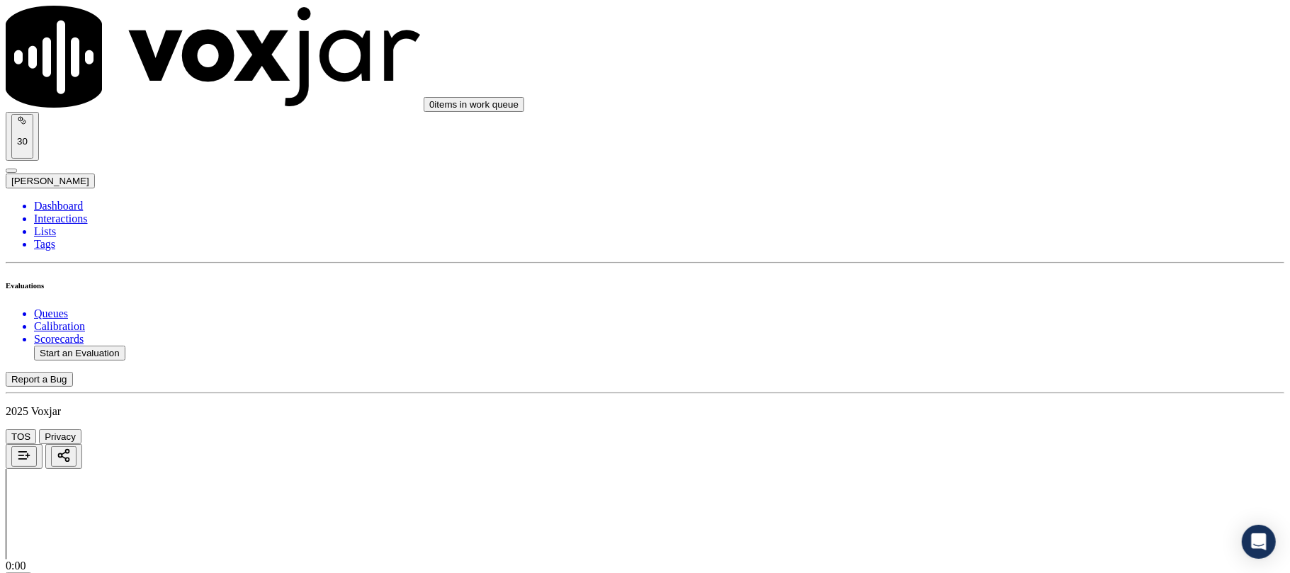
click at [972, 359] on div "No" at bounding box center [1072, 353] width 281 height 13
click at [982, 227] on div "Yes" at bounding box center [1072, 226] width 281 height 13
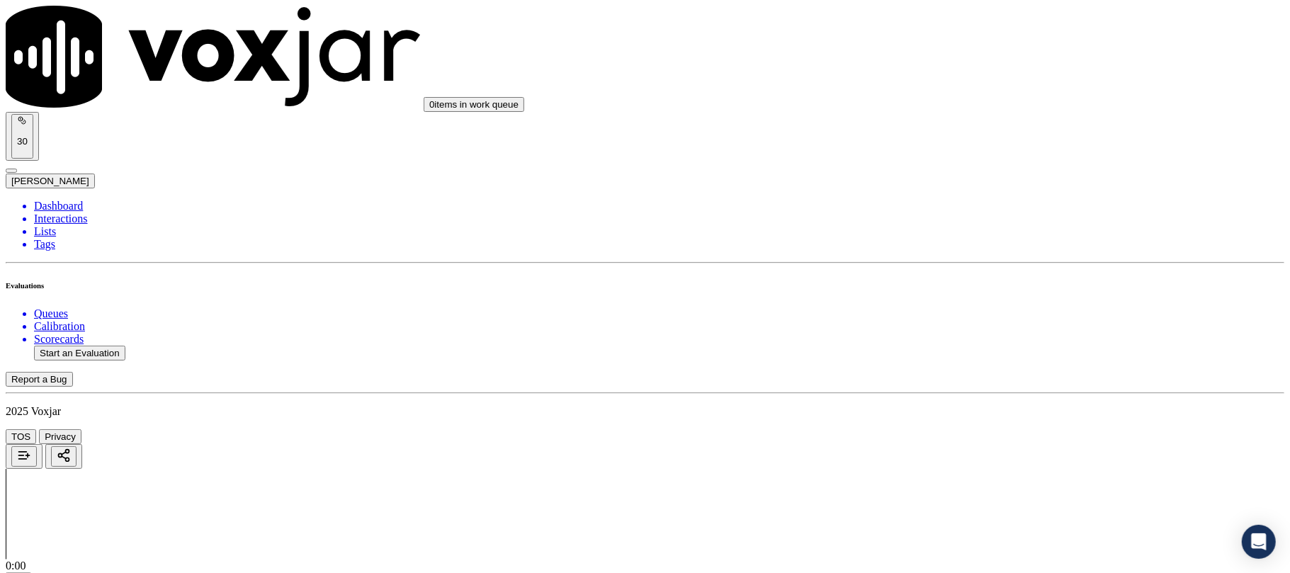
drag, startPoint x: 986, startPoint y: 384, endPoint x: 988, endPoint y: 394, distance: 10.0
click at [984, 404] on div "Yes" at bounding box center [1072, 406] width 281 height 13
click at [116, 346] on button "Start an Evaluation" at bounding box center [79, 353] width 91 height 15
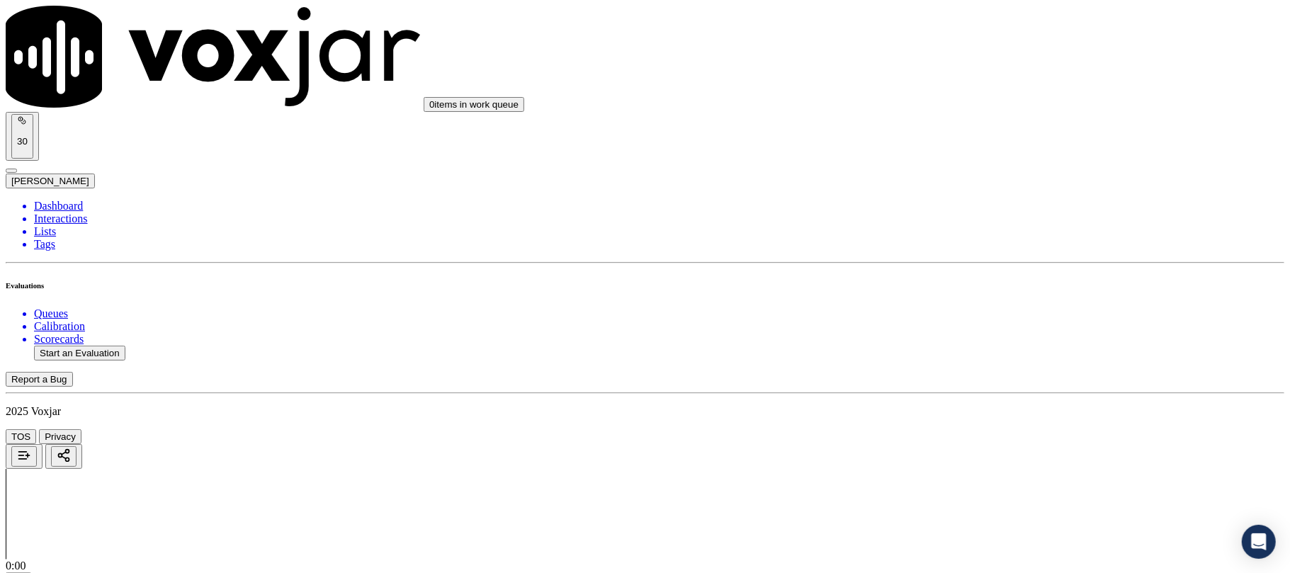
paste input "7402583306"
type input "7402583306"
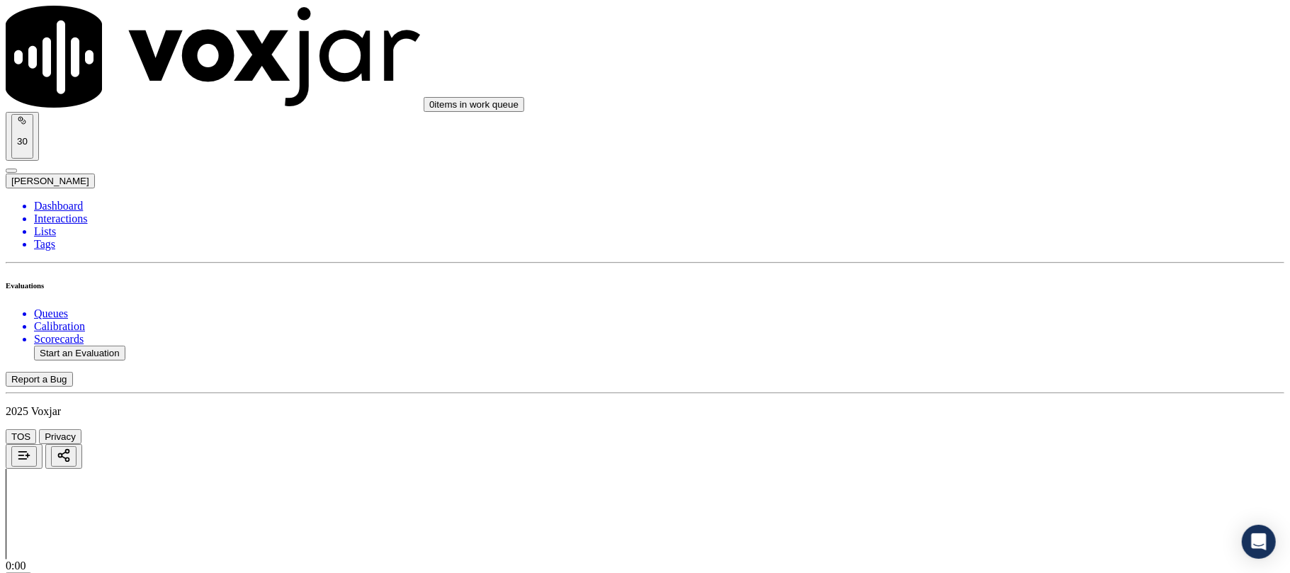
type input "2025-09-08T23:53"
type input "manuel"
drag, startPoint x: 500, startPoint y: 330, endPoint x: 502, endPoint y: 337, distance: 8.3
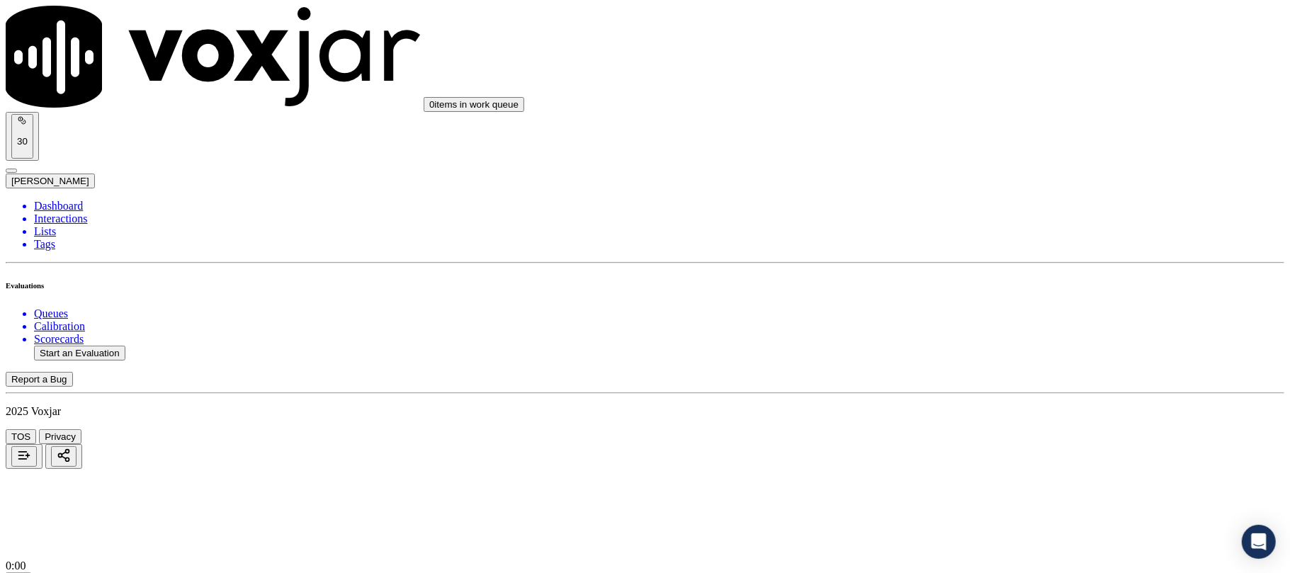
type input "7402583306"
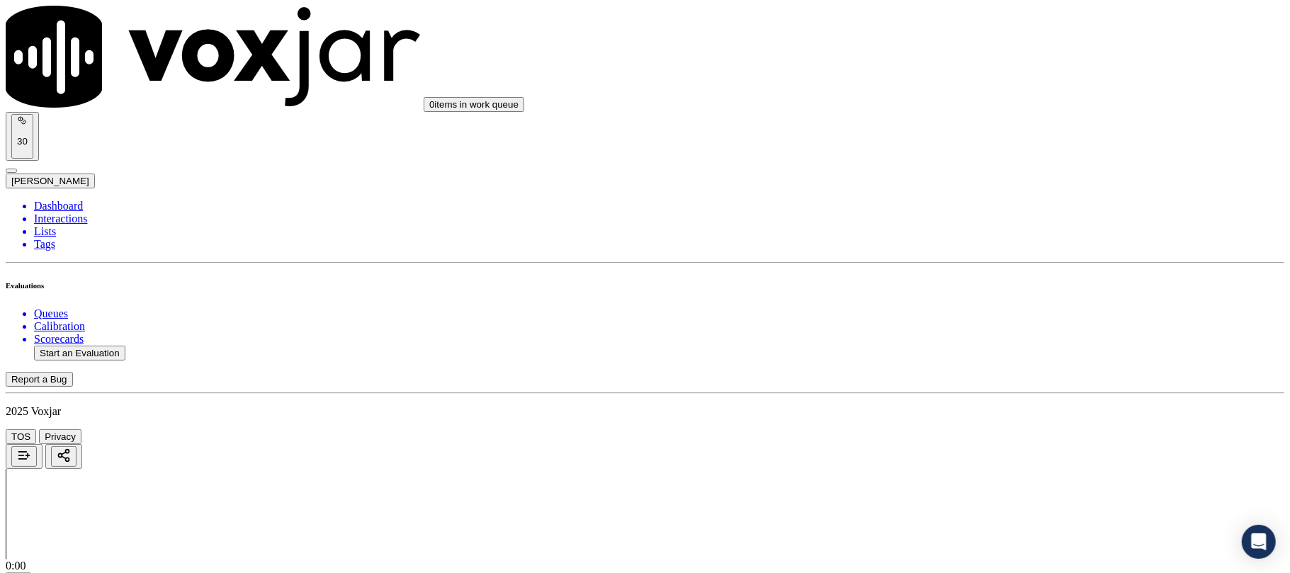
click at [973, 293] on div "Yes" at bounding box center [1072, 287] width 281 height 13
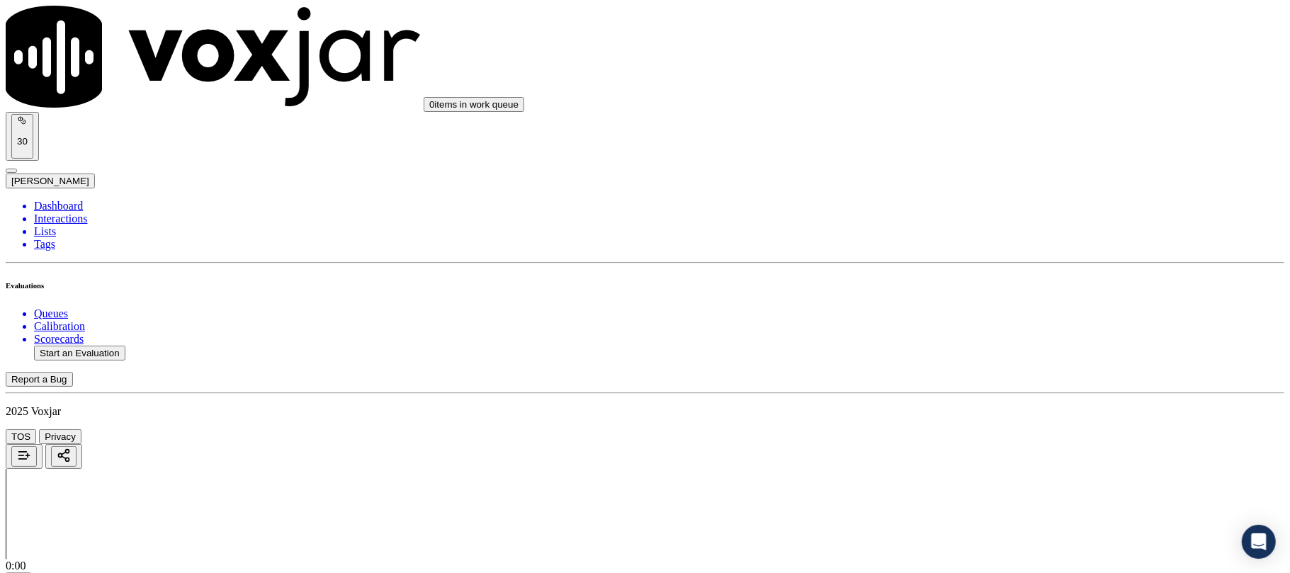
click at [965, 157] on div "Yes" at bounding box center [1072, 151] width 281 height 13
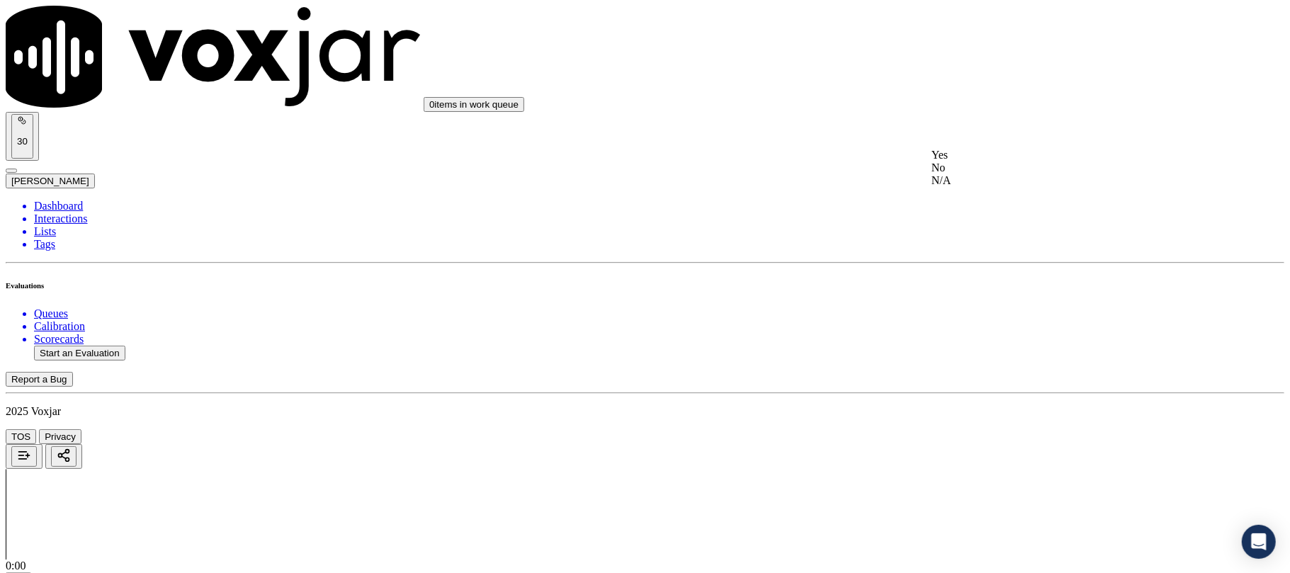
click at [969, 174] on div "No" at bounding box center [1072, 168] width 281 height 13
click at [964, 162] on div "Yes" at bounding box center [1072, 155] width 281 height 13
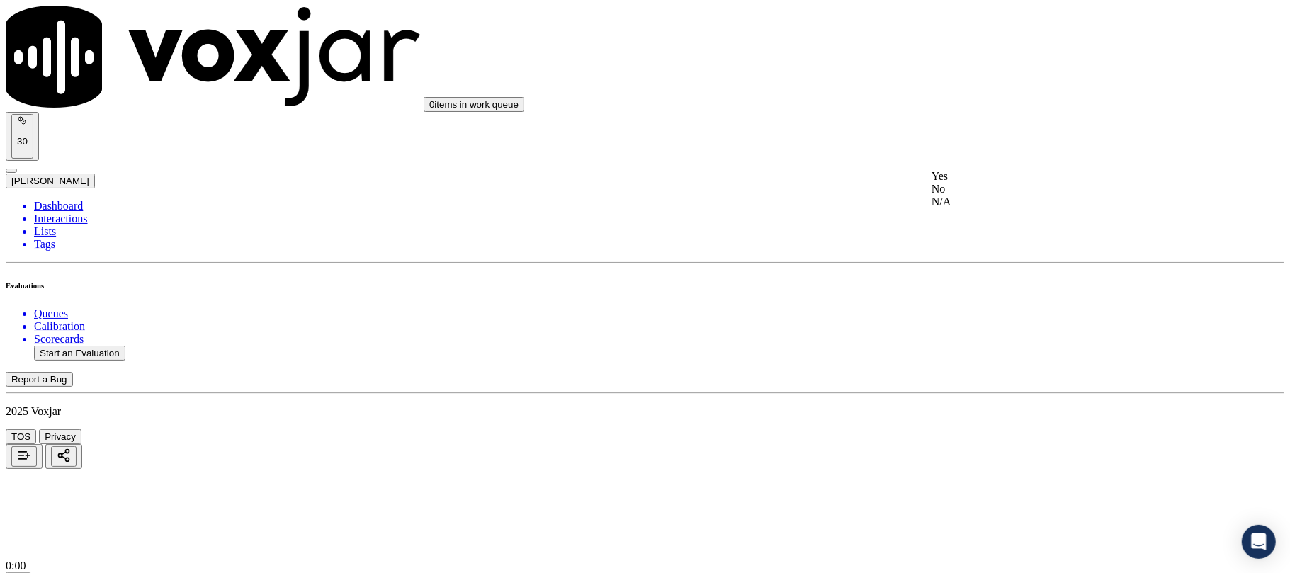
click at [982, 208] on div "N/A" at bounding box center [1072, 202] width 281 height 13
click at [972, 248] on div "N/A" at bounding box center [1072, 241] width 281 height 13
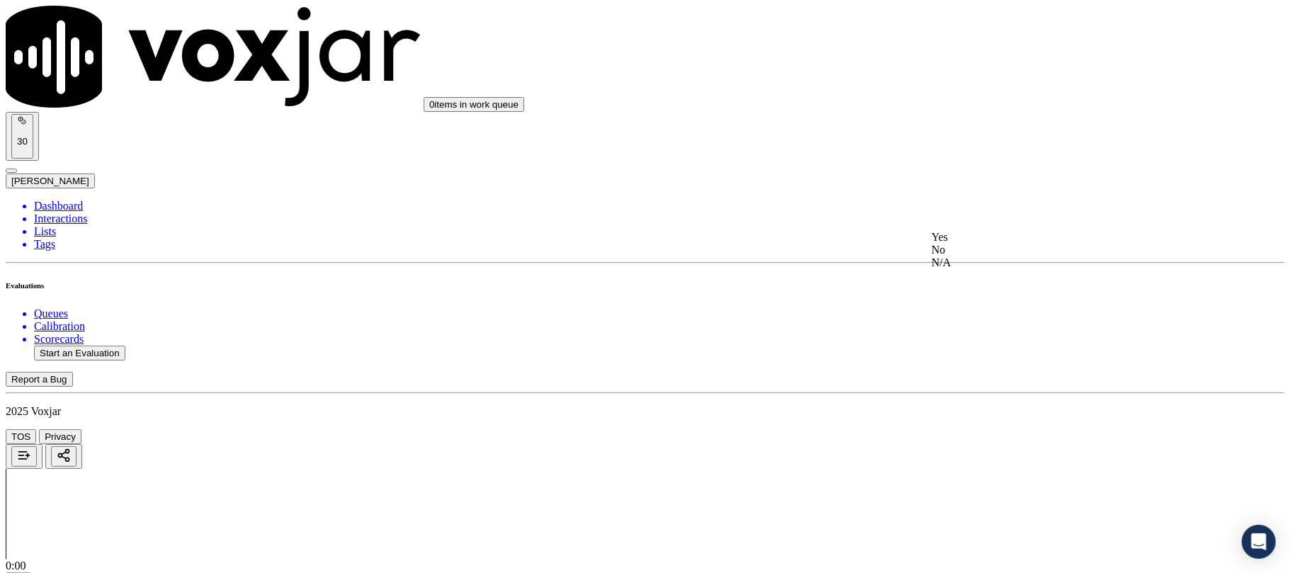
click at [981, 244] on div "Yes" at bounding box center [1072, 237] width 281 height 13
click at [984, 265] on div "Yes" at bounding box center [1072, 258] width 281 height 13
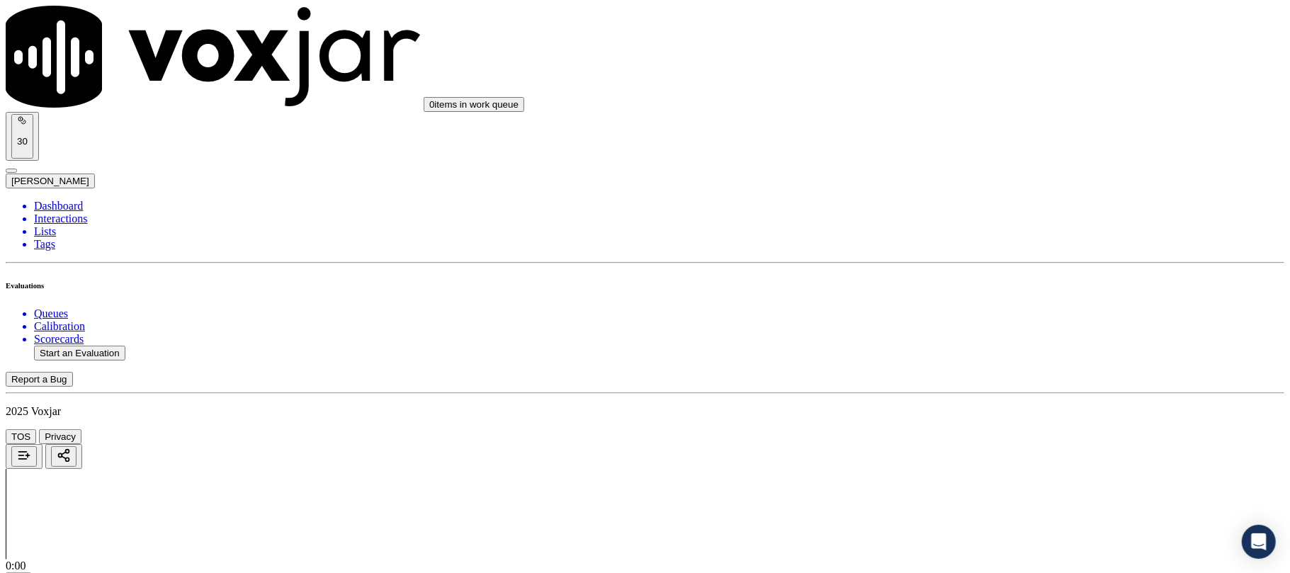
click at [992, 281] on div "Yes" at bounding box center [1072, 280] width 281 height 13
click at [990, 462] on div "No" at bounding box center [1072, 455] width 281 height 13
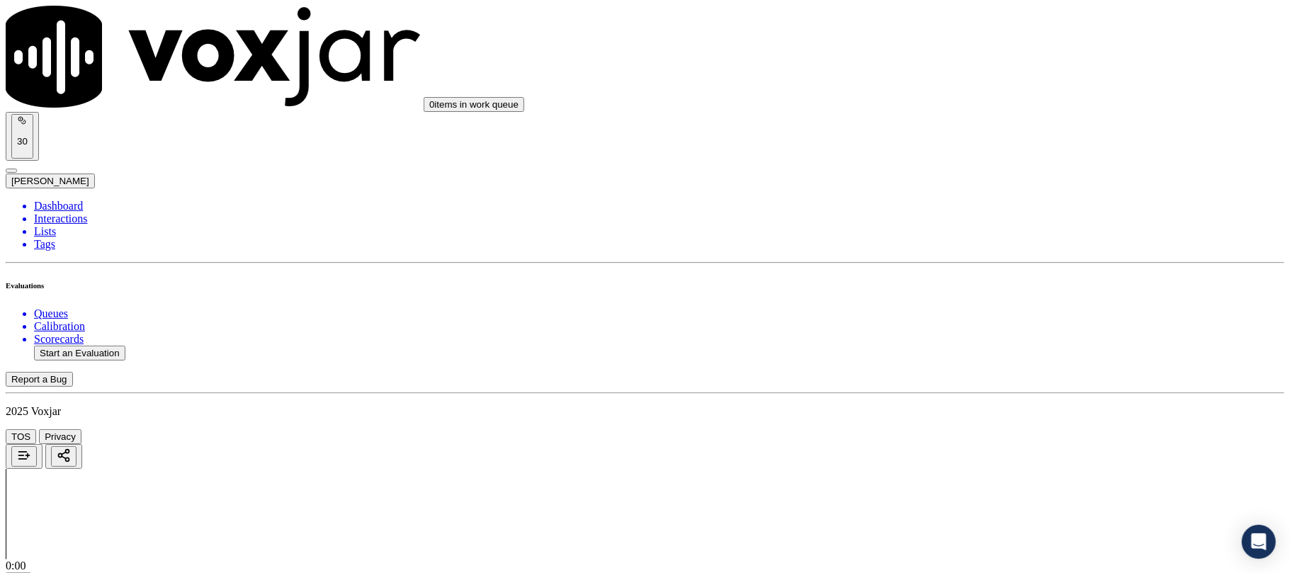
click at [968, 488] on div "Yes" at bounding box center [1072, 481] width 281 height 13
click at [960, 427] on div "Yes" at bounding box center [1072, 420] width 281 height 13
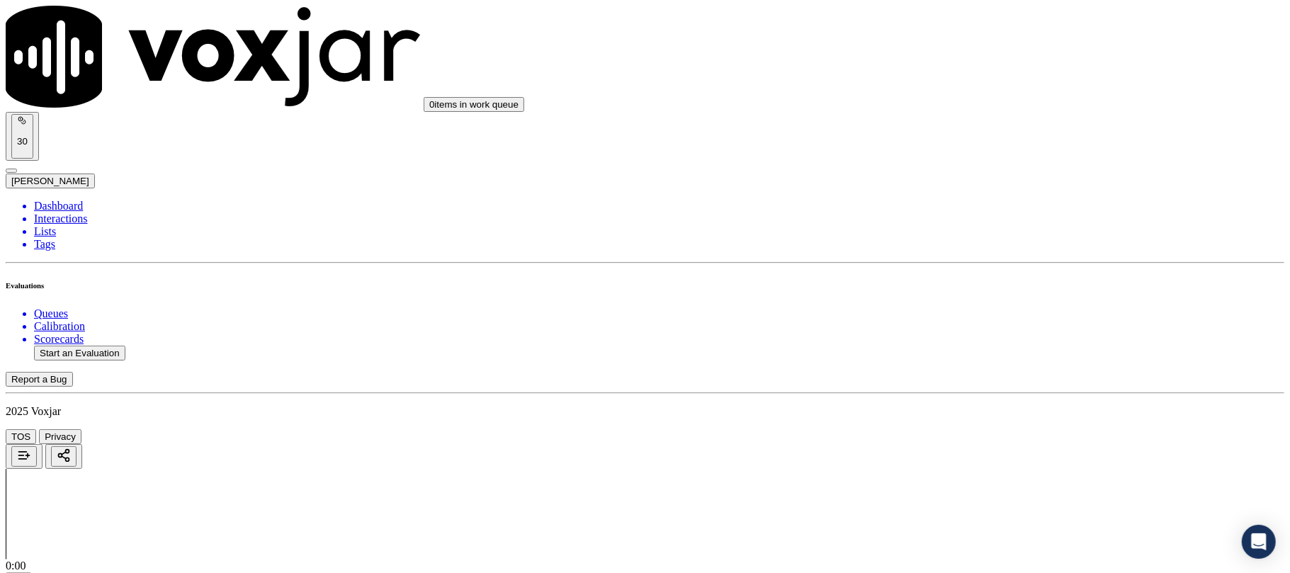
scroll to position [2204, 0]
click at [978, 326] on div "Yes" at bounding box center [1072, 323] width 281 height 13
click at [985, 167] on div "Yes" at bounding box center [1072, 160] width 281 height 13
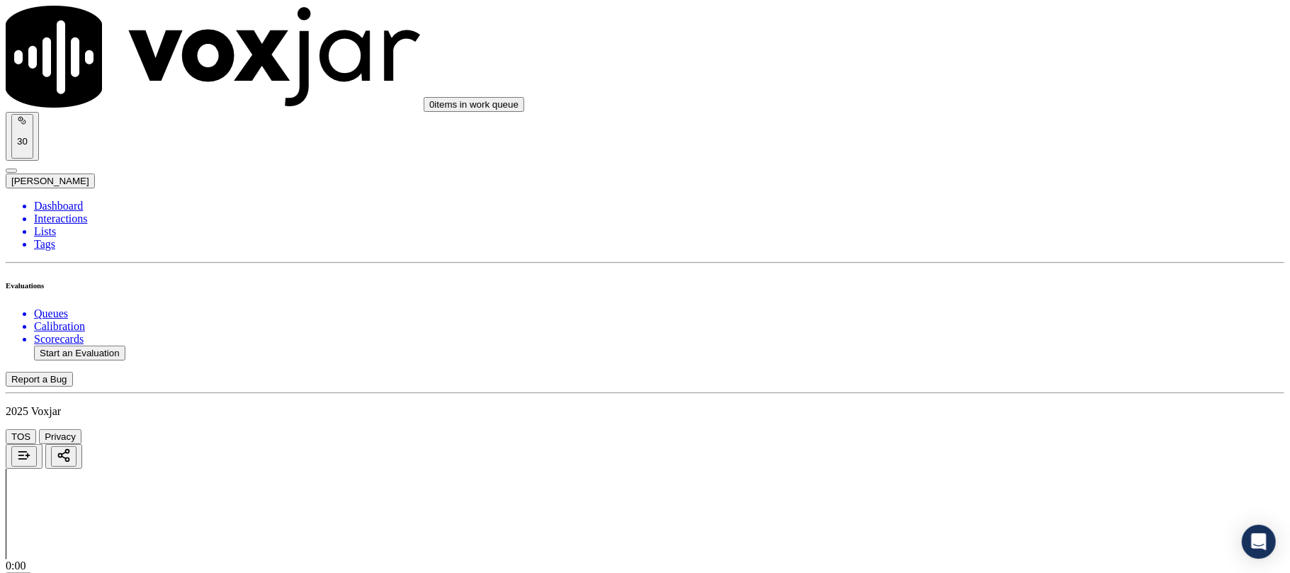
scroll to position [2520, 0]
click at [965, 176] on div "Yes" at bounding box center [1072, 169] width 281 height 13
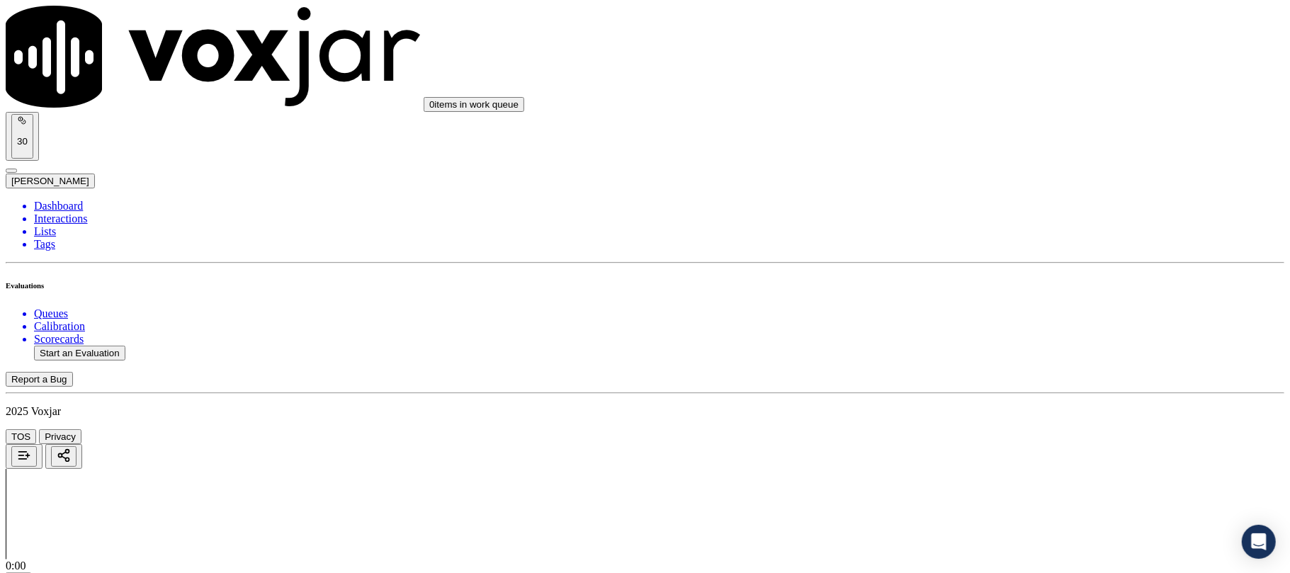
scroll to position [2677, 0]
click at [982, 181] on div "Yes" at bounding box center [1072, 175] width 281 height 13
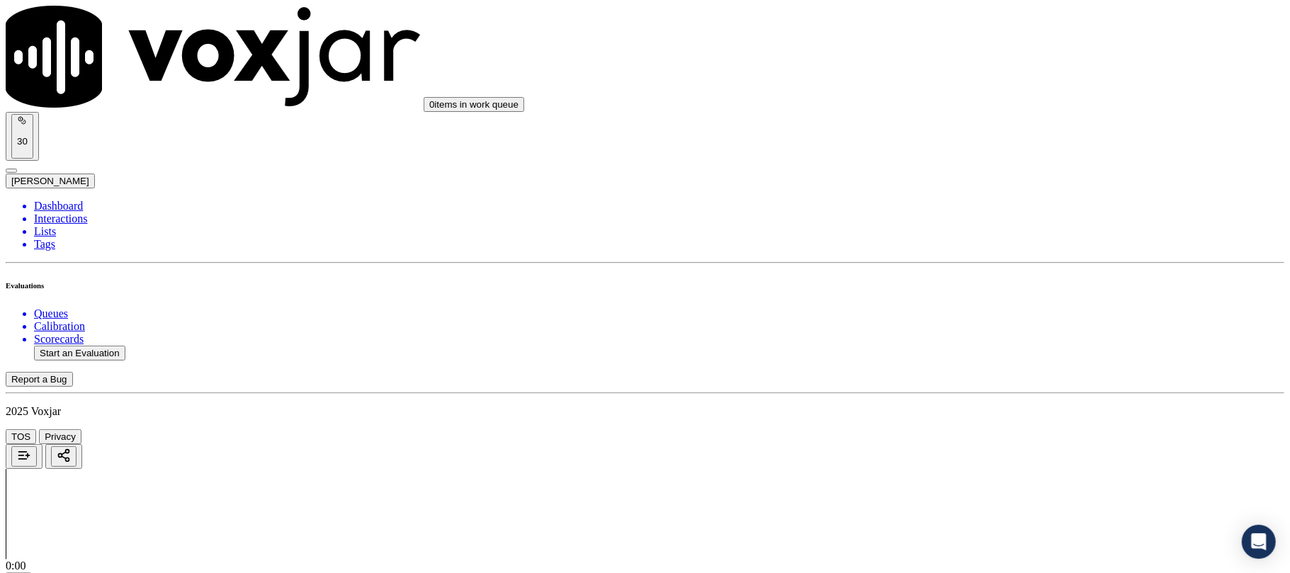
click at [976, 196] on div "Yes" at bounding box center [1072, 196] width 281 height 13
click at [982, 221] on div "Yes" at bounding box center [1072, 217] width 281 height 13
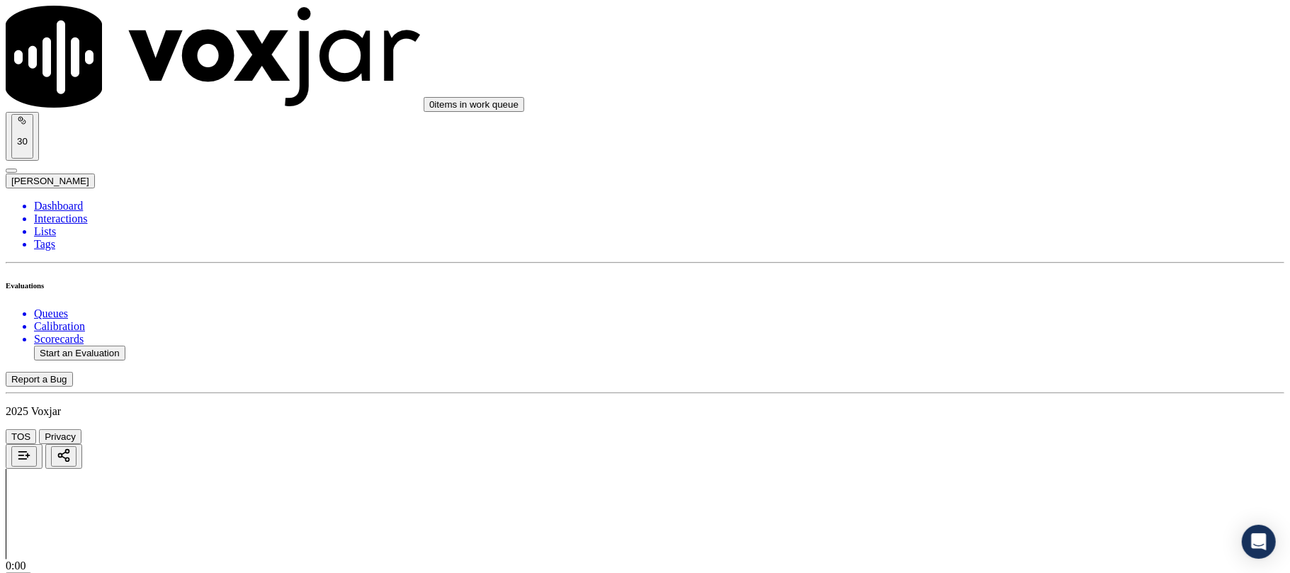
scroll to position [3149, 0]
click at [965, 246] on div "Yes" at bounding box center [1072, 239] width 281 height 13
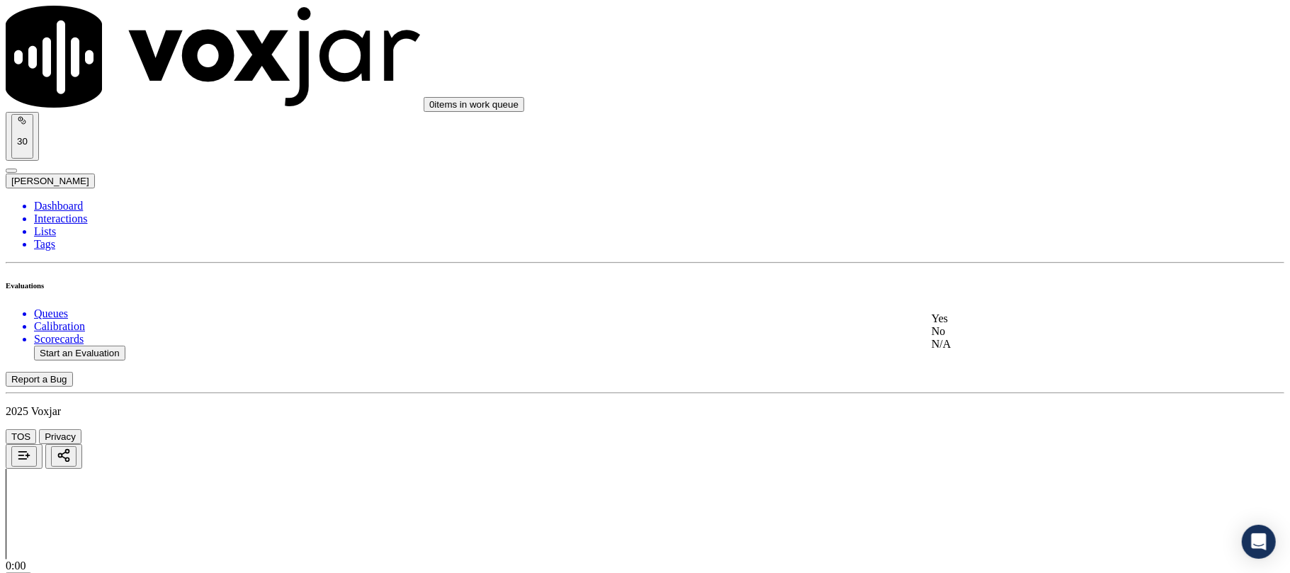
click at [973, 317] on div "Yes" at bounding box center [1072, 319] width 281 height 13
click at [979, 347] on div "Yes" at bounding box center [1072, 340] width 281 height 13
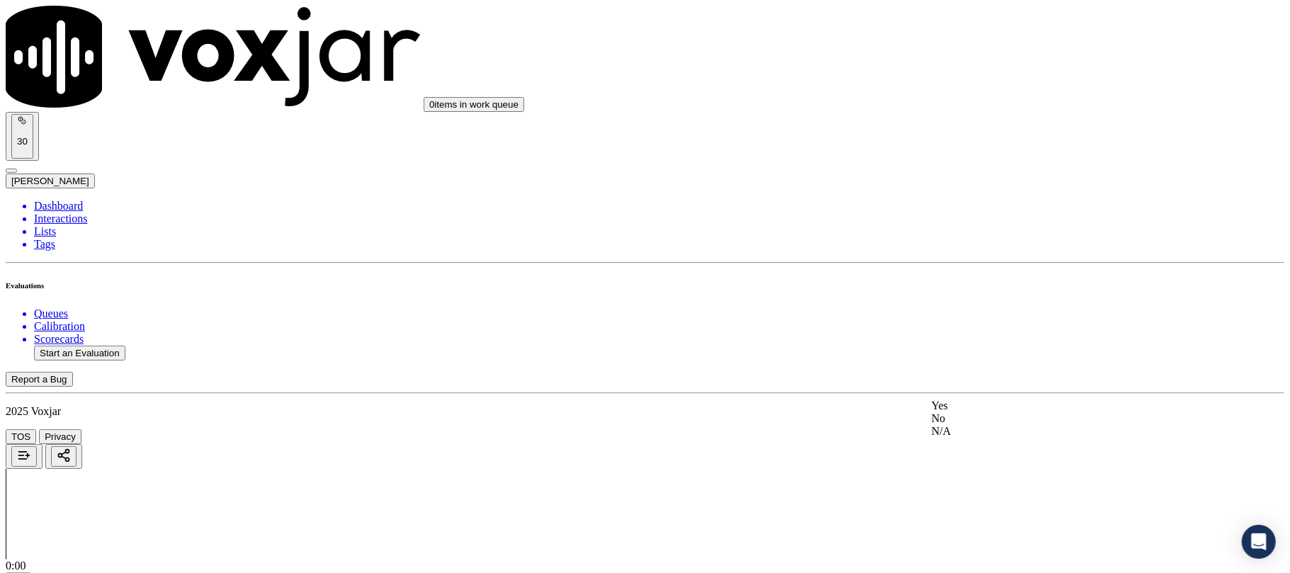
click at [978, 425] on div "No" at bounding box center [1072, 418] width 281 height 13
click at [958, 412] on div "Yes" at bounding box center [1072, 406] width 281 height 13
click at [103, 346] on button "Start an Evaluation" at bounding box center [79, 353] width 91 height 15
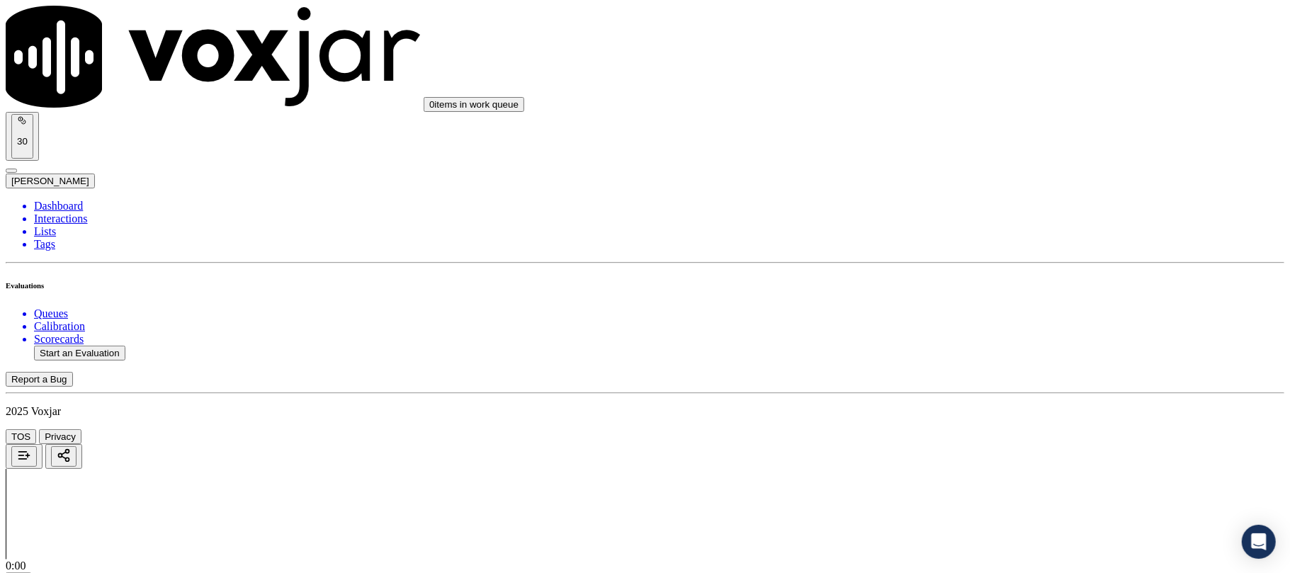
paste input "2158170905"
type input "2158170905"
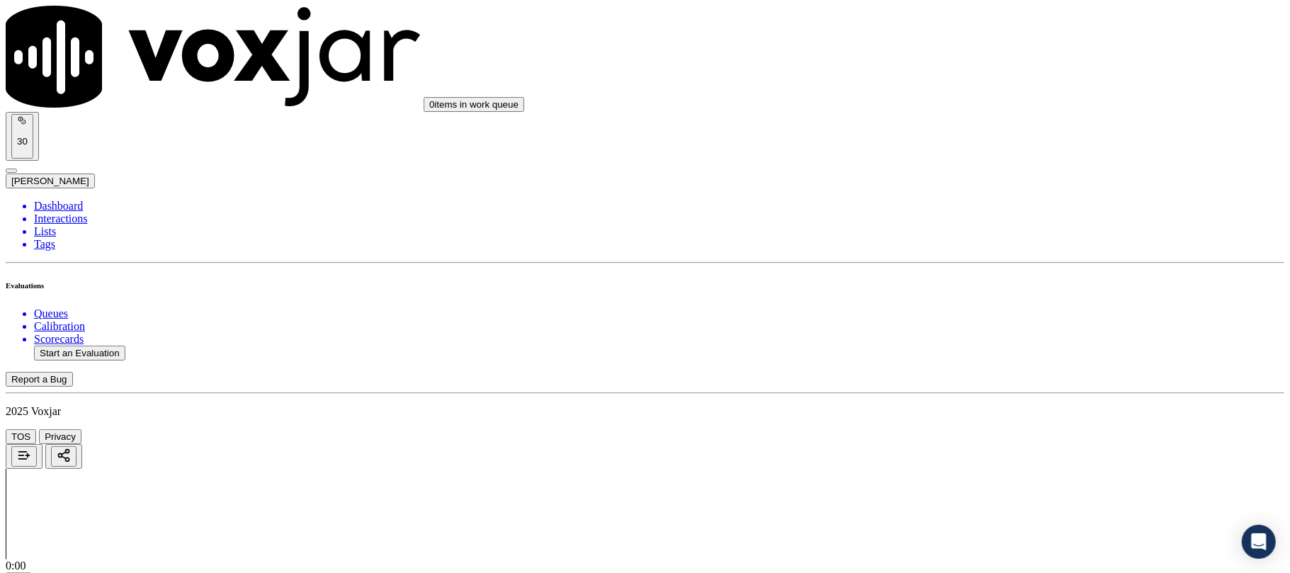
type input "2025-09-08T23:55"
type input "ISIS"
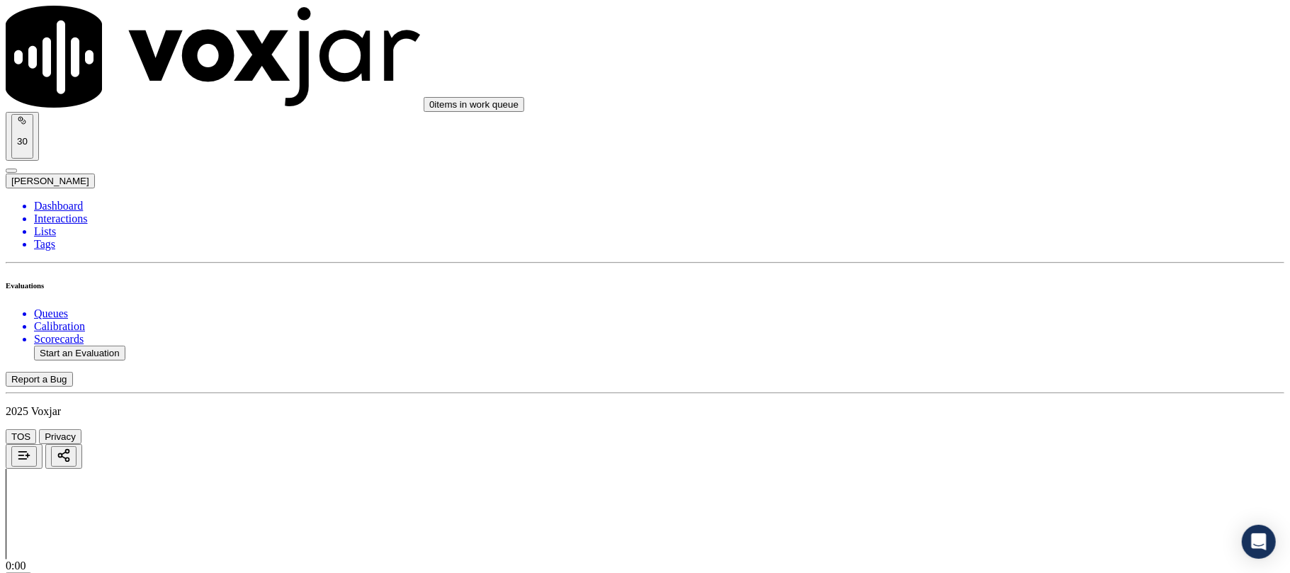
drag, startPoint x: 485, startPoint y: 466, endPoint x: 536, endPoint y: 480, distance: 52.8
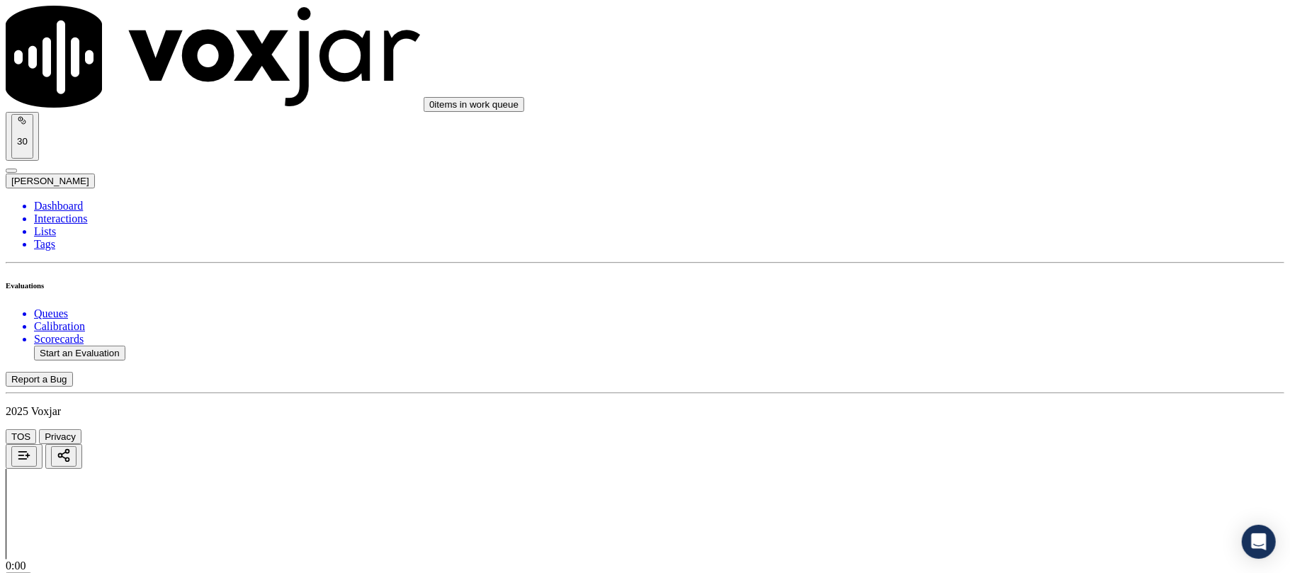
type input "2158170905"
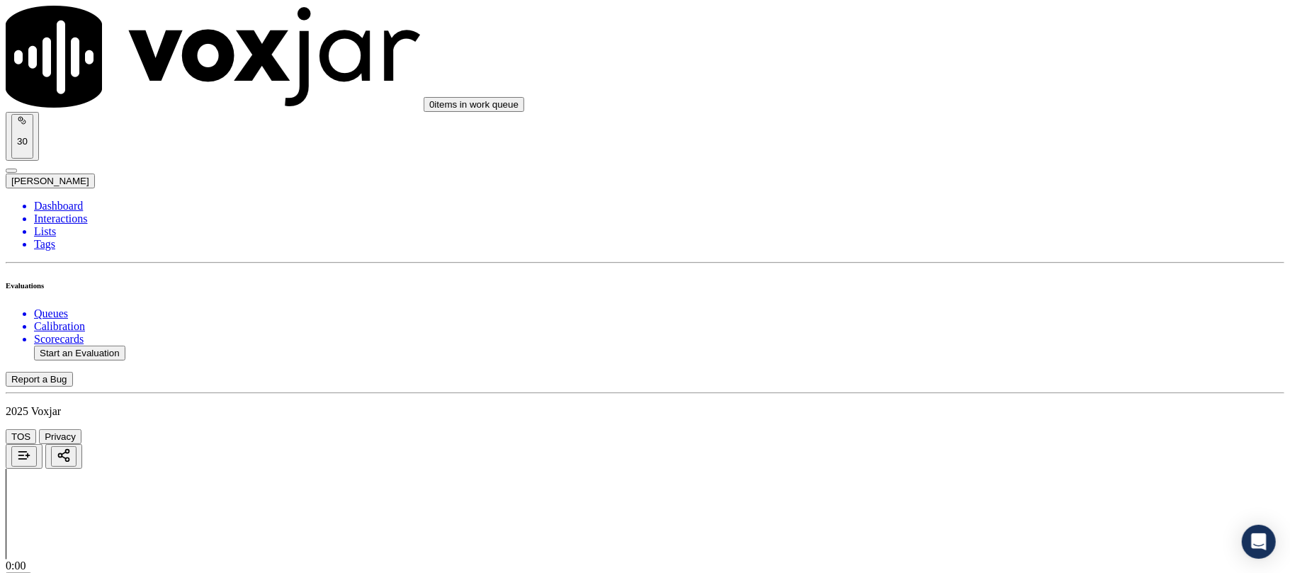
click at [990, 289] on div "Yes" at bounding box center [1072, 287] width 281 height 13
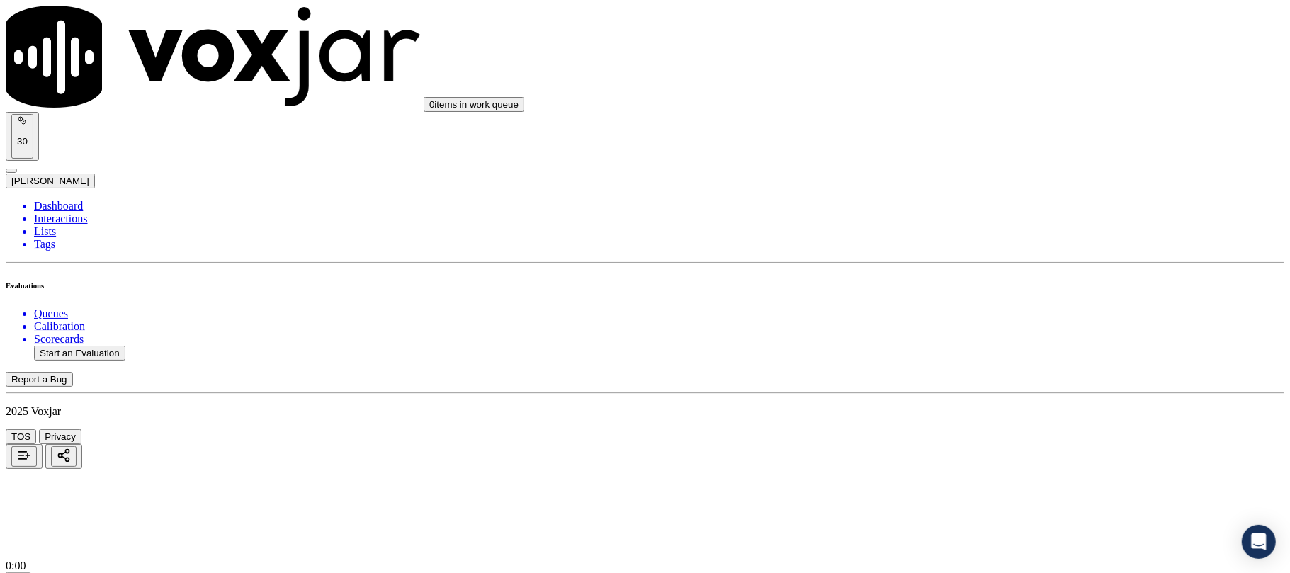
click at [984, 309] on div "Yes" at bounding box center [1072, 308] width 281 height 13
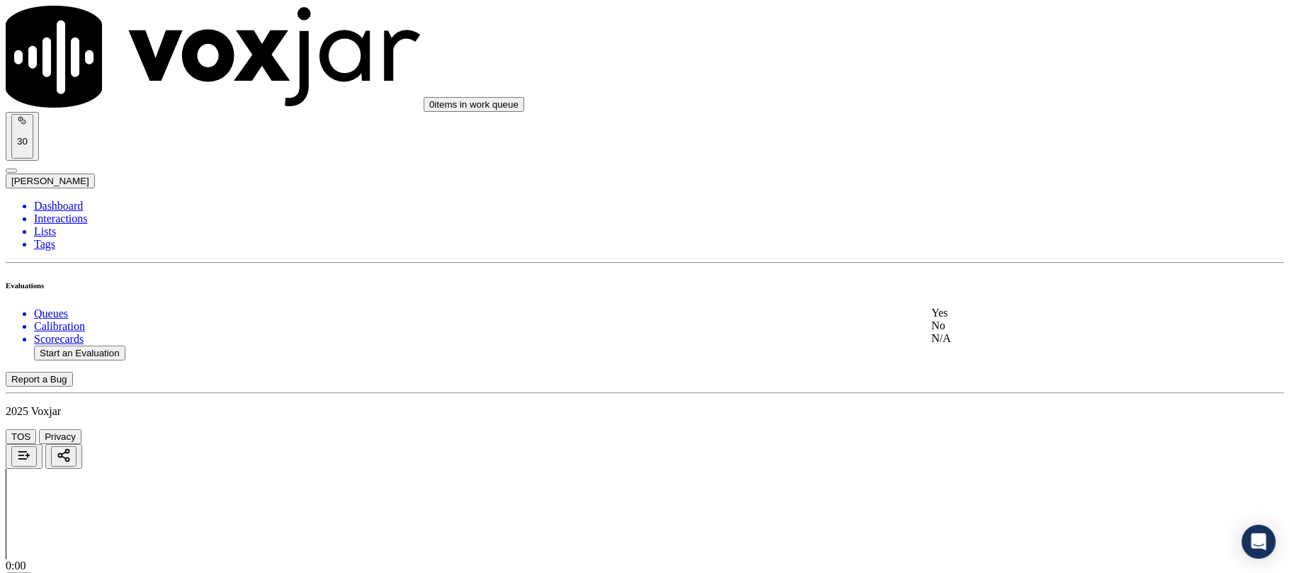
click at [972, 312] on div "Yes" at bounding box center [1072, 313] width 281 height 13
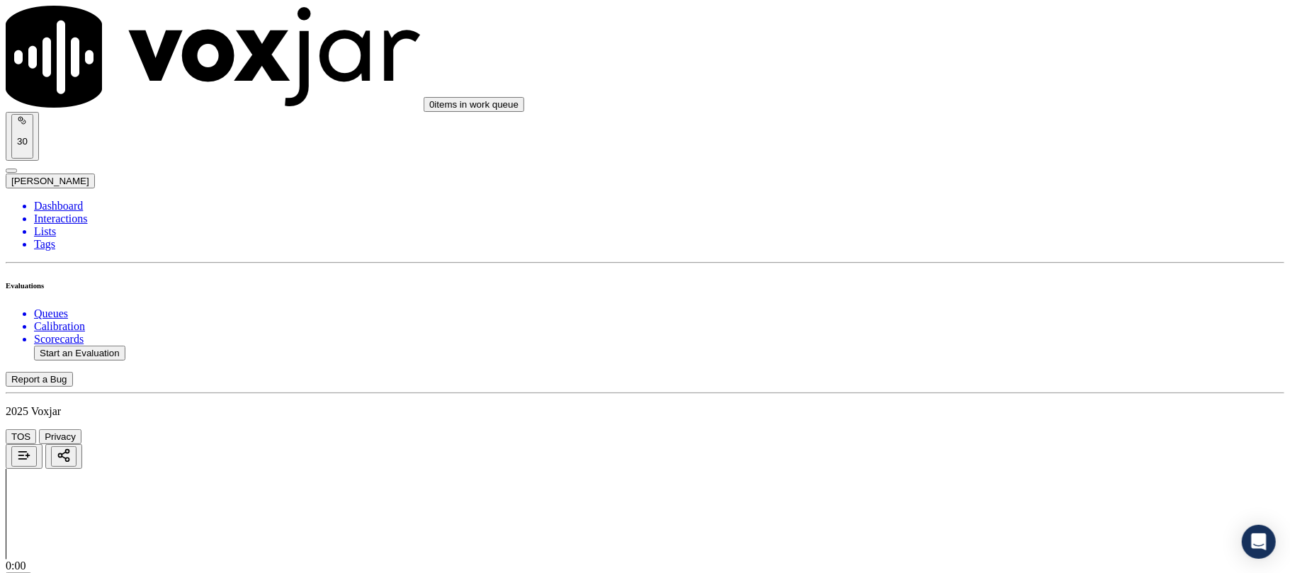
click at [992, 366] on div "N/A" at bounding box center [1072, 360] width 281 height 13
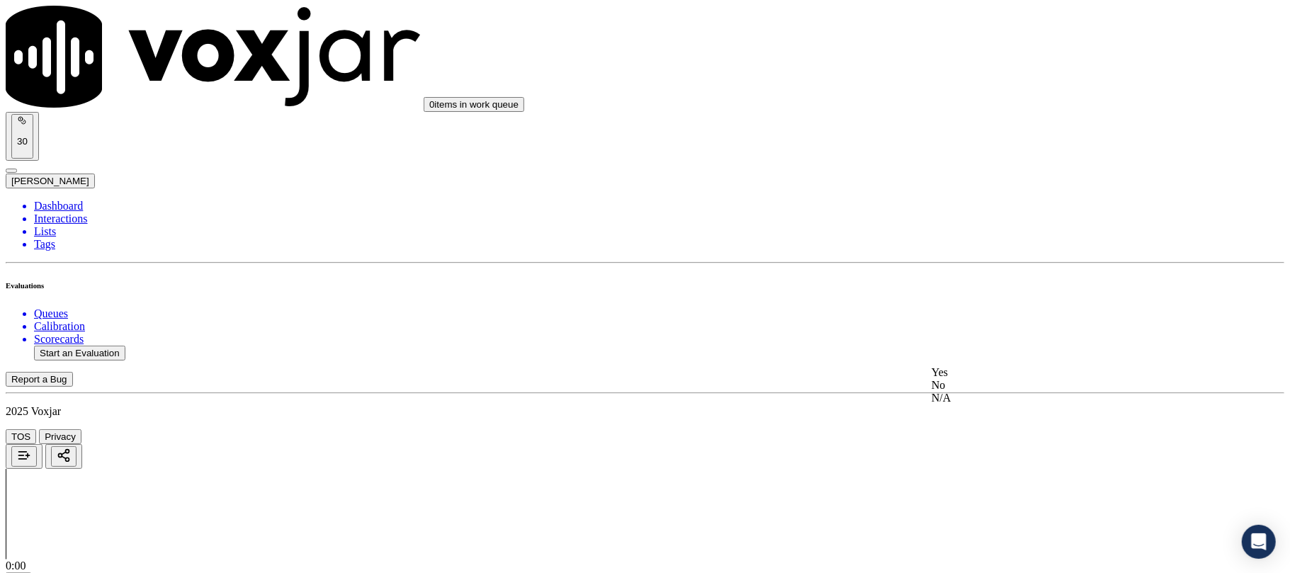
click at [978, 405] on div "N/A" at bounding box center [1072, 398] width 281 height 13
click at [972, 401] on div "Yes" at bounding box center [1072, 394] width 281 height 13
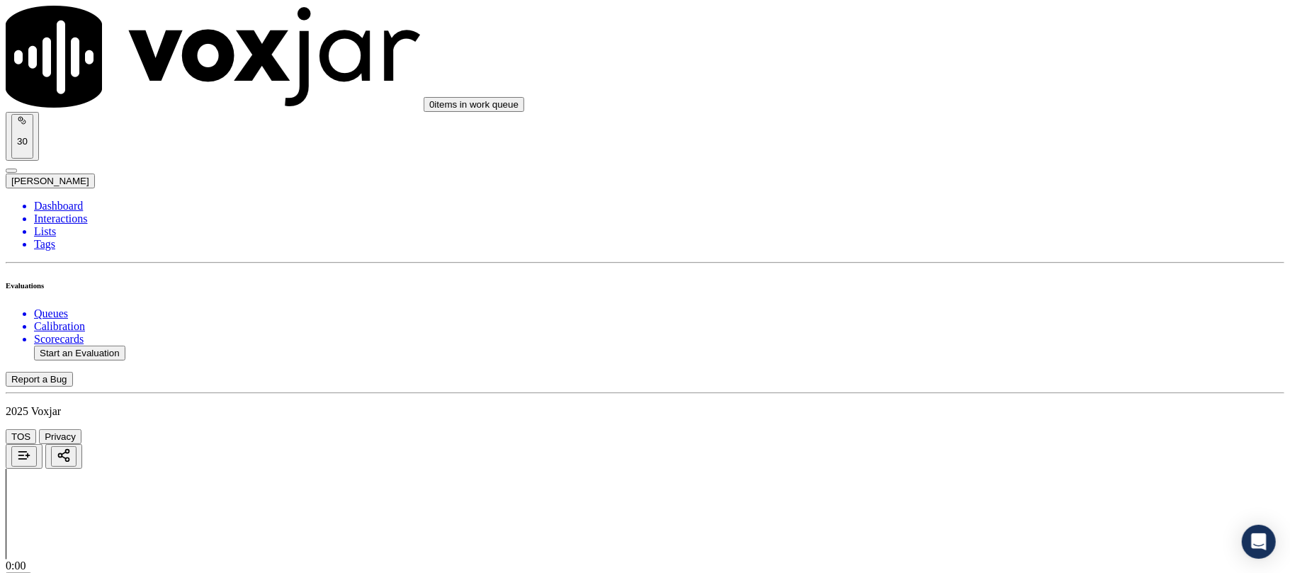
click at [977, 418] on div "Yes" at bounding box center [1072, 416] width 281 height 13
click at [965, 287] on div "Yes" at bounding box center [1072, 280] width 281 height 13
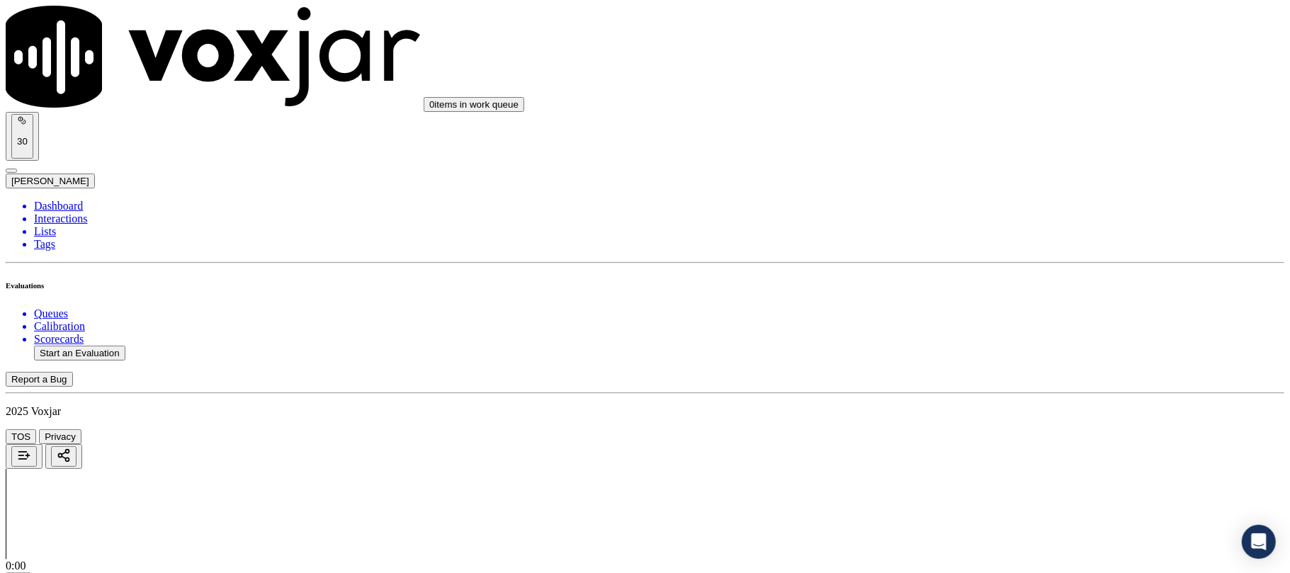
scroll to position [1417, 0]
click at [984, 291] on div "Yes" at bounding box center [1072, 285] width 281 height 13
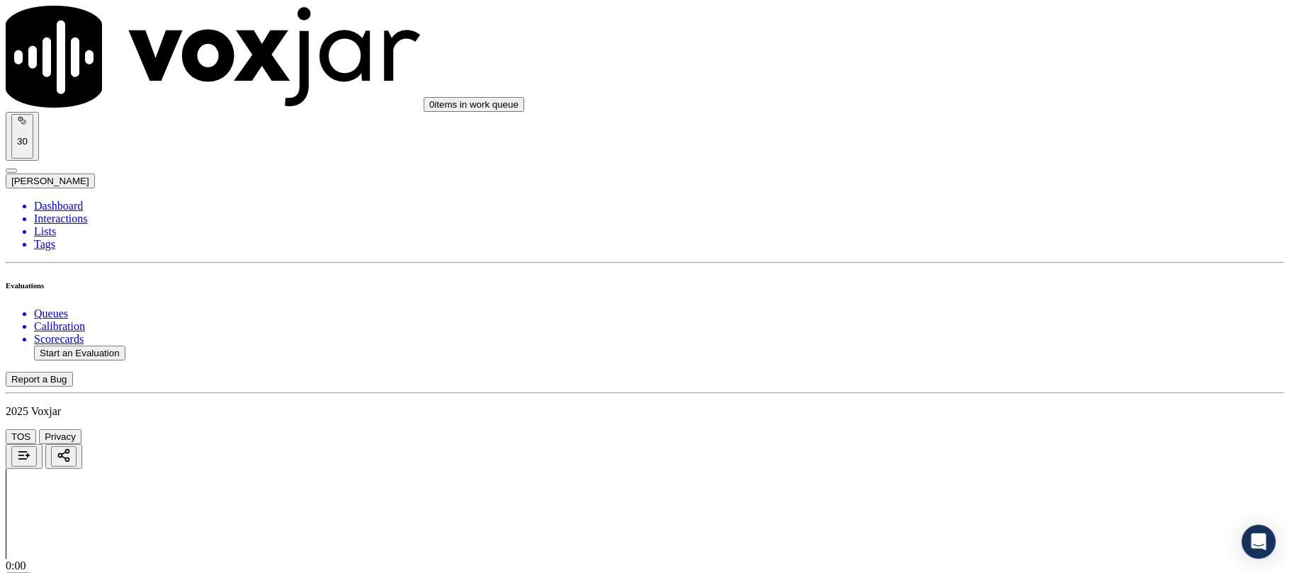
click at [982, 327] on div "Yes" at bounding box center [1072, 323] width 281 height 13
click at [1004, 179] on div "N/A" at bounding box center [1072, 172] width 281 height 13
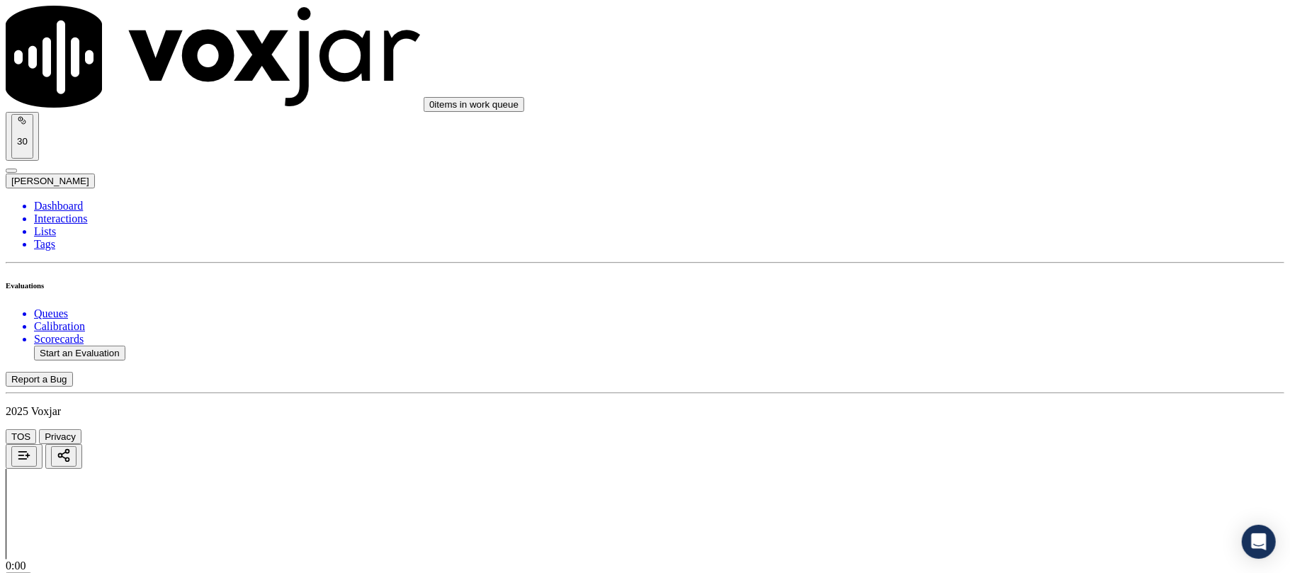
click at [999, 269] on div "Yes" at bounding box center [1072, 263] width 281 height 13
click at [970, 325] on div "Yes" at bounding box center [1072, 318] width 281 height 13
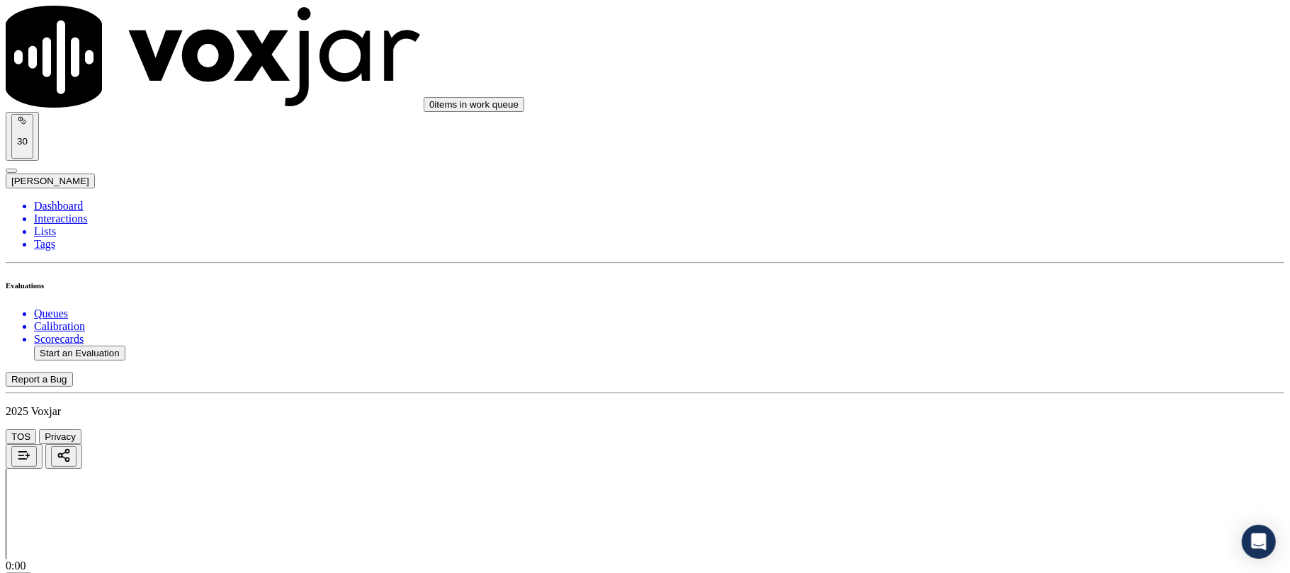
scroll to position [2204, 0]
click at [979, 330] on div "Yes" at bounding box center [1072, 323] width 281 height 13
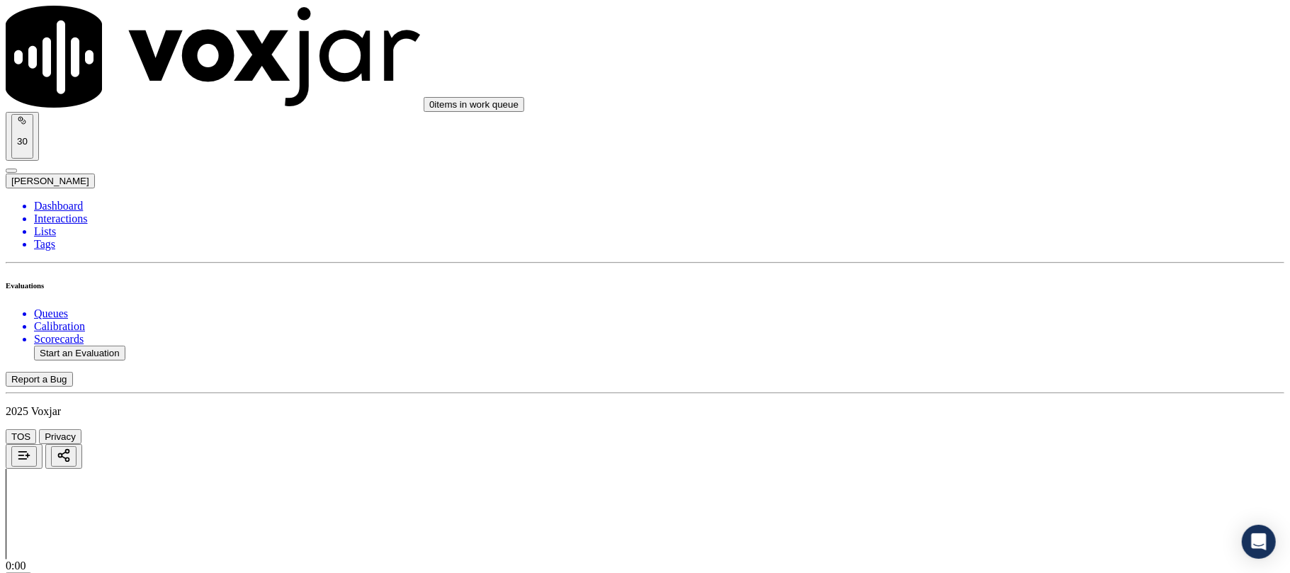
click at [984, 329] on div "Yes" at bounding box center [1072, 327] width 281 height 13
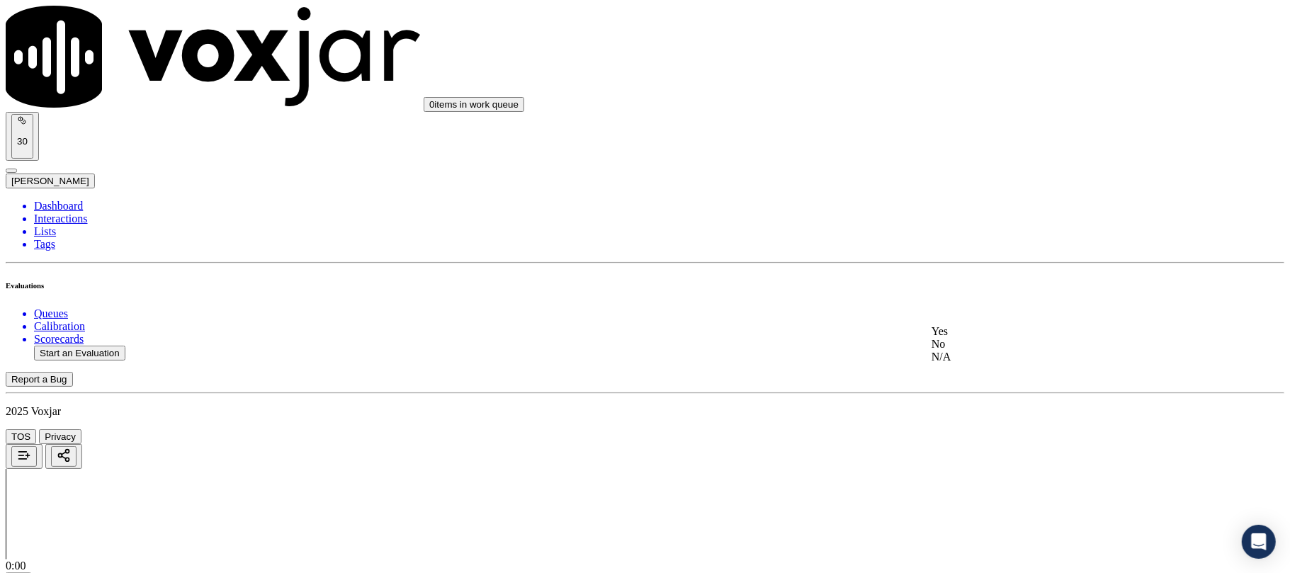
click at [974, 351] on div "No" at bounding box center [1072, 344] width 281 height 13
click at [979, 176] on div "Yes" at bounding box center [1072, 175] width 281 height 13
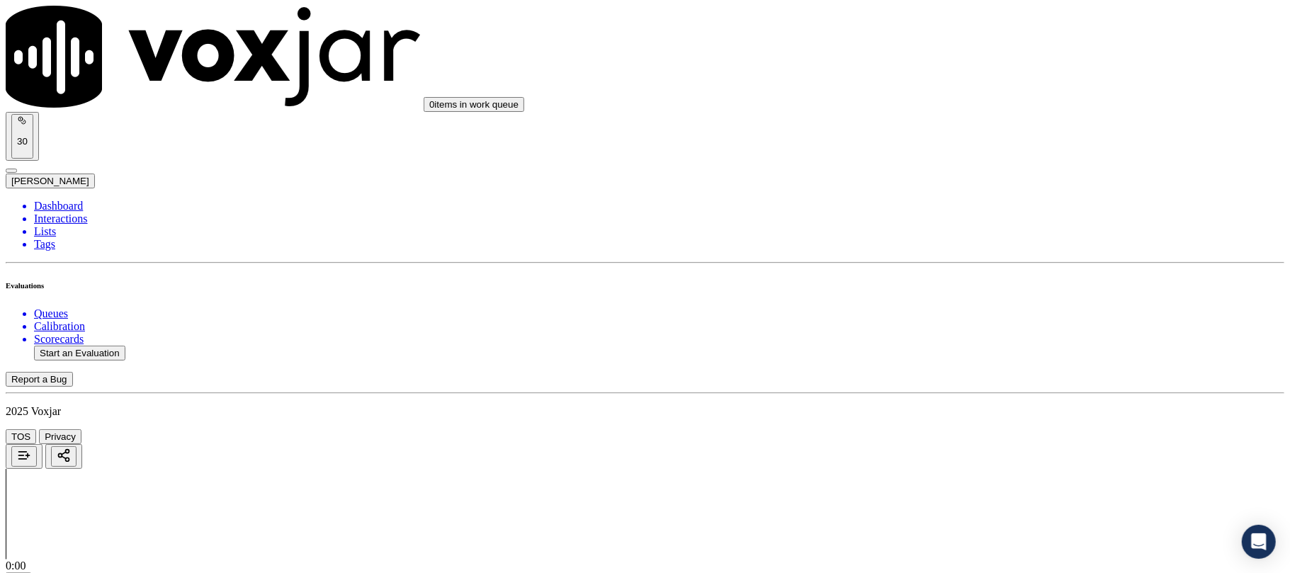
click at [965, 198] on div "Yes" at bounding box center [1072, 196] width 281 height 13
click at [970, 224] on div "Yes" at bounding box center [1072, 217] width 281 height 13
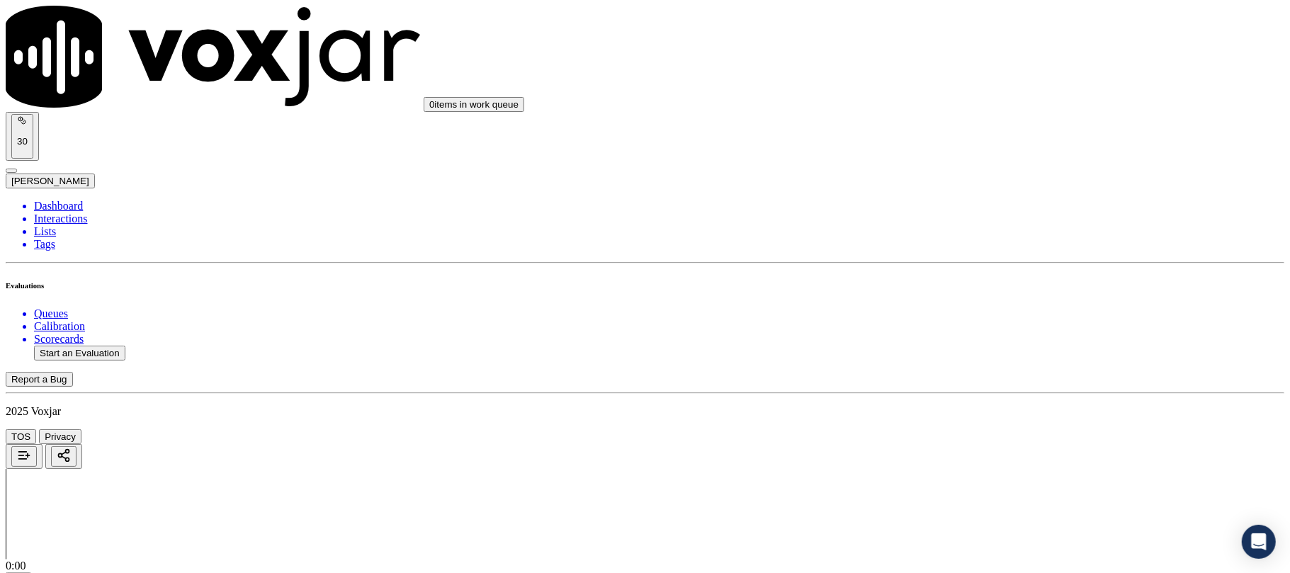
scroll to position [3149, 0]
click at [979, 246] on div "Yes" at bounding box center [1072, 239] width 281 height 13
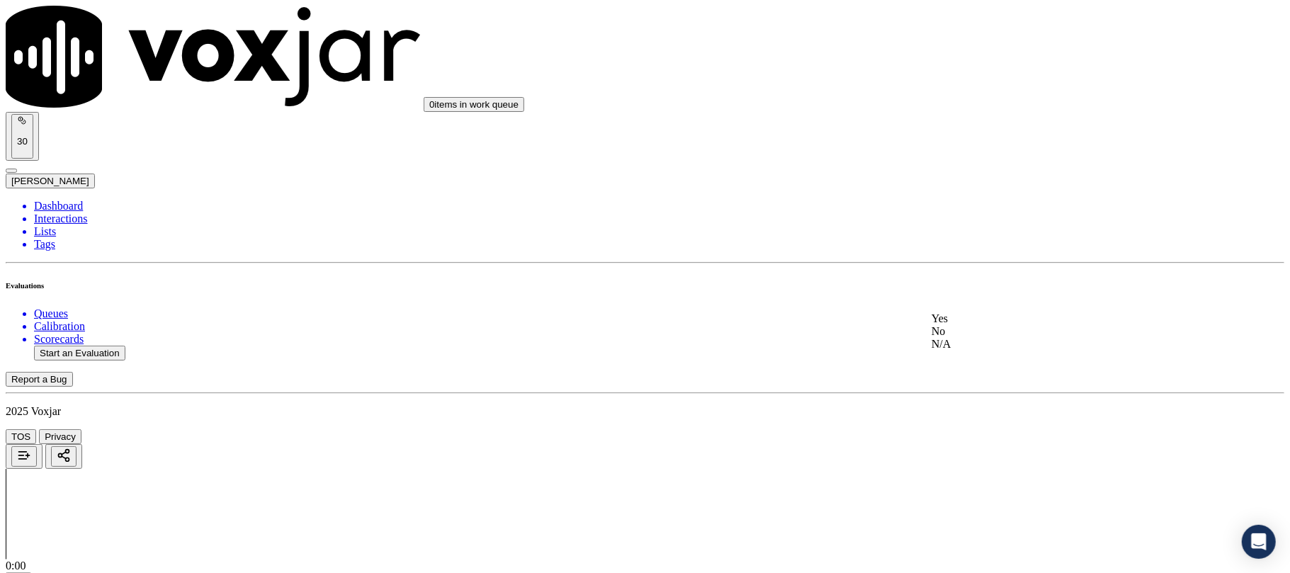
click at [979, 325] on div "Yes" at bounding box center [1072, 319] width 281 height 13
click at [979, 347] on div "Yes" at bounding box center [1072, 340] width 281 height 13
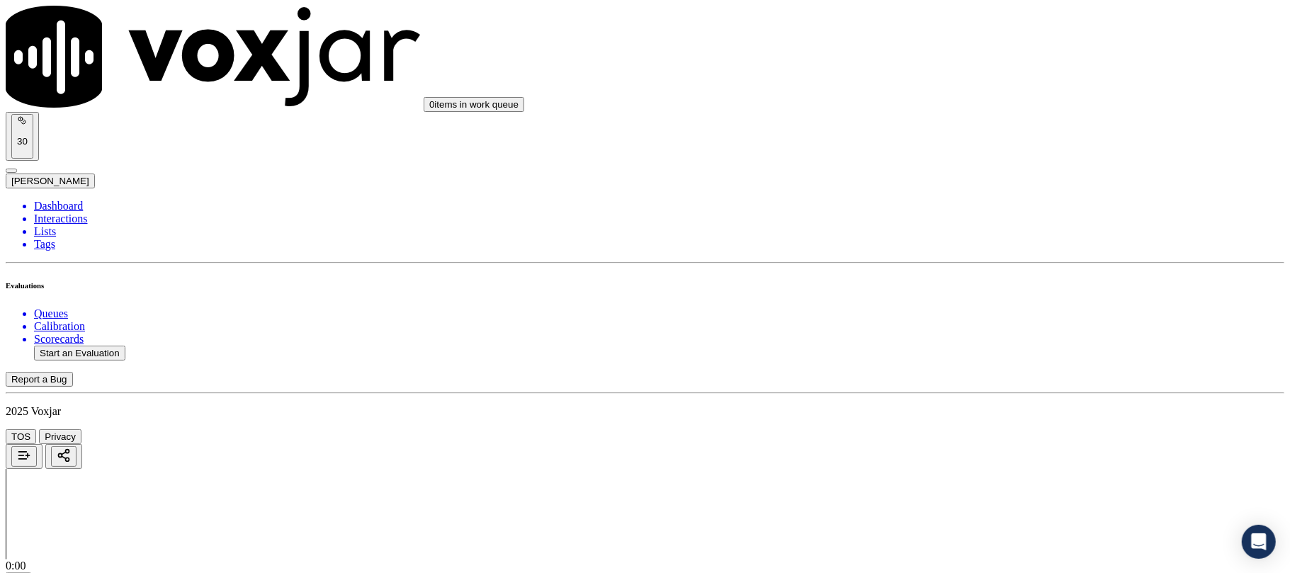
click at [975, 412] on div "Yes" at bounding box center [1072, 406] width 281 height 13
click at [115, 346] on button "Start an Evaluation" at bounding box center [79, 353] width 91 height 15
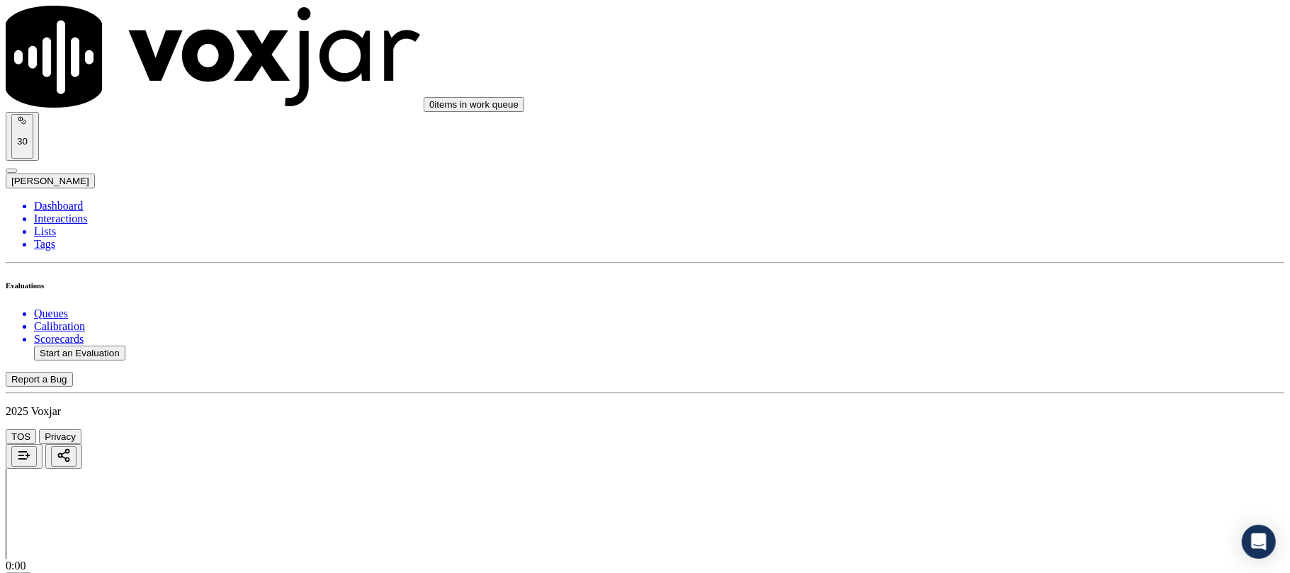
paste input "207431900"
type input "2074319003"
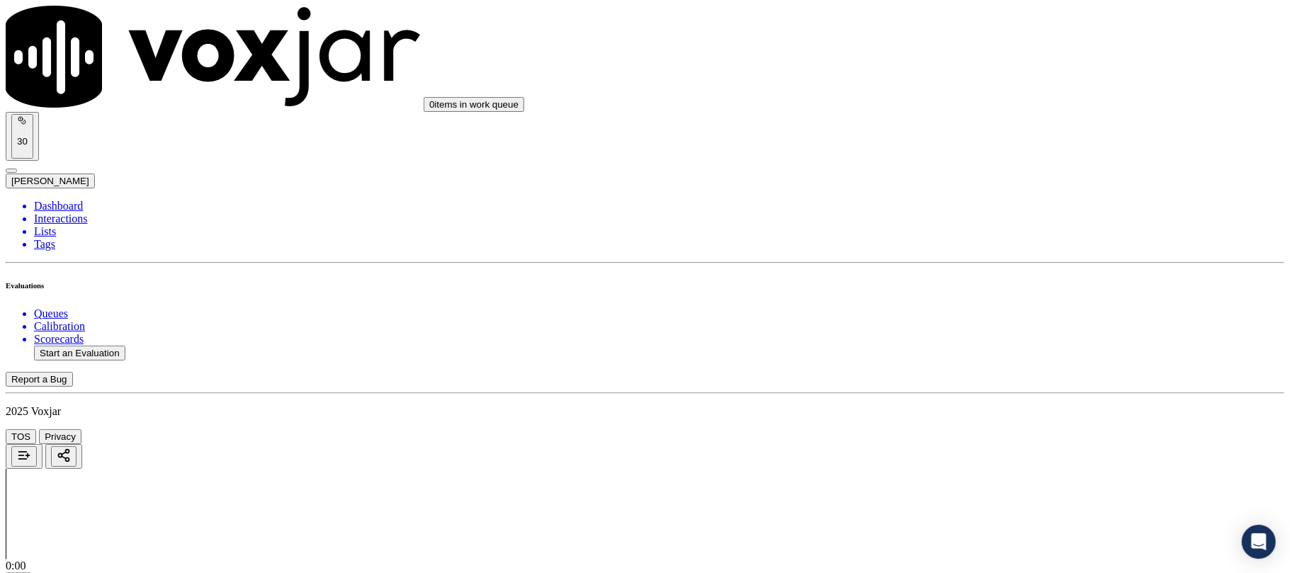
type input "2025-09-08T00:01"
type input "ISIS"
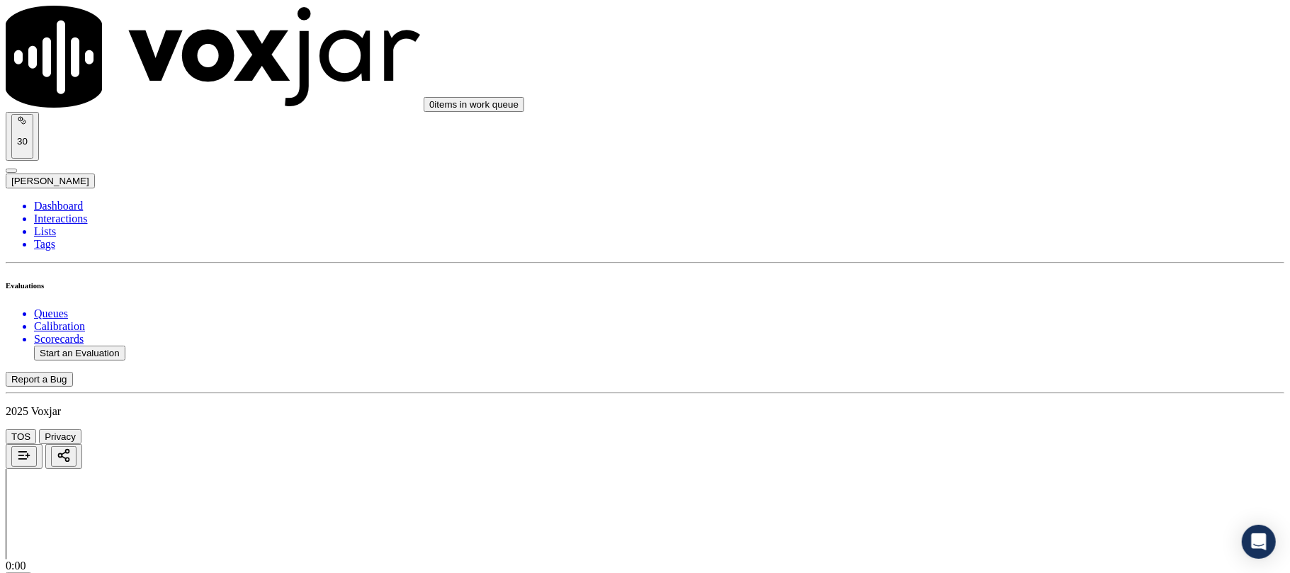
scroll to position [123, 0]
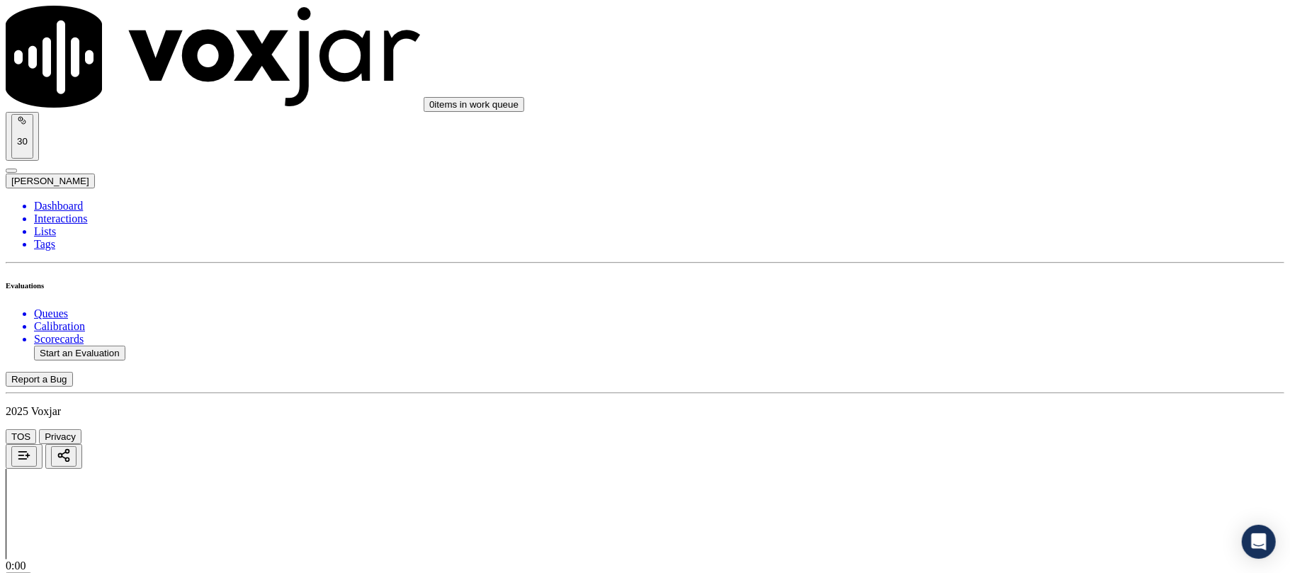
type input "2074319003"
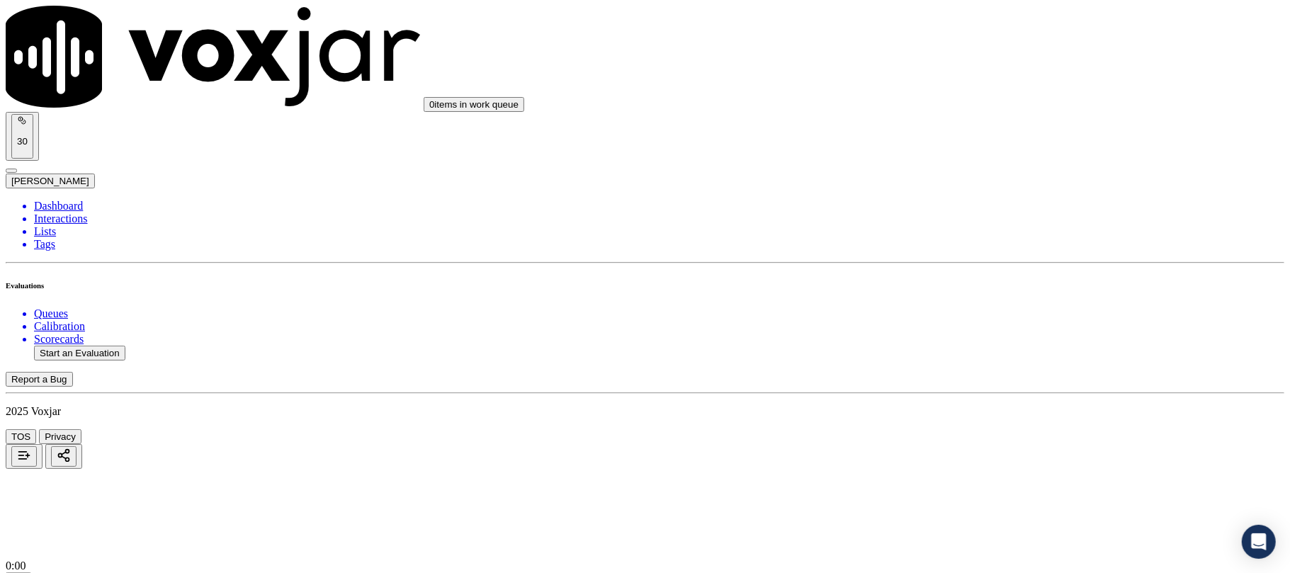
click at [971, 284] on div "Yes" at bounding box center [1072, 287] width 281 height 13
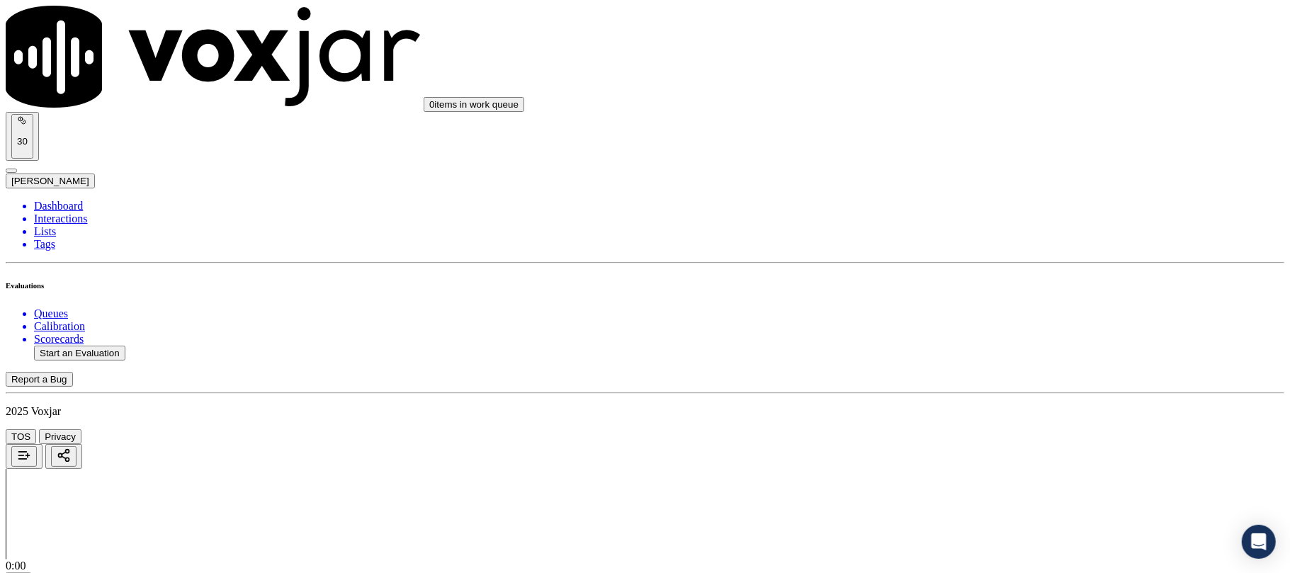
scroll to position [157, 0]
click at [982, 312] on div "Yes" at bounding box center [1072, 308] width 281 height 13
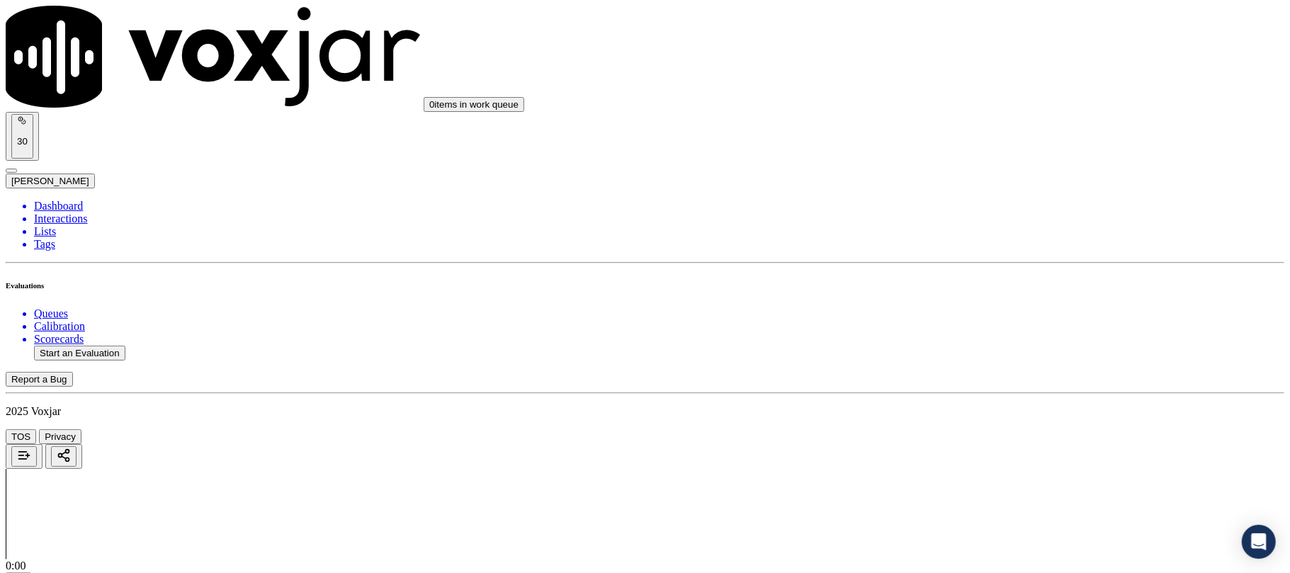
click at [968, 320] on div "Yes" at bounding box center [1072, 313] width 281 height 13
click at [981, 524] on div "N/A" at bounding box center [1072, 518] width 281 height 13
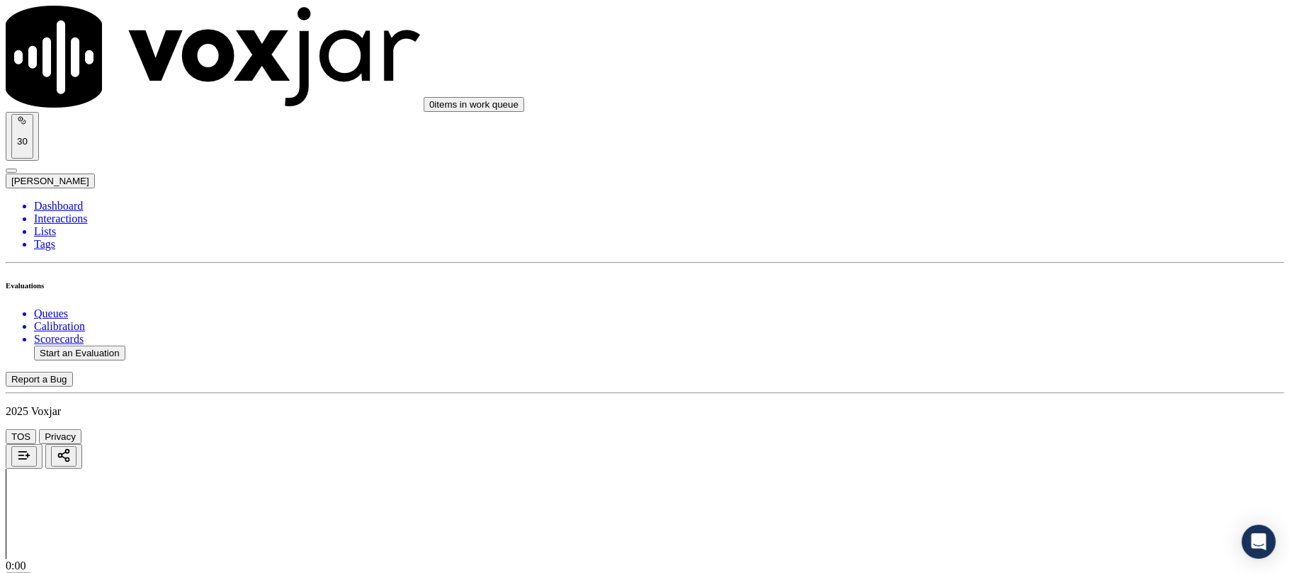
click at [998, 405] on div "N/A" at bounding box center [1072, 398] width 281 height 13
click at [984, 244] on div "Yes" at bounding box center [1072, 237] width 281 height 13
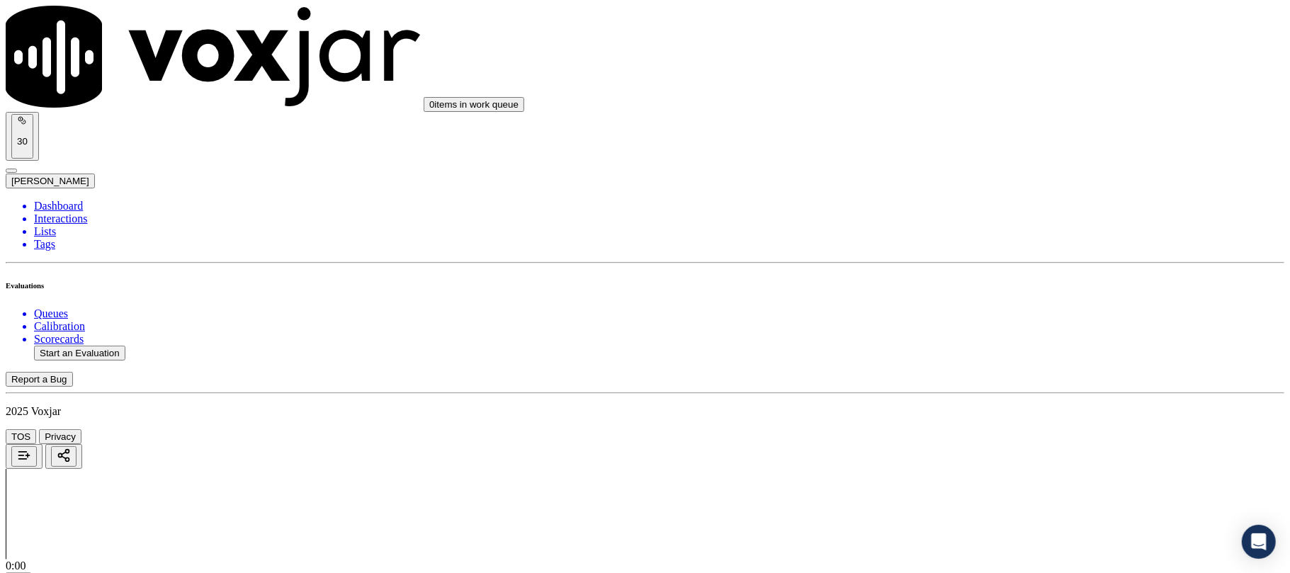
scroll to position [1103, 0]
click at [977, 261] on div "Yes" at bounding box center [1072, 258] width 281 height 13
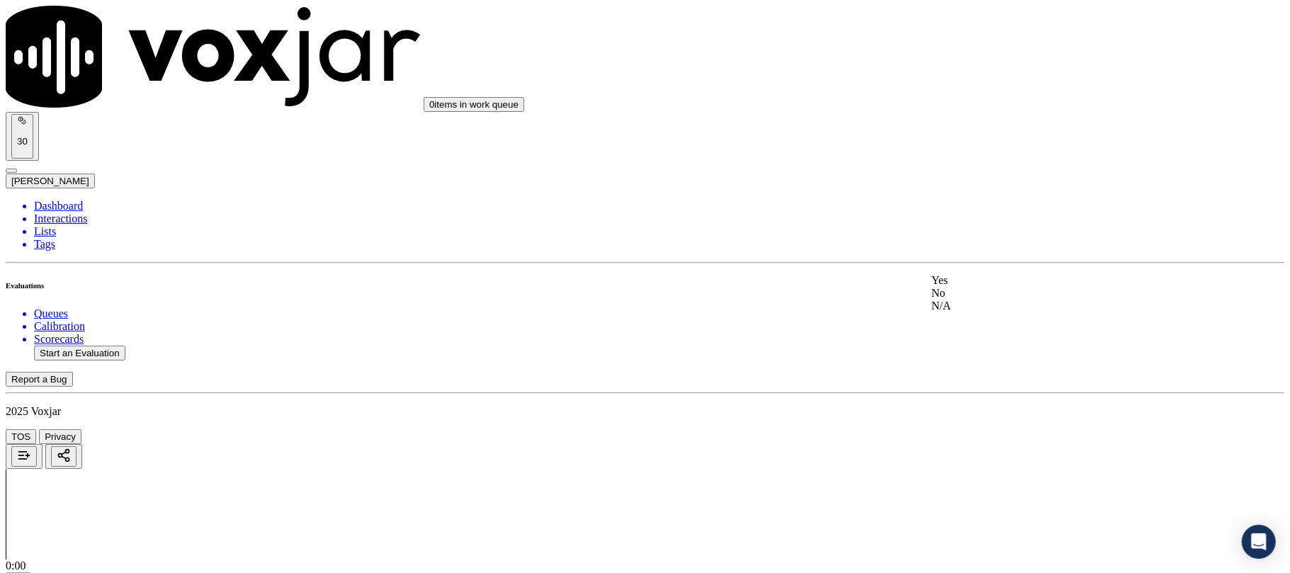
click at [962, 287] on div "Yes" at bounding box center [1072, 280] width 281 height 13
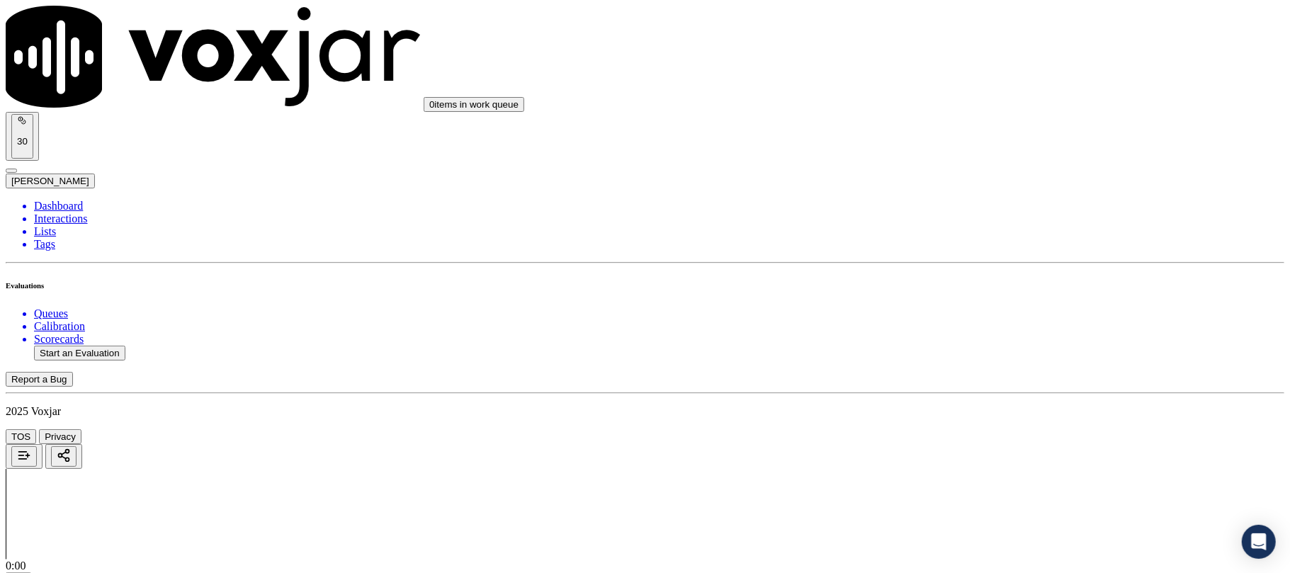
drag, startPoint x: 972, startPoint y: 265, endPoint x: 971, endPoint y: 274, distance: 8.6
click at [974, 317] on div "N/A" at bounding box center [1072, 310] width 281 height 13
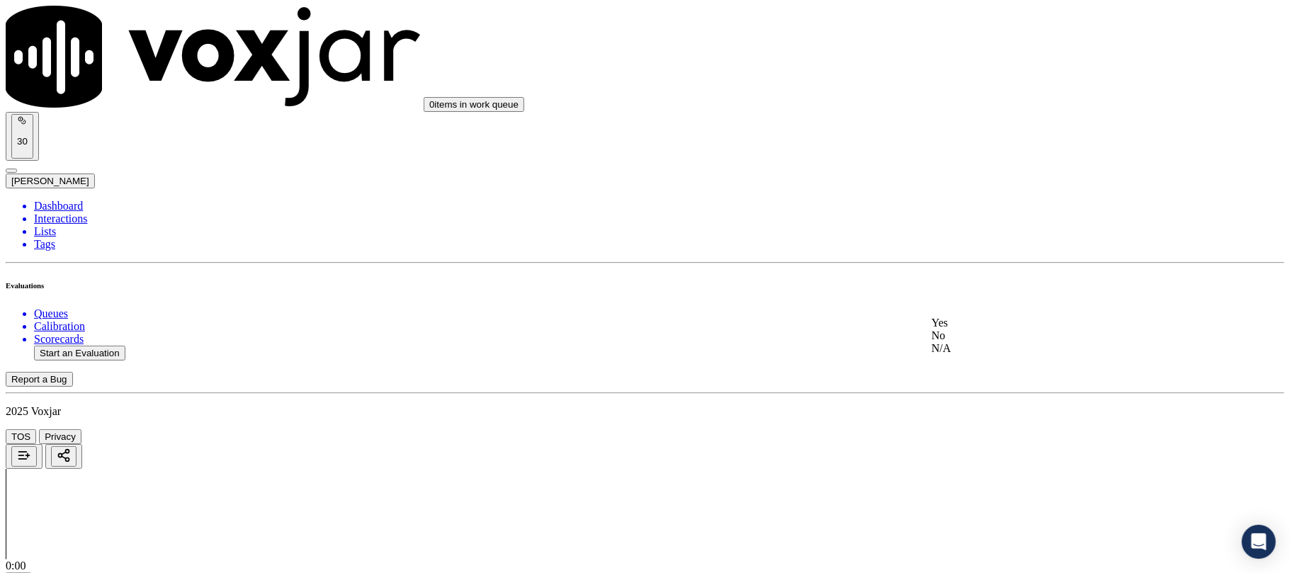
click at [961, 330] on div "Yes" at bounding box center [1072, 323] width 281 height 13
drag, startPoint x: 967, startPoint y: 223, endPoint x: 969, endPoint y: 262, distance: 39.1
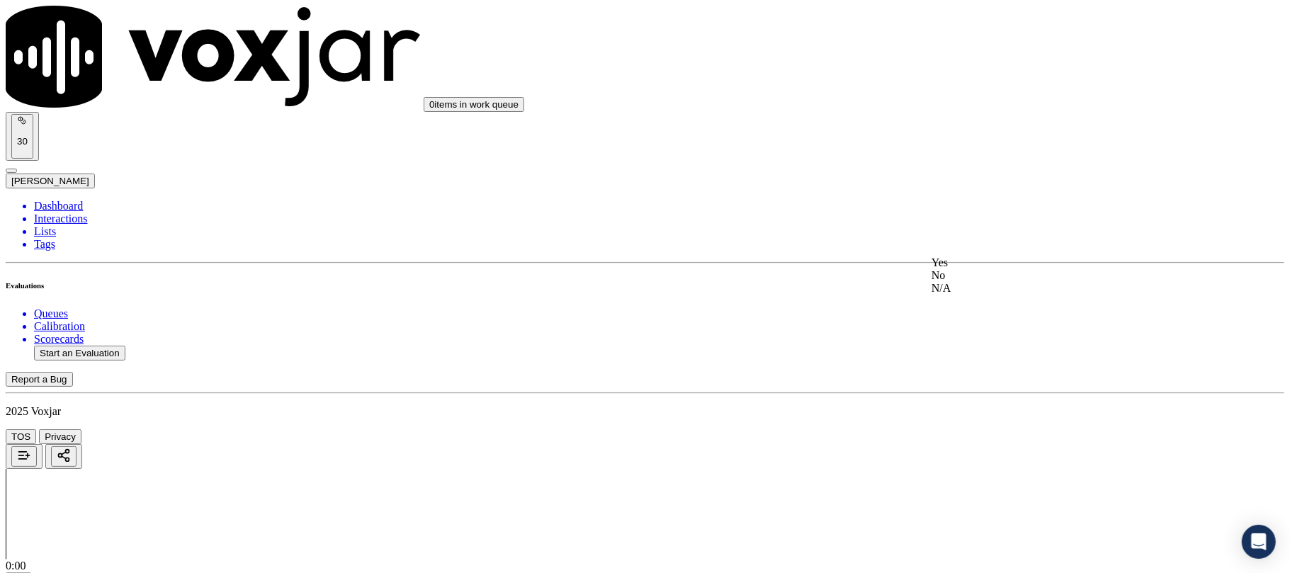
drag, startPoint x: 968, startPoint y: 275, endPoint x: 968, endPoint y: 264, distance: 11.3
click at [967, 269] on div "Yes" at bounding box center [1072, 263] width 281 height 13
click at [971, 325] on div "Yes" at bounding box center [1072, 318] width 281 height 13
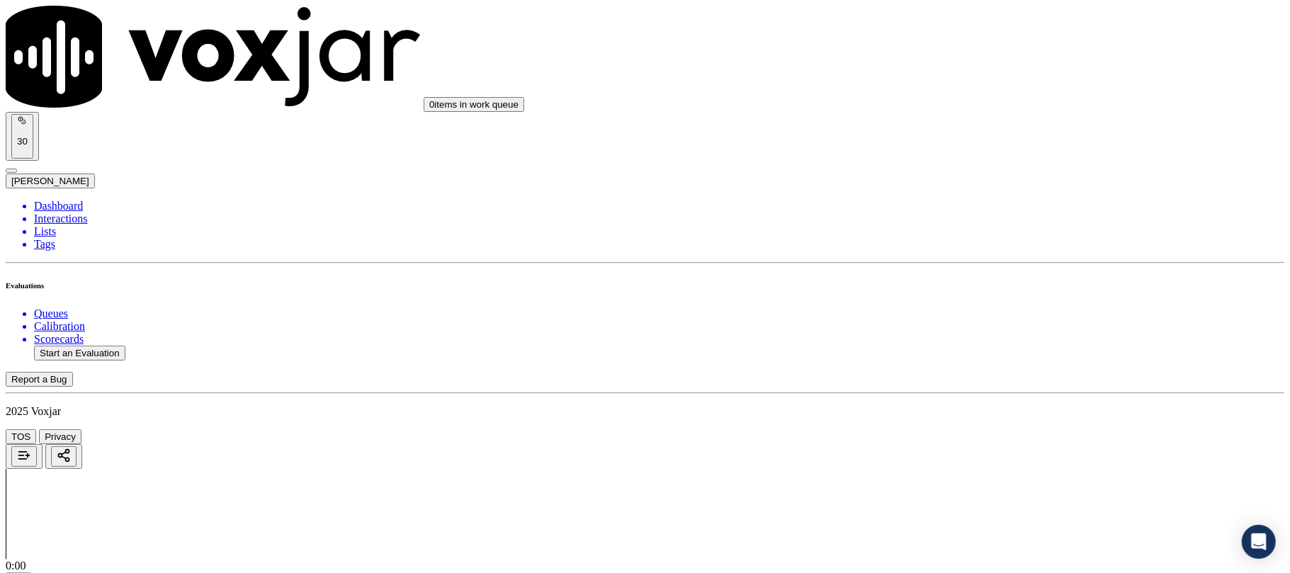
scroll to position [2204, 0]
click at [975, 330] on div "Yes" at bounding box center [1072, 323] width 281 height 13
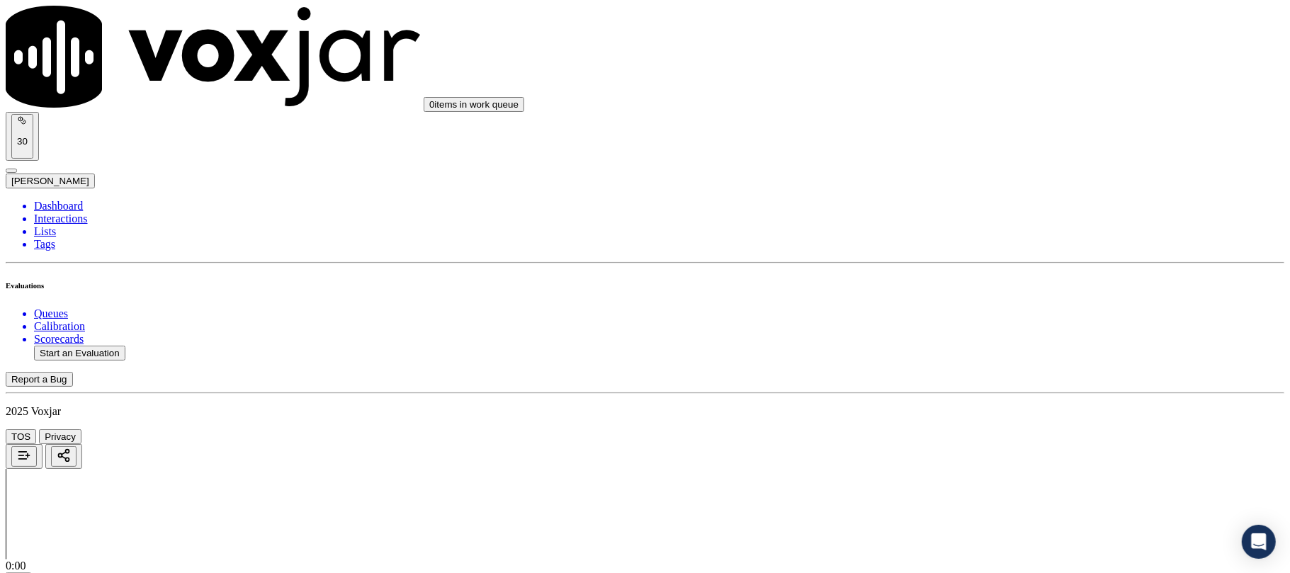
drag, startPoint x: 975, startPoint y: 293, endPoint x: 976, endPoint y: 309, distance: 15.6
click at [967, 334] on div "Yes" at bounding box center [1072, 327] width 281 height 13
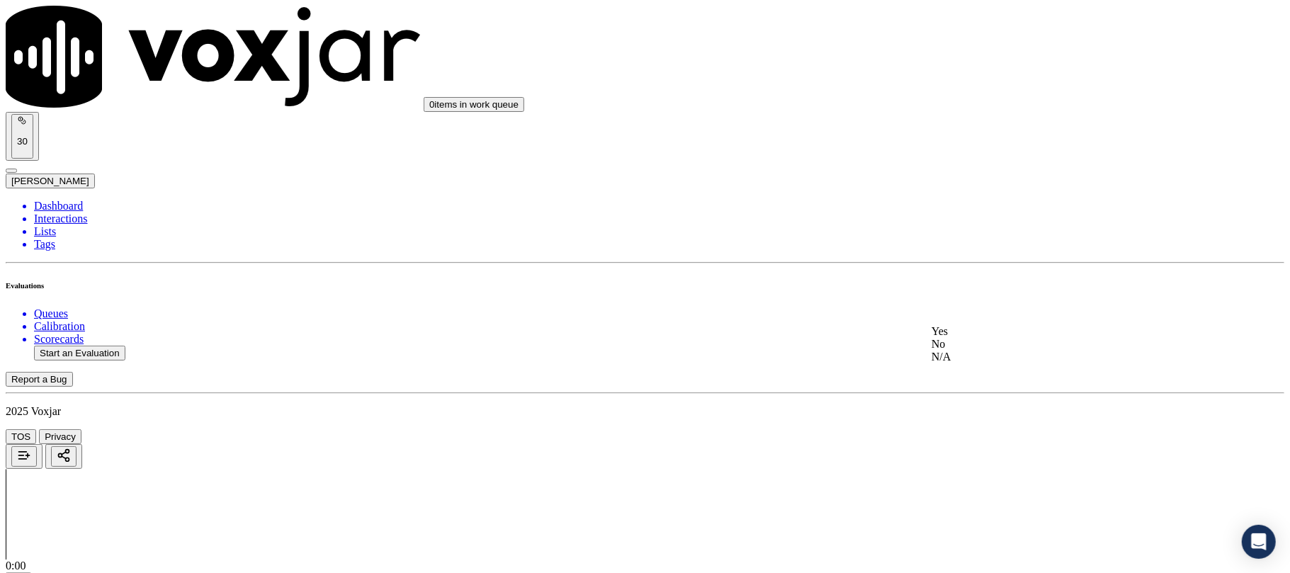
click at [969, 338] on div "Yes" at bounding box center [1072, 331] width 281 height 13
click at [987, 203] on div "Yes" at bounding box center [1072, 196] width 281 height 13
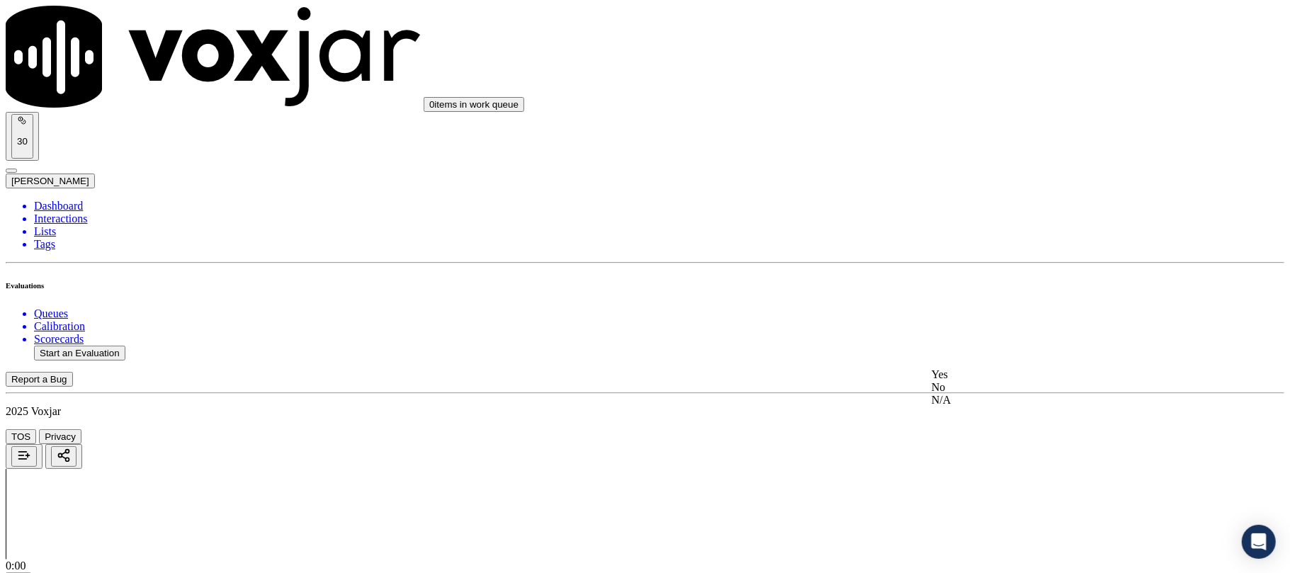
click at [959, 381] on div "Yes" at bounding box center [1072, 375] width 281 height 13
click at [960, 397] on div "Yes" at bounding box center [1072, 396] width 281 height 13
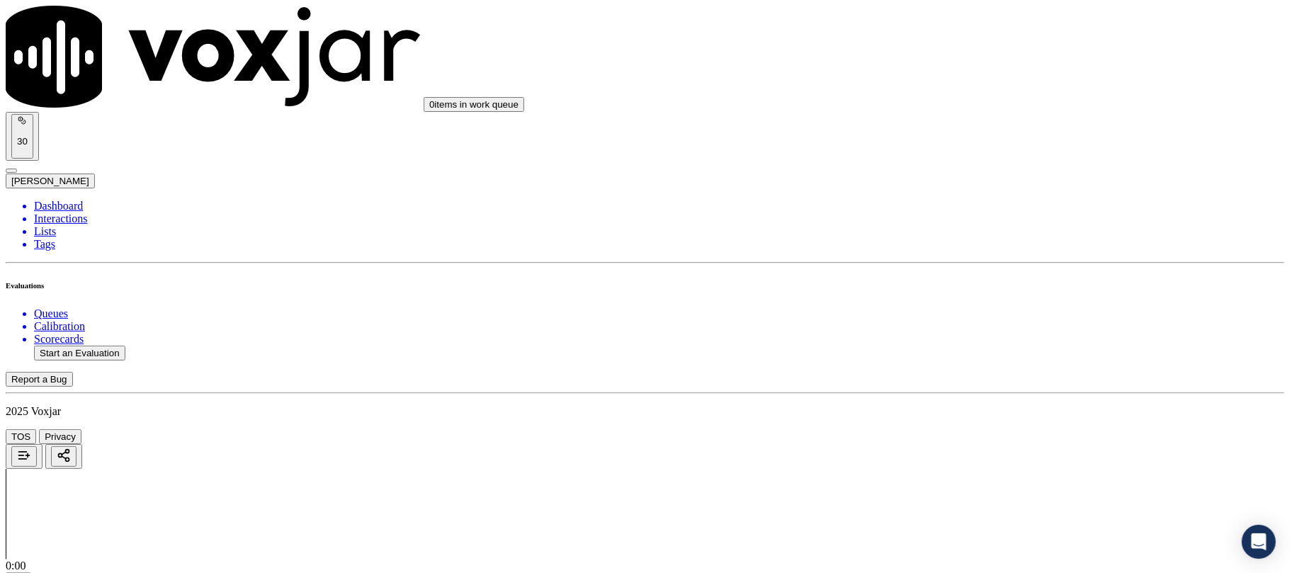
click at [975, 369] on div "Yes" at bounding box center [1072, 362] width 281 height 13
click at [979, 233] on div "Yes" at bounding box center [1072, 226] width 281 height 13
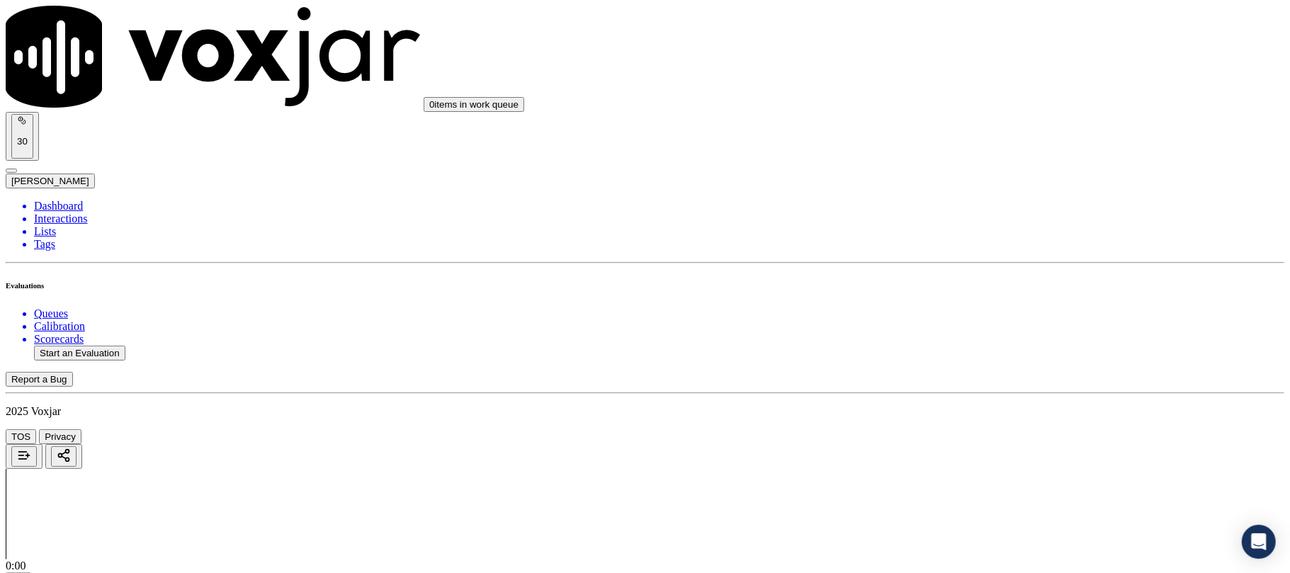
drag, startPoint x: 968, startPoint y: 377, endPoint x: 971, endPoint y: 391, distance: 14.5
drag, startPoint x: 975, startPoint y: 403, endPoint x: 962, endPoint y: 449, distance: 47.8
click at [975, 403] on div "Yes No N/A" at bounding box center [1072, 419] width 281 height 38
click at [969, 412] on div "Yes" at bounding box center [1072, 406] width 281 height 13
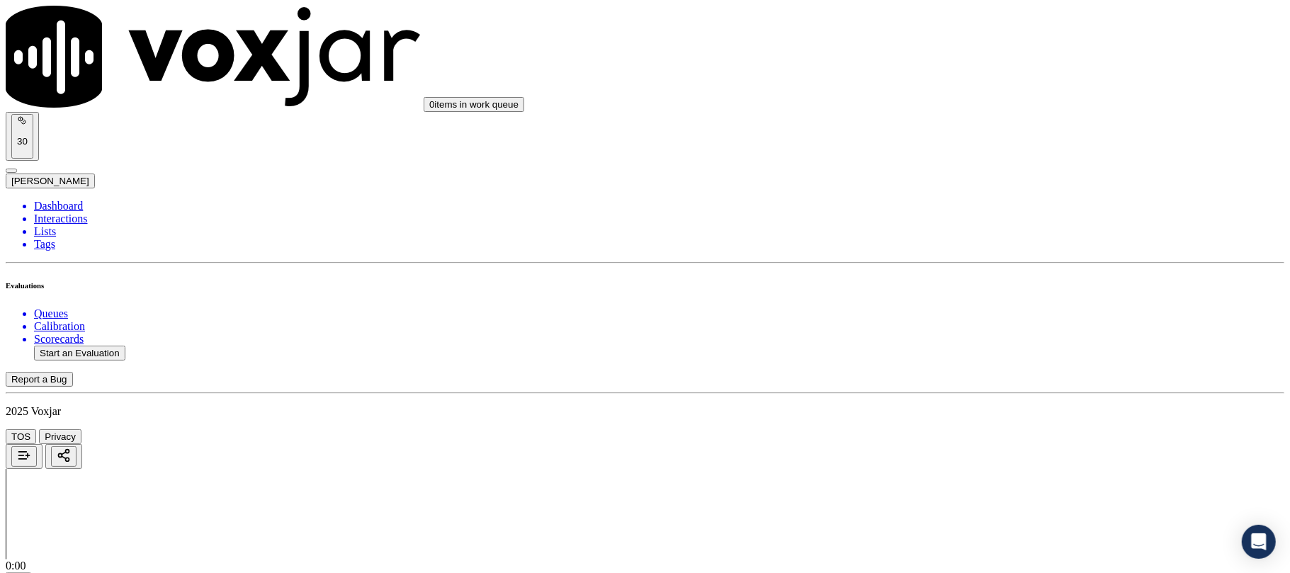
click at [97, 346] on button "Start an Evaluation" at bounding box center [79, 353] width 91 height 15
paste input "8572435909"
type input "8572435909"
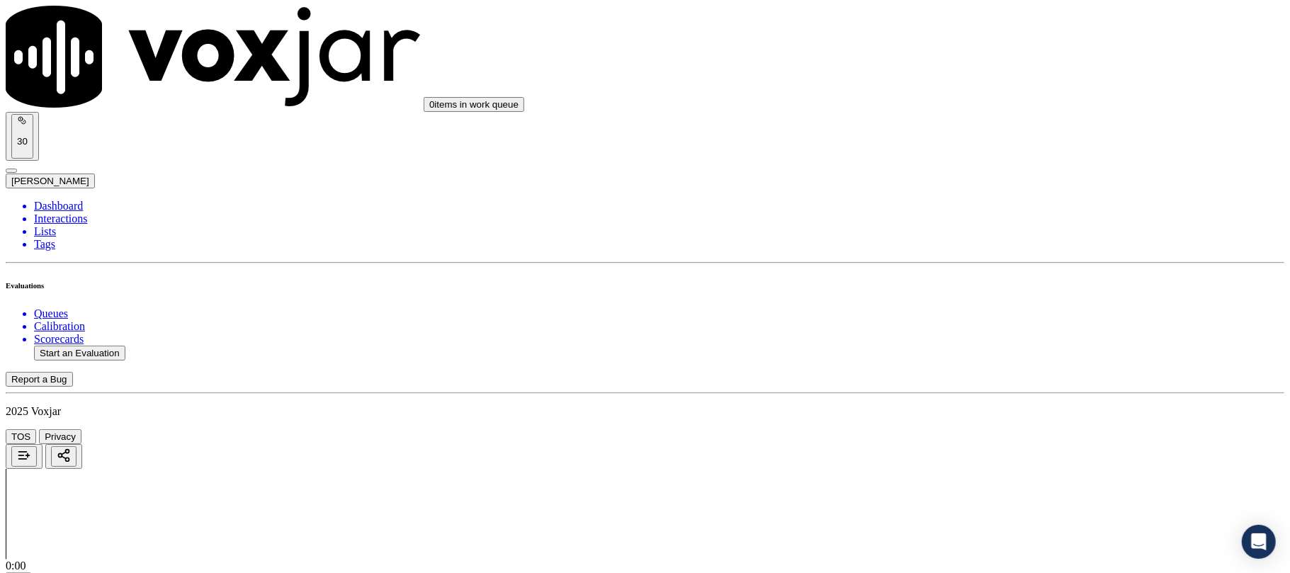
type input "2025-09-08T00:02"
type input "Caroli"
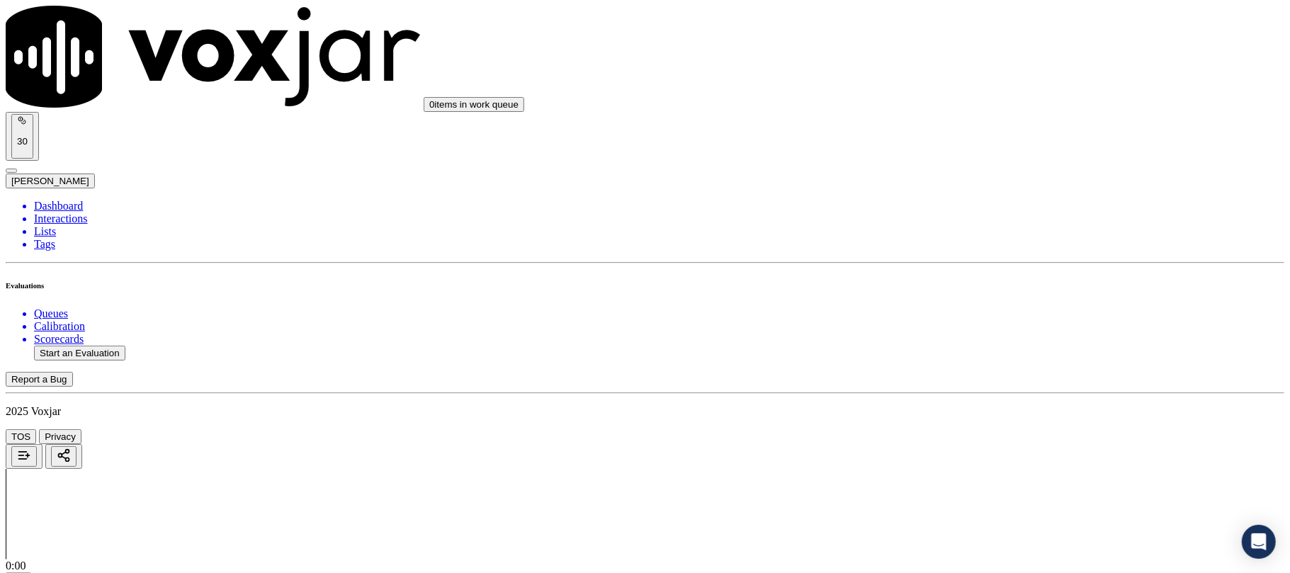
drag, startPoint x: 502, startPoint y: 337, endPoint x: 668, endPoint y: 315, distance: 166.7
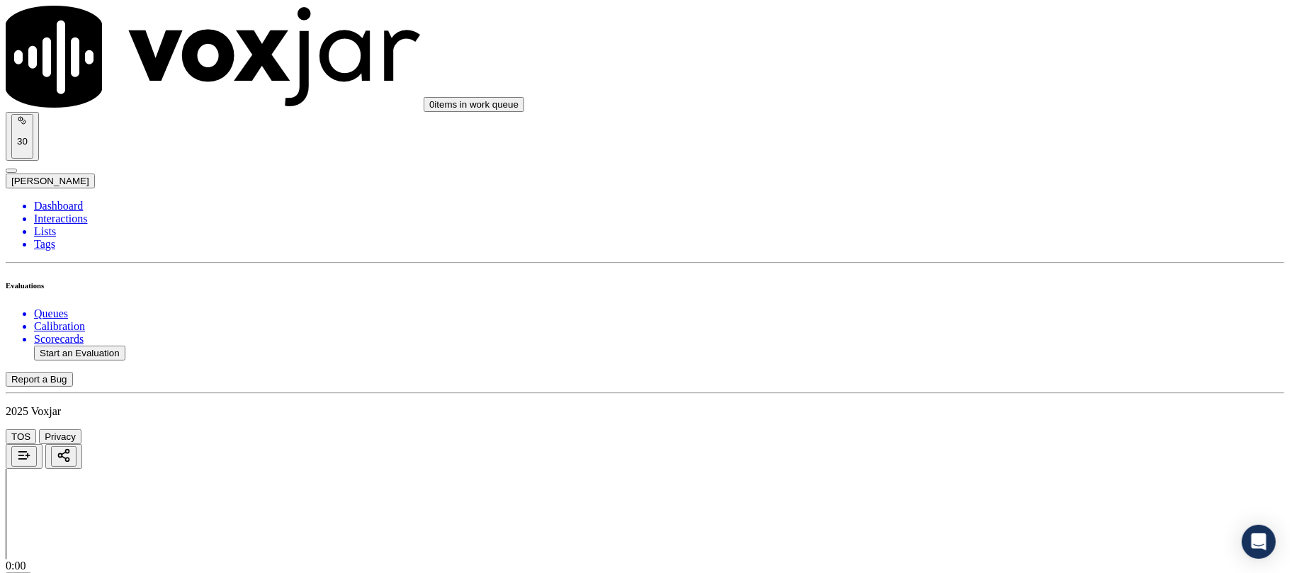
scroll to position [157, 0]
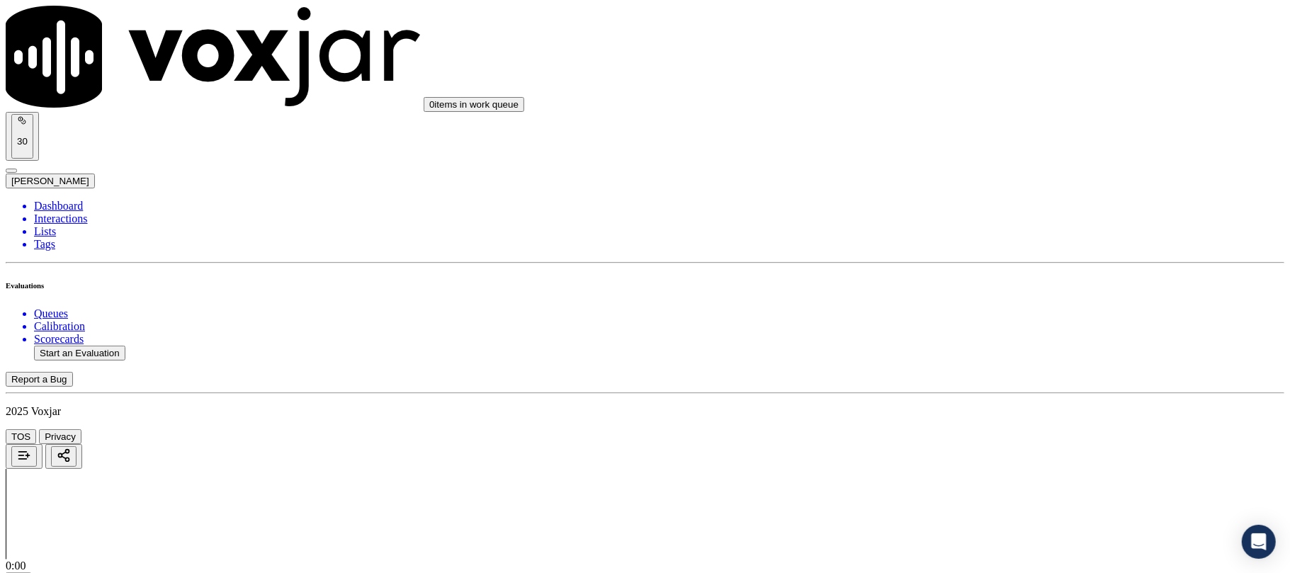
type input "8572435909"
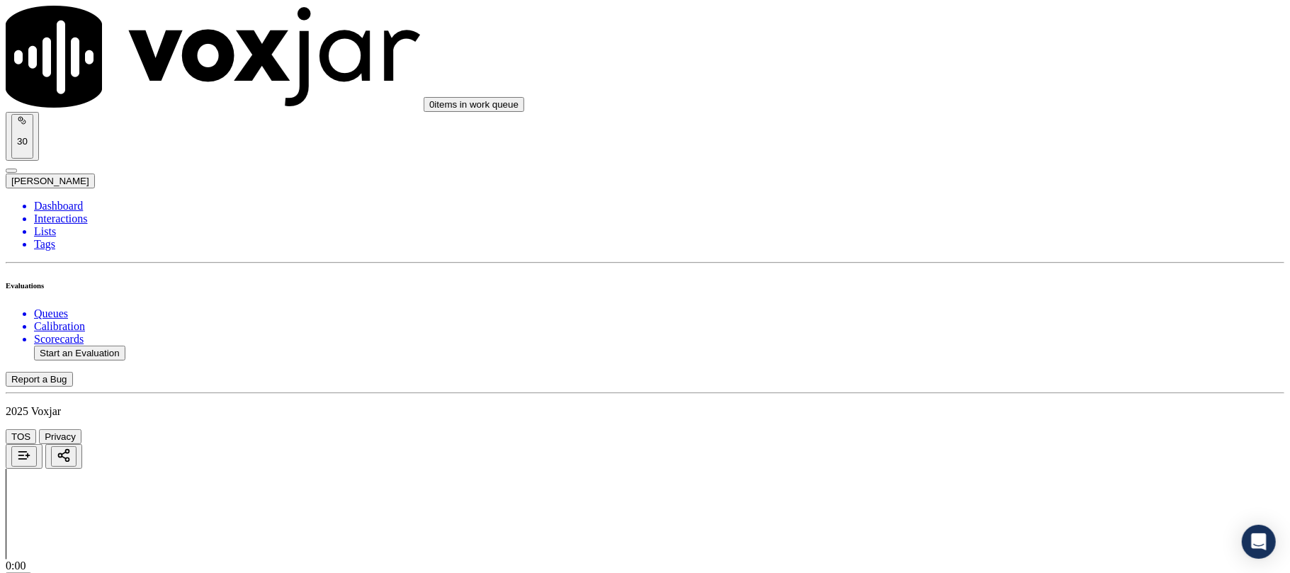
click at [932, 293] on span at bounding box center [932, 287] width 0 height 12
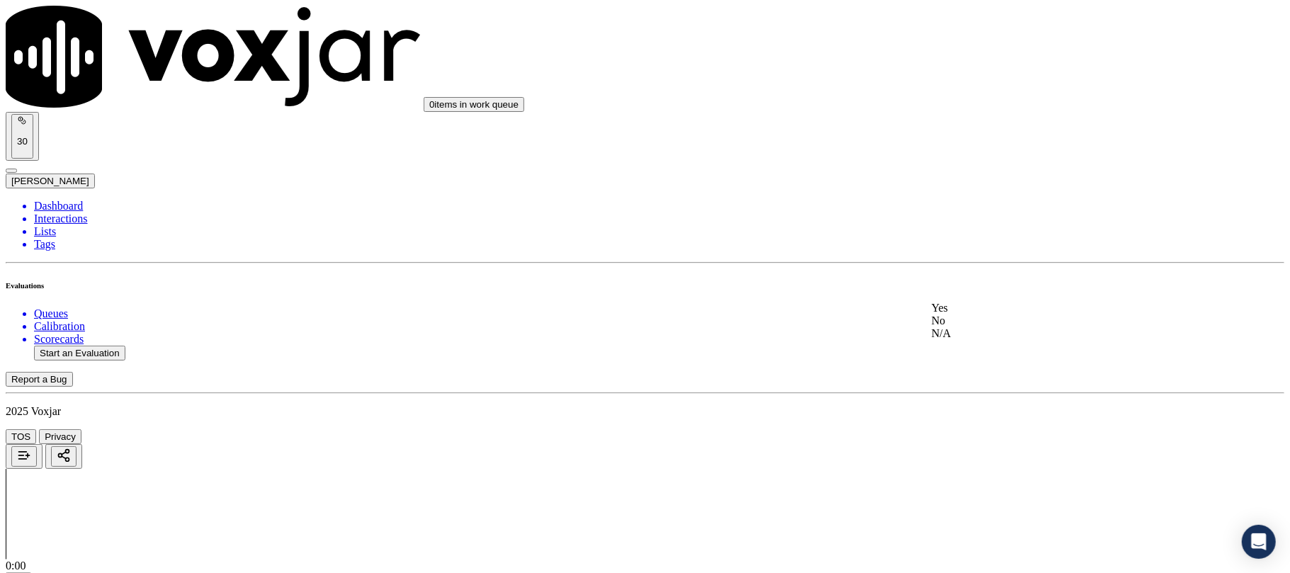
click at [971, 315] on div "Yes" at bounding box center [1072, 308] width 281 height 13
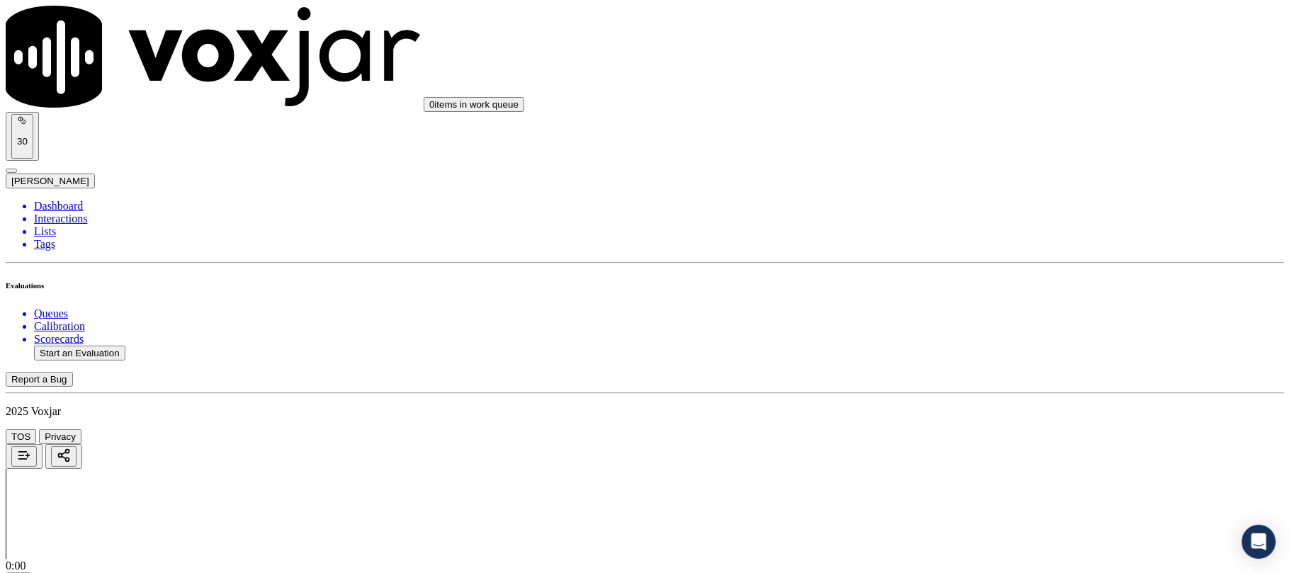
click at [965, 315] on div "Yes" at bounding box center [1072, 313] width 281 height 13
click at [971, 366] on div "N/A" at bounding box center [1072, 360] width 281 height 13
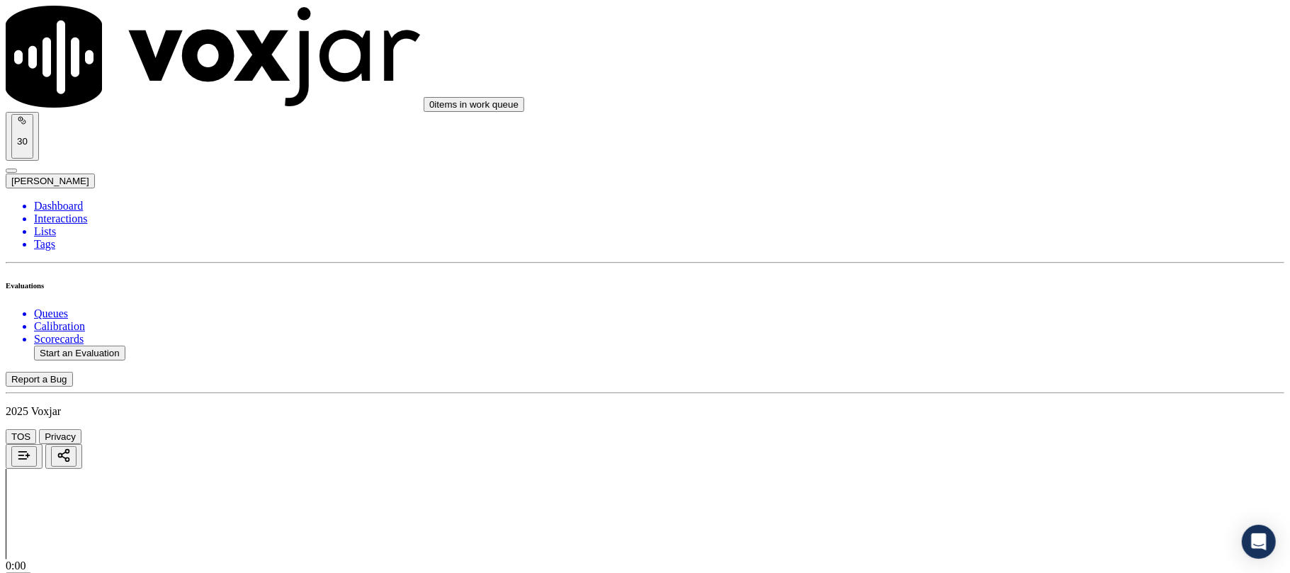
scroll to position [630, 0]
click at [950, 379] on div "Yes" at bounding box center [1072, 372] width 281 height 13
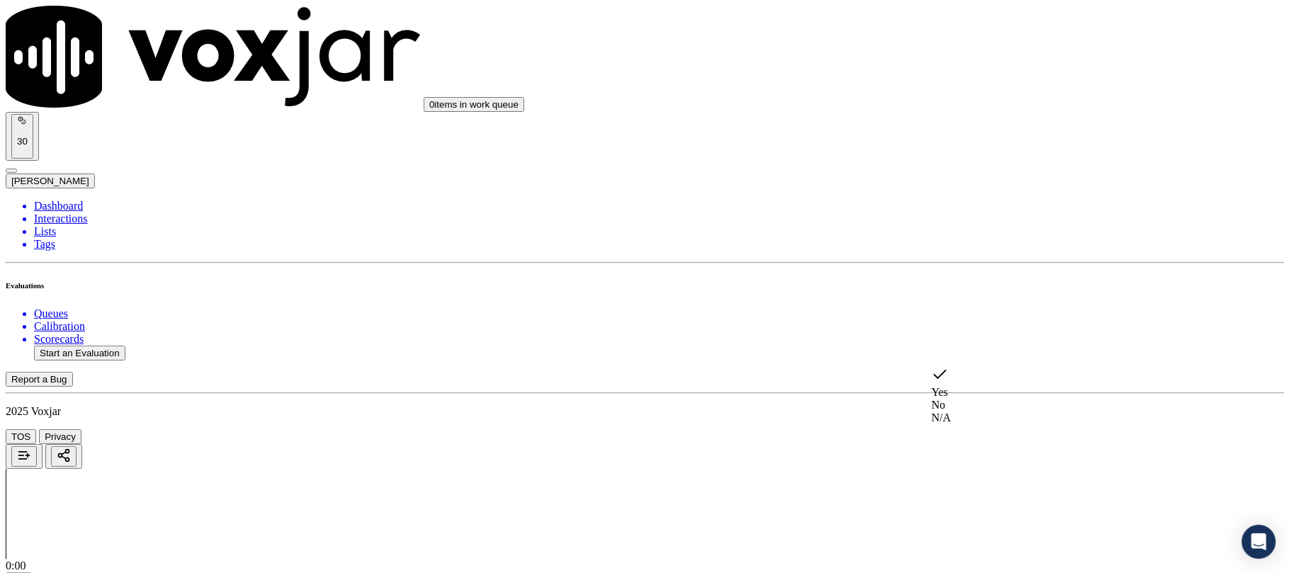
click at [970, 422] on div "N/A" at bounding box center [1072, 418] width 281 height 13
click at [932, 400] on span at bounding box center [932, 394] width 0 height 12
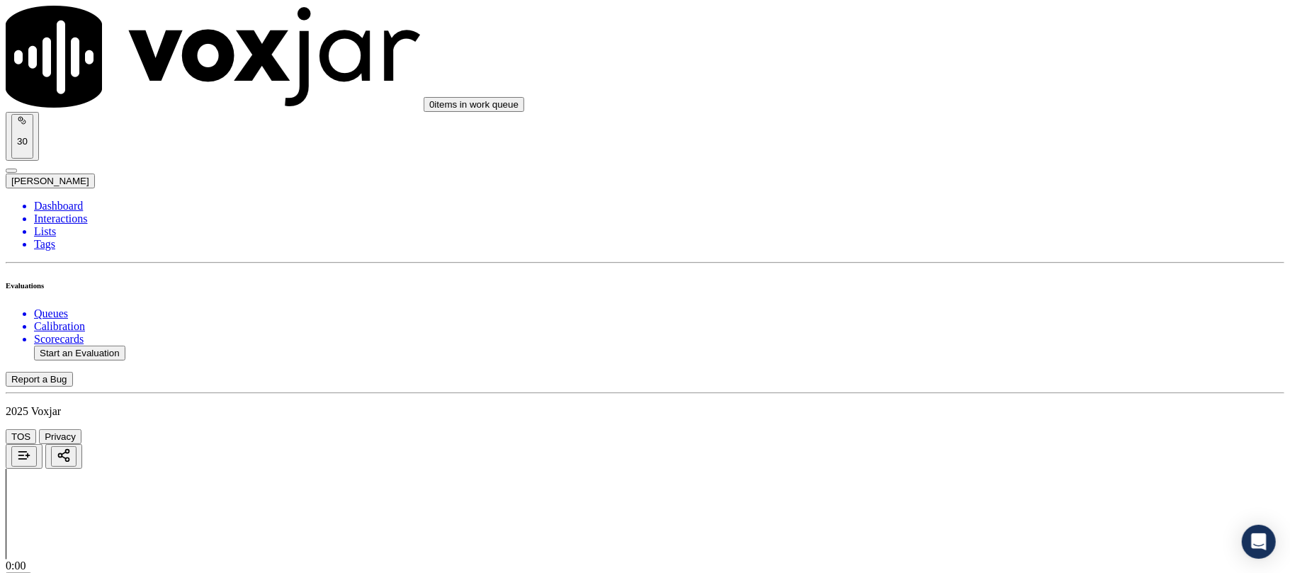
drag, startPoint x: 982, startPoint y: 213, endPoint x: 976, endPoint y: 227, distance: 15.9
click at [977, 265] on div "Yes" at bounding box center [1072, 258] width 281 height 13
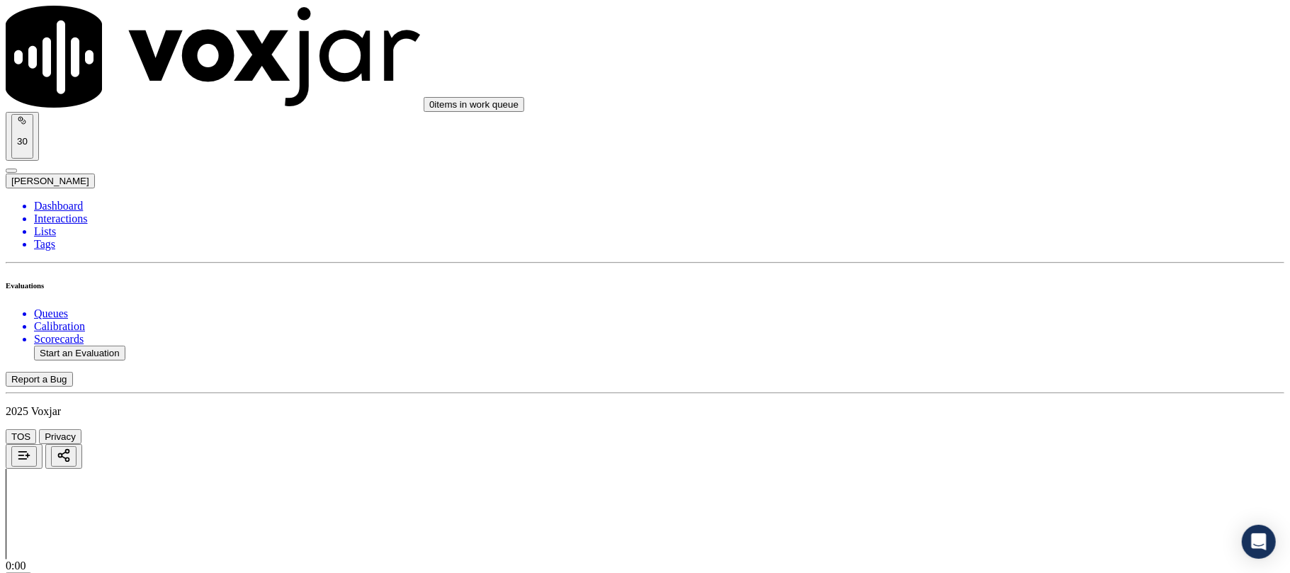
click at [975, 287] on div "Yes" at bounding box center [1072, 280] width 281 height 13
drag, startPoint x: 988, startPoint y: 417, endPoint x: 987, endPoint y: 432, distance: 14.9
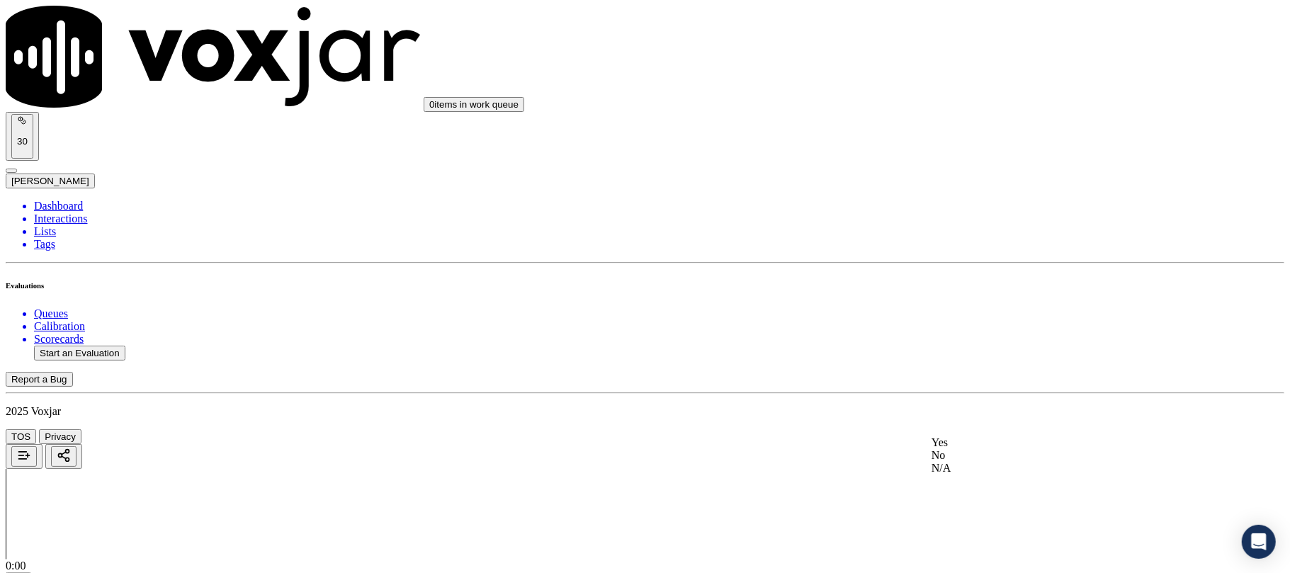
click at [989, 475] on div "N/A" at bounding box center [1072, 468] width 281 height 13
click at [993, 327] on div "Yes" at bounding box center [1072, 323] width 281 height 13
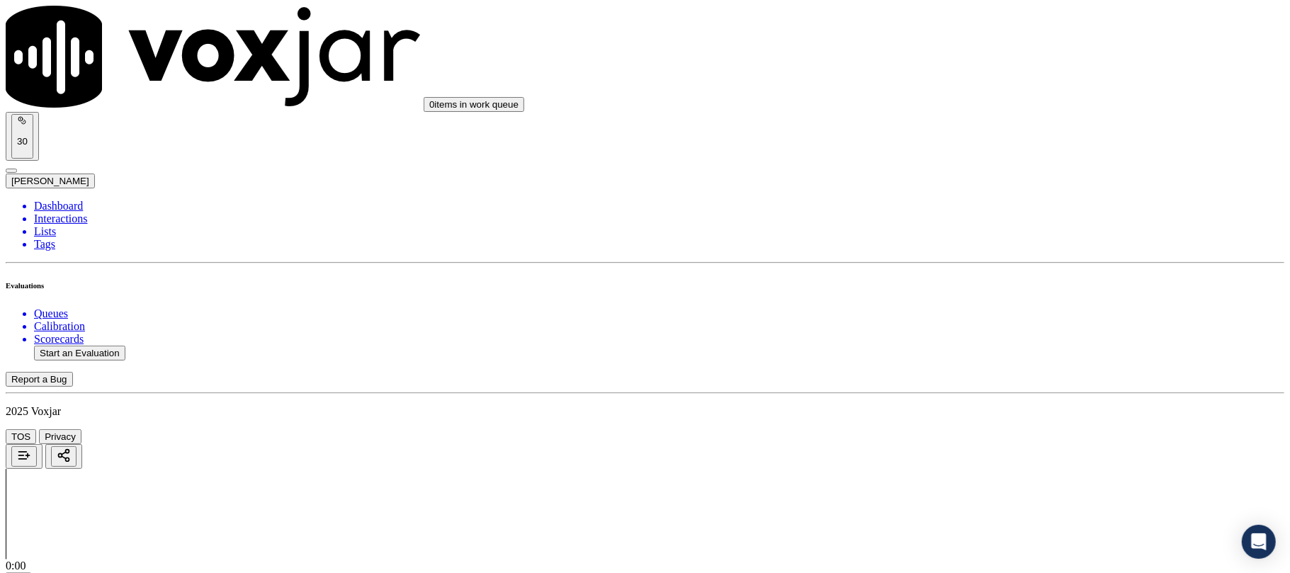
click at [979, 439] on div "No" at bounding box center [1072, 433] width 281 height 13
paste textarea "Failed to inform ETF for gas, wrong units for Gas rates informed"
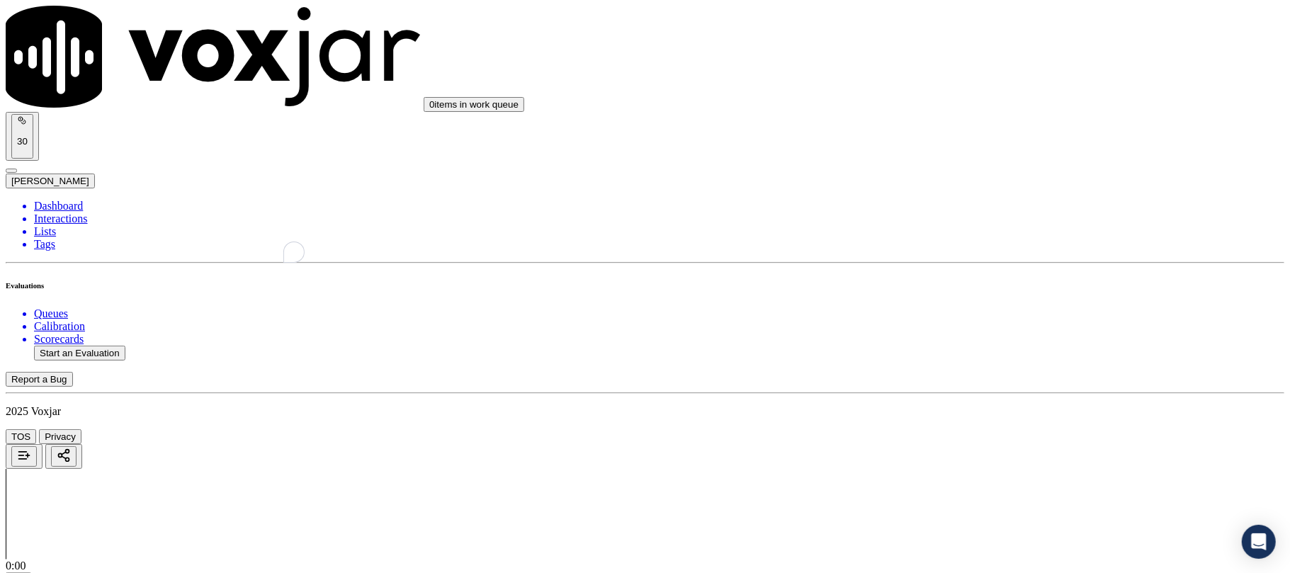
scroll to position [2204, 0]
type textarea "Failed to inform ETF for gas, wrong units for Gas rates informed"
click at [992, 238] on div "Yes" at bounding box center [1072, 236] width 281 height 13
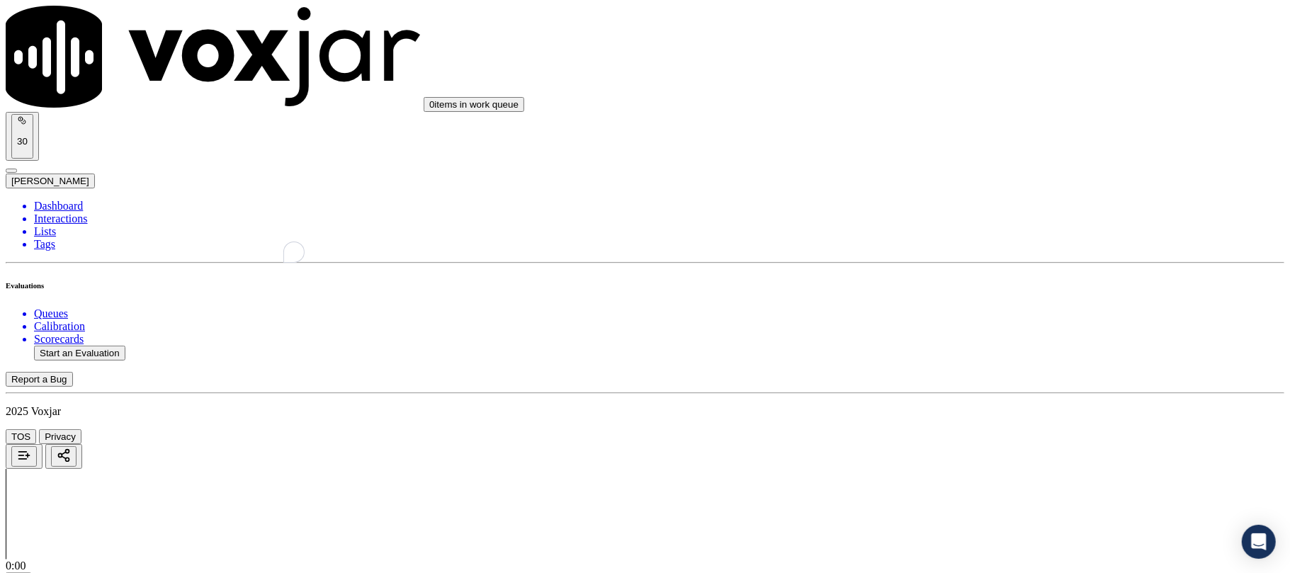
click at [972, 247] on div "Yes" at bounding box center [1072, 241] width 281 height 13
click at [994, 252] on div "Yes" at bounding box center [1072, 245] width 281 height 13
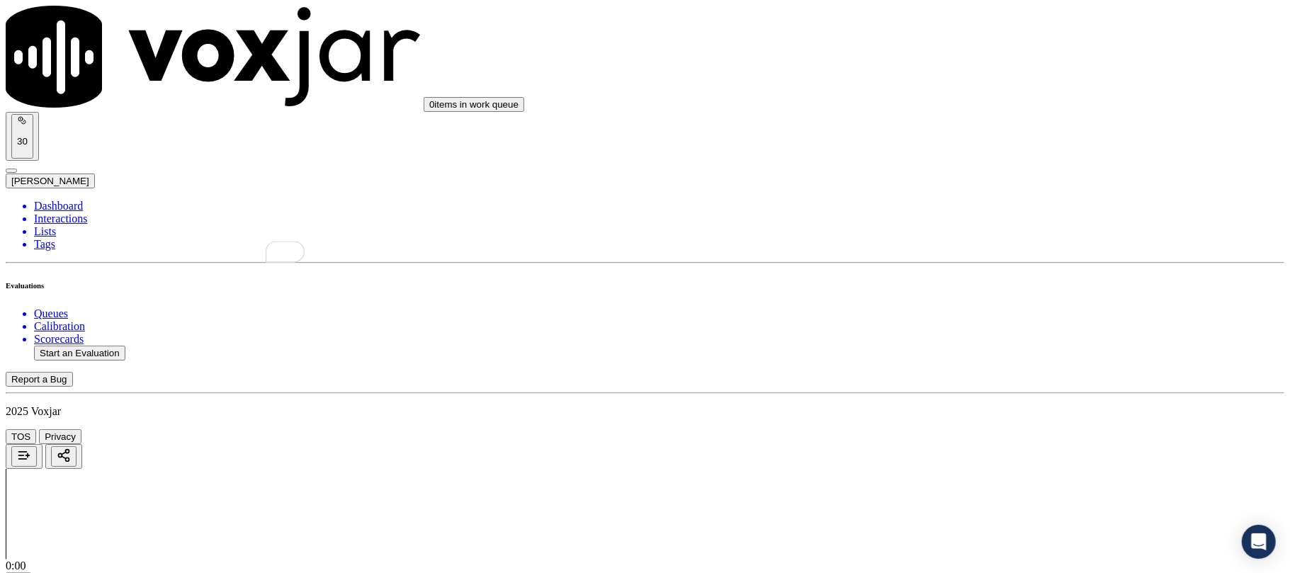
scroll to position [2677, 0]
click at [996, 257] on div "Yes" at bounding box center [1072, 250] width 281 height 13
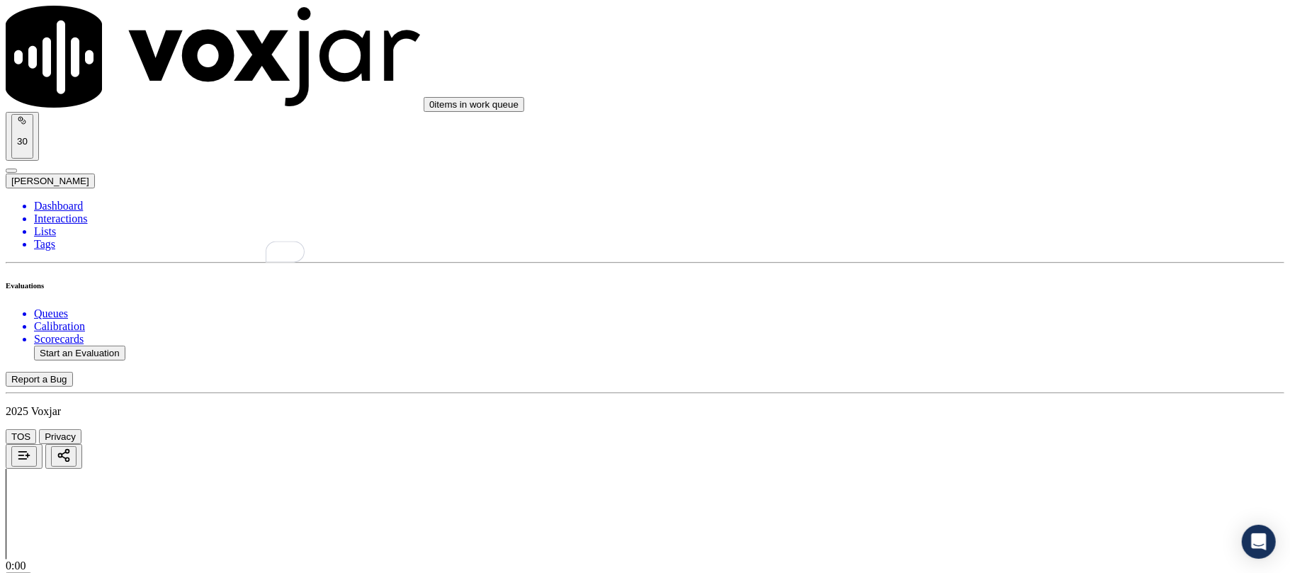
click at [985, 273] on div "Yes" at bounding box center [1072, 271] width 281 height 13
click at [985, 299] on div "Yes" at bounding box center [1072, 292] width 281 height 13
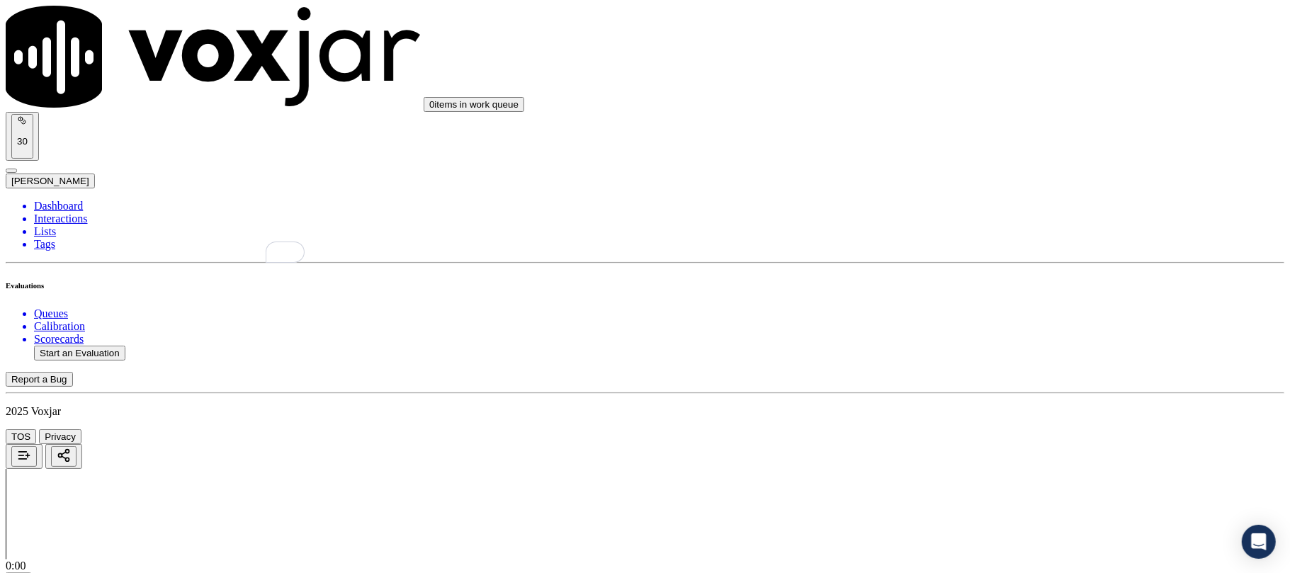
scroll to position [3307, 0]
click at [977, 164] on div "Yes" at bounding box center [1072, 157] width 281 height 13
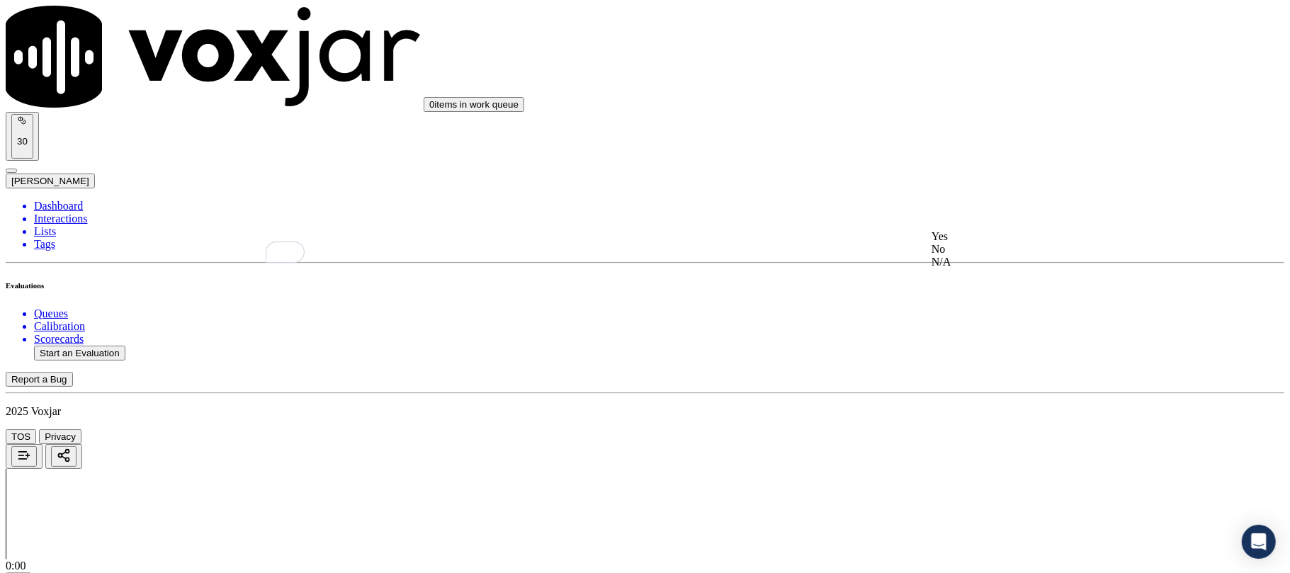
click at [967, 243] on div "Yes" at bounding box center [1072, 236] width 281 height 13
click at [973, 265] on div "Yes" at bounding box center [1072, 258] width 281 height 13
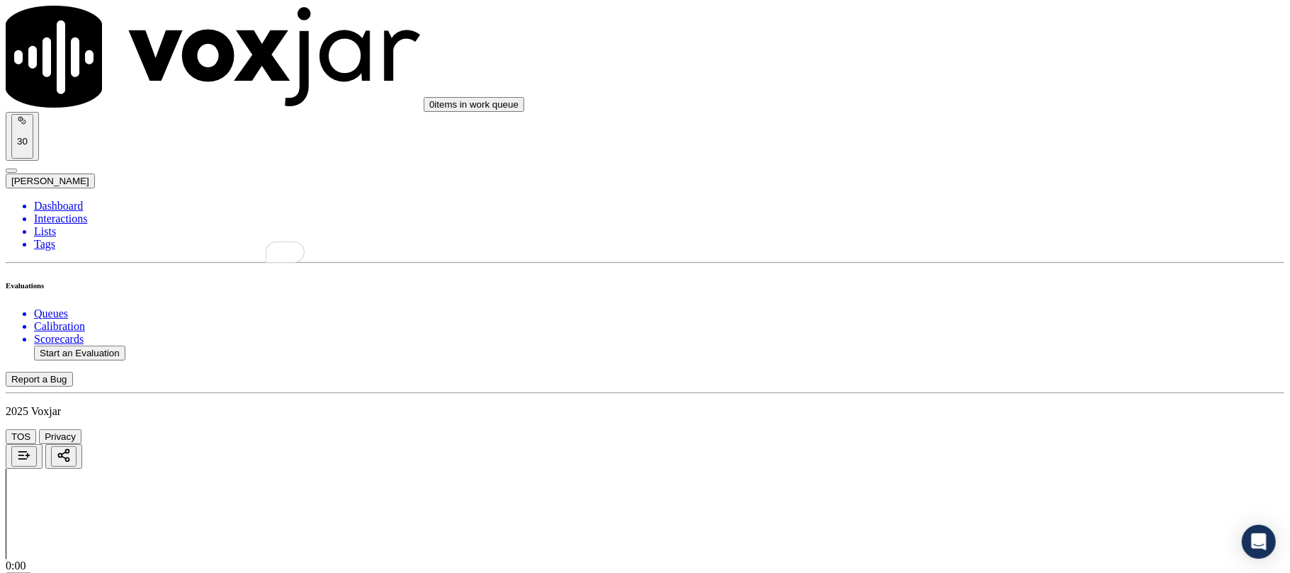
click at [978, 410] on div "Yes" at bounding box center [1072, 406] width 281 height 13
click at [108, 346] on button "Start an Evaluation" at bounding box center [79, 353] width 91 height 15
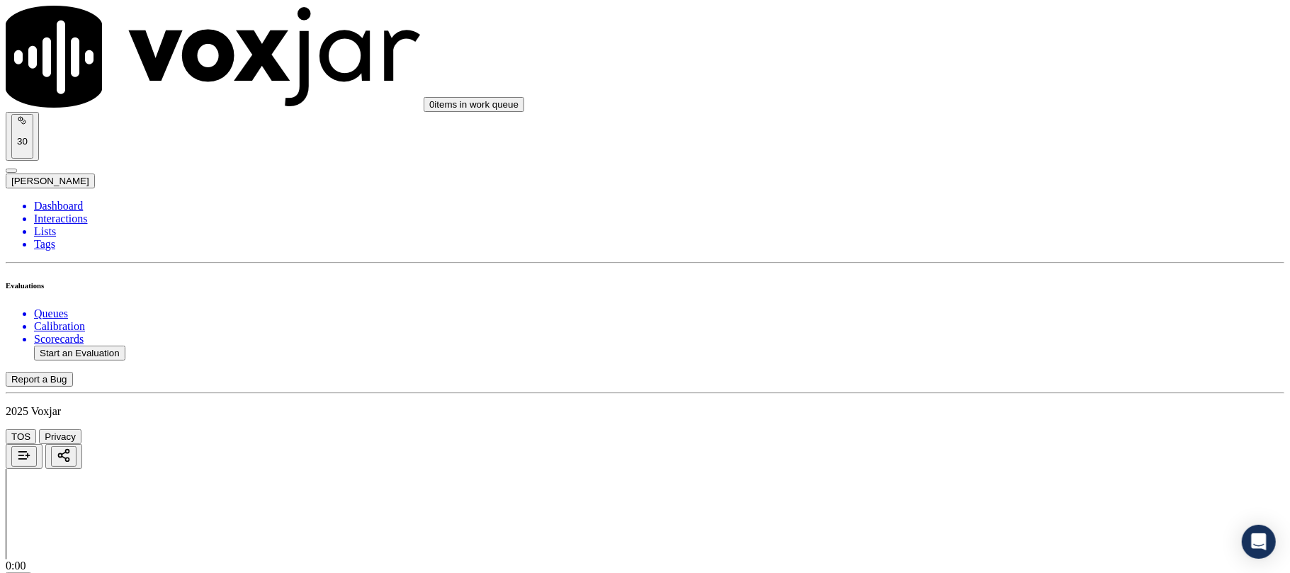
paste input "7812491077"
type input "7812491077"
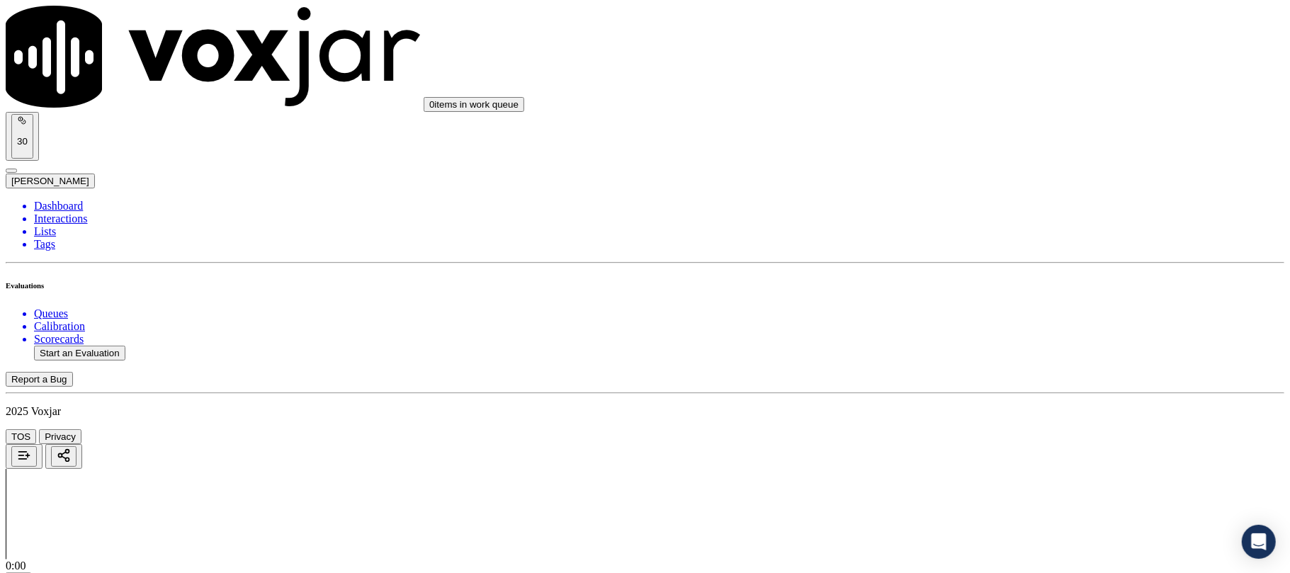
type input "2025-09-08T00:05"
type input "fabio"
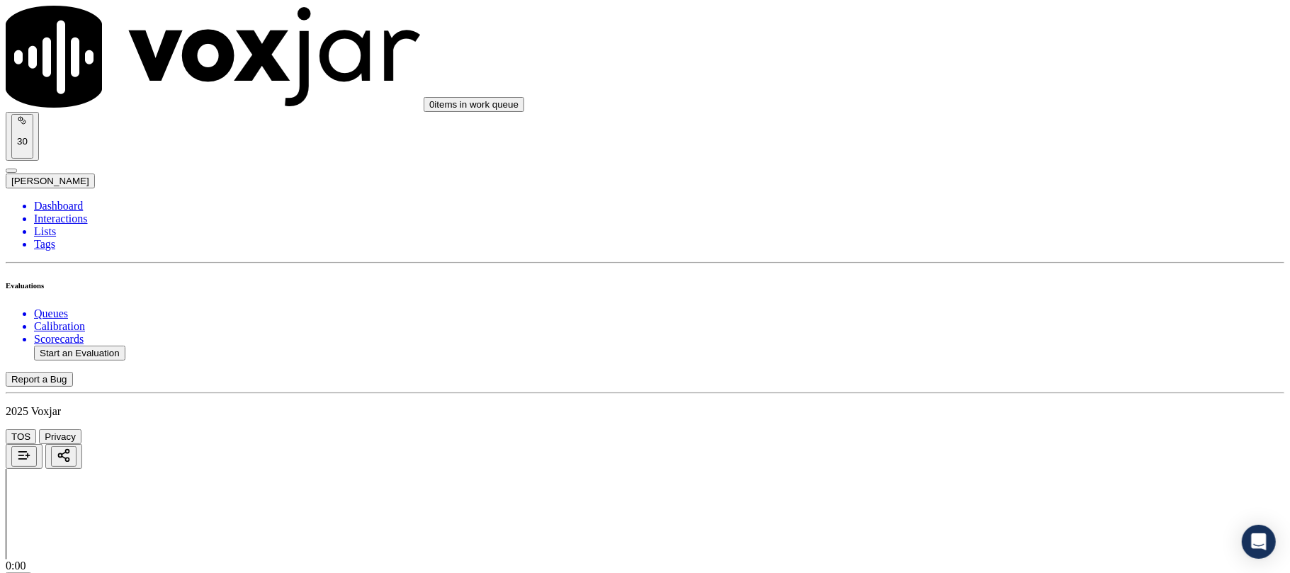
copy p "7812491077"
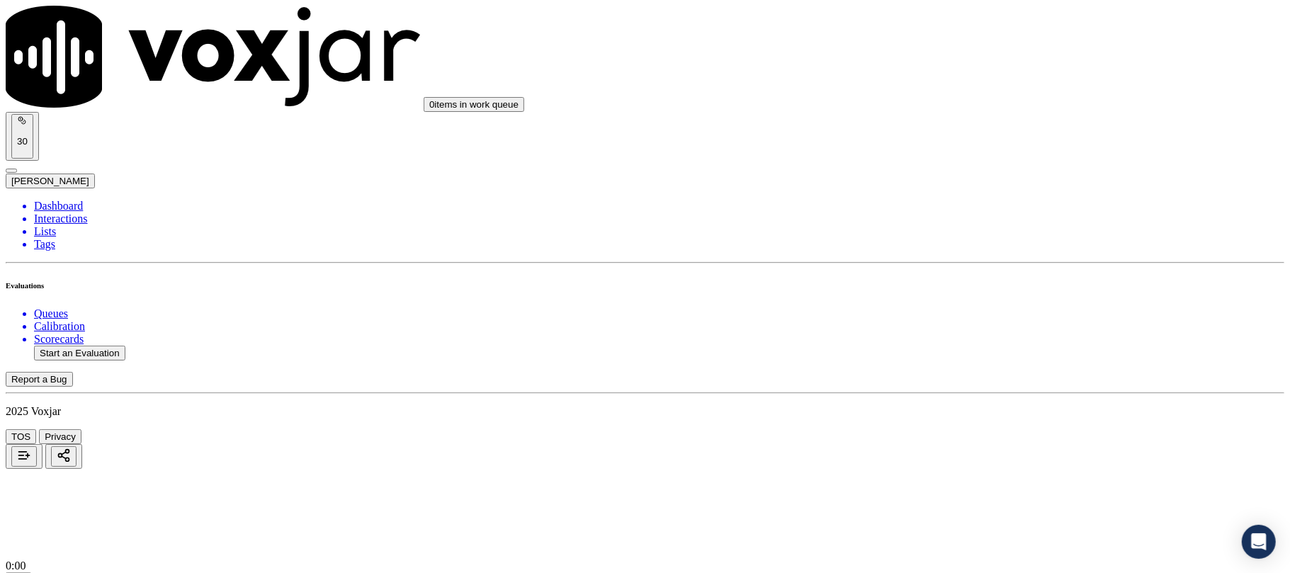
type input "7812491077"
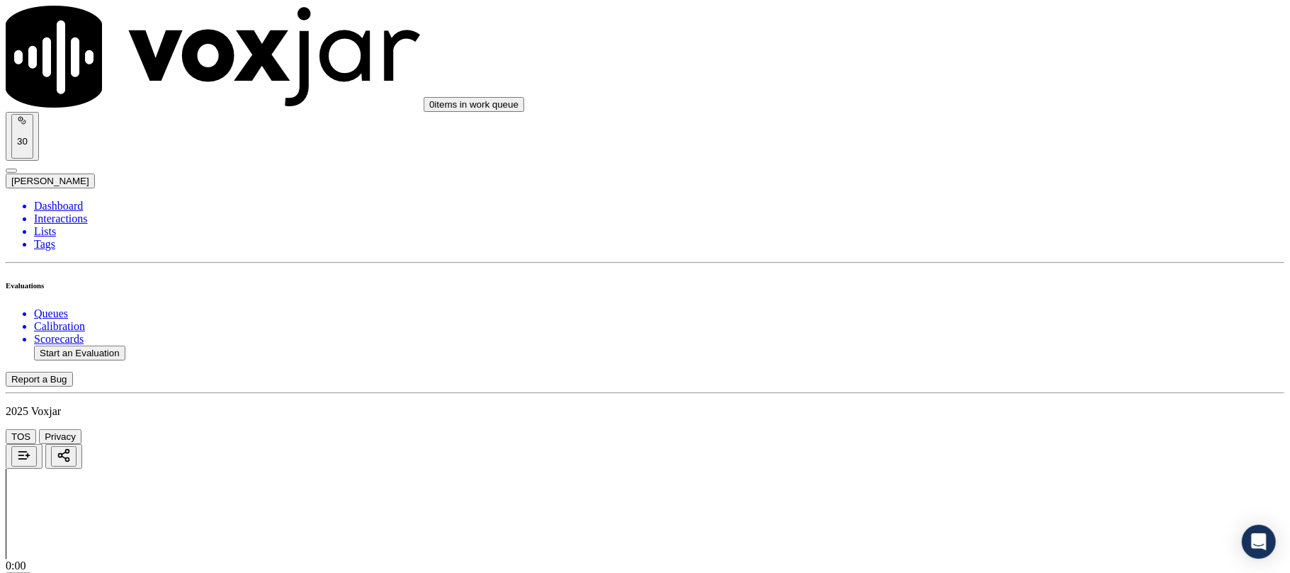
scroll to position [140, 0]
click at [991, 306] on div "No" at bounding box center [1072, 299] width 281 height 13
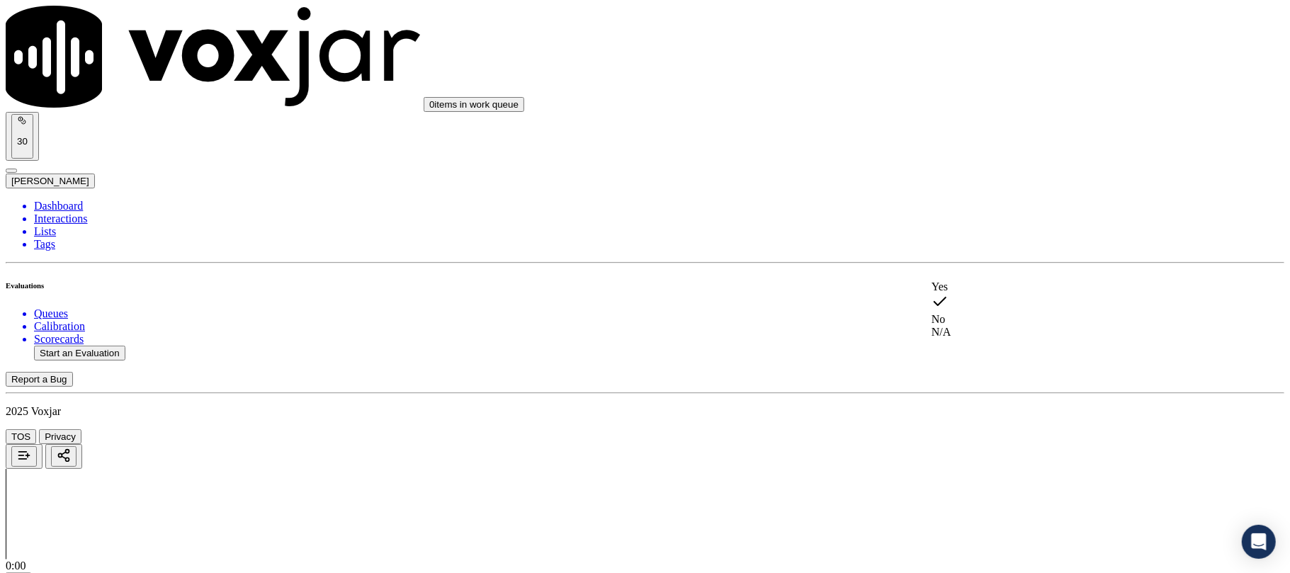
click at [979, 293] on div "Yes" at bounding box center [1072, 287] width 281 height 13
click at [984, 327] on div "No" at bounding box center [1072, 321] width 281 height 13
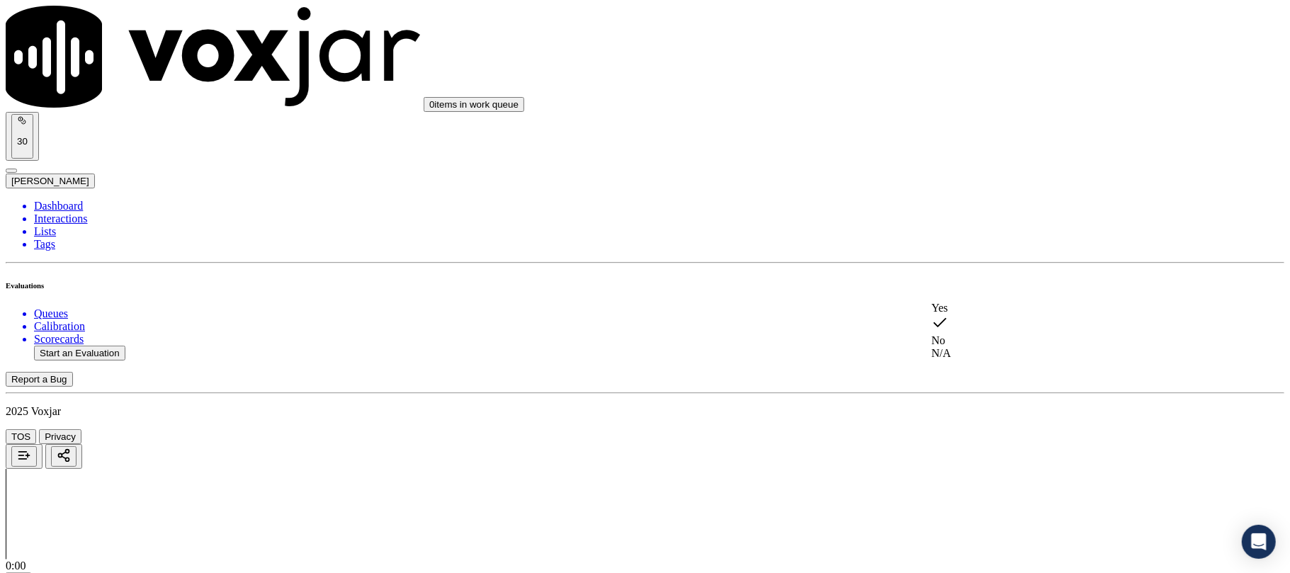
click at [971, 315] on div "Yes" at bounding box center [1072, 308] width 281 height 13
click at [984, 332] on div "No" at bounding box center [1072, 326] width 281 height 13
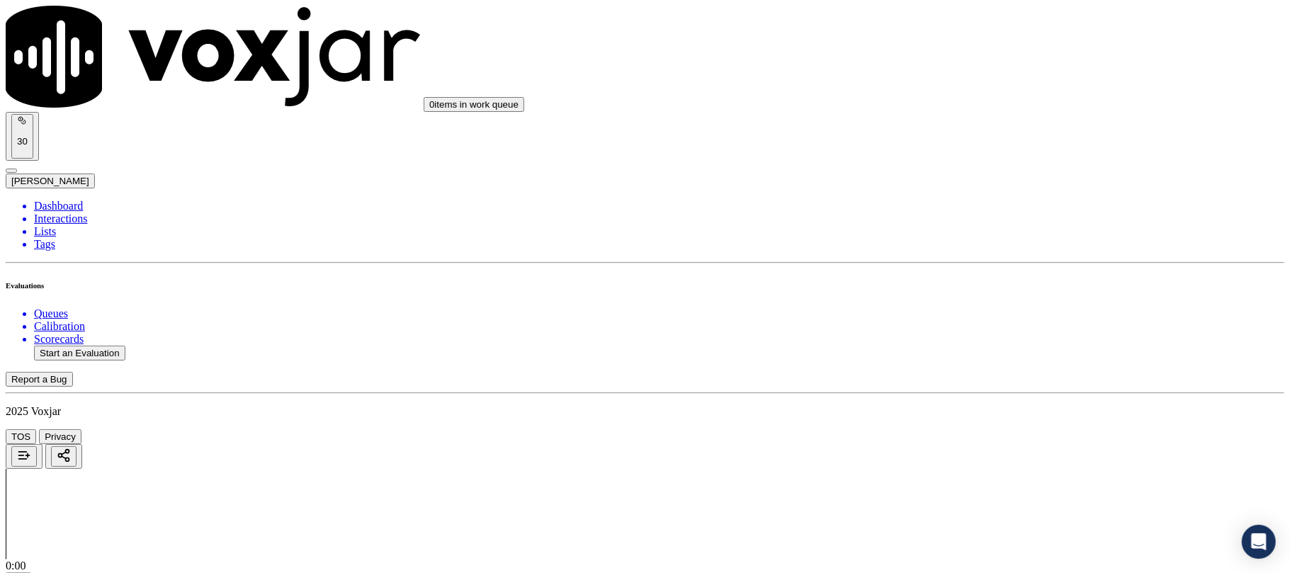
paste textarea "Failed to ask if CX is calling for ELeectric or gas , and asked , If it is for …"
type textarea "Failed to ask if CX is calling for ELeectric or gas , and asked , If it is for …"
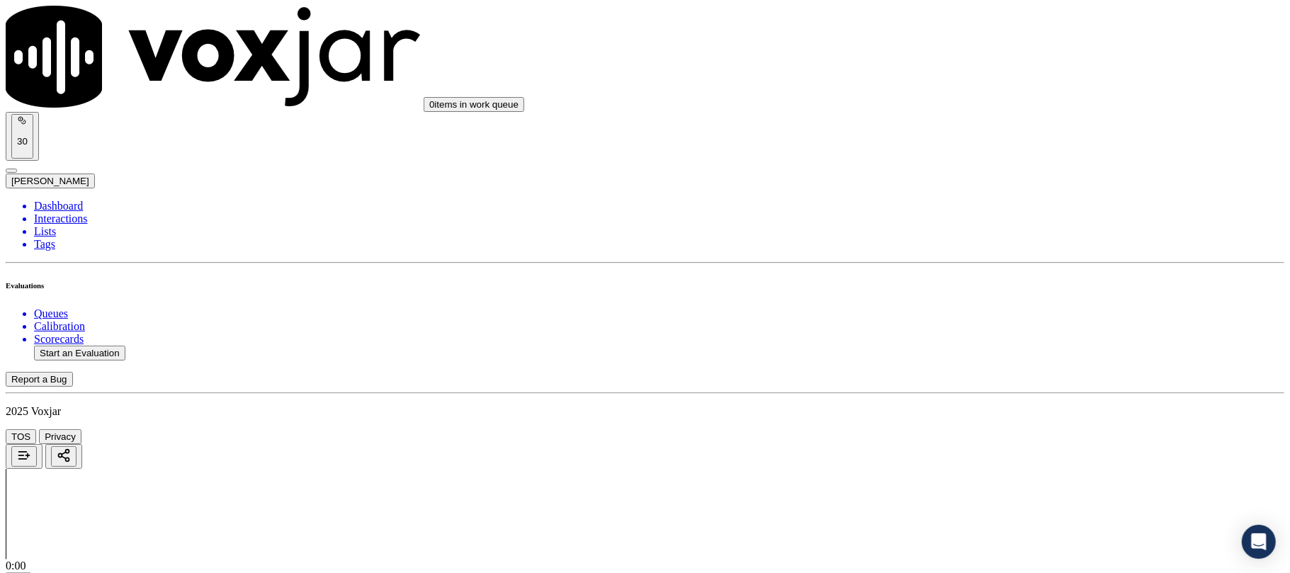
click at [988, 284] on div "N/A" at bounding box center [1072, 277] width 281 height 13
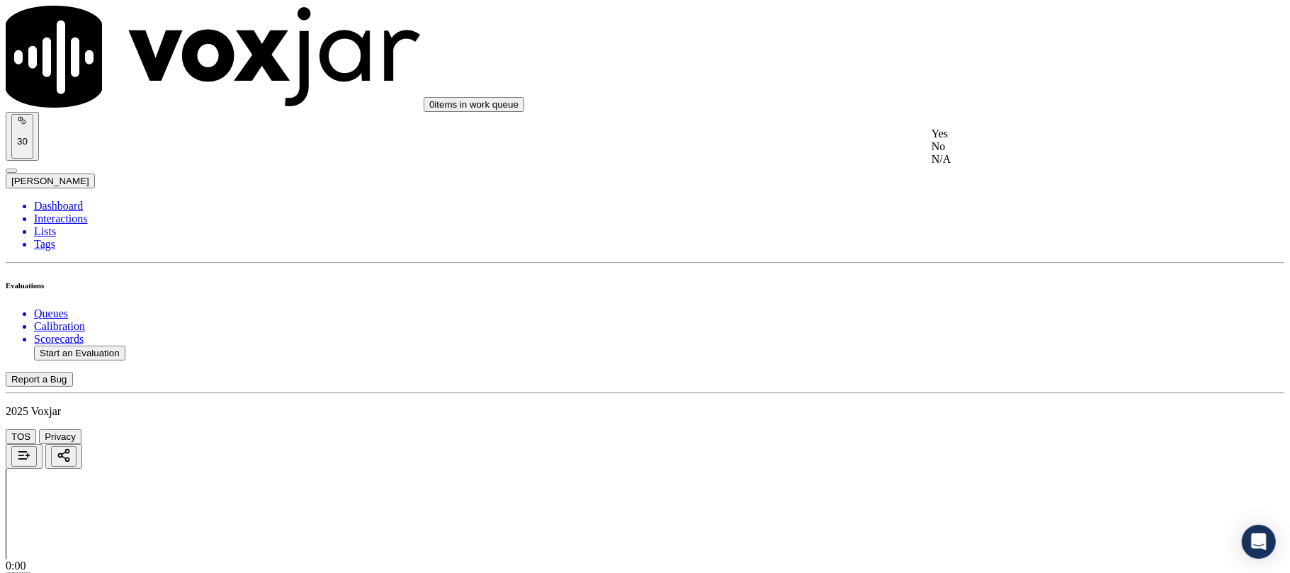
click at [992, 166] on div "N/A" at bounding box center [1072, 159] width 281 height 13
click at [965, 319] on div "Yes" at bounding box center [1072, 312] width 281 height 13
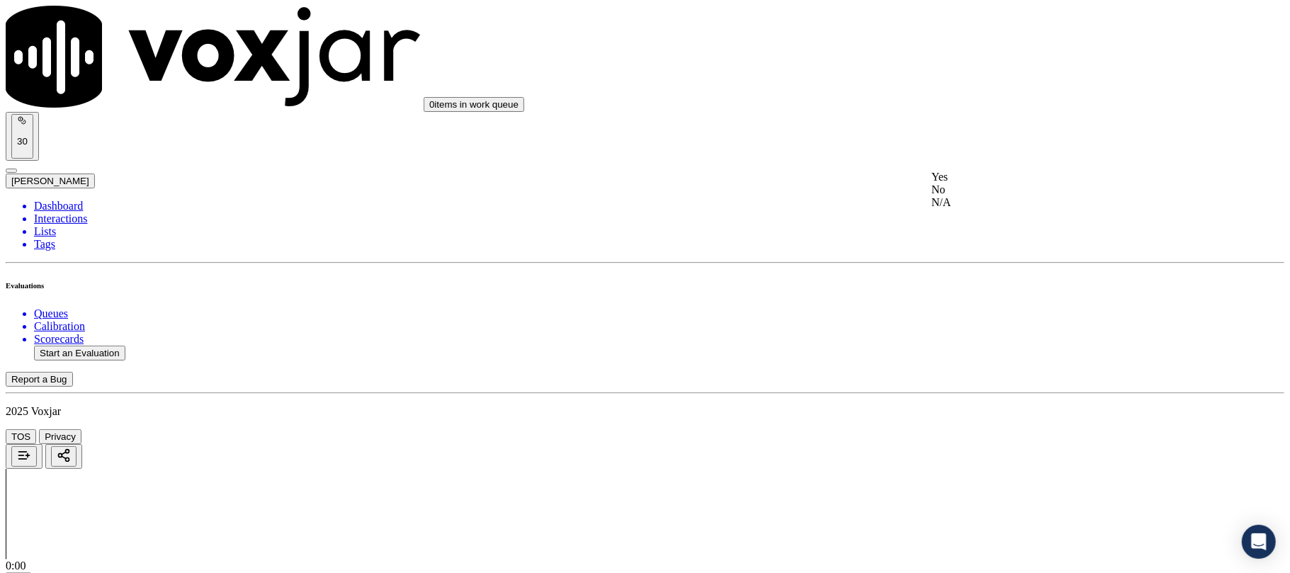
click at [981, 184] on div "Yes" at bounding box center [1072, 177] width 281 height 13
click at [968, 218] on div "No" at bounding box center [1072, 211] width 281 height 13
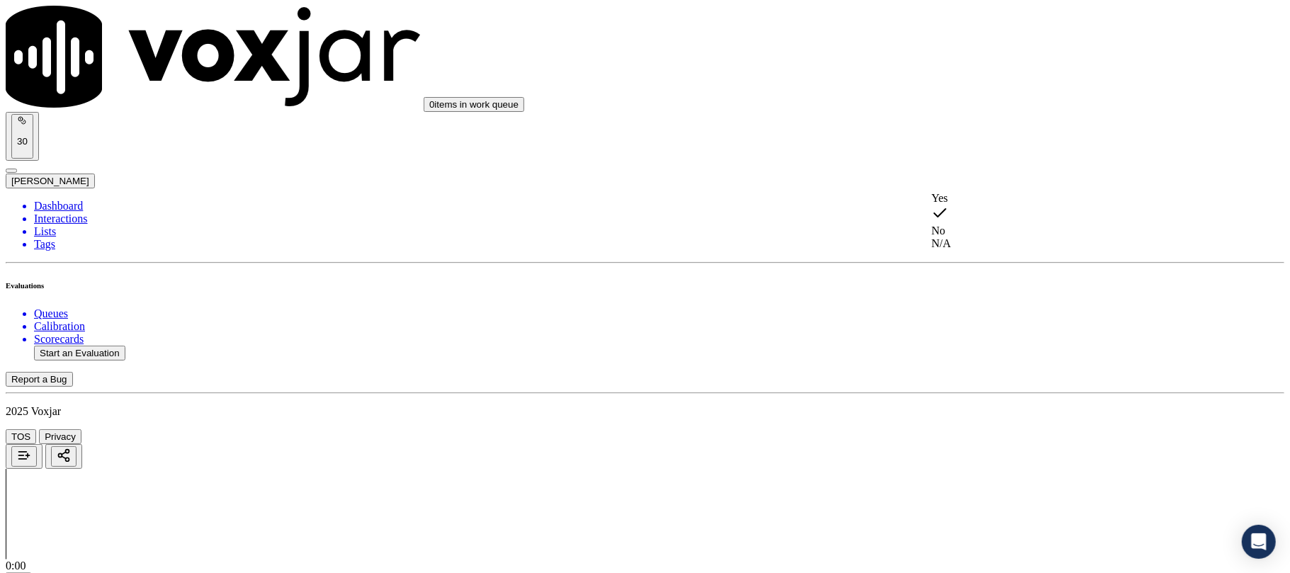
click at [967, 199] on div "Yes" at bounding box center [1072, 198] width 281 height 13
click at [964, 222] on div "No" at bounding box center [1072, 215] width 281 height 13
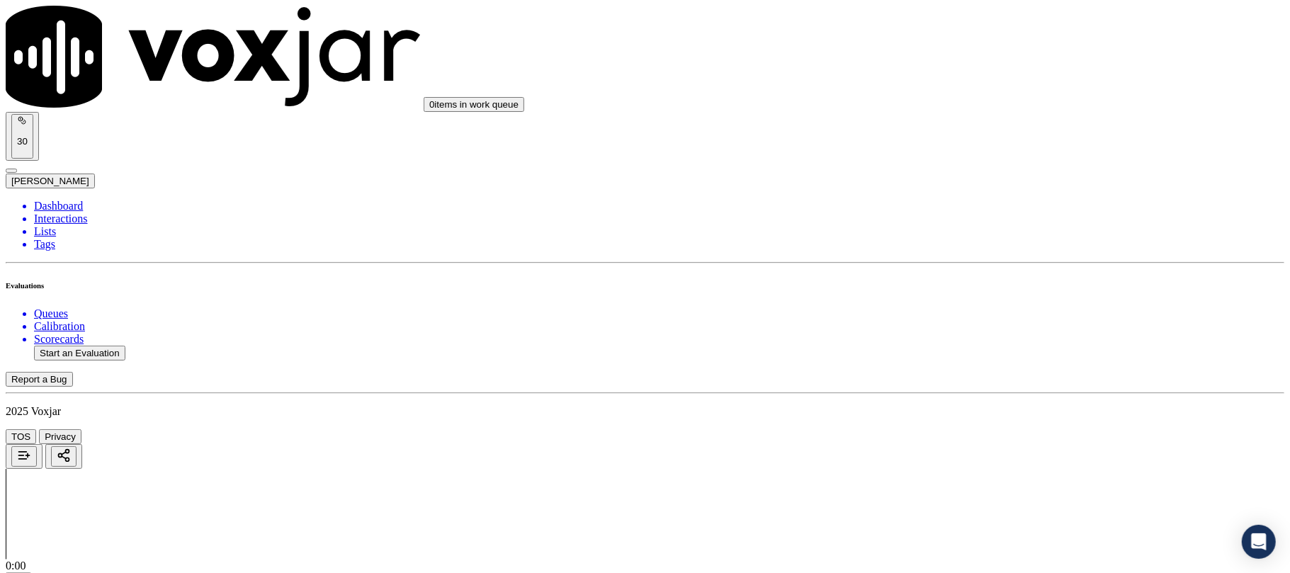
click at [962, 254] on div "N/A" at bounding box center [1072, 248] width 281 height 13
click at [967, 248] on div "Yes" at bounding box center [1072, 241] width 281 height 13
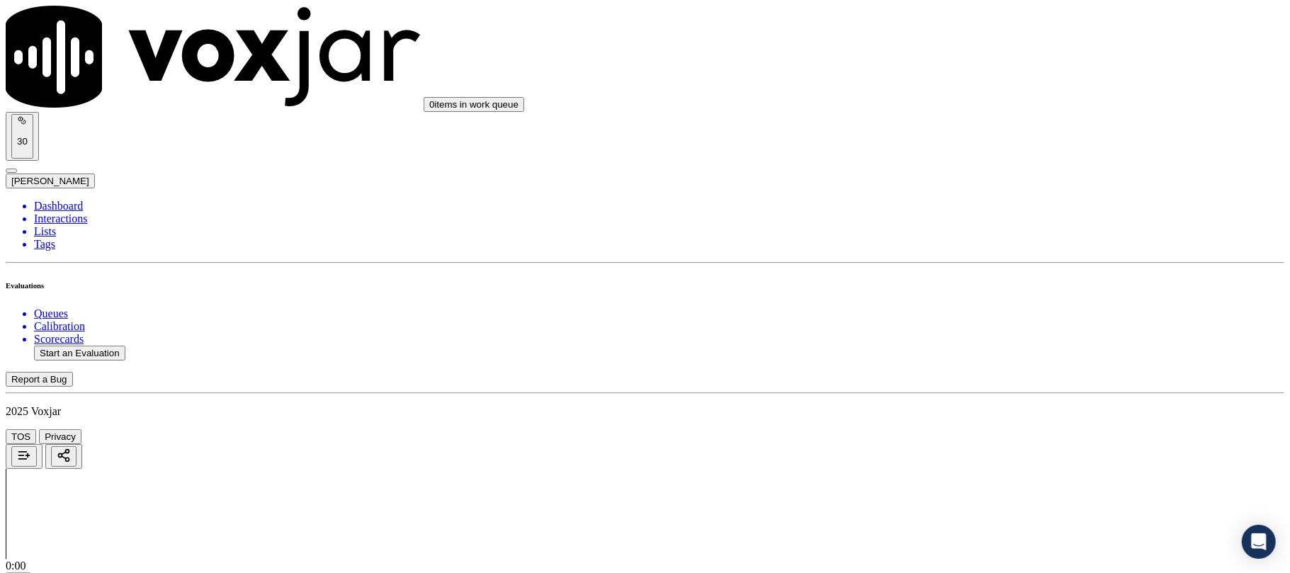
scroll to position [2047, 0]
click at [979, 187] on div "Yes" at bounding box center [1072, 180] width 281 height 13
click at [996, 213] on div "No" at bounding box center [1072, 213] width 281 height 13
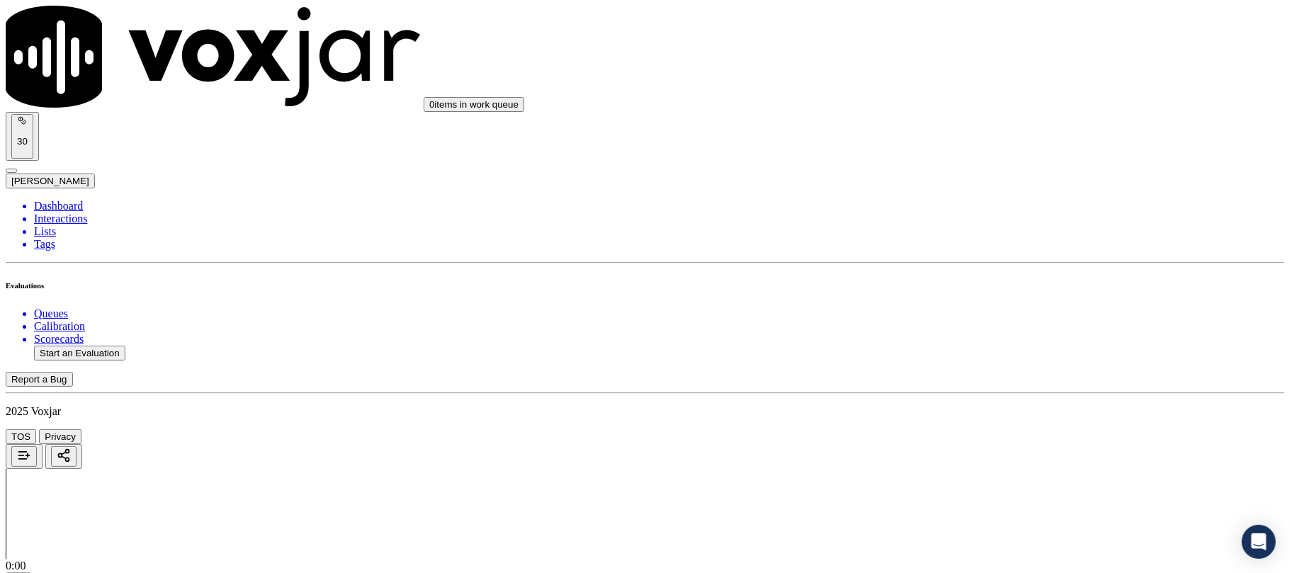
paste textarea "Rate informed in Cents instead of dollar(Instead of informing 1.199$v agent inf…"
type textarea "Rate informed in Cents instead of dollar(Instead of informing 1.199$v agent inf…"
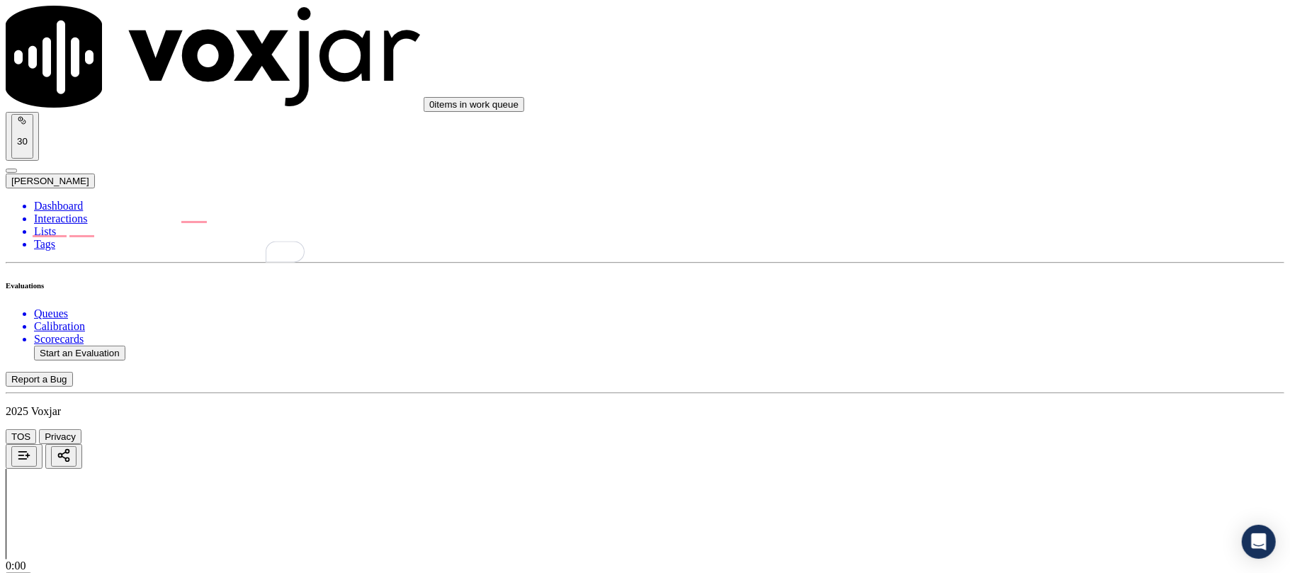
click at [974, 315] on div "Yes" at bounding box center [1072, 312] width 281 height 13
click at [968, 323] on div "Yes" at bounding box center [1072, 316] width 281 height 13
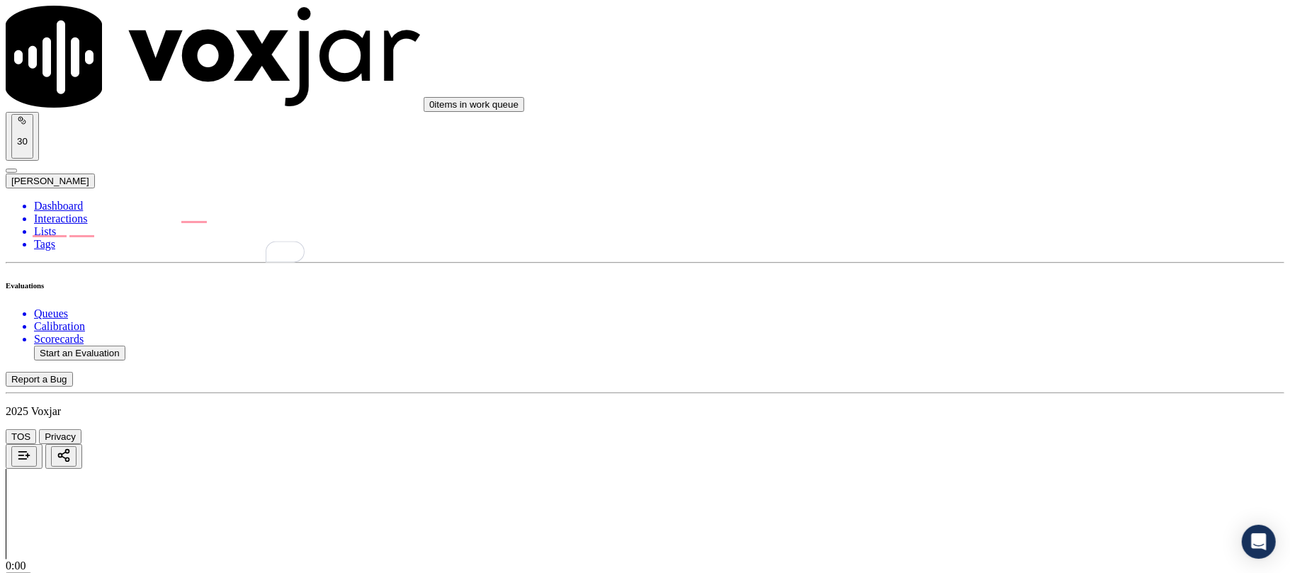
scroll to position [2520, 0]
click at [973, 322] on div "Yes" at bounding box center [1072, 321] width 281 height 13
click at [969, 323] on div "Yes" at bounding box center [1072, 326] width 281 height 13
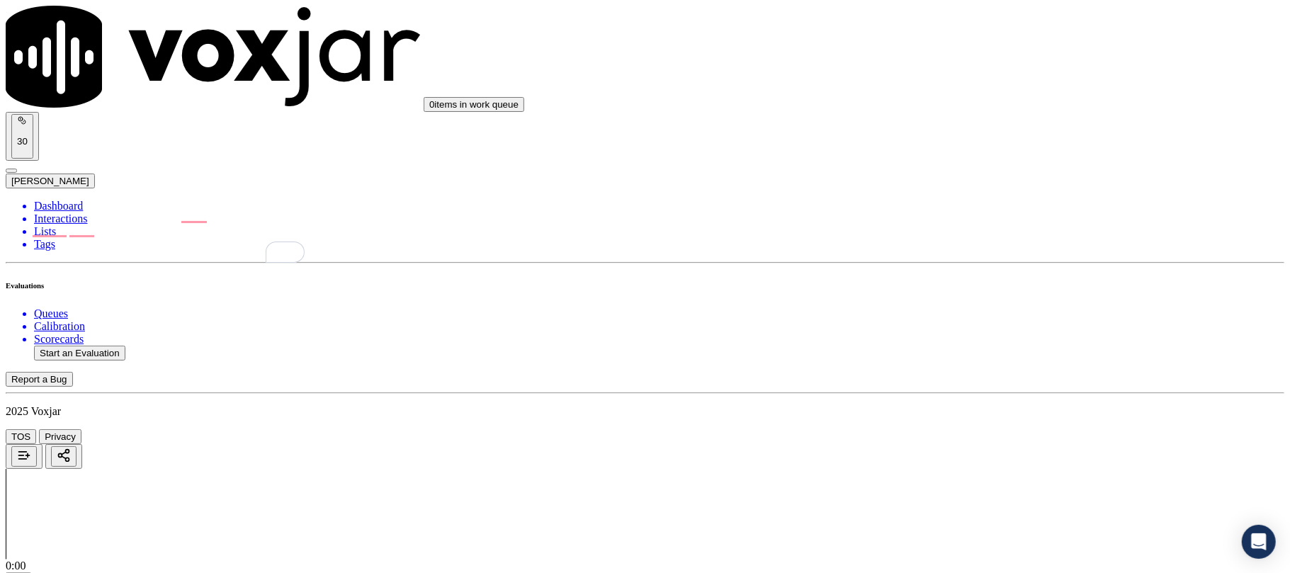
scroll to position [2835, 0]
click at [981, 354] on div "Yes" at bounding box center [1072, 347] width 281 height 13
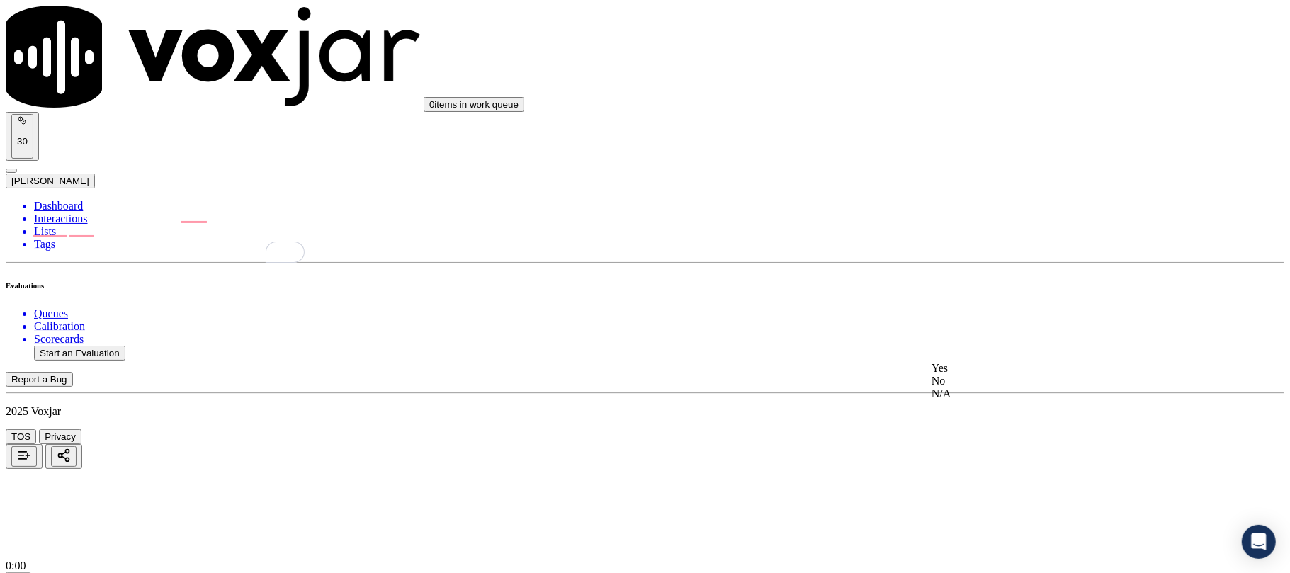
click at [981, 375] on div "Yes" at bounding box center [1072, 368] width 281 height 13
click at [987, 391] on div "Yes" at bounding box center [1072, 390] width 281 height 13
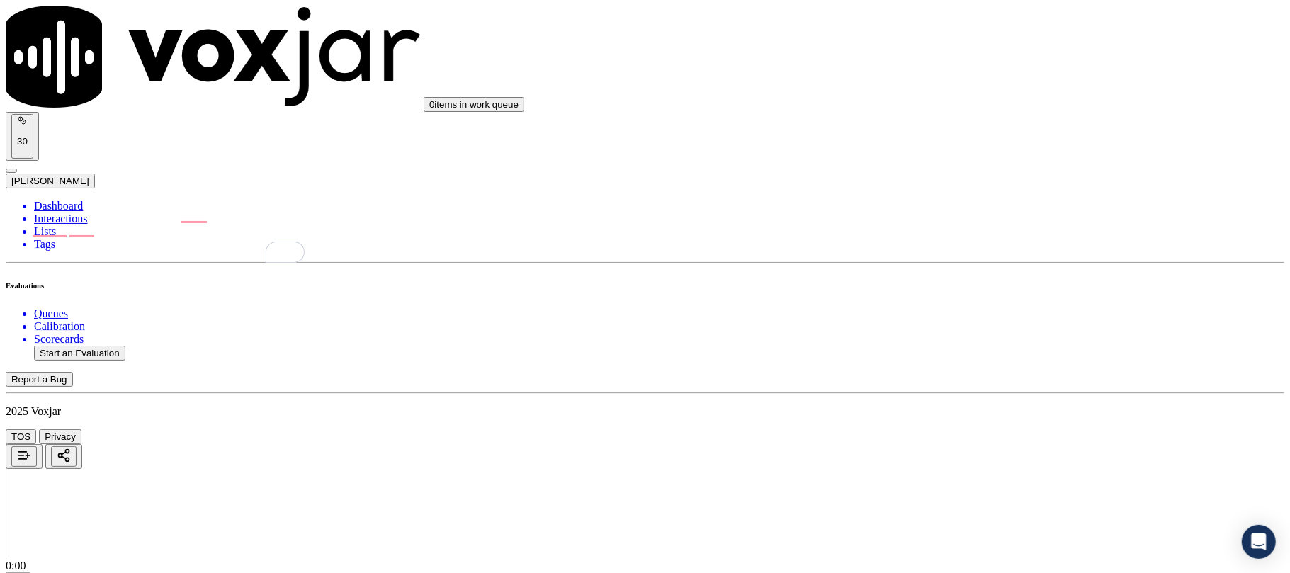
click at [984, 315] on div "Yes" at bounding box center [1072, 312] width 281 height 13
click at [974, 341] on div "Yes" at bounding box center [1072, 334] width 281 height 13
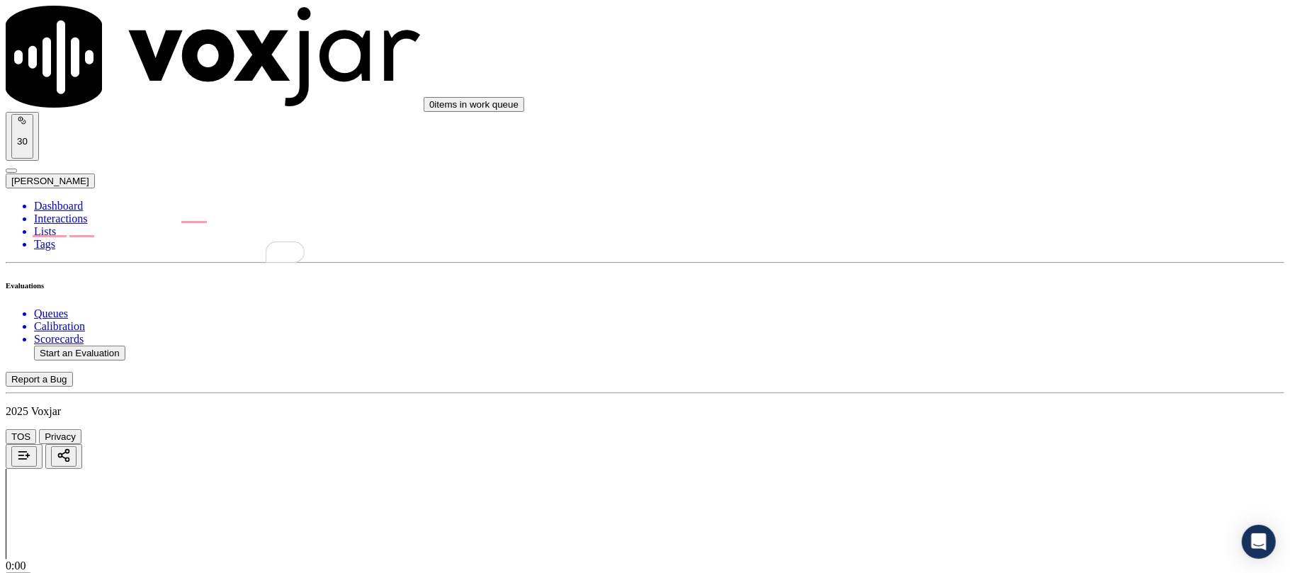
scroll to position [3729, 0]
click at [962, 412] on div "Yes" at bounding box center [1072, 406] width 281 height 13
click at [125, 346] on button "Start an Evaluation" at bounding box center [79, 353] width 91 height 15
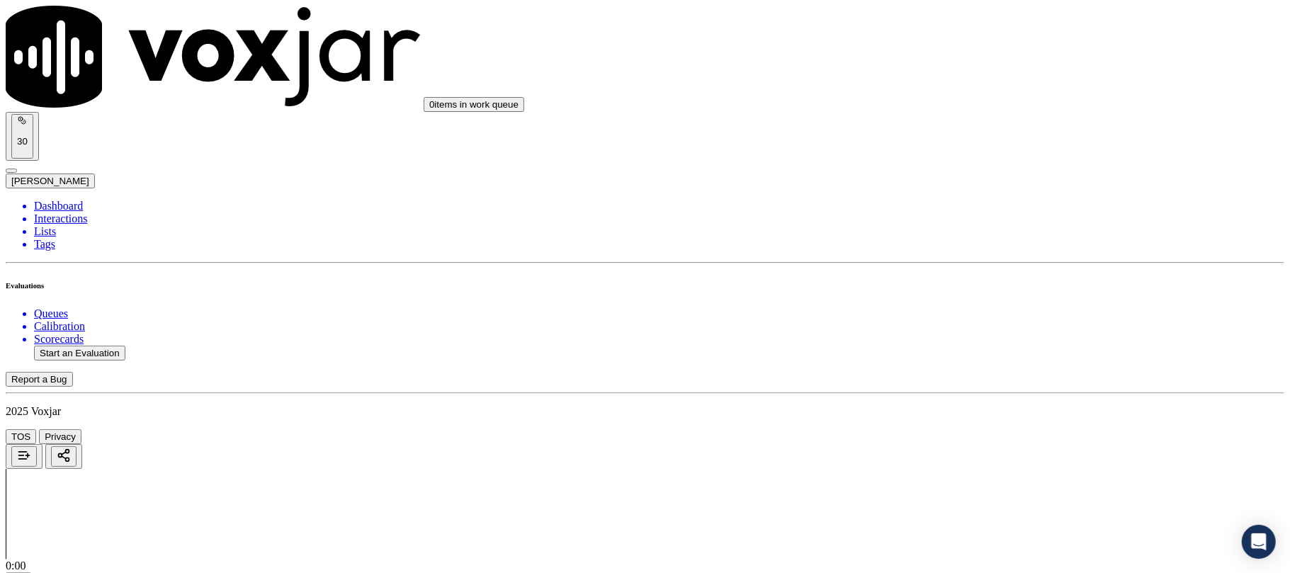
paste input "5135370145"
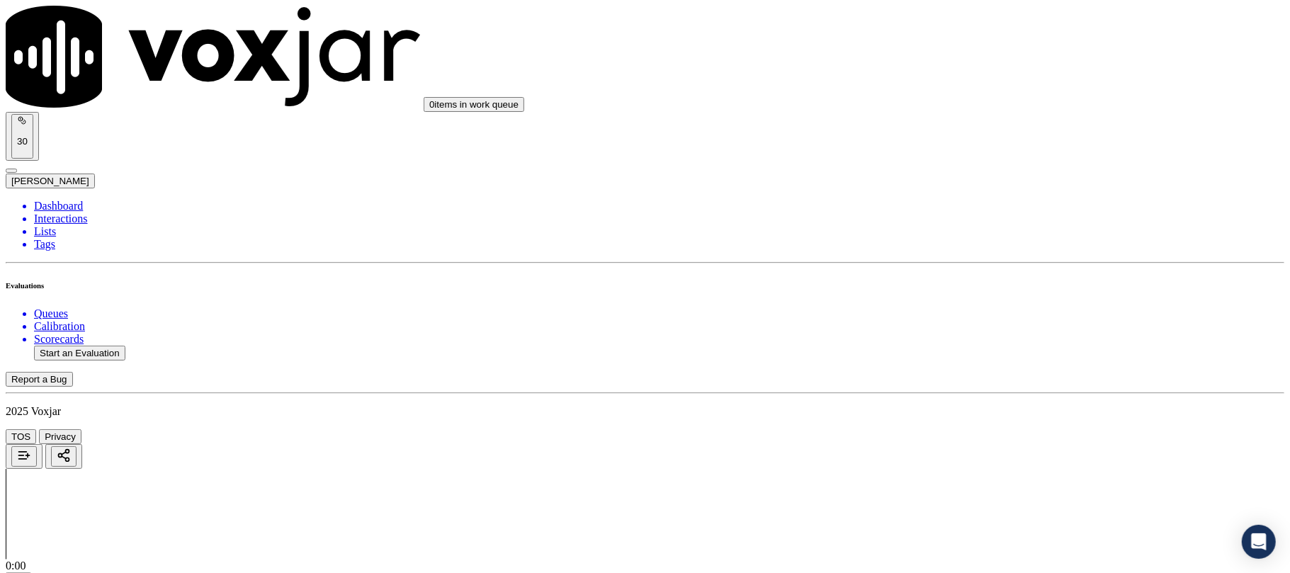
type input "5135370145"
type input "2025-09-08T00:07"
type input "[PERSON_NAME]"
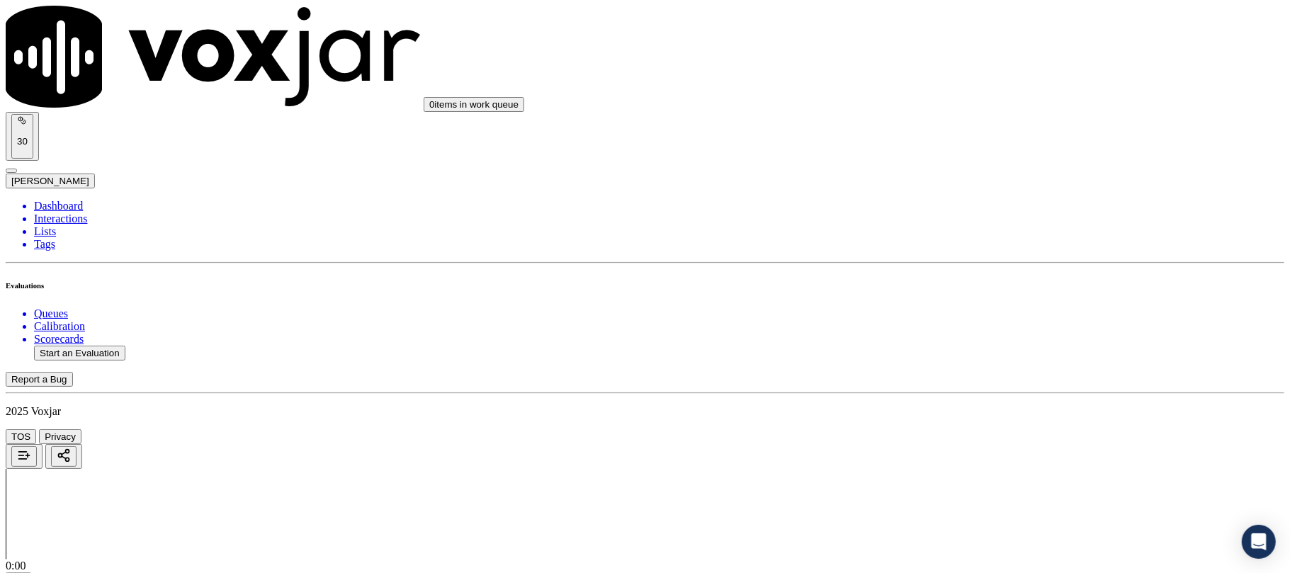
click
type input "5135370145"
drag, startPoint x: 1154, startPoint y: 211, endPoint x: 1140, endPoint y: 227, distance: 20.6
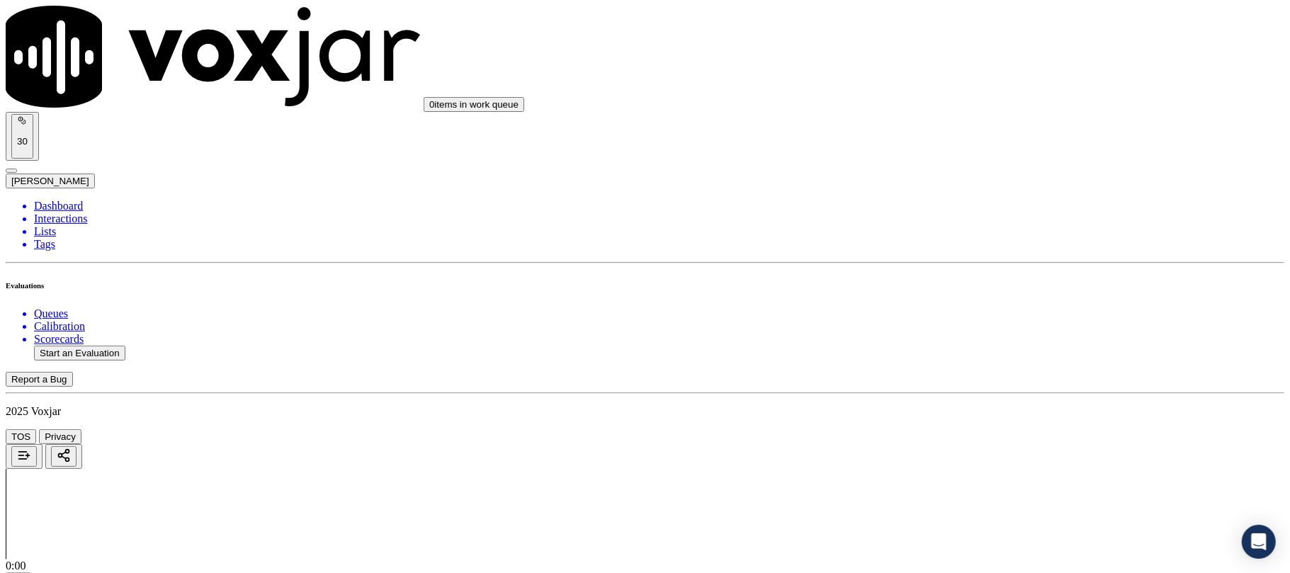
drag, startPoint x: 990, startPoint y: 301, endPoint x: 984, endPoint y: 313, distance: 13.0
drag, startPoint x: 988, startPoint y: 352, endPoint x: 1002, endPoint y: 355, distance: 14.5
paste input "2167491148"
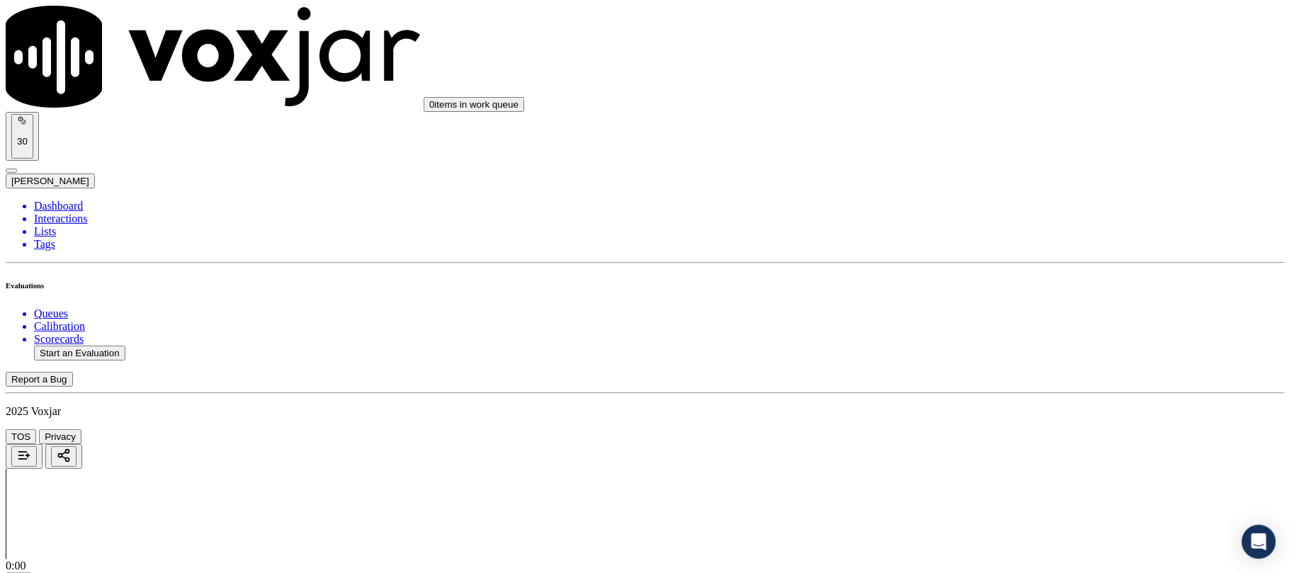
type input "2167491148"
type input "2025-09-08T00:09"
type input "ISIS"
type input "2167491148"
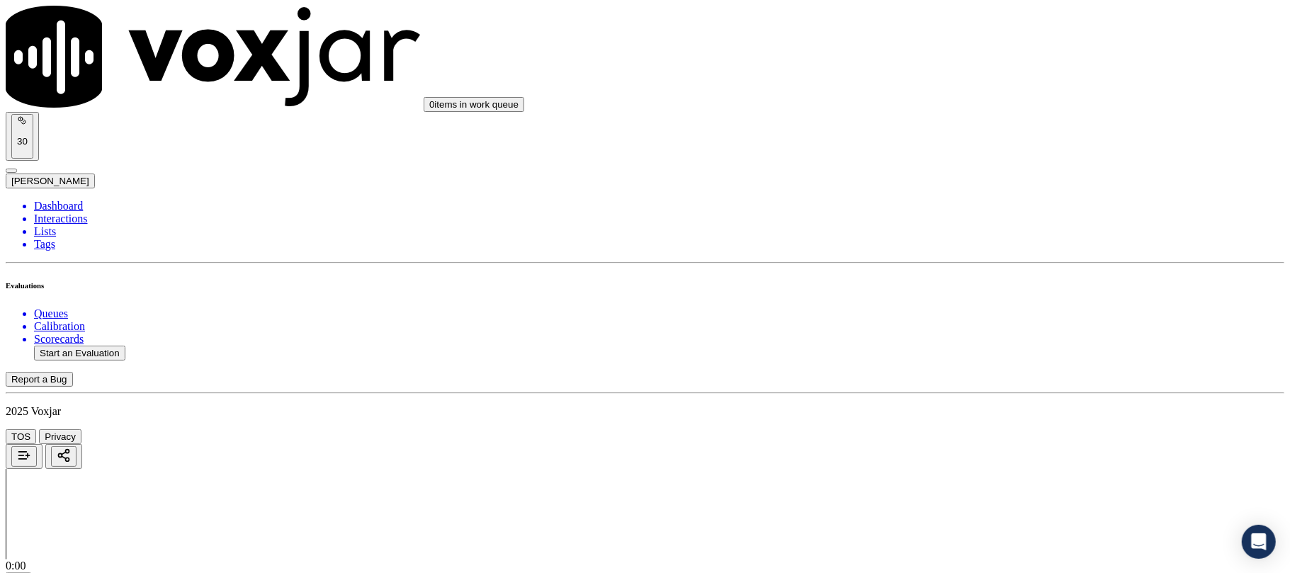
scroll to position [945, 0]
drag, startPoint x: 988, startPoint y: 387, endPoint x: 986, endPoint y: 405, distance: 18.5
drag, startPoint x: 978, startPoint y: 292, endPoint x: 974, endPoint y: 304, distance: 12.8
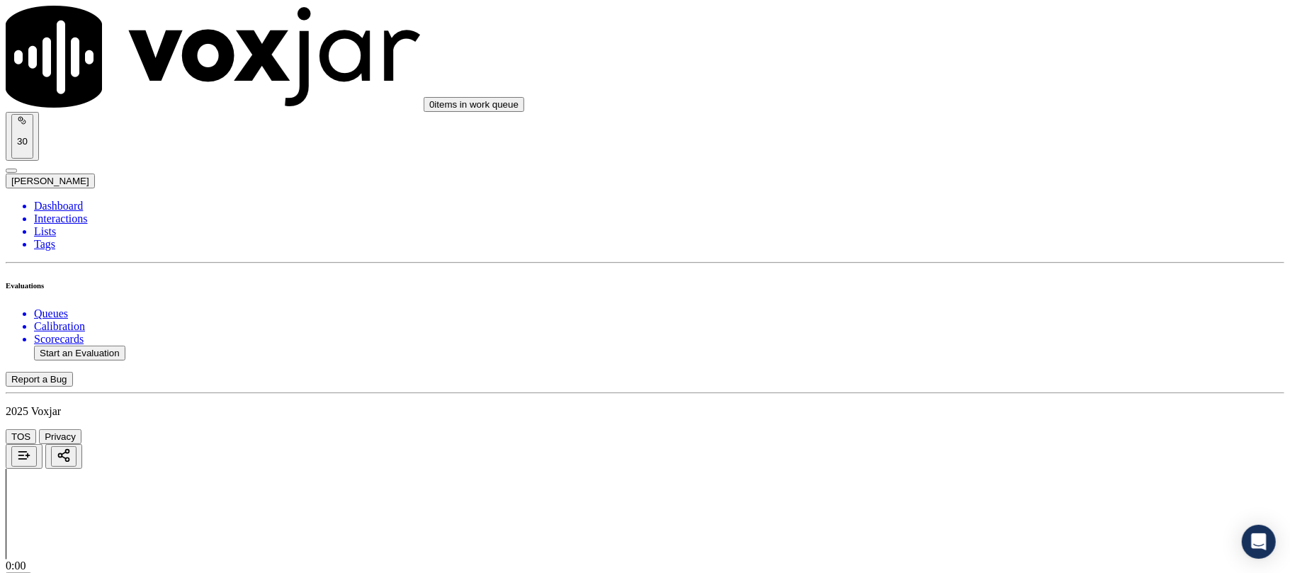
paste input "3306631996"
type input "3306631996"
drag, startPoint x: 672, startPoint y: 239, endPoint x: 681, endPoint y: 247, distance: 12.1
type input "2025-09-08T00:10"
type input "Manue"
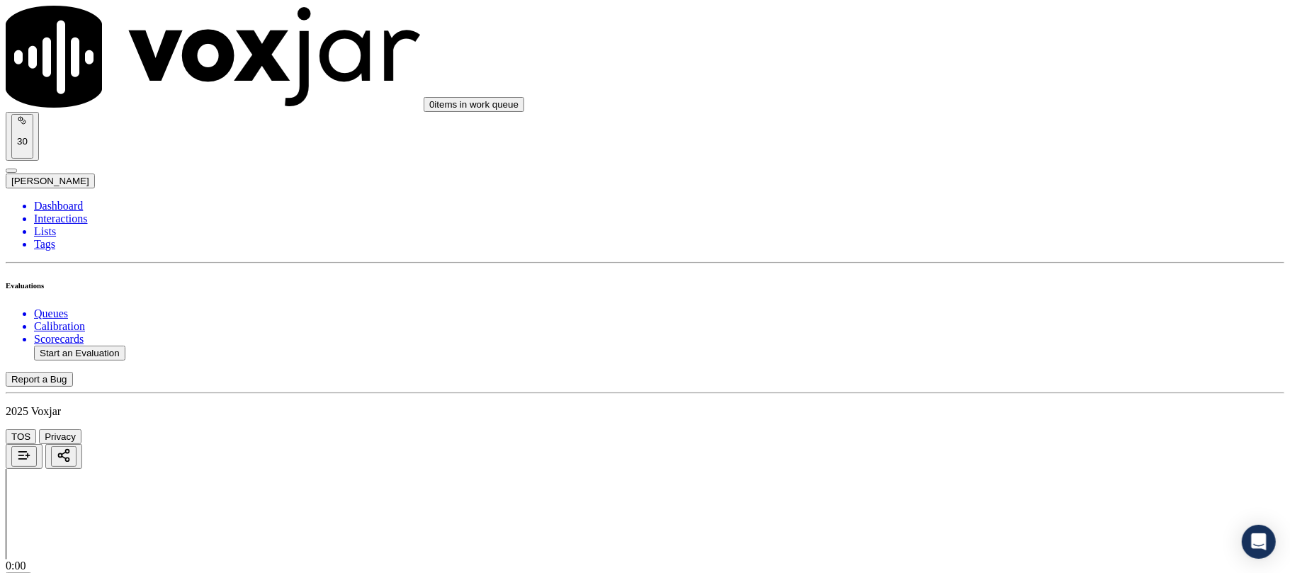
scroll to position [123, 0]
type input "3306631996"
drag, startPoint x: 999, startPoint y: 371, endPoint x: 996, endPoint y: 386, distance: 14.5
paste input "7818090299"
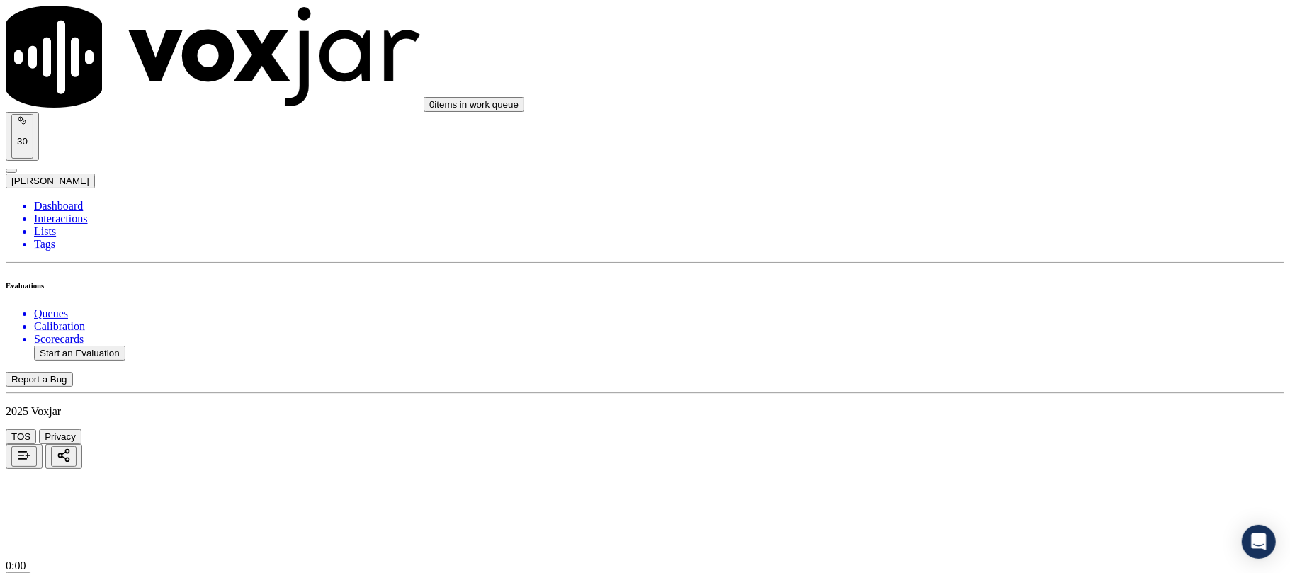
type input "7818090299"
type input "2025-09-09T00:13"
type input "Fabi"
drag, startPoint x: 544, startPoint y: 497, endPoint x: 545, endPoint y: 509, distance: 11.4
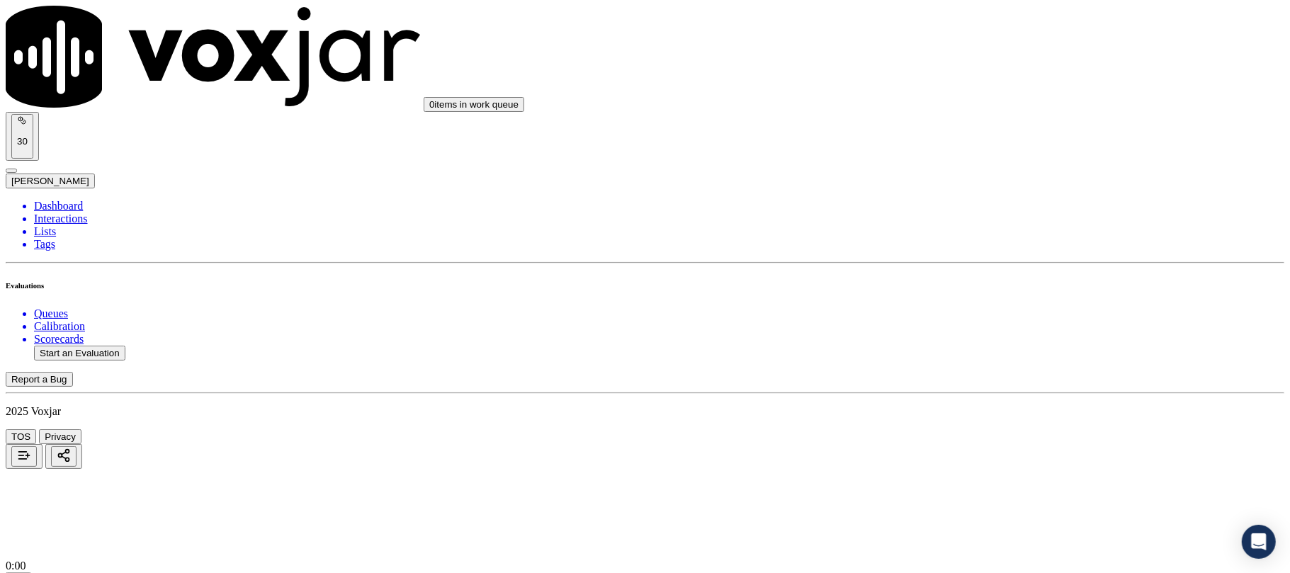
type input "7818090299"
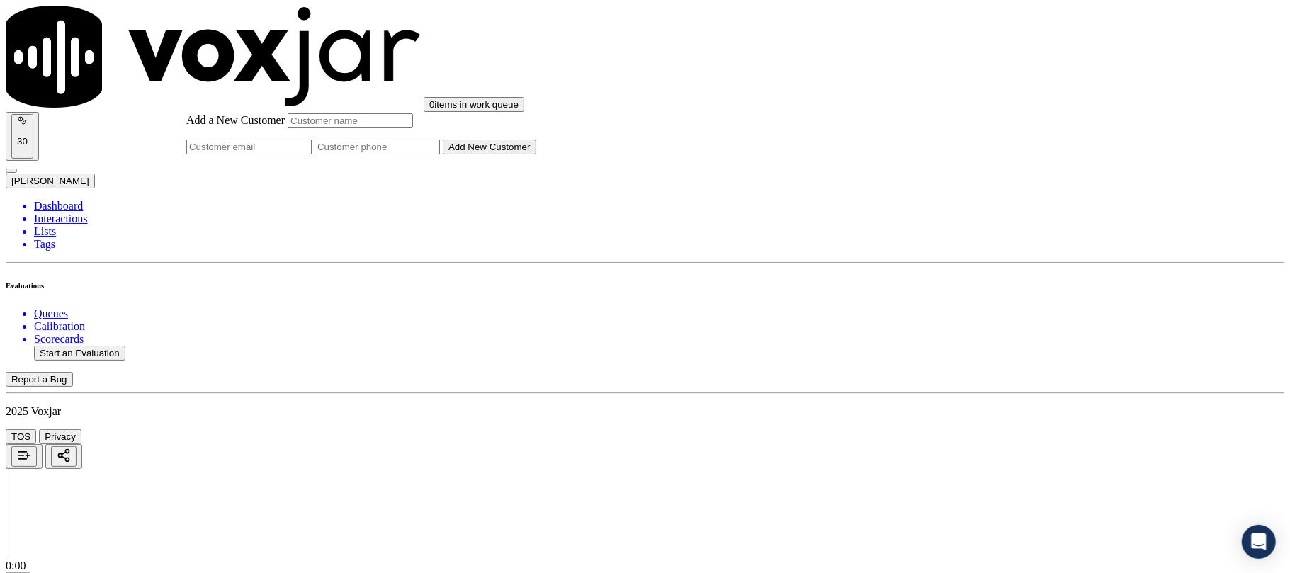
paste input "7818090299"
type input "7818090299"
paste input "JEANCLAUSEL DECOSTE"
type input "JEANCLAUSEL DECOSTE"
paste input "7814763172"
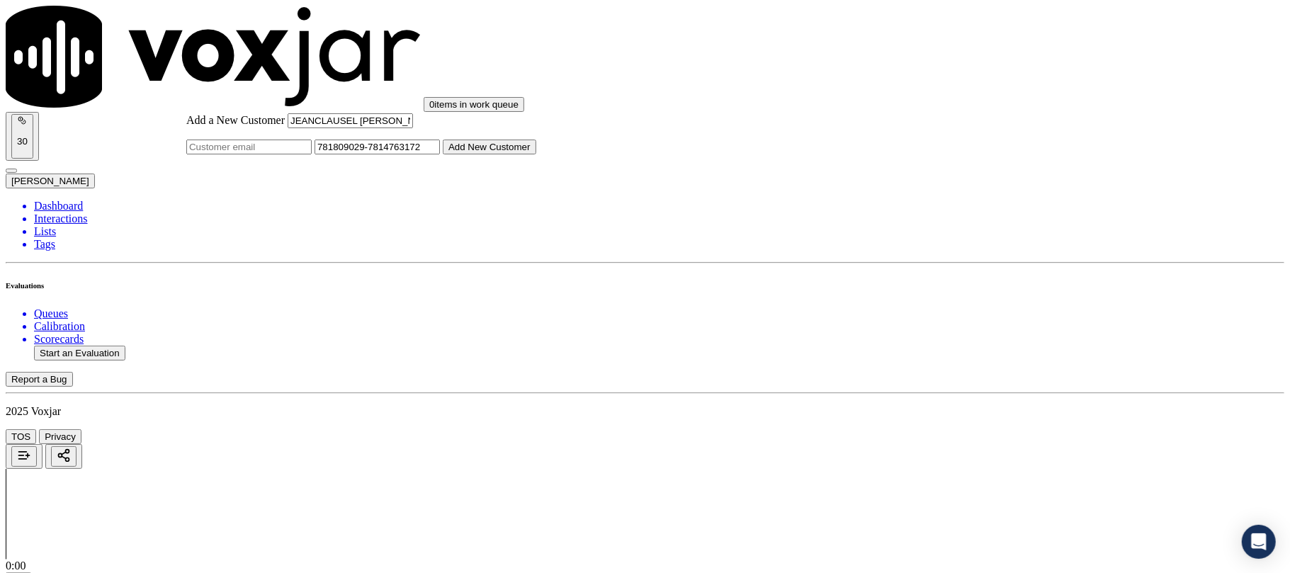
type input "781809029-7814763172"
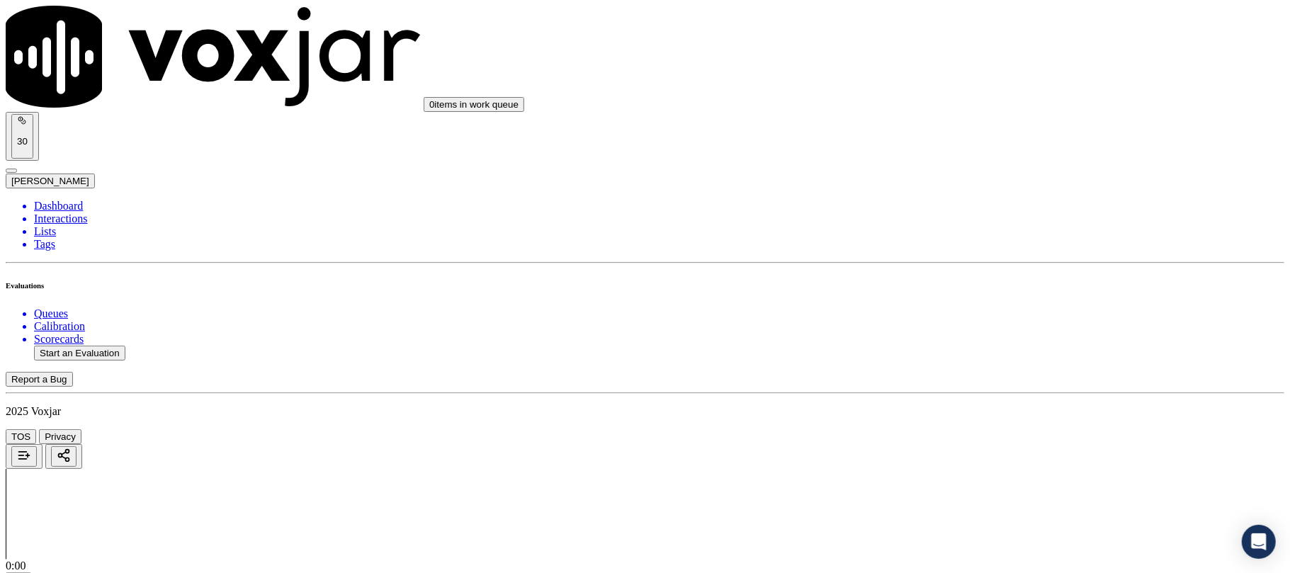
scroll to position [3149, 0]
drag, startPoint x: 1001, startPoint y: 463, endPoint x: 1004, endPoint y: 477, distance: 13.9
paste input "781640289"
type input "7816402893"
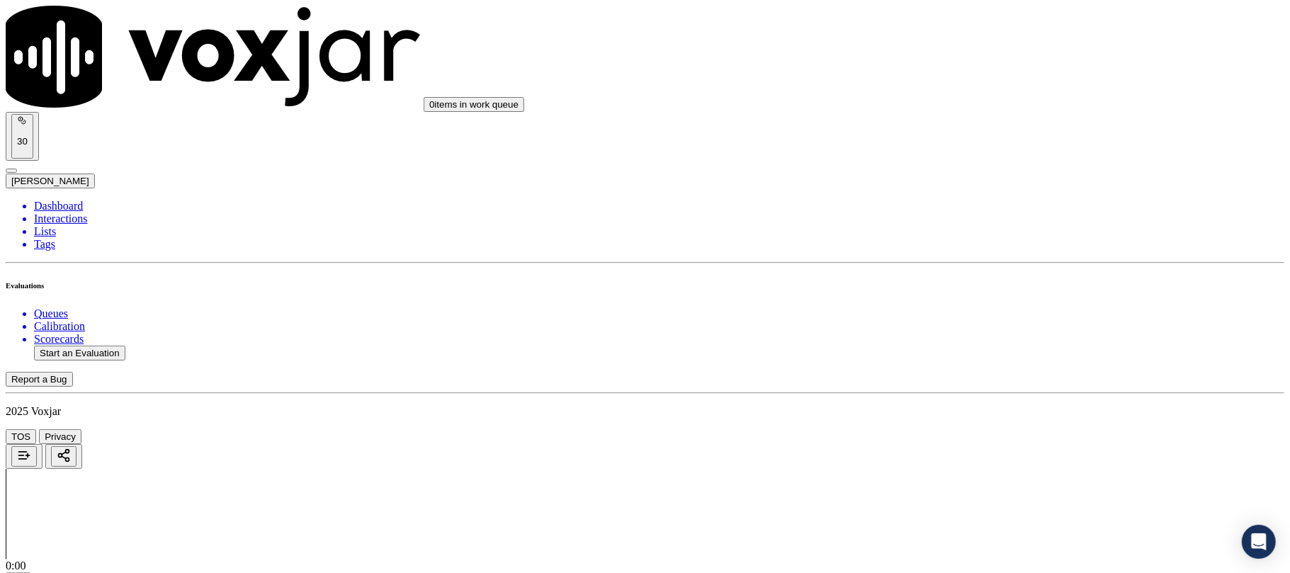
type input "2025-09-09T00:15"
type input "ISIS"
type input "7816402893"
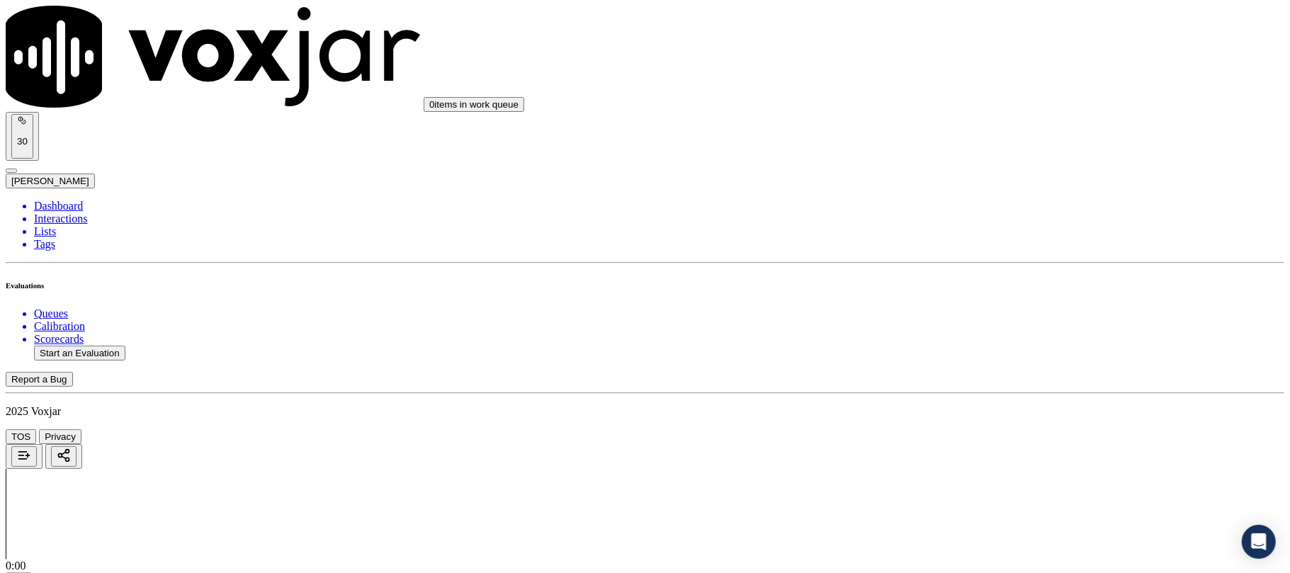
drag, startPoint x: 1078, startPoint y: 321, endPoint x: 1077, endPoint y: 337, distance: 16.3
drag, startPoint x: 961, startPoint y: 261, endPoint x: 964, endPoint y: 274, distance: 13.1
drag, startPoint x: 978, startPoint y: 330, endPoint x: 996, endPoint y: 388, distance: 61.6
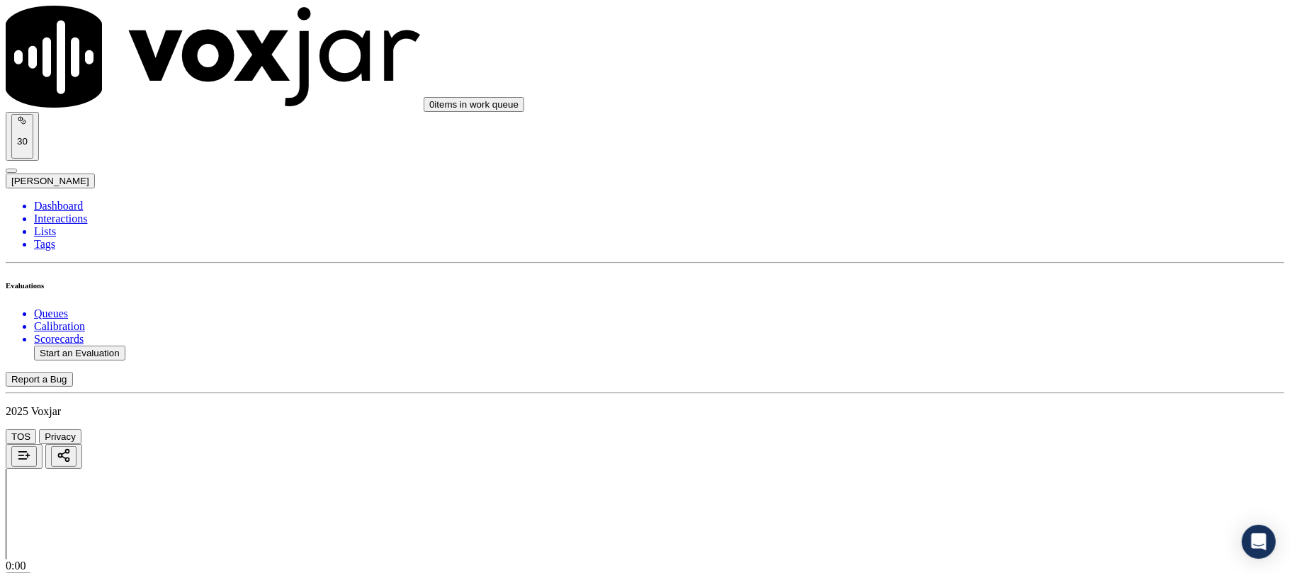
scroll to position [3578, 0]
paste input "5136169735"
type input "5136169735"
type input "2025-09-09T00:18"
type input "Jose"
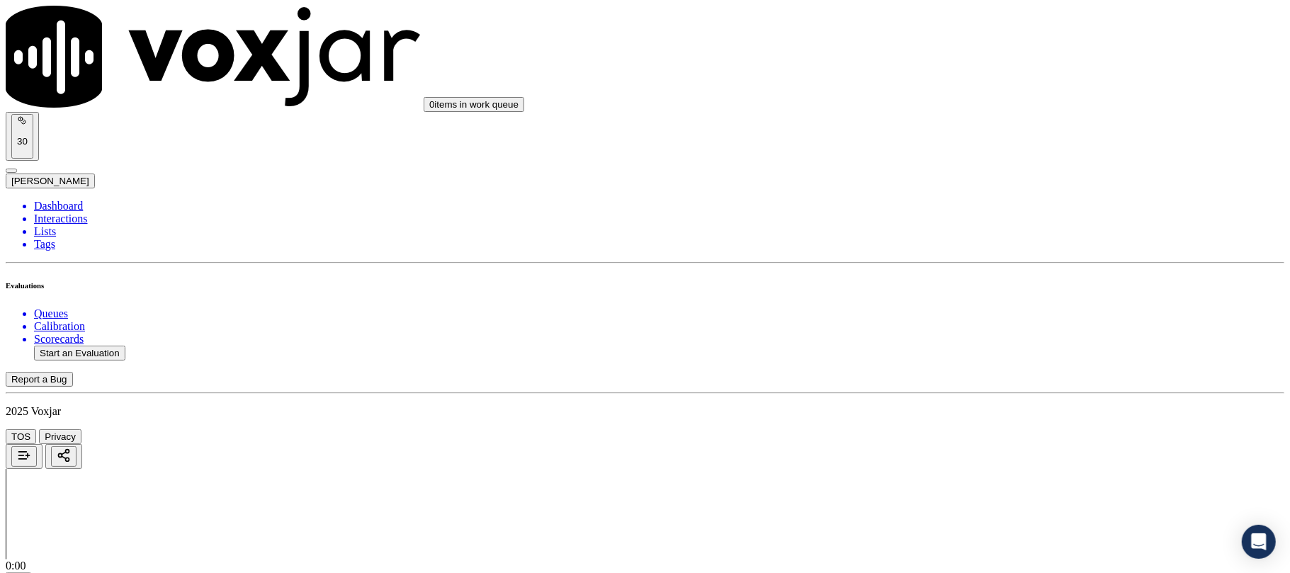
scroll to position [123, 0]
type input "5136169735"
drag, startPoint x: 987, startPoint y: 381, endPoint x: 986, endPoint y: 388, distance: 7.1
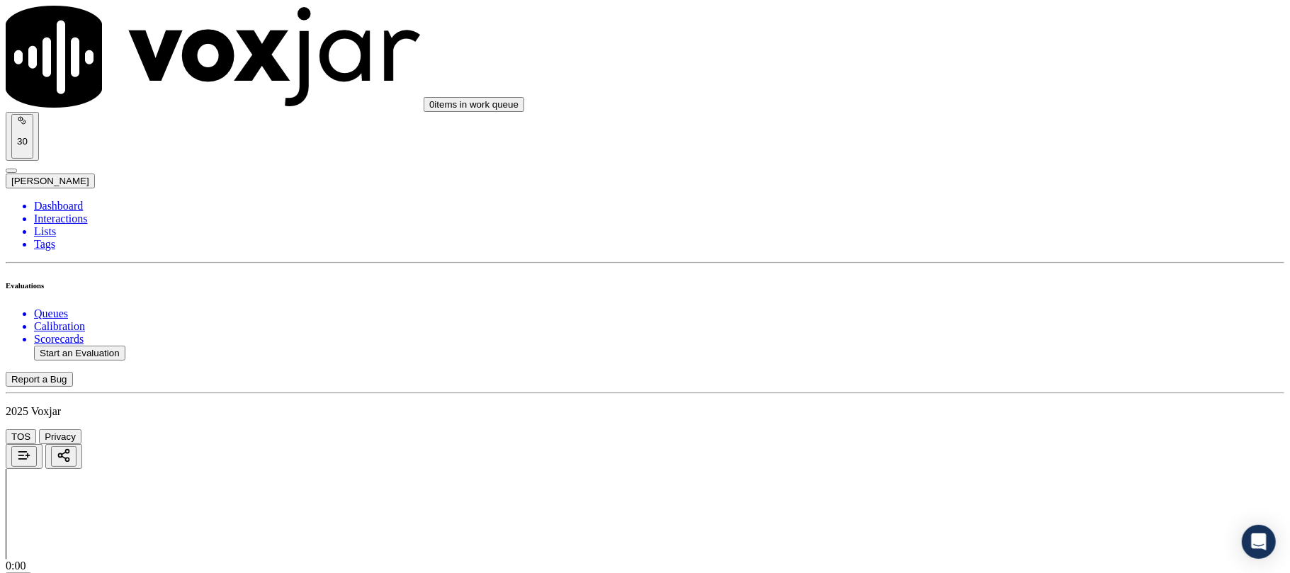
drag, startPoint x: 984, startPoint y: 454, endPoint x: 981, endPoint y: 466, distance: 12.4
paste input "8064434591"
type input "8064434591"
type input "2025-09-09T00:19"
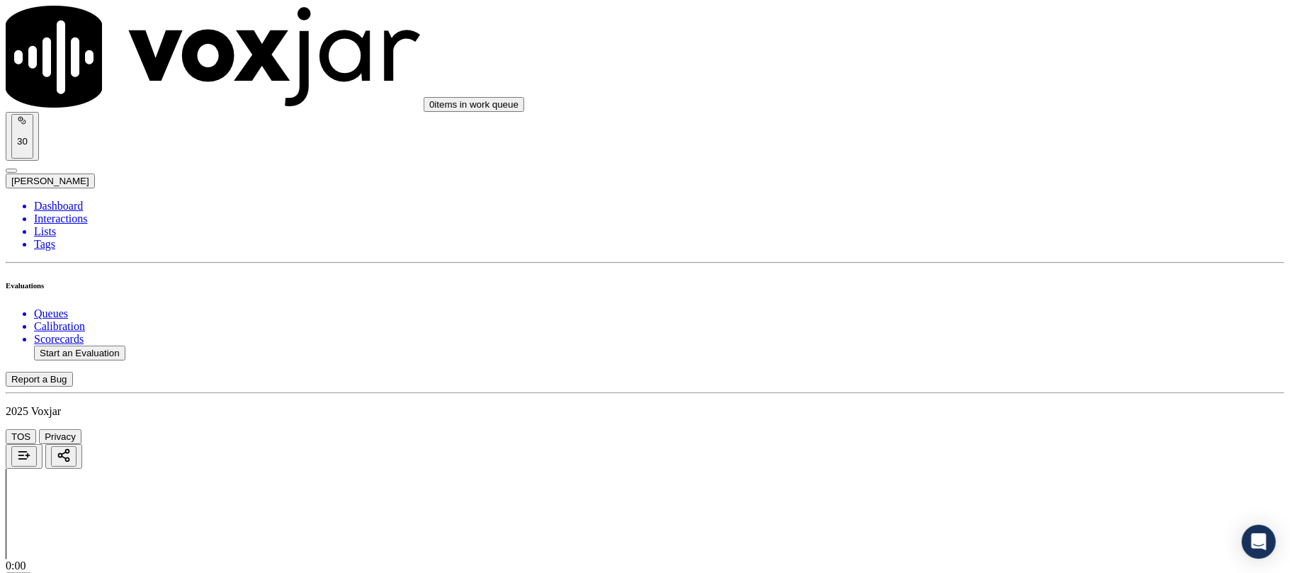
type input "Jose"
type input "8064434591"
drag, startPoint x: 986, startPoint y: 162, endPoint x: 970, endPoint y: 210, distance: 50.9
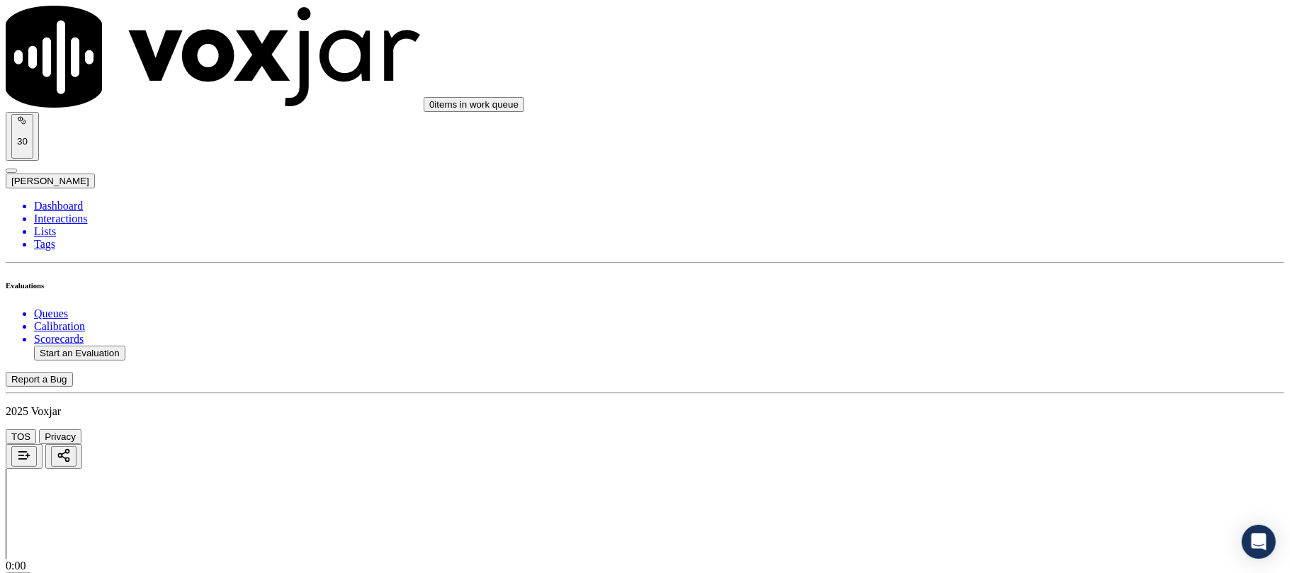
scroll to position [3149, 0]
drag, startPoint x: 976, startPoint y: 197, endPoint x: 973, endPoint y: 224, distance: 27.1
paste input "5674299397"
type input "5674299397"
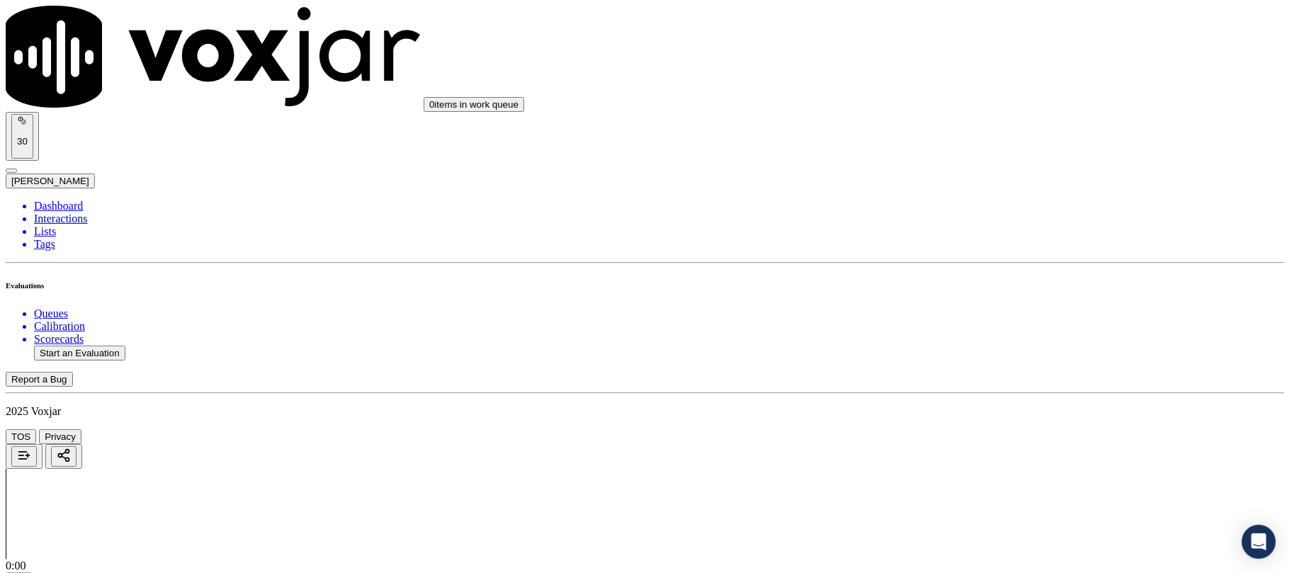
type input "2025-09-09T00:22"
type input "Caro"
type input "5674299397"
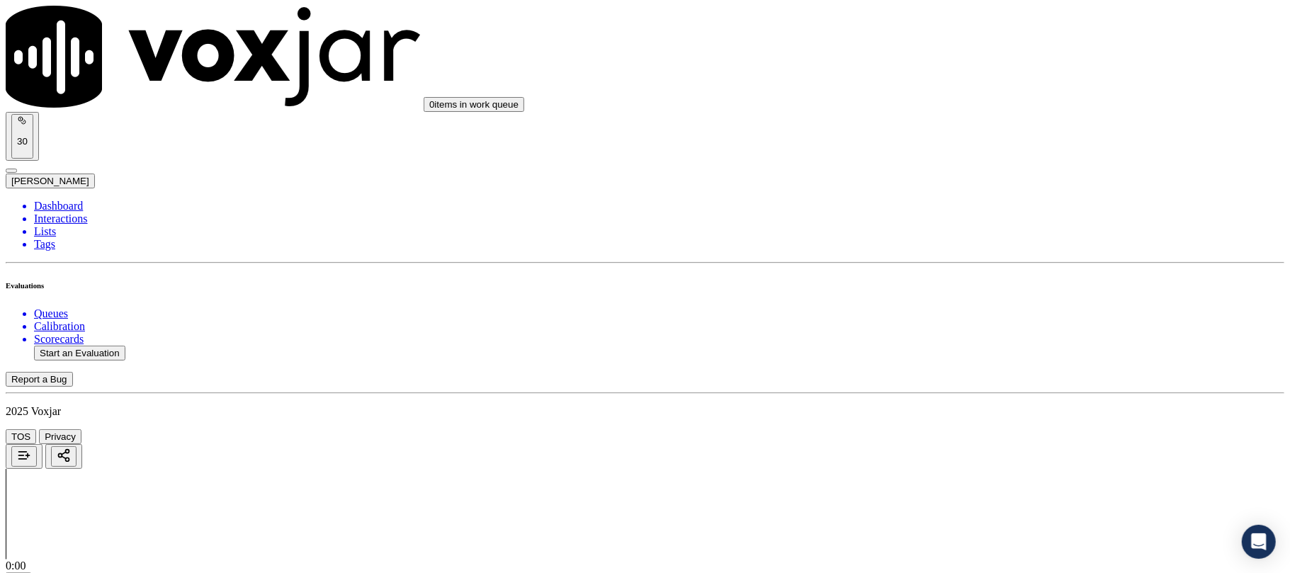
drag, startPoint x: 1004, startPoint y: 238, endPoint x: 967, endPoint y: 296, distance: 68.6
drag, startPoint x: 974, startPoint y: 451, endPoint x: 974, endPoint y: 465, distance: 14.2
